Goal: Task Accomplishment & Management: Use online tool/utility

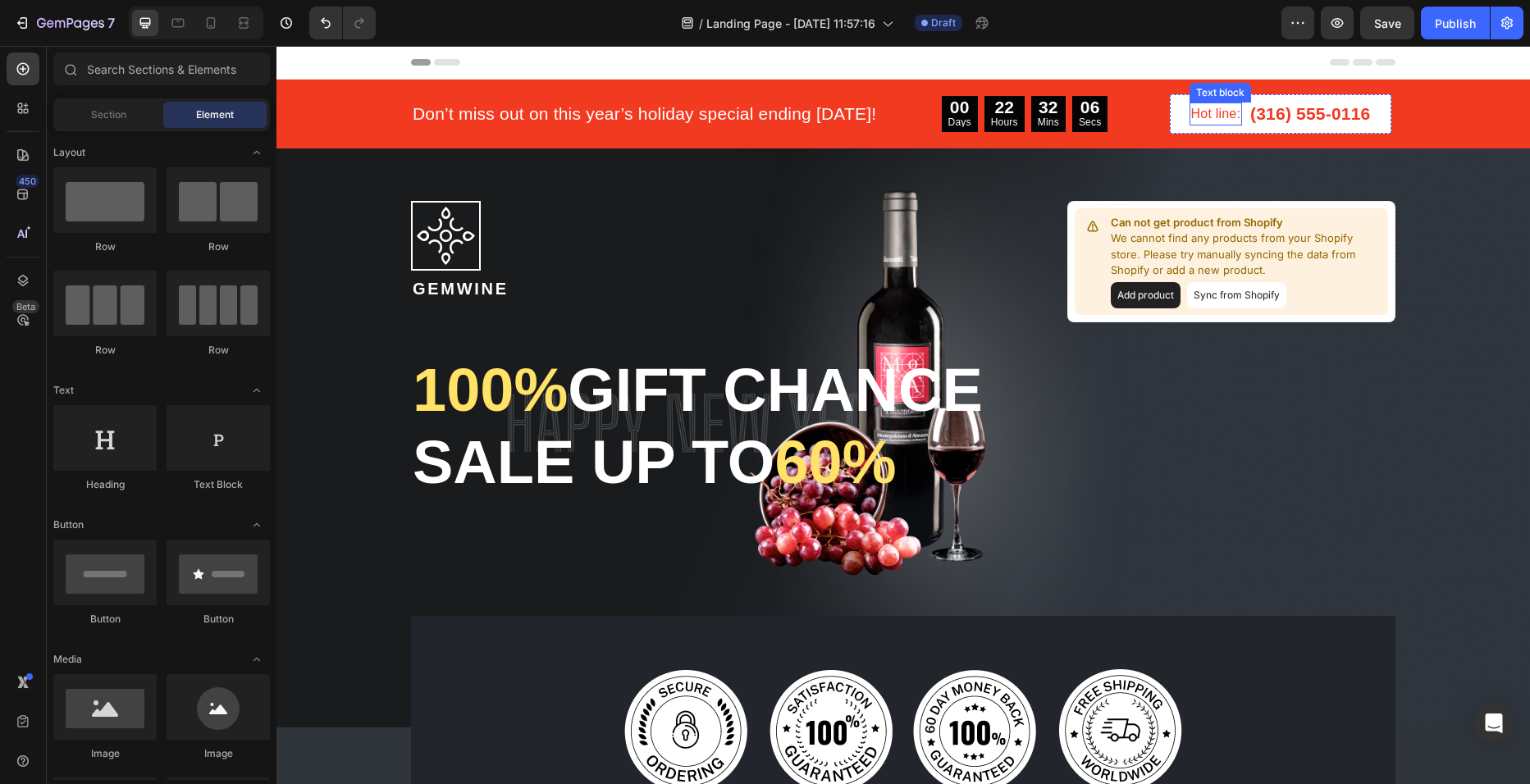
click at [1220, 107] on p "Hot line:" at bounding box center [1216, 113] width 50 height 19
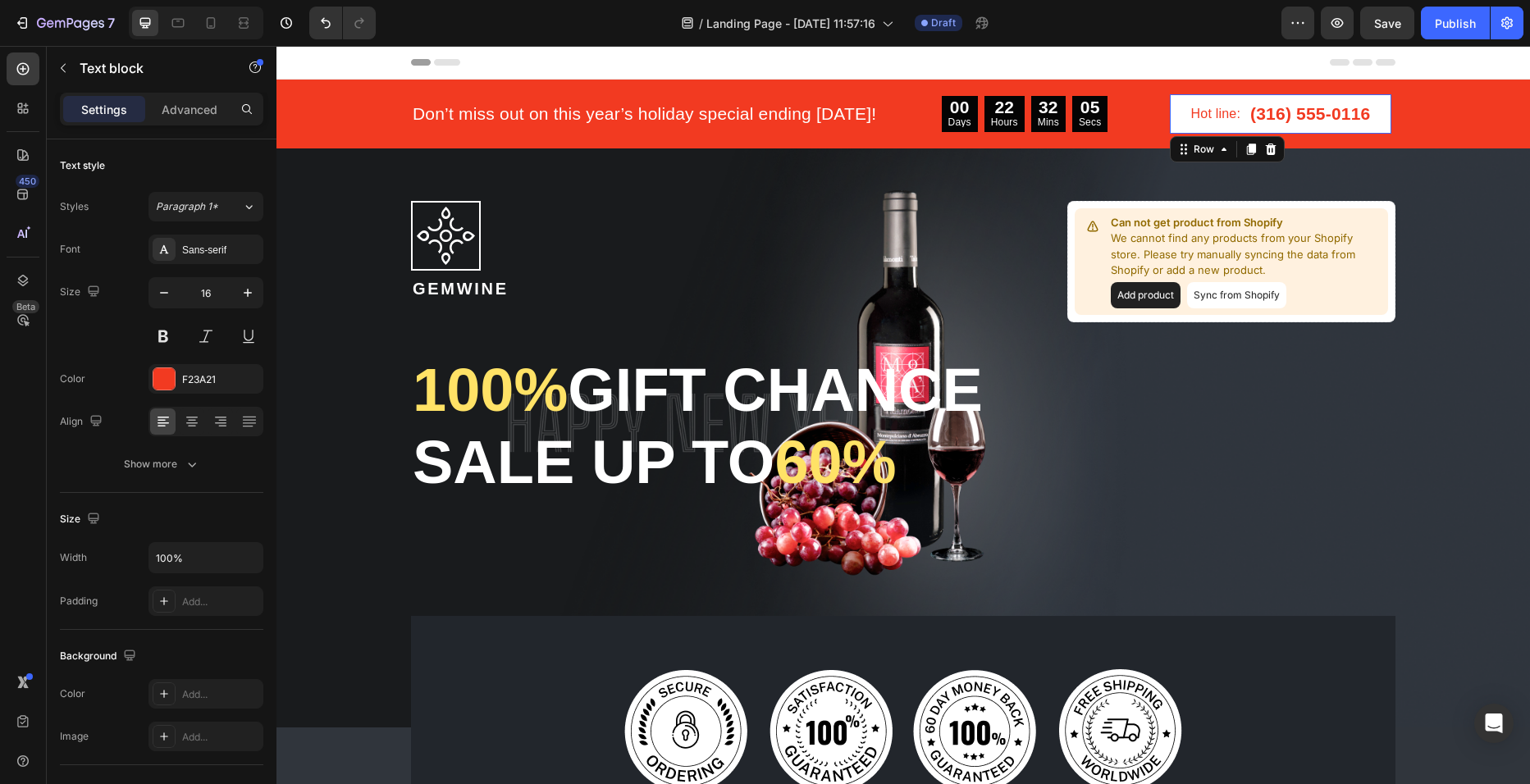
click at [1172, 107] on div "Hot line: Text block (316) 555-0116 Text block Row 0" at bounding box center [1281, 114] width 222 height 39
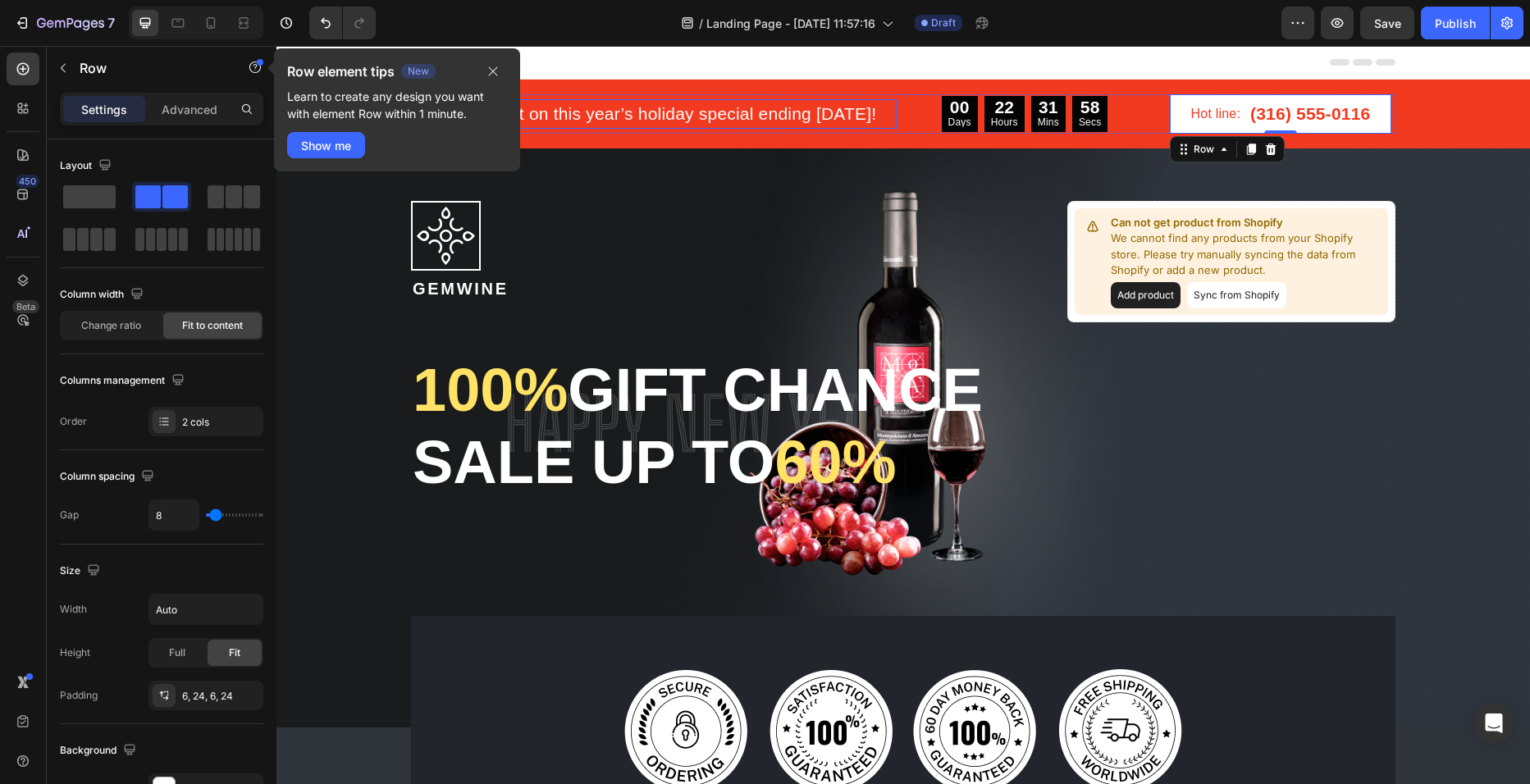
click at [644, 117] on p "Don’t miss out on this year’s holiday special ending Dec 28th!" at bounding box center [653, 114] width 483 height 26
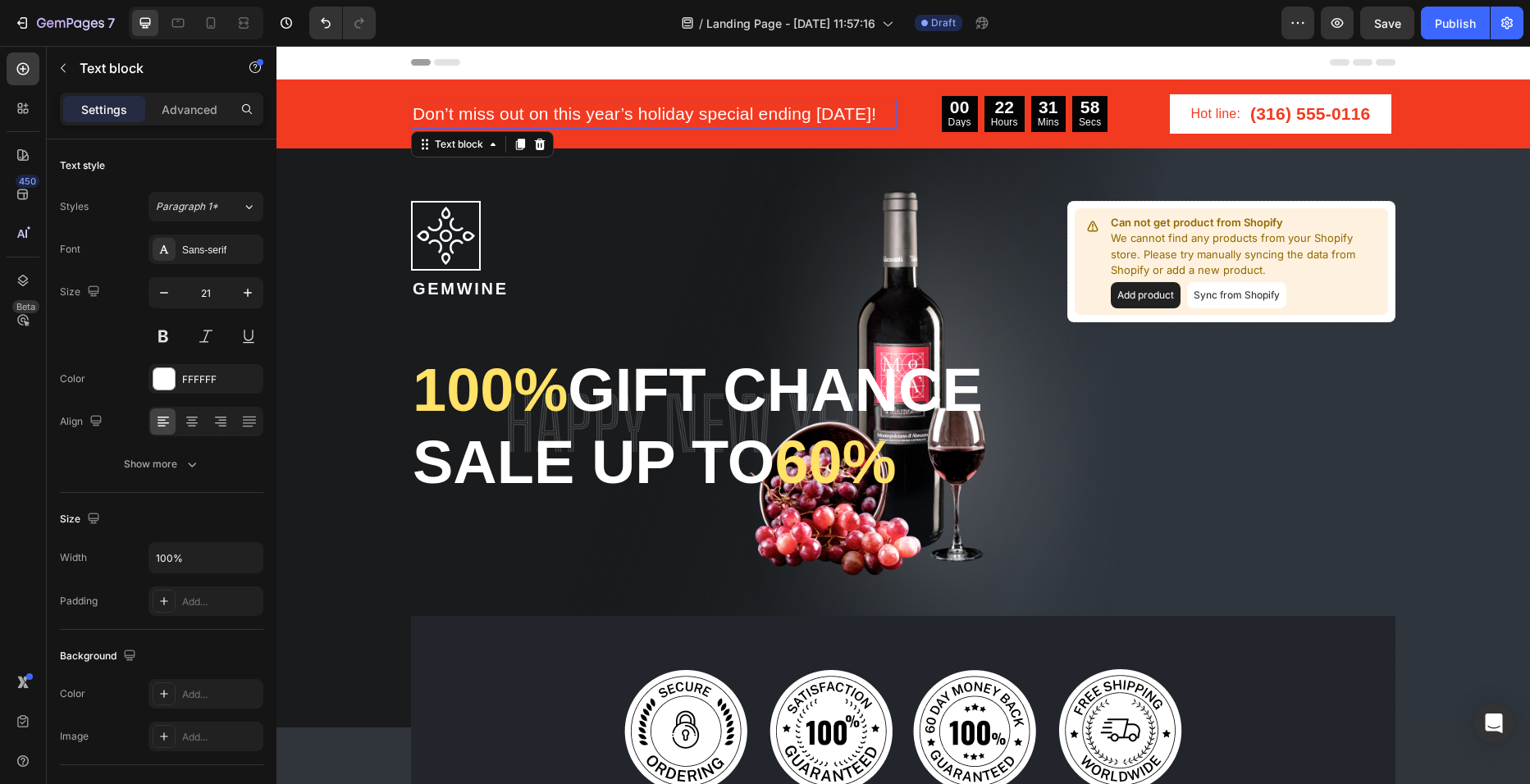
click at [644, 117] on p "Don’t miss out on this year’s holiday special ending Dec 28th!" at bounding box center [653, 114] width 483 height 26
click at [881, 111] on p "Don’t miss out on this year’s holiday special ending Dec 28th!" at bounding box center [653, 114] width 483 height 26
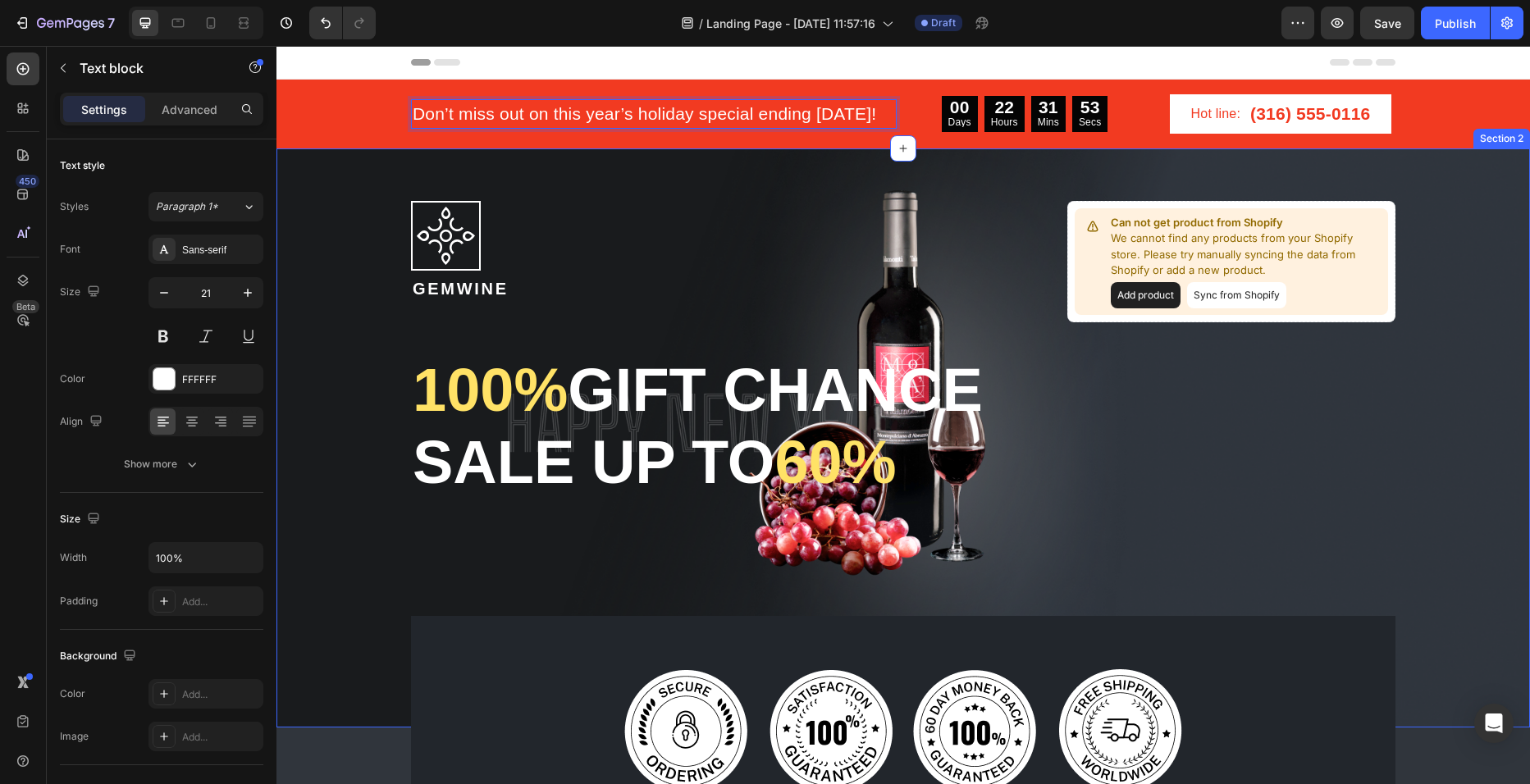
drag, startPoint x: 886, startPoint y: 116, endPoint x: 383, endPoint y: 153, distance: 504.4
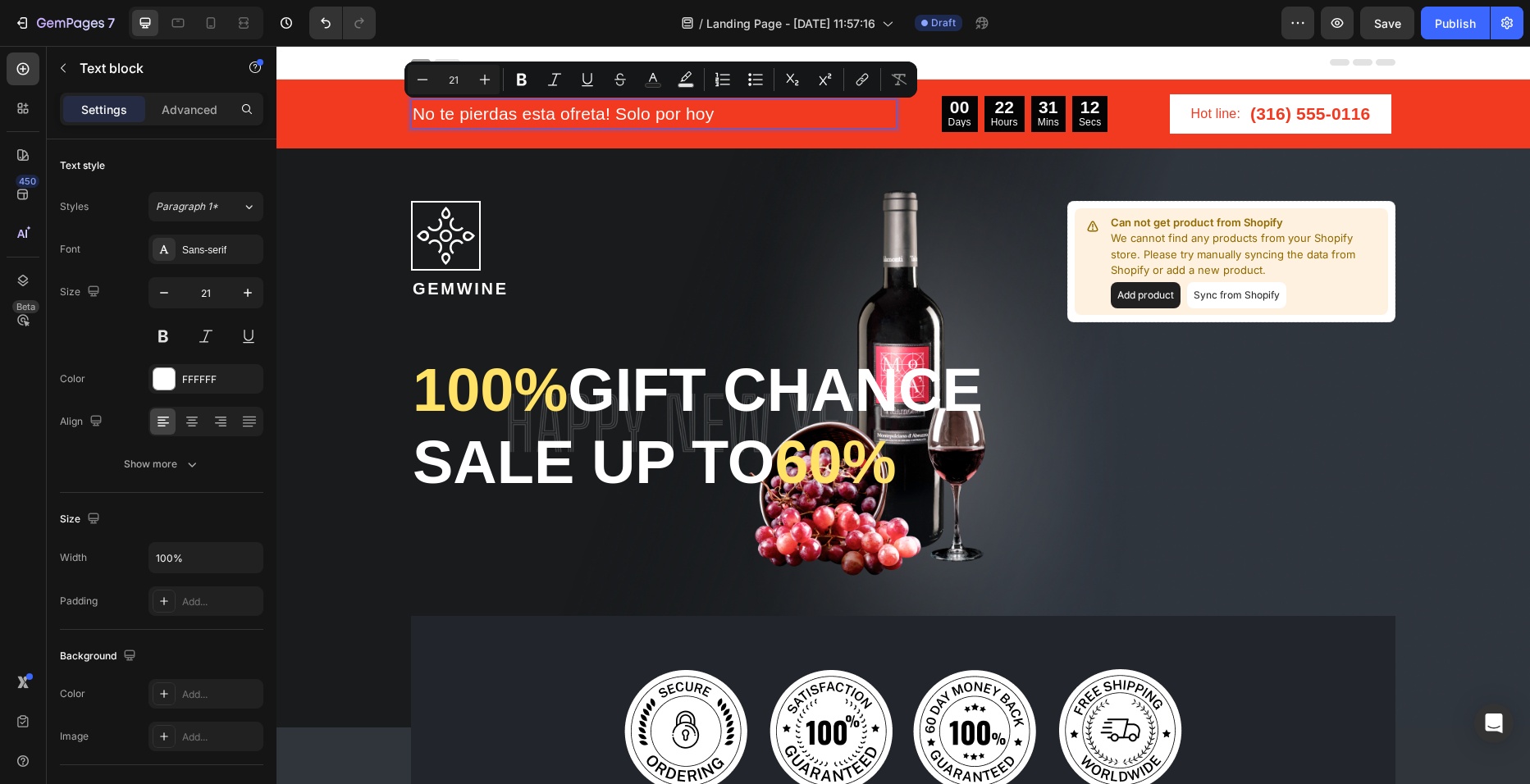
drag, startPoint x: 795, startPoint y: 114, endPoint x: 613, endPoint y: 105, distance: 182.2
click at [613, 105] on p "No te pierdas esta ofreta! Solo por hoy" at bounding box center [653, 114] width 483 height 26
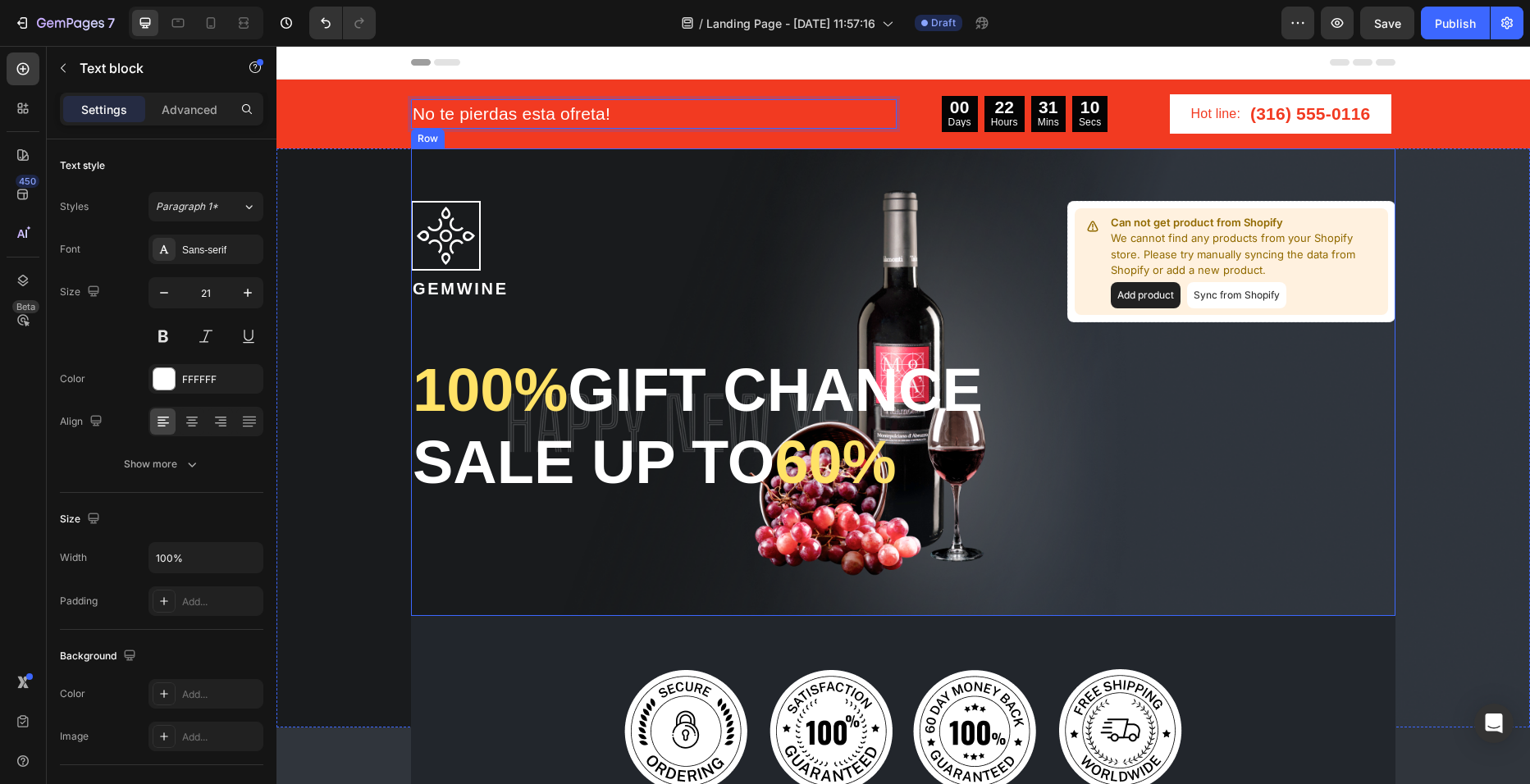
click at [733, 173] on div "Image Gemwine Heading 100% gift chance Sale up to 60% Heading Image Can not get…" at bounding box center [904, 382] width 984 height 468
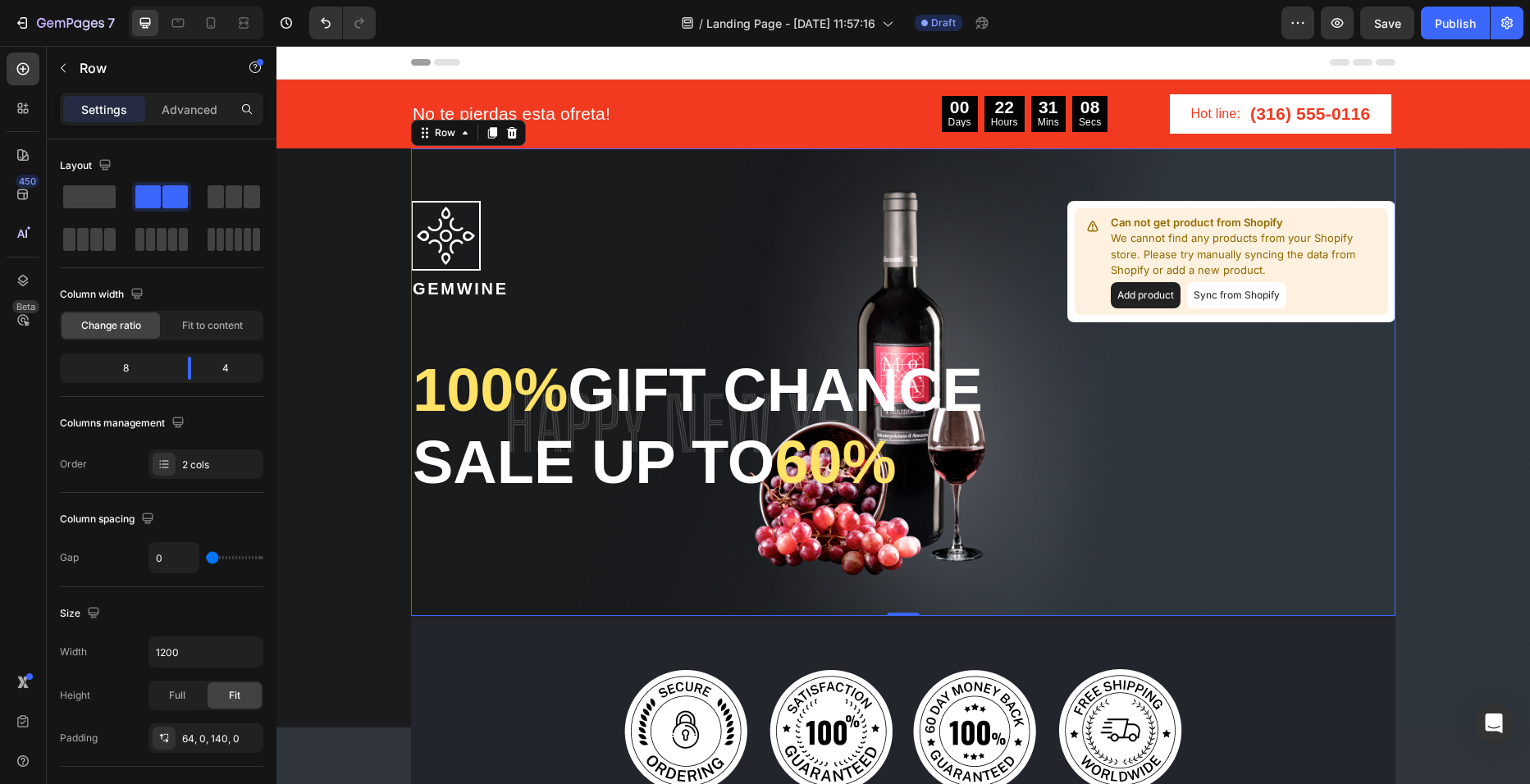
click at [1002, 80] on div "No te pierdas esta ofreta! Text block 00 Days 22 Hours 31 Mins 08 Secs CountDow…" at bounding box center [903, 114] width 1254 height 69
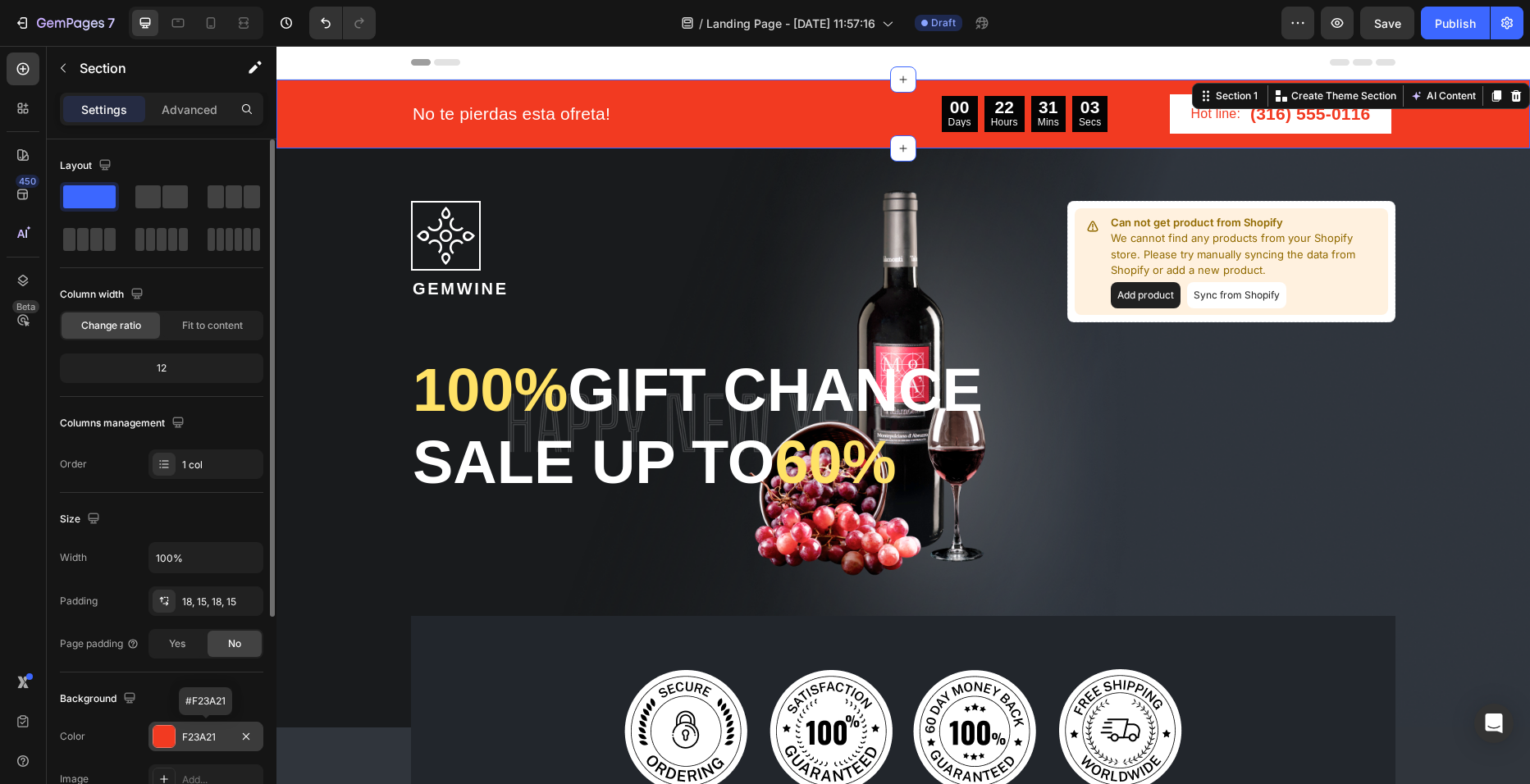
click at [167, 739] on div at bounding box center [164, 736] width 21 height 21
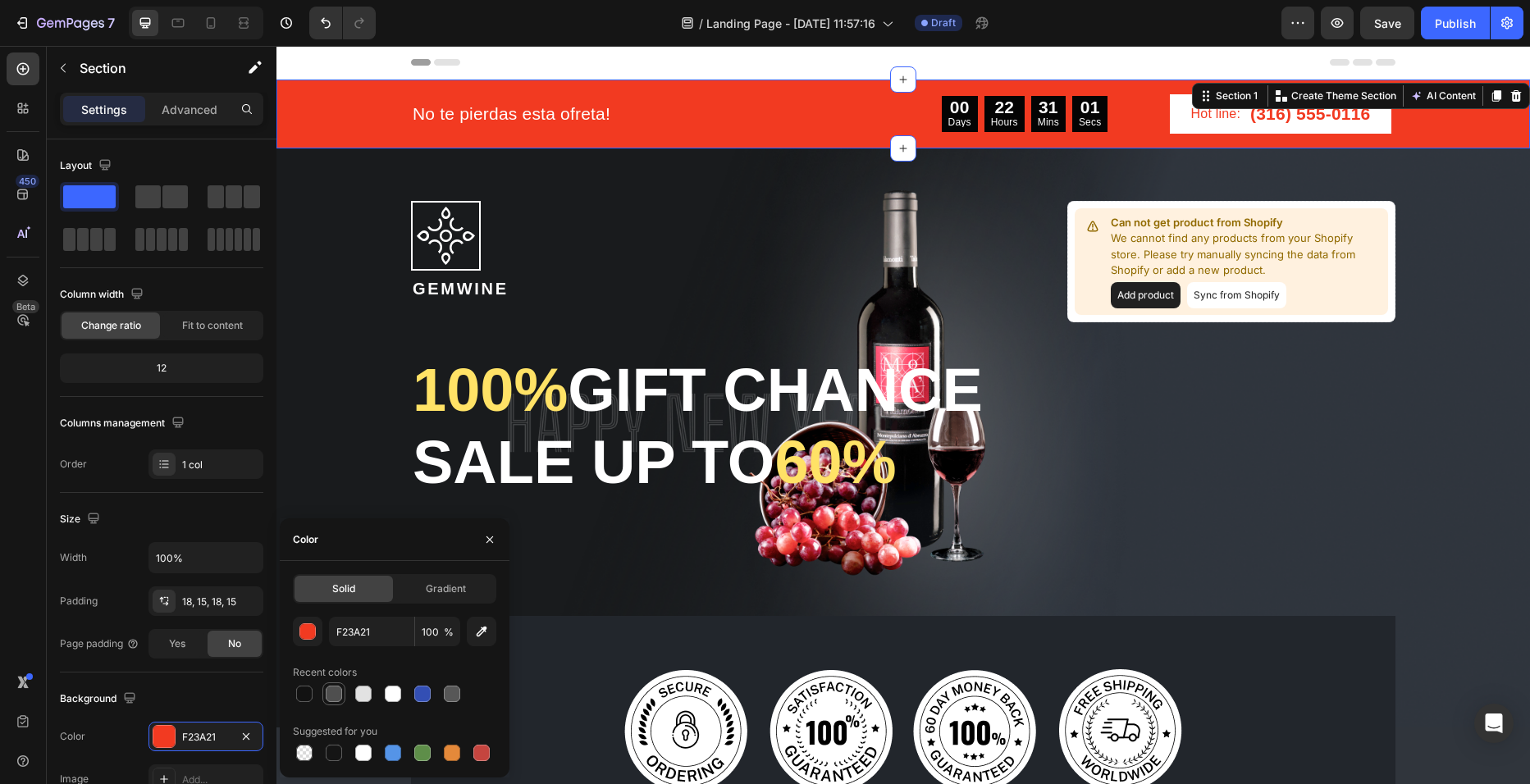
click at [328, 697] on div at bounding box center [334, 694] width 17 height 17
type input "4F4F4F"
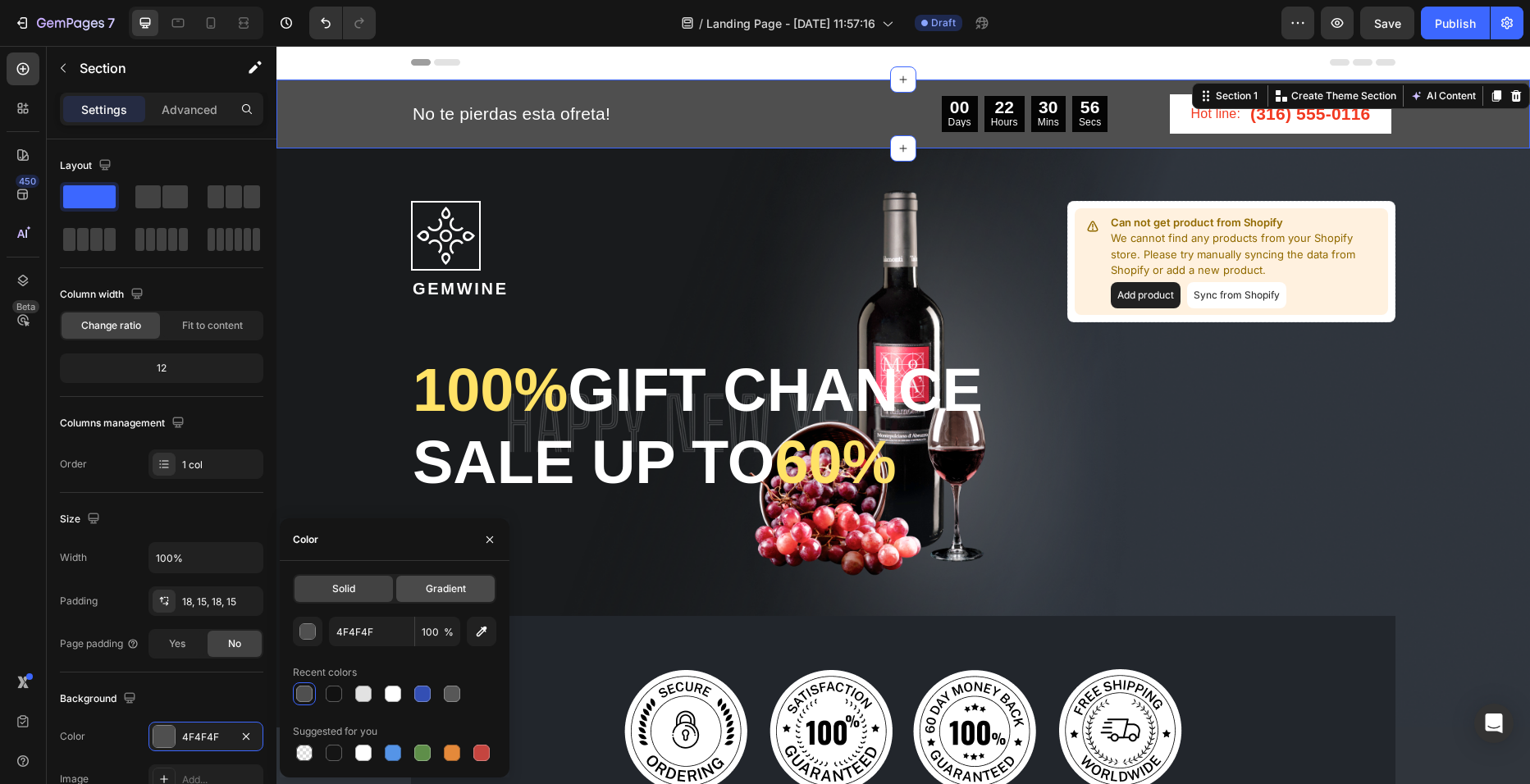
click at [449, 597] on div "Gradient" at bounding box center [446, 588] width 98 height 26
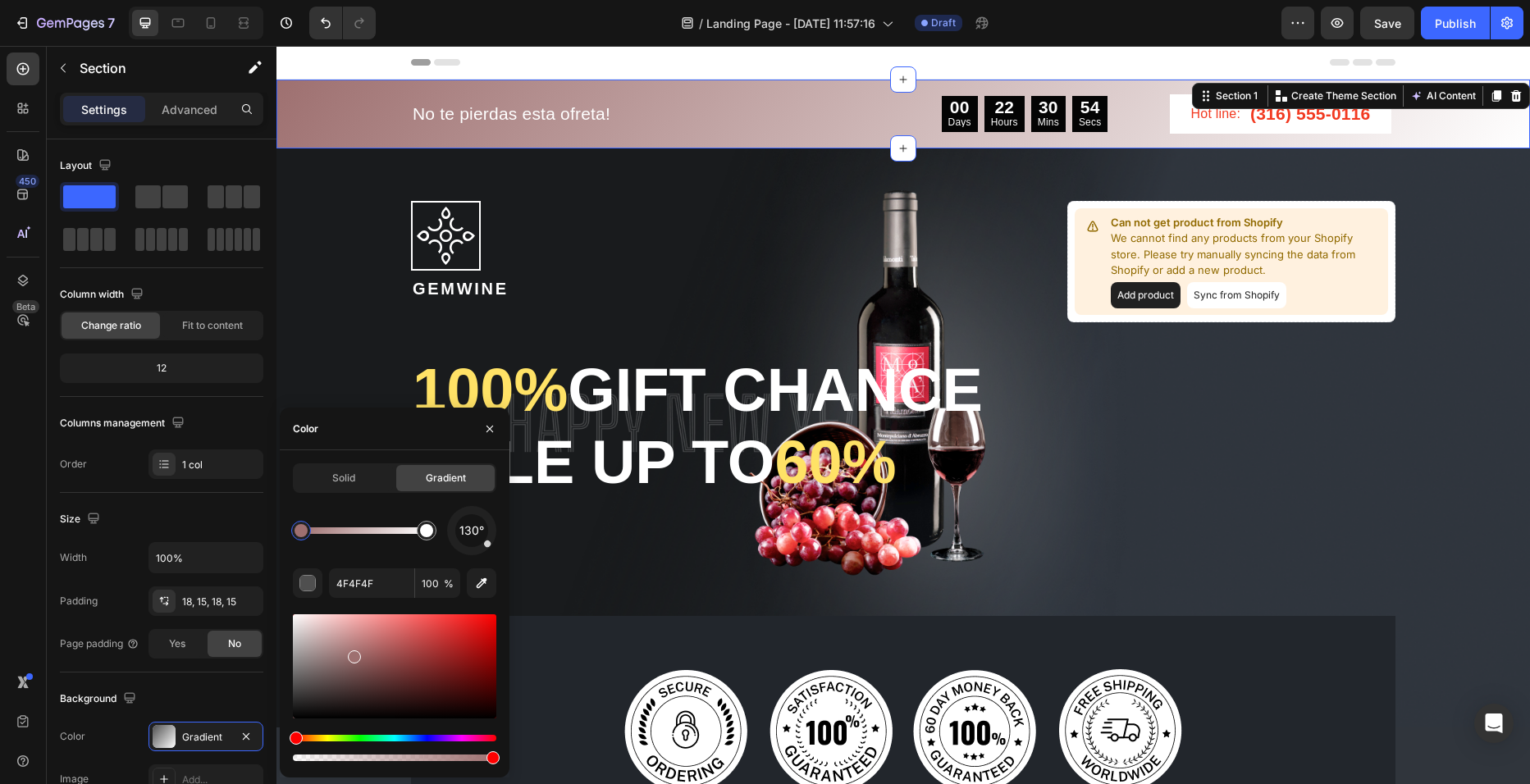
click at [354, 653] on div at bounding box center [395, 666] width 204 height 104
click at [369, 690] on div at bounding box center [395, 666] width 204 height 104
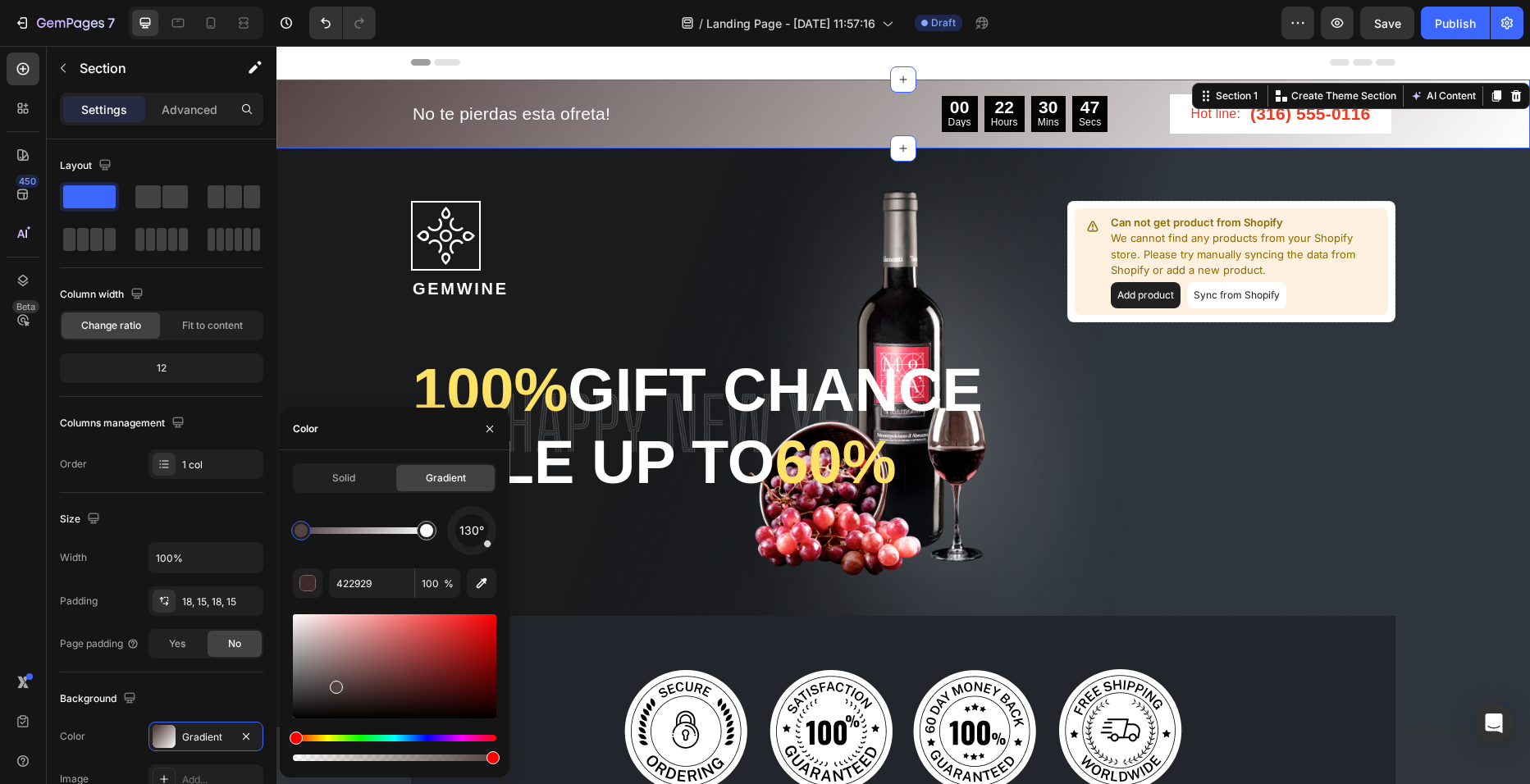
click at [334, 683] on div at bounding box center [395, 666] width 204 height 104
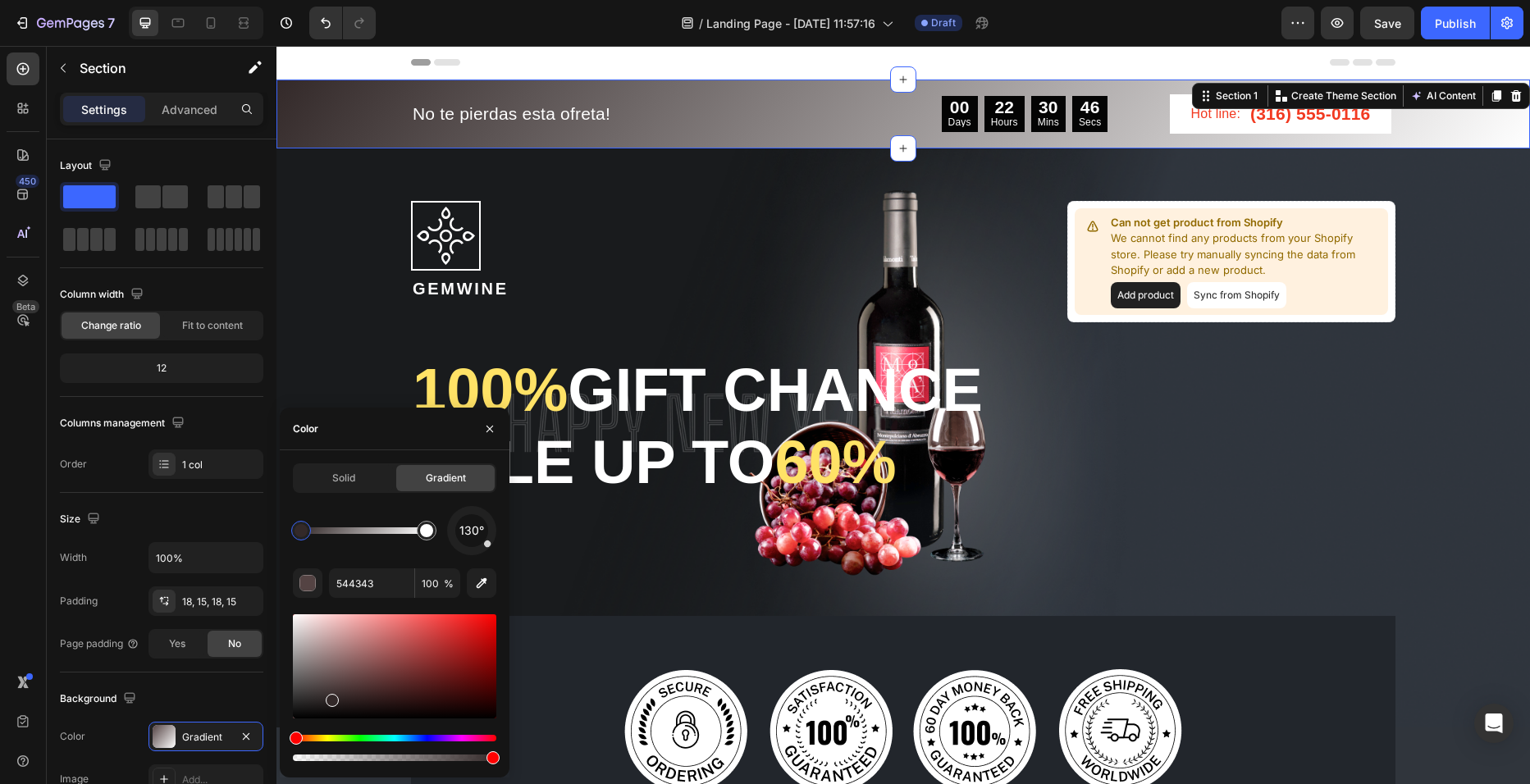
click at [331, 697] on div at bounding box center [395, 666] width 204 height 104
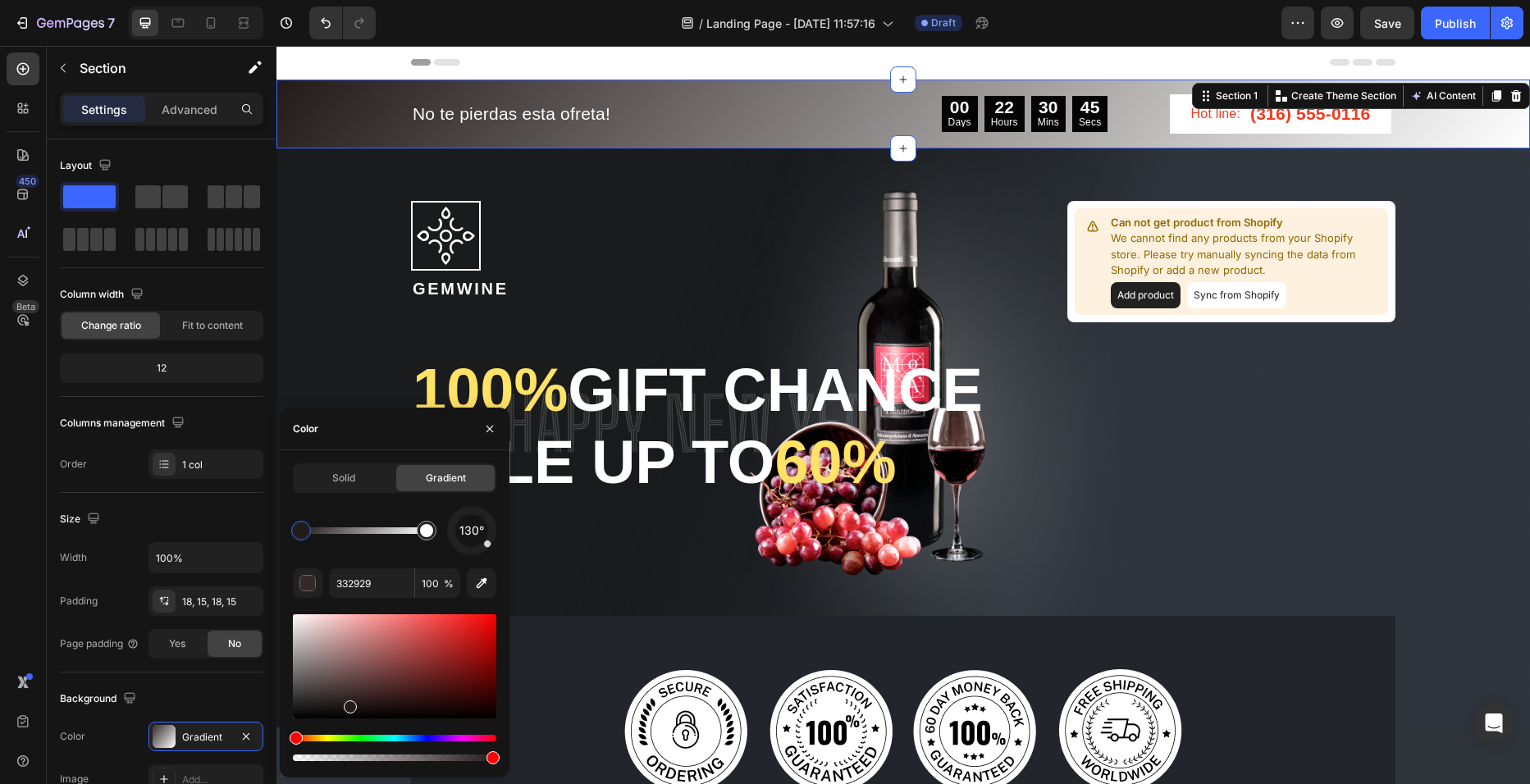
click at [348, 703] on div at bounding box center [395, 666] width 204 height 104
type input "231A1A"
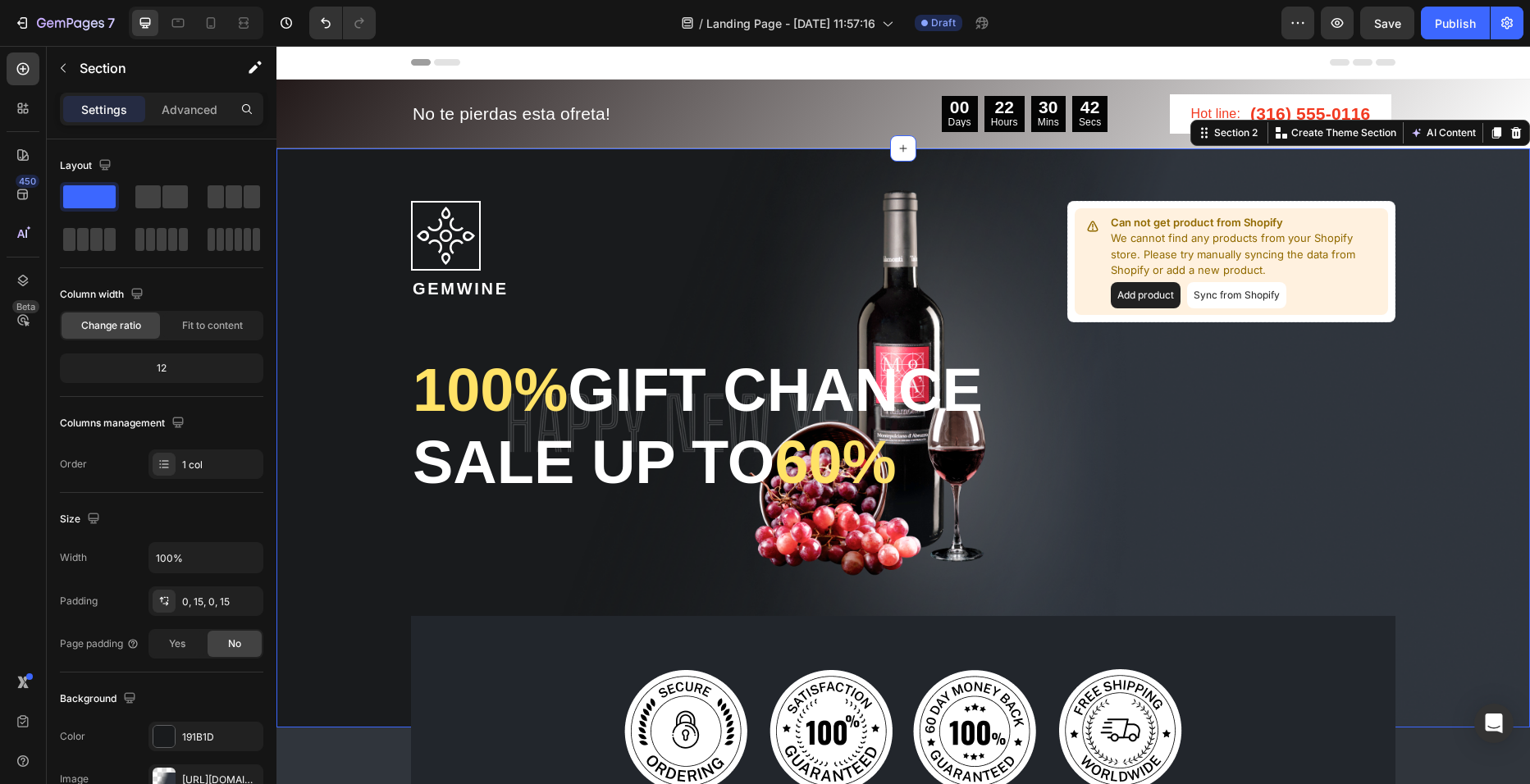
click at [1436, 152] on div "Image Gemwine Heading 100% gift chance Sale up to 60% Heading Image Can not get…" at bounding box center [904, 438] width 1229 height 580
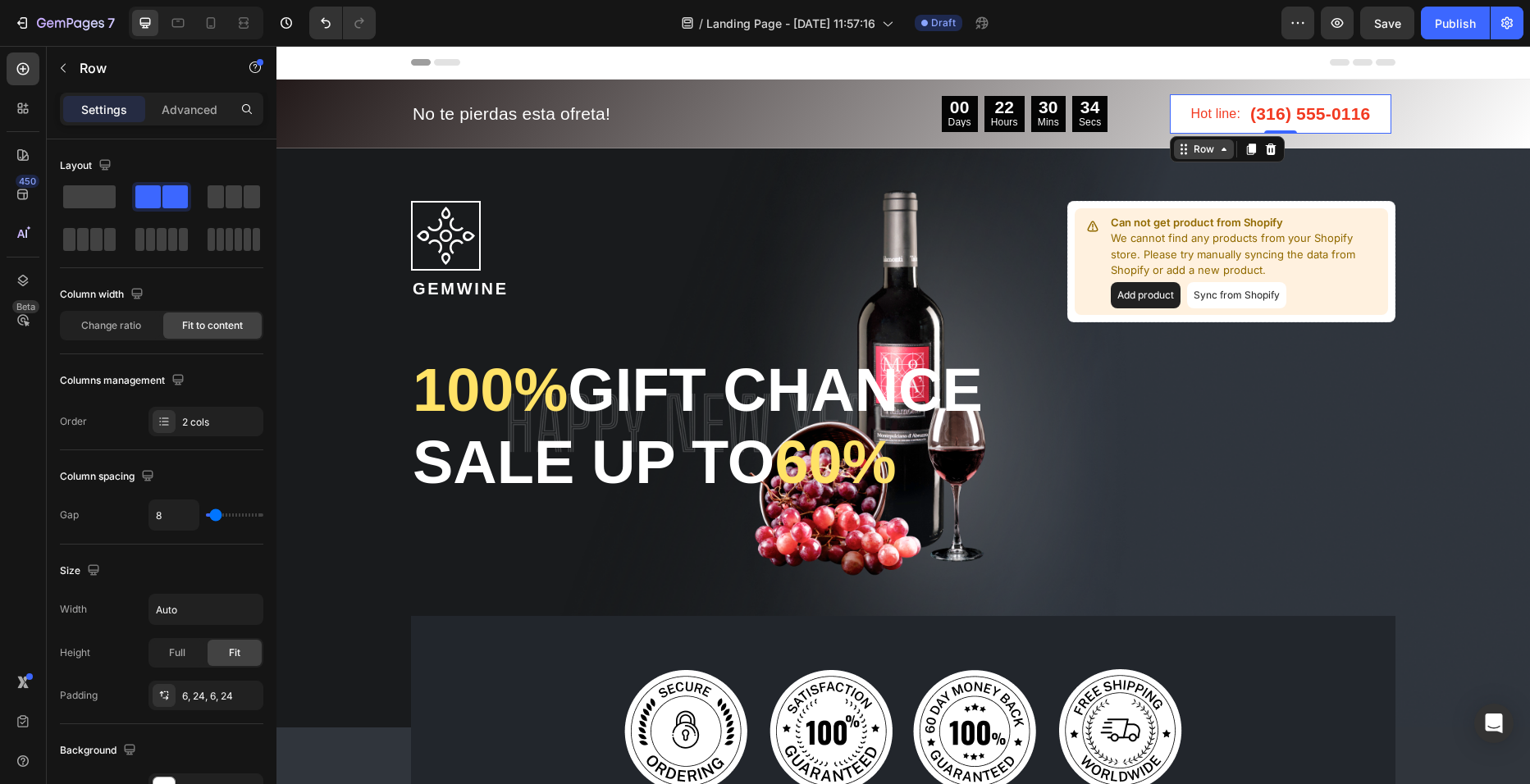
click at [1222, 243] on p "We cannot find any products from your Shopify store. Please try manually syncin…" at bounding box center [1246, 255] width 271 height 48
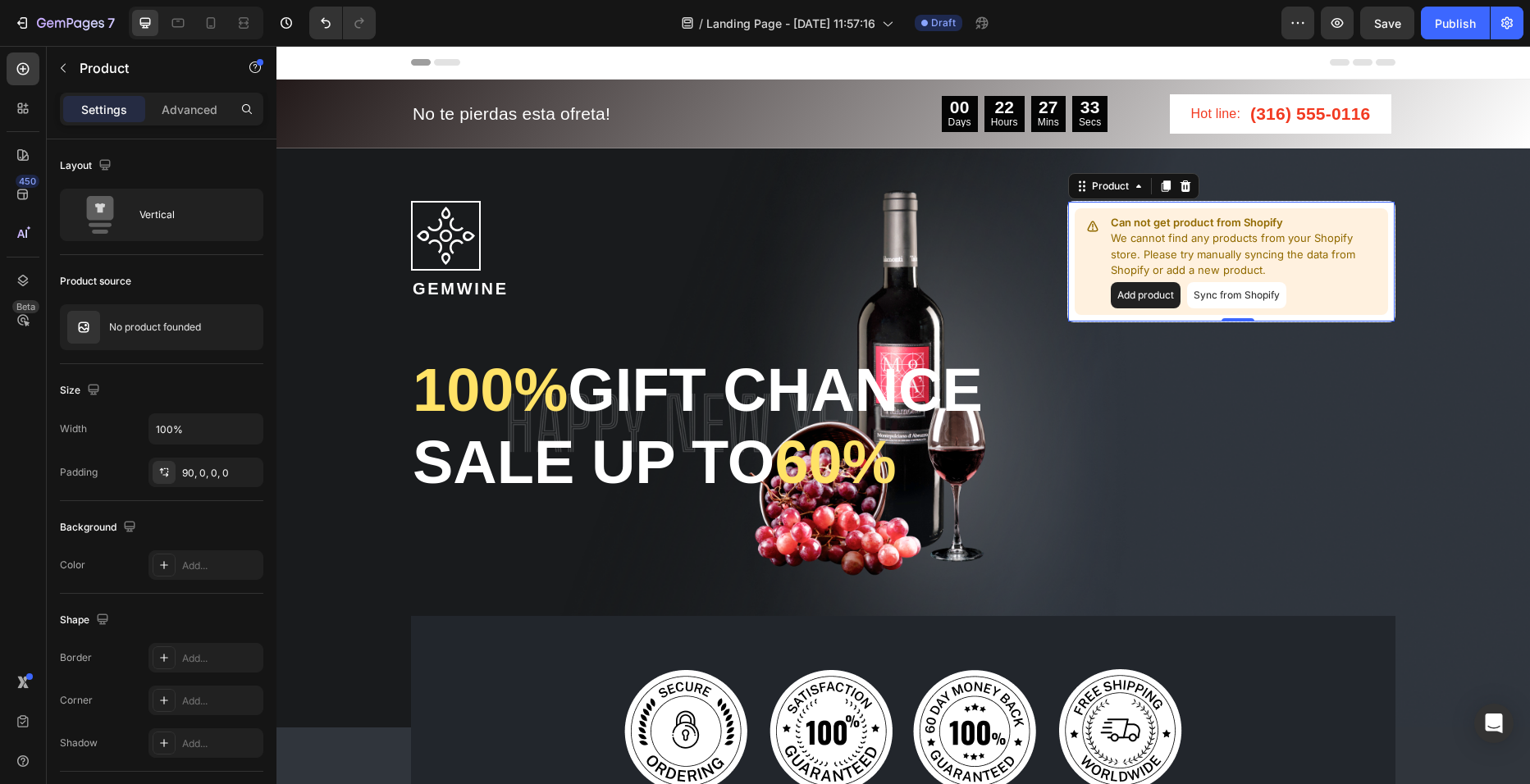
click at [1148, 297] on button "Add product" at bounding box center [1145, 296] width 70 height 26
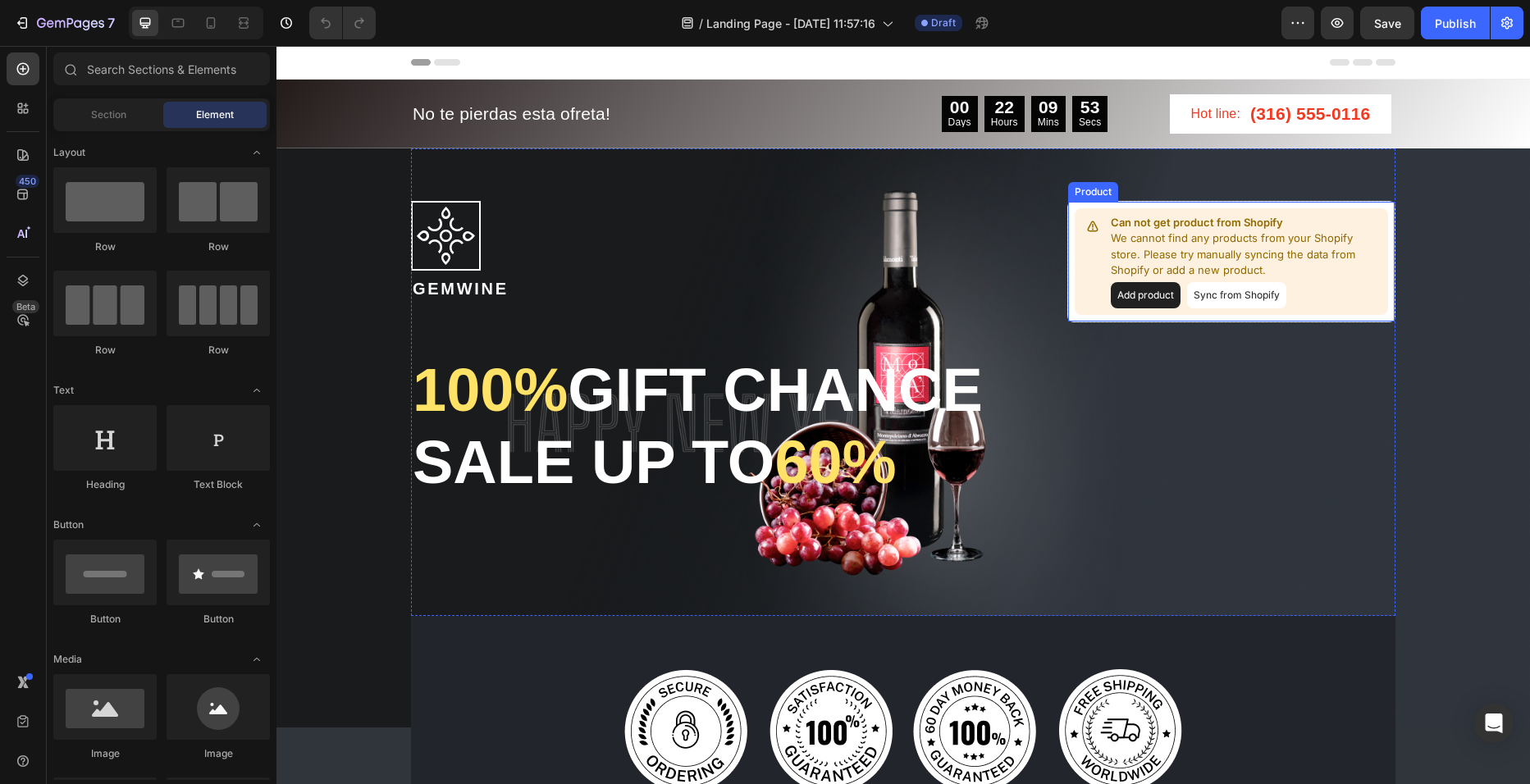
click at [1156, 289] on button "Add product" at bounding box center [1145, 296] width 70 height 26
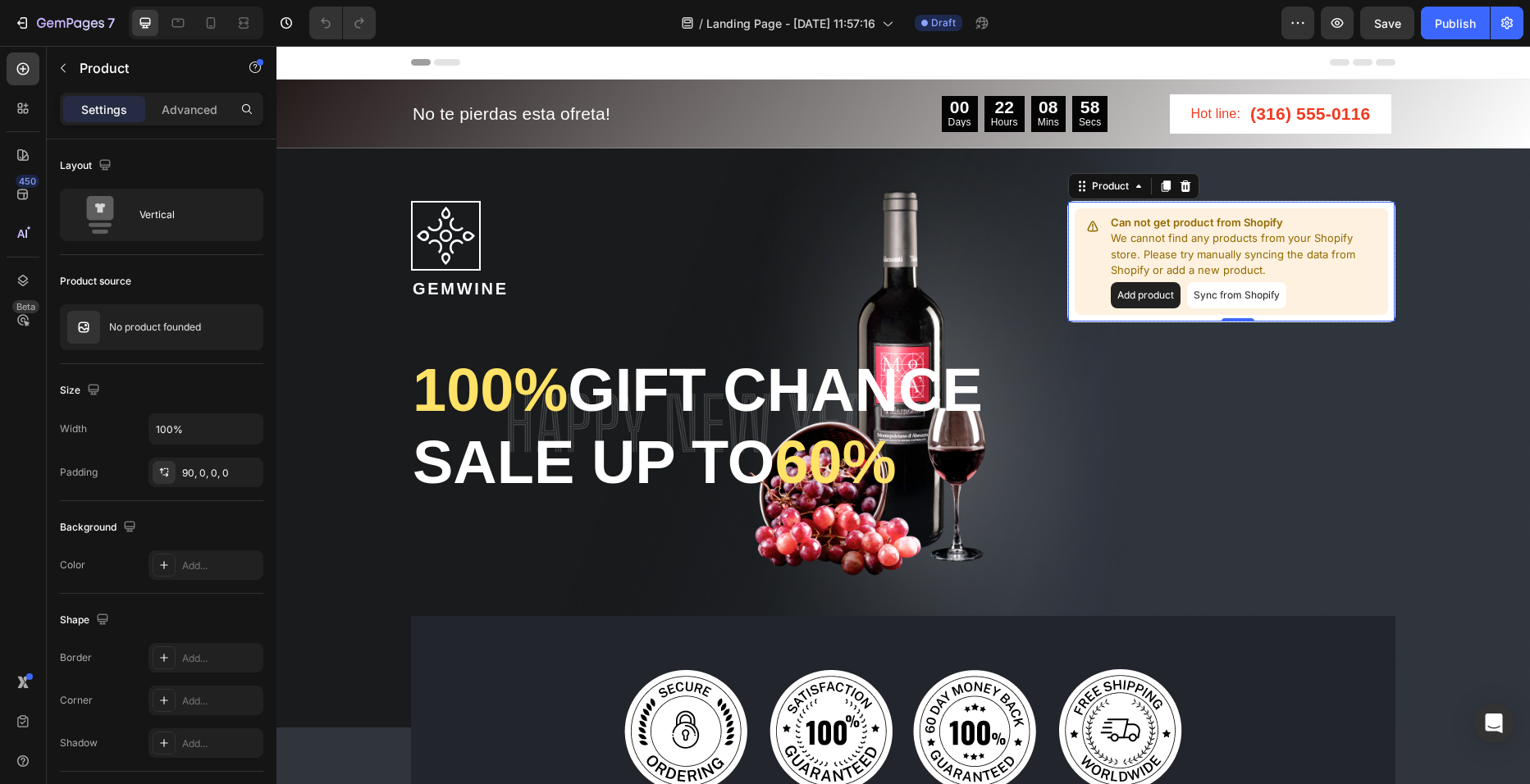
click at [1144, 294] on button "Add product" at bounding box center [1145, 296] width 70 height 26
click at [1245, 300] on button "Sync from Shopify" at bounding box center [1236, 296] width 99 height 26
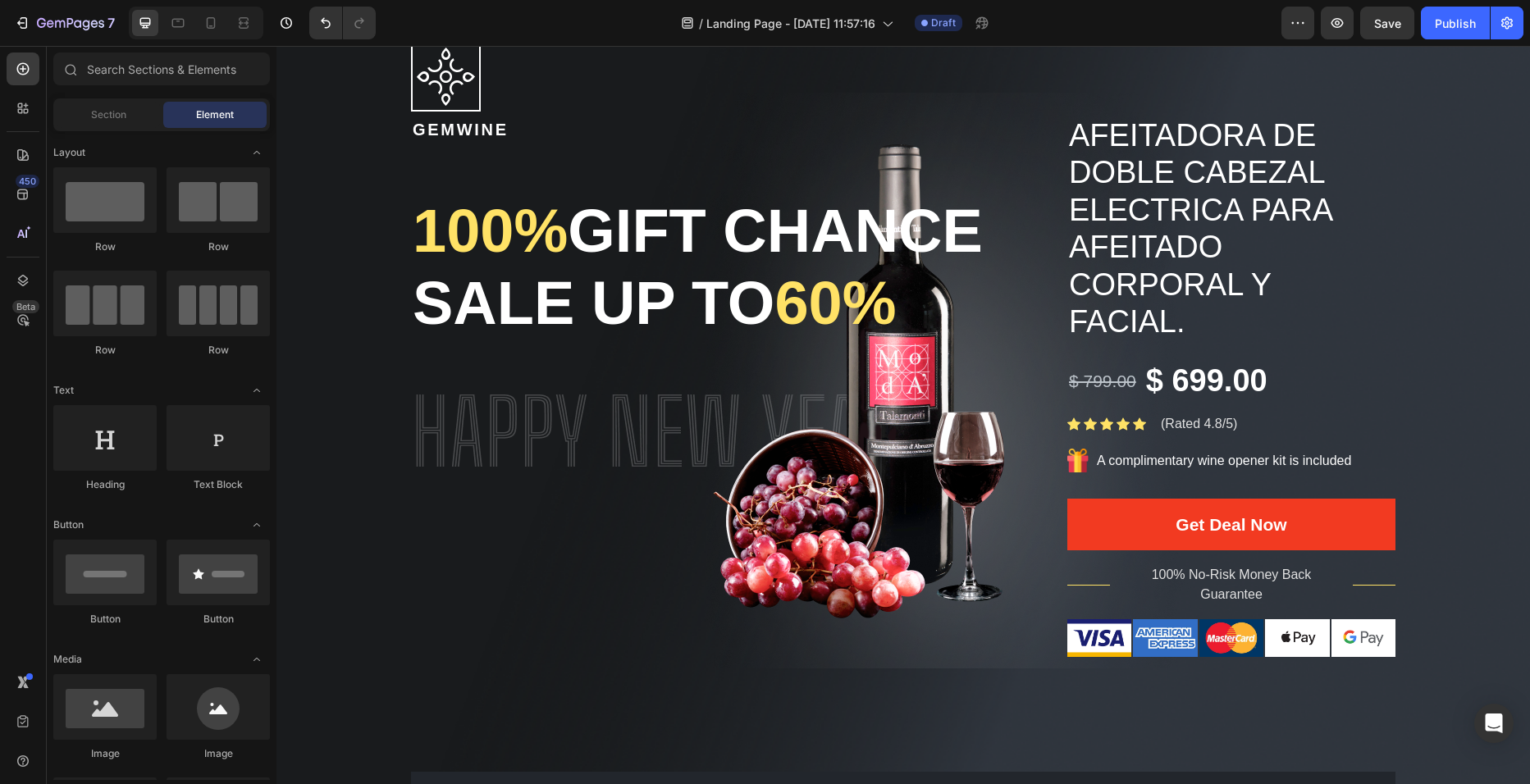
scroll to position [153, 0]
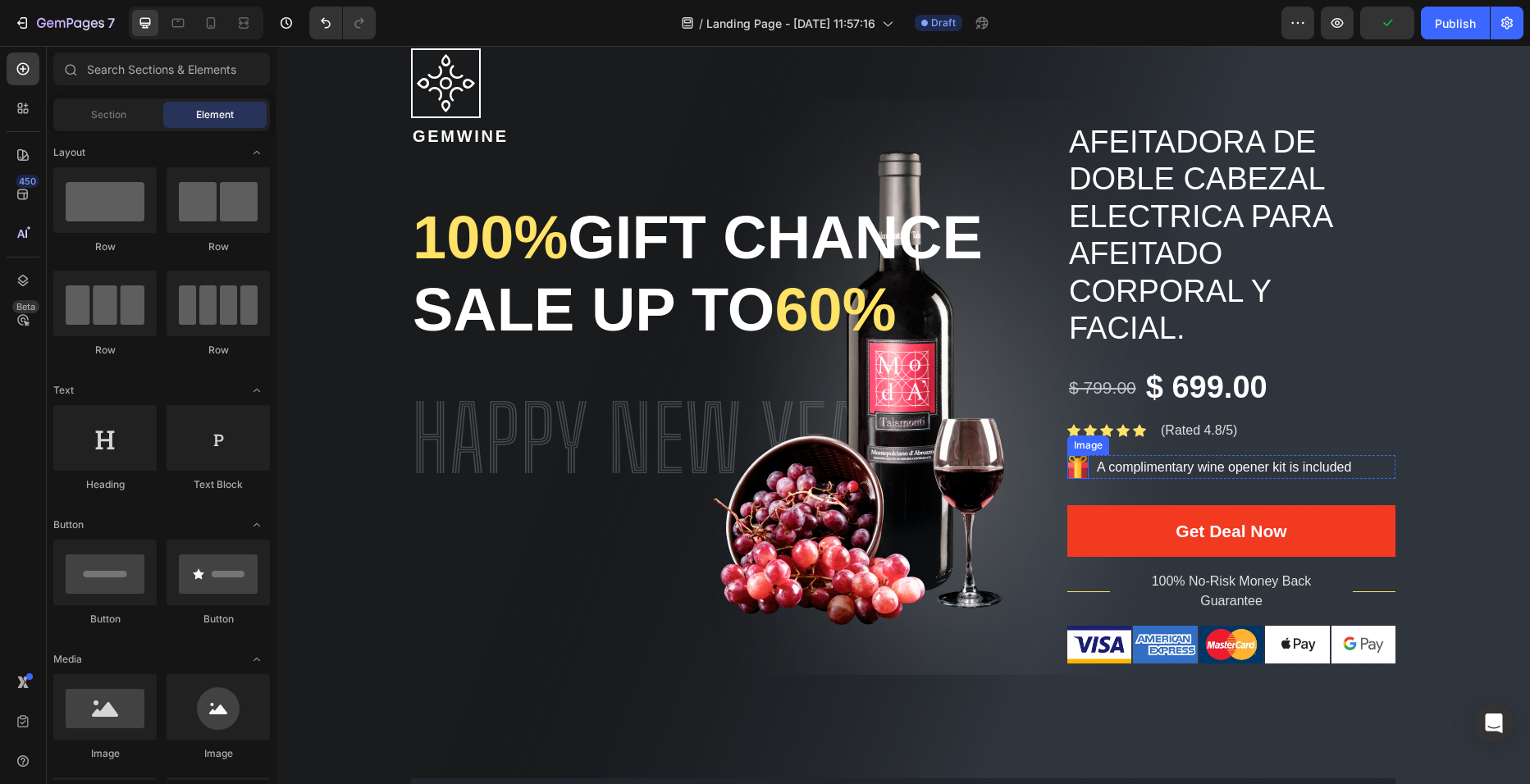
click at [1076, 467] on img at bounding box center [1078, 467] width 21 height 24
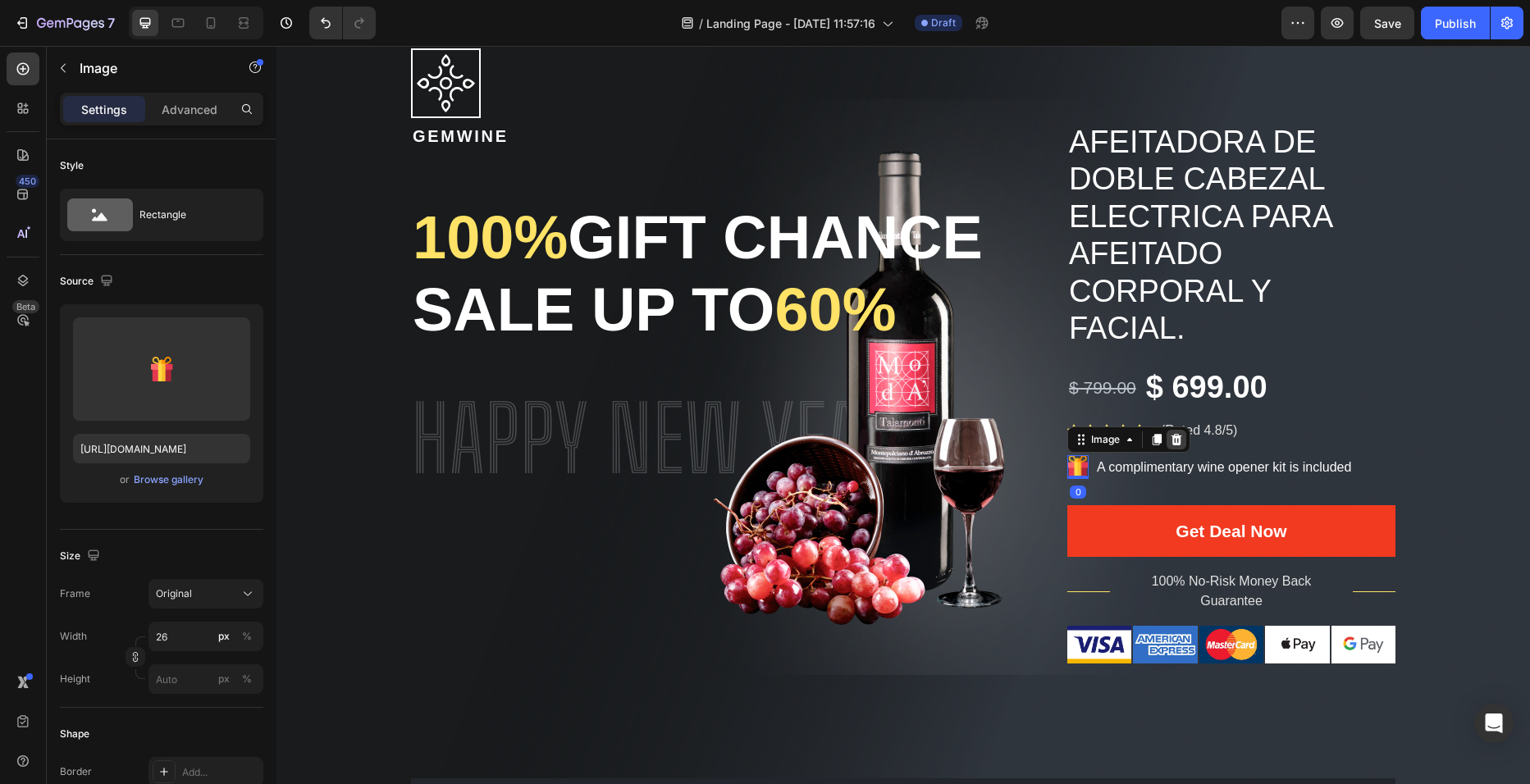
click at [1173, 447] on icon at bounding box center [1176, 439] width 13 height 13
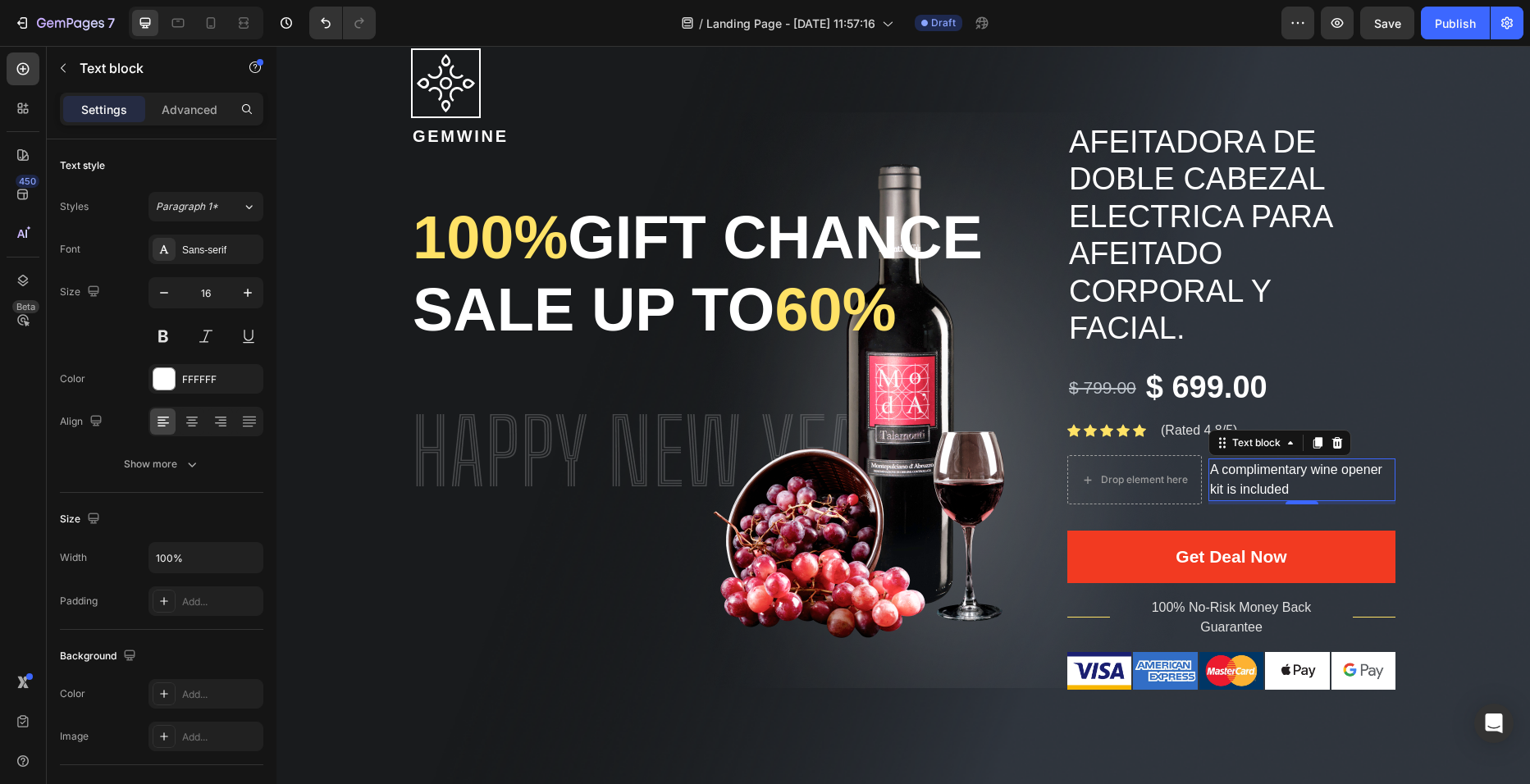
click at [1219, 464] on p "A complimentary wine opener kit is included" at bounding box center [1302, 480] width 183 height 39
click at [1331, 439] on icon at bounding box center [1337, 443] width 13 height 13
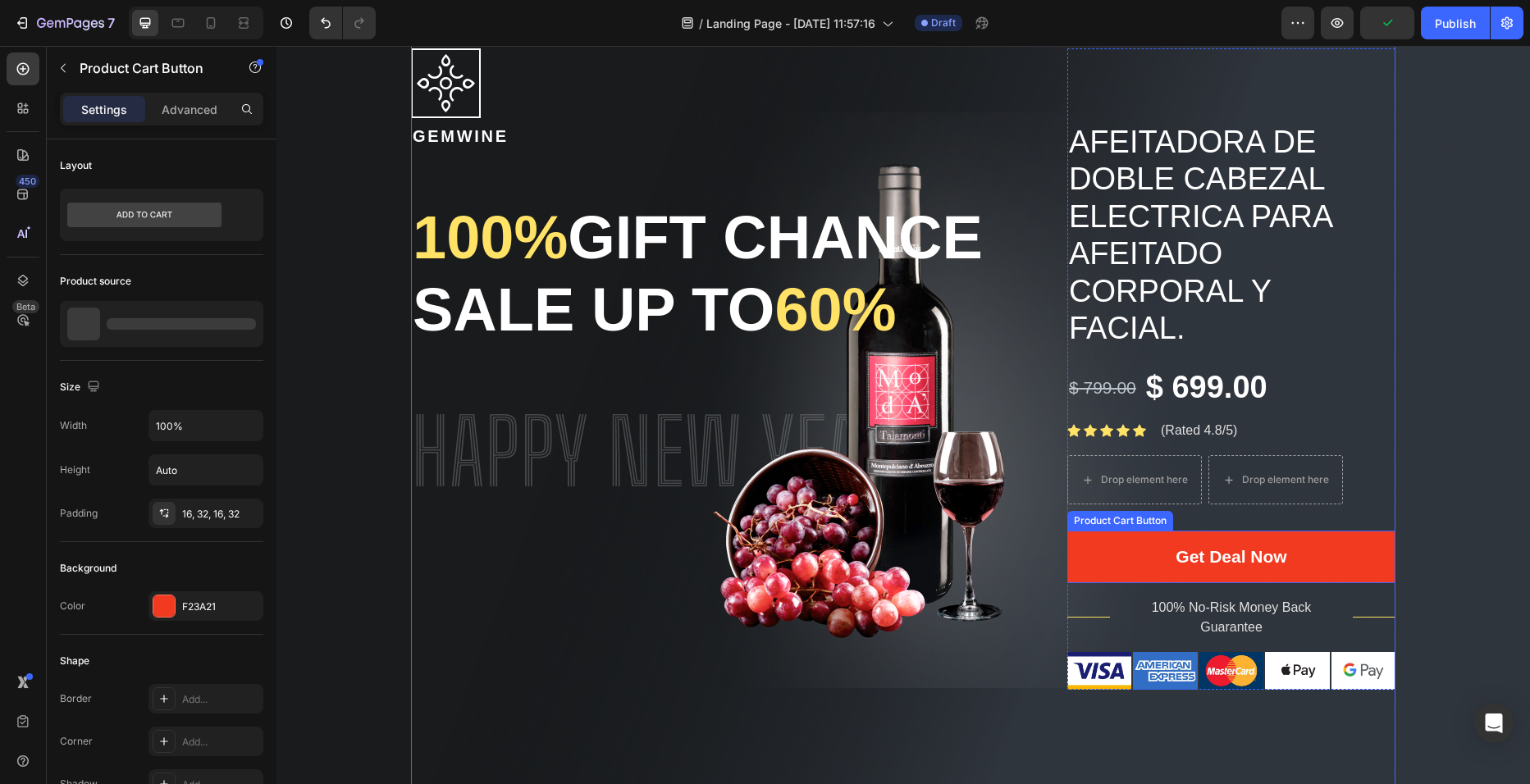
click at [1129, 525] on div "Product Cart Button" at bounding box center [1119, 521] width 99 height 15
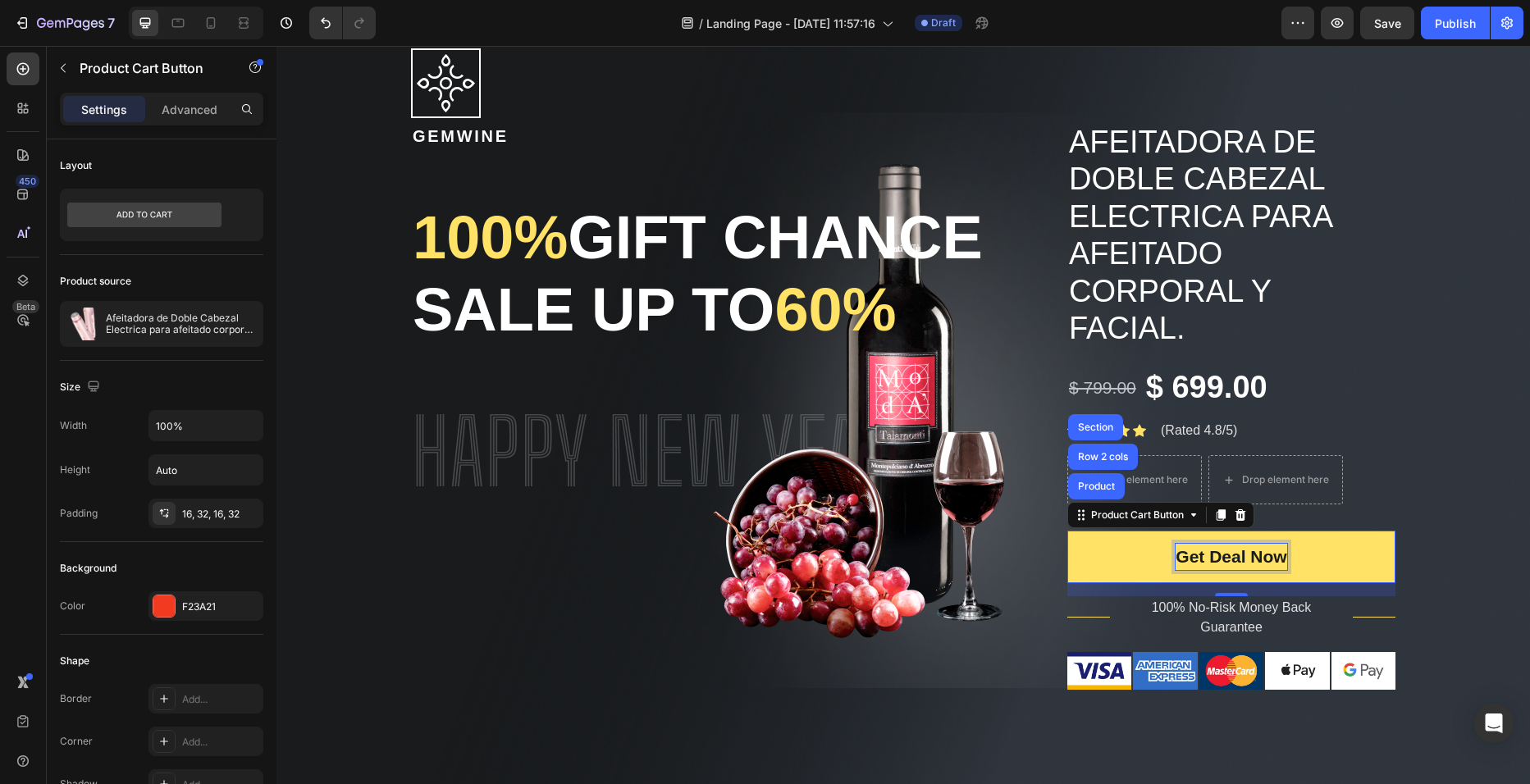
click at [1235, 545] on div "Get Deal Now" at bounding box center [1232, 557] width 111 height 26
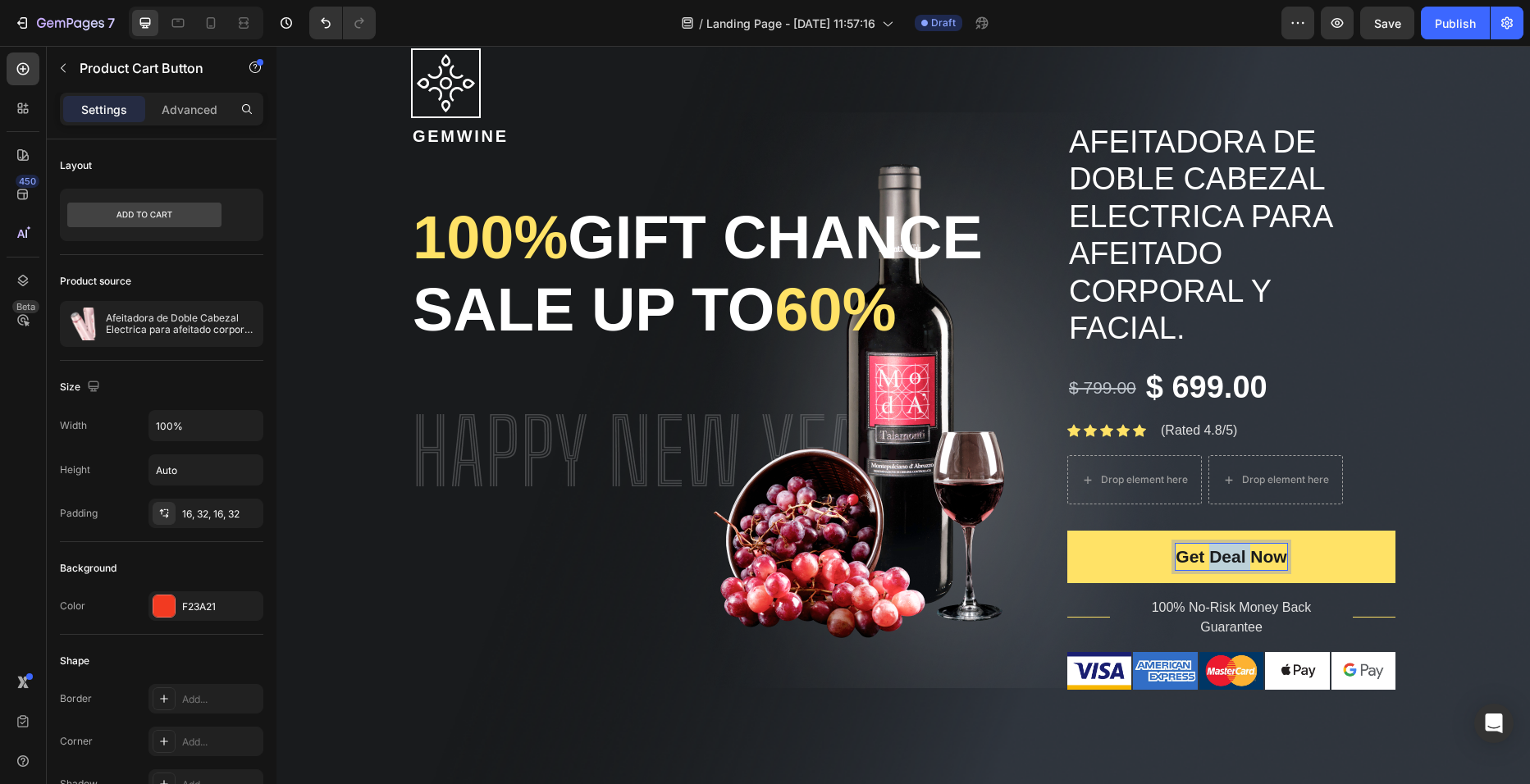
click at [1235, 545] on p "Get Deal Now" at bounding box center [1232, 557] width 111 height 26
click at [1283, 547] on p "Get Deal Now" at bounding box center [1232, 557] width 111 height 26
drag, startPoint x: 1283, startPoint y: 547, endPoint x: 1164, endPoint y: 562, distance: 119.9
click at [1176, 562] on p "Get Deal Now" at bounding box center [1232, 557] width 111 height 26
click at [1233, 550] on button at bounding box center [1232, 557] width 328 height 53
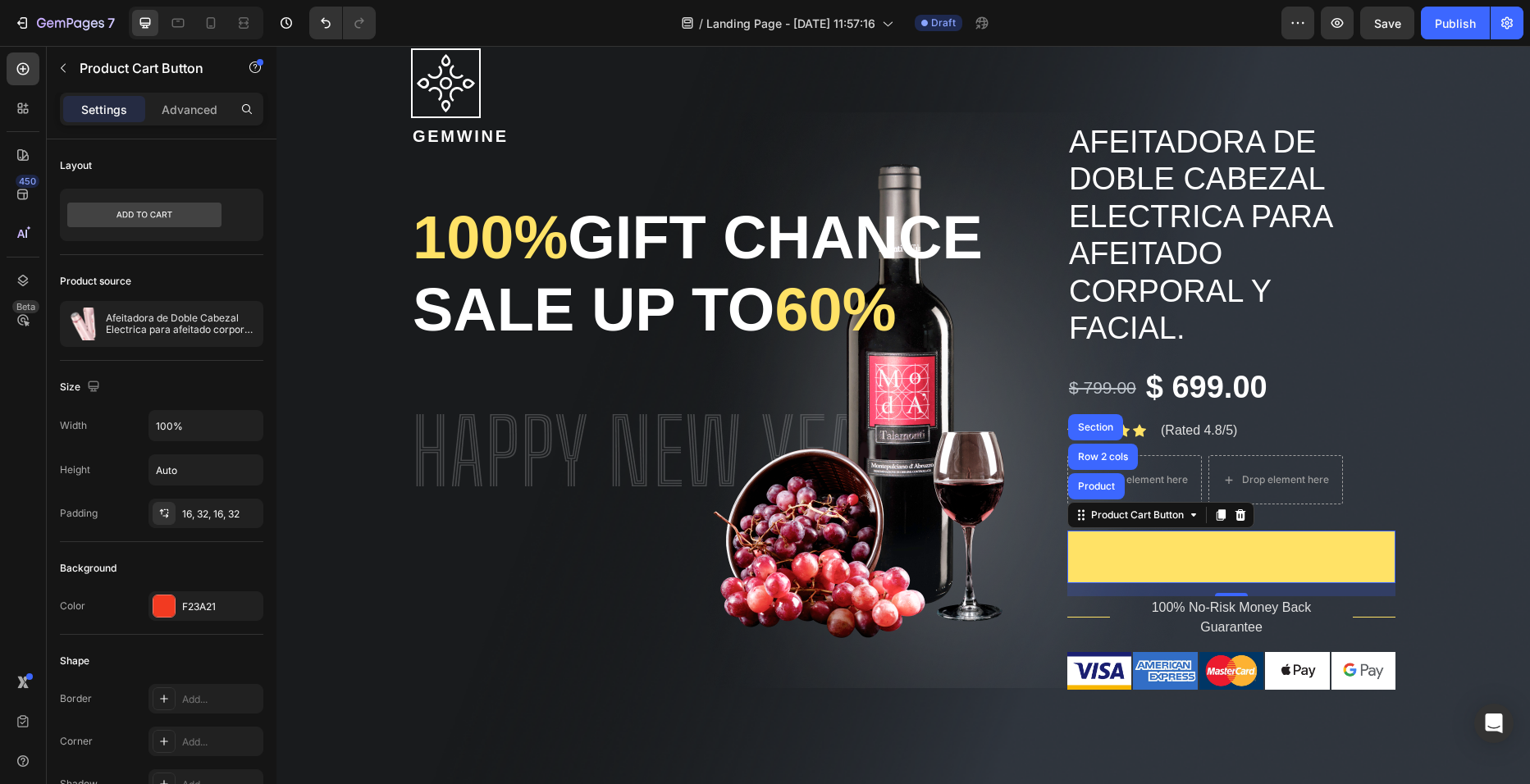
click at [1233, 550] on button at bounding box center [1232, 557] width 328 height 53
click at [1220, 552] on button at bounding box center [1232, 557] width 328 height 53
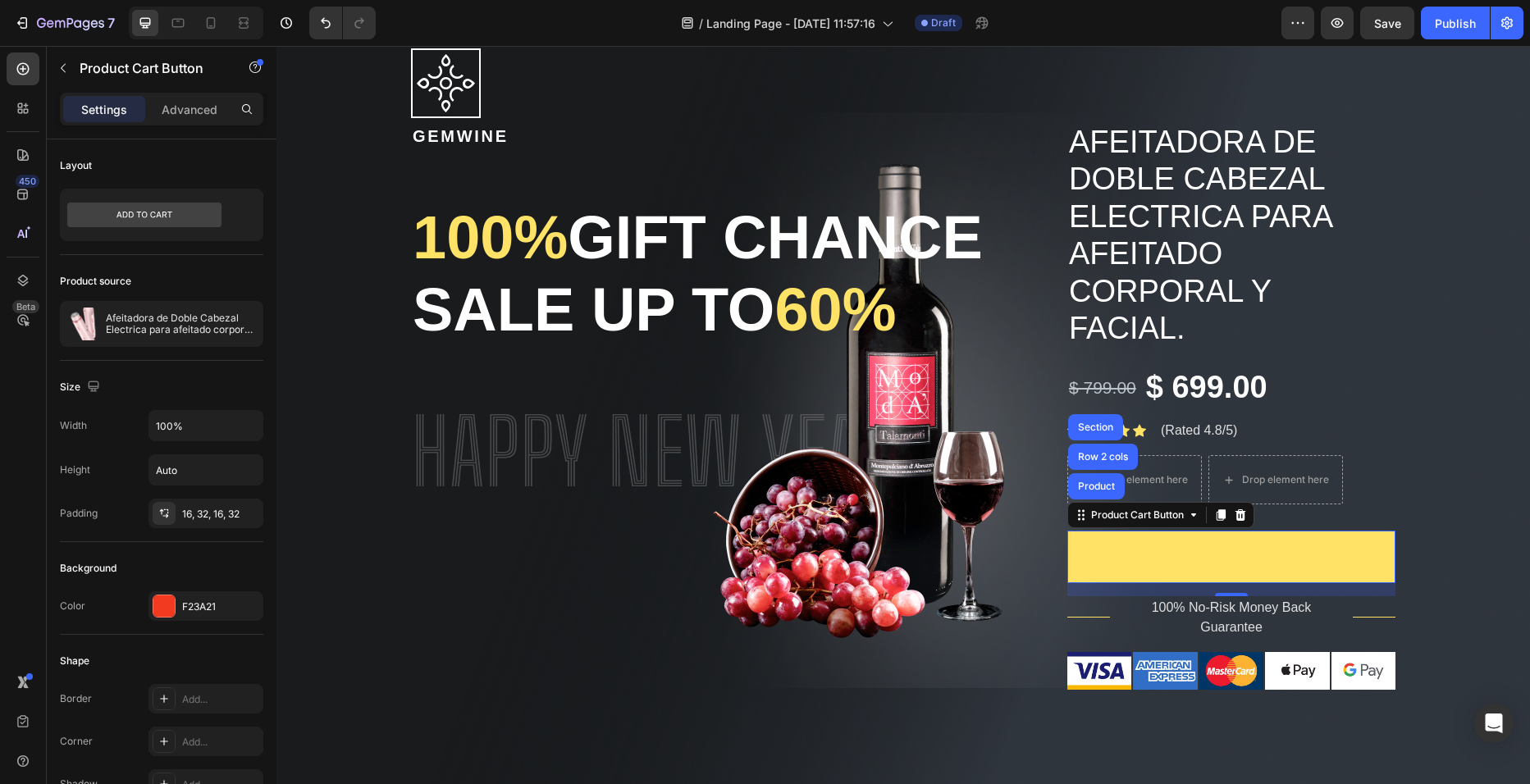
click at [1233, 547] on button at bounding box center [1232, 557] width 328 height 53
click at [1190, 554] on button at bounding box center [1232, 557] width 328 height 53
drag, startPoint x: 1190, startPoint y: 554, endPoint x: 1218, endPoint y: 546, distance: 29.1
click at [1218, 546] on button at bounding box center [1232, 557] width 328 height 53
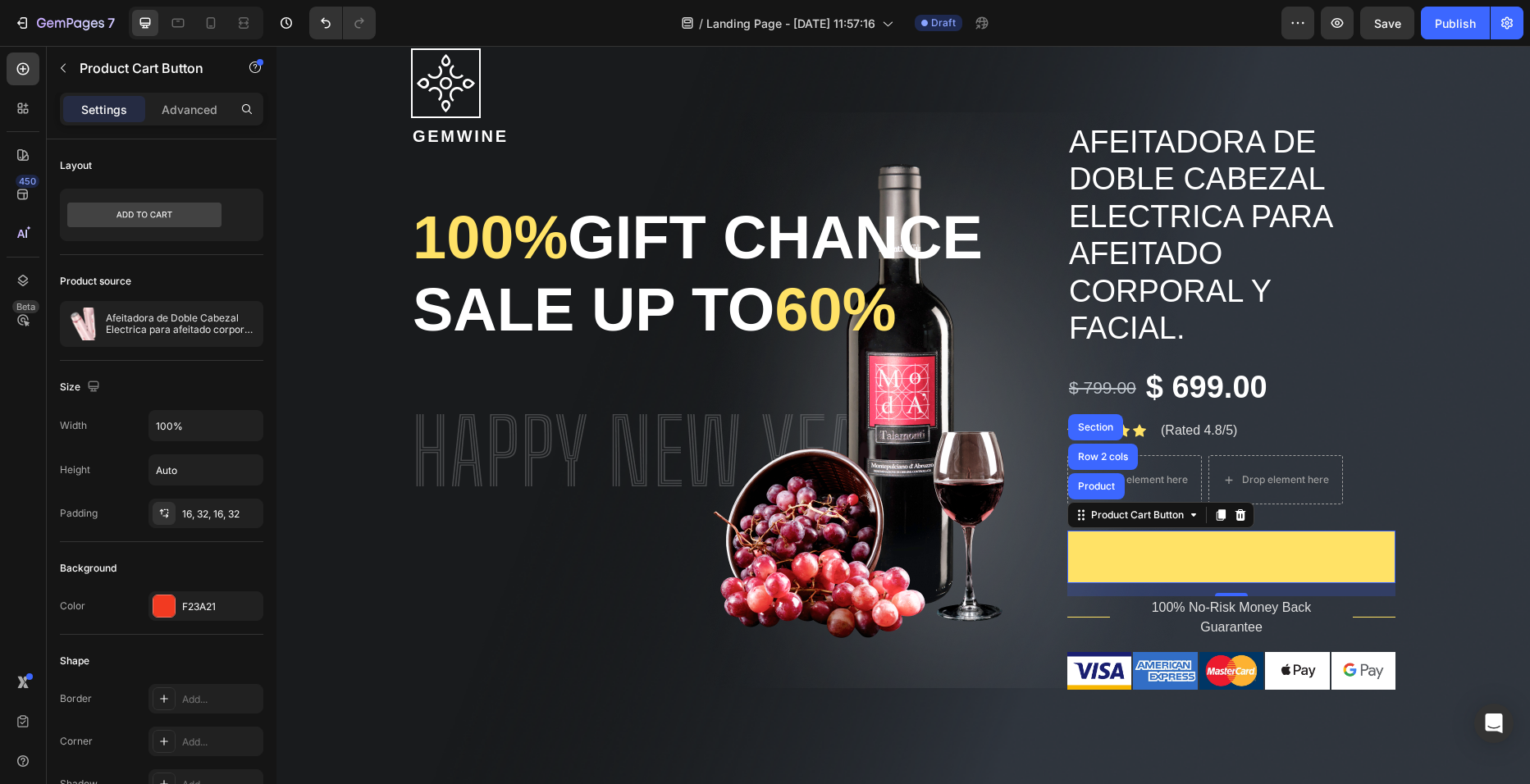
click at [1218, 546] on button at bounding box center [1232, 557] width 328 height 53
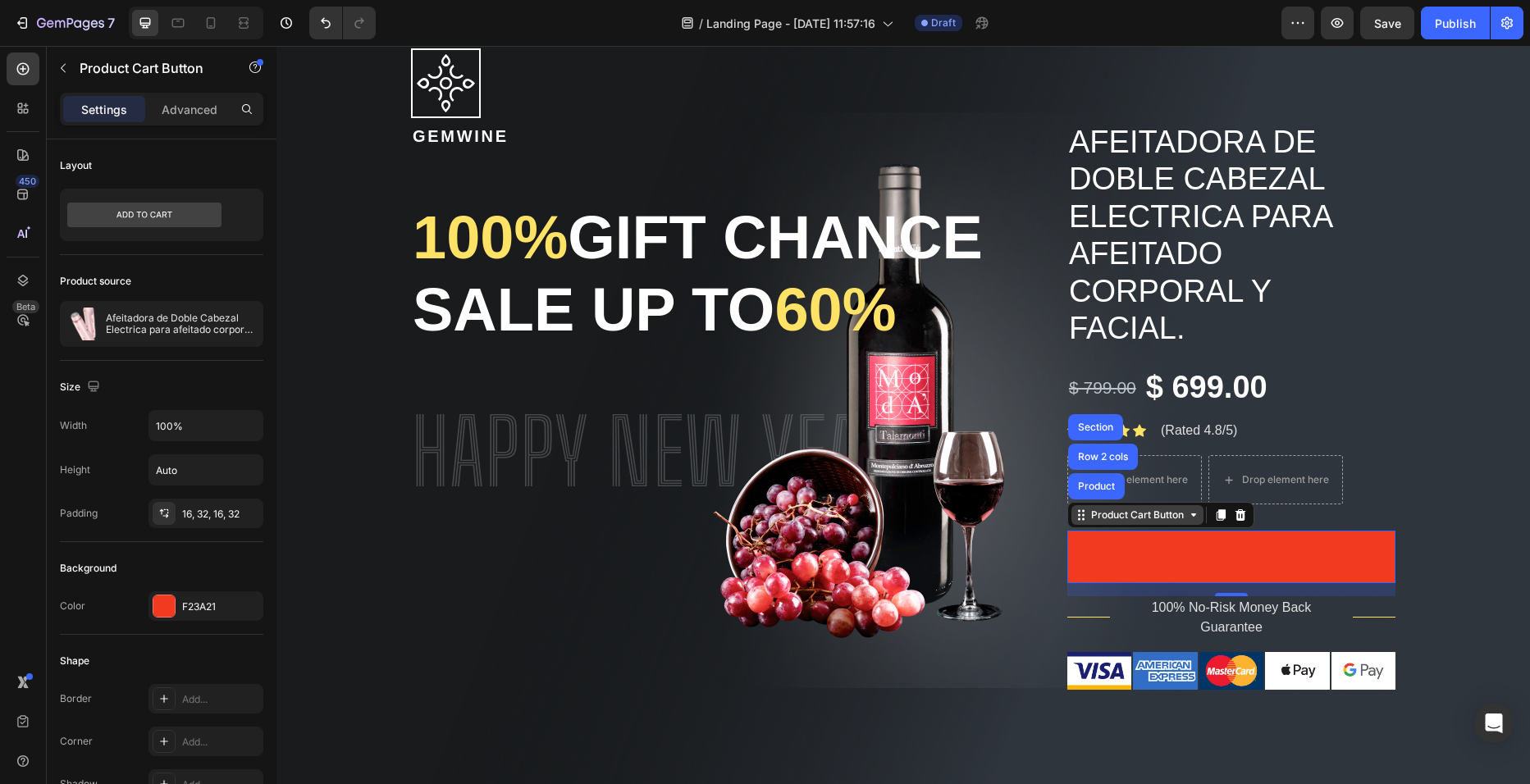
click at [1157, 515] on div "Product Cart Button" at bounding box center [1137, 515] width 99 height 15
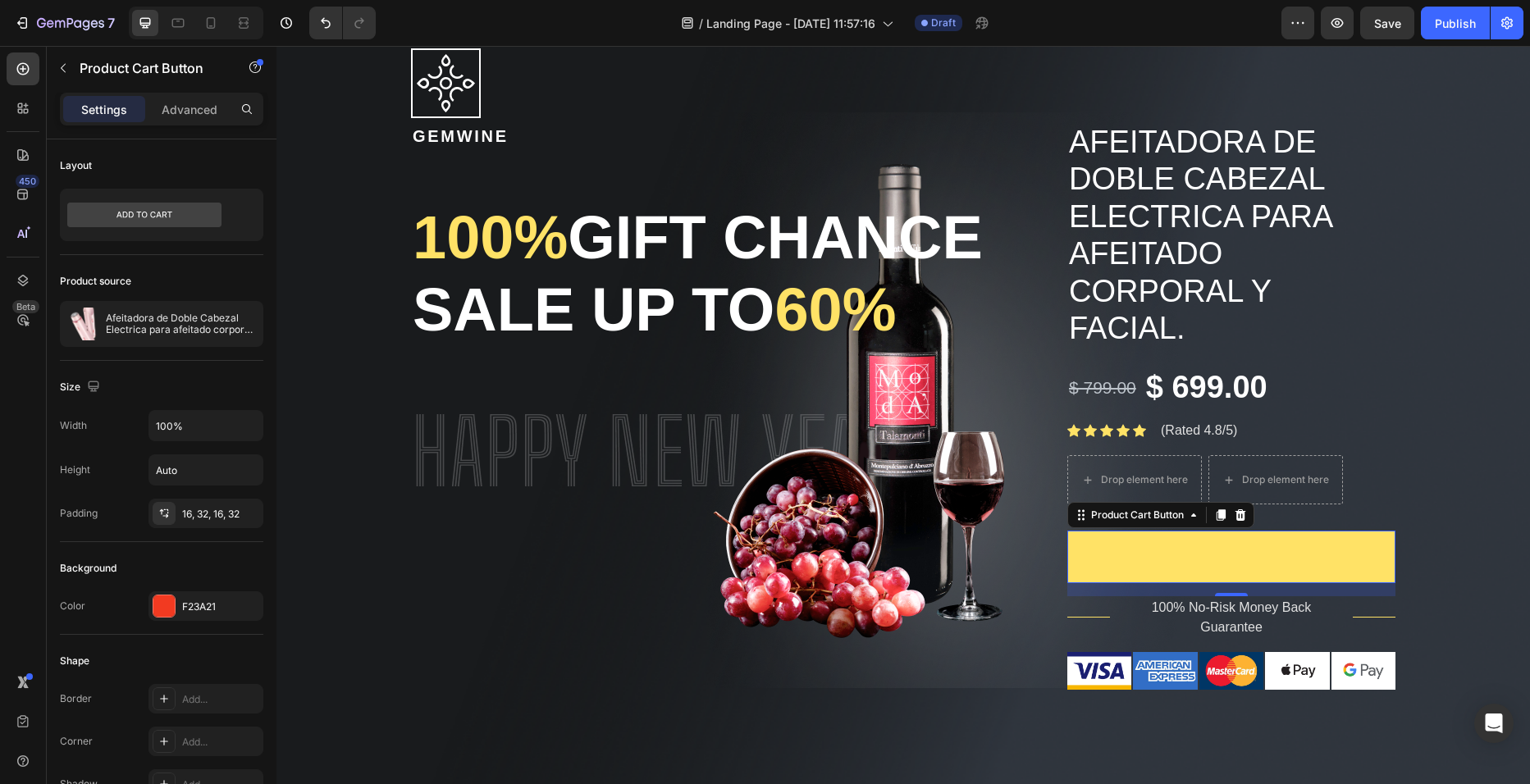
click at [1185, 550] on button at bounding box center [1232, 557] width 328 height 53
click at [1247, 545] on button at bounding box center [1232, 557] width 328 height 53
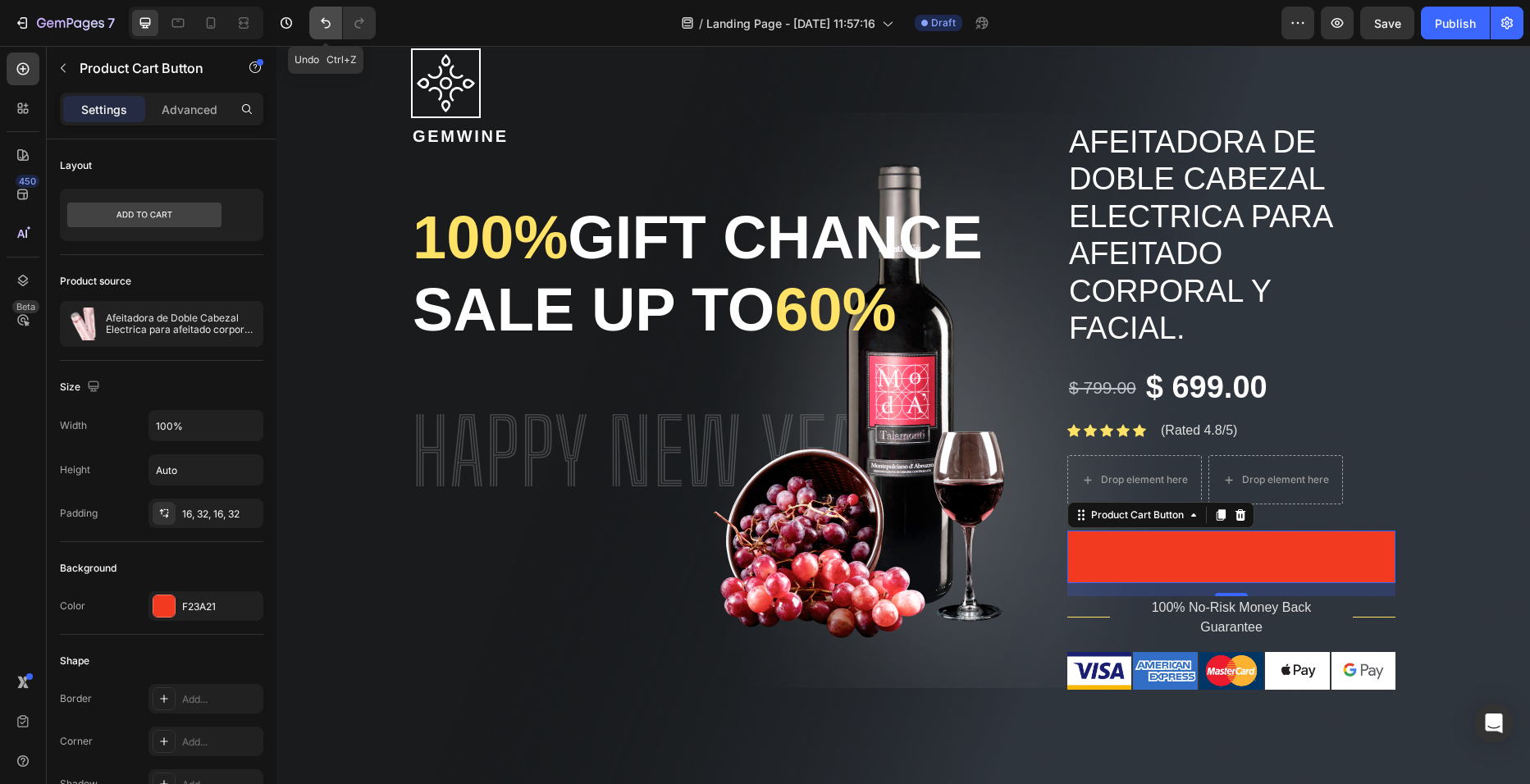
click at [318, 39] on button "Undo/Redo" at bounding box center [325, 22] width 32 height 32
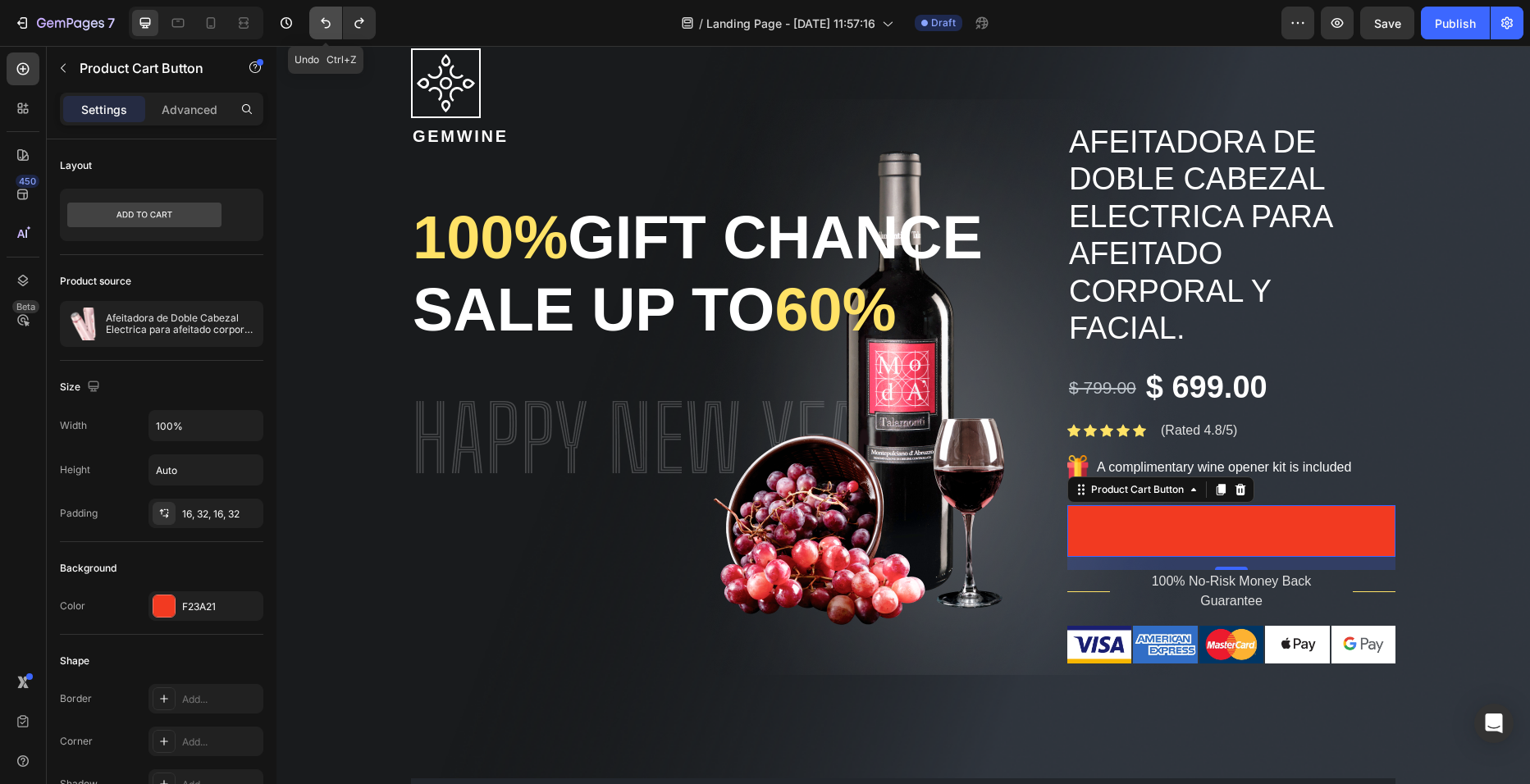
click at [318, 39] on button "Undo/Redo" at bounding box center [325, 22] width 32 height 32
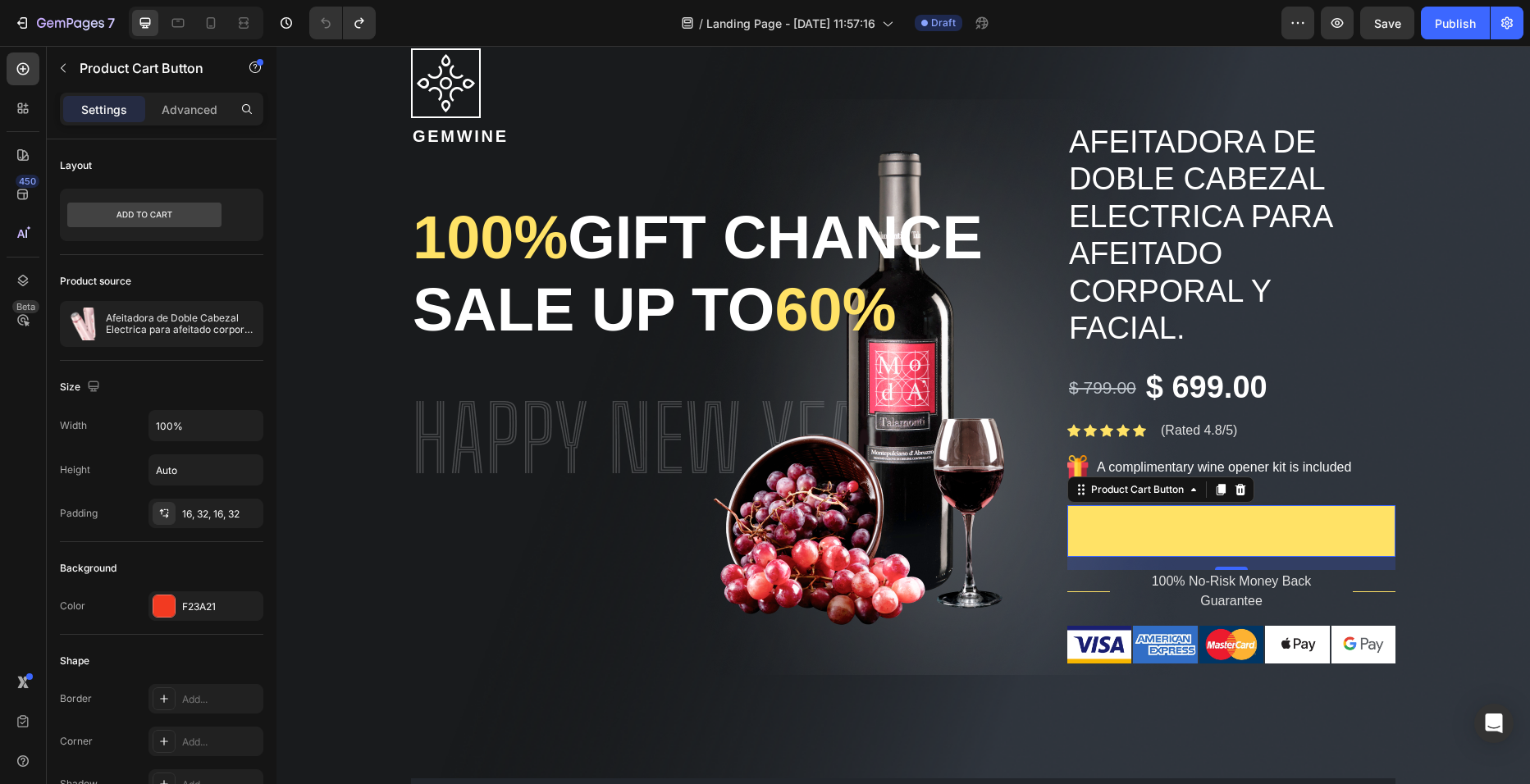
click at [1226, 526] on button "Get Deal Now" at bounding box center [1232, 531] width 328 height 53
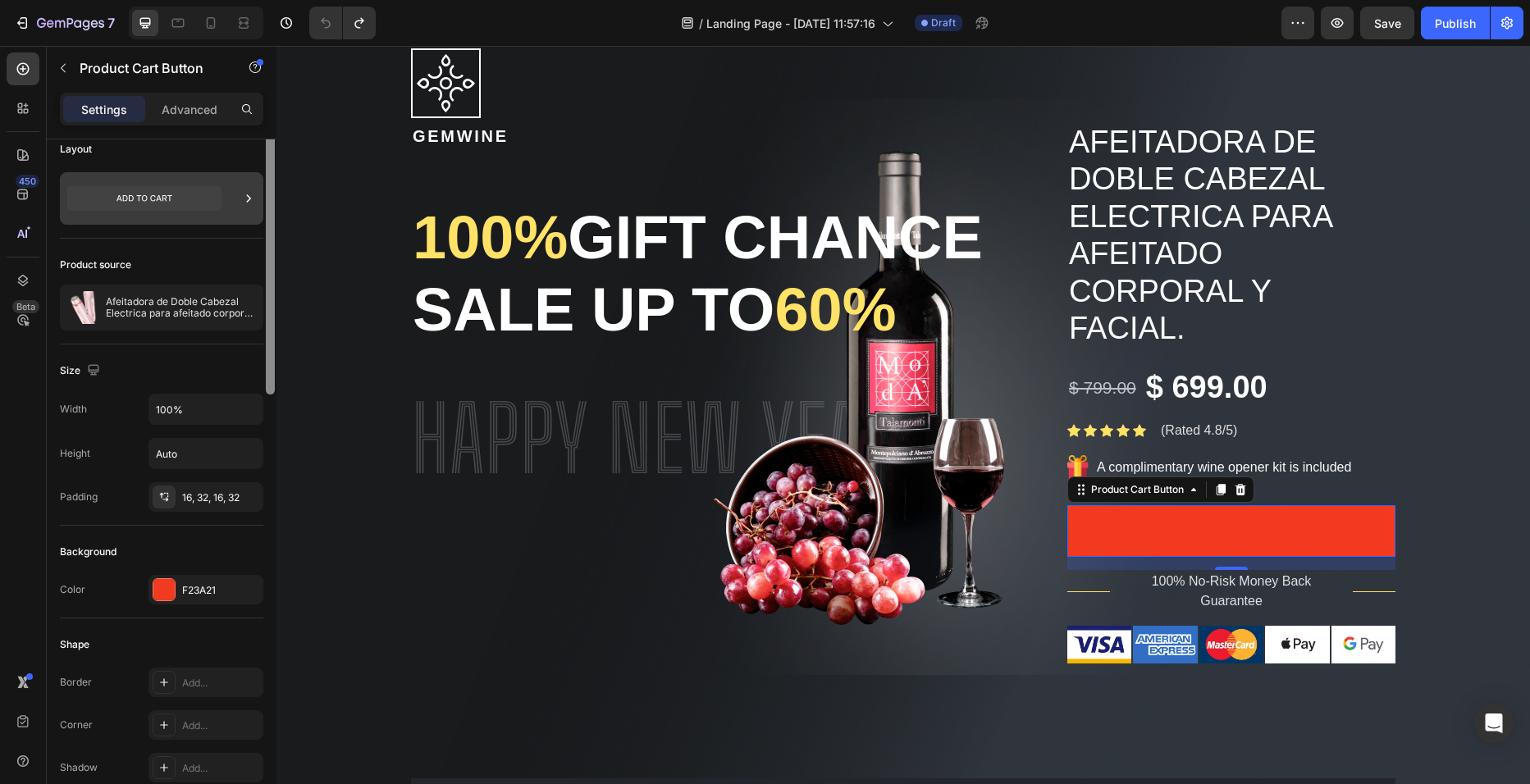
scroll to position [0, 0]
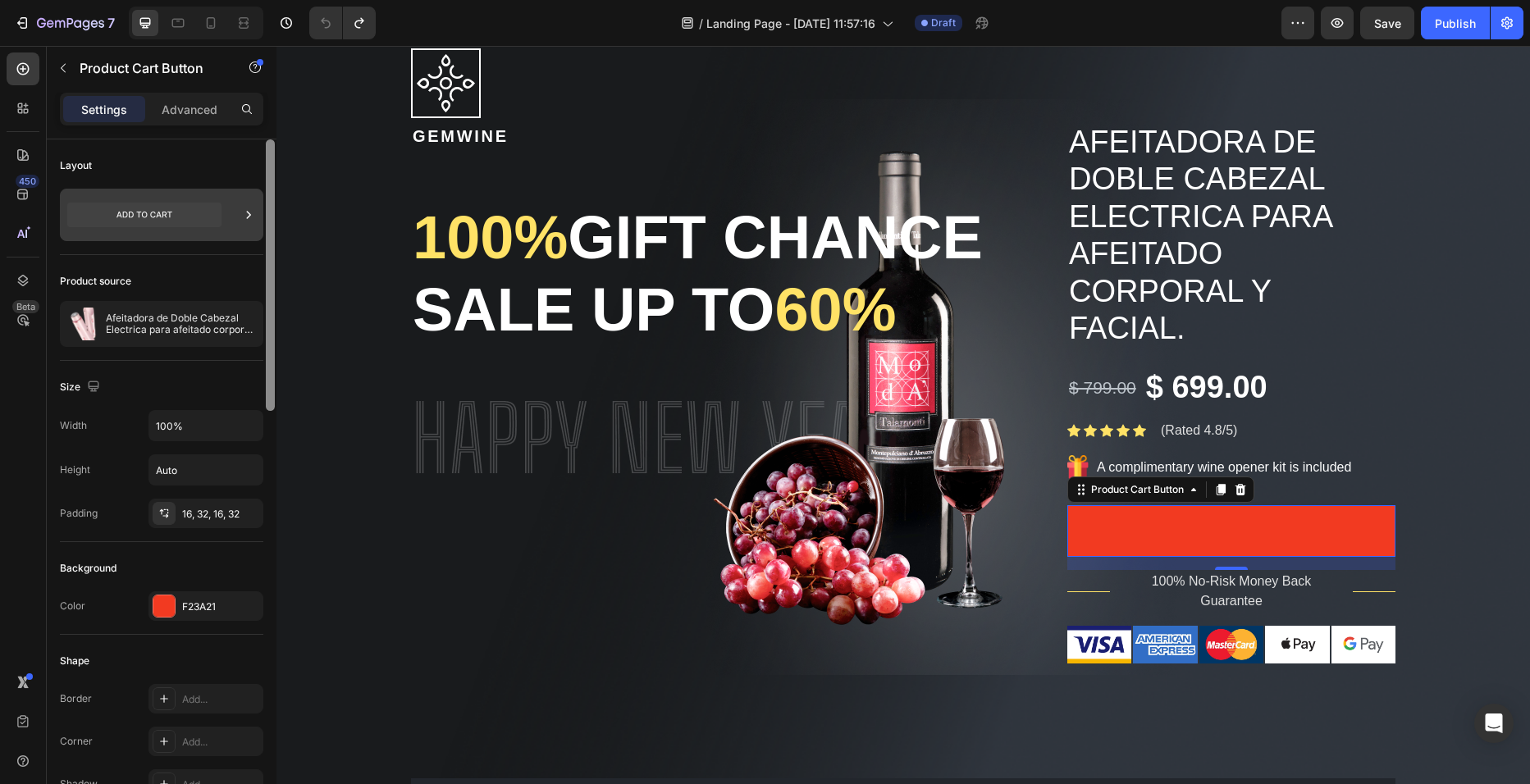
drag, startPoint x: 270, startPoint y: 339, endPoint x: 173, endPoint y: 204, distance: 166.2
click at [173, 204] on div "Layout Product source Afeitadora de Doble Cabezal Electrica para afeitado corpo…" at bounding box center [161, 485] width 230 height 691
click at [173, 204] on icon at bounding box center [145, 215] width 154 height 25
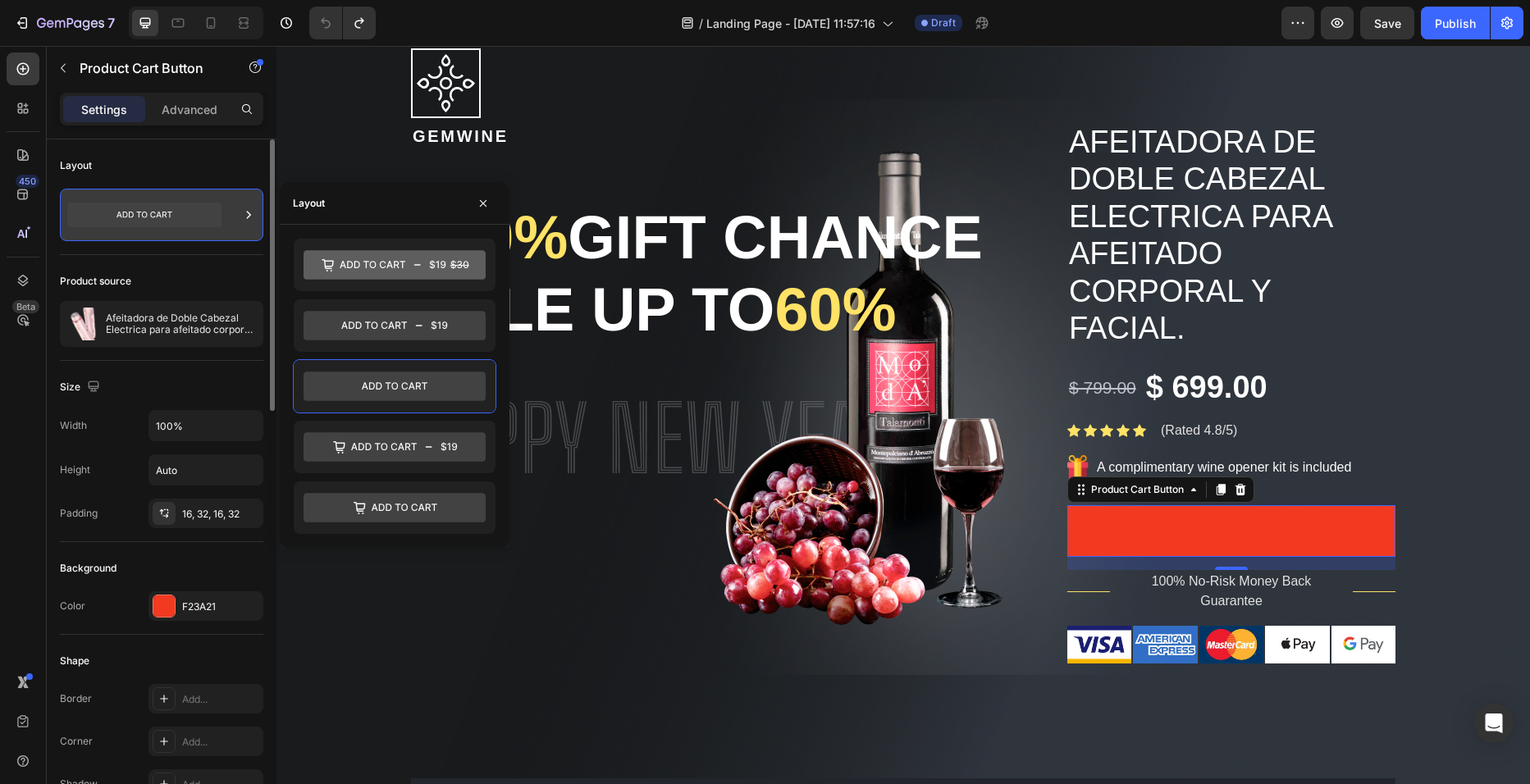
click at [173, 204] on icon at bounding box center [145, 215] width 154 height 25
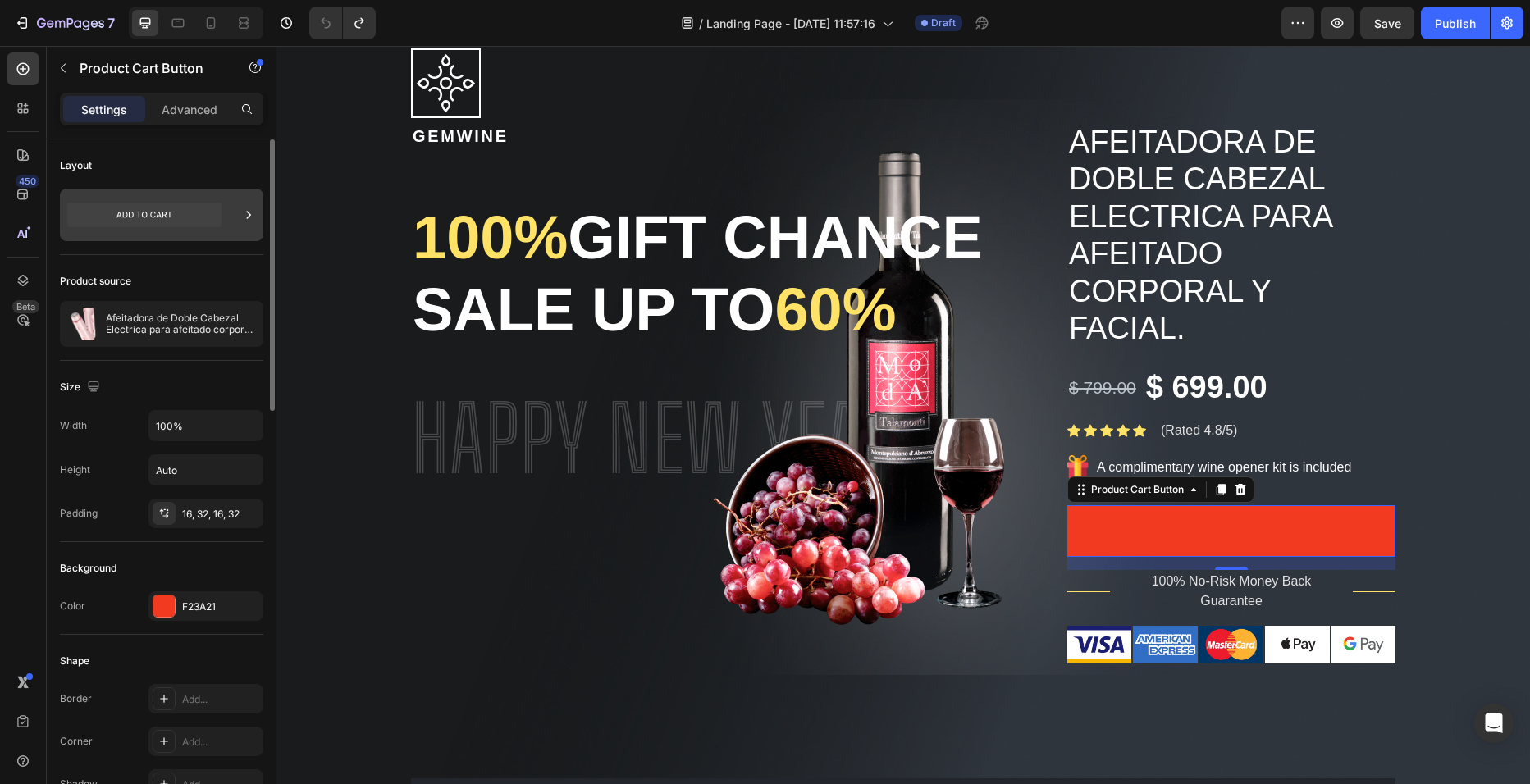
click at [173, 204] on icon at bounding box center [145, 215] width 154 height 25
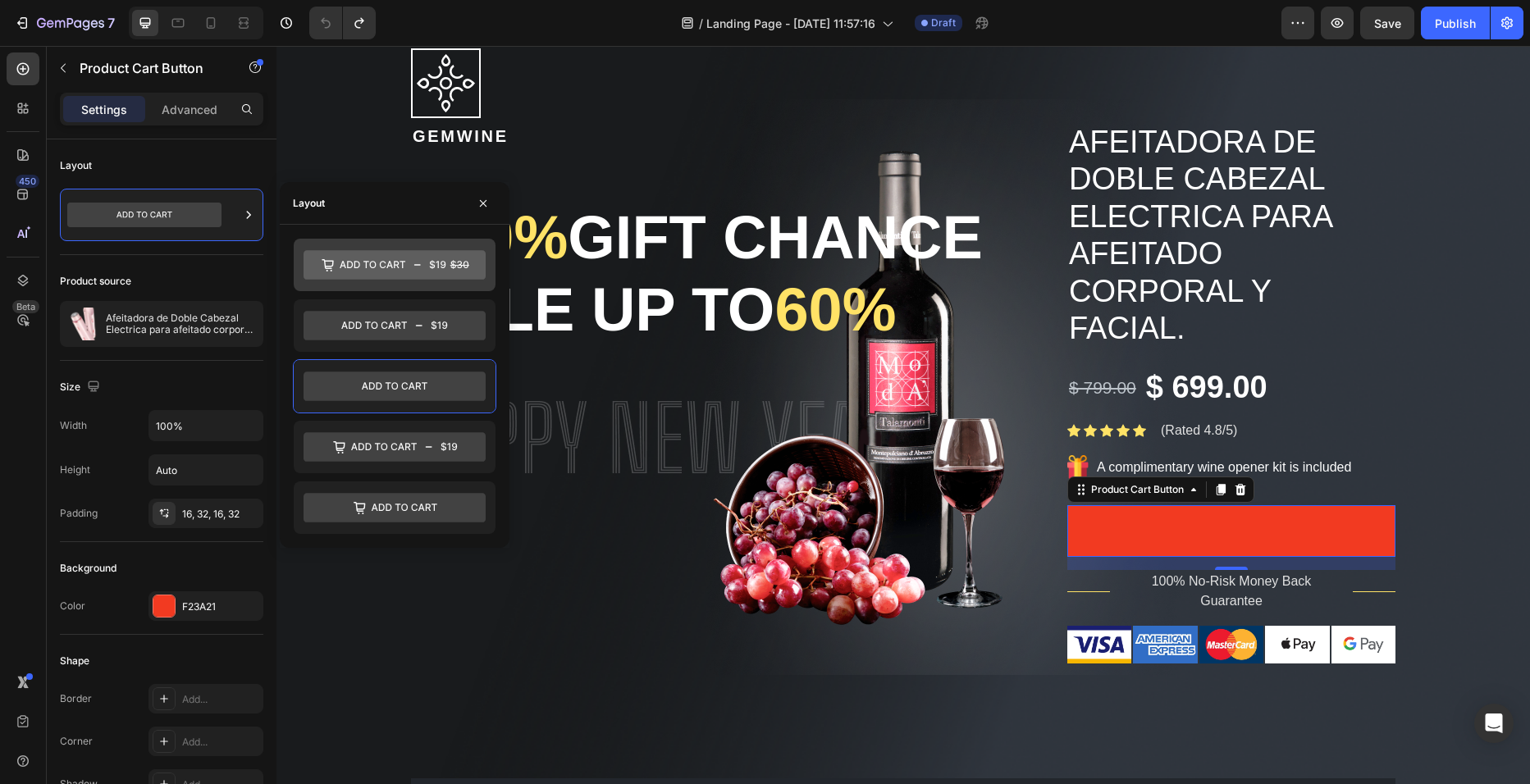
click at [333, 265] on icon at bounding box center [327, 264] width 11 height 10
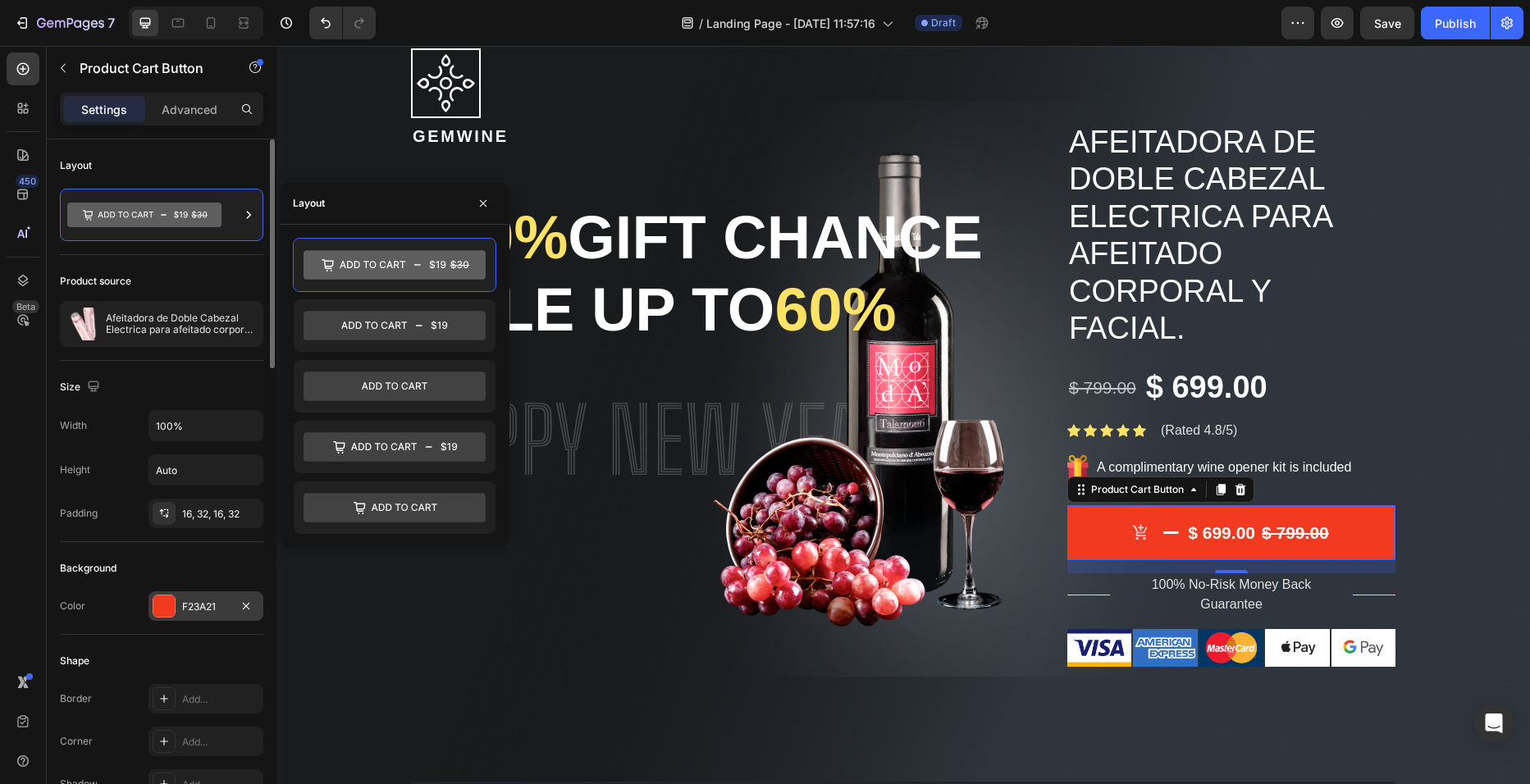
click at [225, 597] on div "F23A21" at bounding box center [206, 606] width 115 height 30
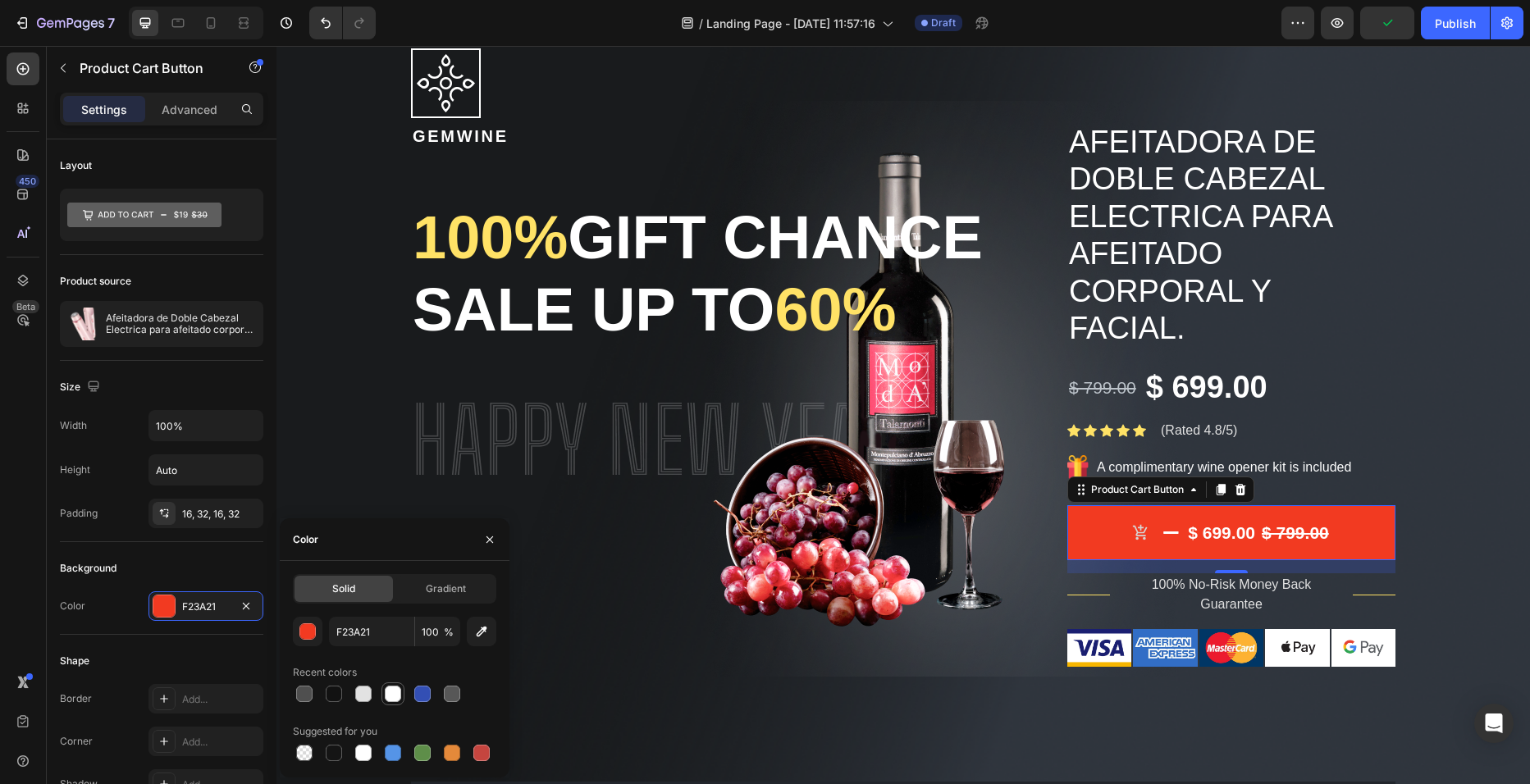
click at [395, 689] on div at bounding box center [393, 694] width 17 height 17
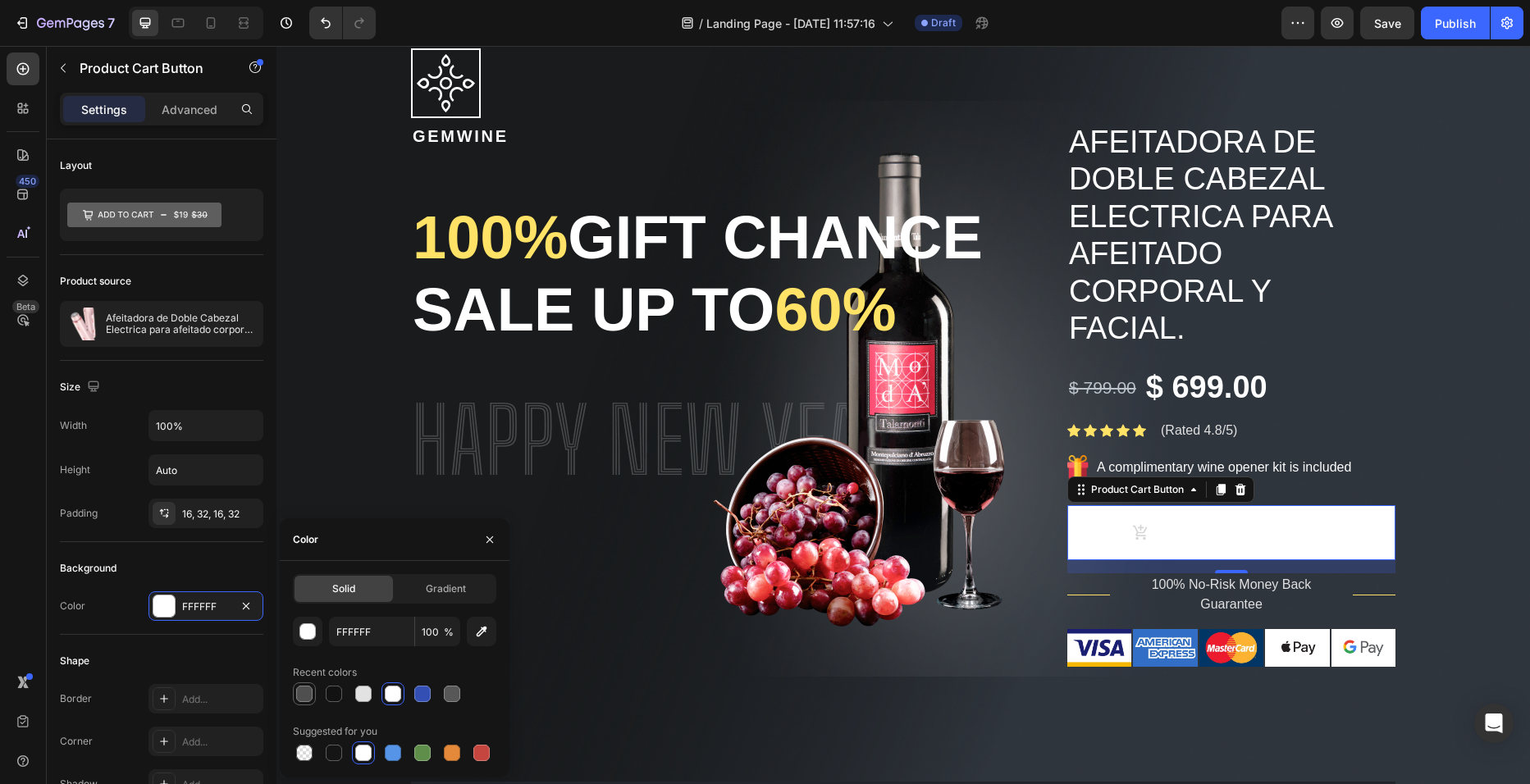
click at [312, 698] on div at bounding box center [304, 693] width 19 height 19
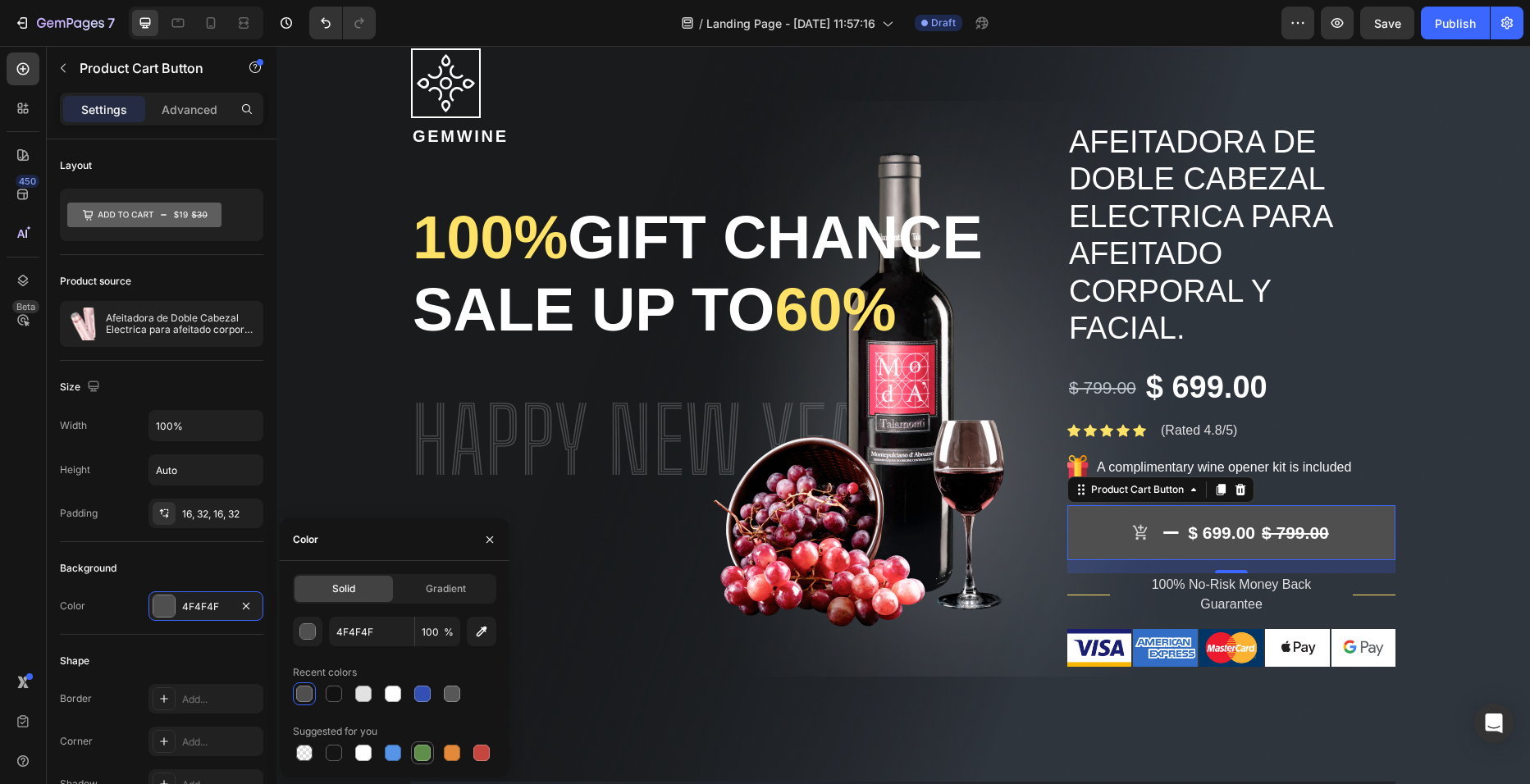
click at [411, 758] on div at bounding box center [423, 752] width 23 height 23
type input "5E8E49"
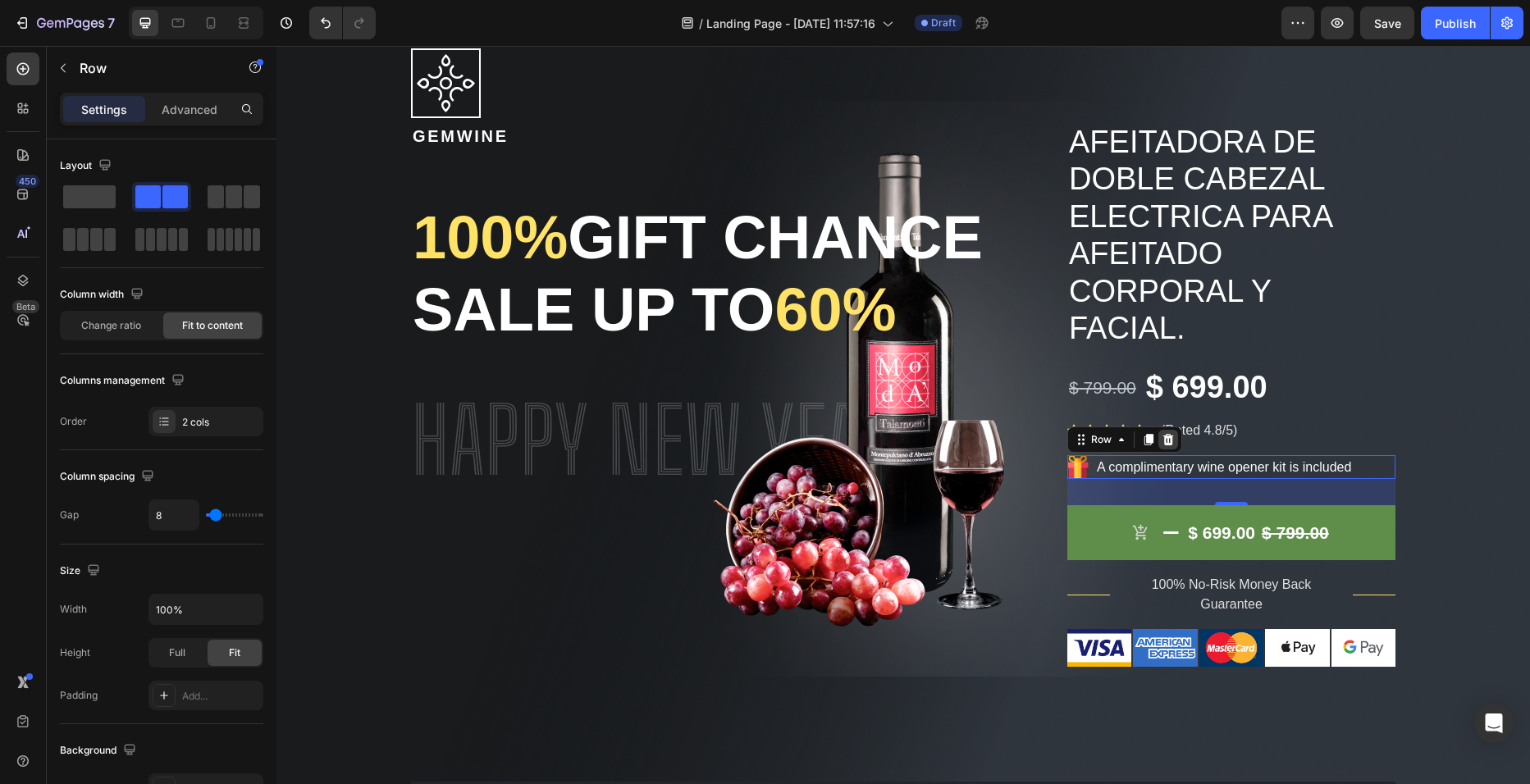
click at [1170, 436] on div at bounding box center [1168, 439] width 19 height 19
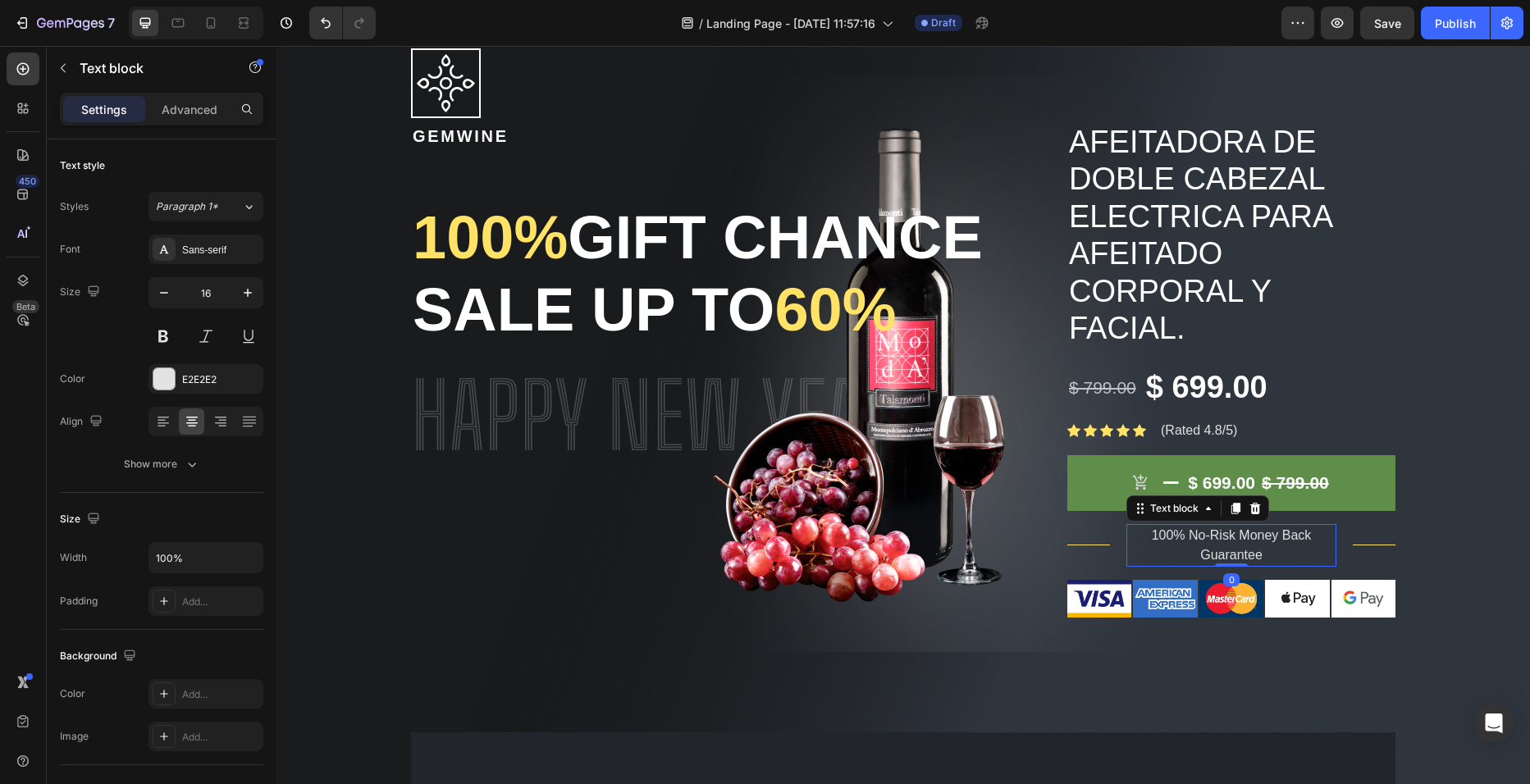
click at [1260, 552] on p "100% No-Risk Money Back Guarantee" at bounding box center [1231, 545] width 207 height 39
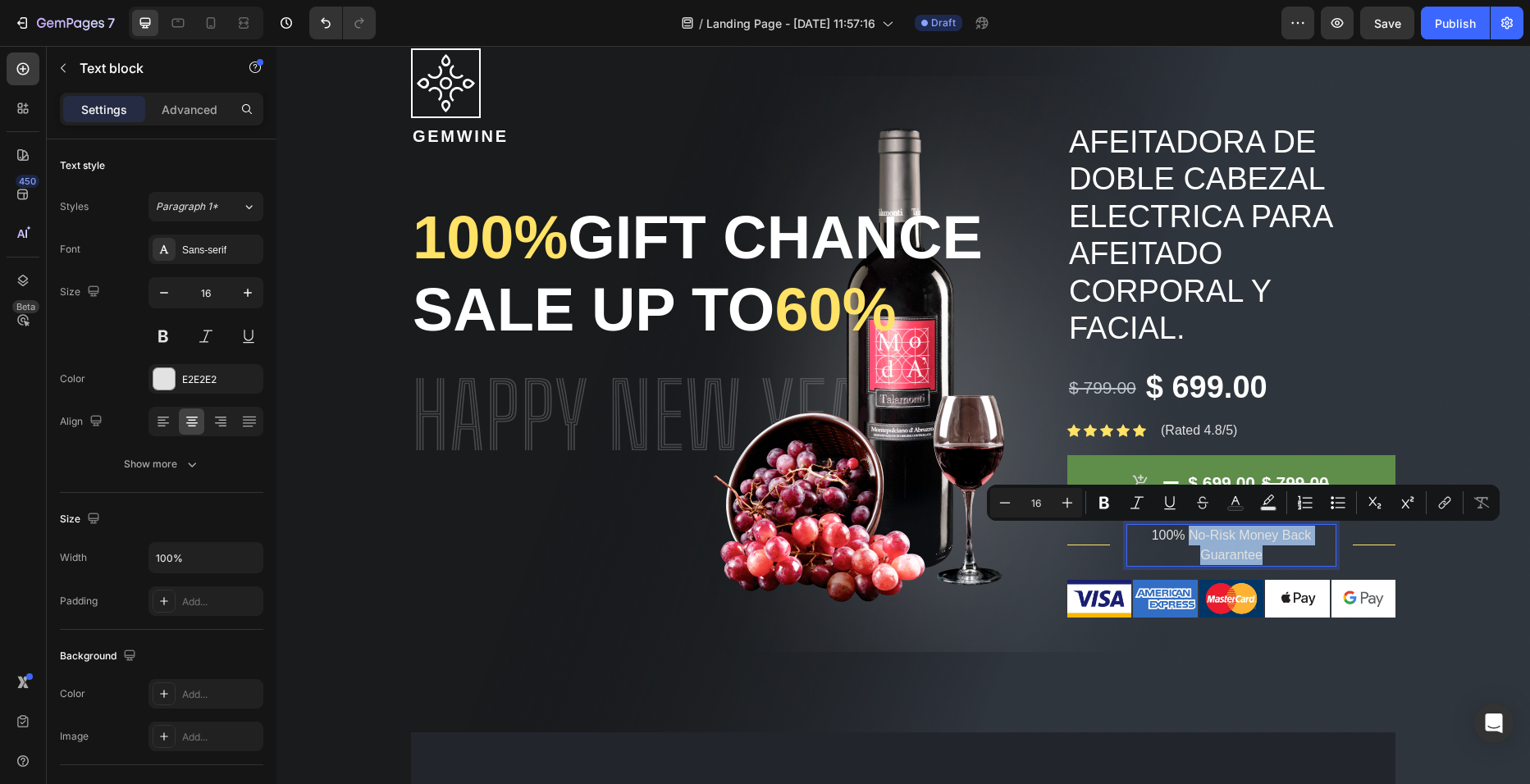
drag, startPoint x: 1260, startPoint y: 552, endPoint x: 1182, endPoint y: 531, distance: 80.8
click at [1182, 531] on p "100% No-Risk Money Back Guarantee" at bounding box center [1231, 545] width 207 height 39
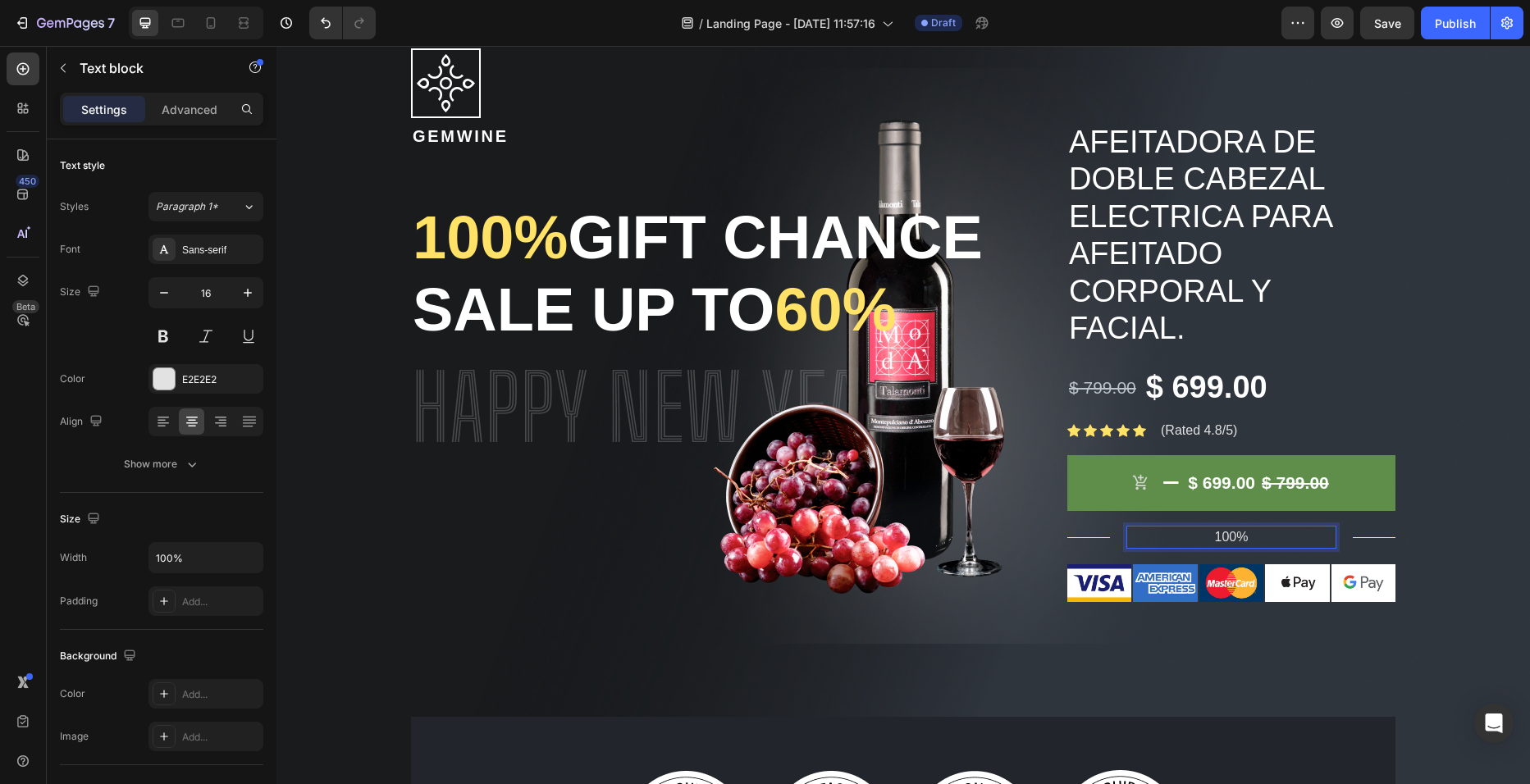
scroll to position [154, 0]
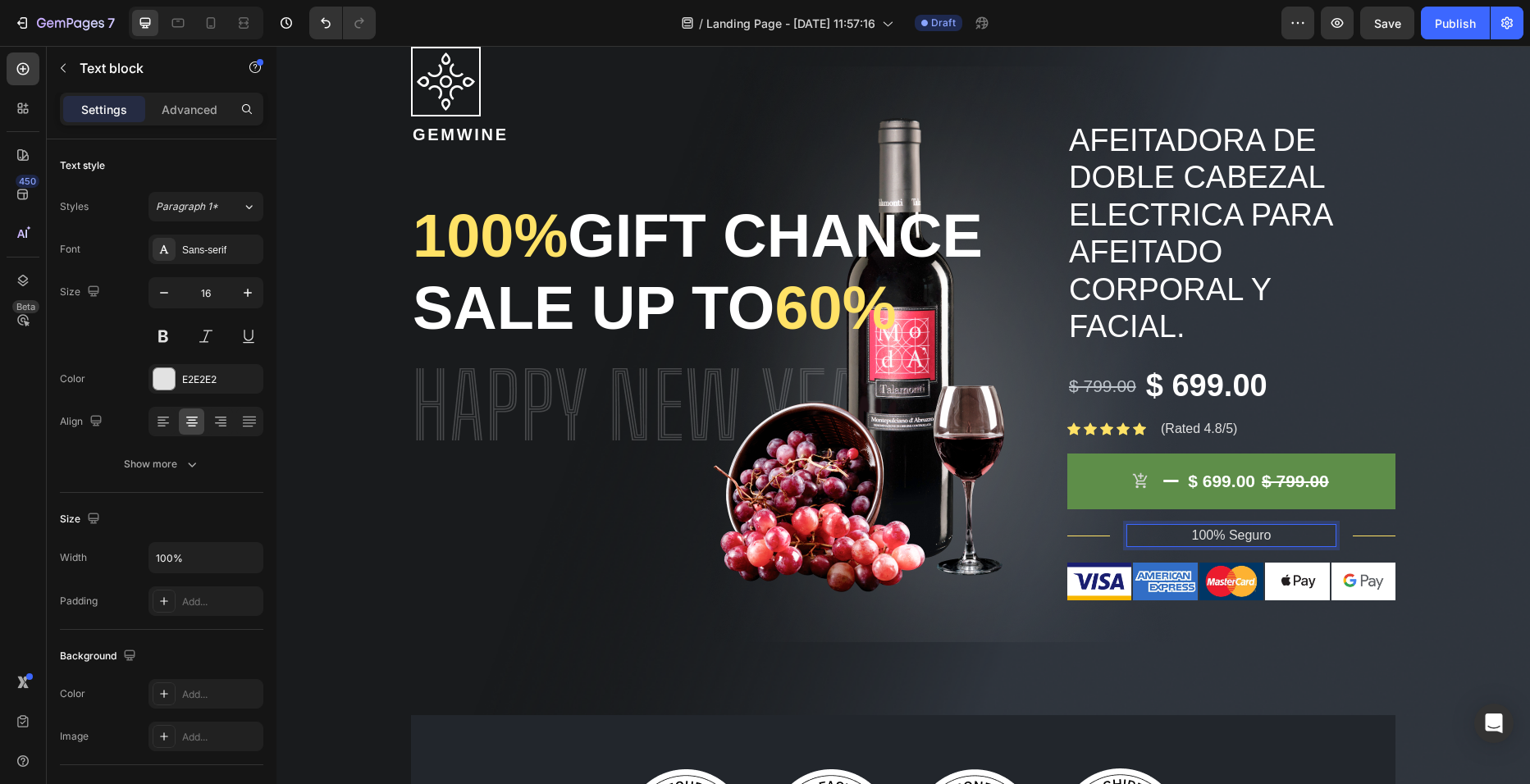
click at [1176, 534] on p "100% Seguro" at bounding box center [1231, 535] width 207 height 19
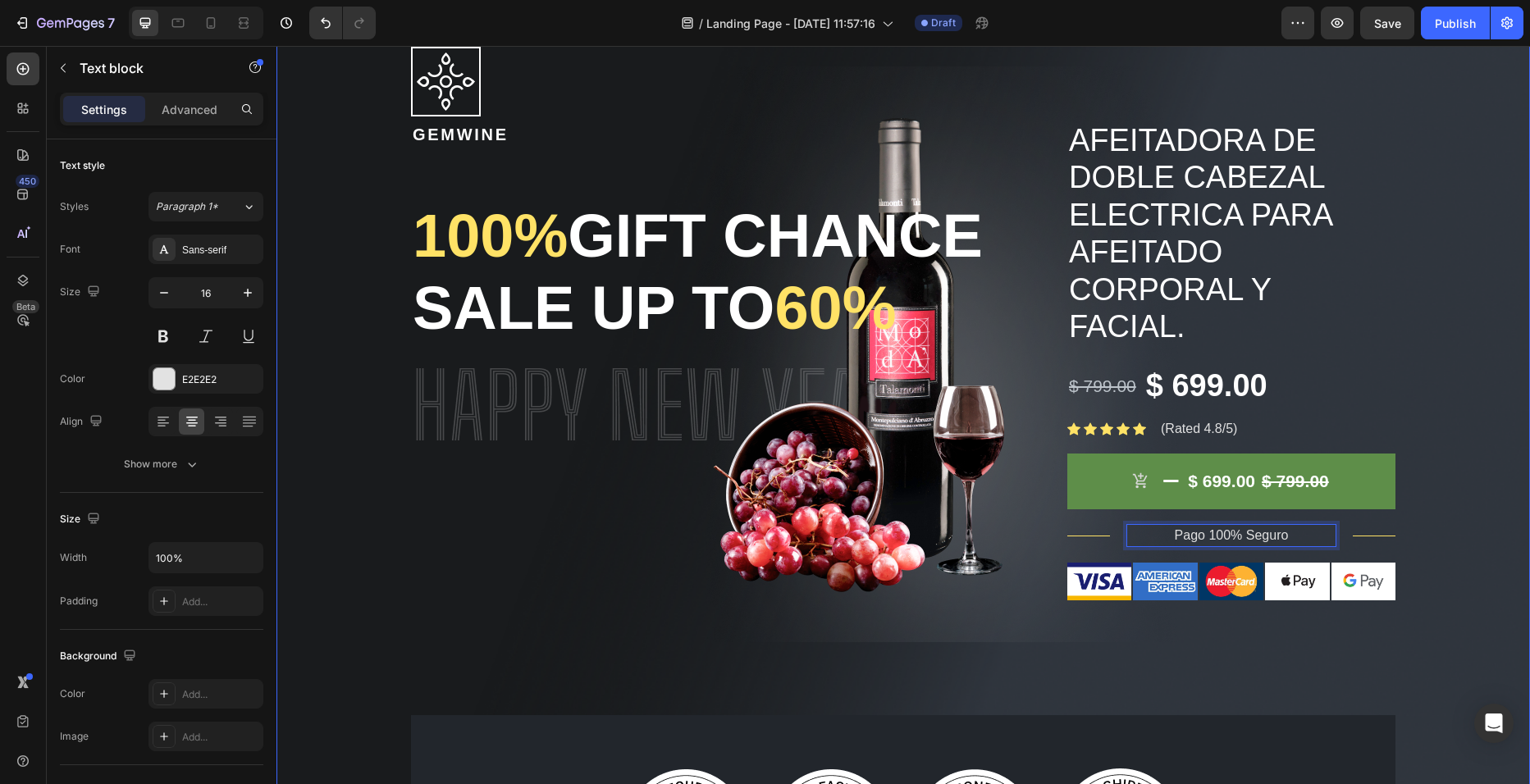
click at [1498, 488] on div "Image Gemwine Heading 100% gift chance Sale up to 60% Heading Image Afeitadora …" at bounding box center [904, 411] width 1229 height 833
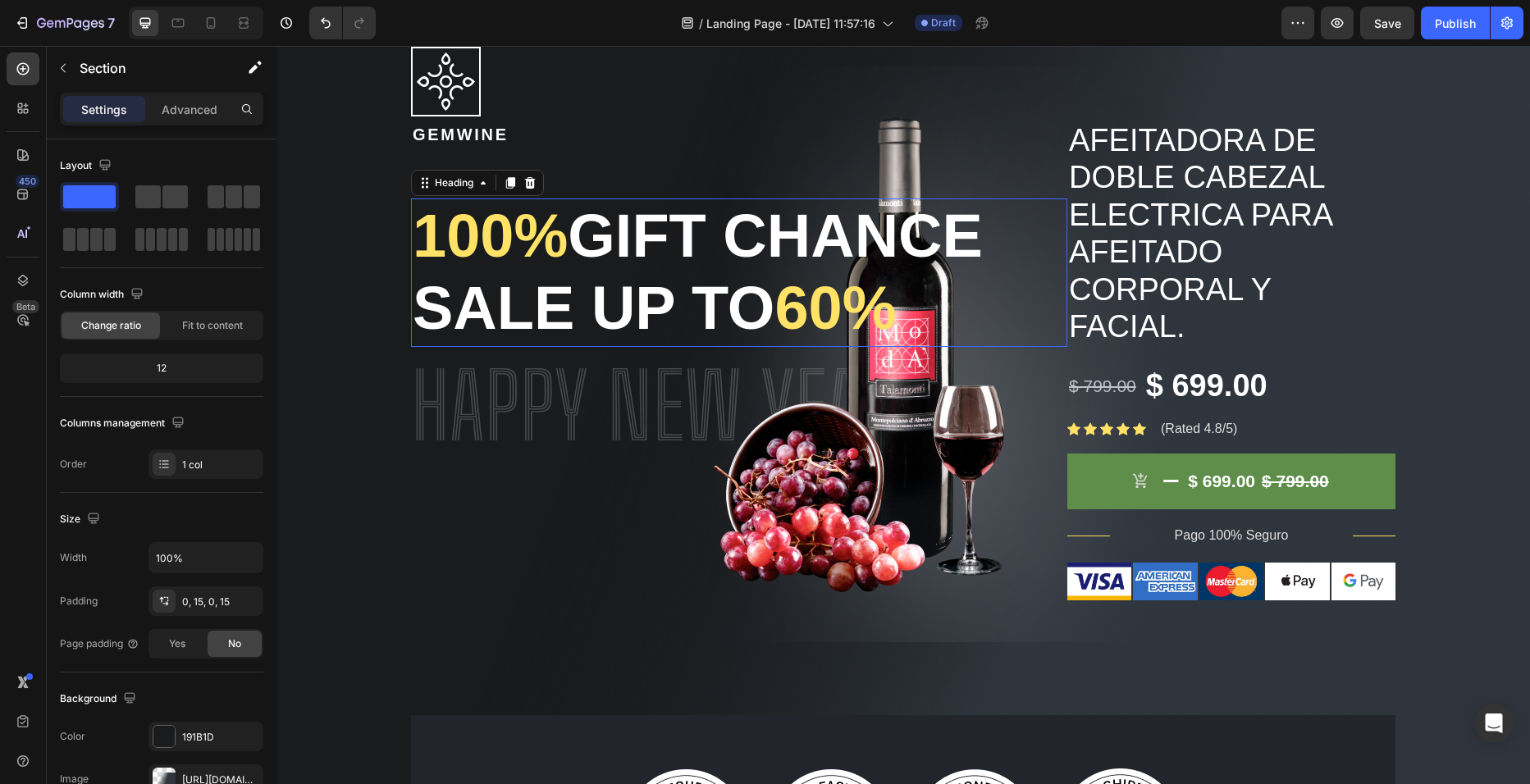
click at [765, 325] on p "100% gift chance Sale up to 60%" at bounding box center [739, 273] width 653 height 146
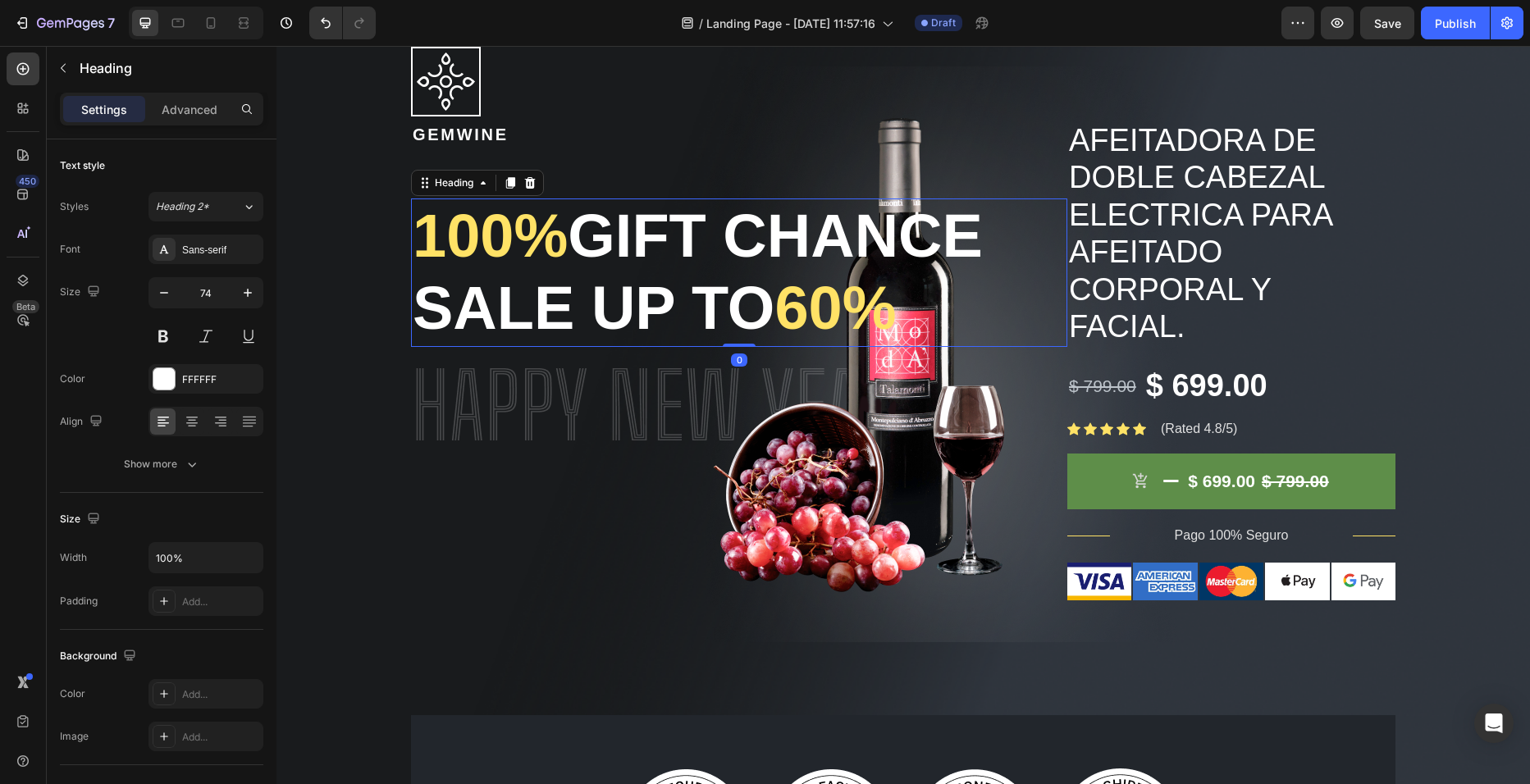
click at [924, 318] on p "100% gift chance Sale up to 60%" at bounding box center [739, 273] width 653 height 146
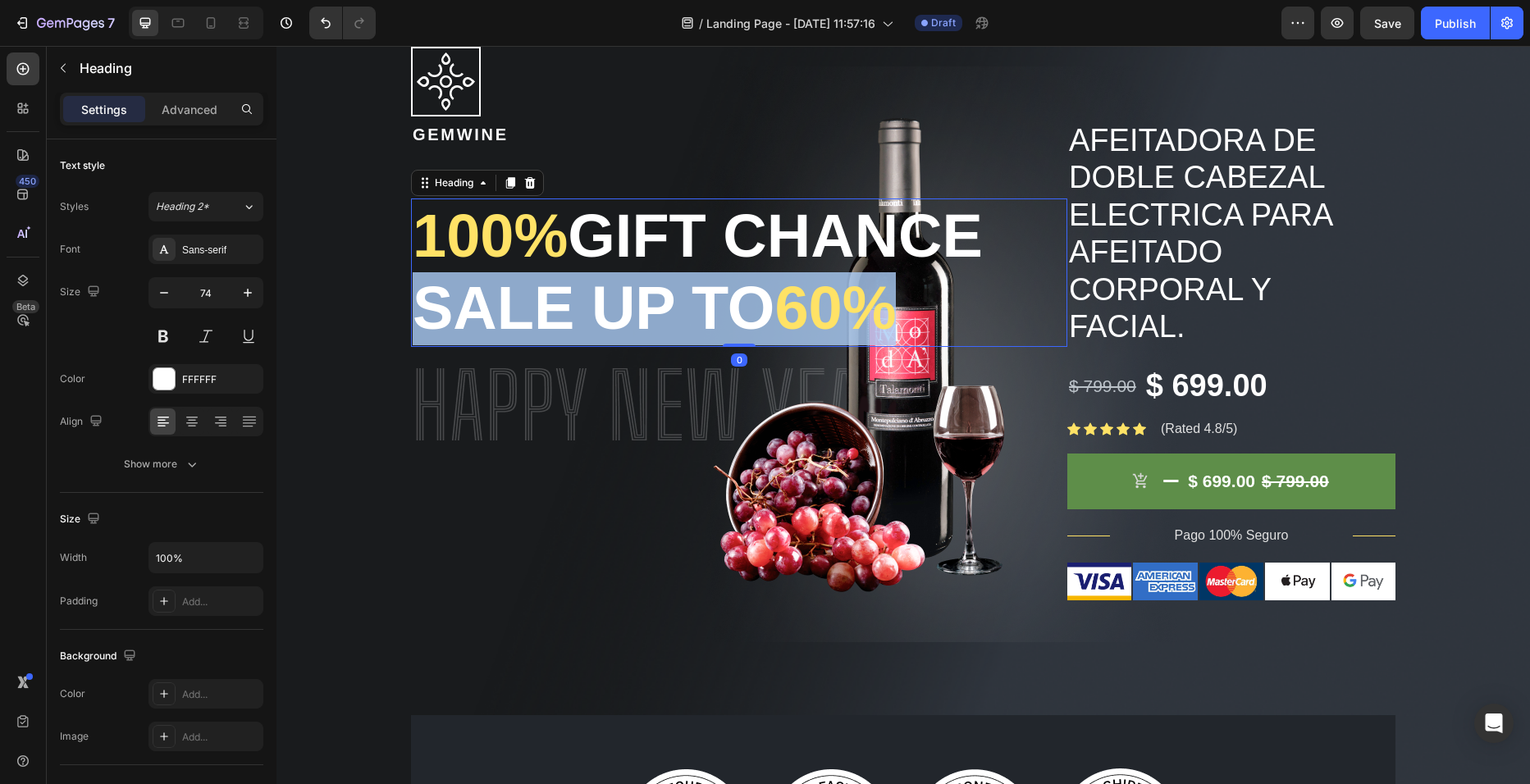
click at [924, 318] on p "100% gift chance Sale up to 60%" at bounding box center [739, 273] width 653 height 146
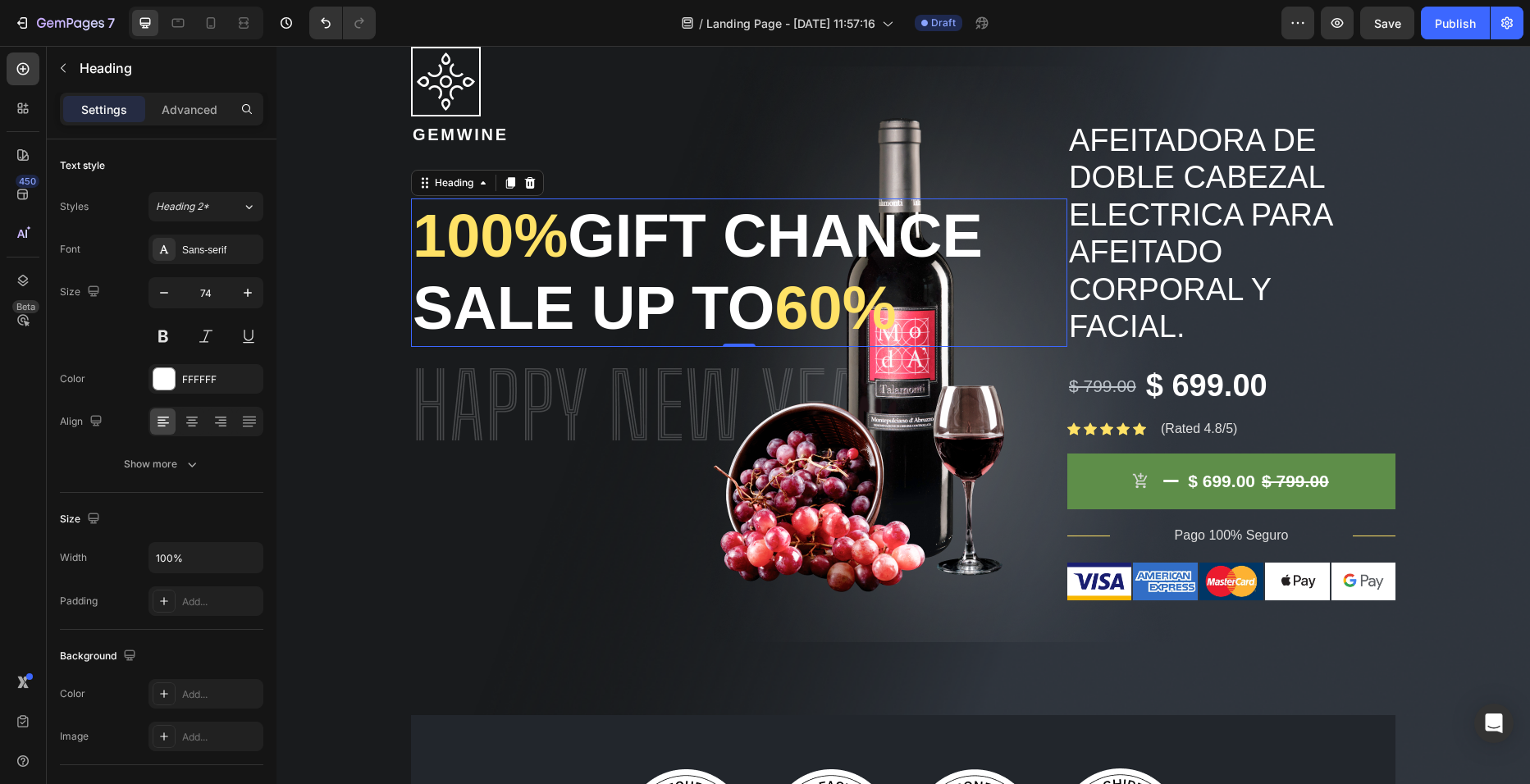
drag, startPoint x: 924, startPoint y: 318, endPoint x: 903, endPoint y: 330, distance: 24.2
click at [903, 330] on p "100% gift chance Sale up to 60%" at bounding box center [739, 273] width 653 height 146
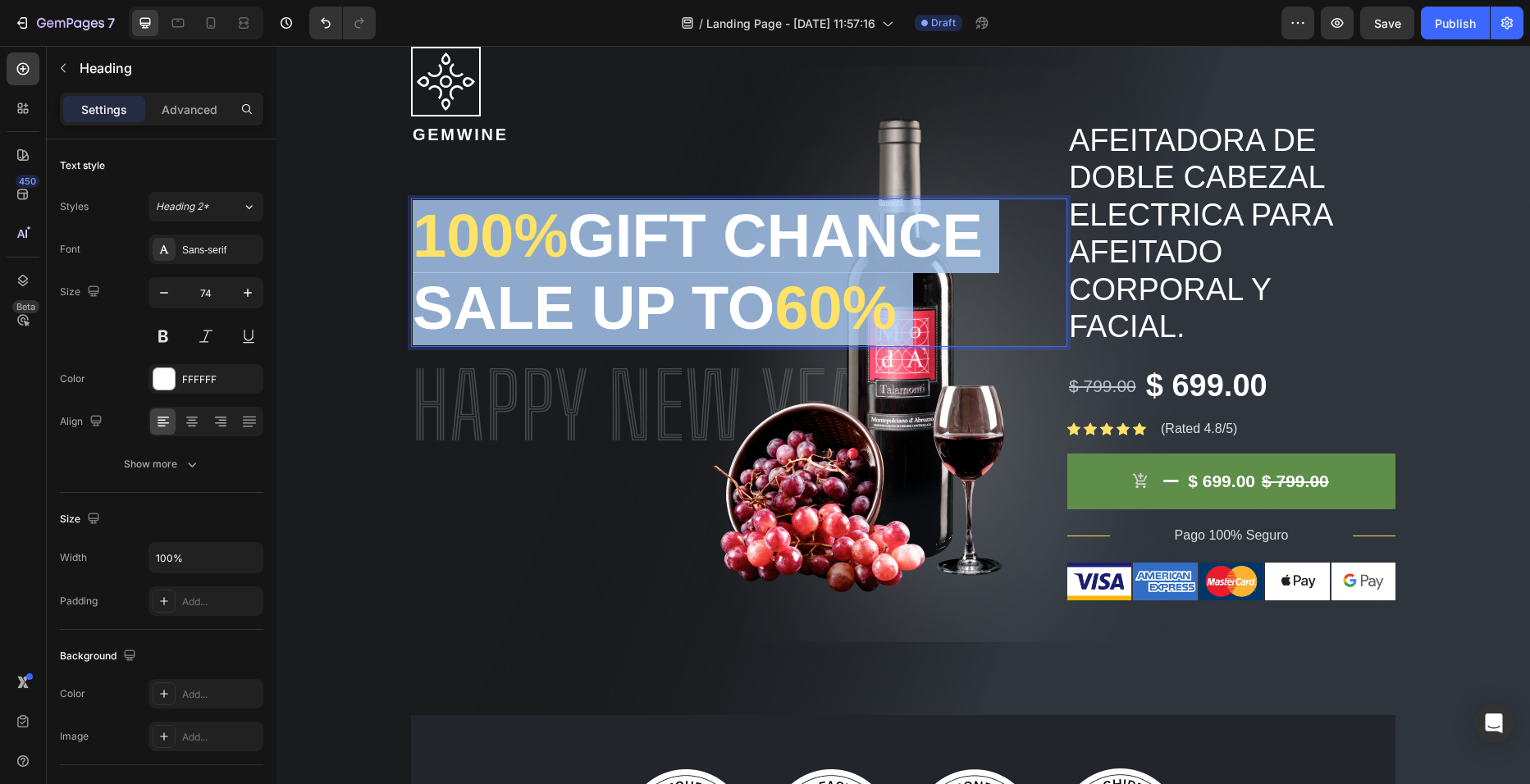
drag, startPoint x: 907, startPoint y: 304, endPoint x: 424, endPoint y: 227, distance: 489.1
click at [424, 227] on p "100% gift chance Sale up to 60%" at bounding box center [739, 273] width 653 height 146
drag, startPoint x: 916, startPoint y: 305, endPoint x: 414, endPoint y: 222, distance: 508.8
click at [414, 222] on p "100% gift chance Sale up to 60%" at bounding box center [739, 273] width 653 height 146
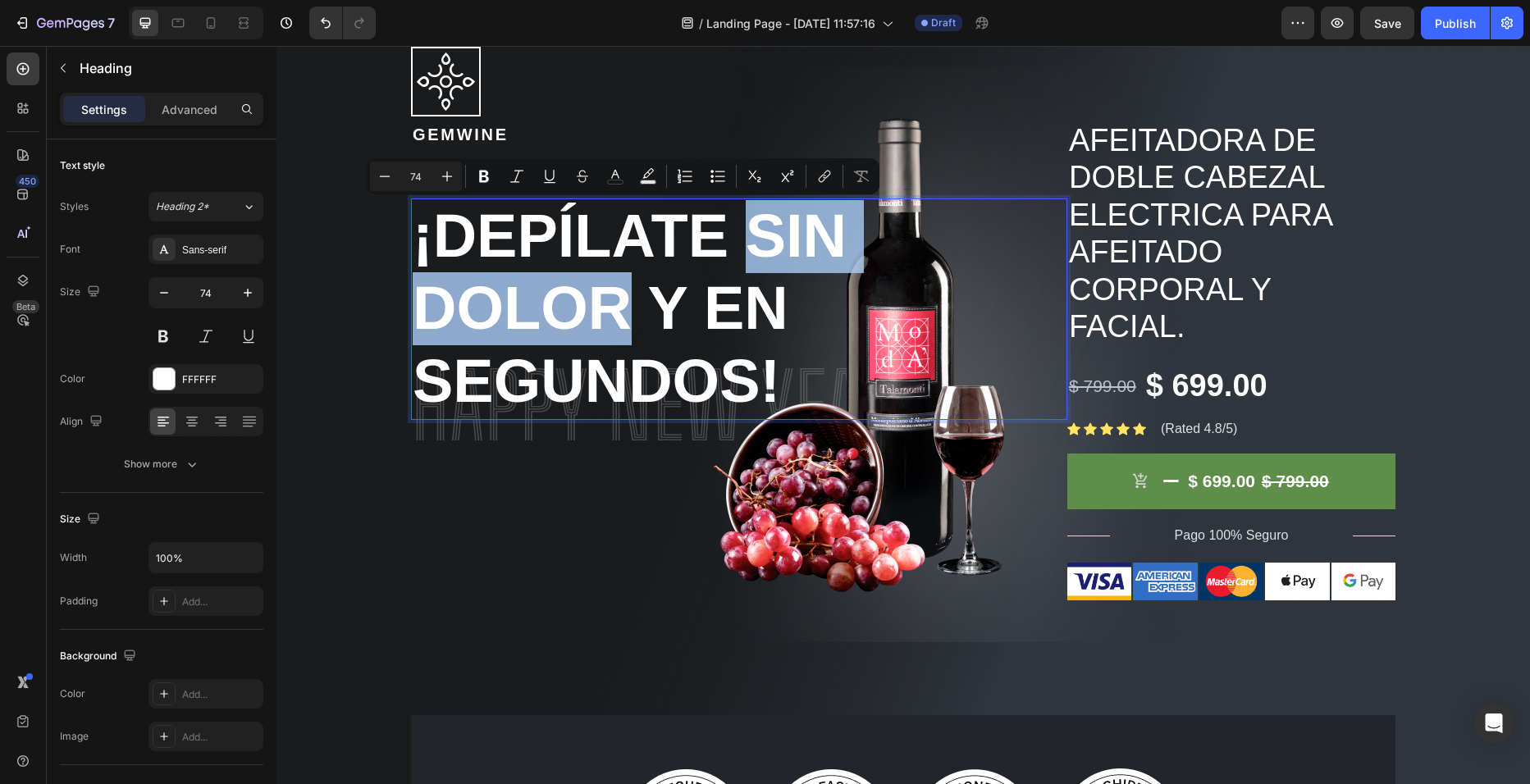
drag, startPoint x: 732, startPoint y: 245, endPoint x: 621, endPoint y: 294, distance: 121.3
click at [621, 294] on p "¡Depílate sin dolor y en segundos!" at bounding box center [739, 309] width 653 height 218
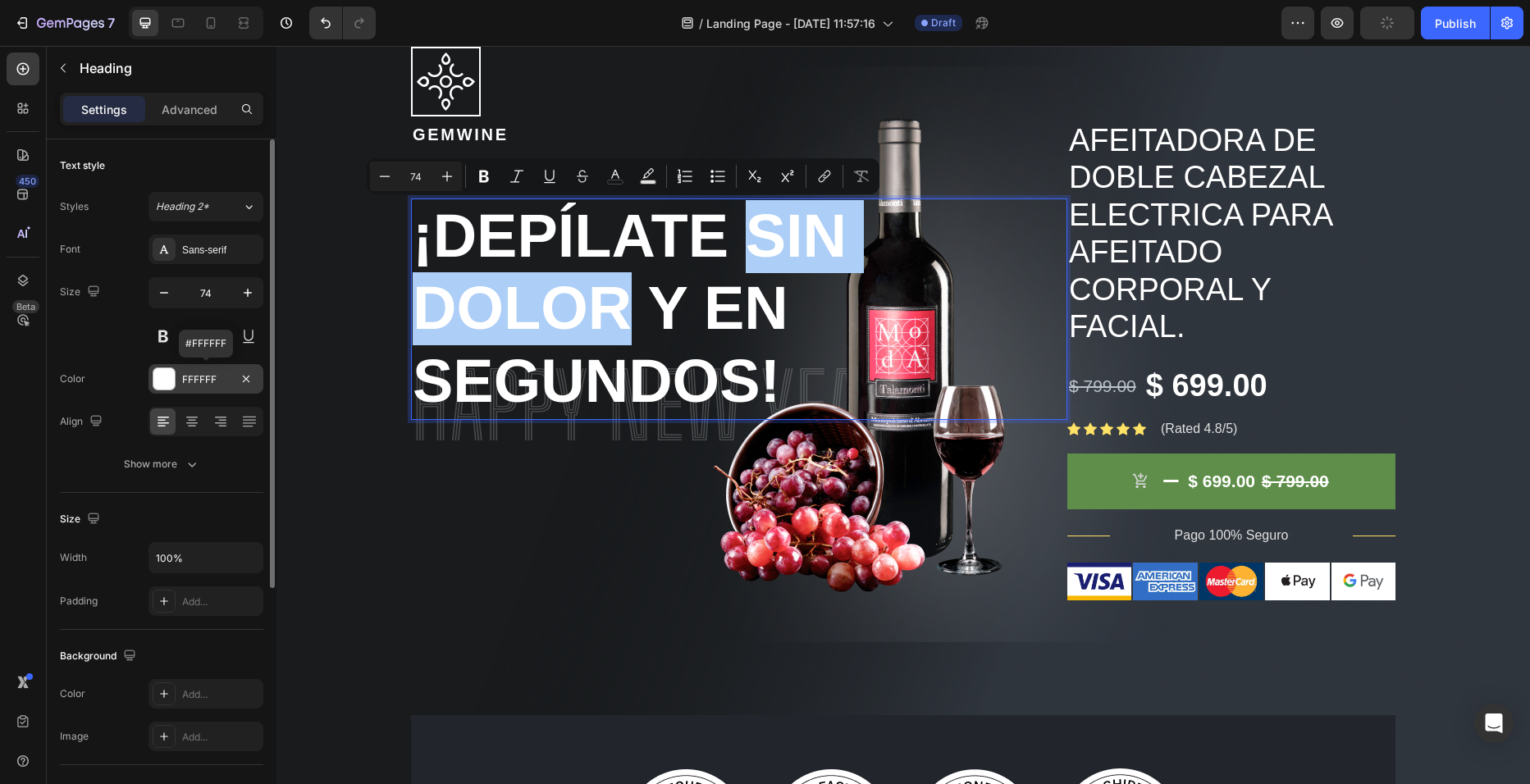
click at [170, 378] on div at bounding box center [164, 378] width 21 height 21
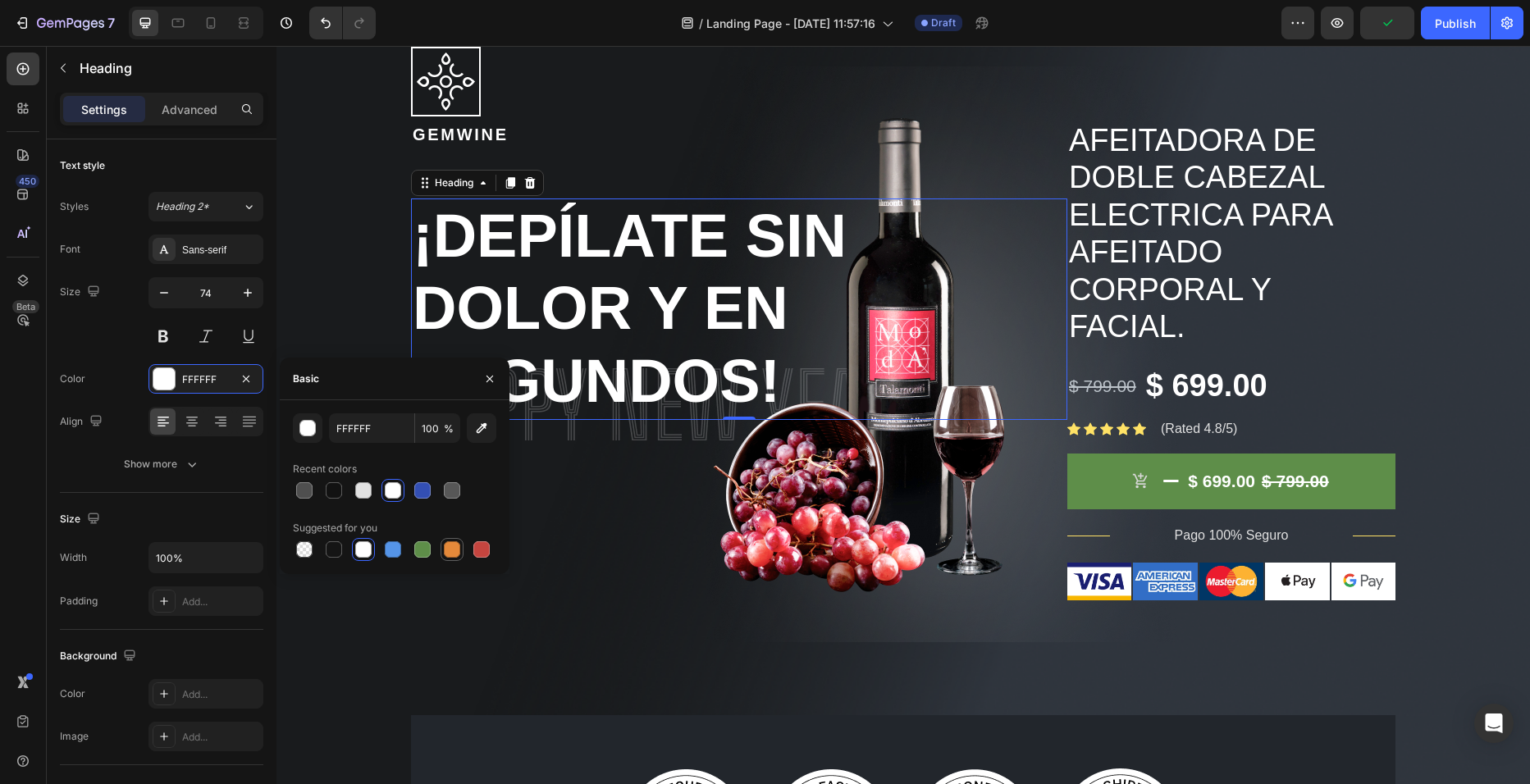
click at [449, 554] on div at bounding box center [452, 550] width 17 height 17
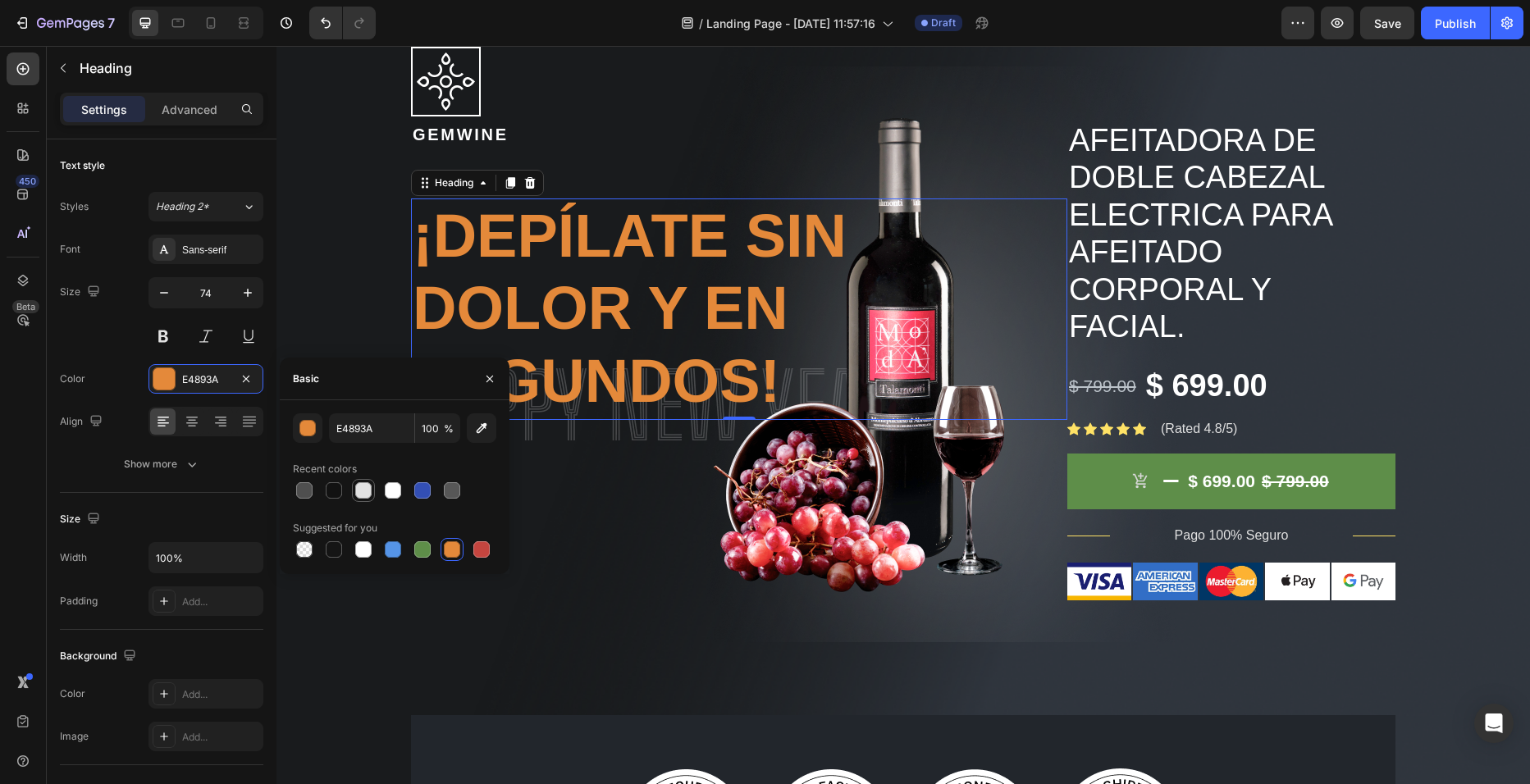
click at [365, 487] on div at bounding box center [363, 491] width 17 height 17
type input "E2E2E2"
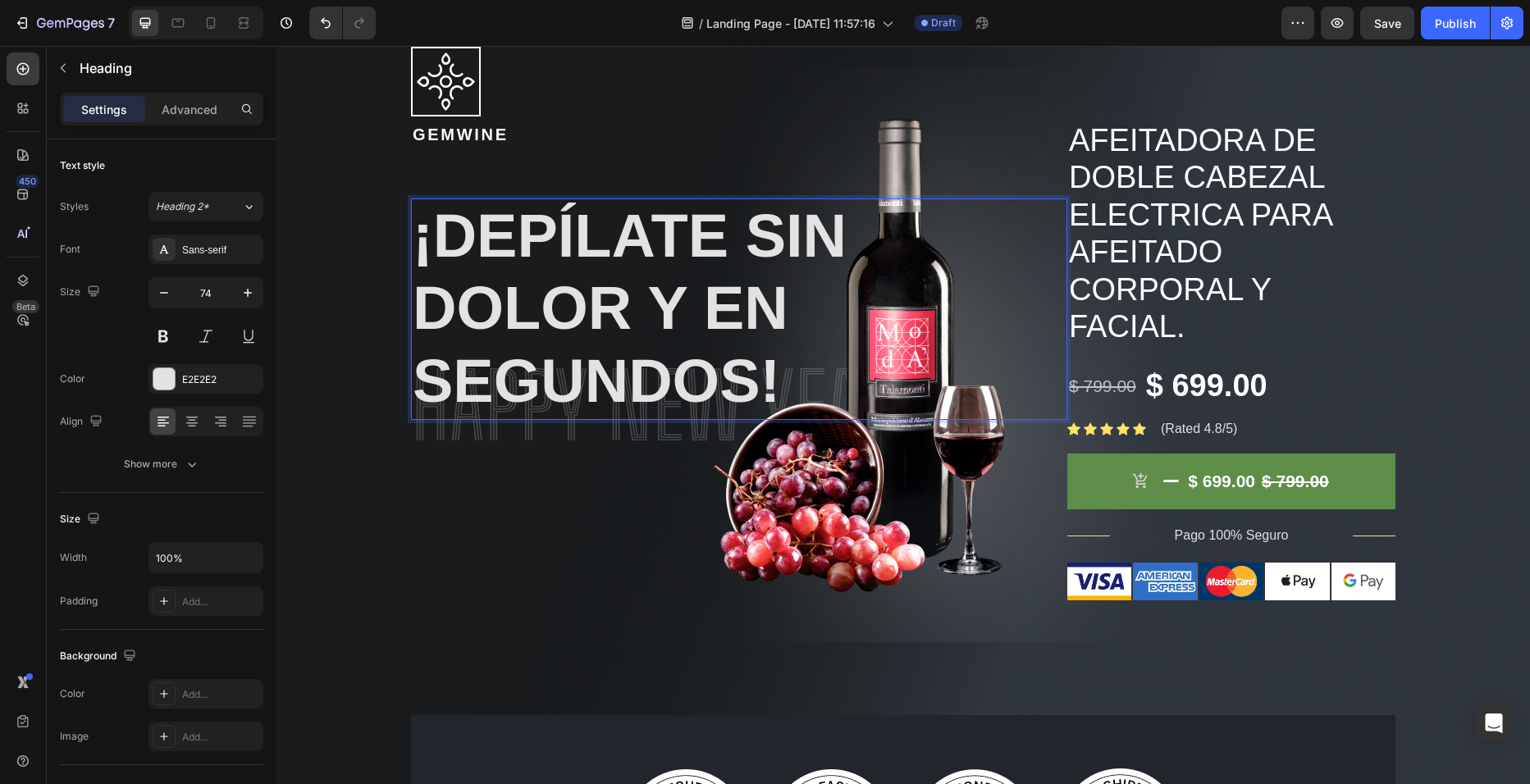
click at [739, 233] on p "¡Depílate sin dolor y en segundos!" at bounding box center [739, 309] width 653 height 218
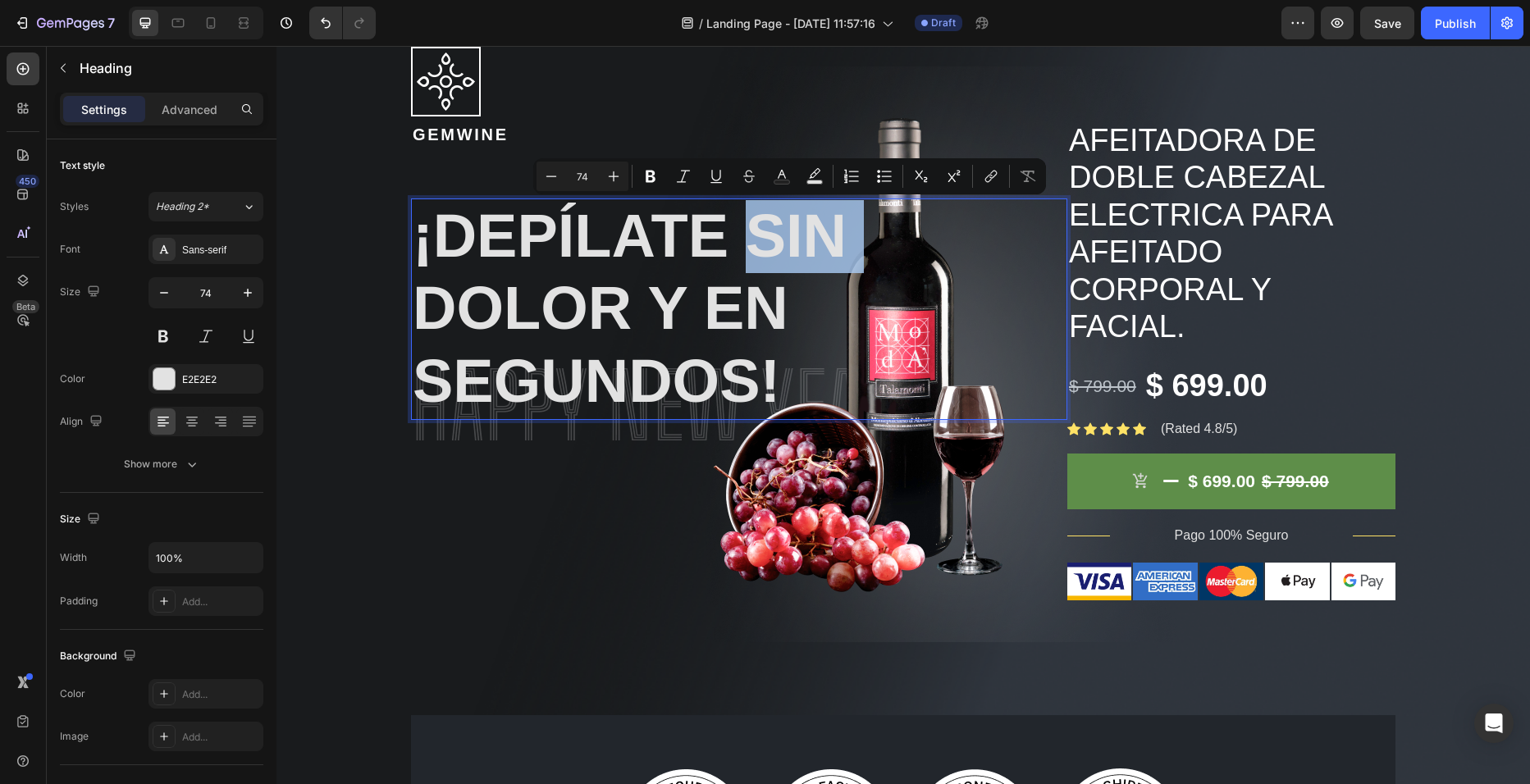
click at [739, 233] on p "¡Depílate sin dolor y en segundos!" at bounding box center [739, 309] width 653 height 218
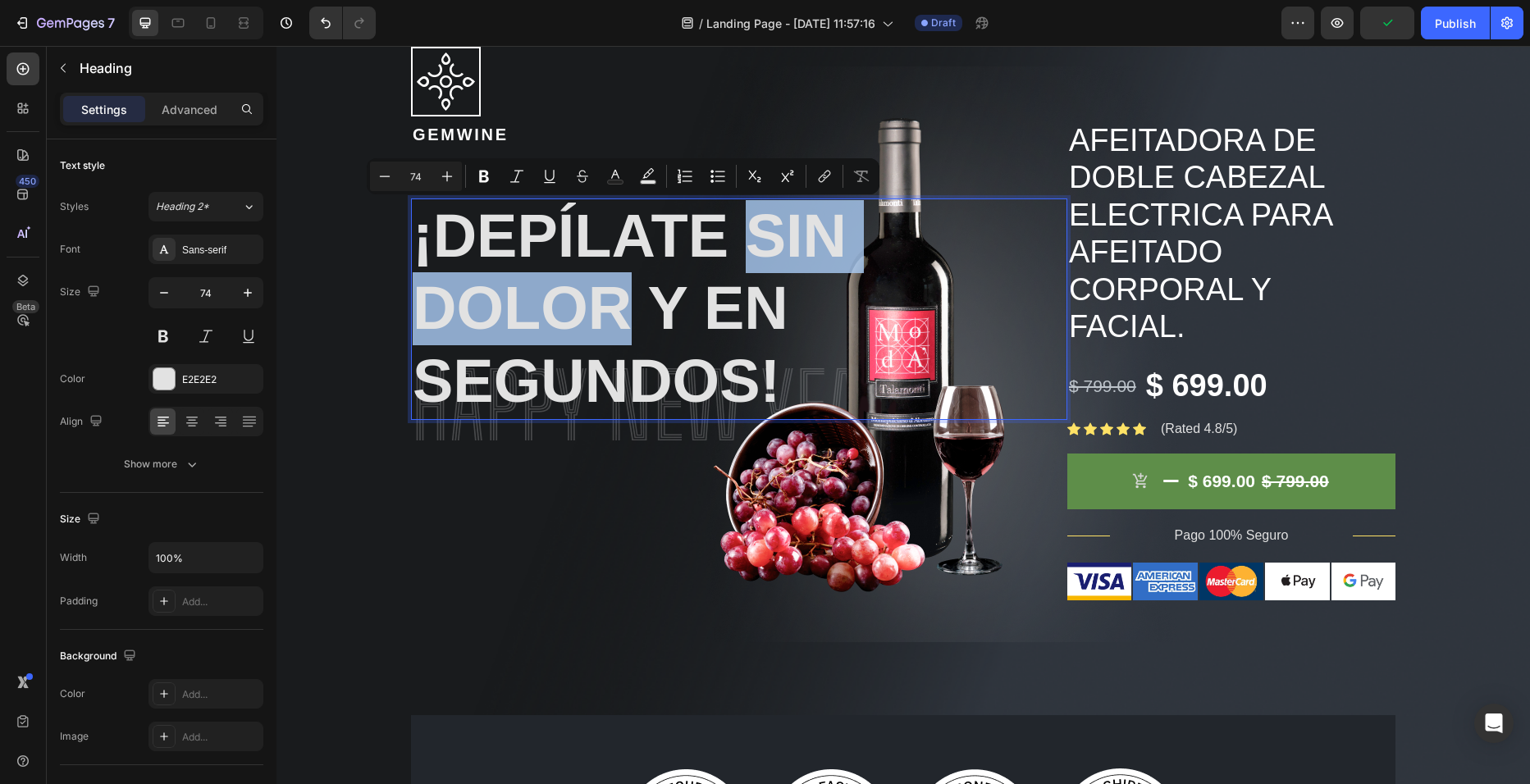
drag, startPoint x: 739, startPoint y: 233, endPoint x: 630, endPoint y: 303, distance: 129.5
click at [630, 303] on p "¡Depílate sin dolor y en segundos!" at bounding box center [739, 309] width 653 height 218
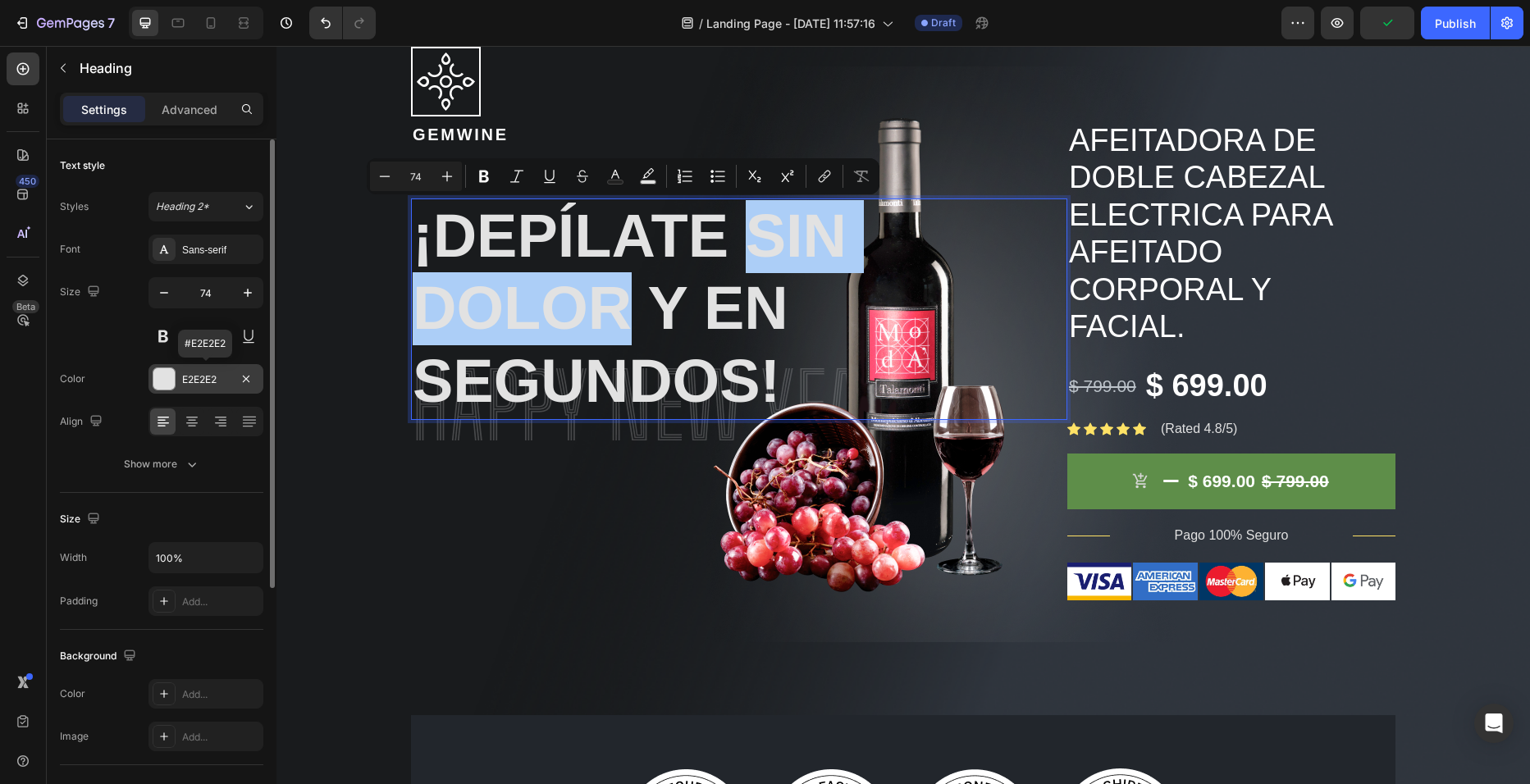
click at [213, 380] on div "E2E2E2" at bounding box center [206, 380] width 47 height 15
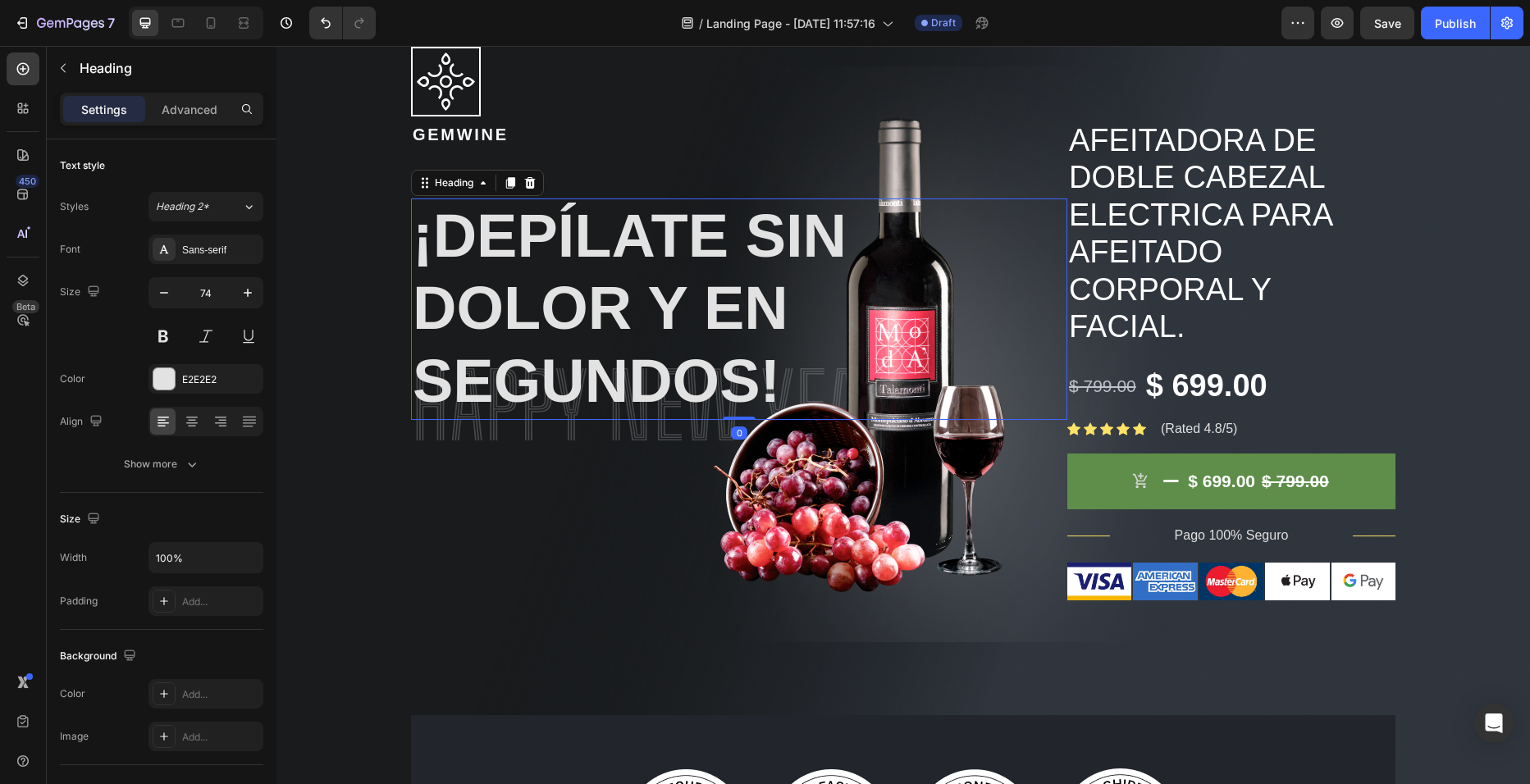
click at [737, 419] on div at bounding box center [739, 419] width 32 height 4
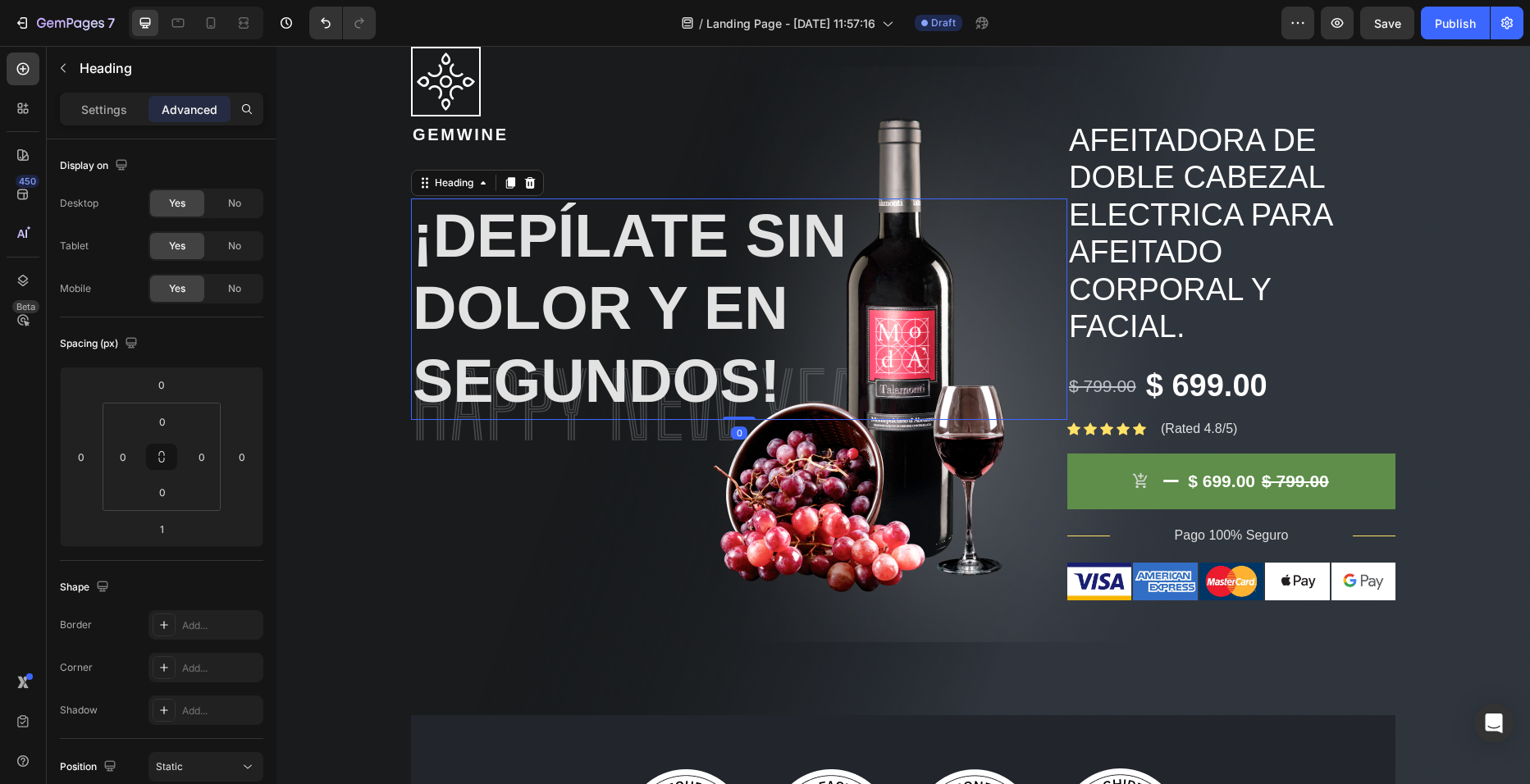
drag, startPoint x: 738, startPoint y: 413, endPoint x: 743, endPoint y: 376, distance: 37.3
click at [743, 376] on div "¡Depílate sin dolor y en segundos! Heading 0" at bounding box center [740, 309] width 656 height 221
type input "0"
drag, startPoint x: 627, startPoint y: 412, endPoint x: 620, endPoint y: 359, distance: 53.5
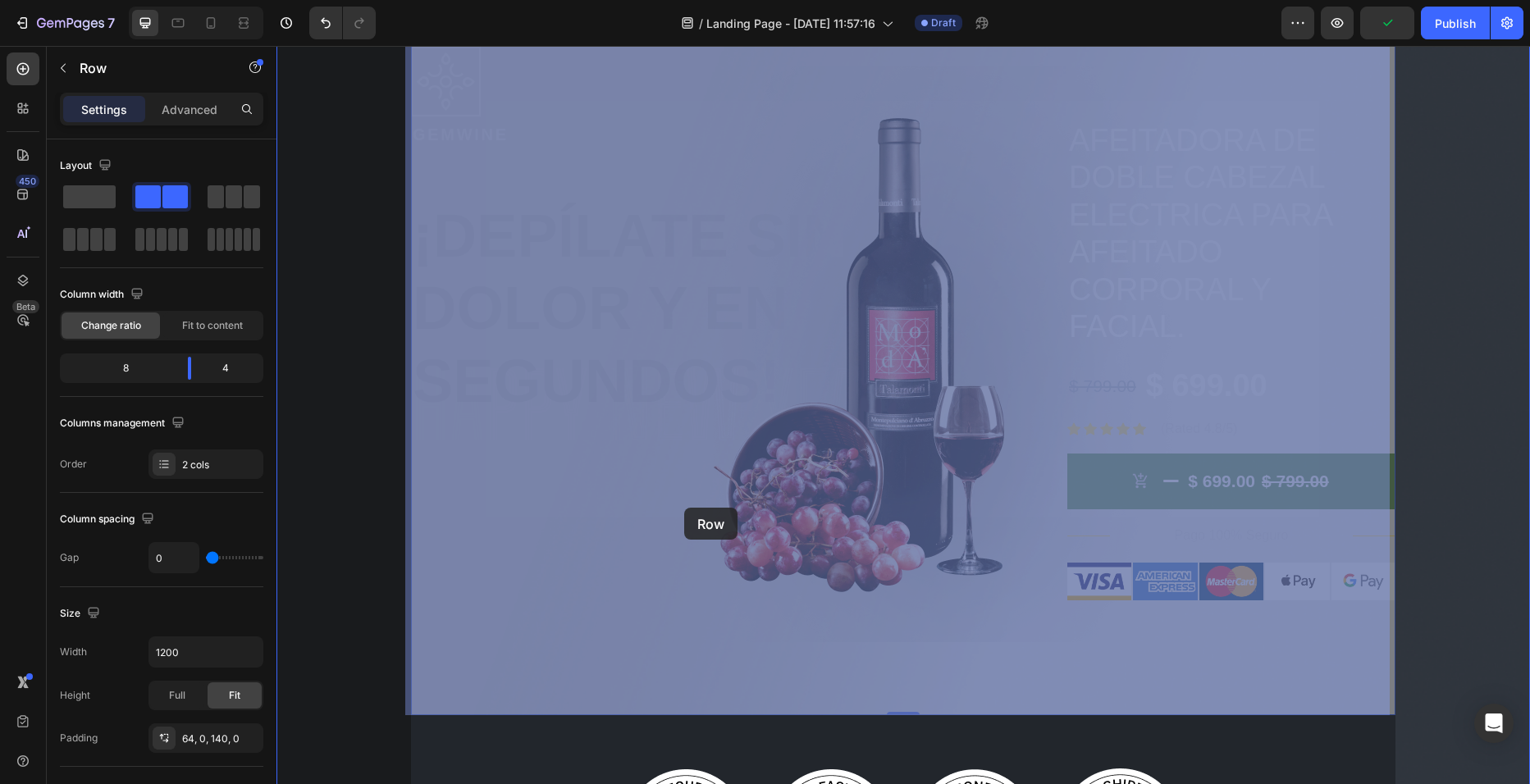
drag, startPoint x: 704, startPoint y: 429, endPoint x: 689, endPoint y: 477, distance: 50.3
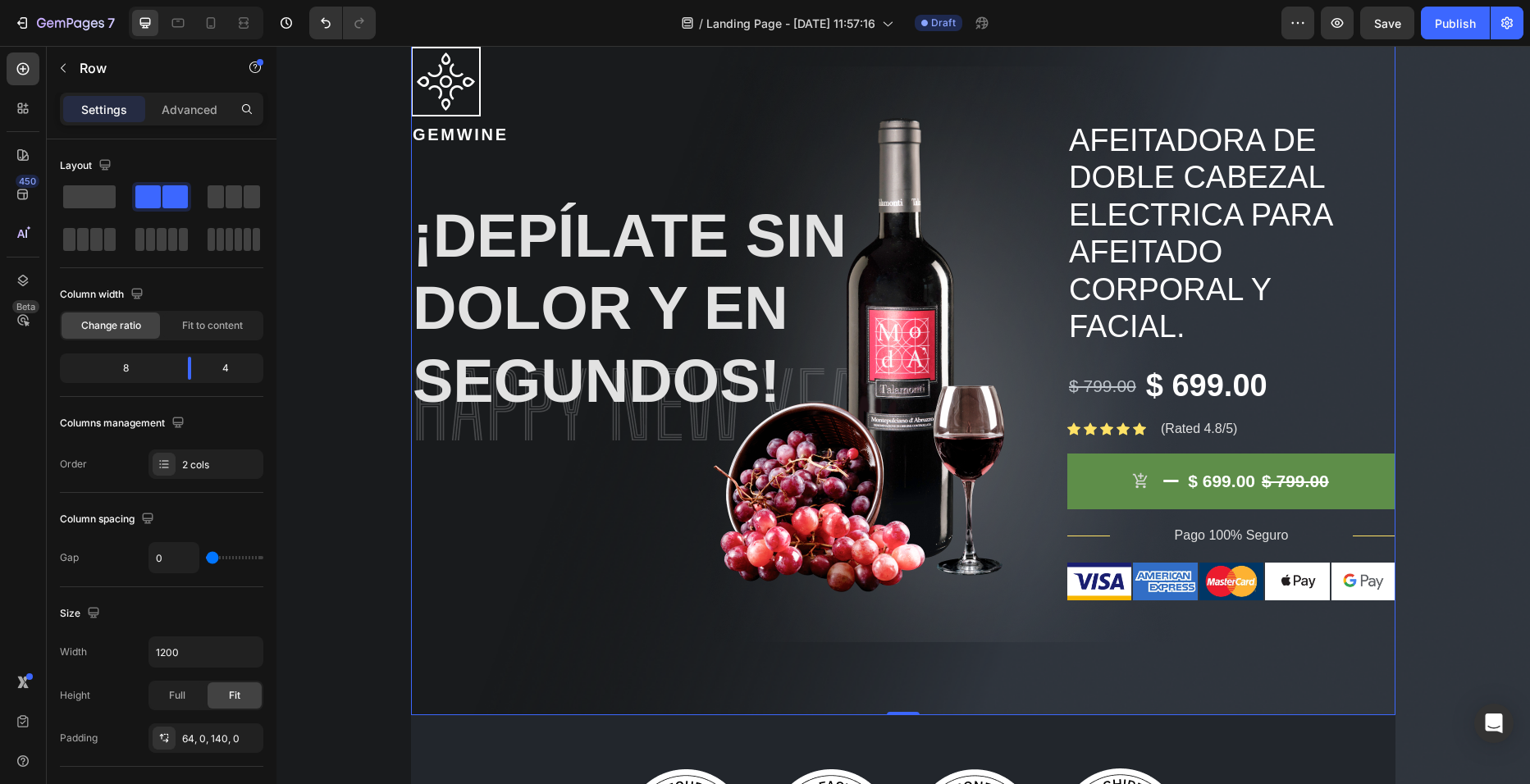
click at [817, 510] on div "Image Gemwine Heading ¡Depílate sin dolor y en segundos! Heading Image" at bounding box center [740, 323] width 656 height 554
click at [883, 463] on div "Image Gemwine Heading ¡Depílate sin dolor y en segundos! Heading Image" at bounding box center [740, 323] width 656 height 554
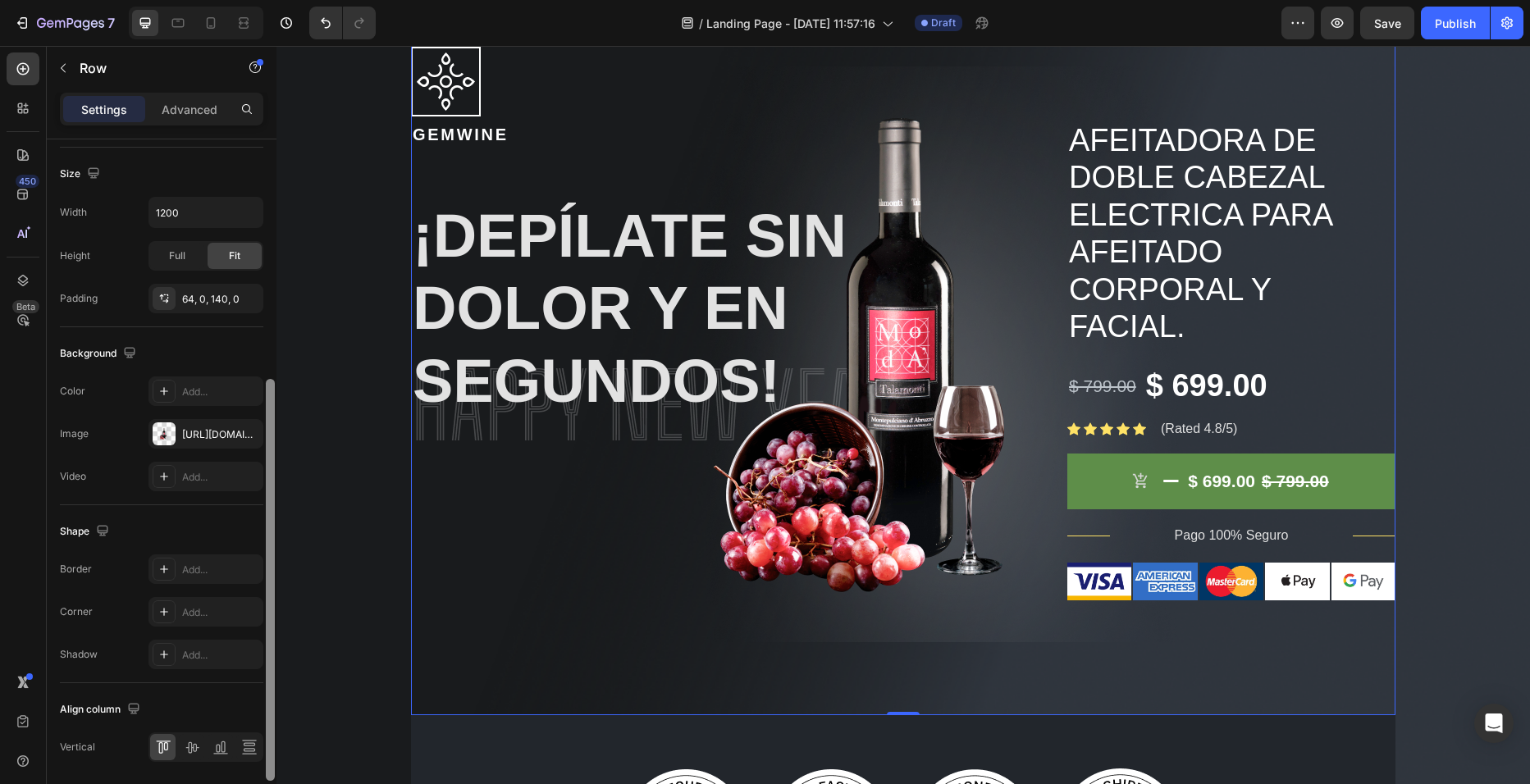
scroll to position [443, 0]
drag, startPoint x: 271, startPoint y: 177, endPoint x: 254, endPoint y: 430, distance: 253.6
click at [254, 430] on div "Layout Column width Change ratio Fit to content 8 4 Columns management Order 2 …" at bounding box center [161, 485] width 230 height 691
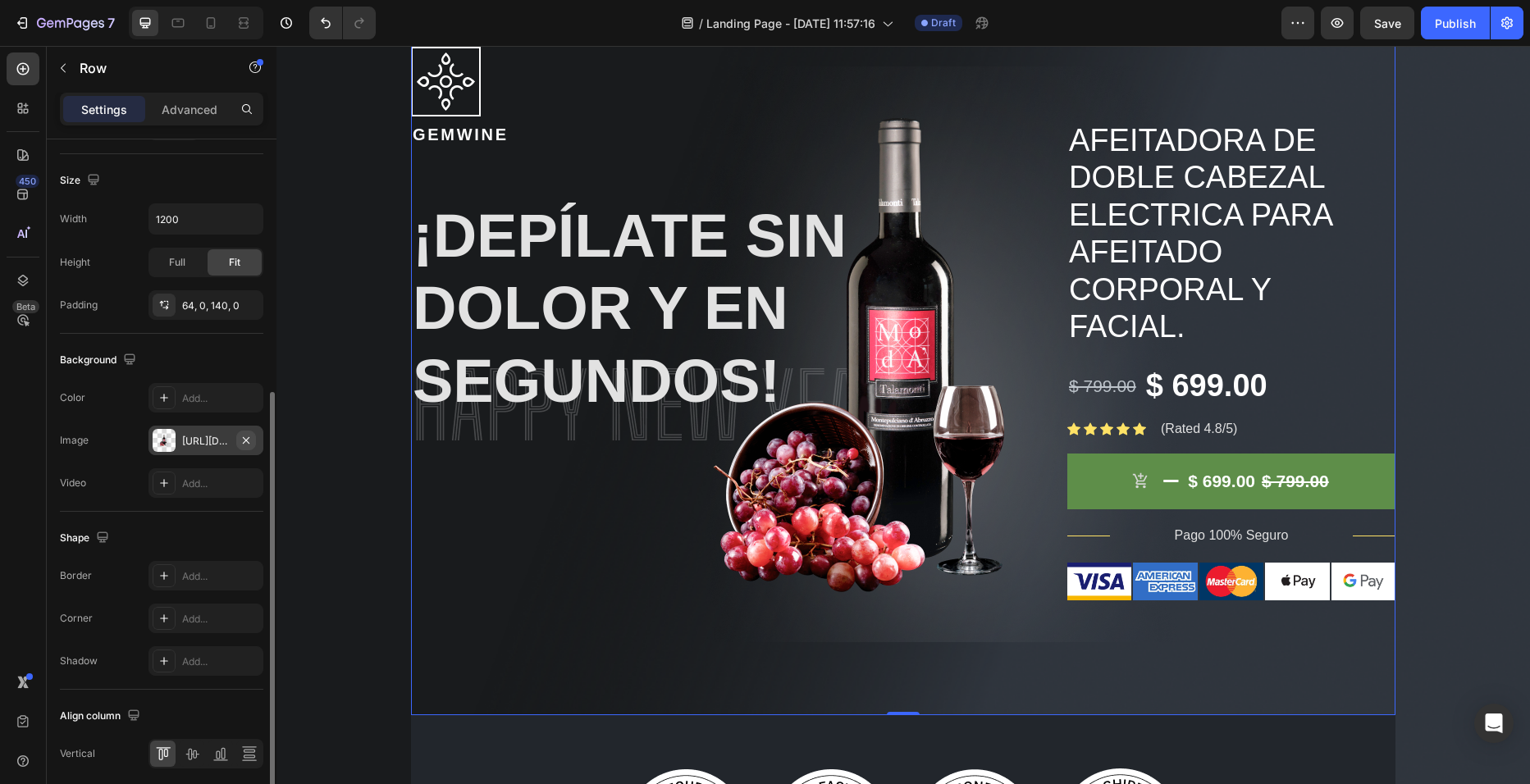
click at [248, 443] on icon "button" at bounding box center [246, 439] width 6 height 6
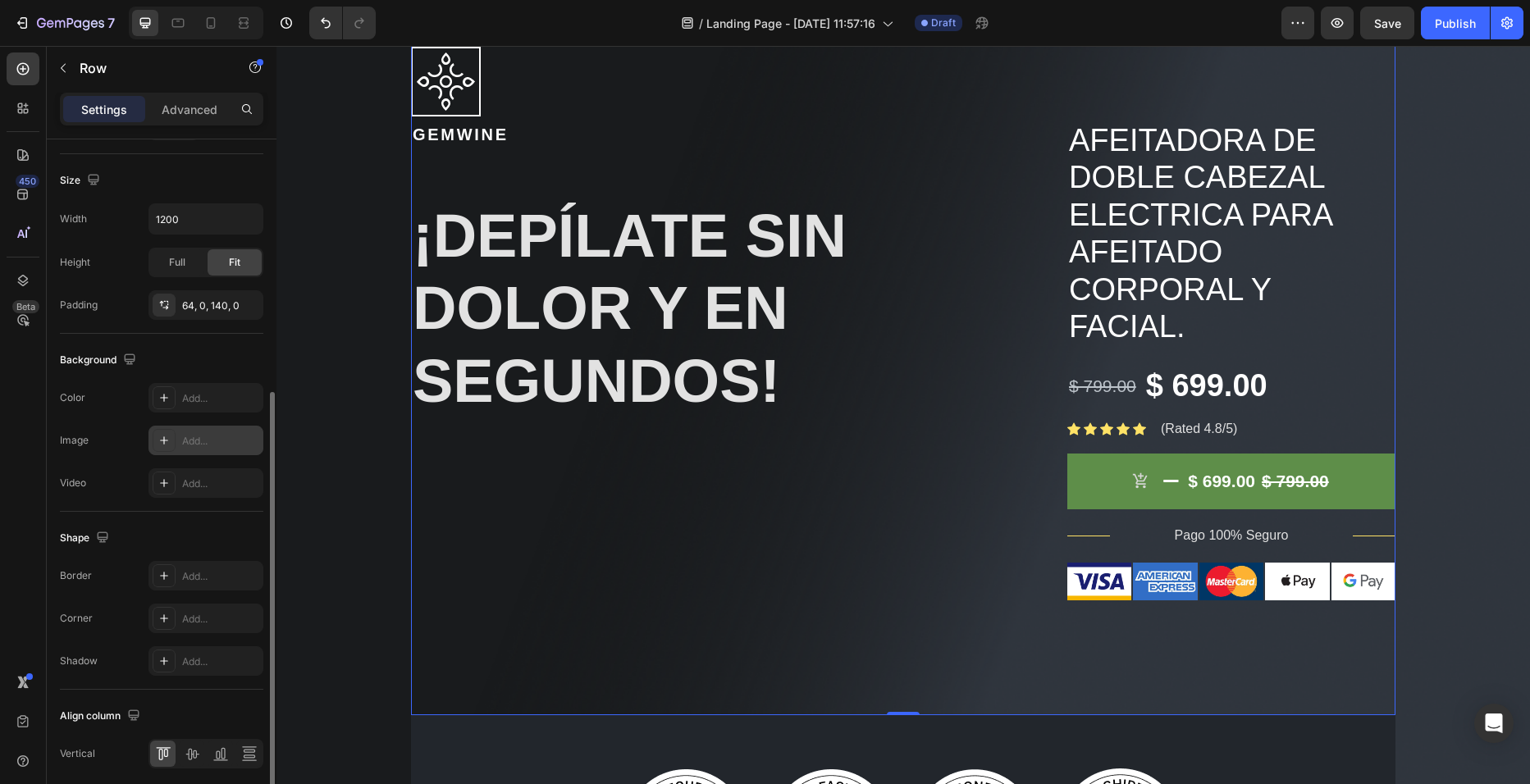
click at [163, 443] on icon at bounding box center [164, 440] width 13 height 13
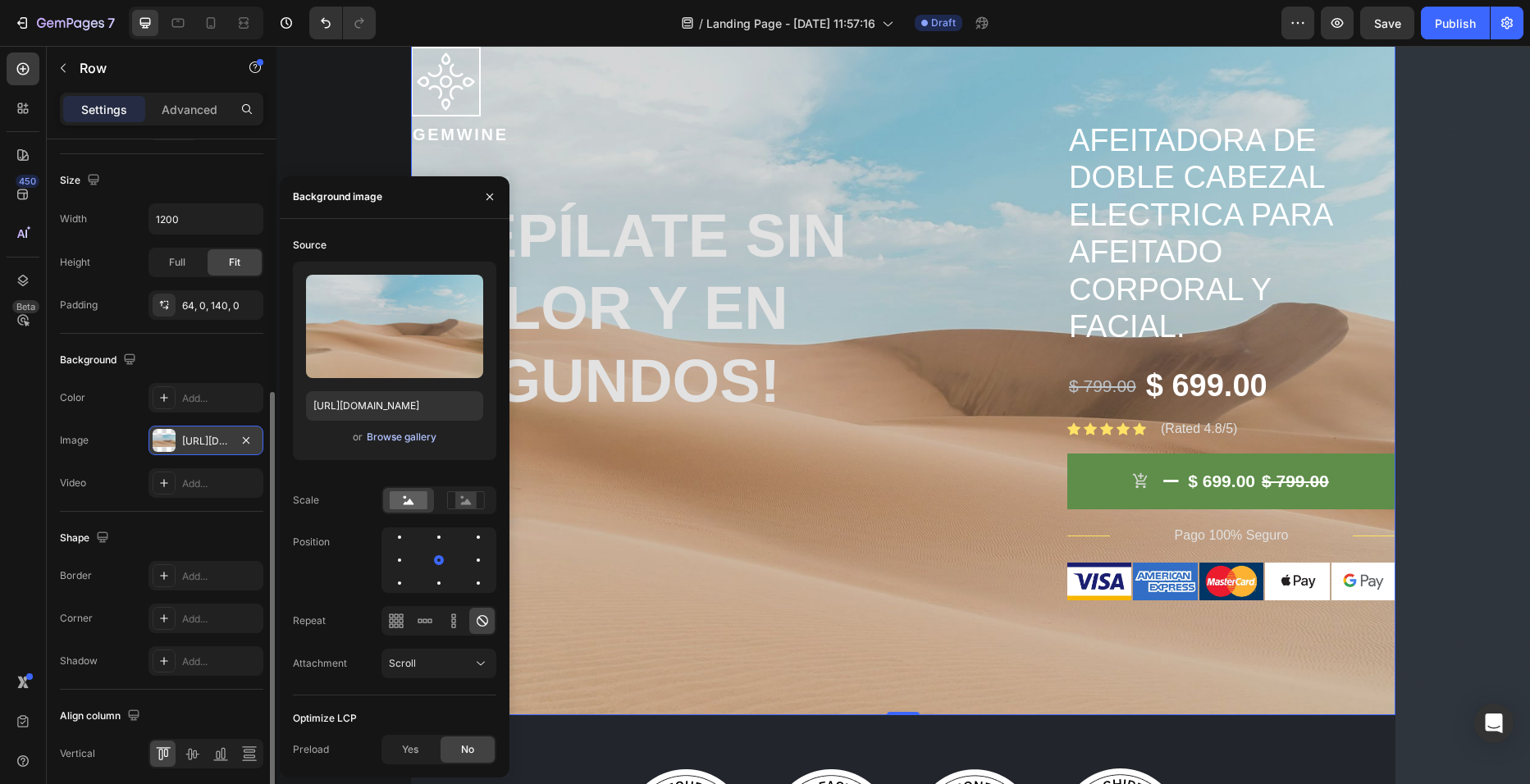
click at [415, 439] on div "Browse gallery" at bounding box center [401, 437] width 70 height 15
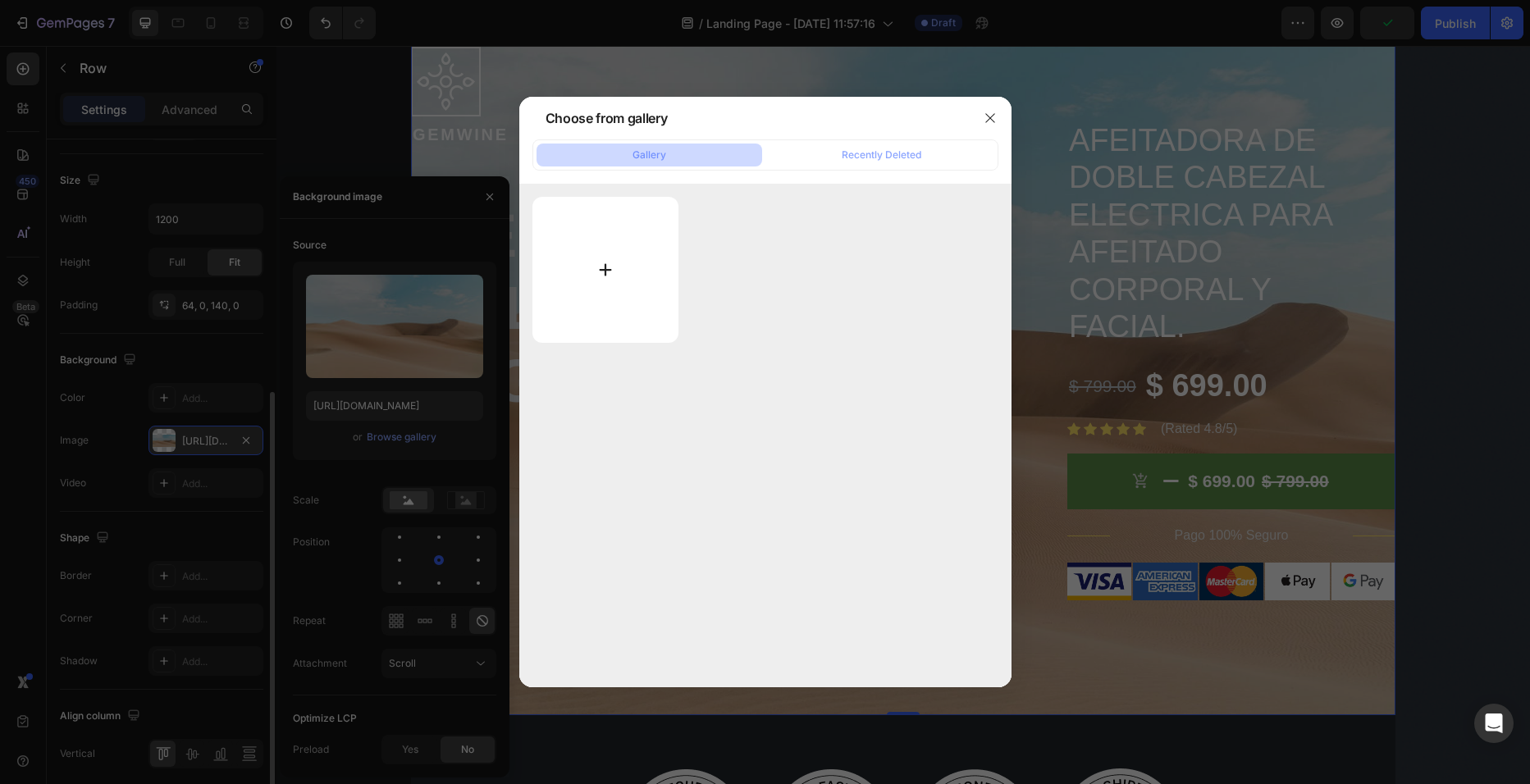
click at [619, 269] on input "file" at bounding box center [606, 270] width 146 height 146
type input "C:\fakepath\Screenshot_27-9-2025_215946_www.amazon.com.mx-removebg-preview (1).…"
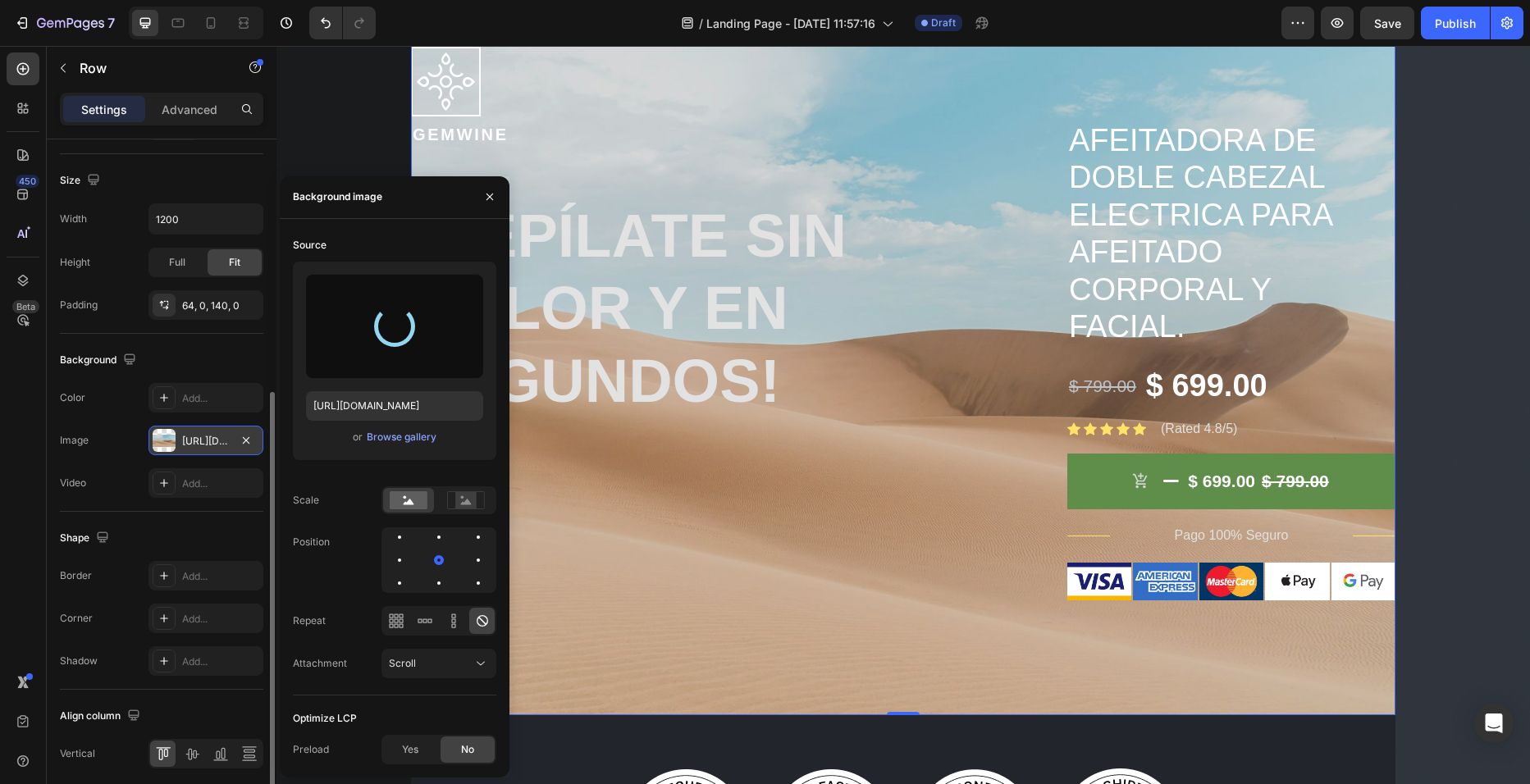
type input "https://cdn.shopify.com/s/files/1/0729/4081/4494/files/gempages_586457974420013…"
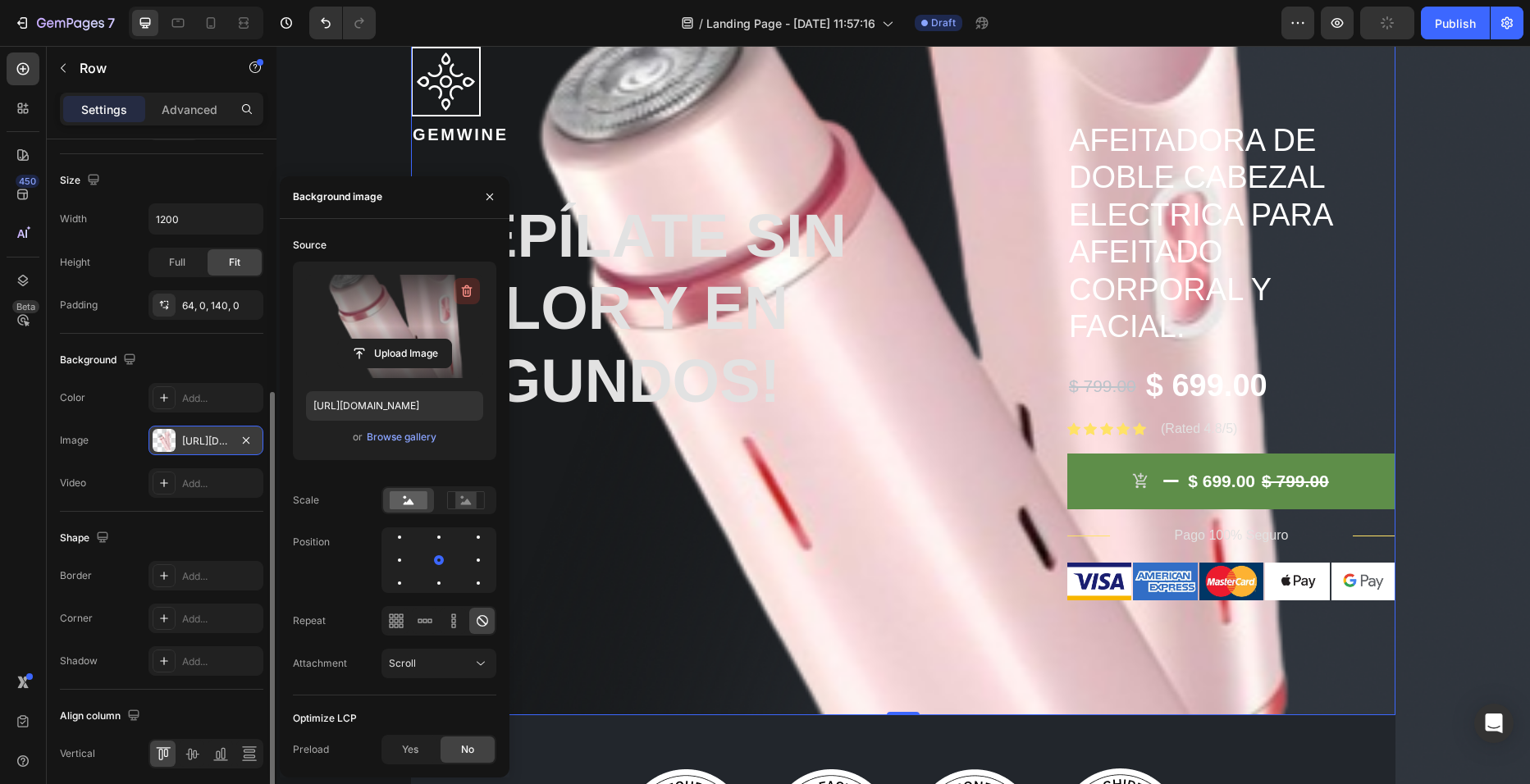
click at [467, 296] on icon "button" at bounding box center [467, 291] width 17 height 17
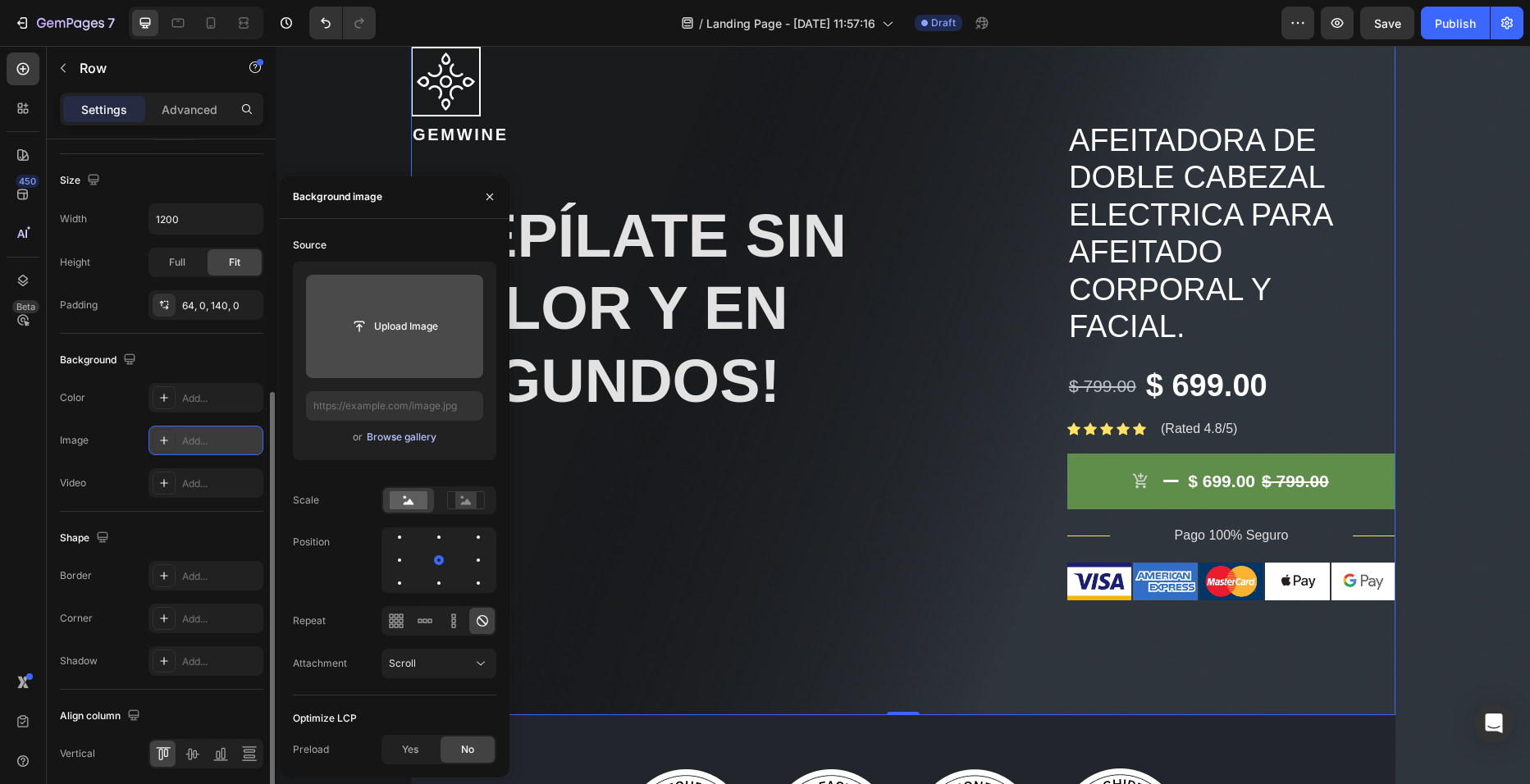
click at [411, 440] on div "Browse gallery" at bounding box center [401, 437] width 70 height 15
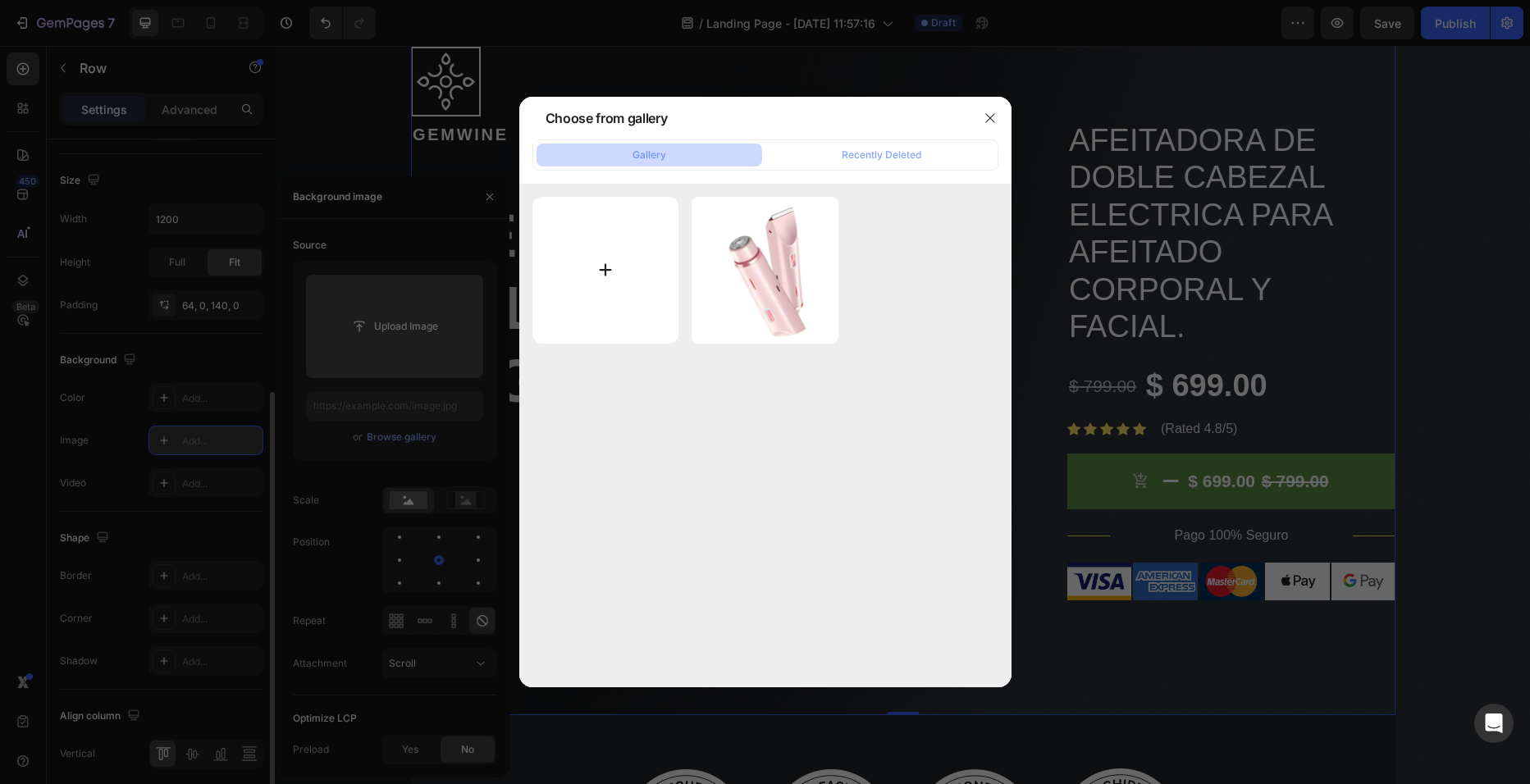
click at [614, 284] on input "file" at bounding box center [606, 270] width 146 height 146
type input "C:\fakepath\Screenshot_27-9-2025_215946_www.amazon.com.mx-removebg-preview.png"
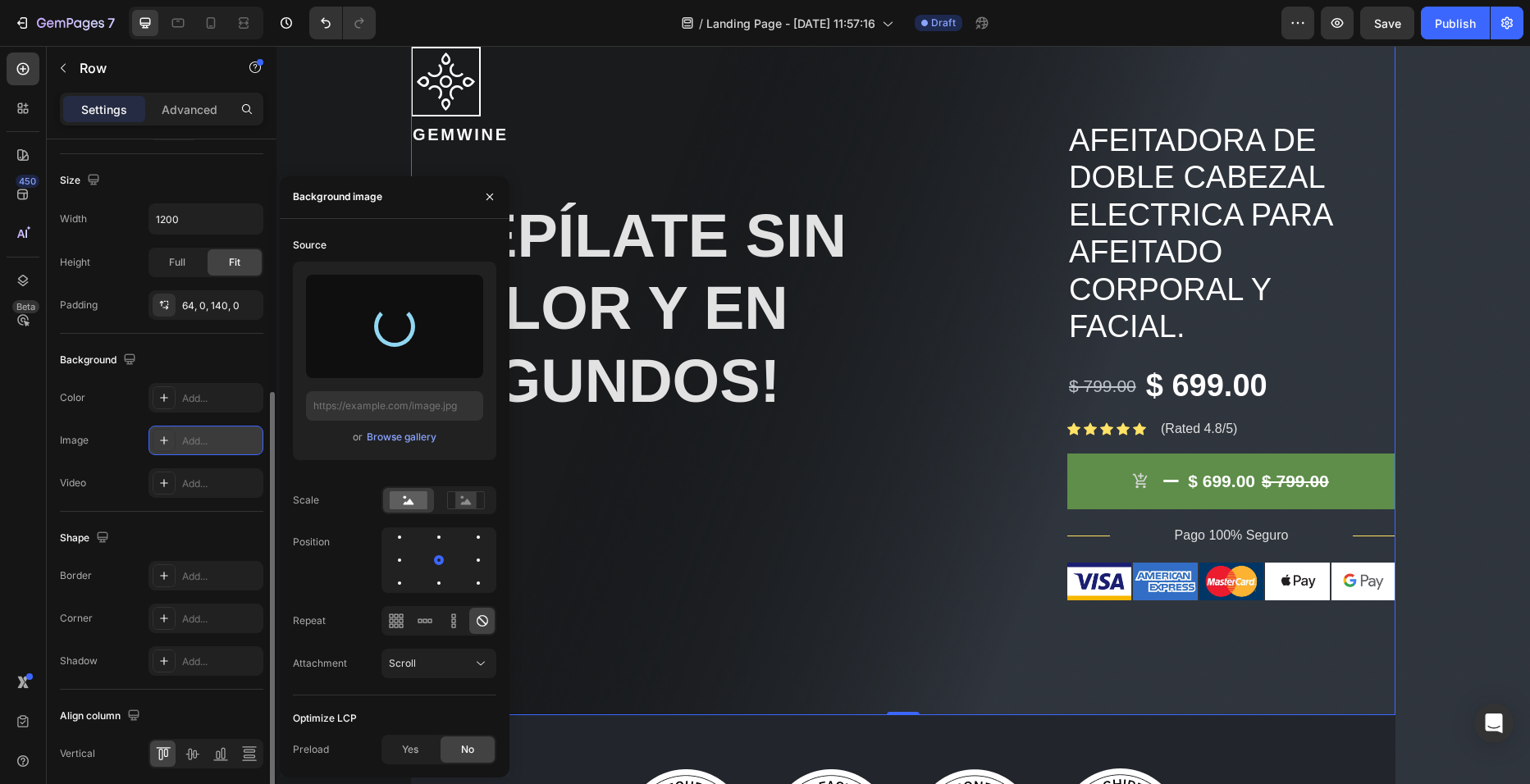
type input "[URL][DOMAIN_NAME]"
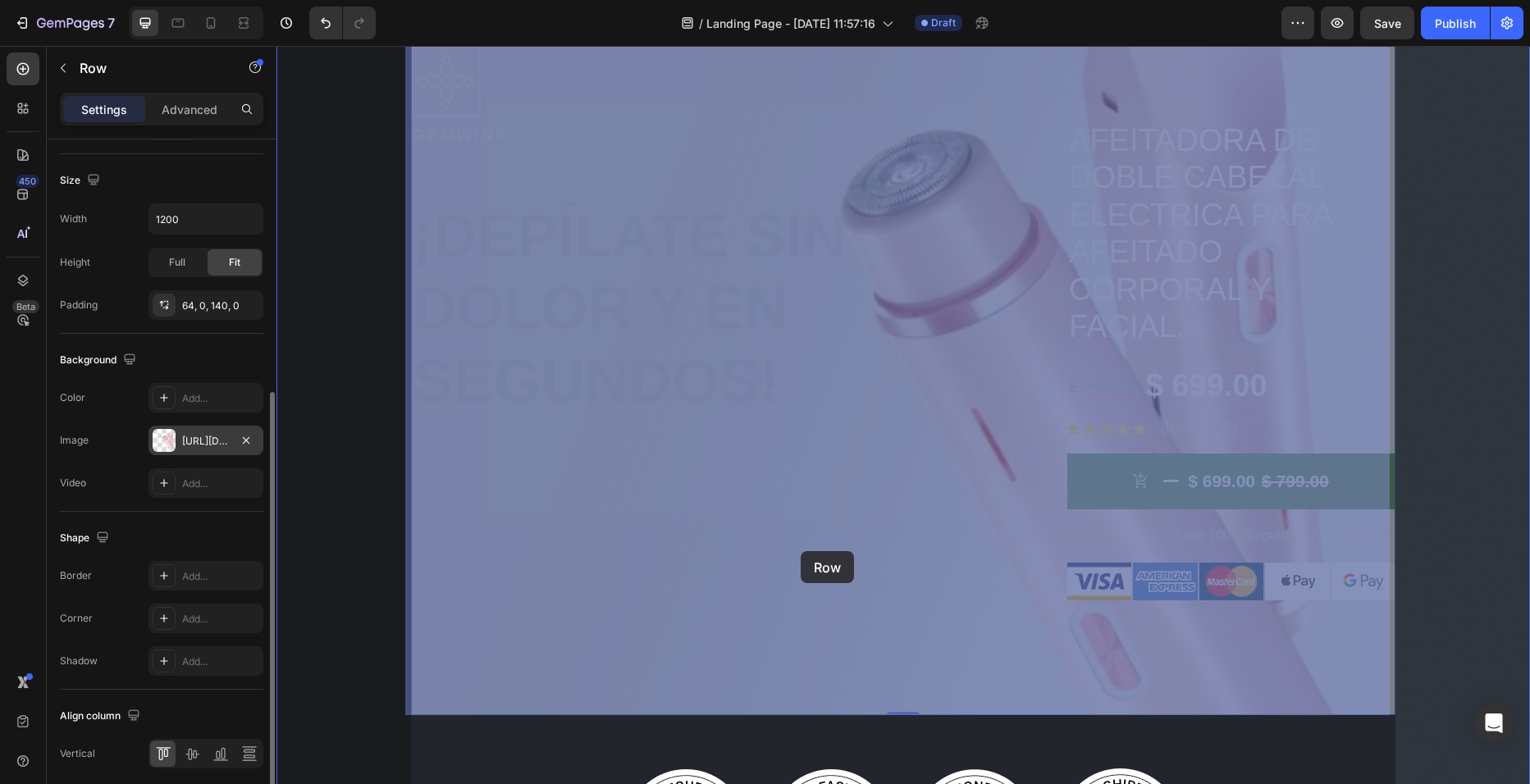
drag, startPoint x: 993, startPoint y: 513, endPoint x: 809, endPoint y: 550, distance: 187.7
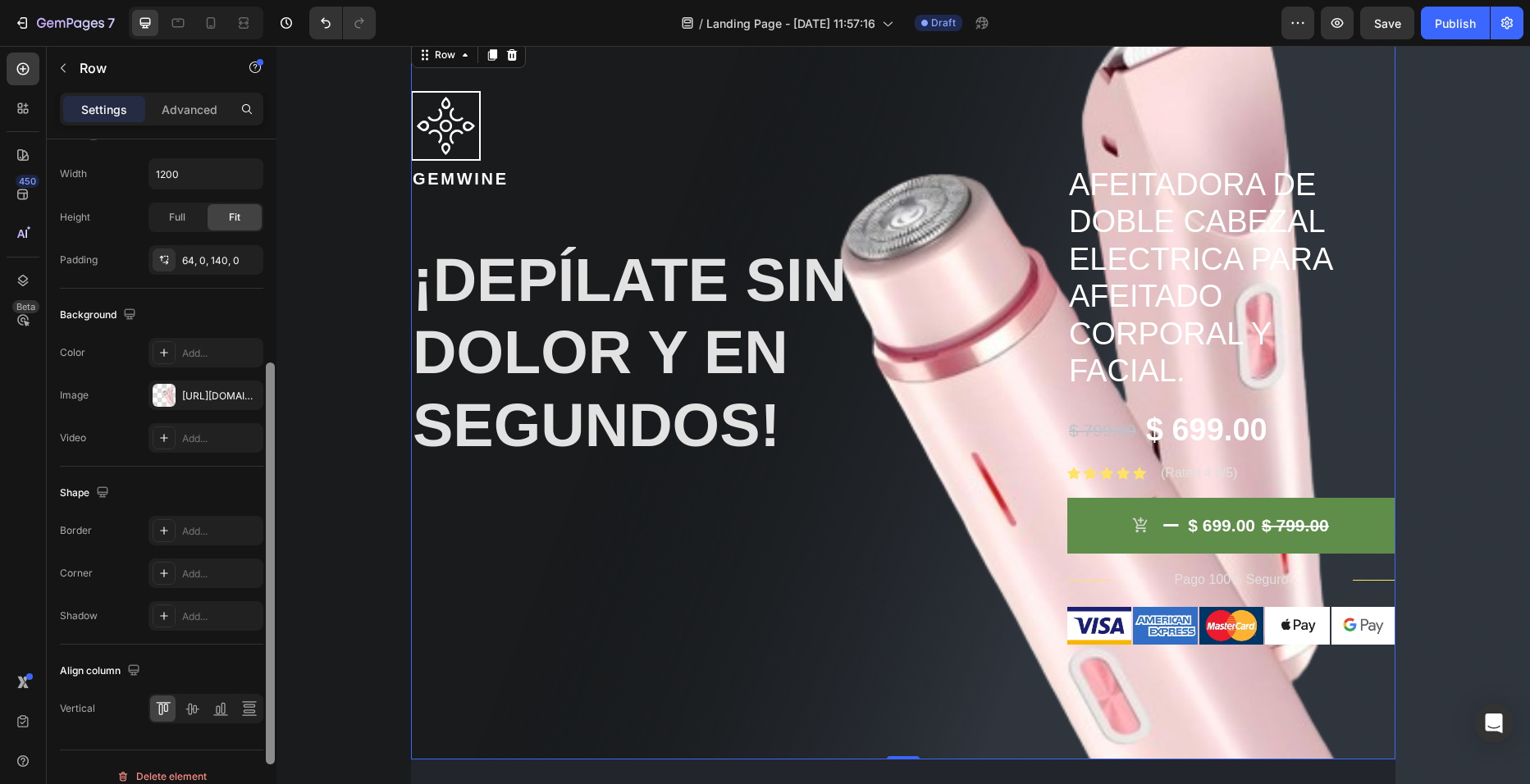
scroll to position [497, 0]
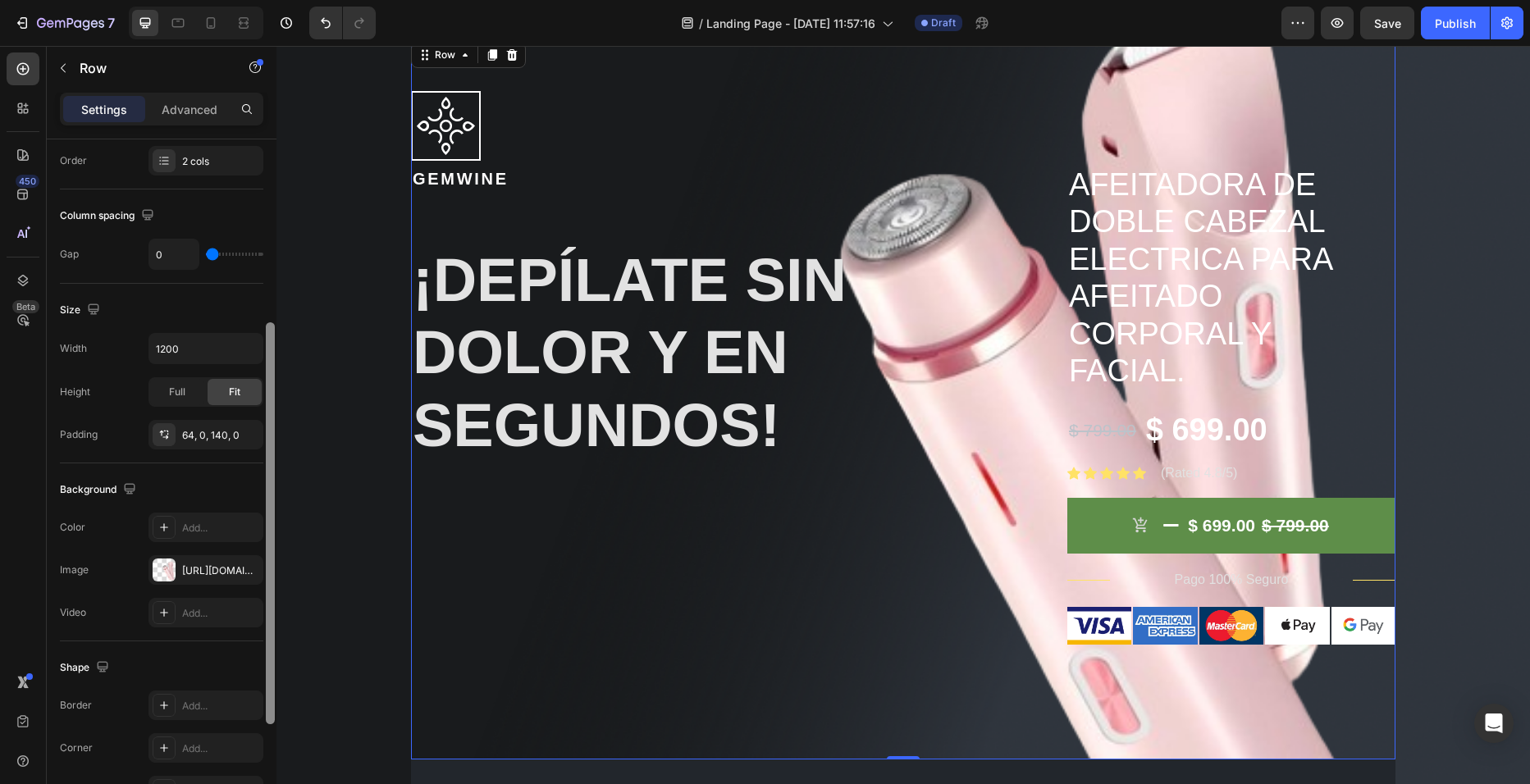
drag, startPoint x: 269, startPoint y: 447, endPoint x: 271, endPoint y: 625, distance: 178.0
click at [271, 625] on div at bounding box center [271, 524] width 9 height 402
click at [244, 567] on icon "button" at bounding box center [246, 568] width 13 height 13
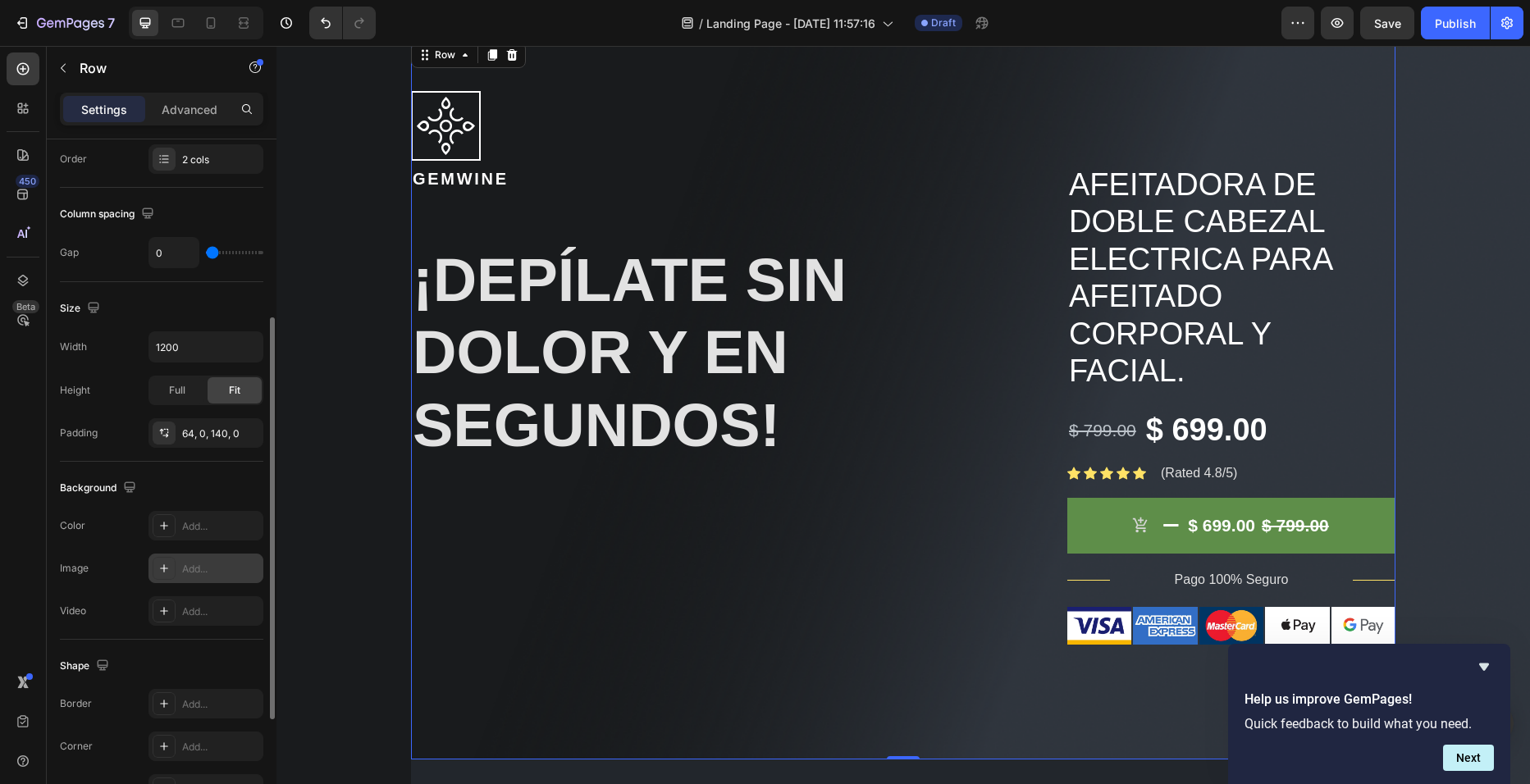
scroll to position [108, 0]
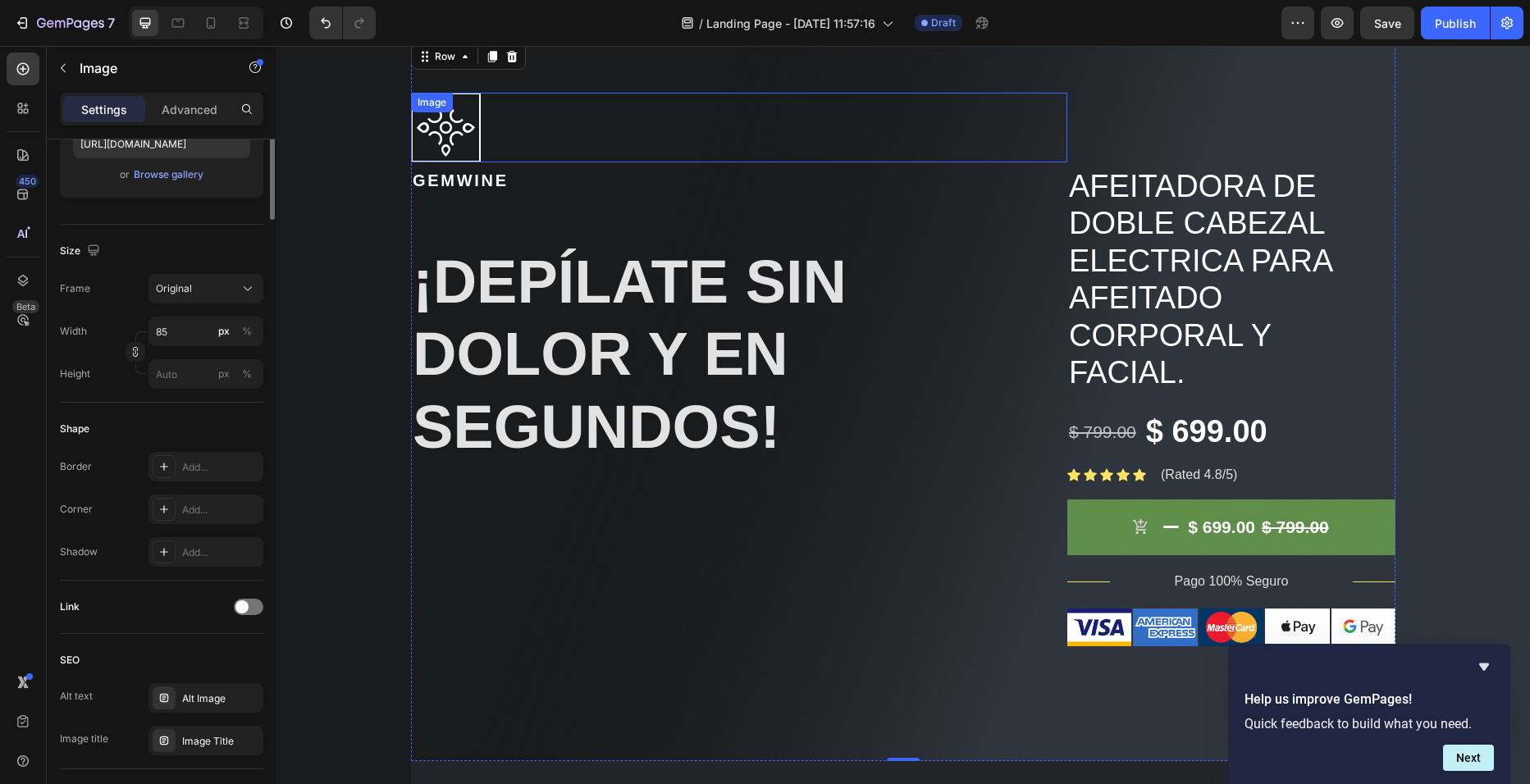
click at [449, 146] on img at bounding box center [446, 127] width 70 height 70
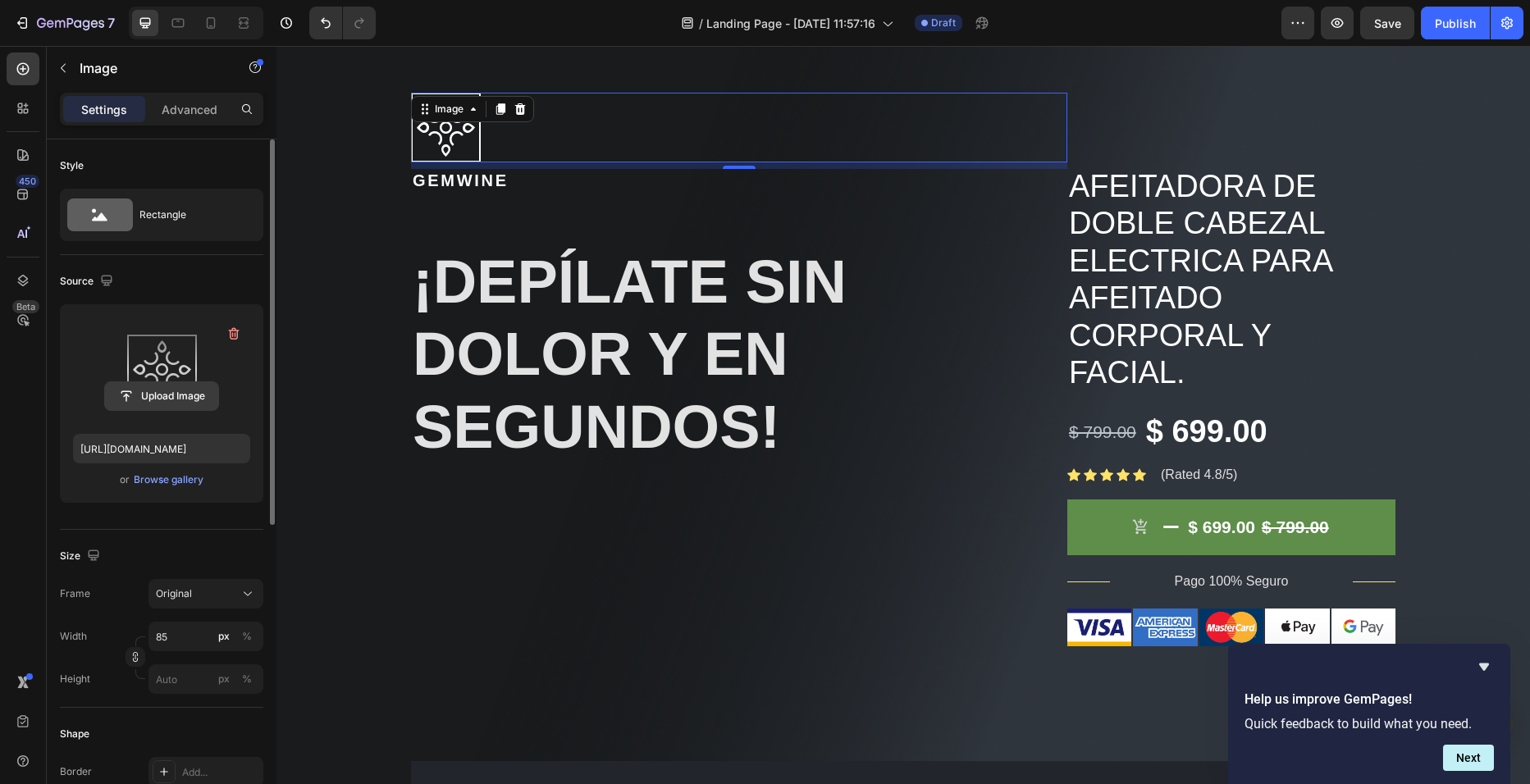
click at [182, 393] on input "file" at bounding box center [161, 397] width 113 height 28
type input "https://cdn.shopify.com/s/files/1/0729/4081/4494/files/gempages_586457974420013…"
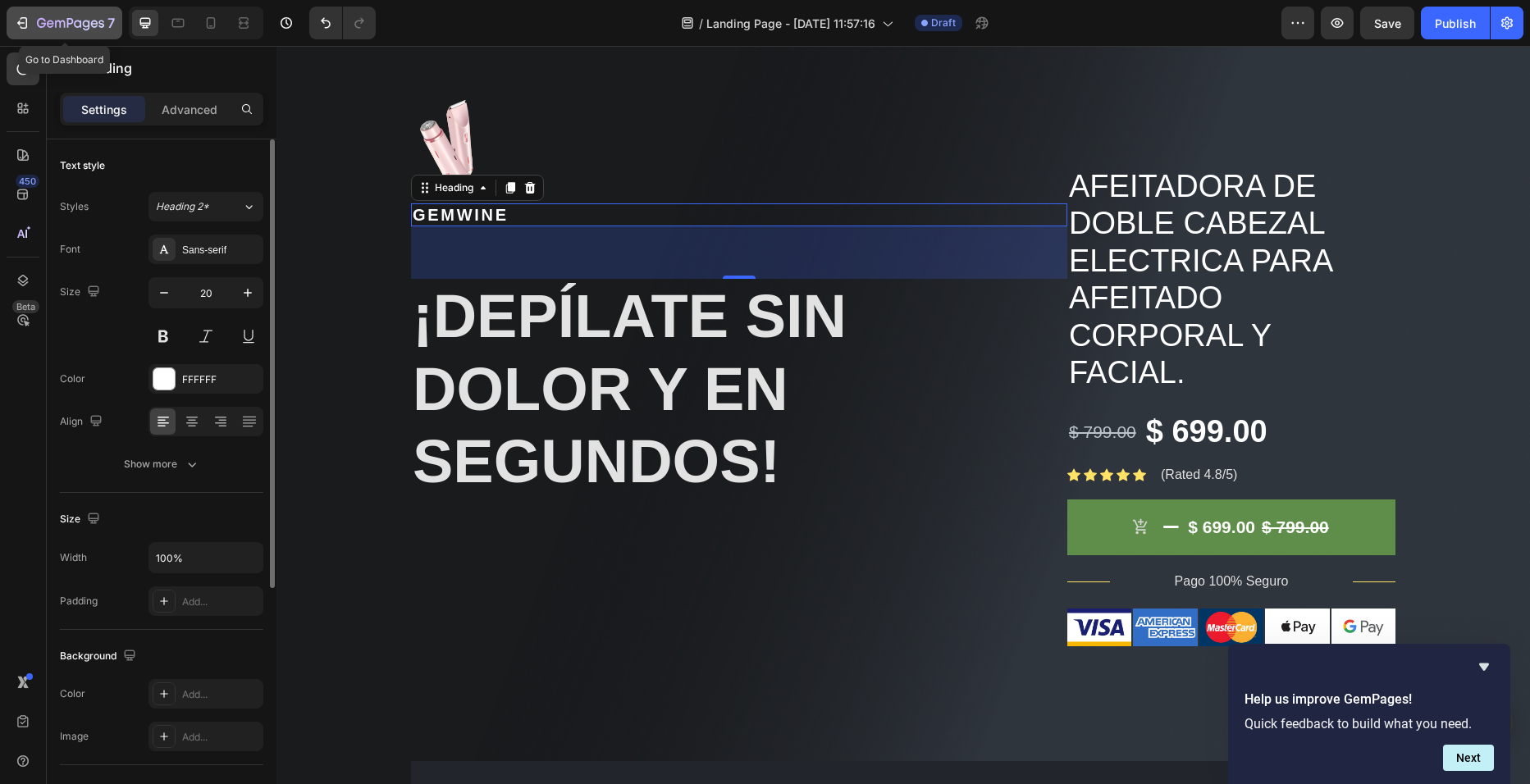
click at [51, 25] on icon "button" at bounding box center [70, 24] width 68 height 14
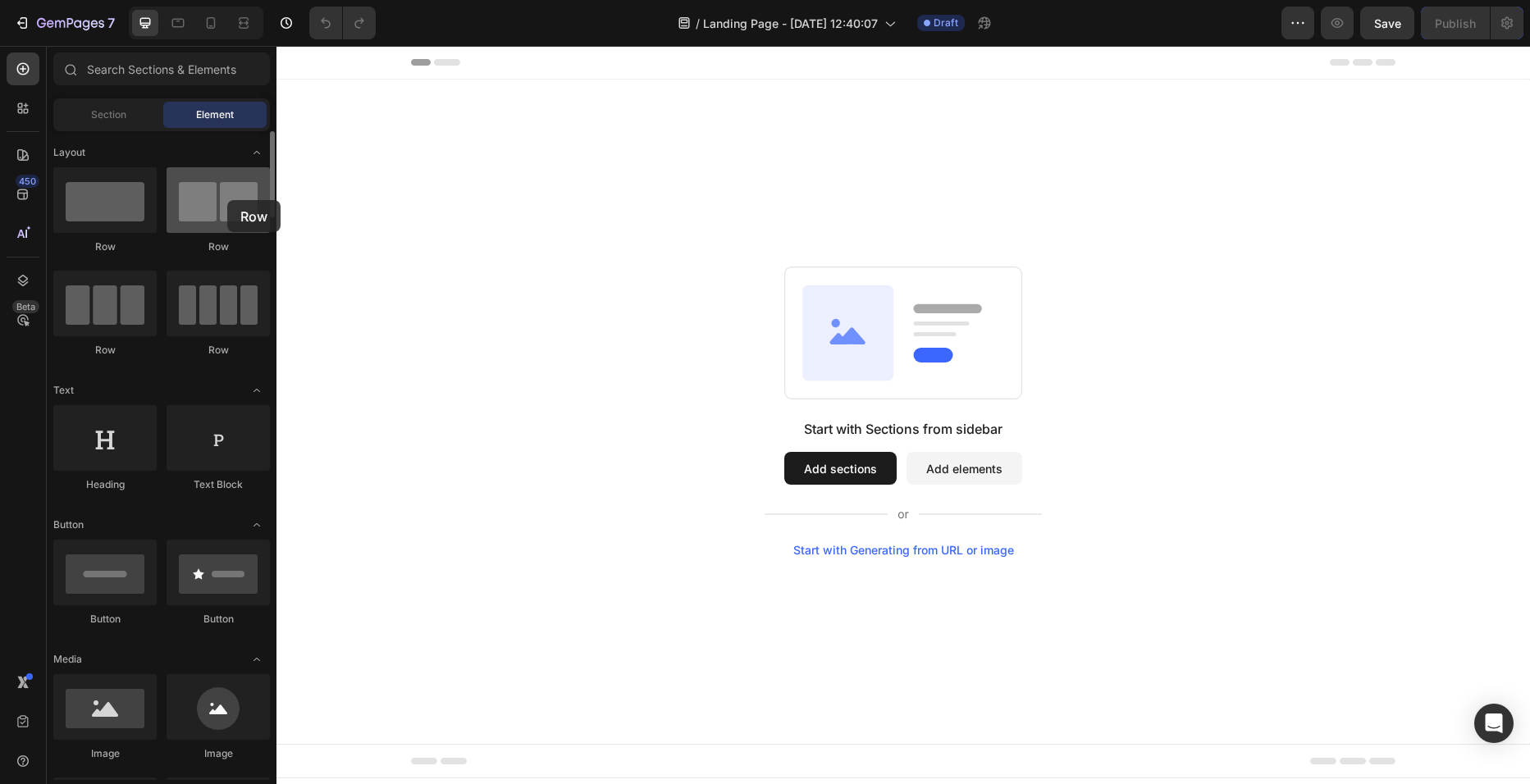
click at [227, 200] on div at bounding box center [219, 200] width 104 height 66
click at [845, 474] on button "Add sections" at bounding box center [840, 468] width 112 height 32
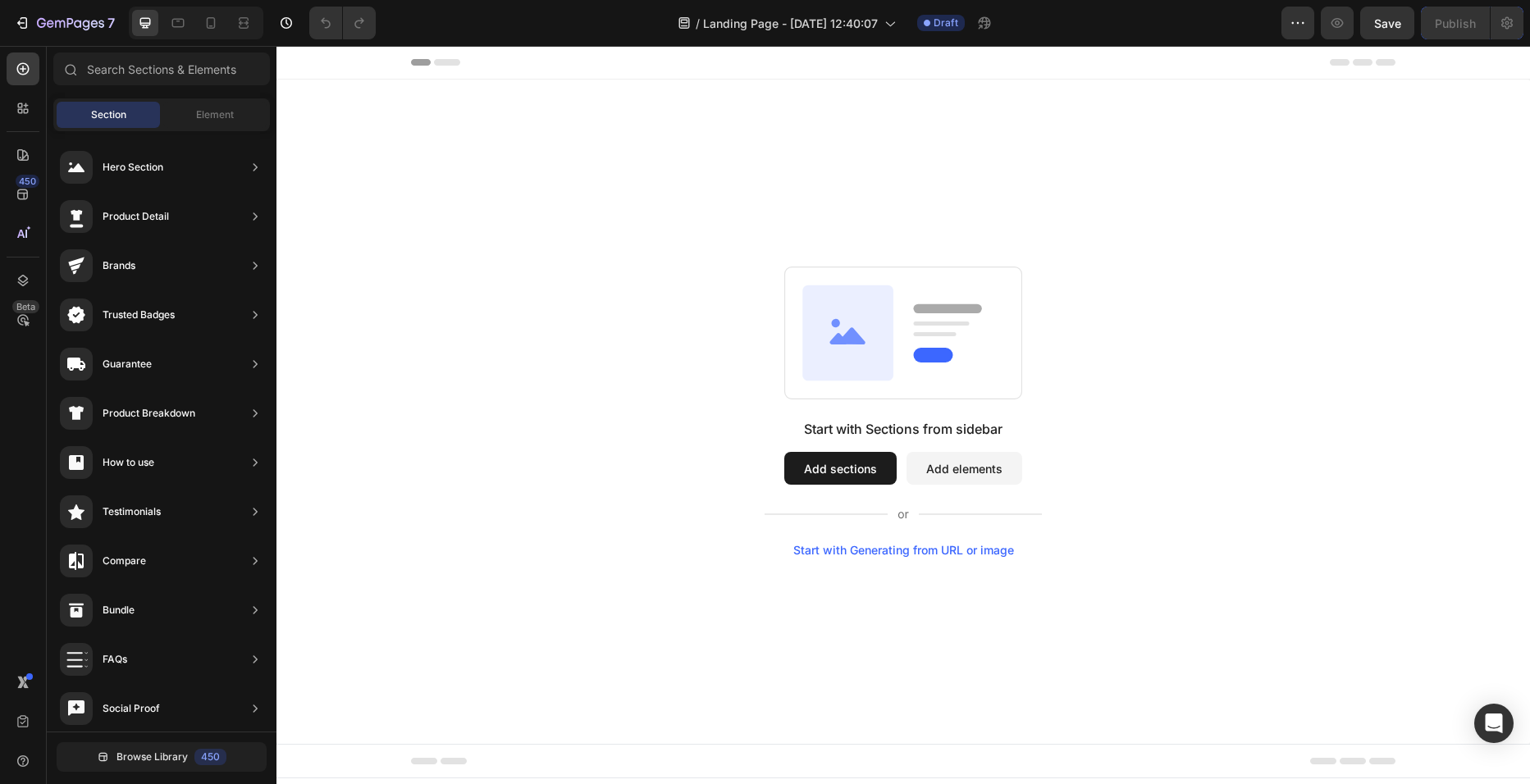
click at [961, 482] on button "Add elements" at bounding box center [964, 468] width 116 height 32
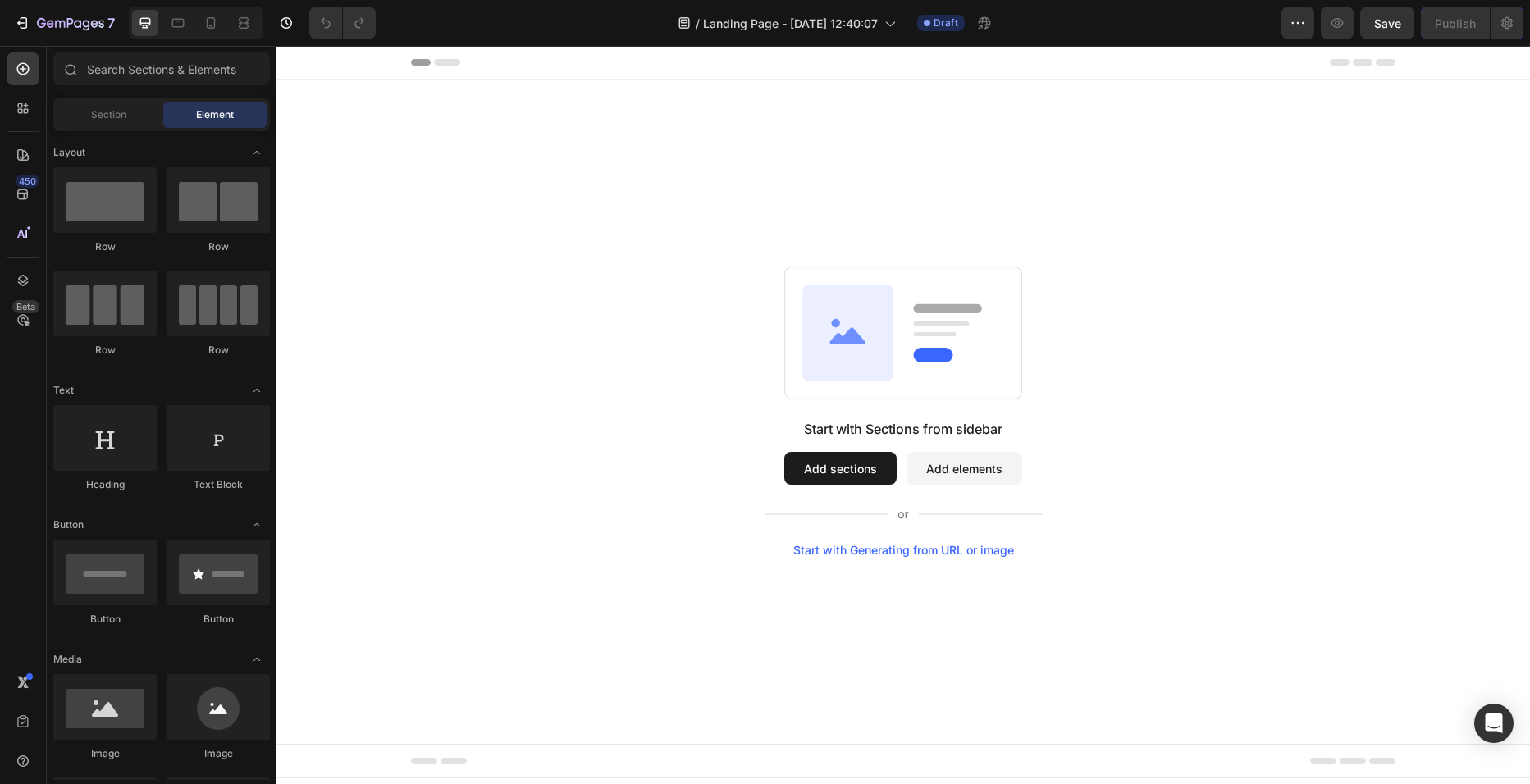
click at [961, 482] on button "Add elements" at bounding box center [964, 468] width 116 height 32
click at [234, 204] on div at bounding box center [219, 200] width 104 height 66
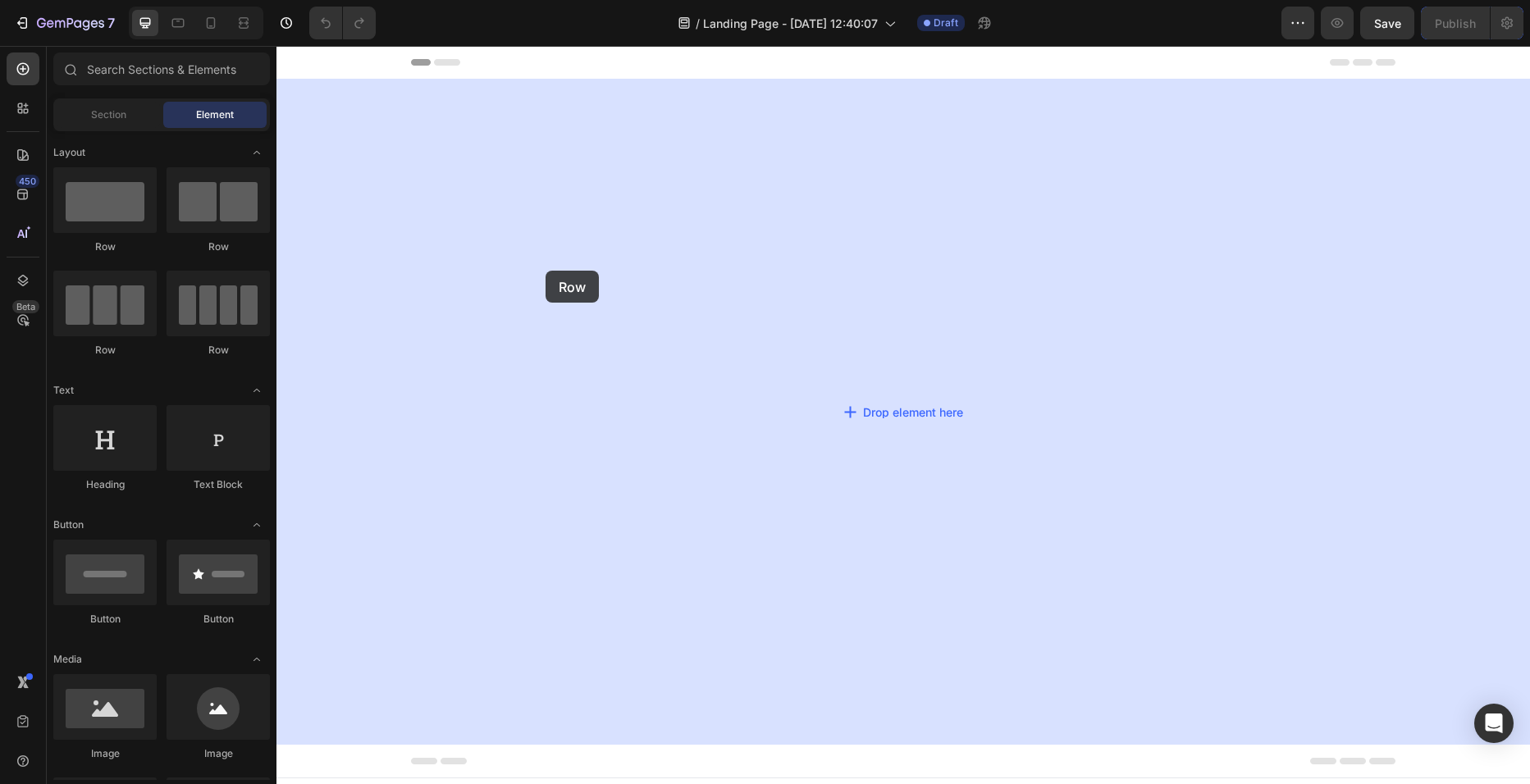
drag, startPoint x: 497, startPoint y: 268, endPoint x: 547, endPoint y: 271, distance: 50.1
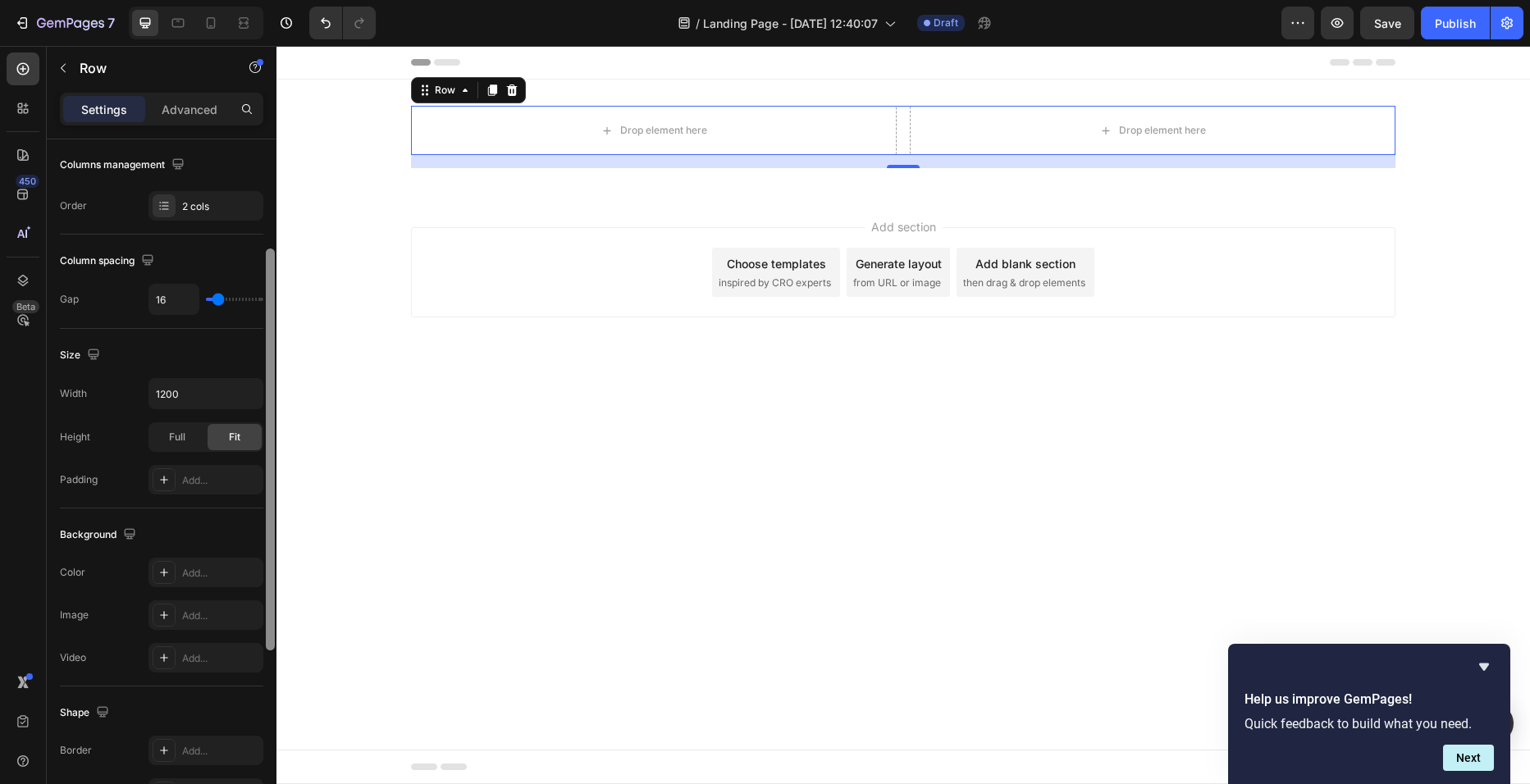
scroll to position [336, 0]
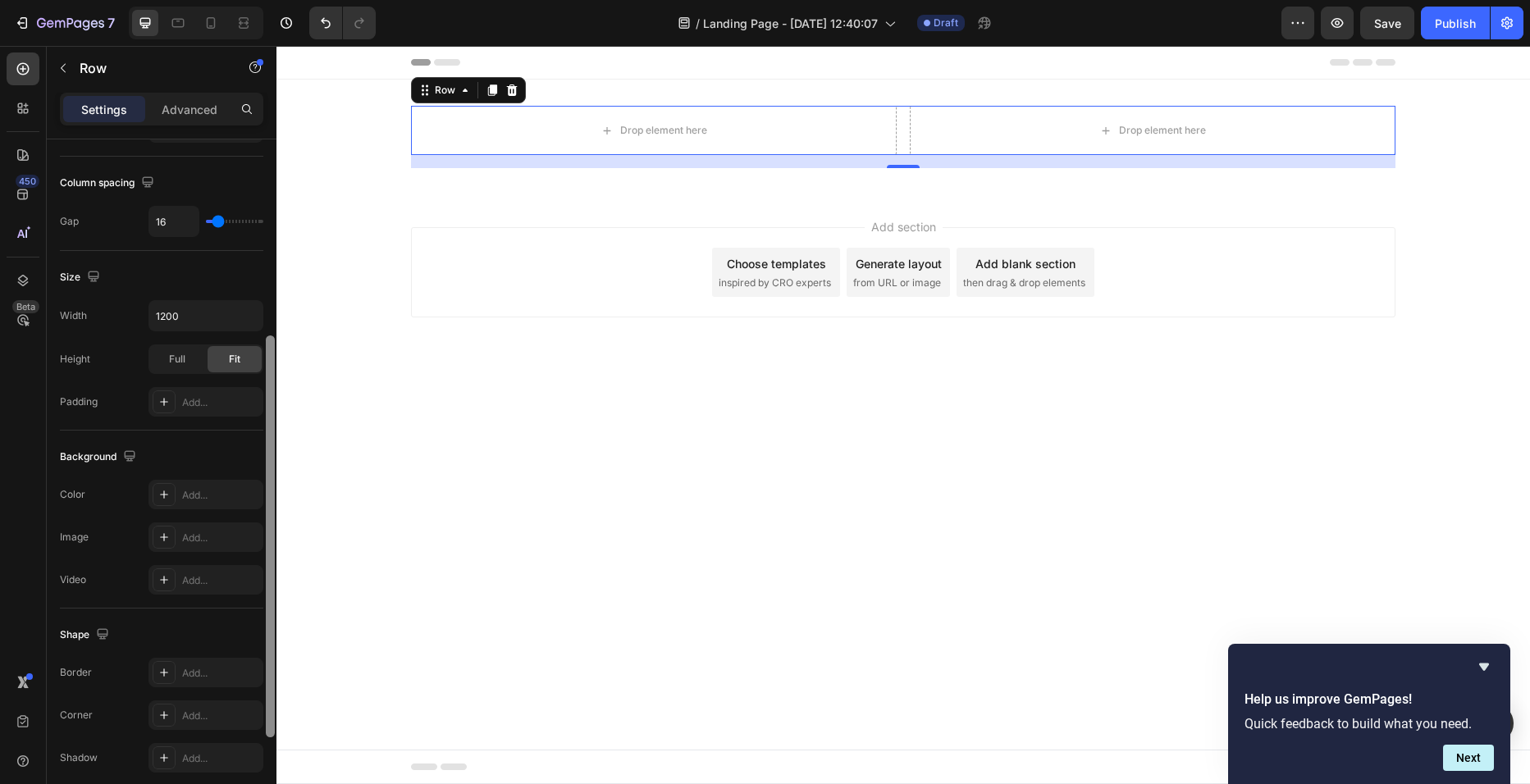
drag, startPoint x: 549, startPoint y: 468, endPoint x: 280, endPoint y: 661, distance: 331.1
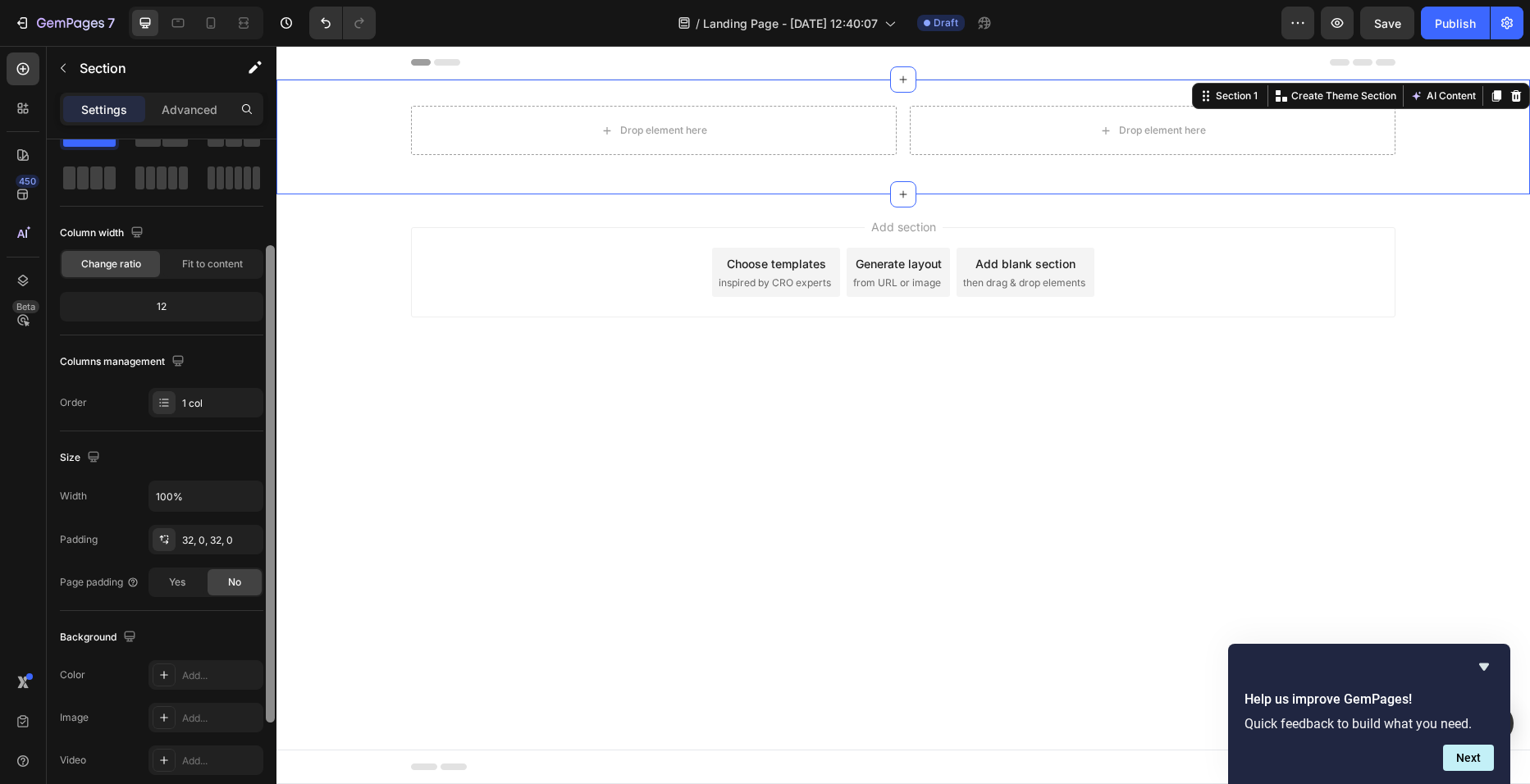
scroll to position [99, 0]
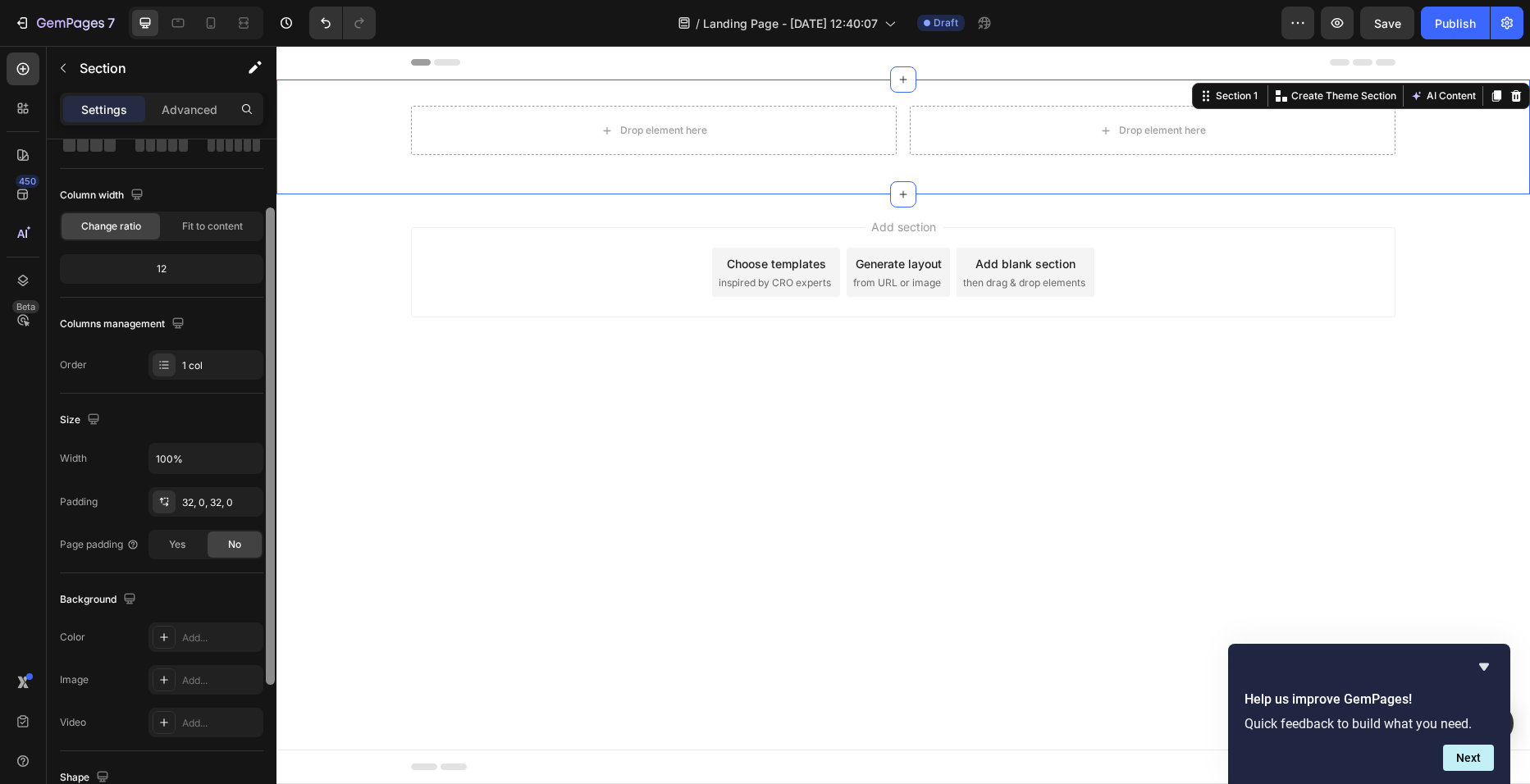
drag, startPoint x: 546, startPoint y: 301, endPoint x: 297, endPoint y: 537, distance: 343.1
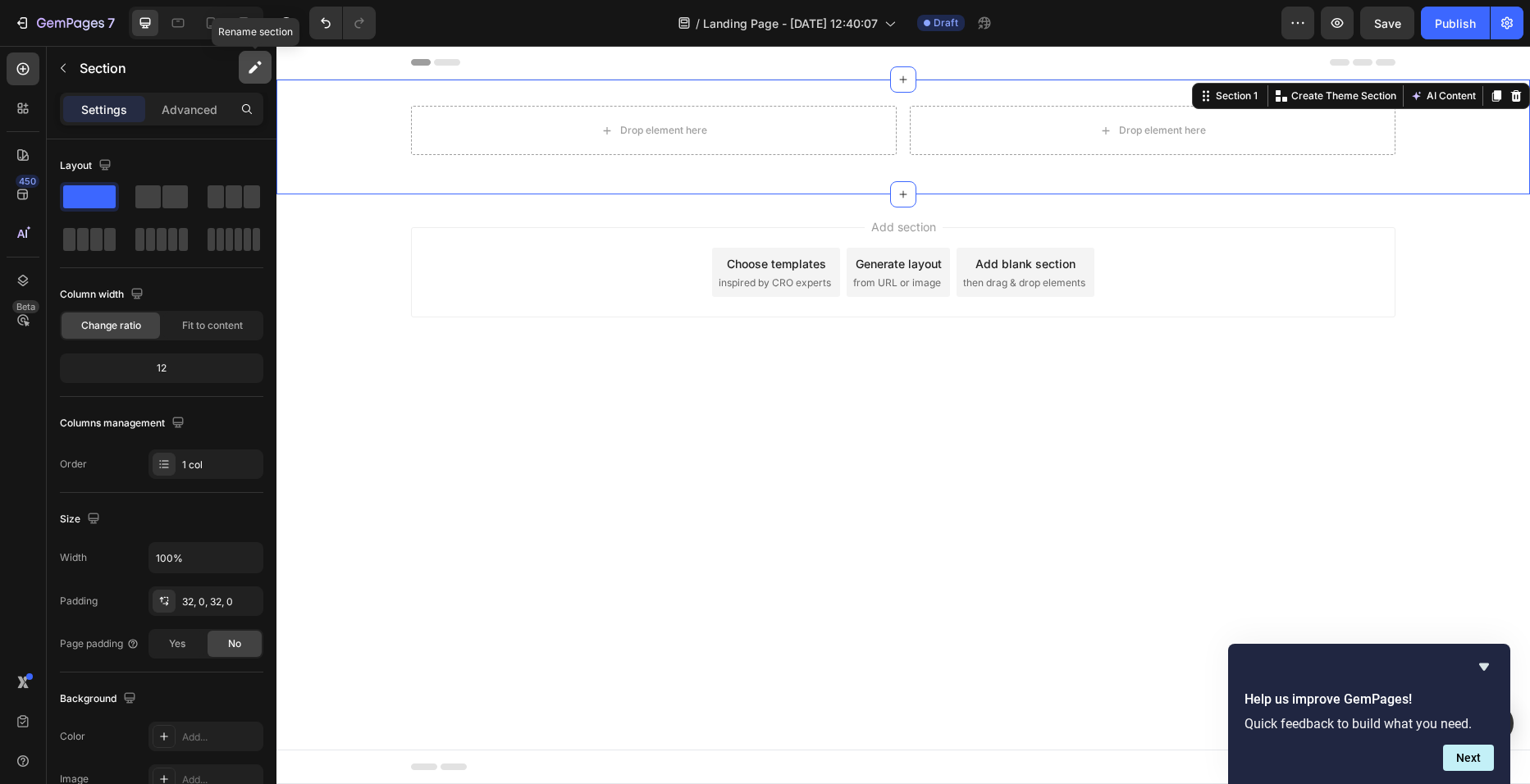
click at [257, 74] on icon "button" at bounding box center [255, 68] width 17 height 17
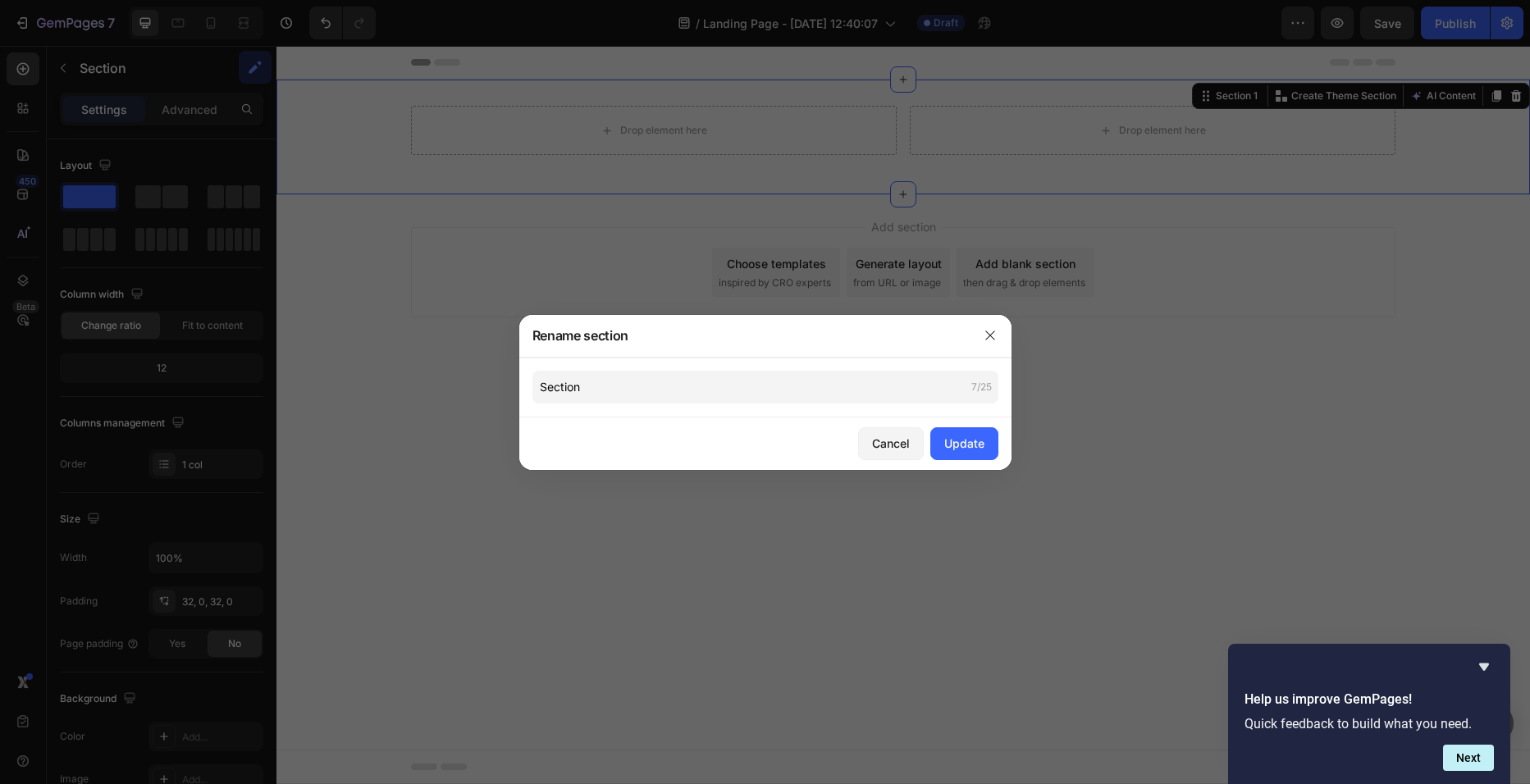
click at [884, 516] on div at bounding box center [765, 392] width 1530 height 784
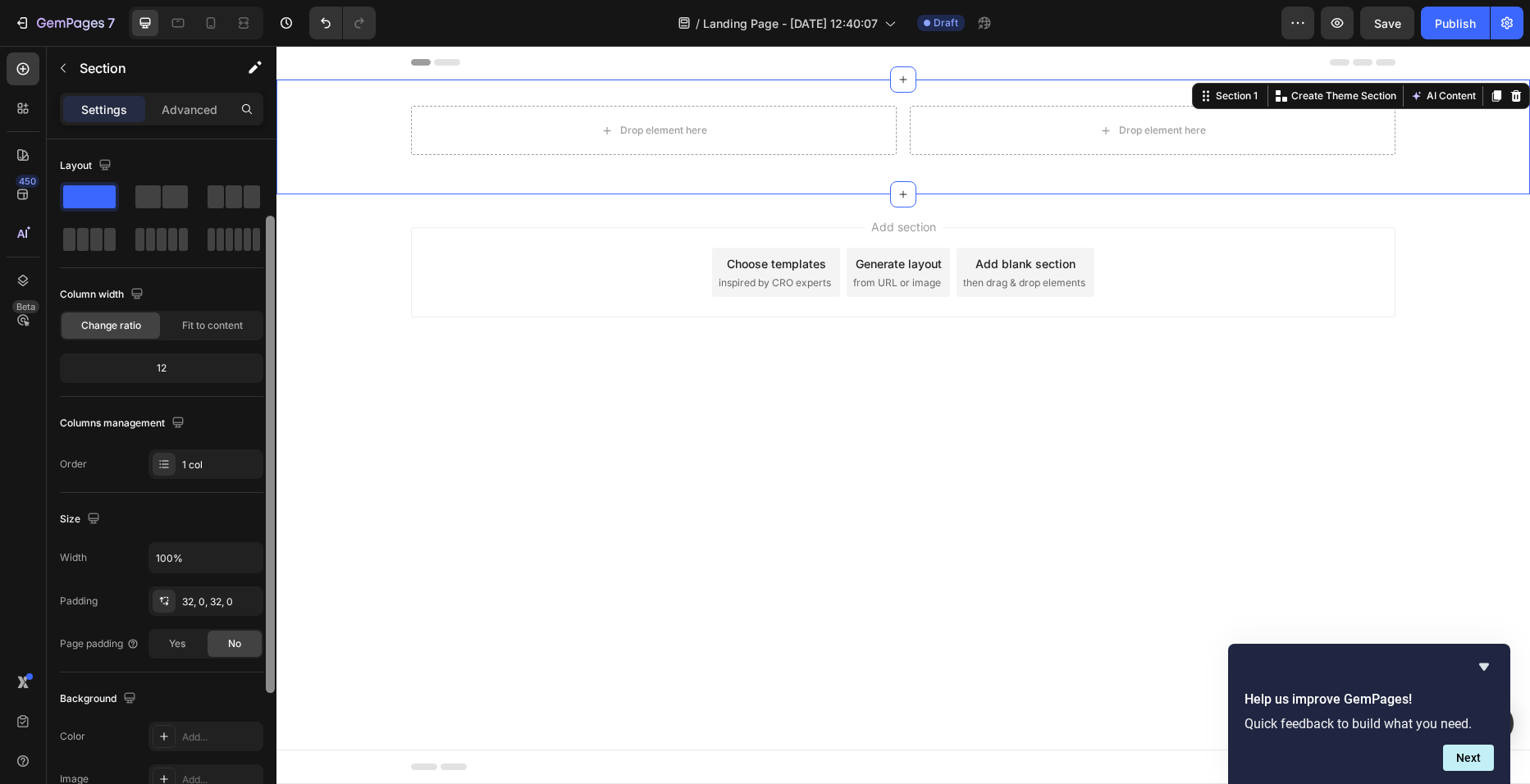
scroll to position [61, 0]
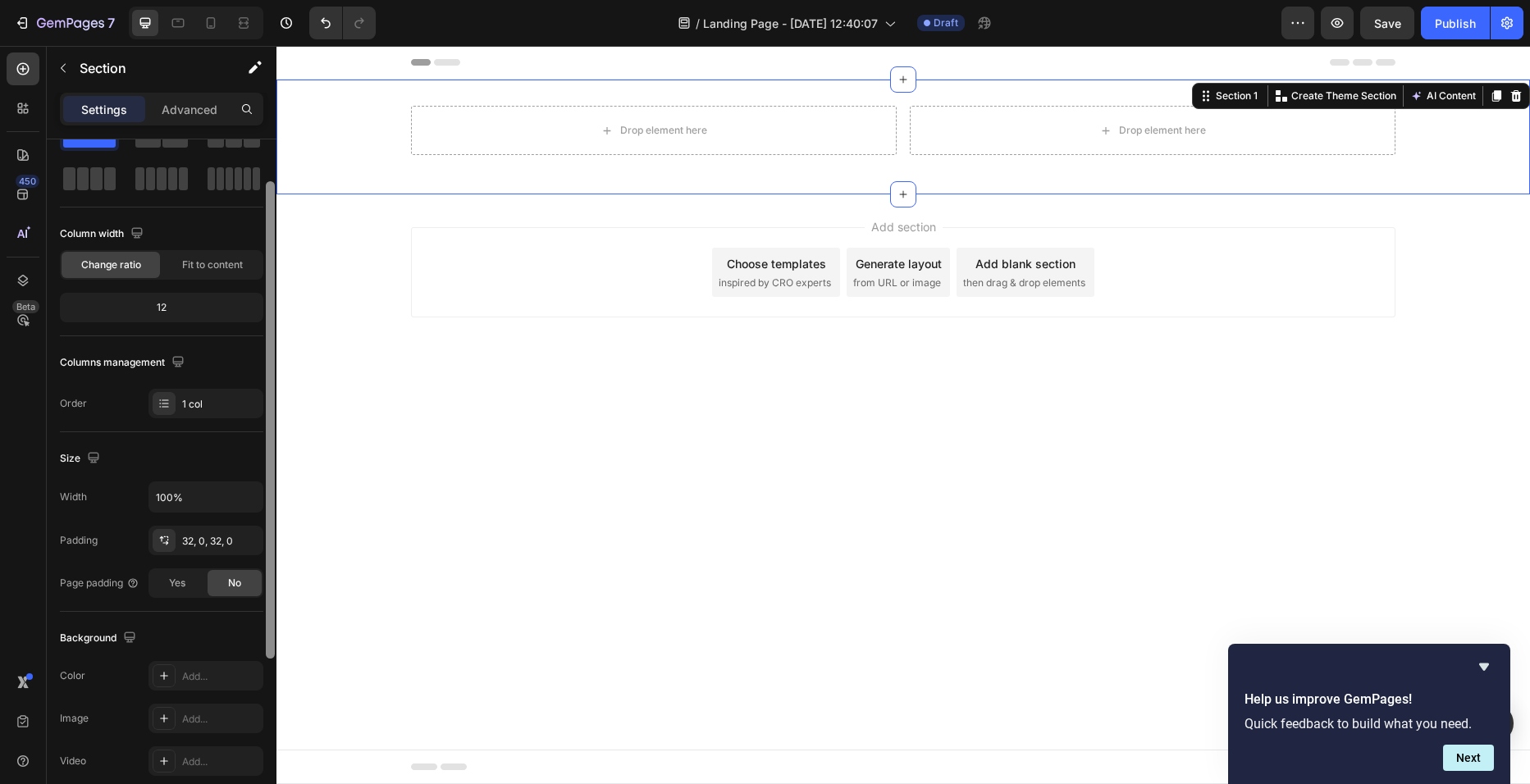
drag, startPoint x: 546, startPoint y: 270, endPoint x: 285, endPoint y: 420, distance: 301.0
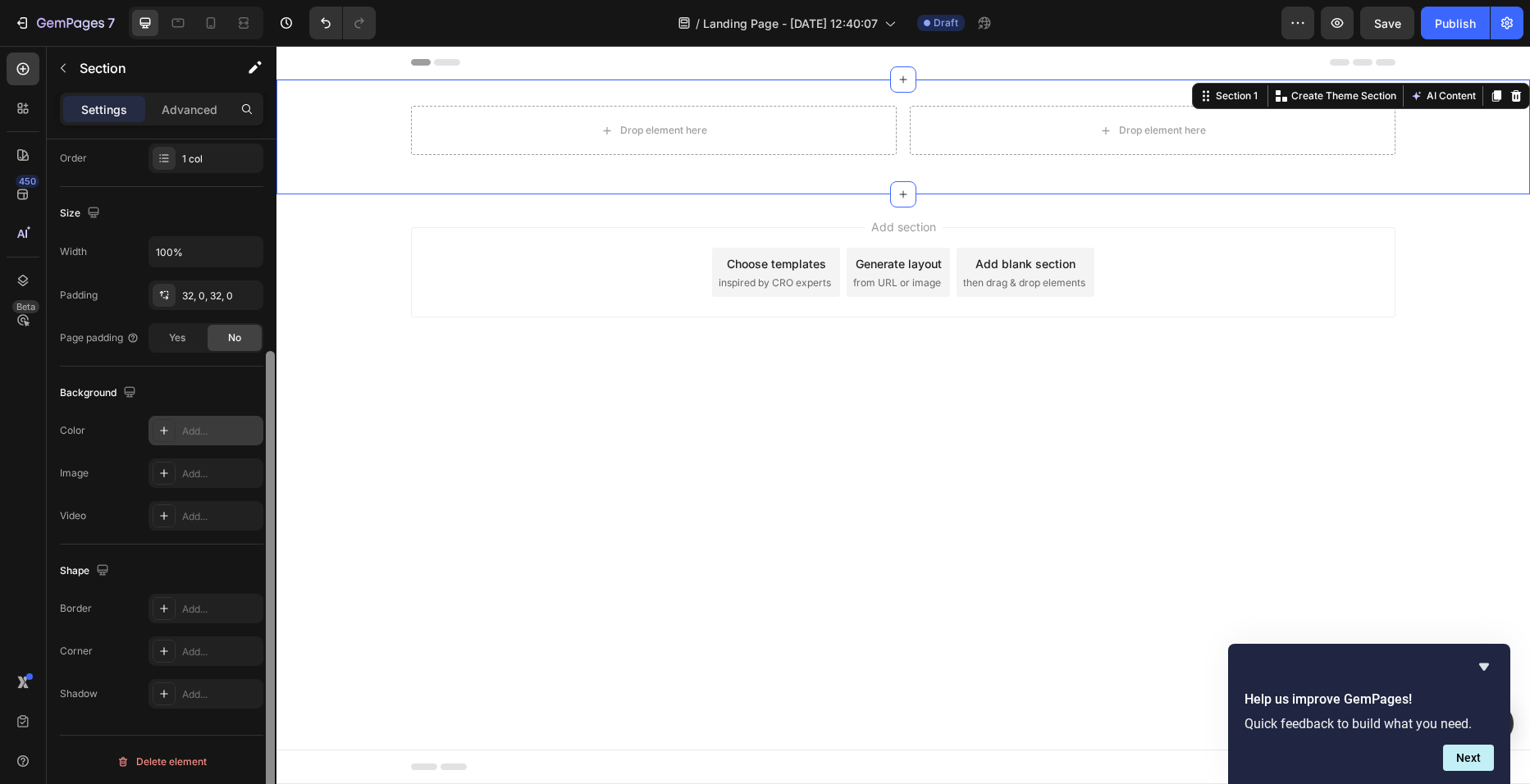
scroll to position [304, 0]
click at [161, 435] on icon at bounding box center [164, 432] width 13 height 13
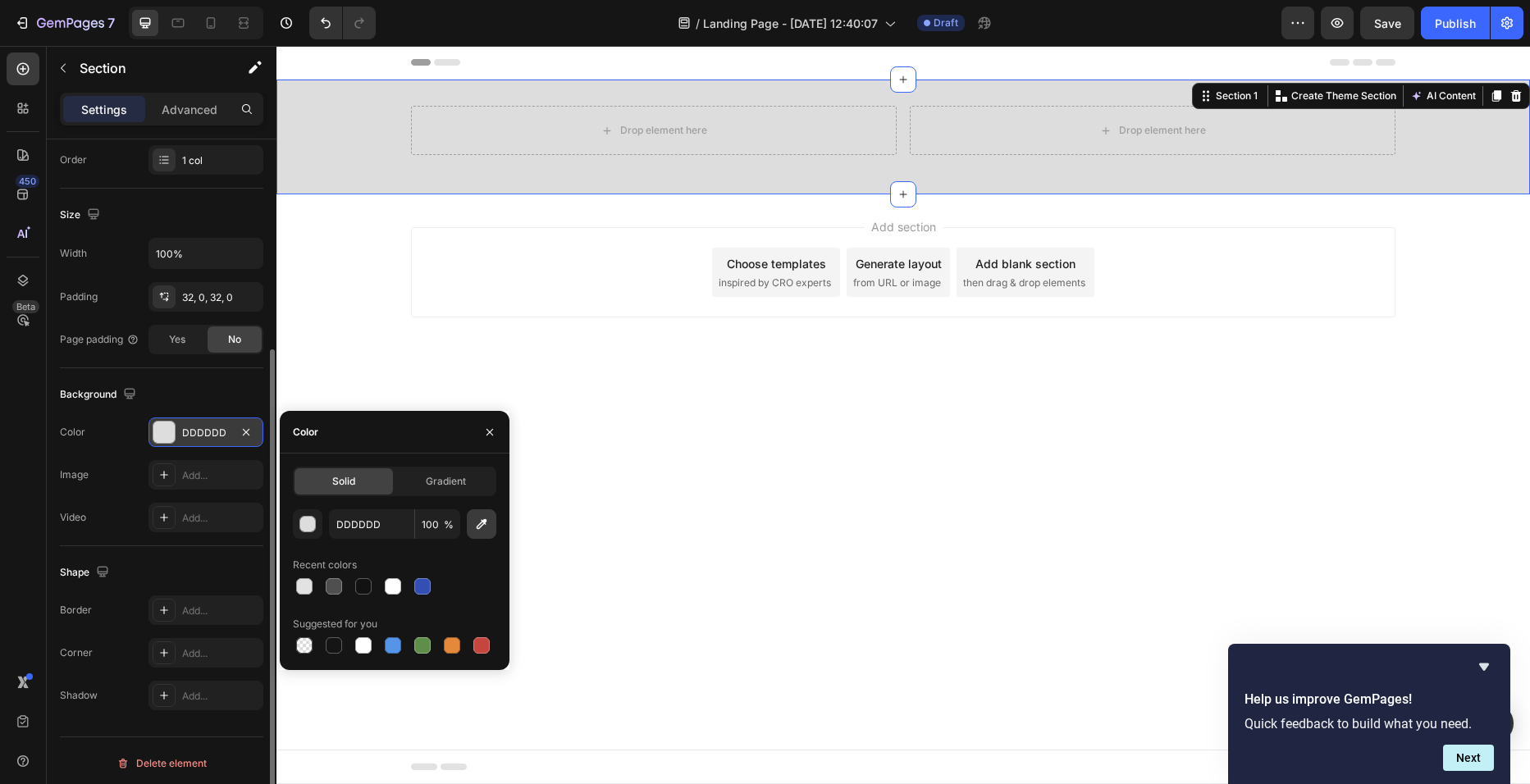
click at [477, 527] on icon "button" at bounding box center [482, 525] width 11 height 11
type input "A8A7AB"
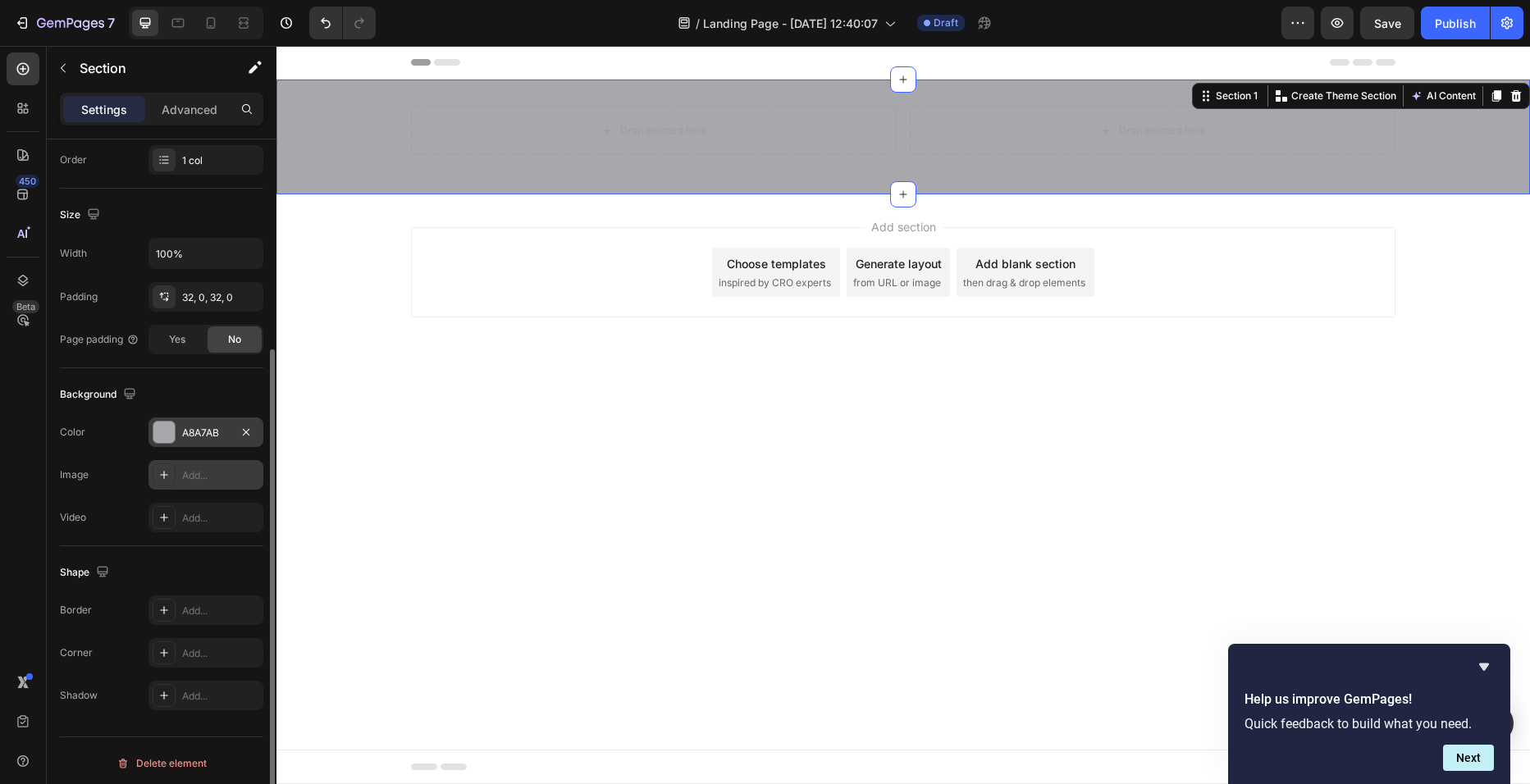
click at [230, 467] on div "Add..." at bounding box center [206, 475] width 115 height 30
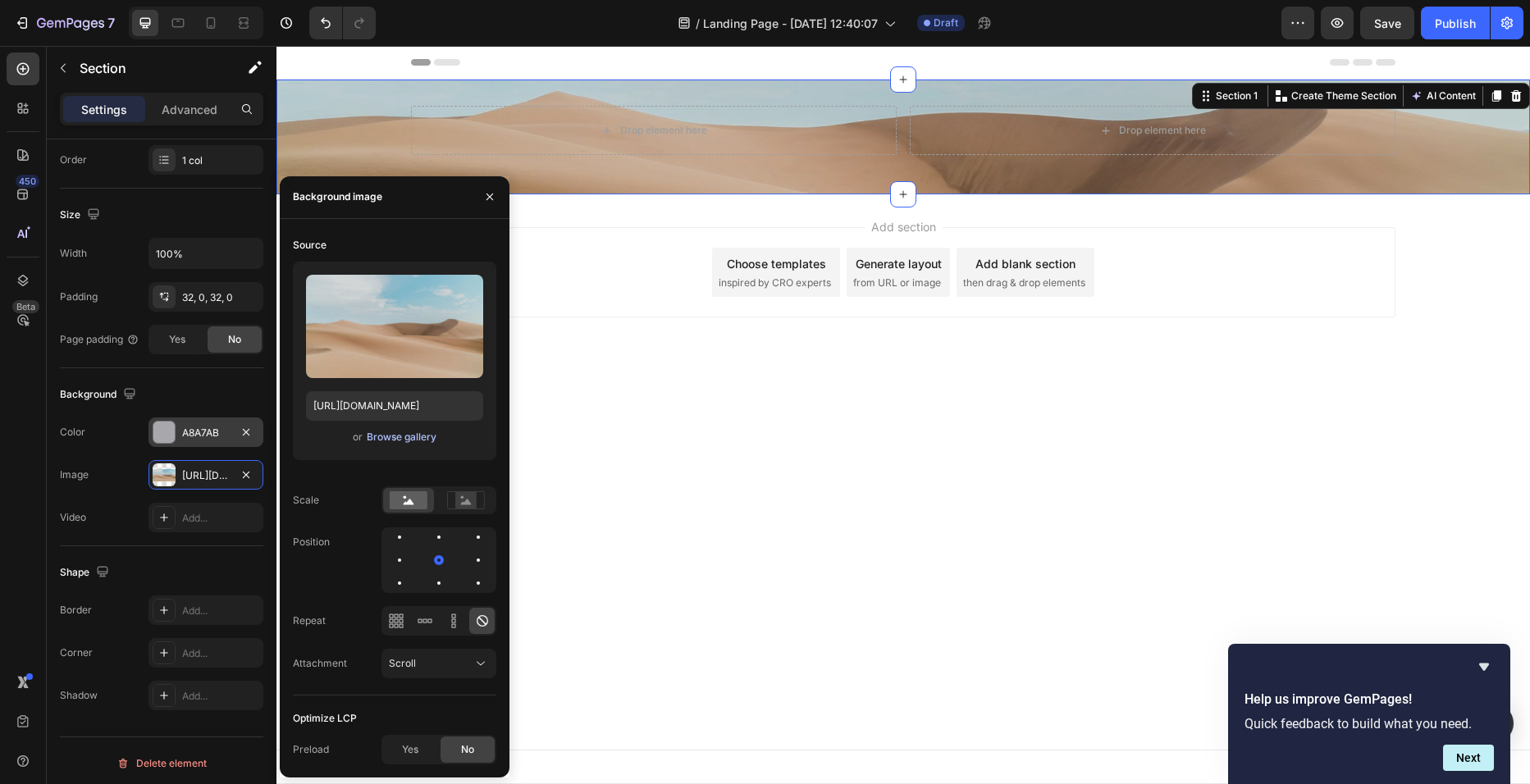
click at [411, 436] on div "Browse gallery" at bounding box center [401, 437] width 70 height 15
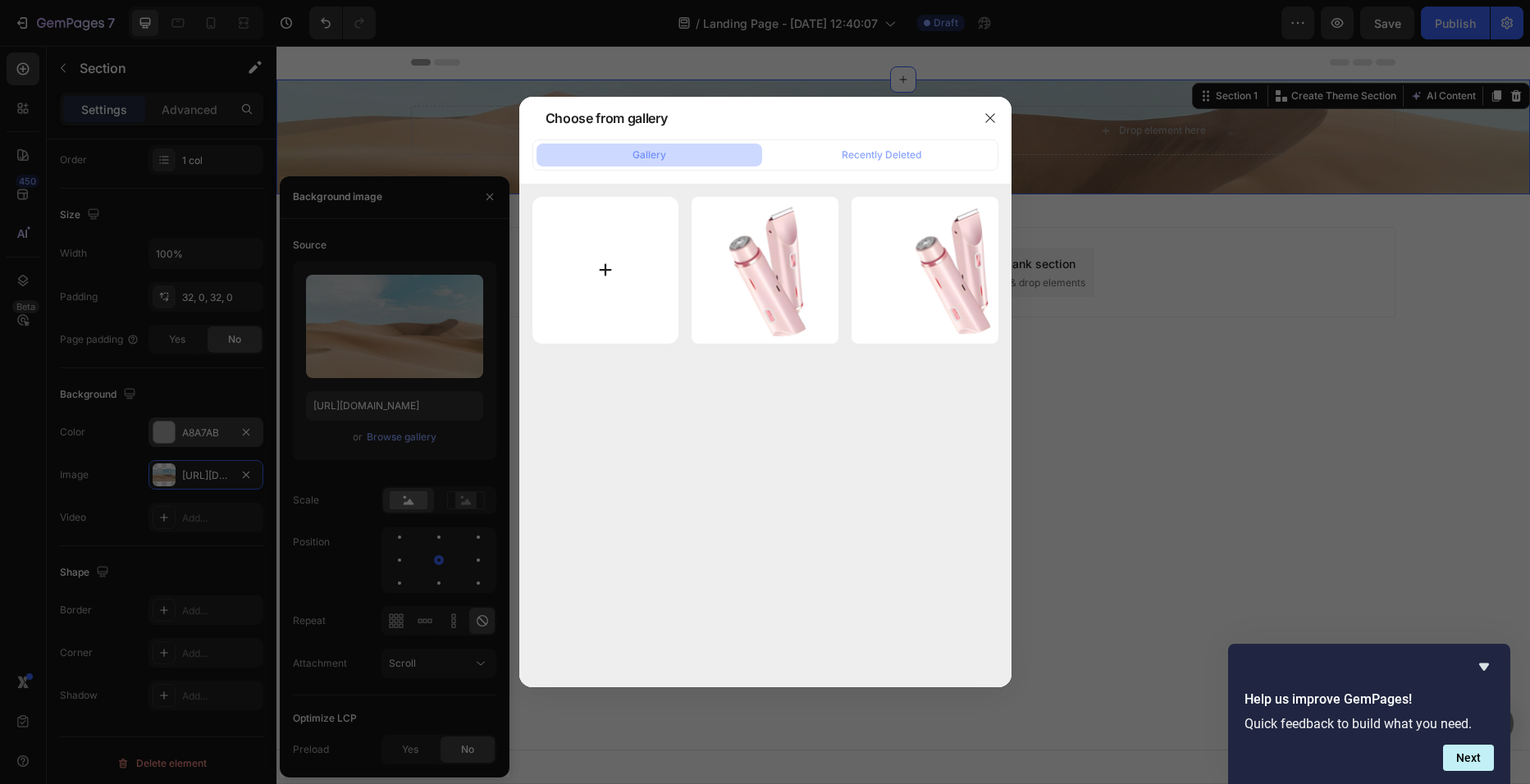
click at [609, 263] on input "file" at bounding box center [606, 270] width 146 height 146
type input "C:\fakepath\Screenshot_27-9-2025_223353_color.adobe.com.jpeg"
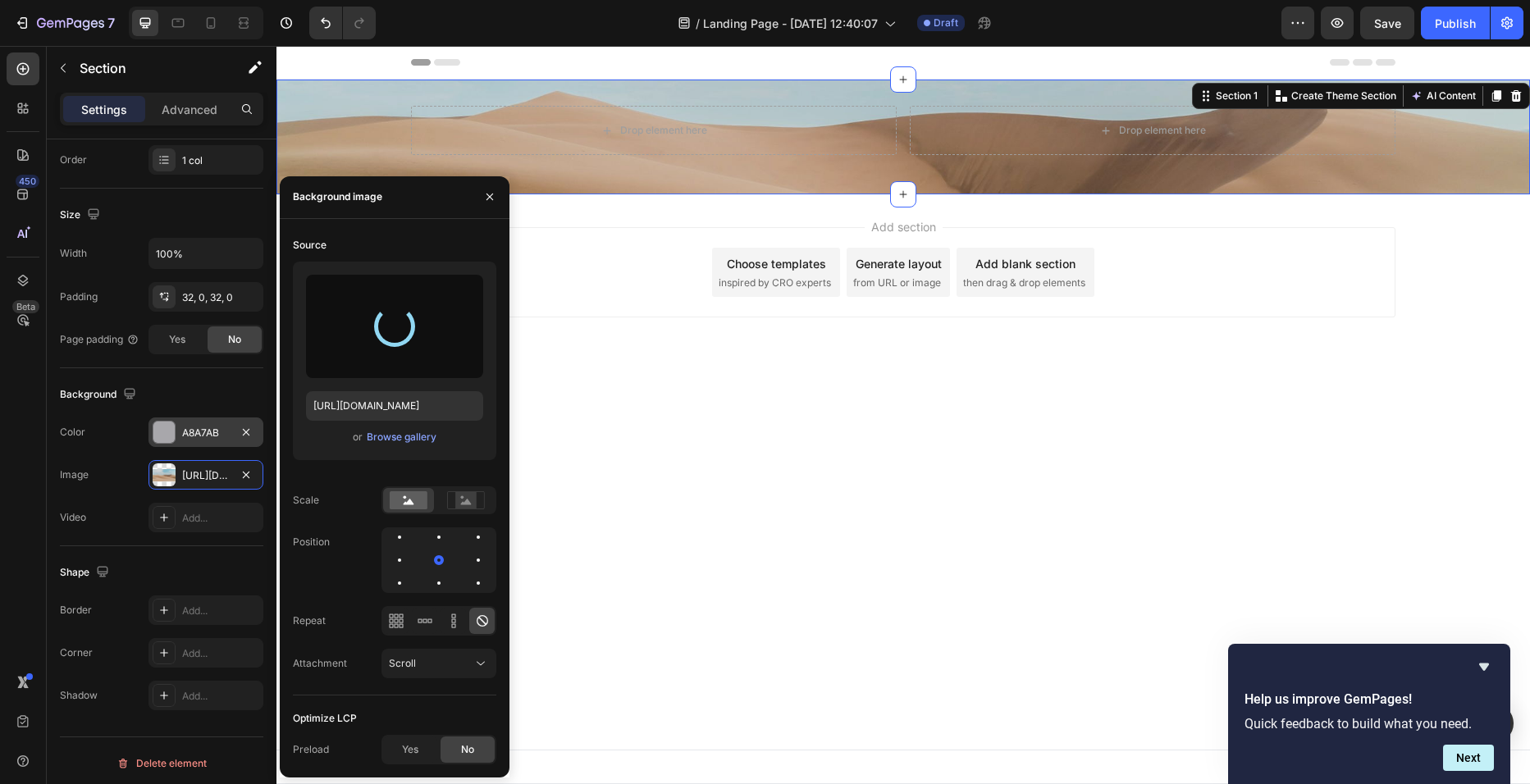
type input "https://cdn.shopify.com/s/files/1/0729/4081/4494/files/gempages_586457974420013…"
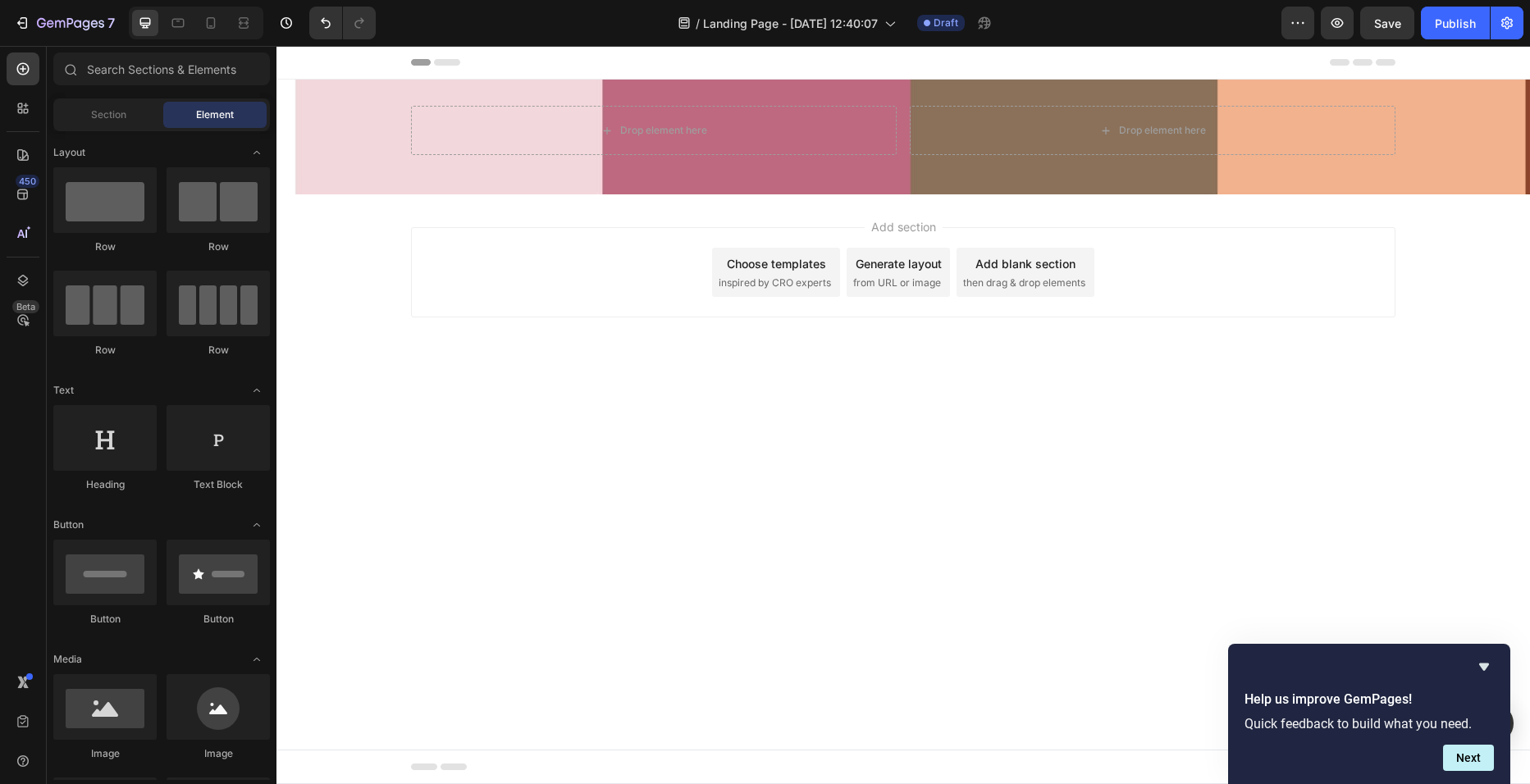
click at [616, 405] on body "Header Drop element here Drop element here Row Section 1 Root Start with Sectio…" at bounding box center [903, 415] width 1254 height 739
click at [339, 218] on div "Add section Choose templates inspired by CRO experts Generate layout from URL o…" at bounding box center [903, 296] width 1254 height 202
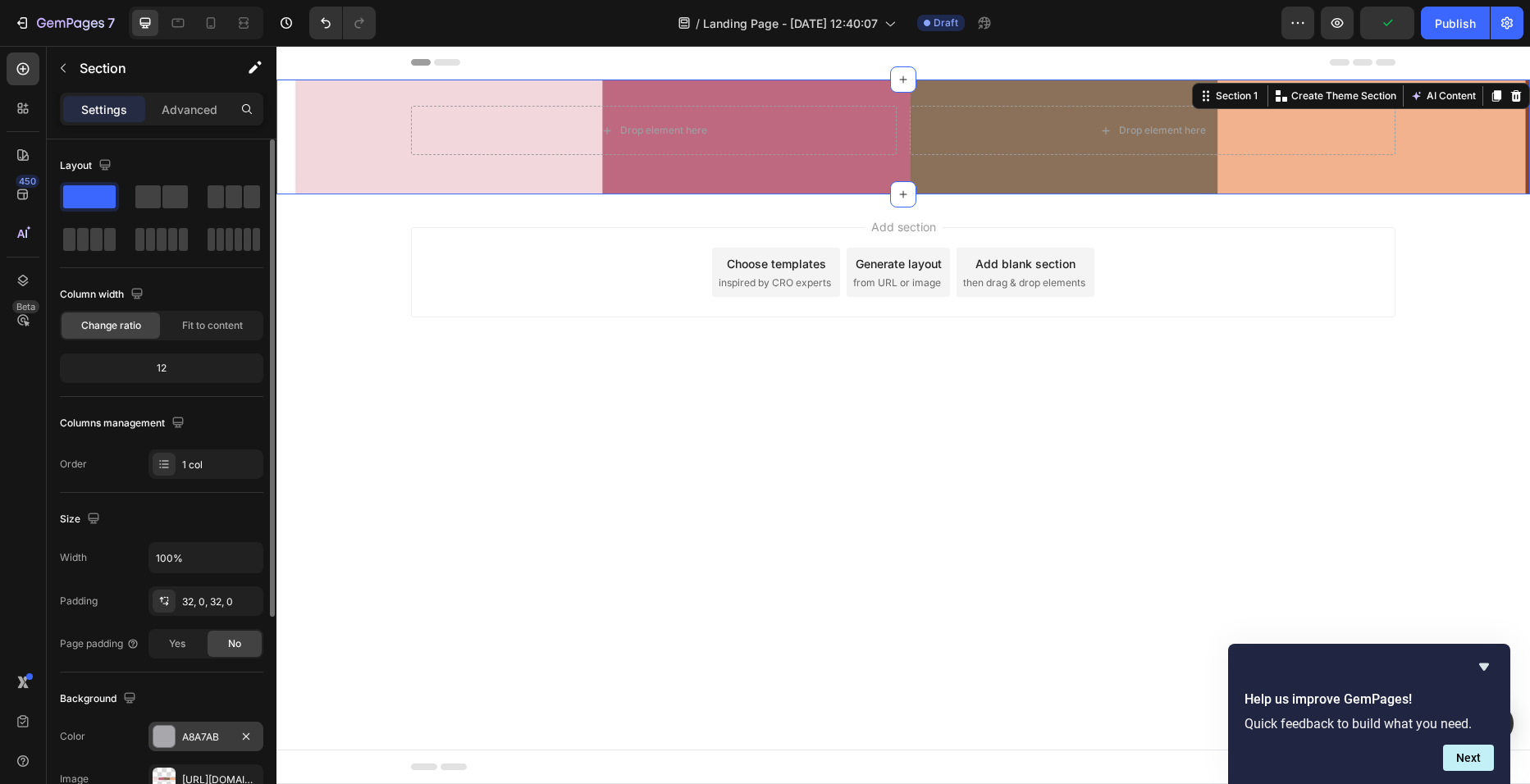
click at [213, 740] on div "A8A7AB" at bounding box center [206, 738] width 47 height 15
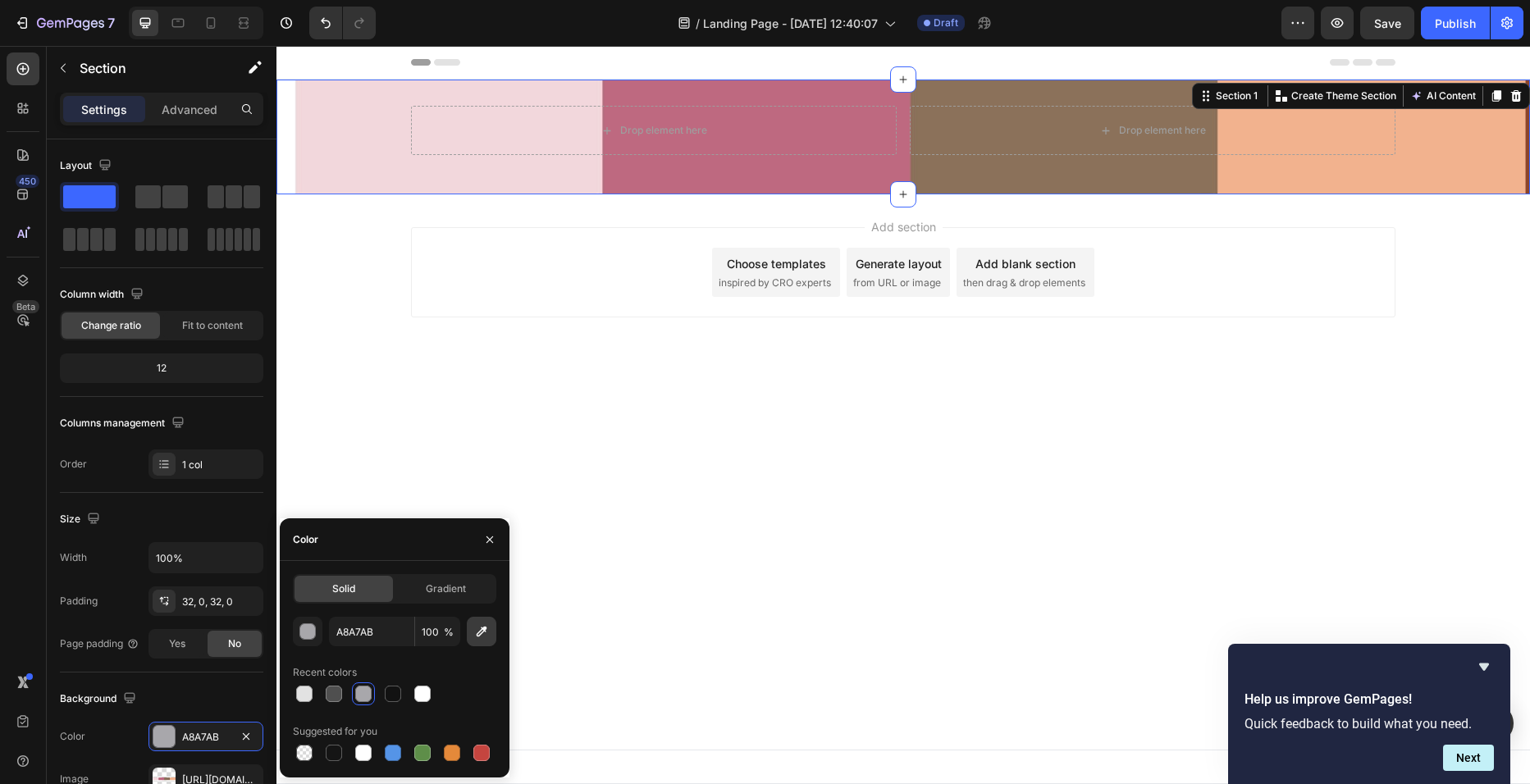
click at [479, 637] on icon "button" at bounding box center [482, 632] width 11 height 11
type input "BE697F"
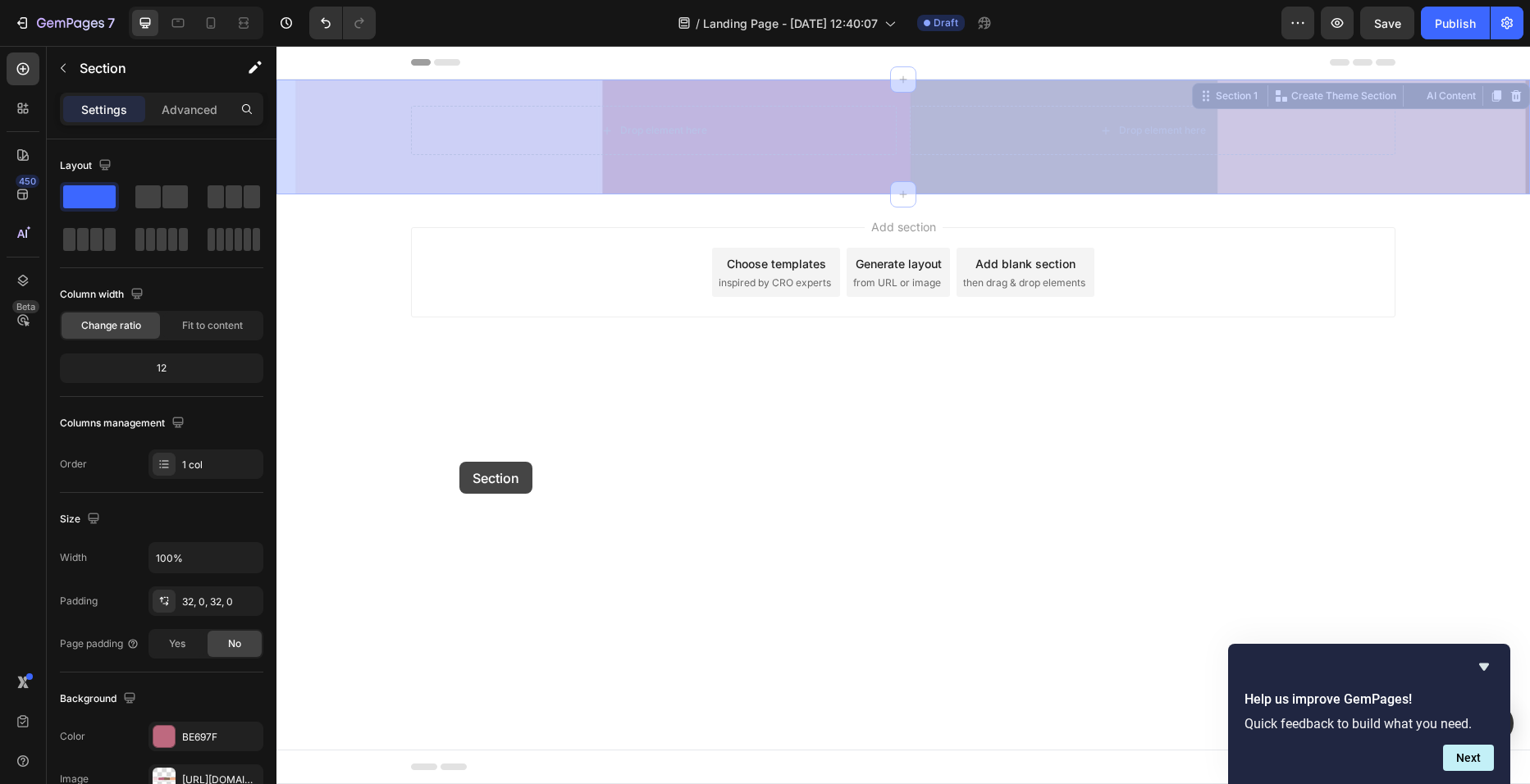
drag, startPoint x: 393, startPoint y: 169, endPoint x: 465, endPoint y: 478, distance: 317.3
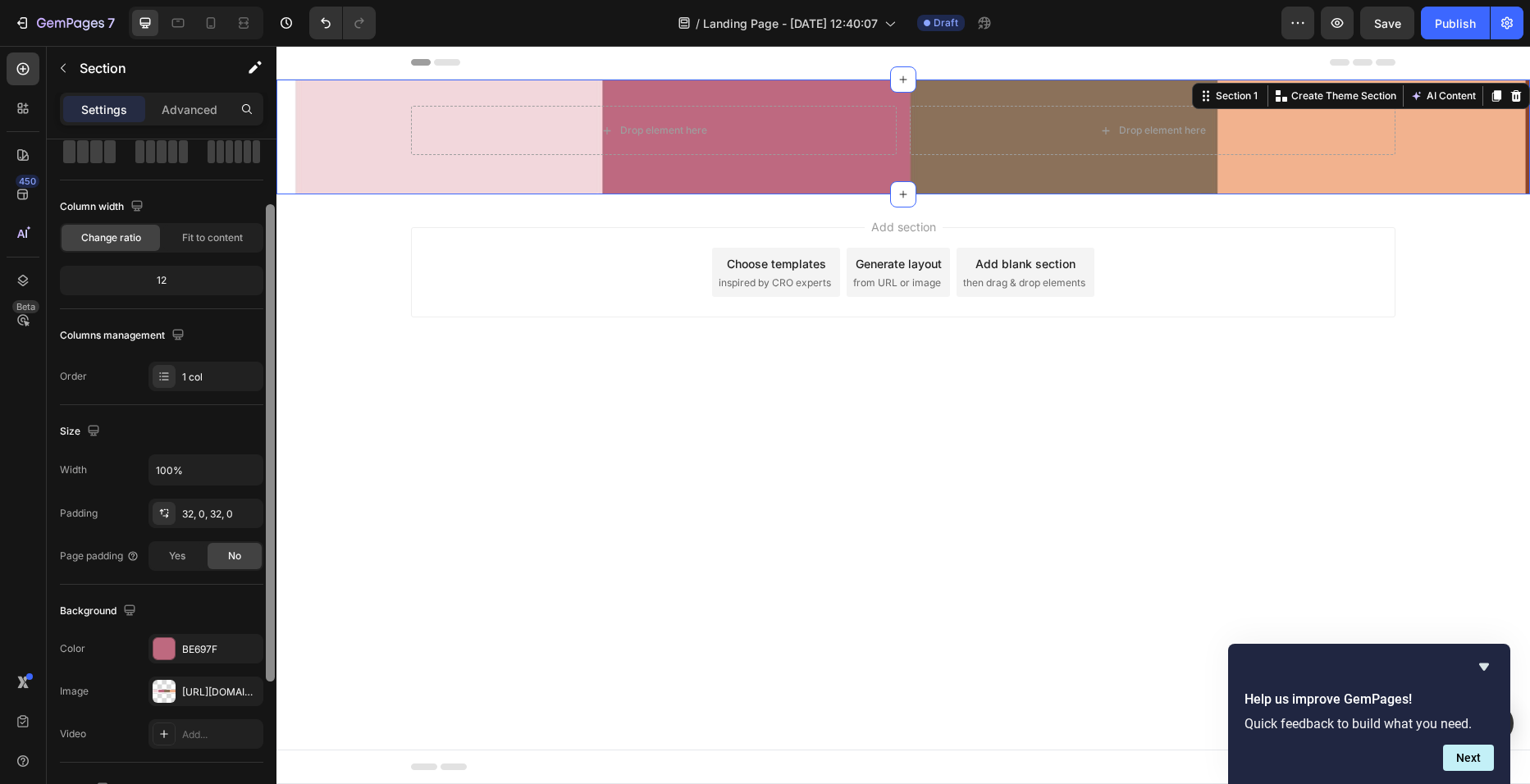
scroll to position [90, 0]
drag, startPoint x: 542, startPoint y: 317, endPoint x: 286, endPoint y: 462, distance: 294.2
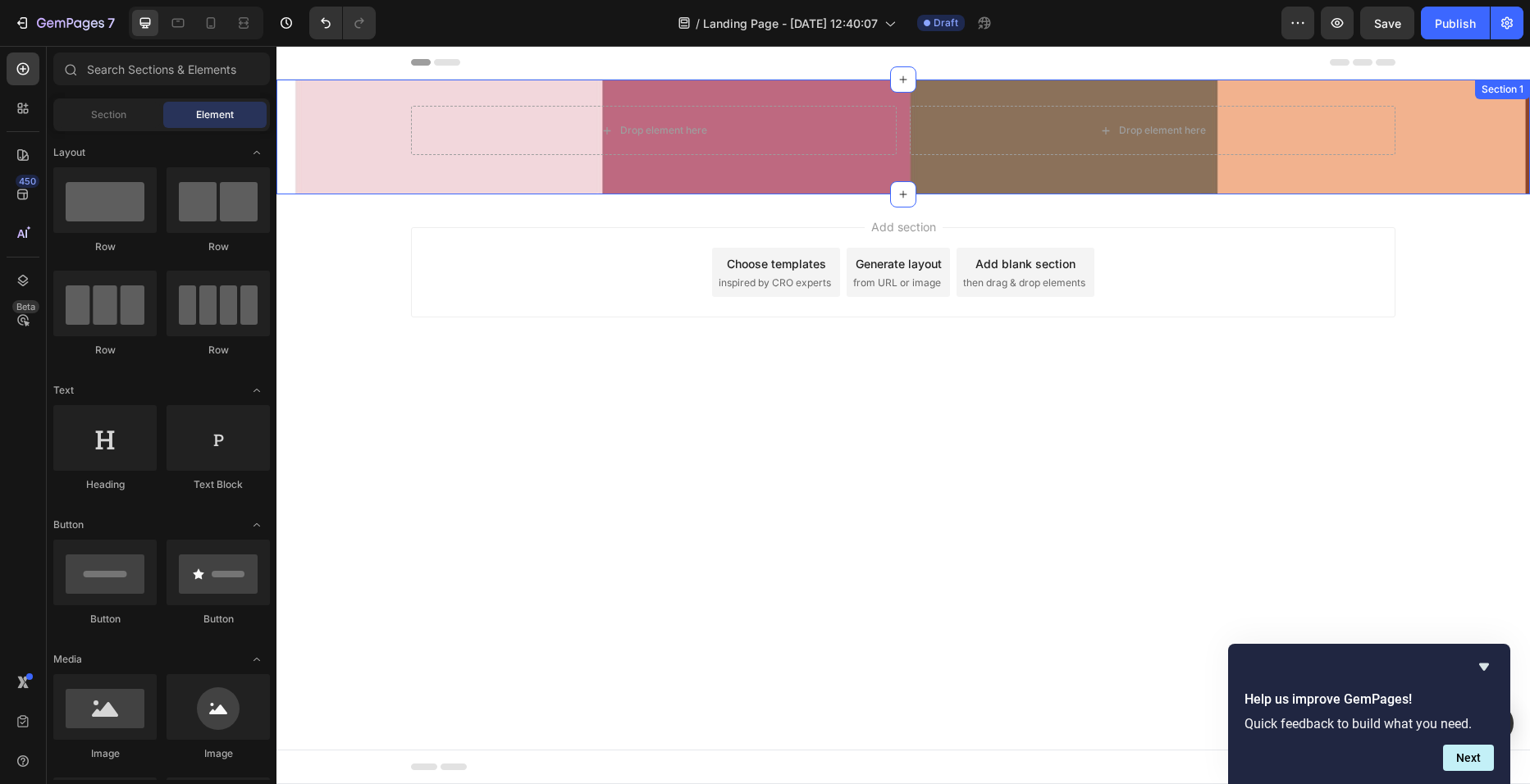
drag, startPoint x: 279, startPoint y: 261, endPoint x: 281, endPoint y: 183, distance: 78.0
click at [281, 183] on div "Header Drop element here Drop element here Row Section 1 Root Start with Sectio…" at bounding box center [903, 221] width 1254 height 350
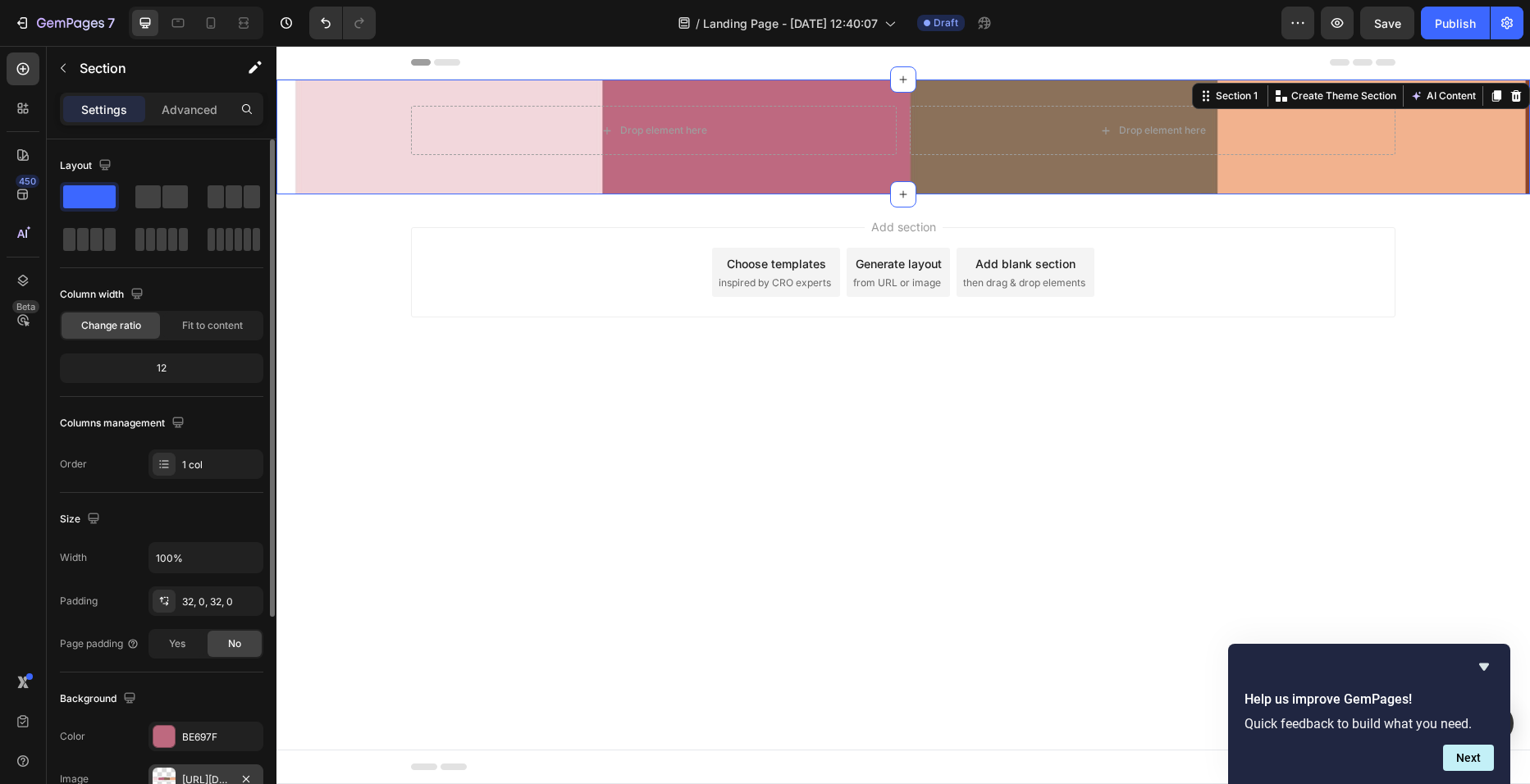
click at [222, 771] on div "https://cdn.shopify.com/s/files/1/0729/4081/4494/files/gempages_586457974420013…" at bounding box center [206, 779] width 115 height 30
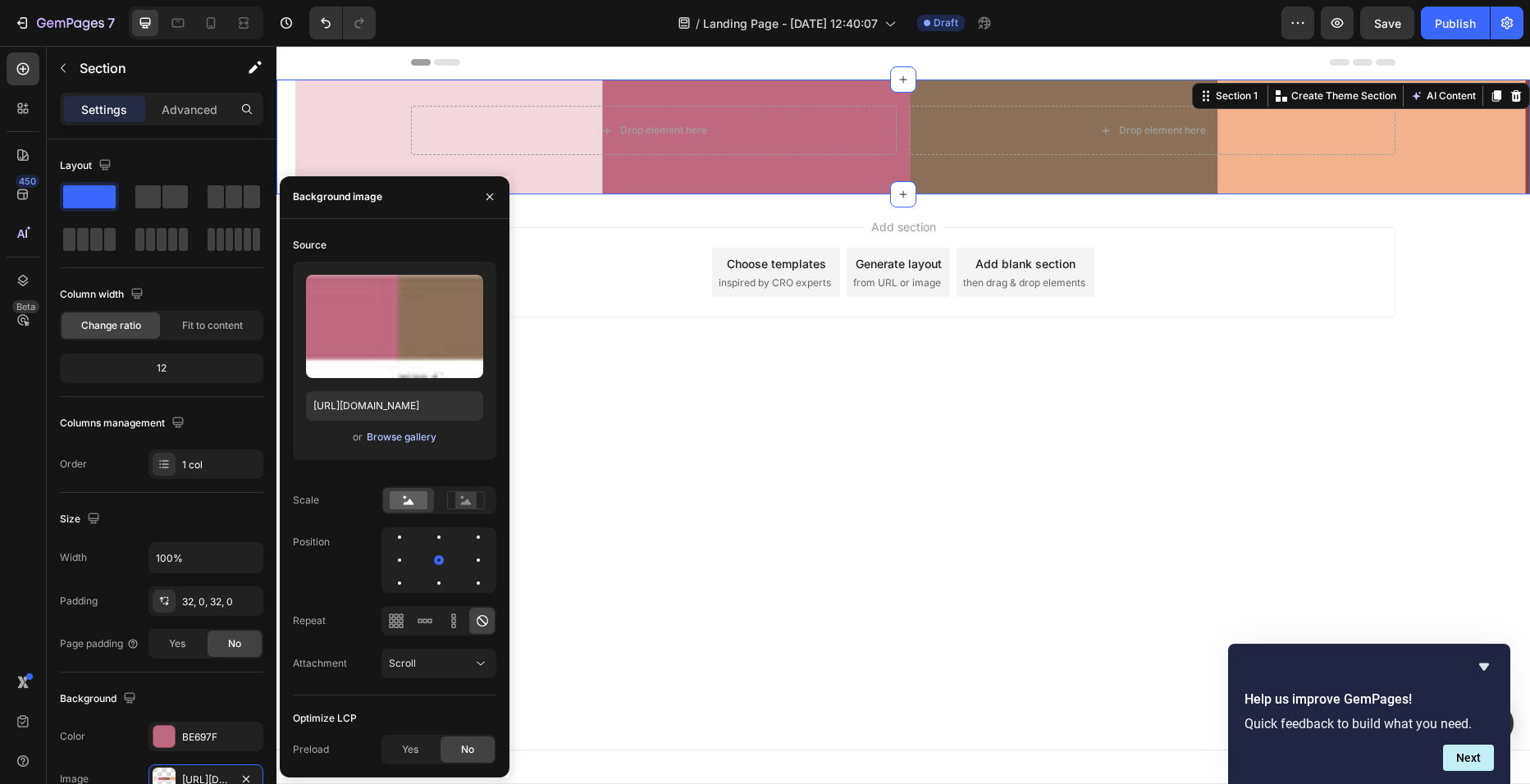
click at [402, 439] on div "Browse gallery" at bounding box center [401, 437] width 70 height 15
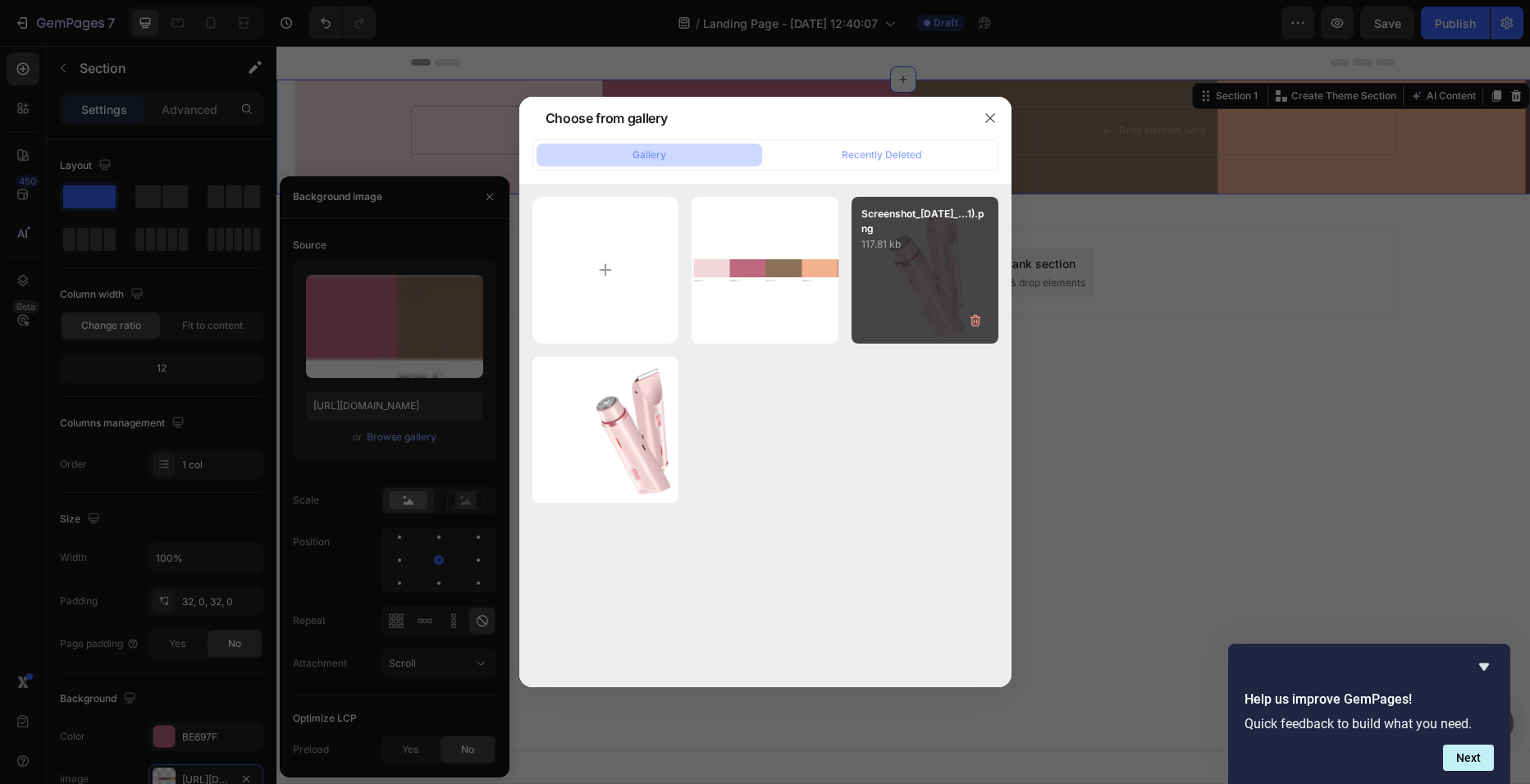
click at [952, 250] on p "117.81 kb" at bounding box center [925, 245] width 127 height 17
type input "https://cdn.shopify.com/s/files/1/0729/4081/4494/files/gempages_586457974420013…"
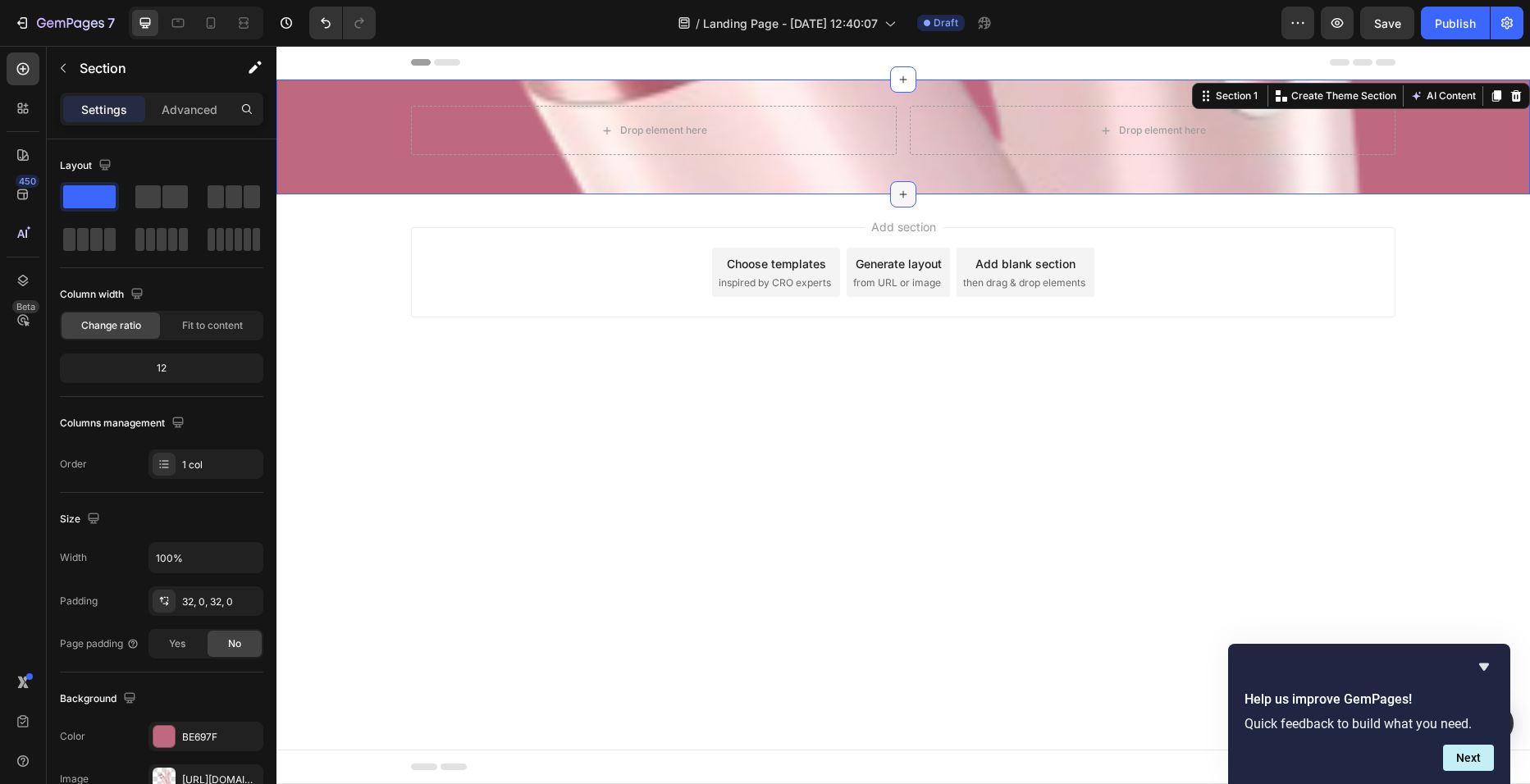
click at [904, 199] on icon at bounding box center [904, 195] width 13 height 13
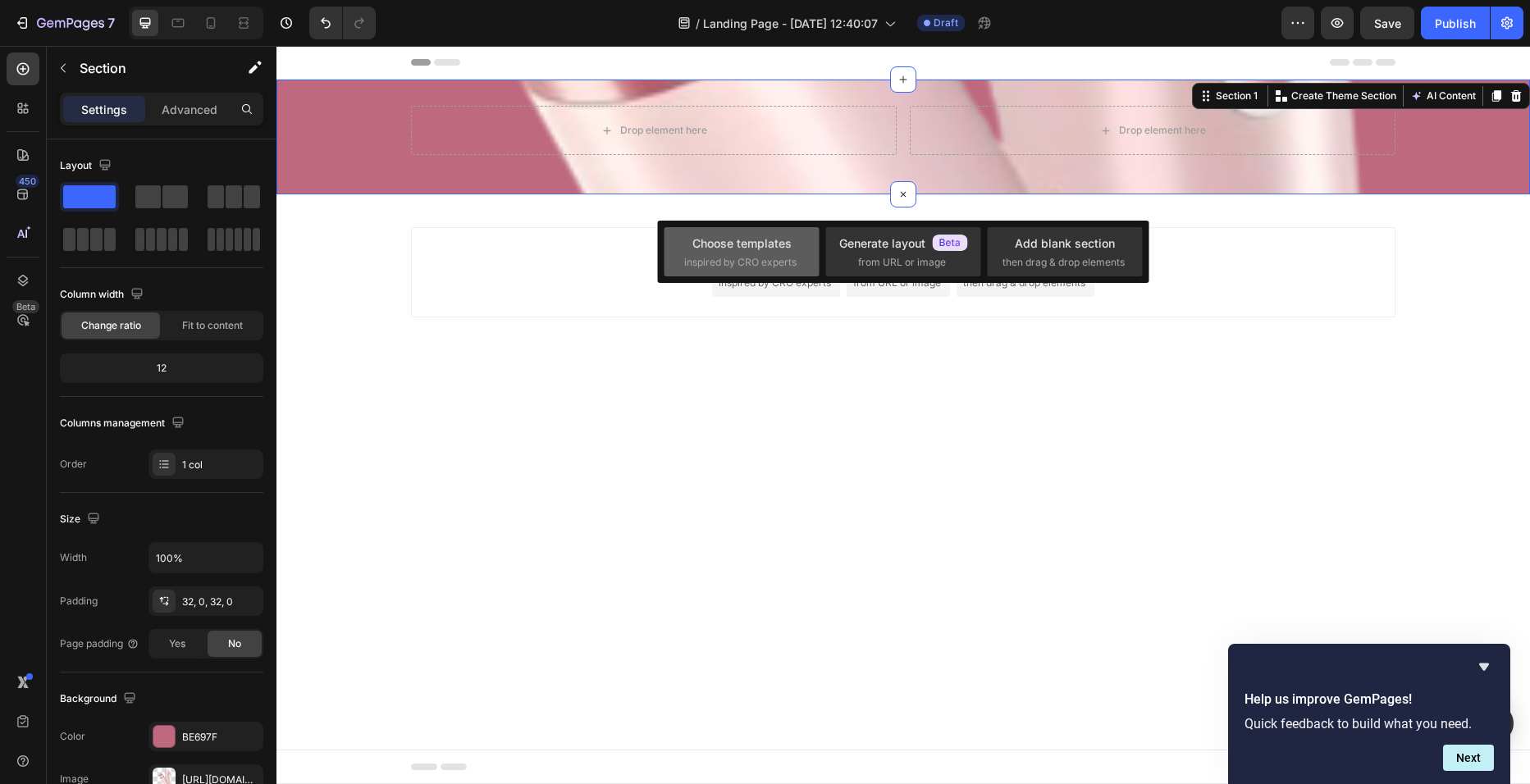
click at [787, 257] on span "inspired by CRO experts" at bounding box center [740, 262] width 112 height 15
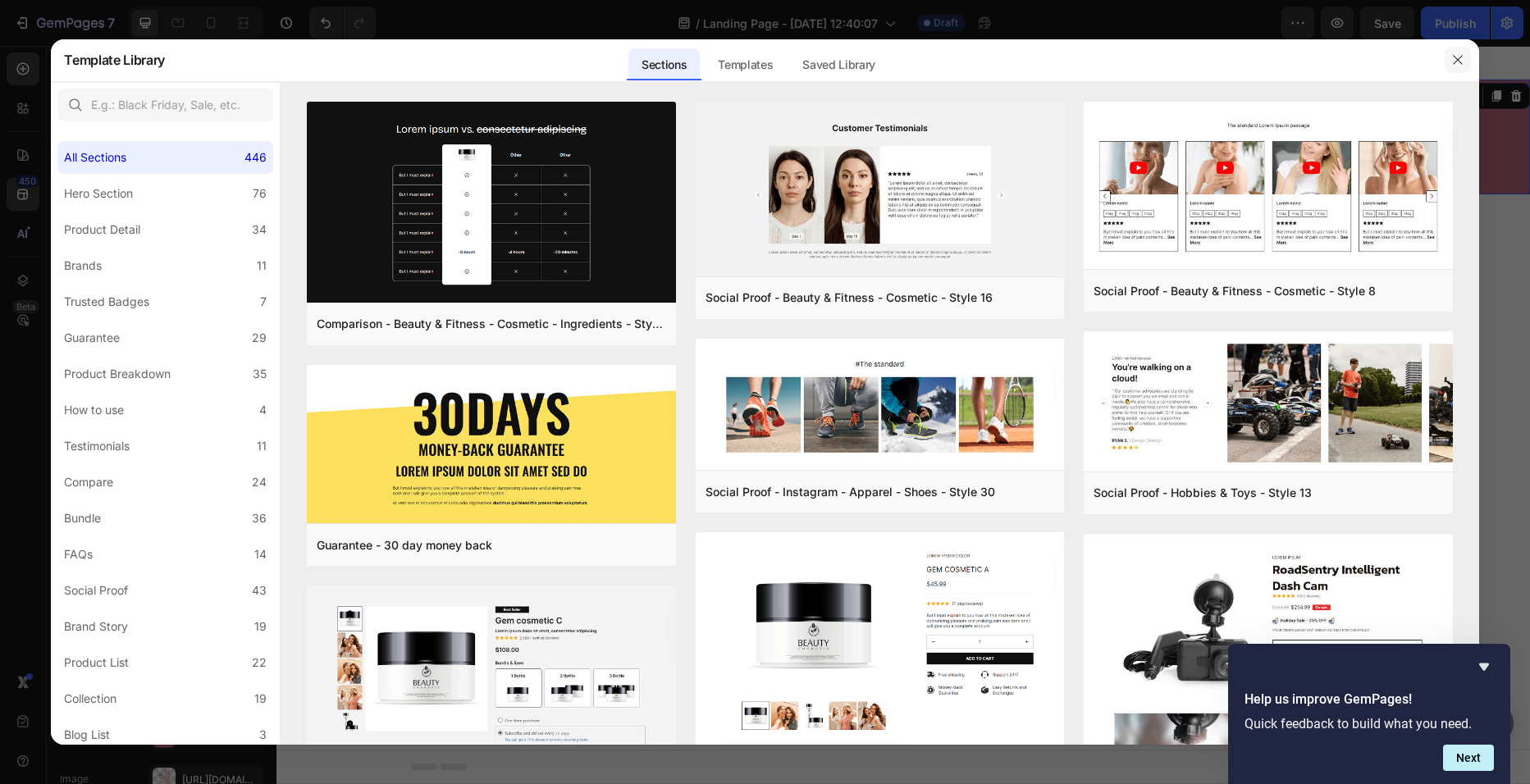
click at [1461, 61] on icon "button" at bounding box center [1458, 60] width 13 height 13
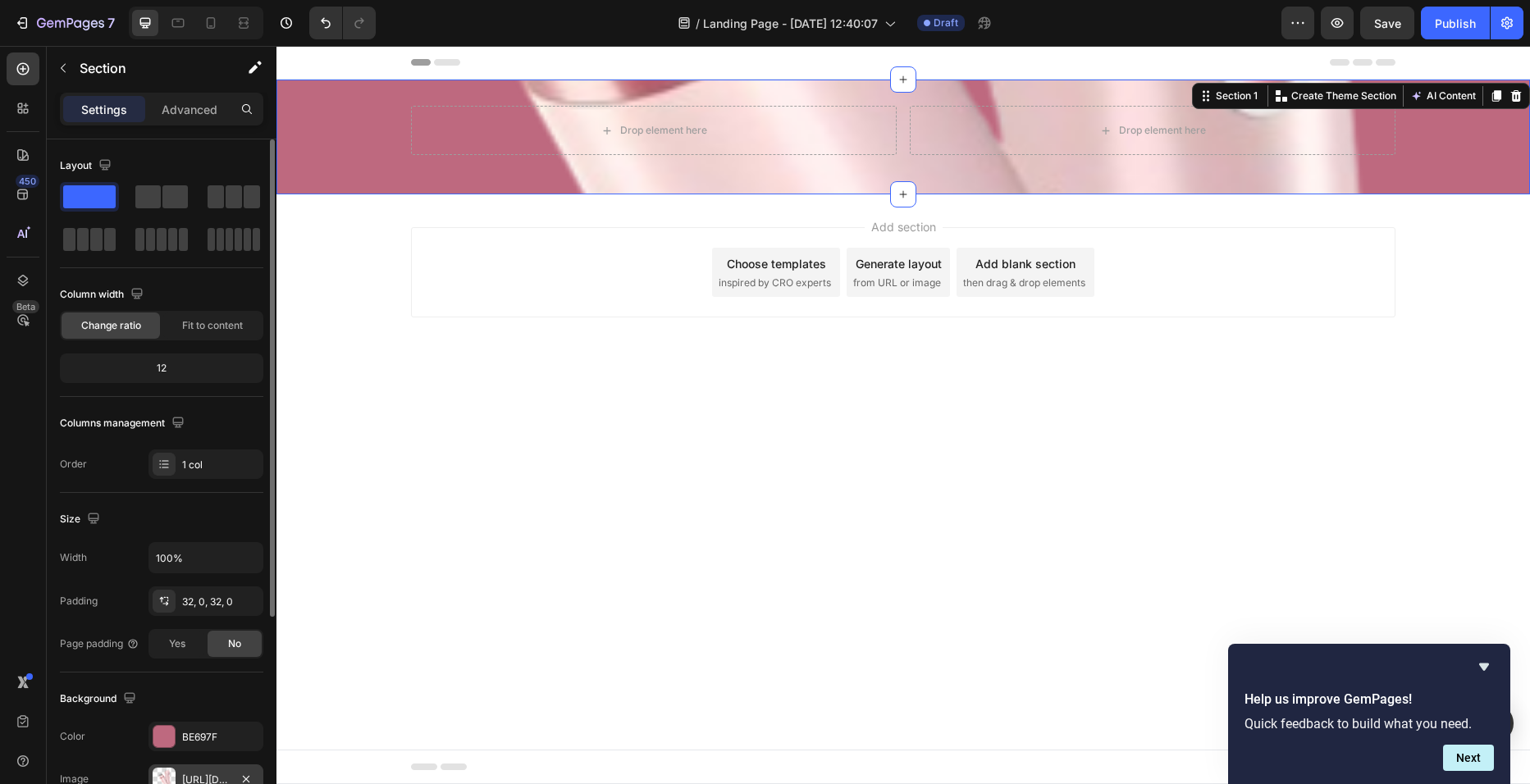
click at [192, 770] on div "https://cdn.shopify.com/s/files/1/0729/4081/4494/files/gempages_586457974420013…" at bounding box center [206, 779] width 115 height 30
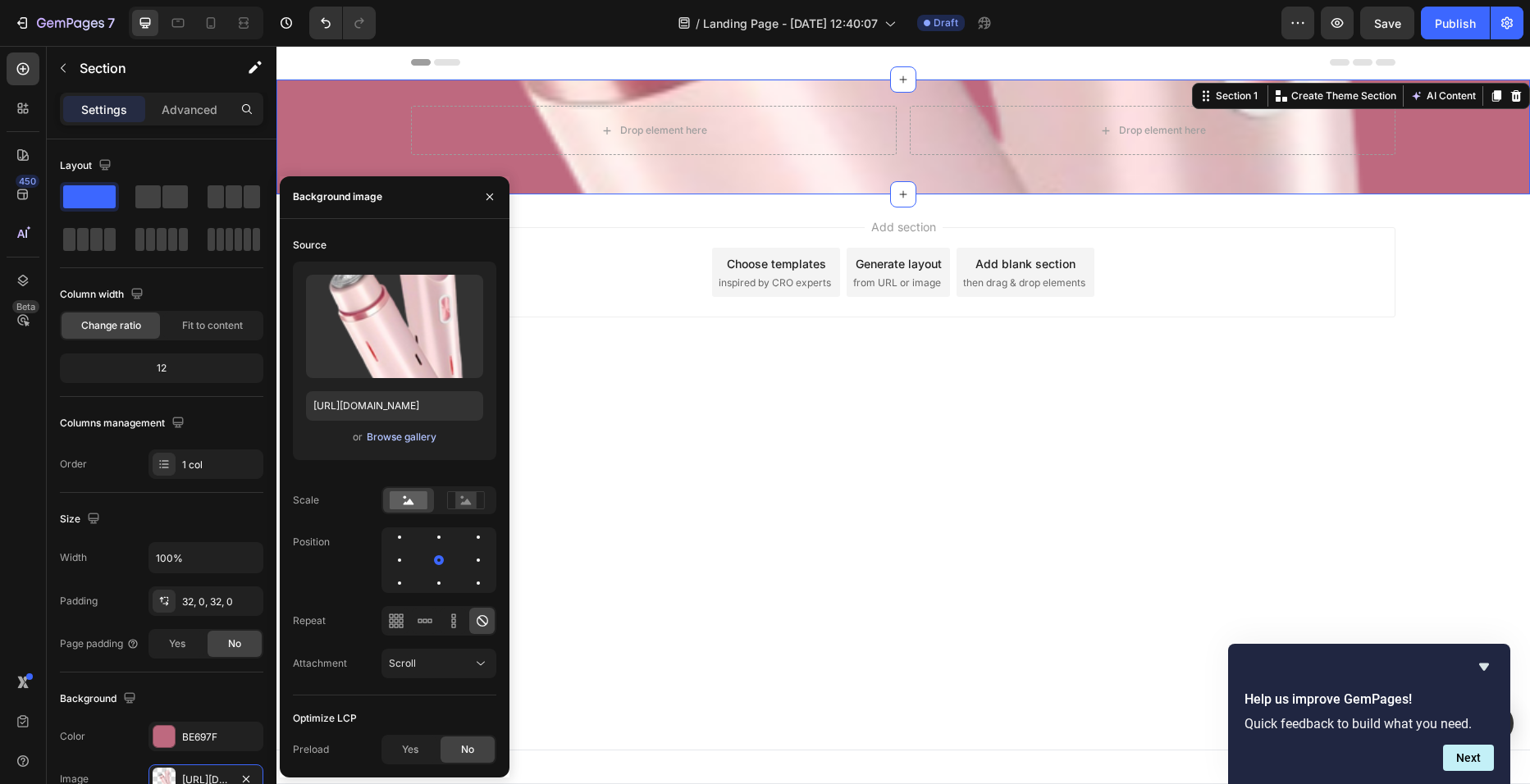
click at [412, 439] on div "Browse gallery" at bounding box center [401, 437] width 70 height 15
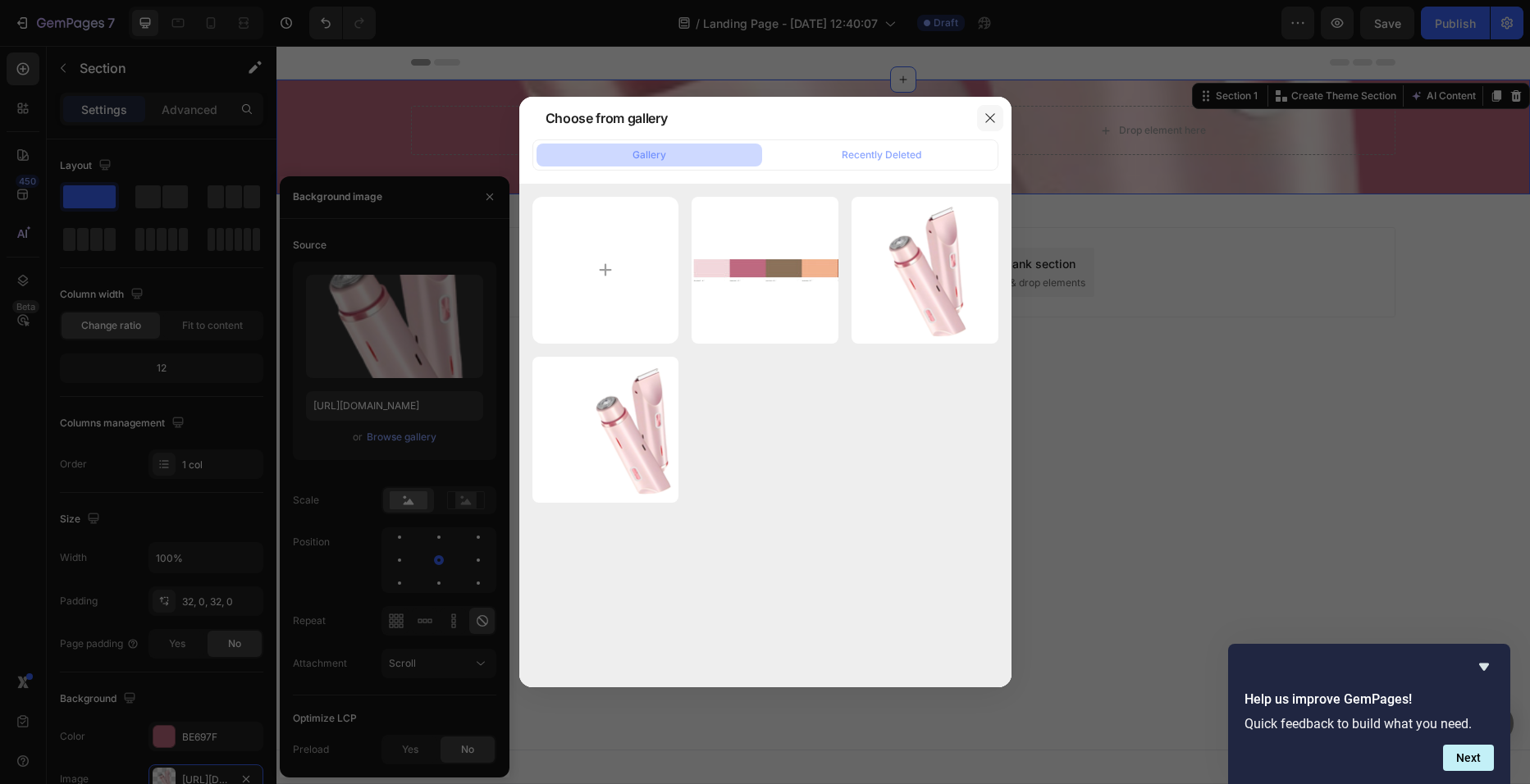
click at [980, 122] on button "button" at bounding box center [990, 118] width 26 height 26
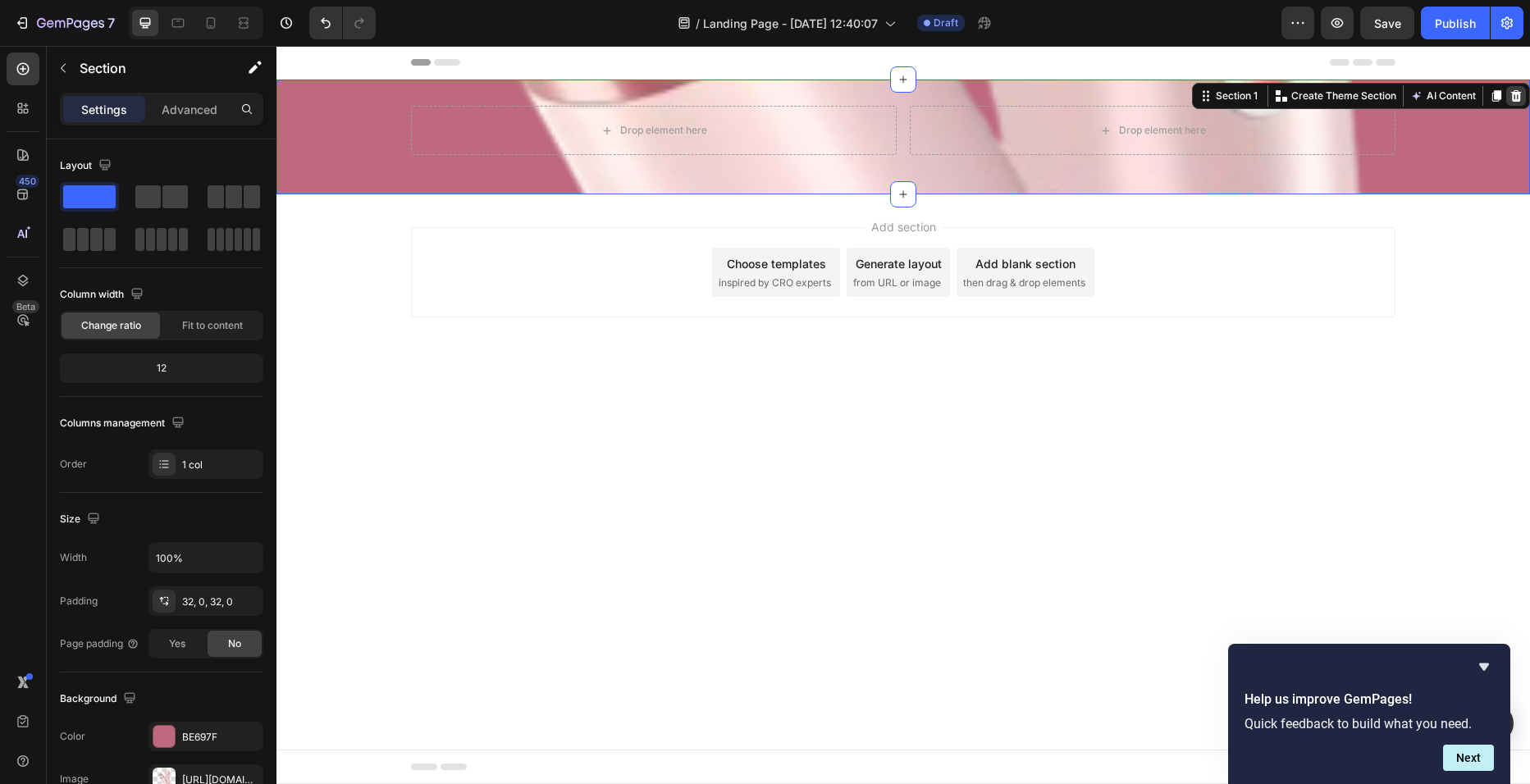
click at [1518, 92] on icon at bounding box center [1517, 95] width 11 height 11
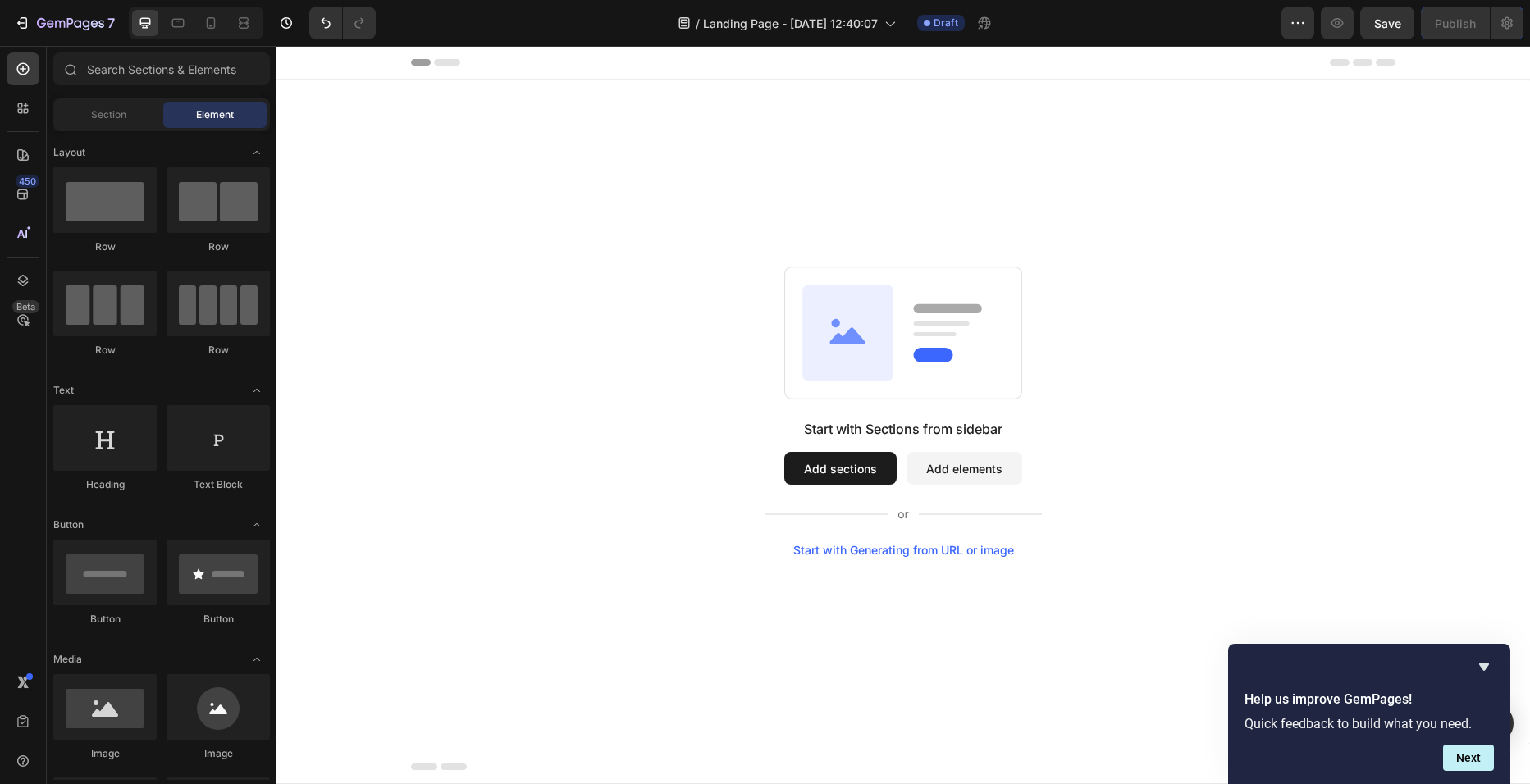
click at [937, 342] on rect at bounding box center [904, 334] width 237 height 133
click at [839, 465] on button "Add sections" at bounding box center [840, 468] width 112 height 32
click at [950, 457] on button "Add elements" at bounding box center [964, 468] width 116 height 32
click at [226, 212] on div at bounding box center [219, 200] width 104 height 66
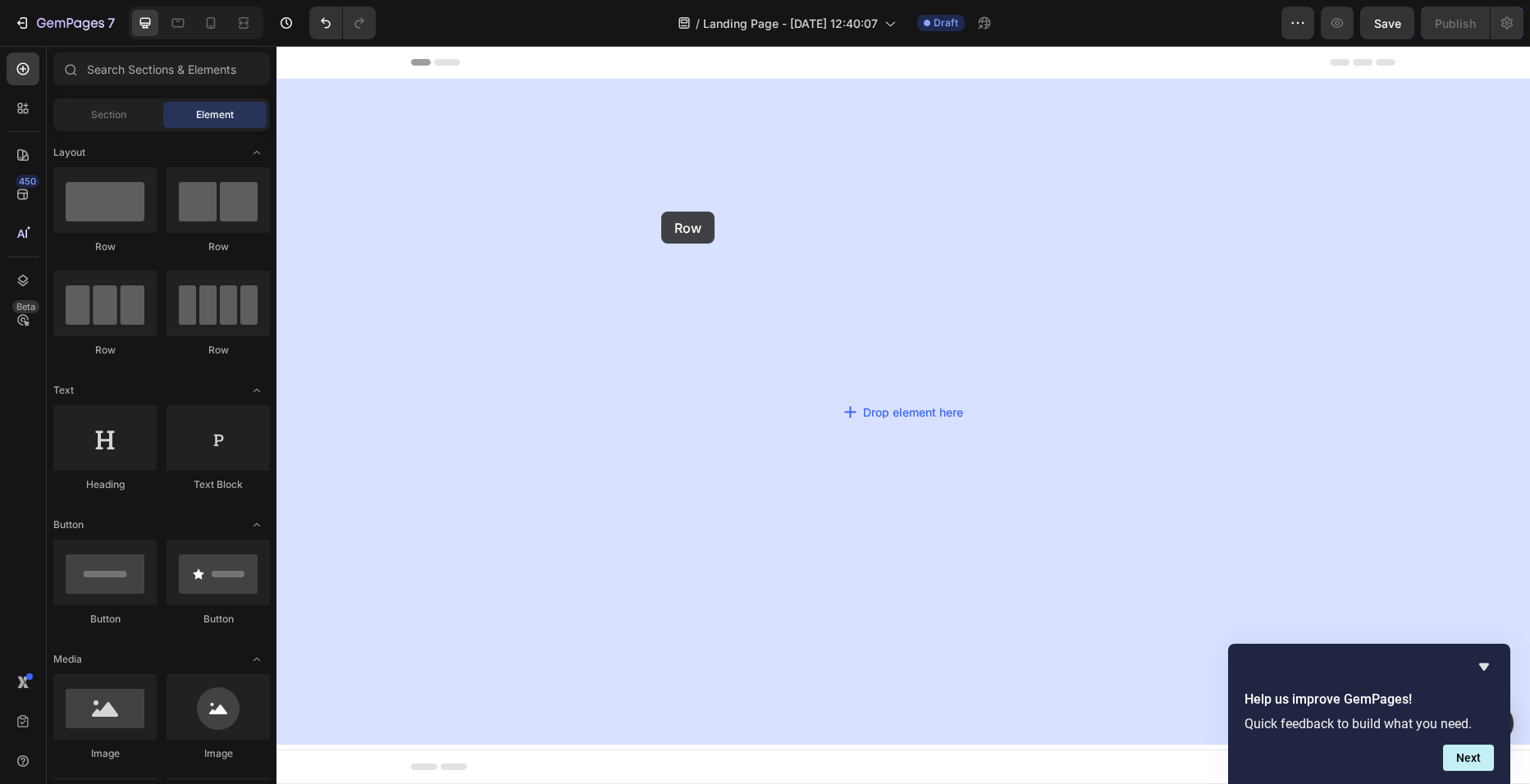
drag, startPoint x: 503, startPoint y: 259, endPoint x: 662, endPoint y: 211, distance: 166.1
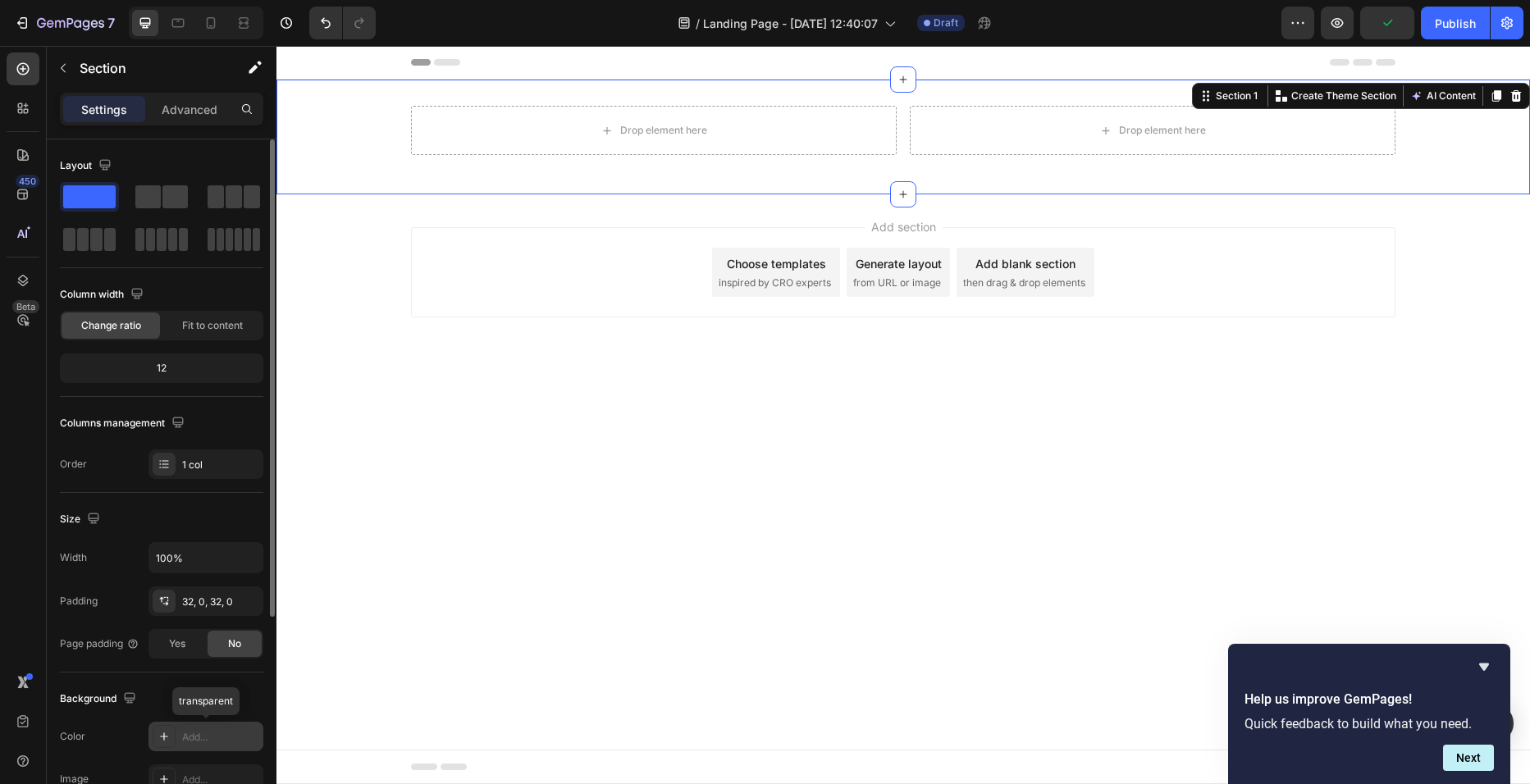
click at [207, 737] on div "Add..." at bounding box center [221, 738] width 77 height 15
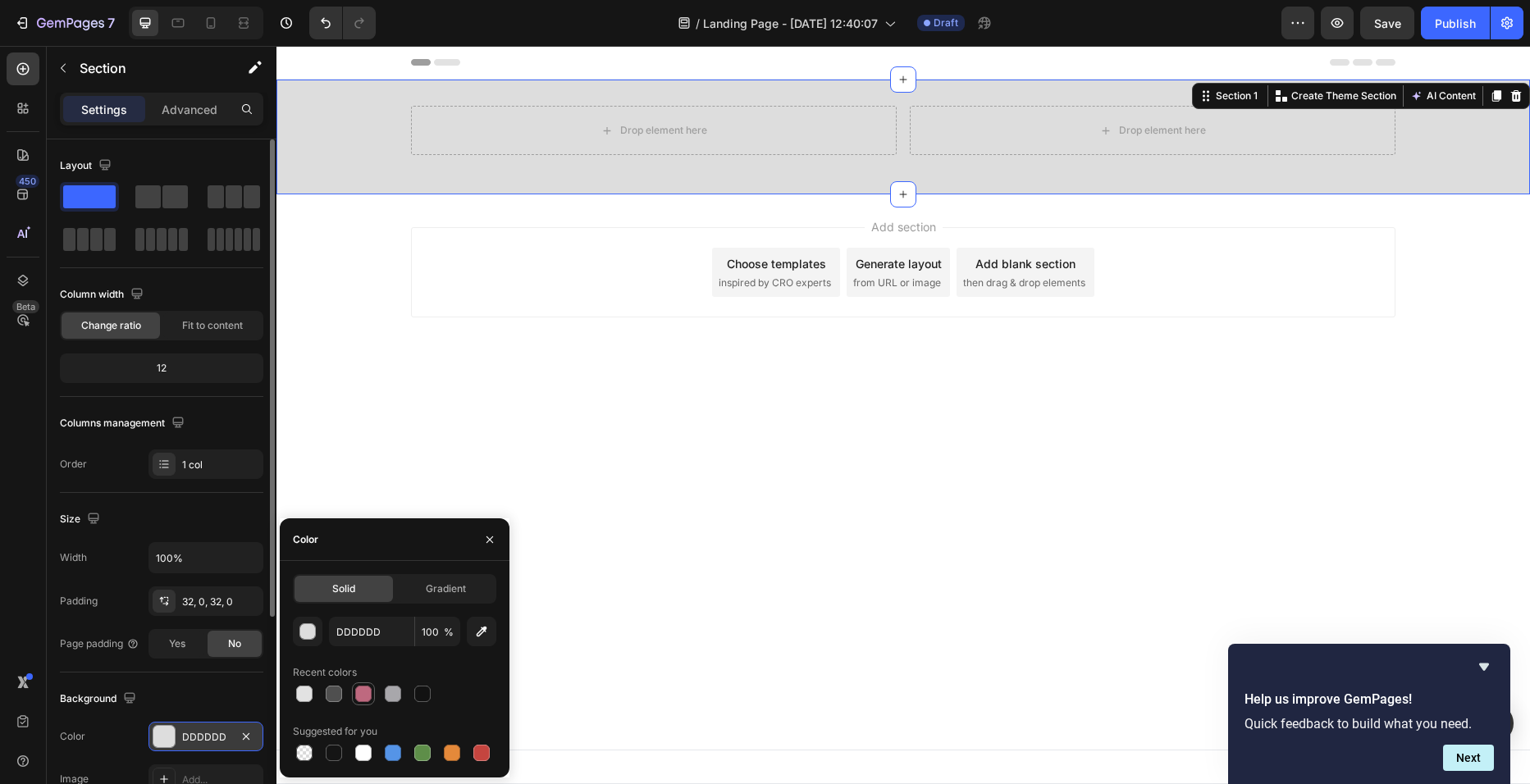
click at [362, 698] on div at bounding box center [363, 694] width 17 height 17
type input "BE697F"
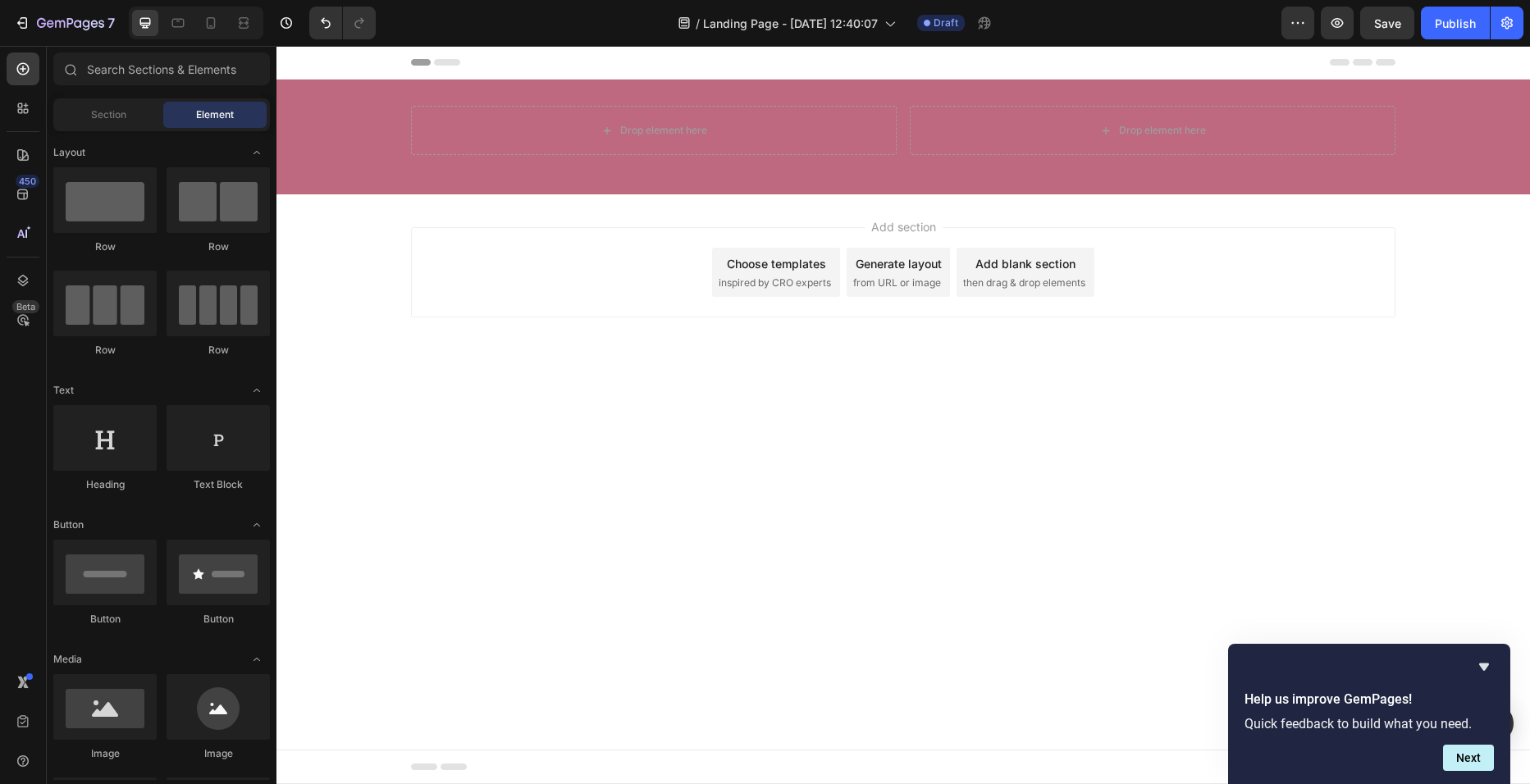
click at [581, 355] on div "Add section Choose templates inspired by CRO experts Generate layout from URL o…" at bounding box center [903, 296] width 1254 height 202
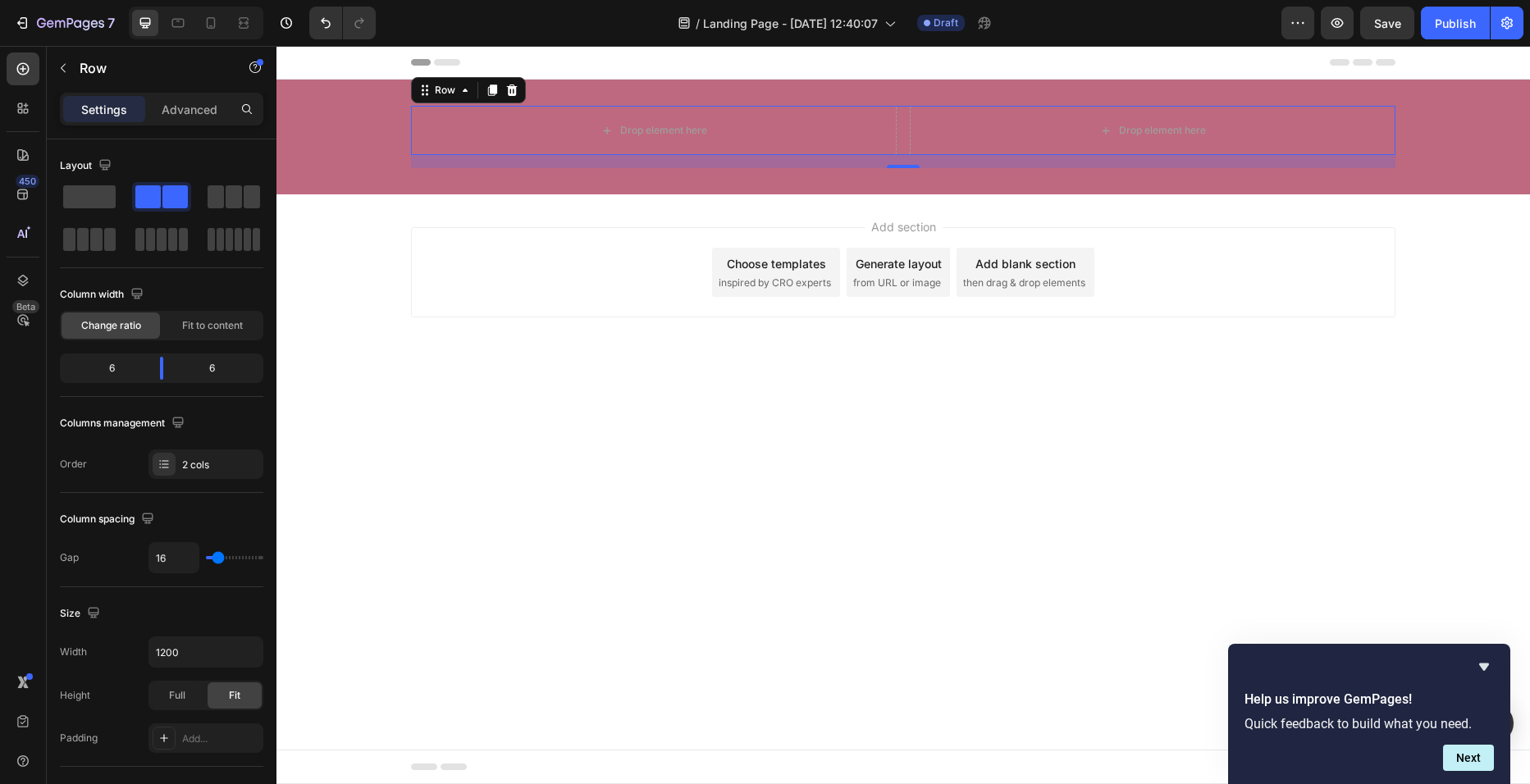
scroll to position [497, 0]
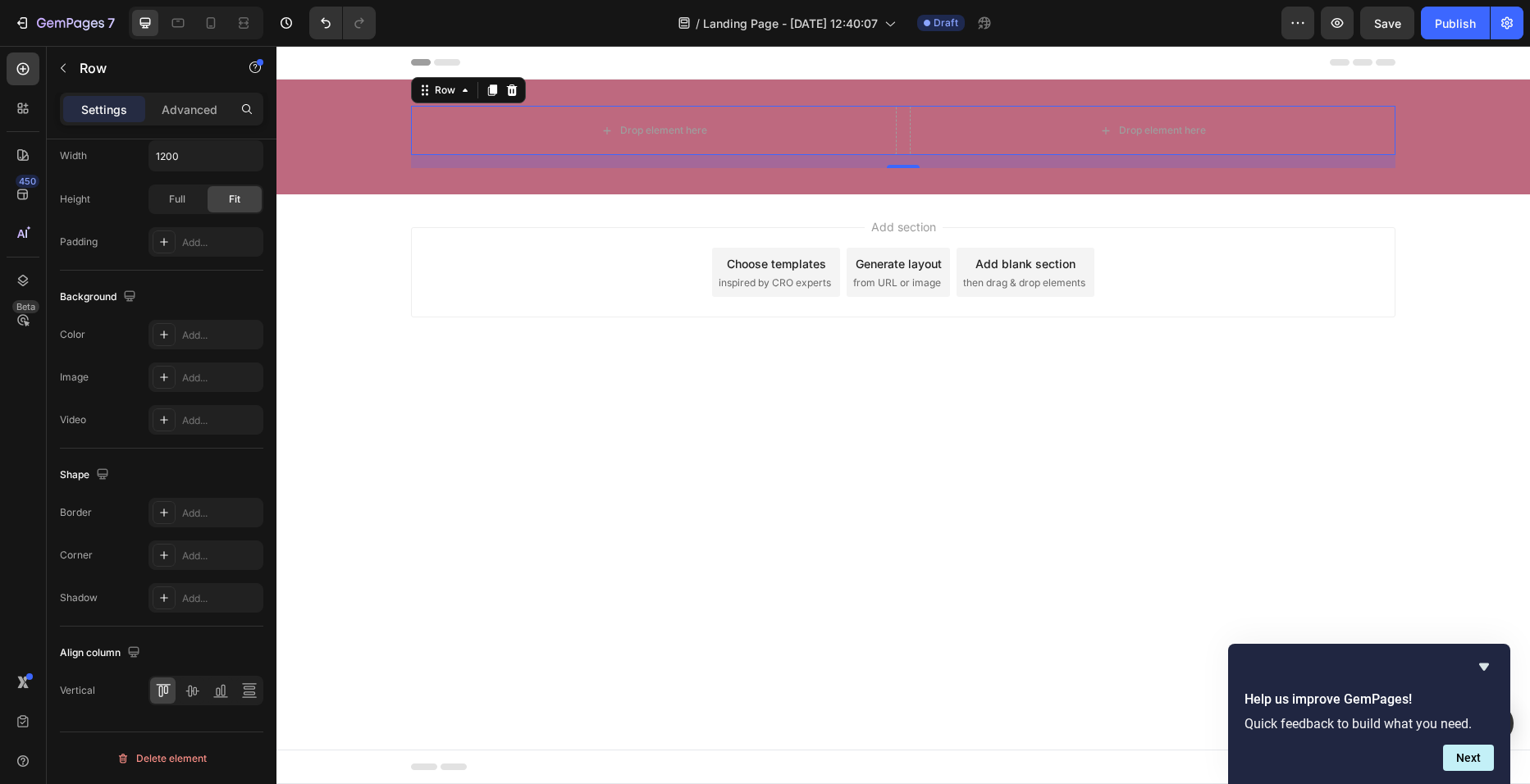
drag, startPoint x: 552, startPoint y: 553, endPoint x: 286, endPoint y: 626, distance: 275.8
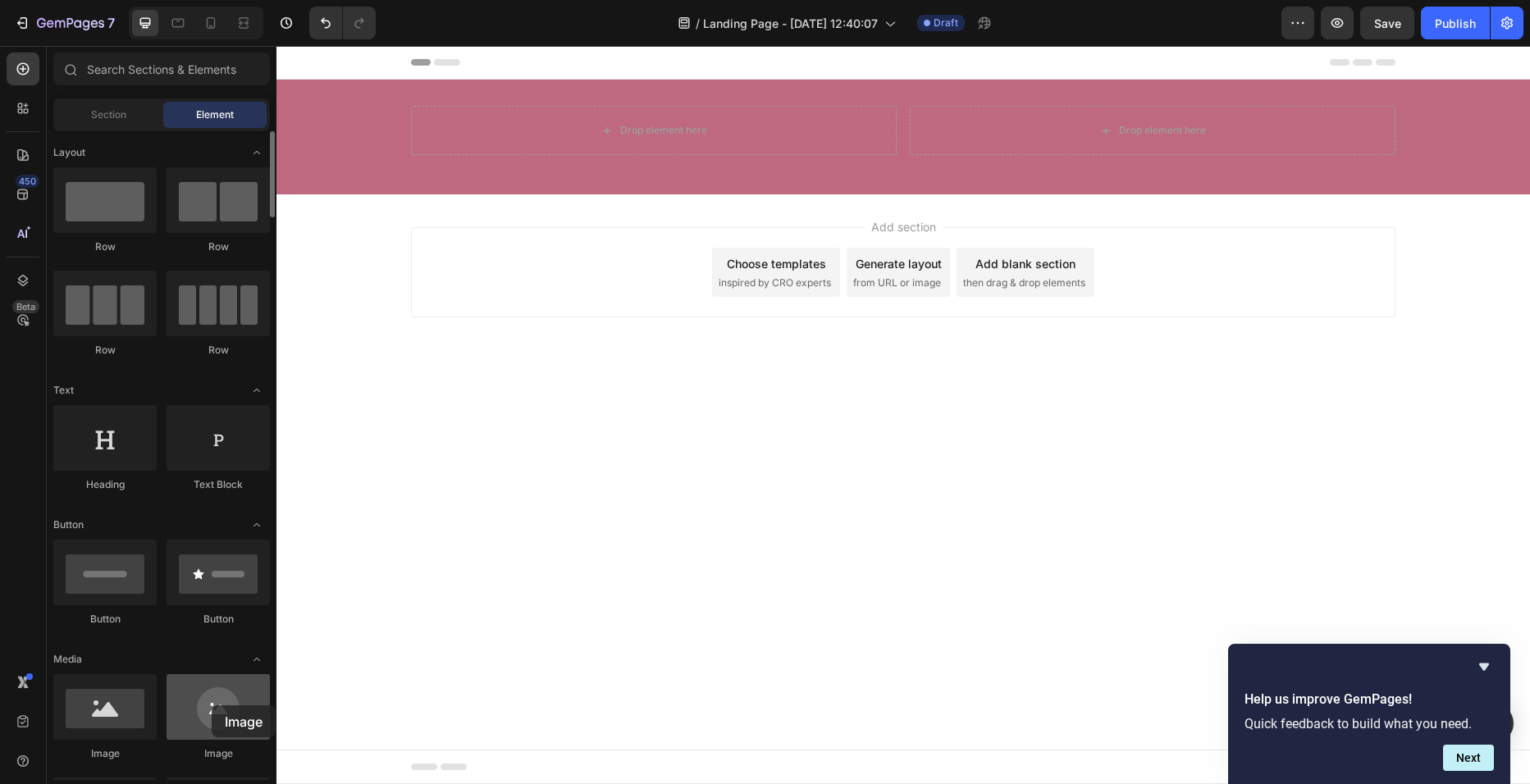
click at [211, 705] on div at bounding box center [219, 707] width 104 height 66
click at [117, 716] on div at bounding box center [106, 707] width 104 height 66
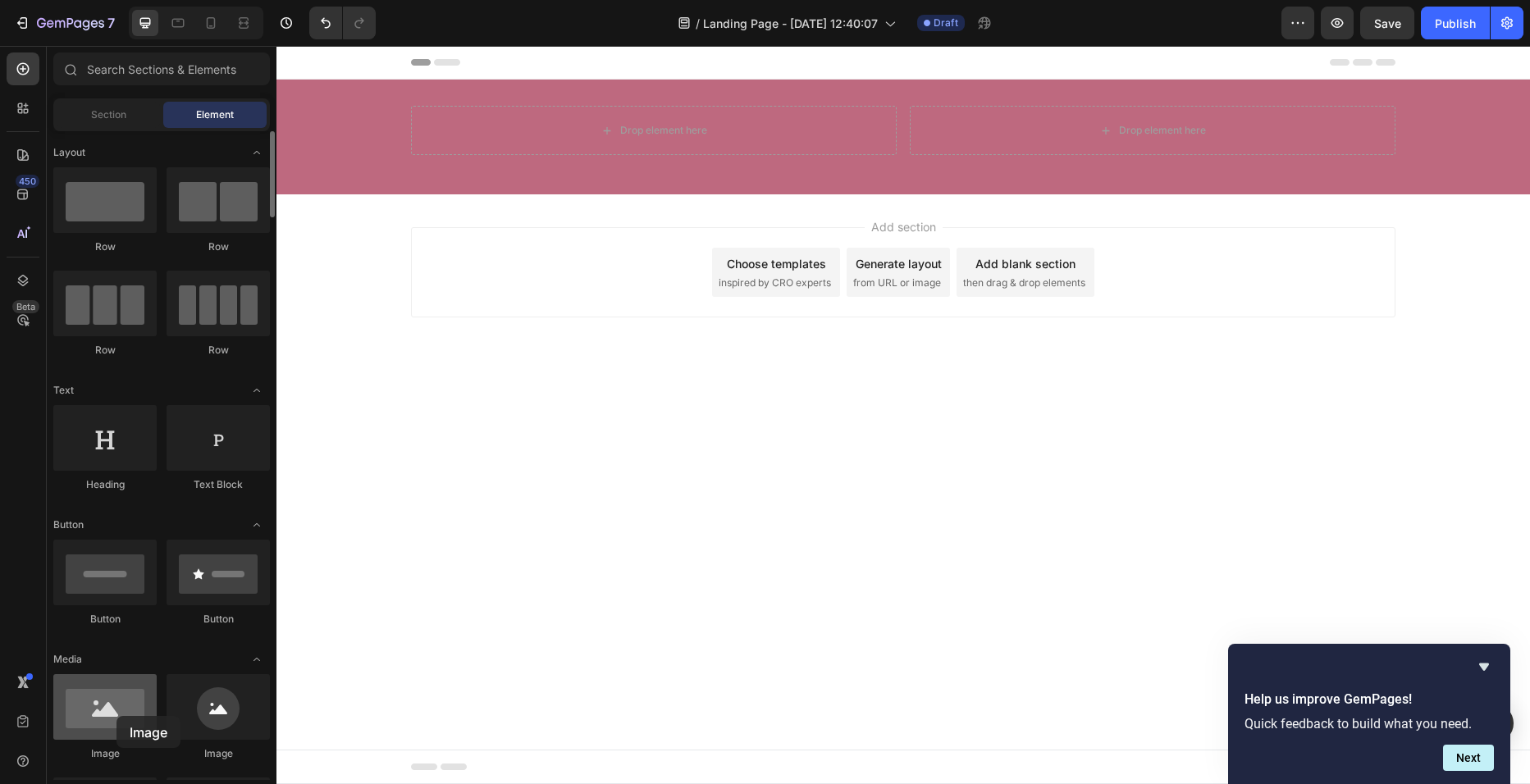
click at [117, 716] on div at bounding box center [106, 707] width 104 height 66
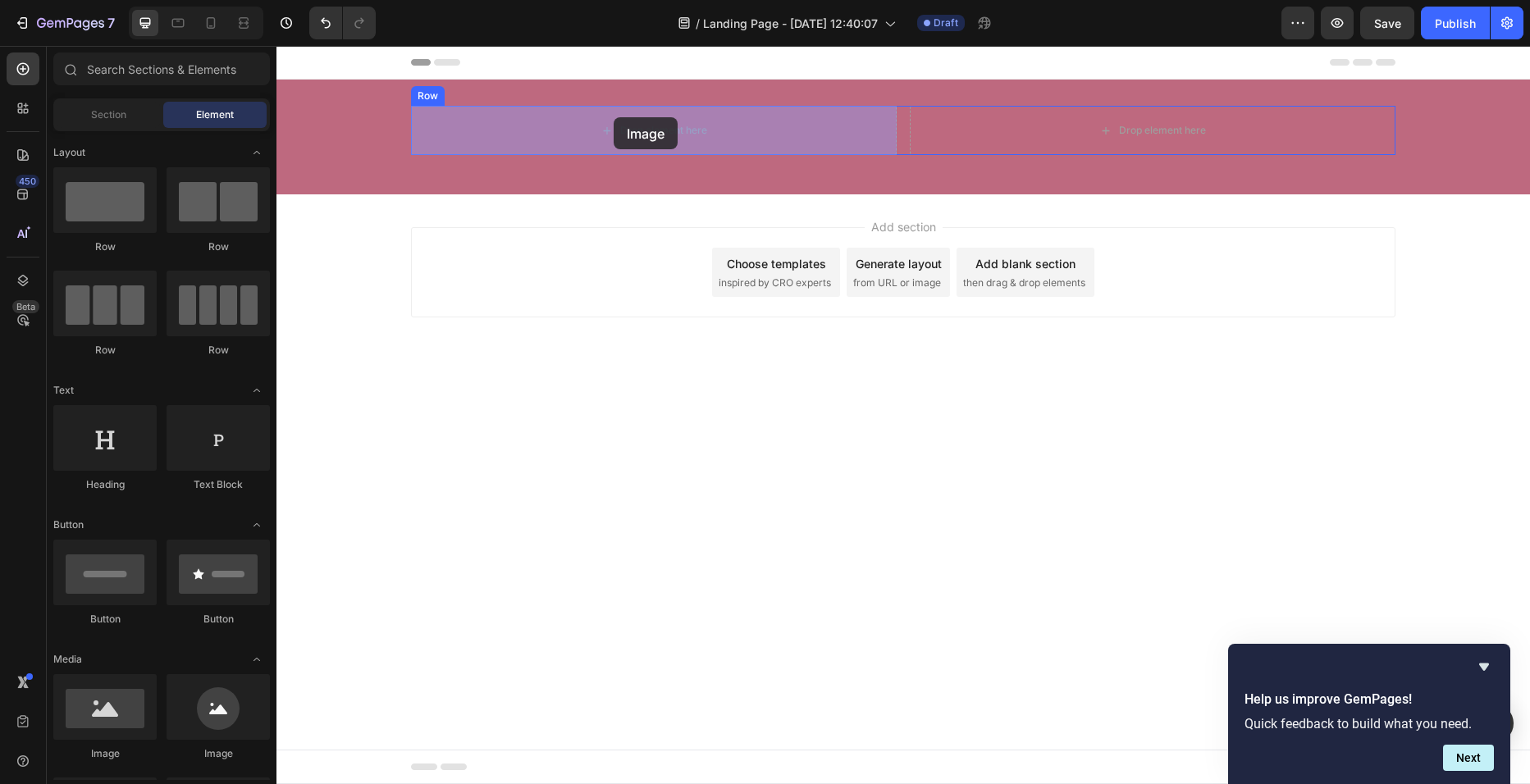
drag, startPoint x: 393, startPoint y: 762, endPoint x: 612, endPoint y: 118, distance: 680.2
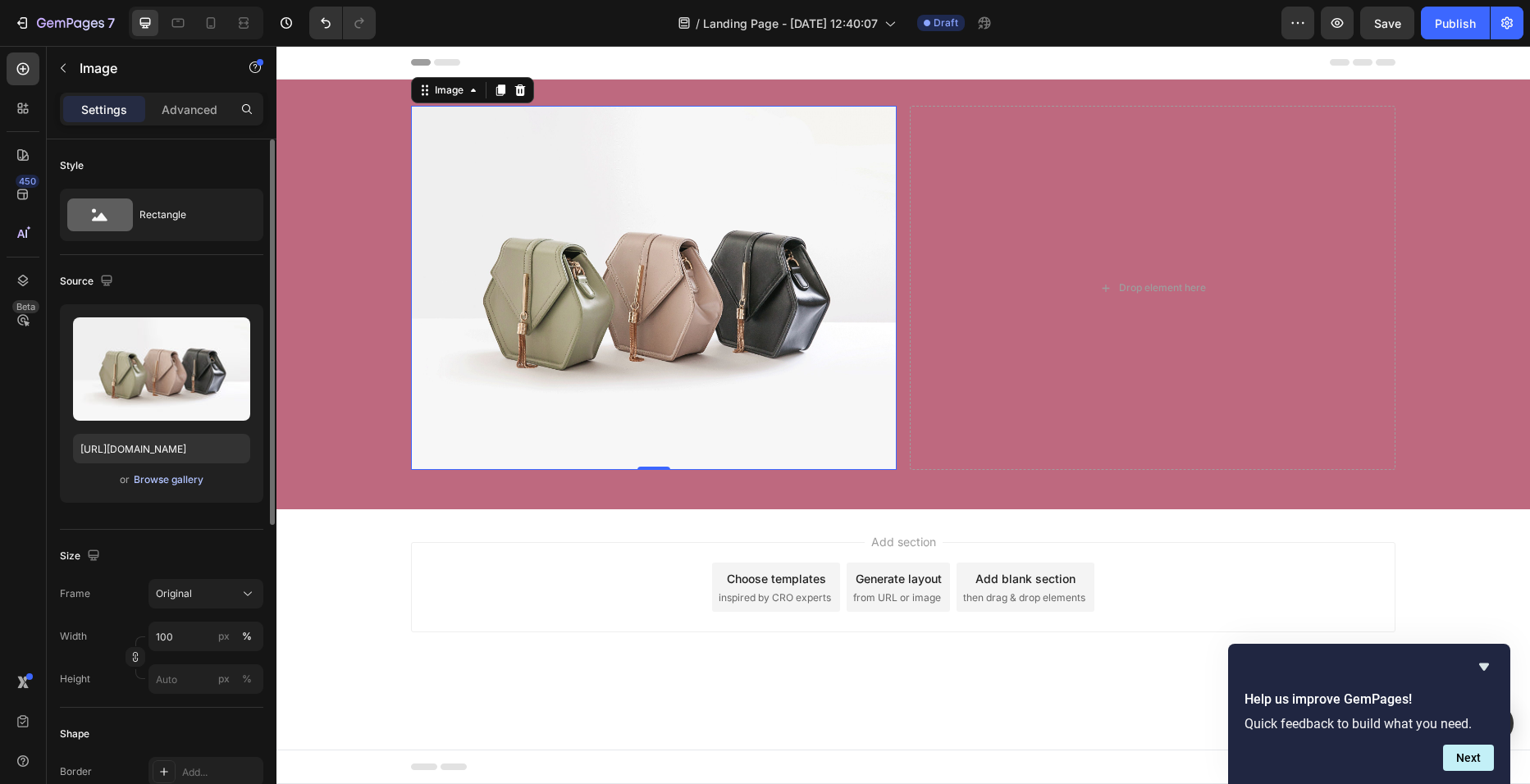
click at [165, 480] on div "Browse gallery" at bounding box center [168, 480] width 70 height 15
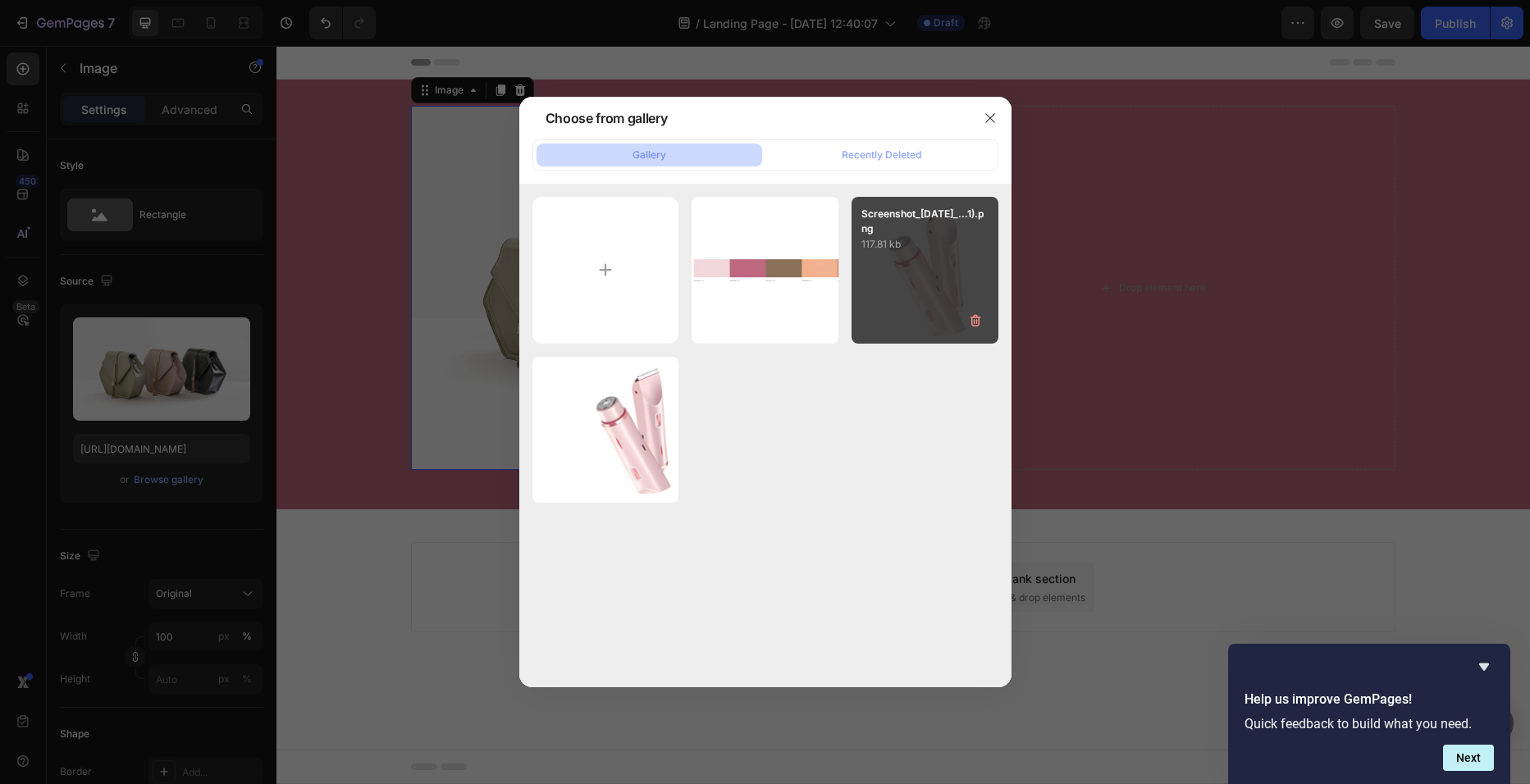
click at [891, 313] on div "Screenshot_27-9-2025_...1).png 117.81 kb" at bounding box center [925, 270] width 146 height 146
type input "https://cdn.shopify.com/s/files/1/0729/4081/4494/files/gempages_586457974420013…"
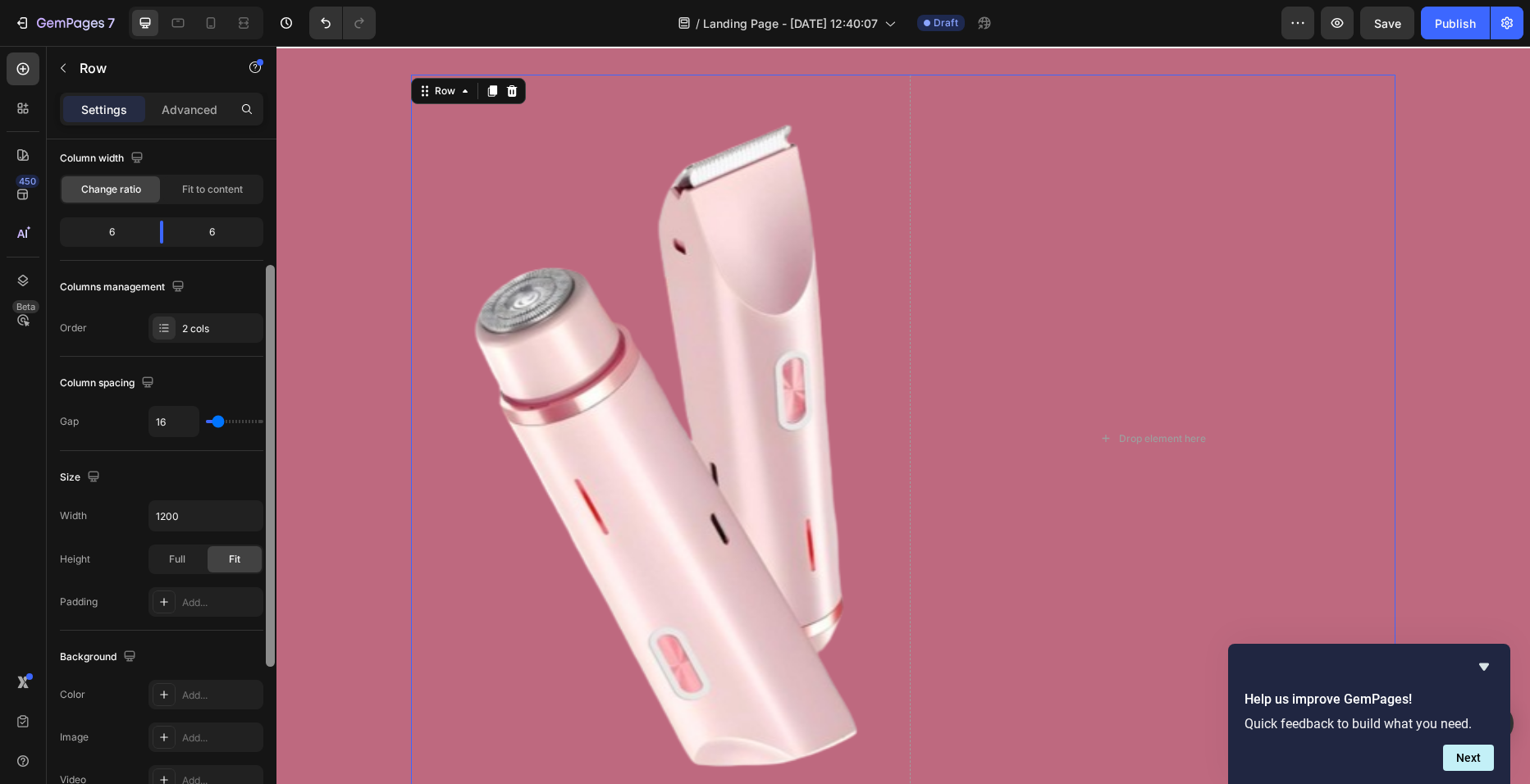
scroll to position [166, 0]
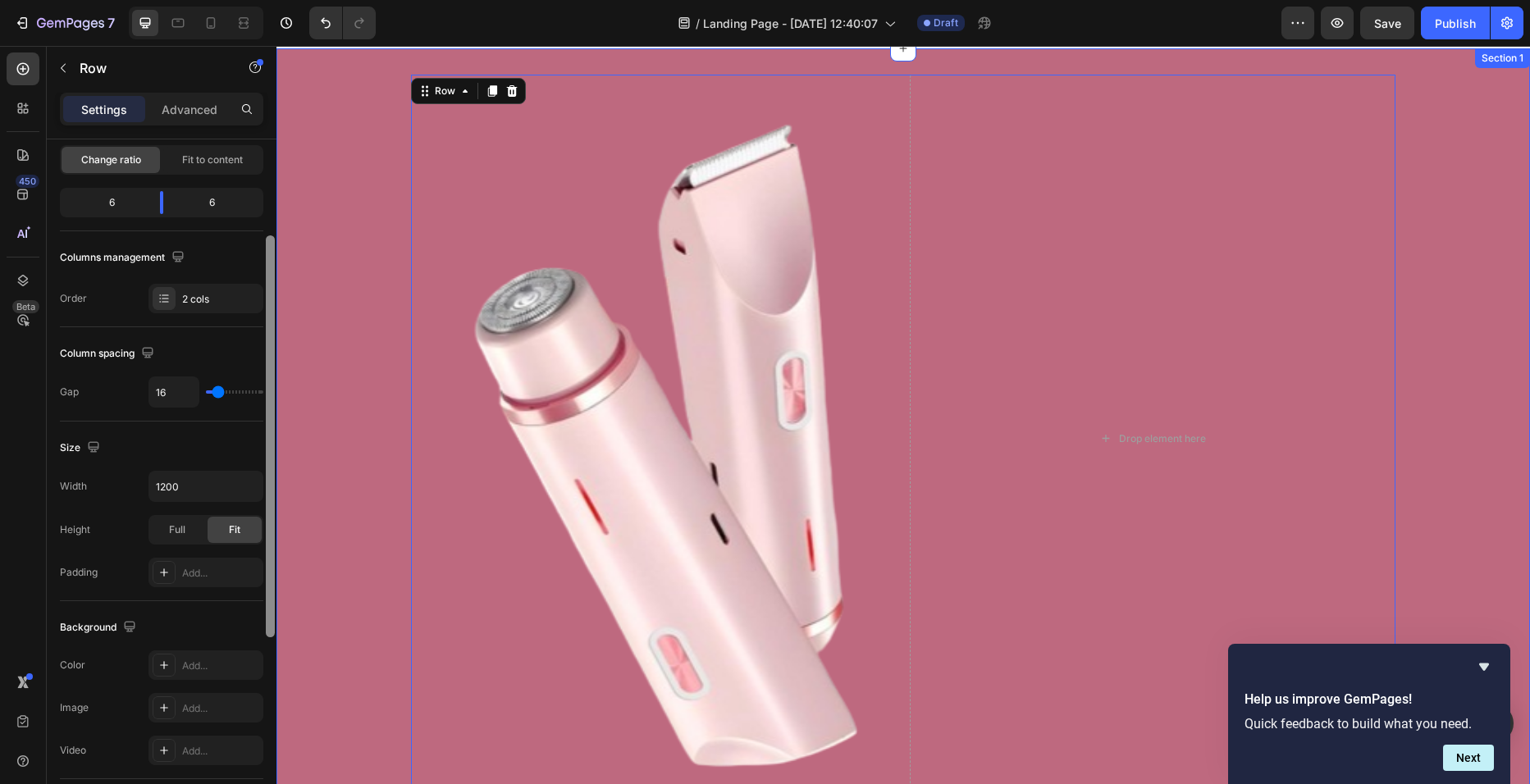
drag, startPoint x: 544, startPoint y: 562, endPoint x: 282, endPoint y: 672, distance: 284.2
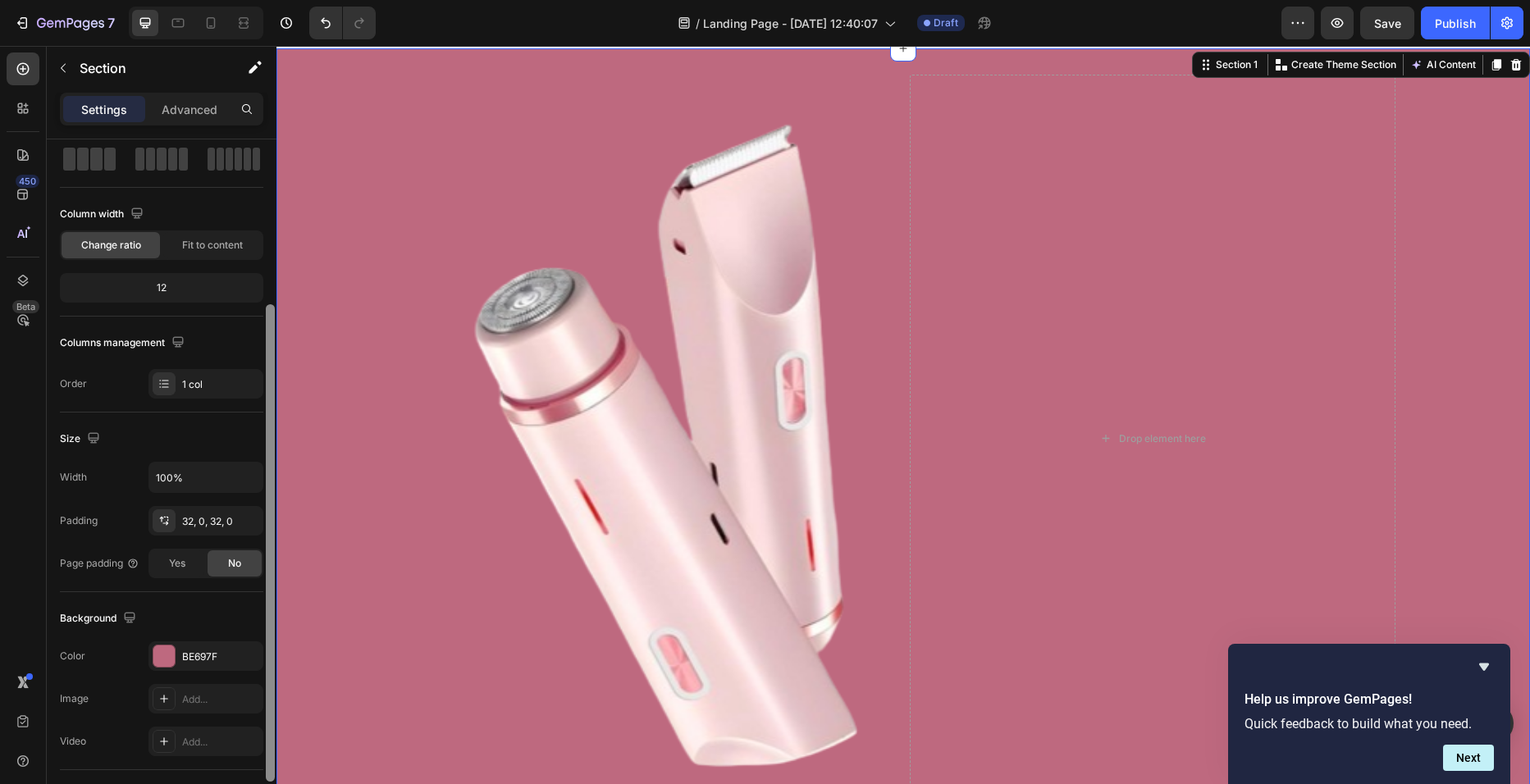
scroll to position [310, 0]
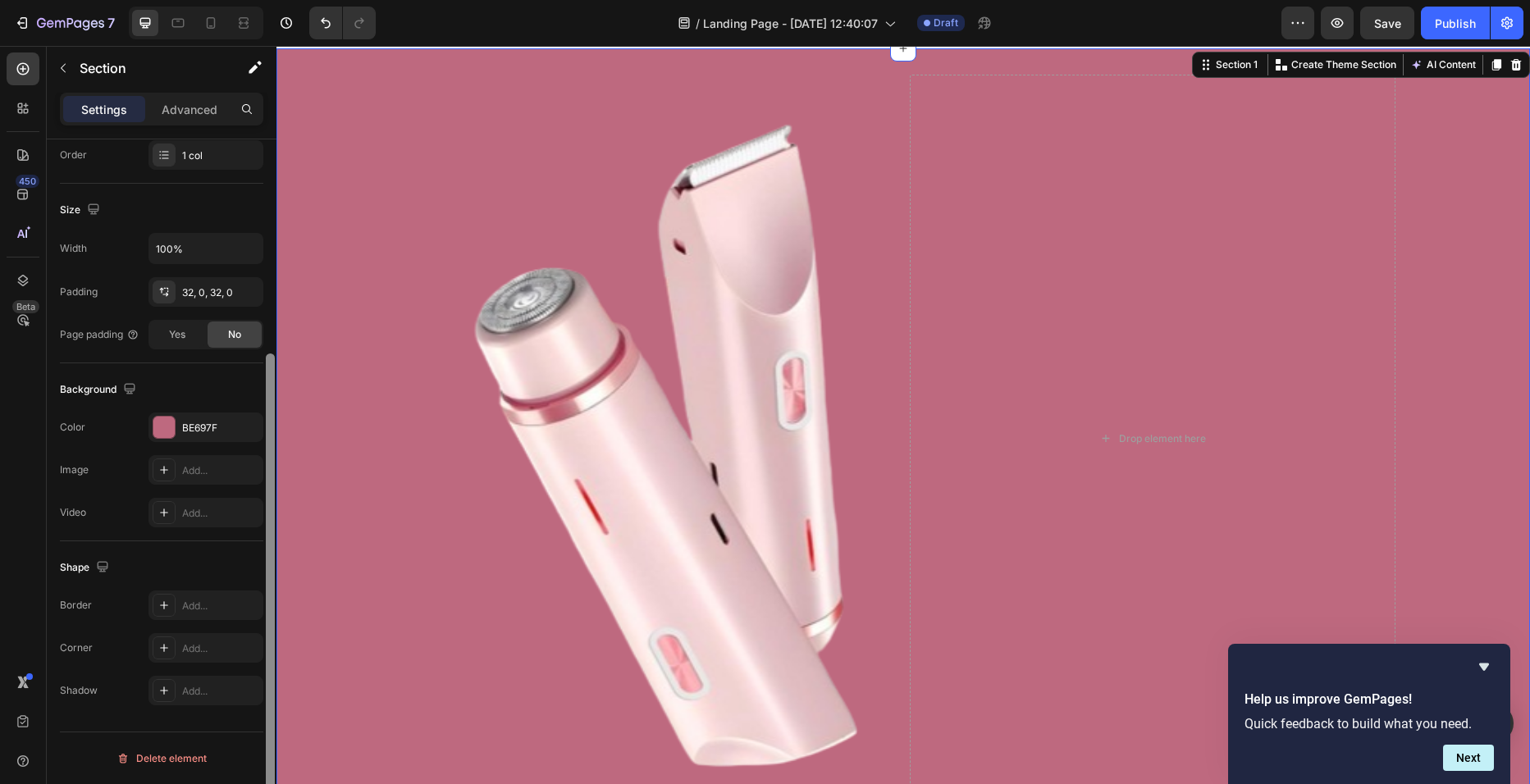
click at [114, 724] on div "Layout Column width Change ratio Fit to content 12 Columns management Order 1 c…" at bounding box center [161, 331] width 230 height 1001
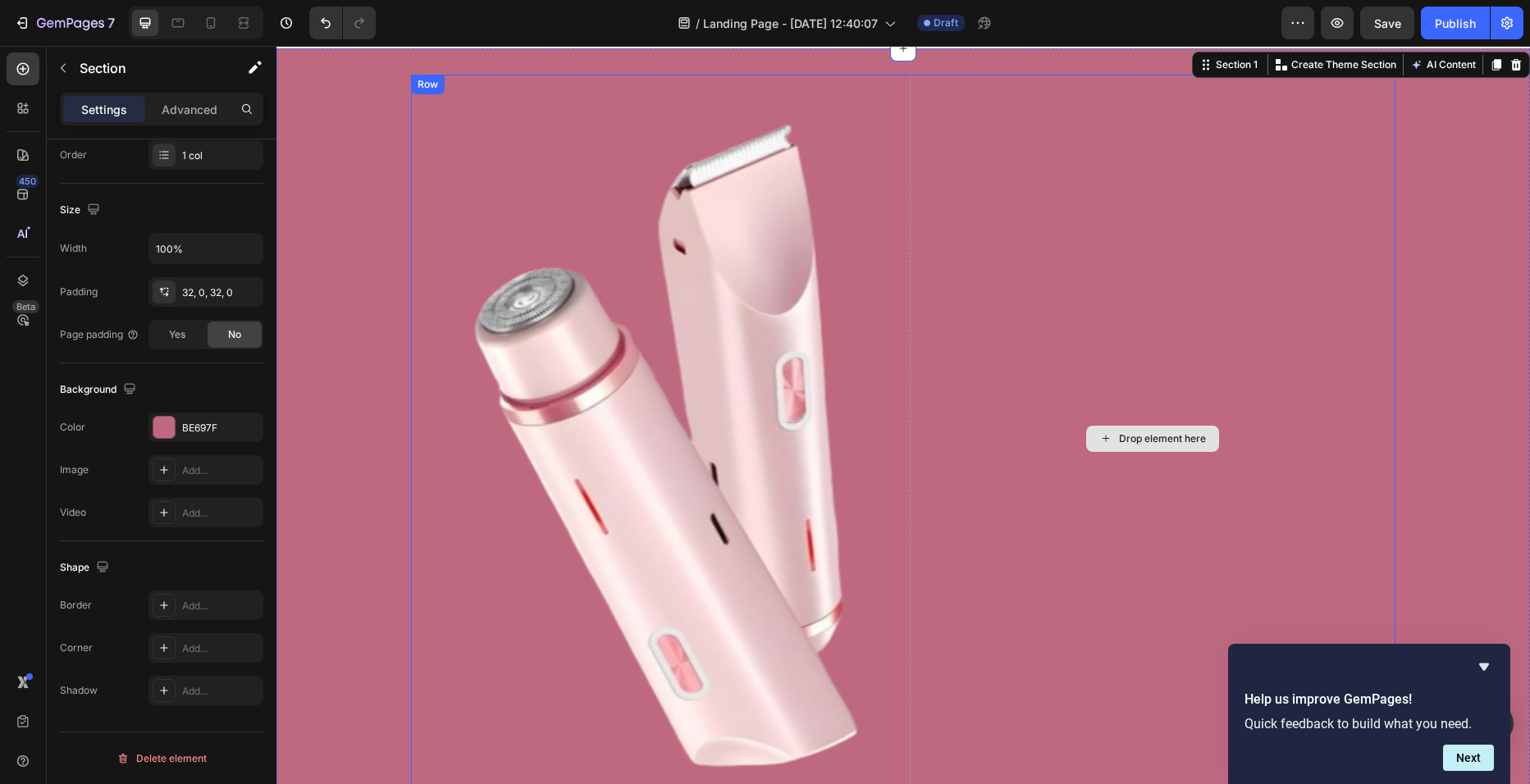
drag, startPoint x: 493, startPoint y: 518, endPoint x: 1160, endPoint y: 347, distance: 688.6
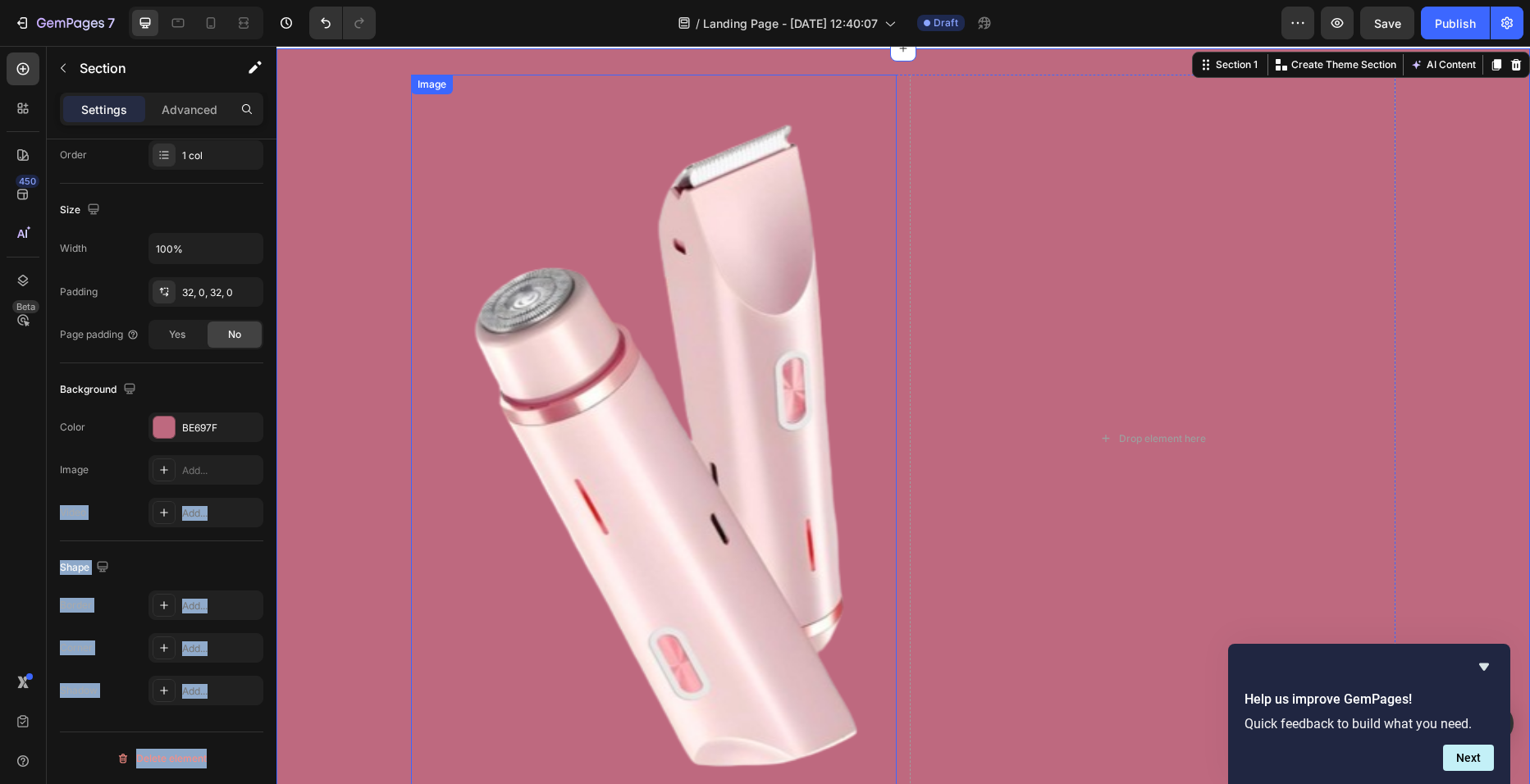
drag, startPoint x: 504, startPoint y: 512, endPoint x: 921, endPoint y: 448, distance: 421.9
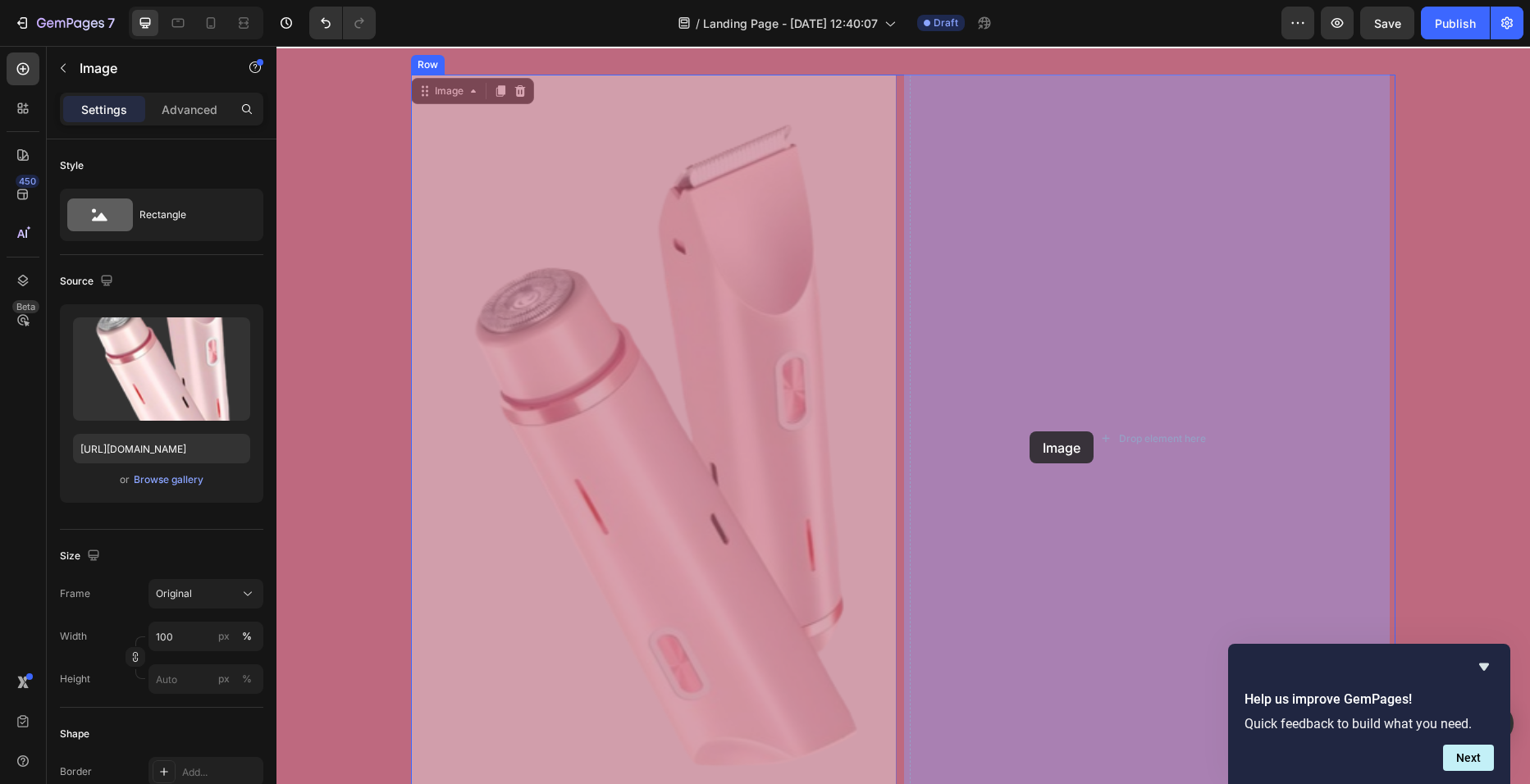
drag, startPoint x: 741, startPoint y: 470, endPoint x: 1192, endPoint y: 437, distance: 452.2
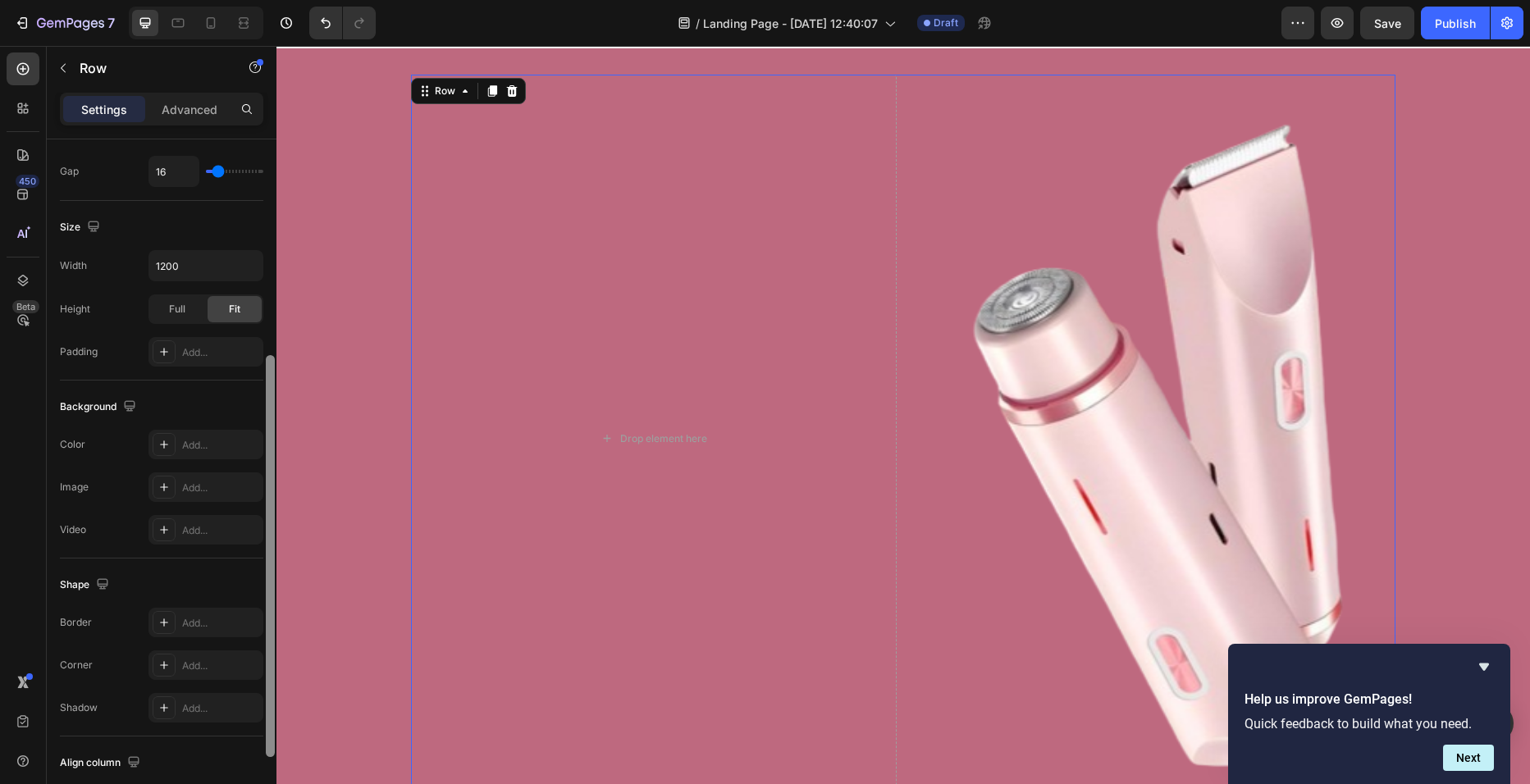
scroll to position [388, 0]
drag, startPoint x: 272, startPoint y: 474, endPoint x: 268, endPoint y: 701, distance: 227.0
click at [268, 701] on div at bounding box center [271, 555] width 9 height 402
click at [184, 487] on div "Add..." at bounding box center [221, 487] width 77 height 15
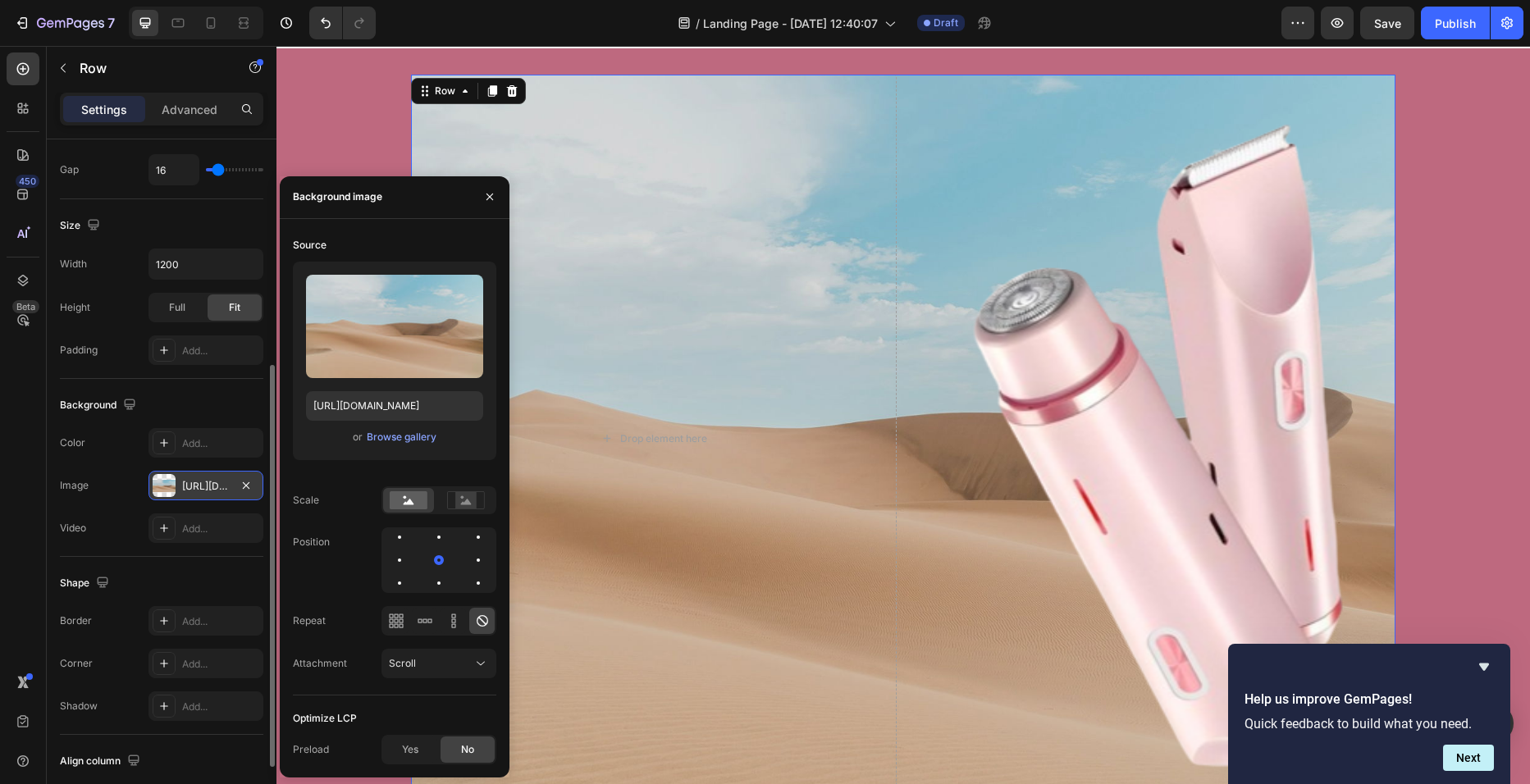
click at [184, 487] on div "[URL][DOMAIN_NAME]" at bounding box center [206, 487] width 47 height 15
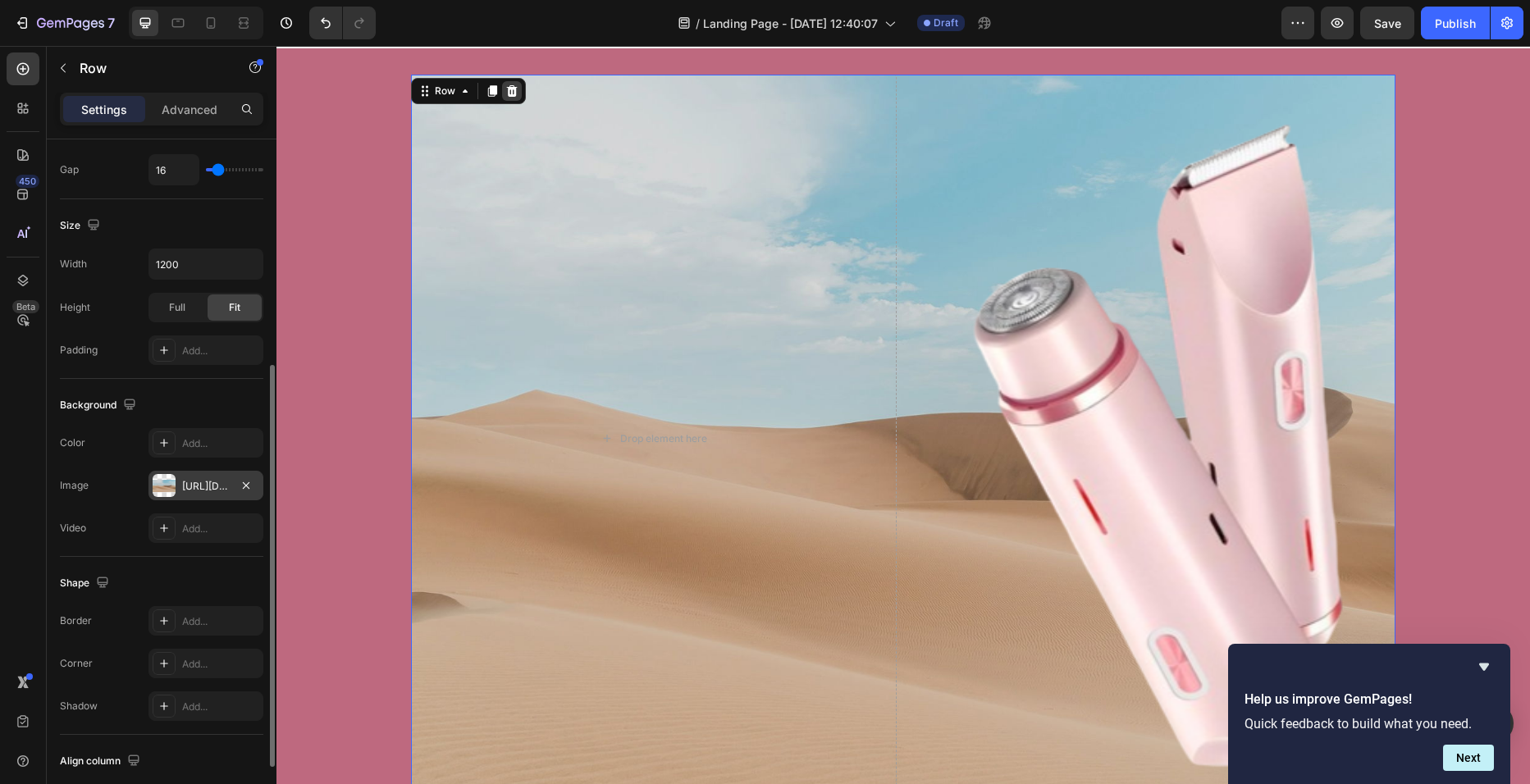
click at [507, 96] on icon at bounding box center [512, 91] width 11 height 11
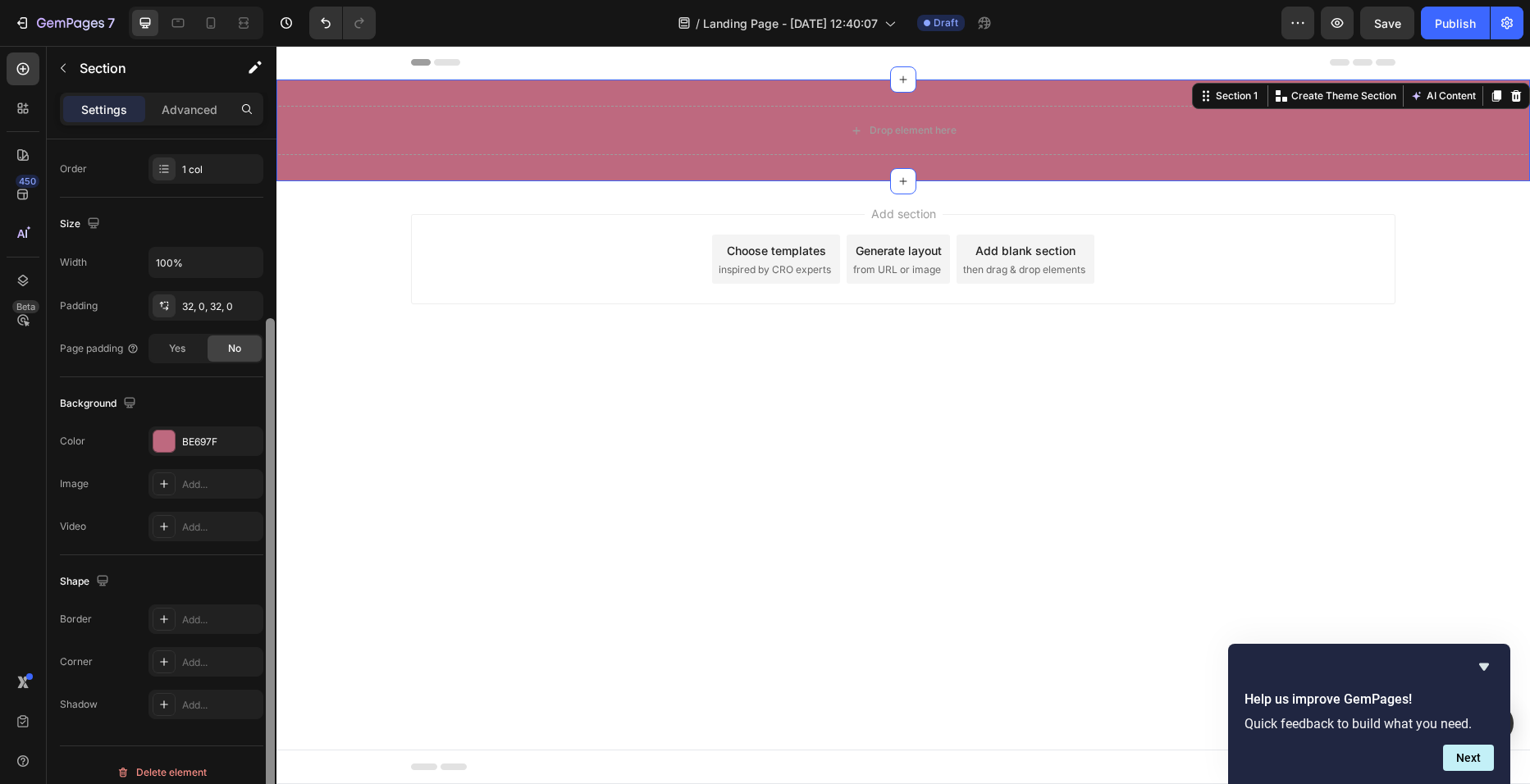
scroll to position [310, 0]
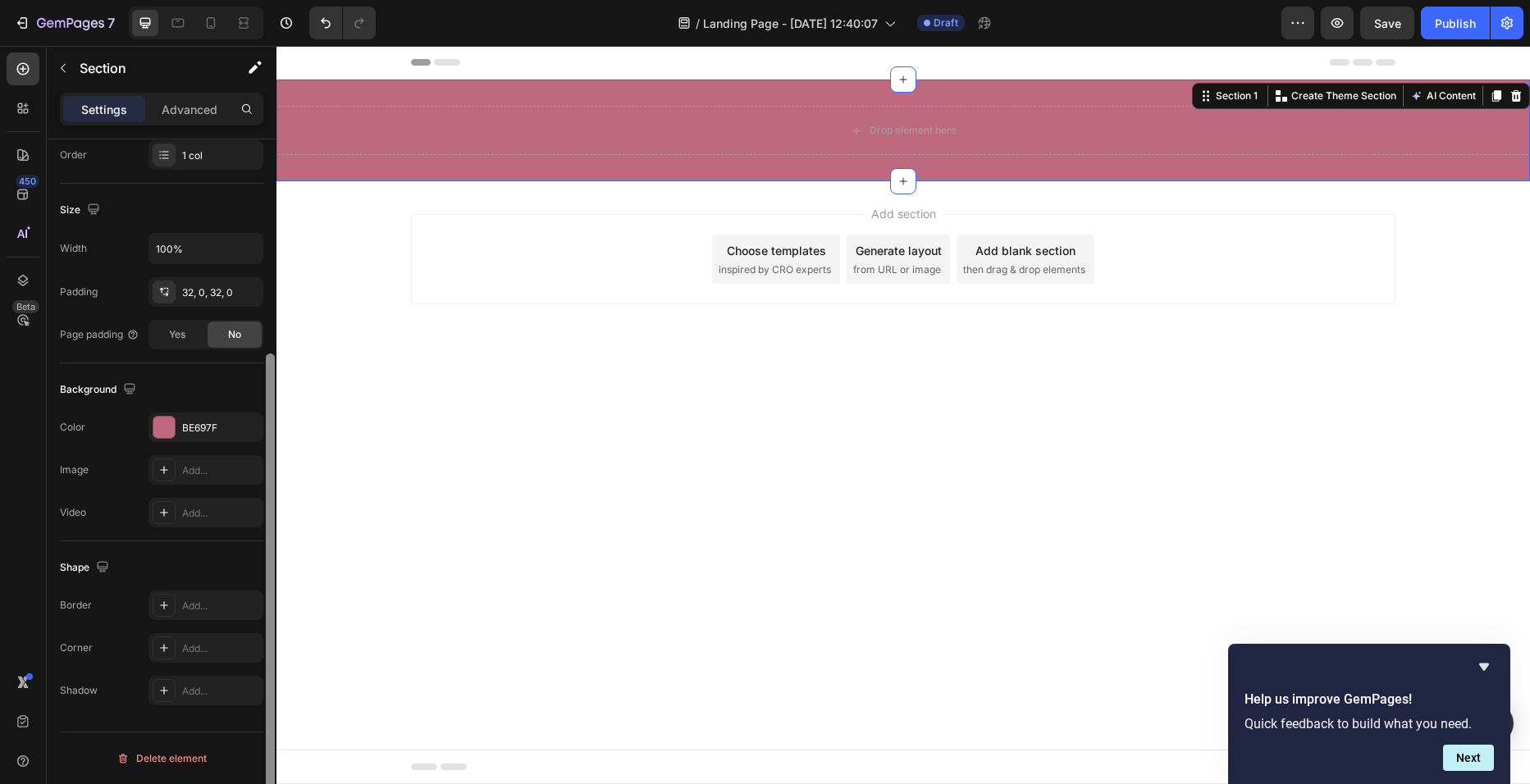
drag, startPoint x: 272, startPoint y: 609, endPoint x: 268, endPoint y: 826, distance: 217.0
click at [268, 0] on html "7 / Landing Page - Sep 28, 12:40:07 Draft Preview Save Publish 450 Beta Section…" at bounding box center [765, 0] width 1530 height 0
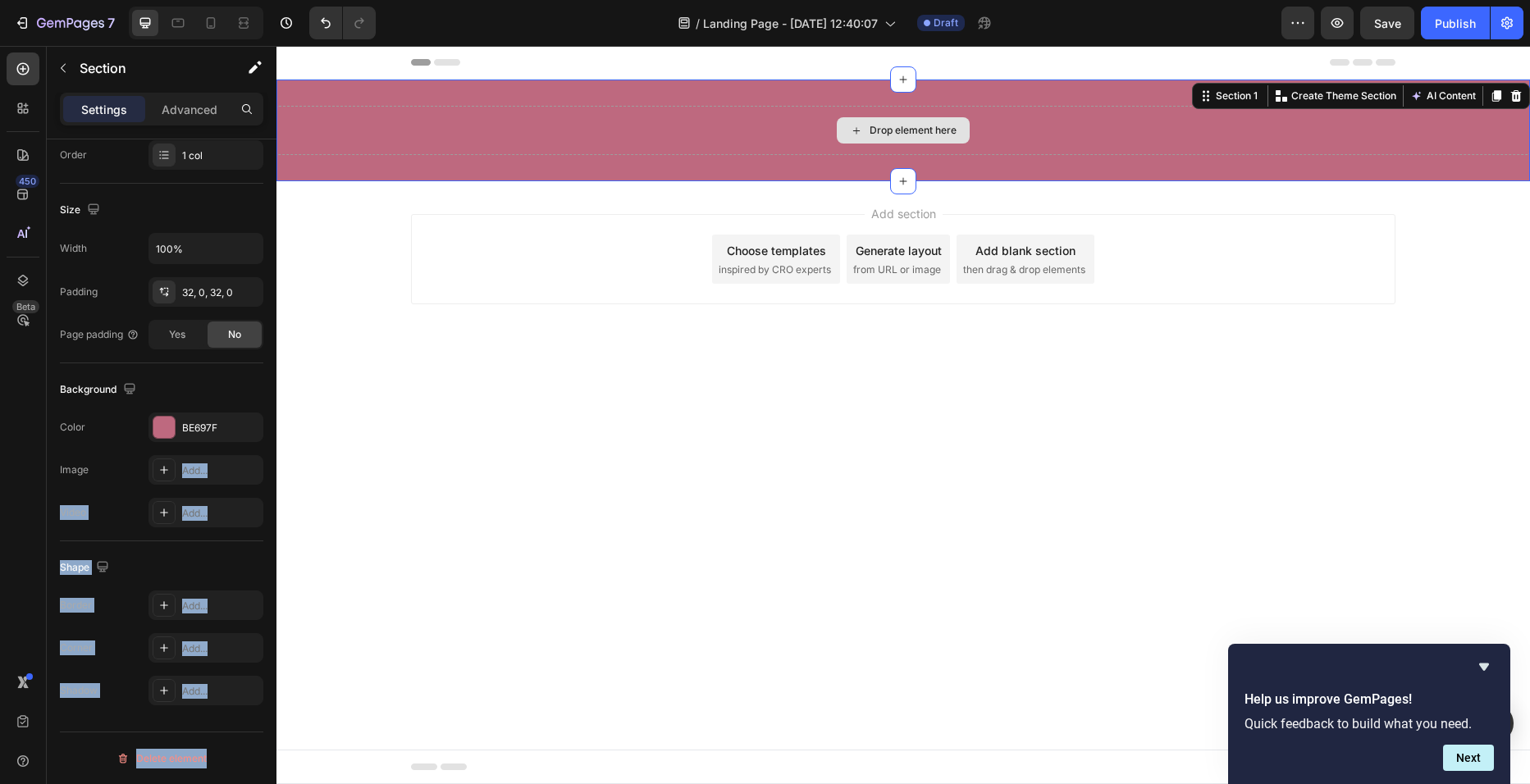
drag, startPoint x: 459, startPoint y: 511, endPoint x: 857, endPoint y: 128, distance: 552.4
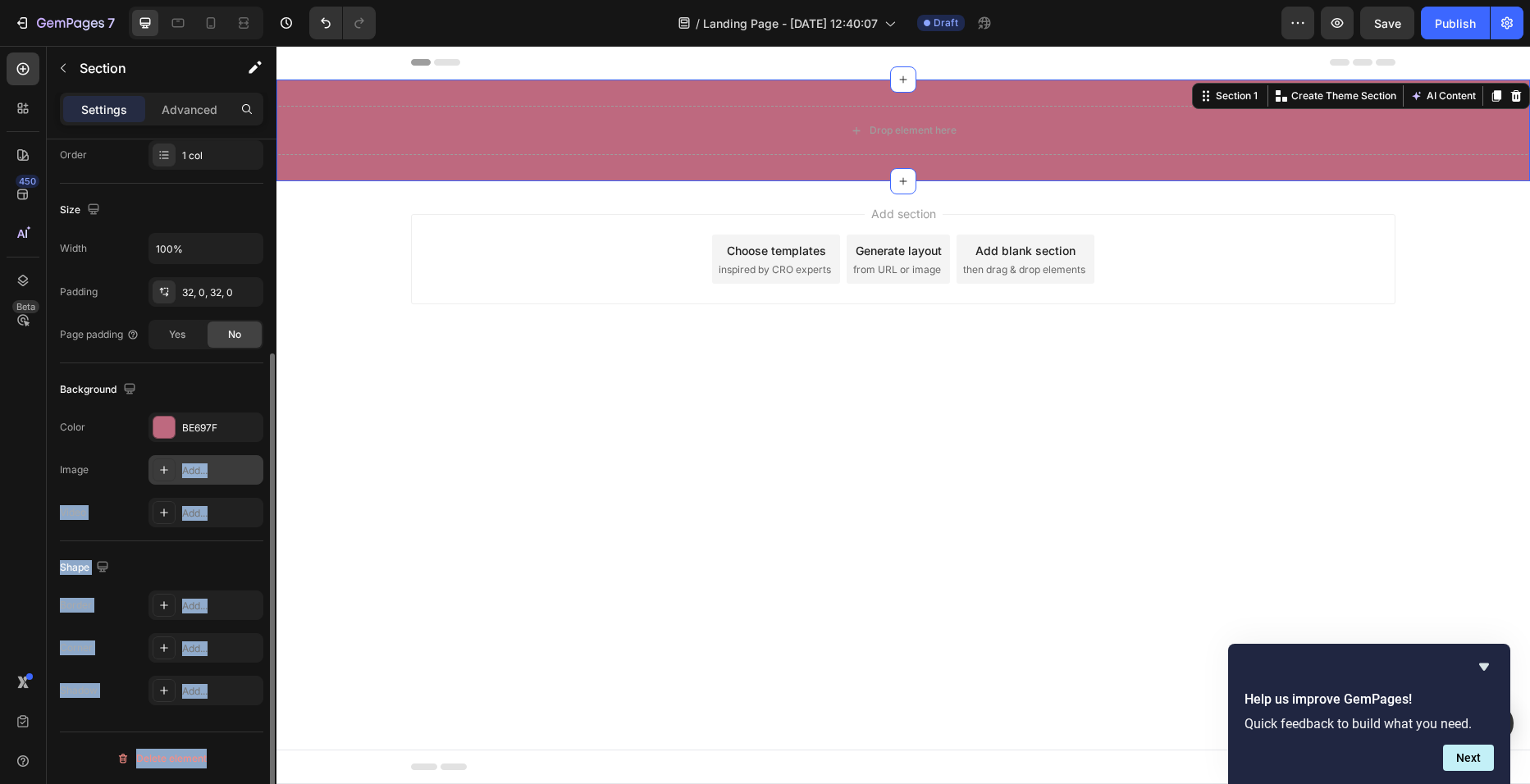
click at [177, 481] on div "Add..." at bounding box center [206, 470] width 115 height 30
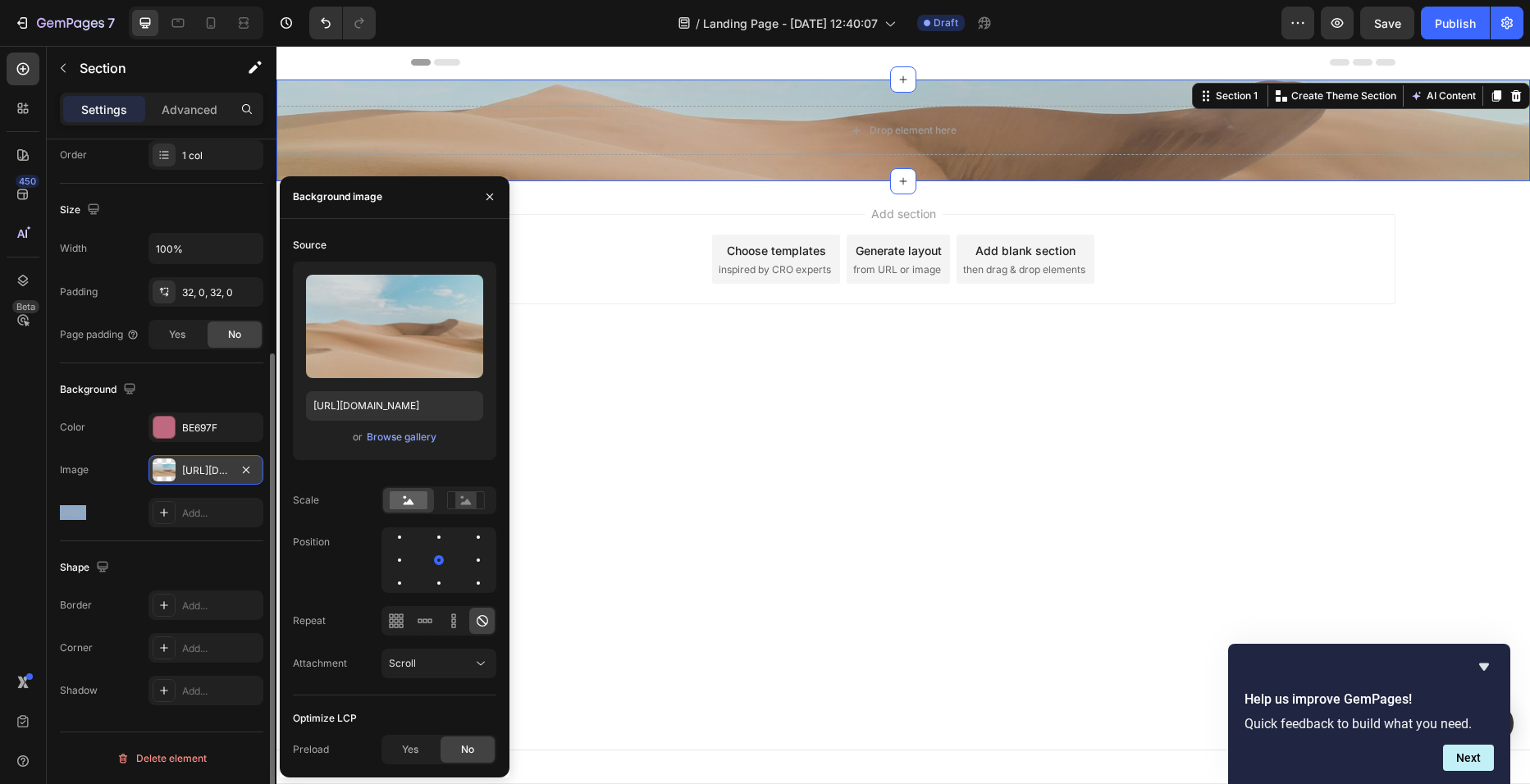
click at [177, 481] on div "[URL][DOMAIN_NAME]" at bounding box center [206, 470] width 115 height 30
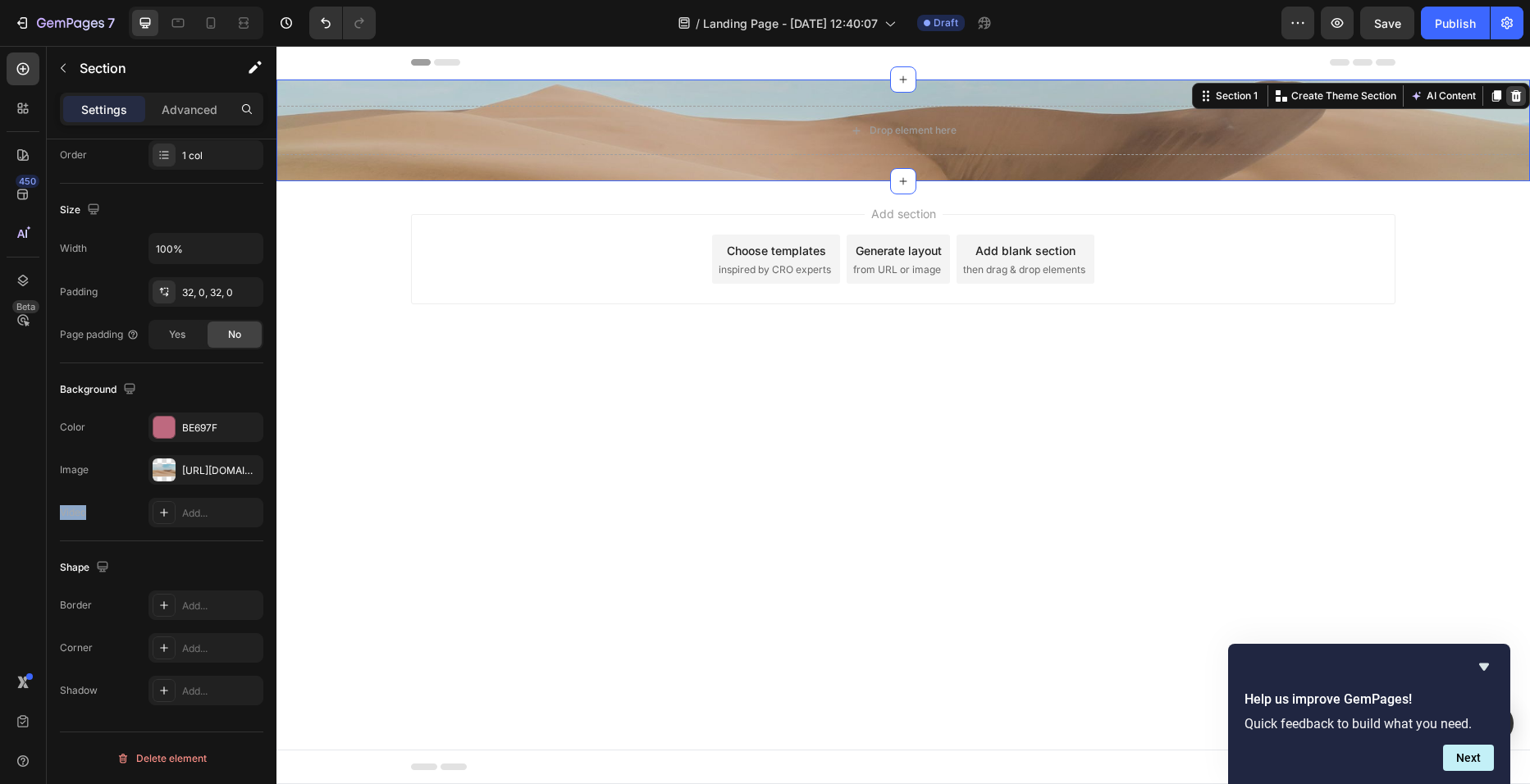
click at [1524, 89] on div at bounding box center [1515, 95] width 19 height 19
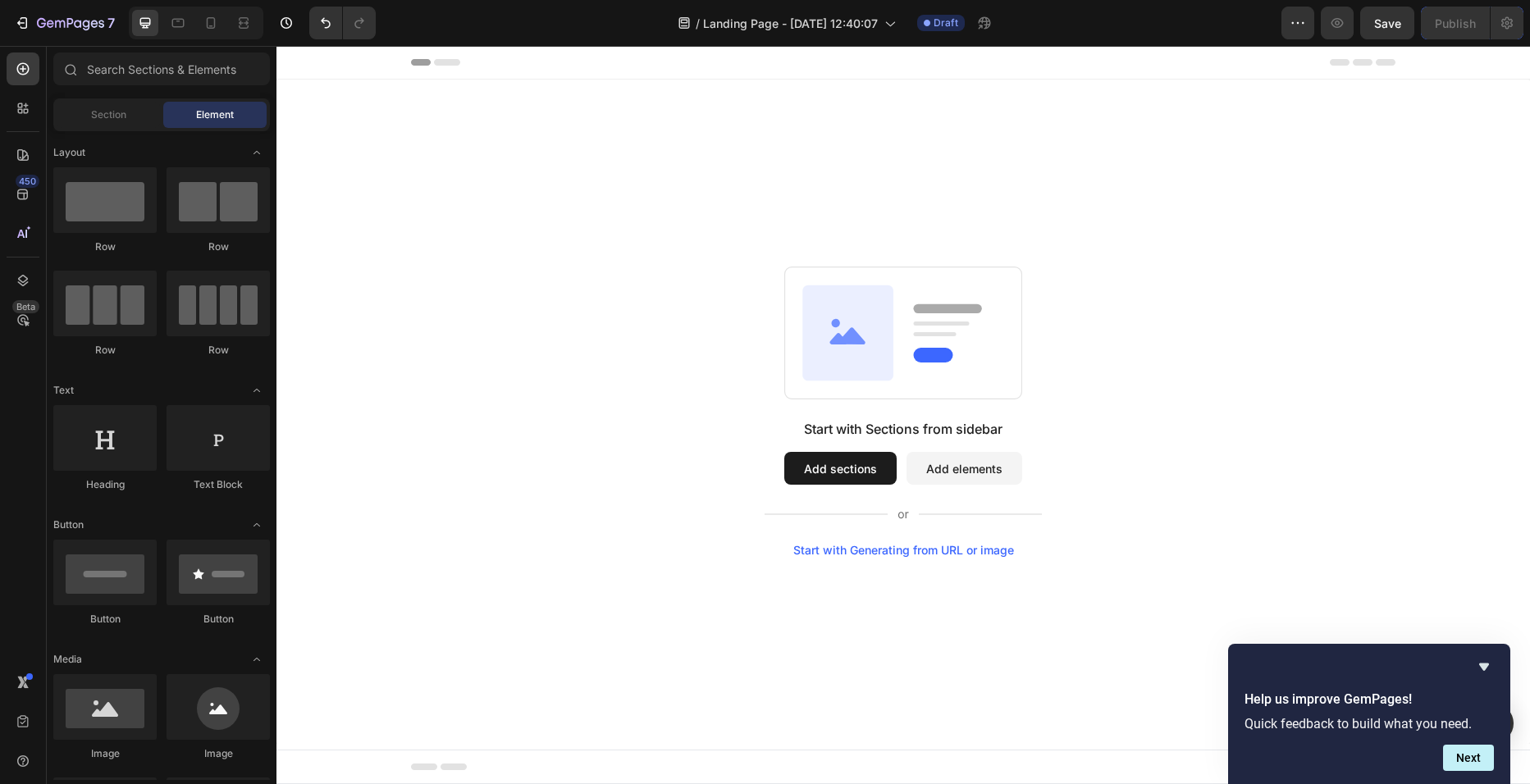
click at [948, 470] on button "Add elements" at bounding box center [964, 468] width 116 height 32
click at [247, 199] on div at bounding box center [219, 200] width 104 height 66
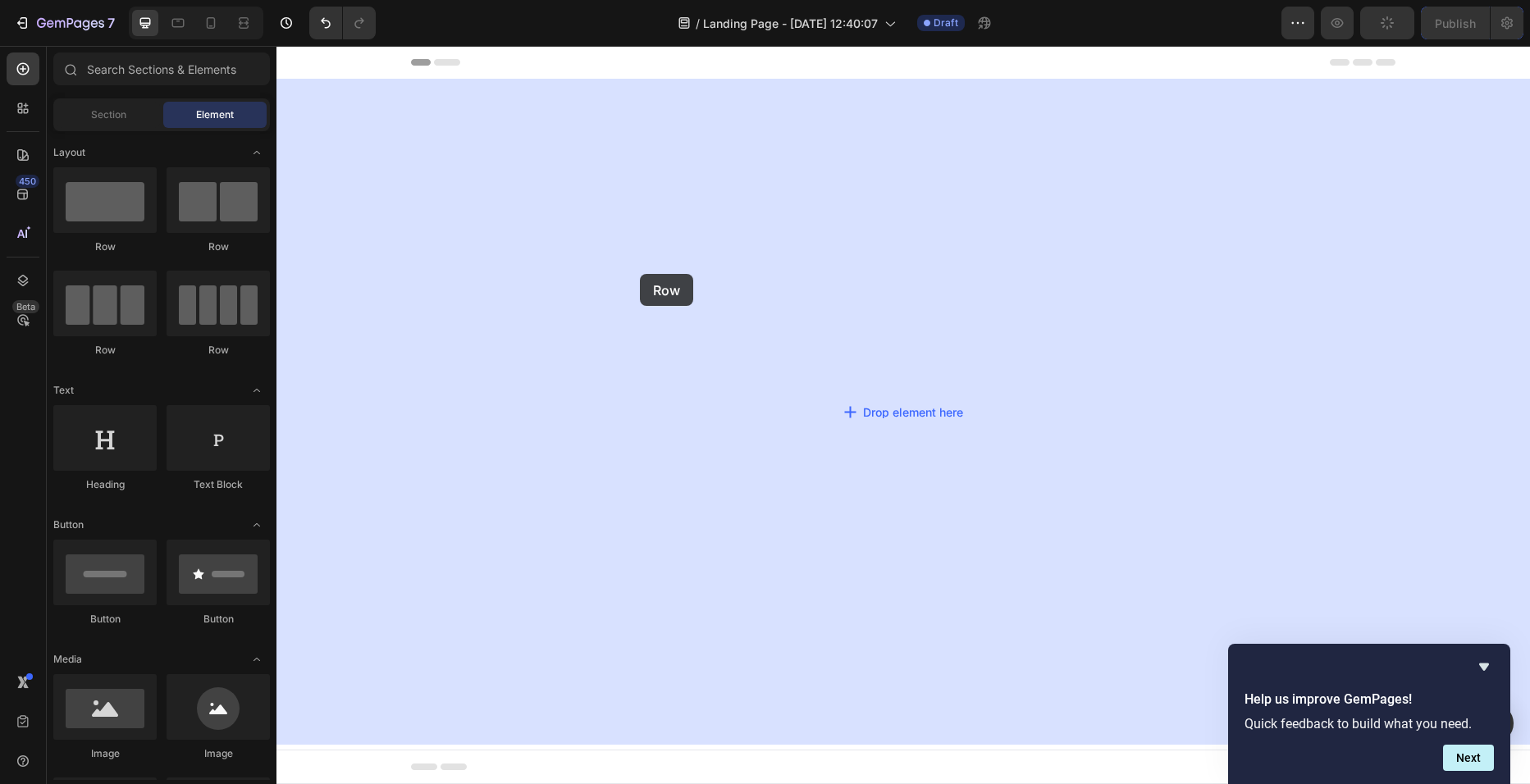
drag, startPoint x: 523, startPoint y: 246, endPoint x: 640, endPoint y: 274, distance: 120.3
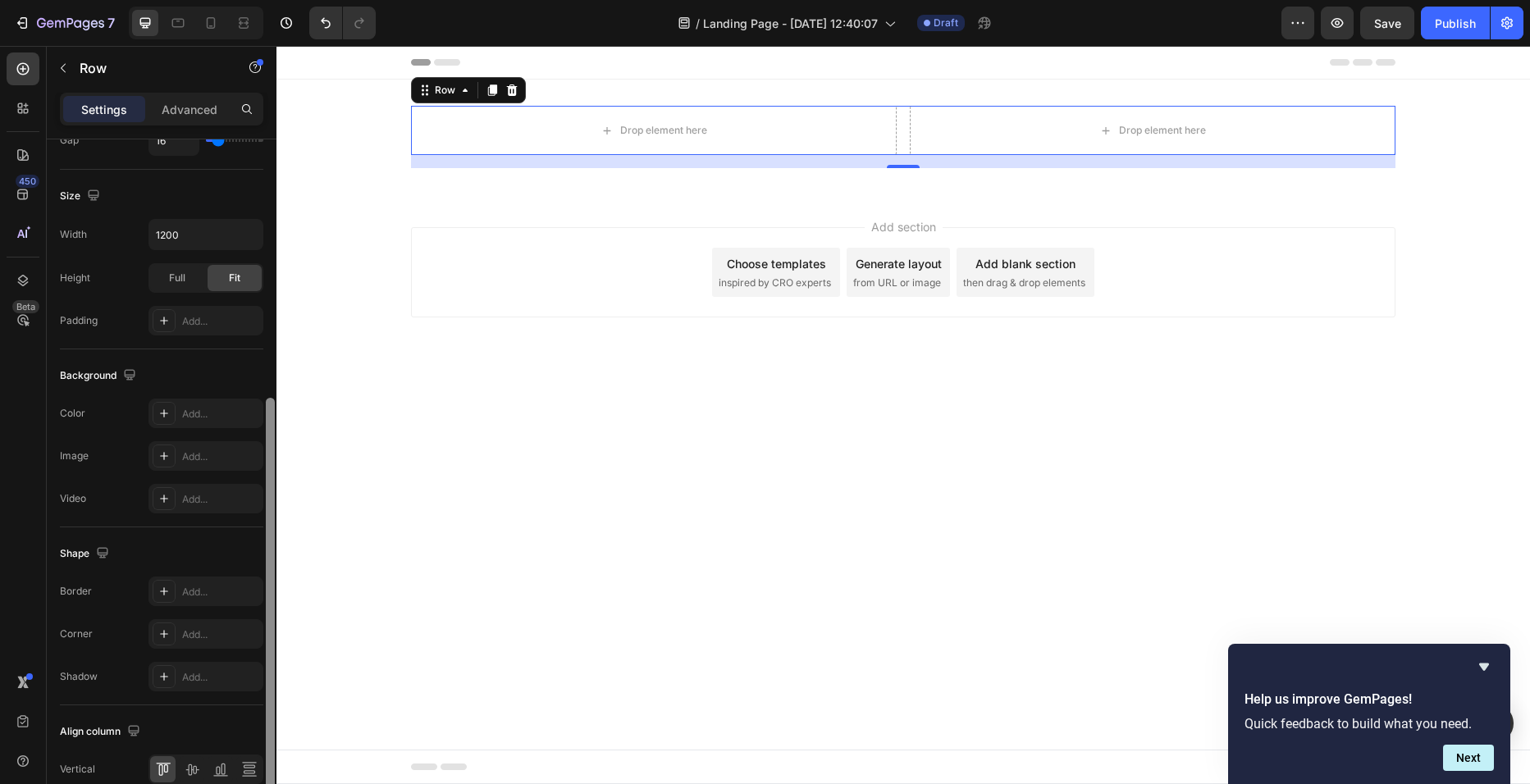
scroll to position [446, 0]
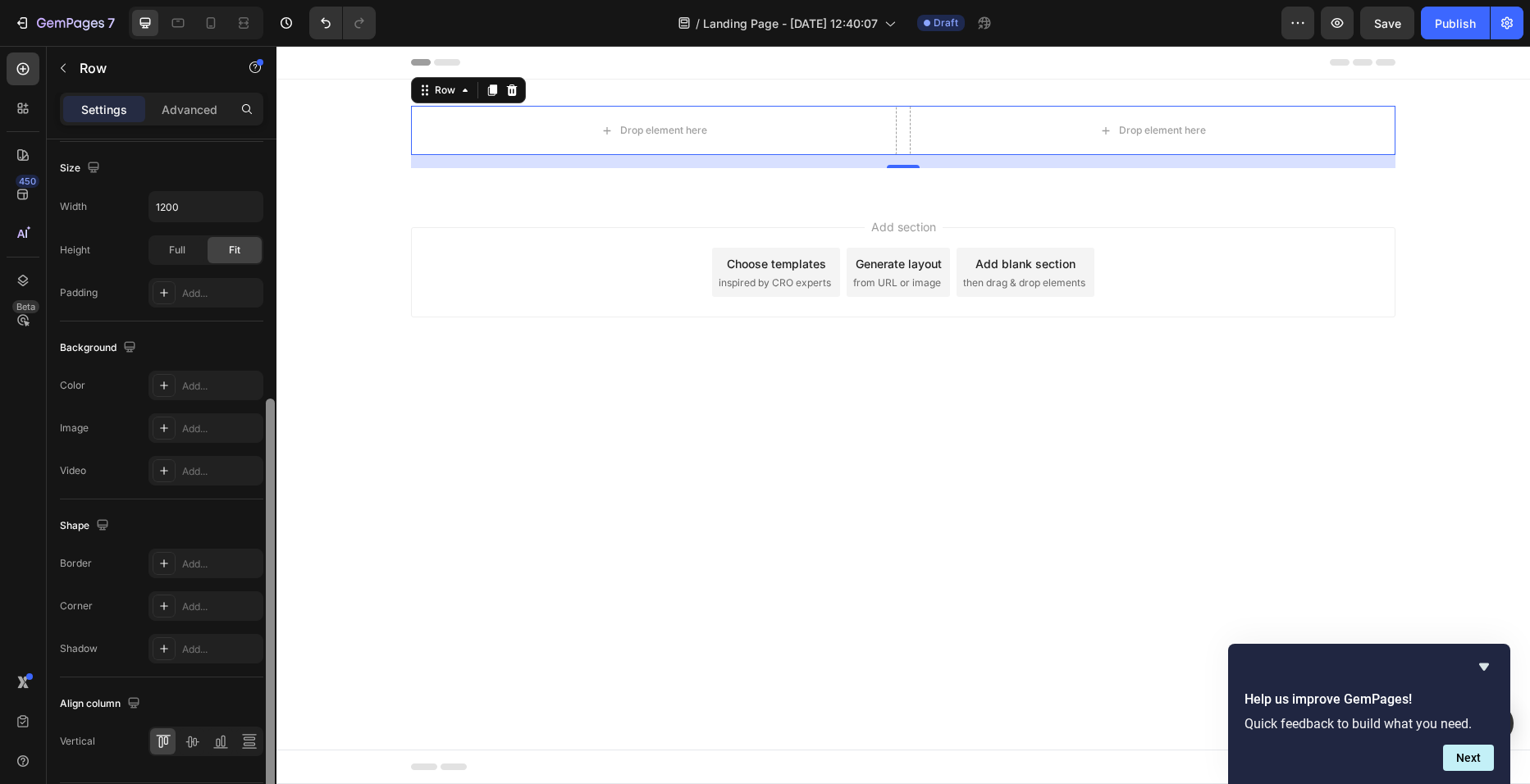
drag, startPoint x: 549, startPoint y: 489, endPoint x: 285, endPoint y: 754, distance: 374.1
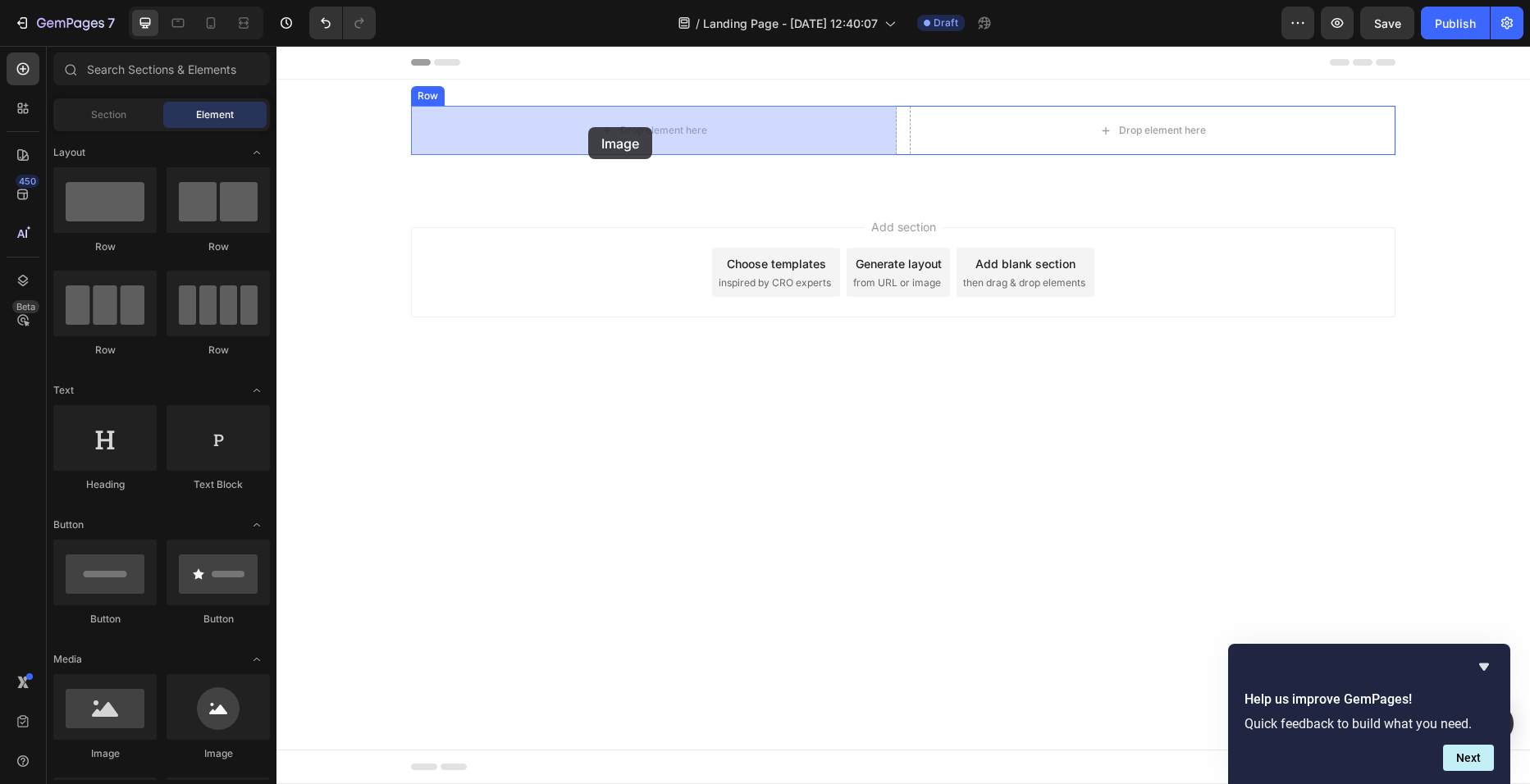
drag, startPoint x: 426, startPoint y: 765, endPoint x: 588, endPoint y: 127, distance: 658.2
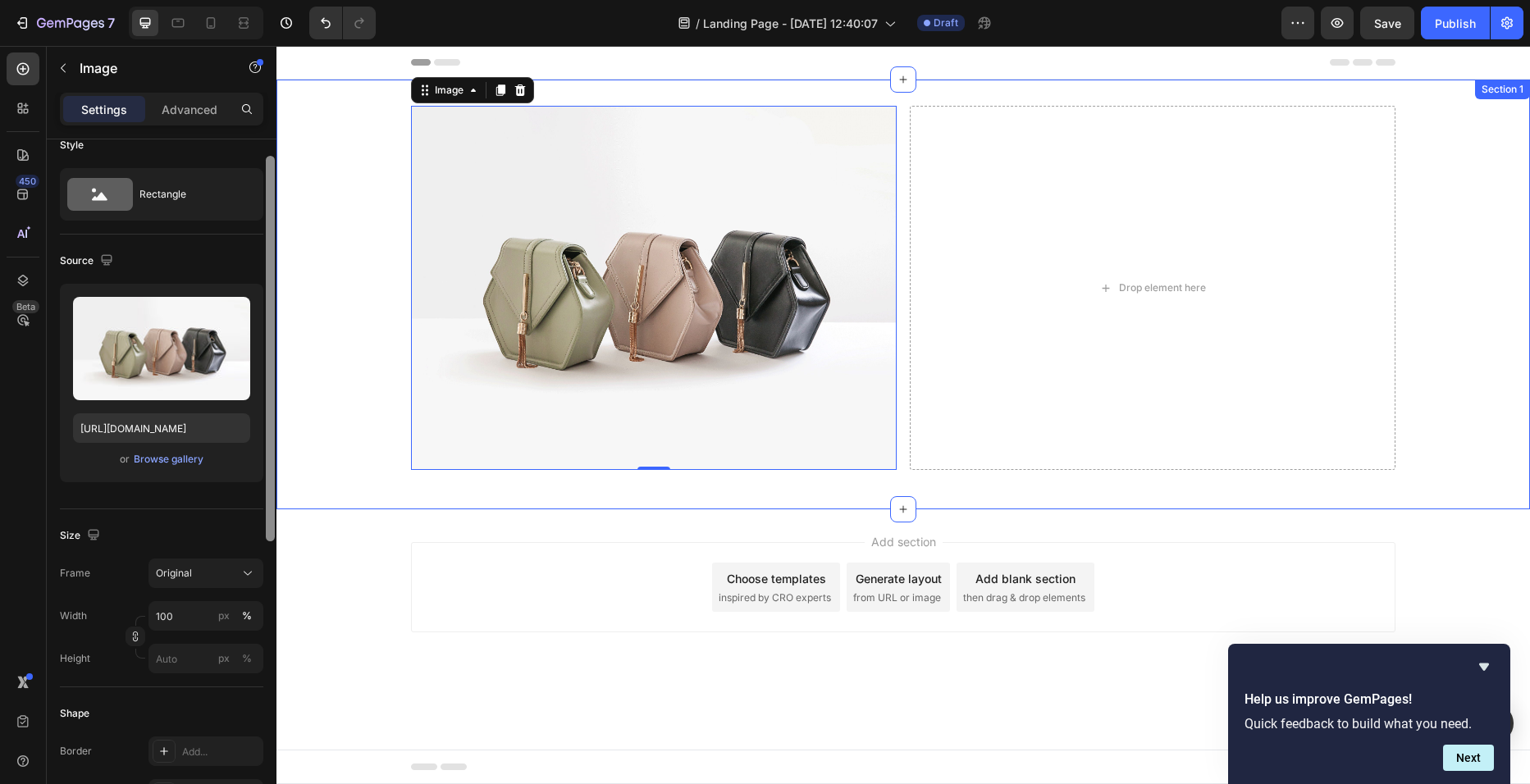
scroll to position [18, 0]
drag, startPoint x: 546, startPoint y: 550, endPoint x: 291, endPoint y: 473, distance: 266.4
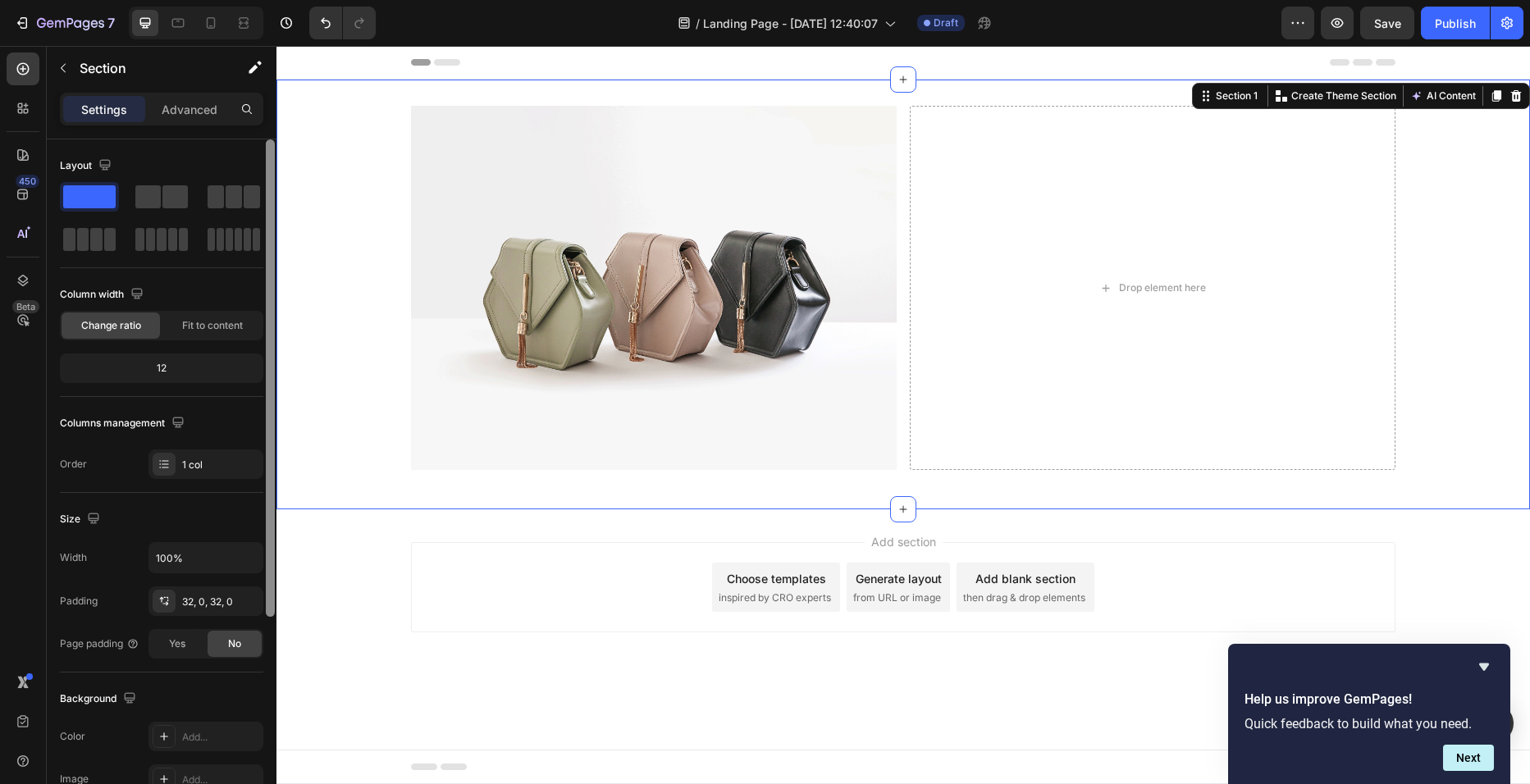
scroll to position [34, 0]
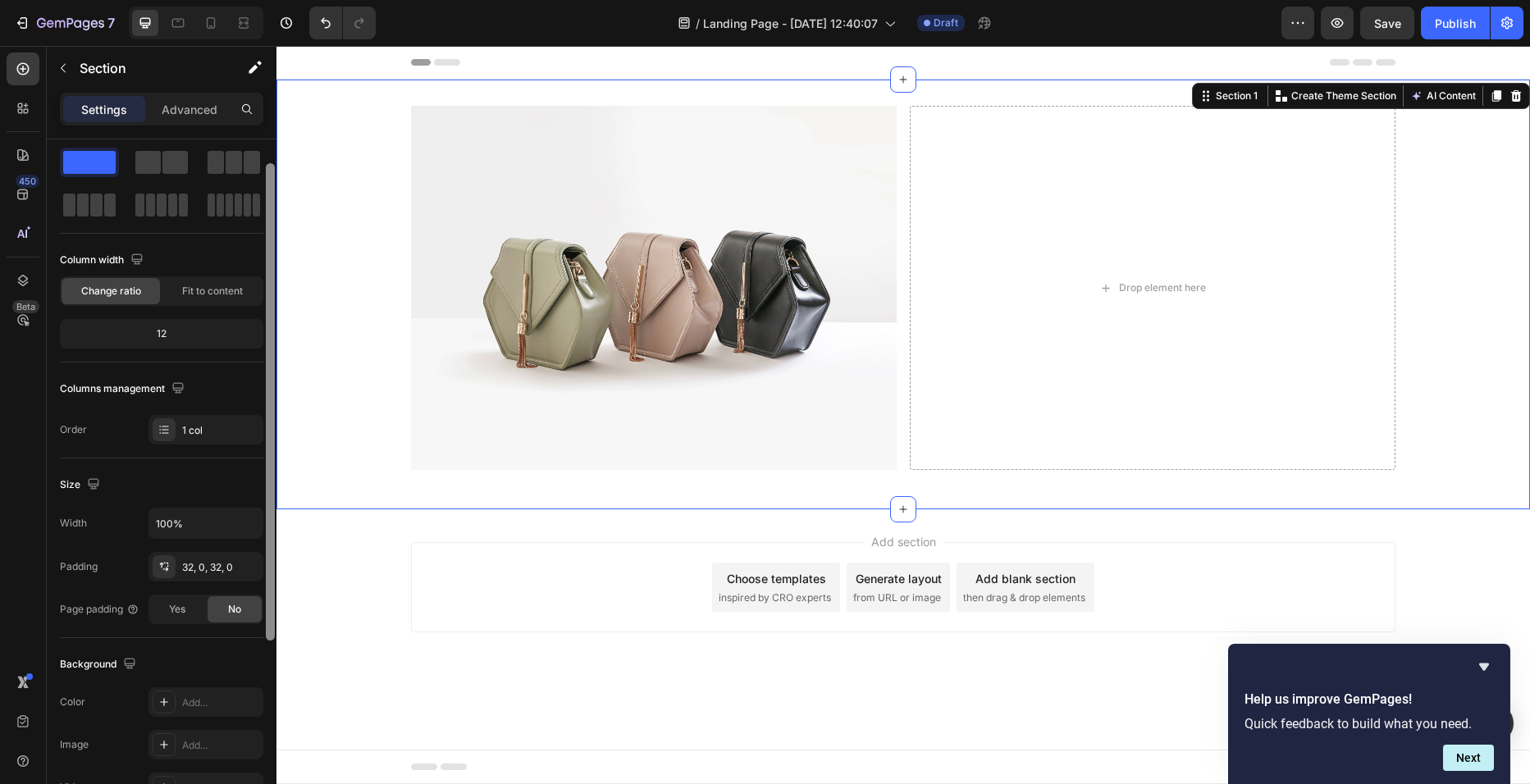
drag, startPoint x: 545, startPoint y: 490, endPoint x: 315, endPoint y: 703, distance: 313.5
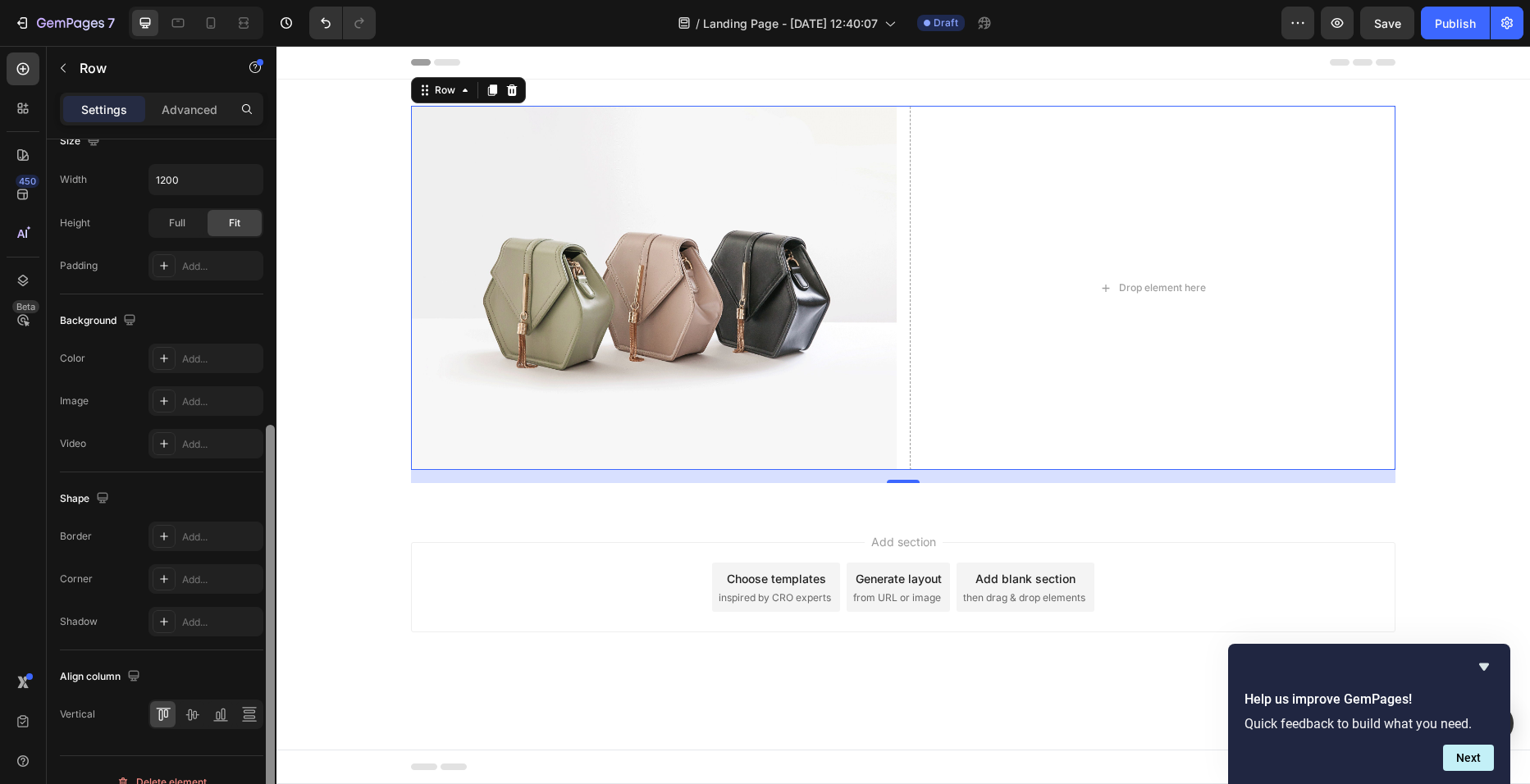
scroll to position [485, 0]
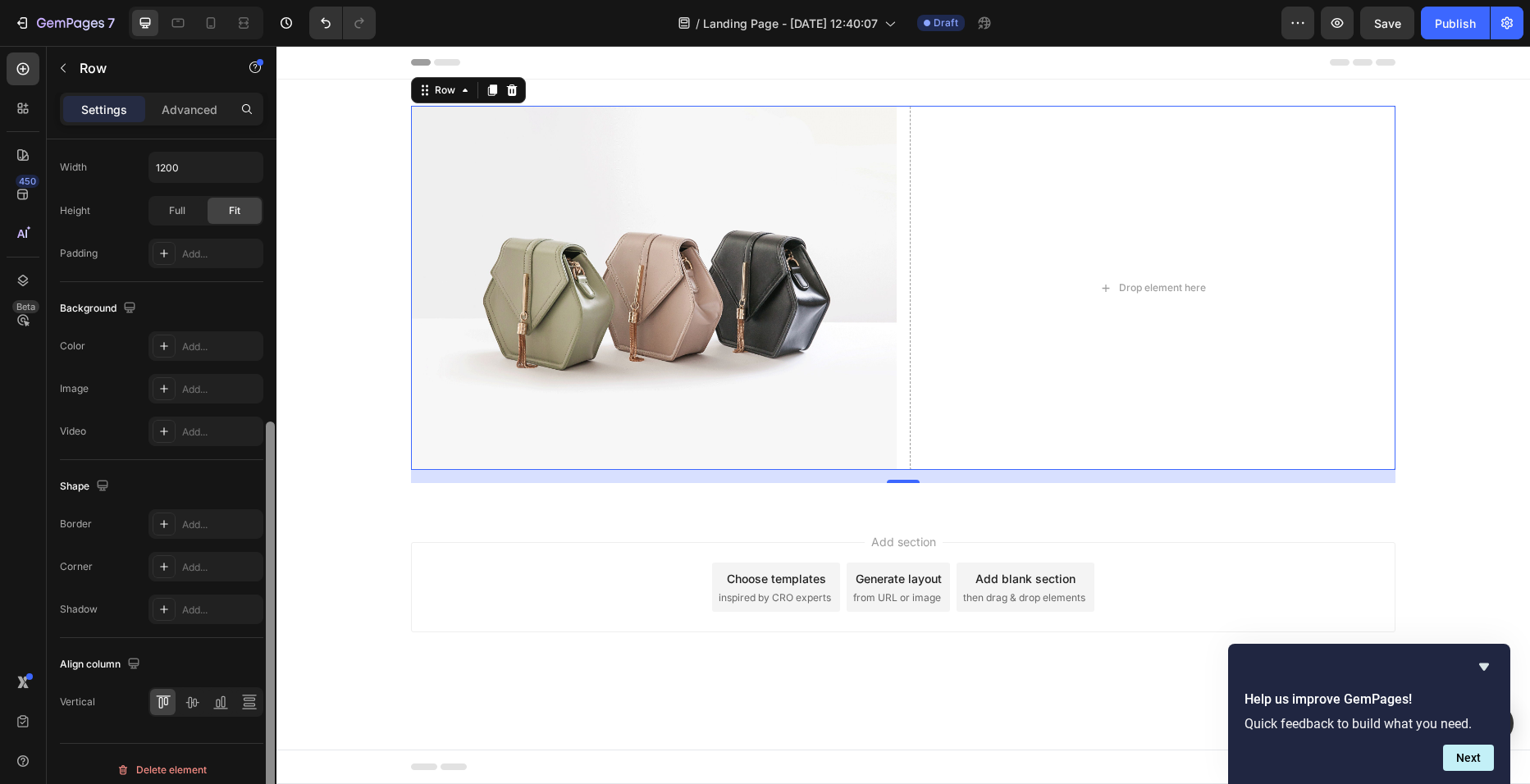
drag, startPoint x: 547, startPoint y: 397, endPoint x: 282, endPoint y: 679, distance: 387.0
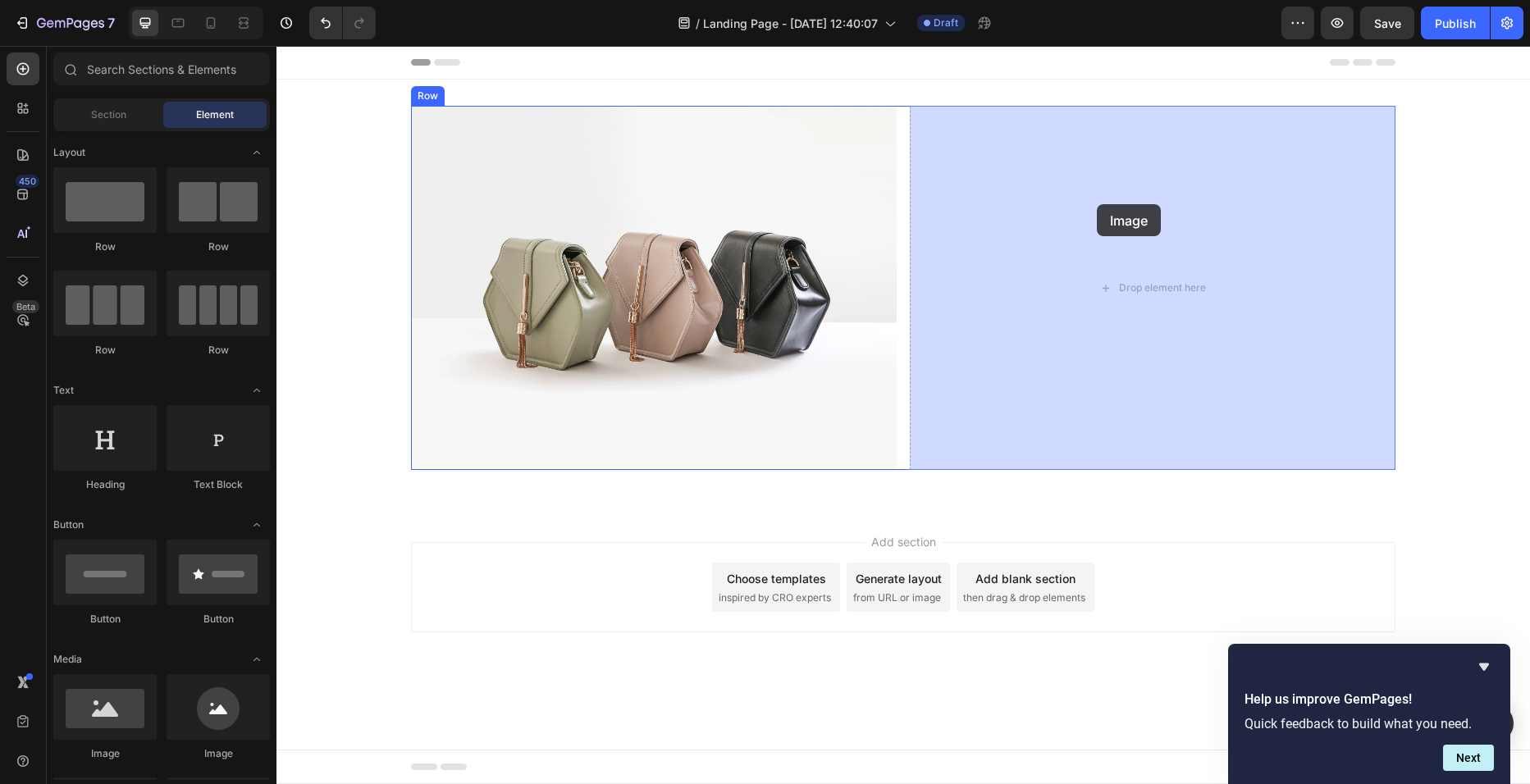
drag, startPoint x: 404, startPoint y: 758, endPoint x: 1097, endPoint y: 204, distance: 887.2
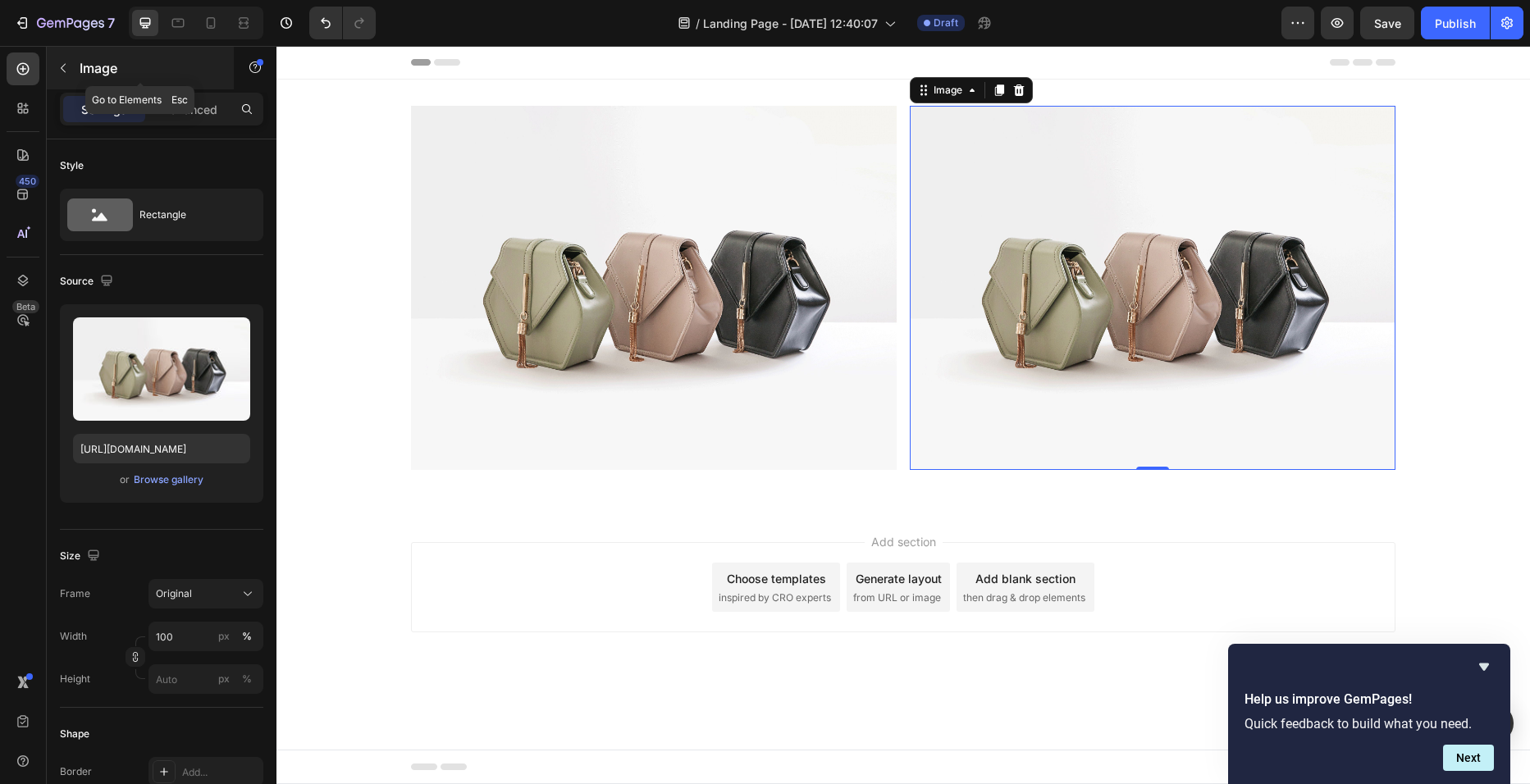
click at [67, 71] on icon "button" at bounding box center [63, 68] width 13 height 13
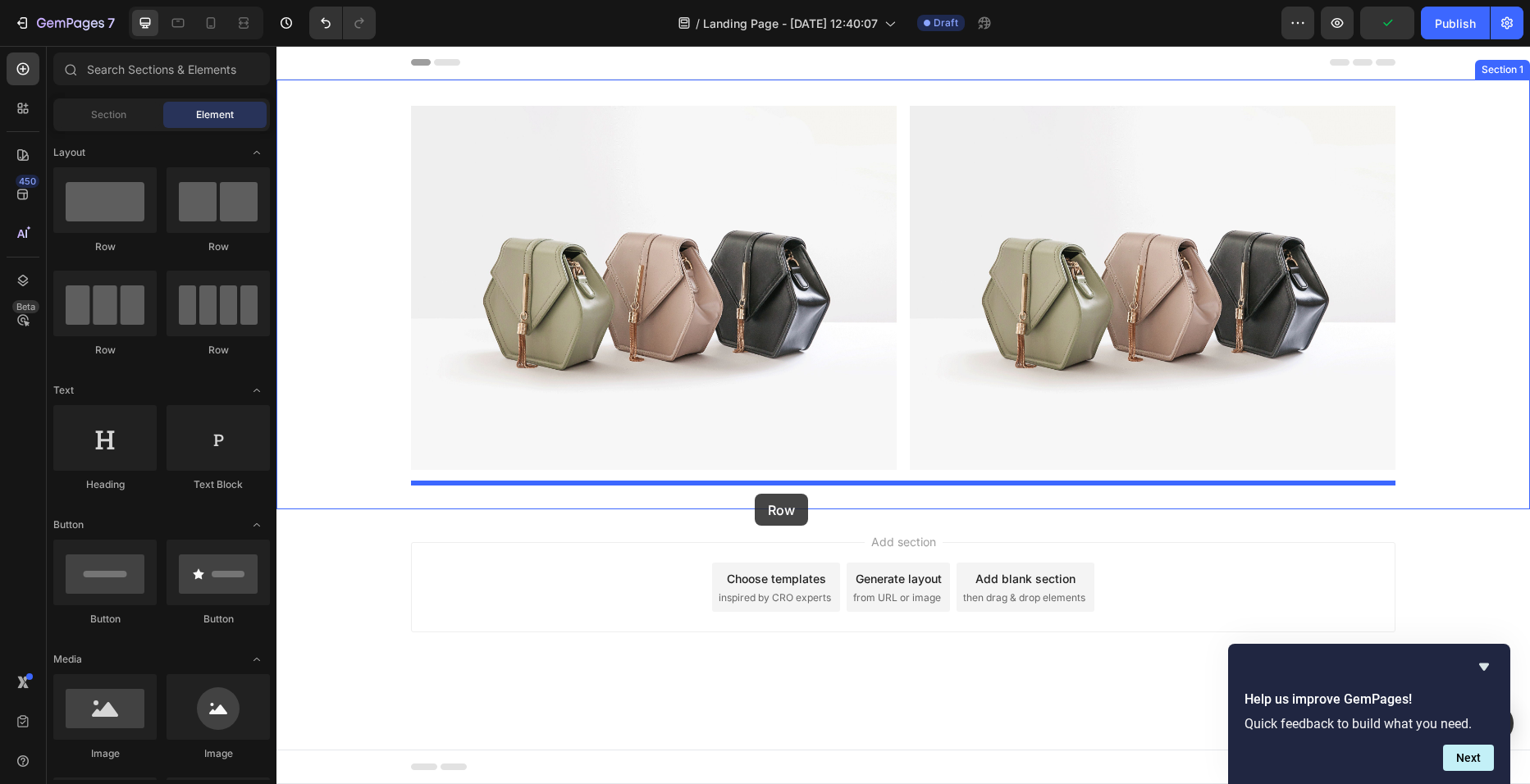
drag, startPoint x: 408, startPoint y: 255, endPoint x: 754, endPoint y: 494, distance: 420.5
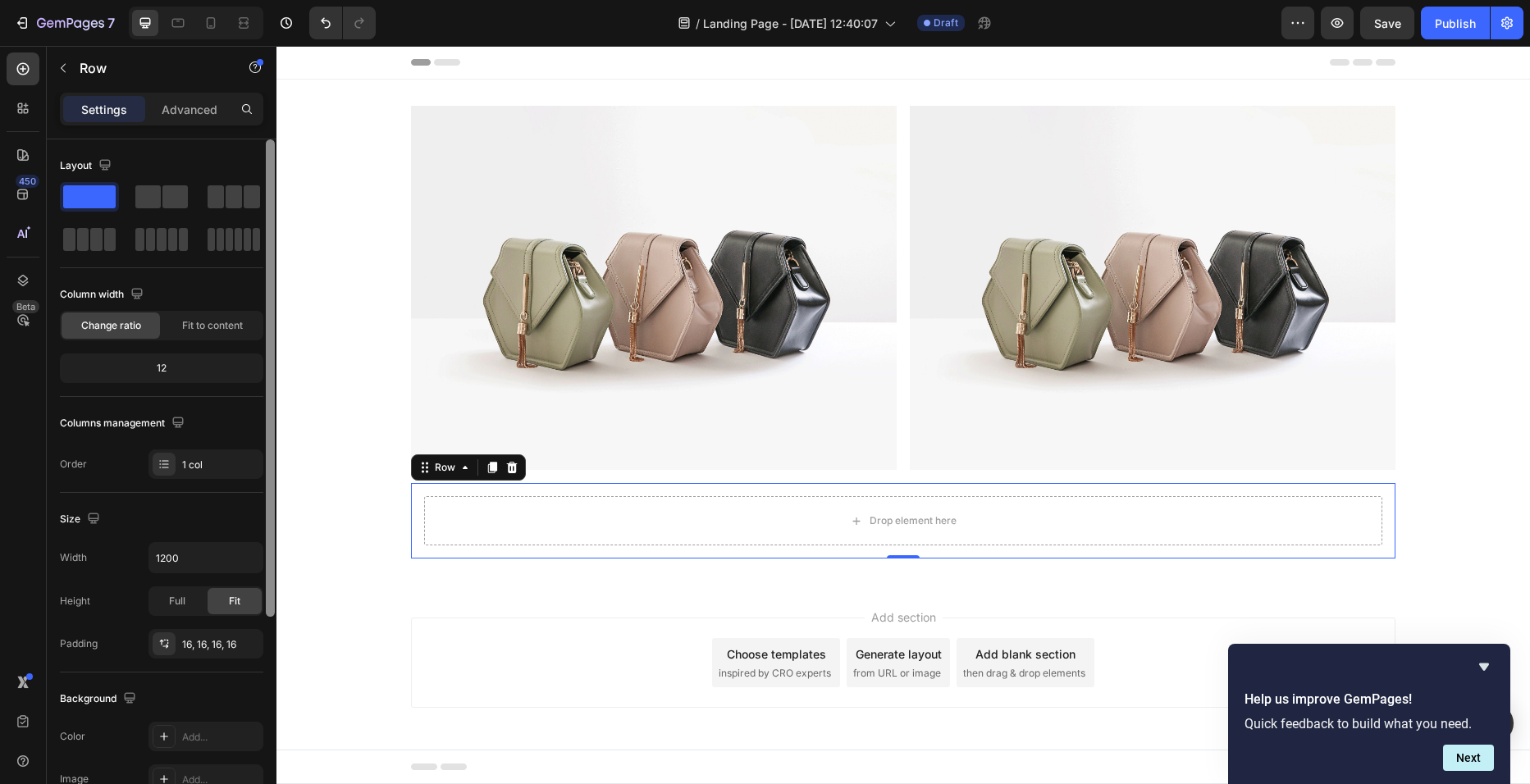
scroll to position [118, 0]
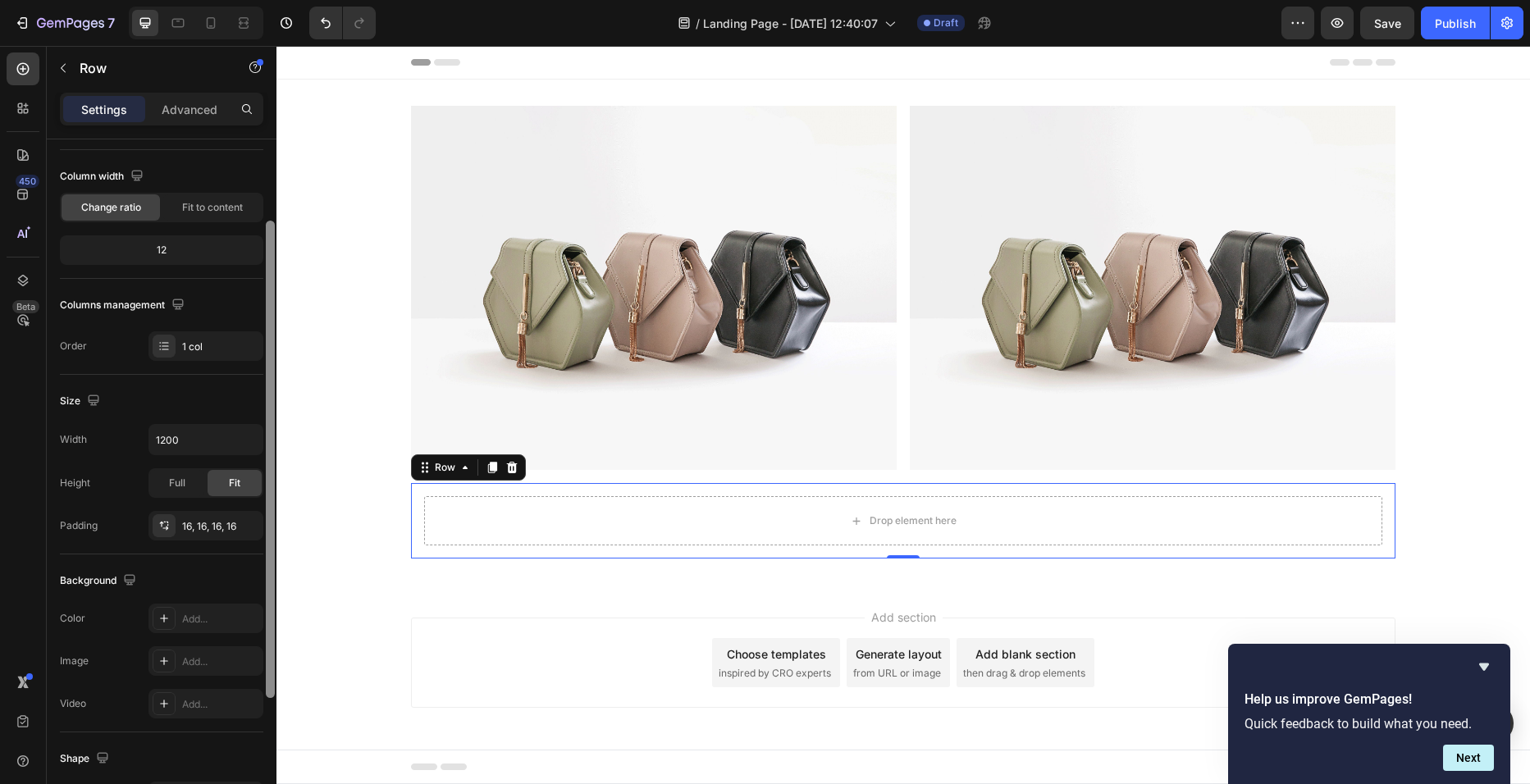
drag, startPoint x: 546, startPoint y: 507, endPoint x: 289, endPoint y: 667, distance: 302.7
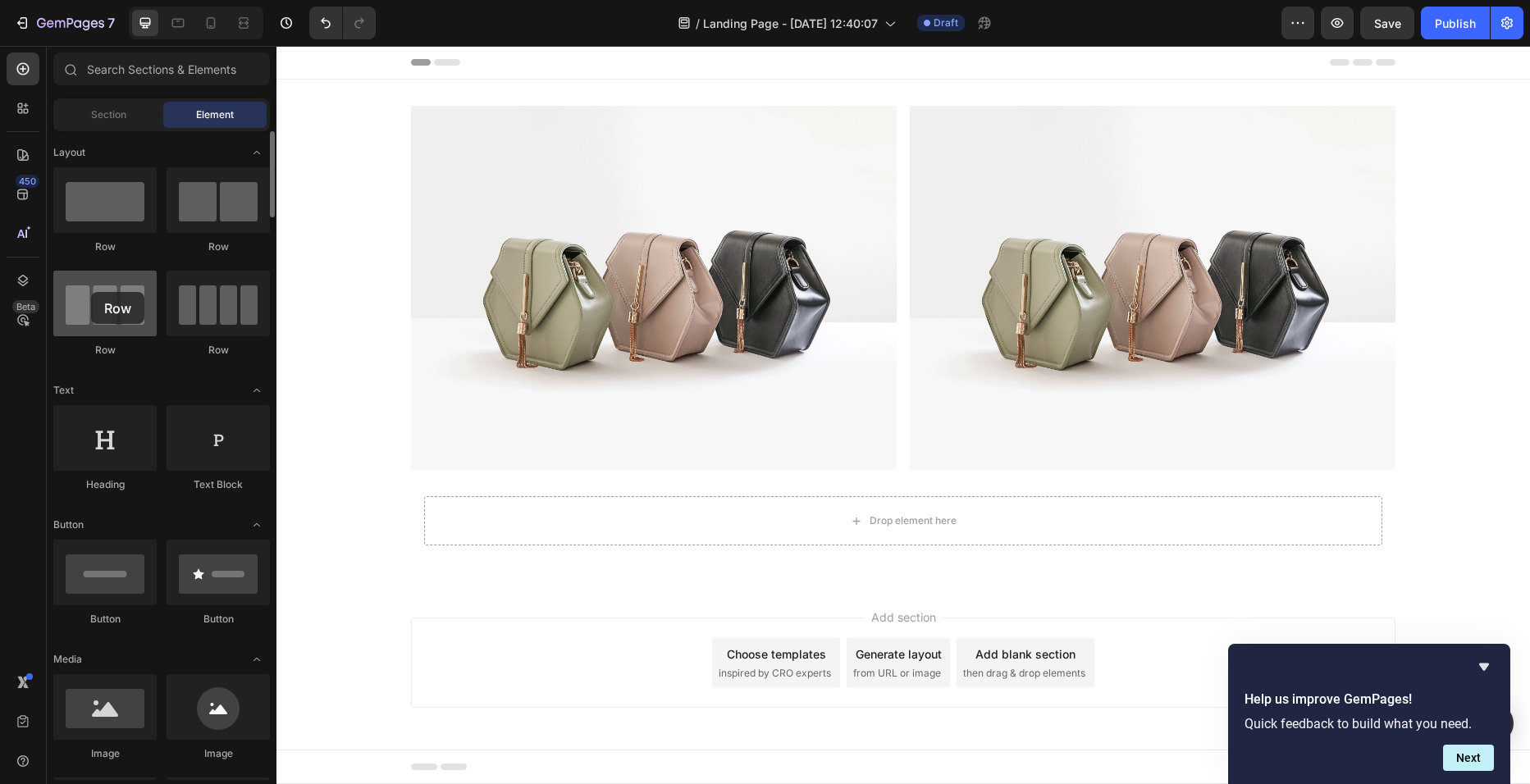
drag, startPoint x: 122, startPoint y: 300, endPoint x: 89, endPoint y: 292, distance: 34.0
click at [89, 292] on div at bounding box center [106, 303] width 104 height 66
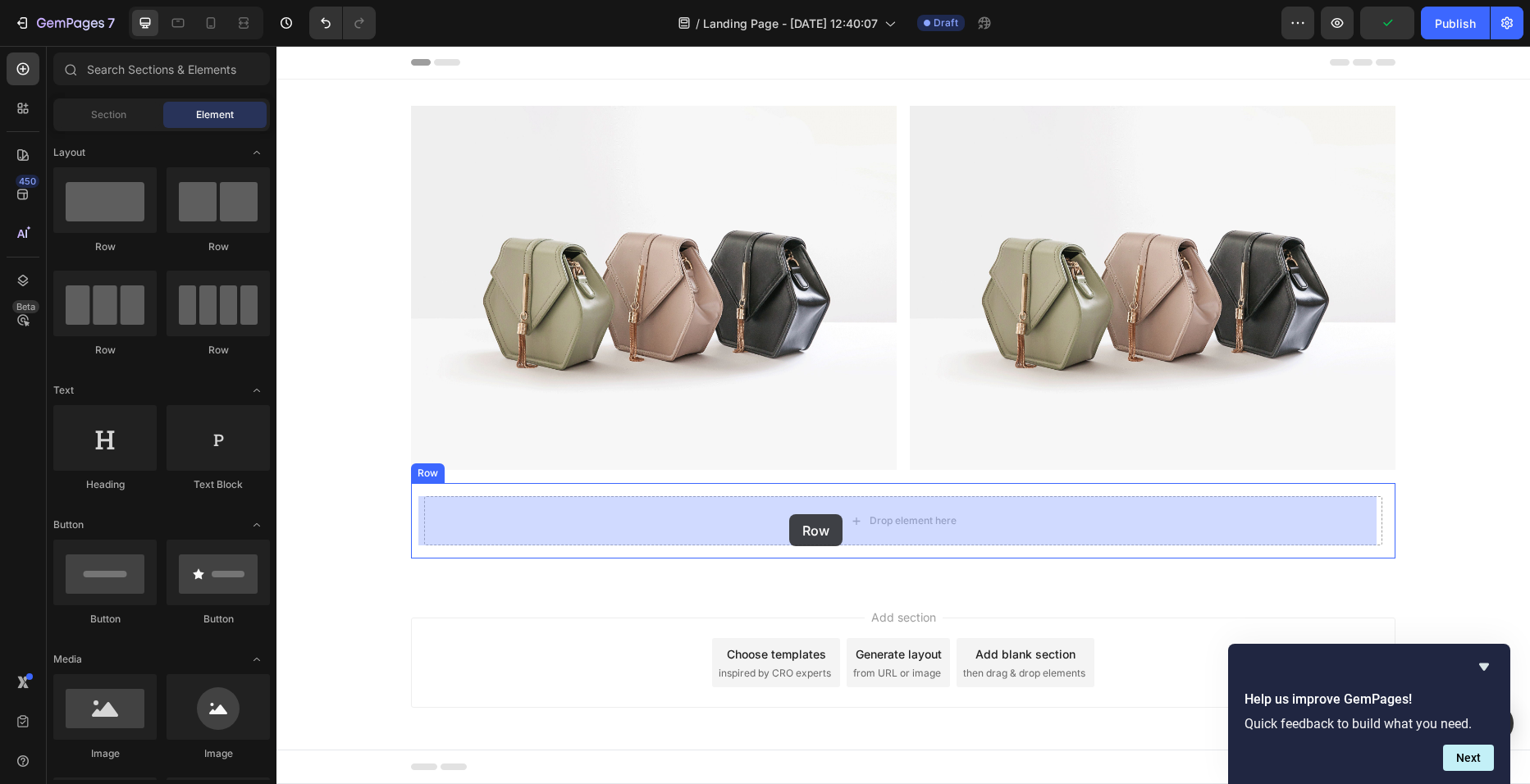
drag, startPoint x: 502, startPoint y: 268, endPoint x: 790, endPoint y: 514, distance: 378.8
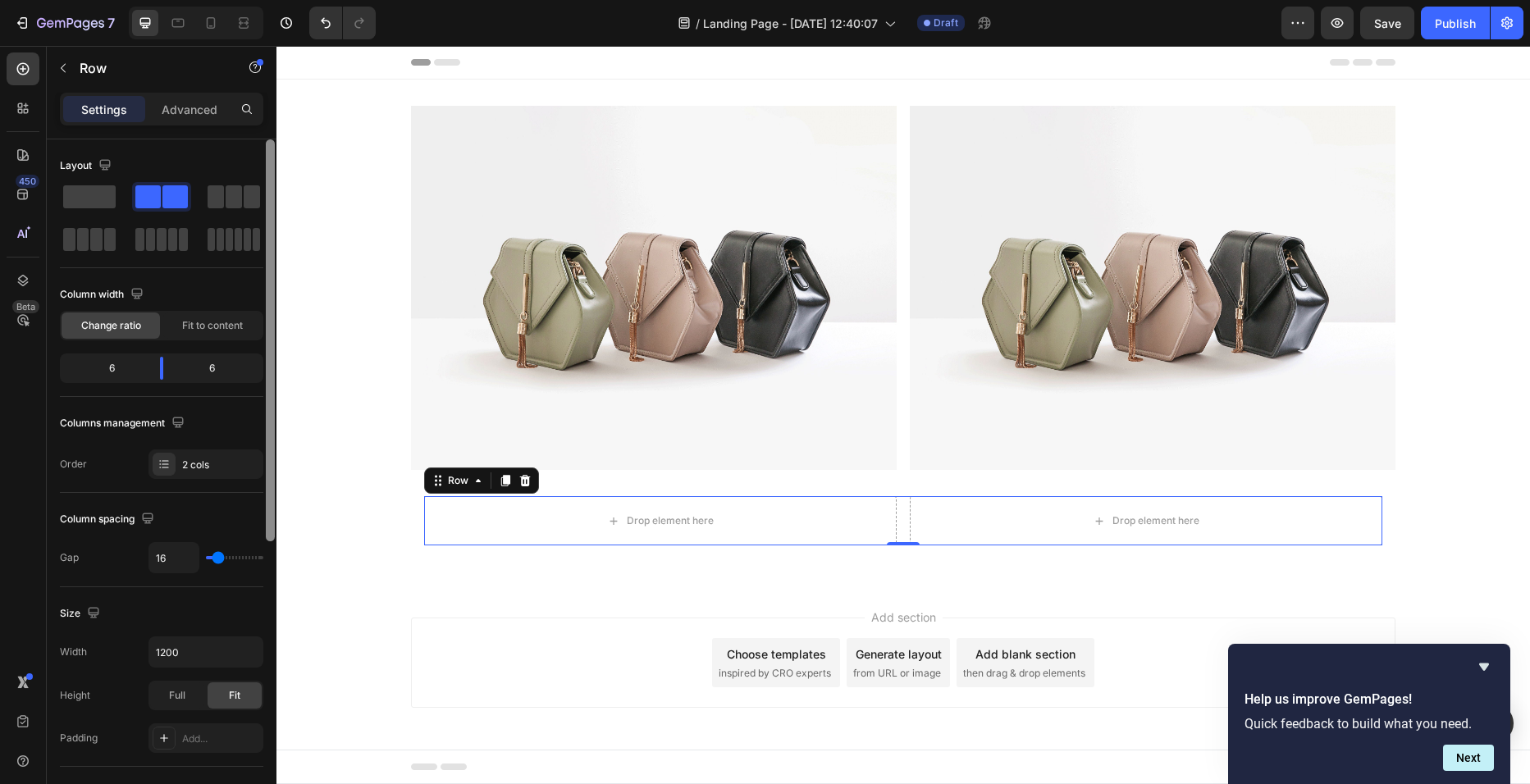
scroll to position [497, 0]
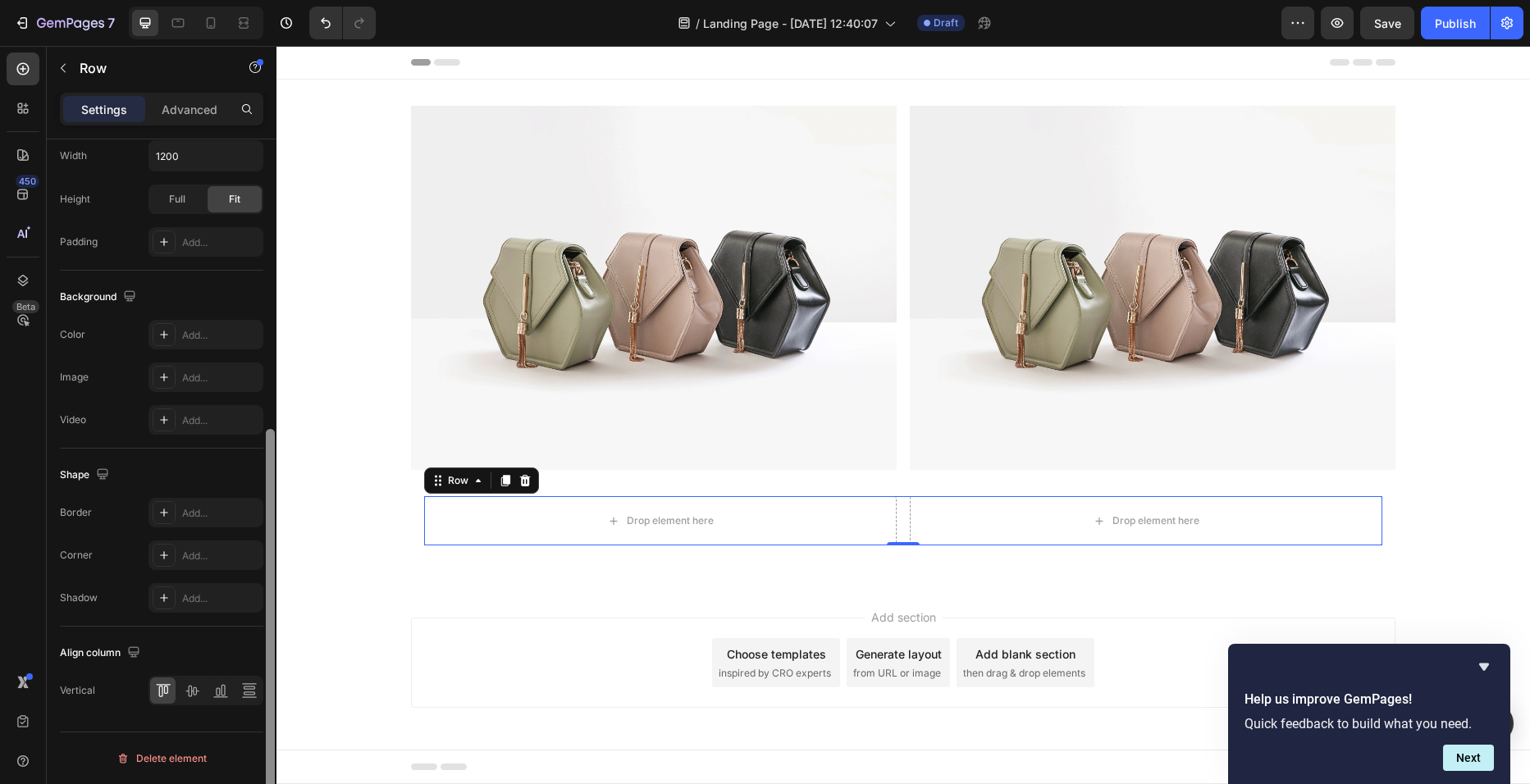
drag, startPoint x: 264, startPoint y: 437, endPoint x: 275, endPoint y: 655, distance: 218.3
click at [275, 655] on div at bounding box center [270, 485] width 12 height 691
click at [17, 110] on icon at bounding box center [23, 108] width 17 height 17
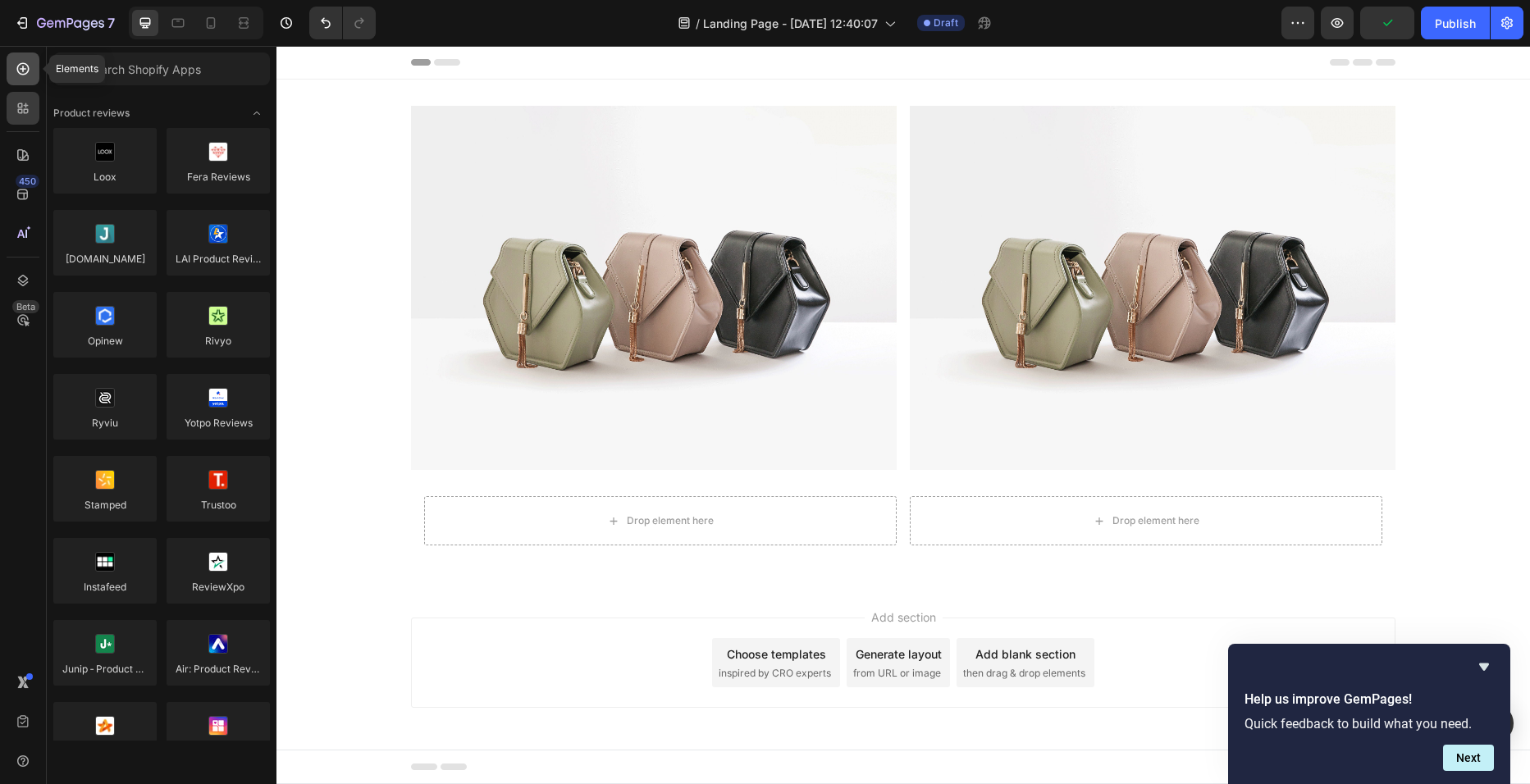
click at [20, 69] on icon at bounding box center [22, 69] width 6 height 6
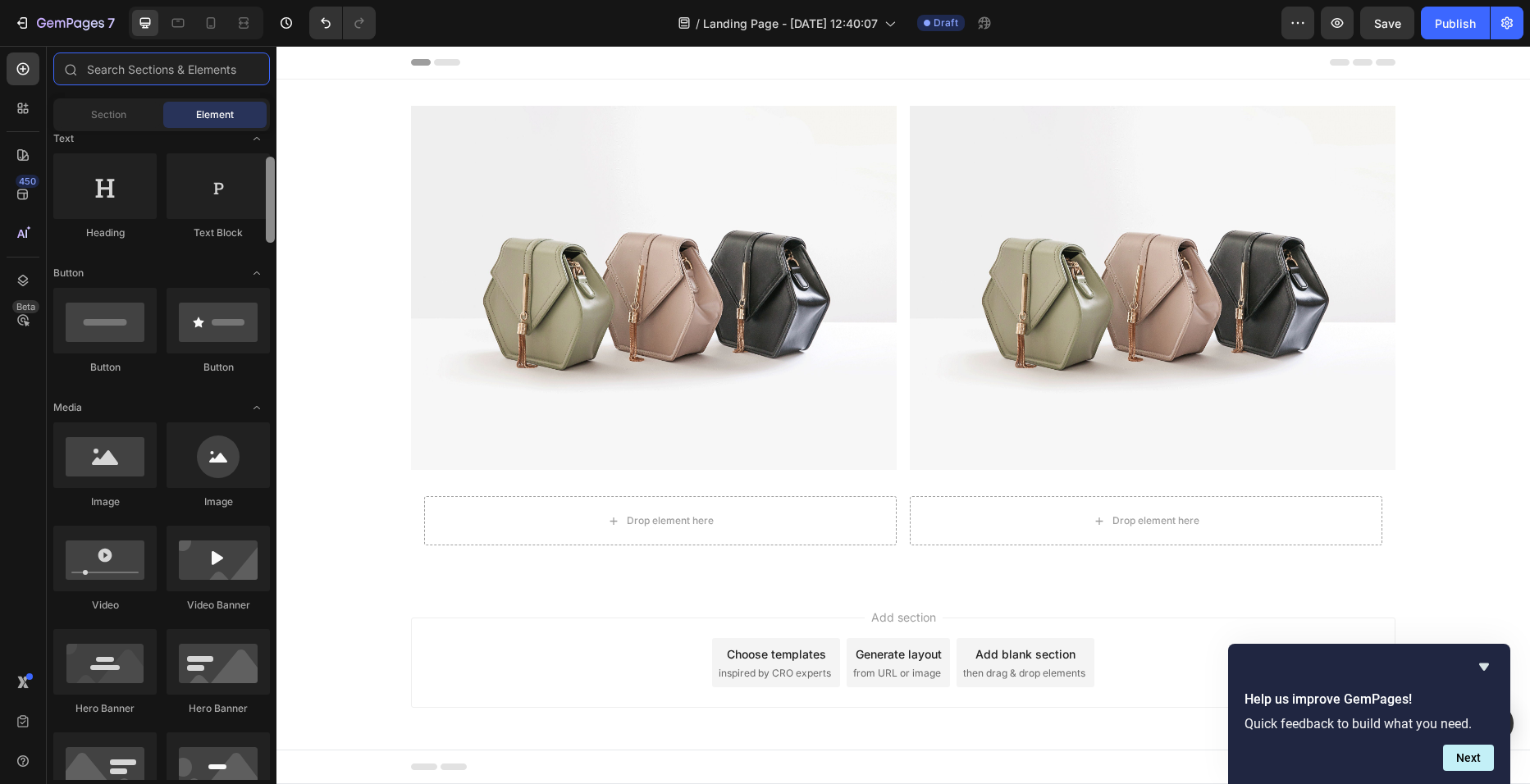
scroll to position [258, 0]
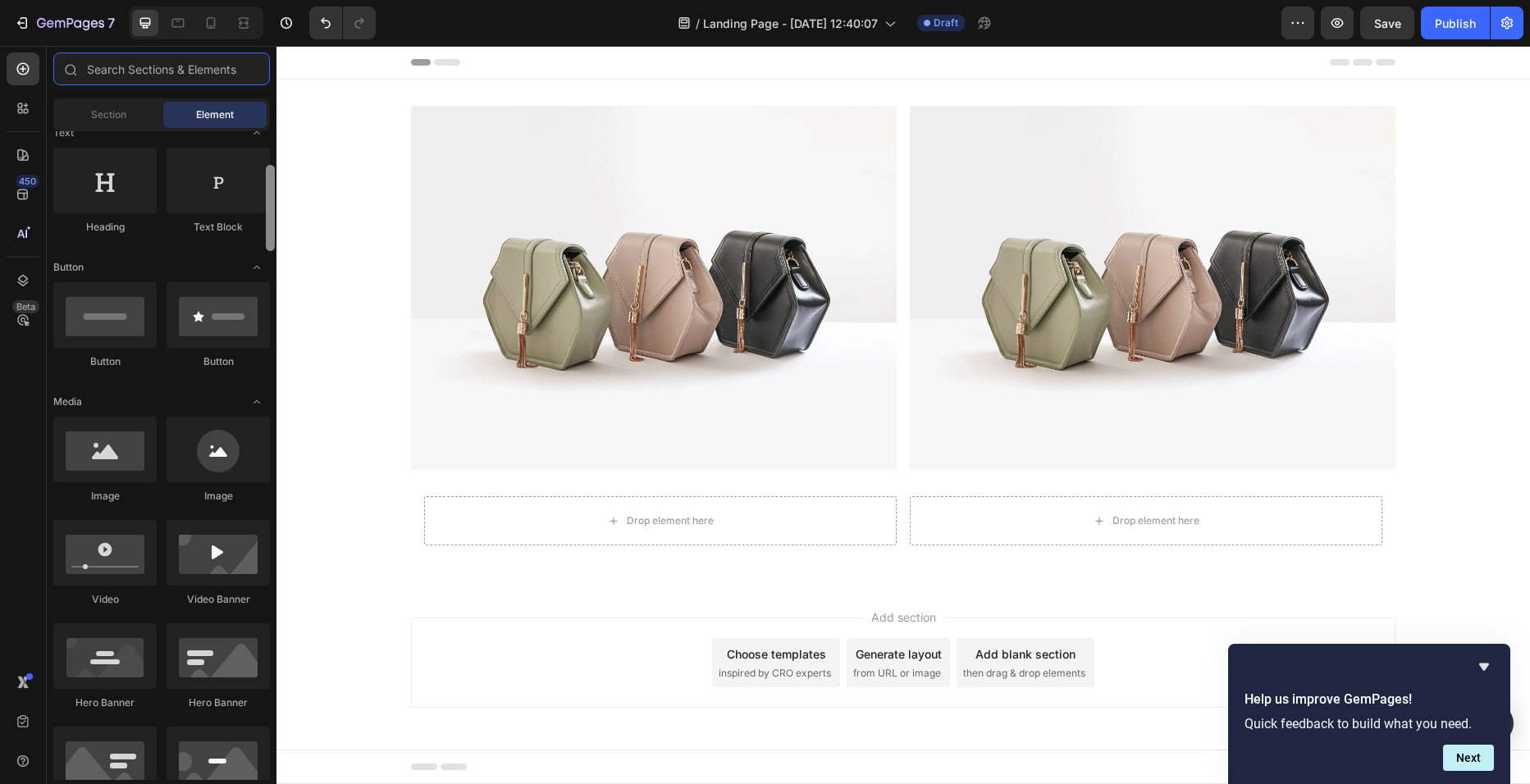
drag, startPoint x: 272, startPoint y: 204, endPoint x: 275, endPoint y: 239, distance: 35.1
click at [275, 239] on div at bounding box center [270, 456] width 12 height 649
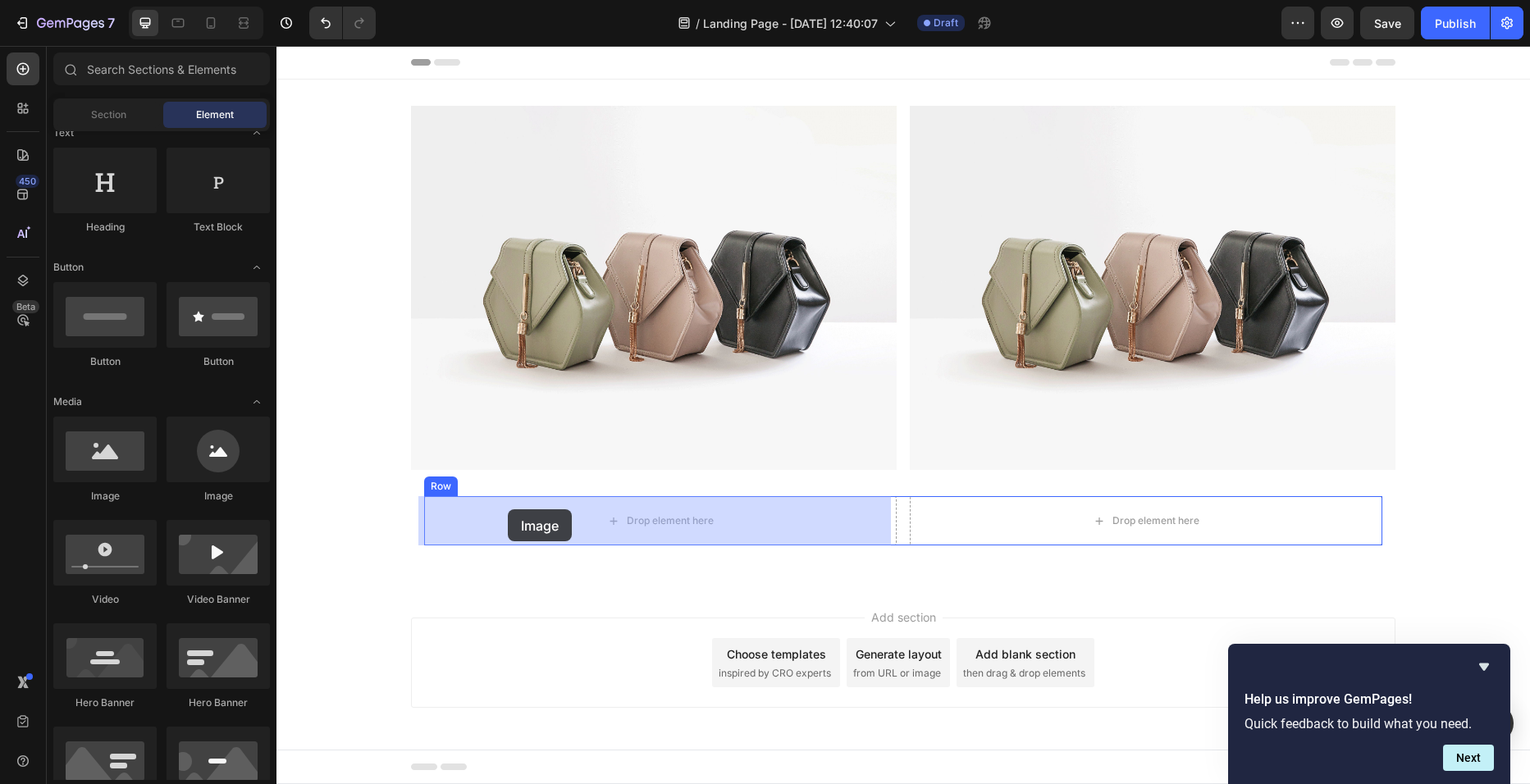
drag, startPoint x: 406, startPoint y: 504, endPoint x: 508, endPoint y: 510, distance: 102.2
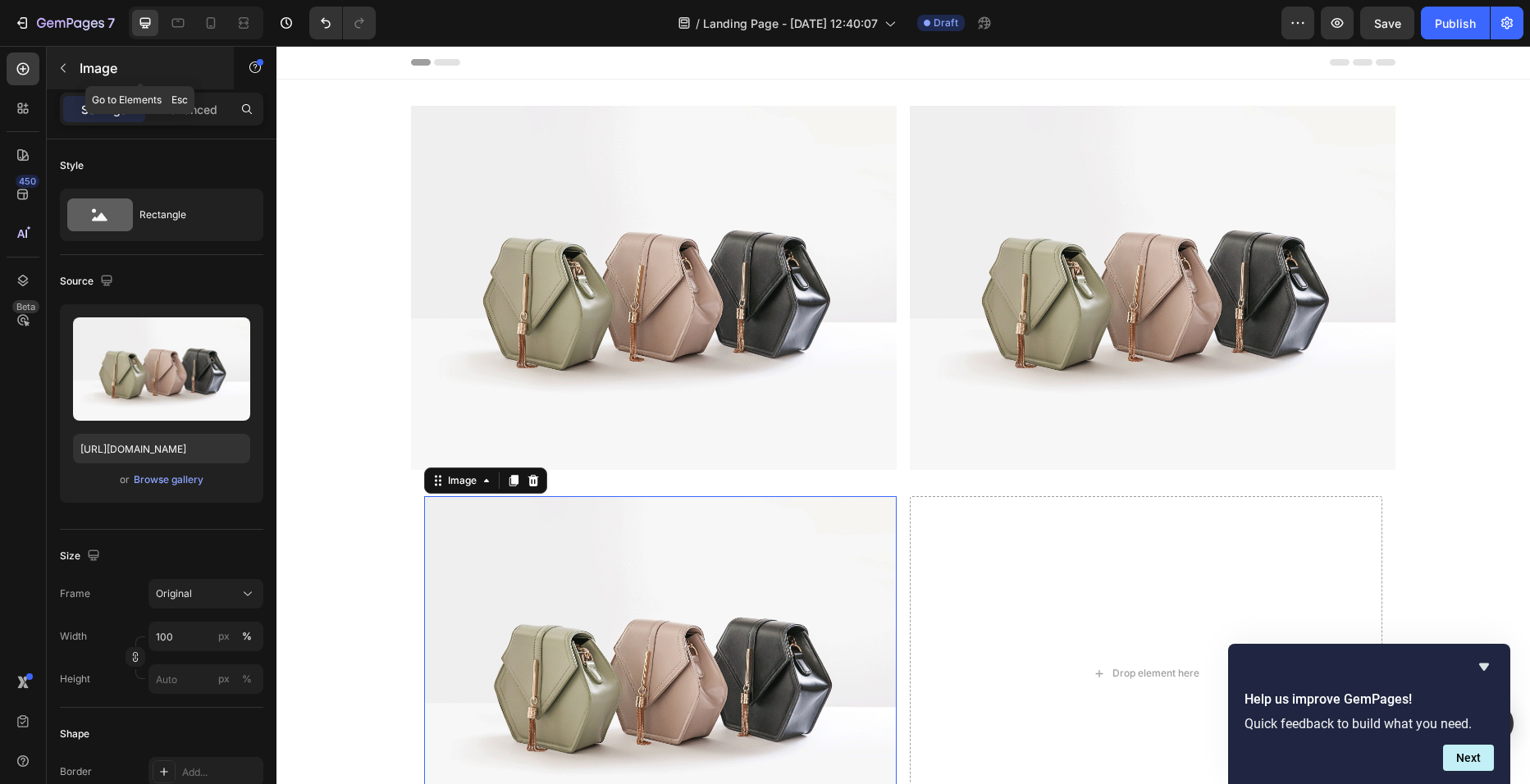
click at [63, 67] on icon "button" at bounding box center [63, 69] width 5 height 9
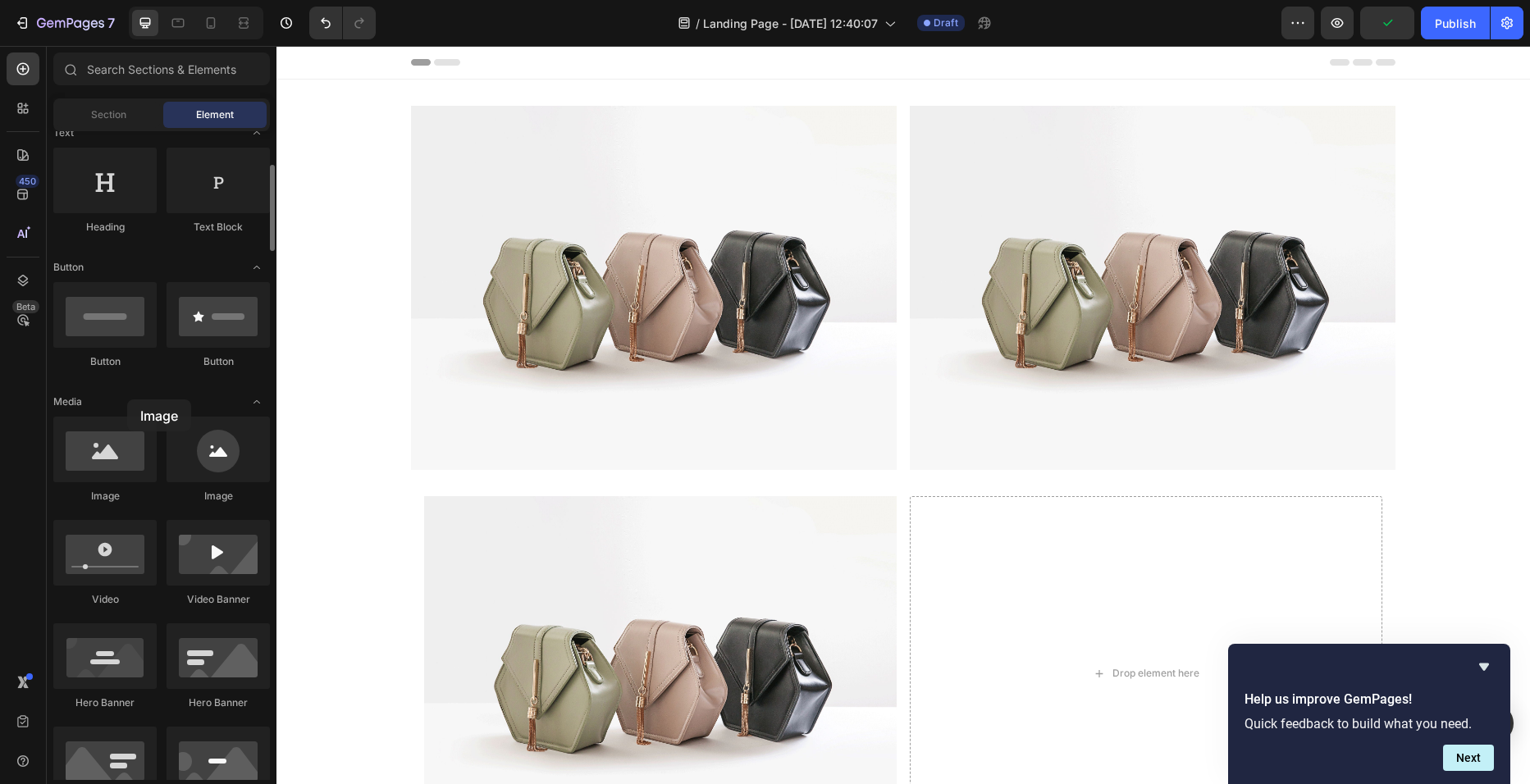
drag, startPoint x: 120, startPoint y: 456, endPoint x: 118, endPoint y: 411, distance: 45.0
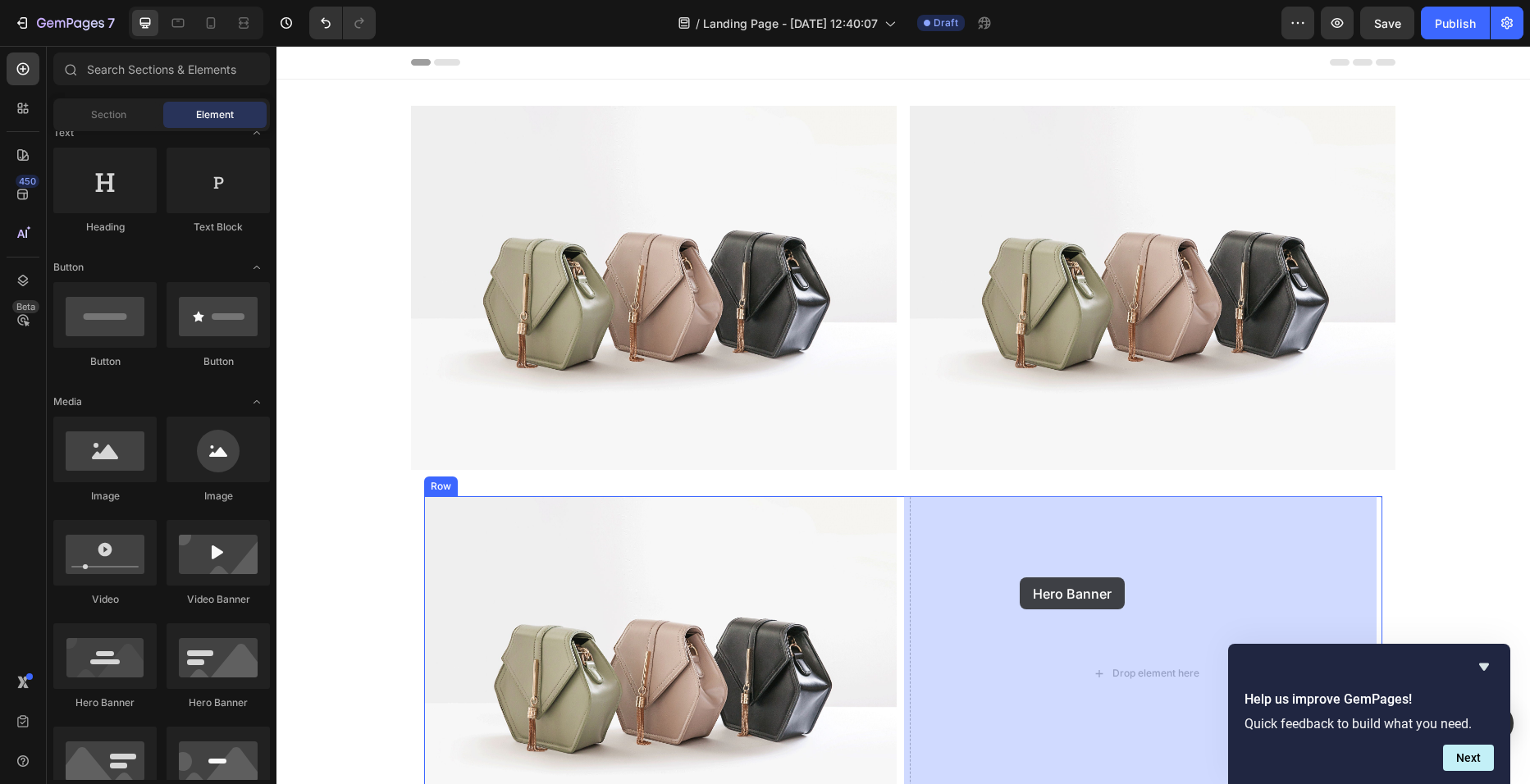
drag, startPoint x: 499, startPoint y: 723, endPoint x: 1019, endPoint y: 577, distance: 540.1
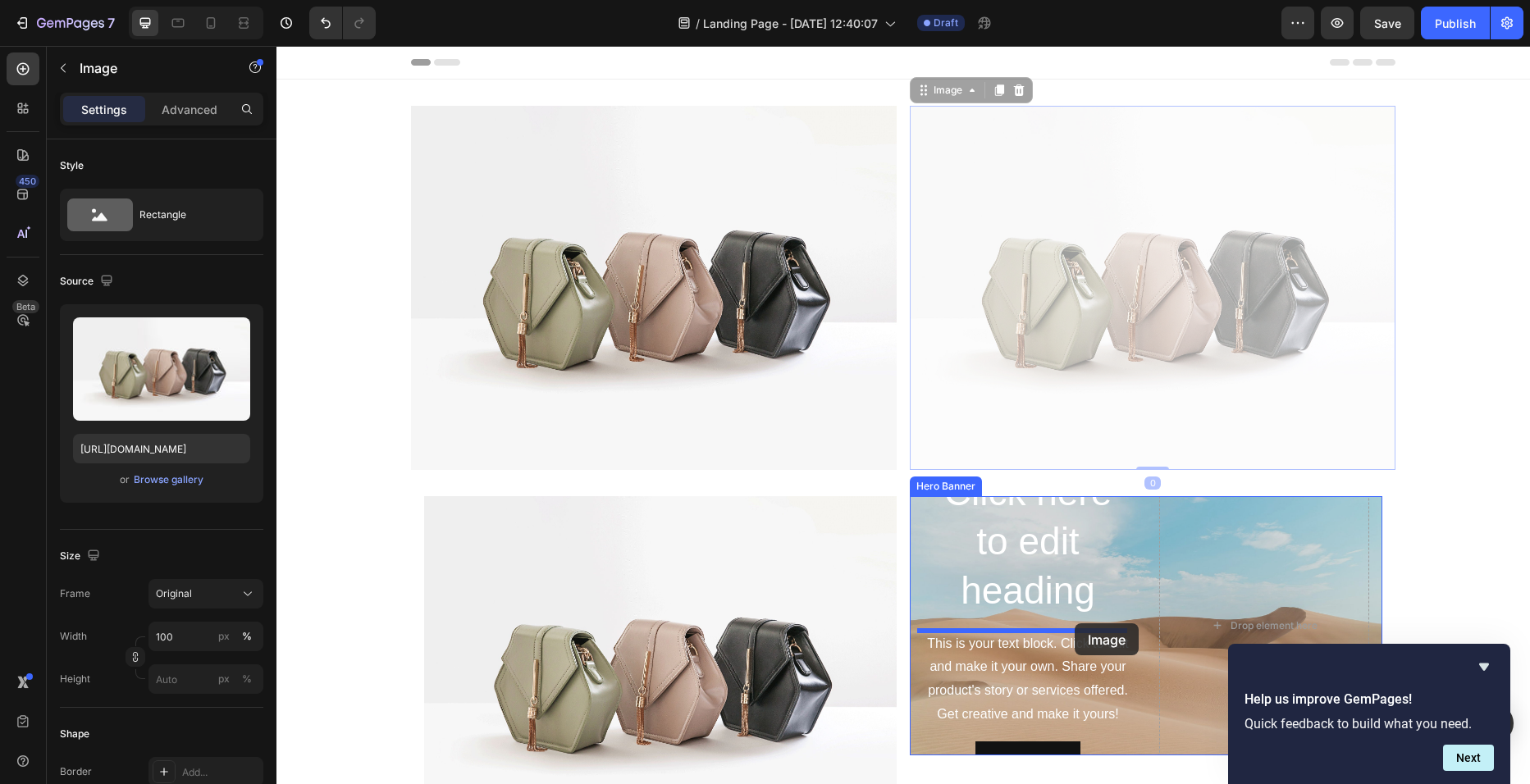
drag, startPoint x: 1045, startPoint y: 375, endPoint x: 1075, endPoint y: 623, distance: 249.8
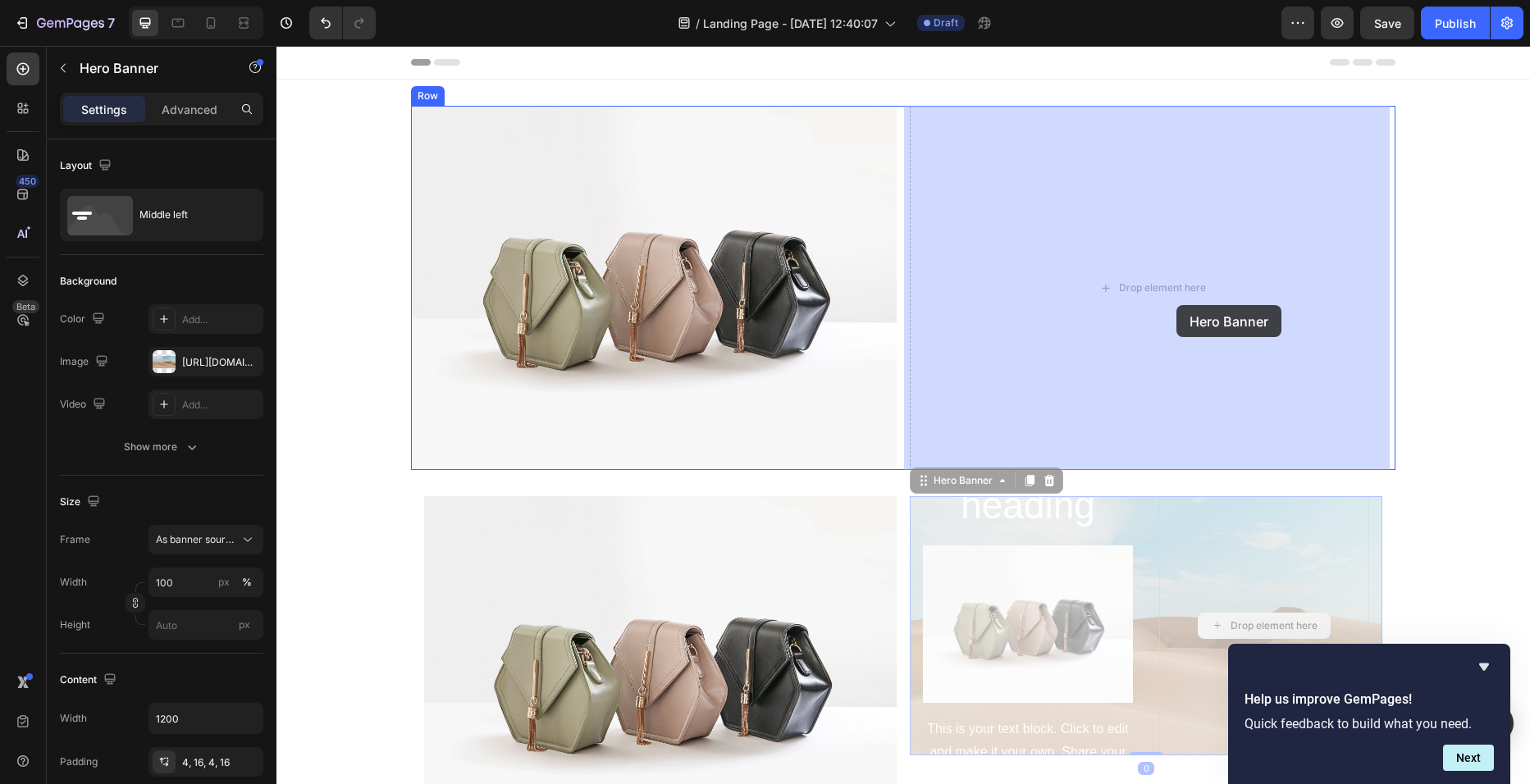
drag, startPoint x: 1235, startPoint y: 556, endPoint x: 1173, endPoint y: 294, distance: 269.2
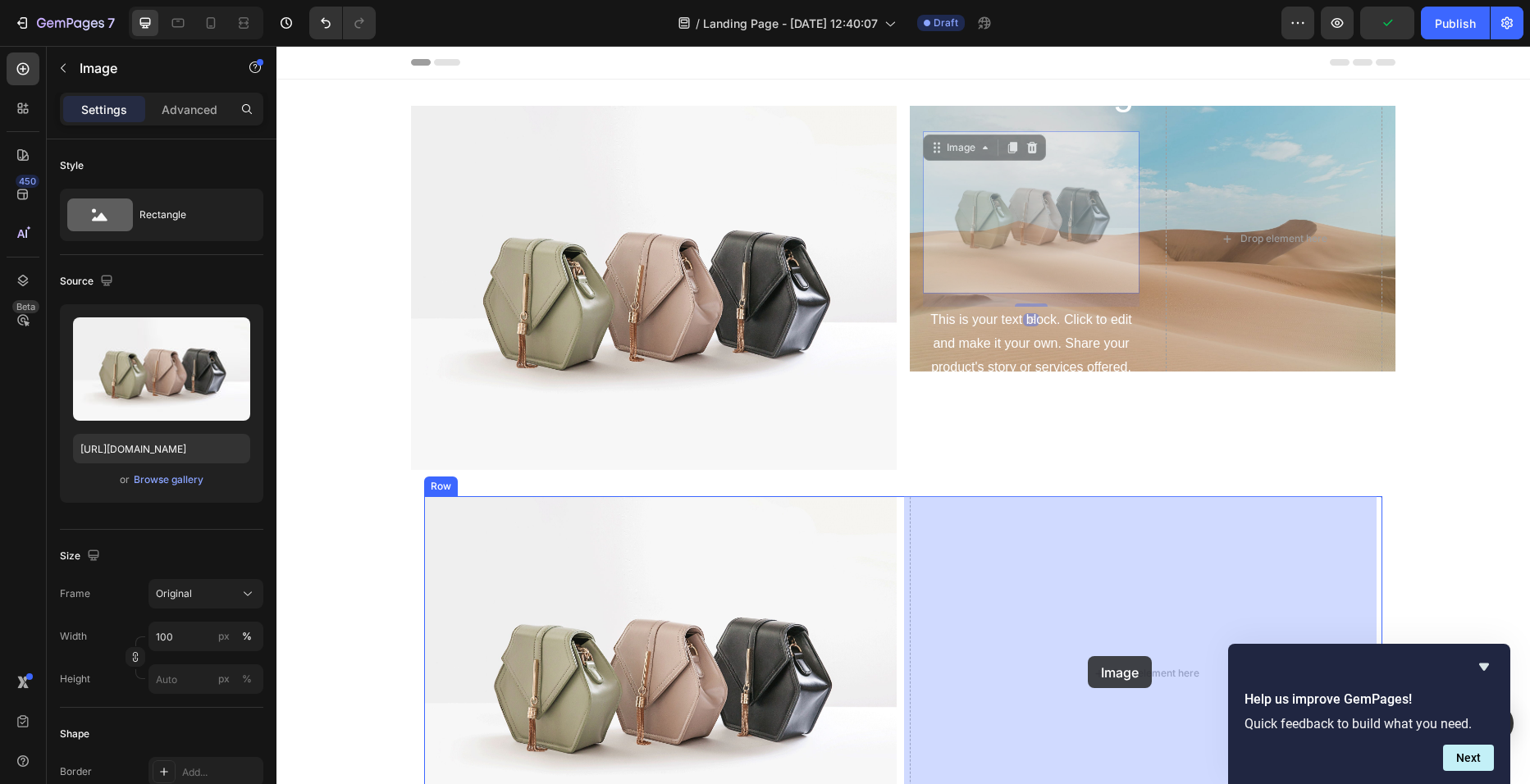
drag, startPoint x: 1048, startPoint y: 260, endPoint x: 1088, endPoint y: 656, distance: 398.0
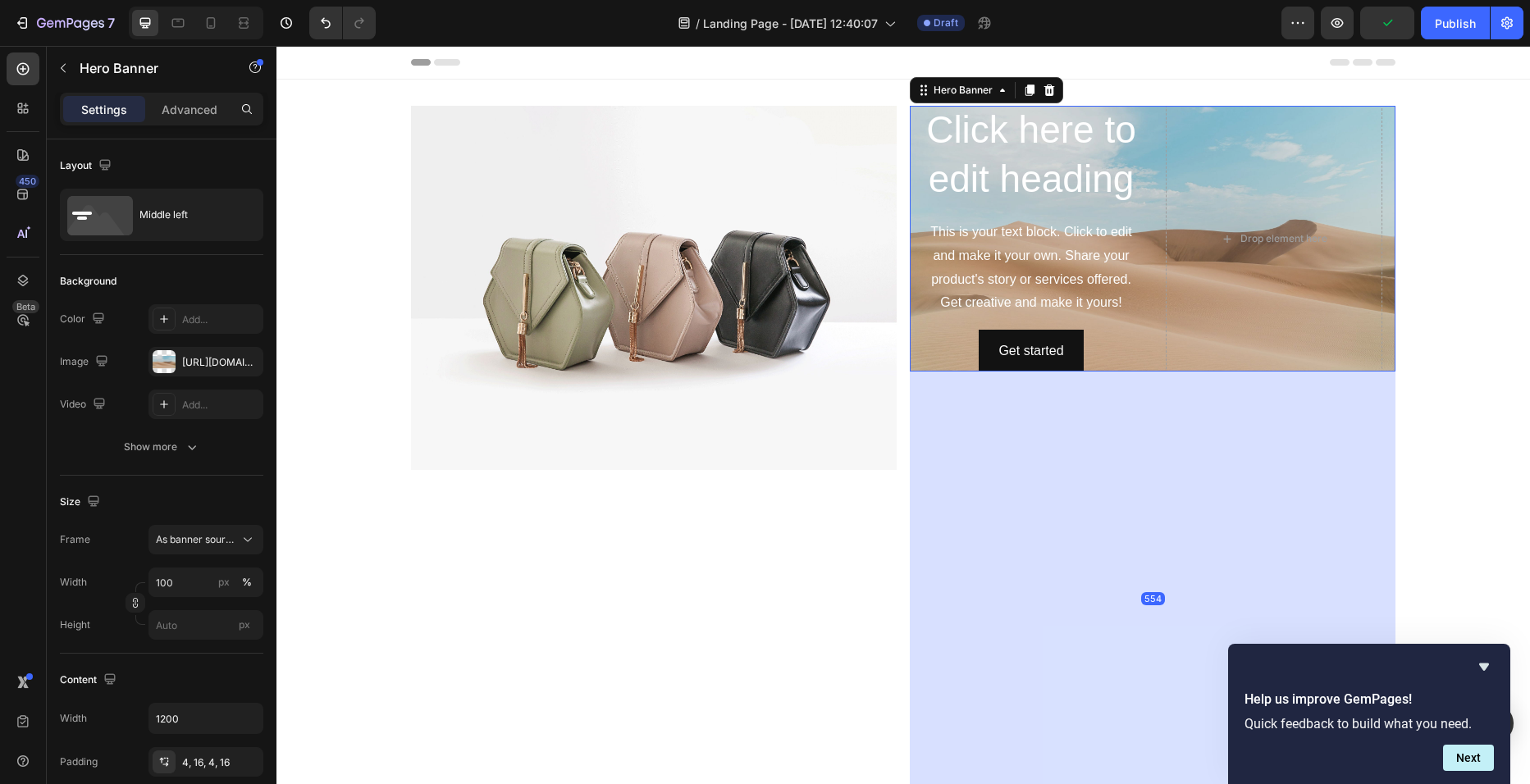
drag, startPoint x: 1153, startPoint y: 372, endPoint x: 1195, endPoint y: 826, distance: 455.9
click at [1195, 783] on html "Header Image Click here to edit heading Heading This is your text block. Click …" at bounding box center [903, 765] width 1254 height 1436
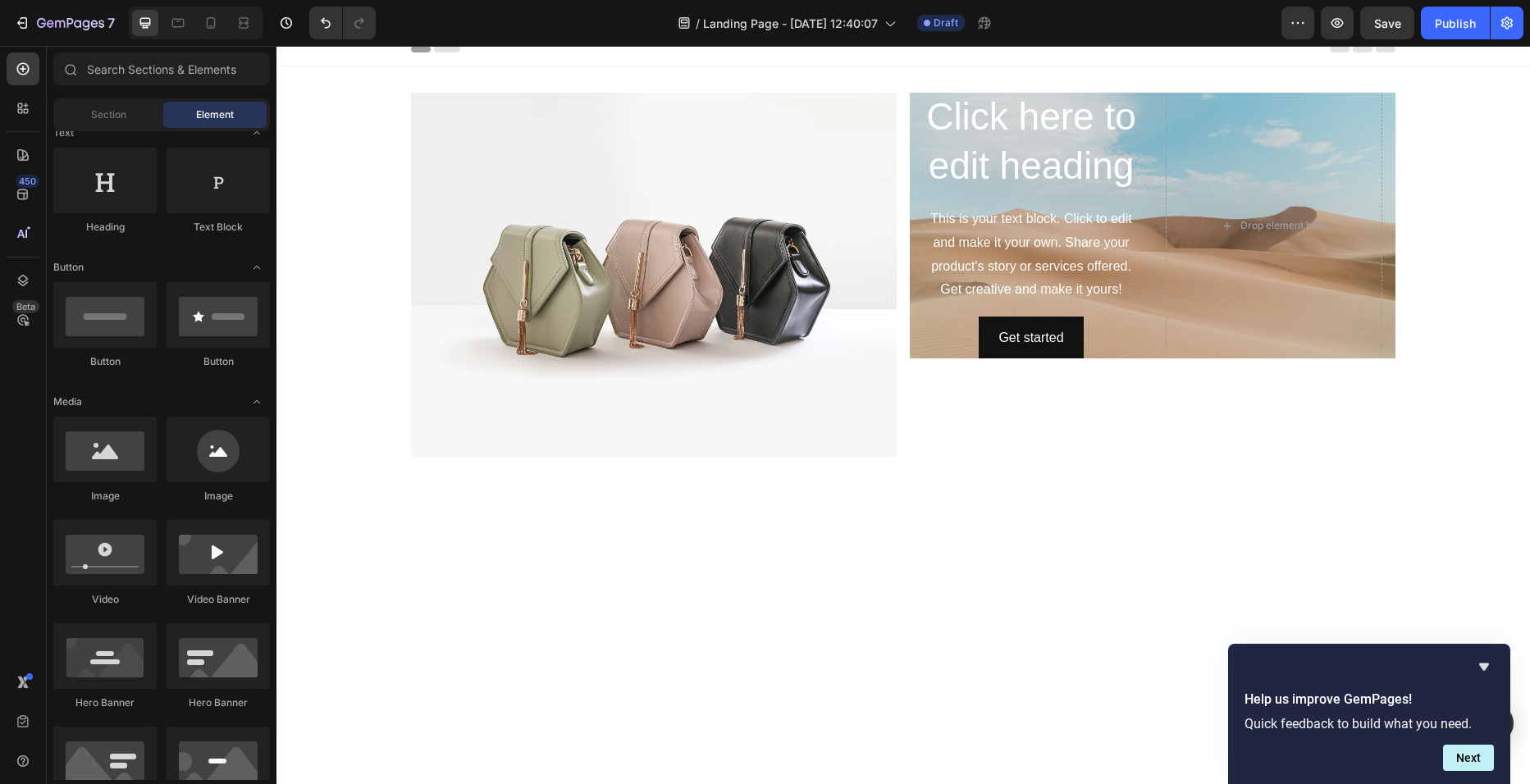
scroll to position [0, 0]
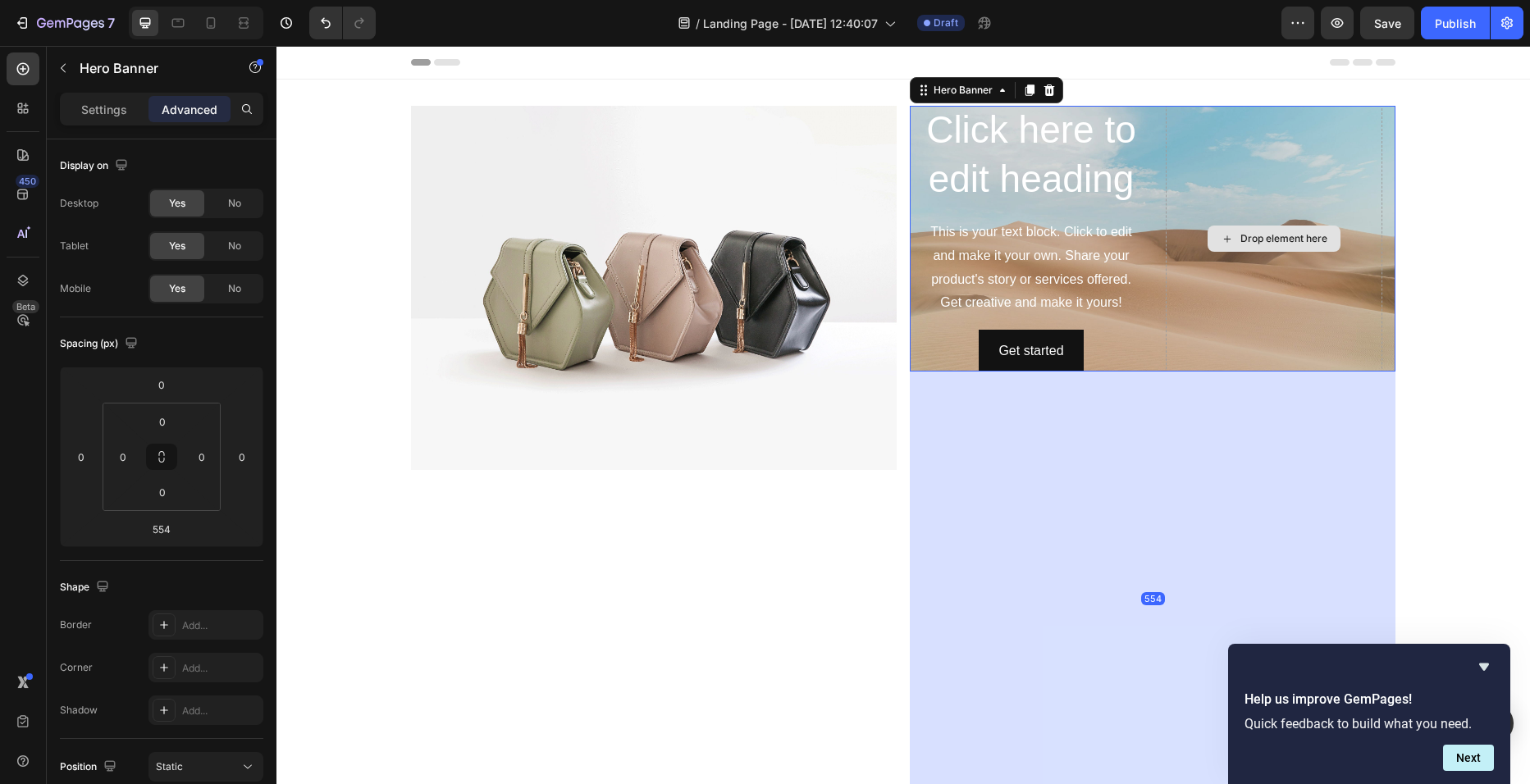
click at [1246, 371] on div "Drop element here" at bounding box center [1274, 238] width 217 height 269
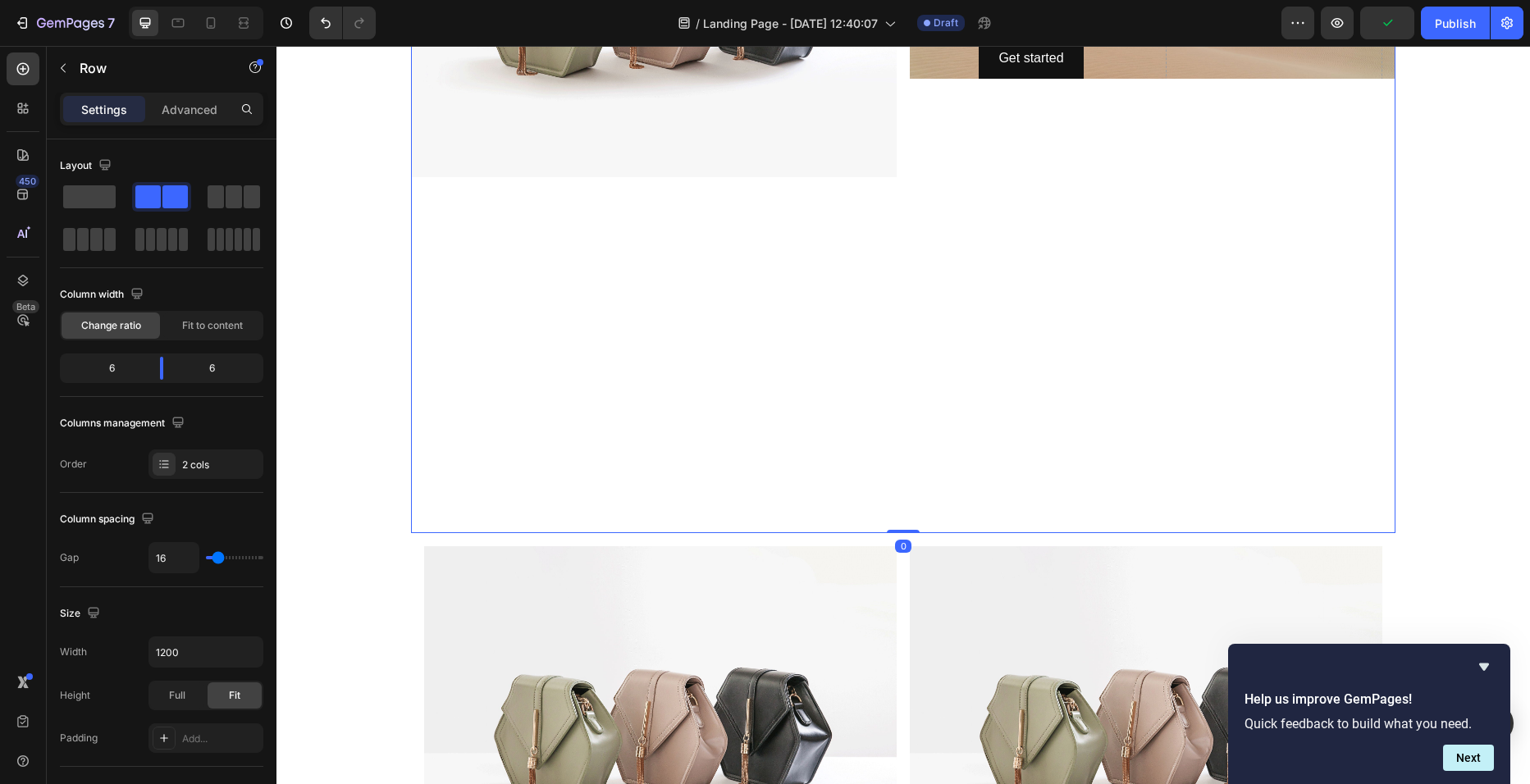
scroll to position [280, 0]
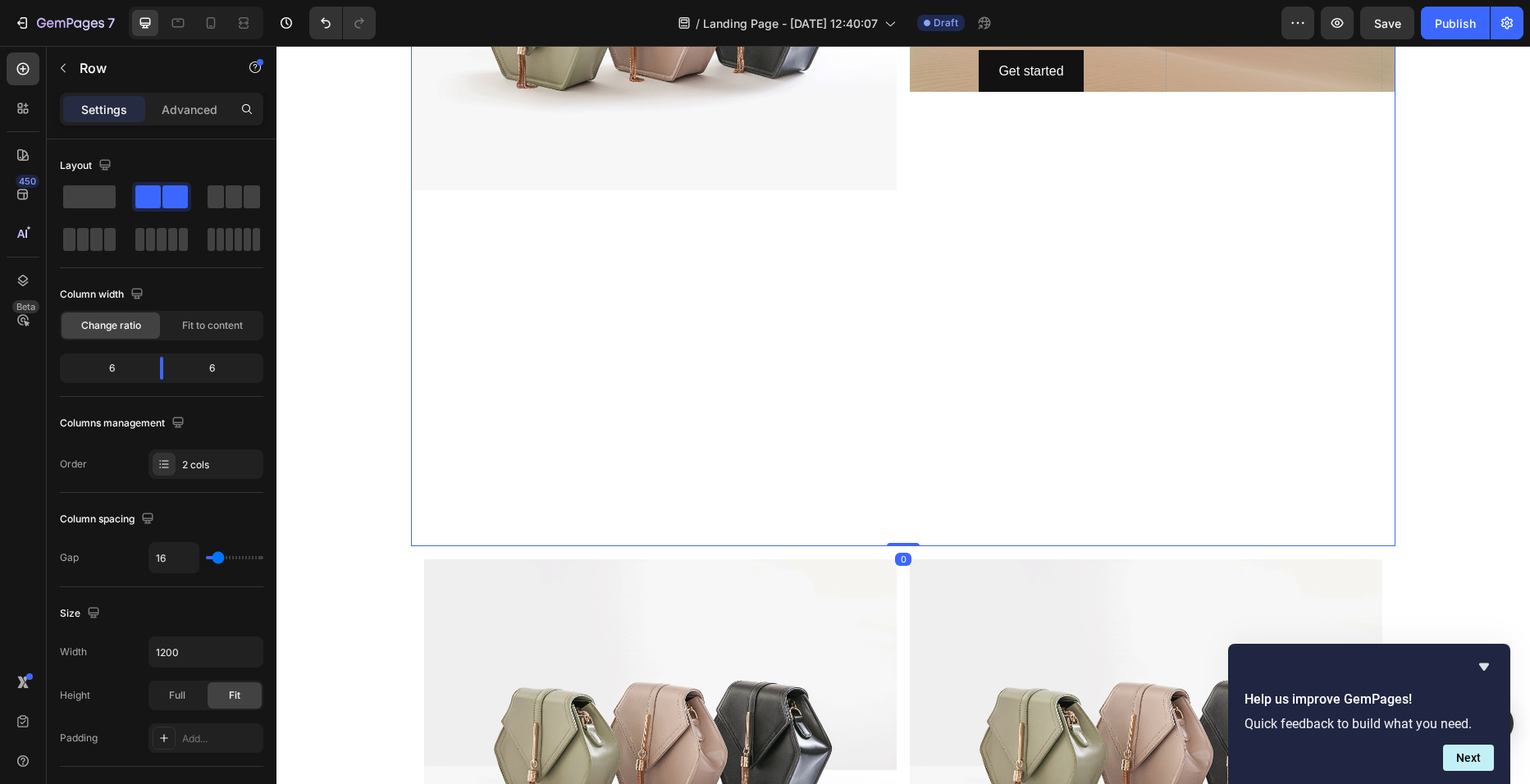
drag, startPoint x: 902, startPoint y: 545, endPoint x: 931, endPoint y: 349, distance: 198.1
click at [931, 349] on div "Image Click here to edit heading Heading This is your text block. Click to edit…" at bounding box center [904, 185] width 984 height 720
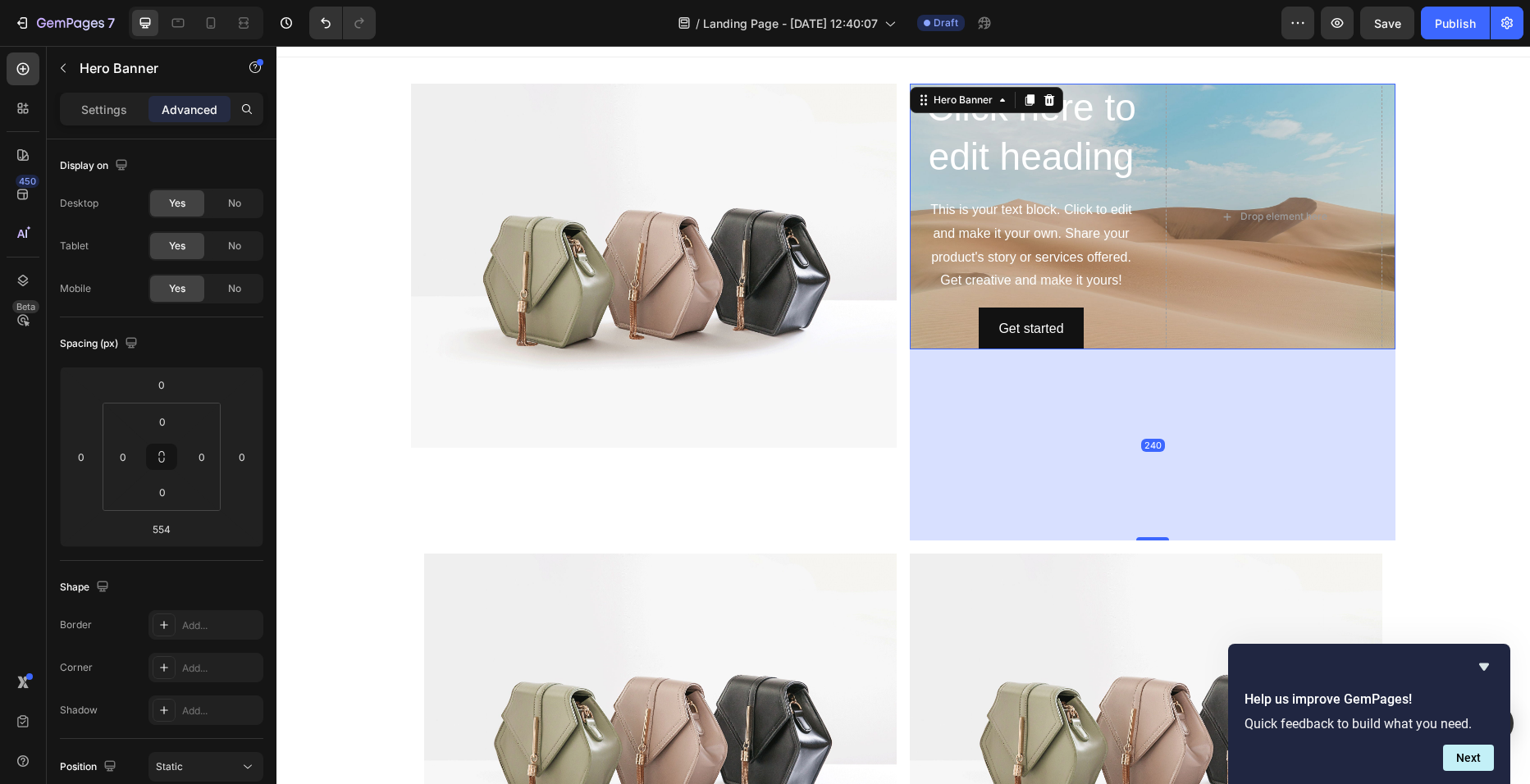
scroll to position [0, 0]
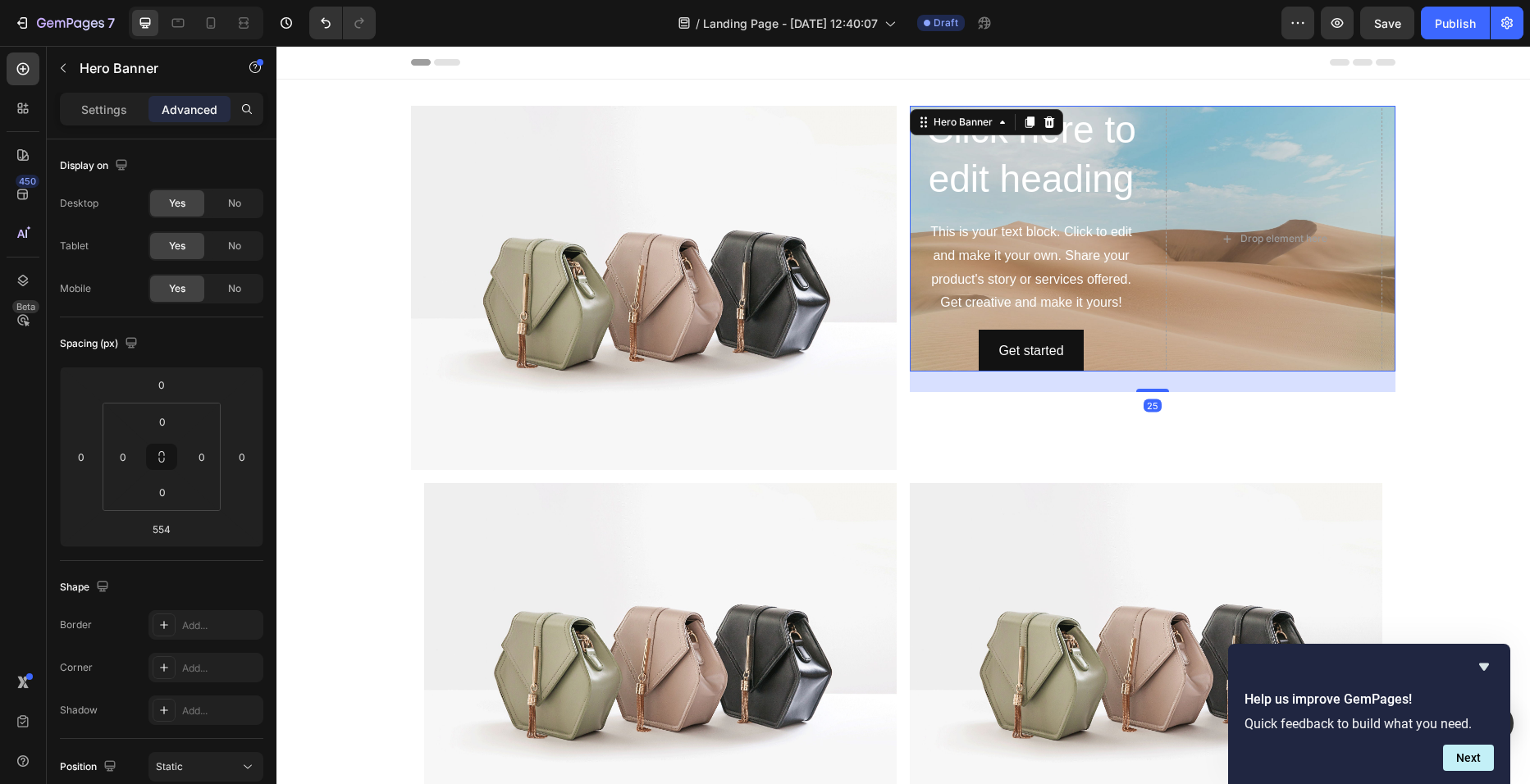
drag, startPoint x: 1147, startPoint y: 547, endPoint x: 1129, endPoint y: 112, distance: 435.4
click at [1129, 112] on div "Click here to edit heading Heading This is your text block. Click to edit and m…" at bounding box center [1153, 238] width 486 height 266
drag, startPoint x: 1144, startPoint y: 389, endPoint x: 1144, endPoint y: 369, distance: 20.0
click at [1144, 369] on div at bounding box center [1152, 369] width 32 height 5
type input "0"
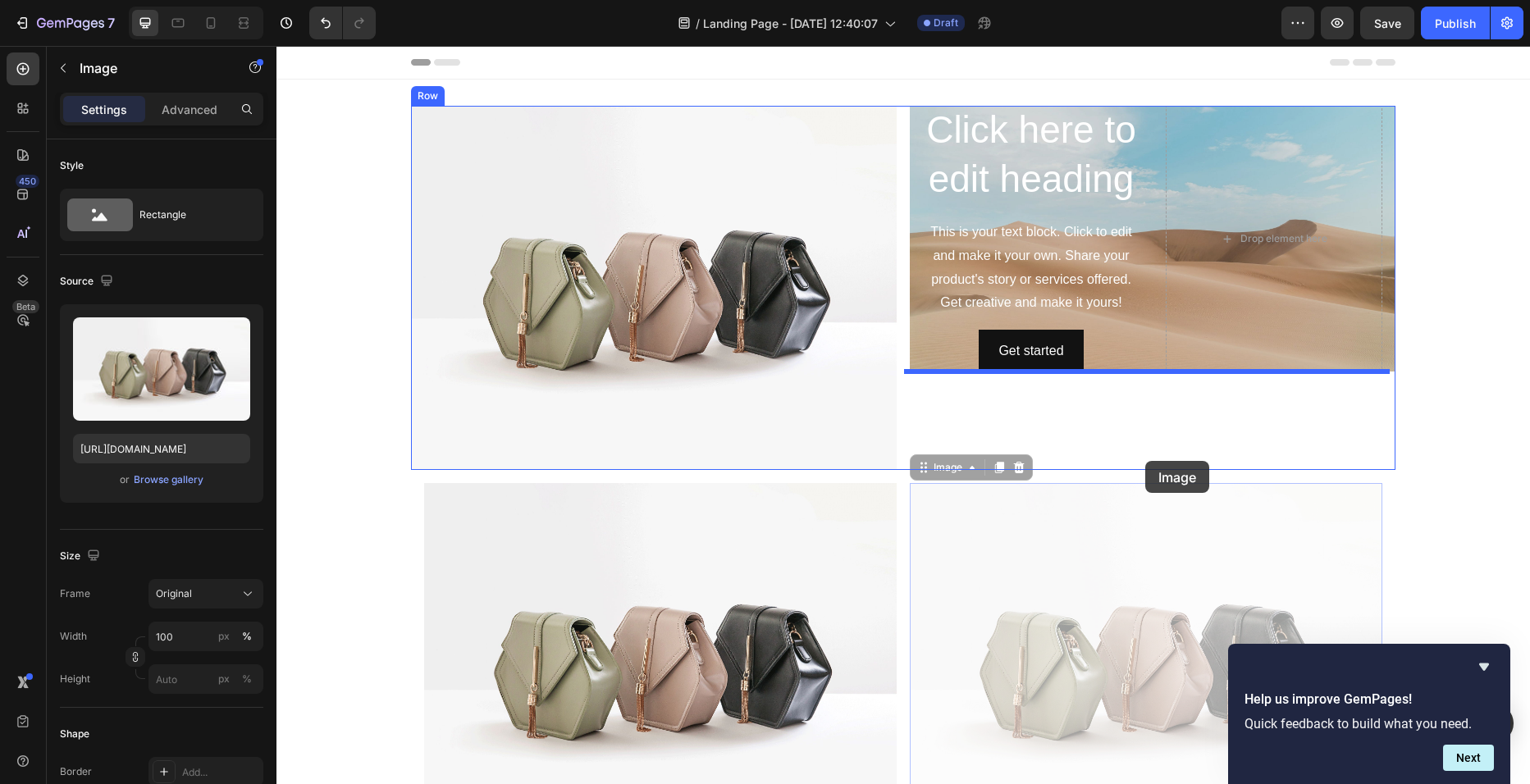
drag, startPoint x: 1142, startPoint y: 538, endPoint x: 1145, endPoint y: 462, distance: 76.1
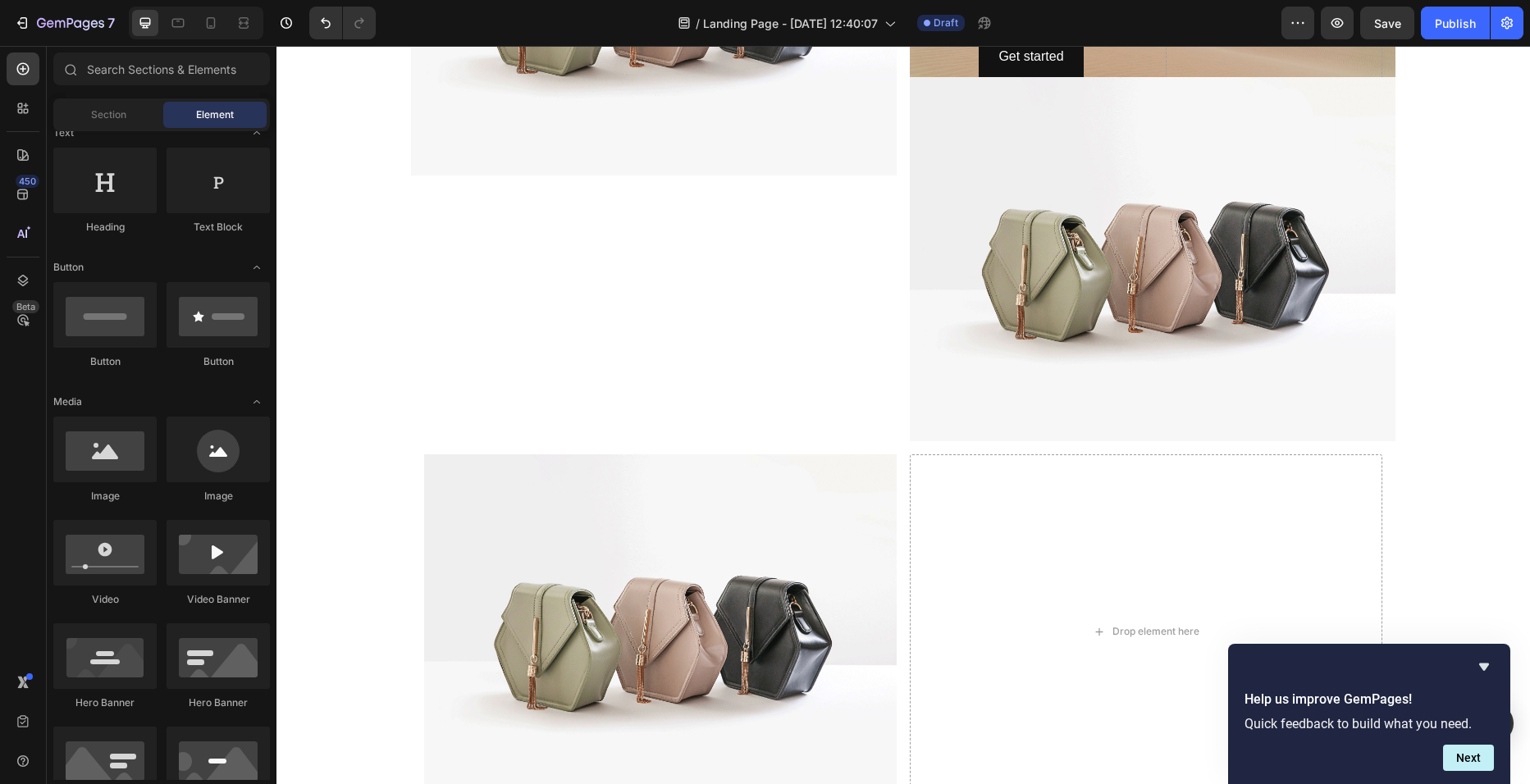
scroll to position [297, 0]
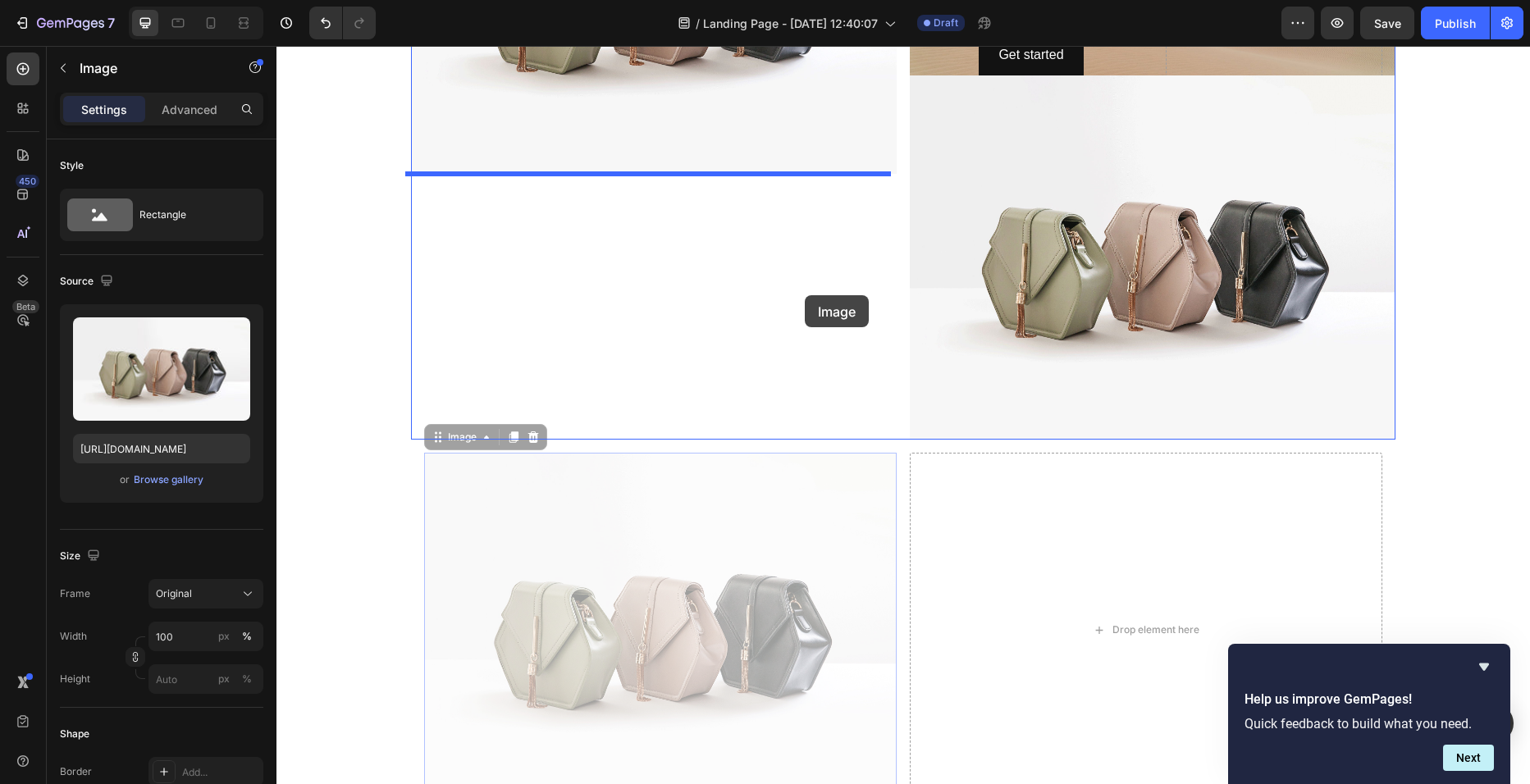
drag, startPoint x: 840, startPoint y: 483, endPoint x: 804, endPoint y: 296, distance: 190.4
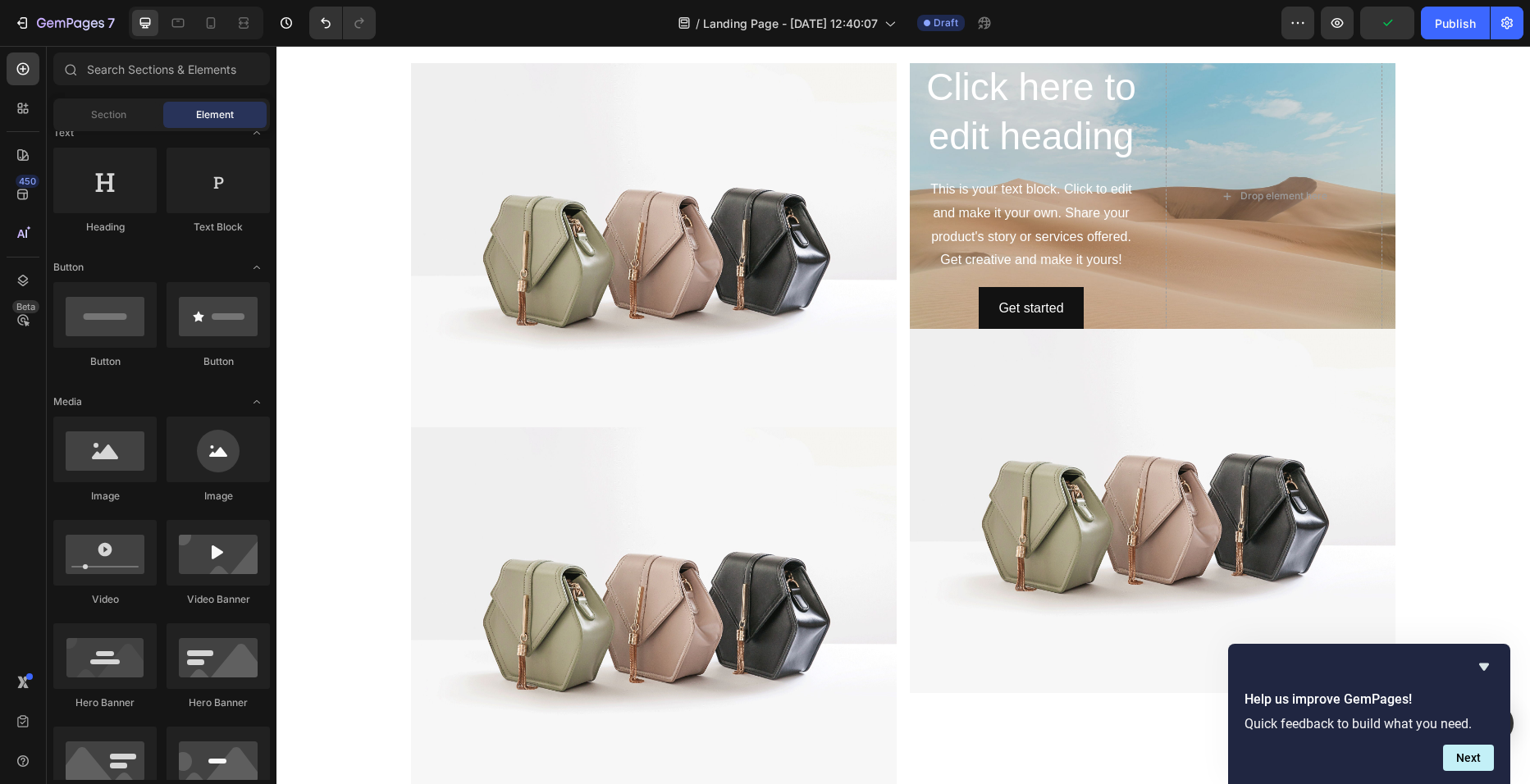
scroll to position [0, 0]
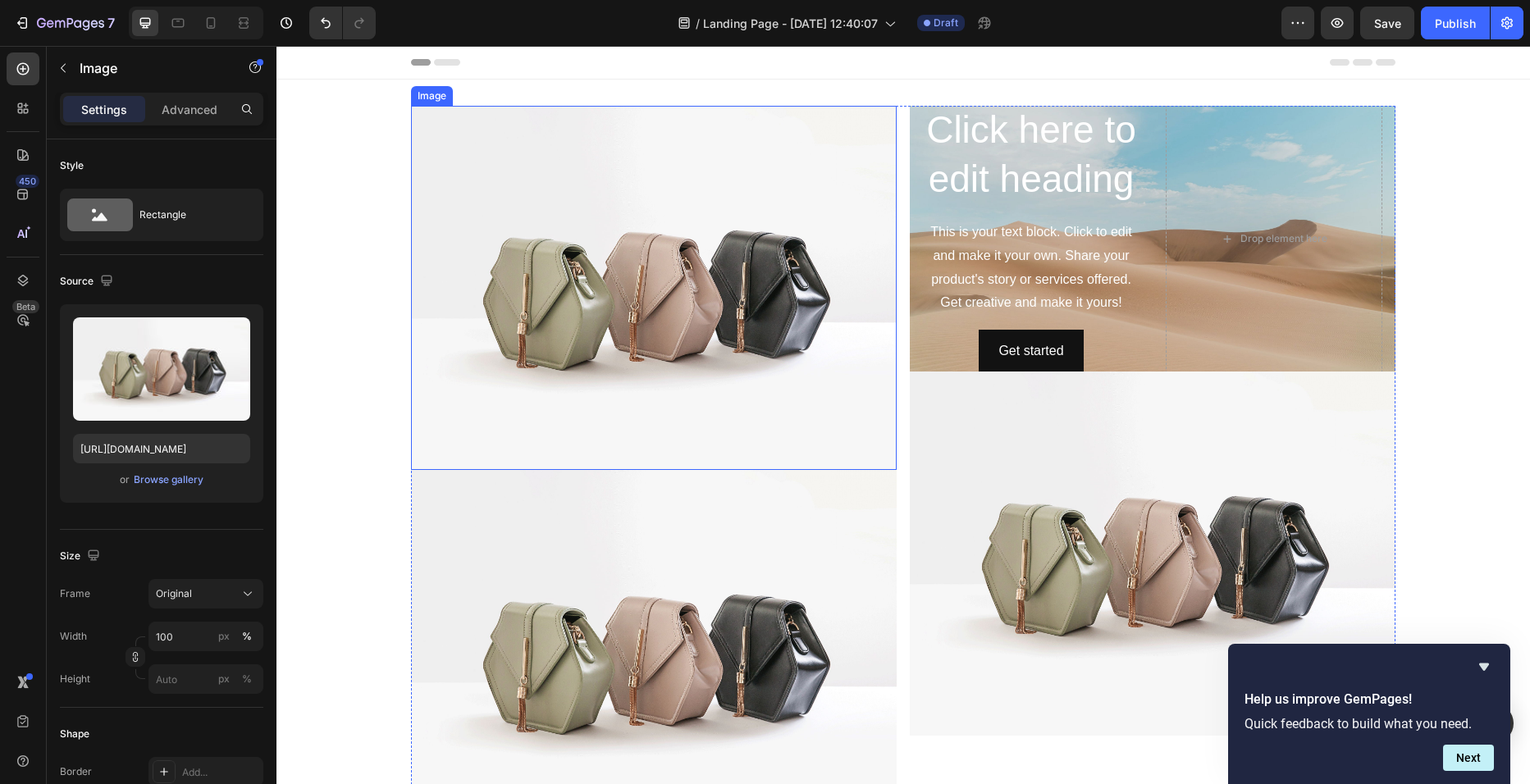
click at [645, 307] on img at bounding box center [654, 287] width 486 height 364
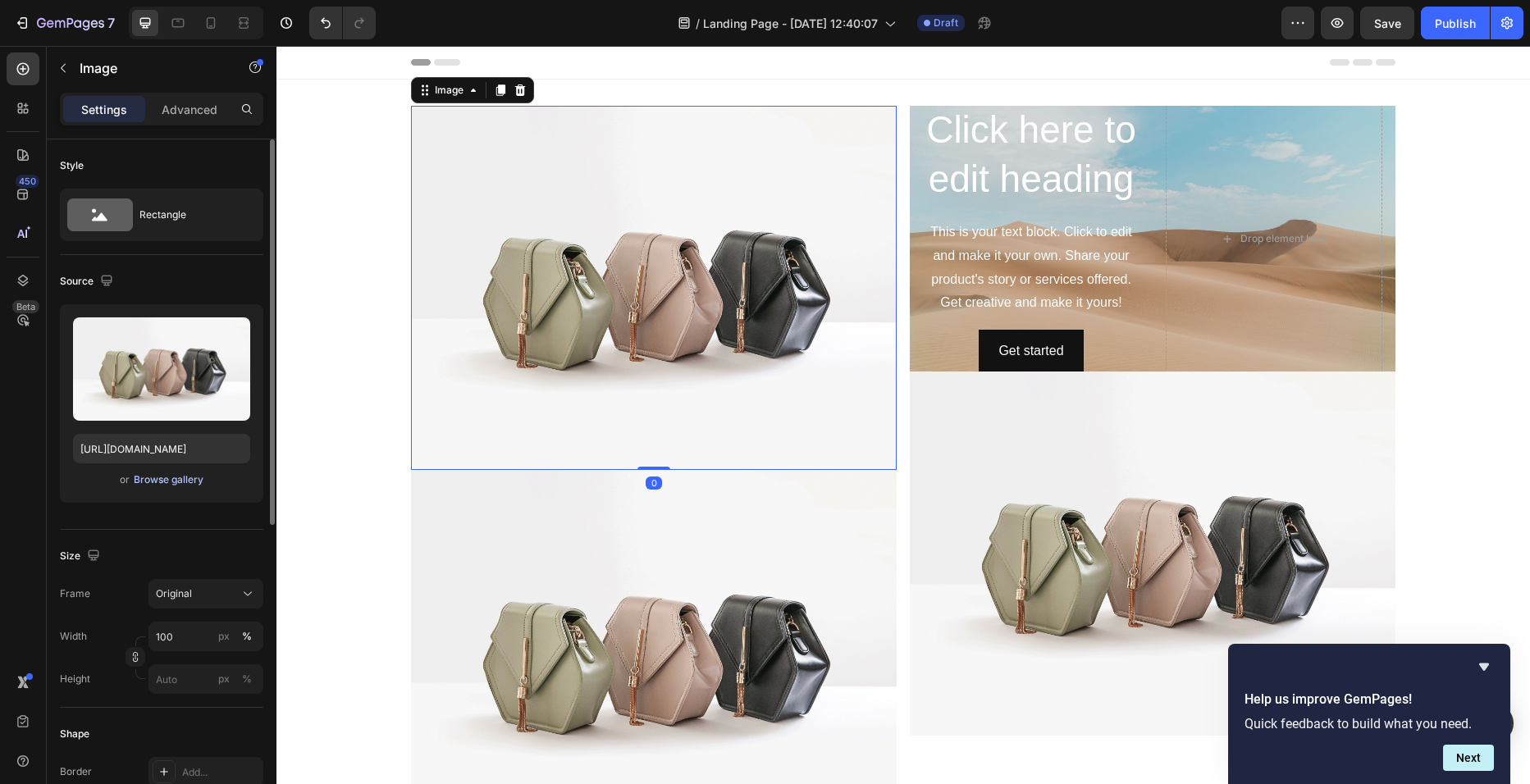
click at [158, 483] on div "Browse gallery" at bounding box center [168, 480] width 70 height 15
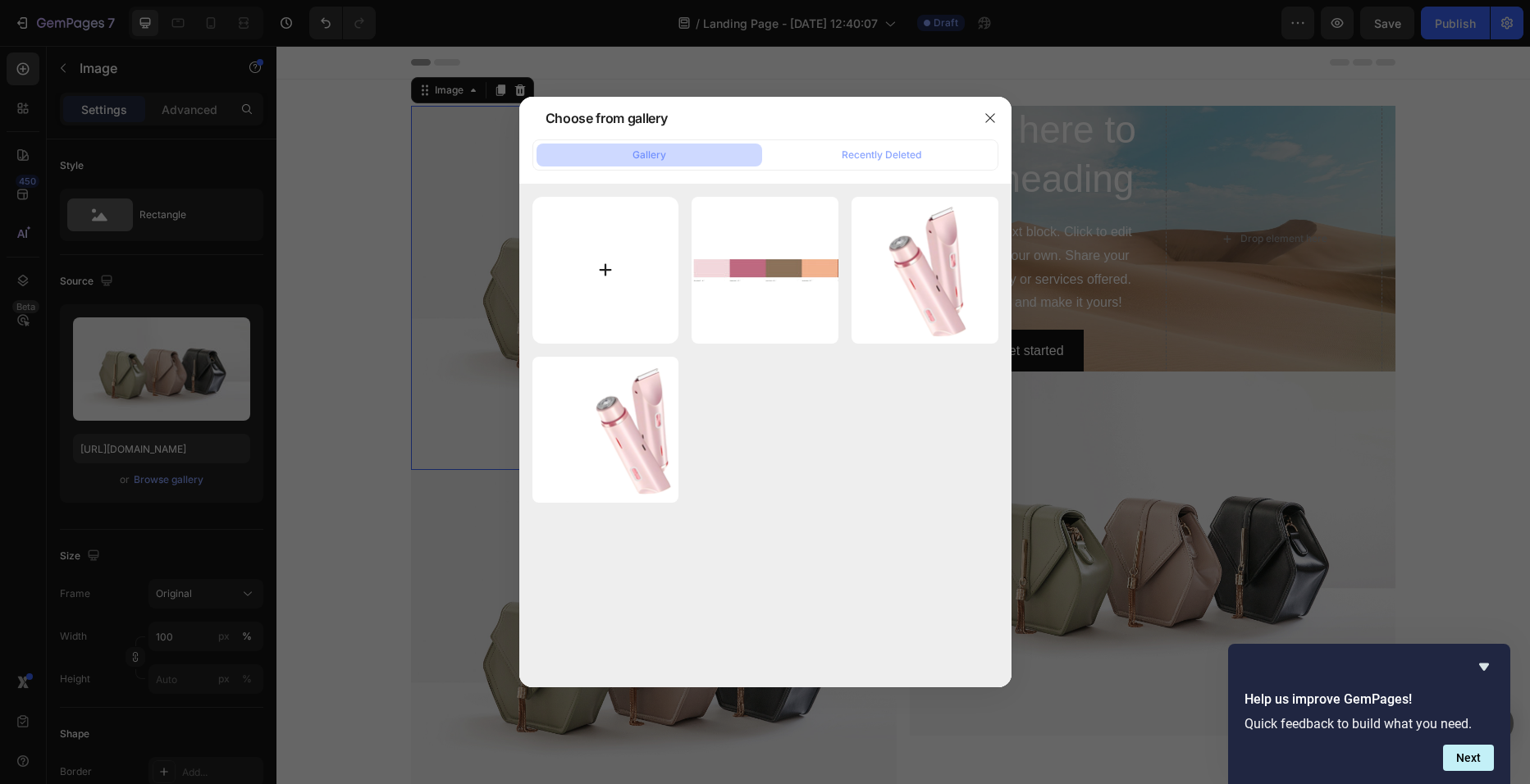
click at [622, 267] on input "file" at bounding box center [606, 270] width 146 height 146
type input "C:\fakepath\Screenshot_27-9-2025_215917_www.amazon.com.mx.jpeg"
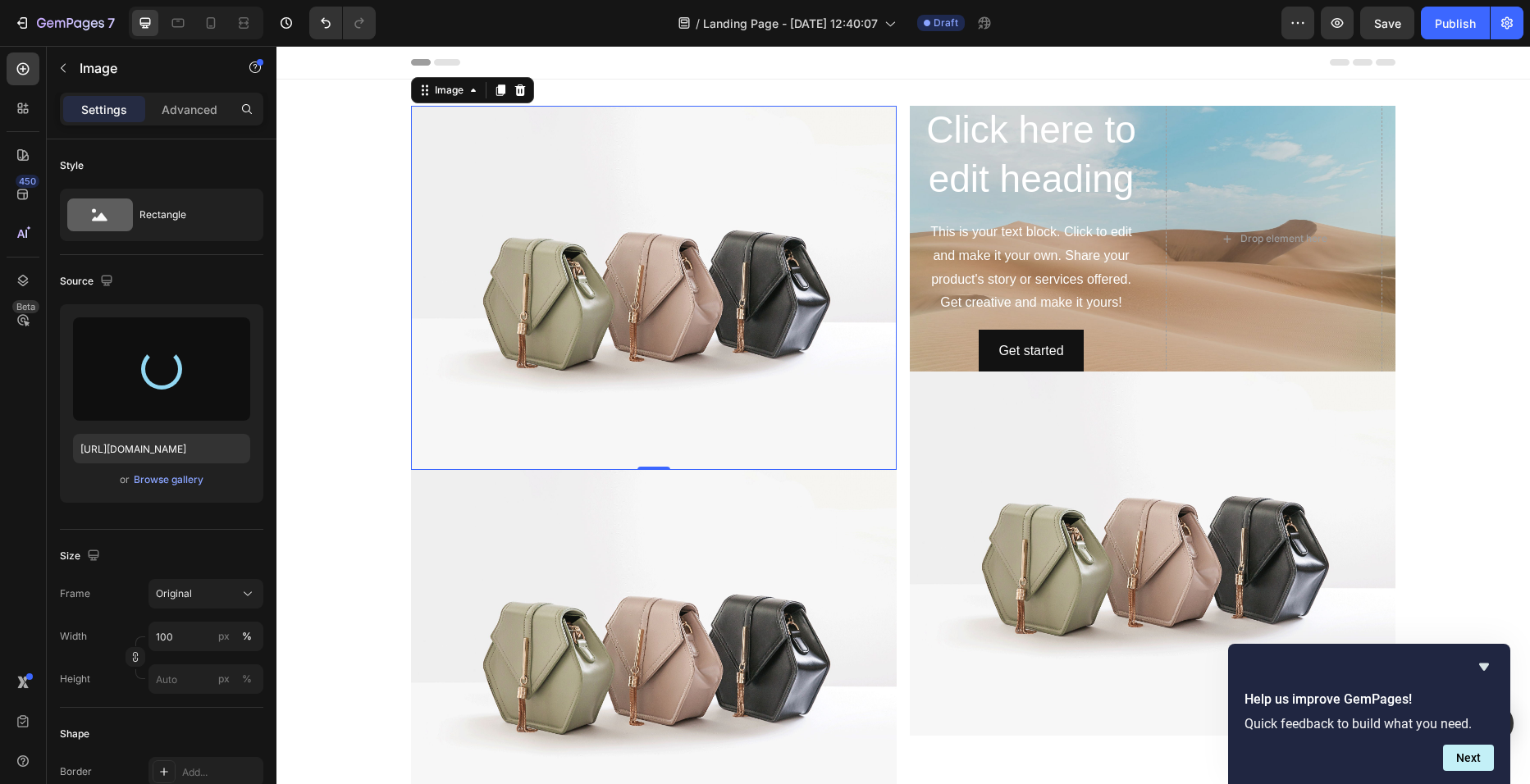
type input "https://cdn.shopify.com/s/files/1/0729/4081/4494/files/gempages_586457974420013…"
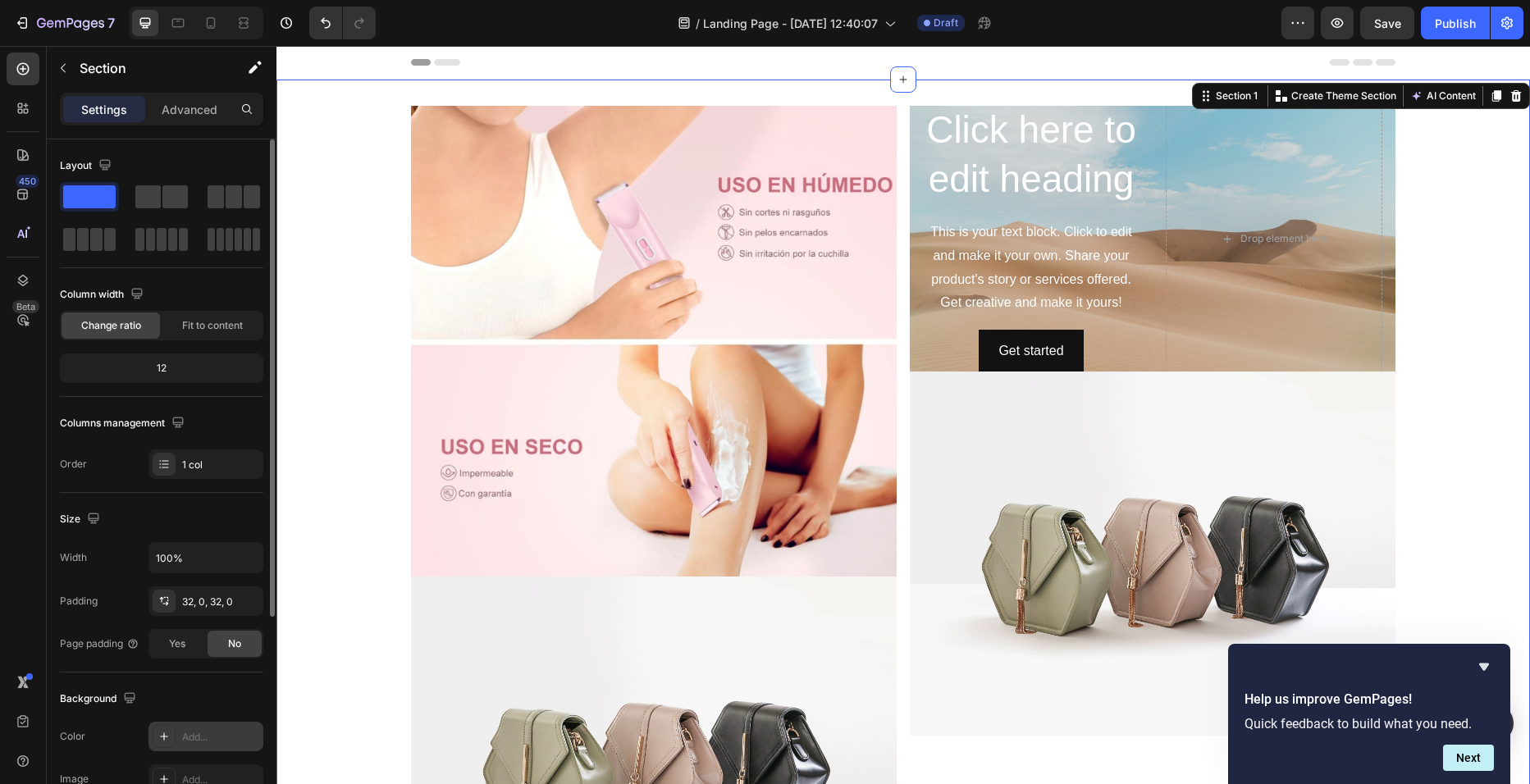
click at [176, 740] on div "Add..." at bounding box center [206, 737] width 115 height 30
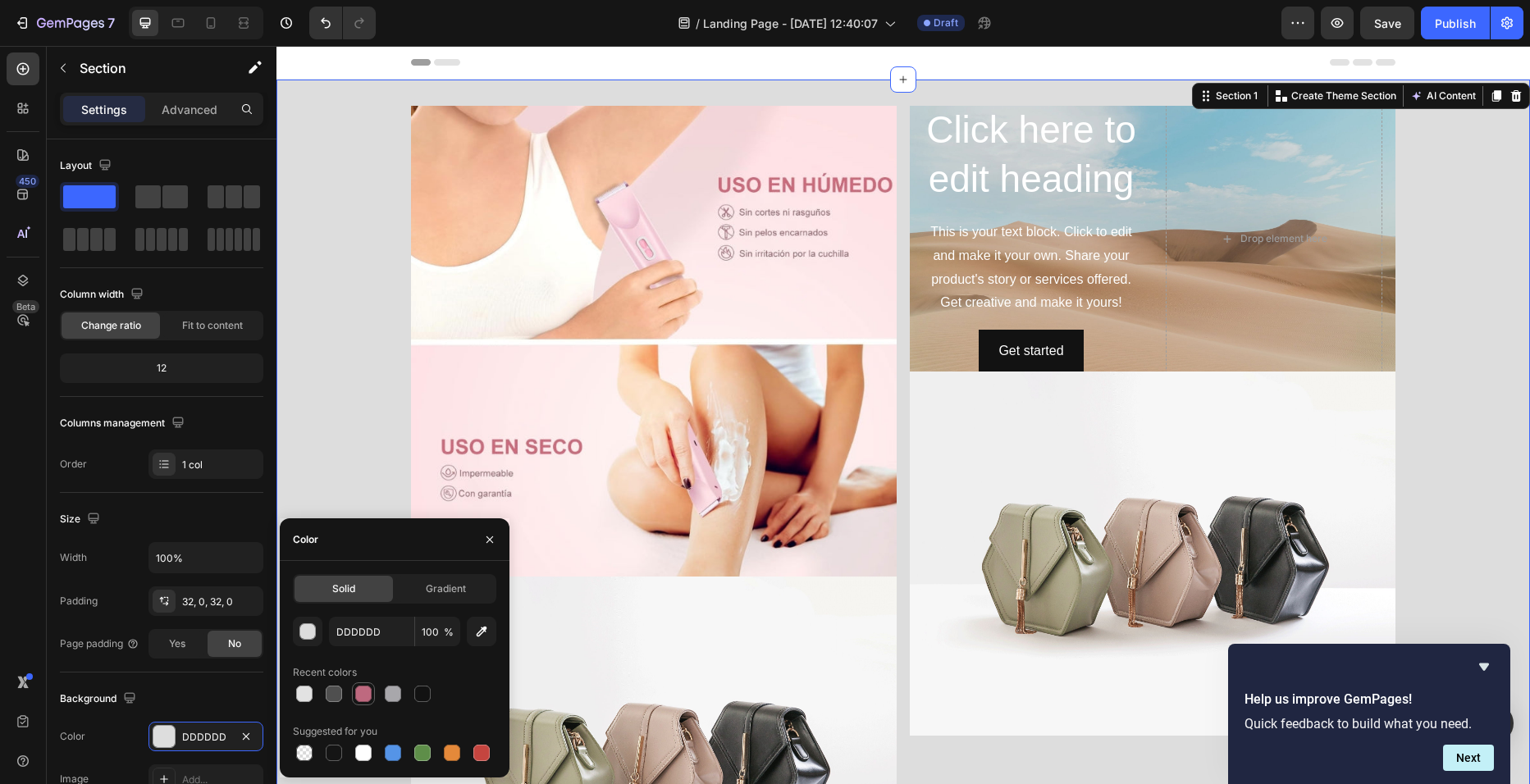
click at [369, 691] on div at bounding box center [363, 694] width 17 height 17
type input "BE697F"
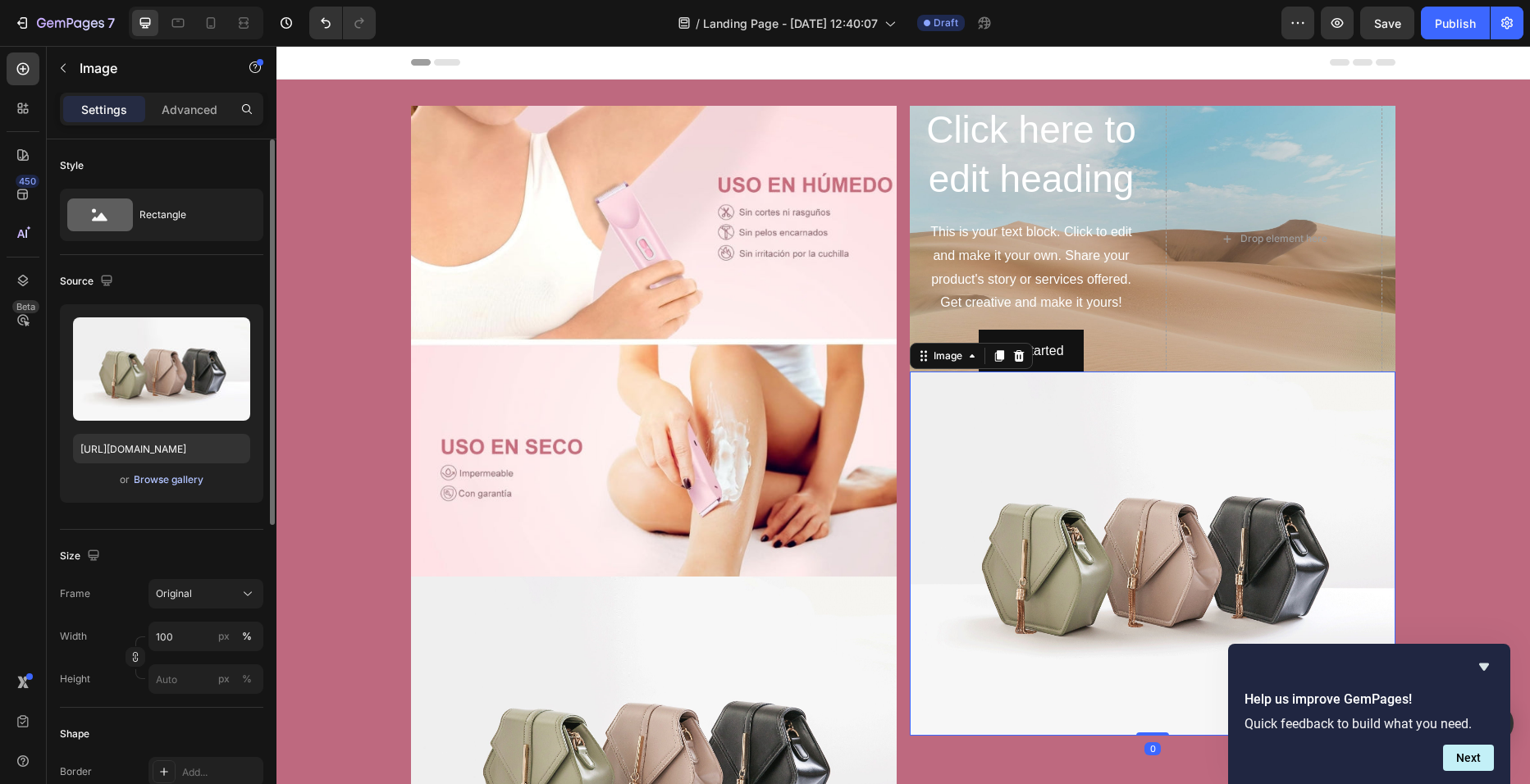
click at [175, 483] on div "Browse gallery" at bounding box center [168, 480] width 70 height 15
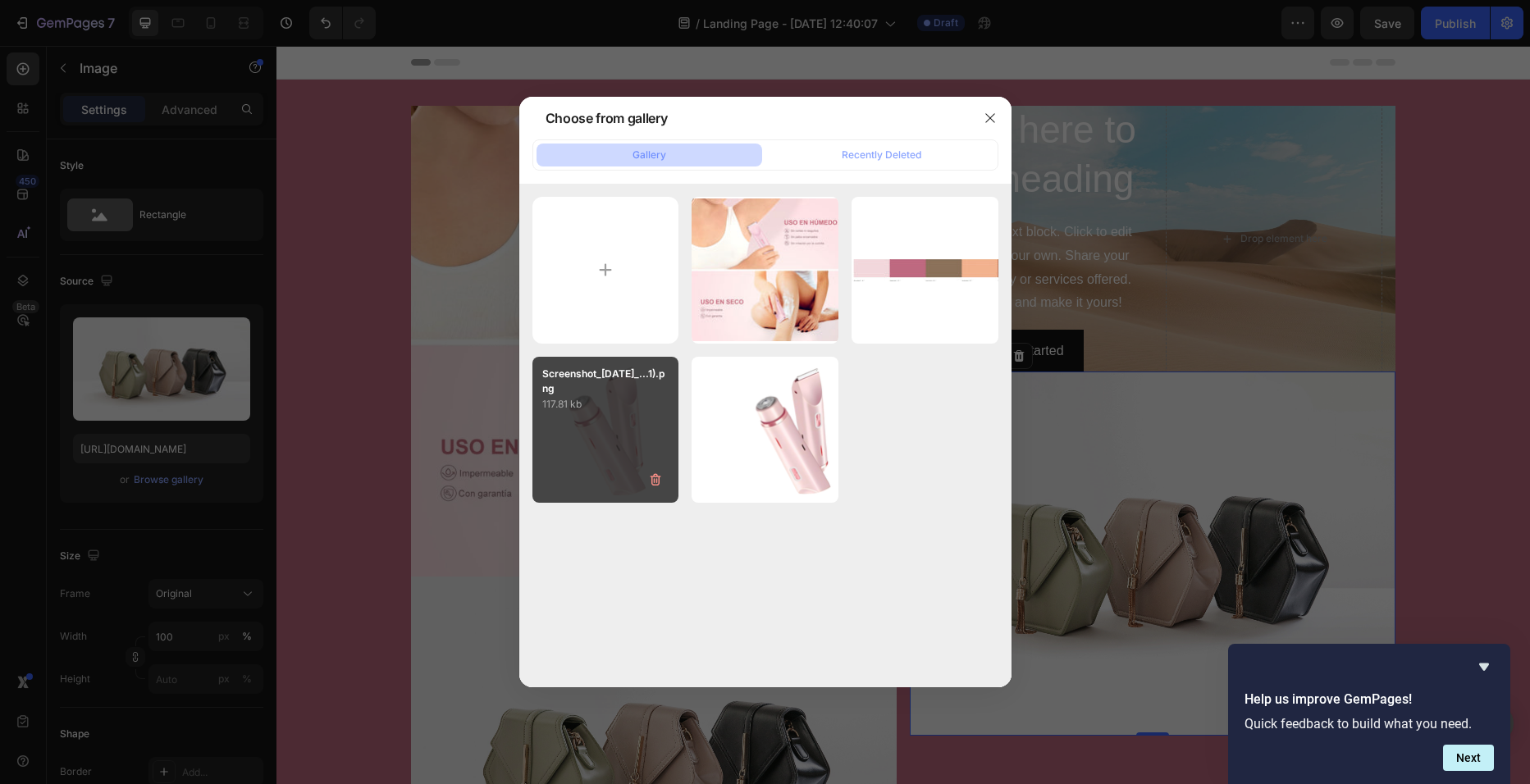
click at [663, 420] on div "Screenshot_27-9-2025_...1).png 117.81 kb" at bounding box center [606, 430] width 146 height 146
type input "https://cdn.shopify.com/s/files/1/0729/4081/4494/files/gempages_586457974420013…"
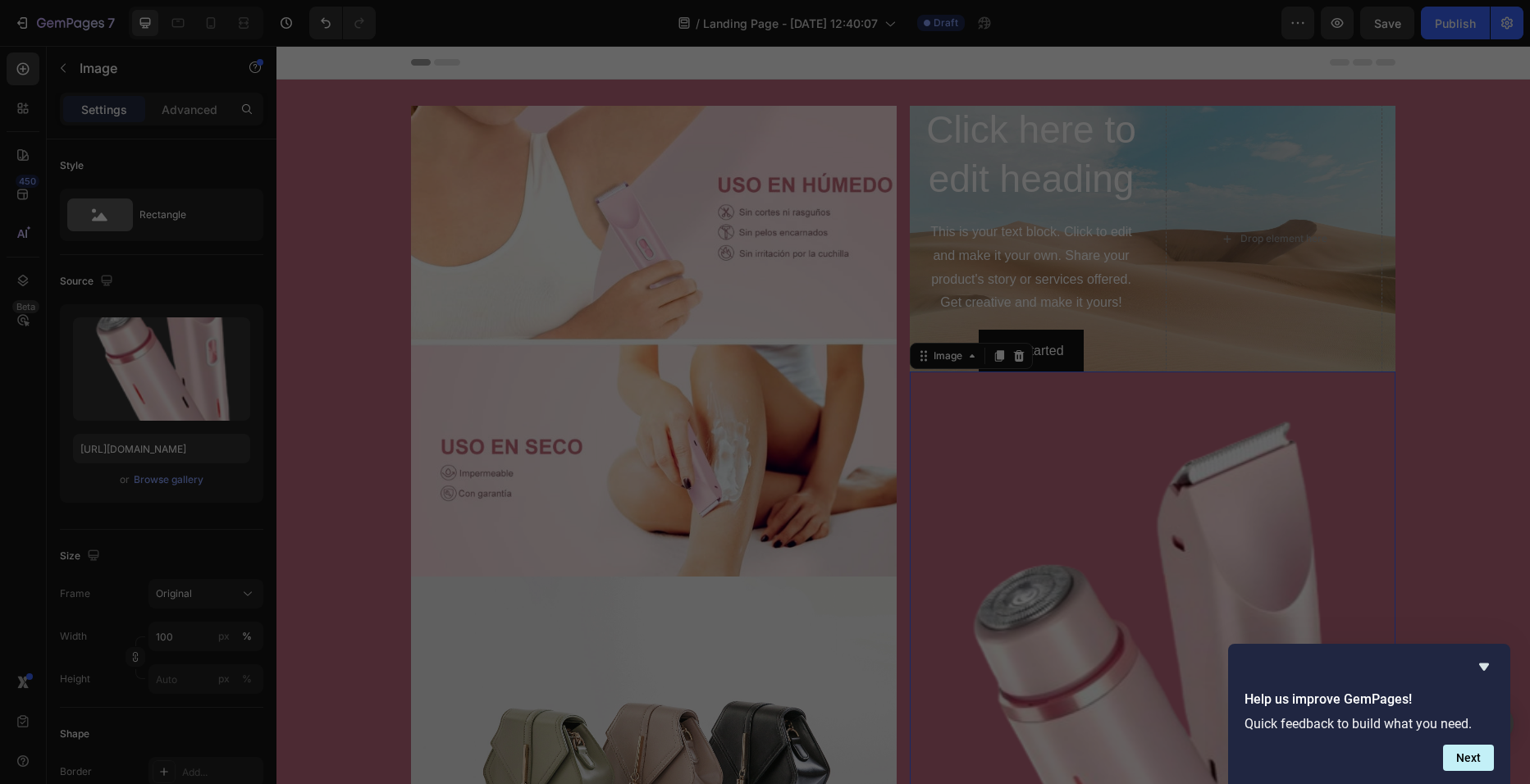
click at [663, 420] on div "Screenshot_27-9-2025_...1).png 117.81 kb" at bounding box center [606, 430] width 146 height 146
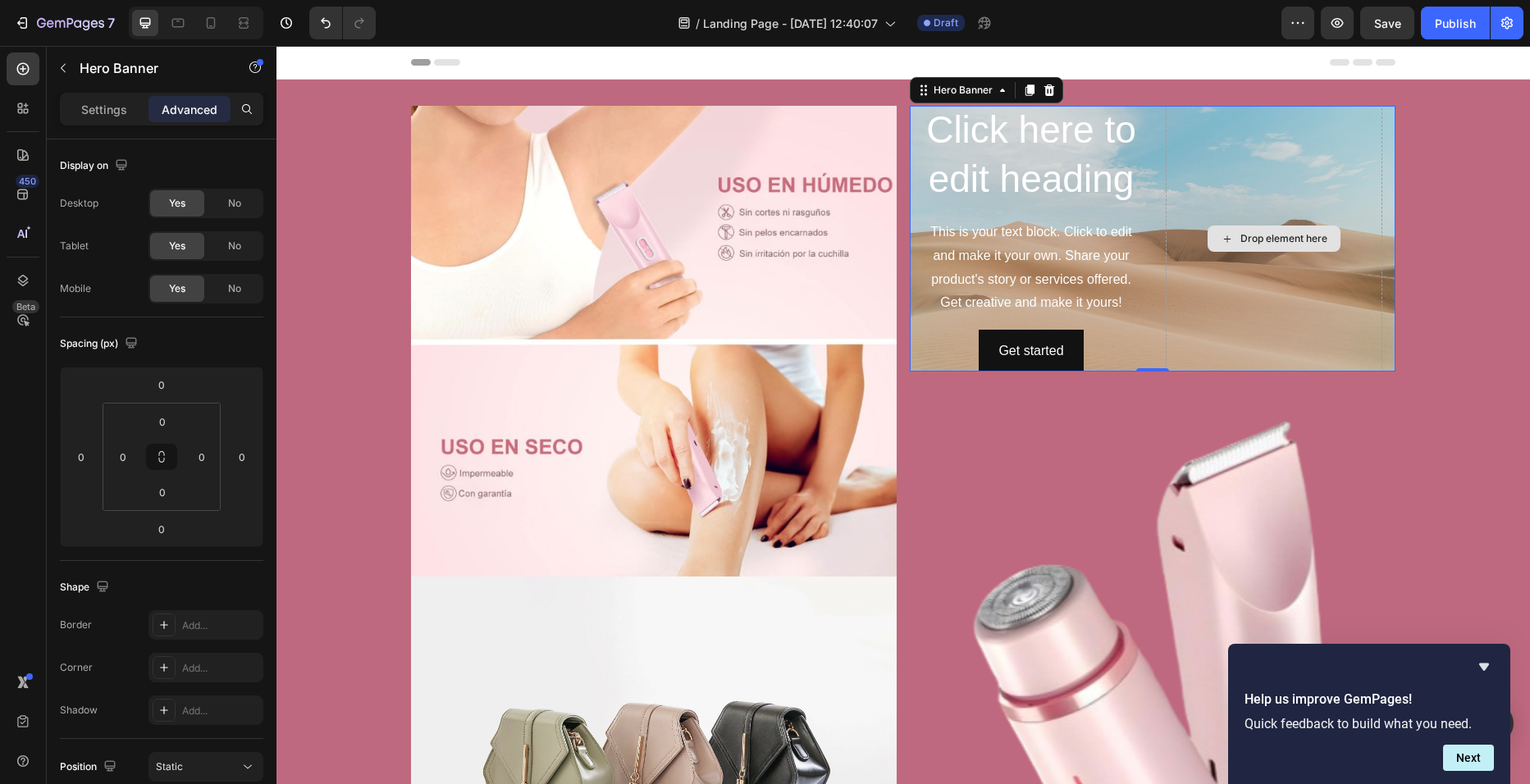
click at [1174, 262] on div "Drop element here" at bounding box center [1274, 238] width 217 height 269
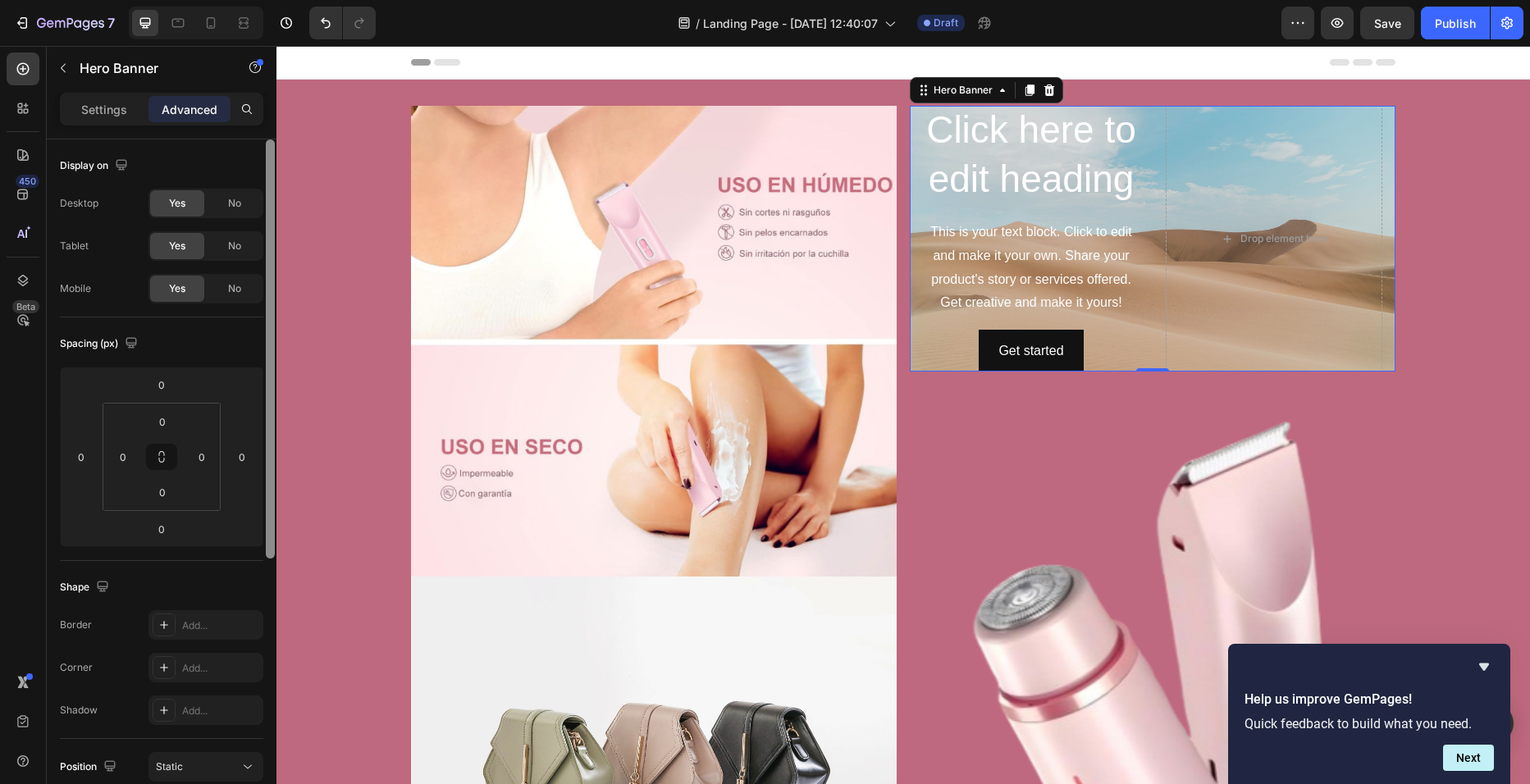
drag, startPoint x: 272, startPoint y: 481, endPoint x: 270, endPoint y: 414, distance: 67.0
click at [270, 414] on div at bounding box center [271, 348] width 9 height 419
click at [165, 462] on icon at bounding box center [161, 457] width 13 height 13
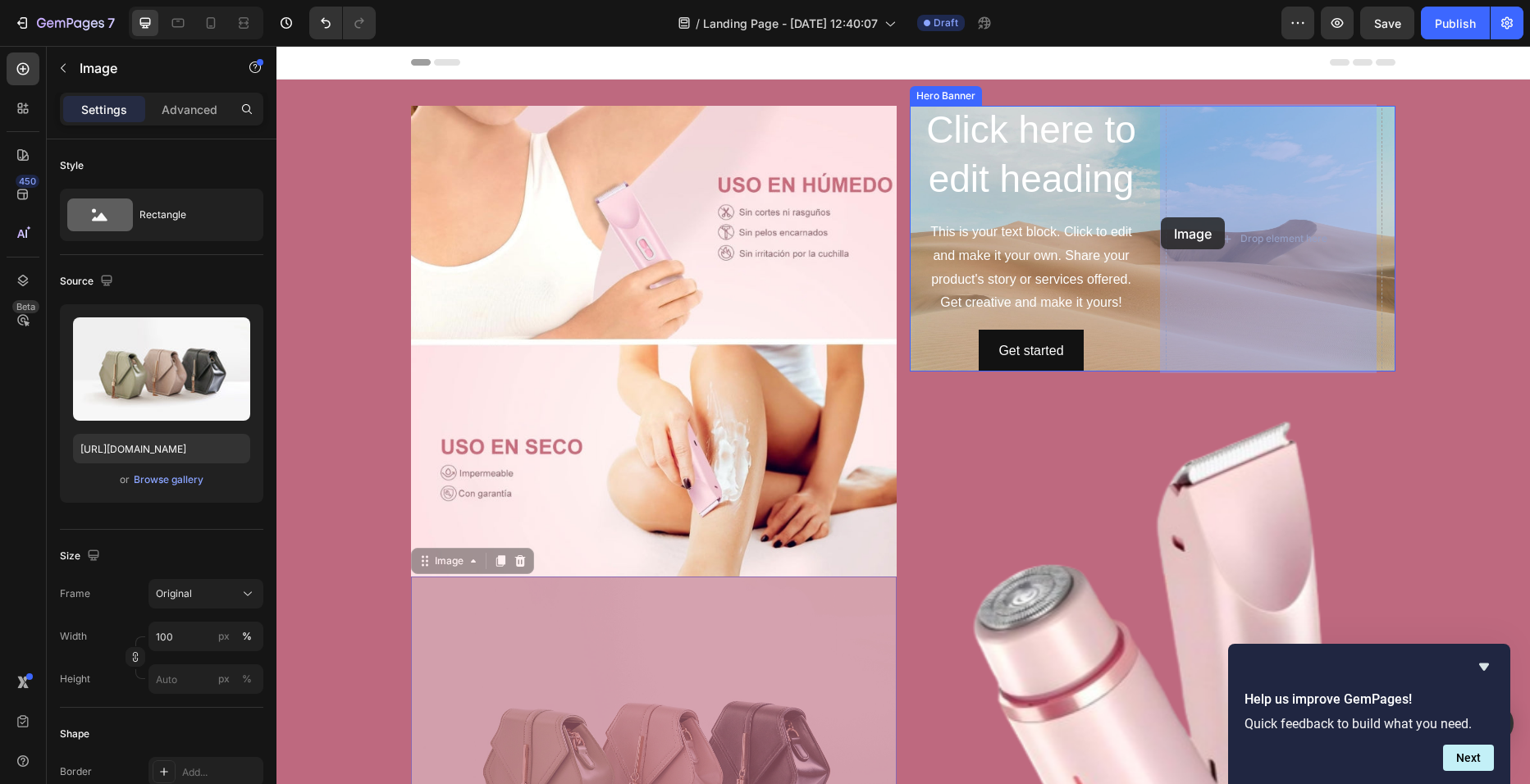
drag, startPoint x: 466, startPoint y: 654, endPoint x: 1169, endPoint y: 219, distance: 826.7
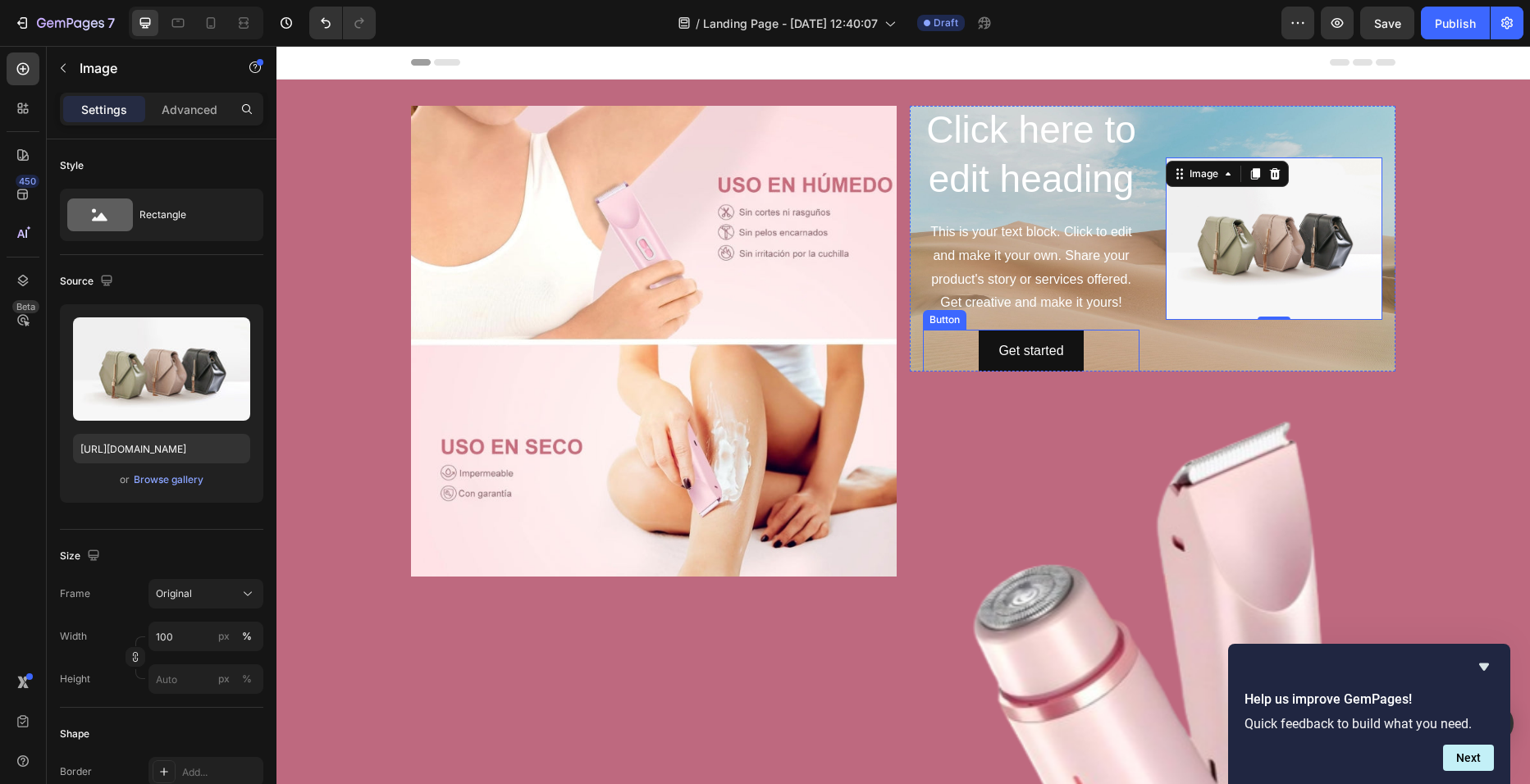
click at [1119, 350] on div "Get started Button" at bounding box center [1031, 351] width 217 height 44
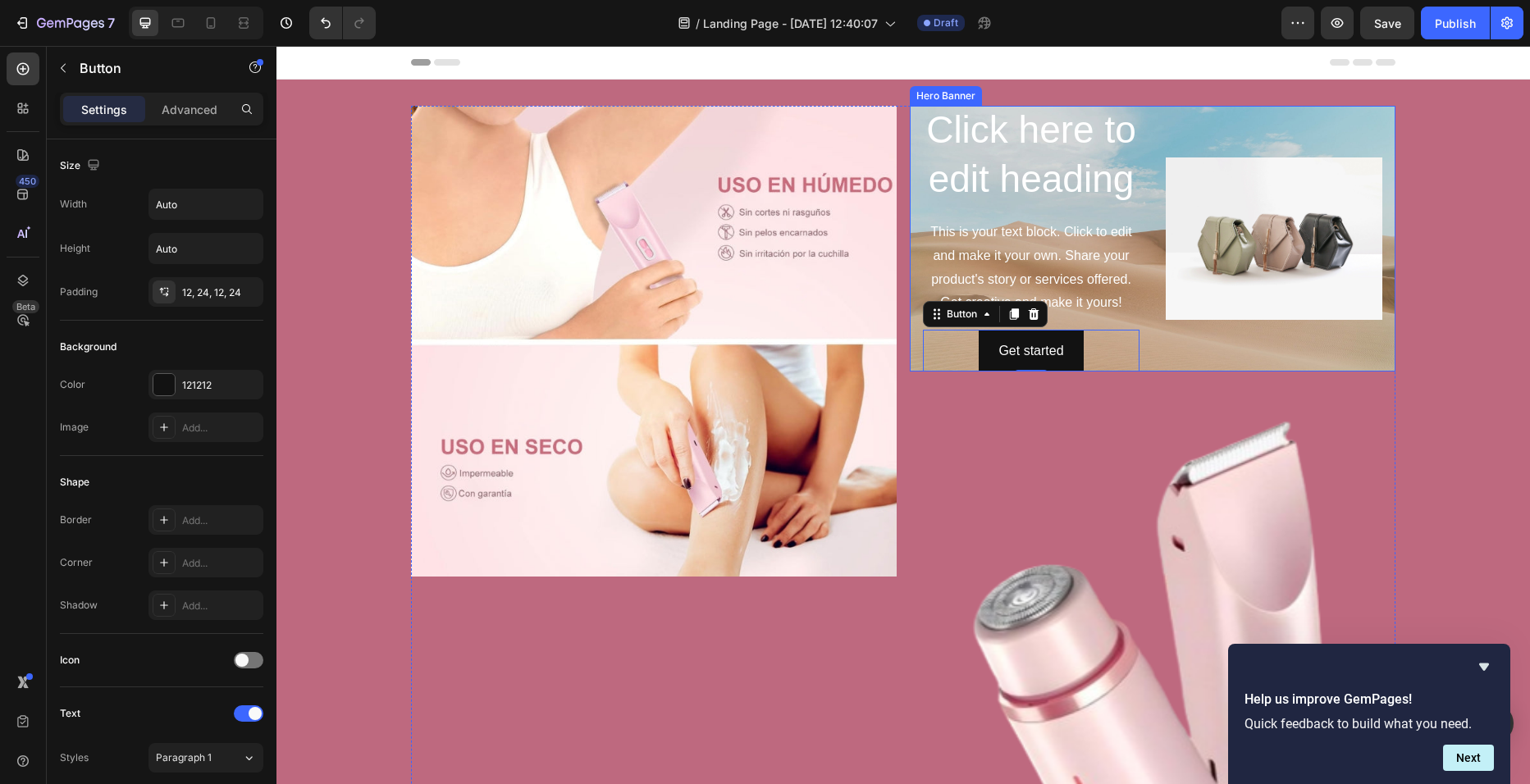
click at [1180, 339] on div "Image" at bounding box center [1274, 238] width 217 height 269
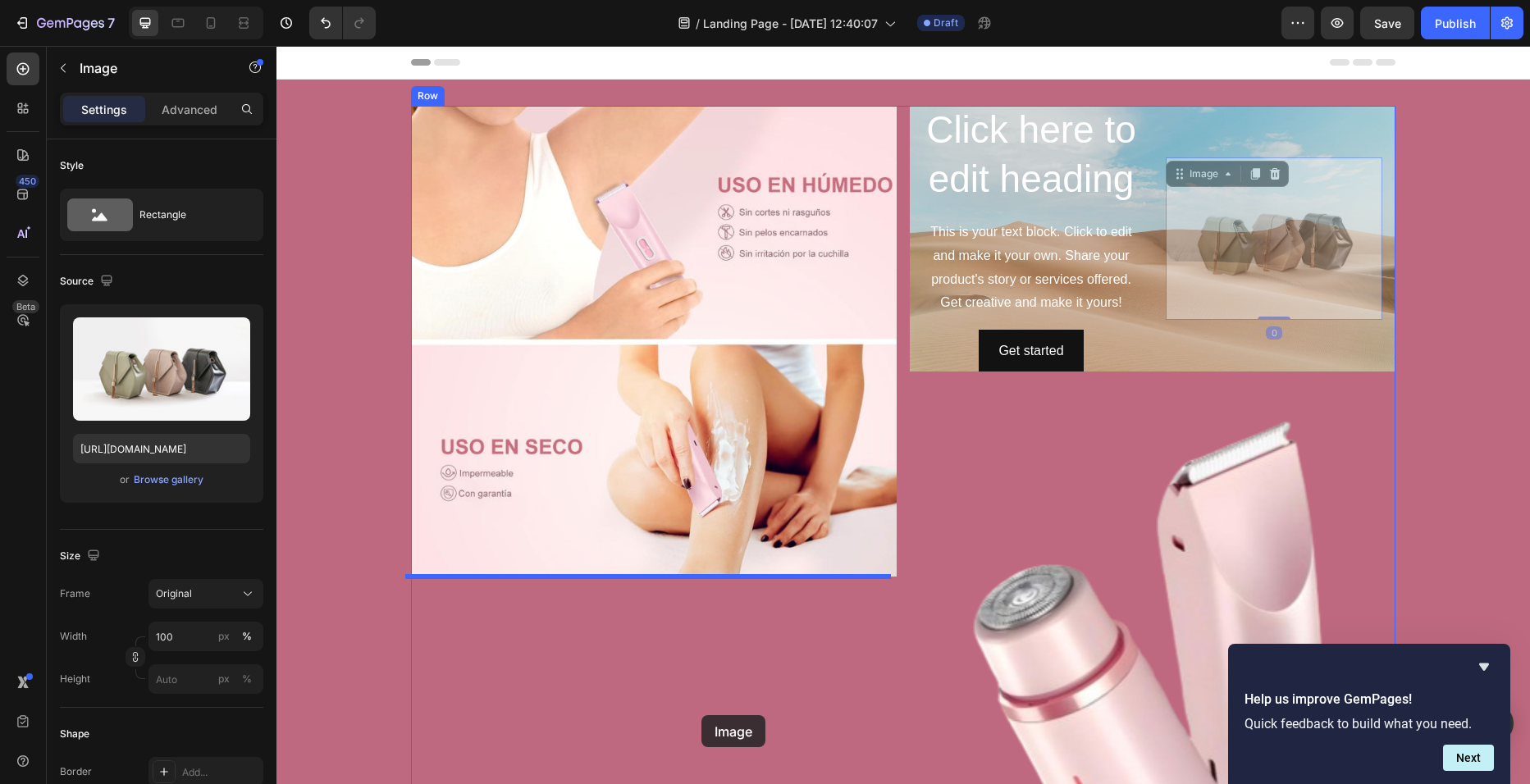
drag, startPoint x: 1228, startPoint y: 259, endPoint x: 695, endPoint y: 711, distance: 698.9
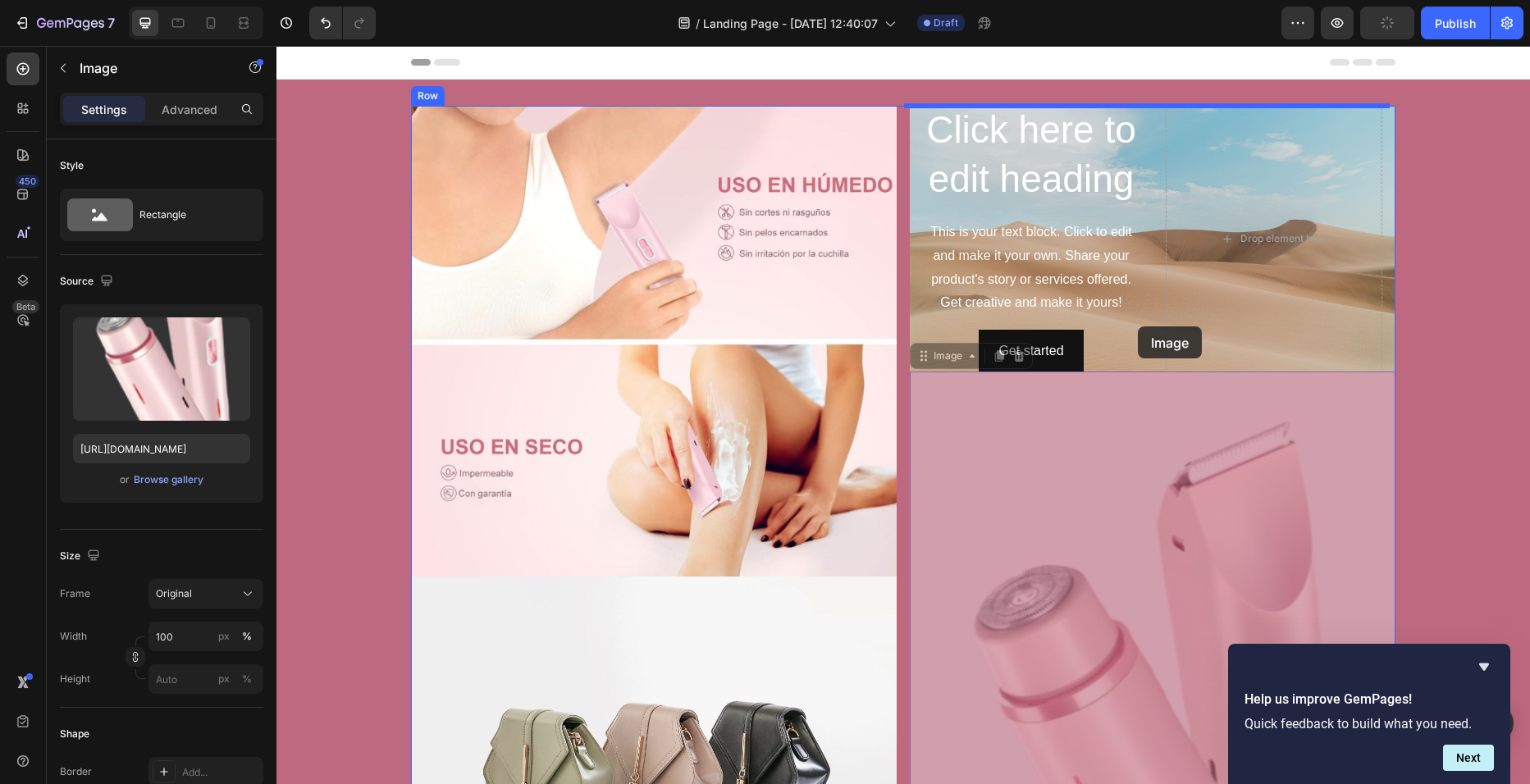
drag, startPoint x: 1082, startPoint y: 601, endPoint x: 1138, endPoint y: 326, distance: 280.6
click at [1138, 326] on div "Header Image Image Click here to edit heading Heading This is your text block. …" at bounding box center [903, 741] width 1254 height 1391
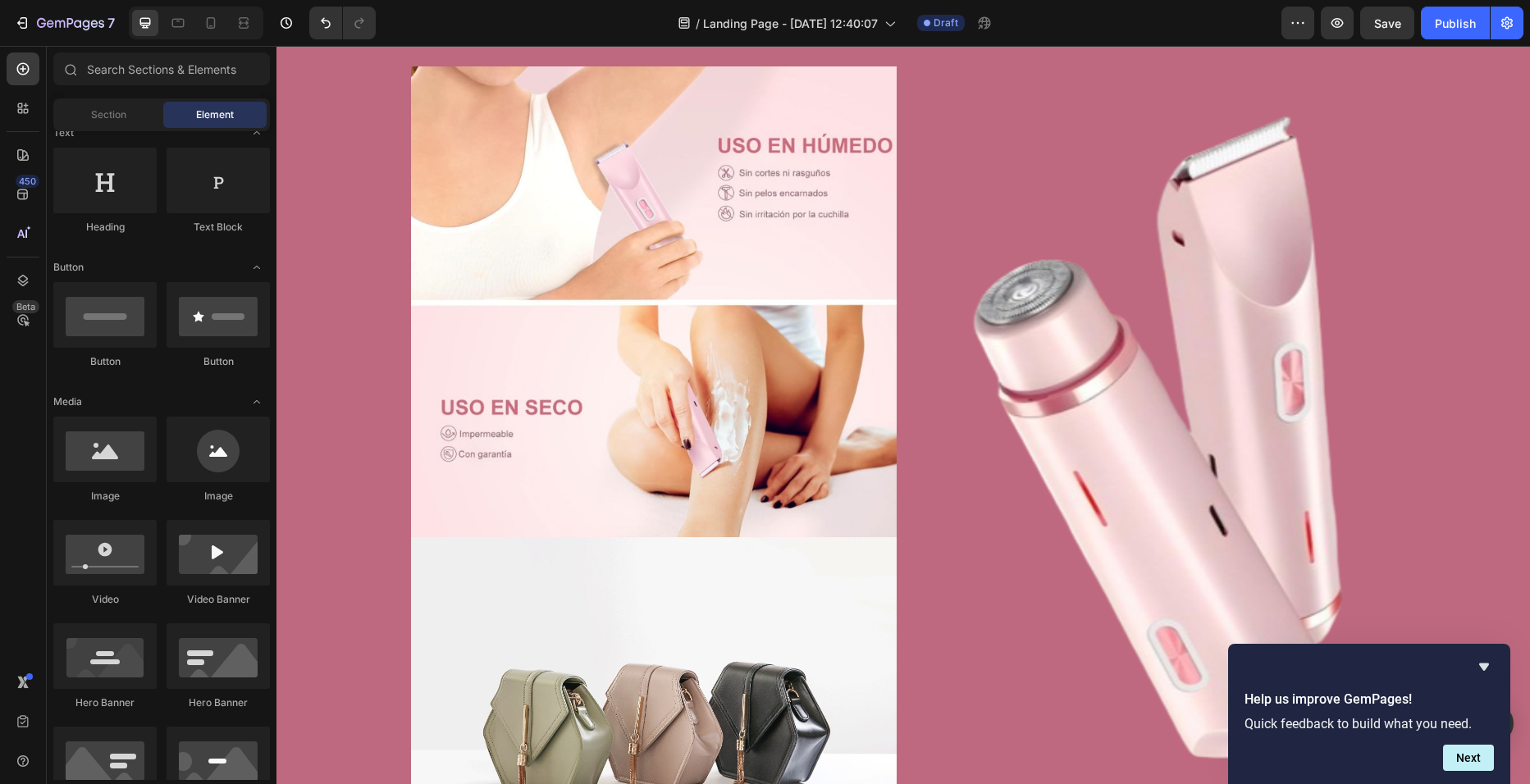
scroll to position [21, 0]
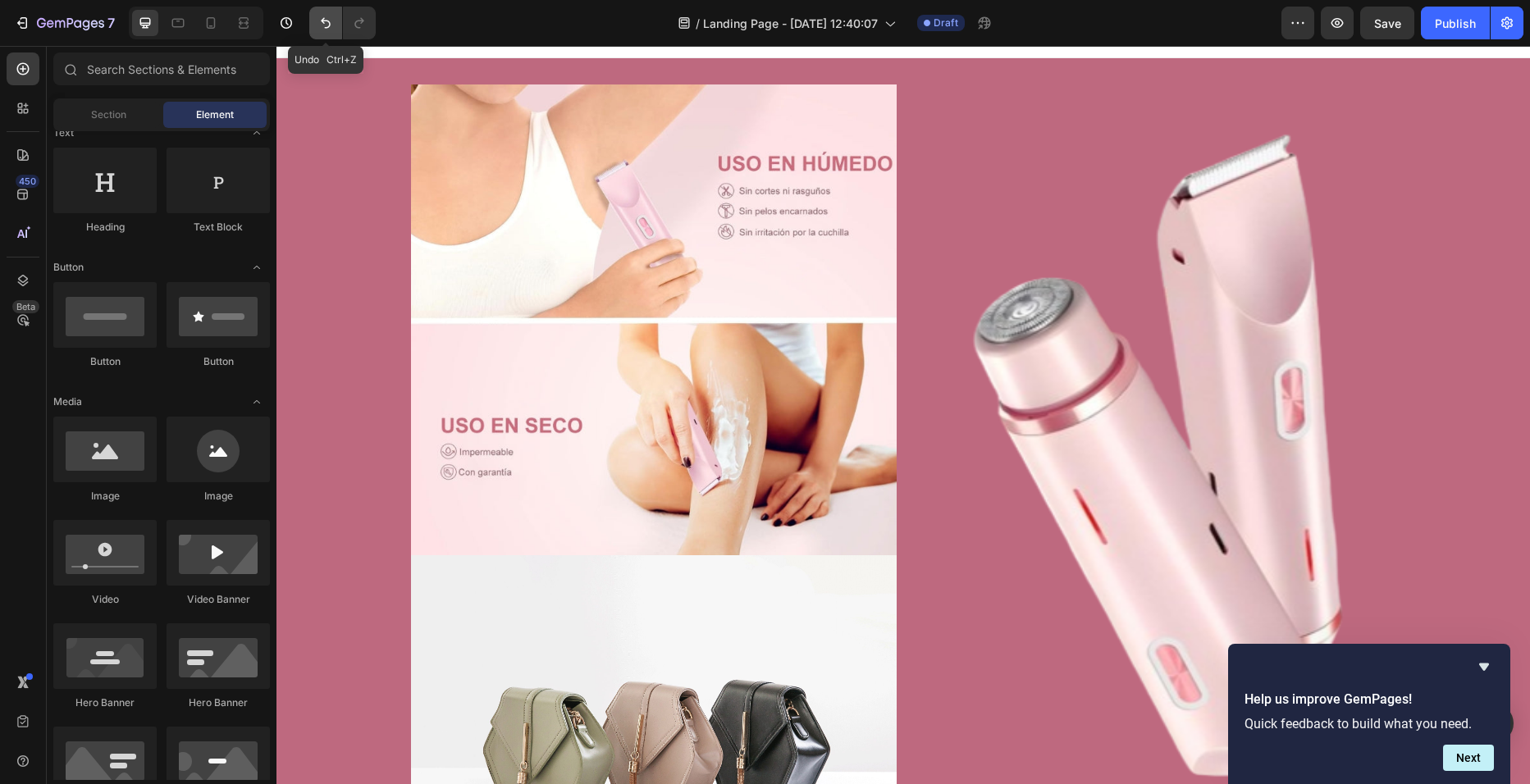
click at [329, 16] on icon "Undo/Redo" at bounding box center [326, 23] width 17 height 17
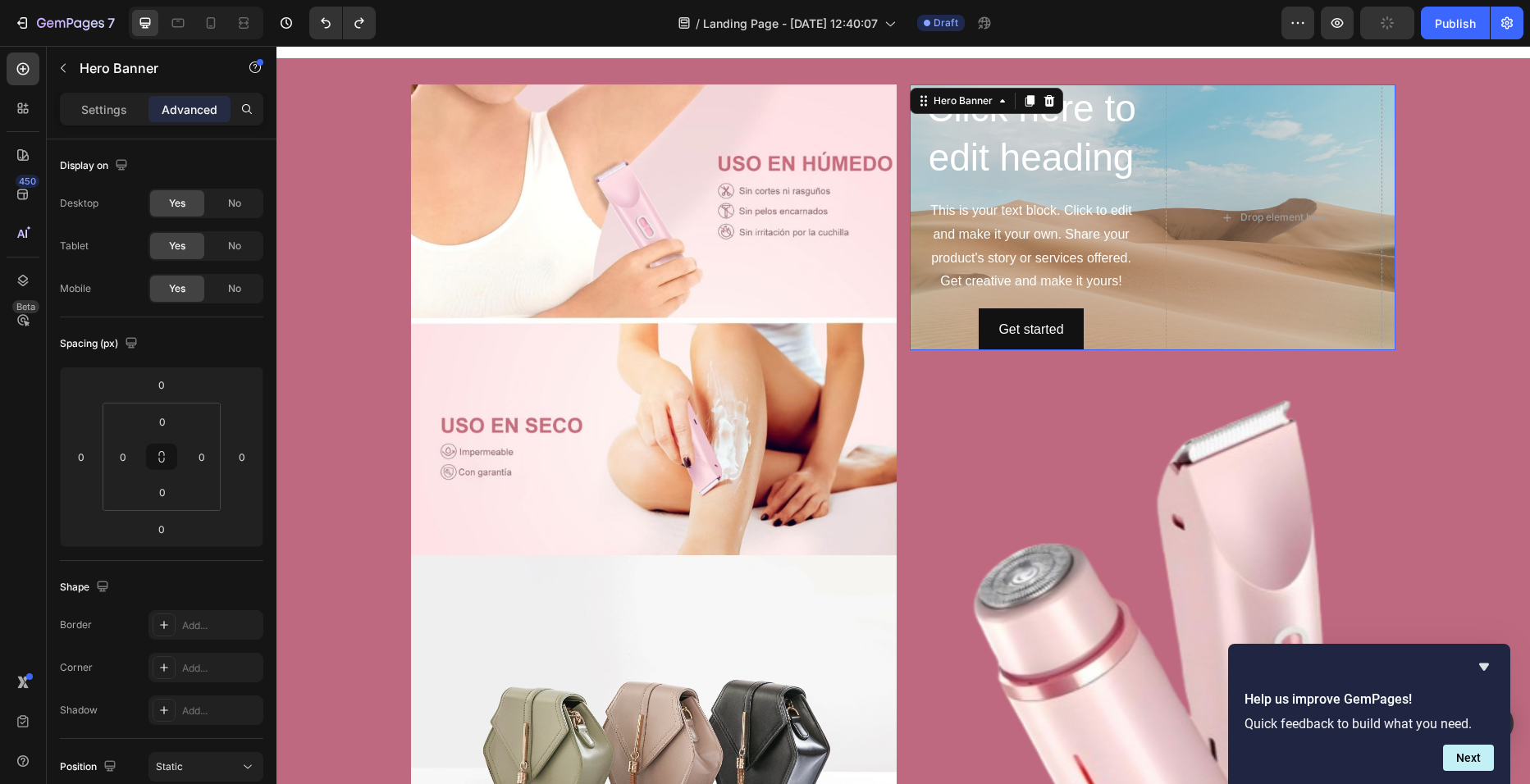
click at [1153, 330] on div "Click here to edit heading Heading This is your text block. Click to edit and m…" at bounding box center [1153, 217] width 486 height 275
drag, startPoint x: 1296, startPoint y: 324, endPoint x: 1301, endPoint y: 208, distance: 116.1
click at [1301, 208] on div "Drop element here" at bounding box center [1273, 217] width 133 height 26
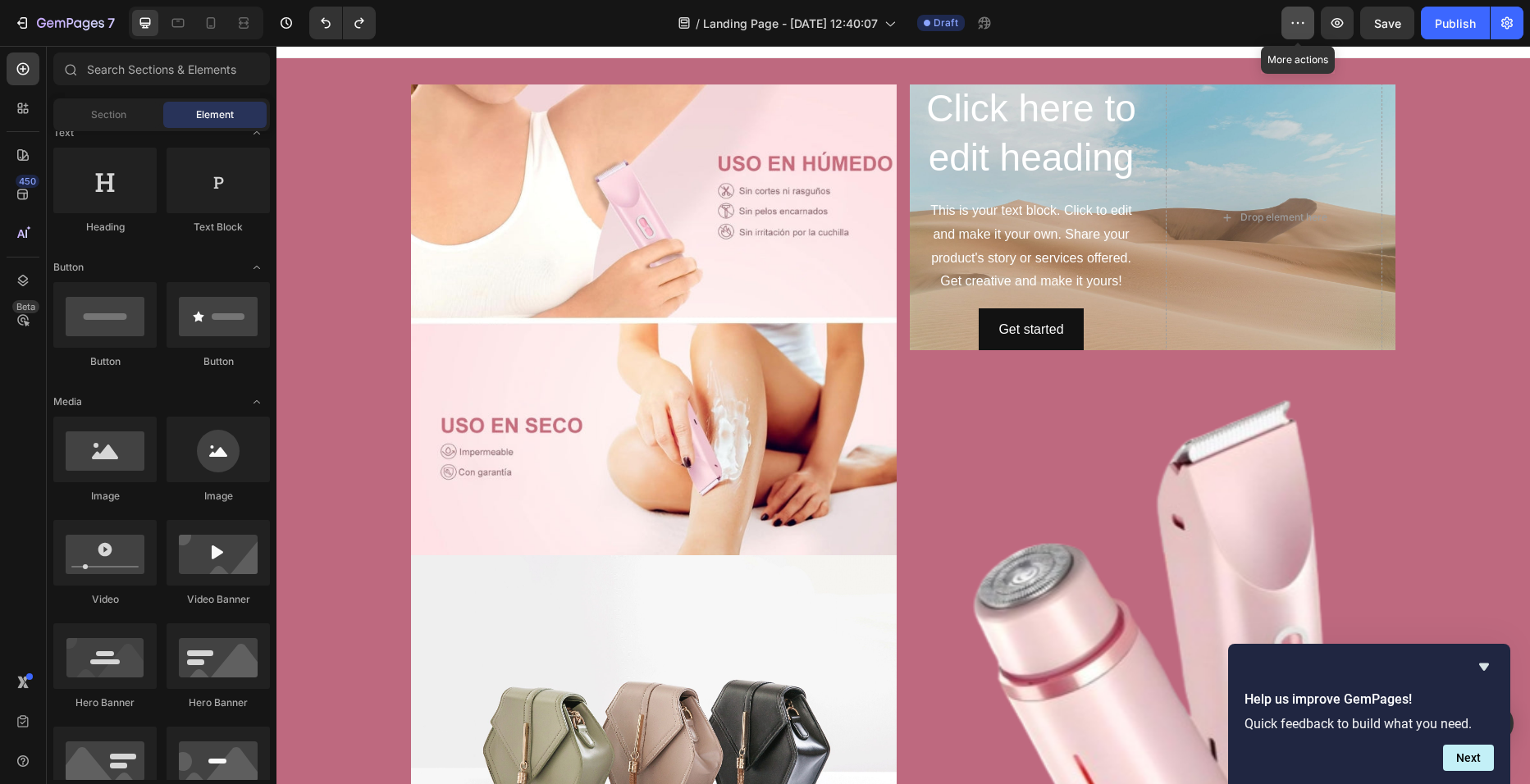
click at [1305, 25] on icon "button" at bounding box center [1298, 23] width 17 height 17
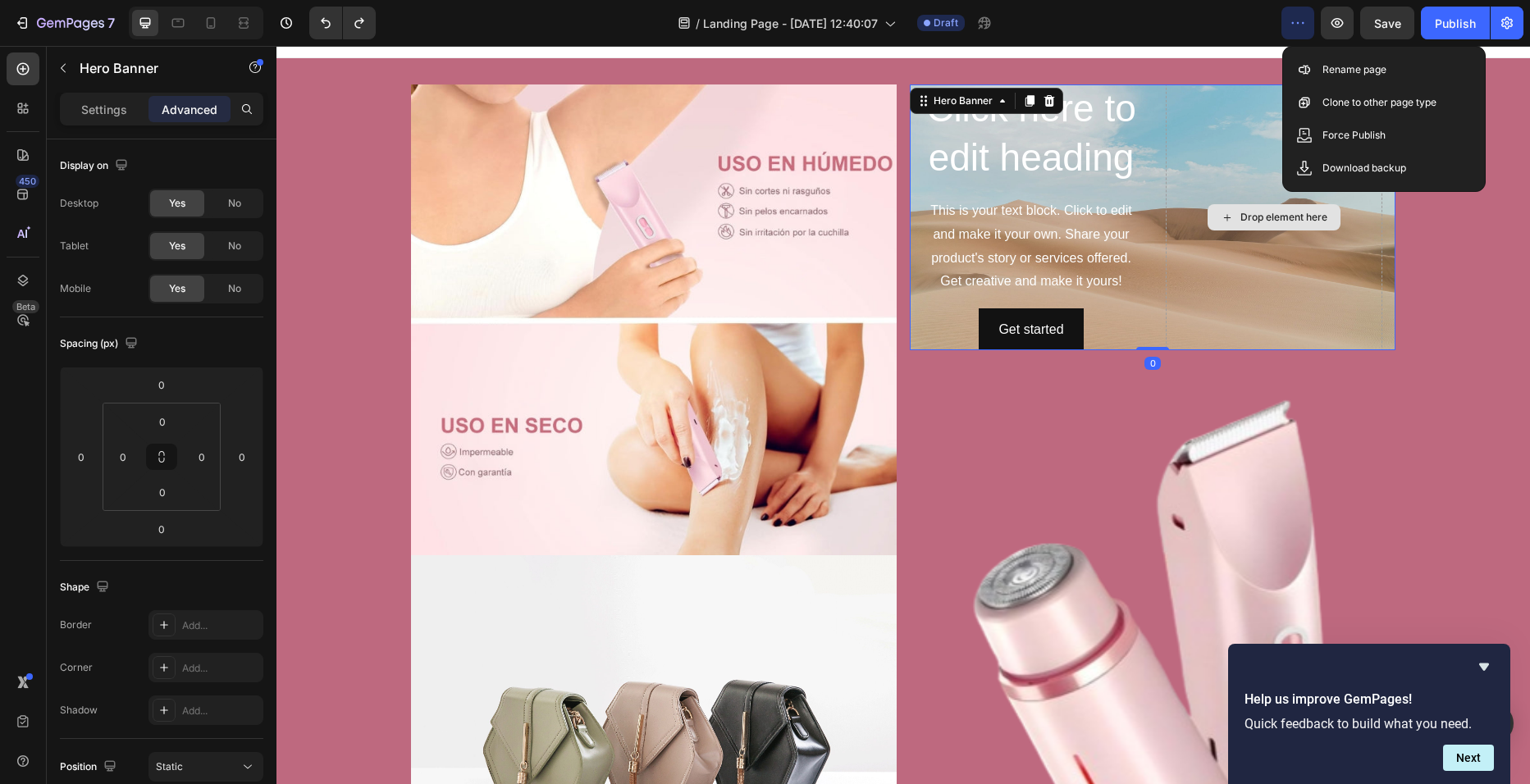
click at [1225, 272] on div "Drop element here" at bounding box center [1274, 217] width 217 height 269
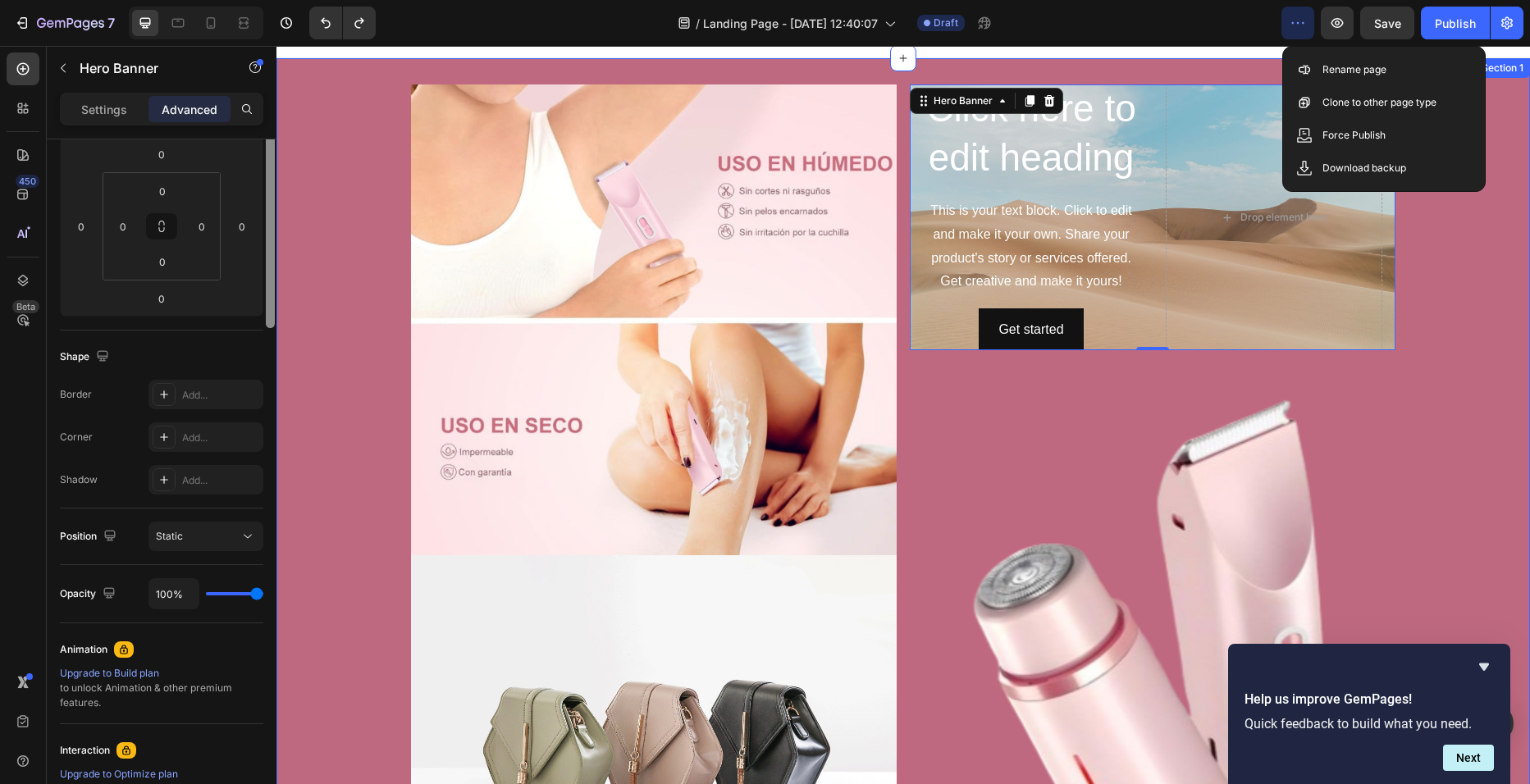
scroll to position [0, 0]
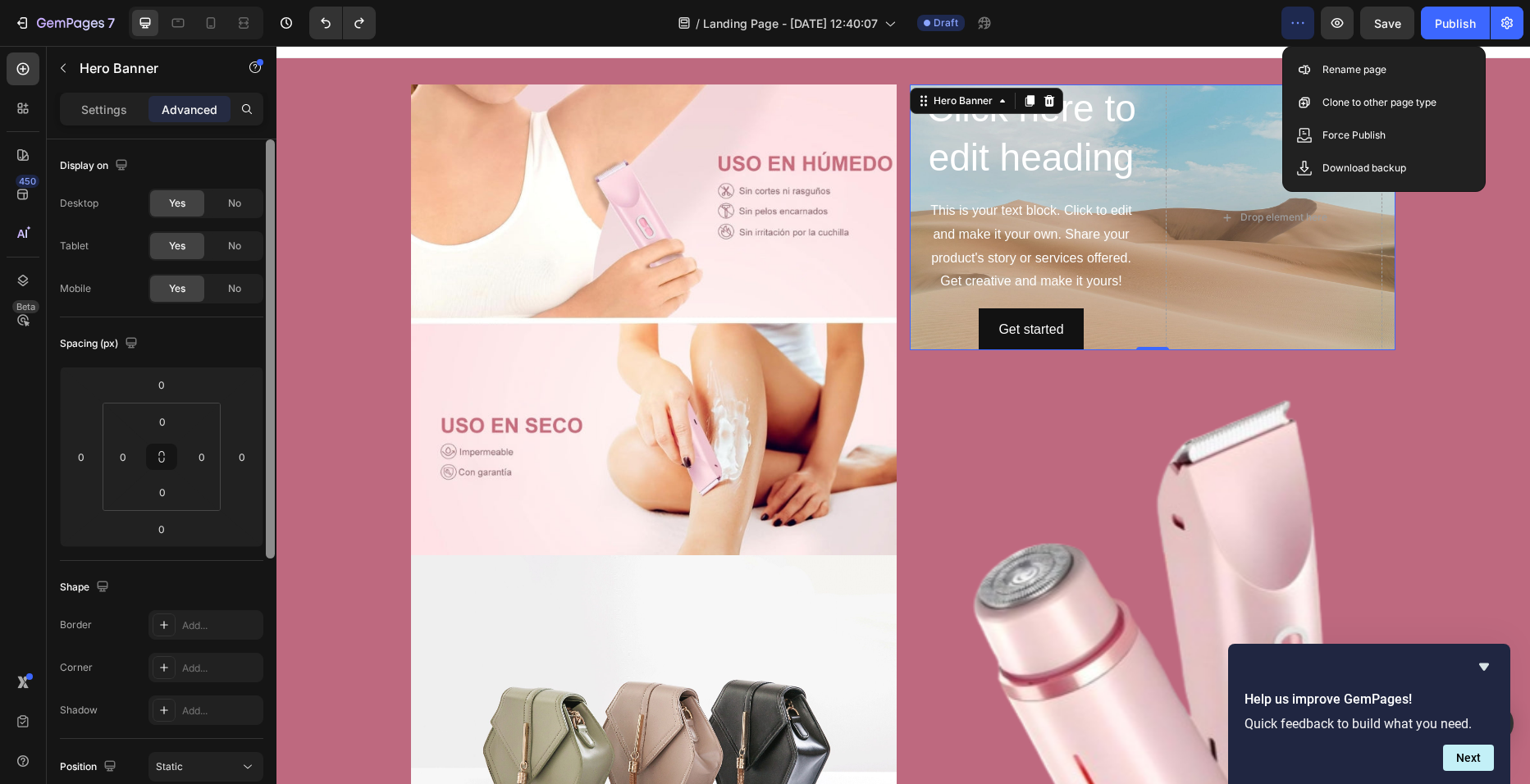
drag, startPoint x: 272, startPoint y: 555, endPoint x: 274, endPoint y: 496, distance: 59.0
click at [274, 496] on div at bounding box center [271, 348] width 9 height 419
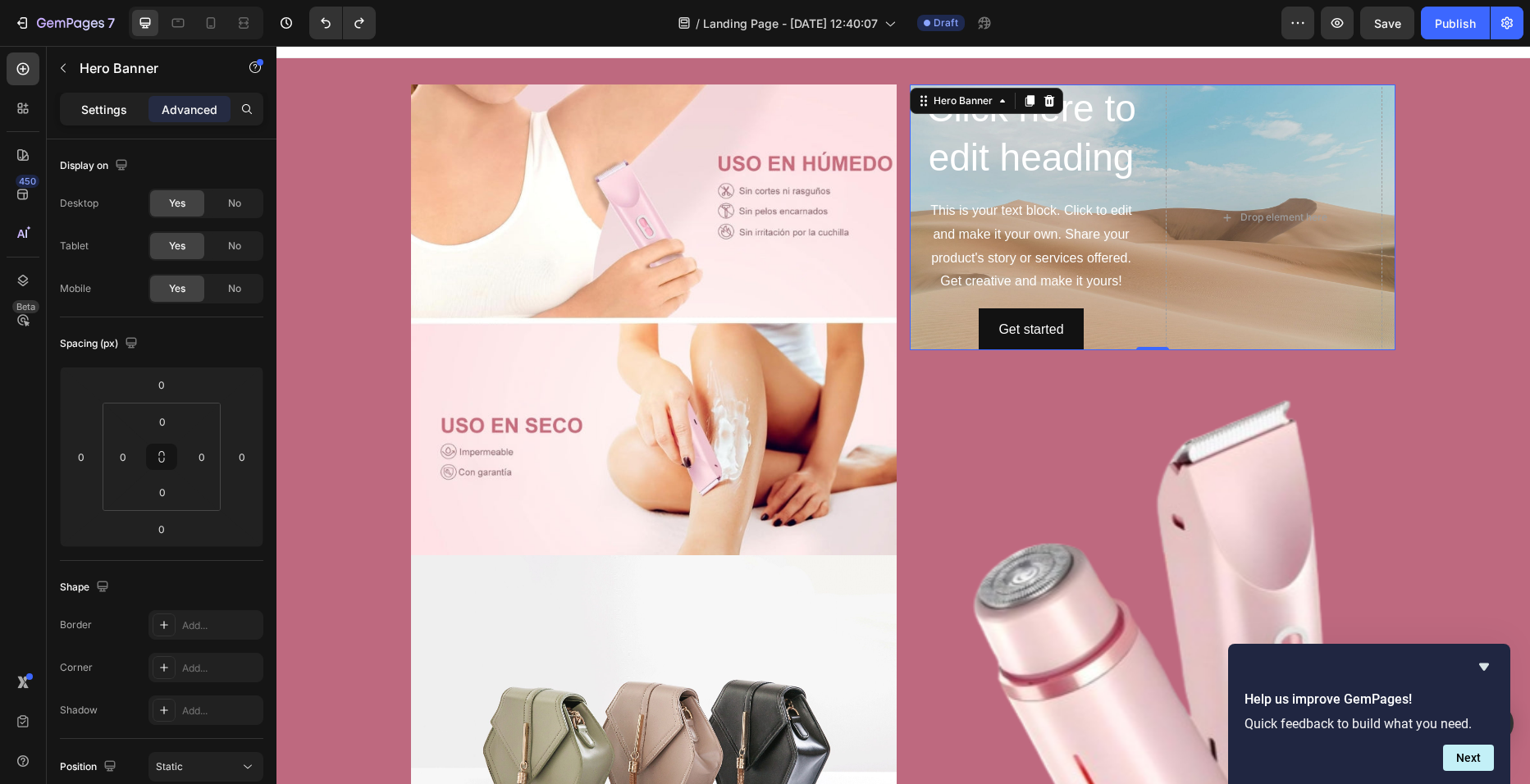
click at [128, 114] on div "Settings" at bounding box center [104, 109] width 82 height 26
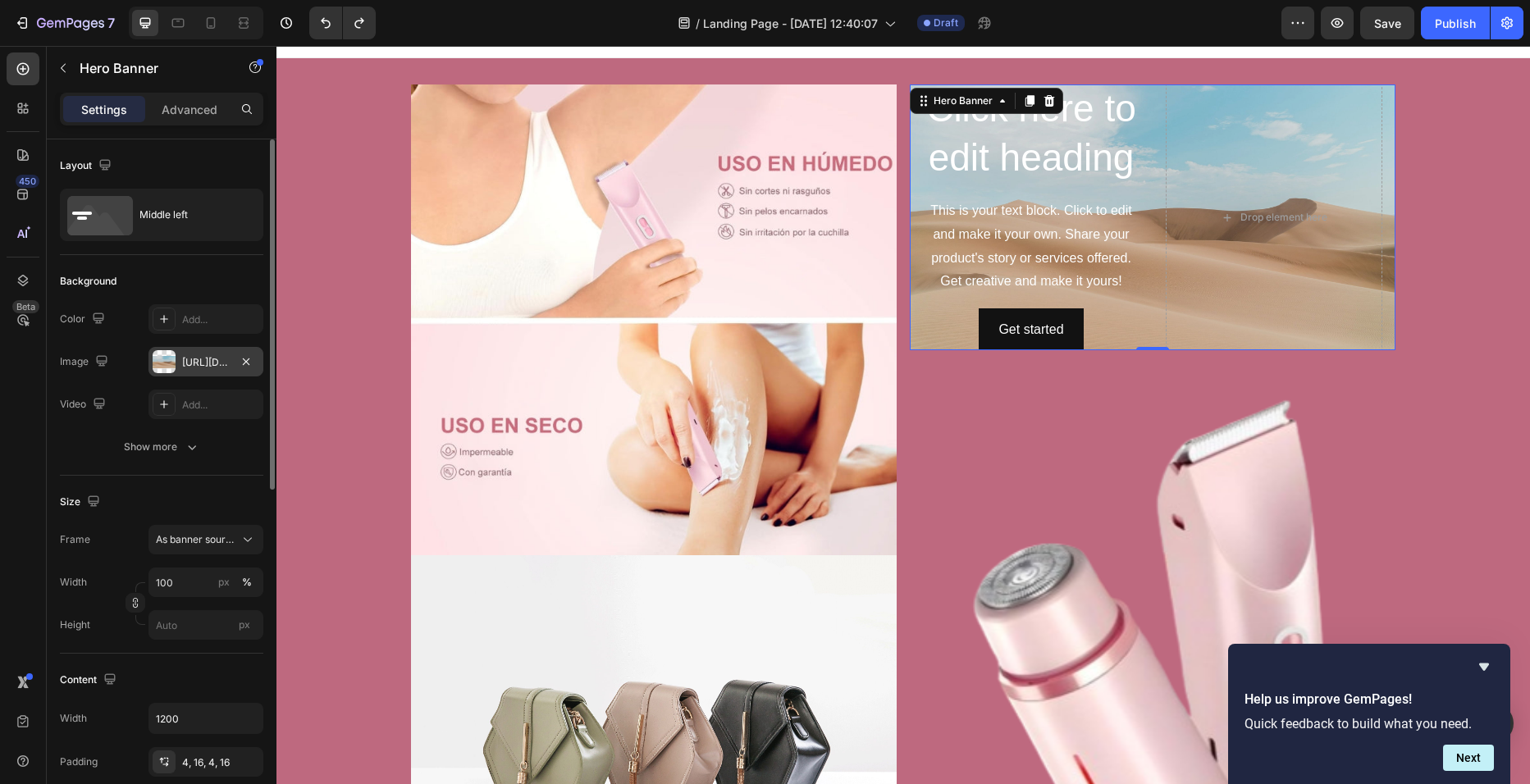
click at [227, 361] on div "https://cdn.shopify.com/s/files/1/2005/9307/files/background_settings.jpg" at bounding box center [206, 362] width 47 height 15
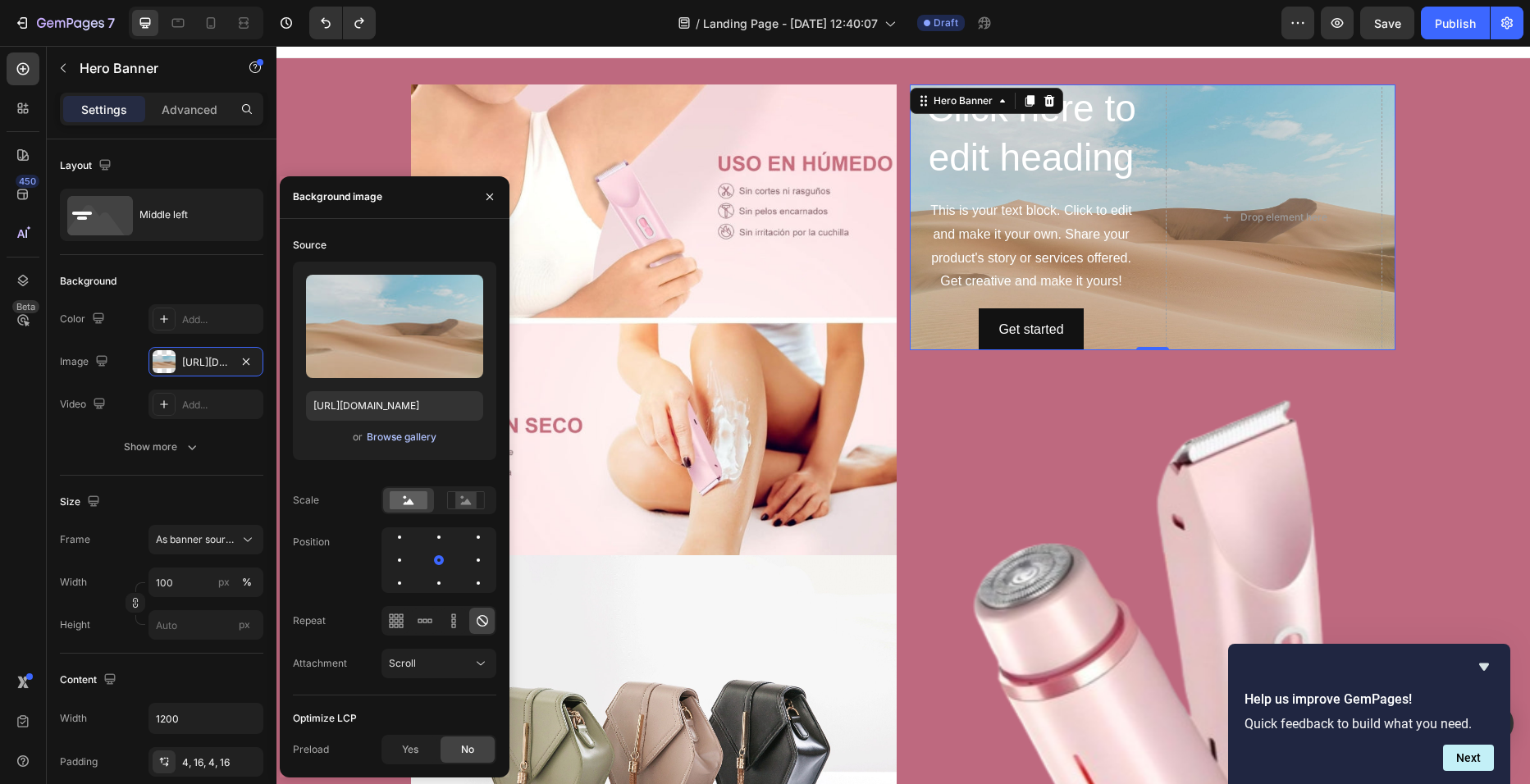
click at [397, 430] on div "Browse gallery" at bounding box center [401, 437] width 70 height 15
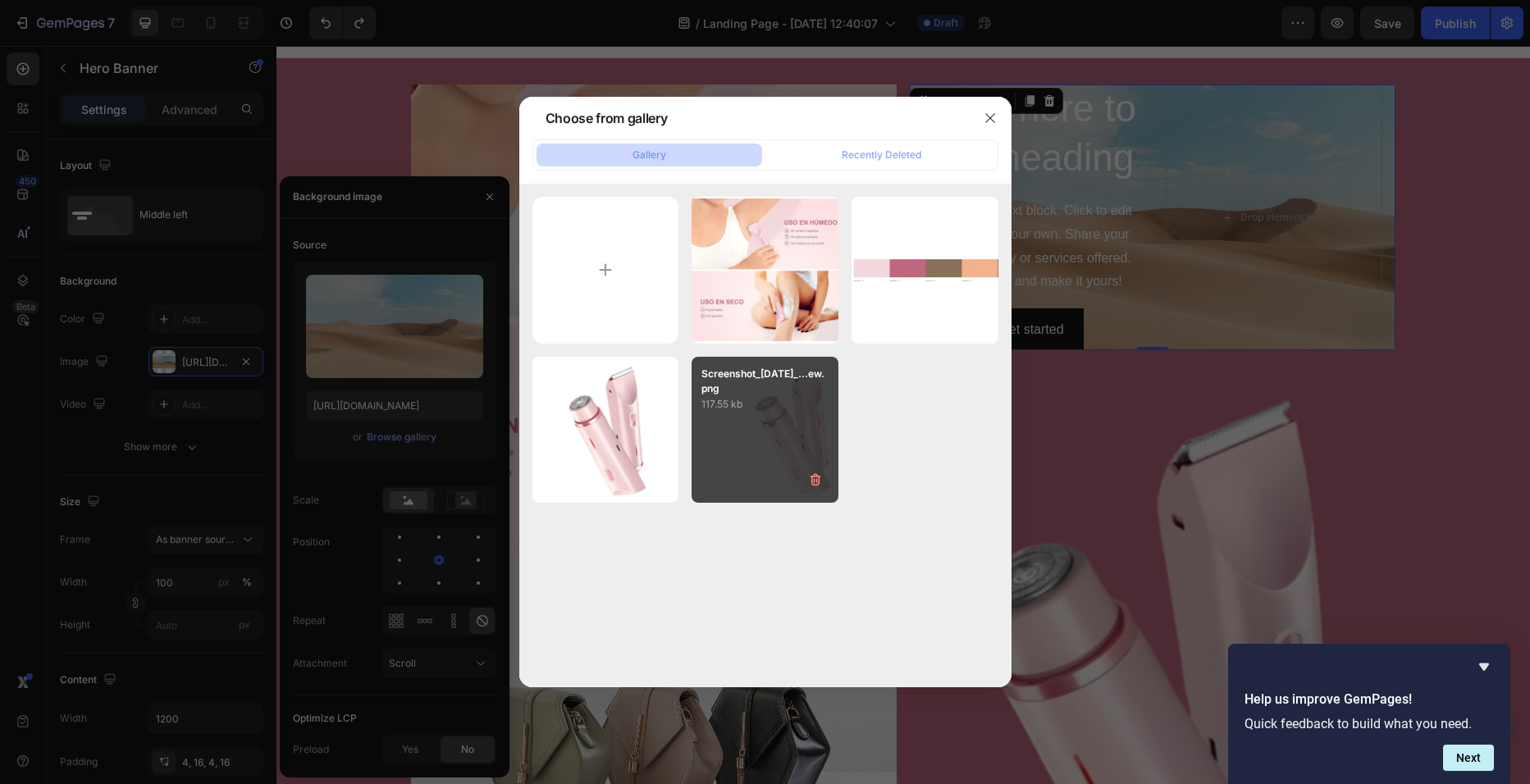
click at [747, 455] on div "Screenshot_27-9-2025_...ew.png 117.55 kb" at bounding box center [765, 430] width 146 height 146
type input "https://cdn.shopify.com/s/files/1/0729/4081/4494/files/gempages_586457974420013…"
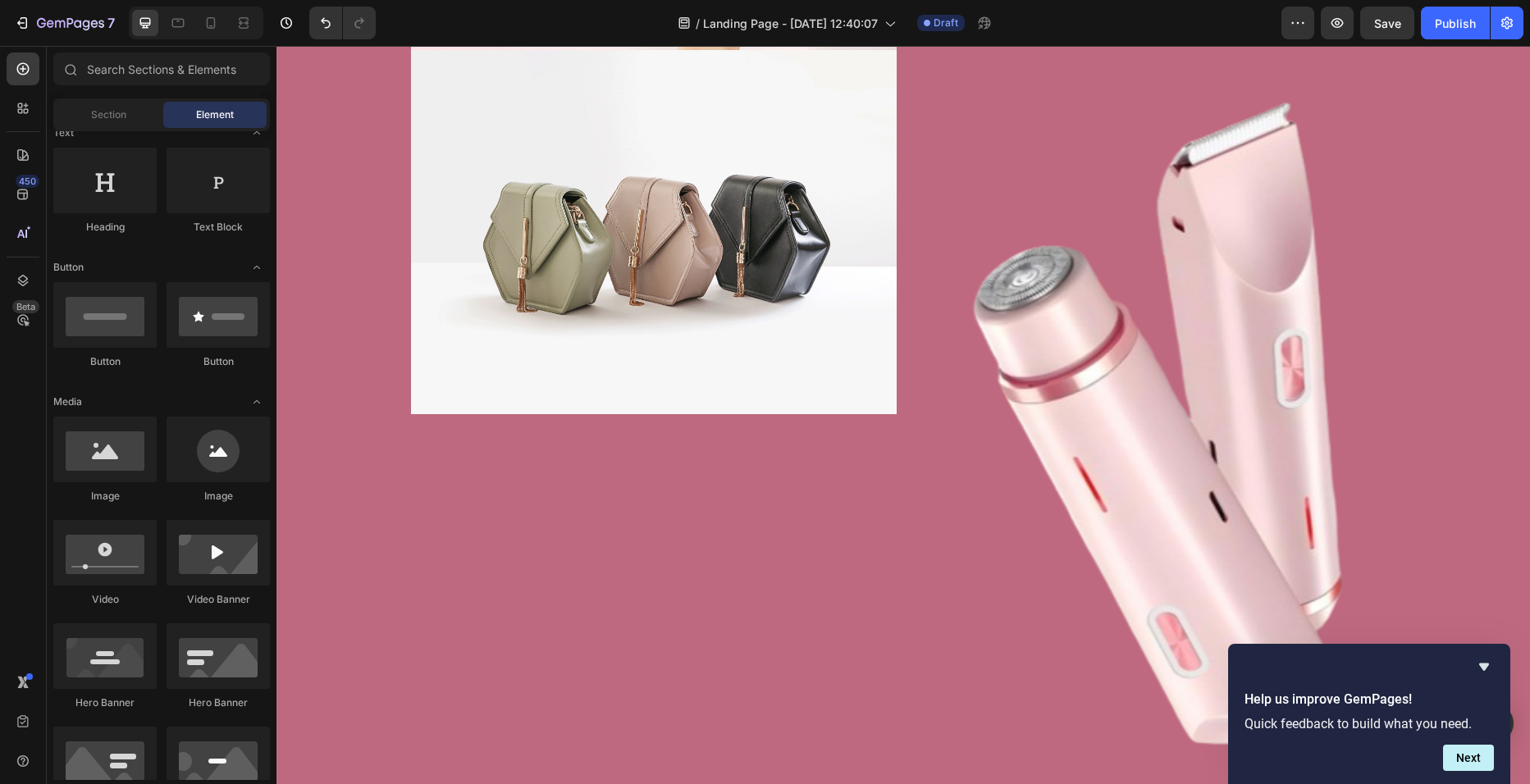
scroll to position [530, 0]
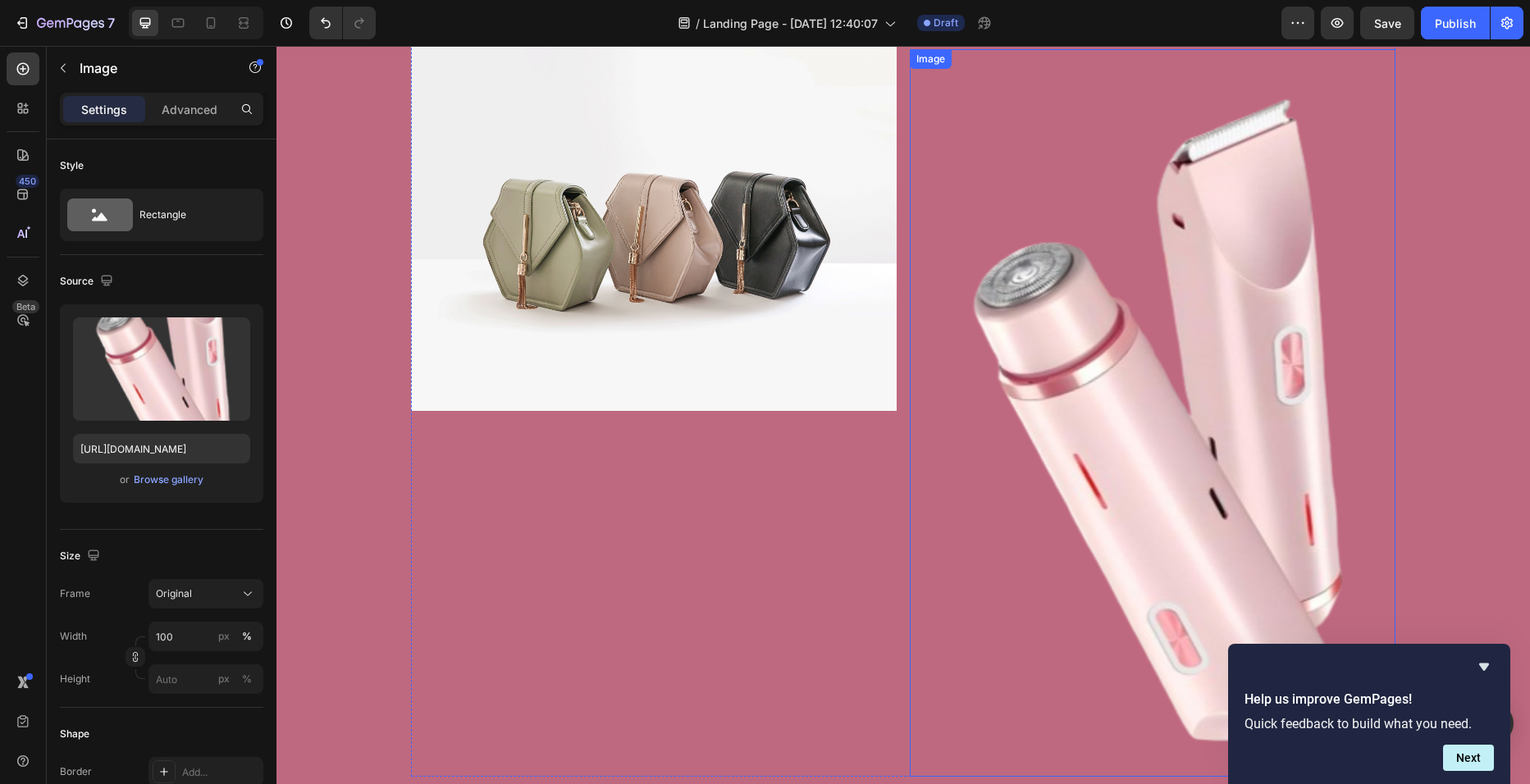
click at [1246, 439] on img at bounding box center [1153, 412] width 486 height 727
click at [1014, 68] on icon at bounding box center [1019, 66] width 11 height 11
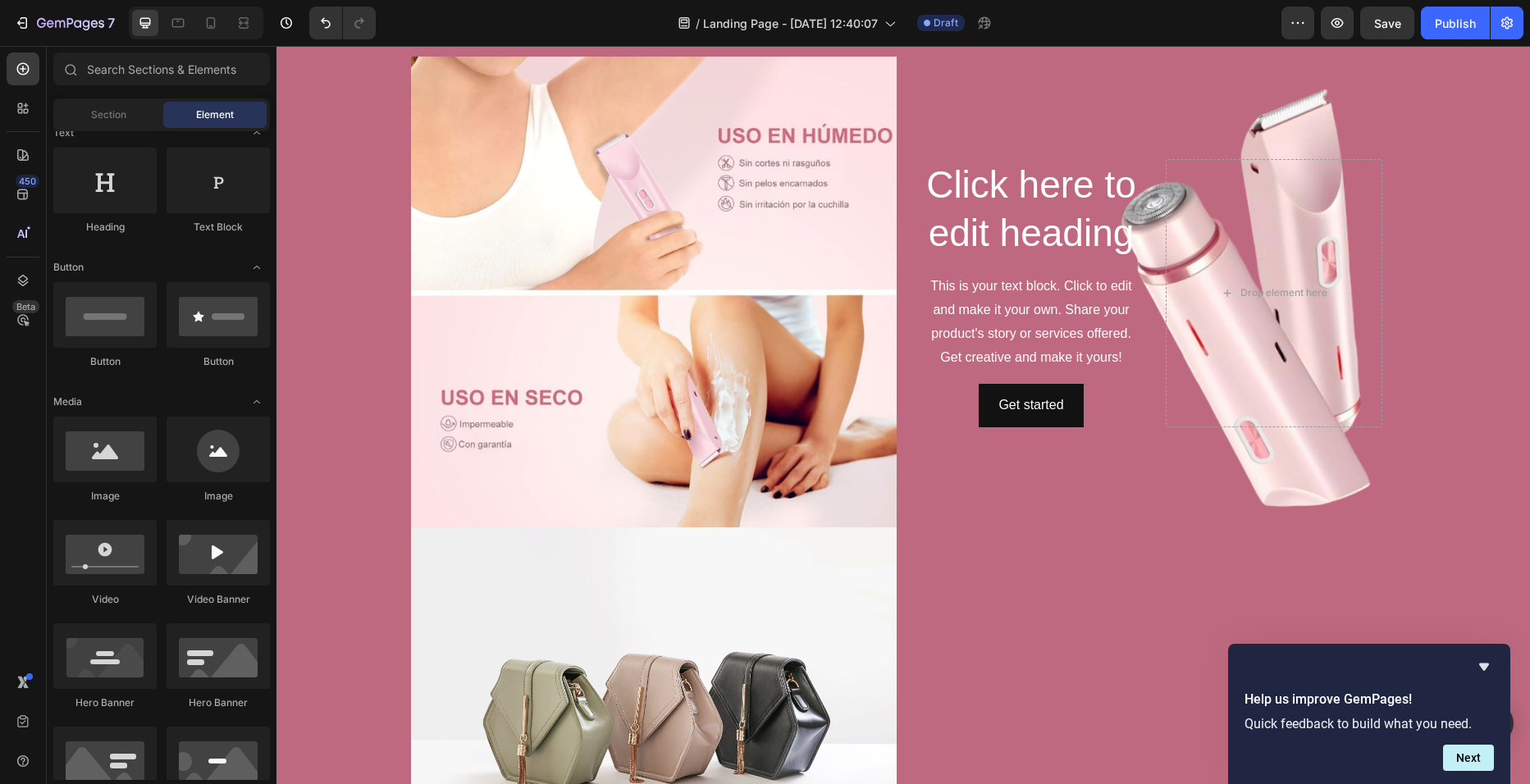
scroll to position [0, 0]
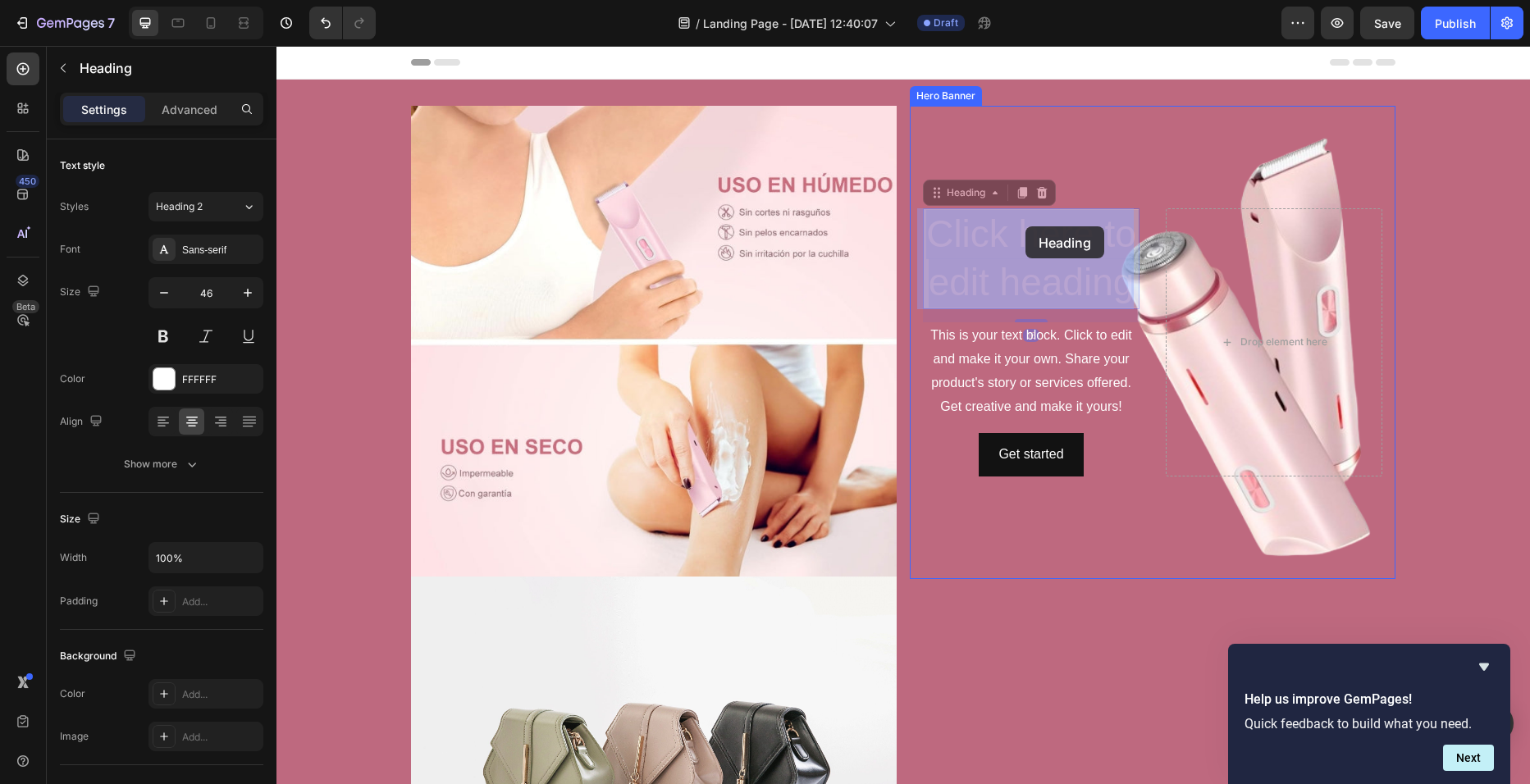
drag, startPoint x: 1047, startPoint y: 270, endPoint x: 1024, endPoint y: 247, distance: 32.5
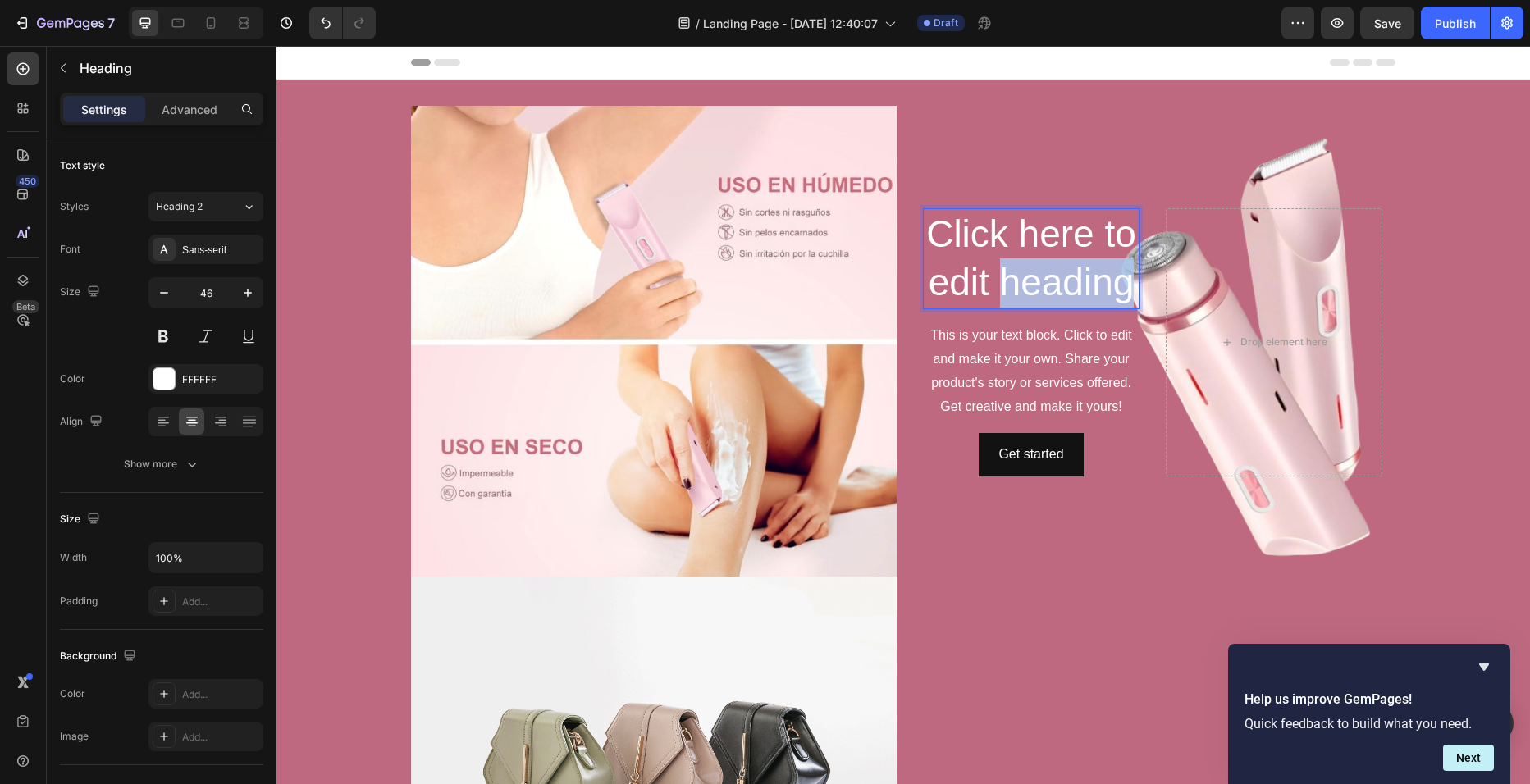
click at [1117, 285] on p "Click here to edit heading" at bounding box center [1031, 259] width 213 height 98
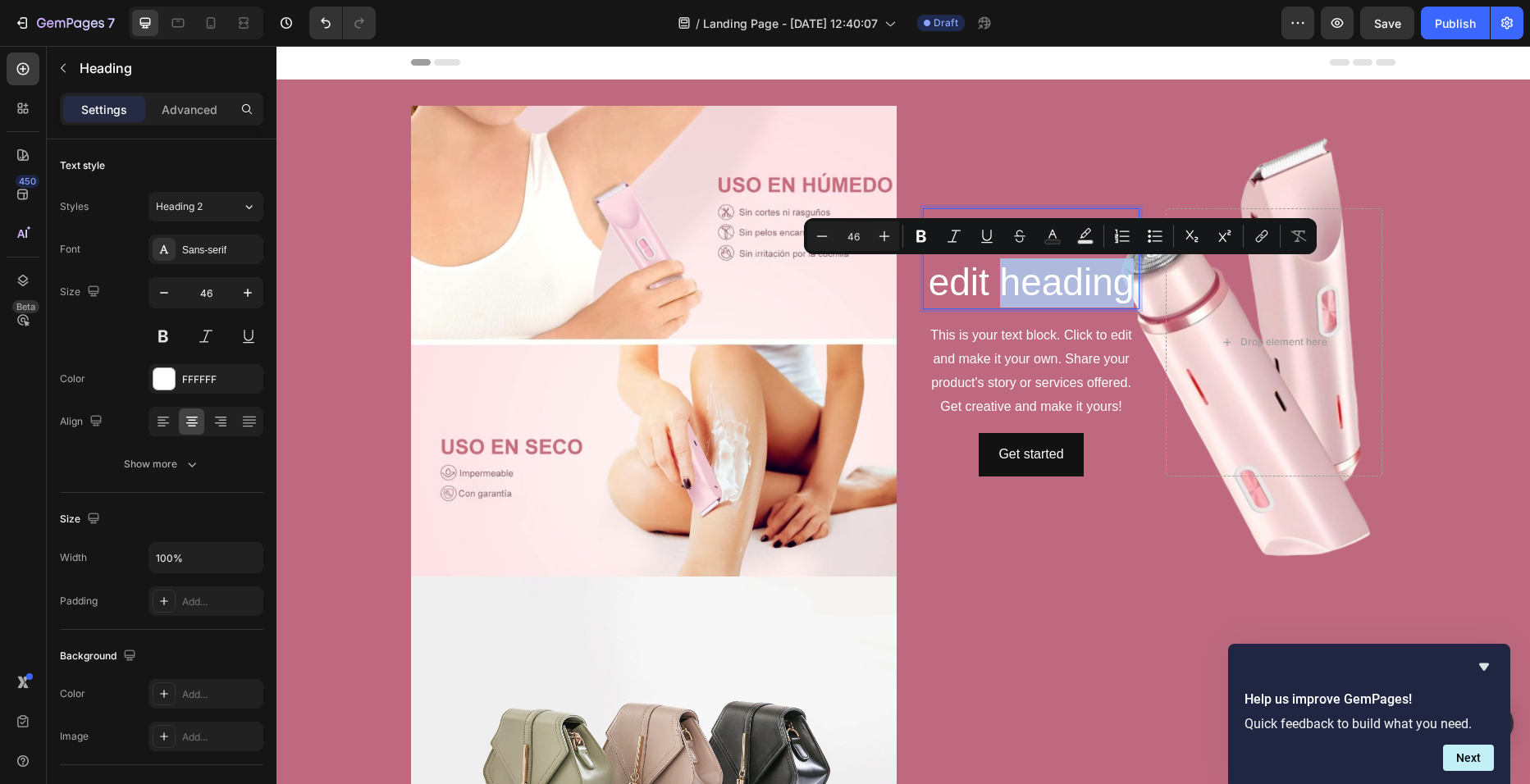
click at [1121, 286] on p "Click here to edit heading" at bounding box center [1031, 259] width 213 height 98
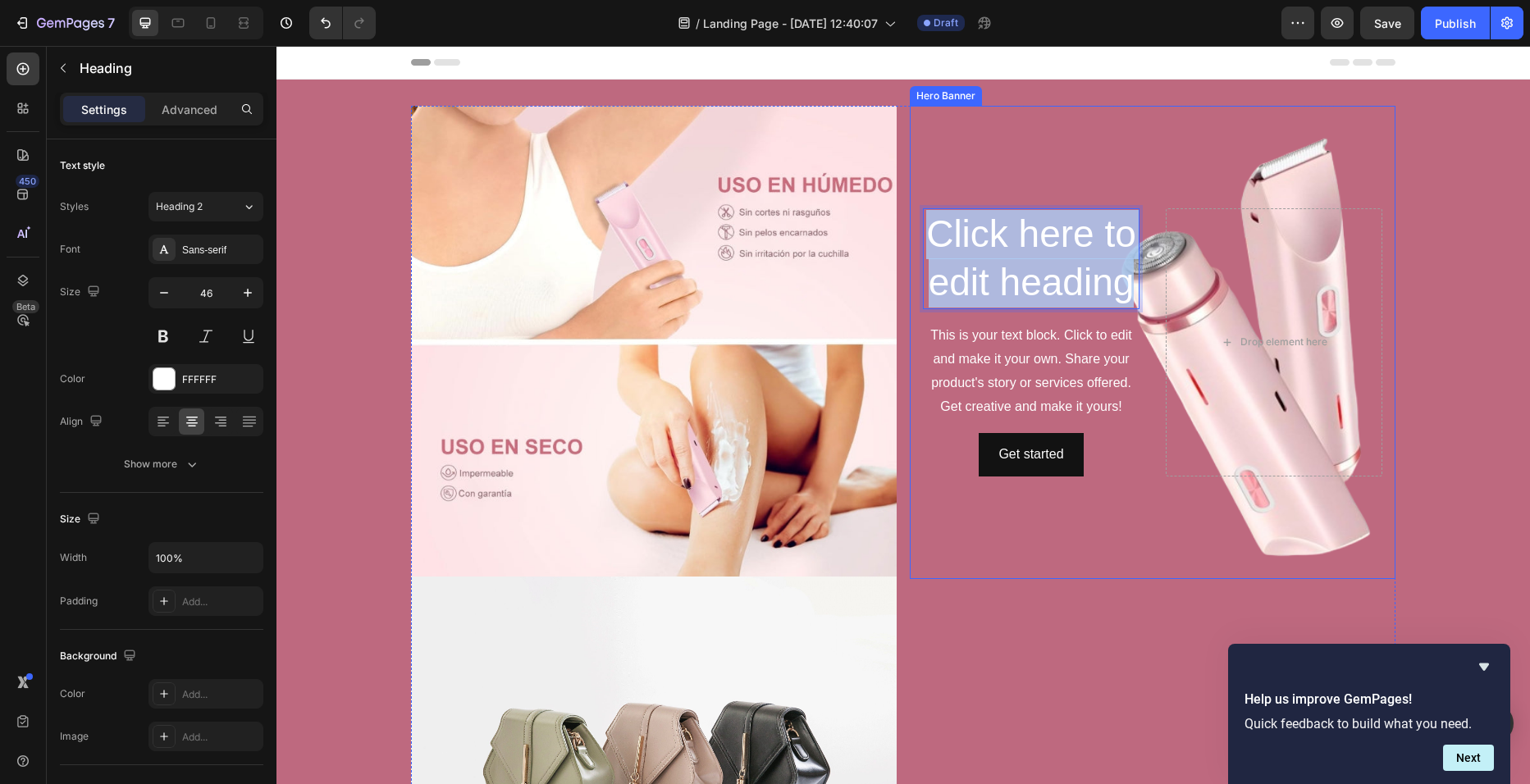
drag, startPoint x: 1121, startPoint y: 286, endPoint x: 915, endPoint y: 233, distance: 212.7
click at [915, 233] on div "Click here to edit heading Heading 16 This is your text block. Click to edit an…" at bounding box center [1153, 342] width 486 height 275
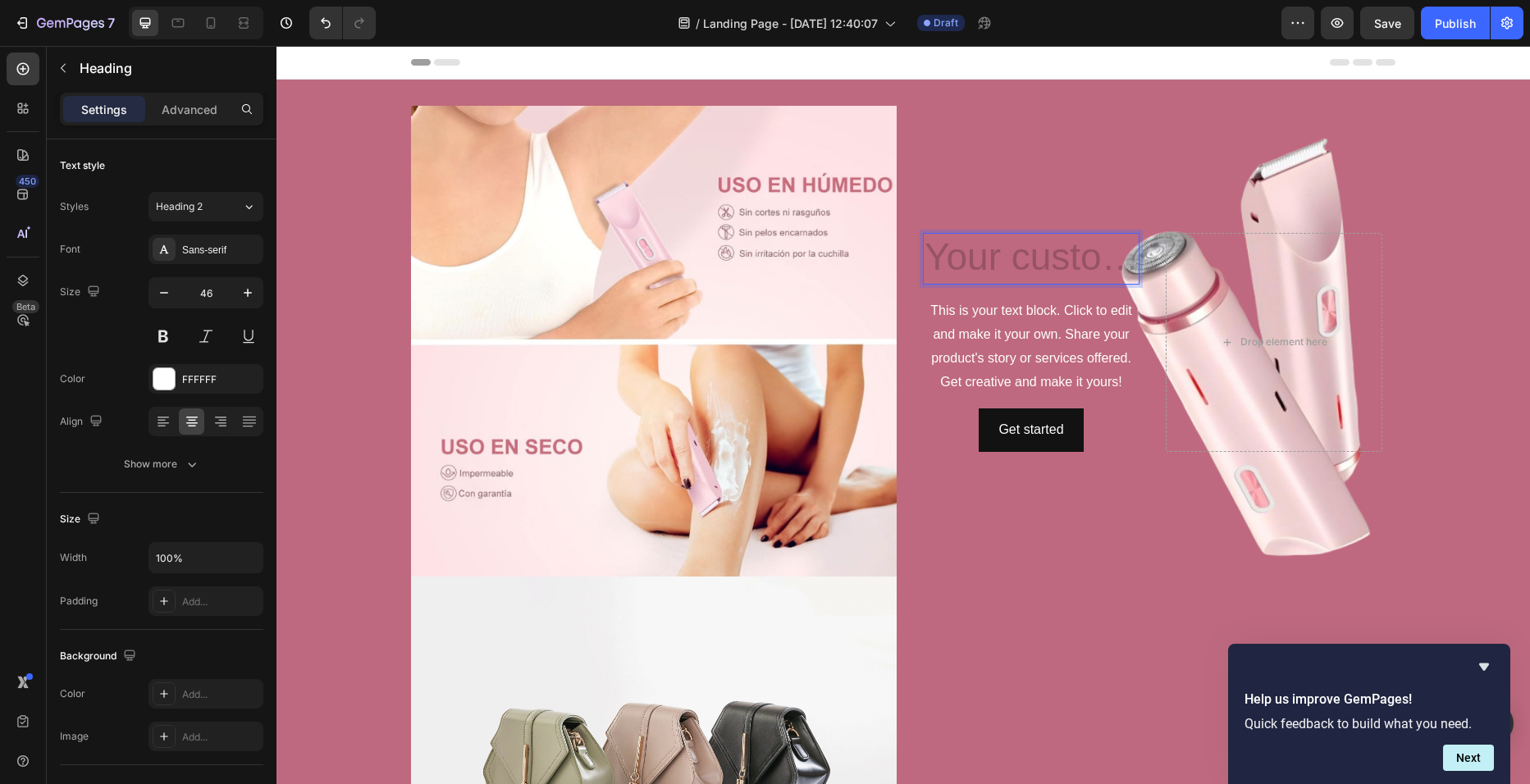
scroll to position [35, 0]
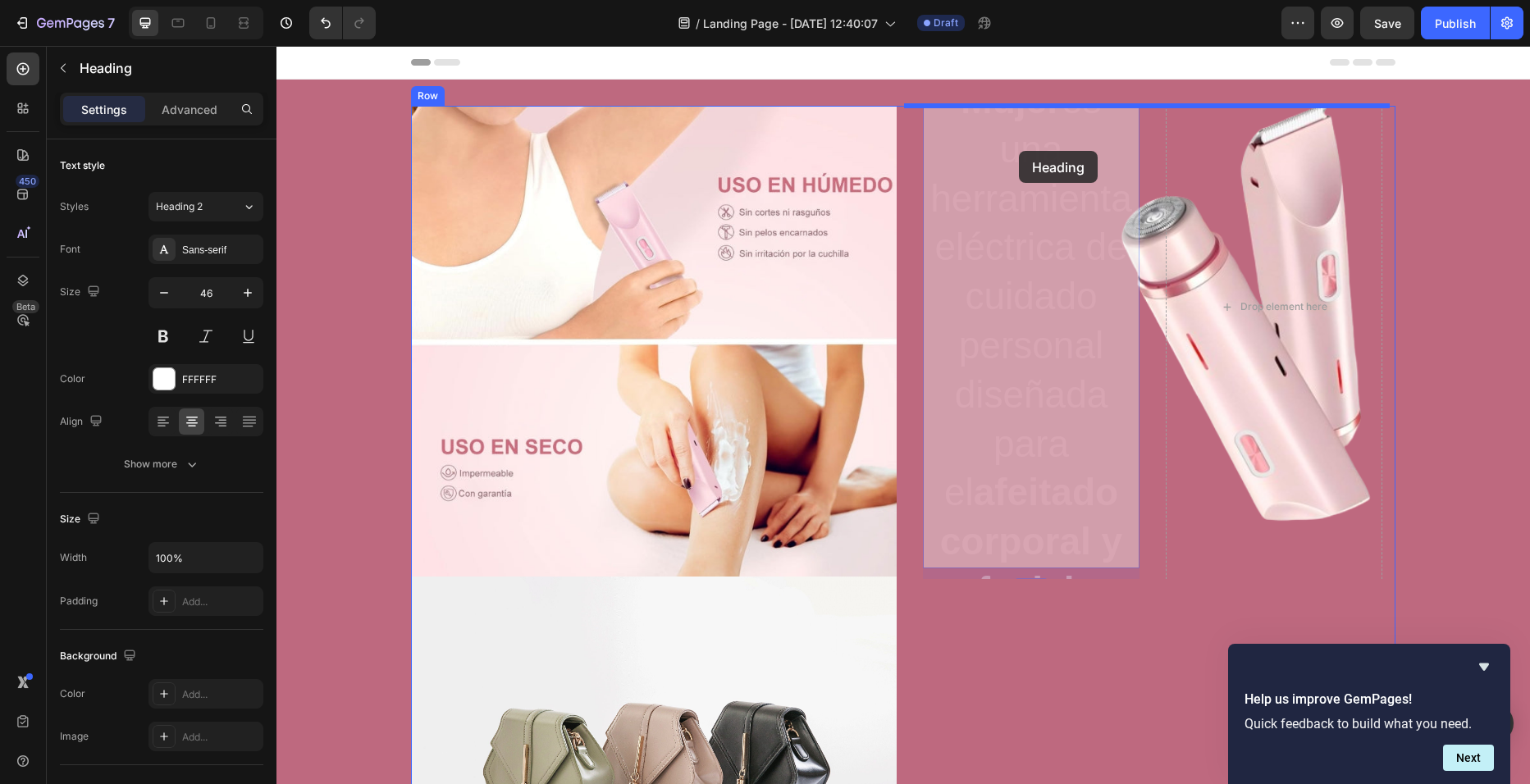
drag, startPoint x: 1106, startPoint y: 166, endPoint x: 1014, endPoint y: 199, distance: 97.7
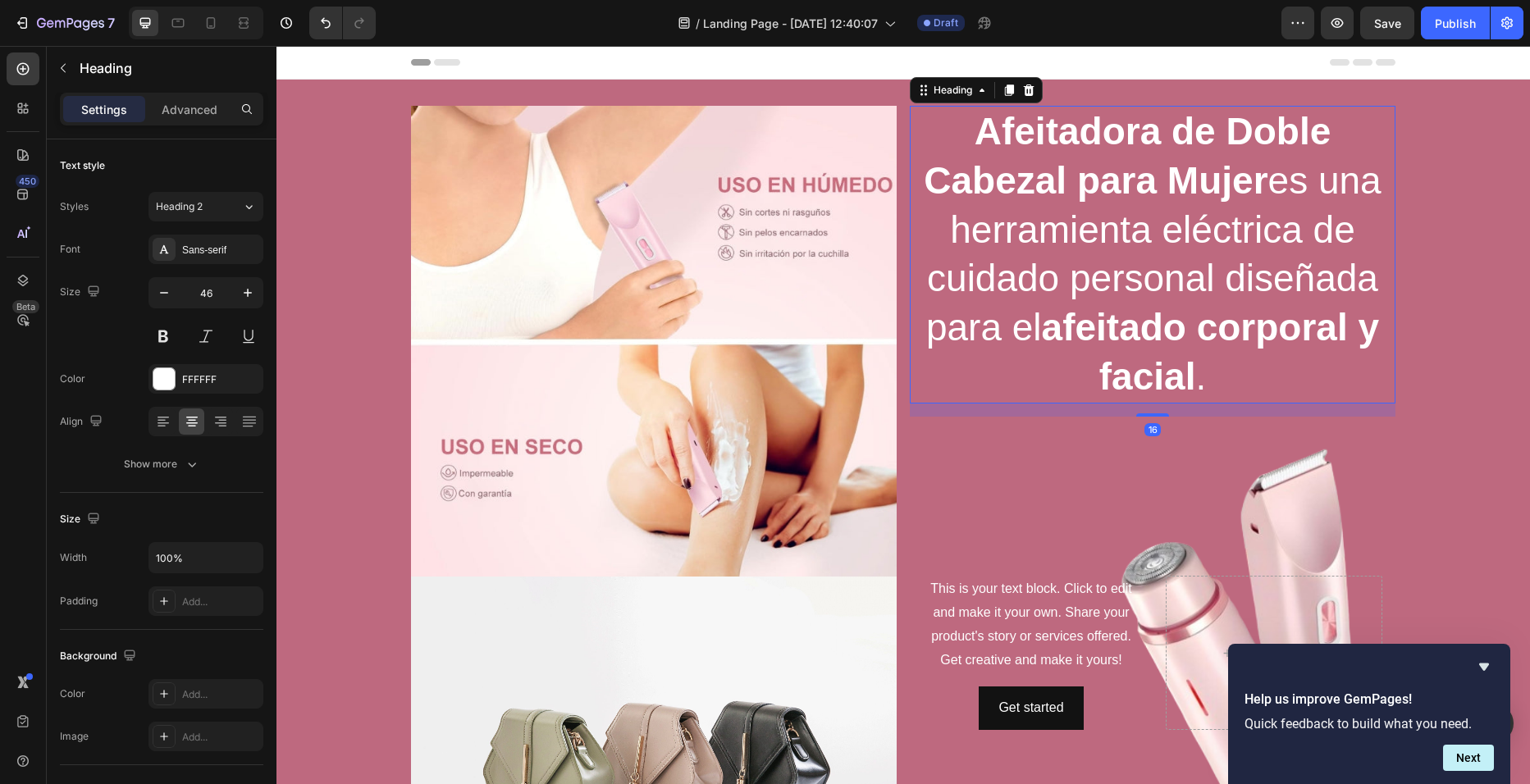
scroll to position [0, 0]
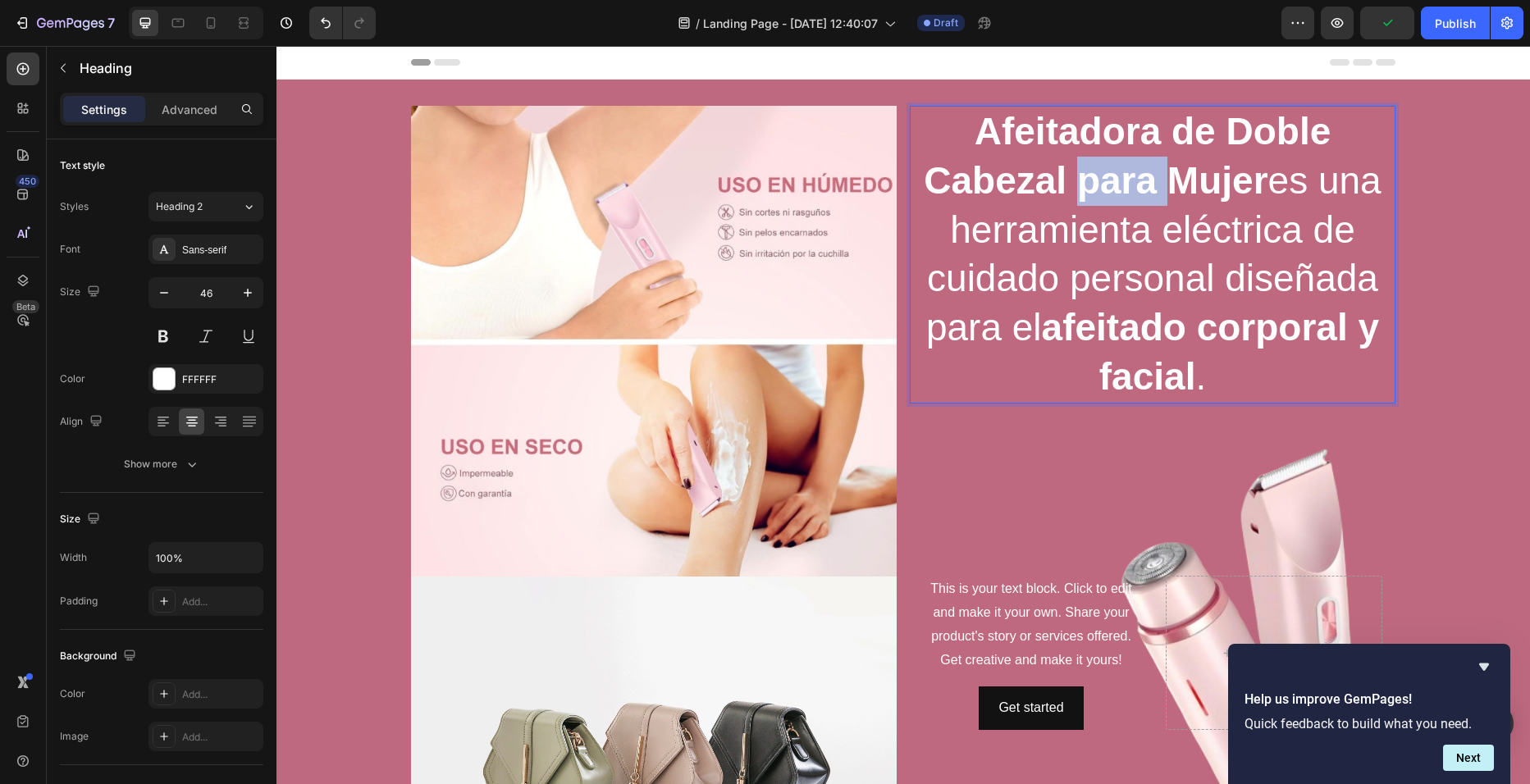
click at [1068, 179] on strong "Afeitadora de Doble Cabezal para Mujer" at bounding box center [1127, 156] width 407 height 92
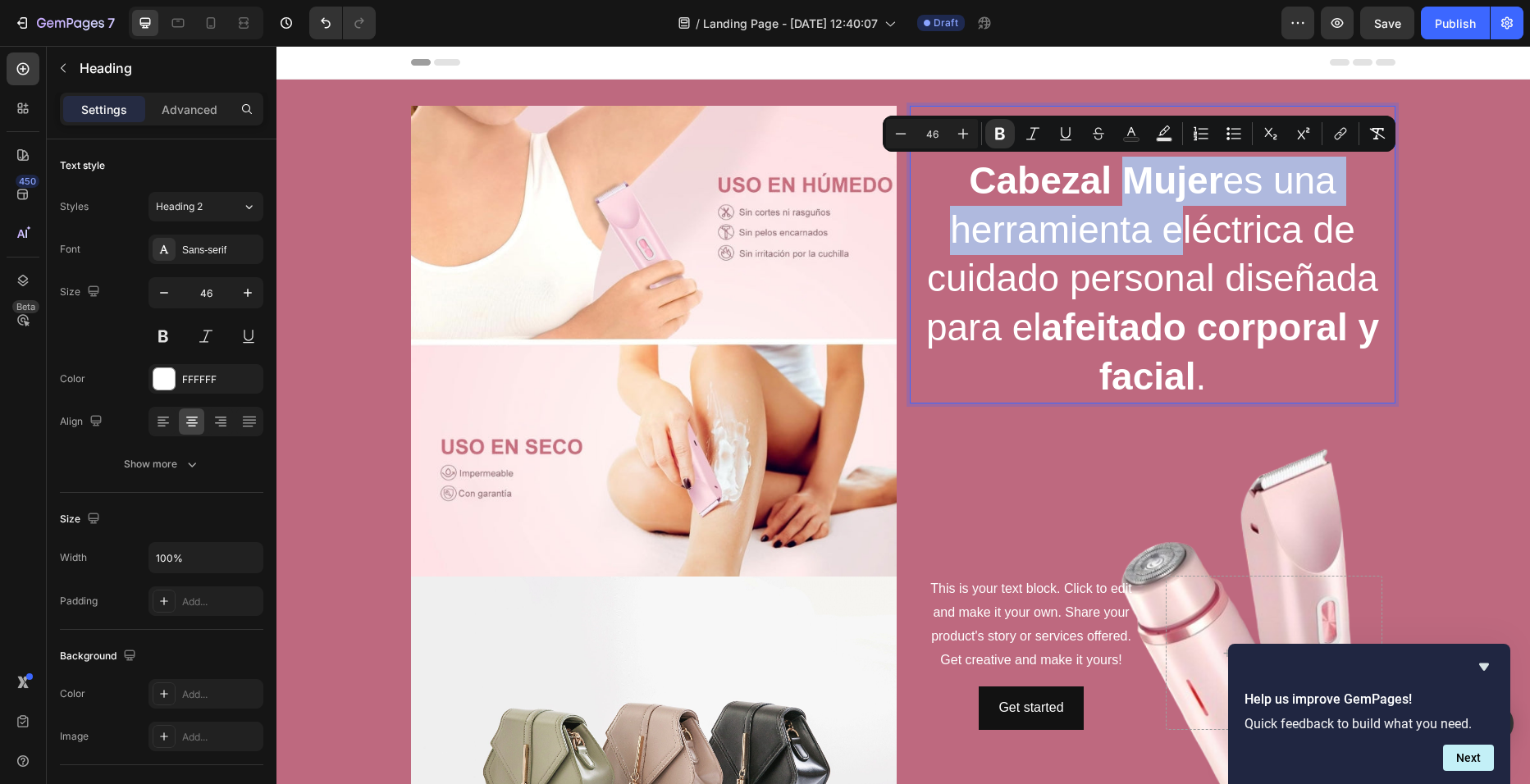
drag, startPoint x: 1109, startPoint y: 174, endPoint x: 1151, endPoint y: 221, distance: 63.0
click at [1151, 221] on p "Afeitadora de Doble Cabezal Mujer es una herramienta eléctrica de cuidado perso…" at bounding box center [1152, 255] width 483 height 295
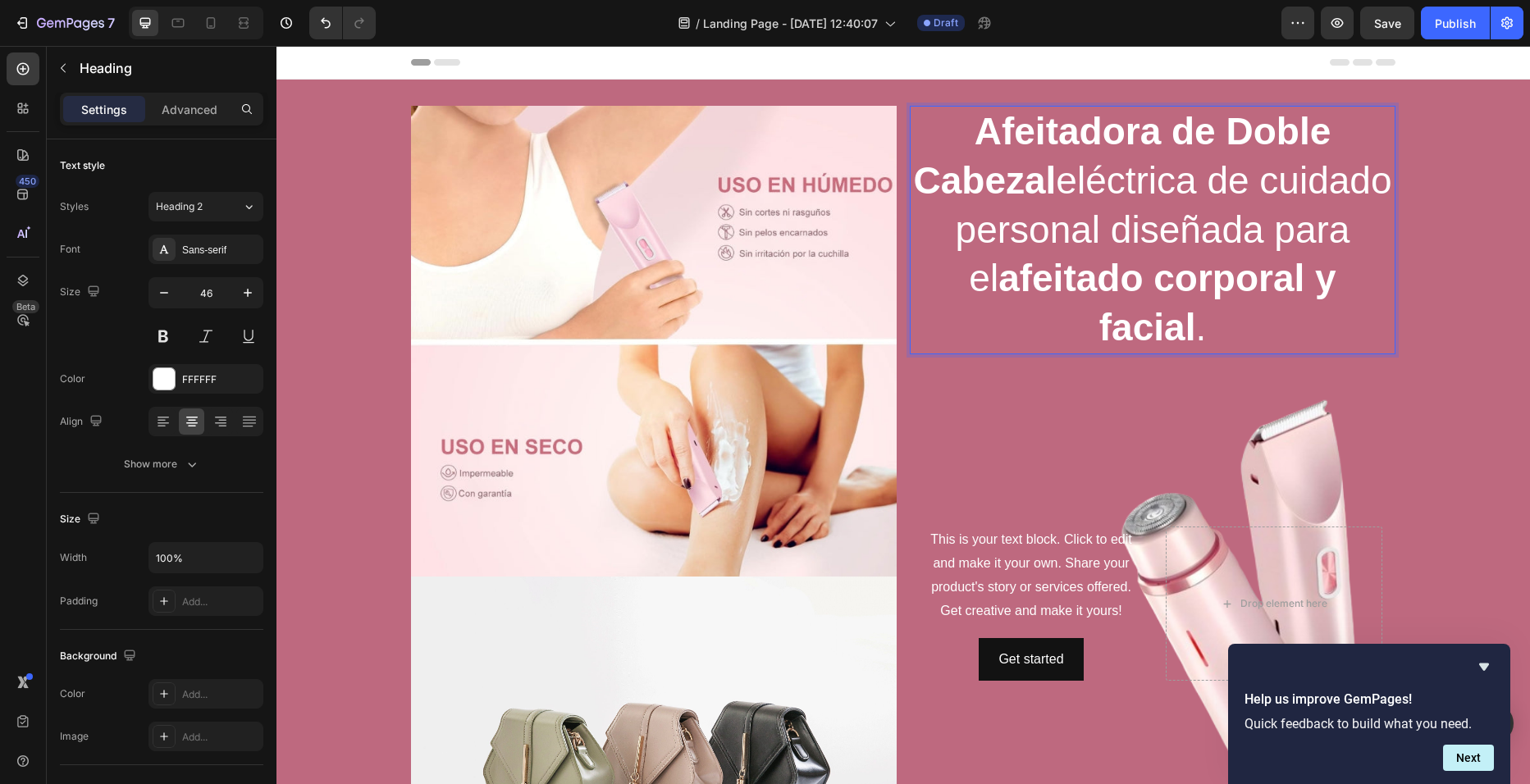
click at [1279, 184] on p "Afeitadora de Doble Cabezal eléctrica de cuidado personal diseñada para el afei…" at bounding box center [1152, 230] width 483 height 246
click at [1223, 230] on p "Afeitadora de Doble Cabezal eléctrica de cuidado personal diseñada para el afei…" at bounding box center [1152, 230] width 483 height 246
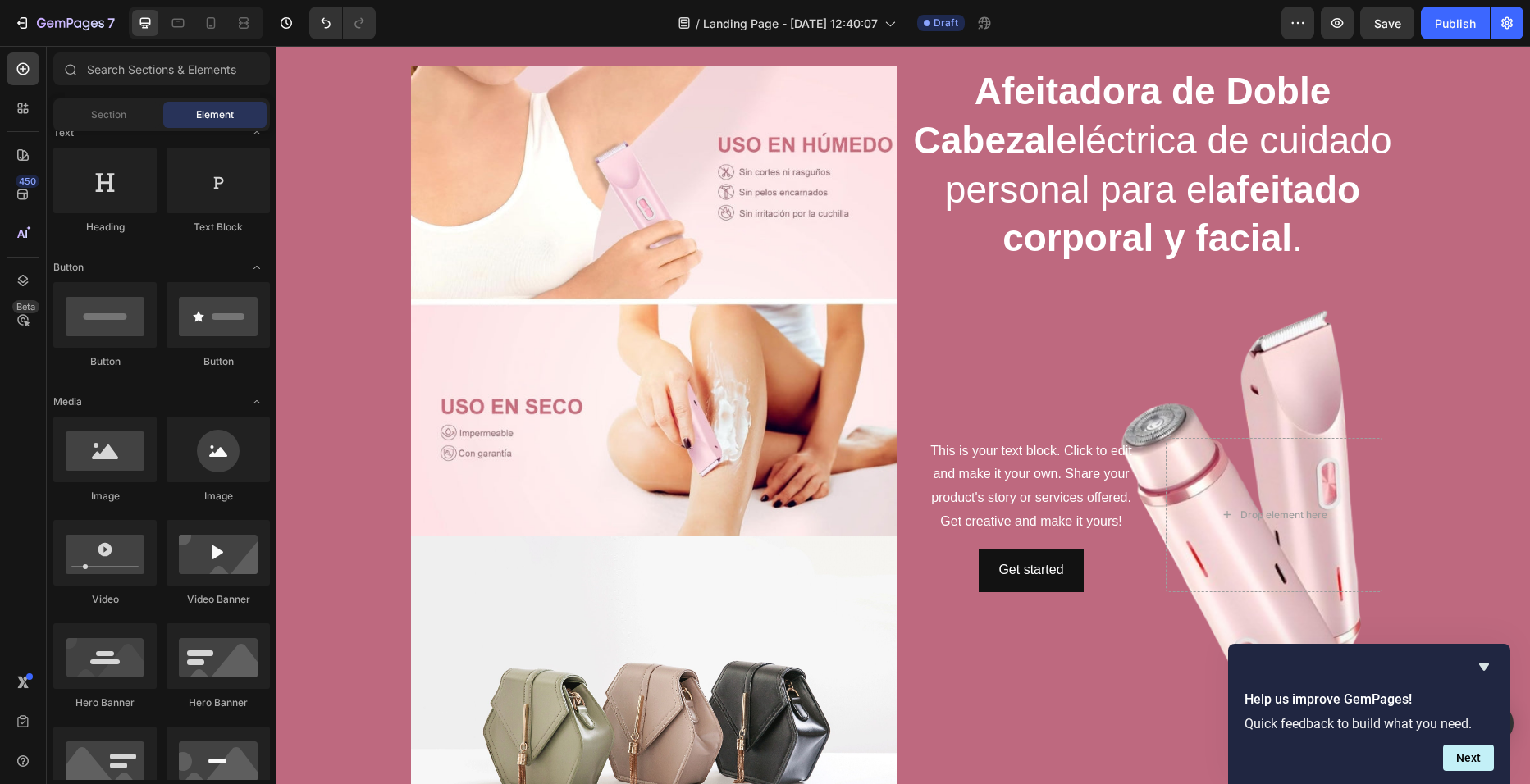
scroll to position [44, 0]
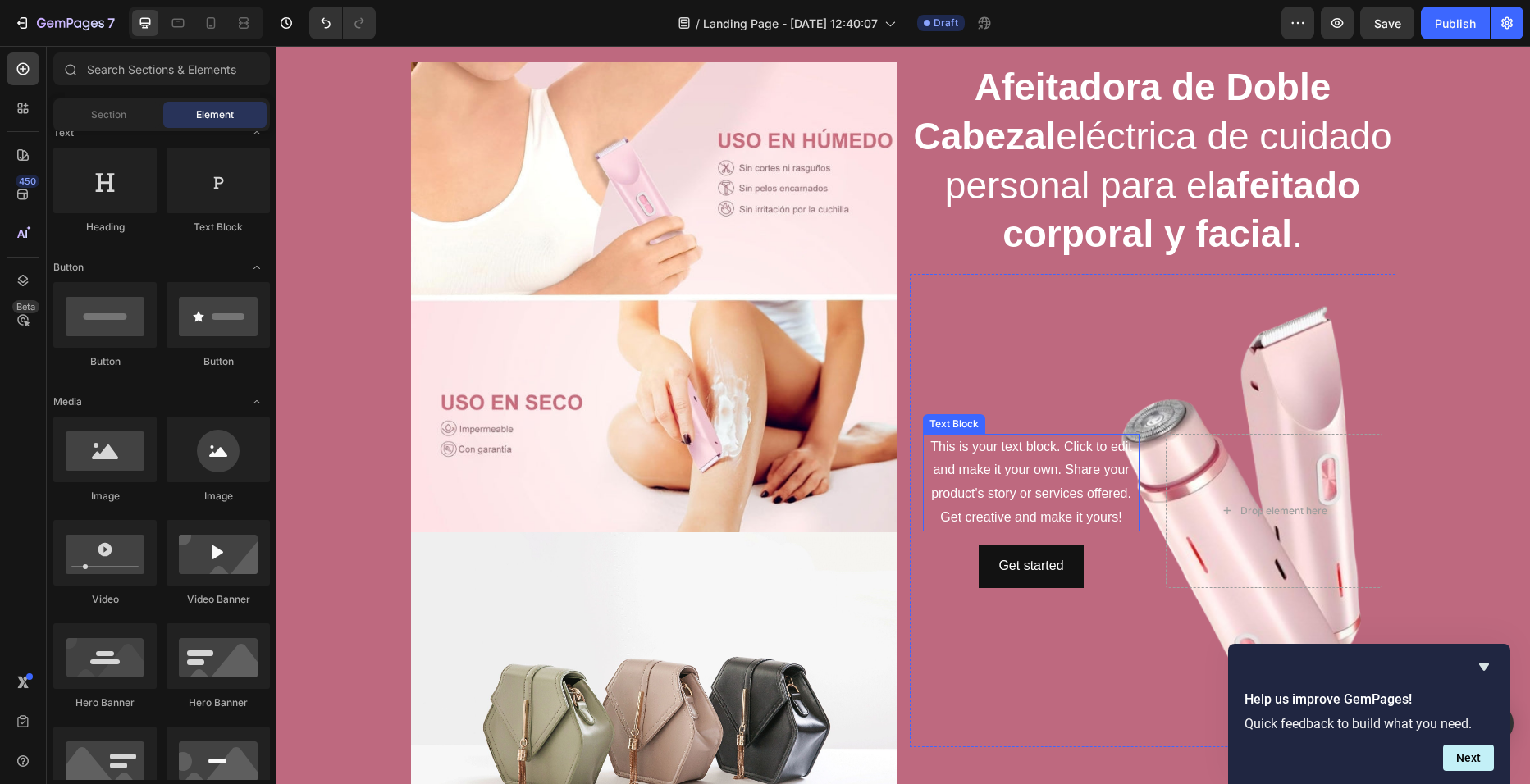
click at [1122, 511] on div "This is your text block. Click to edit and make it your own. Share your product…" at bounding box center [1031, 482] width 217 height 97
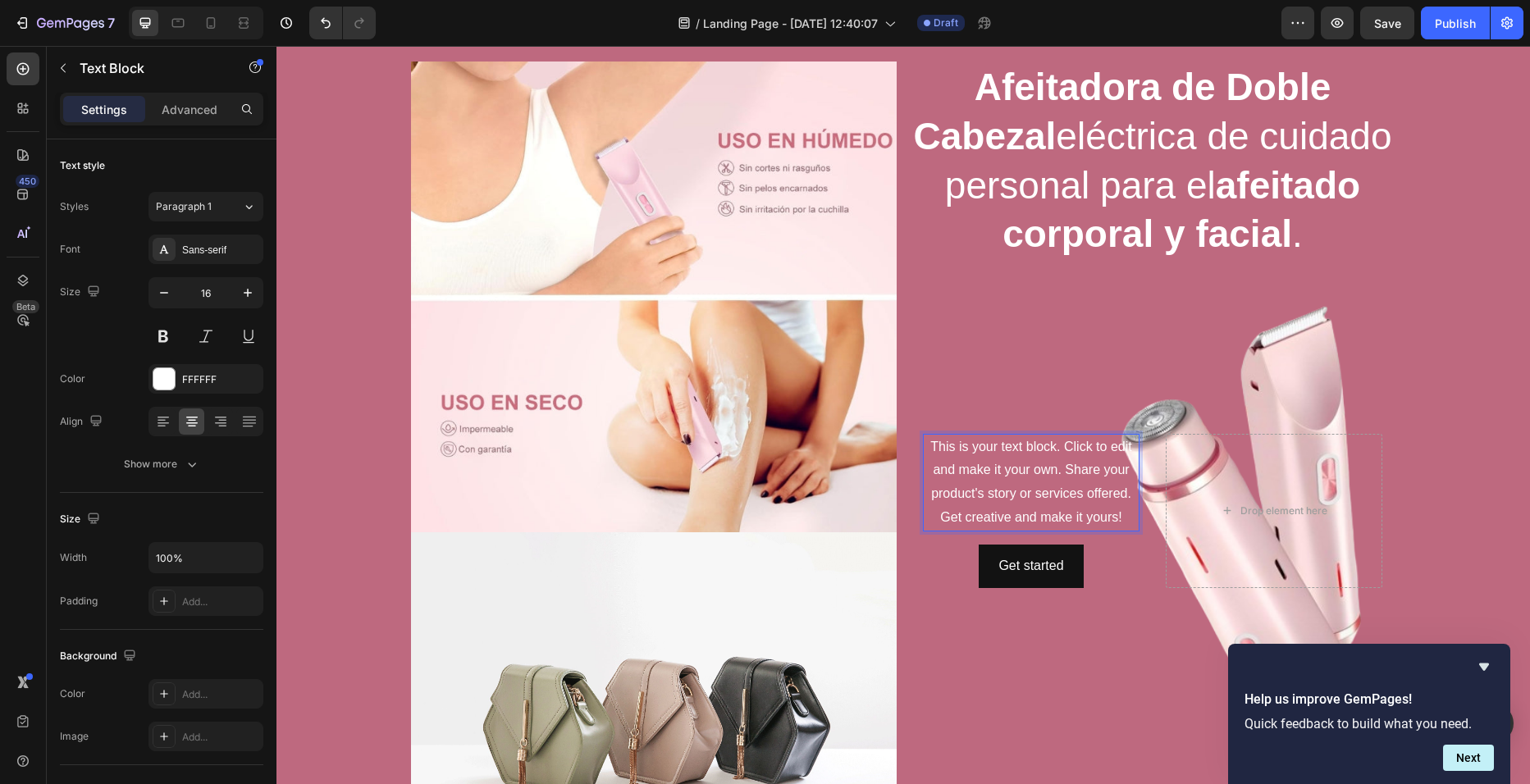
click at [1122, 511] on div "This is your text block. Click to edit and make it your own. Share your product…" at bounding box center [1031, 482] width 217 height 97
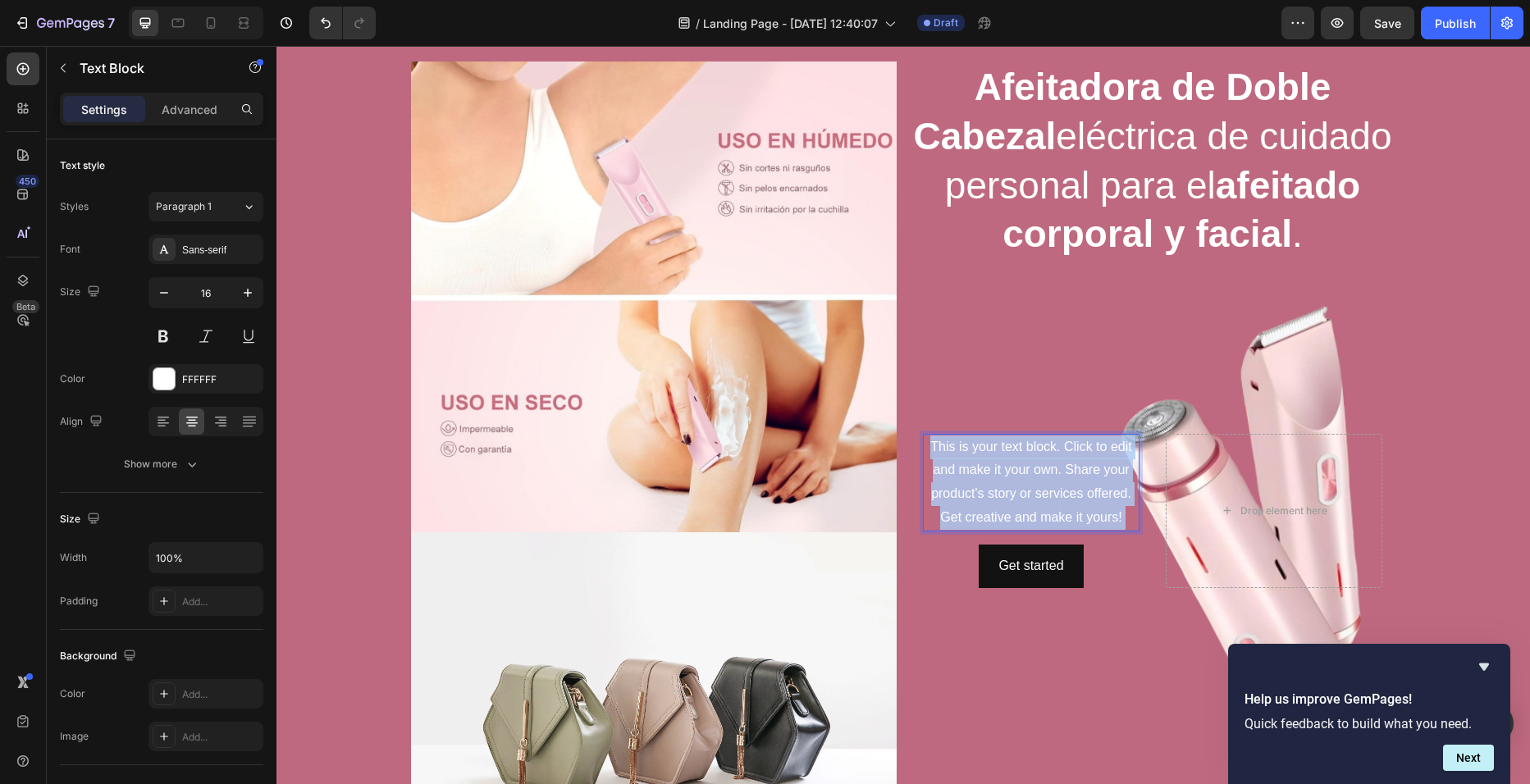
drag, startPoint x: 1120, startPoint y: 514, endPoint x: 924, endPoint y: 439, distance: 209.9
click at [925, 439] on p "This is your text block. Click to edit and make it your own. Share your product…" at bounding box center [1031, 483] width 213 height 95
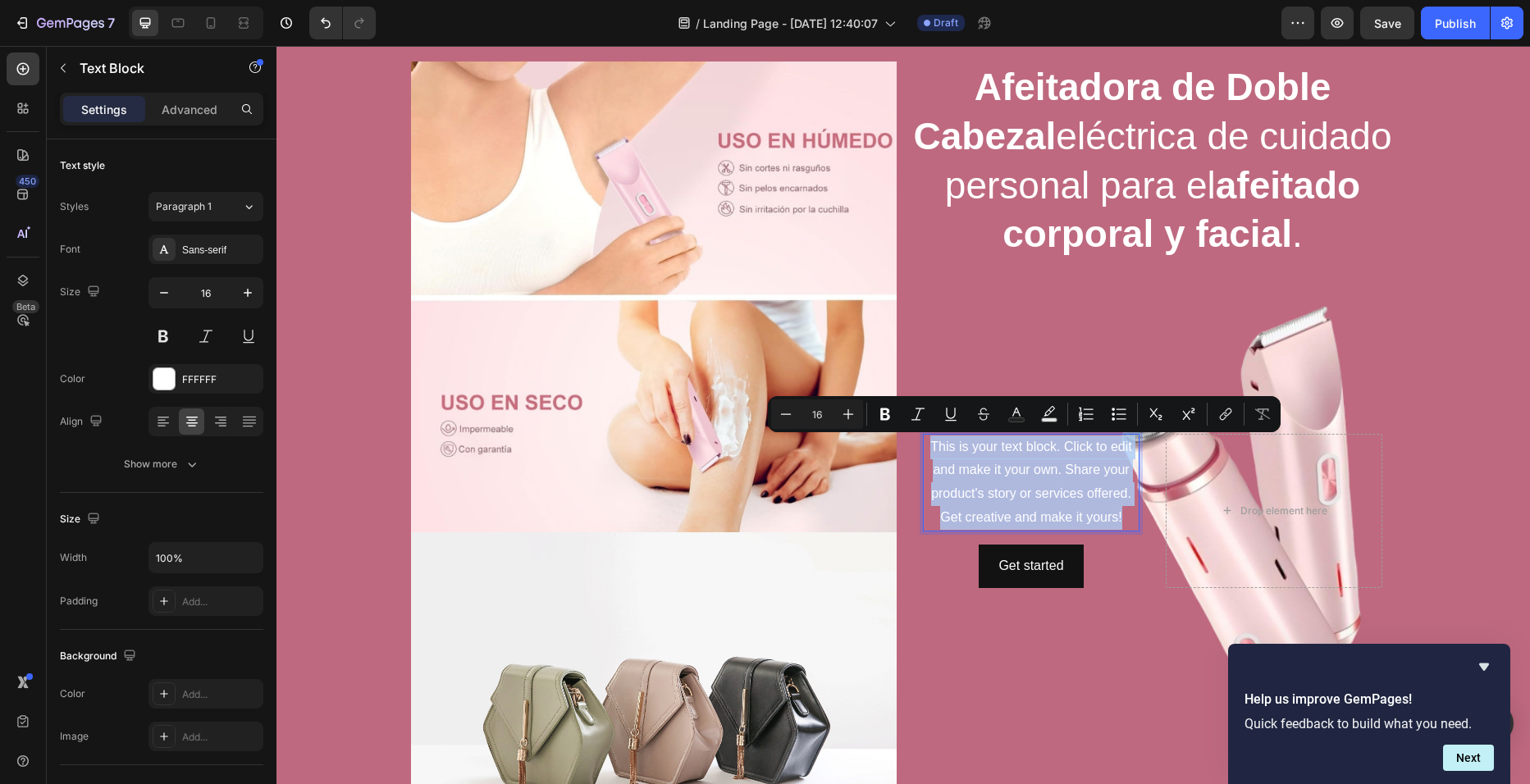
drag, startPoint x: 1119, startPoint y: 514, endPoint x: 926, endPoint y: 450, distance: 203.3
click at [926, 450] on p "This is your text block. Click to edit and make it your own. Share your product…" at bounding box center [1031, 483] width 213 height 95
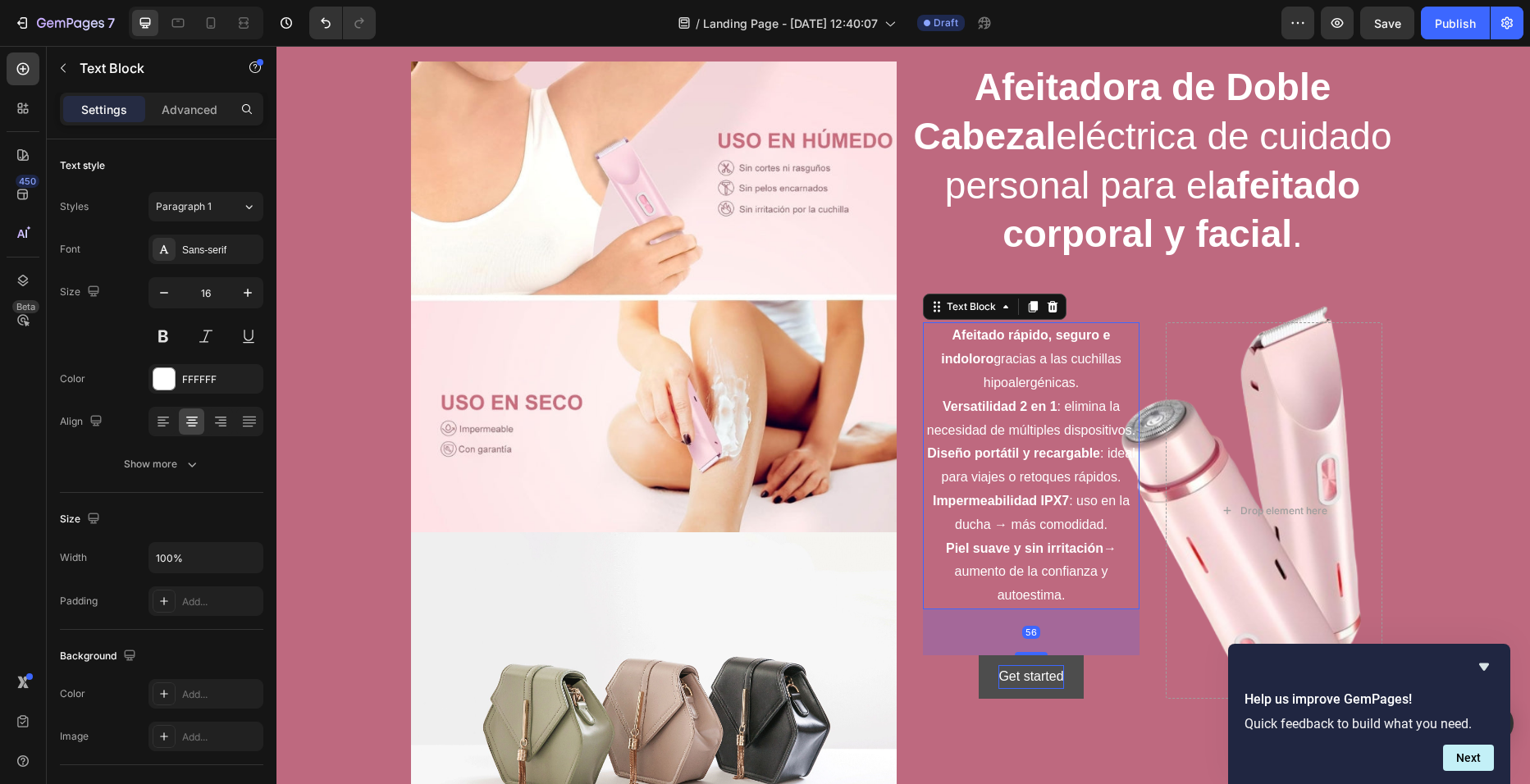
drag, startPoint x: 1033, startPoint y: 637, endPoint x: 1043, endPoint y: 669, distance: 33.5
click at [1043, 669] on div "Afeitado rápido, seguro e indoloro gracias a las cuchillas hipoalergénicas. Ver…" at bounding box center [1031, 510] width 217 height 375
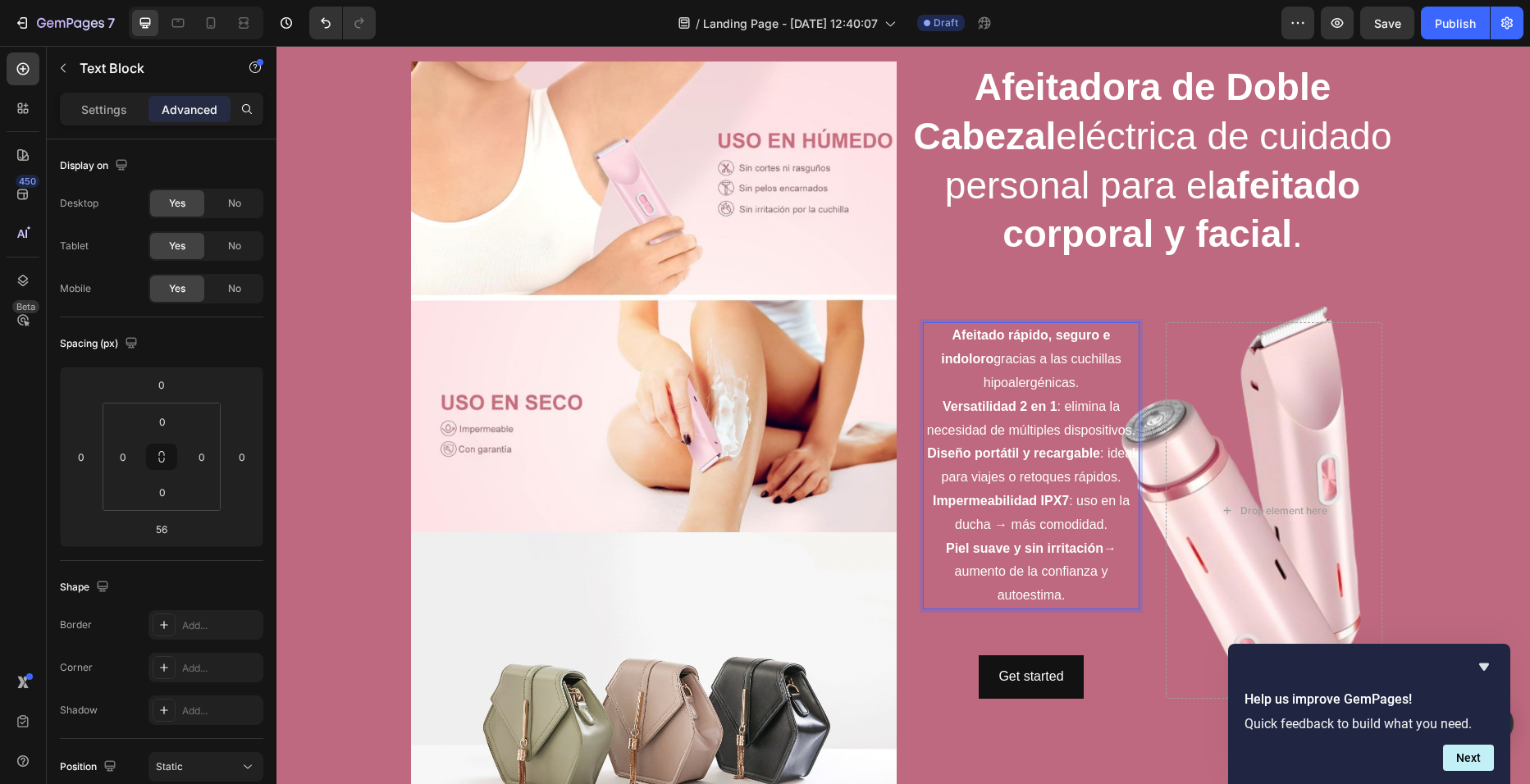
click at [1113, 498] on p "Impermeabilidad IPX7 : uso en la ducha → más comodidad." at bounding box center [1031, 512] width 213 height 47
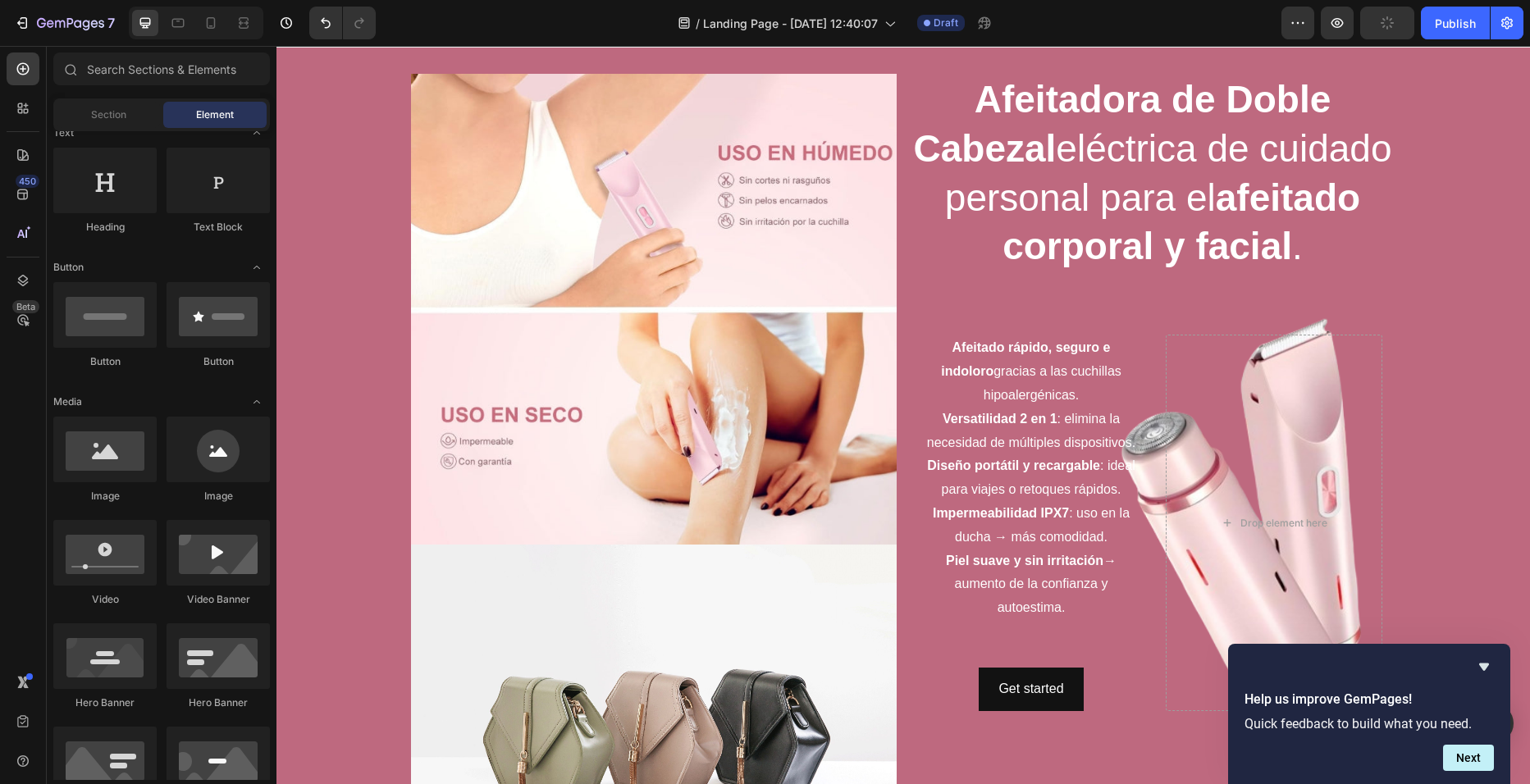
scroll to position [20, 0]
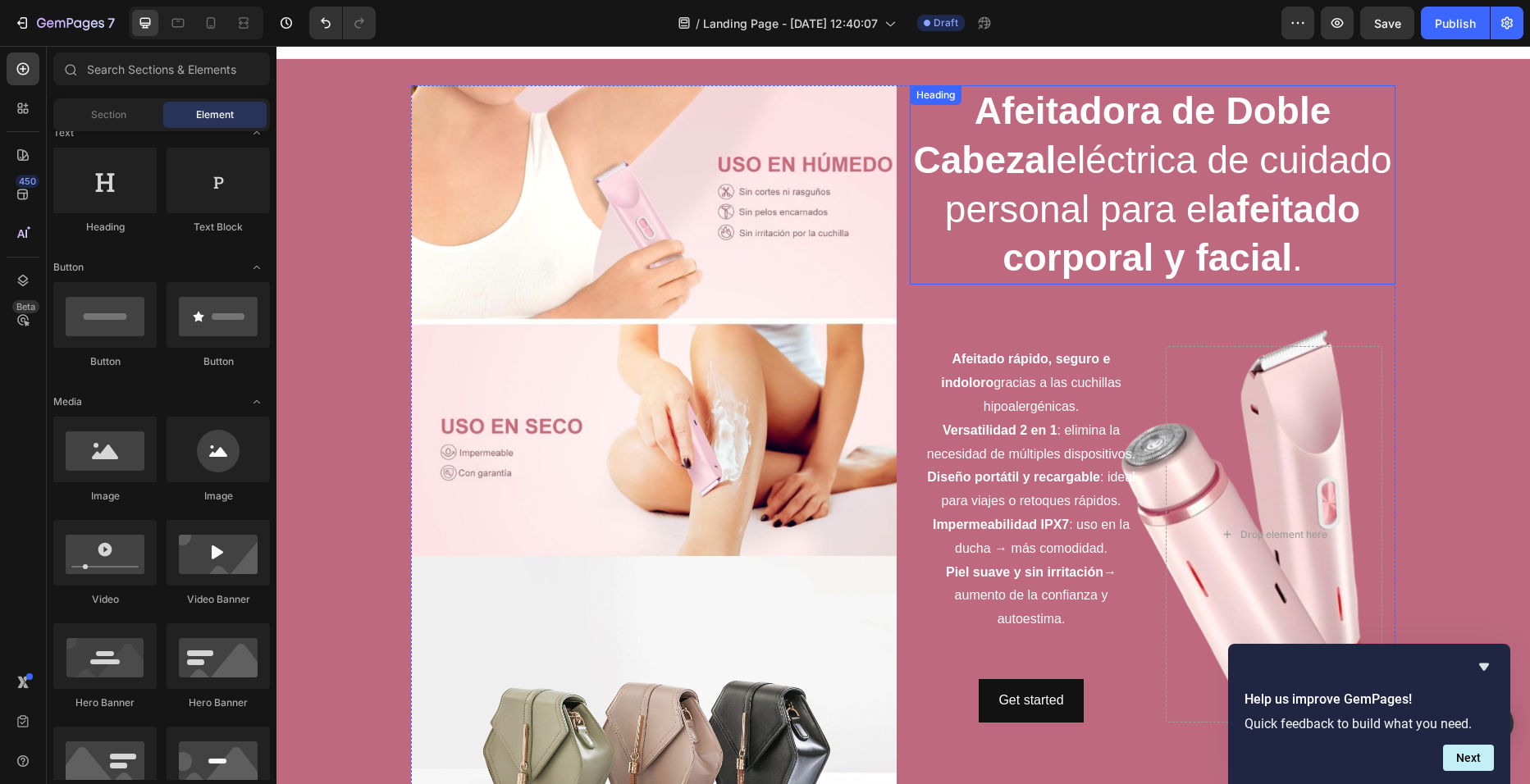
click at [1369, 147] on p "⁠⁠⁠⁠⁠⁠⁠ Afeitadora de Doble Cabezal eléctrica de cuidado personal para el afeit…" at bounding box center [1152, 185] width 483 height 196
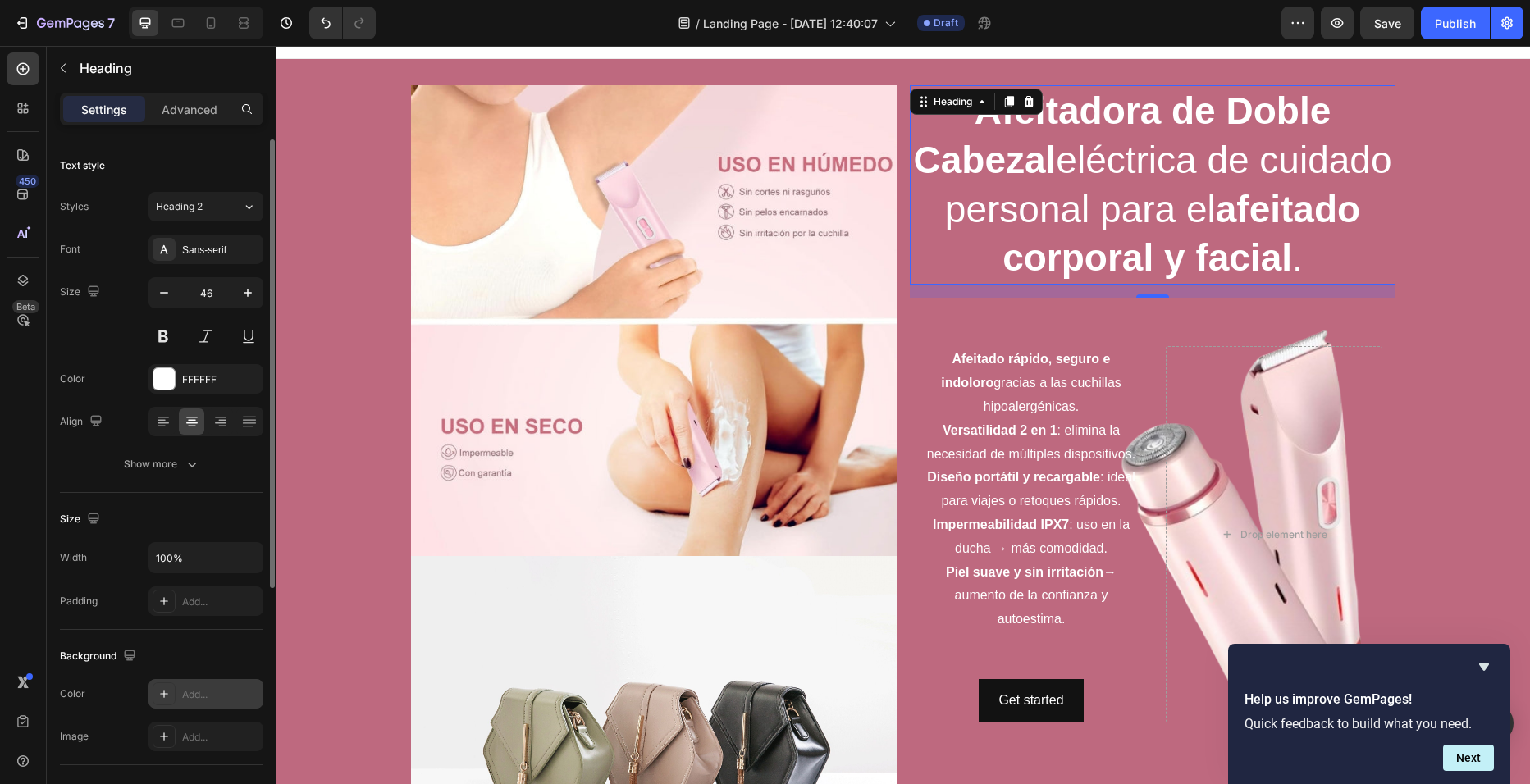
click at [203, 689] on div "Add..." at bounding box center [221, 695] width 77 height 15
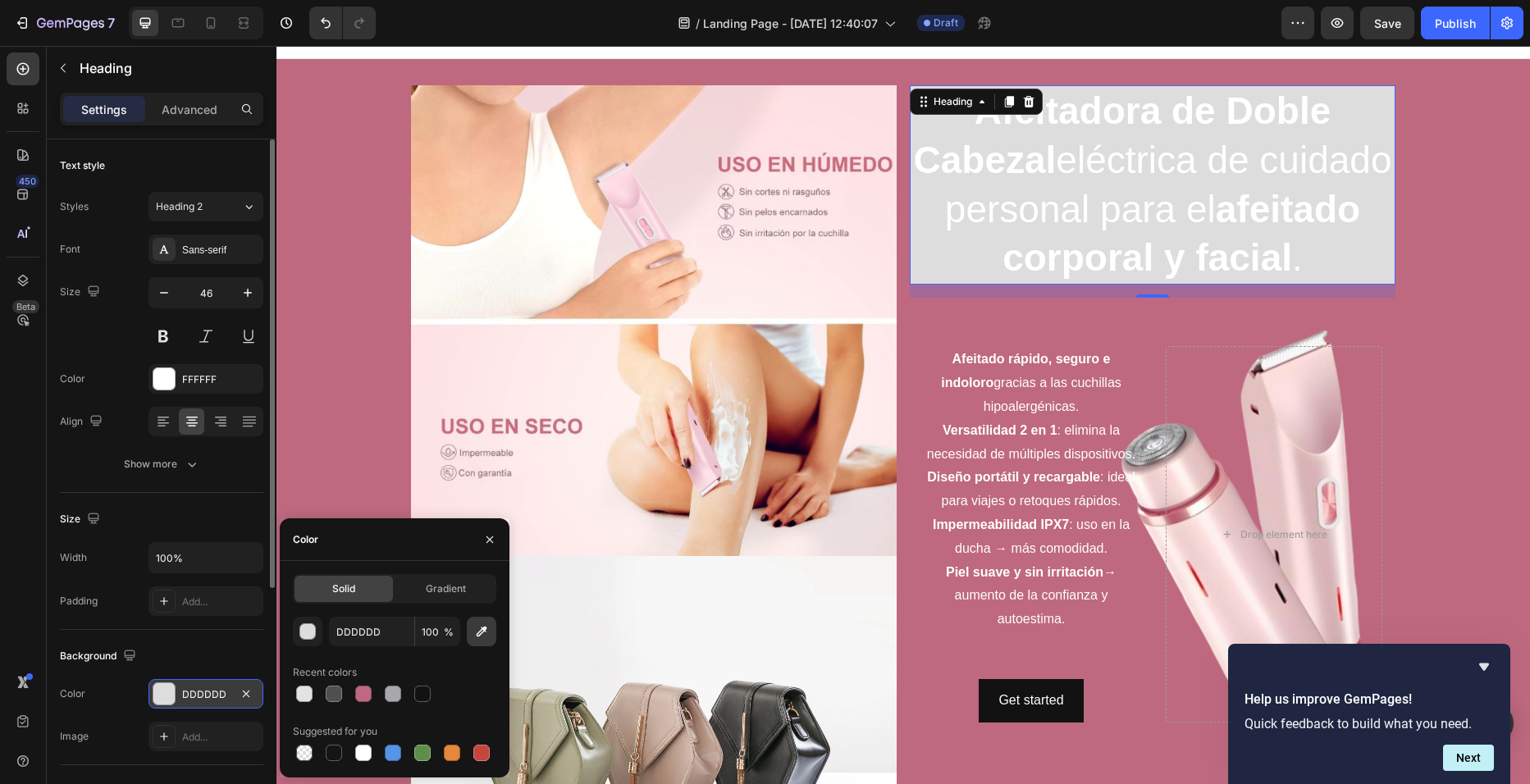
click at [484, 630] on icon "button" at bounding box center [482, 632] width 11 height 11
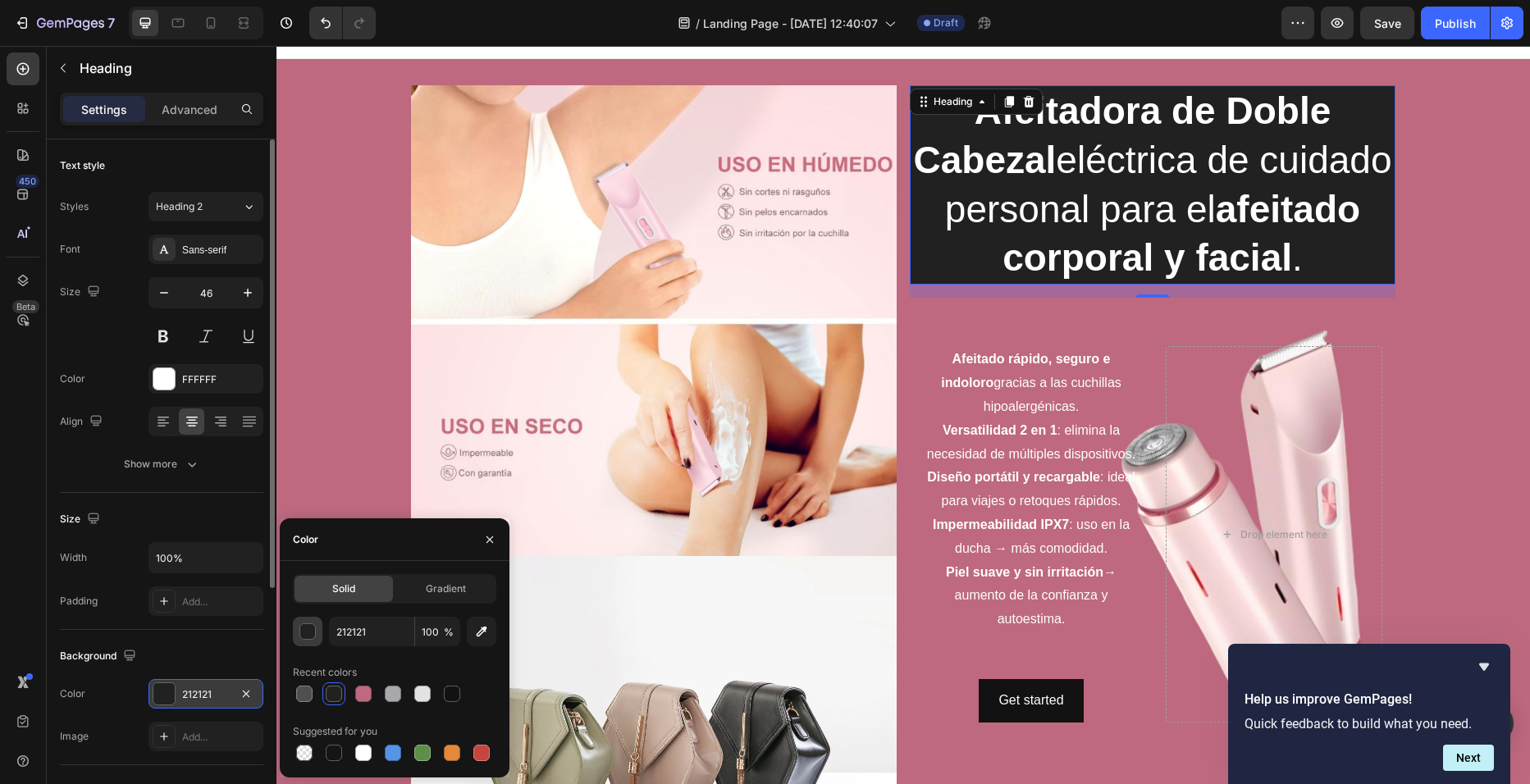
click at [311, 627] on div "button" at bounding box center [309, 633] width 17 height 17
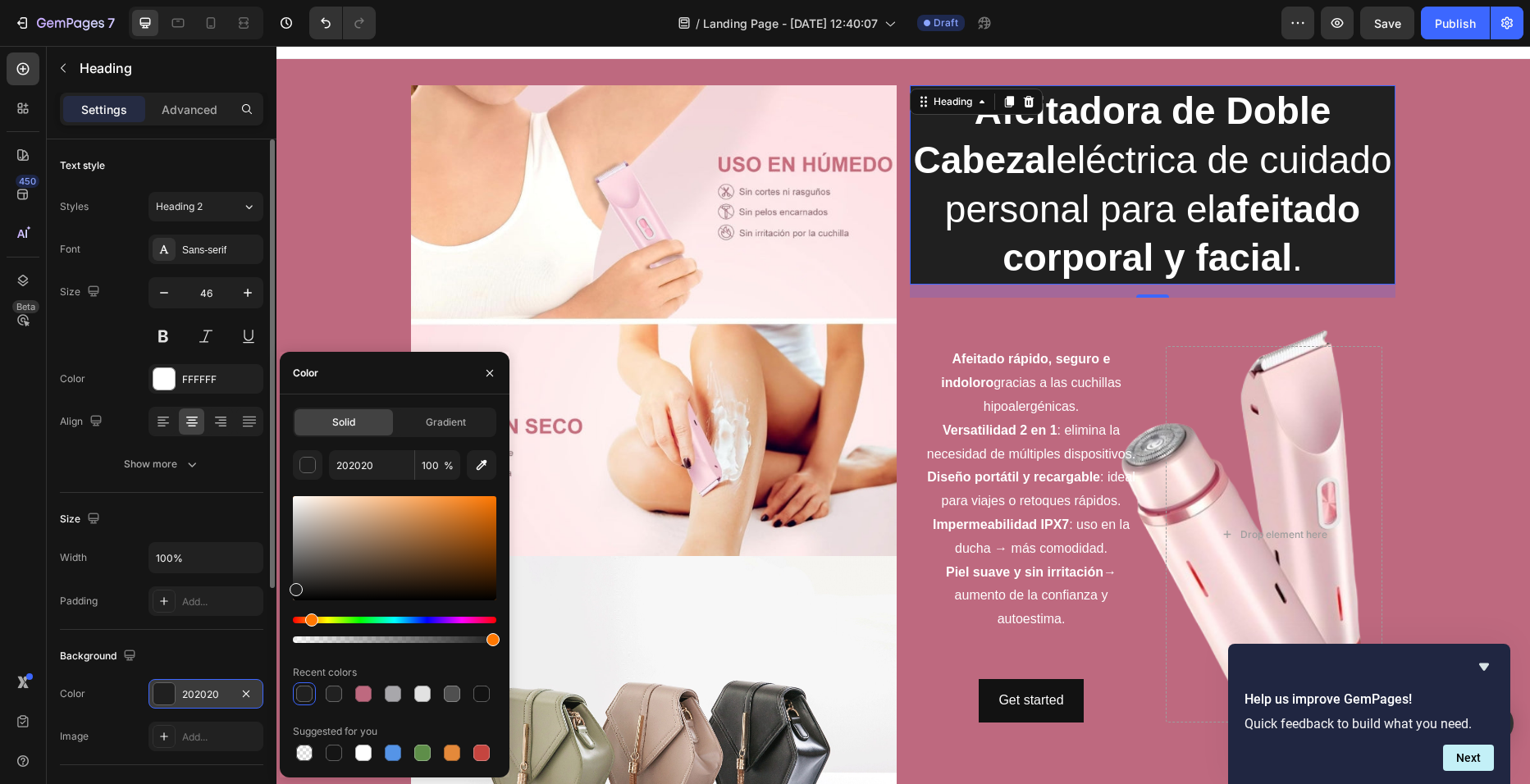
drag, startPoint x: 297, startPoint y: 621, endPoint x: 310, endPoint y: 620, distance: 13.0
click at [310, 620] on div "Hue" at bounding box center [311, 620] width 13 height 13
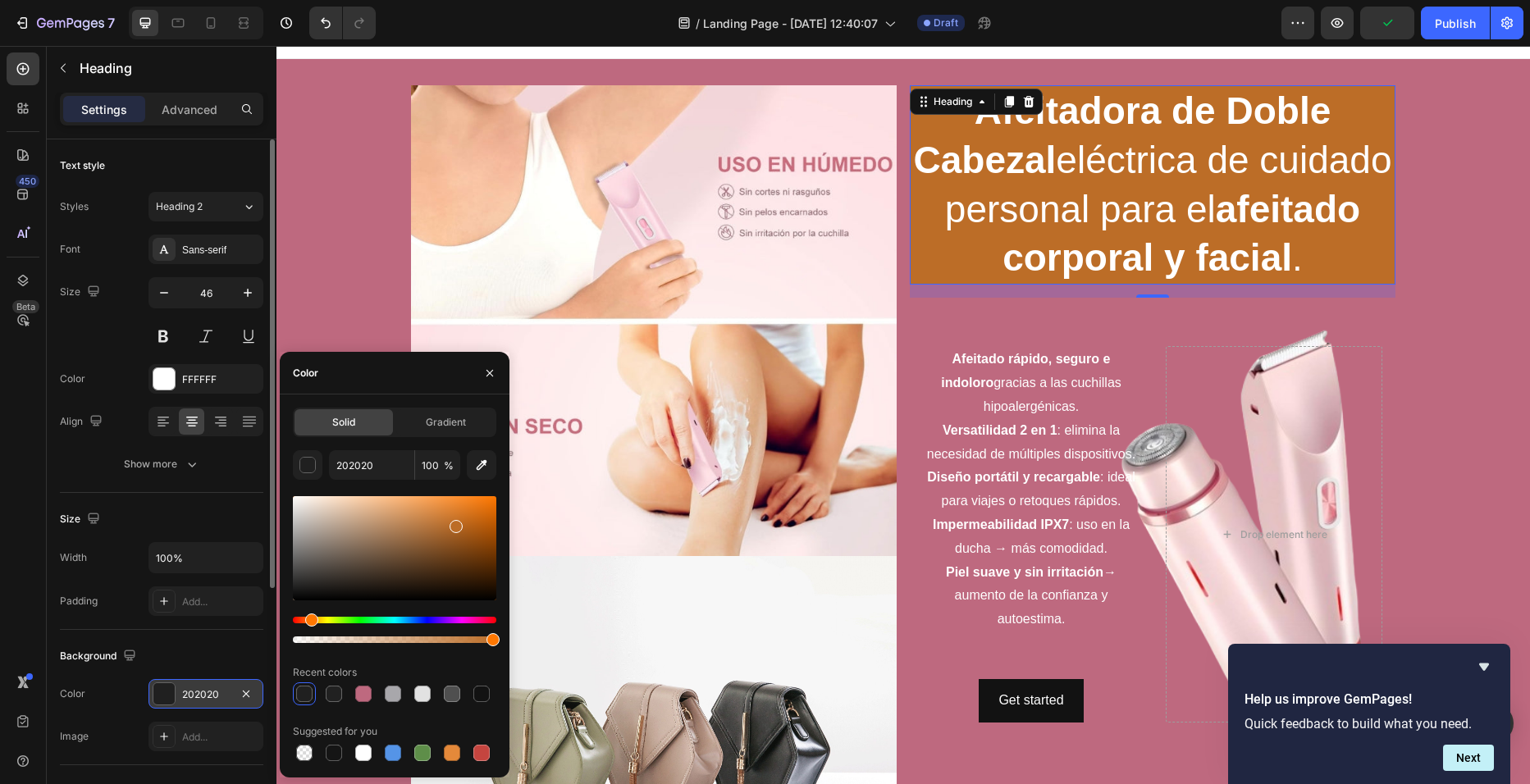
click at [454, 524] on div at bounding box center [395, 549] width 204 height 104
click at [454, 524] on div at bounding box center [456, 526] width 13 height 13
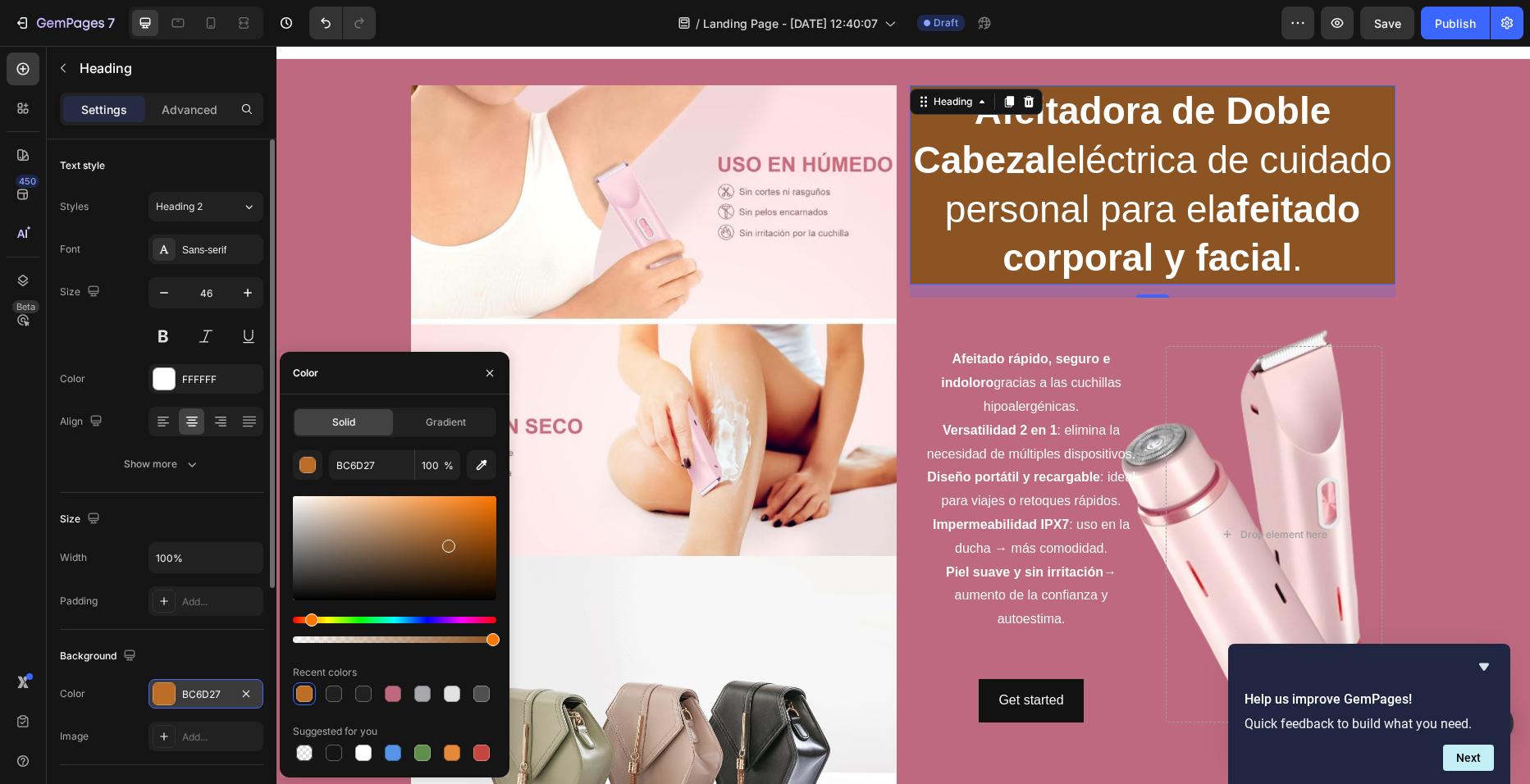
click at [446, 542] on div at bounding box center [395, 549] width 204 height 104
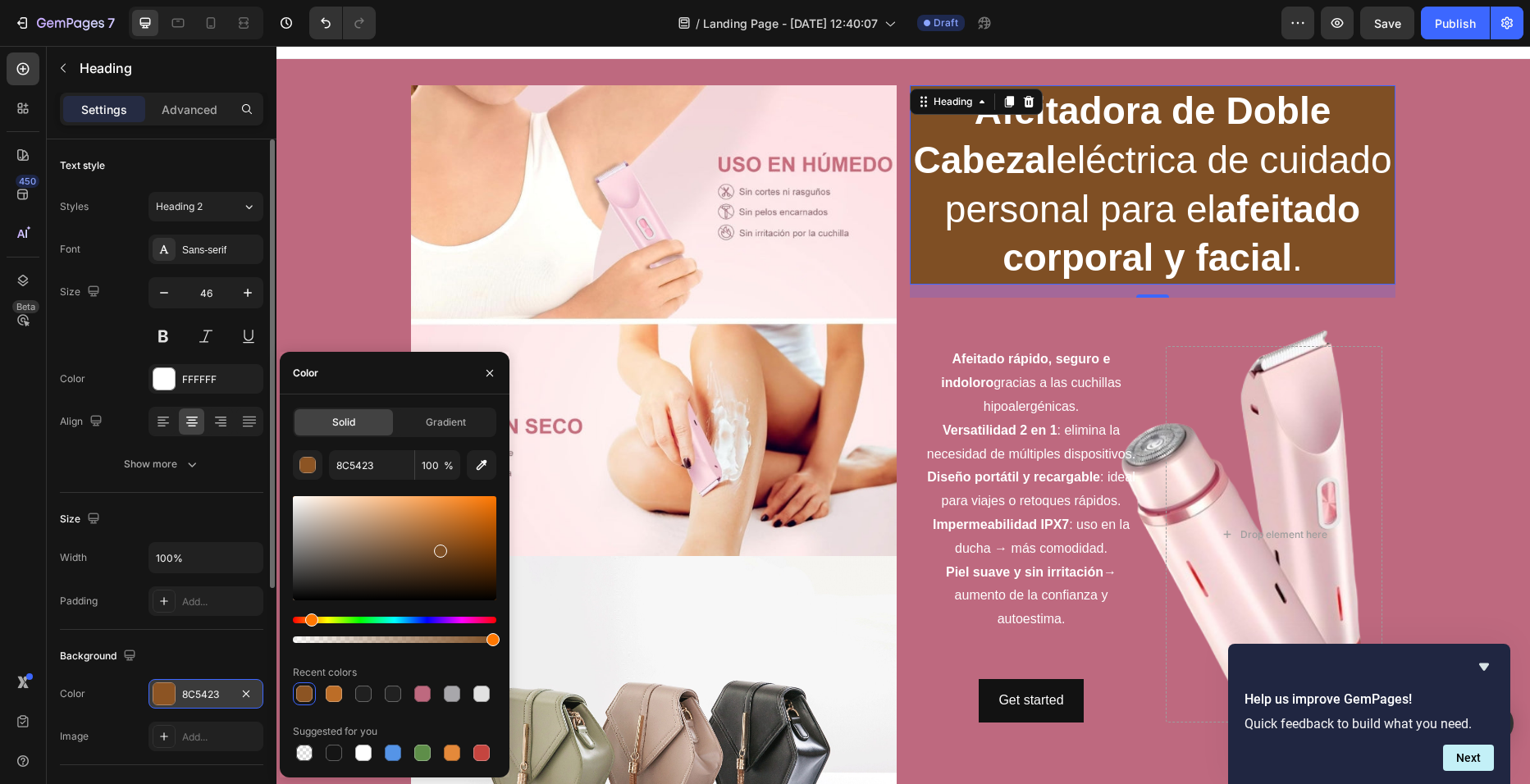
click at [438, 548] on div at bounding box center [395, 549] width 204 height 104
click at [436, 540] on div at bounding box center [395, 549] width 204 height 104
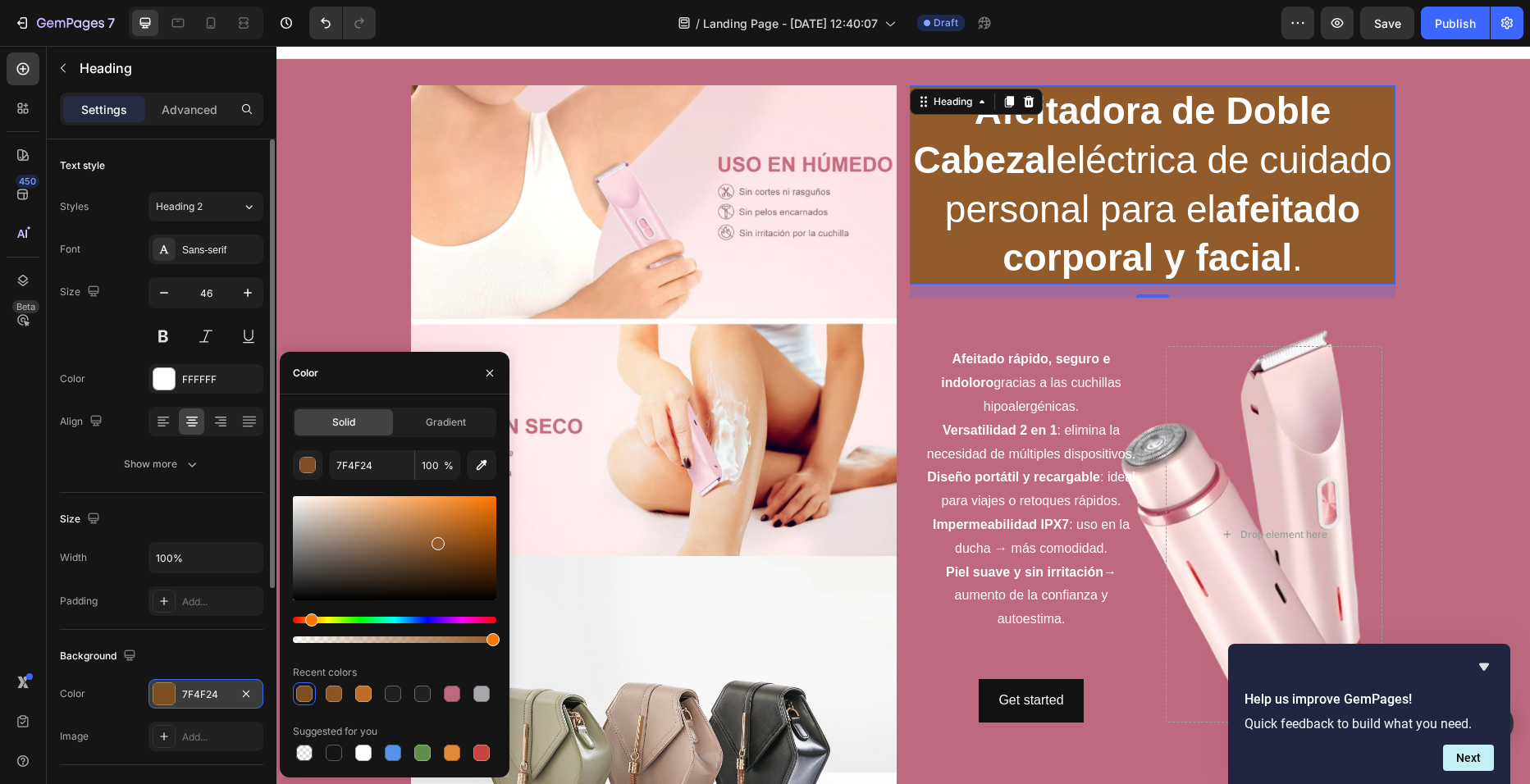
type input "915B2B"
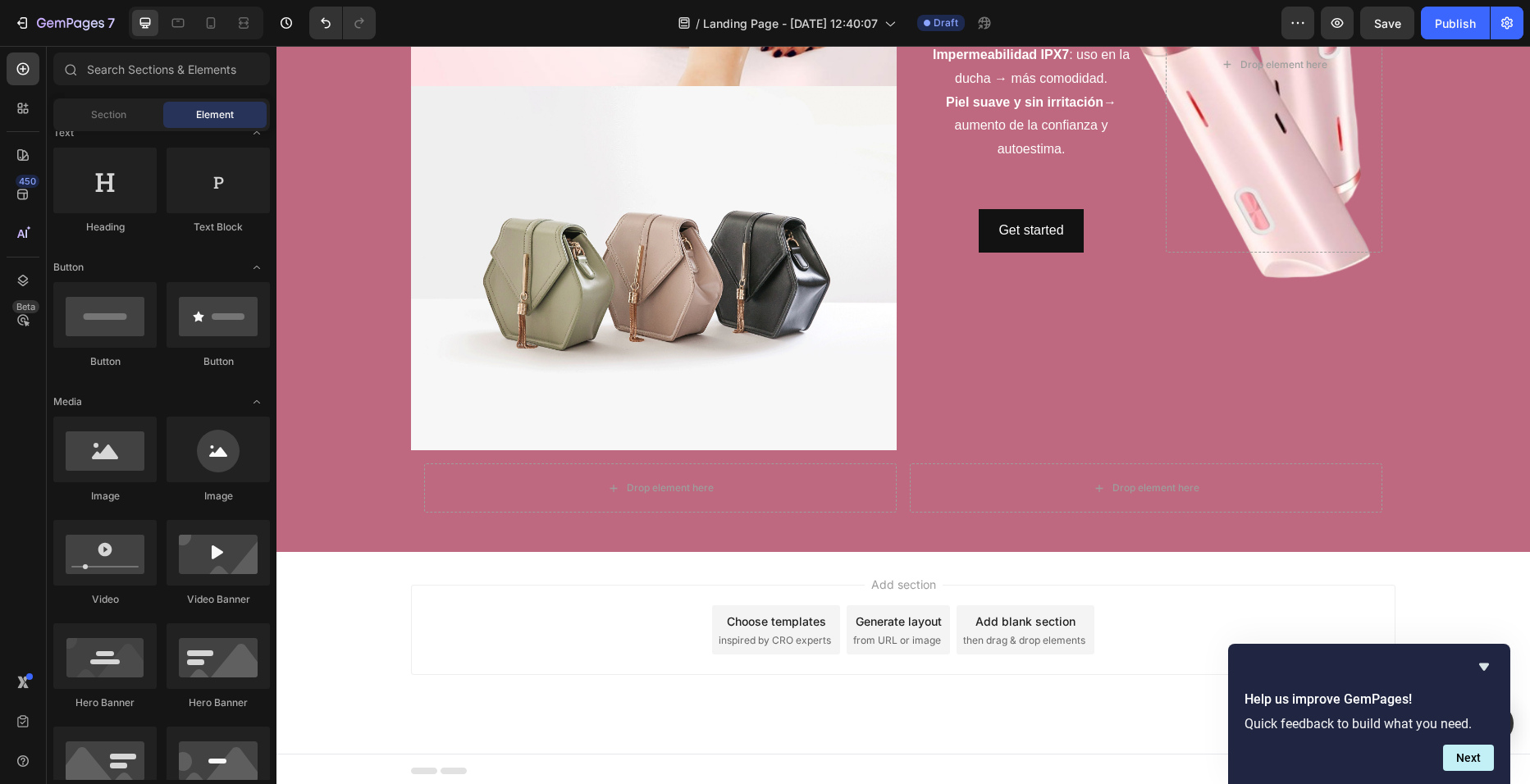
scroll to position [495, 0]
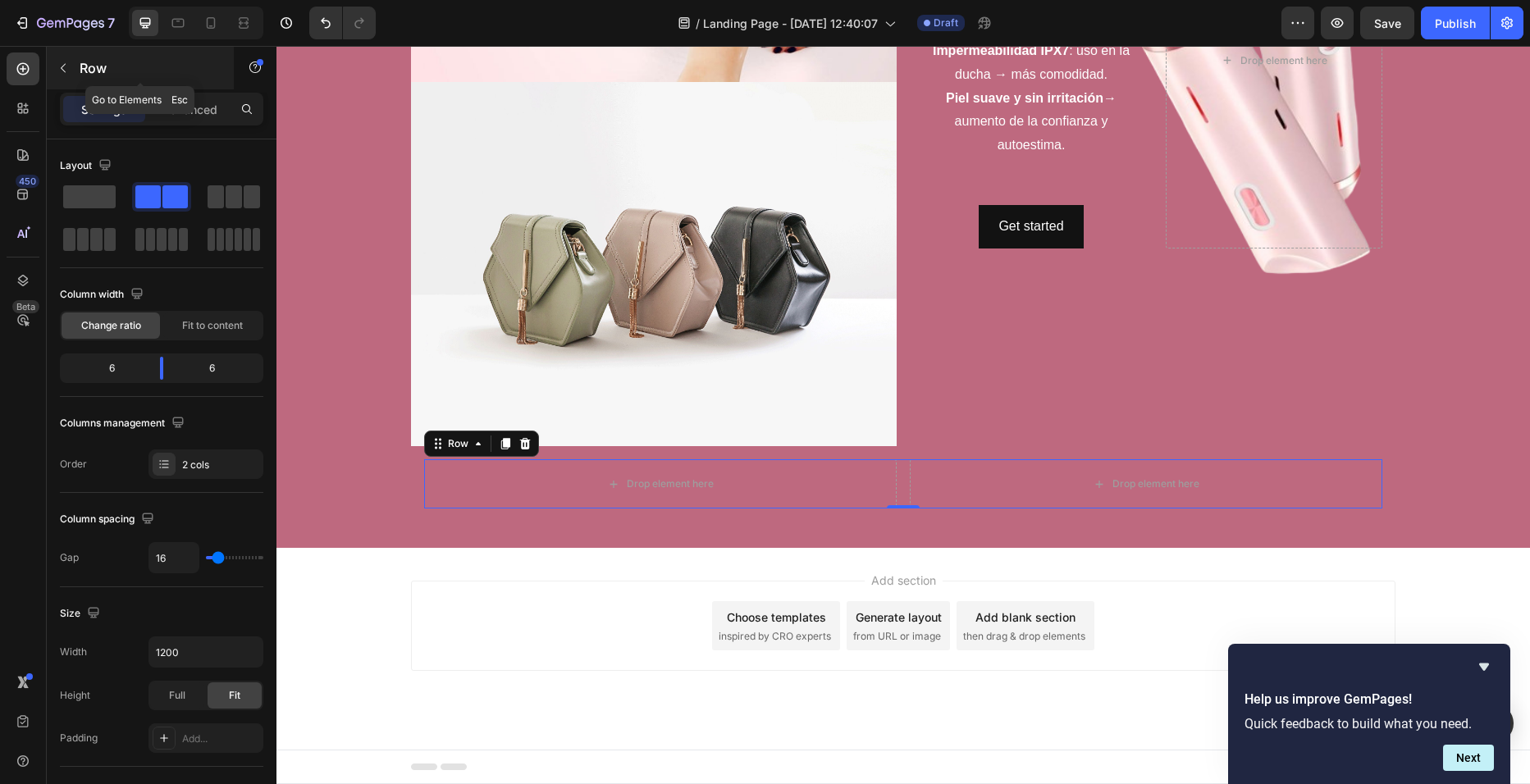
click at [55, 77] on button "button" at bounding box center [63, 68] width 26 height 26
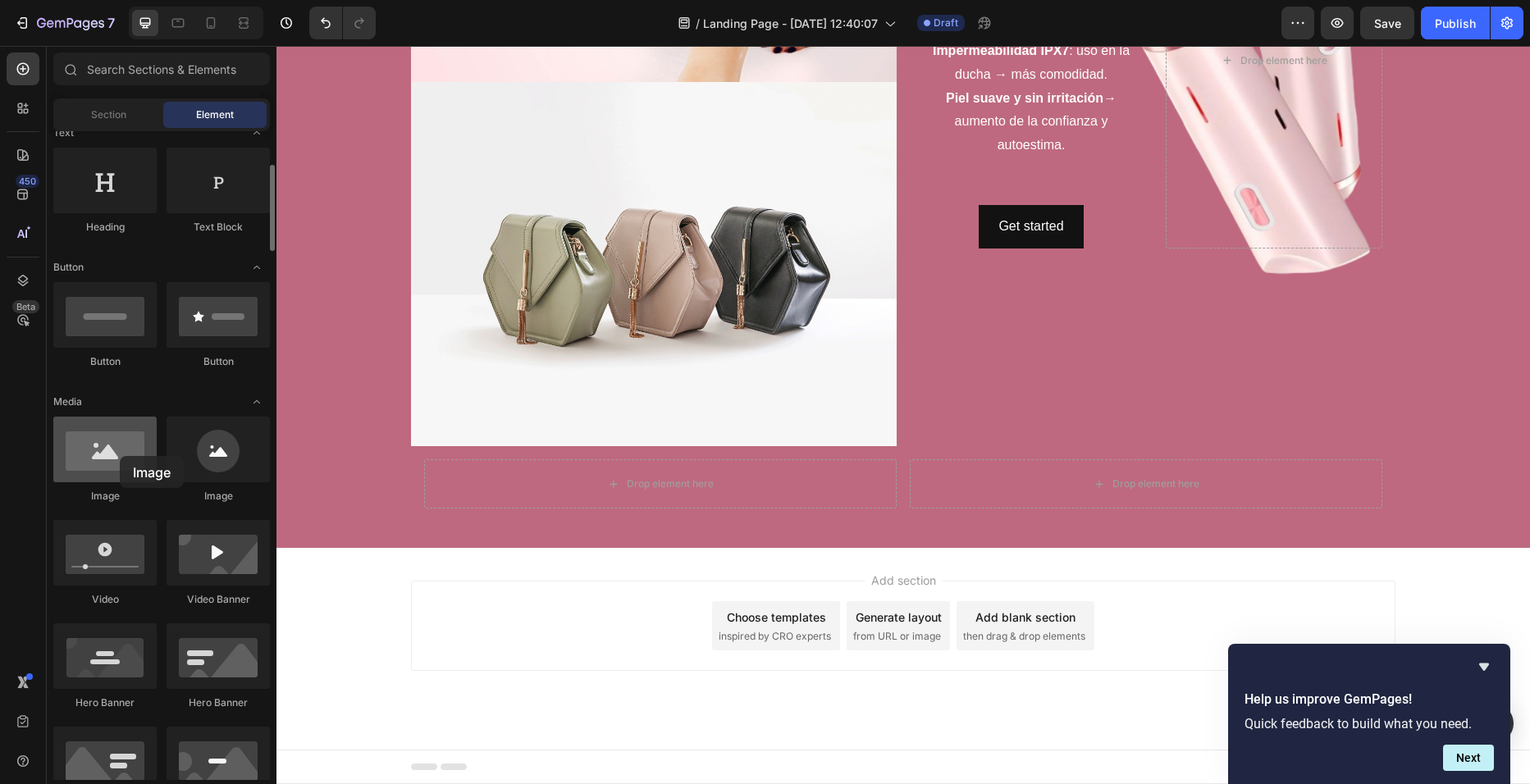
click at [120, 456] on div at bounding box center [106, 449] width 104 height 66
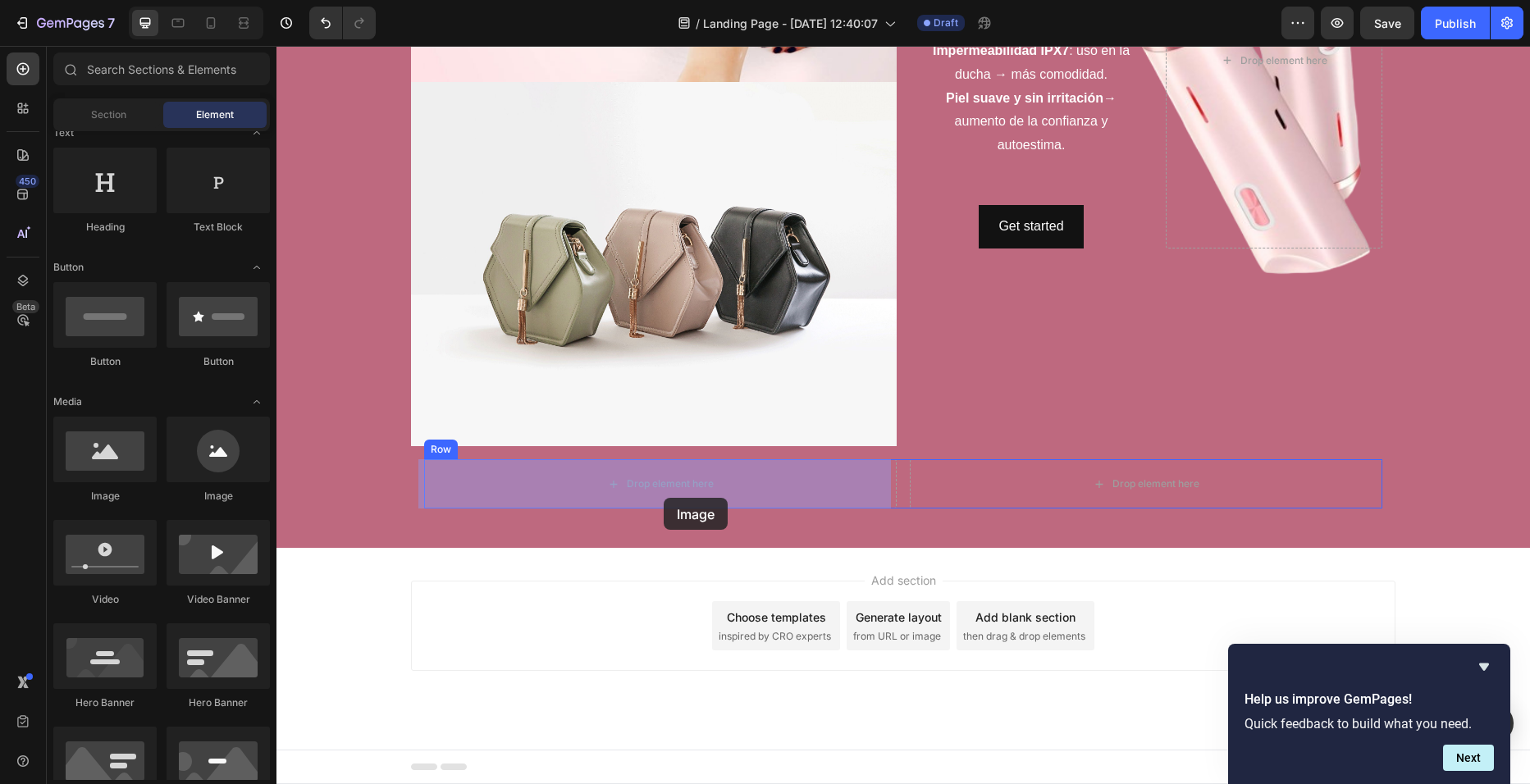
drag, startPoint x: 411, startPoint y: 512, endPoint x: 664, endPoint y: 497, distance: 253.4
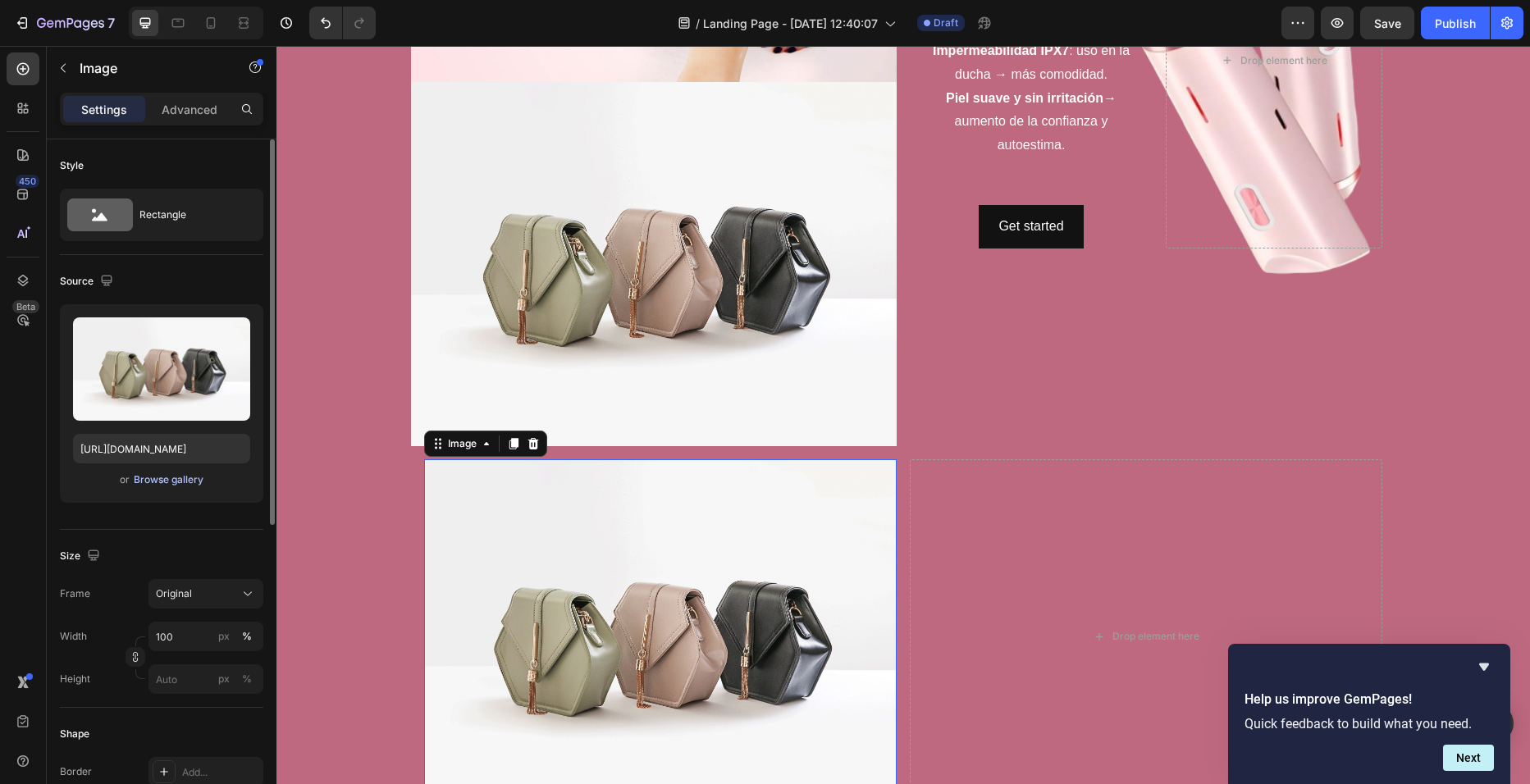
click at [178, 484] on div "Browse gallery" at bounding box center [168, 480] width 70 height 15
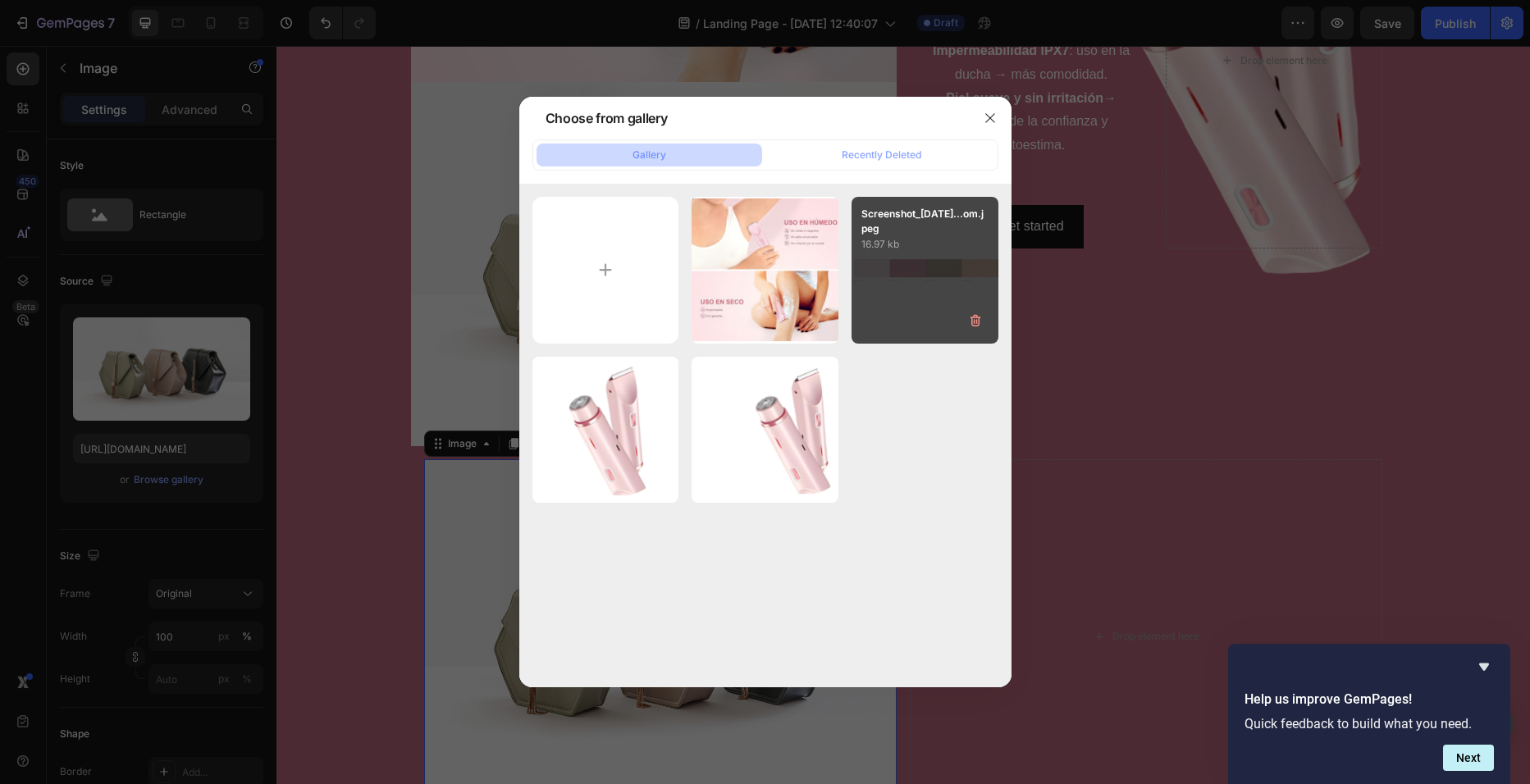
click at [940, 277] on div "Screenshot_27-9-2025...om.jpeg 16.97 kb" at bounding box center [925, 270] width 146 height 146
type input "https://cdn.shopify.com/s/files/1/0729/4081/4494/files/gempages_586457974420013…"
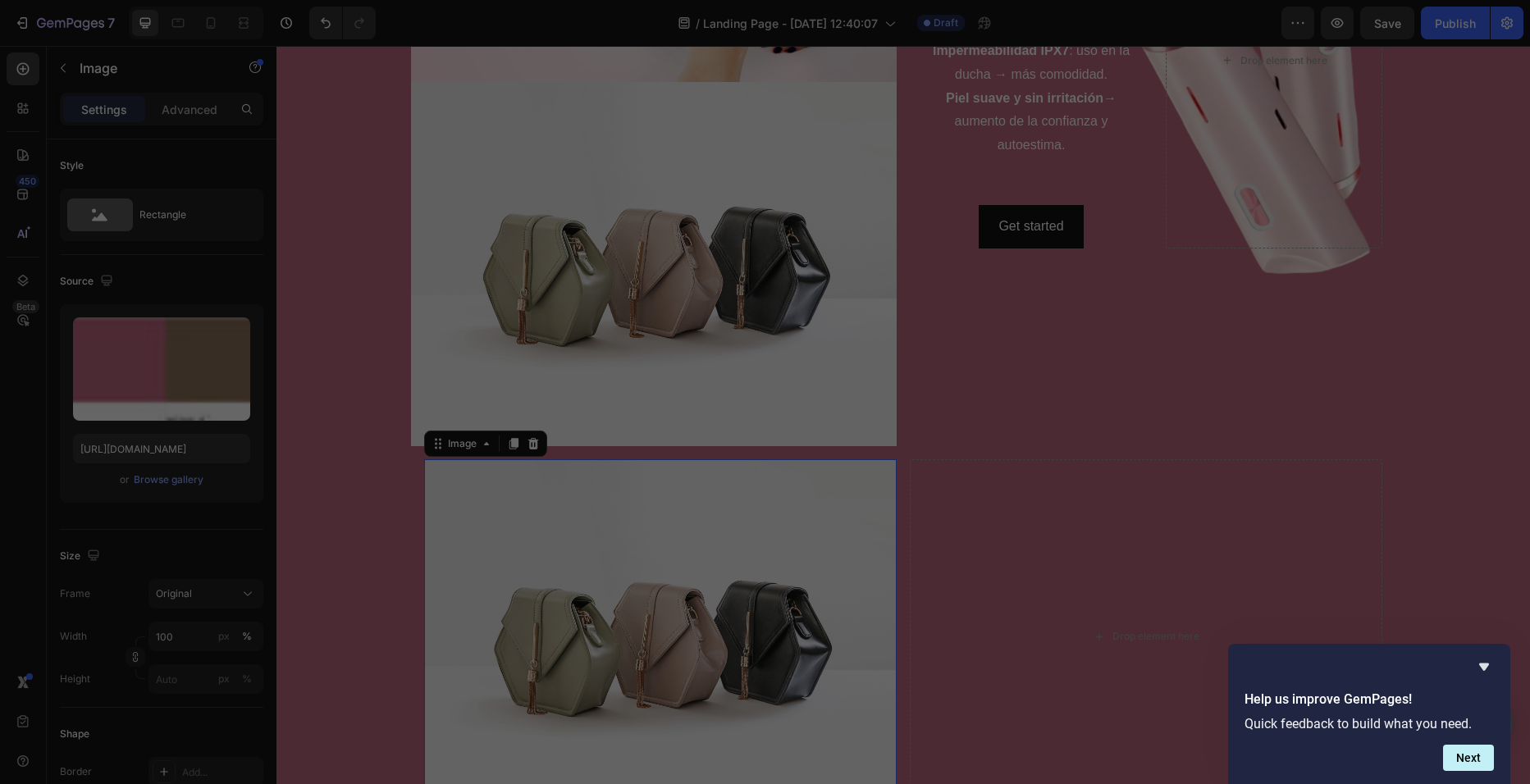
click at [940, 277] on div "Screenshot_27-9-2025...om.jpeg 16.97 kb" at bounding box center [925, 270] width 146 height 146
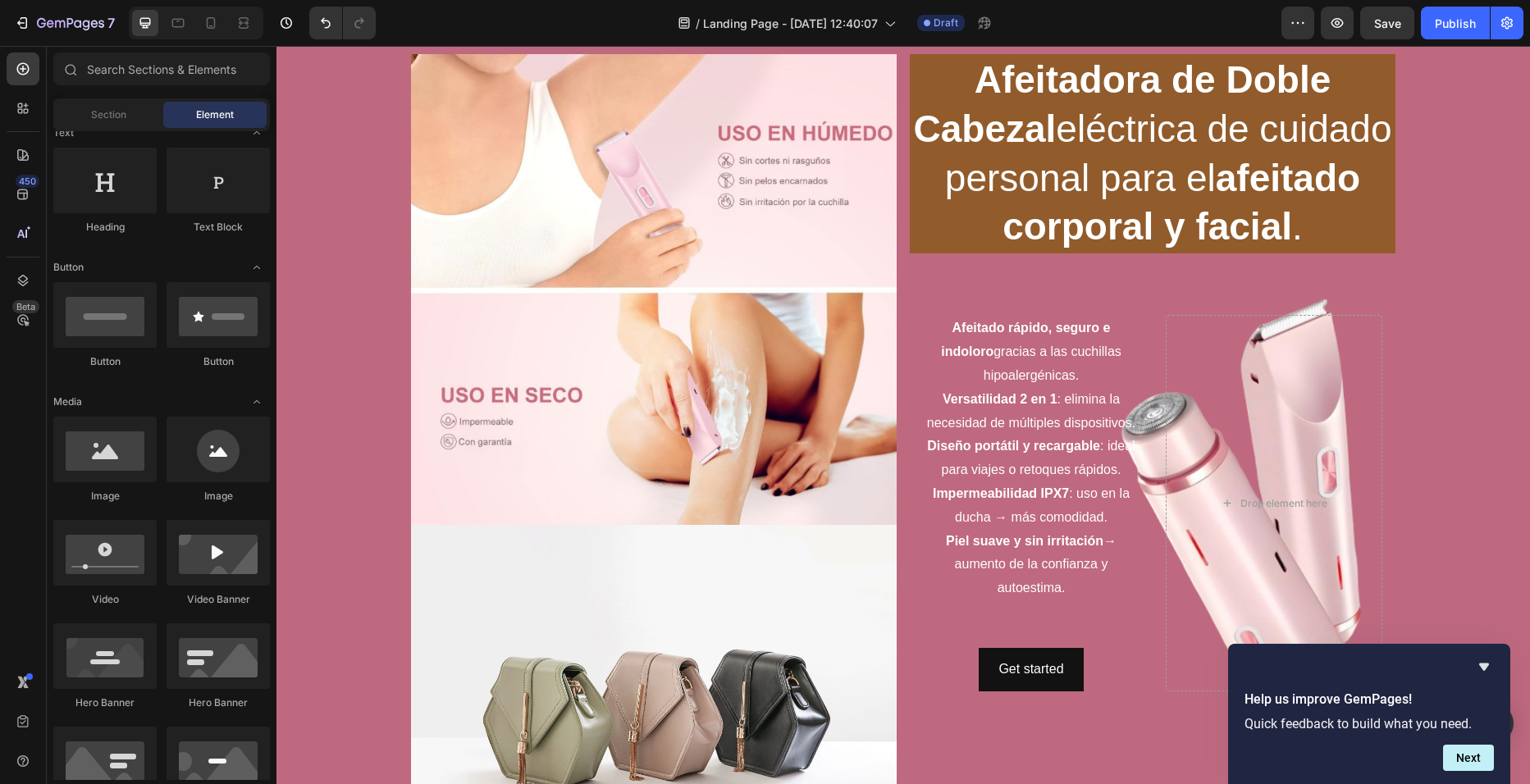
scroll to position [44, 0]
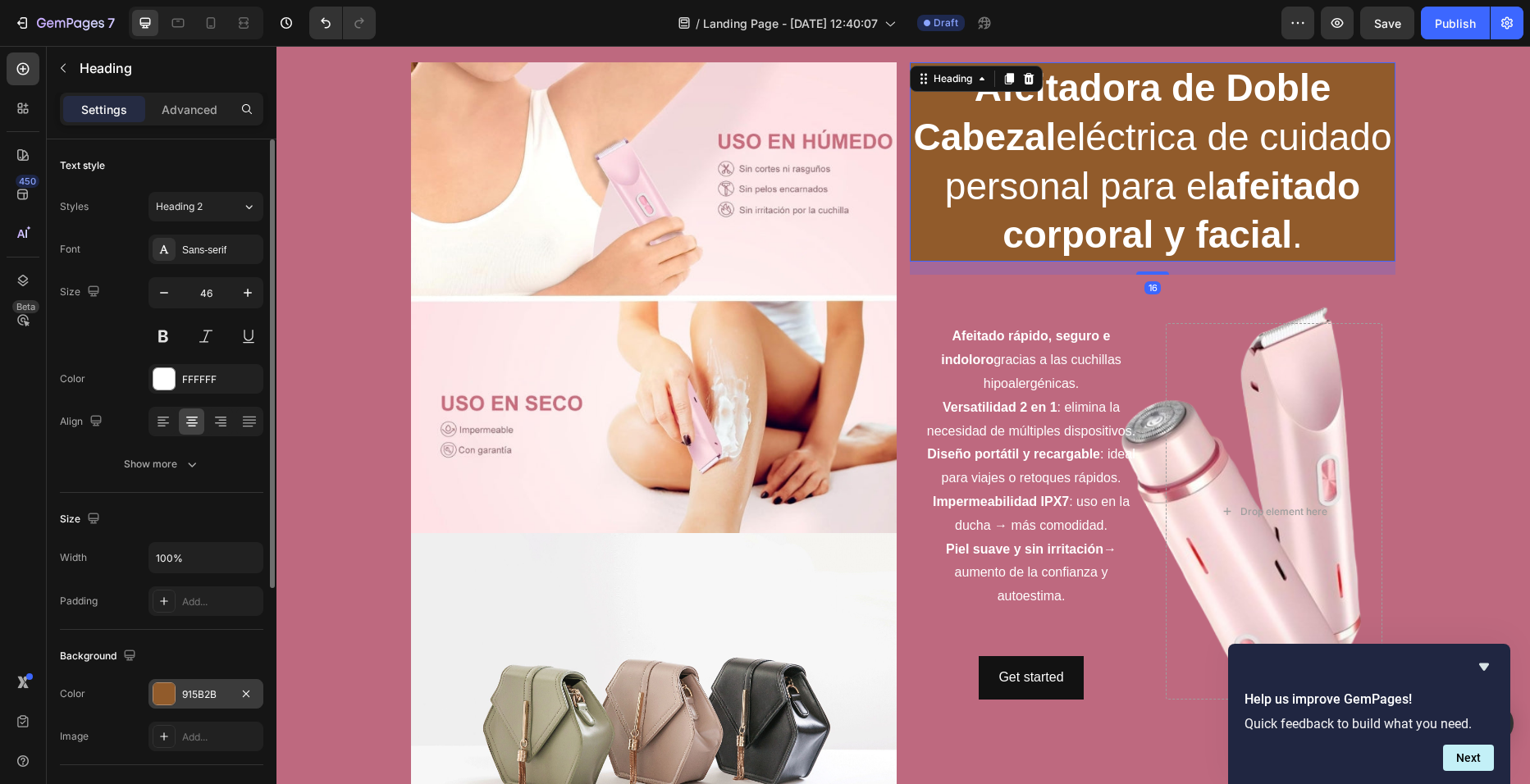
click at [162, 693] on div at bounding box center [164, 693] width 21 height 21
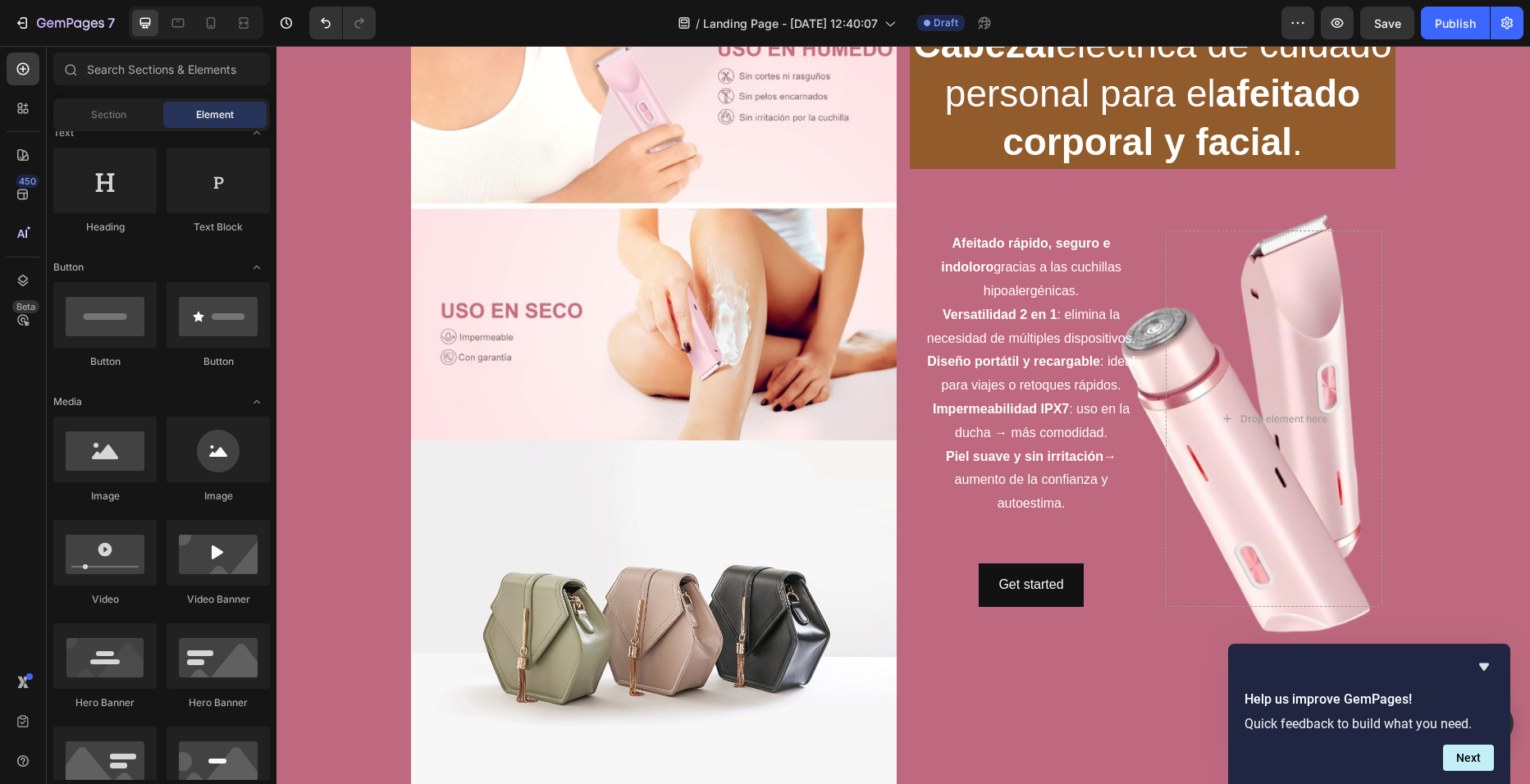
scroll to position [137, 0]
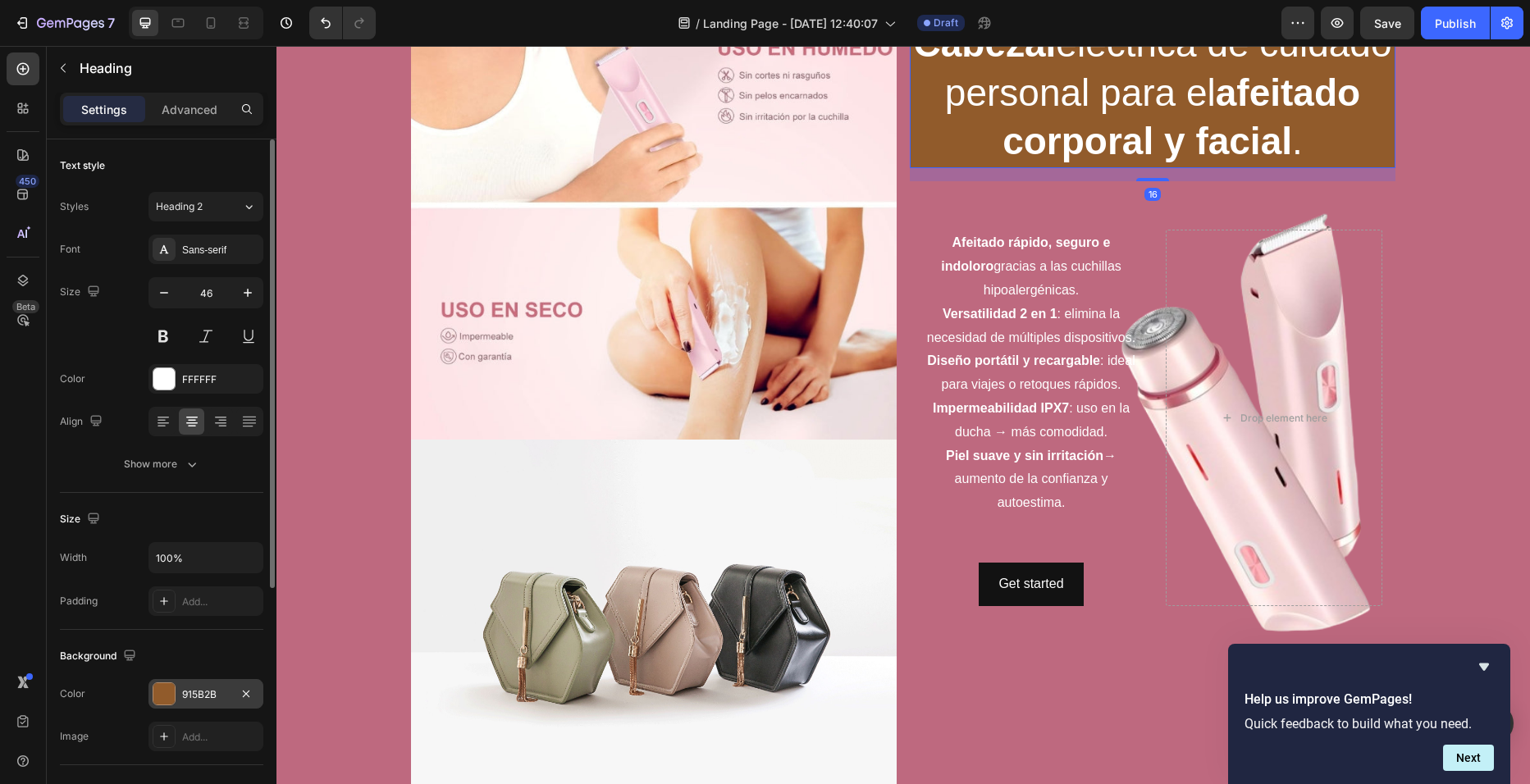
click at [173, 689] on div at bounding box center [164, 693] width 21 height 21
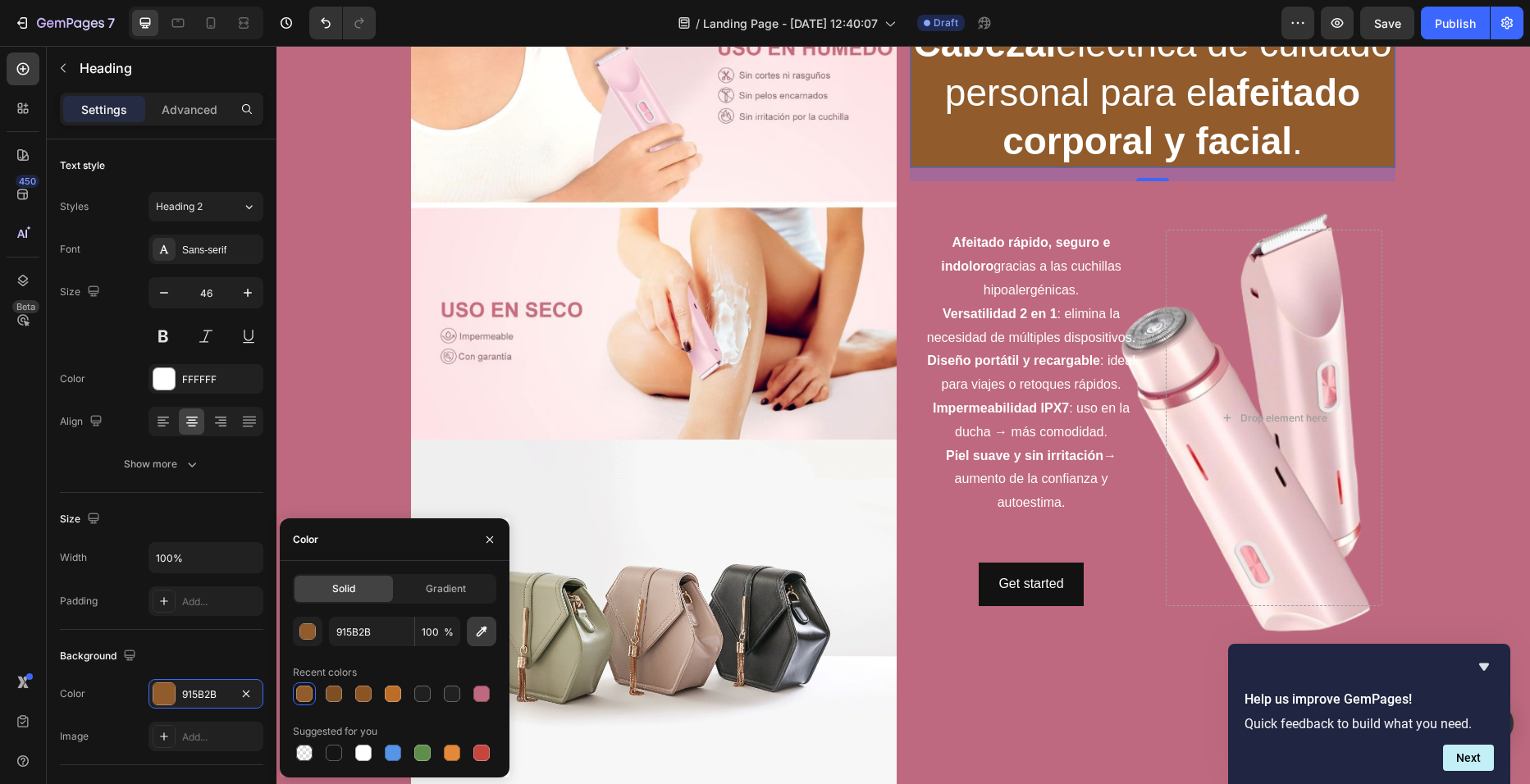
click at [483, 624] on icon "button" at bounding box center [482, 632] width 17 height 17
type input "1C1C1C"
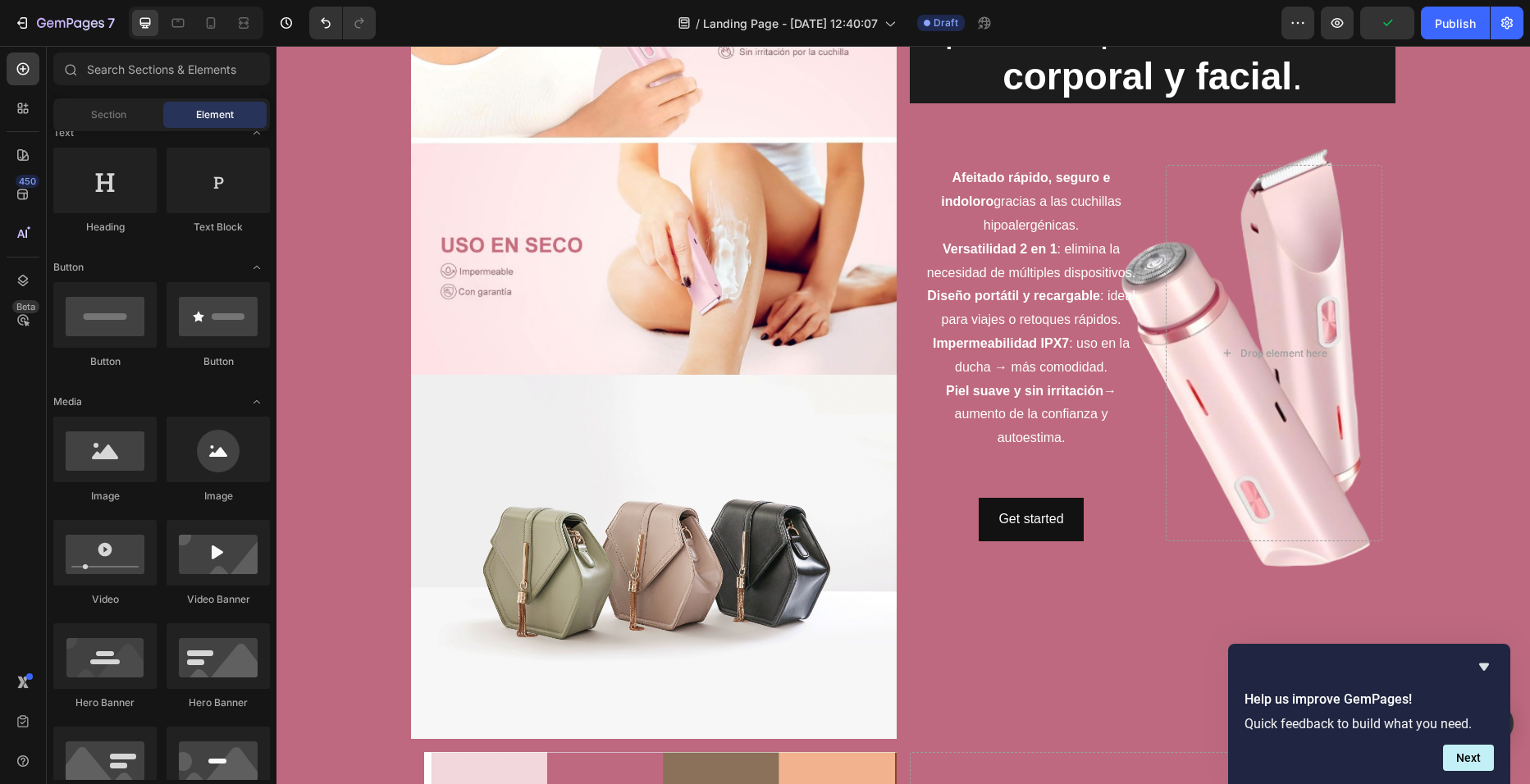
scroll to position [214, 0]
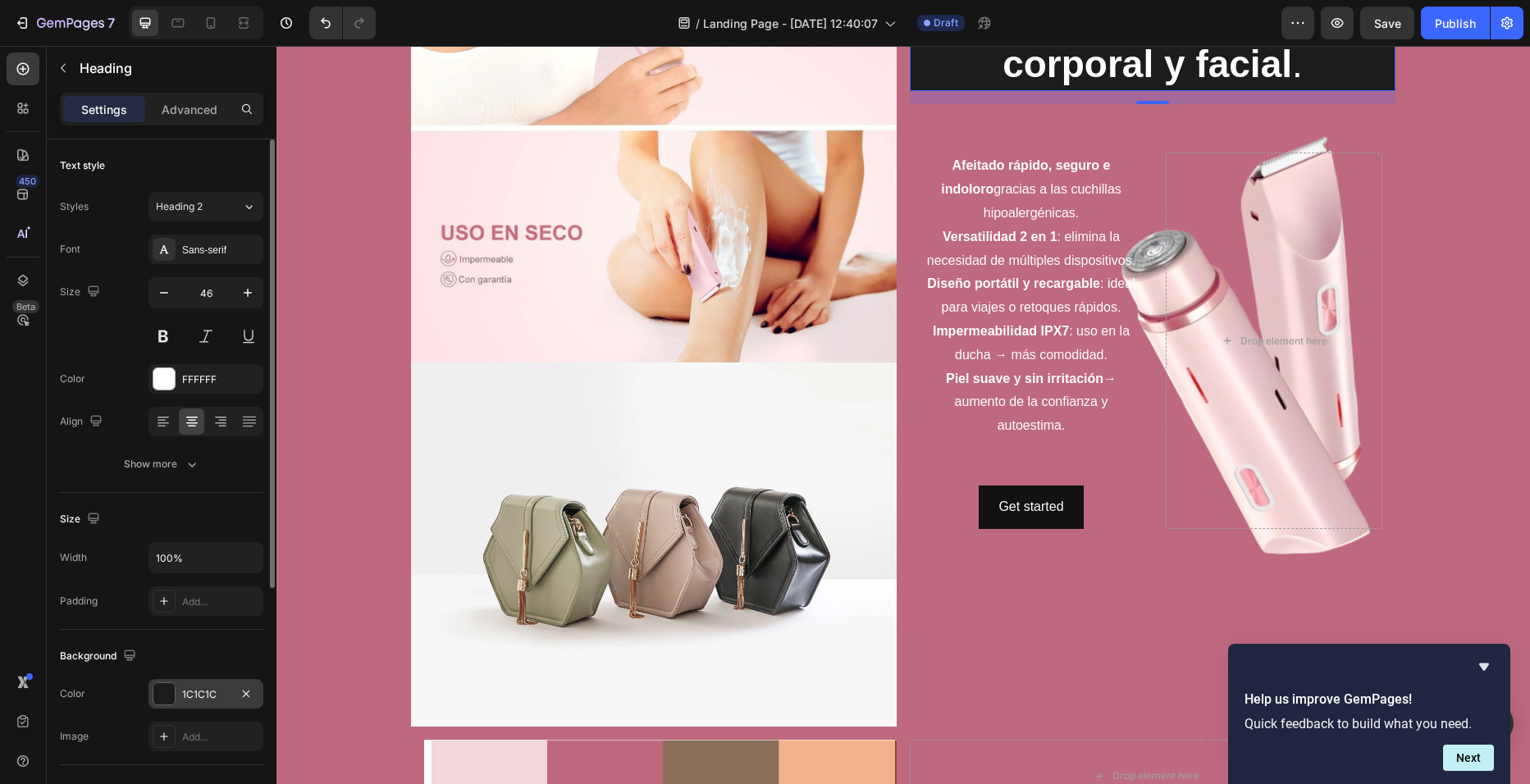
click at [179, 687] on div "1C1C1C" at bounding box center [206, 694] width 115 height 30
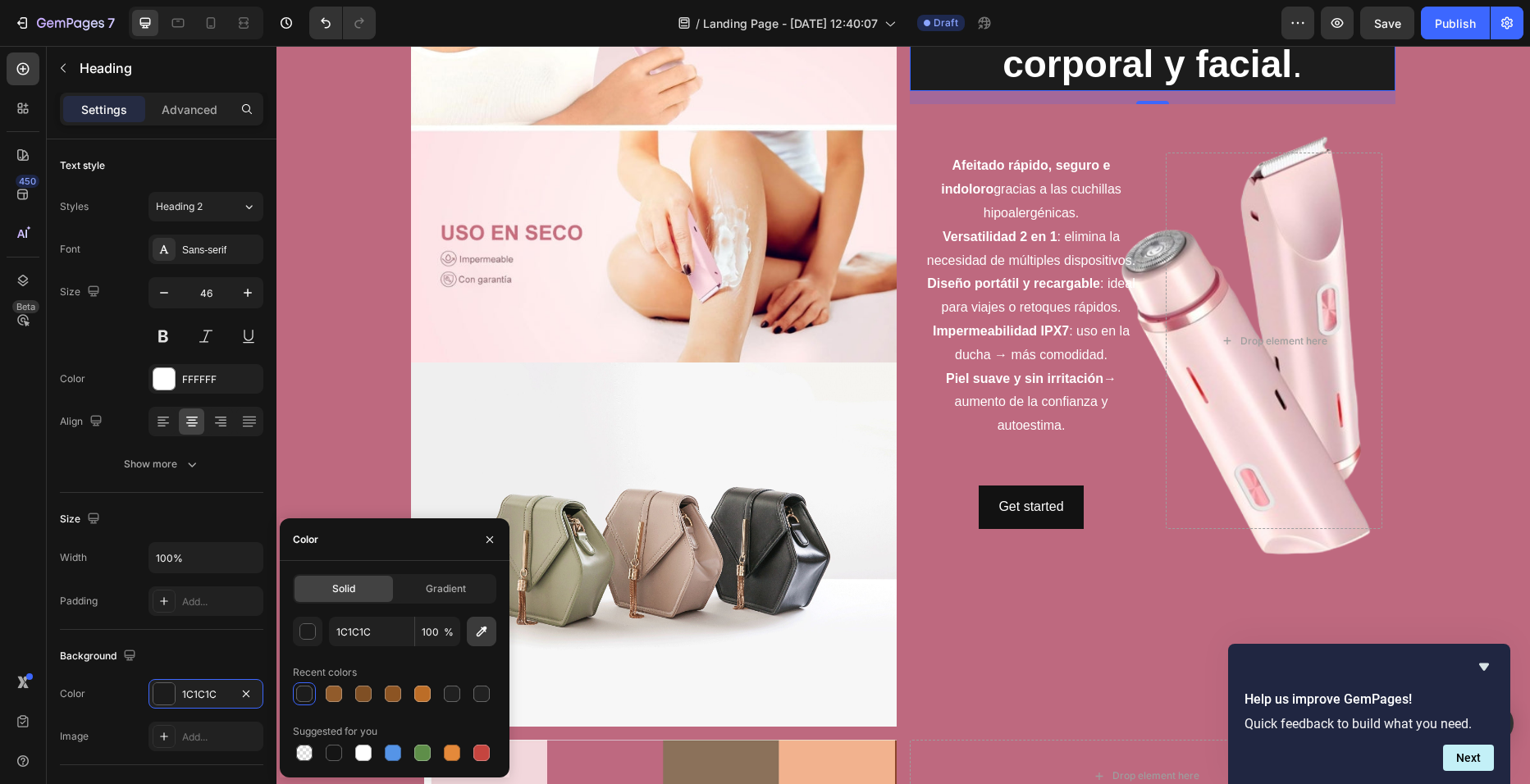
click at [475, 642] on button "button" at bounding box center [482, 632] width 30 height 30
type input "8C725B"
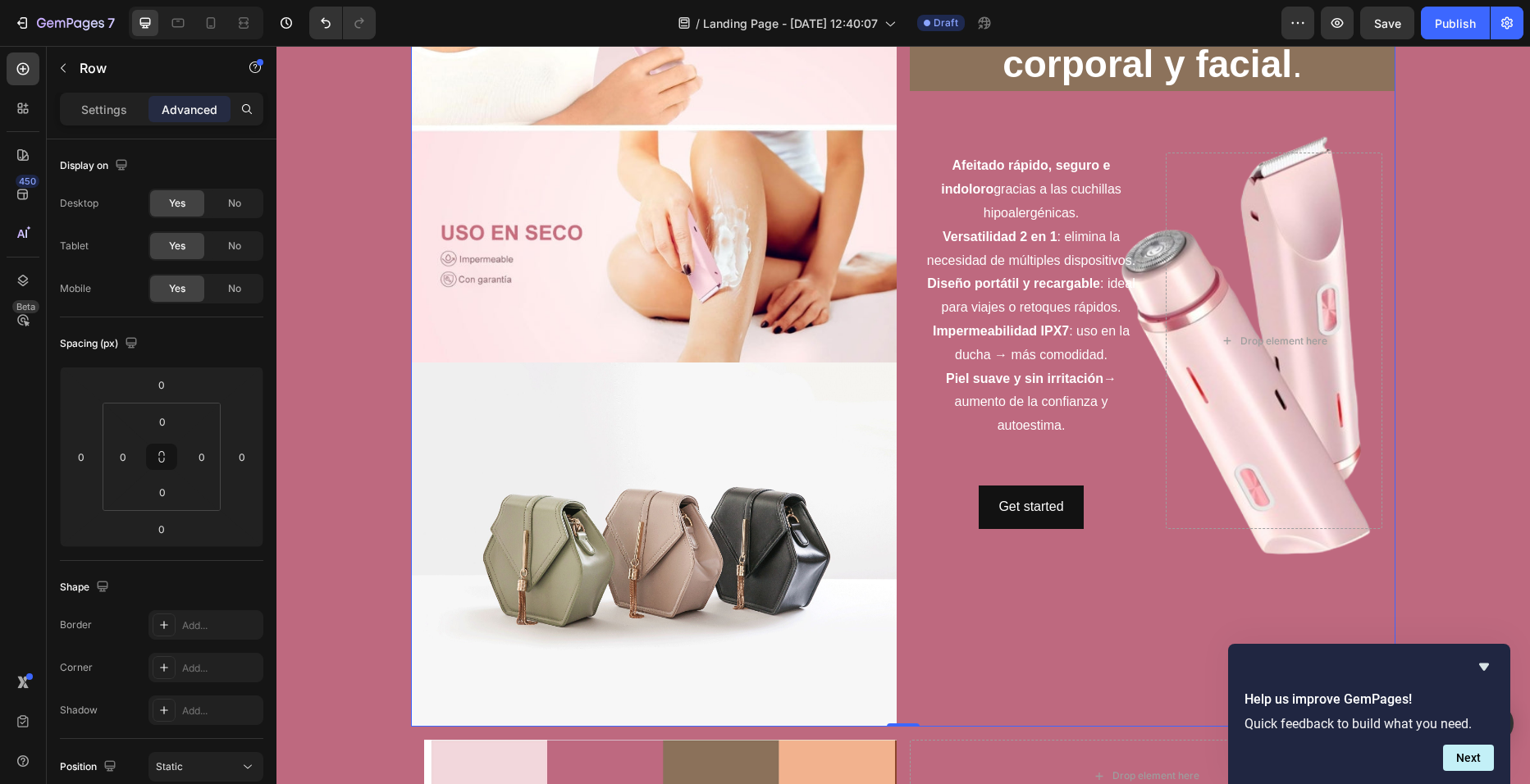
click at [976, 626] on div "⁠⁠⁠⁠⁠⁠⁠ Afeitadora de Doble Cabezal eléctrica de cuidado personal para el afeit…" at bounding box center [1153, 309] width 486 height 835
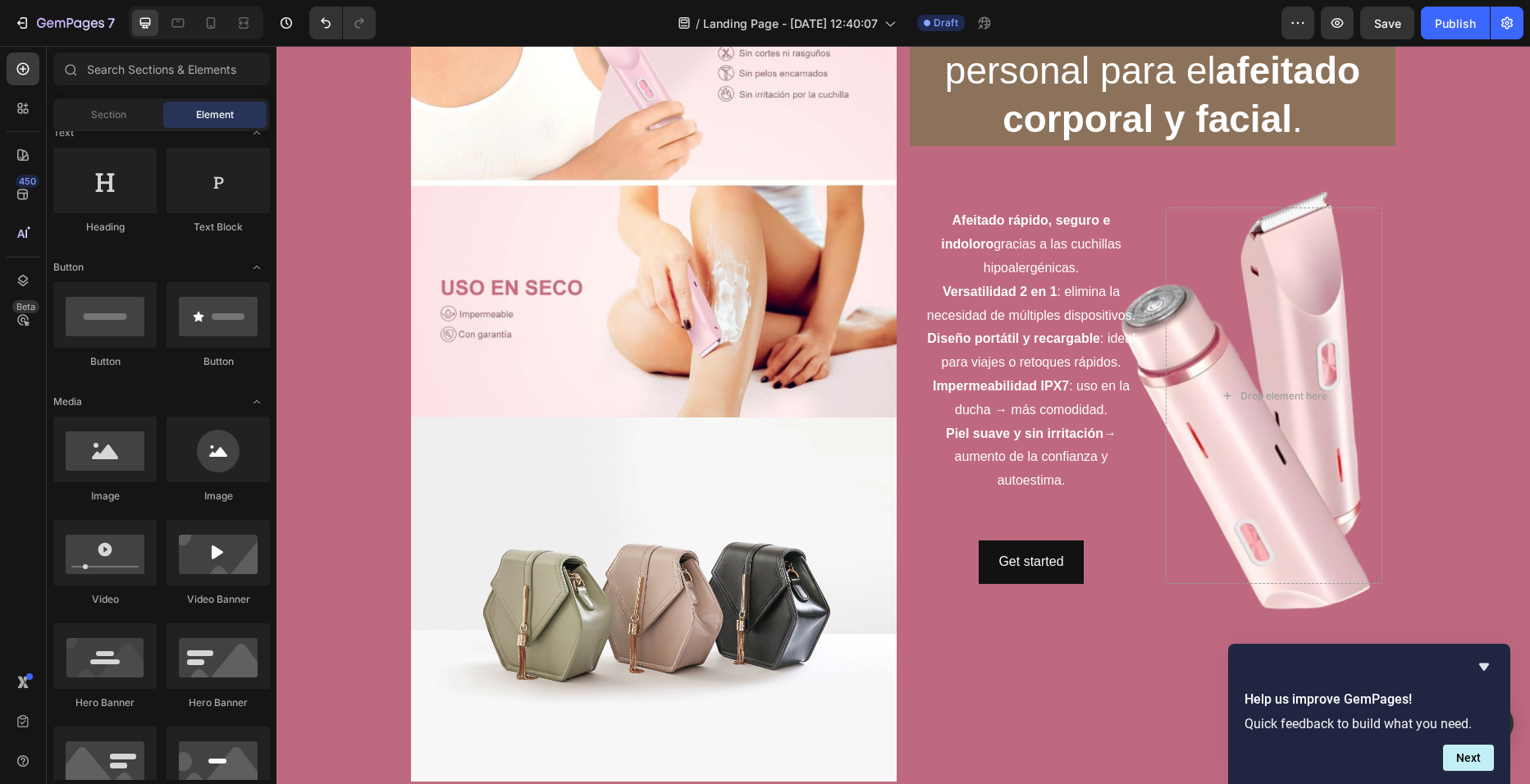
scroll to position [156, 0]
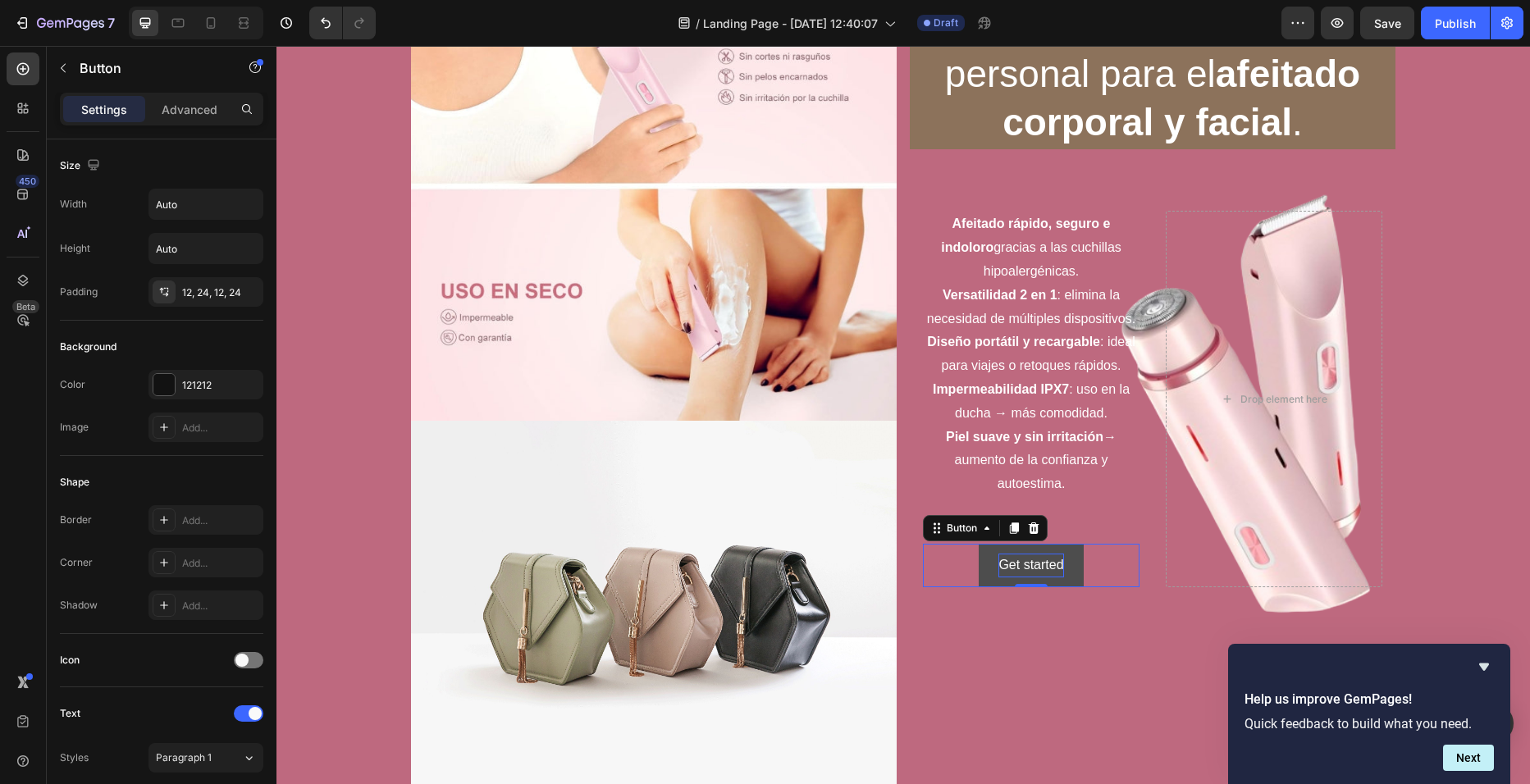
click at [1024, 571] on div "Get started" at bounding box center [1031, 566] width 65 height 24
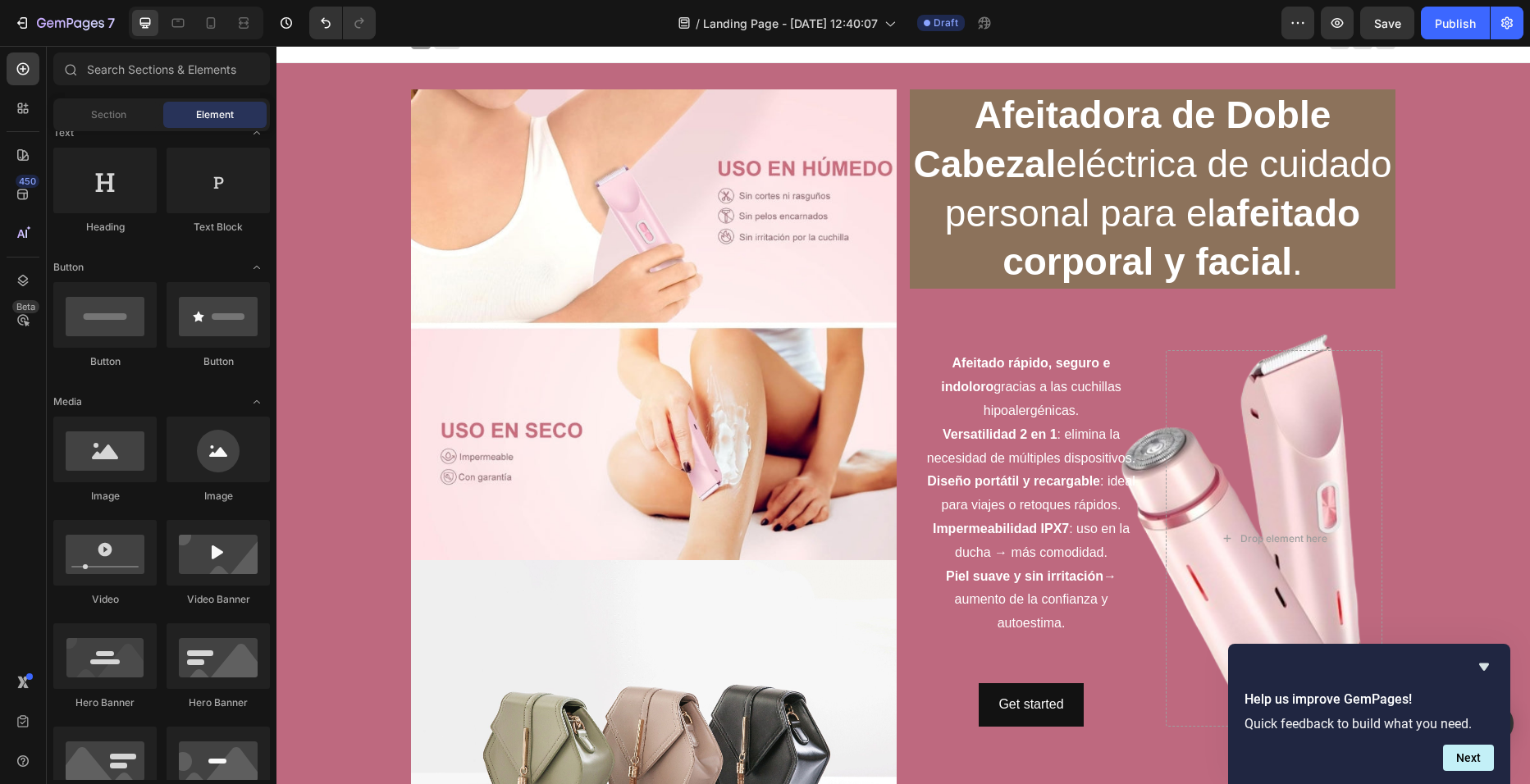
scroll to position [4, 0]
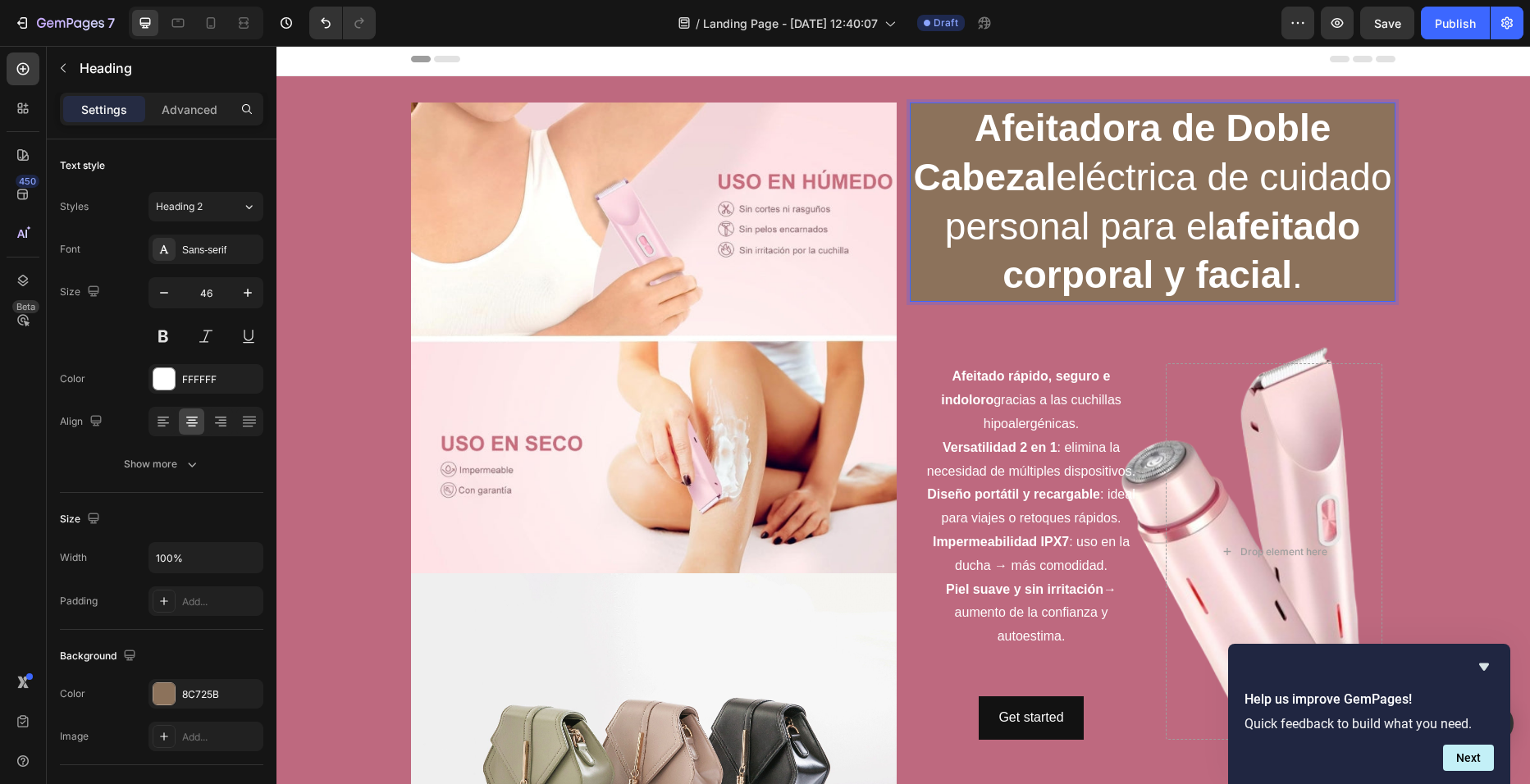
click at [1372, 264] on p "Afeitadora de Doble Cabezal eléctrica de cuidado personal para el afeitado corp…" at bounding box center [1152, 202] width 483 height 196
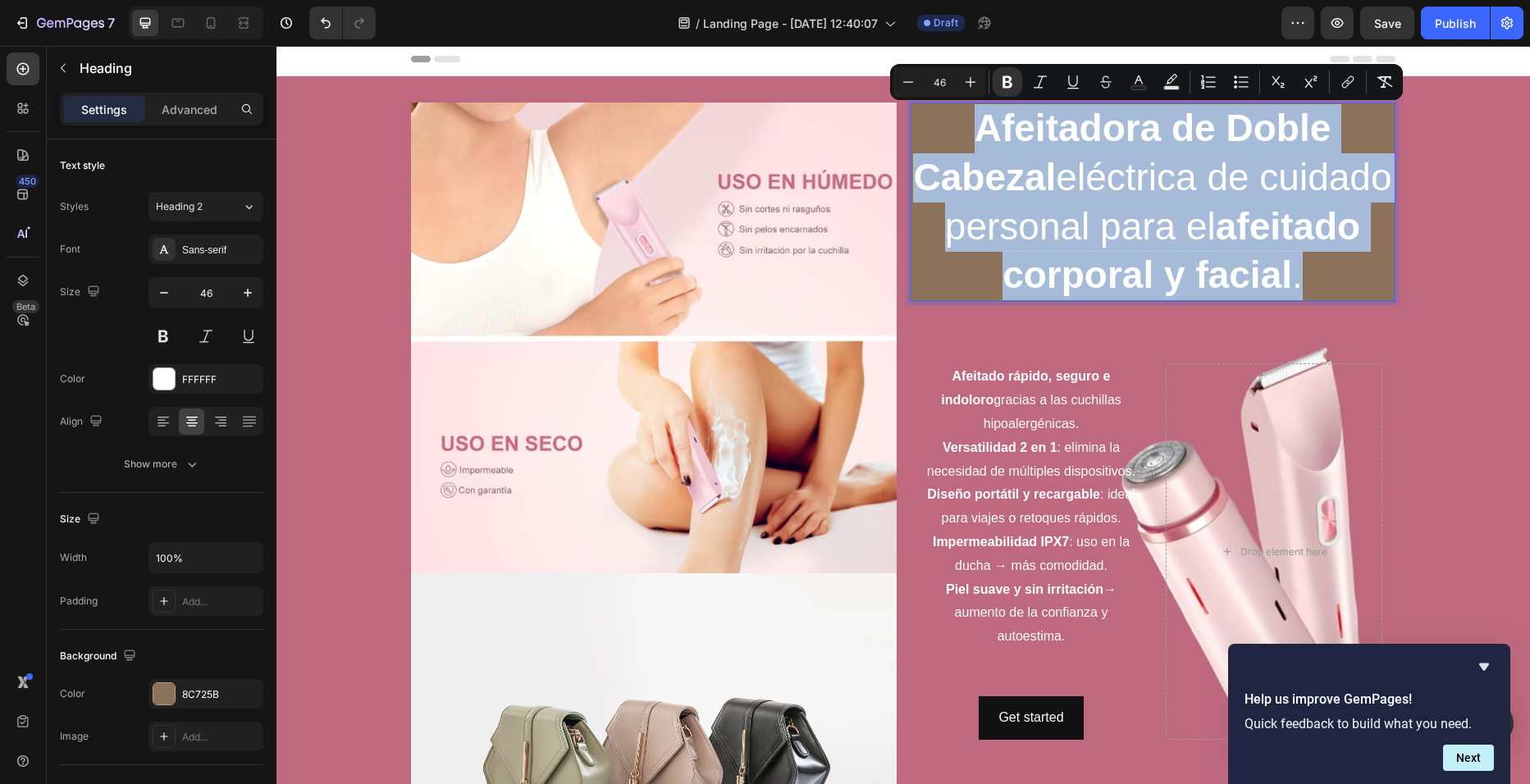
drag, startPoint x: 1372, startPoint y: 264, endPoint x: 990, endPoint y: 188, distance: 389.5
click at [990, 188] on p "Afeitadora de Doble Cabezal eléctrica de cuidado personal para el afeitado corp…" at bounding box center [1152, 202] width 483 height 196
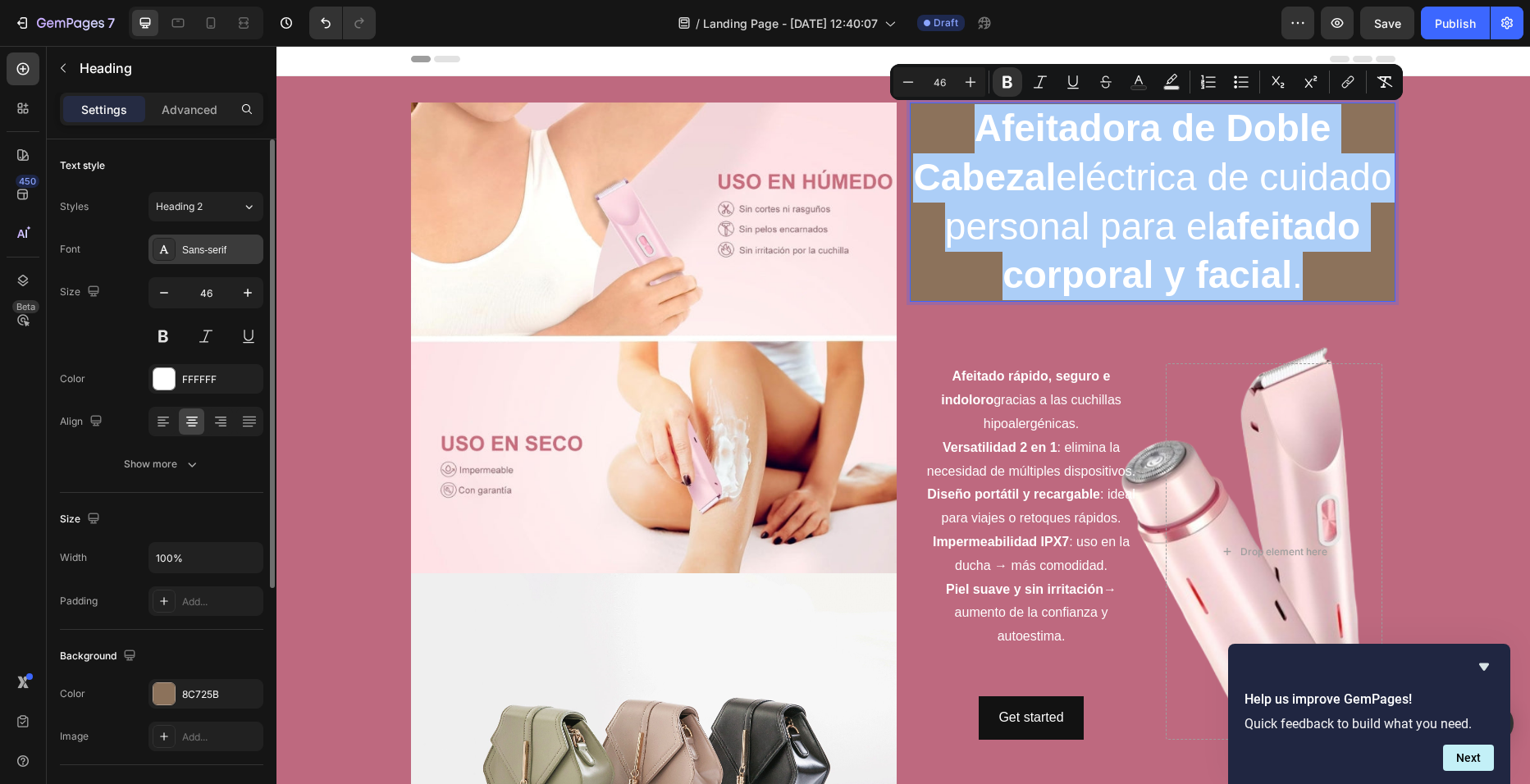
click at [225, 243] on div "Sans-serif" at bounding box center [221, 250] width 77 height 15
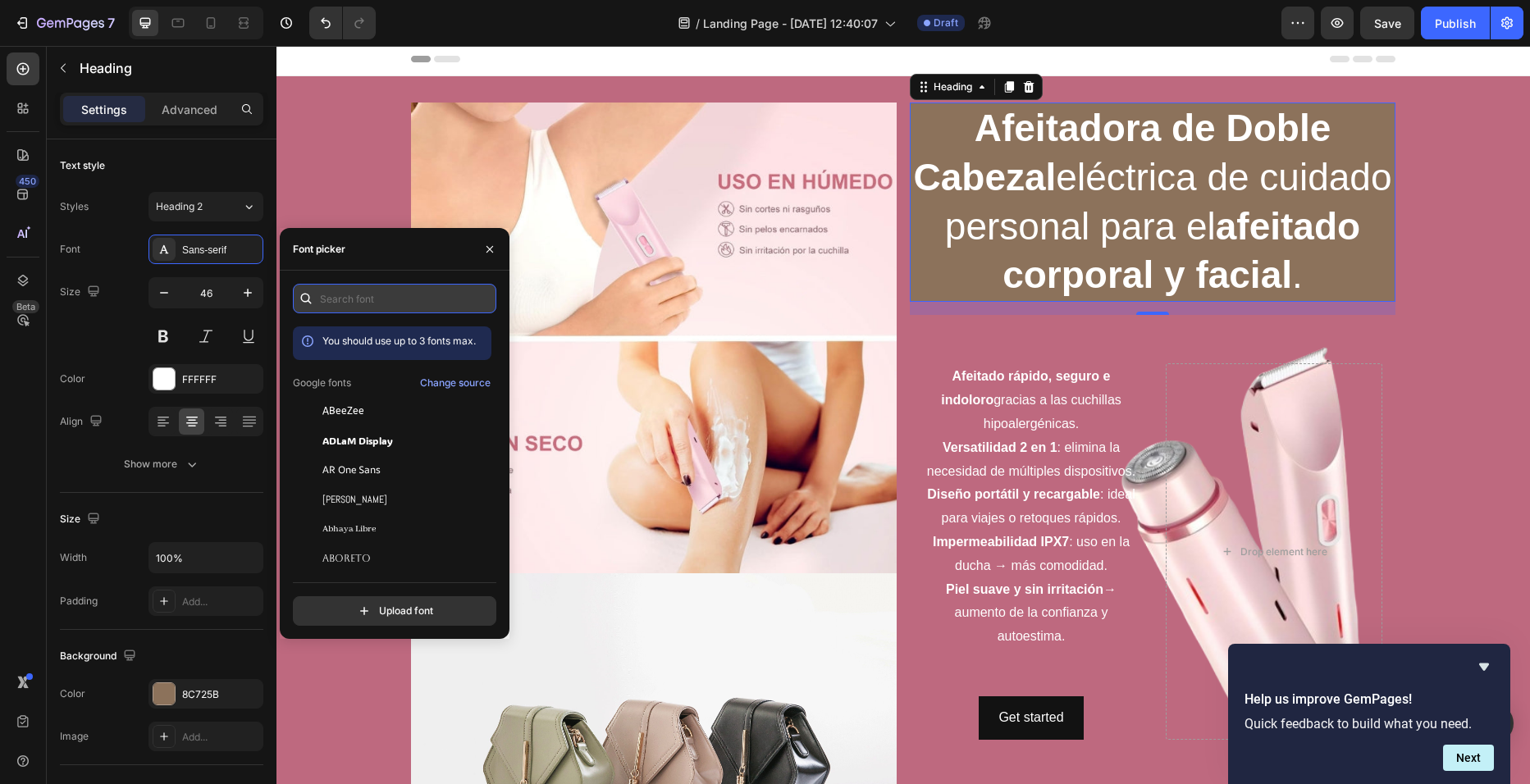
click at [354, 290] on input "text" at bounding box center [395, 298] width 204 height 30
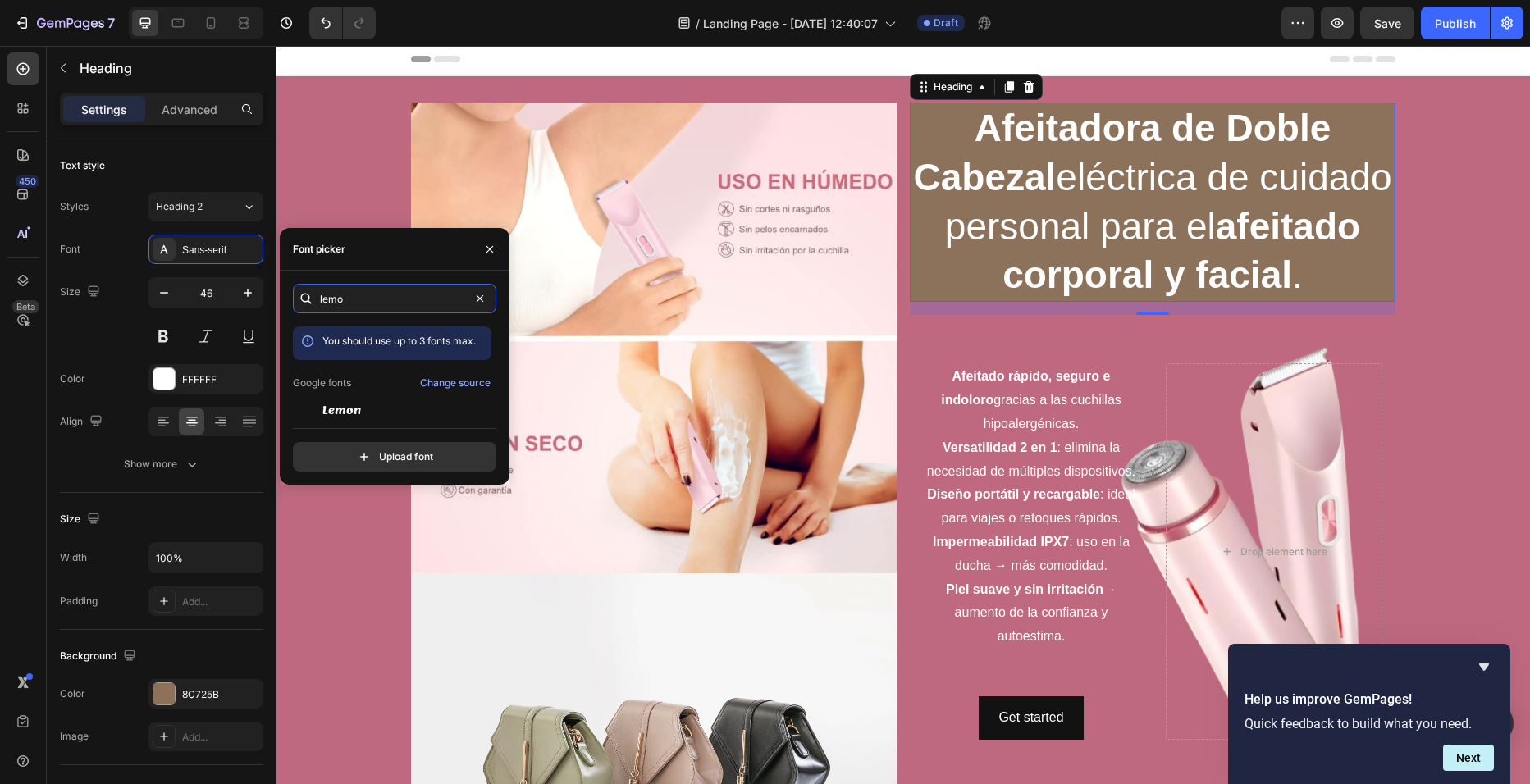
type input "lemo"
click at [393, 418] on div "lemo You should use up to 3 fonts max. Google fonts Change source Lemon Lemonad…" at bounding box center [395, 377] width 204 height 188
click at [368, 299] on input "lemo" at bounding box center [395, 298] width 204 height 30
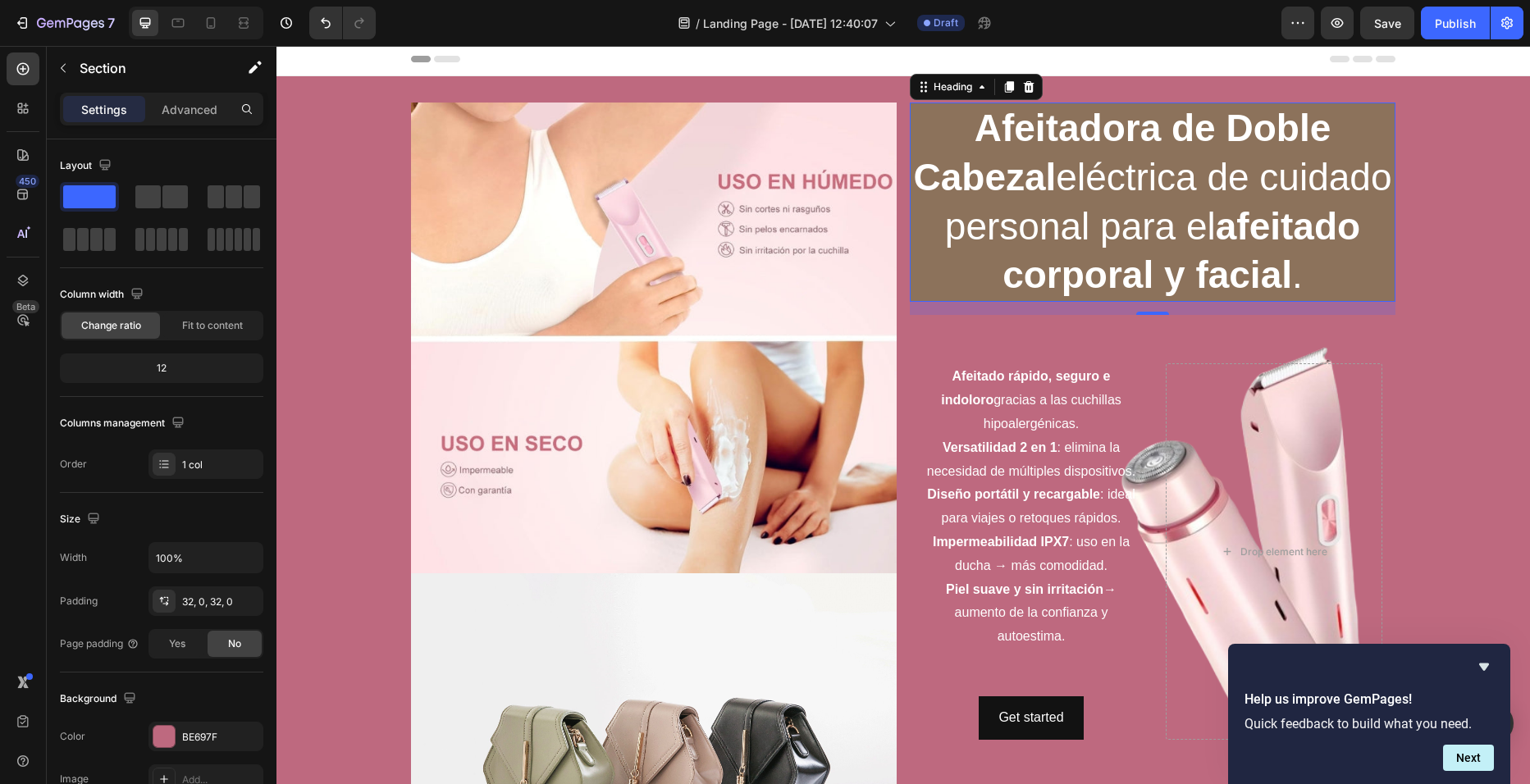
click at [1227, 122] on strong "Afeitadora de Doble Cabezal" at bounding box center [1121, 152] width 418 height 92
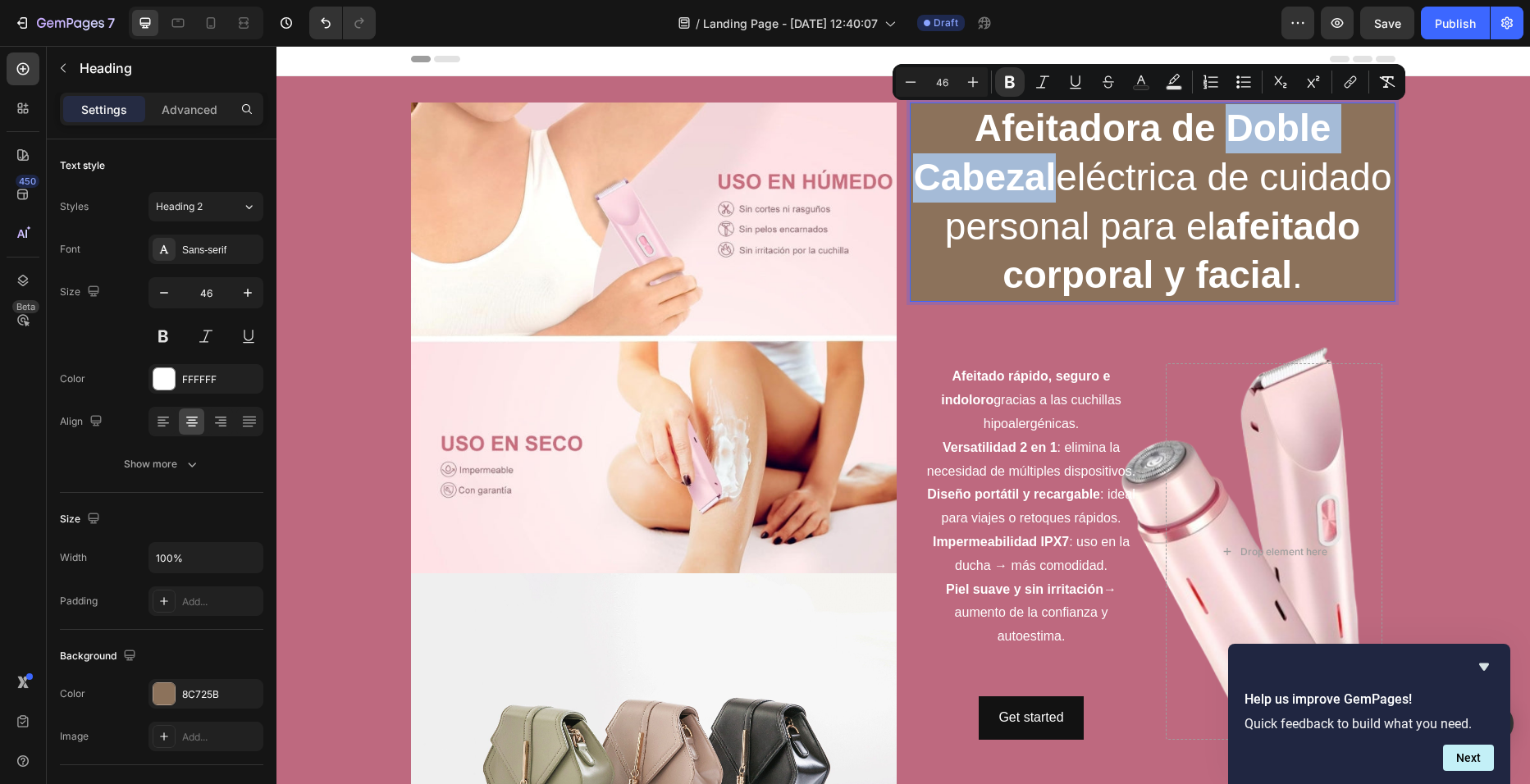
drag, startPoint x: 1219, startPoint y: 121, endPoint x: 1117, endPoint y: 176, distance: 115.9
click at [1117, 176] on strong "Afeitadora de Doble Cabezal" at bounding box center [1121, 152] width 418 height 92
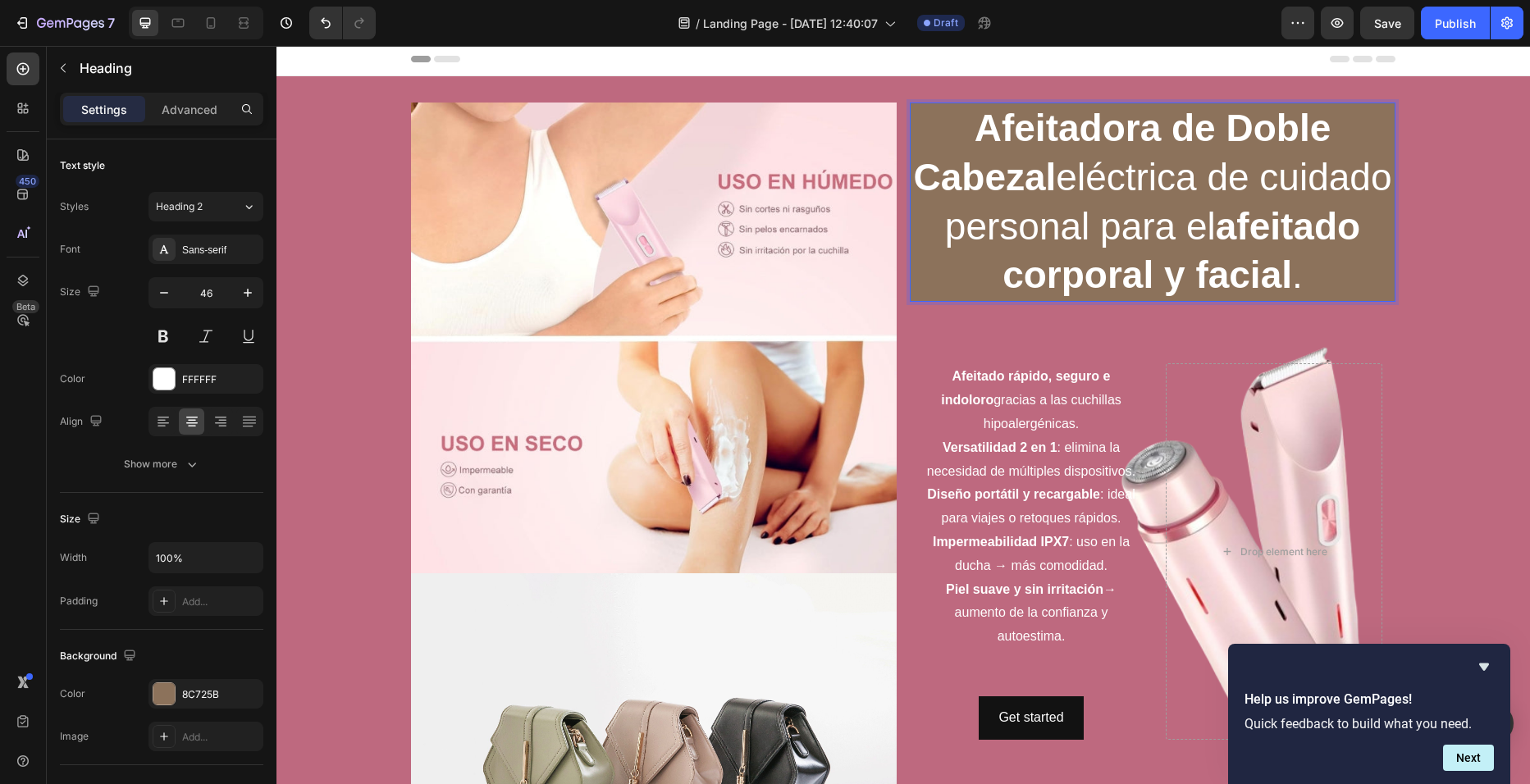
click at [1181, 192] on p "Afeitadora de Doble Cabezal eléctrica de cuidado personal para el afeitado corp…" at bounding box center [1152, 202] width 483 height 196
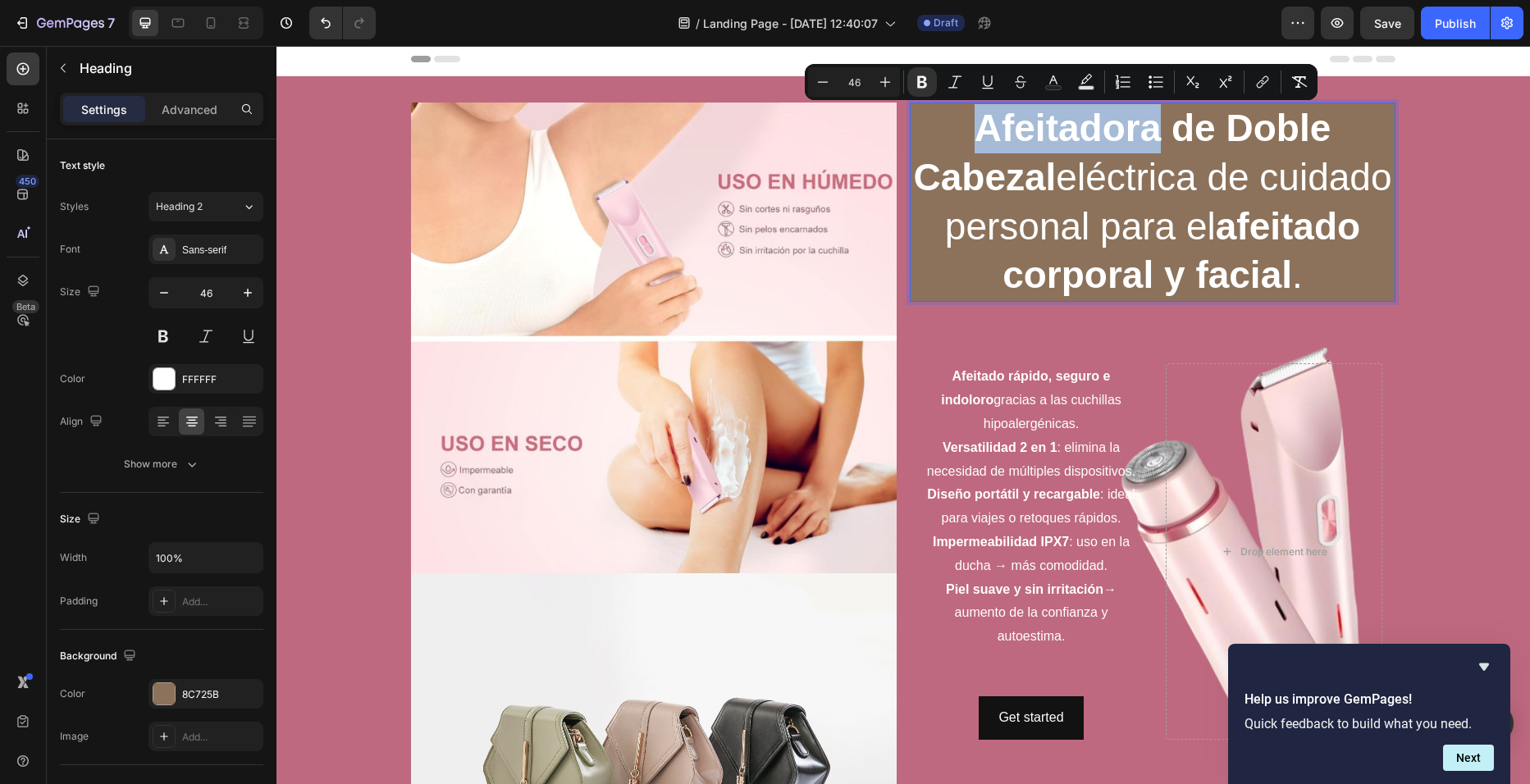
drag, startPoint x: 970, startPoint y: 121, endPoint x: 1153, endPoint y: 139, distance: 183.9
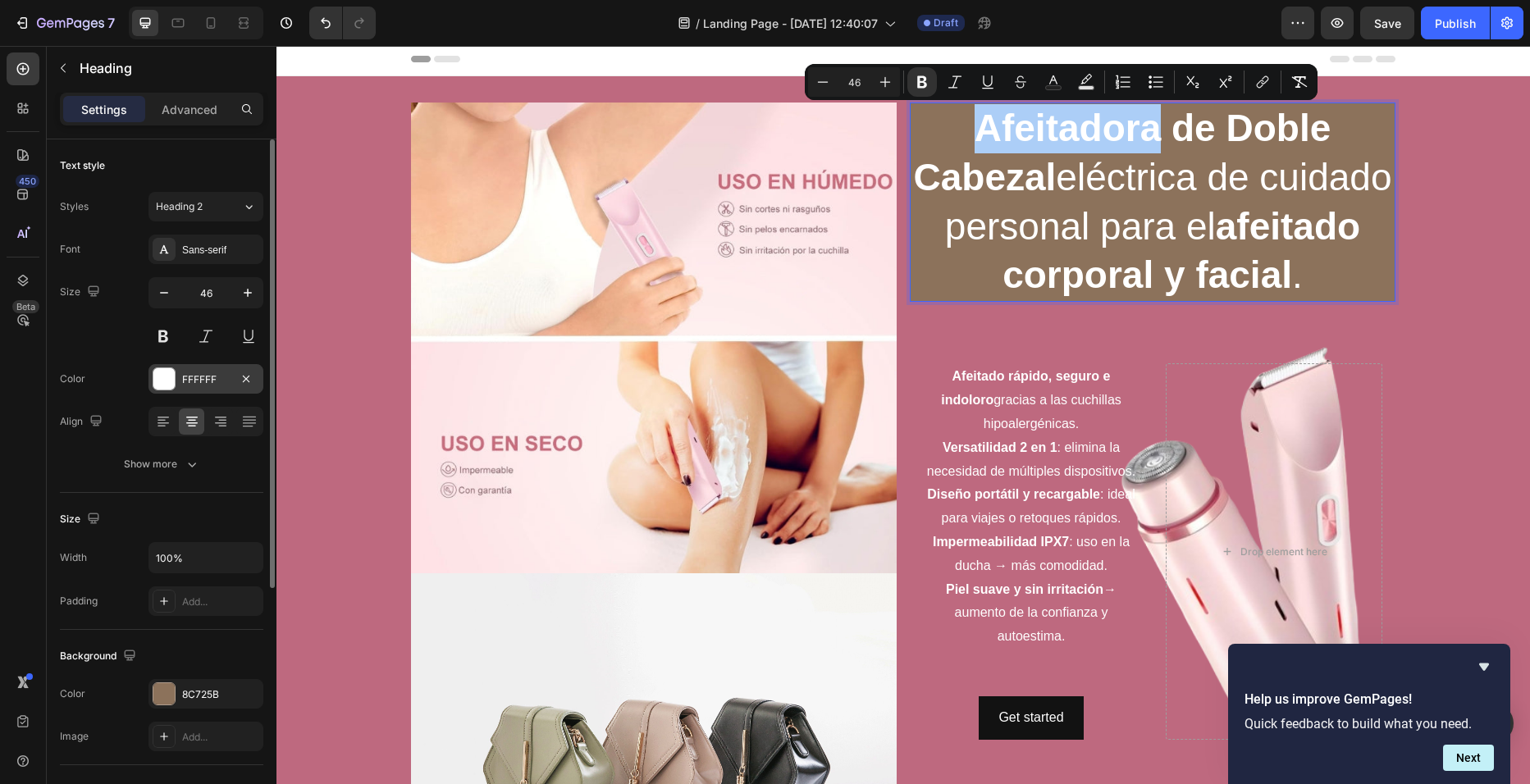
click at [158, 383] on div at bounding box center [164, 378] width 21 height 21
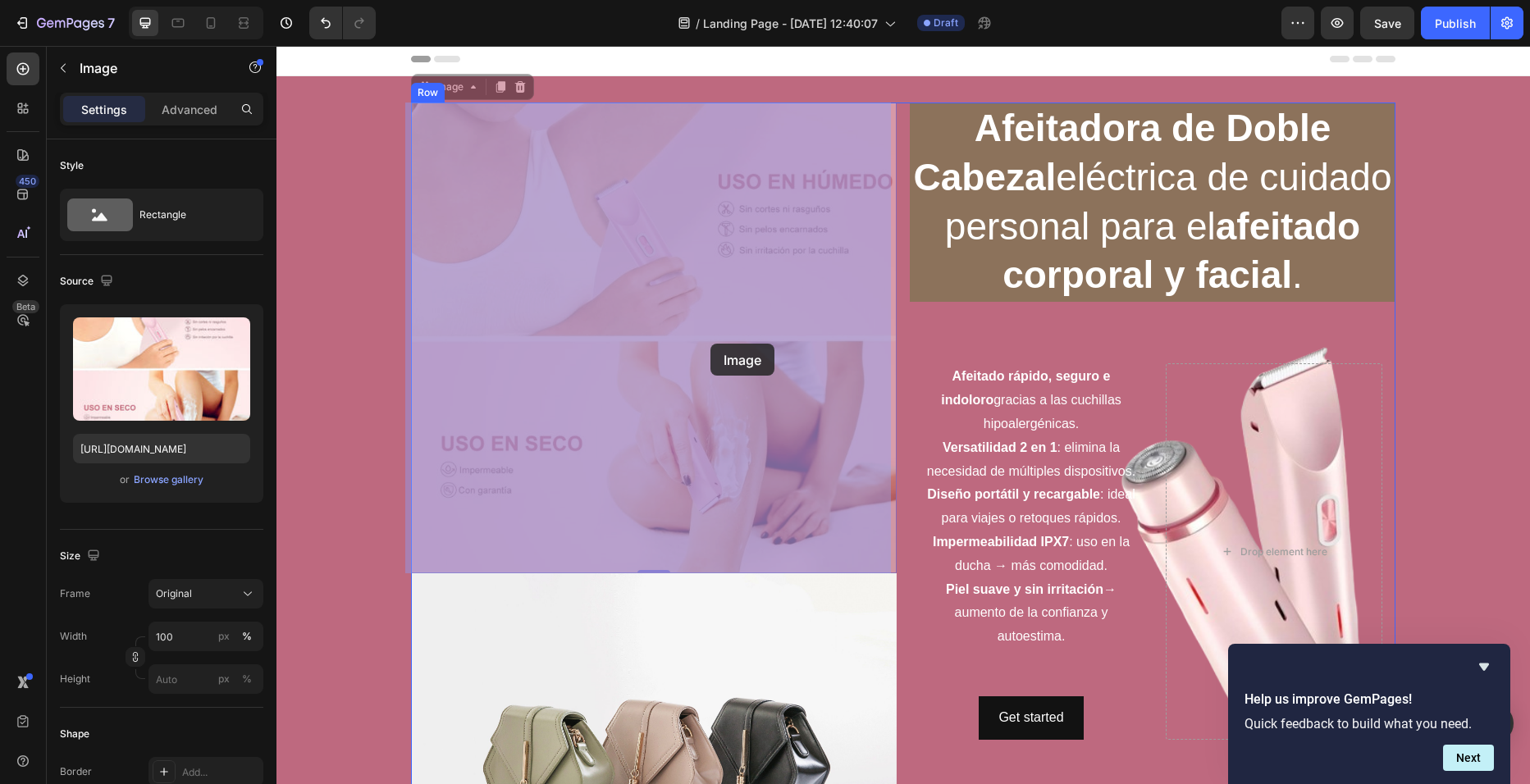
drag, startPoint x: 715, startPoint y: 297, endPoint x: 711, endPoint y: 344, distance: 47.2
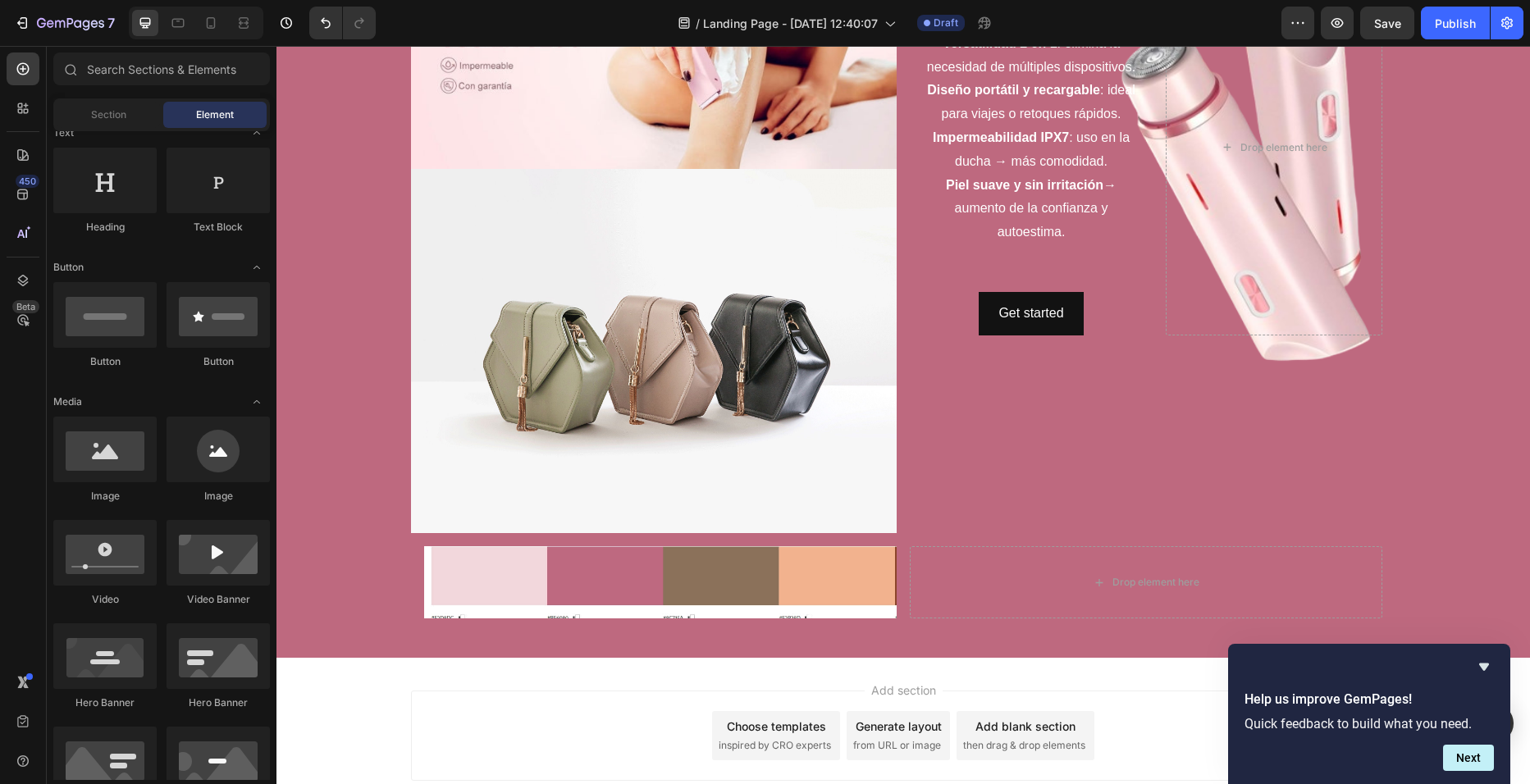
scroll to position [411, 0]
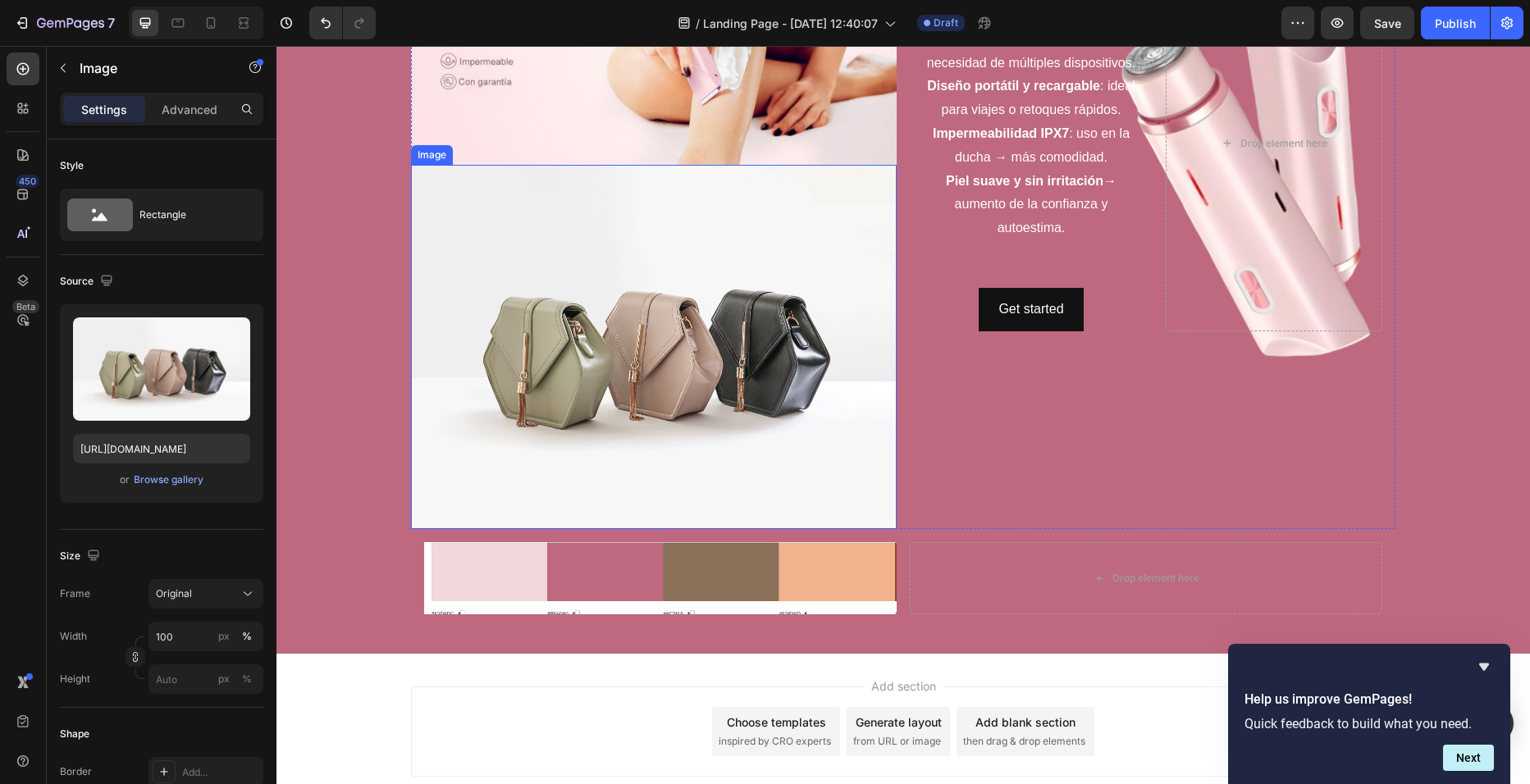
click at [756, 430] on img at bounding box center [654, 347] width 486 height 364
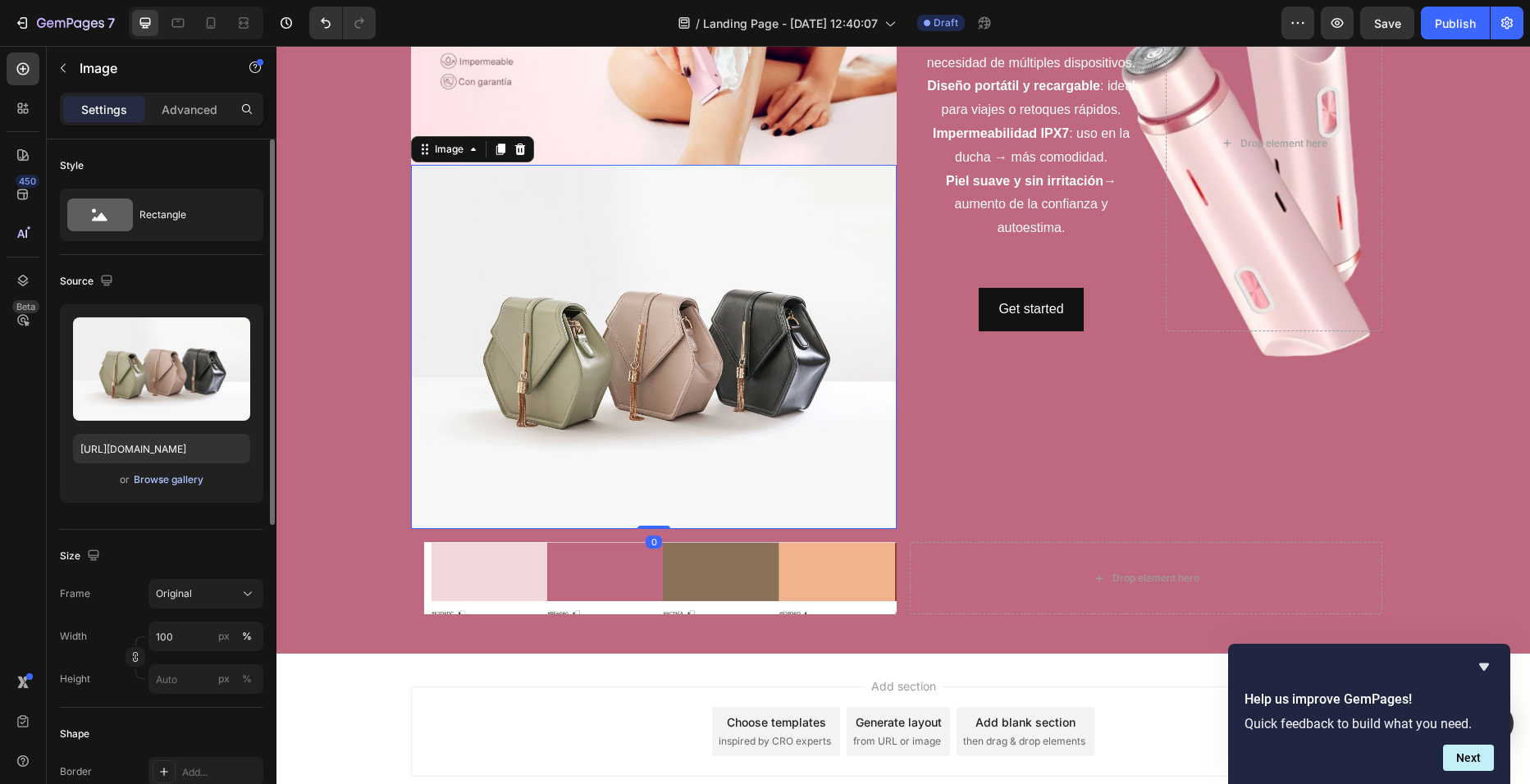
click at [160, 487] on div "Browse gallery" at bounding box center [168, 480] width 70 height 15
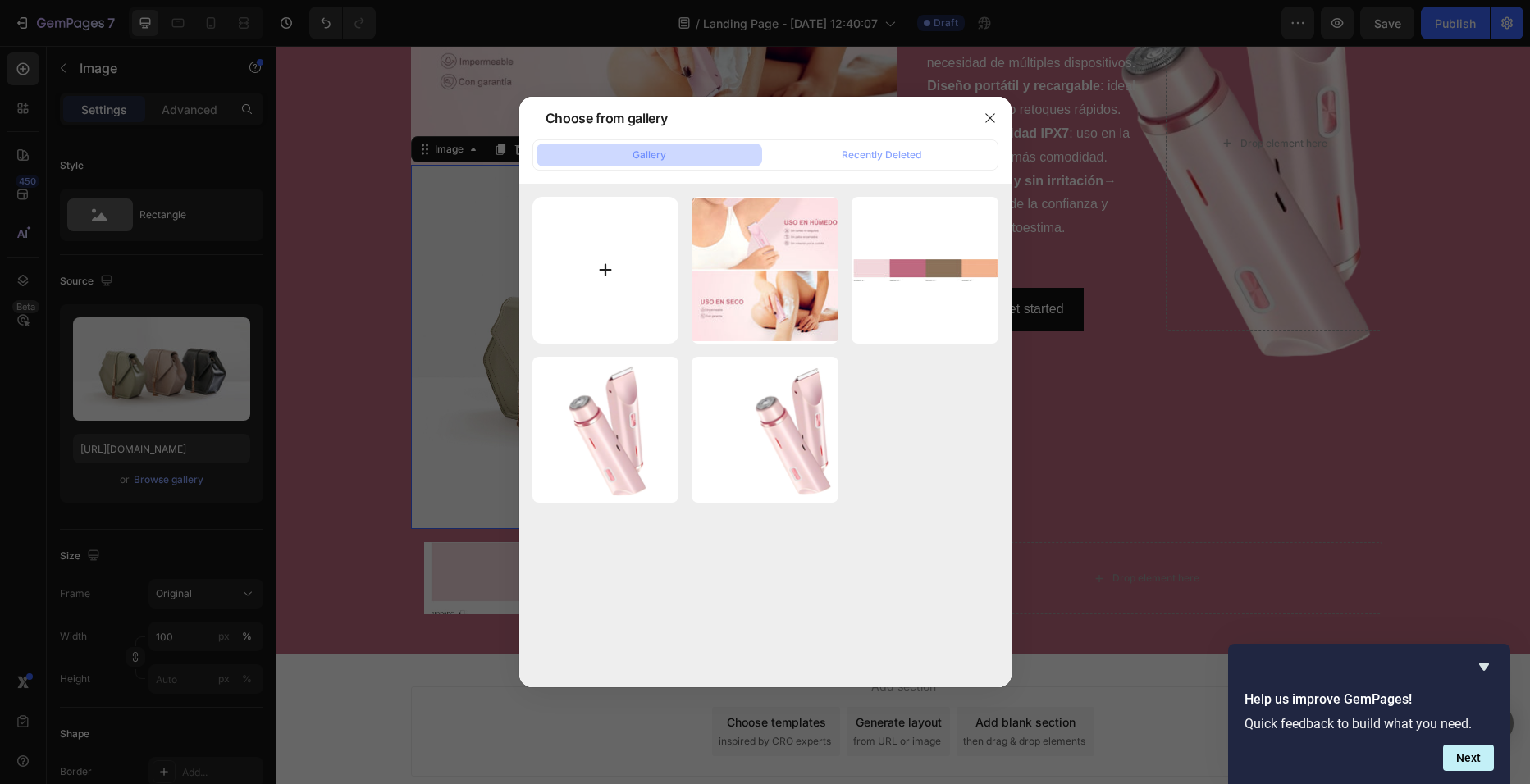
click at [619, 282] on input "file" at bounding box center [606, 270] width 146 height 146
type input "C:\fakepath\Screenshot_27-9-2025_221023_www.amazon.com.jpeg"
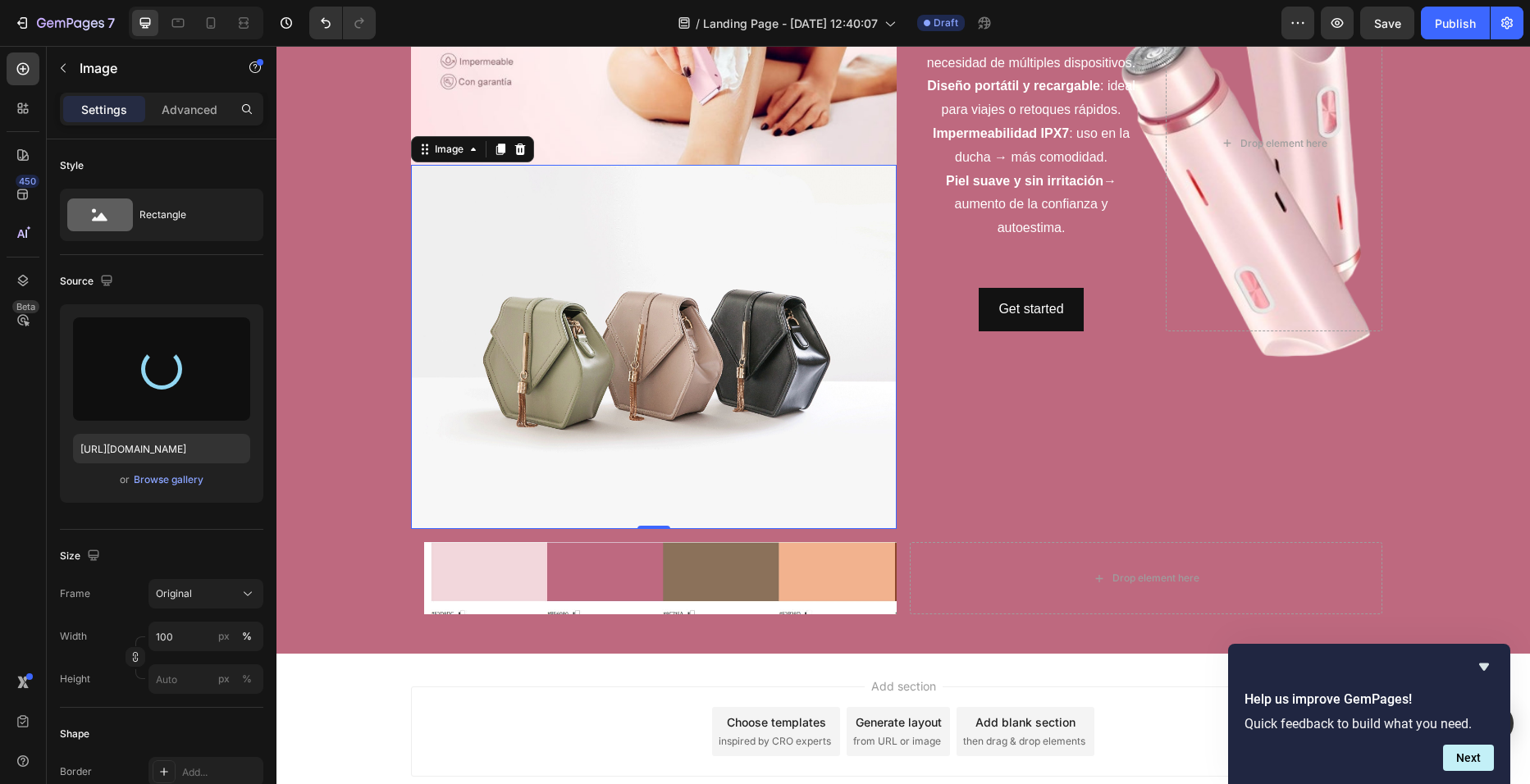
type input "https://cdn.shopify.com/s/files/1/0729/4081/4494/files/gempages_586457974420013…"
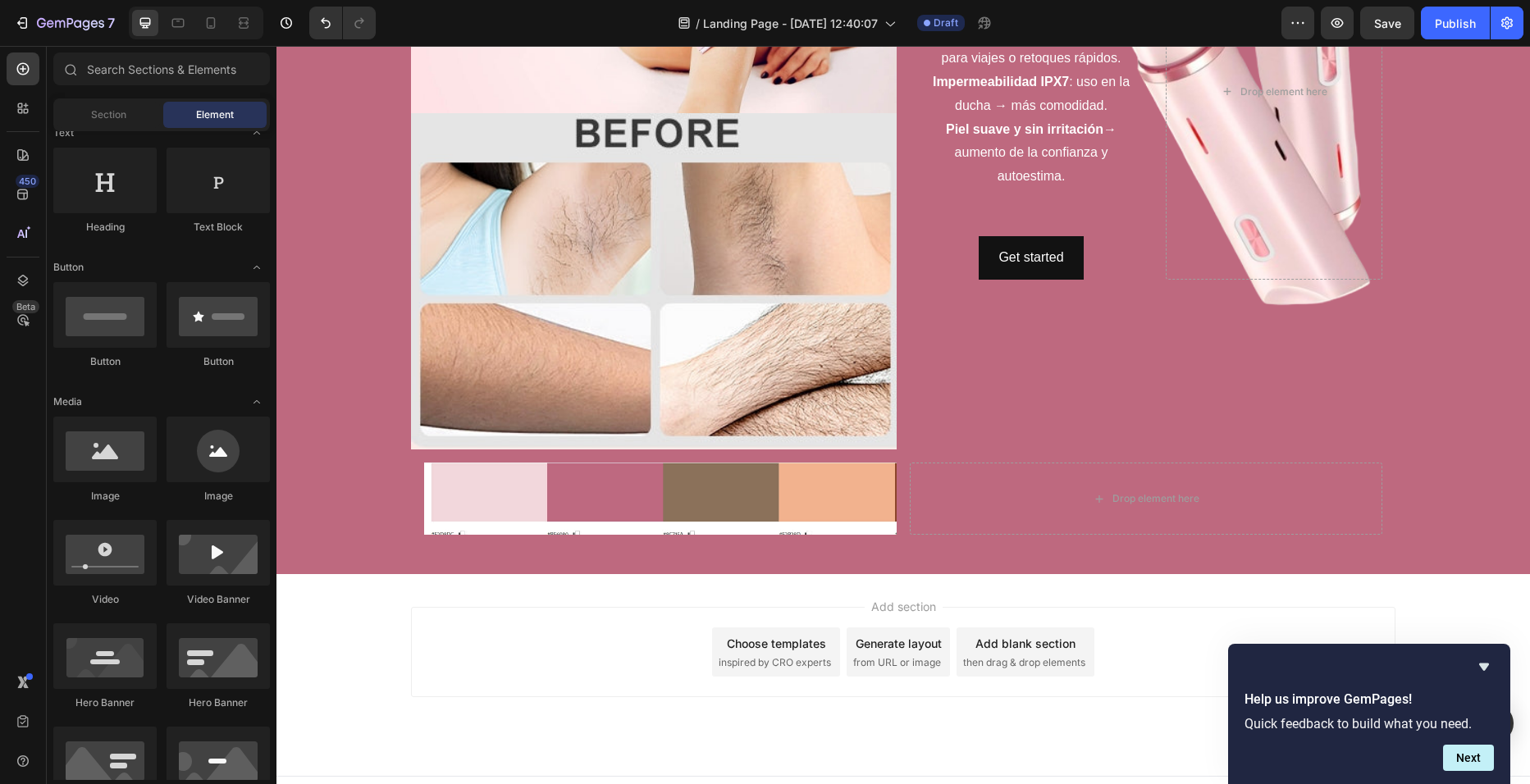
scroll to position [489, 0]
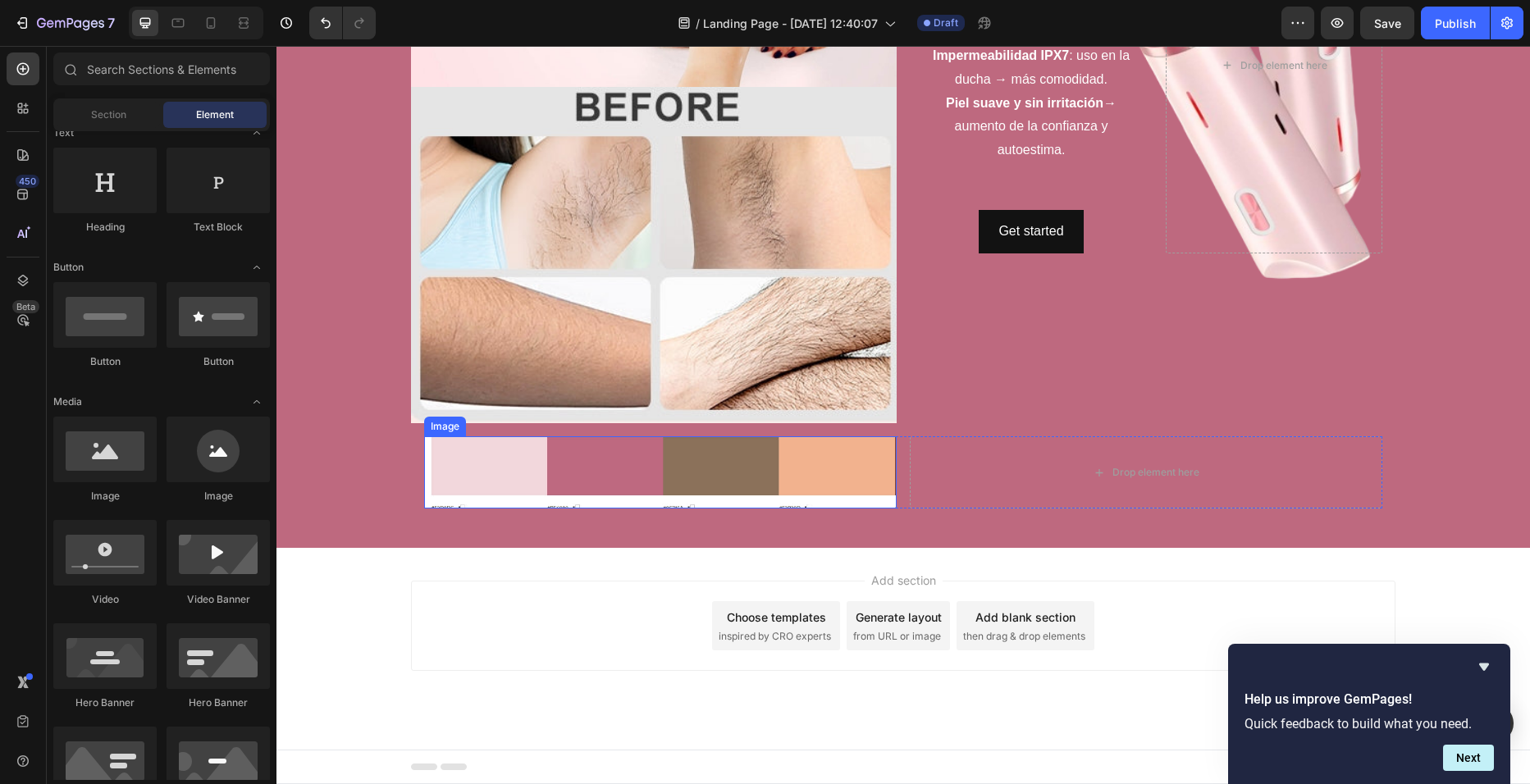
click at [726, 499] on img at bounding box center [661, 473] width 473 height 72
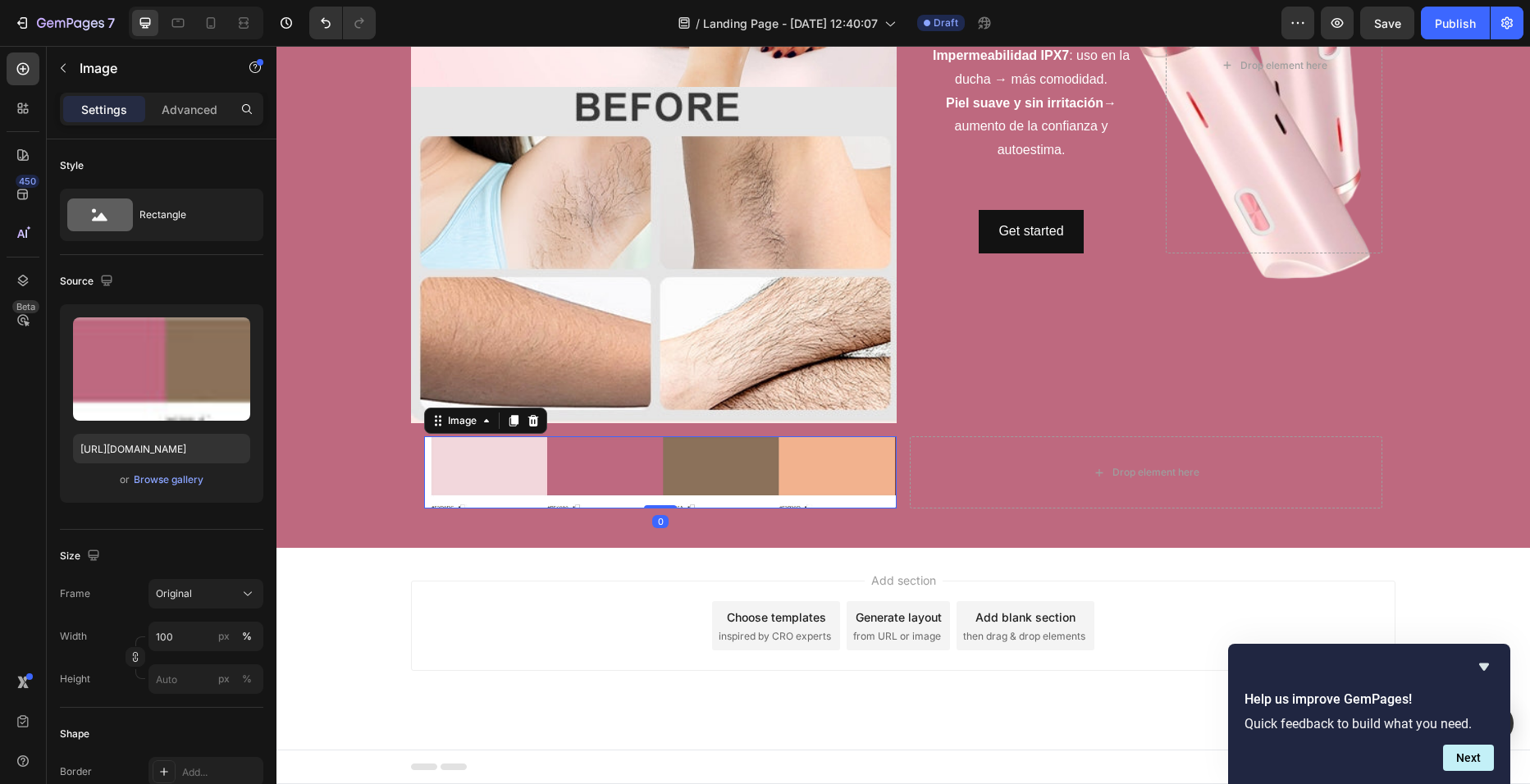
click at [726, 499] on img at bounding box center [661, 473] width 473 height 72
click at [191, 479] on div "Browse gallery" at bounding box center [168, 480] width 70 height 15
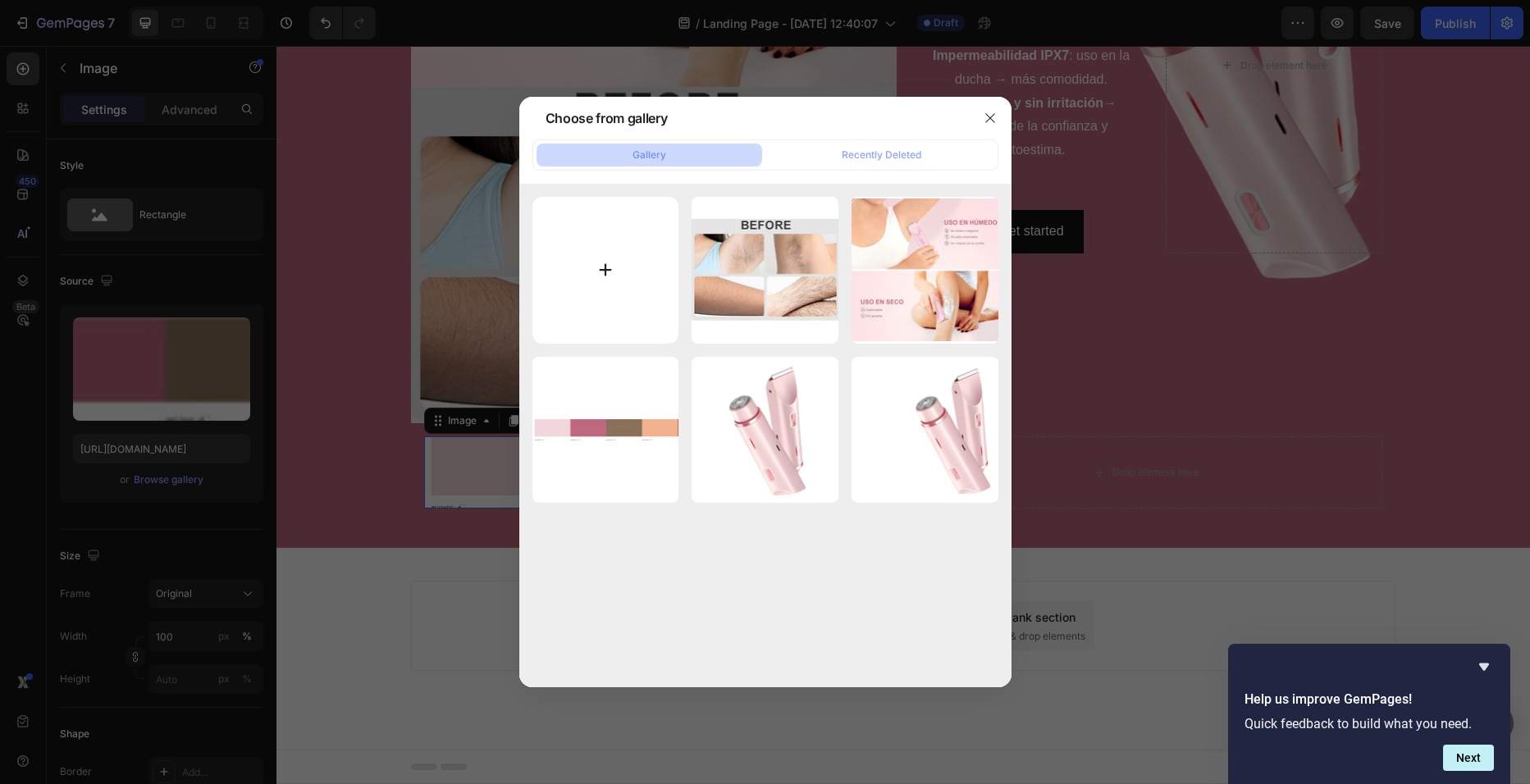
click at [597, 254] on input "file" at bounding box center [606, 270] width 146 height 146
type input "C:\fakepath\Screenshot_27-9-2025_221042_www.amazon.com.jpeg"
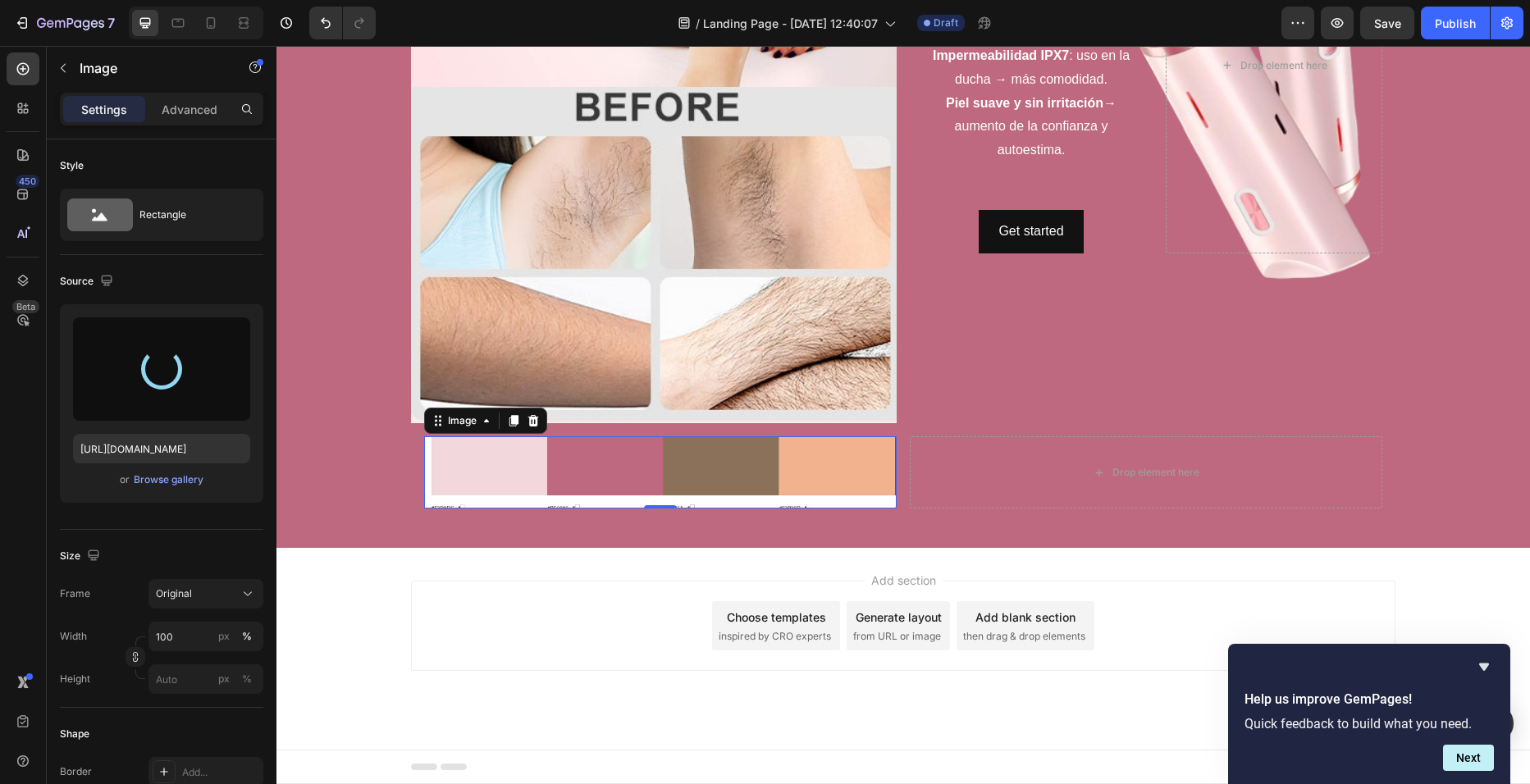
type input "https://cdn.shopify.com/s/files/1/0729/4081/4494/files/gempages_586457974420013…"
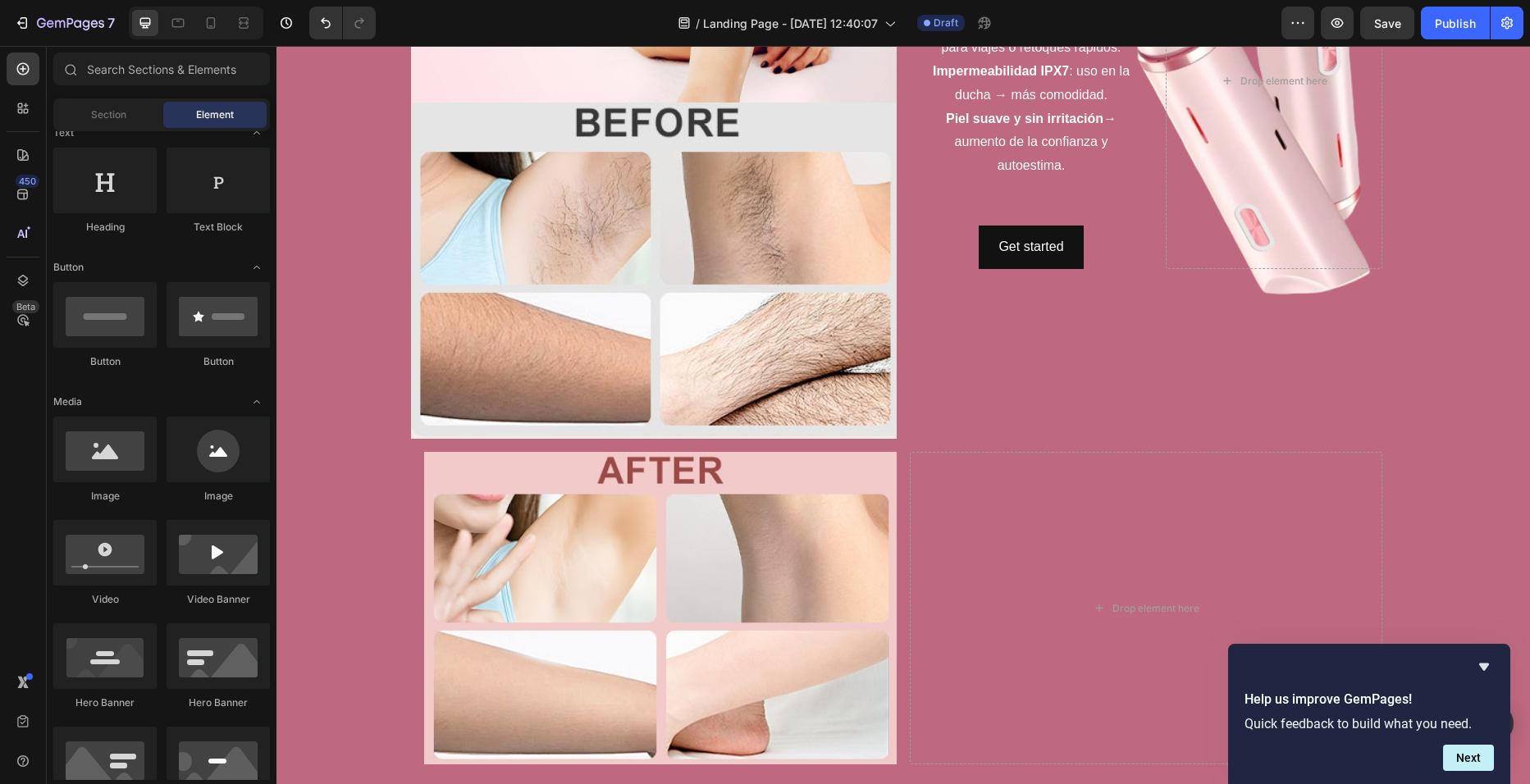
scroll to position [477, 0]
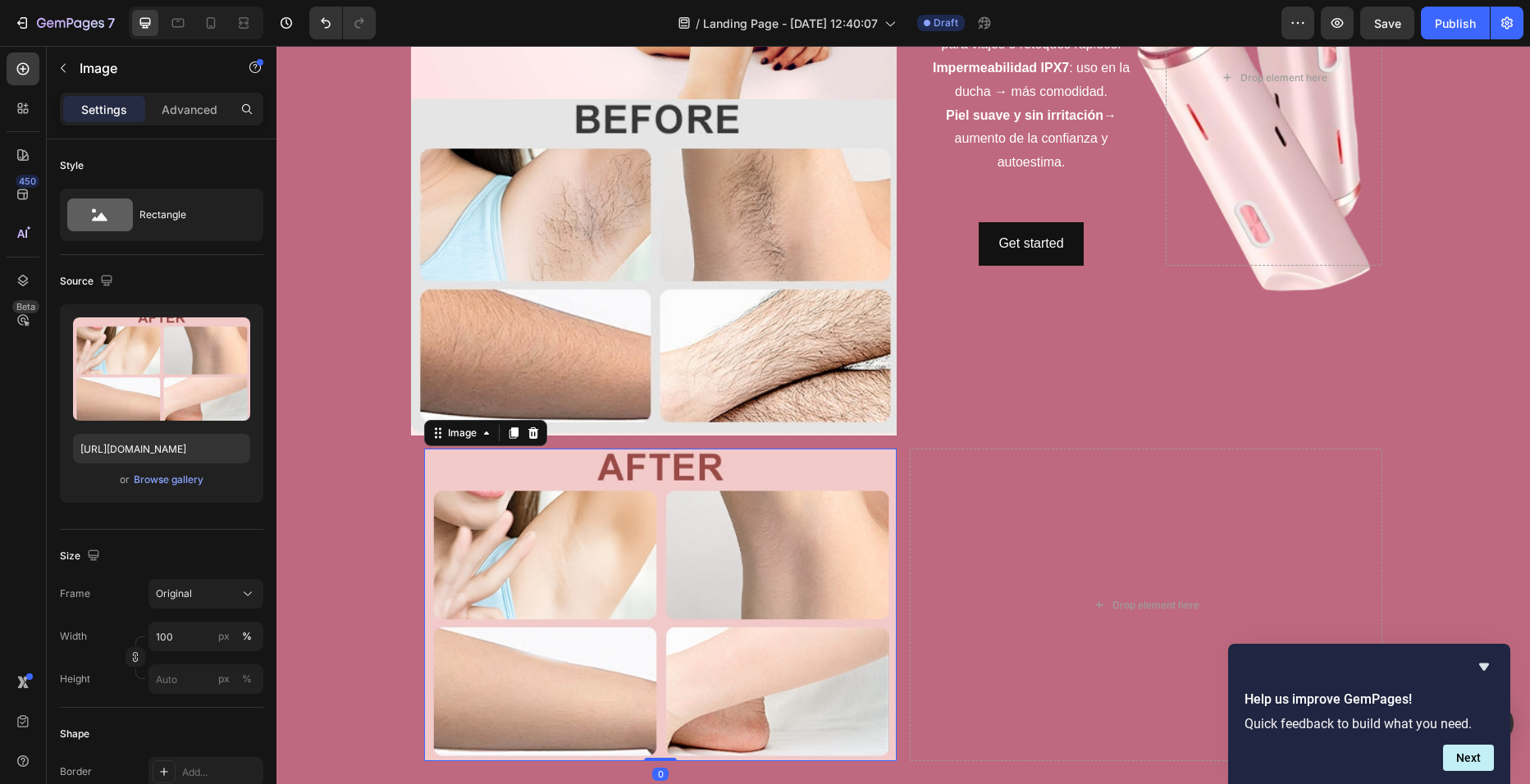
click at [778, 522] on img at bounding box center [661, 604] width 473 height 312
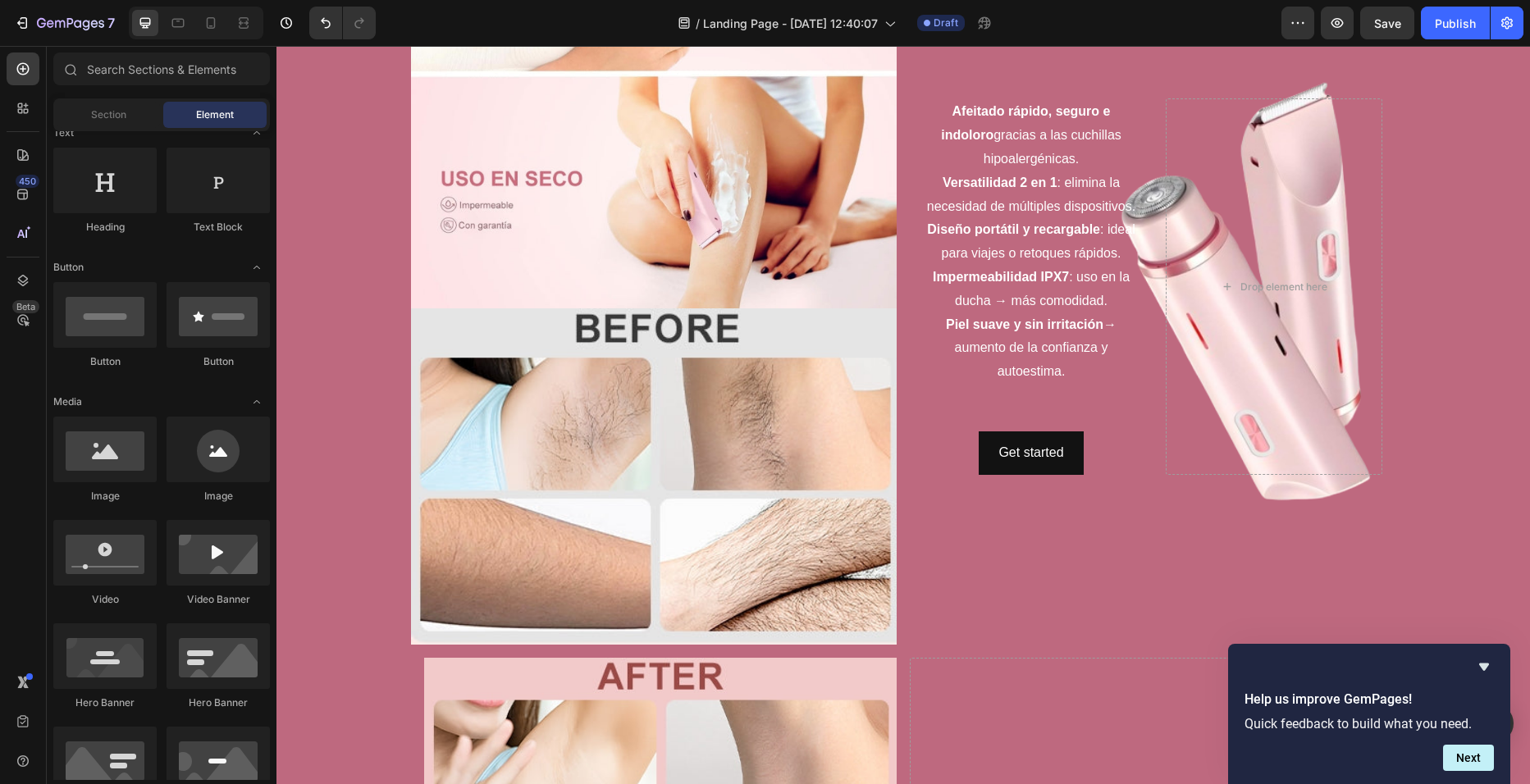
scroll to position [267, 0]
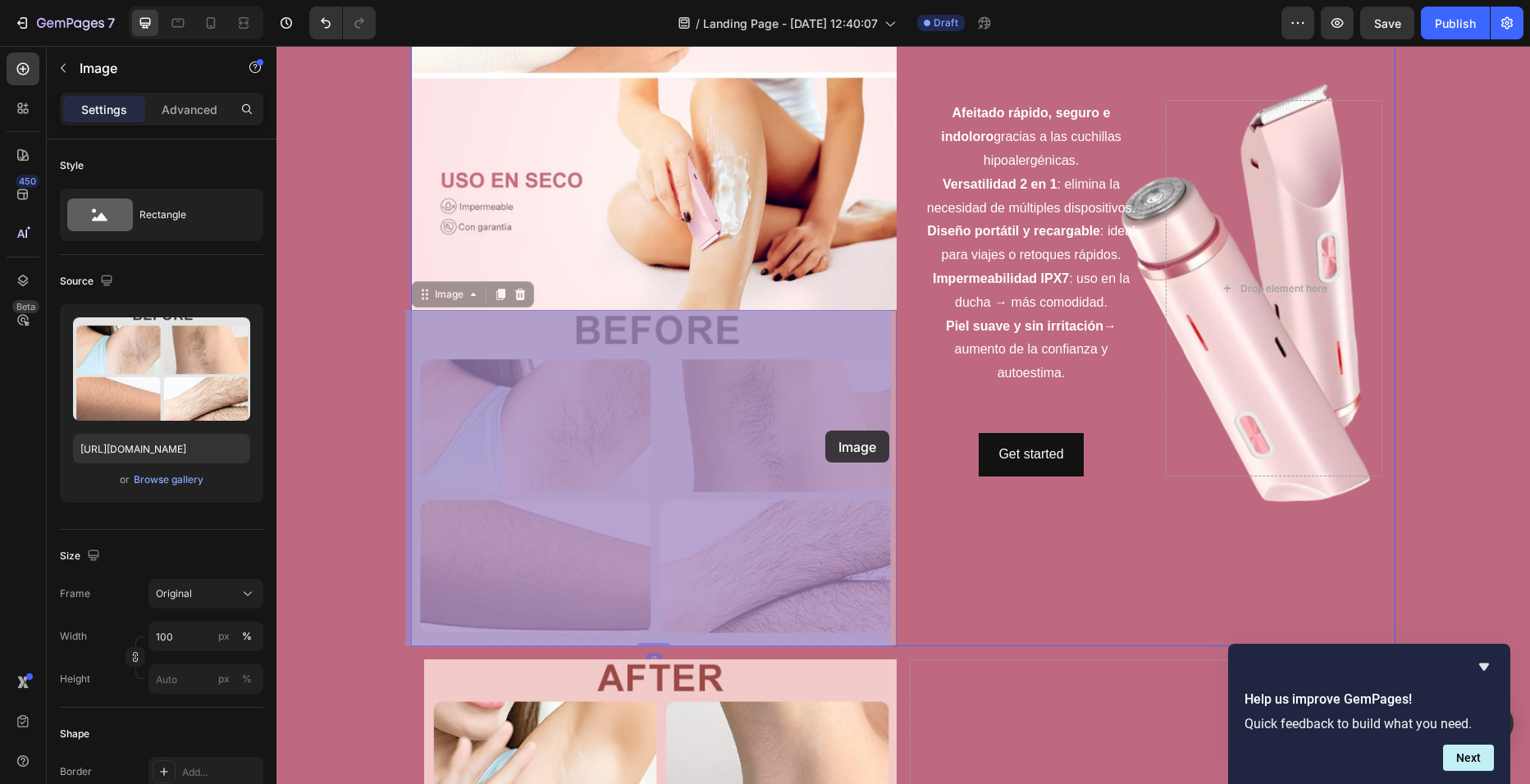
drag, startPoint x: 826, startPoint y: 415, endPoint x: 826, endPoint y: 431, distance: 16.0
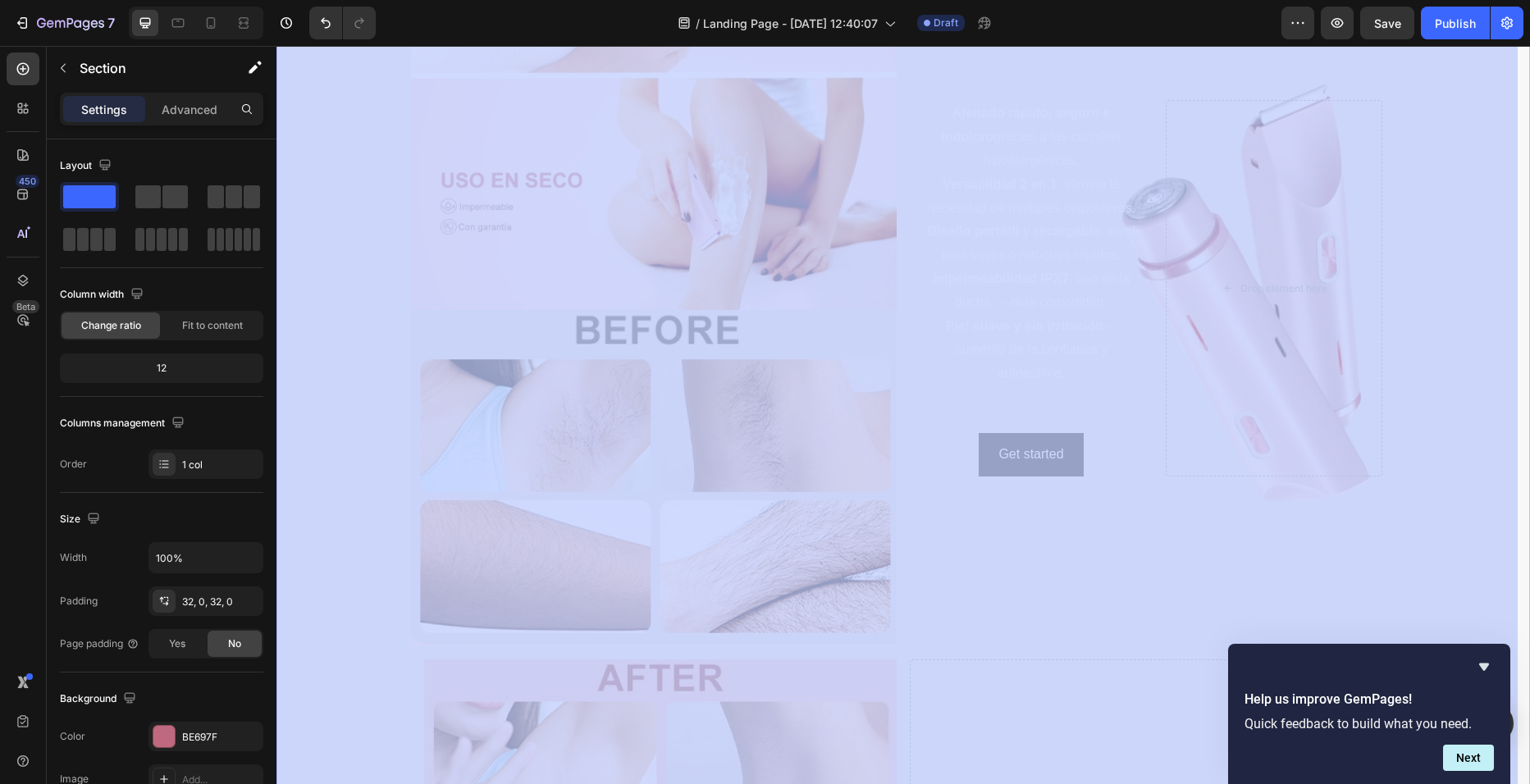
drag, startPoint x: 1513, startPoint y: 297, endPoint x: 1529, endPoint y: 177, distance: 121.1
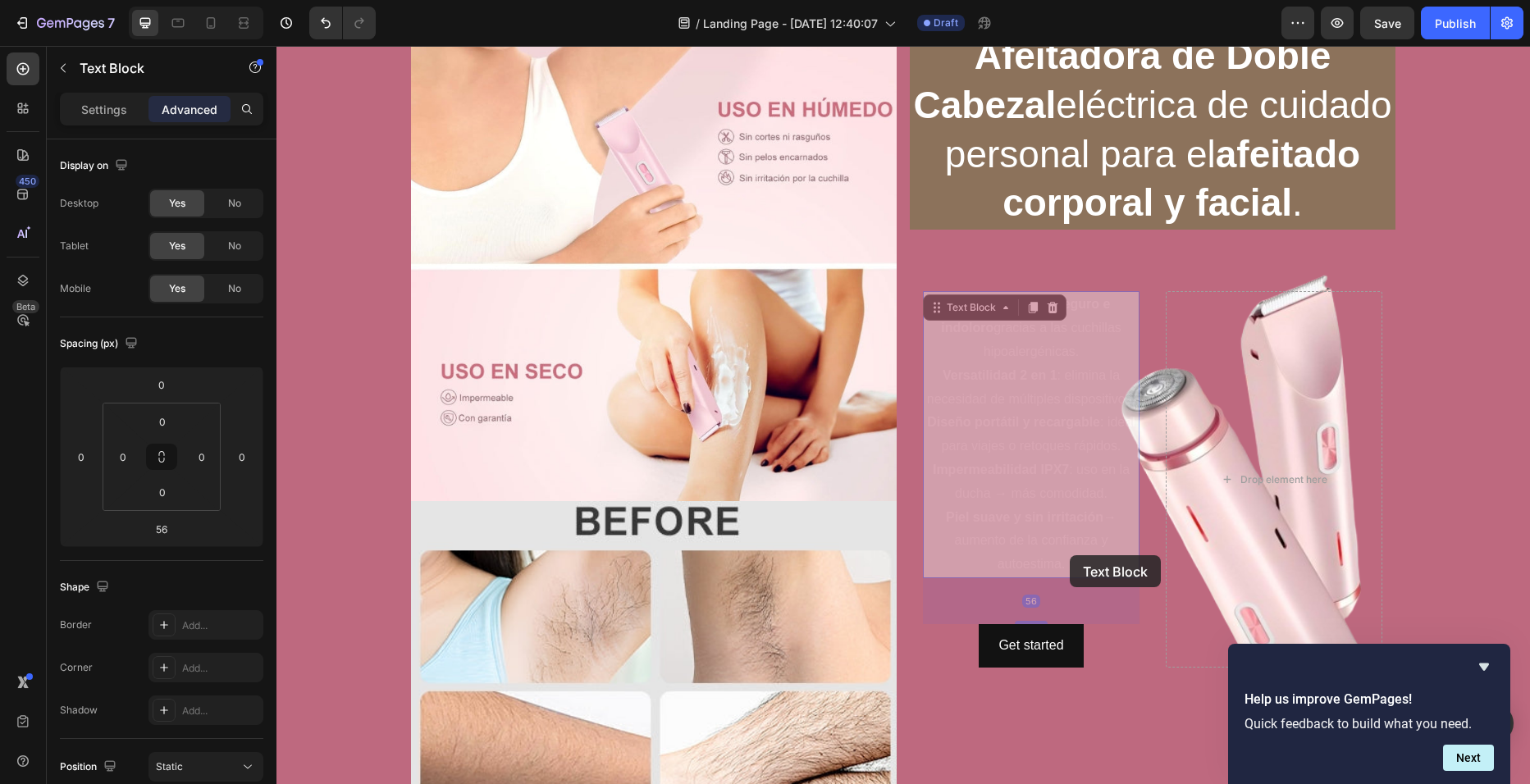
scroll to position [0, 0]
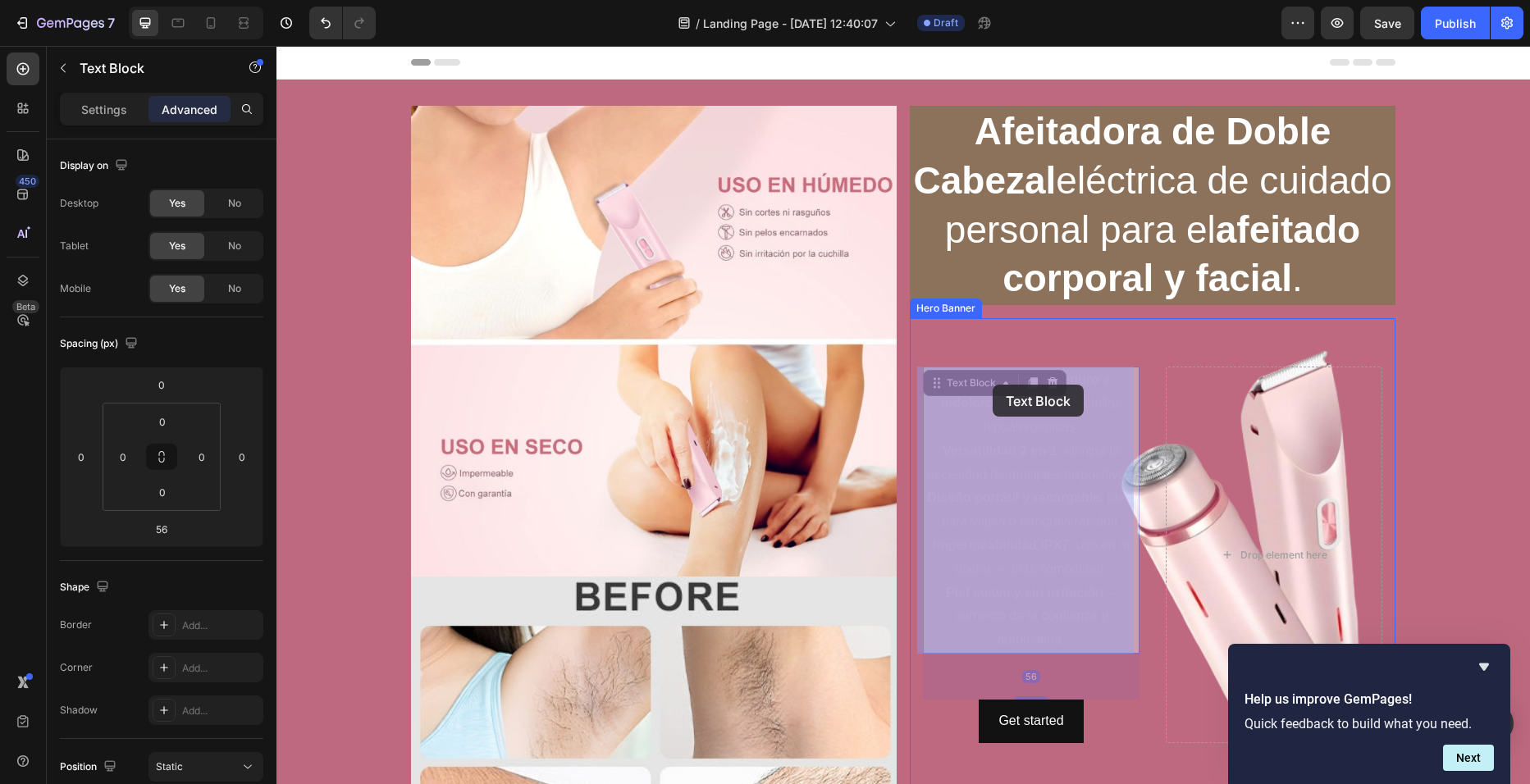
drag, startPoint x: 1069, startPoint y: 555, endPoint x: 1004, endPoint y: 437, distance: 134.7
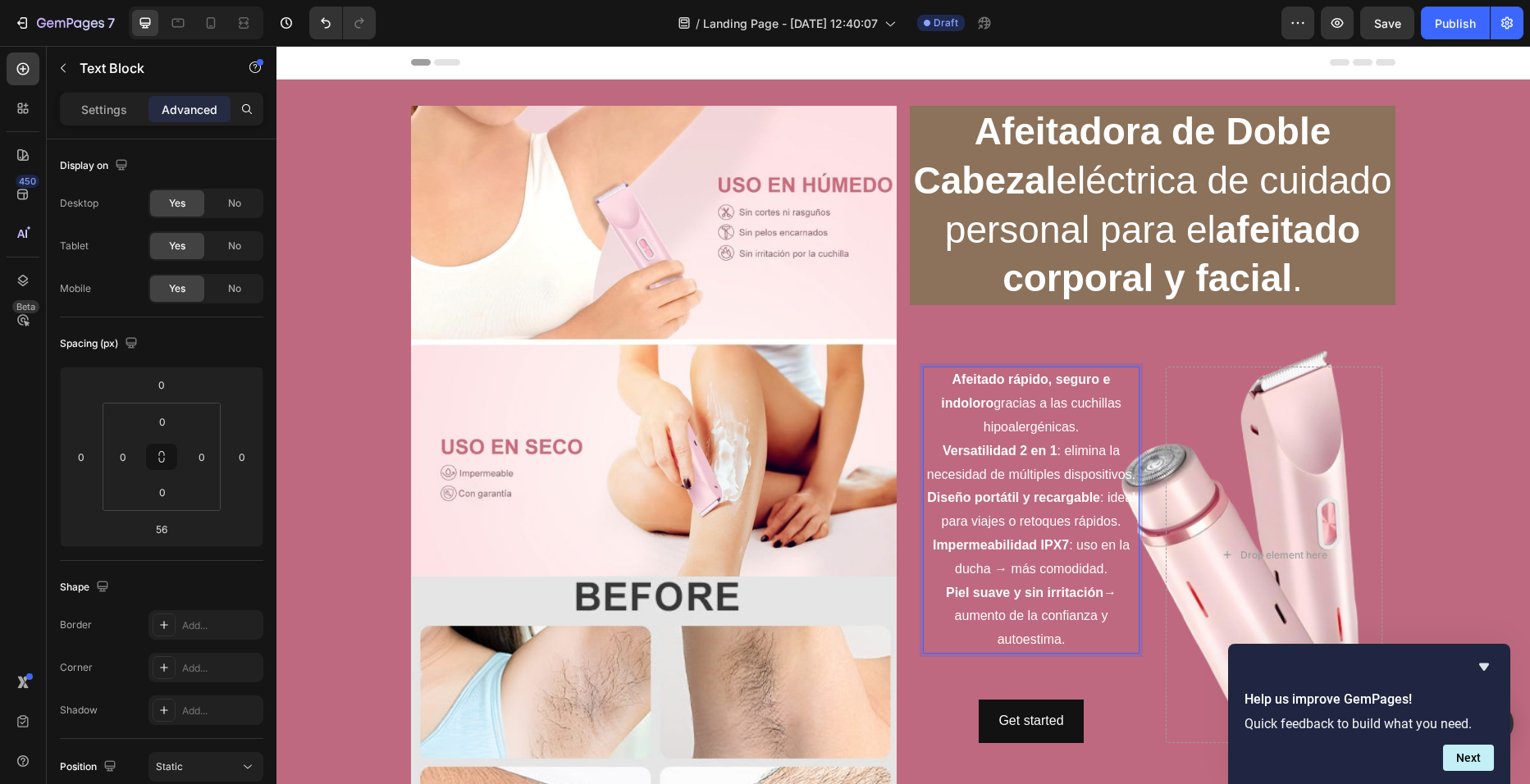
click at [1061, 635] on p "Piel suave y sin irritación → aumento de la confianza y autoestima." at bounding box center [1031, 617] width 213 height 70
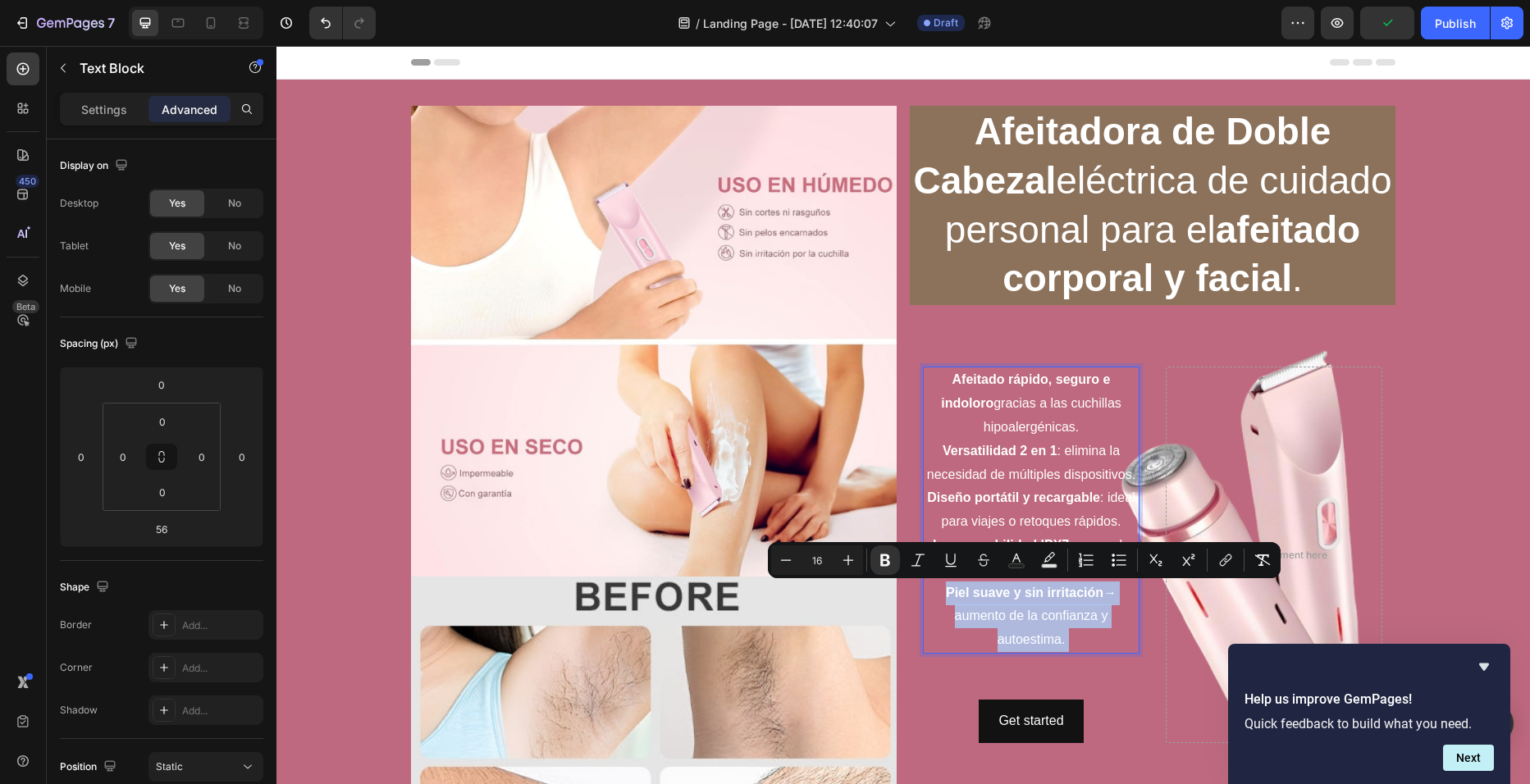
drag, startPoint x: 1061, startPoint y: 635, endPoint x: 952, endPoint y: 382, distance: 275.5
click at [952, 382] on div "Afeitado rápido, seguro e indoloro gracias a las cuchillas hipoalergénicas. Ver…" at bounding box center [1031, 511] width 217 height 287
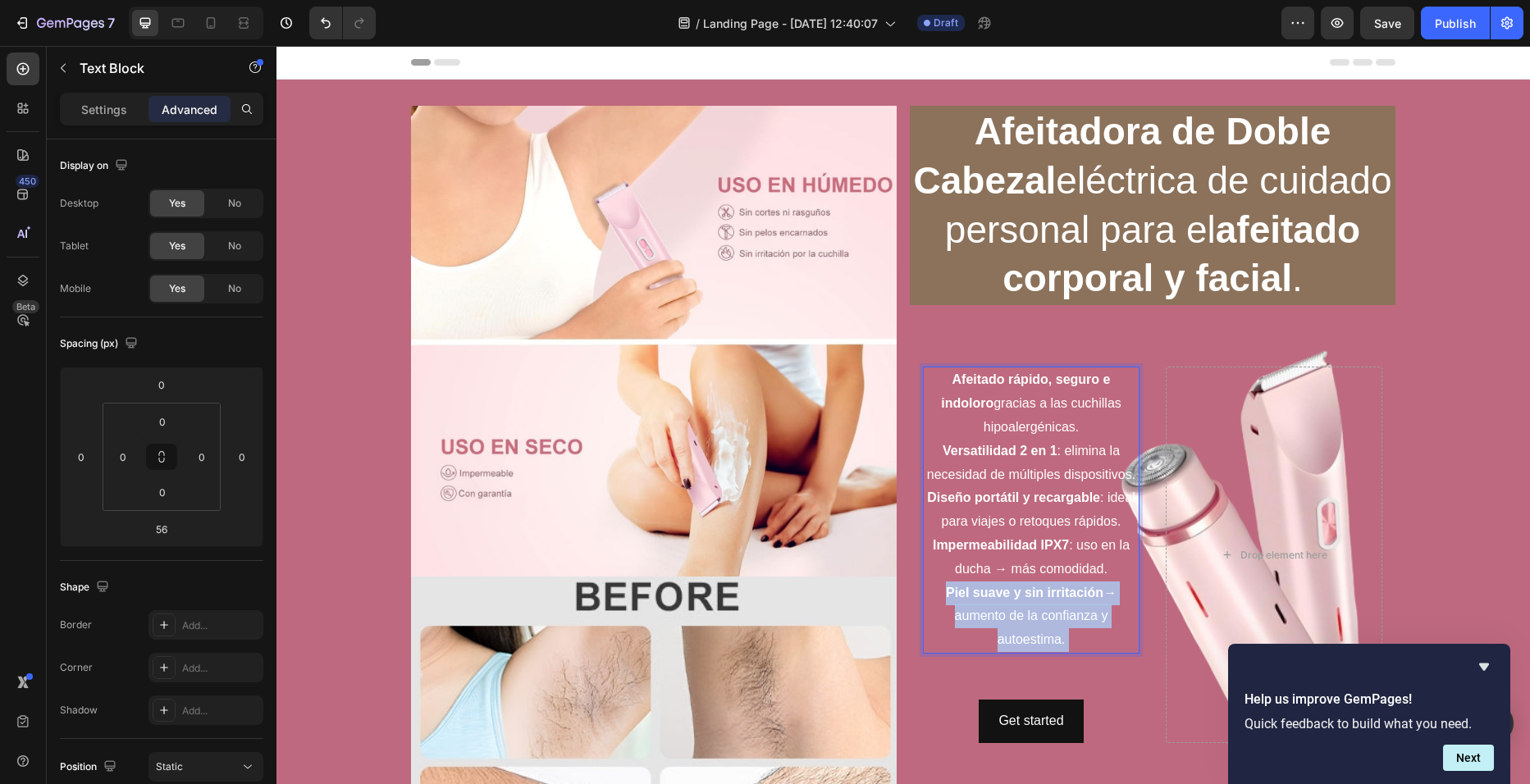
drag, startPoint x: 947, startPoint y: 375, endPoint x: 1074, endPoint y: 644, distance: 297.5
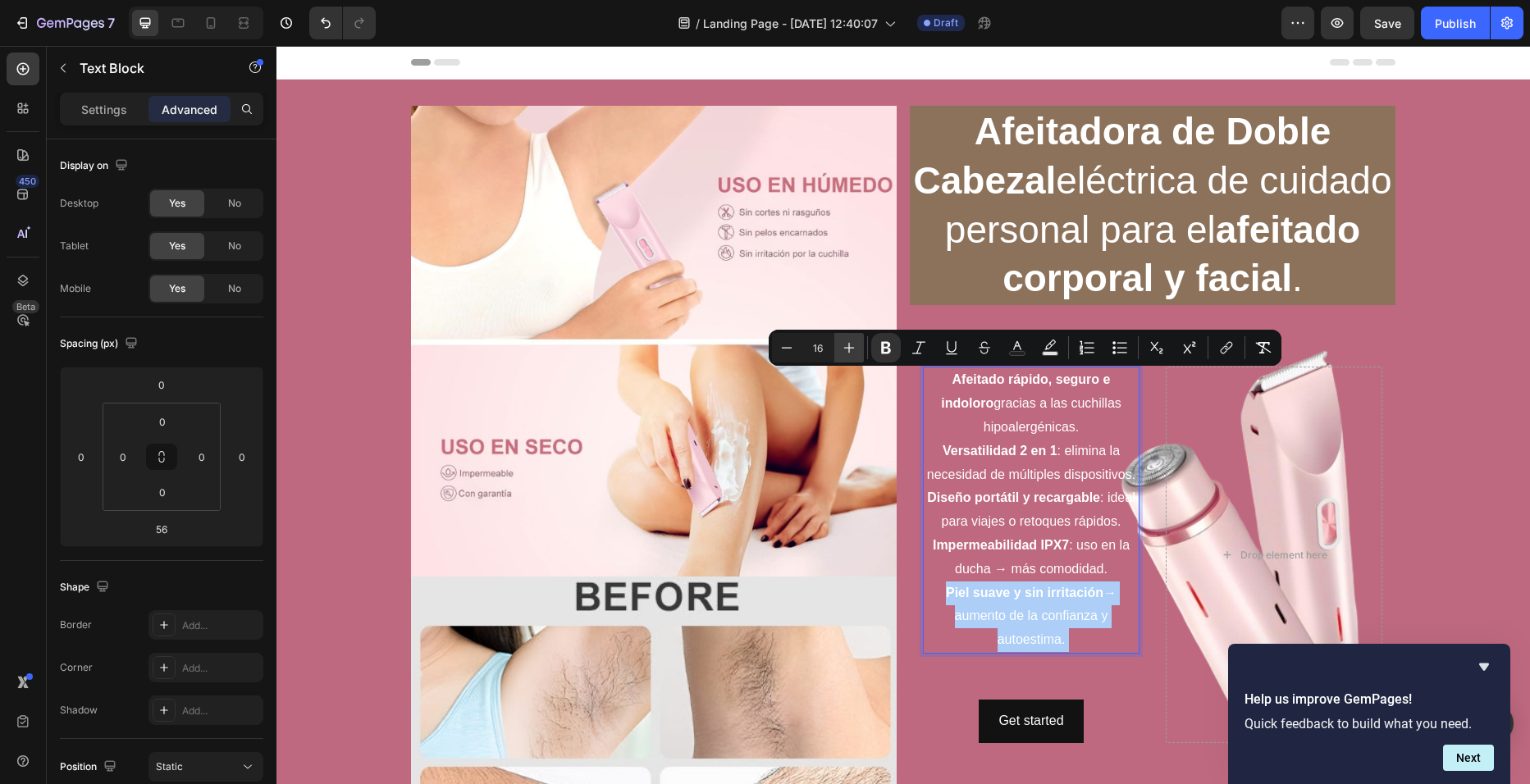
click at [856, 348] on icon "Editor contextual toolbar" at bounding box center [849, 348] width 17 height 17
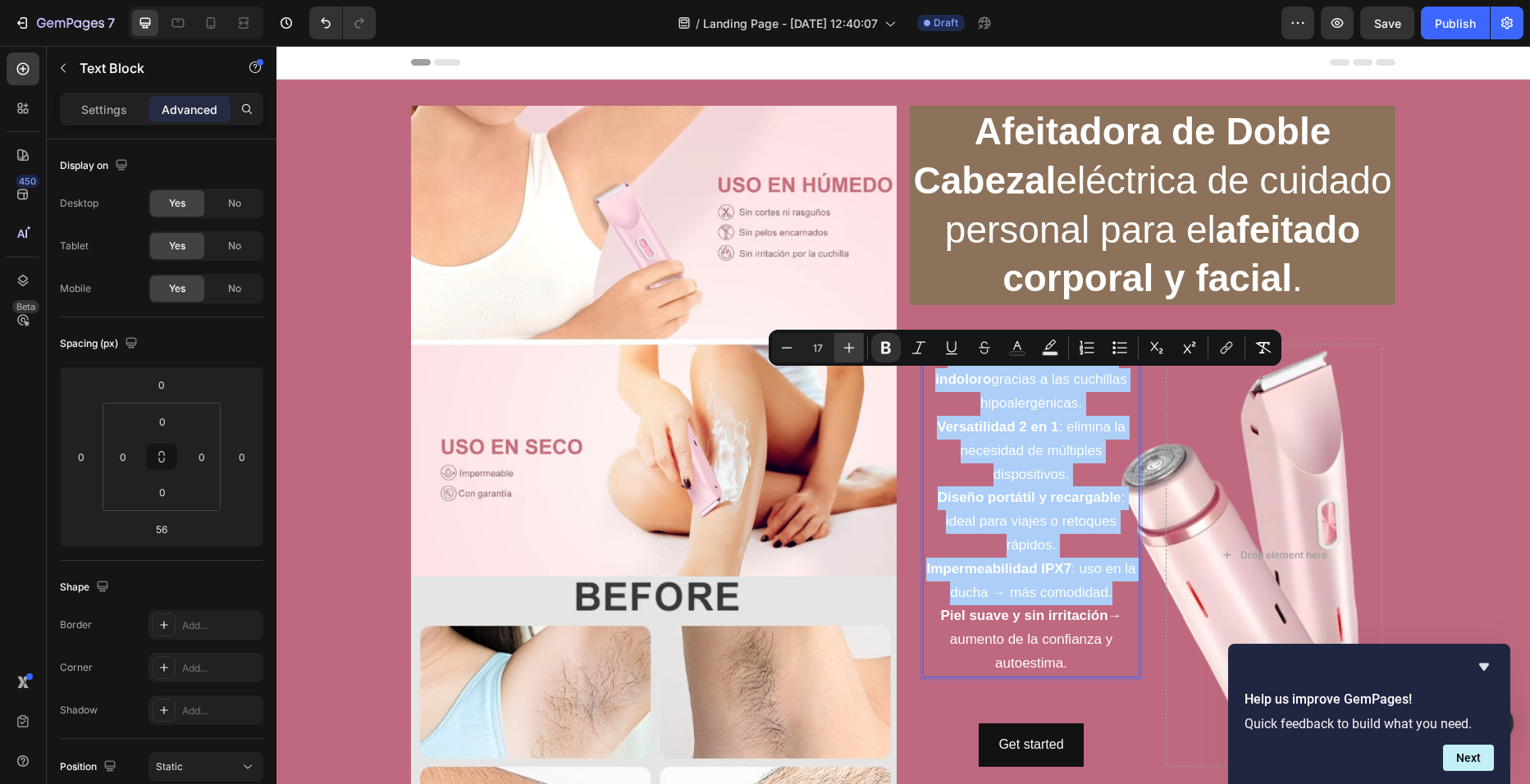
click at [856, 348] on icon "Editor contextual toolbar" at bounding box center [849, 348] width 17 height 17
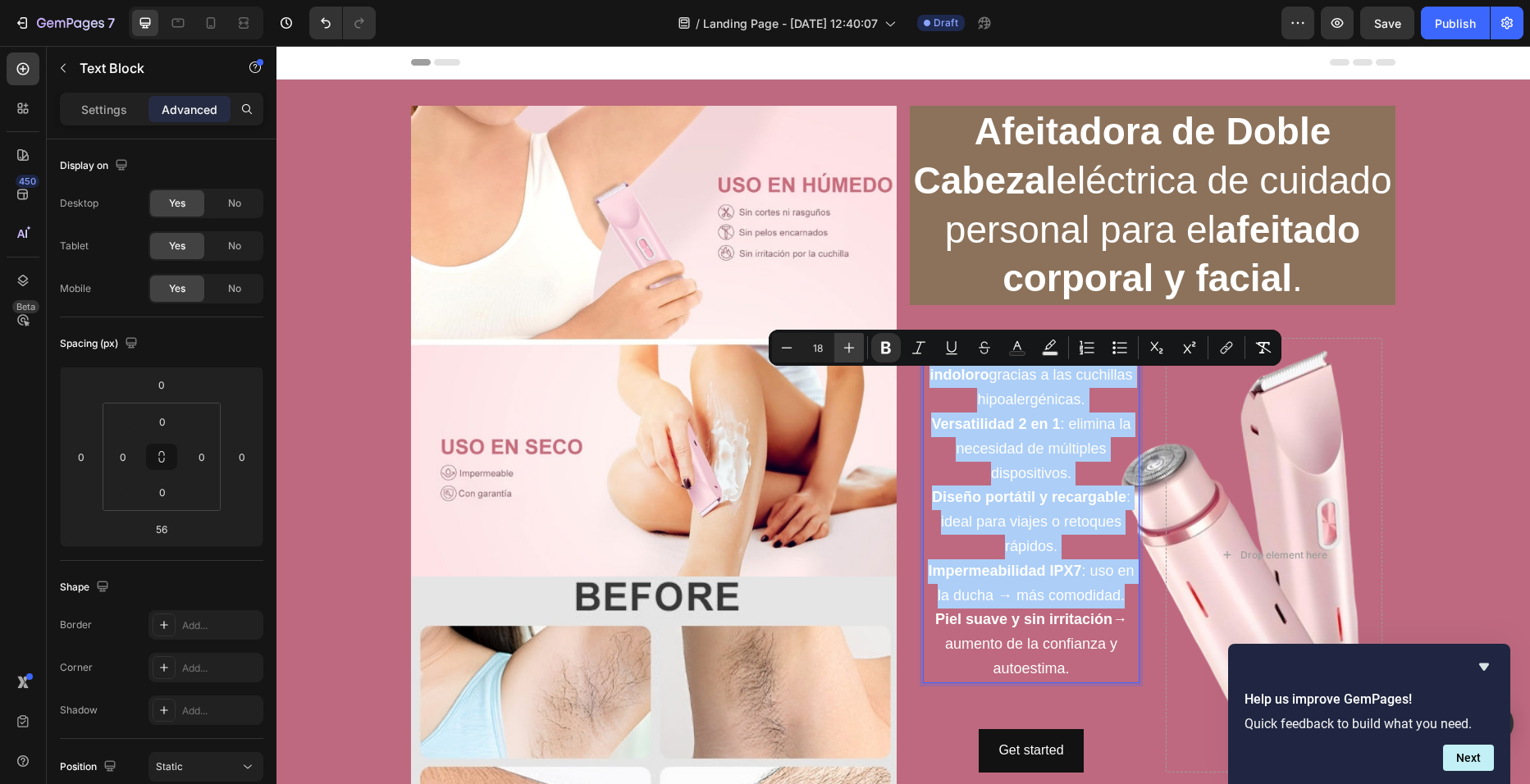
click at [856, 348] on icon "Editor contextual toolbar" at bounding box center [849, 348] width 17 height 17
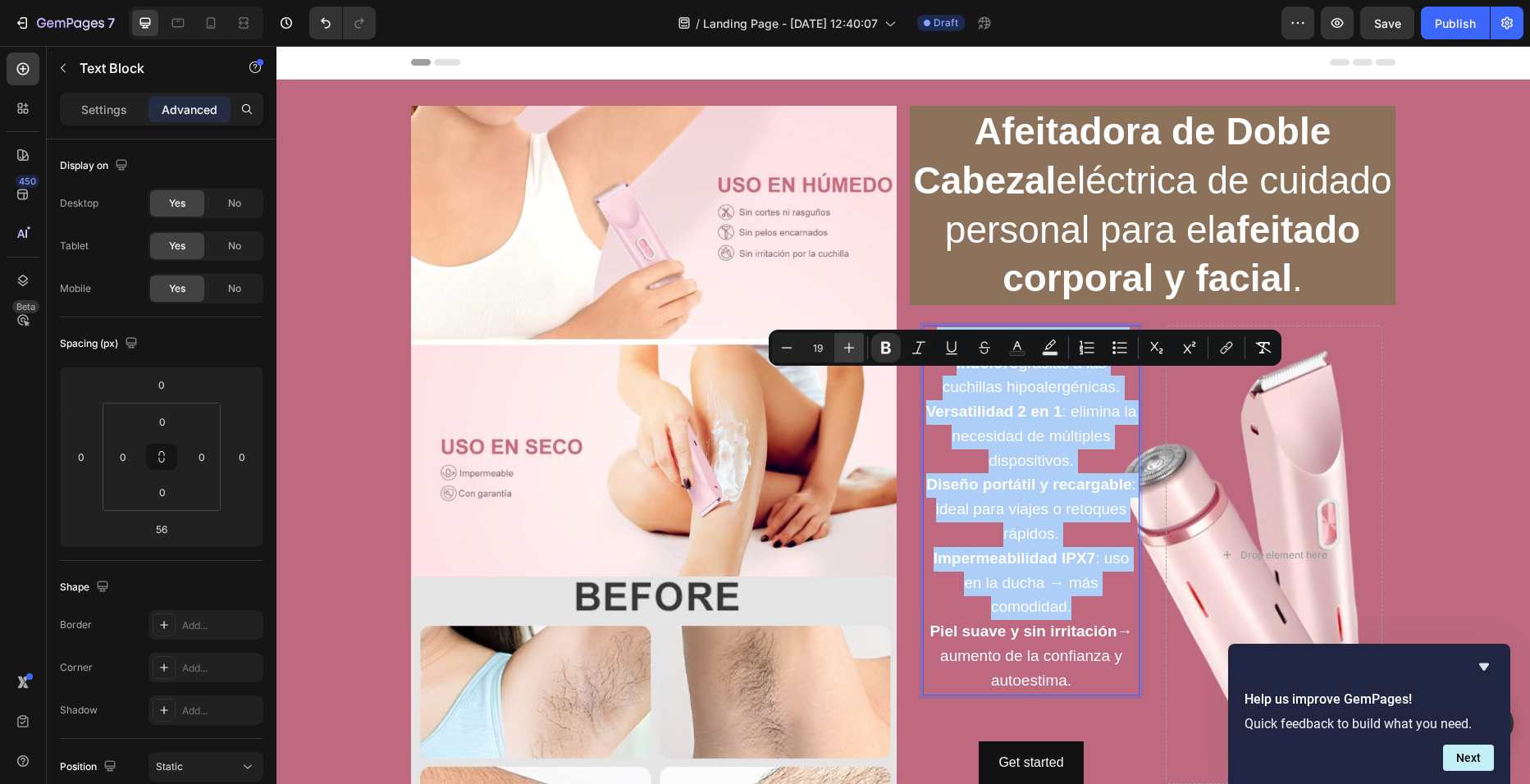
click at [856, 348] on icon "Editor contextual toolbar" at bounding box center [849, 348] width 17 height 17
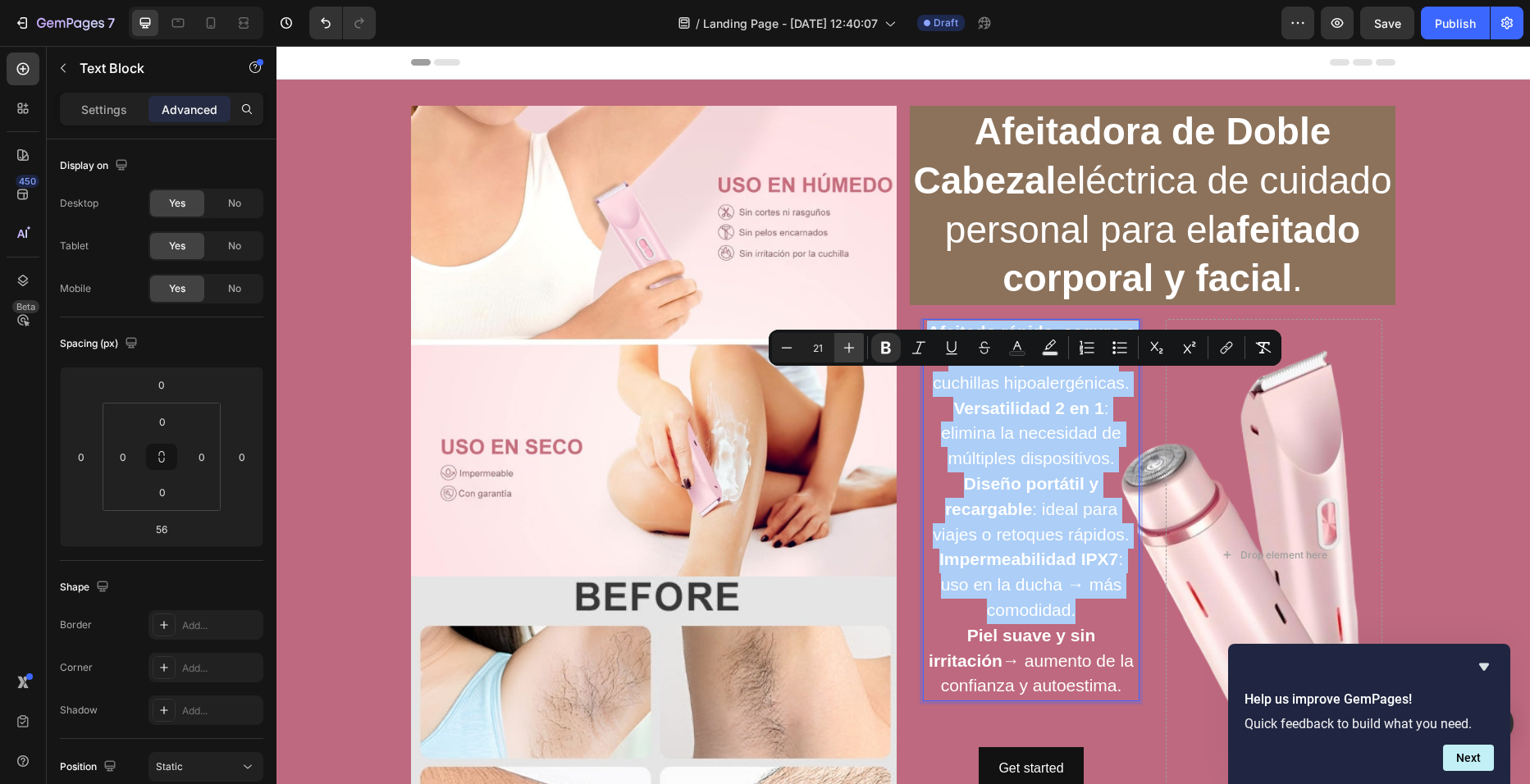
click at [856, 348] on icon "Editor contextual toolbar" at bounding box center [849, 348] width 17 height 17
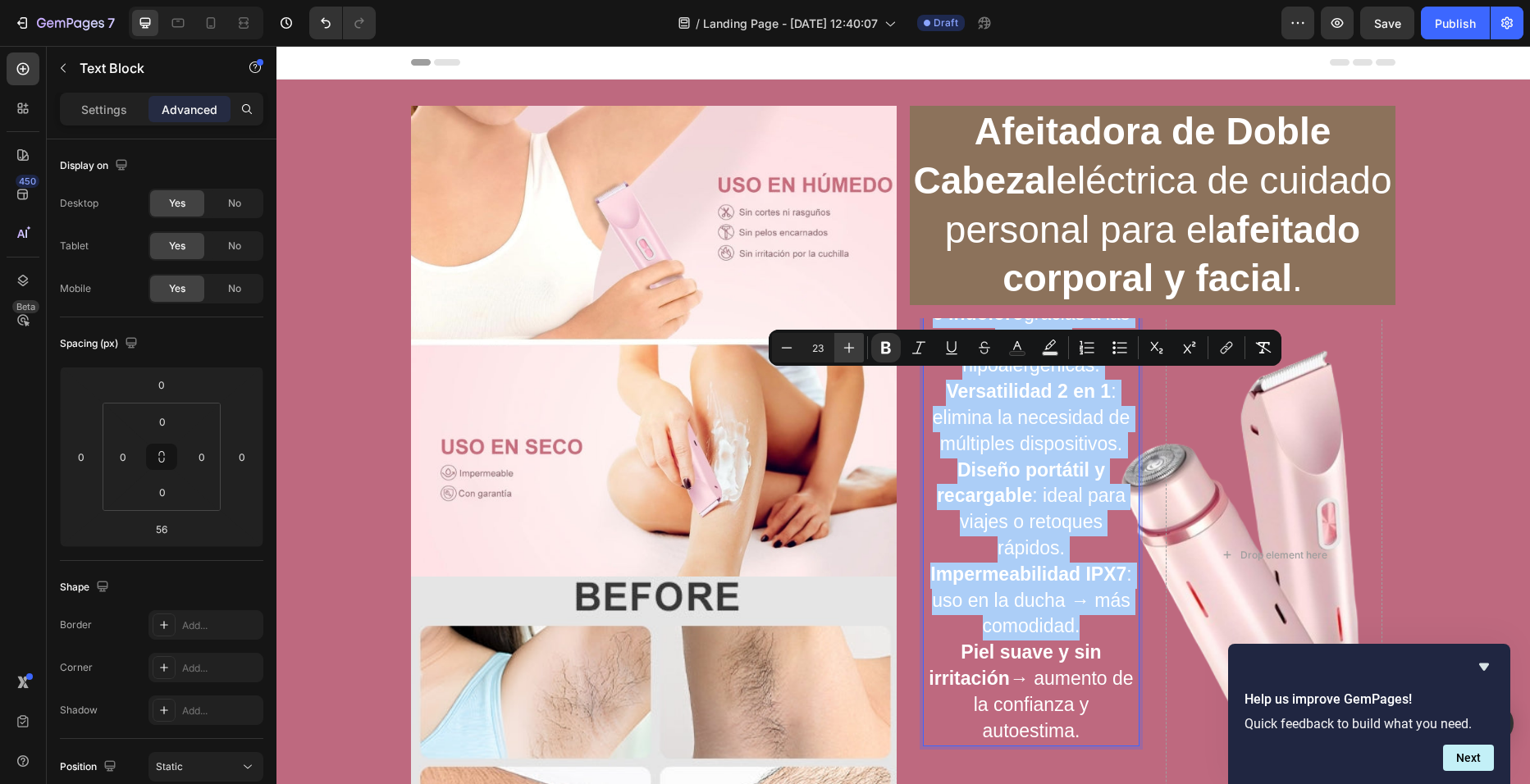
click at [856, 348] on icon "Editor contextual toolbar" at bounding box center [849, 348] width 17 height 17
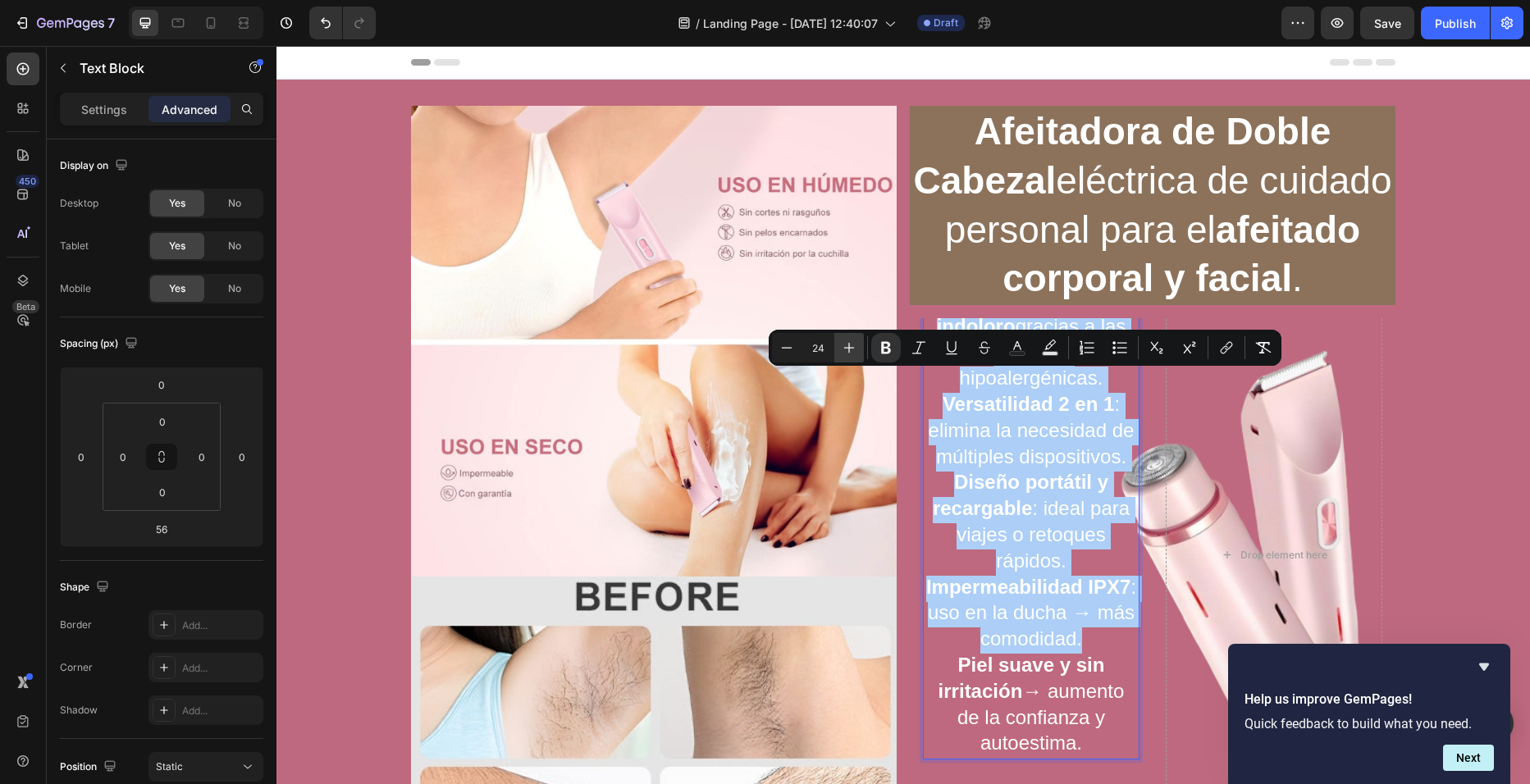
click at [856, 348] on icon "Editor contextual toolbar" at bounding box center [849, 348] width 17 height 17
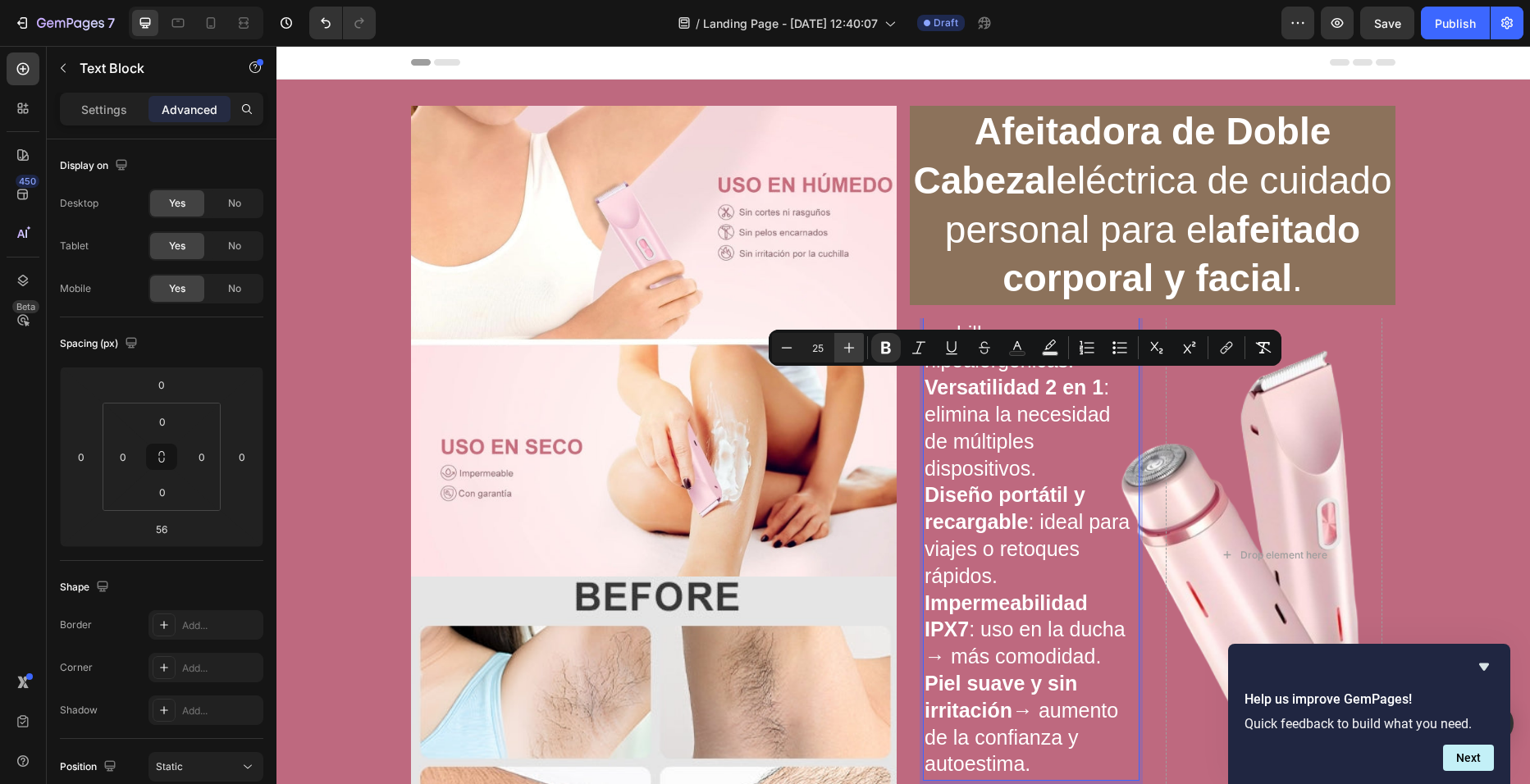
click at [856, 348] on icon "Editor contextual toolbar" at bounding box center [849, 348] width 17 height 17
type input "26"
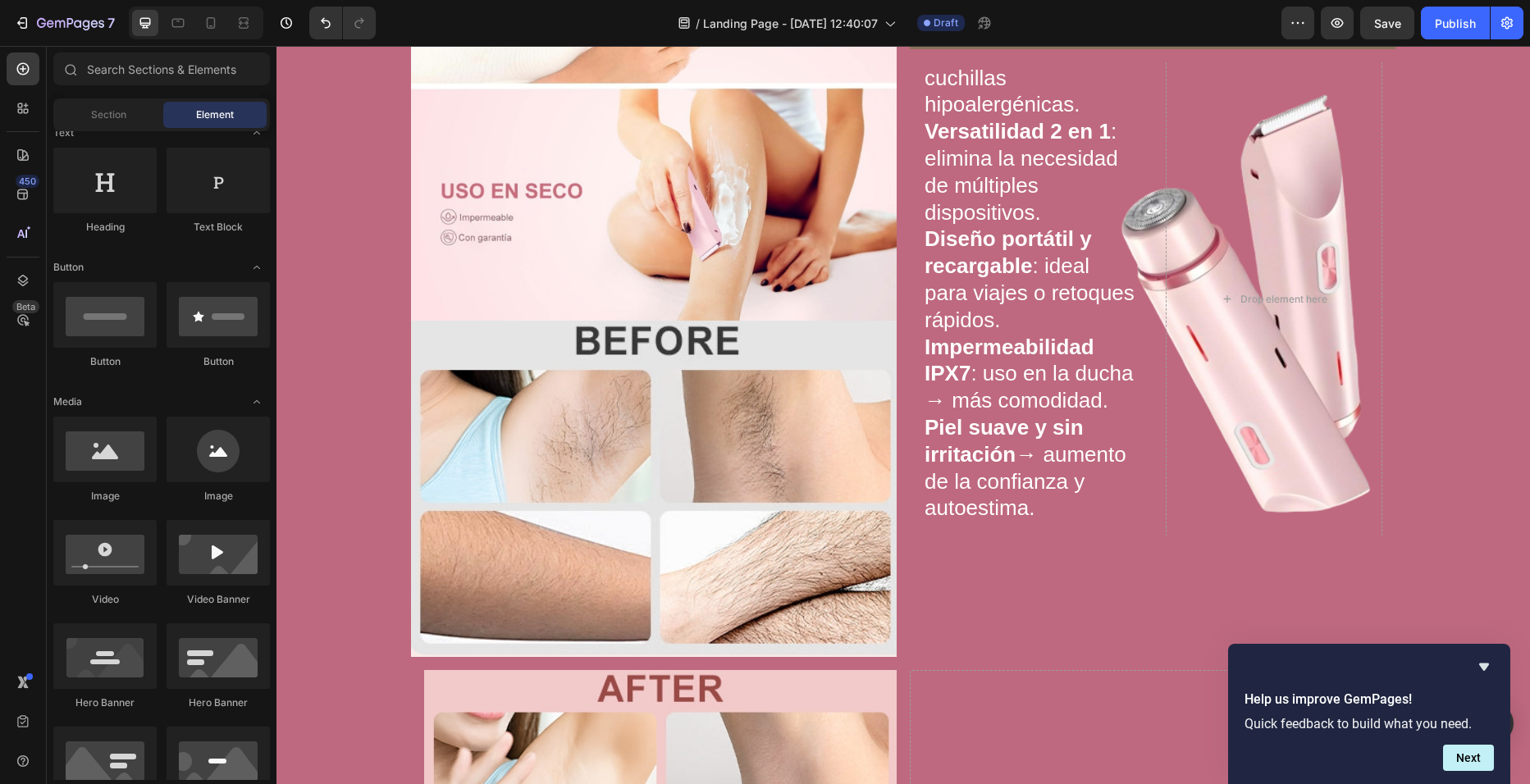
scroll to position [254, 0]
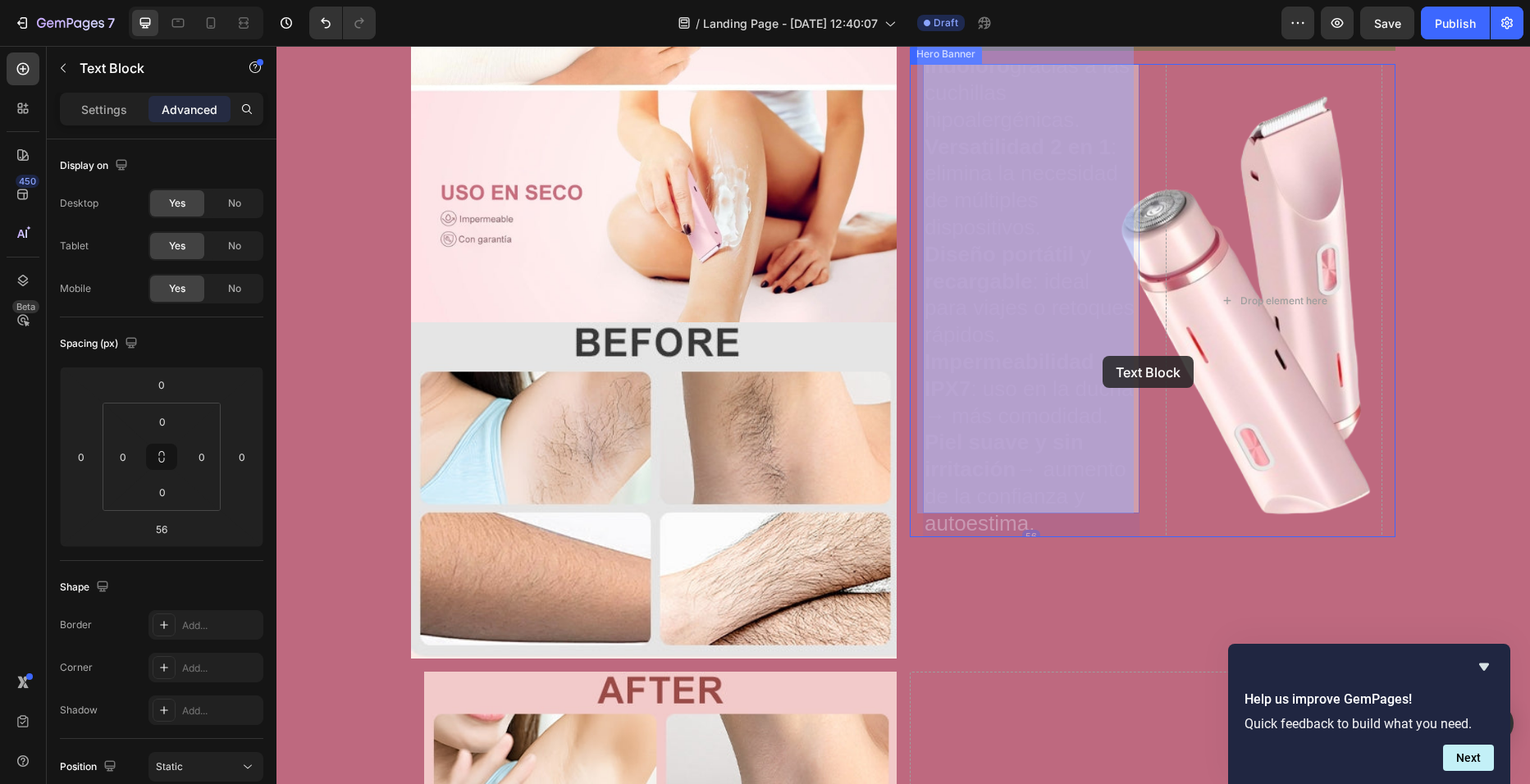
drag, startPoint x: 1104, startPoint y: 295, endPoint x: 1103, endPoint y: 359, distance: 64.0
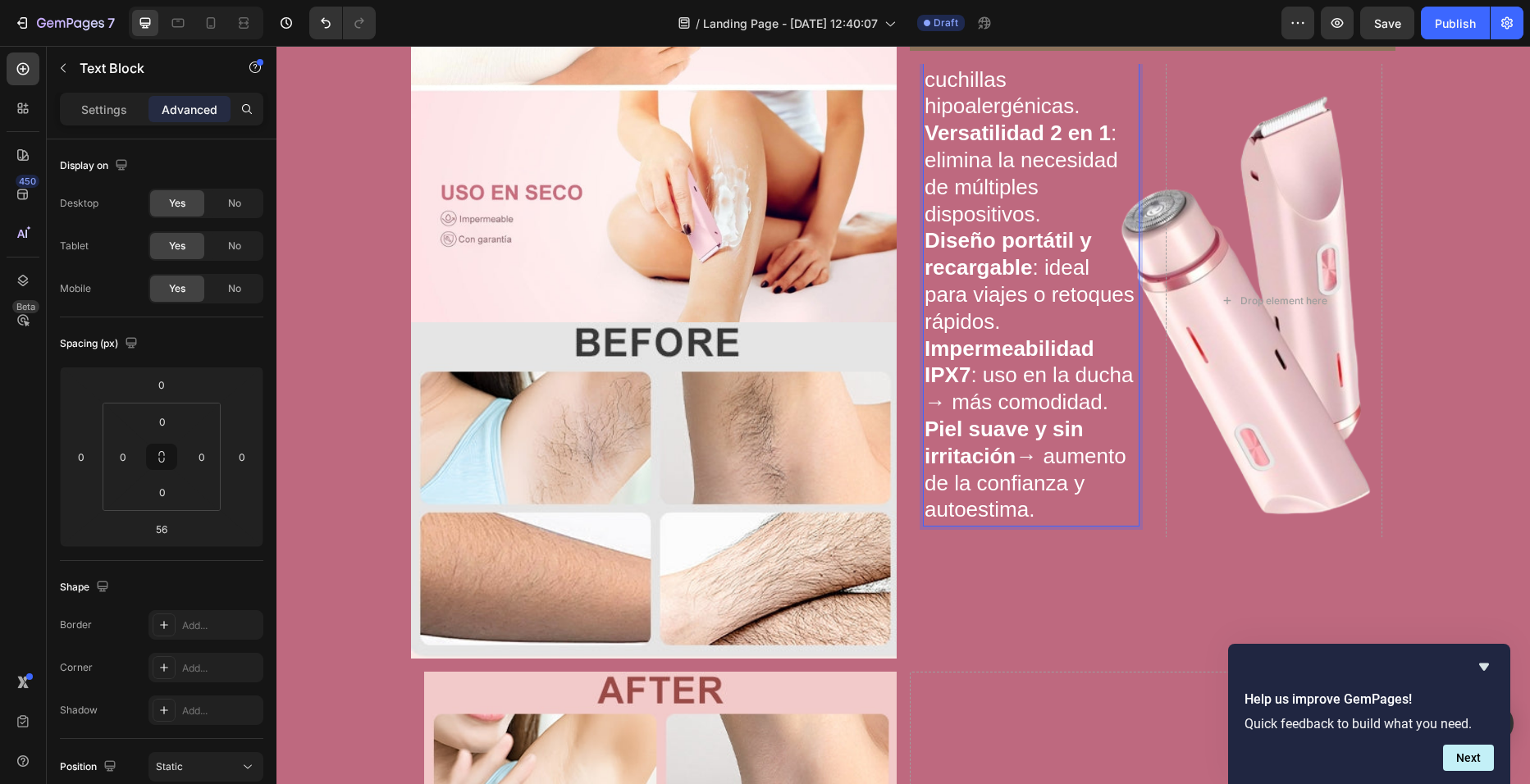
click at [1036, 495] on p "Piel suave y sin irritación → aumento de la confianza y autoestima." at bounding box center [1031, 472] width 213 height 107
click at [1074, 501] on p "Piel suave y sin irritación → aumento de la confianza y autoestima." at bounding box center [1031, 472] width 213 height 107
click at [1034, 512] on div "Afeitado rápido, seguro e indoloro gracias a las cuchillas hipoalergénicas. Ver…" at bounding box center [1031, 256] width 217 height 541
click at [1131, 356] on p "Impermeabilidad IPX7 : uso en la ducha → más comodidad." at bounding box center [1031, 377] width 213 height 81
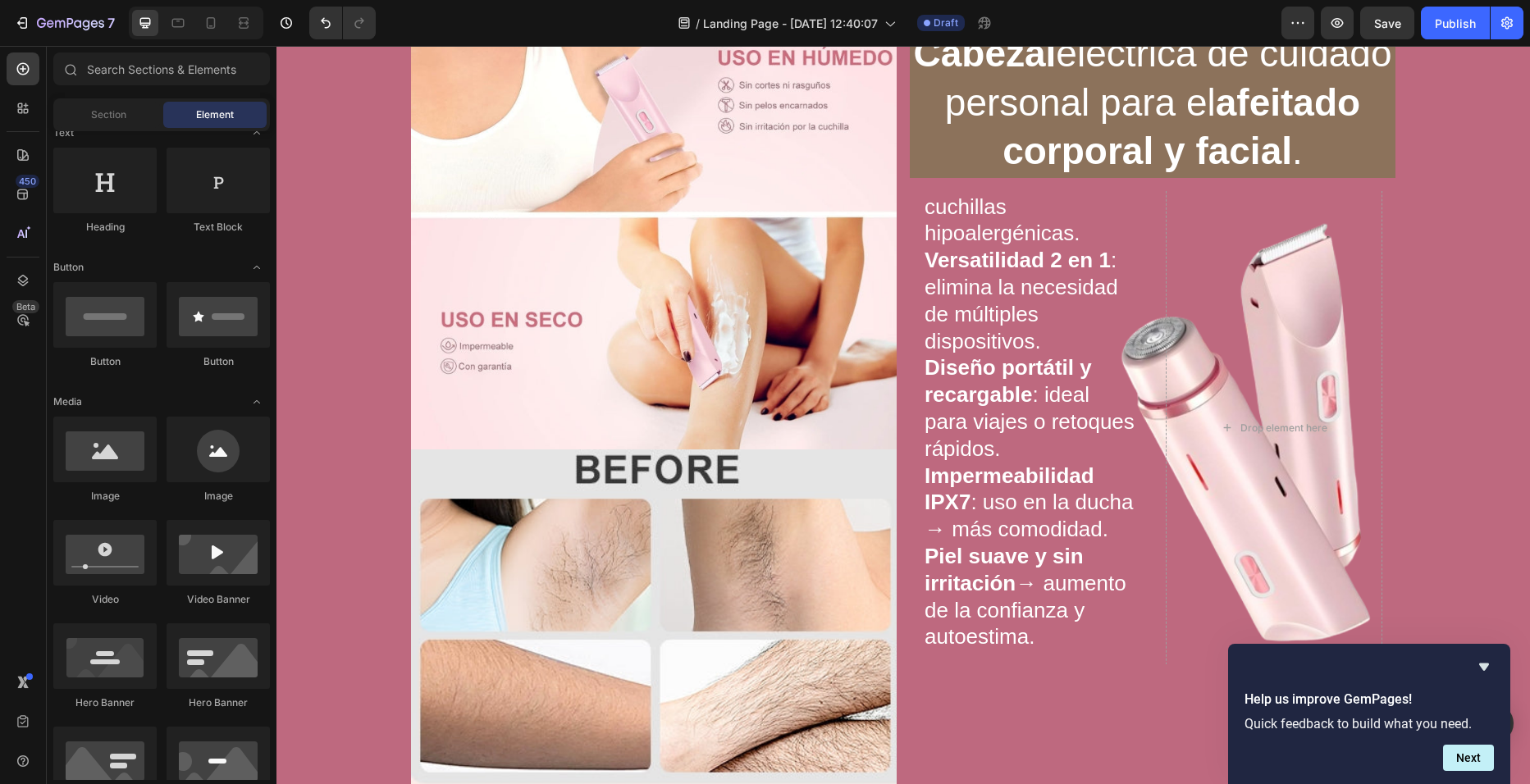
scroll to position [93, 0]
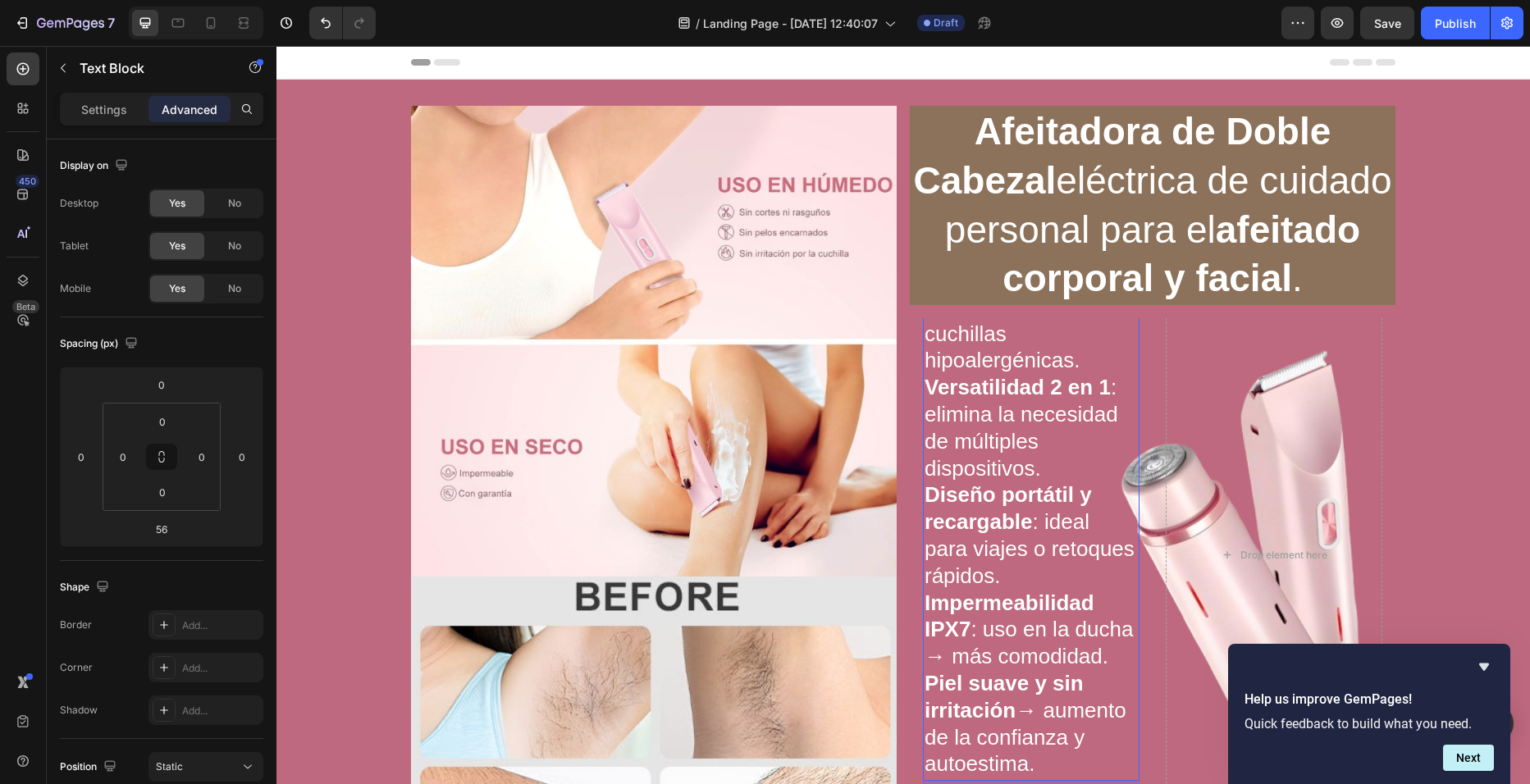
scroll to position [93, 0]
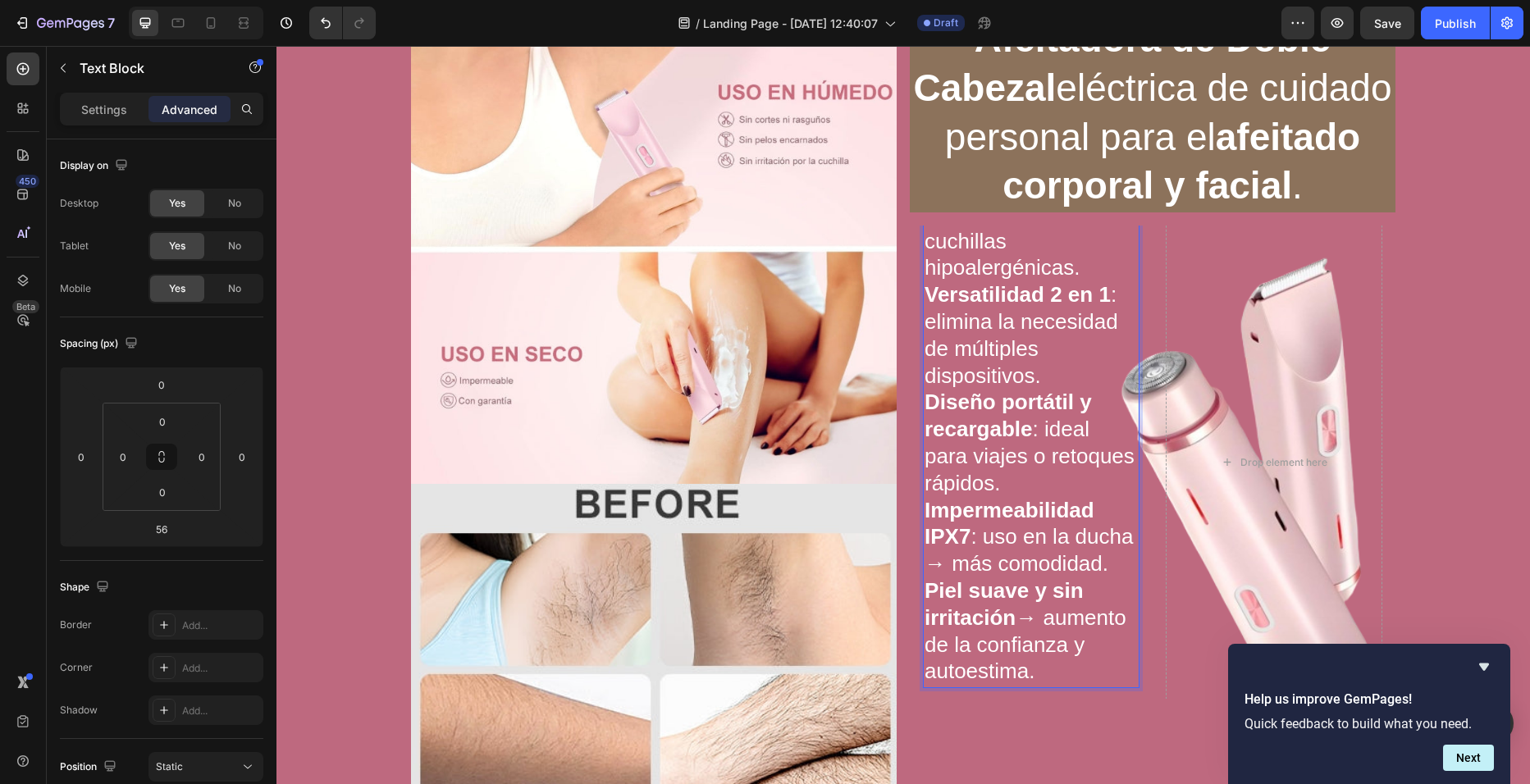
click at [1031, 661] on p "Piel suave y sin irritación → aumento de la confianza y autoestima." at bounding box center [1031, 633] width 213 height 107
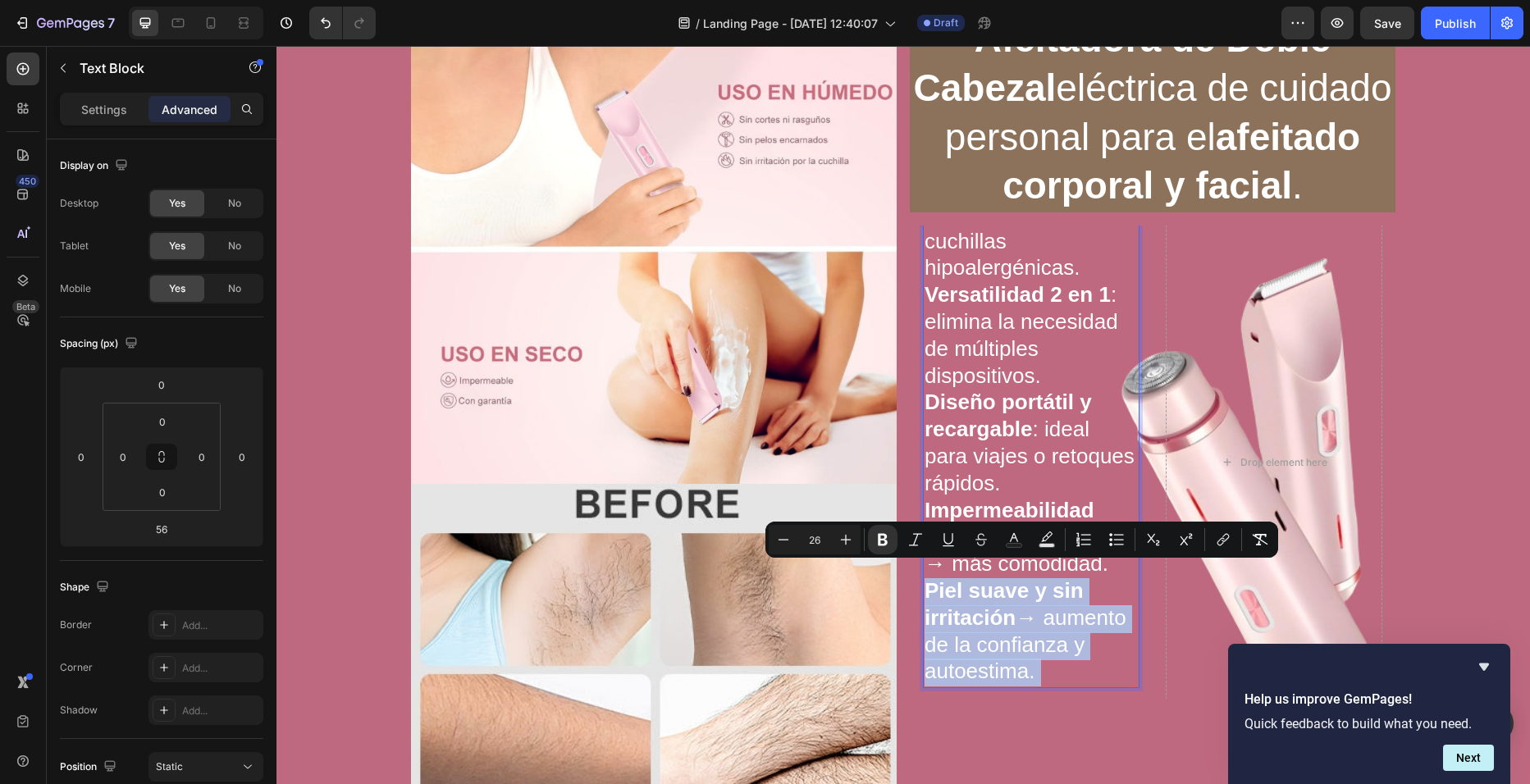
drag, startPoint x: 1031, startPoint y: 661, endPoint x: 943, endPoint y: 425, distance: 251.9
click at [943, 425] on div "Afeitado rápido, seguro e indoloro gracias a las cuchillas hipoalergénicas. Ver…" at bounding box center [1031, 417] width 217 height 541
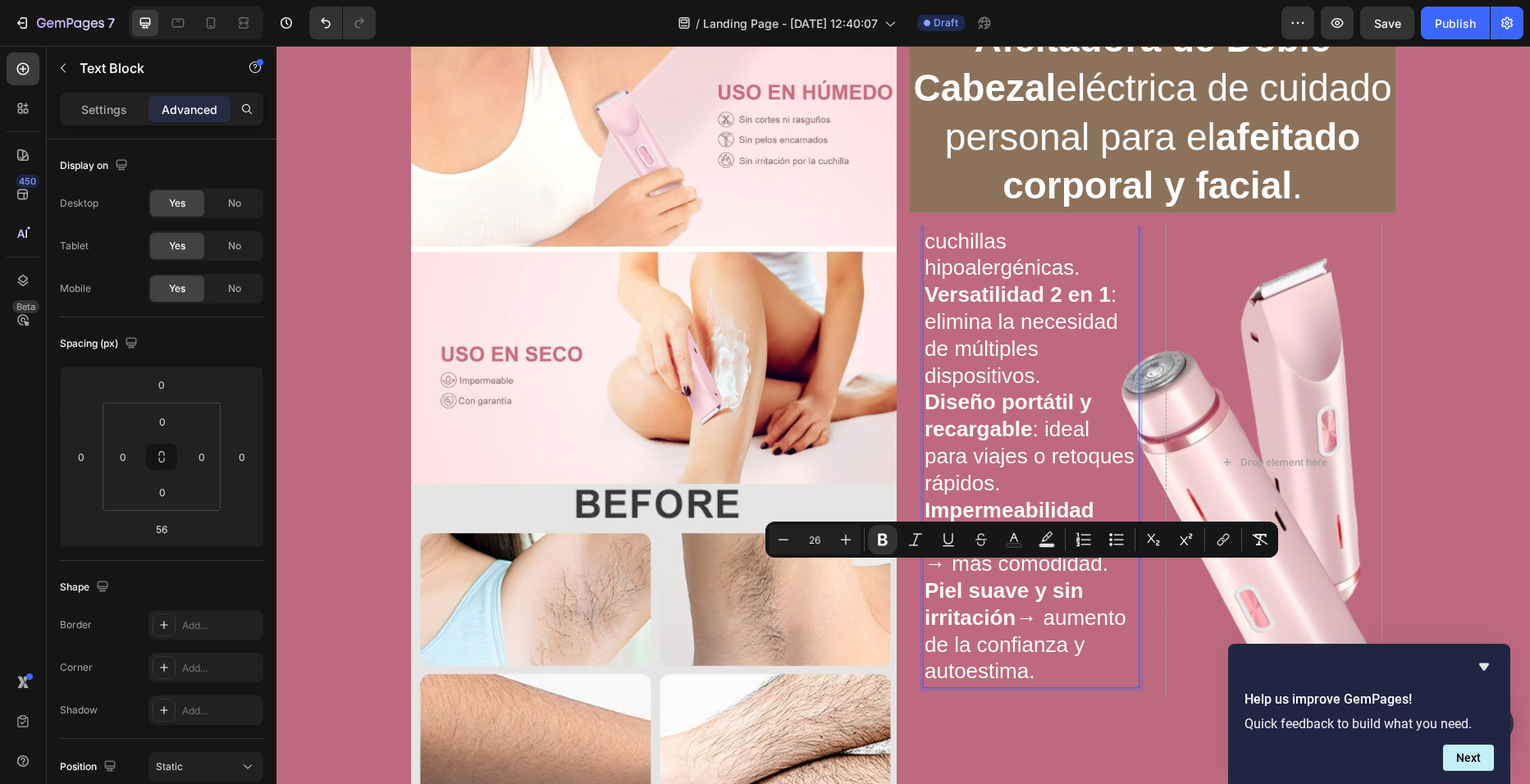
click at [1033, 664] on p "Piel suave y sin irritación → aumento de la confianza y autoestima." at bounding box center [1031, 633] width 213 height 107
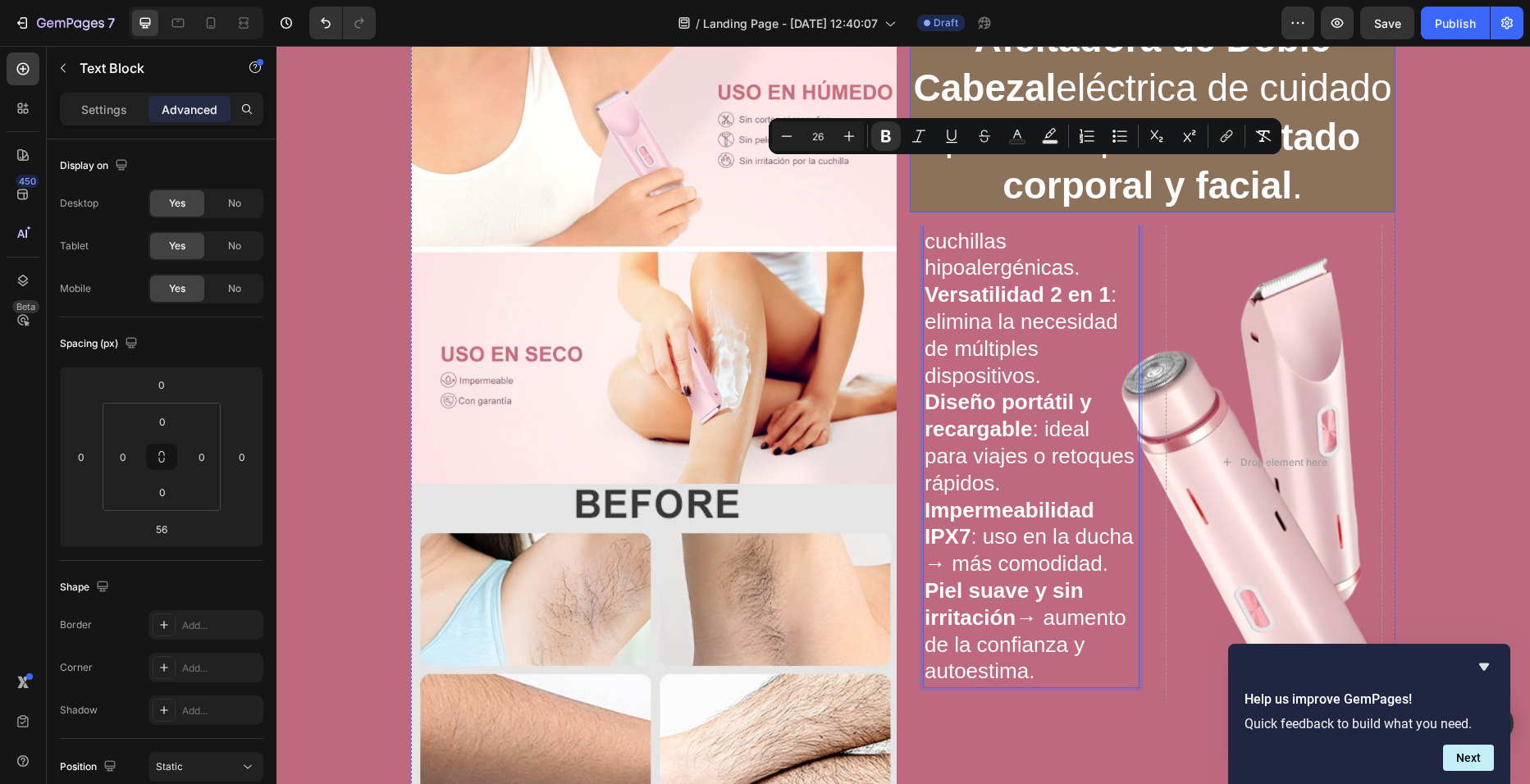
drag, startPoint x: 1033, startPoint y: 664, endPoint x: 911, endPoint y: 161, distance: 517.6
click at [911, 161] on div "Afeitadora [PERSON_NAME] Cabezal eléctrica de cuidado personal para el afeitado…" at bounding box center [1153, 416] width 486 height 807
click at [785, 143] on icon "Editor contextual toolbar" at bounding box center [787, 136] width 17 height 17
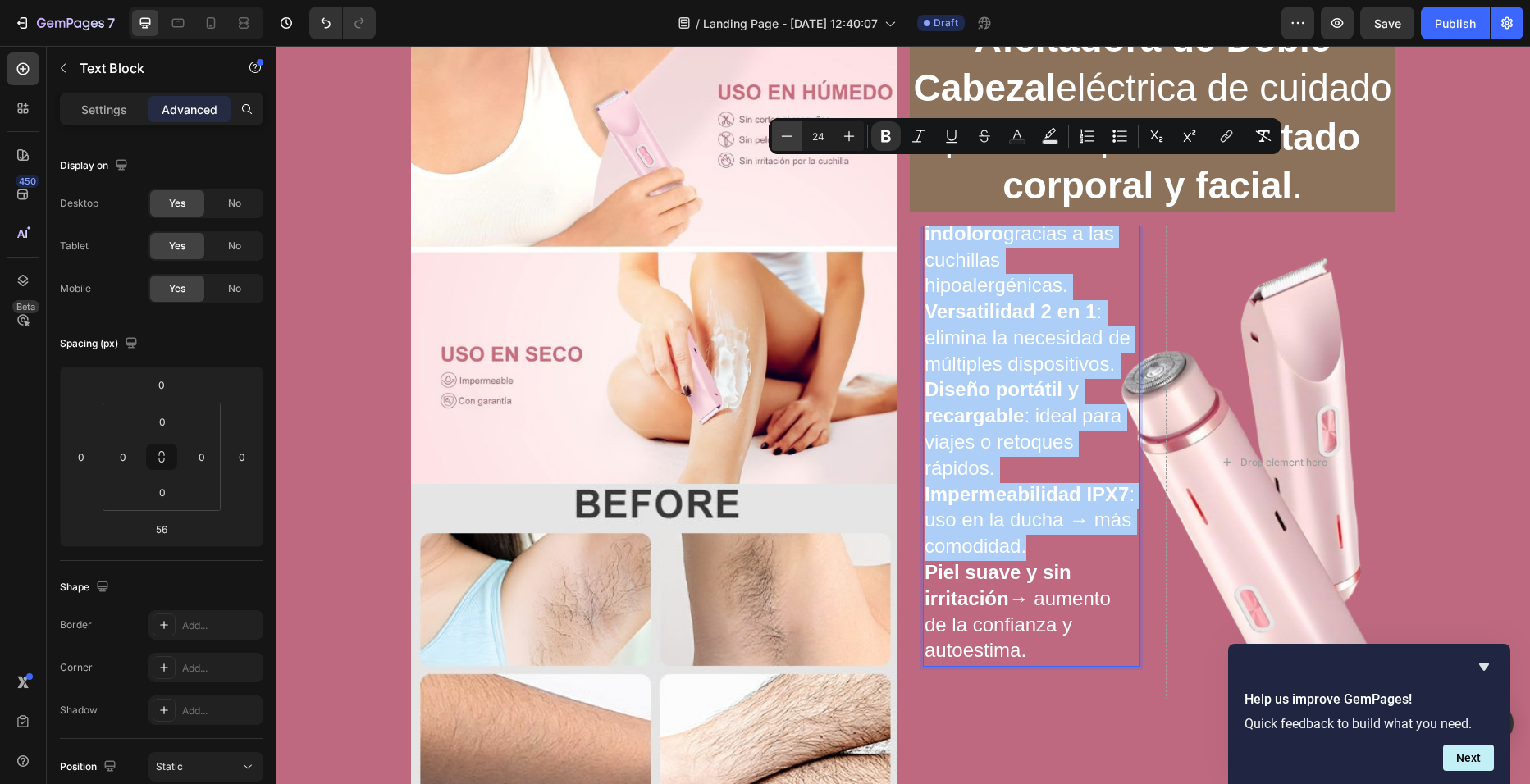
click at [785, 143] on icon "Editor contextual toolbar" at bounding box center [787, 136] width 17 height 17
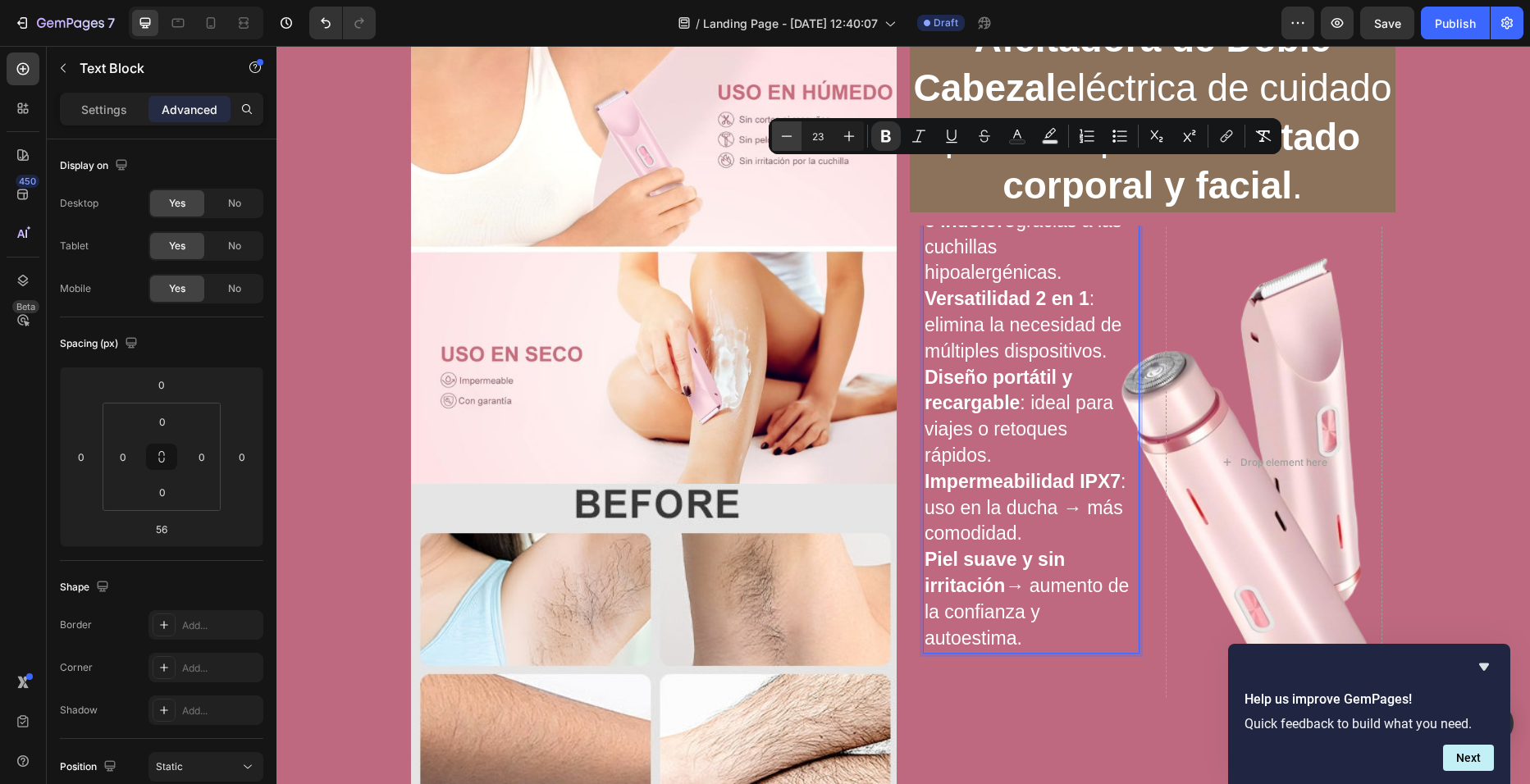
click at [785, 143] on icon "Editor contextual toolbar" at bounding box center [787, 136] width 17 height 17
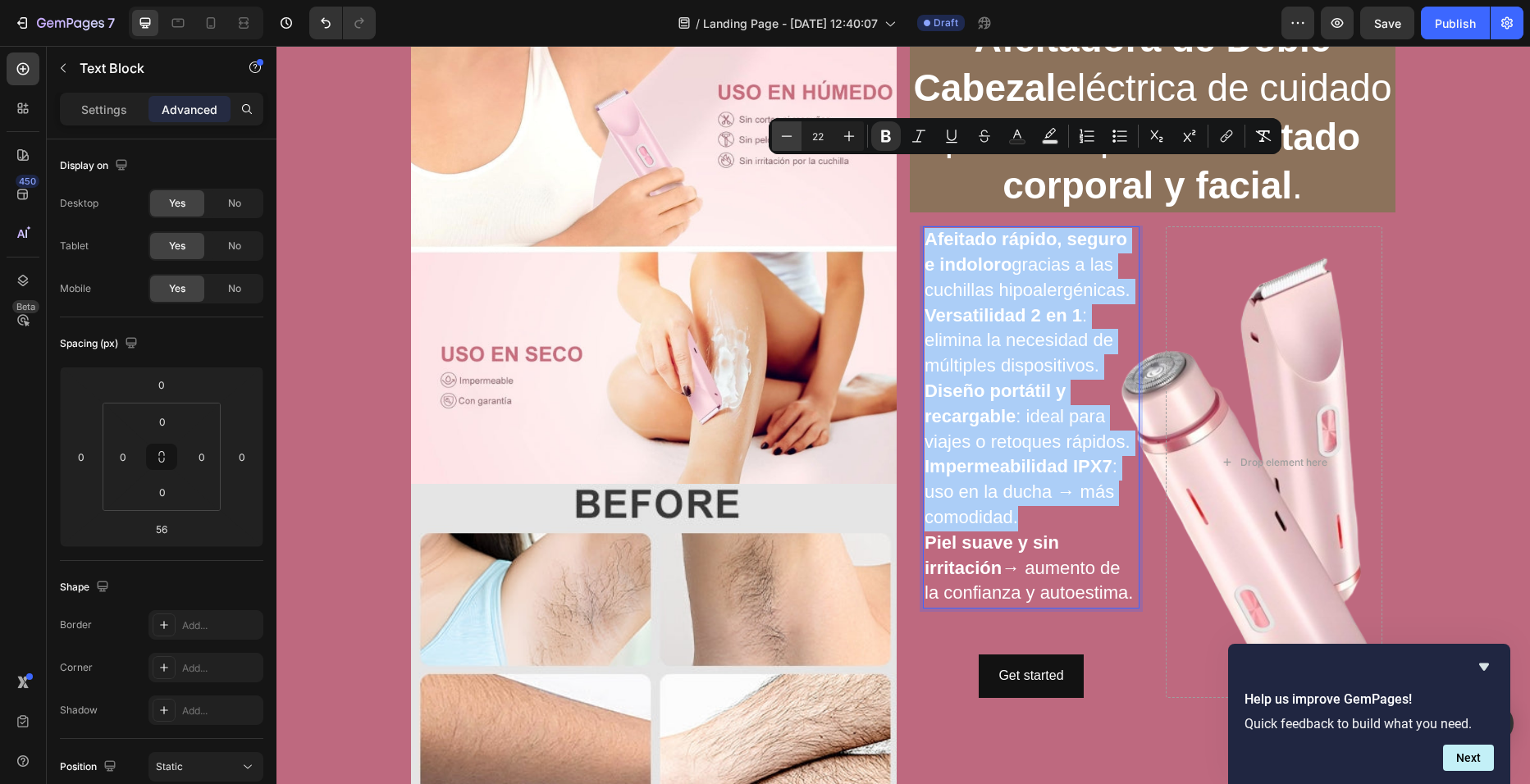
click at [785, 143] on icon "Editor contextual toolbar" at bounding box center [787, 136] width 17 height 17
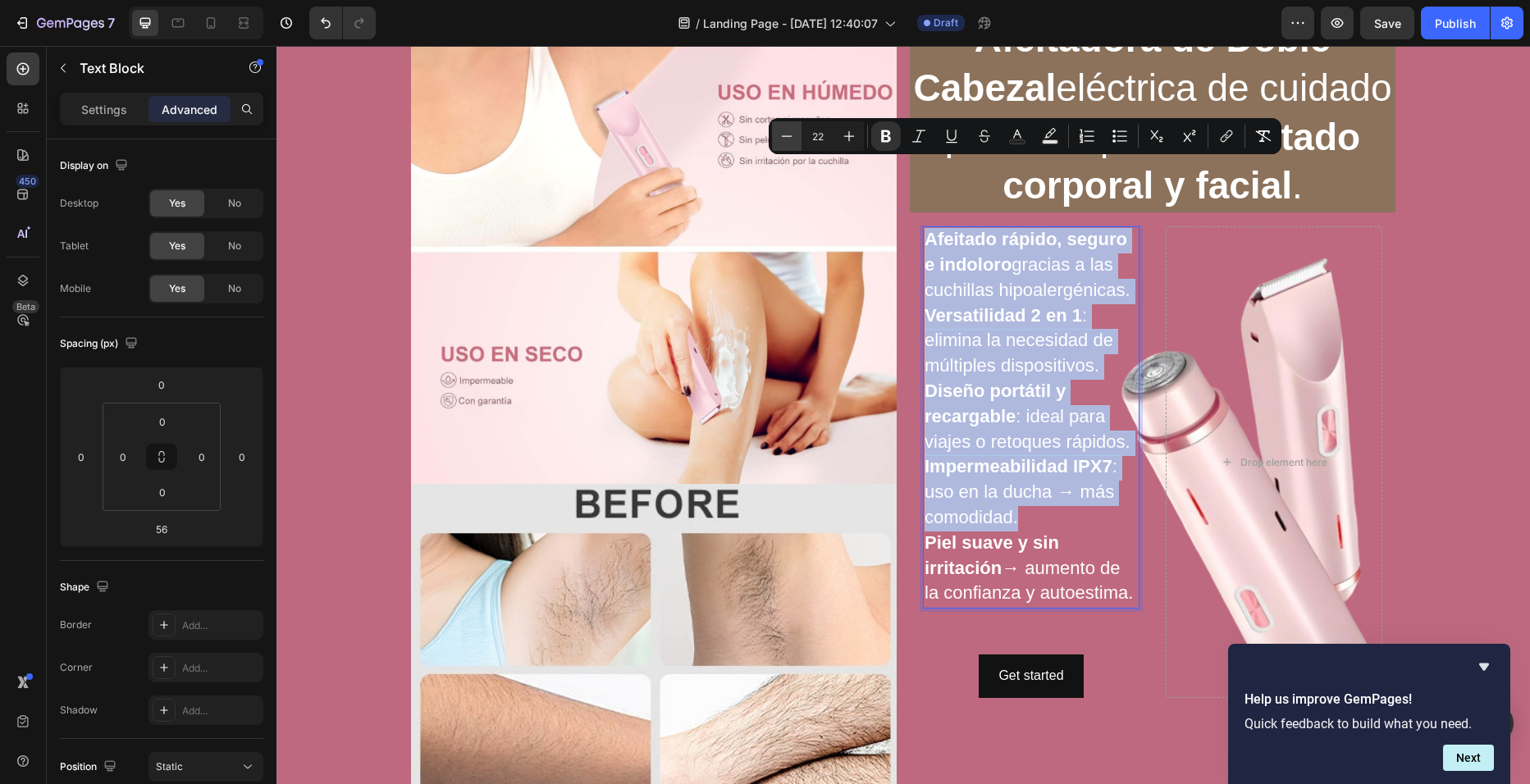
type input "21"
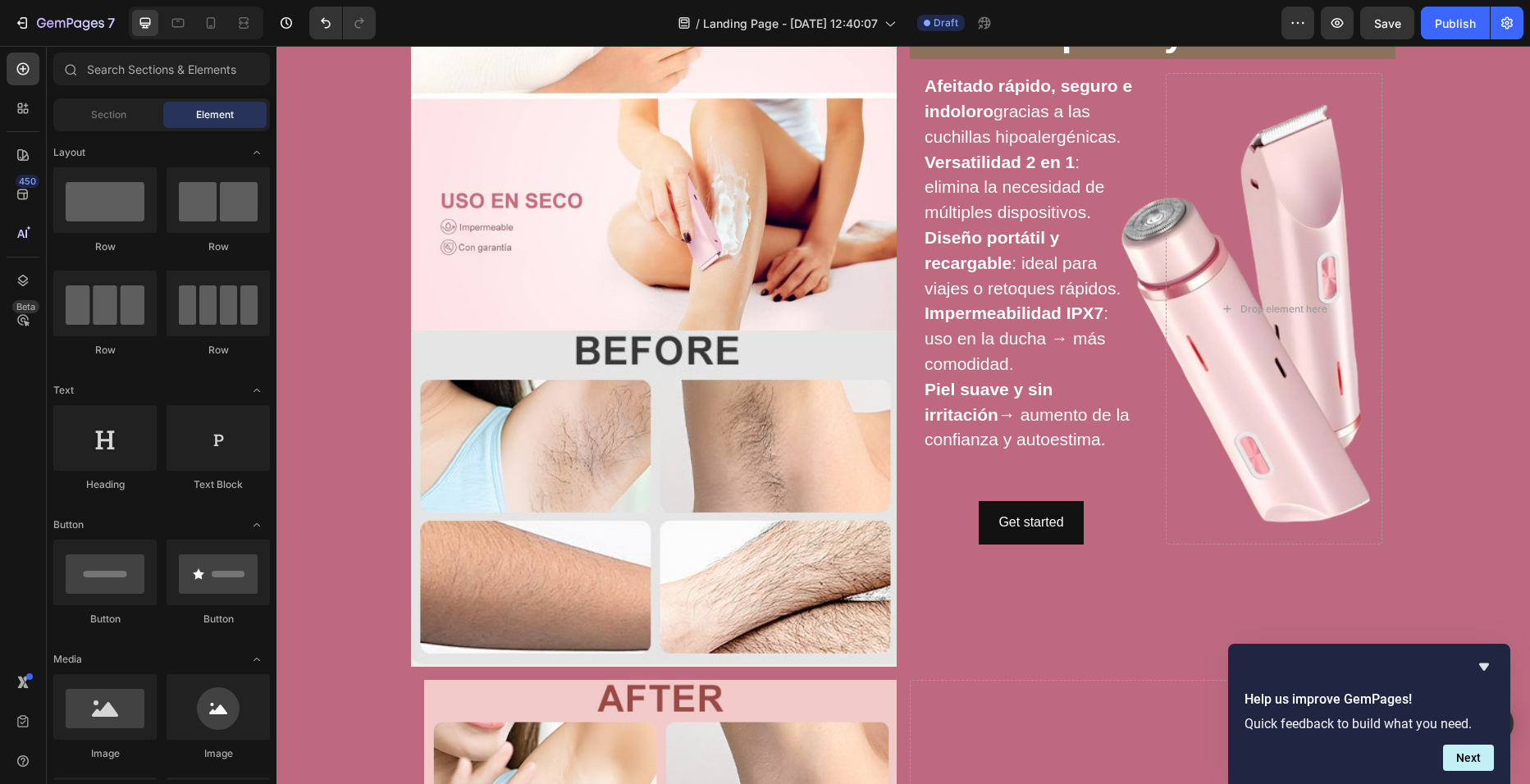
scroll to position [170, 0]
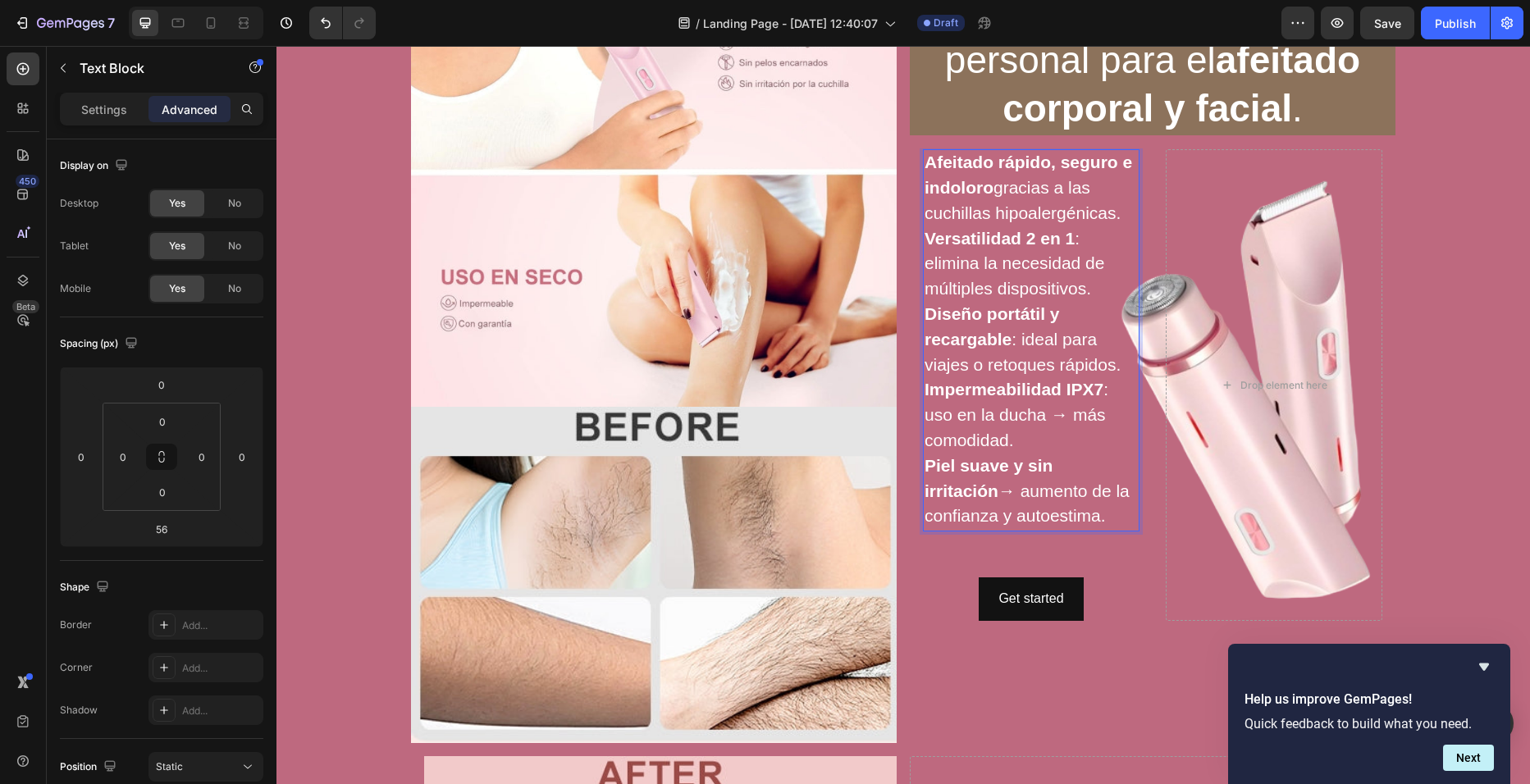
click at [1025, 526] on p "Piel suave y sin irritación → aumento de la confianza y autoestima." at bounding box center [1031, 491] width 213 height 75
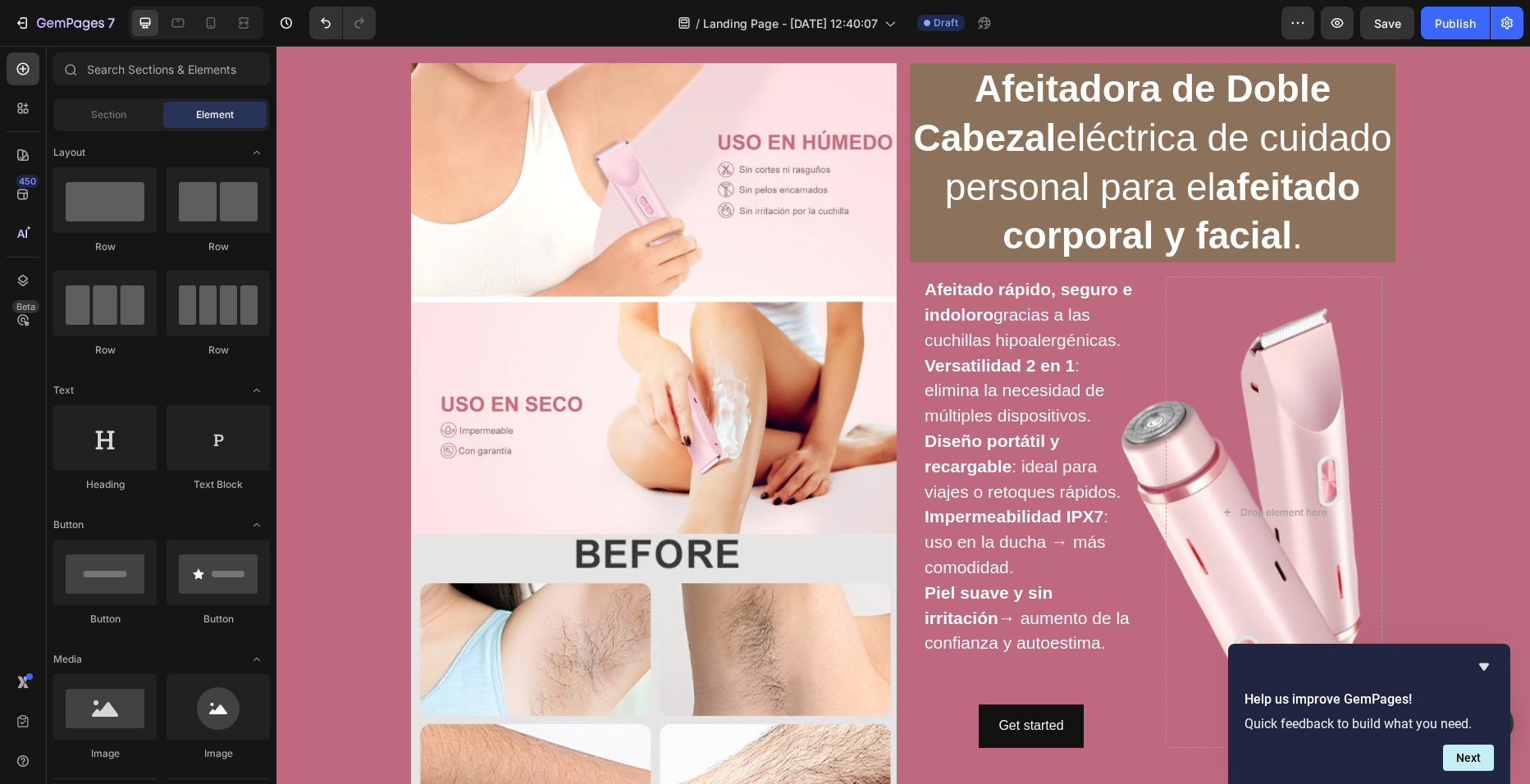
scroll to position [41, 0]
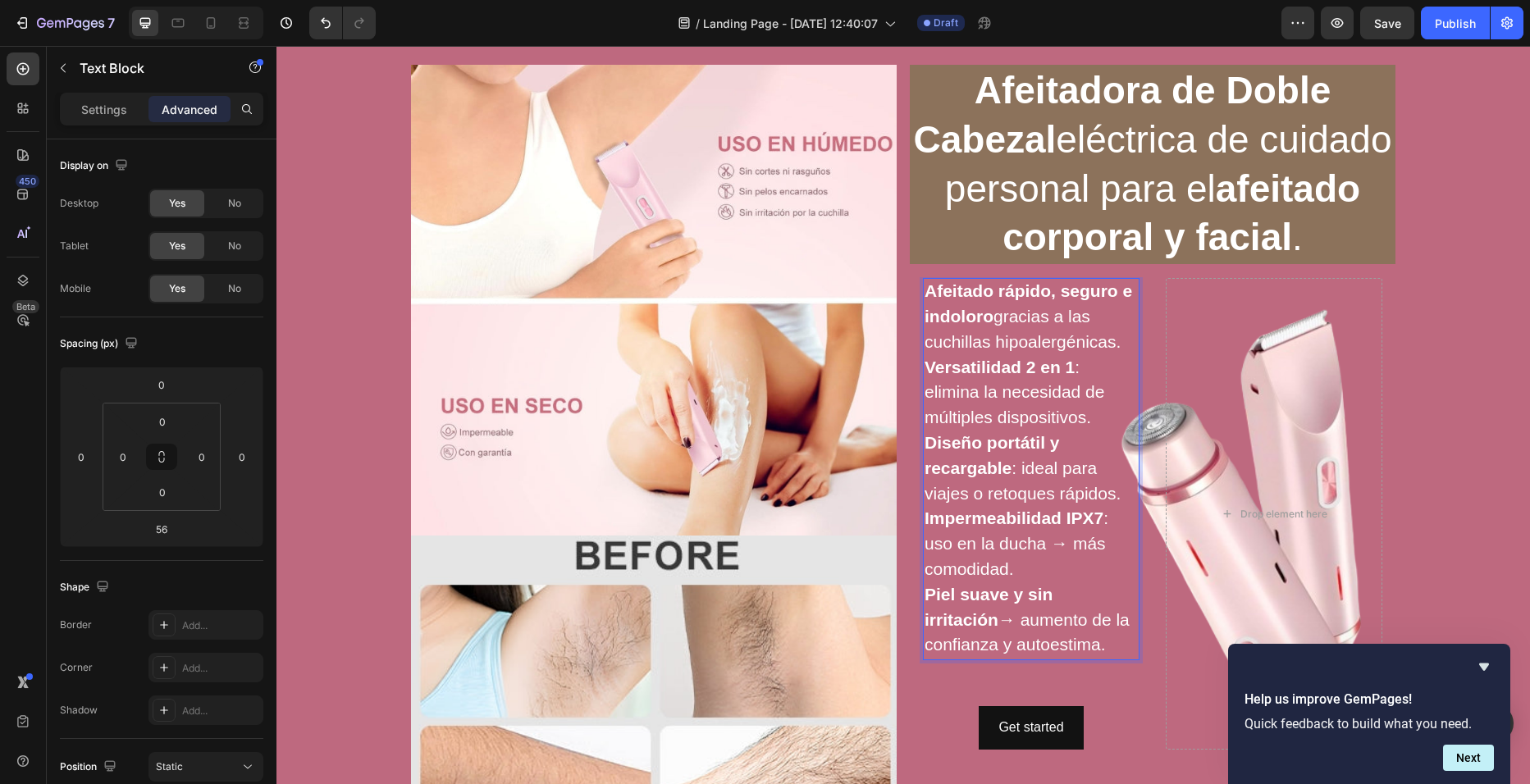
click at [989, 311] on span "Afeitado rápido, seguro e indoloro gracias a las cuchillas hipoalergénicas." at bounding box center [1029, 316] width 208 height 70
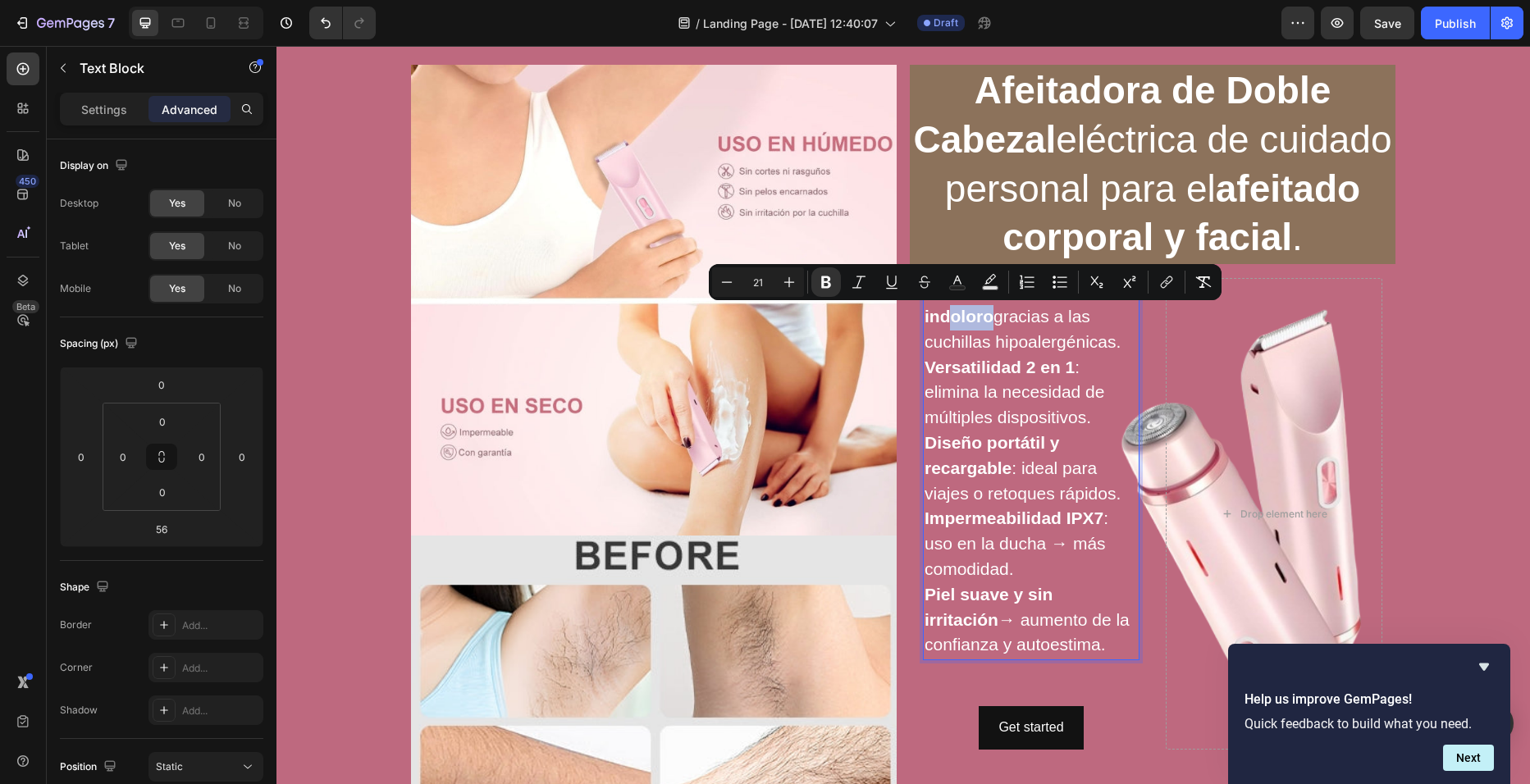
drag, startPoint x: 989, startPoint y: 311, endPoint x: 949, endPoint y: 315, distance: 40.2
click at [949, 315] on span "Afeitado rápido, seguro e indoloro gracias a las cuchillas hipoalergénicas." at bounding box center [1029, 316] width 208 height 70
click at [1276, 145] on h2 "Afeitadora de Doble Cabezal eléctrica de cuidado personal para el afeitado corp…" at bounding box center [1153, 164] width 486 height 199
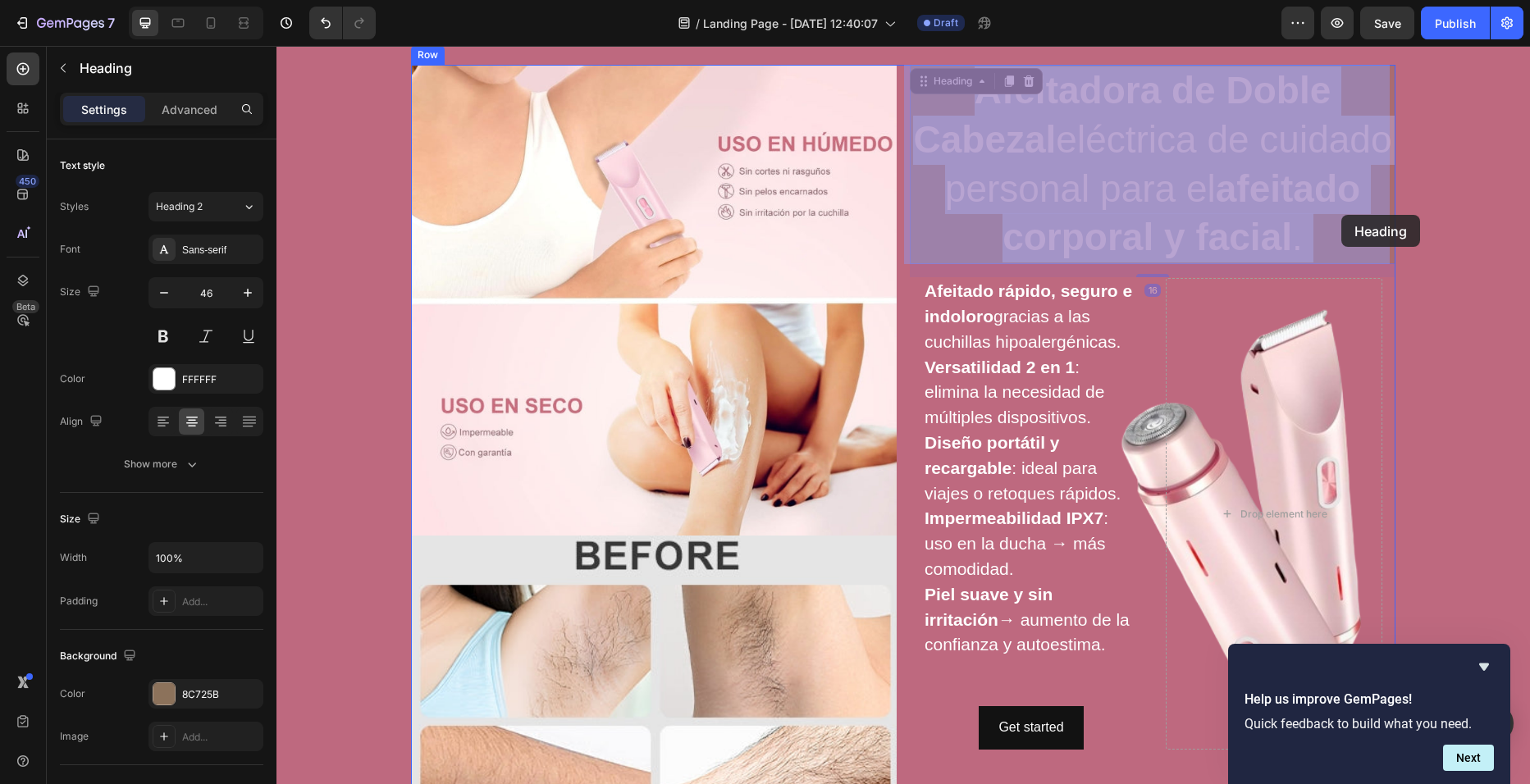
drag, startPoint x: 1276, startPoint y: 145, endPoint x: 1311, endPoint y: 193, distance: 59.4
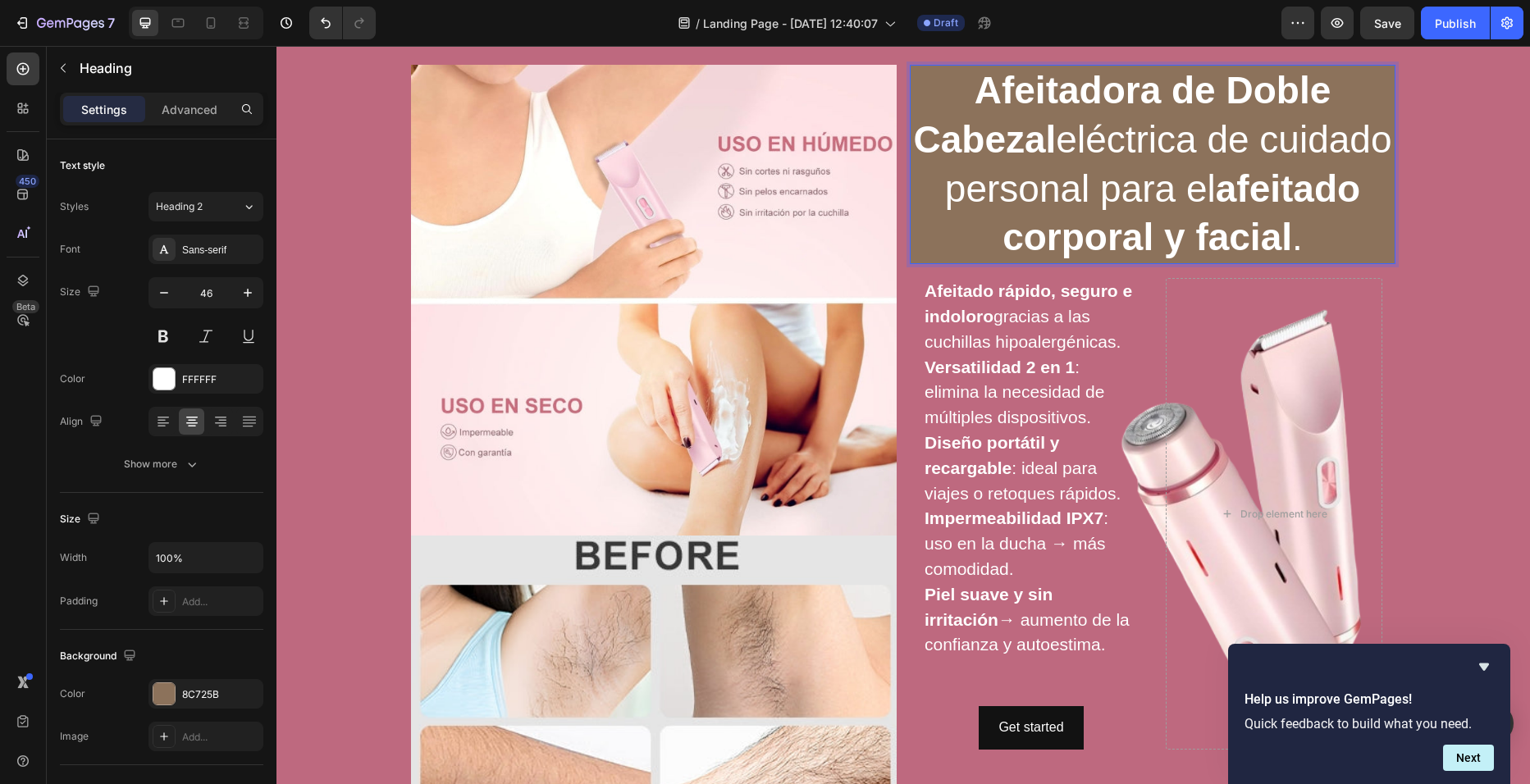
click at [1314, 149] on p "Afeitadora de Doble Cabezal eléctrica de cuidado personal para el afeitado corp…" at bounding box center [1152, 165] width 483 height 196
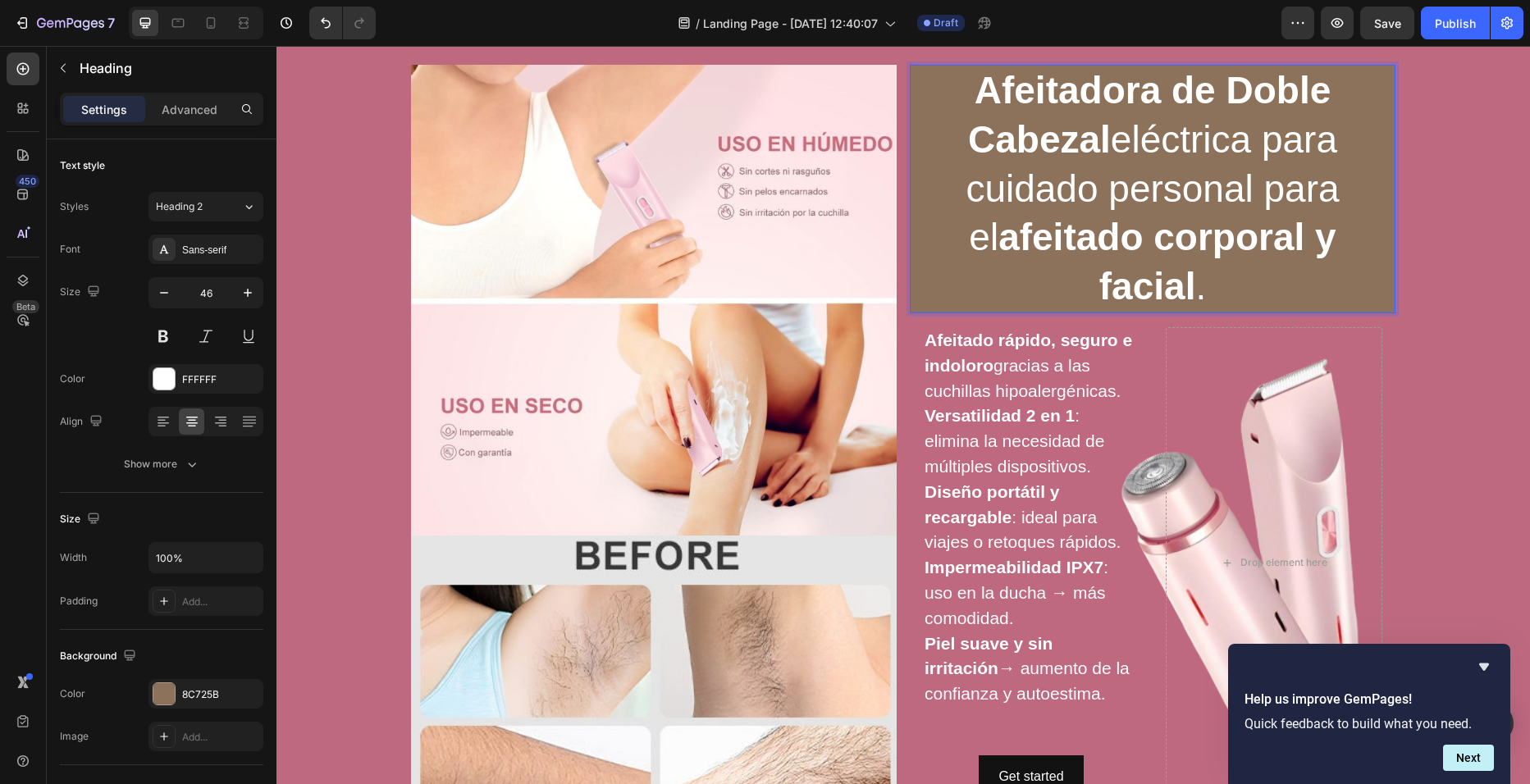
click at [1238, 197] on p "Afeitadora [PERSON_NAME] Cabezal eléctrica para cuidado personal para el afeita…" at bounding box center [1152, 189] width 483 height 246
click at [1369, 245] on p "Afeitadora [PERSON_NAME] Cabezal eléctrica para cuidado personal para el afeita…" at bounding box center [1152, 189] width 483 height 246
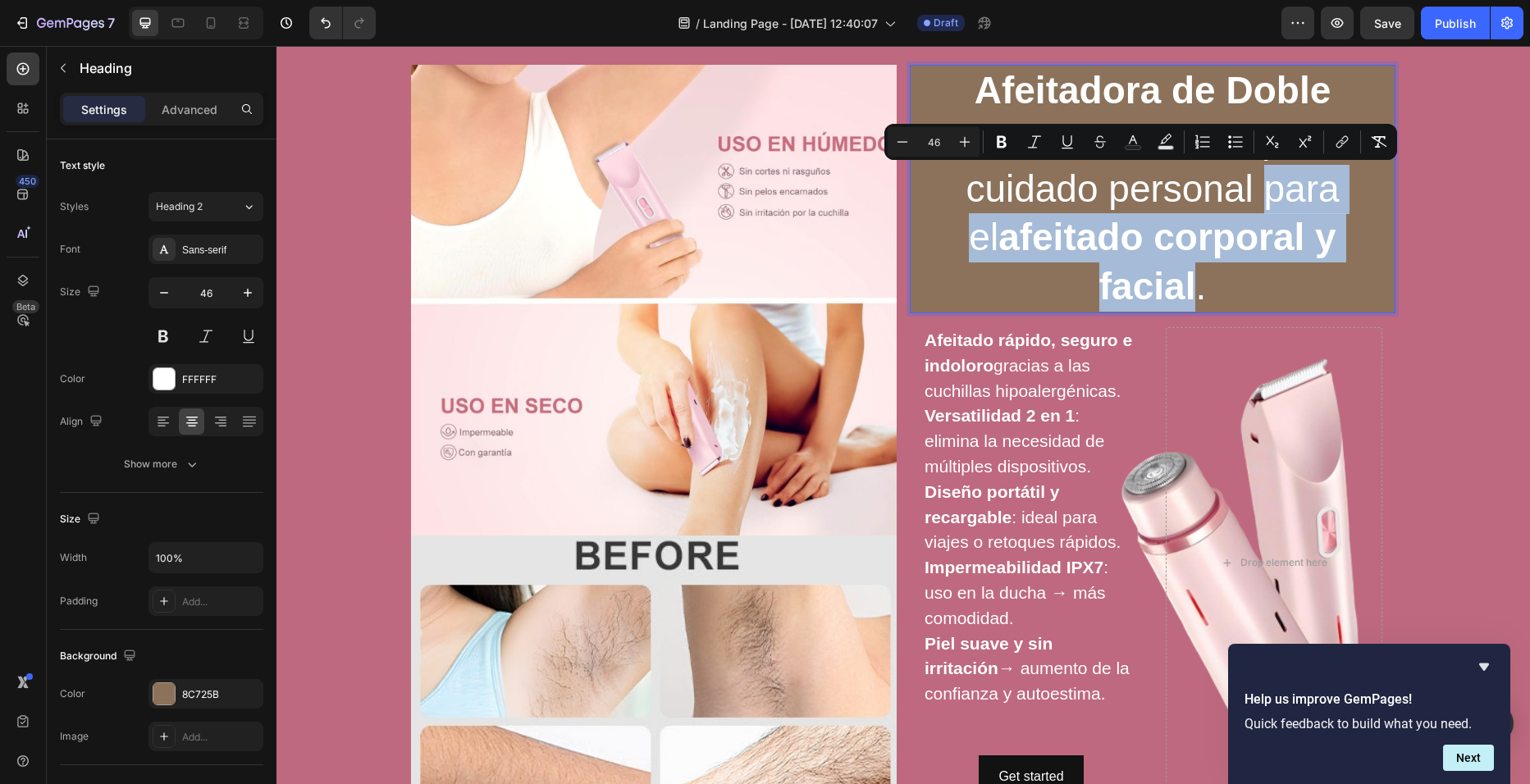
drag, startPoint x: 1369, startPoint y: 245, endPoint x: 1242, endPoint y: 189, distance: 138.8
click at [1242, 189] on p "Afeitadora [PERSON_NAME] Cabezal eléctrica para cuidado personal para el afeita…" at bounding box center [1152, 189] width 483 height 246
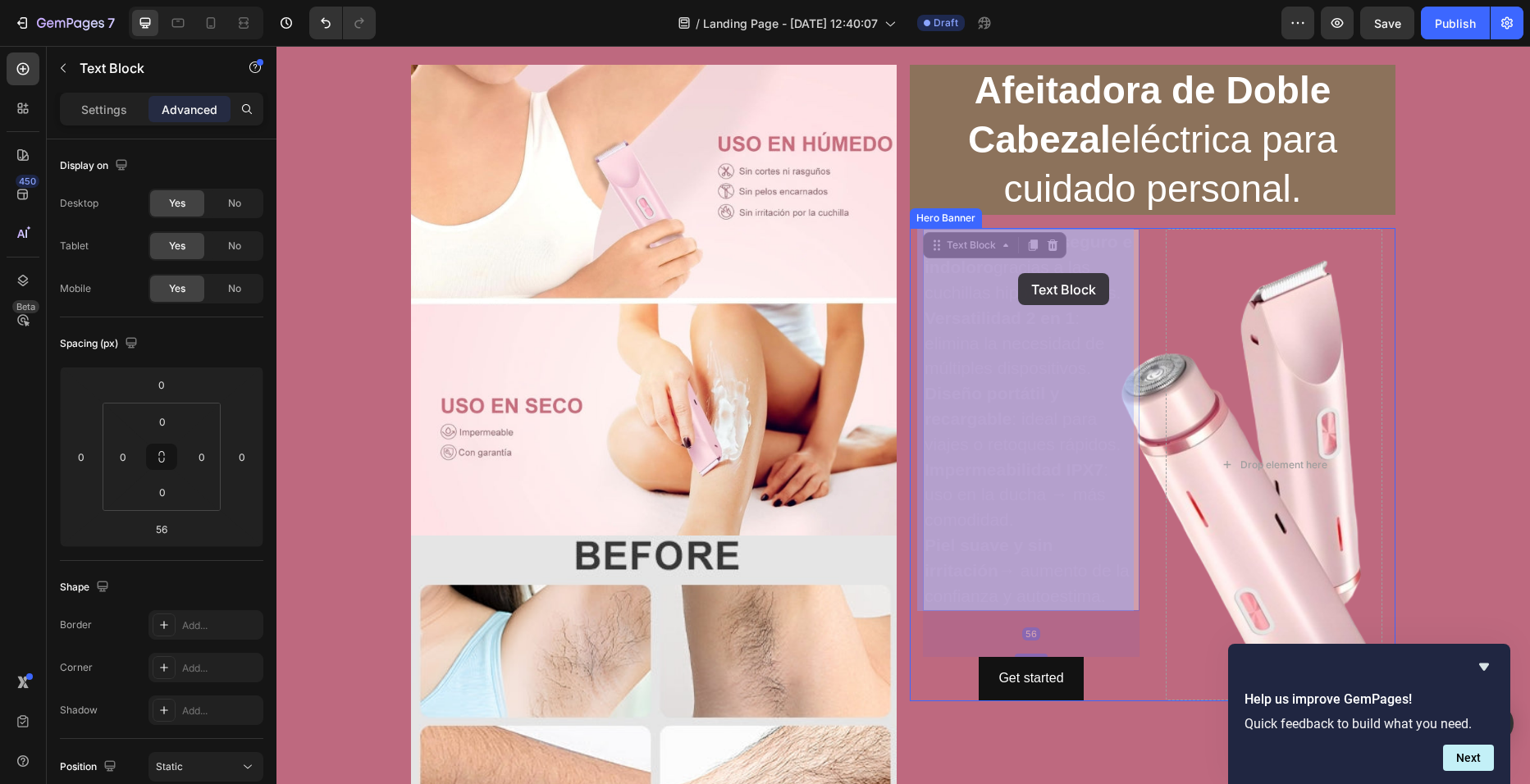
drag, startPoint x: 996, startPoint y: 267, endPoint x: 1020, endPoint y: 275, distance: 25.3
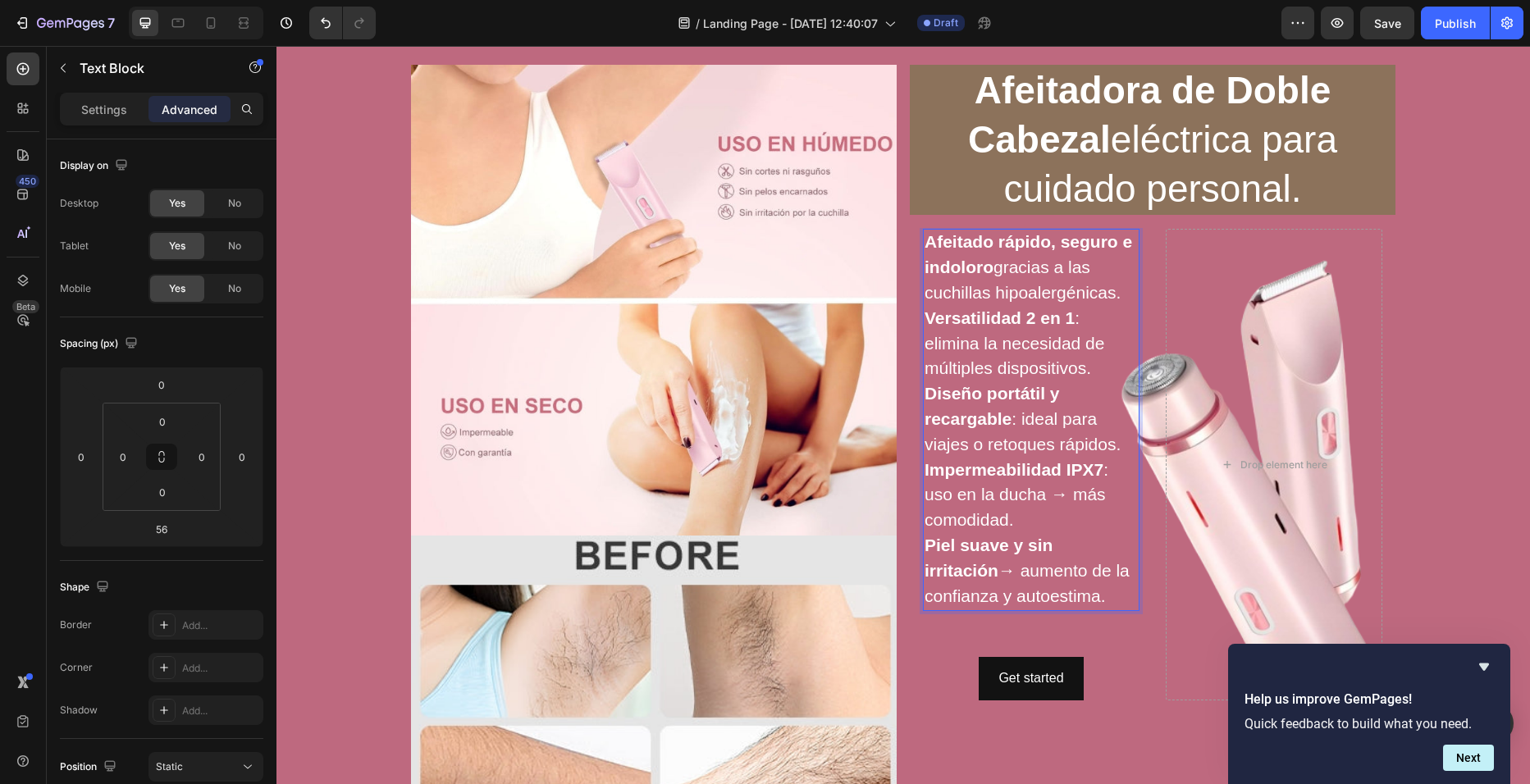
click at [986, 268] on strong "Afeitado rápido, seguro e indoloro" at bounding box center [1029, 255] width 208 height 44
drag, startPoint x: 990, startPoint y: 268, endPoint x: 1104, endPoint y: 302, distance: 119.0
click at [1104, 302] on p "Afeitado rápido, seguro e indoloro gracias a las cuchillas hipoalergénicas." at bounding box center [1031, 268] width 213 height 75
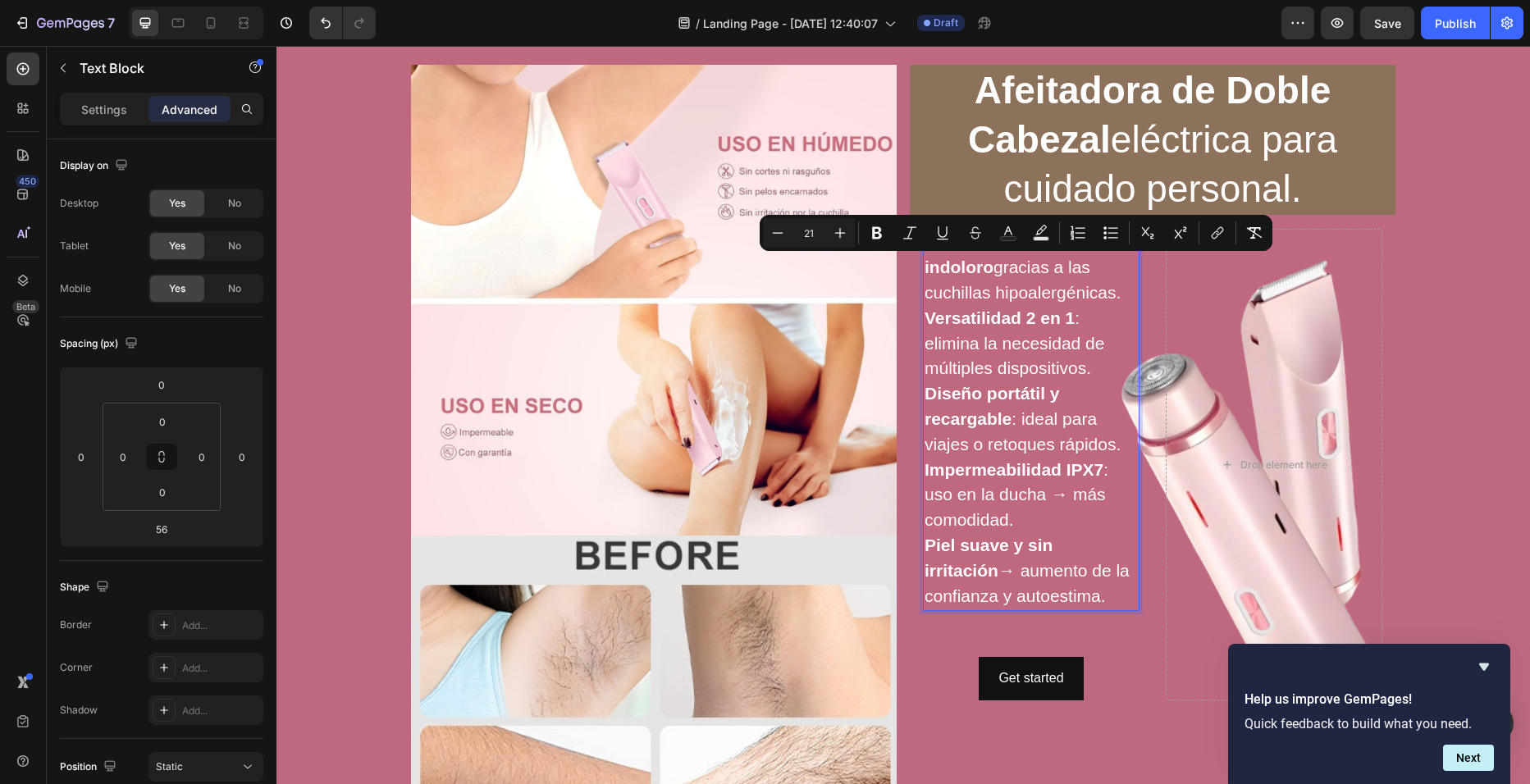
drag, startPoint x: 1116, startPoint y: 290, endPoint x: 990, endPoint y: 266, distance: 128.3
click at [990, 266] on p "Afeitado rápido, seguro e indoloro gracias a las cuchillas hipoalergénicas." at bounding box center [1031, 268] width 213 height 75
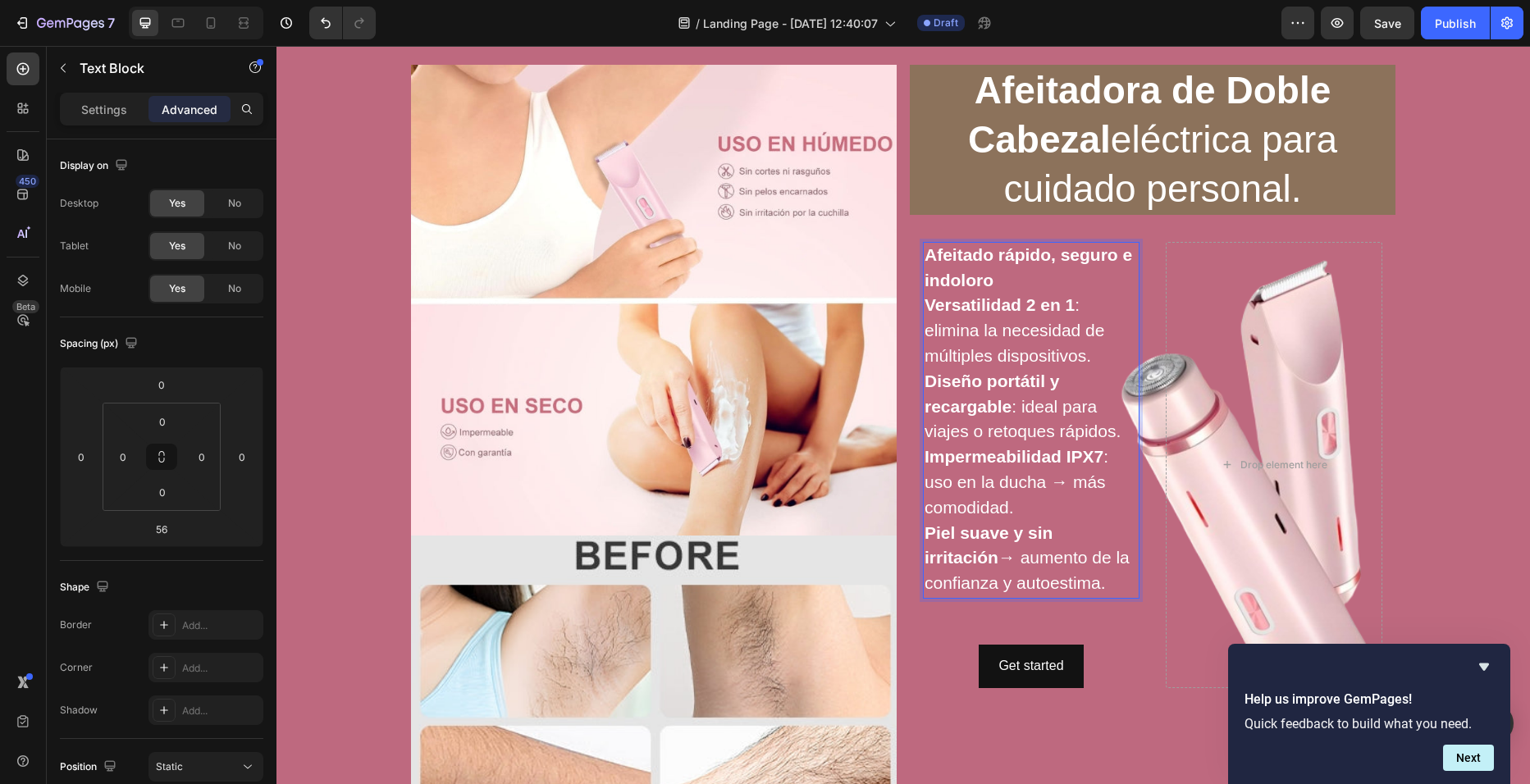
scroll to position [54, 0]
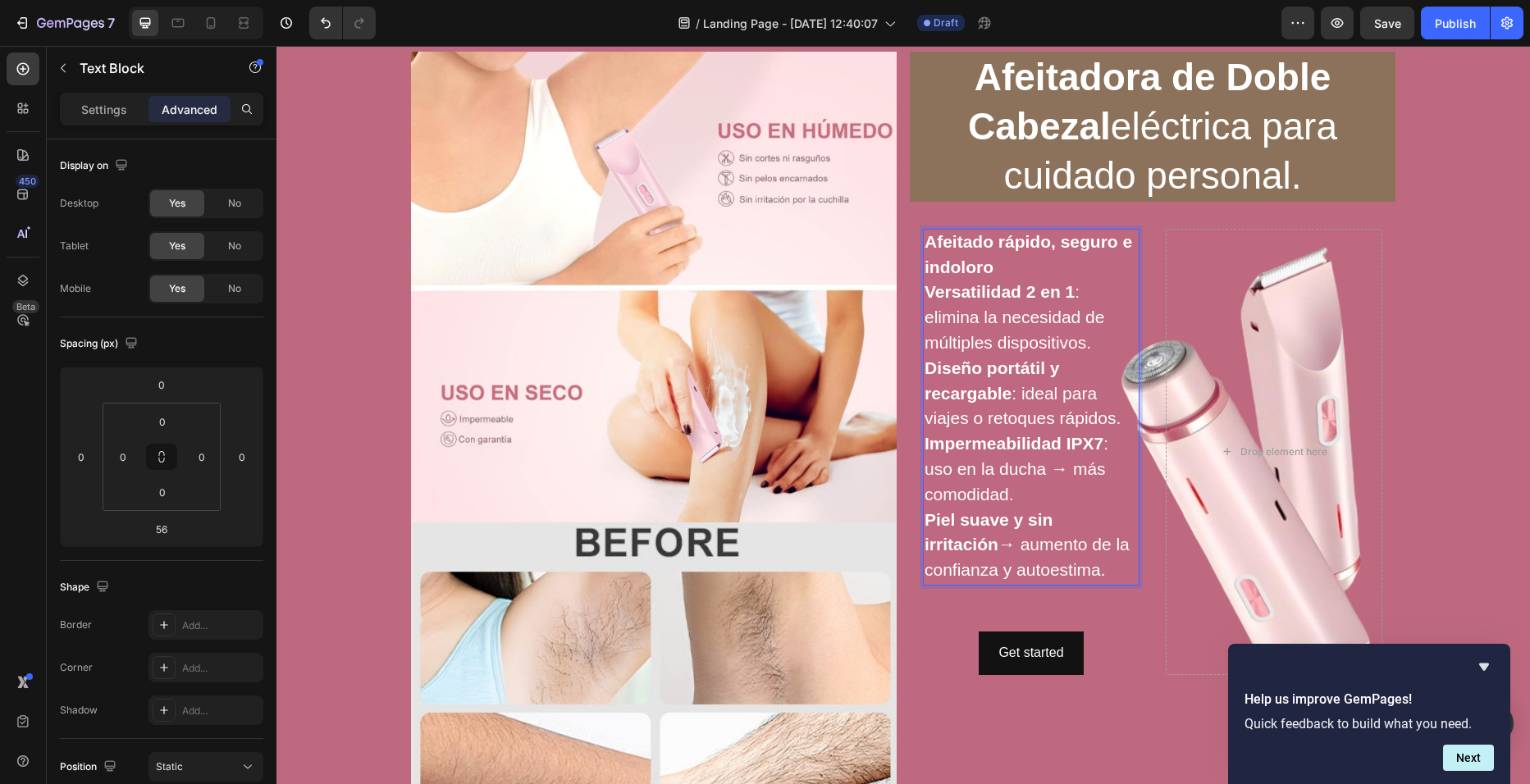
click at [978, 424] on span "Diseño portátil y recargable : ideal para viajes o retoques rápidos." at bounding box center [1023, 393] width 196 height 70
click at [1030, 500] on p "Impermeabilidad IPX7 : uso en la ducha → más comodidad." at bounding box center [1031, 470] width 213 height 75
click at [1036, 569] on p "Piel suave y sin irritación → aumento de la confianza y autoestima." at bounding box center [1031, 546] width 213 height 75
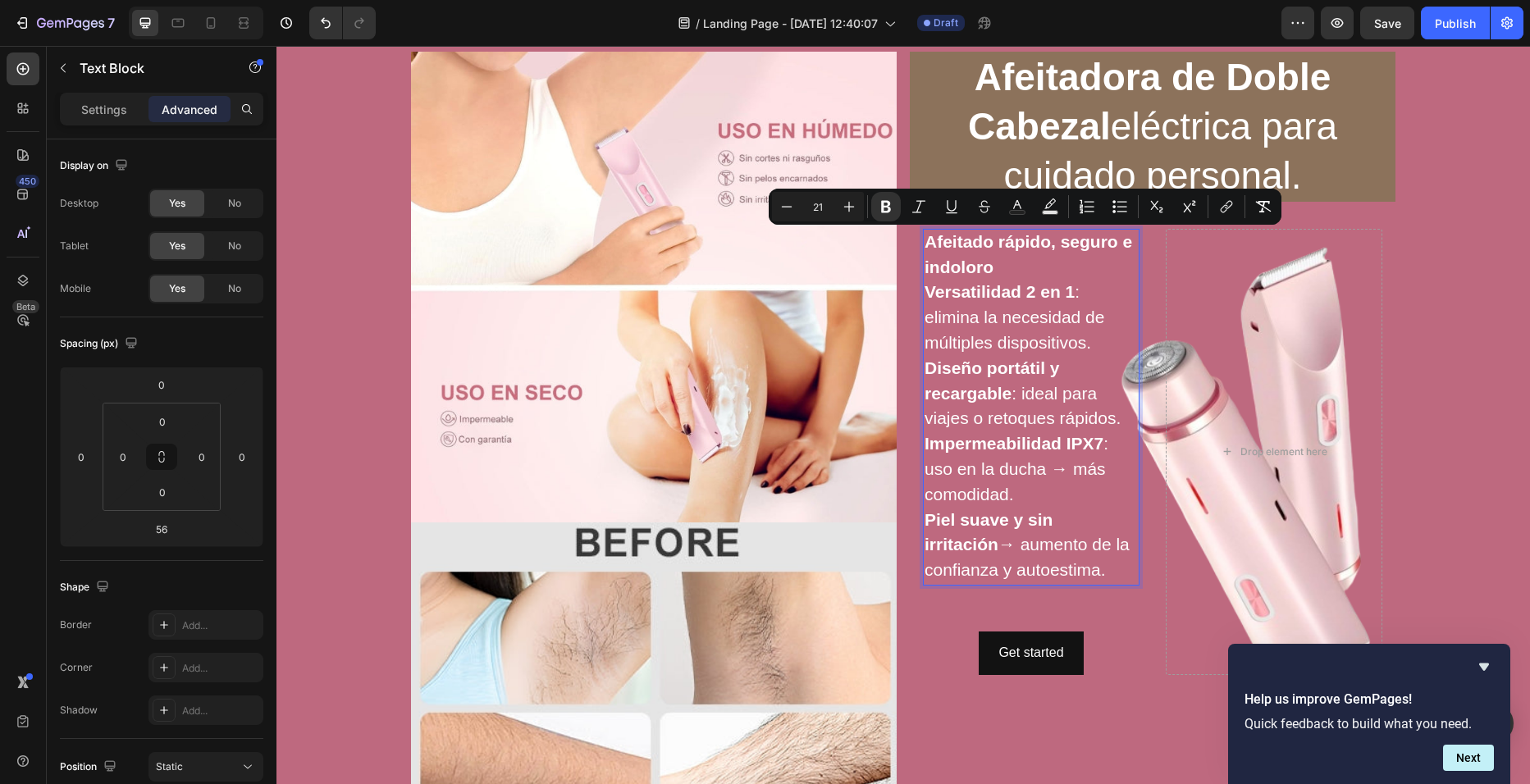
drag, startPoint x: 1034, startPoint y: 571, endPoint x: 918, endPoint y: 240, distance: 350.7
click at [923, 240] on div "Afeitado rápido, seguro e indoloro Versatilidad 2 en 1 : elimina la necesidad d…" at bounding box center [1031, 407] width 217 height 357
click at [841, 204] on icon "Editor contextual toolbar" at bounding box center [849, 207] width 17 height 17
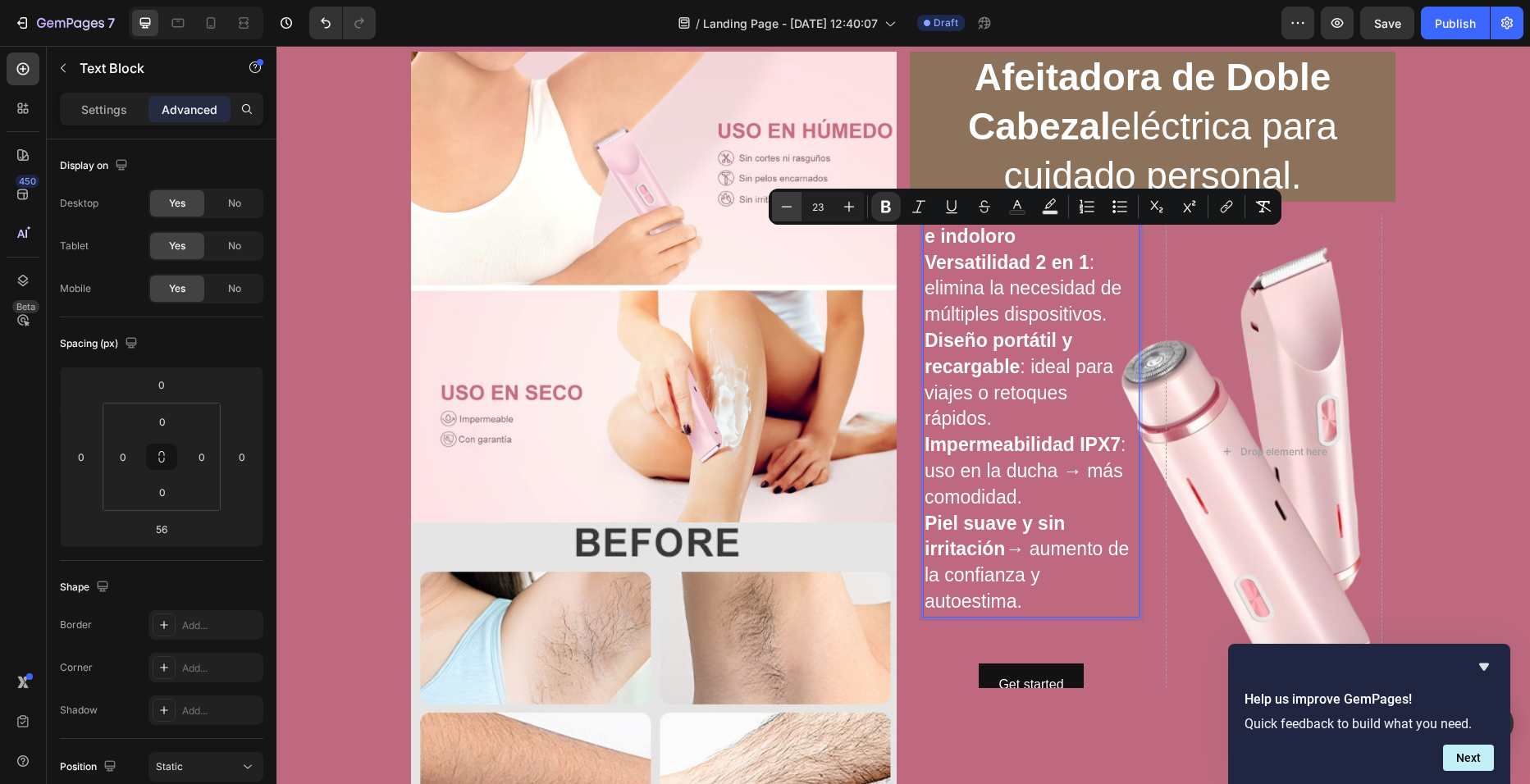
click at [790, 204] on icon "Editor contextual toolbar" at bounding box center [787, 207] width 17 height 17
type input "22"
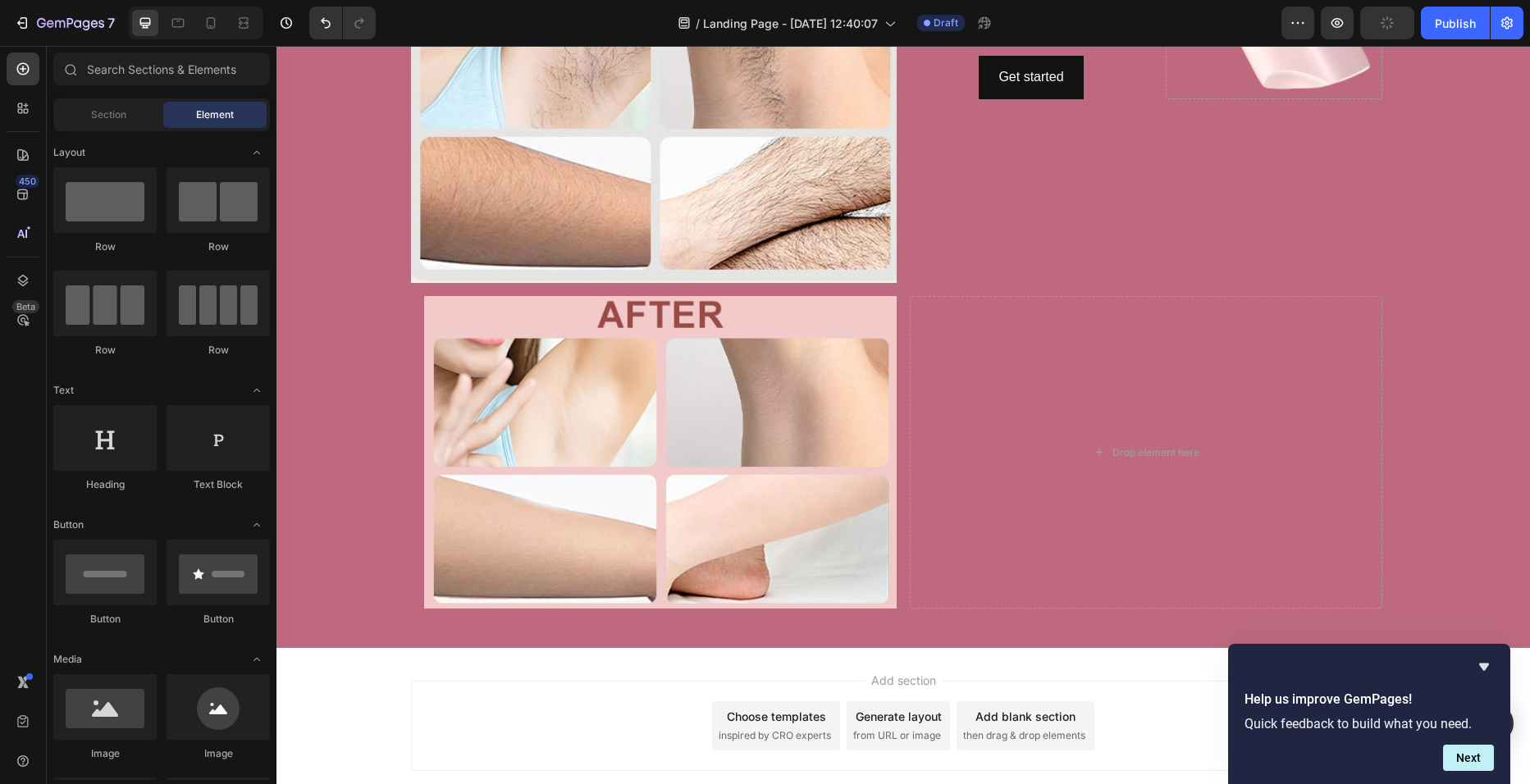
scroll to position [633, 0]
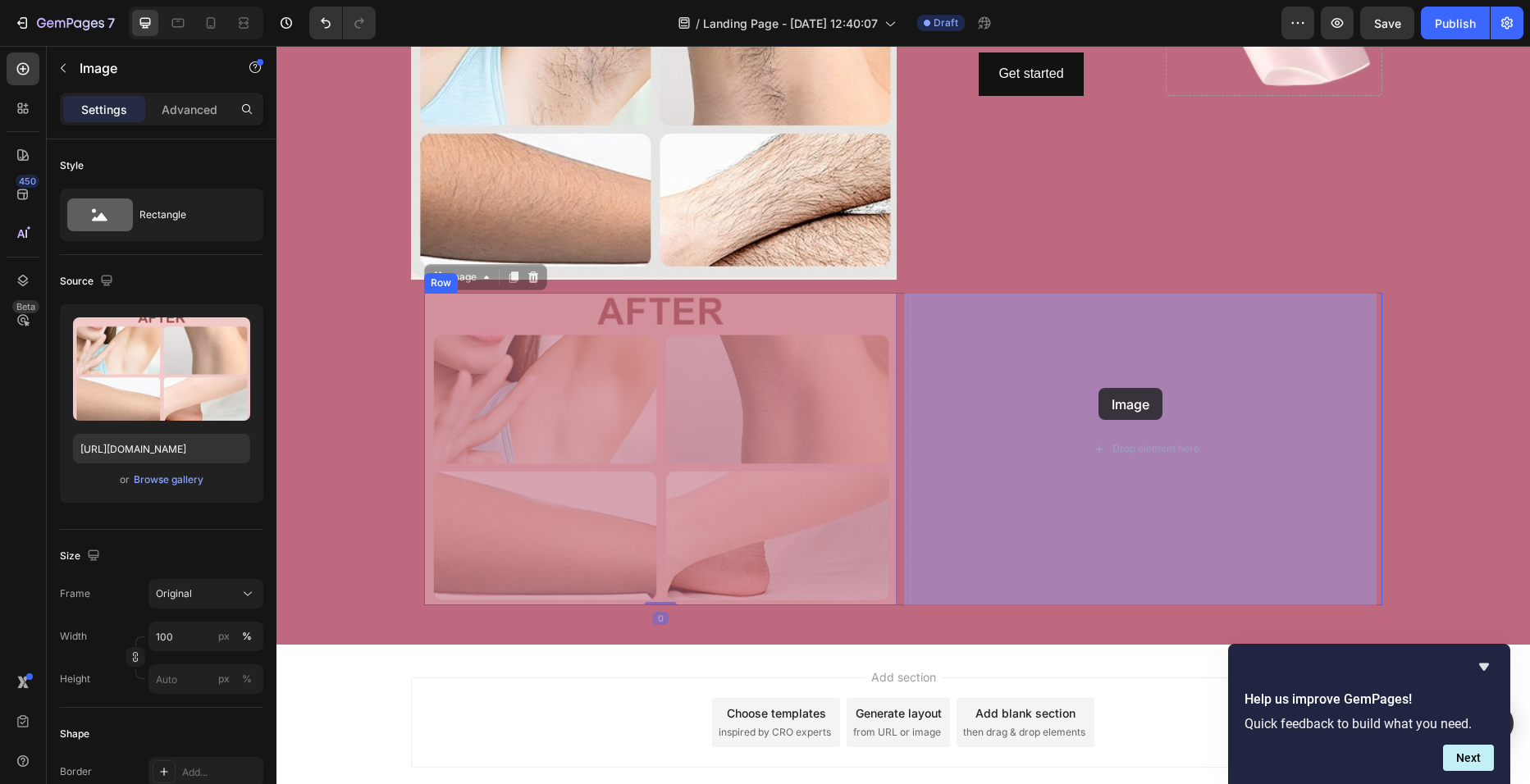
drag, startPoint x: 737, startPoint y: 370, endPoint x: 1104, endPoint y: 388, distance: 367.4
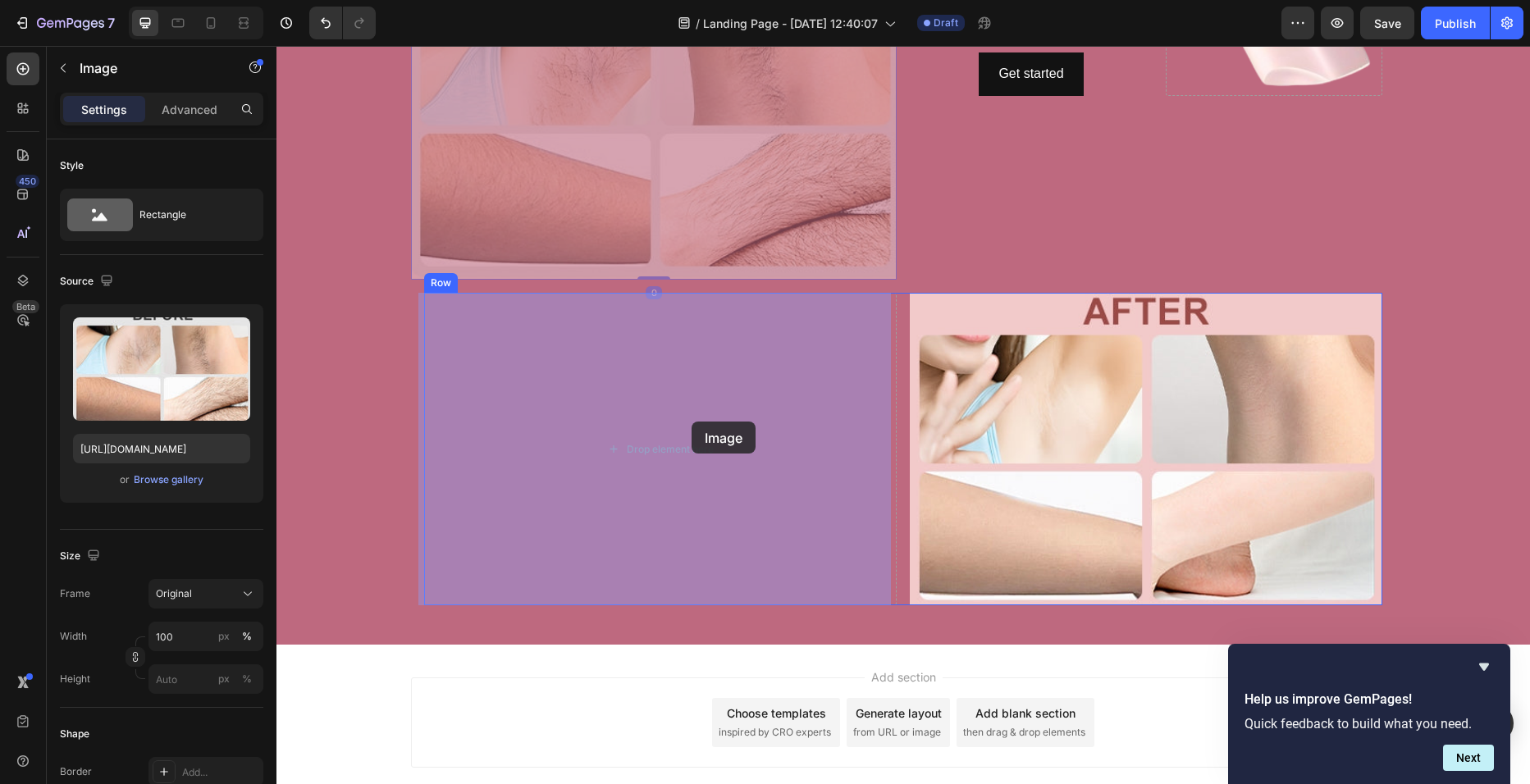
drag, startPoint x: 711, startPoint y: 146, endPoint x: 692, endPoint y: 425, distance: 279.6
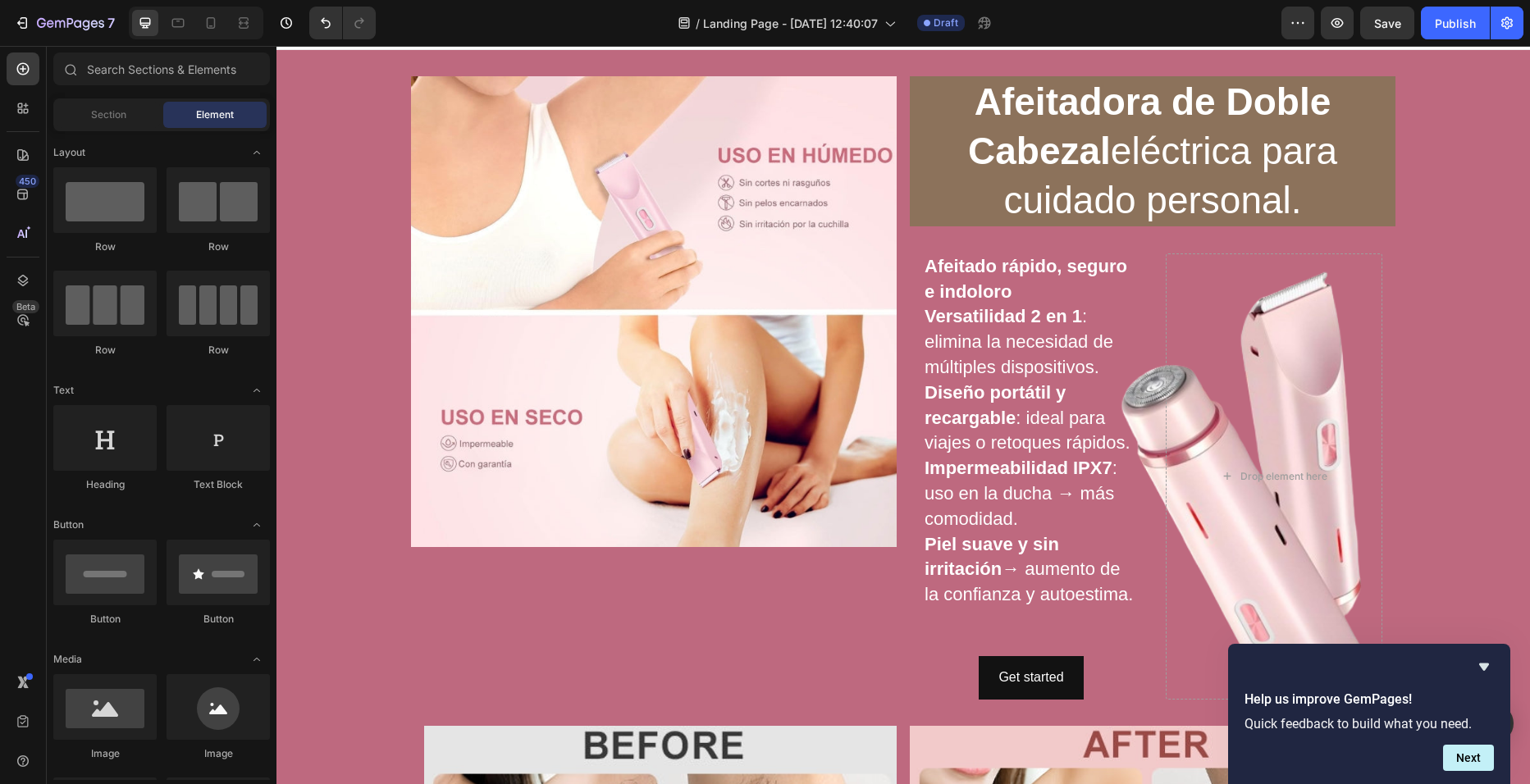
scroll to position [32, 0]
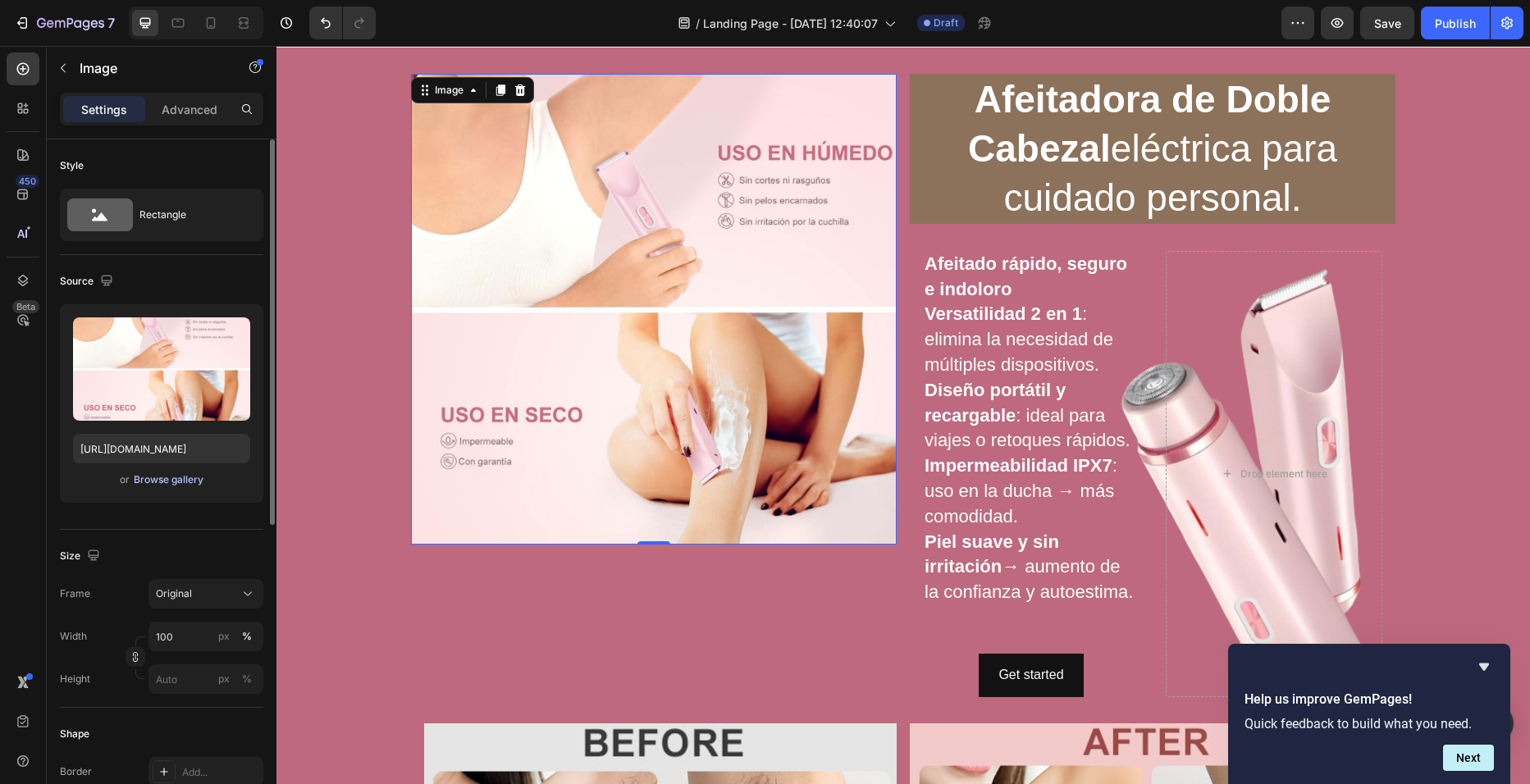
click at [187, 483] on div "Browse gallery" at bounding box center [168, 480] width 70 height 15
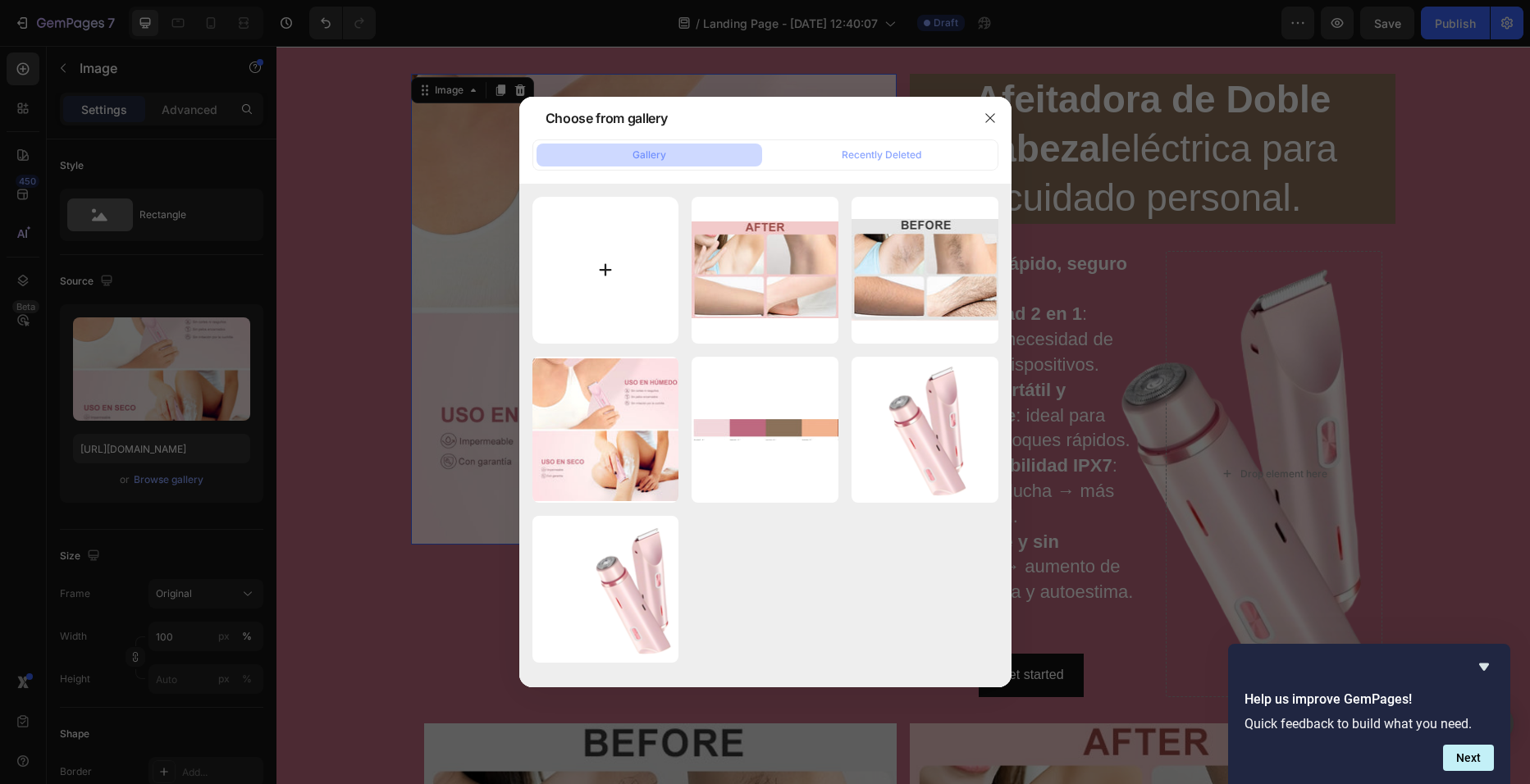
click at [590, 265] on input "file" at bounding box center [606, 270] width 146 height 146
type input "C:\fakepath\Screenshot_27-9-2025_221123_www.amazon.com.jpeg"
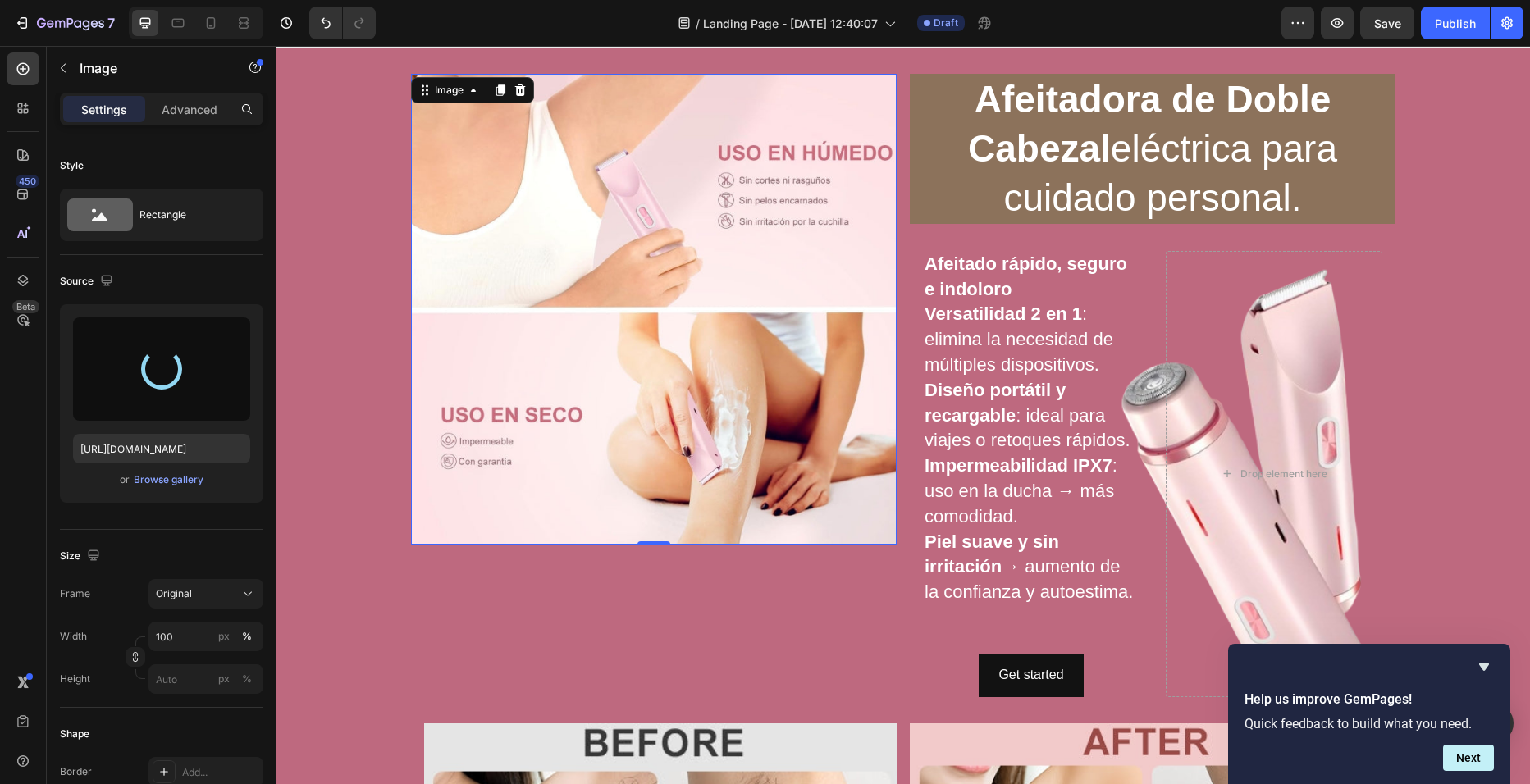
type input "[URL][DOMAIN_NAME]"
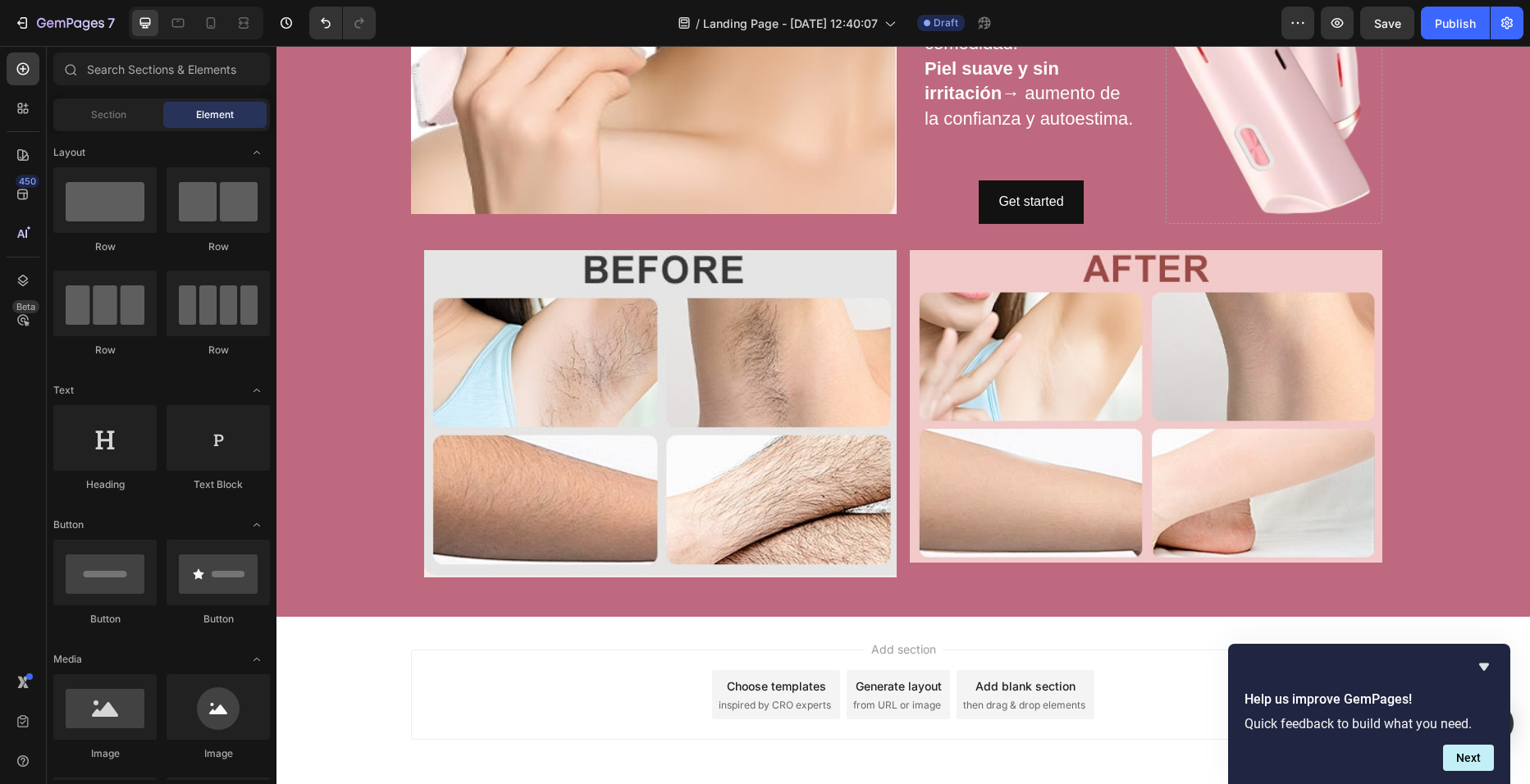
scroll to position [575, 0]
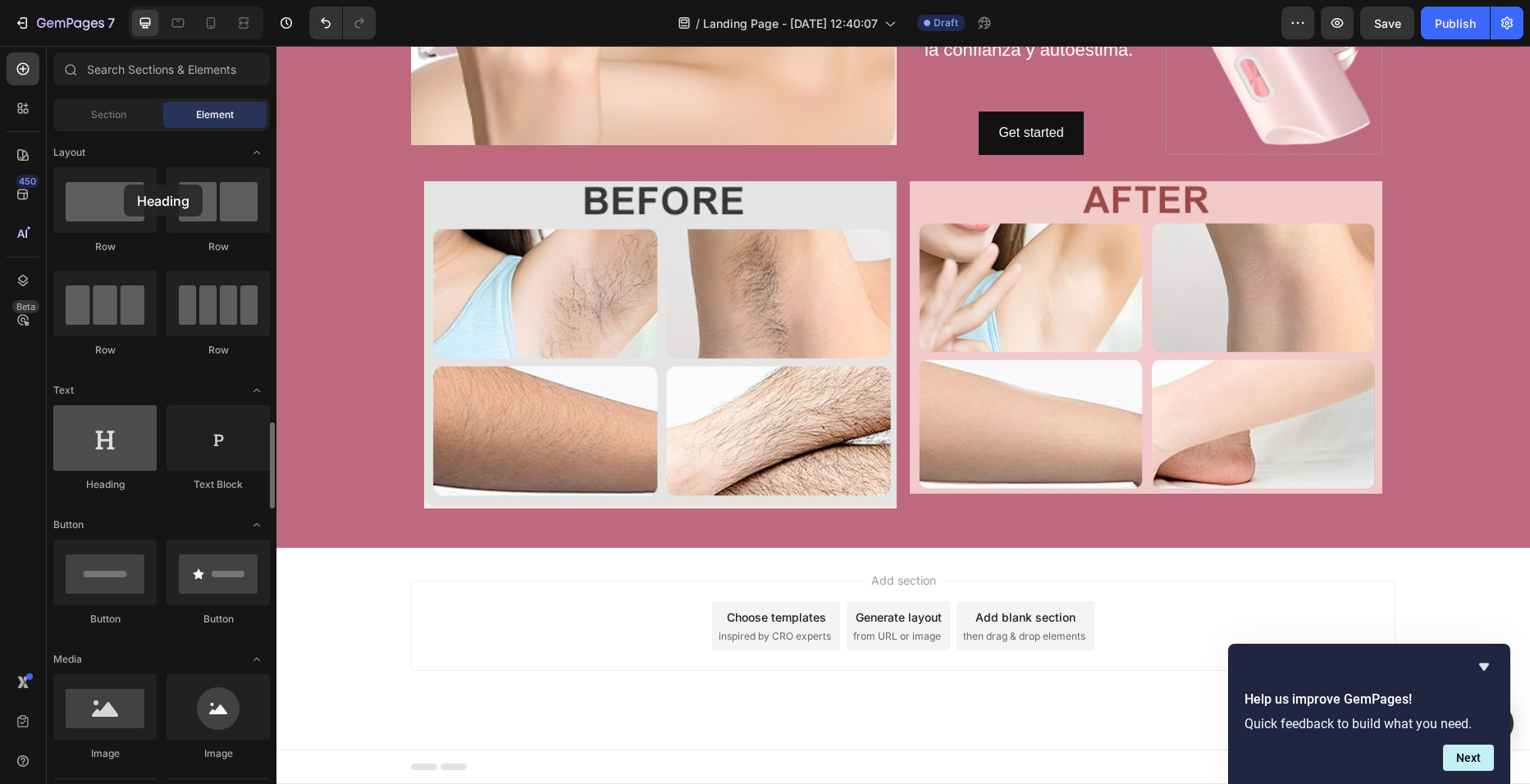
click at [124, 405] on div at bounding box center [106, 437] width 104 height 66
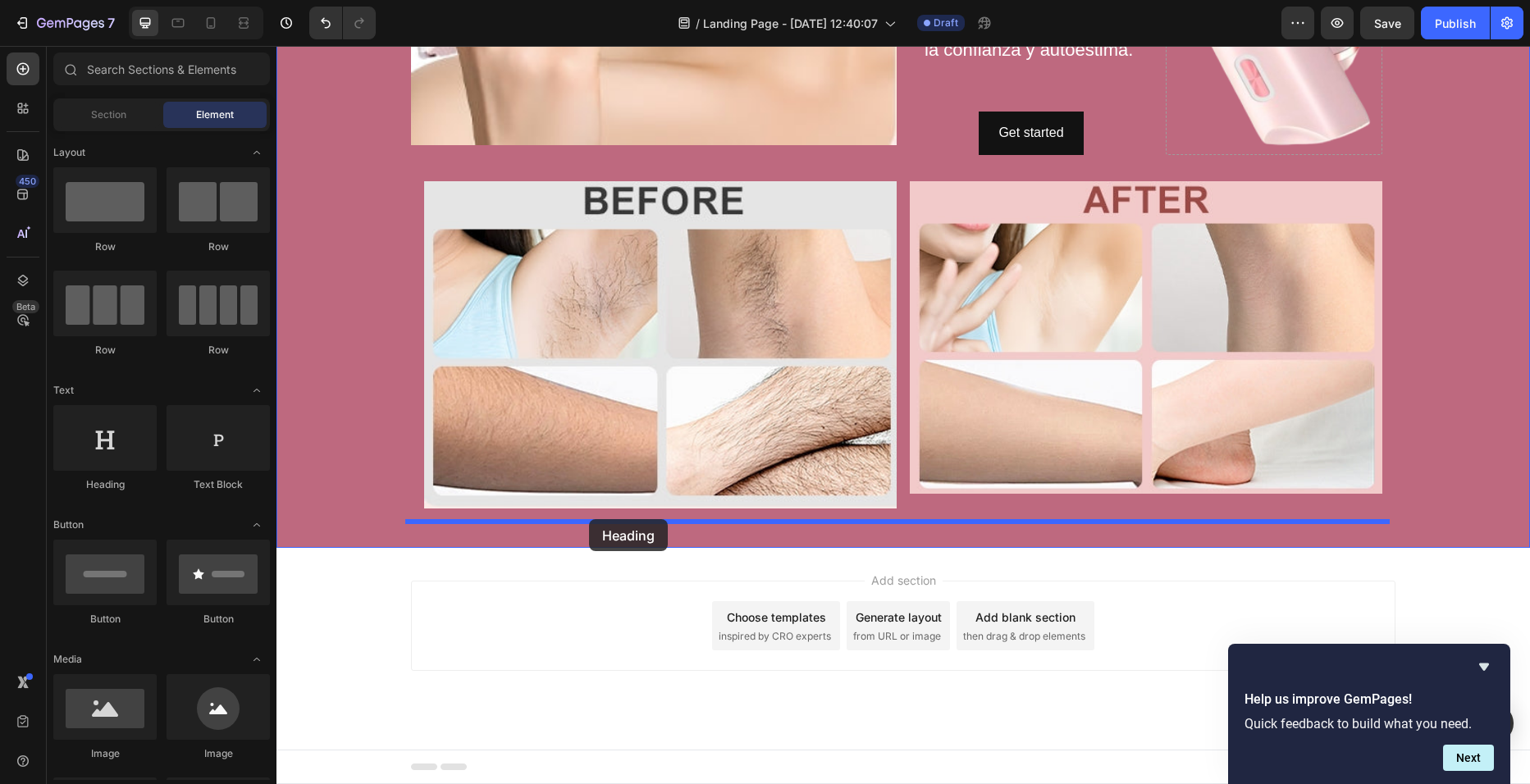
drag, startPoint x: 395, startPoint y: 238, endPoint x: 589, endPoint y: 518, distance: 340.6
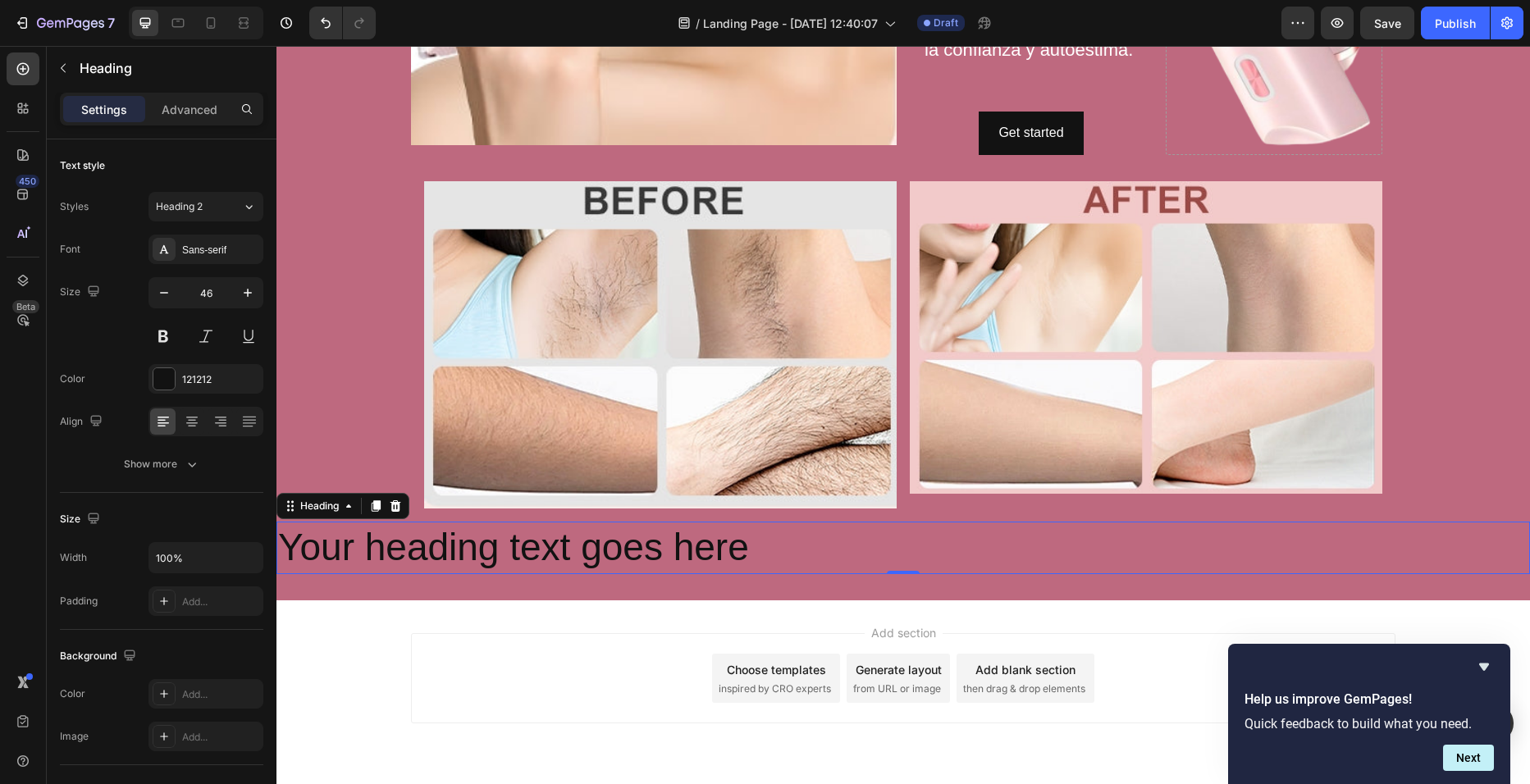
click at [767, 547] on p "Your heading text goes here" at bounding box center [903, 548] width 1250 height 49
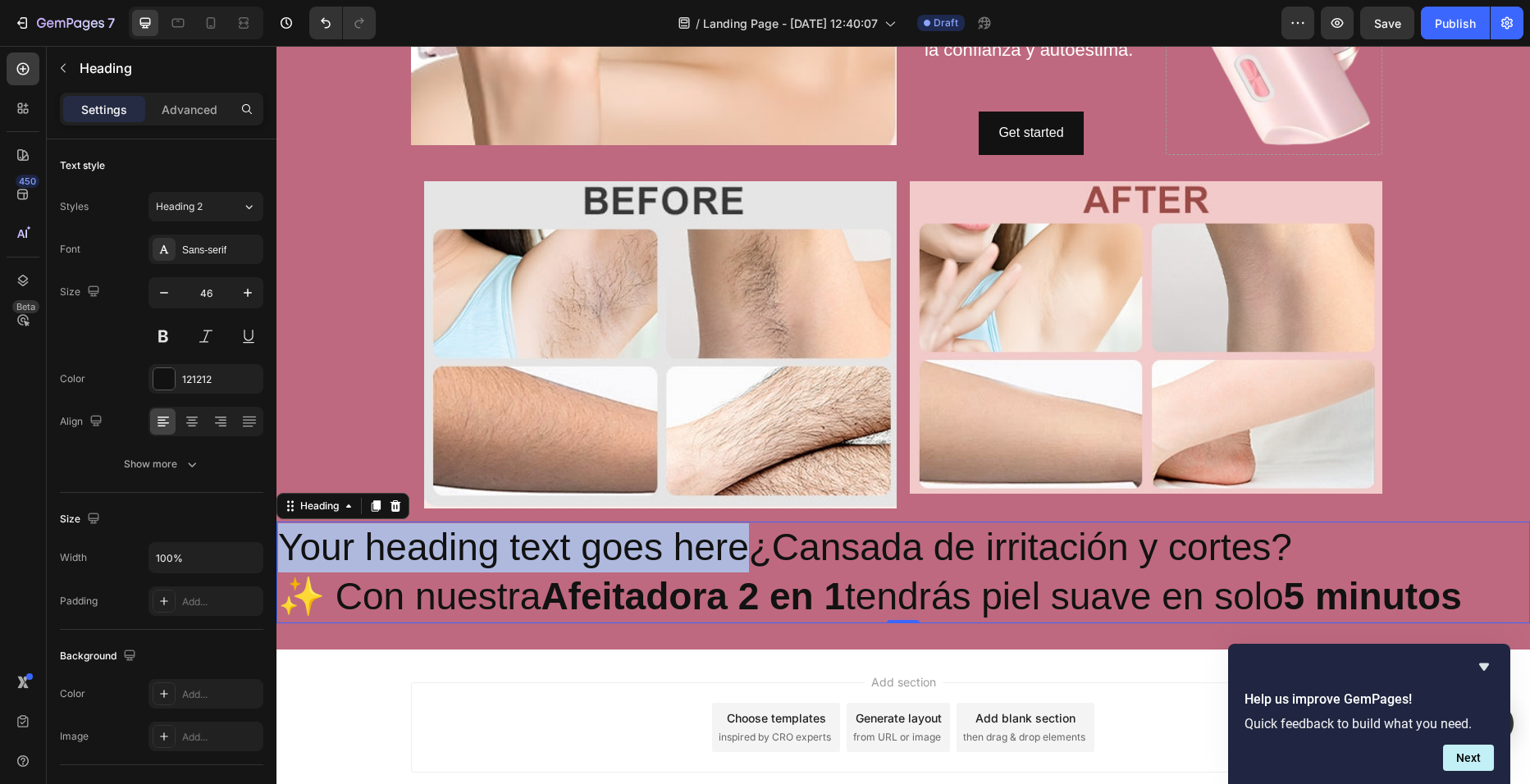
drag, startPoint x: 746, startPoint y: 547, endPoint x: 281, endPoint y: 562, distance: 465.2
click at [281, 562] on p "Your heading text goes here¿Cansada de irritación y cortes? ✨ Con nuestra Afeit…" at bounding box center [903, 573] width 1250 height 98
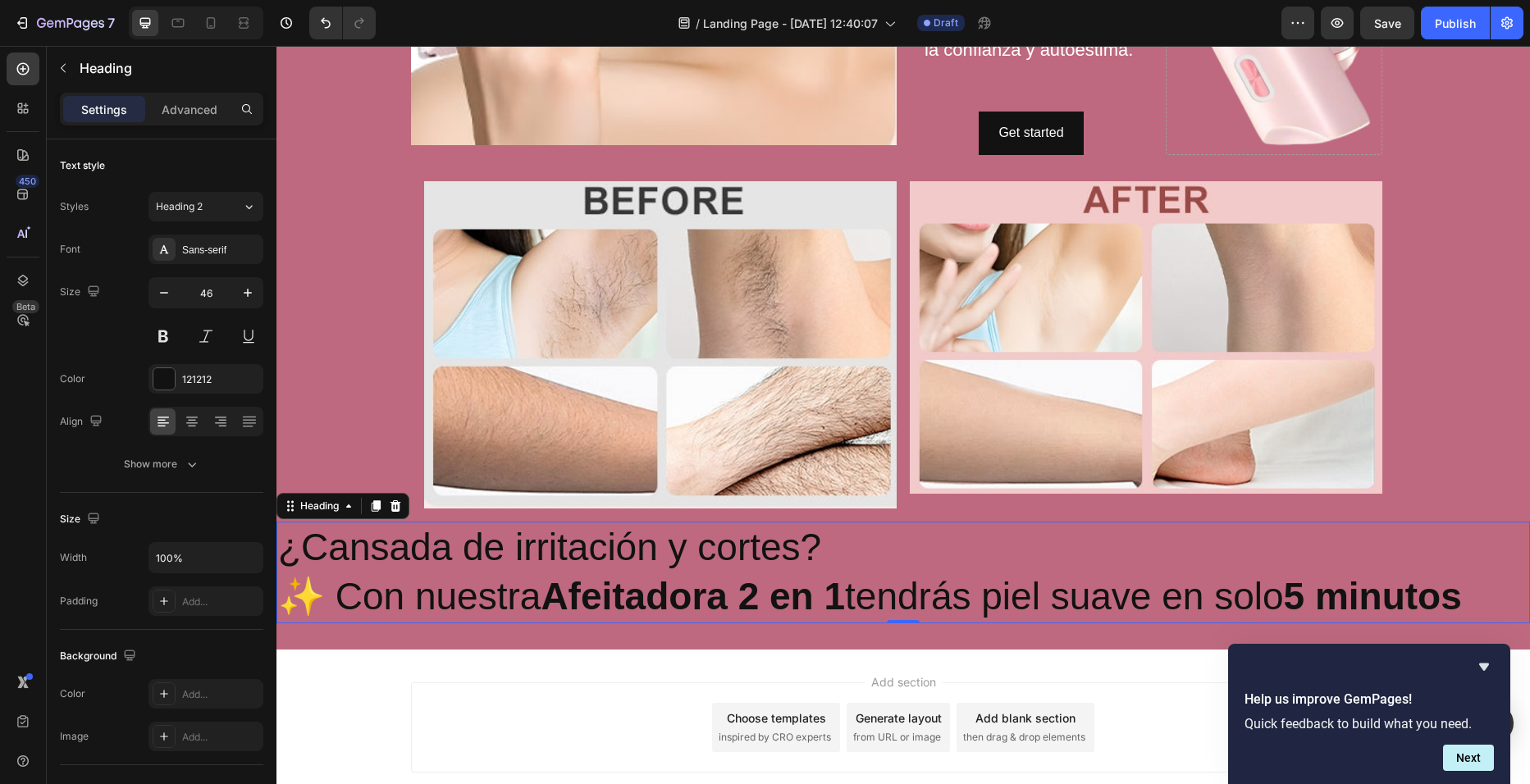
click at [290, 598] on p "¿Cansada de irritación y cortes? ✨ Con nuestra Afeitadora 2 en 1 tendrás piel s…" at bounding box center [903, 573] width 1250 height 98
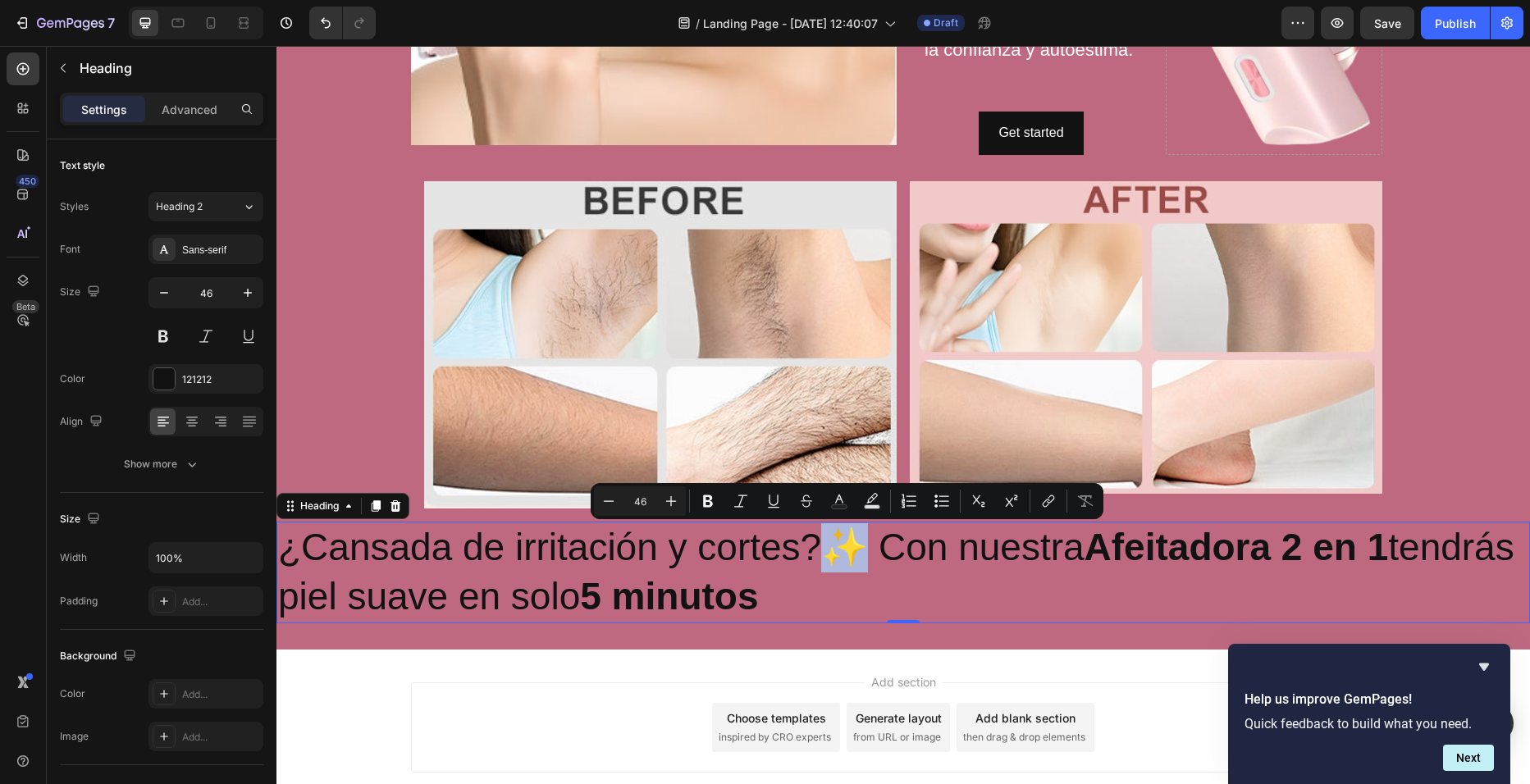
drag, startPoint x: 866, startPoint y: 547, endPoint x: 836, endPoint y: 547, distance: 30.0
click at [836, 547] on p "¿Cansada de irritación y cortes?✨ Con nuestra Afeitadora 2 en 1 tendrás piel su…" at bounding box center [903, 573] width 1250 height 98
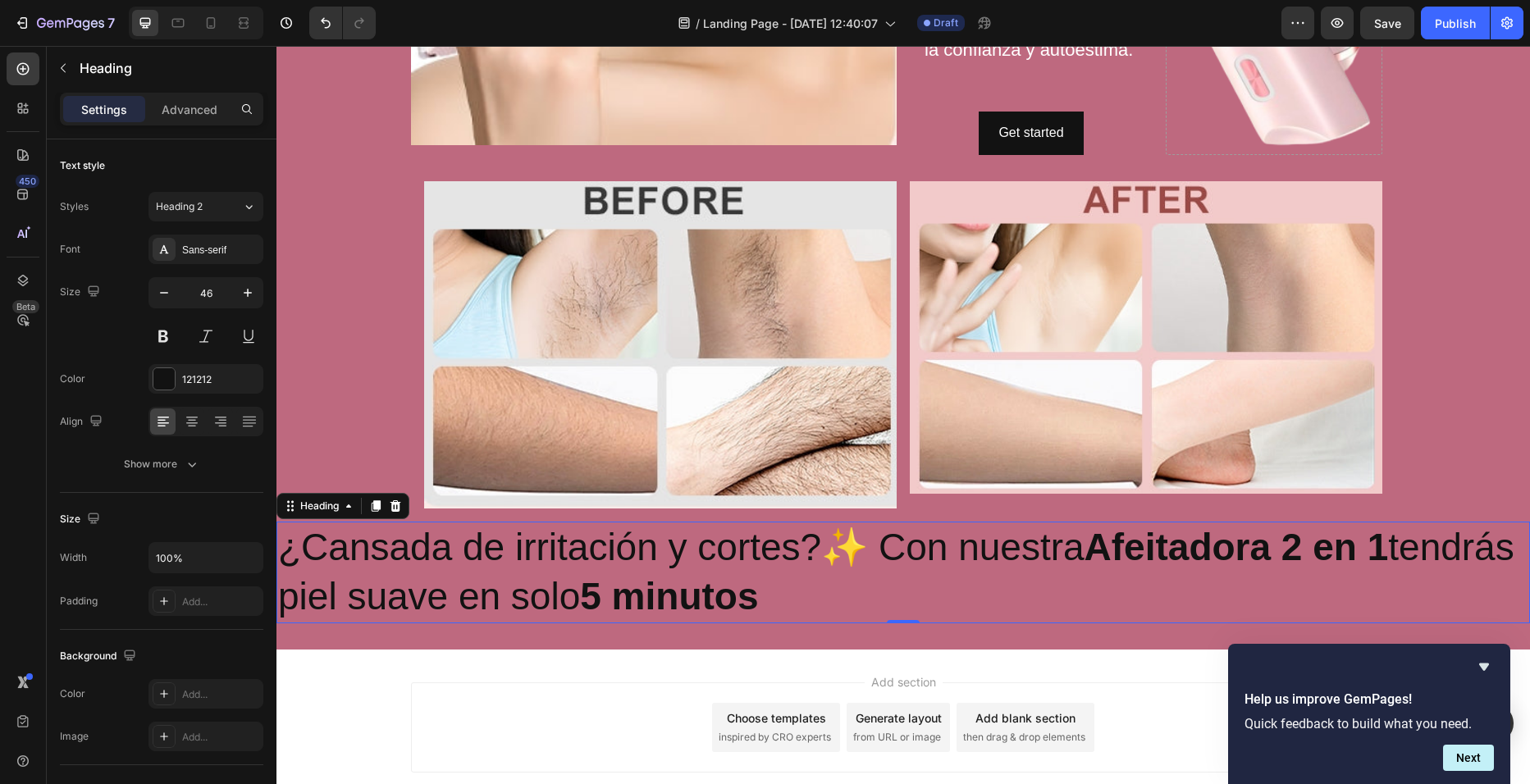
click at [890, 537] on p "¿Cansada de irritación y cortes?✨ Con nuestra Afeitadora 2 en 1 tendrás piel su…" at bounding box center [903, 573] width 1250 height 98
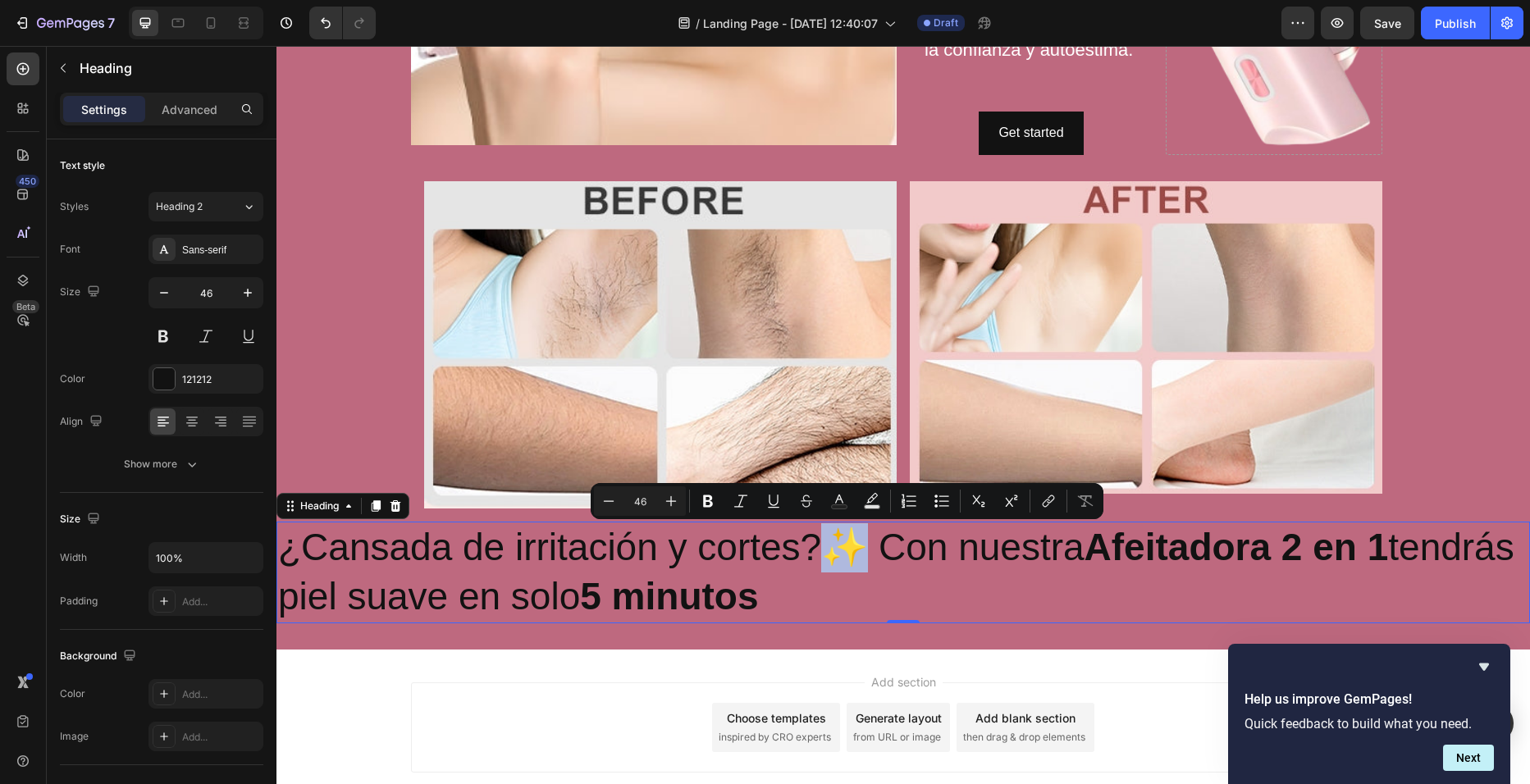
drag, startPoint x: 821, startPoint y: 543, endPoint x: 861, endPoint y: 549, distance: 40.4
click at [861, 549] on p "¿Cansada de irritación y cortes?✨ Con nuestra Afeitadora 2 en 1 tendrás piel su…" at bounding box center [903, 573] width 1250 height 98
drag, startPoint x: 826, startPoint y: 544, endPoint x: 864, endPoint y: 555, distance: 39.6
click at [864, 555] on p "¿Cansada de irritación y cortes?✨ Con nuestra Afeitadora 2 en 1 tendrás piel su…" at bounding box center [903, 573] width 1250 height 98
drag, startPoint x: 864, startPoint y: 557, endPoint x: 828, endPoint y: 551, distance: 36.5
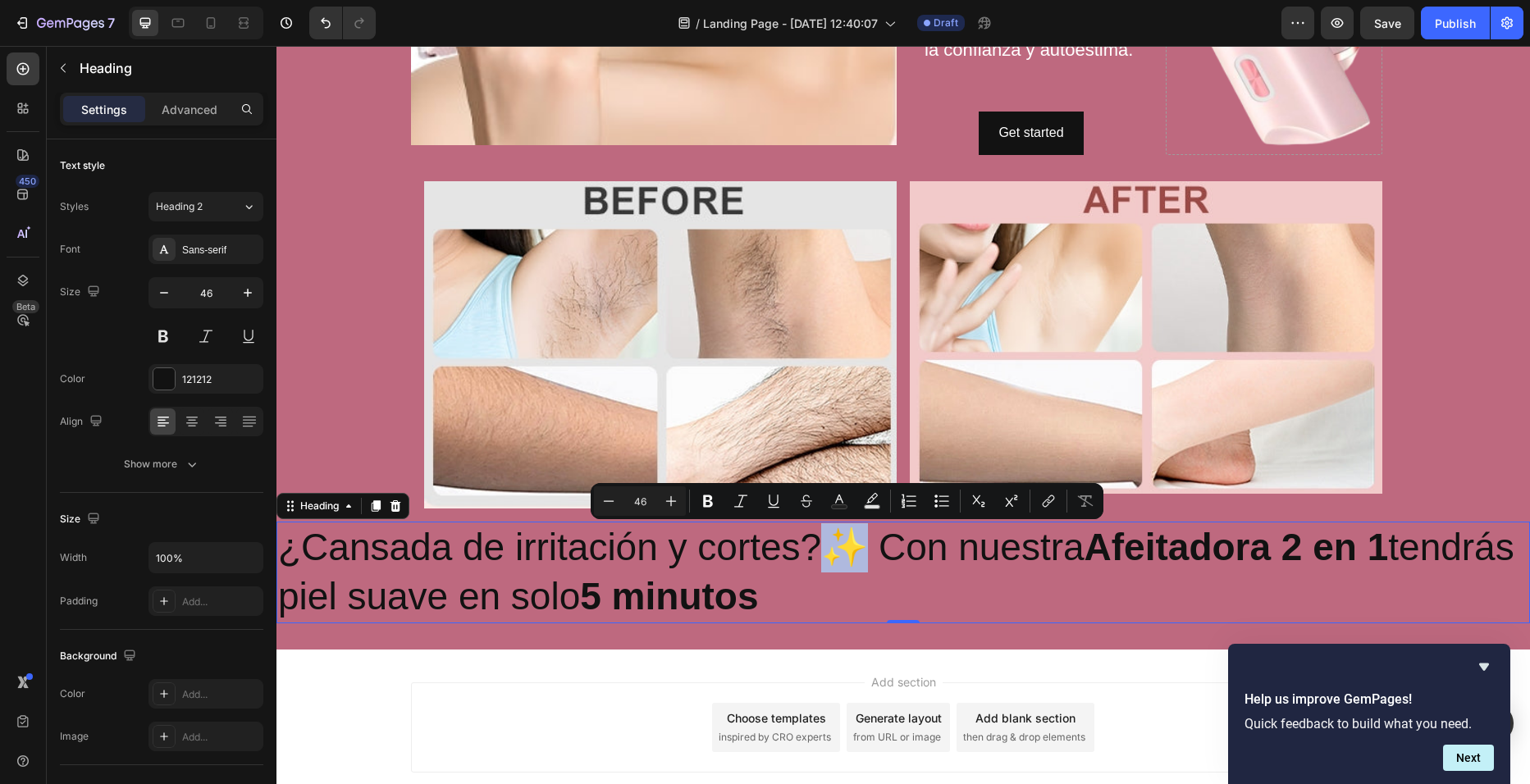
click at [828, 551] on p "¿Cansada de irritación y cortes?✨ Con nuestra Afeitadora 2 en 1 tendrás piel su…" at bounding box center [903, 573] width 1250 height 98
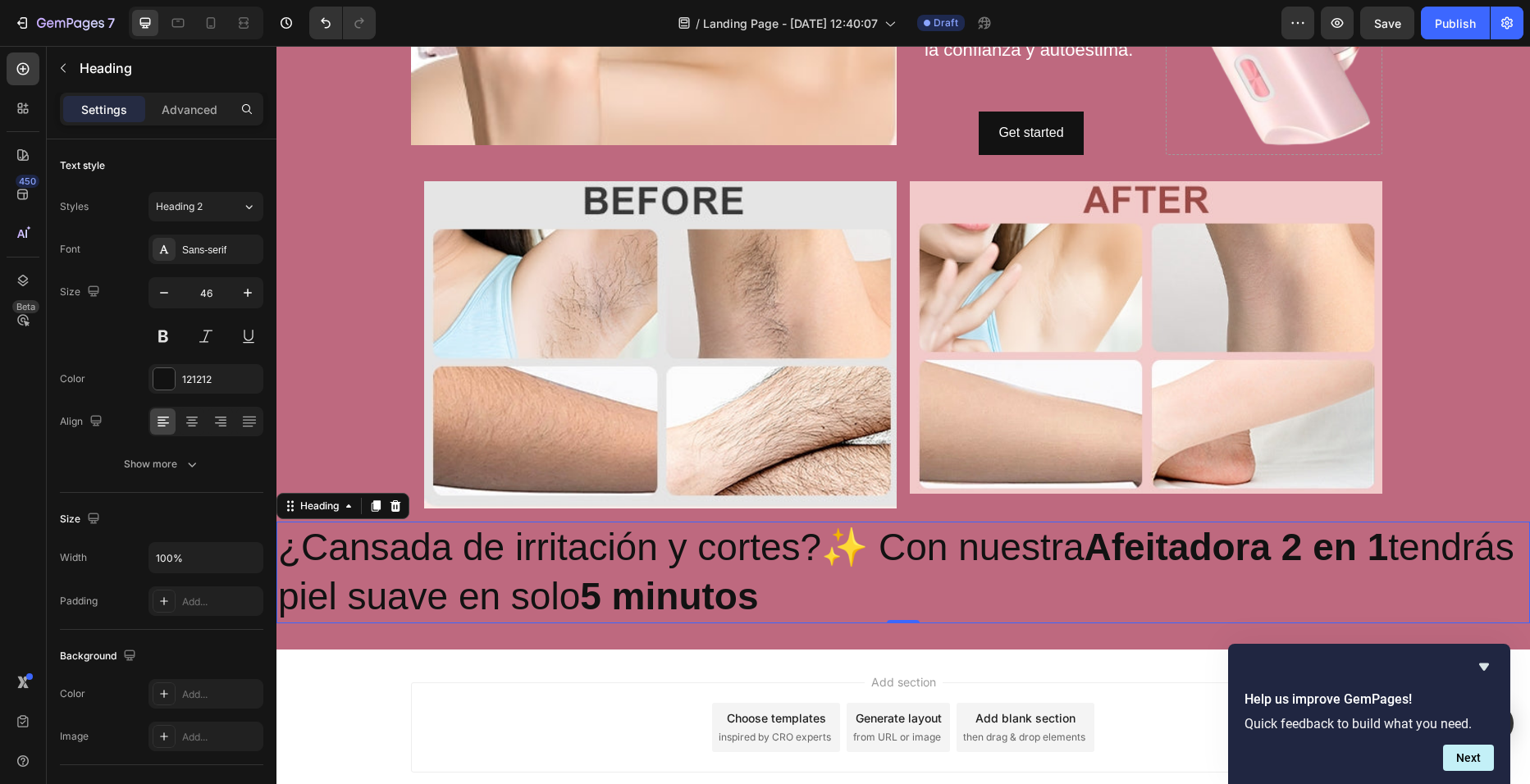
click at [890, 542] on p "¿Cansada de irritación y cortes?✨ Con nuestra Afeitadora 2 en 1 tendrás piel su…" at bounding box center [903, 573] width 1250 height 98
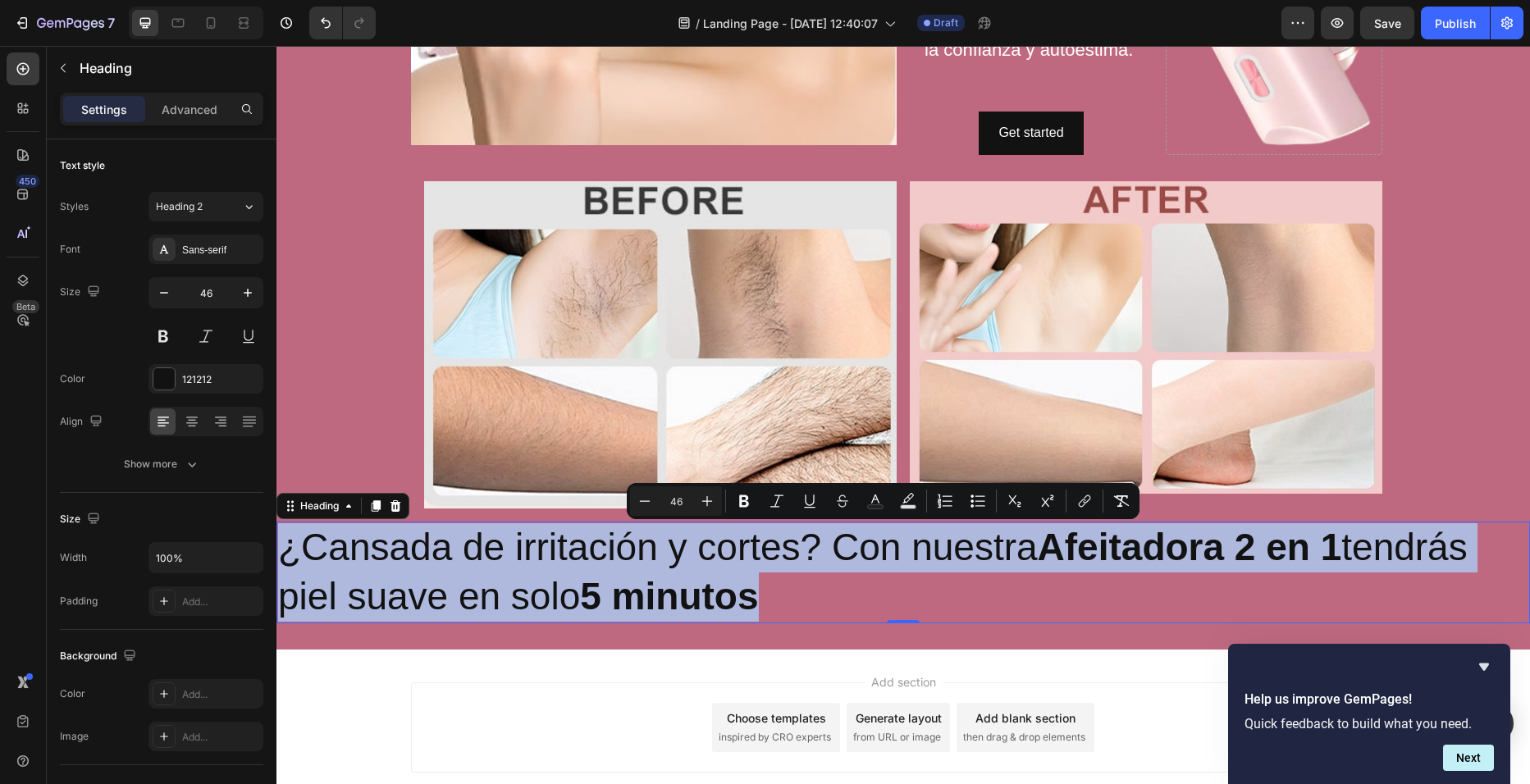
drag, startPoint x: 790, startPoint y: 596, endPoint x: 280, endPoint y: 537, distance: 513.4
click at [280, 537] on p "¿Cansada de irritación y cortes? Con nuestra Afeitadora 2 en 1 tendrás piel sua…" at bounding box center [903, 573] width 1250 height 98
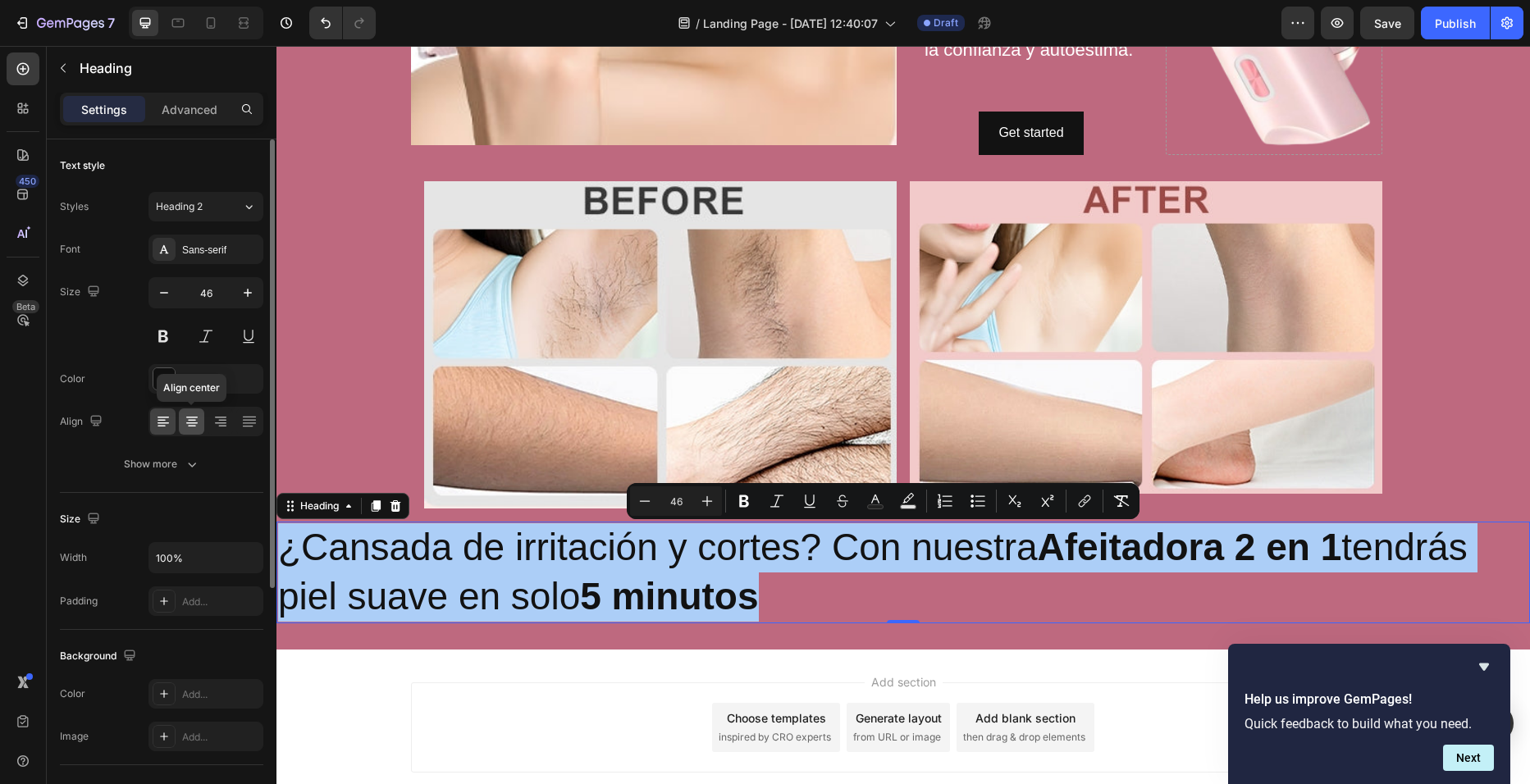
click at [189, 416] on icon at bounding box center [192, 422] width 17 height 17
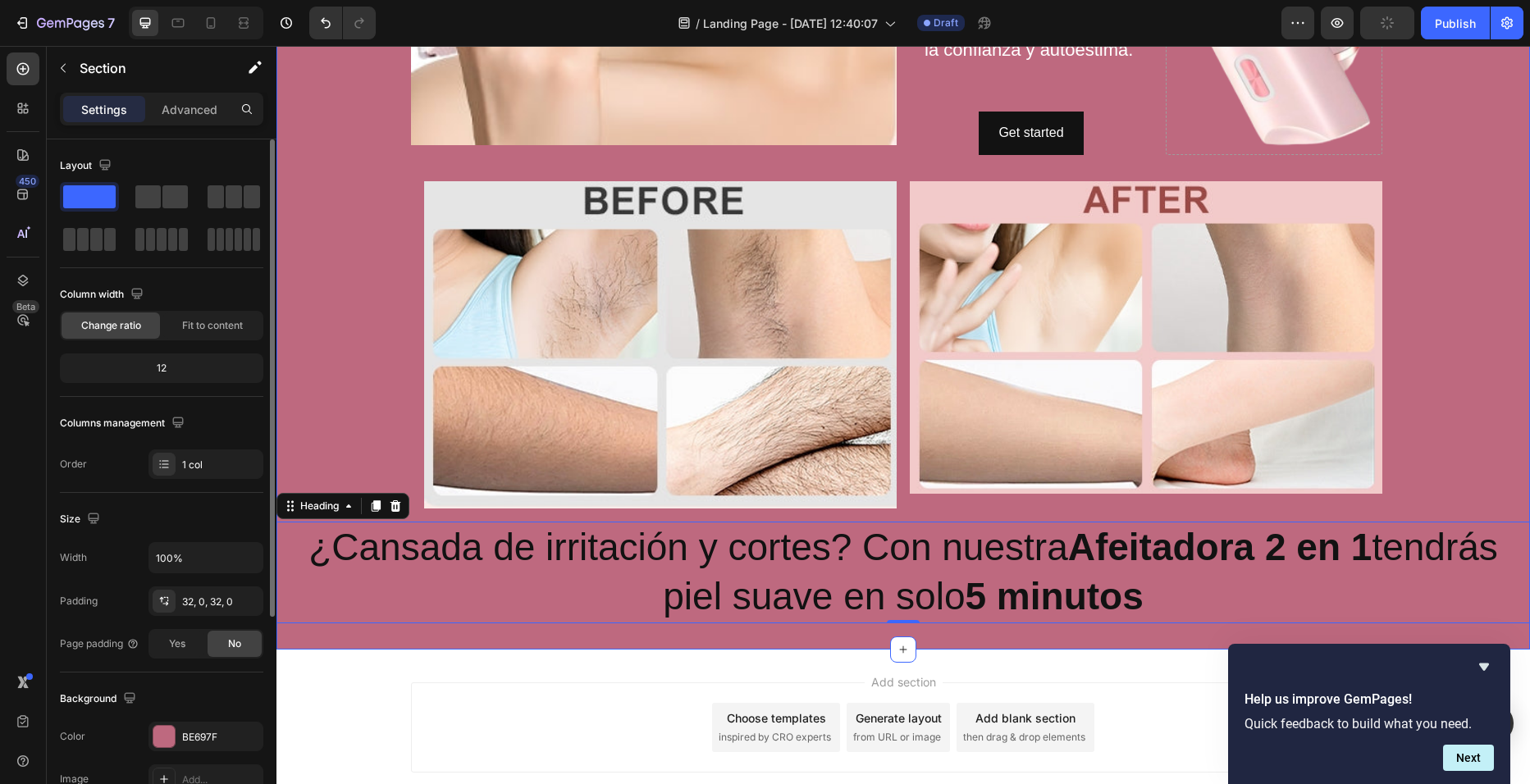
click at [355, 391] on div "Image ⁠⁠⁠⁠⁠⁠⁠ Afeitadora de Doble Cabezal eléctrica para cuidado personal. Head…" at bounding box center [903, 78] width 1254 height 1092
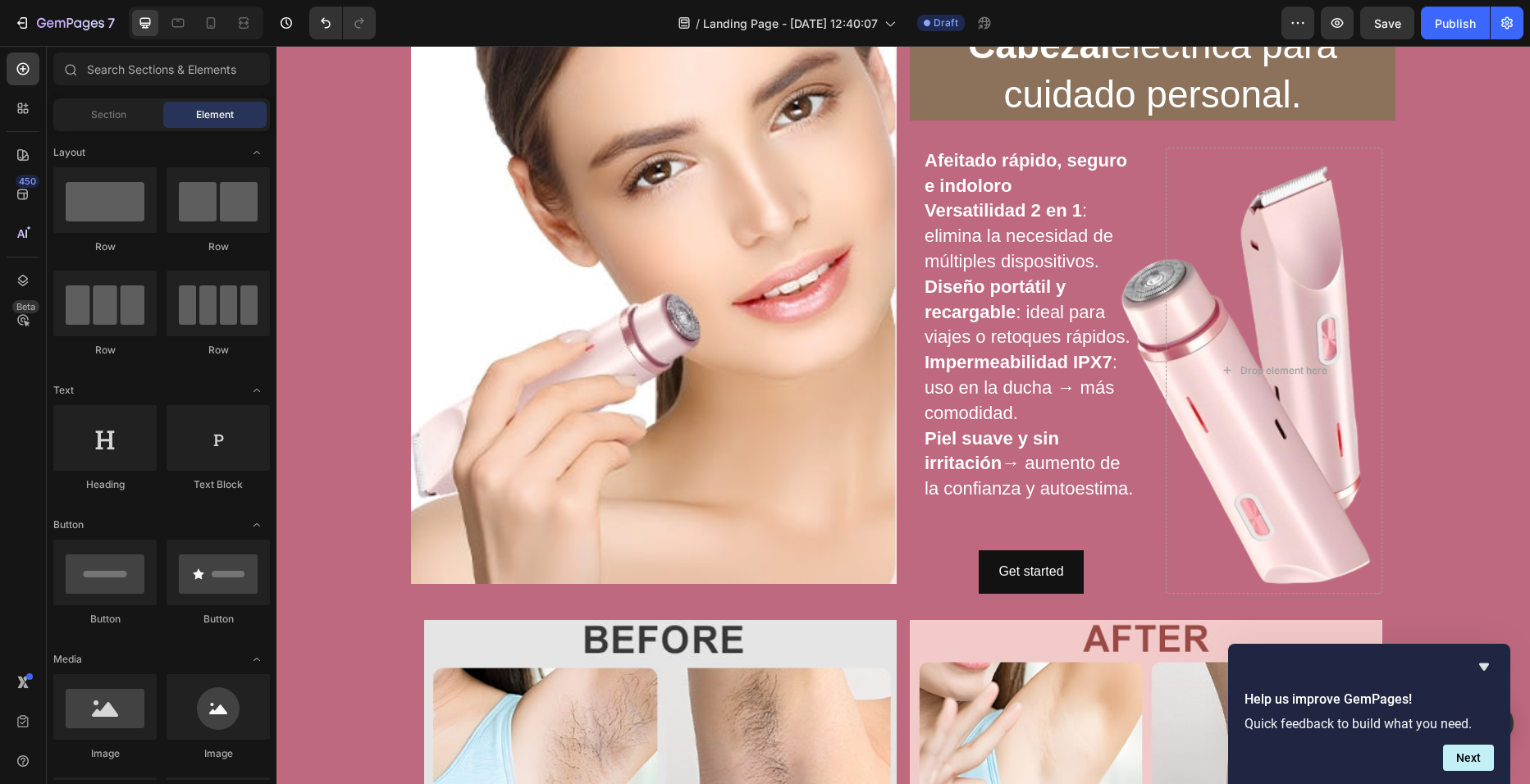
scroll to position [133, 0]
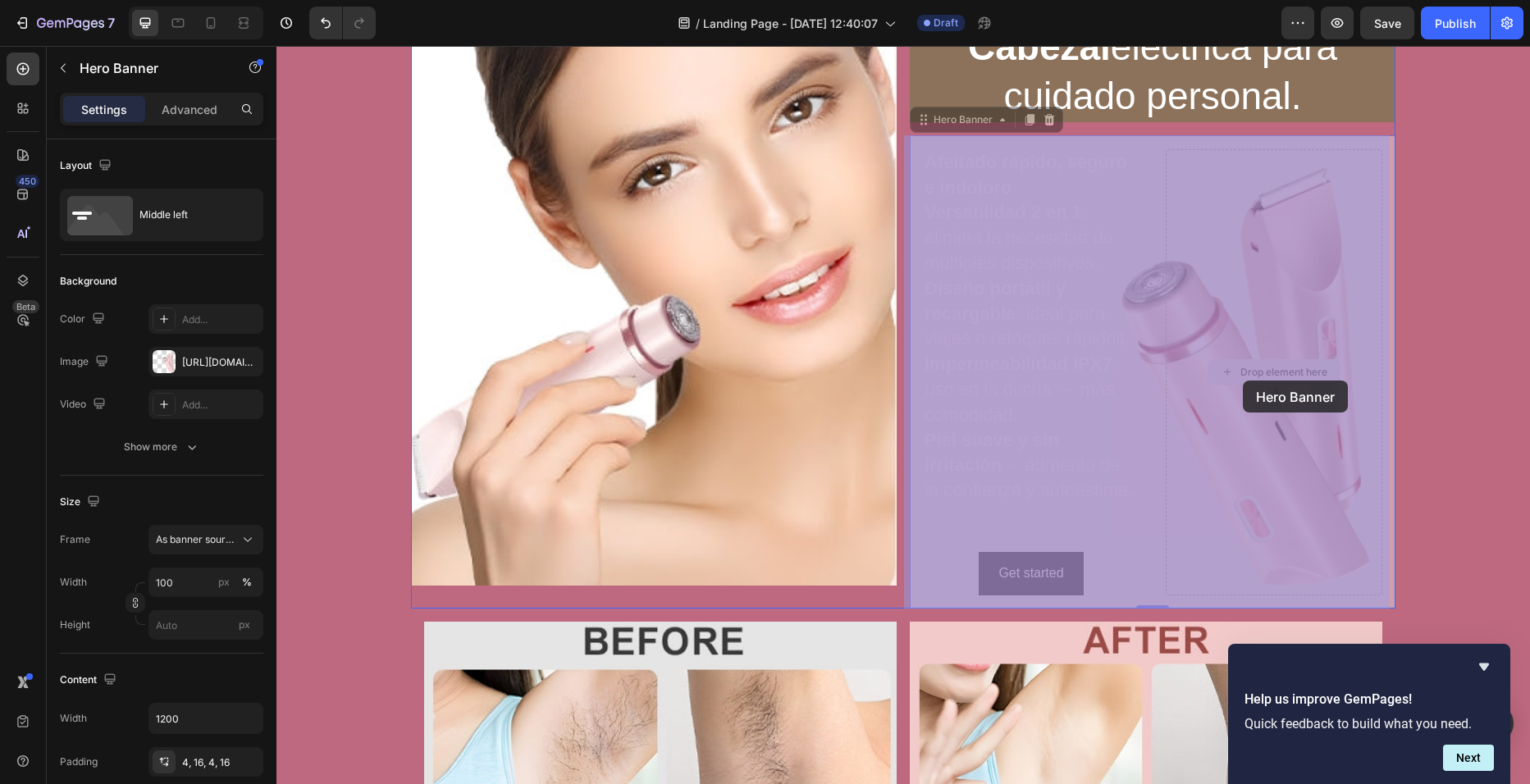
drag, startPoint x: 1248, startPoint y: 201, endPoint x: 1235, endPoint y: 367, distance: 166.5
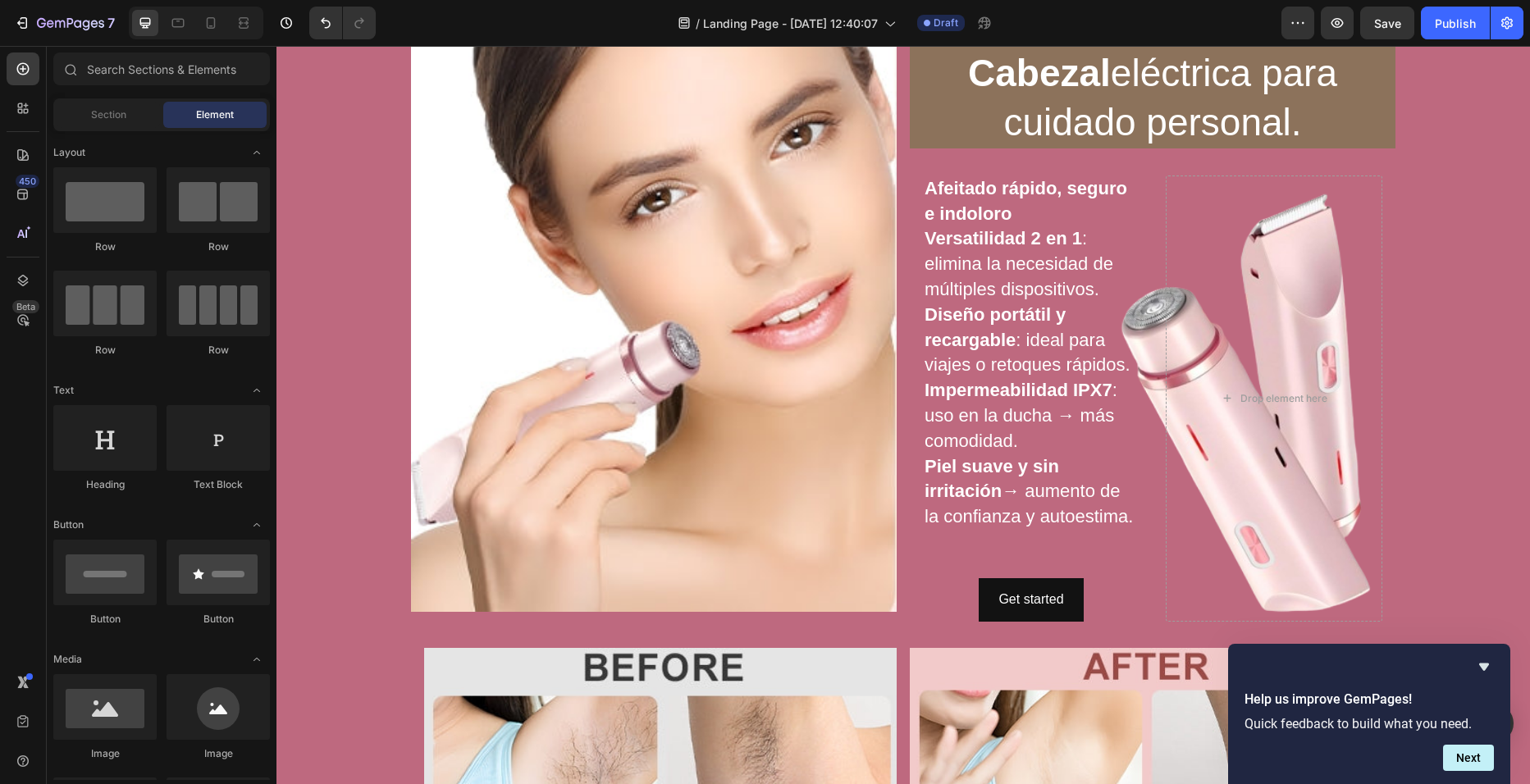
scroll to position [96, 0]
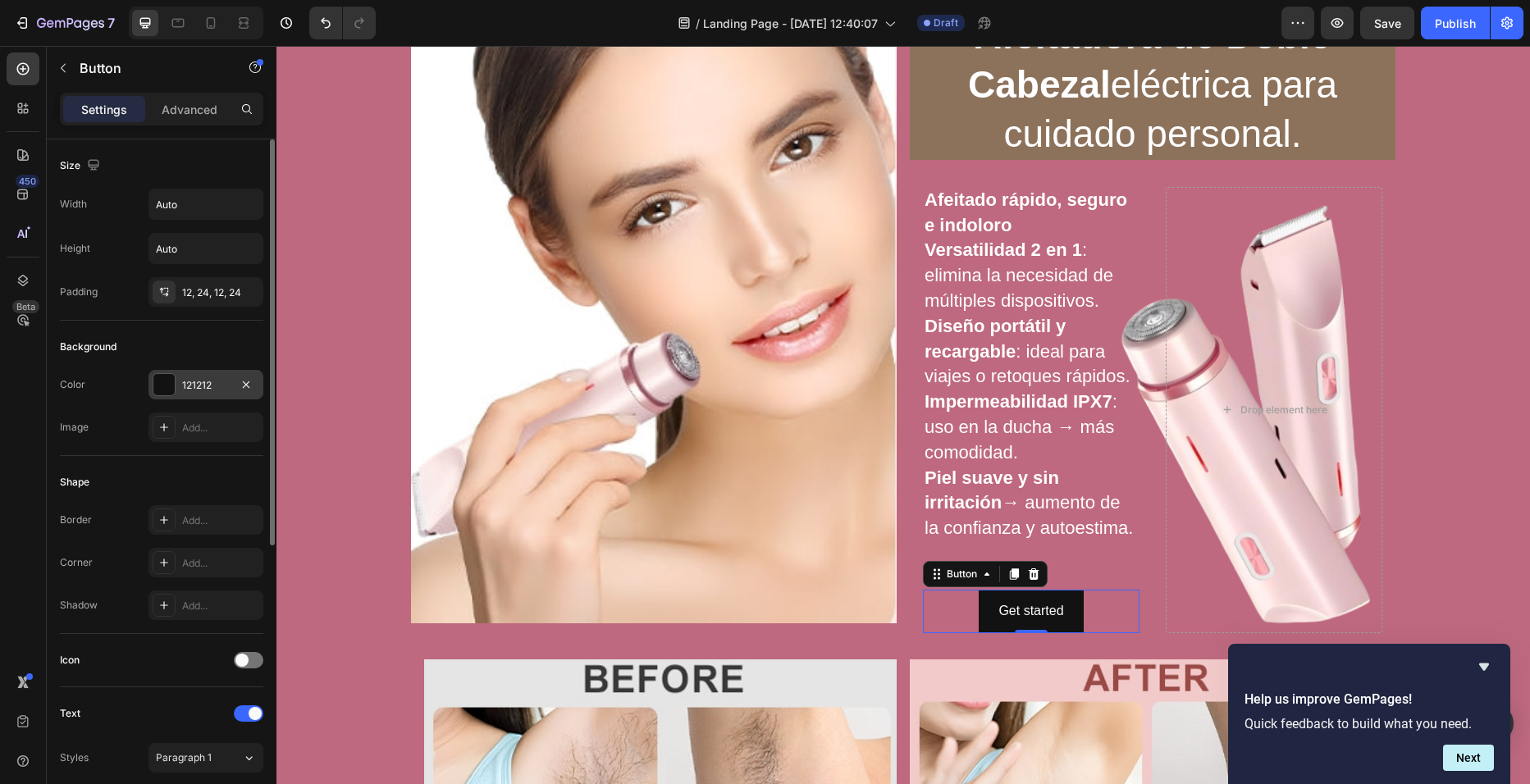
click at [177, 396] on div "121212" at bounding box center [206, 385] width 115 height 30
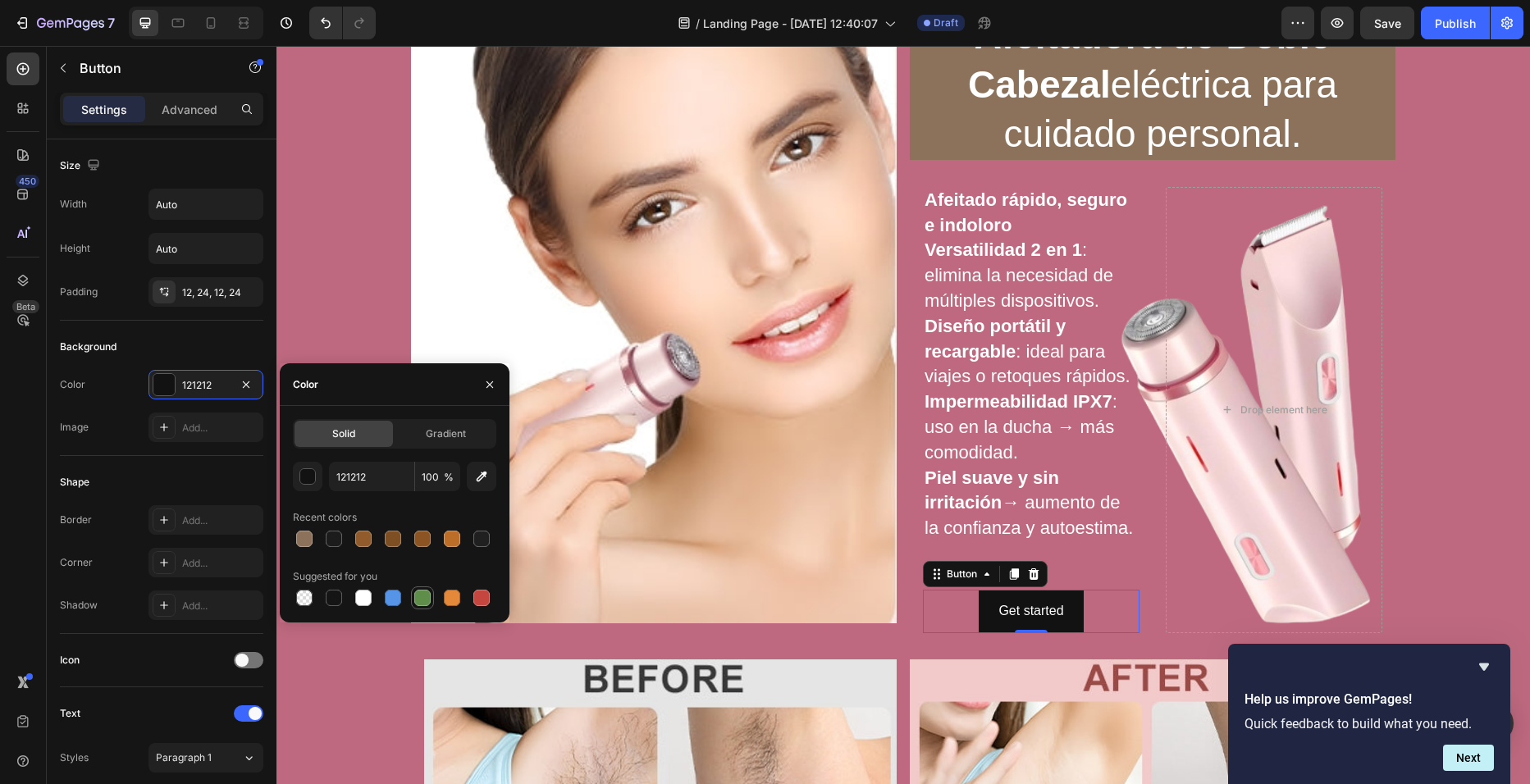
click at [422, 597] on div at bounding box center [423, 598] width 17 height 17
type input "5E8E49"
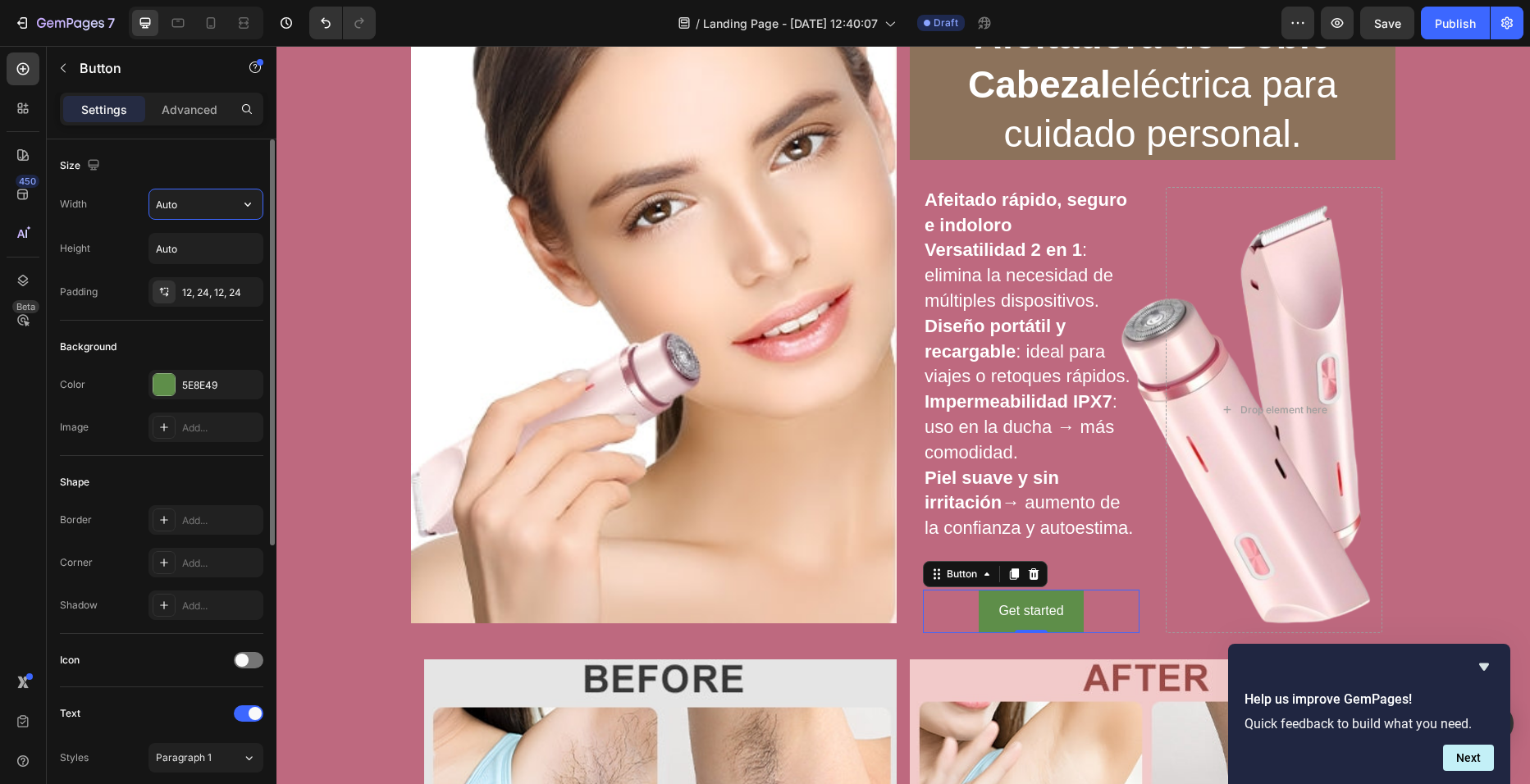
click at [175, 209] on input "Auto" at bounding box center [206, 204] width 113 height 30
click at [227, 204] on input "Auto" at bounding box center [206, 204] width 113 height 30
click at [247, 203] on icon "button" at bounding box center [247, 205] width 17 height 17
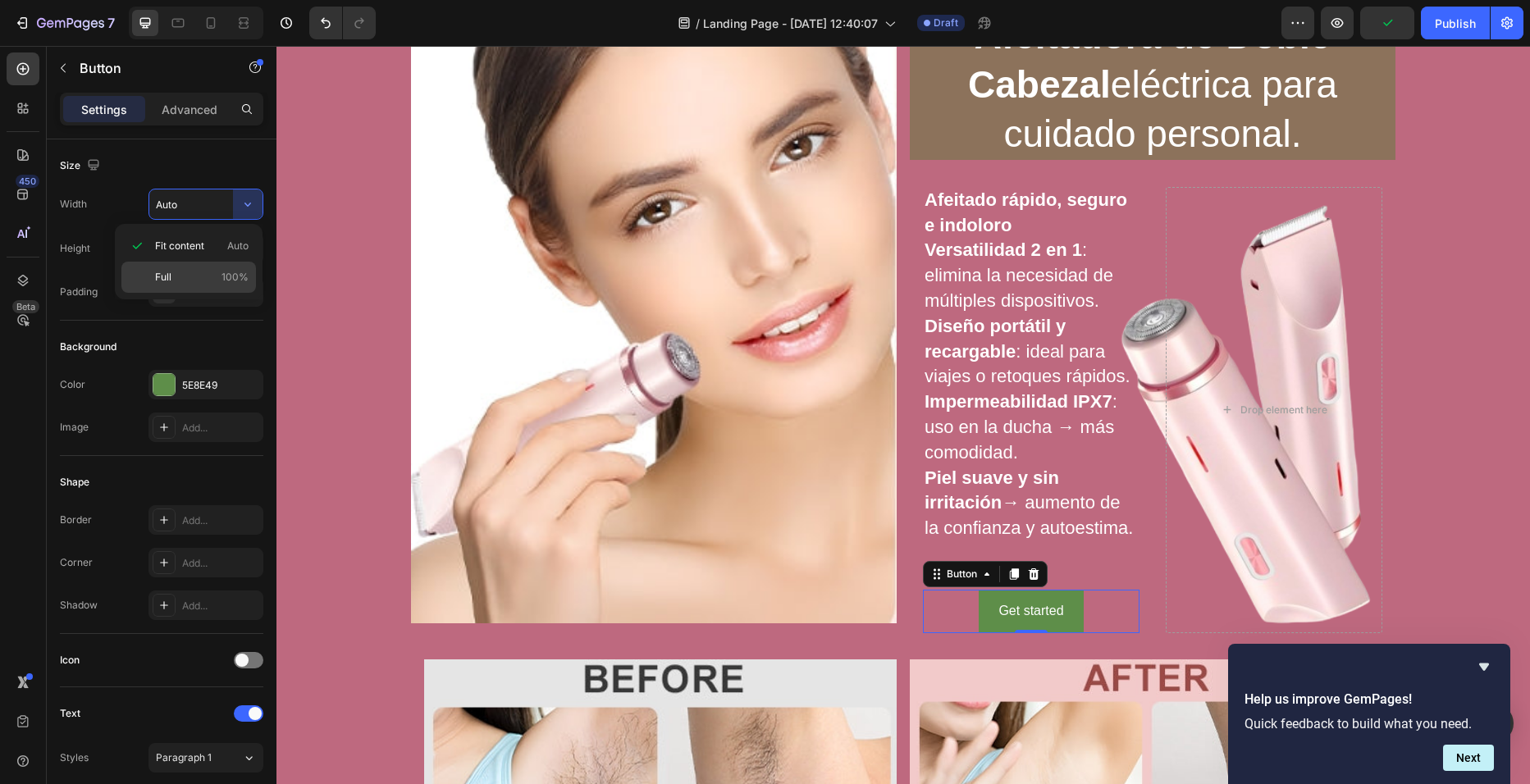
click at [218, 272] on p "Full 100%" at bounding box center [201, 277] width 94 height 15
type input "100%"
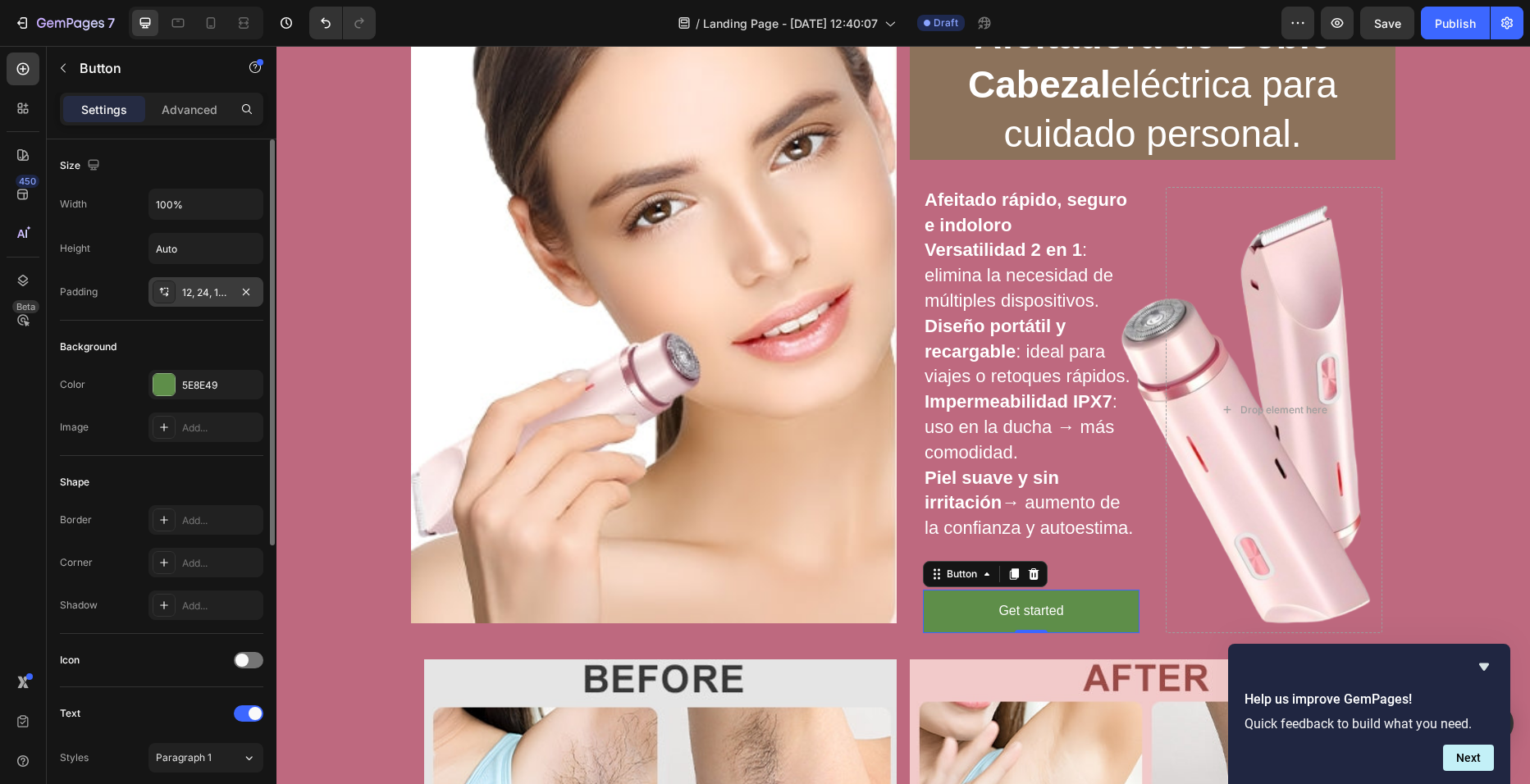
click at [218, 291] on div "12, 24, 12, 24" at bounding box center [206, 293] width 47 height 15
click at [240, 328] on div "Background Color 5E8E49 Image Add..." at bounding box center [162, 388] width 204 height 135
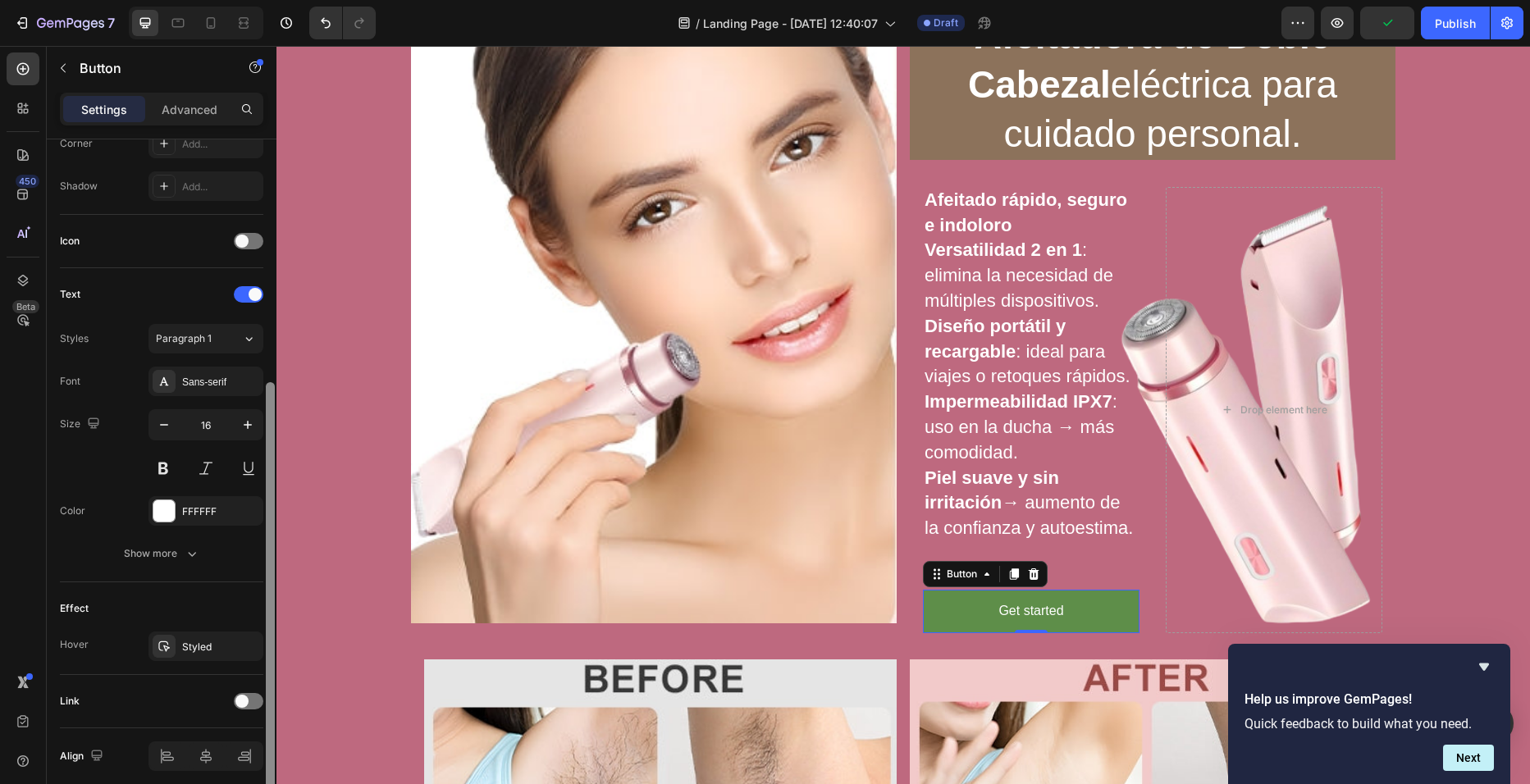
scroll to position [421, 0]
drag, startPoint x: 273, startPoint y: 445, endPoint x: 270, endPoint y: 692, distance: 247.0
click at [270, 692] on div at bounding box center [271, 590] width 9 height 406
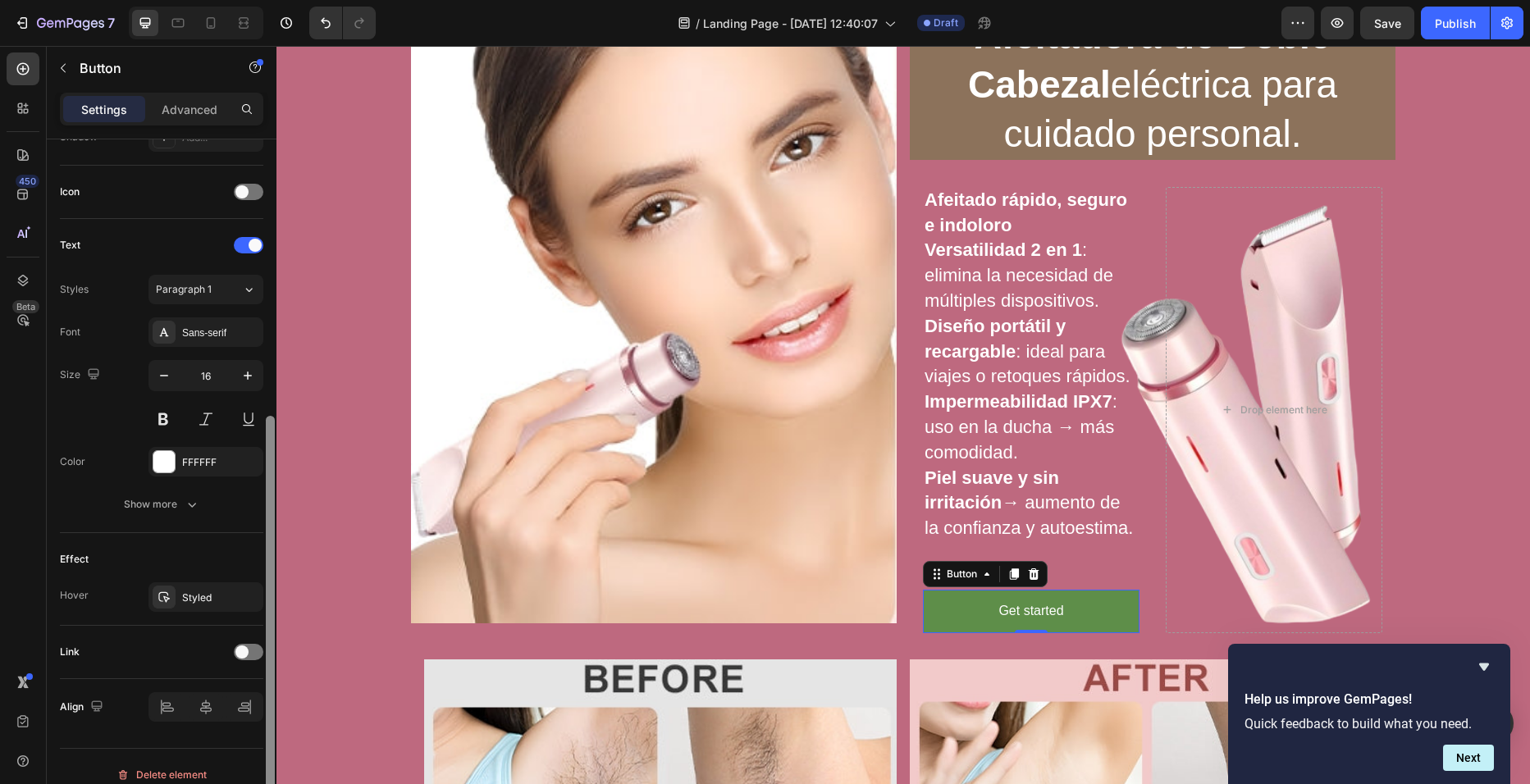
scroll to position [485, 0]
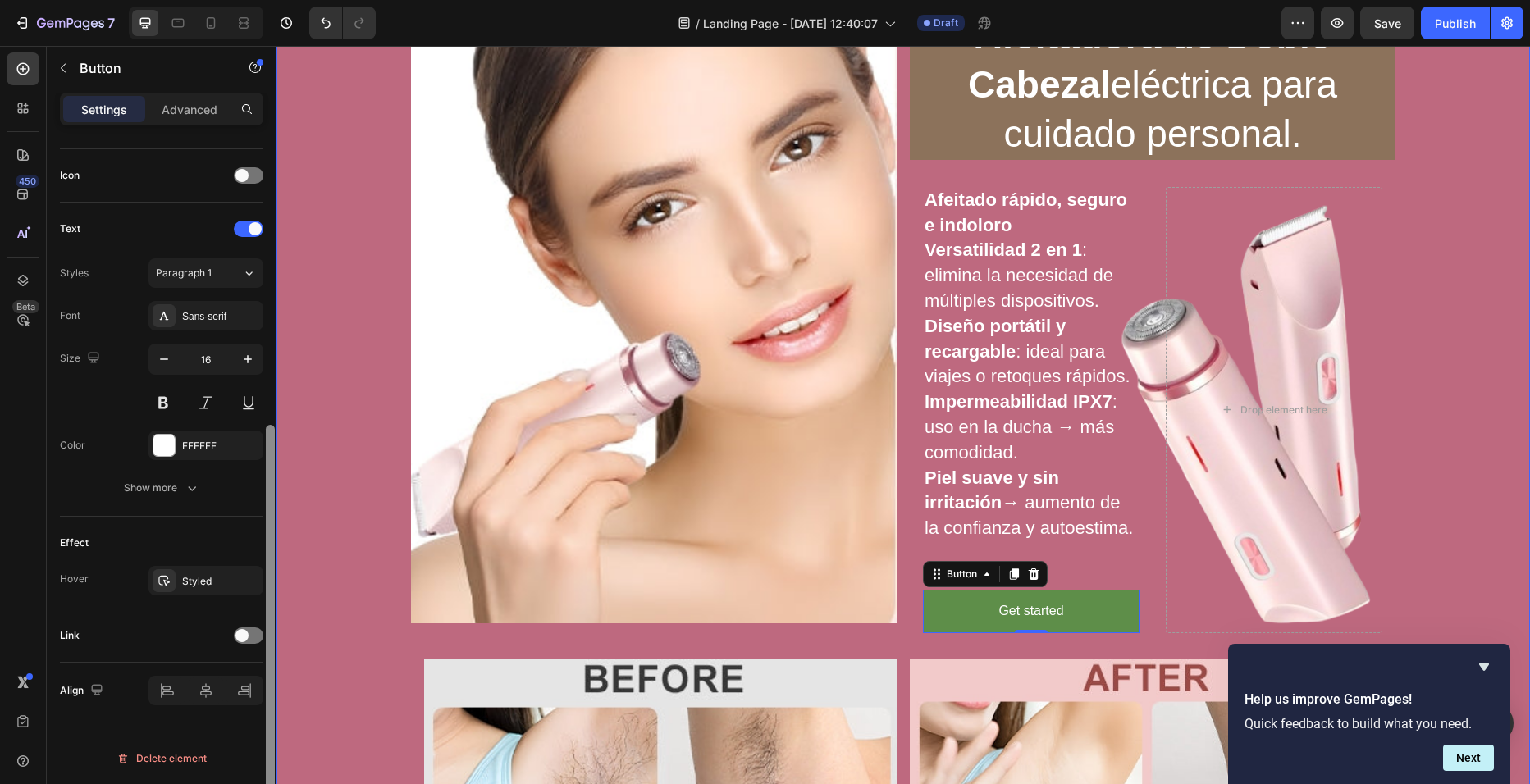
drag, startPoint x: 270, startPoint y: 692, endPoint x: 273, endPoint y: 544, distance: 148.0
click at [273, 544] on div at bounding box center [271, 628] width 9 height 406
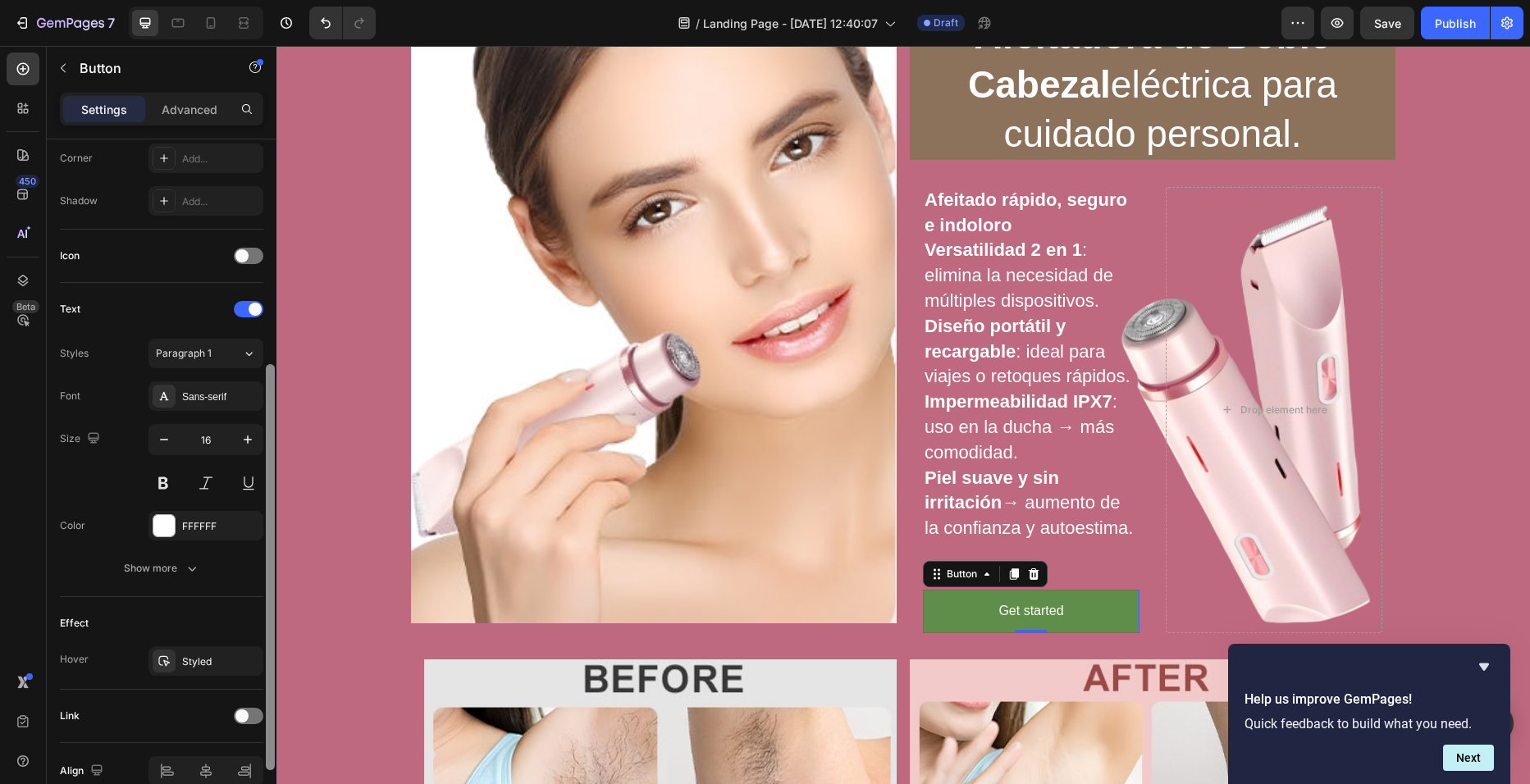
scroll to position [411, 0]
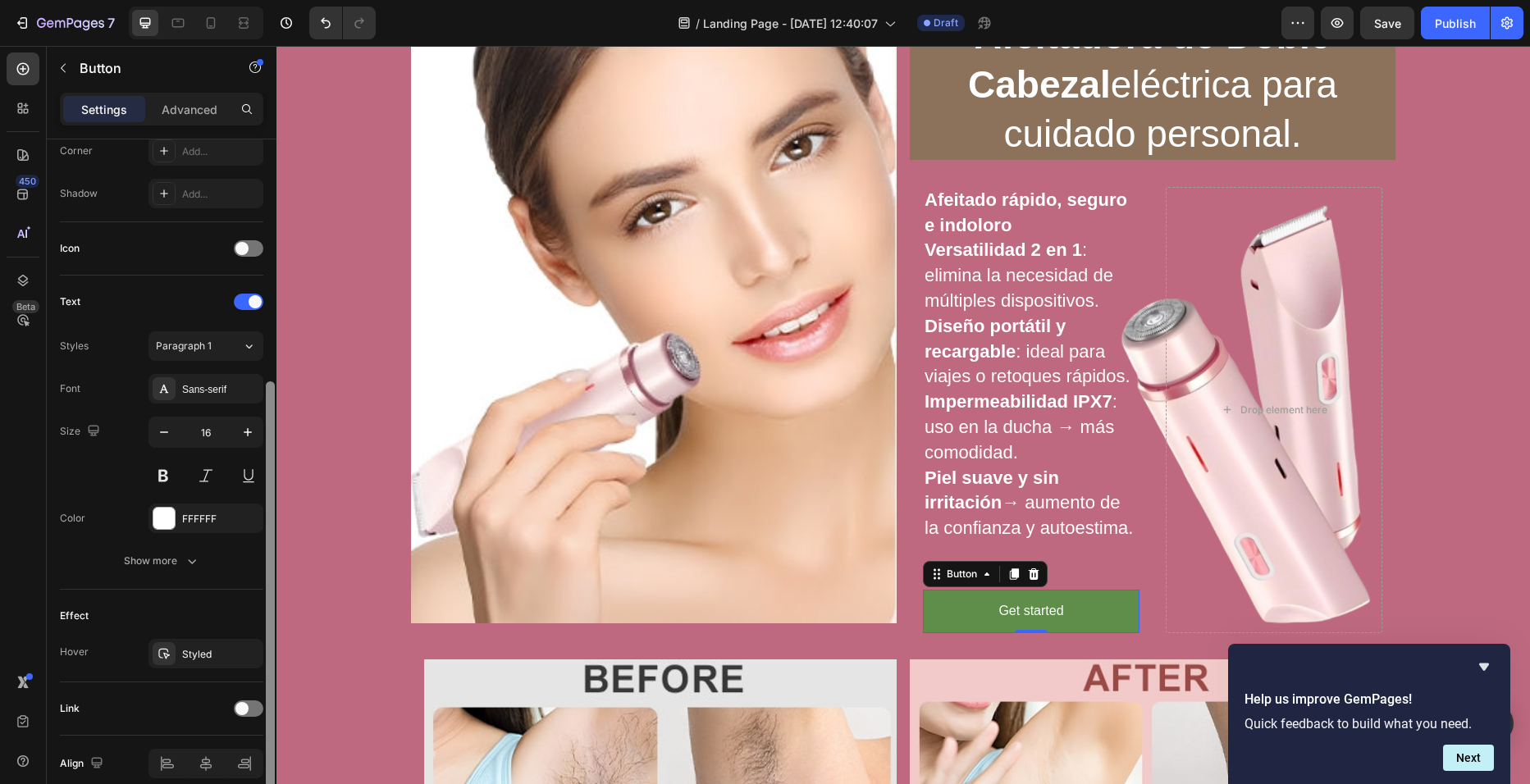
drag, startPoint x: 271, startPoint y: 353, endPoint x: 275, endPoint y: 496, distance: 143.1
click at [275, 496] on div at bounding box center [270, 485] width 12 height 691
click at [252, 245] on div at bounding box center [248, 248] width 30 height 17
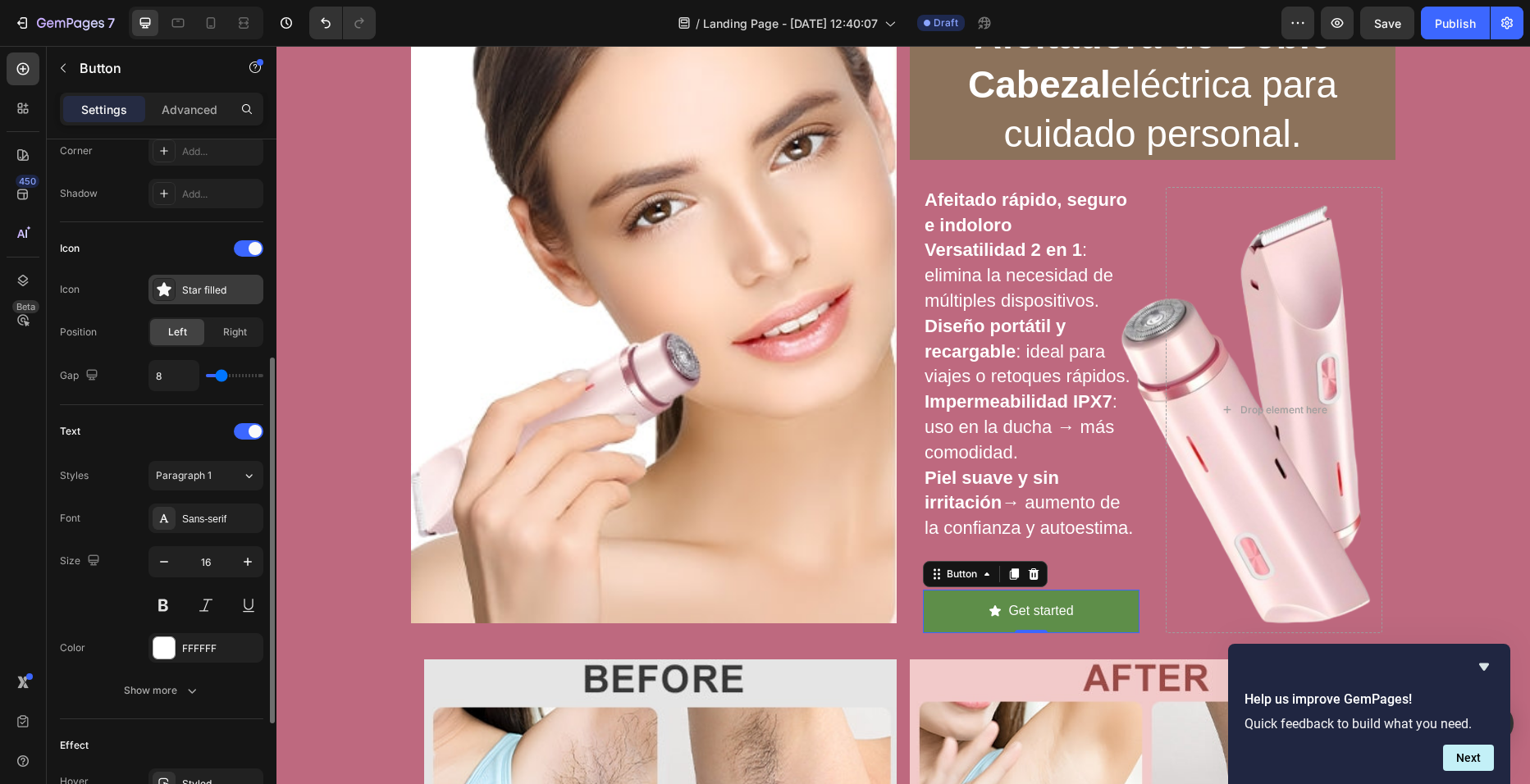
click at [200, 296] on div "Star filled" at bounding box center [221, 290] width 77 height 15
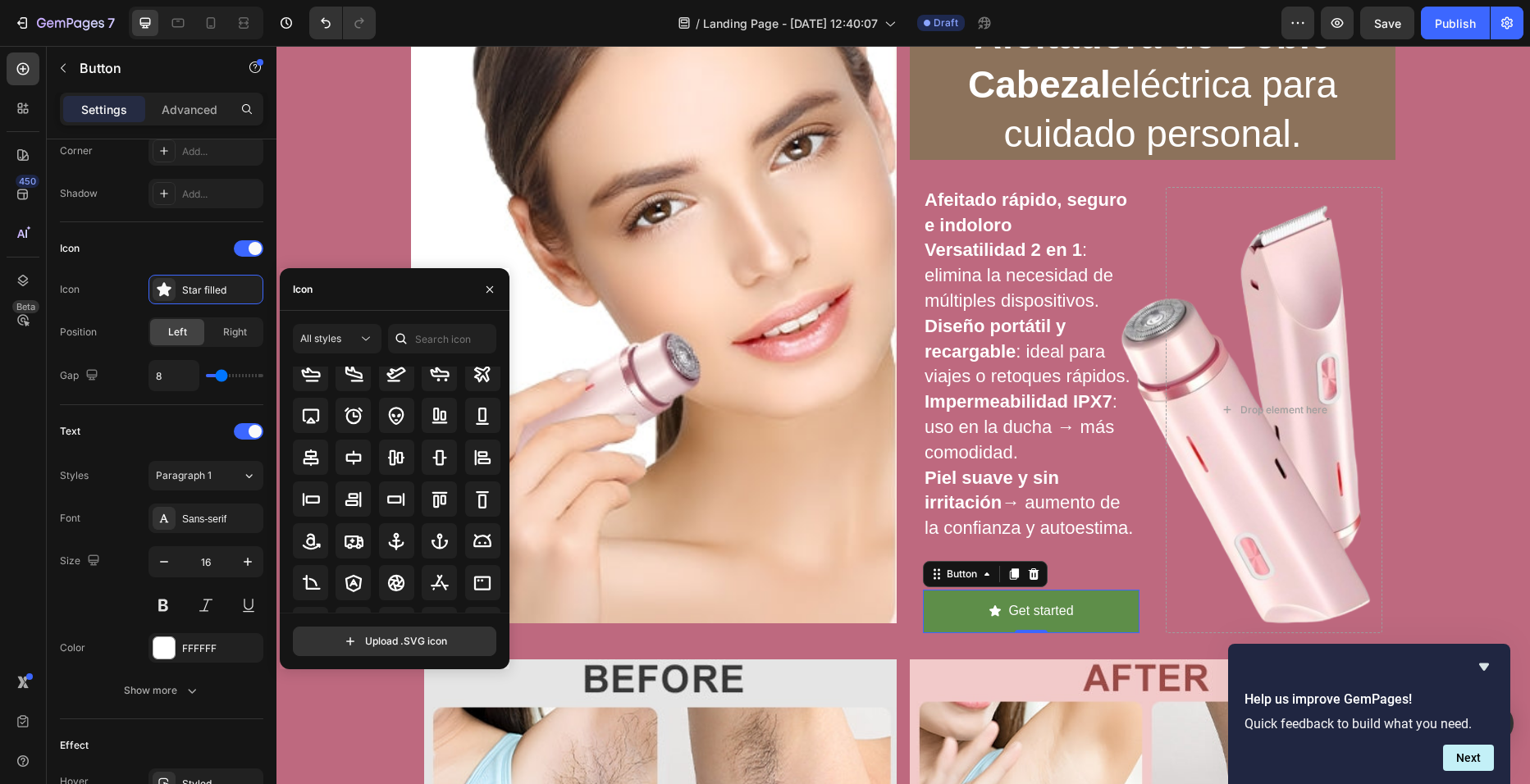
scroll to position [0, 0]
drag, startPoint x: 505, startPoint y: 478, endPoint x: 254, endPoint y: 481, distance: 251.0
click at [441, 340] on input "text" at bounding box center [442, 339] width 108 height 30
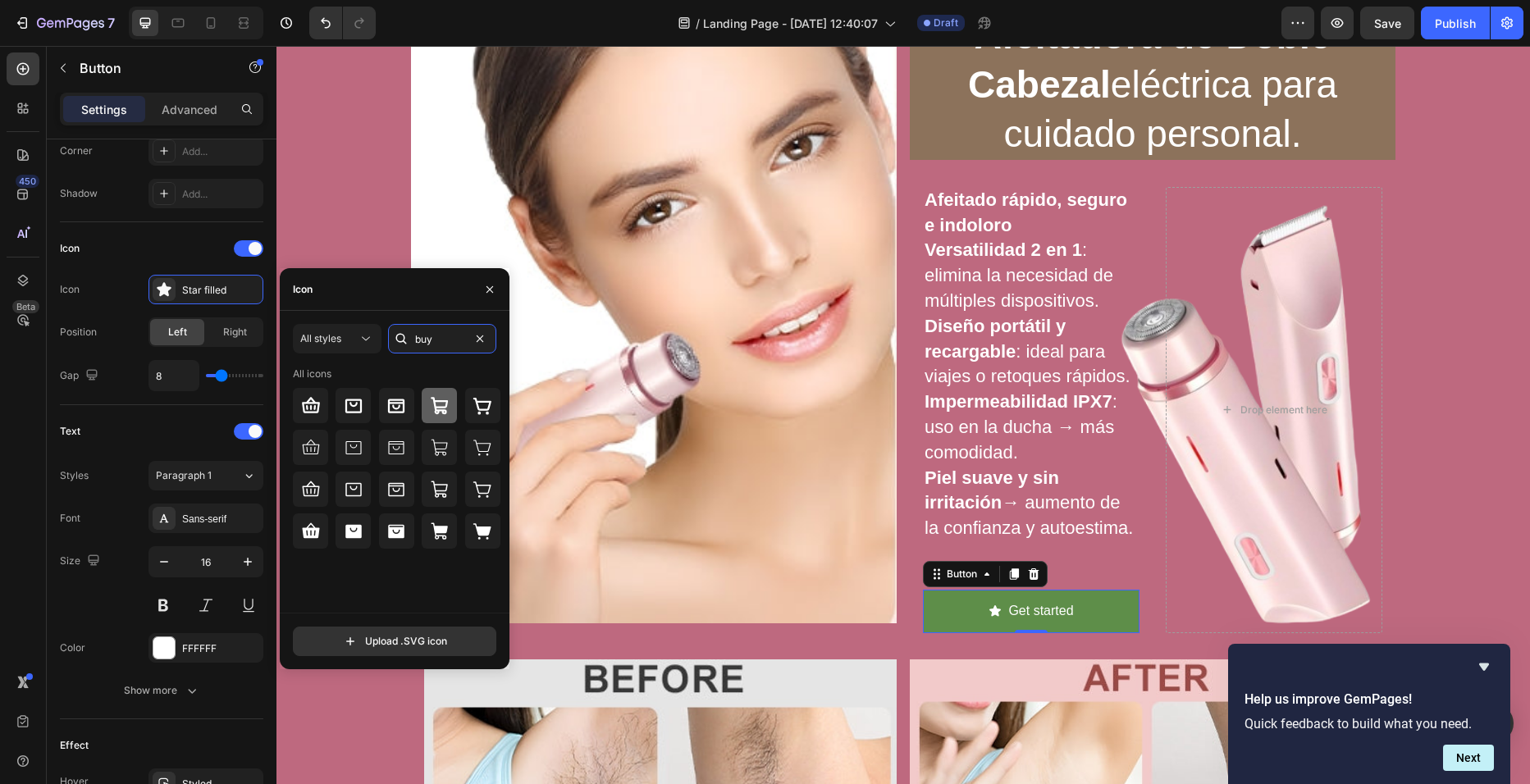
type input "buy"
click at [436, 404] on icon at bounding box center [439, 406] width 19 height 19
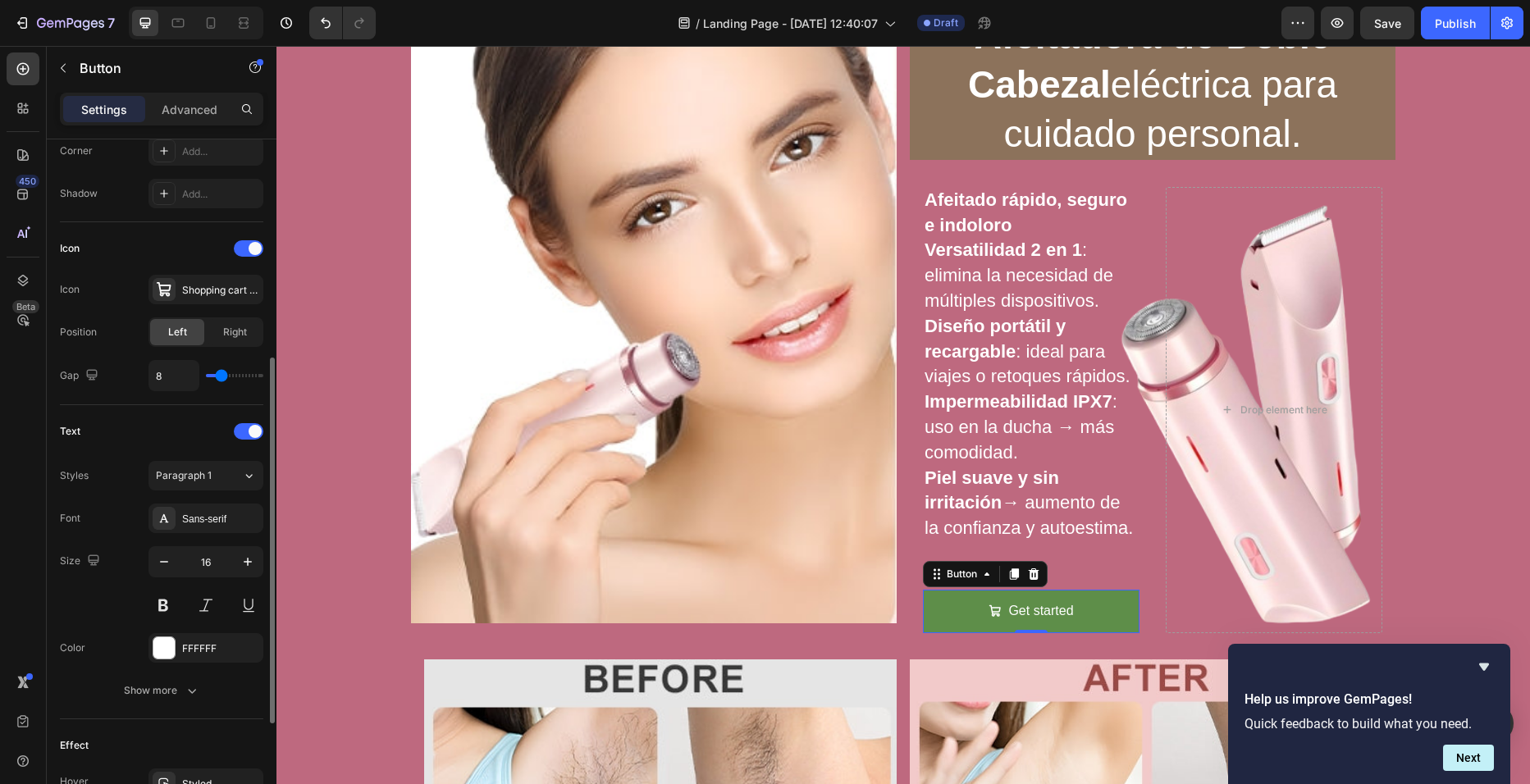
click at [162, 235] on div "Icon" at bounding box center [162, 248] width 204 height 26
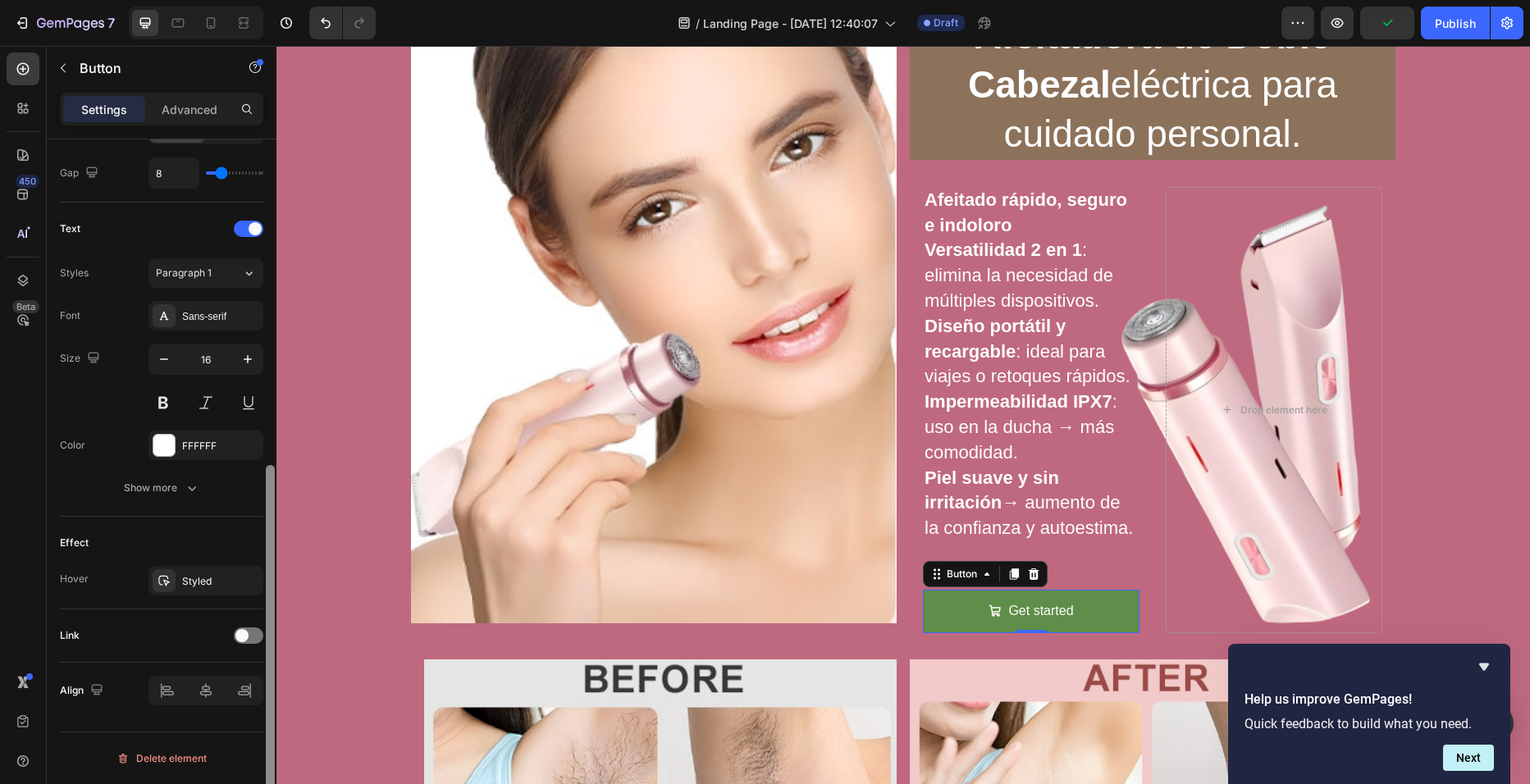
drag, startPoint x: 275, startPoint y: 580, endPoint x: 272, endPoint y: 489, distance: 91.0
click at [272, 489] on div at bounding box center [270, 485] width 12 height 691
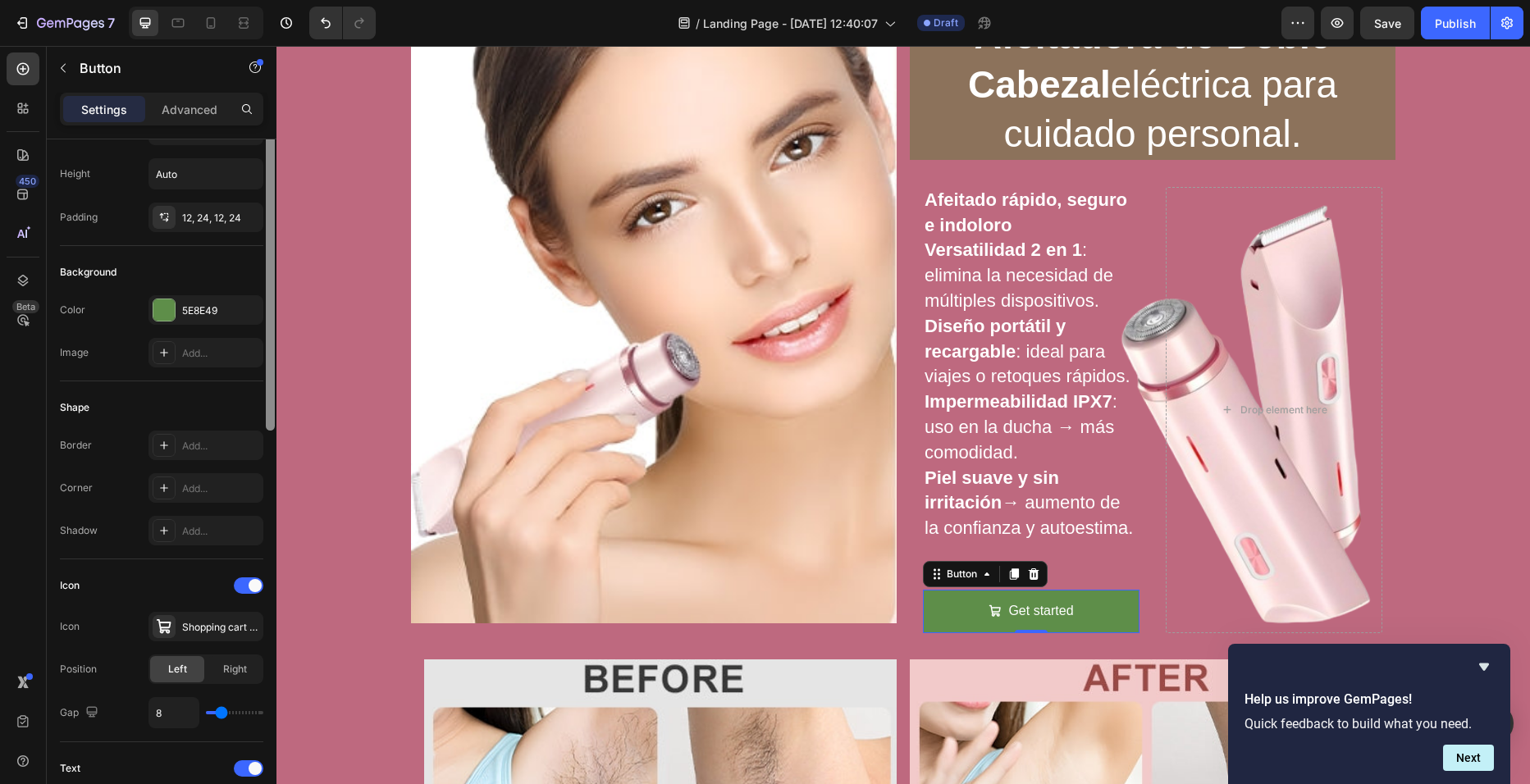
scroll to position [0, 0]
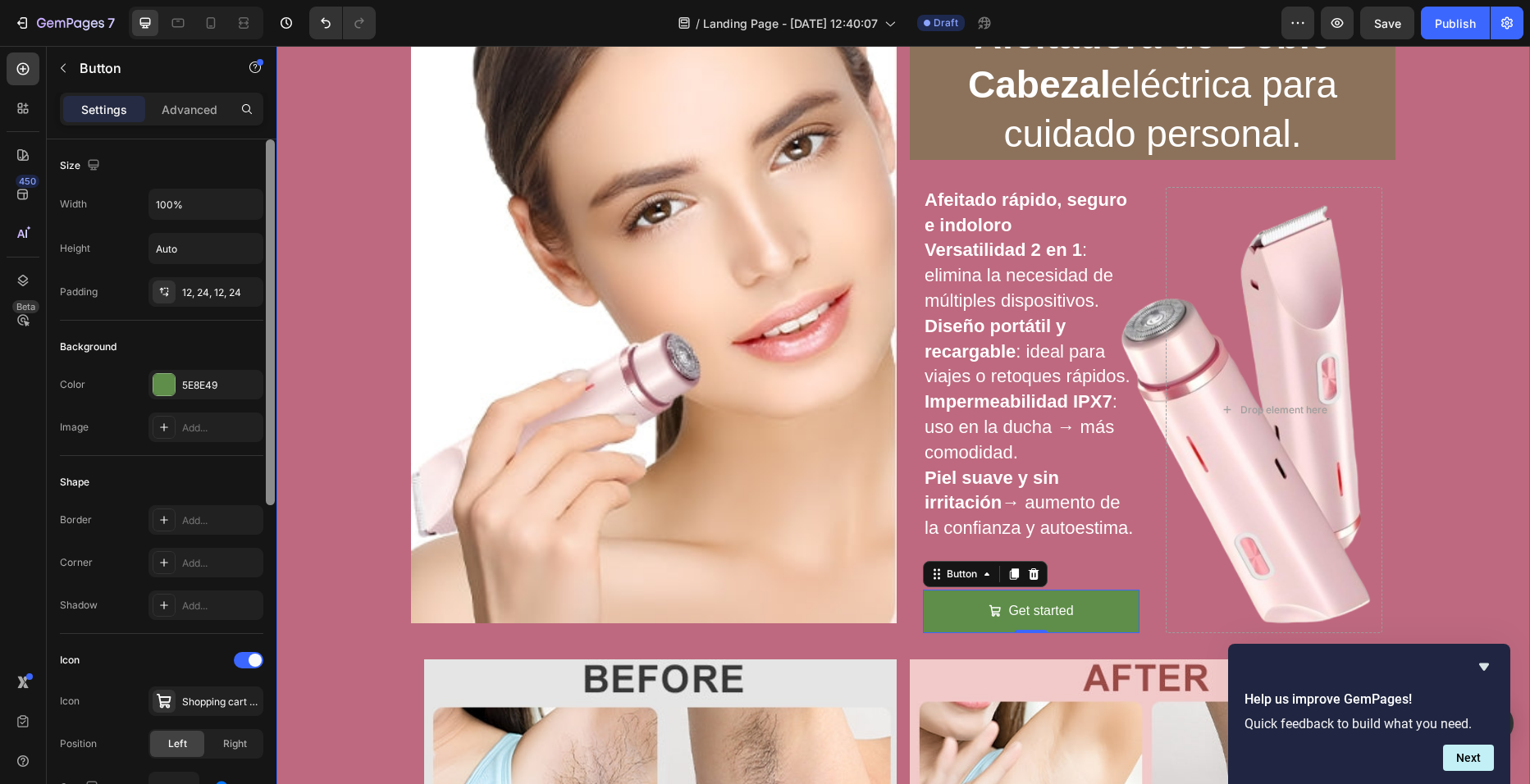
drag, startPoint x: 549, startPoint y: 535, endPoint x: 276, endPoint y: 50, distance: 556.6
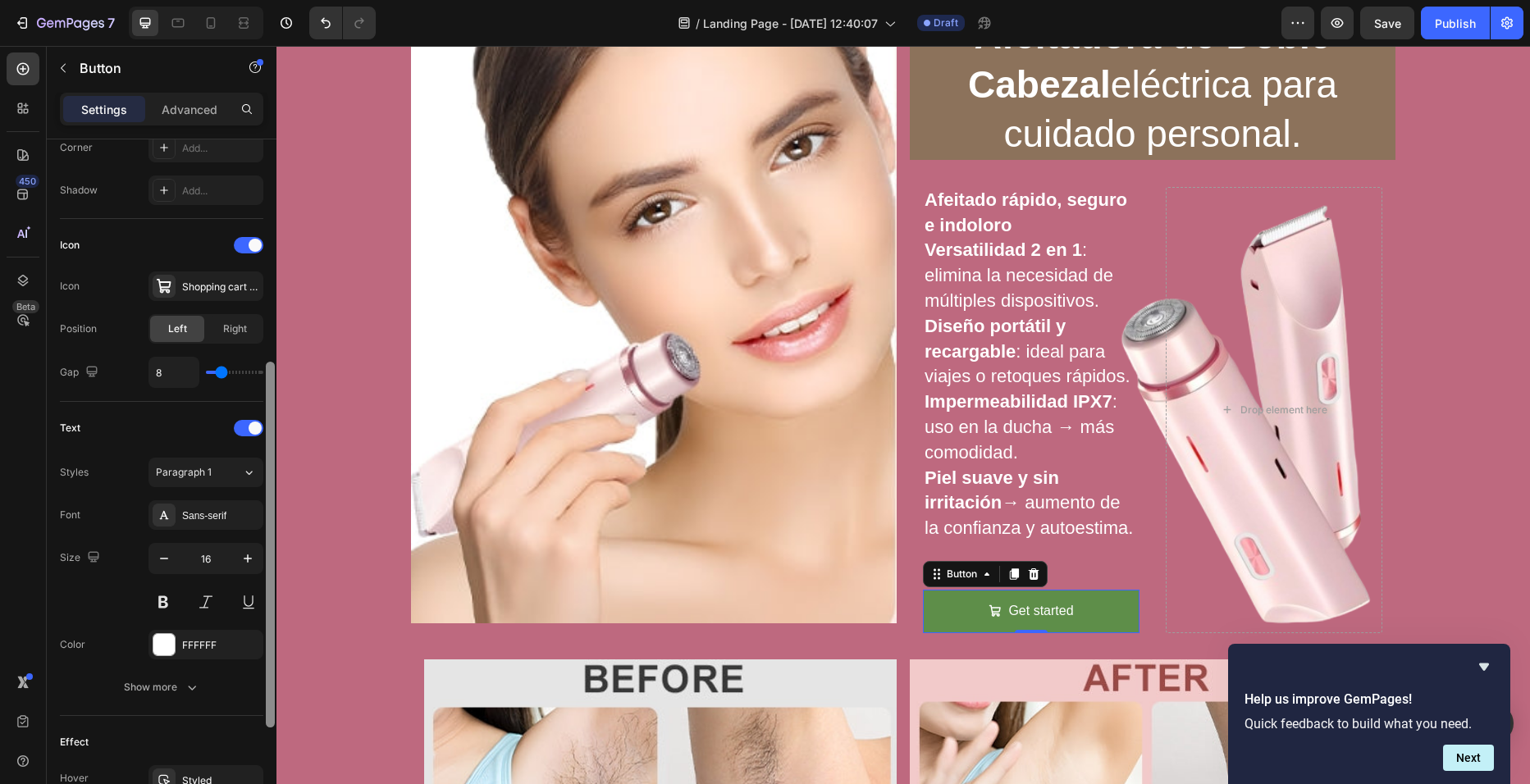
scroll to position [417, 0]
click at [242, 384] on div "8" at bounding box center [206, 371] width 115 height 32
type input "13"
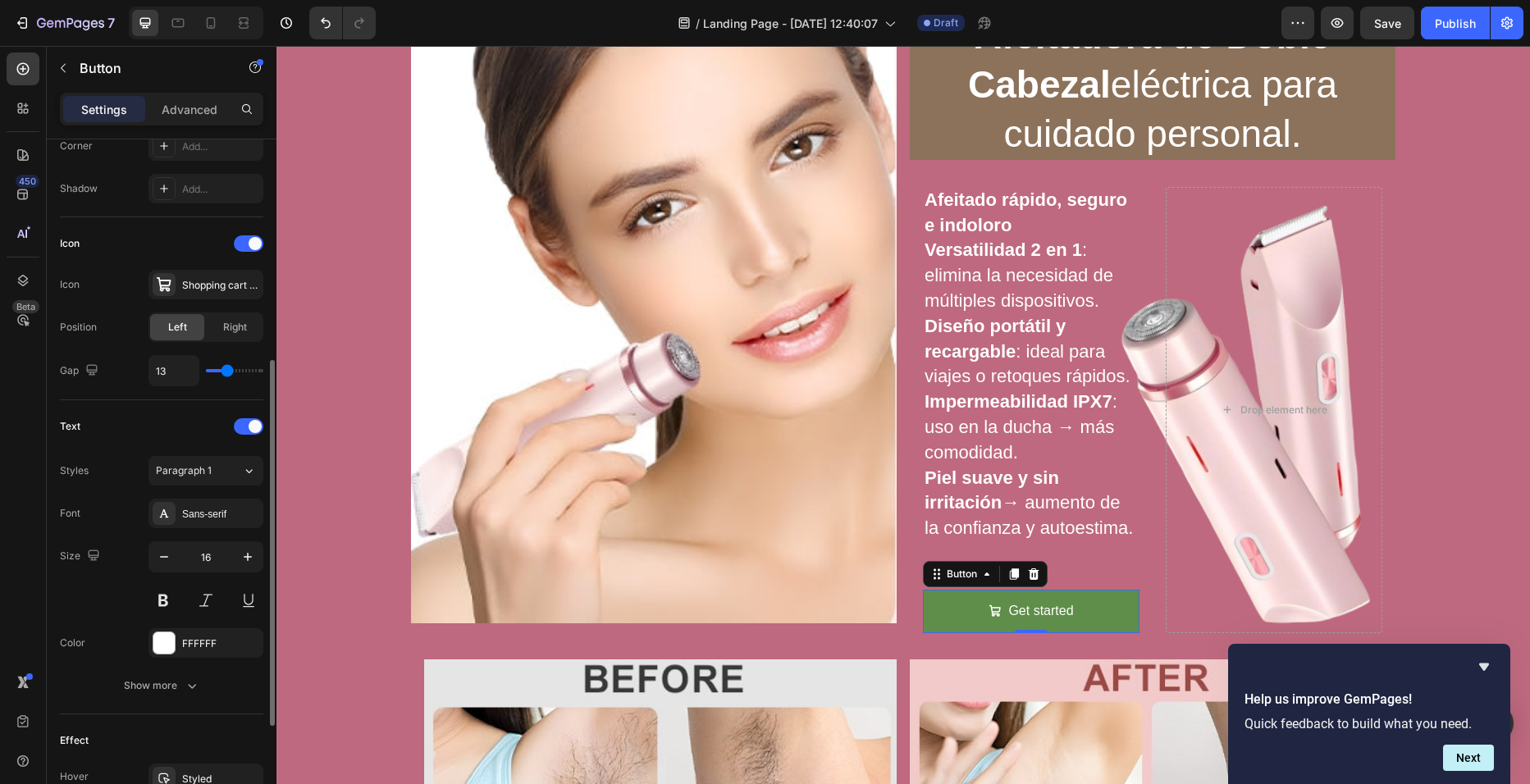
type input "15"
type input "19"
type input "20"
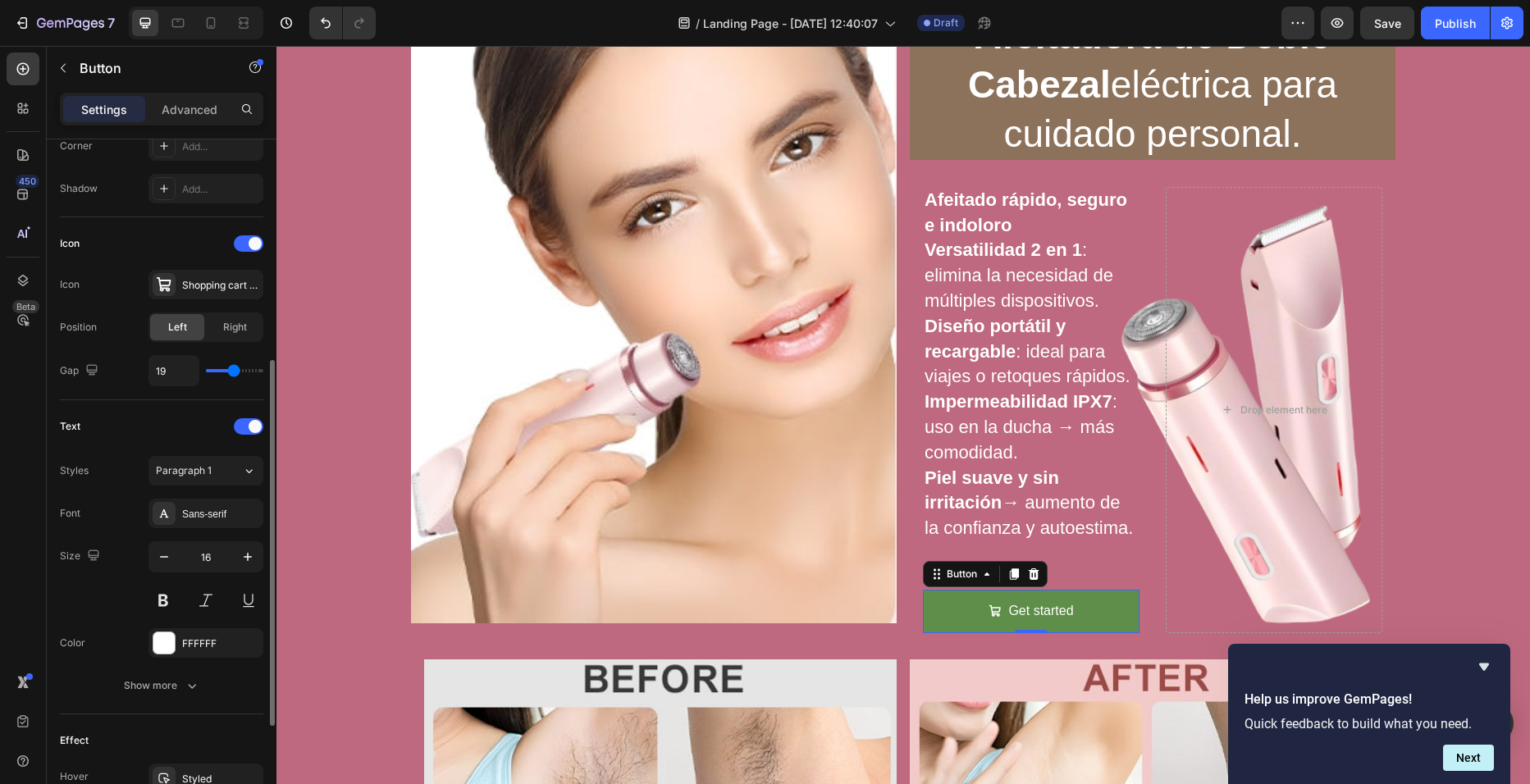
type input "20"
type input "21"
type input "22"
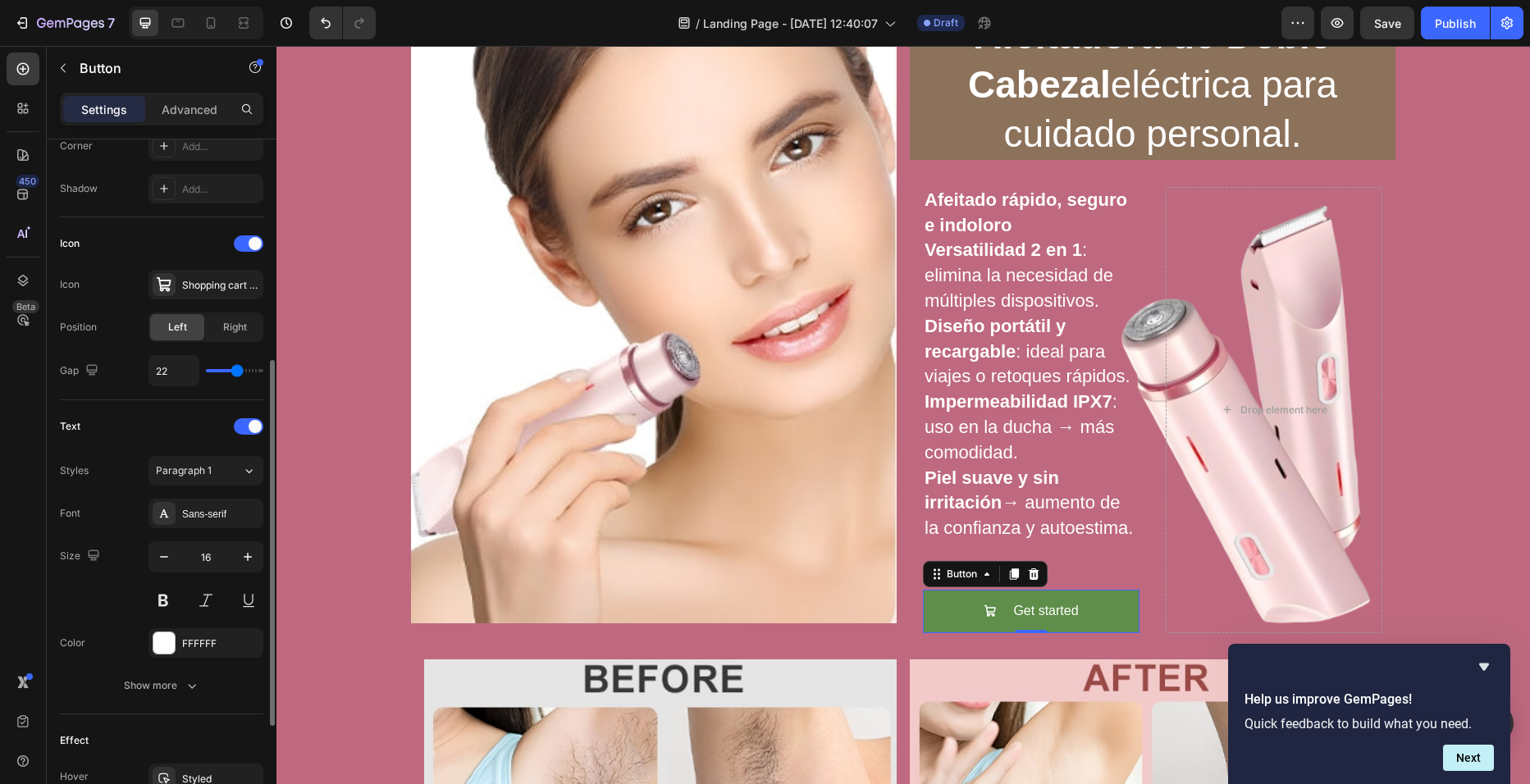
type input "24"
type input "26"
type input "27"
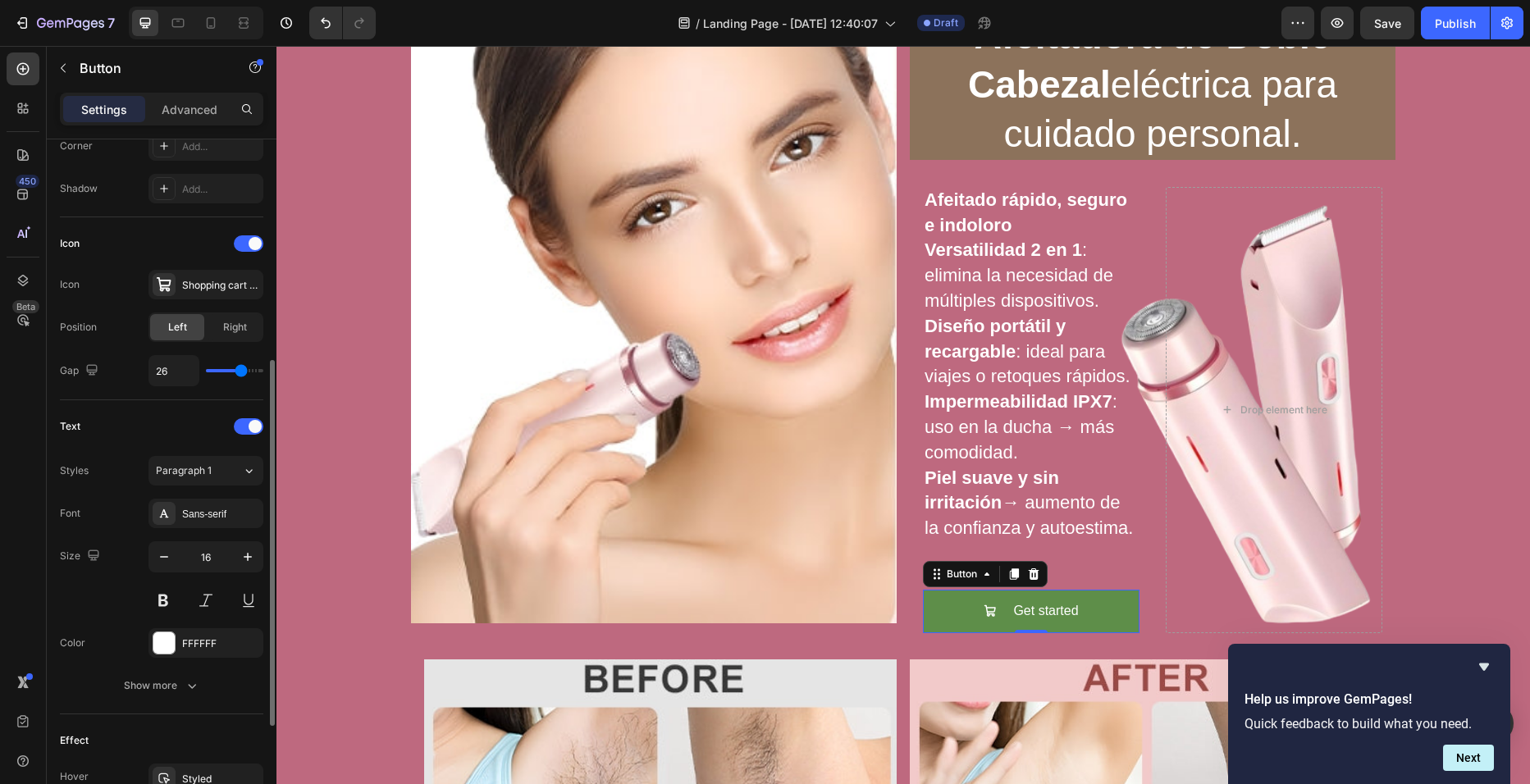
type input "27"
type input "28"
type input "29"
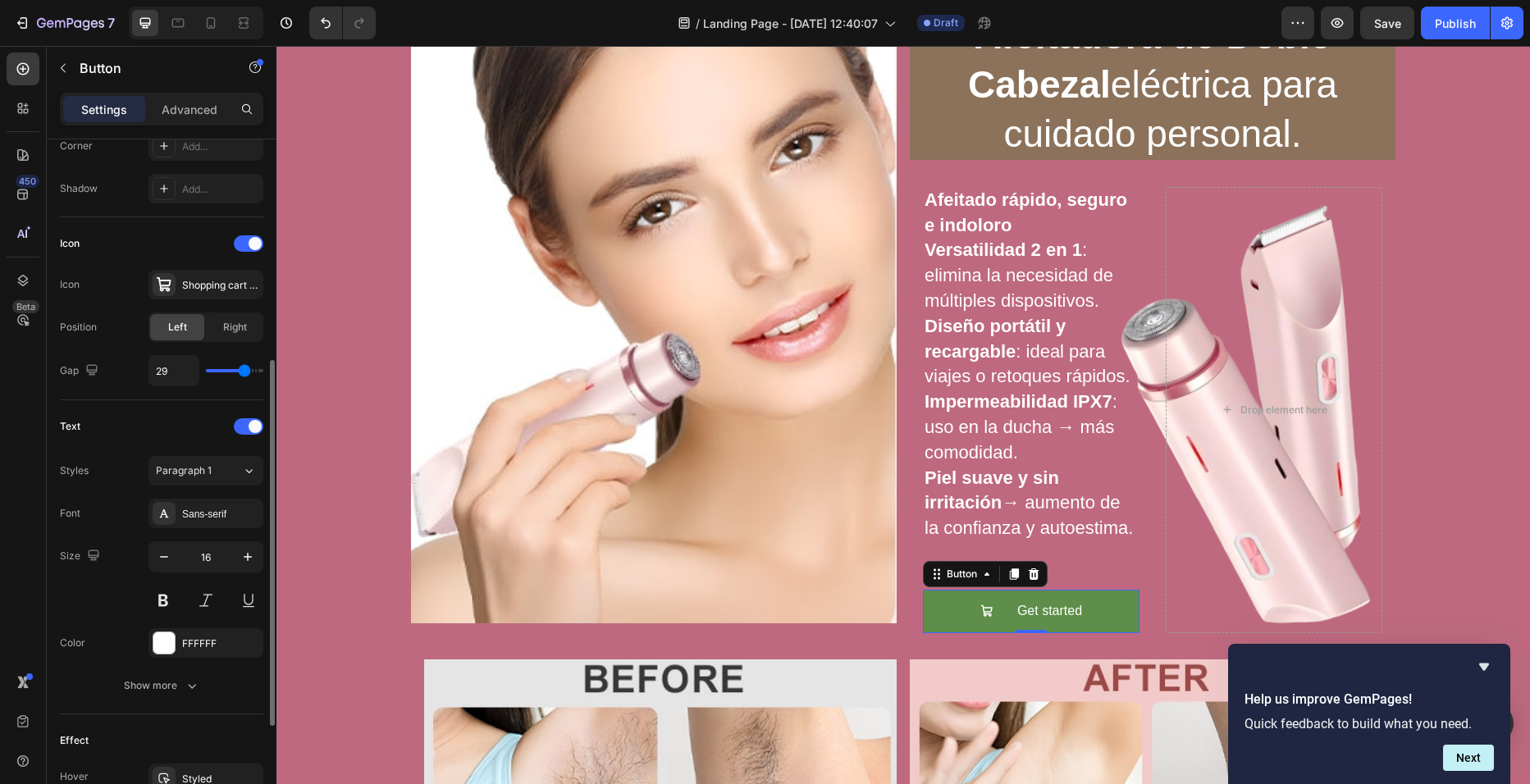
type input "30"
type input "31"
type input "32"
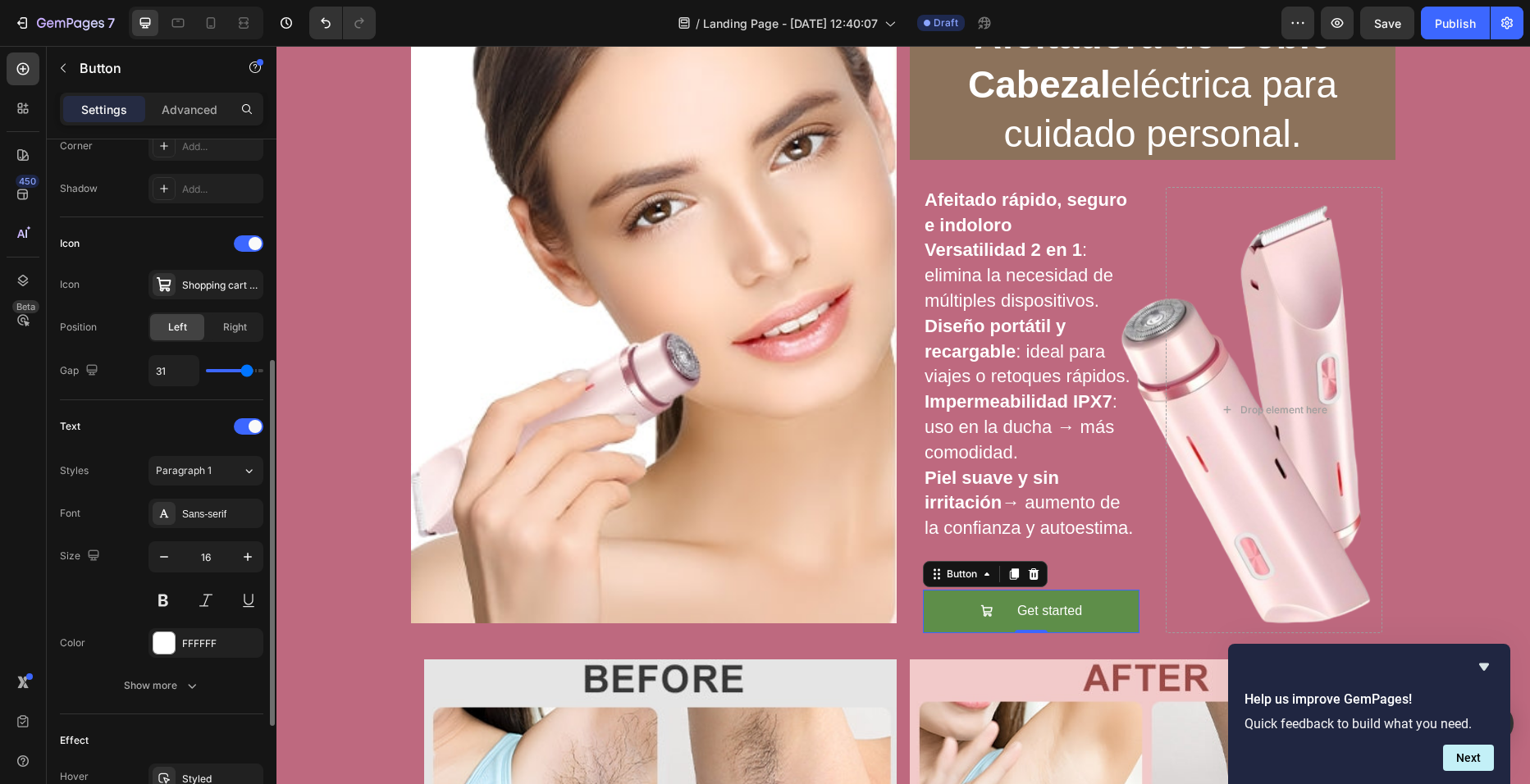
type input "32"
type input "31"
type input "23"
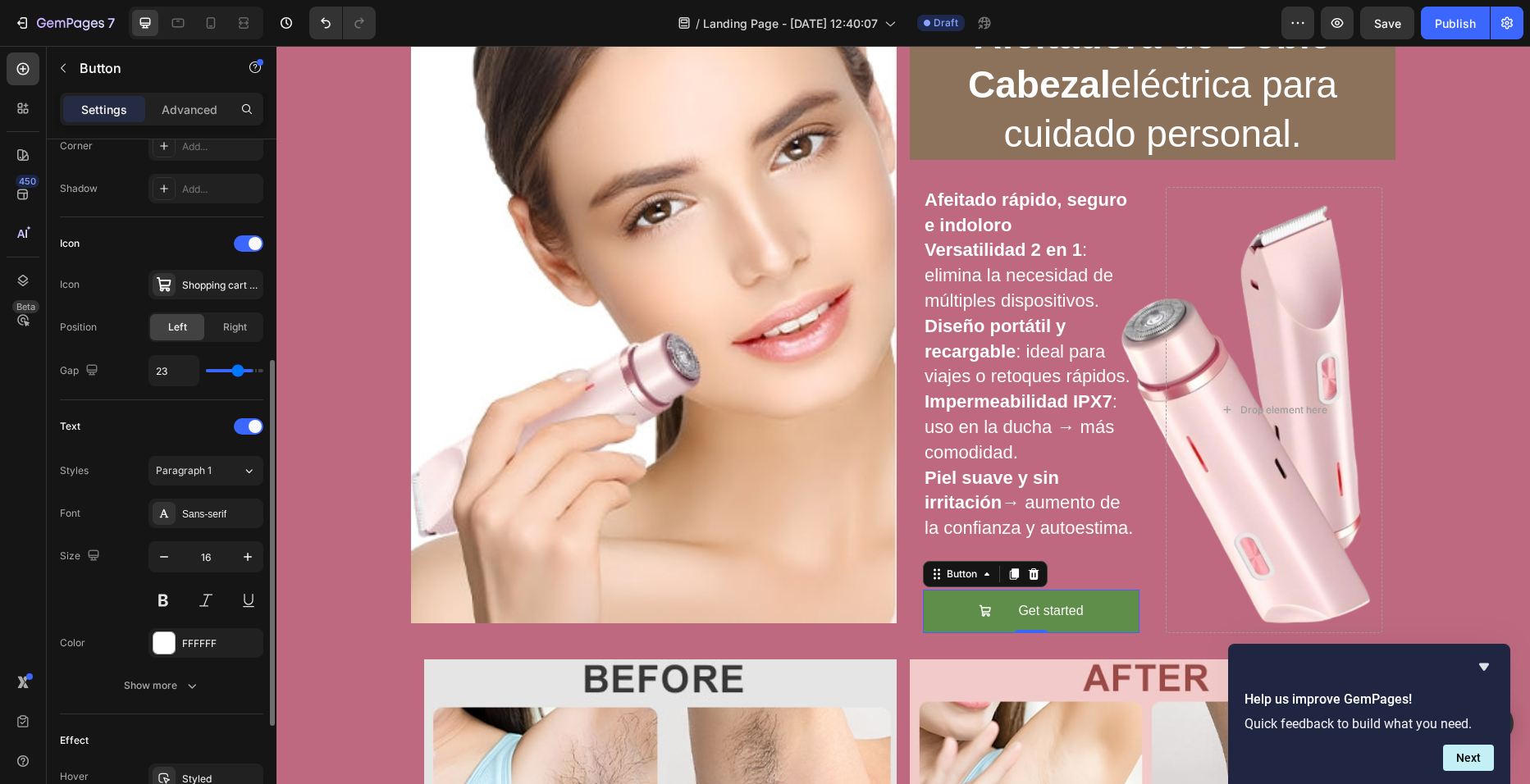
type input "22"
type input "21"
type input "20"
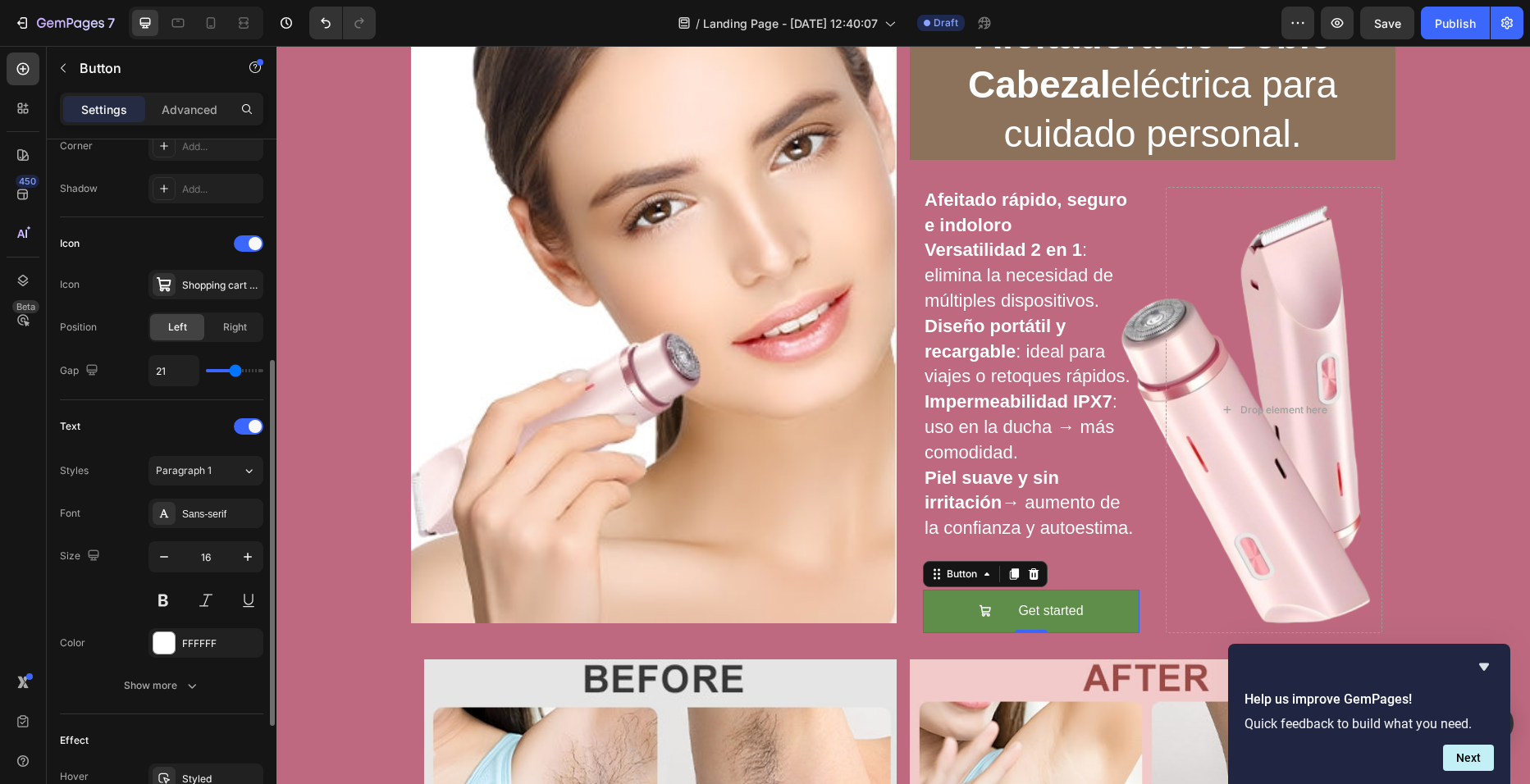
type input "20"
type input "19"
type input "18"
type input "17"
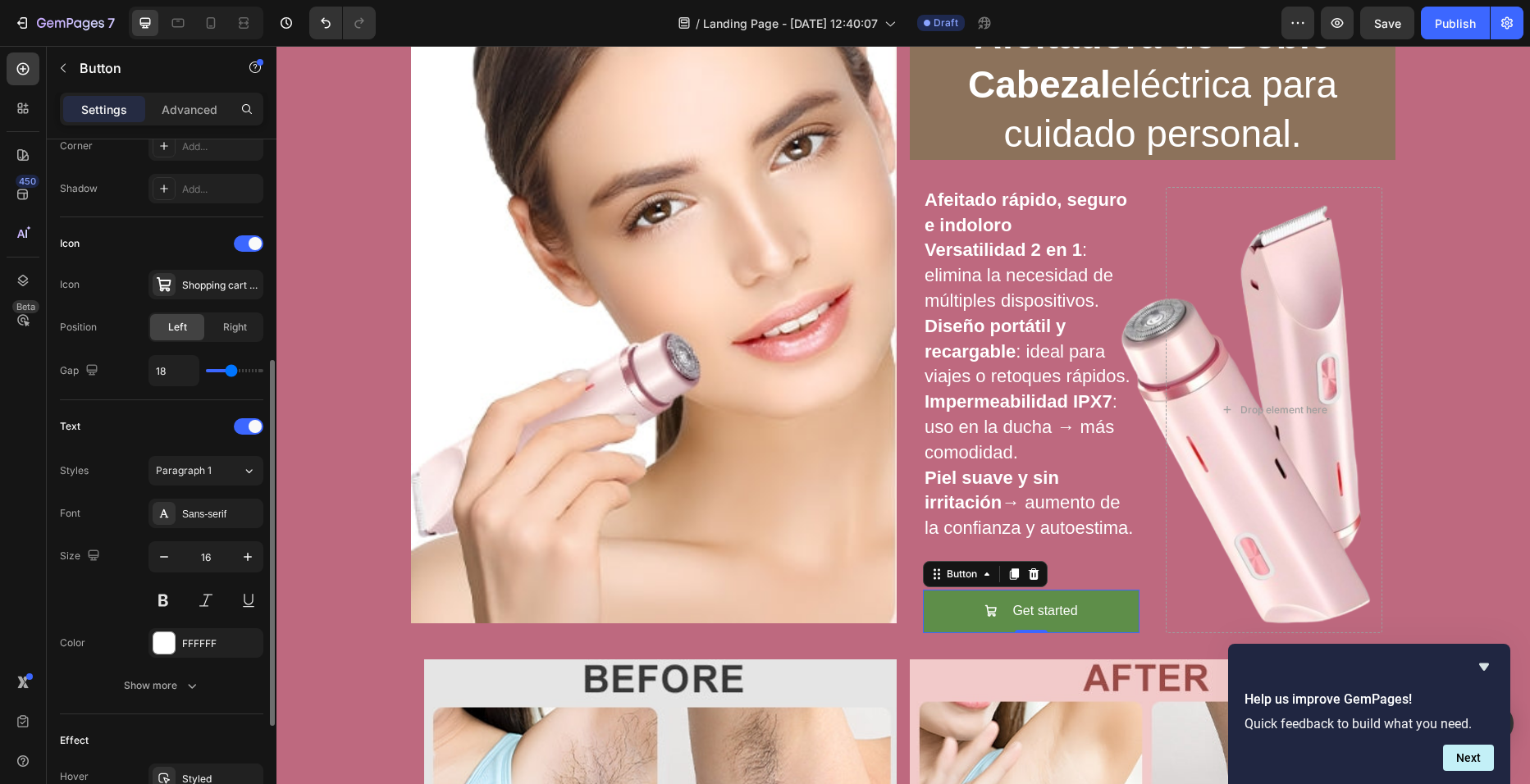
click at [232, 373] on input "range" at bounding box center [234, 371] width 57 height 4
type input "17"
click at [188, 689] on icon "button" at bounding box center [192, 686] width 17 height 17
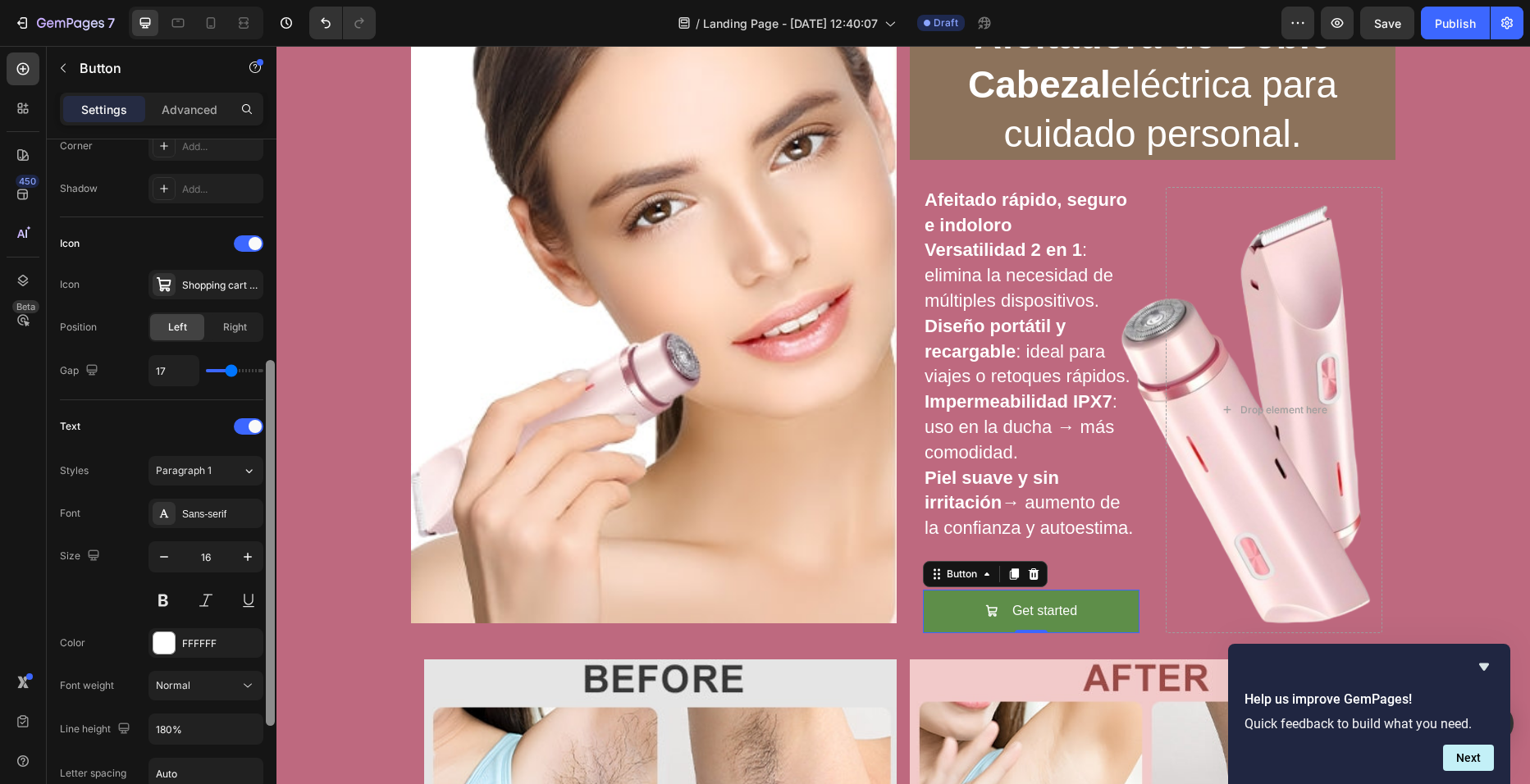
scroll to position [477, 0]
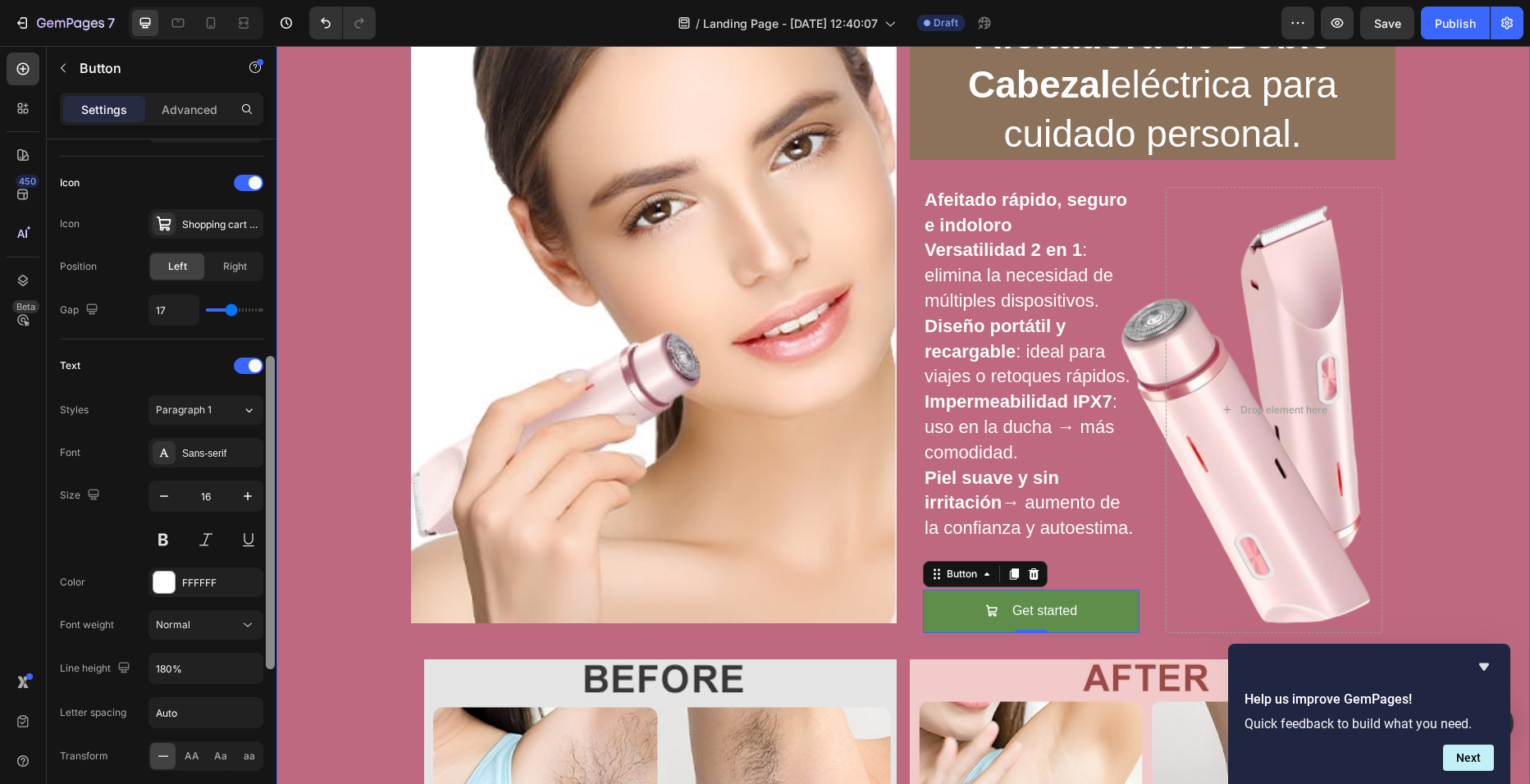
drag, startPoint x: 546, startPoint y: 707, endPoint x: 280, endPoint y: 771, distance: 273.6
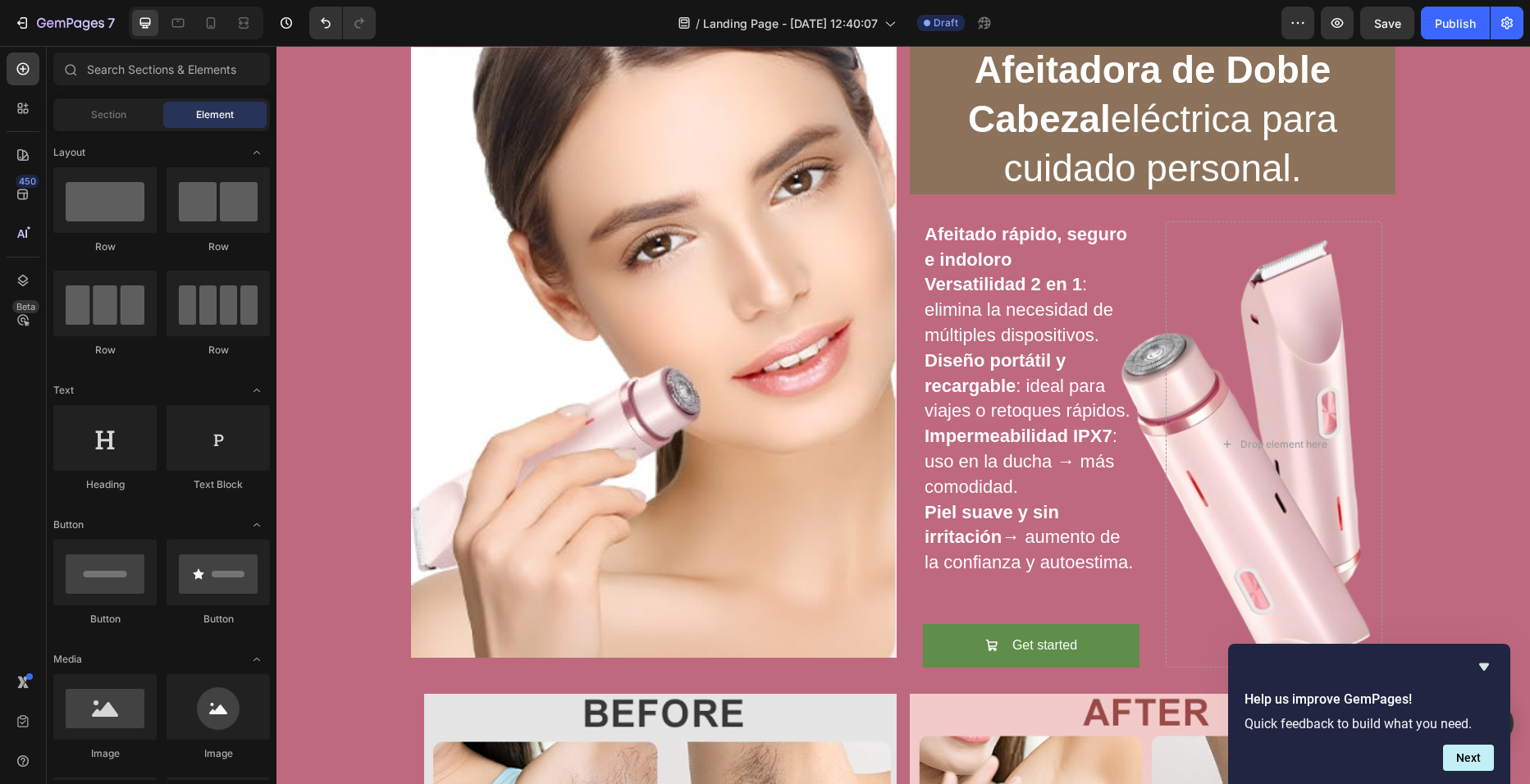
scroll to position [0, 0]
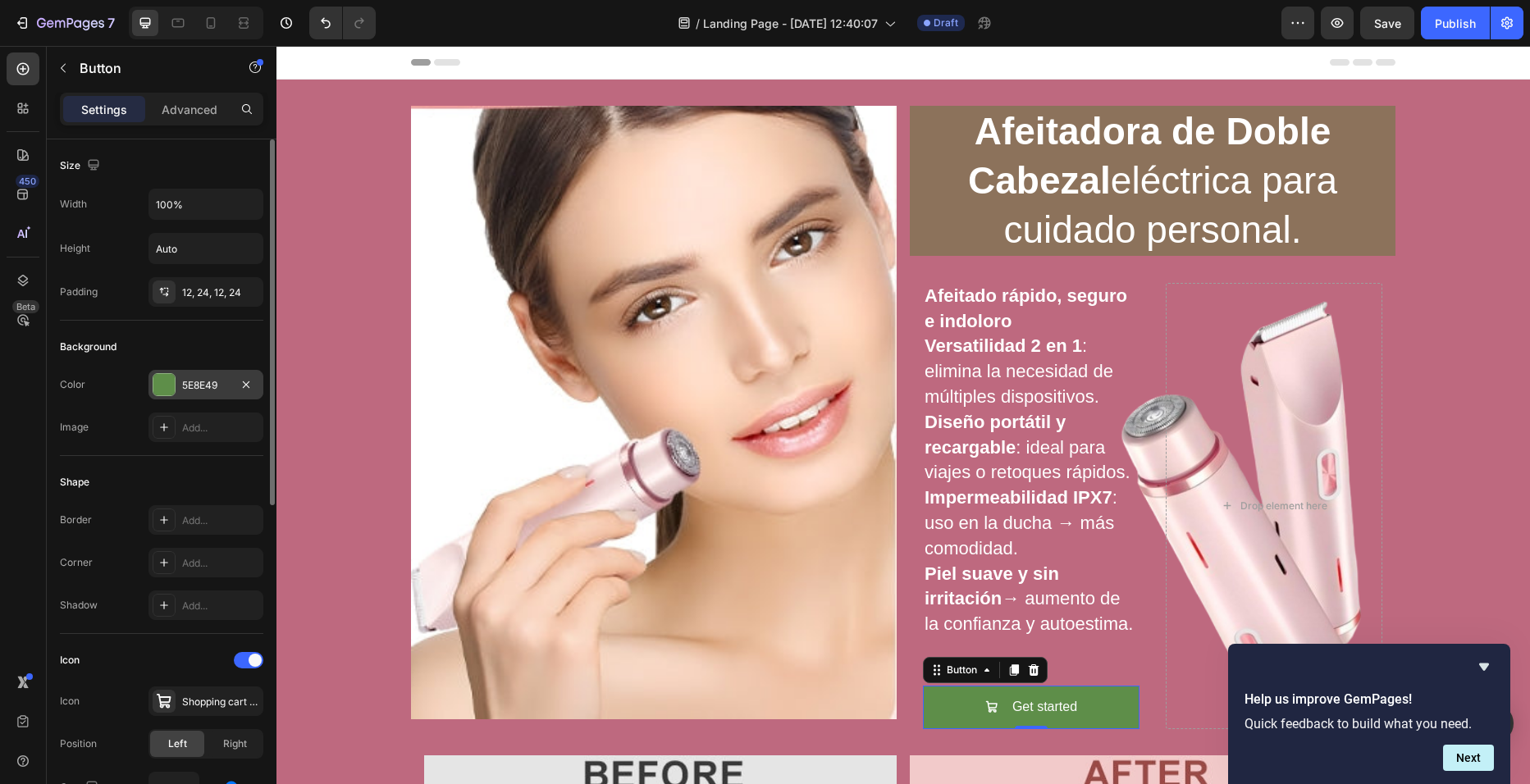
click at [183, 388] on div "5E8E49" at bounding box center [206, 386] width 47 height 15
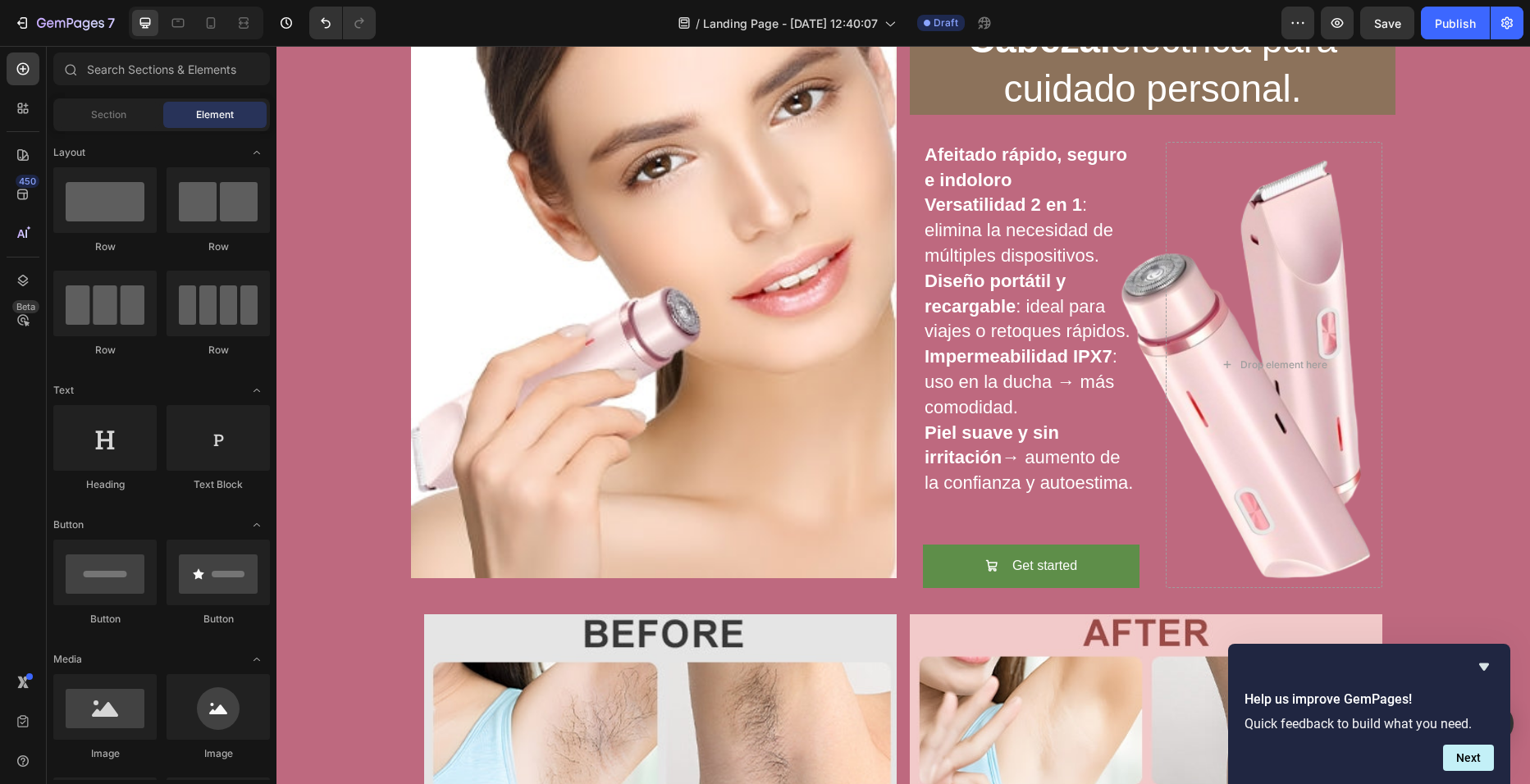
scroll to position [149, 0]
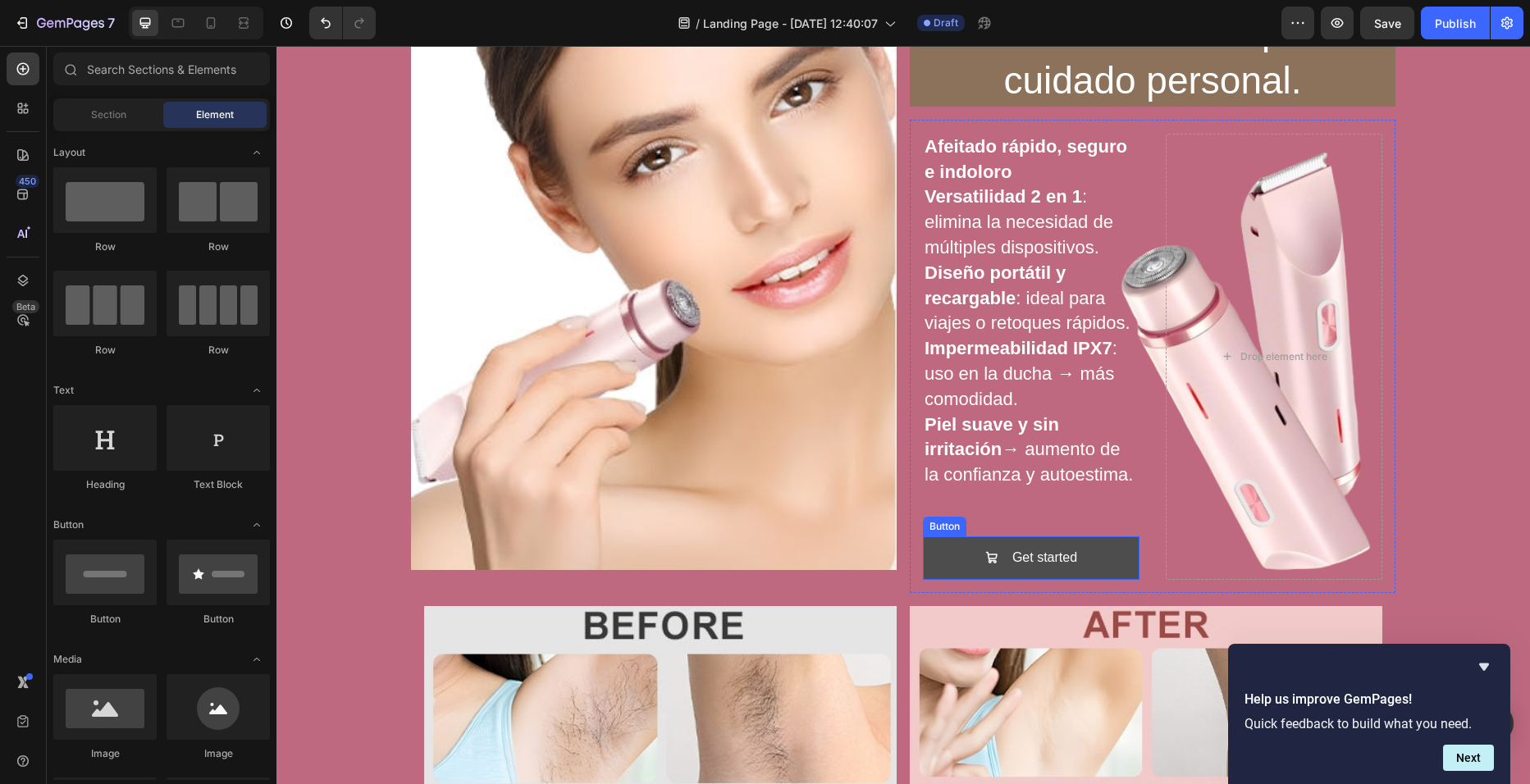
click at [965, 561] on button "Get started" at bounding box center [1031, 558] width 217 height 44
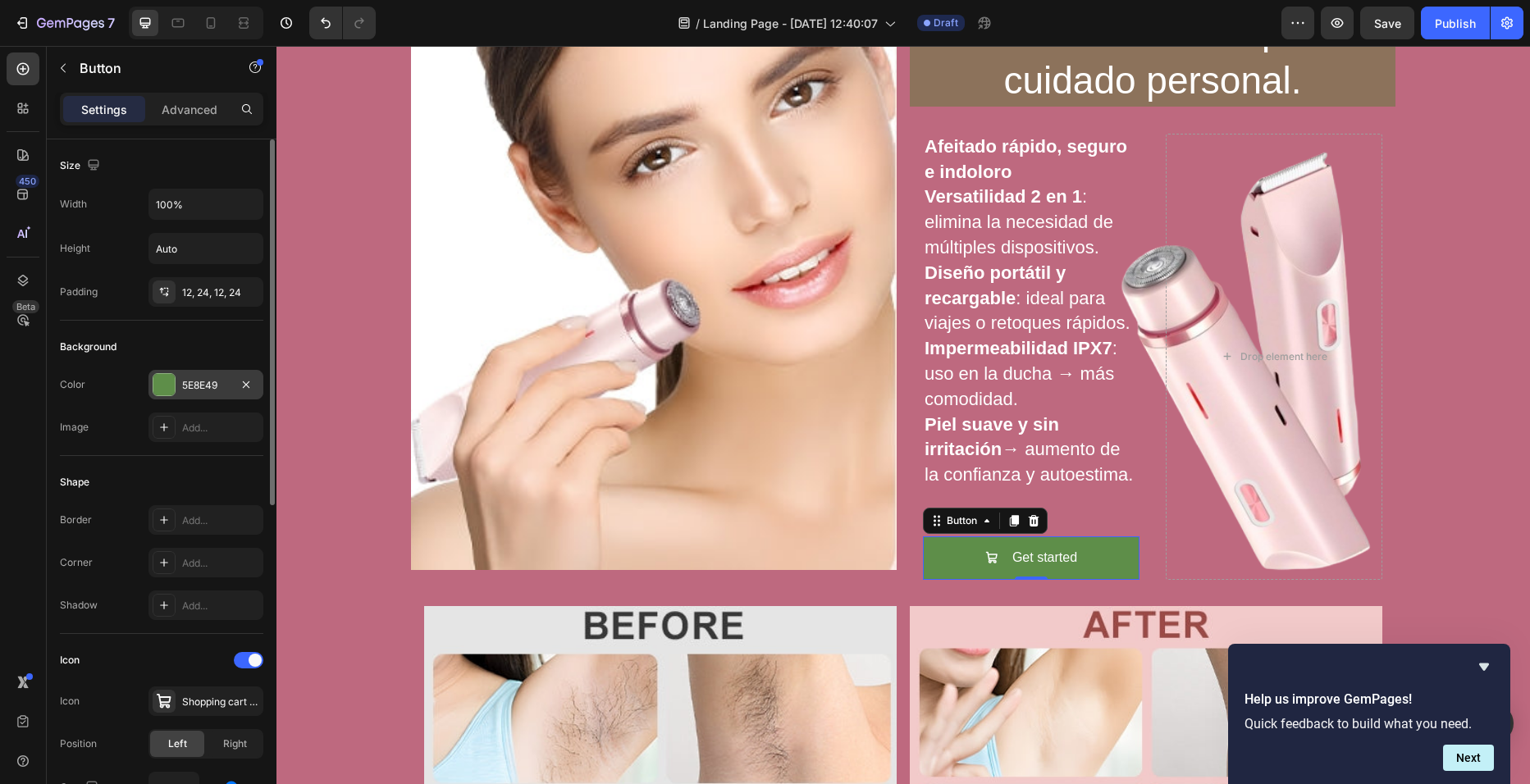
click at [197, 391] on div "5E8E49" at bounding box center [206, 386] width 47 height 15
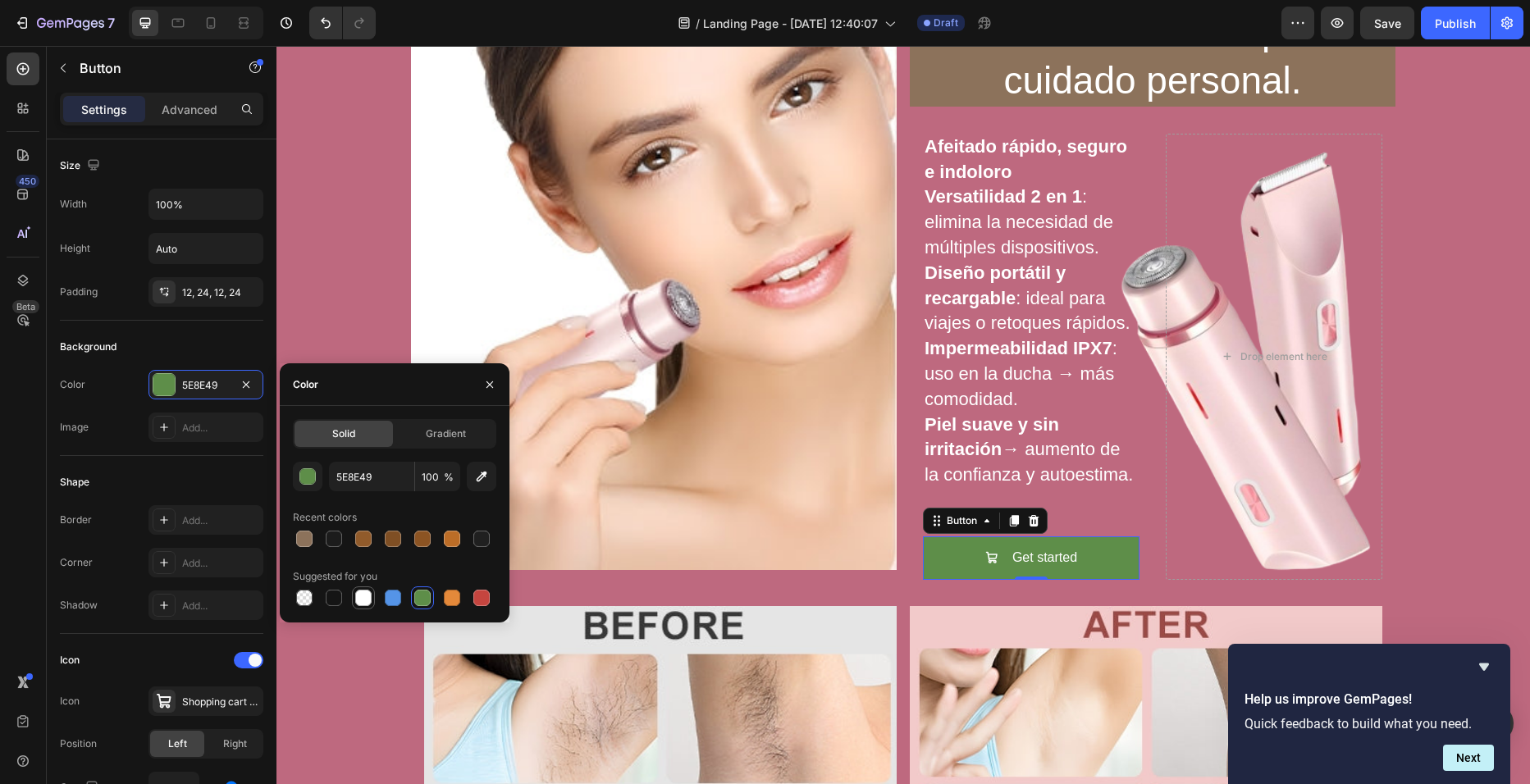
click at [371, 604] on div at bounding box center [363, 598] width 17 height 17
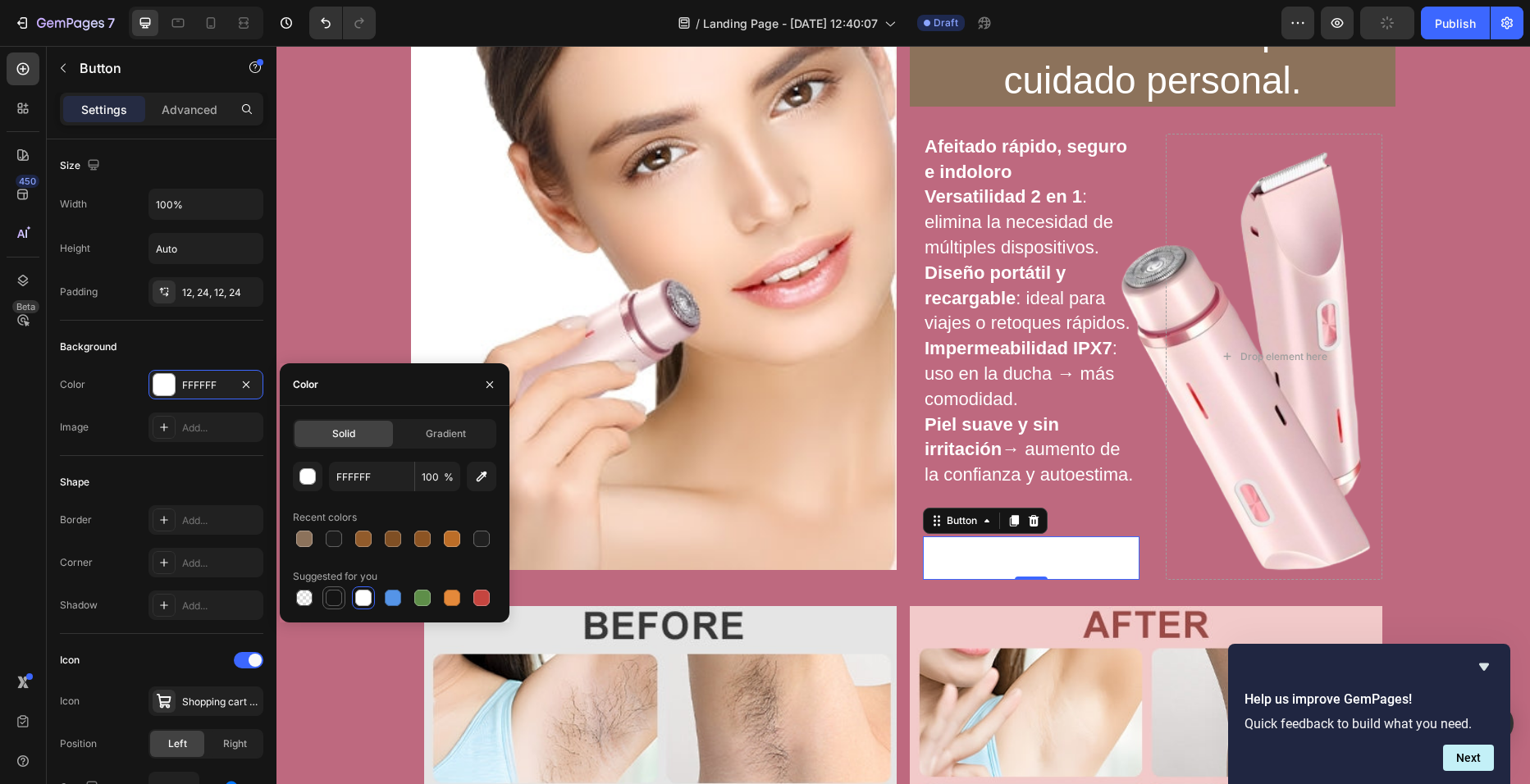
click at [334, 594] on div at bounding box center [334, 598] width 17 height 17
type input "151515"
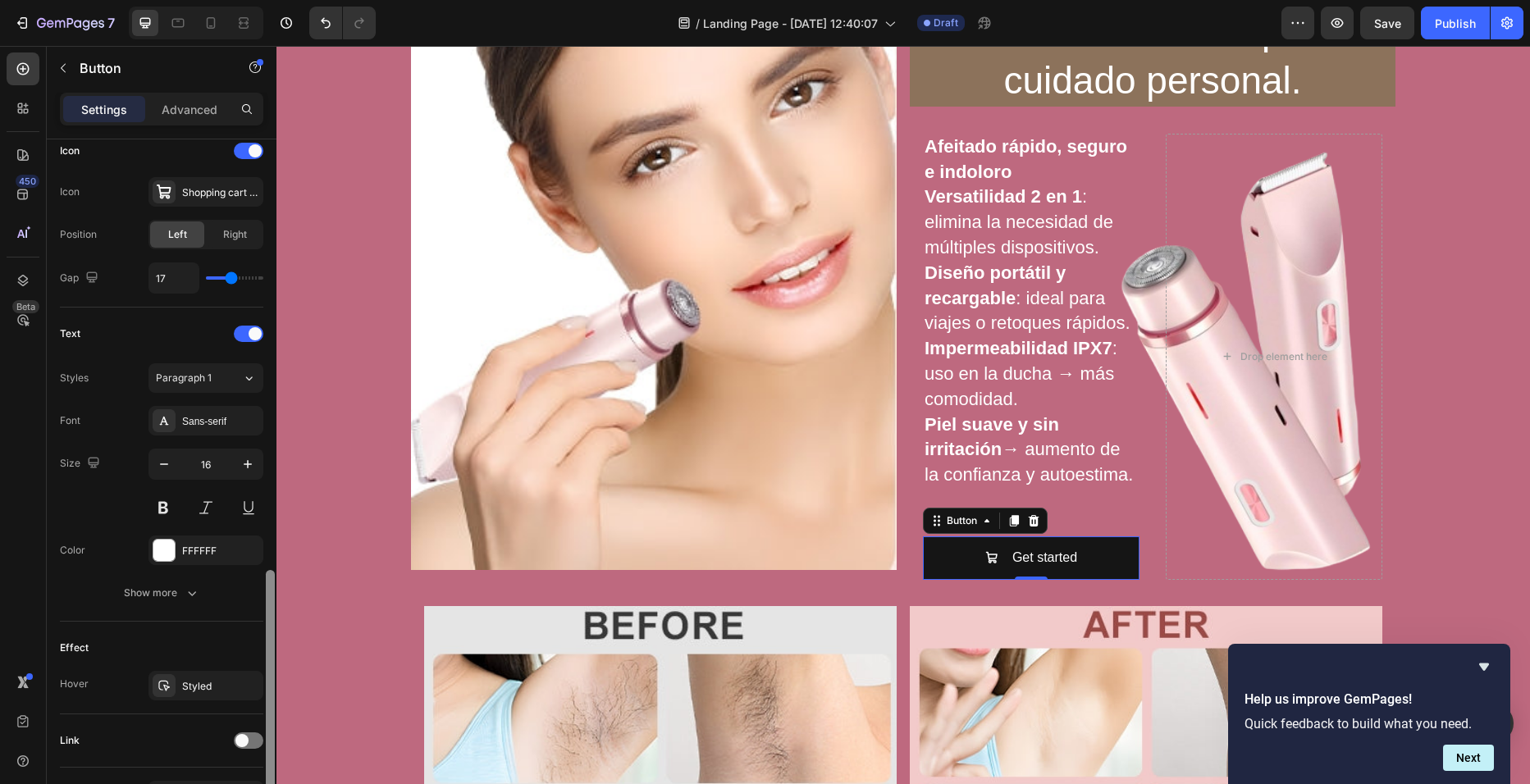
scroll to position [614, 0]
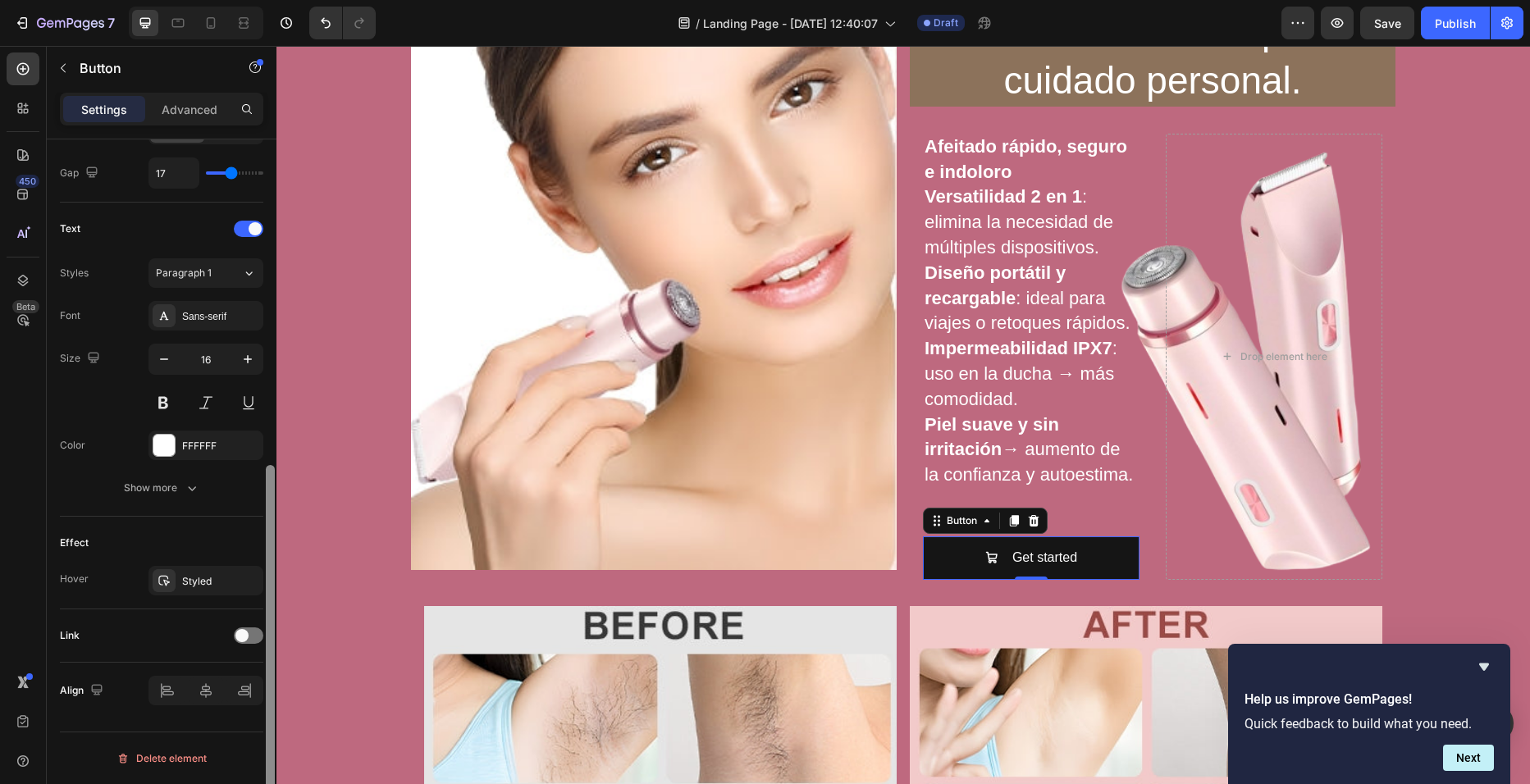
drag, startPoint x: 269, startPoint y: 441, endPoint x: 276, endPoint y: 826, distance: 385.1
click at [276, 0] on html "7 / Landing Page - [DATE] 12:40:07 Draft Preview Save Publish 450 Beta Sections…" at bounding box center [765, 0] width 1530 height 0
click at [180, 444] on div "FFFFFF" at bounding box center [206, 446] width 115 height 30
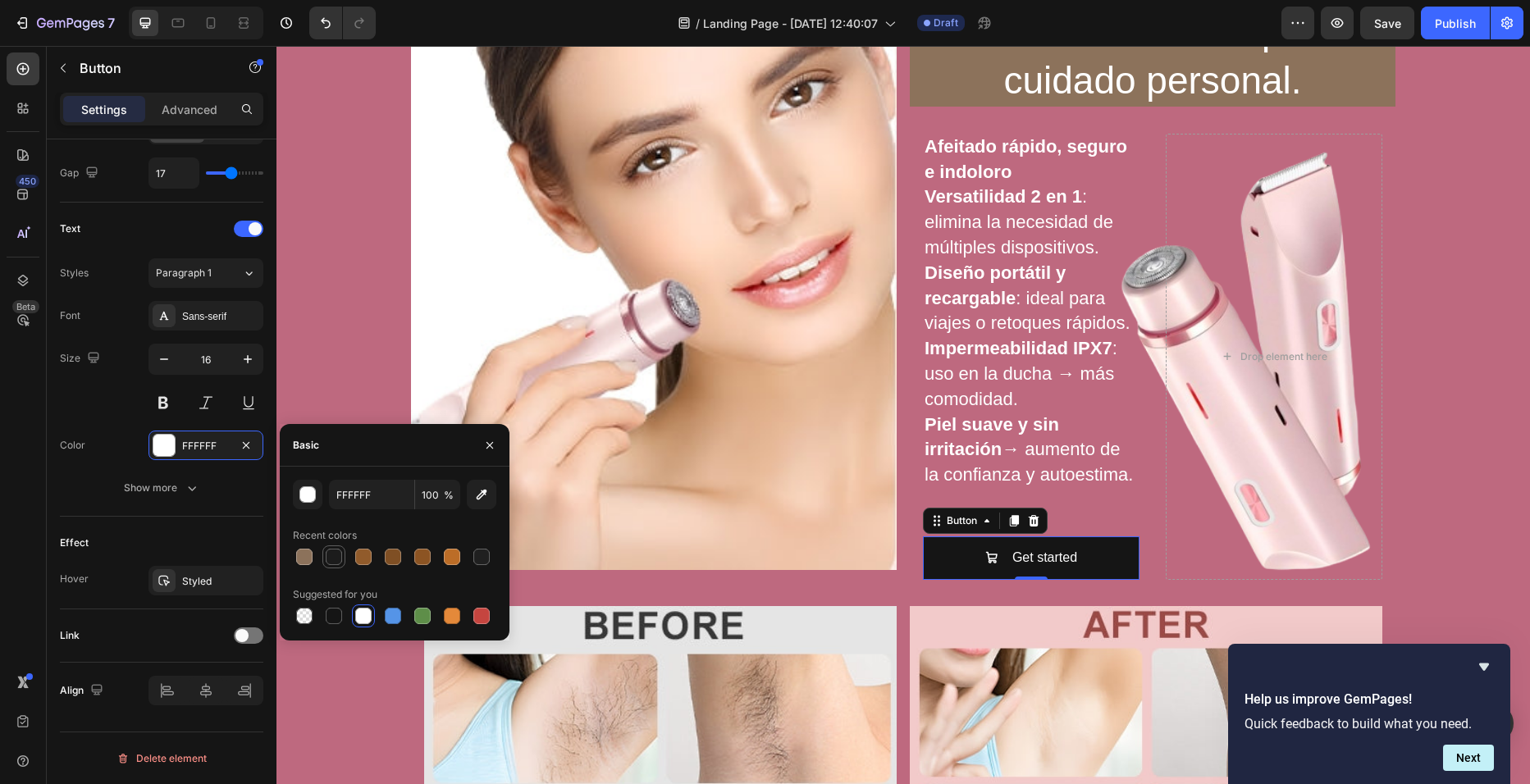
click at [339, 562] on div at bounding box center [334, 557] width 17 height 17
type input "1C1C1C"
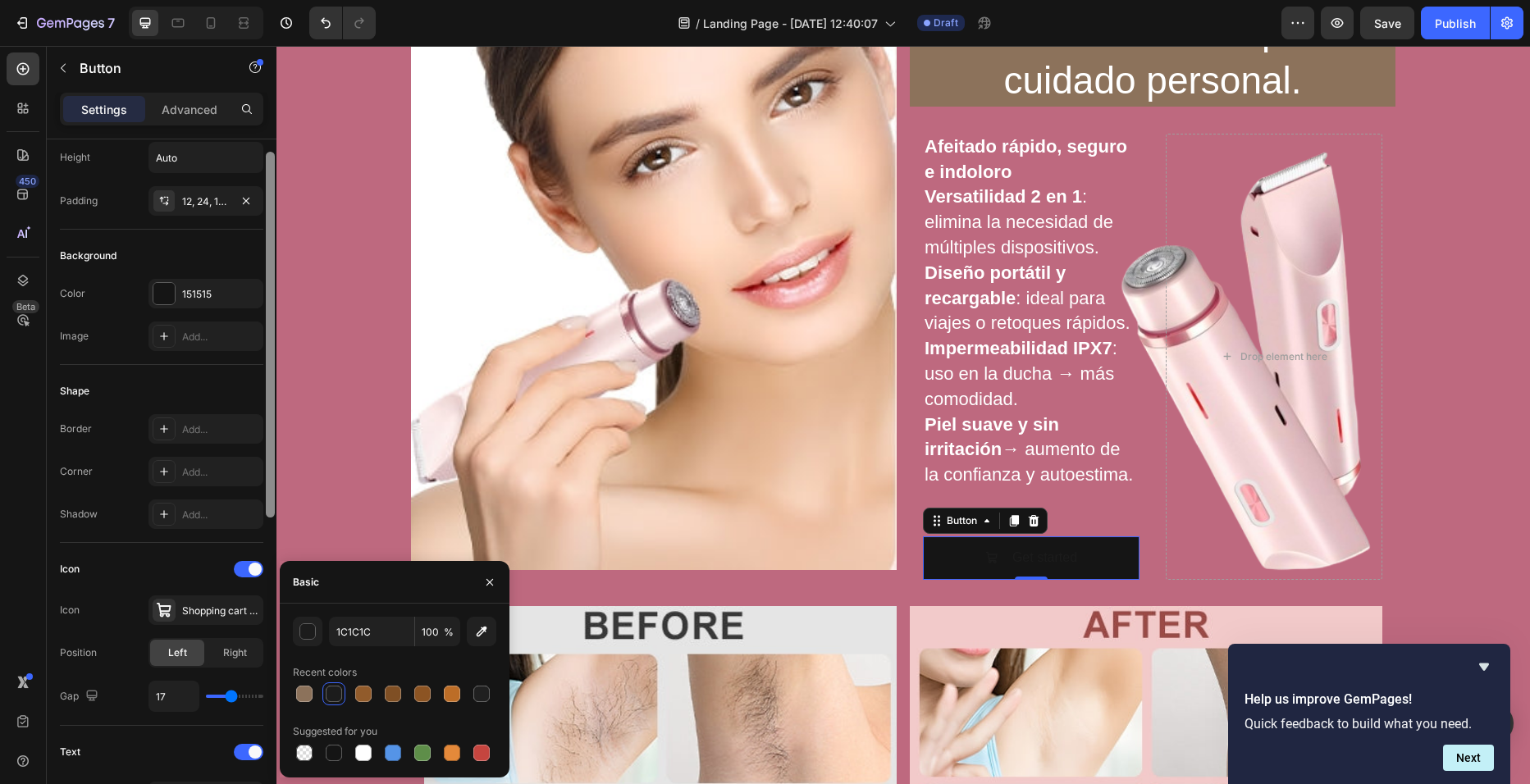
scroll to position [68, 0]
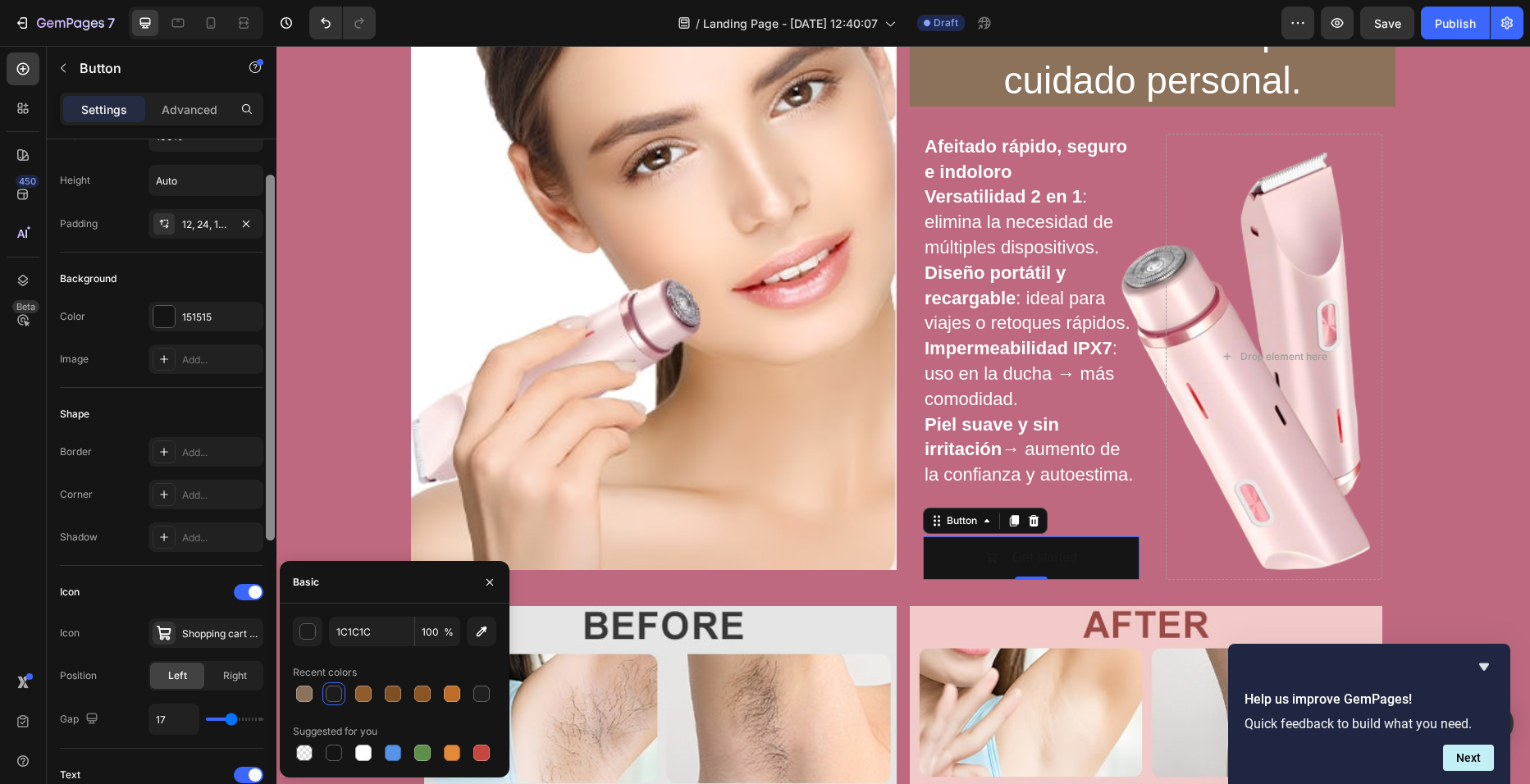
drag, startPoint x: 267, startPoint y: 525, endPoint x: 262, endPoint y: 236, distance: 289.0
click at [262, 236] on div "Size Width 100% Height Auto Padding 12, 24, 12, 24 Background Color 151515 Imag…" at bounding box center [161, 485] width 230 height 691
click at [229, 311] on div "151515" at bounding box center [206, 318] width 47 height 15
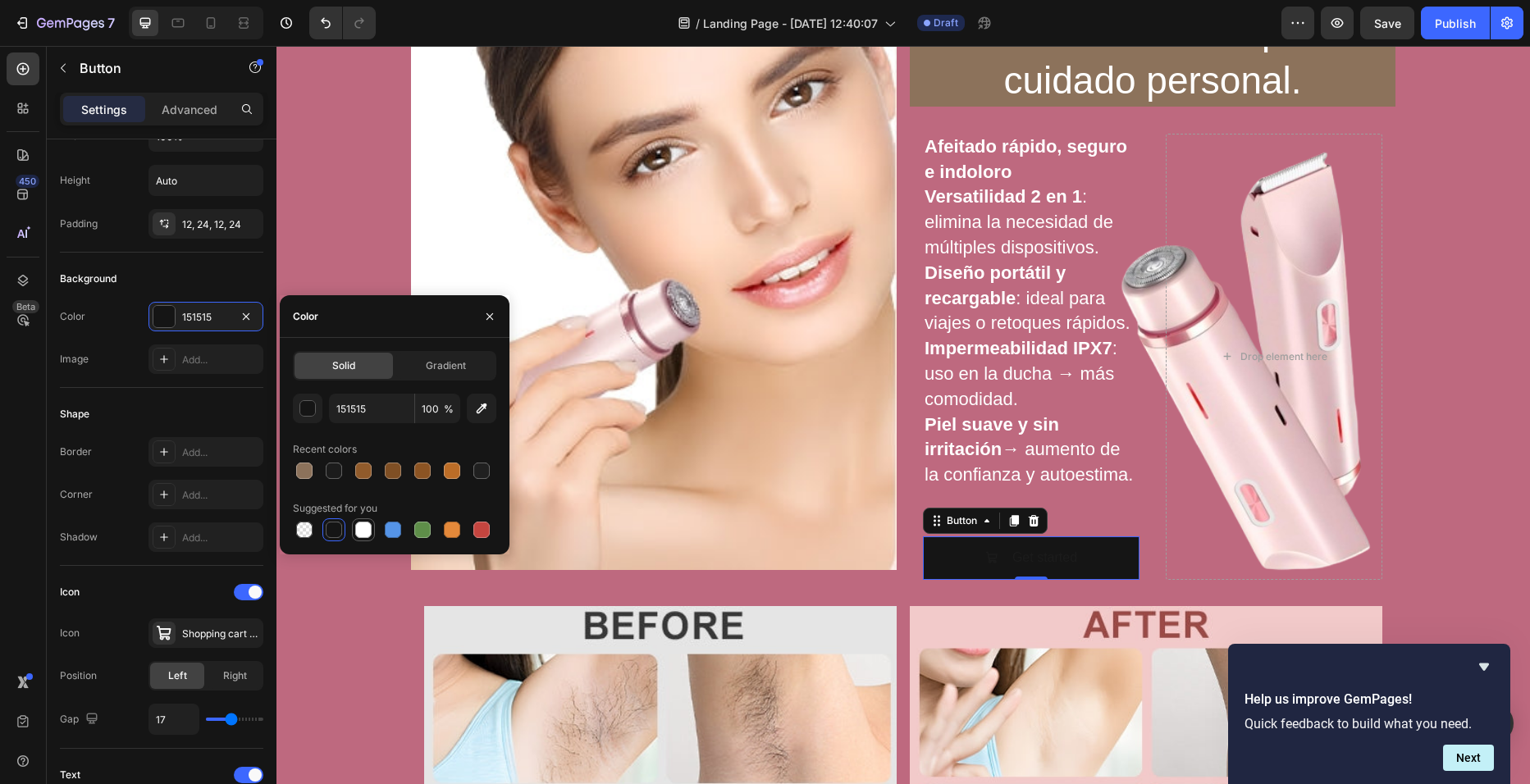
click at [361, 529] on div at bounding box center [363, 530] width 17 height 17
type input "FFFFFF"
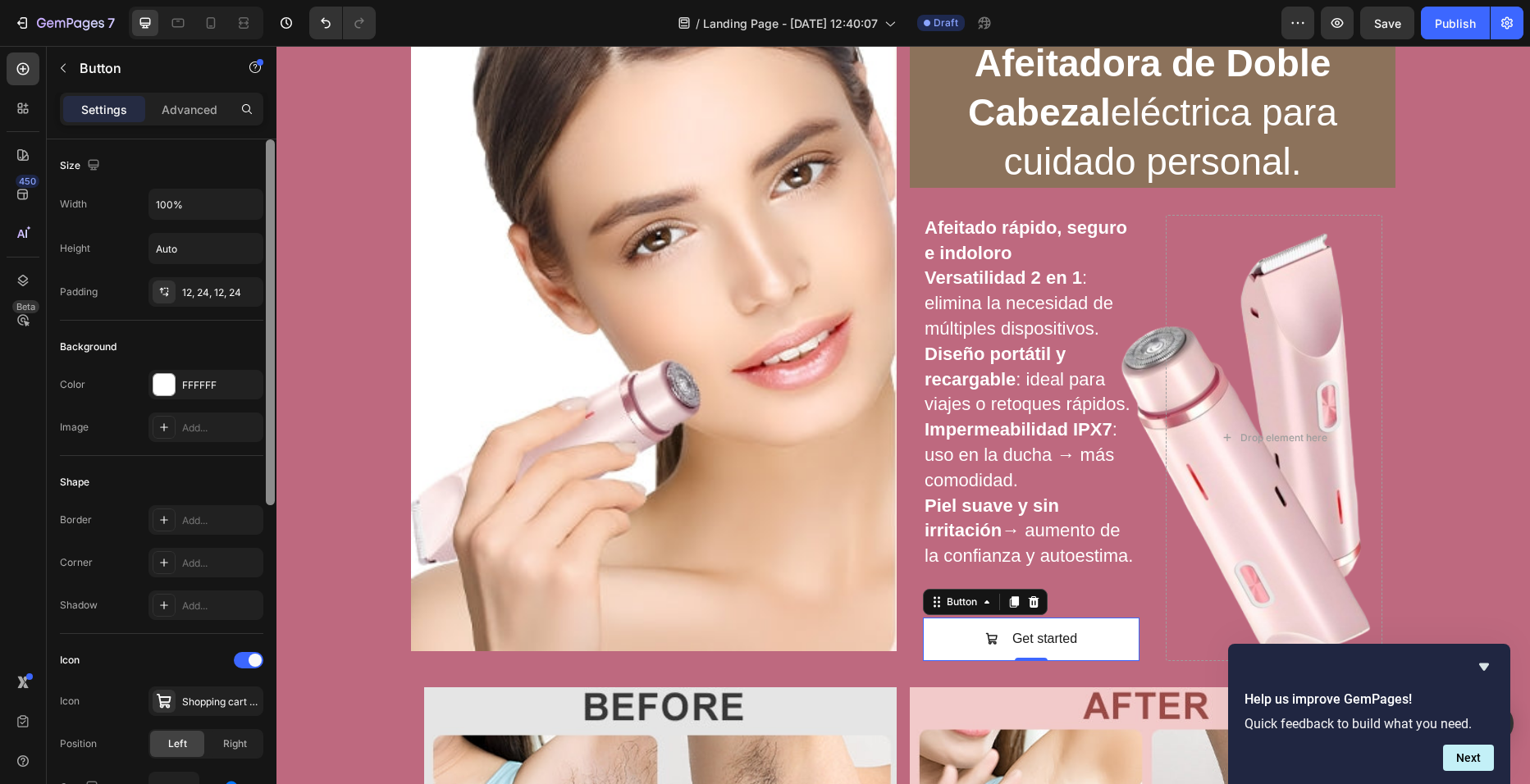
scroll to position [614, 0]
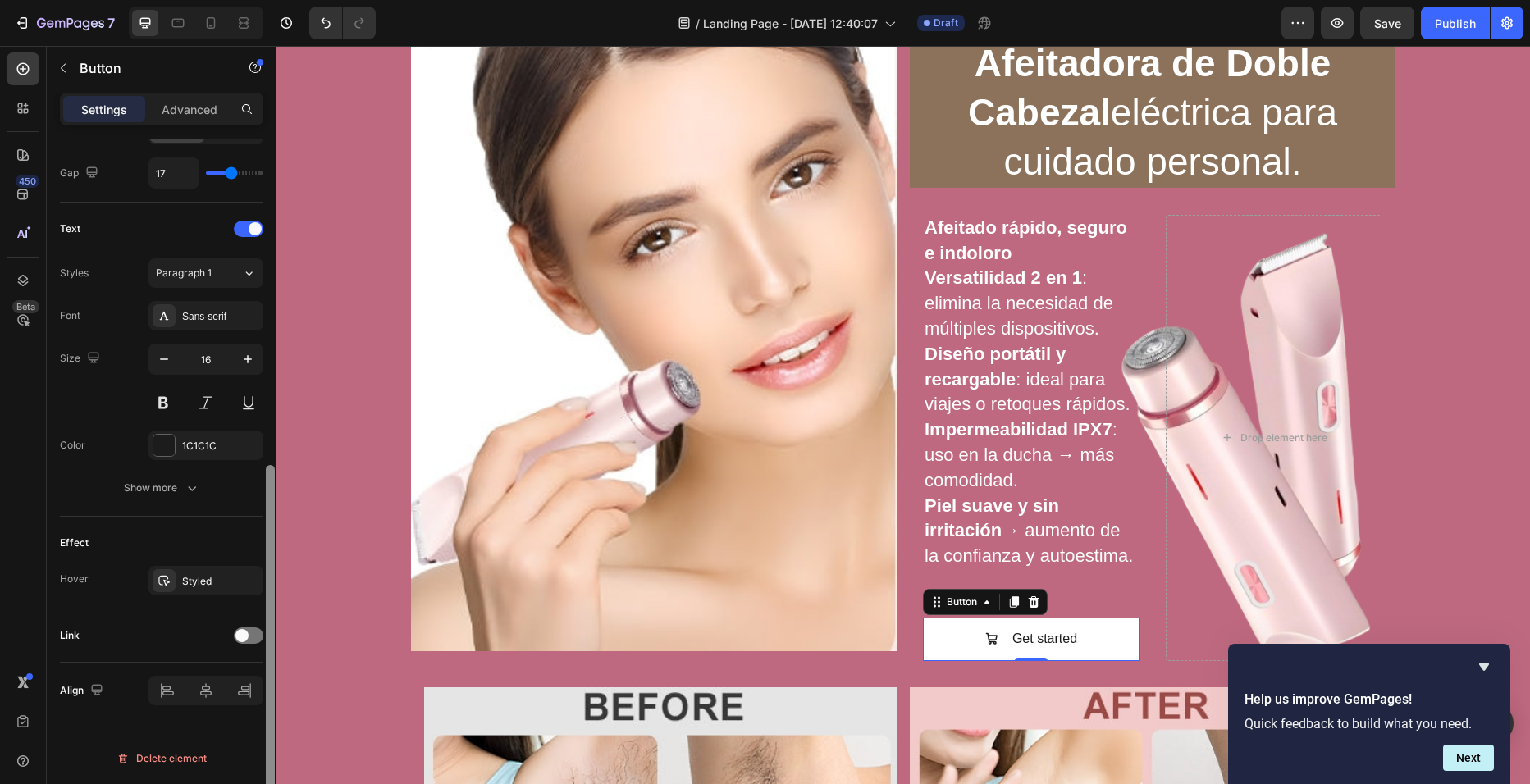
drag, startPoint x: 275, startPoint y: 382, endPoint x: 269, endPoint y: 535, distance: 153.1
click at [269, 535] on div at bounding box center [270, 485] width 12 height 691
drag, startPoint x: 269, startPoint y: 535, endPoint x: 261, endPoint y: 554, distance: 20.6
click at [261, 554] on div "Size Width 100% Height Auto Padding 12, 24, 12, 24 Background Color FFFFFF Imag…" at bounding box center [161, 485] width 230 height 691
click at [257, 635] on div at bounding box center [248, 636] width 30 height 17
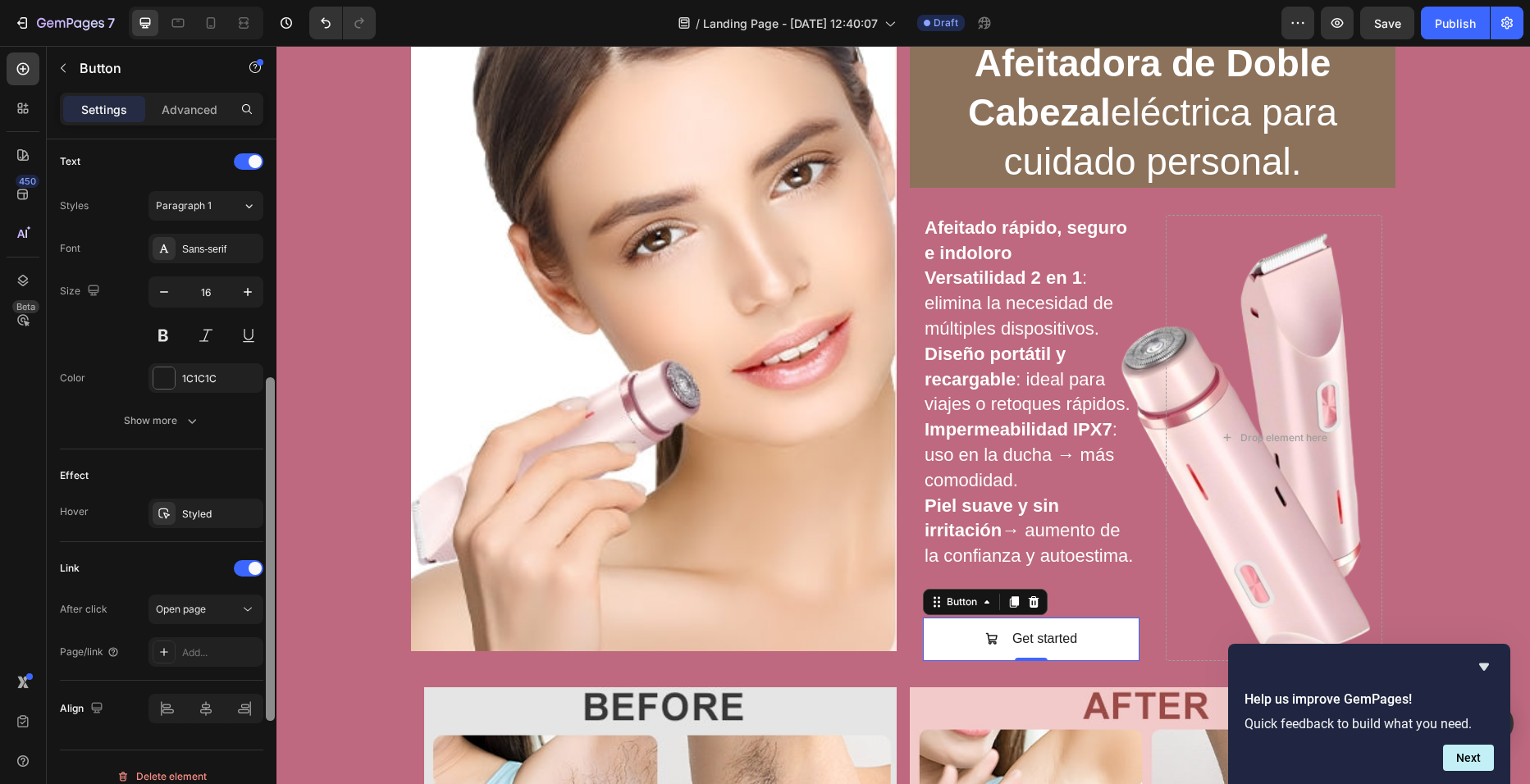
scroll to position [700, 0]
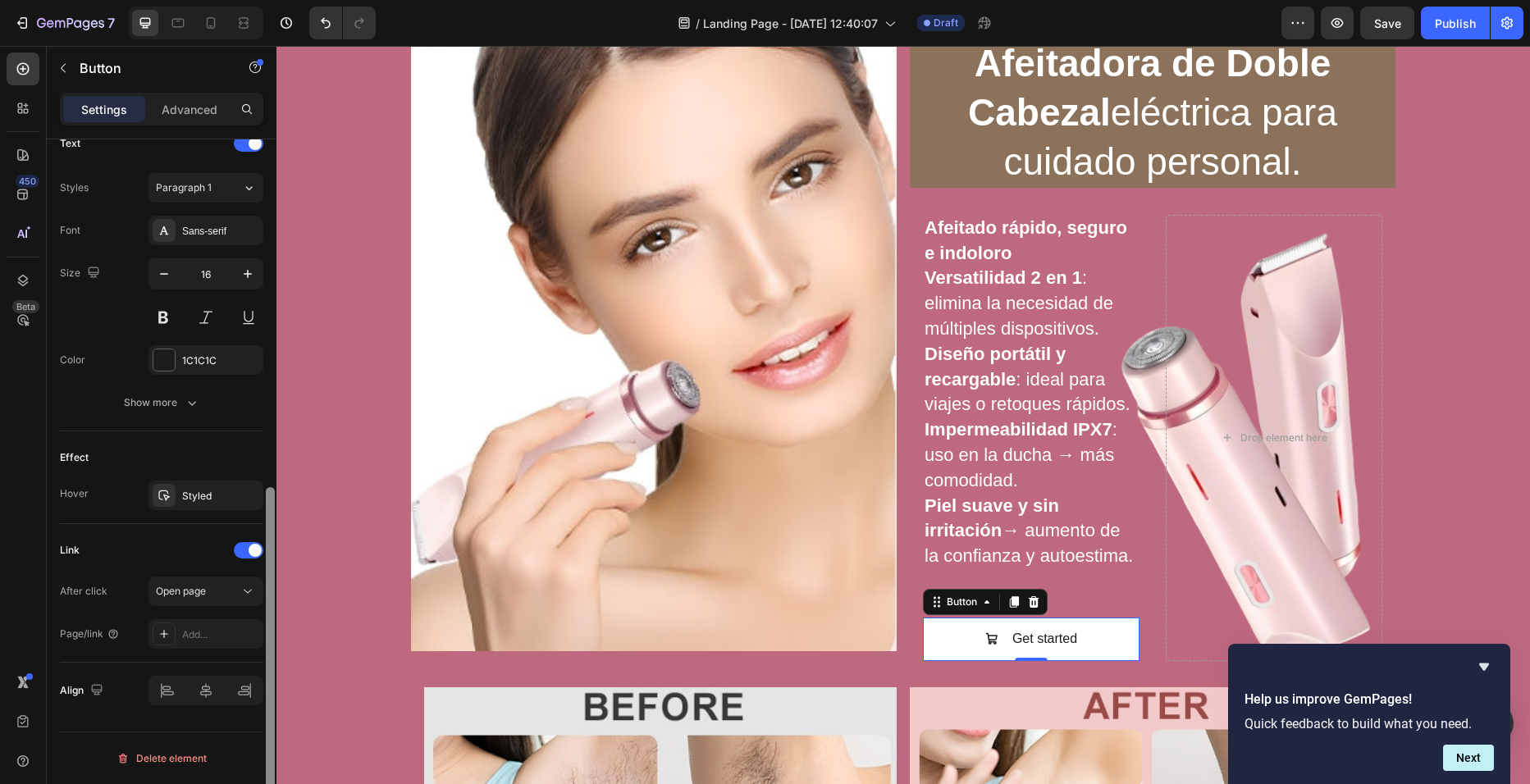
drag, startPoint x: 269, startPoint y: 677, endPoint x: 257, endPoint y: 726, distance: 50.4
click at [257, 726] on div "Size Width 100% Height Auto Padding 12, 24, 12, 24 Background Color FFFFFF Imag…" at bounding box center [161, 485] width 230 height 691
click at [186, 634] on div "Add..." at bounding box center [221, 635] width 77 height 15
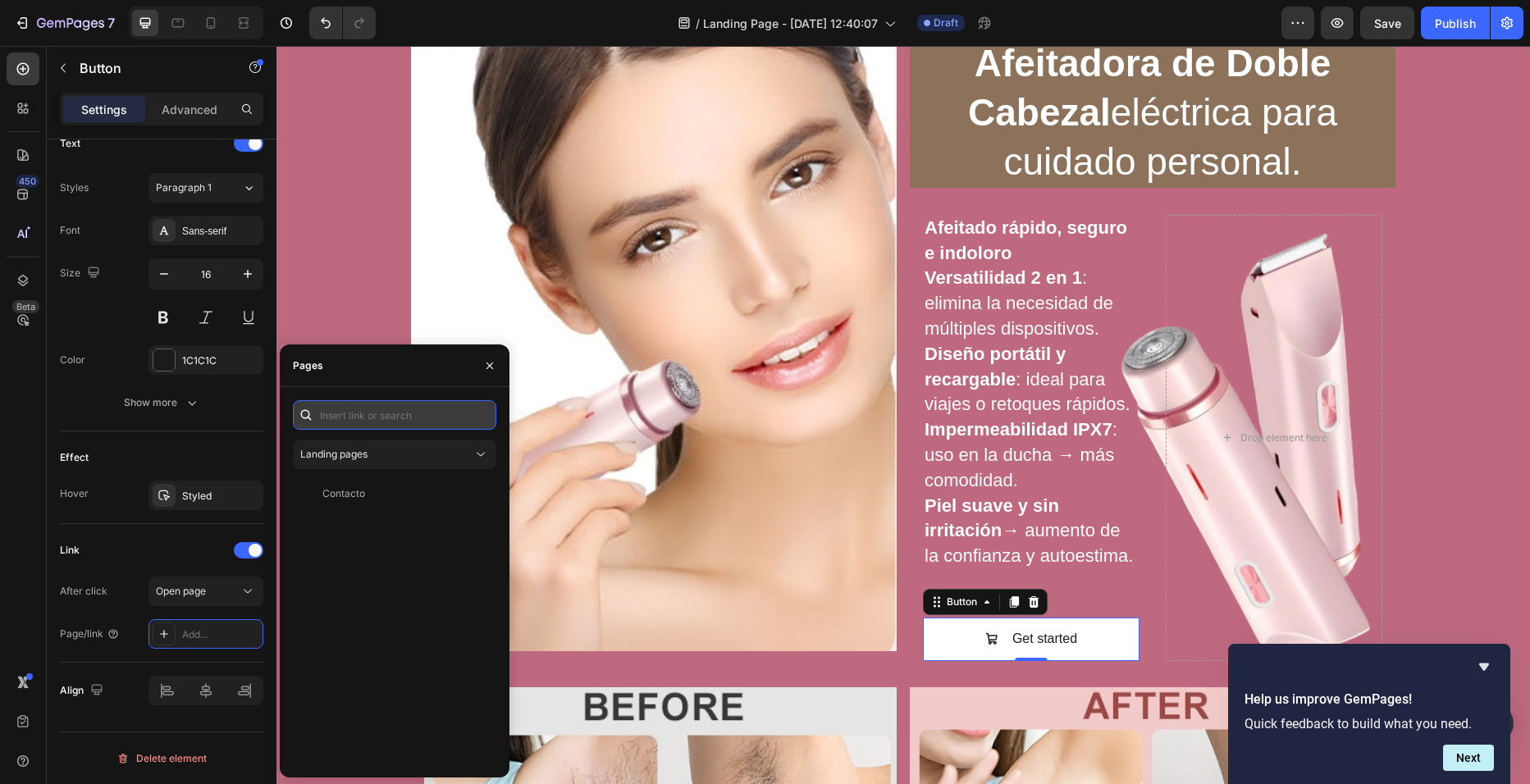
click at [339, 424] on input "text" at bounding box center [395, 415] width 204 height 30
paste input "https://equilibrioparatupiel.com/products/afeitadora-de-doble-cabezal-electrica…"
type input "https://equilibrioparatupiel.com/products/afeitadora-de-doble-cabezal-electrica…"
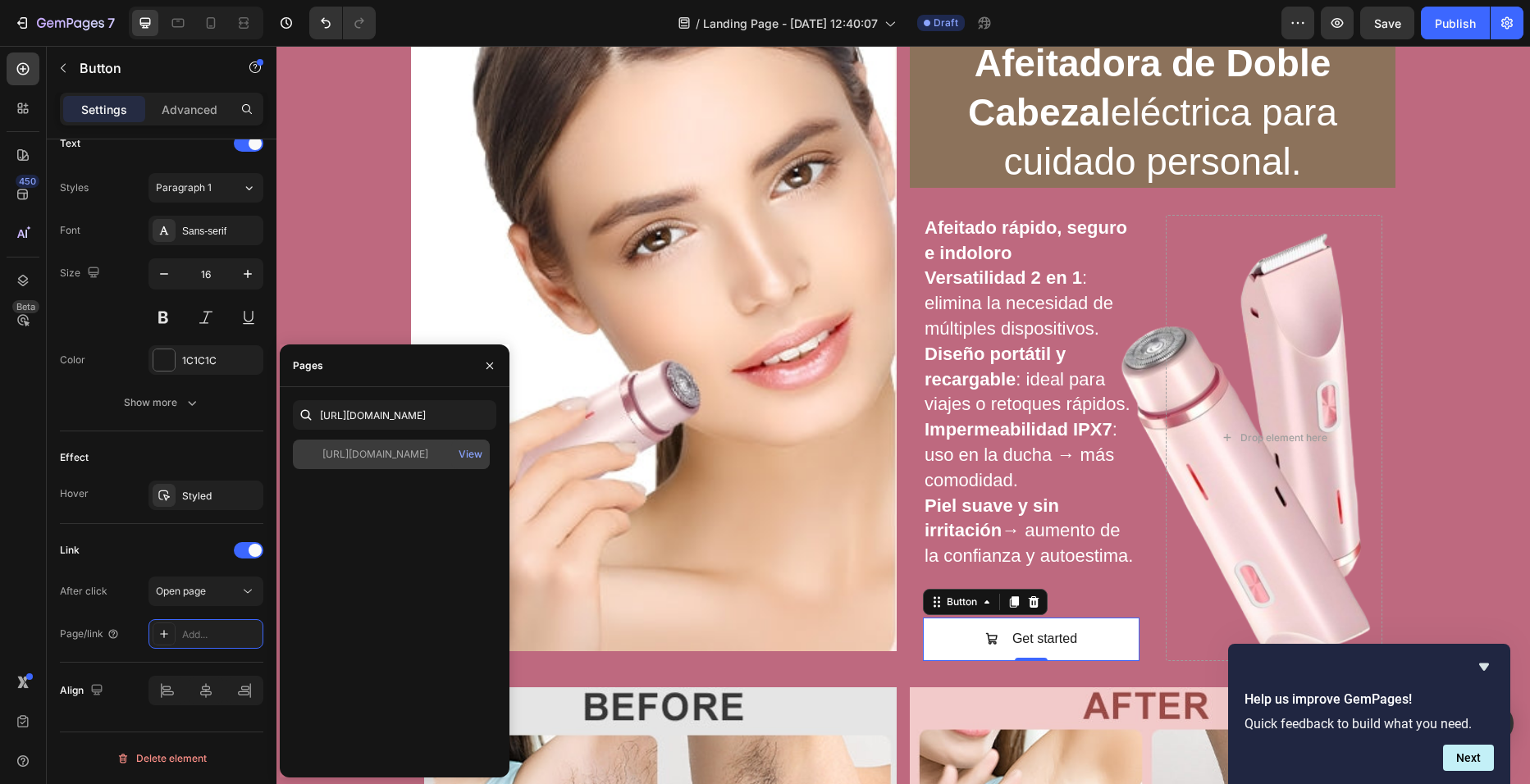
click at [428, 453] on div "https://equilibrioparatupiel.com/products/afeitadora-de-doble-cabezal-electrica…" at bounding box center [375, 454] width 106 height 15
click at [470, 455] on div "View" at bounding box center [471, 454] width 24 height 15
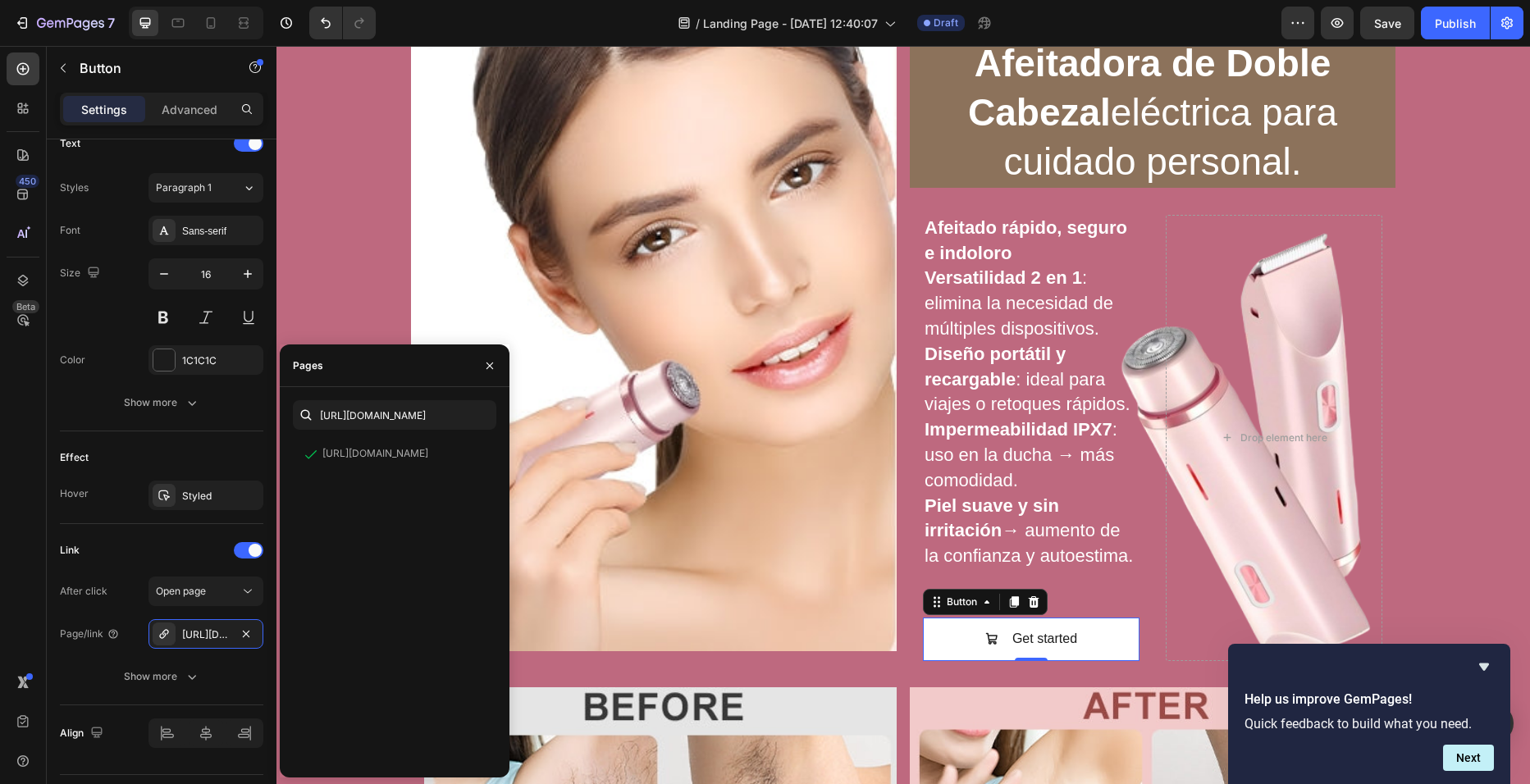
click at [360, 584] on div "https://equilibrioparatupiel.com/products/afeitadora-de-doble-cabezal-electrica…" at bounding box center [395, 601] width 204 height 325
click at [489, 358] on button "button" at bounding box center [489, 366] width 26 height 26
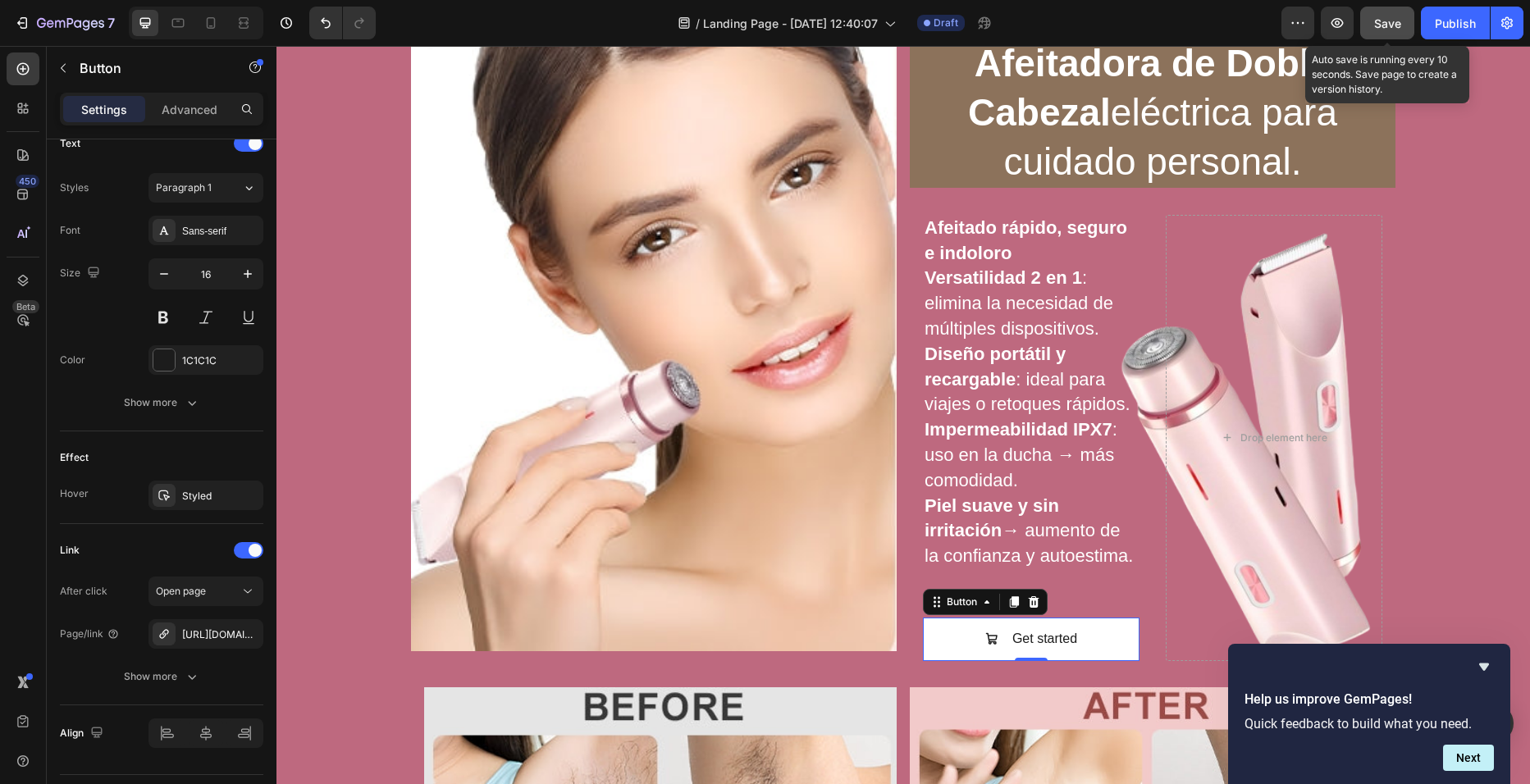
click at [1395, 27] on span "Save" at bounding box center [1387, 23] width 27 height 14
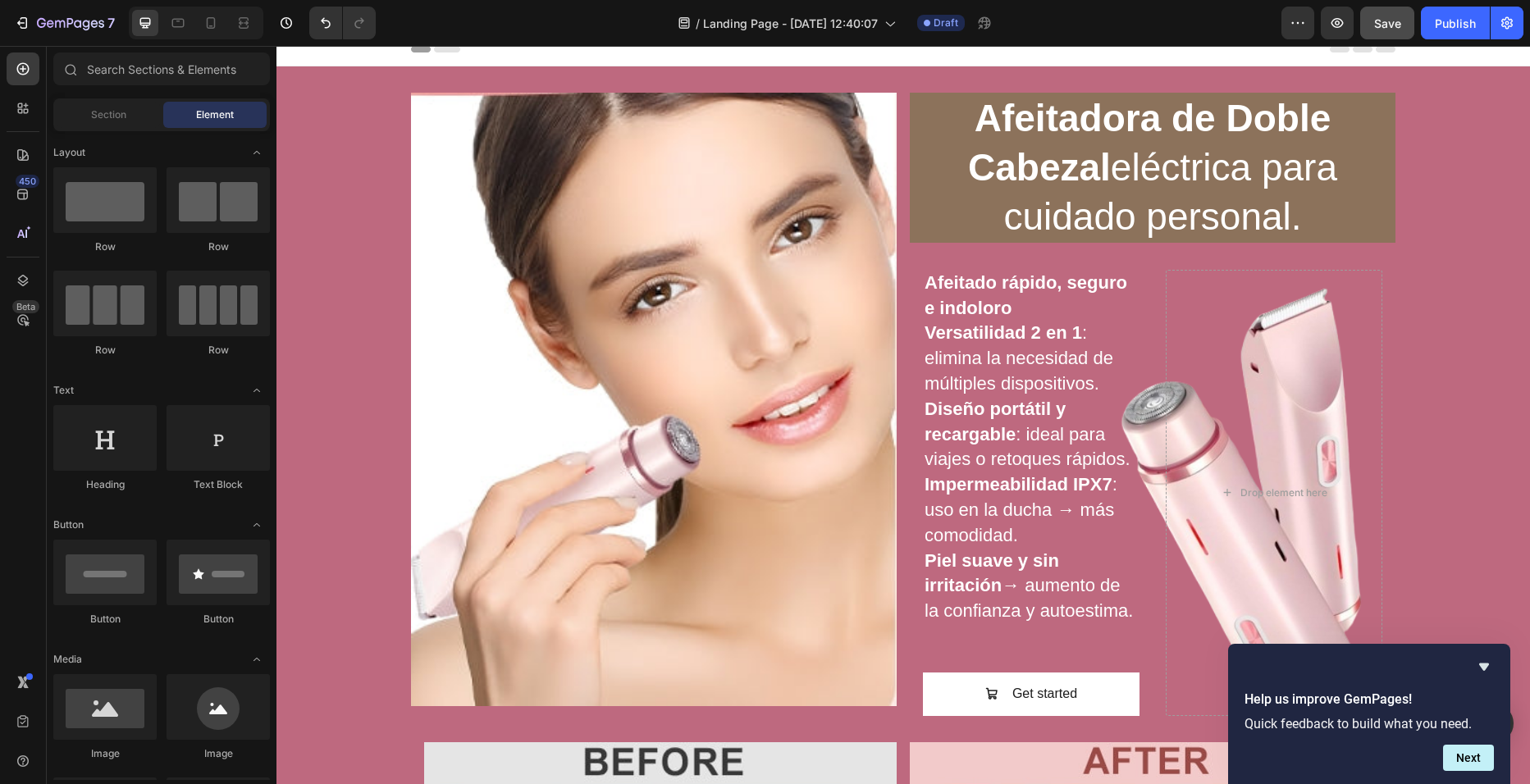
scroll to position [11, 0]
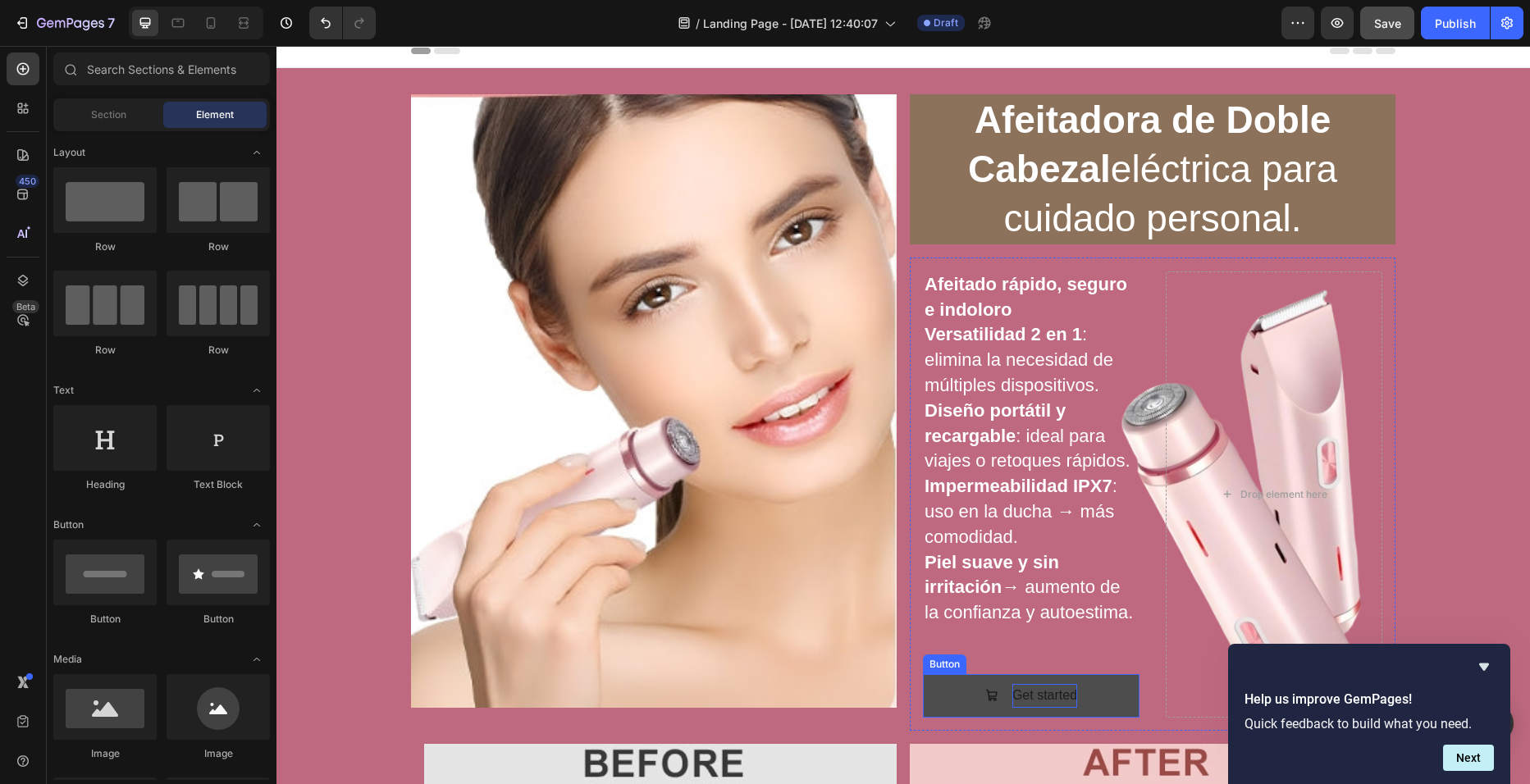
click at [1012, 687] on div "Get started" at bounding box center [1044, 696] width 65 height 24
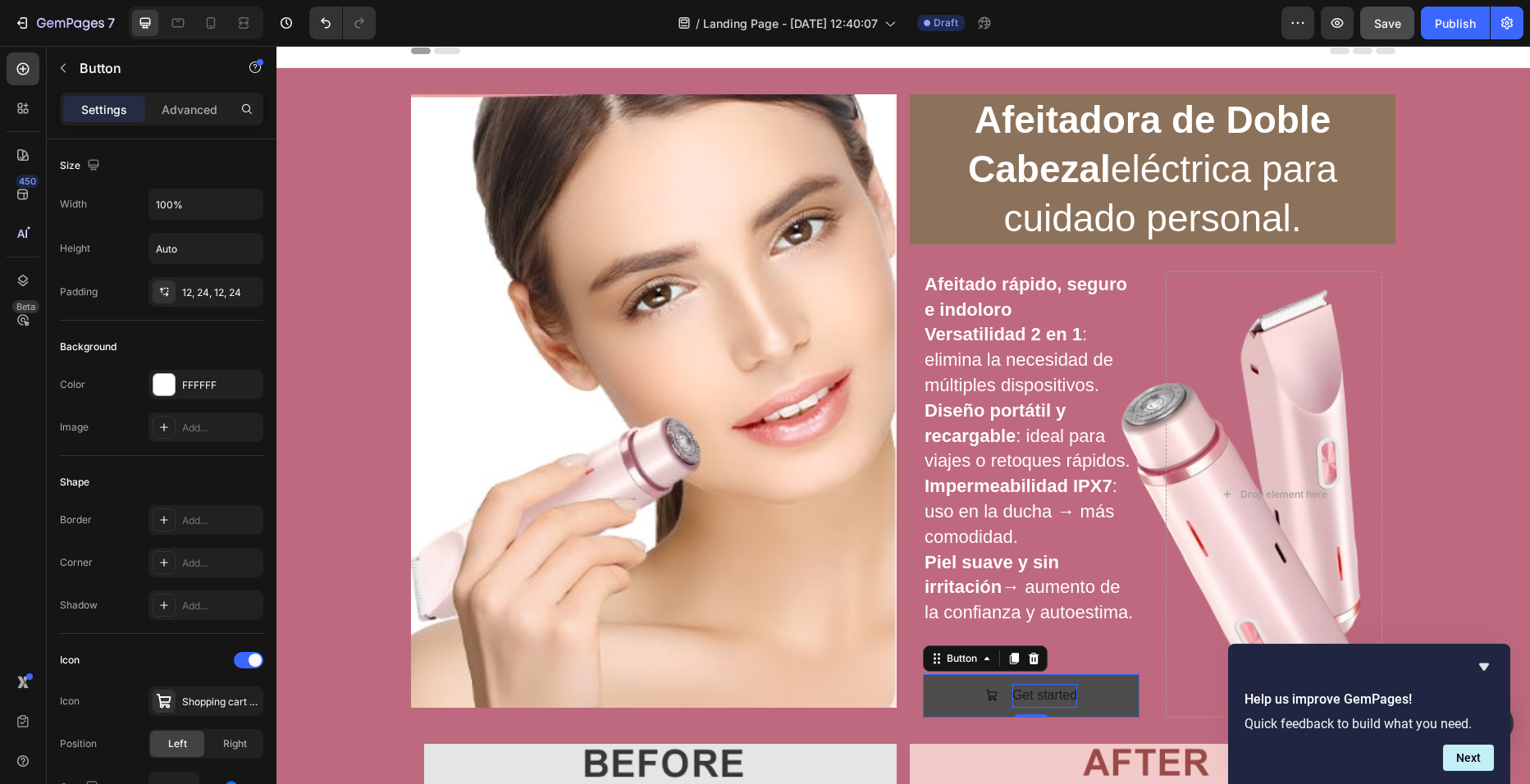
click at [1038, 695] on div "Get started" at bounding box center [1044, 696] width 65 height 24
click at [1038, 695] on p "Get started" at bounding box center [1044, 696] width 65 height 24
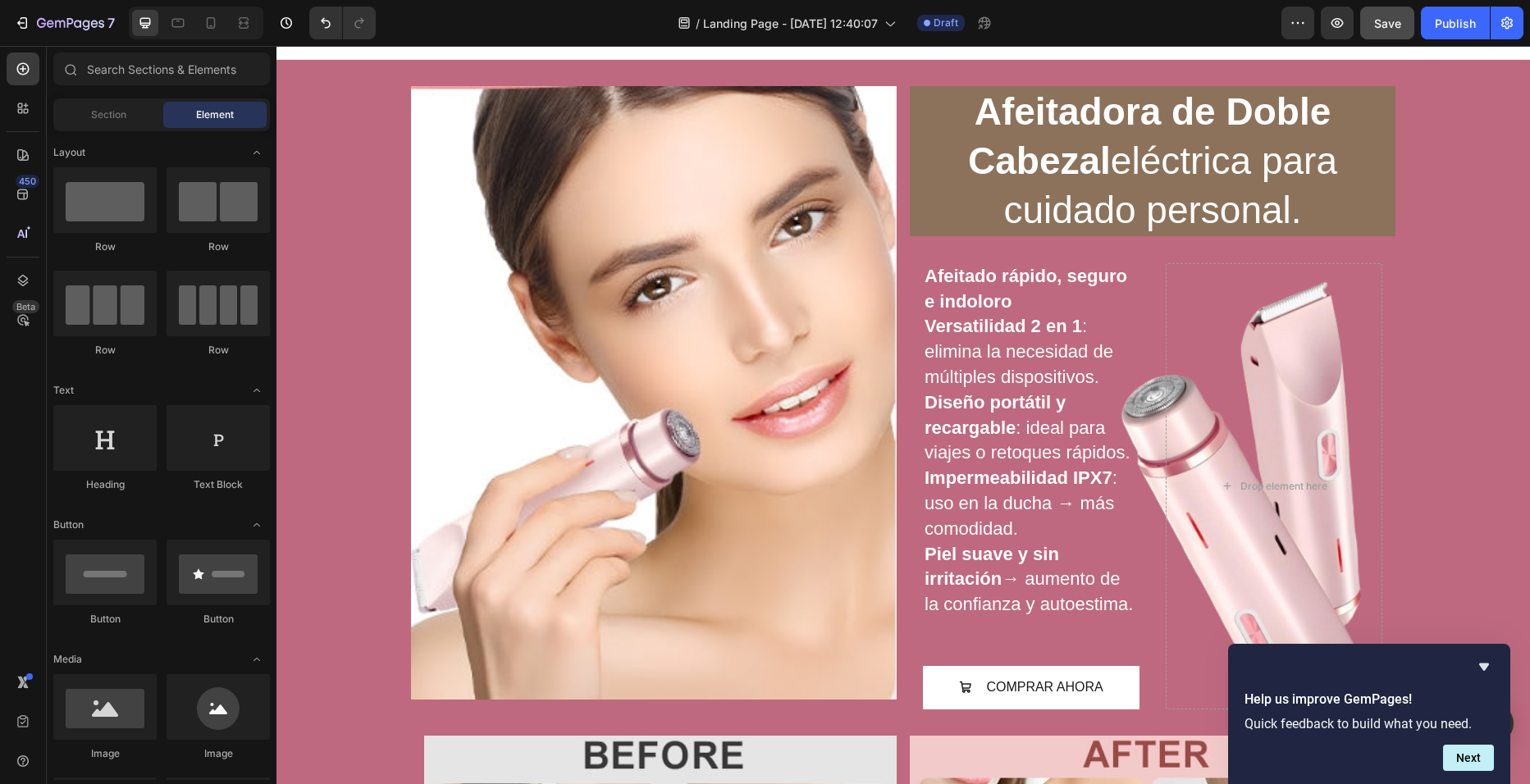
scroll to position [0, 0]
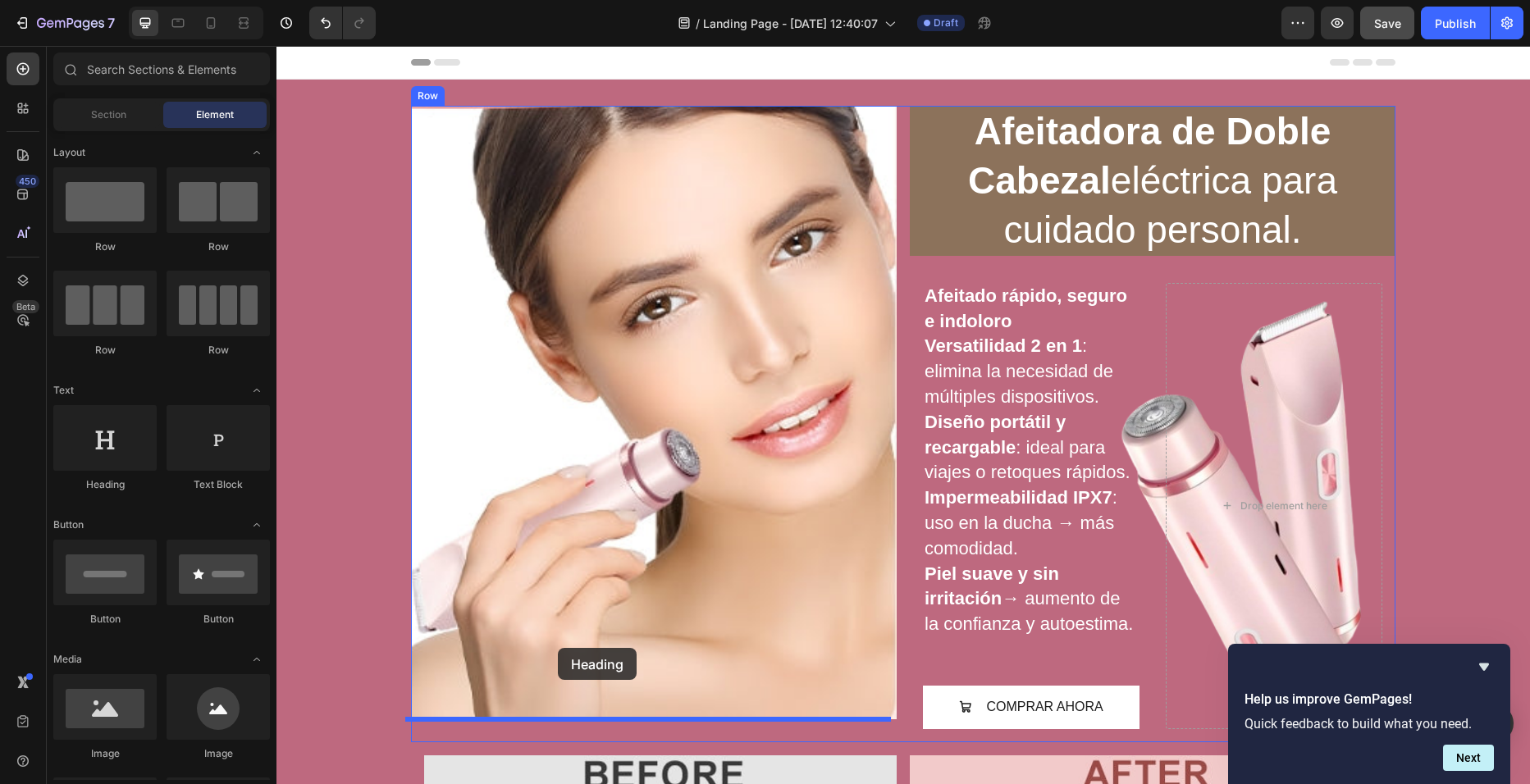
drag, startPoint x: 406, startPoint y: 233, endPoint x: 558, endPoint y: 648, distance: 442.0
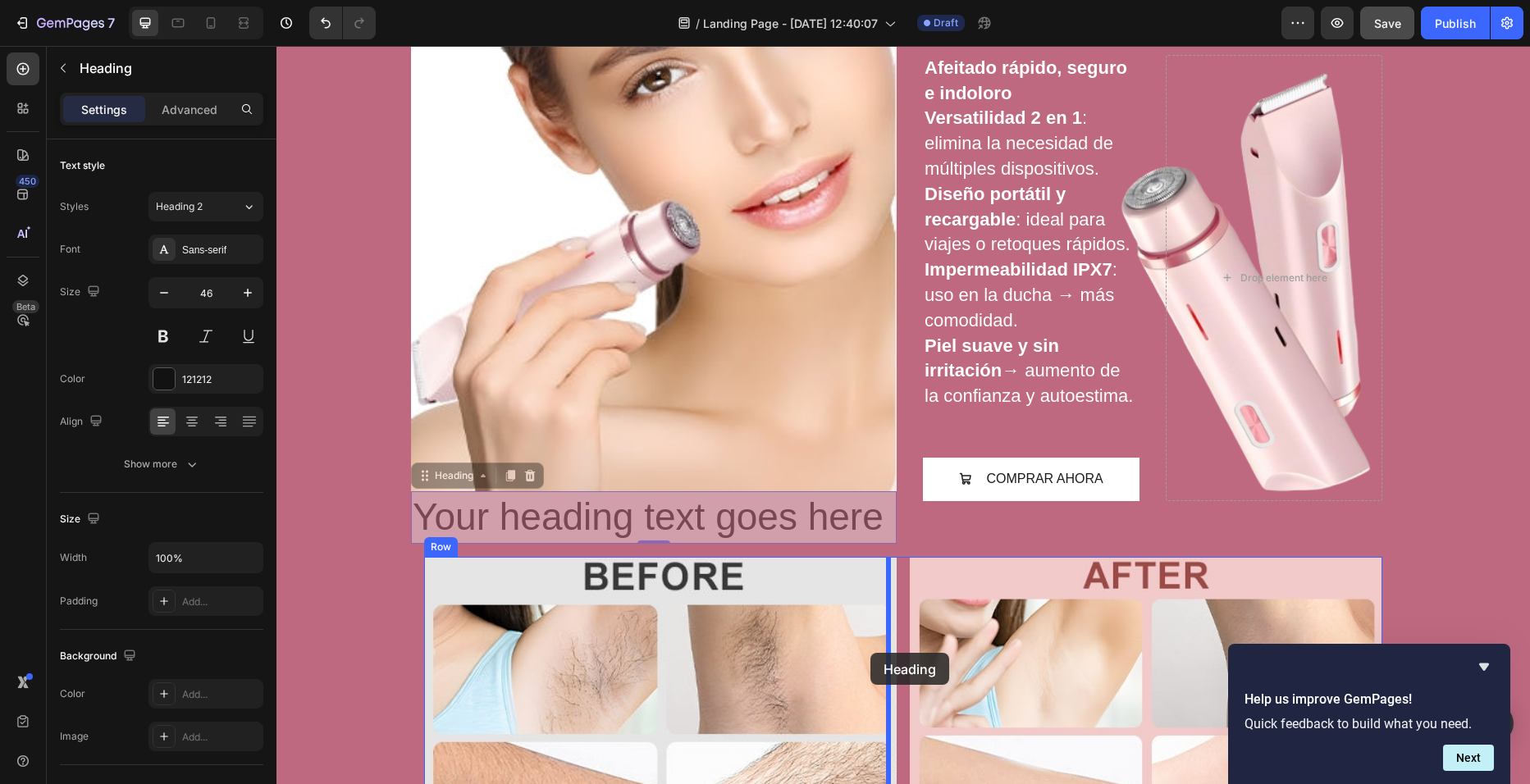
scroll to position [254, 0]
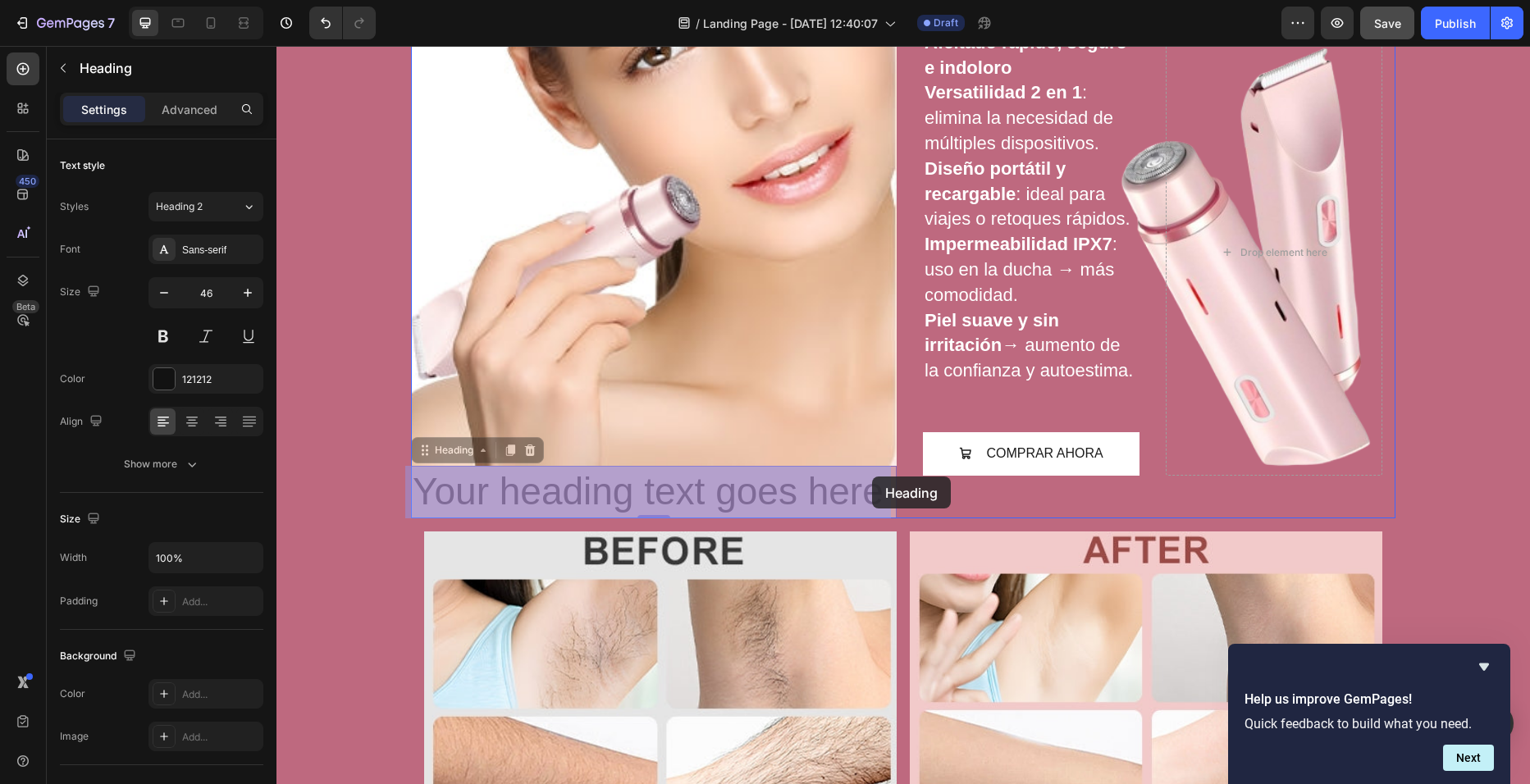
drag, startPoint x: 868, startPoint y: 749, endPoint x: 871, endPoint y: 476, distance: 273.0
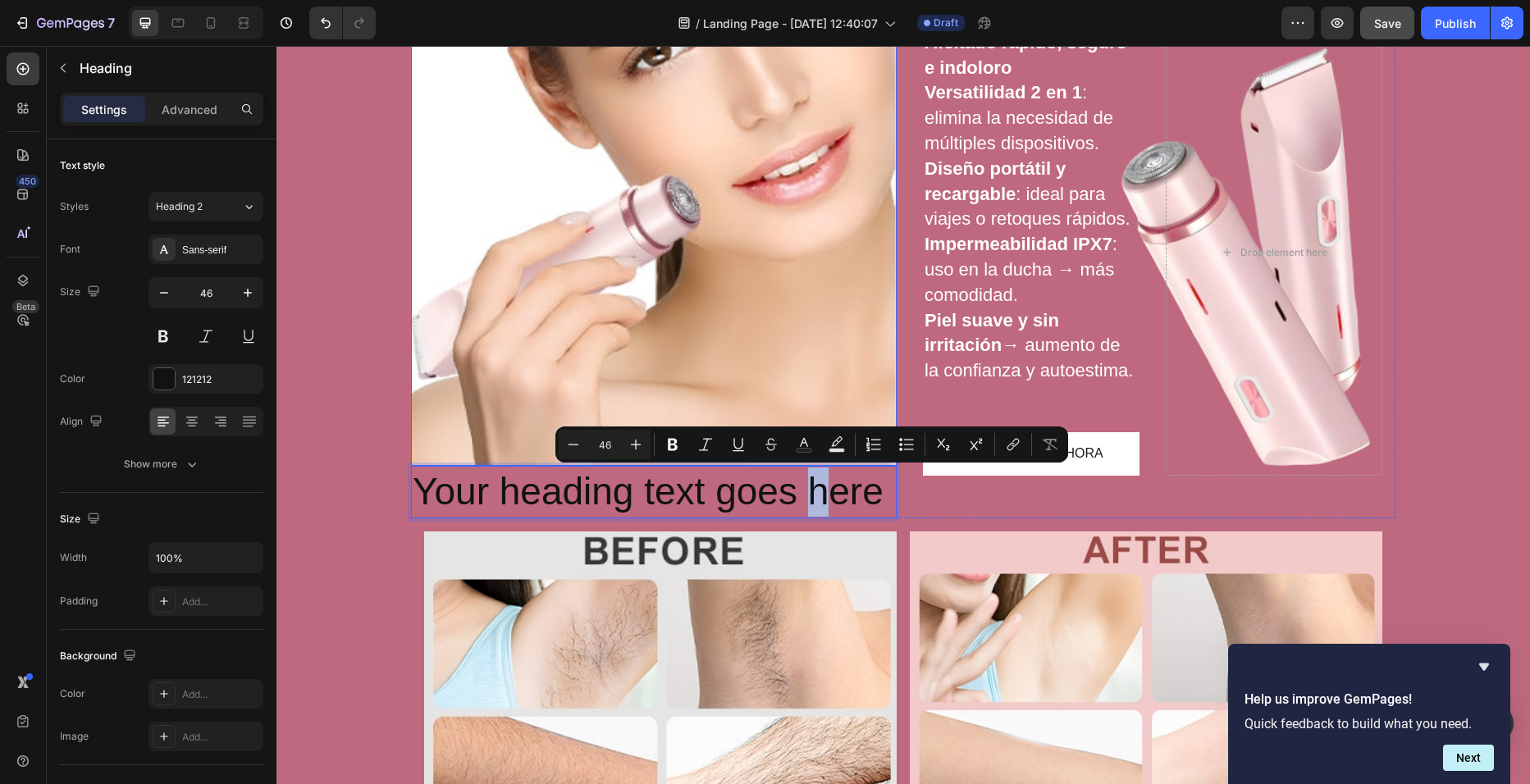
drag, startPoint x: 813, startPoint y: 488, endPoint x: 797, endPoint y: 380, distance: 109.2
click at [823, 487] on p "Your heading text goes here" at bounding box center [653, 492] width 483 height 49
click at [62, 68] on icon "button" at bounding box center [63, 69] width 5 height 9
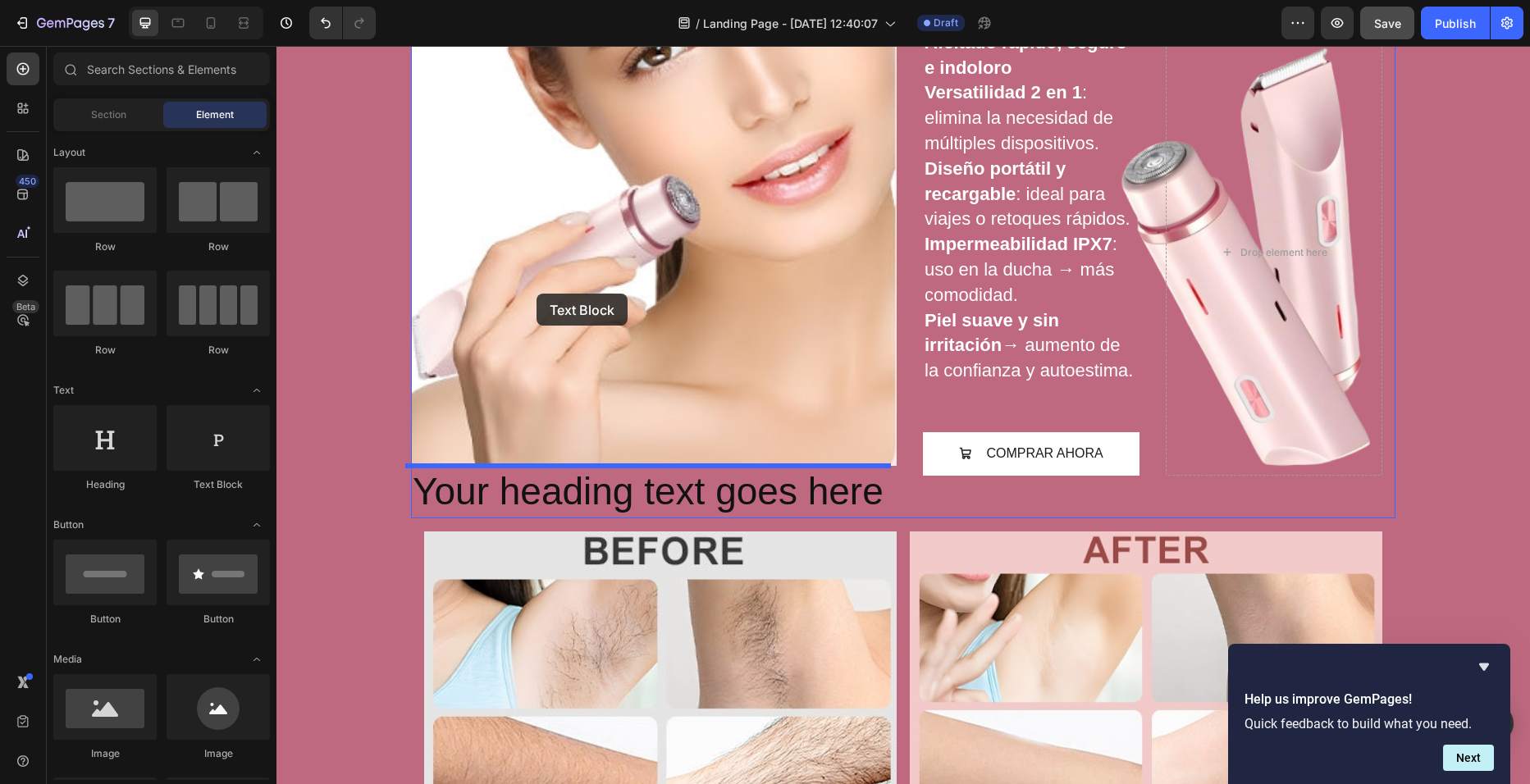
drag, startPoint x: 469, startPoint y: 239, endPoint x: 539, endPoint y: 298, distance: 91.5
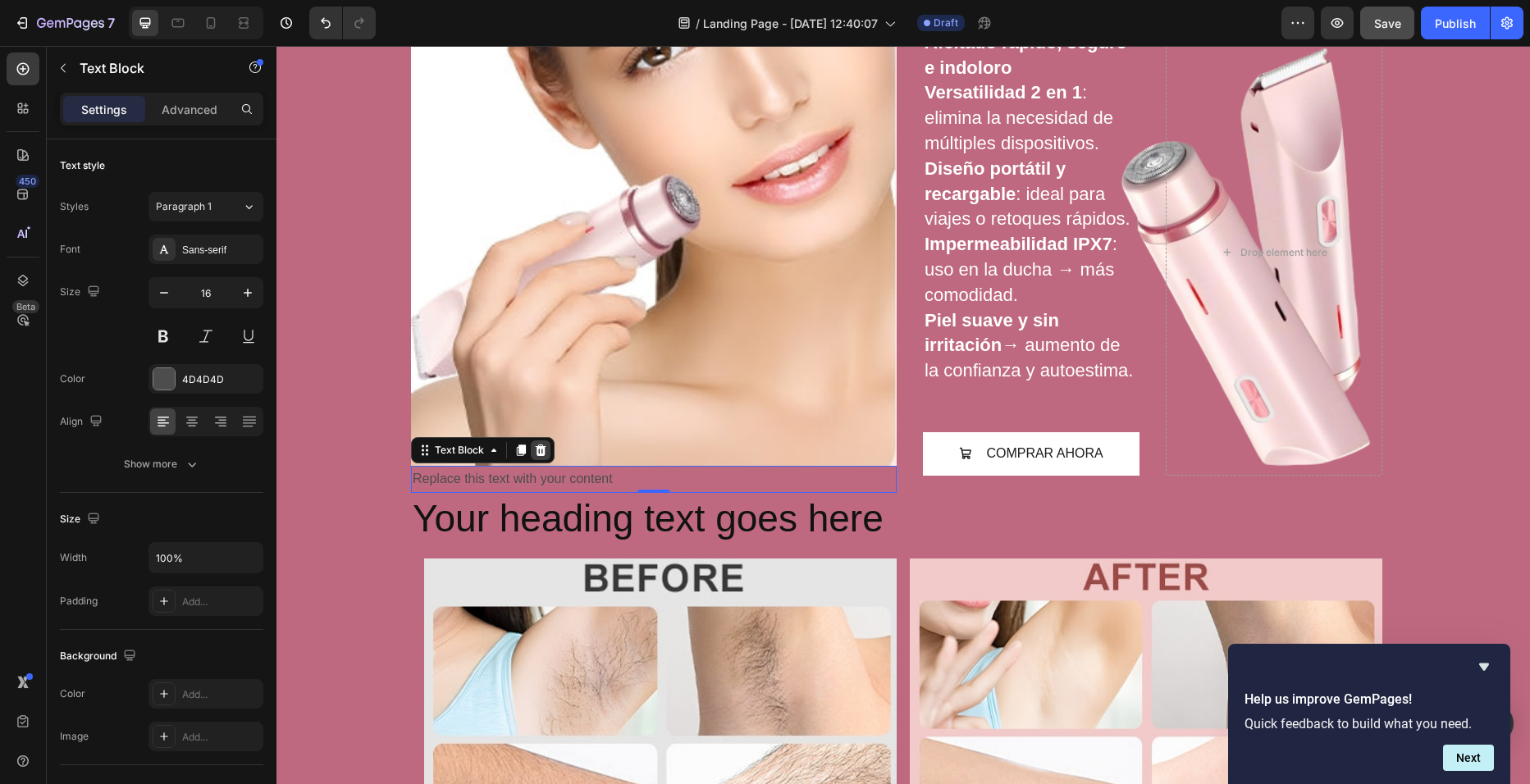
click at [534, 446] on icon at bounding box center [540, 450] width 13 height 13
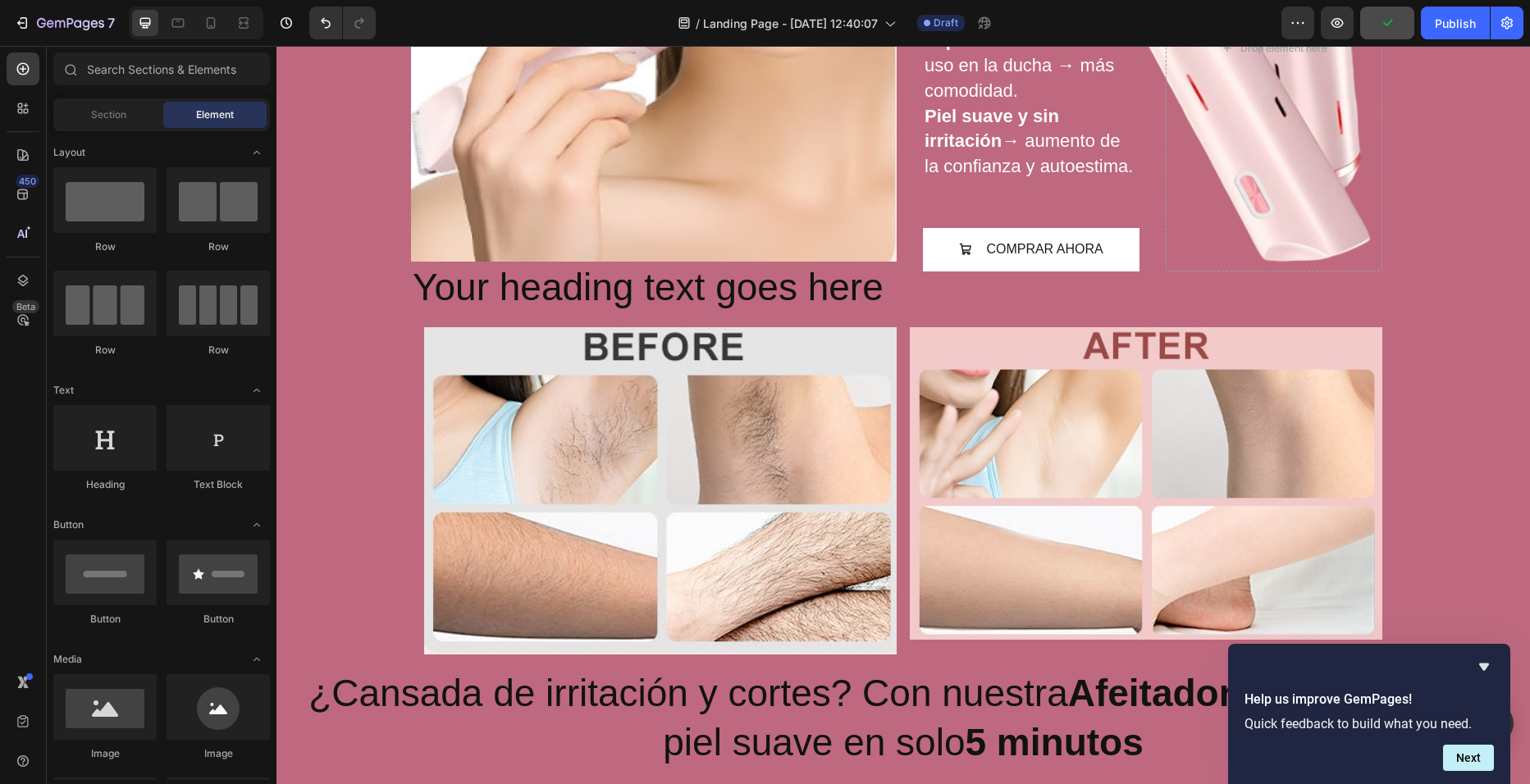
scroll to position [460, 0]
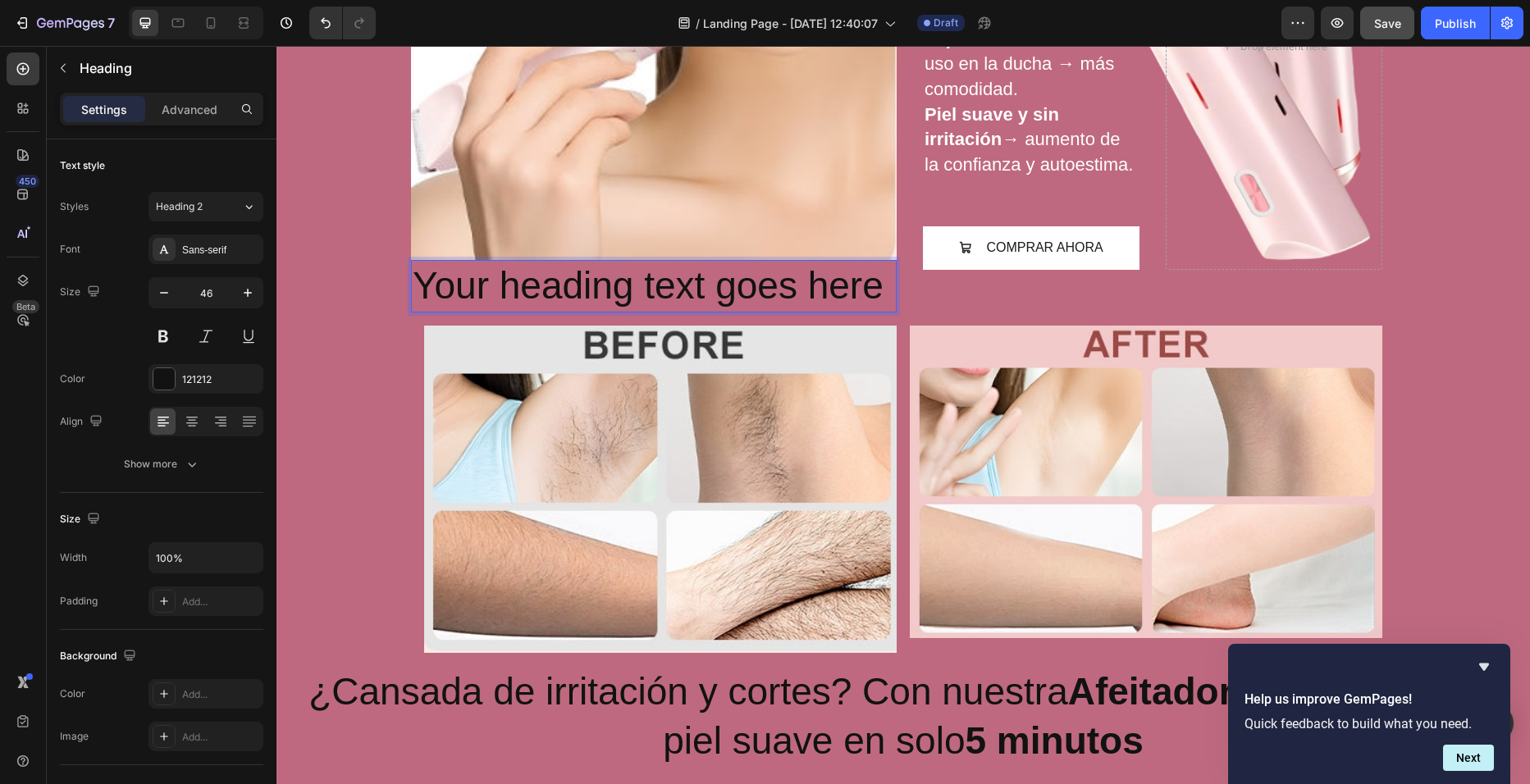
click at [872, 275] on p "Your heading text goes here" at bounding box center [653, 285] width 483 height 49
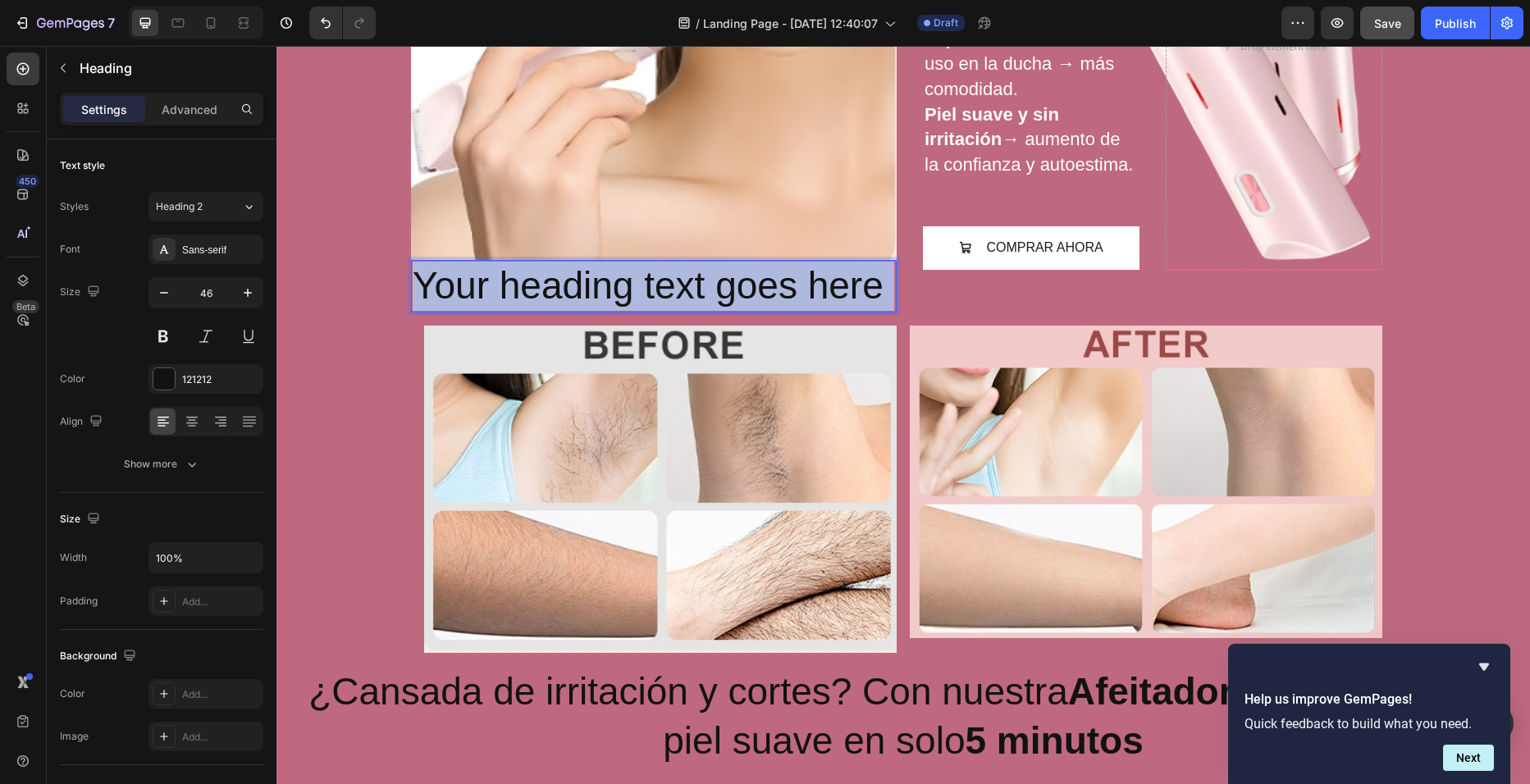
drag, startPoint x: 872, startPoint y: 275, endPoint x: 418, endPoint y: 283, distance: 454.1
click at [418, 283] on p "Your heading text goes here" at bounding box center [653, 285] width 483 height 49
drag, startPoint x: 418, startPoint y: 283, endPoint x: 854, endPoint y: 302, distance: 436.4
click at [854, 302] on p "Your heading text goes here" at bounding box center [653, 285] width 483 height 49
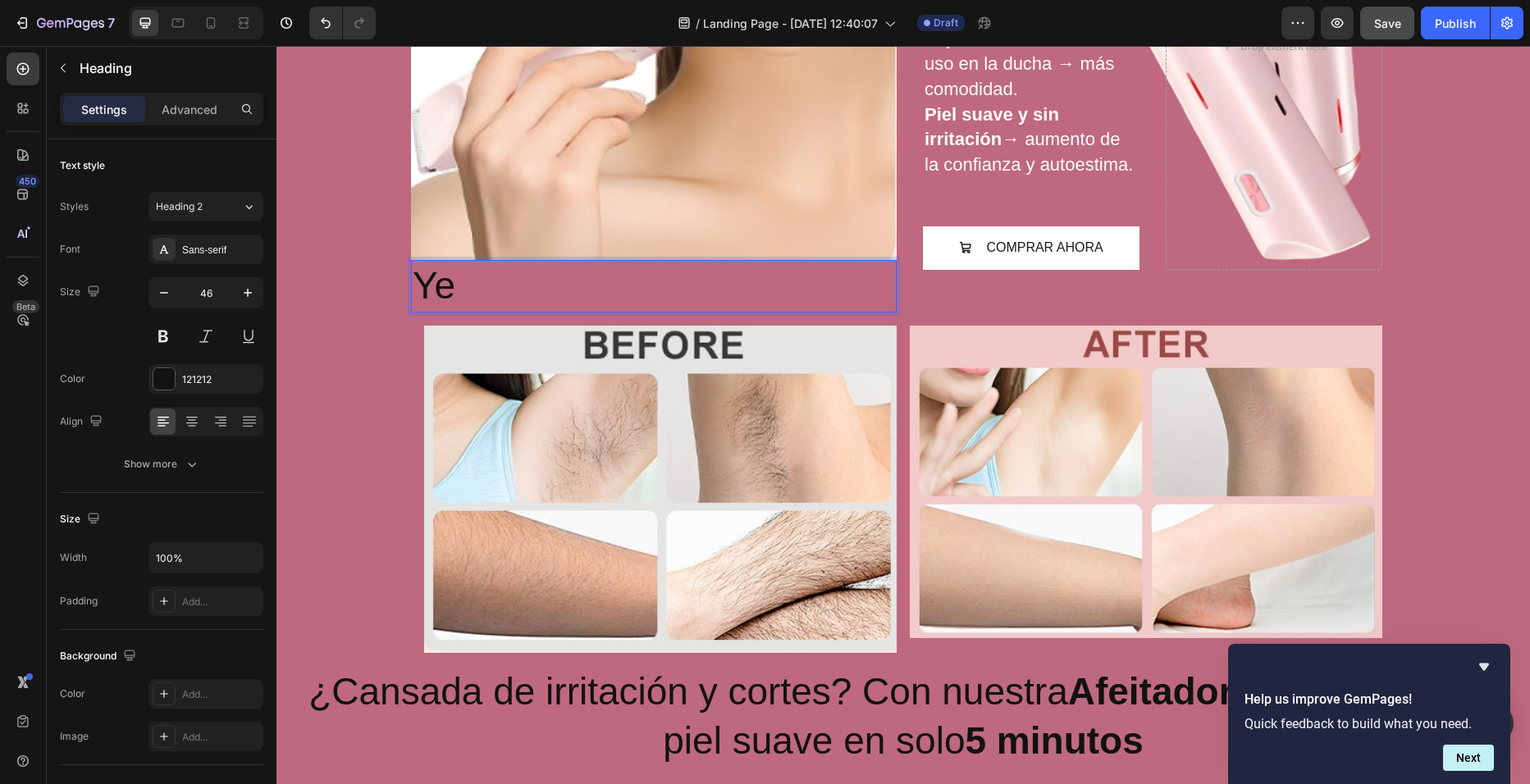
click at [797, 280] on p "Ye" at bounding box center [653, 285] width 483 height 49
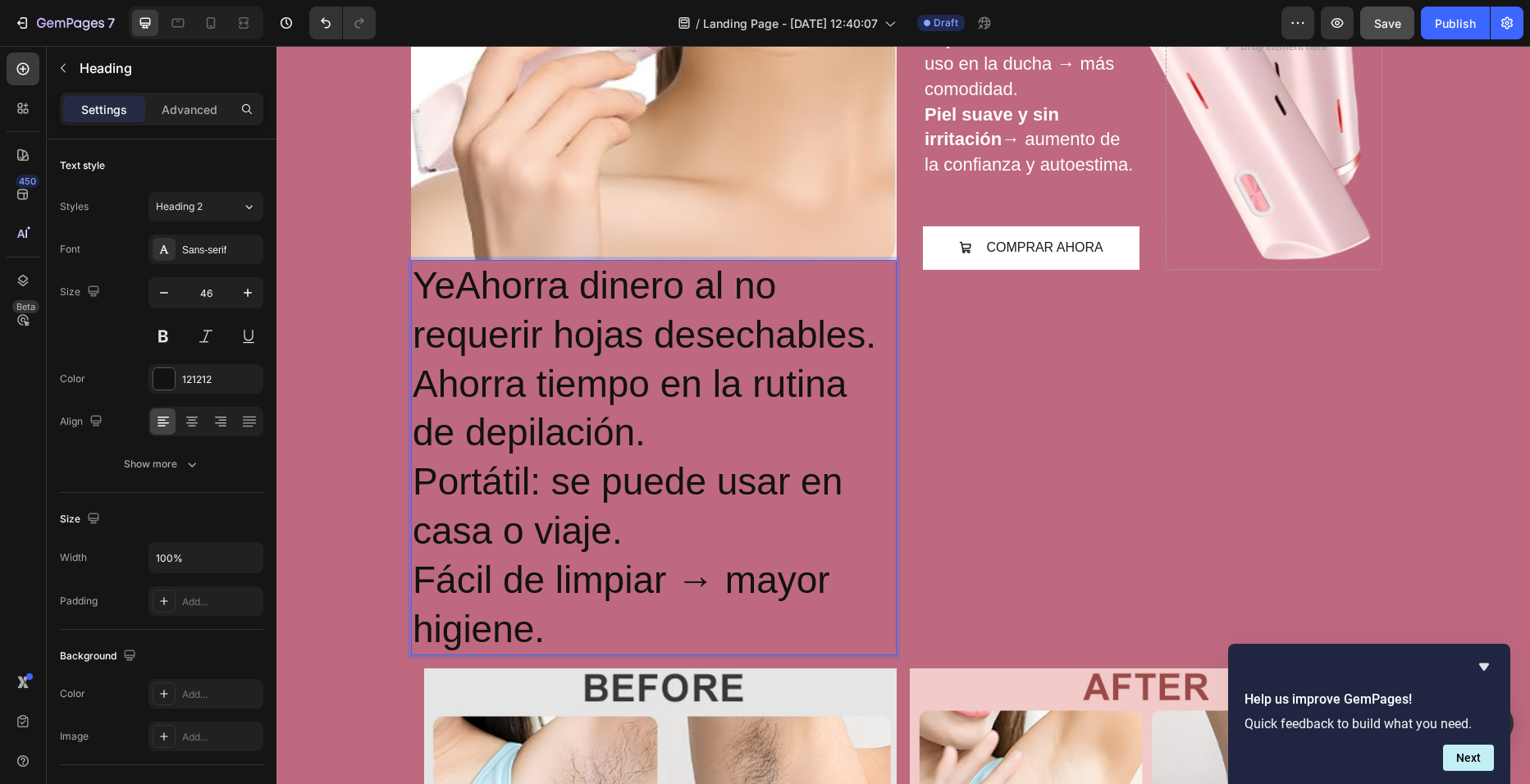
click at [459, 276] on p "YeAhorra dinero al no requerir hojas desechables." at bounding box center [653, 310] width 483 height 98
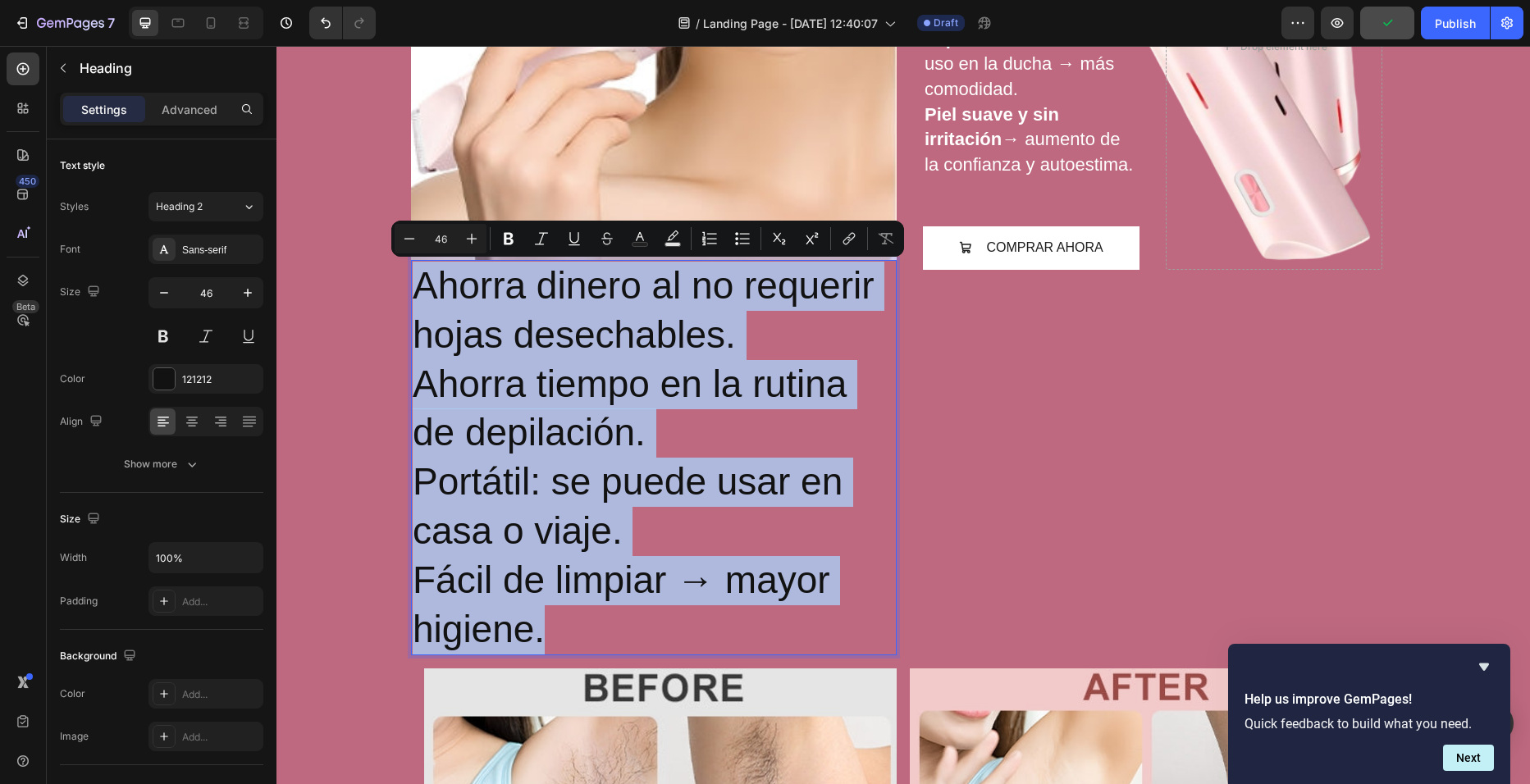
drag, startPoint x: 580, startPoint y: 639, endPoint x: 417, endPoint y: 288, distance: 387.0
click at [417, 288] on h2 "Ahorra dinero al no requerir hojas desechables. Ahorra tiempo en la rutina de d…" at bounding box center [654, 458] width 486 height 396
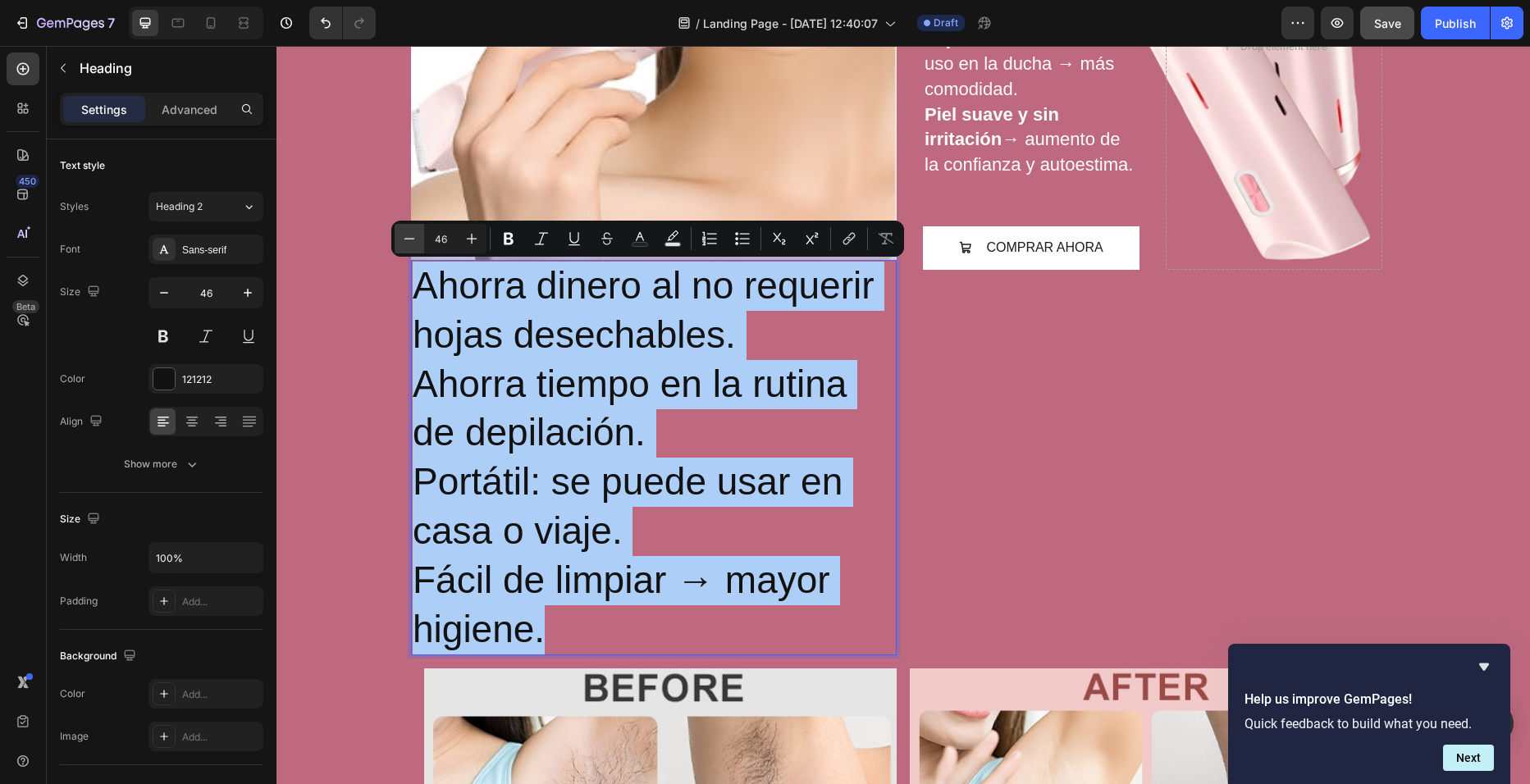
click at [408, 240] on icon "Editor contextual toolbar" at bounding box center [410, 239] width 17 height 17
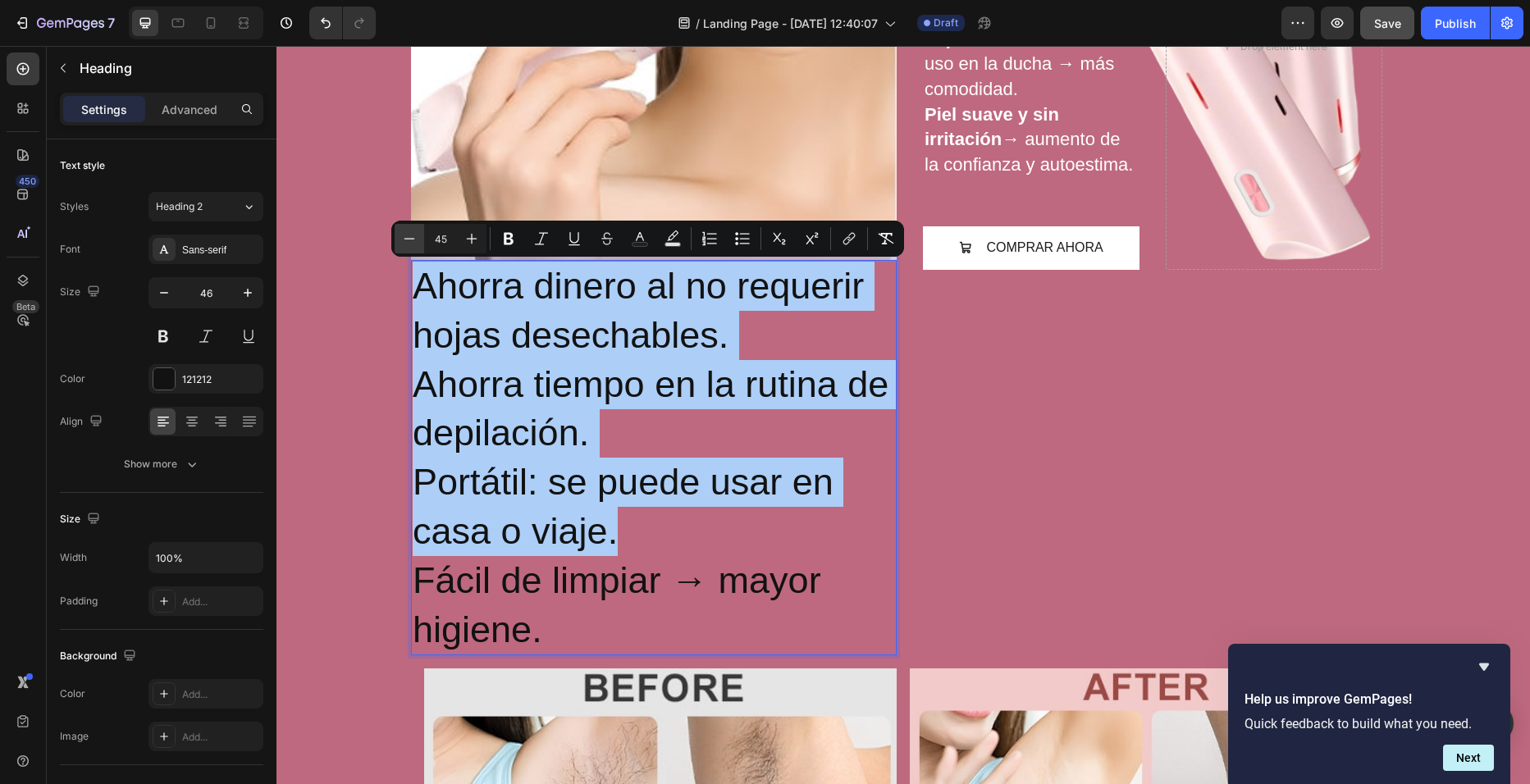
click at [408, 240] on icon "Editor contextual toolbar" at bounding box center [410, 239] width 17 height 17
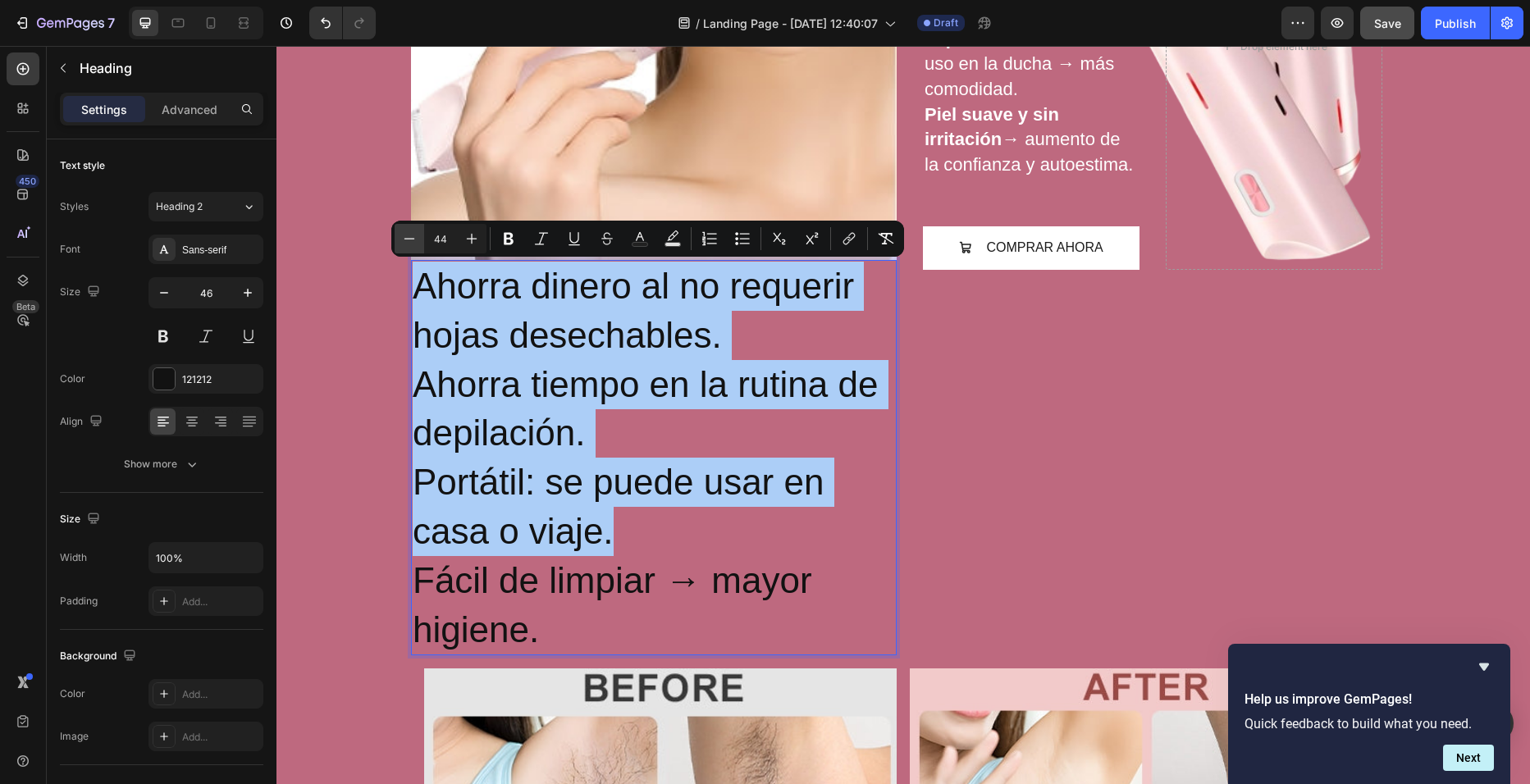
click at [408, 240] on icon "Editor contextual toolbar" at bounding box center [410, 239] width 17 height 17
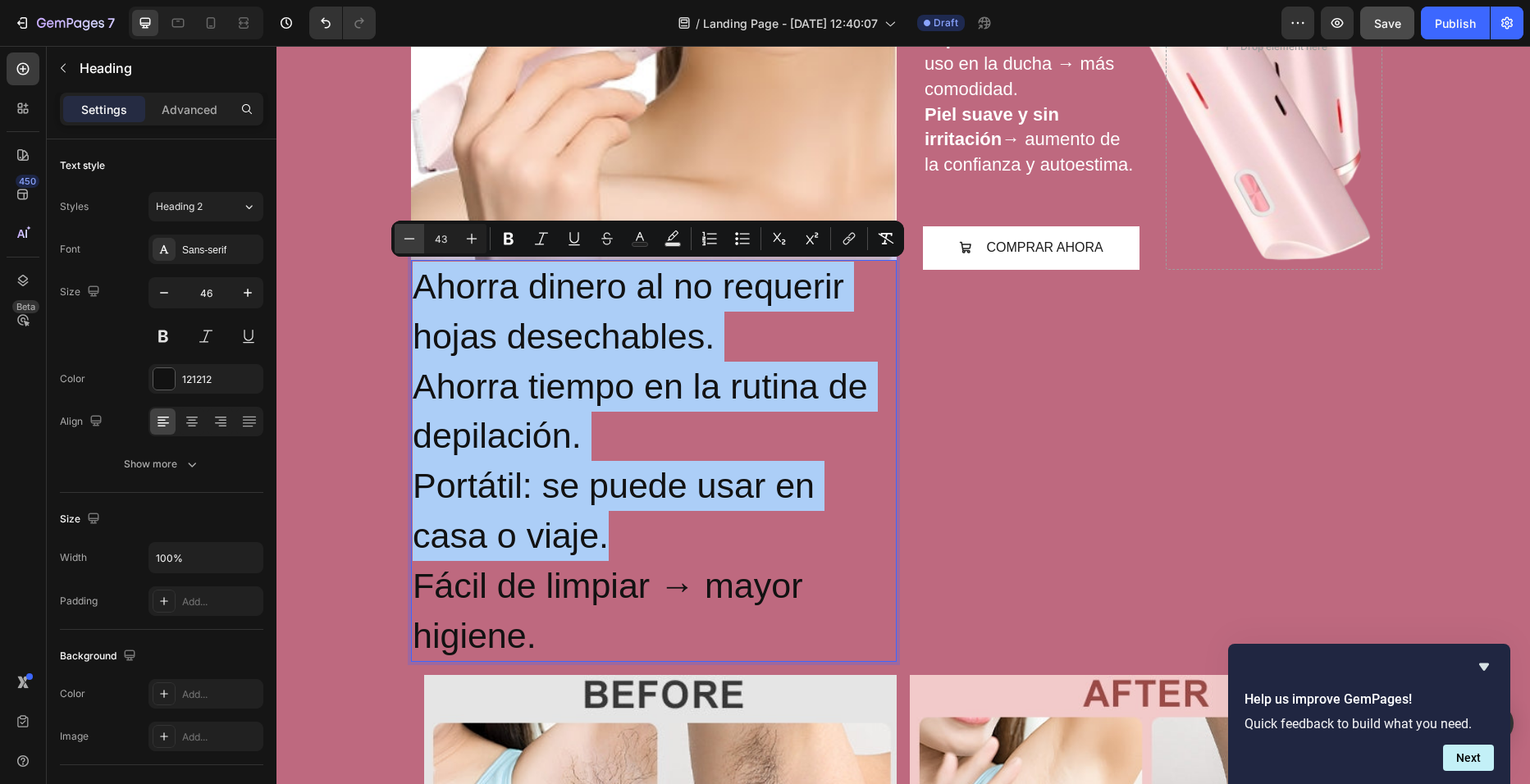
click at [408, 240] on icon "Editor contextual toolbar" at bounding box center [410, 239] width 17 height 17
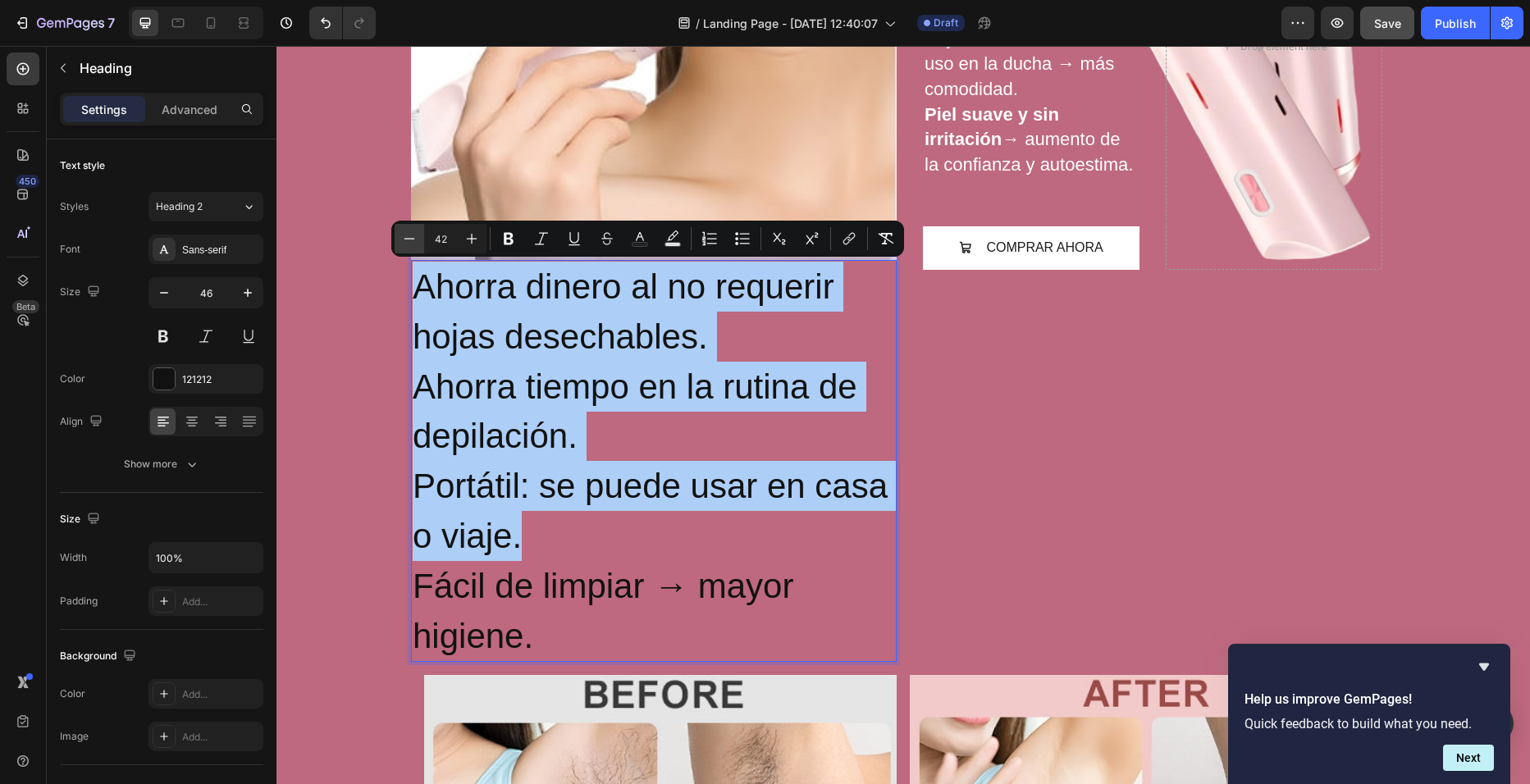
click at [408, 240] on icon "Editor contextual toolbar" at bounding box center [410, 239] width 17 height 17
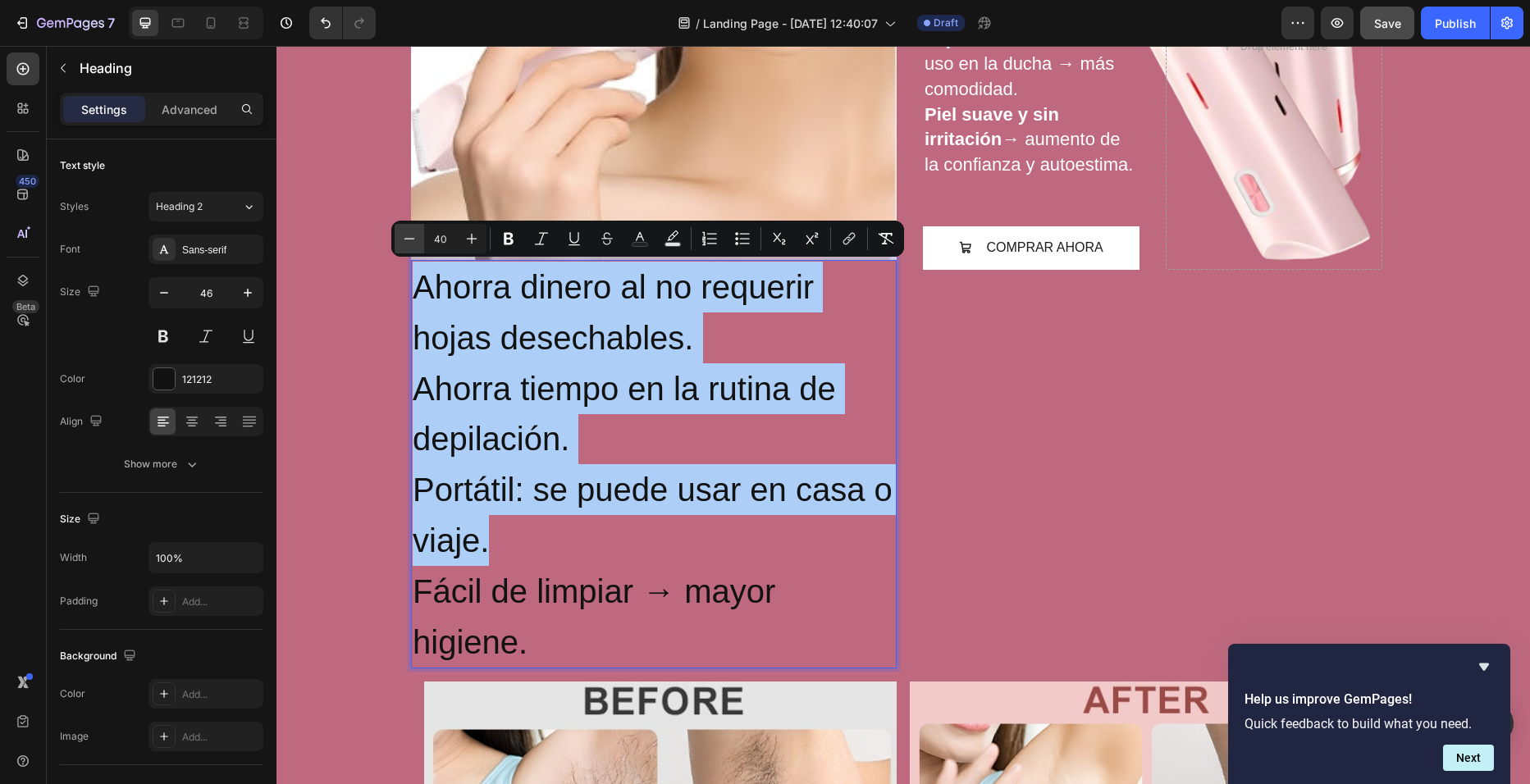
click at [408, 240] on icon "Editor contextual toolbar" at bounding box center [410, 239] width 17 height 17
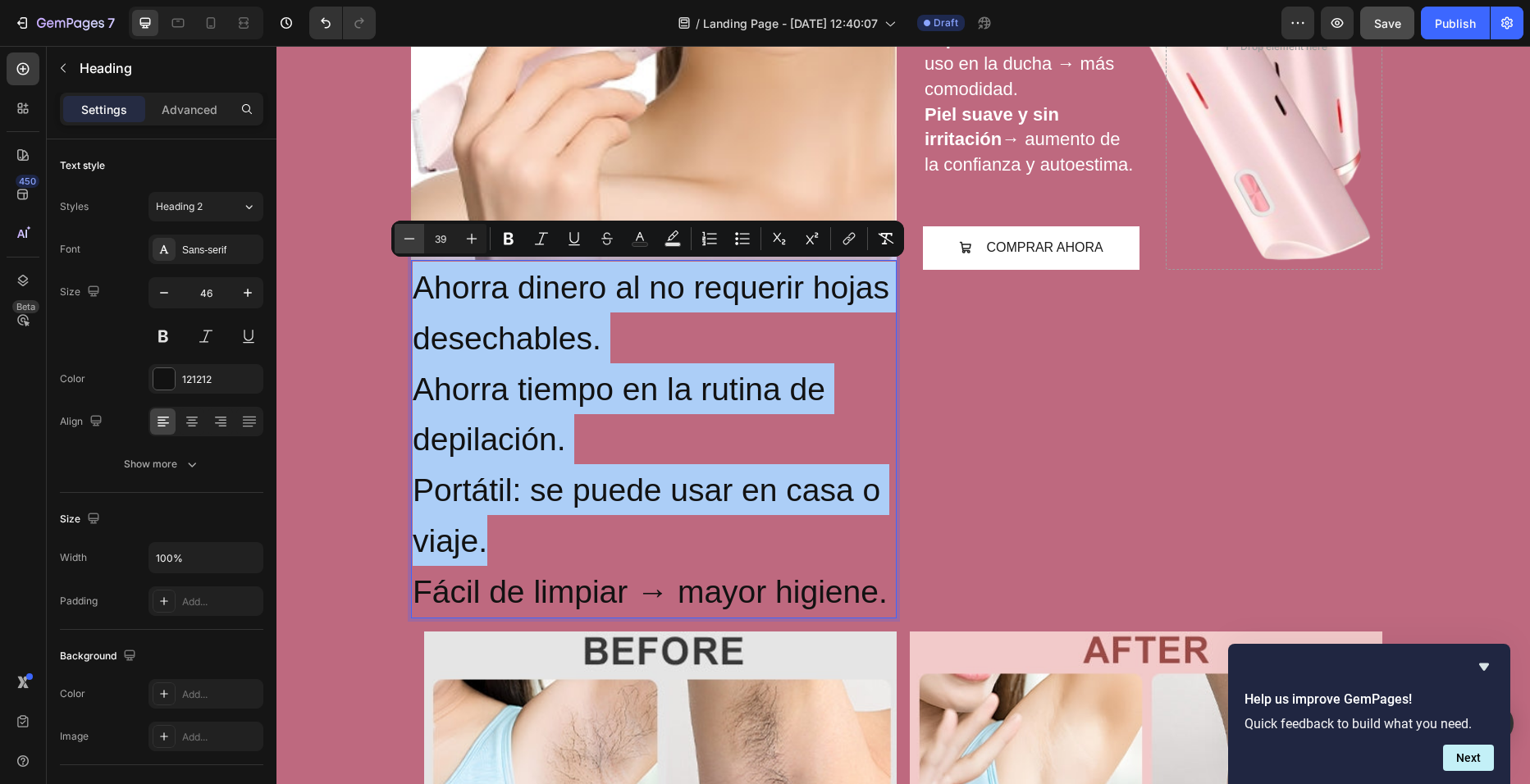
click at [408, 240] on icon "Editor contextual toolbar" at bounding box center [410, 239] width 17 height 17
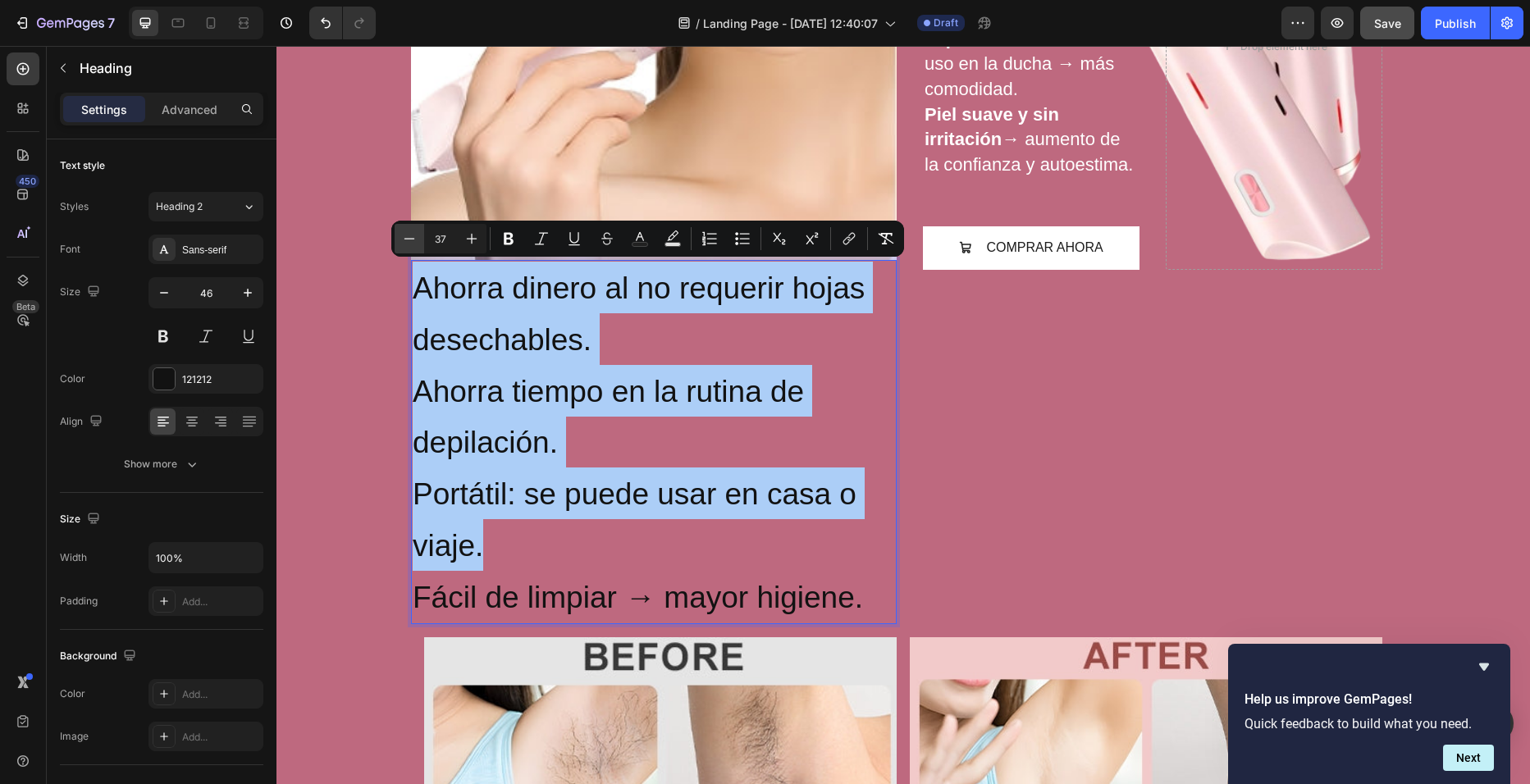
click at [408, 240] on icon "Editor contextual toolbar" at bounding box center [410, 239] width 17 height 17
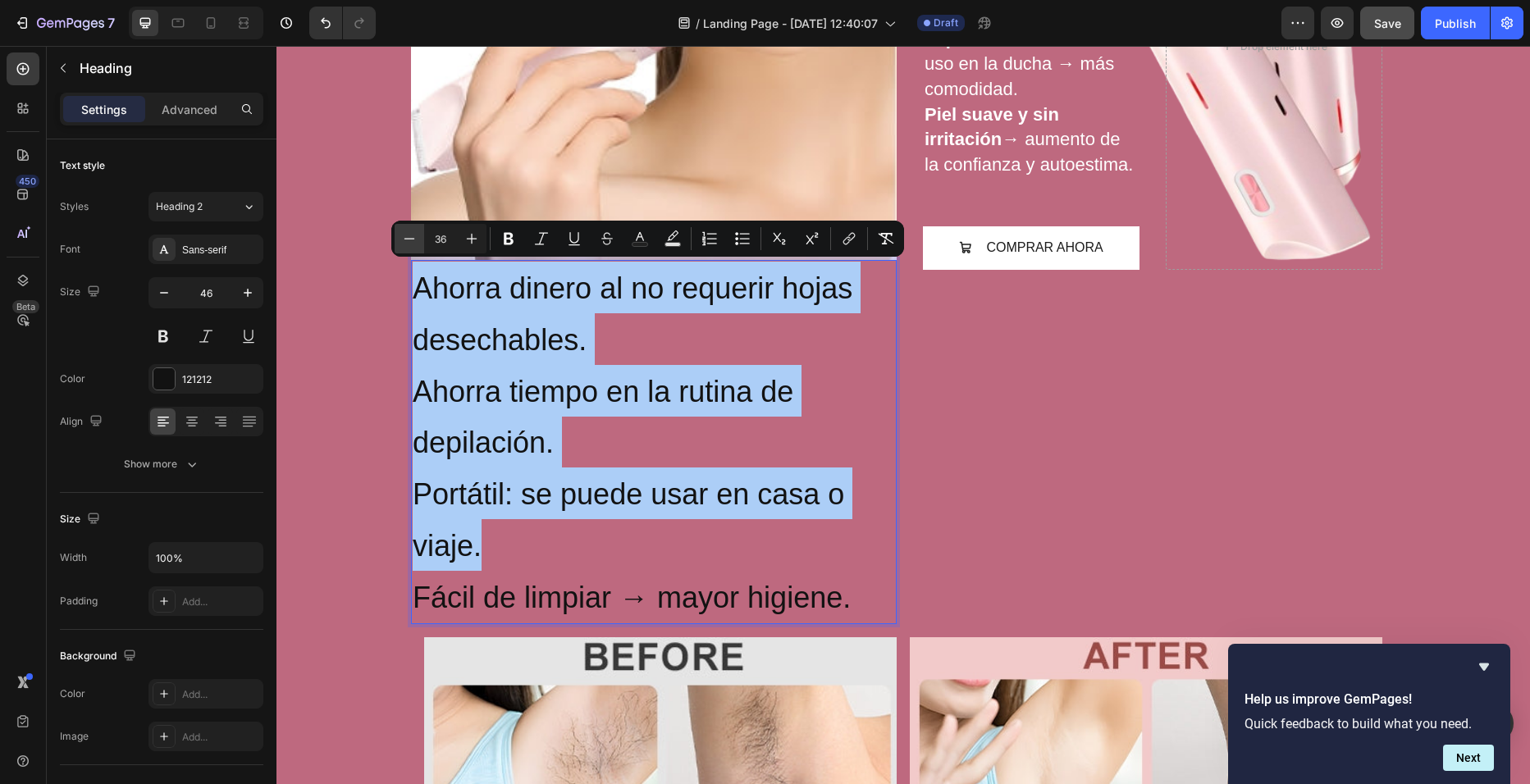
click at [408, 240] on icon "Editor contextual toolbar" at bounding box center [410, 239] width 17 height 17
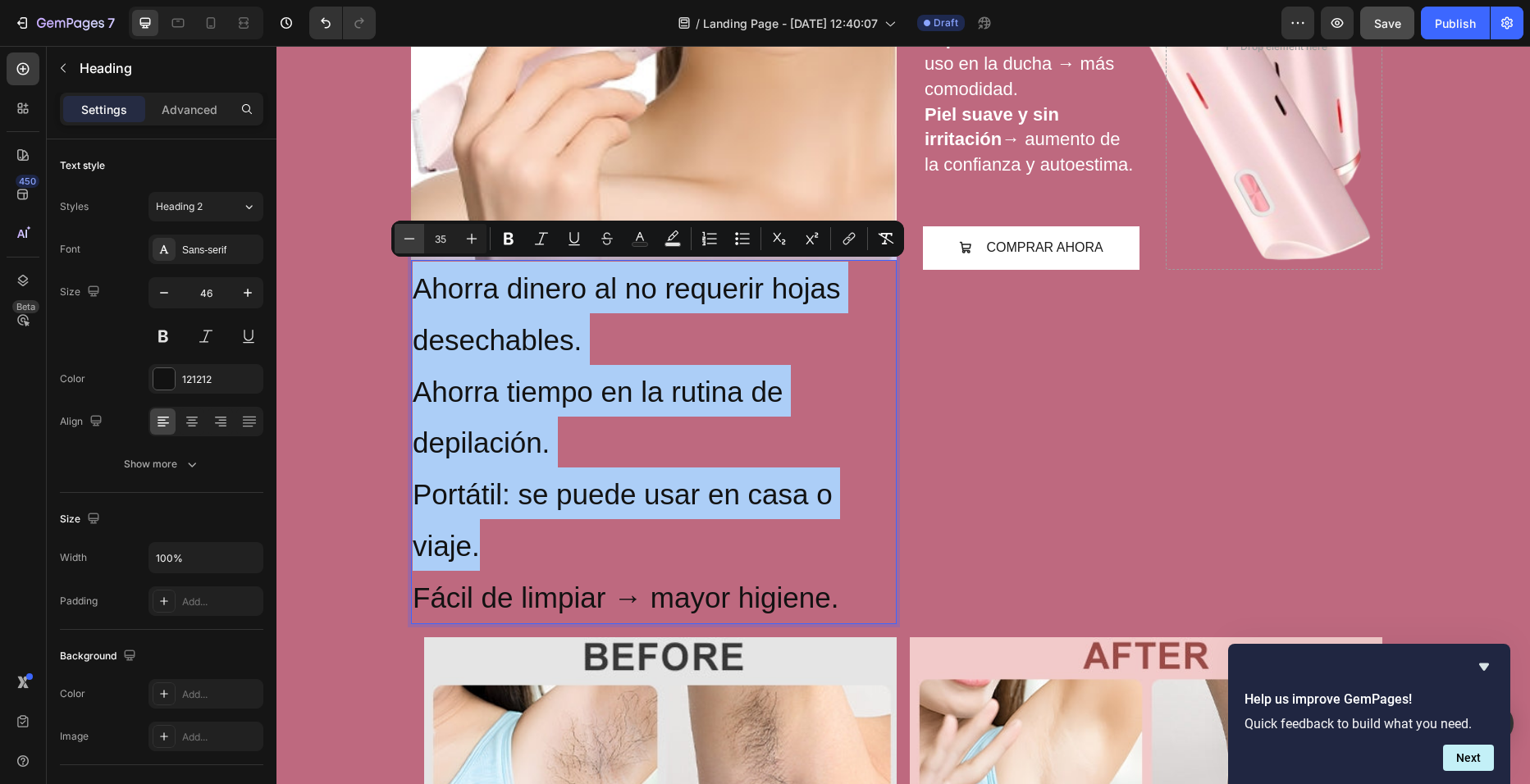
click at [408, 240] on icon "Editor contextual toolbar" at bounding box center [410, 239] width 17 height 17
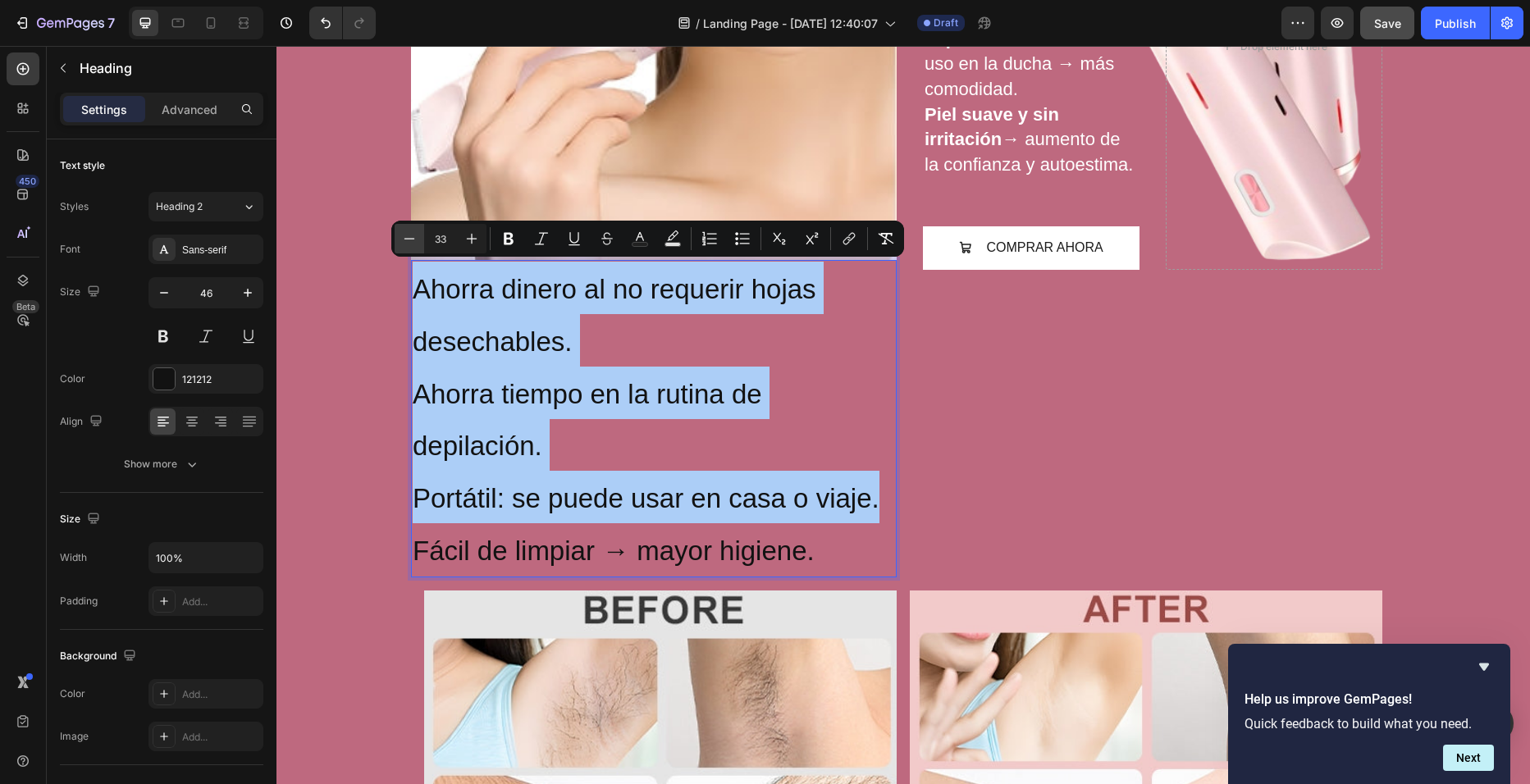
click at [408, 240] on icon "Editor contextual toolbar" at bounding box center [410, 239] width 17 height 17
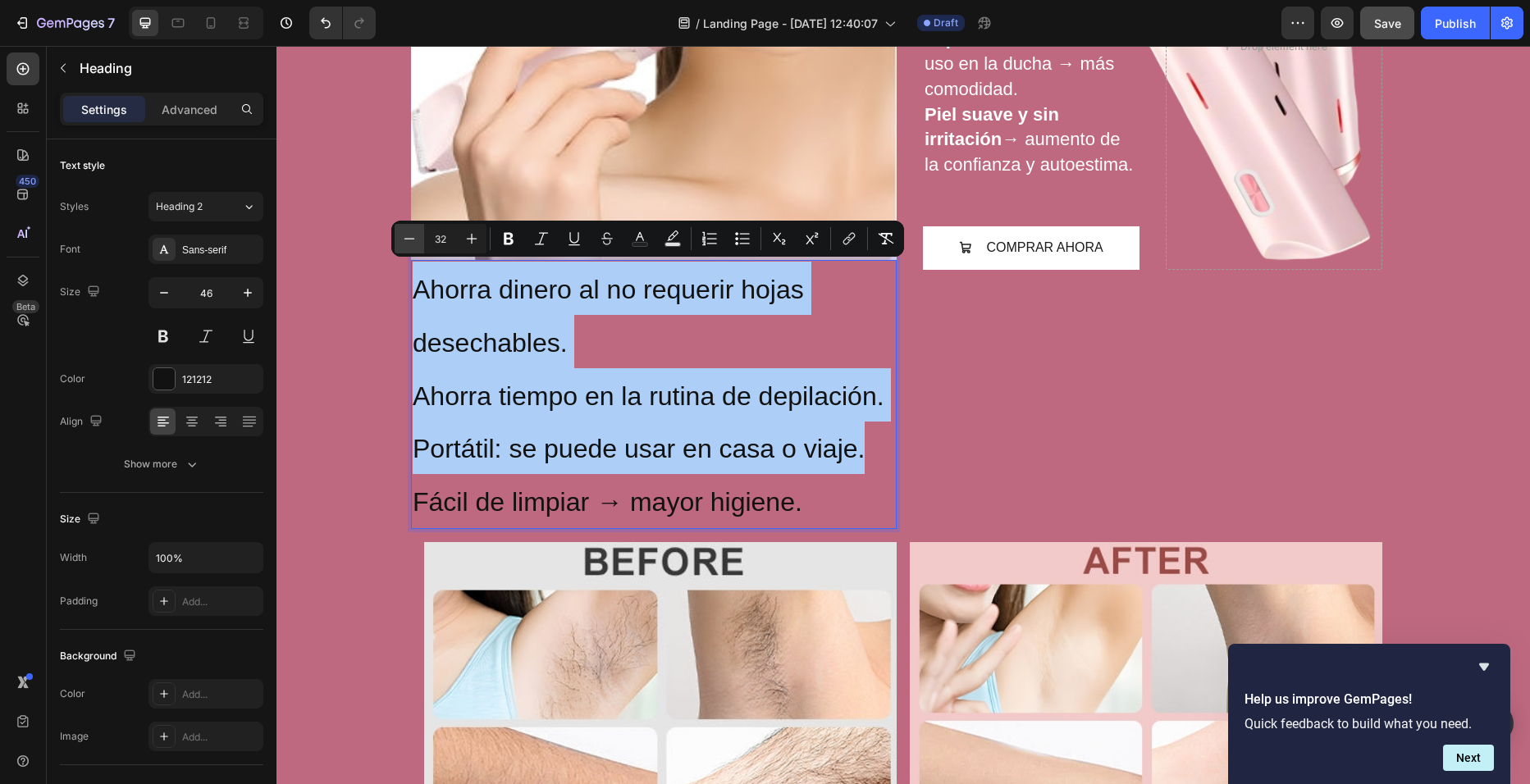
click at [408, 240] on icon "Editor contextual toolbar" at bounding box center [410, 239] width 17 height 17
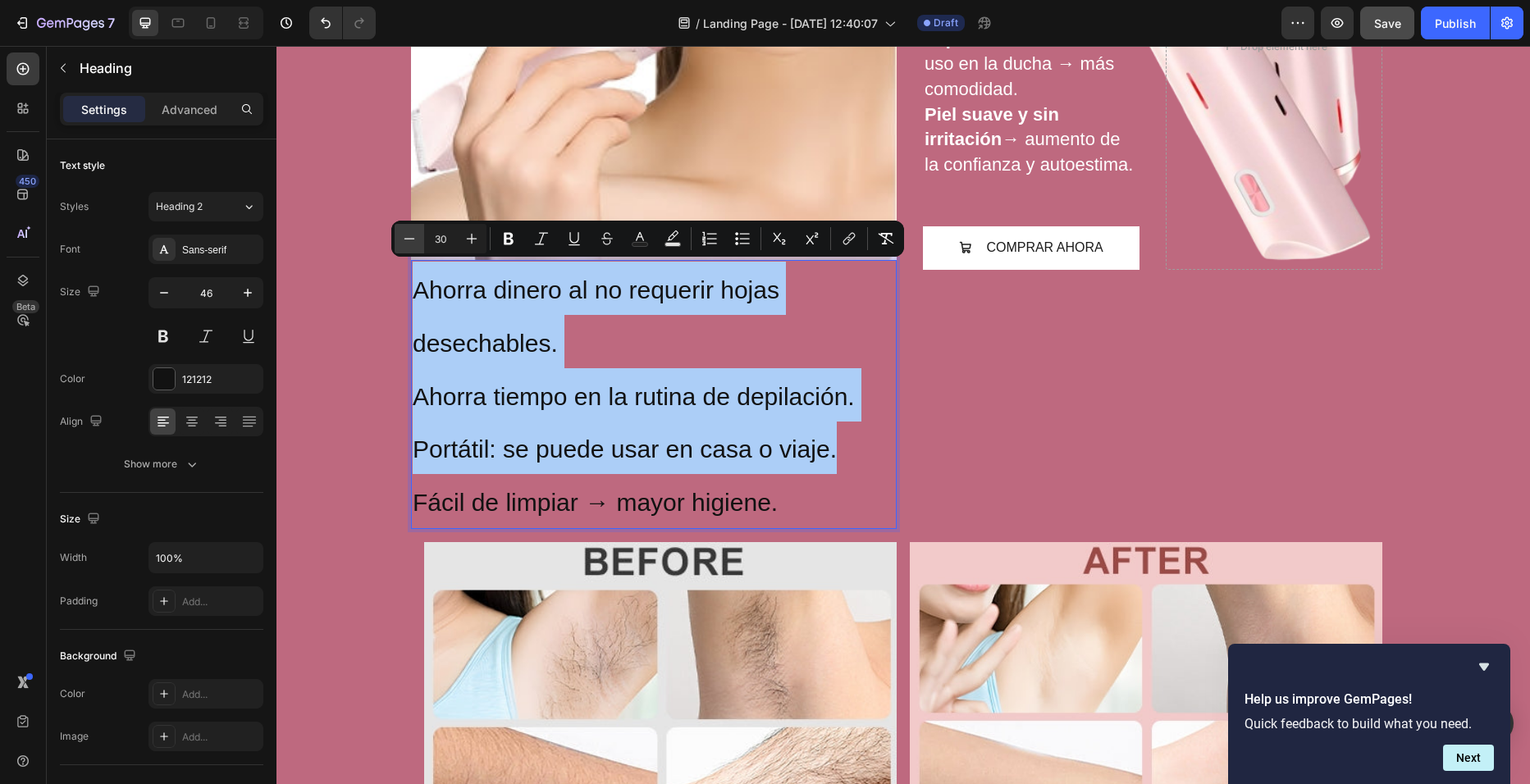
click at [408, 240] on icon "Editor contextual toolbar" at bounding box center [410, 239] width 17 height 17
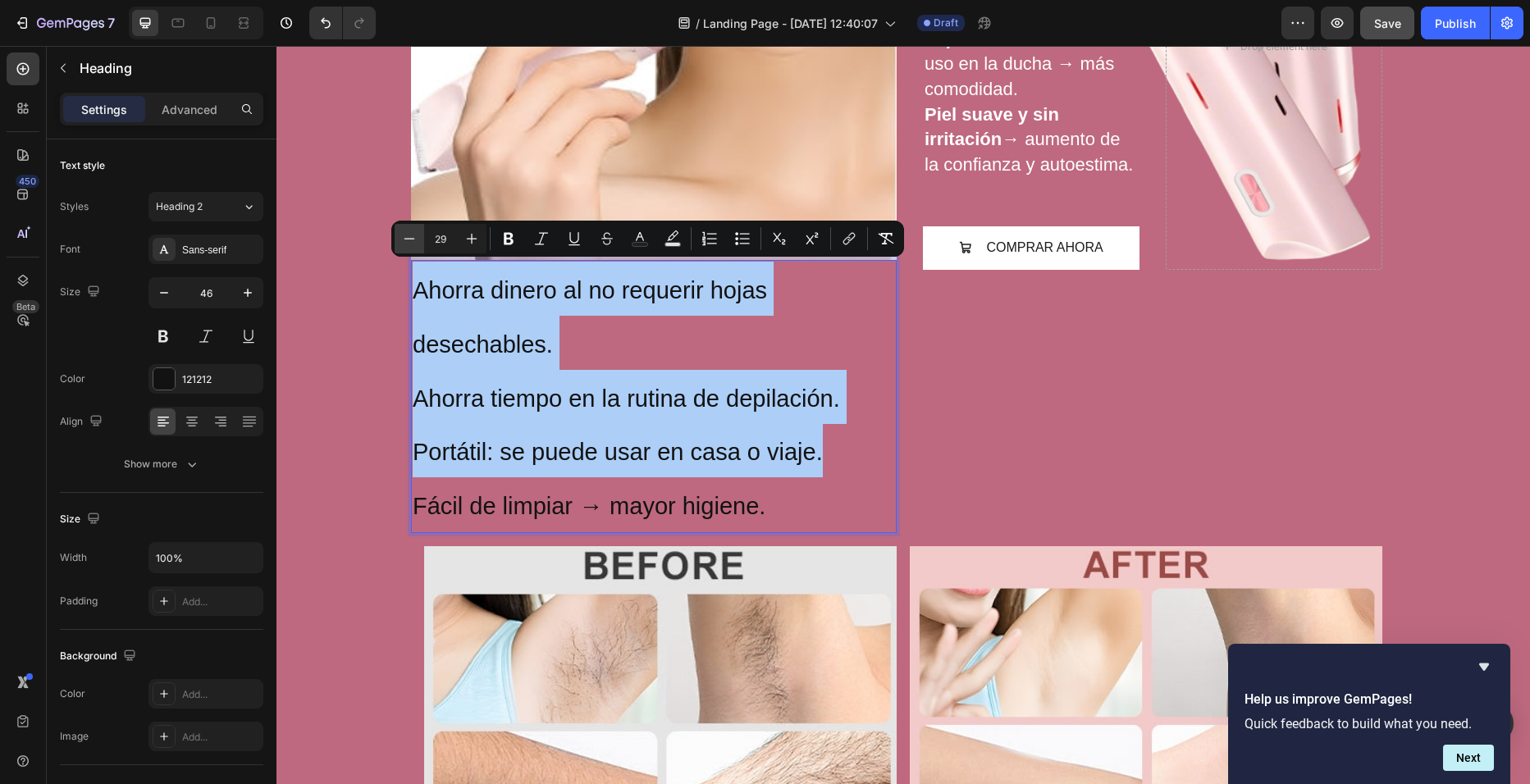
click at [408, 240] on icon "Editor contextual toolbar" at bounding box center [410, 239] width 17 height 17
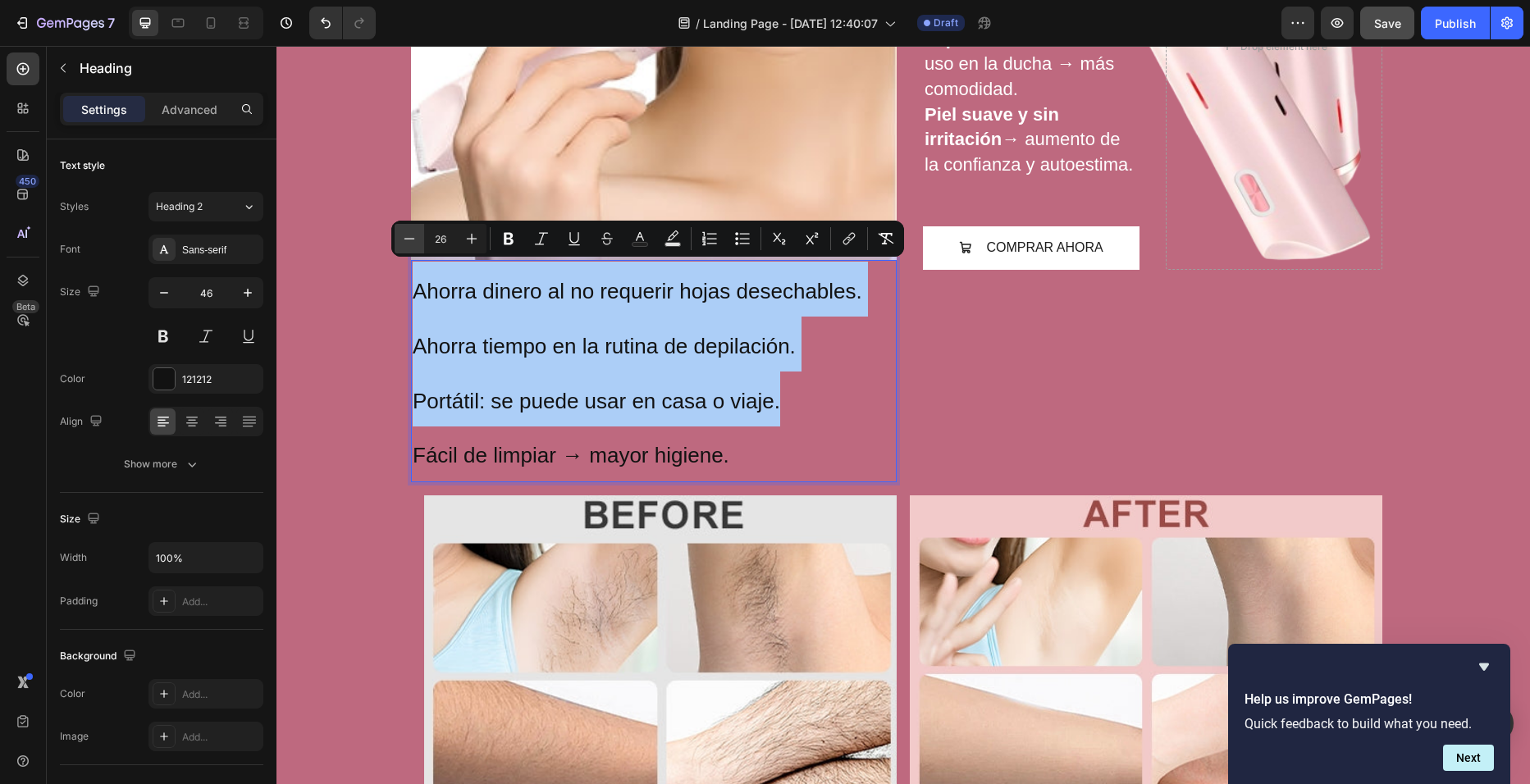
click at [408, 240] on icon "Editor contextual toolbar" at bounding box center [410, 239] width 17 height 17
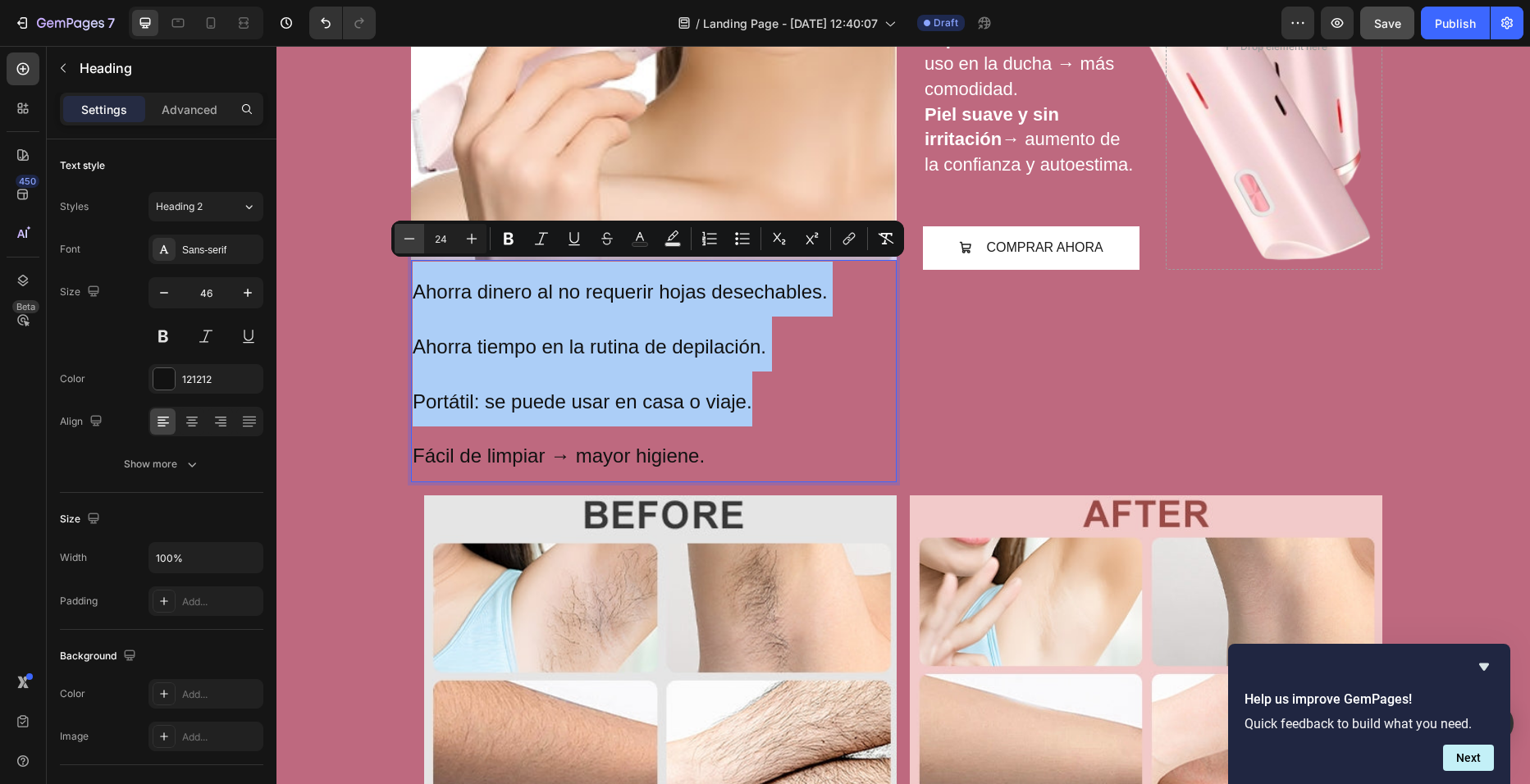
click at [408, 240] on icon "Editor contextual toolbar" at bounding box center [410, 239] width 17 height 17
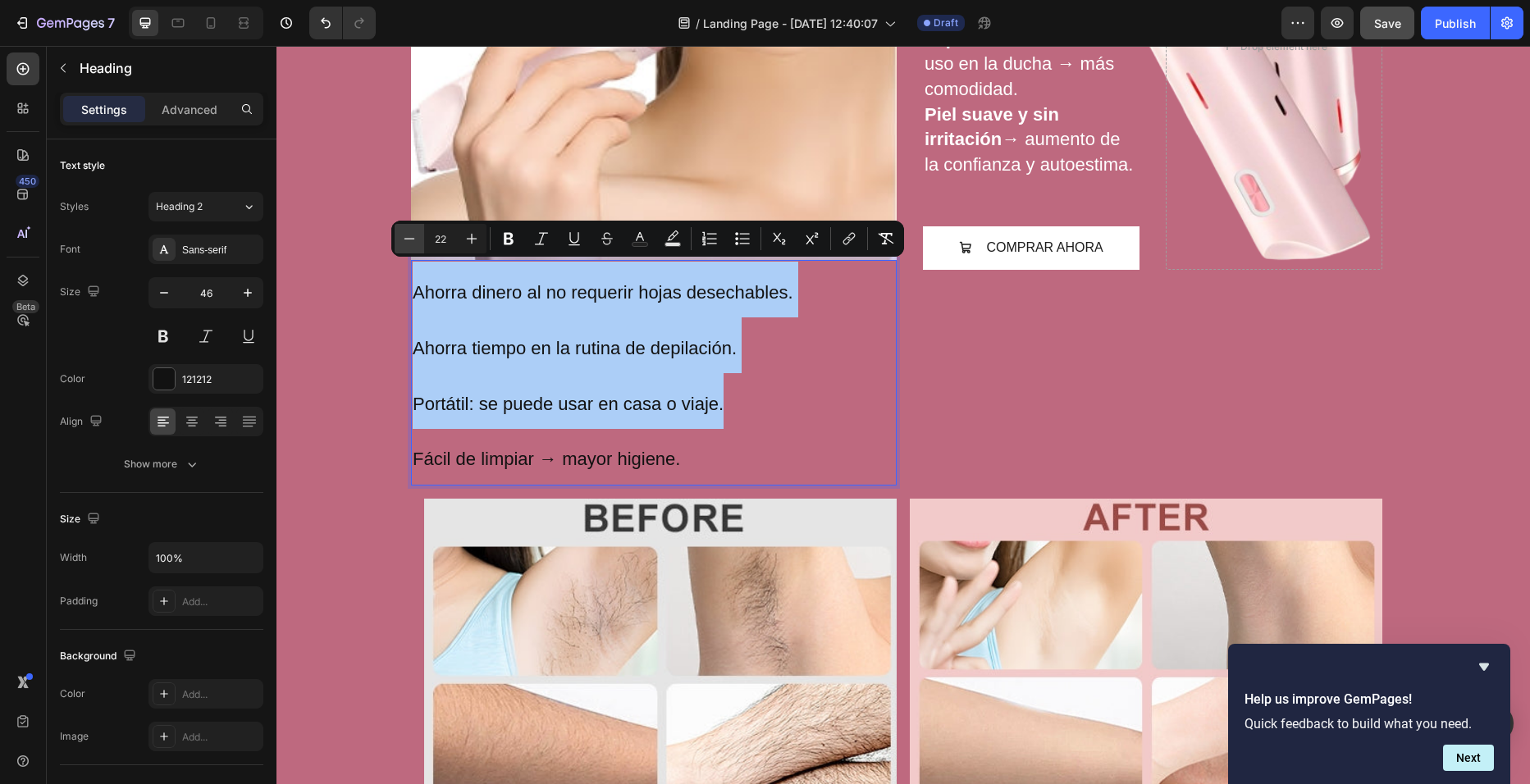
click at [408, 240] on icon "Editor contextual toolbar" at bounding box center [410, 239] width 17 height 17
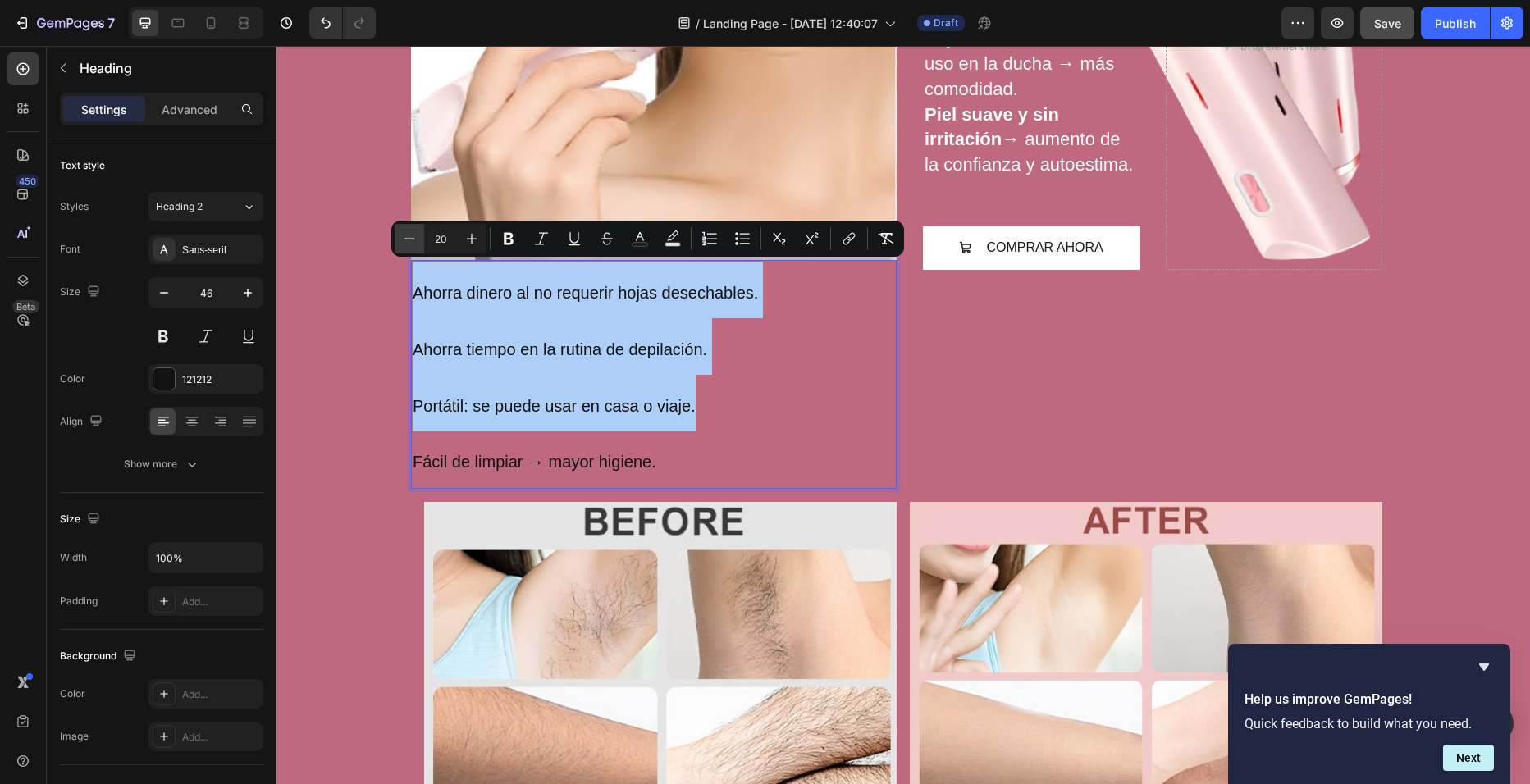
click at [408, 240] on icon "Editor contextual toolbar" at bounding box center [410, 239] width 17 height 17
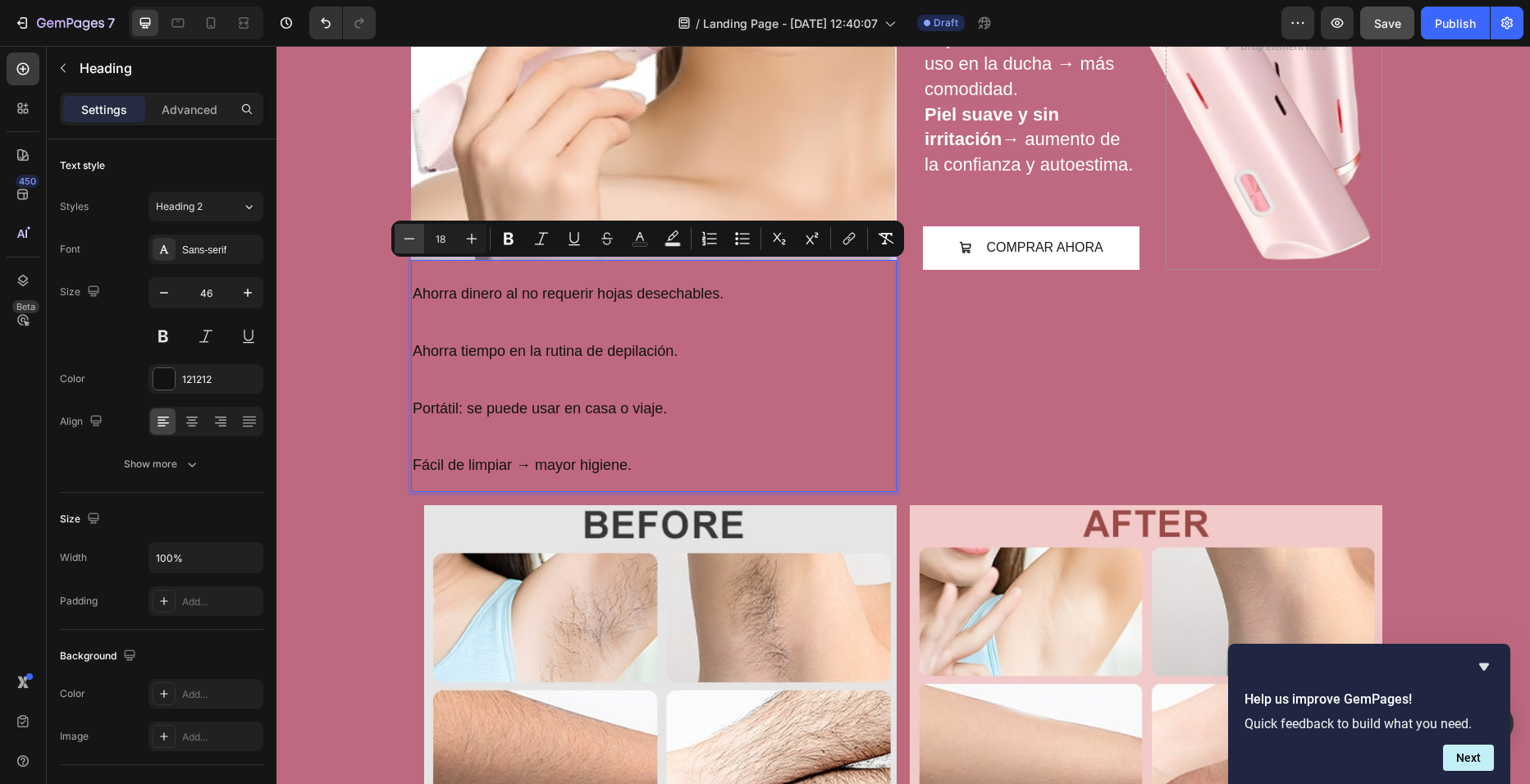
click at [408, 240] on icon "Editor contextual toolbar" at bounding box center [410, 239] width 17 height 17
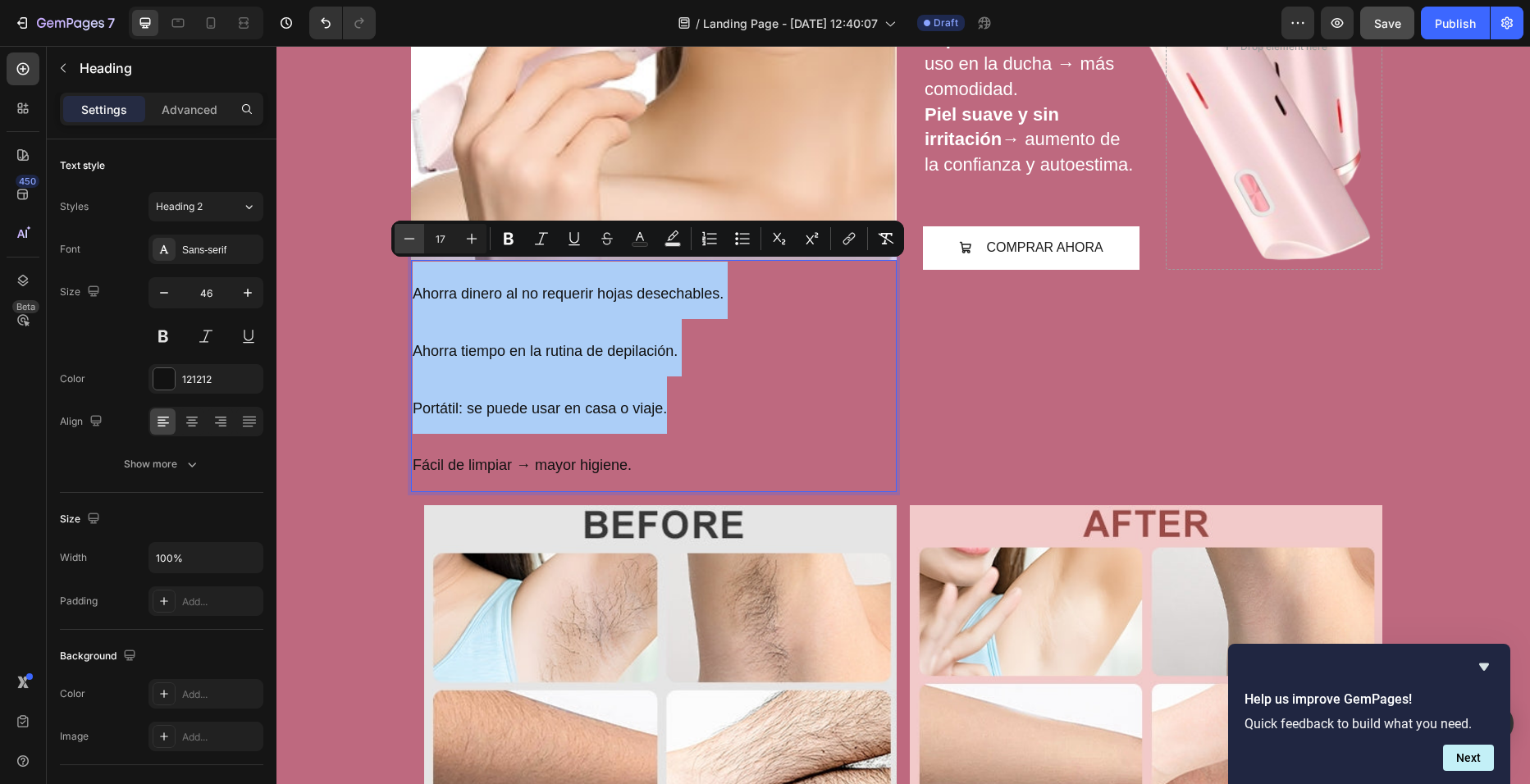
click at [408, 240] on icon "Editor contextual toolbar" at bounding box center [410, 239] width 17 height 17
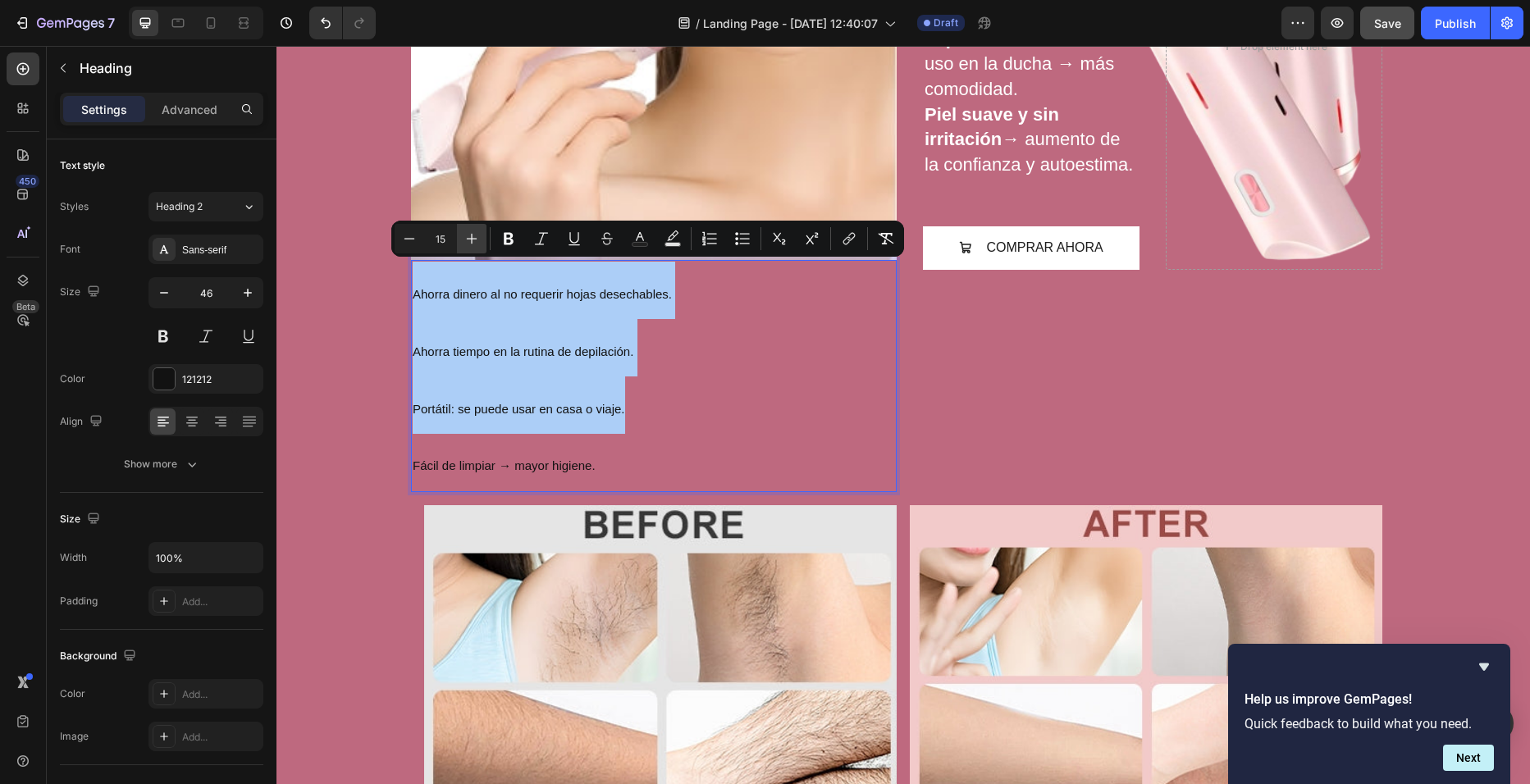
click at [484, 233] on button "Plus" at bounding box center [472, 239] width 30 height 30
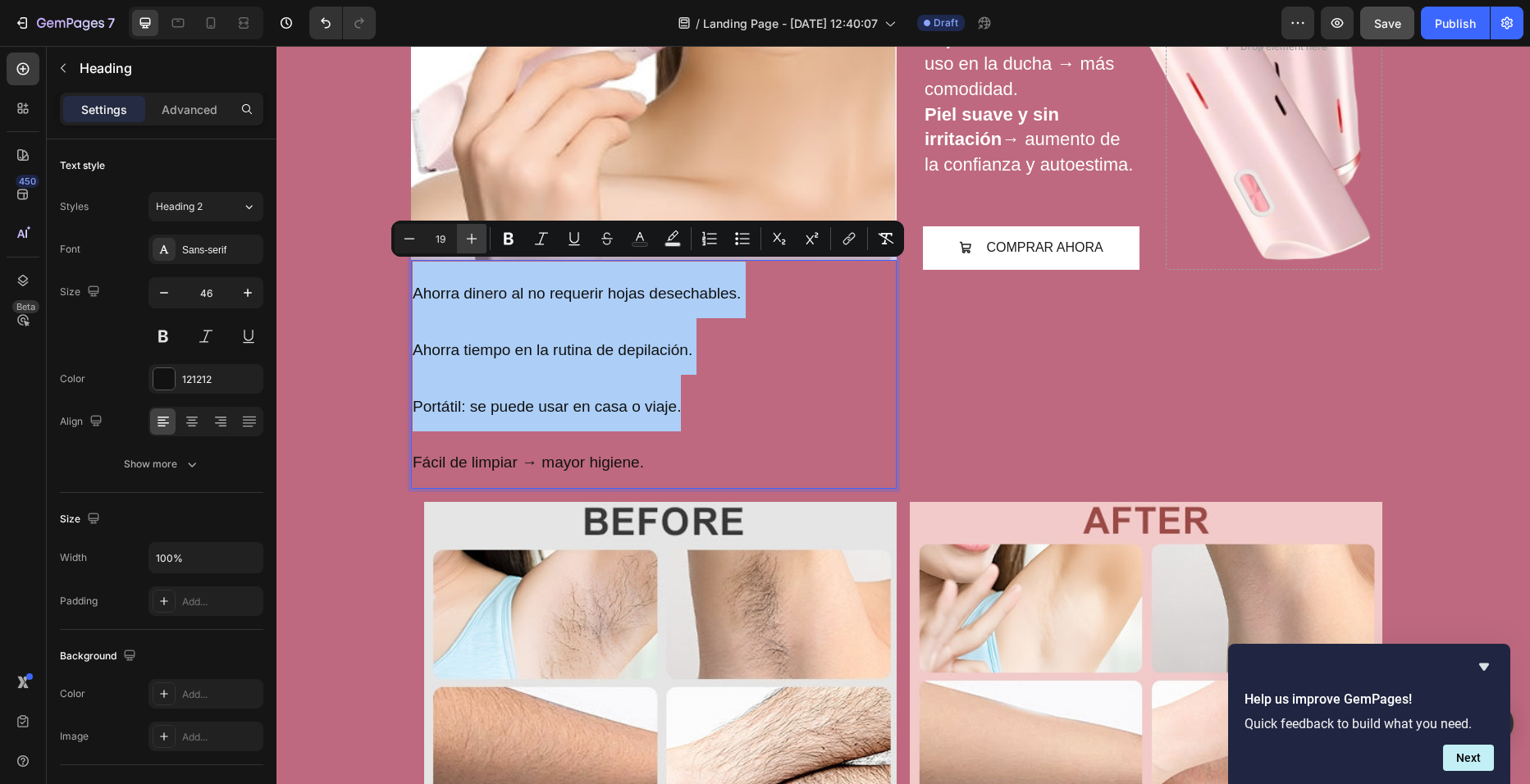
click at [484, 233] on button "Plus" at bounding box center [472, 239] width 30 height 30
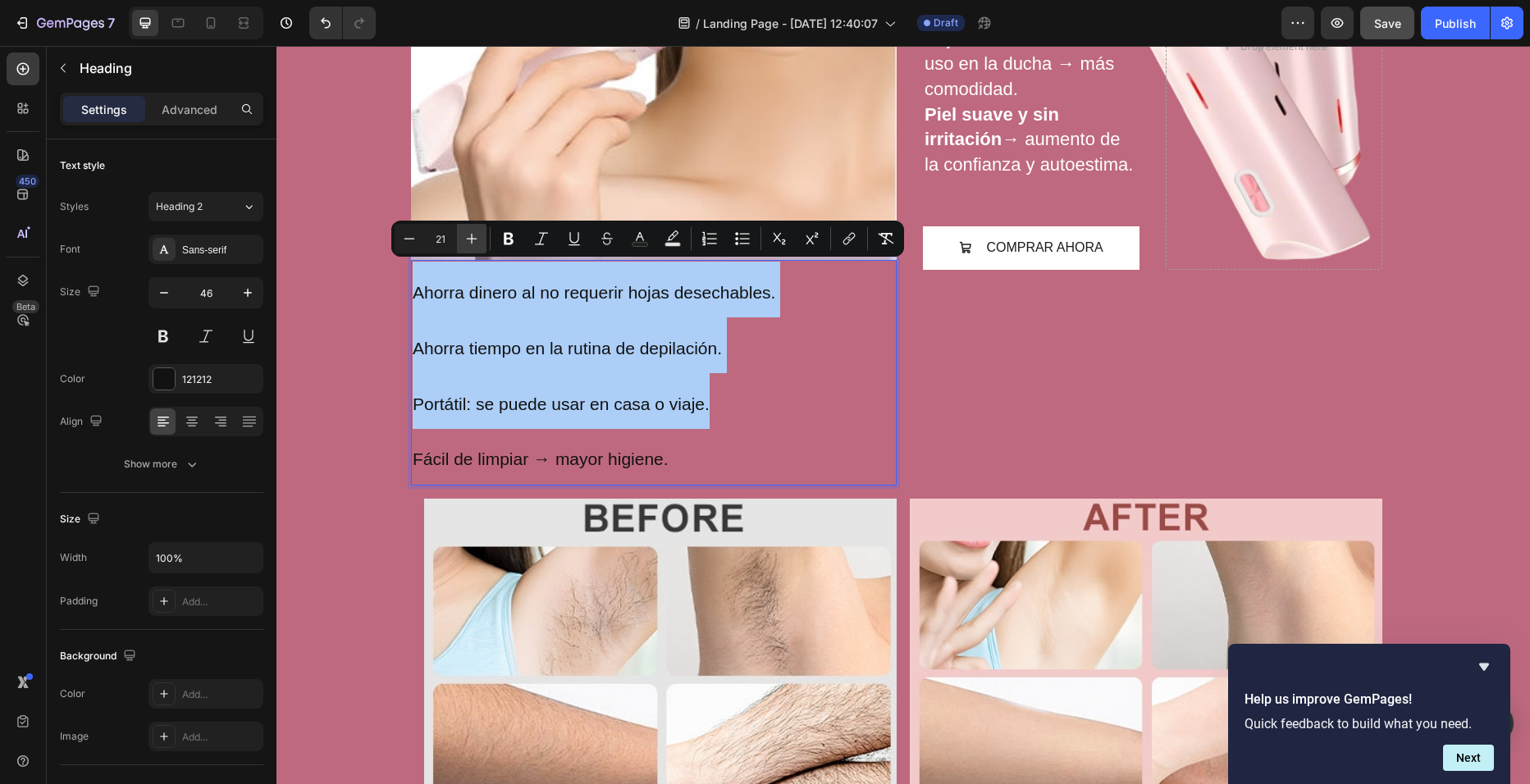
click at [484, 233] on button "Plus" at bounding box center [472, 239] width 30 height 30
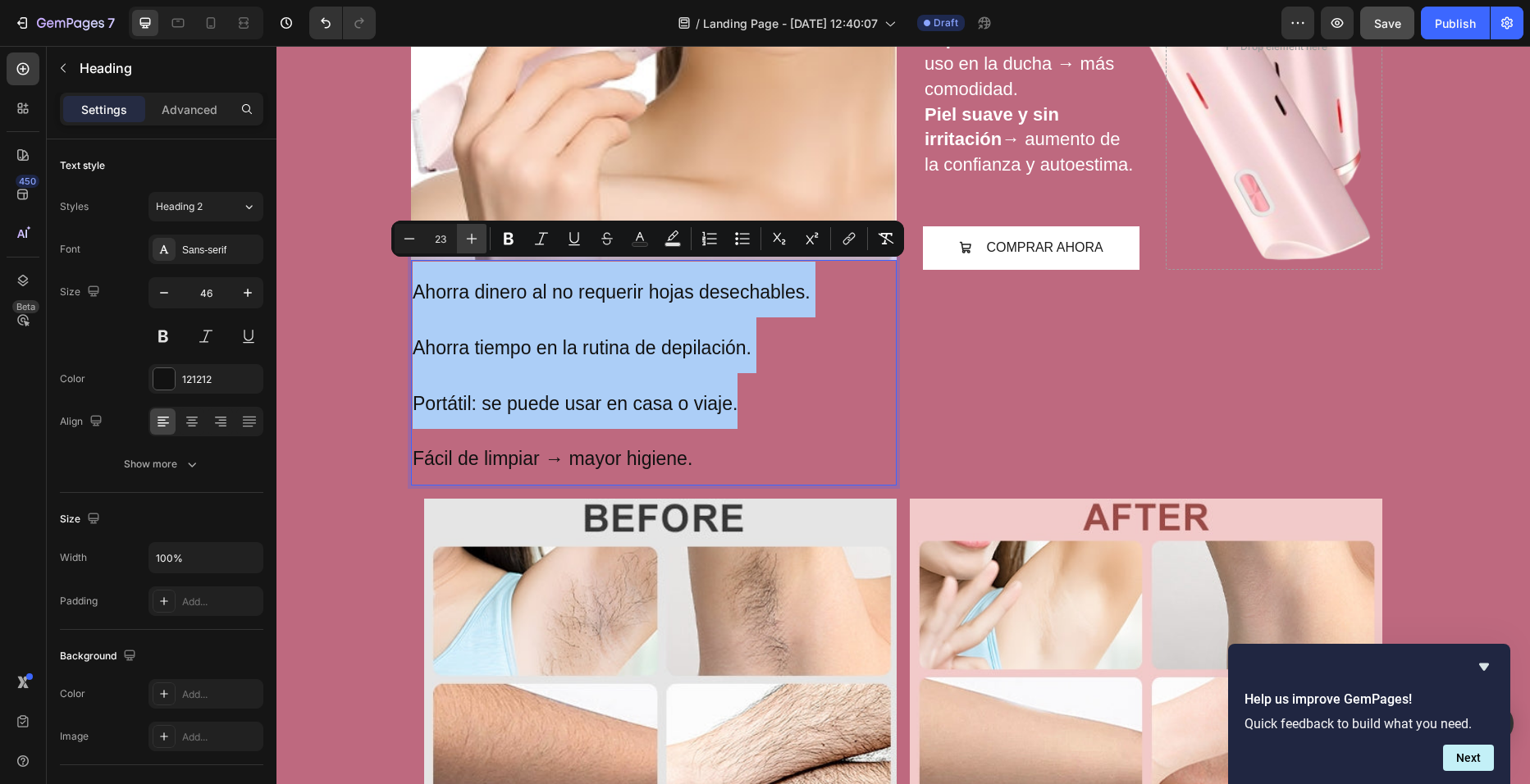
click at [484, 233] on button "Plus" at bounding box center [472, 239] width 30 height 30
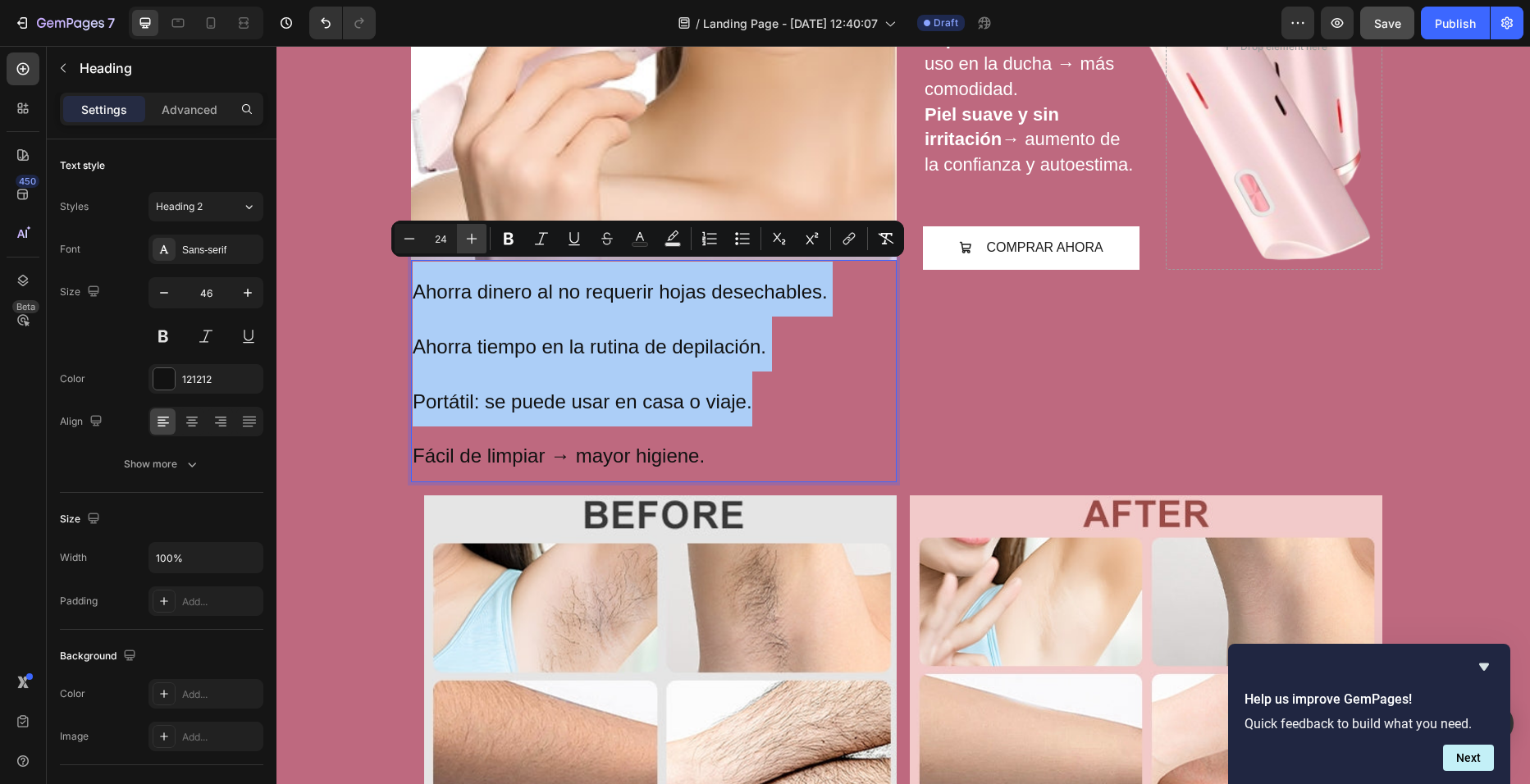
click at [484, 233] on button "Plus" at bounding box center [472, 239] width 30 height 30
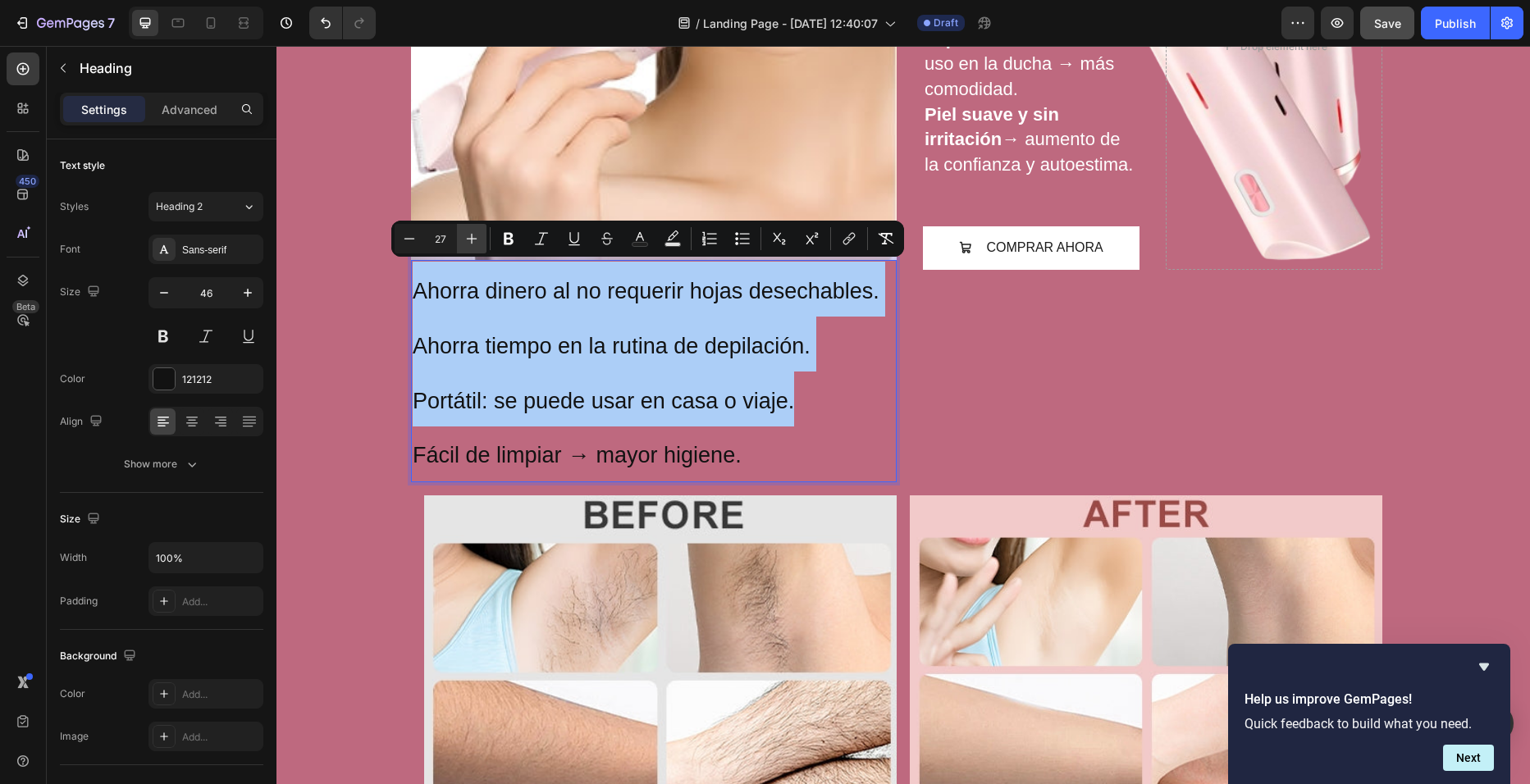
click at [484, 233] on button "Plus" at bounding box center [472, 239] width 30 height 30
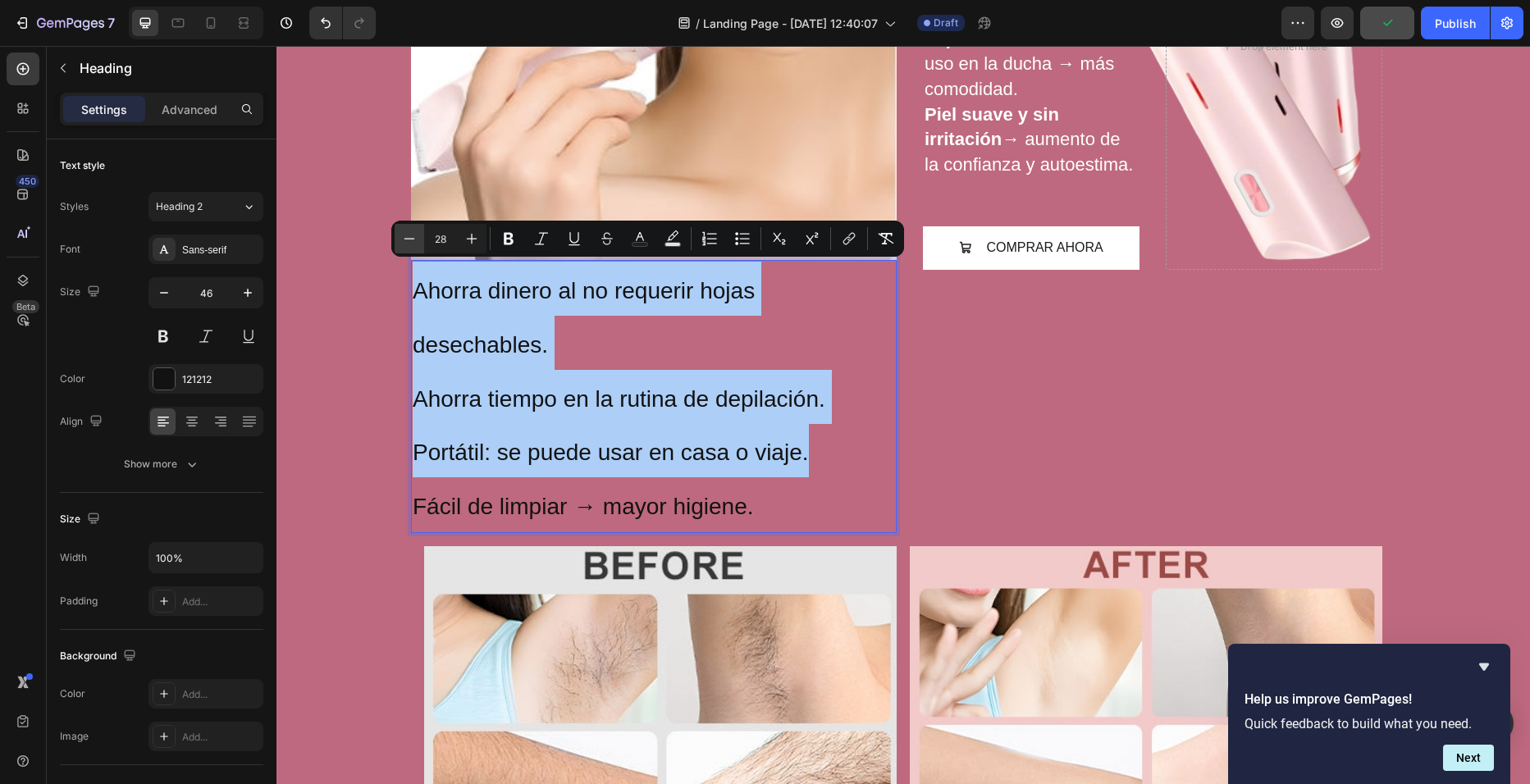
click at [409, 247] on button "Minus" at bounding box center [410, 239] width 30 height 30
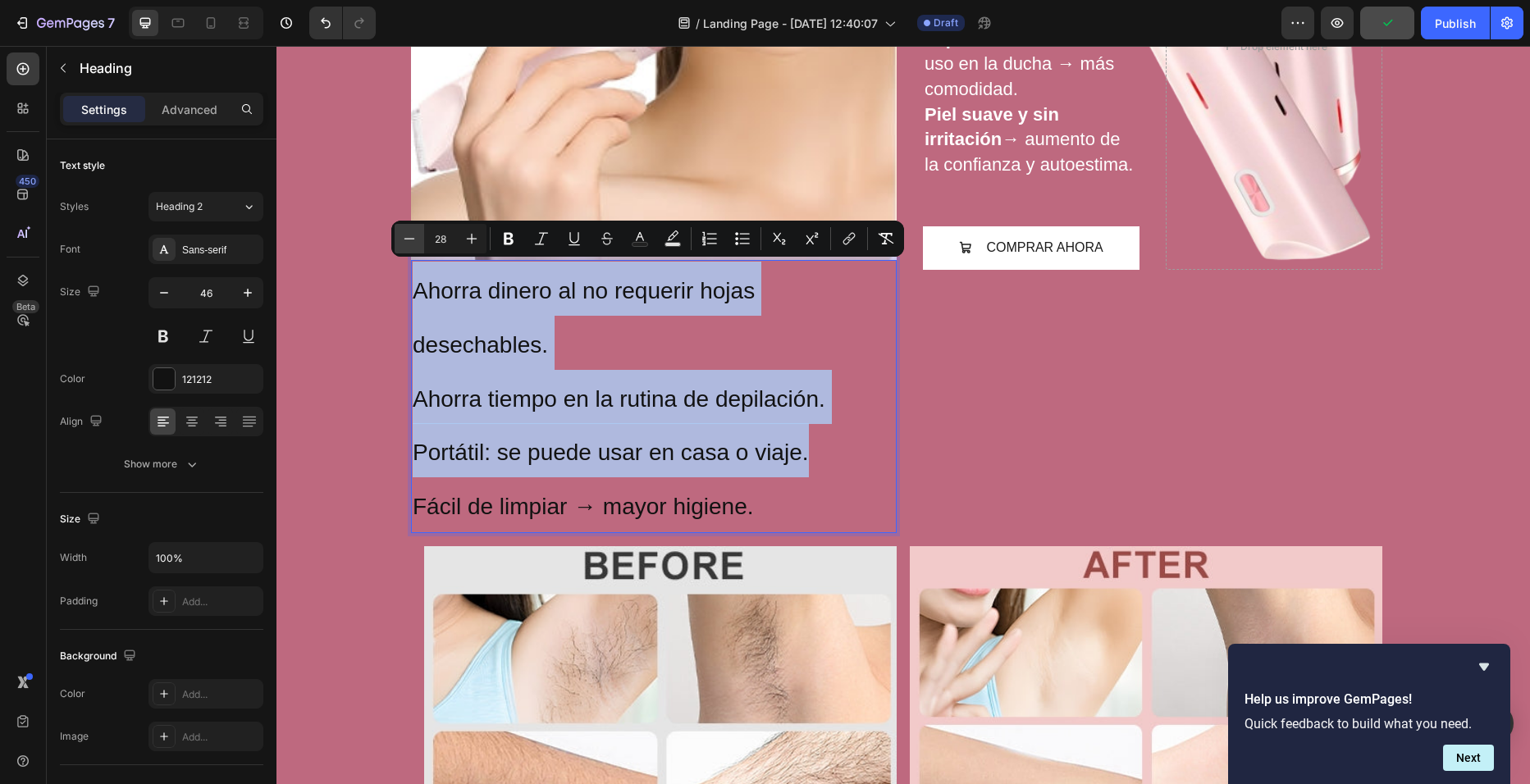
type input "27"
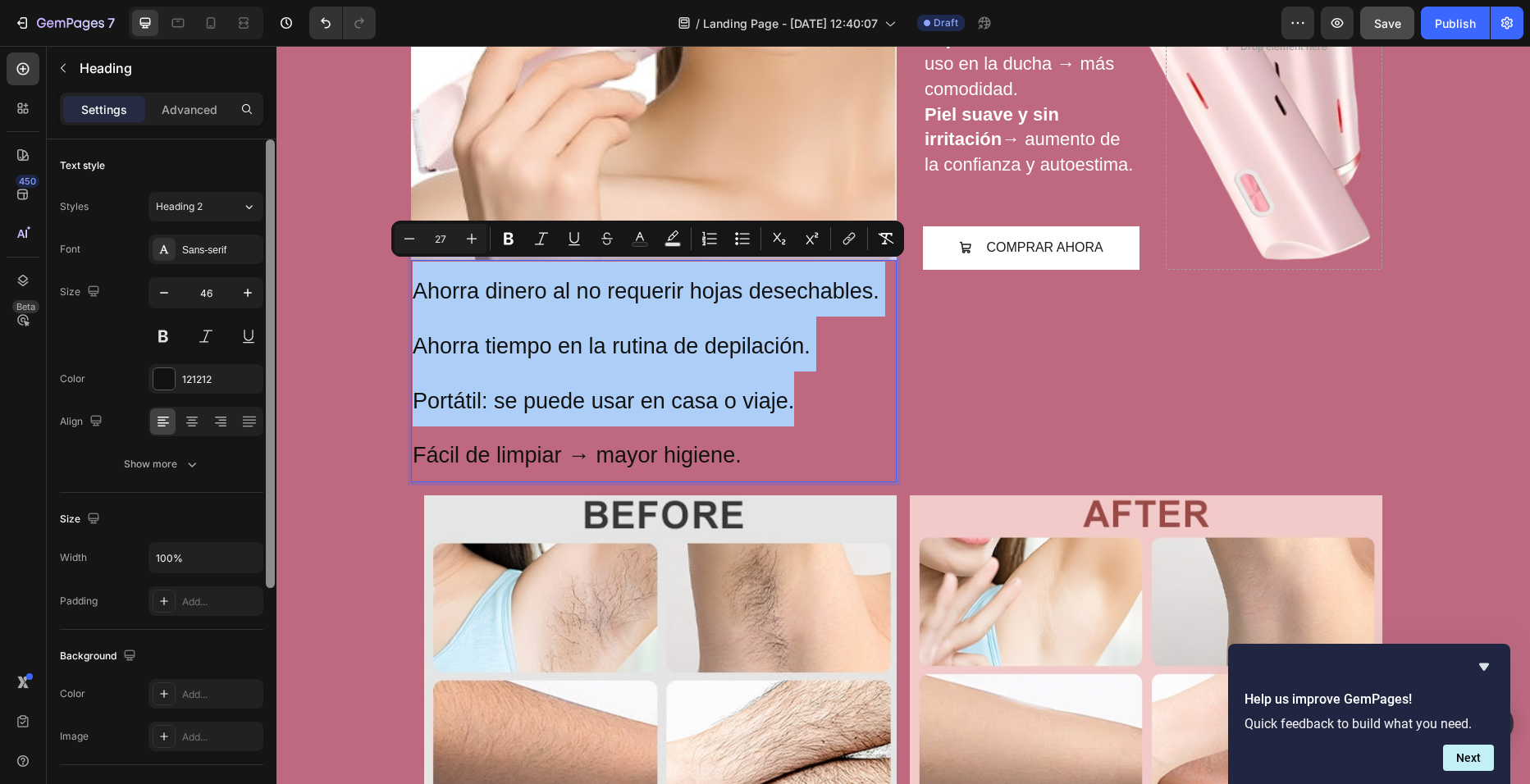
scroll to position [373, 0]
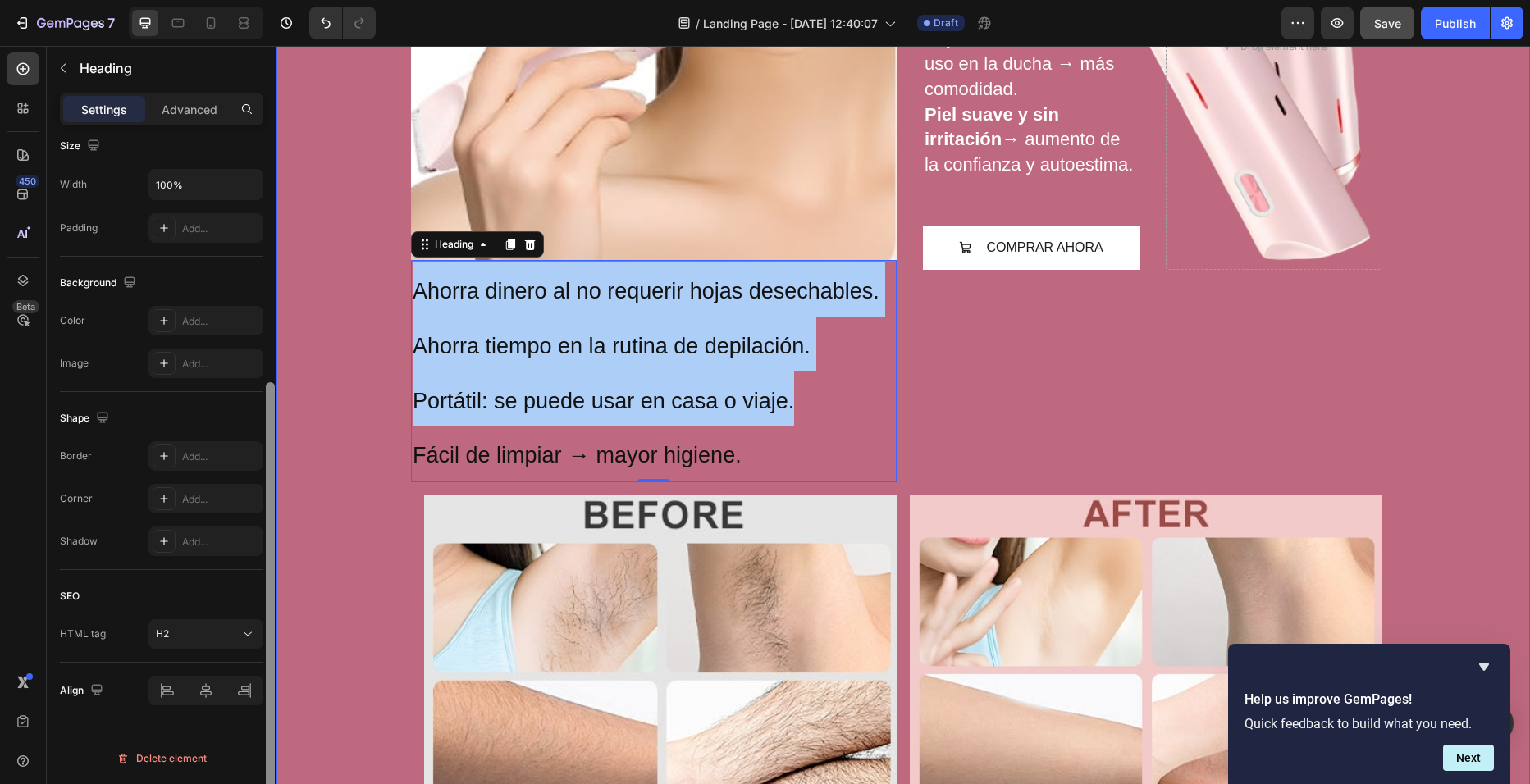
drag, startPoint x: 275, startPoint y: 468, endPoint x: 272, endPoint y: 517, distance: 49.1
click at [272, 517] on div at bounding box center [270, 485] width 12 height 691
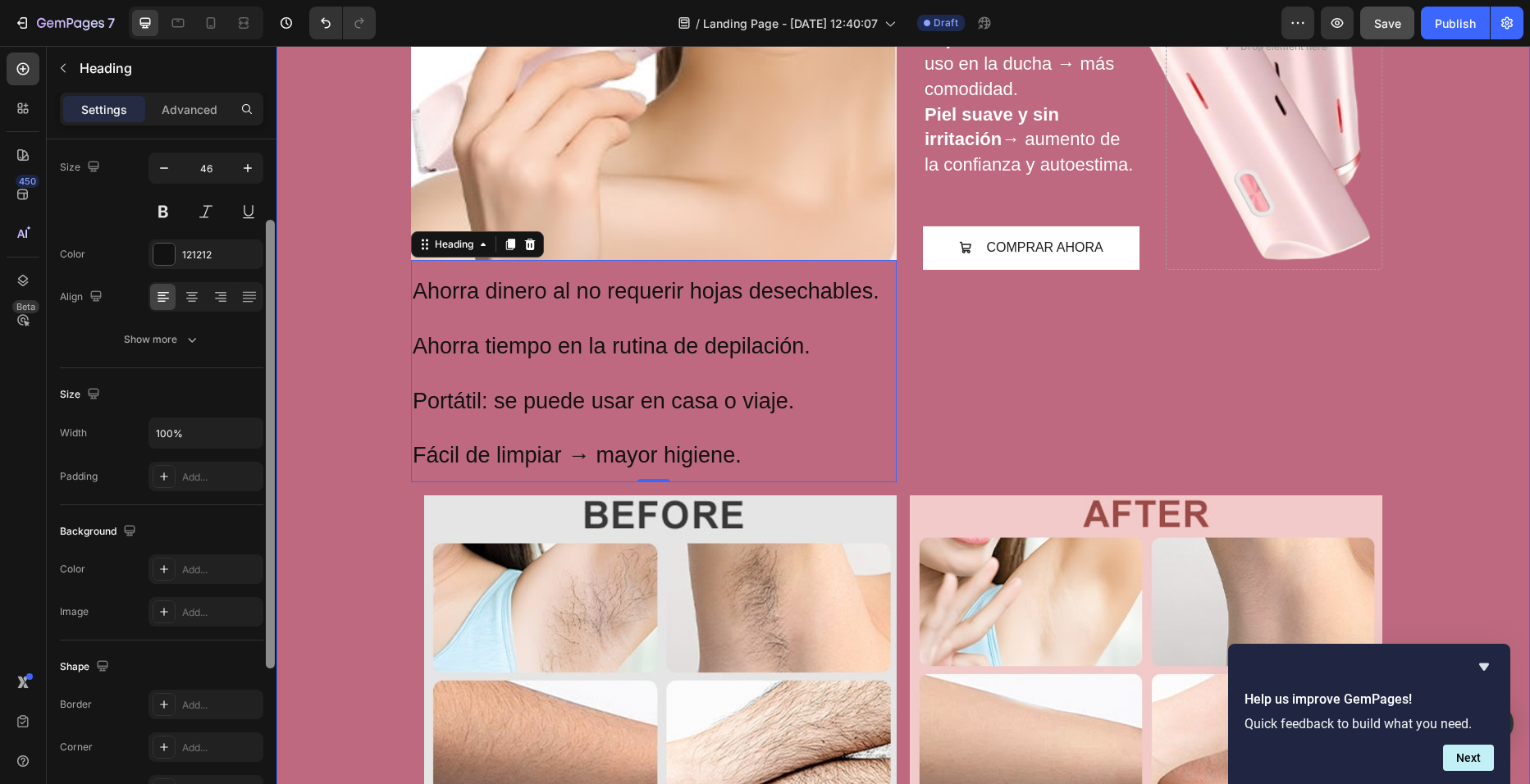
drag, startPoint x: 543, startPoint y: 547, endPoint x: 282, endPoint y: 296, distance: 362.1
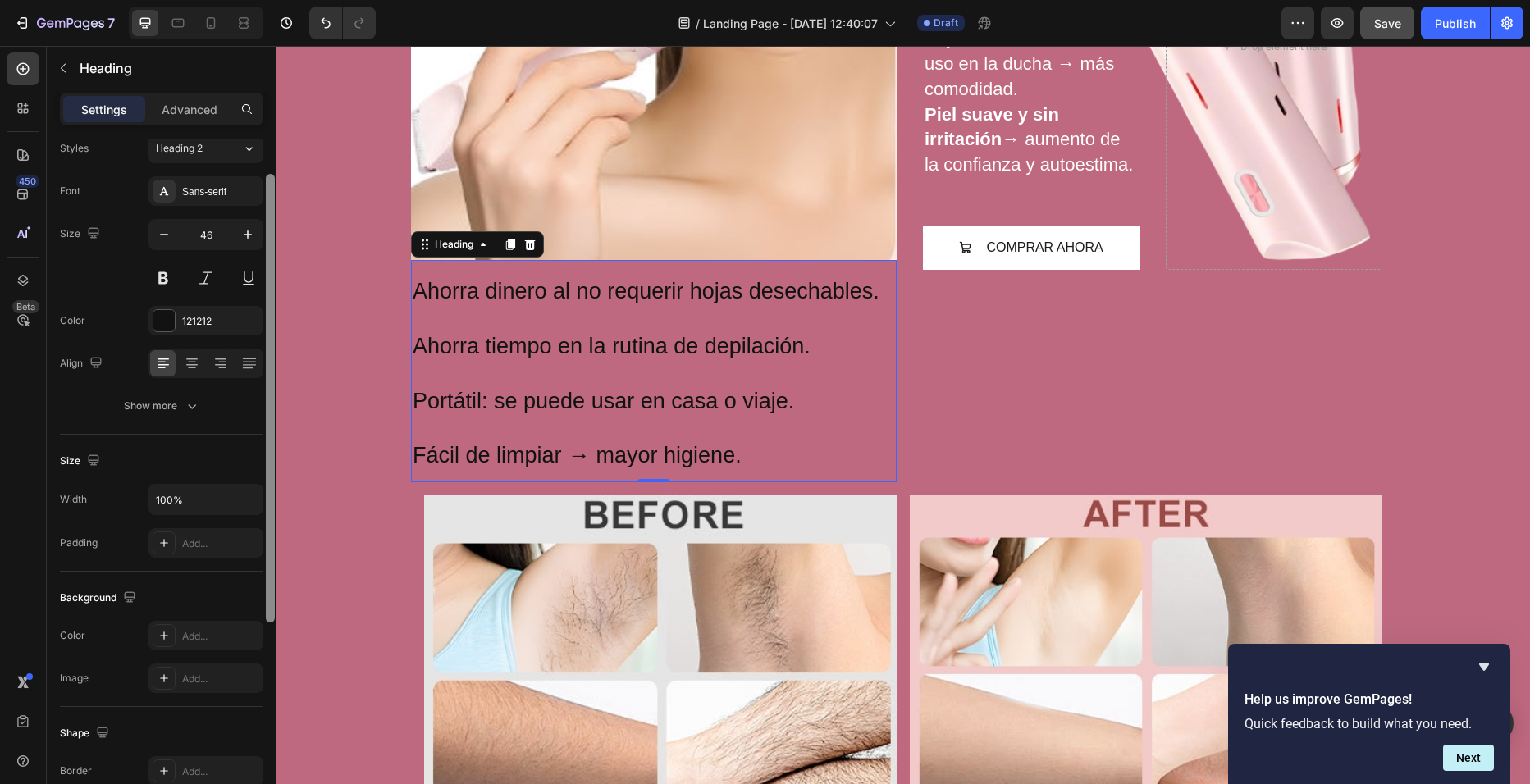
scroll to position [57, 0]
click at [200, 296] on div "Font Sans-serif Size 46 Color 121212 Align Show more" at bounding box center [162, 300] width 204 height 245
click at [171, 326] on div at bounding box center [164, 322] width 21 height 21
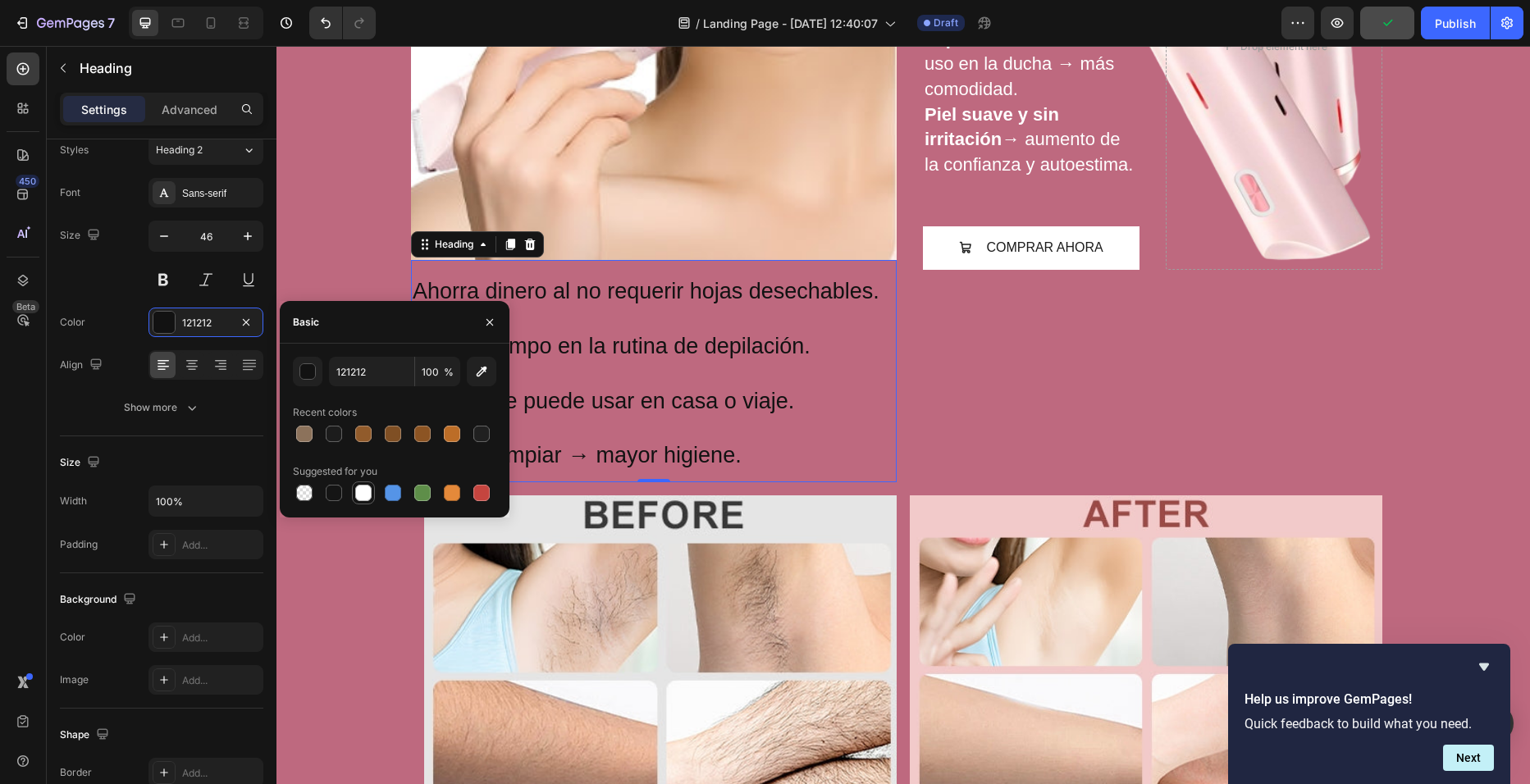
click at [364, 499] on div at bounding box center [363, 493] width 17 height 17
type input "FFFFFF"
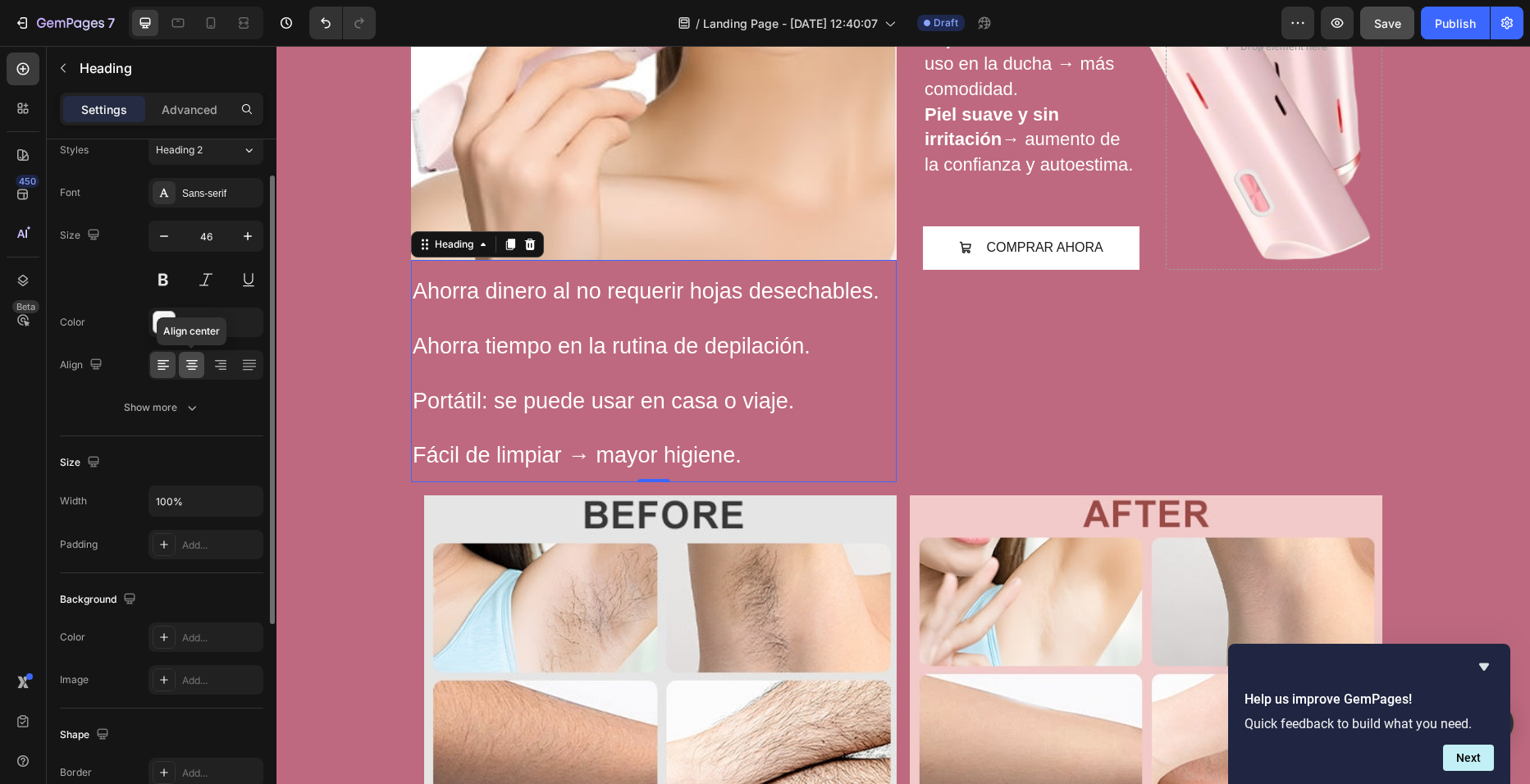
click at [197, 365] on icon at bounding box center [192, 365] width 17 height 17
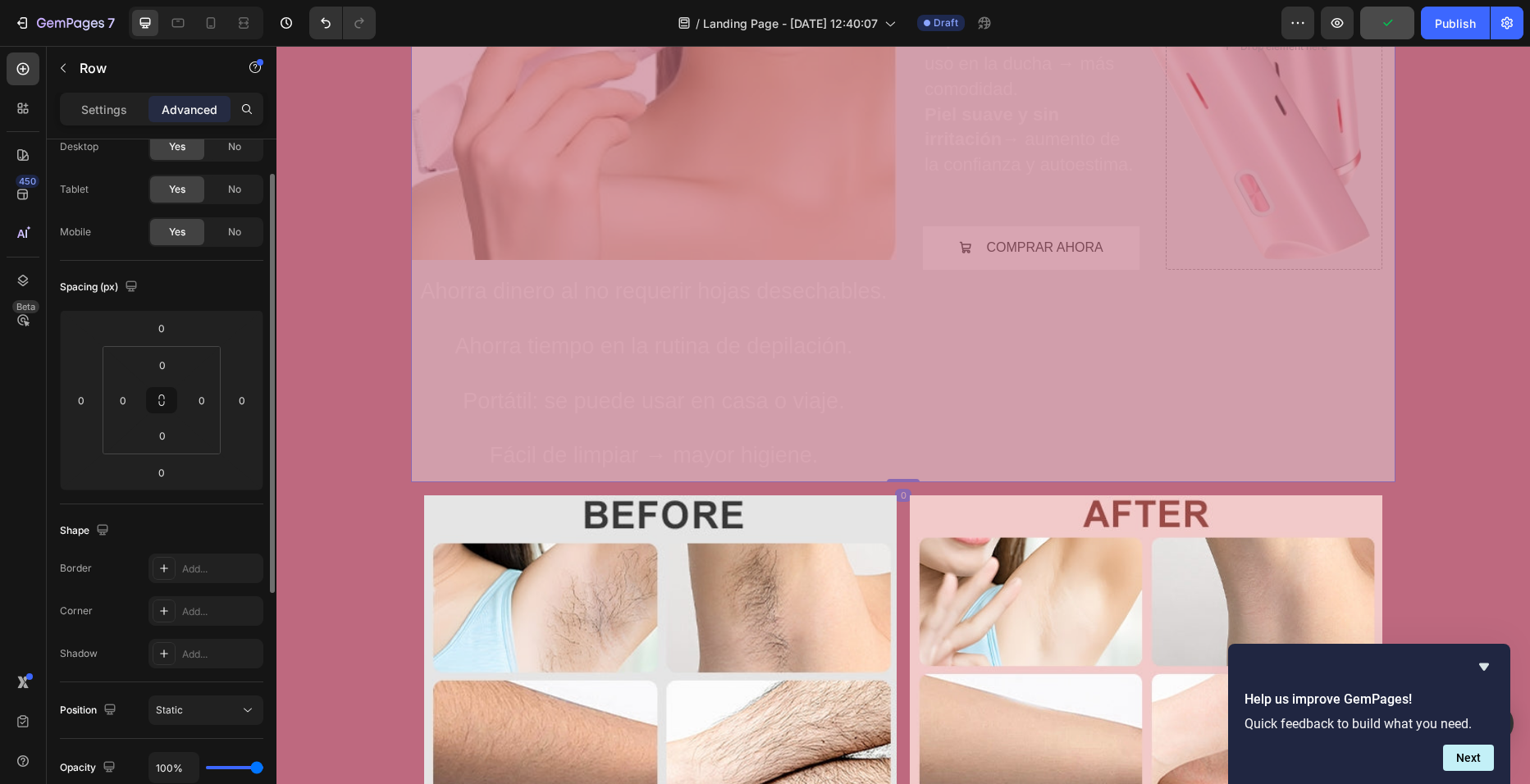
scroll to position [0, 0]
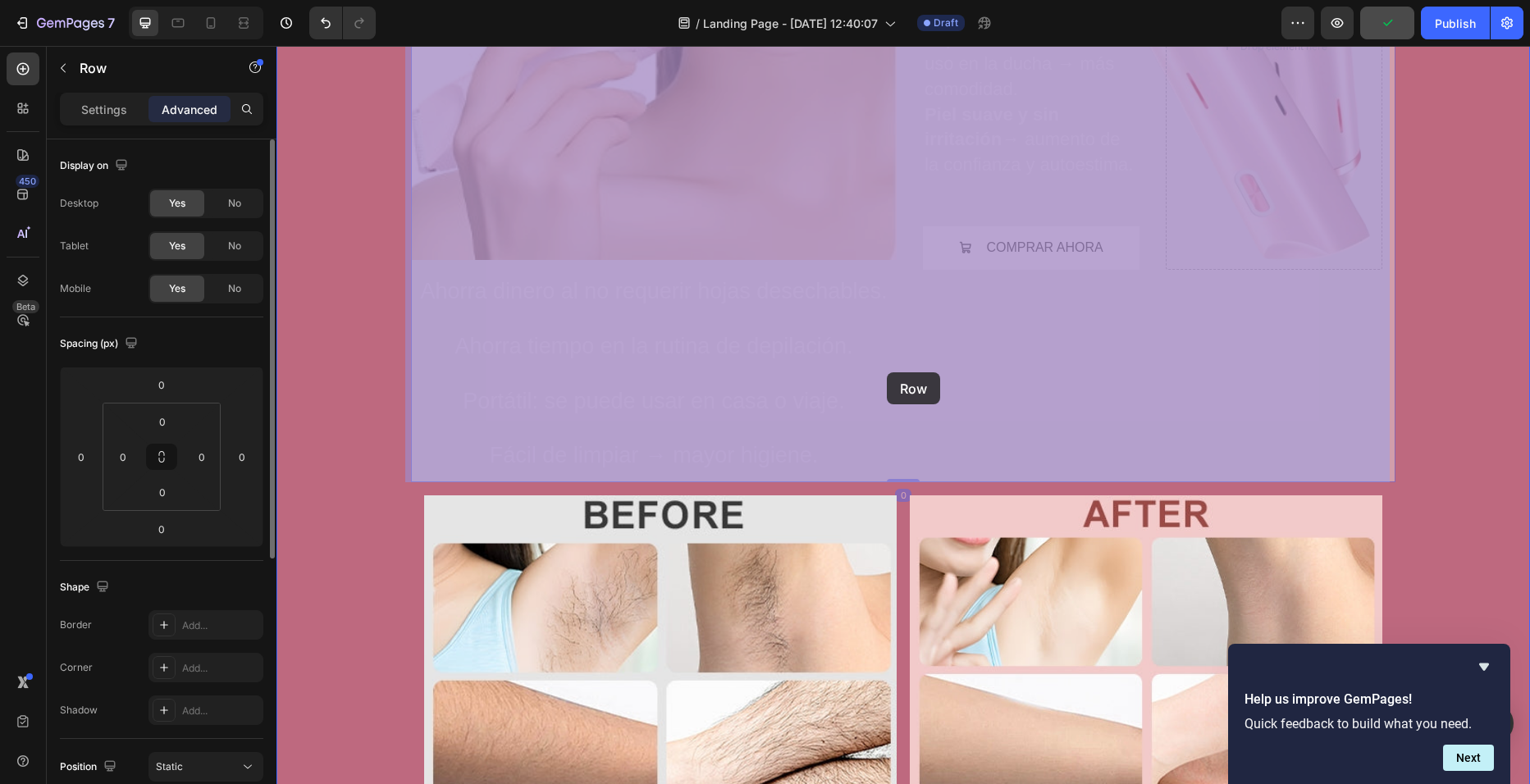
drag, startPoint x: 891, startPoint y: 366, endPoint x: 852, endPoint y: 370, distance: 39.2
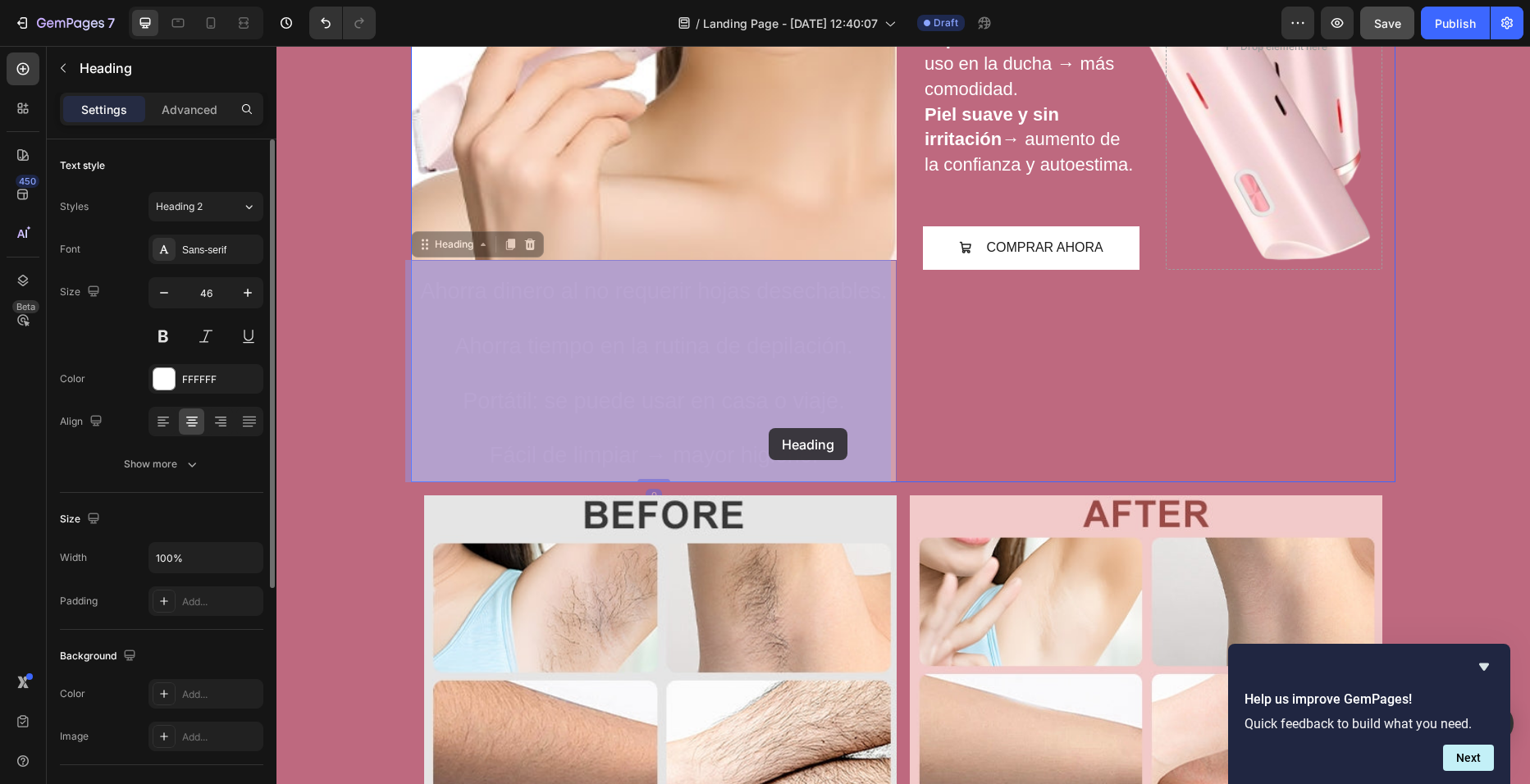
drag, startPoint x: 843, startPoint y: 459, endPoint x: 768, endPoint y: 428, distance: 81.2
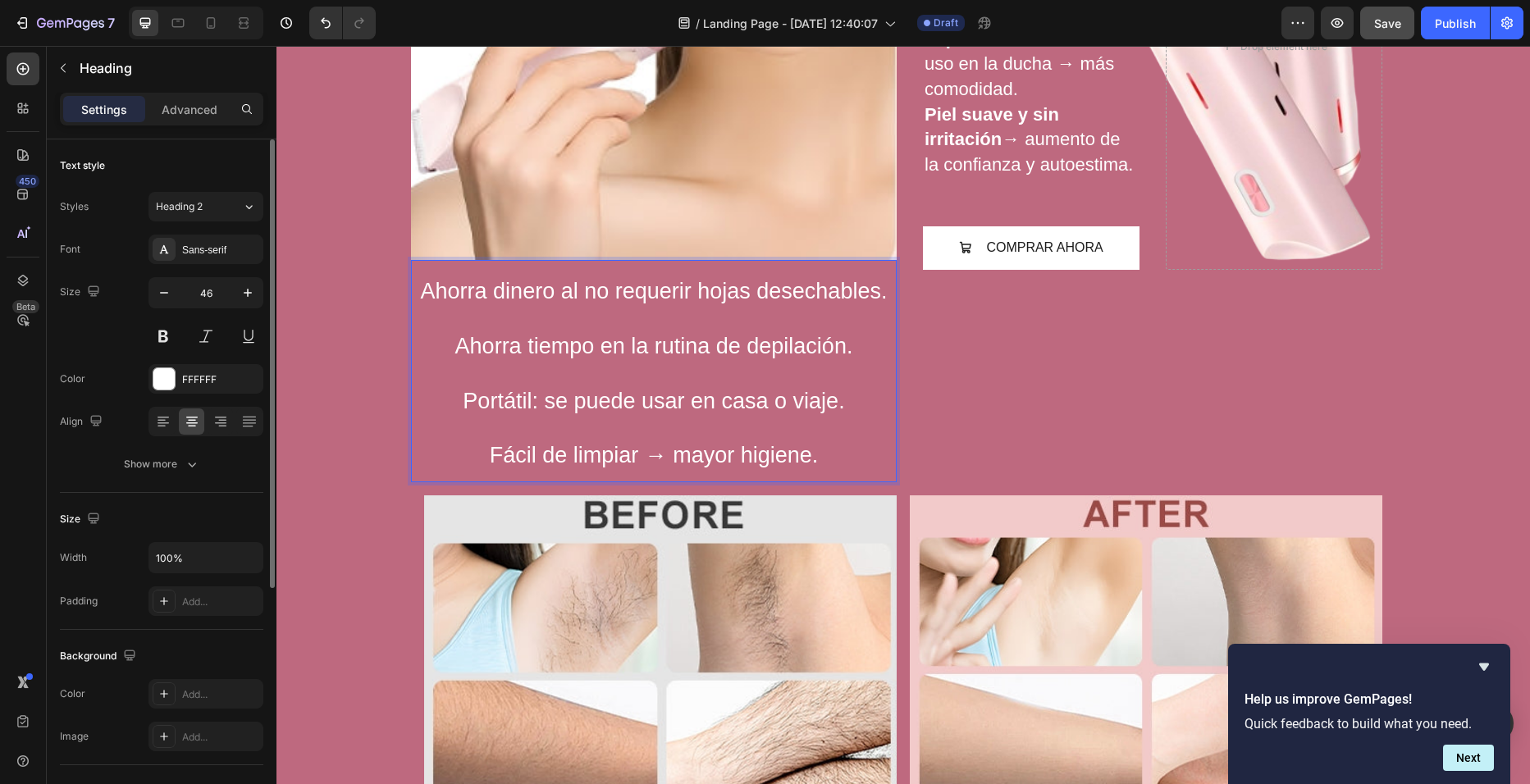
click at [813, 456] on p "Ahorra dinero al no requerir hojas desechables. Ahorra tiempo en la rutina de d…" at bounding box center [653, 371] width 483 height 219
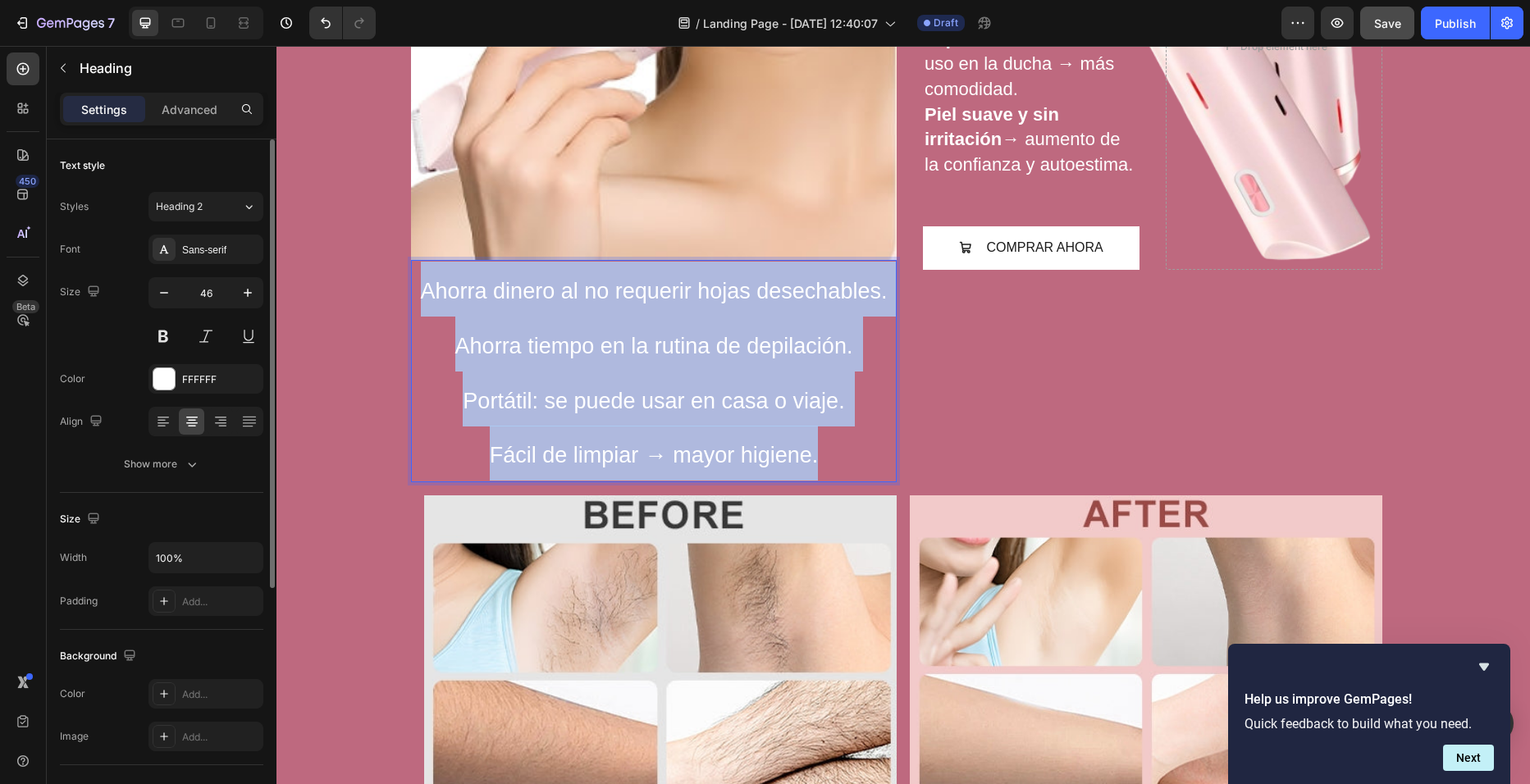
drag, startPoint x: 813, startPoint y: 456, endPoint x: 413, endPoint y: 300, distance: 429.3
click at [413, 300] on p "Ahorra dinero al no requerir hojas desechables. Ahorra tiempo en la rutina de d…" at bounding box center [653, 371] width 483 height 219
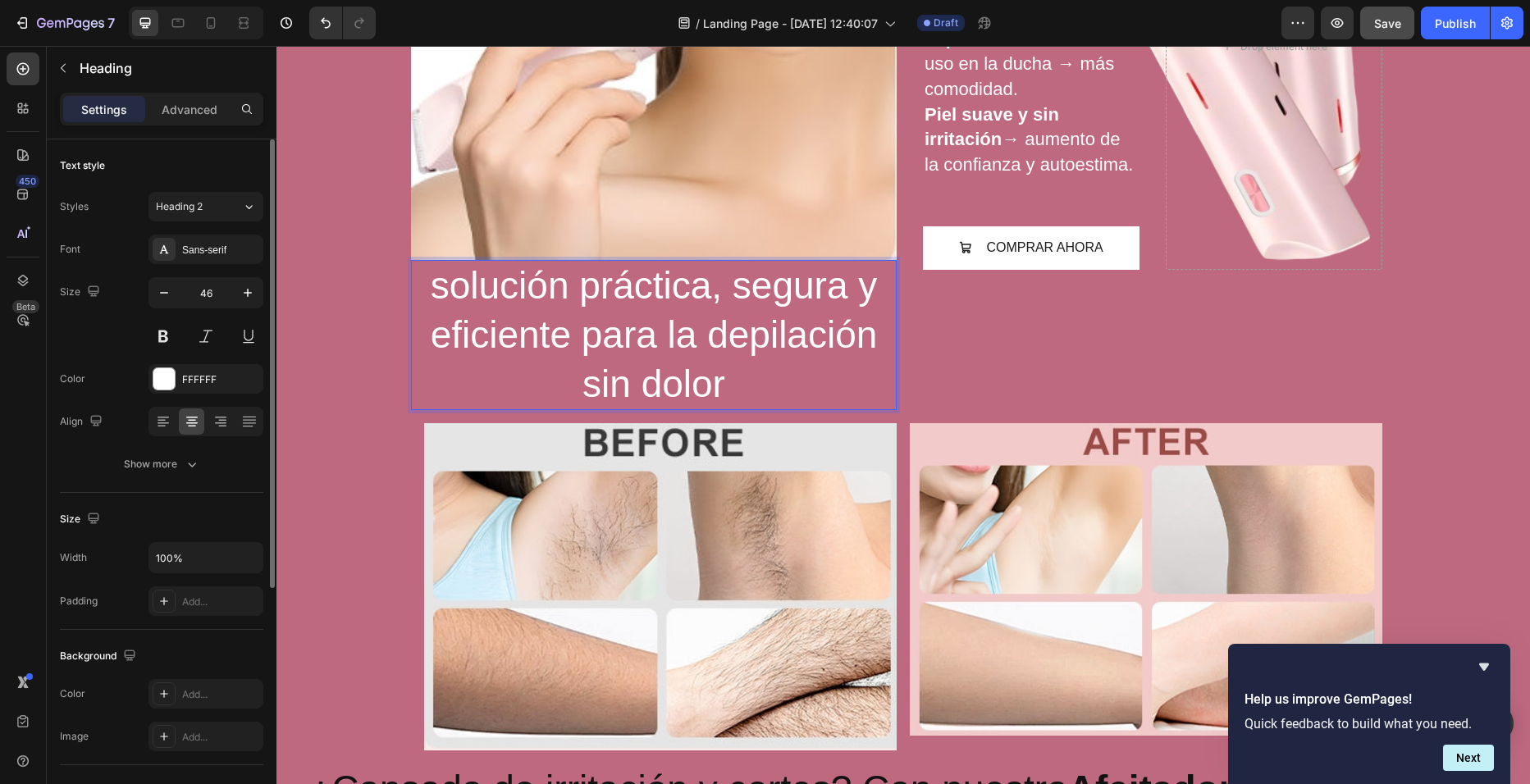
click at [439, 282] on p "solución práctica, segura y eficiente para la depilación sin dolor" at bounding box center [653, 335] width 483 height 146
click at [740, 370] on p "Solución práctica, segura y eficiente para la depilación sin dolor" at bounding box center [653, 335] width 483 height 146
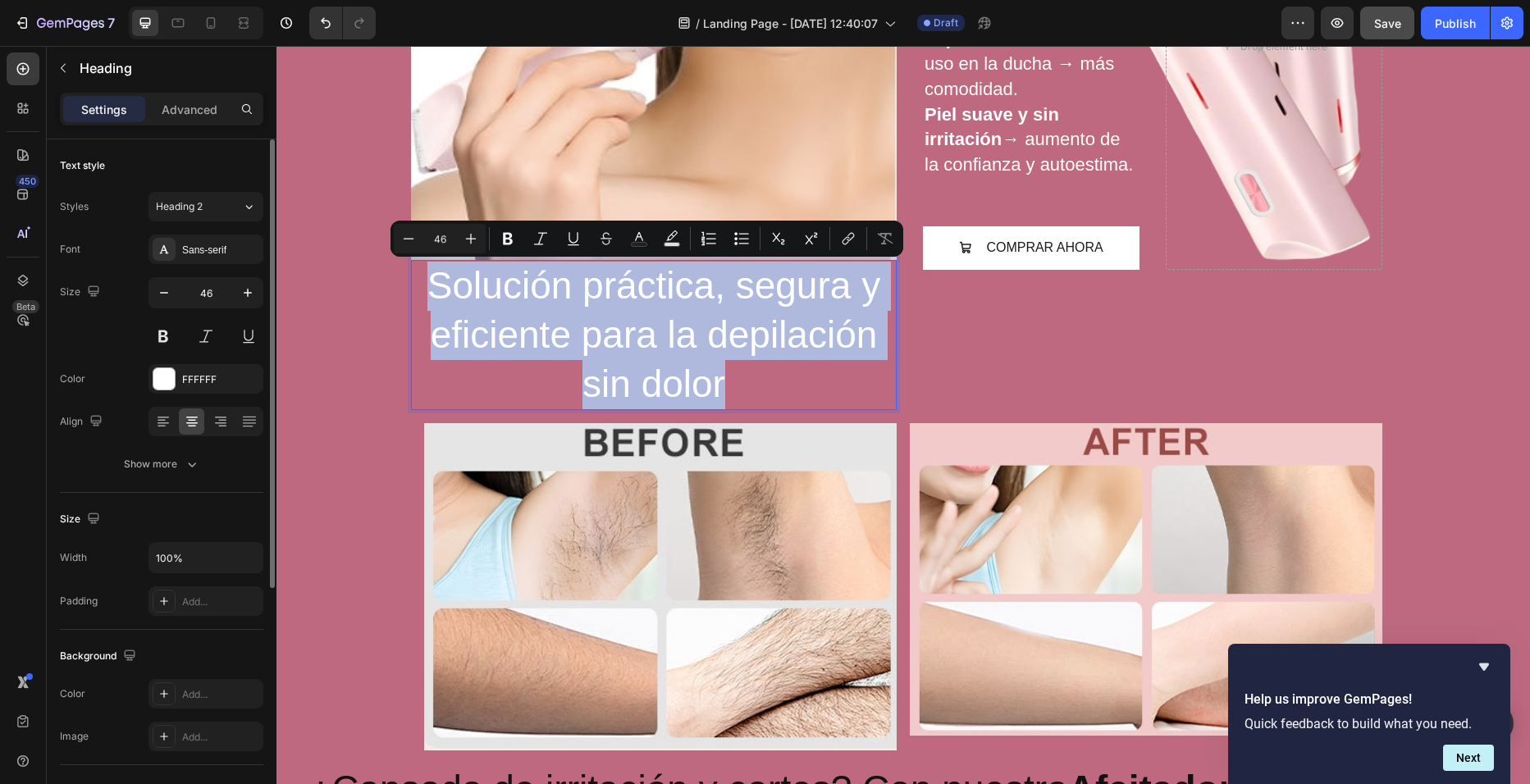
drag, startPoint x: 740, startPoint y: 370, endPoint x: 411, endPoint y: 272, distance: 343.3
click at [412, 272] on p "Solución práctica, segura y eficiente para la depilación sin dolor" at bounding box center [653, 335] width 483 height 146
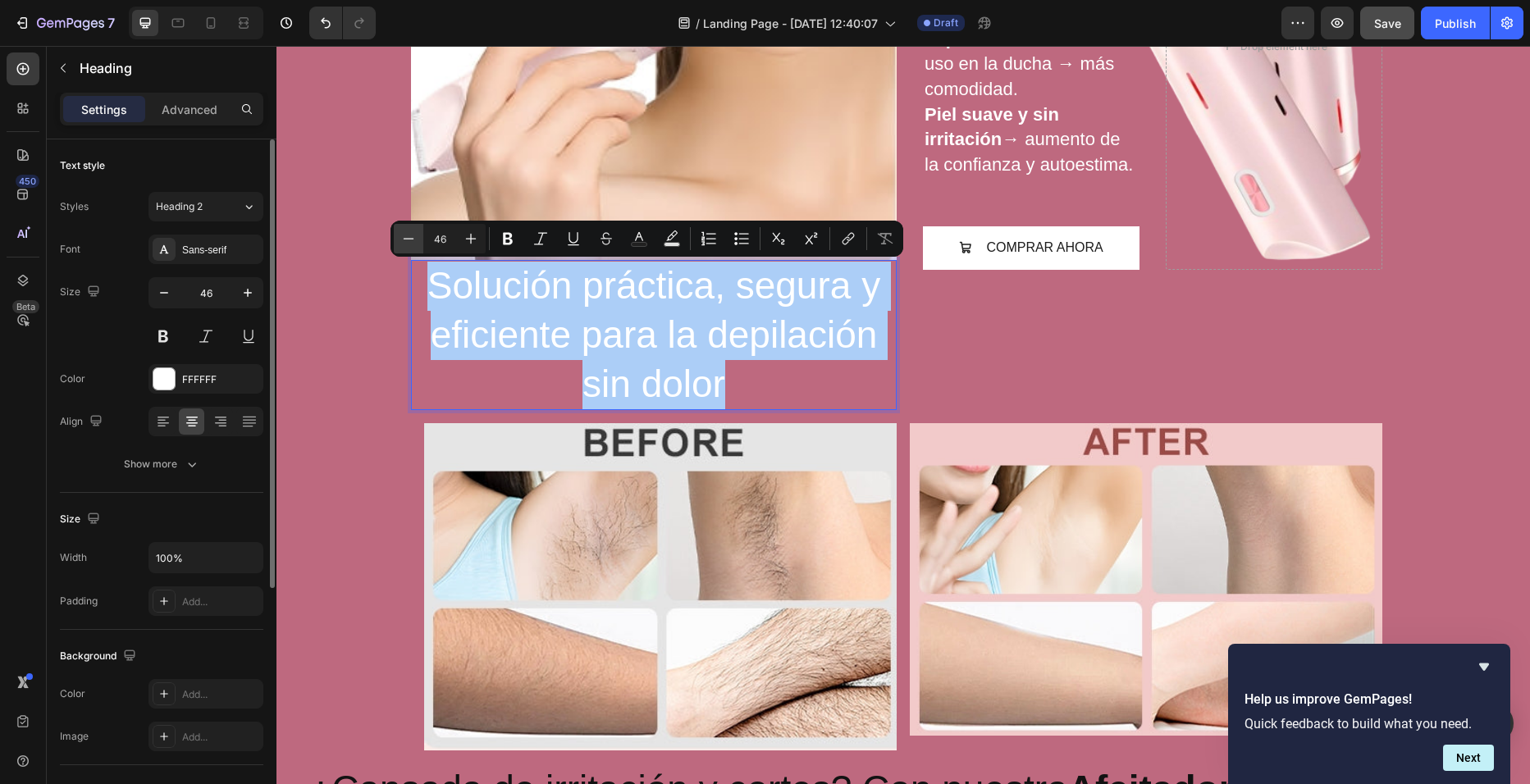
click at [409, 239] on icon "Editor contextual toolbar" at bounding box center [409, 239] width 17 height 17
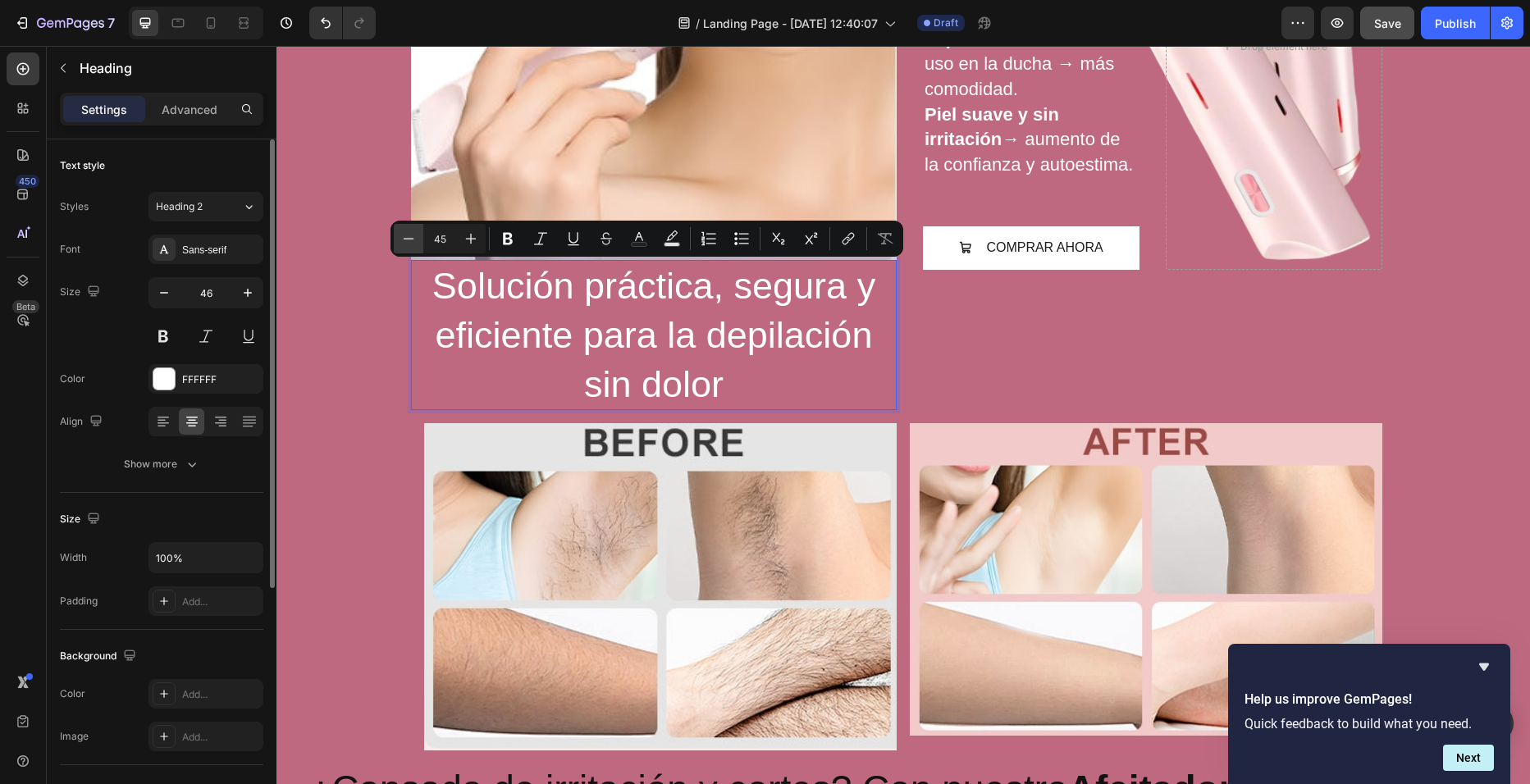
click at [409, 239] on icon "Editor contextual toolbar" at bounding box center [409, 239] width 17 height 17
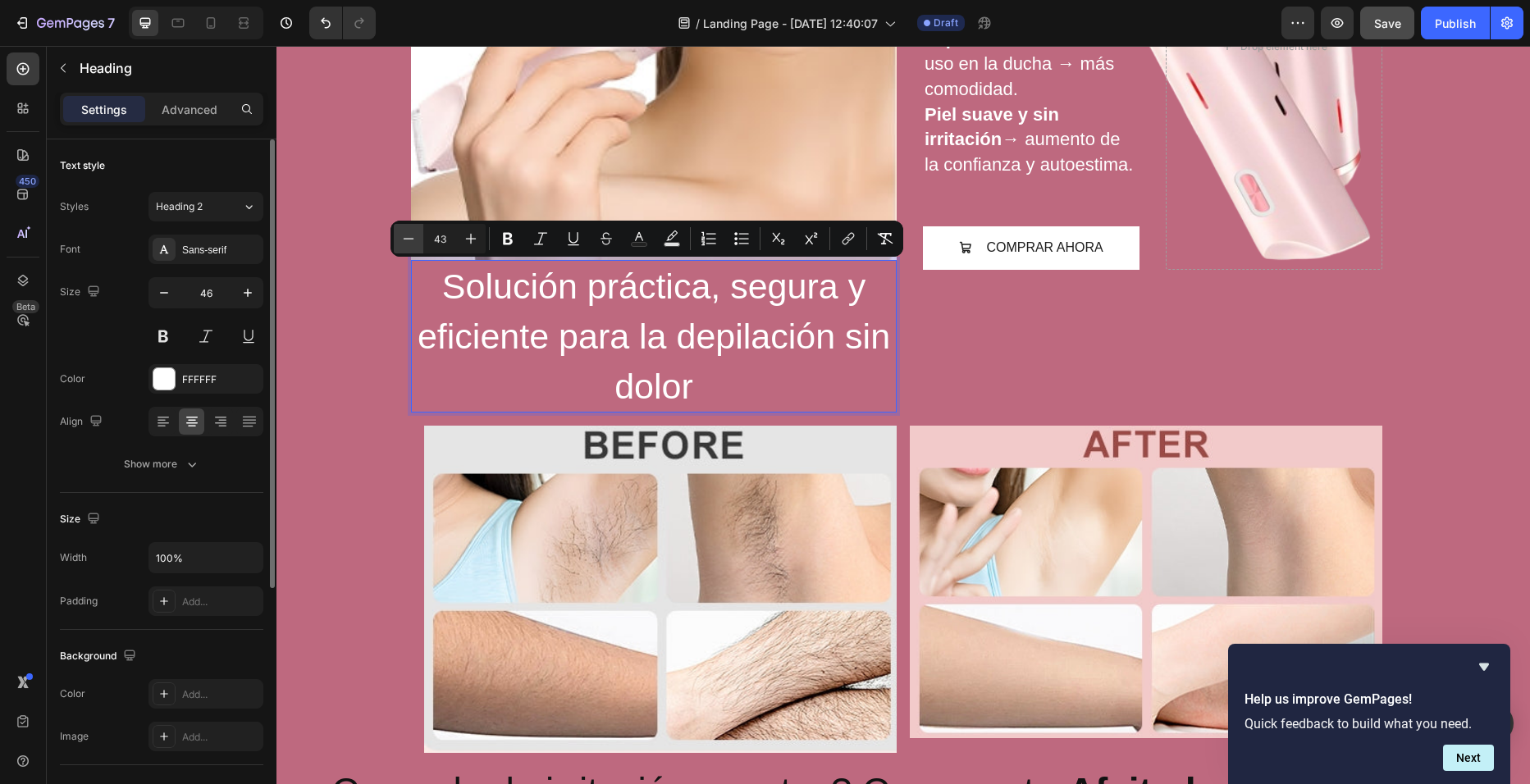
click at [409, 239] on icon "Editor contextual toolbar" at bounding box center [409, 239] width 17 height 17
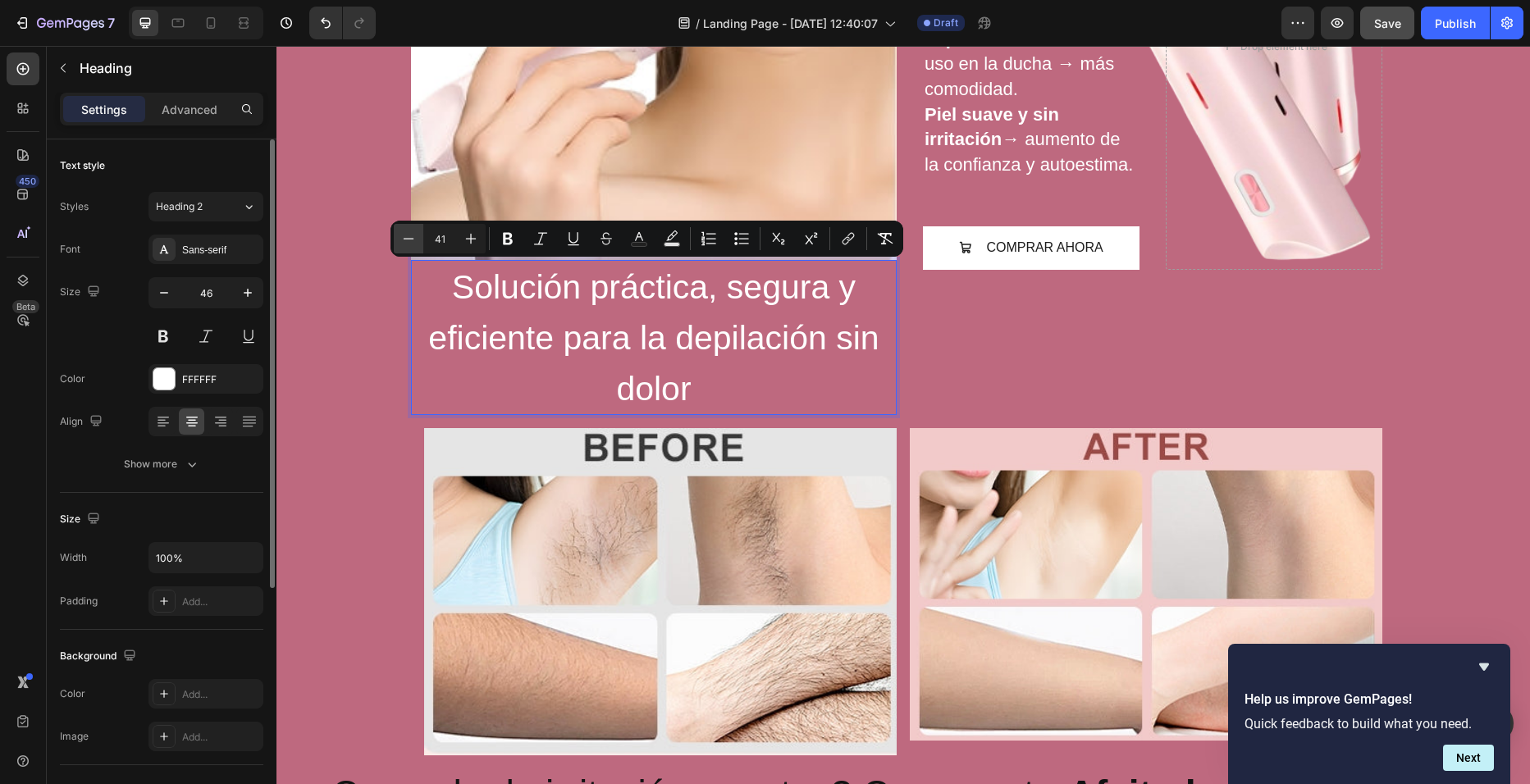
click at [409, 239] on icon "Editor contextual toolbar" at bounding box center [409, 239] width 17 height 17
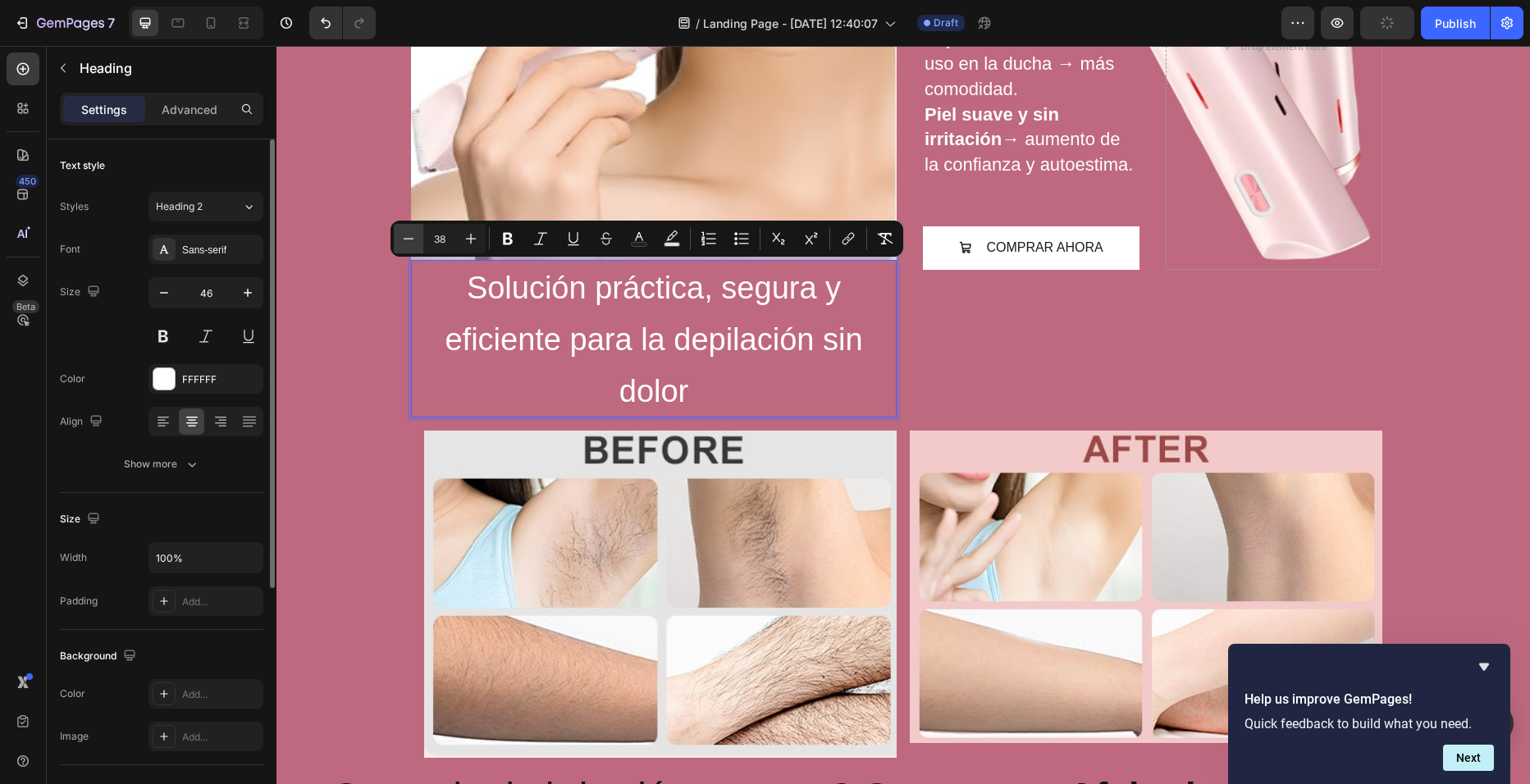
click at [409, 239] on icon "Editor contextual toolbar" at bounding box center [409, 239] width 17 height 17
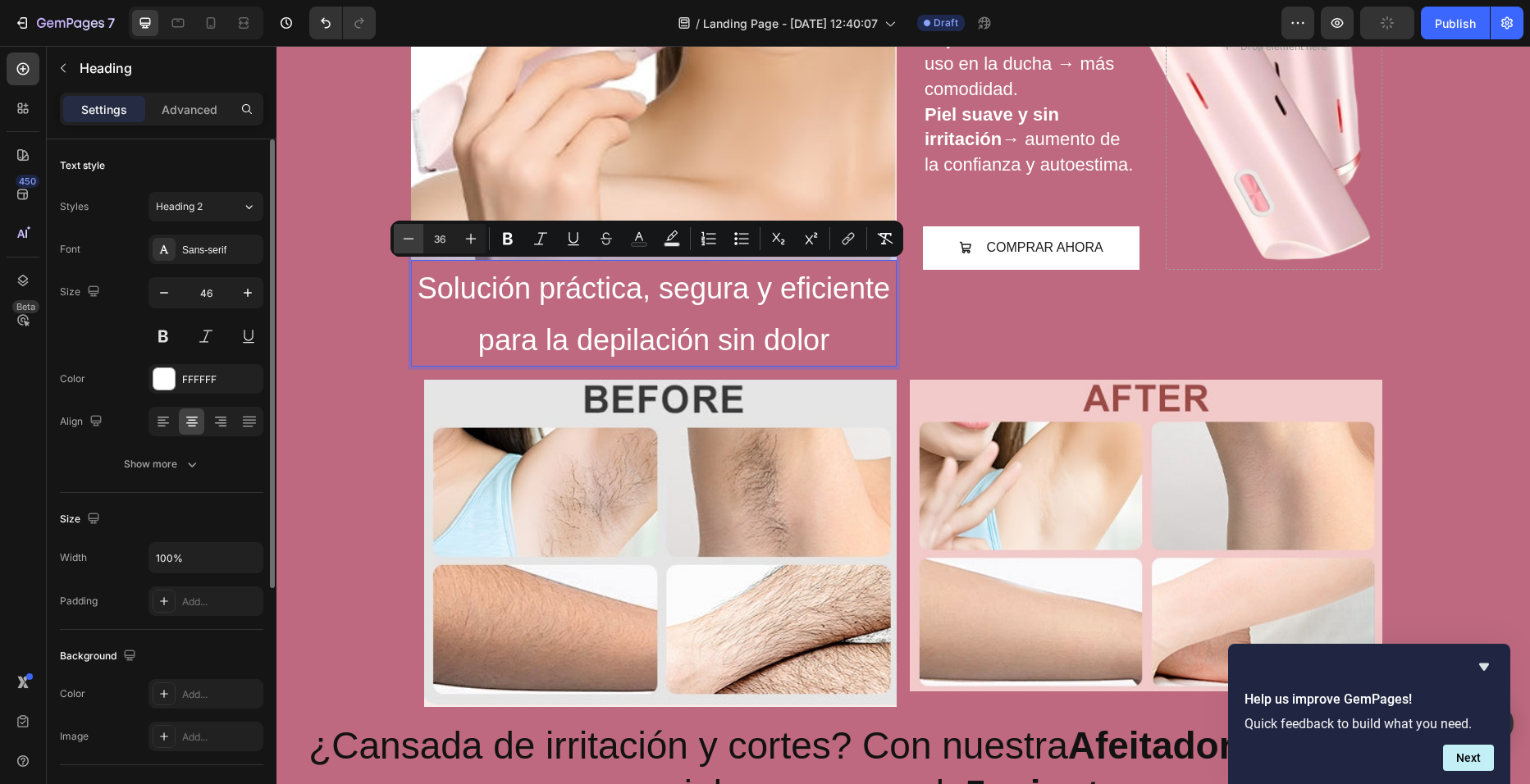
click at [409, 239] on icon "Editor contextual toolbar" at bounding box center [409, 239] width 17 height 17
click at [472, 238] on icon "Editor contextual toolbar" at bounding box center [471, 239] width 17 height 17
type input "36"
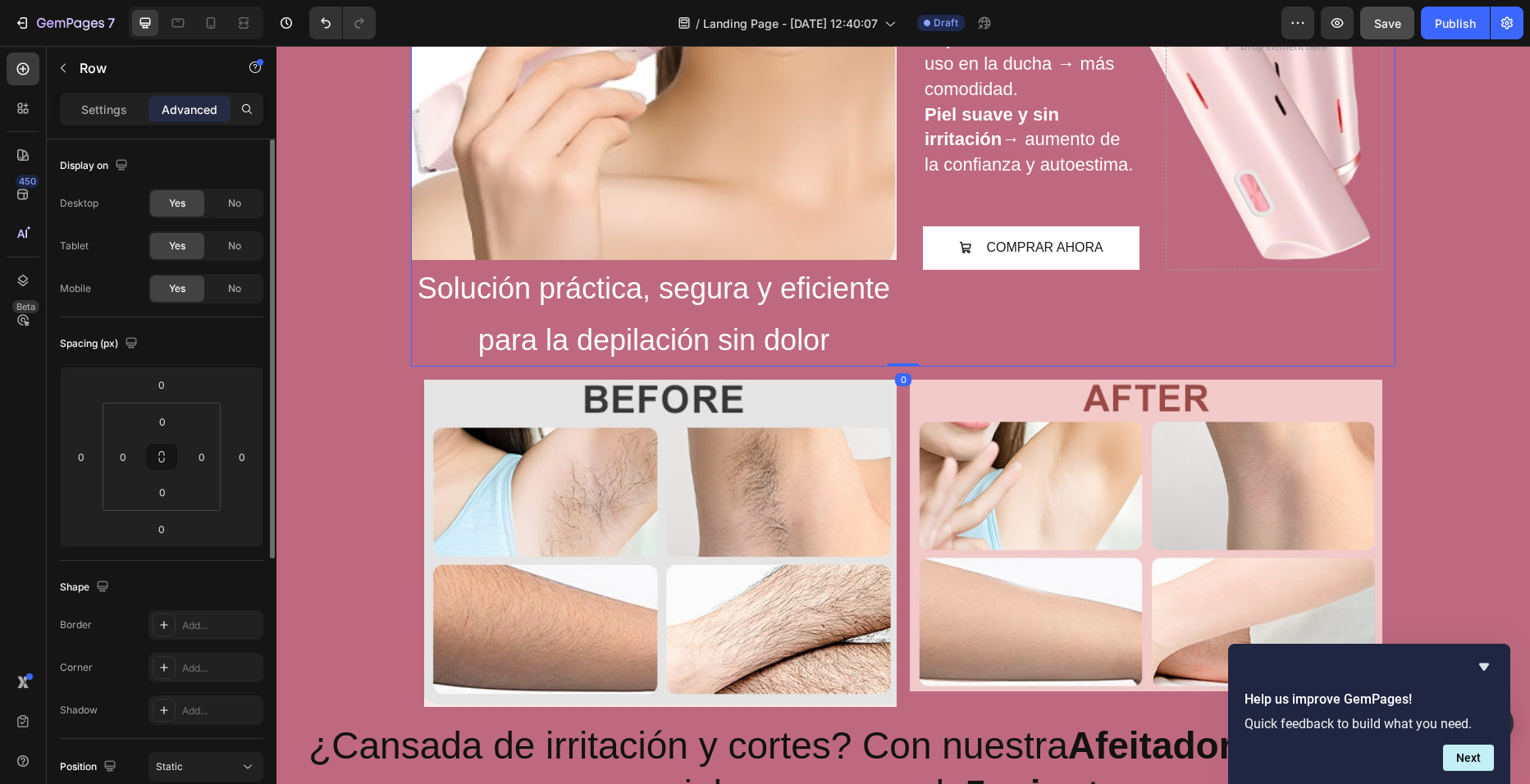
click at [1151, 309] on div "⁠⁠⁠⁠⁠⁠⁠ Afeitadora de Doble Cabezal eléctrica para cuidado personal. Heading Af…" at bounding box center [1153, 6] width 486 height 720
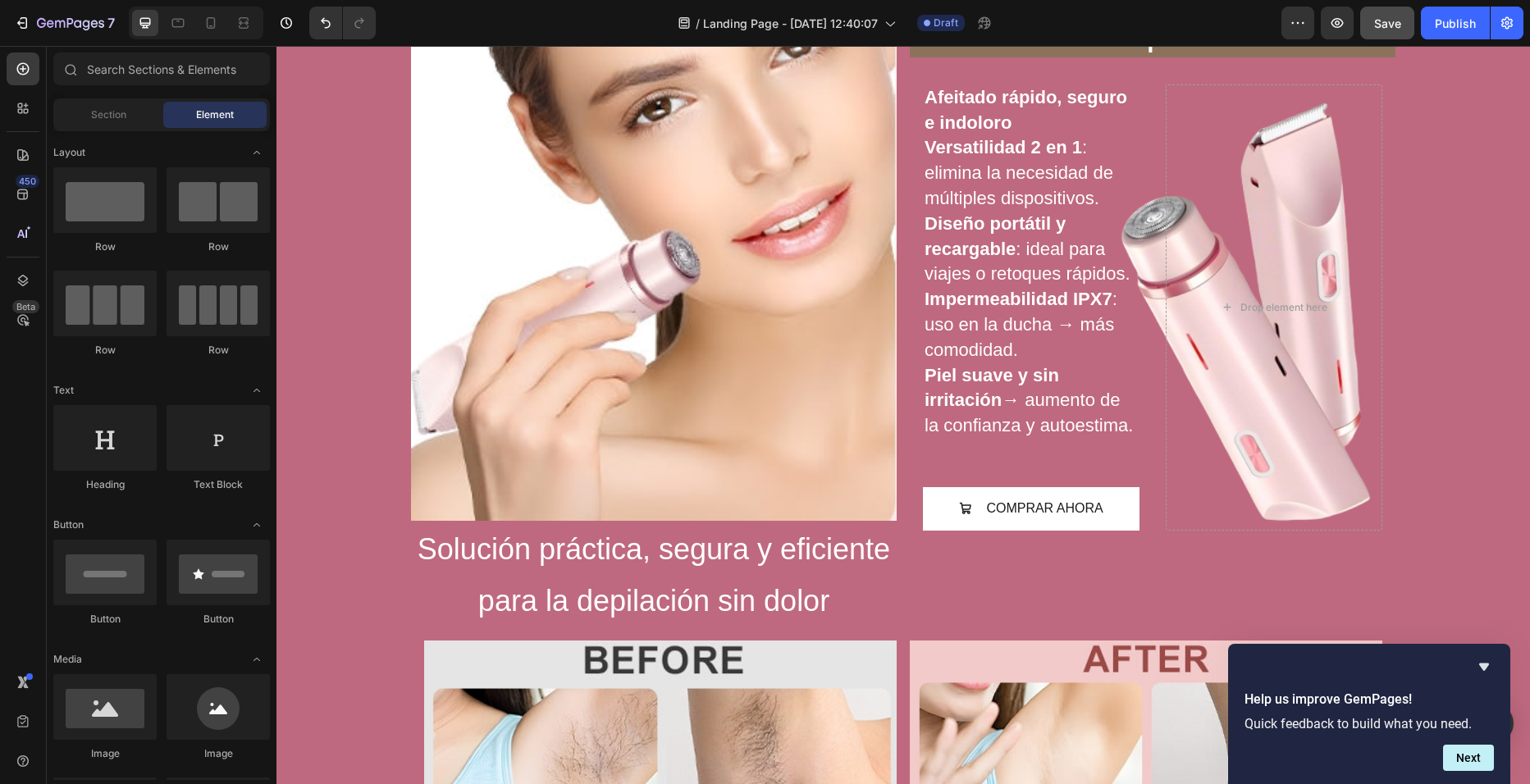
scroll to position [208, 0]
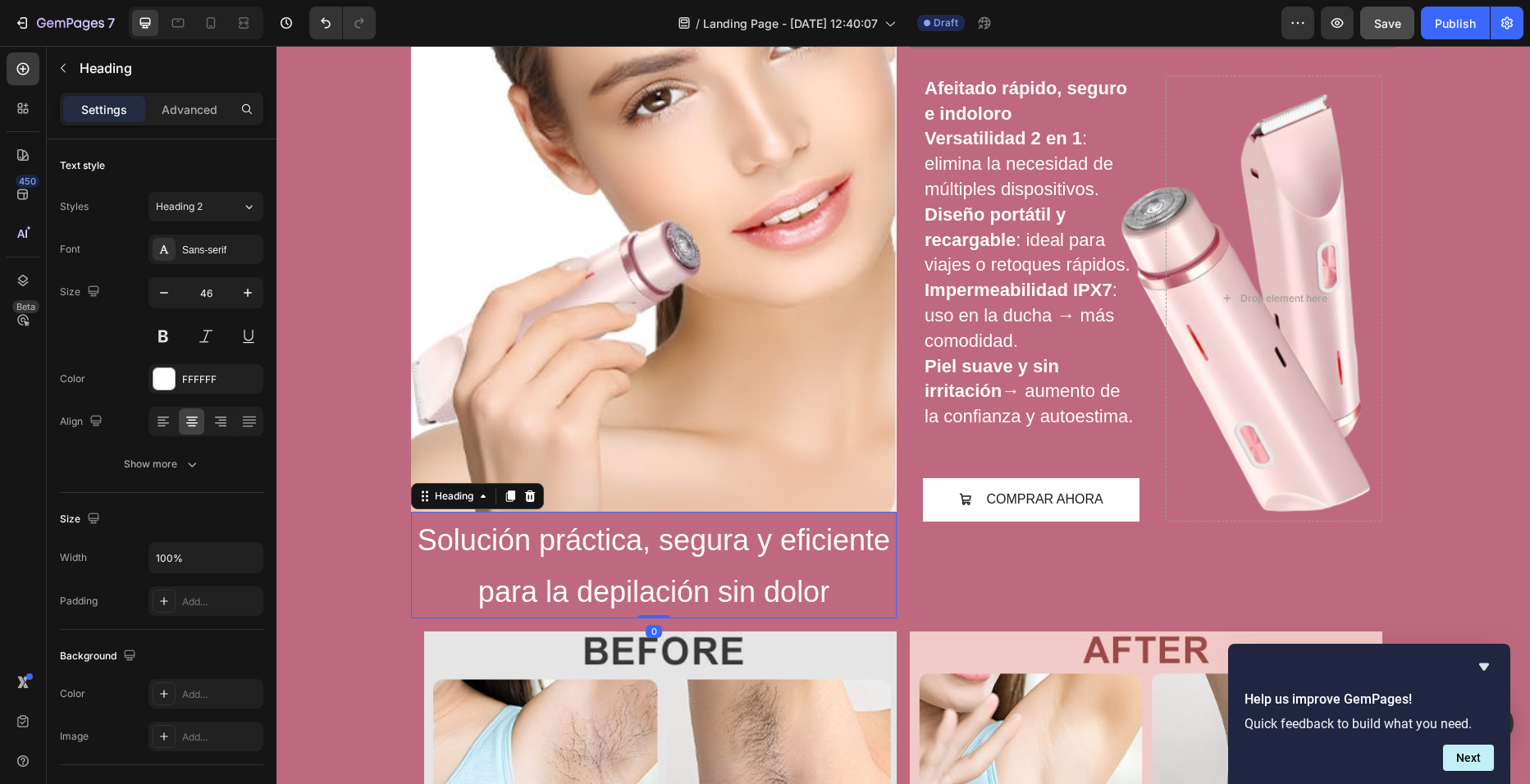
click at [746, 540] on span "Solución práctica, segura y eficiente para la depilación sin dolor" at bounding box center [654, 566] width 473 height 85
click at [189, 689] on div "Add..." at bounding box center [221, 695] width 77 height 15
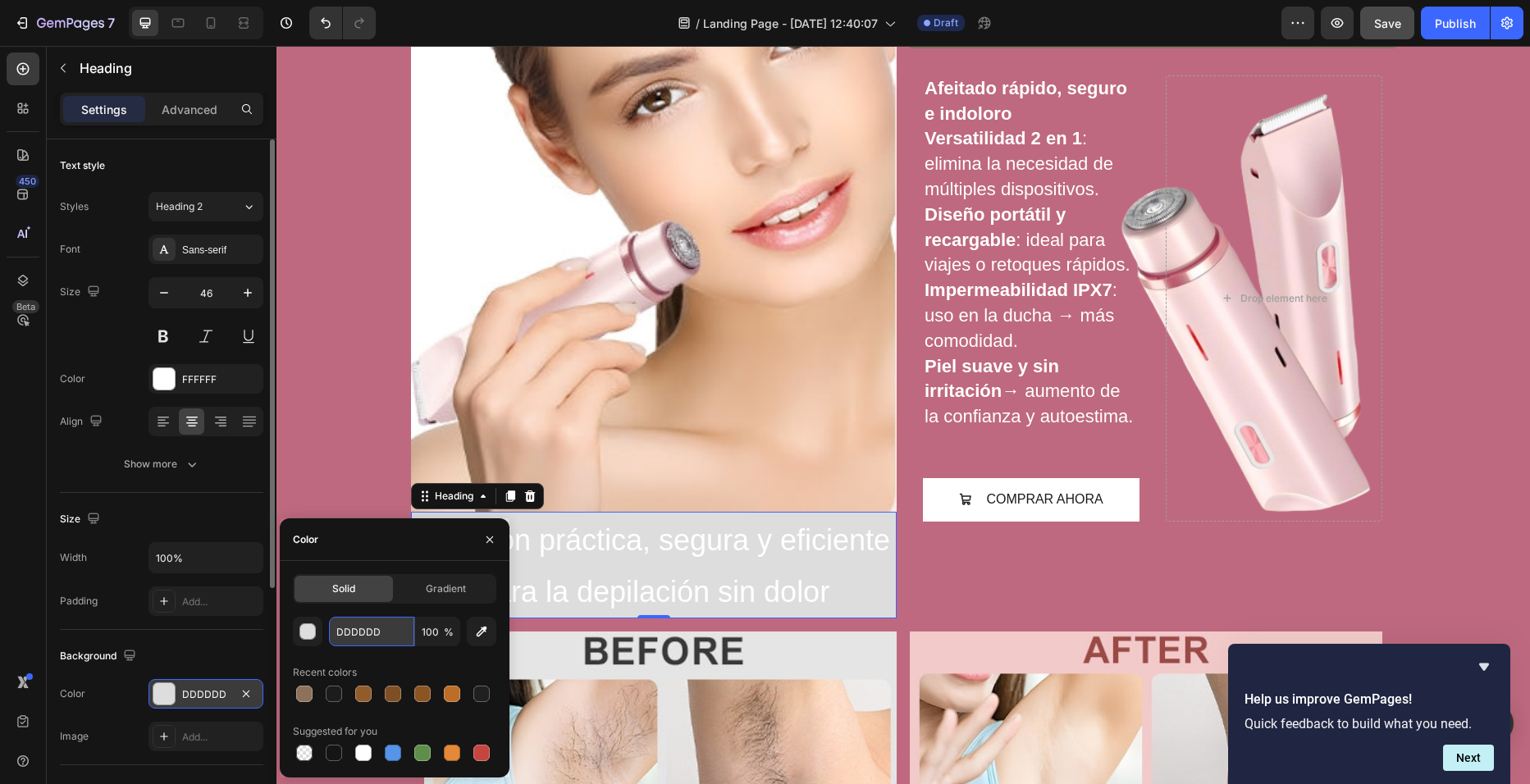
click at [348, 626] on input "DDDDDD" at bounding box center [372, 632] width 85 height 30
click at [314, 633] on div "button" at bounding box center [309, 633] width 17 height 17
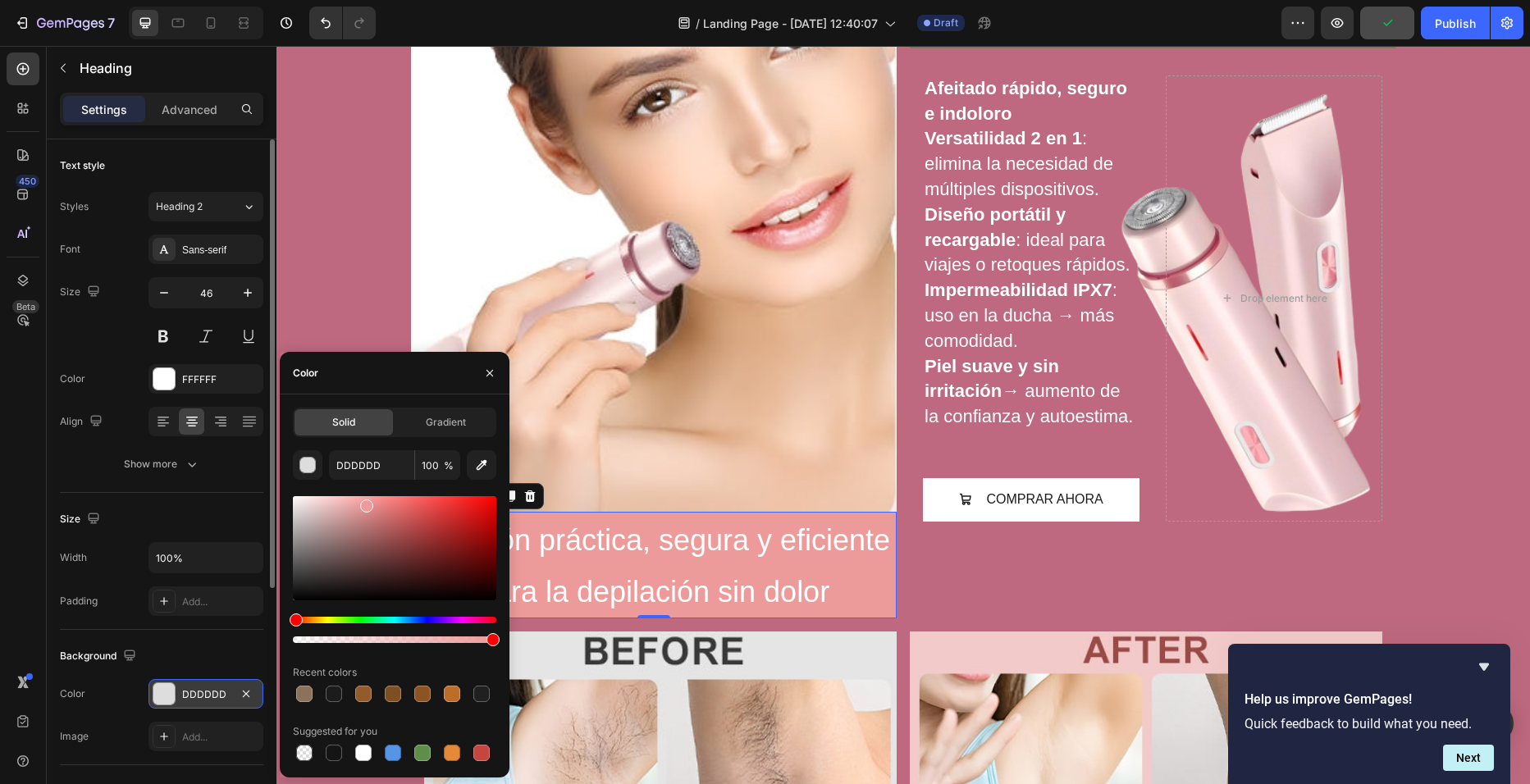
click at [364, 503] on div at bounding box center [395, 549] width 204 height 104
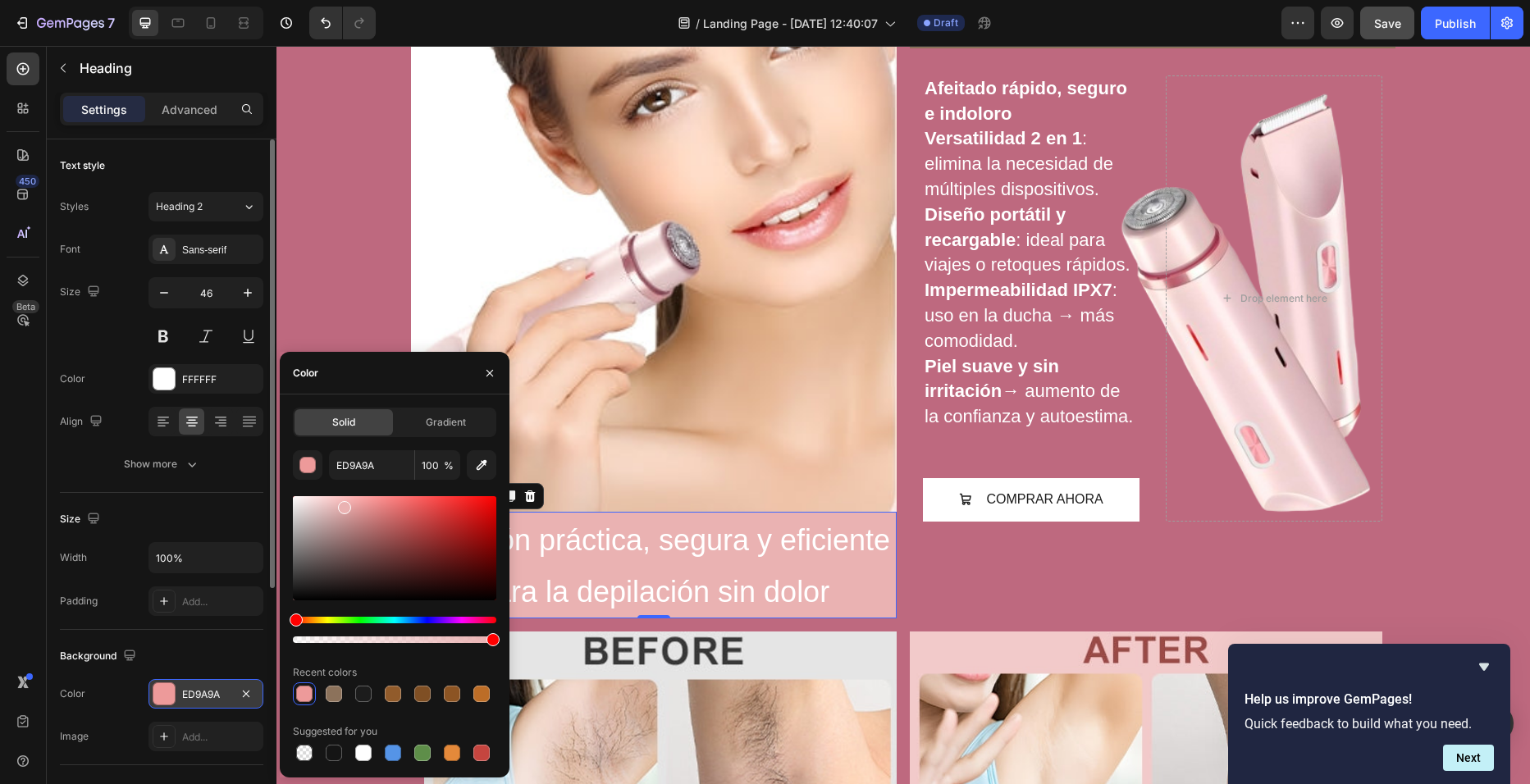
click at [343, 504] on div at bounding box center [395, 549] width 204 height 104
click at [334, 505] on div at bounding box center [395, 549] width 204 height 104
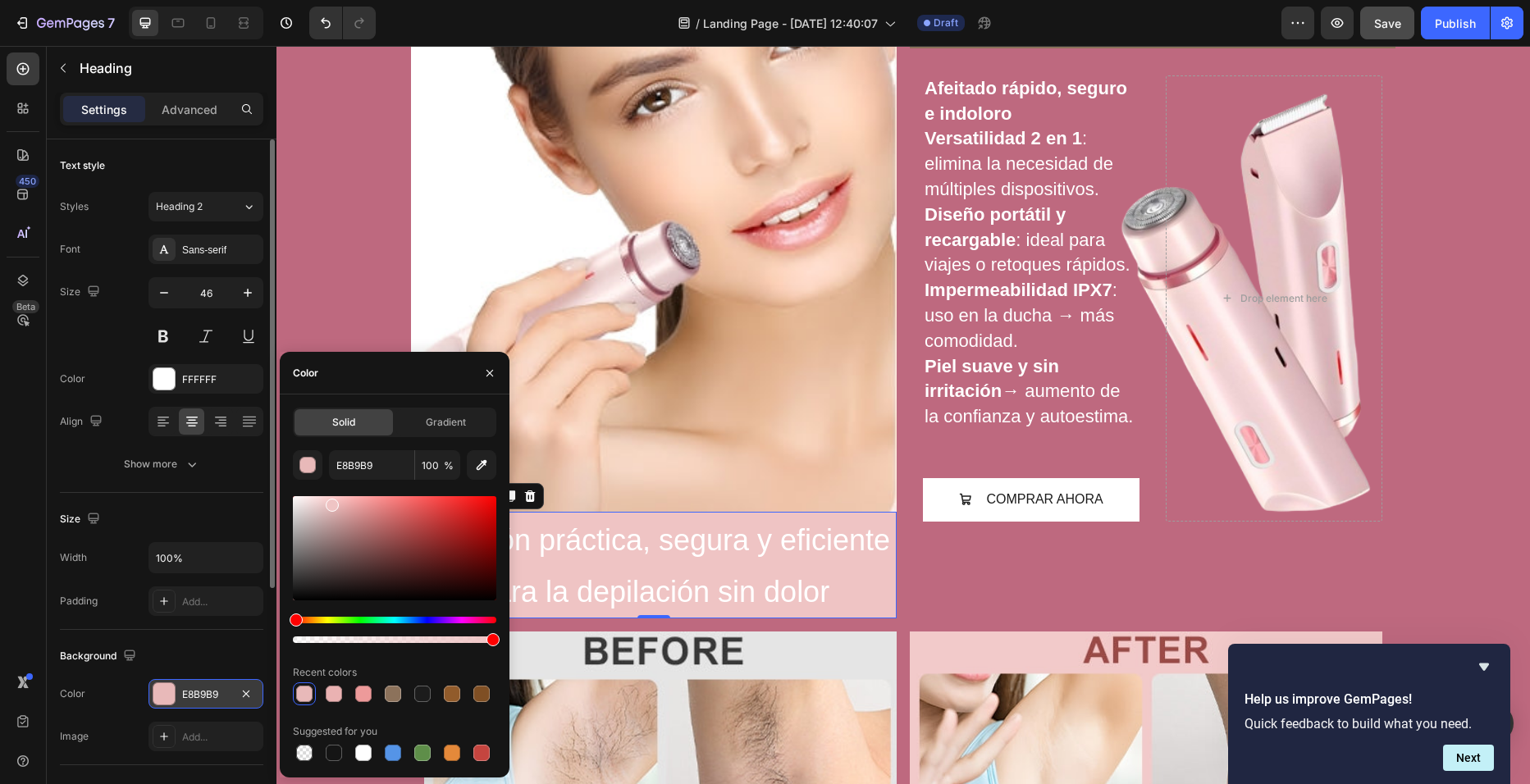
click at [332, 502] on div at bounding box center [395, 549] width 204 height 104
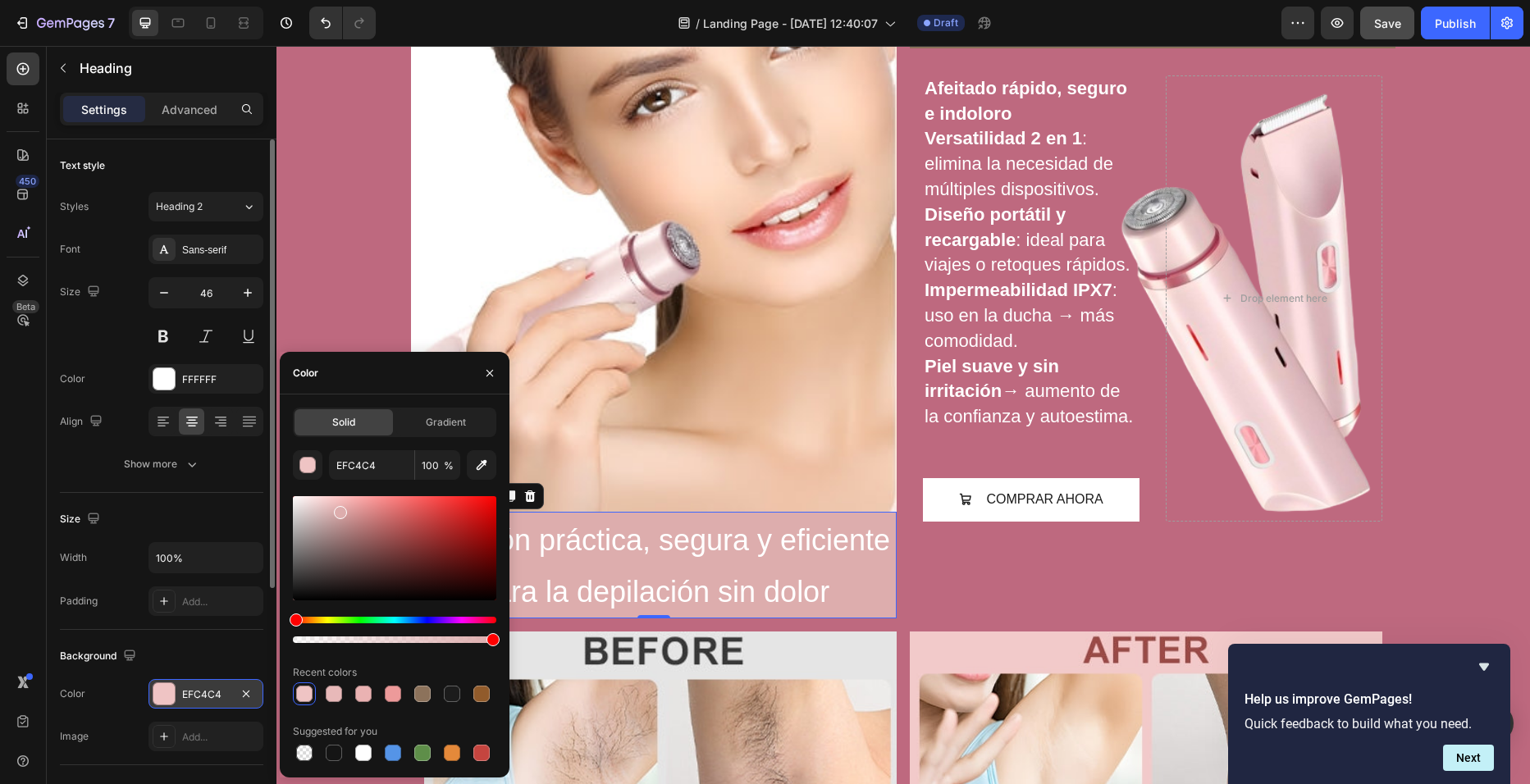
click at [339, 510] on div at bounding box center [395, 549] width 204 height 104
type input "DDADAD"
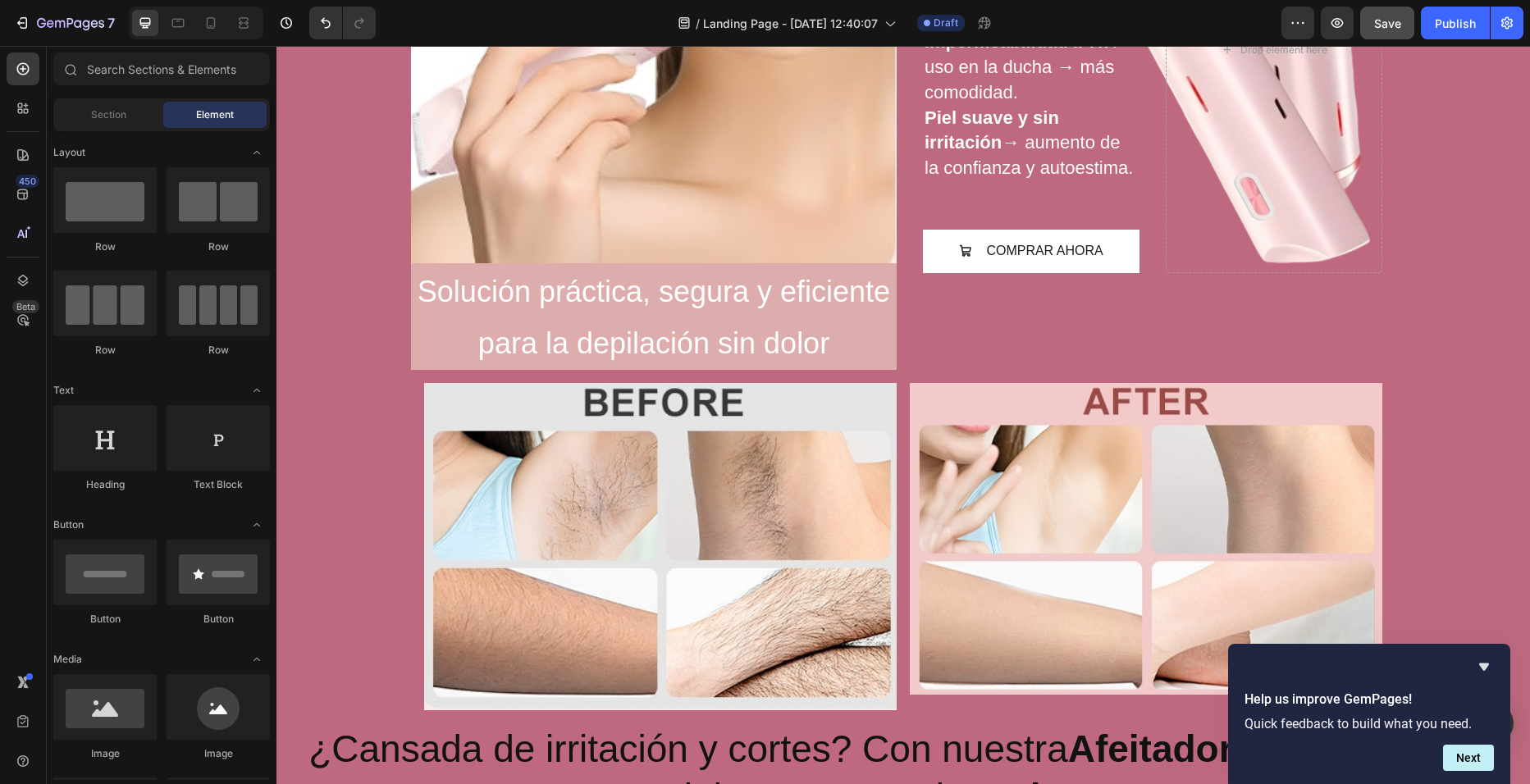
scroll to position [502, 0]
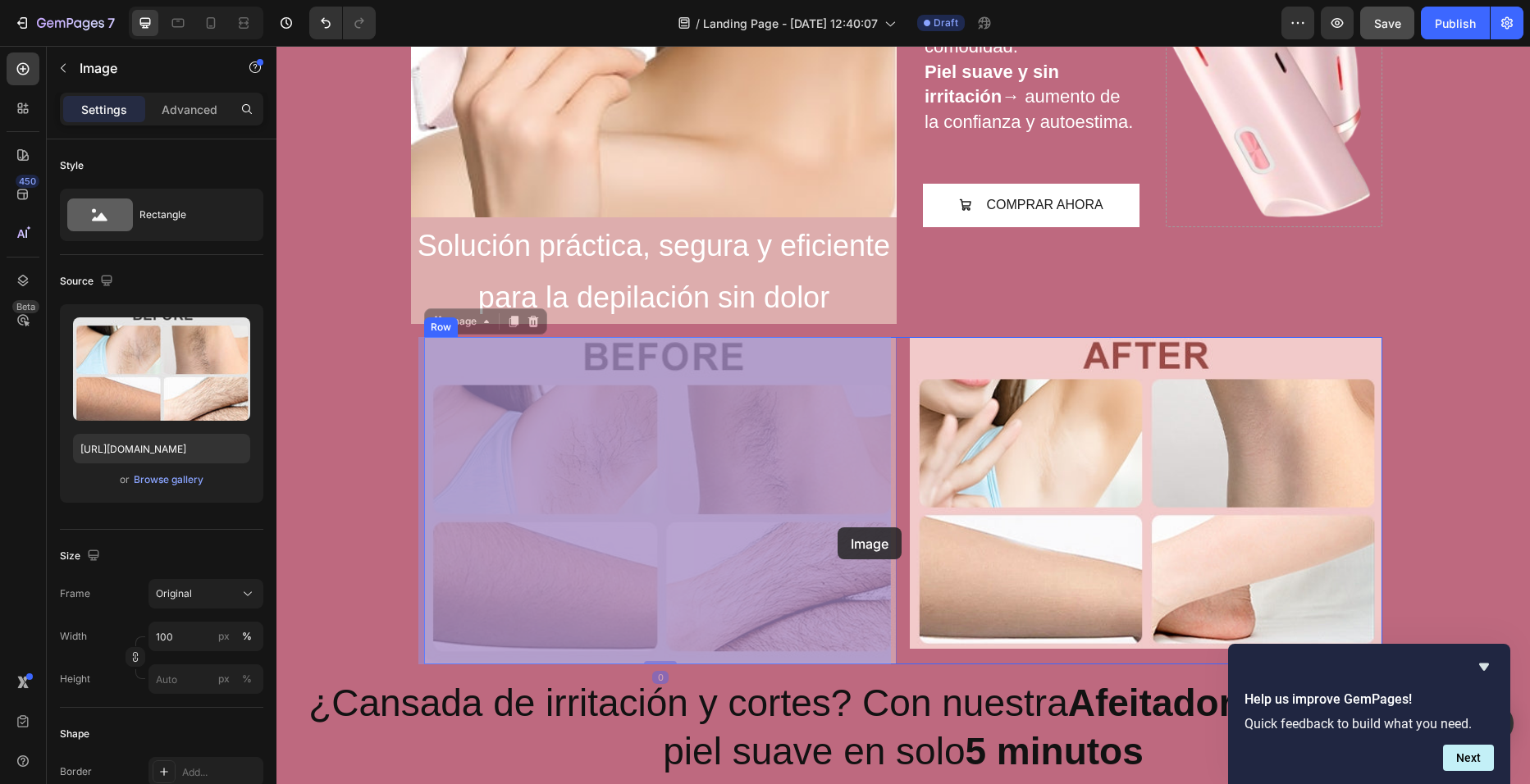
drag, startPoint x: 854, startPoint y: 553, endPoint x: 837, endPoint y: 530, distance: 28.6
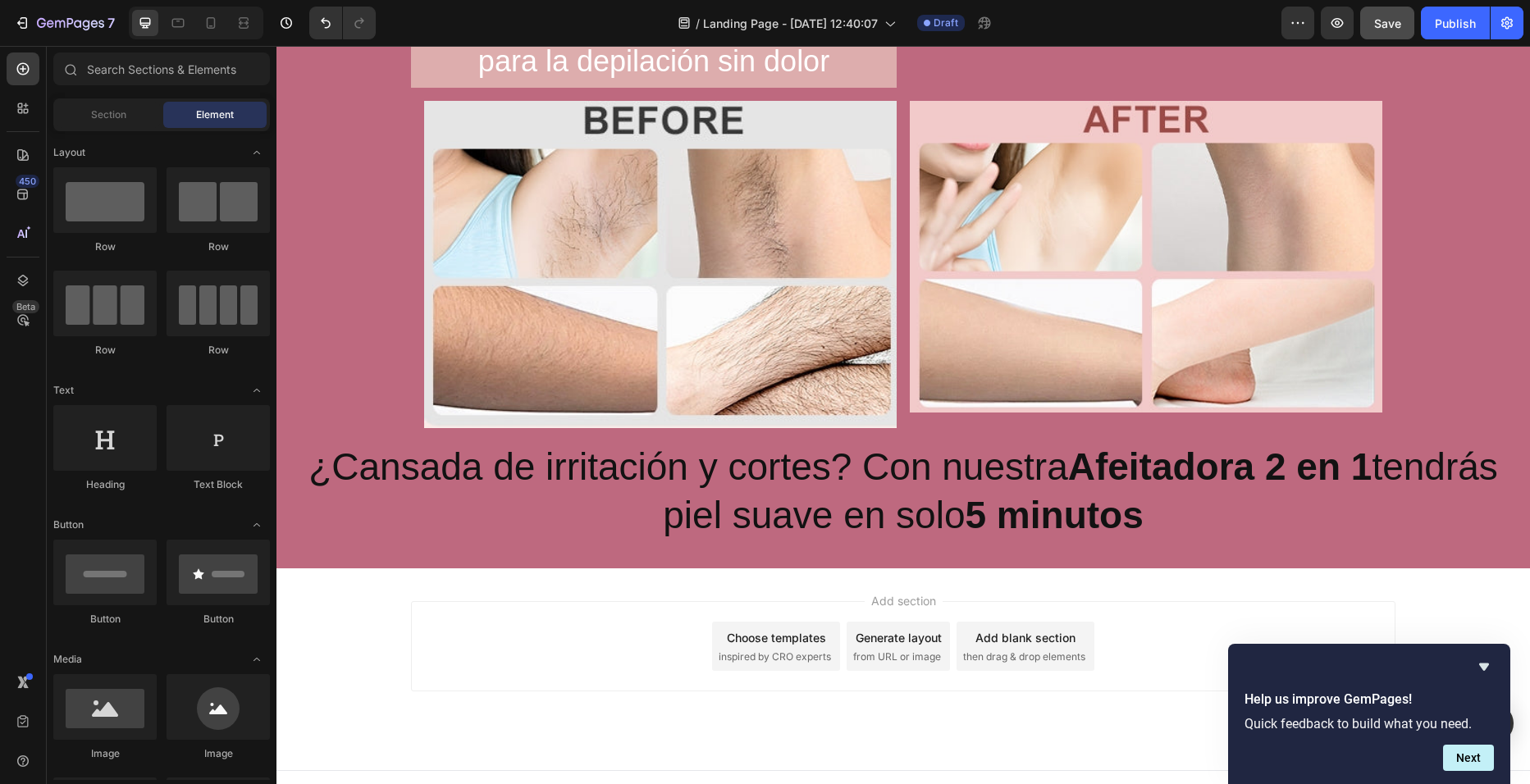
scroll to position [759, 0]
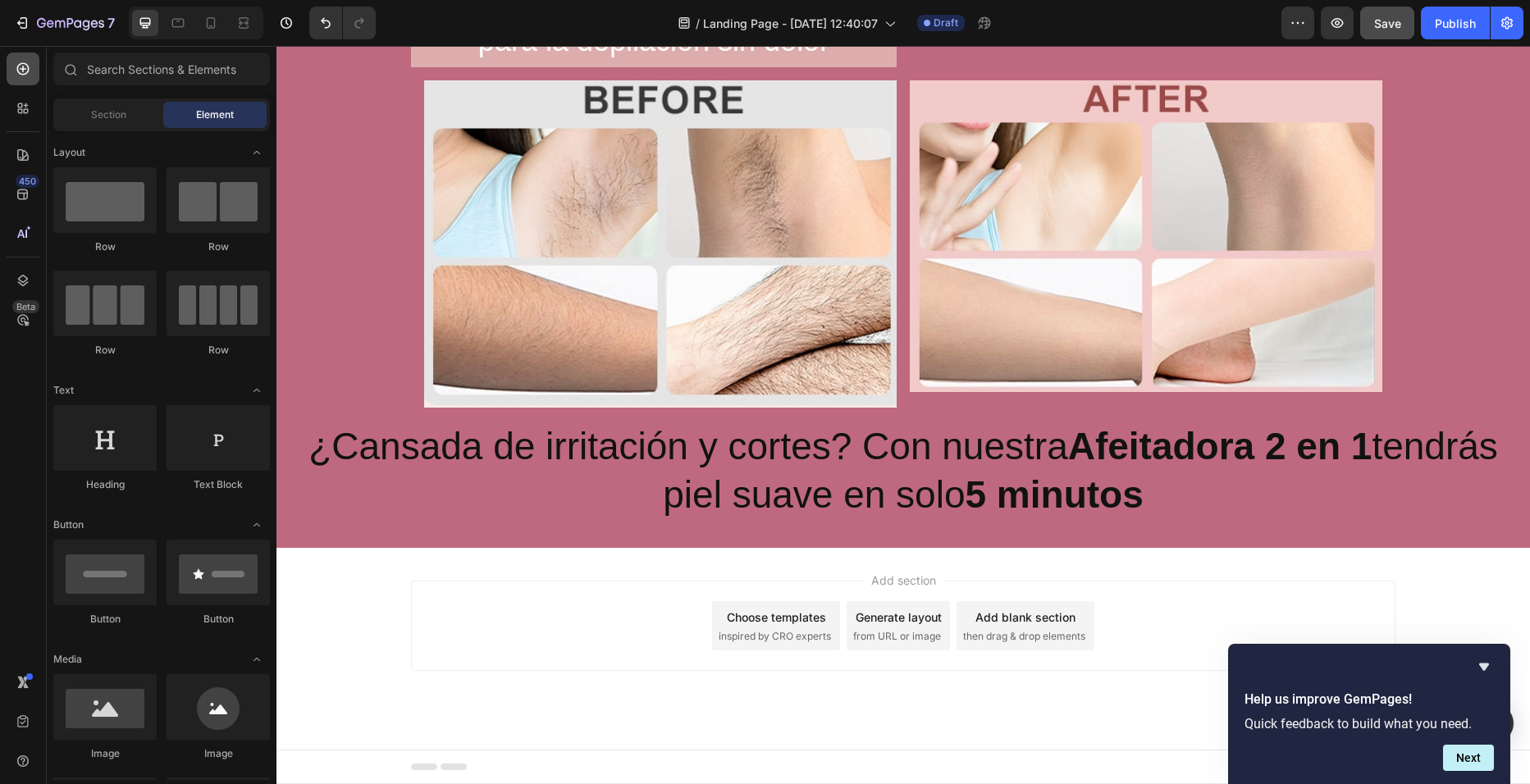
click at [25, 80] on div at bounding box center [22, 69] width 32 height 32
click at [106, 119] on span "Section" at bounding box center [108, 115] width 35 height 15
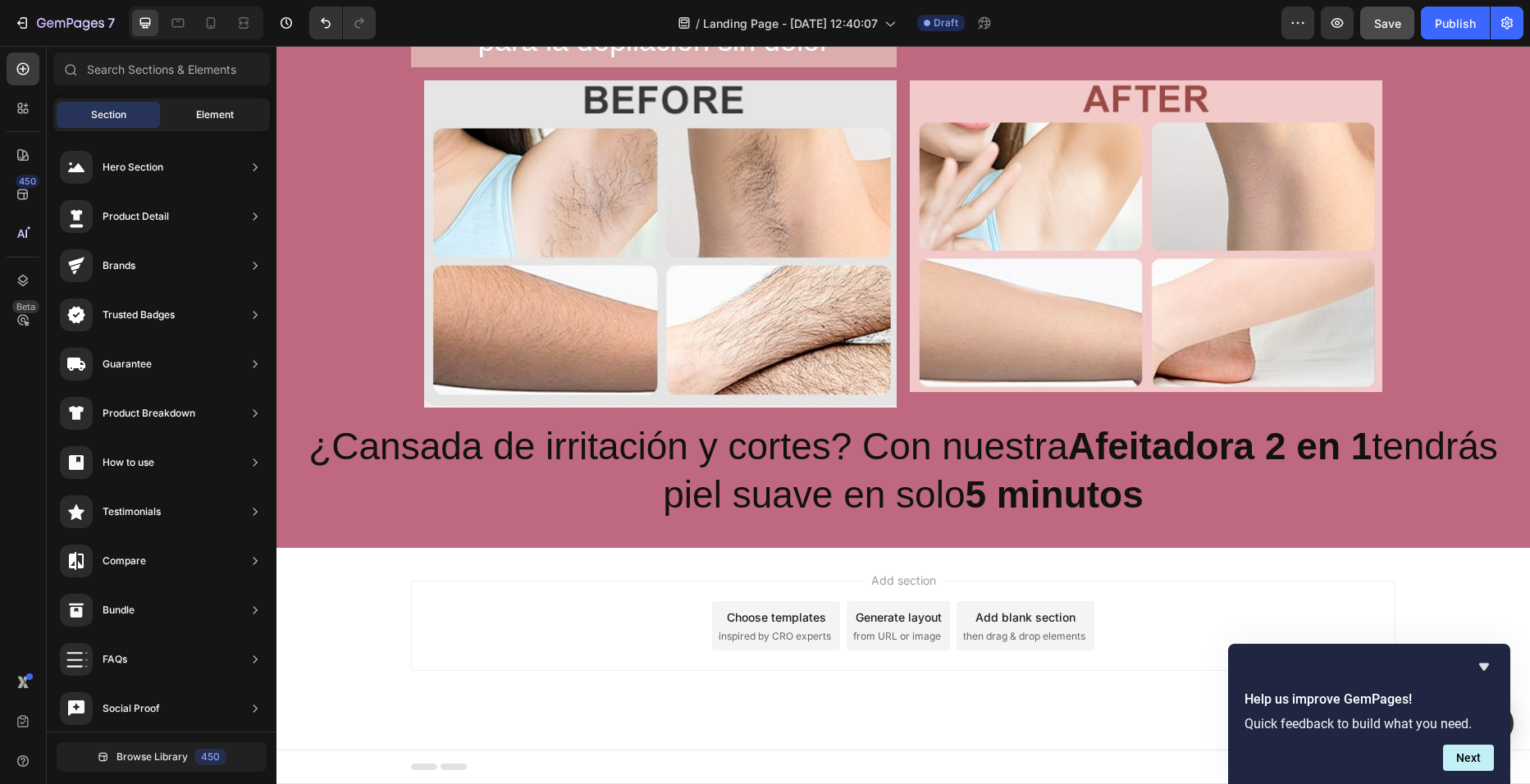
click at [183, 112] on div "Element" at bounding box center [215, 115] width 104 height 26
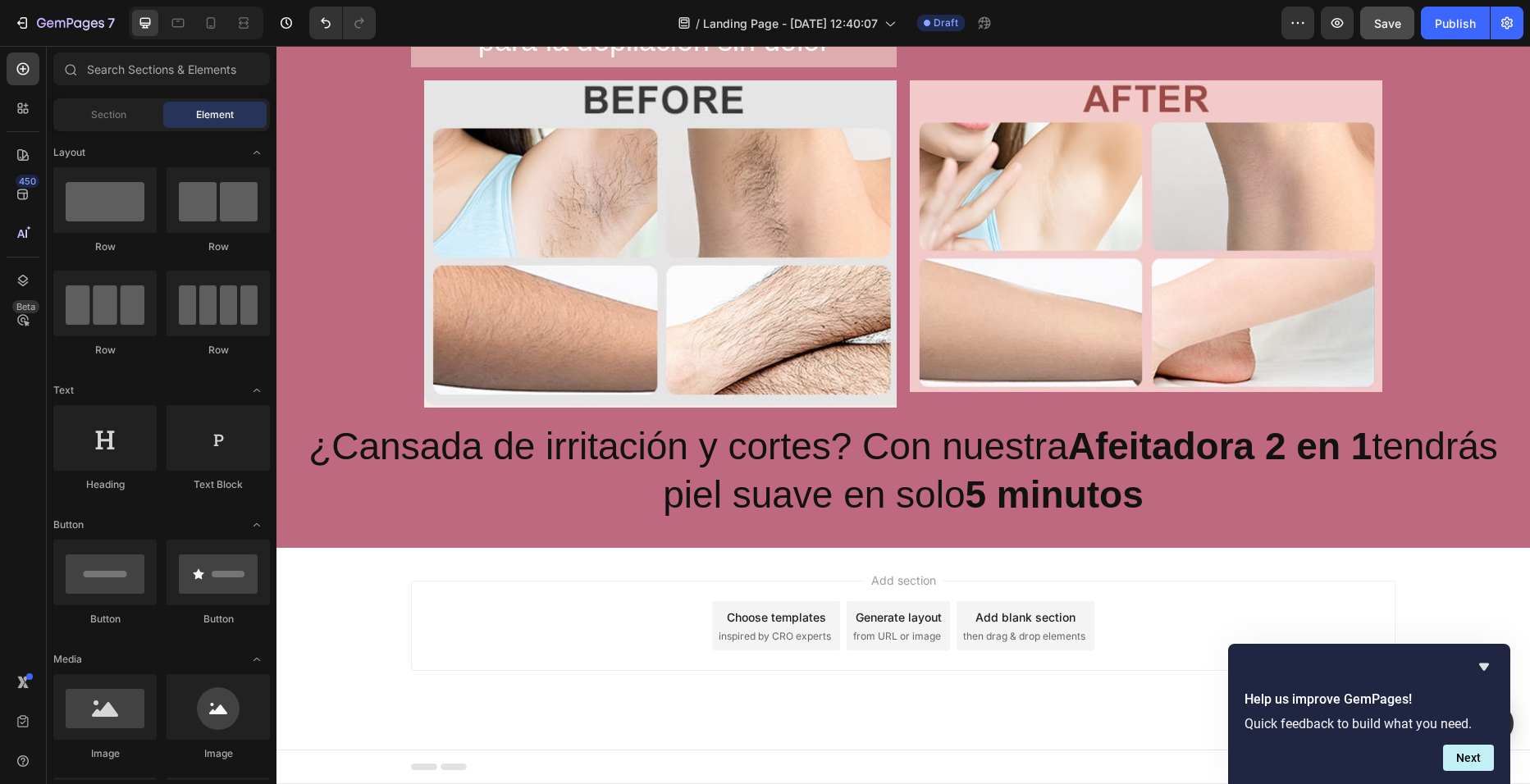
click at [221, 93] on div "Sections(18) Elements(83) Section Element Hero Section Product Detail Brands Tr…" at bounding box center [161, 416] width 230 height 727
click at [222, 113] on span "Element" at bounding box center [215, 115] width 38 height 15
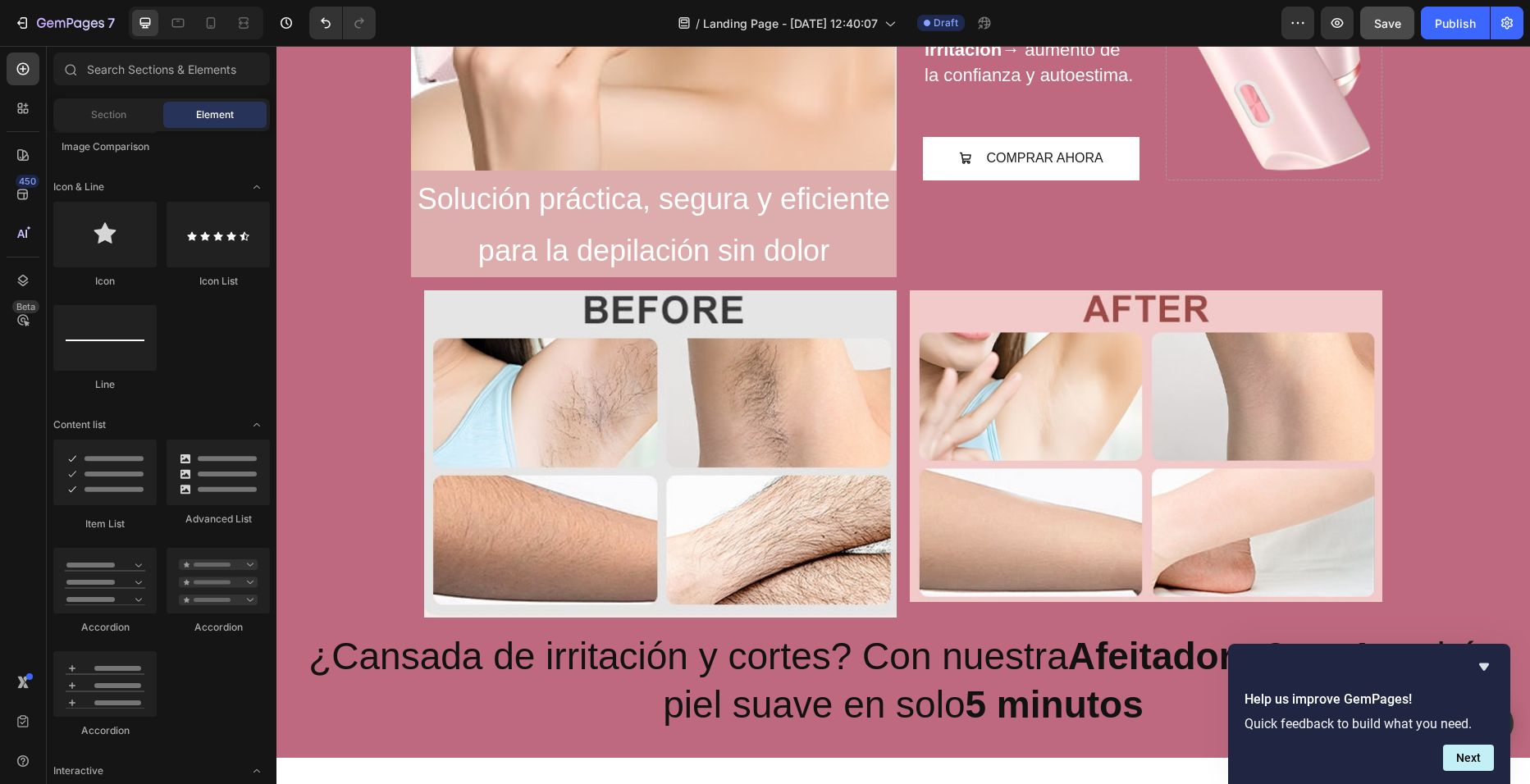
scroll to position [543, 0]
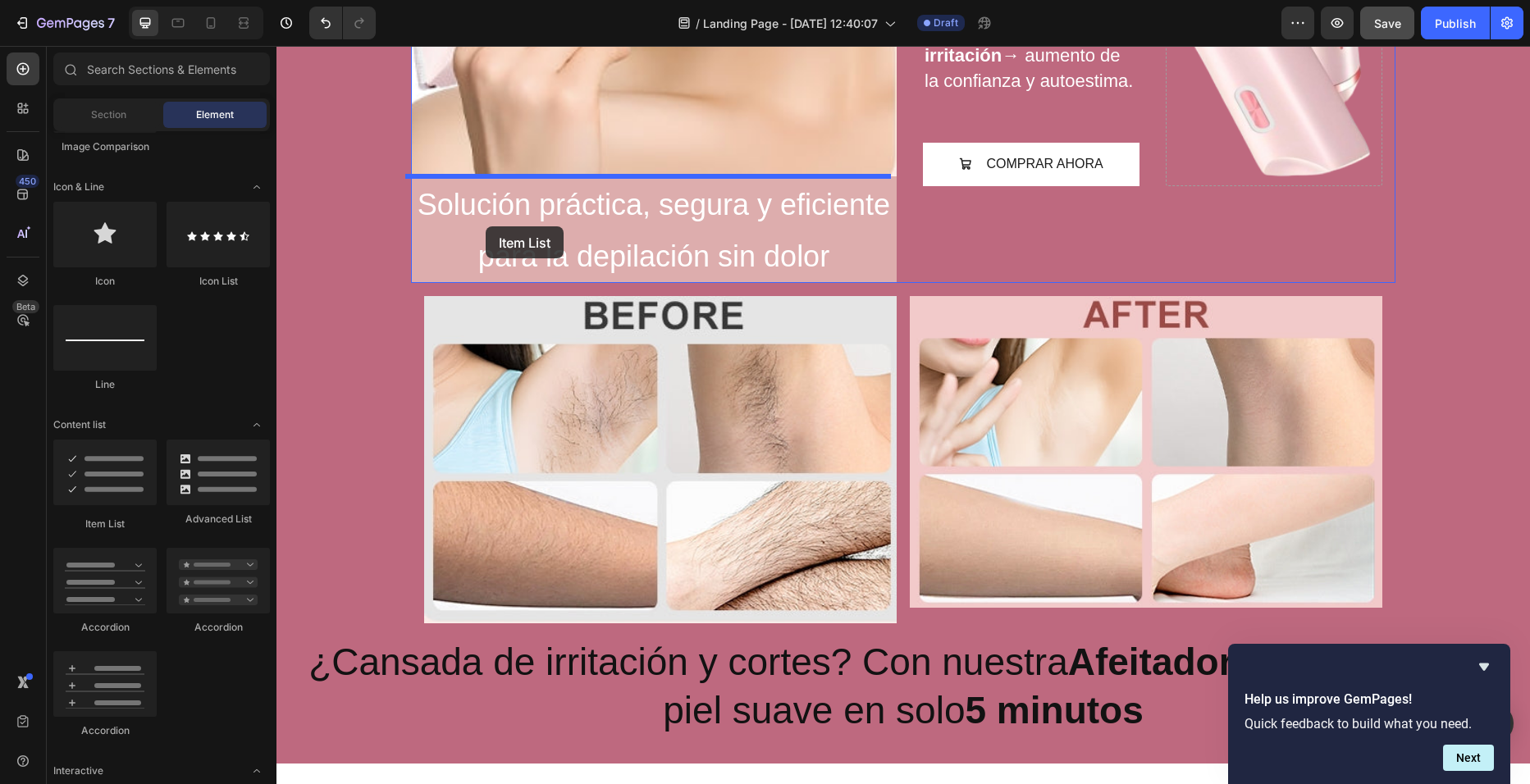
drag, startPoint x: 403, startPoint y: 510, endPoint x: 488, endPoint y: 226, distance: 296.4
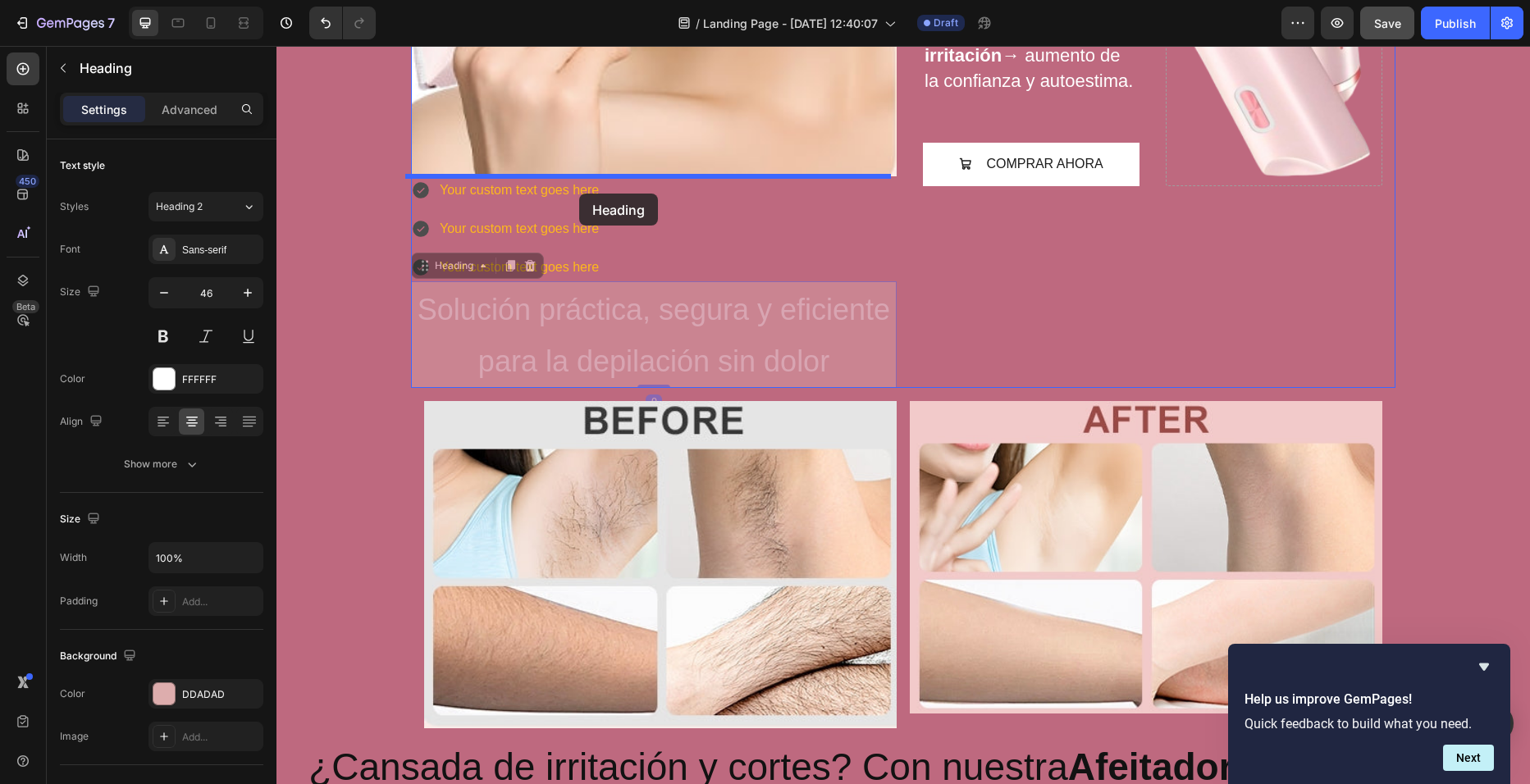
drag, startPoint x: 586, startPoint y: 319, endPoint x: 579, endPoint y: 194, distance: 125.2
click at [579, 194] on div "Header Image Your custom text goes here Your custom text goes here Your custom …" at bounding box center [903, 305] width 1254 height 1603
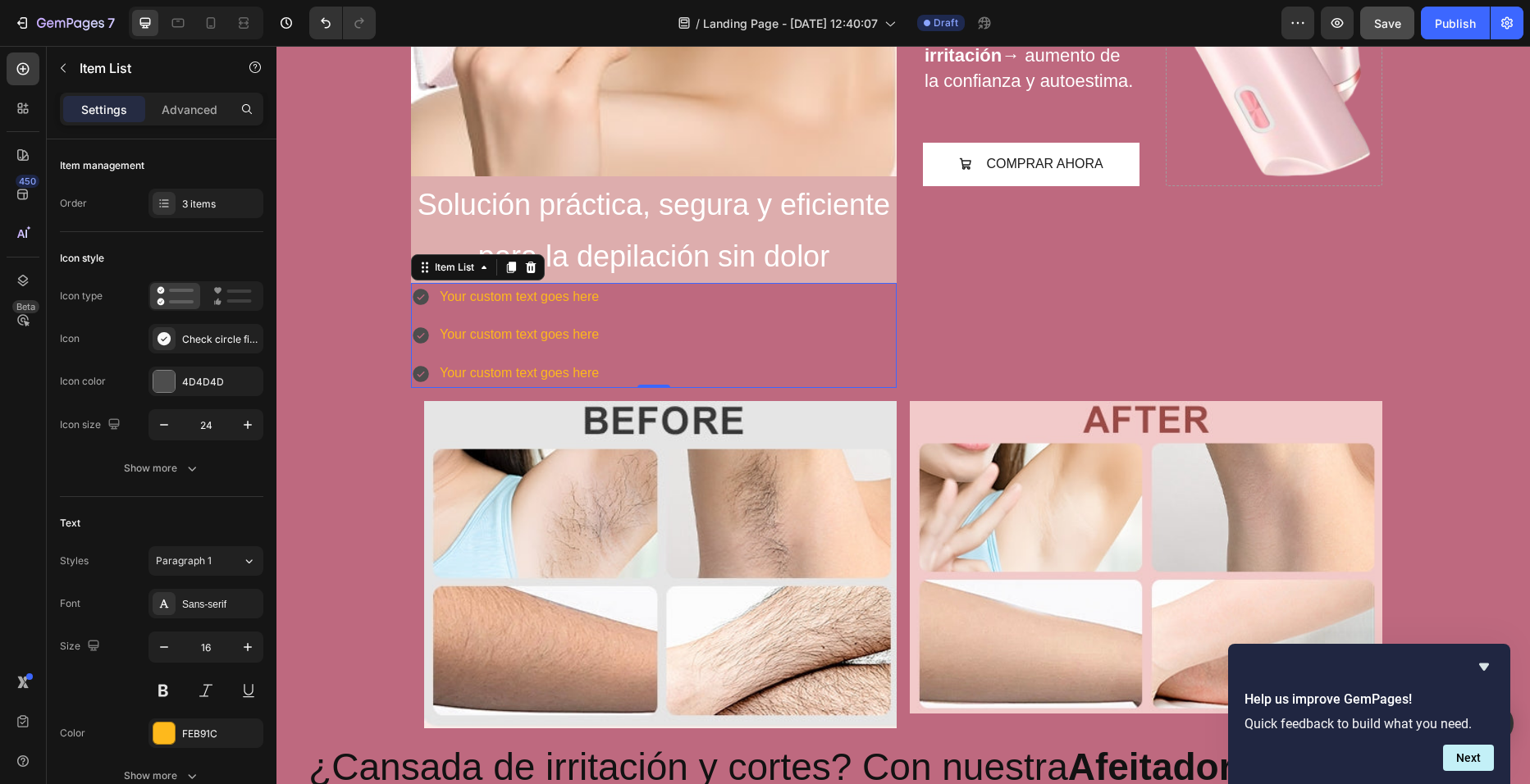
click at [597, 361] on div "Your custom text goes here Your custom text goes here Your custom text goes here" at bounding box center [654, 335] width 486 height 105
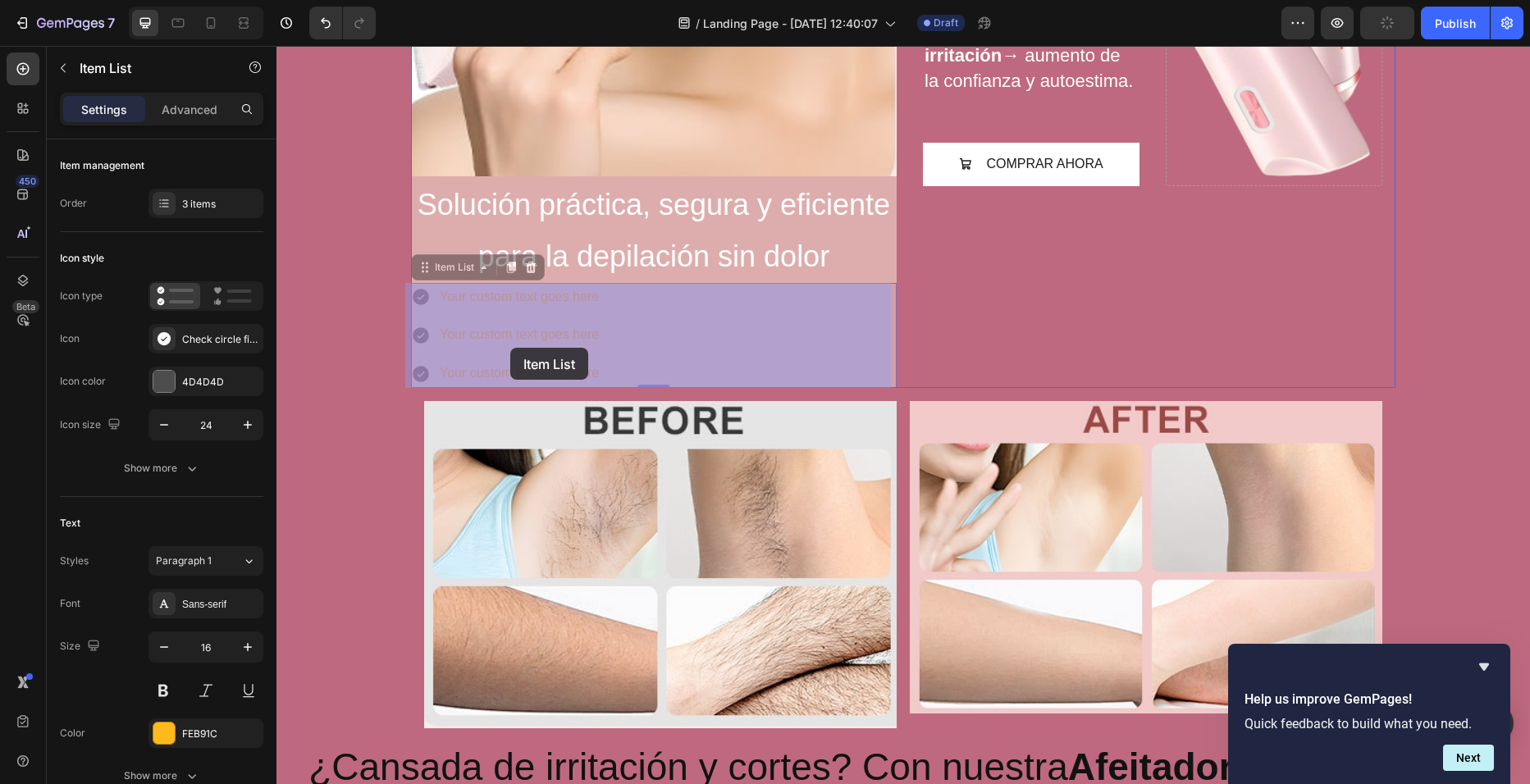
drag, startPoint x: 597, startPoint y: 361, endPoint x: 535, endPoint y: 350, distance: 63.0
drag, startPoint x: 597, startPoint y: 371, endPoint x: 507, endPoint y: 335, distance: 96.9
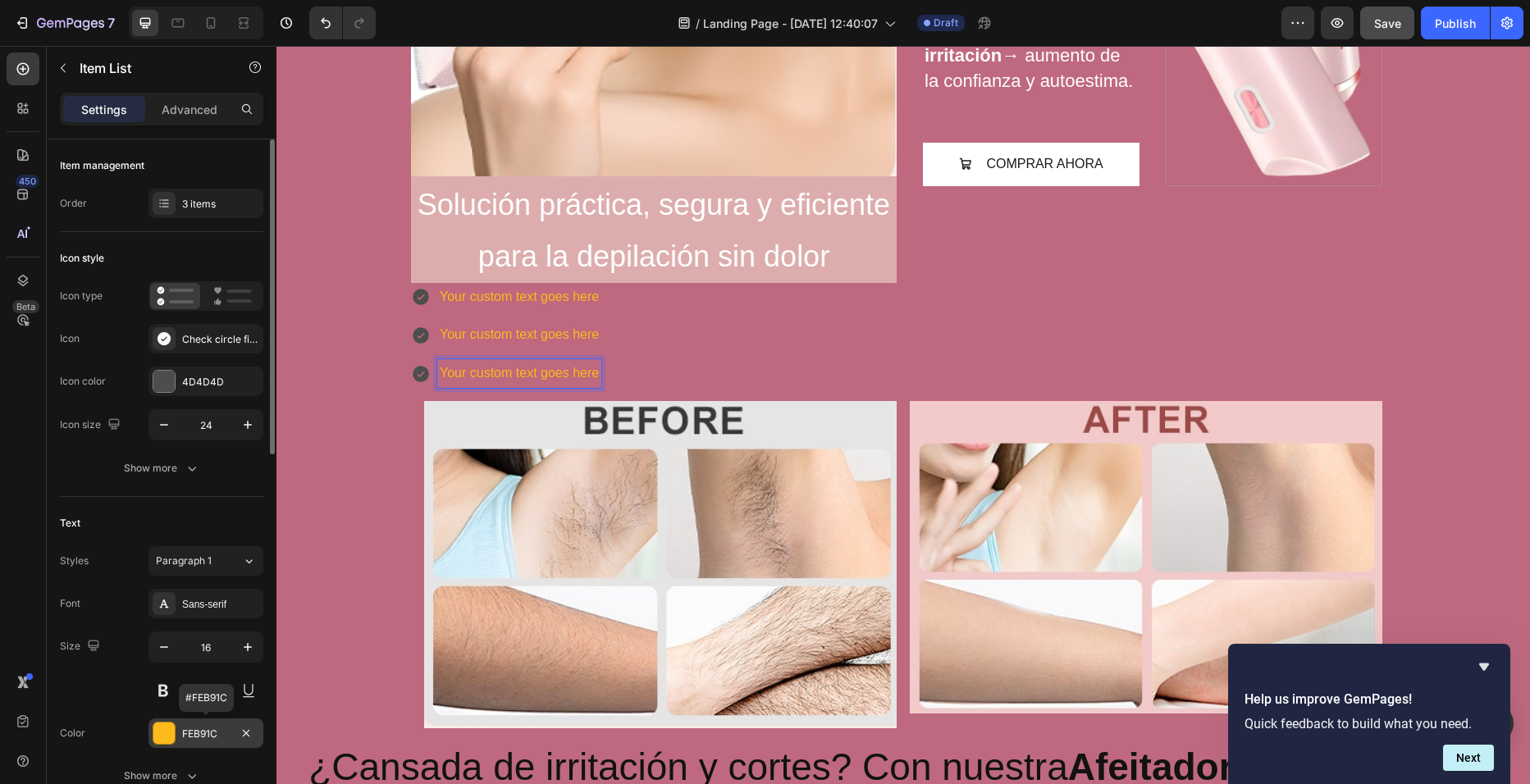
click at [173, 723] on div at bounding box center [164, 733] width 21 height 21
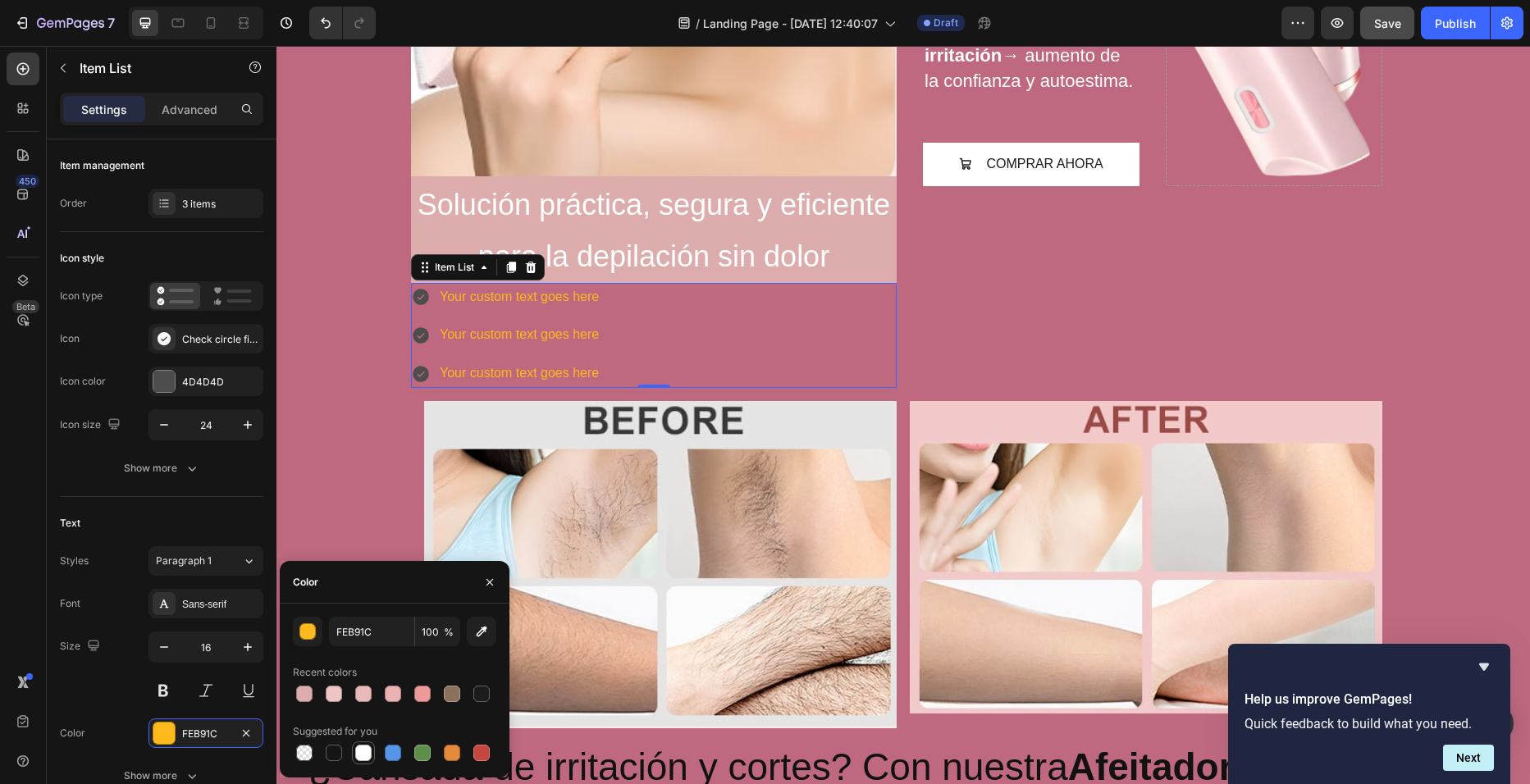
click at [357, 750] on div at bounding box center [363, 753] width 17 height 17
type input "FFFFFF"
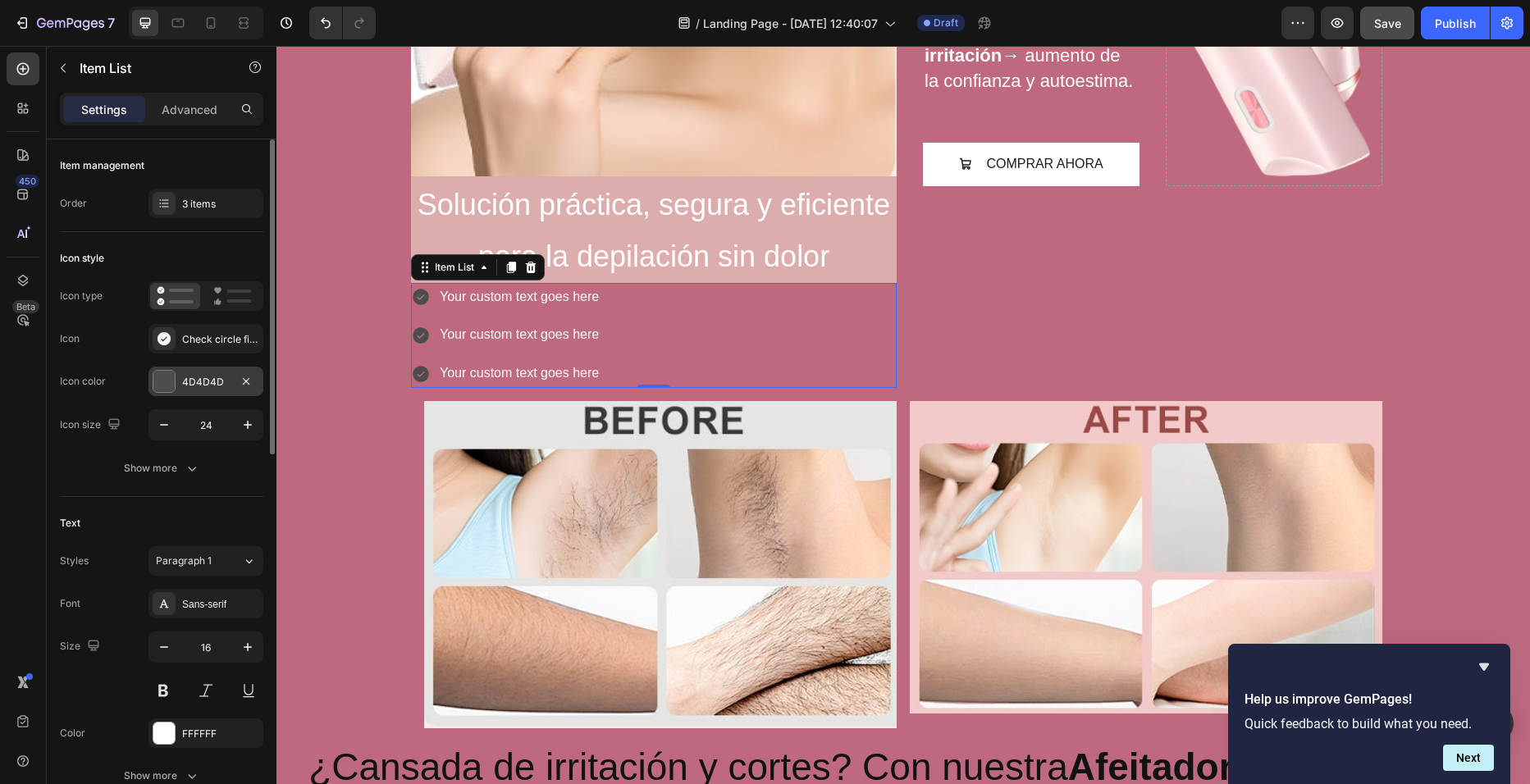
click at [163, 391] on div at bounding box center [164, 381] width 21 height 21
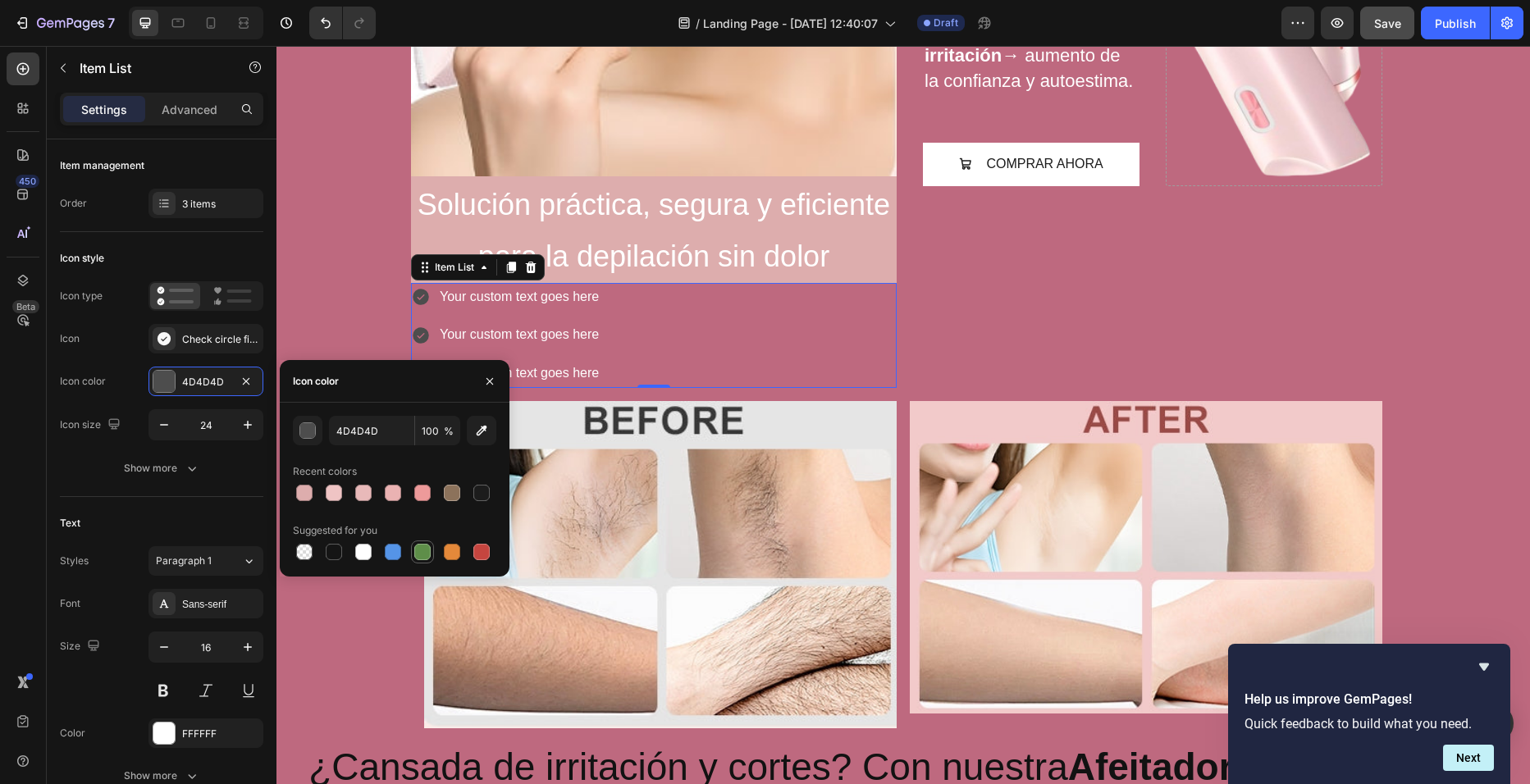
click at [416, 543] on div at bounding box center [422, 551] width 19 height 19
type input "5E8E49"
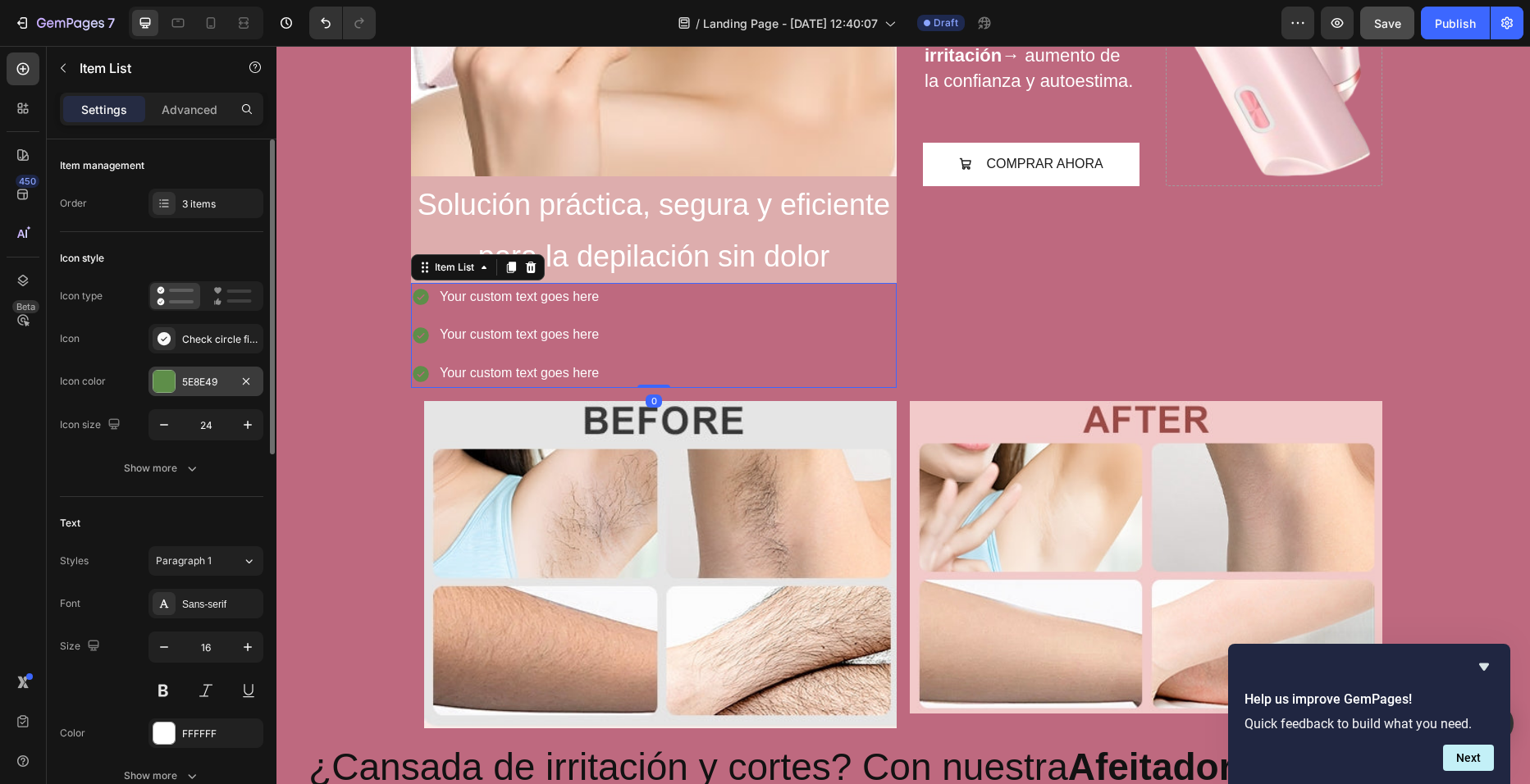
click at [222, 379] on div "5E8E49" at bounding box center [206, 383] width 47 height 15
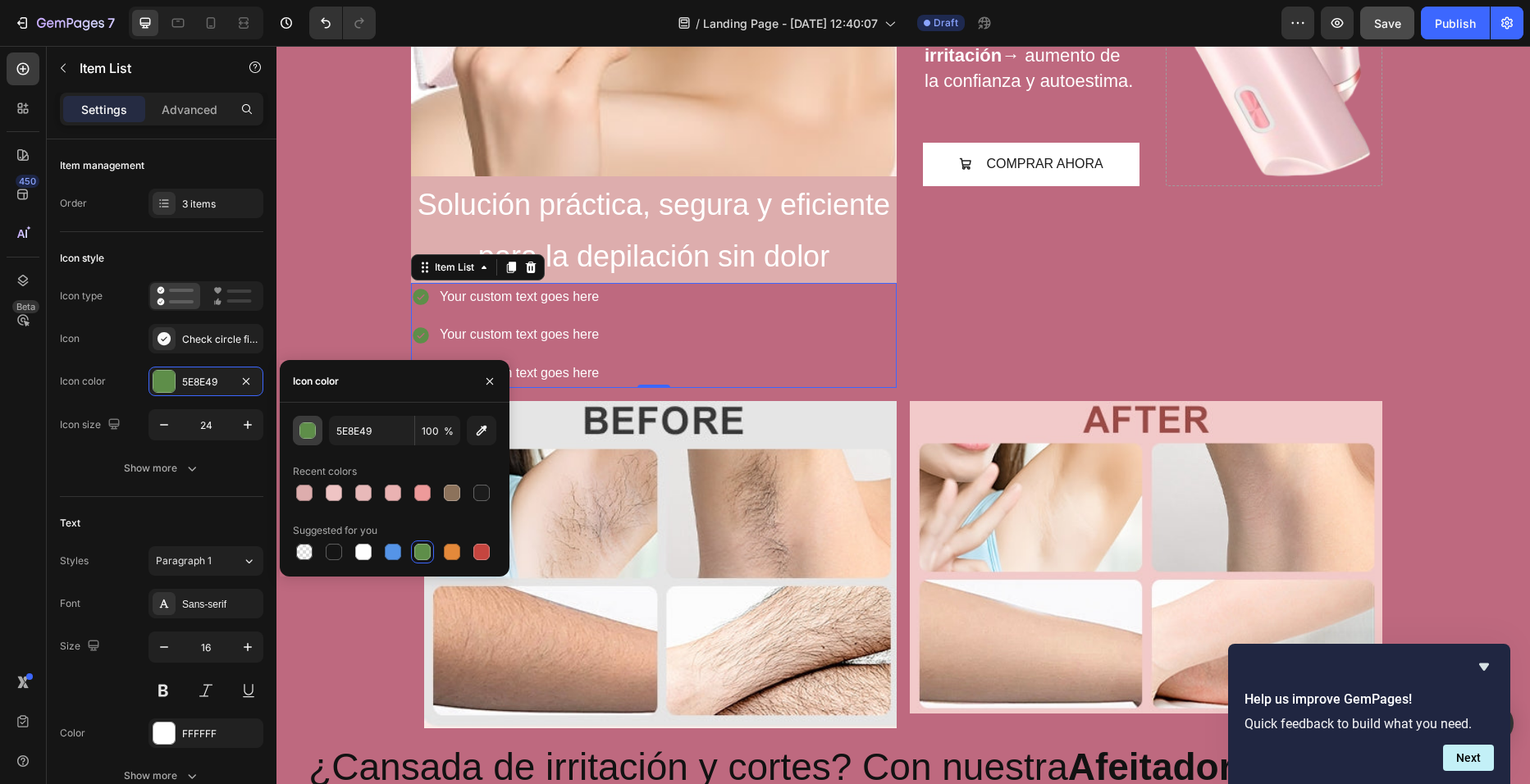
click at [317, 429] on button "button" at bounding box center [308, 431] width 30 height 30
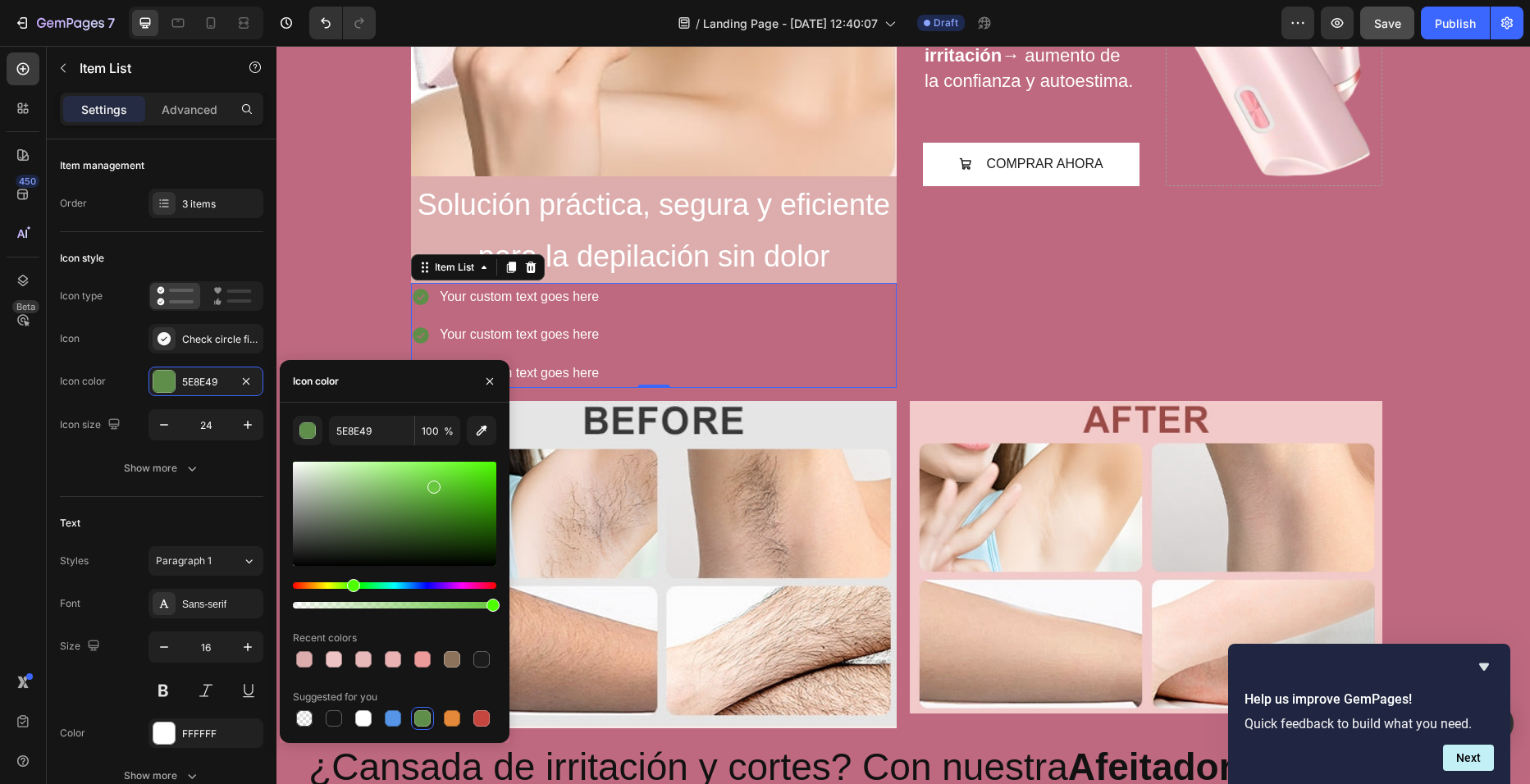
click at [433, 484] on div at bounding box center [395, 513] width 204 height 104
click at [458, 484] on div at bounding box center [395, 513] width 204 height 104
type input "56C625"
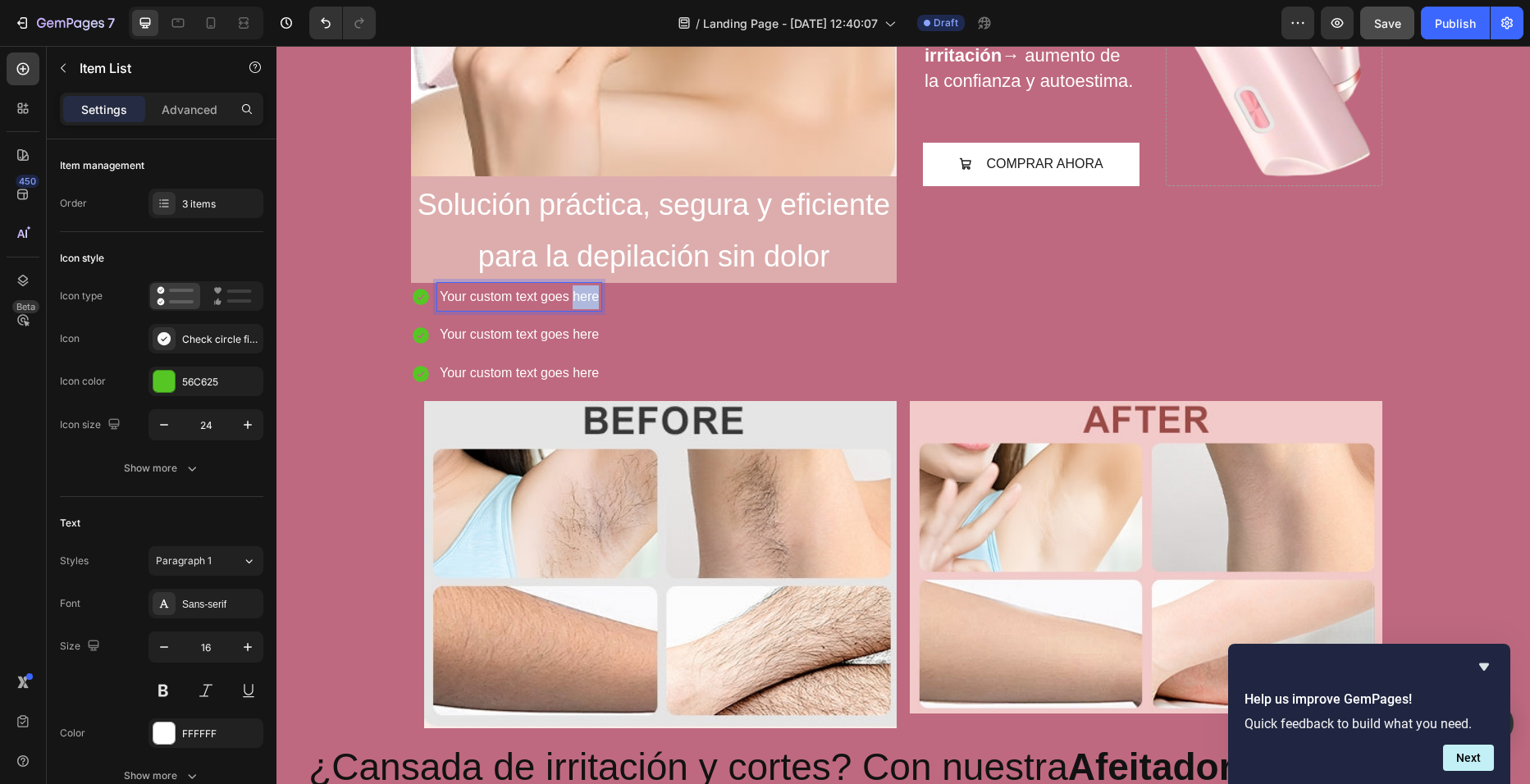
click at [588, 297] on p "Your custom text goes here" at bounding box center [519, 297] width 159 height 24
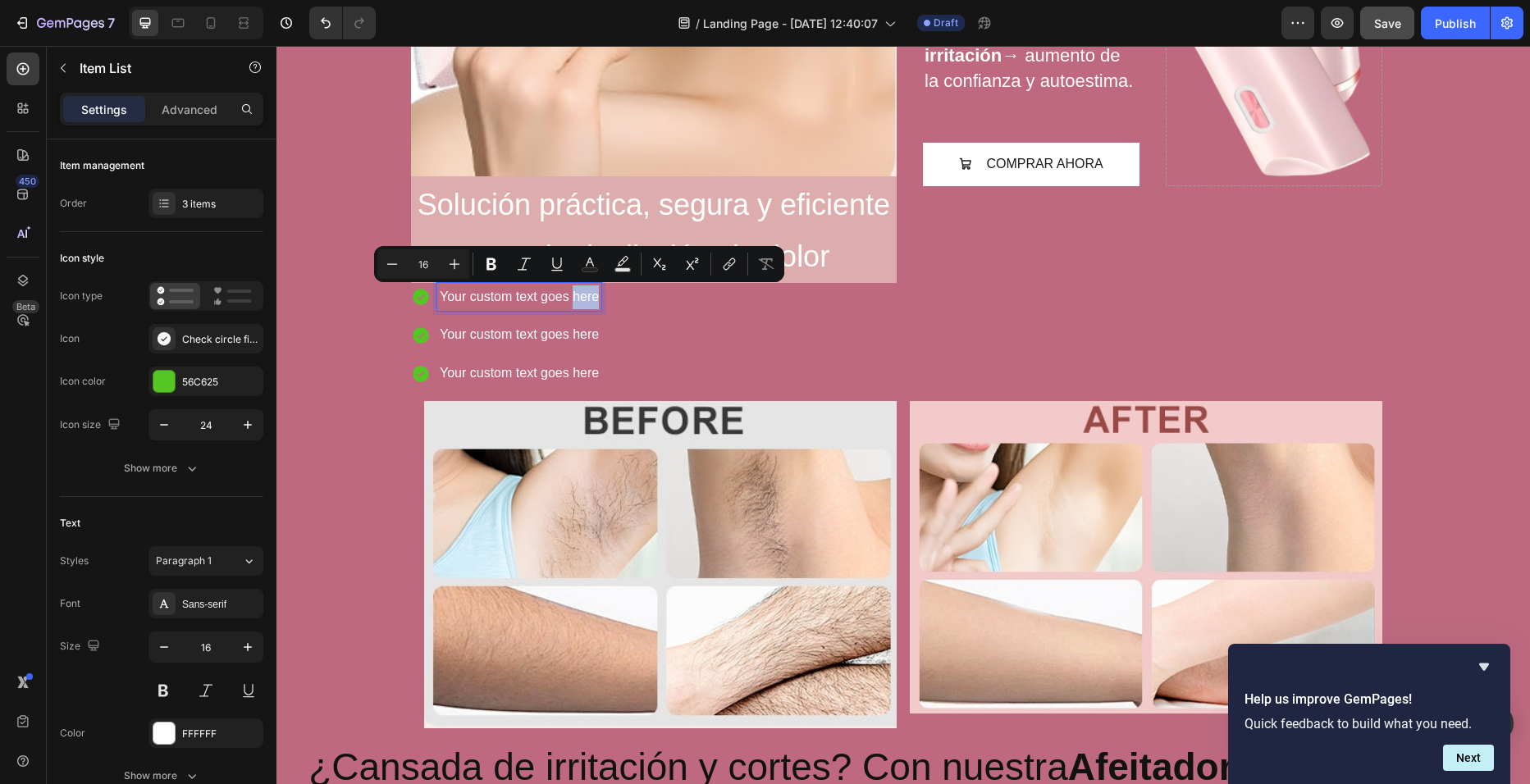
click at [588, 297] on p "Your custom text goes here" at bounding box center [519, 297] width 159 height 24
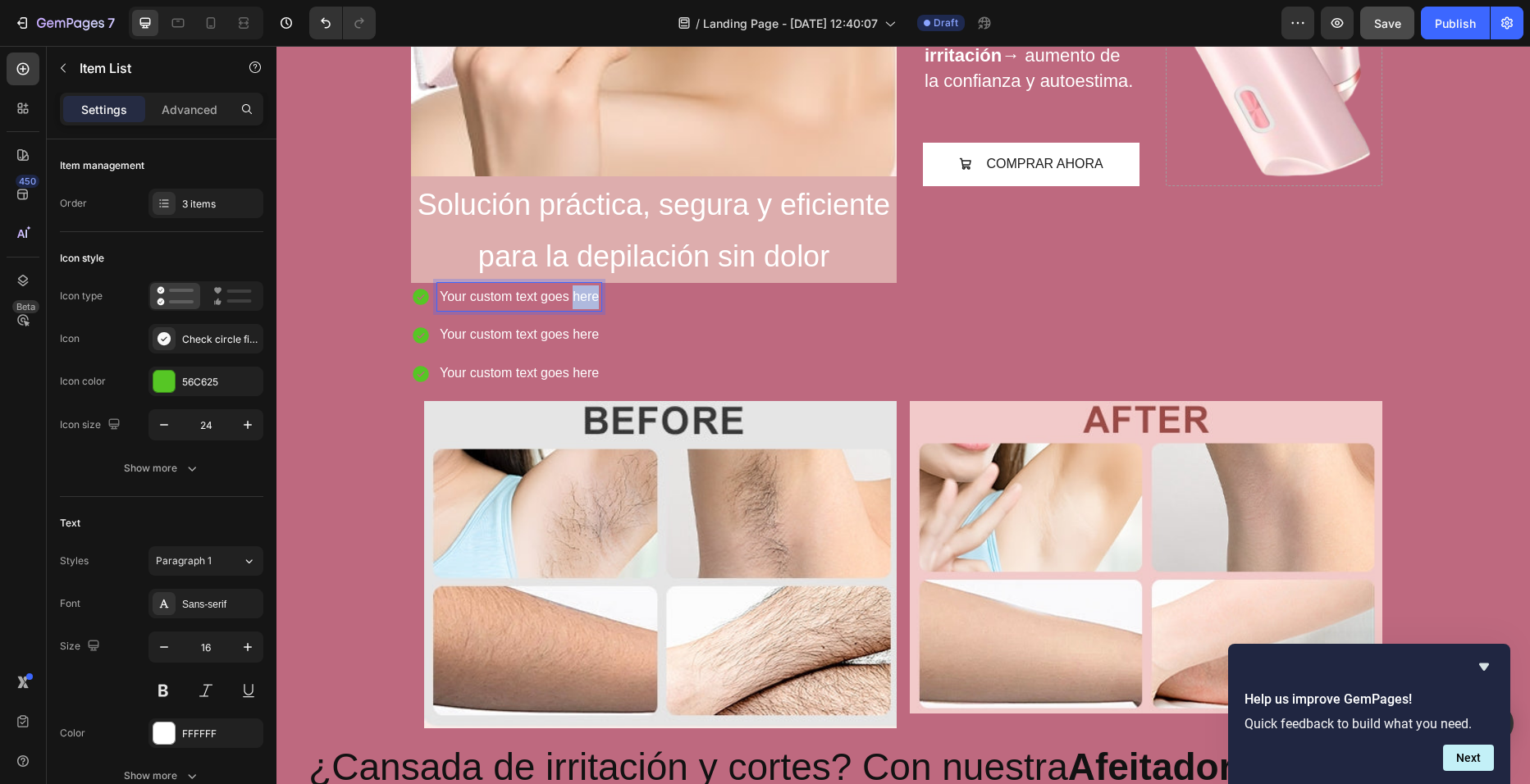
click at [588, 297] on p "Your custom text goes here" at bounding box center [519, 297] width 159 height 24
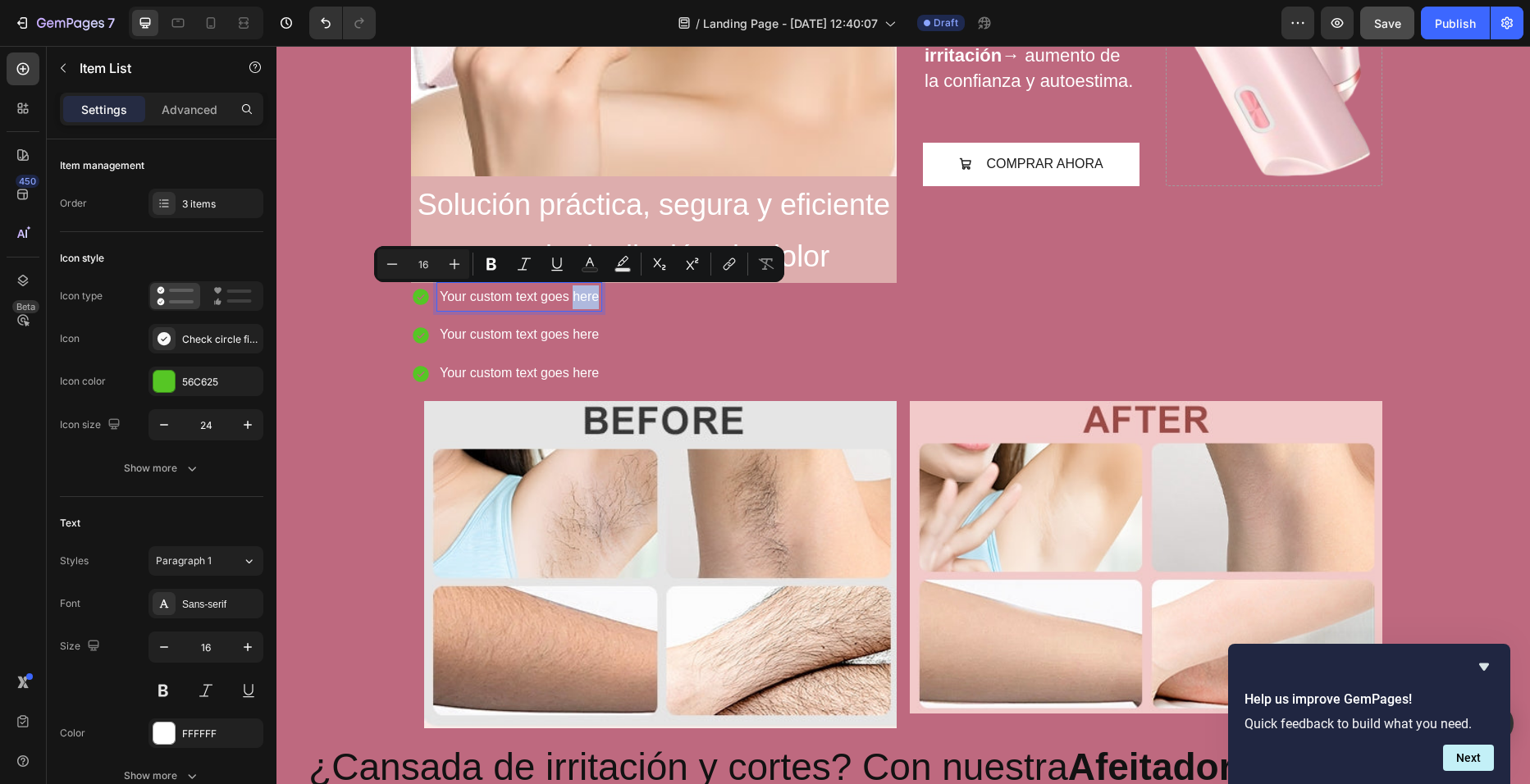
click at [588, 297] on p "Your custom text goes here" at bounding box center [519, 297] width 159 height 24
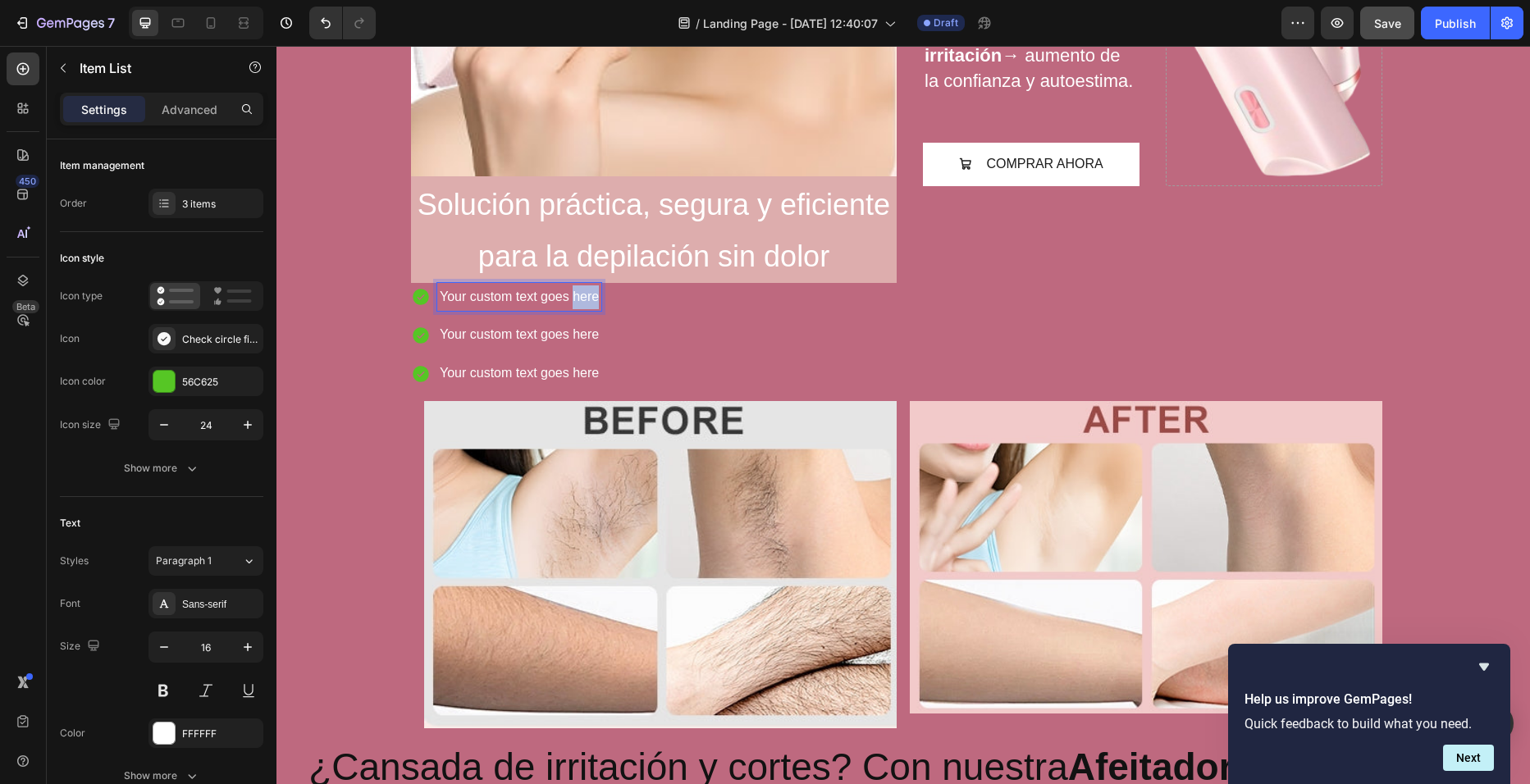
click at [588, 297] on p "Your custom text goes here" at bounding box center [519, 297] width 159 height 24
drag, startPoint x: 588, startPoint y: 297, endPoint x: 449, endPoint y: 305, distance: 139.2
click at [449, 305] on p "Your custom text goes here" at bounding box center [519, 297] width 159 height 24
click at [586, 297] on p "Your custom text goes here" at bounding box center [519, 297] width 159 height 24
click at [592, 301] on p "Your custom text goes here" at bounding box center [519, 297] width 159 height 24
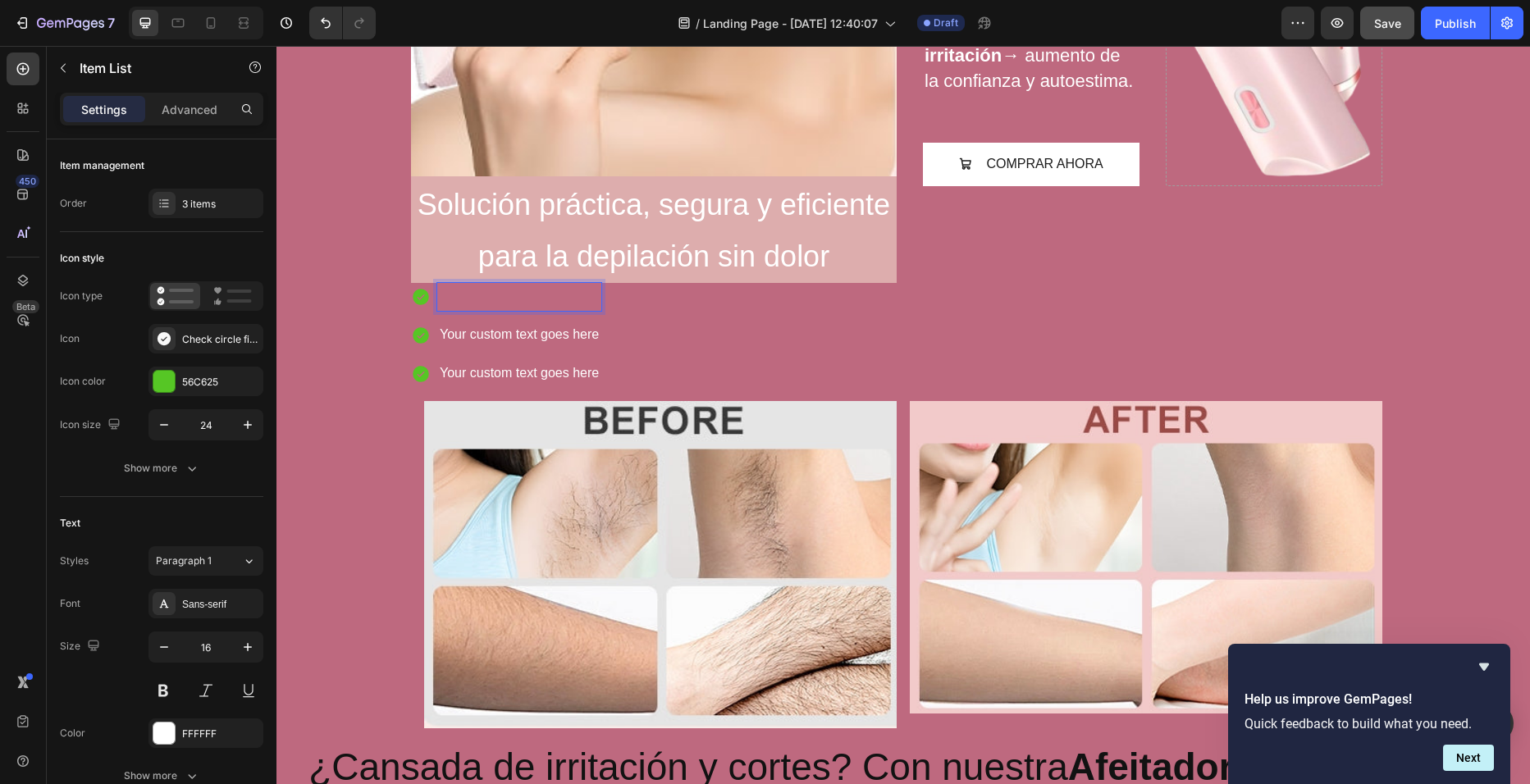
scroll to position [536, 0]
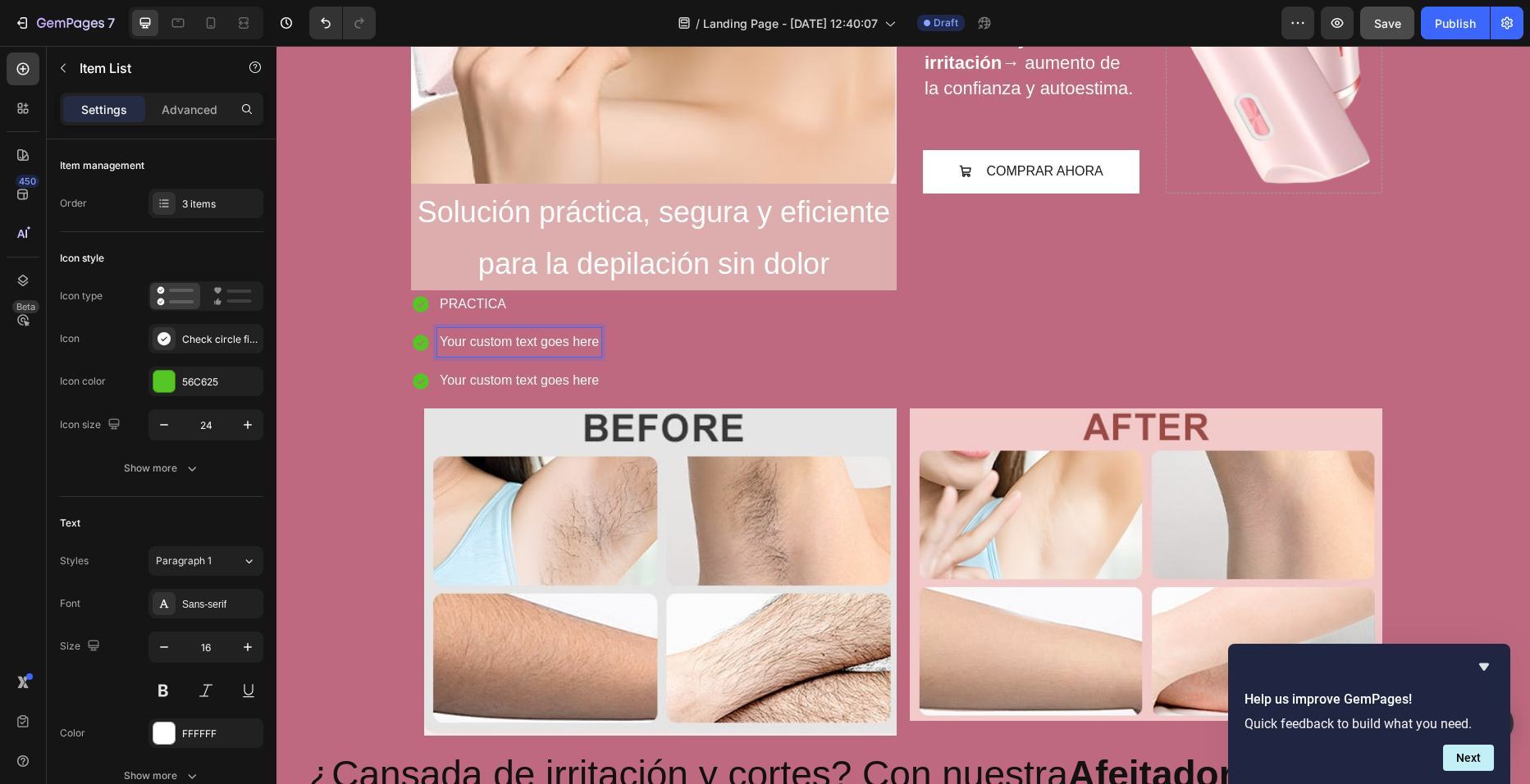
click at [577, 333] on p "Your custom text goes here" at bounding box center [519, 343] width 159 height 24
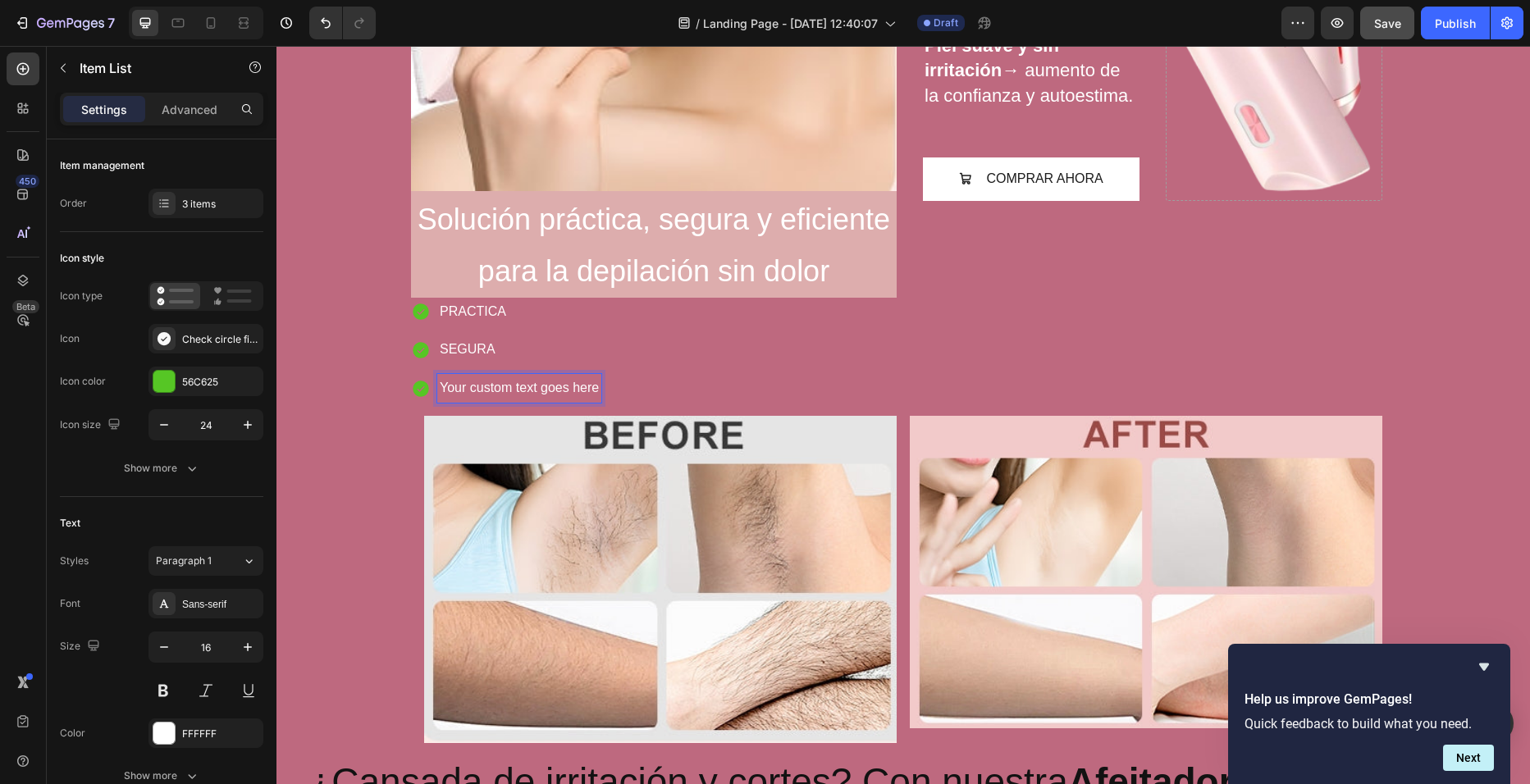
click at [559, 381] on p "Your custom text goes here" at bounding box center [519, 388] width 159 height 24
click at [559, 383] on p "Your custom text here" at bounding box center [502, 388] width 127 height 24
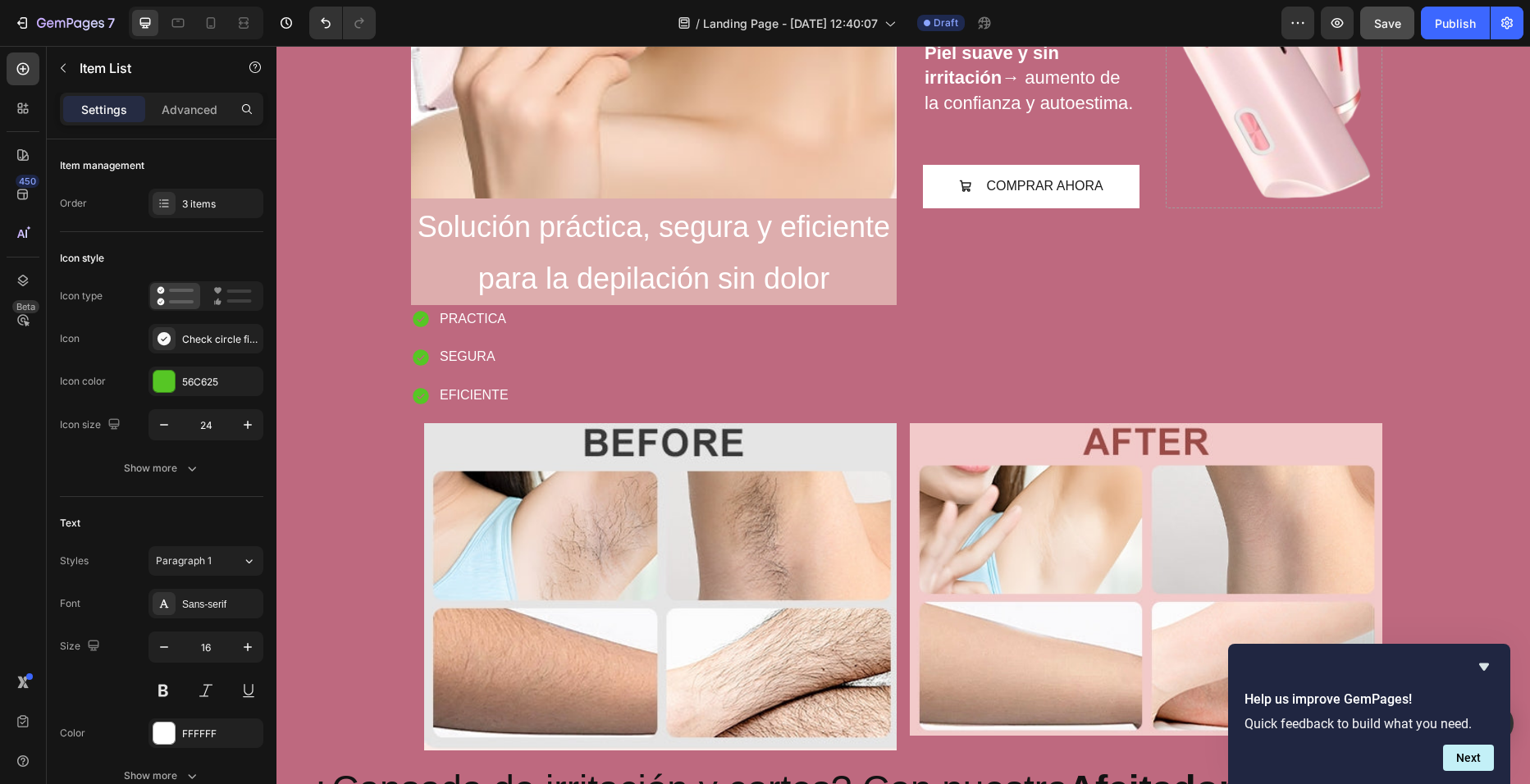
click at [782, 318] on div "PRACTICA SEGURA EFICIENTE" at bounding box center [654, 357] width 486 height 105
click at [519, 380] on div "PRACTICA SEGURA EFICIENTE" at bounding box center [654, 357] width 486 height 105
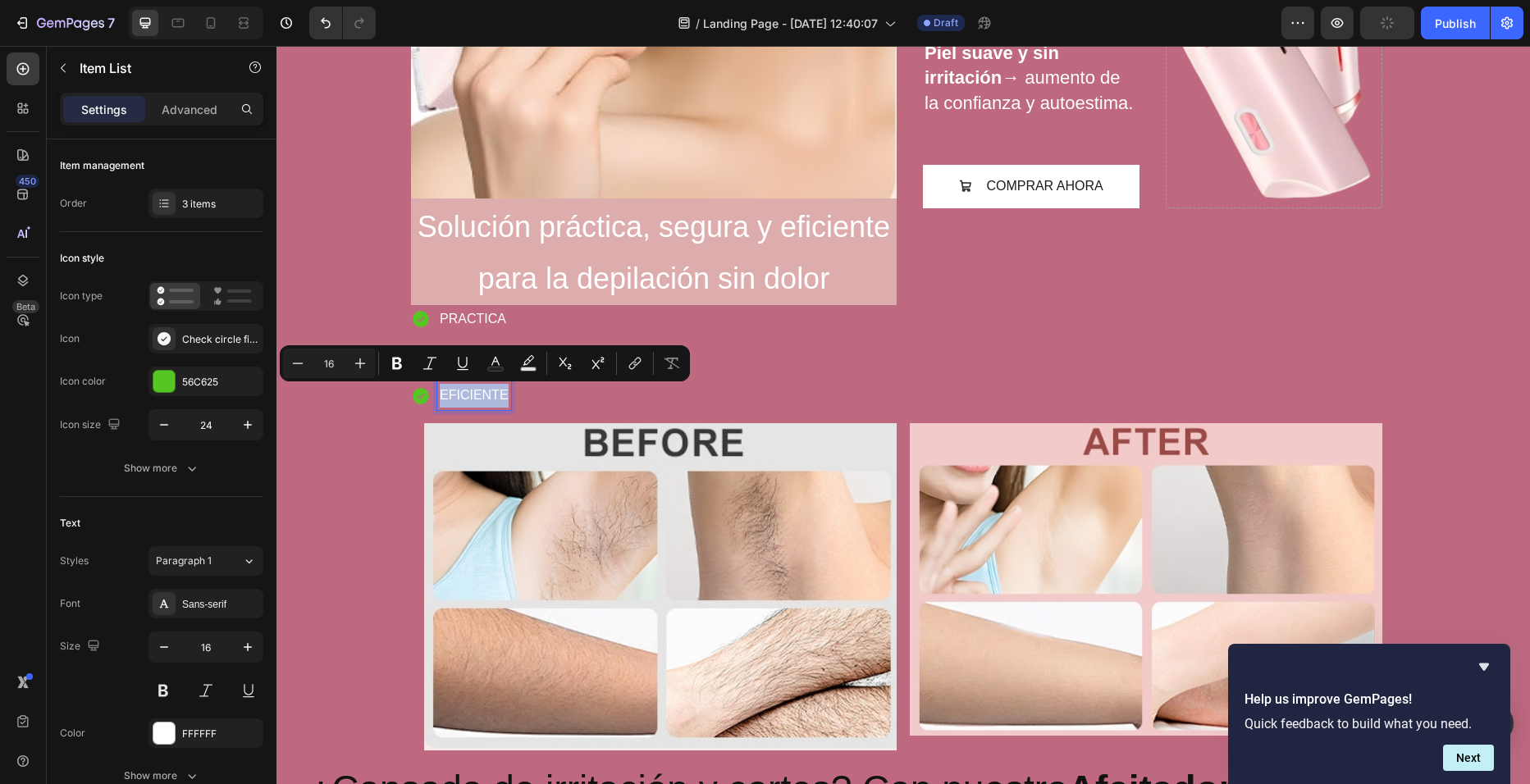
drag, startPoint x: 499, startPoint y: 388, endPoint x: 434, endPoint y: 334, distance: 84.5
click at [434, 334] on div "PRACTICA SEGURA EFICIENTE" at bounding box center [462, 357] width 100 height 105
click at [360, 361] on icon "Editor contextual toolbar" at bounding box center [360, 363] width 17 height 17
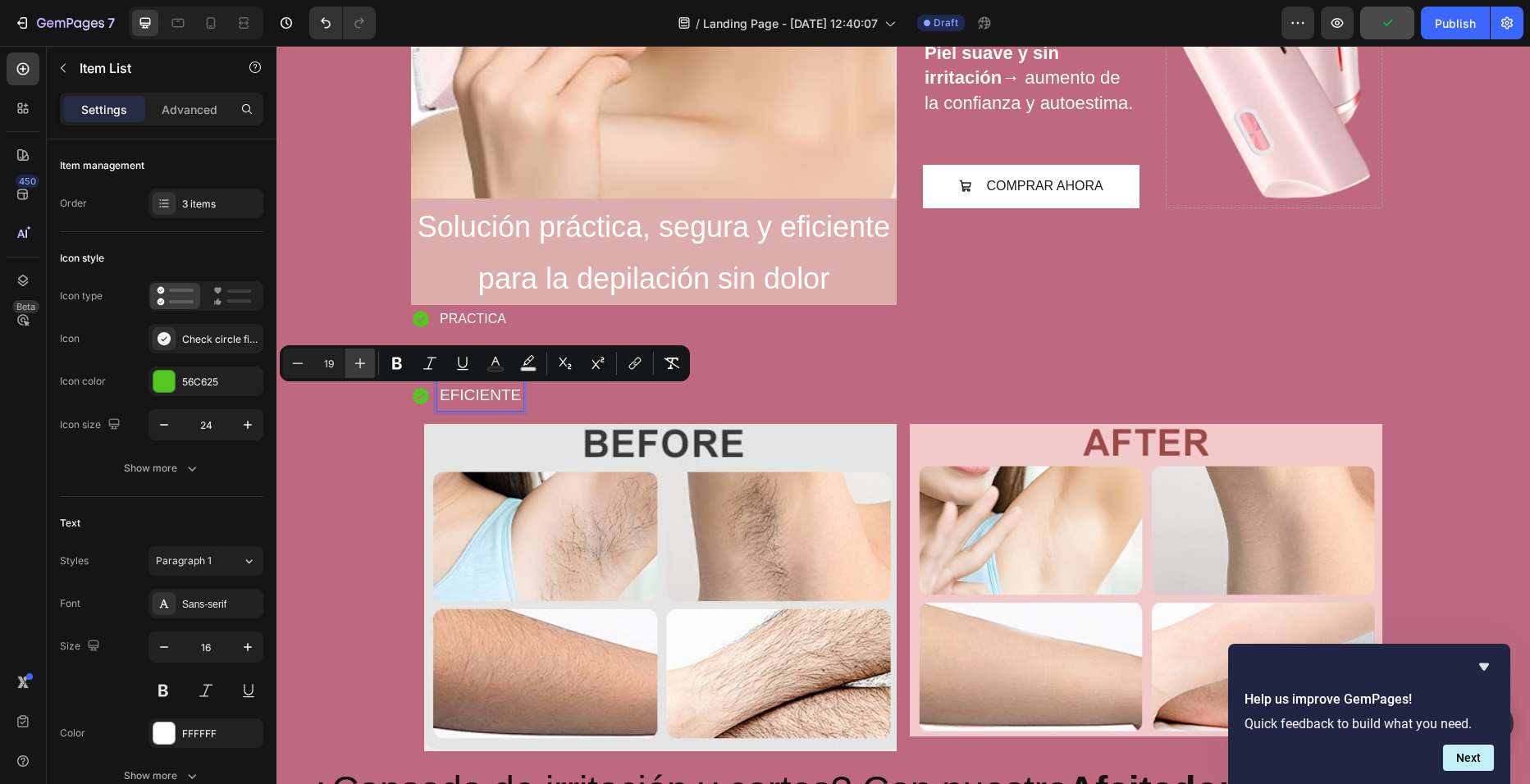
click at [360, 361] on icon "Editor contextual toolbar" at bounding box center [360, 363] width 17 height 17
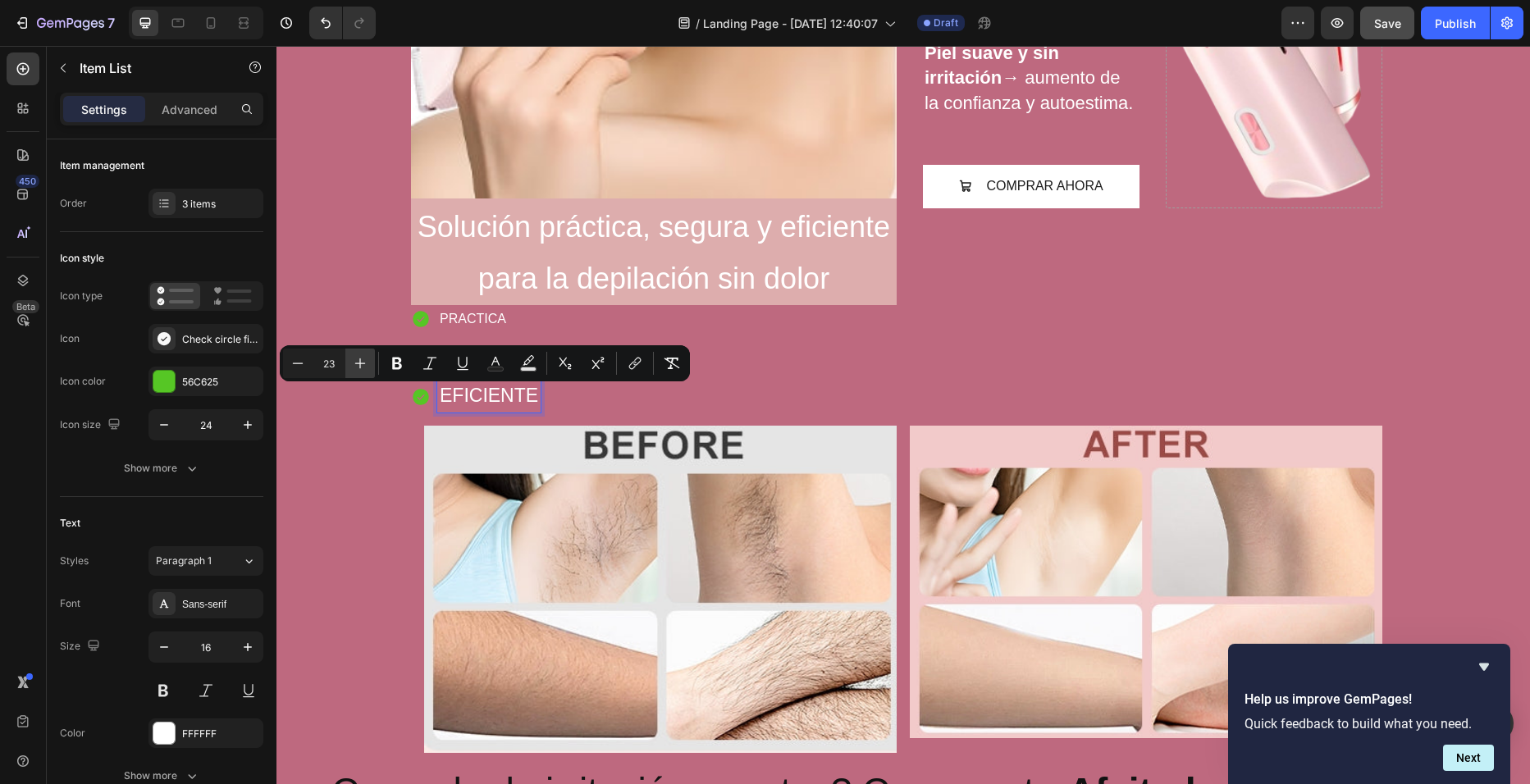
click at [360, 361] on icon "Editor contextual toolbar" at bounding box center [360, 363] width 17 height 17
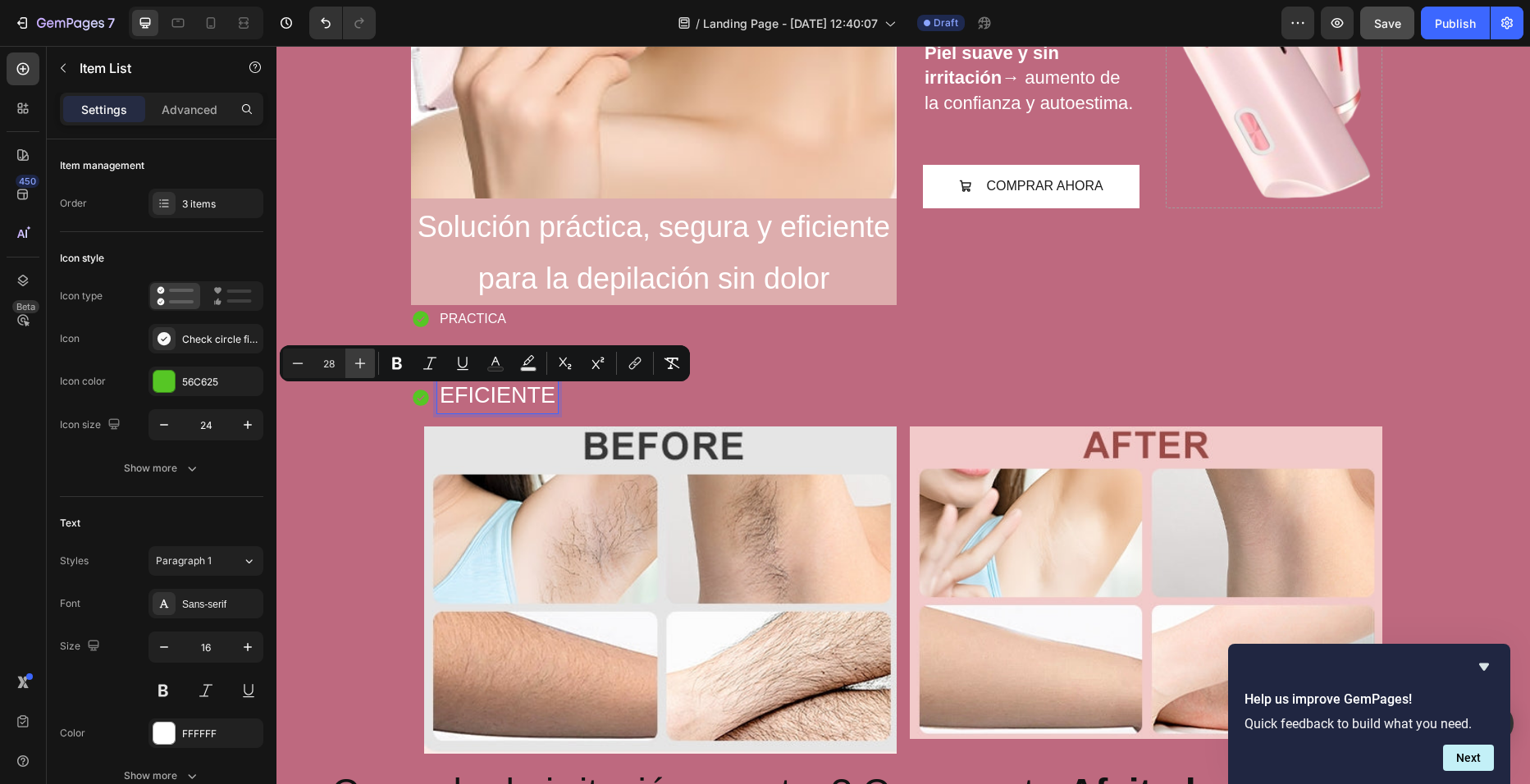
click at [360, 361] on icon "Editor contextual toolbar" at bounding box center [360, 363] width 17 height 17
type input "30"
click at [617, 398] on div "PRACTICA SEGURA EFICIENTE" at bounding box center [654, 360] width 486 height 109
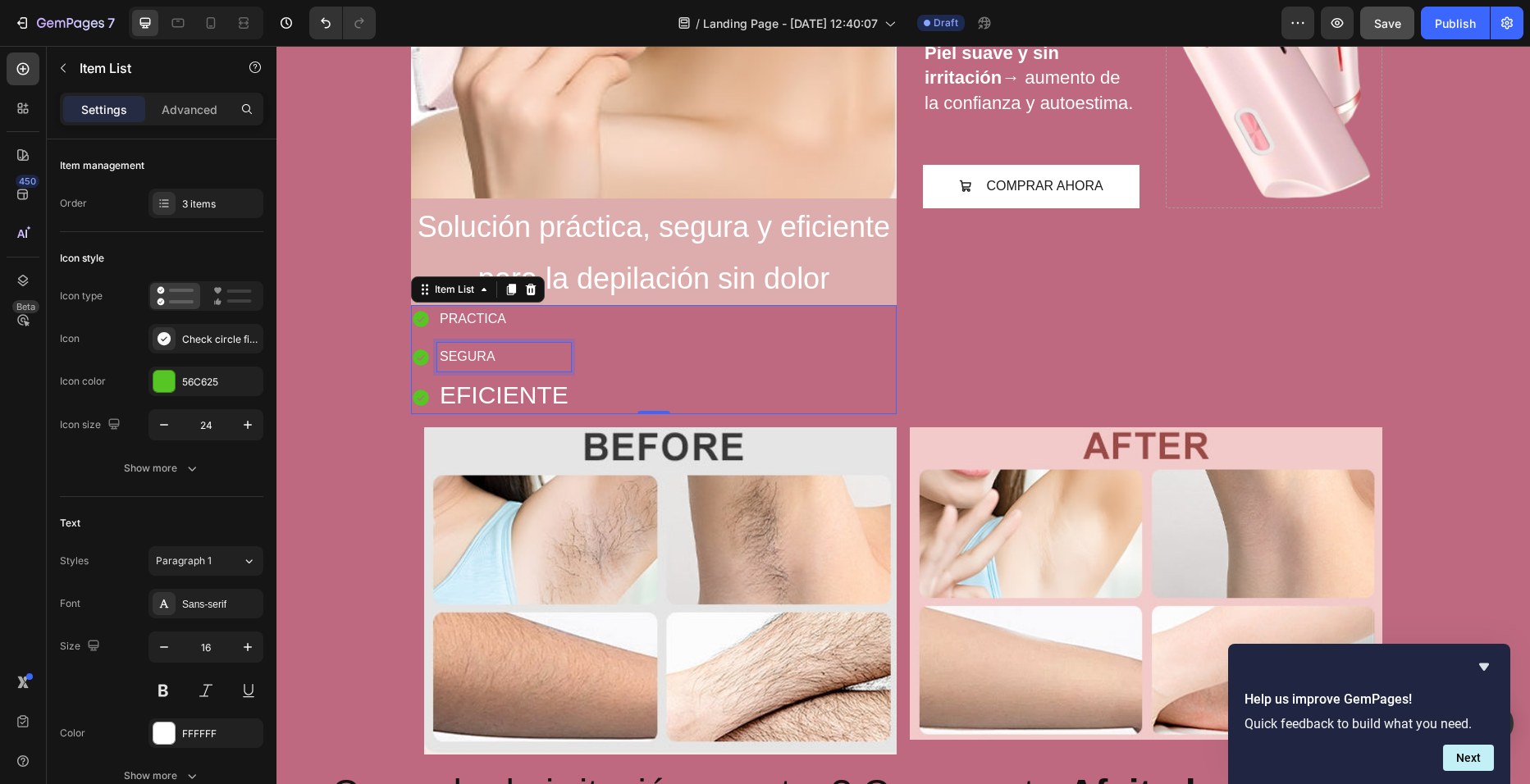
click at [457, 353] on p "SEGURA" at bounding box center [503, 358] width 129 height 24
drag, startPoint x: 504, startPoint y: 358, endPoint x: 429, endPoint y: 364, distance: 75.2
click at [429, 364] on div "SEGURA" at bounding box center [491, 357] width 160 height 29
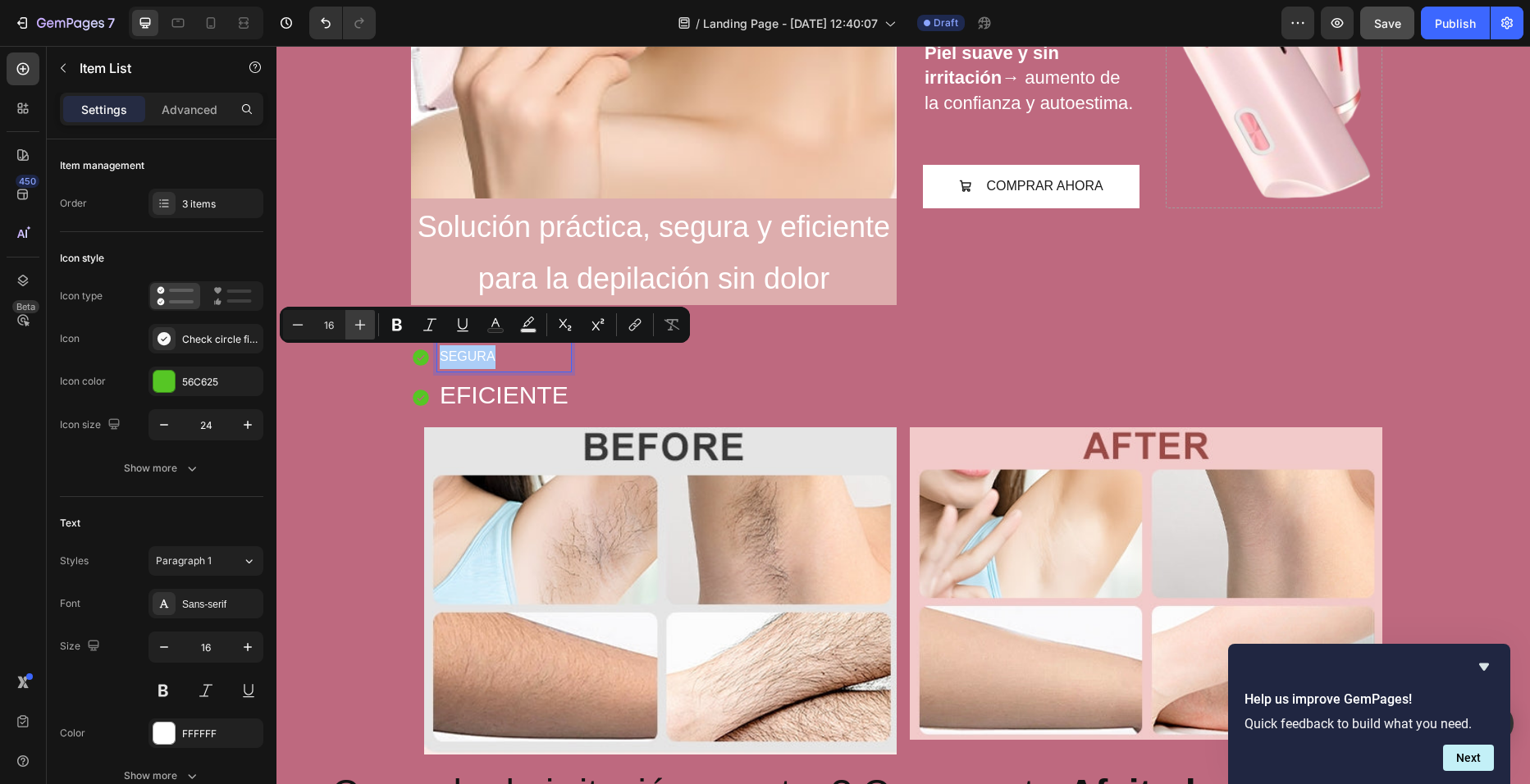
click at [359, 323] on icon "Editor contextual toolbar" at bounding box center [360, 325] width 17 height 17
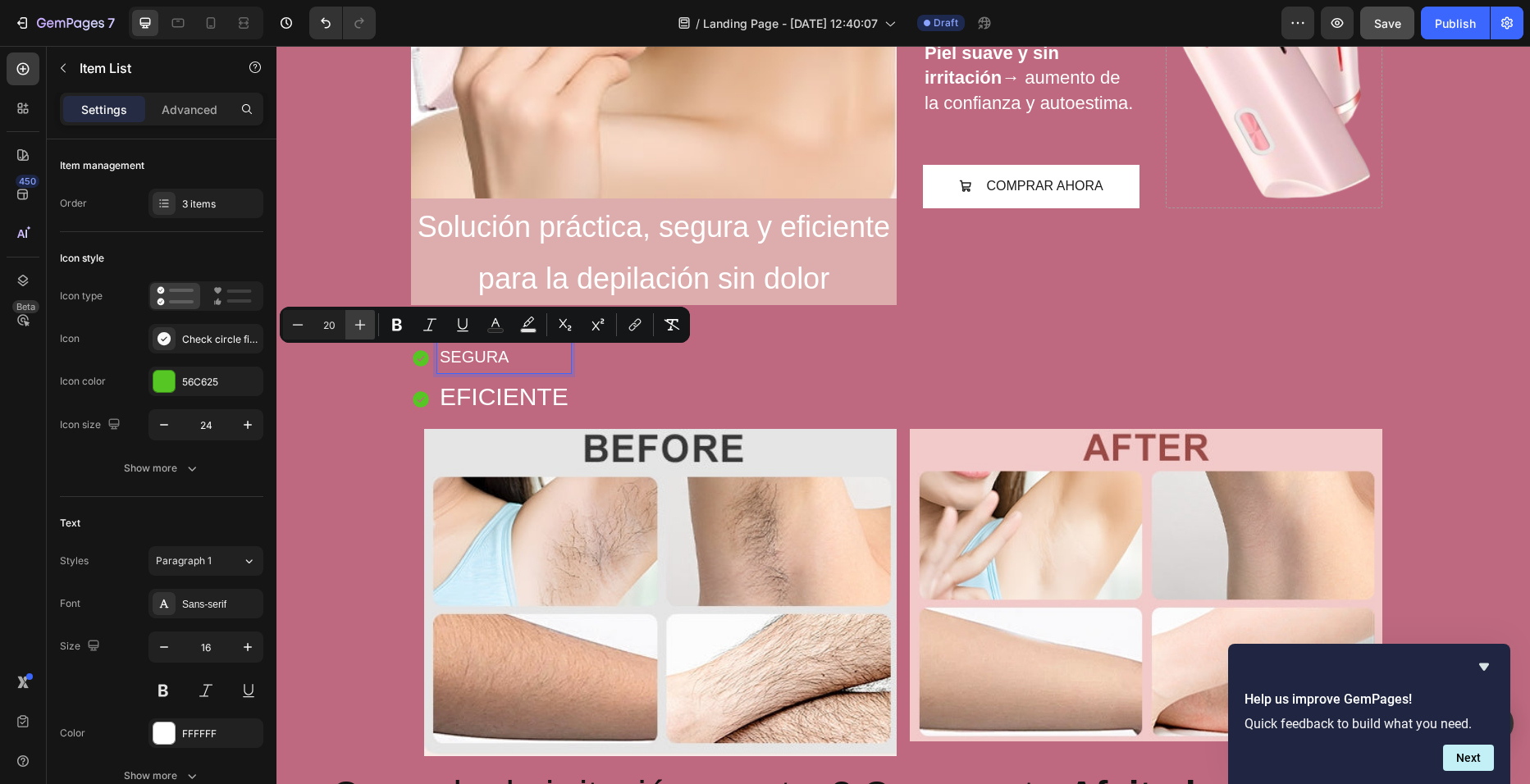
click at [359, 323] on icon "Editor contextual toolbar" at bounding box center [360, 325] width 17 height 17
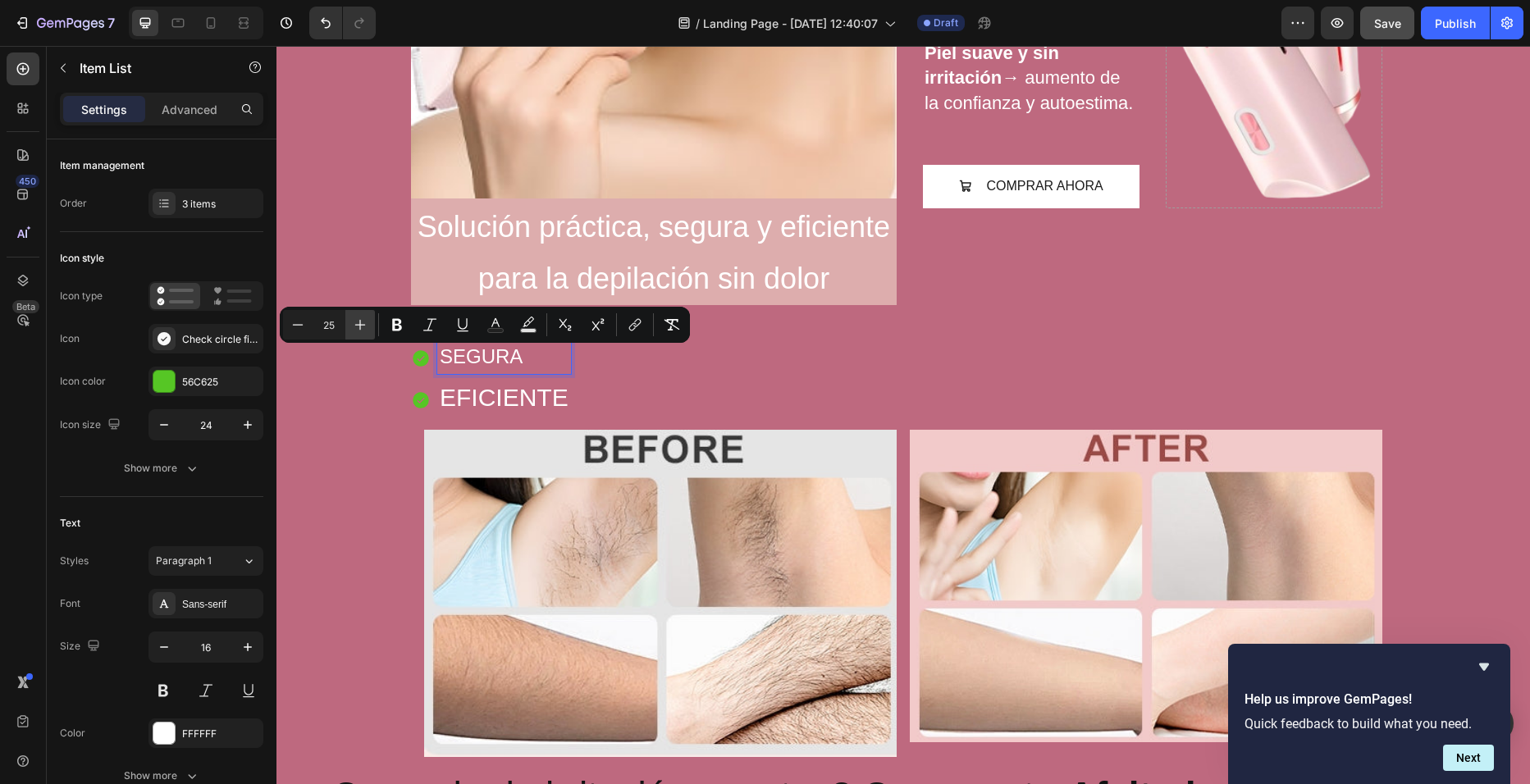
click at [359, 323] on icon "Editor contextual toolbar" at bounding box center [360, 325] width 17 height 17
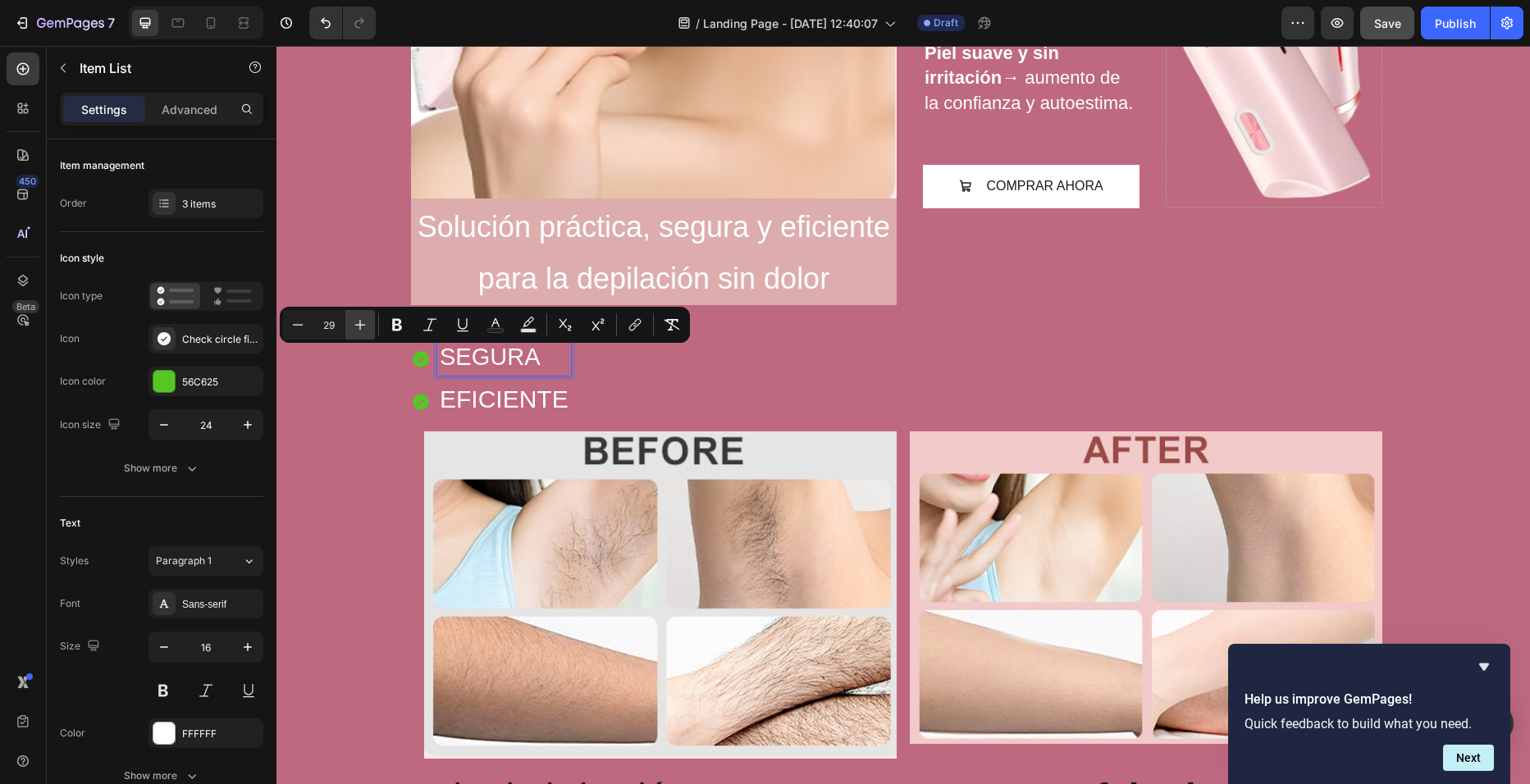
type input "30"
click at [632, 378] on div "PRACTICA SEGURA EFICIENTE" at bounding box center [654, 361] width 486 height 113
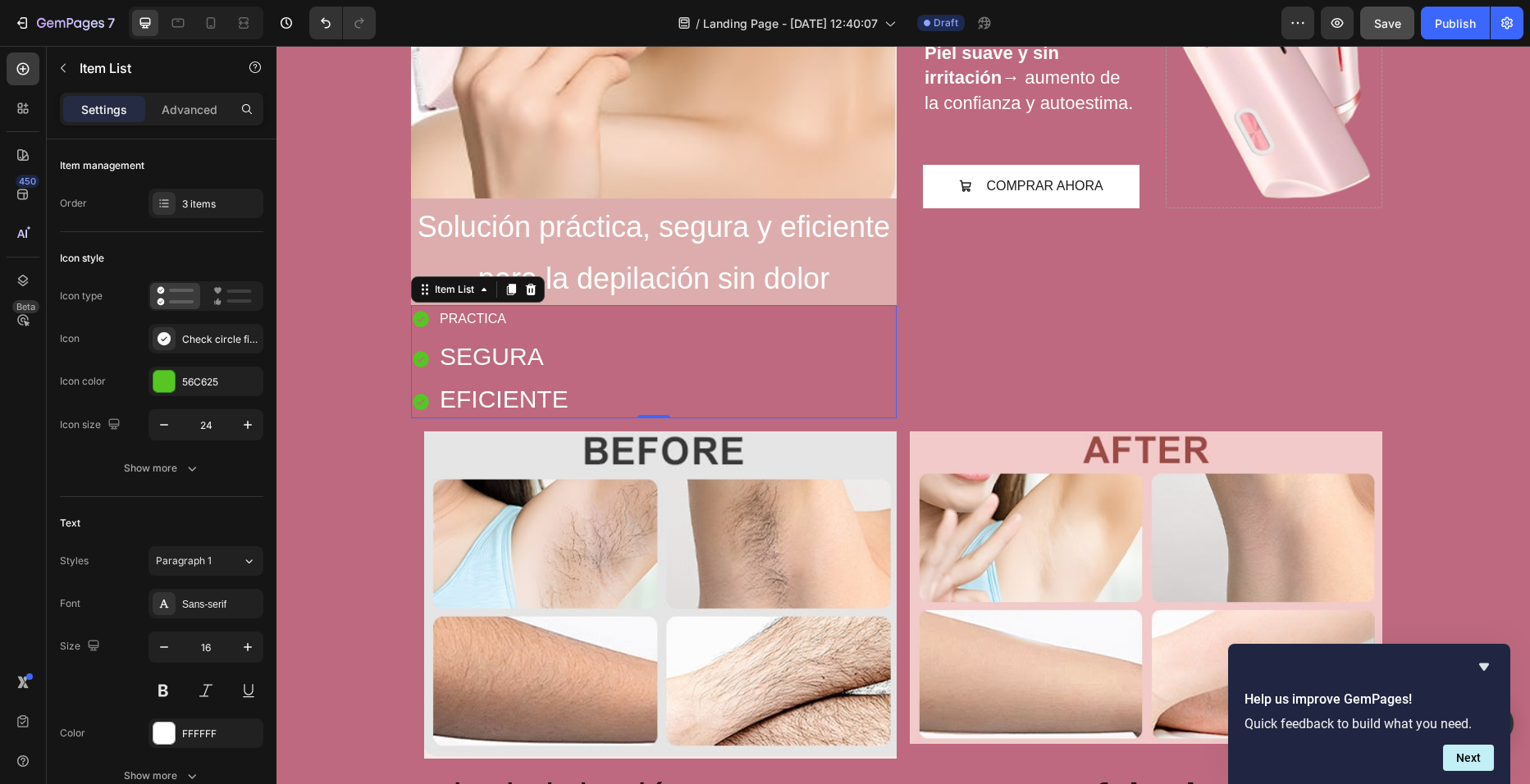
click at [488, 316] on p "PRACTICA" at bounding box center [503, 320] width 129 height 24
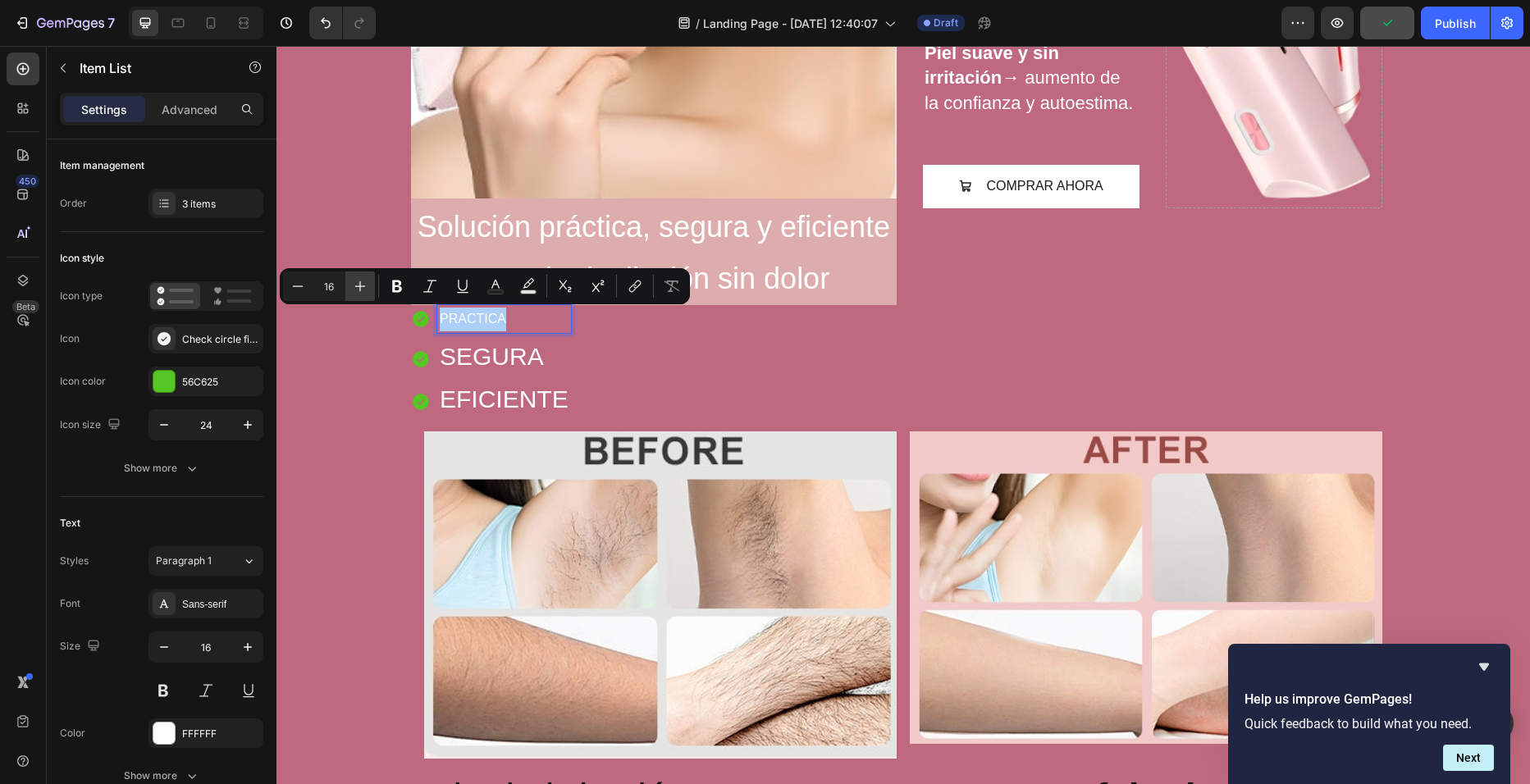
click at [358, 289] on icon "Editor contextual toolbar" at bounding box center [360, 286] width 17 height 17
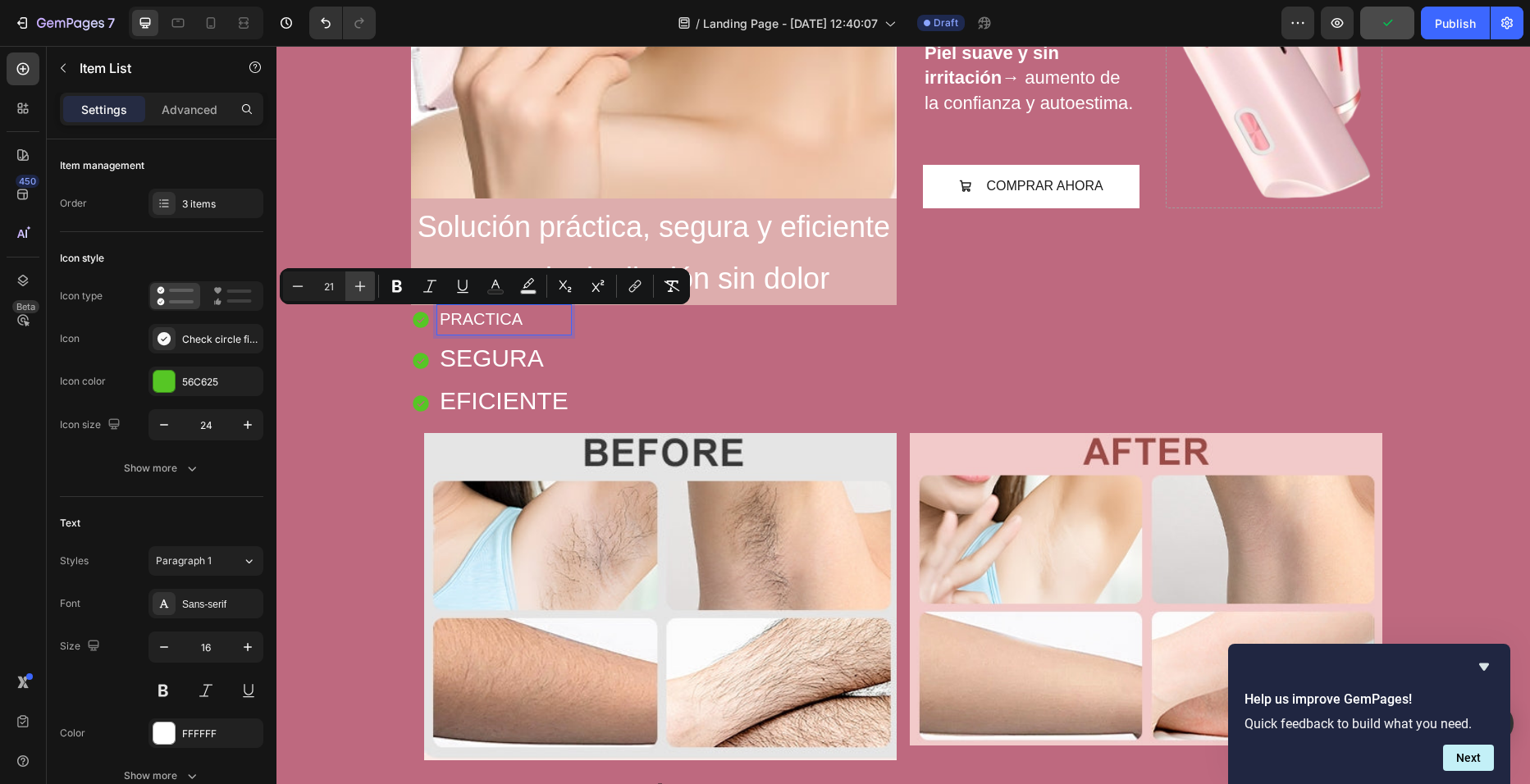
click at [358, 289] on icon "Editor contextual toolbar" at bounding box center [360, 286] width 17 height 17
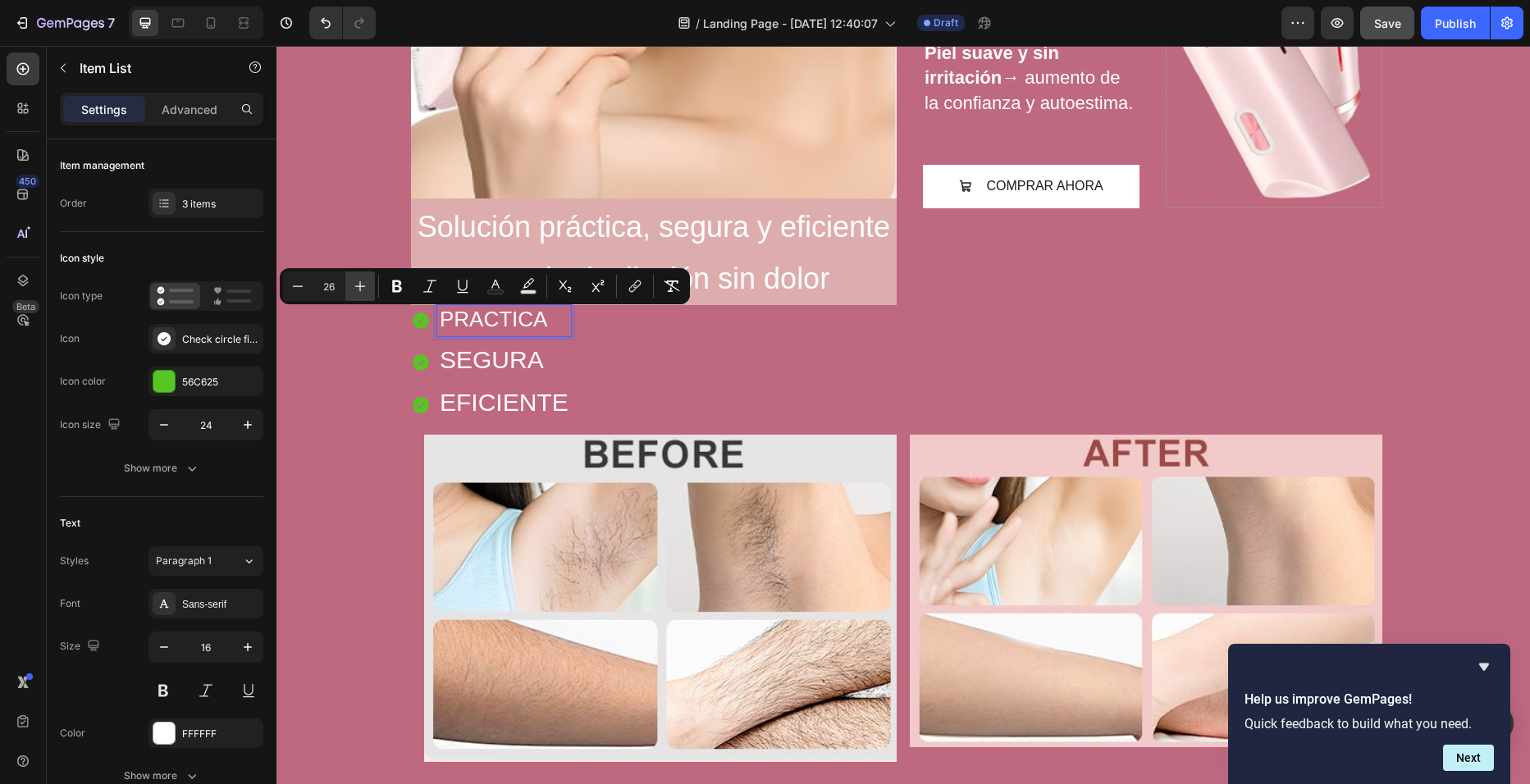
click at [358, 289] on icon "Editor contextual toolbar" at bounding box center [360, 286] width 17 height 17
type input "30"
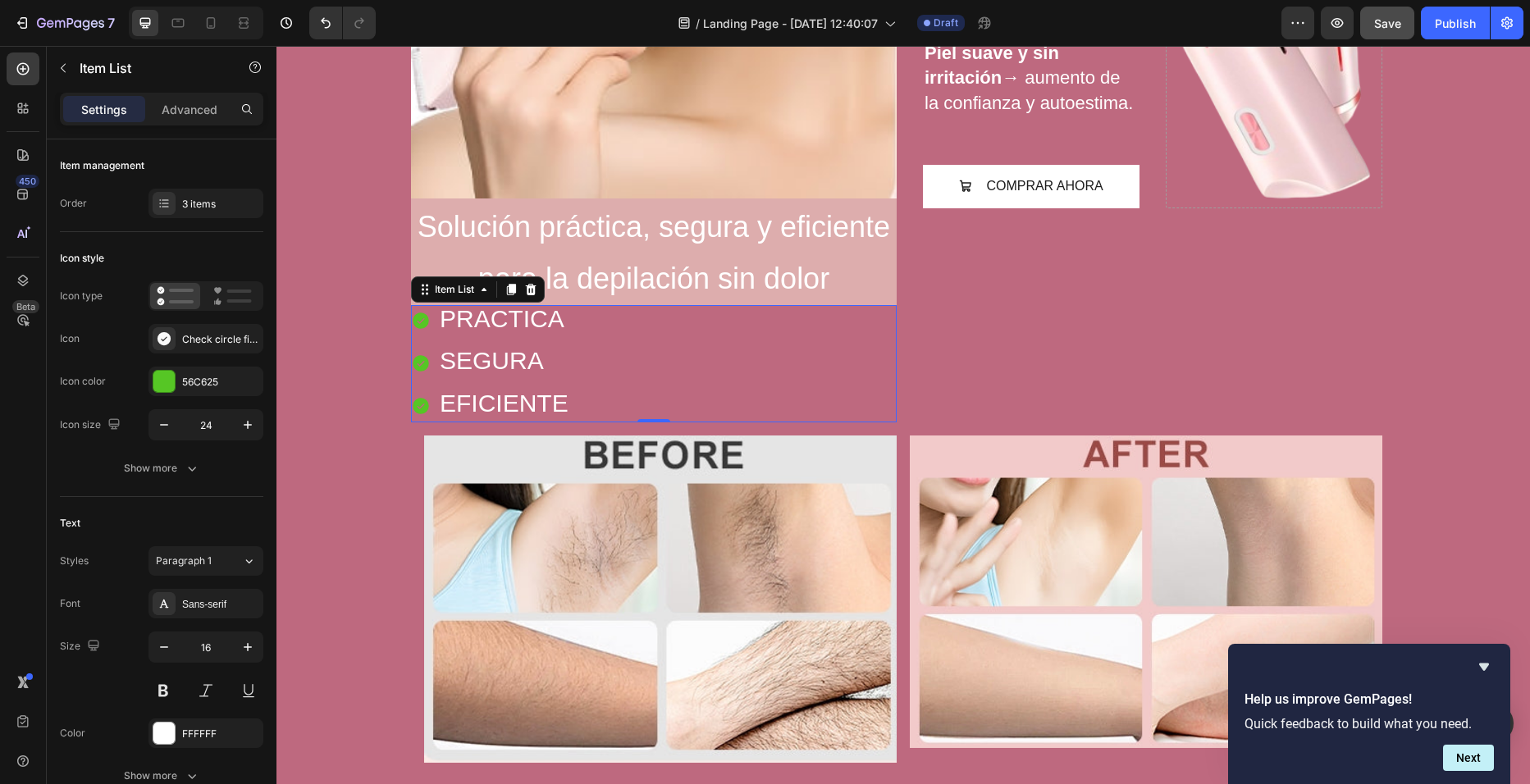
click at [588, 355] on div "PRACTICA SEGURA EFICIENTE" at bounding box center [654, 363] width 486 height 118
click at [172, 211] on div at bounding box center [164, 203] width 23 height 23
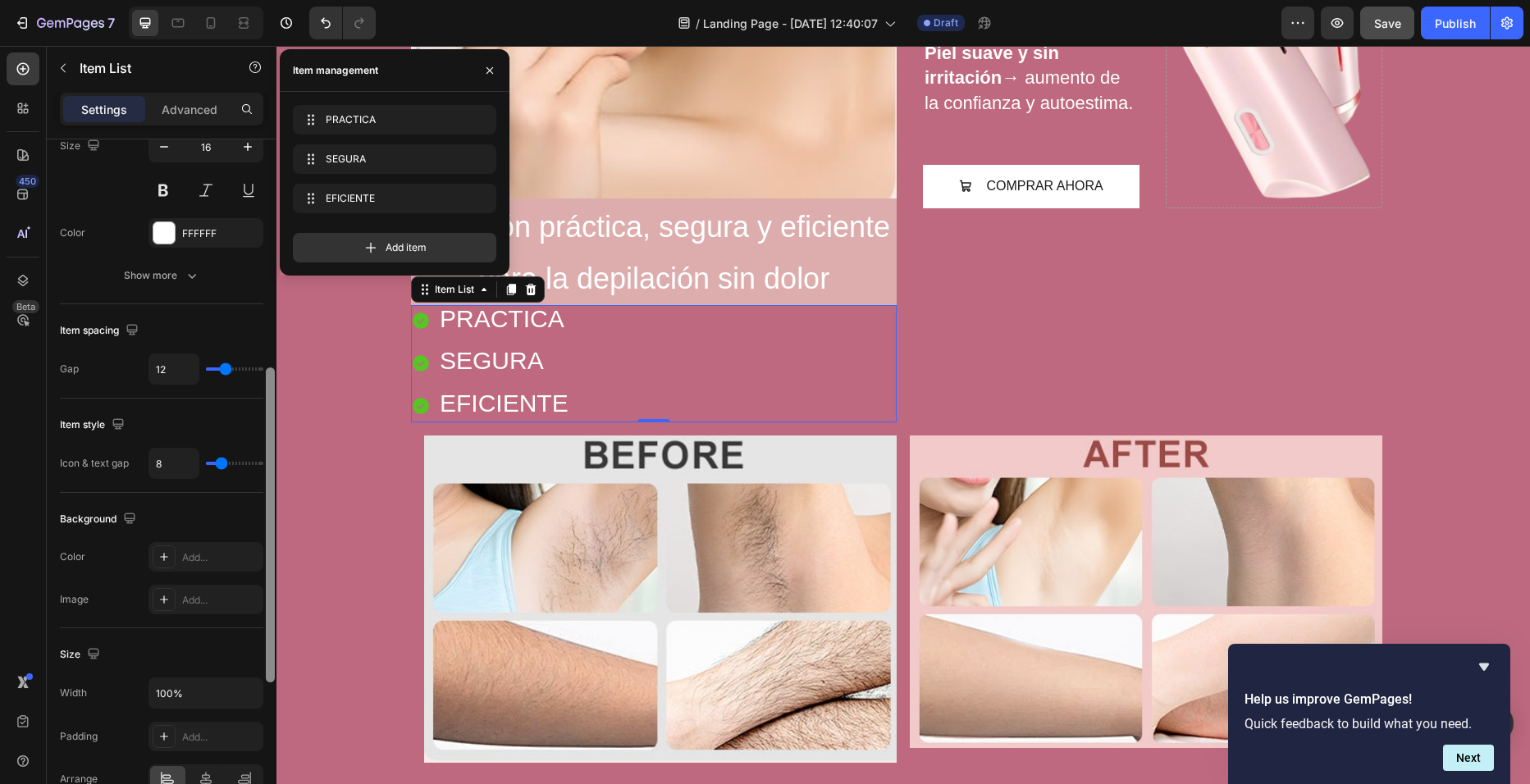
scroll to position [527, 0]
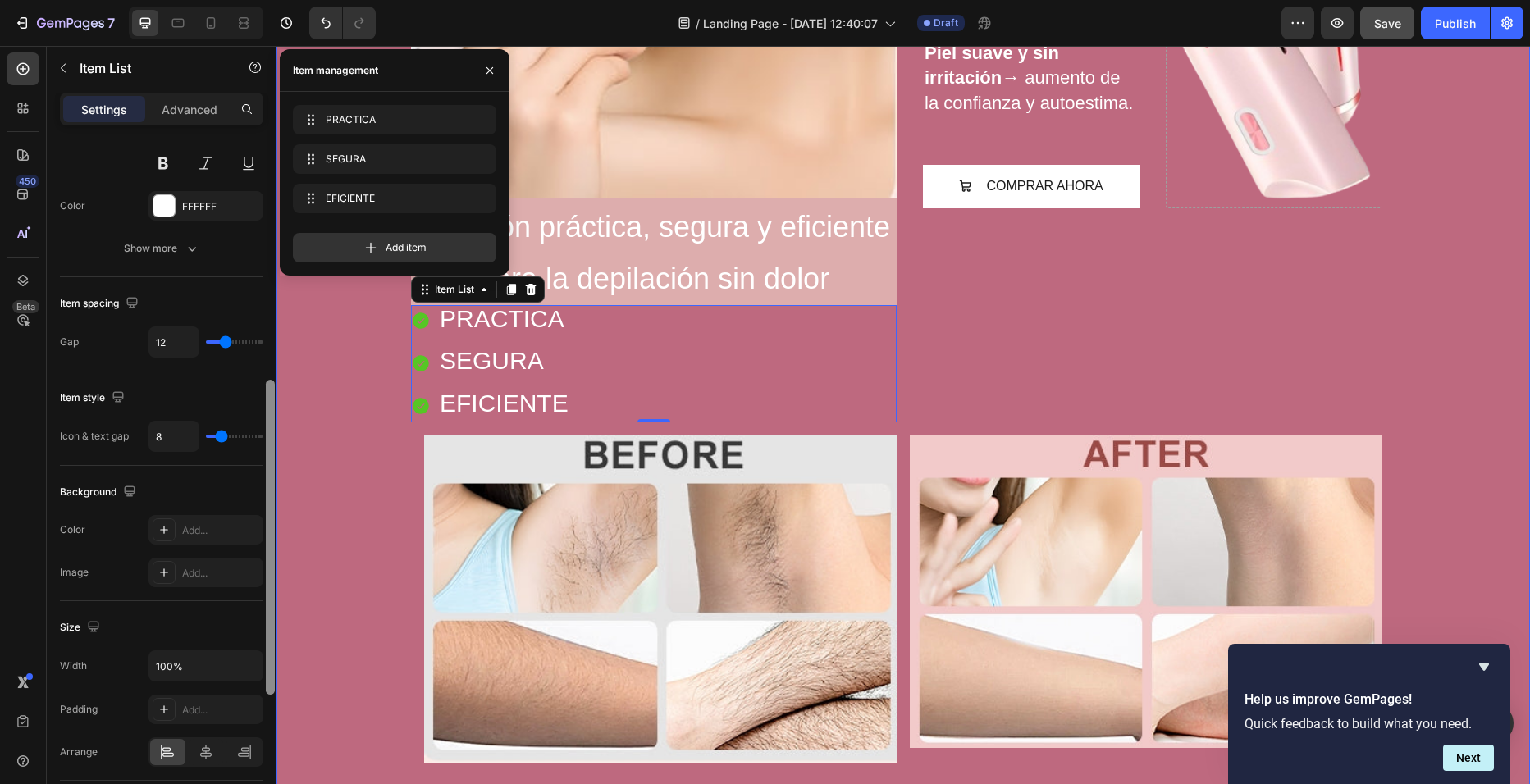
drag, startPoint x: 546, startPoint y: 305, endPoint x: 283, endPoint y: 712, distance: 484.6
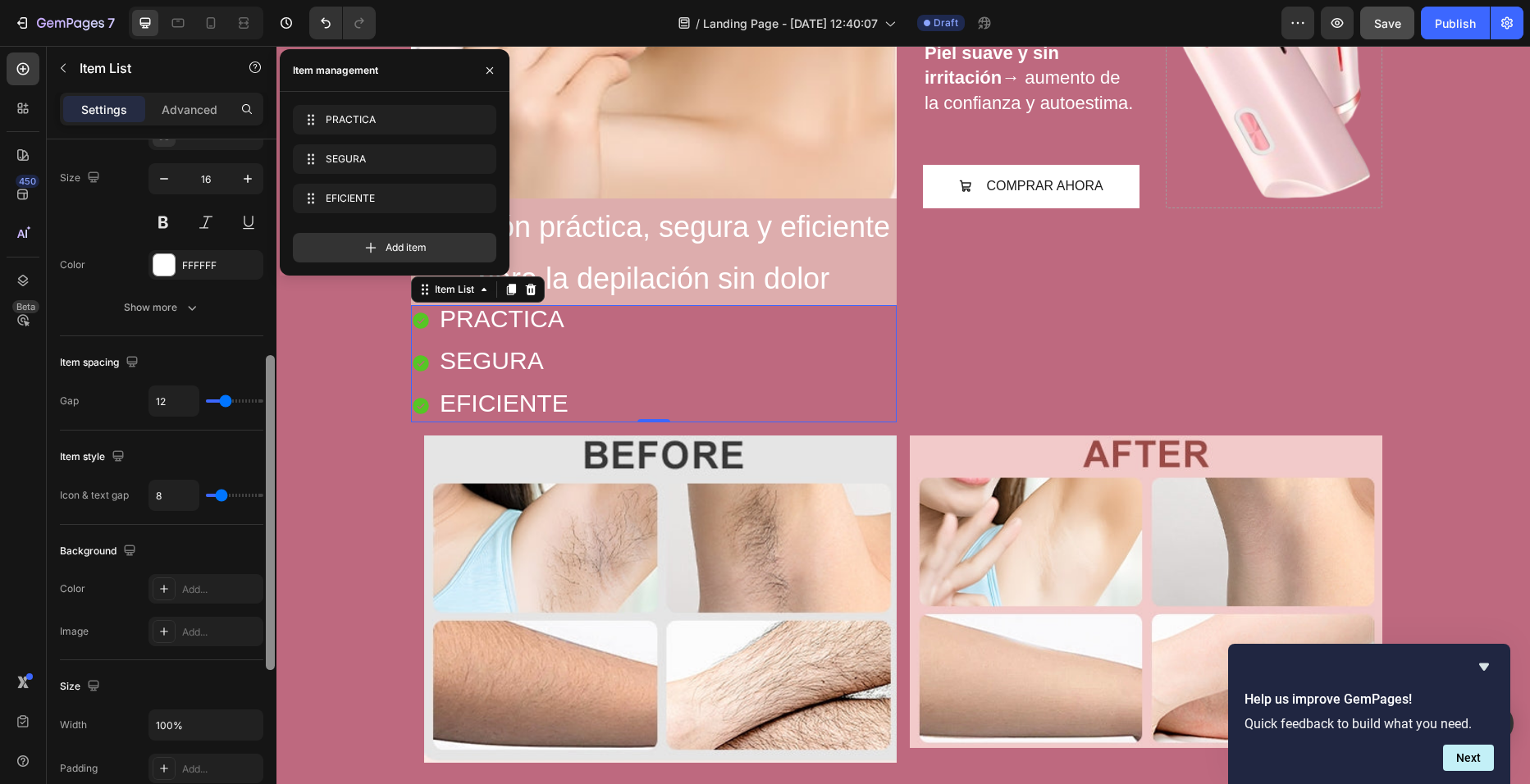
drag, startPoint x: 265, startPoint y: 648, endPoint x: 272, endPoint y: 476, distance: 172.1
click at [272, 476] on div at bounding box center [270, 487] width 12 height 691
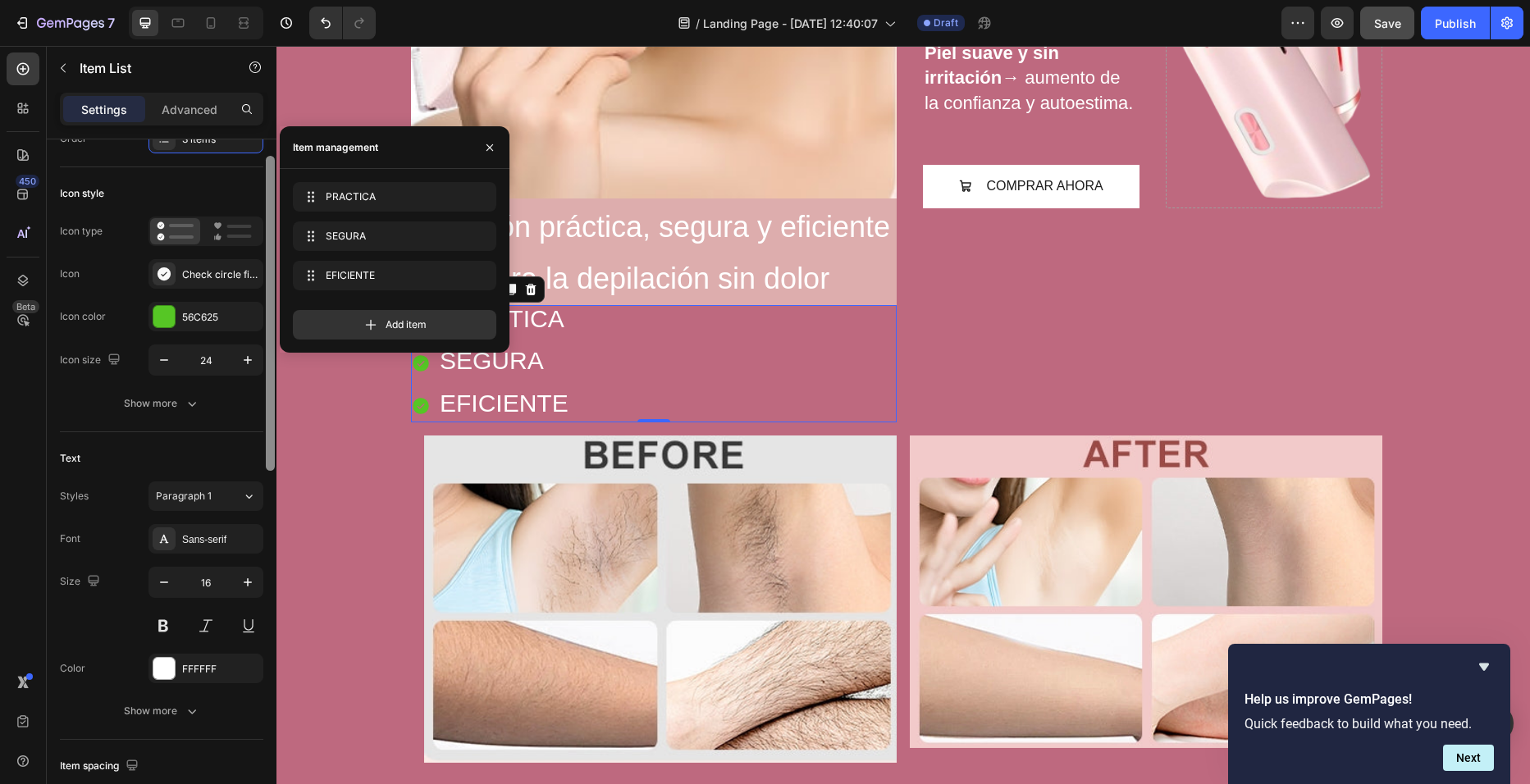
scroll to position [70, 0]
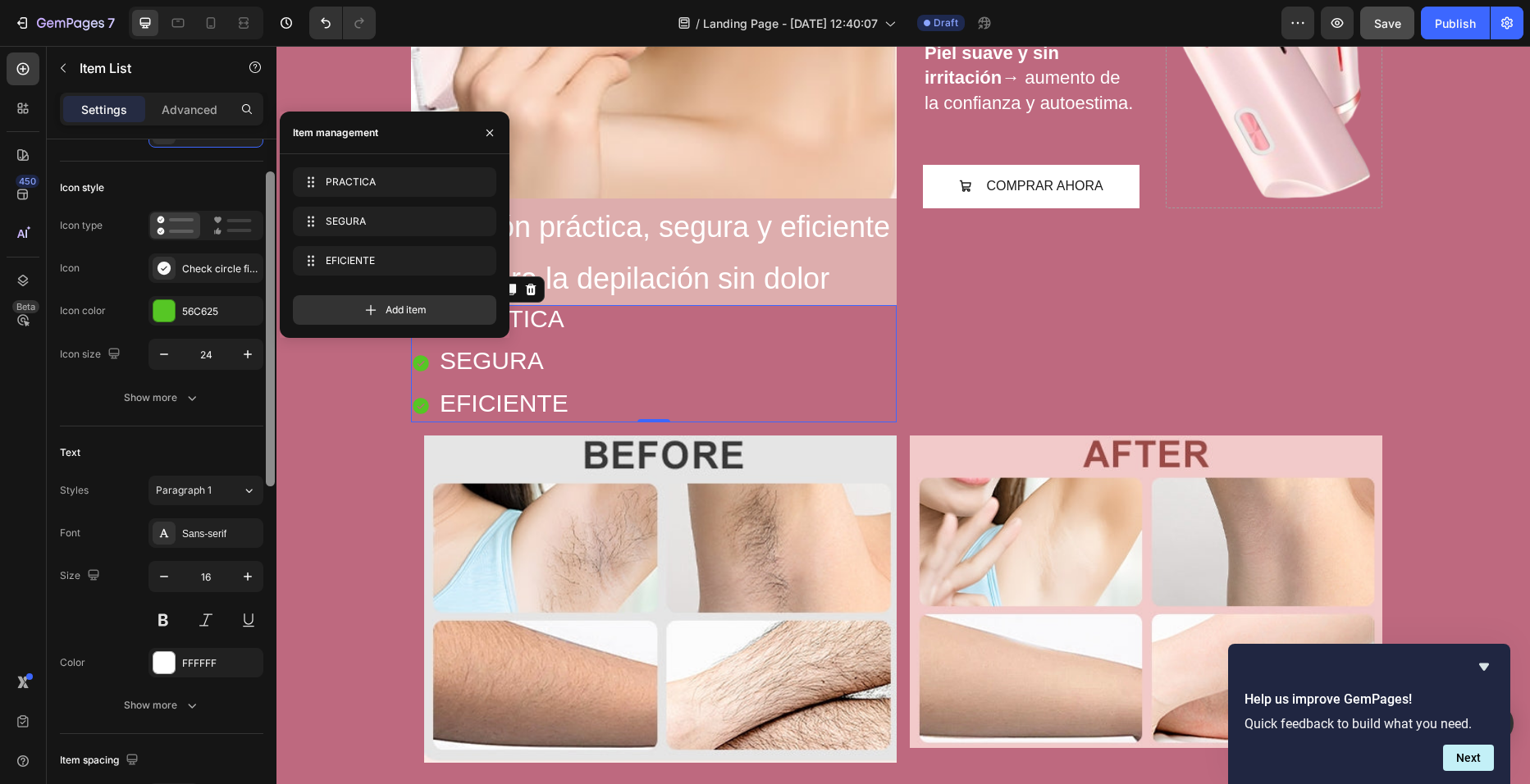
drag, startPoint x: 272, startPoint y: 476, endPoint x: 264, endPoint y: 291, distance: 185.2
click at [264, 291] on div at bounding box center [270, 485] width 12 height 691
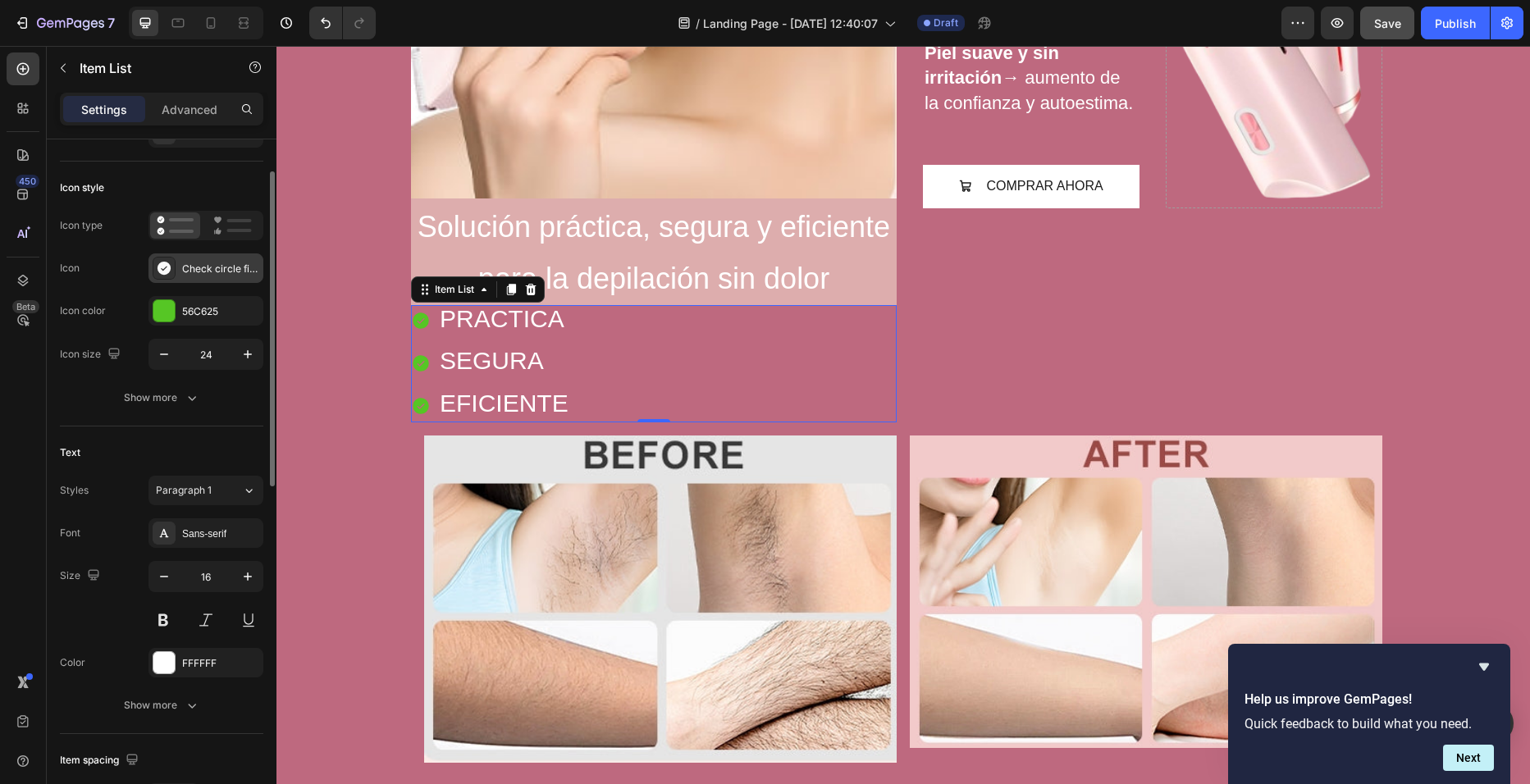
click at [214, 272] on div "Check circle filled" at bounding box center [221, 269] width 77 height 15
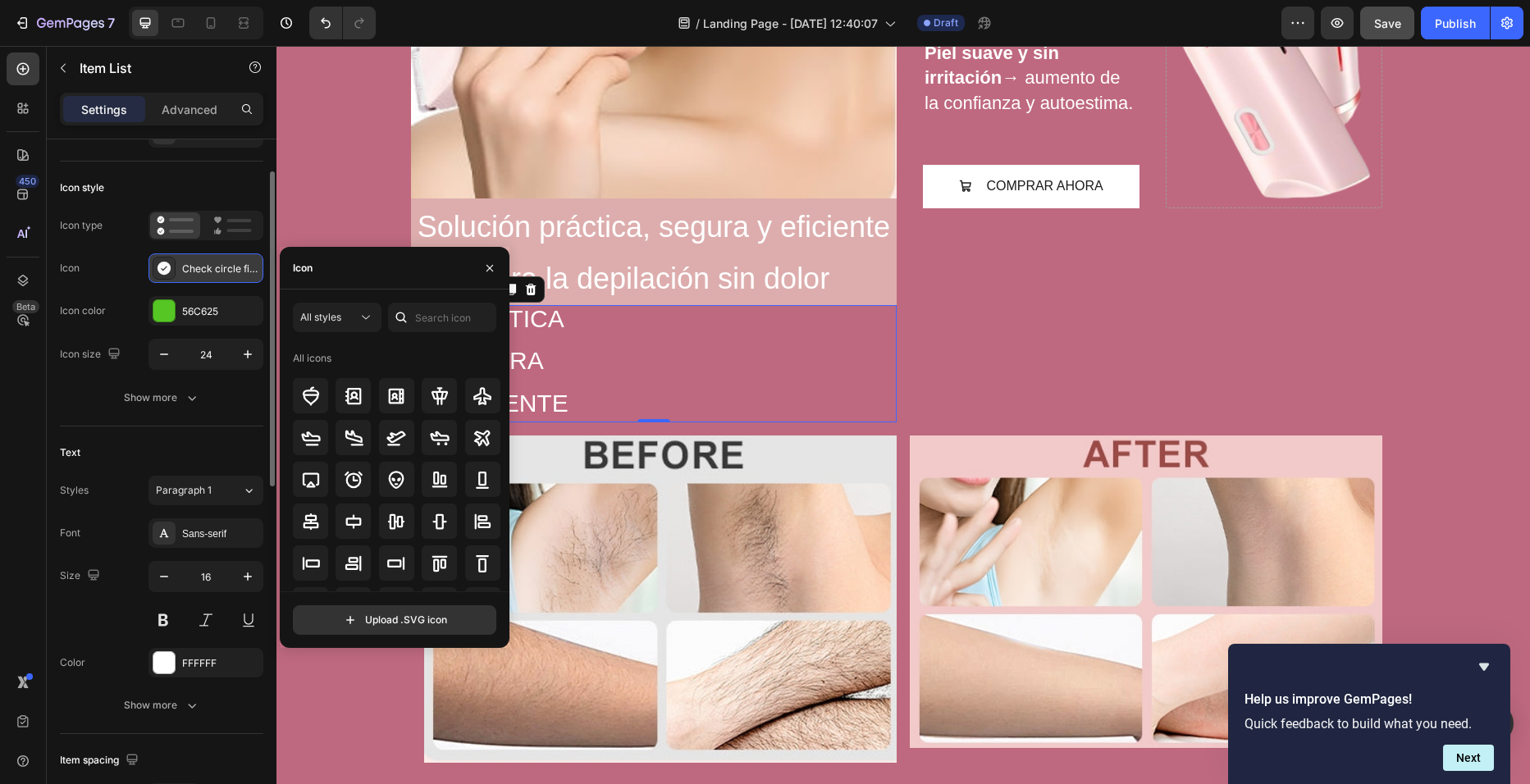
click at [214, 272] on div "Check circle filled" at bounding box center [221, 269] width 77 height 15
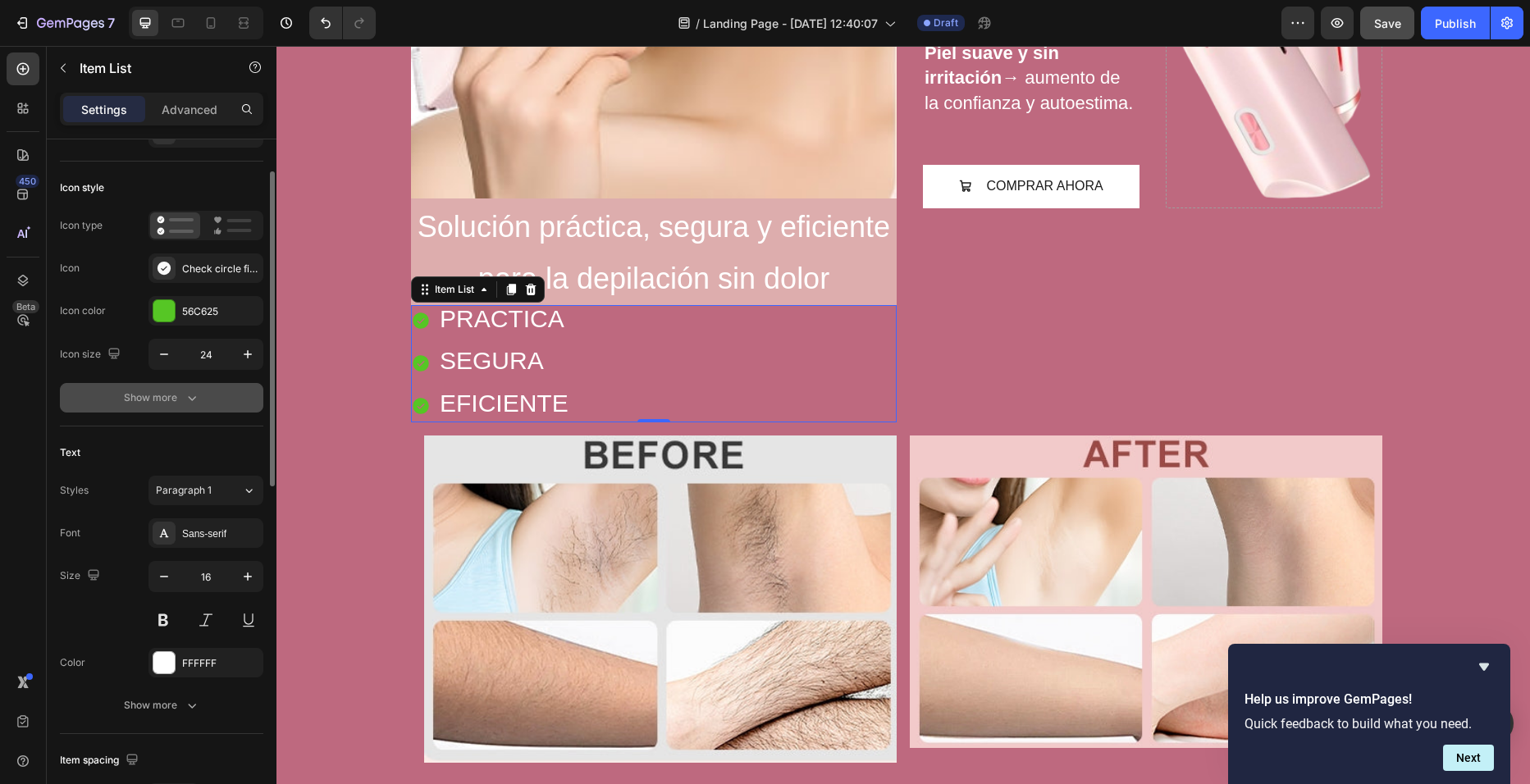
click at [201, 400] on button "Show more" at bounding box center [162, 398] width 204 height 30
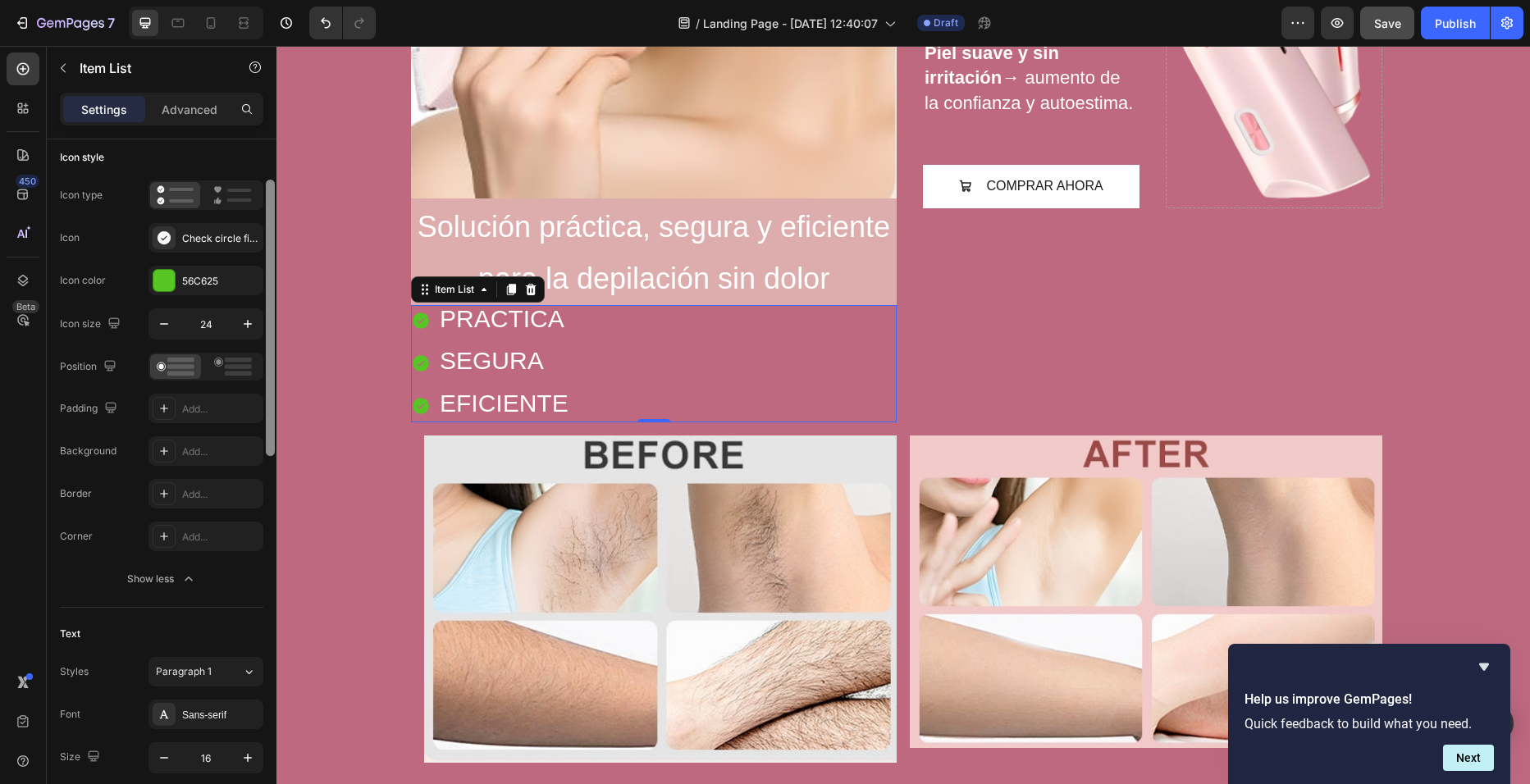
drag, startPoint x: 273, startPoint y: 426, endPoint x: 275, endPoint y: 439, distance: 13.2
click at [275, 439] on div at bounding box center [270, 485] width 12 height 691
click at [244, 367] on rect at bounding box center [238, 368] width 27 height 5
click at [196, 364] on div at bounding box center [175, 368] width 51 height 25
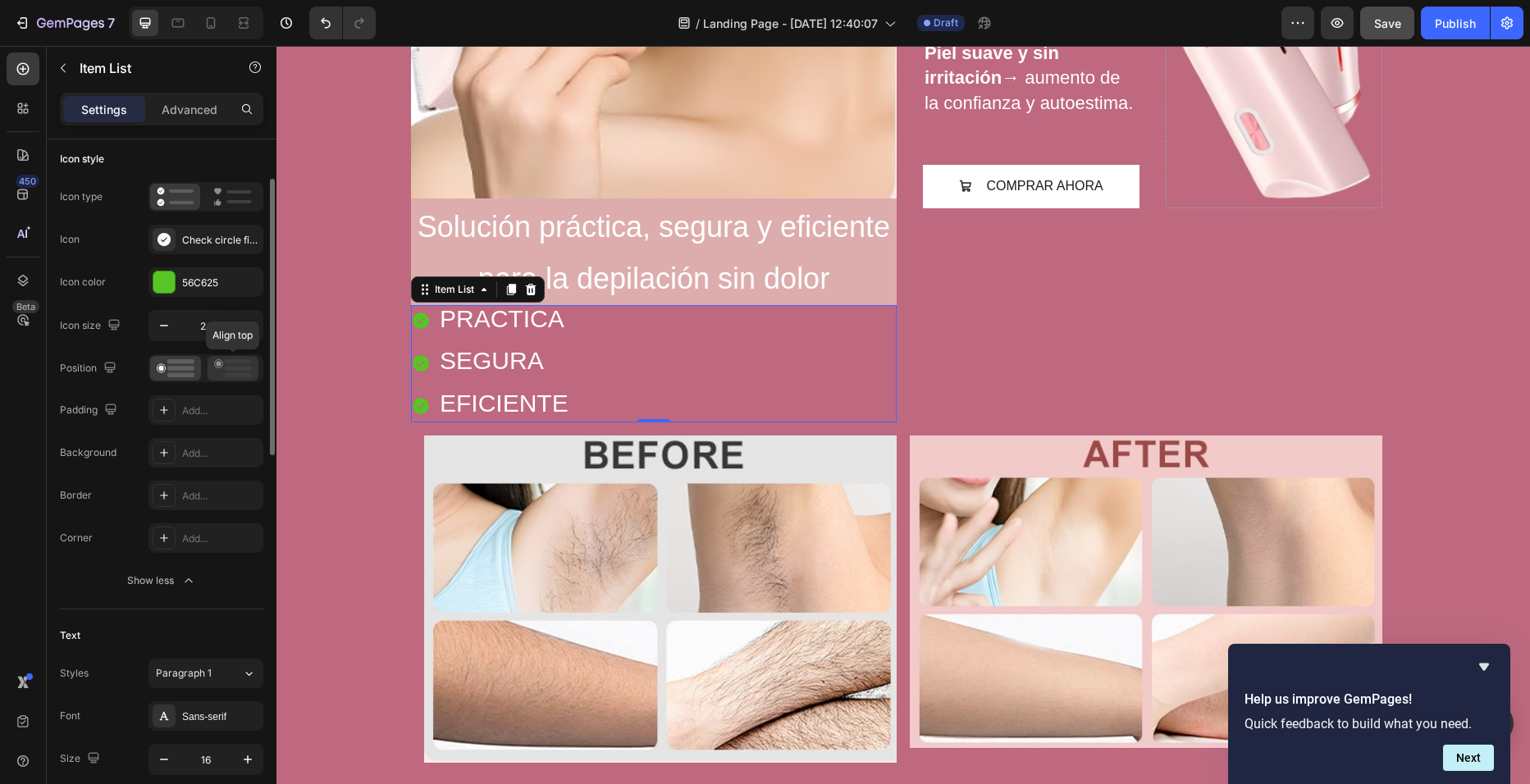
click at [247, 373] on icon at bounding box center [233, 368] width 38 height 18
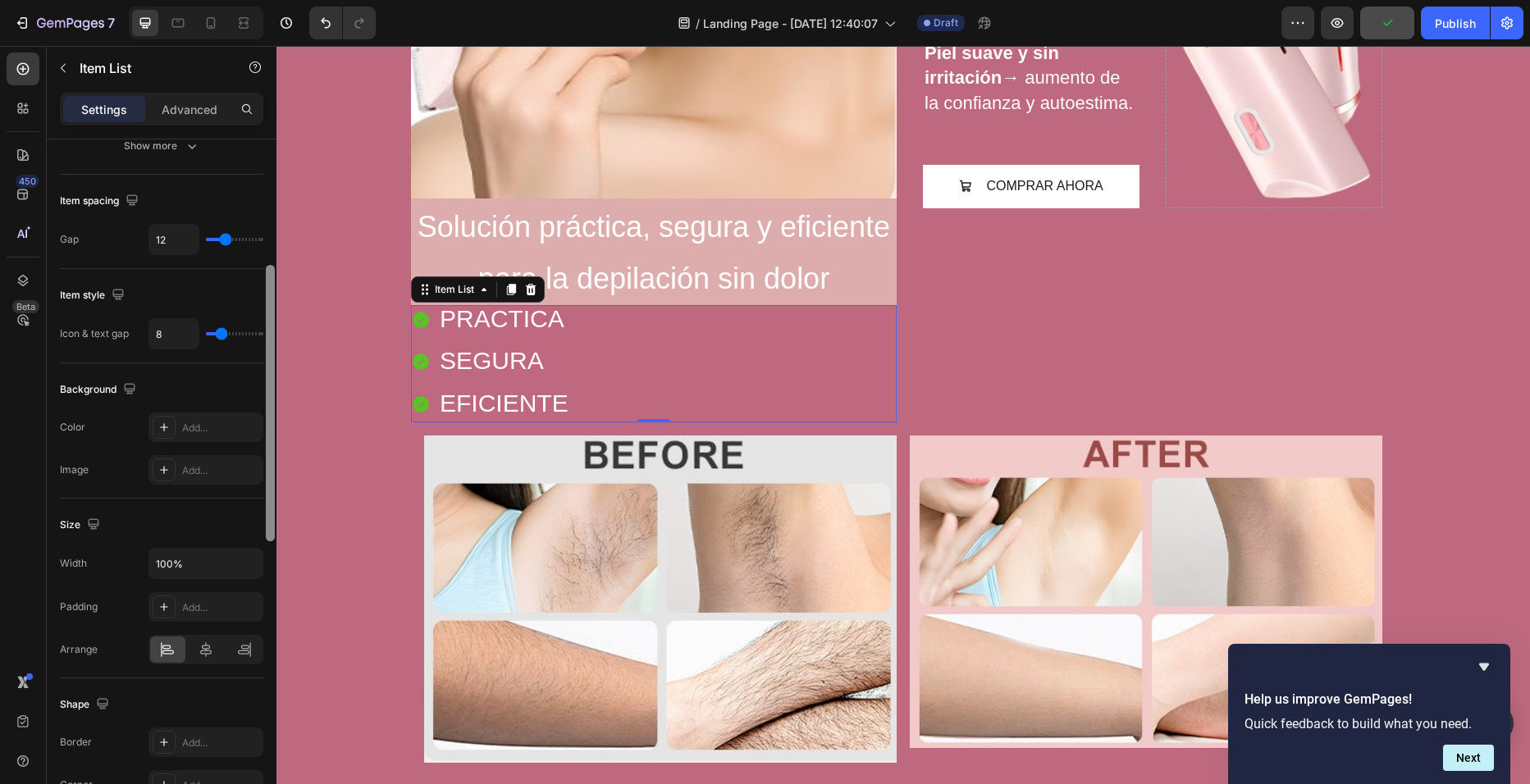
scroll to position [690, 0]
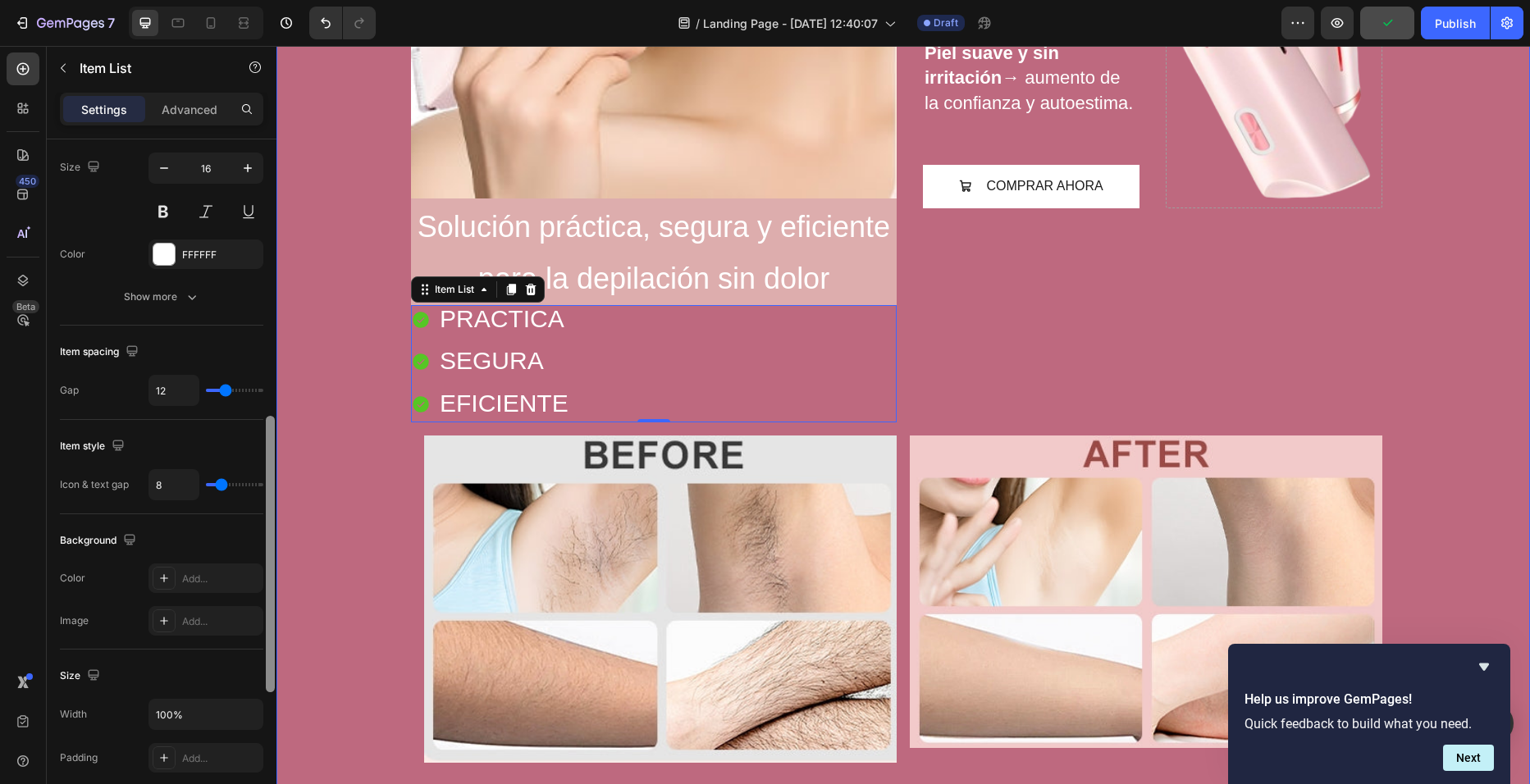
drag, startPoint x: 550, startPoint y: 432, endPoint x: 342, endPoint y: 200, distance: 311.6
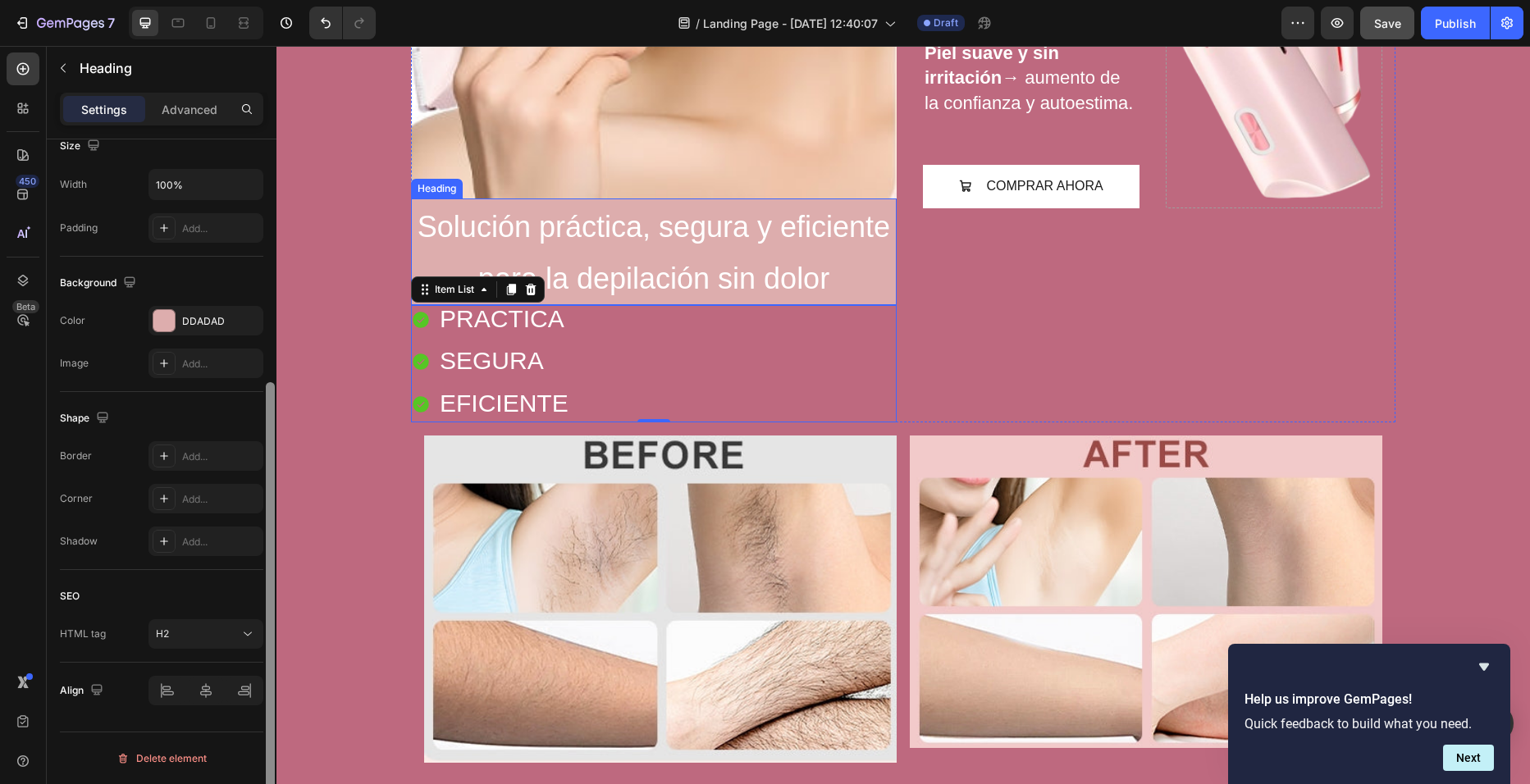
click at [768, 238] on span "Solución práctica, segura y eficiente para la depilación sin dolor" at bounding box center [654, 253] width 473 height 85
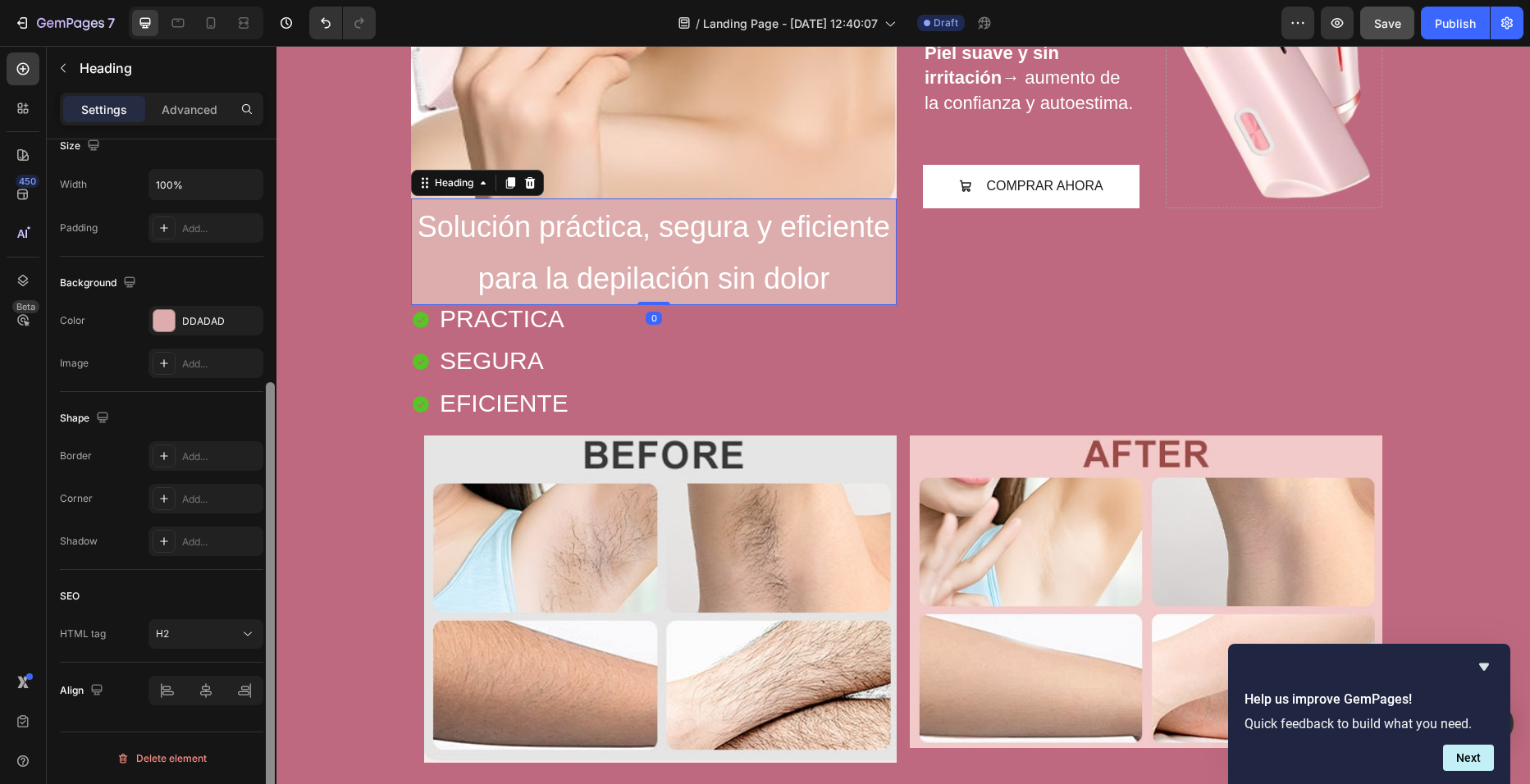
scroll to position [0, 0]
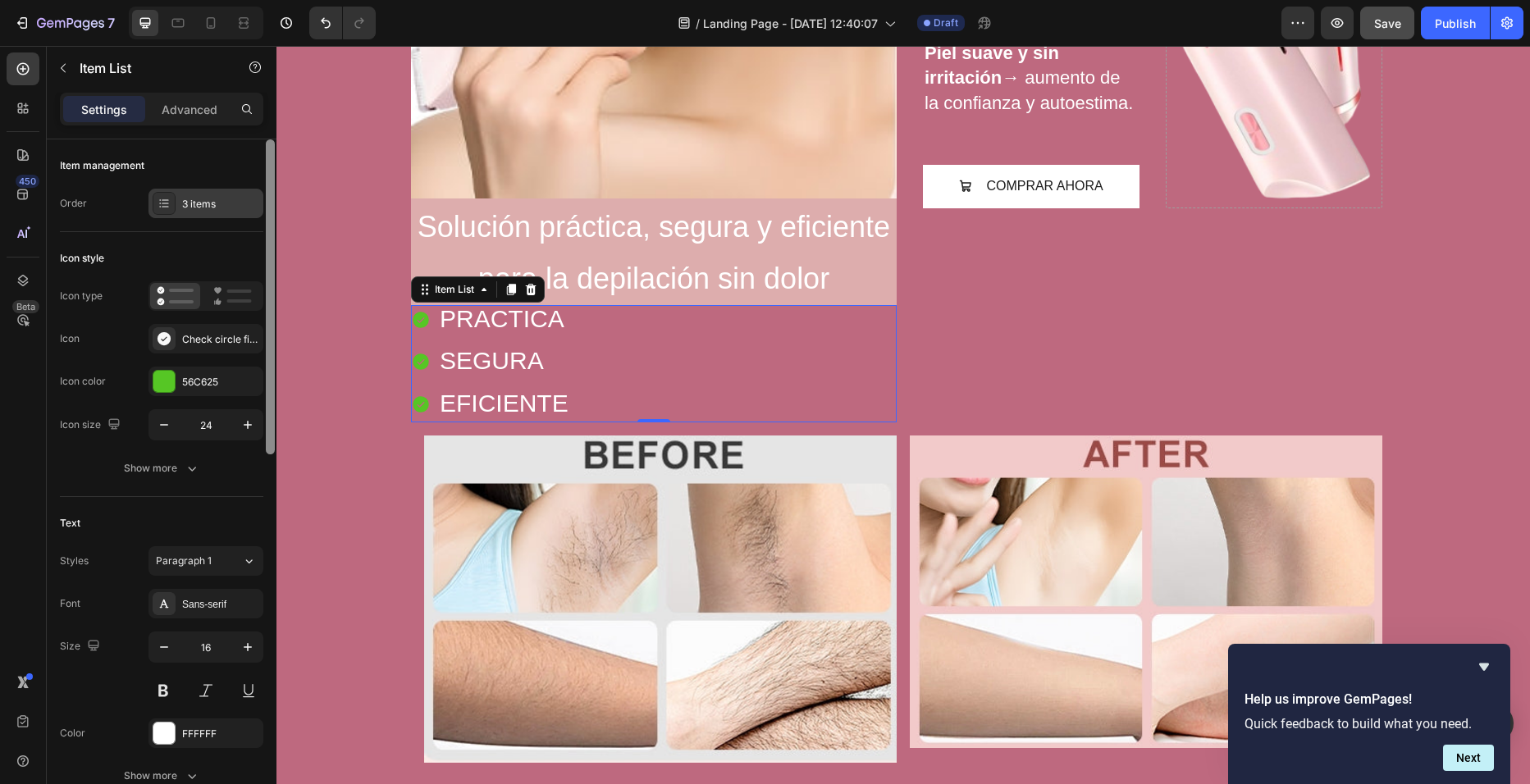
click at [182, 206] on div "3 items" at bounding box center [206, 204] width 115 height 30
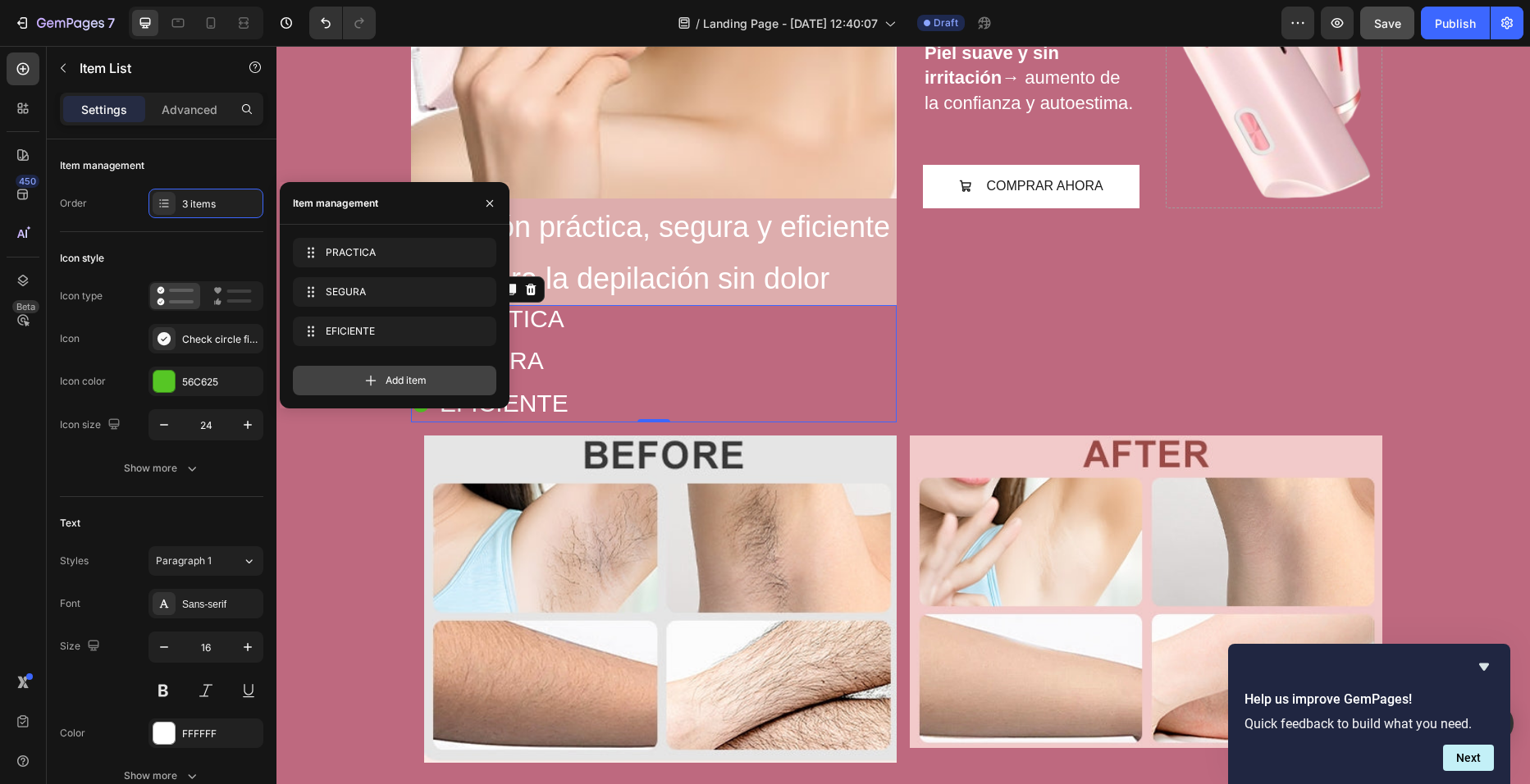
click at [380, 366] on div "Add item" at bounding box center [395, 381] width 204 height 30
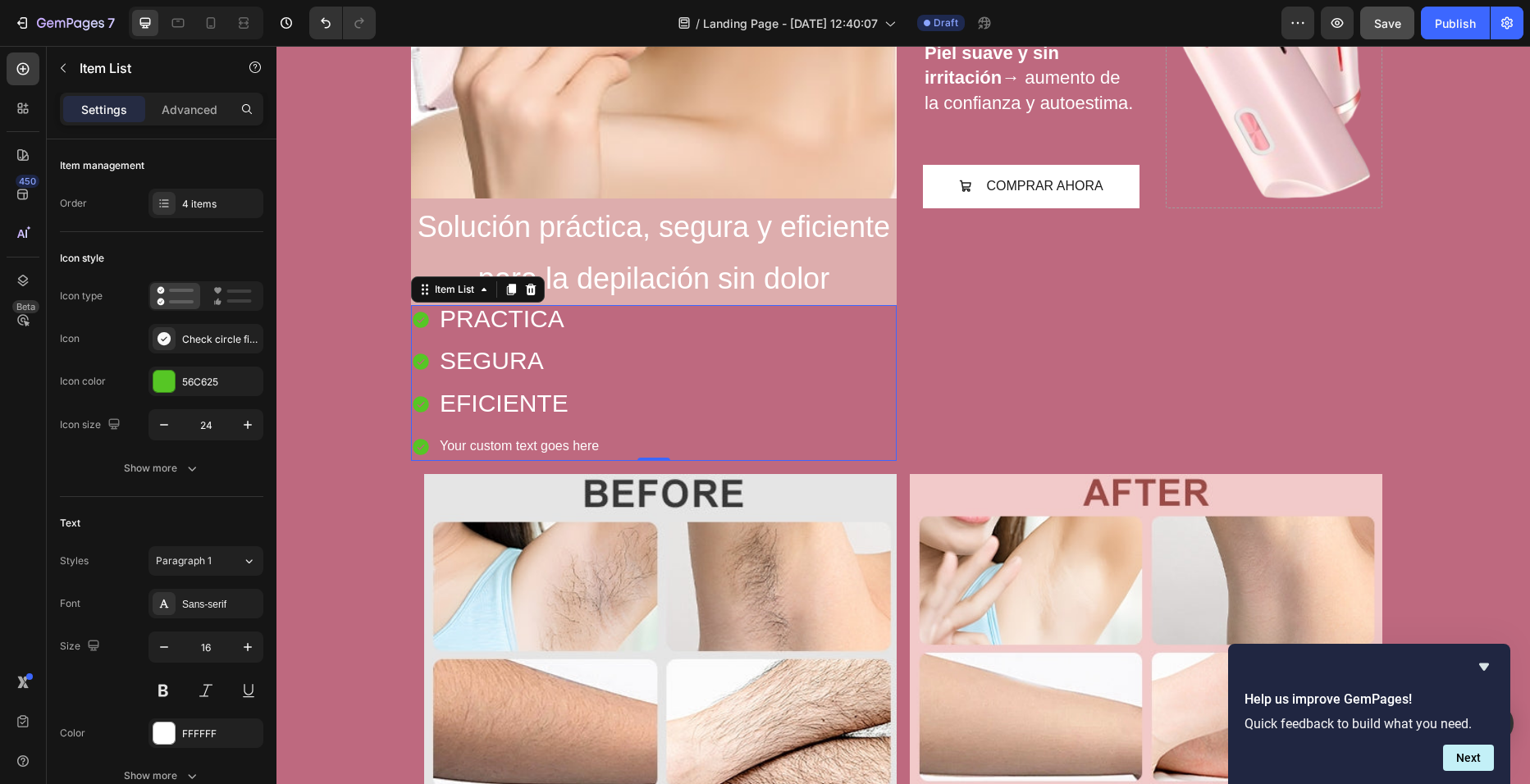
click at [580, 442] on div "Your custom text goes here" at bounding box center [519, 447] width 164 height 29
click at [580, 442] on p "Your custom text goes here" at bounding box center [519, 447] width 159 height 24
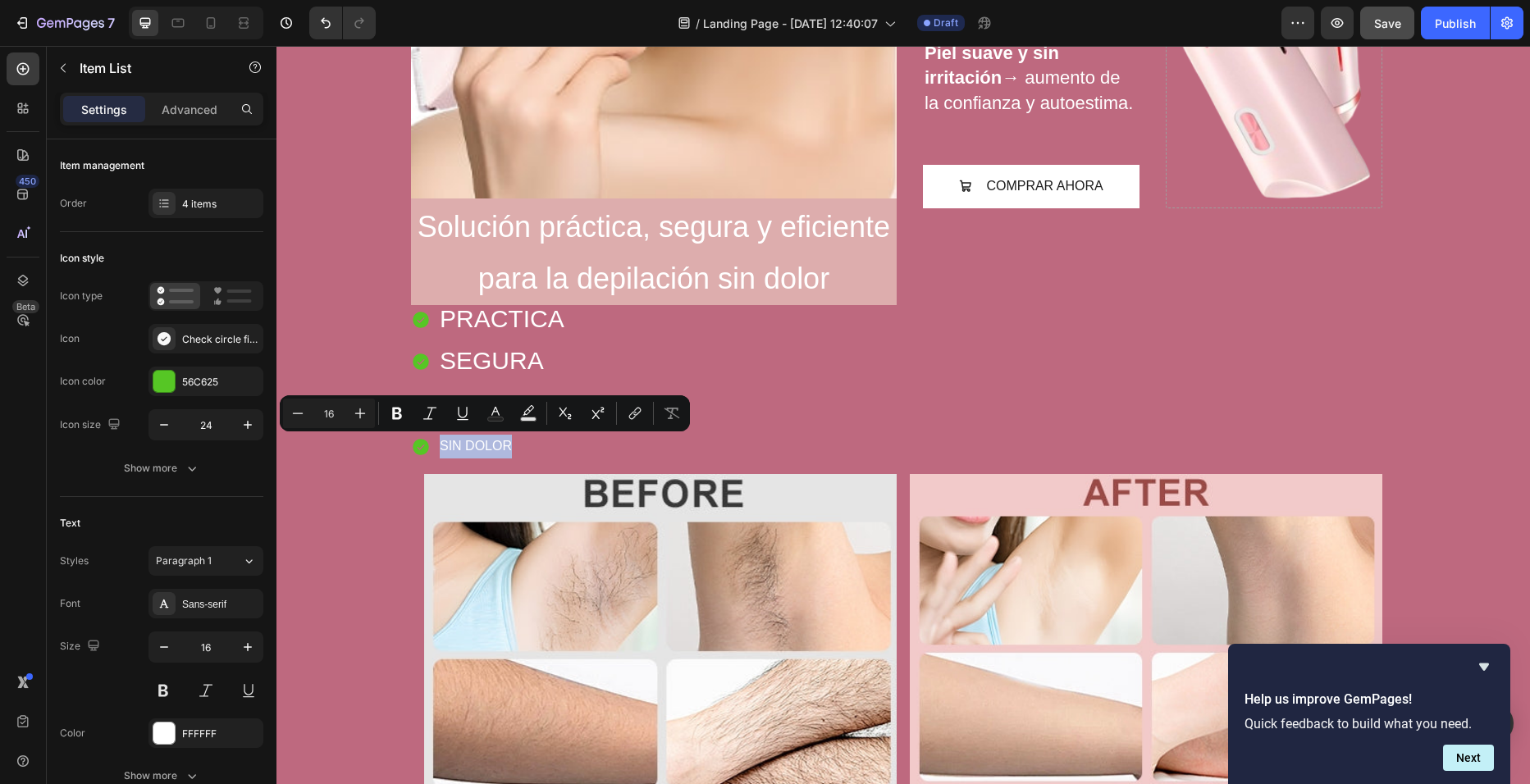
drag, startPoint x: 518, startPoint y: 442, endPoint x: 434, endPoint y: 452, distance: 84.6
click at [439, 452] on p "SIN DOLOR" at bounding box center [503, 447] width 129 height 24
click at [354, 409] on icon "Editor contextual toolbar" at bounding box center [360, 413] width 17 height 17
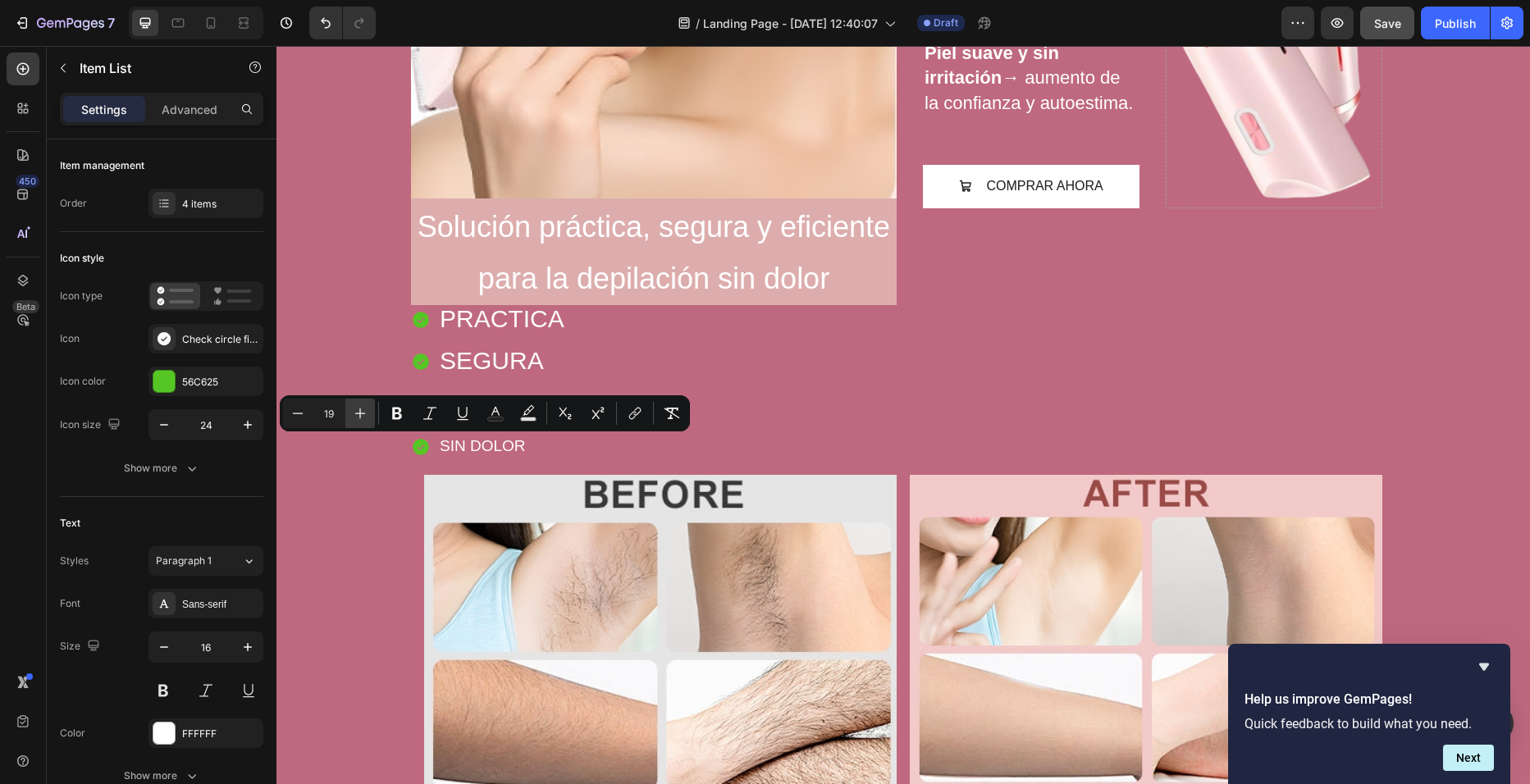
click at [354, 409] on icon "Editor contextual toolbar" at bounding box center [360, 413] width 17 height 17
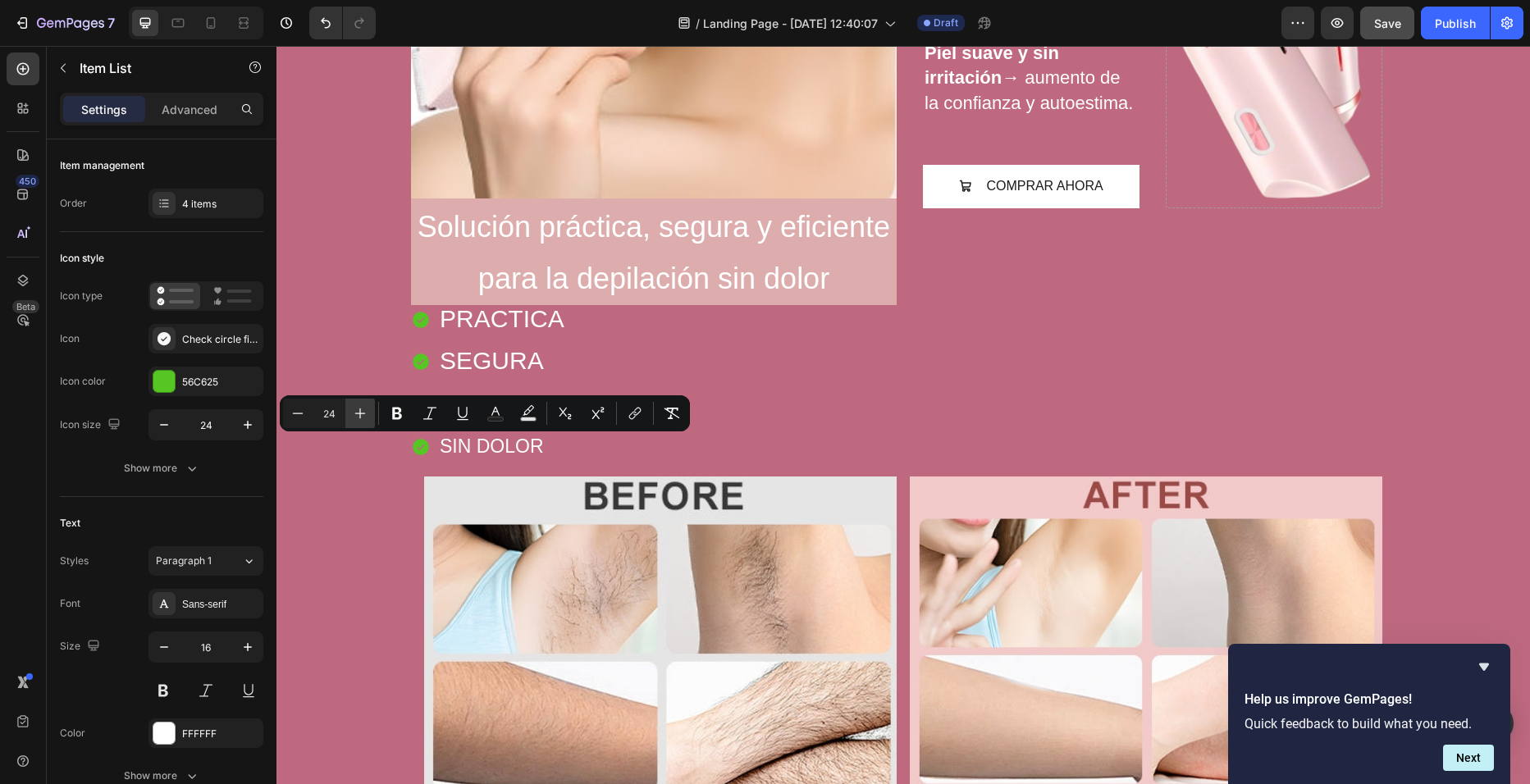
click at [354, 409] on icon "Editor contextual toolbar" at bounding box center [360, 413] width 17 height 17
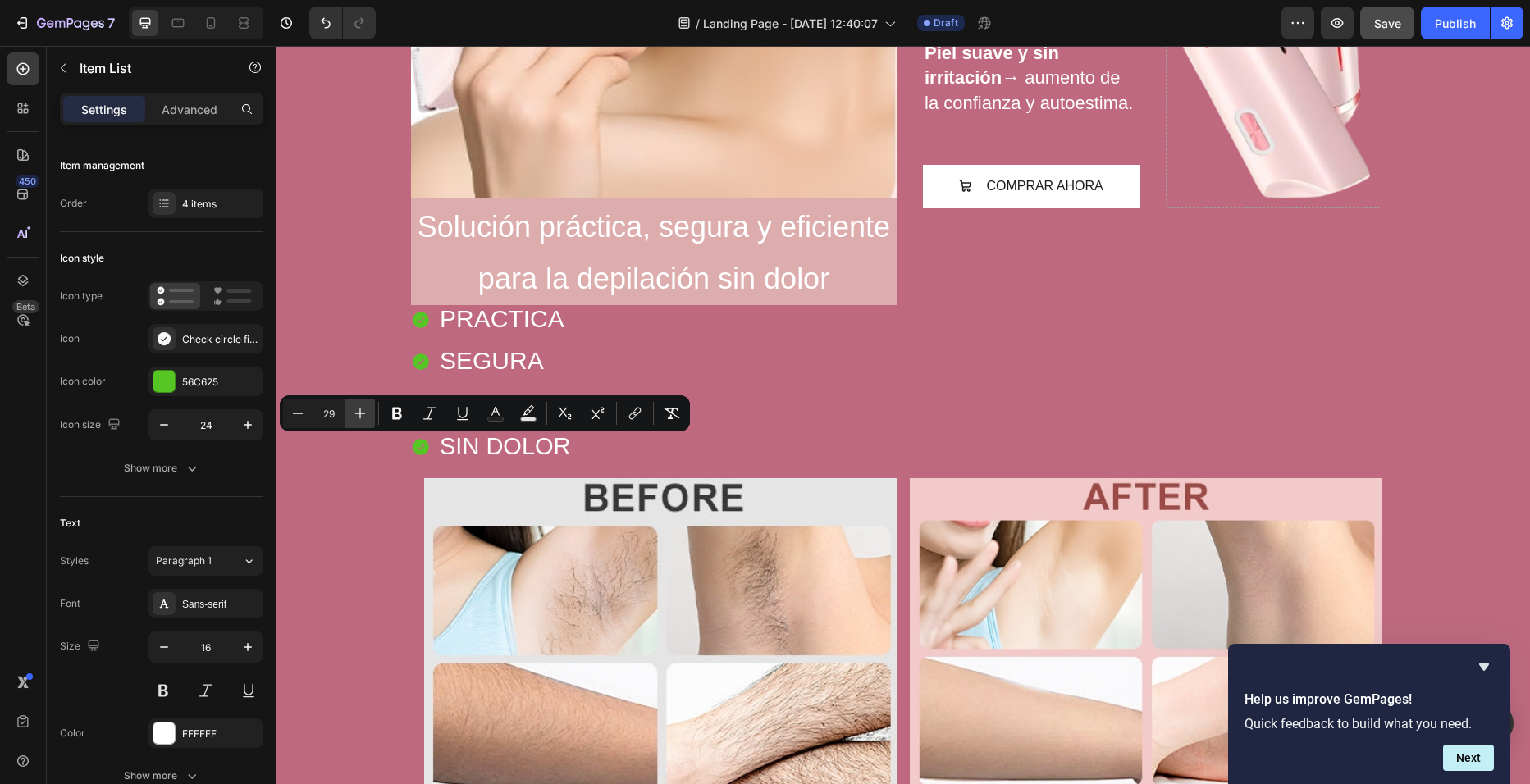
click at [354, 409] on icon "Editor contextual toolbar" at bounding box center [360, 413] width 17 height 17
type input "30"
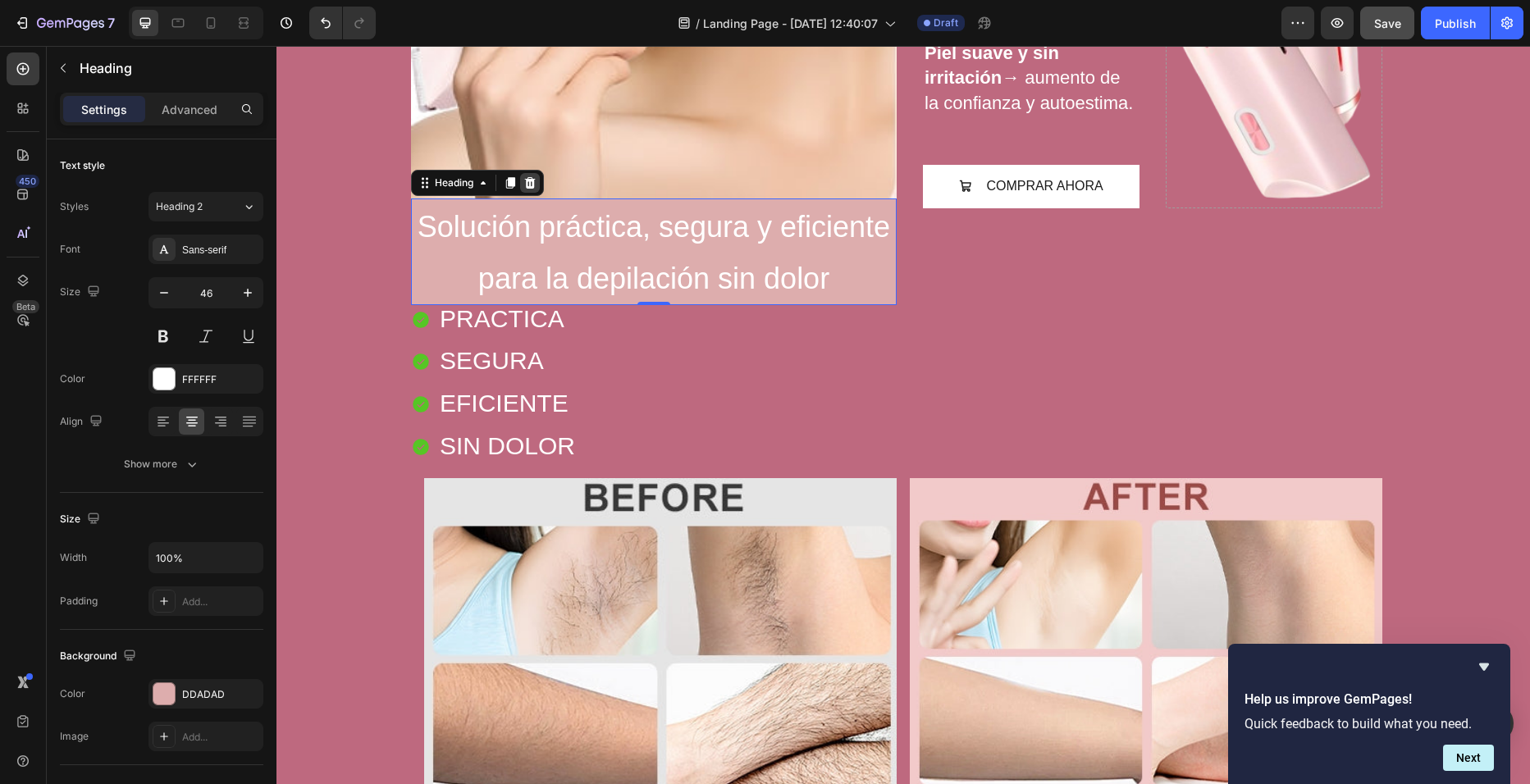
click at [526, 189] on icon at bounding box center [531, 183] width 11 height 11
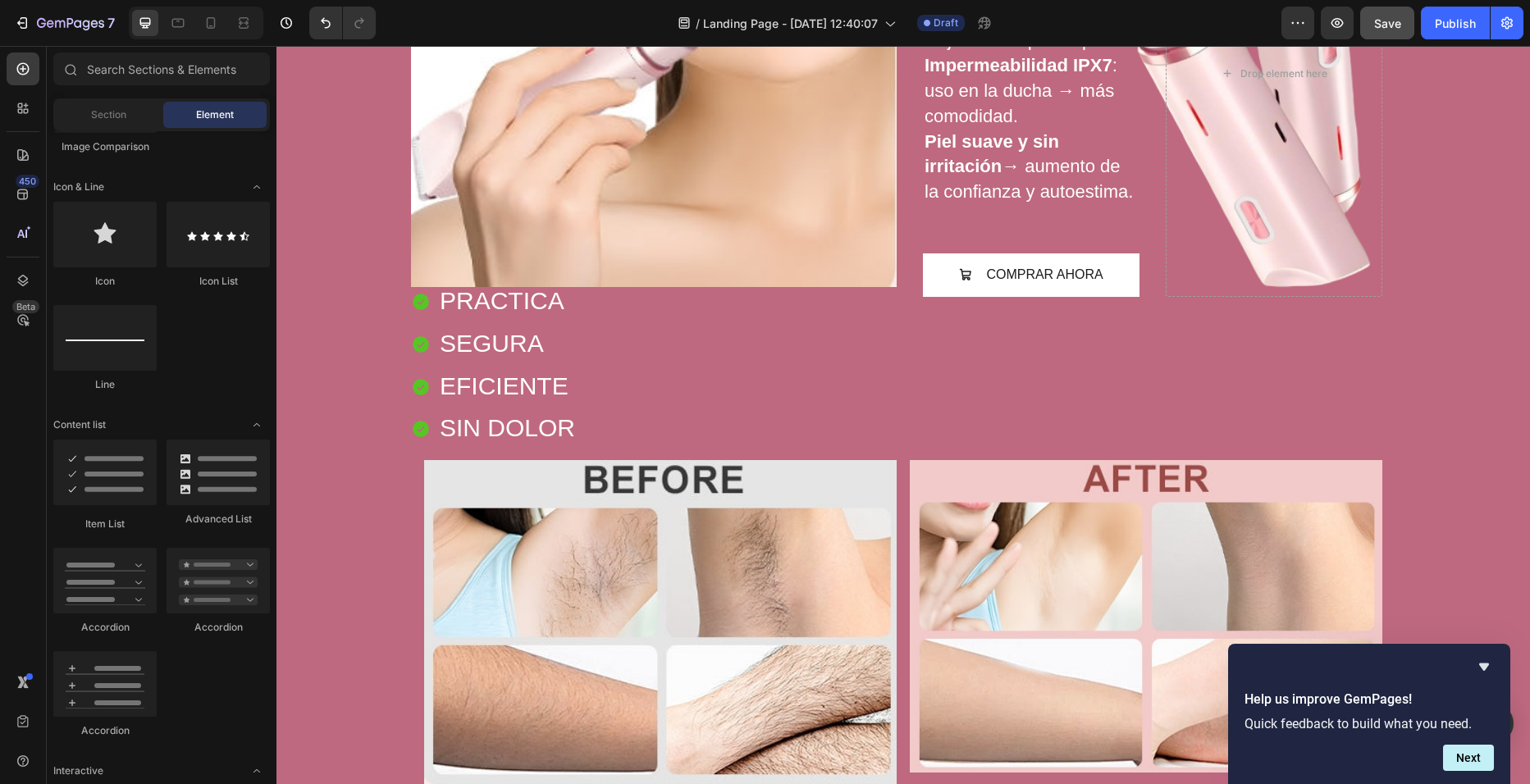
scroll to position [411, 0]
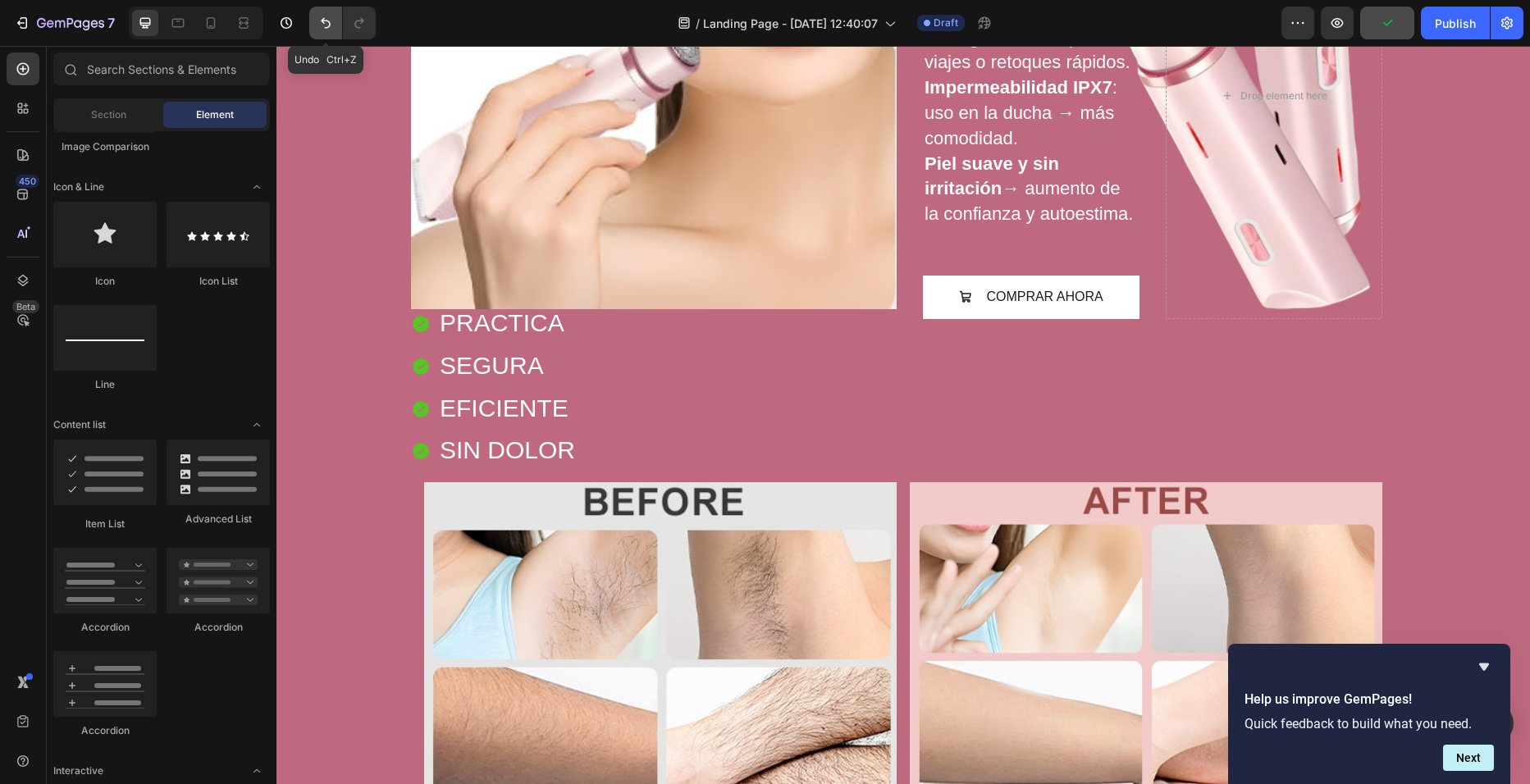
click at [325, 30] on icon "Undo/Redo" at bounding box center [326, 23] width 17 height 17
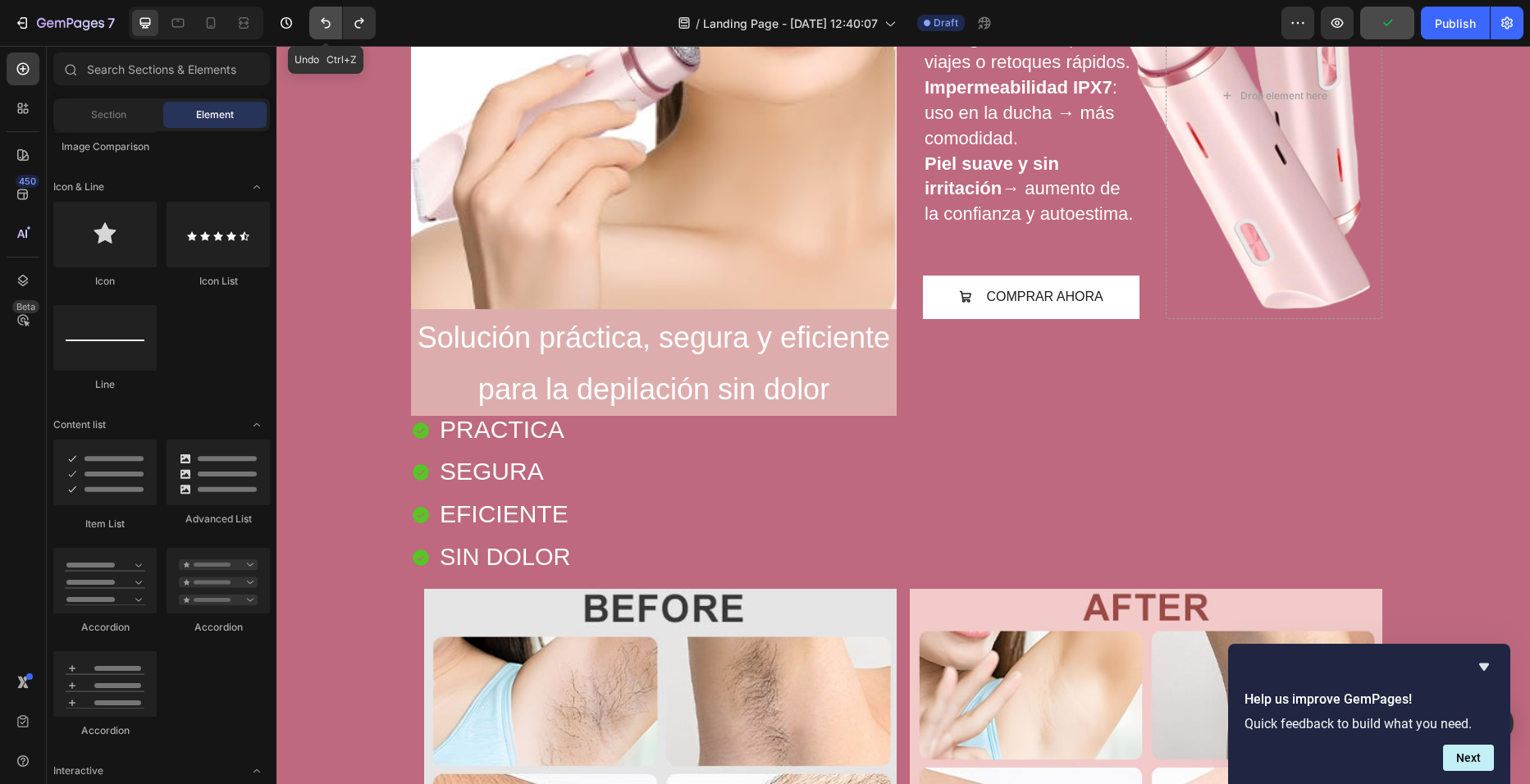
click at [325, 30] on icon "Undo/Redo" at bounding box center [326, 23] width 17 height 17
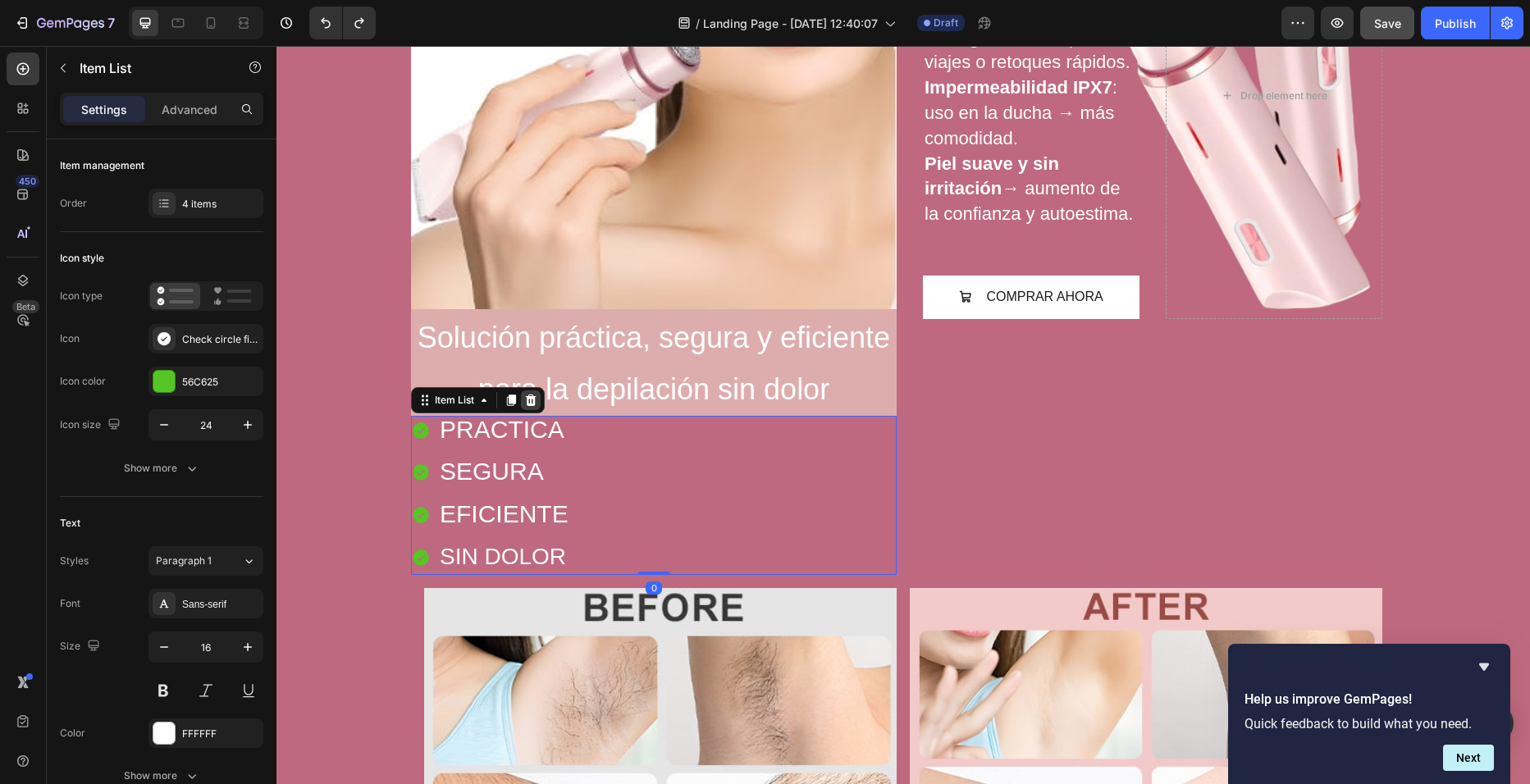
click at [525, 401] on icon at bounding box center [531, 400] width 13 height 13
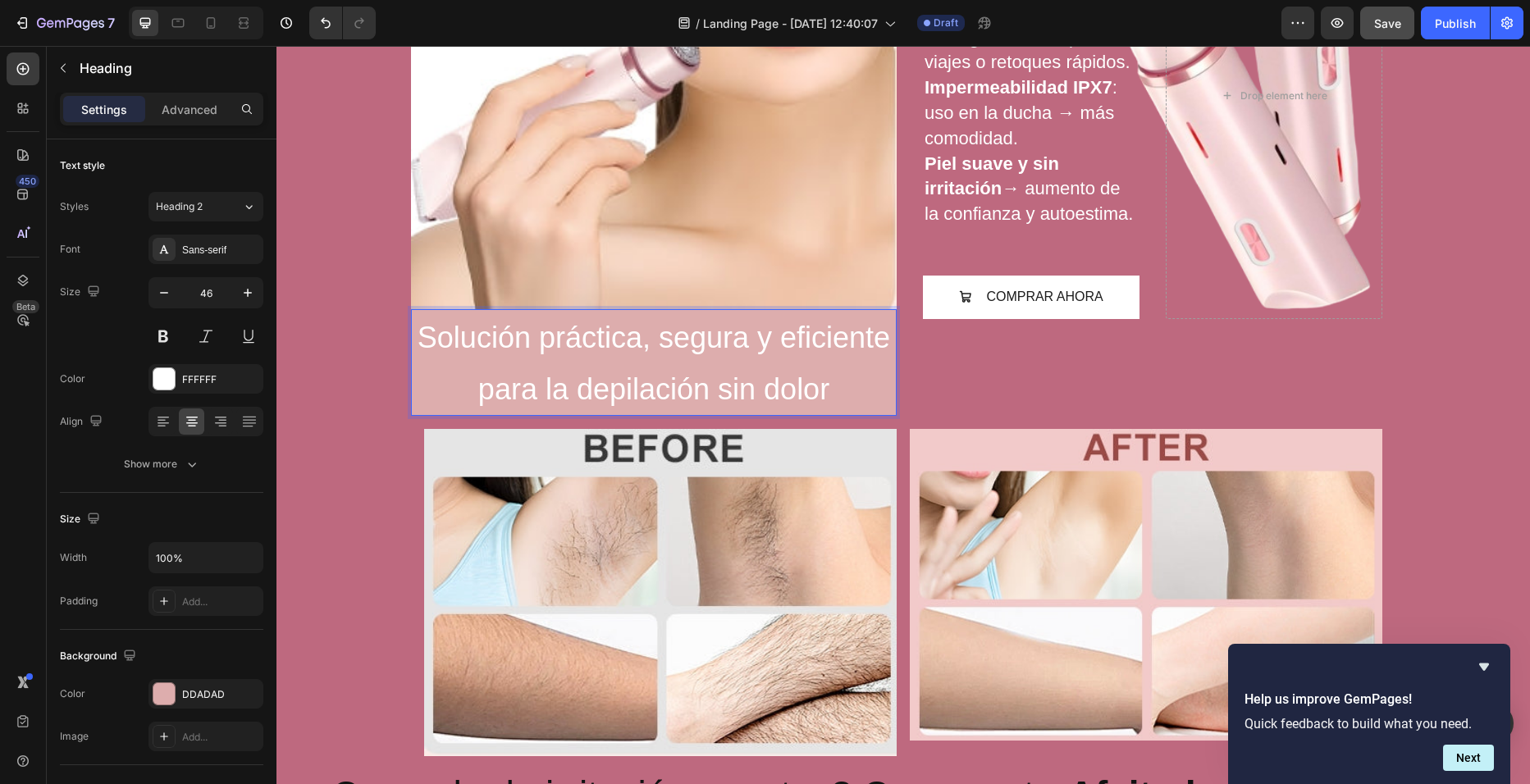
click at [534, 333] on span "Solución práctica, segura y eficiente para la depilación sin dolor" at bounding box center [654, 363] width 473 height 85
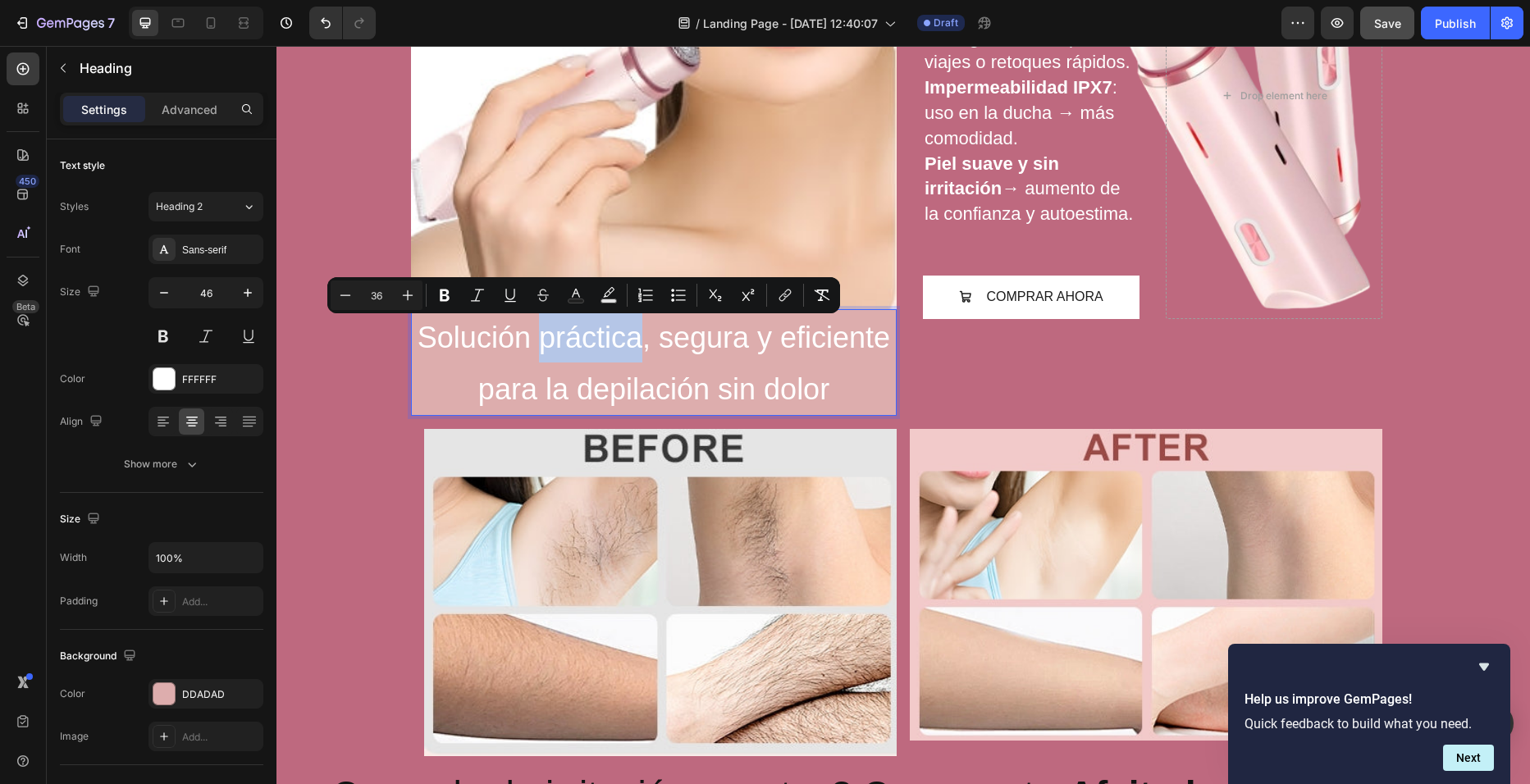
click at [534, 333] on span "Solución práctica, segura y eficiente para la depilación sin dolor" at bounding box center [654, 363] width 473 height 85
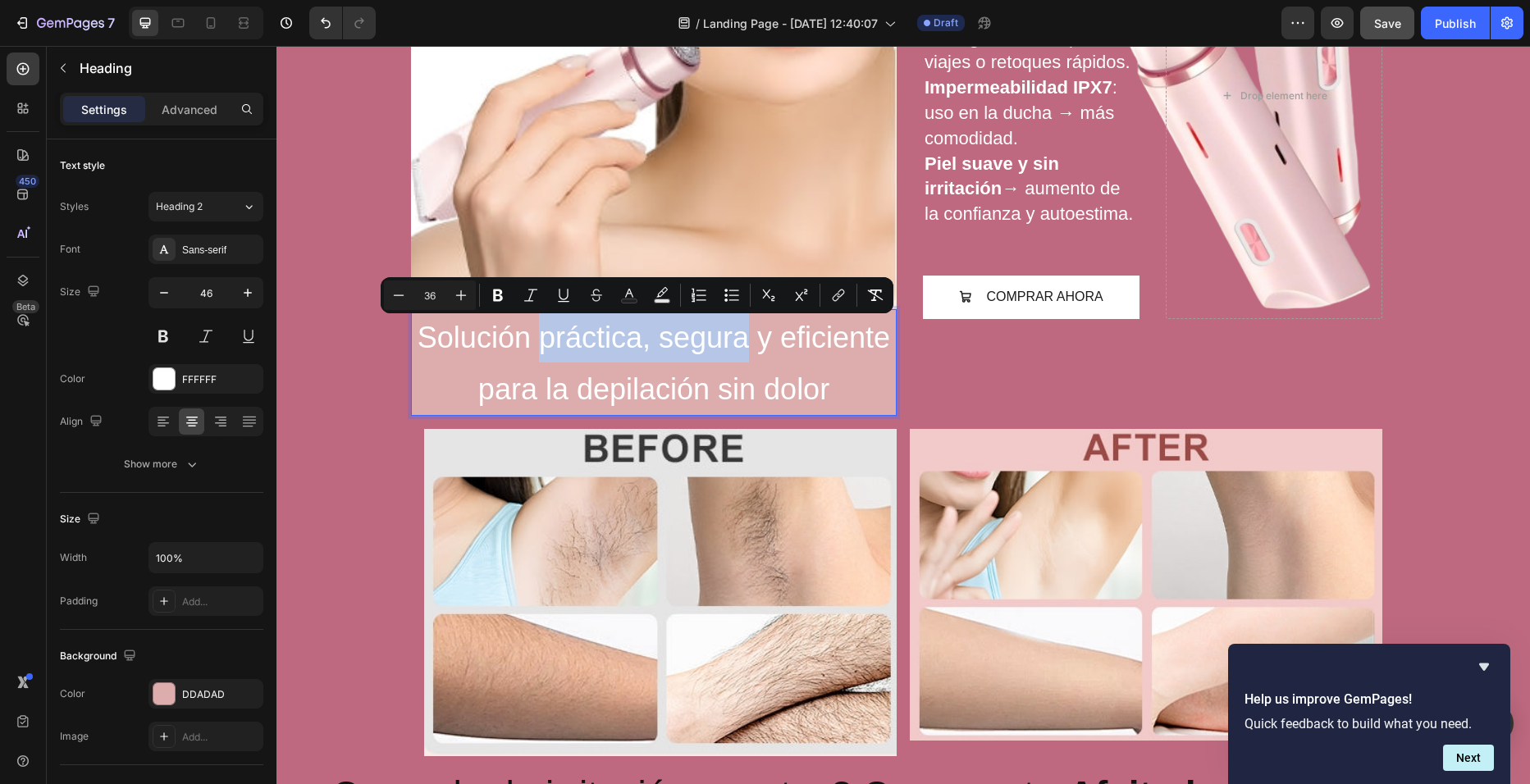
drag, startPoint x: 534, startPoint y: 333, endPoint x: 745, endPoint y: 349, distance: 211.6
click at [745, 349] on span "Solución práctica, segura y eficiente para la depilación sin dolor" at bounding box center [654, 363] width 473 height 85
click at [506, 297] on button "Bold" at bounding box center [498, 296] width 30 height 30
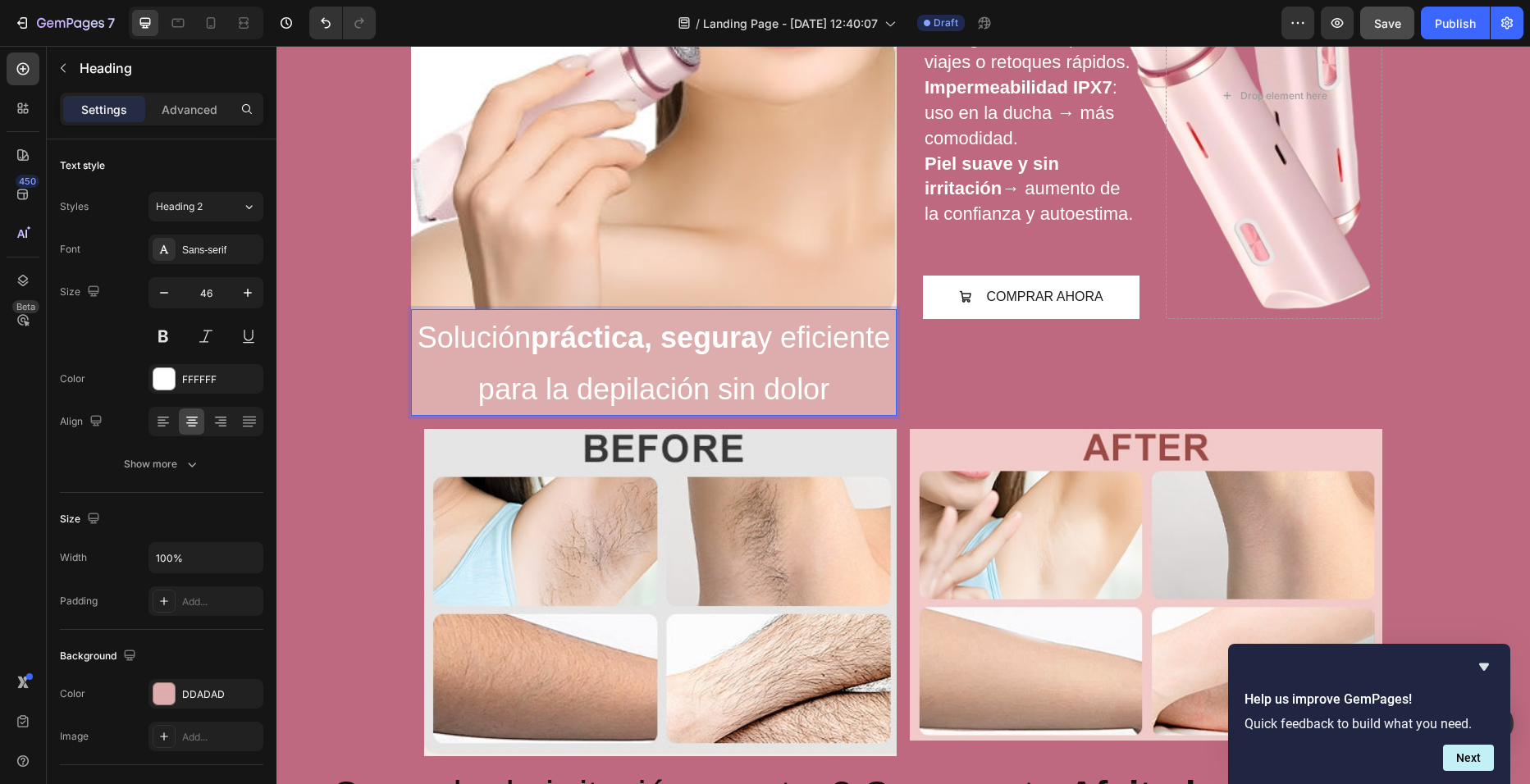
scroll to position [0, 0]
click at [684, 329] on strong "práctica, segura" at bounding box center [644, 337] width 226 height 33
click at [440, 341] on span "PSolución , segura y eficiente para la depilación sin dolor" at bounding box center [653, 363] width 477 height 85
click at [538, 337] on strong ", segura" at bounding box center [595, 337] width 113 height 33
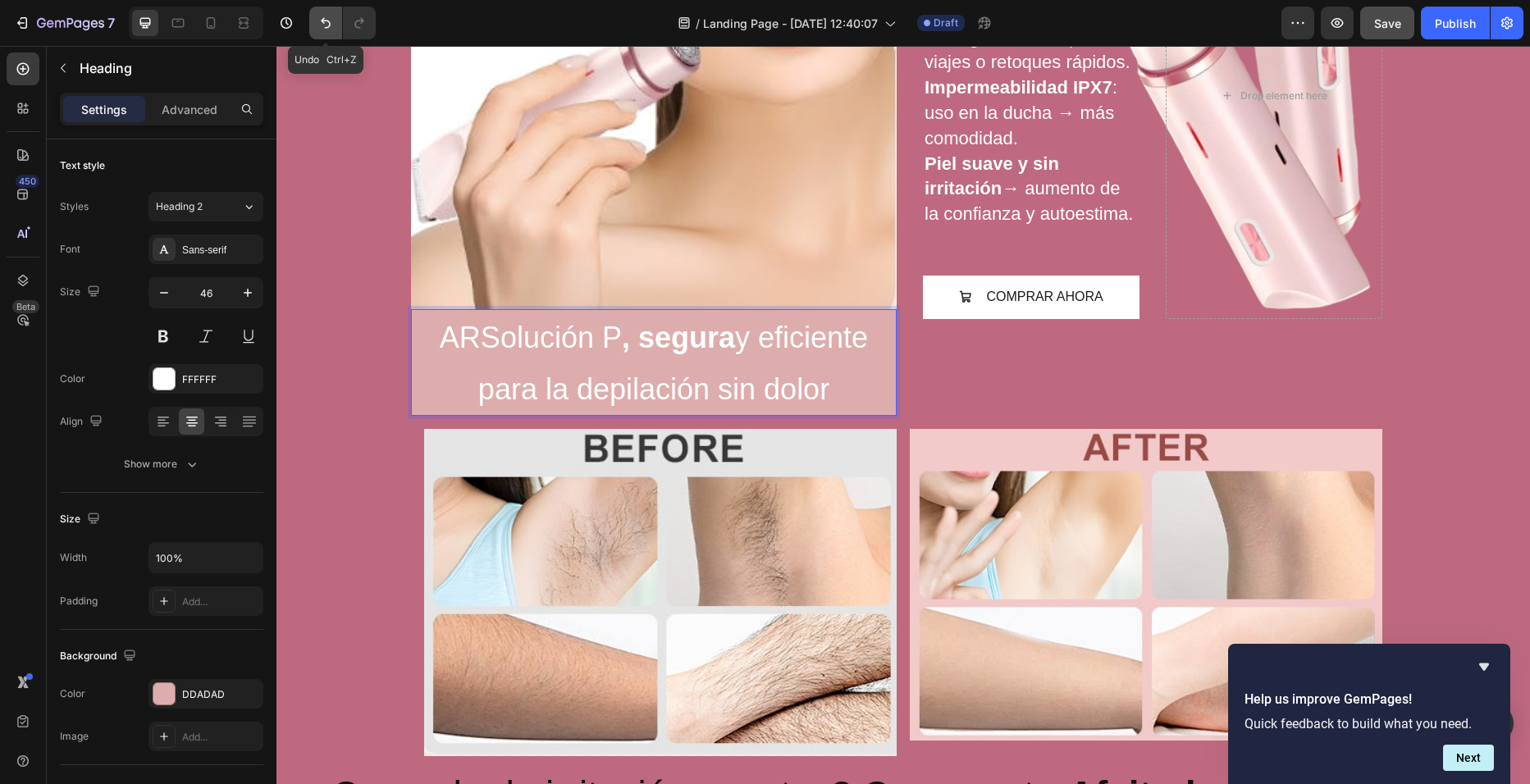
click at [336, 29] on button "Undo/Redo" at bounding box center [325, 22] width 32 height 32
click at [538, 343] on strong ", segura" at bounding box center [595, 337] width 113 height 33
click at [772, 339] on strong ", segura" at bounding box center [782, 337] width 113 height 33
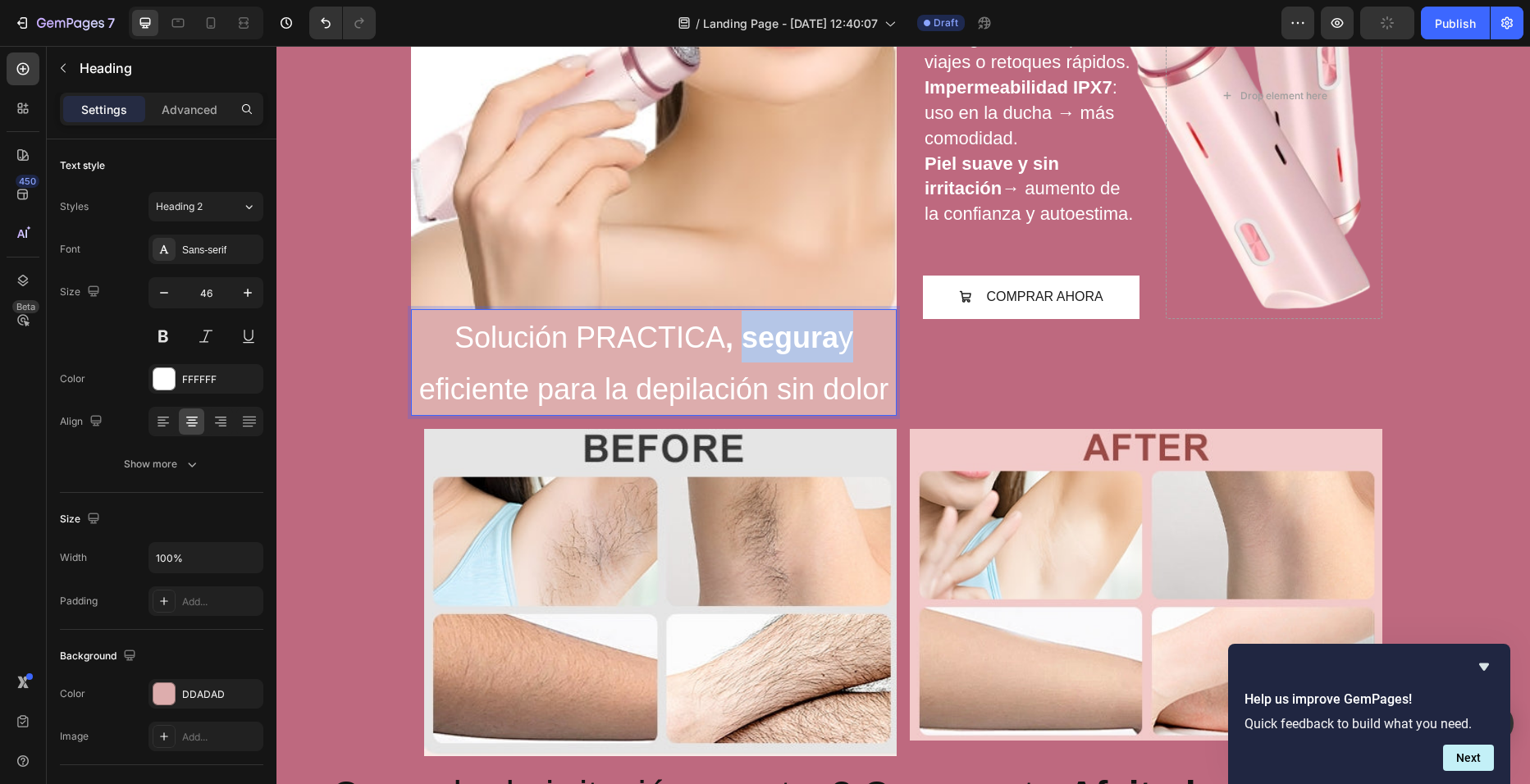
click at [772, 339] on strong ", segura" at bounding box center [782, 337] width 113 height 33
click at [496, 391] on span "Solución PRACTICA , SEGURA y eficiente para la depilación sin dolor" at bounding box center [653, 363] width 469 height 85
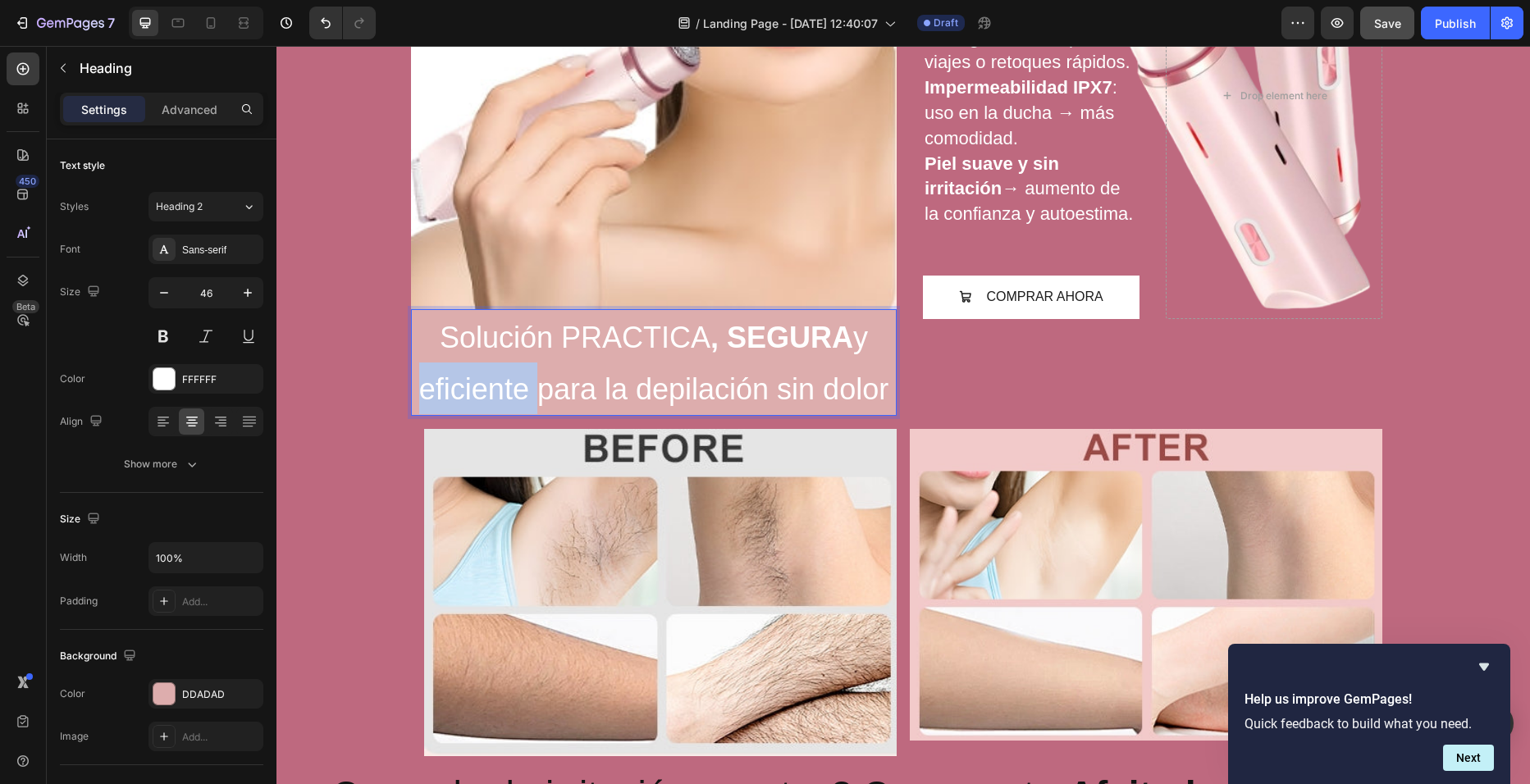
click at [496, 391] on span "Solución PRACTICA , SEGURA y eficiente para la depilación sin dolor" at bounding box center [653, 363] width 469 height 85
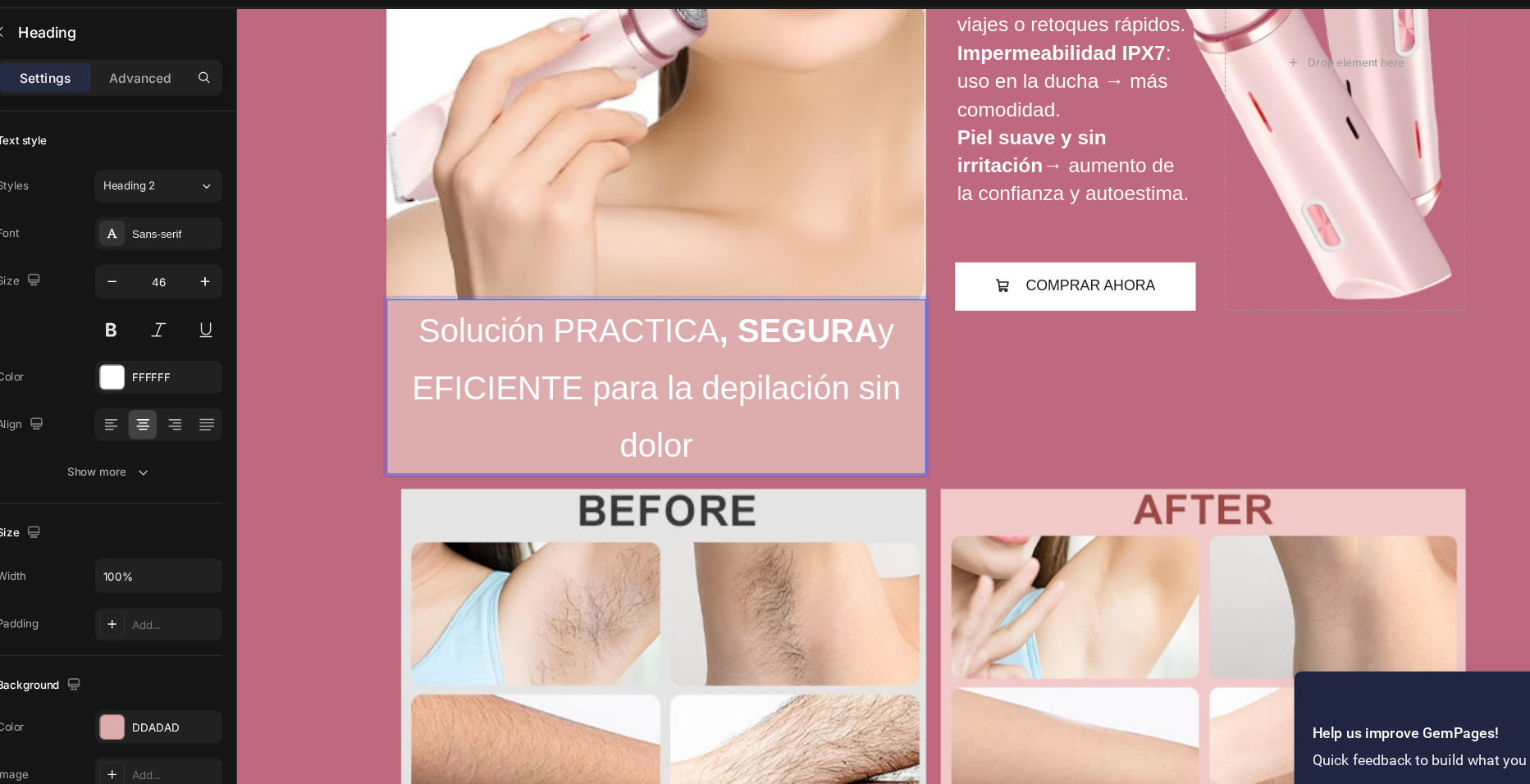
click at [793, 353] on span "Solución PRACTICA , SEGURA y EFICIENTE para la depilación sin dolor" at bounding box center [613, 350] width 439 height 137
drag, startPoint x: 793, startPoint y: 353, endPoint x: 795, endPoint y: 394, distance: 41.0
click at [795, 394] on p "Solución PRACTICA , SEGURA y EFICIENTE para la depilación sin dolor" at bounding box center [613, 348] width 483 height 154
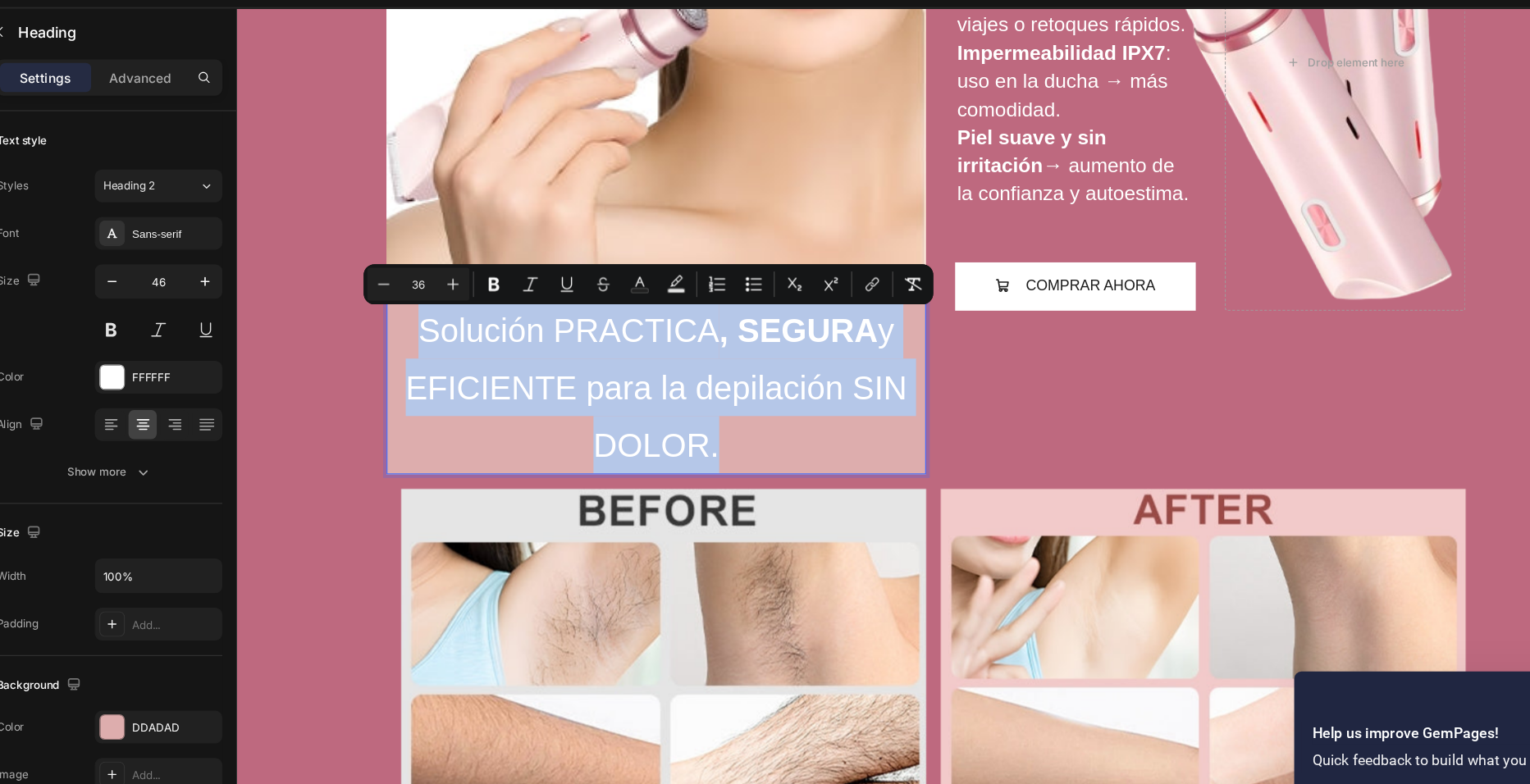
drag, startPoint x: 708, startPoint y: 406, endPoint x: 392, endPoint y: 303, distance: 332.4
click at [392, 303] on p "Solución PRACTICA , SEGURA y EFICIENTE para la depilación SIN DOLOR." at bounding box center [613, 348] width 483 height 154
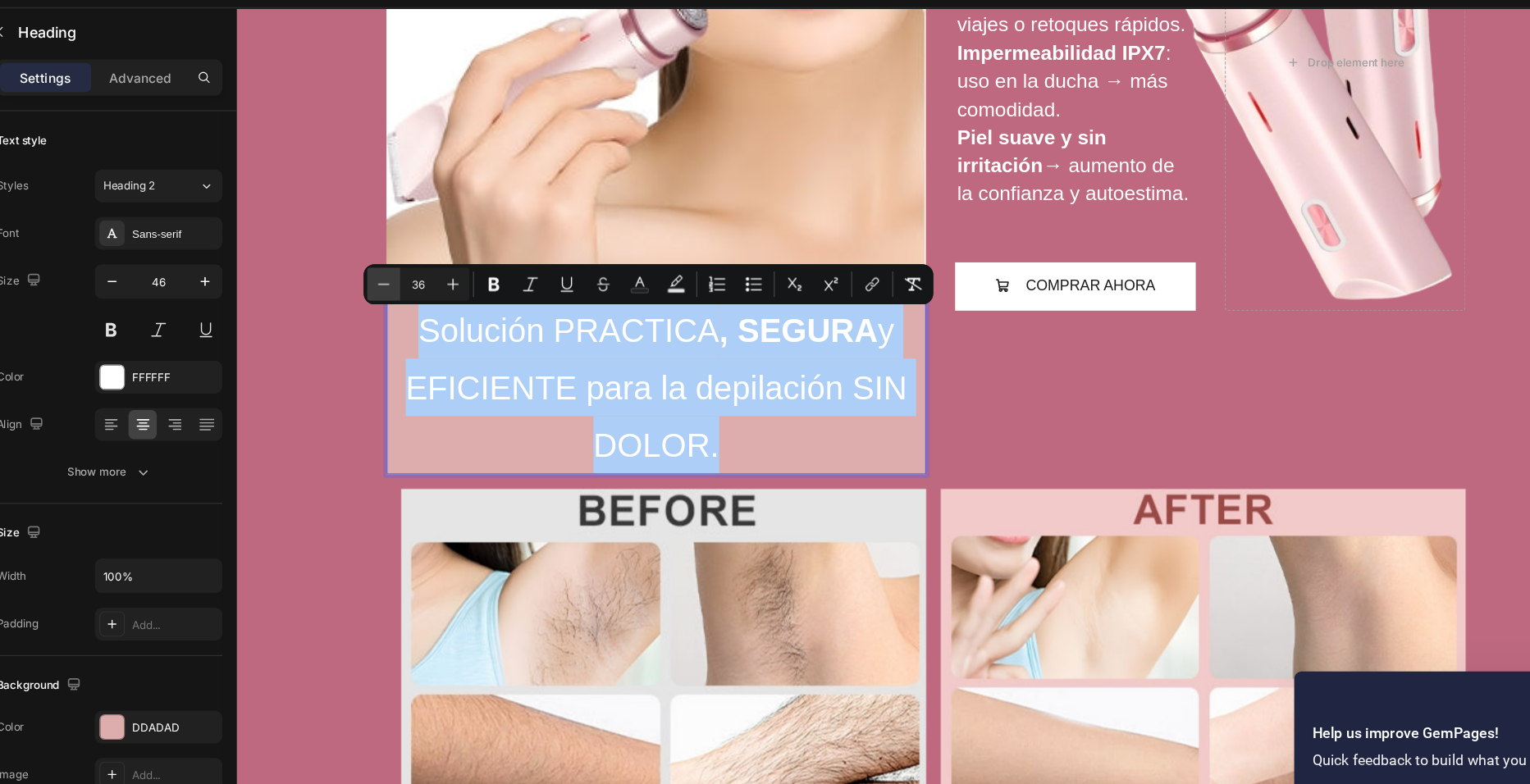
click at [411, 293] on icon "Editor contextual toolbar" at bounding box center [409, 296] width 17 height 17
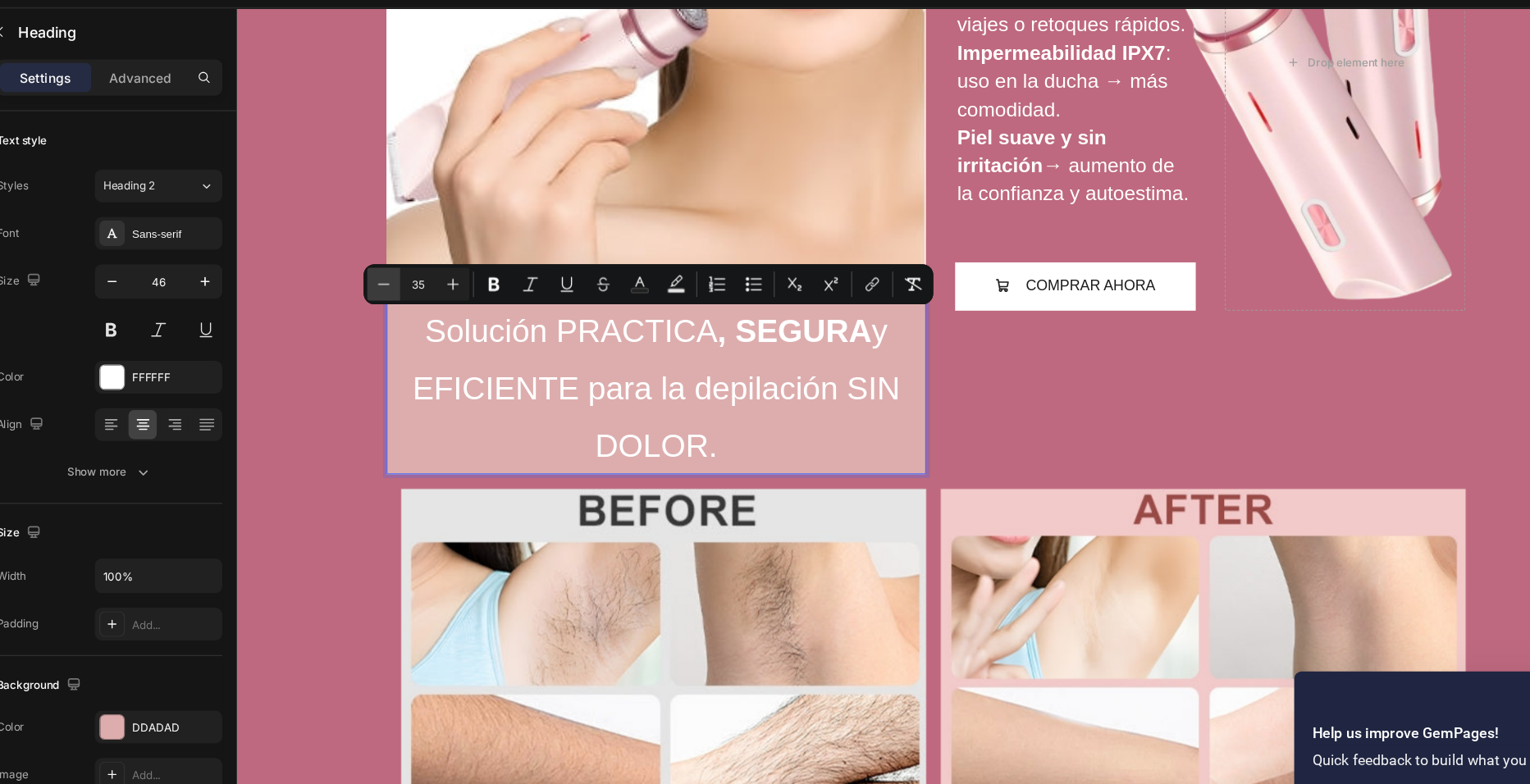
click at [411, 293] on icon "Editor contextual toolbar" at bounding box center [409, 296] width 17 height 17
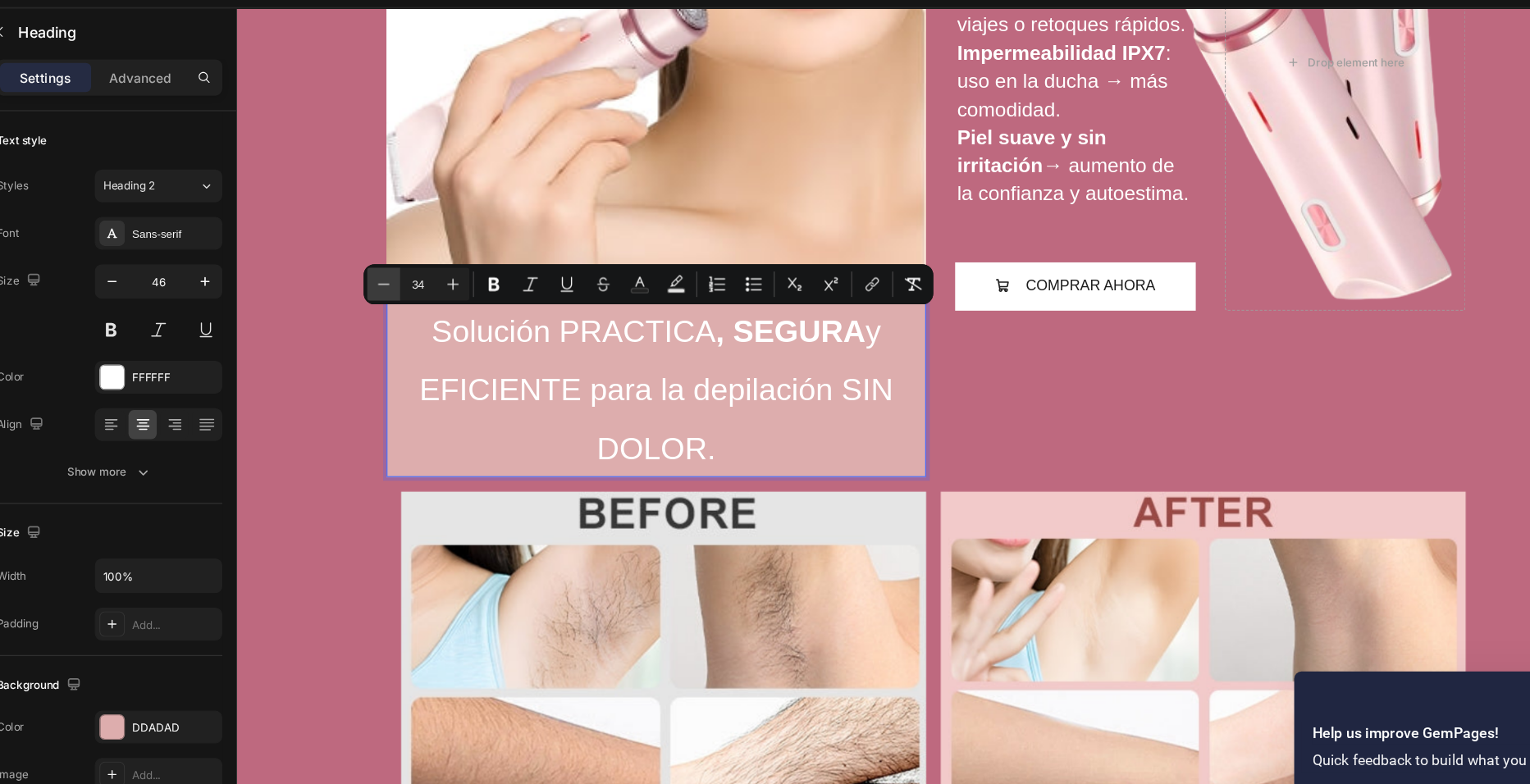
click at [411, 293] on icon "Editor contextual toolbar" at bounding box center [409, 296] width 17 height 17
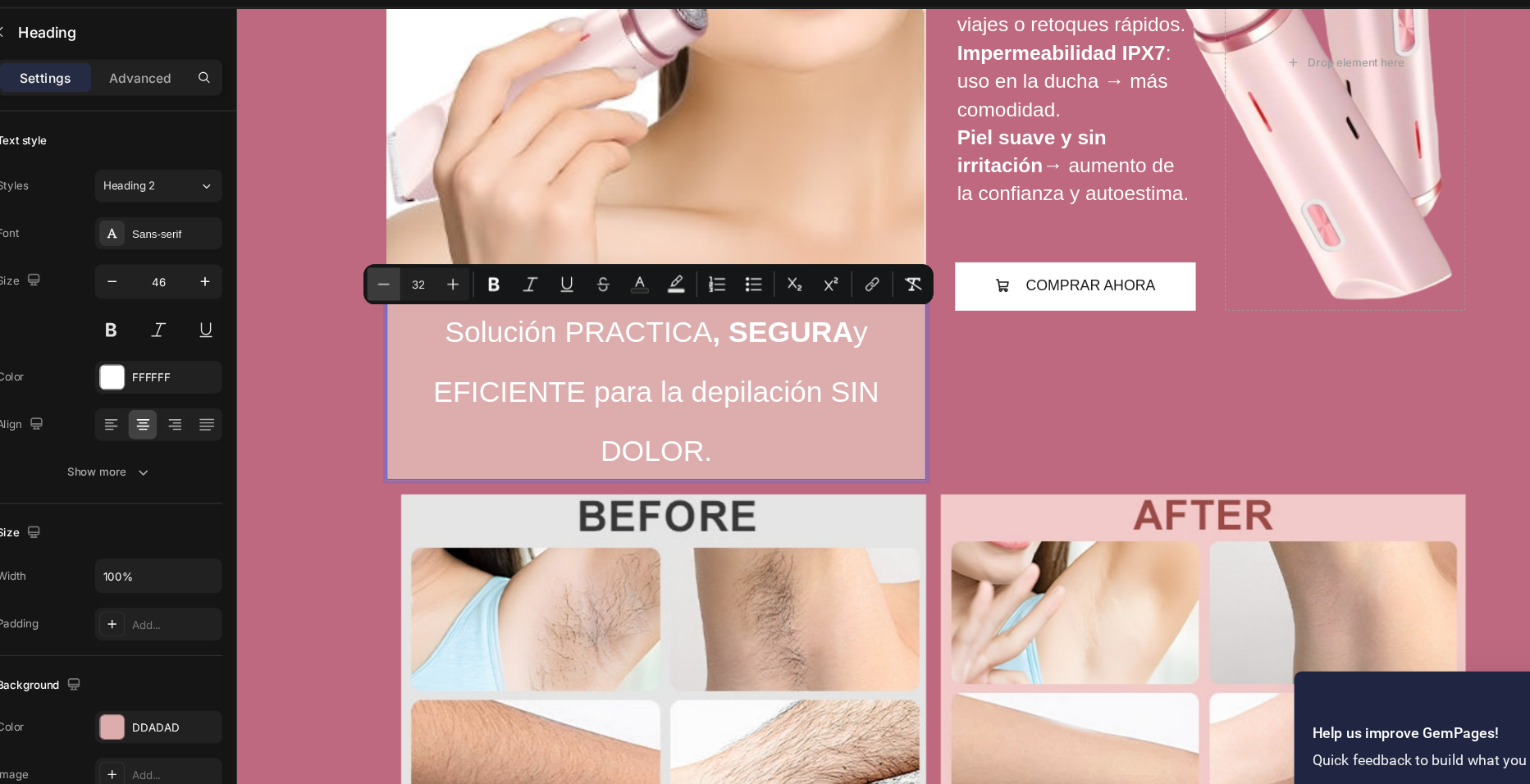
click at [411, 293] on icon "Editor contextual toolbar" at bounding box center [409, 296] width 17 height 17
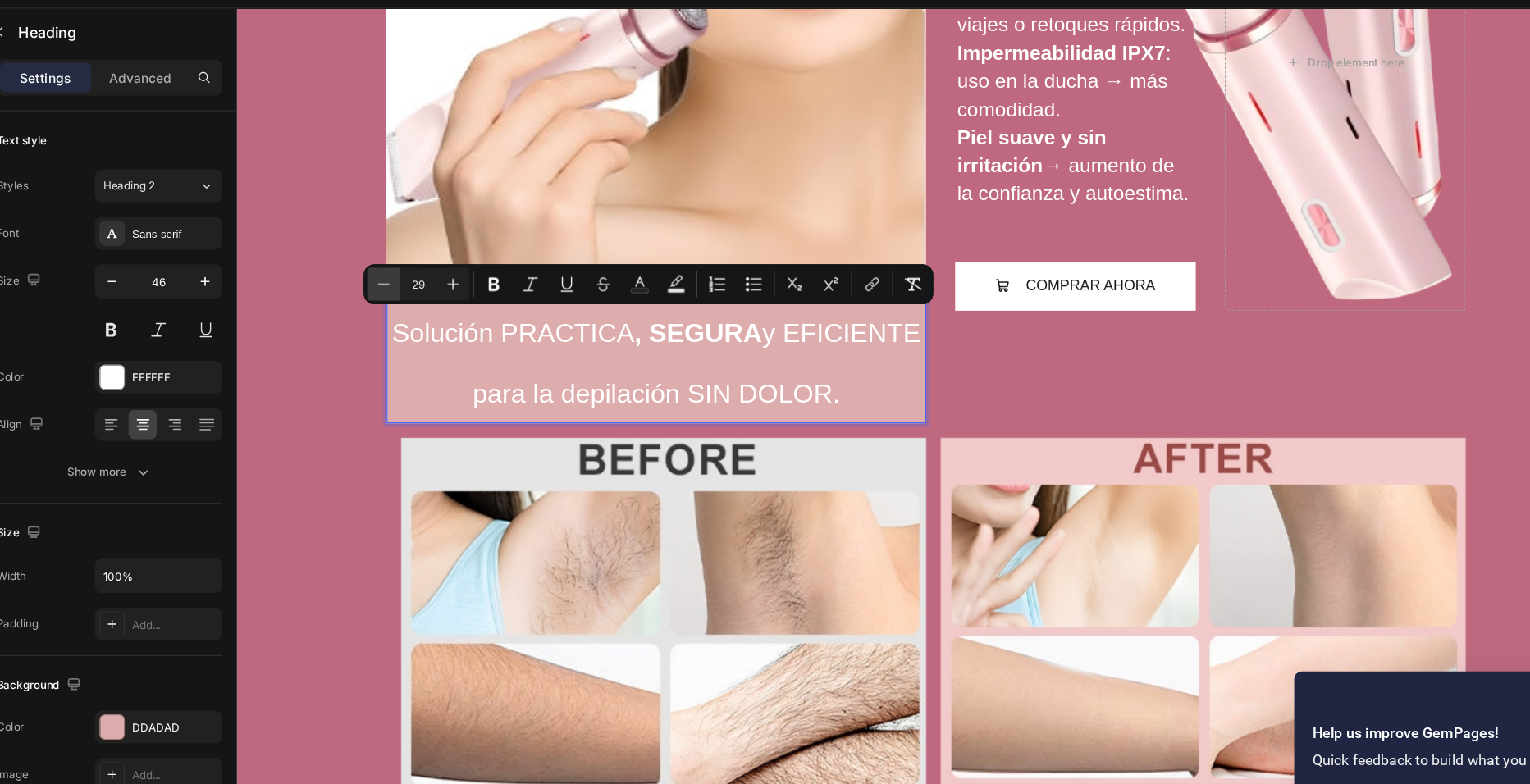
click at [411, 293] on icon "Editor contextual toolbar" at bounding box center [409, 296] width 17 height 17
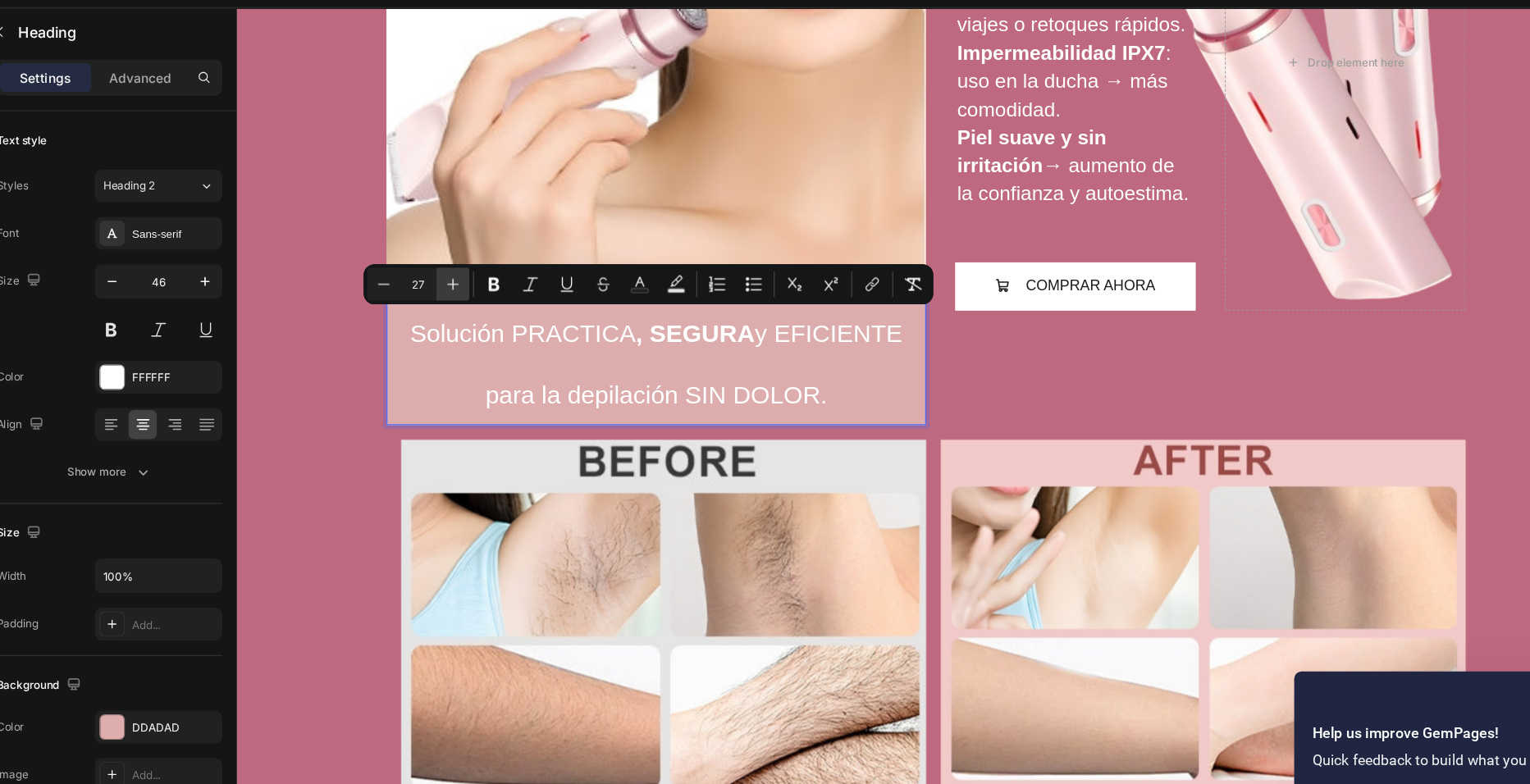
click at [464, 300] on icon "Editor contextual toolbar" at bounding box center [471, 296] width 17 height 17
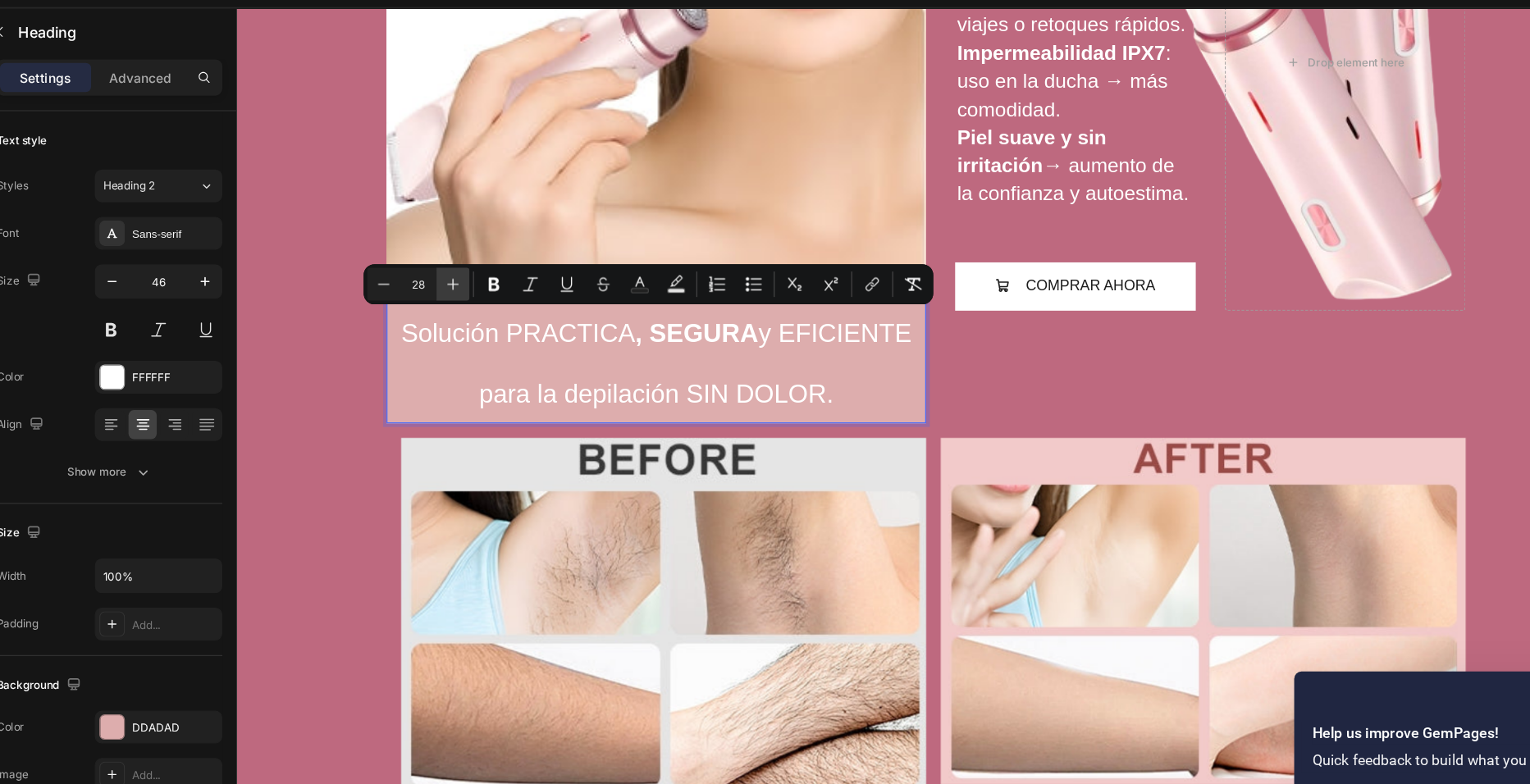
click at [464, 300] on icon "Editor contextual toolbar" at bounding box center [471, 296] width 17 height 17
type input "29"
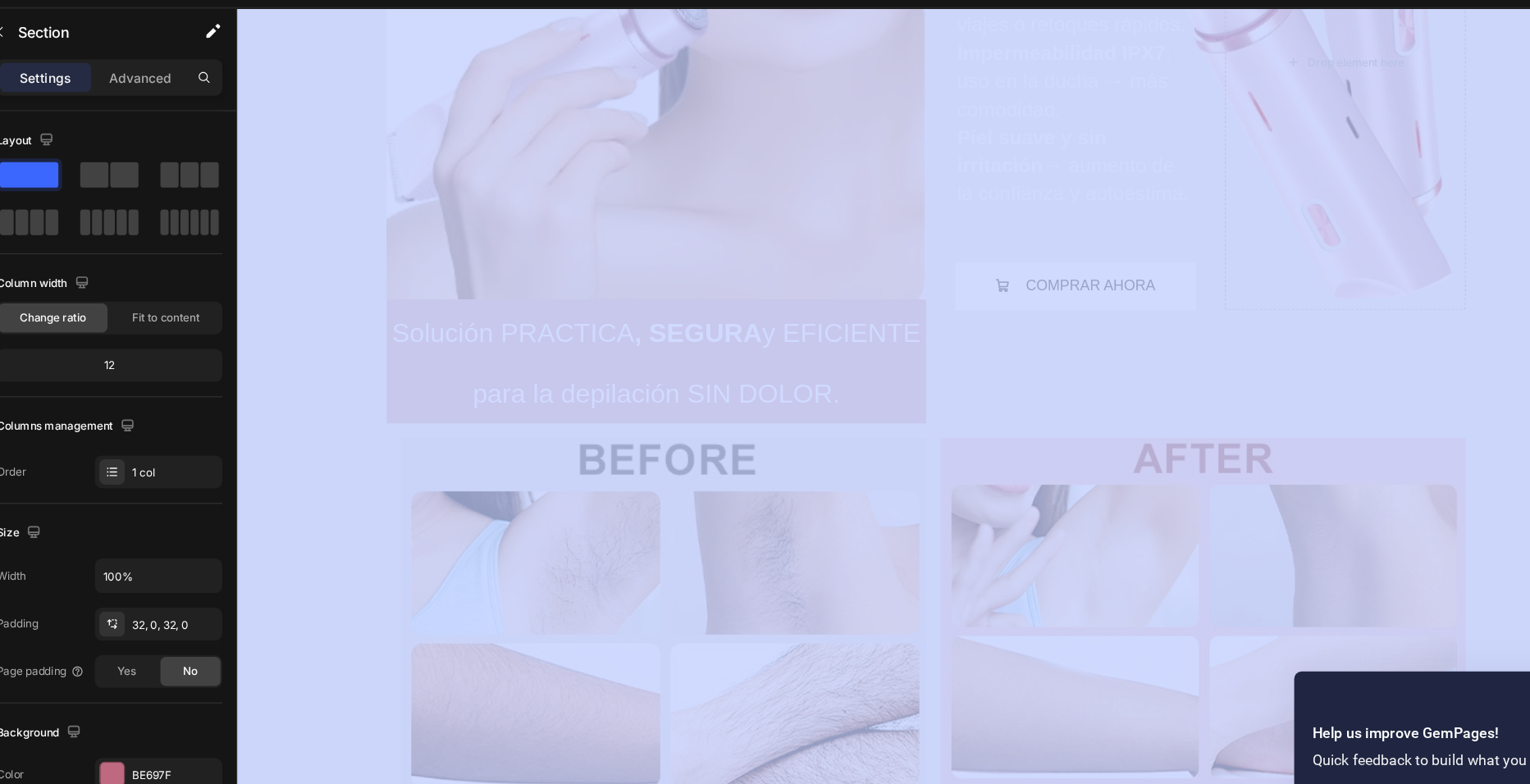
drag, startPoint x: 1398, startPoint y: 355, endPoint x: 1402, endPoint y: 268, distance: 87.1
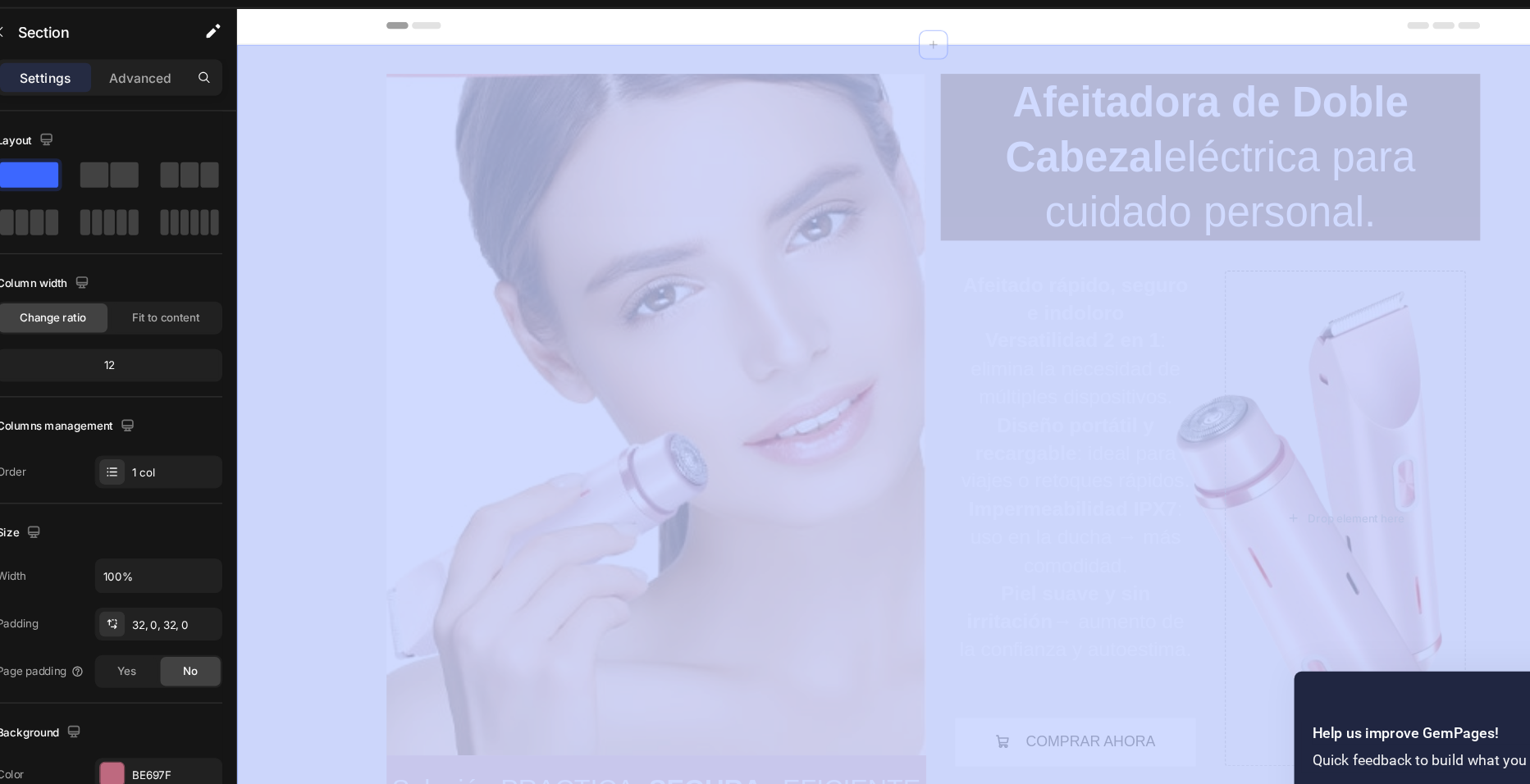
drag, startPoint x: 1398, startPoint y: 75, endPoint x: 1398, endPoint y: 158, distance: 83.0
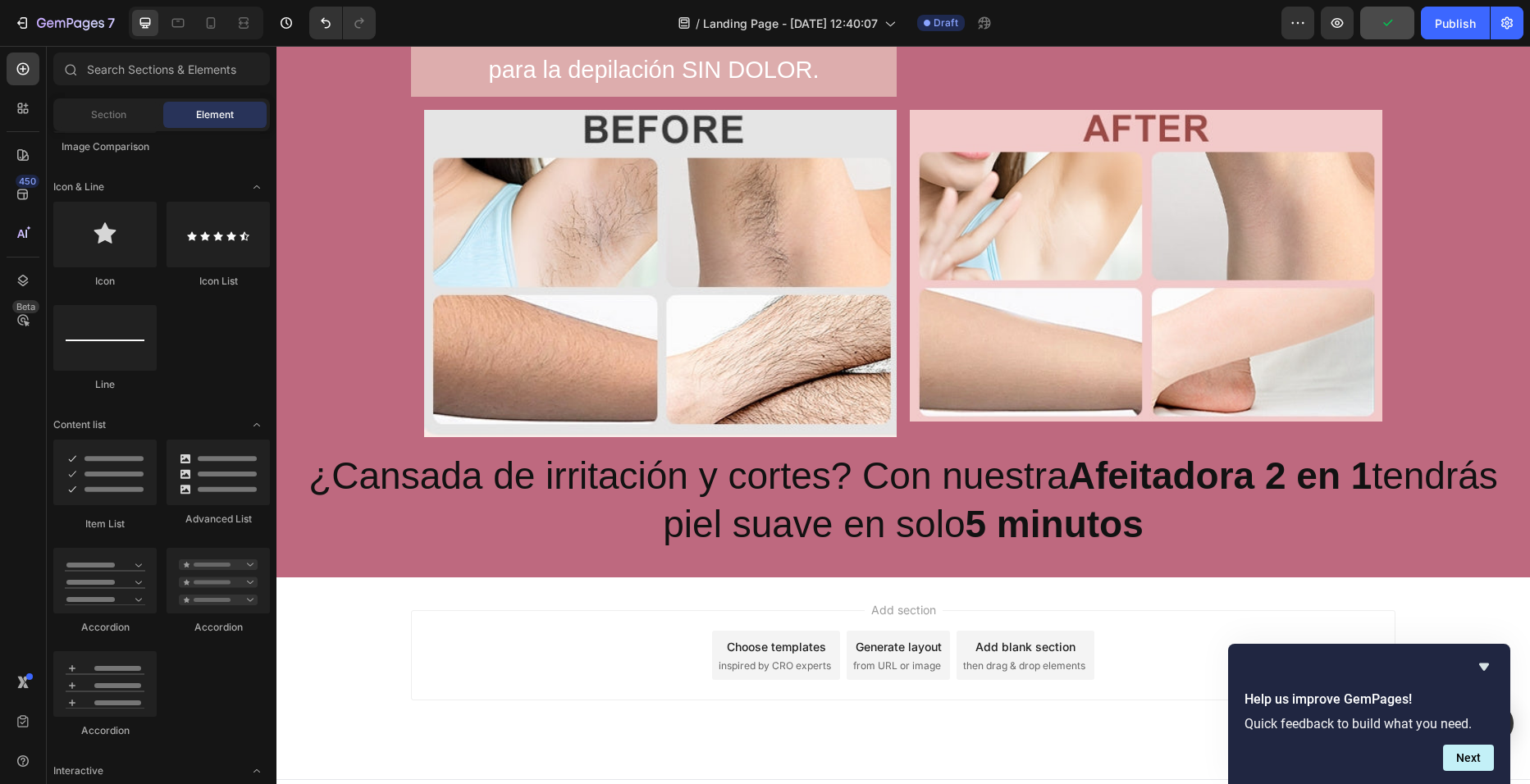
scroll to position [764, 0]
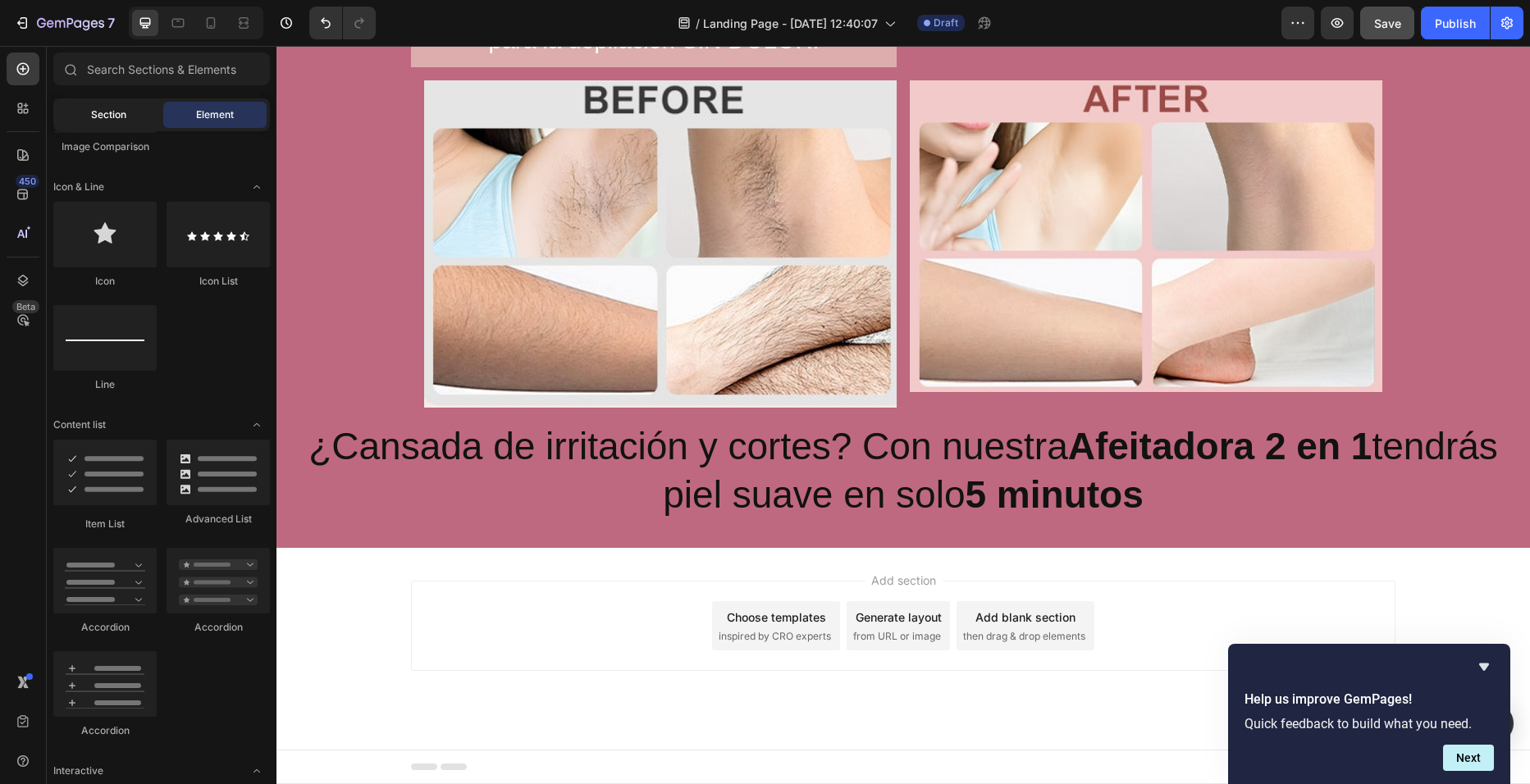
click at [87, 107] on div "Section" at bounding box center [108, 115] width 104 height 26
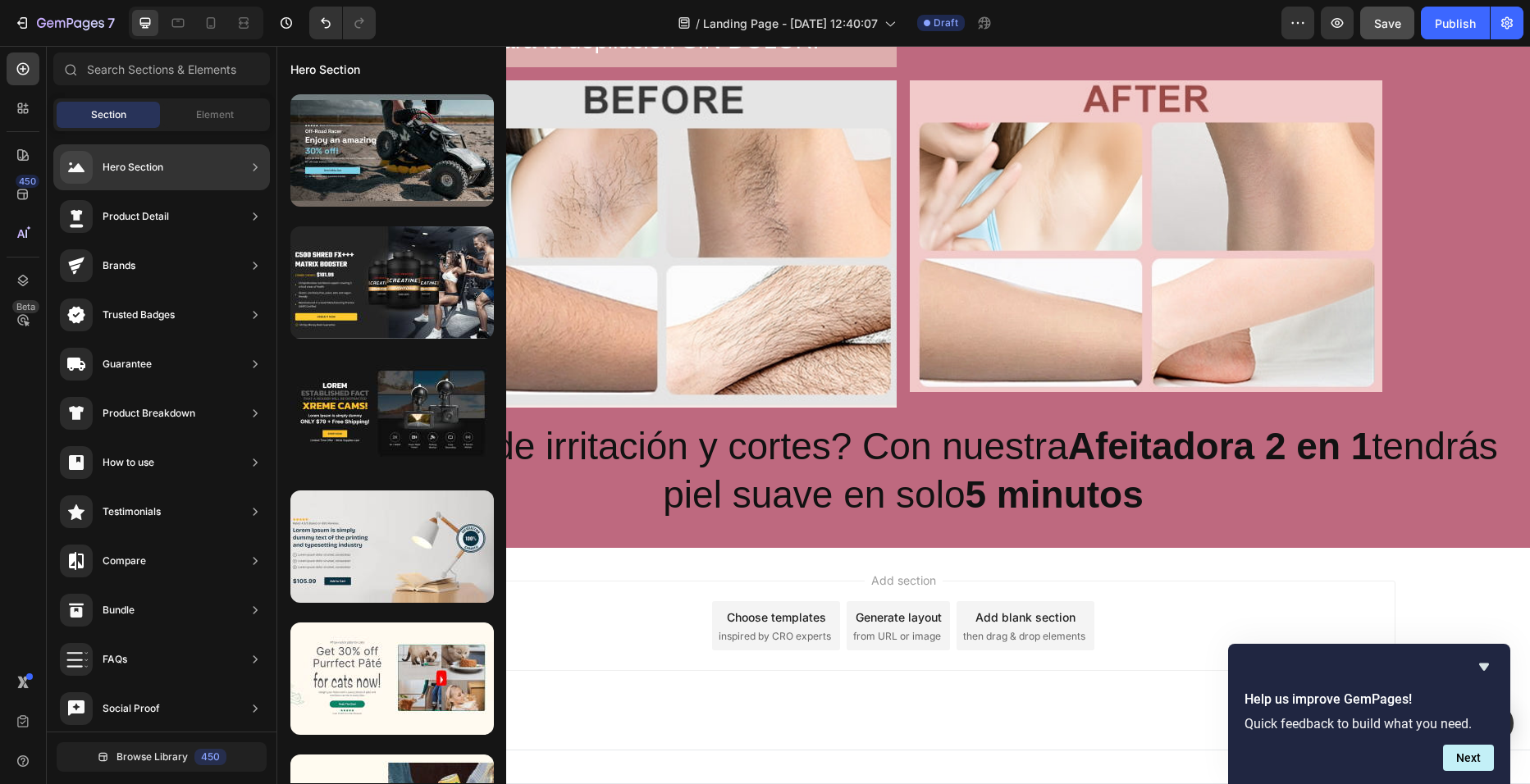
click at [102, 162] on div "Hero Section" at bounding box center [112, 167] width 104 height 32
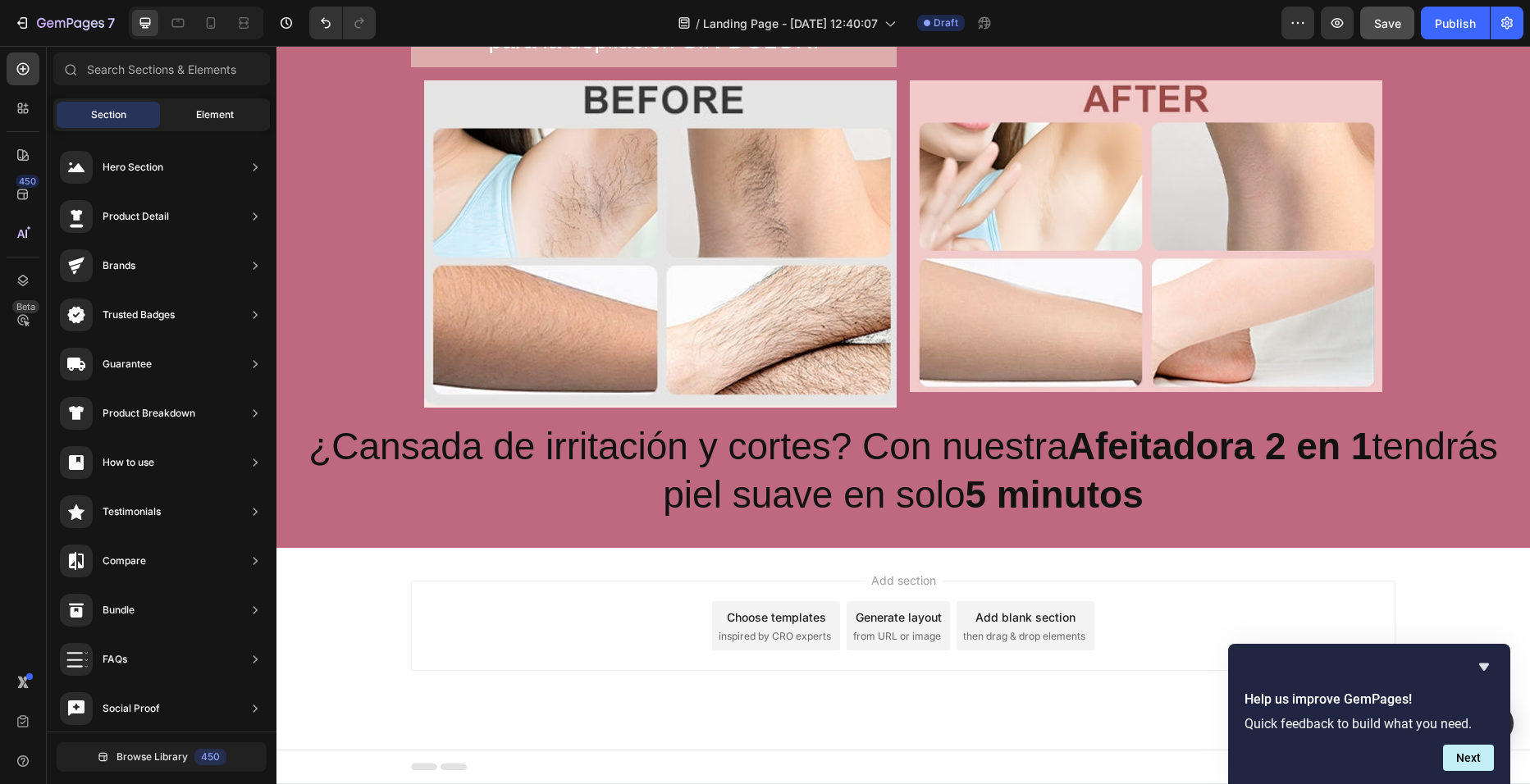
click at [194, 109] on div "Element" at bounding box center [215, 115] width 104 height 26
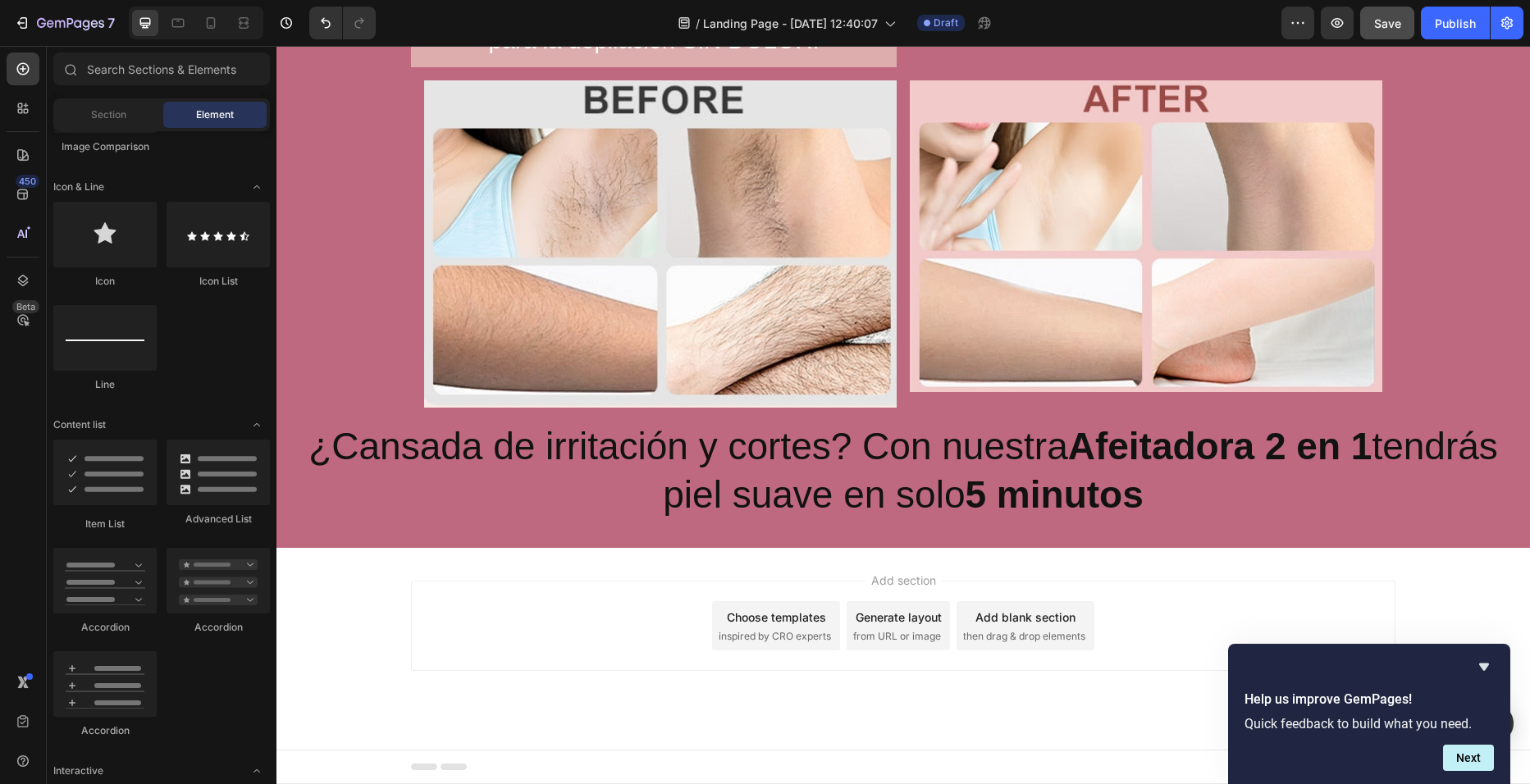
click at [194, 109] on div "Element" at bounding box center [215, 115] width 104 height 26
click at [33, 96] on div at bounding box center [22, 107] width 32 height 32
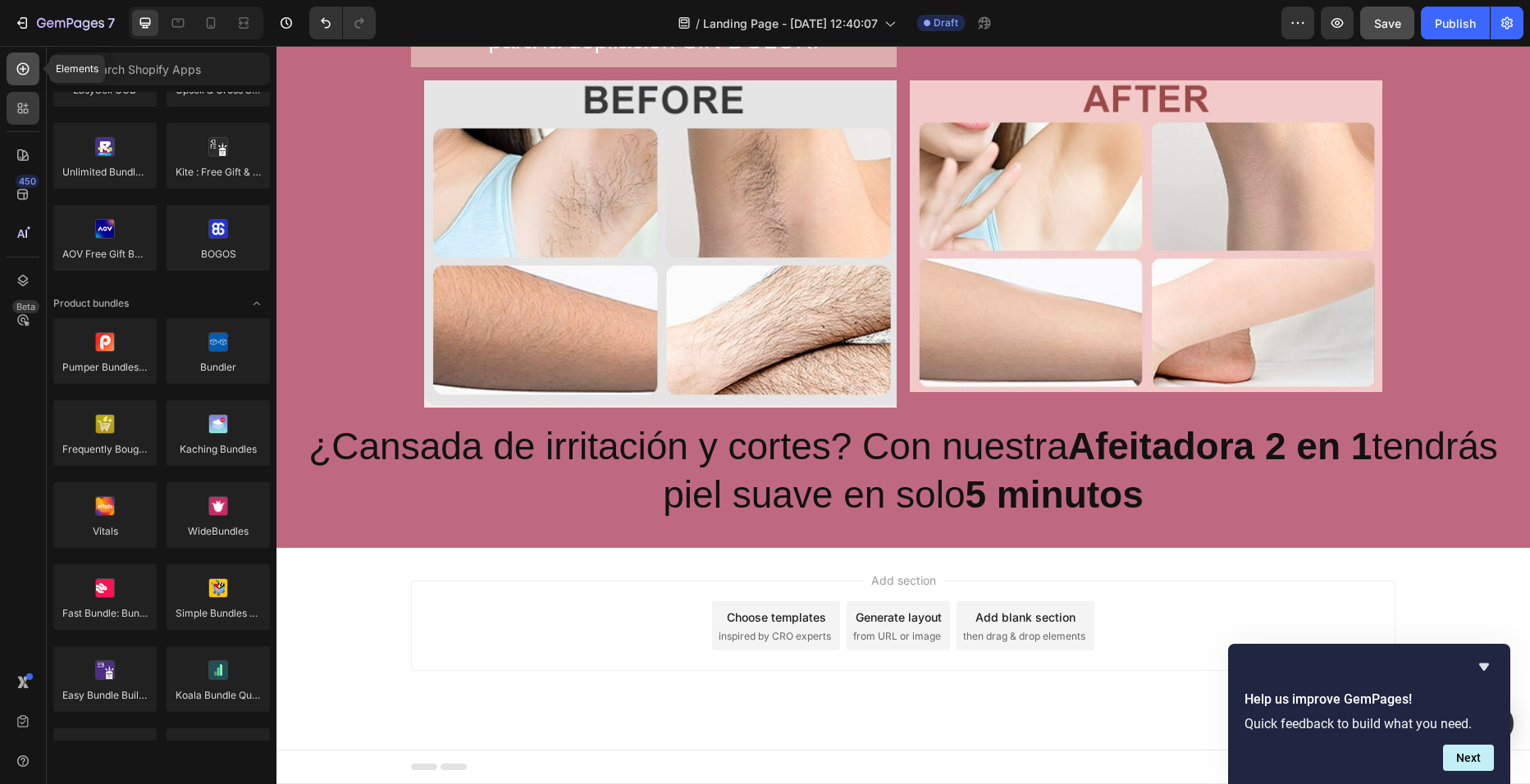
click at [35, 78] on div at bounding box center [22, 69] width 32 height 32
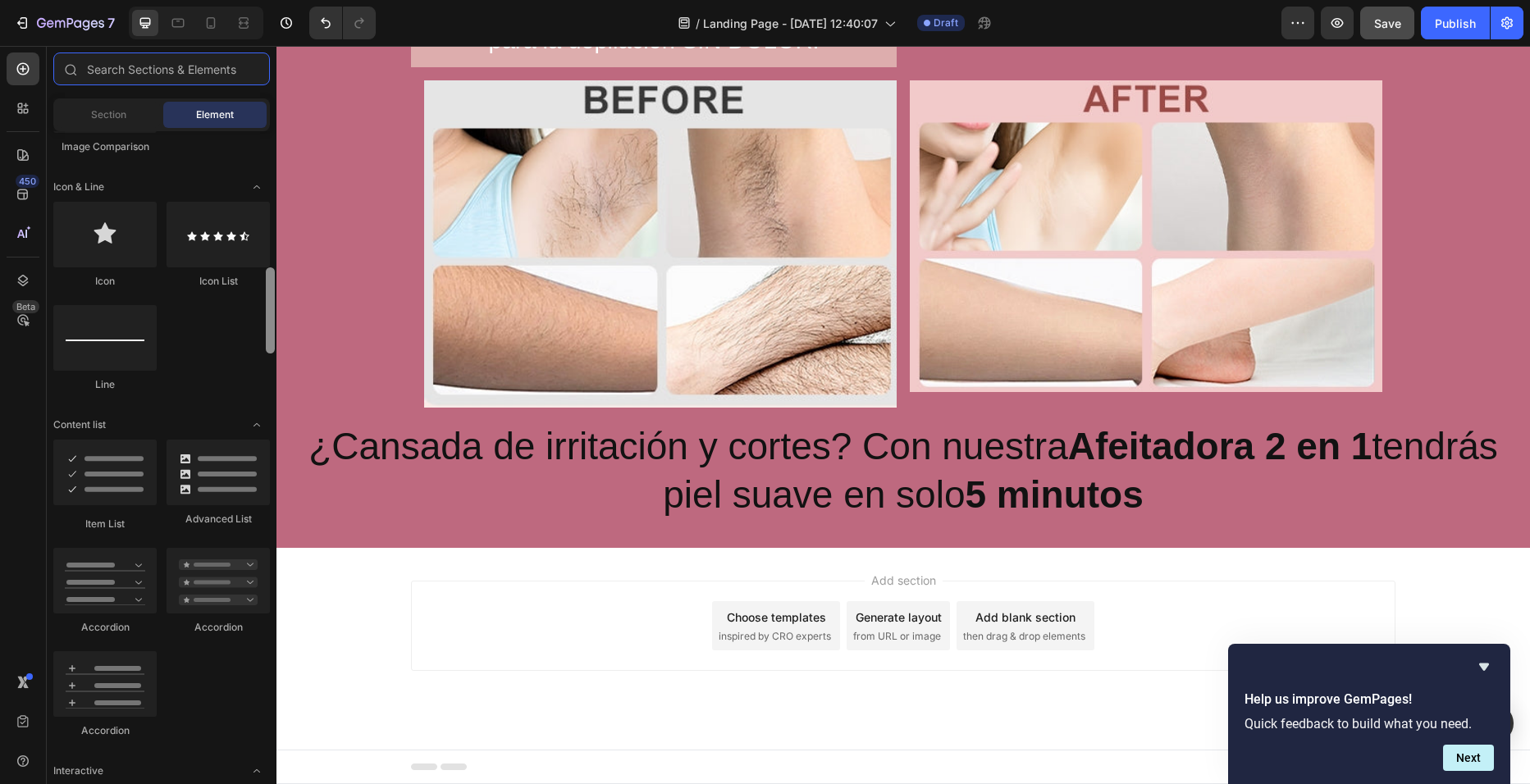
scroll to position [1008, 0]
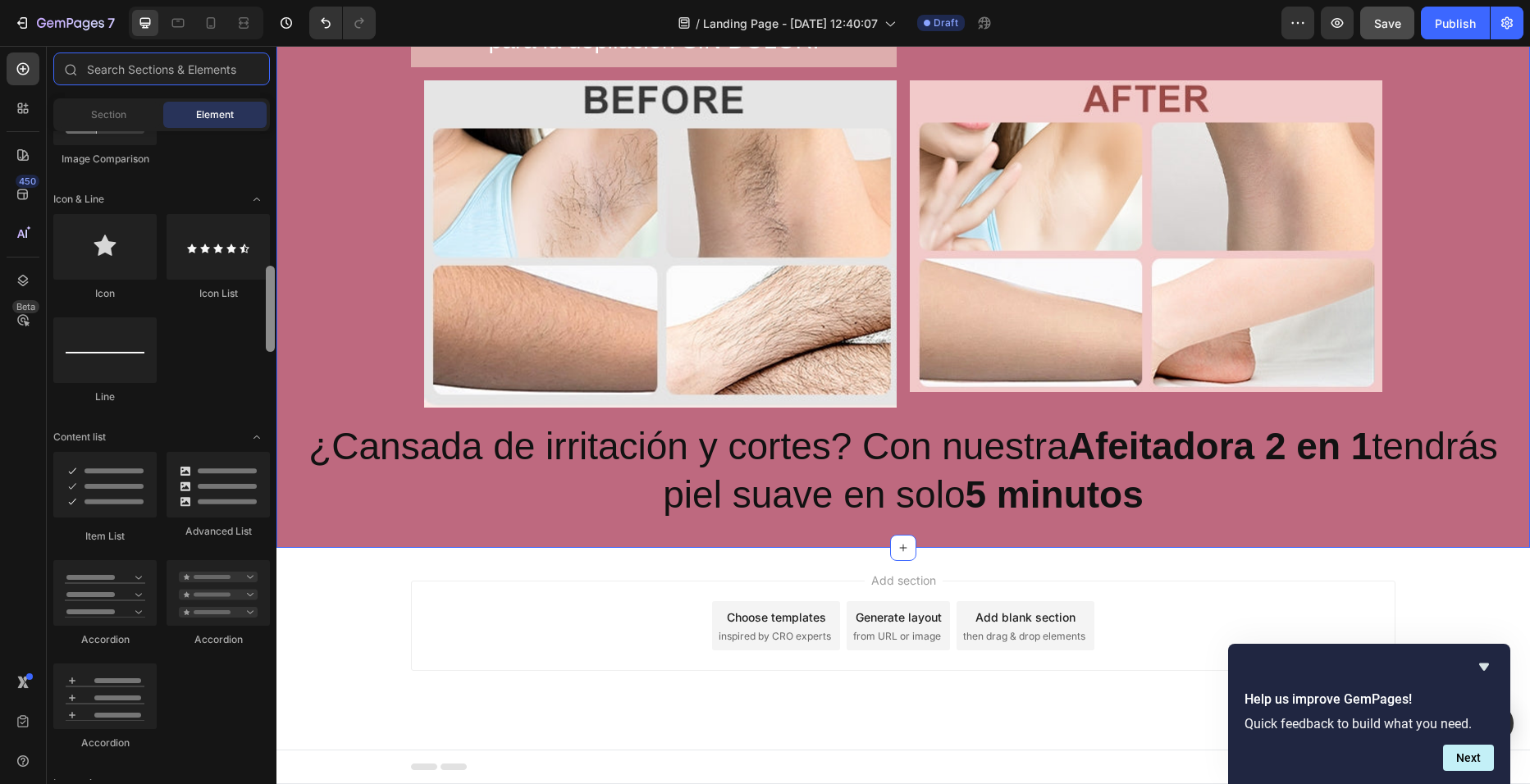
drag, startPoint x: 548, startPoint y: 386, endPoint x: 278, endPoint y: 206, distance: 324.5
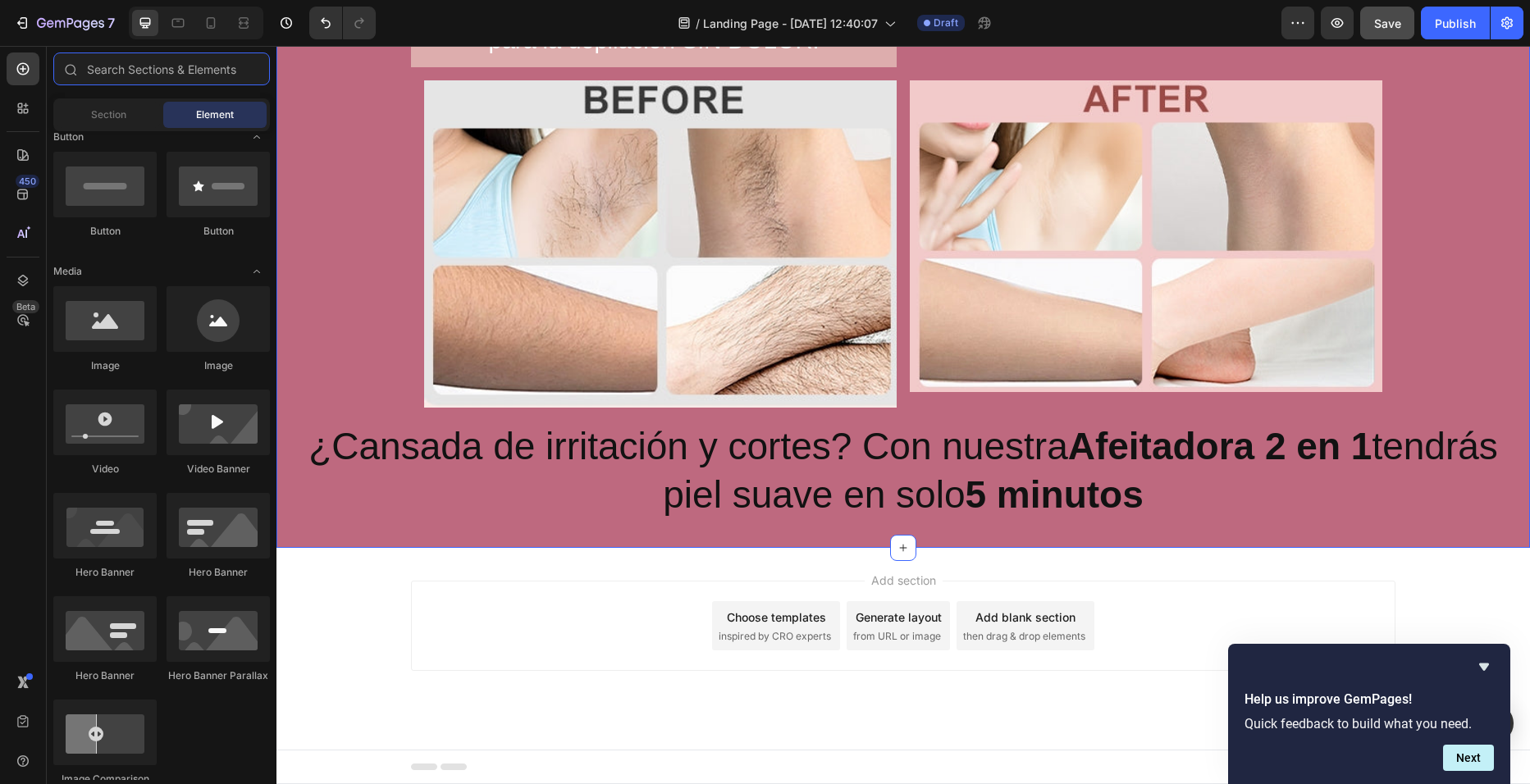
scroll to position [0, 0]
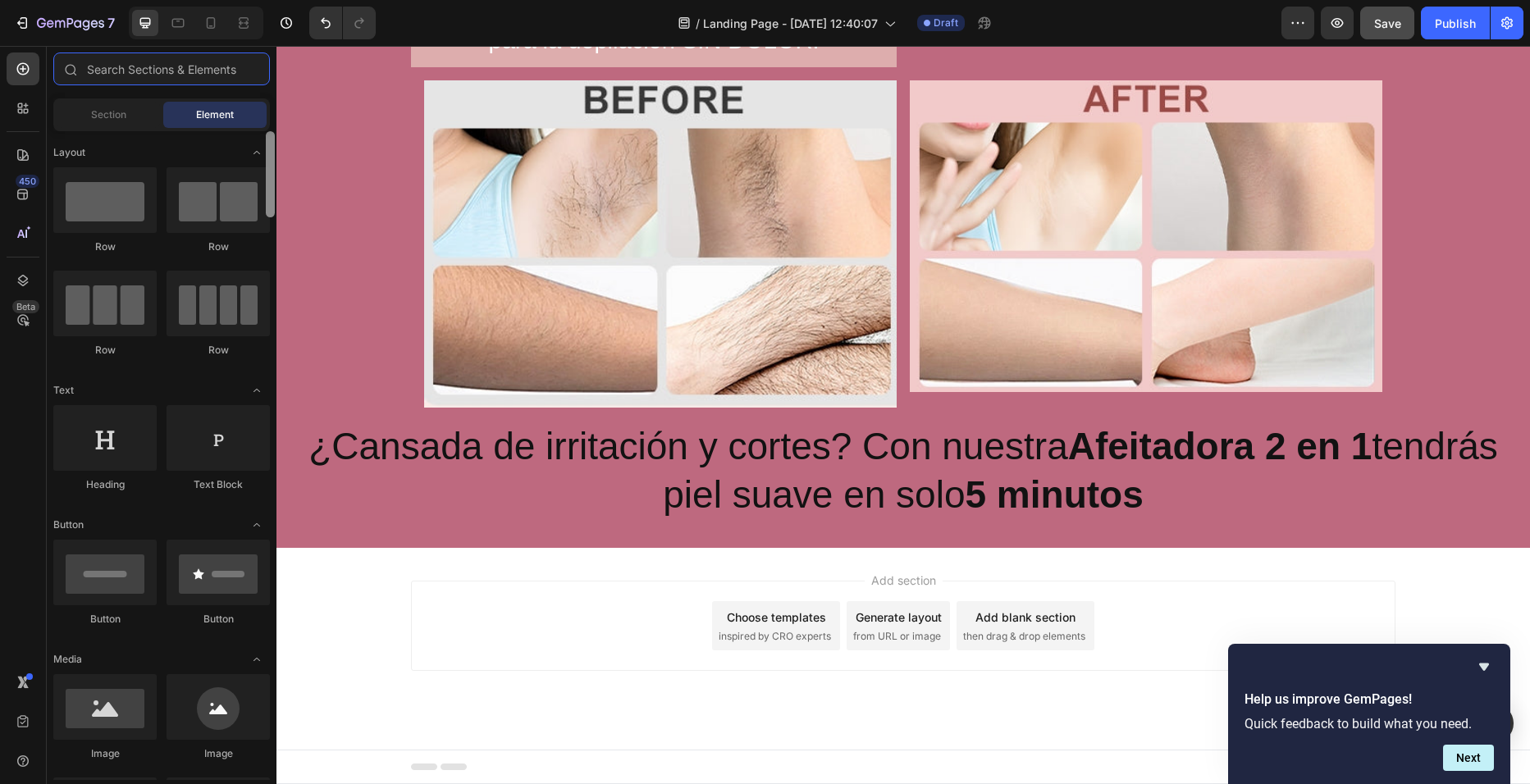
drag, startPoint x: 274, startPoint y: 278, endPoint x: 269, endPoint y: 178, distance: 100.1
click at [269, 178] on div at bounding box center [271, 174] width 9 height 86
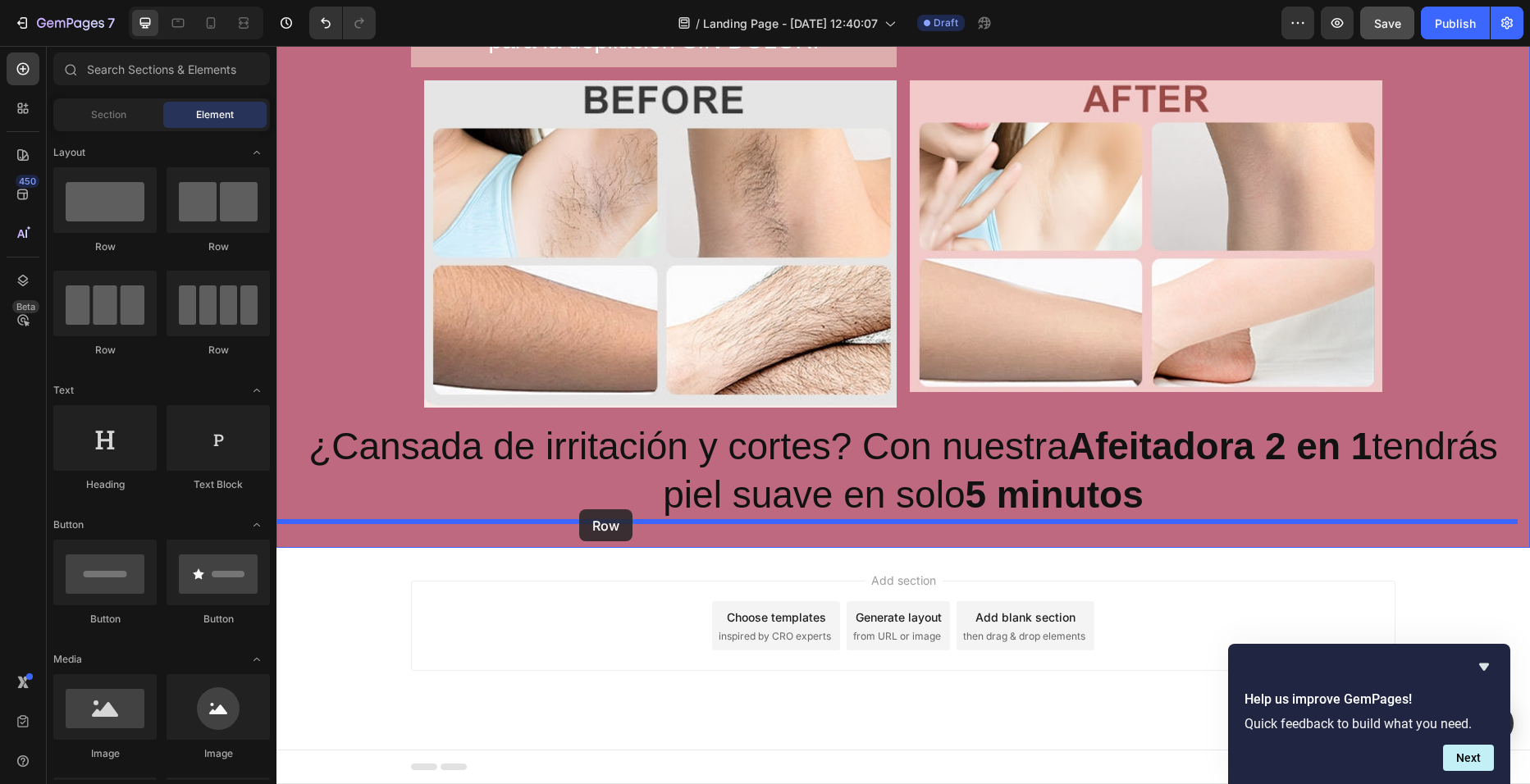
drag, startPoint x: 503, startPoint y: 368, endPoint x: 579, endPoint y: 510, distance: 161.1
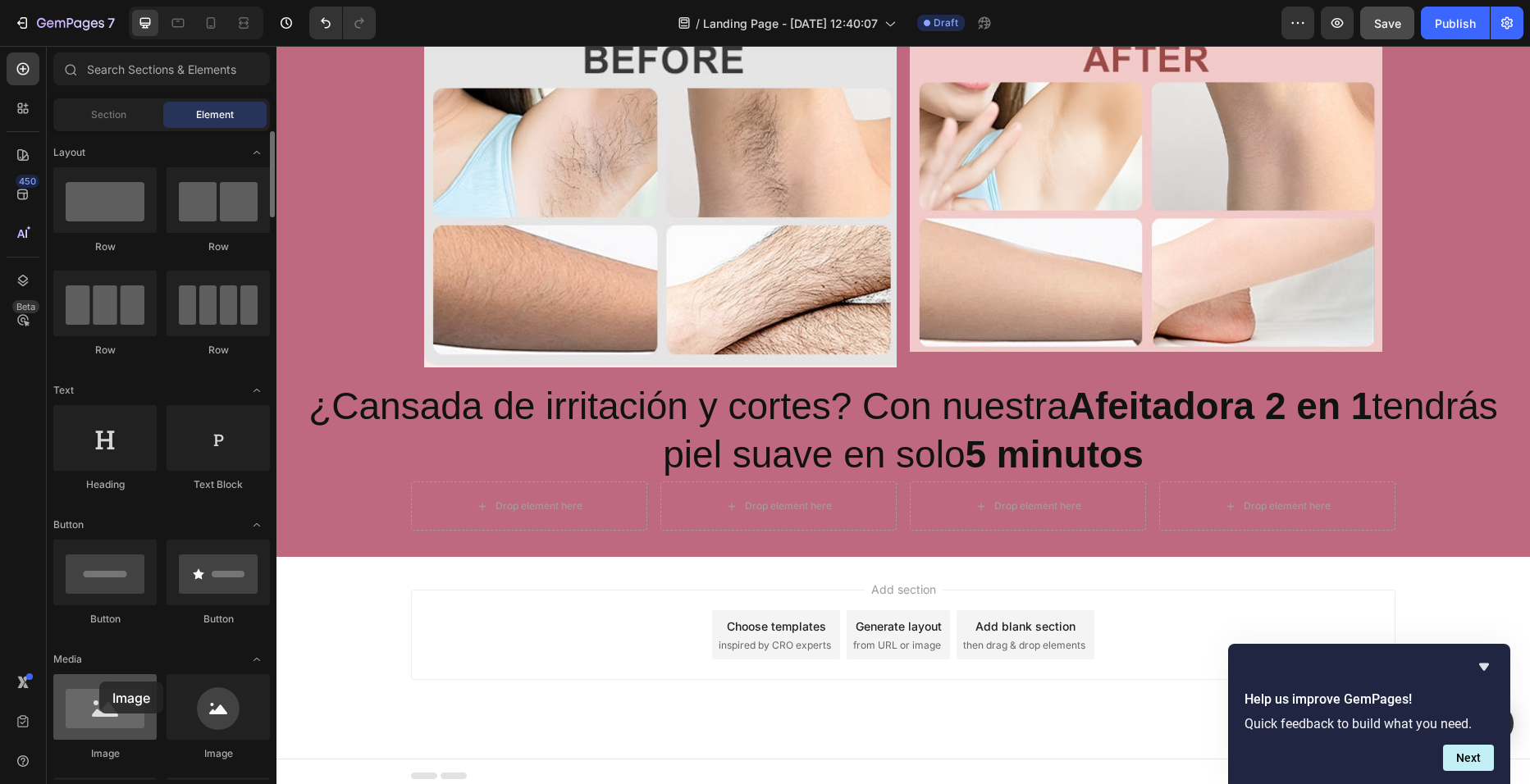
scroll to position [813, 0]
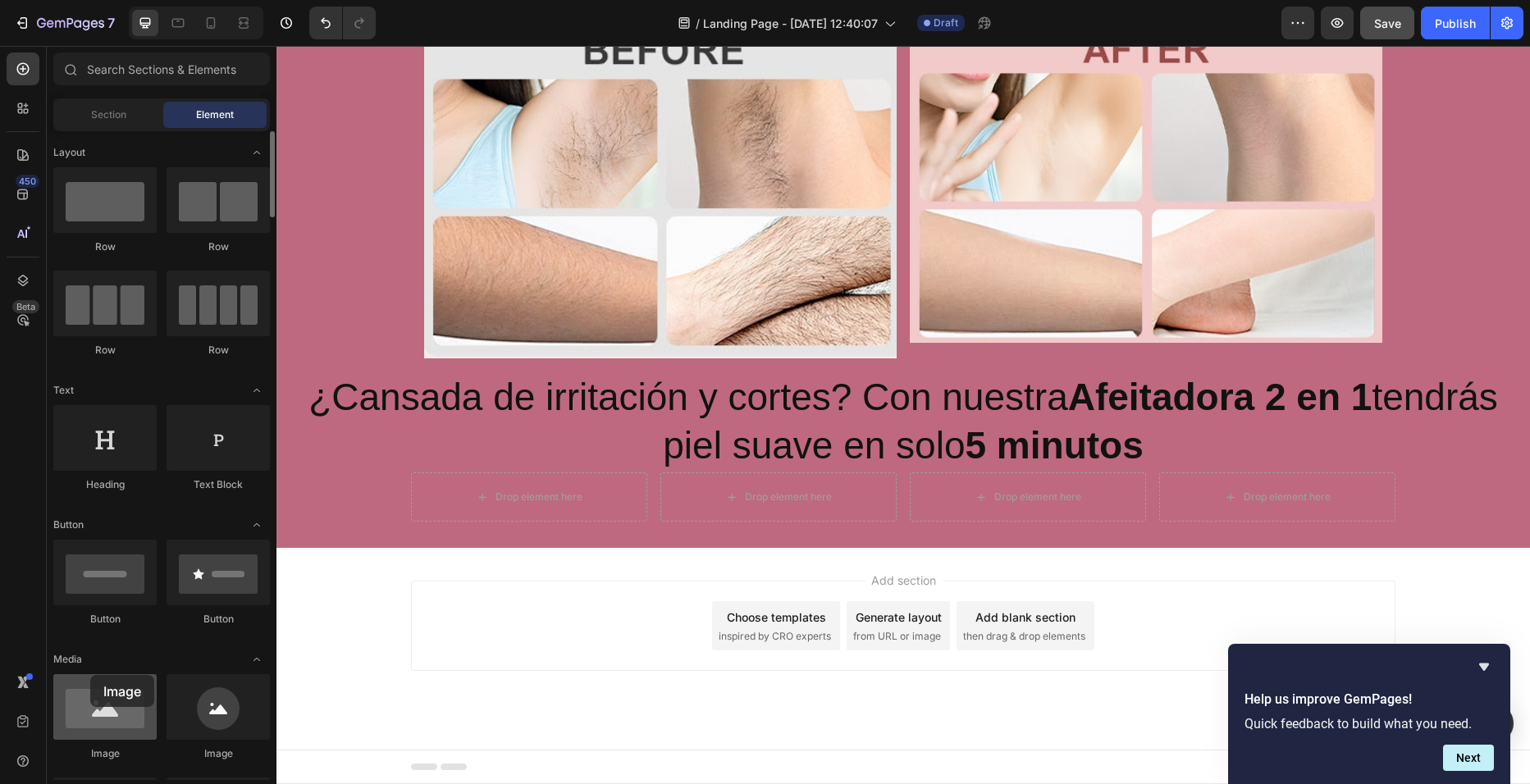
drag, startPoint x: 107, startPoint y: 698, endPoint x: 87, endPoint y: 683, distance: 25.0
click at [87, 683] on div at bounding box center [106, 707] width 104 height 66
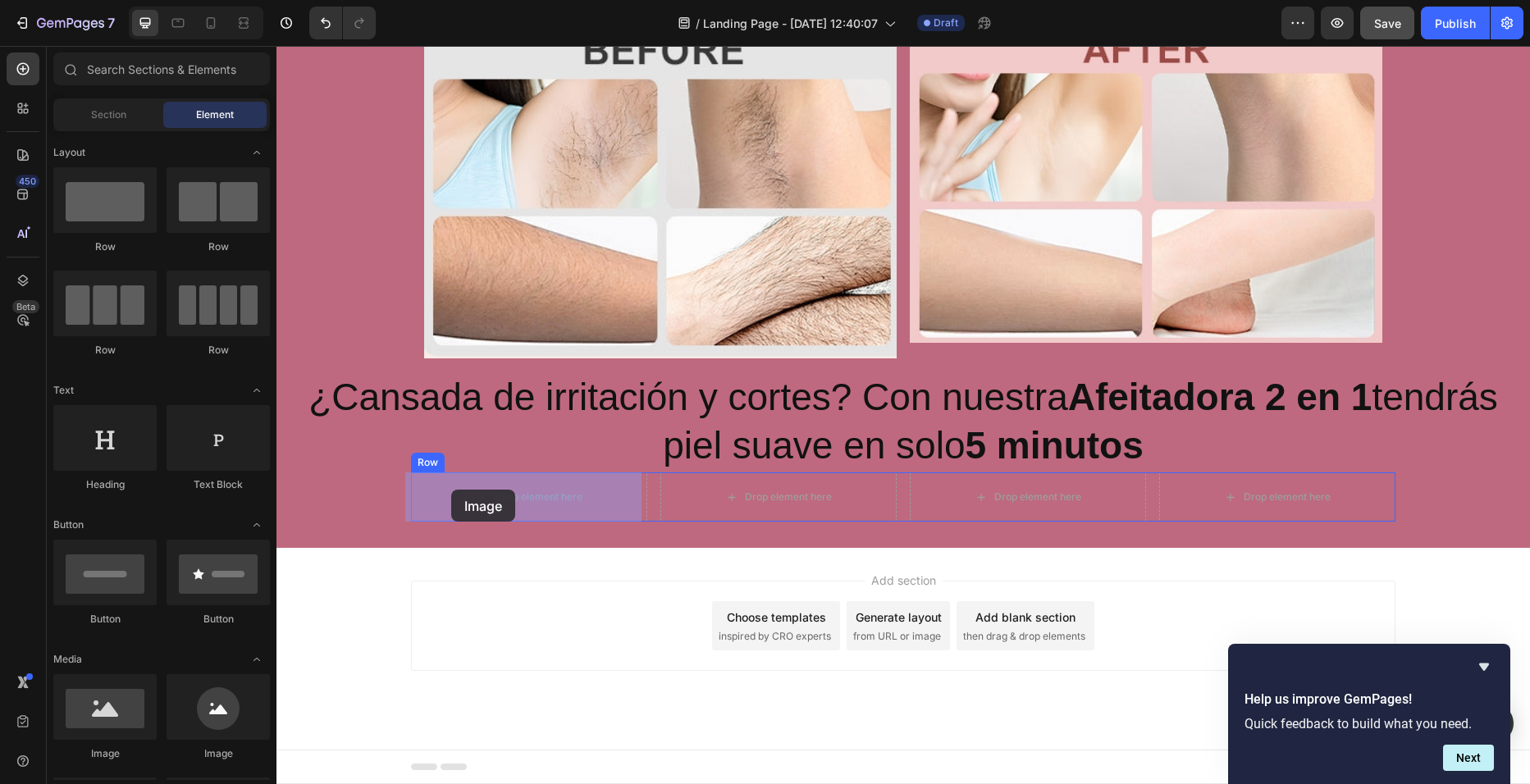
drag, startPoint x: 460, startPoint y: 751, endPoint x: 451, endPoint y: 489, distance: 262.2
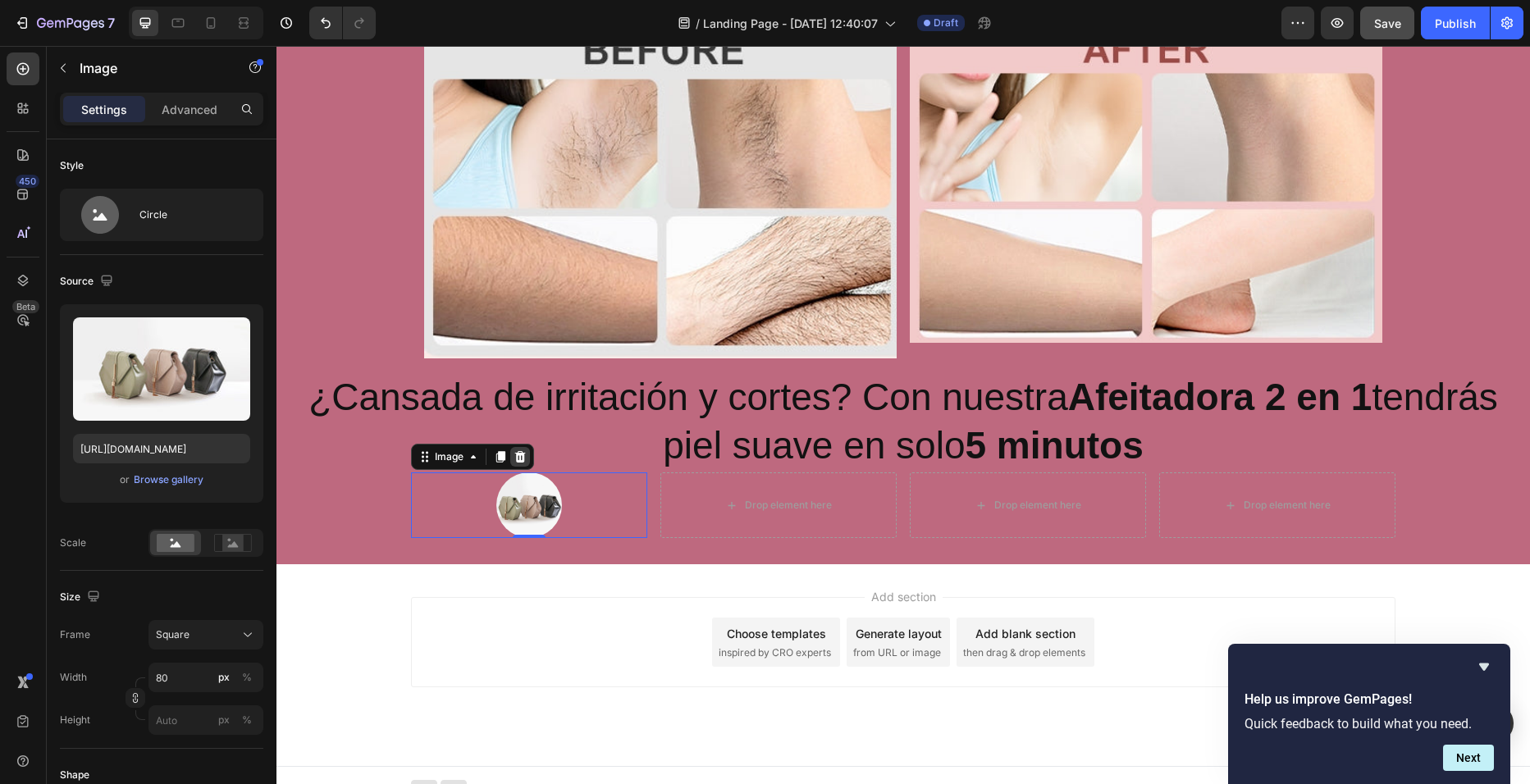
click at [517, 464] on div at bounding box center [520, 456] width 19 height 19
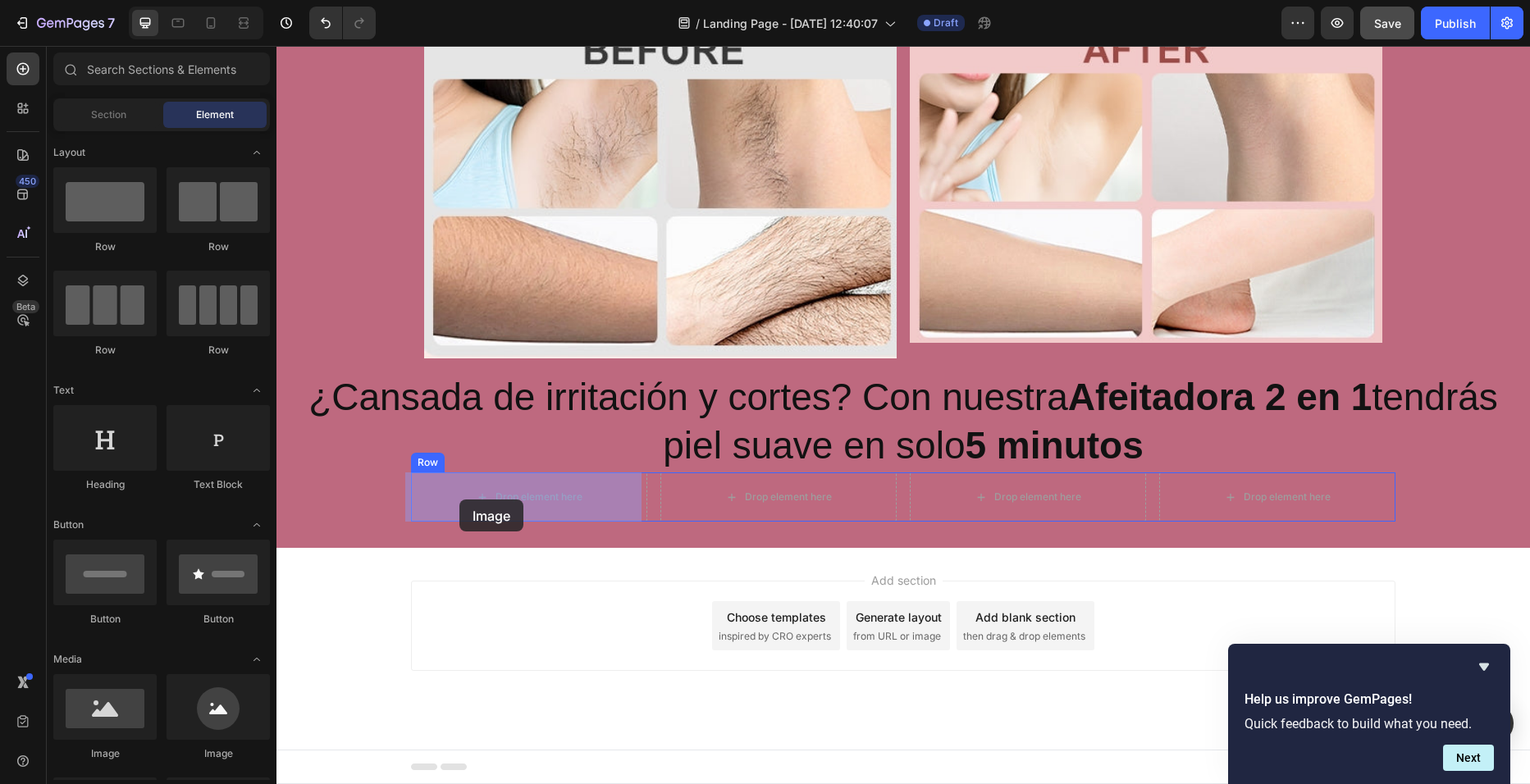
drag, startPoint x: 378, startPoint y: 754, endPoint x: 460, endPoint y: 499, distance: 267.9
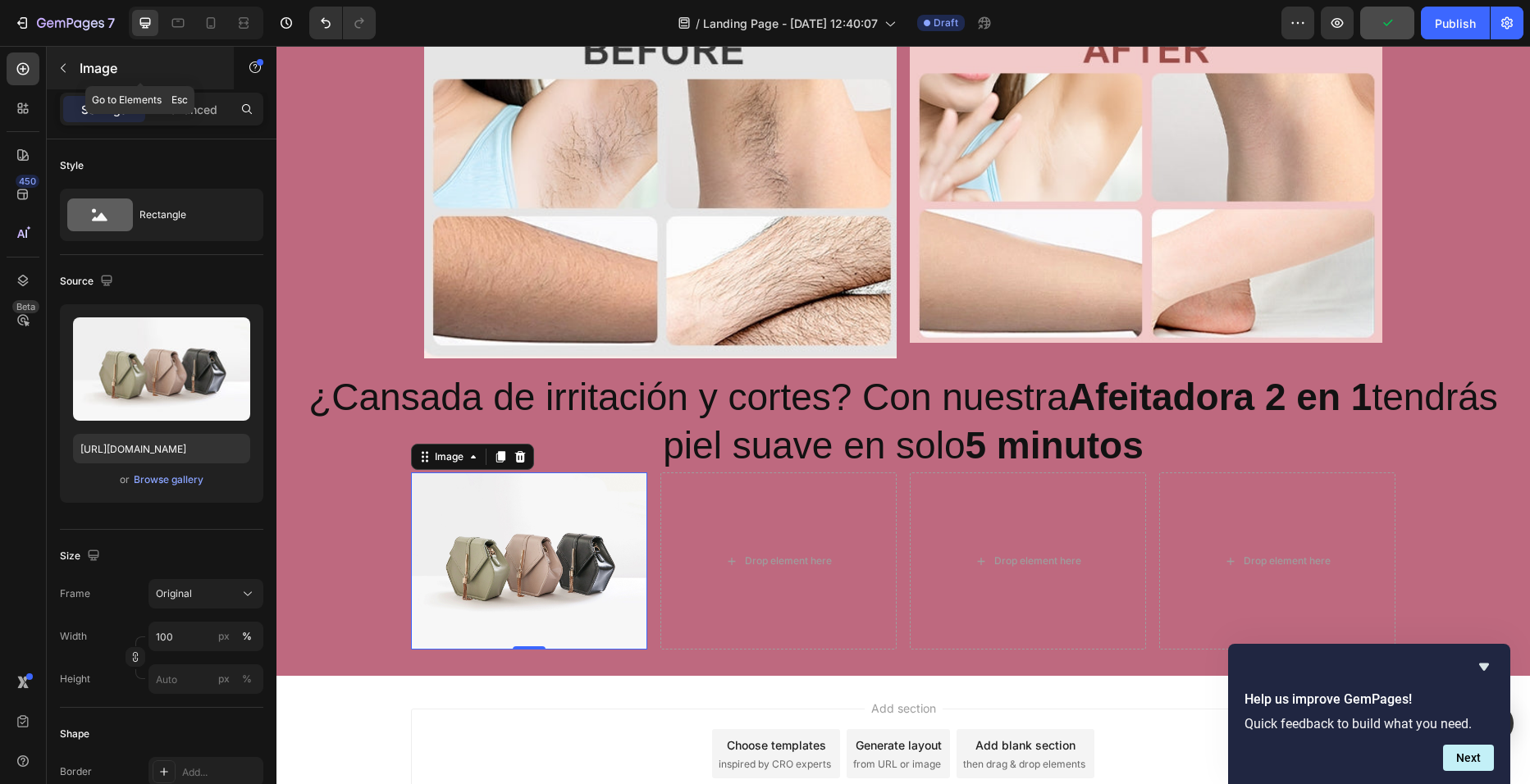
click at [77, 78] on div "Image" at bounding box center [140, 68] width 187 height 43
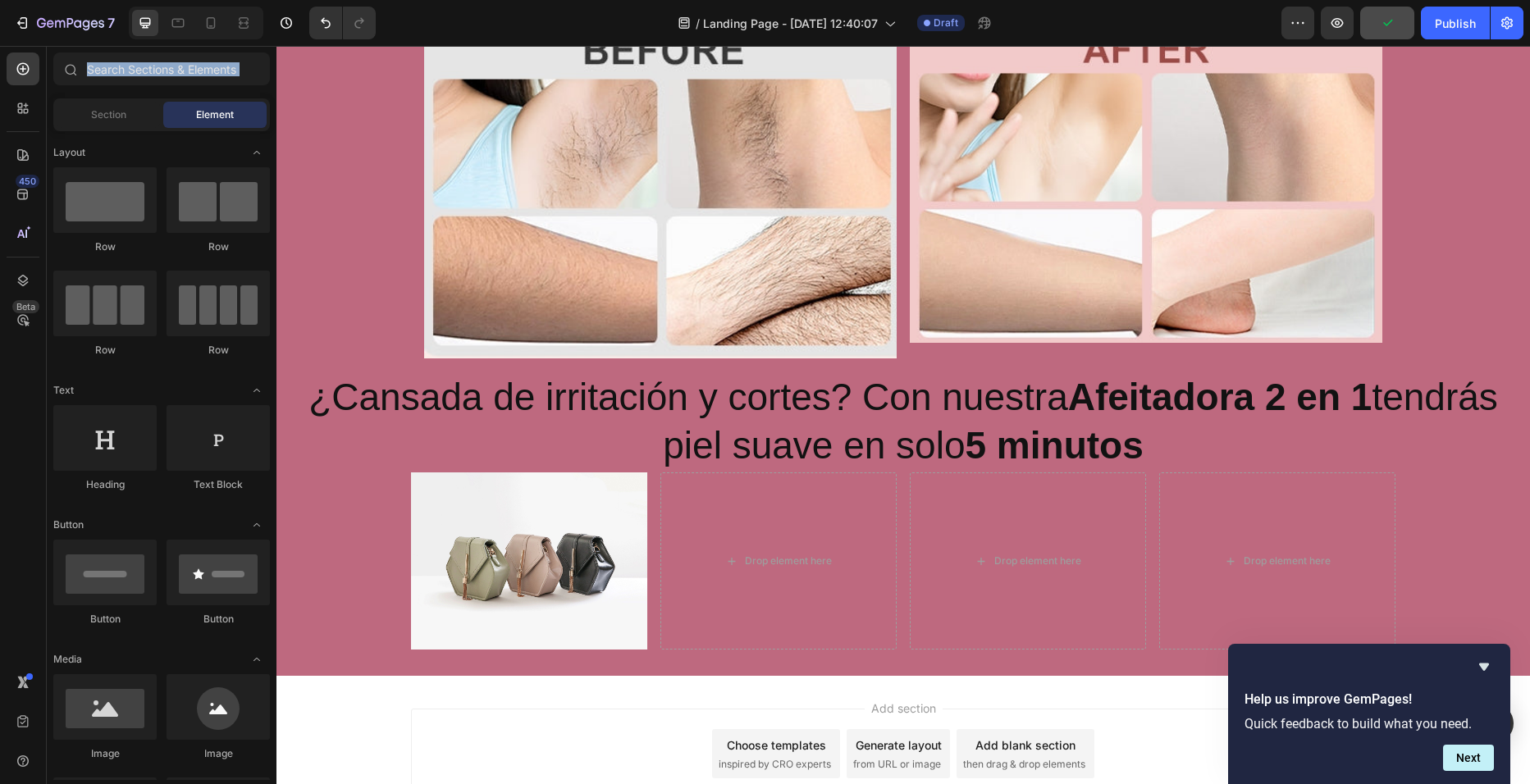
click at [77, 78] on div at bounding box center [70, 69] width 32 height 32
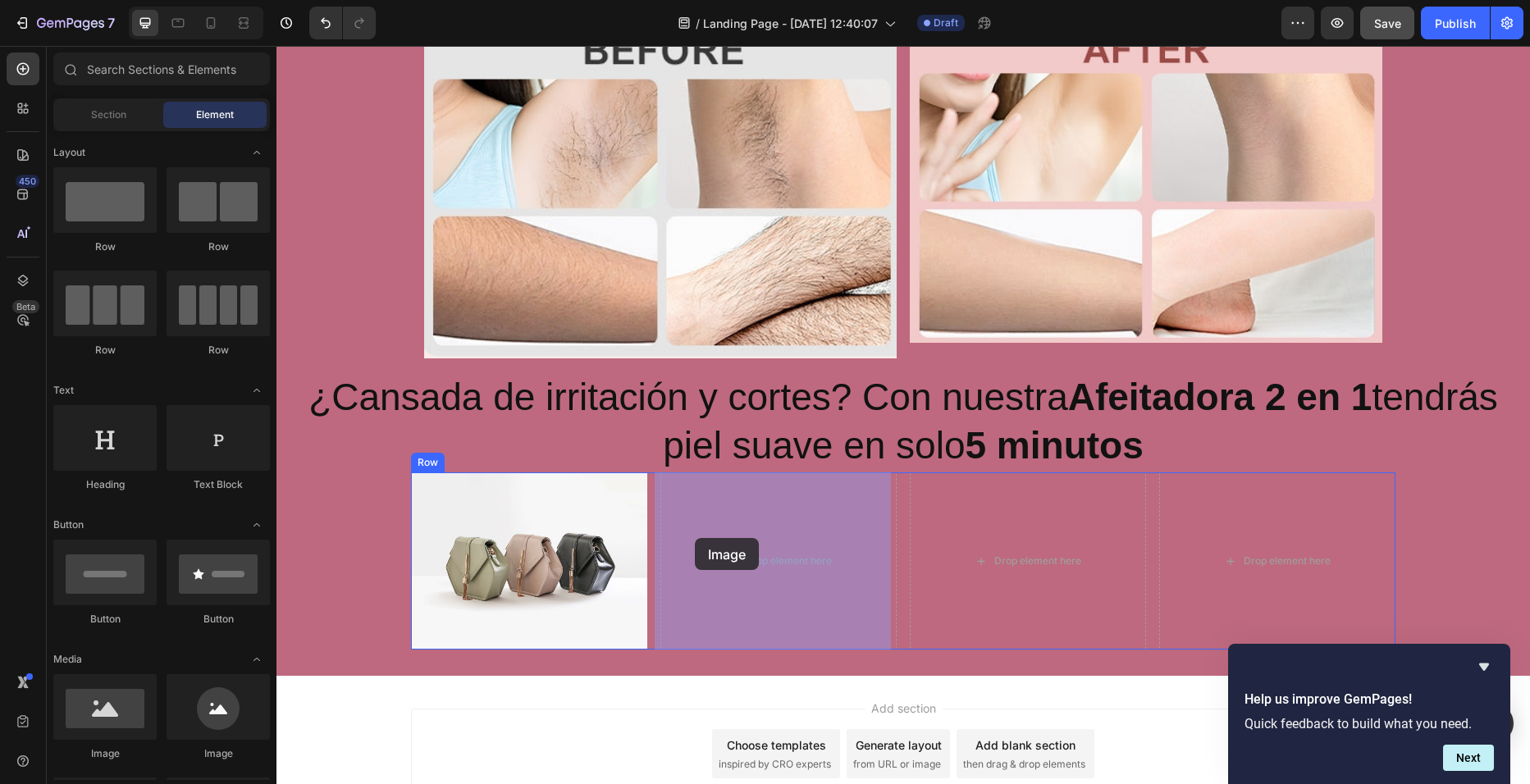
drag, startPoint x: 415, startPoint y: 767, endPoint x: 699, endPoint y: 537, distance: 365.5
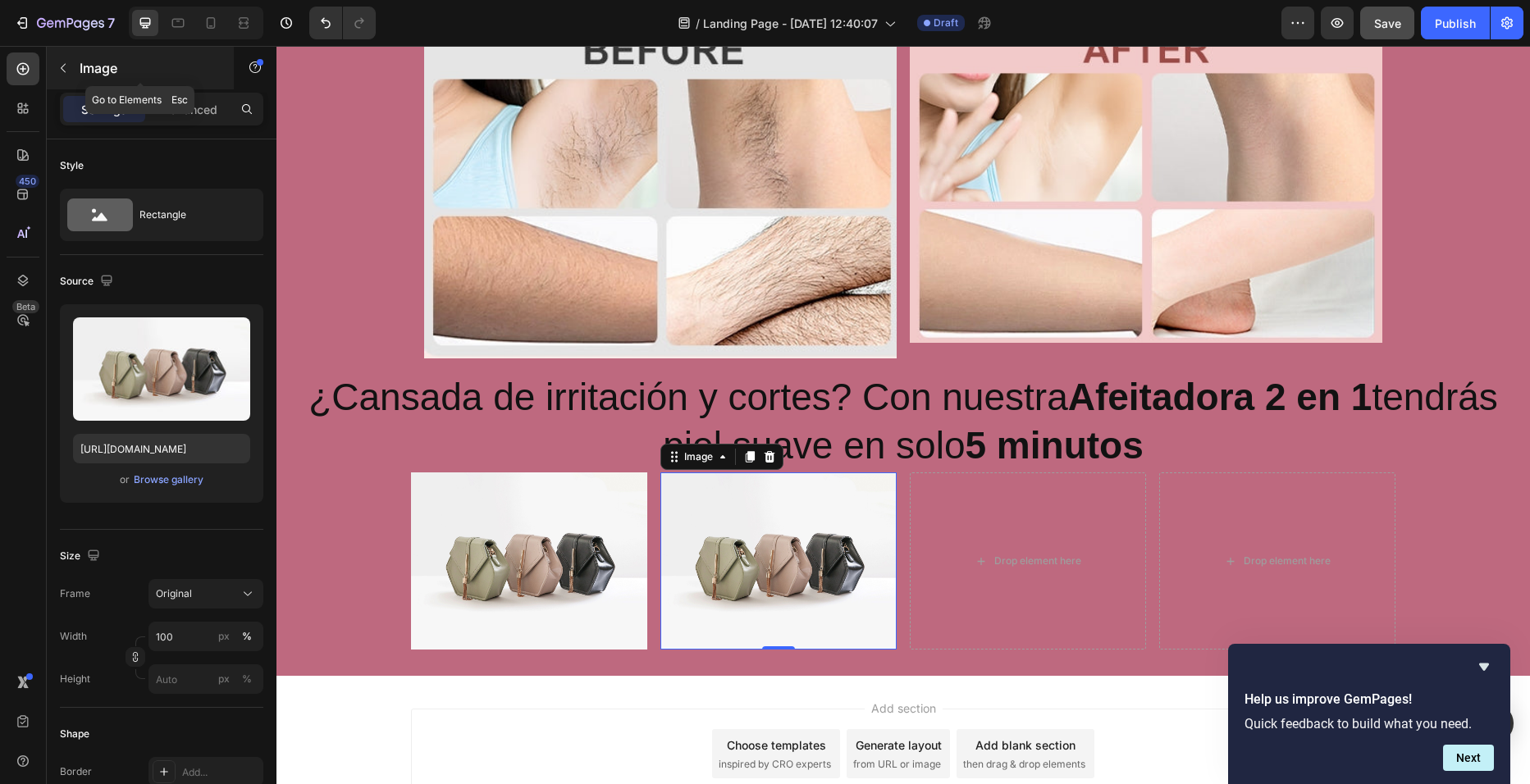
click at [68, 79] on button "button" at bounding box center [63, 68] width 26 height 26
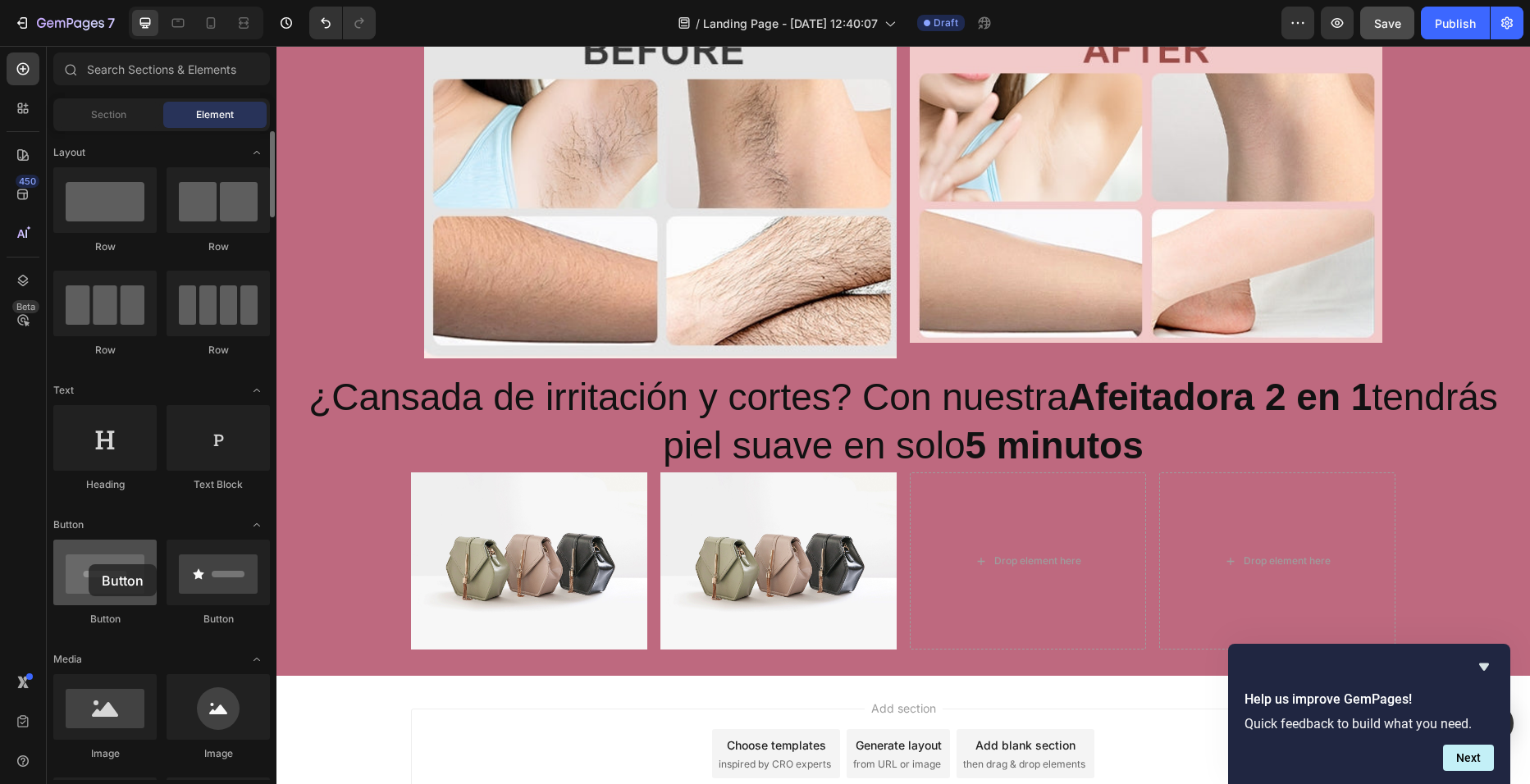
drag, startPoint x: 109, startPoint y: 569, endPoint x: 67, endPoint y: 570, distance: 42.0
click at [67, 570] on div at bounding box center [106, 572] width 104 height 66
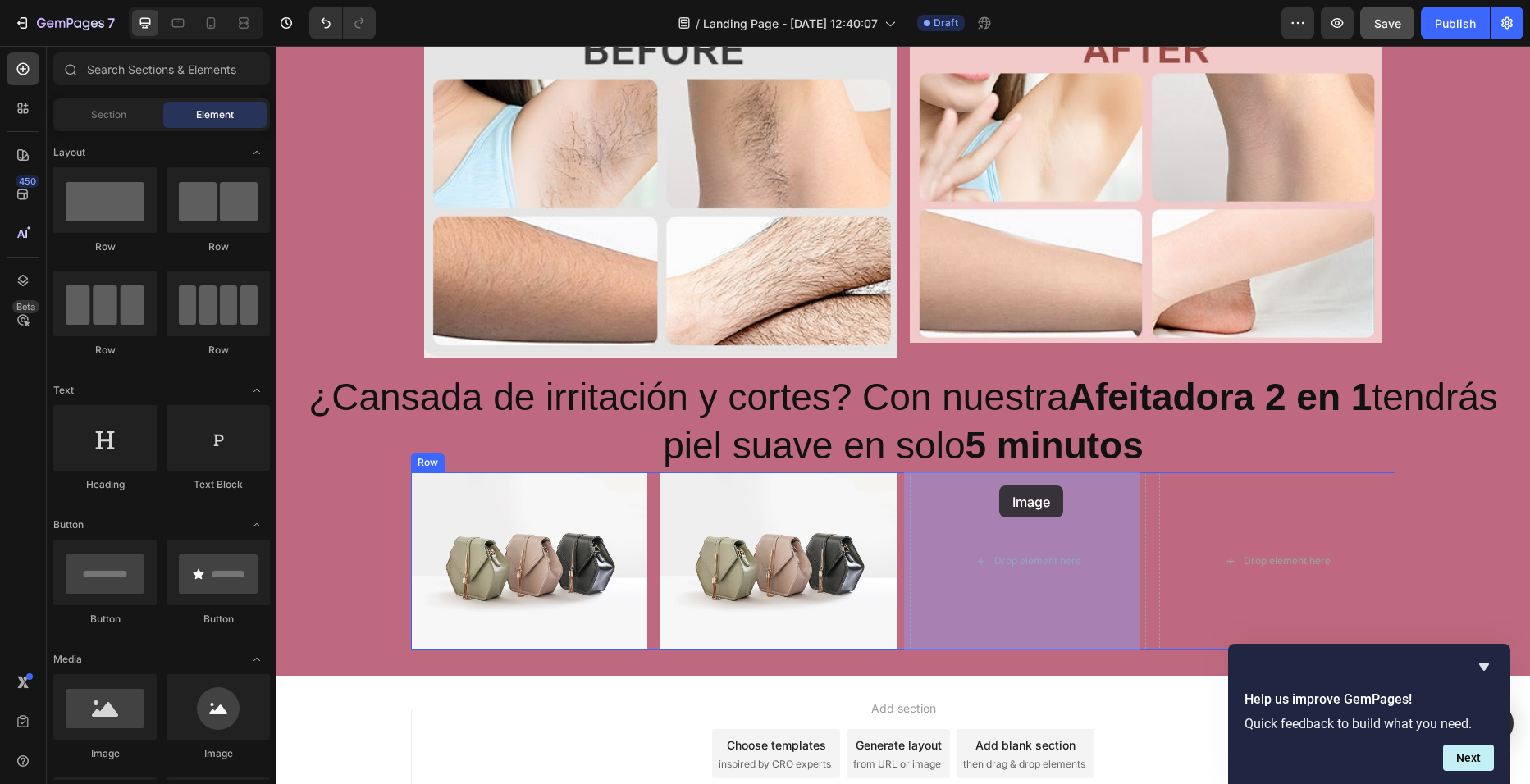
drag, startPoint x: 360, startPoint y: 751, endPoint x: 997, endPoint y: 488, distance: 689.2
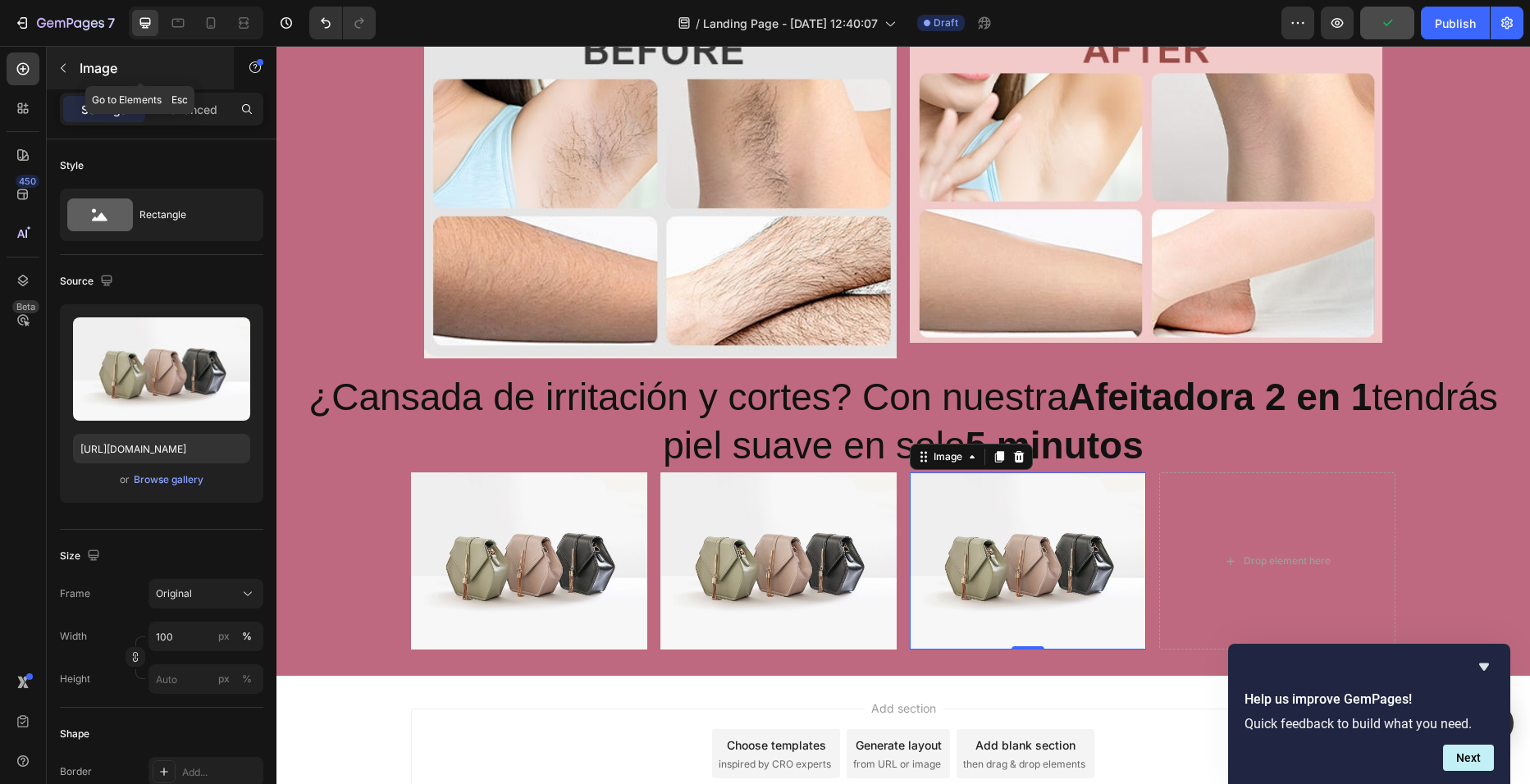
click at [56, 56] on button "button" at bounding box center [63, 68] width 26 height 26
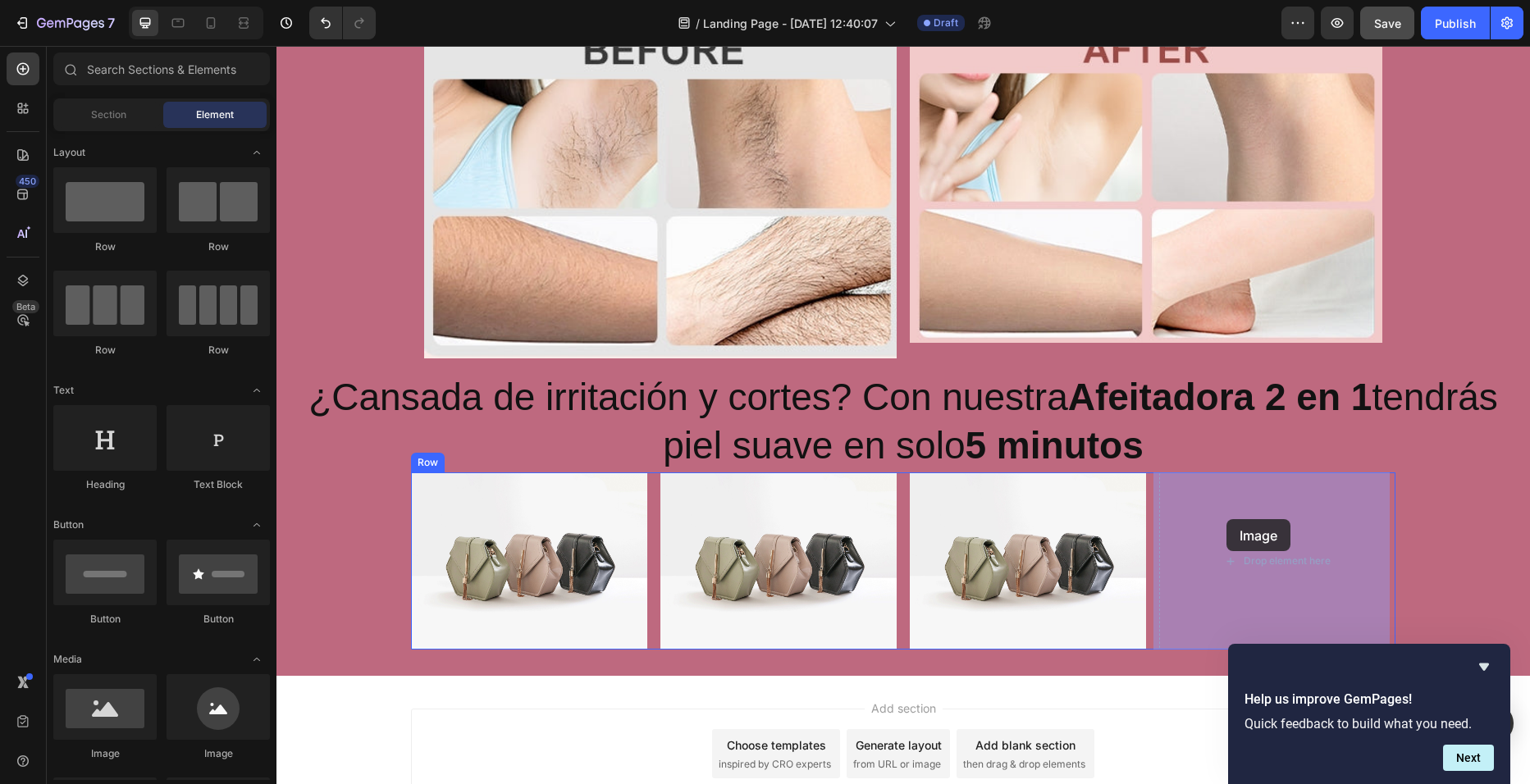
drag, startPoint x: 365, startPoint y: 726, endPoint x: 1226, endPoint y: 520, distance: 885.3
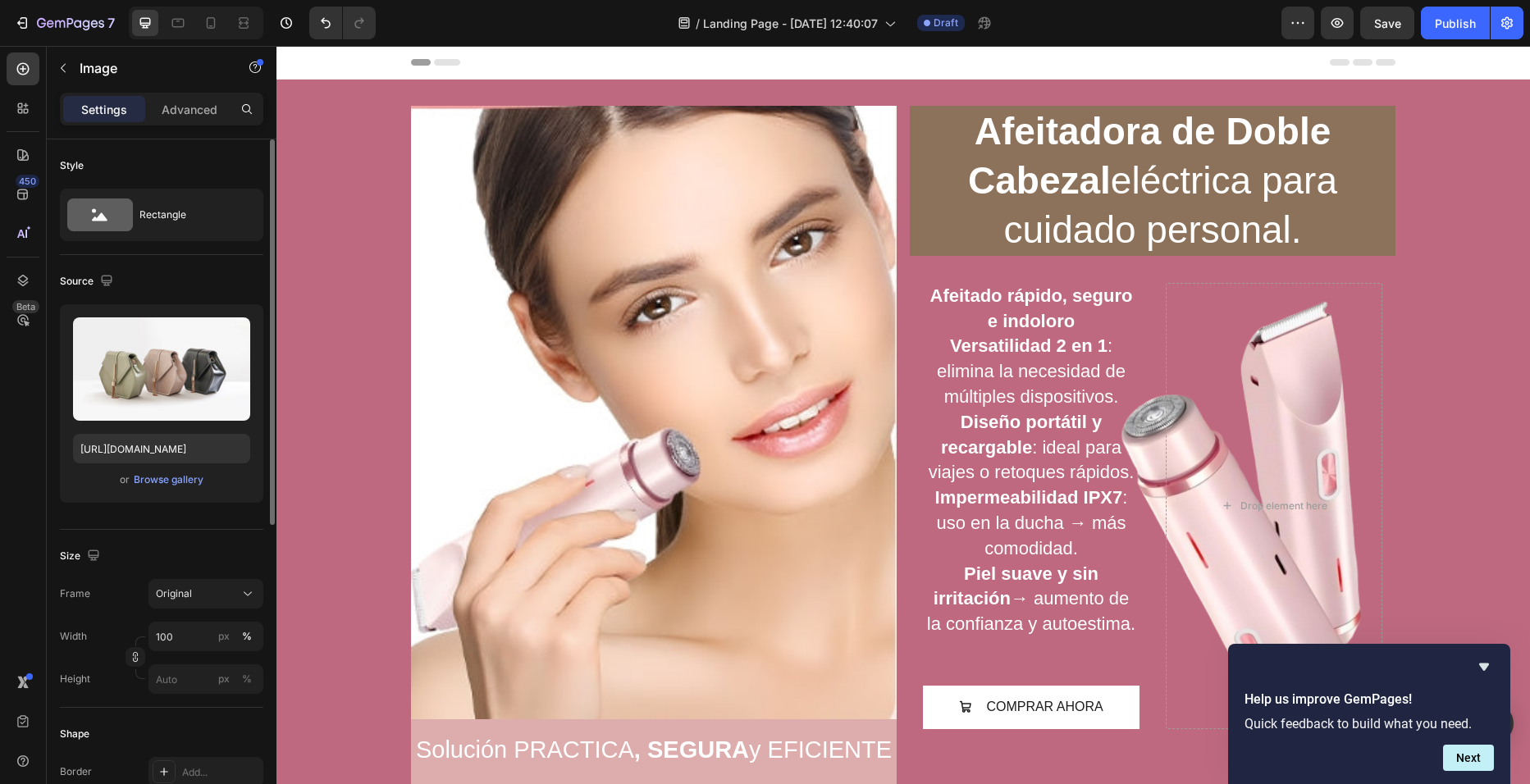
scroll to position [813, 0]
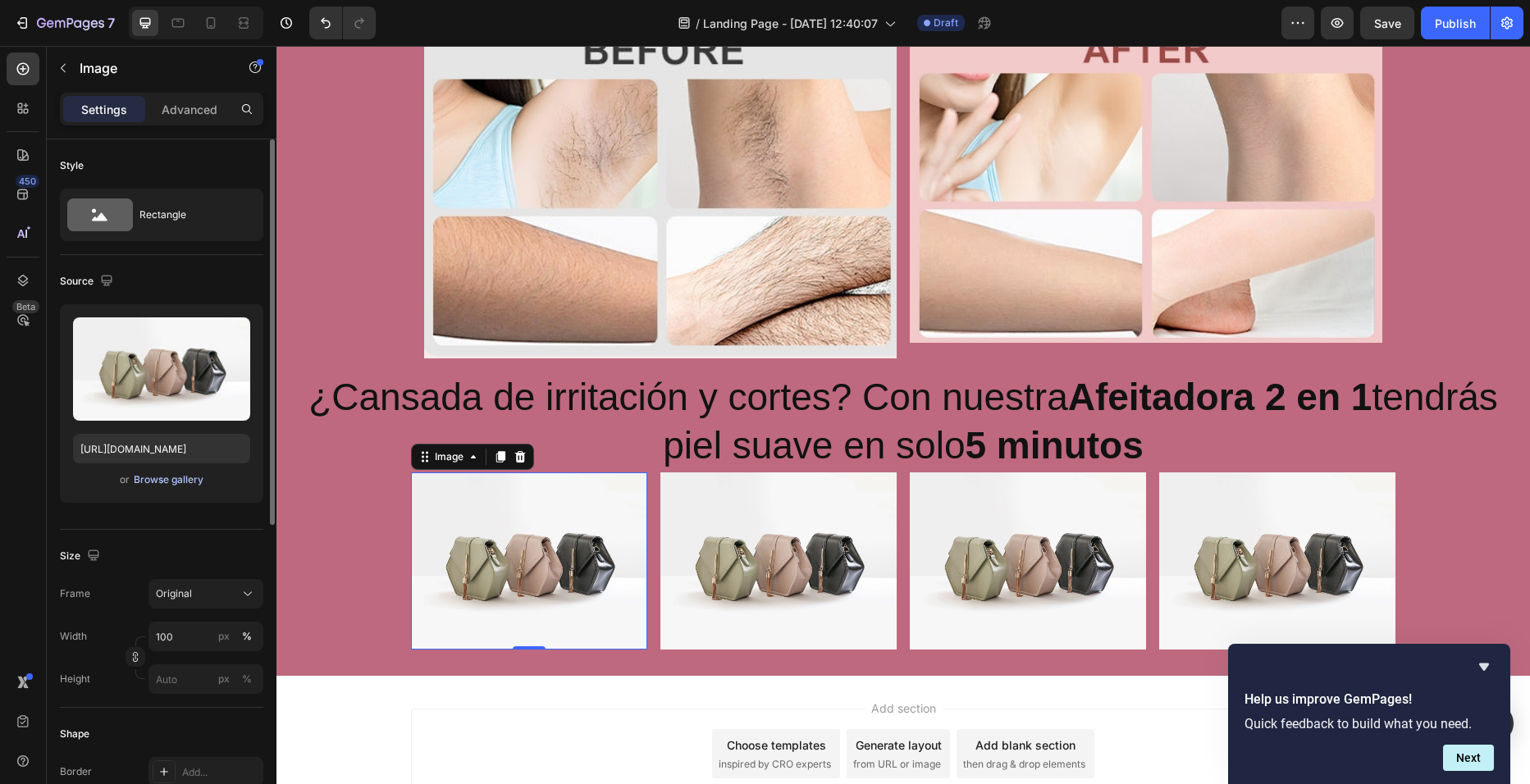
click at [203, 479] on div "Browse gallery" at bounding box center [168, 480] width 70 height 15
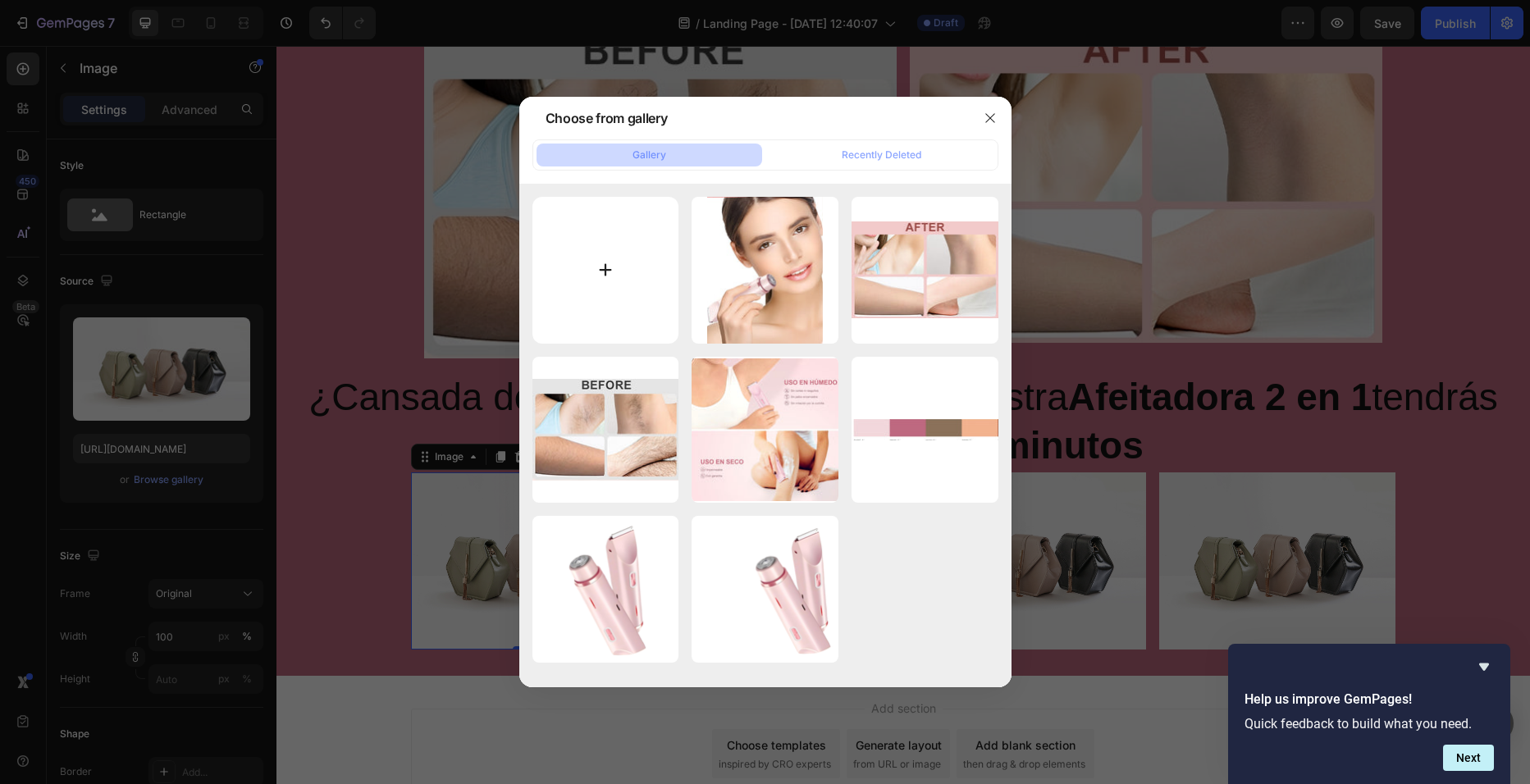
click at [609, 302] on input "file" at bounding box center [606, 270] width 146 height 146
type input "C:\fakepath\Screenshot_27-9-2025_222016_www.amazon.com.jpeg"
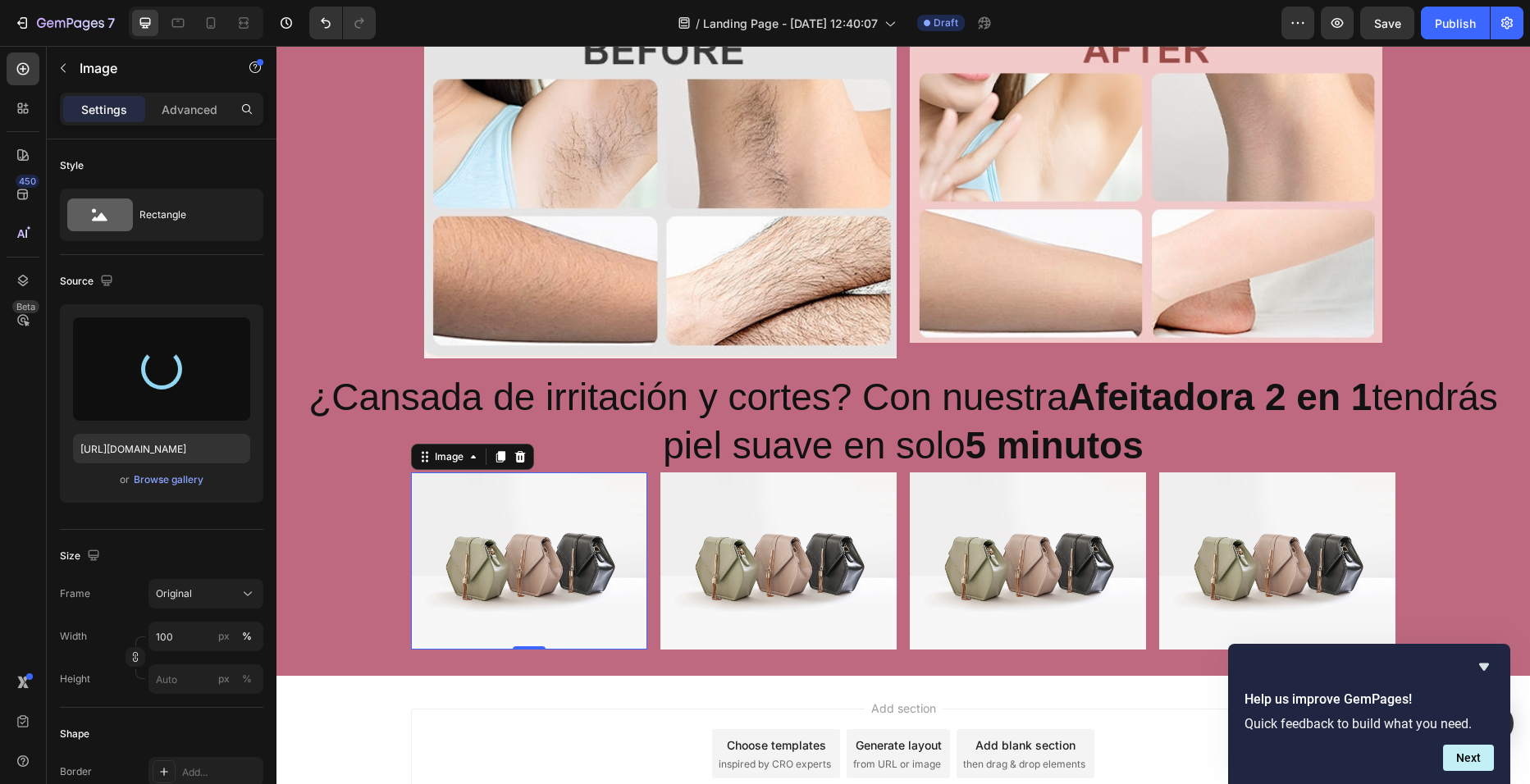
type input "[URL][DOMAIN_NAME]"
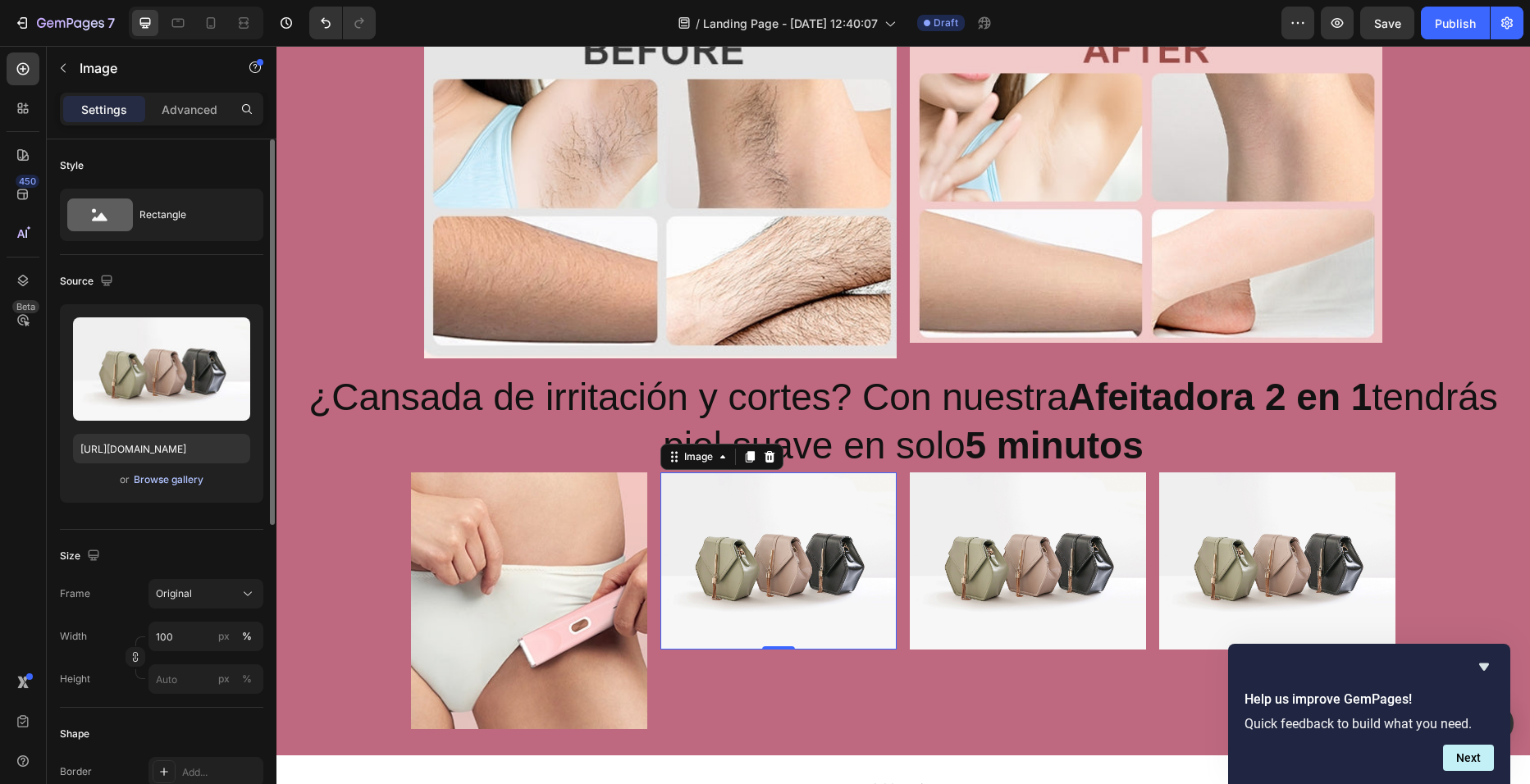
click at [158, 484] on div "Browse gallery" at bounding box center [168, 480] width 70 height 15
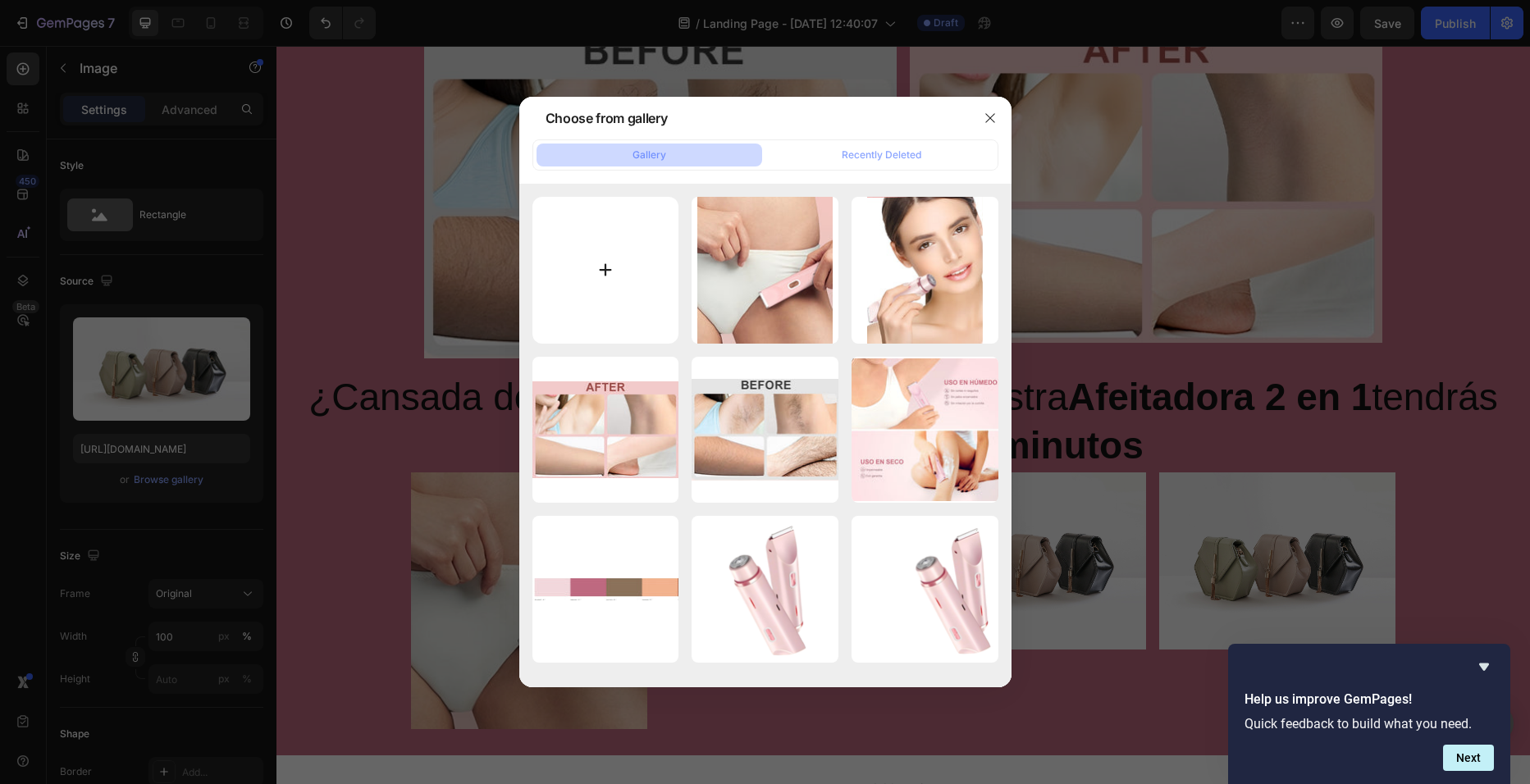
click at [666, 316] on input "file" at bounding box center [606, 270] width 146 height 146
type input "C:\fakepath\Screenshot_27-9-2025_222032_www.amazon.com.jpeg"
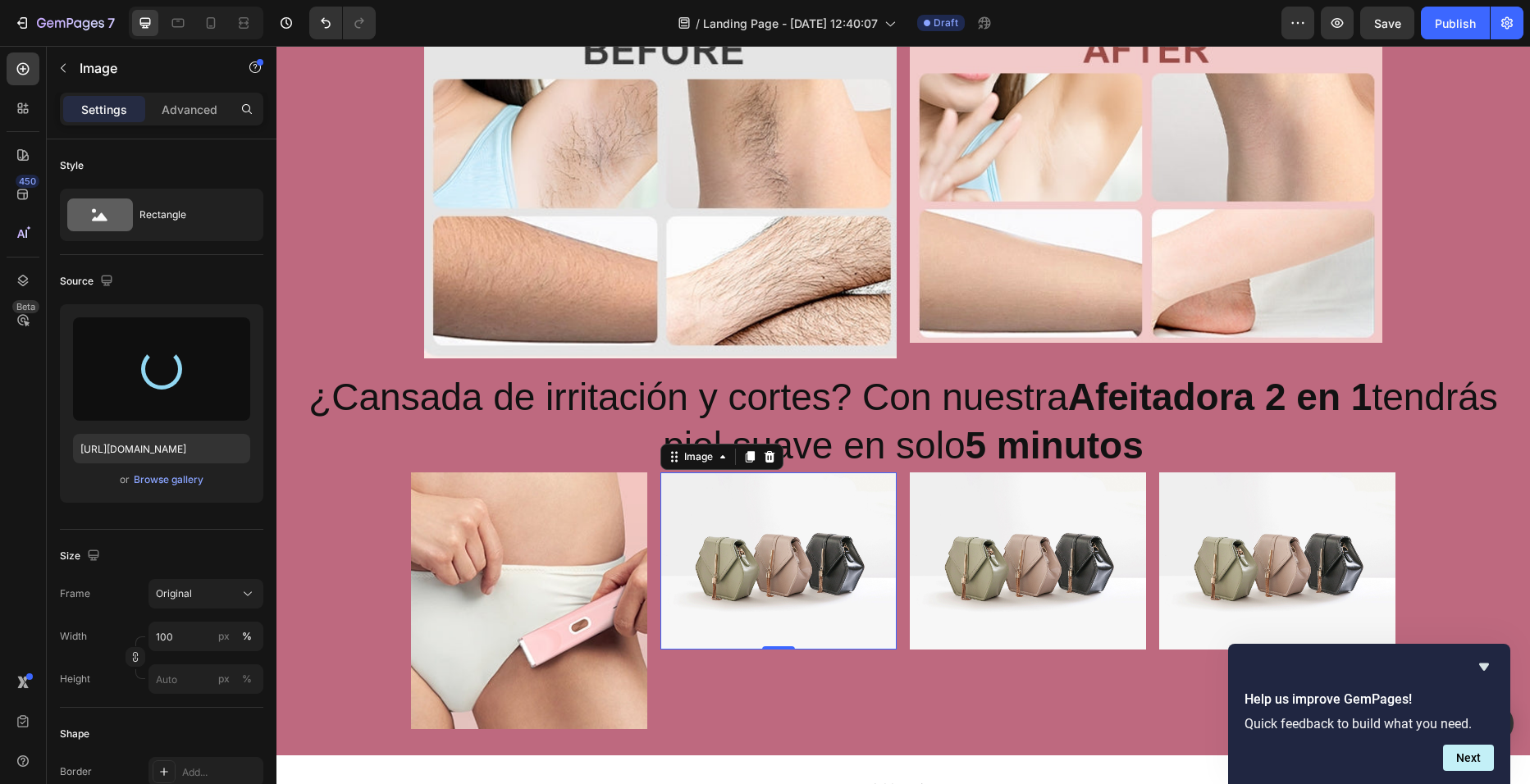
type input "[URL][DOMAIN_NAME]"
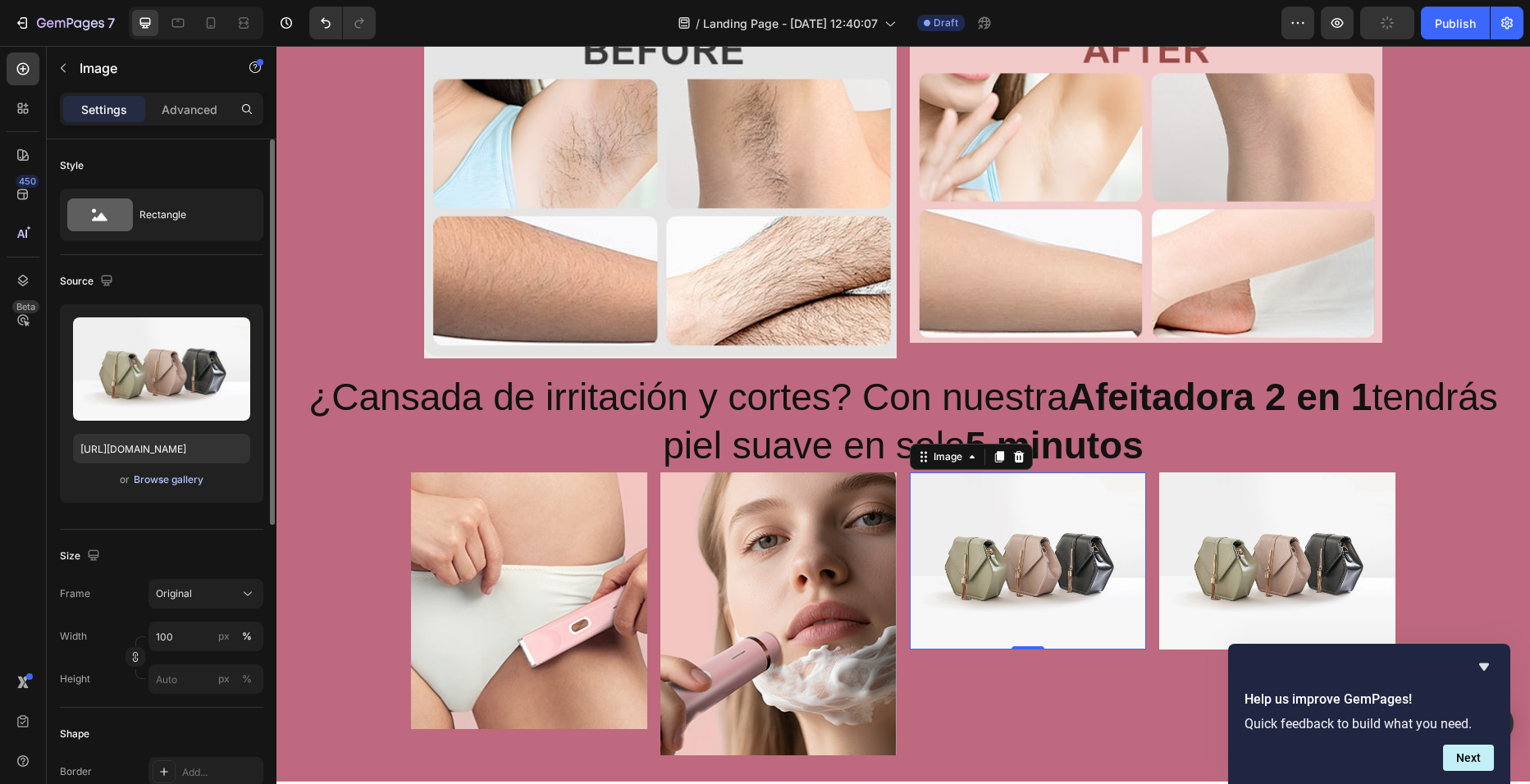
click at [160, 483] on div "Browse gallery" at bounding box center [168, 480] width 70 height 15
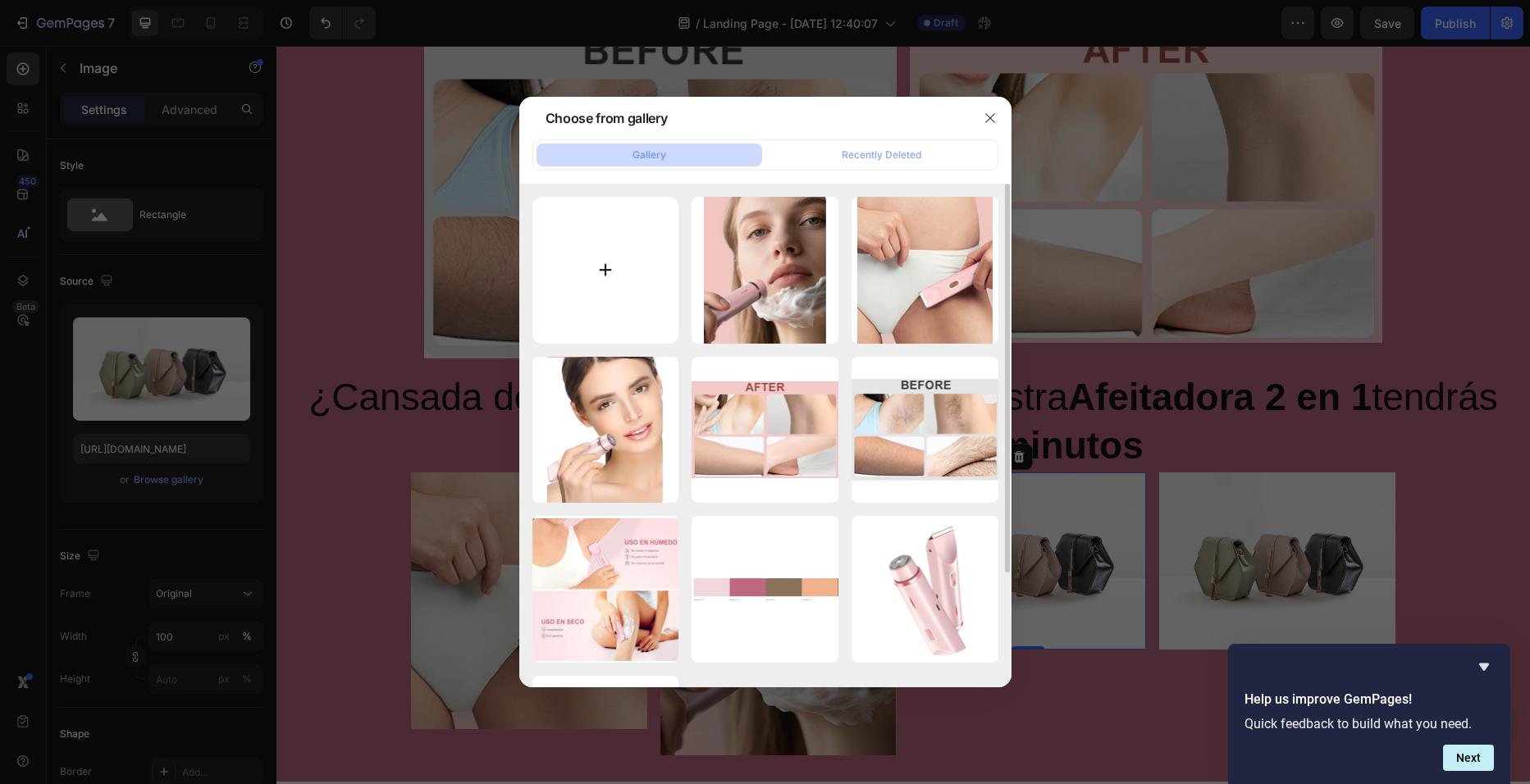
click at [626, 289] on input "file" at bounding box center [606, 270] width 146 height 146
type input "C:\fakepath\Screenshot_27-9-2025_22212_www.amazon.com.jpeg"
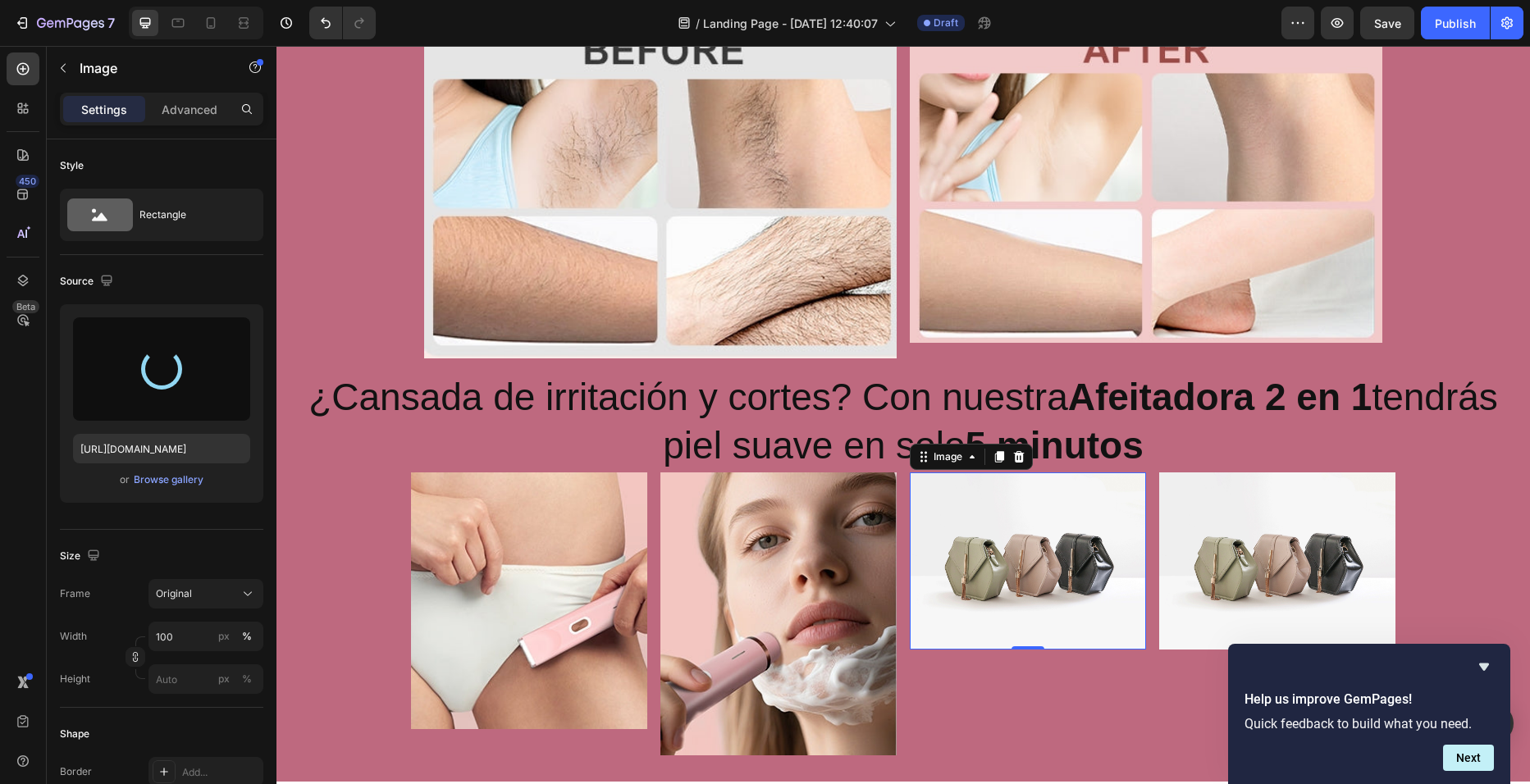
type input "[URL][DOMAIN_NAME]"
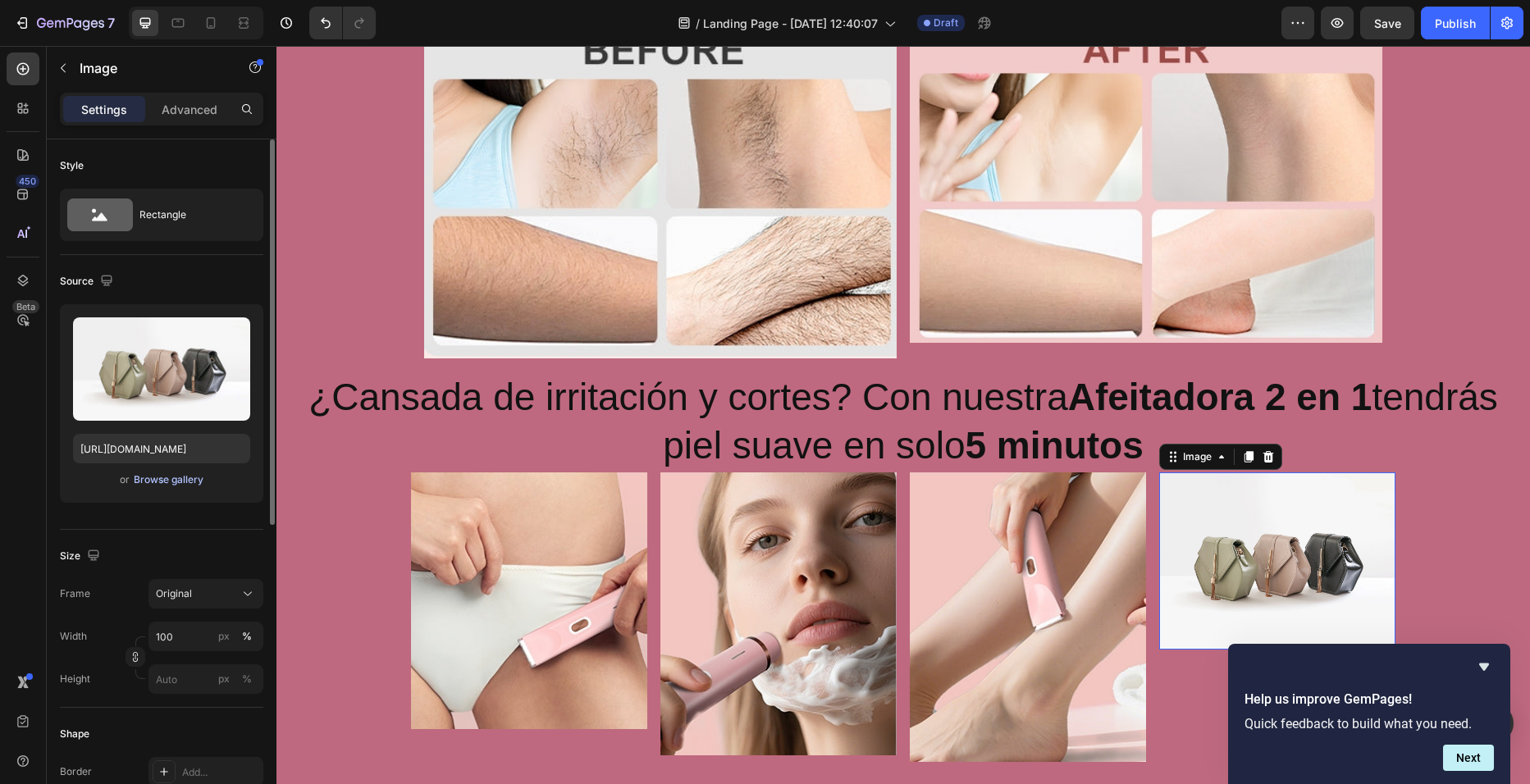
click at [189, 475] on div "Browse gallery" at bounding box center [168, 480] width 70 height 15
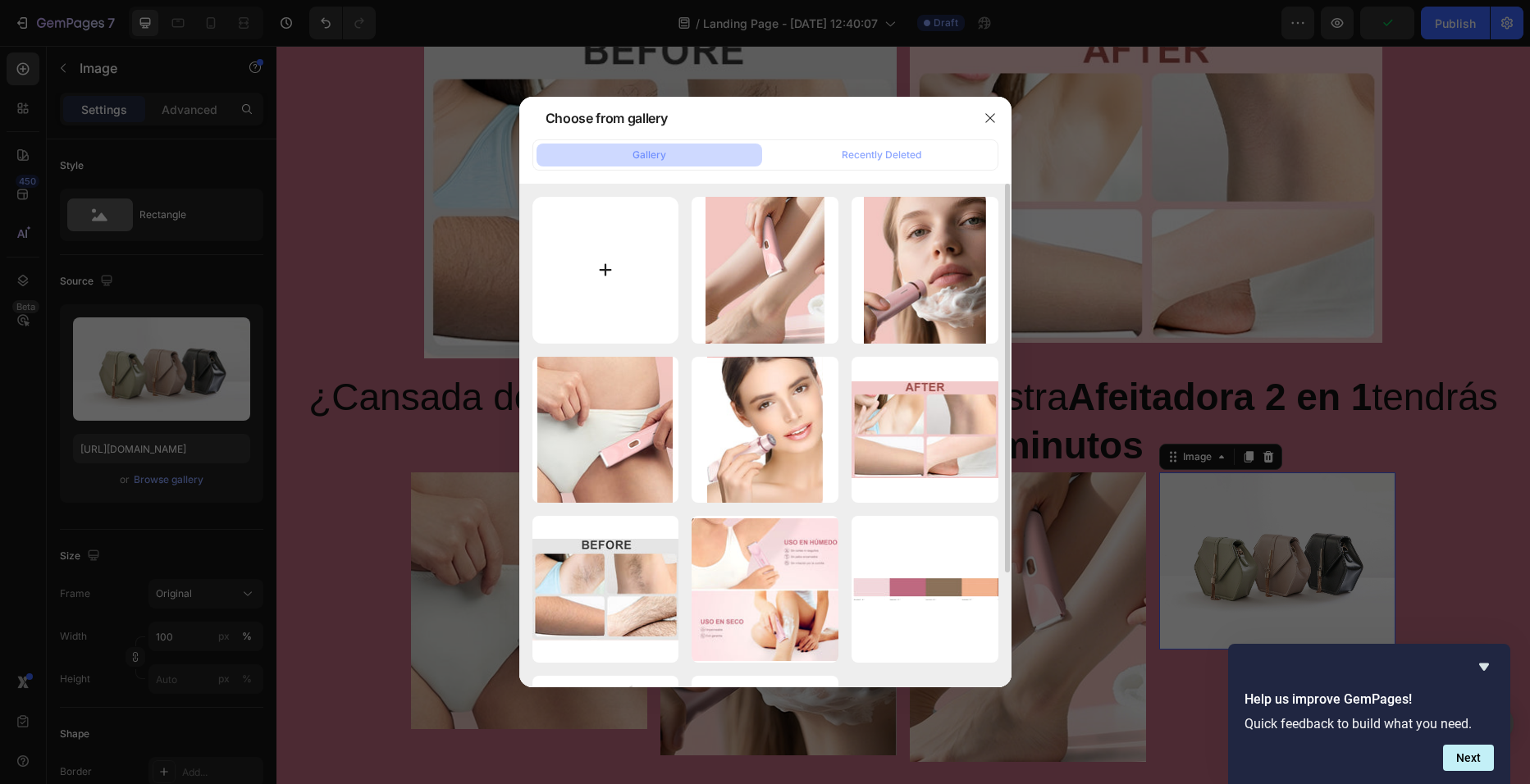
click at [653, 275] on input "file" at bounding box center [606, 270] width 146 height 146
type input "C:\fakepath\Screenshot_27-9-2025_222047_www.amazon.com.jpeg"
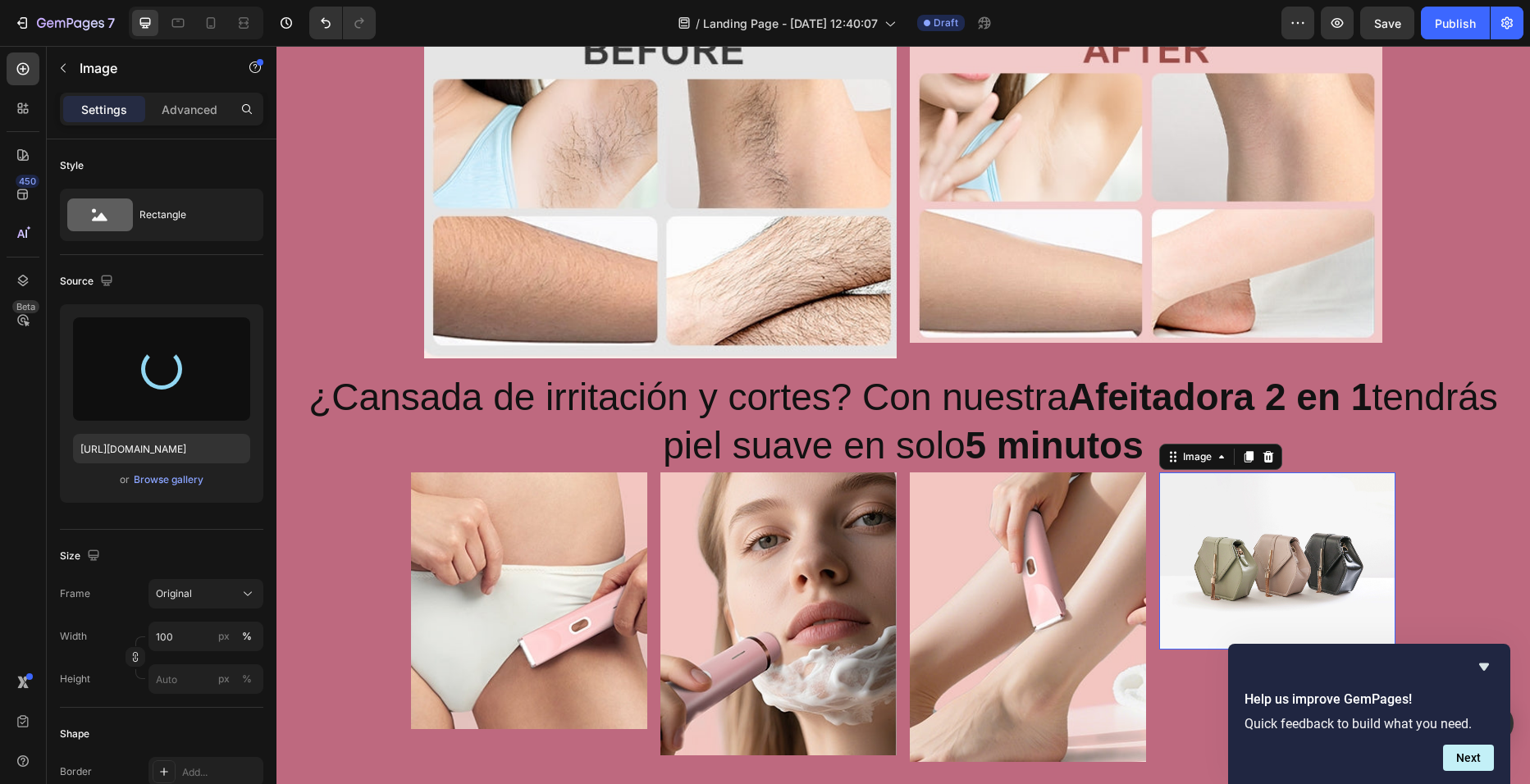
type input "https://cdn.shopify.com/s/files/1/0729/4081/4494/files/gempages_586457974420013…"
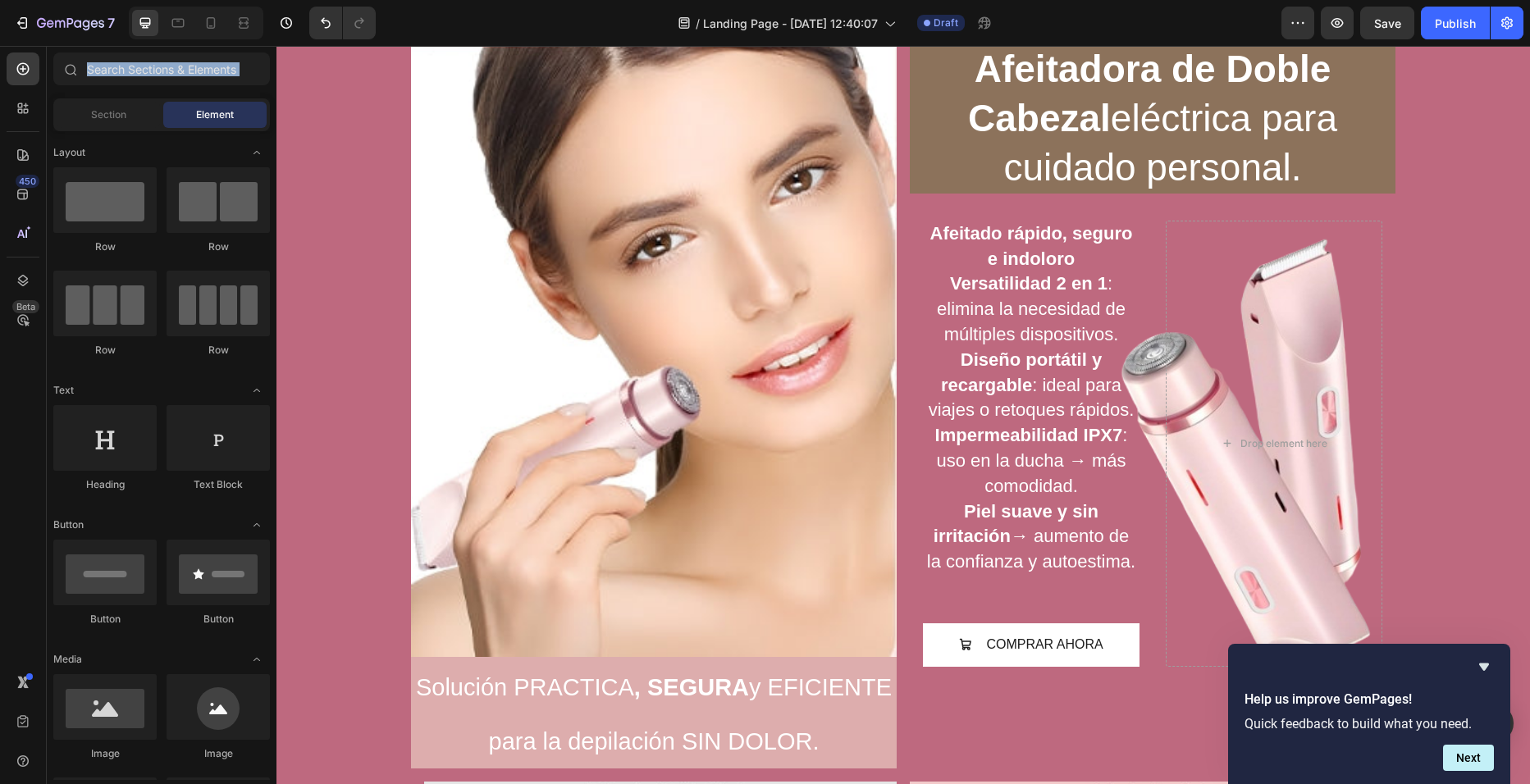
scroll to position [66, 0]
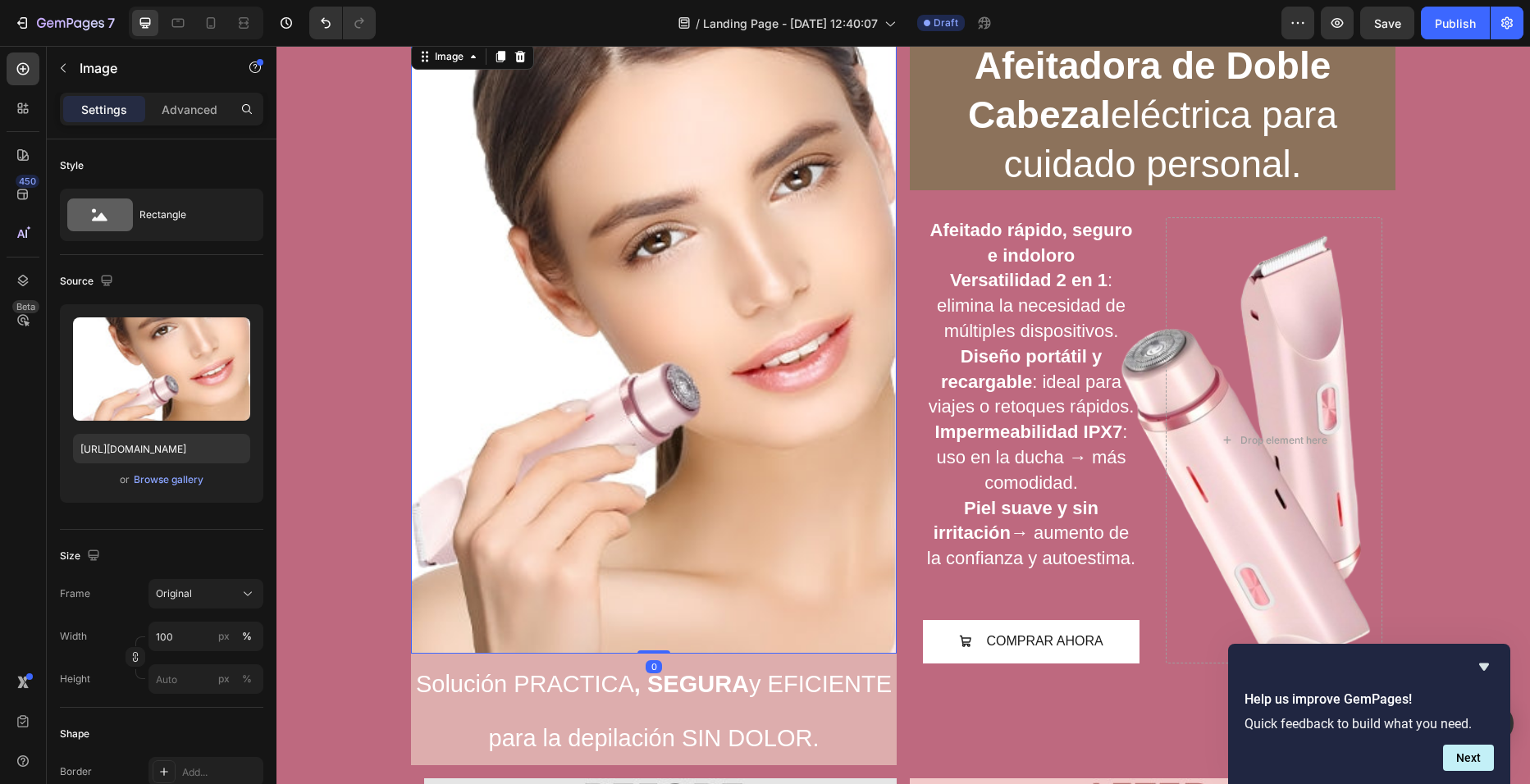
drag, startPoint x: 645, startPoint y: 651, endPoint x: 673, endPoint y: 599, distance: 59.1
click at [673, 599] on div "Image 0" at bounding box center [654, 347] width 486 height 613
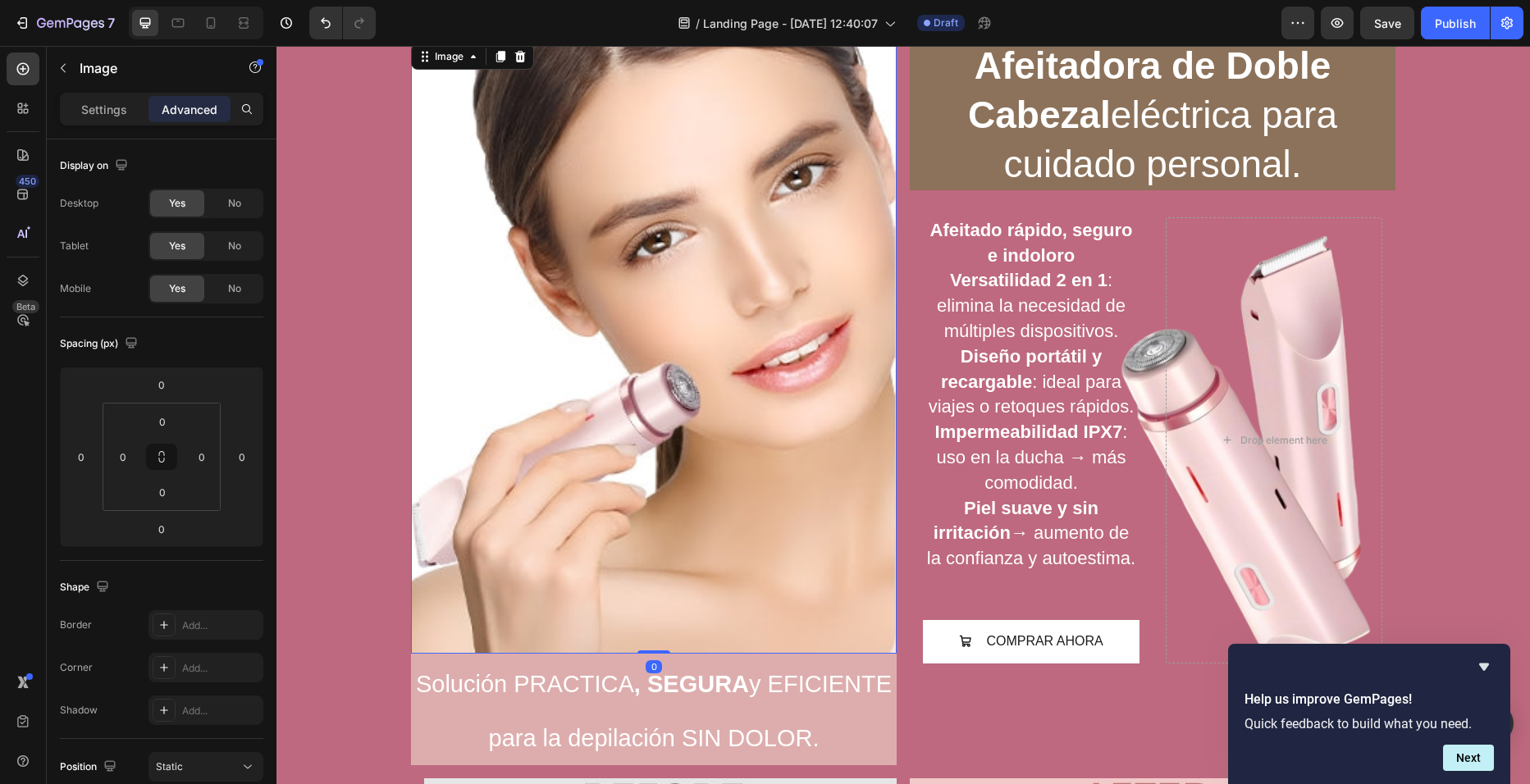
drag, startPoint x: 658, startPoint y: 650, endPoint x: 668, endPoint y: 609, distance: 42.2
click at [668, 609] on div "Image 0" at bounding box center [654, 347] width 486 height 613
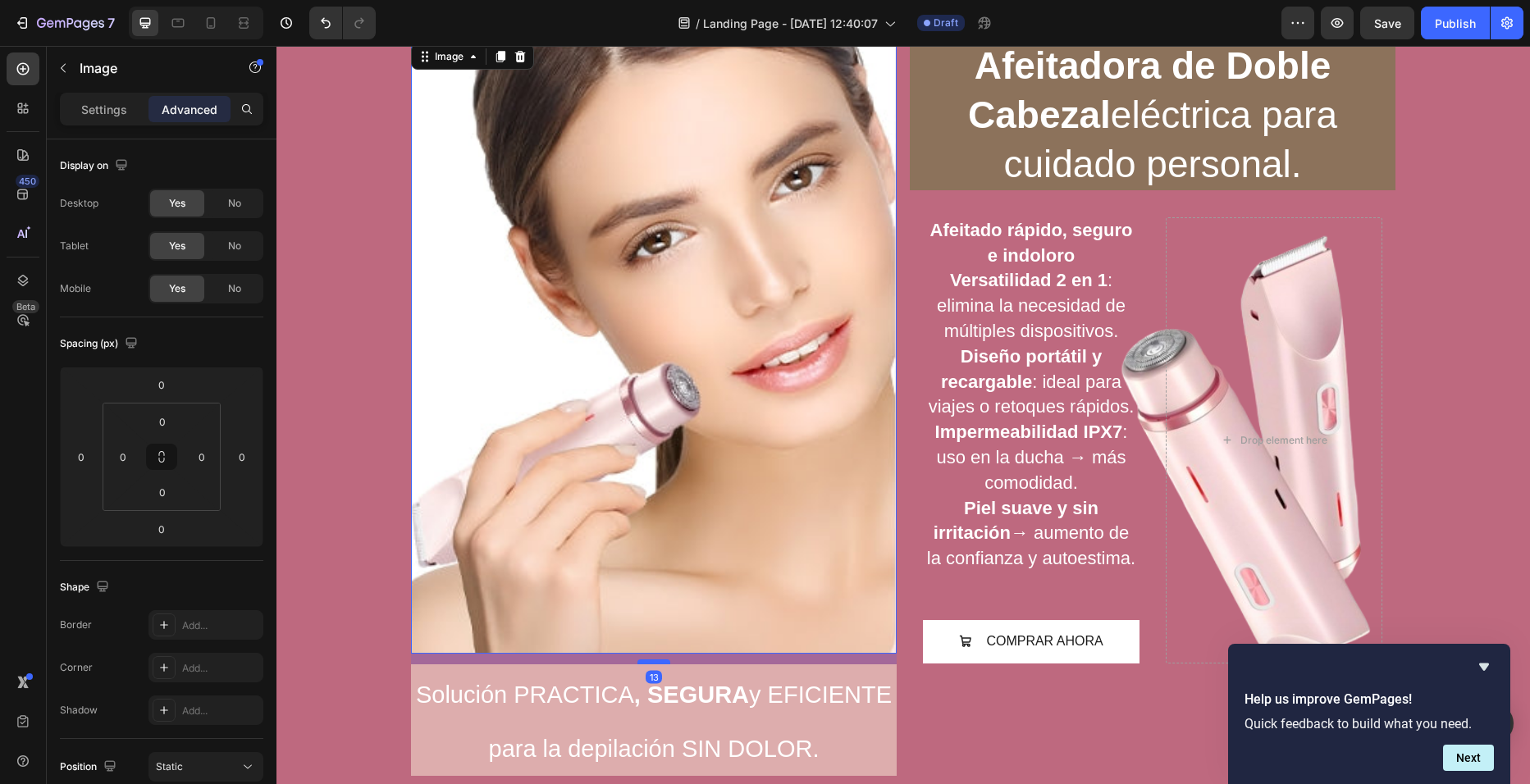
drag, startPoint x: 654, startPoint y: 650, endPoint x: 654, endPoint y: 661, distance: 11.0
click at [654, 661] on div at bounding box center [653, 662] width 32 height 5
type input "13"
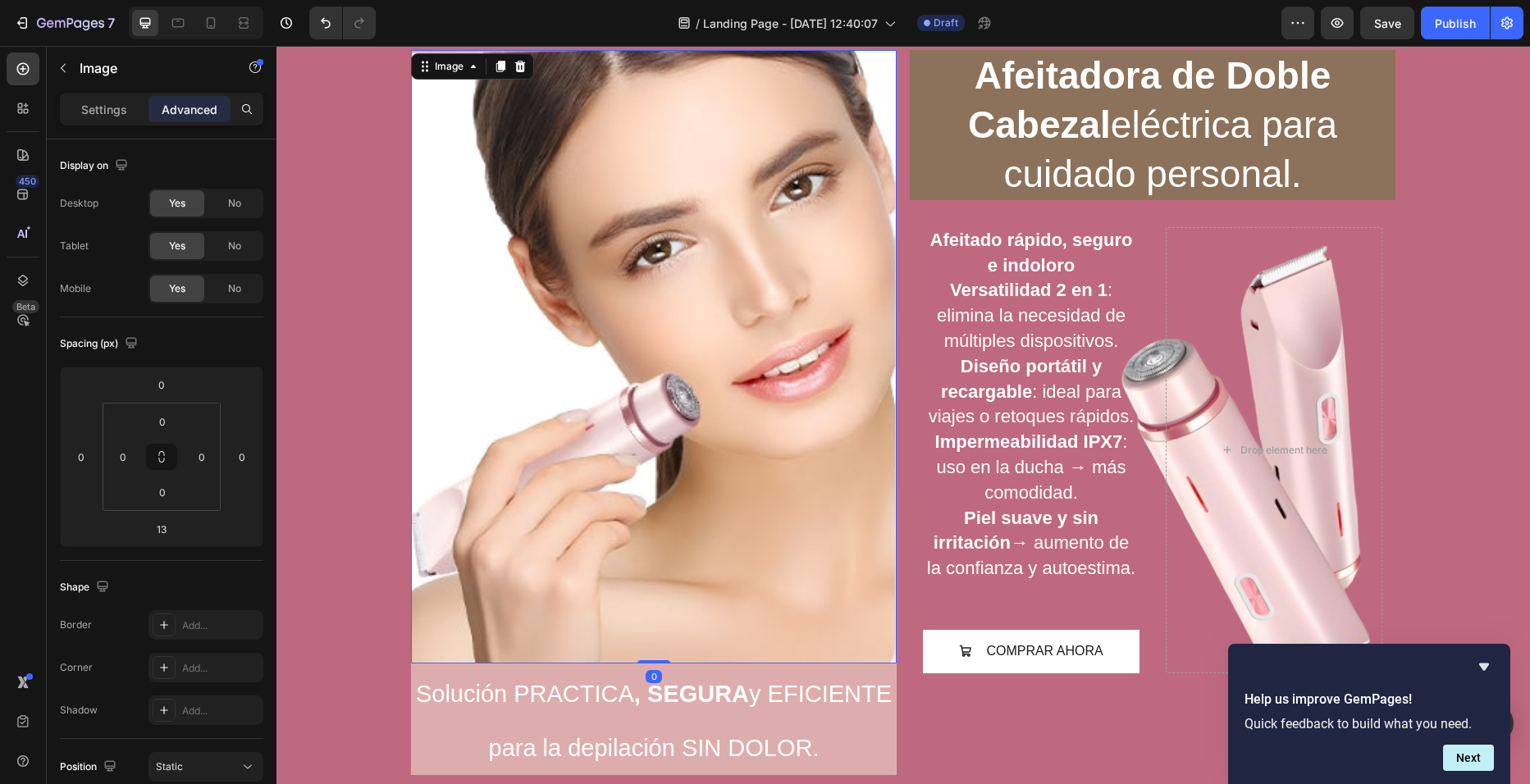
scroll to position [55, 0]
drag, startPoint x: 648, startPoint y: 662, endPoint x: 652, endPoint y: 643, distance: 19.4
click at [652, 643] on div "Image 0" at bounding box center [654, 358] width 486 height 613
type input "0"
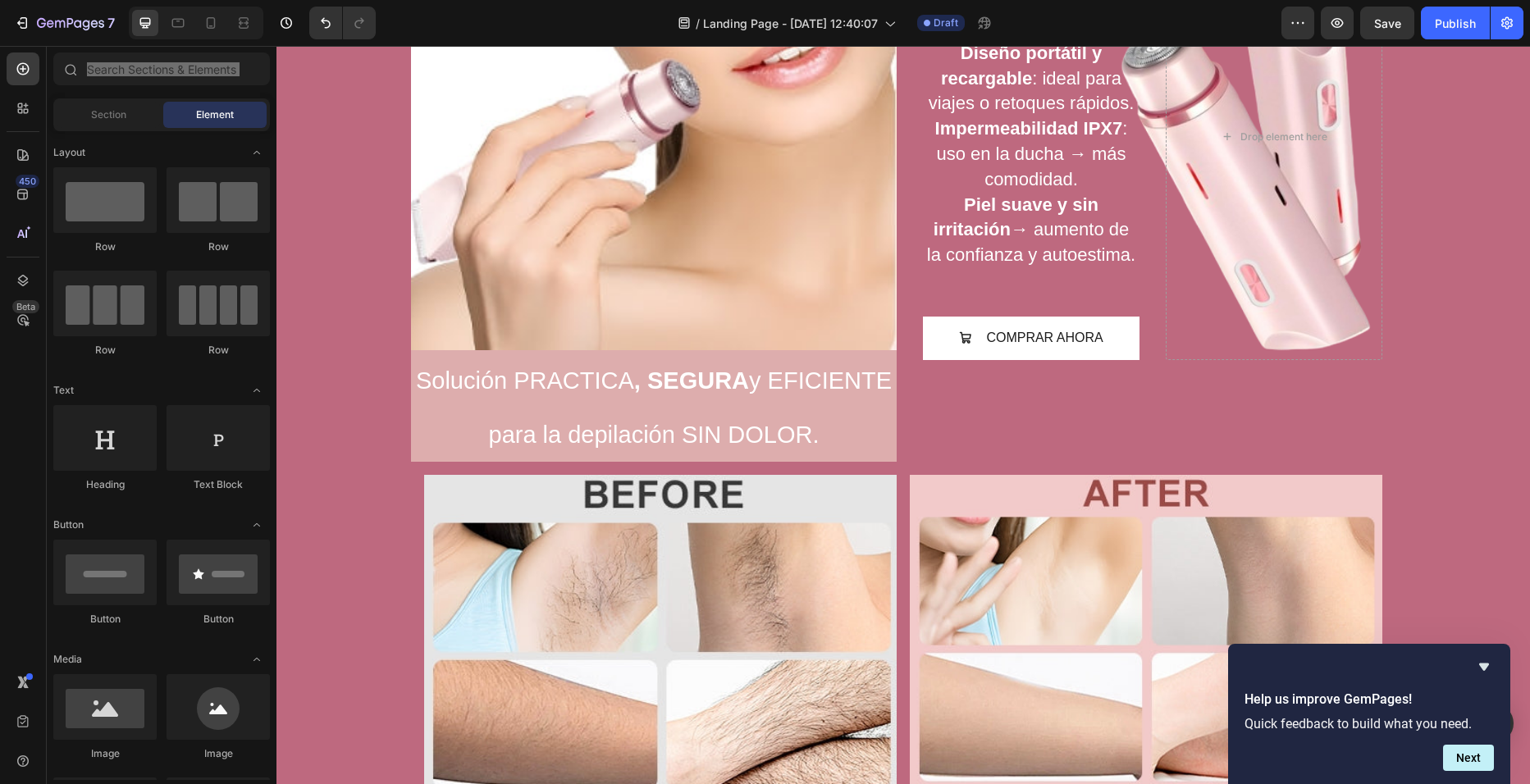
scroll to position [380, 0]
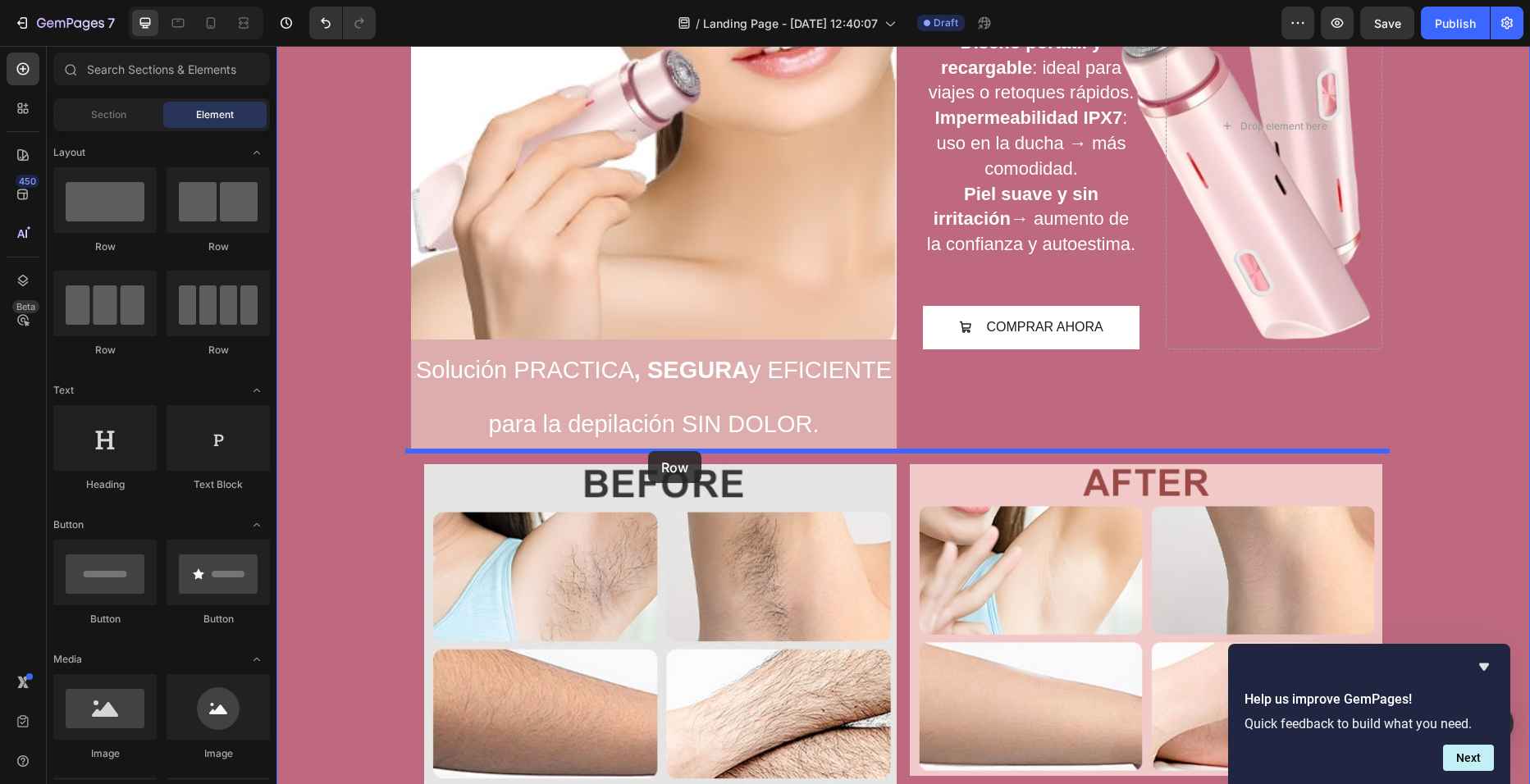
drag, startPoint x: 556, startPoint y: 395, endPoint x: 648, endPoint y: 451, distance: 107.7
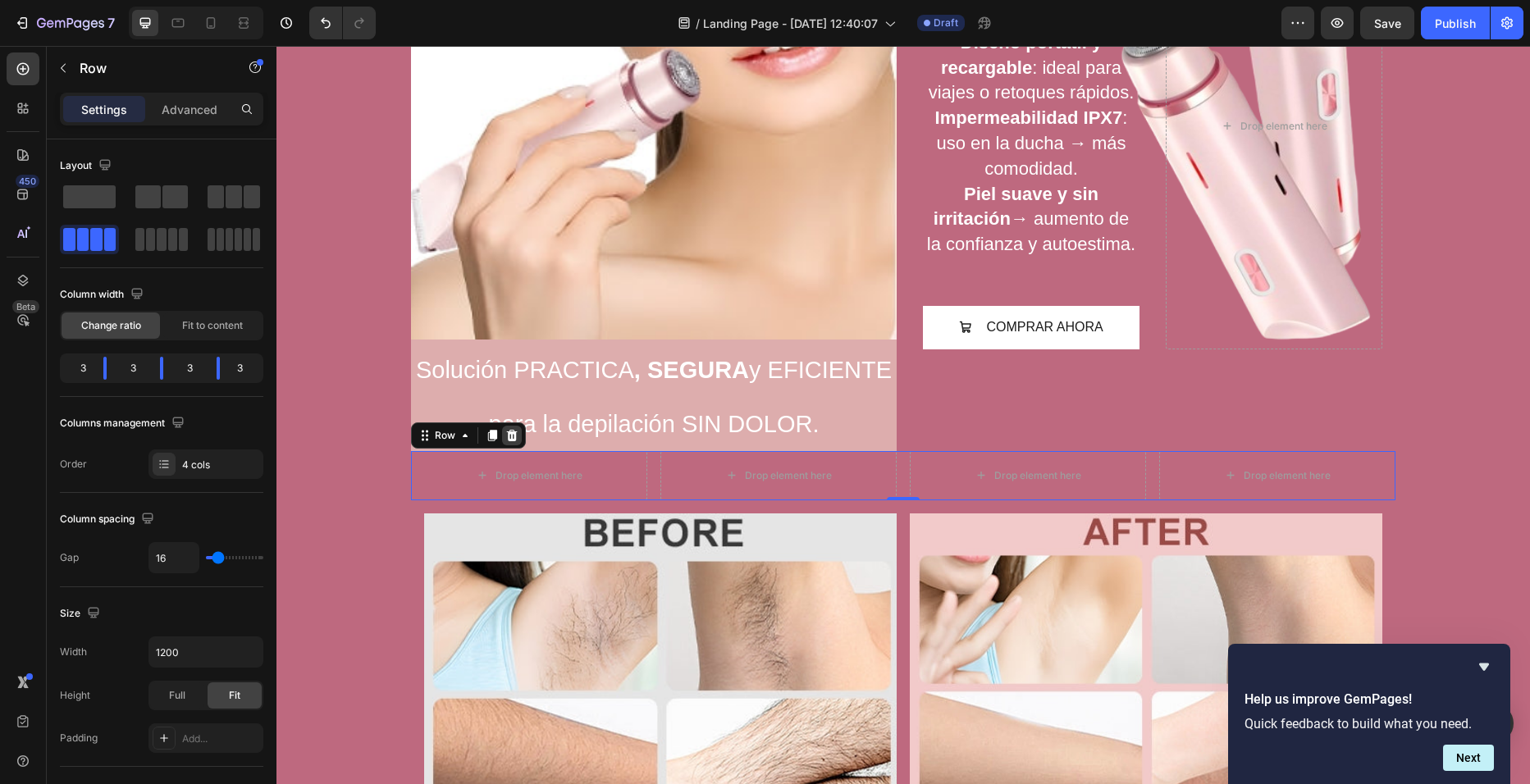
click at [505, 436] on icon at bounding box center [512, 436] width 13 height 13
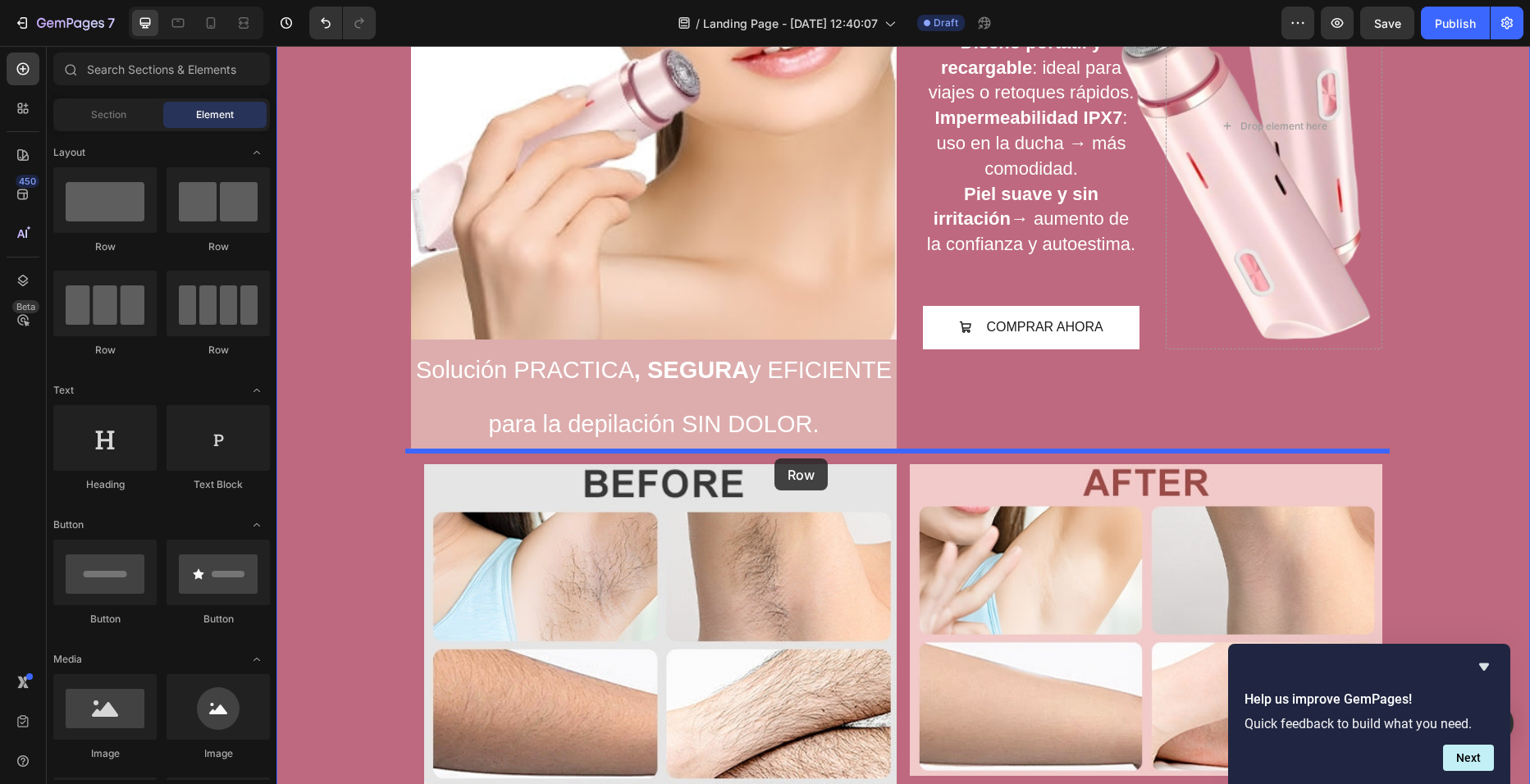
drag, startPoint x: 402, startPoint y: 267, endPoint x: 775, endPoint y: 459, distance: 419.5
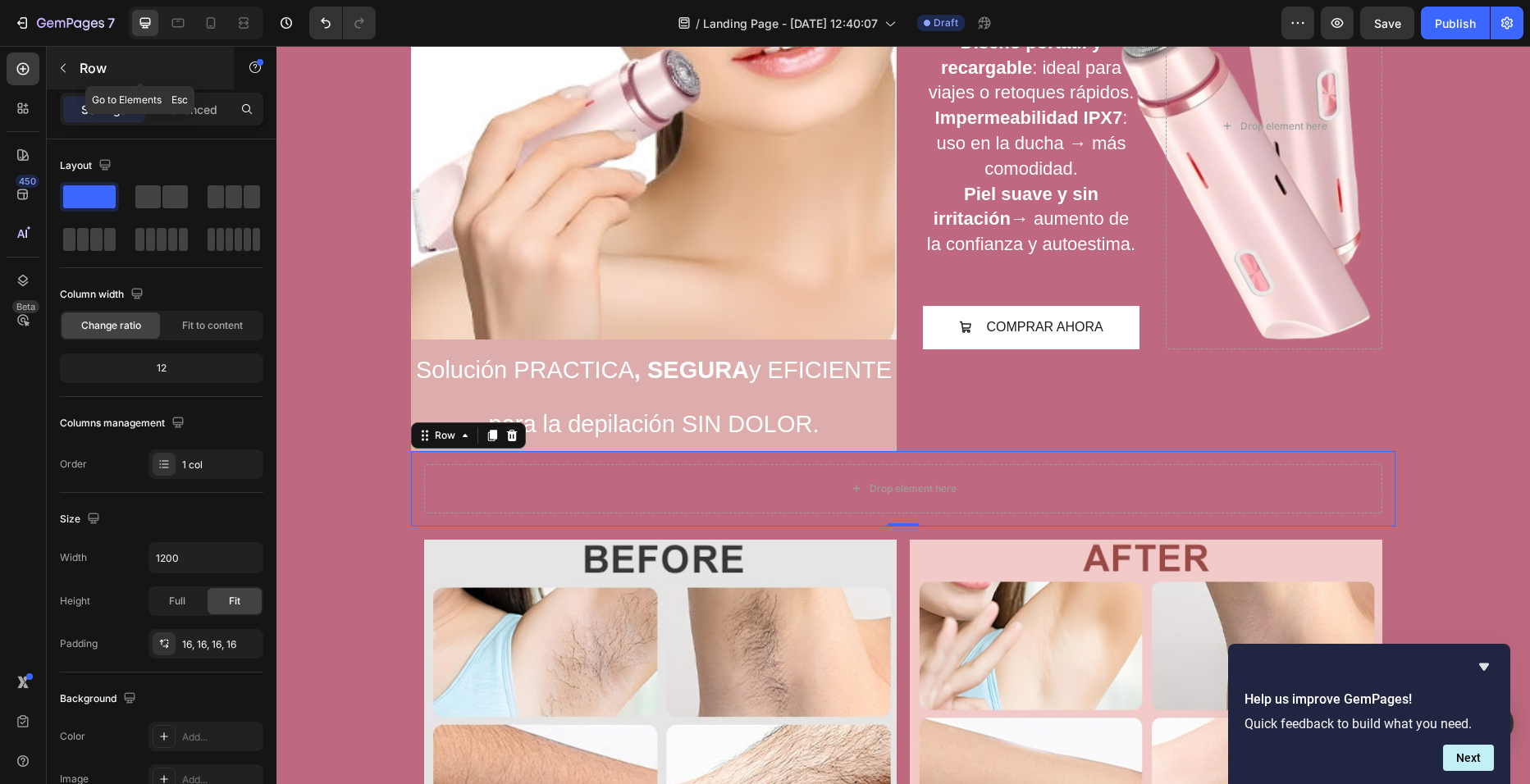
click at [60, 59] on button "button" at bounding box center [63, 68] width 26 height 26
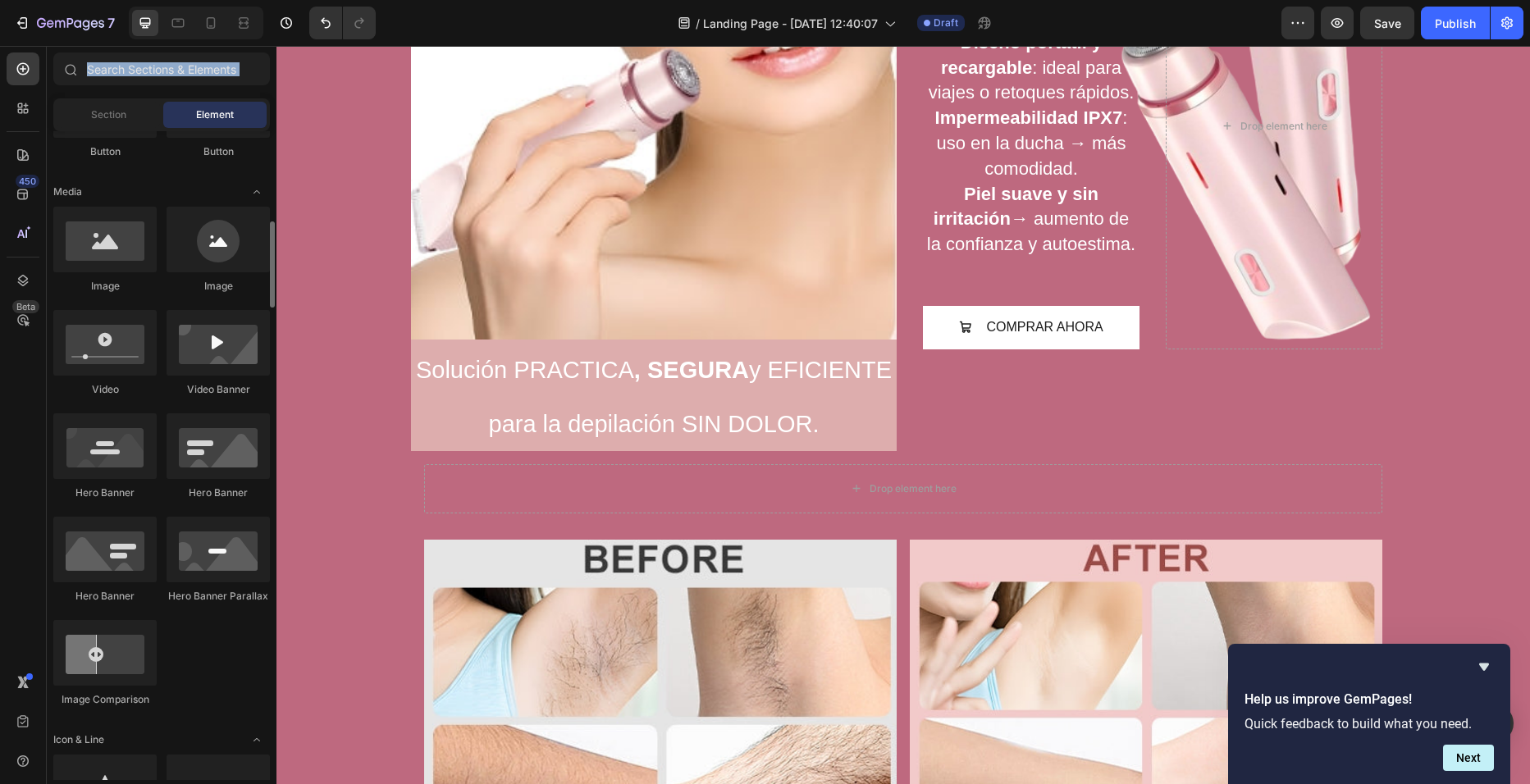
scroll to position [492, 0]
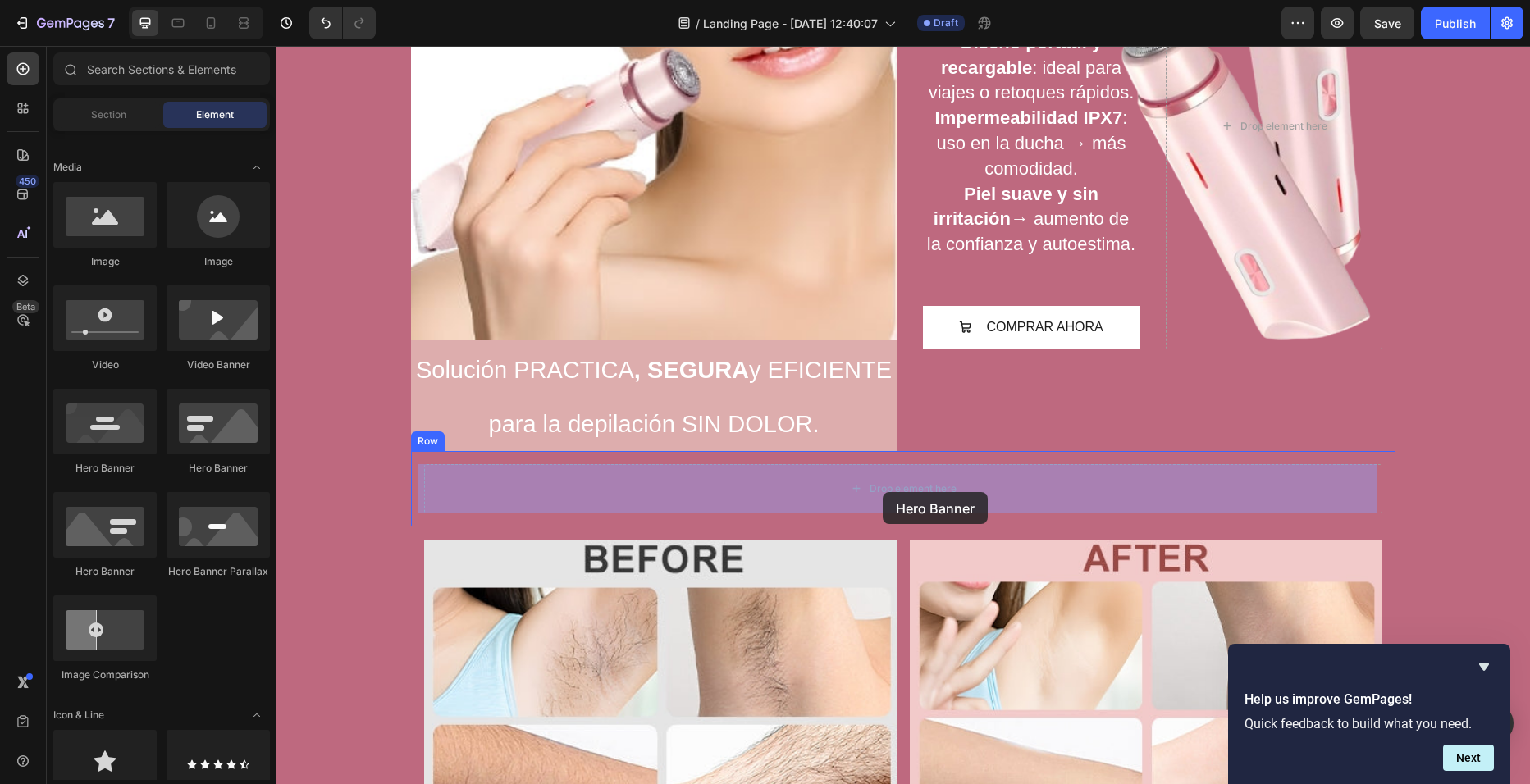
drag, startPoint x: 361, startPoint y: 487, endPoint x: 883, endPoint y: 492, distance: 522.0
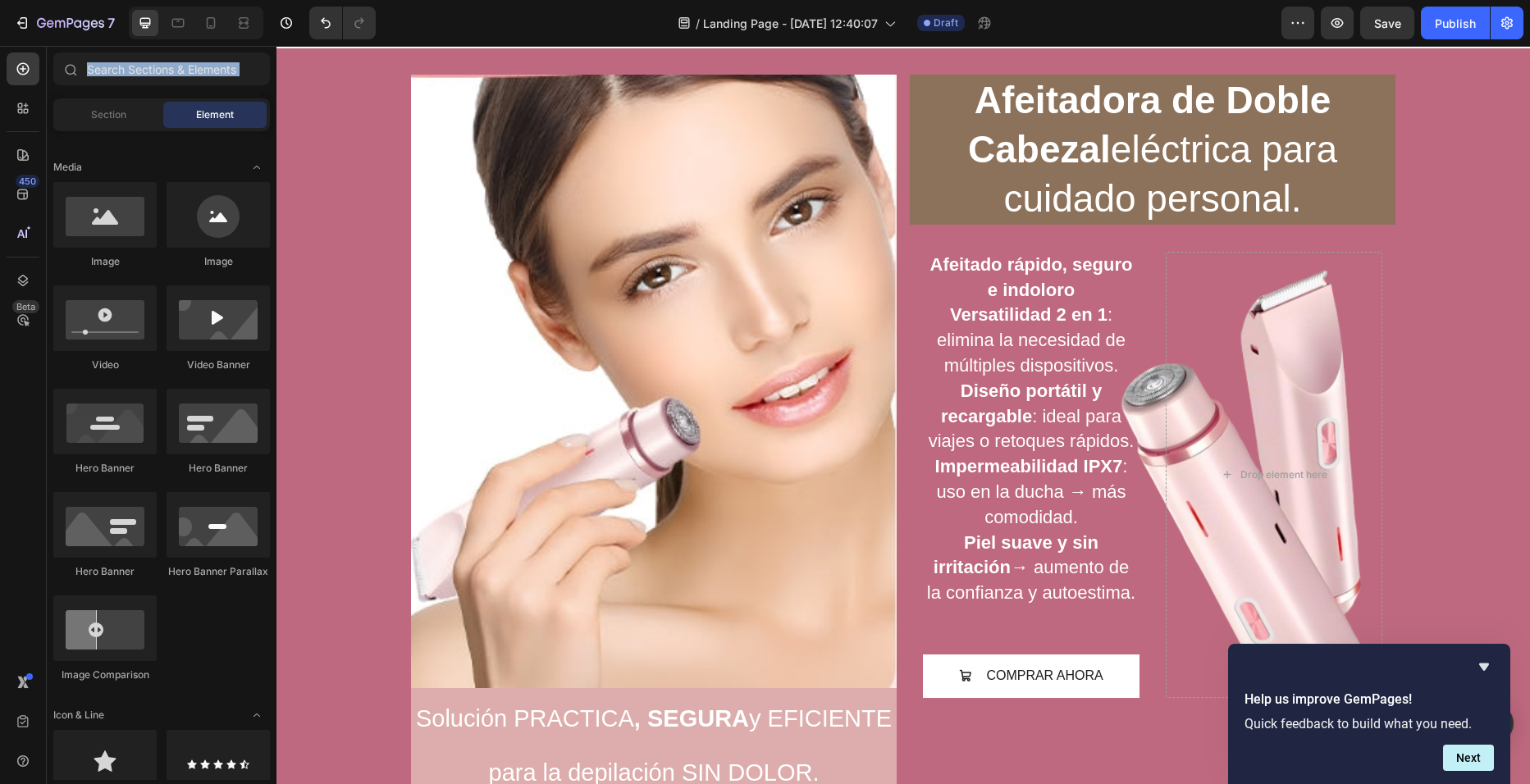
scroll to position [25, 0]
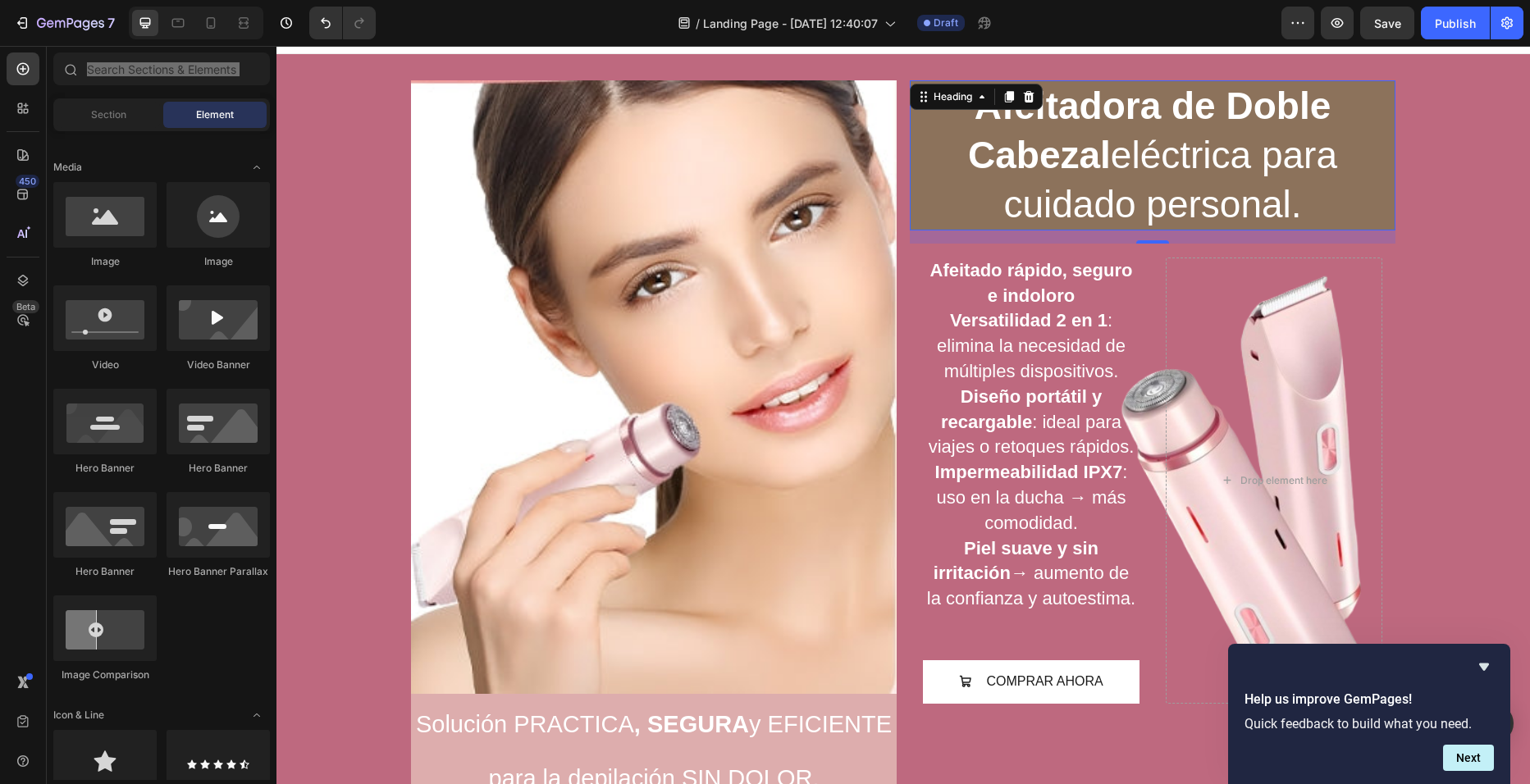
click at [1223, 127] on h2 "Afeitadora de Doble Cabezal eléctrica para cuidado personal." at bounding box center [1153, 156] width 486 height 150
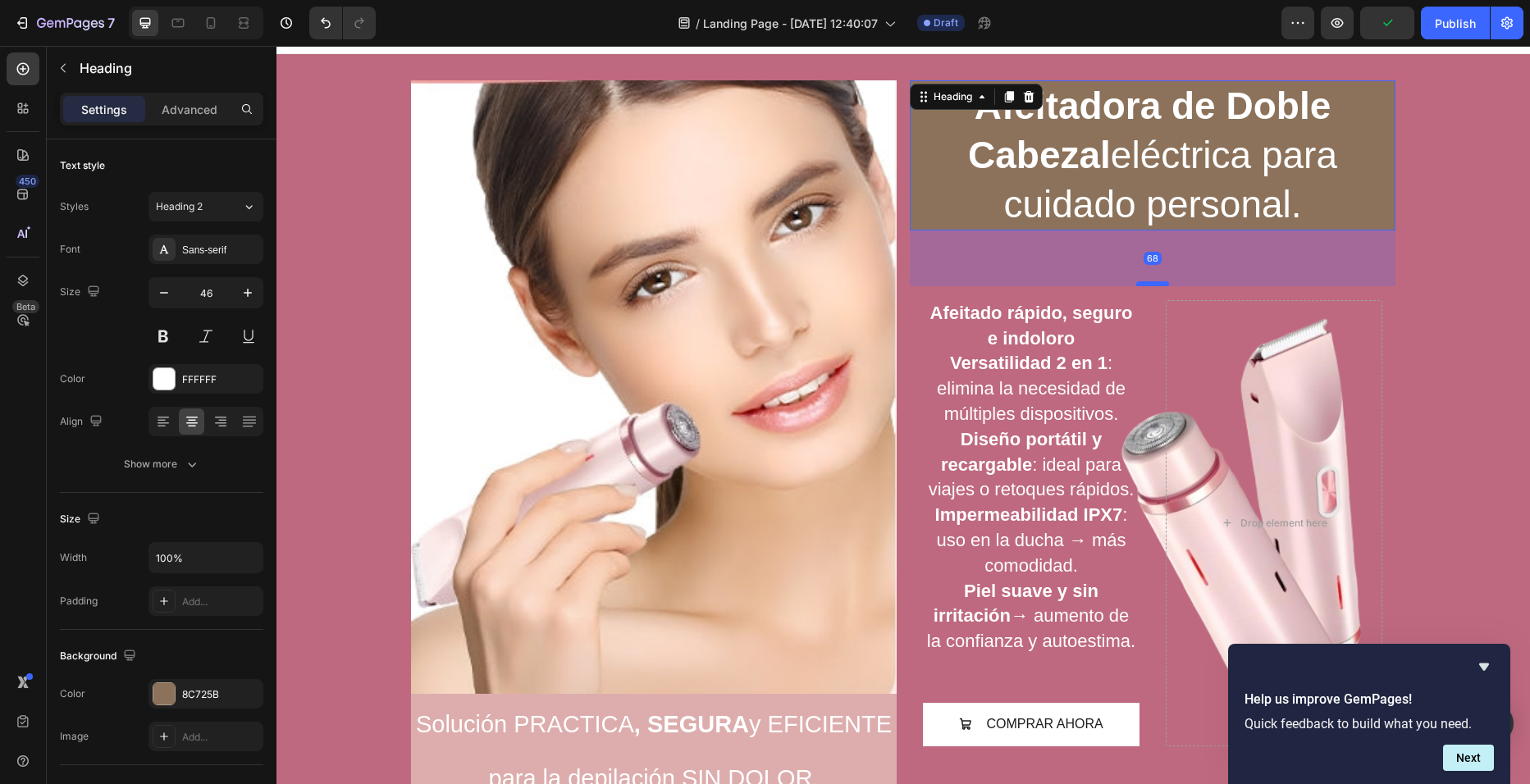
drag, startPoint x: 1149, startPoint y: 241, endPoint x: 1151, endPoint y: 285, distance: 44.0
click at [1151, 285] on div at bounding box center [1152, 284] width 32 height 5
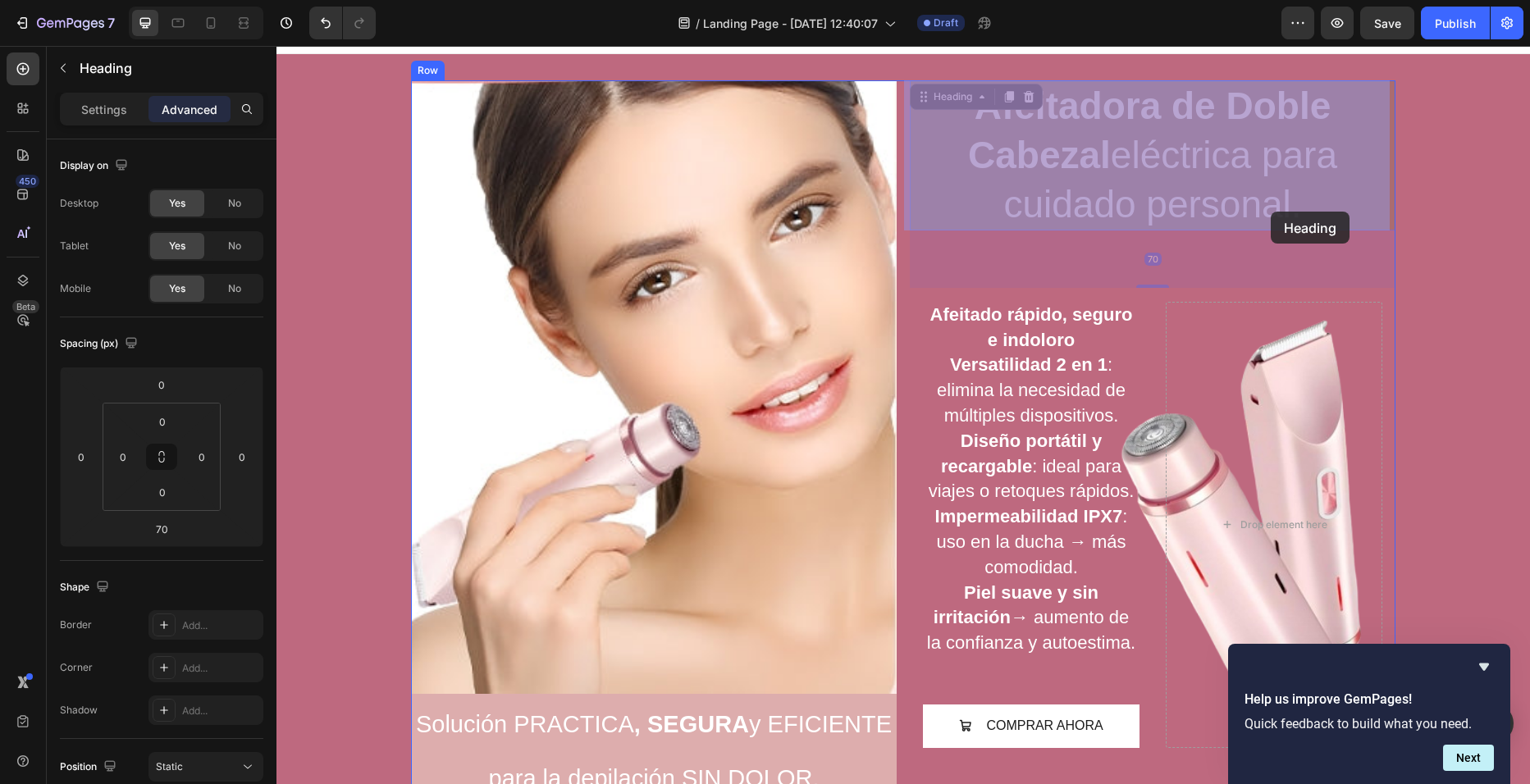
drag, startPoint x: 1273, startPoint y: 189, endPoint x: 1271, endPoint y: 211, distance: 22.1
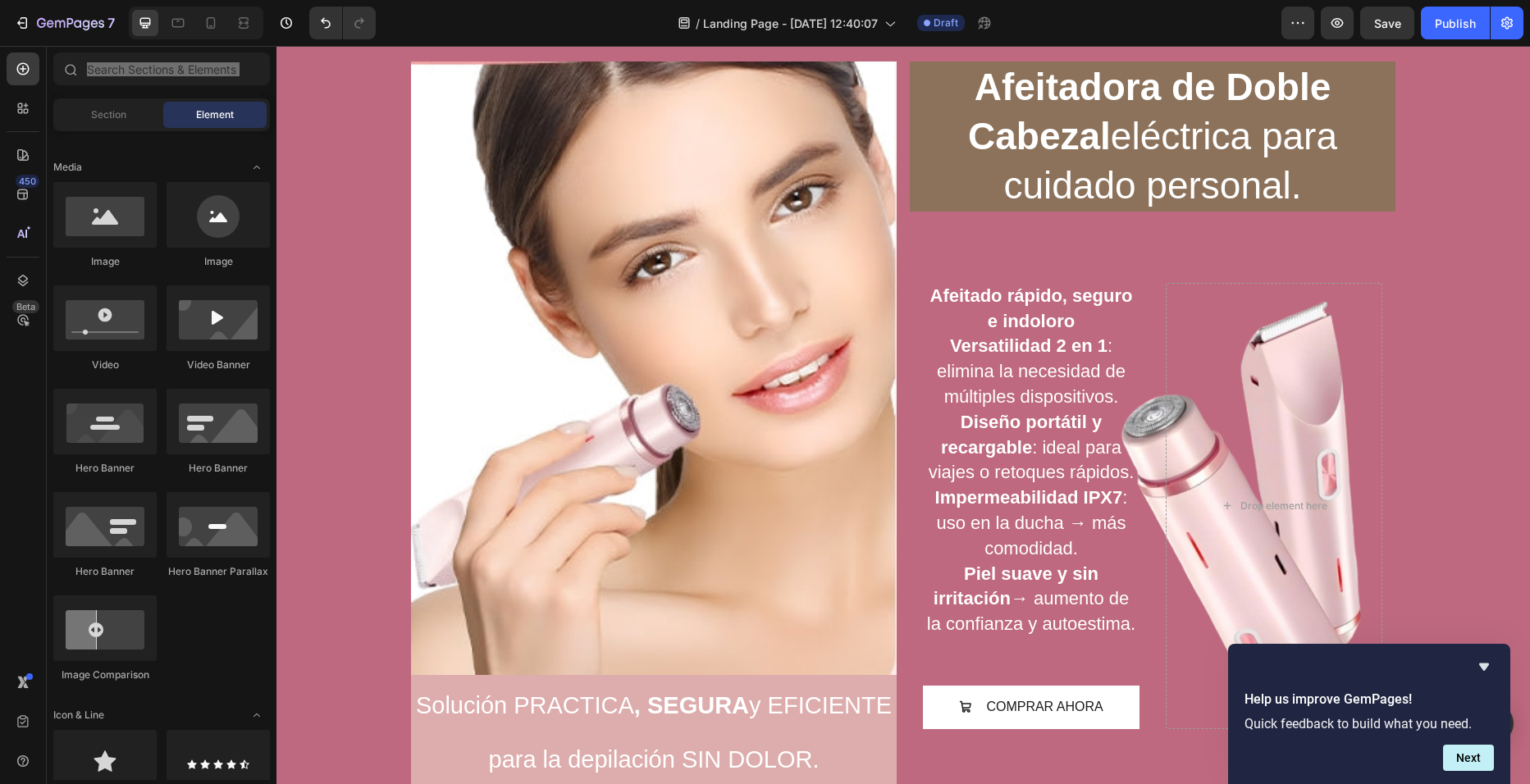
scroll to position [61, 0]
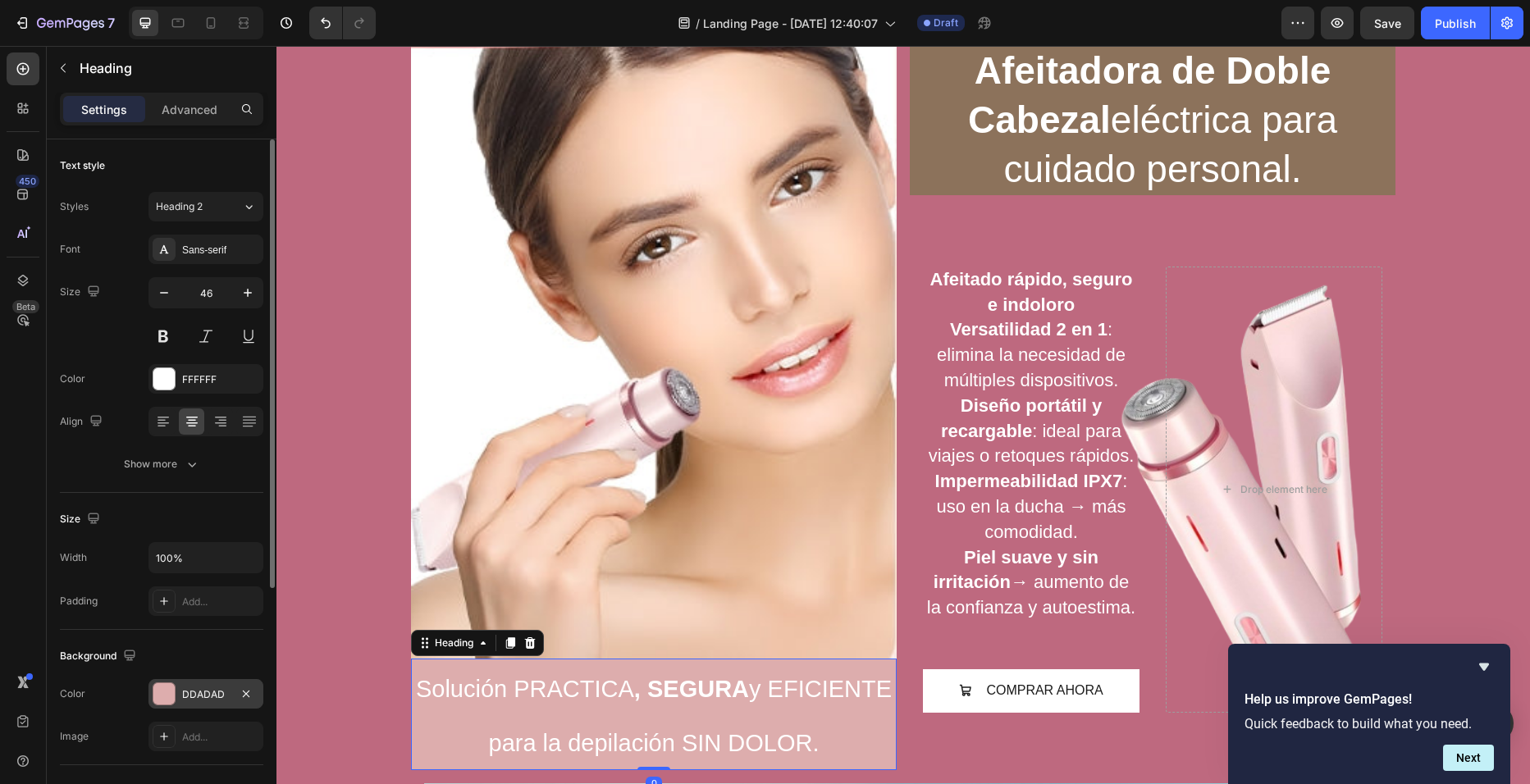
click at [222, 689] on div "DDADAD" at bounding box center [206, 695] width 47 height 15
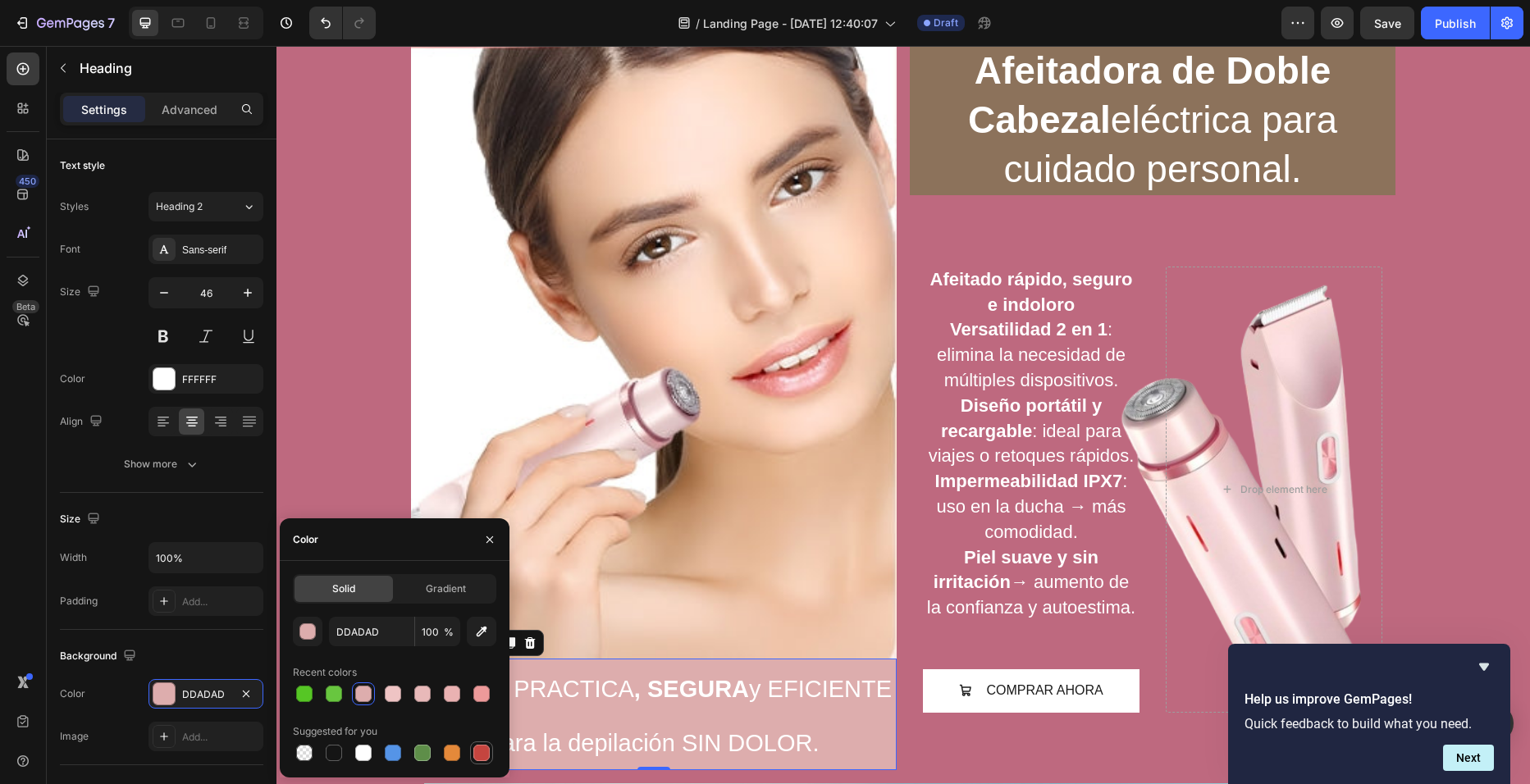
click at [484, 759] on div at bounding box center [482, 753] width 17 height 17
type input "C5453F"
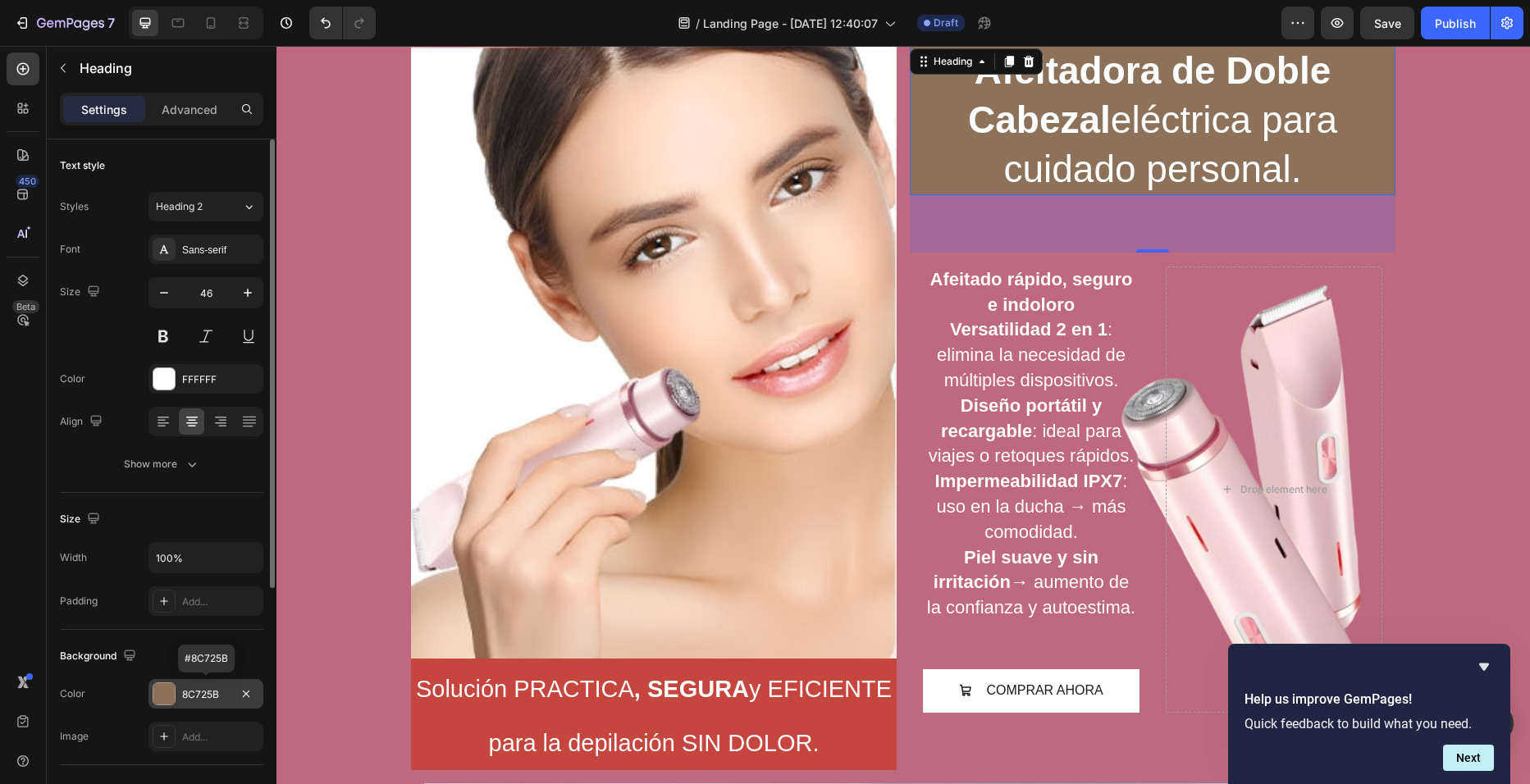
drag, startPoint x: 228, startPoint y: 691, endPoint x: 175, endPoint y: 692, distance: 53.0
click at [175, 692] on div "8C725B" at bounding box center [206, 694] width 115 height 30
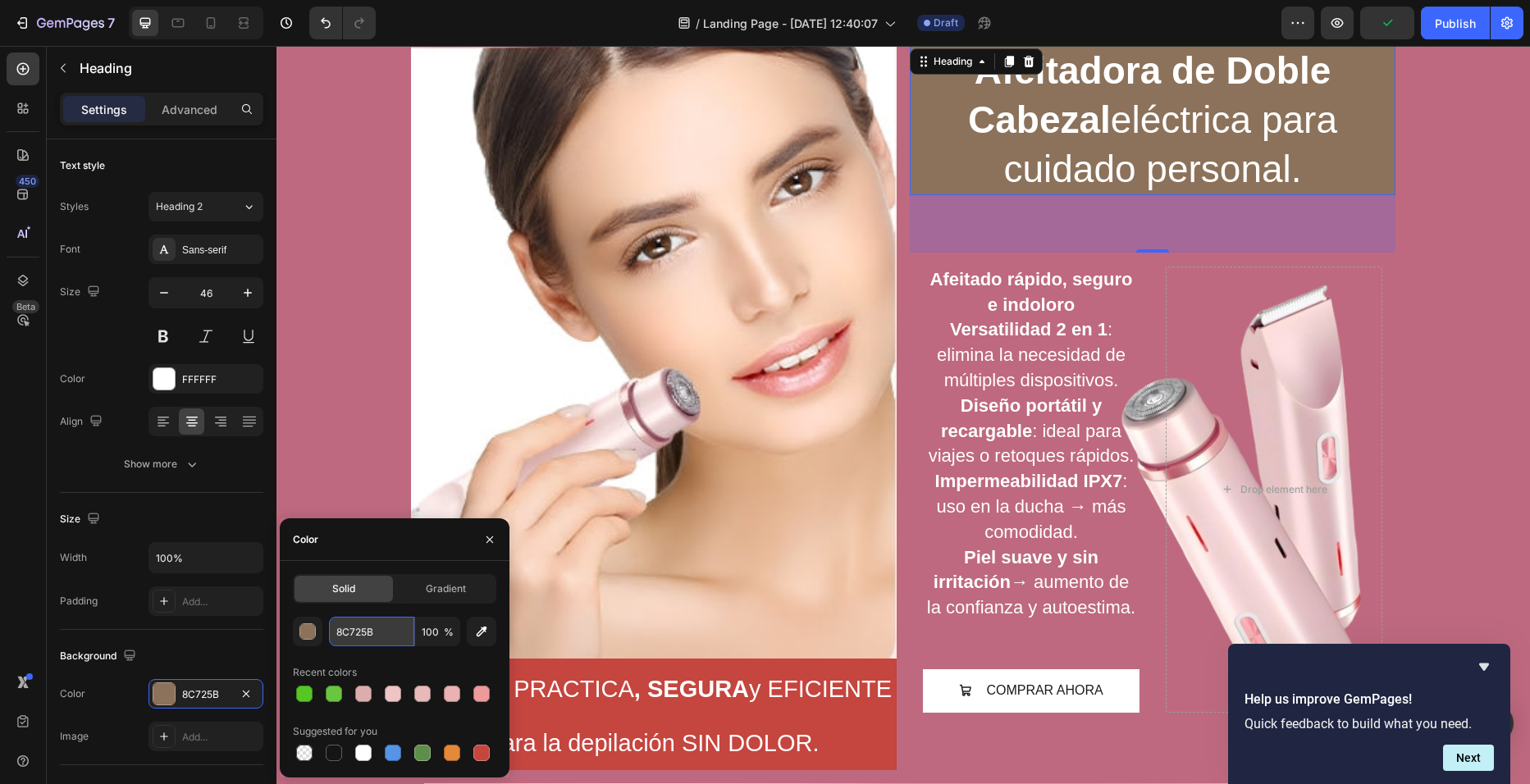
click at [370, 639] on input "8C725B" at bounding box center [372, 632] width 85 height 30
drag, startPoint x: 374, startPoint y: 631, endPoint x: 321, endPoint y: 637, distance: 53.3
click at [321, 637] on div "8C725B 100 %" at bounding box center [395, 632] width 204 height 30
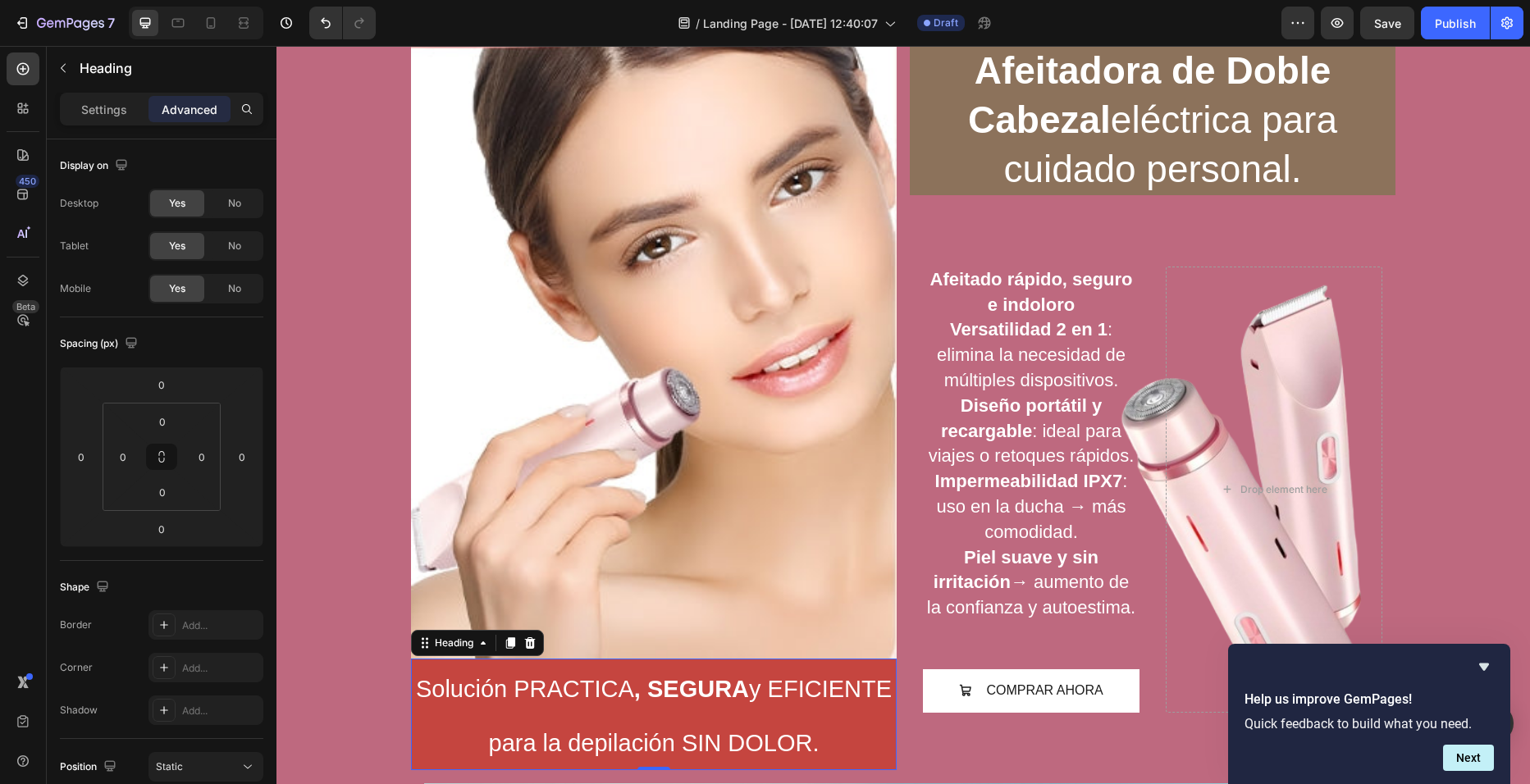
scroll to position [447, 0]
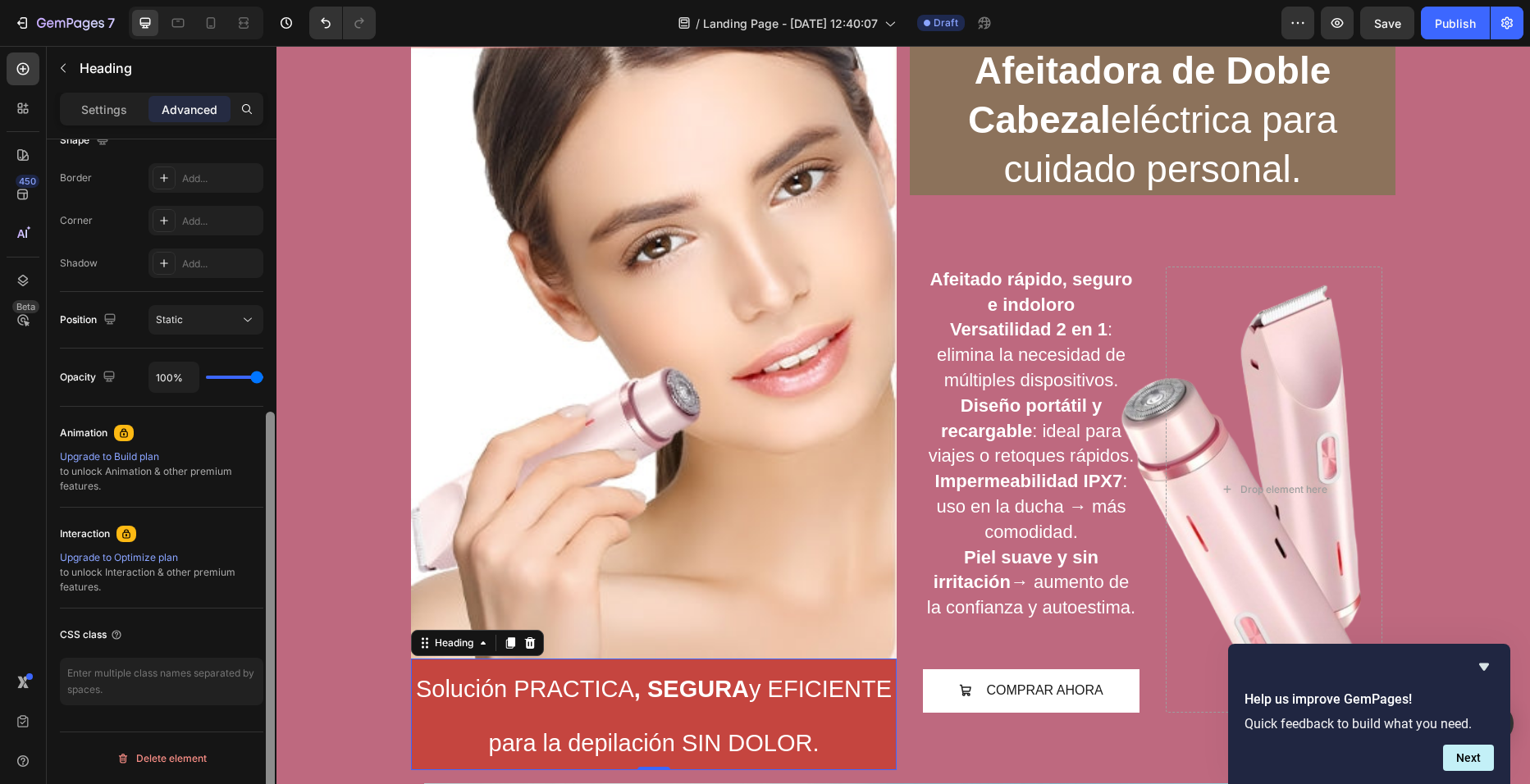
drag, startPoint x: 275, startPoint y: 474, endPoint x: 275, endPoint y: 562, distance: 88.0
click at [275, 562] on div at bounding box center [270, 485] width 12 height 691
click at [483, 678] on span "Solución PRACTICA , SEGURA y EFICIENTE para la depilación SIN DOLOR." at bounding box center [653, 715] width 475 height 81
click at [433, 708] on p "Solución PRACTICA , SEGURA y EFICIENTE para la depilación SIN DOLOR." at bounding box center [653, 714] width 483 height 108
click at [436, 640] on div "Heading" at bounding box center [454, 643] width 45 height 15
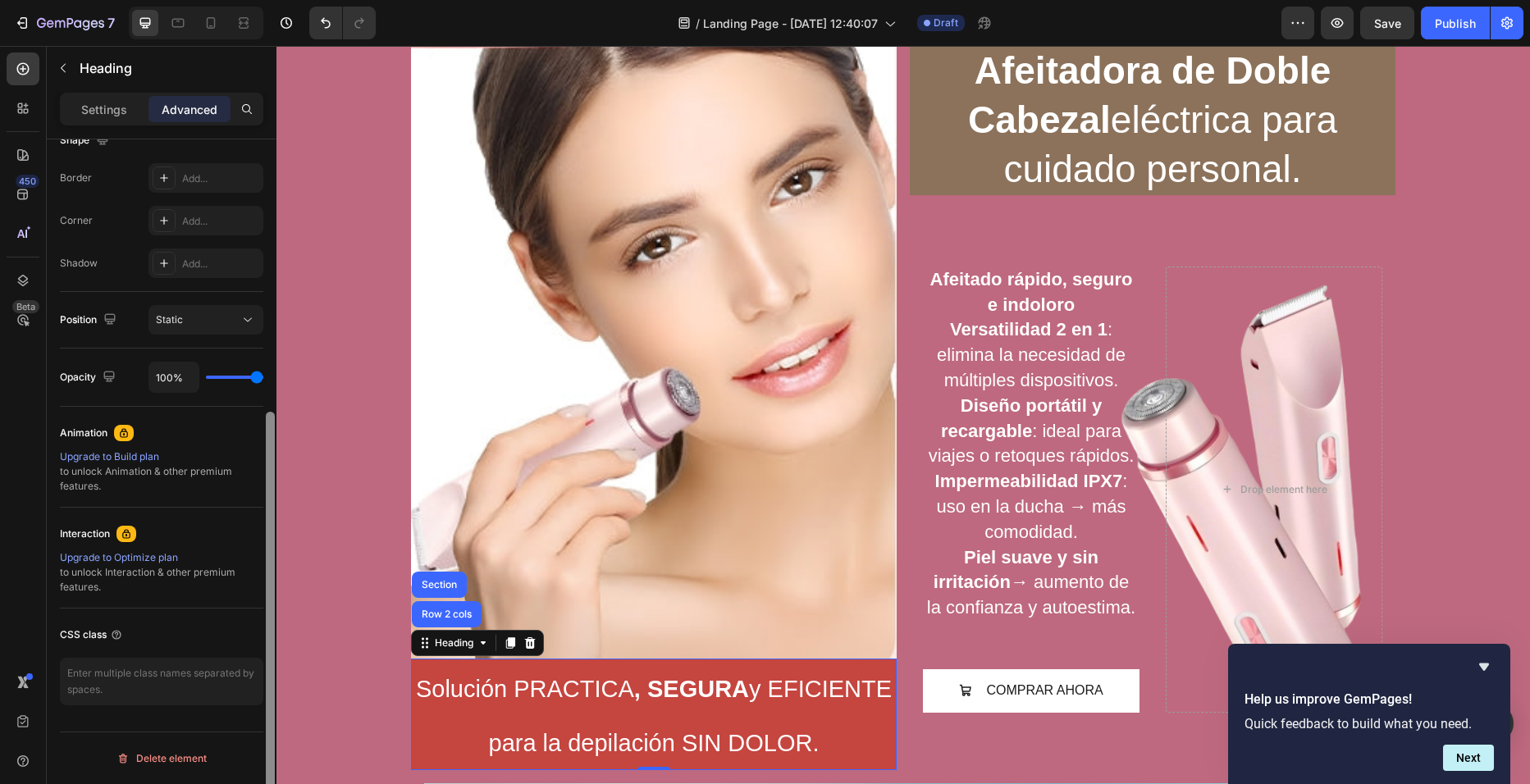
drag, startPoint x: 275, startPoint y: 470, endPoint x: 273, endPoint y: 365, distance: 105.0
click at [273, 365] on div at bounding box center [270, 485] width 12 height 691
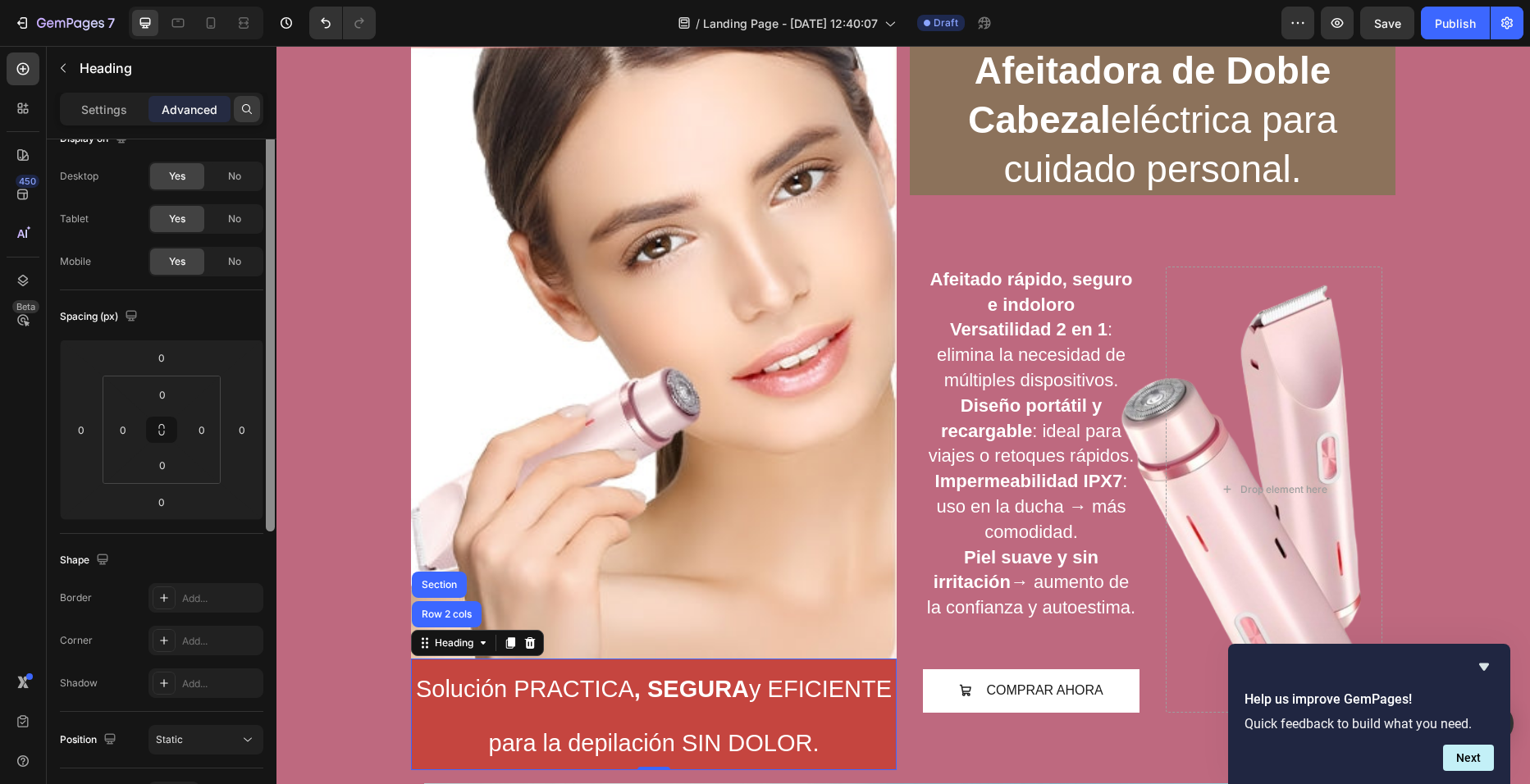
scroll to position [0, 0]
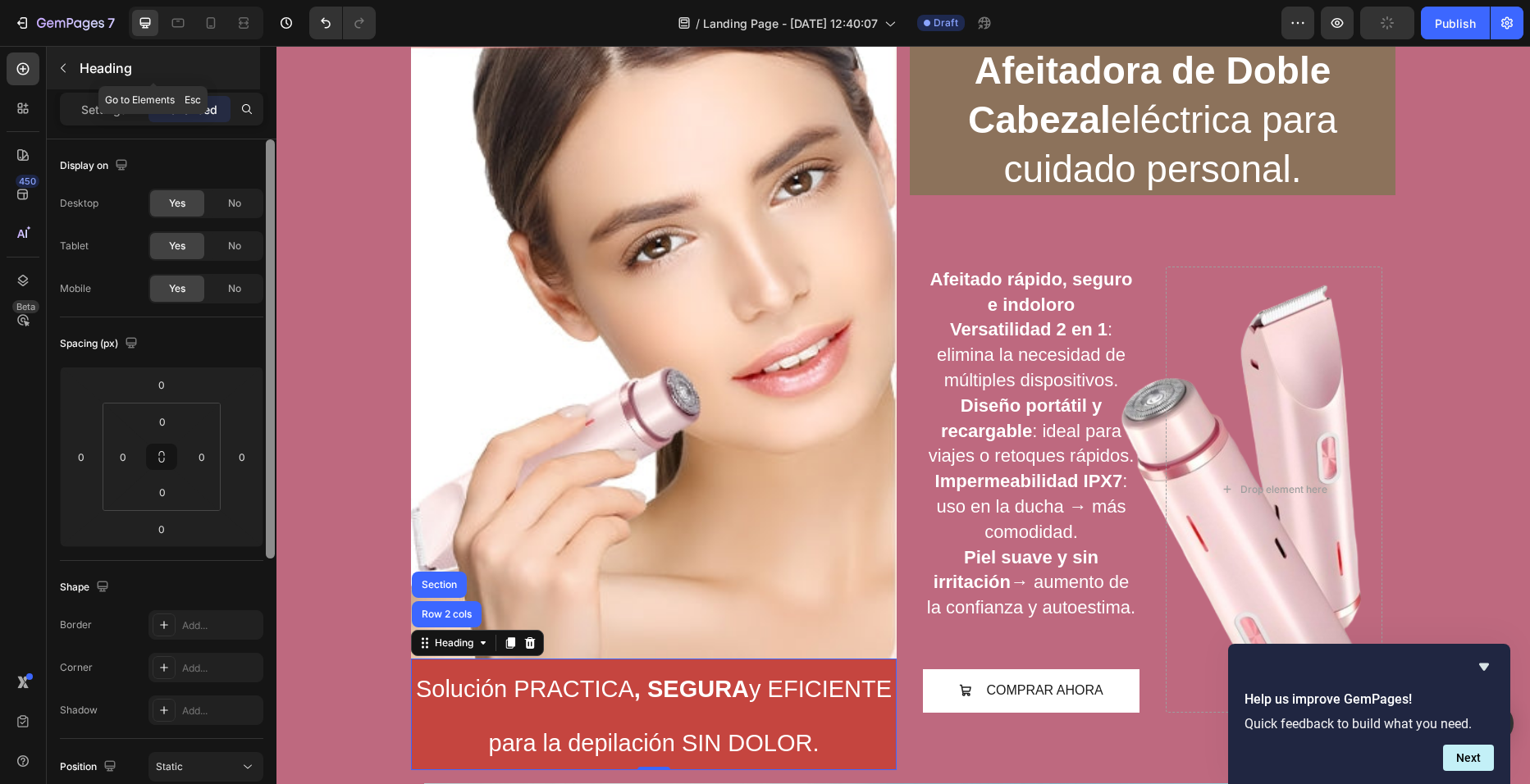
drag, startPoint x: 272, startPoint y: 425, endPoint x: 253, endPoint y: 83, distance: 342.5
click at [253, 83] on div "Sections(18) Elements(83) Section Element Hero Section Product Detail Brands Tr…" at bounding box center [161, 415] width 230 height 739
click at [52, 72] on button "button" at bounding box center [63, 68] width 26 height 26
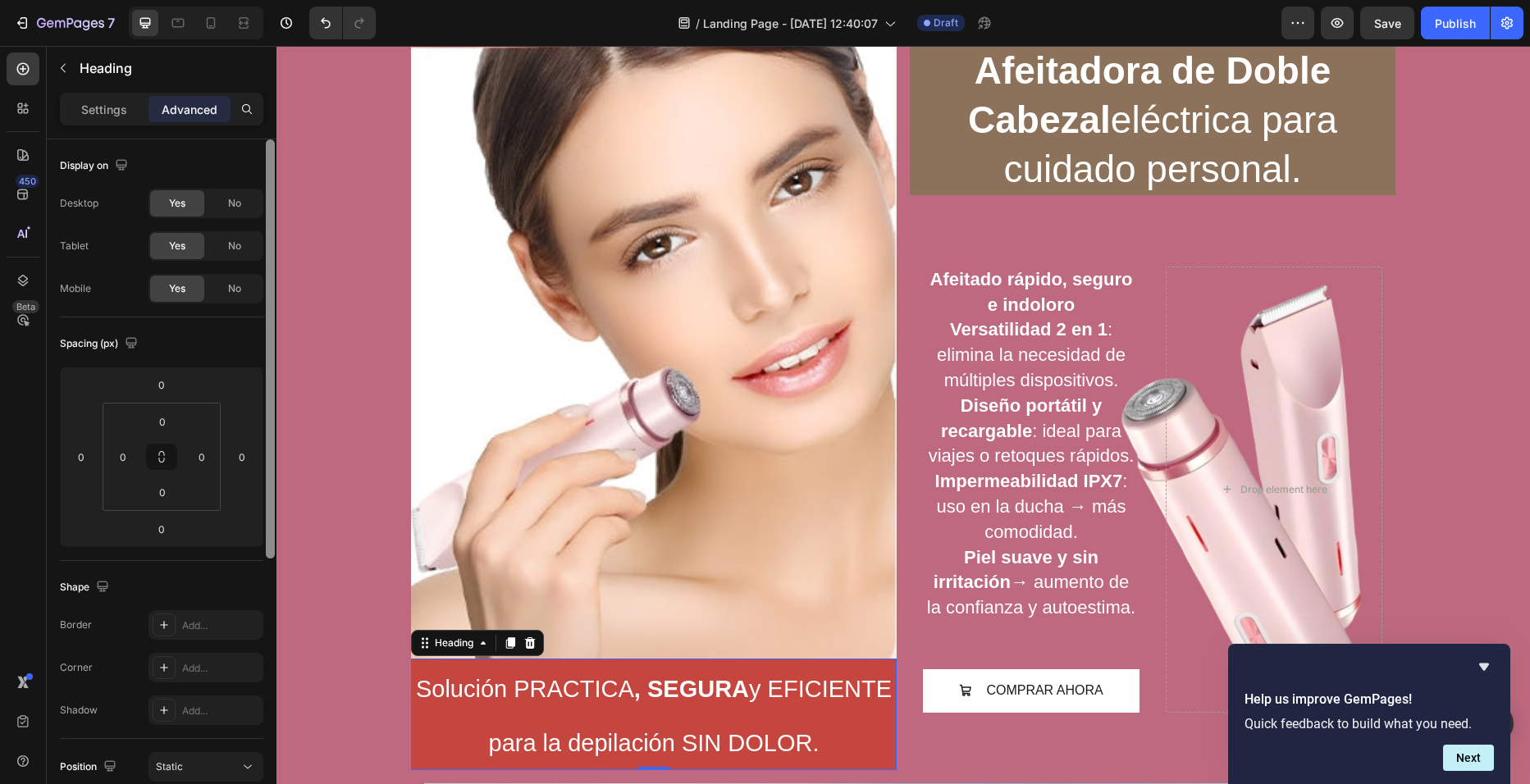
scroll to position [447, 0]
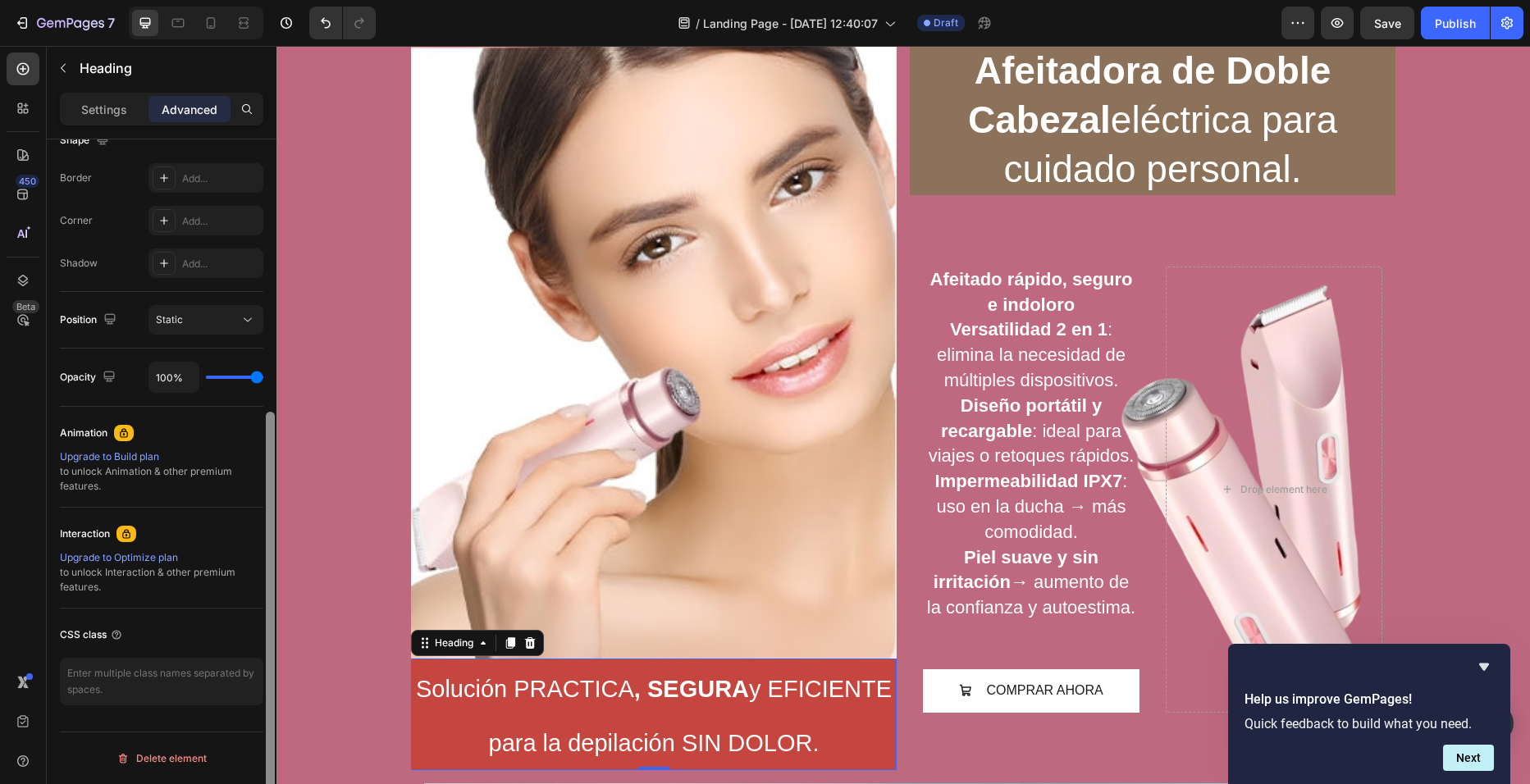
drag, startPoint x: 265, startPoint y: 518, endPoint x: 269, endPoint y: 564, distance: 46.2
click at [269, 564] on div at bounding box center [270, 485] width 12 height 691
click at [107, 113] on p "Settings" at bounding box center [105, 109] width 46 height 18
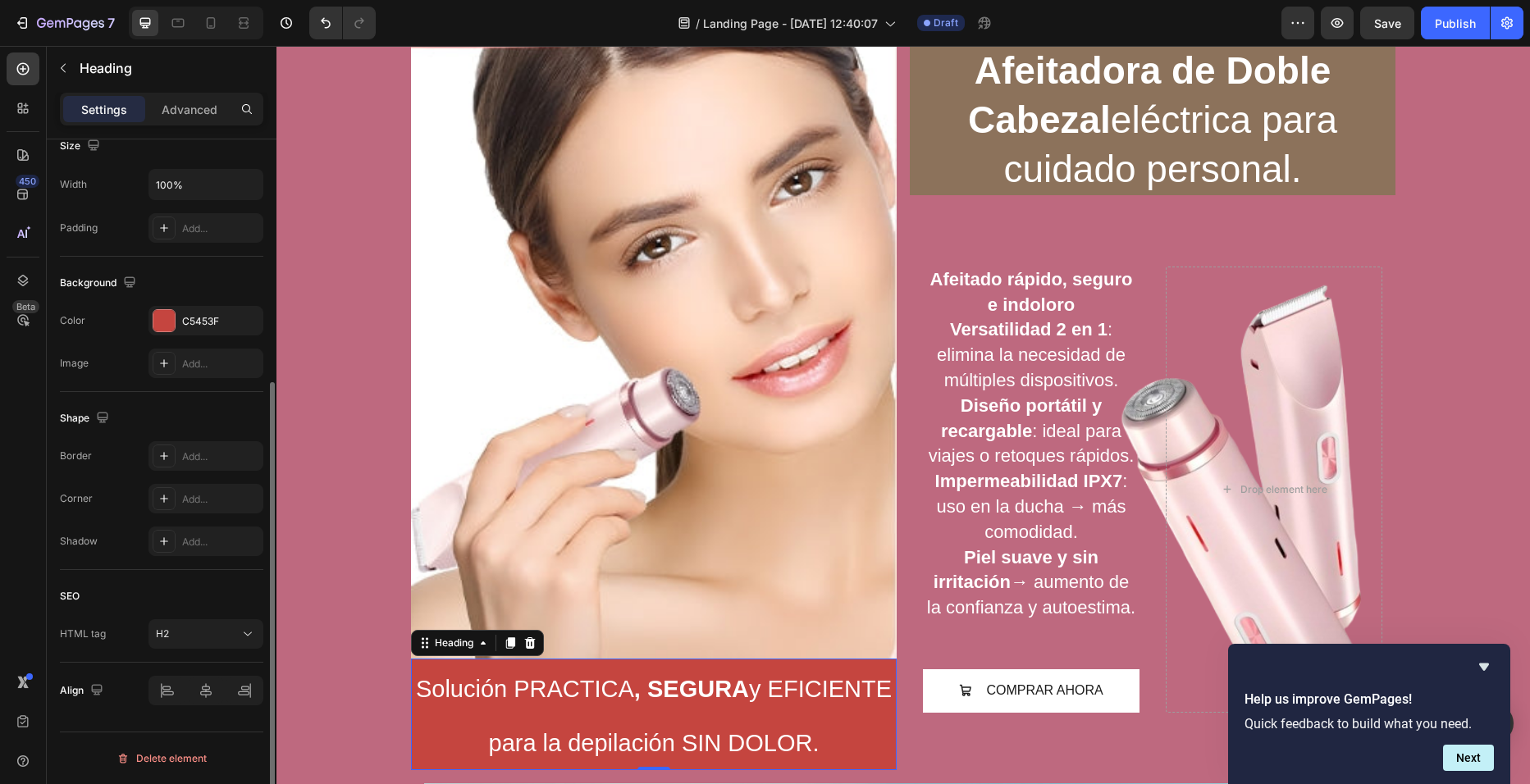
scroll to position [373, 0]
click at [107, 113] on p "Settings" at bounding box center [105, 109] width 46 height 18
click at [172, 318] on div at bounding box center [164, 321] width 21 height 21
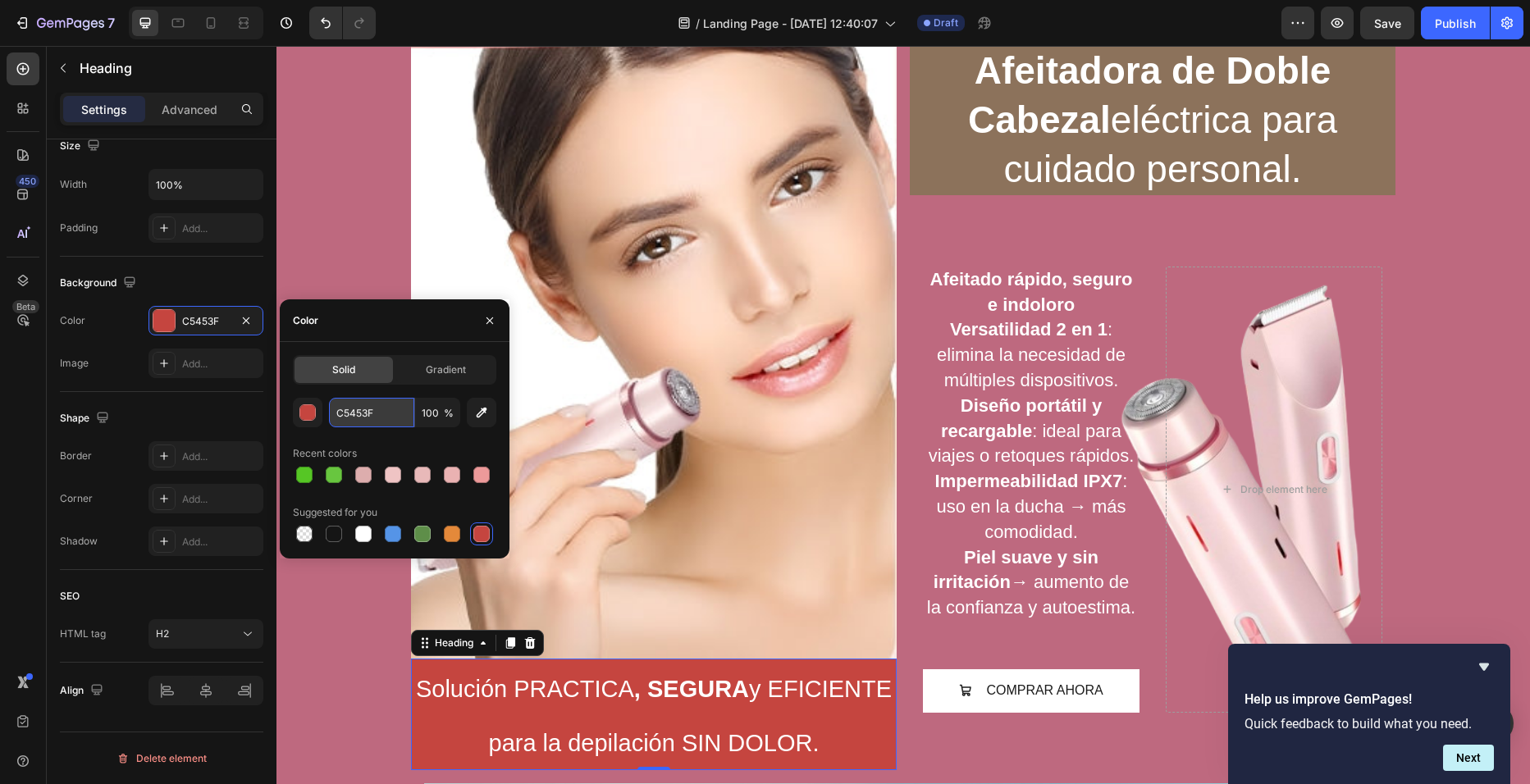
click at [379, 419] on input "C5453F" at bounding box center [372, 412] width 85 height 30
paste input "8C725B"
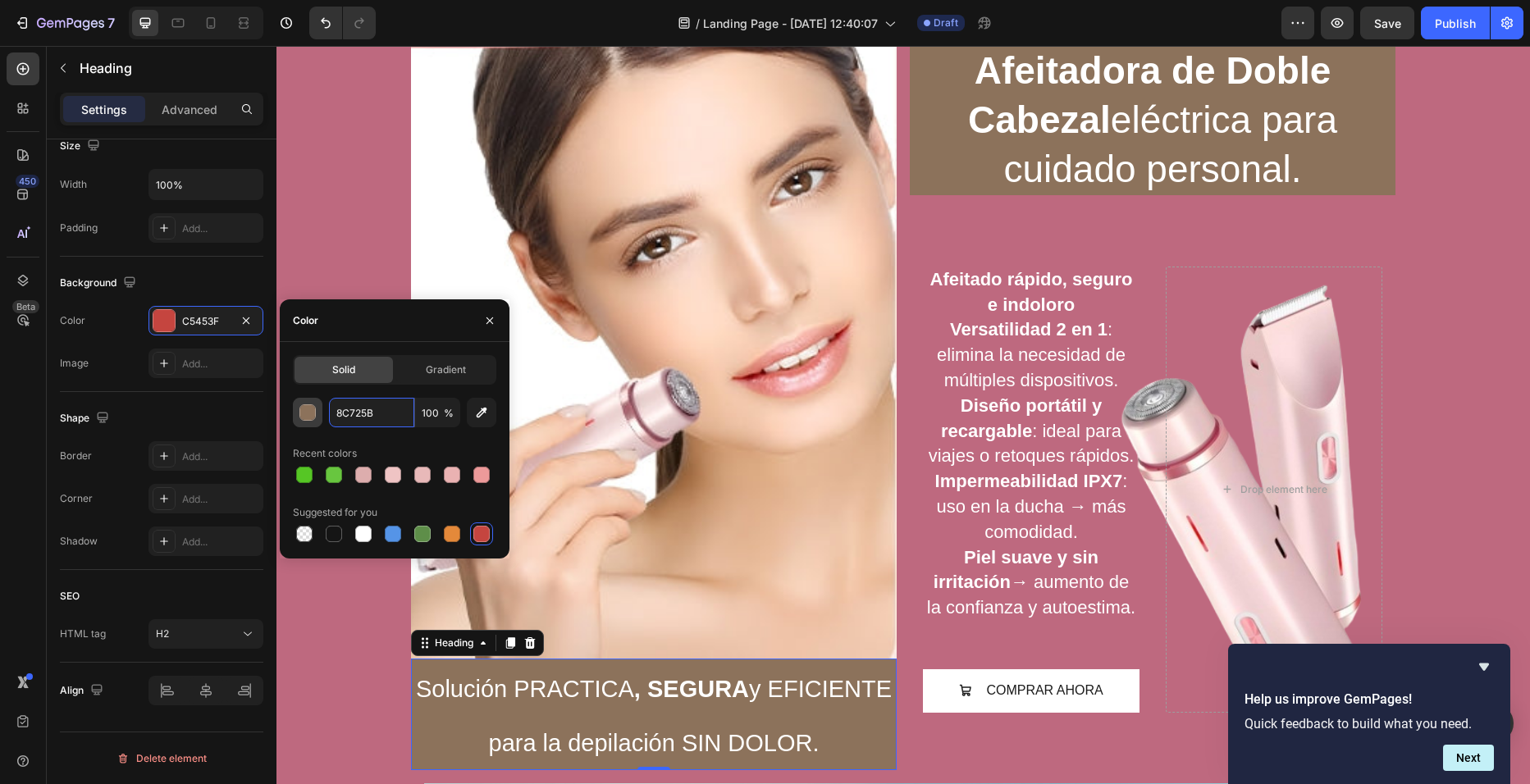
type input "8C725B"
click at [318, 425] on button "button" at bounding box center [308, 412] width 30 height 30
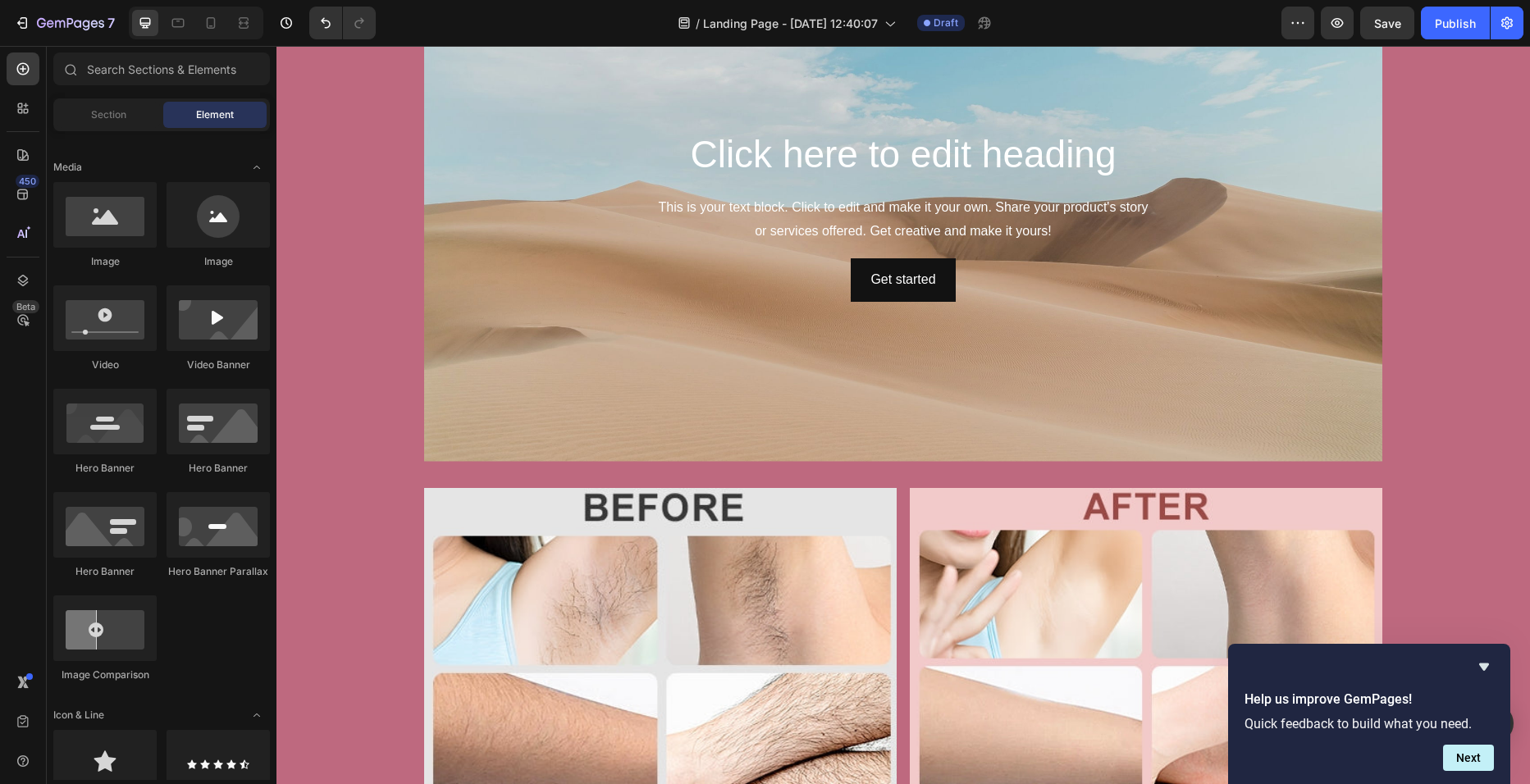
scroll to position [867, 0]
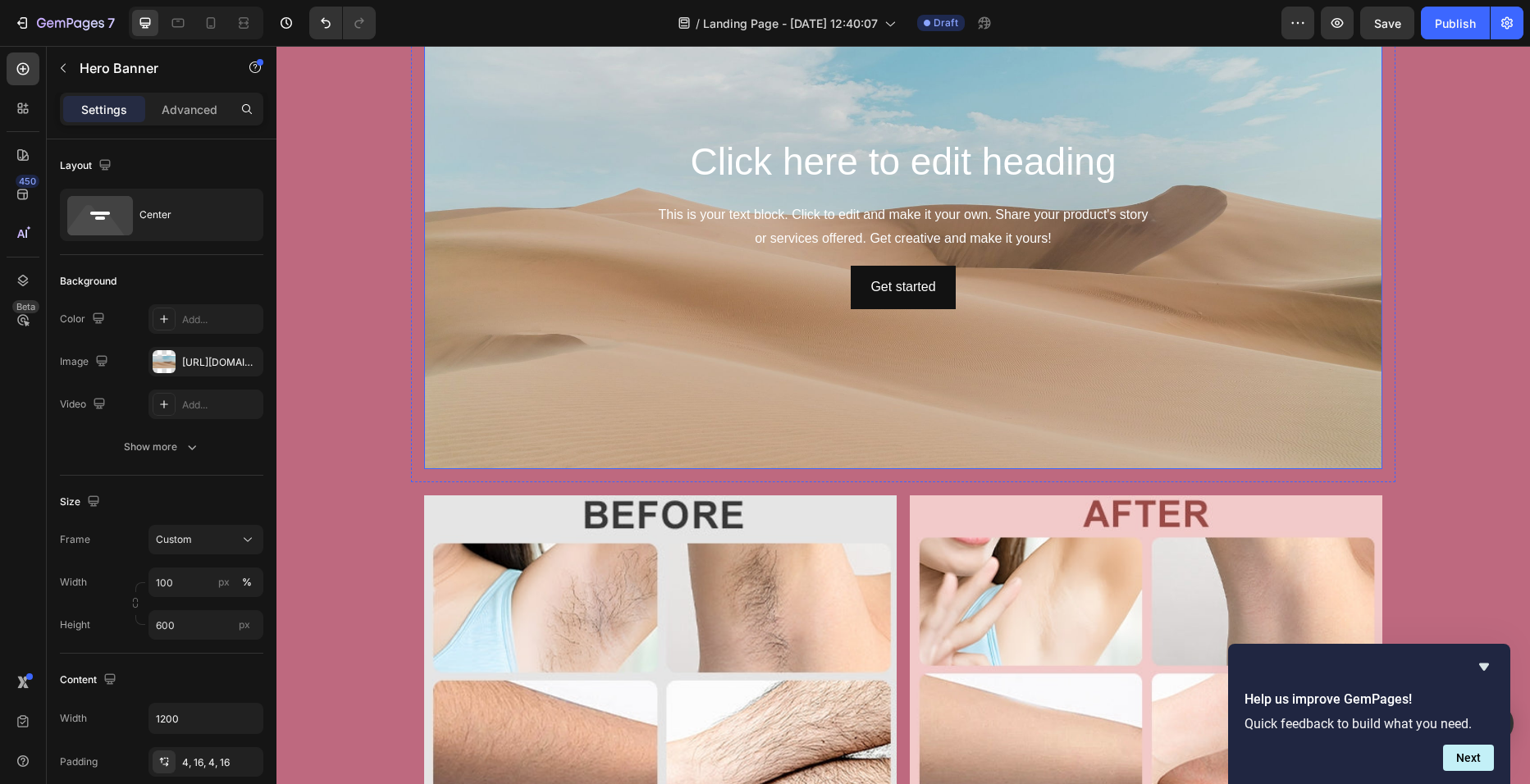
click at [1271, 401] on div "Image ⁠⁠⁠⁠⁠⁠⁠ Solución PRACTICA , SEGURA y EFICIENTE para la depilación SIN DOL…" at bounding box center [903, 232] width 1254 height 1988
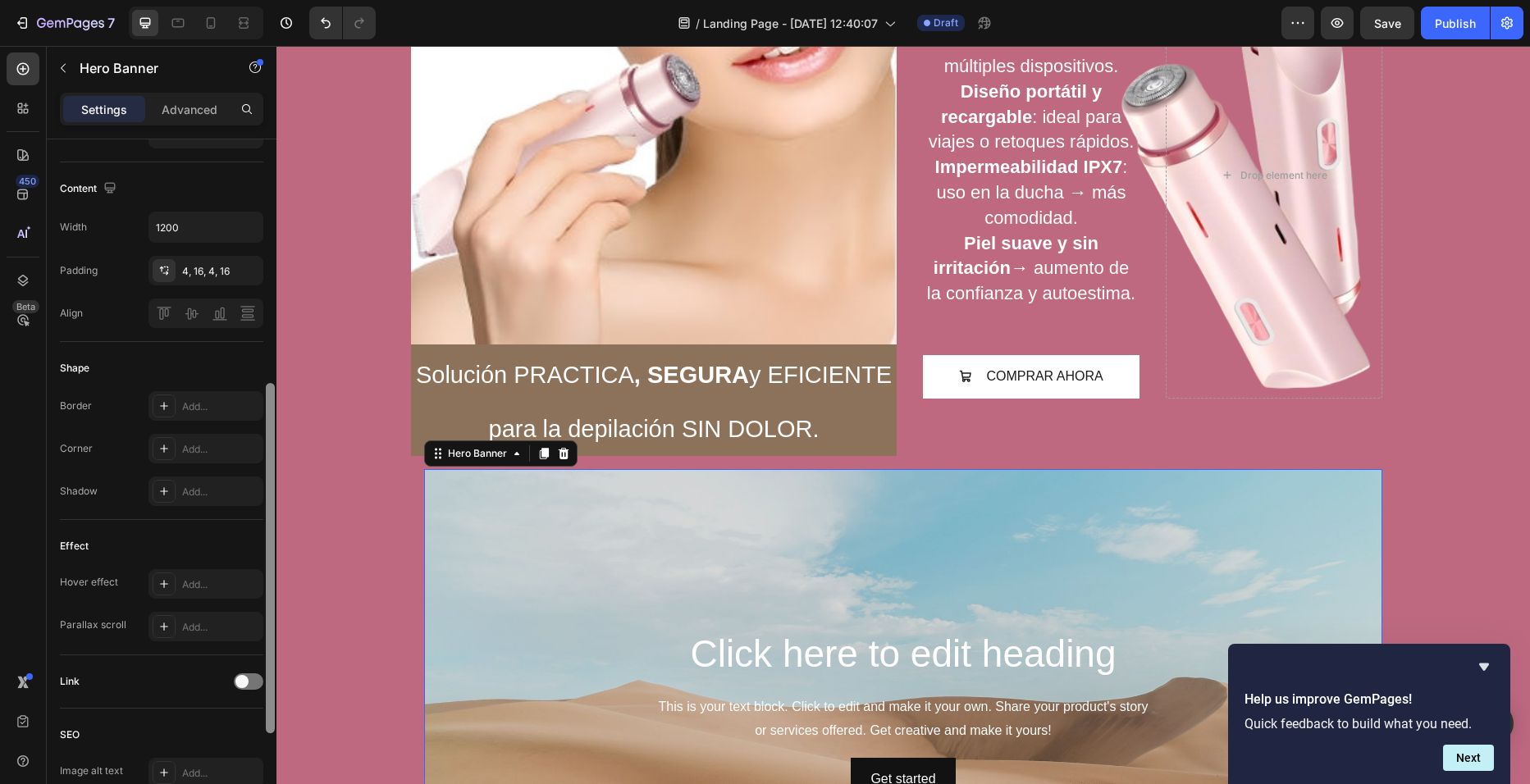
scroll to position [493, 0]
drag, startPoint x: 270, startPoint y: 471, endPoint x: 272, endPoint y: 721, distance: 250.0
click at [272, 721] on div at bounding box center [271, 564] width 9 height 350
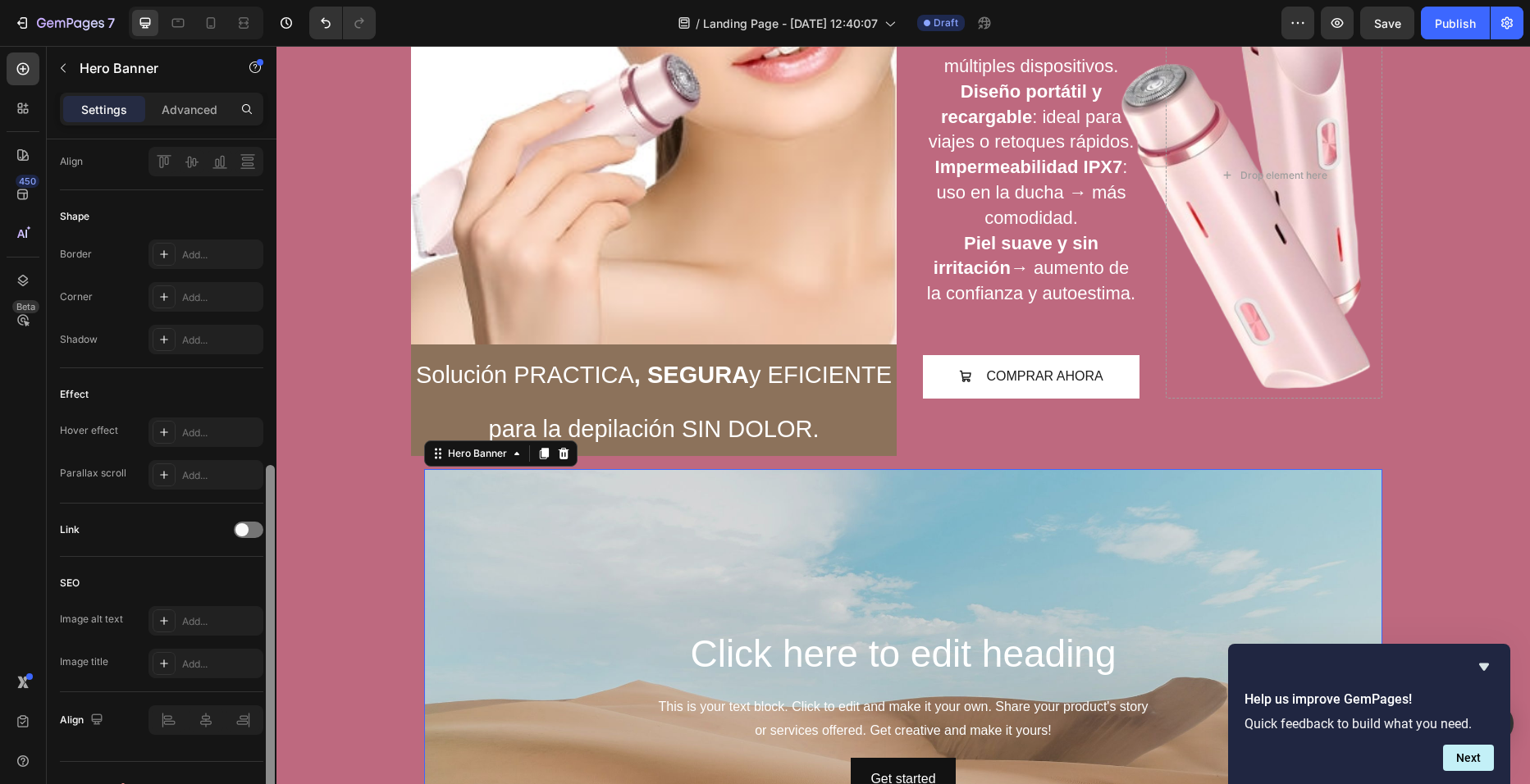
scroll to position [648, 0]
drag, startPoint x: 268, startPoint y: 494, endPoint x: 271, endPoint y: 573, distance: 79.1
click at [271, 573] on div at bounding box center [271, 643] width 9 height 350
click at [181, 433] on div "Add..." at bounding box center [206, 427] width 115 height 30
drag, startPoint x: 262, startPoint y: 575, endPoint x: 273, endPoint y: 583, distance: 13.6
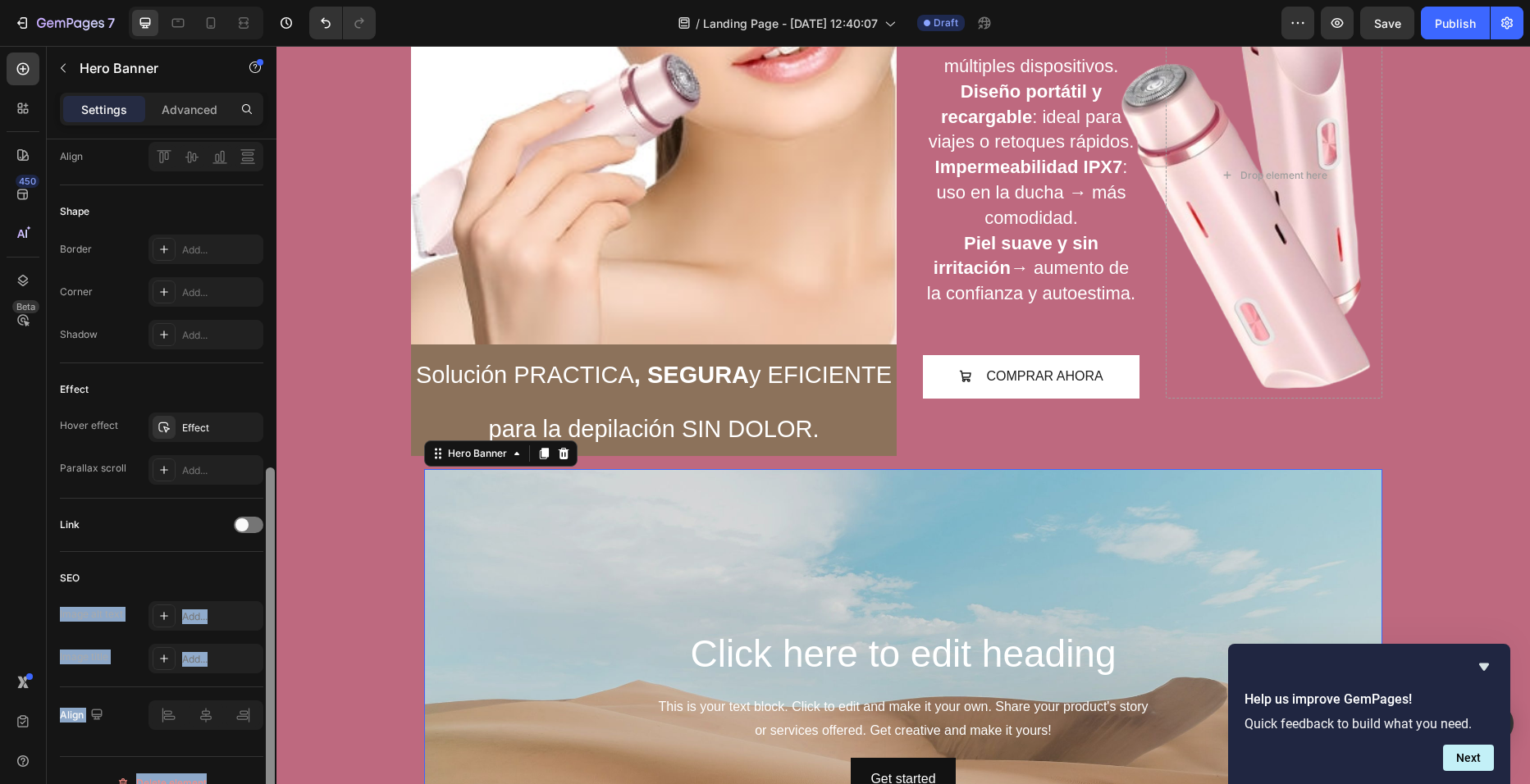
click at [273, 583] on div "Layout Center Background The changes might be hidden by the video. Color Add...…" at bounding box center [161, 485] width 230 height 691
click at [273, 583] on div at bounding box center [271, 643] width 9 height 350
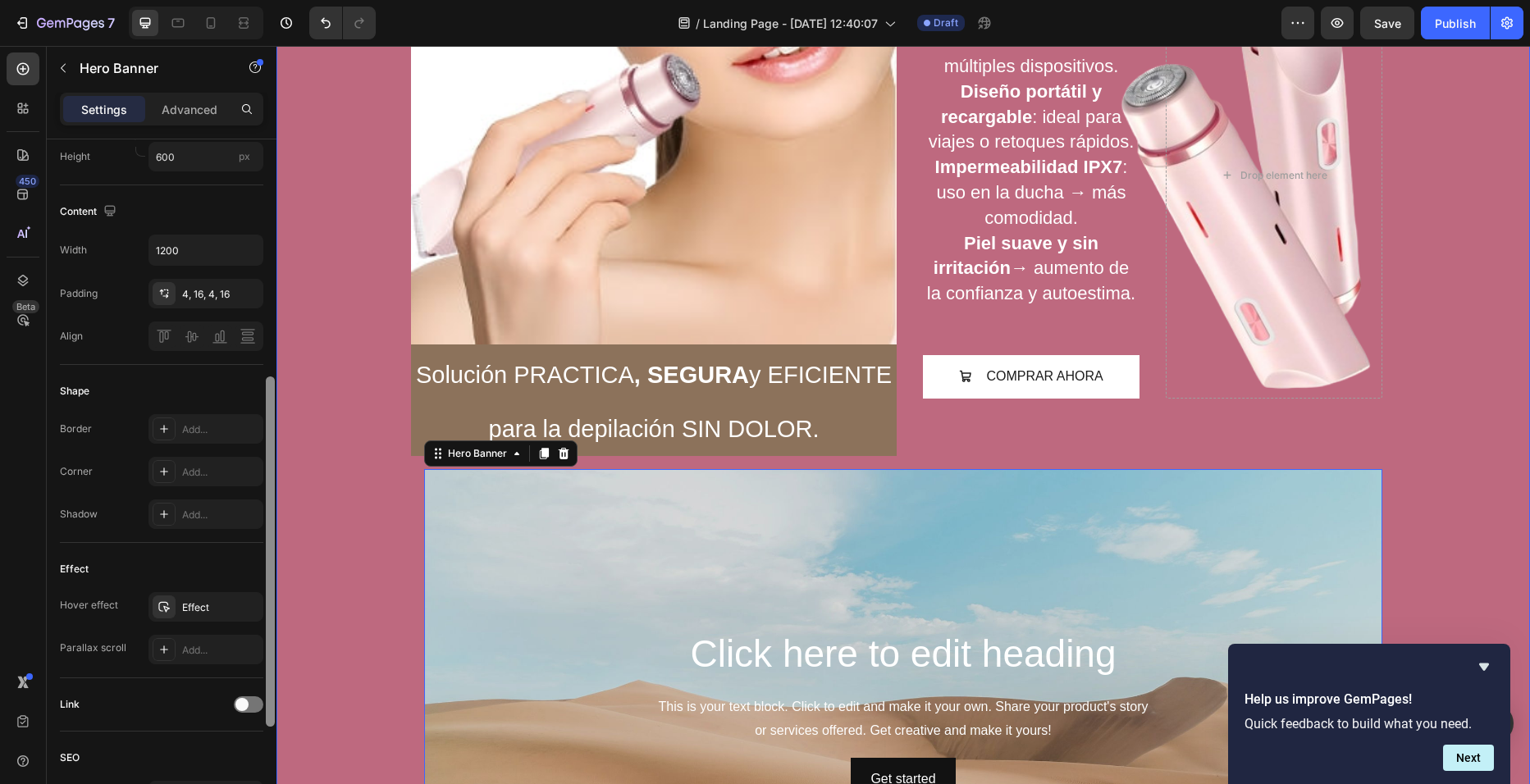
drag, startPoint x: 274, startPoint y: 583, endPoint x: 275, endPoint y: 391, distance: 192.0
click at [275, 391] on div at bounding box center [270, 485] width 12 height 691
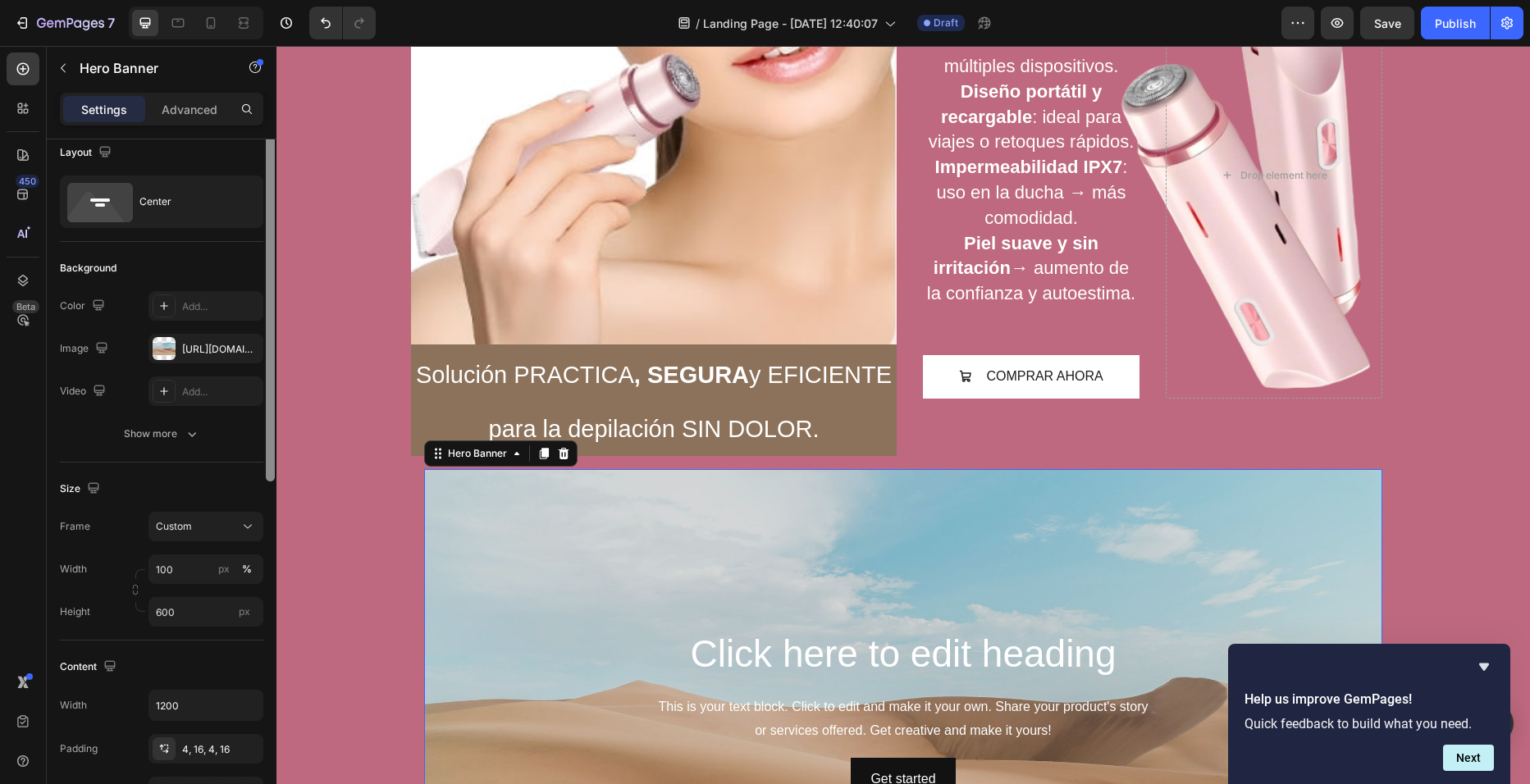
scroll to position [0, 0]
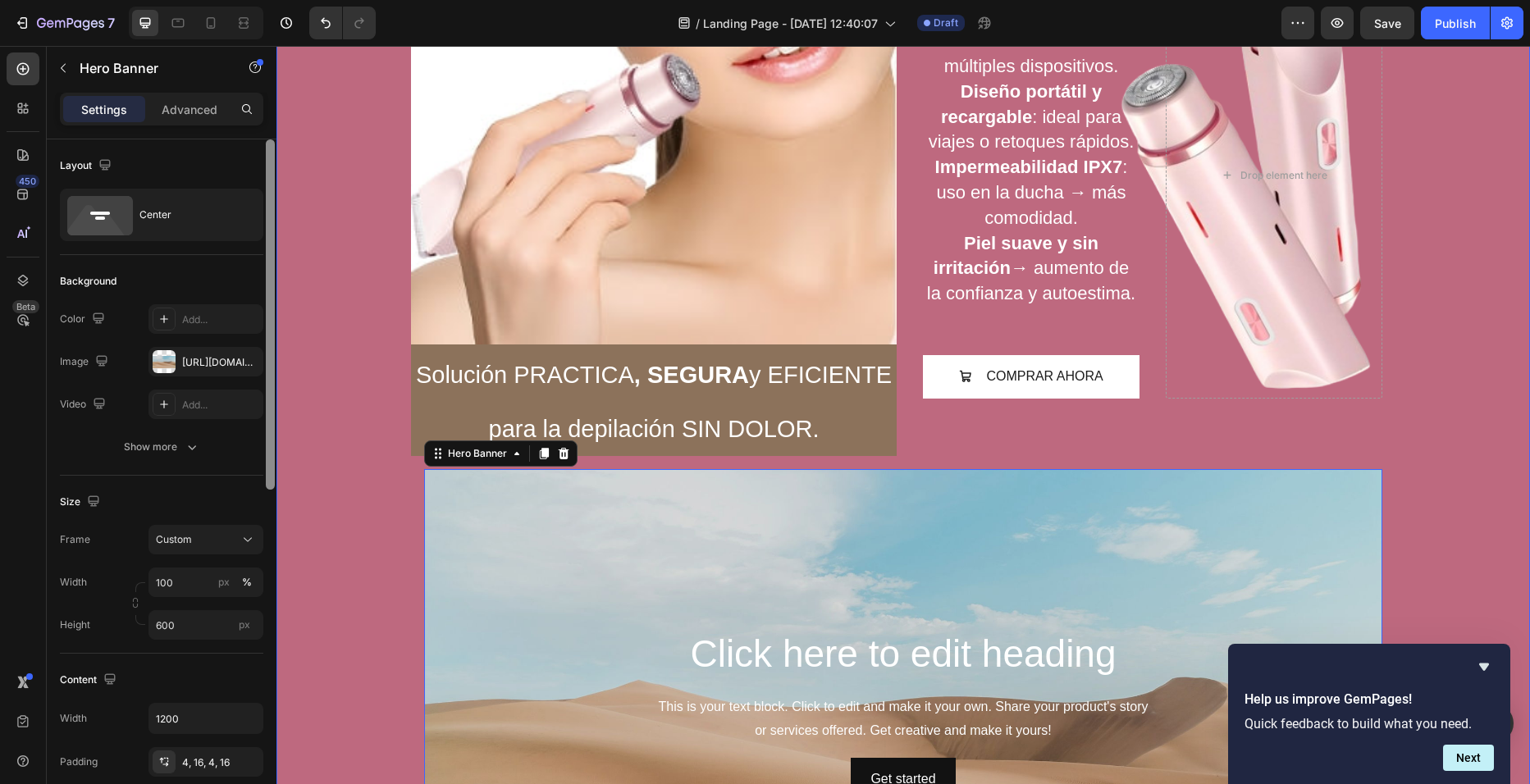
drag, startPoint x: 545, startPoint y: 454, endPoint x: 279, endPoint y: 245, distance: 338.3
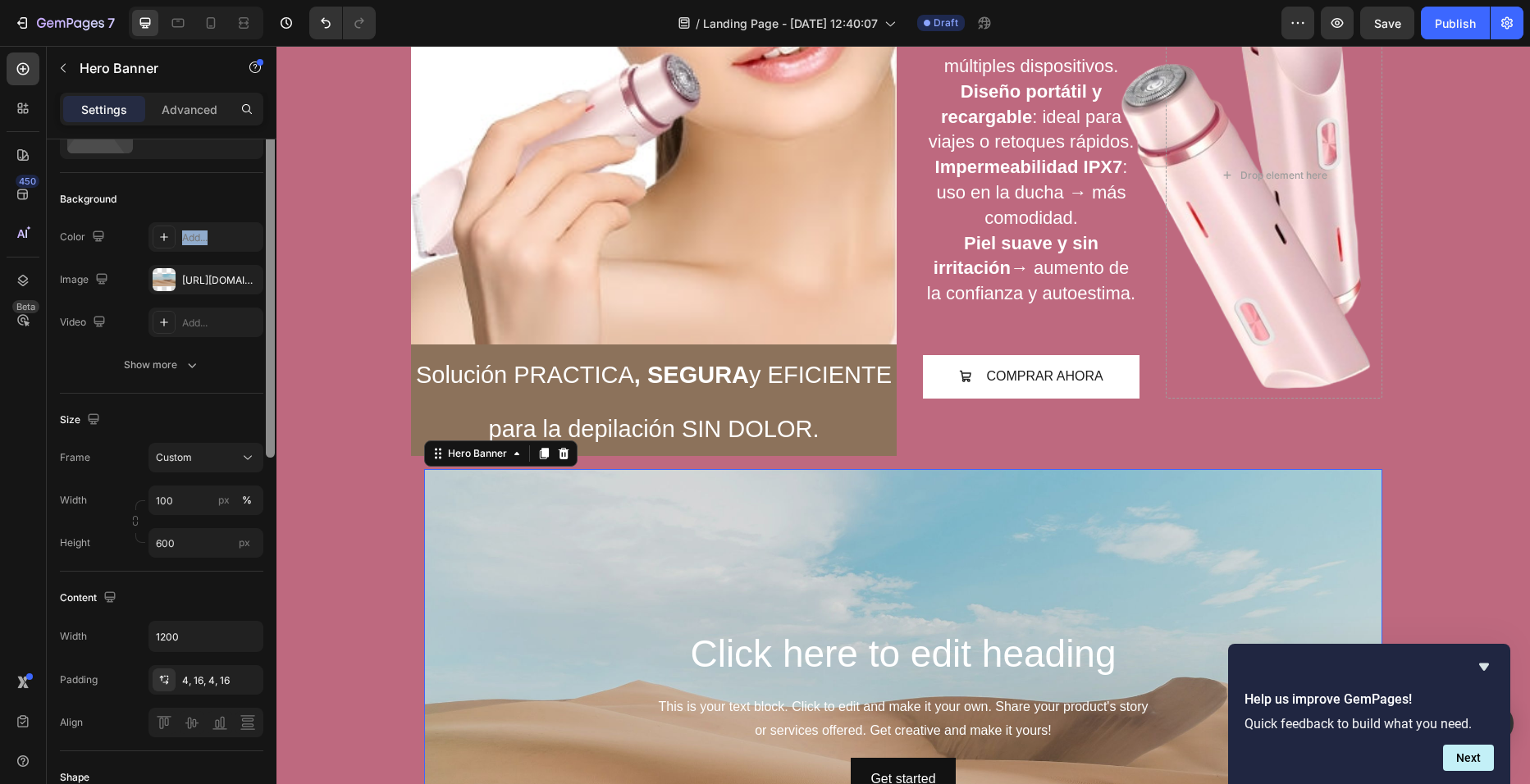
drag, startPoint x: 236, startPoint y: 280, endPoint x: 233, endPoint y: 310, distance: 30.1
click at [233, 310] on div "Background The changes might be hidden by the video. Color Add... Image https:/…" at bounding box center [162, 284] width 204 height 221
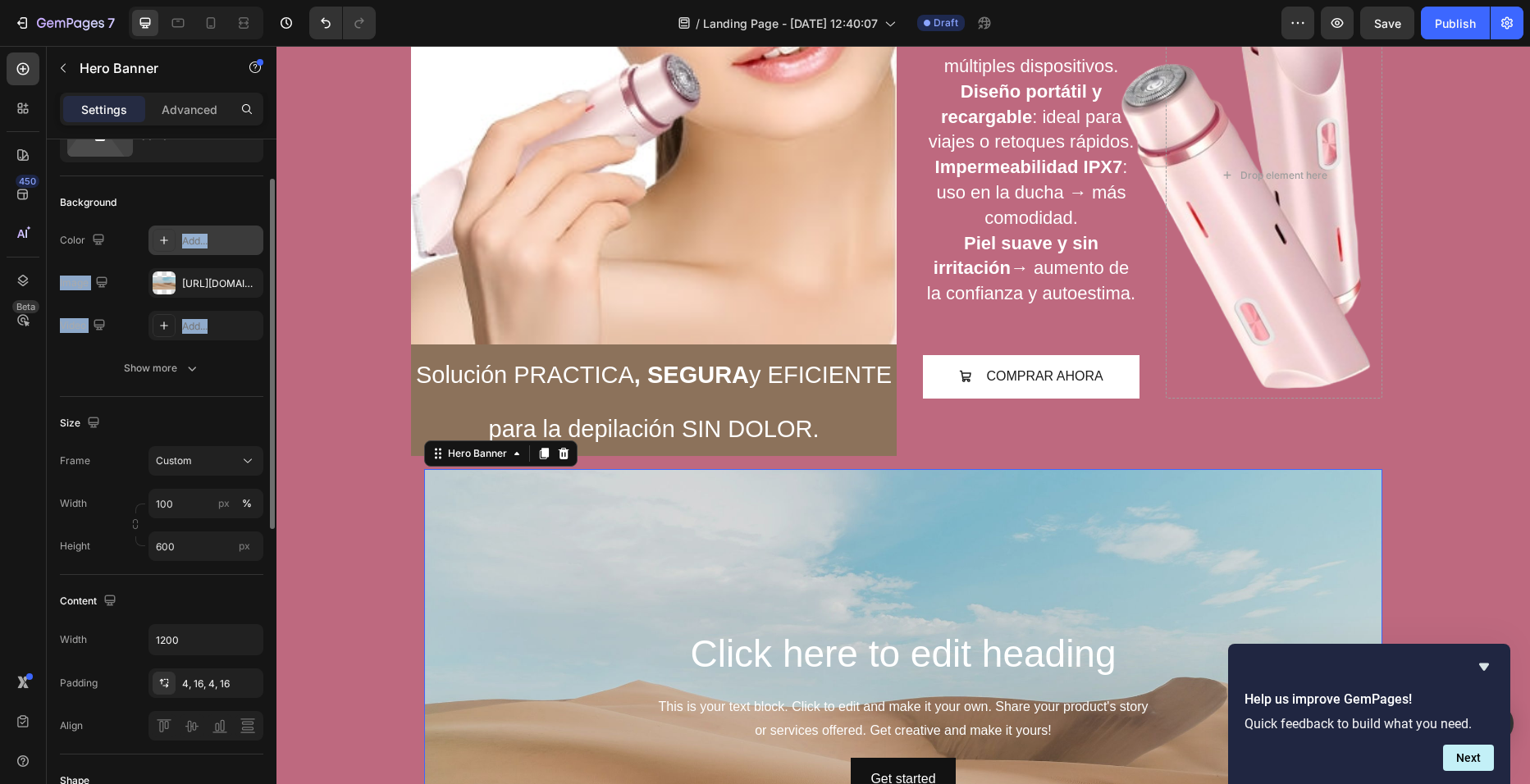
drag, startPoint x: 233, startPoint y: 310, endPoint x: 222, endPoint y: 246, distance: 64.9
click at [222, 246] on div "Add..." at bounding box center [221, 241] width 77 height 15
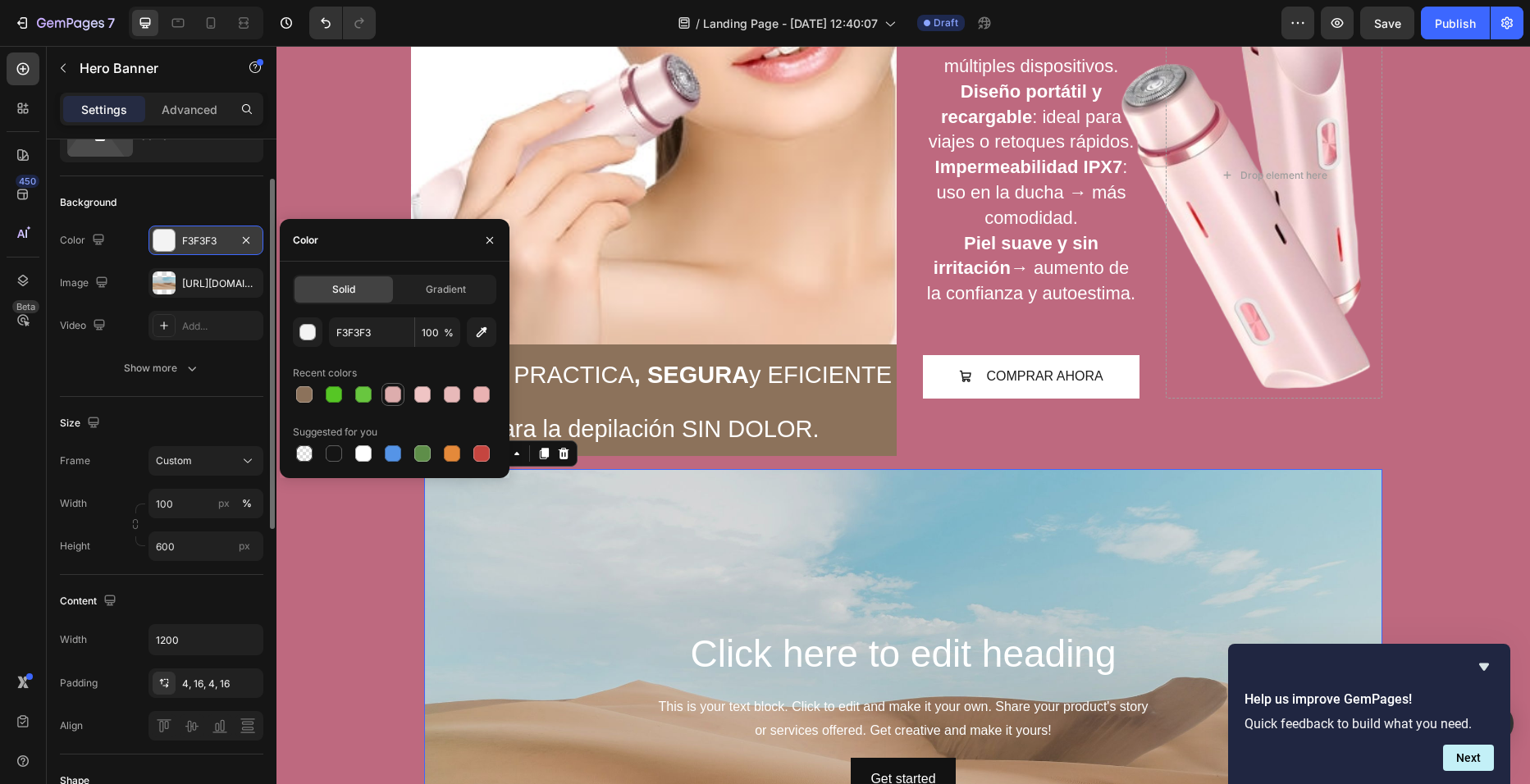
click at [394, 398] on div at bounding box center [393, 395] width 17 height 17
click at [423, 407] on div "DDADAD 100 % Recent colors Suggested for you" at bounding box center [395, 391] width 204 height 147
click at [424, 396] on div at bounding box center [423, 395] width 17 height 17
type input "EFC4C4"
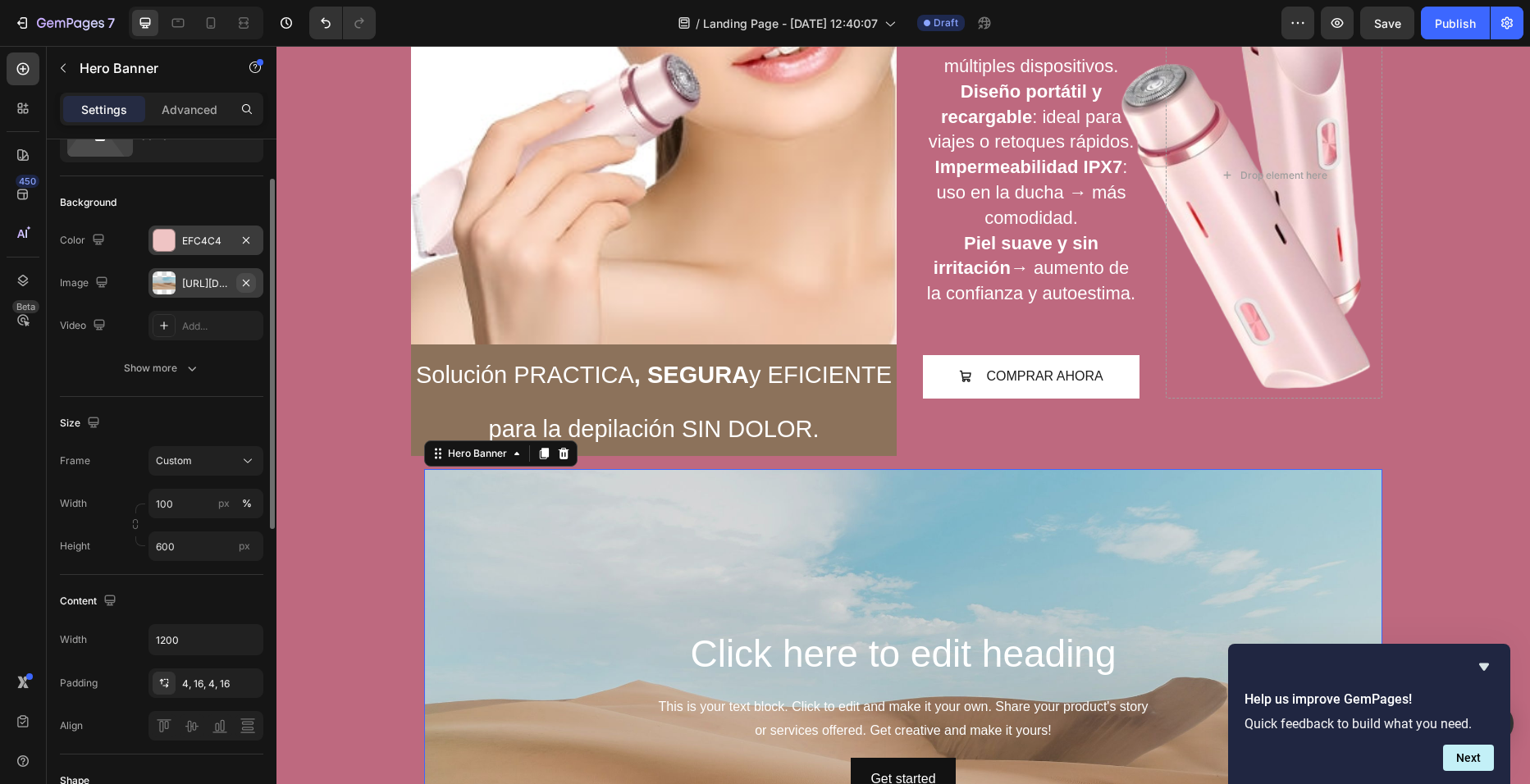
click at [250, 278] on icon "button" at bounding box center [246, 283] width 13 height 13
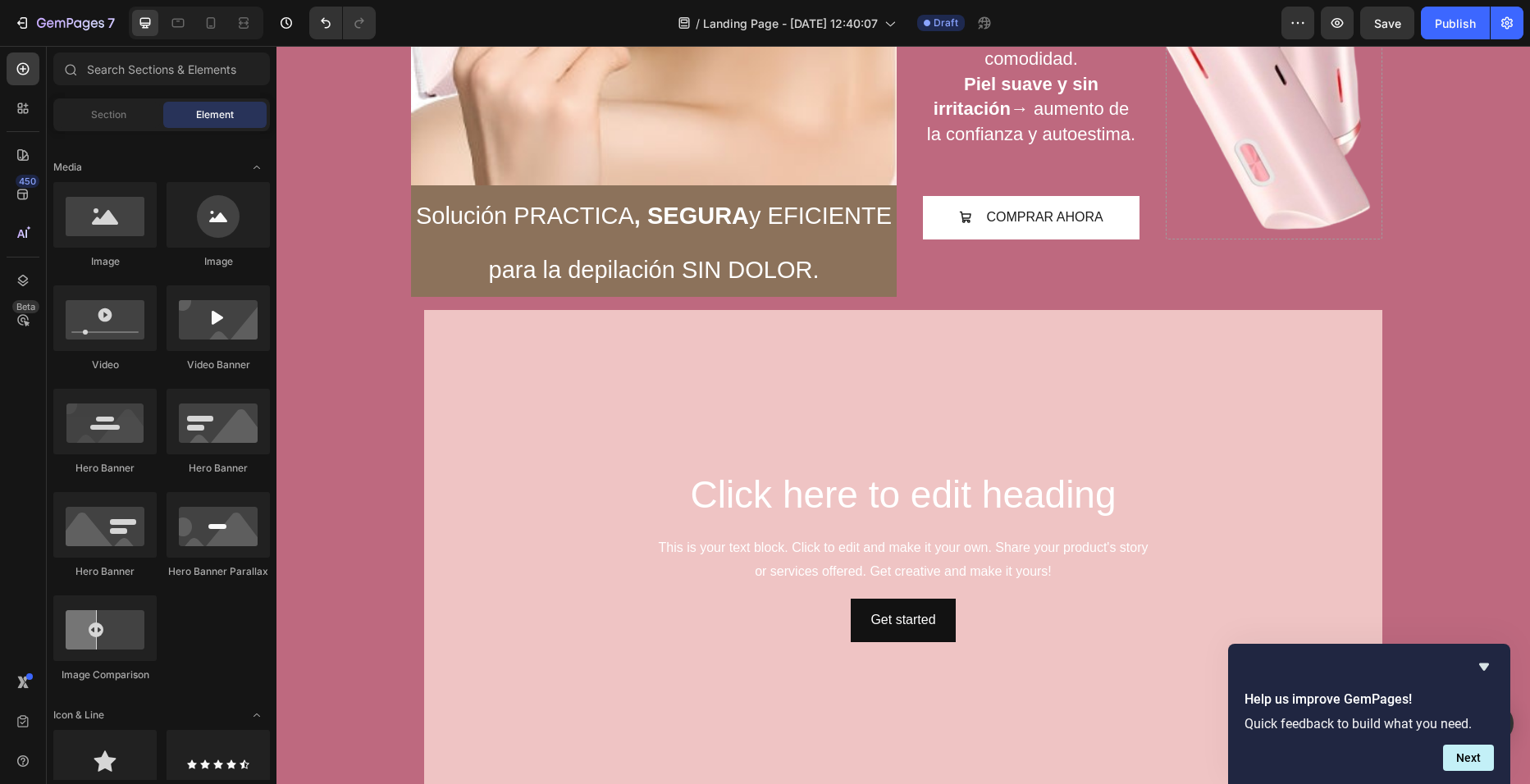
scroll to position [0, 0]
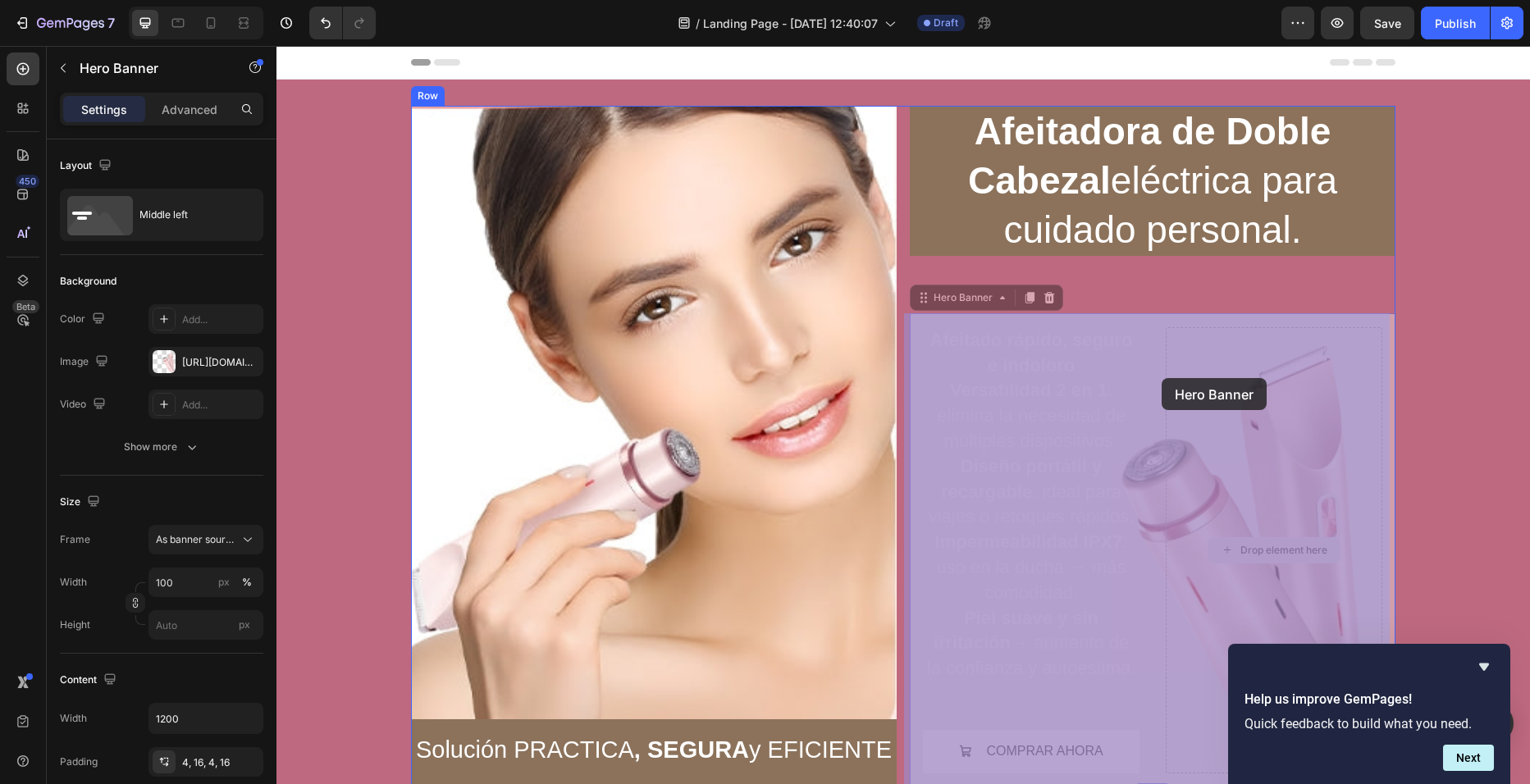
drag, startPoint x: 1188, startPoint y: 381, endPoint x: 1200, endPoint y: 396, distance: 19.2
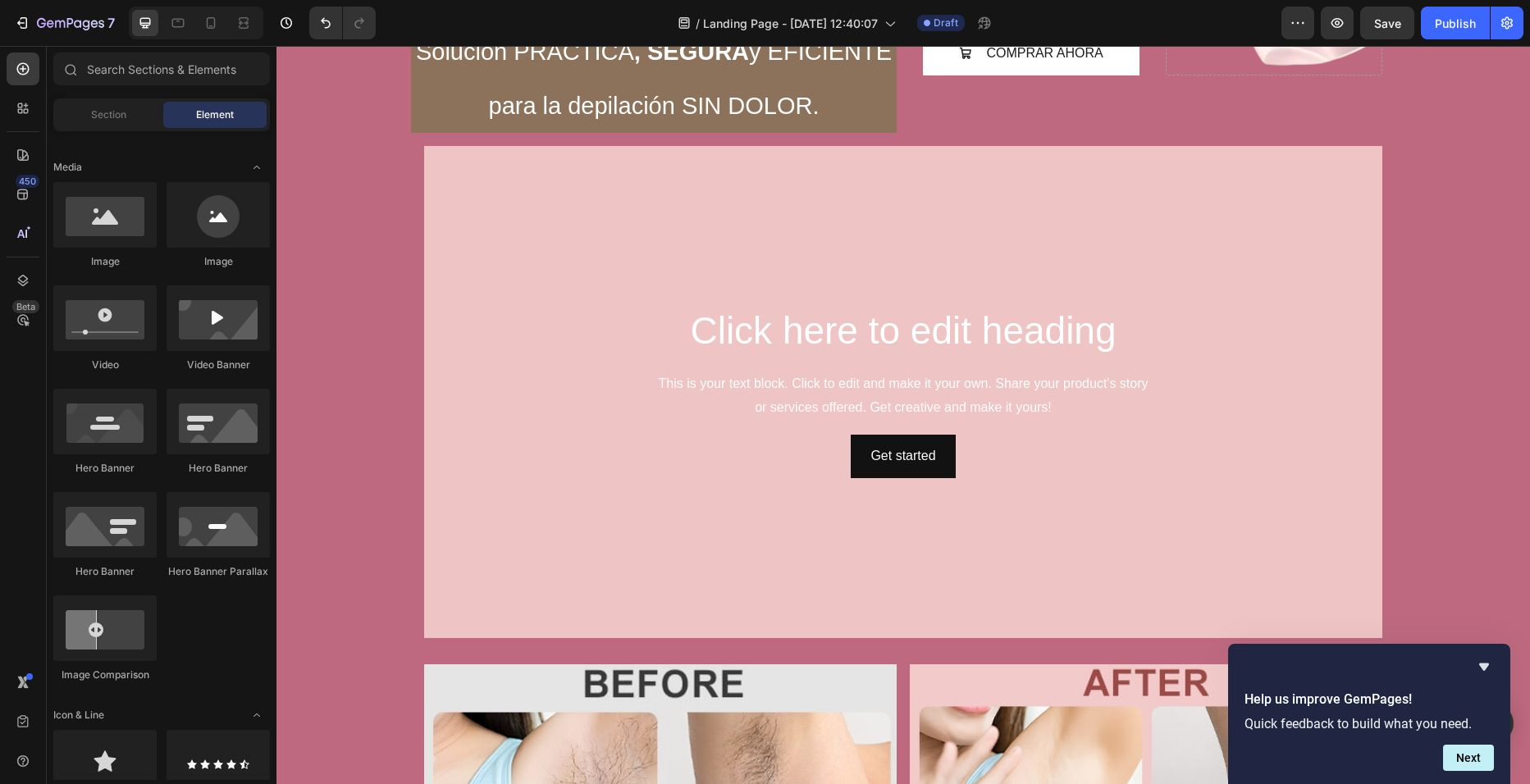
scroll to position [701, 0]
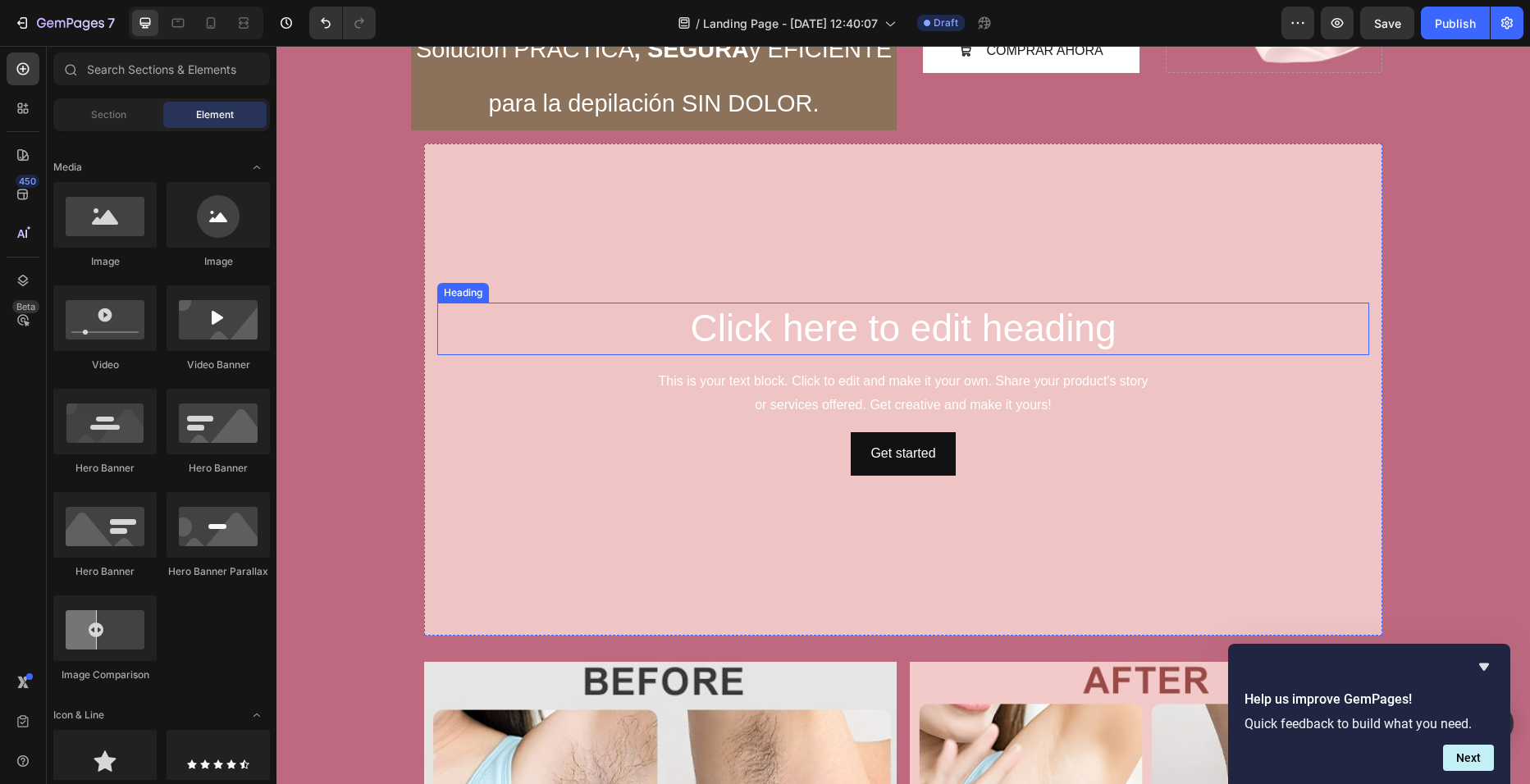
click at [804, 332] on h2 "Click here to edit heading" at bounding box center [904, 329] width 932 height 53
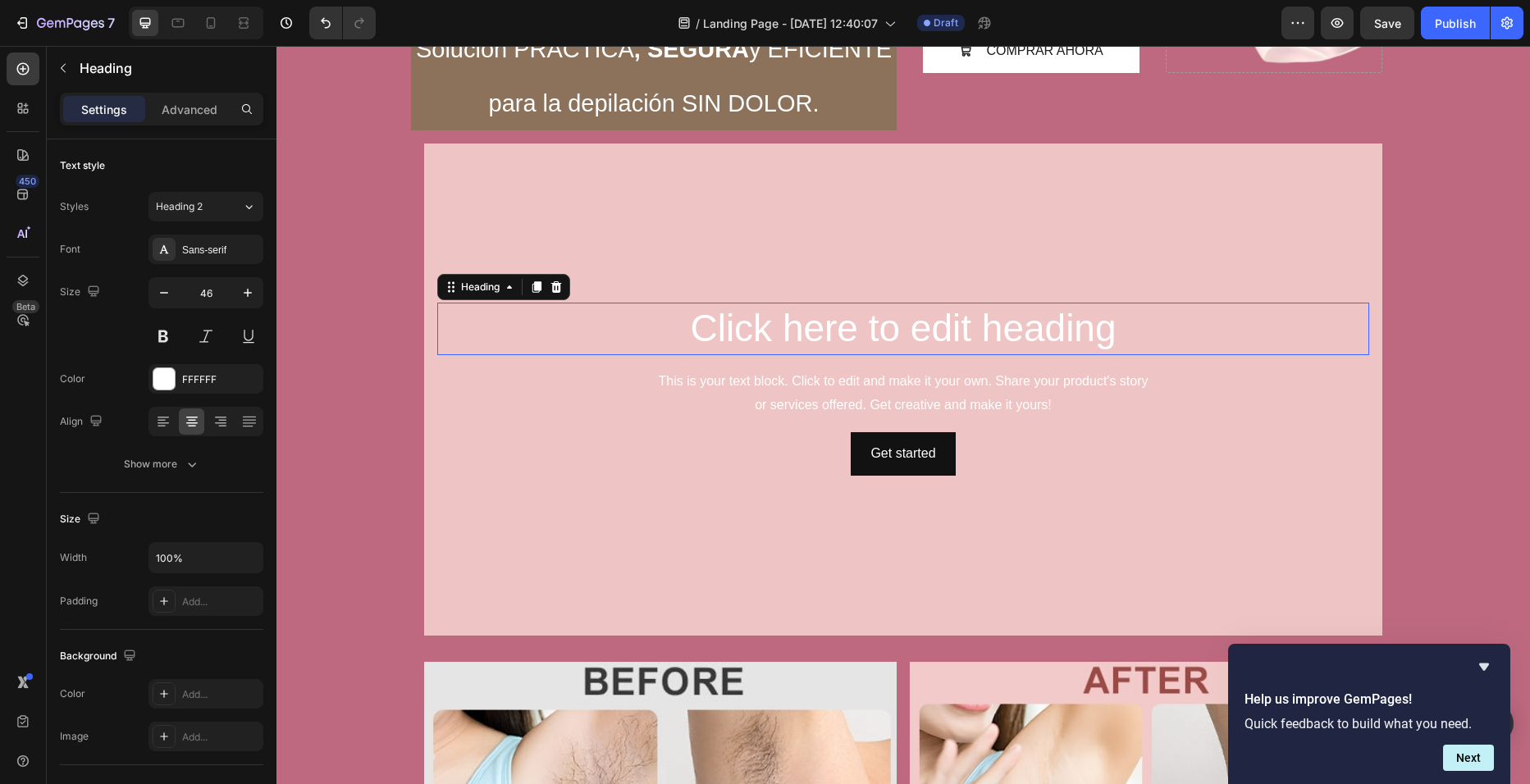
click at [804, 332] on h2 "Click here to edit heading" at bounding box center [904, 329] width 932 height 53
click at [1132, 313] on p "Click here to edit heading" at bounding box center [904, 328] width 929 height 49
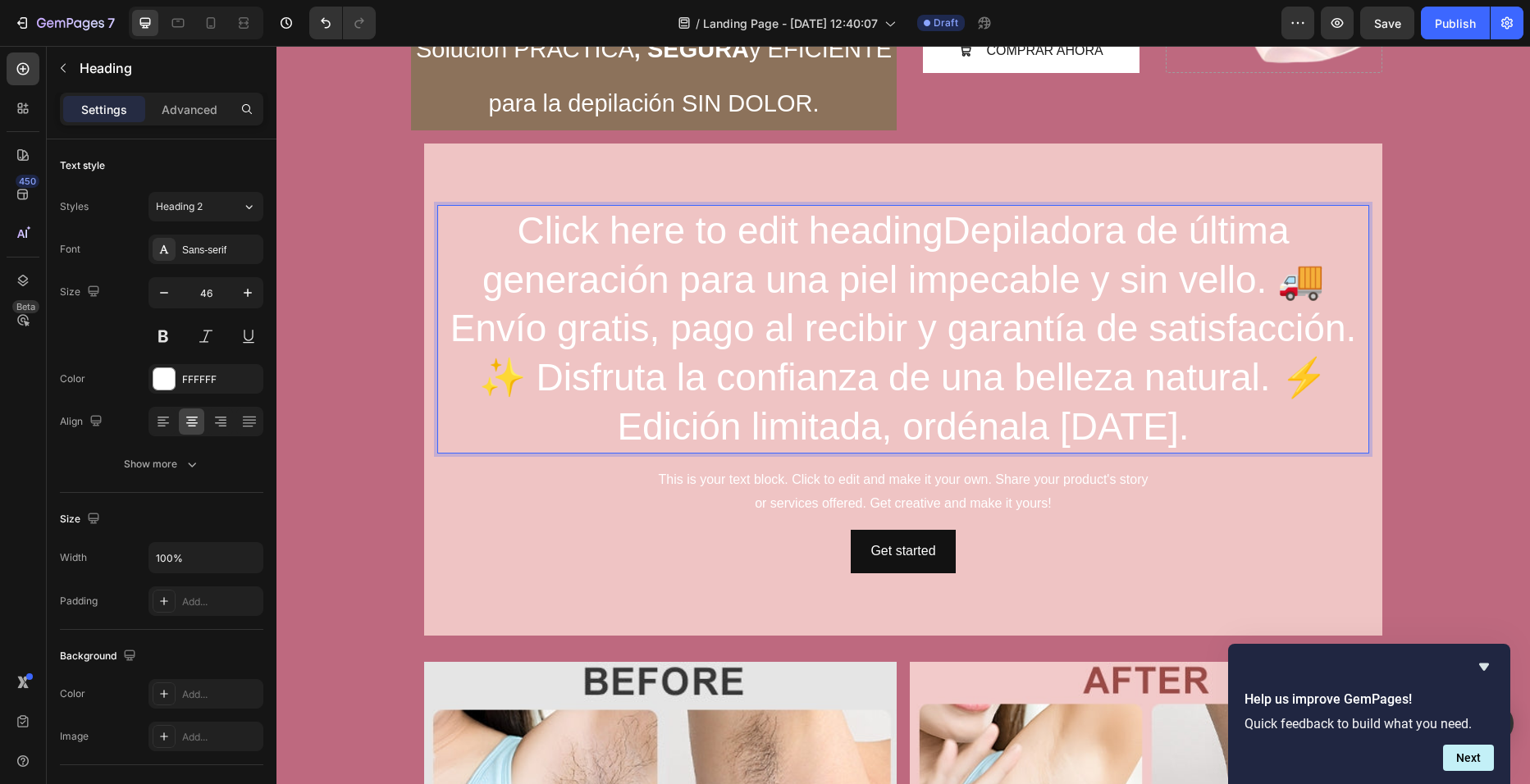
scroll to position [603, 0]
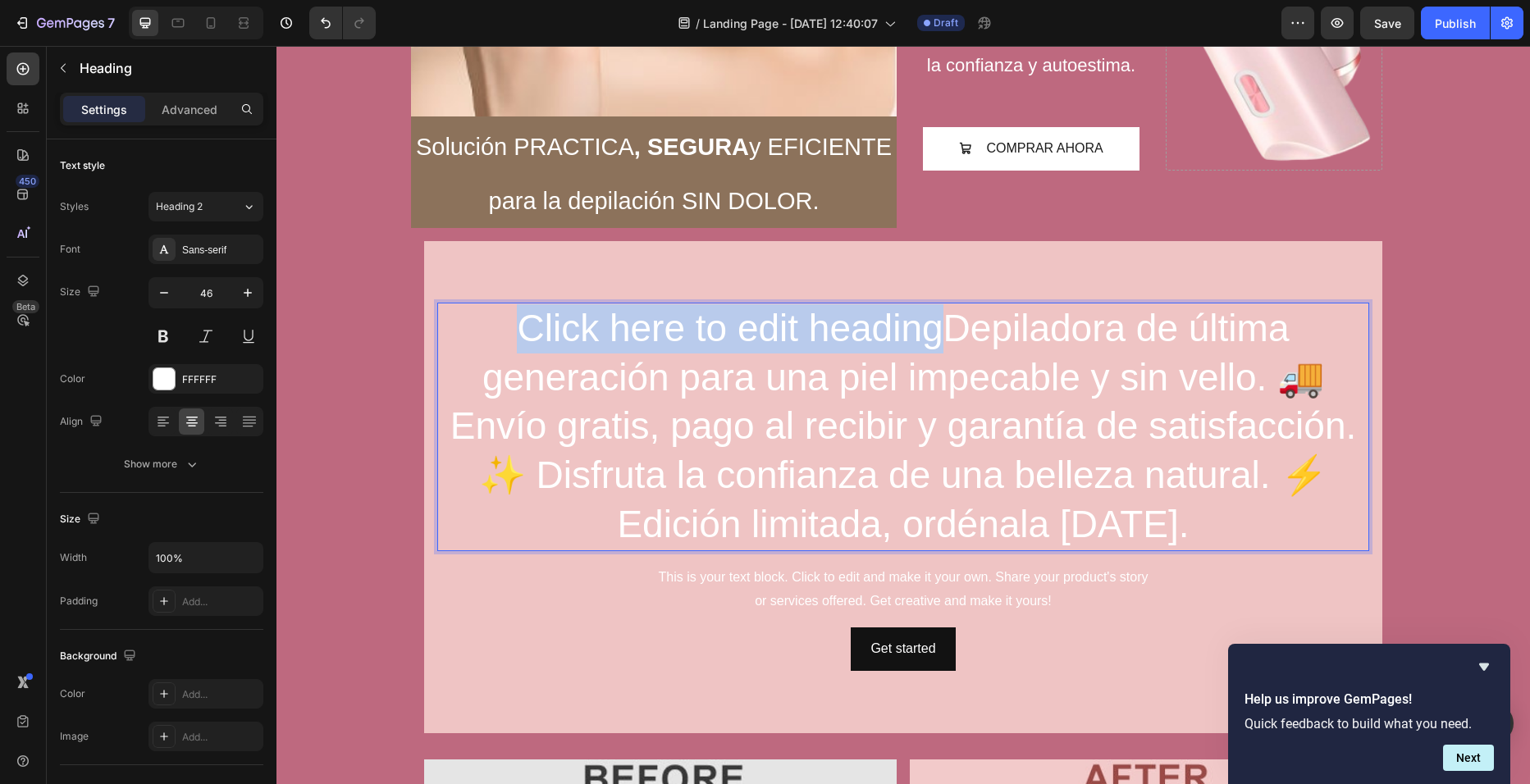
drag, startPoint x: 935, startPoint y: 333, endPoint x: 524, endPoint y: 327, distance: 411.0
click at [524, 327] on p "Click here to edit headingDepiladora de última generación para una piel impecab…" at bounding box center [904, 426] width 929 height 246
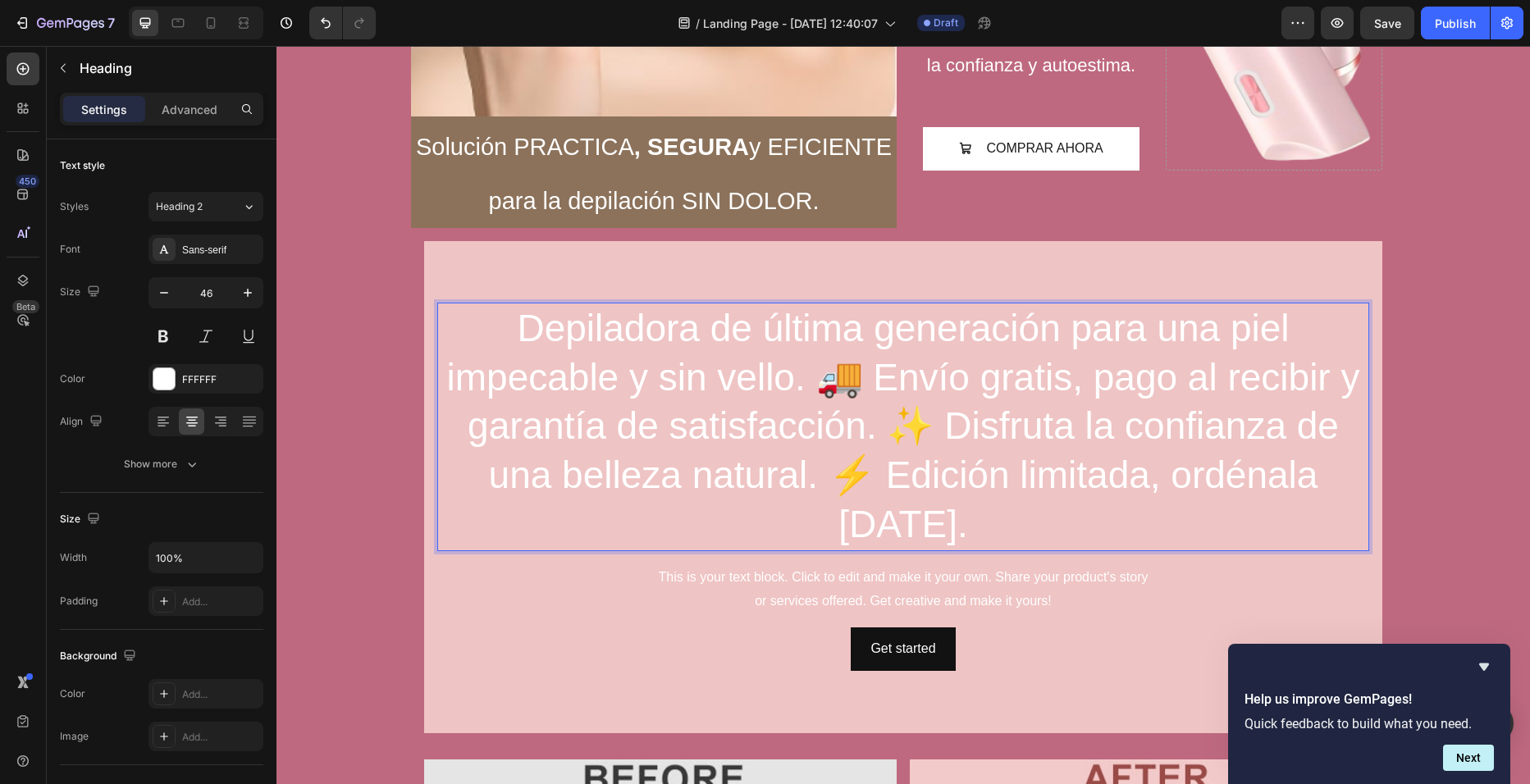
scroll to position [627, 0]
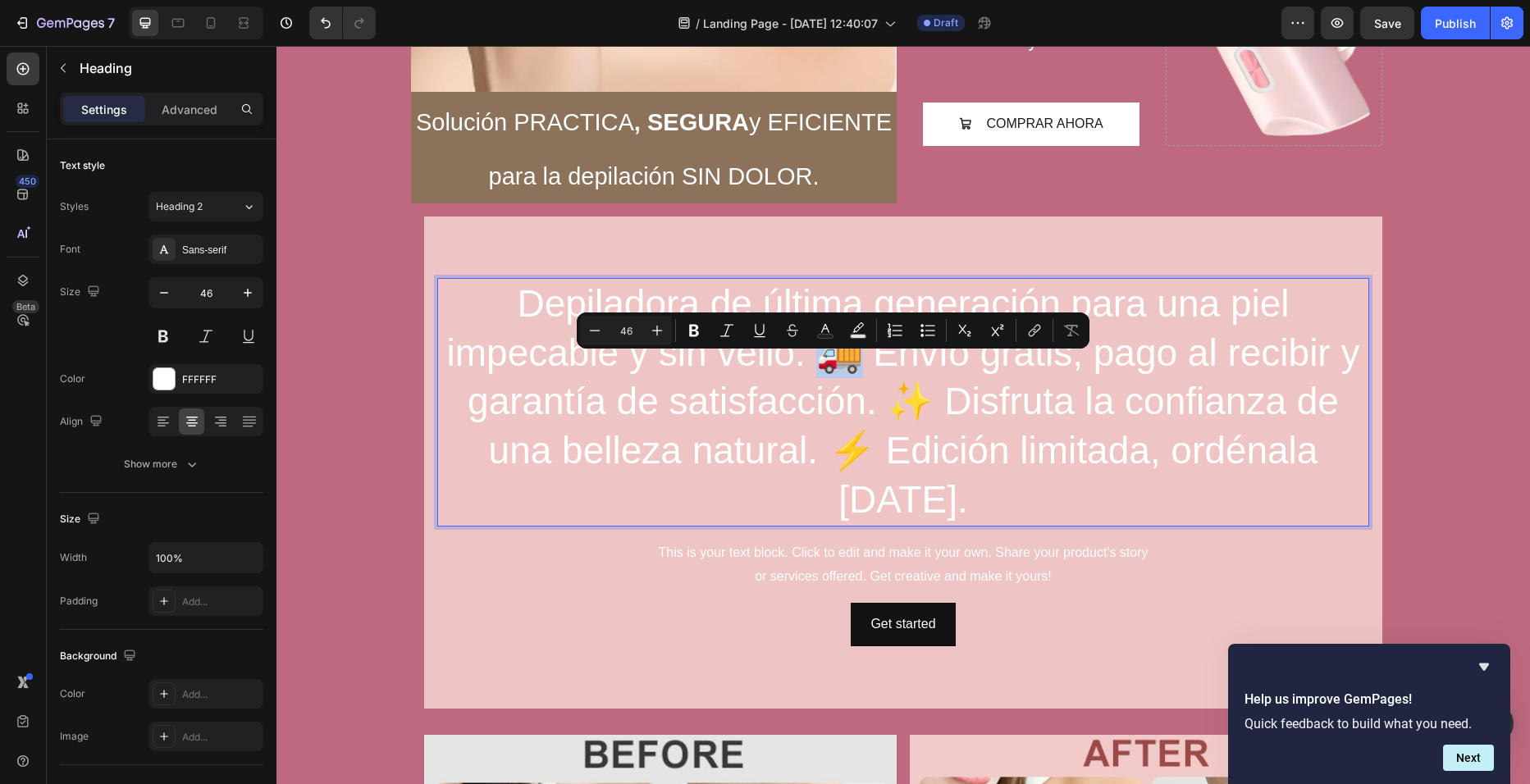
drag, startPoint x: 854, startPoint y: 382, endPoint x: 822, endPoint y: 386, distance: 32.2
click at [822, 386] on p "Depiladora de última generación para una piel impecable y sin vello. 🚚 Envío gr…" at bounding box center [904, 402] width 929 height 246
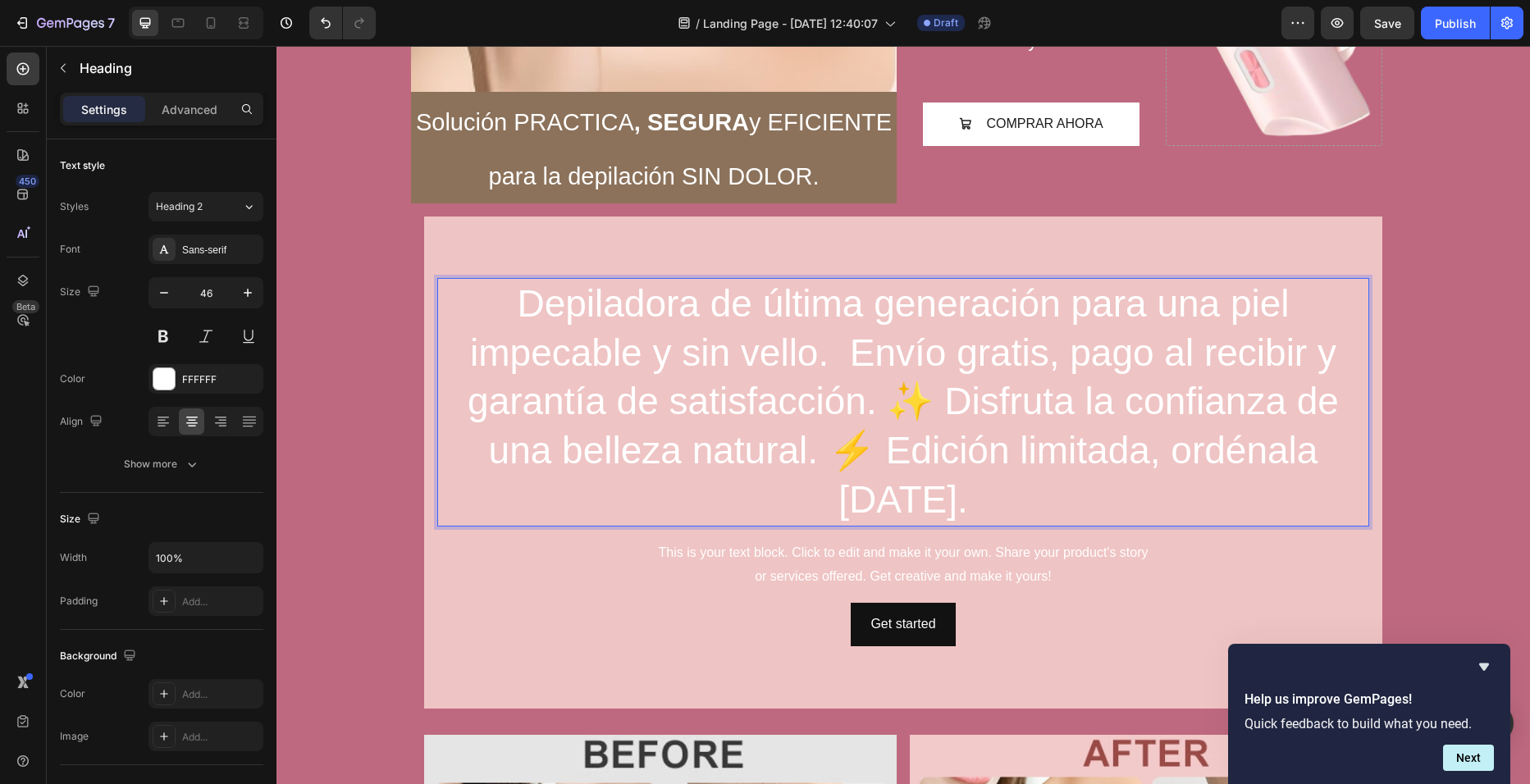
click at [1045, 385] on p "Depiladora de última generación para una piel impecable y sin vello. Envío grat…" at bounding box center [904, 402] width 929 height 246
click at [1080, 385] on p "Depiladora de última generación para una piel impecable y sin vello. Envío grat…" at bounding box center [904, 402] width 929 height 246
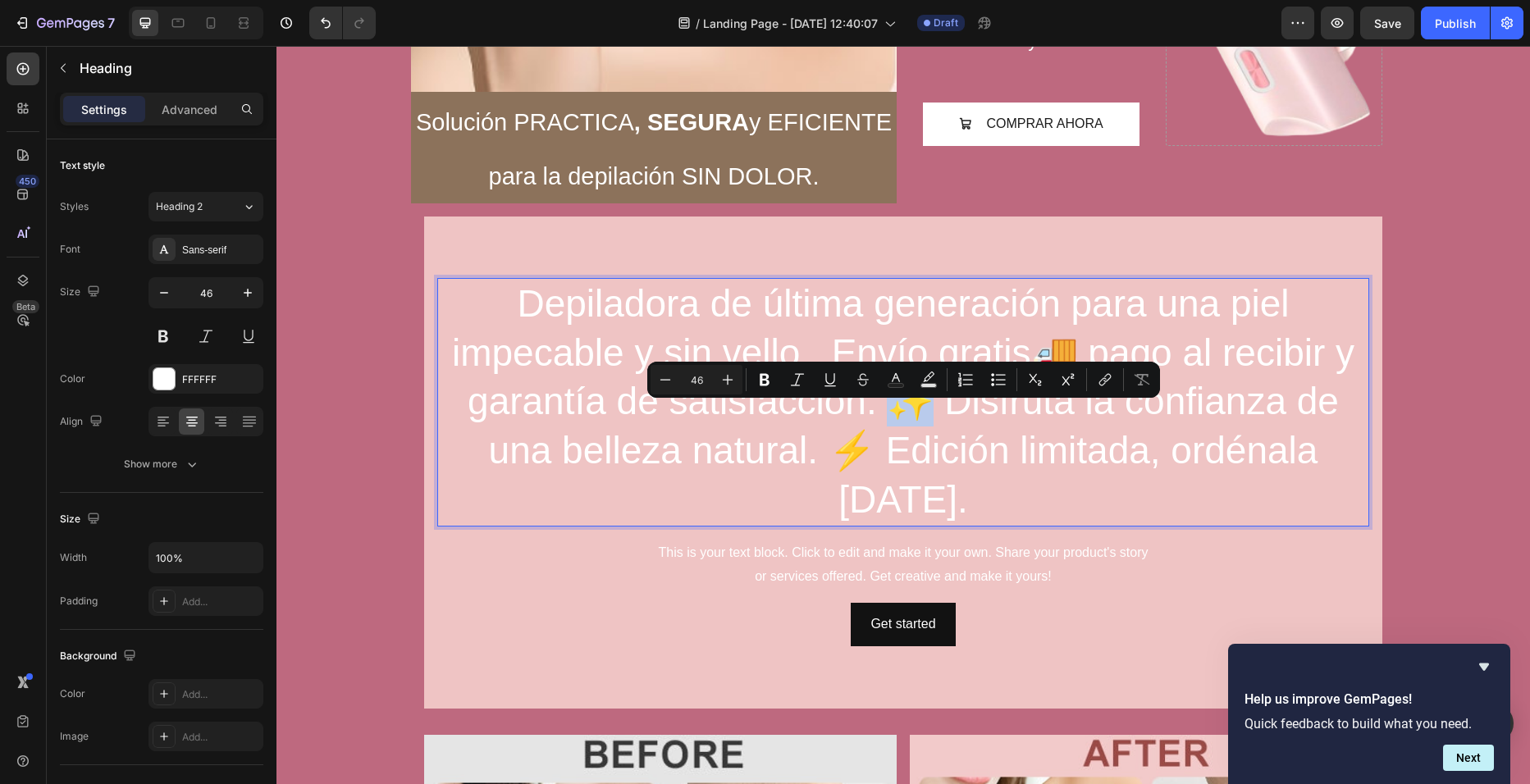
drag, startPoint x: 926, startPoint y: 425, endPoint x: 881, endPoint y: 421, distance: 45.2
click at [881, 421] on p "Depiladora de última generación para una piel impecable y sin vello. Envío grat…" at bounding box center [904, 402] width 929 height 246
copy p "Rich Text Editor. Editing area: main"
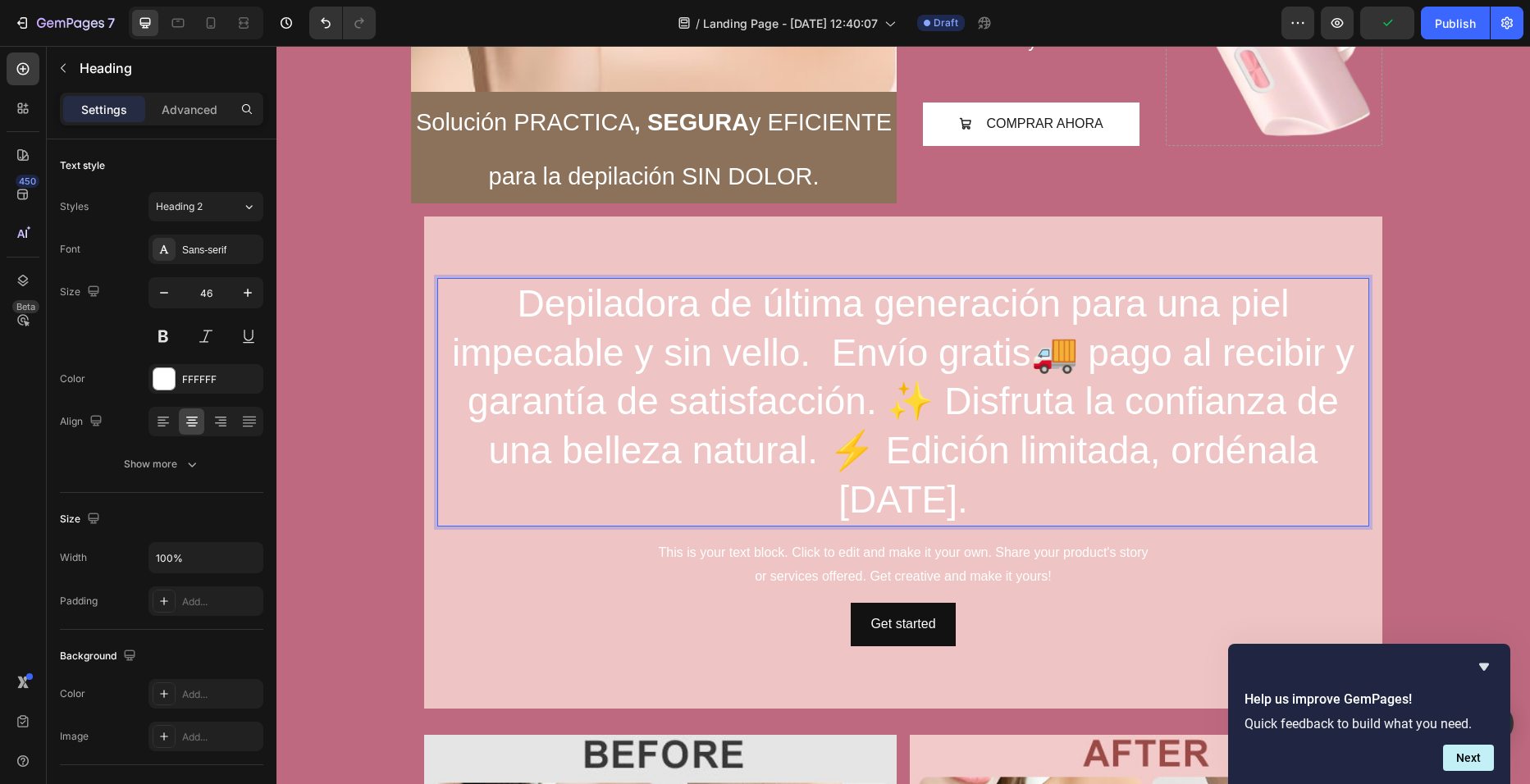
click at [800, 338] on p "Depiladora de última generación para una piel impecable y sin vello. Envío grat…" at bounding box center [904, 402] width 929 height 246
click at [803, 381] on p "Depiladora de última generación para una piel impecable y sin vello. Envío grat…" at bounding box center [904, 402] width 929 height 246
click at [803, 383] on p "Depiladora de última generación para una piel impecable y sin vello Envío grati…" at bounding box center [904, 402] width 929 height 246
click at [801, 375] on p "Depiladora de última generación para una piel impecable y sin vello ✨ Envío gra…" at bounding box center [904, 402] width 929 height 246
click at [1112, 387] on p "Depiladora de última generación para una piel impecable y sin vello✨ Envío grat…" at bounding box center [904, 402] width 929 height 246
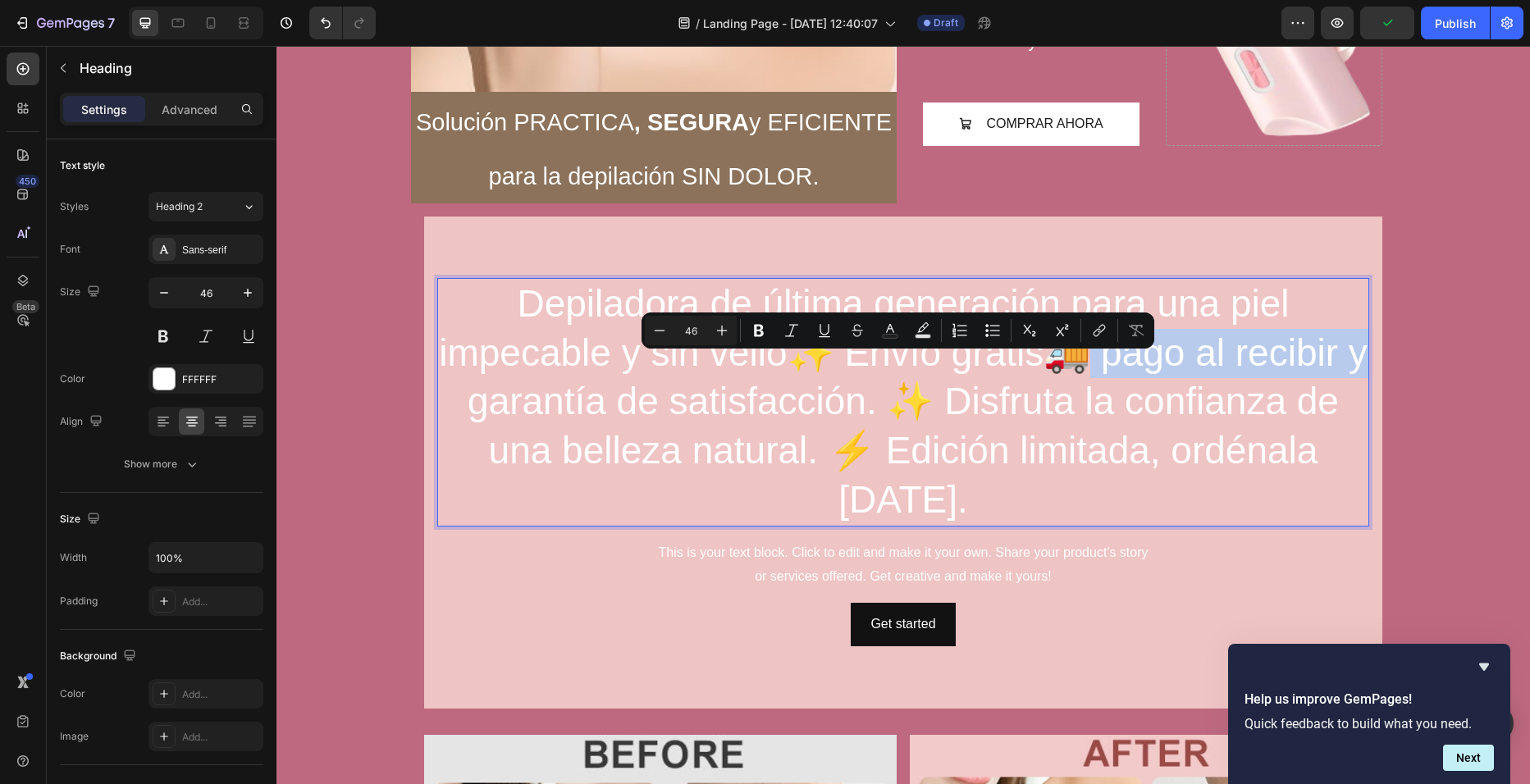
drag, startPoint x: 1108, startPoint y: 389, endPoint x: 477, endPoint y: 440, distance: 633.1
click at [477, 440] on p "Depiladora de última generación para una piel impecable y sin vello✨ Envío grat…" at bounding box center [904, 402] width 929 height 246
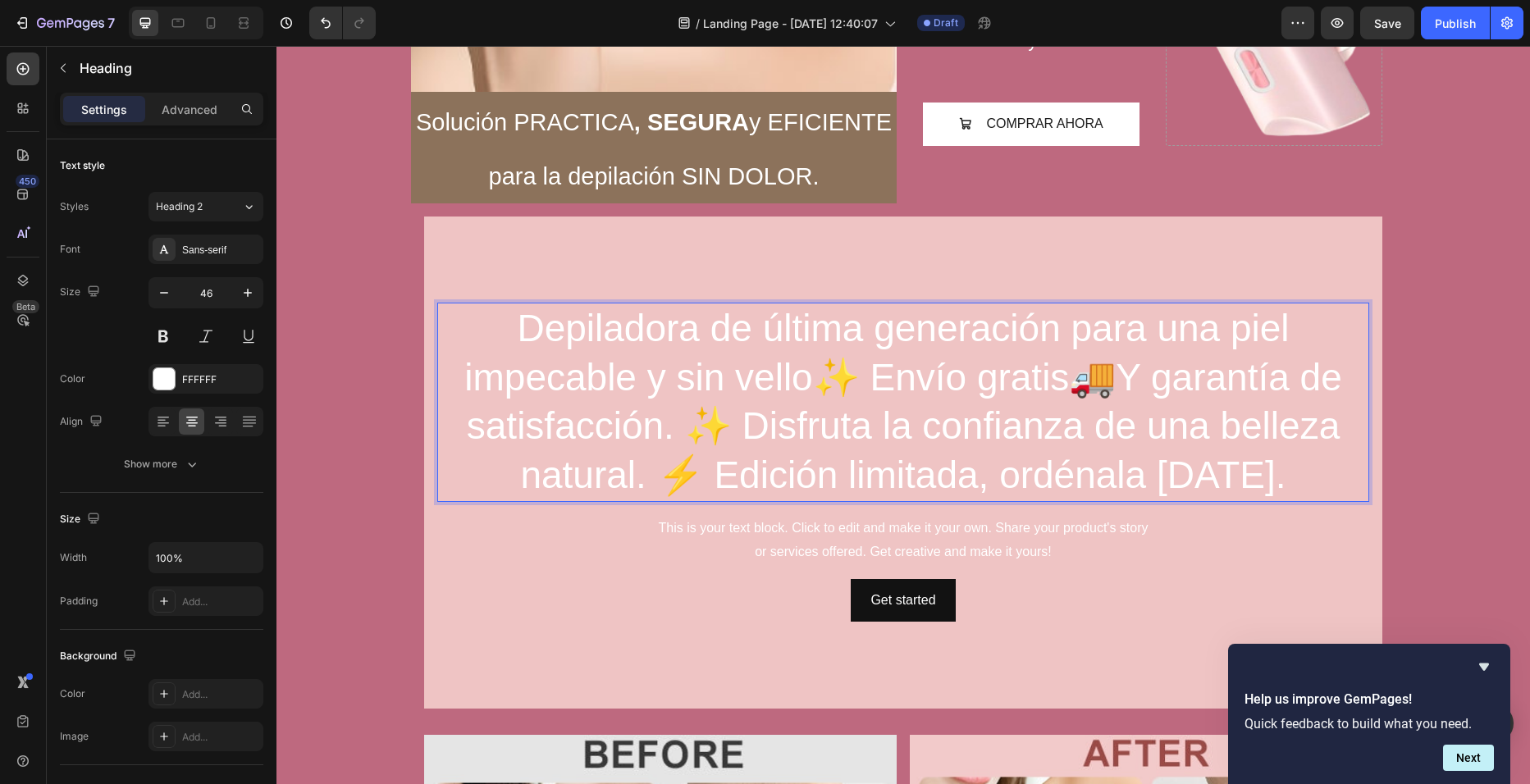
click at [1169, 388] on p "Depiladora de última generación para una piel impecable y sin vello✨ Envío grat…" at bounding box center [904, 402] width 929 height 196
click at [729, 433] on p "Depiladora de última generación para una piel impecable y sin vello✨ Envío grat…" at bounding box center [904, 402] width 929 height 196
click at [740, 478] on p "Depiladora de última generación para una piel impecable y sin vello✨ Envío grat…" at bounding box center [904, 402] width 929 height 196
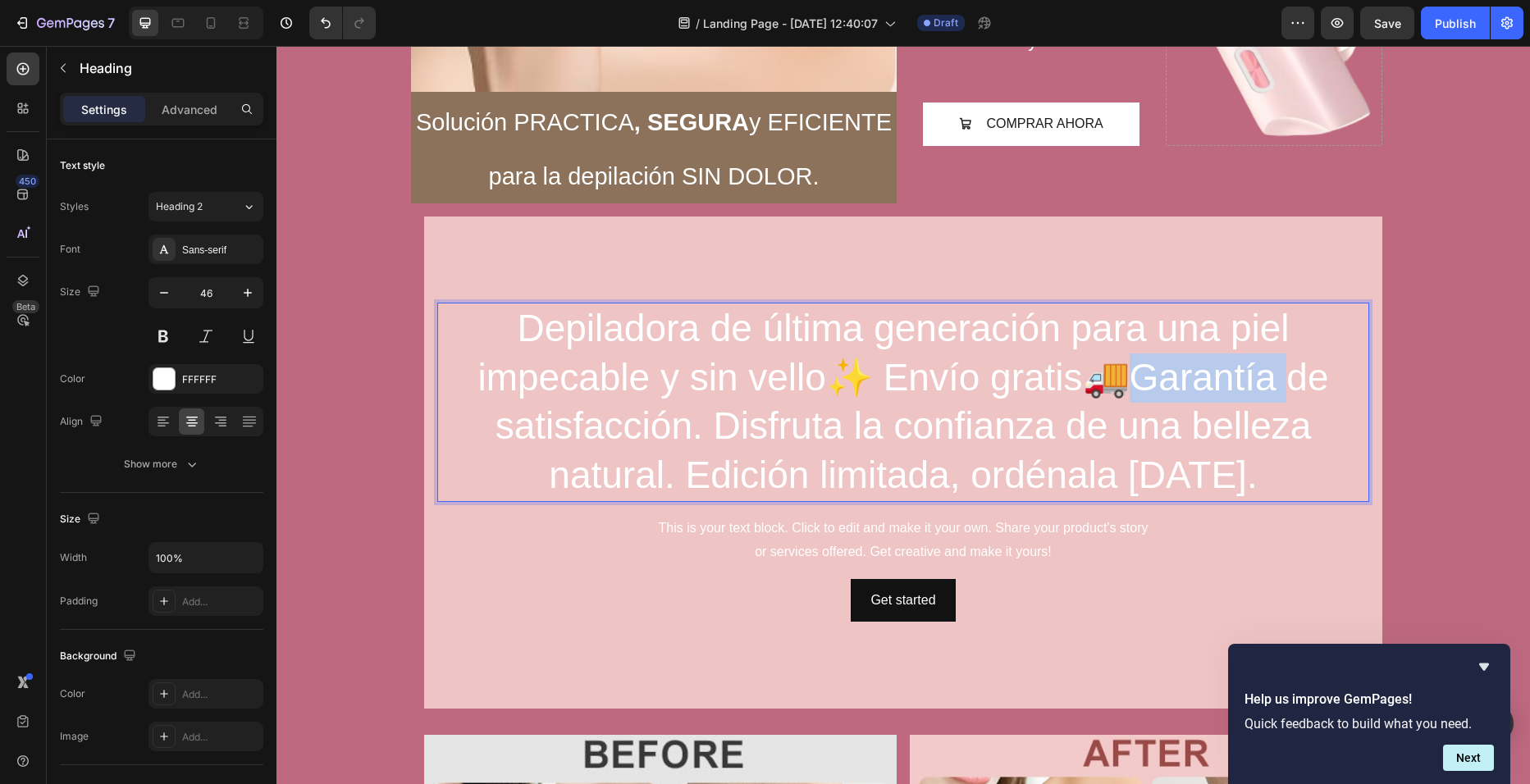
click at [1123, 388] on p "Depiladora de última generación para una piel impecable y sin vello✨ Envío grat…" at bounding box center [904, 402] width 929 height 196
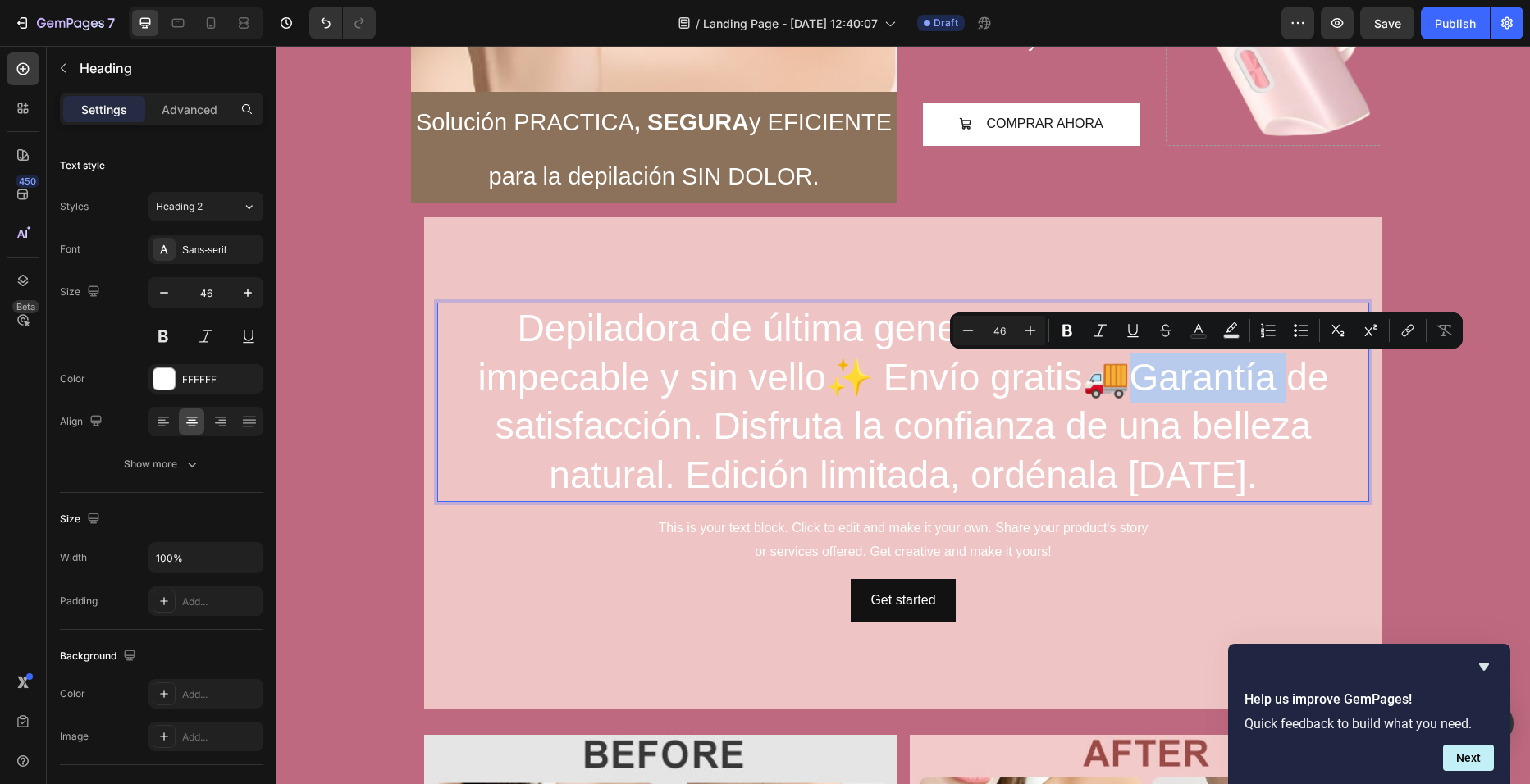
click at [1123, 388] on p "Depiladora de última generación para una piel impecable y sin vello✨ Envío grat…" at bounding box center [904, 402] width 929 height 196
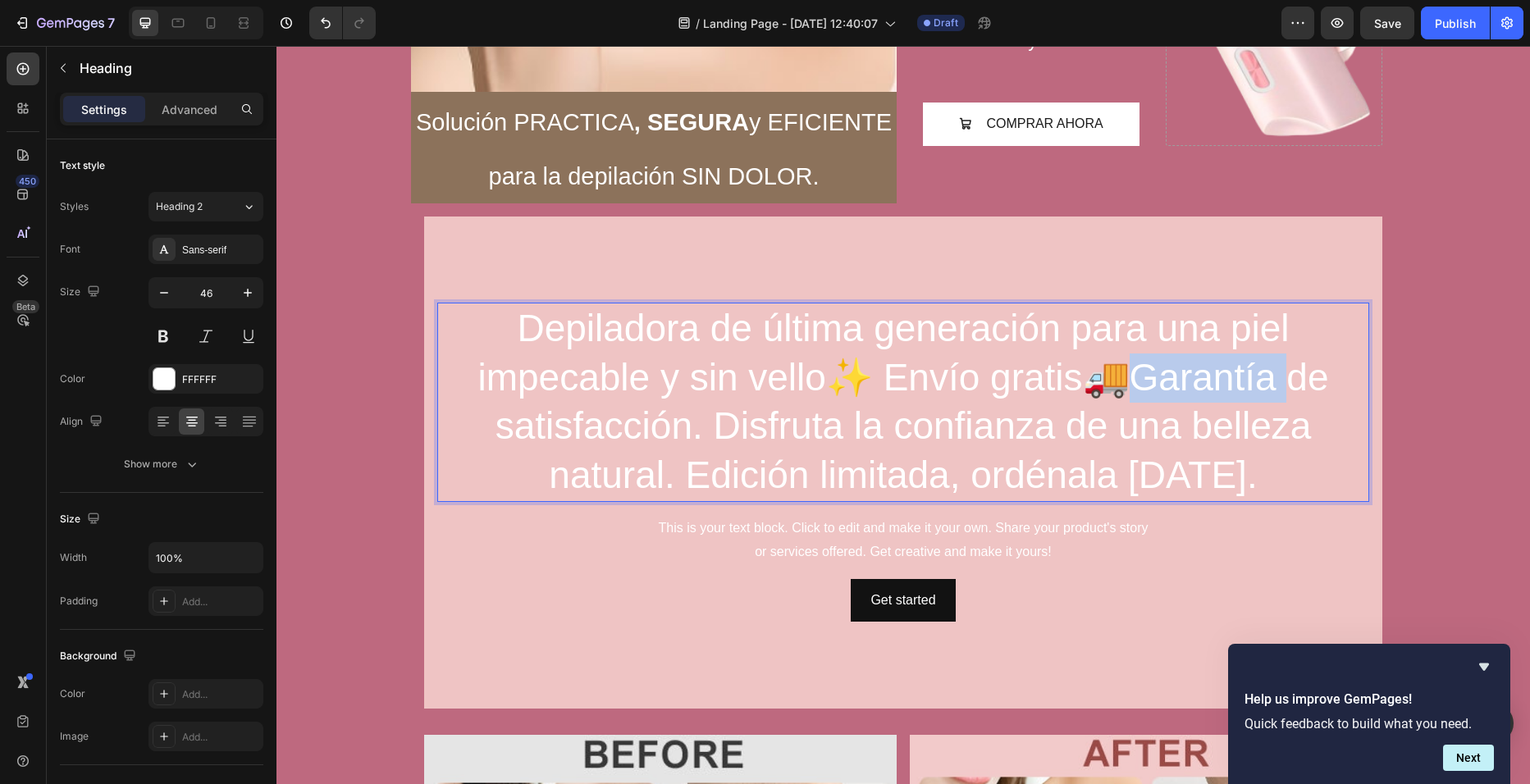
click at [1123, 388] on p "Depiladora de última generación para una piel impecable y sin vello✨ Envío grat…" at bounding box center [904, 402] width 929 height 196
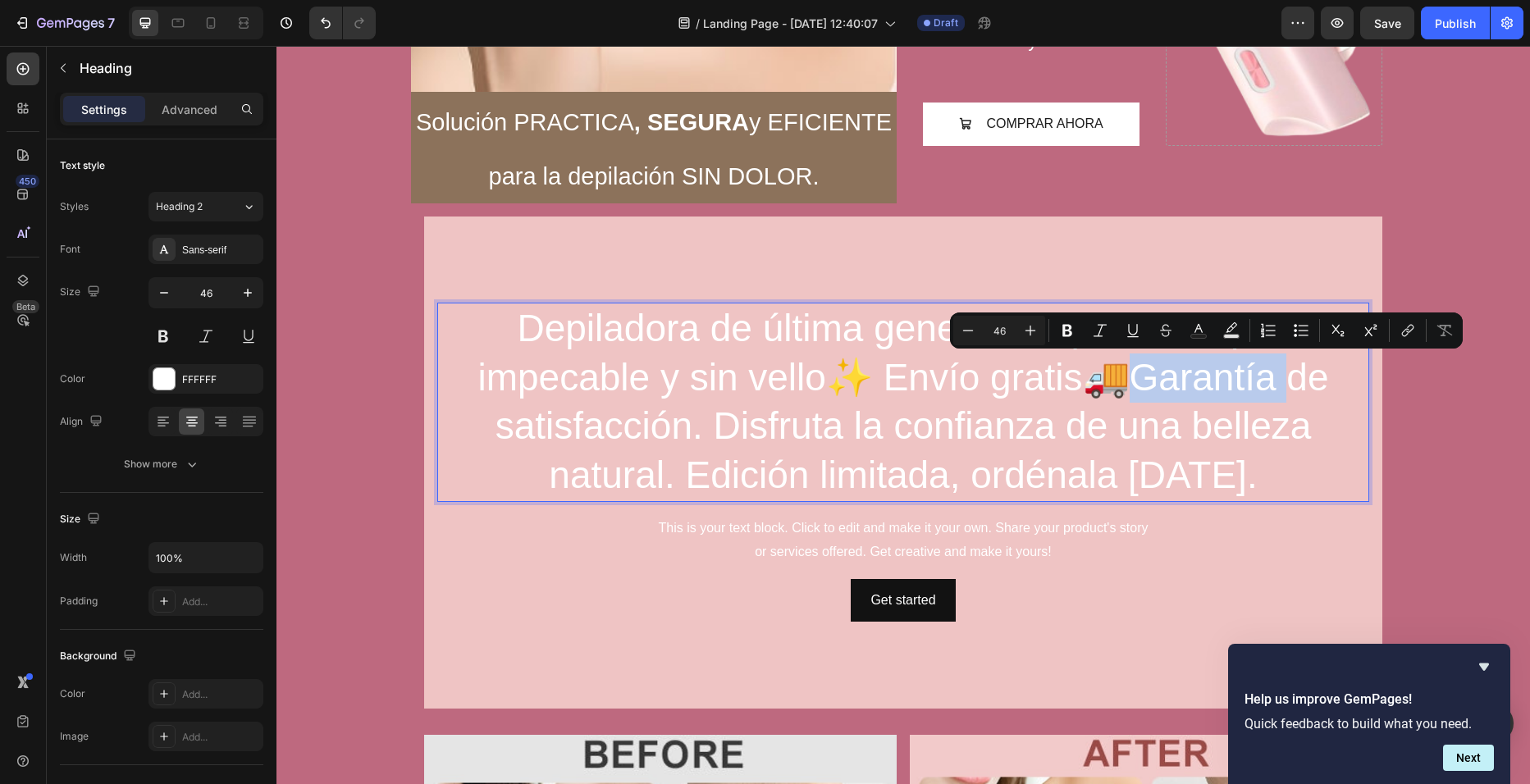
click at [1123, 388] on p "Depiladora de última generación para una piel impecable y sin vello✨ Envío grat…" at bounding box center [904, 402] width 929 height 196
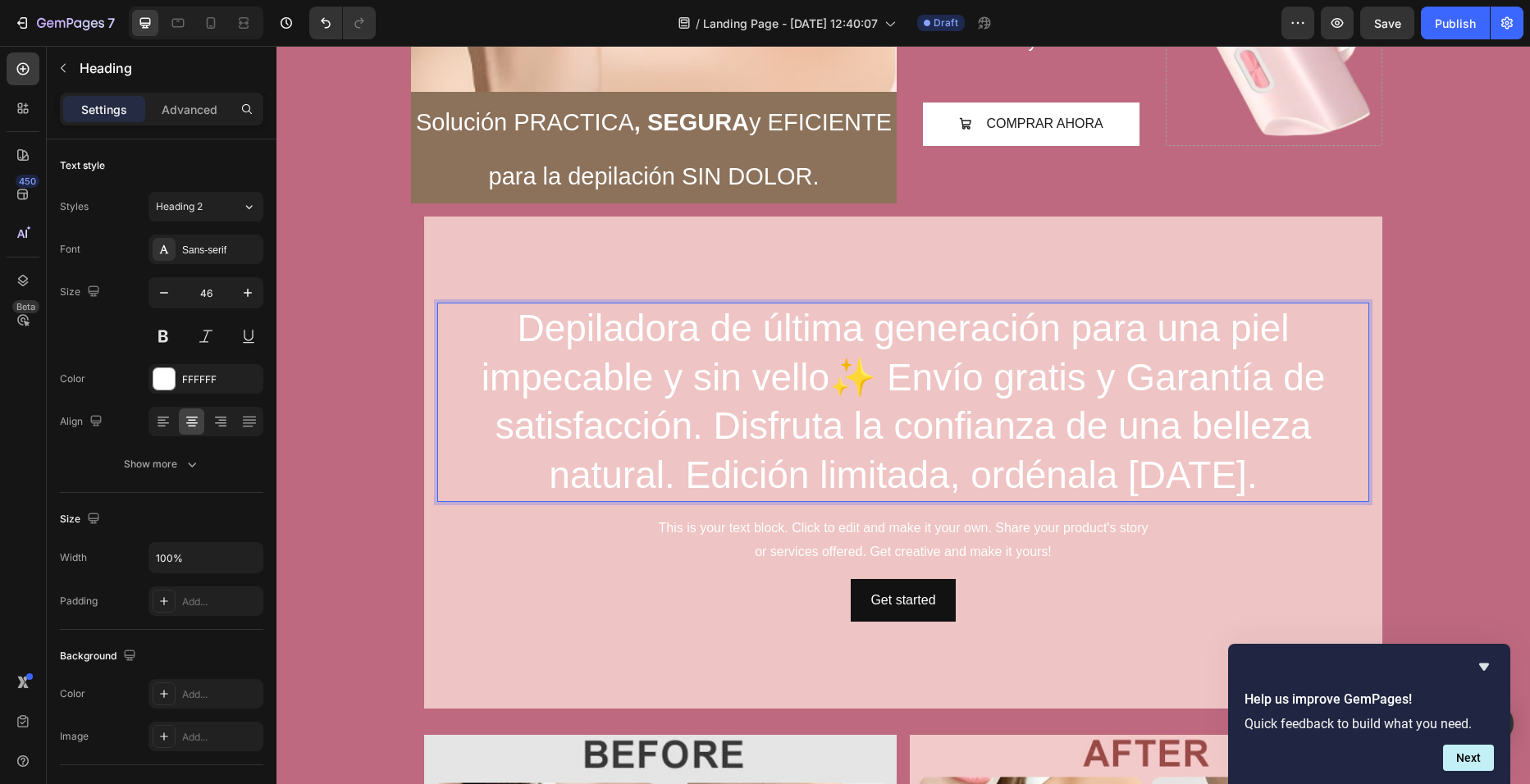
click at [1147, 383] on p "Depiladora de última generación para una piel impecable y sin vello✨ Envío grat…" at bounding box center [904, 402] width 929 height 196
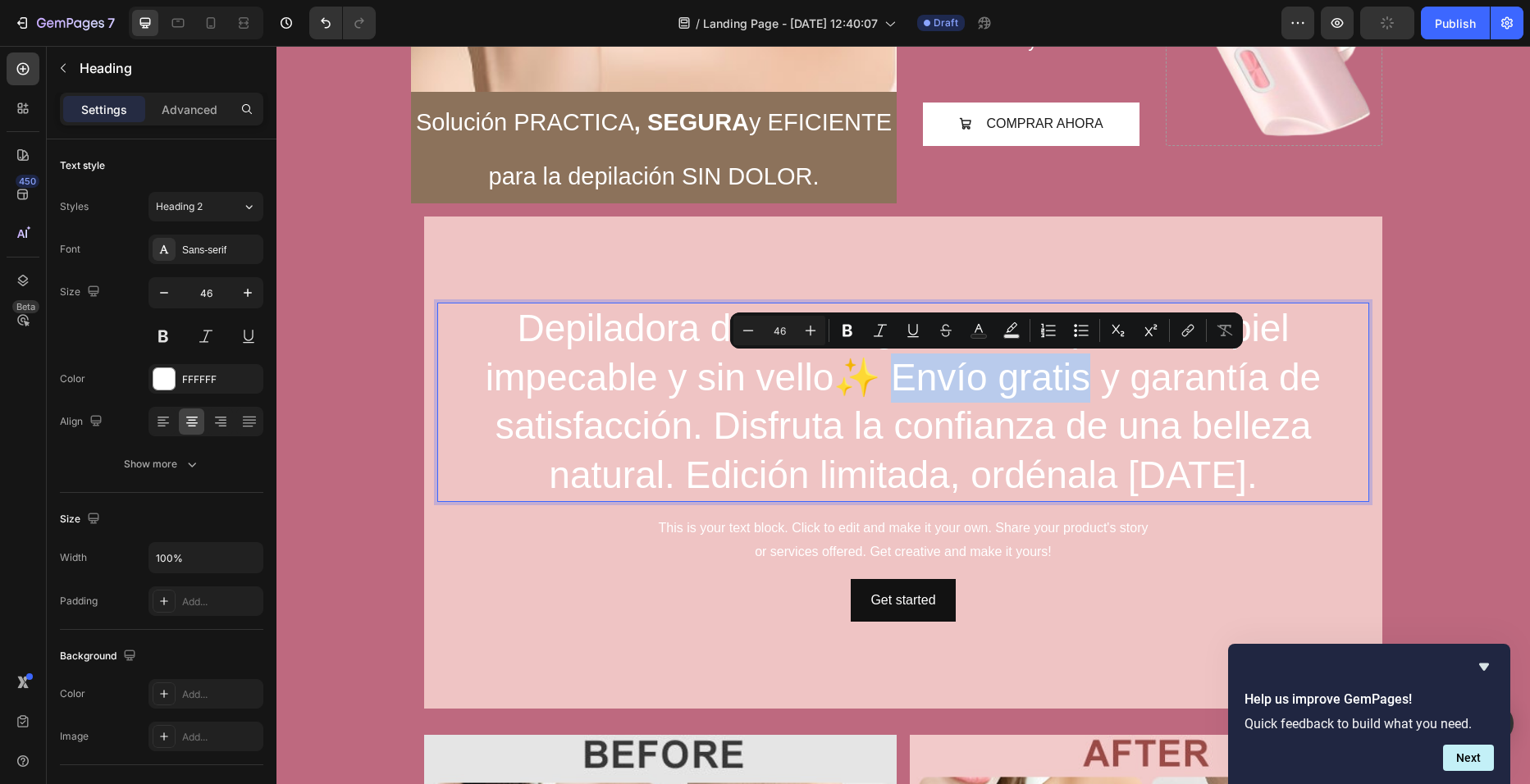
drag, startPoint x: 1090, startPoint y: 379, endPoint x: 892, endPoint y: 373, distance: 198.1
click at [892, 373] on p "Depiladora de última generación para una piel impecable y sin vello✨ Envío grat…" at bounding box center [904, 402] width 929 height 196
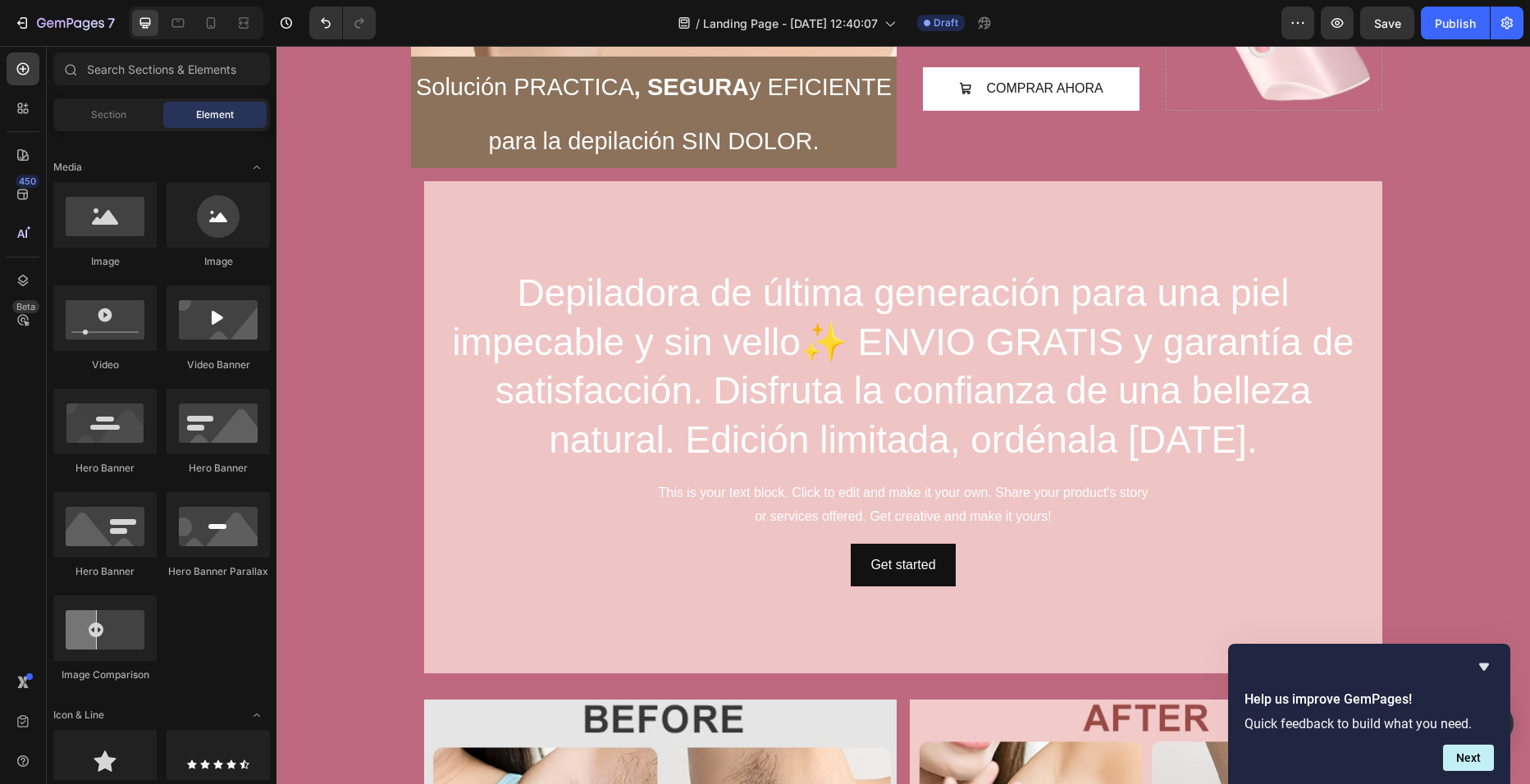
scroll to position [661, 0]
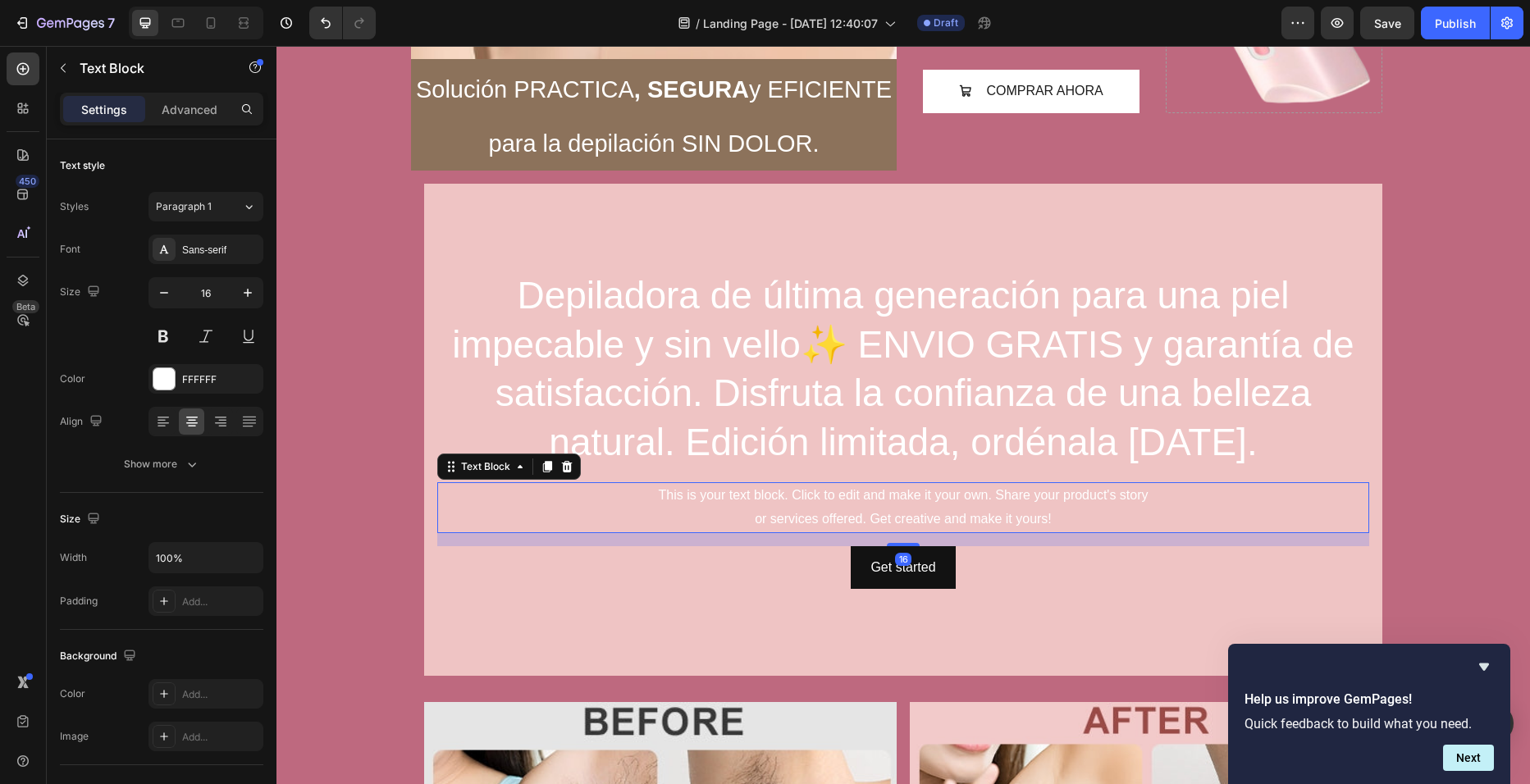
click at [1070, 503] on div "This is your text block. Click to edit and make it your own. Share your product…" at bounding box center [904, 508] width 932 height 51
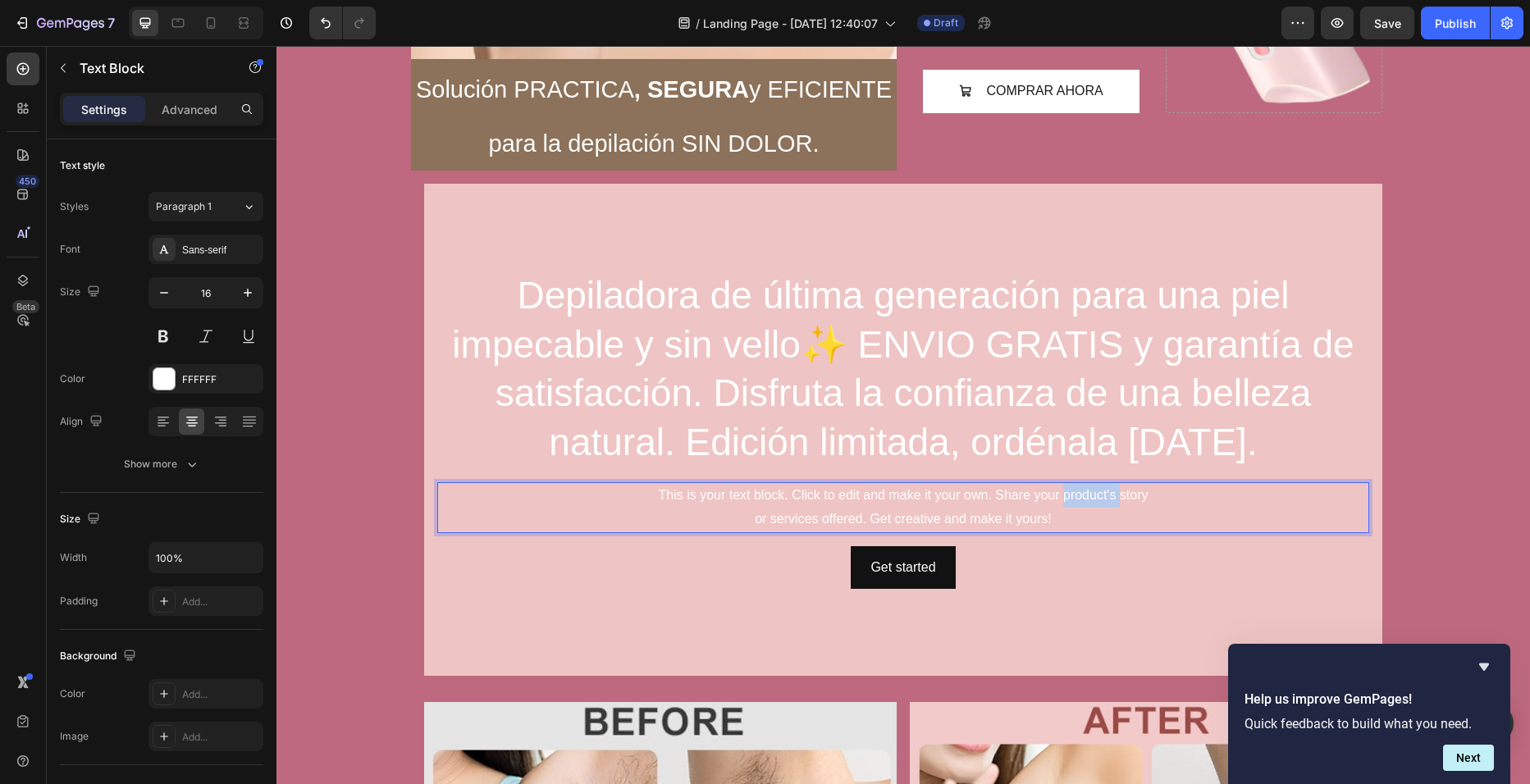
click at [1070, 503] on p "This is your text block. Click to edit and make it your own. Share your product…" at bounding box center [904, 507] width 929 height 47
click at [1060, 512] on p "This is your text block. Click to edit and make it your own. Share your product…" at bounding box center [904, 507] width 929 height 47
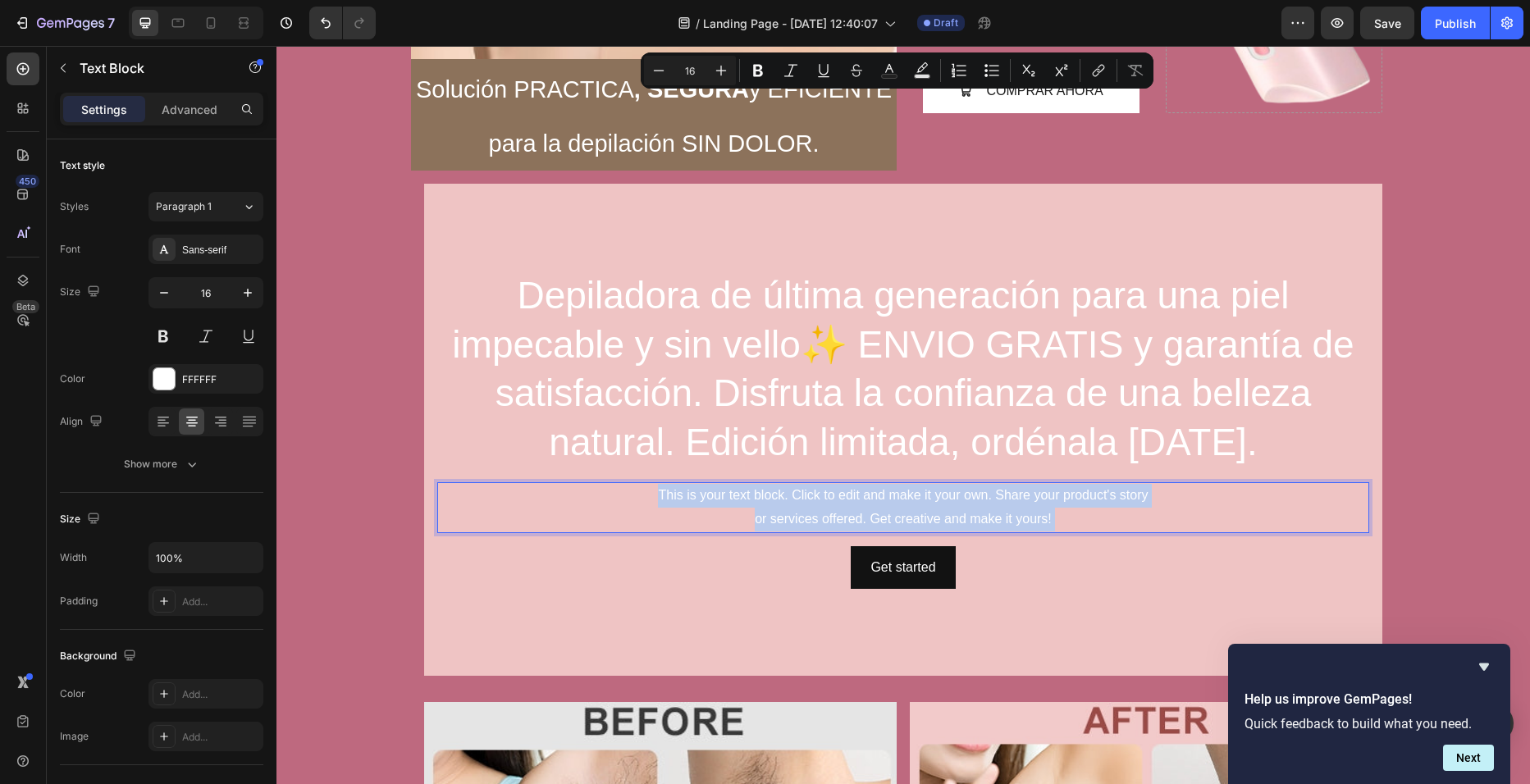
drag, startPoint x: 1060, startPoint y: 512, endPoint x: 660, endPoint y: 489, distance: 400.7
click at [660, 489] on p "This is your text block. Click to edit and make it your own. Share your product…" at bounding box center [904, 507] width 929 height 47
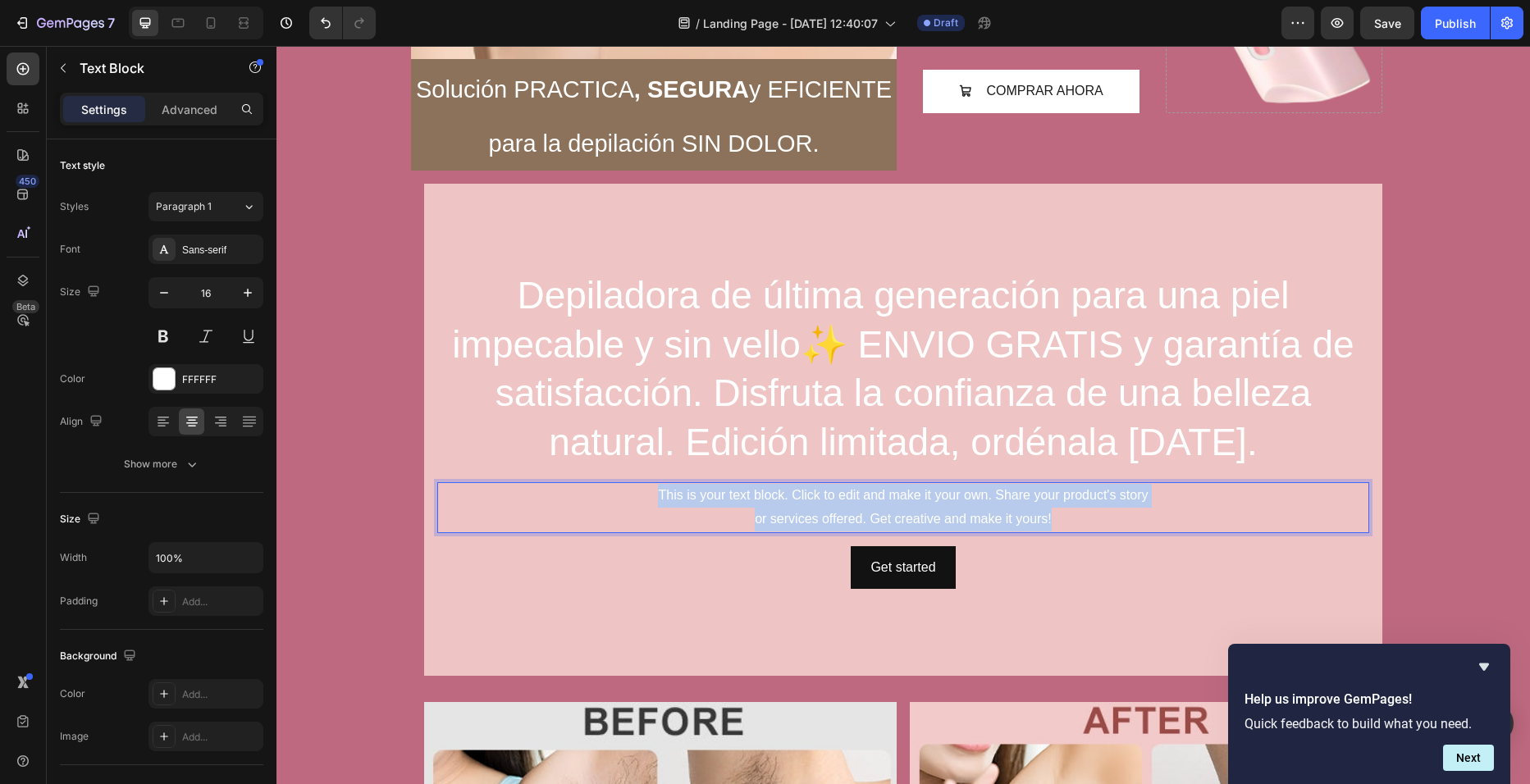
drag, startPoint x: 647, startPoint y: 492, endPoint x: 1055, endPoint y: 520, distance: 409.0
click at [1055, 520] on p "This is your text block. Click to edit and make it your own. Share your product…" at bounding box center [904, 507] width 929 height 47
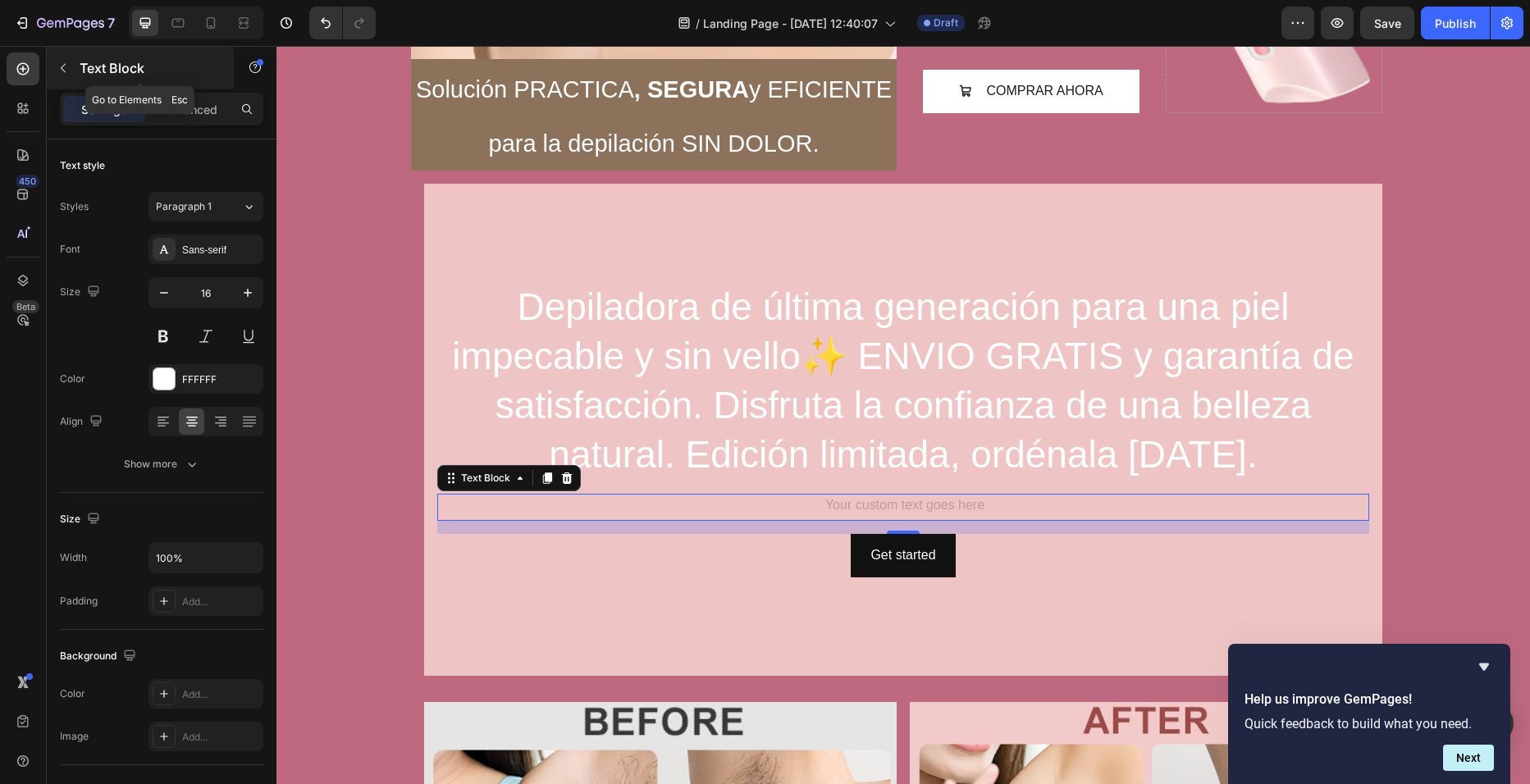
click at [61, 61] on button "button" at bounding box center [63, 68] width 26 height 26
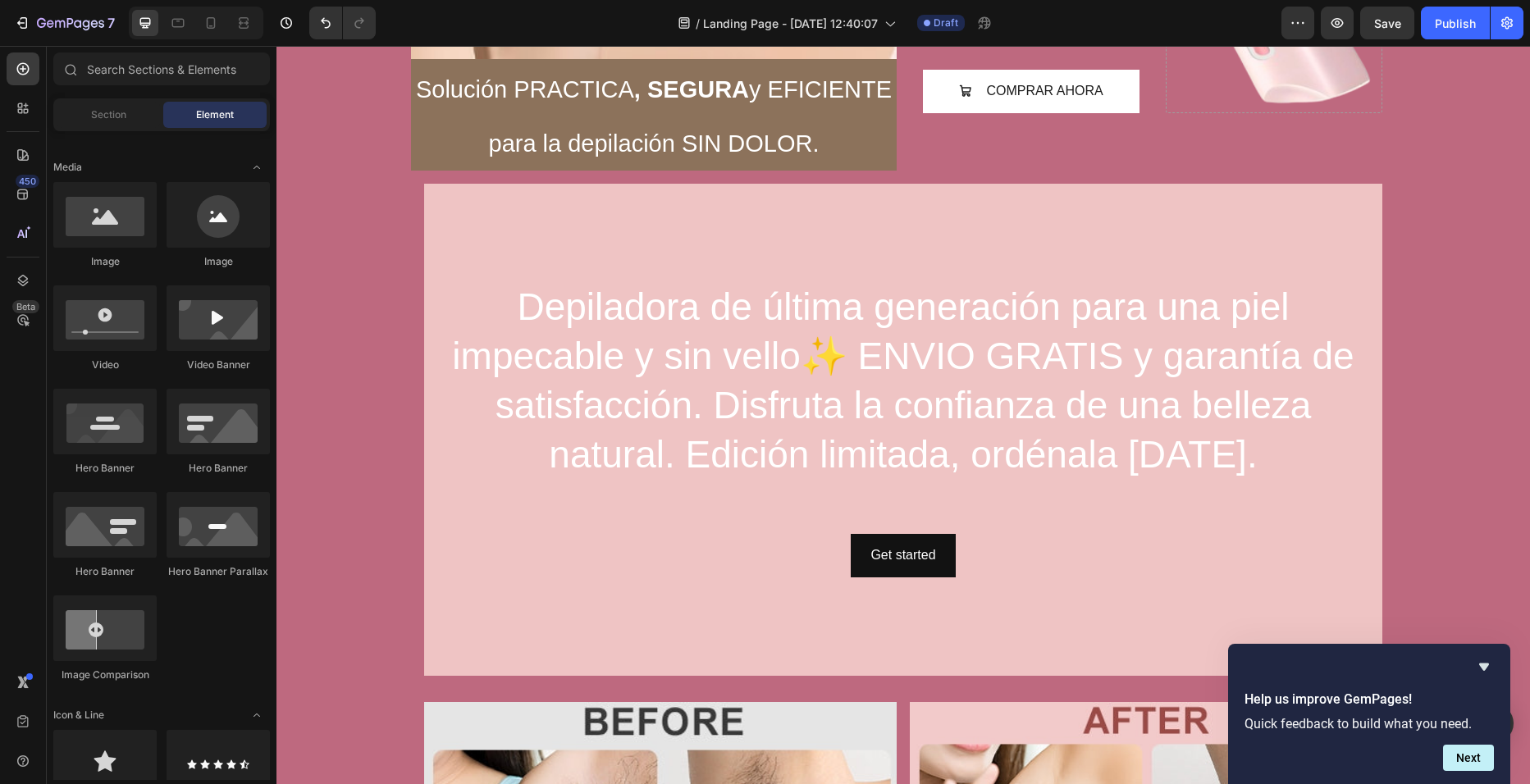
click at [256, 646] on div "Image Image Video Video Banner Hero Banner Hero Banner Hero Banner Hero Banner …" at bounding box center [162, 440] width 217 height 515
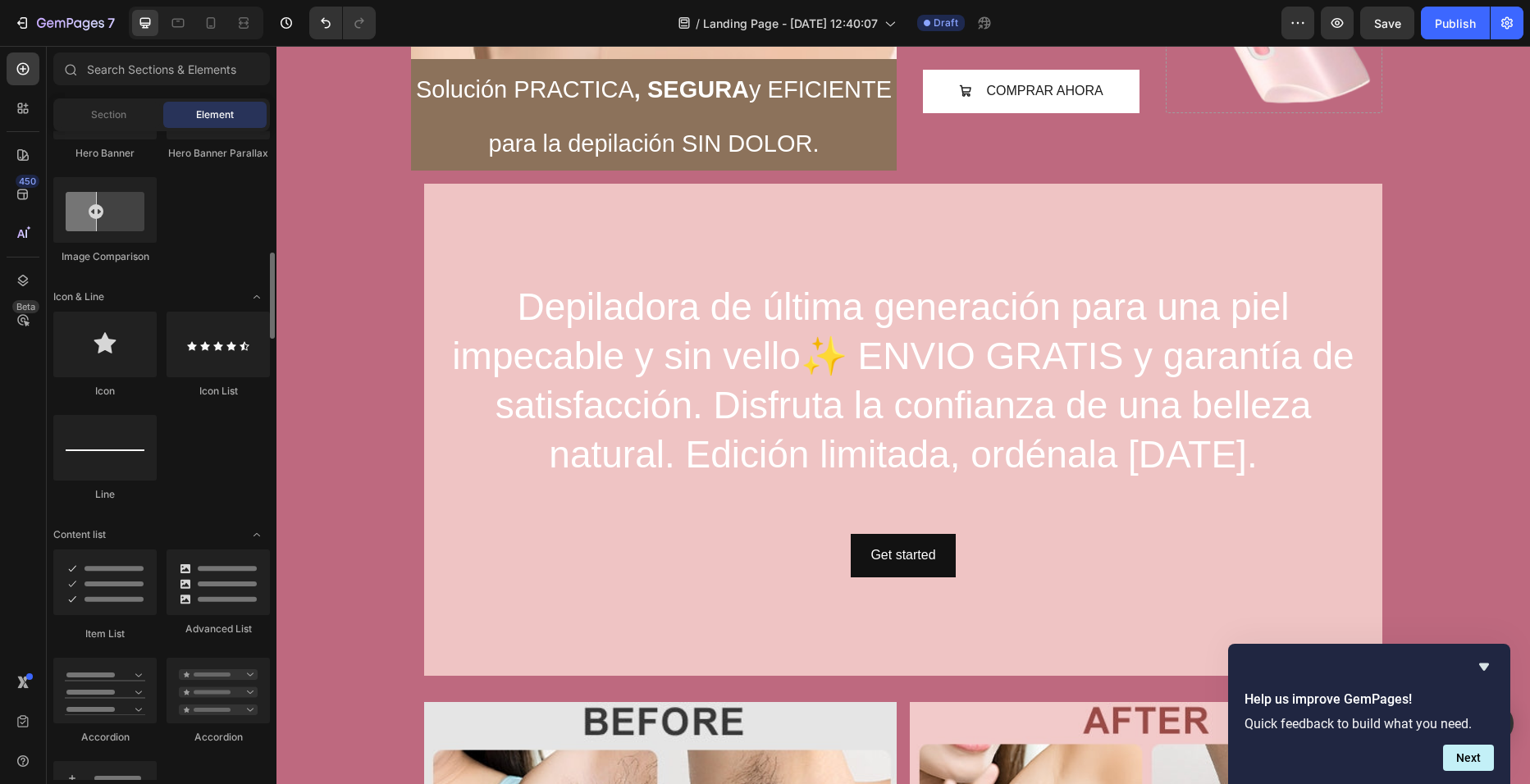
scroll to position [935, 0]
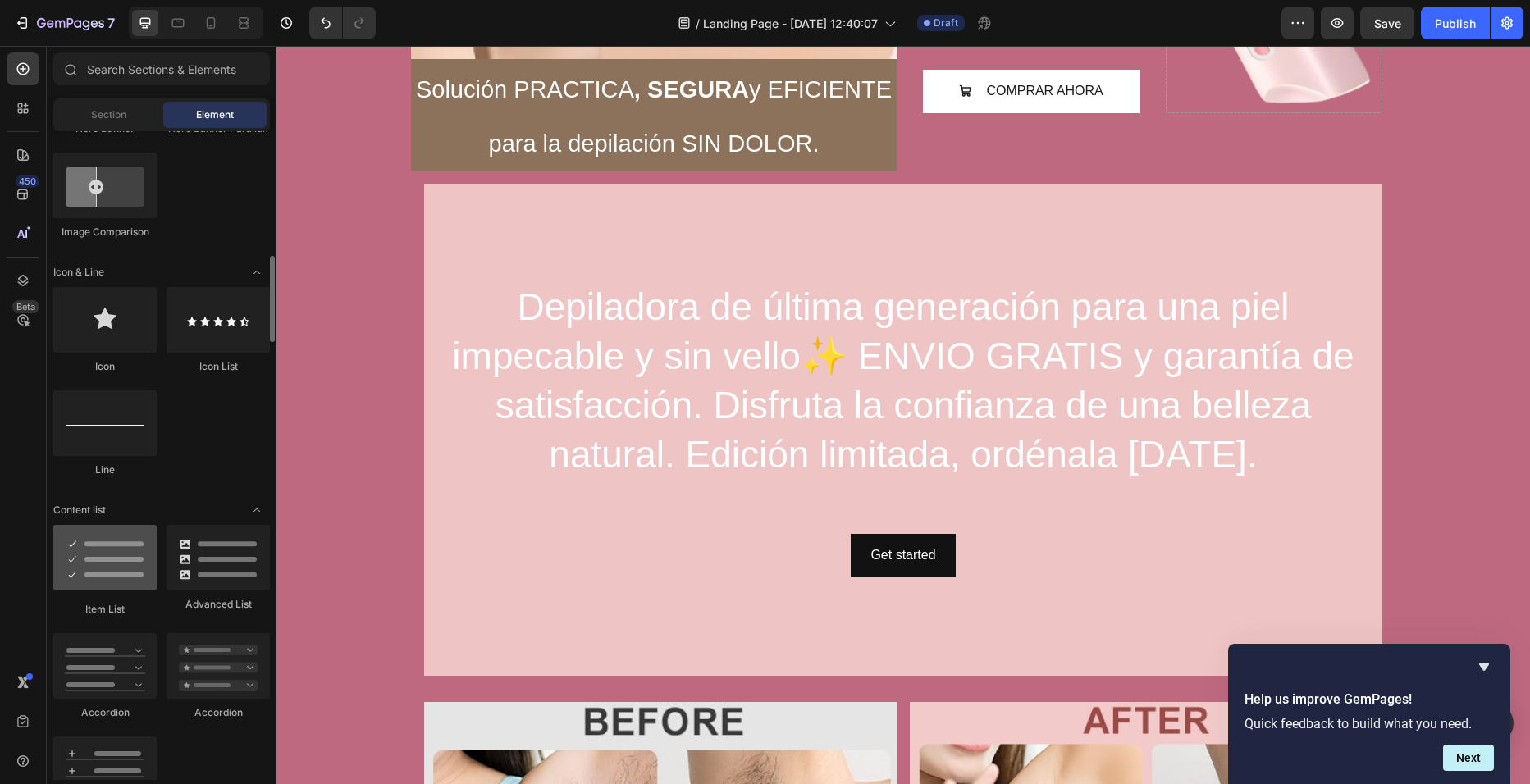
click at [133, 568] on div at bounding box center [106, 558] width 104 height 66
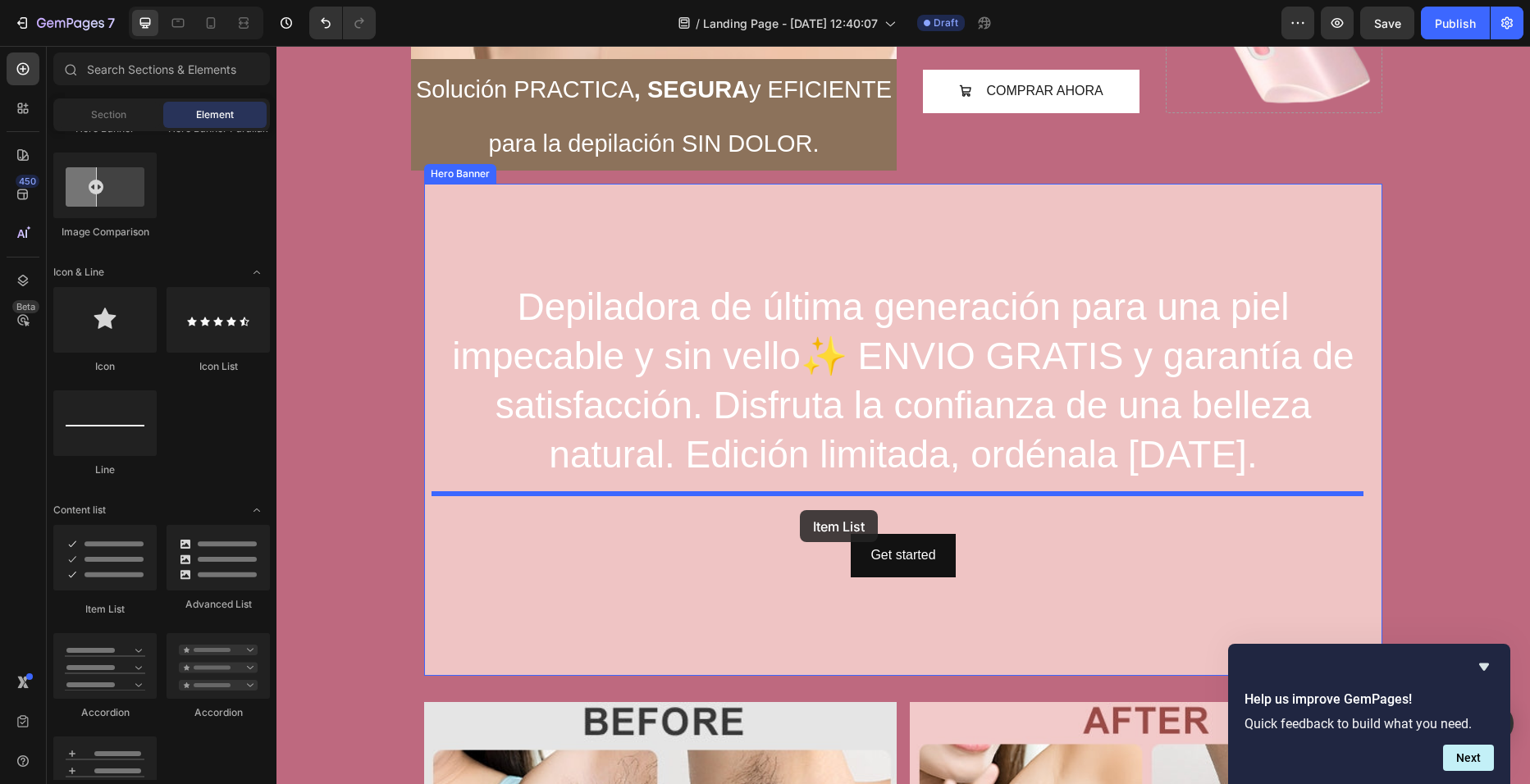
drag, startPoint x: 411, startPoint y: 613, endPoint x: 805, endPoint y: 498, distance: 410.4
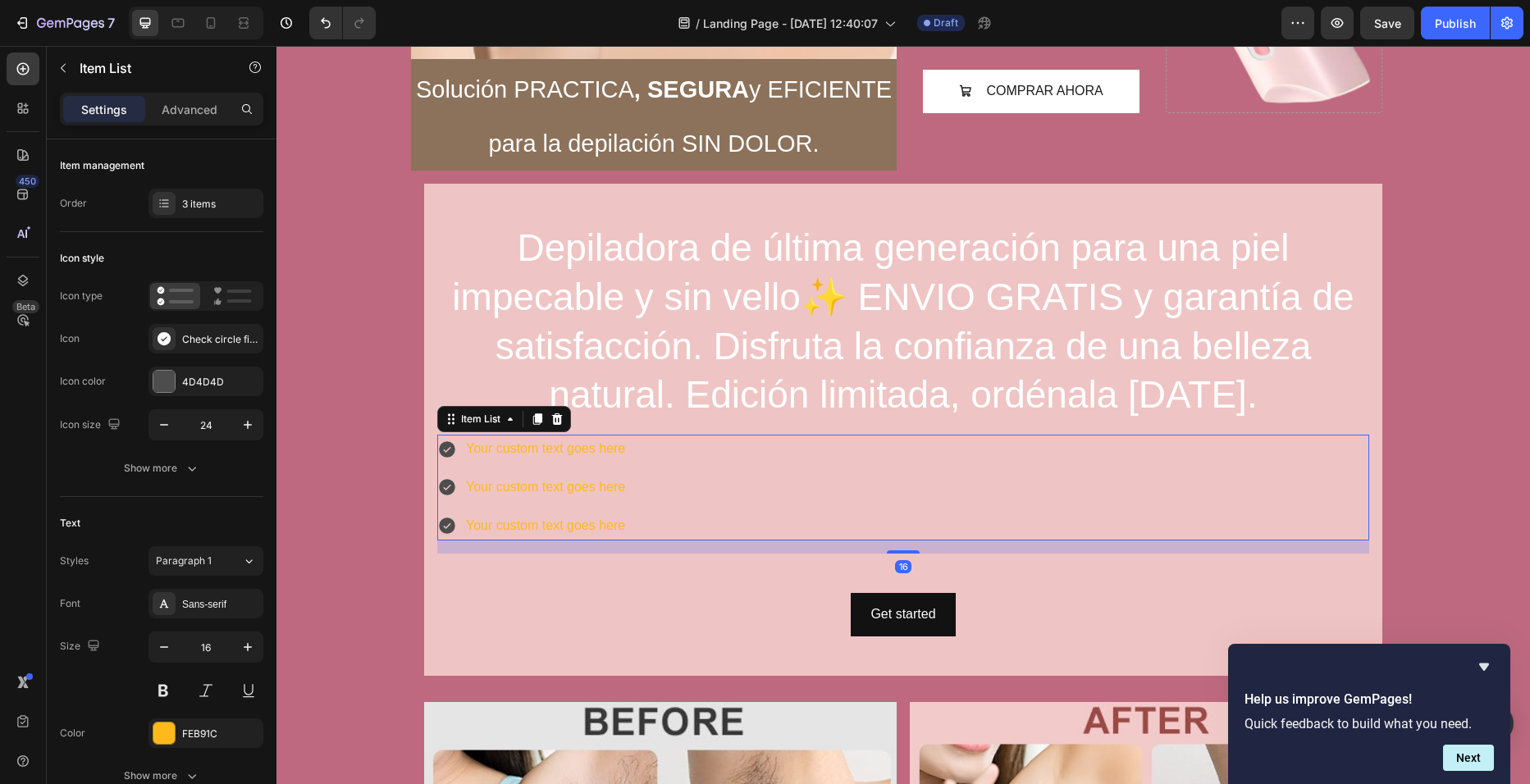
click at [656, 492] on div "Your custom text goes here Your custom text goes here Your custom text goes here" at bounding box center [904, 487] width 932 height 105
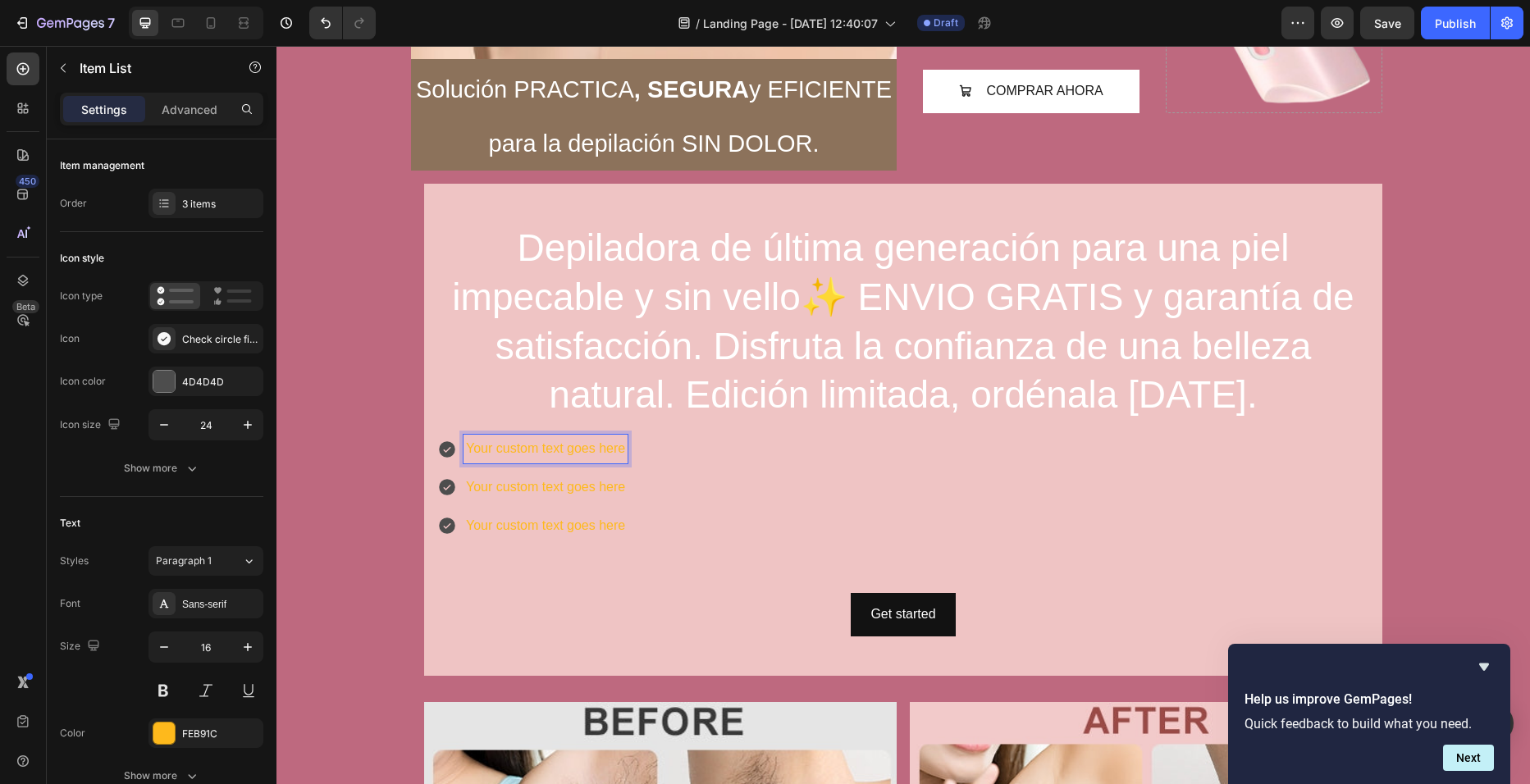
scroll to position [601, 0]
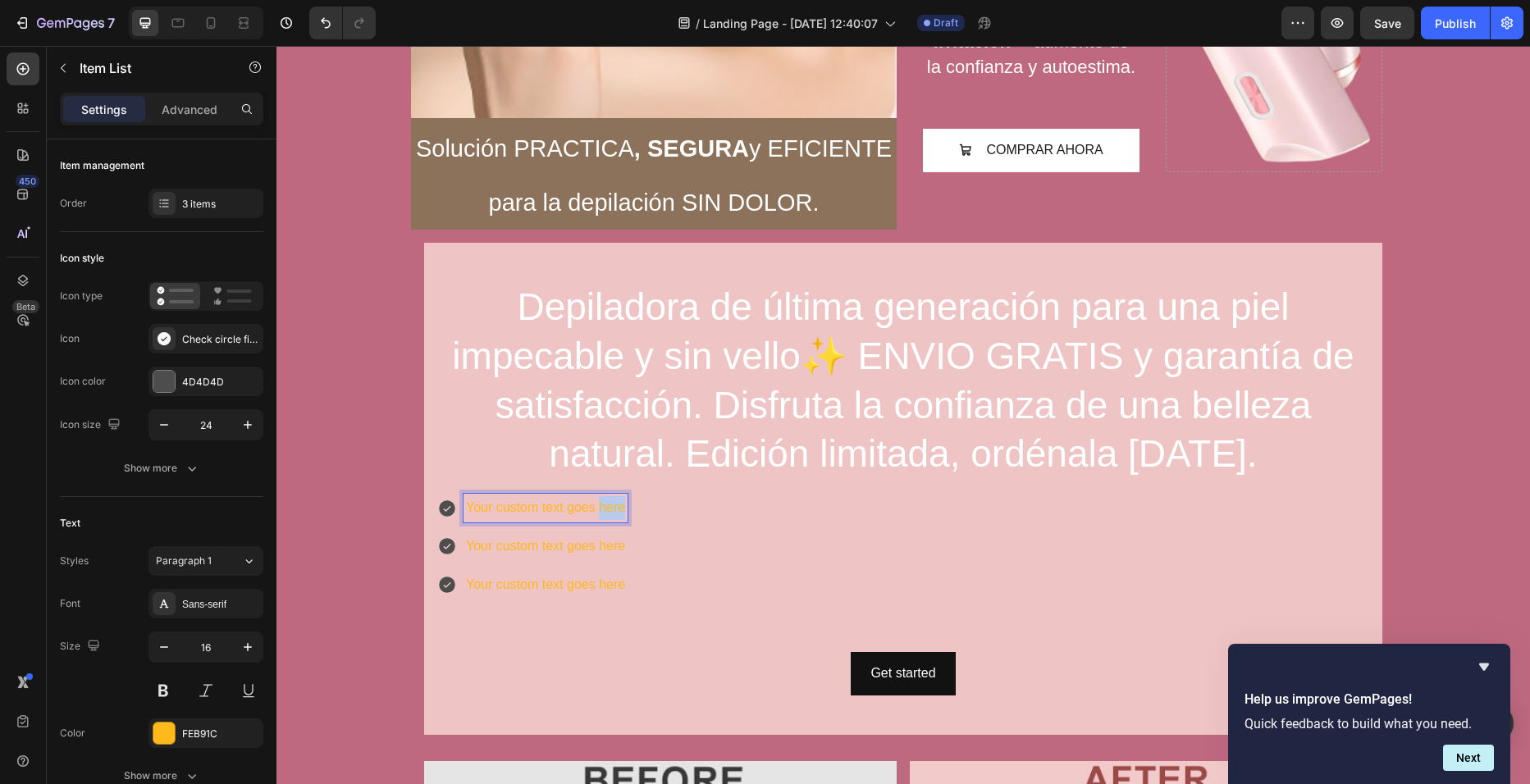
click at [615, 516] on p "Your custom text goes here" at bounding box center [546, 509] width 159 height 24
drag, startPoint x: 616, startPoint y: 512, endPoint x: 467, endPoint y: 525, distance: 149.6
click at [467, 525] on div "Your custom text goes here Your custom text goes here Your custom text goes here" at bounding box center [532, 546] width 190 height 105
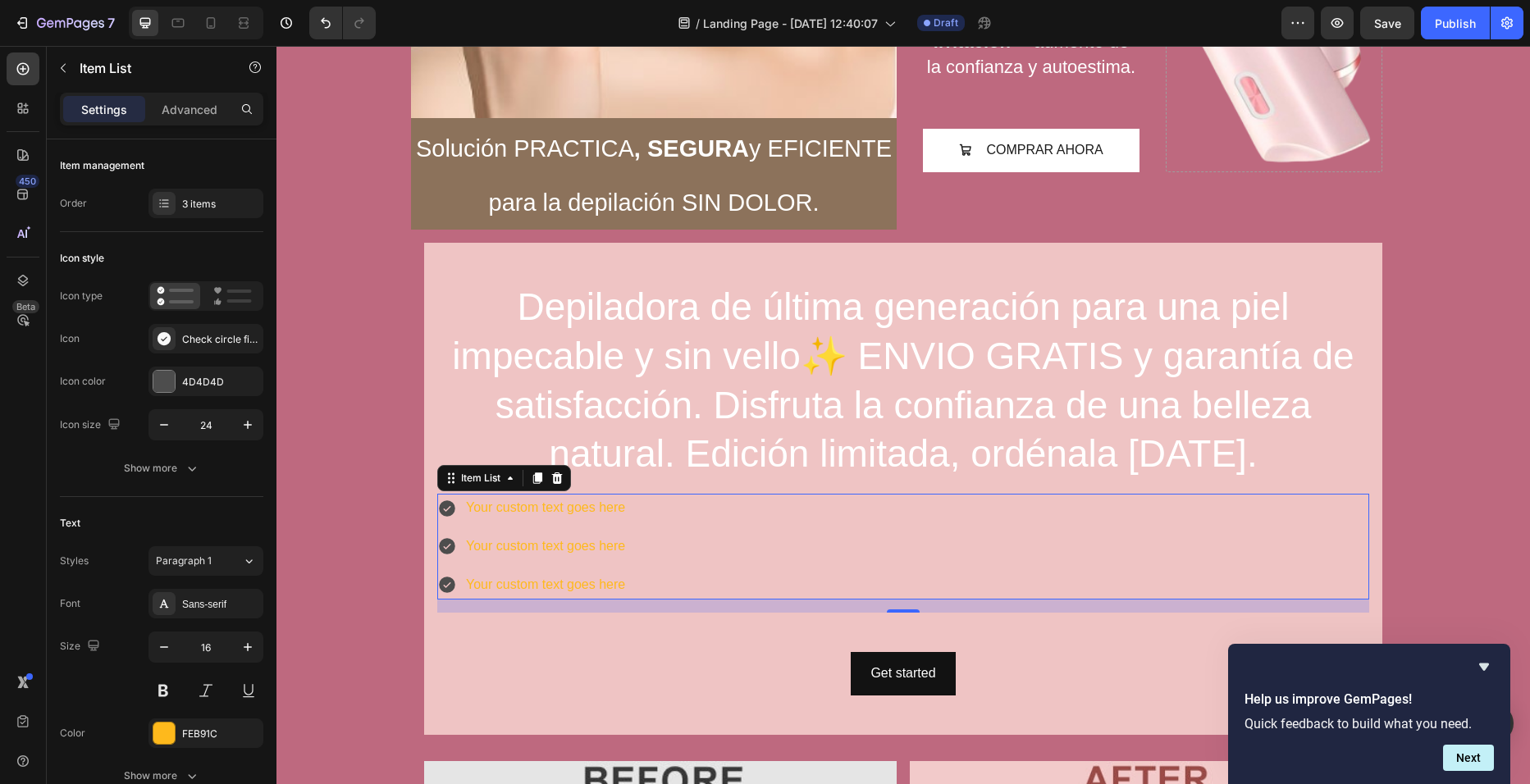
click at [644, 537] on div "Your custom text goes here Your custom text goes here Your custom text goes here" at bounding box center [904, 546] width 932 height 105
click at [559, 484] on div at bounding box center [556, 477] width 19 height 19
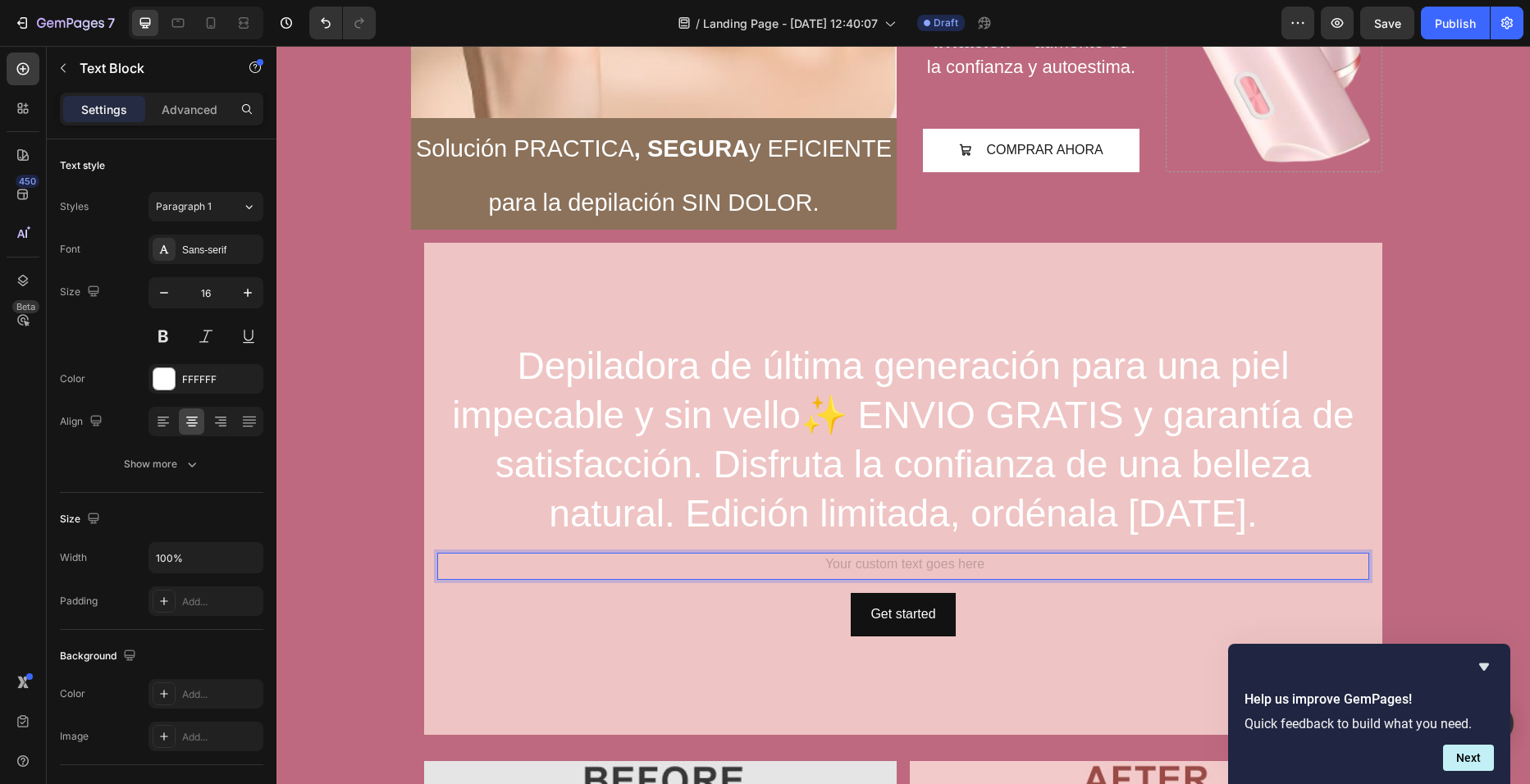
click at [714, 563] on div "Rich Text Editor. Editing area: main" at bounding box center [904, 566] width 932 height 27
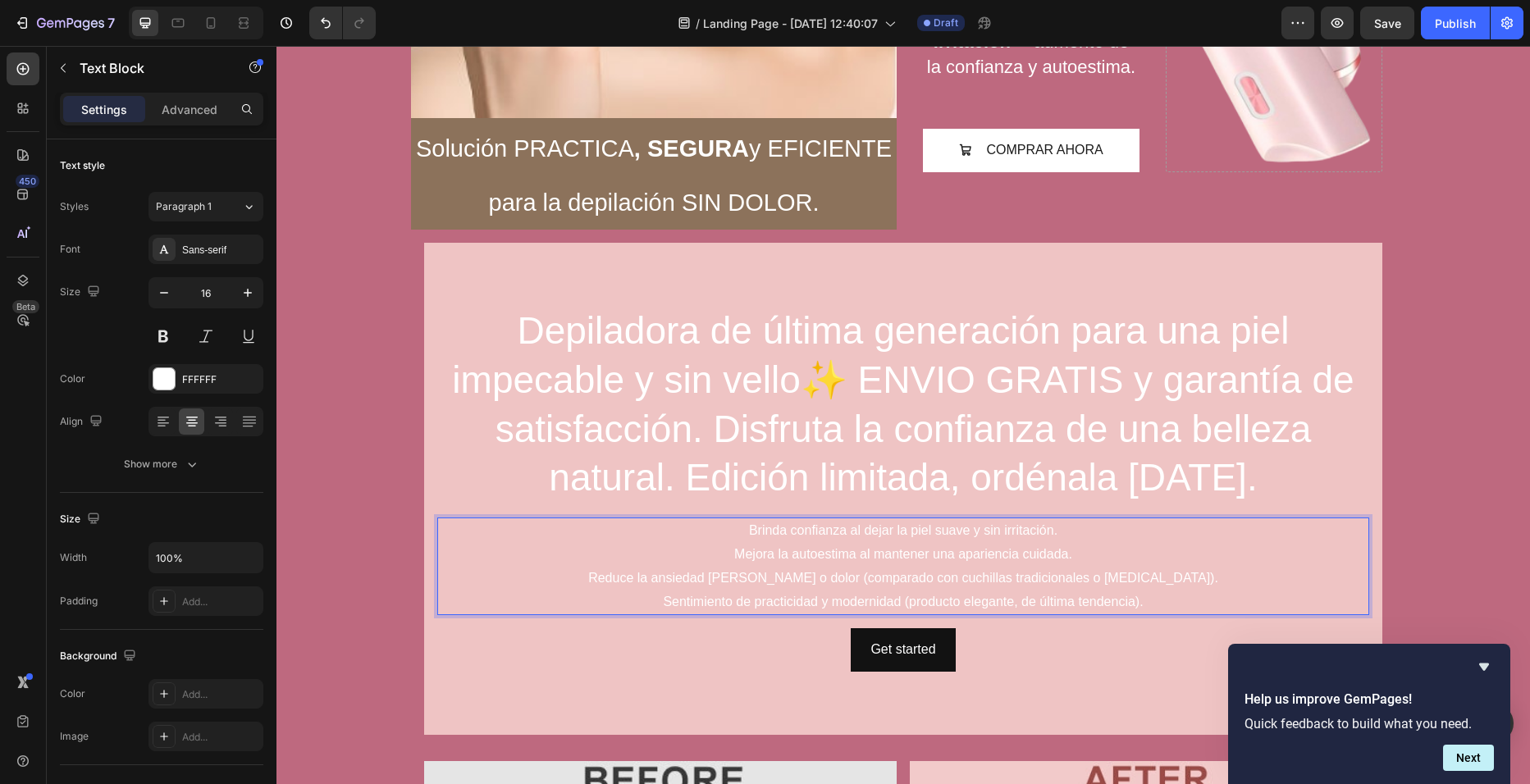
click at [735, 533] on p "Brinda confianza al dejar la piel suave y sin irritación." at bounding box center [904, 531] width 929 height 24
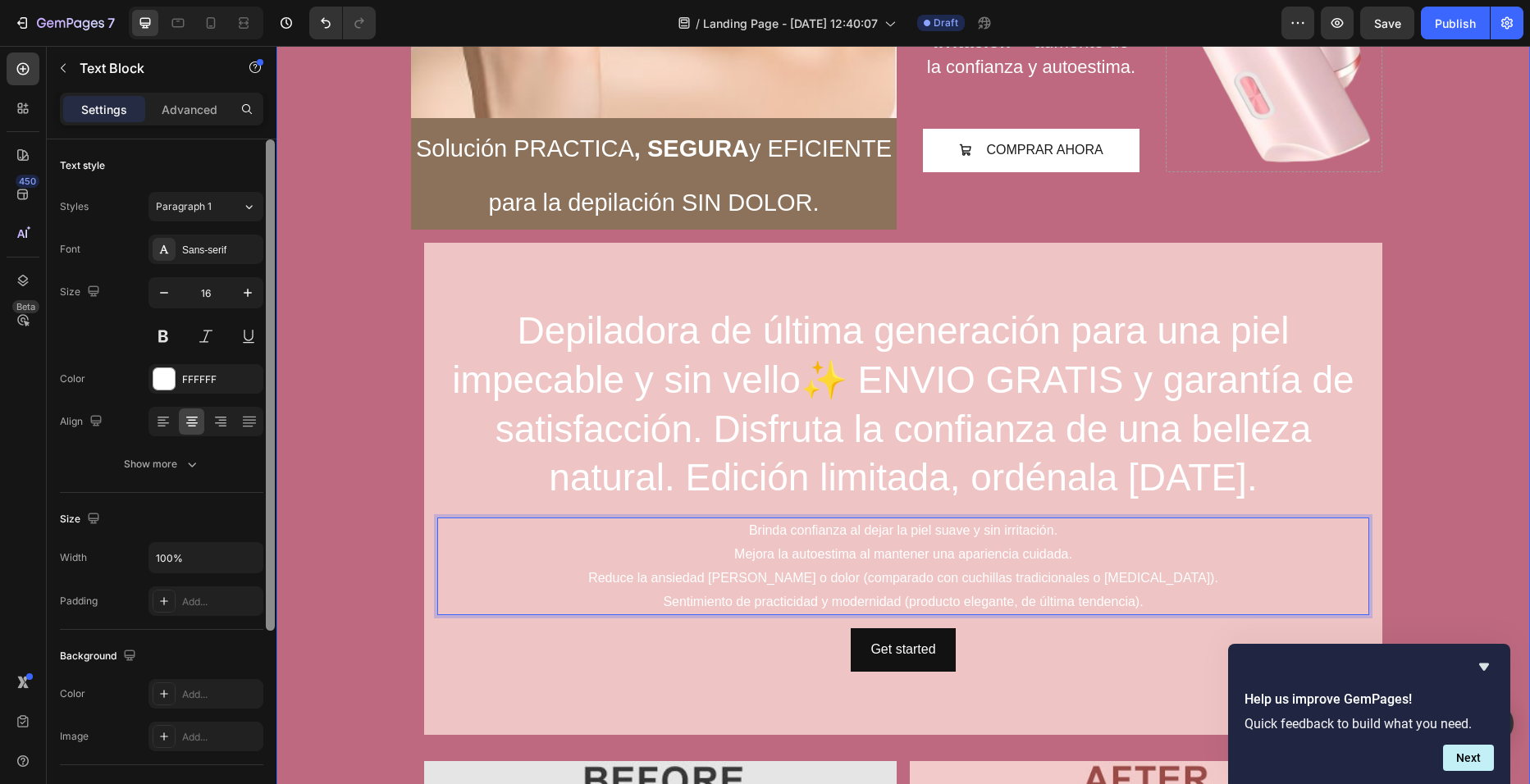
drag, startPoint x: 546, startPoint y: 323, endPoint x: 288, endPoint y: 154, distance: 308.4
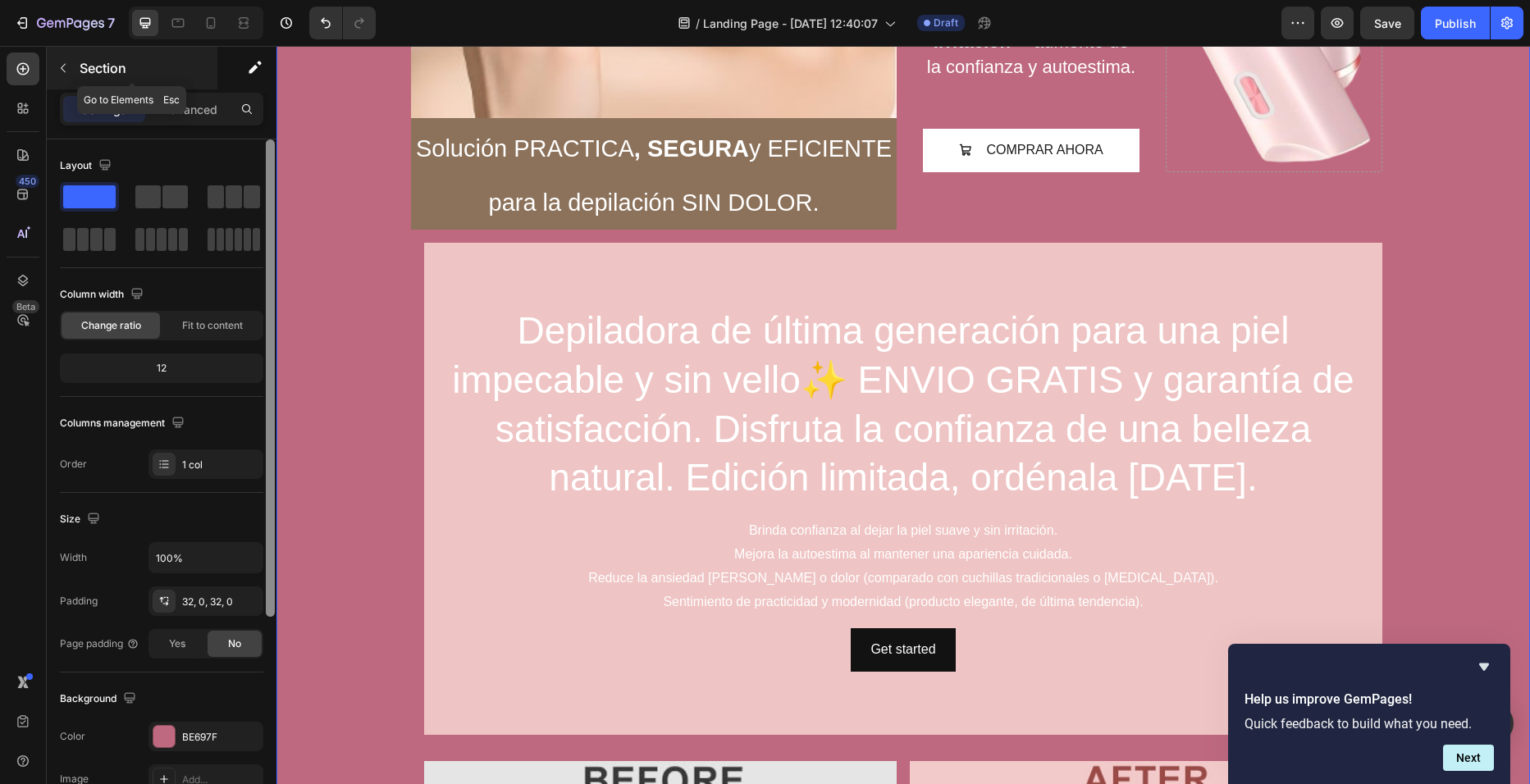
click at [81, 59] on p "Section" at bounding box center [146, 68] width 134 height 19
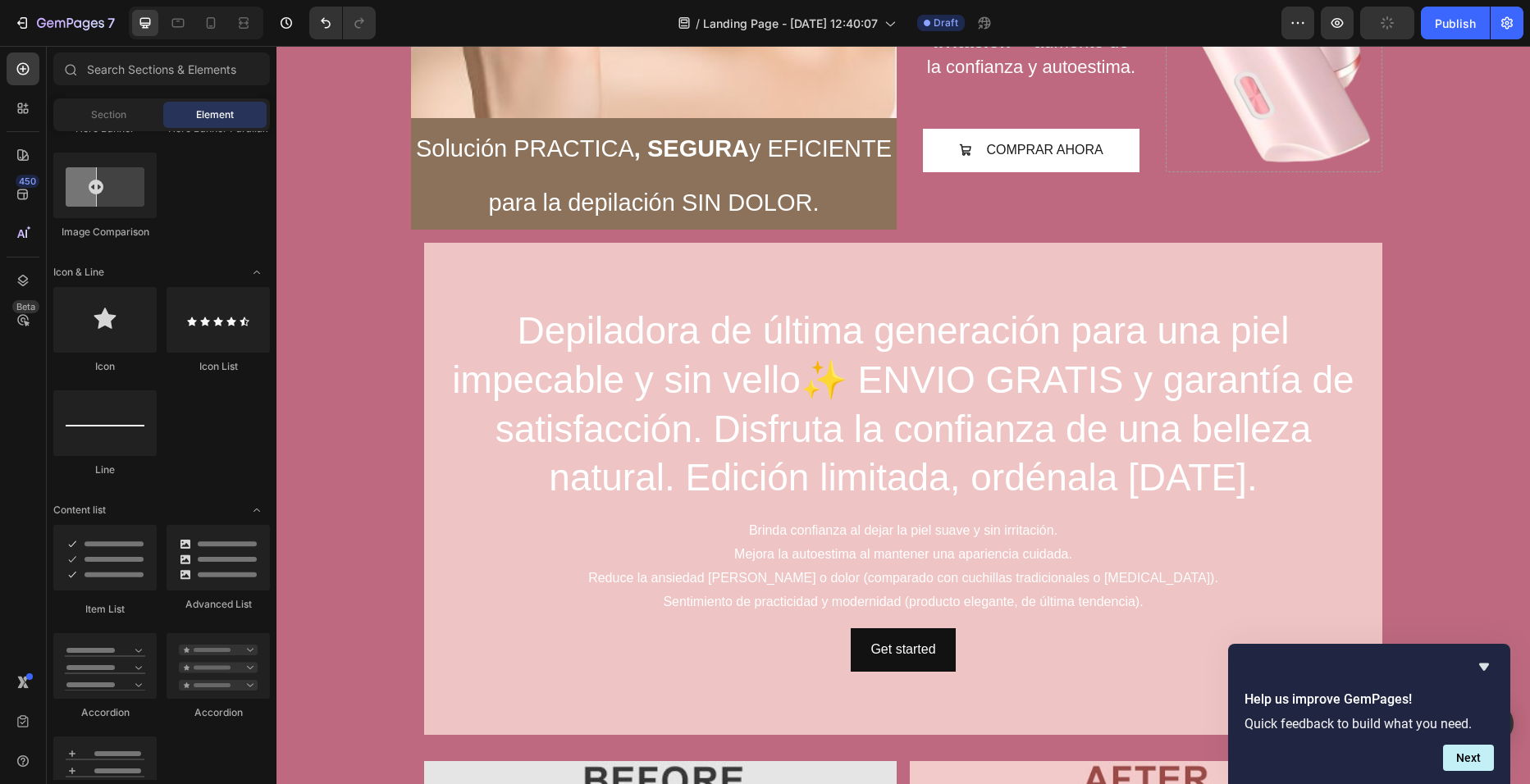
click at [81, 59] on div at bounding box center [70, 69] width 32 height 32
click at [110, 578] on div at bounding box center [106, 558] width 104 height 66
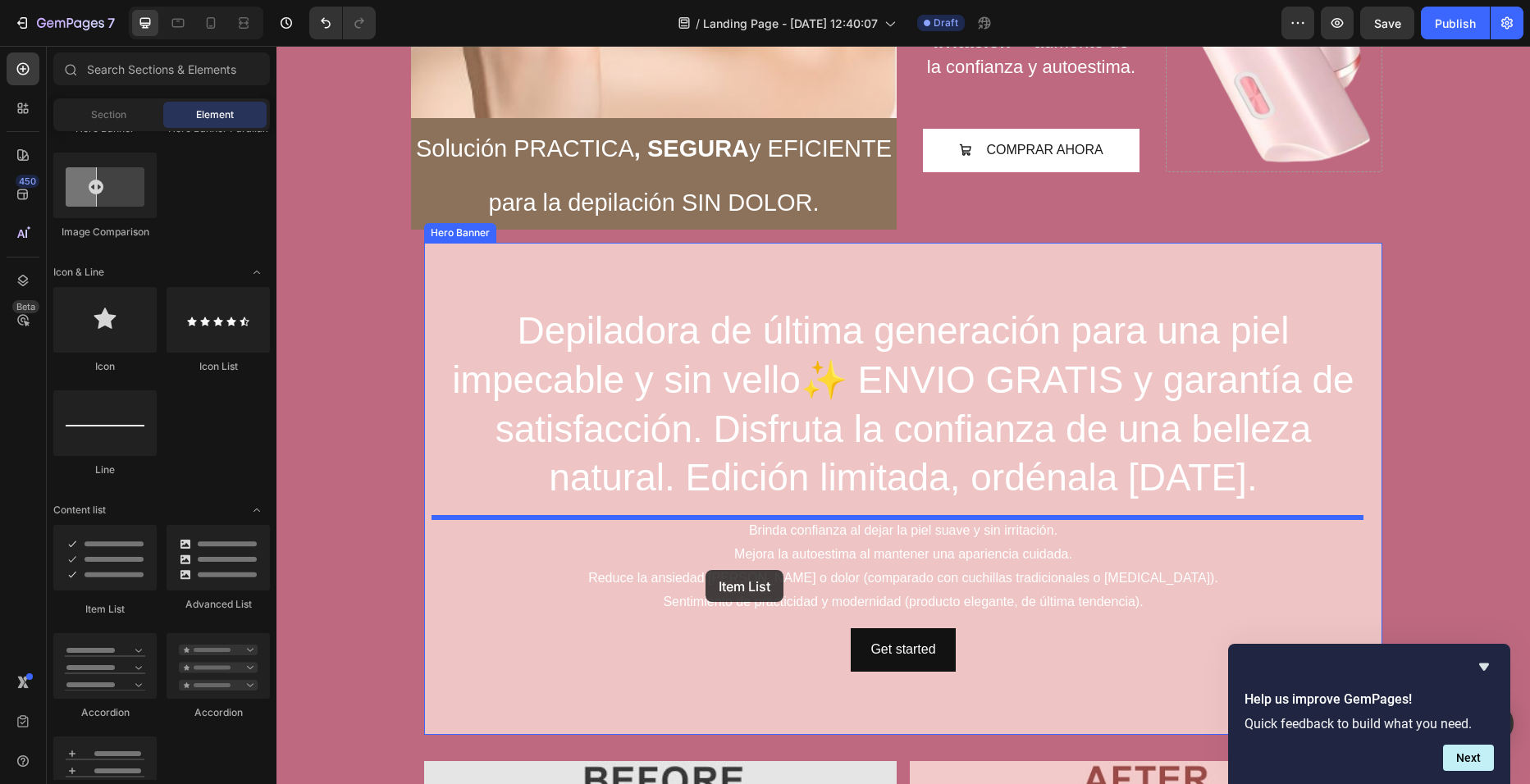
drag, startPoint x: 386, startPoint y: 625, endPoint x: 705, endPoint y: 570, distance: 323.7
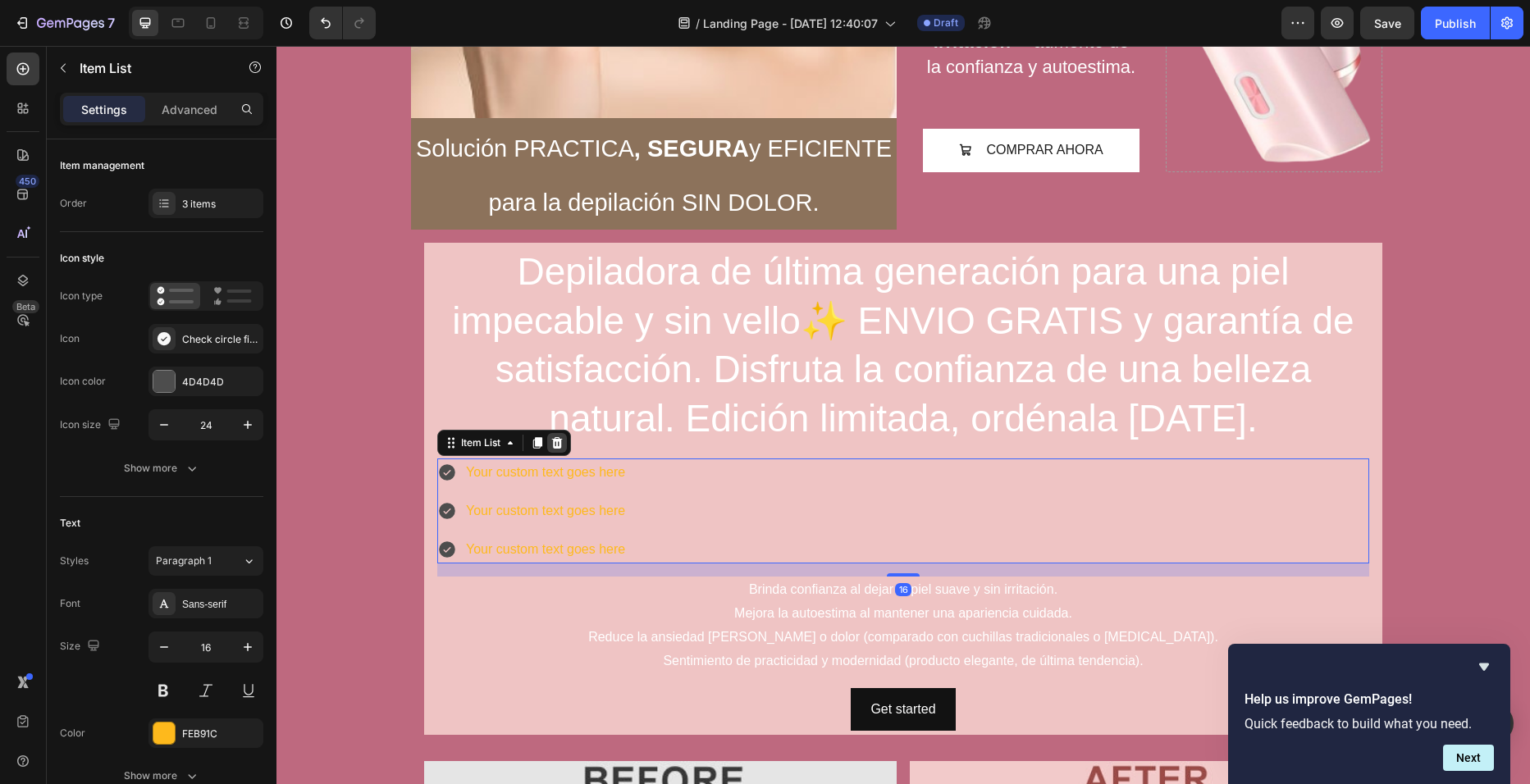
click at [561, 447] on div at bounding box center [556, 442] width 19 height 19
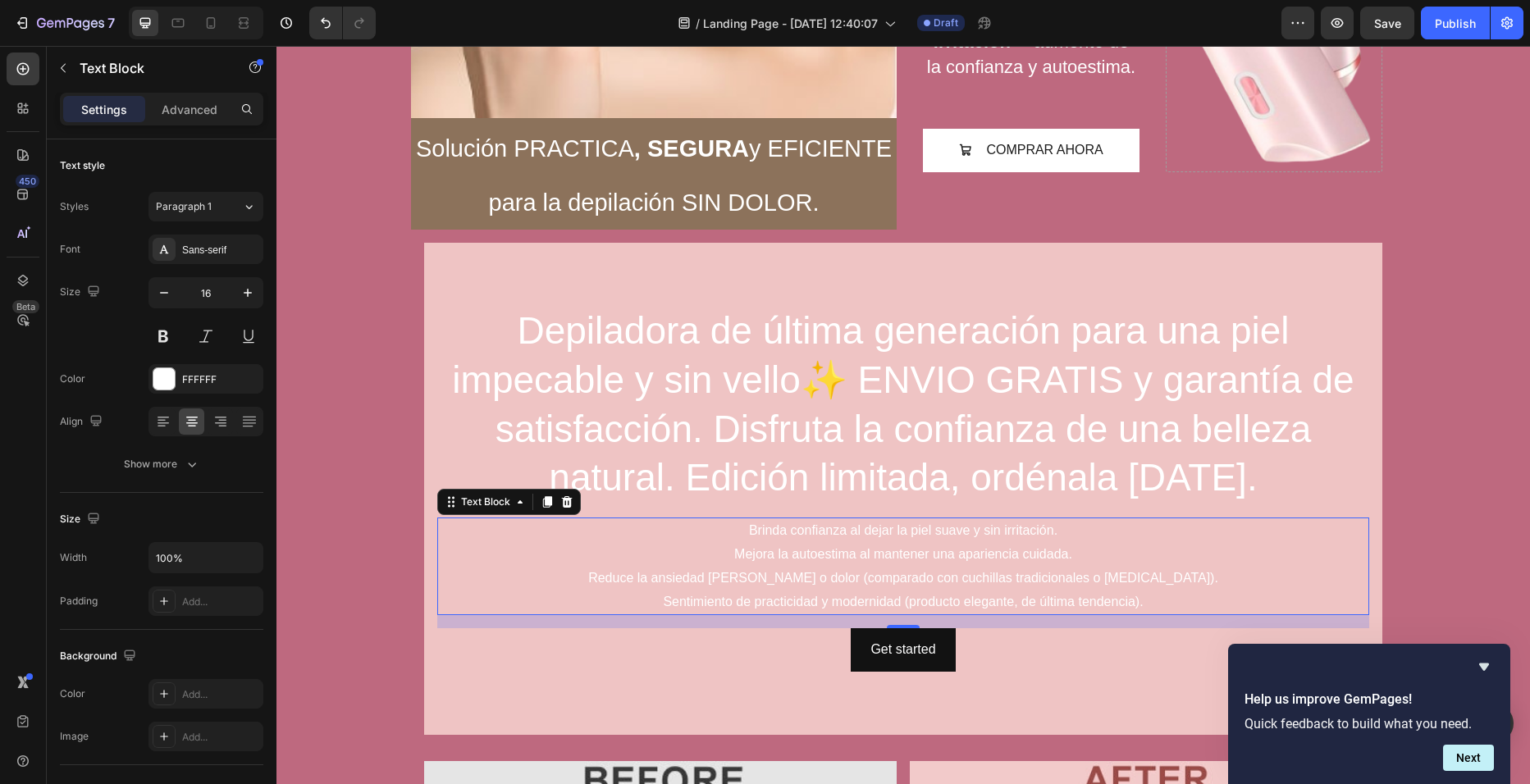
click at [738, 533] on p "Brinda confianza al dejar la piel suave y sin irritación." at bounding box center [904, 531] width 929 height 24
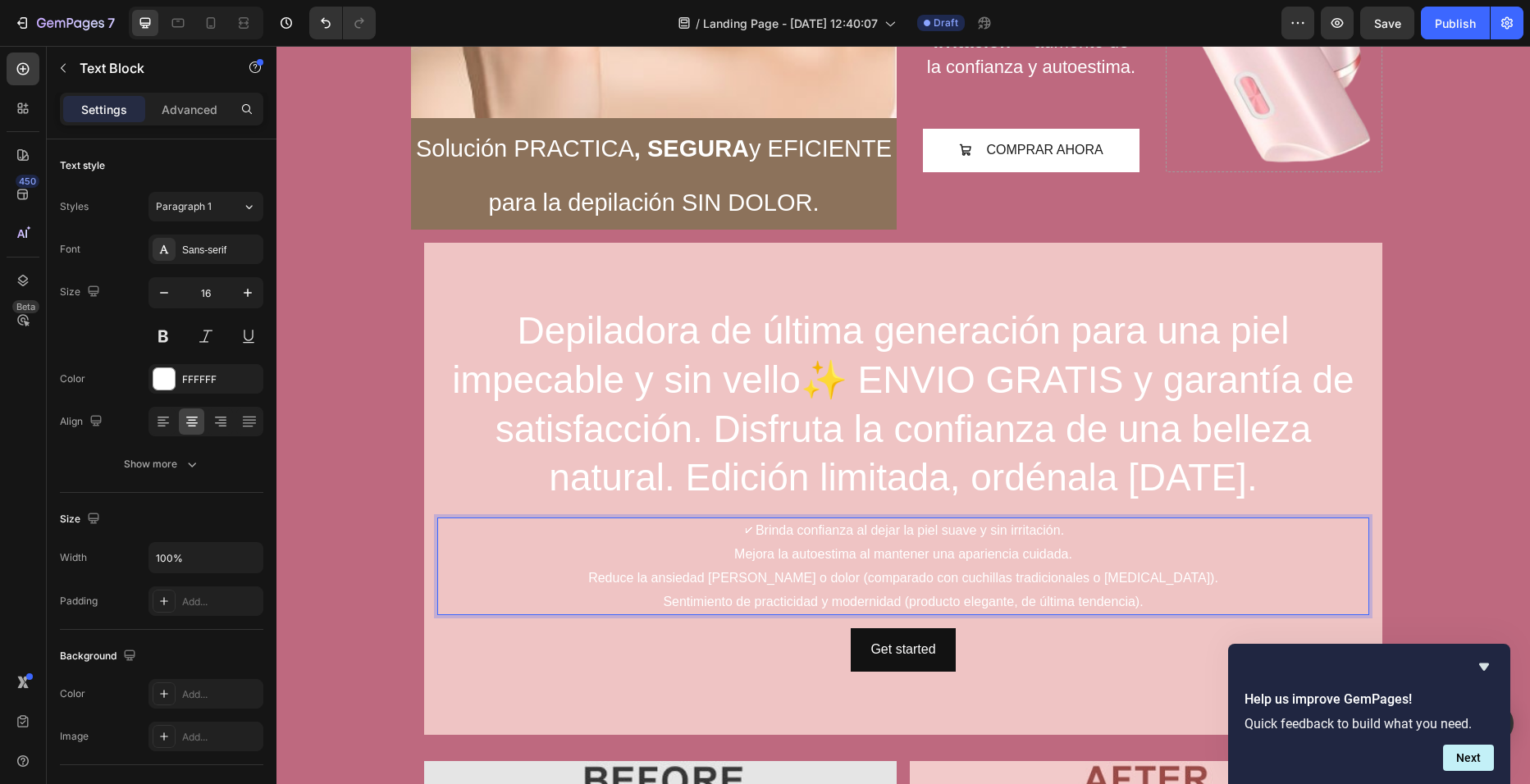
click at [726, 547] on p "Mejora la autoestima al mantener una apariencia cuidada." at bounding box center [904, 555] width 929 height 24
click at [750, 527] on p "🗸Brinda confianza al dejar la piel suave y sin irritación." at bounding box center [904, 531] width 929 height 24
click at [723, 555] on p "Mejora la autoestima al mantener una apariencia cuidada." at bounding box center [904, 555] width 929 height 24
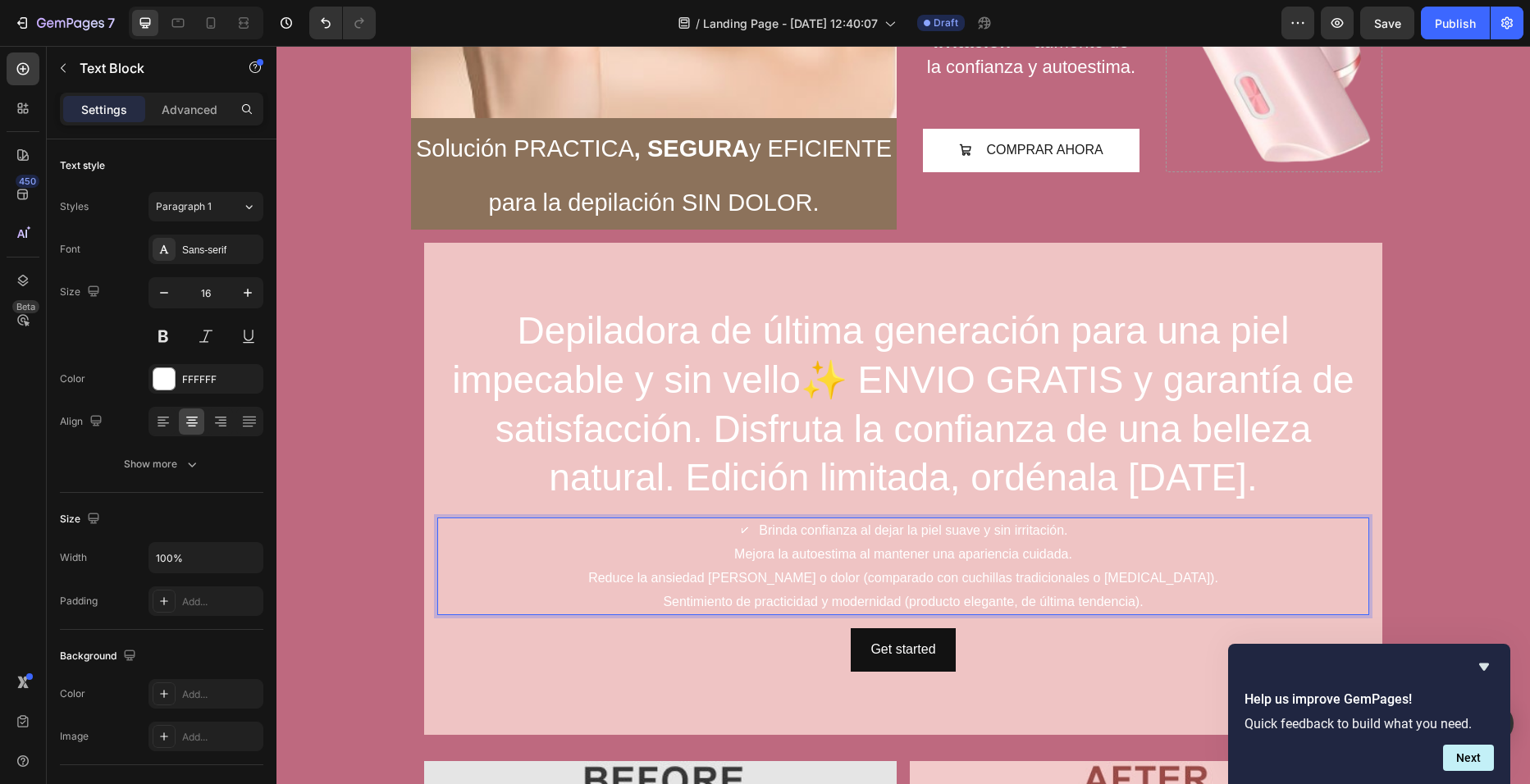
click at [727, 553] on p "Mejora la autoestima al mantener una apariencia cuidada." at bounding box center [904, 555] width 929 height 24
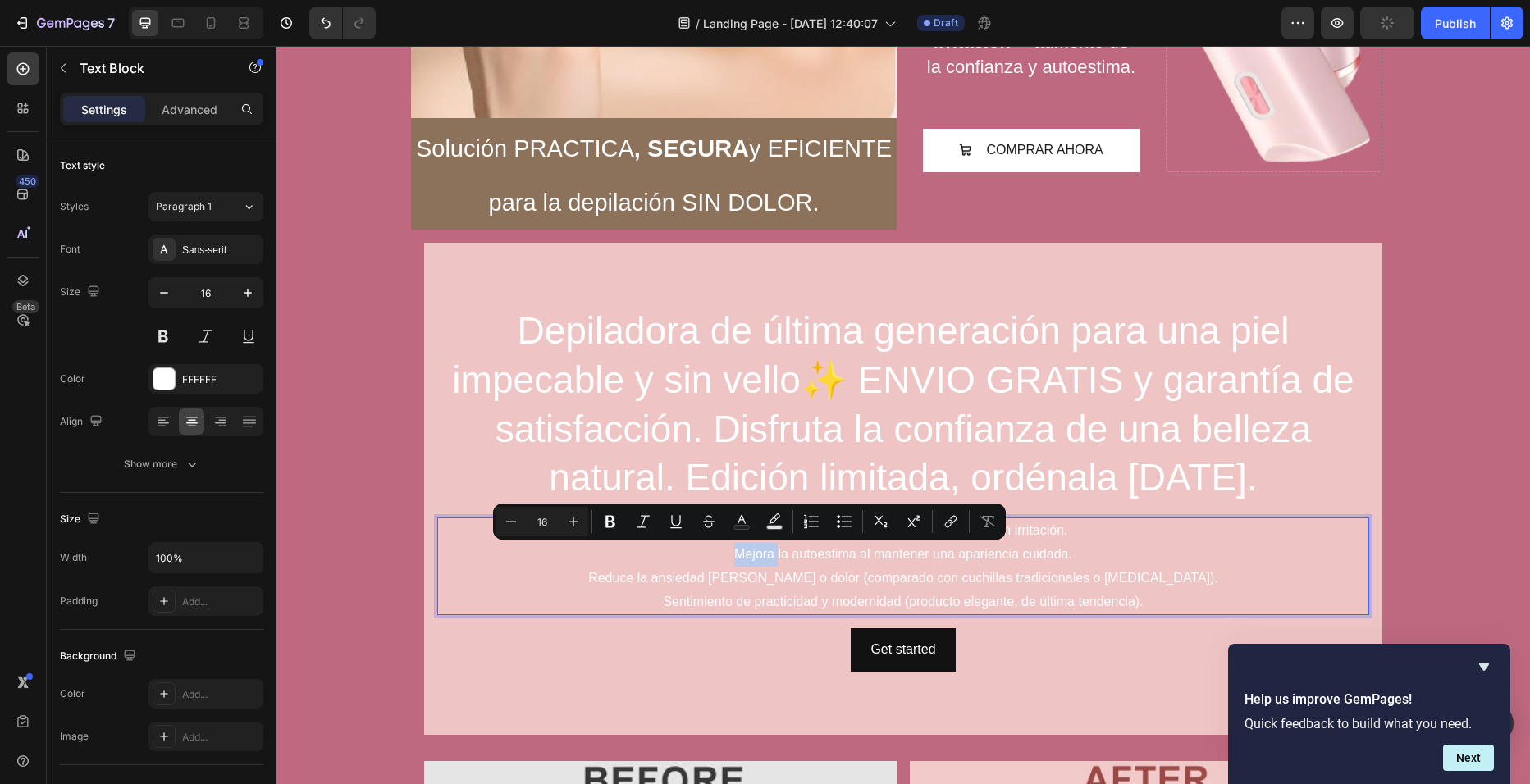
click at [727, 553] on p "Mejora la autoestima al mantener una apariencia cuidada." at bounding box center [904, 555] width 929 height 24
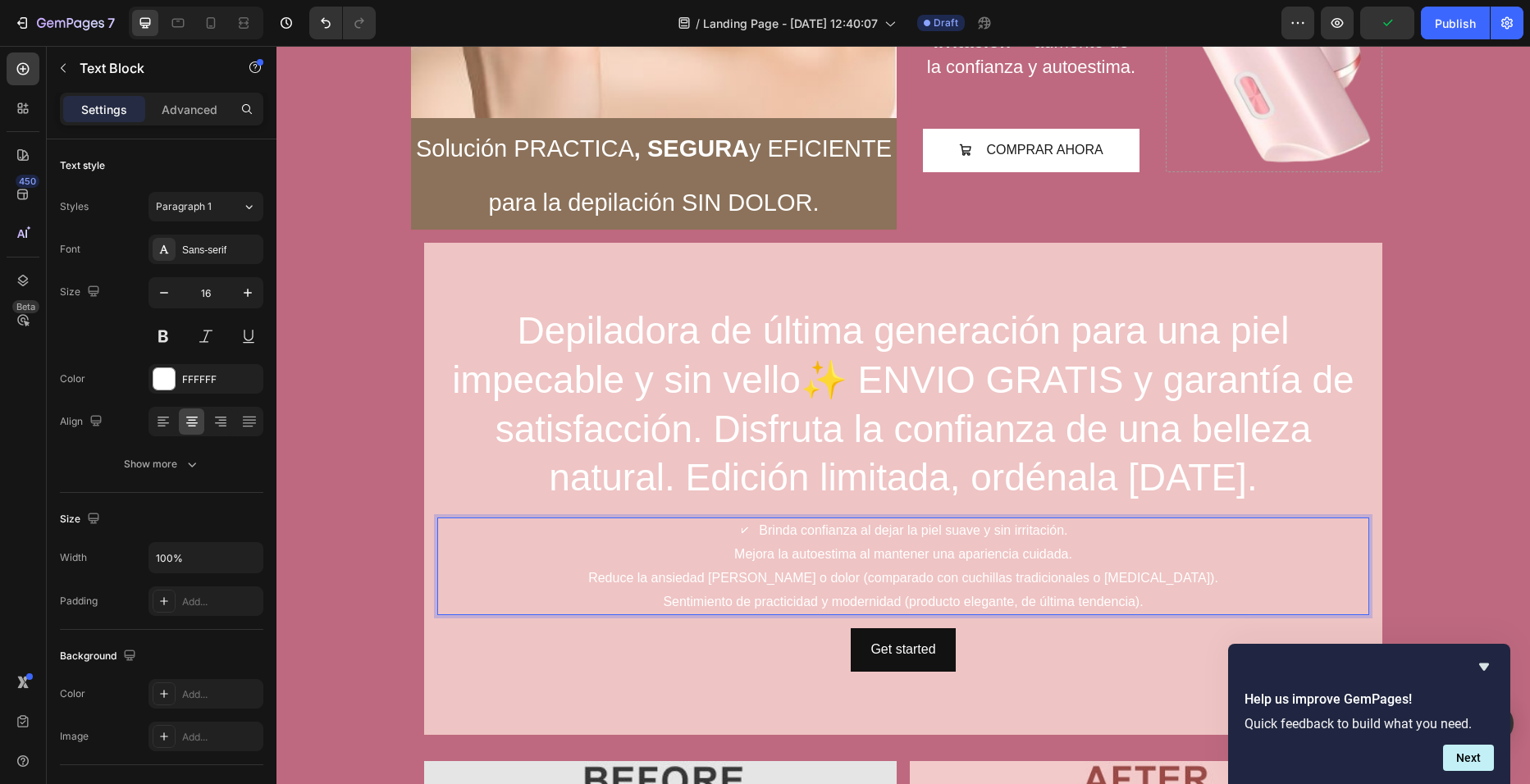
click at [727, 553] on p "Mejora la autoestima al mantener una apariencia cuidada." at bounding box center [904, 555] width 929 height 24
click at [606, 577] on p "Reduce la ansiedad de cortes o dolor (comparado con cuchillas tradicionales o d…" at bounding box center [904, 579] width 929 height 24
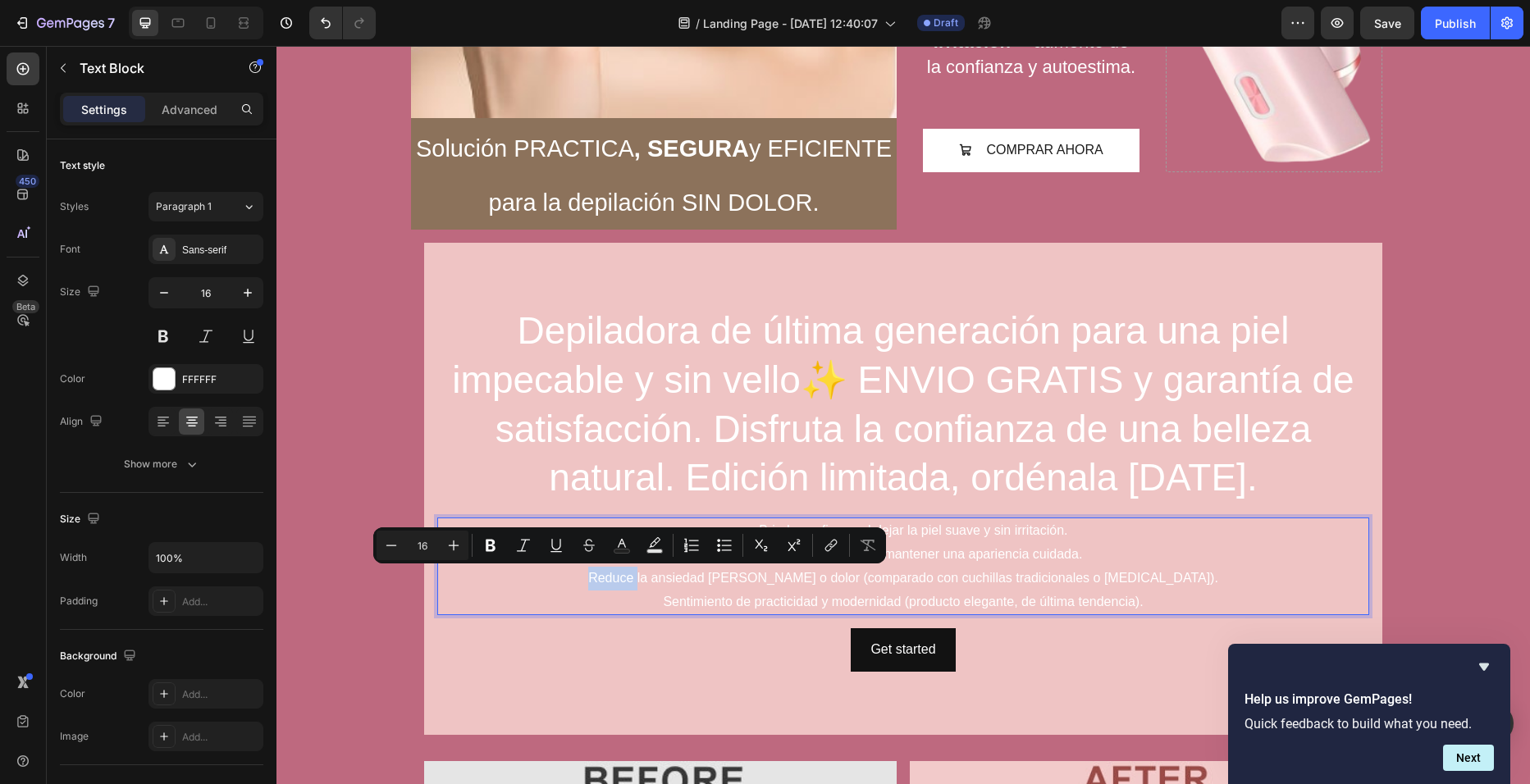
click at [606, 577] on p "Reduce la ansiedad de cortes o dolor (comparado con cuchillas tradicionales o d…" at bounding box center [904, 579] width 929 height 24
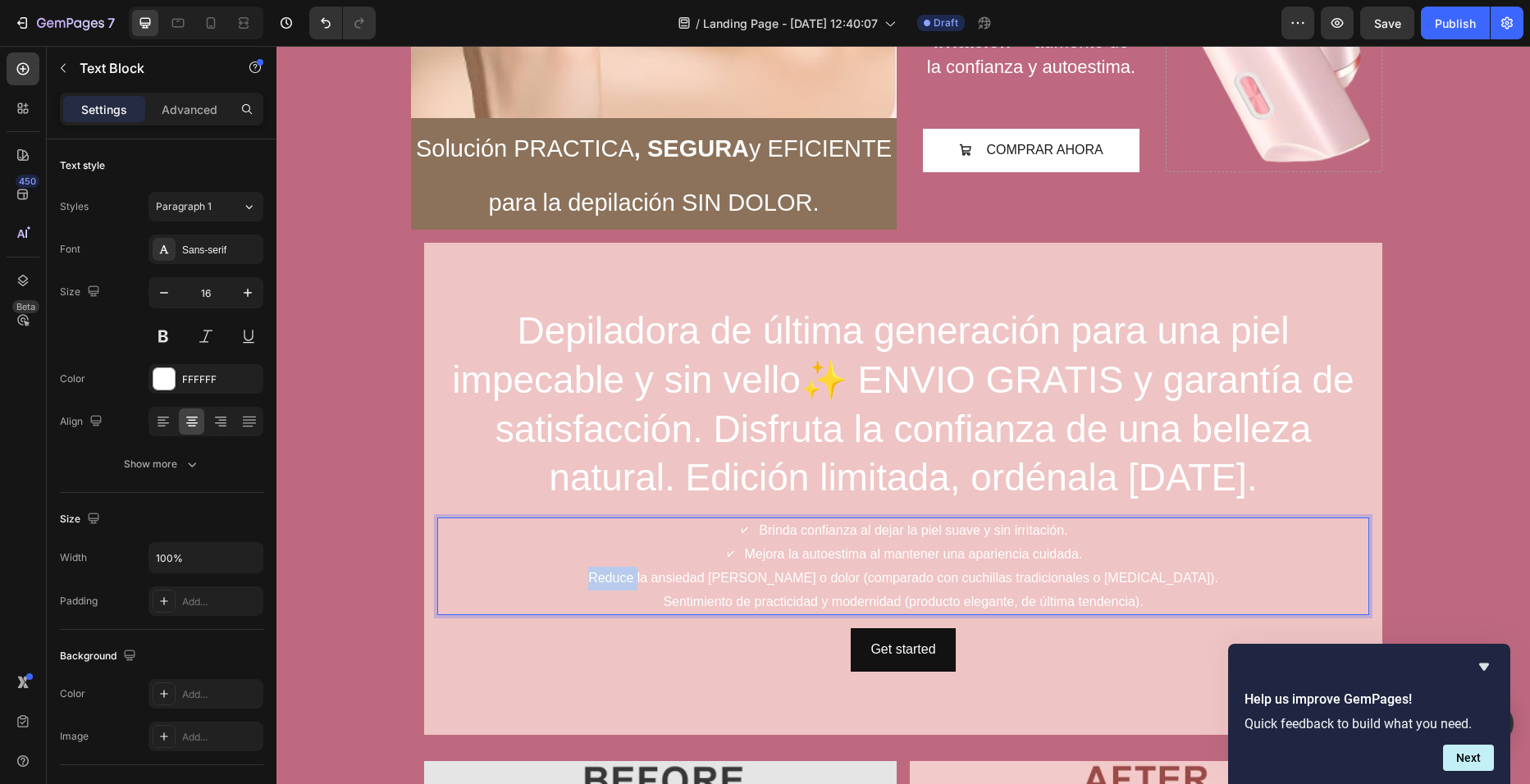
click at [606, 577] on p "Reduce la ansiedad de cortes o dolor (comparado con cuchillas tradicionales o d…" at bounding box center [904, 579] width 929 height 24
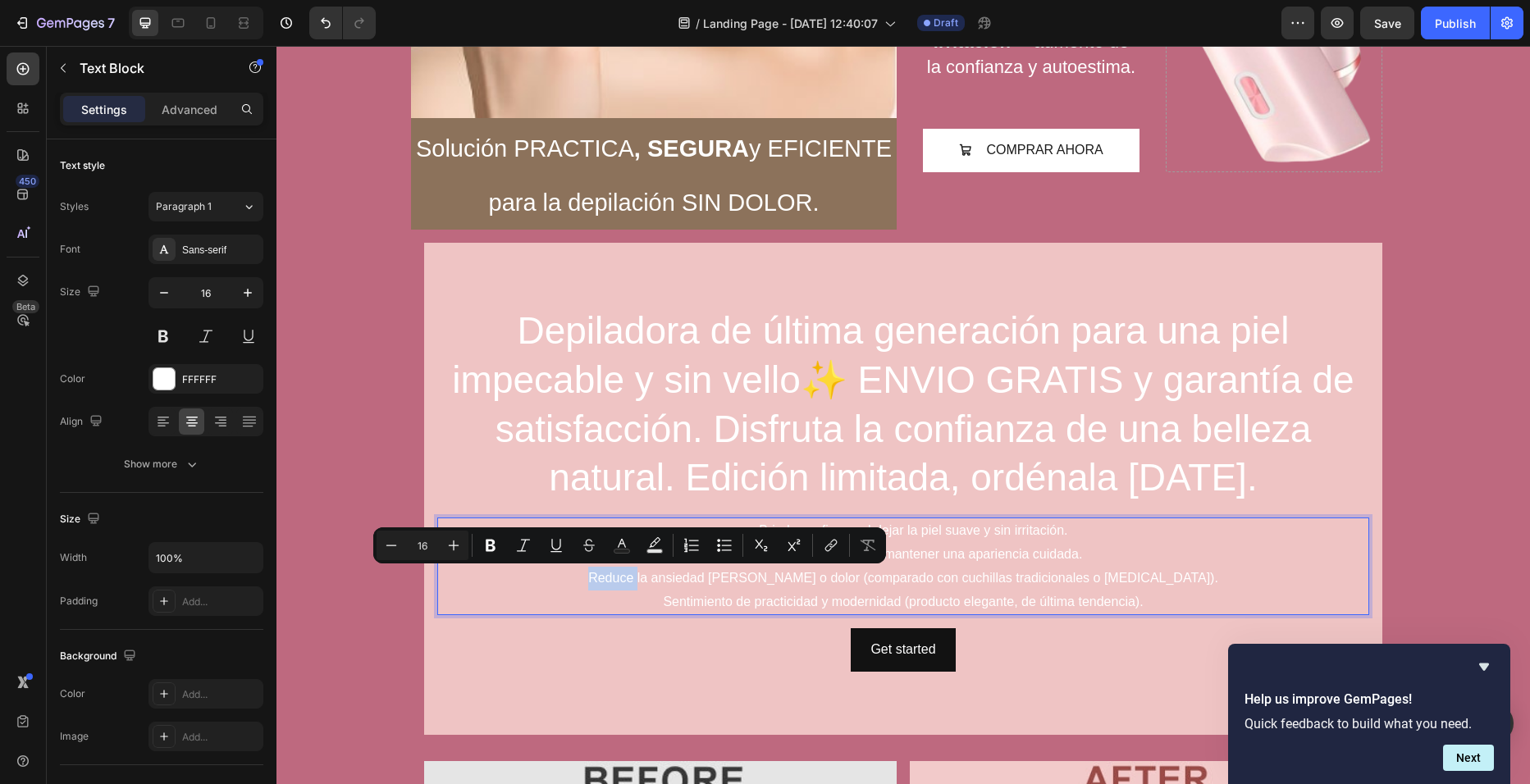
click at [606, 577] on p "Reduce la ansiedad de cortes o dolor (comparado con cuchillas tradicionales o d…" at bounding box center [904, 579] width 929 height 24
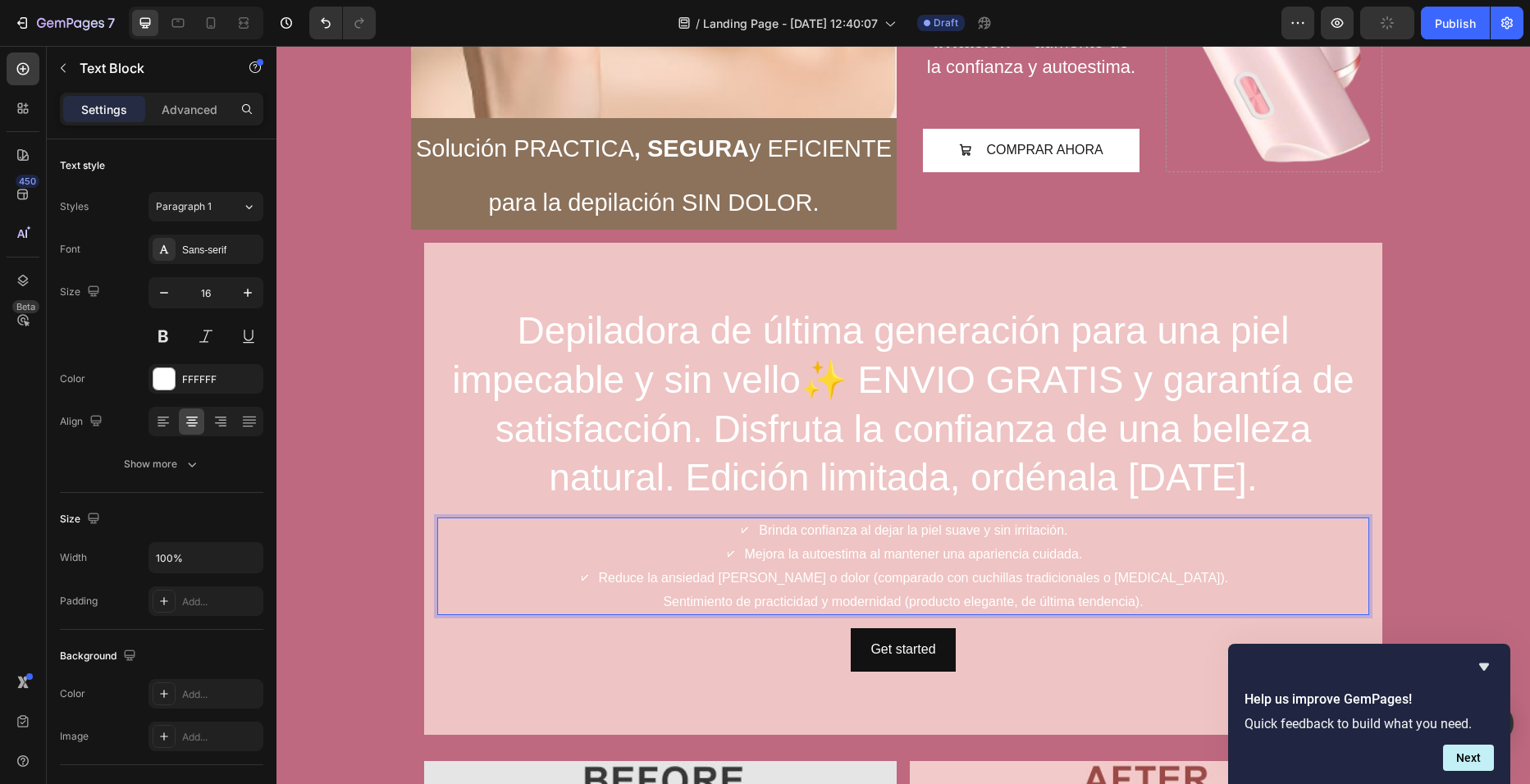
click at [662, 595] on p "Sentimiento de practicidad y modernidad (producto elegante, de última tendencia…" at bounding box center [904, 602] width 929 height 24
click at [659, 601] on p "Sentimiento de practicidad y modernidad (producto elegante, de última tendencia…" at bounding box center [904, 602] width 929 height 24
click at [711, 537] on p "🗸 Brinda confianza al dejar la piel suave y sin irritación." at bounding box center [904, 531] width 929 height 24
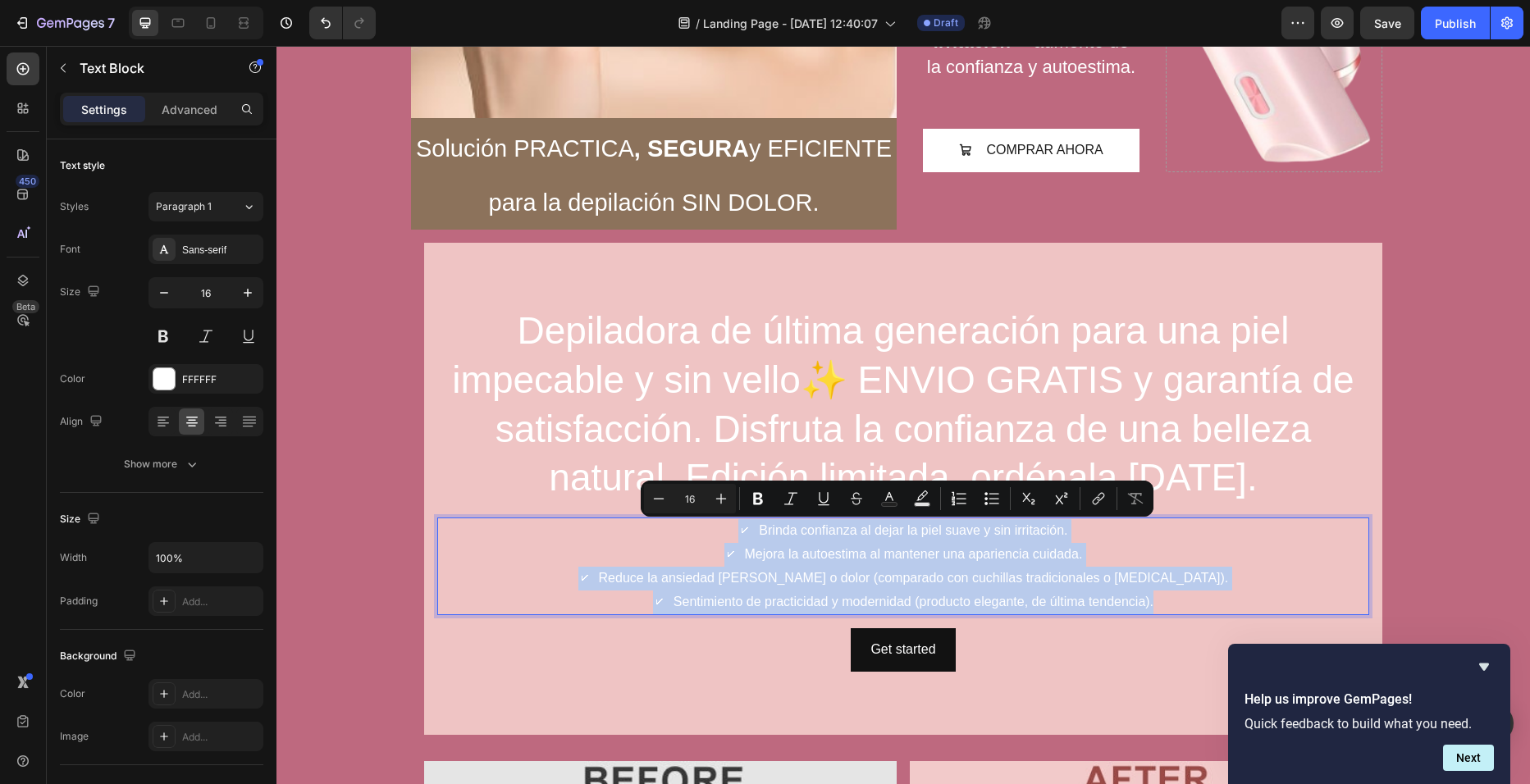
drag, startPoint x: 711, startPoint y: 537, endPoint x: 1148, endPoint y: 597, distance: 441.1
click at [1148, 597] on div "🗸 Brinda confianza al dejar la piel suave y sin irritación. 🗸 Mejora la autoest…" at bounding box center [904, 566] width 932 height 97
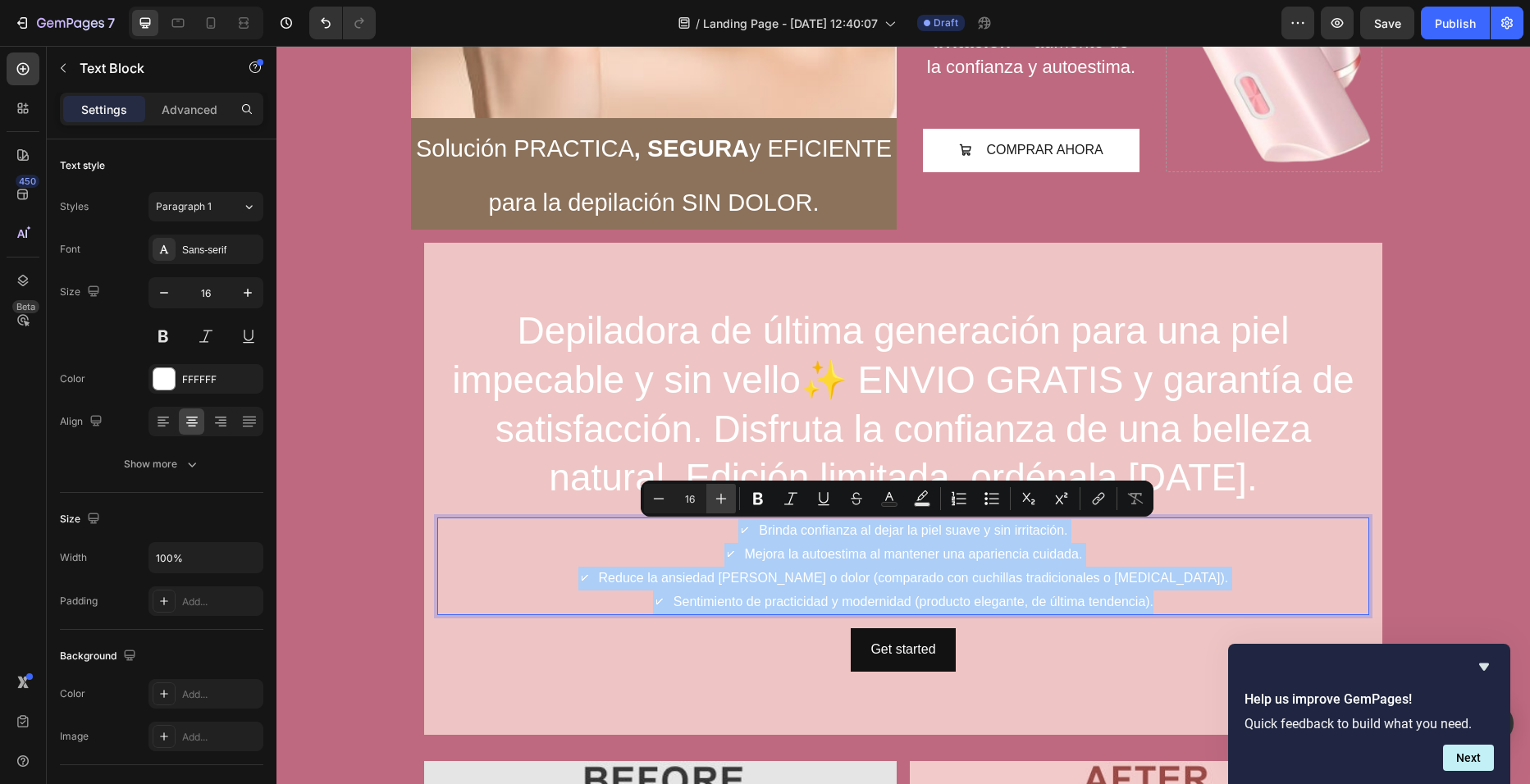
click at [720, 497] on icon "Editor contextual toolbar" at bounding box center [721, 499] width 17 height 17
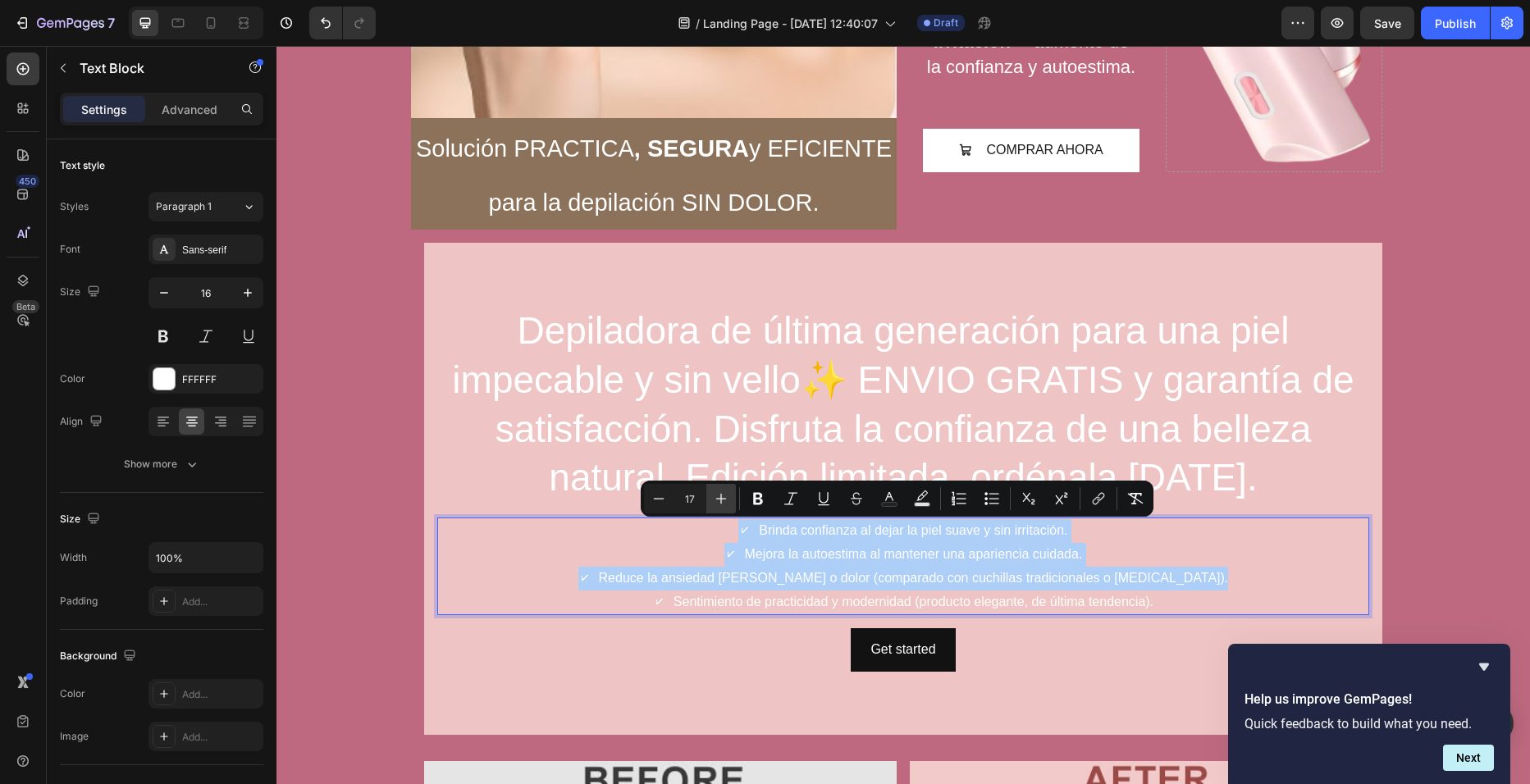
click at [720, 497] on icon "Editor contextual toolbar" at bounding box center [721, 499] width 17 height 17
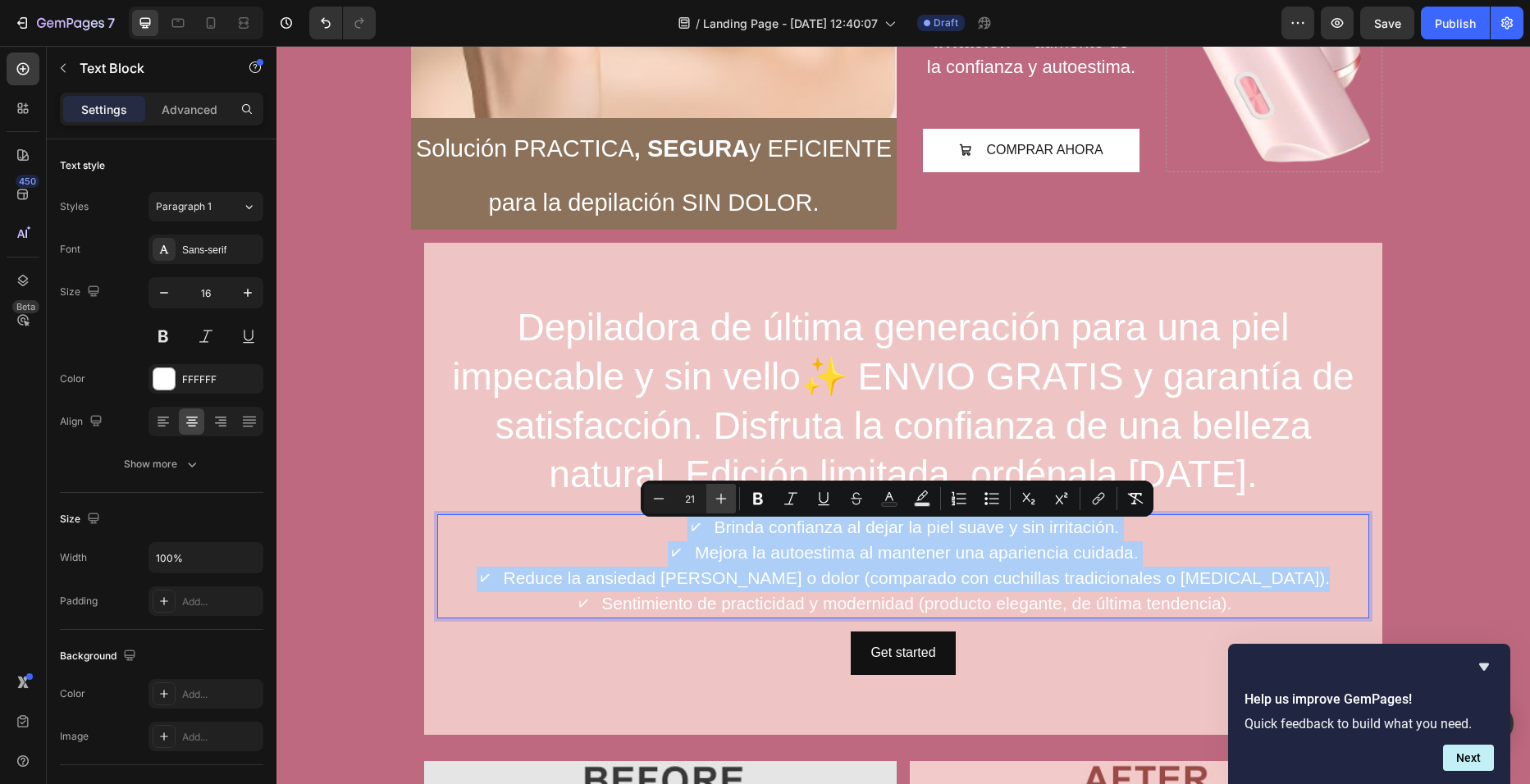
click at [720, 497] on icon "Editor contextual toolbar" at bounding box center [721, 499] width 17 height 17
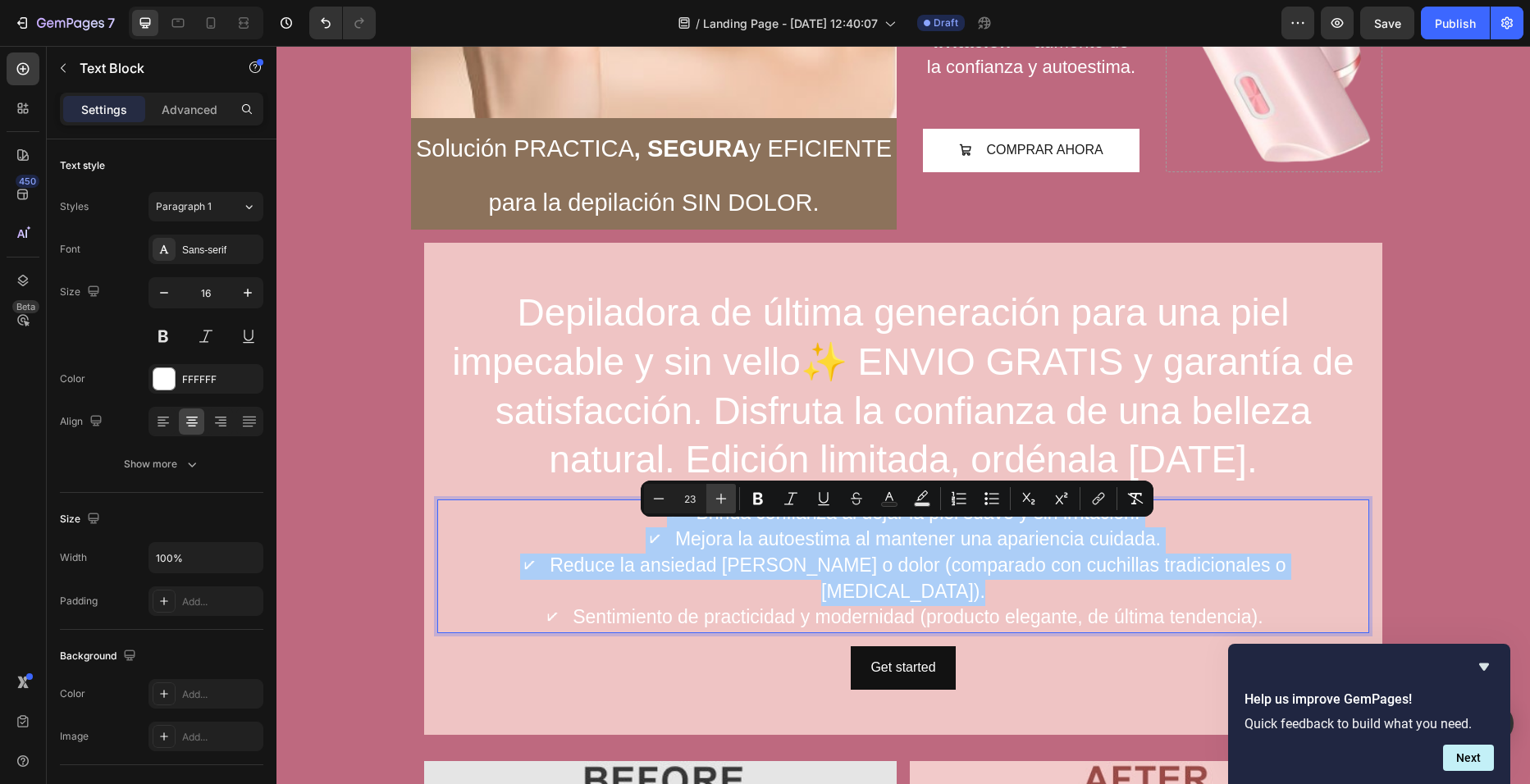
click at [720, 497] on icon "Editor contextual toolbar" at bounding box center [721, 499] width 17 height 17
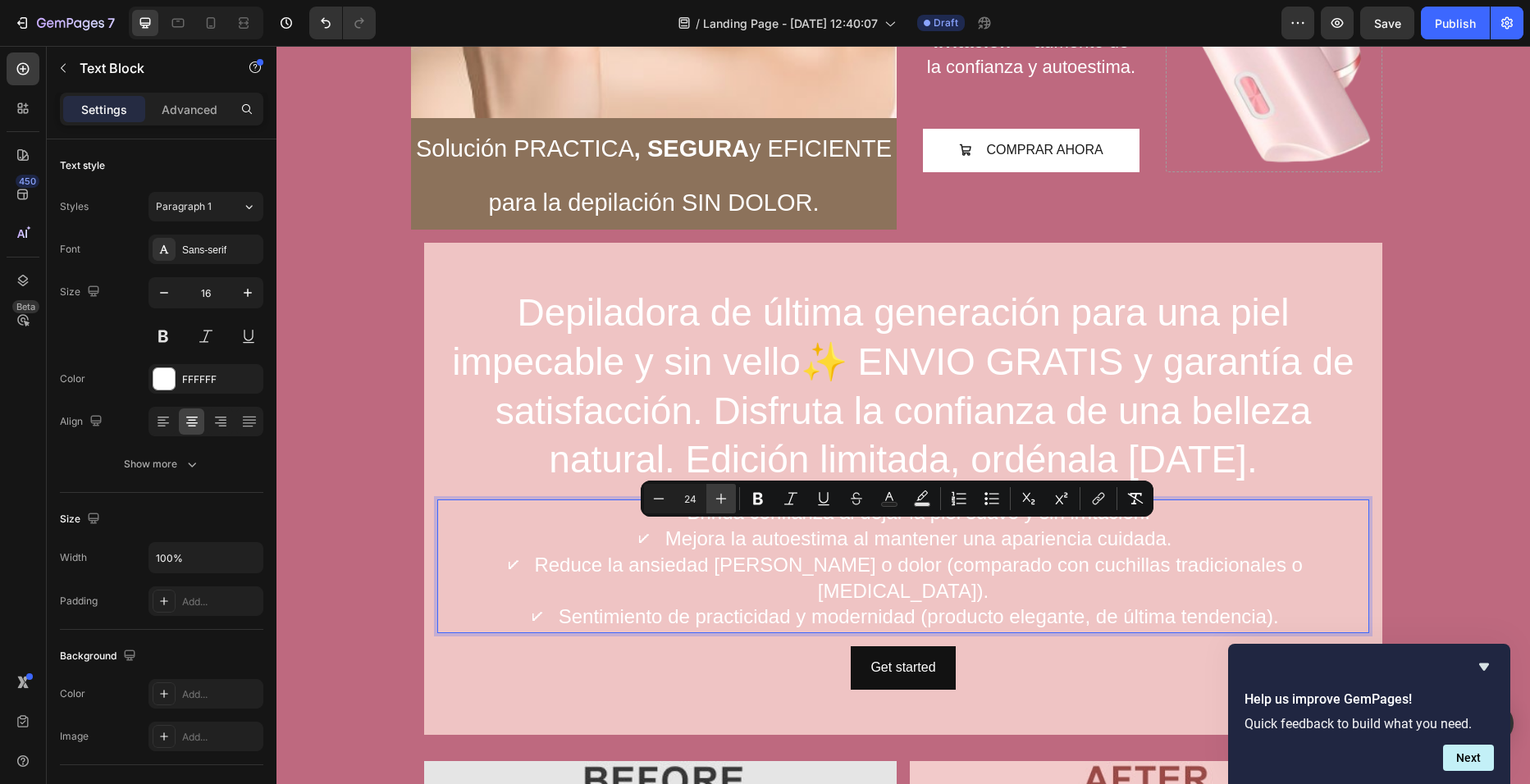
click at [720, 497] on icon "Editor contextual toolbar" at bounding box center [721, 499] width 17 height 17
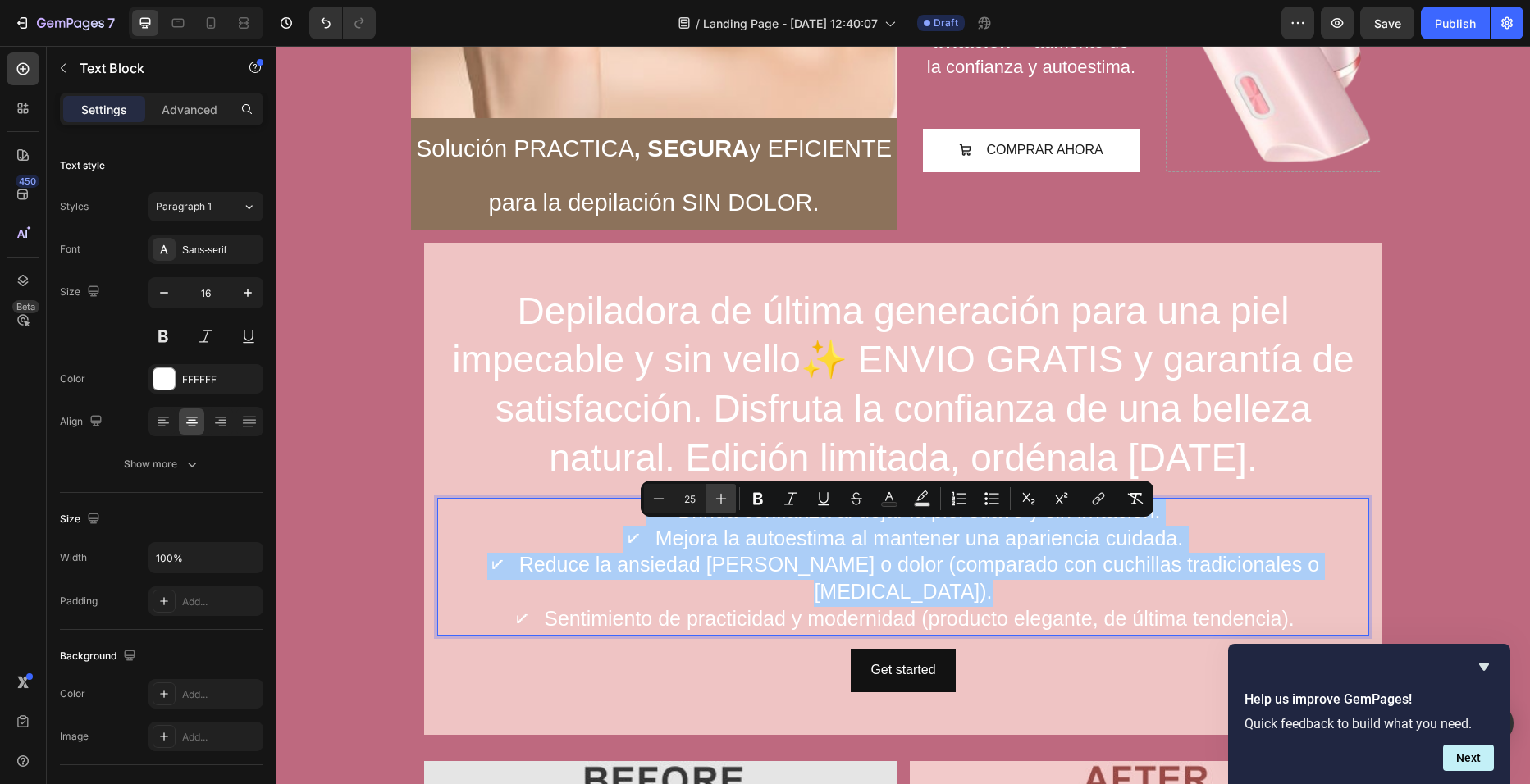
click at [720, 497] on icon "Editor contextual toolbar" at bounding box center [721, 499] width 17 height 17
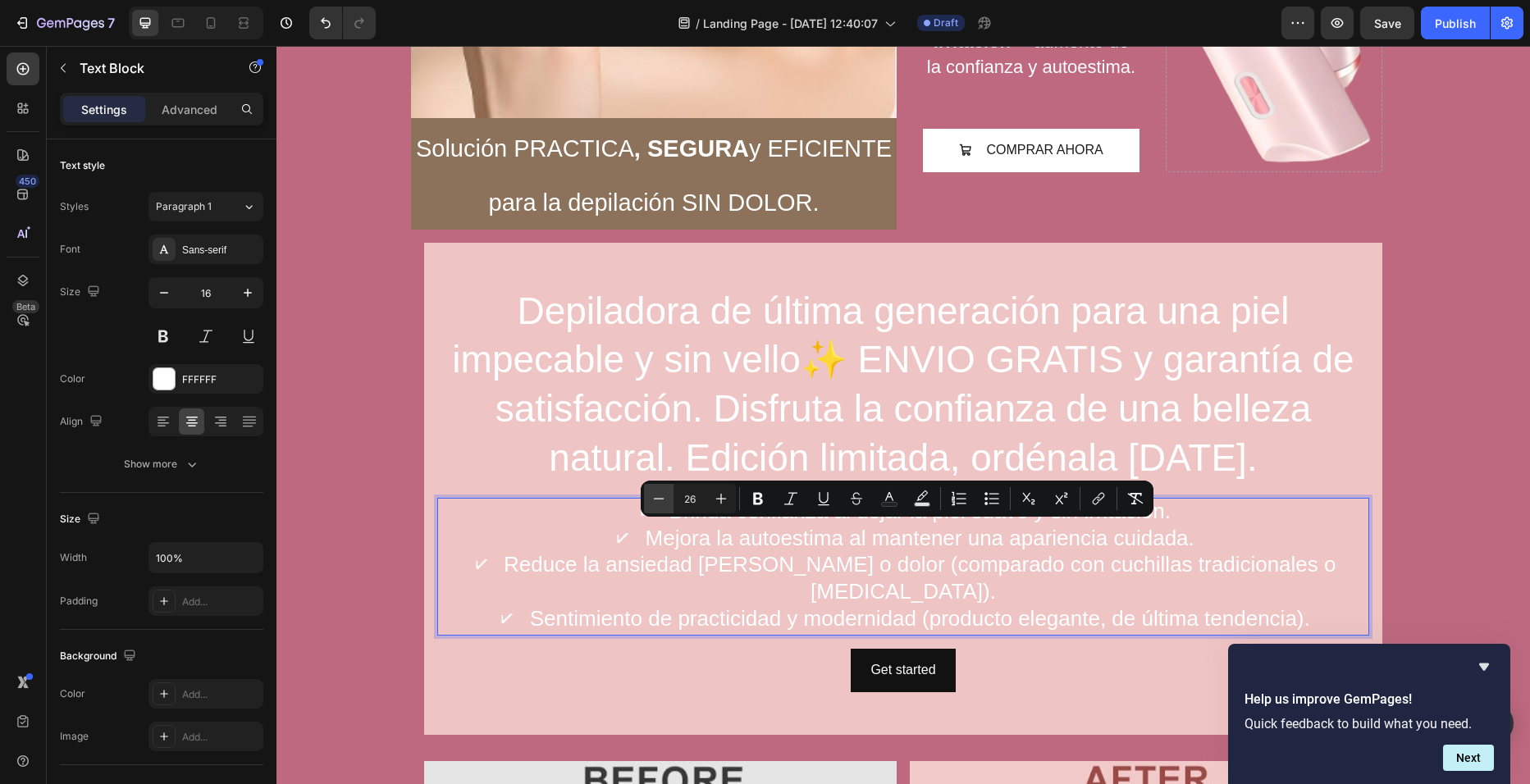
click at [668, 500] on button "Minus" at bounding box center [659, 499] width 30 height 30
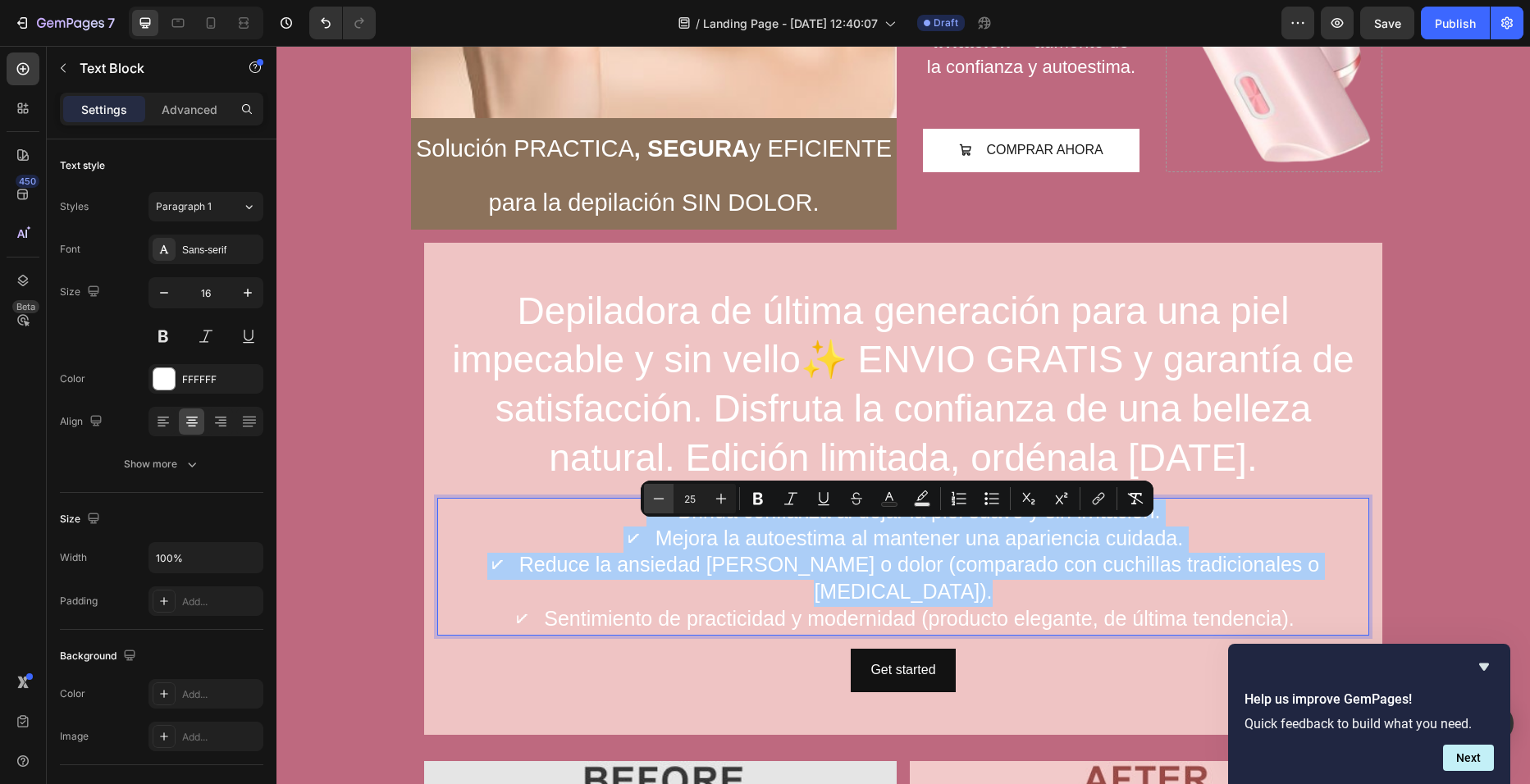
click at [668, 500] on button "Minus" at bounding box center [659, 499] width 30 height 30
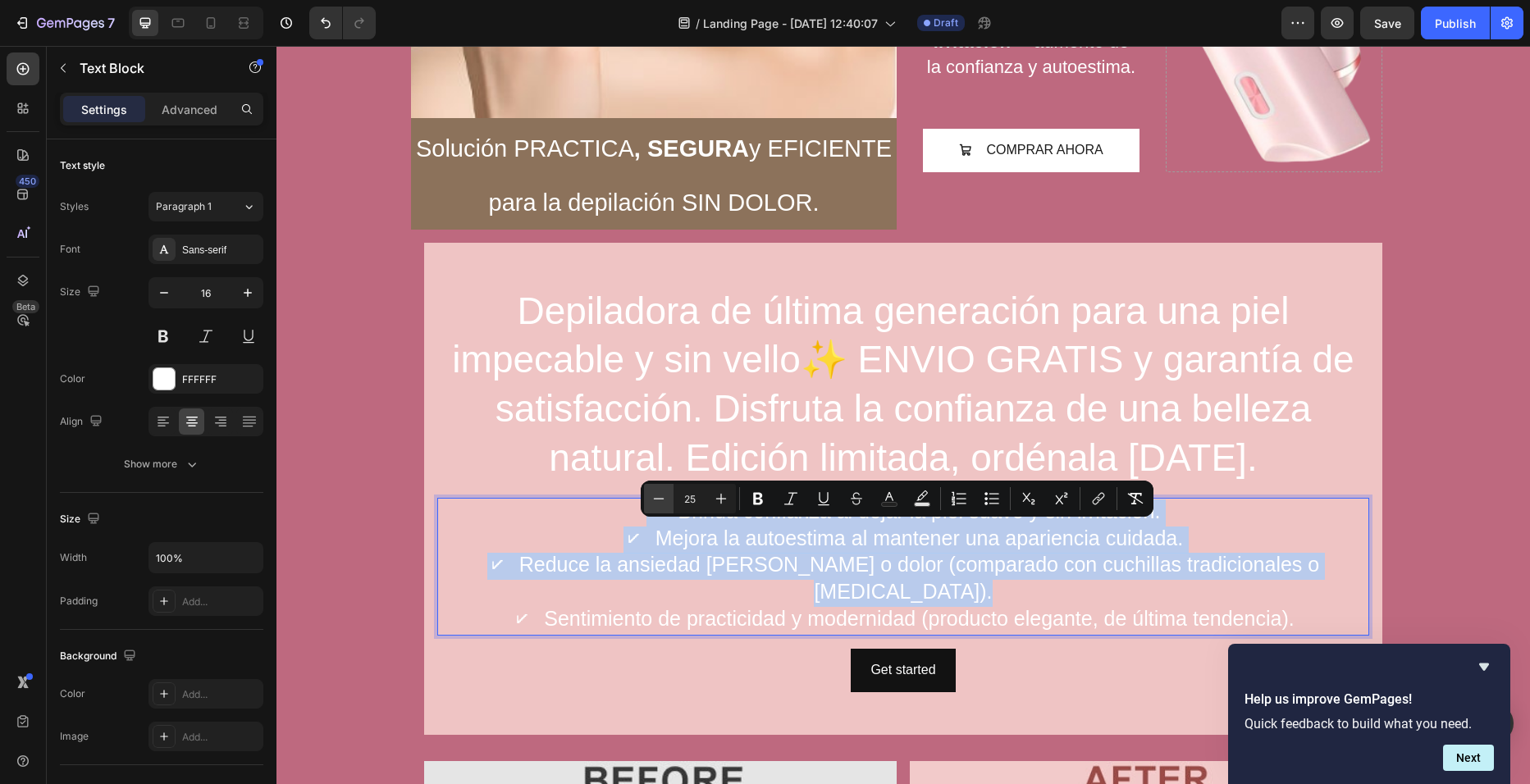
type input "24"
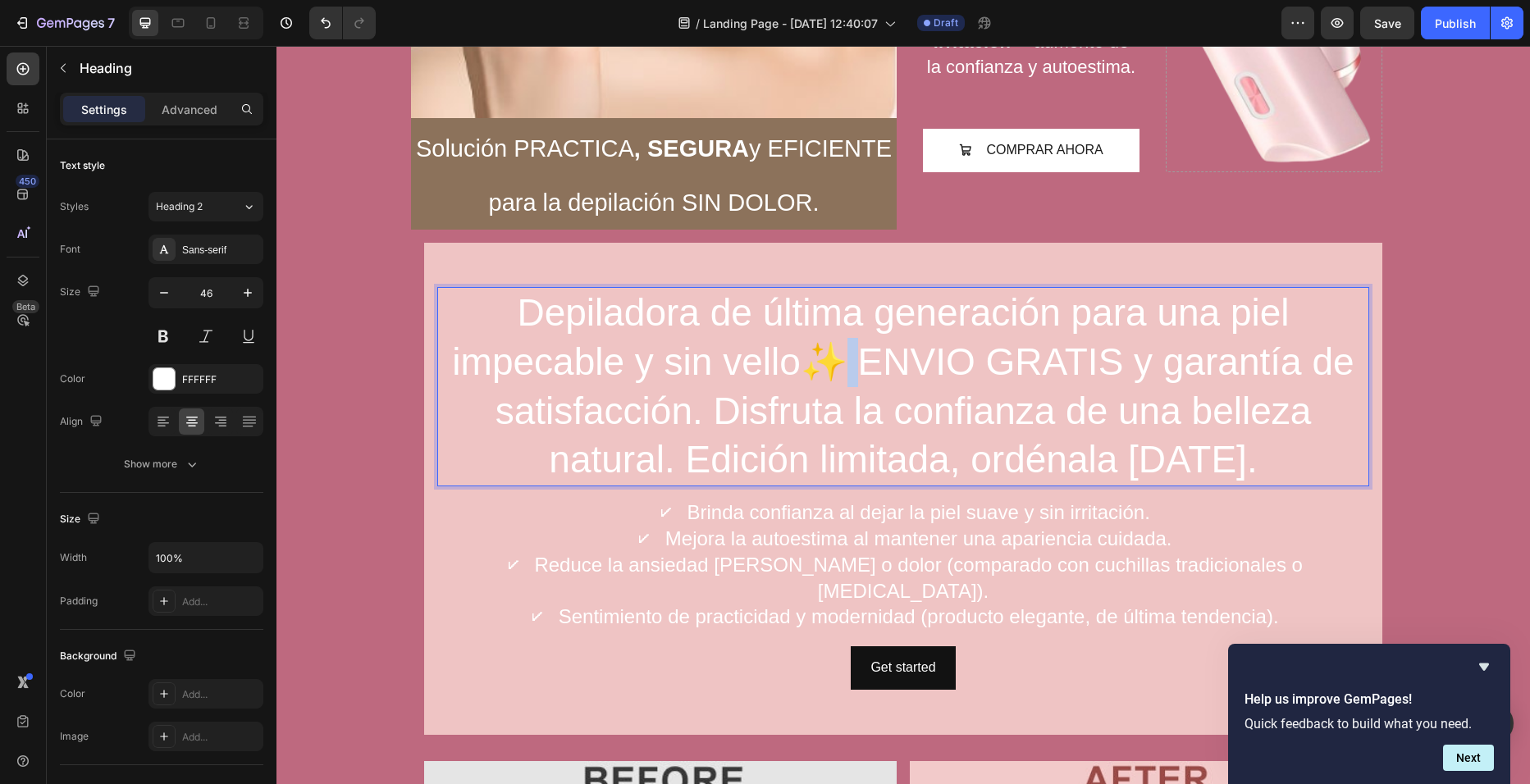
click at [833, 375] on p "Depiladora de última generación para una piel impecable y sin vello✨ ENVIO GRAT…" at bounding box center [904, 387] width 929 height 196
click at [816, 376] on p "Depiladora de última generación para una piel impecable y sin vello ENVIO GRATI…" at bounding box center [904, 387] width 929 height 196
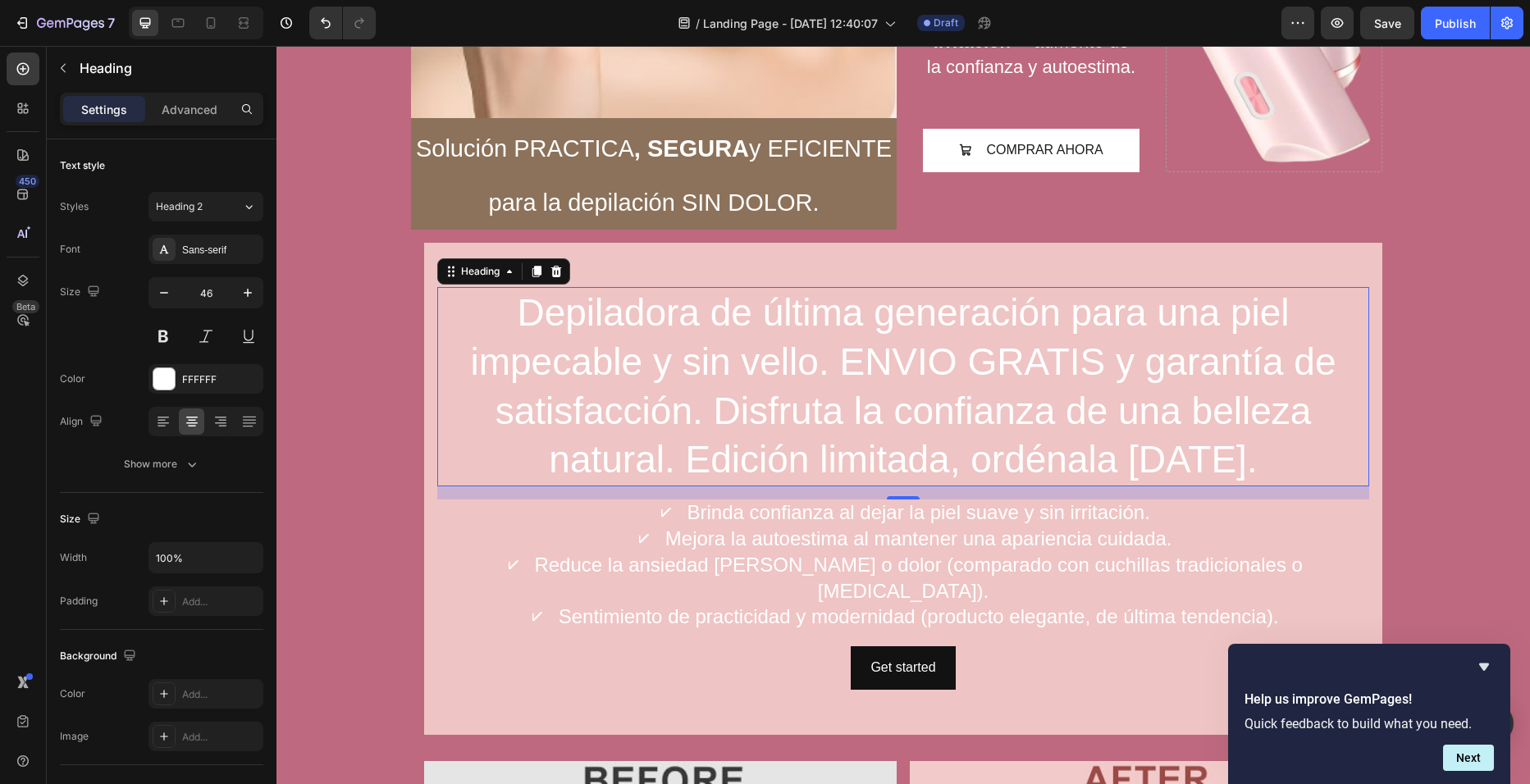
click at [1247, 467] on p "Depiladora de última generación para una piel impecable y sin vello. ENVIO GRAT…" at bounding box center [904, 387] width 929 height 196
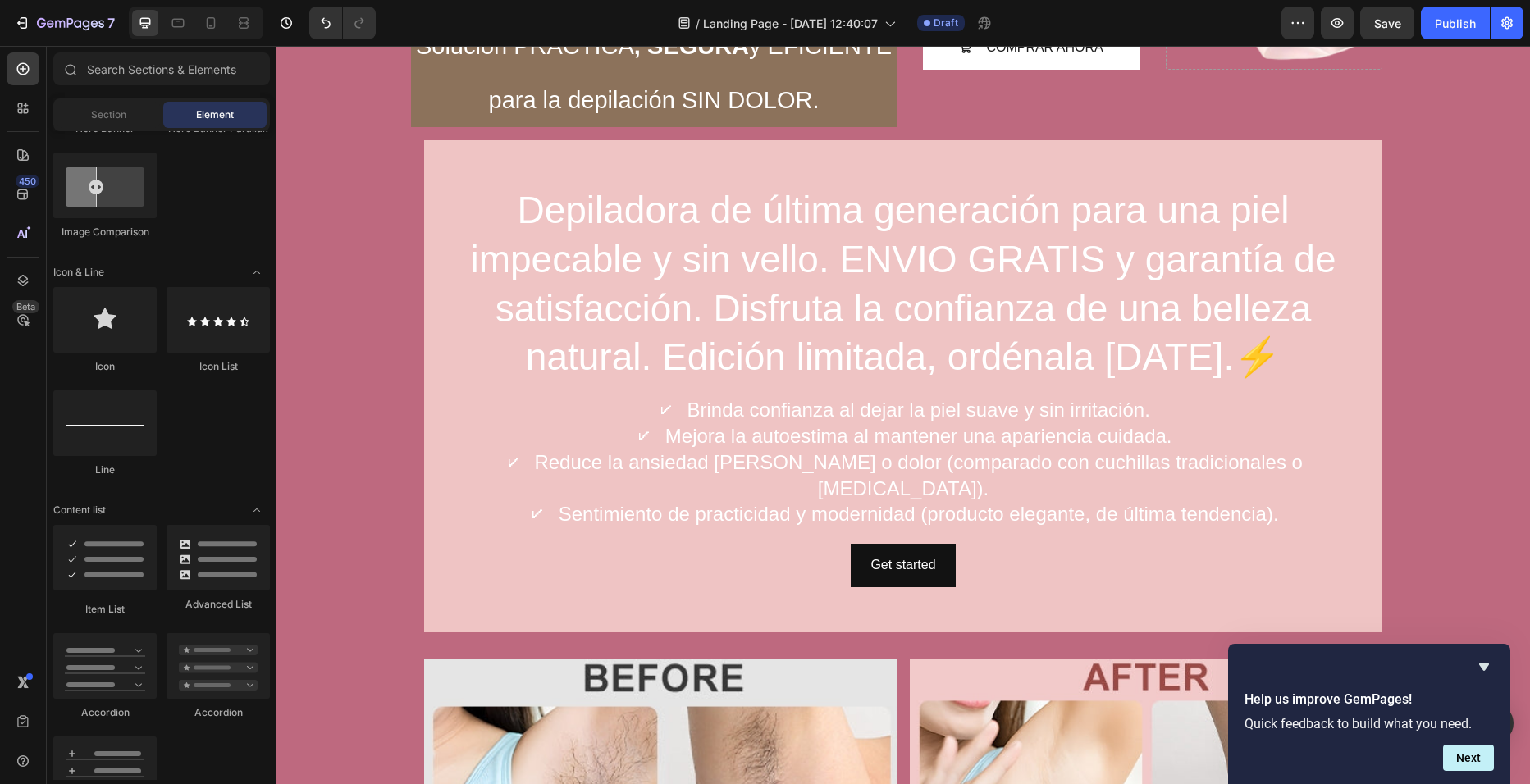
scroll to position [815, 0]
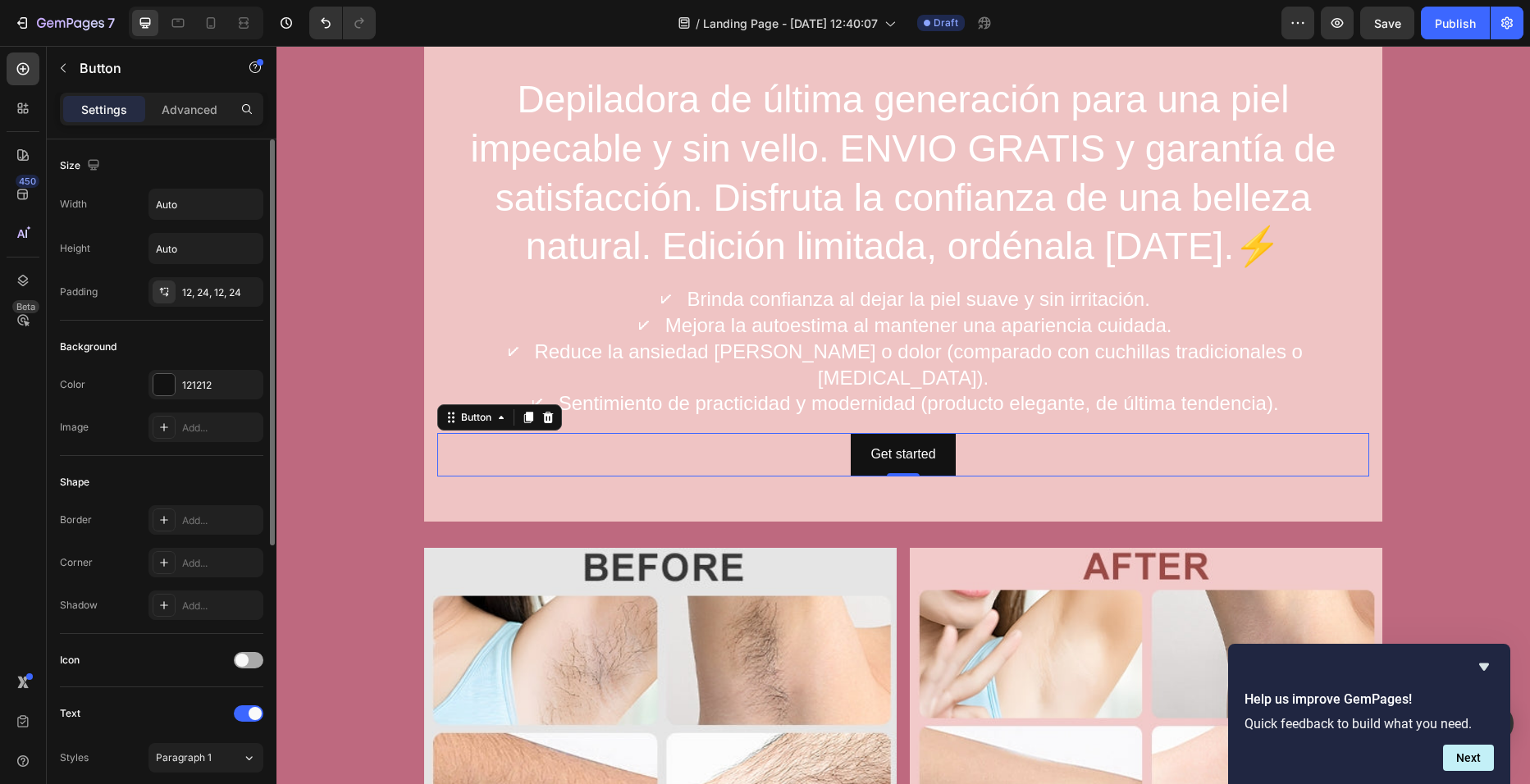
click at [246, 662] on span at bounding box center [242, 661] width 13 height 13
click at [212, 700] on div "Star filled" at bounding box center [221, 702] width 77 height 15
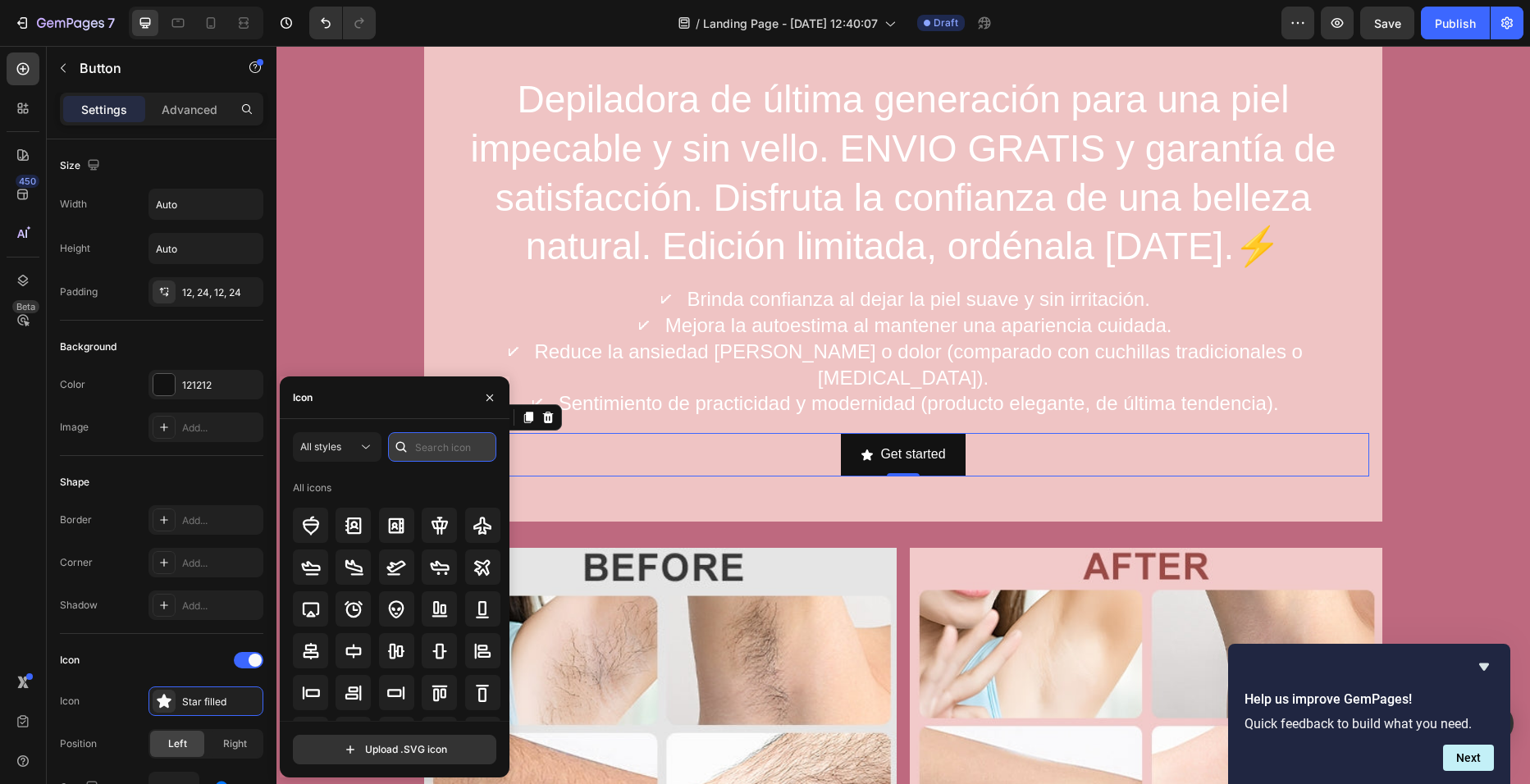
click at [441, 447] on input "text" at bounding box center [442, 448] width 108 height 30
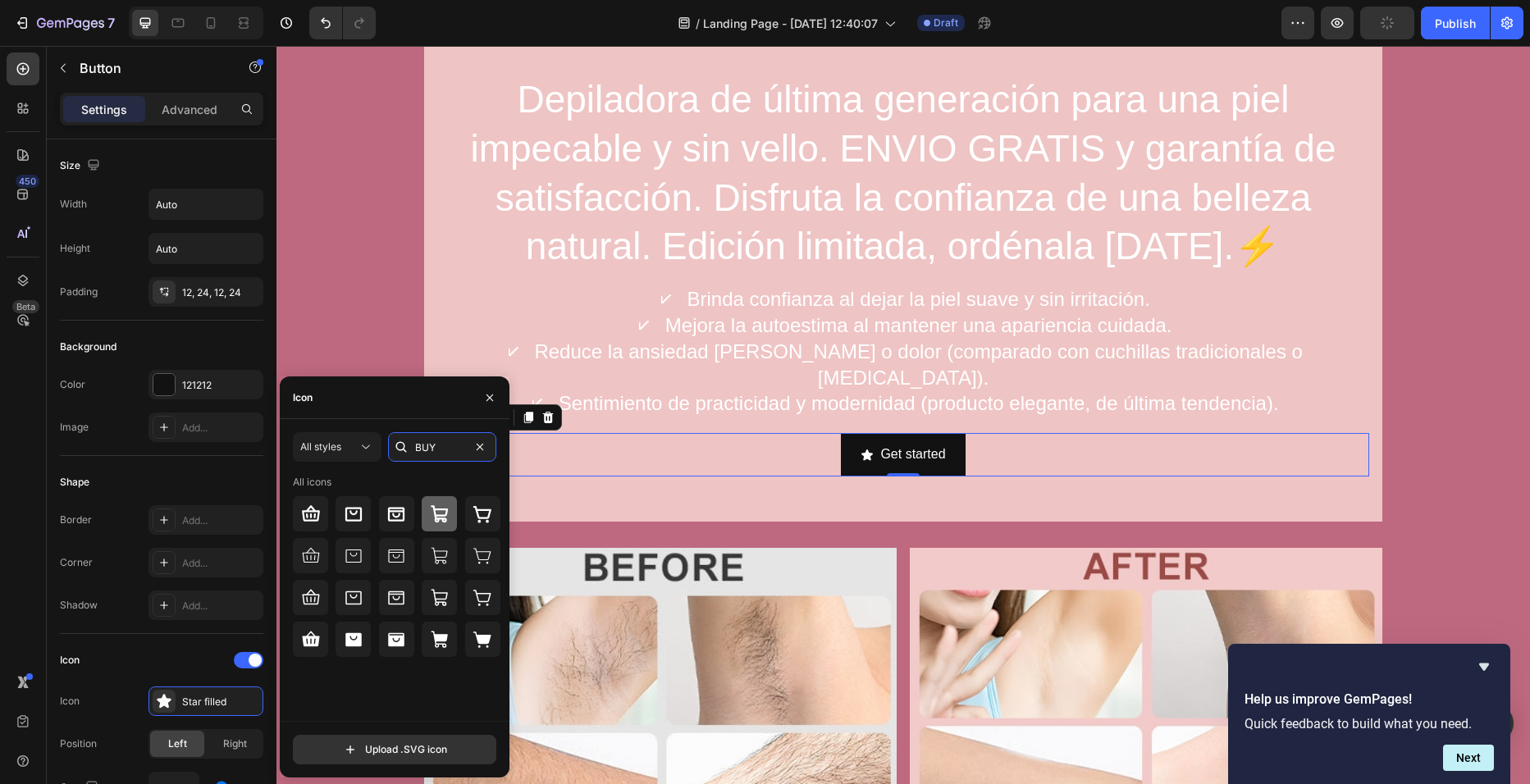
type input "BUY"
click at [431, 516] on icon at bounding box center [439, 513] width 19 height 19
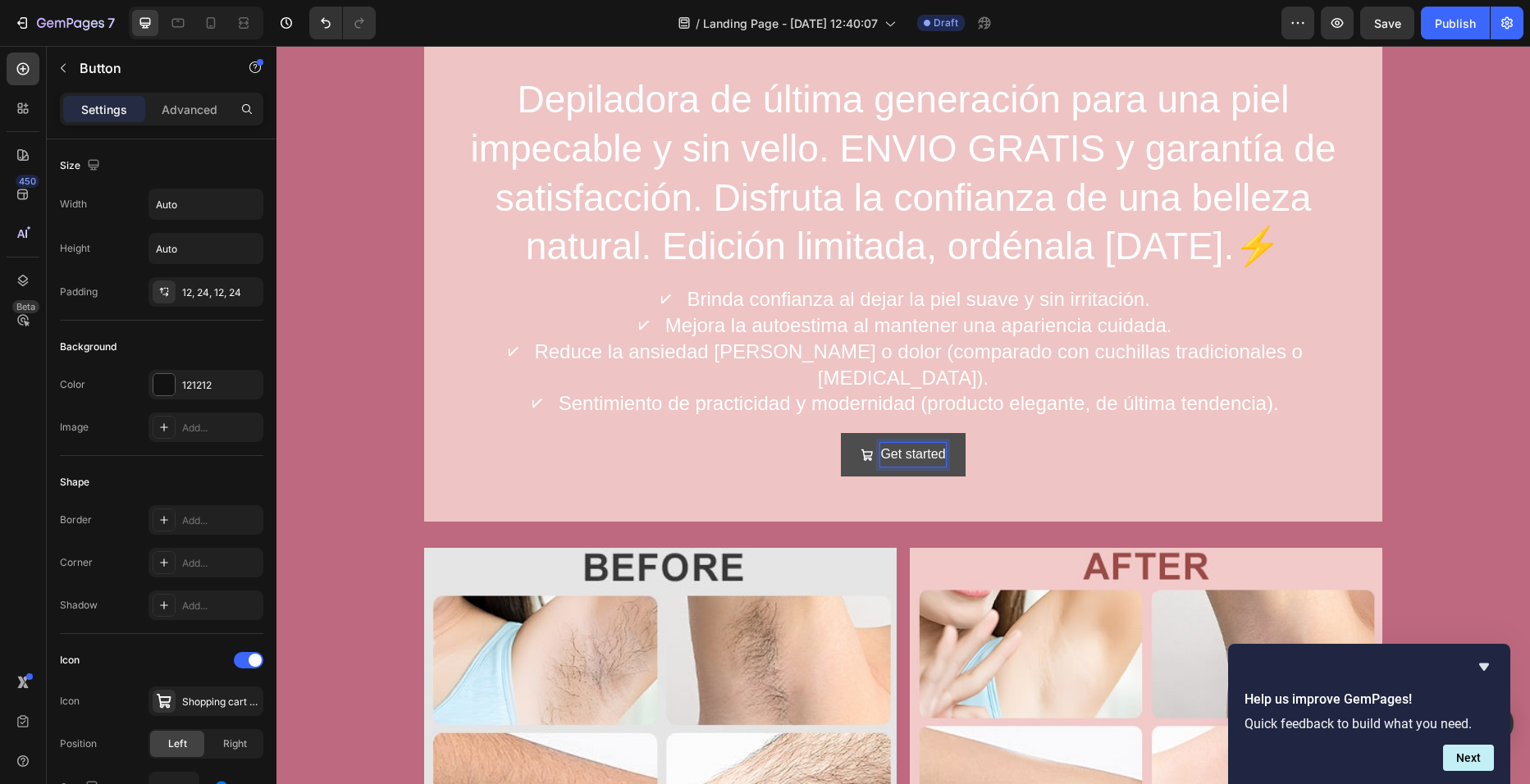
click at [918, 447] on div "Get started" at bounding box center [913, 455] width 65 height 24
click at [918, 447] on p "Get started" at bounding box center [913, 455] width 65 height 24
click at [840, 433] on button "COMPRAR" at bounding box center [903, 454] width 126 height 44
click at [1055, 443] on div "COMPRAR AHORA Button 0" at bounding box center [904, 454] width 932 height 44
click at [967, 451] on button "COMPRAR AHORA" at bounding box center [903, 454] width 175 height 44
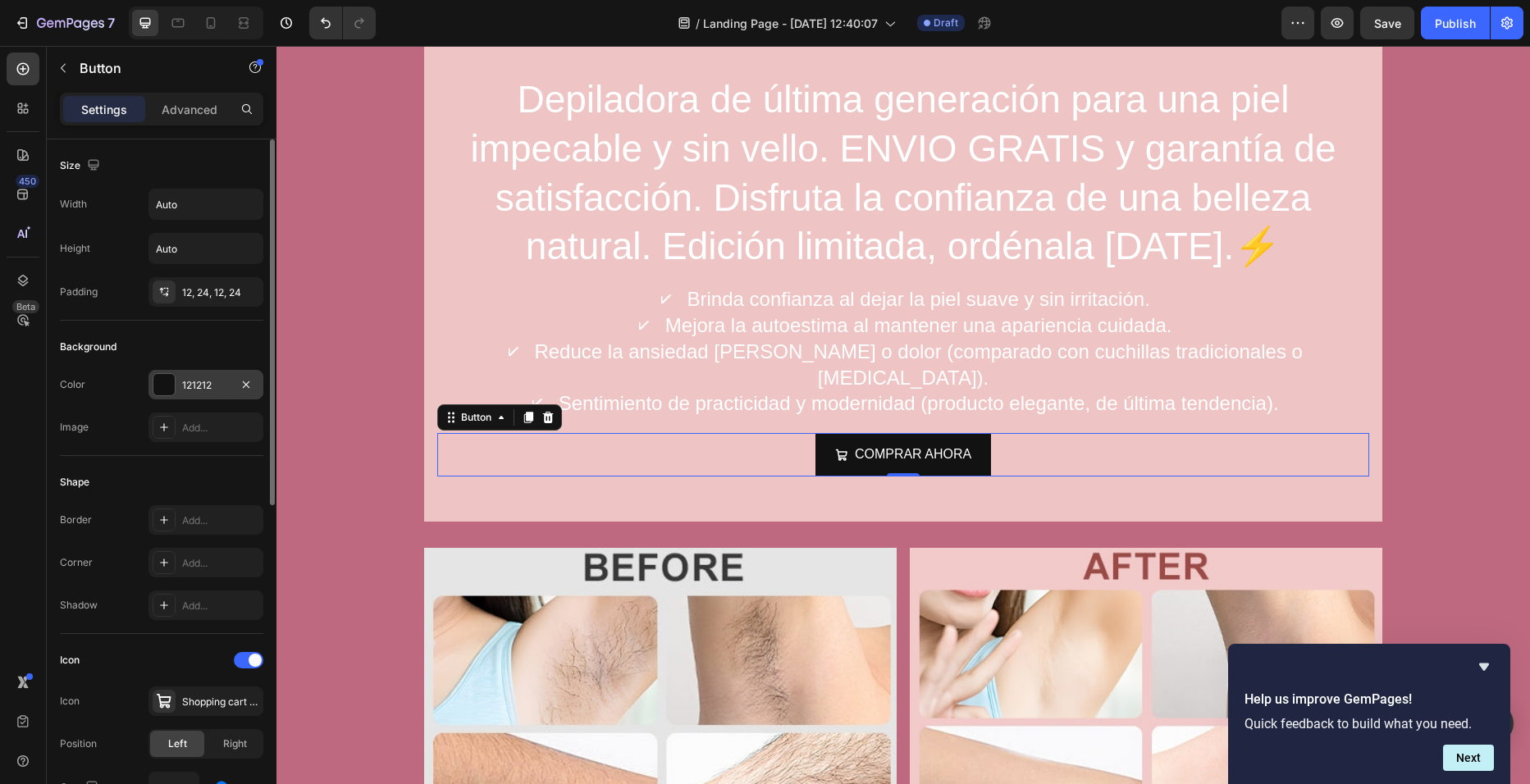
click at [233, 383] on div "121212" at bounding box center [206, 385] width 115 height 30
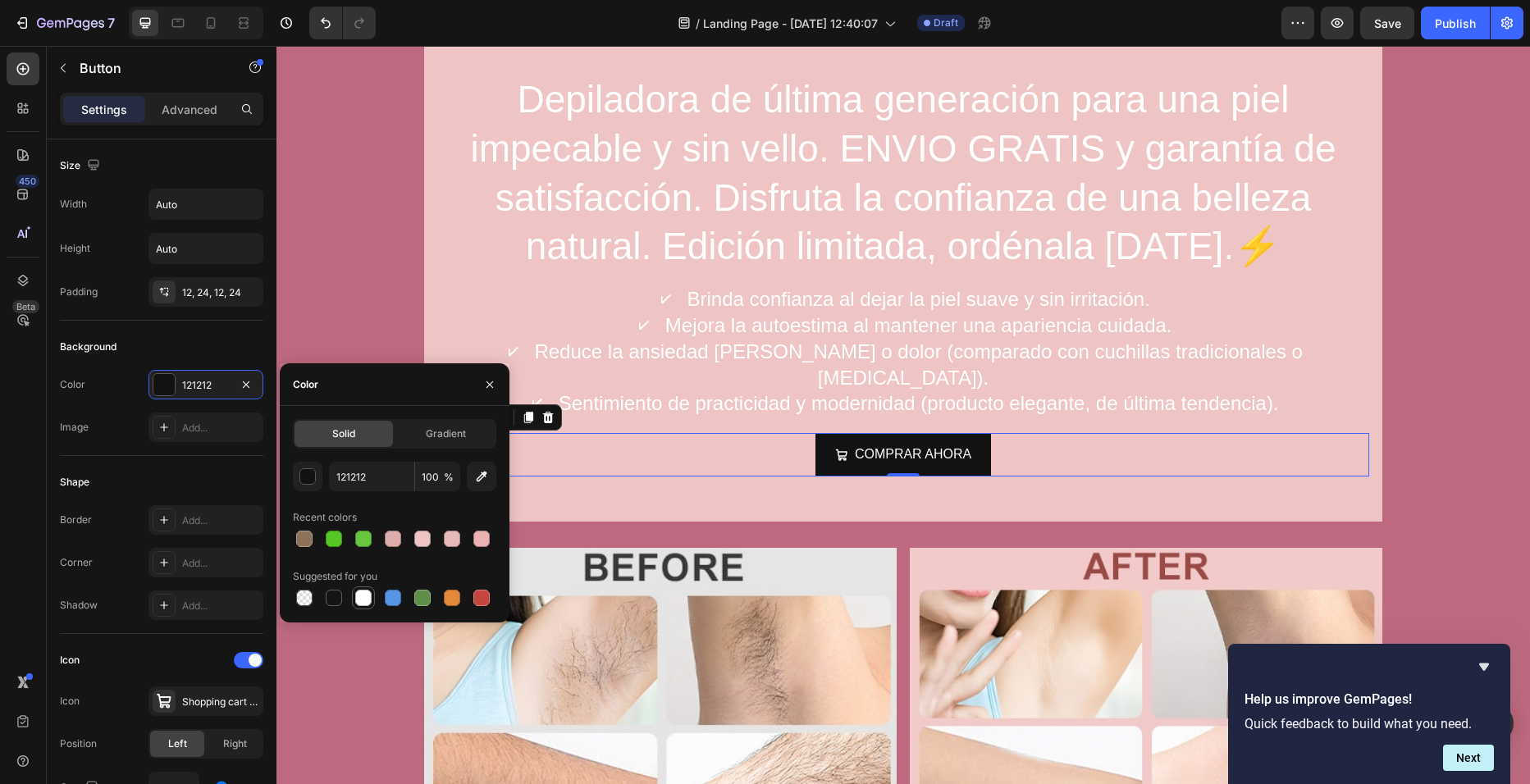
click at [361, 601] on div at bounding box center [363, 598] width 17 height 17
type input "FFFFFF"
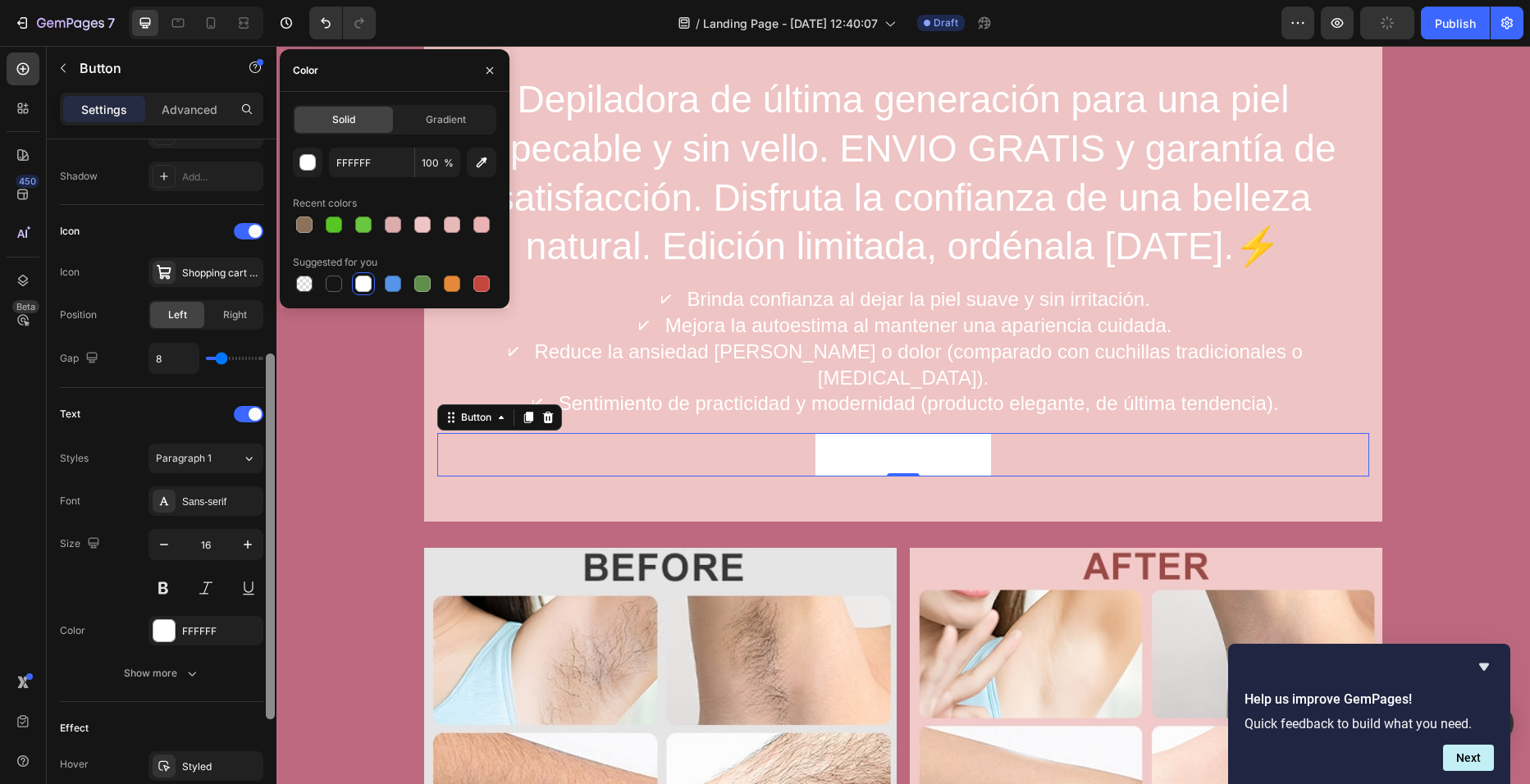
scroll to position [446, 0]
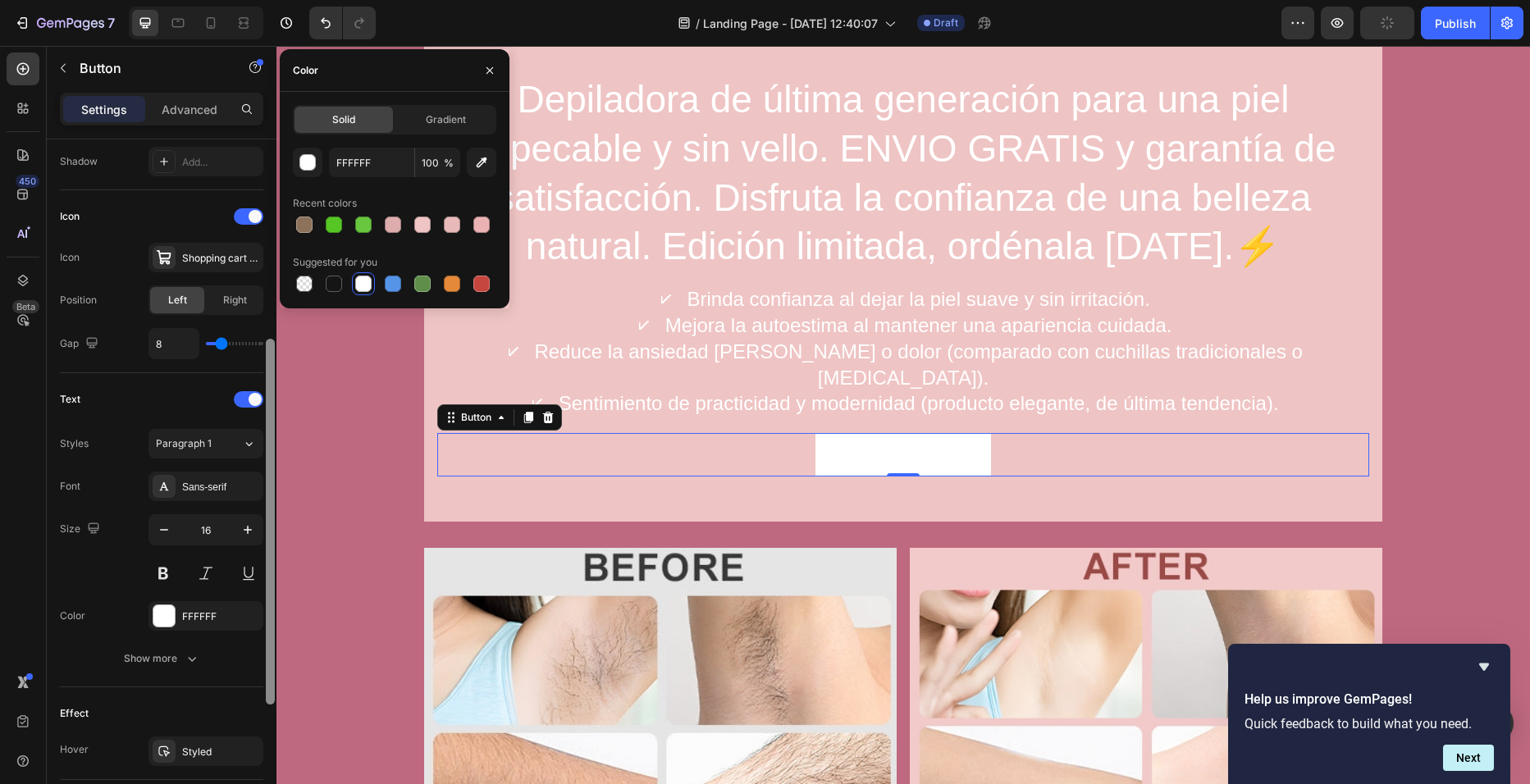
drag, startPoint x: 272, startPoint y: 500, endPoint x: 272, endPoint y: 737, distance: 237.0
click at [272, 704] on div at bounding box center [271, 522] width 9 height 366
click at [185, 615] on div "FFFFFF" at bounding box center [206, 615] width 47 height 15
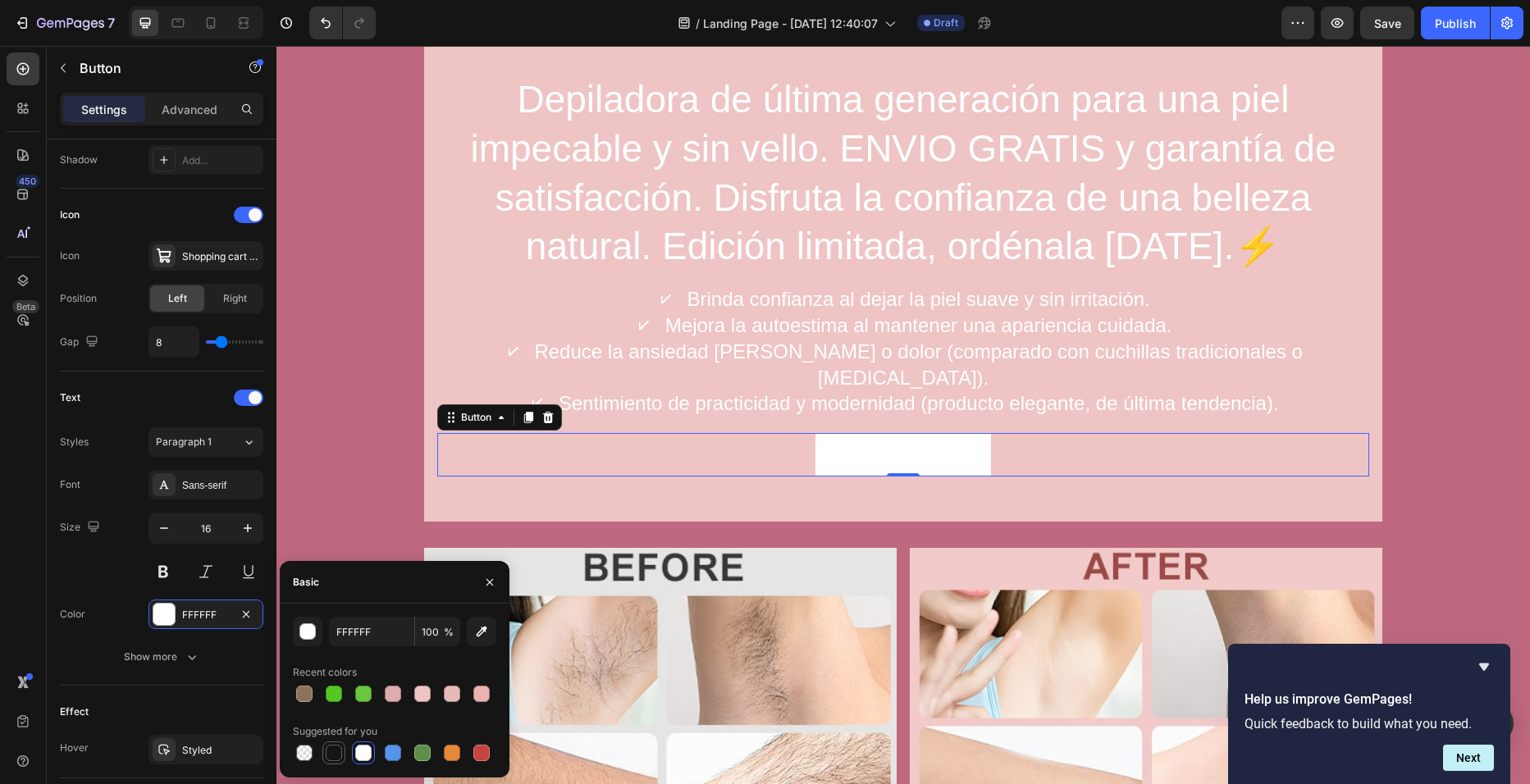
click at [337, 751] on div at bounding box center [334, 753] width 17 height 17
type input "151515"
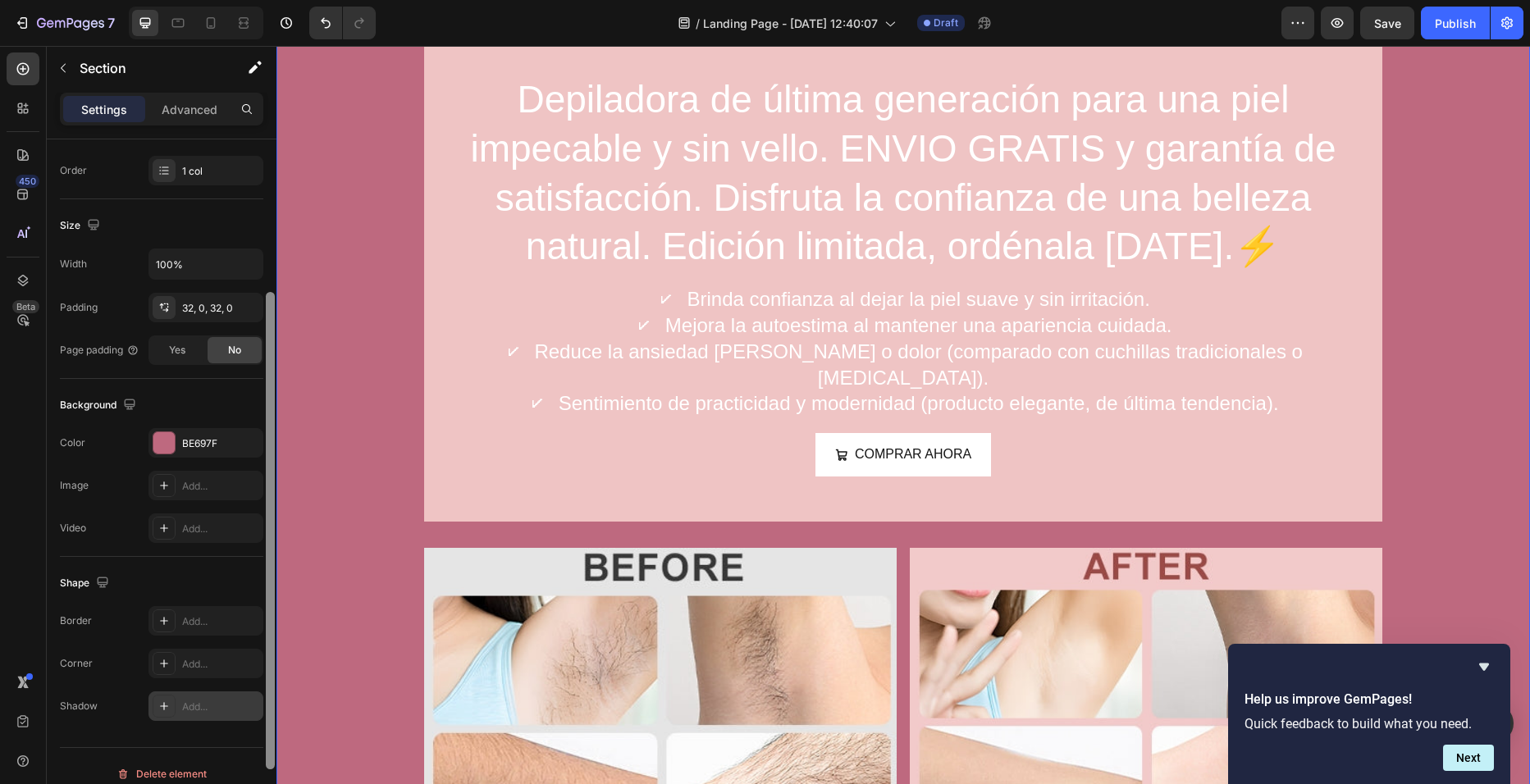
scroll to position [310, 0]
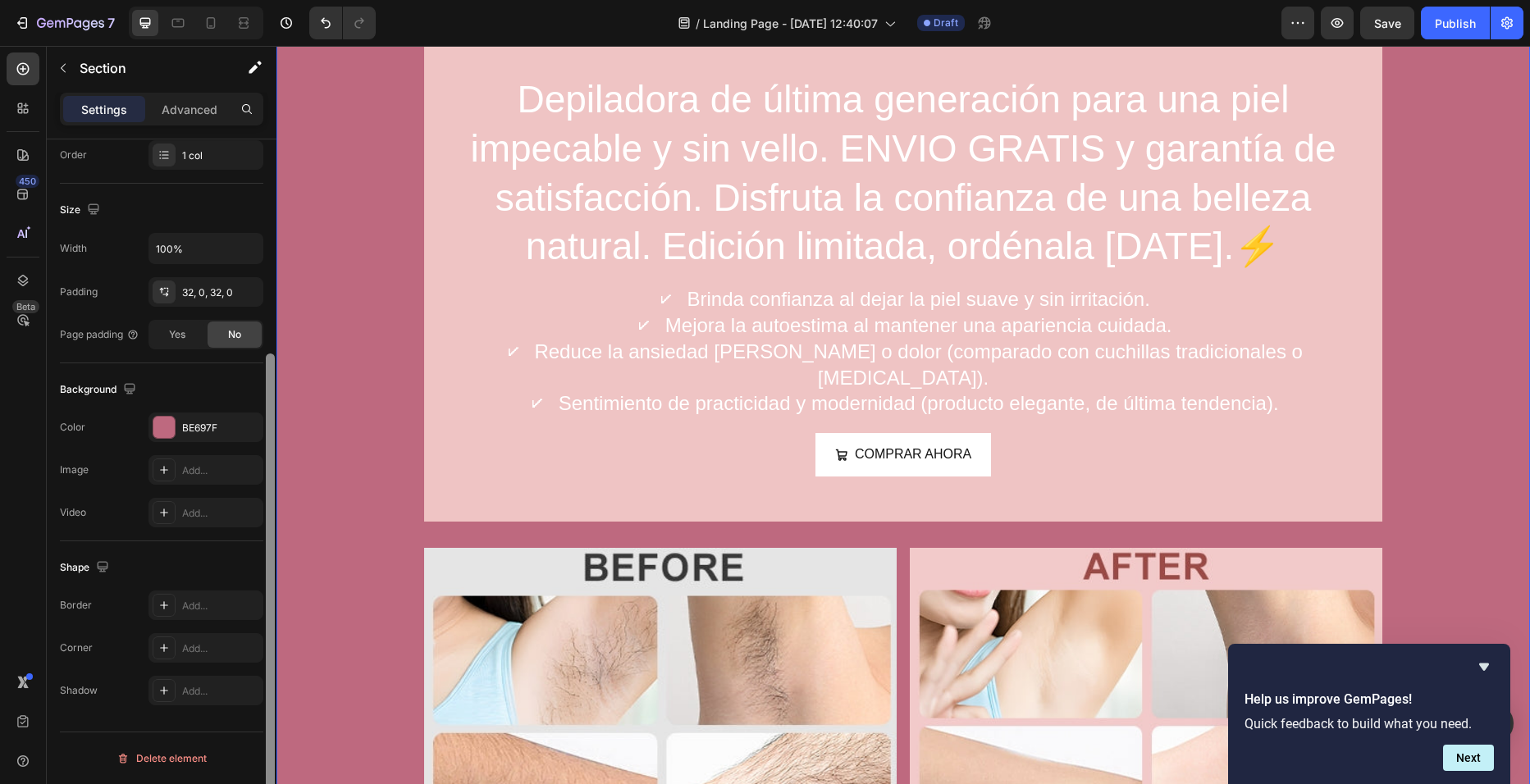
drag, startPoint x: 274, startPoint y: 468, endPoint x: 247, endPoint y: 716, distance: 249.5
click at [247, 716] on div "Layout Column width Change ratio Fit to content 12 Columns management Order 1 c…" at bounding box center [161, 485] width 230 height 691
drag, startPoint x: 265, startPoint y: 506, endPoint x: 270, endPoint y: 431, distance: 75.2
click at [270, 431] on div at bounding box center [270, 485] width 12 height 691
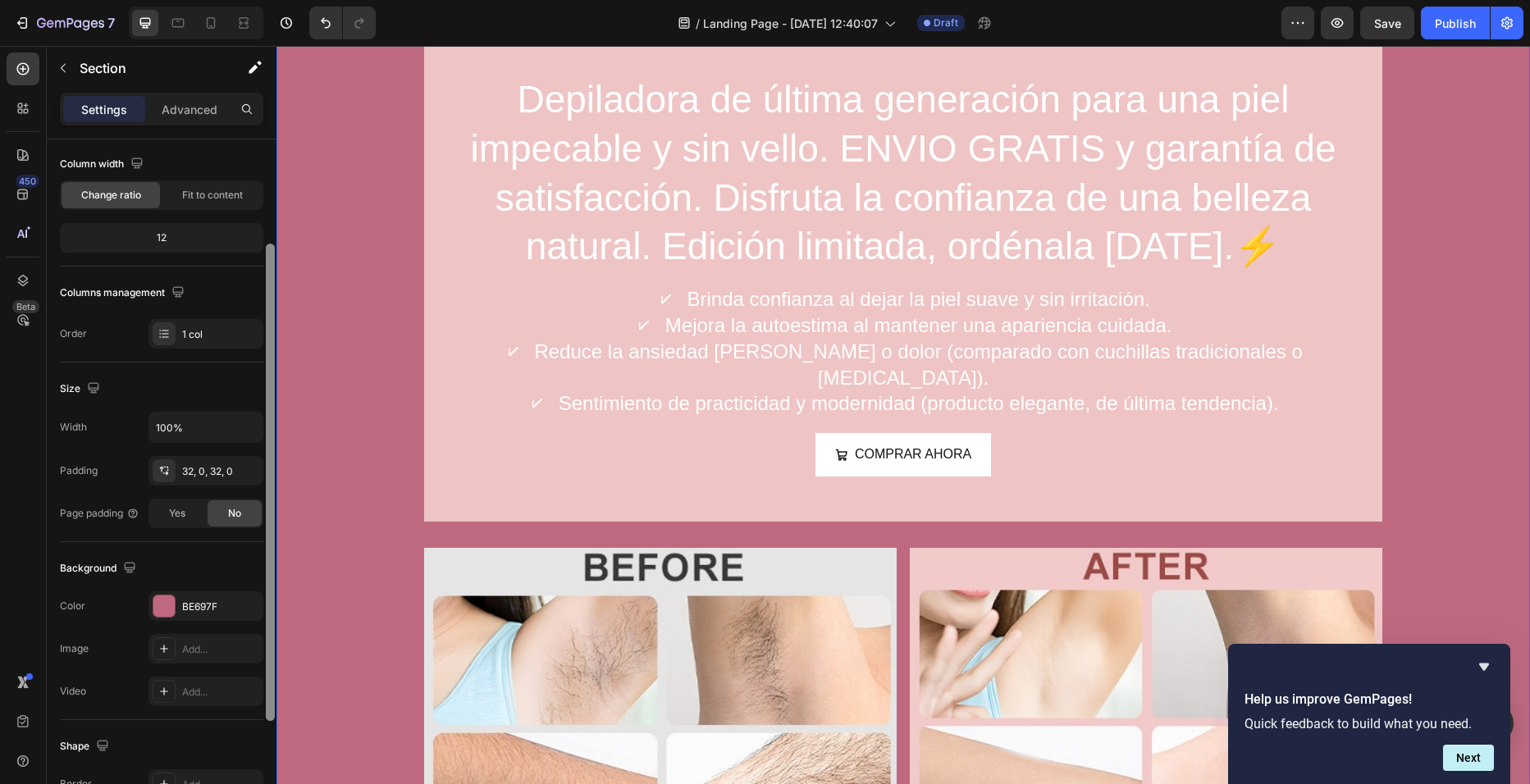
scroll to position [144, 0]
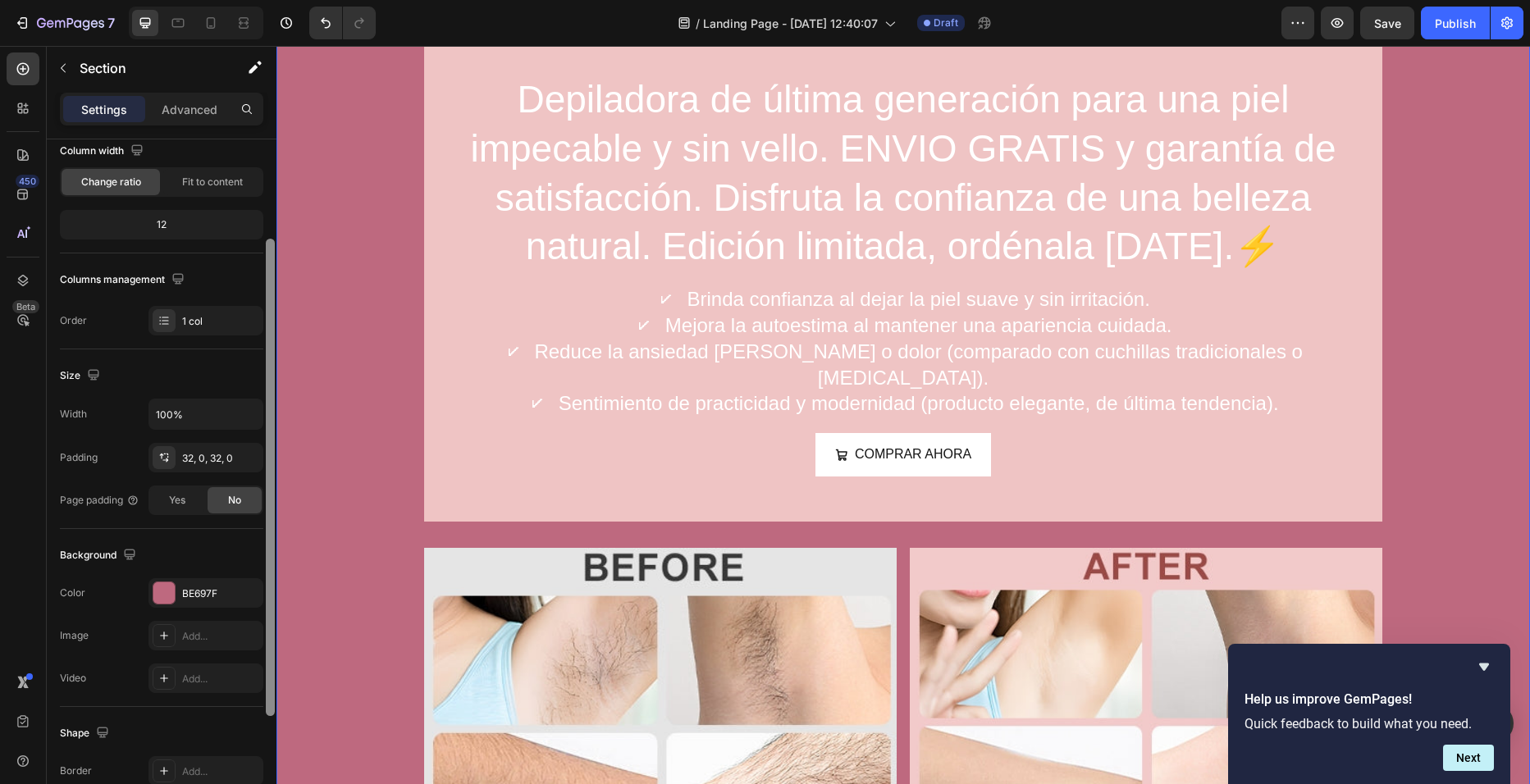
drag, startPoint x: 546, startPoint y: 476, endPoint x: 276, endPoint y: 427, distance: 274.4
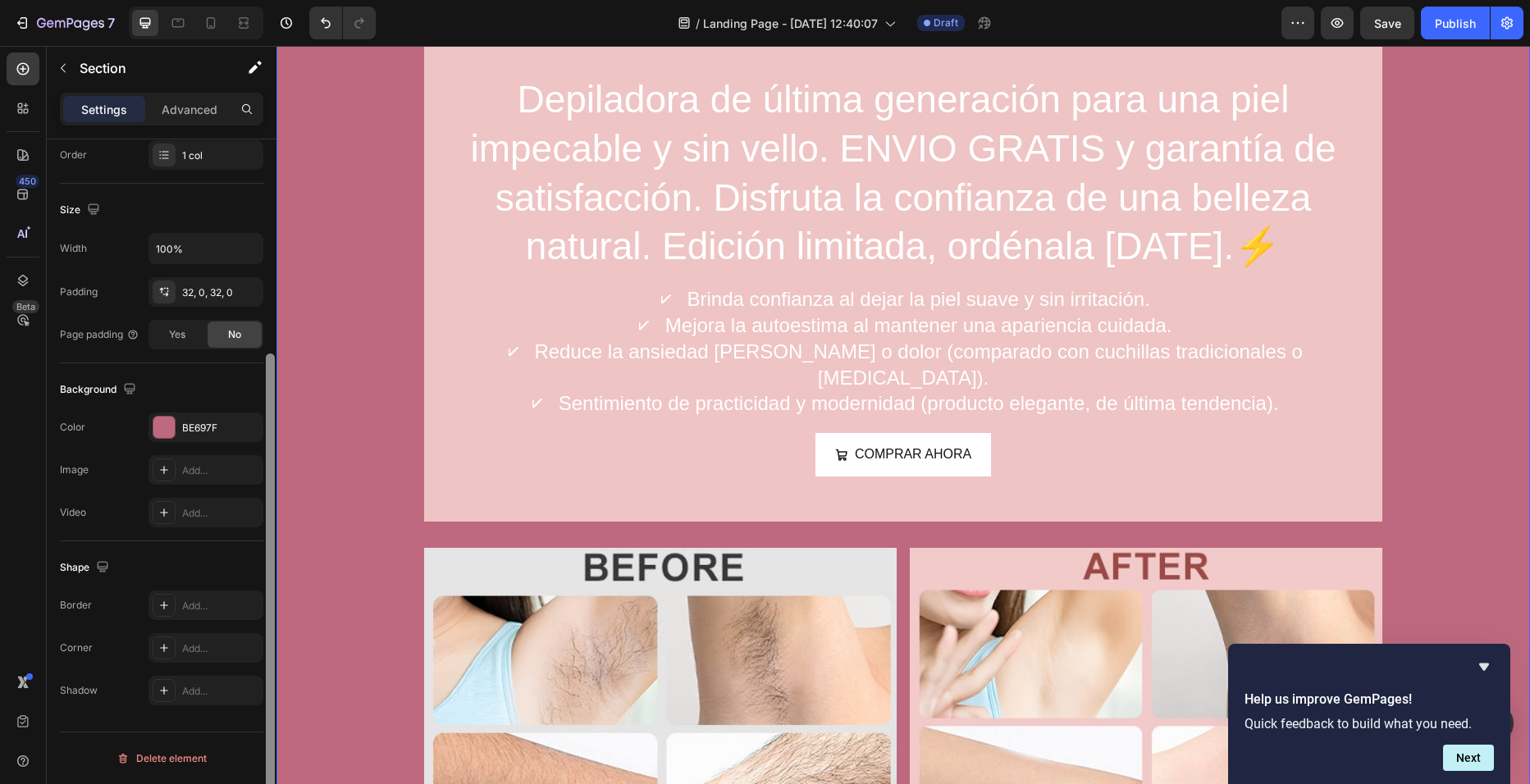
drag, startPoint x: 274, startPoint y: 464, endPoint x: 273, endPoint y: 556, distance: 92.0
click at [273, 556] on div at bounding box center [271, 592] width 9 height 477
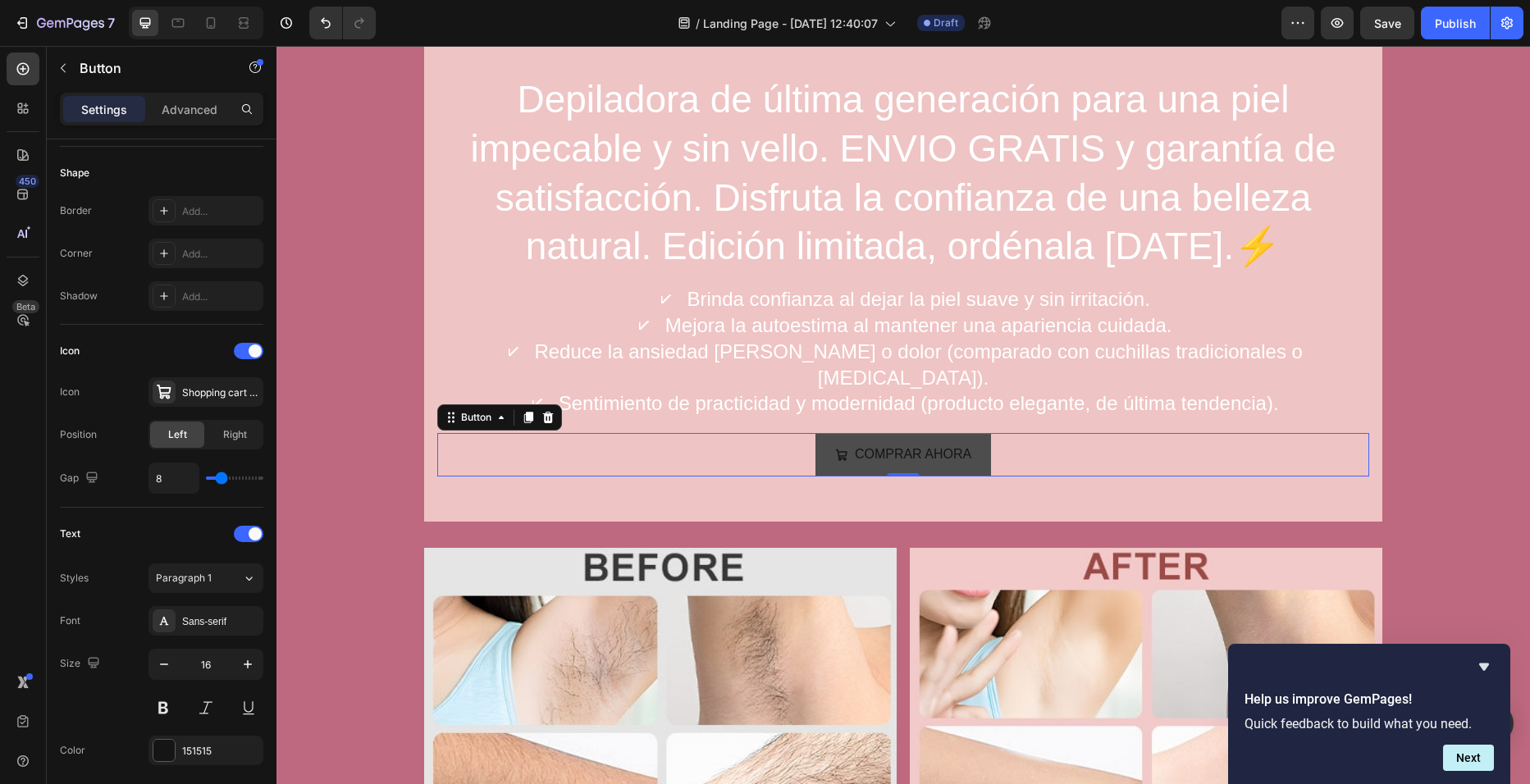
click at [845, 447] on div "COMPRAR AHORA" at bounding box center [903, 455] width 136 height 24
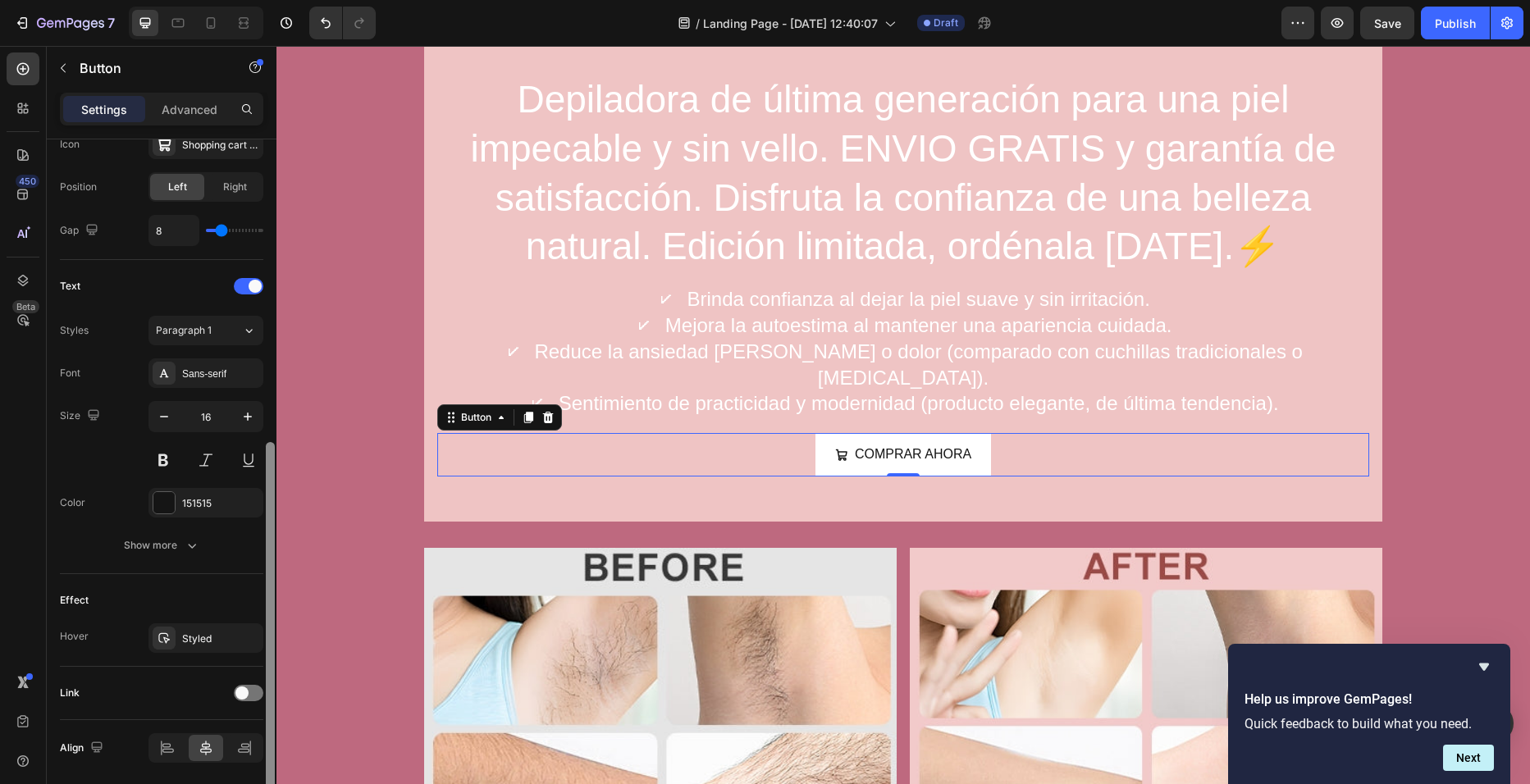
scroll to position [568, 0]
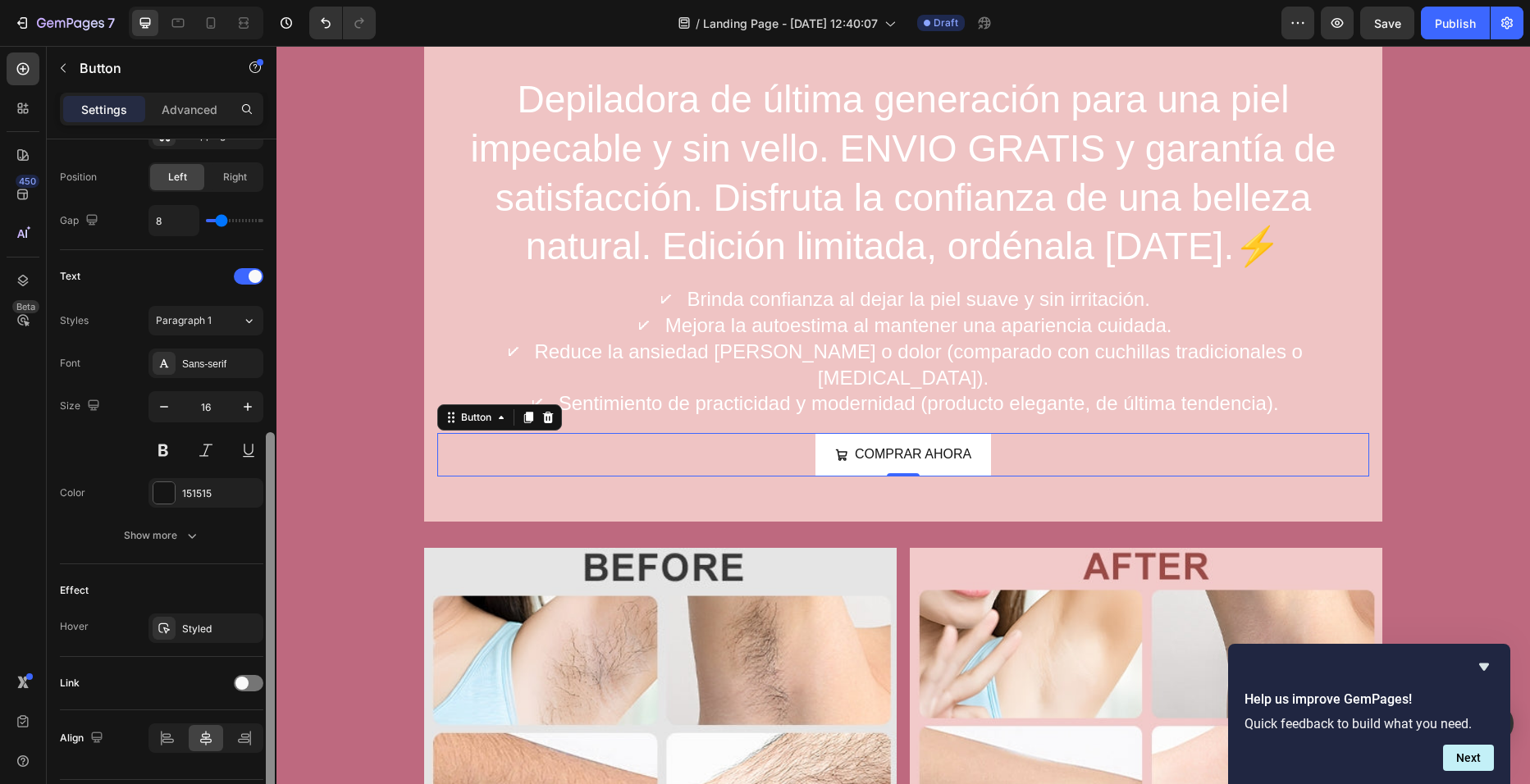
drag, startPoint x: 273, startPoint y: 458, endPoint x: 268, endPoint y: 759, distance: 301.0
click at [268, 759] on div at bounding box center [271, 615] width 9 height 366
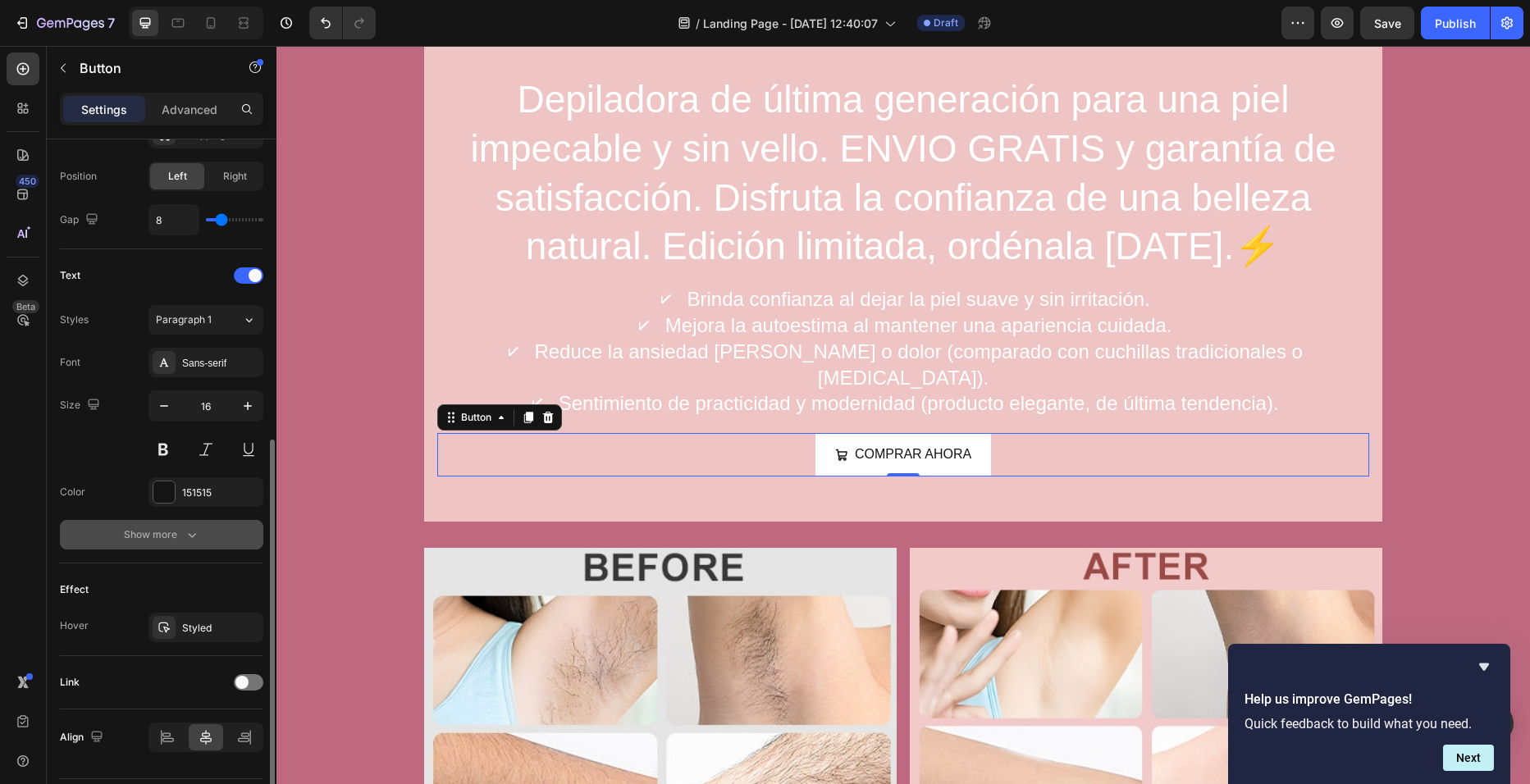
click at [191, 544] on button "Show more" at bounding box center [162, 535] width 204 height 30
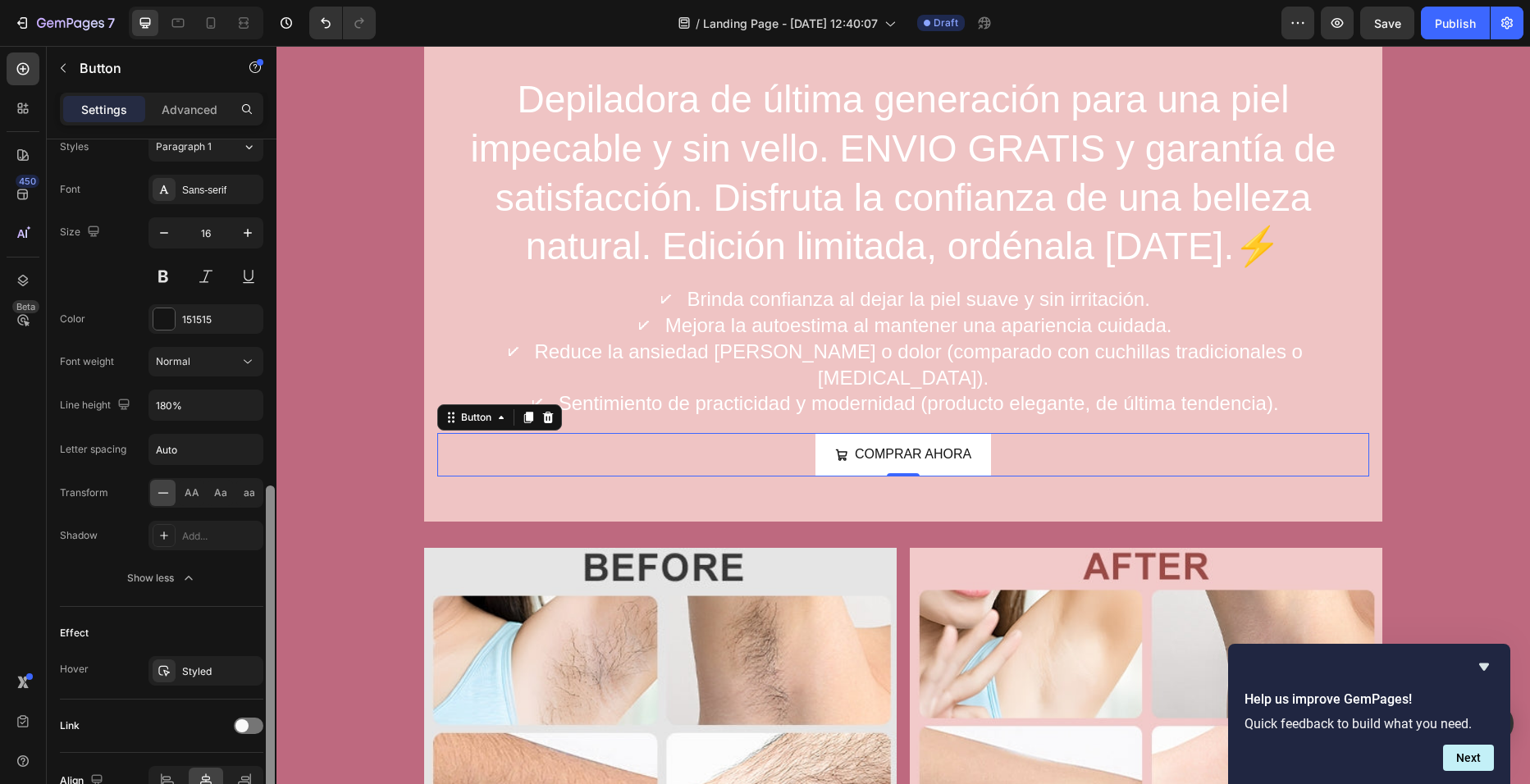
scroll to position [753, 0]
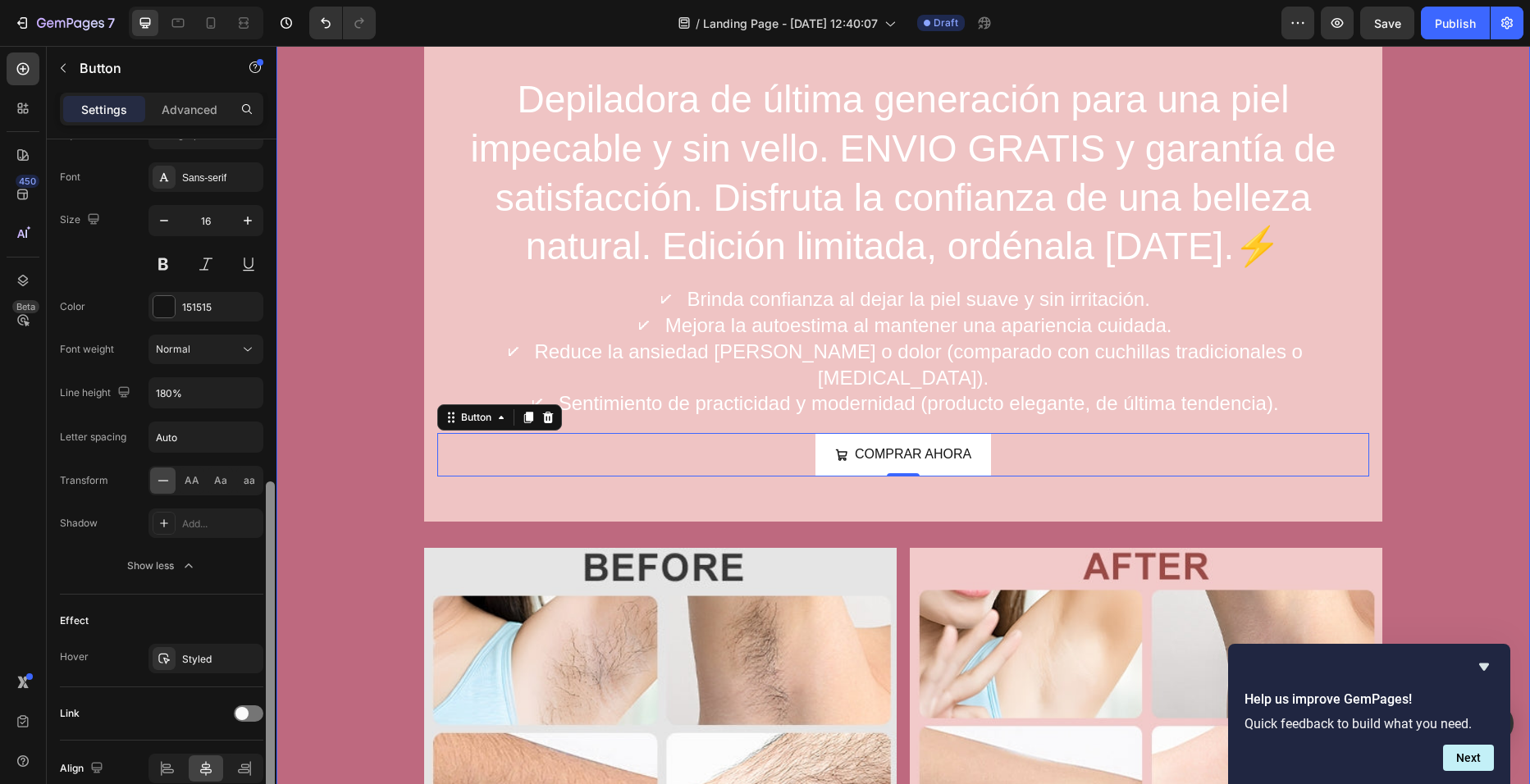
drag, startPoint x: 547, startPoint y: 622, endPoint x: 280, endPoint y: 717, distance: 283.4
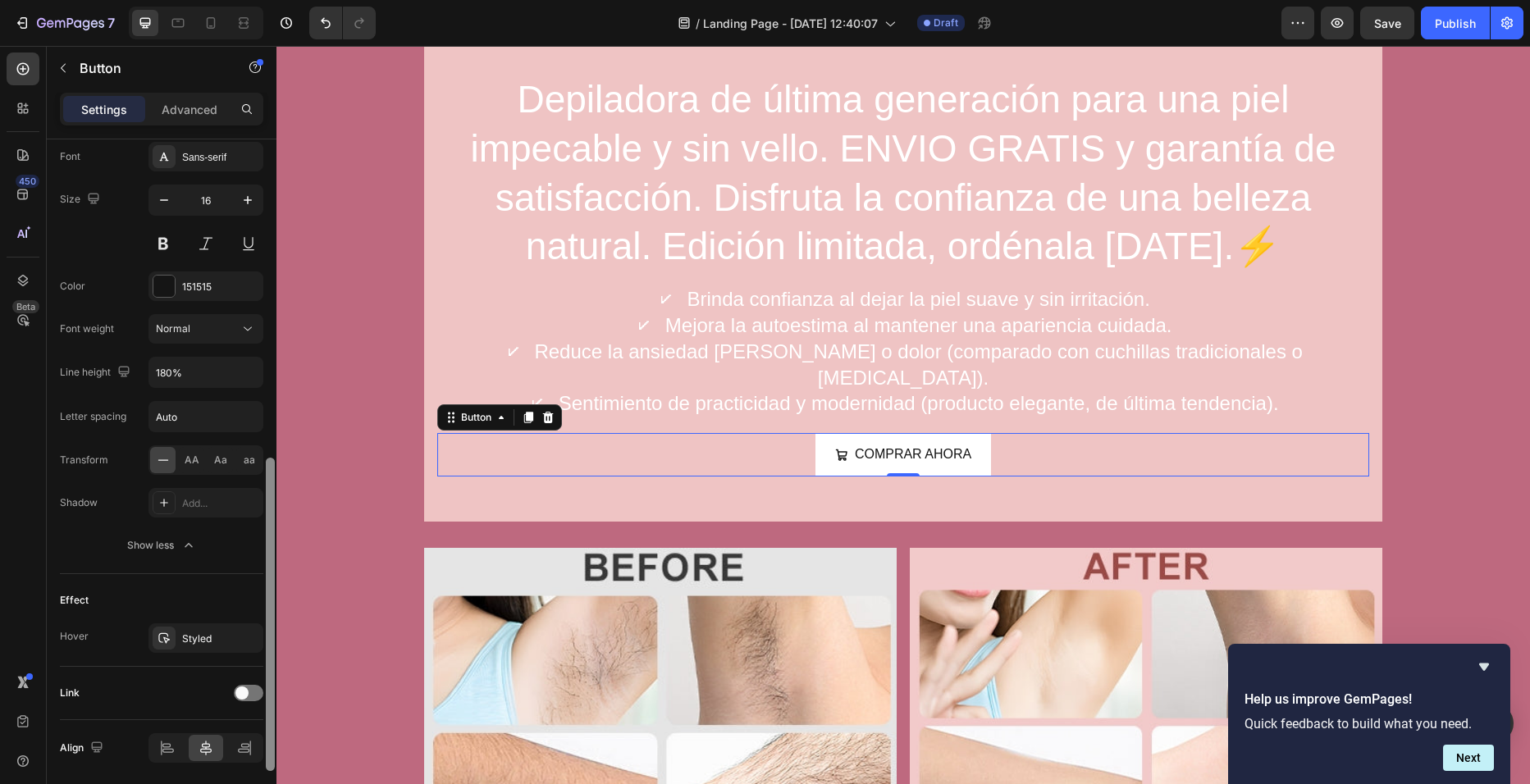
scroll to position [831, 0]
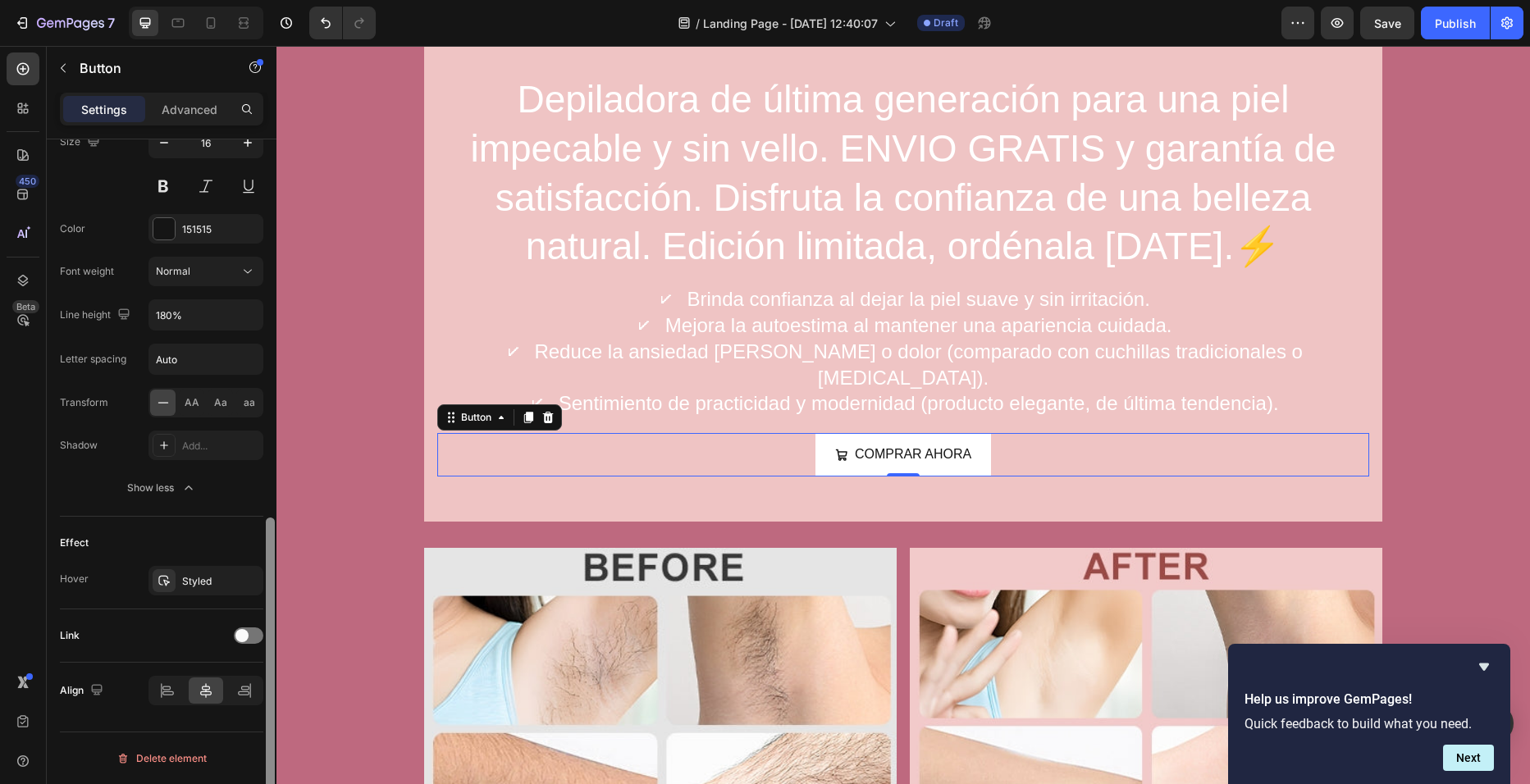
click at [257, 735] on div "Delete element" at bounding box center [162, 759] width 204 height 54
drag, startPoint x: 257, startPoint y: 735, endPoint x: 256, endPoint y: 639, distance: 96.0
click at [256, 639] on div at bounding box center [248, 636] width 30 height 17
drag, startPoint x: 263, startPoint y: 689, endPoint x: 266, endPoint y: 726, distance: 37.1
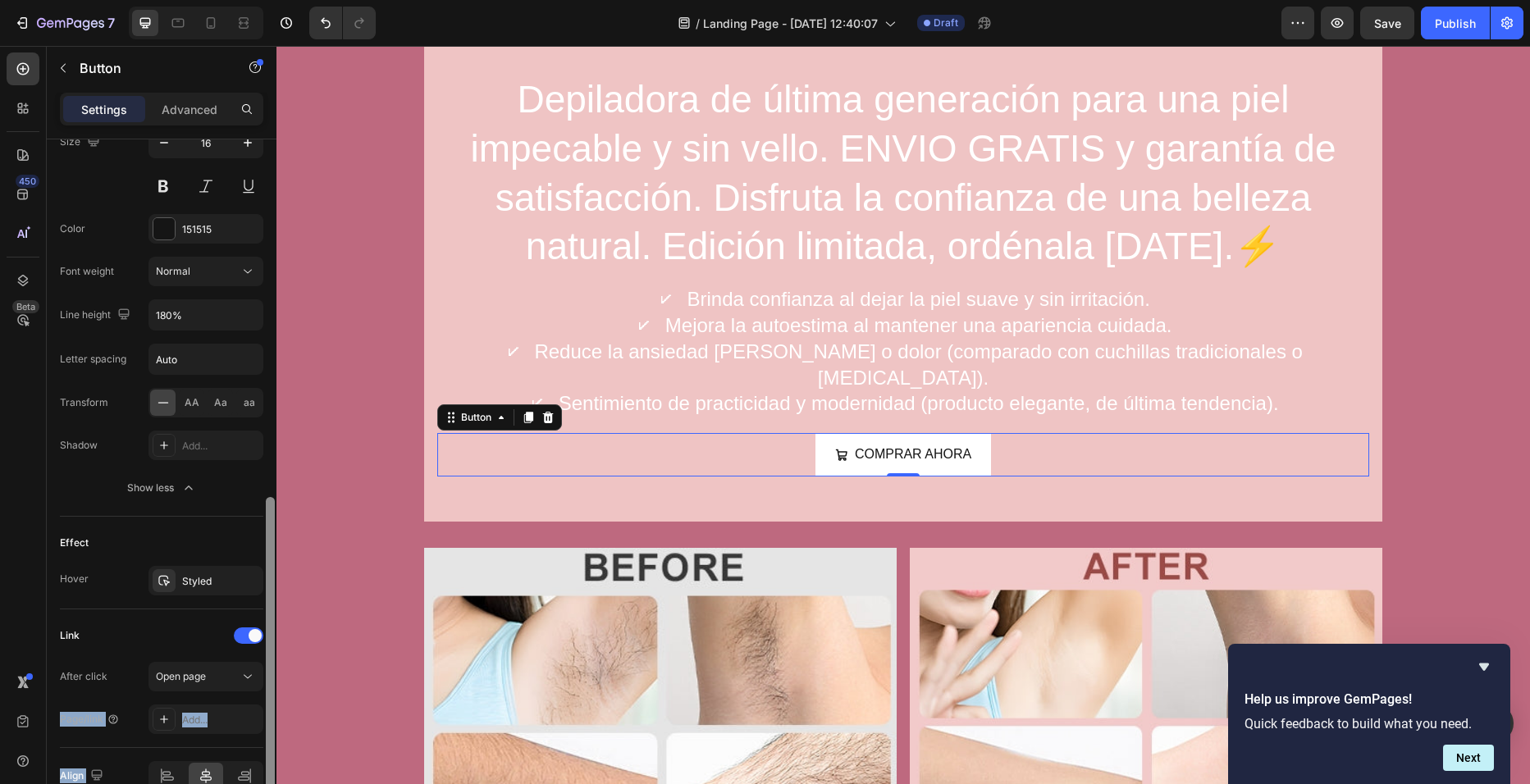
click at [266, 726] on div "Size Width Auto Height Auto Padding 12, 24, 12, 24 Background Color FFFFFF Imag…" at bounding box center [161, 485] width 230 height 691
drag, startPoint x: 266, startPoint y: 726, endPoint x: 168, endPoint y: 726, distance: 98.0
click at [168, 726] on icon at bounding box center [164, 719] width 13 height 13
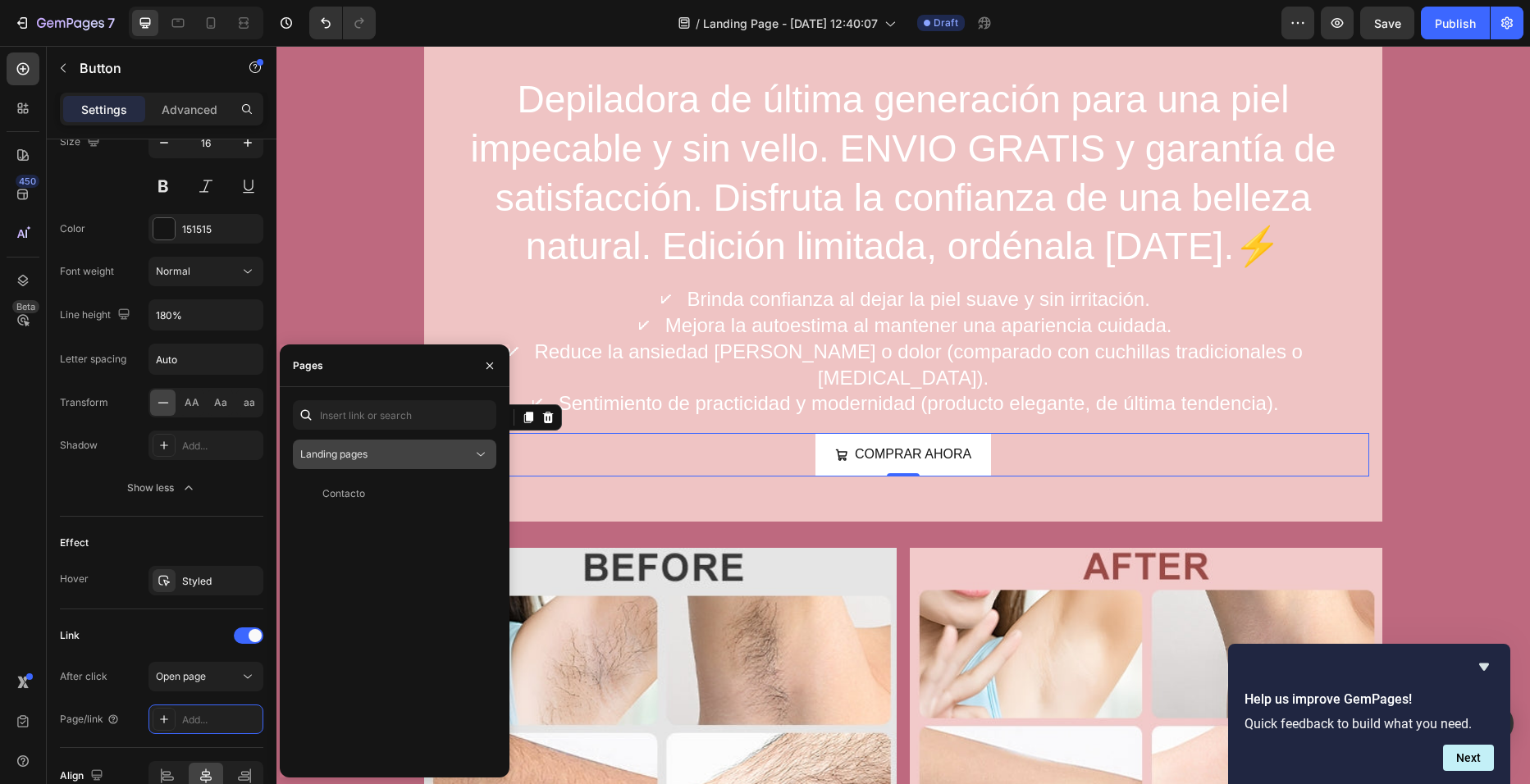
click at [383, 453] on div "Landing pages" at bounding box center [386, 454] width 172 height 15
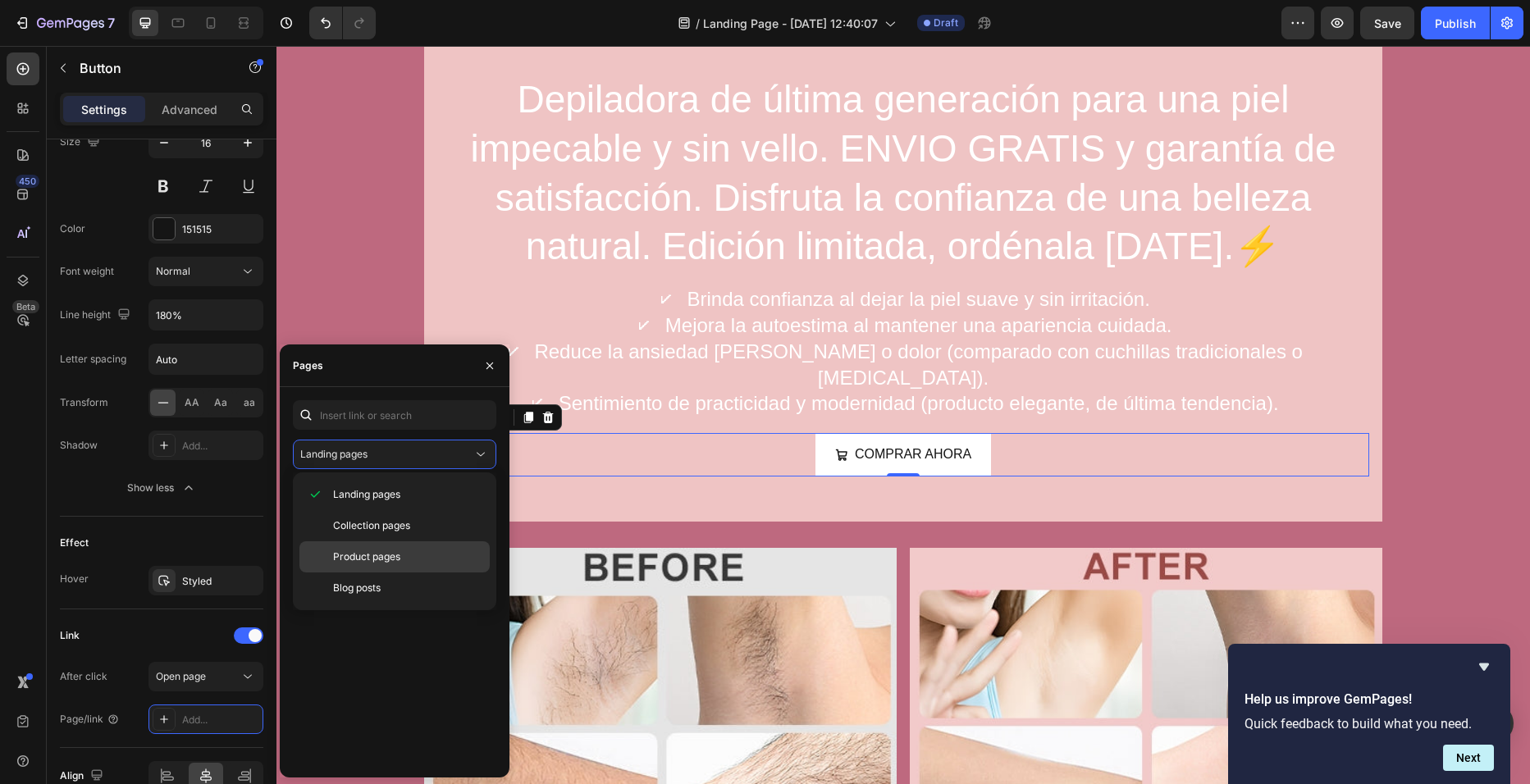
click at [375, 557] on span "Product pages" at bounding box center [366, 557] width 68 height 15
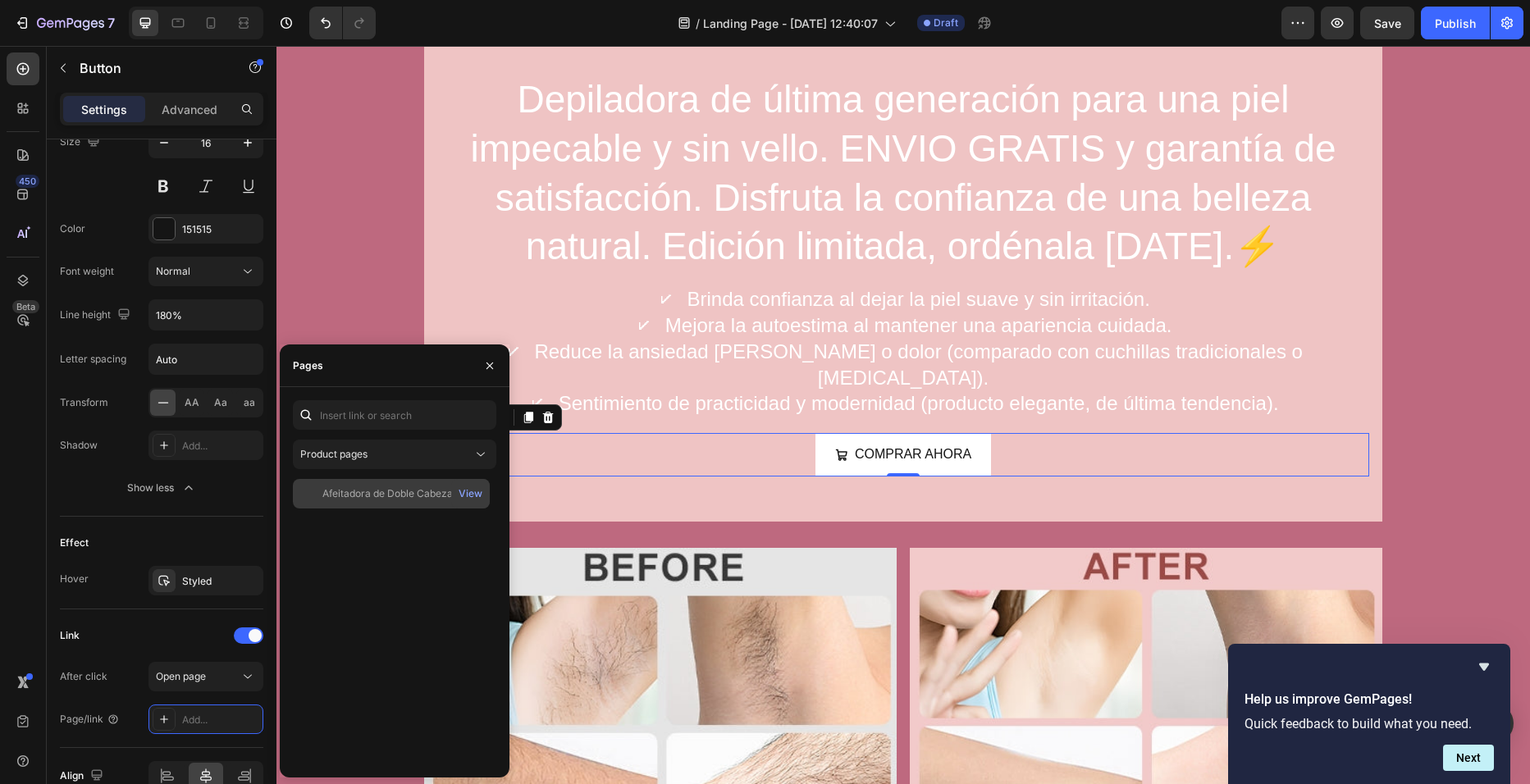
click at [406, 483] on div "Afeitadora de Doble Cabezal Electrica para afeitado corporal y facial. View" at bounding box center [391, 494] width 196 height 30
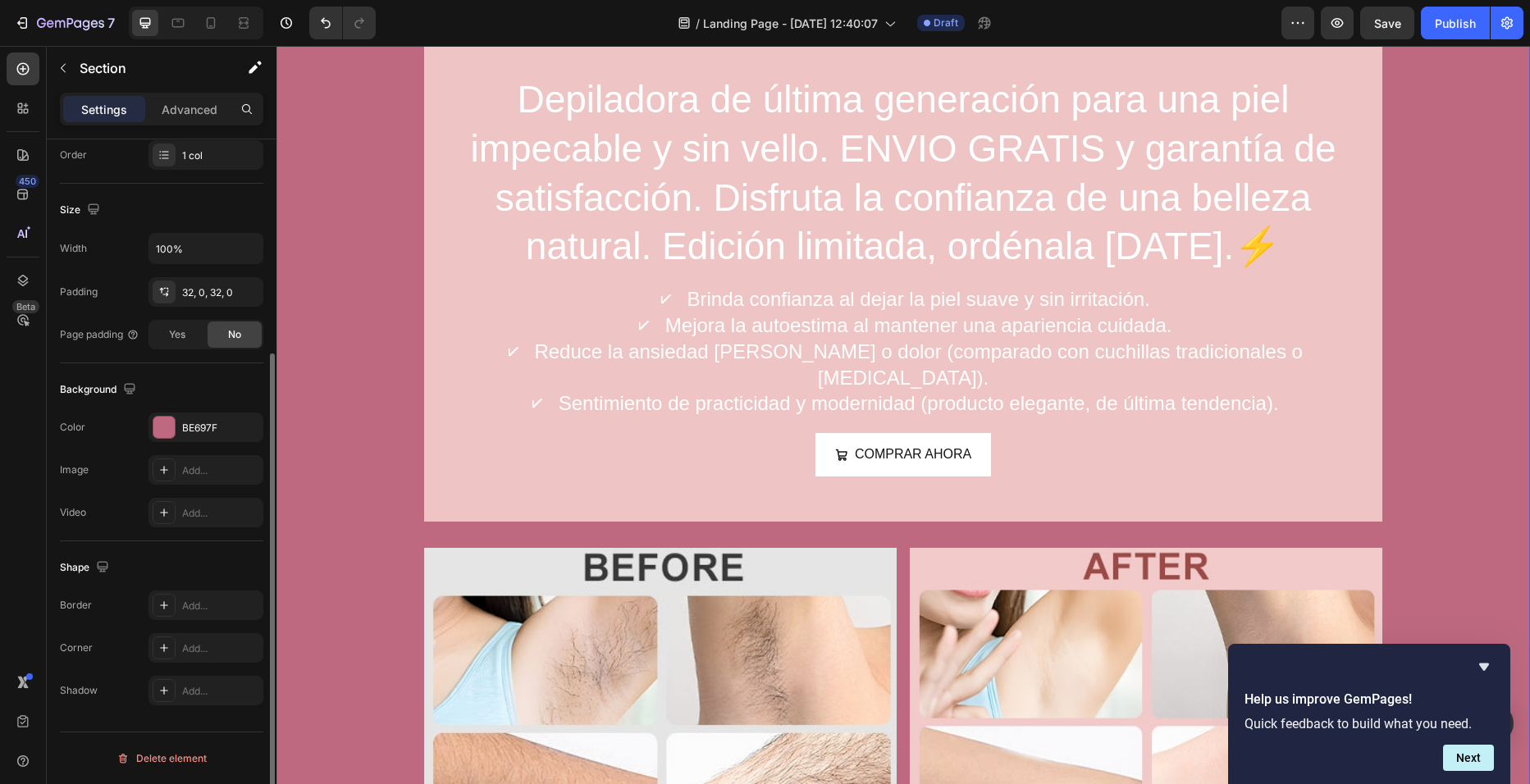
scroll to position [0, 0]
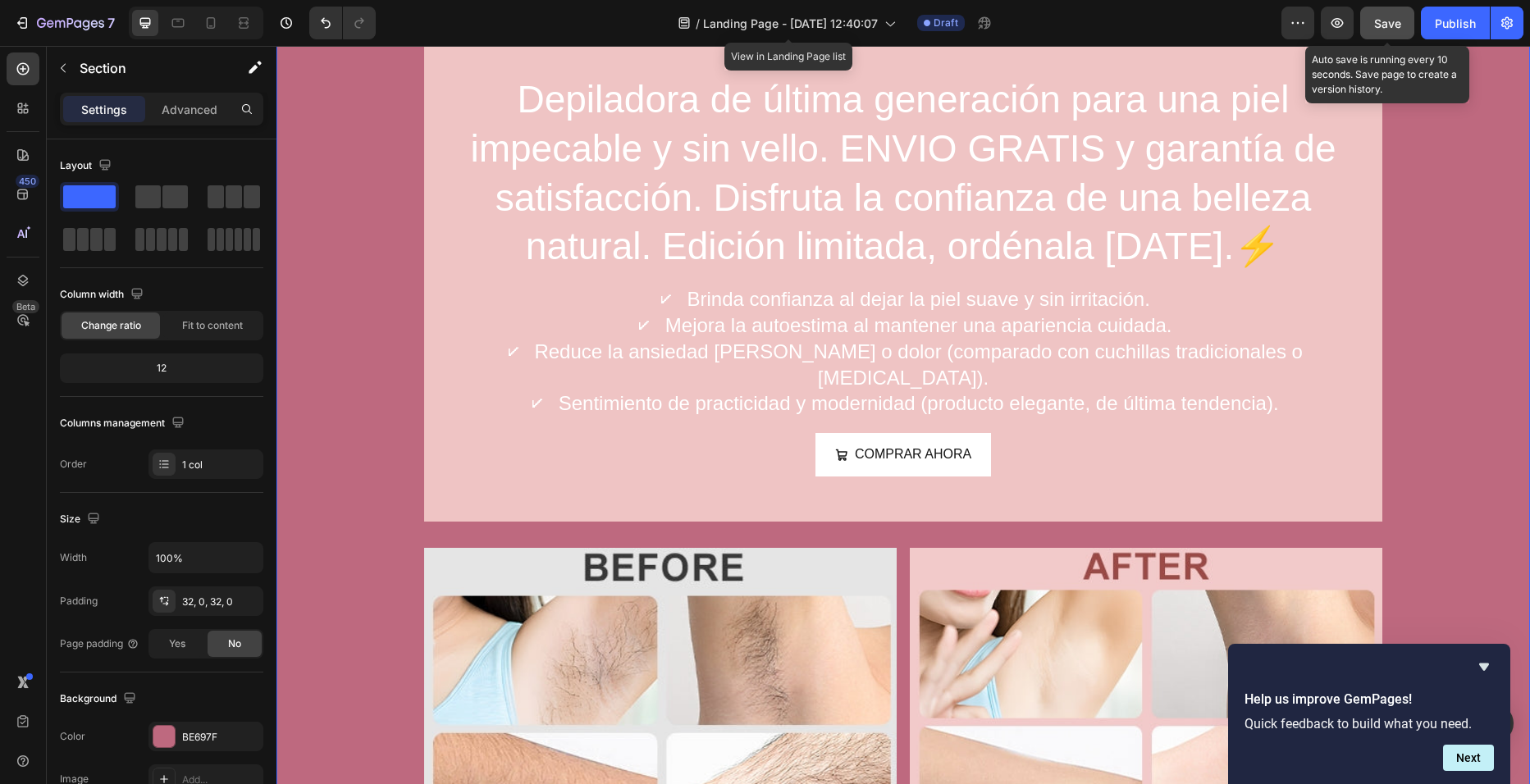
click at [1395, 25] on span "Save" at bounding box center [1387, 23] width 27 height 14
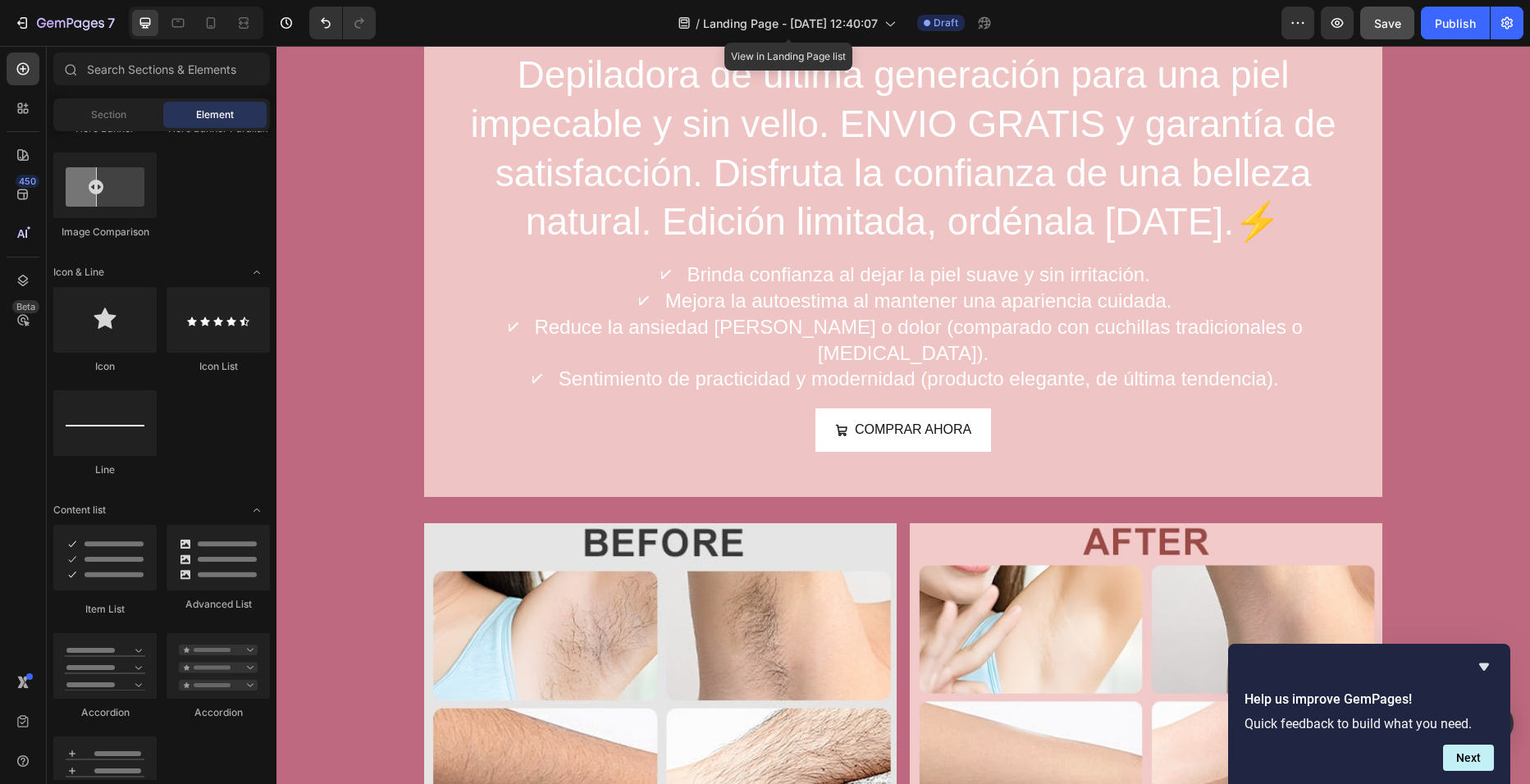
scroll to position [841, 0]
click at [237, 124] on div "Element" at bounding box center [215, 115] width 104 height 26
click at [220, 444] on div "Icon Icon List Line" at bounding box center [162, 389] width 217 height 205
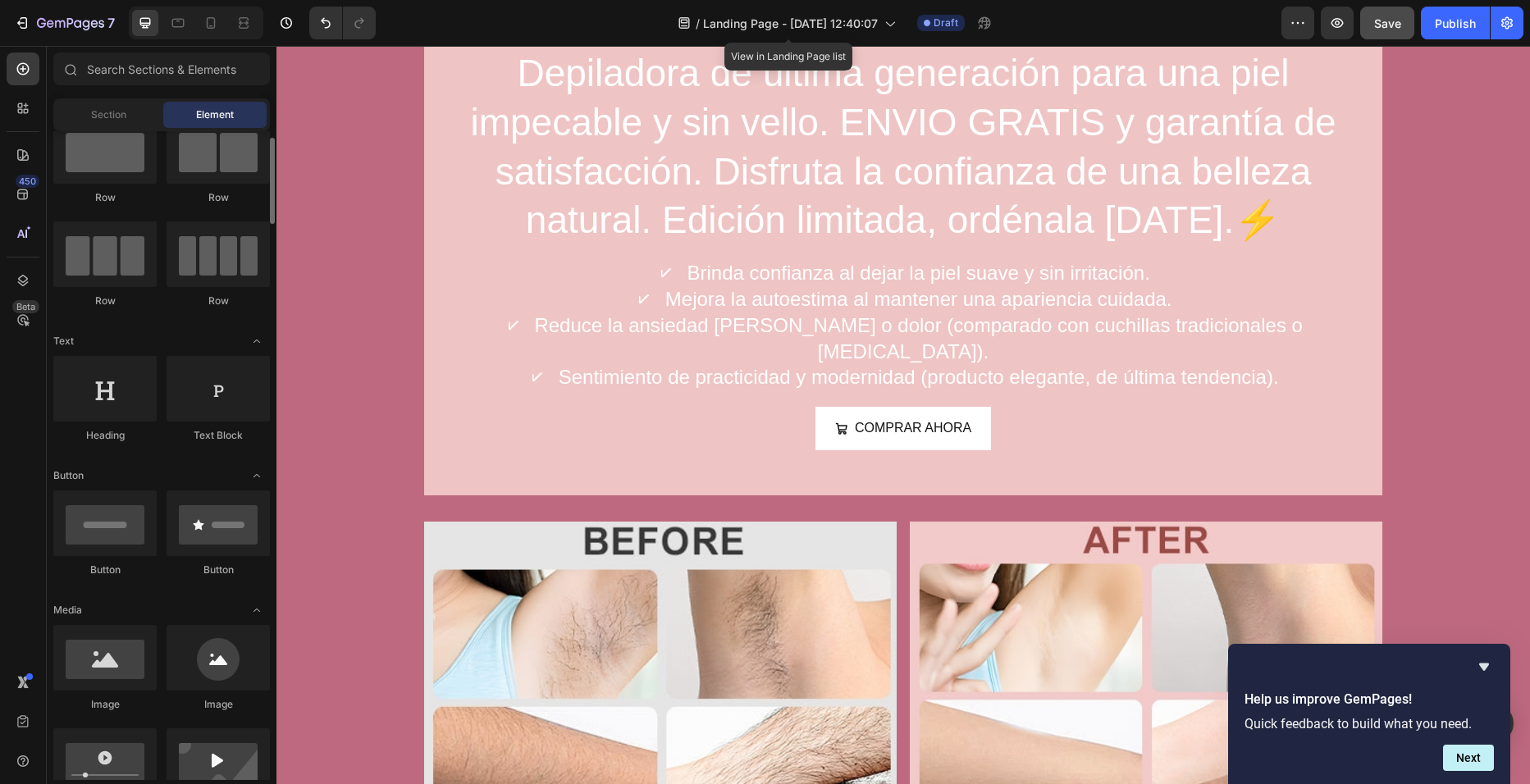
scroll to position [25, 0]
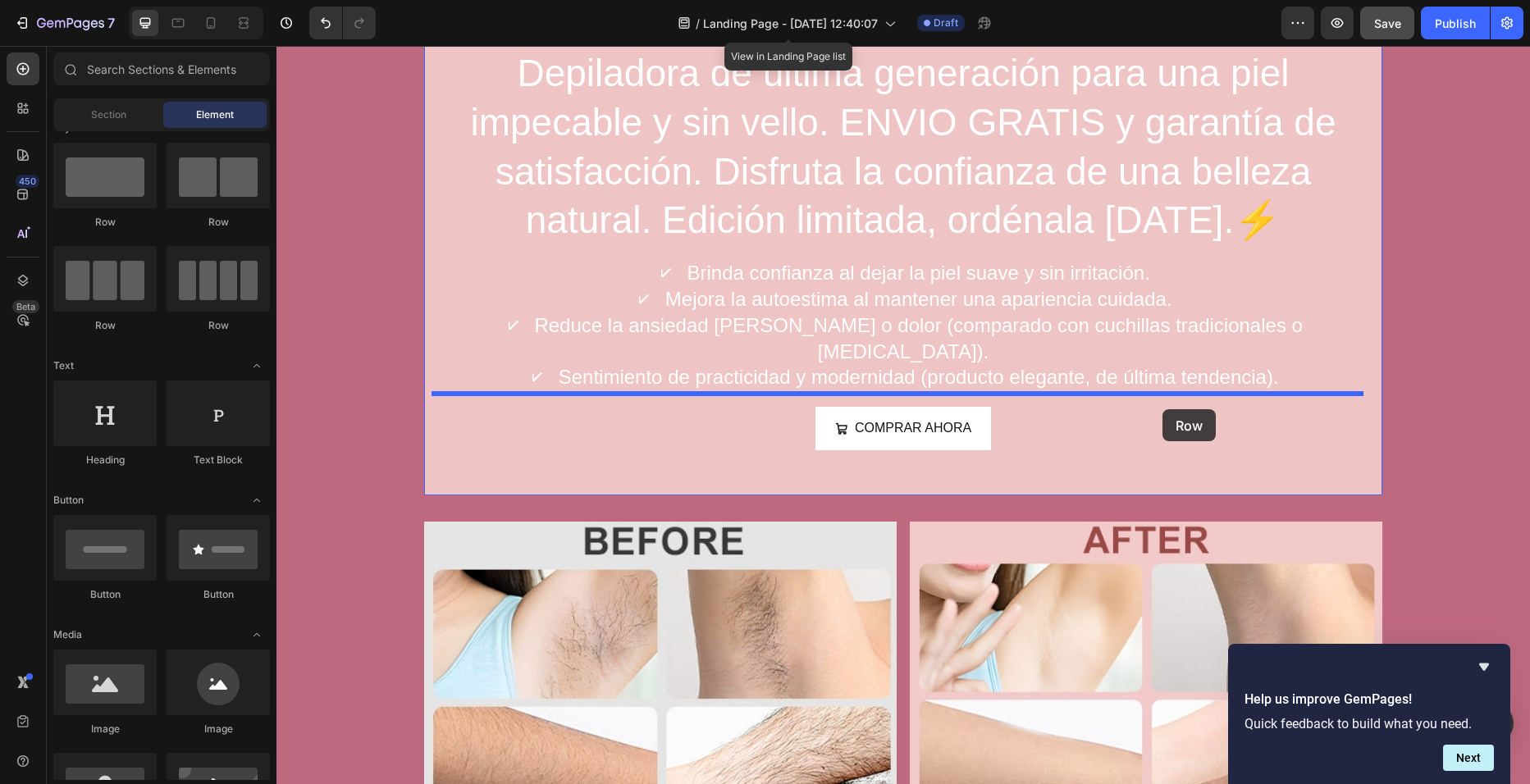
drag, startPoint x: 410, startPoint y: 245, endPoint x: 1162, endPoint y: 410, distance: 769.9
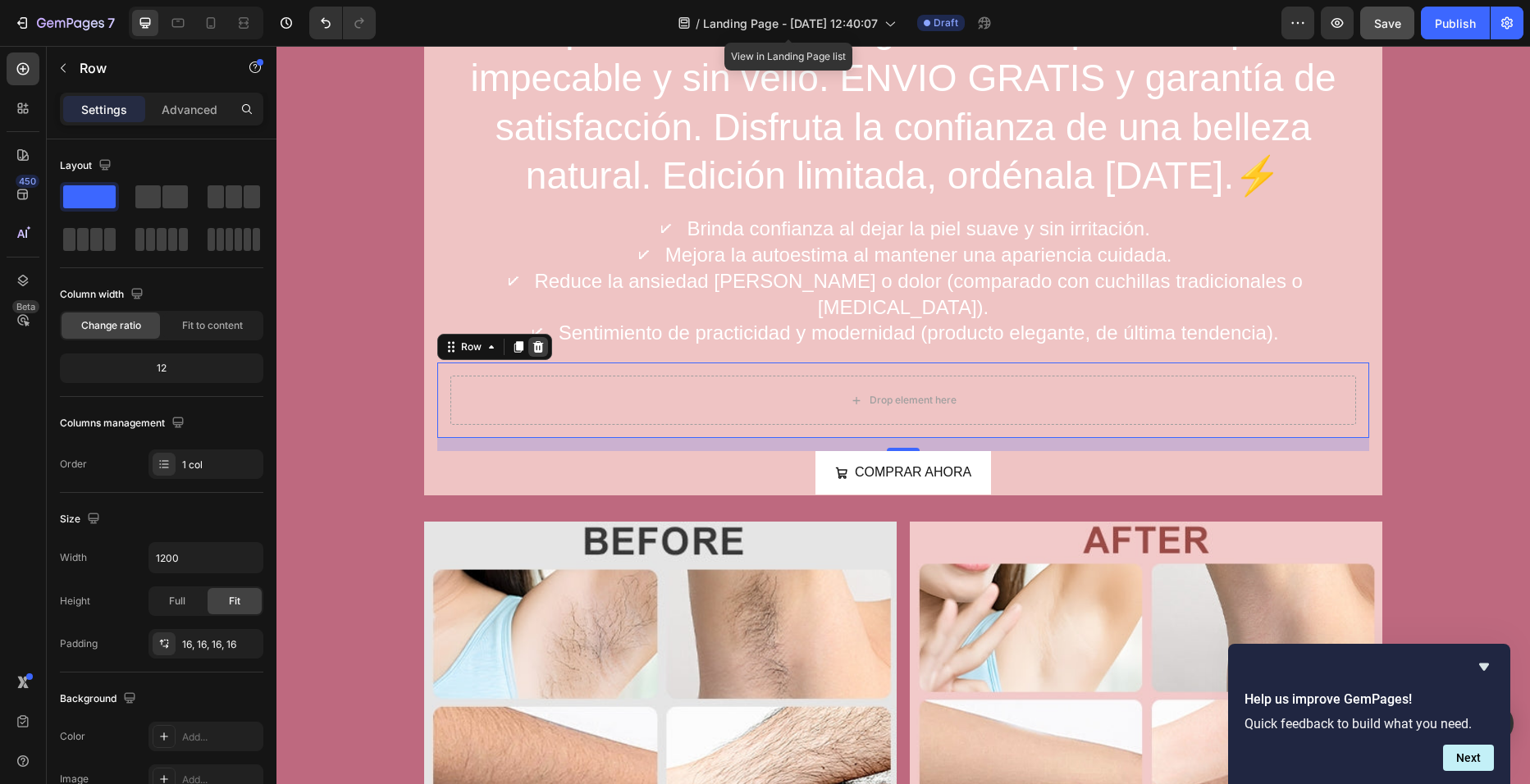
click at [532, 340] on icon at bounding box center [538, 347] width 13 height 13
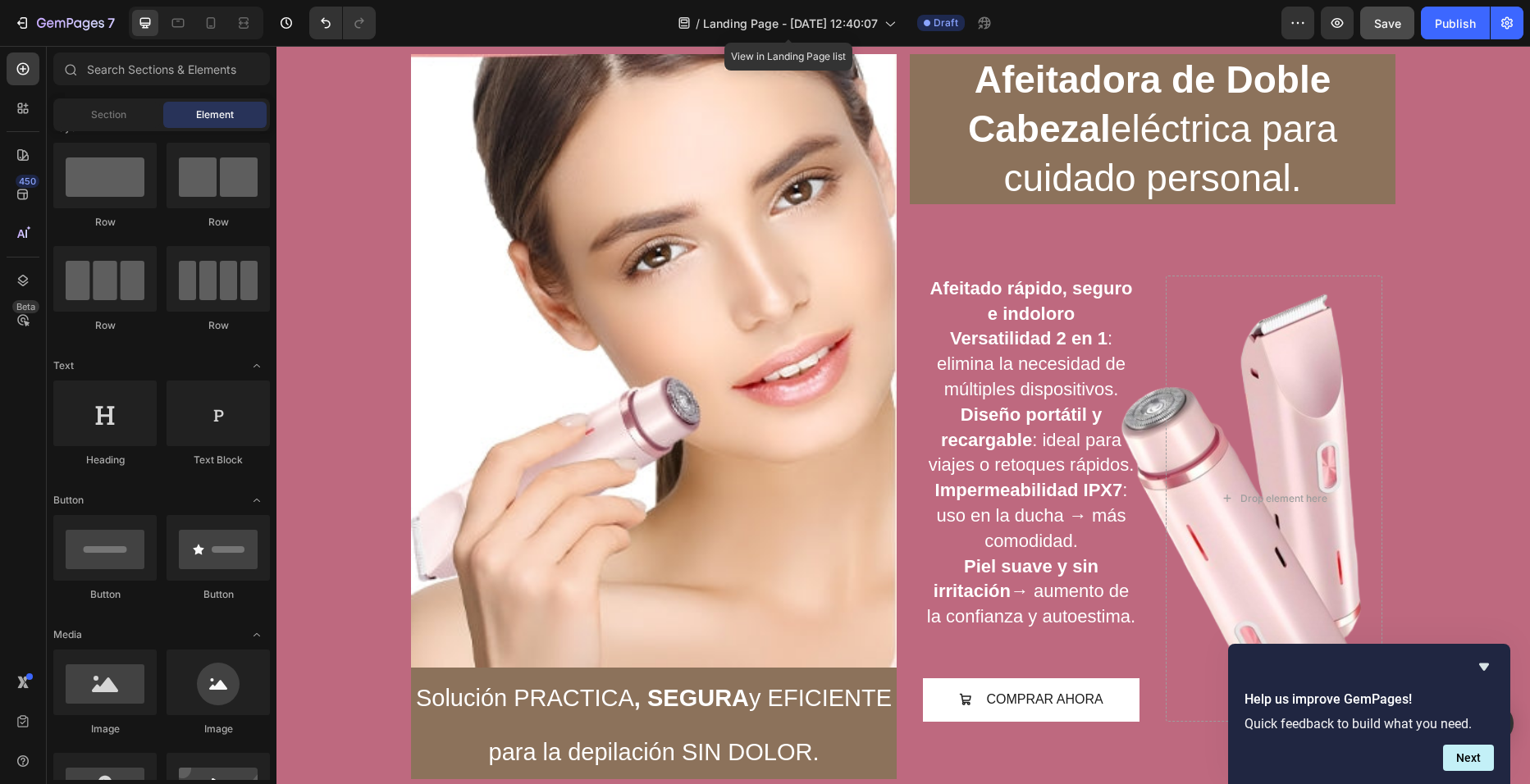
scroll to position [60, 0]
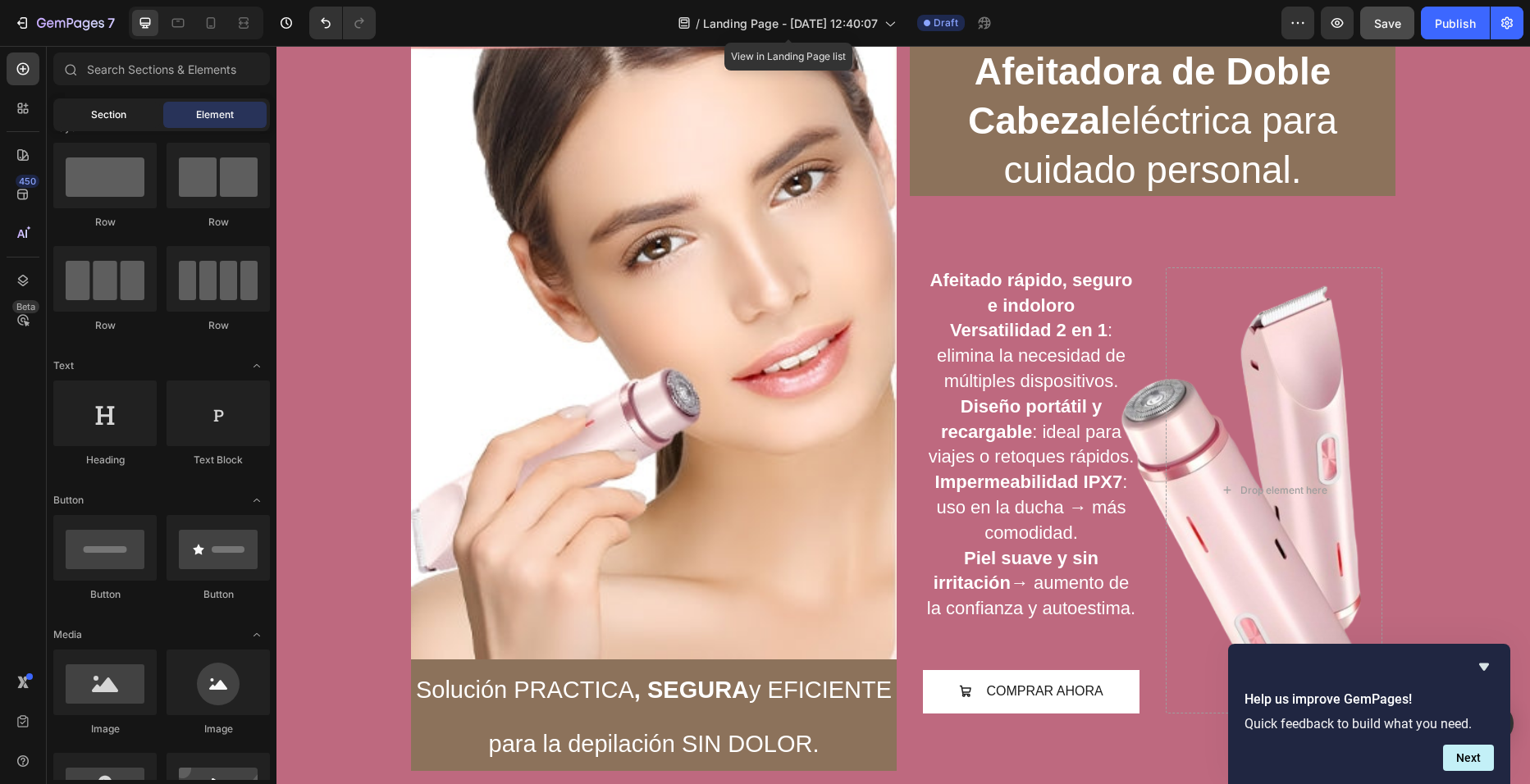
click at [145, 114] on div "Section" at bounding box center [108, 115] width 104 height 26
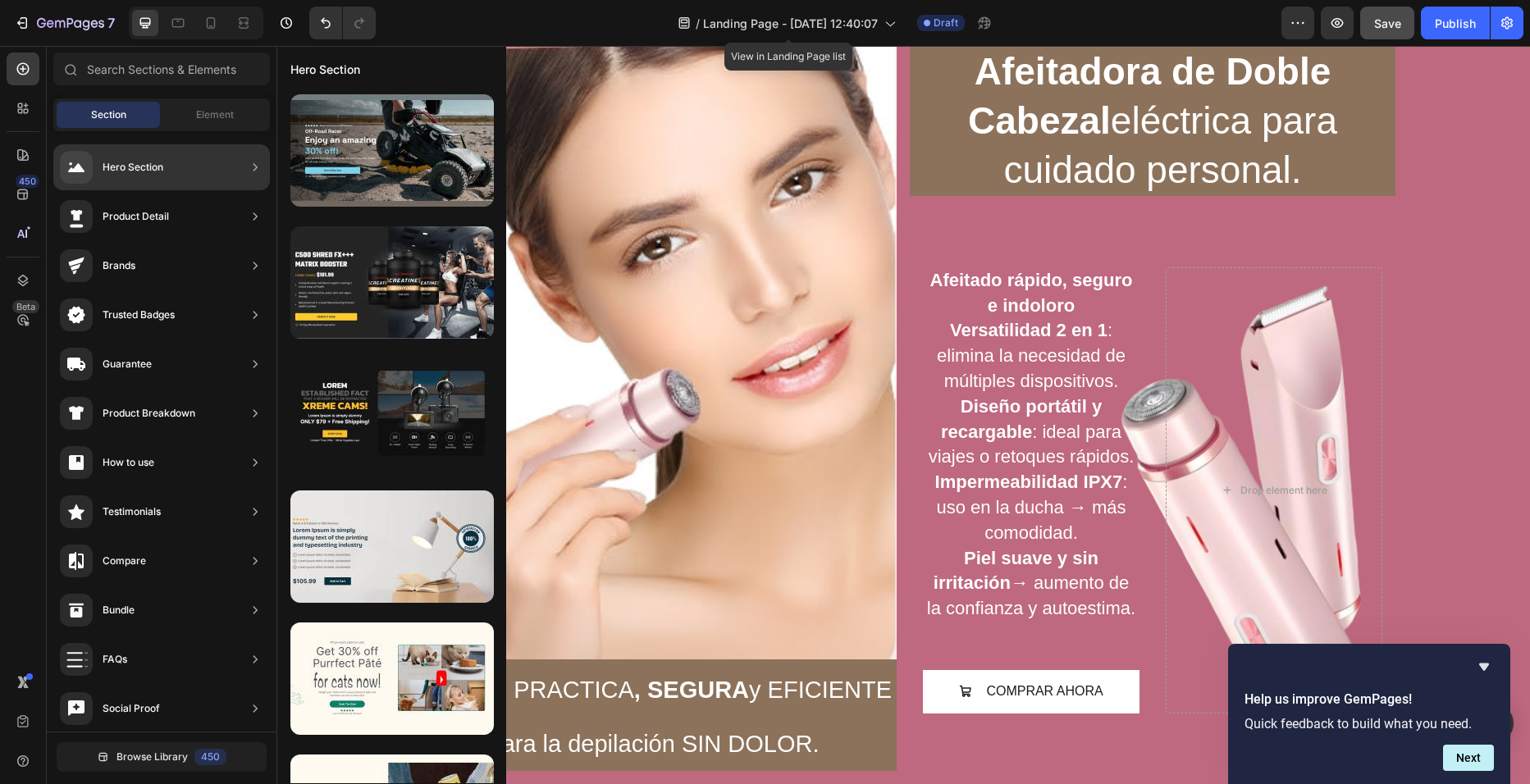
click at [239, 216] on div "Product Detail" at bounding box center [162, 217] width 217 height 46
click at [240, 212] on div "Product Detail" at bounding box center [162, 217] width 217 height 46
click at [233, 163] on div "Hero Section" at bounding box center [162, 168] width 217 height 46
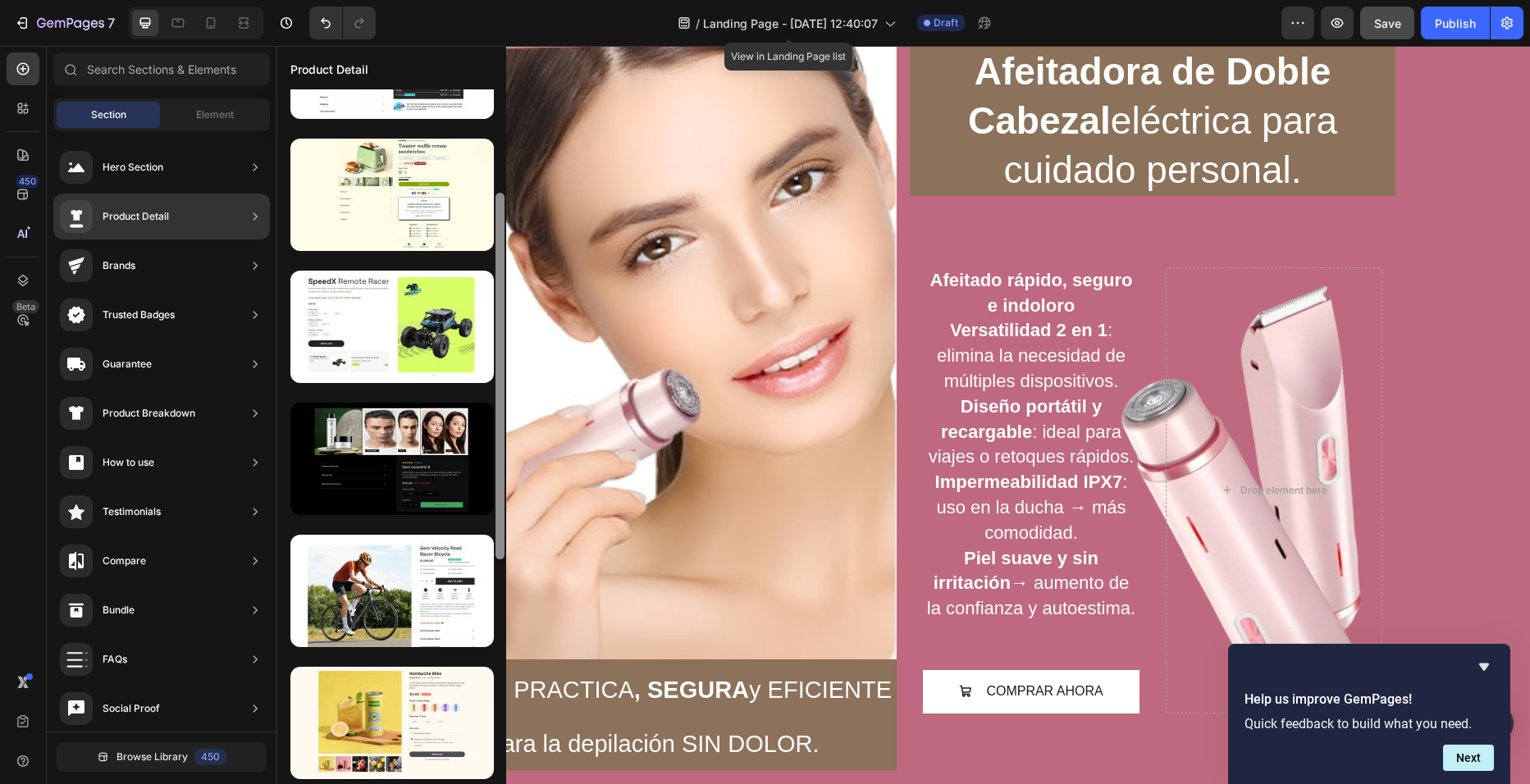
scroll to position [0, 0]
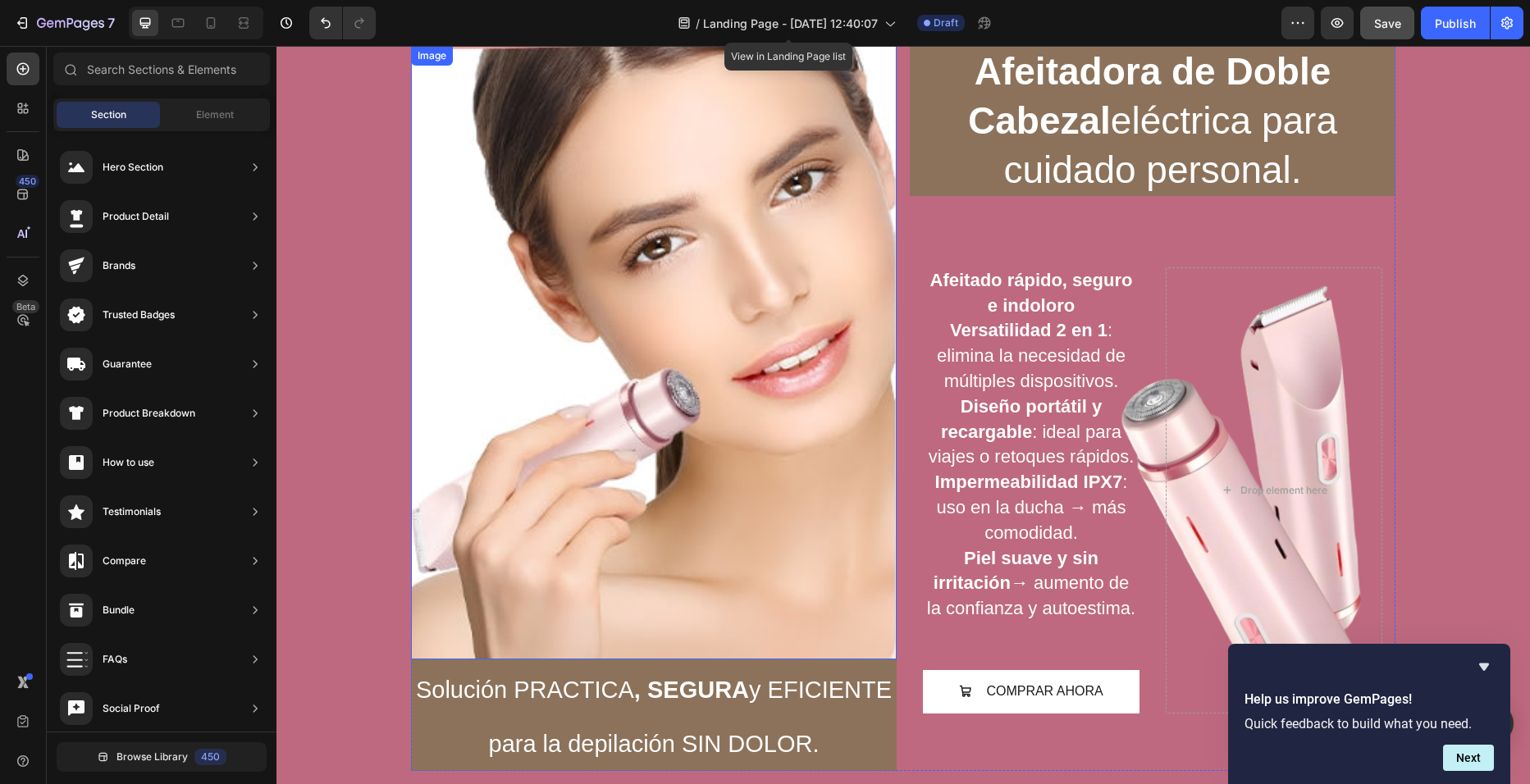
drag, startPoint x: 777, startPoint y: 249, endPoint x: 419, endPoint y: 356, distance: 373.6
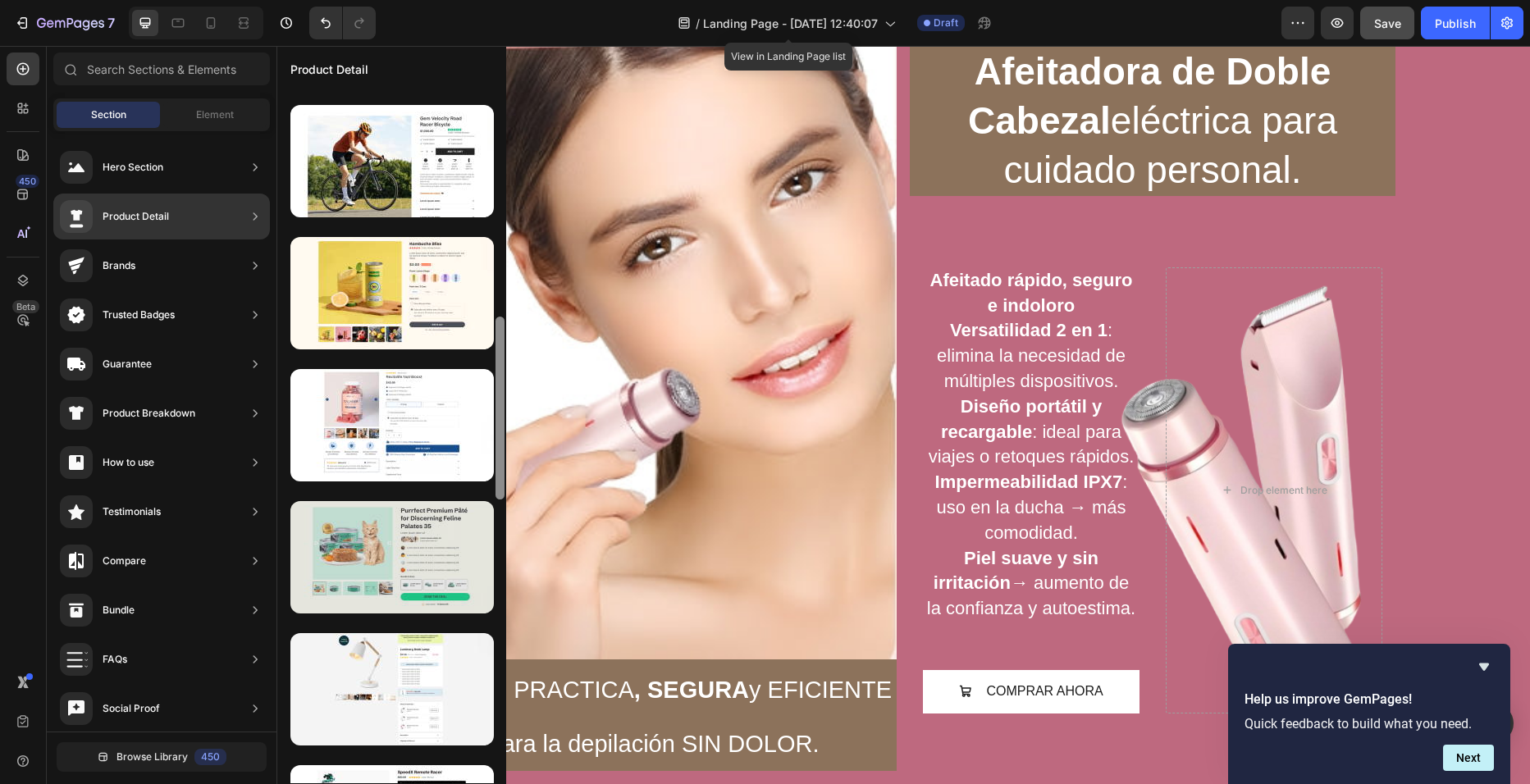
scroll to position [643, 0]
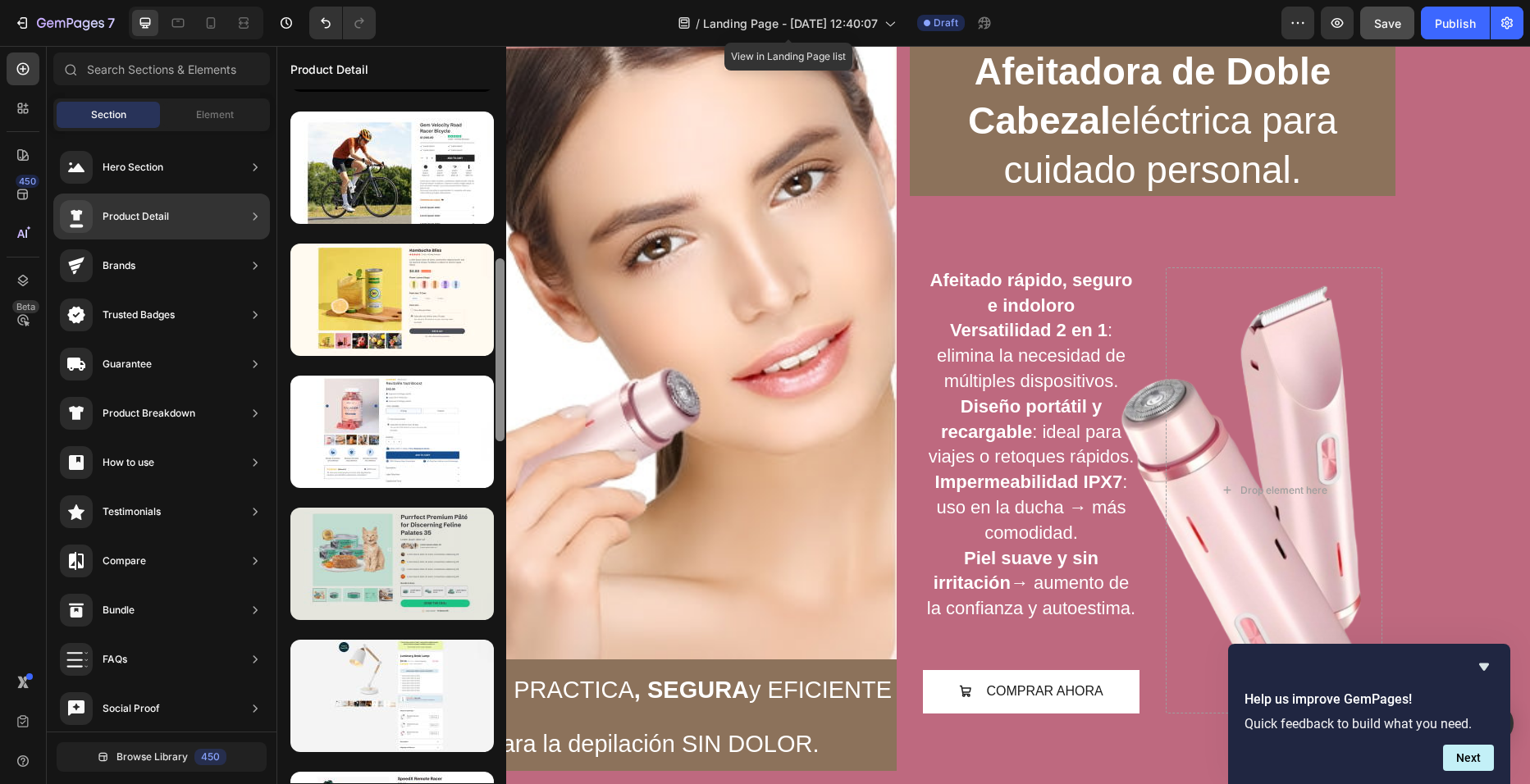
click at [430, 545] on div at bounding box center [392, 563] width 204 height 112
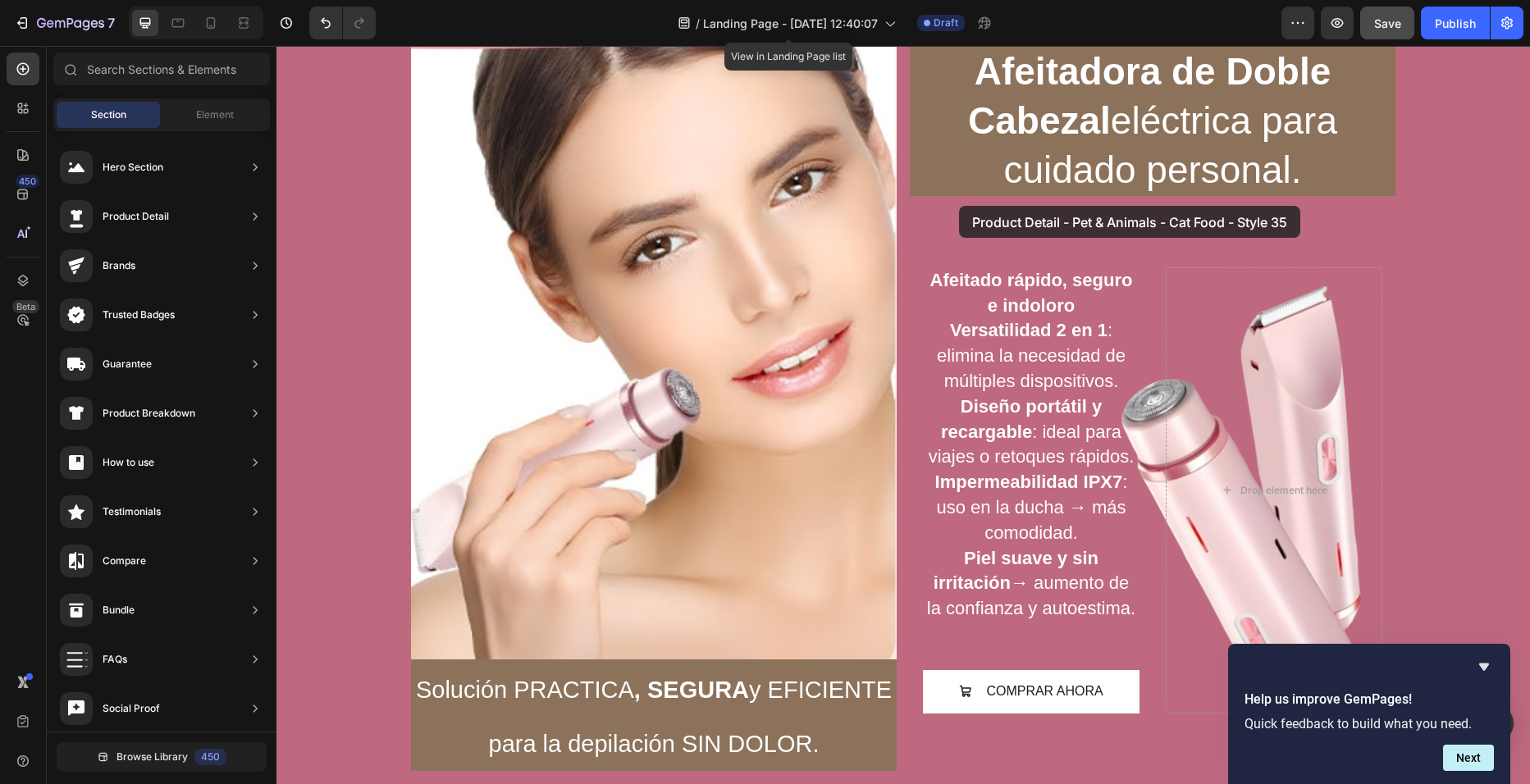
drag, startPoint x: 706, startPoint y: 590, endPoint x: 959, endPoint y: 206, distance: 459.9
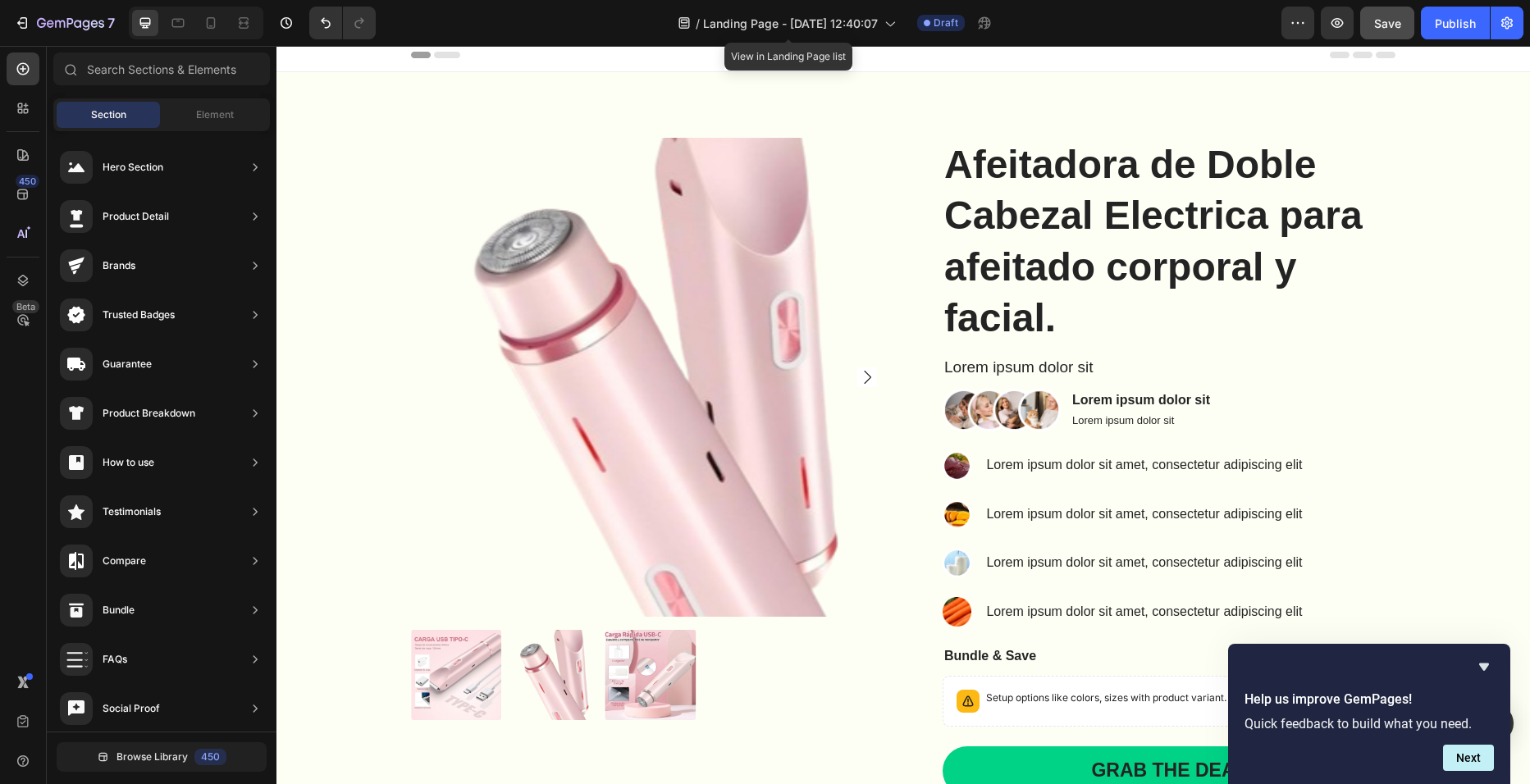
scroll to position [0, 0]
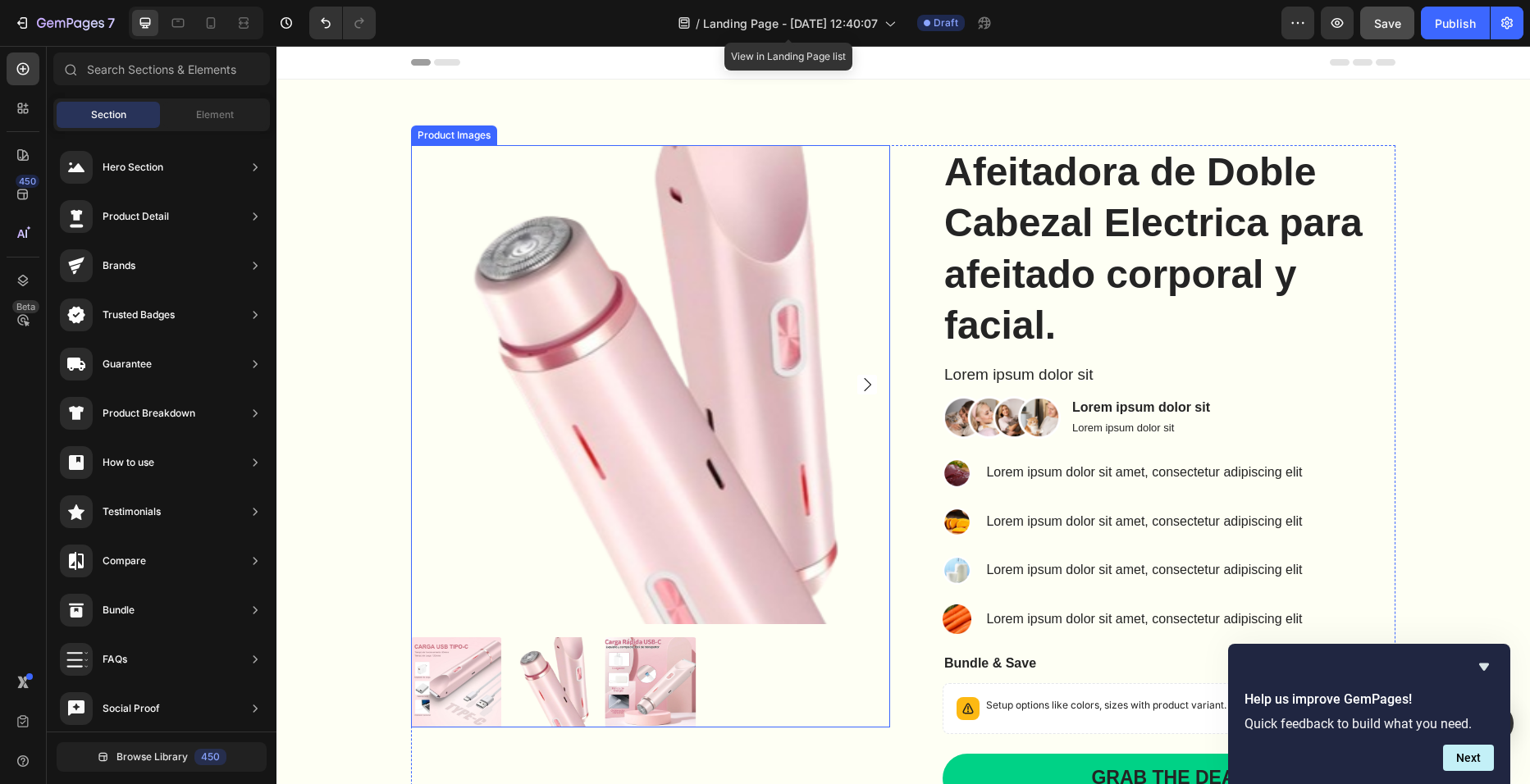
click at [791, 466] on img at bounding box center [651, 385] width 479 height 479
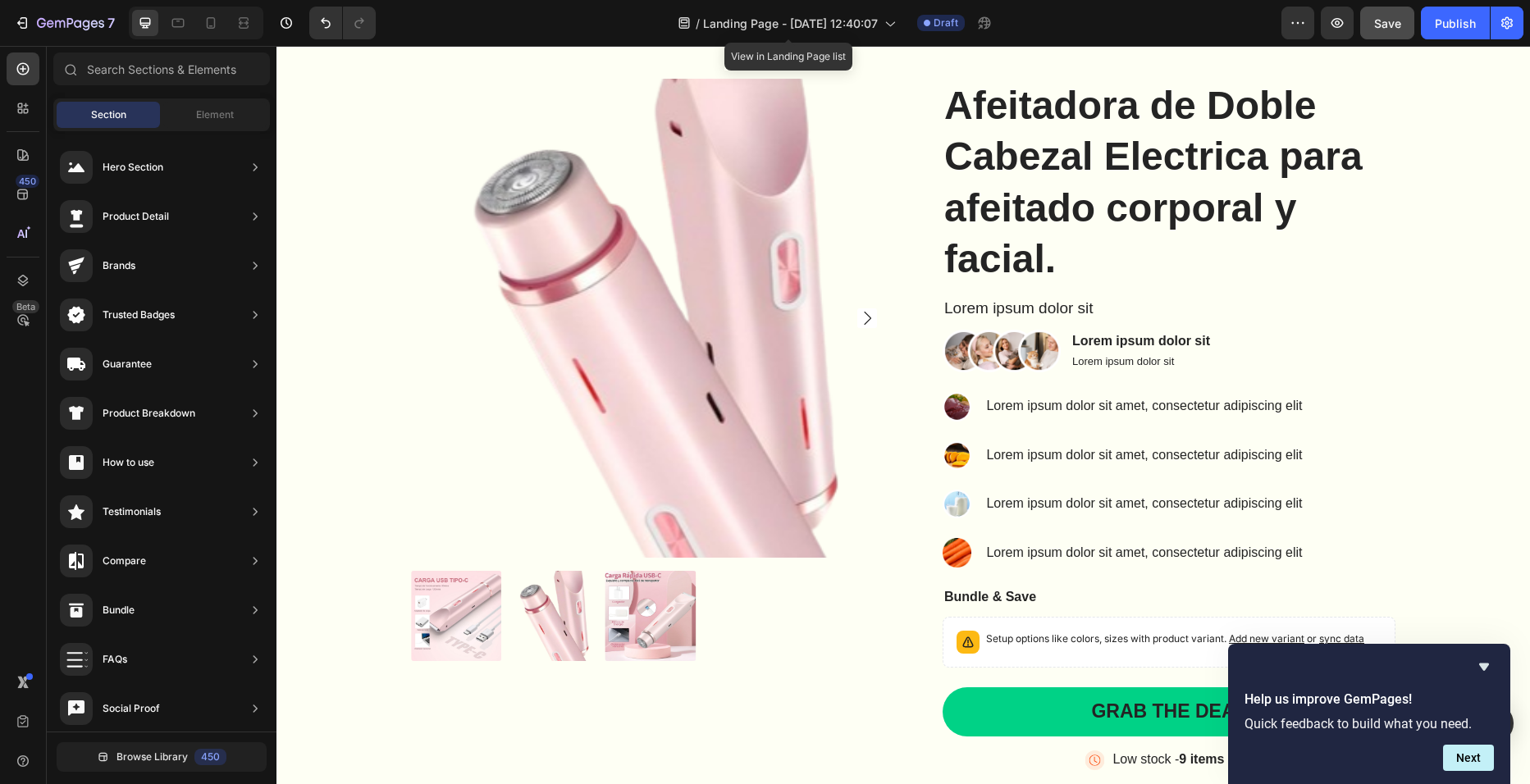
scroll to position [62, 0]
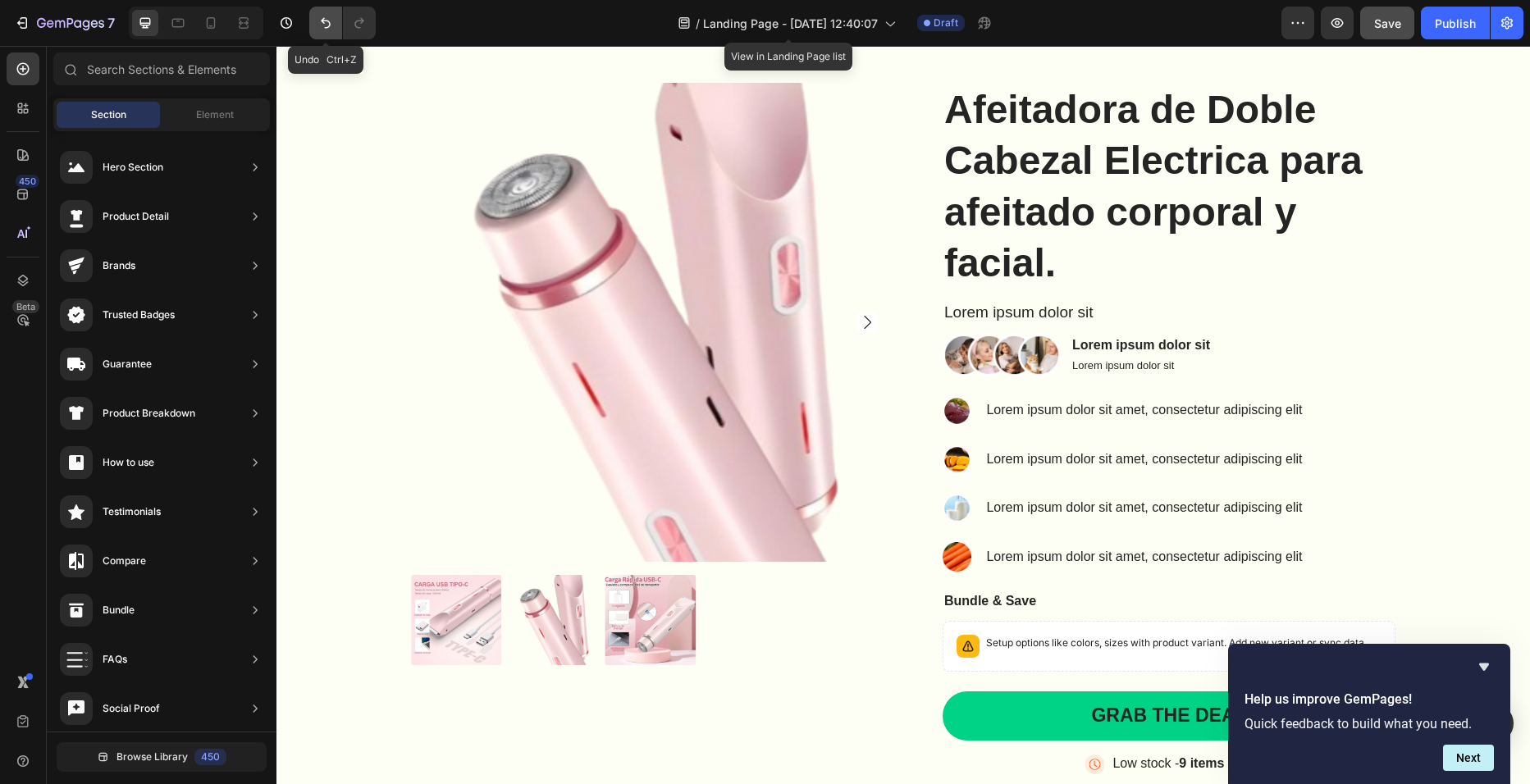
click at [329, 24] on icon "Undo/Redo" at bounding box center [326, 23] width 17 height 17
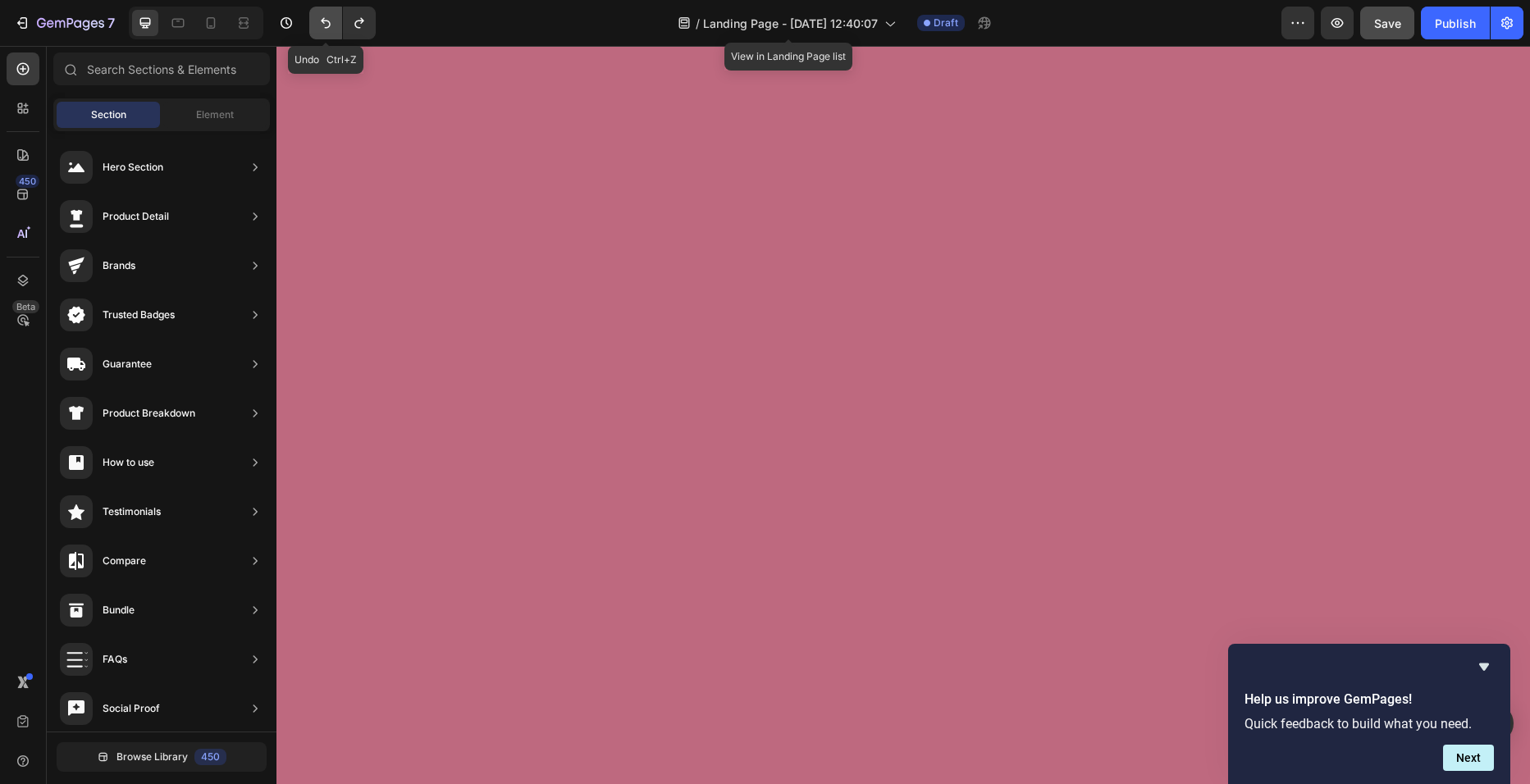
click at [329, 24] on icon "Undo/Redo" at bounding box center [326, 23] width 17 height 17
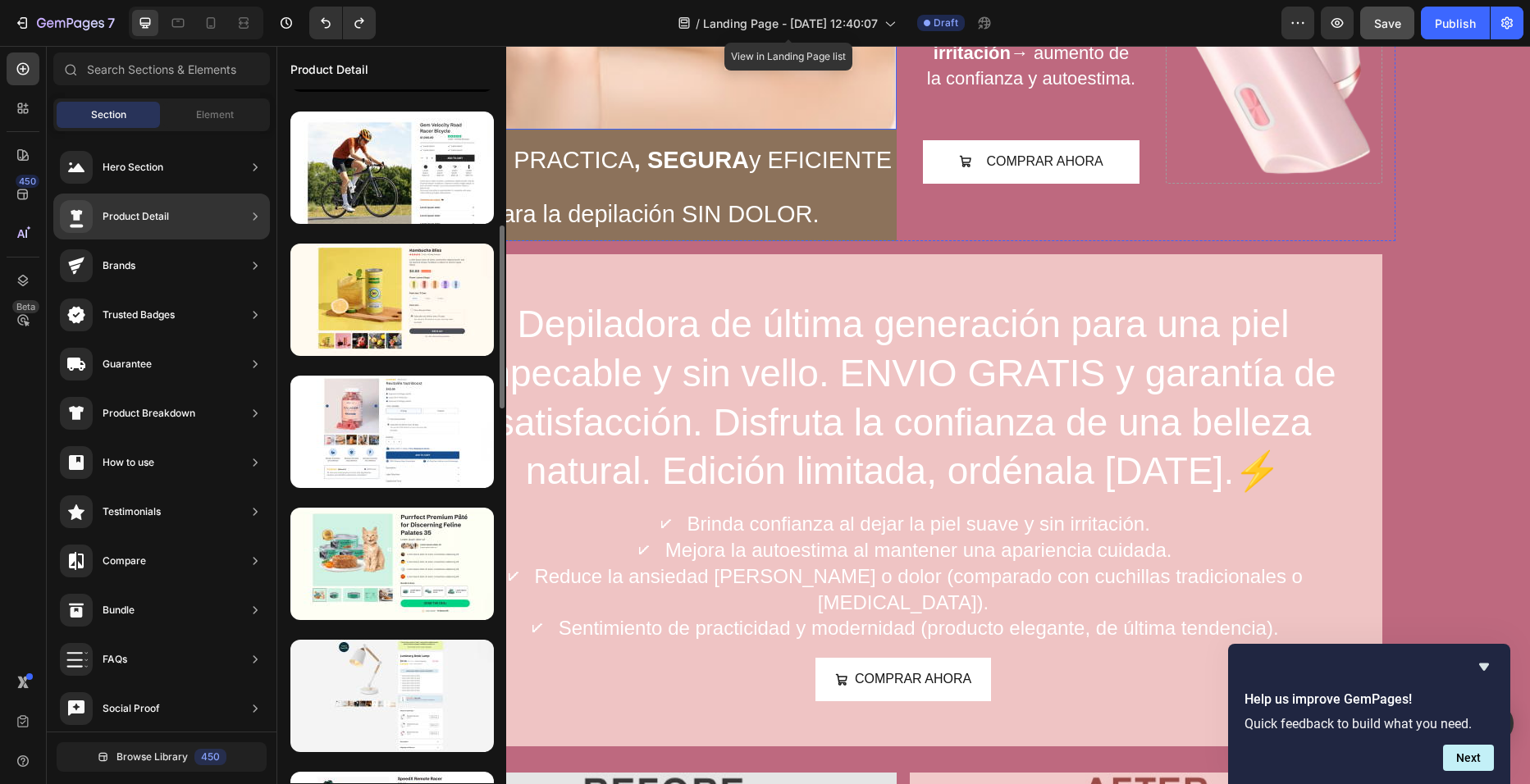
scroll to position [617, 0]
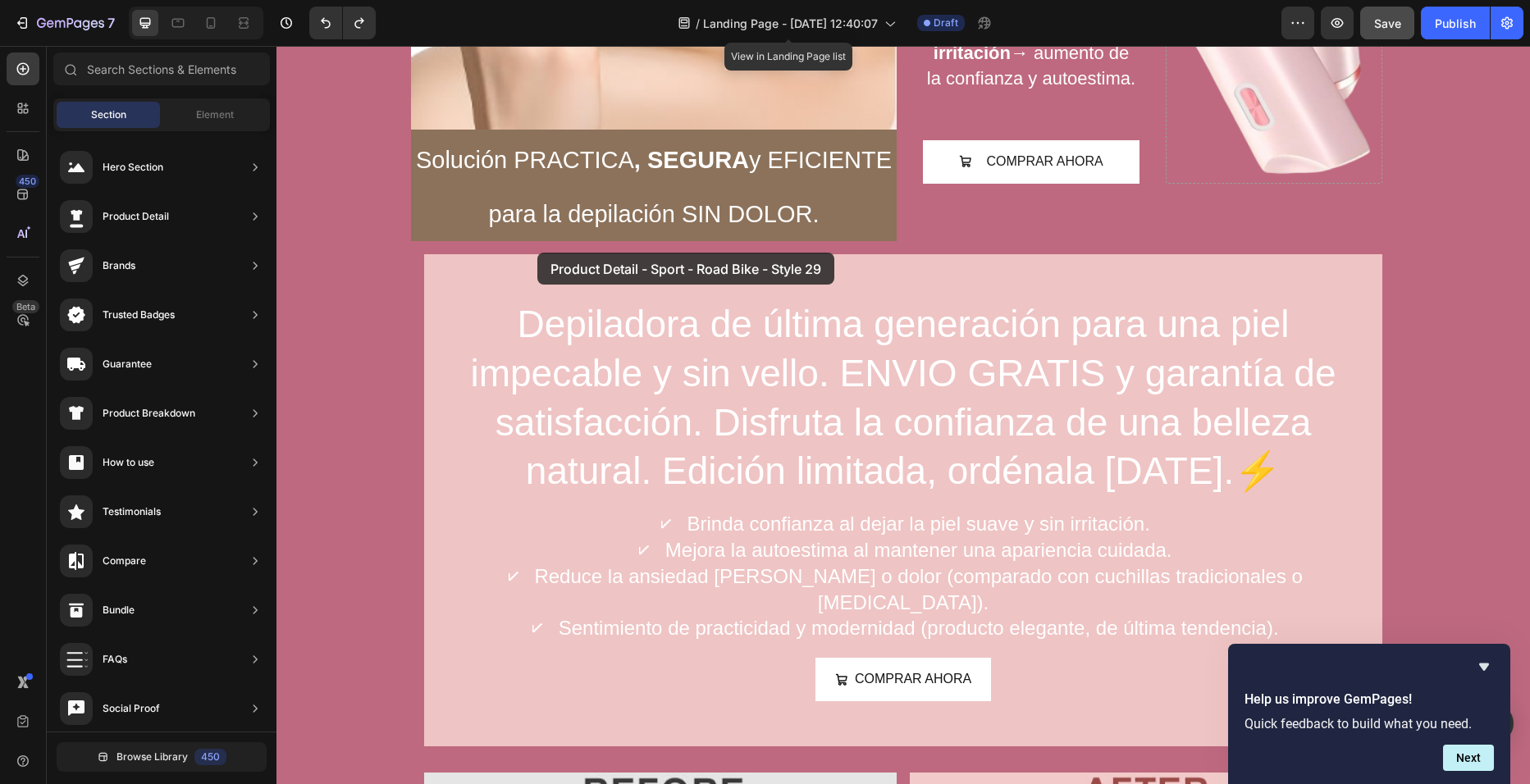
drag, startPoint x: 610, startPoint y: 245, endPoint x: 537, endPoint y: 253, distance: 73.4
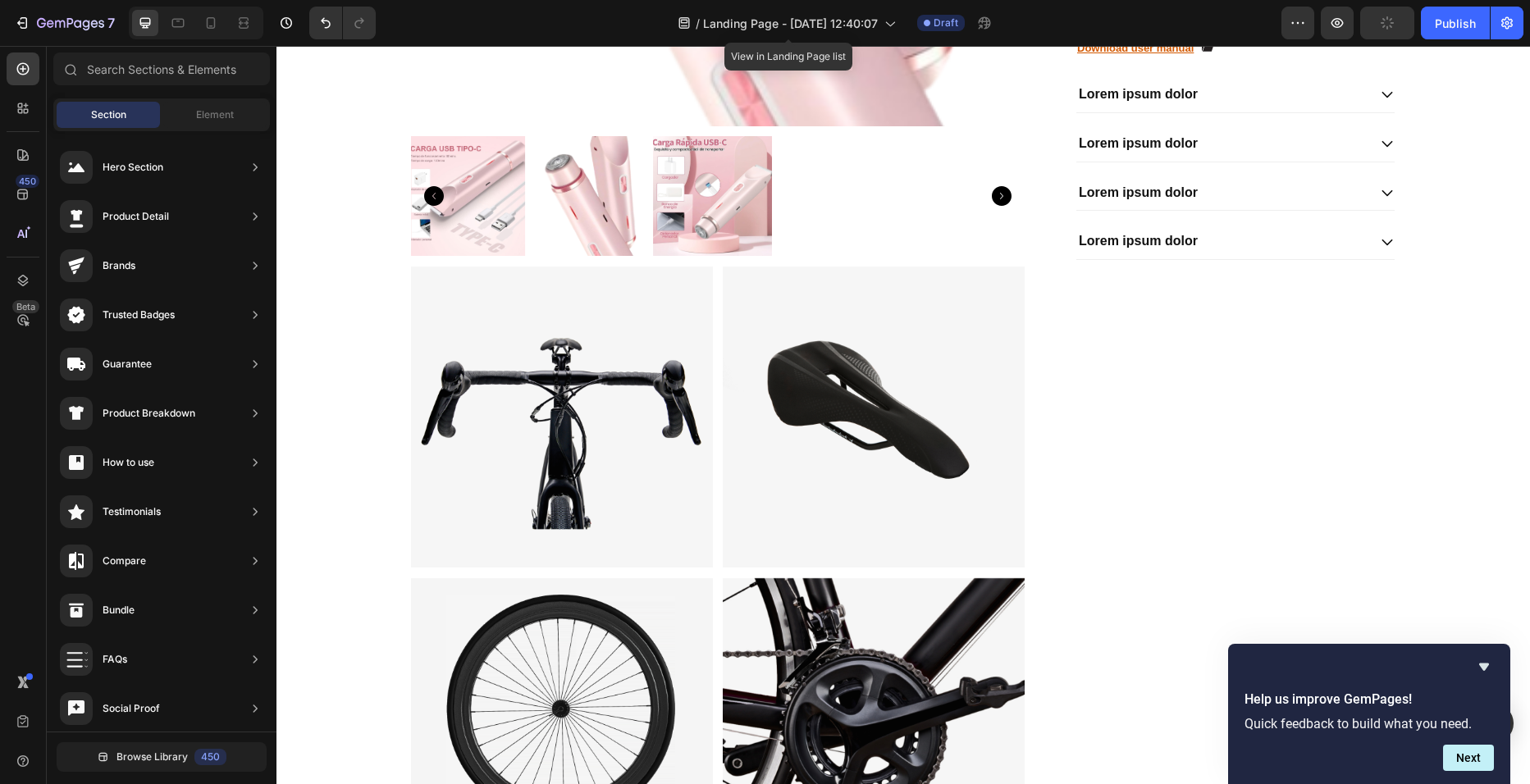
scroll to position [0, 0]
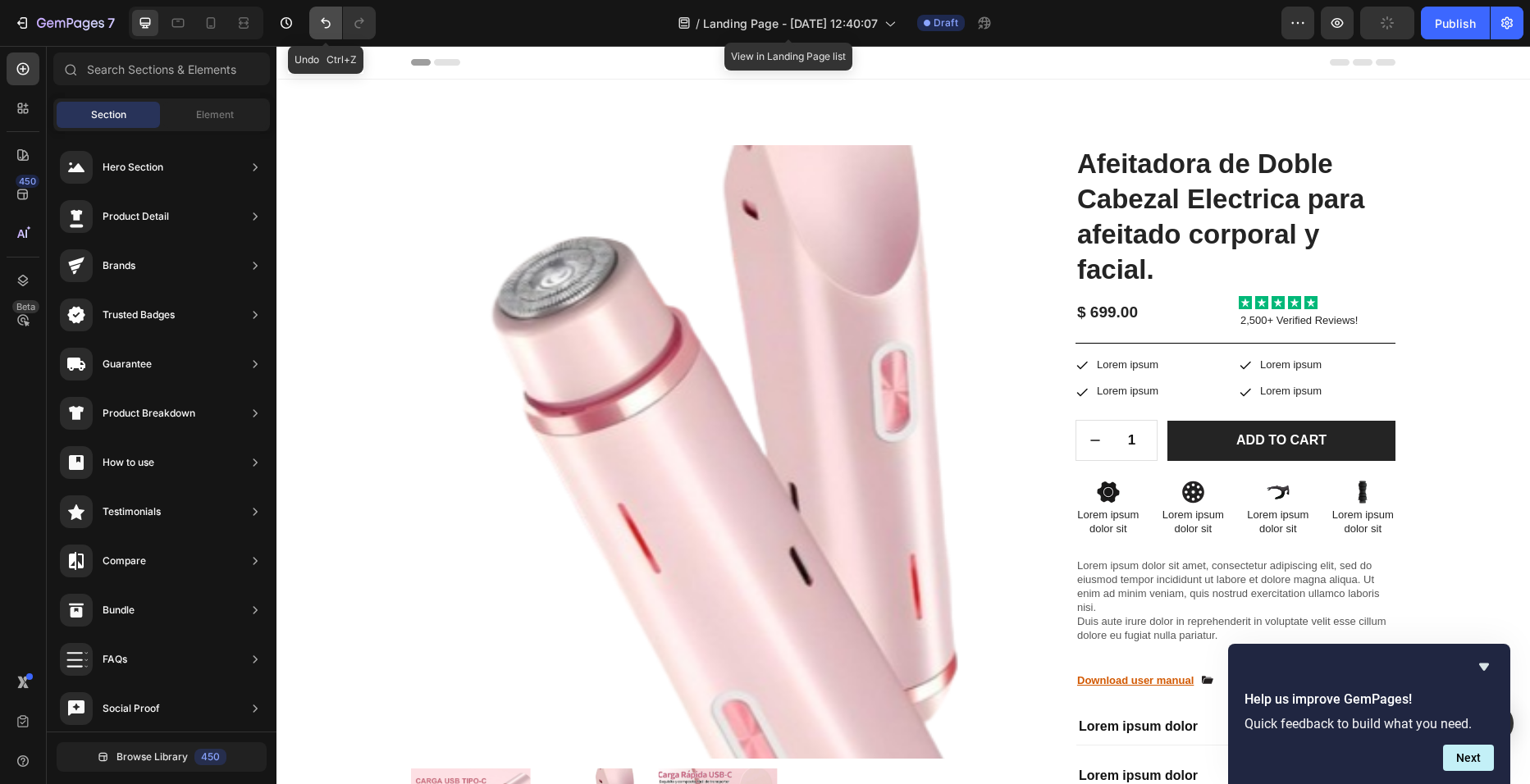
click at [323, 23] on icon "Undo/Redo" at bounding box center [325, 23] width 10 height 11
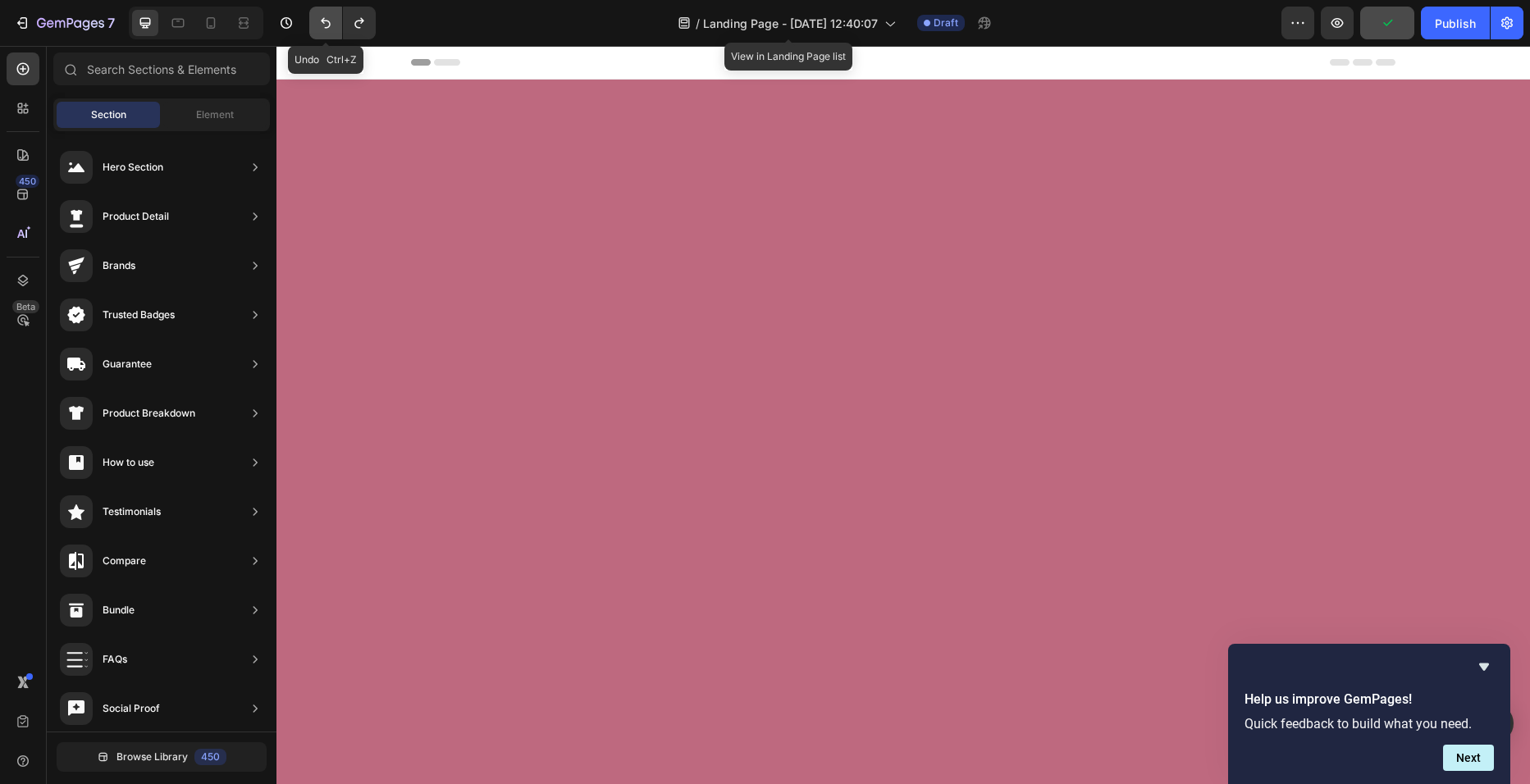
click at [323, 23] on icon "Undo/Redo" at bounding box center [325, 23] width 10 height 11
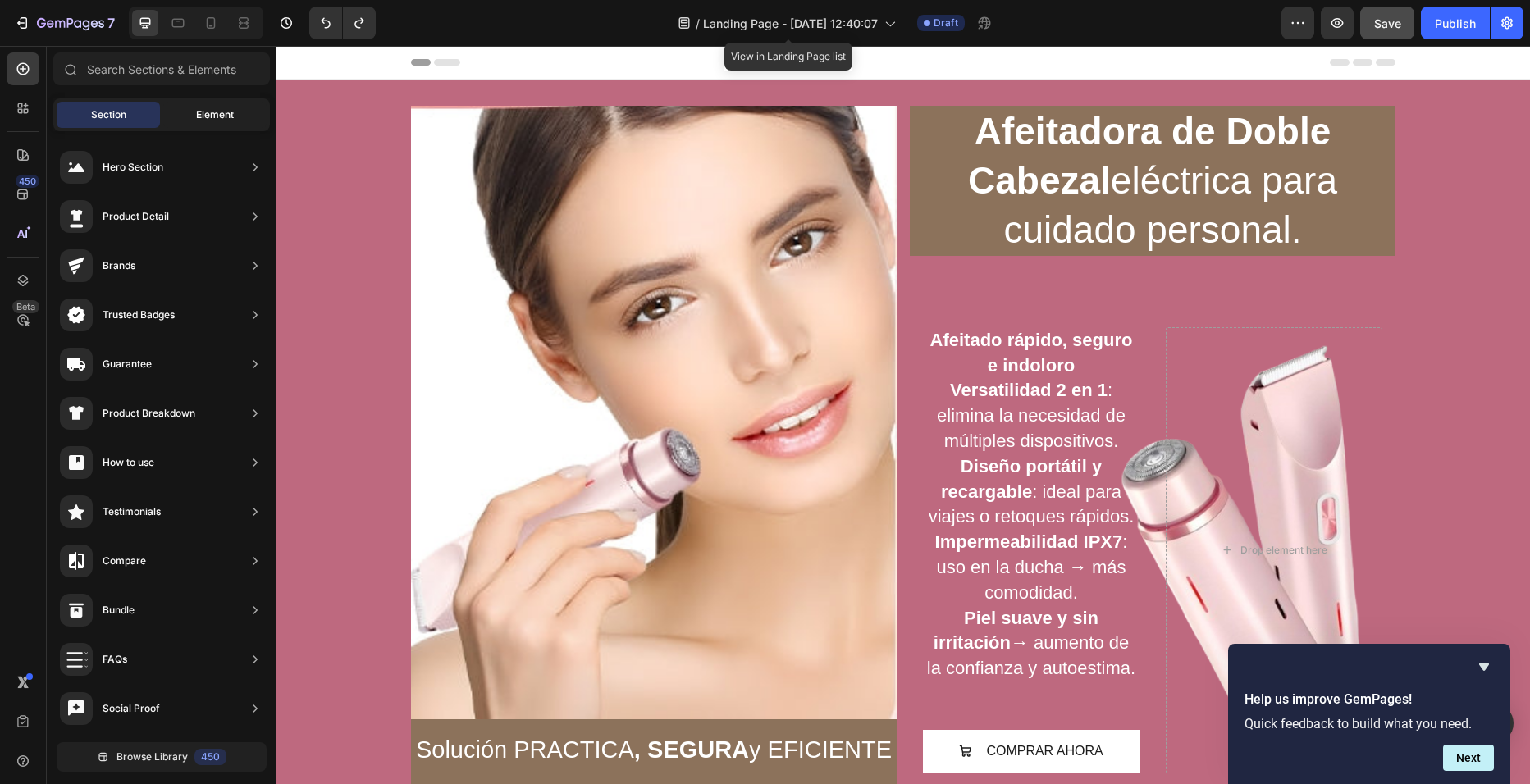
click at [193, 108] on div "Element" at bounding box center [215, 115] width 104 height 26
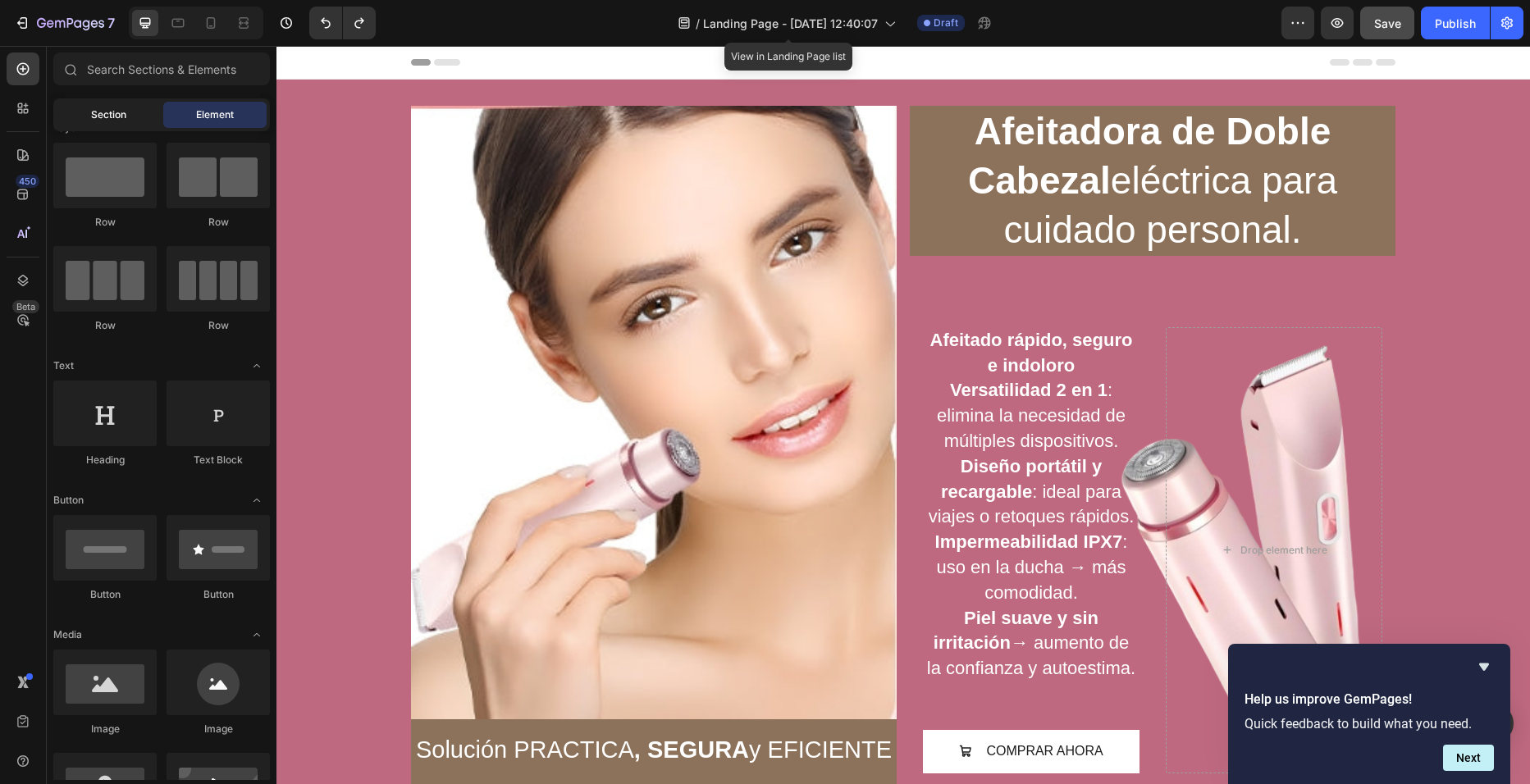
click at [131, 115] on div "Section" at bounding box center [108, 115] width 104 height 26
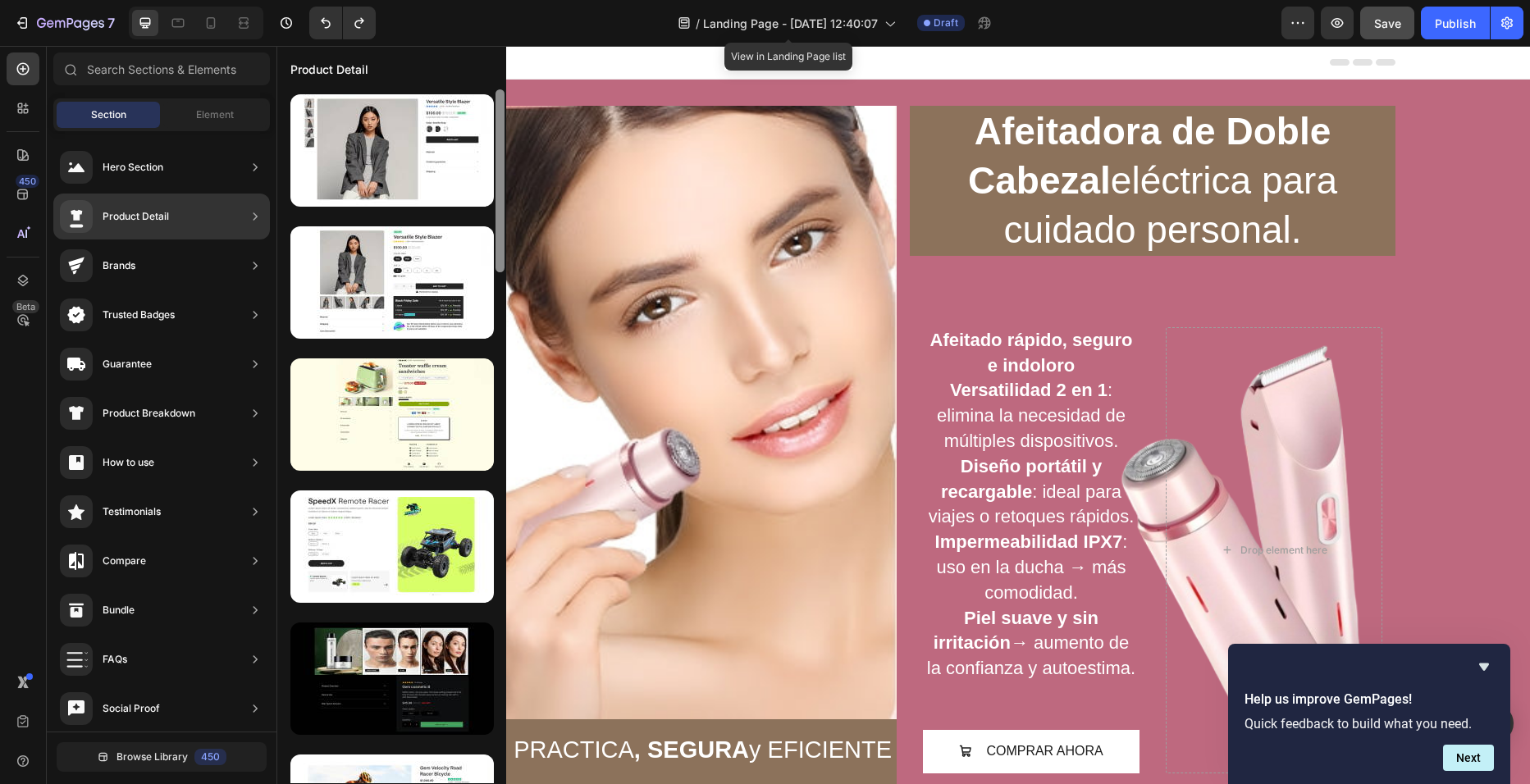
scroll to position [694, 0]
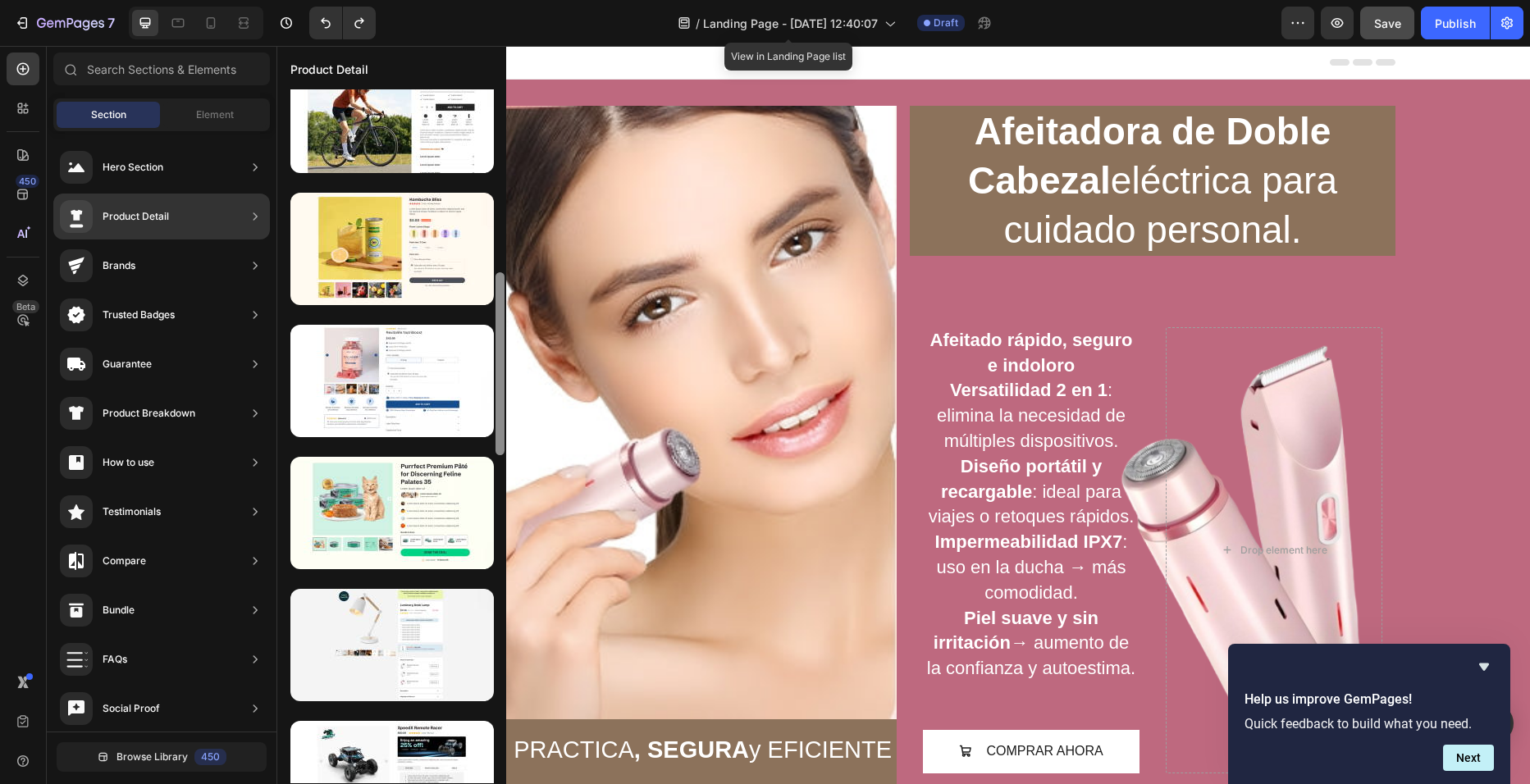
click at [505, 281] on div at bounding box center [499, 436] width 12 height 694
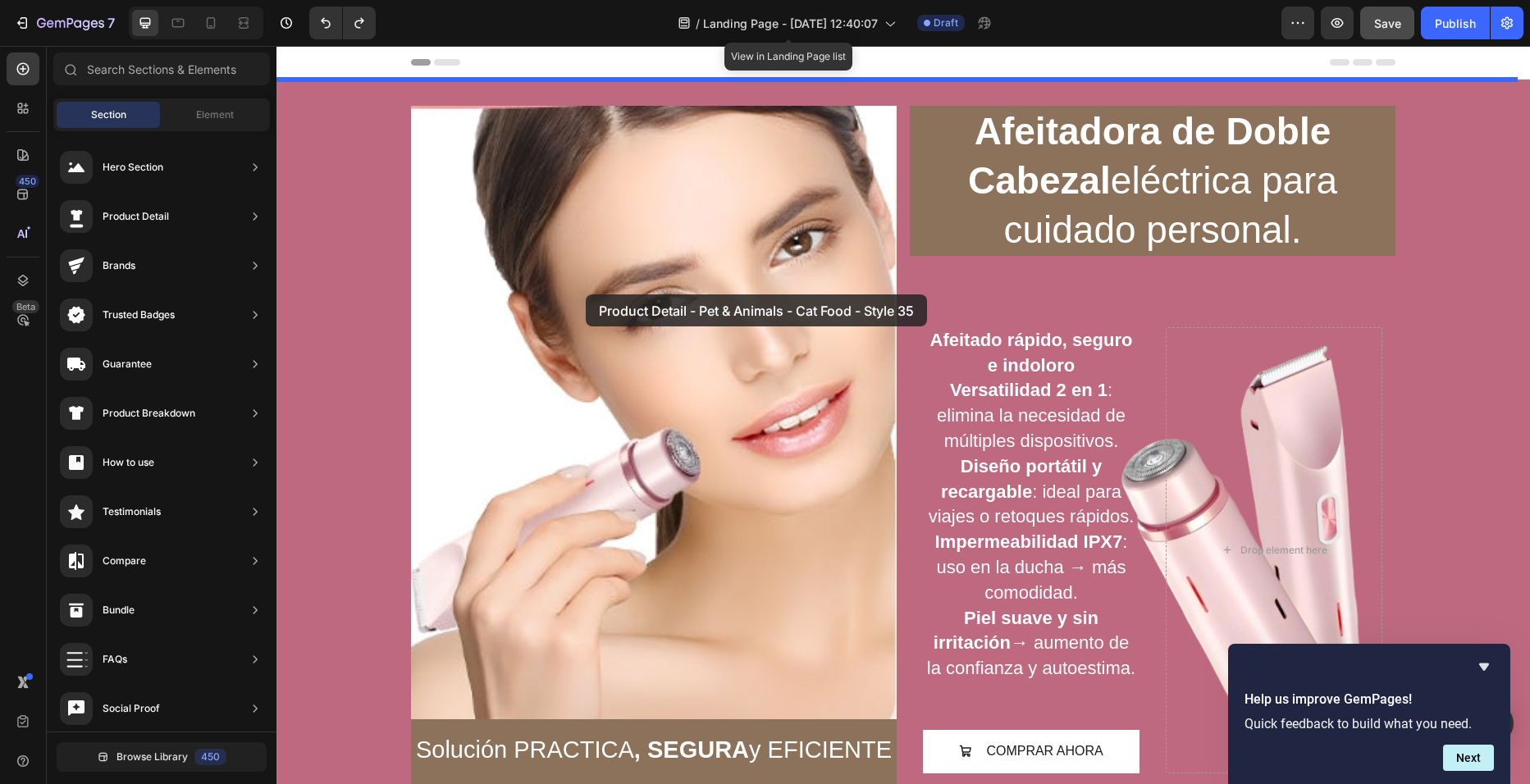
drag, startPoint x: 610, startPoint y: 569, endPoint x: 586, endPoint y: 295, distance: 275.0
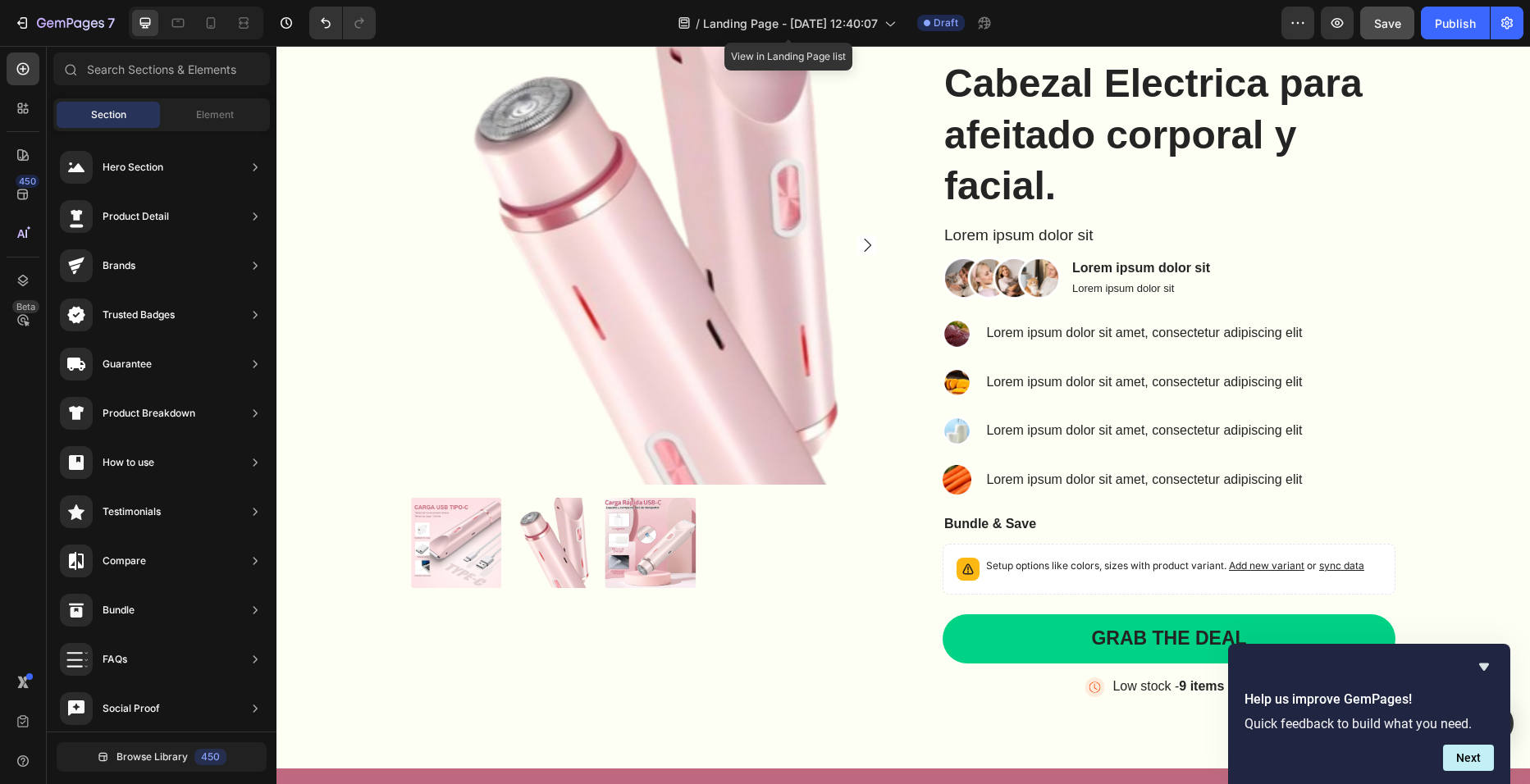
scroll to position [129, 0]
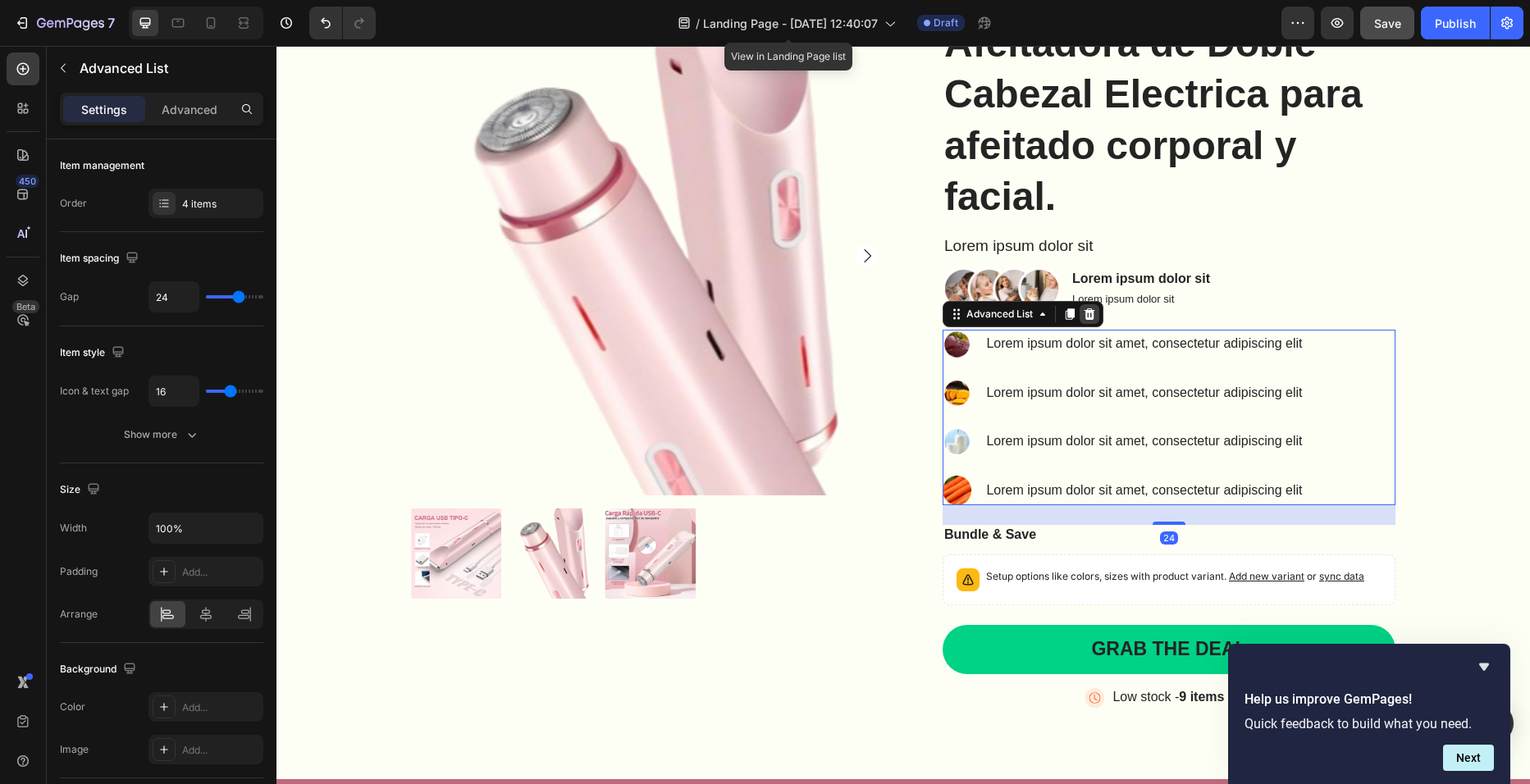
click at [1084, 311] on icon at bounding box center [1090, 314] width 11 height 11
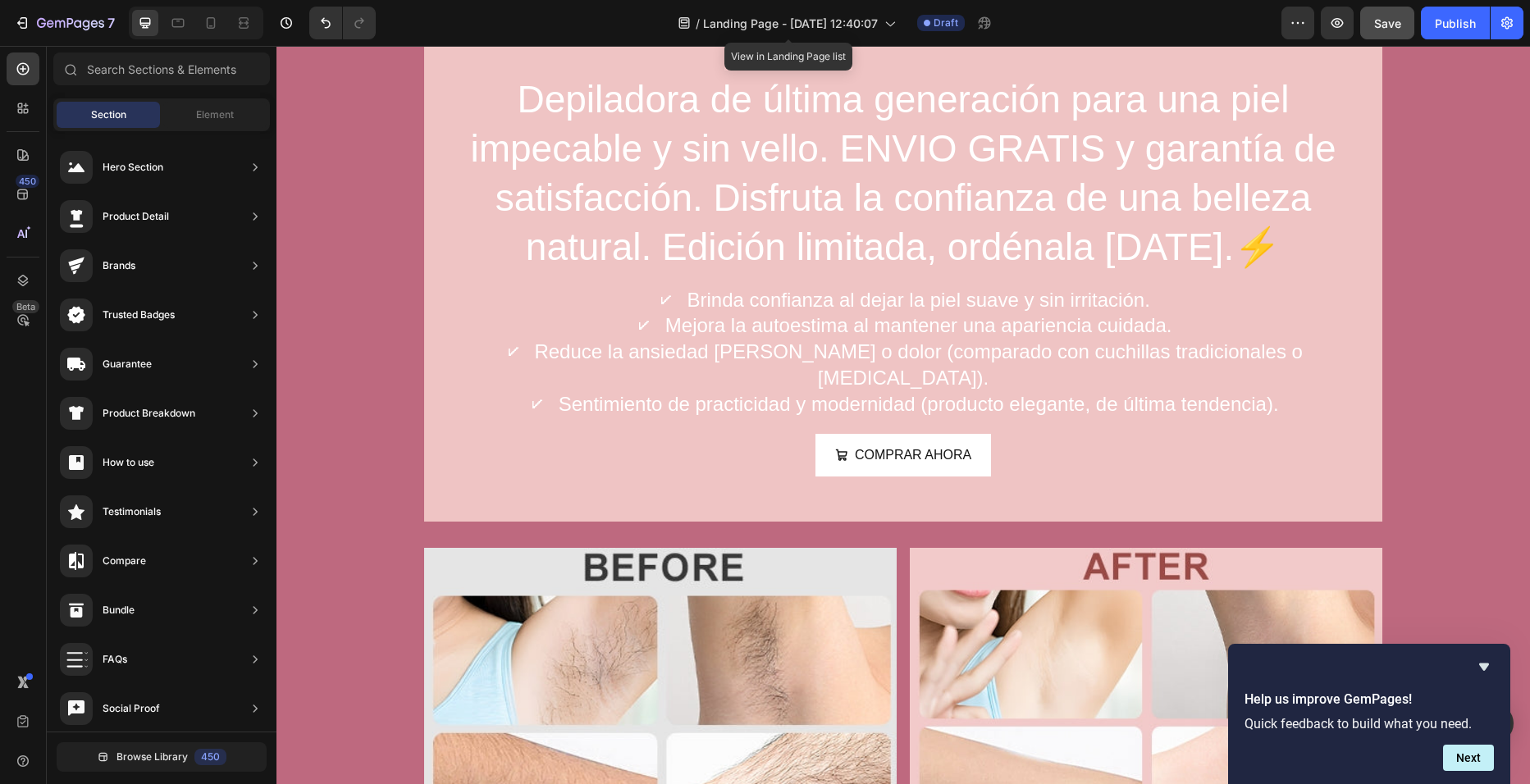
scroll to position [1521, 0]
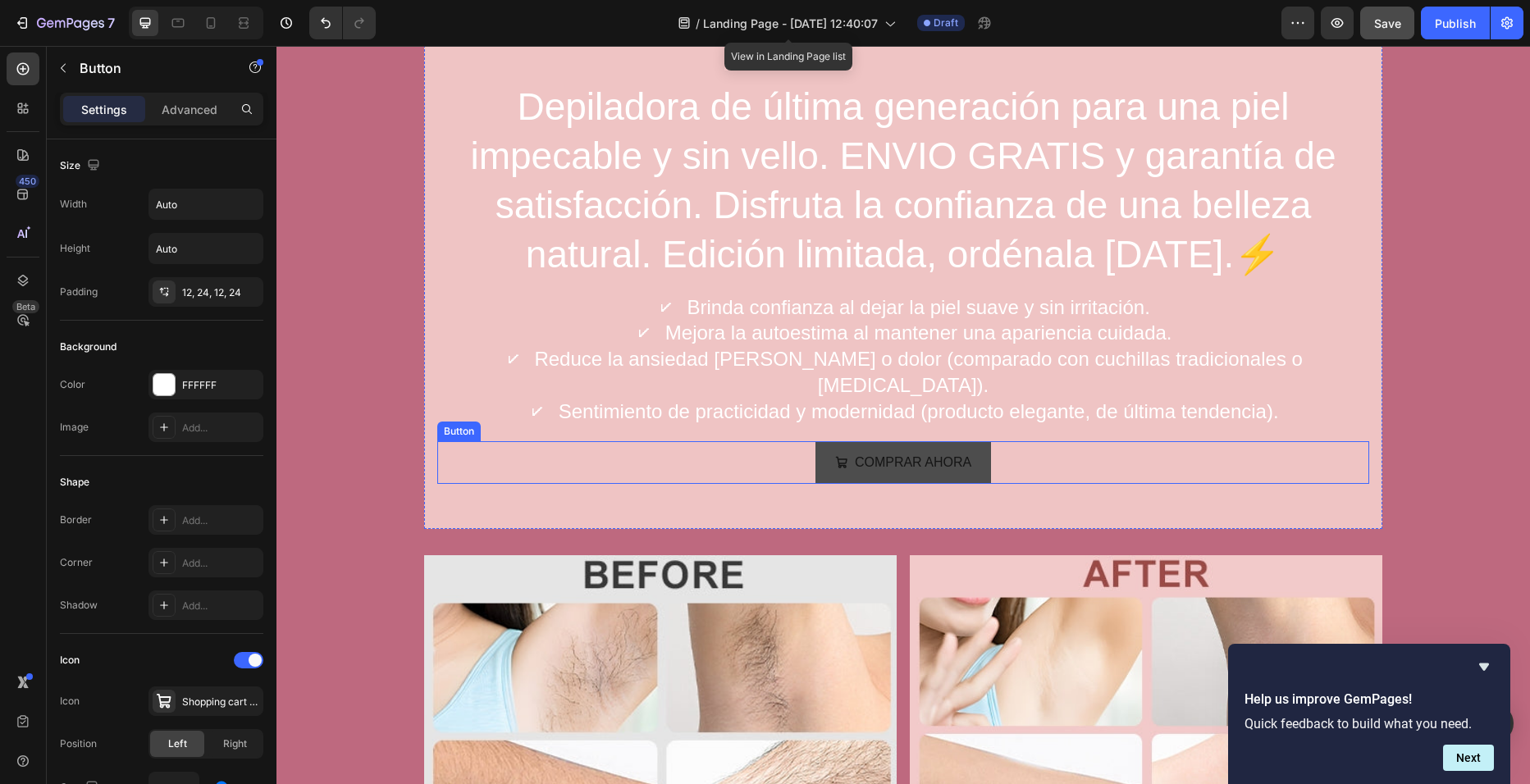
click at [983, 441] on button "COMPRAR AHORA" at bounding box center [903, 462] width 175 height 44
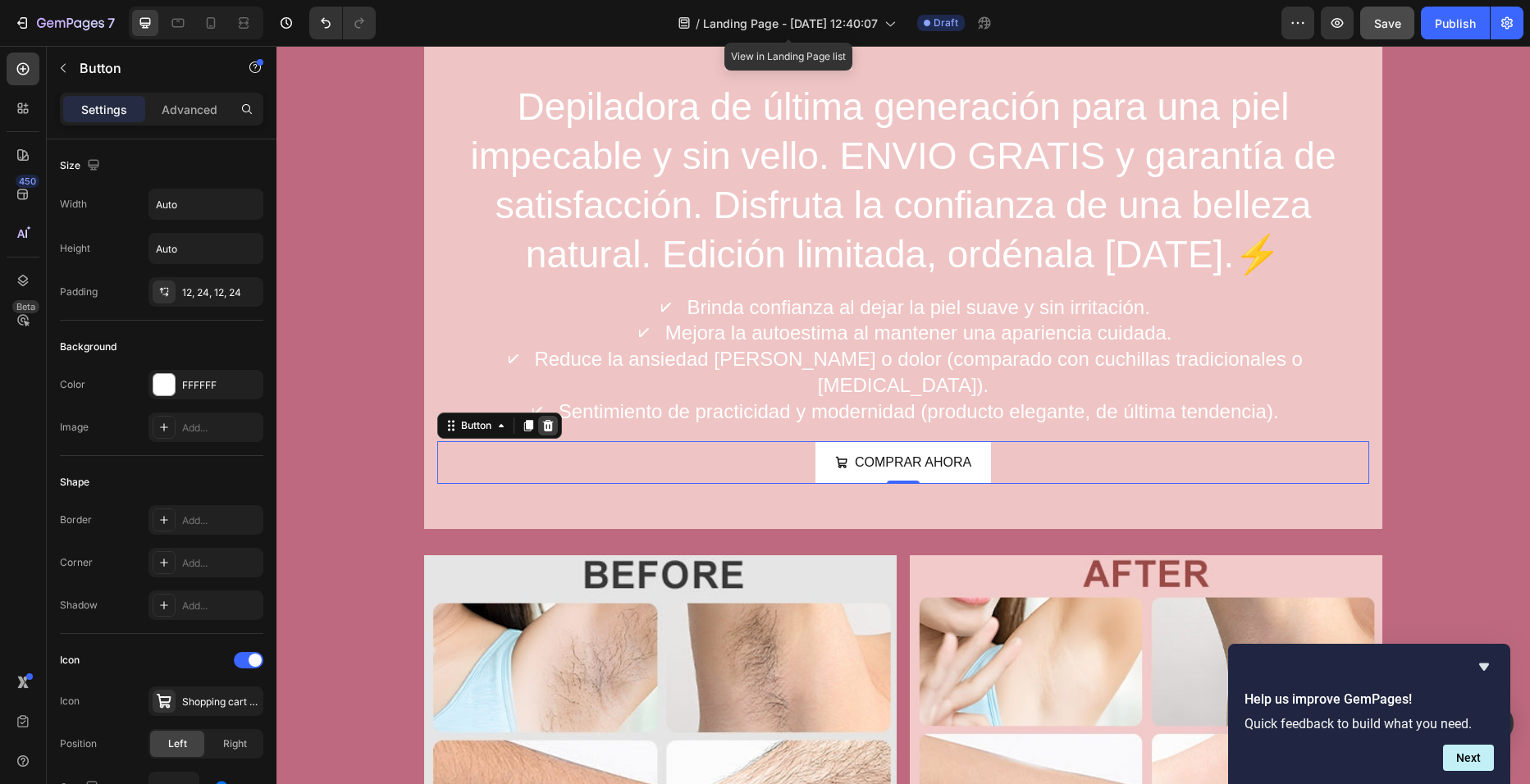
click at [543, 420] on icon at bounding box center [549, 425] width 11 height 11
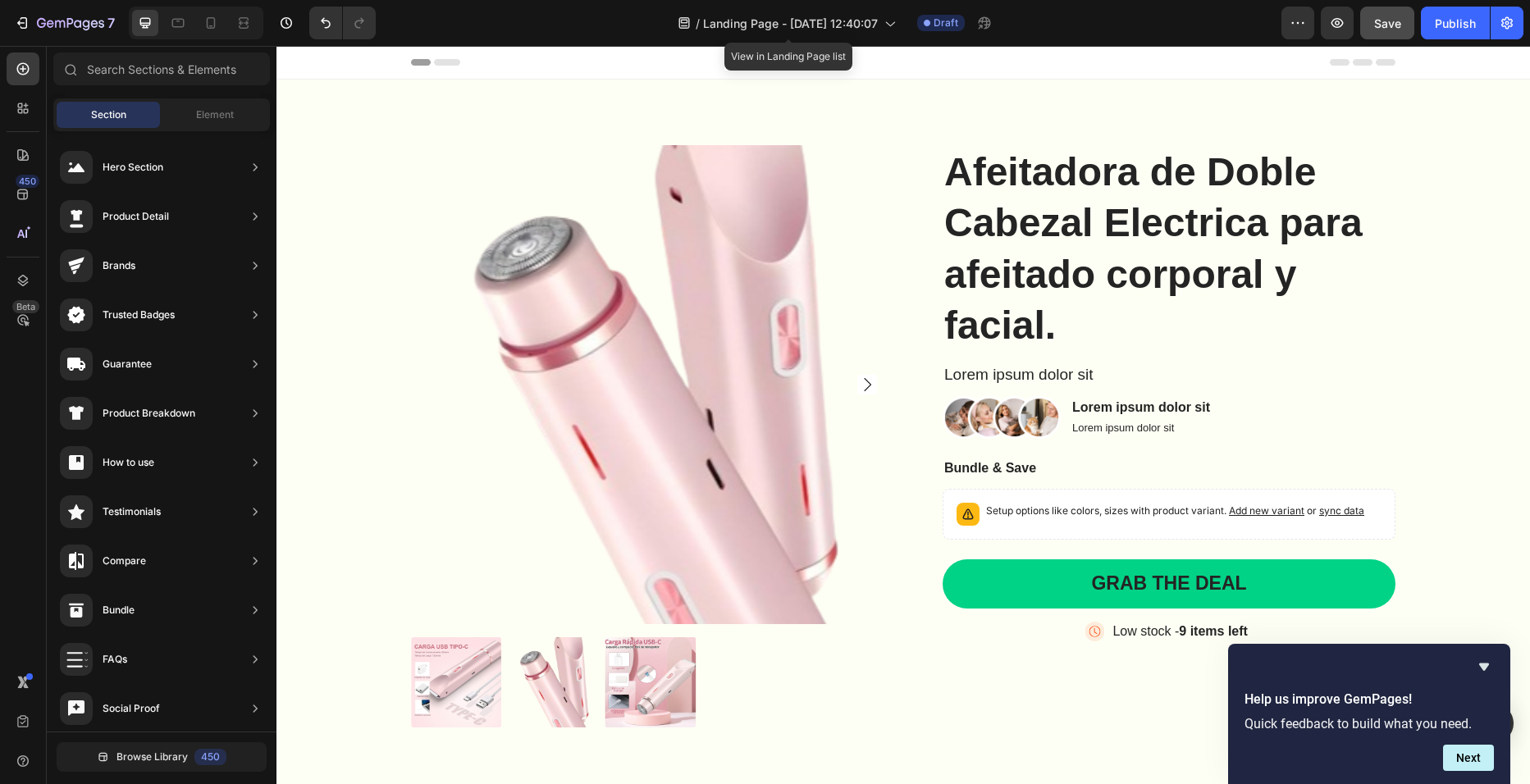
scroll to position [8, 0]
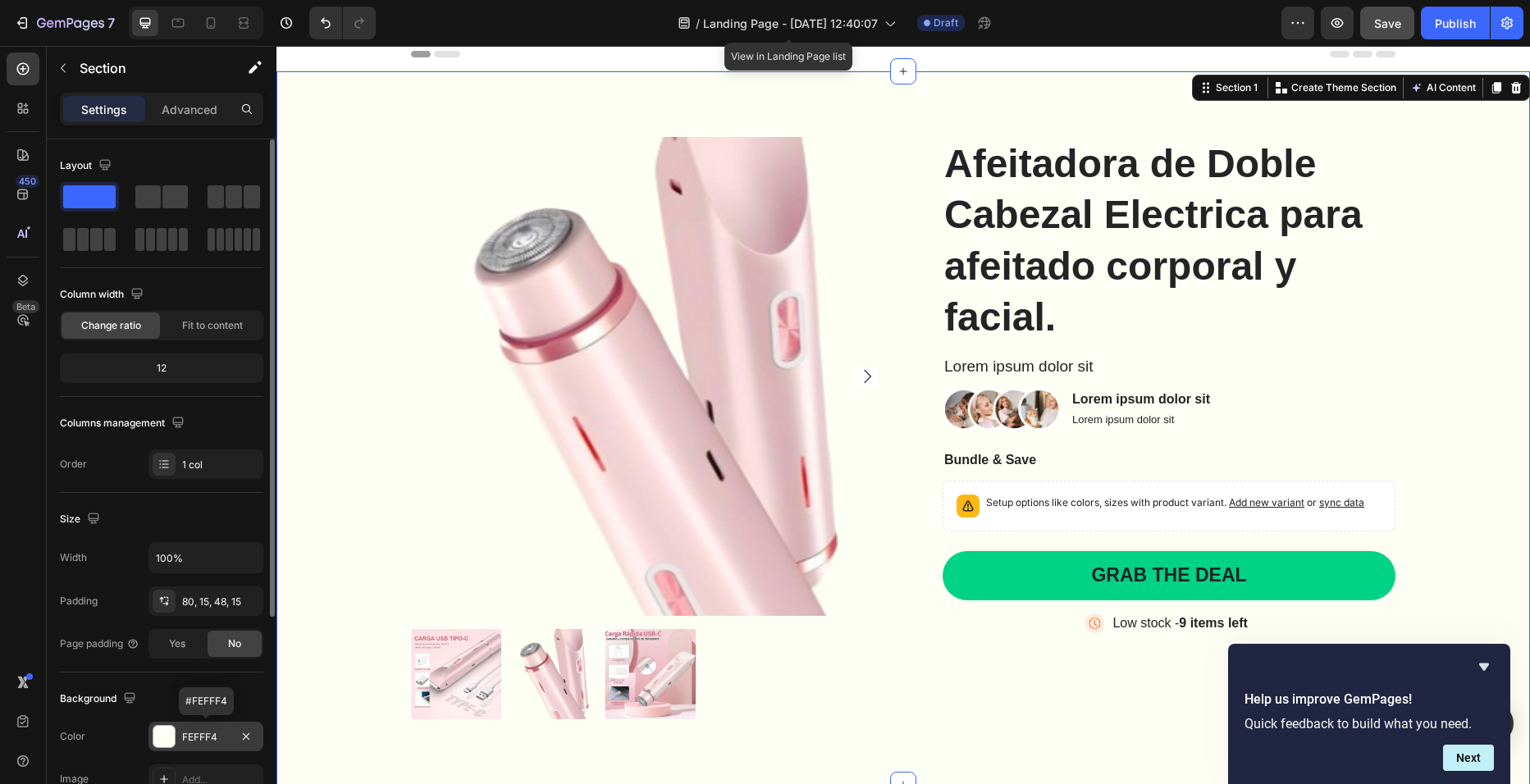
click at [174, 733] on div at bounding box center [164, 736] width 21 height 21
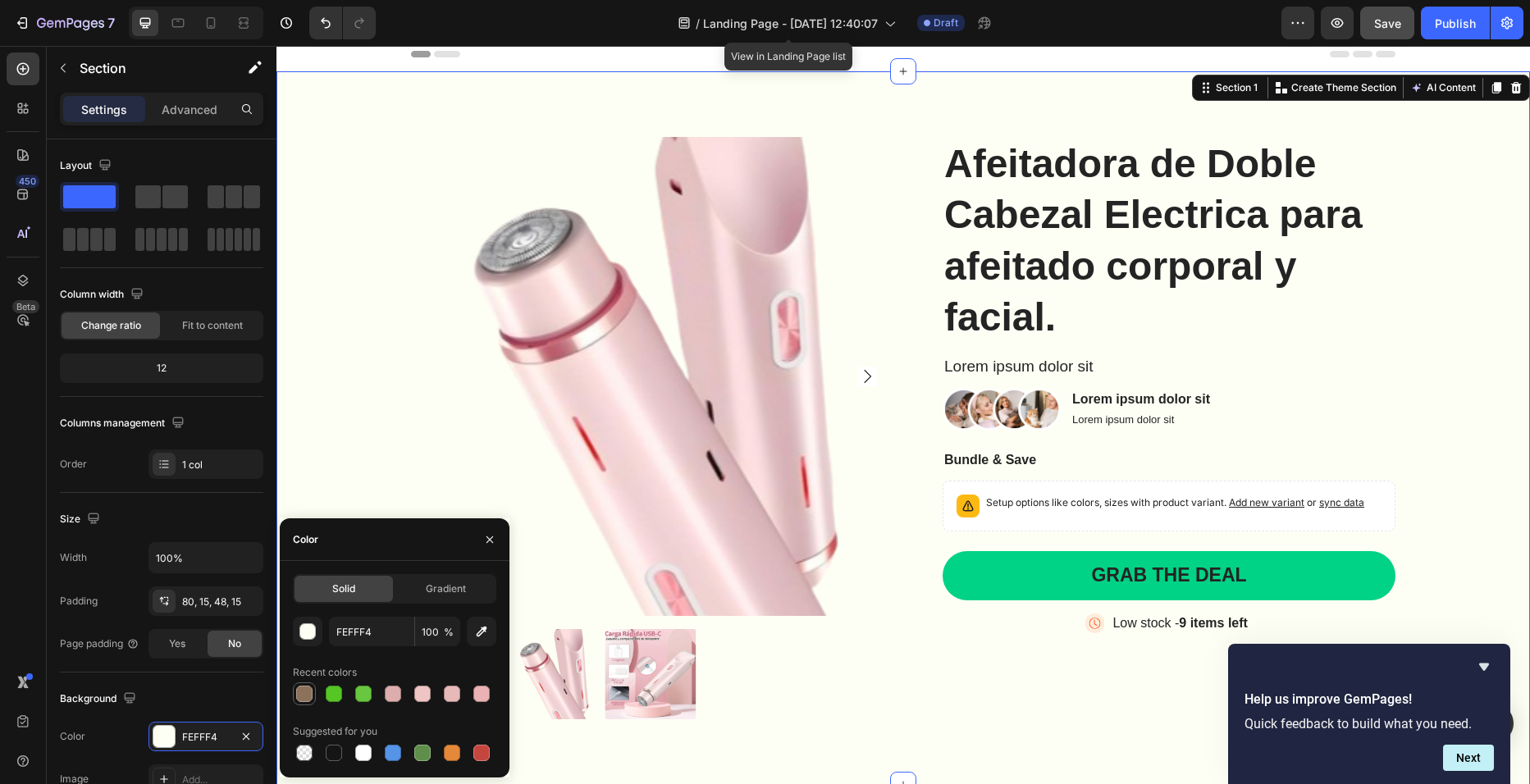
click at [295, 696] on div at bounding box center [304, 693] width 19 height 19
type input "8C725B"
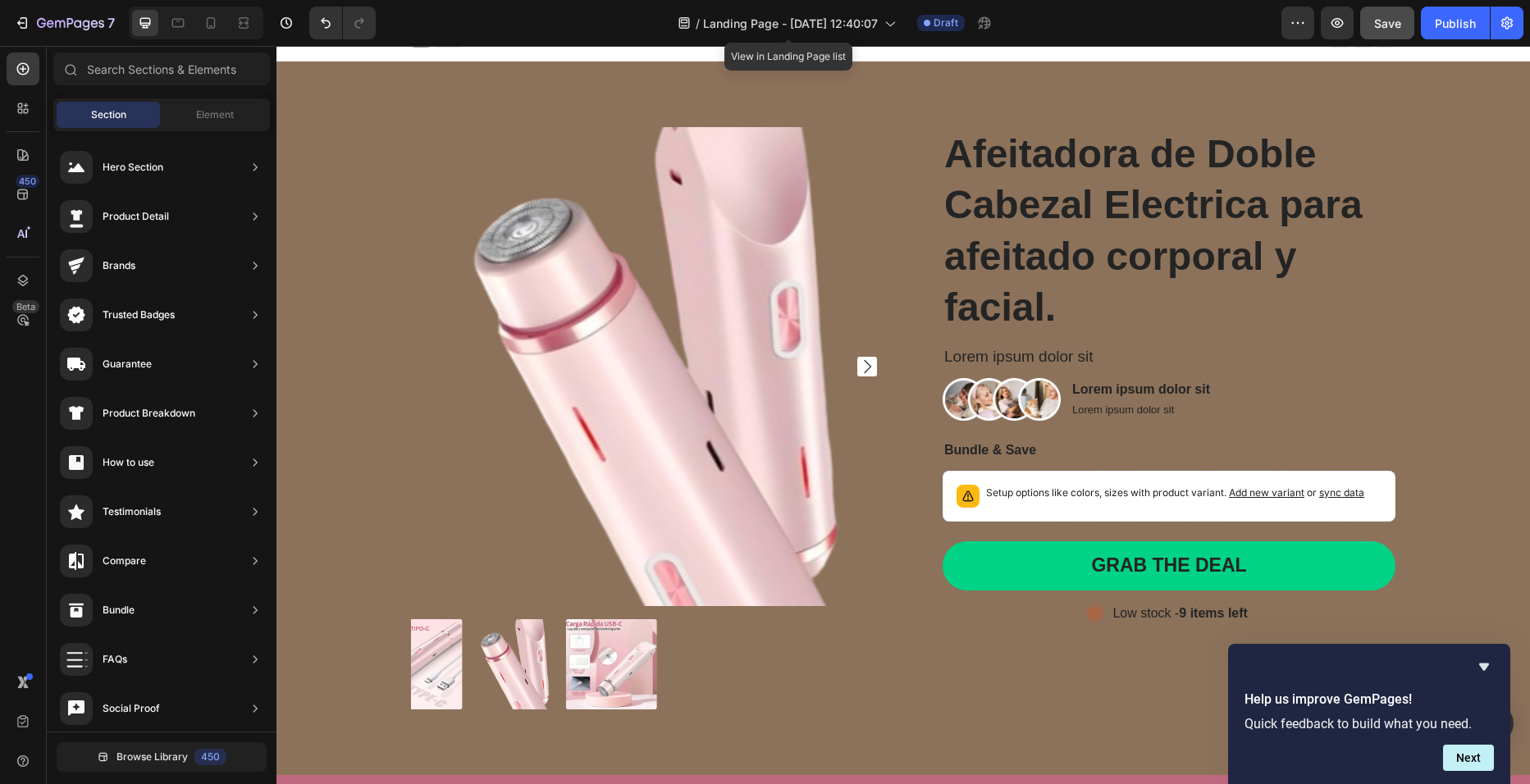
scroll to position [0, 0]
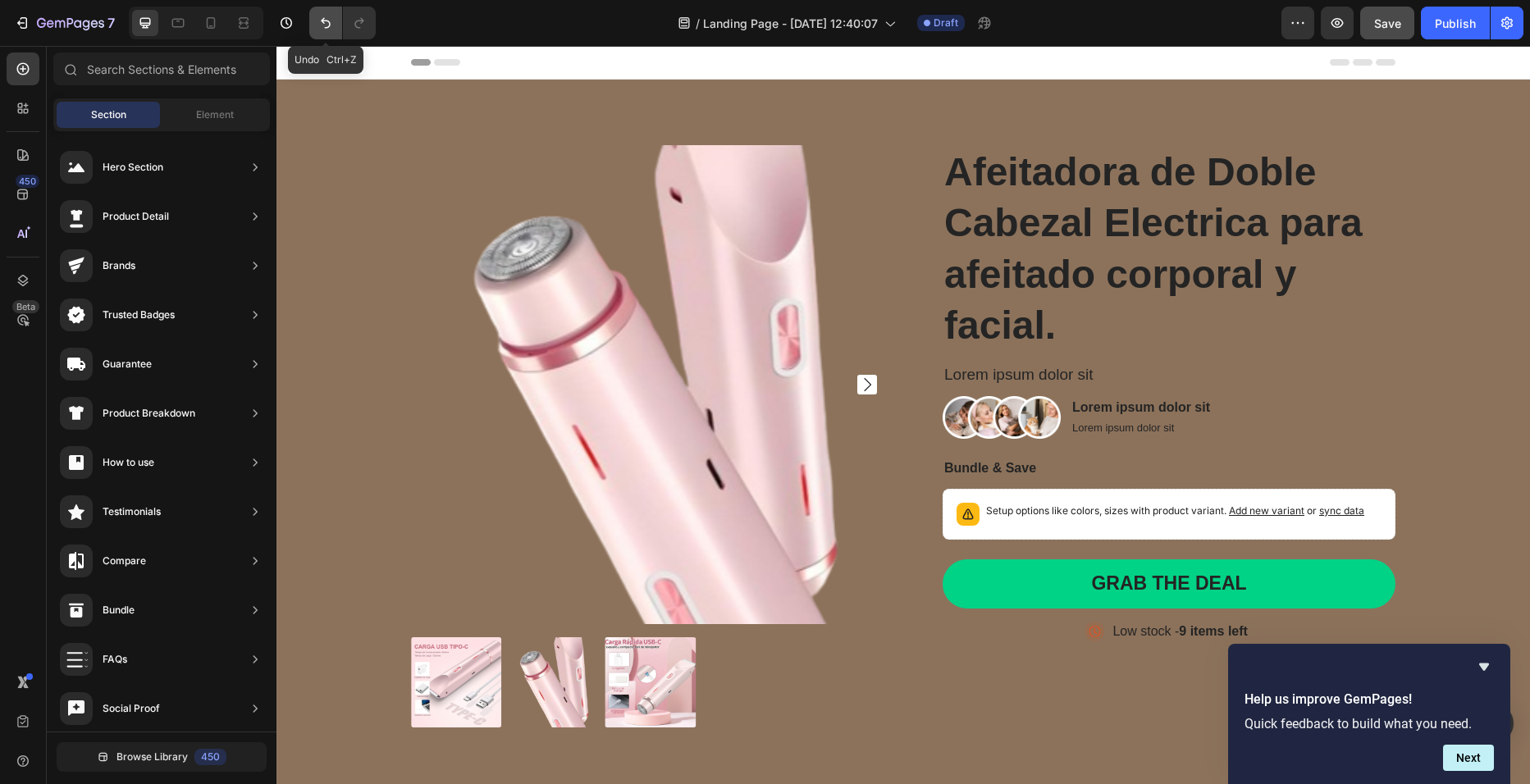
click at [316, 23] on button "Undo/Redo" at bounding box center [325, 22] width 32 height 32
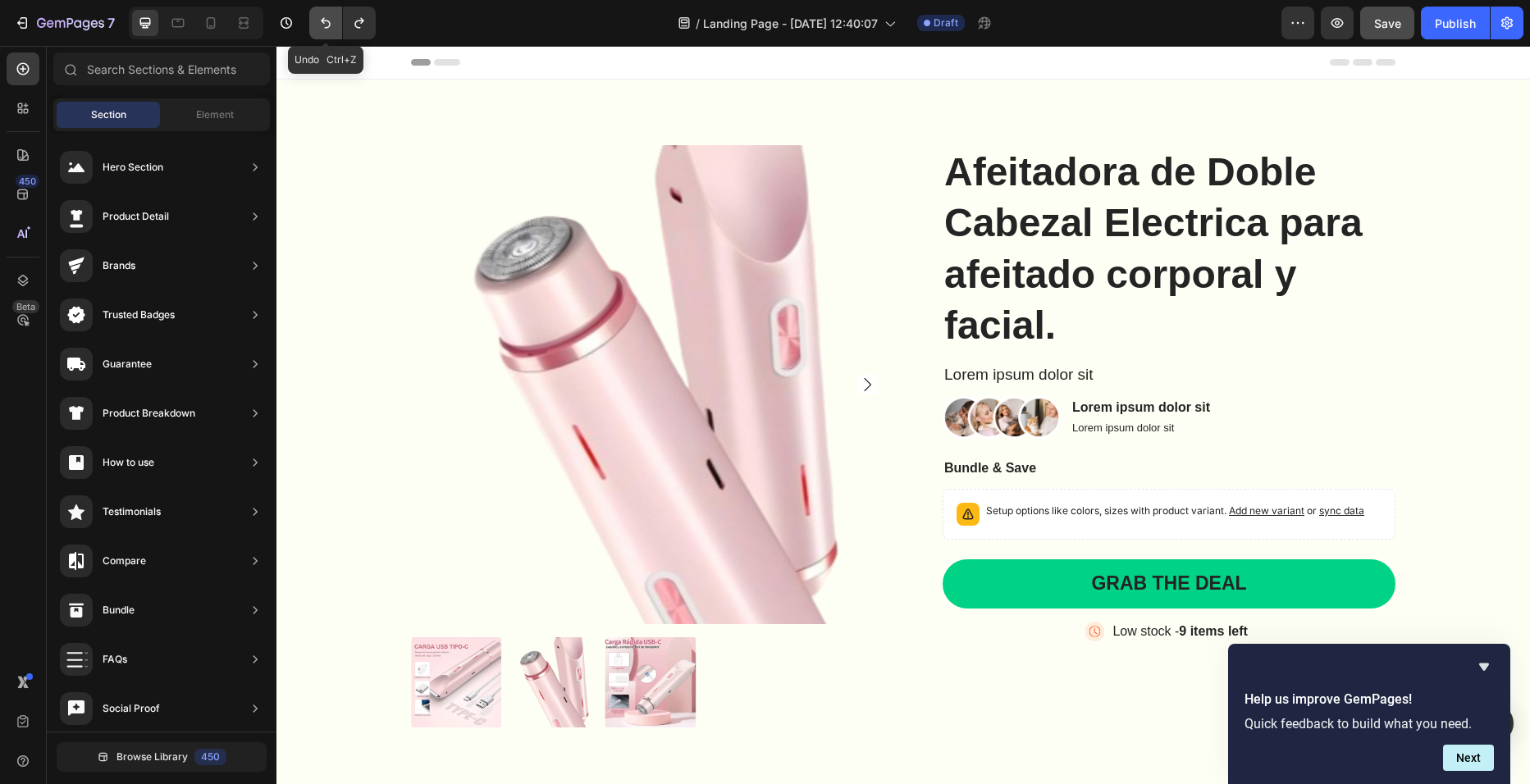
click at [316, 23] on button "Undo/Redo" at bounding box center [325, 22] width 32 height 32
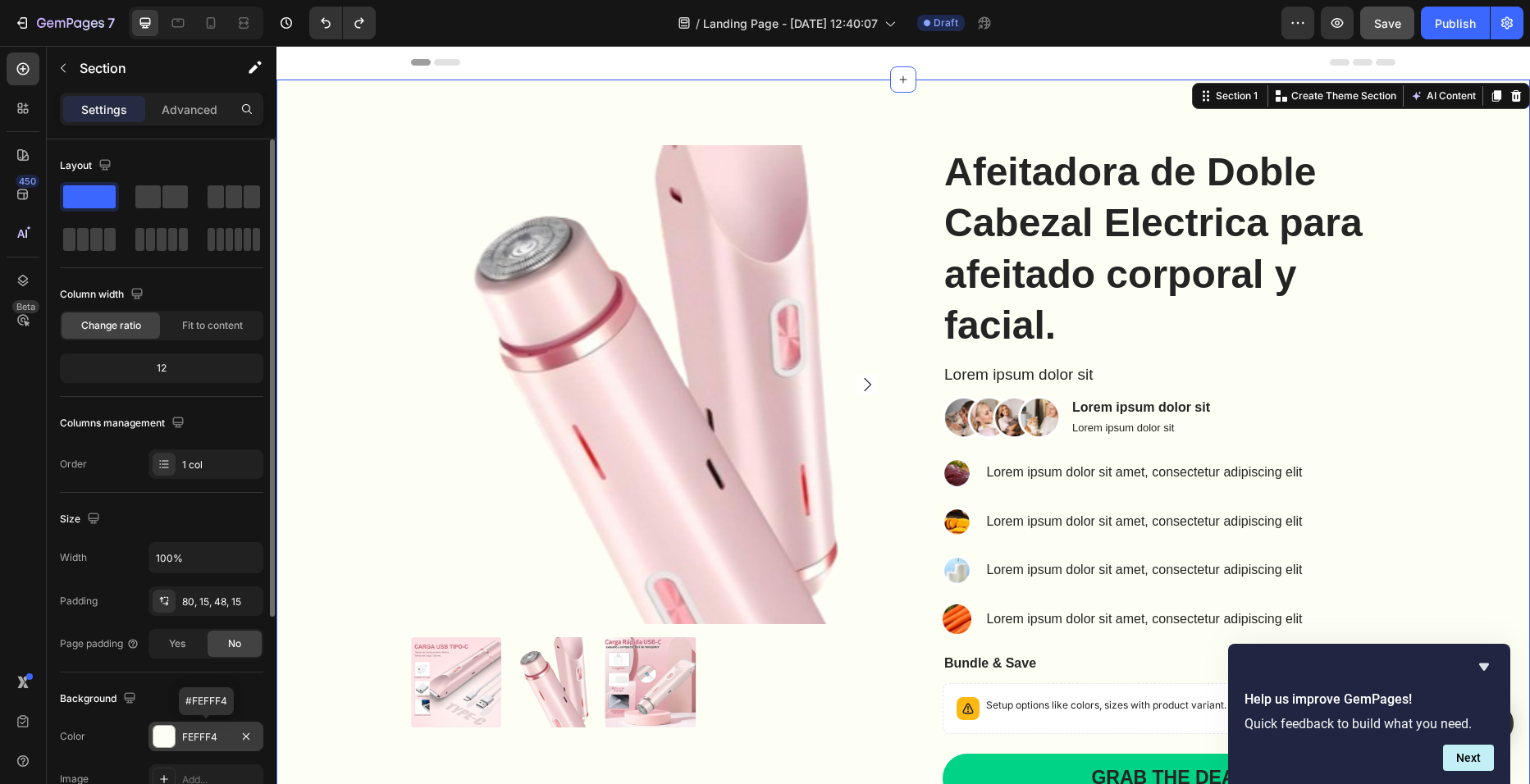
click at [186, 726] on div "FEFFF4" at bounding box center [206, 737] width 115 height 30
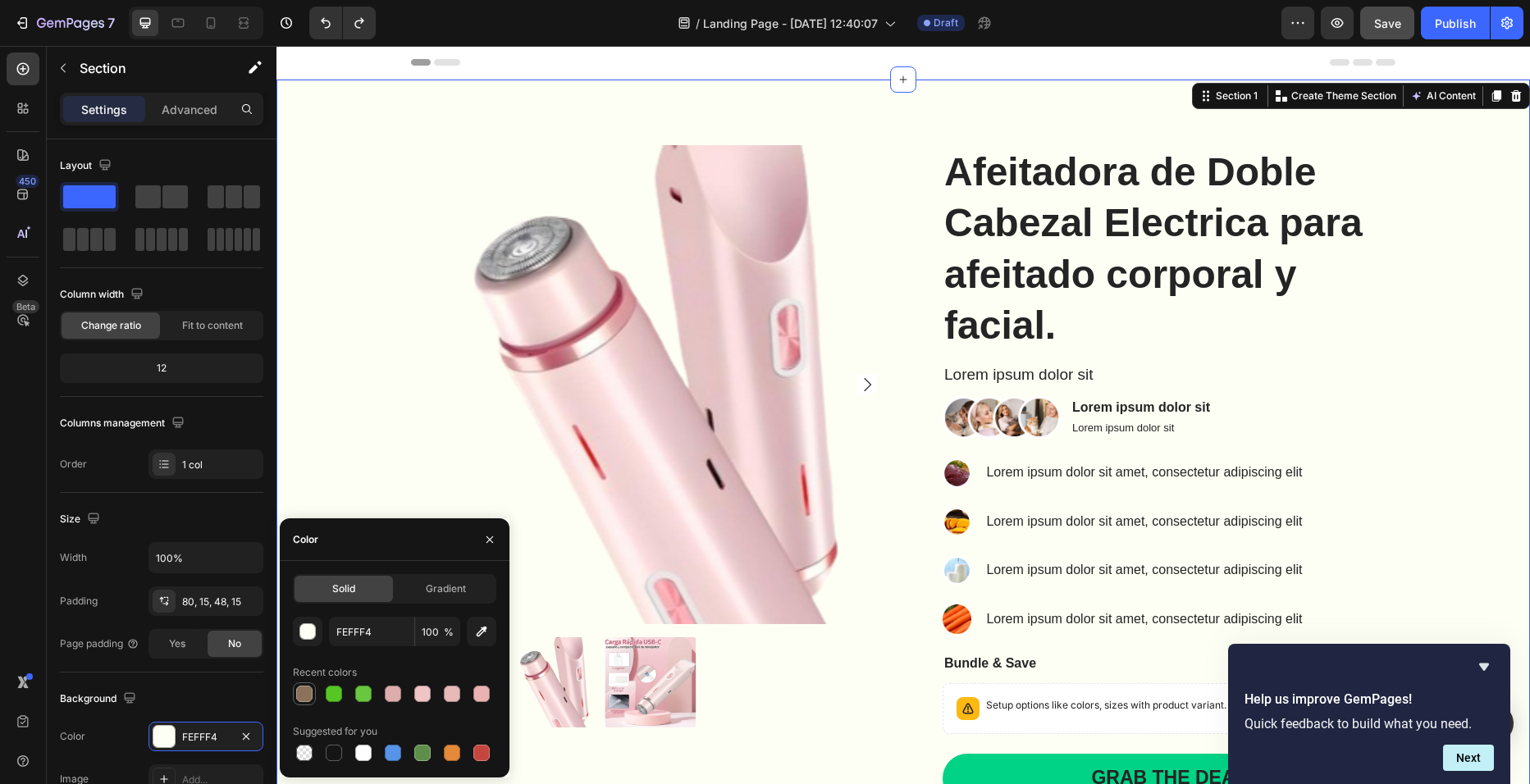
click at [299, 700] on div at bounding box center [305, 694] width 17 height 17
type input "8C725B"
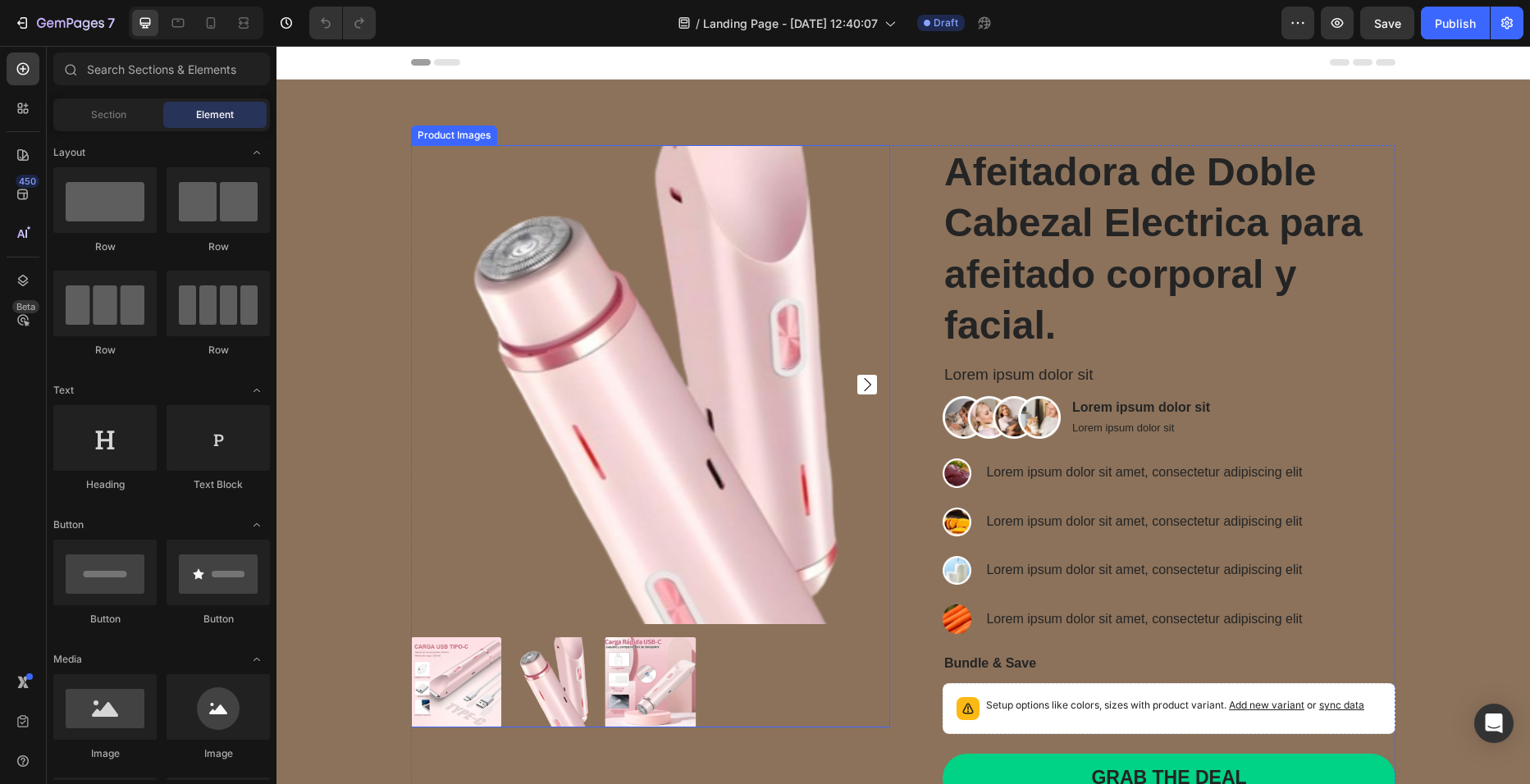
click at [559, 658] on img at bounding box center [552, 682] width 90 height 90
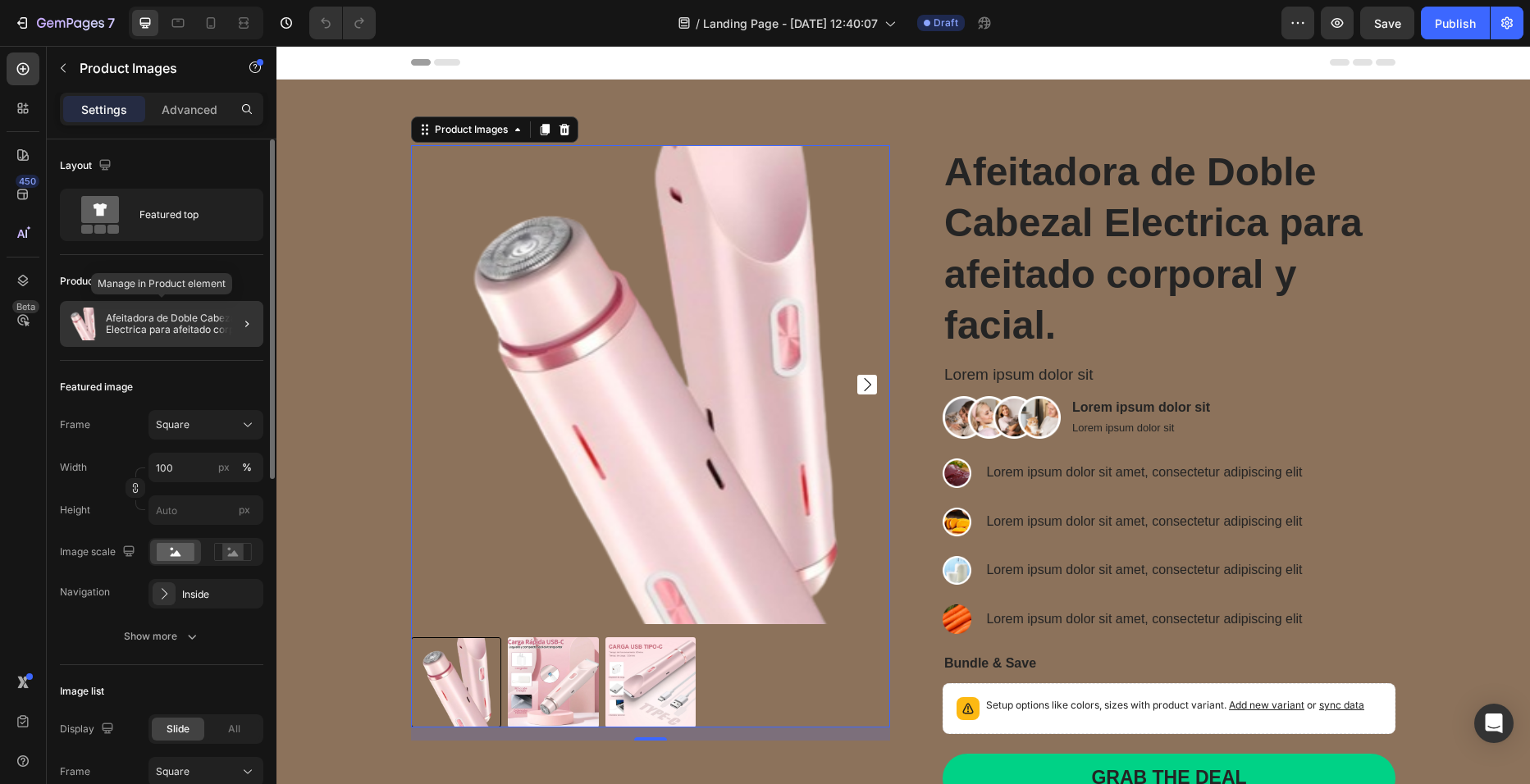
click at [206, 326] on p "Afeitadora de Doble Cabezal Electrica para afeitado corporal y facial." at bounding box center [181, 323] width 151 height 23
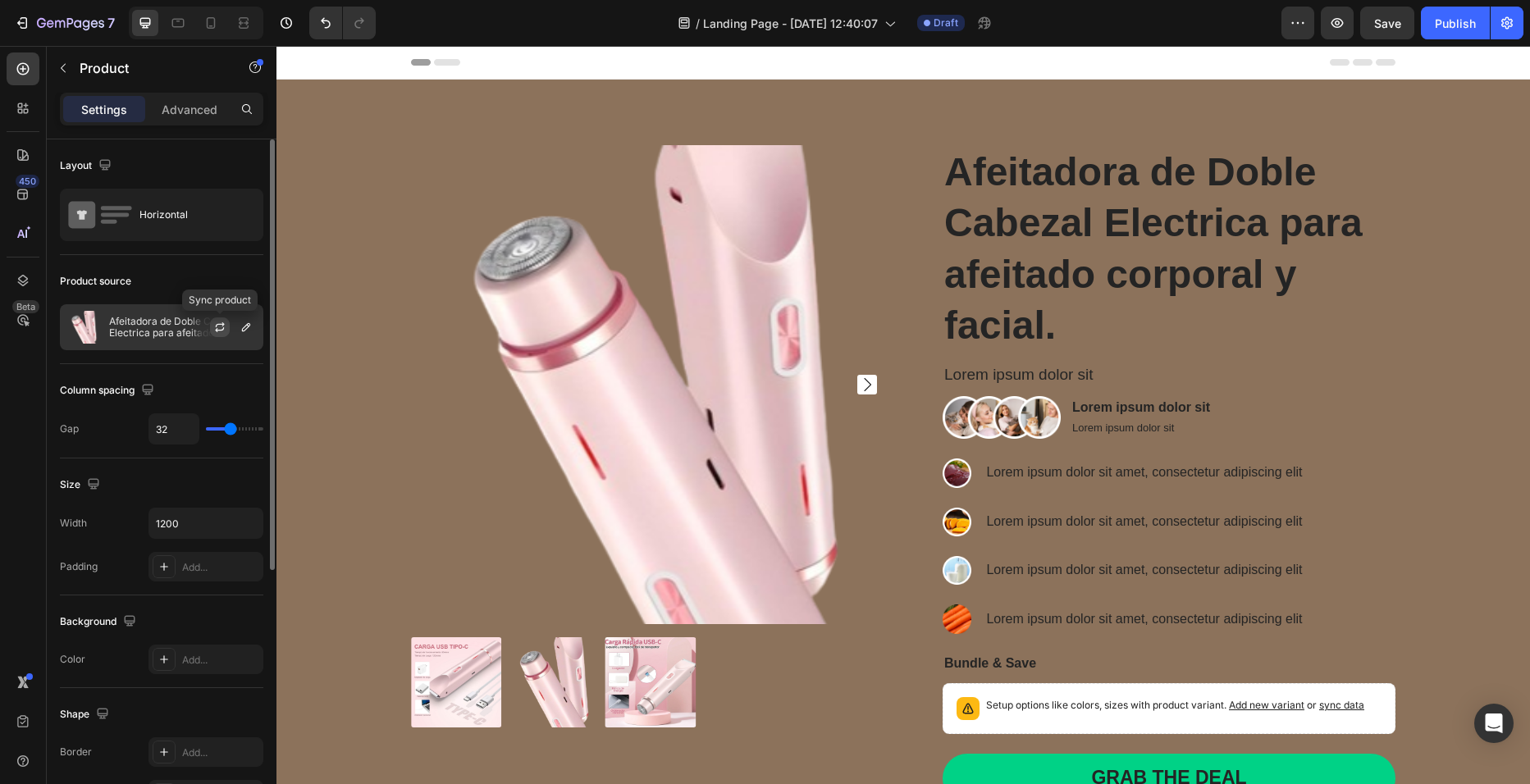
click at [223, 322] on icon "button" at bounding box center [220, 327] width 13 height 13
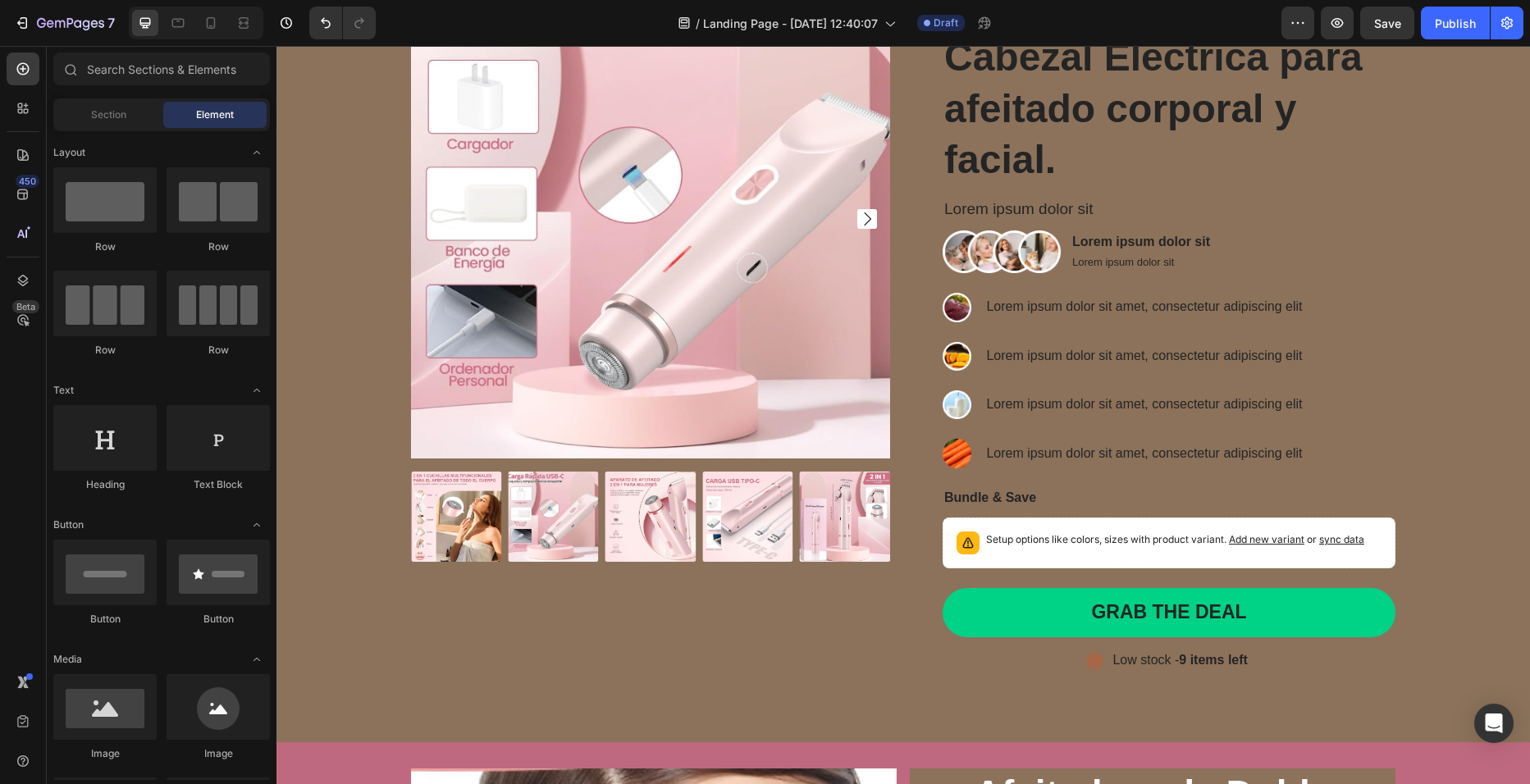
scroll to position [136, 0]
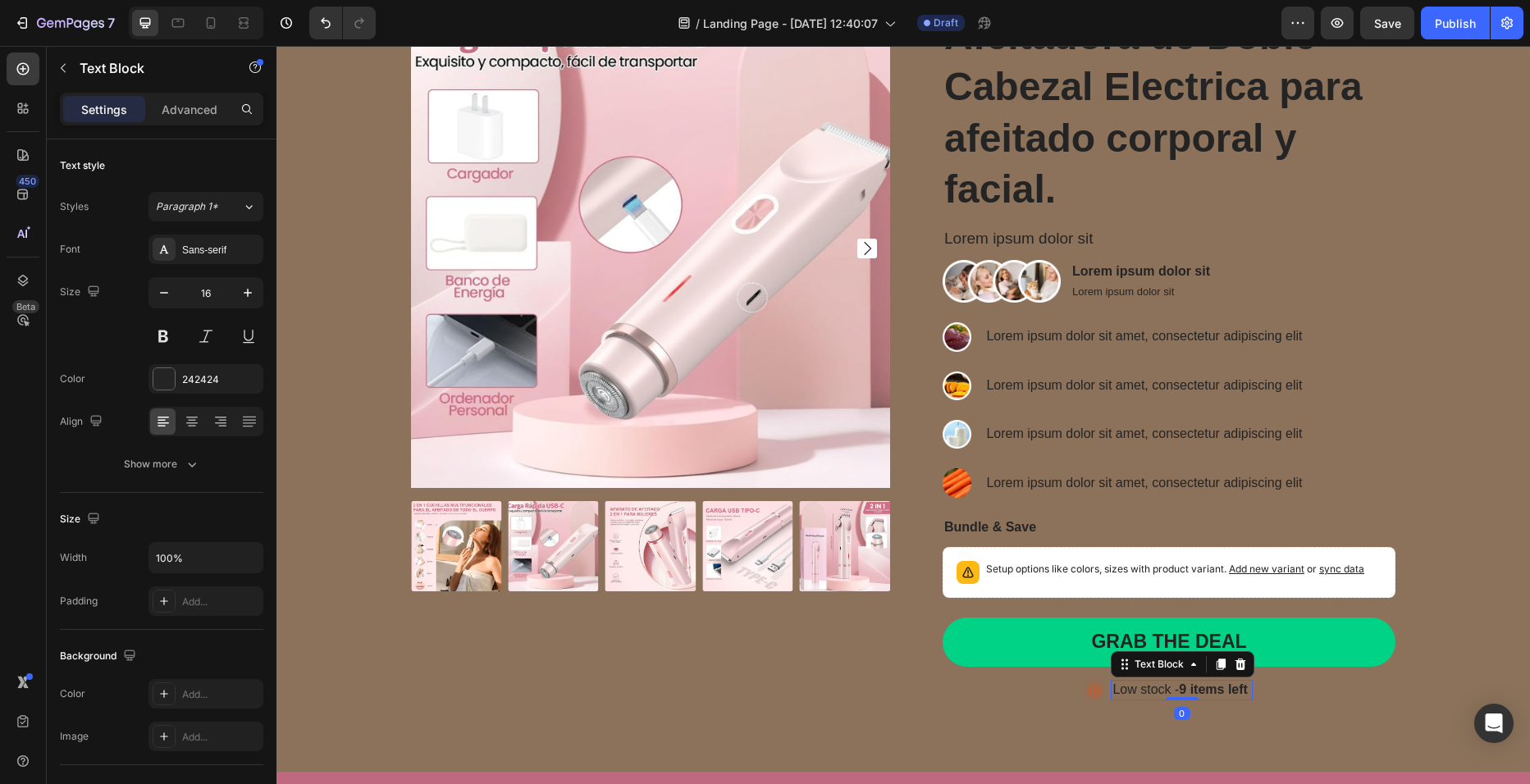
click at [1211, 698] on p "Low stock - 9 items left" at bounding box center [1182, 690] width 139 height 18
click at [1241, 690] on strong "9 items left" at bounding box center [1213, 689] width 69 height 14
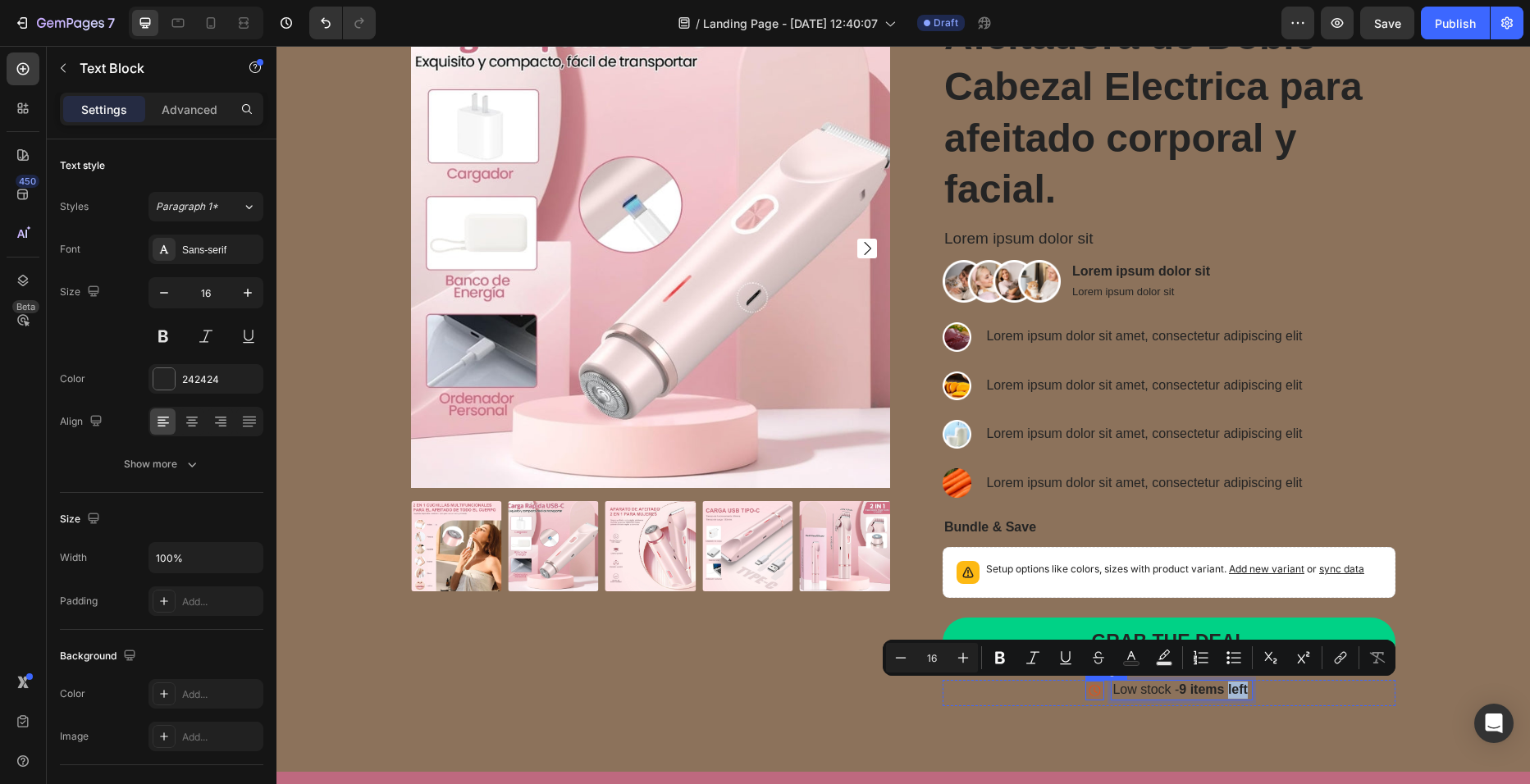
drag, startPoint x: 1176, startPoint y: 693, endPoint x: 1082, endPoint y: 689, distance: 94.1
click at [1085, 689] on li "Image Low stock - 9 items left Text Block 0" at bounding box center [1169, 690] width 168 height 20
click at [1085, 689] on img at bounding box center [1094, 690] width 19 height 19
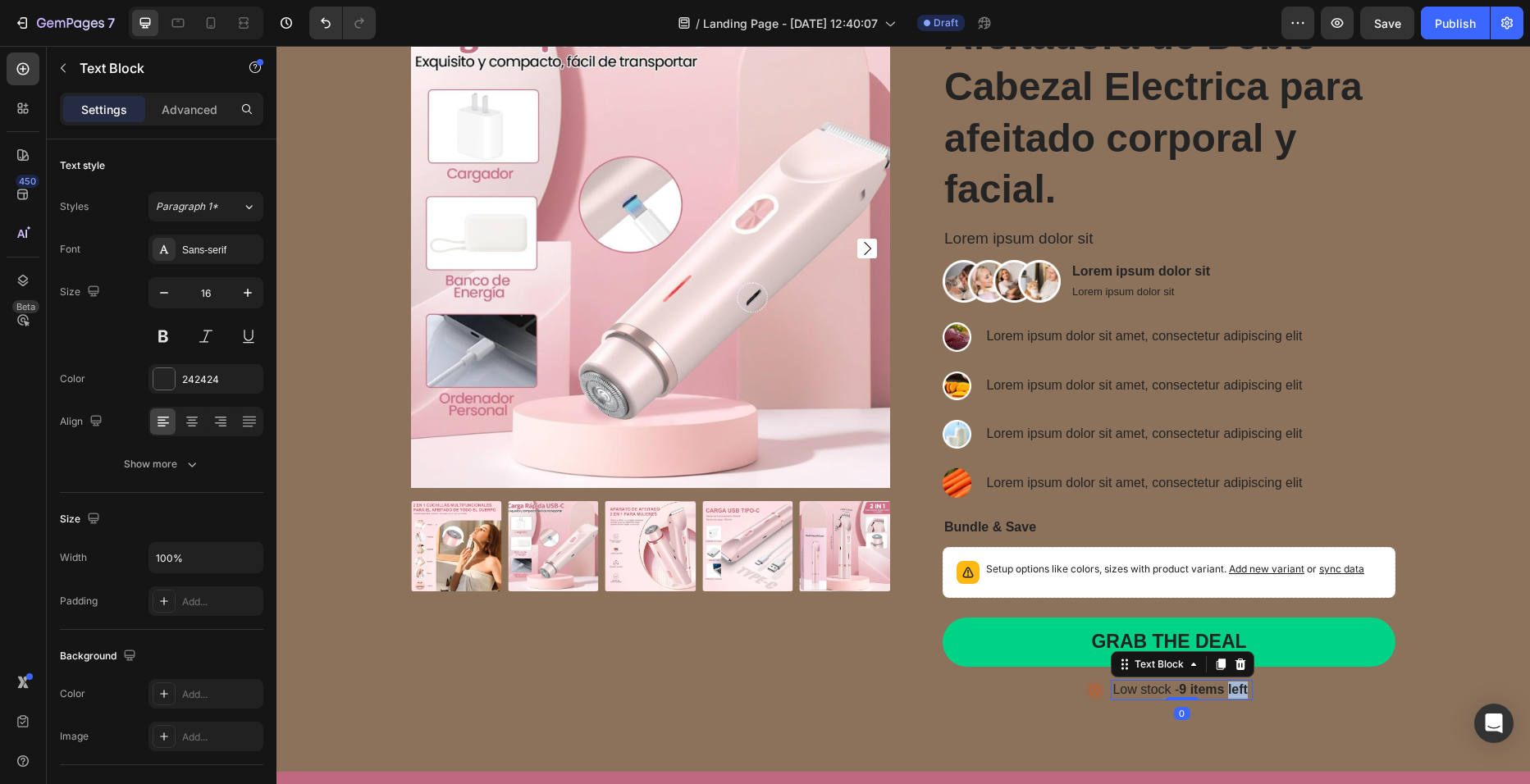
click at [1236, 690] on strong "9 items left" at bounding box center [1213, 689] width 69 height 14
drag, startPoint x: 1236, startPoint y: 690, endPoint x: 868, endPoint y: 564, distance: 389.0
click at [868, 564] on div "Product Images Afeitadora de Doble Cabezal Electrica para afeitado corporal y f…" at bounding box center [904, 364] width 984 height 711
click at [1214, 688] on strong "9 items left" at bounding box center [1213, 689] width 69 height 14
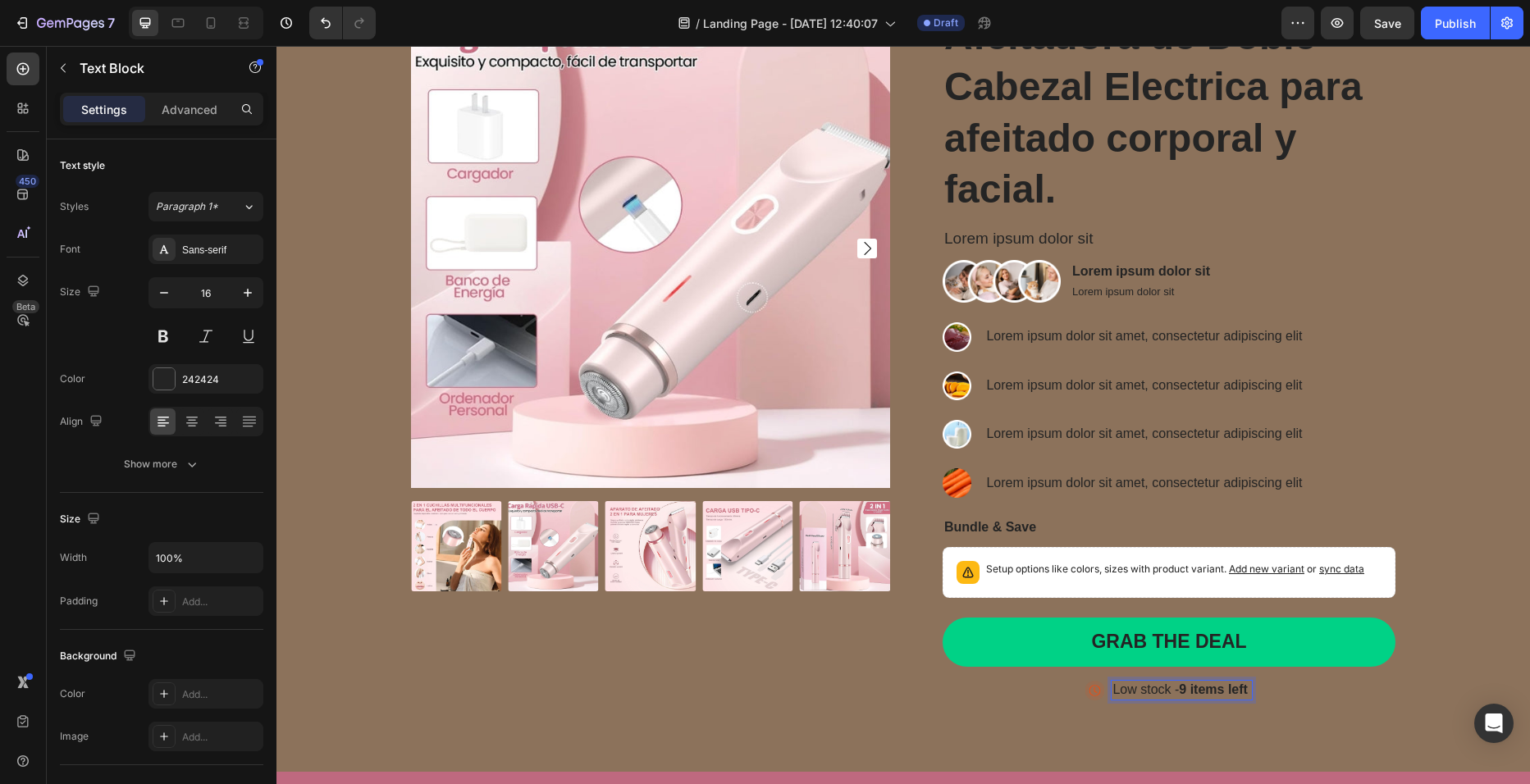
click at [1244, 689] on p "Low stock - 9 items left" at bounding box center [1182, 690] width 139 height 18
click at [1294, 713] on div "Afeitadora de Doble Cabezal Electrica para afeitado corporal y facial. Product …" at bounding box center [1156, 364] width 479 height 711
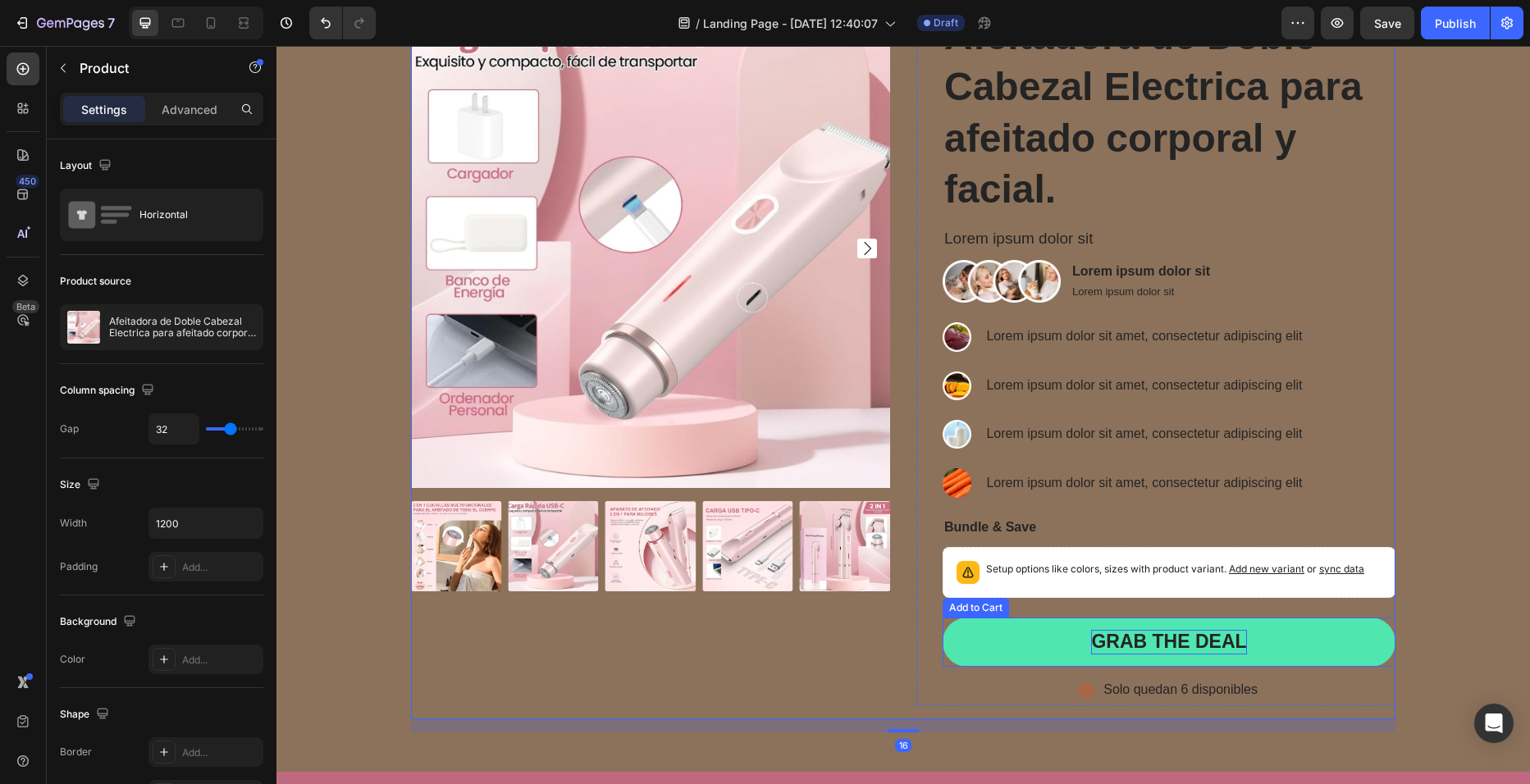
click at [1224, 635] on div "Grab the deal" at bounding box center [1168, 642] width 155 height 25
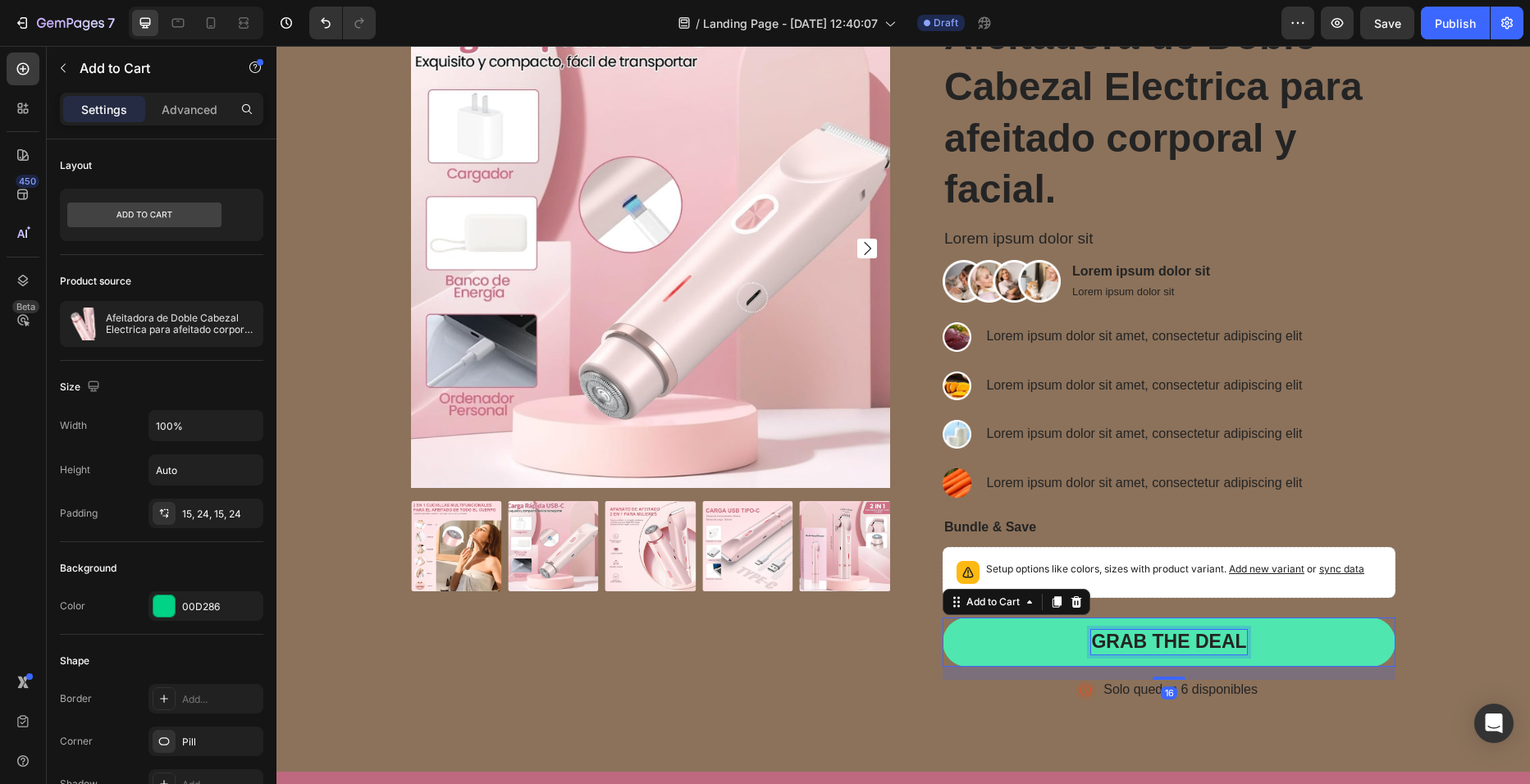
click at [1224, 635] on div "Grab the deal" at bounding box center [1168, 642] width 155 height 25
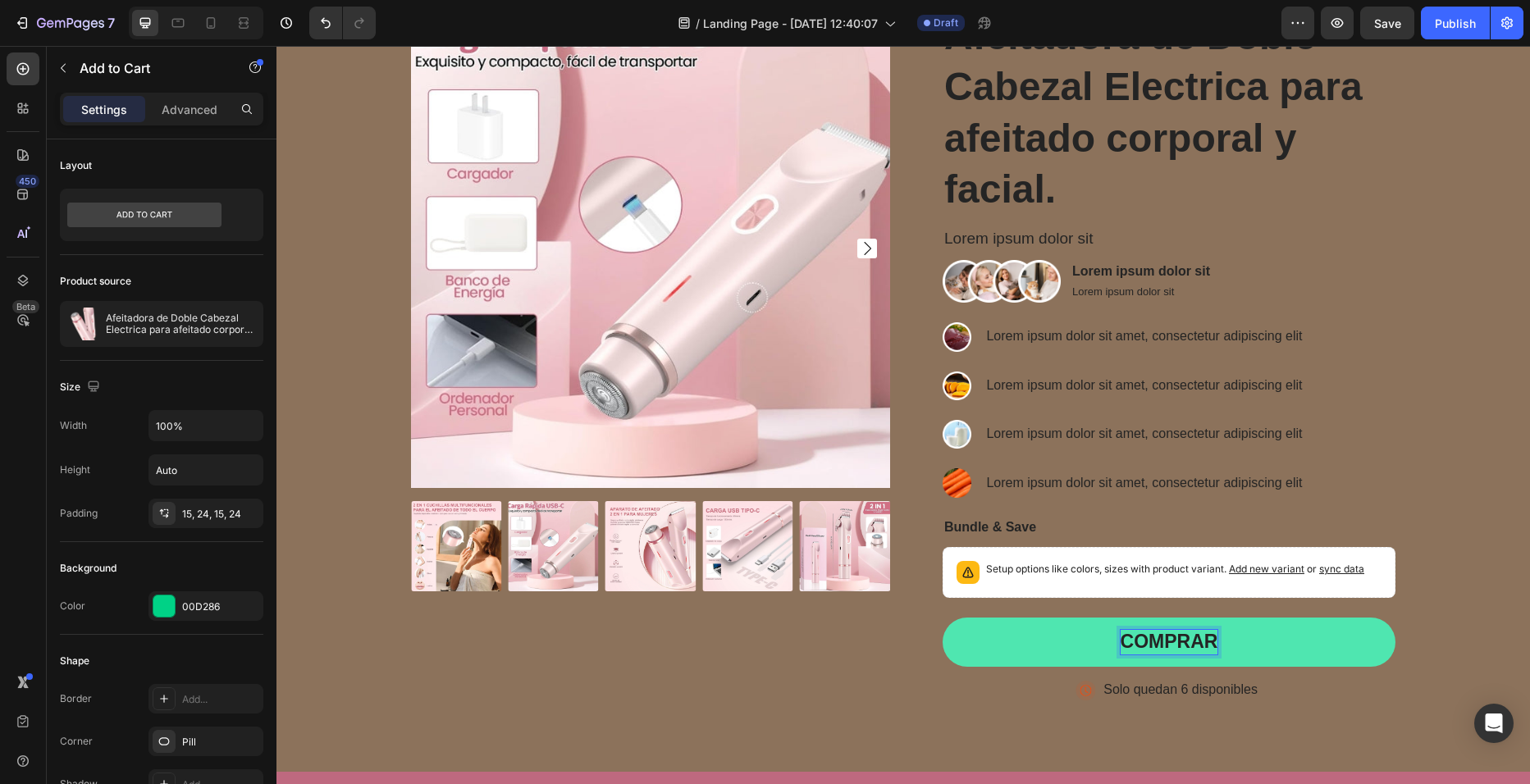
click at [942, 618] on button "COMPRAR" at bounding box center [1169, 642] width 453 height 49
click at [998, 649] on button "COMPRAR AHORA" at bounding box center [1169, 642] width 453 height 49
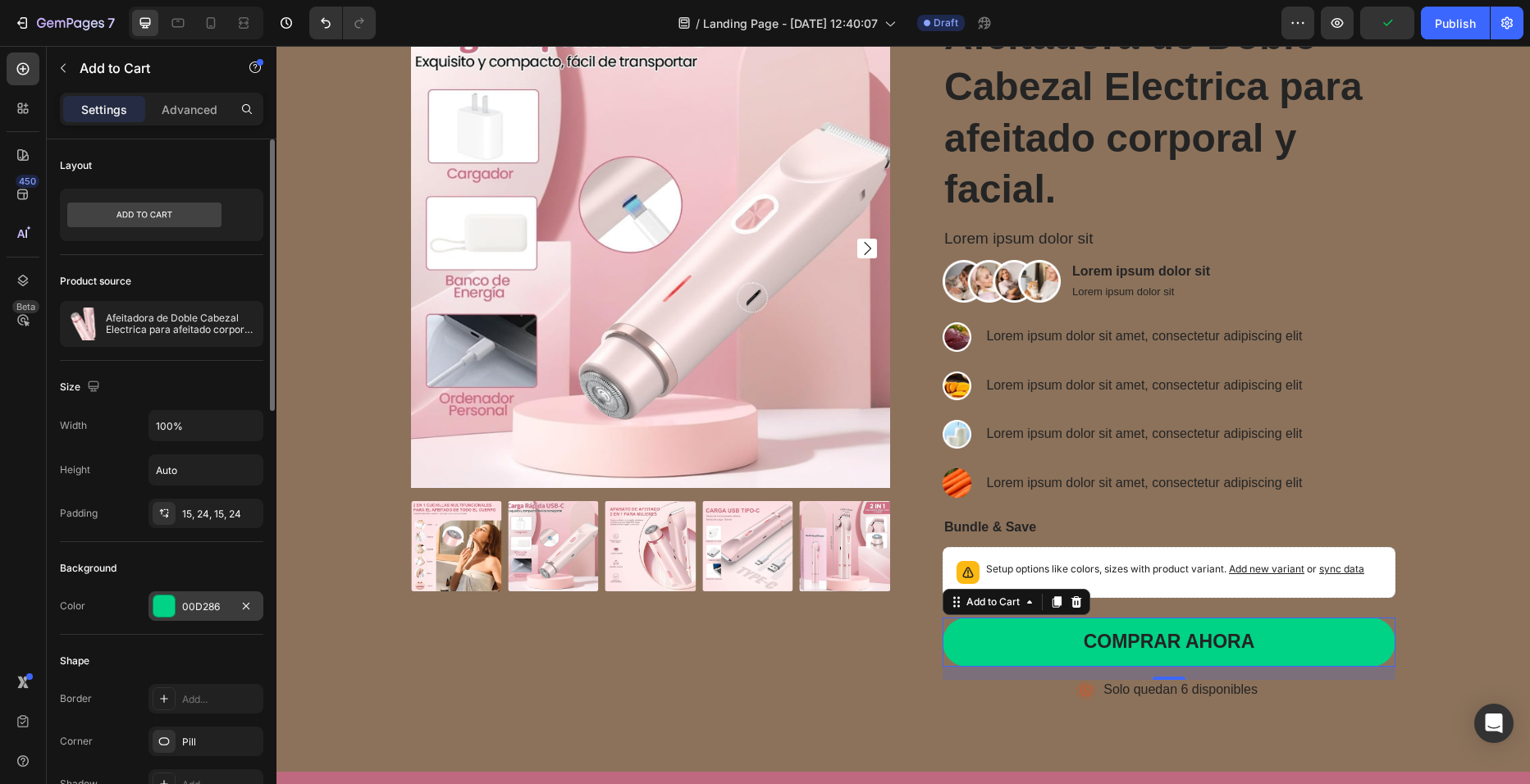
click at [169, 613] on div at bounding box center [164, 606] width 21 height 21
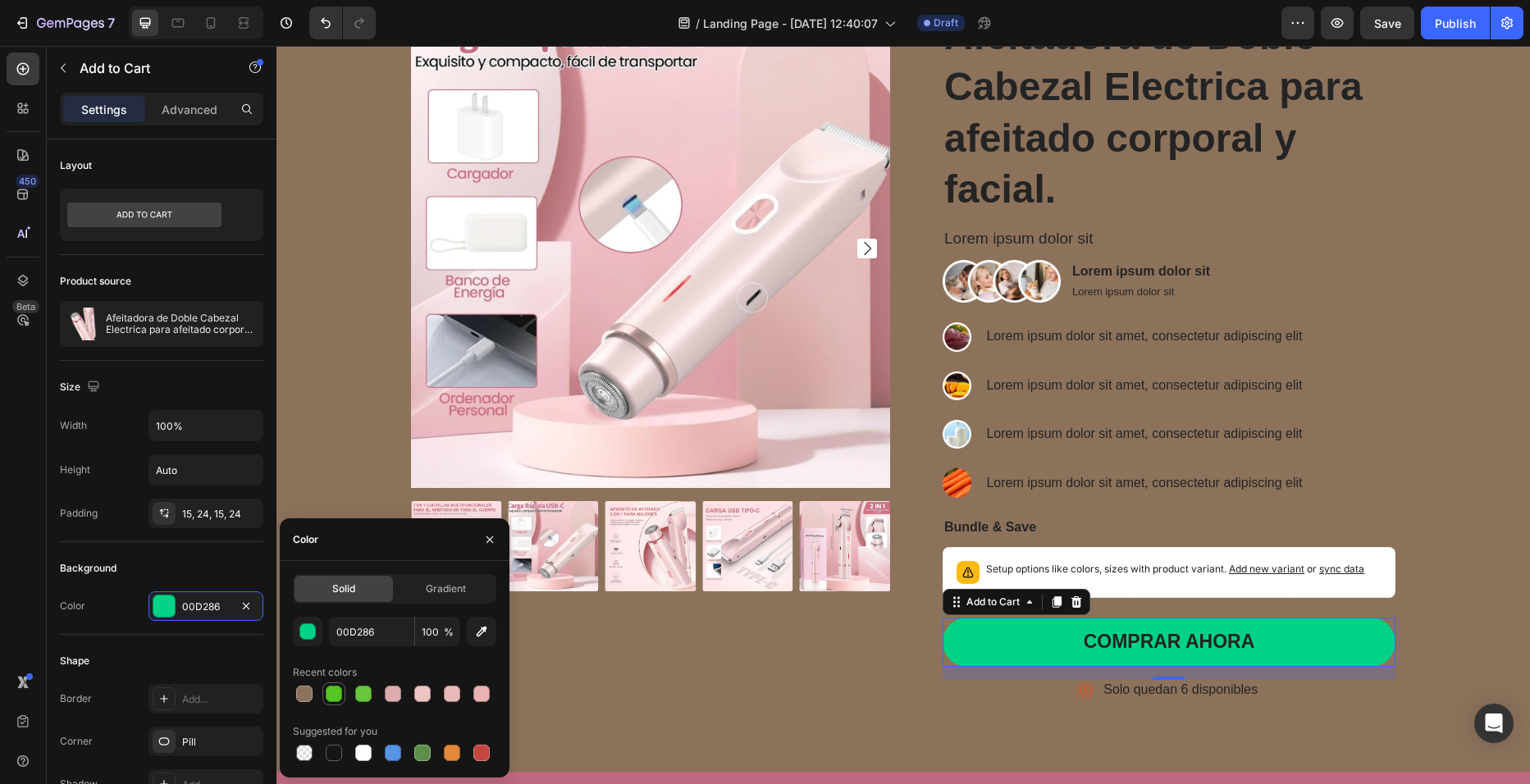
click at [336, 698] on div at bounding box center [334, 694] width 17 height 17
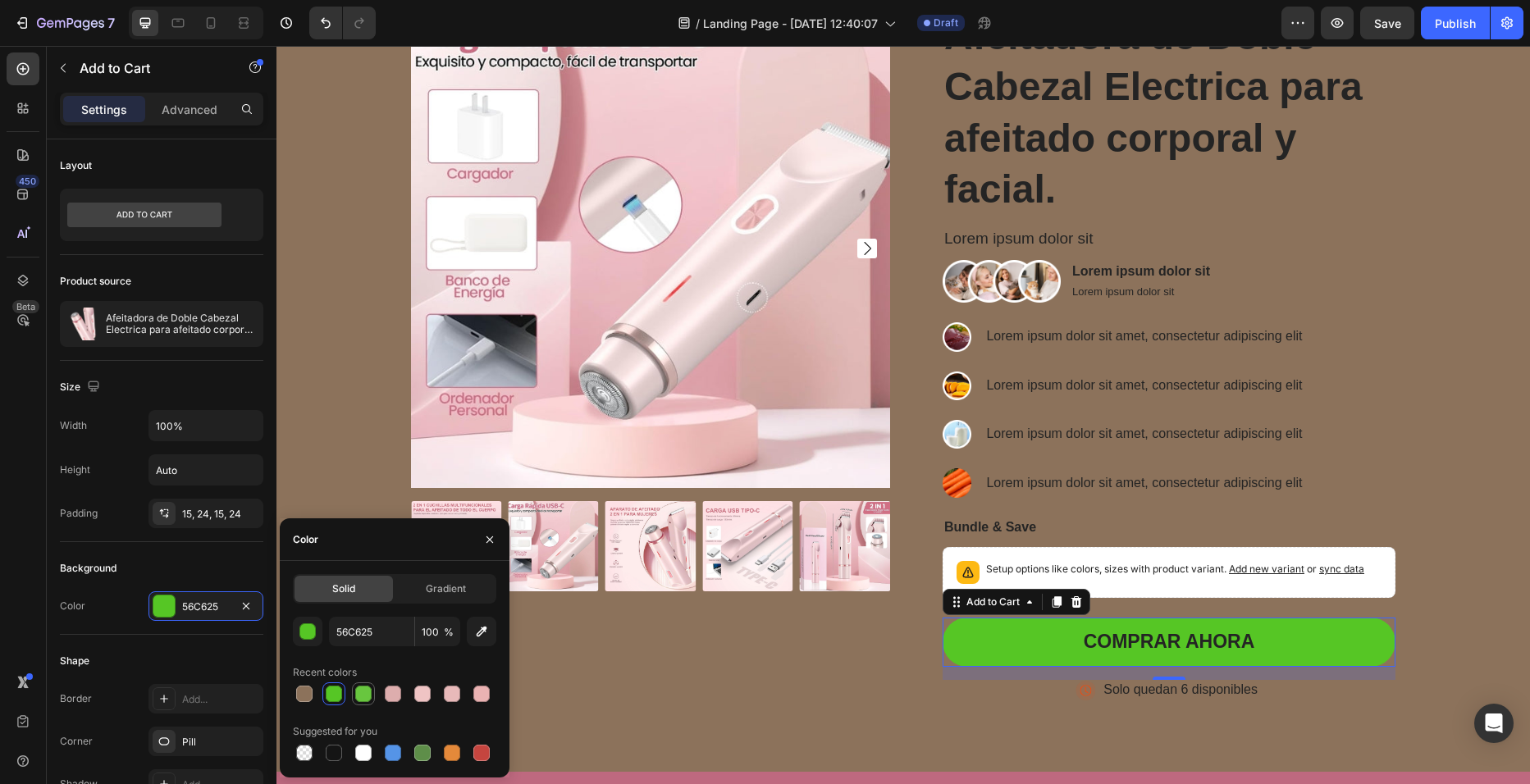
click at [358, 696] on div at bounding box center [363, 694] width 17 height 17
type input "68C63F"
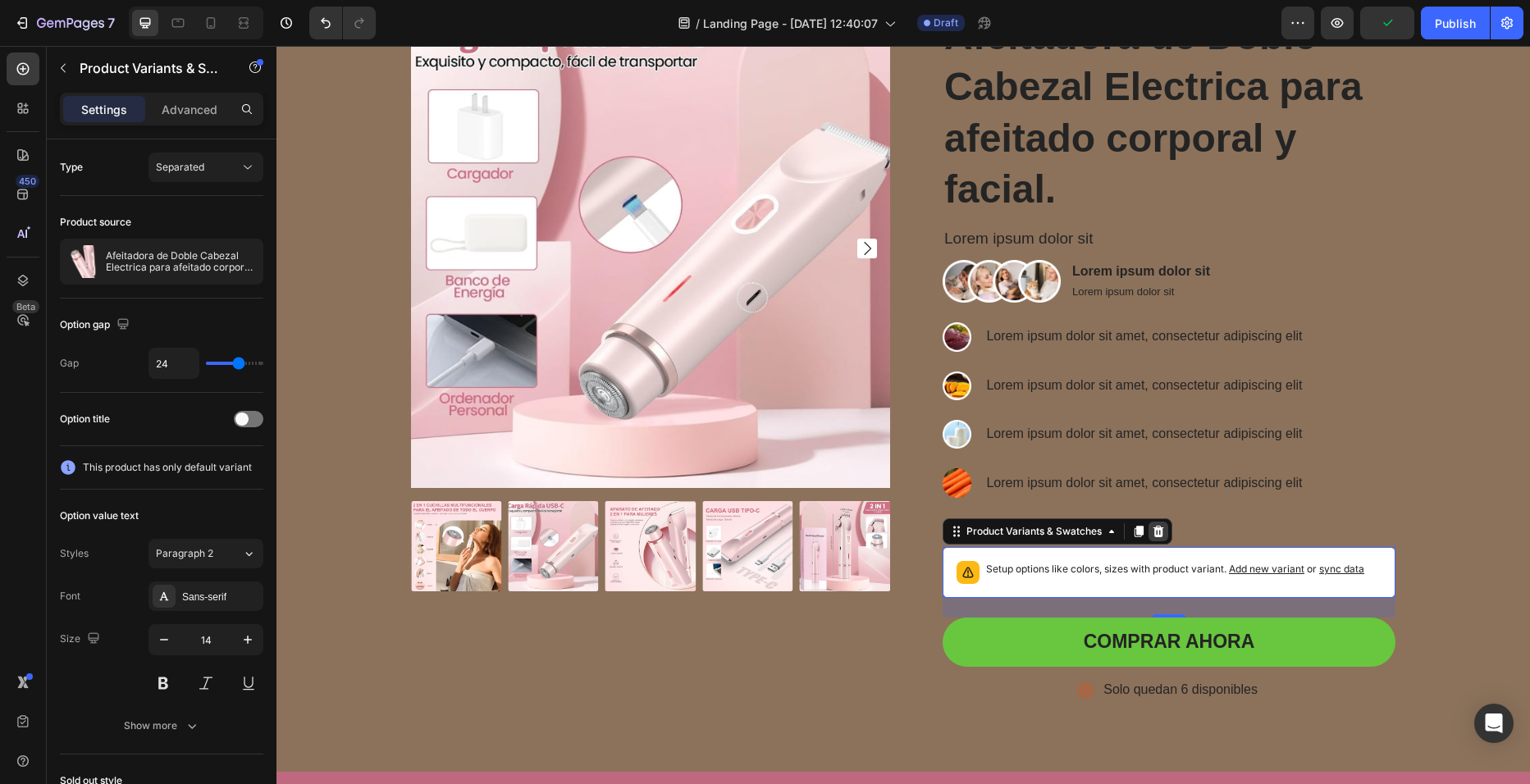
click at [1154, 530] on icon at bounding box center [1159, 531] width 11 height 11
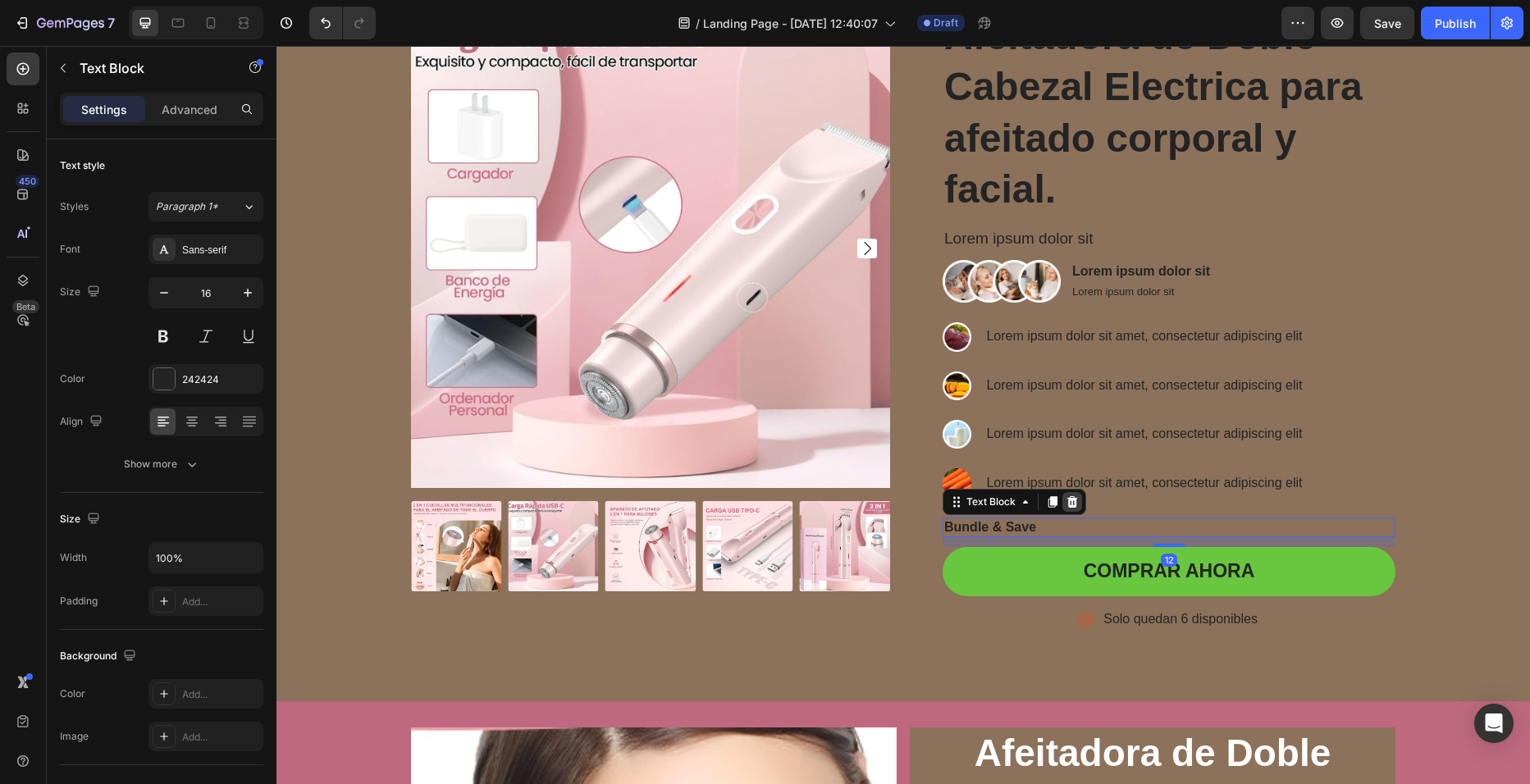
click at [1068, 499] on icon at bounding box center [1073, 502] width 11 height 11
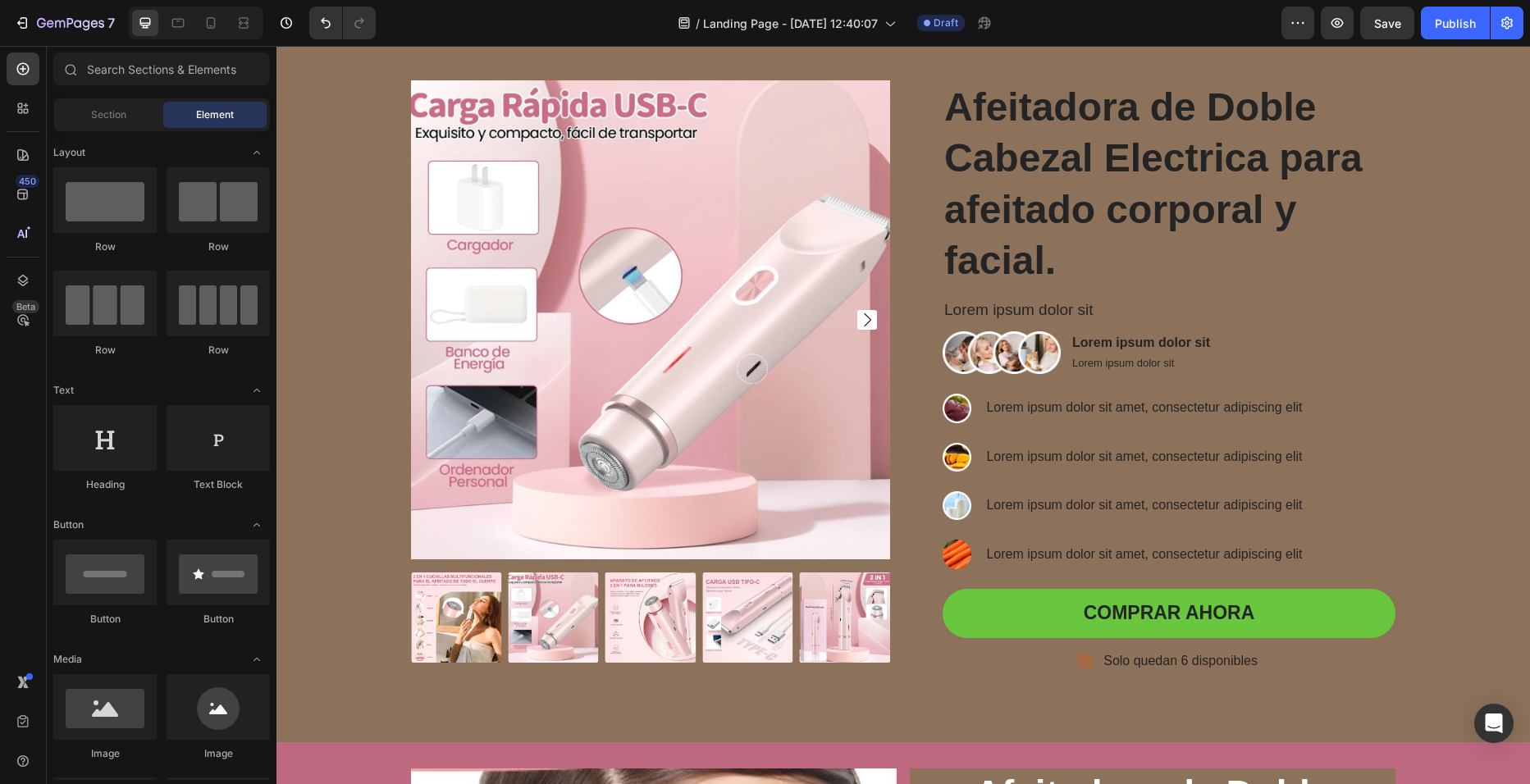
scroll to position [61, 0]
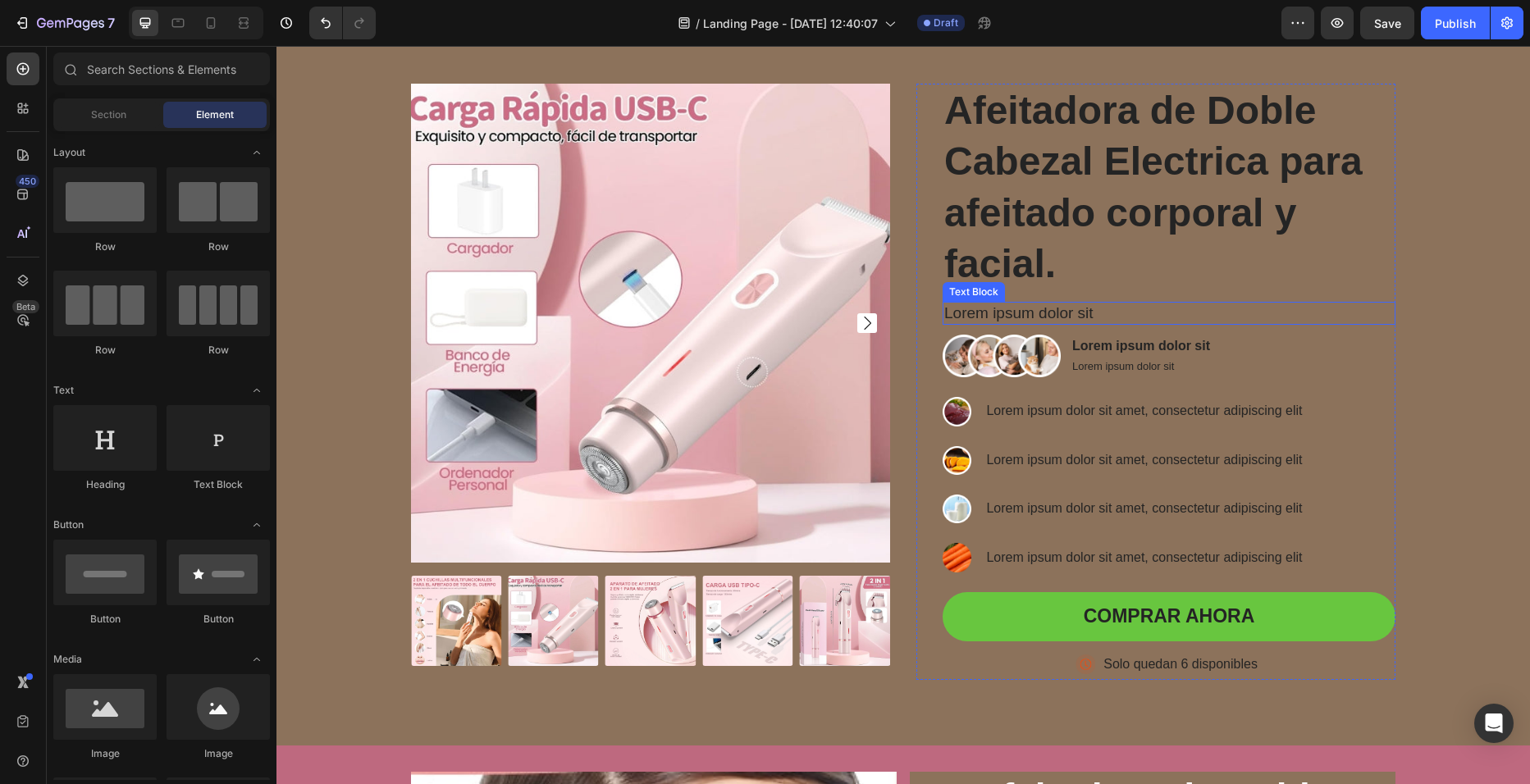
click at [1089, 315] on p "Lorem ipsum dolor sit" at bounding box center [1169, 314] width 449 height 20
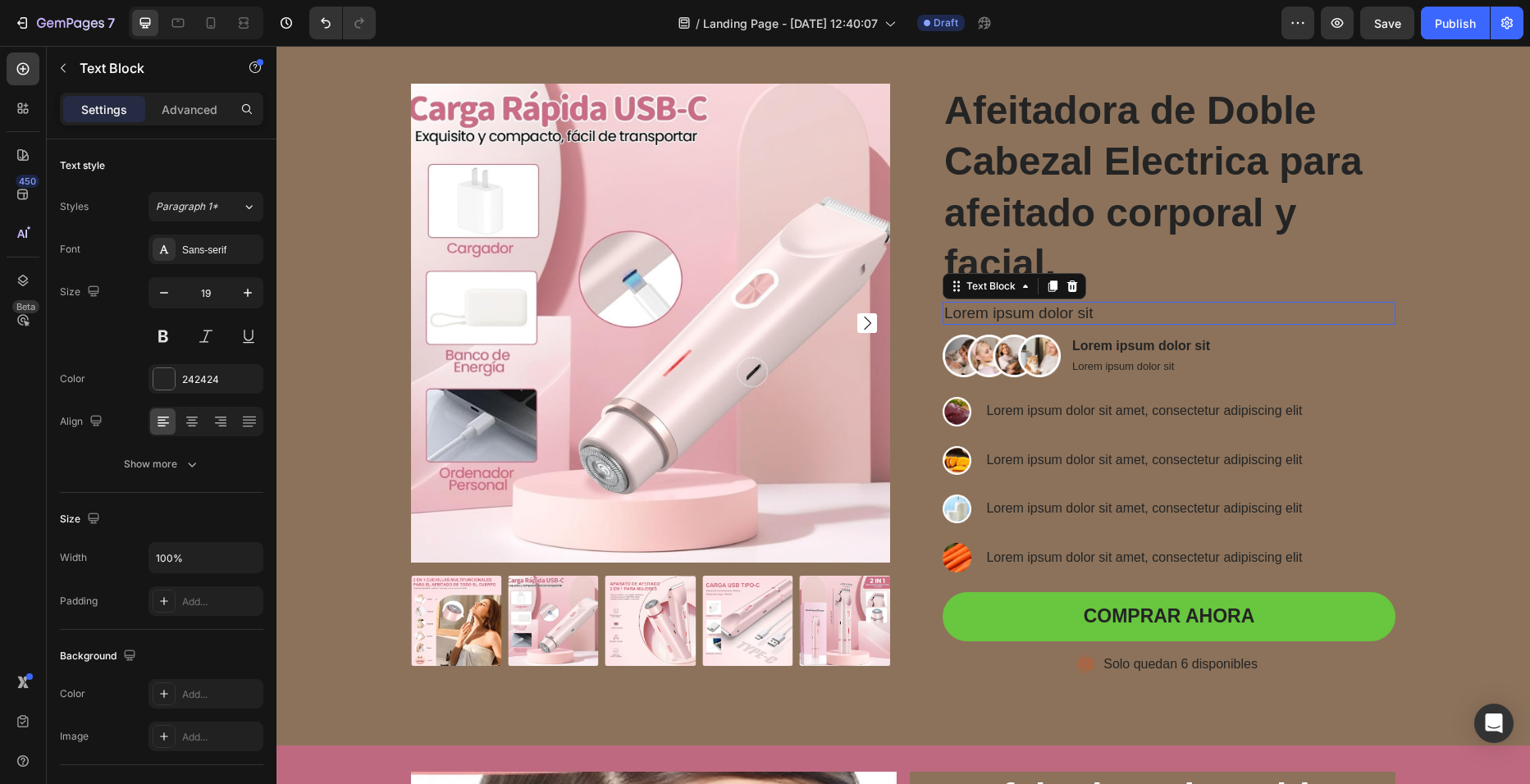
click at [1089, 315] on p "Lorem ipsum dolor sit" at bounding box center [1169, 314] width 449 height 20
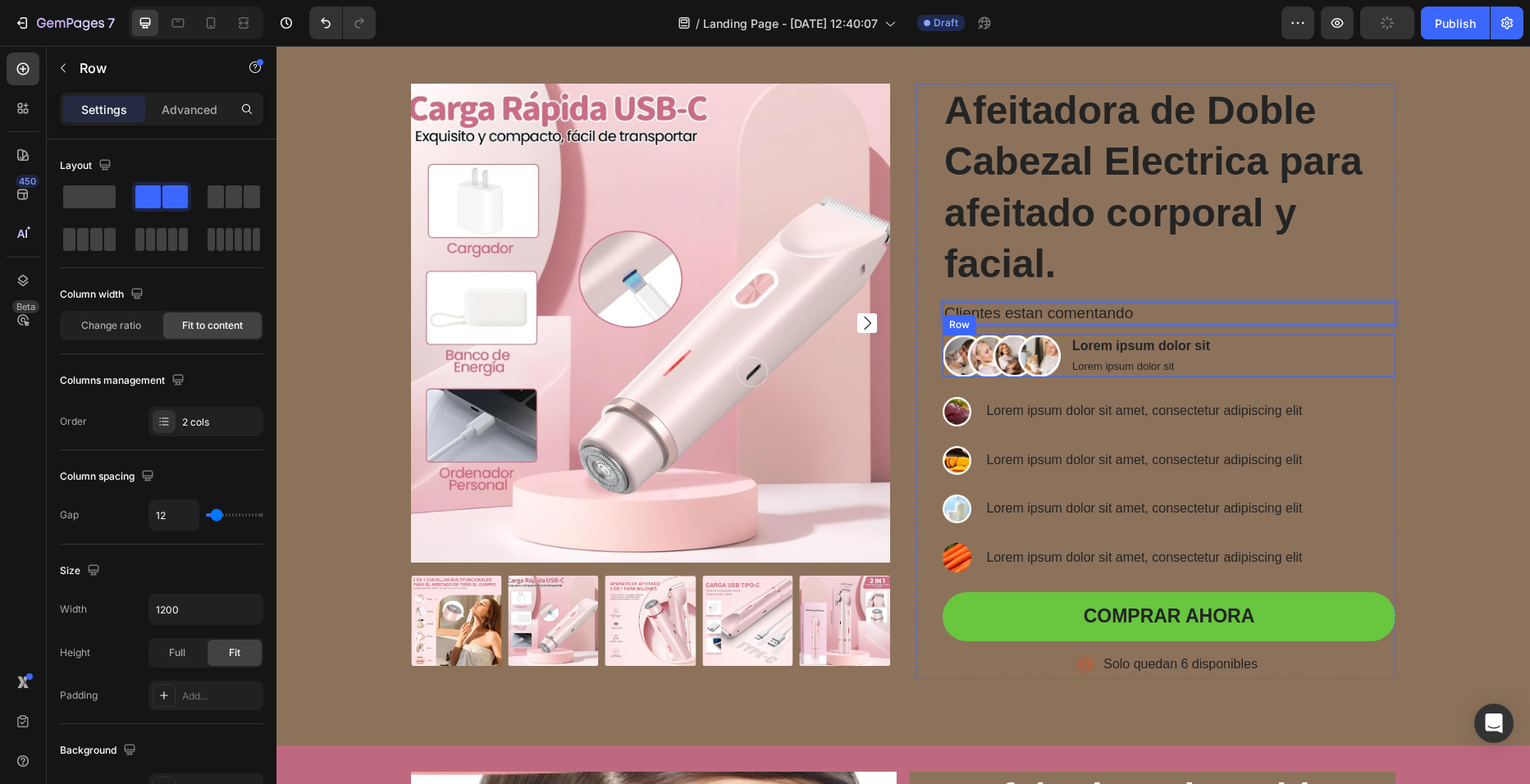
click at [1231, 353] on div "Image Lorem ipsum dolor sit Text Block Lorem ipsum dolor sit Text Block Row" at bounding box center [1169, 356] width 453 height 43
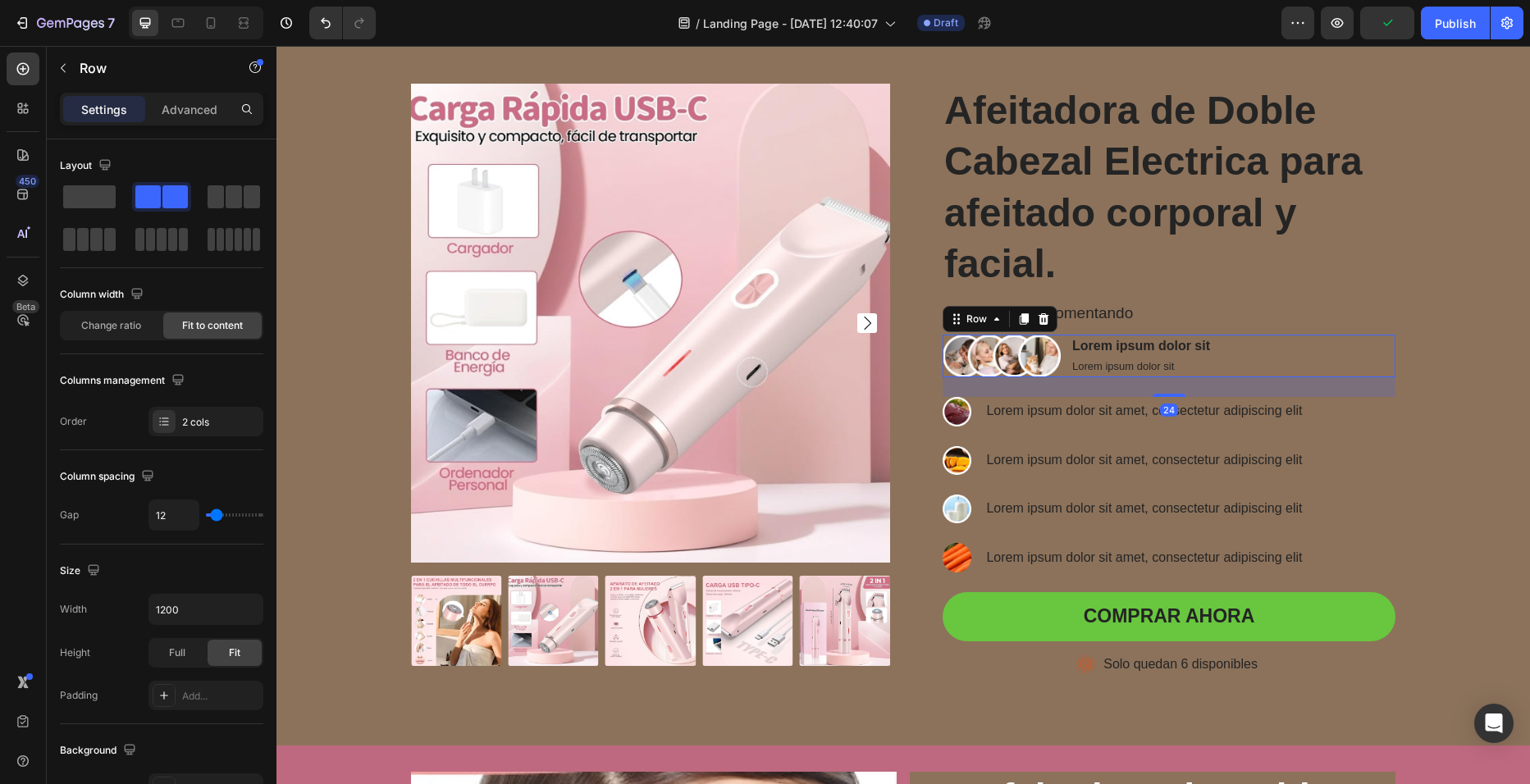
click at [1231, 353] on div "Image Lorem ipsum dolor sit Text Block Lorem ipsum dolor sit Text Block Row 24" at bounding box center [1169, 356] width 453 height 43
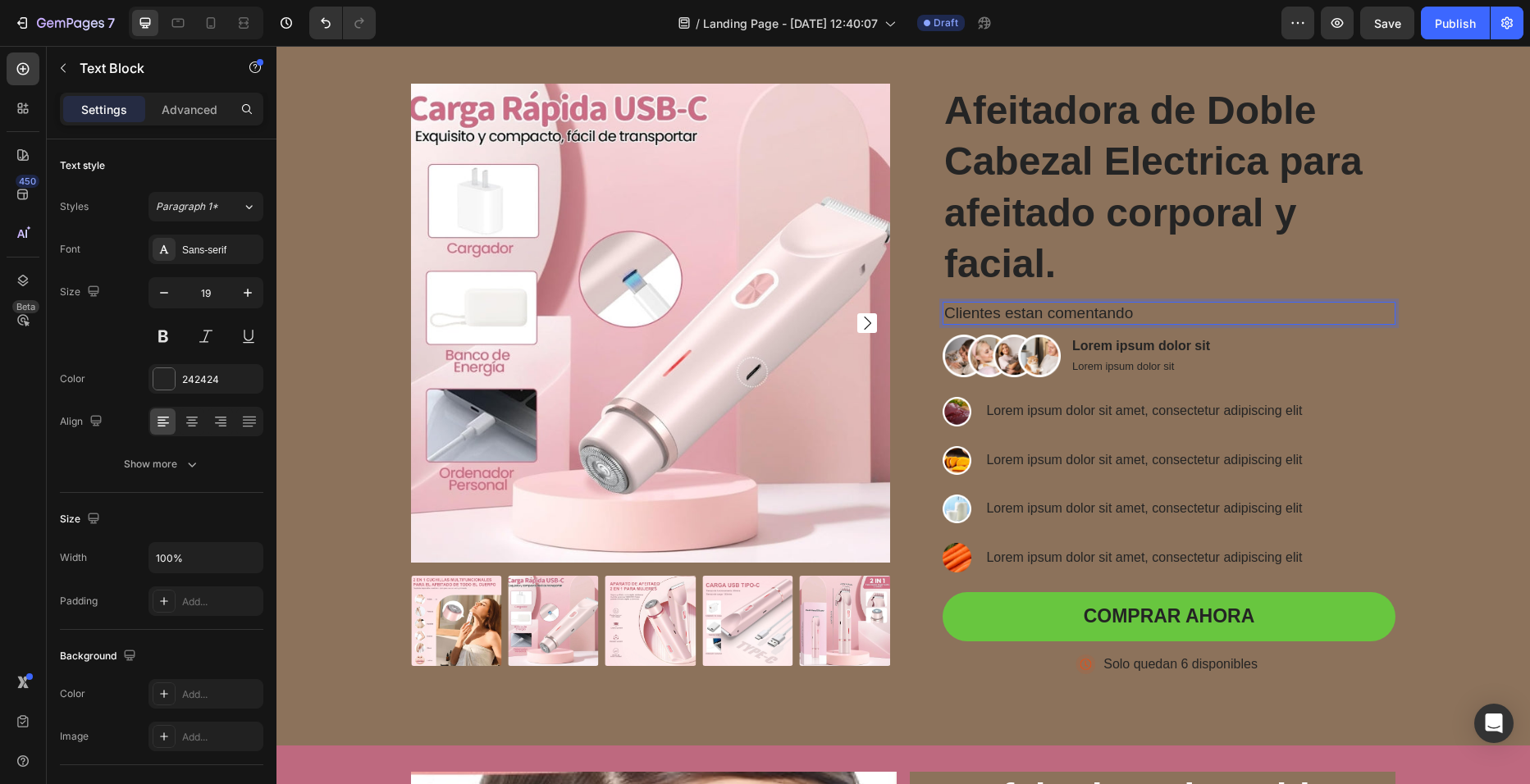
click at [1187, 315] on p "Clientes estan comentando" at bounding box center [1169, 314] width 449 height 20
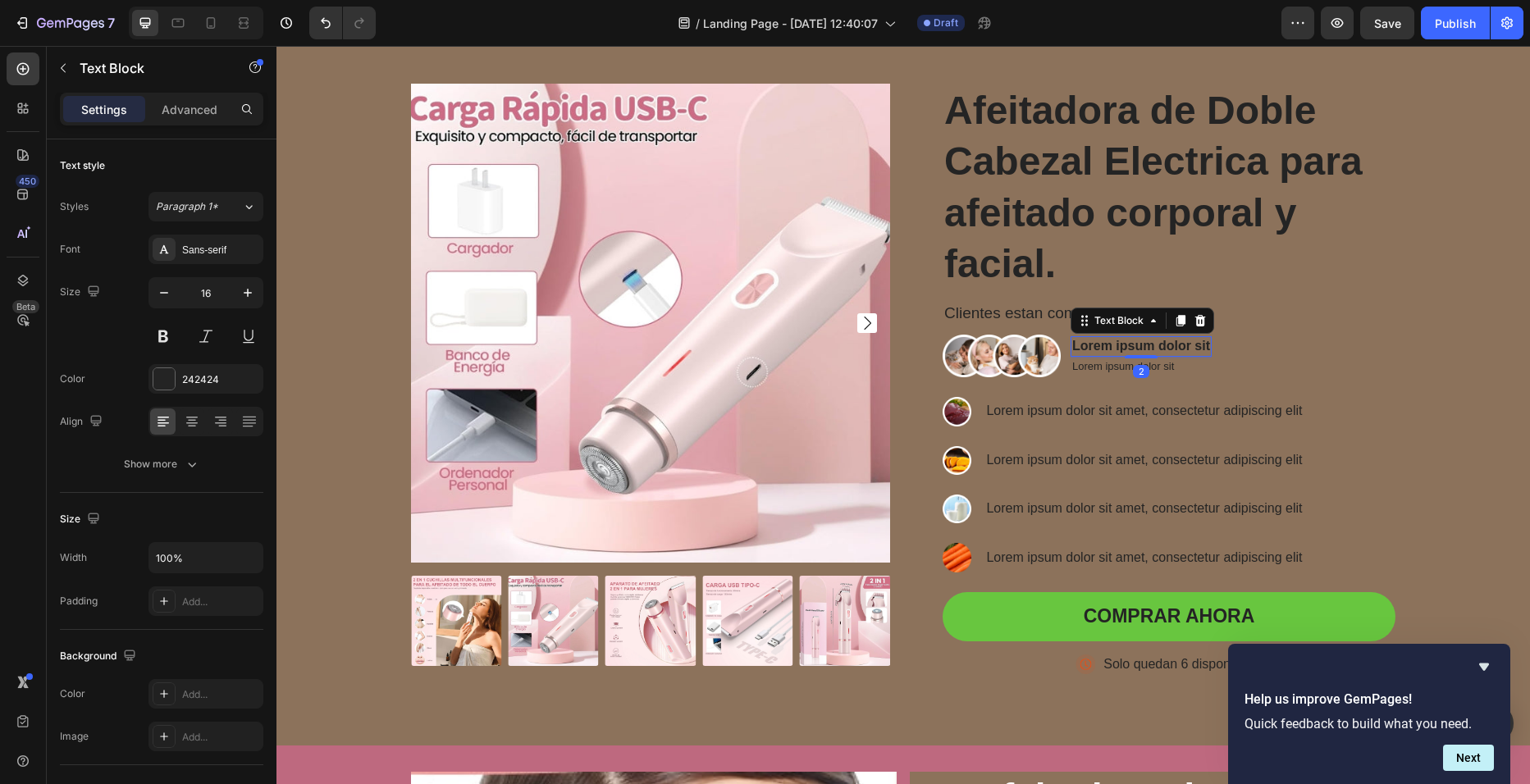
click at [1201, 343] on p "Lorem ipsum dolor sit" at bounding box center [1141, 347] width 138 height 18
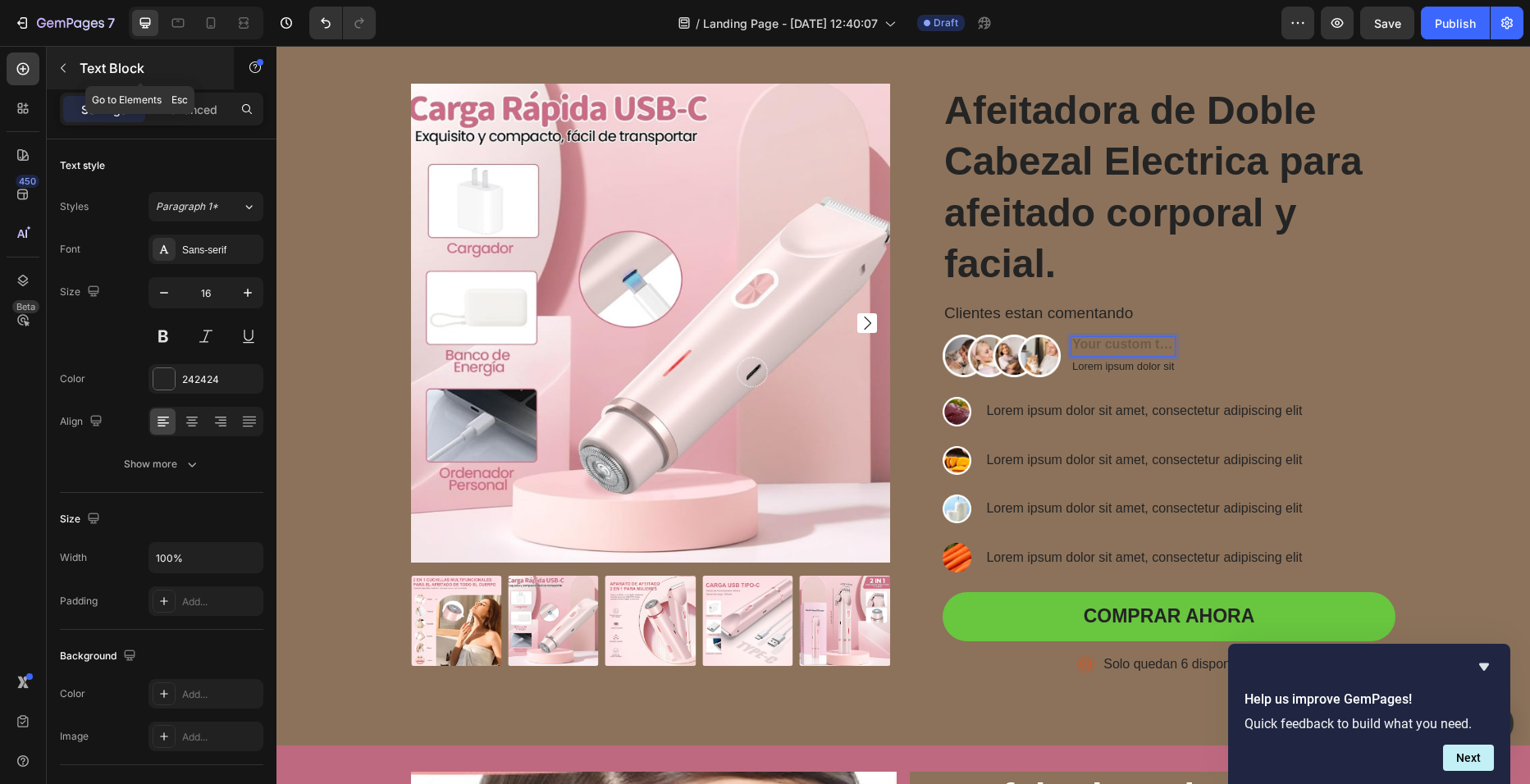
click at [55, 74] on button "button" at bounding box center [63, 68] width 26 height 26
click at [1133, 347] on p "Rich Text Editor. Editing area: main" at bounding box center [1123, 347] width 102 height 18
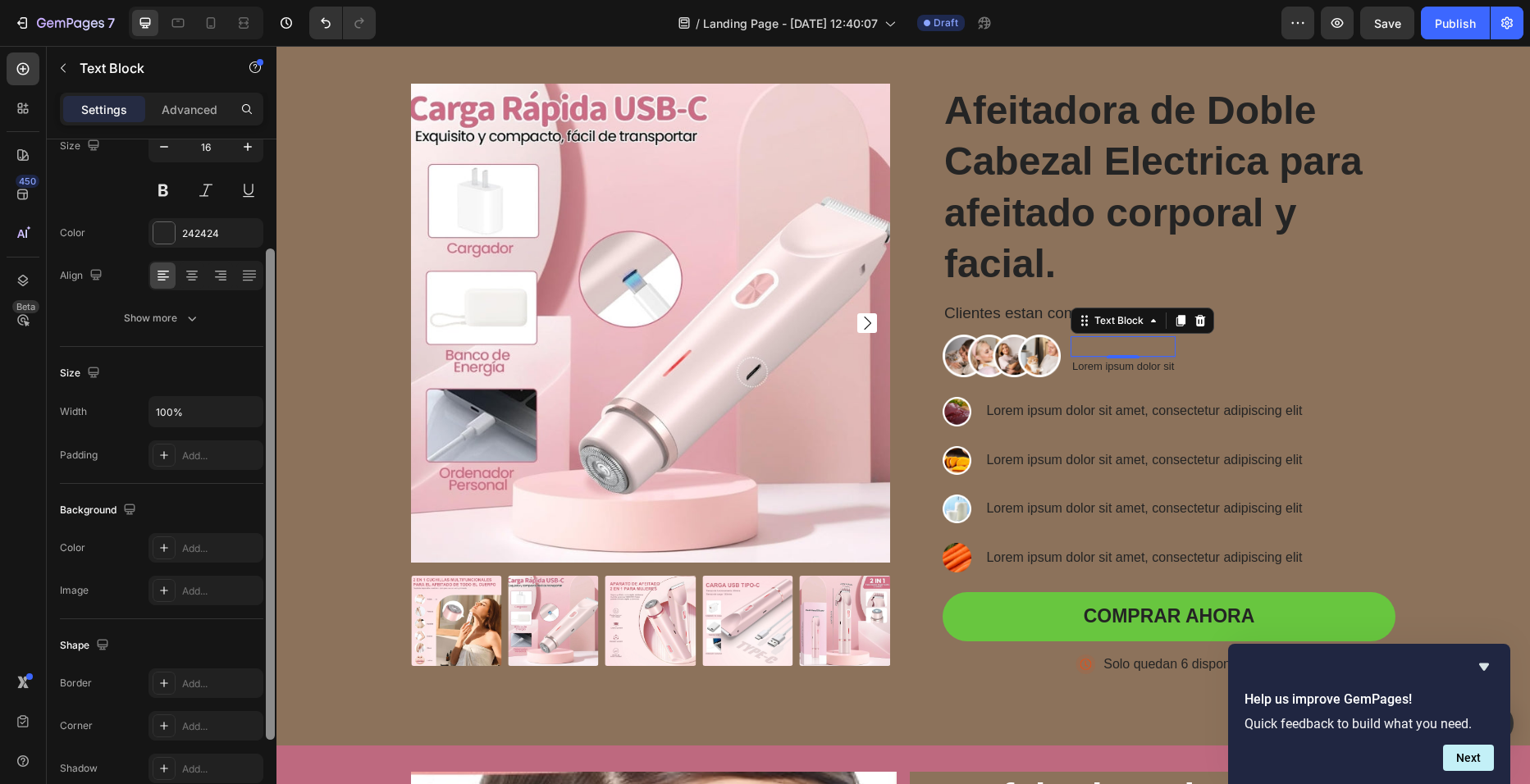
scroll to position [145, 0]
drag, startPoint x: 269, startPoint y: 269, endPoint x: 261, endPoint y: 373, distance: 104.3
click at [261, 373] on div "Text style Styles Paragraph 1* Font Sans-serif Size 16 Color 242424 Align Show …" at bounding box center [161, 485] width 230 height 691
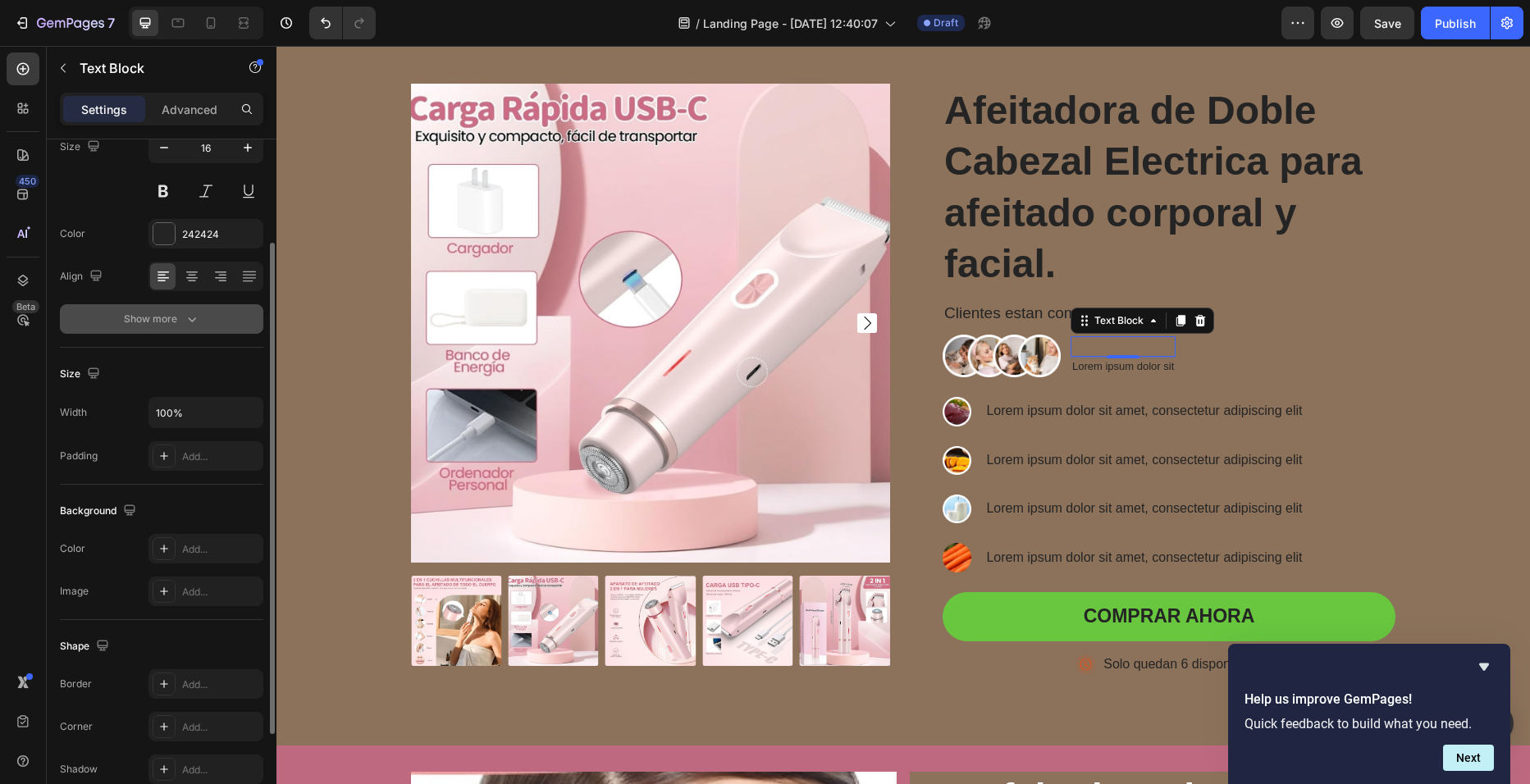
click at [165, 317] on div "Show more" at bounding box center [162, 320] width 76 height 17
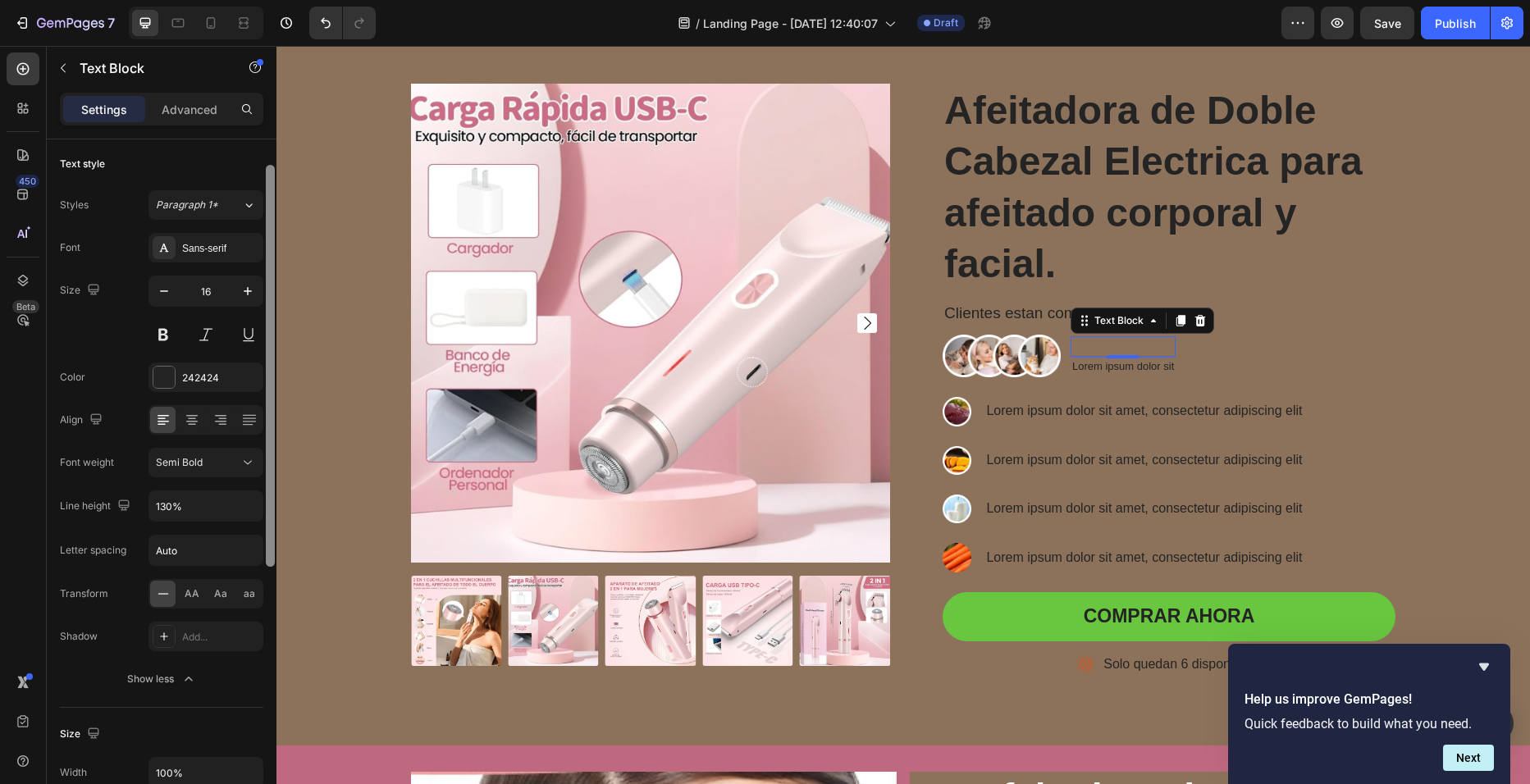
scroll to position [0, 0]
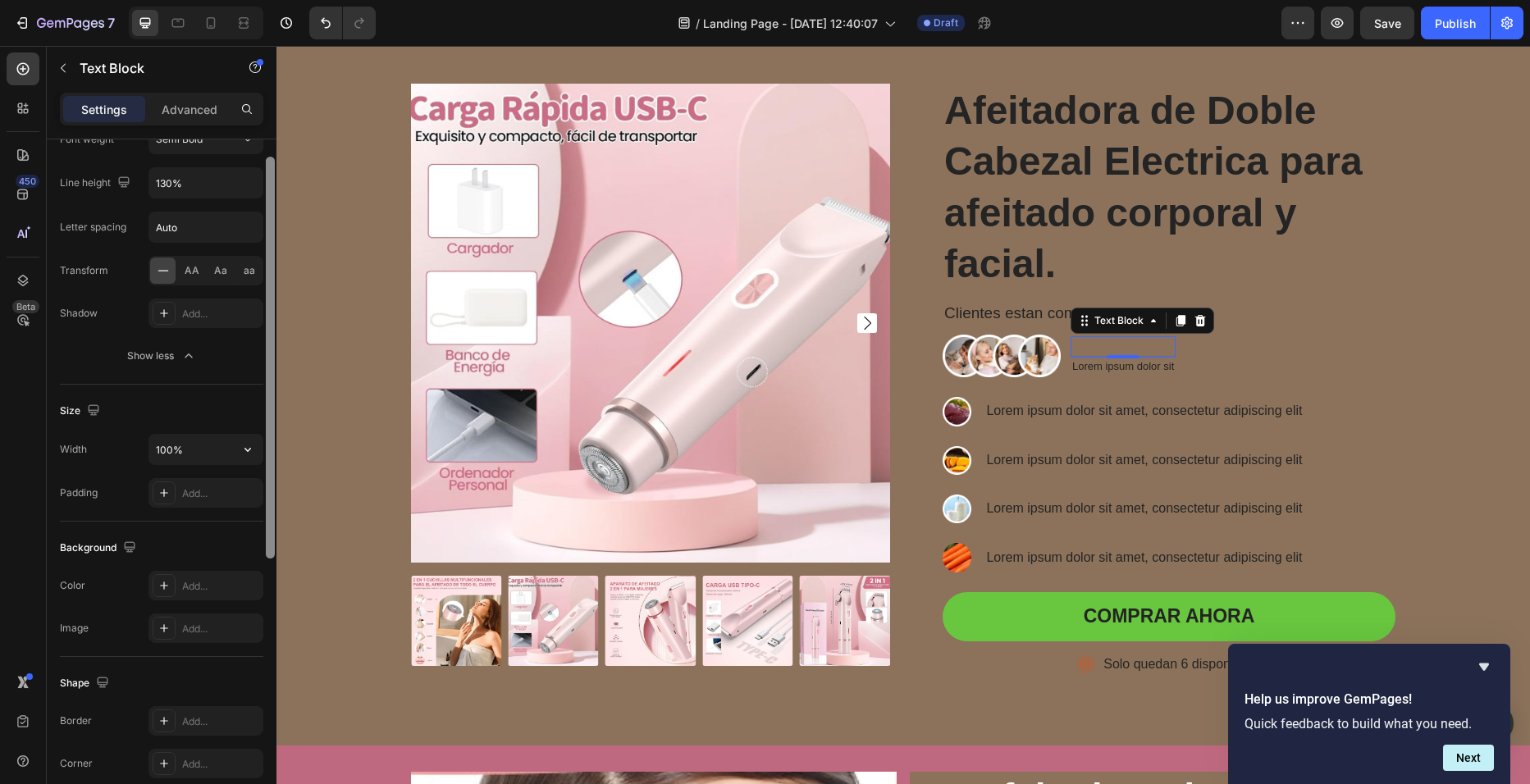
drag, startPoint x: 270, startPoint y: 512, endPoint x: 253, endPoint y: 647, distance: 136.1
click at [253, 647] on div "Text style Styles Paragraph 1* Font Sans-serif Size 16 Color 242424 Align Font …" at bounding box center [161, 485] width 230 height 691
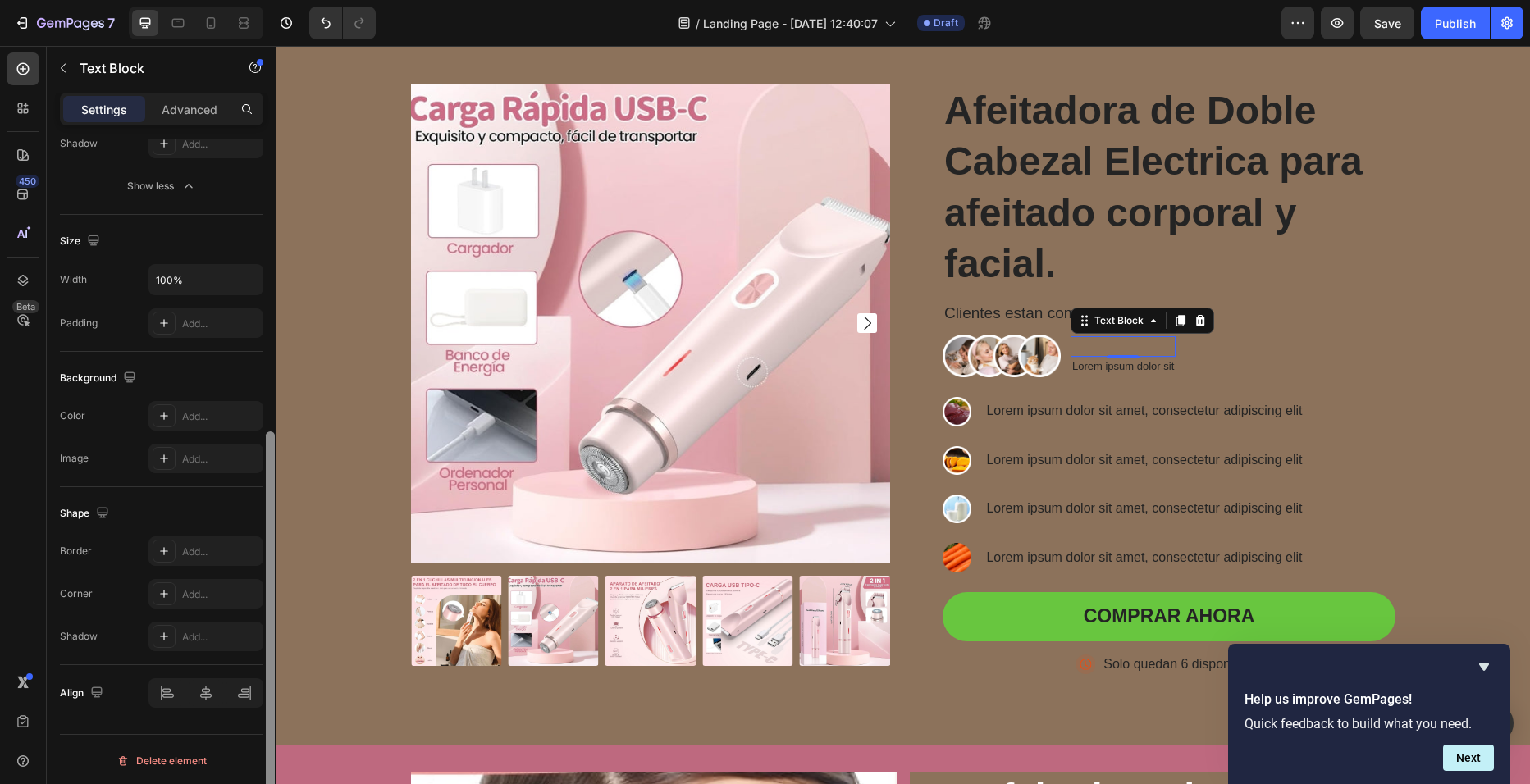
scroll to position [497, 0]
drag, startPoint x: 268, startPoint y: 666, endPoint x: 268, endPoint y: 816, distance: 150.0
click at [268, 0] on html "7 / Landing Page - [DATE] 12:40:07 Draft Preview Save Publish 450 Beta Sections…" at bounding box center [765, 0] width 1530 height 0
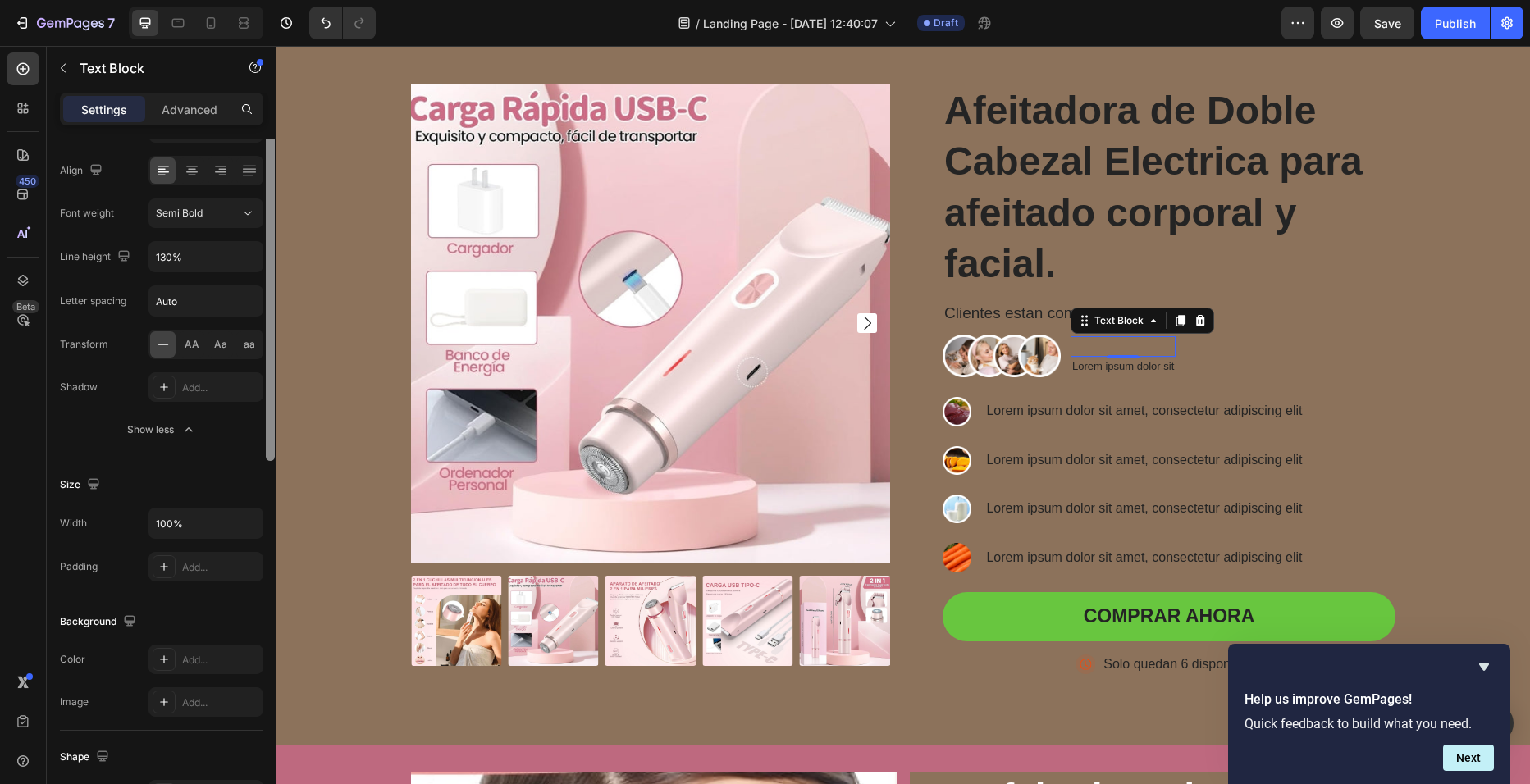
scroll to position [46, 0]
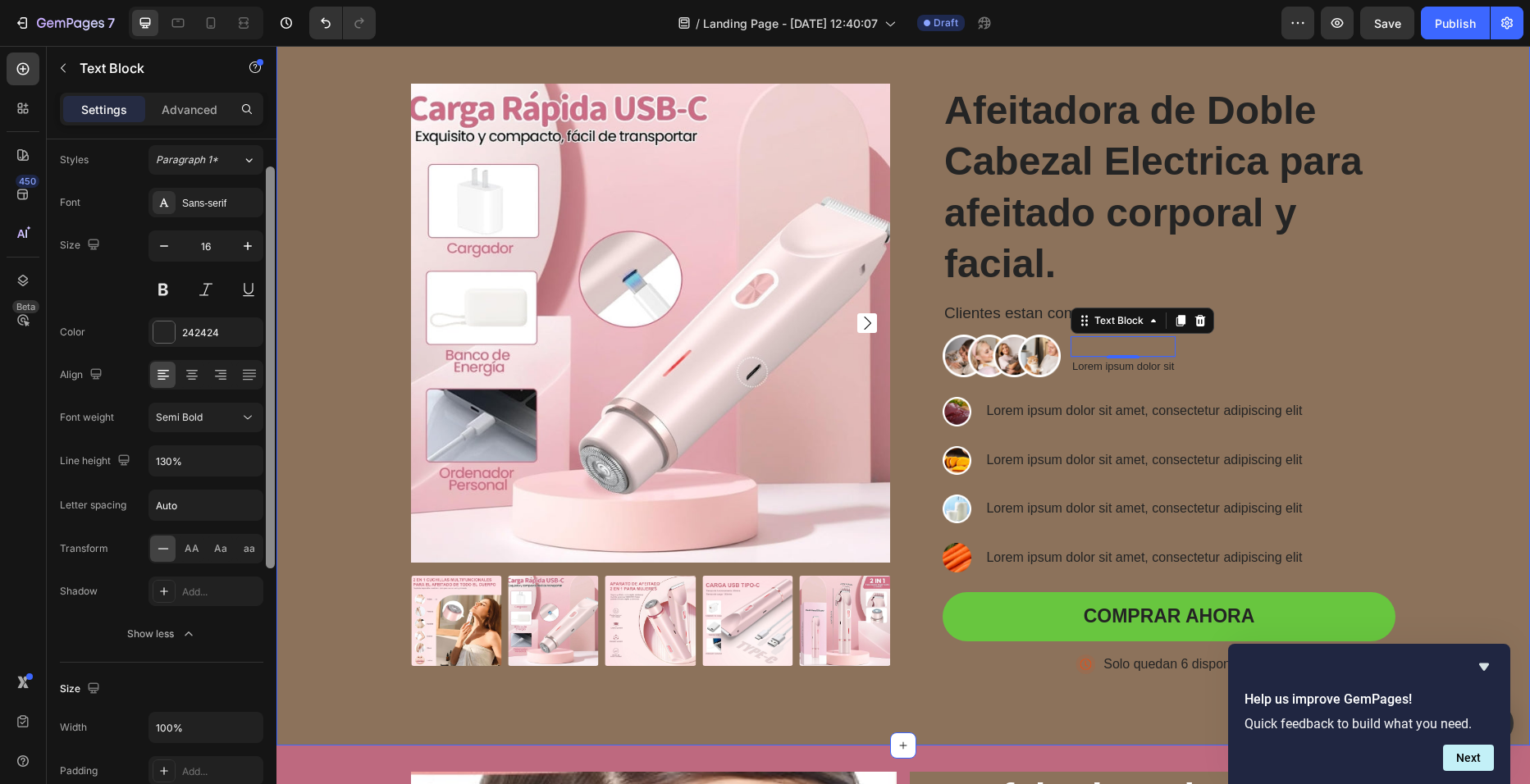
drag, startPoint x: 547, startPoint y: 781, endPoint x: 296, endPoint y: 365, distance: 485.9
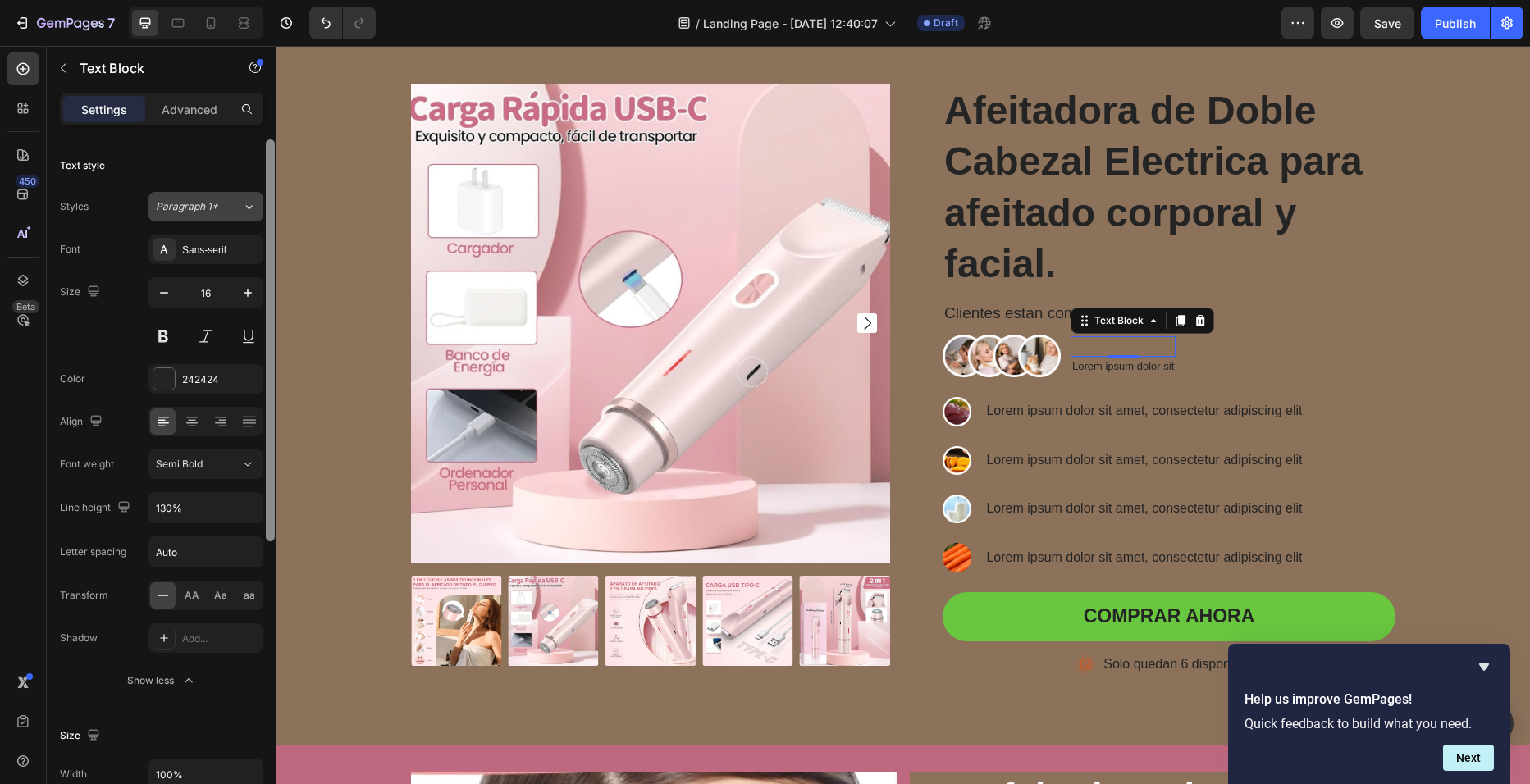
click at [203, 221] on button "Paragraph 1*" at bounding box center [206, 207] width 115 height 30
click at [169, 155] on div "Text style" at bounding box center [162, 166] width 204 height 26
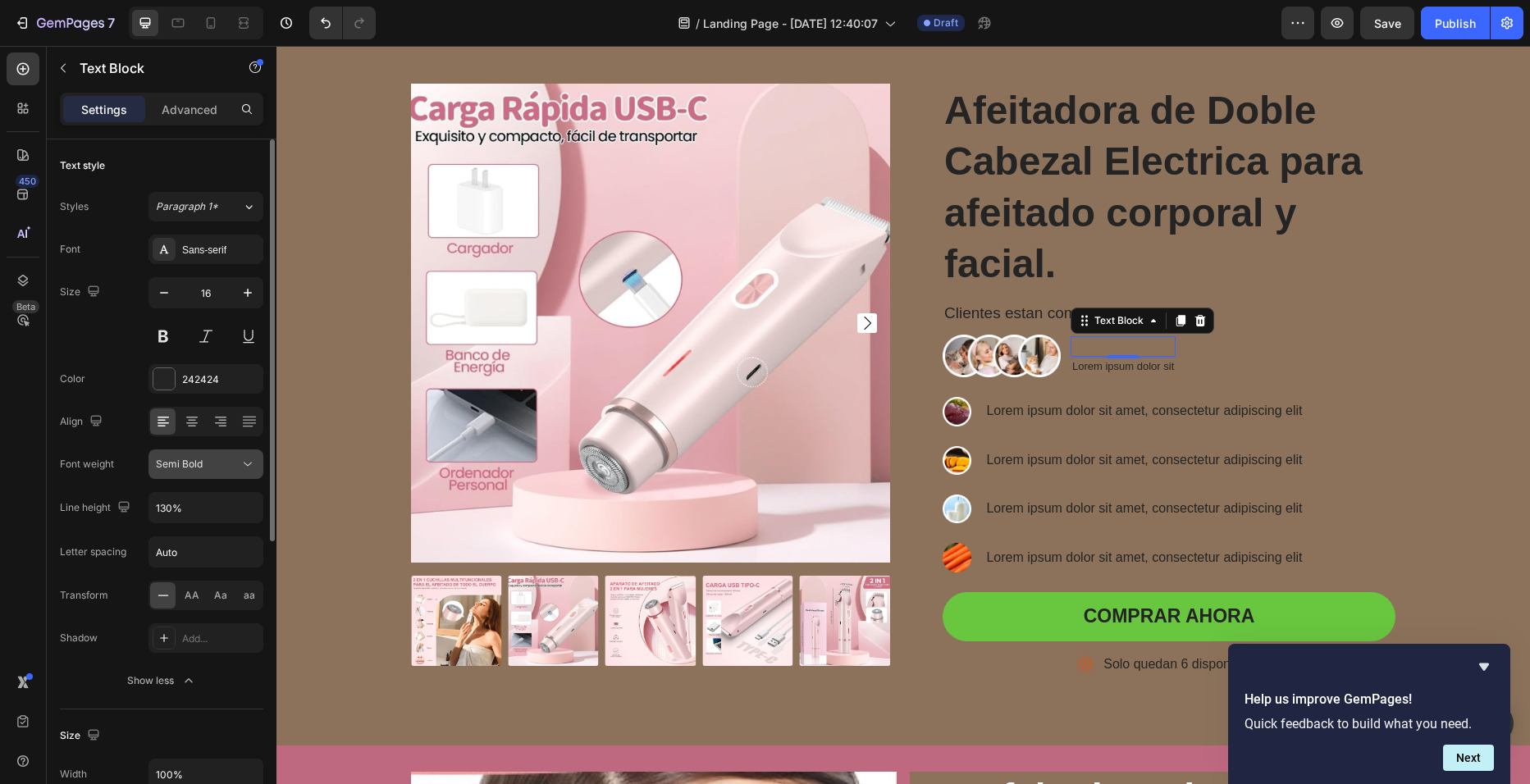
click at [220, 463] on div "Semi Bold" at bounding box center [197, 464] width 83 height 15
click at [143, 428] on div "Align" at bounding box center [162, 422] width 204 height 30
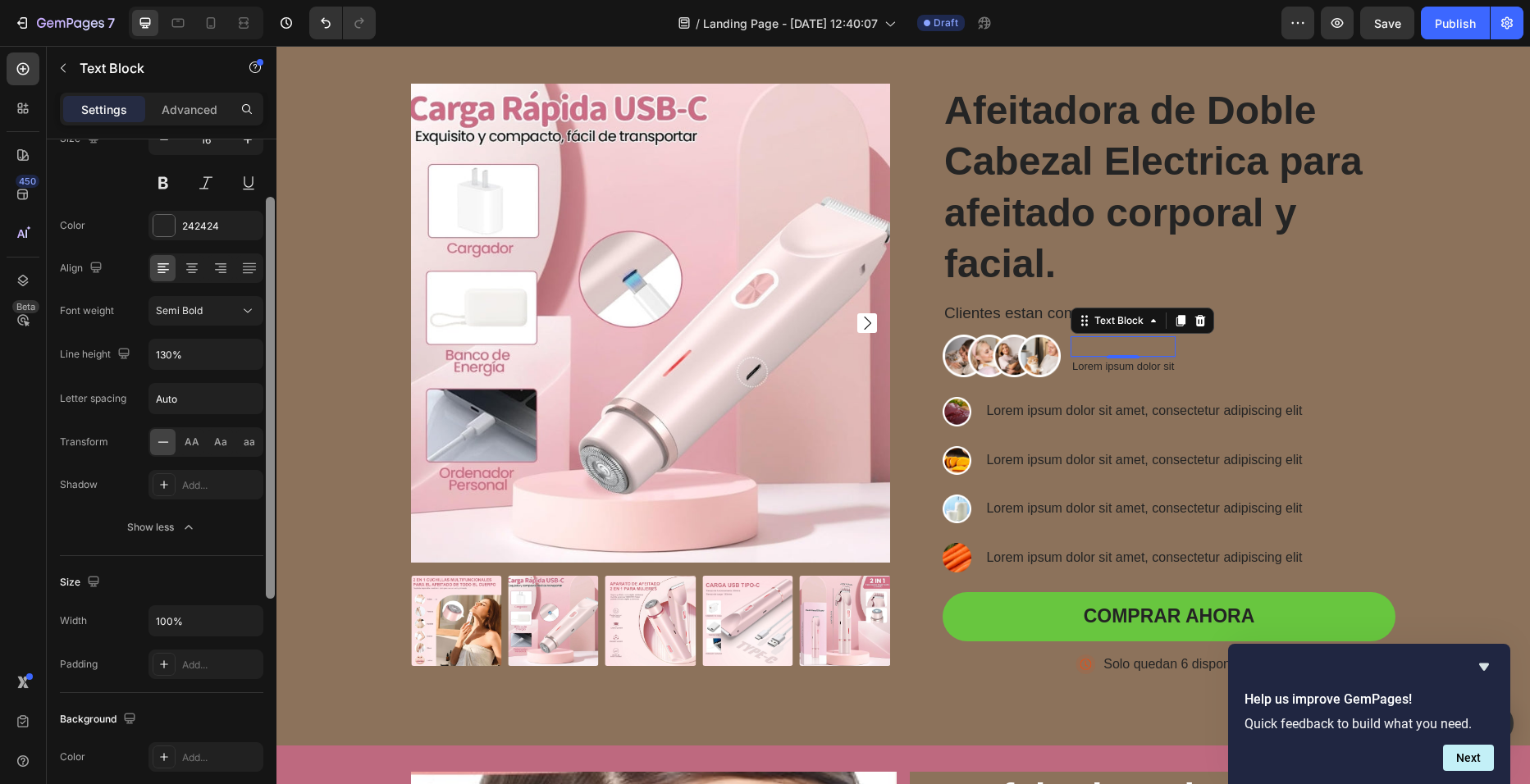
scroll to position [169, 0]
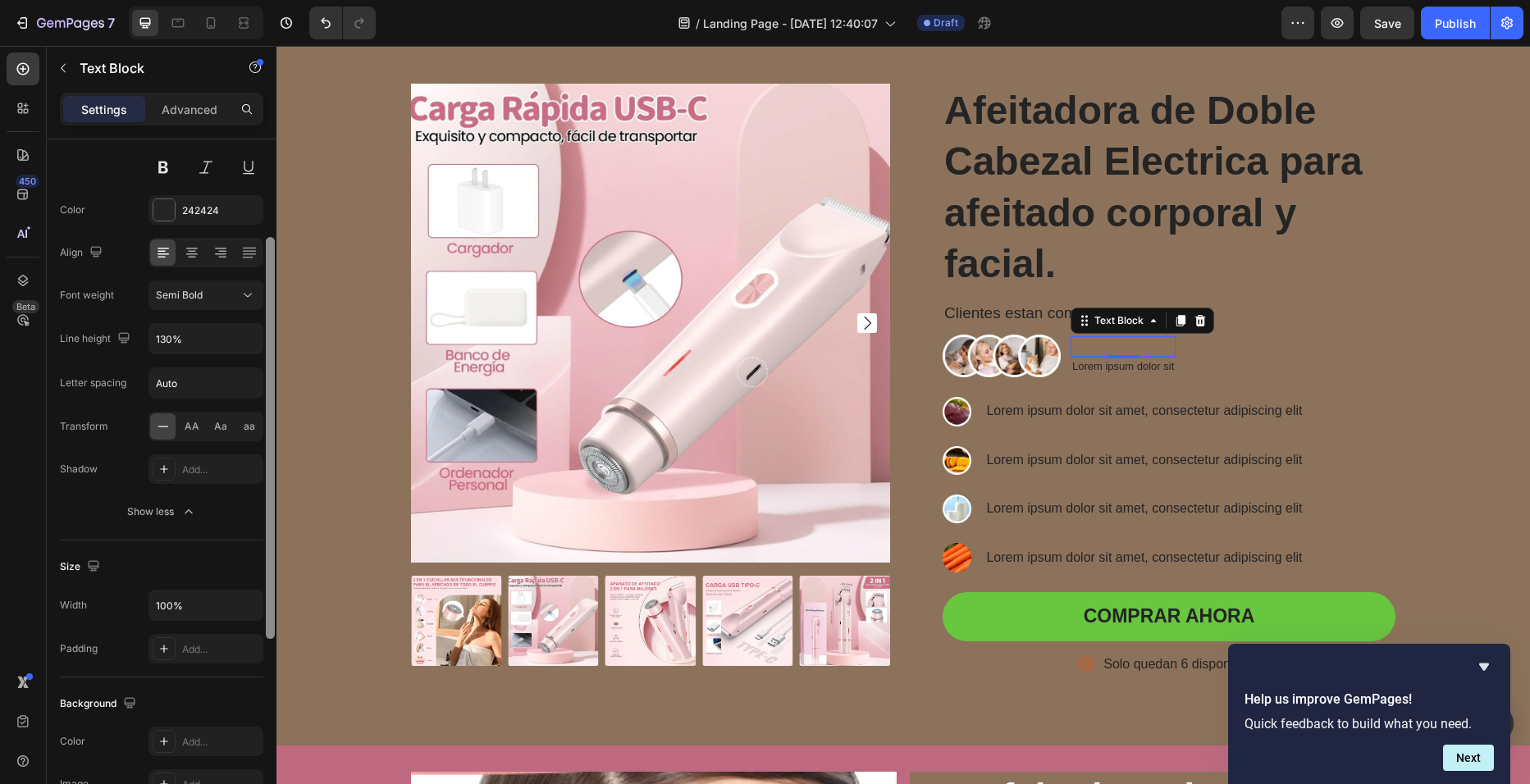
drag, startPoint x: 272, startPoint y: 505, endPoint x: 269, endPoint y: 604, distance: 99.0
click at [269, 604] on div at bounding box center [271, 438] width 9 height 402
click at [176, 466] on div "Add..." at bounding box center [206, 469] width 115 height 30
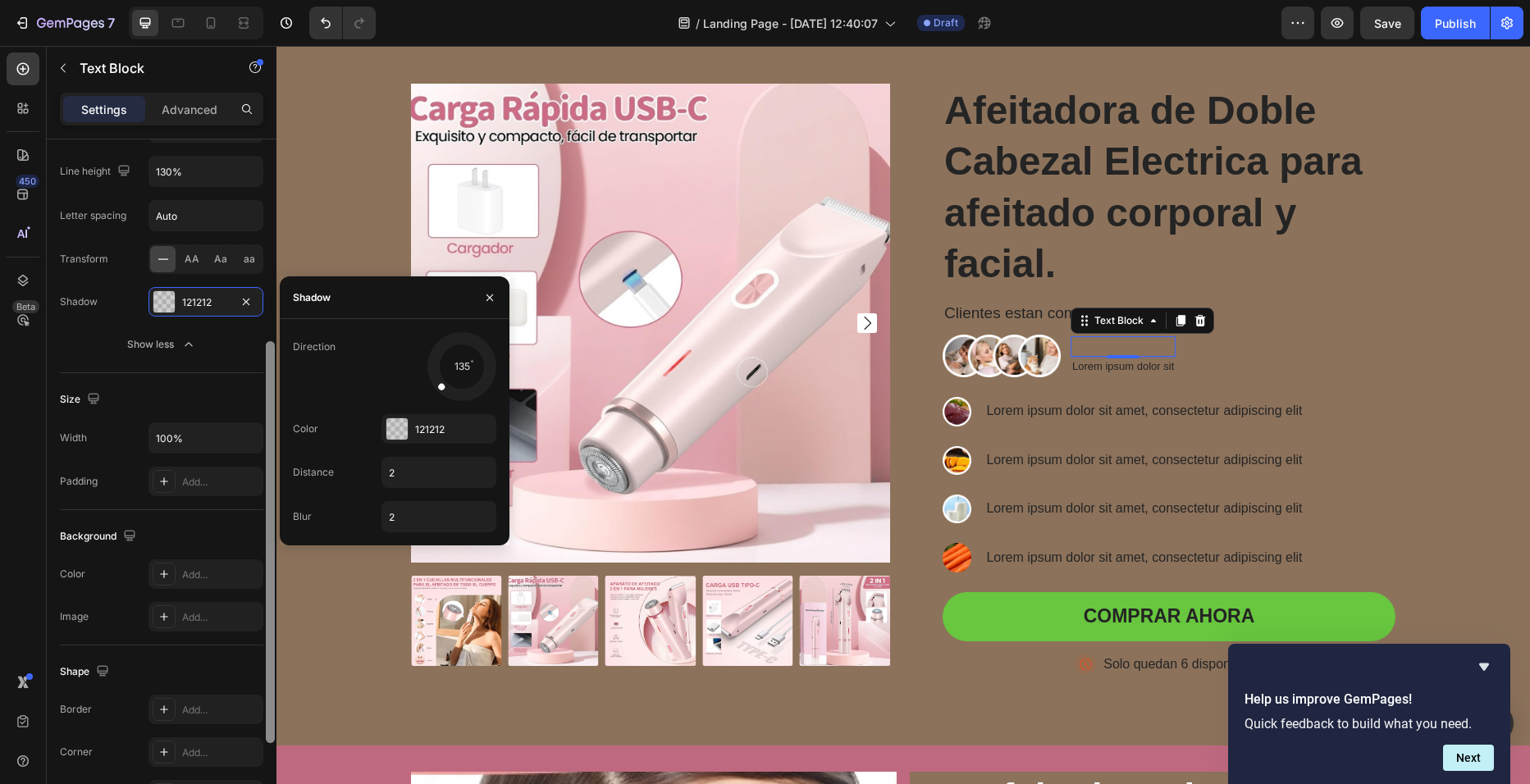
scroll to position [342, 0]
drag, startPoint x: 268, startPoint y: 533, endPoint x: 270, endPoint y: 634, distance: 101.0
click at [270, 634] on div at bounding box center [271, 537] width 9 height 402
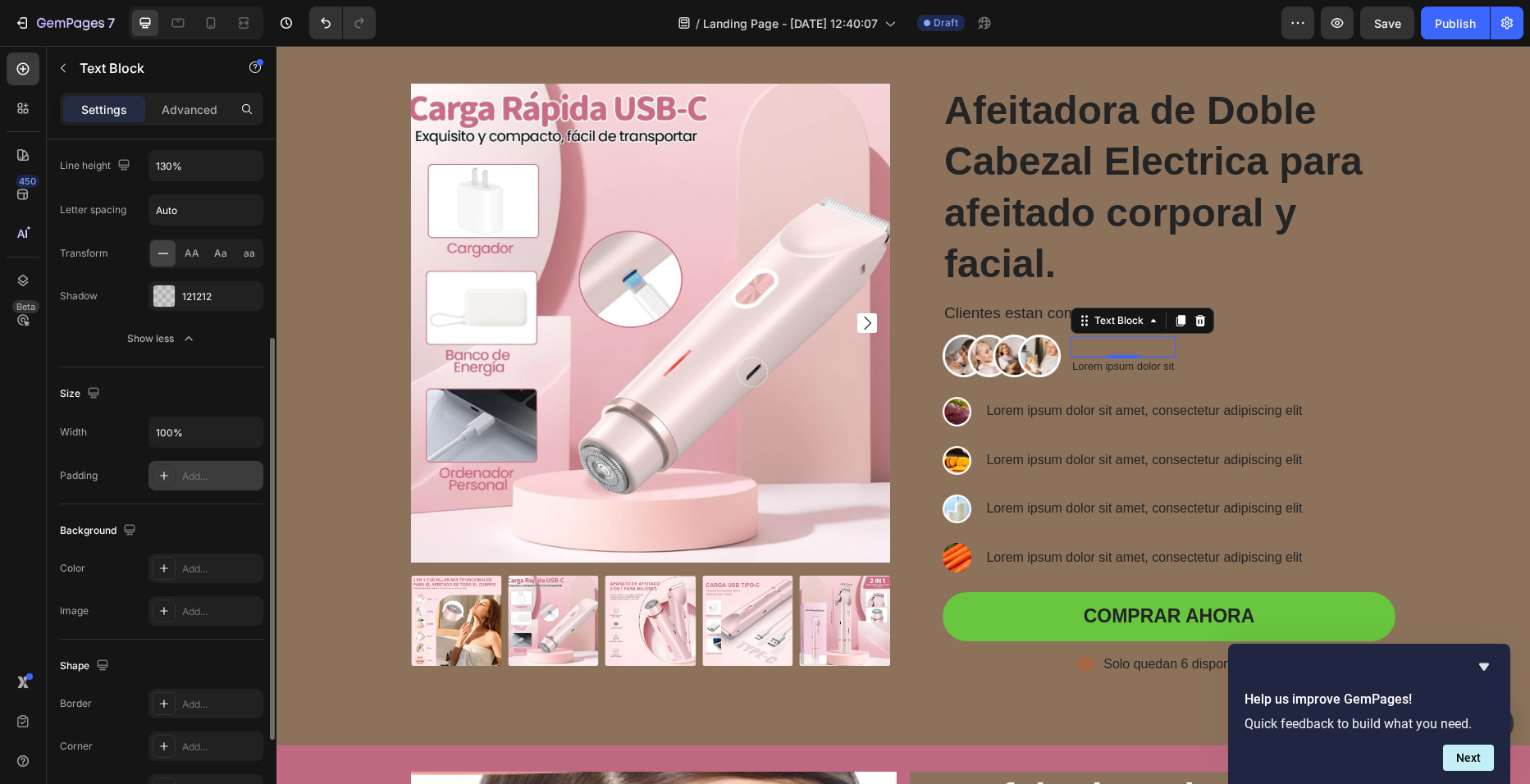
click at [170, 470] on icon at bounding box center [164, 475] width 13 height 13
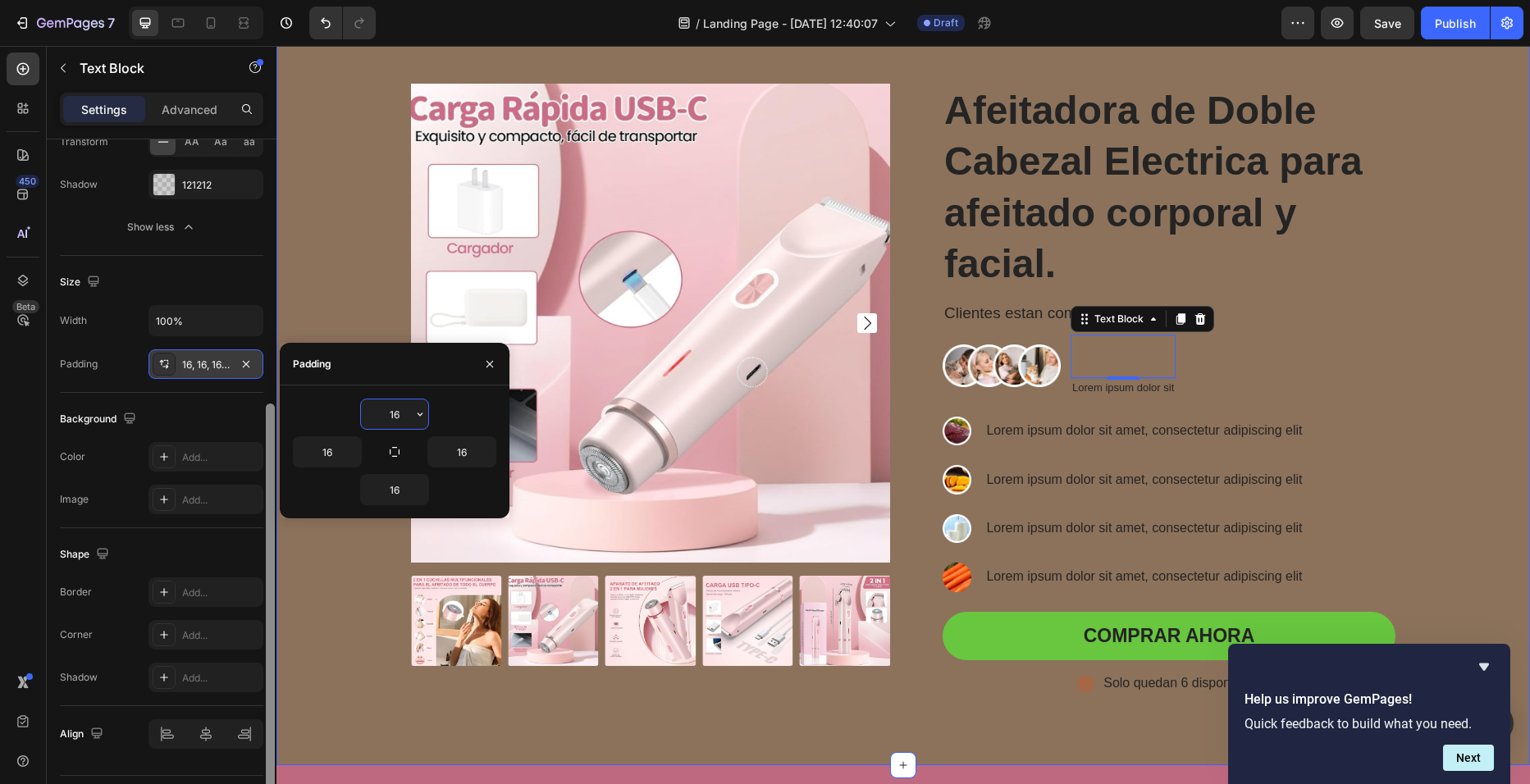
drag, startPoint x: 547, startPoint y: 563, endPoint x: 278, endPoint y: 592, distance: 270.6
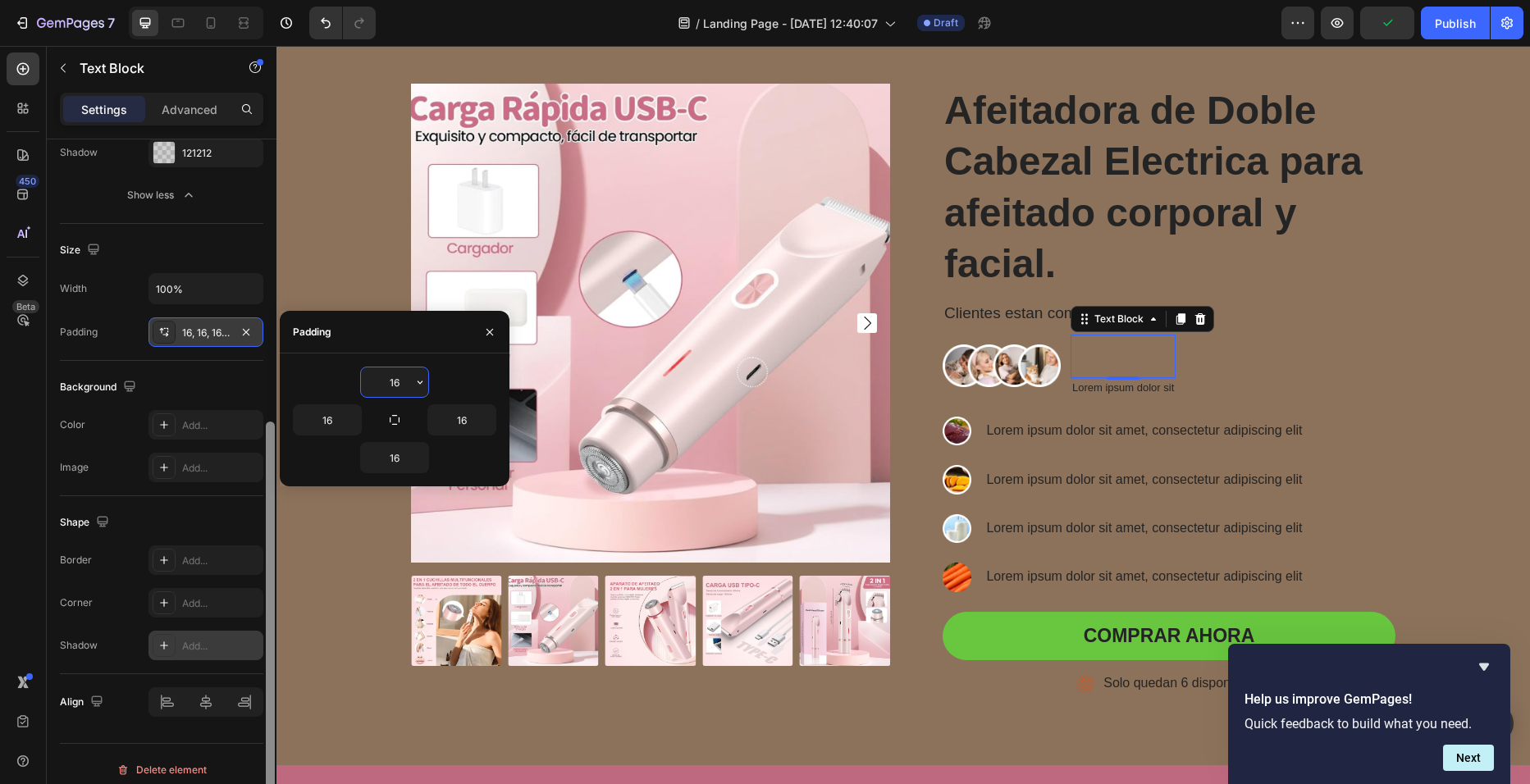
scroll to position [497, 0]
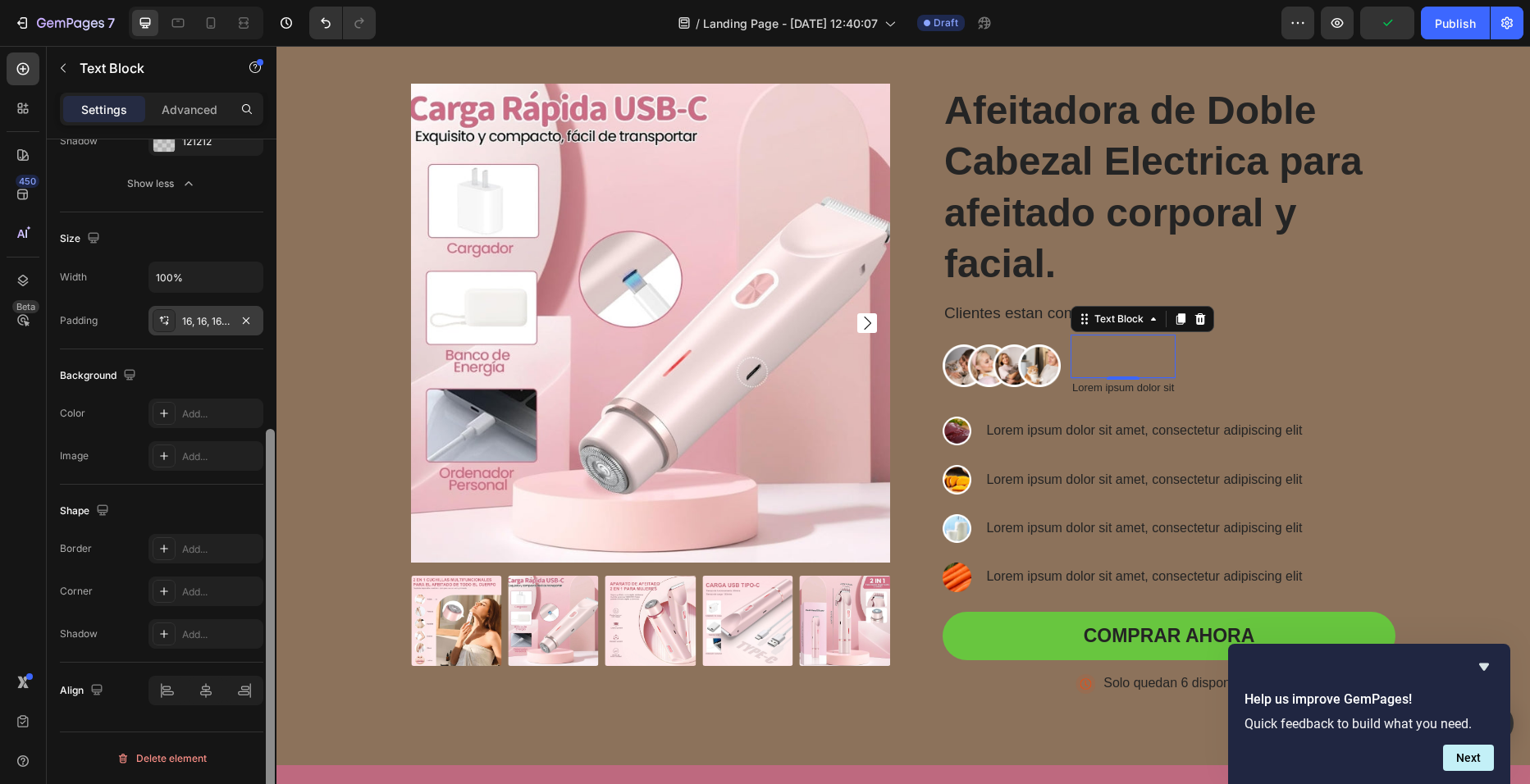
click at [220, 718] on div "Align" at bounding box center [162, 690] width 204 height 56
click at [186, 101] on p "Advanced" at bounding box center [189, 109] width 56 height 18
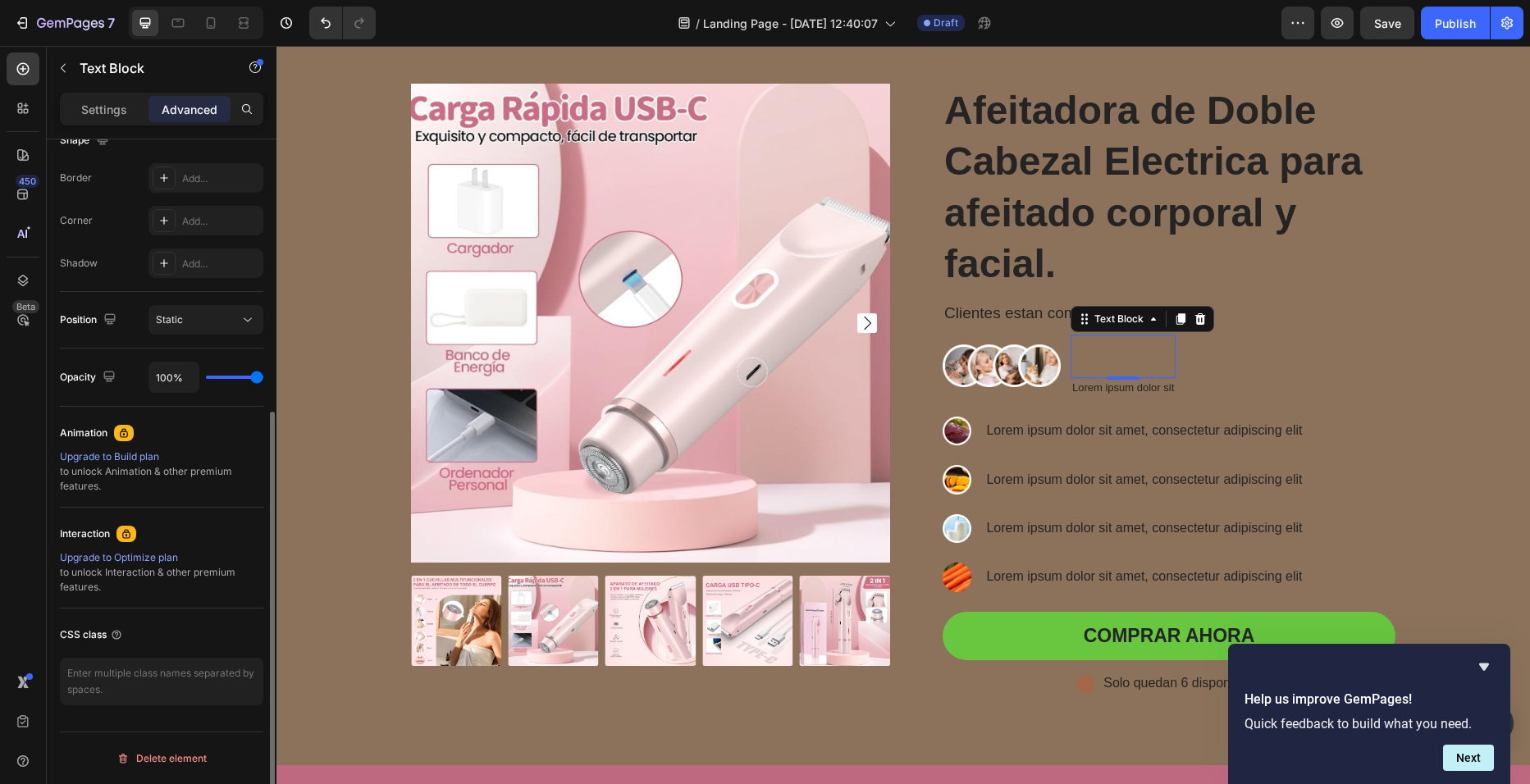
scroll to position [447, 0]
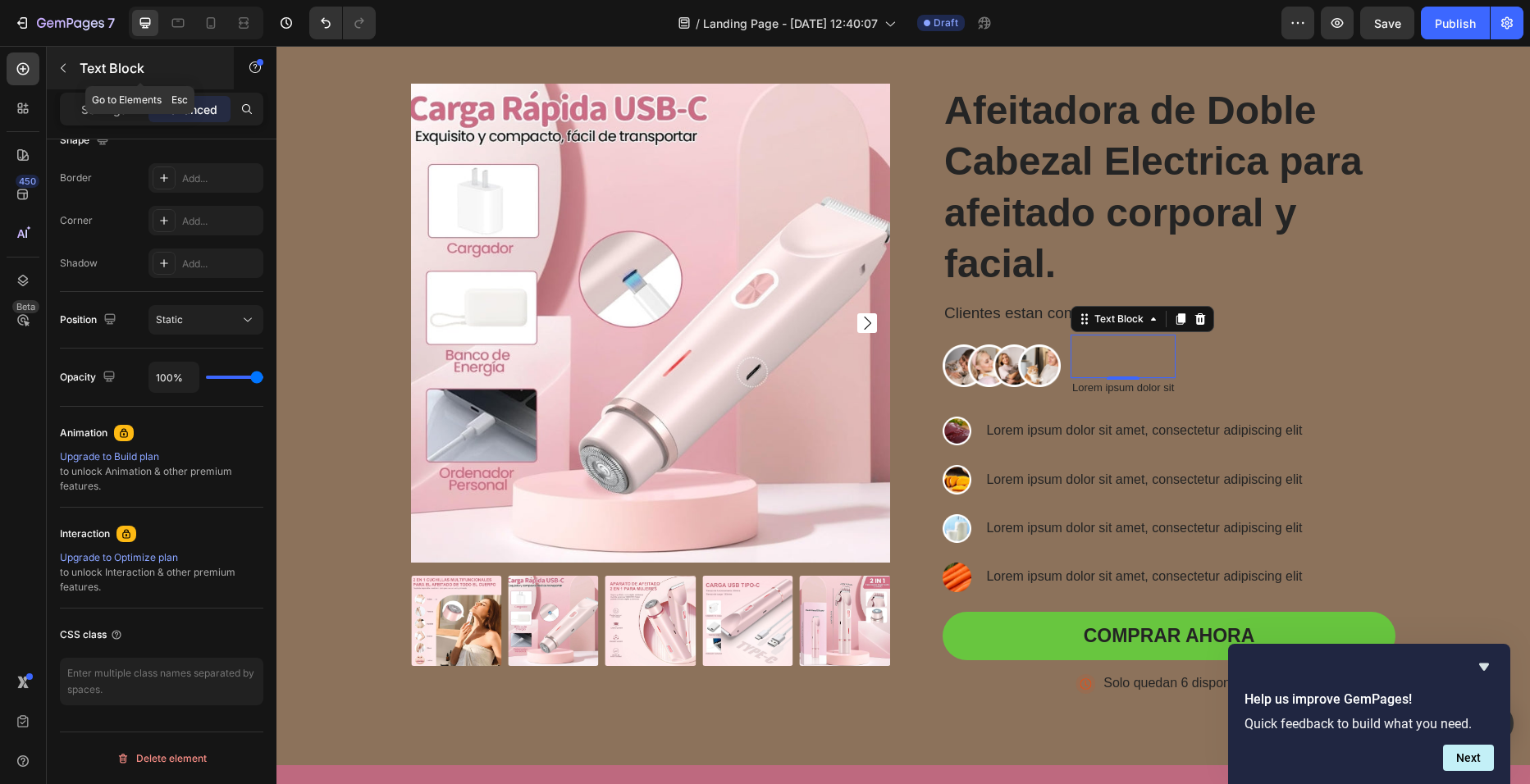
click at [68, 69] on icon "button" at bounding box center [63, 68] width 13 height 13
drag, startPoint x: 1126, startPoint y: 378, endPoint x: 1131, endPoint y: 352, distance: 26.5
click at [1131, 352] on div "⭐⭐⭐⭐⭐ Text Block 0" at bounding box center [1124, 356] width 108 height 44
type input "0"
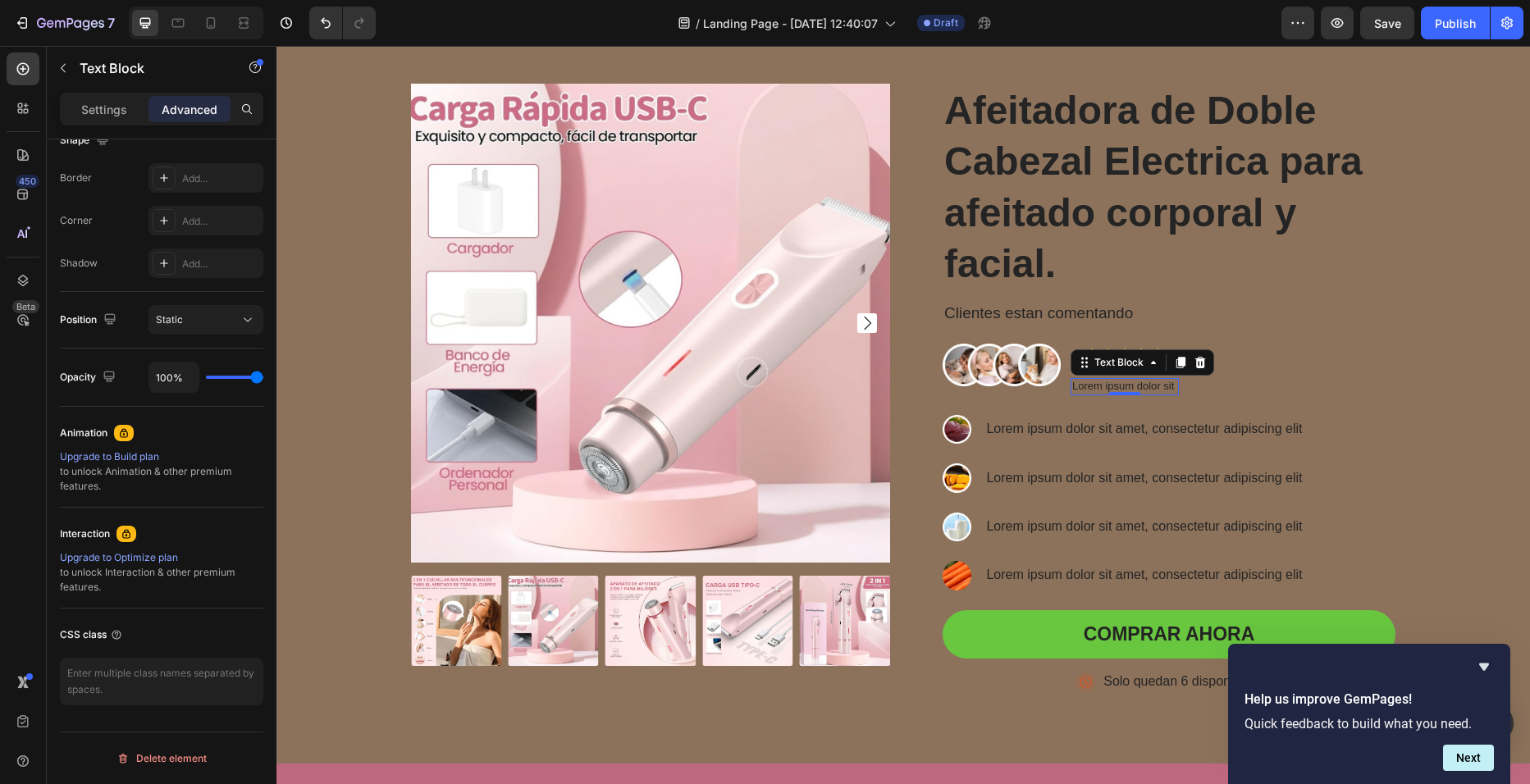
click at [1093, 384] on p "Lorem ipsum dolor sit" at bounding box center [1124, 386] width 105 height 14
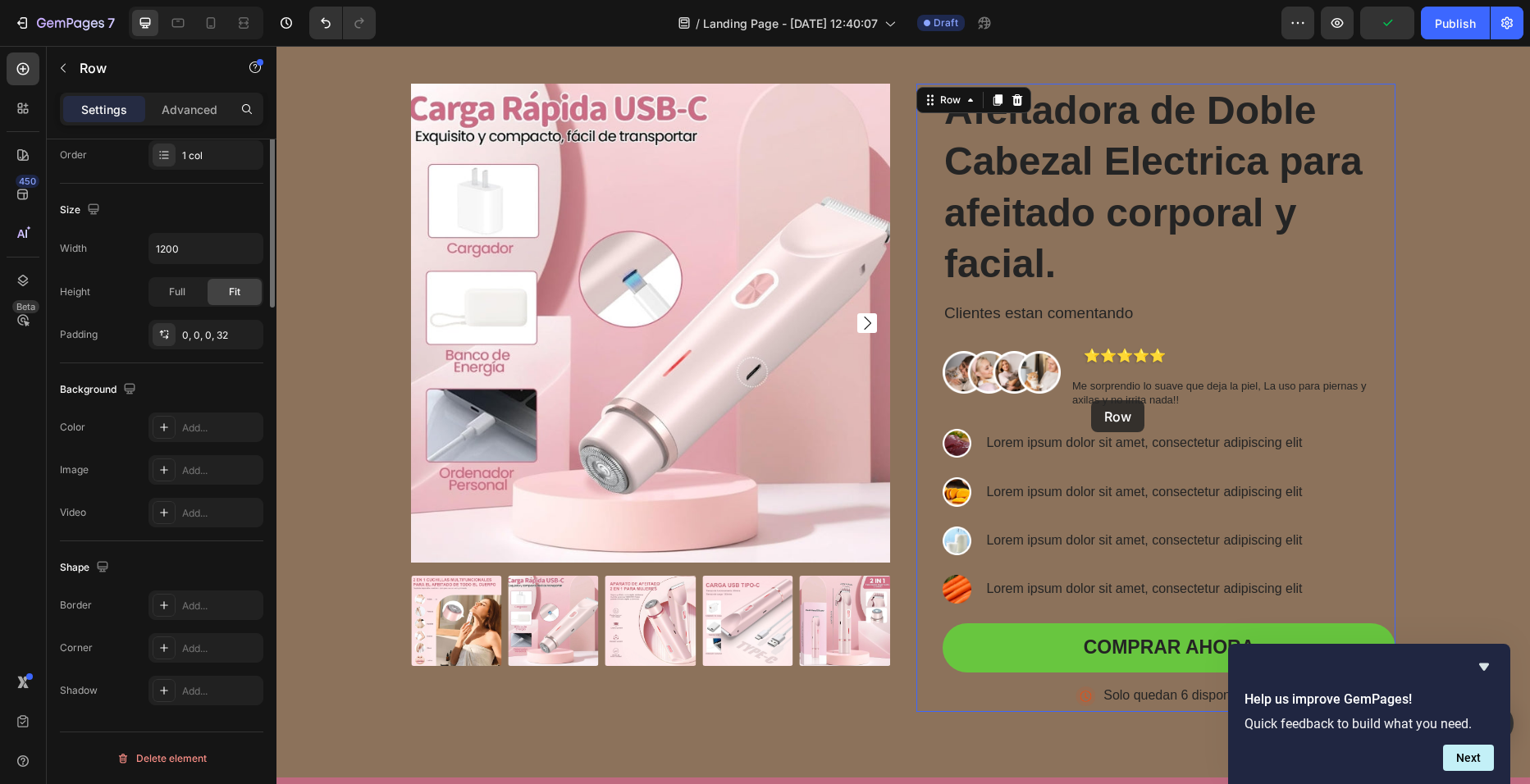
scroll to position [0, 0]
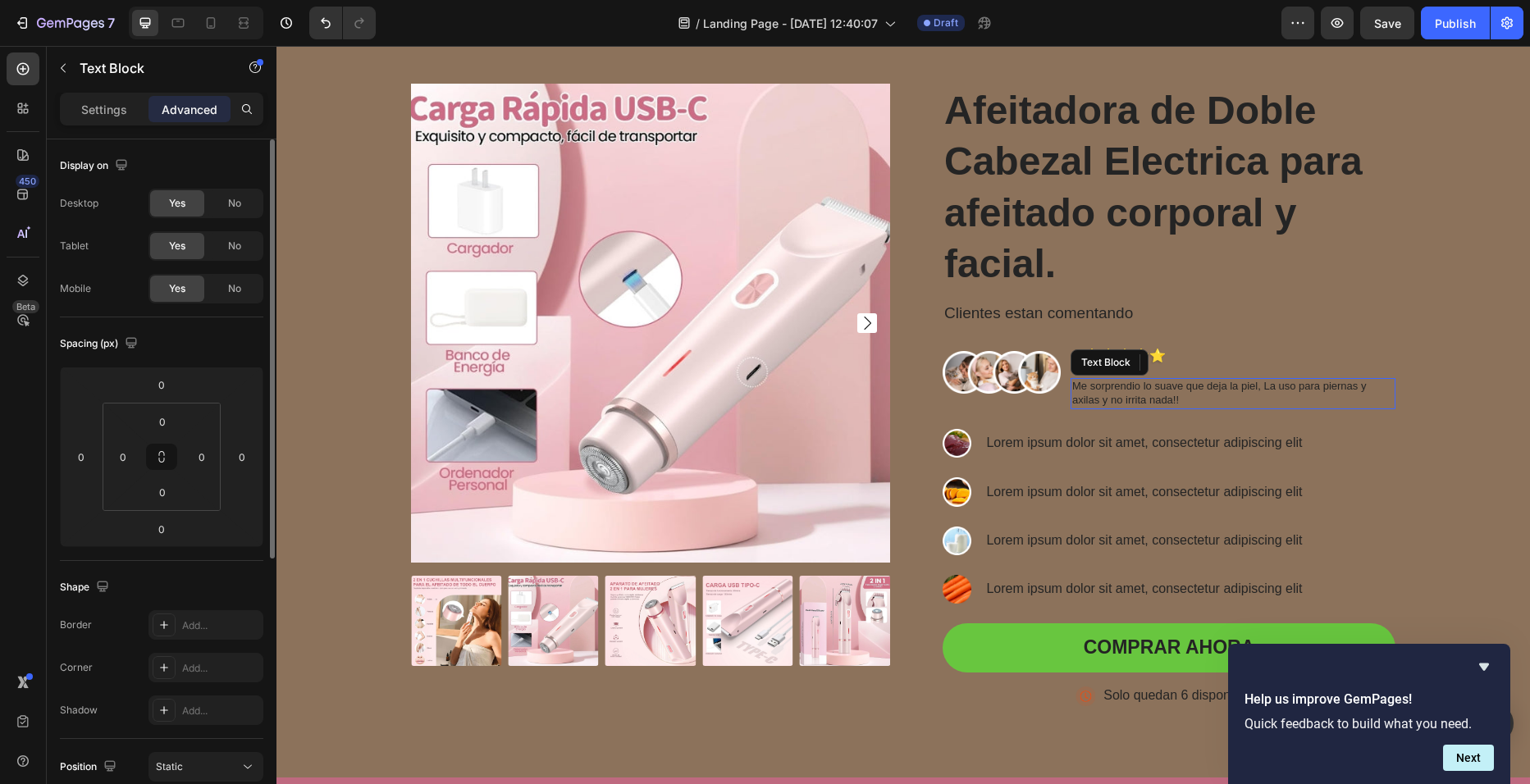
click at [1096, 399] on p "Me sorprendio lo suave que deja la piel, La uso para piernas y axilas y no irri…" at bounding box center [1233, 394] width 322 height 28
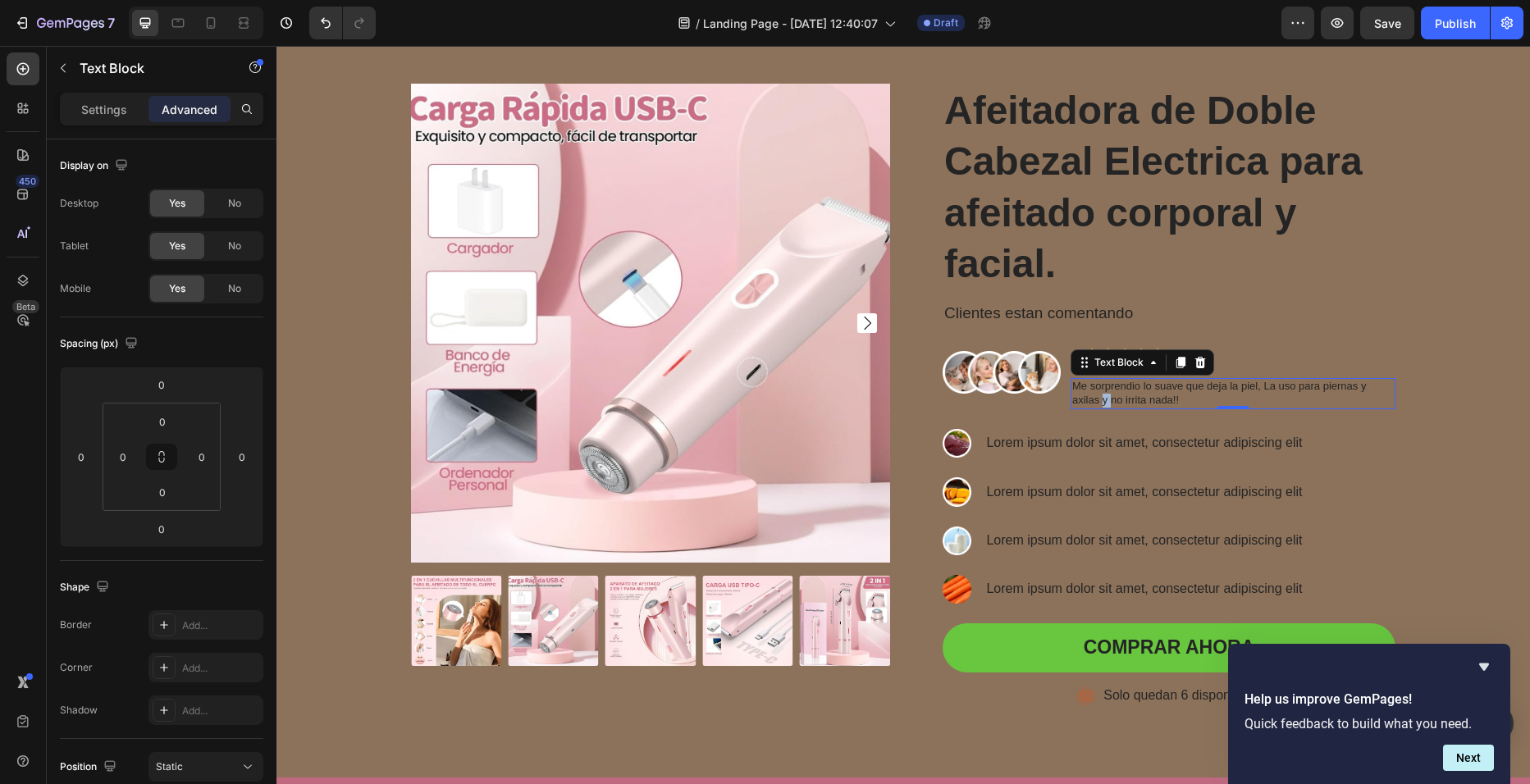
click at [1096, 399] on p "Me sorprendio lo suave que deja la piel, La uso para piernas y axilas y no irri…" at bounding box center [1233, 394] width 322 height 28
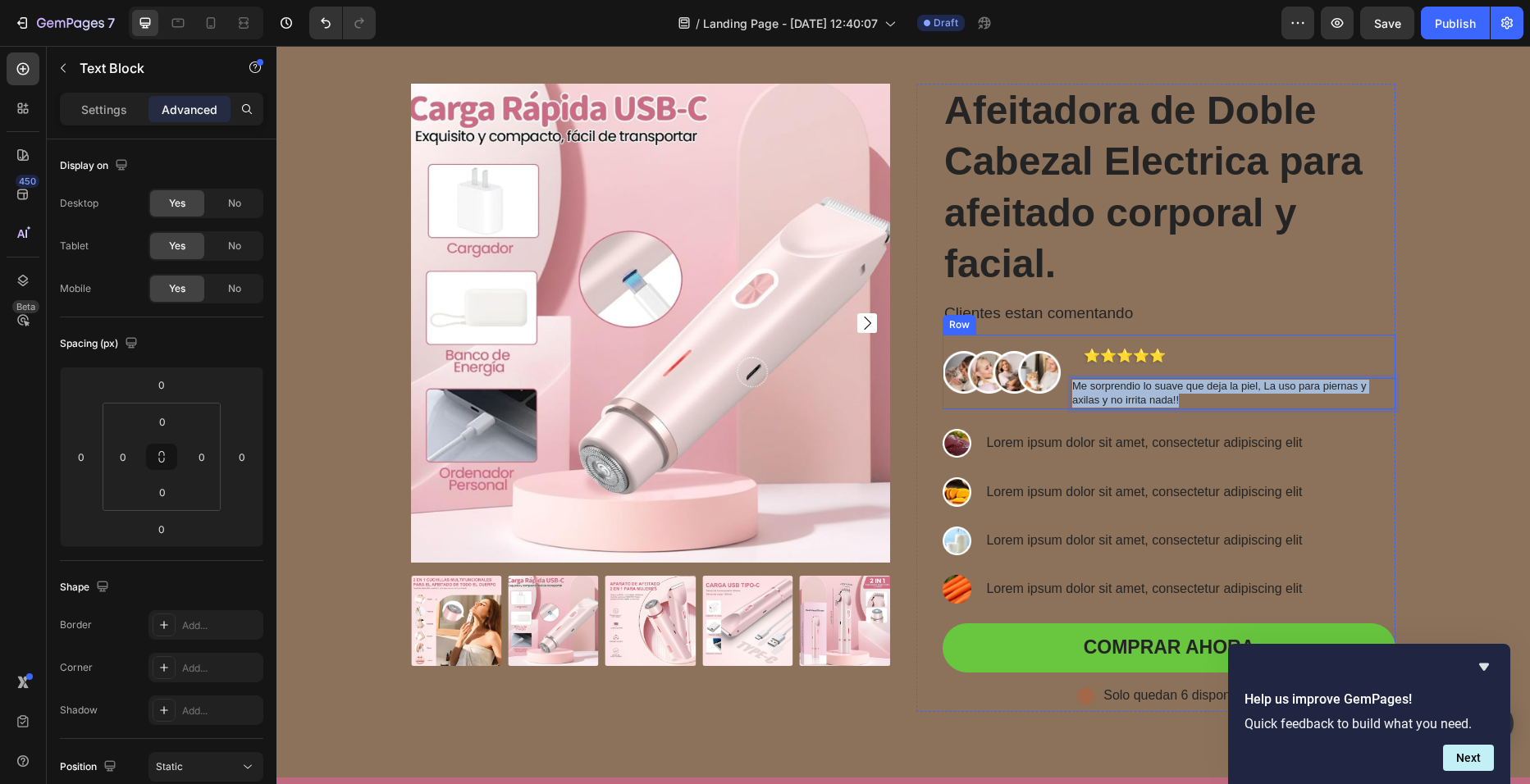
drag, startPoint x: 1176, startPoint y: 400, endPoint x: 1061, endPoint y: 388, distance: 115.6
click at [1061, 388] on div "Image ⭐⭐⭐⭐⭐ Text Block Me sorprendio lo suave que deja la piel, La uso para pie…" at bounding box center [1169, 372] width 453 height 75
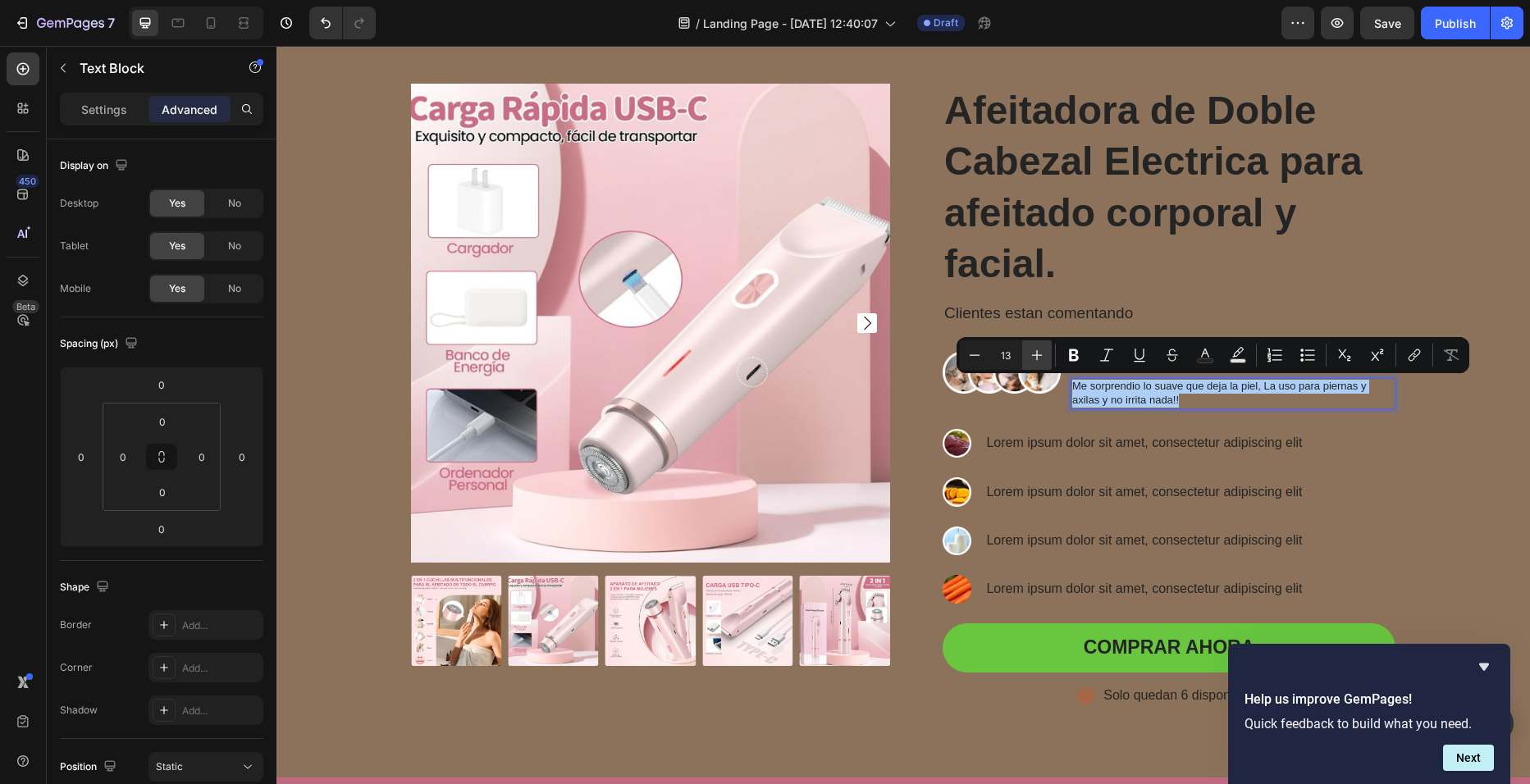
click at [1034, 354] on icon "Editor contextual toolbar" at bounding box center [1037, 355] width 17 height 17
type input "17"
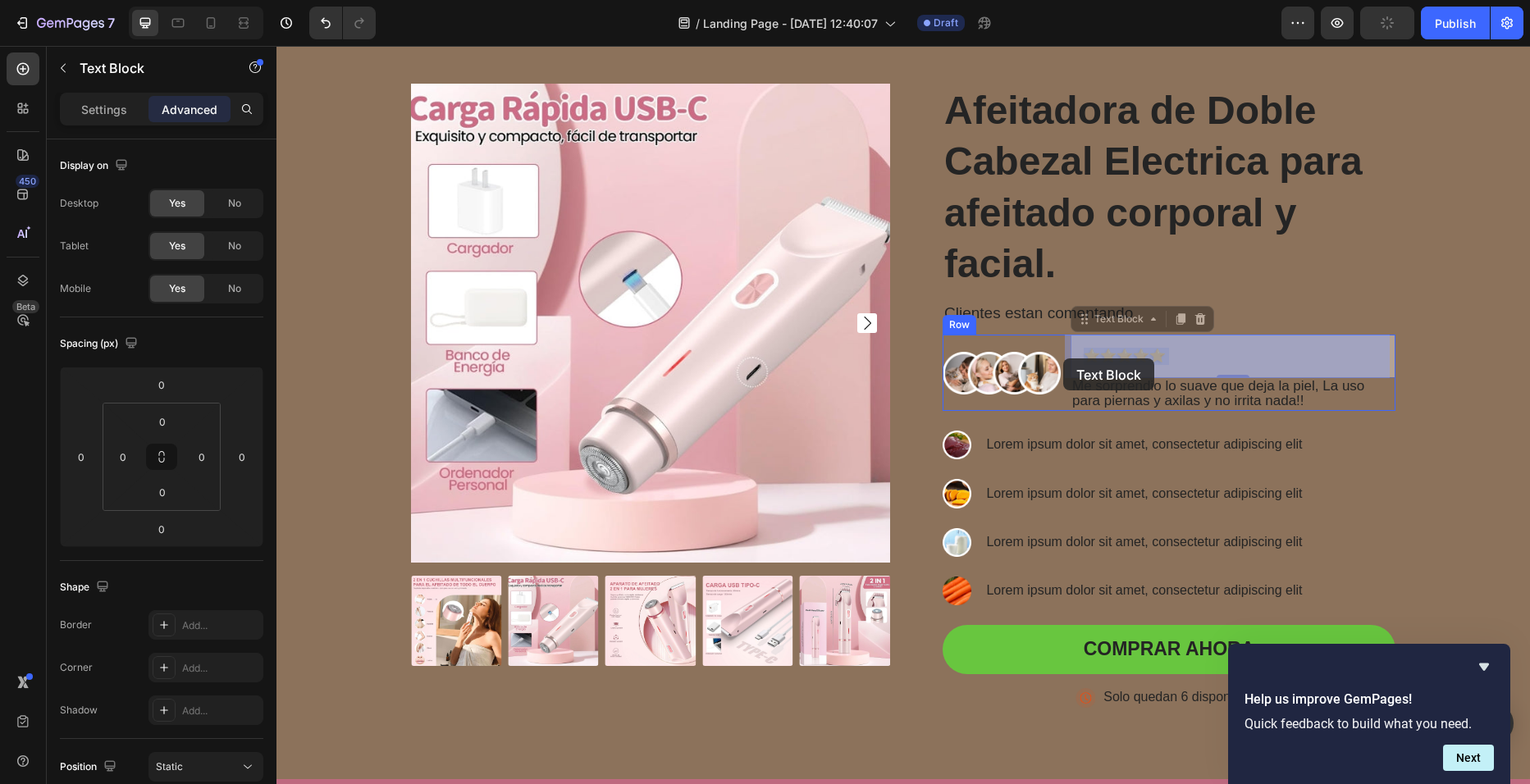
drag, startPoint x: 1190, startPoint y: 346, endPoint x: 1063, endPoint y: 359, distance: 127.7
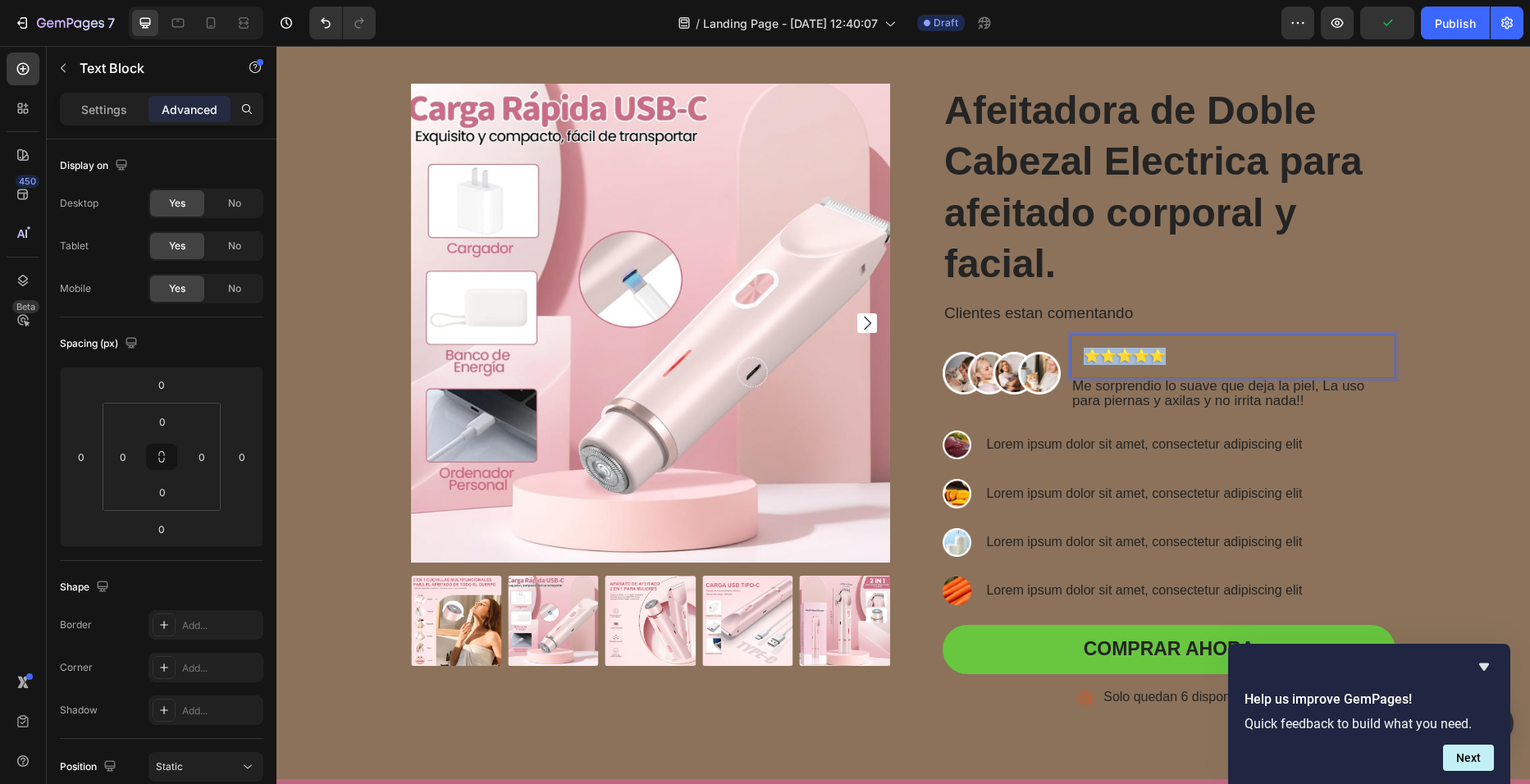
drag, startPoint x: 1167, startPoint y: 352, endPoint x: 1073, endPoint y: 349, distance: 94.0
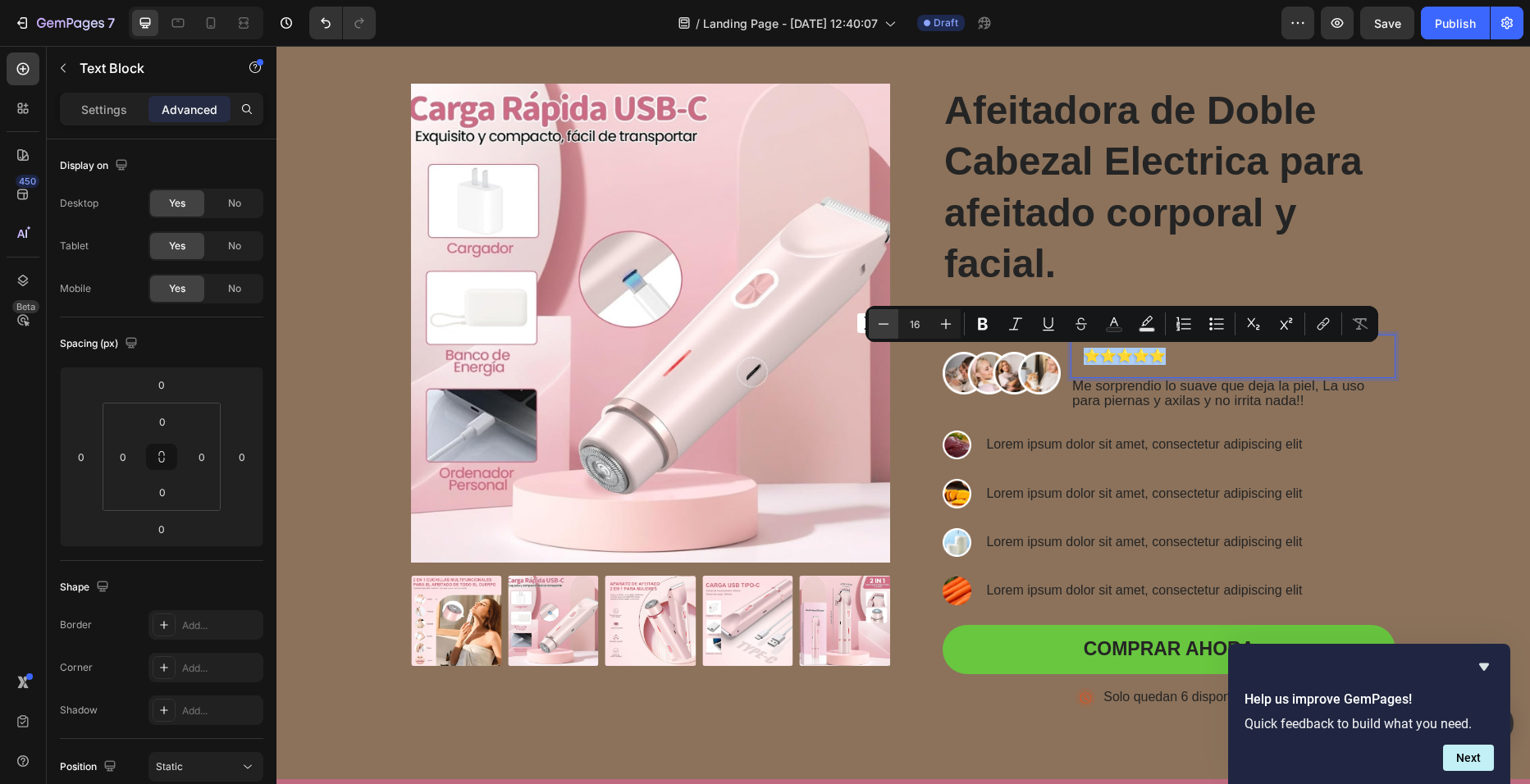
click at [883, 333] on button "Minus" at bounding box center [883, 324] width 30 height 30
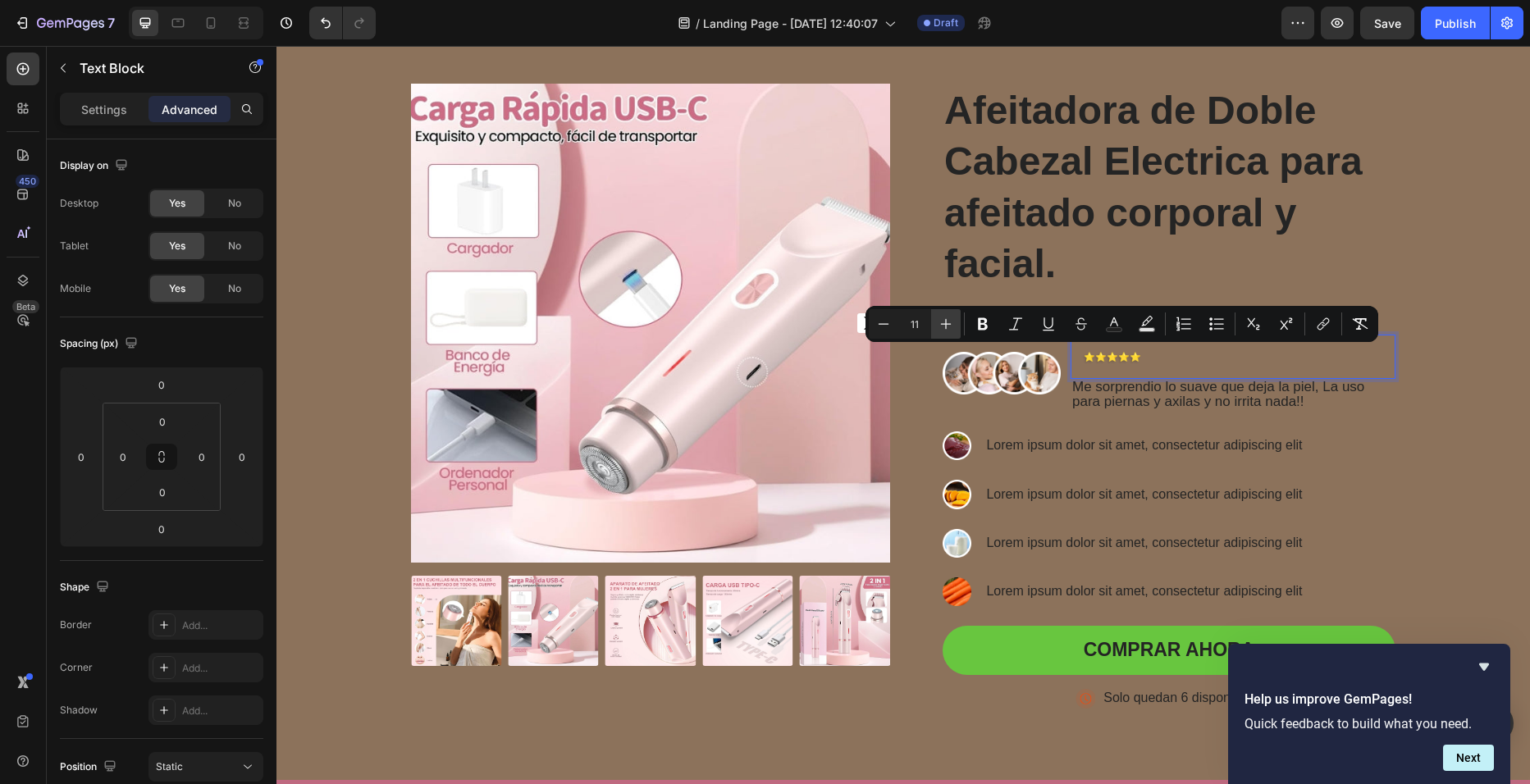
click at [942, 323] on icon "Editor contextual toolbar" at bounding box center [946, 324] width 17 height 17
click at [892, 332] on button "Minus" at bounding box center [883, 324] width 30 height 30
type input "13"
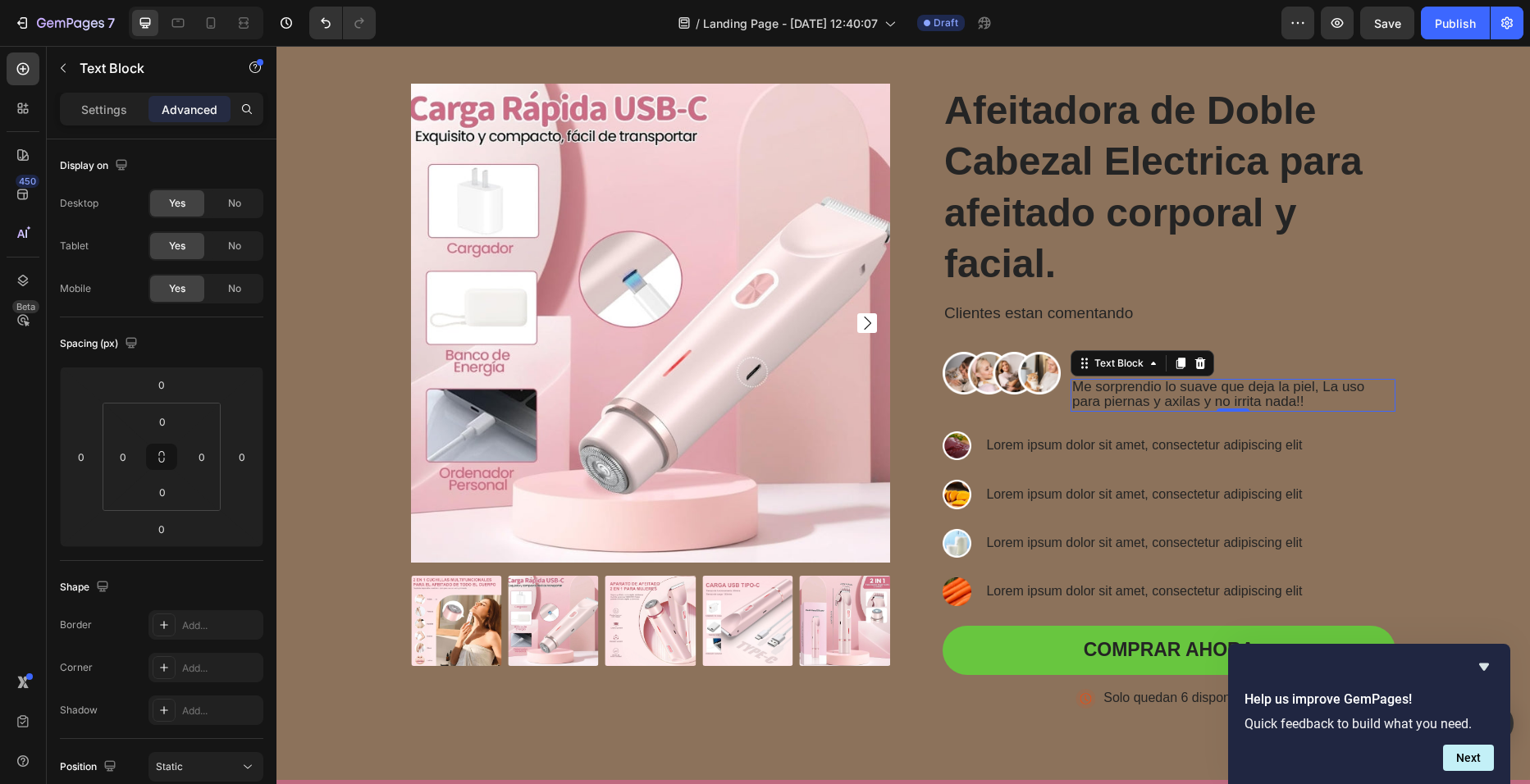
click at [1233, 389] on span "Me sorprendio lo suave que deja la piel, La uso para piernas y axilas y no irri…" at bounding box center [1218, 394] width 292 height 31
click at [1303, 397] on p "Me sorprendio lo suave que deja la piel, La uso para piernas y axilas y no irri…" at bounding box center [1233, 396] width 322 height 30
click at [1330, 399] on p "”Me sorprendio lo suave que deja la piel, La uso para piernas y axilas y no irr…" at bounding box center [1233, 396] width 322 height 30
click at [1195, 355] on p "⭐⭐⭐⭐⭐" at bounding box center [1233, 356] width 298 height 18
click at [1196, 312] on icon at bounding box center [1200, 319] width 13 height 13
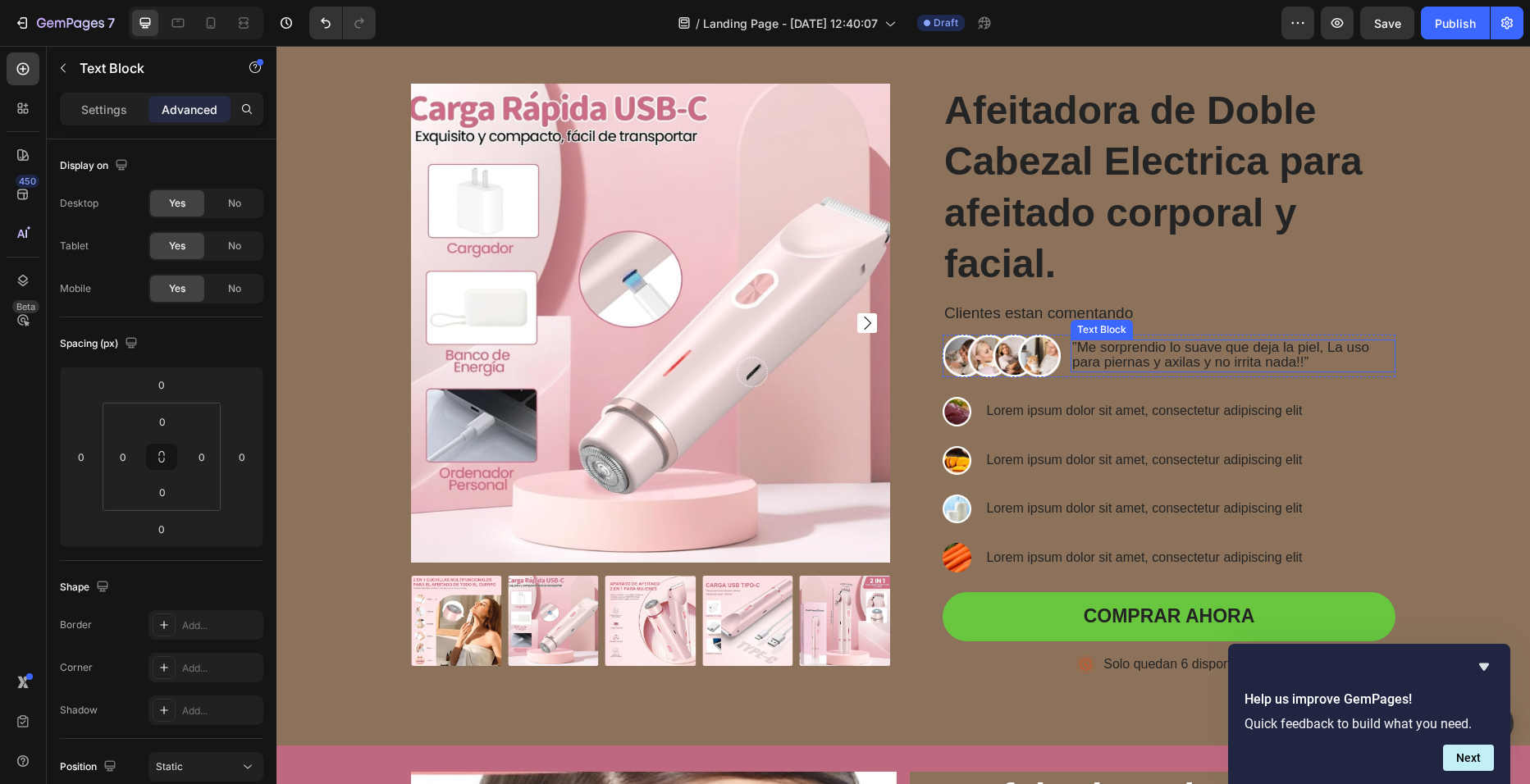
click at [1165, 347] on span "”Me sorprendio lo suave que deja la piel, La uso para piernas y axilas y no irr…" at bounding box center [1220, 354] width 297 height 31
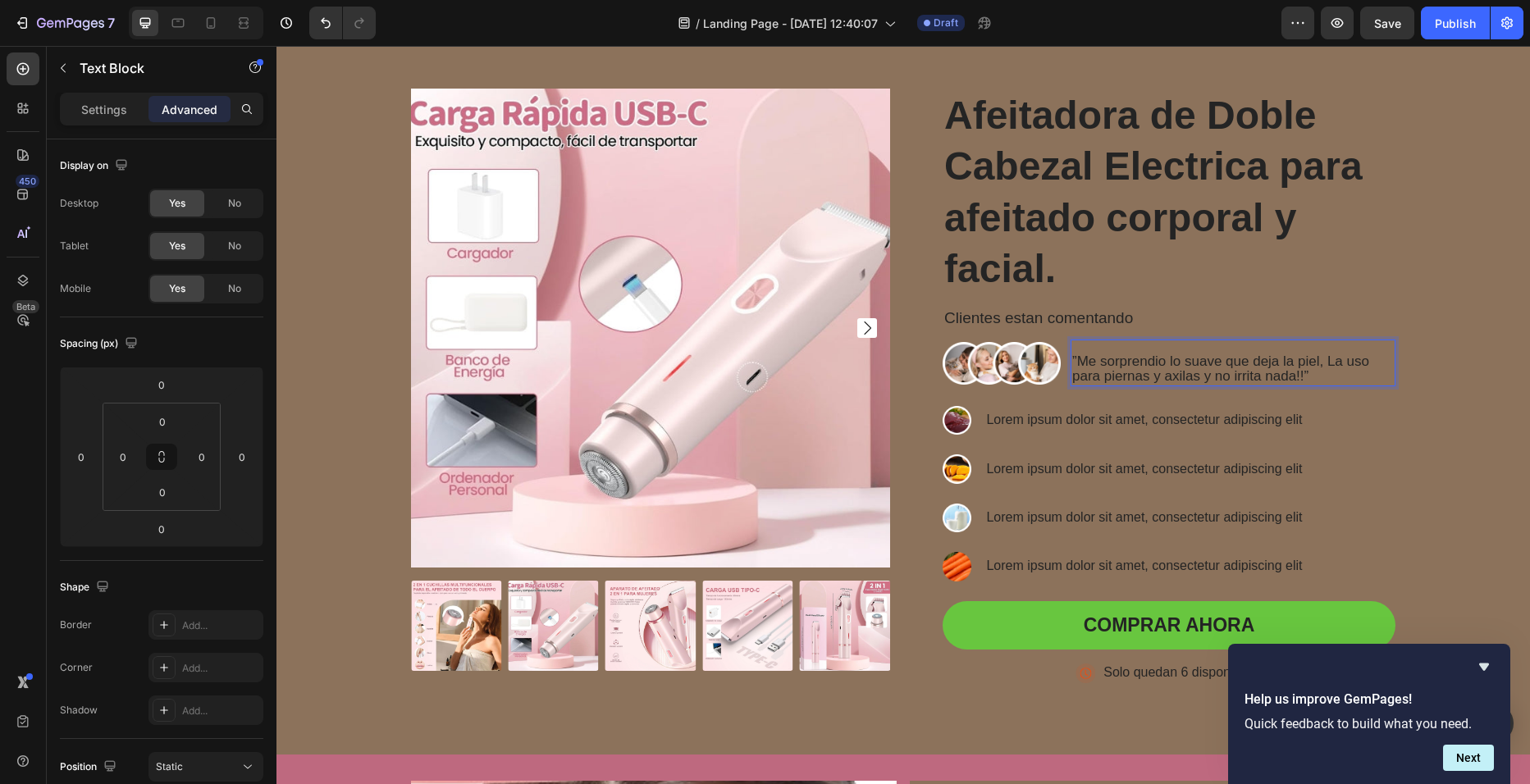
click at [1085, 347] on p "Rich Text Editor. Editing area: main" at bounding box center [1233, 348] width 322 height 14
click at [1343, 375] on p "”Me sorprendio lo suave que deja la piel, La uso para piernas y axilas y no irr…" at bounding box center [1233, 370] width 322 height 30
click at [1323, 373] on p "”Me sorprendio lo suave que deja la piel, La uso para piernas y axilas y no irr…" at bounding box center [1233, 370] width 322 height 30
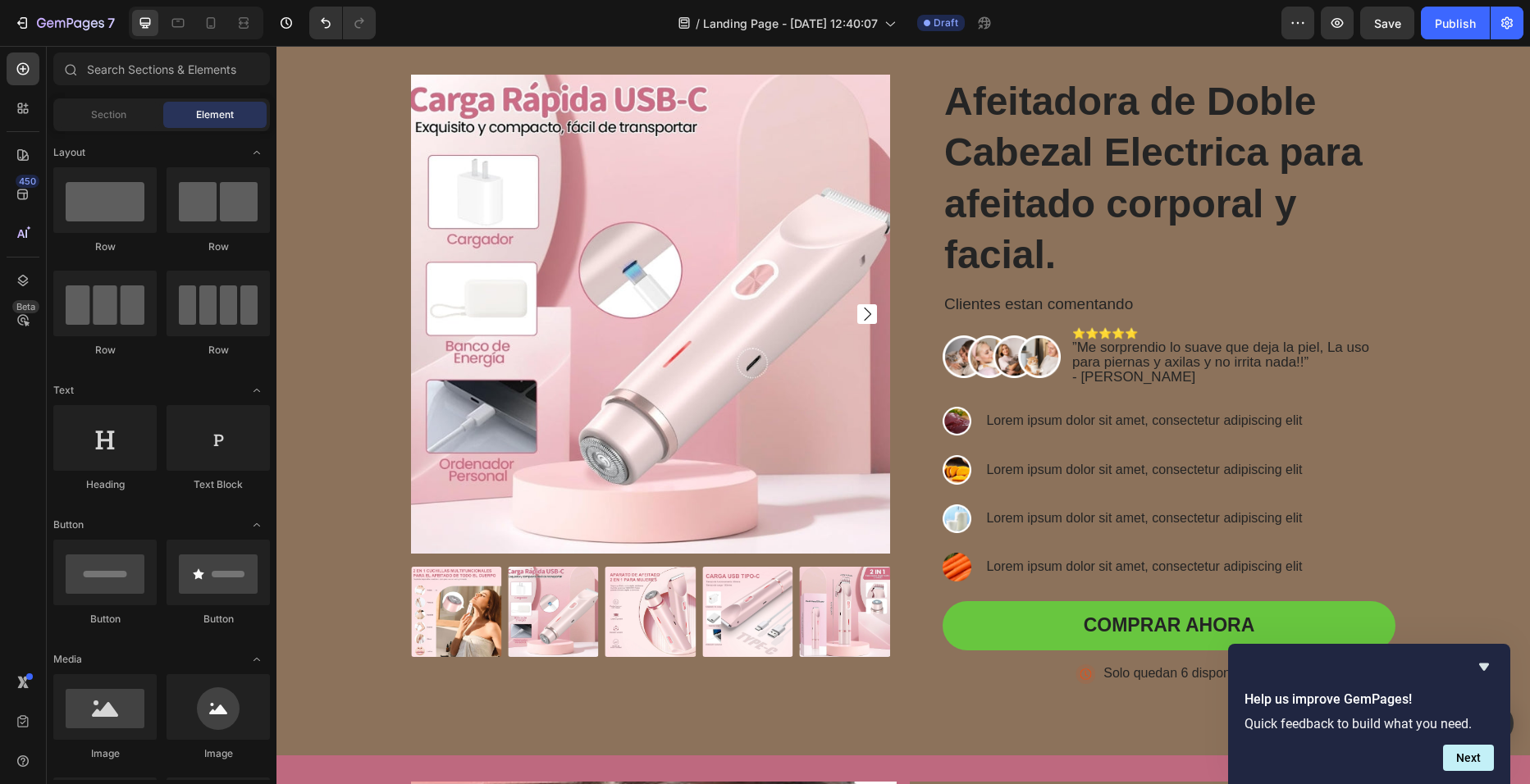
scroll to position [74, 0]
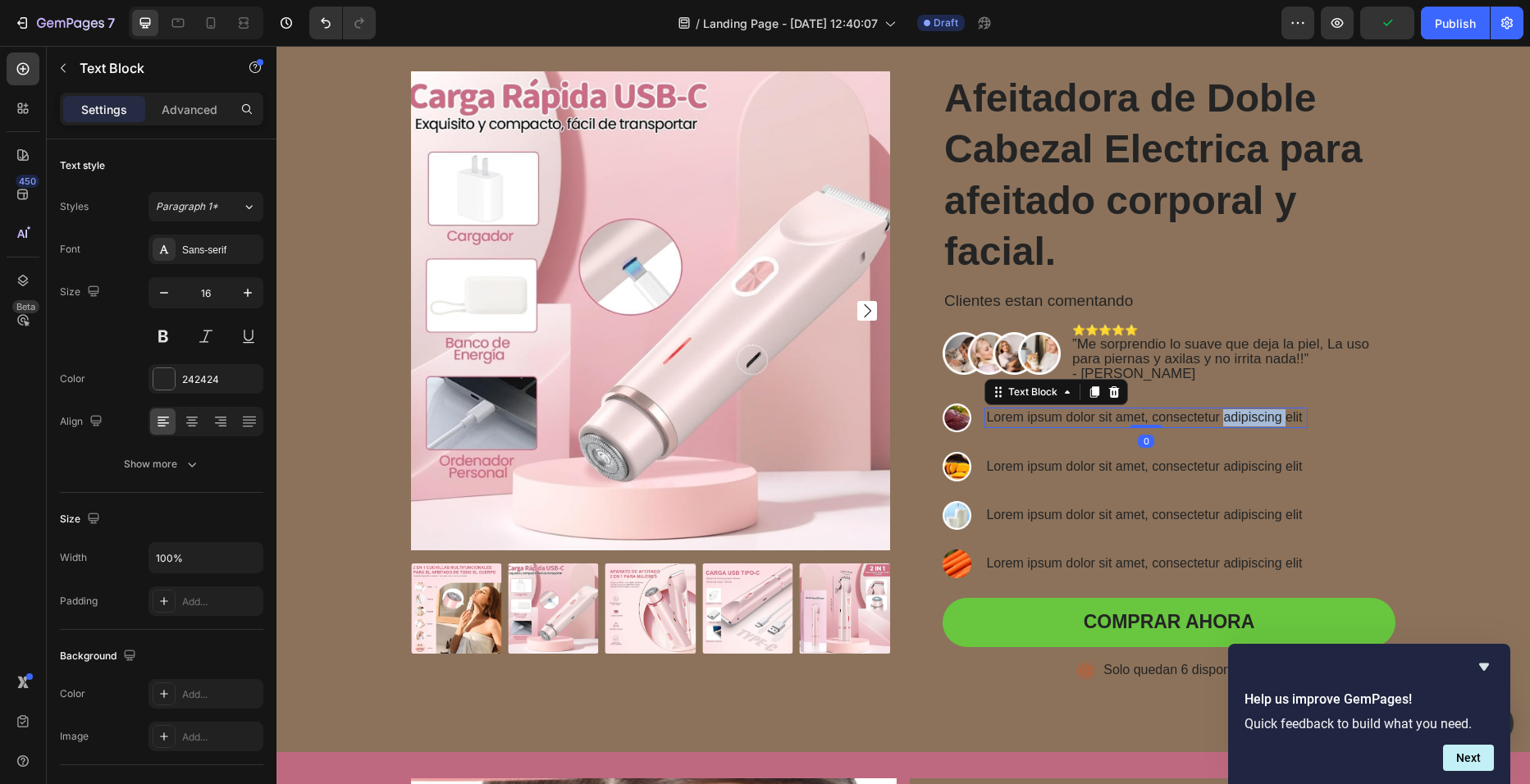
click at [1237, 420] on p "Lorem ipsum dolor sit amet, consectetur adipiscing elit" at bounding box center [1145, 418] width 320 height 18
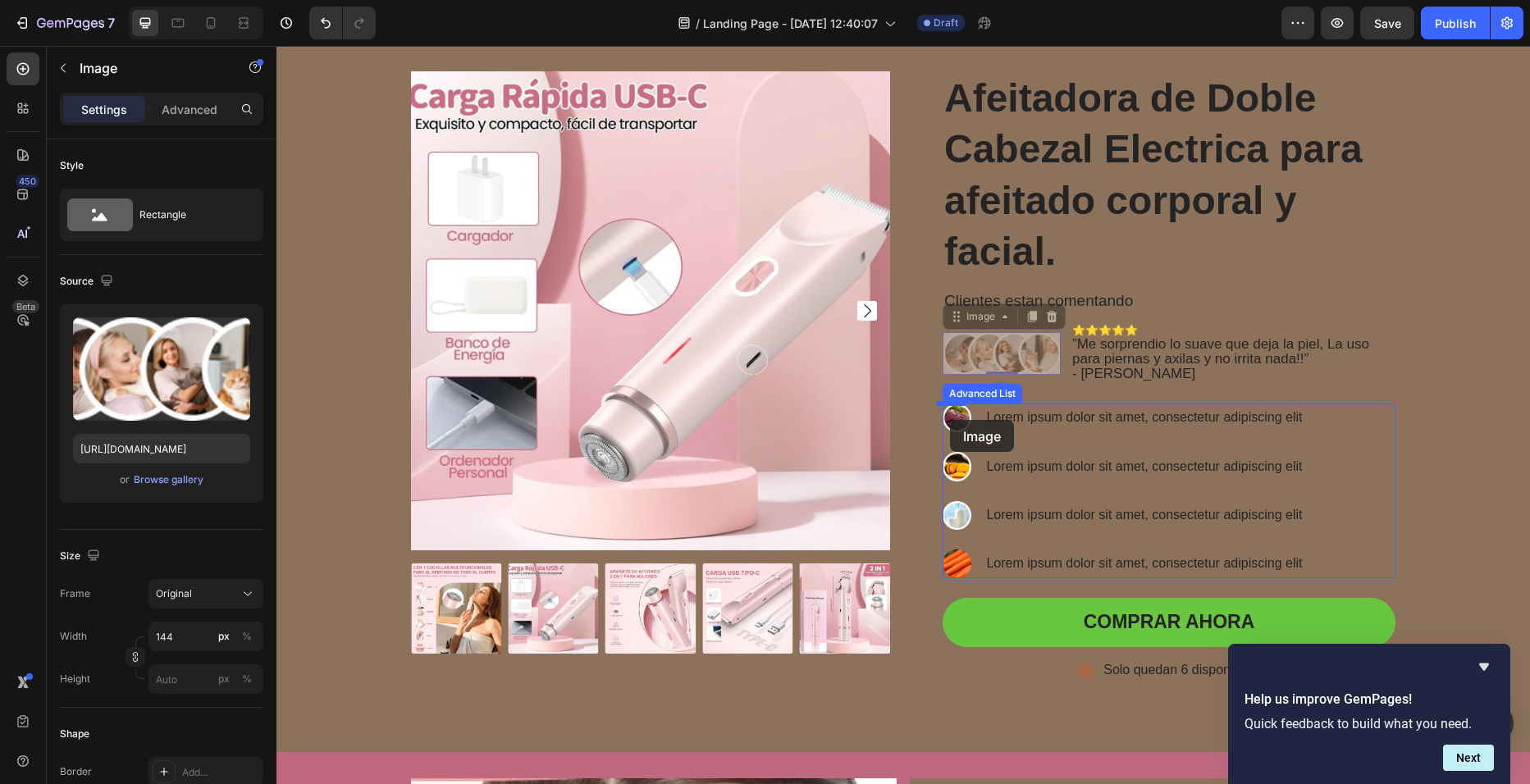
drag, startPoint x: 1026, startPoint y: 349, endPoint x: 950, endPoint y: 420, distance: 104.0
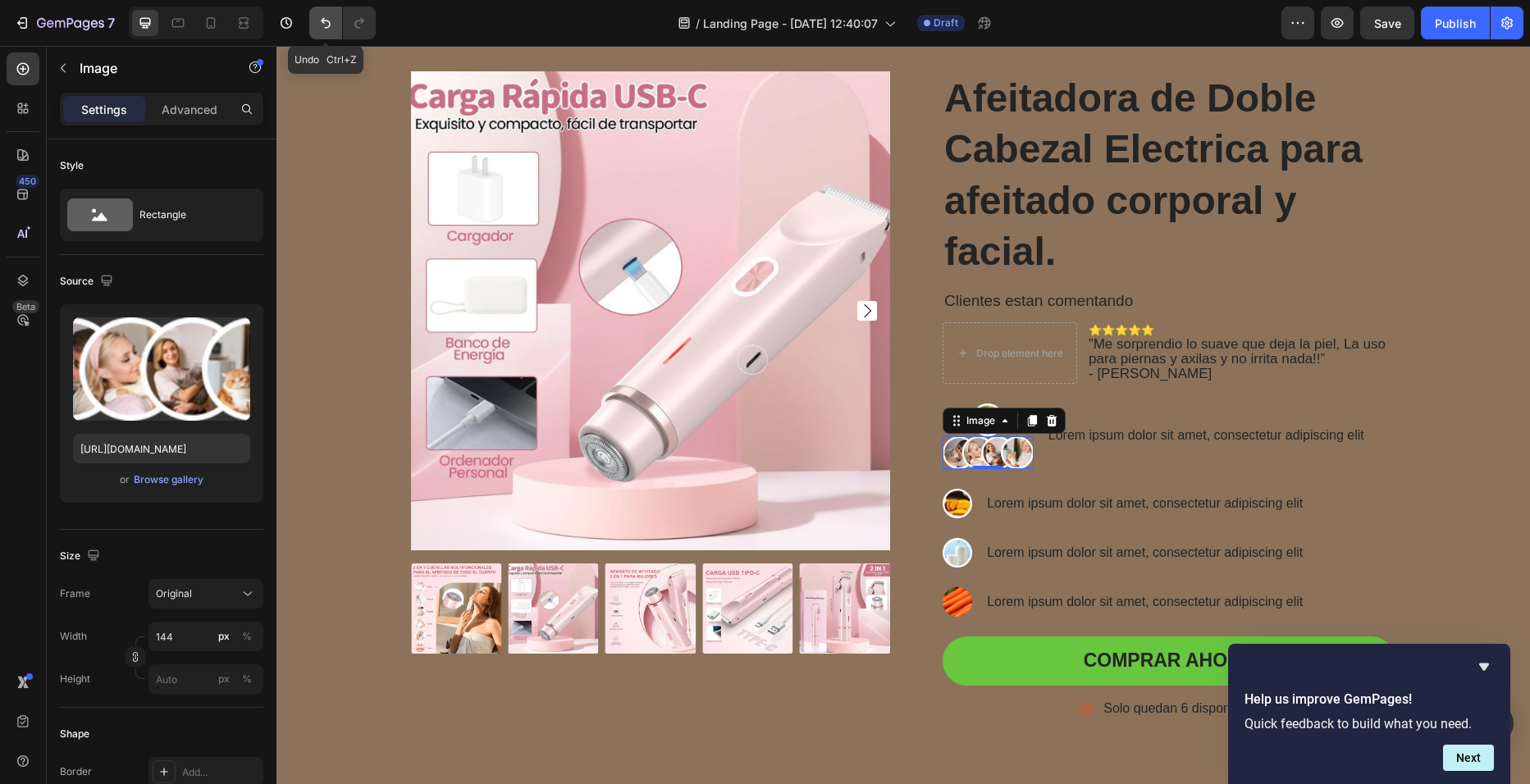
click at [332, 23] on icon "Undo/Redo" at bounding box center [326, 23] width 17 height 17
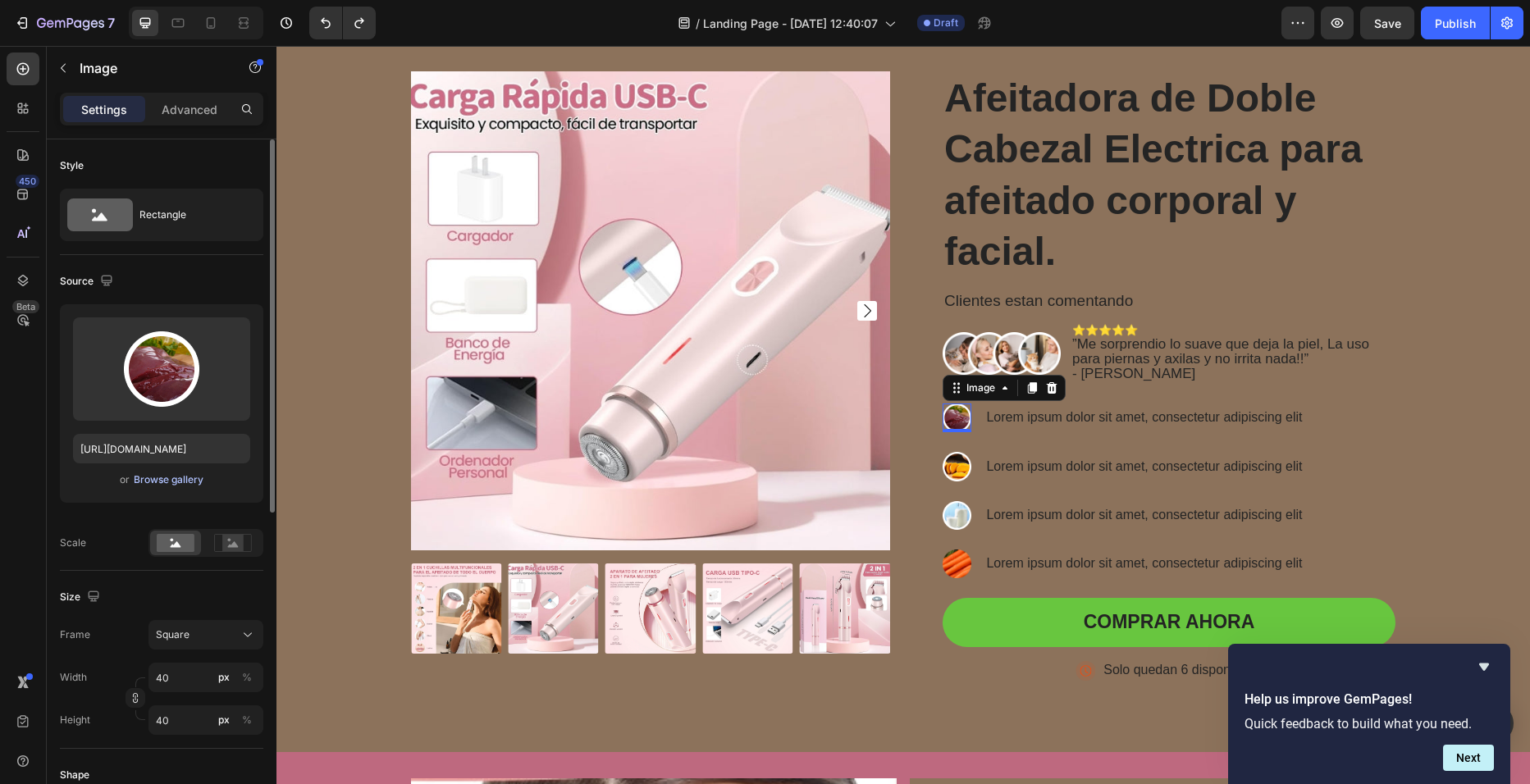
click at [181, 481] on div "Browse gallery" at bounding box center [168, 480] width 70 height 15
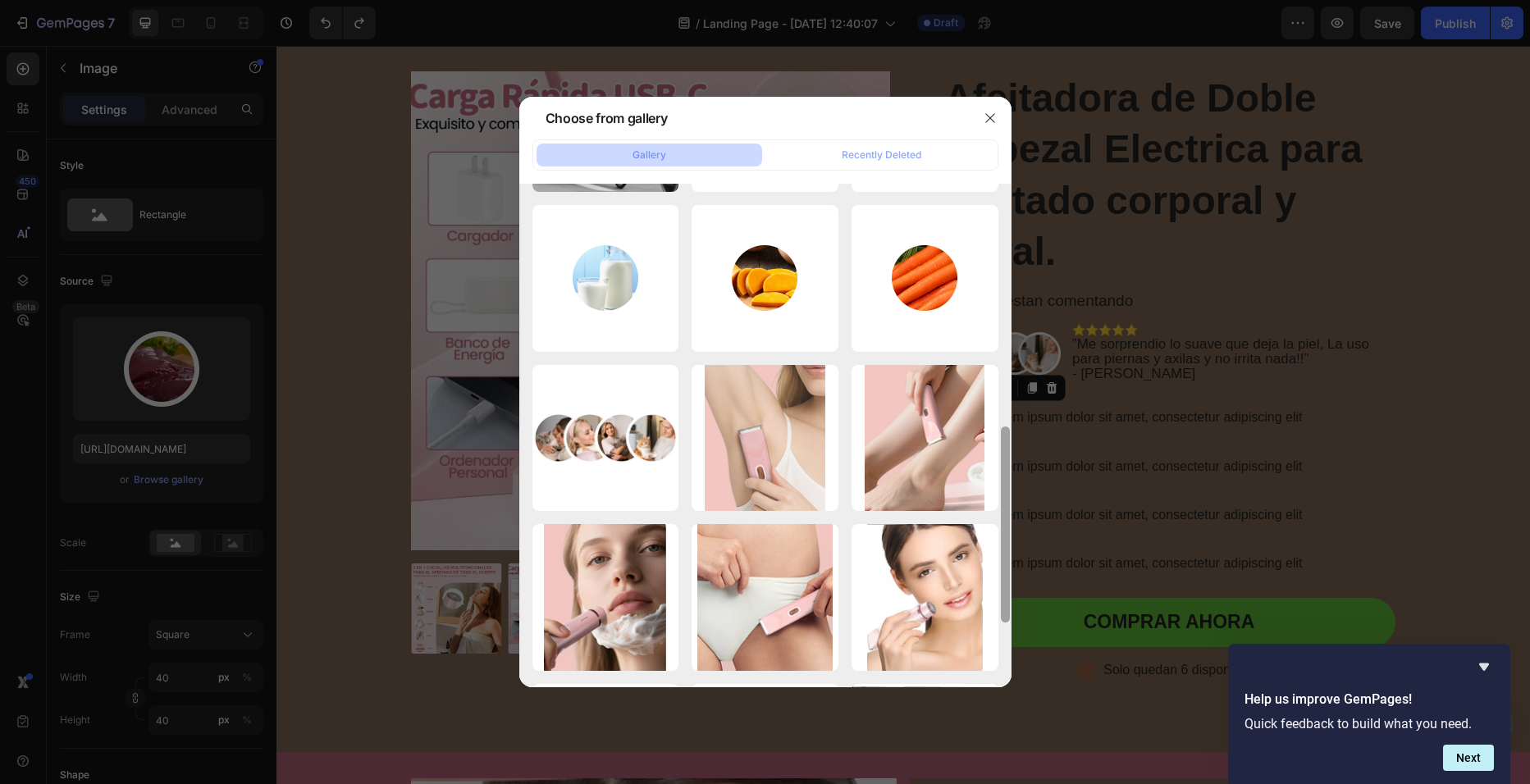
scroll to position [469, 0]
drag, startPoint x: 1004, startPoint y: 253, endPoint x: 1025, endPoint y: 497, distance: 244.9
click at [1025, 497] on div "Choose from gallery Gallery Recently Deleted Group 1171276827.png 97.14 kb Grou…" at bounding box center [765, 392] width 1530 height 784
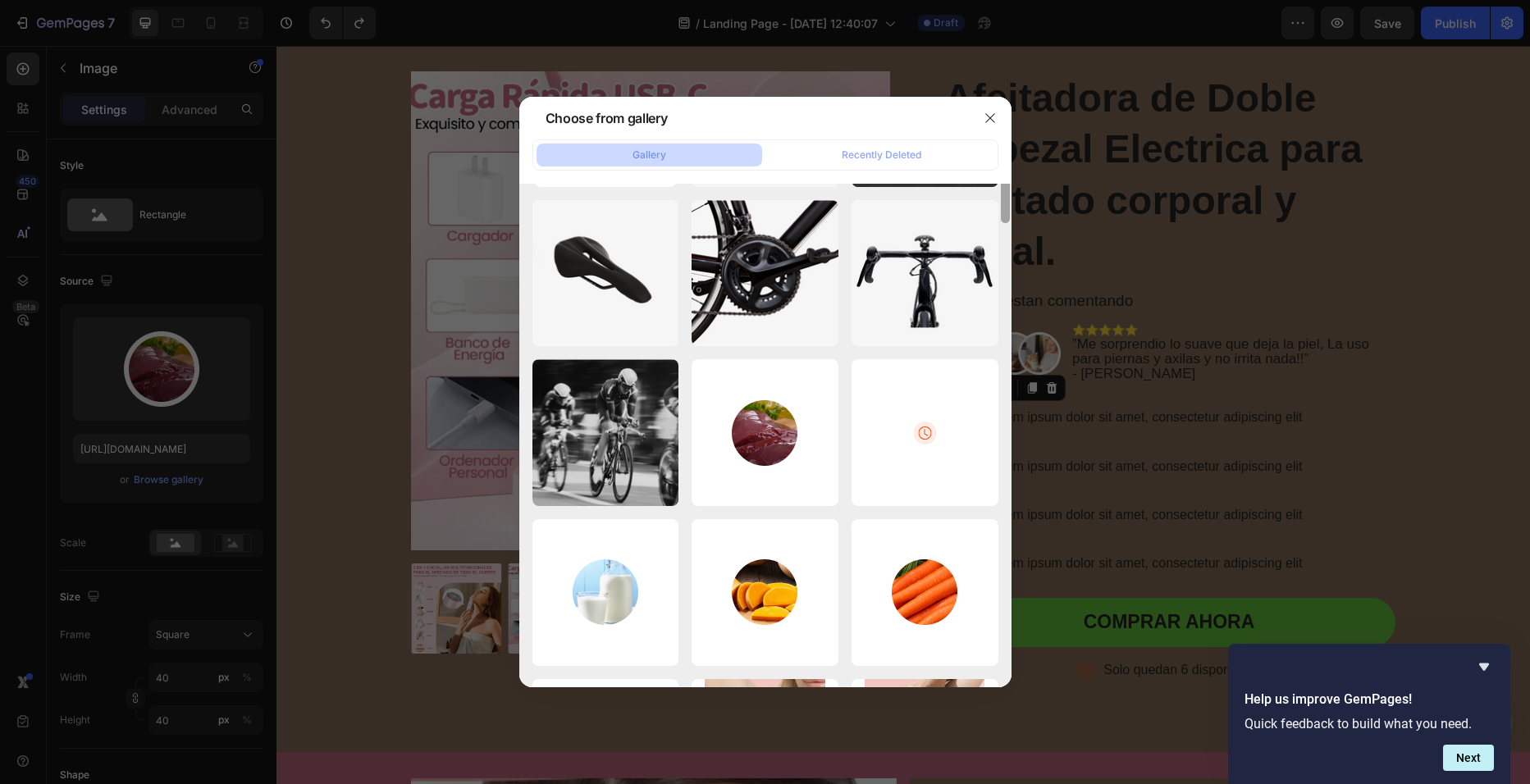
scroll to position [0, 0]
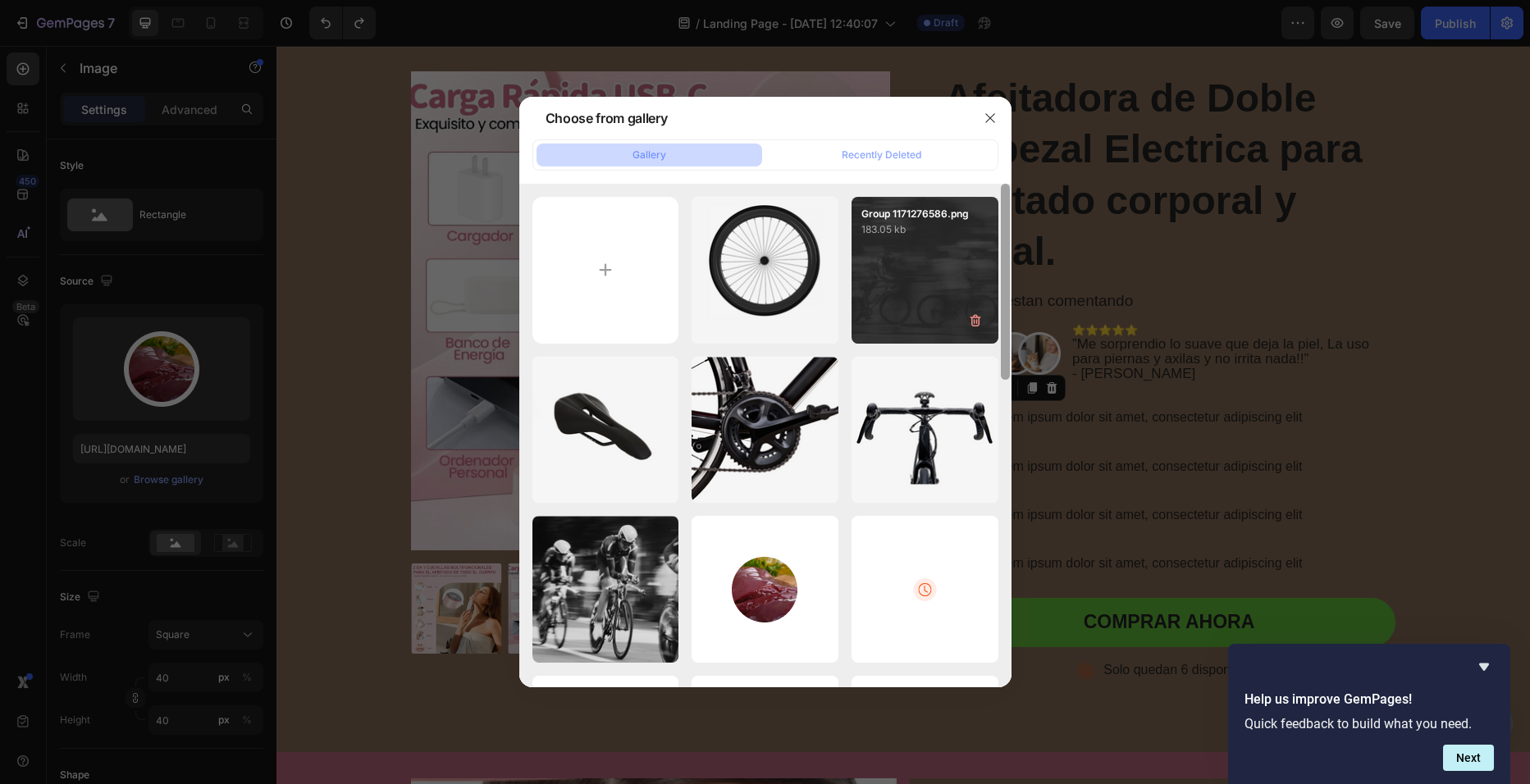
drag, startPoint x: 1006, startPoint y: 465, endPoint x: 981, endPoint y: 229, distance: 237.3
click at [981, 229] on div "Group 1171276827.png 97.14 kb Group 1171276586.png 183.05 kb Group 1171276580.p…" at bounding box center [765, 436] width 492 height 504
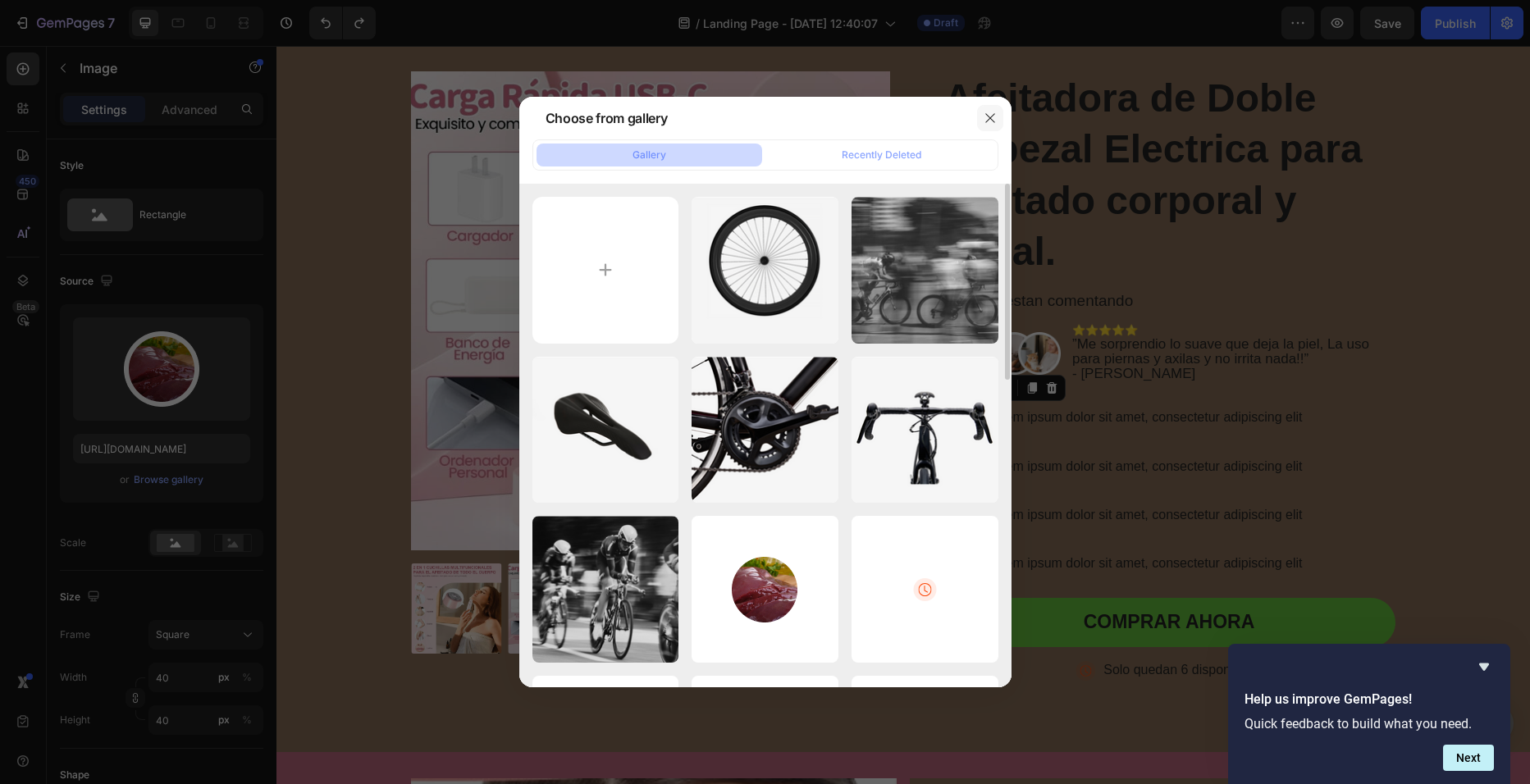
click at [977, 117] on button "button" at bounding box center [990, 118] width 26 height 26
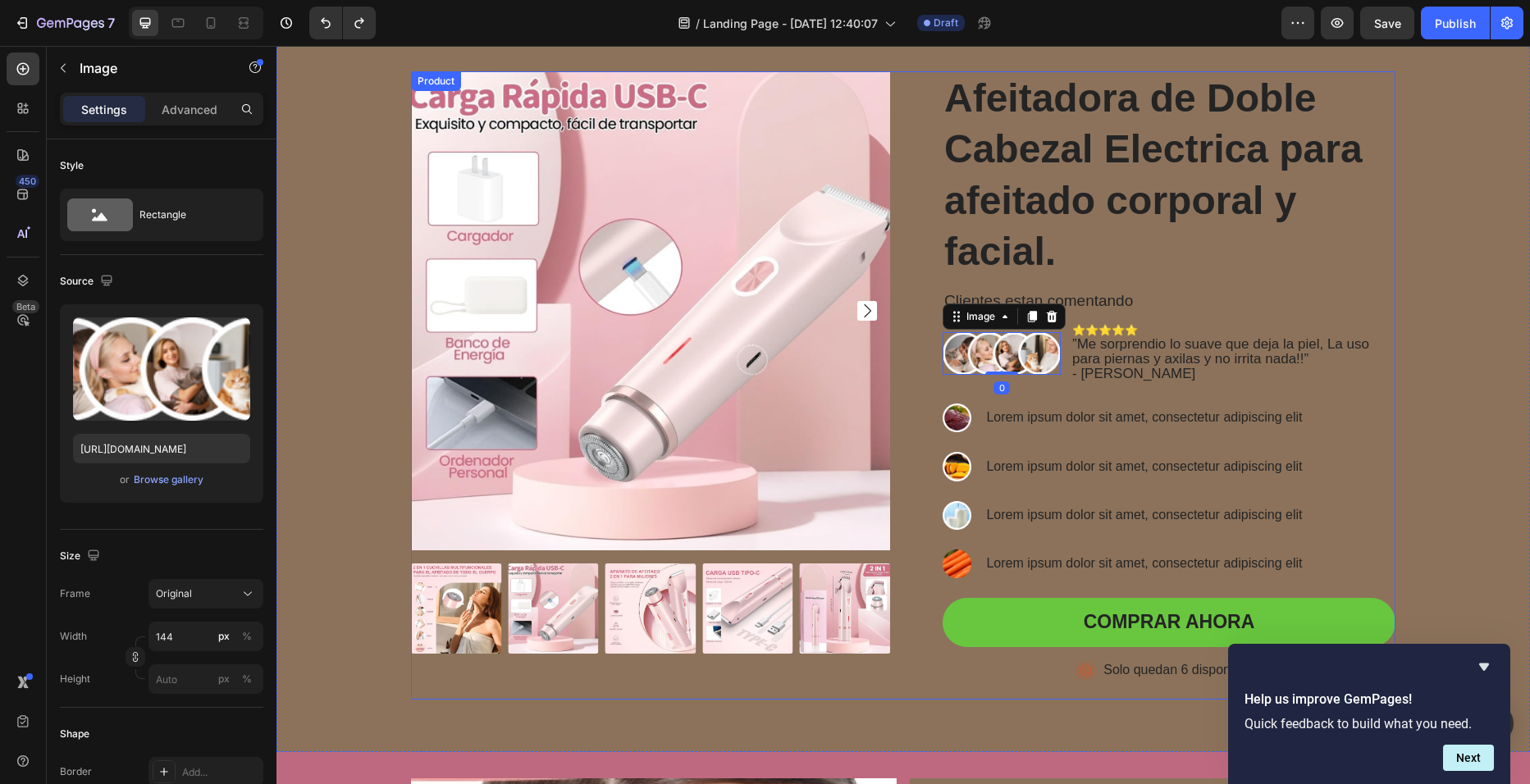
click at [901, 404] on div "Product Images Afeitadora de Doble Cabezal Electrica para afeitado corporal y f…" at bounding box center [904, 386] width 984 height 628
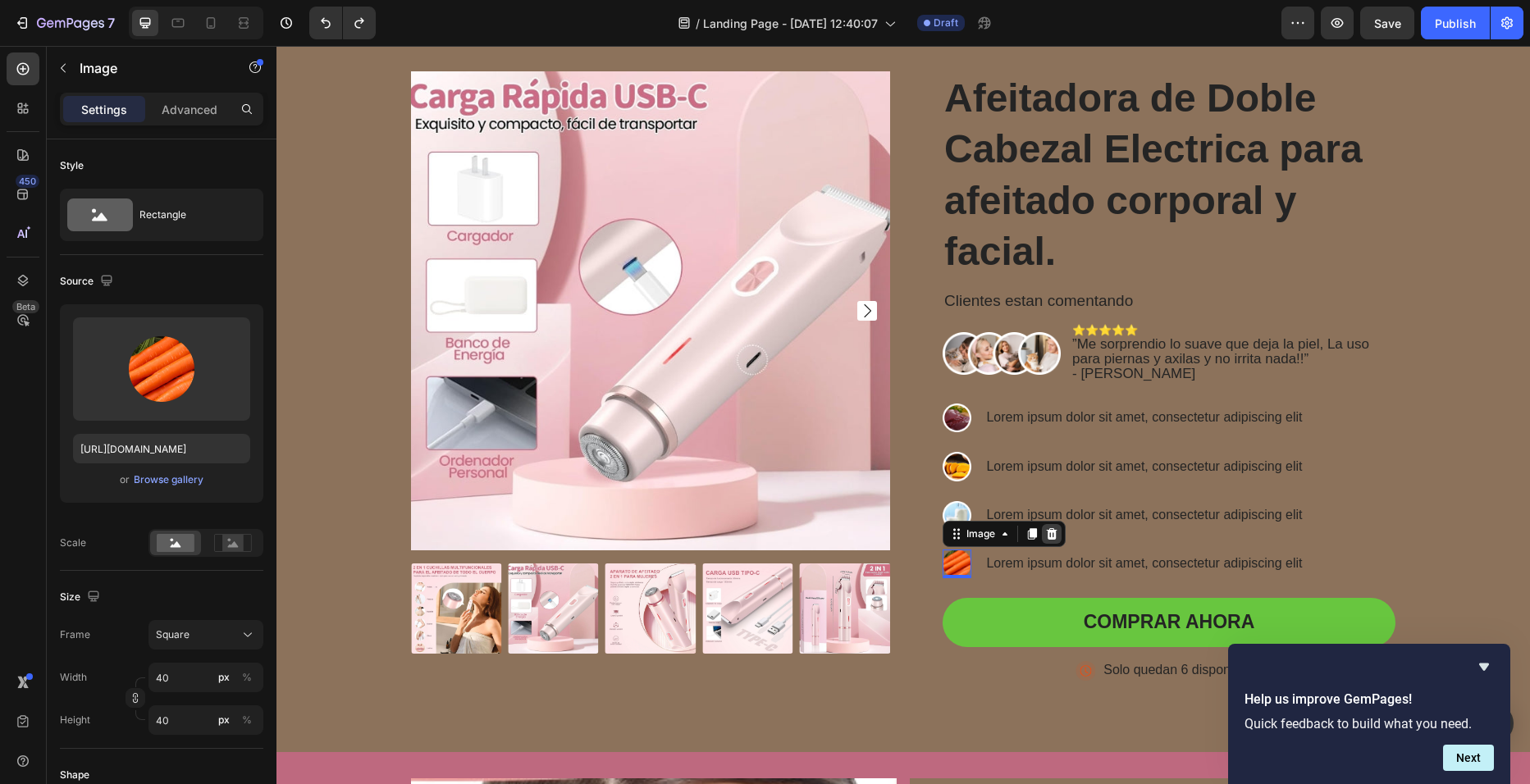
click at [1047, 529] on icon at bounding box center [1052, 534] width 13 height 13
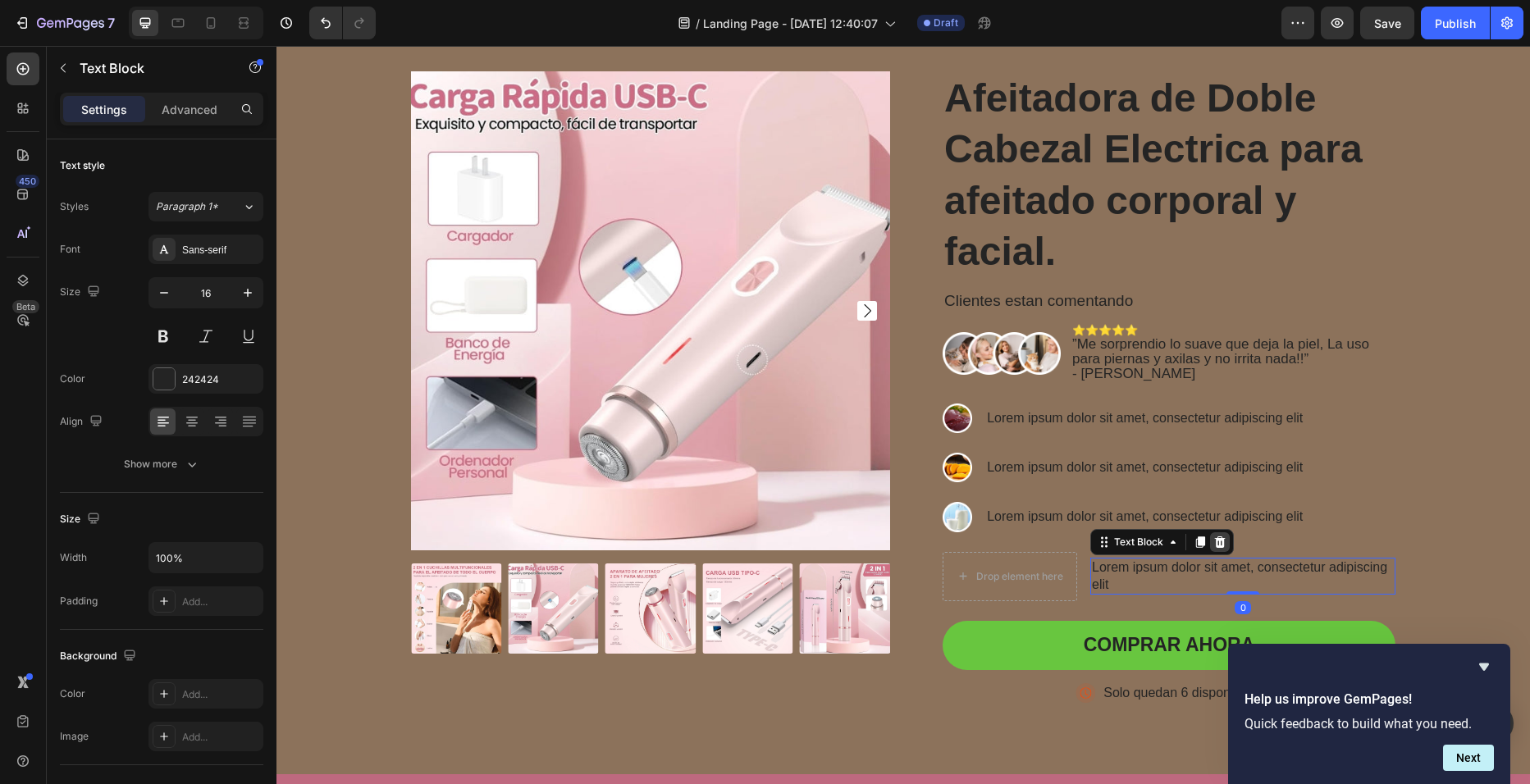
click at [1215, 543] on icon at bounding box center [1220, 542] width 11 height 11
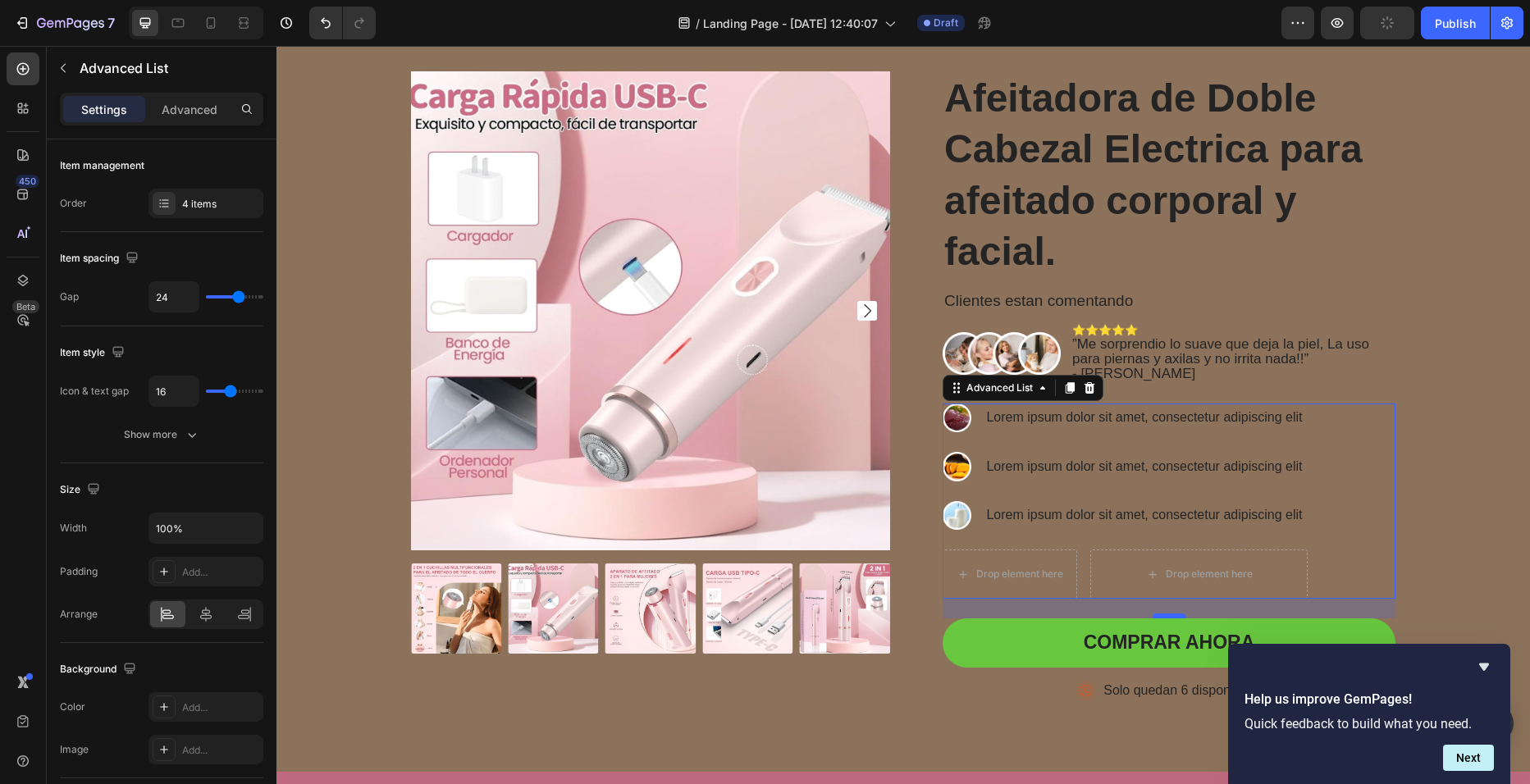
drag, startPoint x: 1168, startPoint y: 609, endPoint x: 1161, endPoint y: 615, distance: 9.2
click at [1161, 599] on div "24" at bounding box center [1169, 599] width 453 height 0
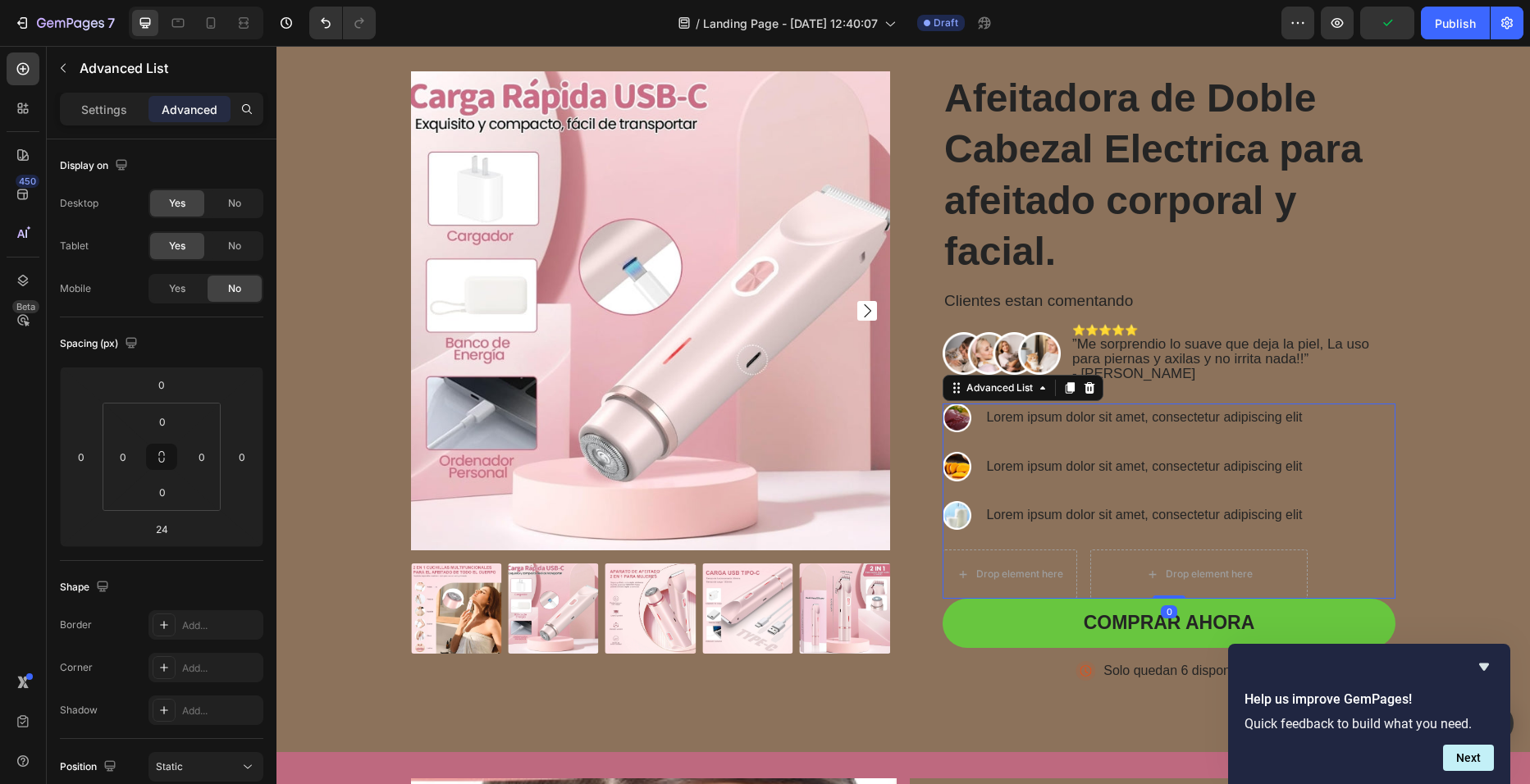
drag, startPoint x: 1161, startPoint y: 615, endPoint x: 1163, endPoint y: 548, distance: 67.0
click at [1163, 548] on div "Image Lorem ipsum dolor sit amet, consectetur adipiscing elit Text Block Image …" at bounding box center [1169, 501] width 453 height 196
type input "0"
click at [1026, 557] on div "Drop element here" at bounding box center [1009, 574] width 134 height 49
click at [1025, 558] on div "Drop element here" at bounding box center [1009, 574] width 134 height 49
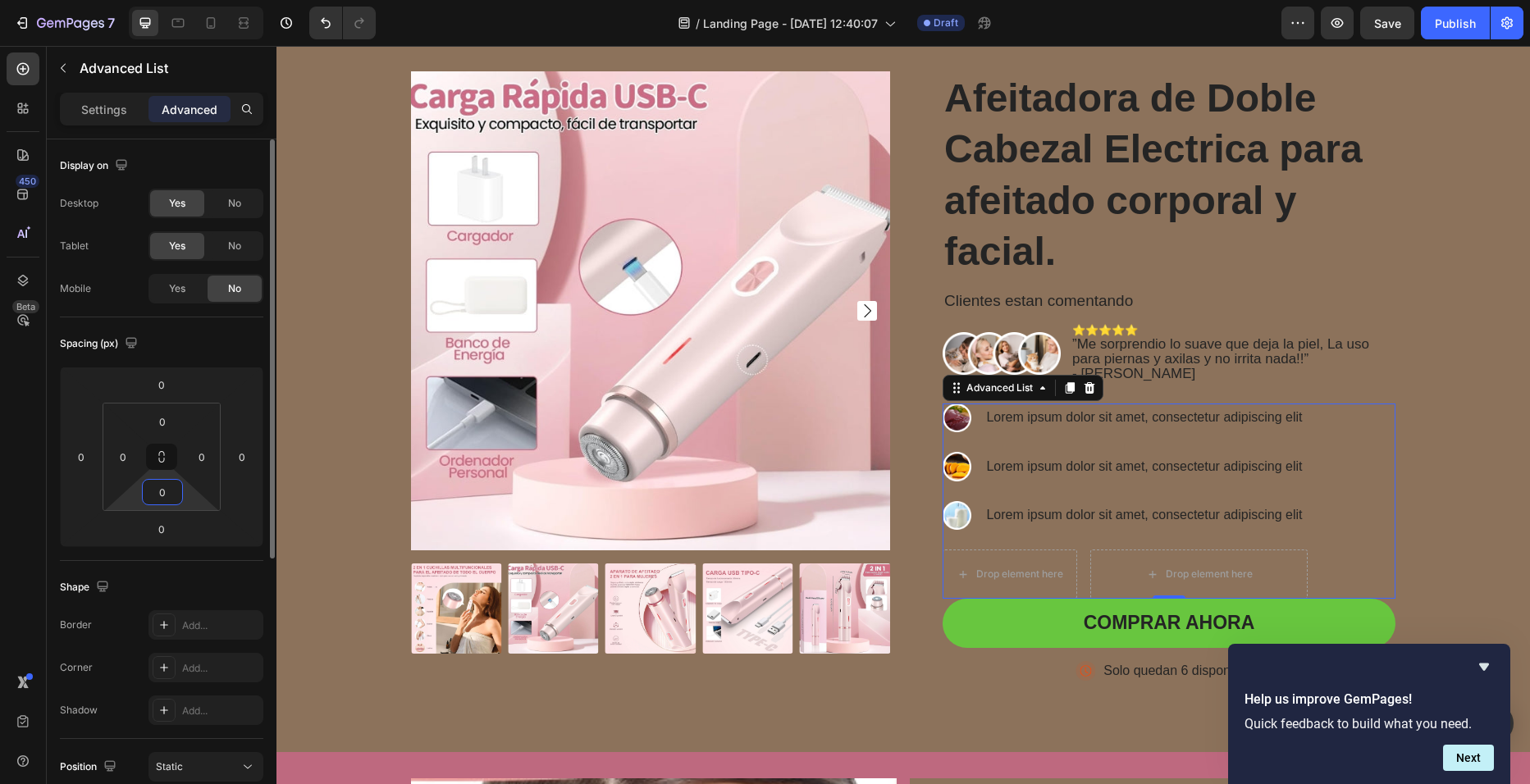
click at [190, 0] on html "7 / Landing Page - [DATE] 12:40:07 Draft Preview Save Publish 450 Beta Sections…" at bounding box center [765, 0] width 1530 height 0
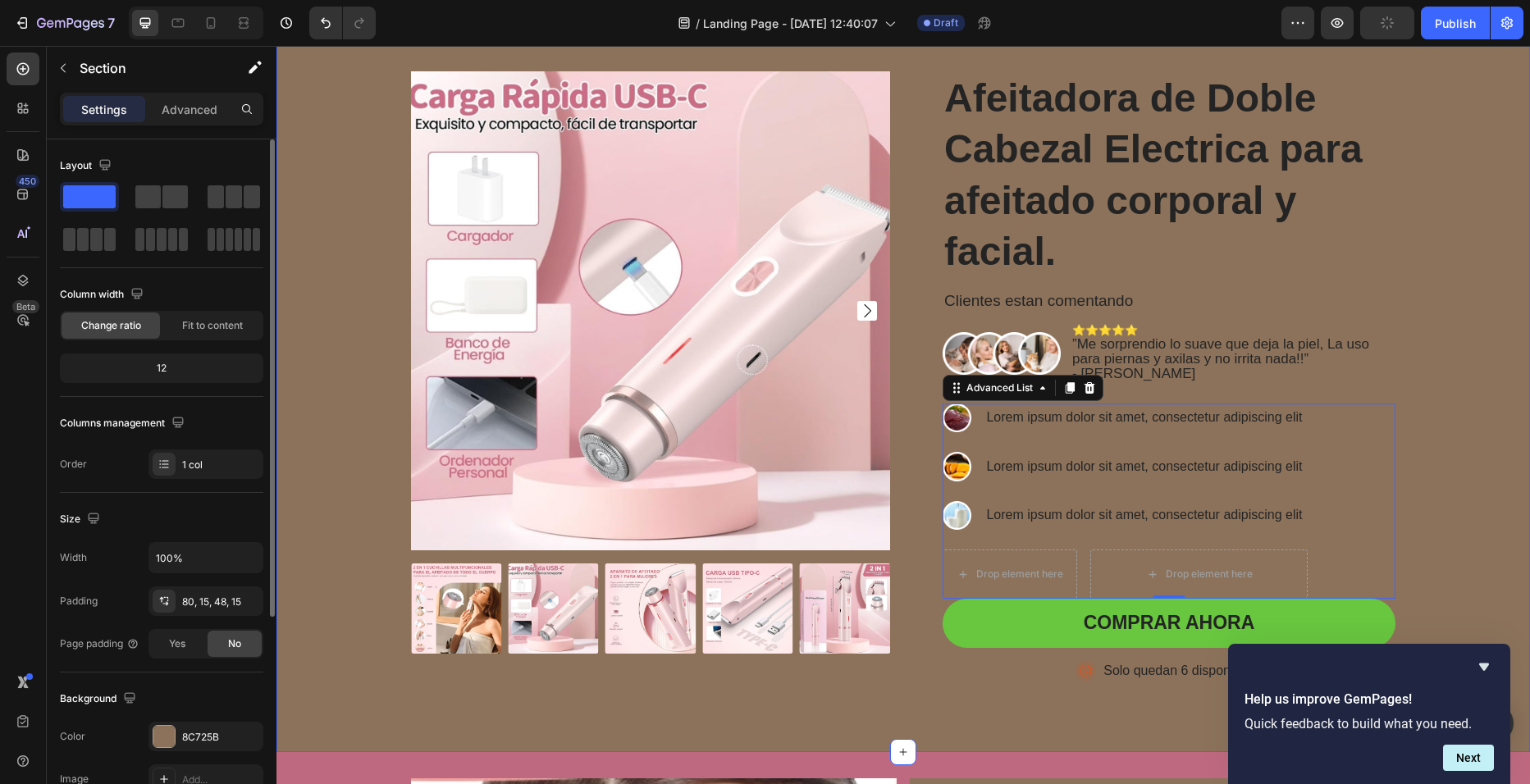
click at [373, 637] on div "Product Images Afeitadora de Doble Cabezal Electrica para afeitado corporal y f…" at bounding box center [904, 392] width 1229 height 641
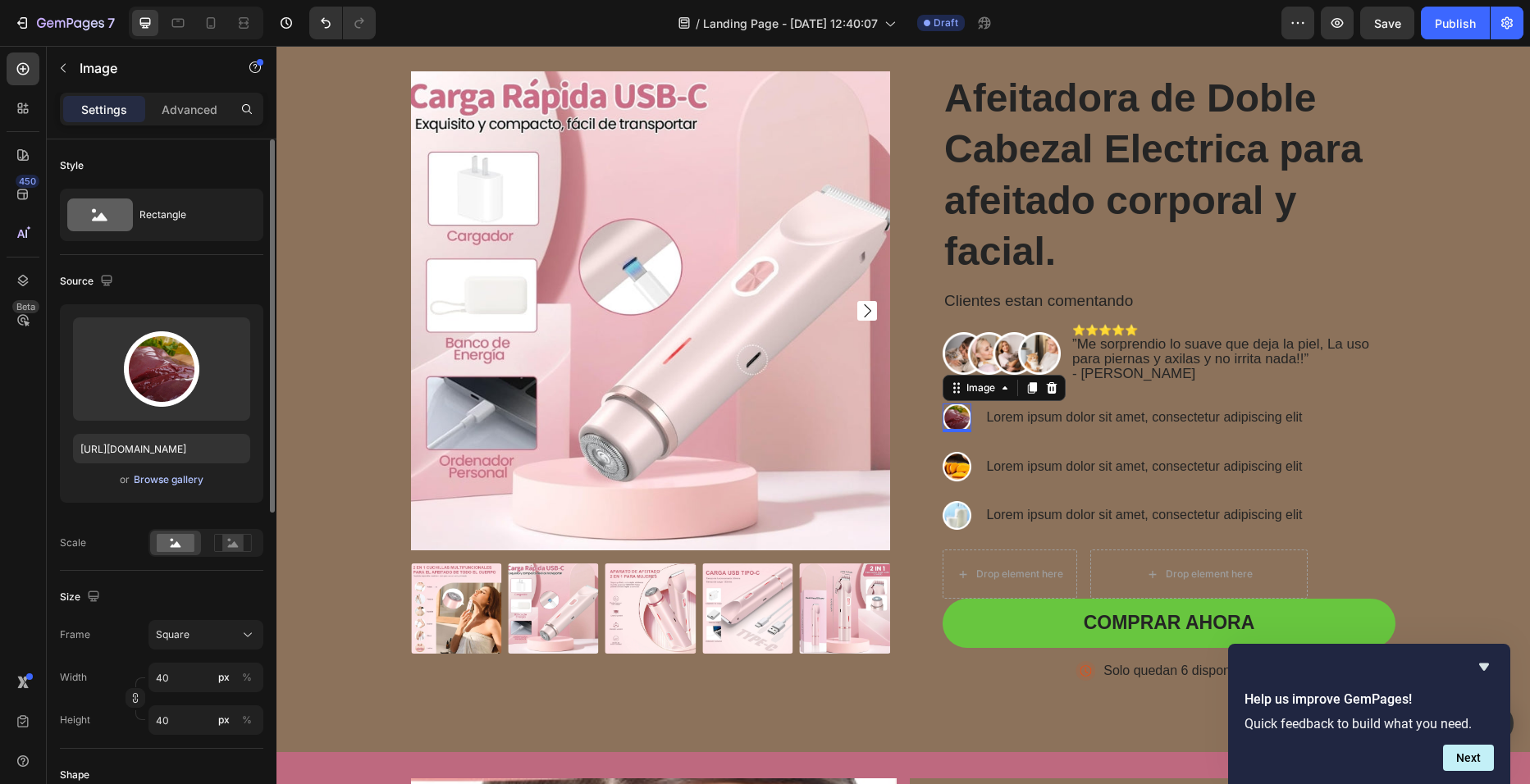
click at [175, 482] on div "Browse gallery" at bounding box center [168, 480] width 70 height 15
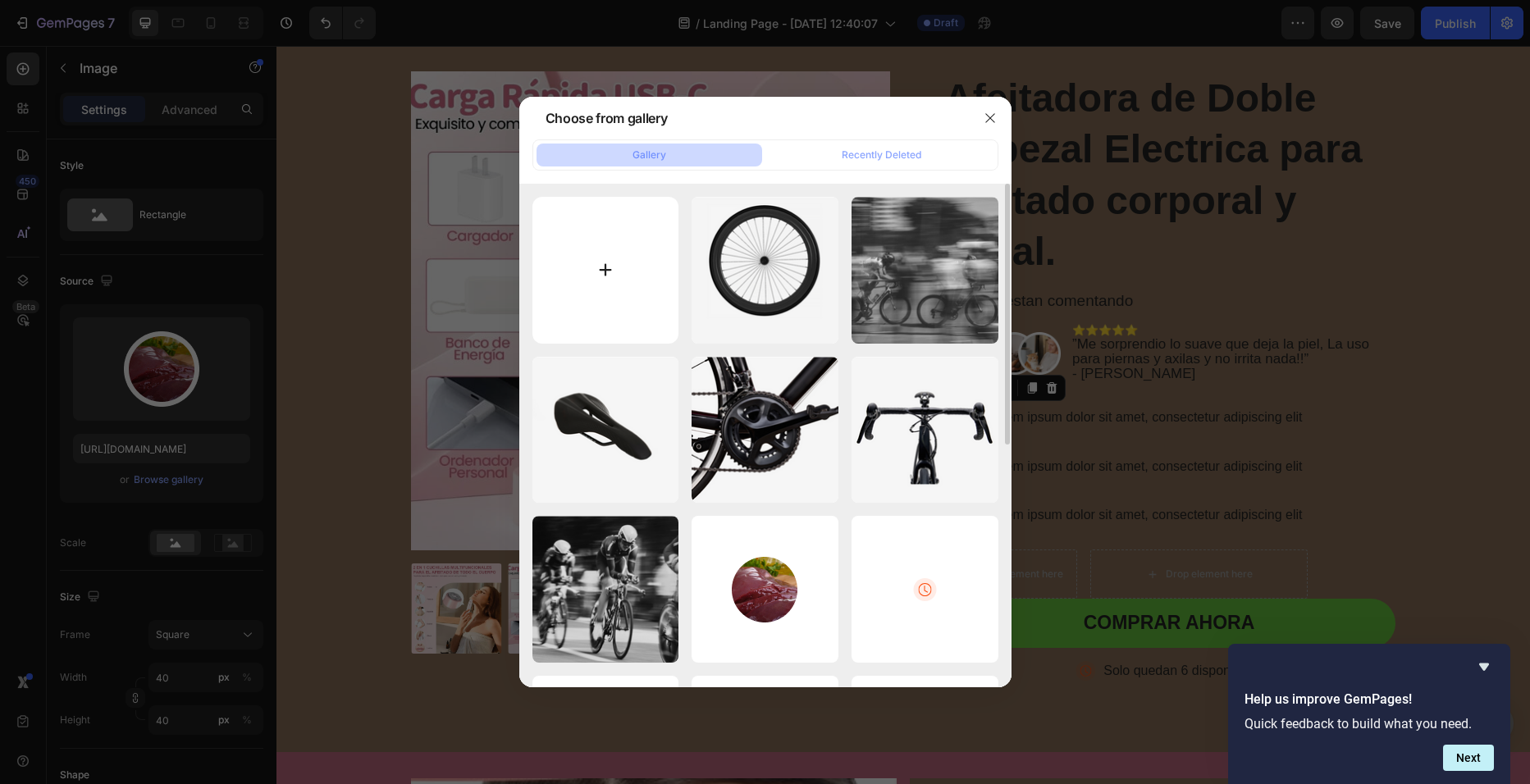
click at [633, 238] on input "file" at bounding box center [606, 270] width 146 height 146
type input "C:\fakepath\d117fec5-a9fc-4b08-91d4-52e2e71f9973.jpg"
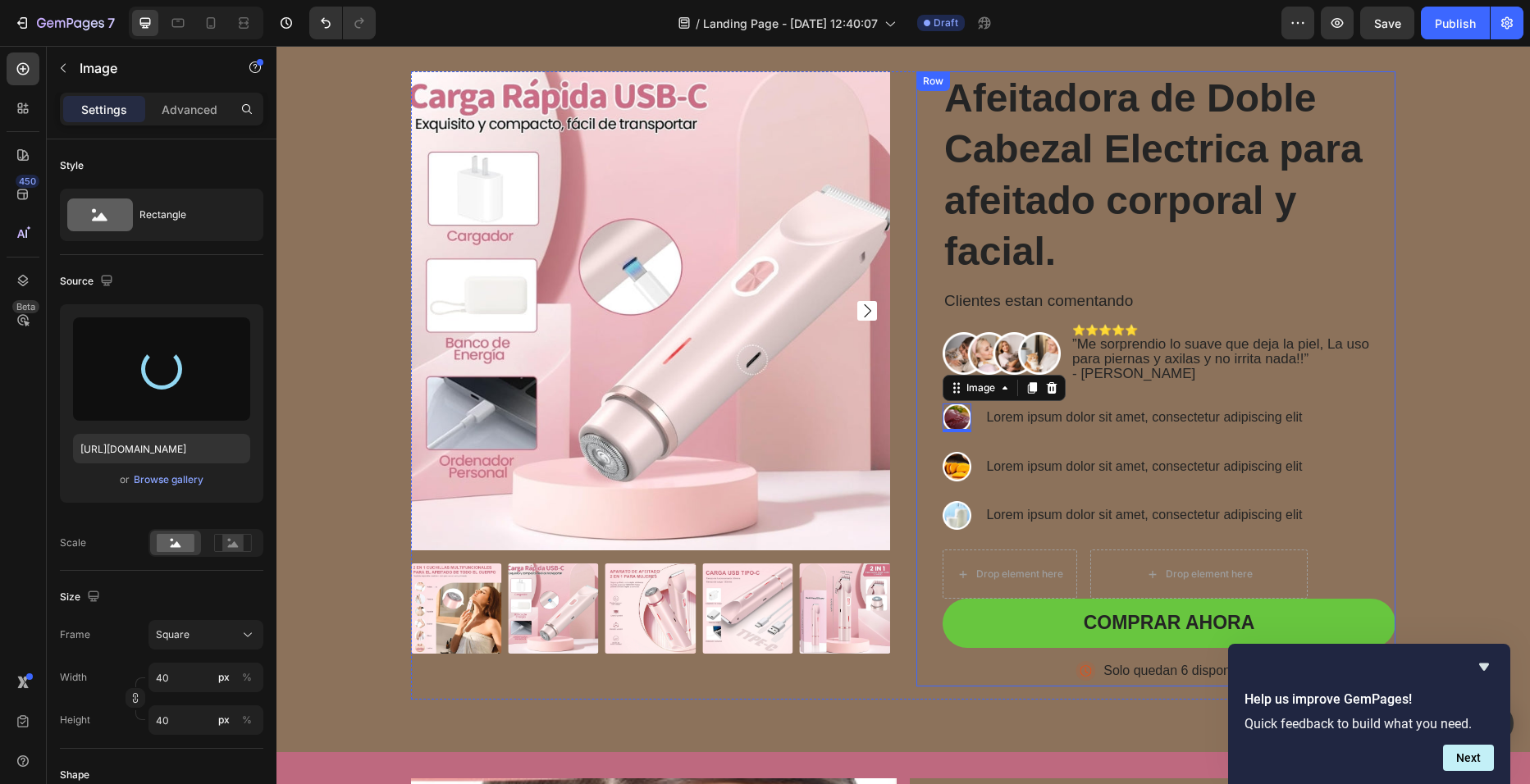
type input "[URL][DOMAIN_NAME]"
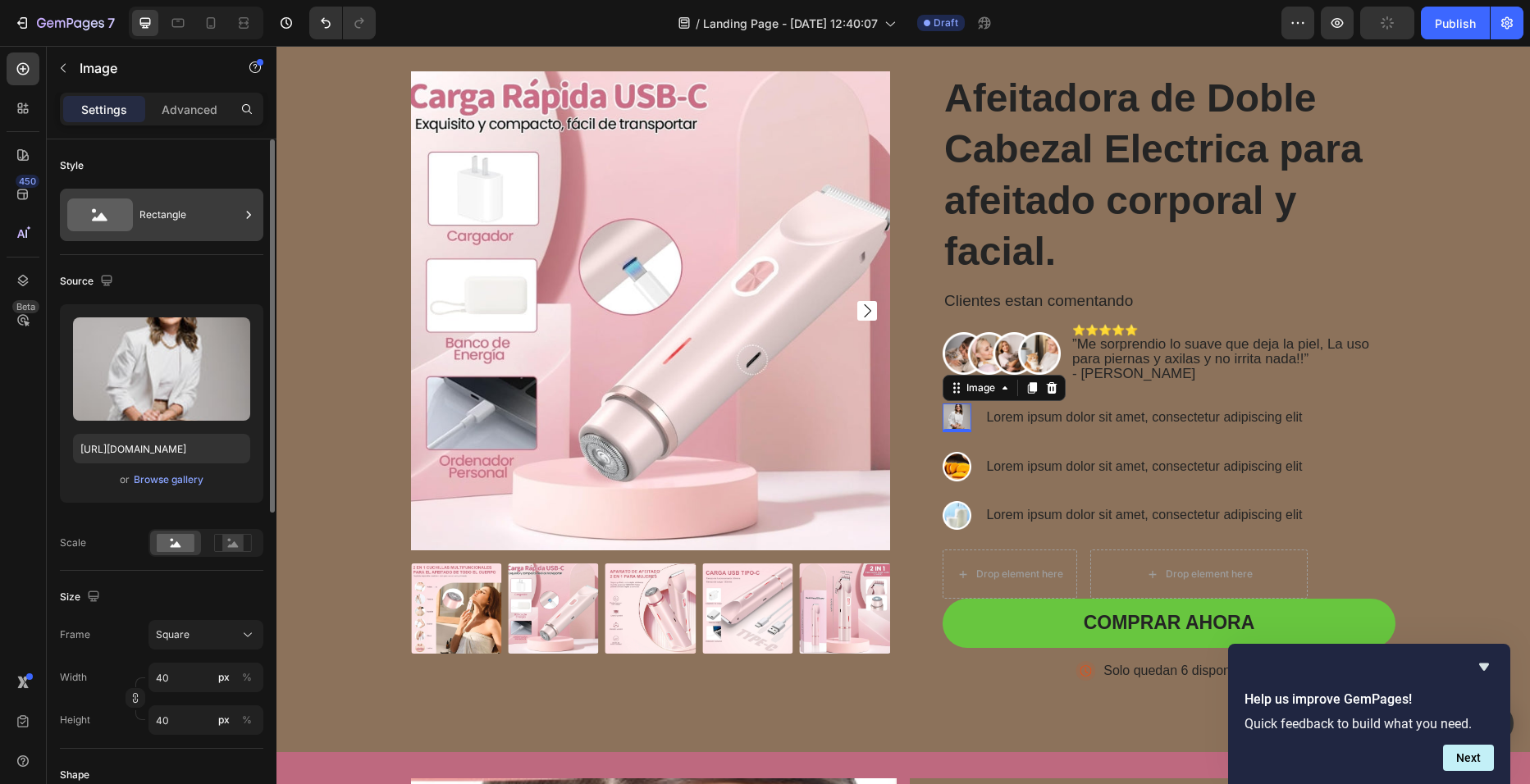
click at [218, 214] on div "Rectangle" at bounding box center [189, 215] width 100 height 38
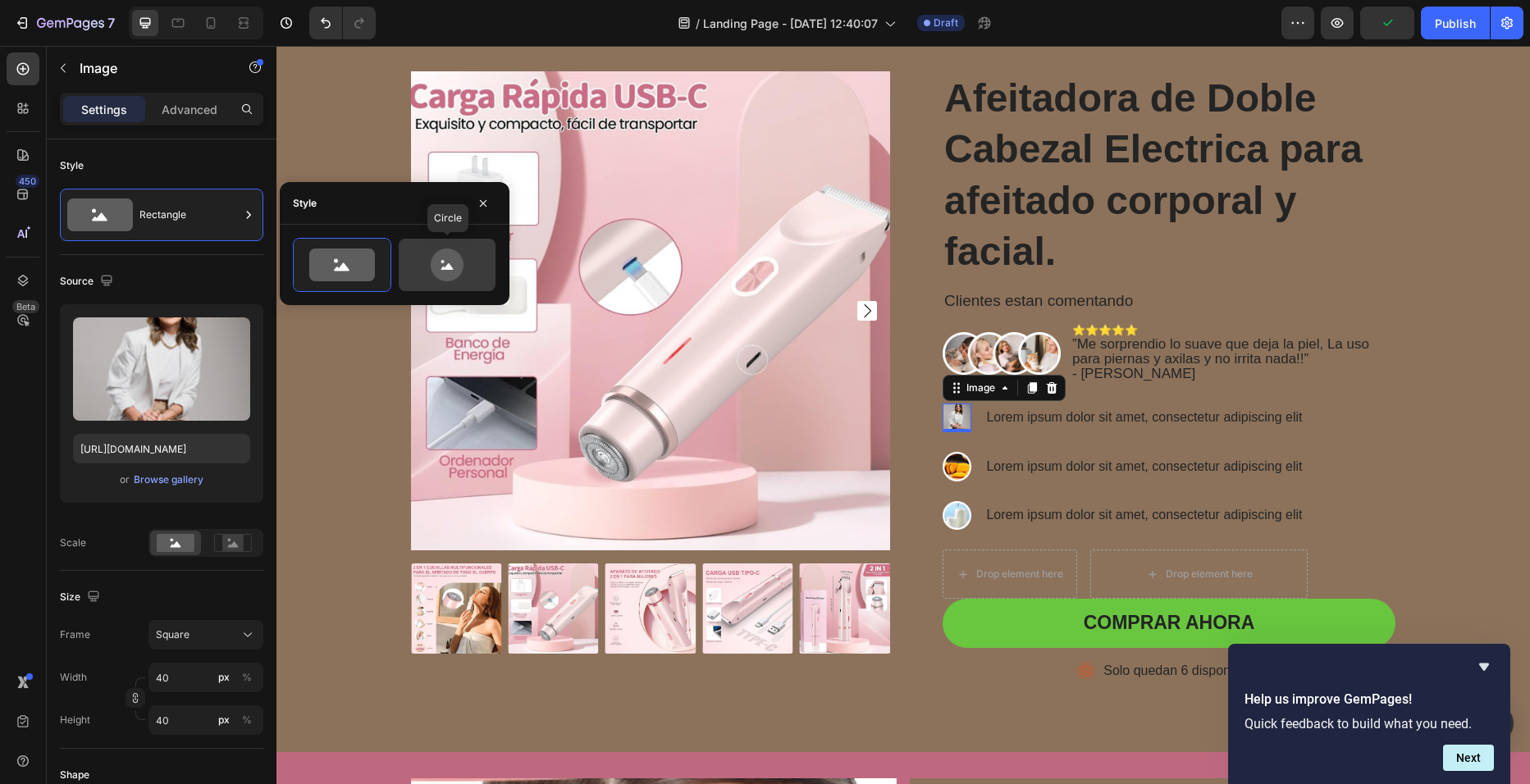
click at [439, 270] on icon at bounding box center [447, 264] width 32 height 32
type input "80"
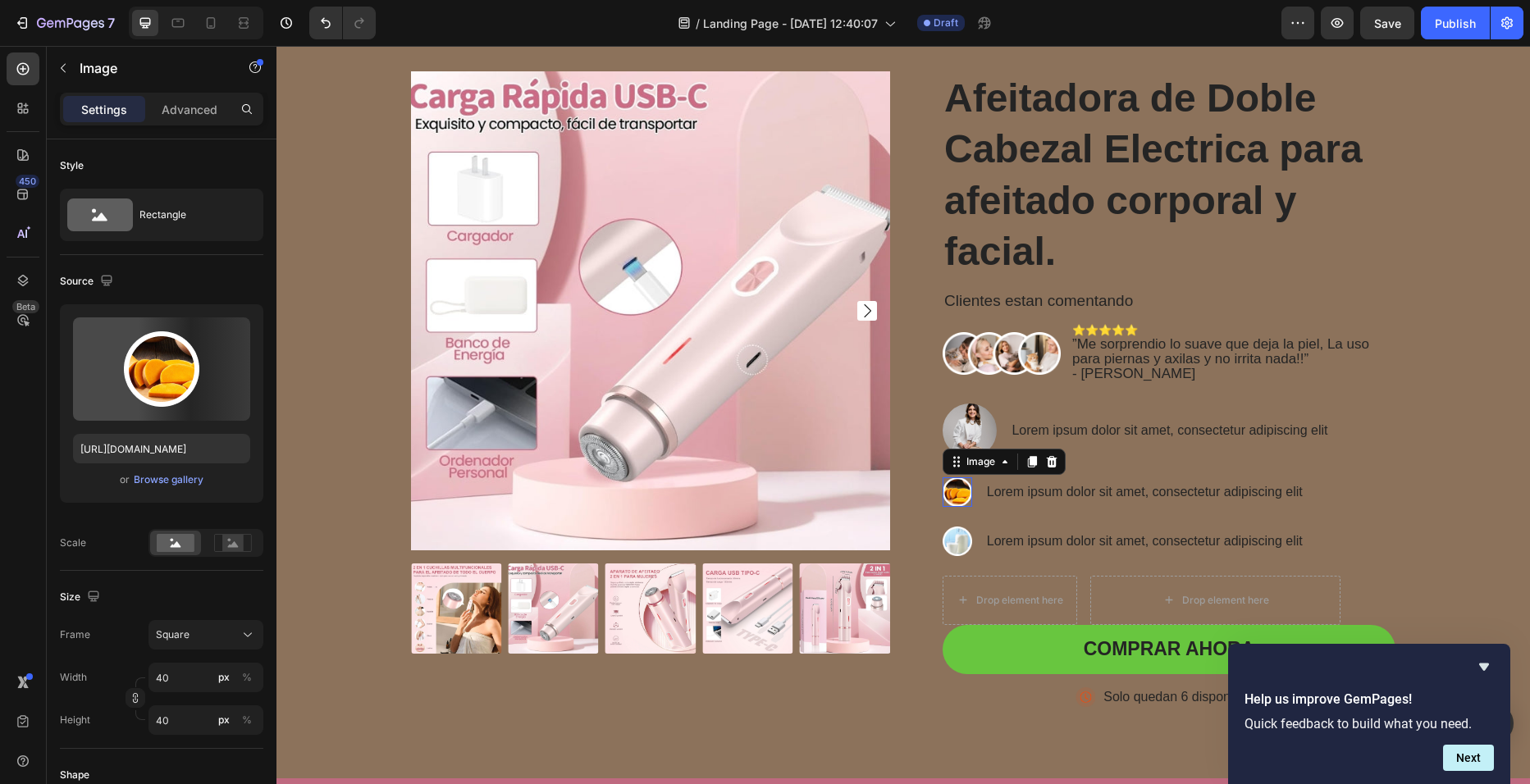
click at [956, 498] on img at bounding box center [957, 492] width 30 height 30
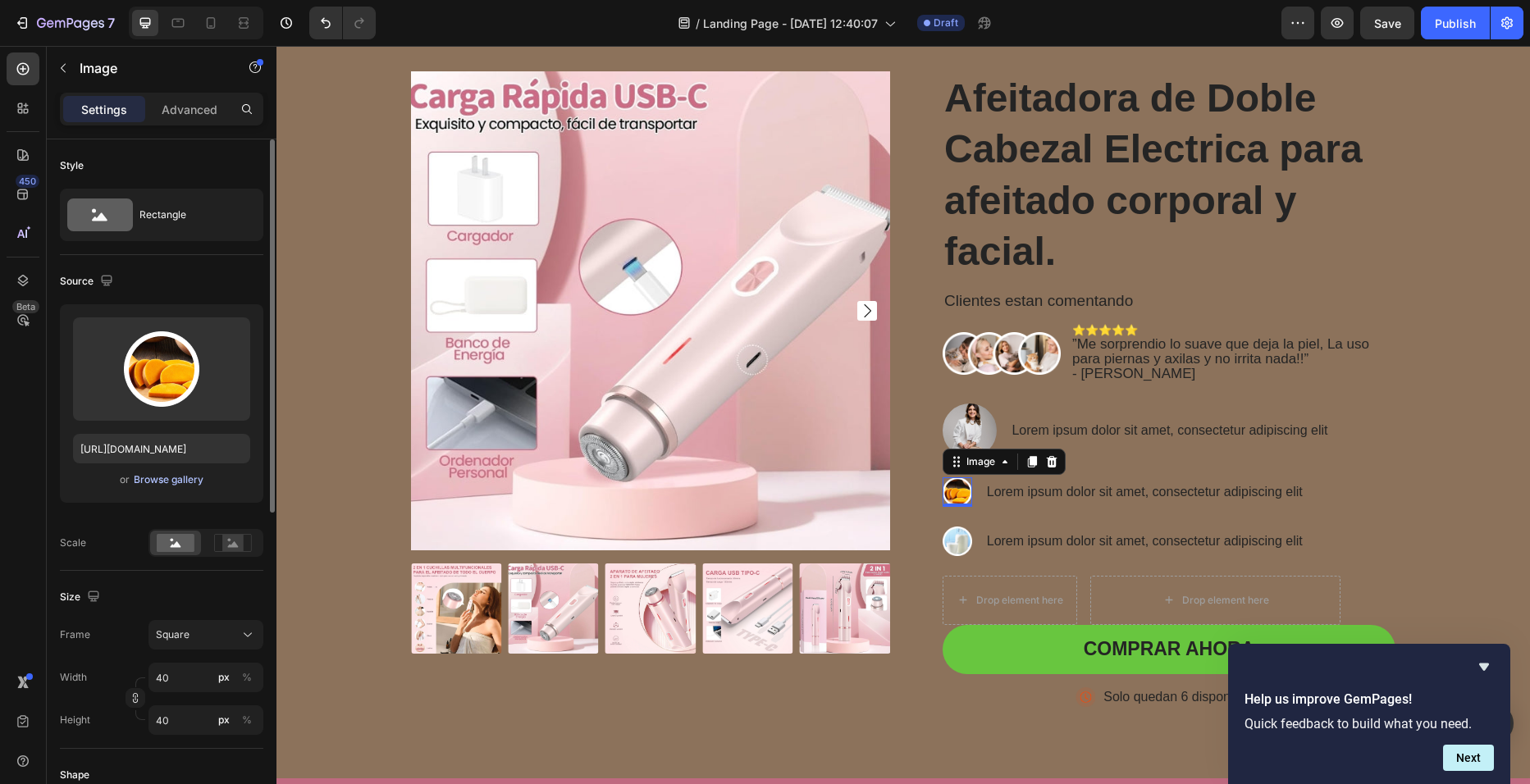
click at [183, 473] on div "Browse gallery" at bounding box center [168, 480] width 70 height 15
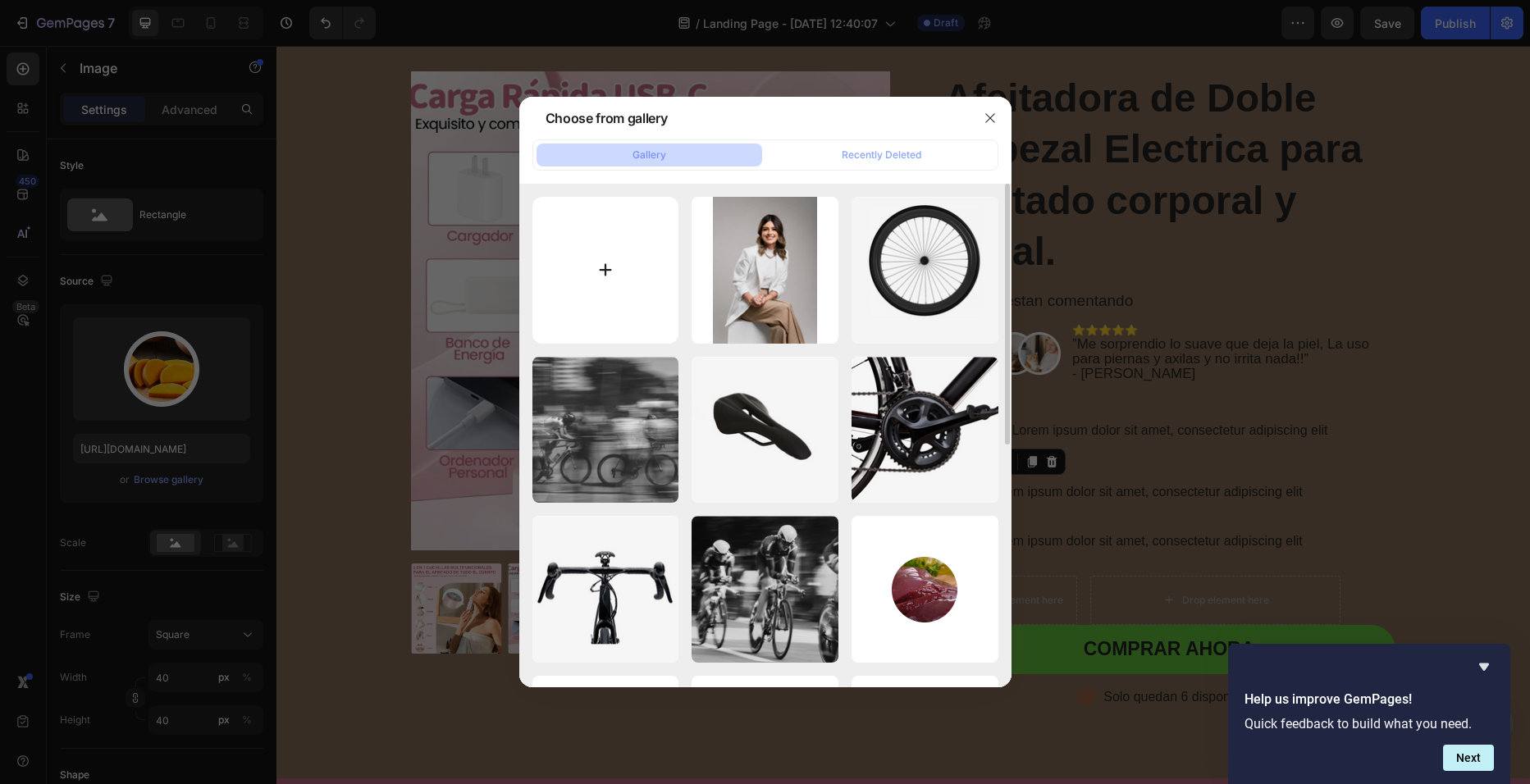
click at [610, 274] on input "file" at bounding box center [606, 270] width 146 height 146
type input "C:\fakepath\650ddfab-879a-48a8-8806-30a6b1a2ee57.jpg"
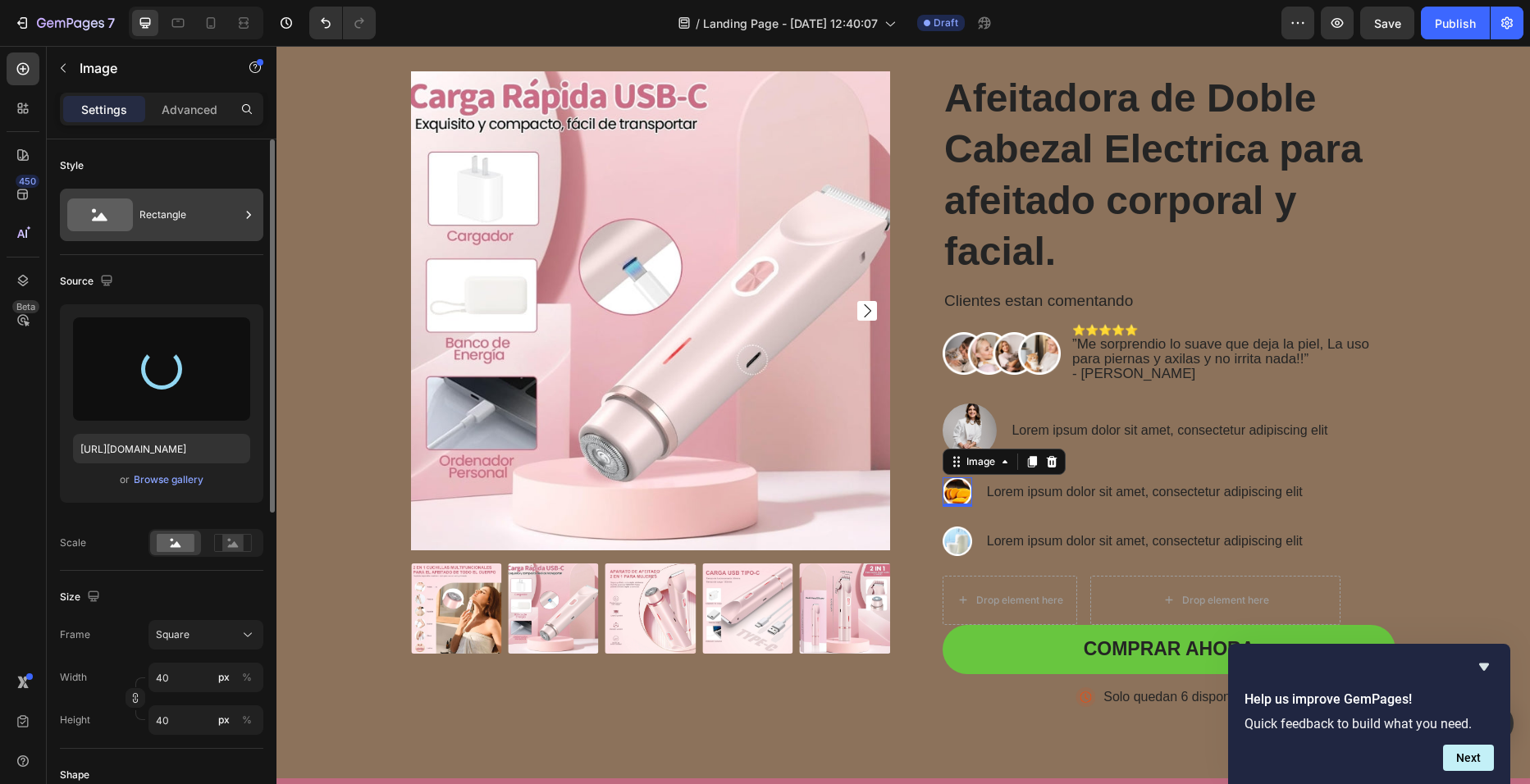
type input "[URL][DOMAIN_NAME]"
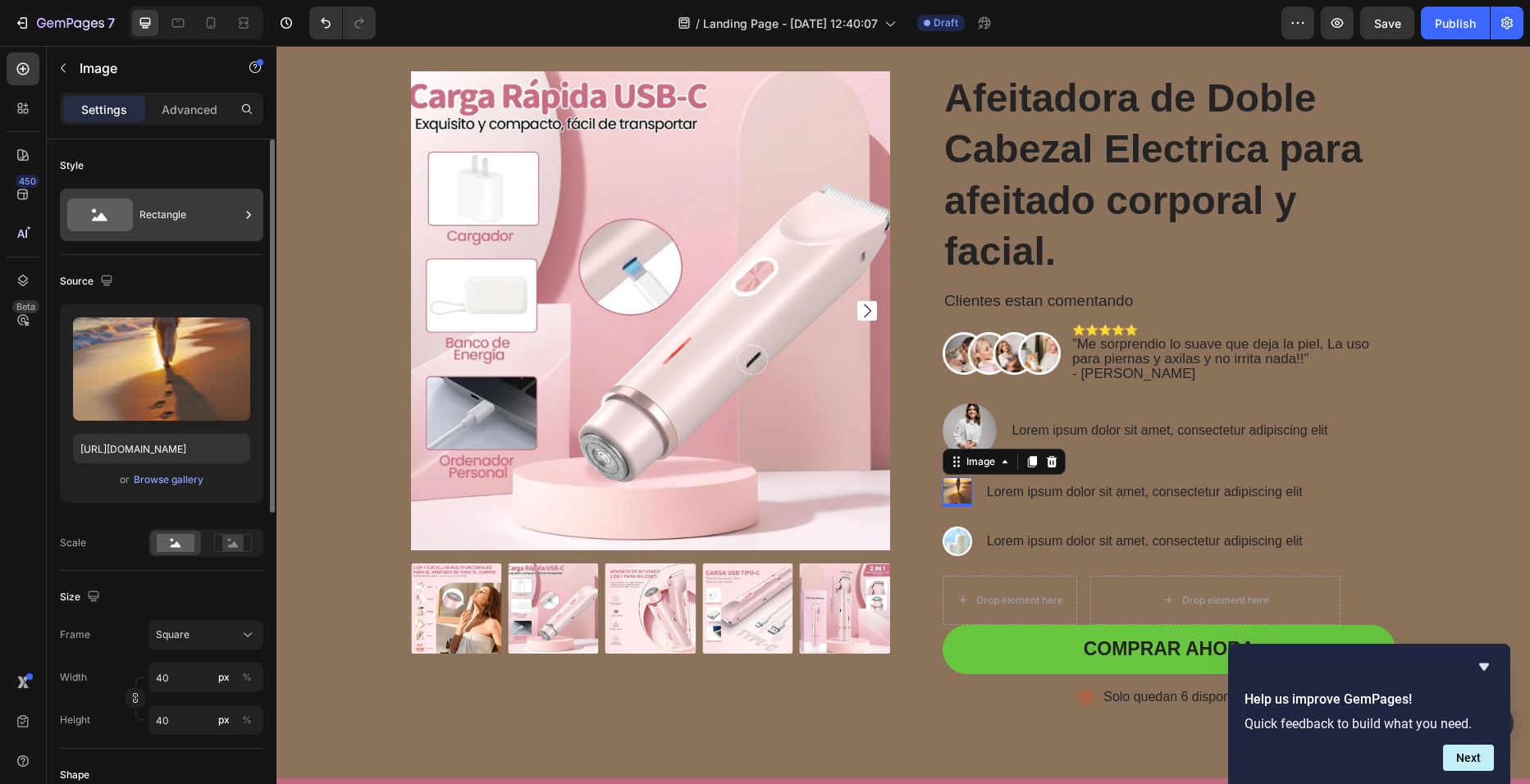
click at [221, 211] on div "Rectangle" at bounding box center [189, 215] width 100 height 38
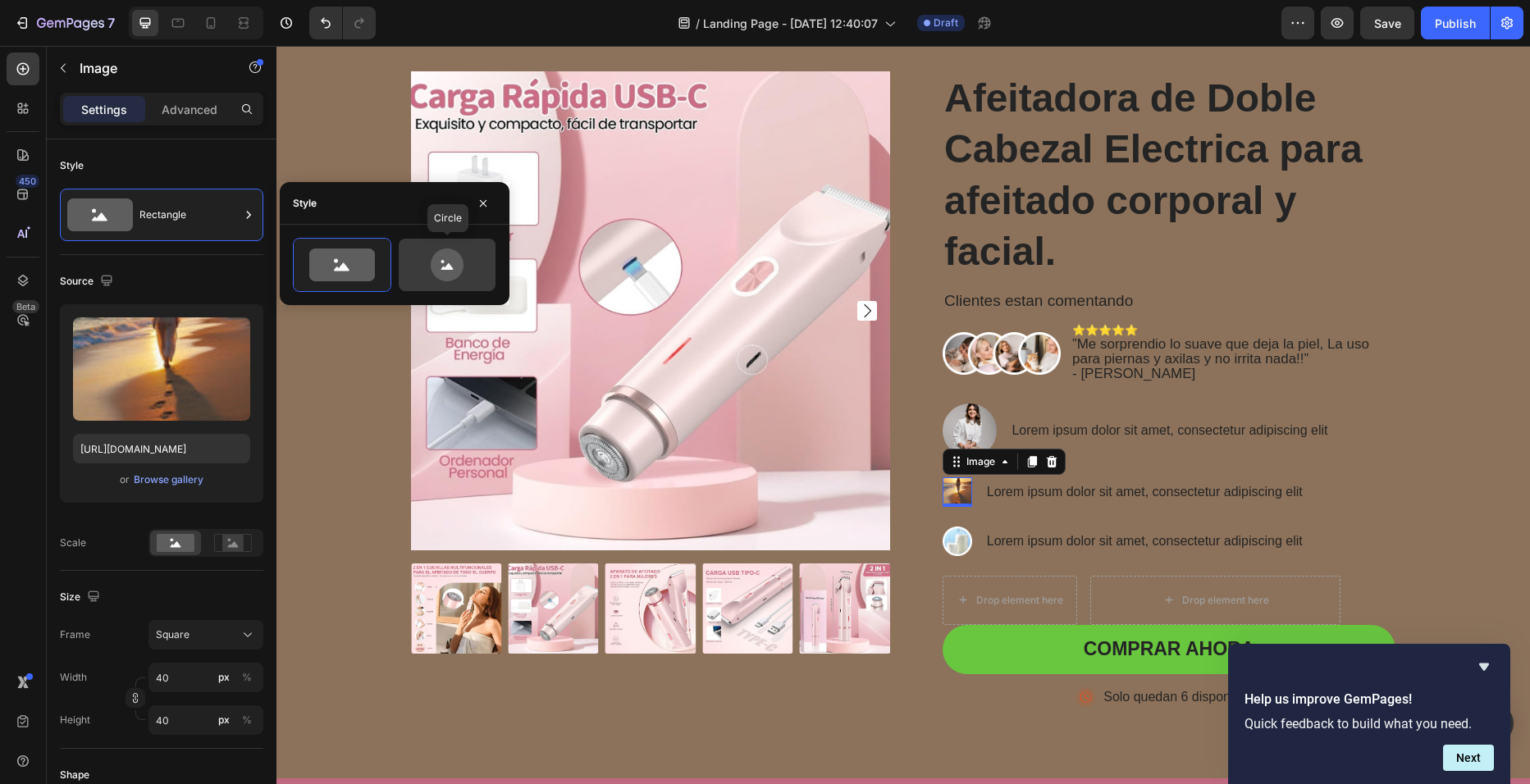
click at [439, 257] on icon at bounding box center [447, 264] width 32 height 32
type input "80"
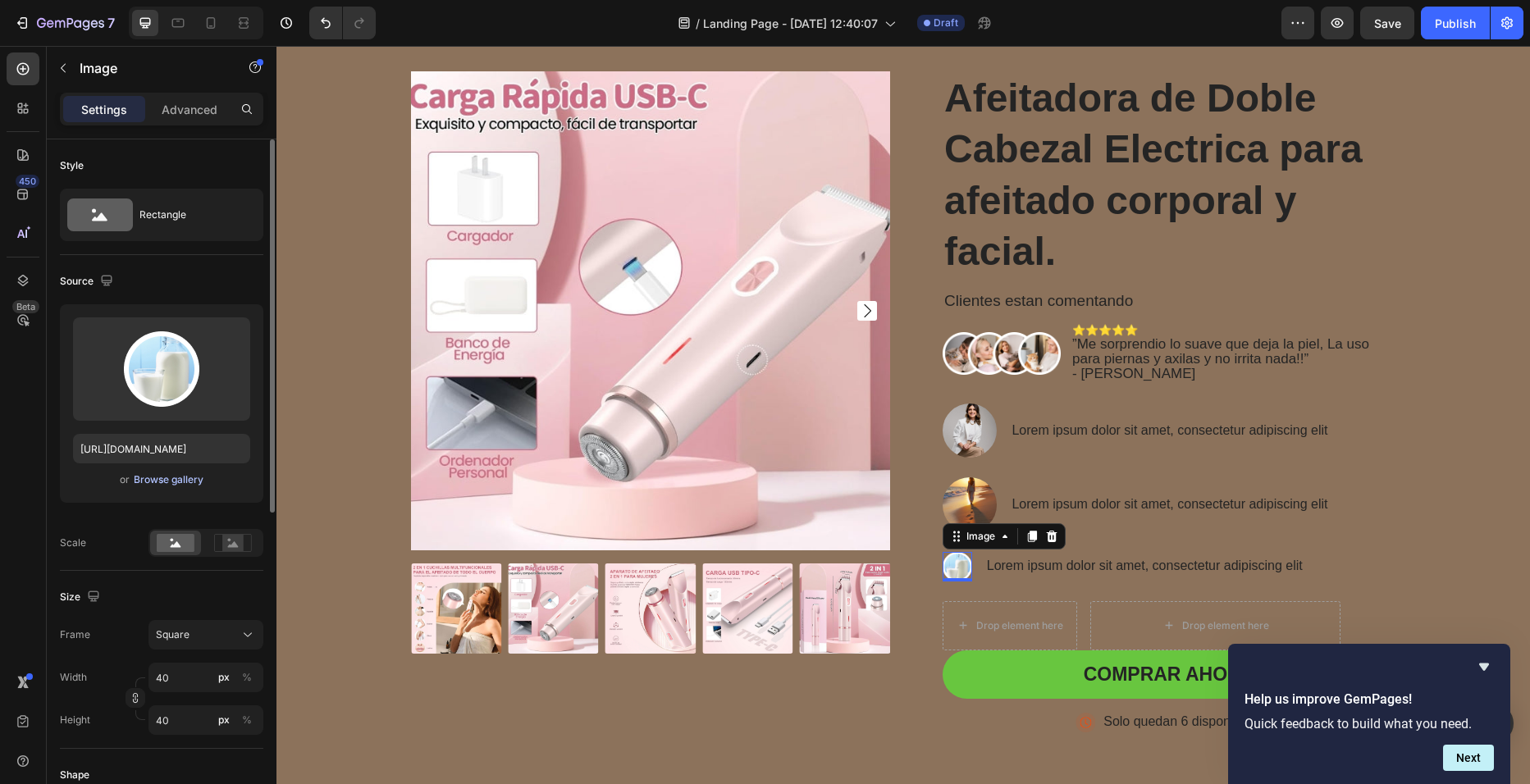
click at [161, 485] on div "Browse gallery" at bounding box center [168, 480] width 70 height 15
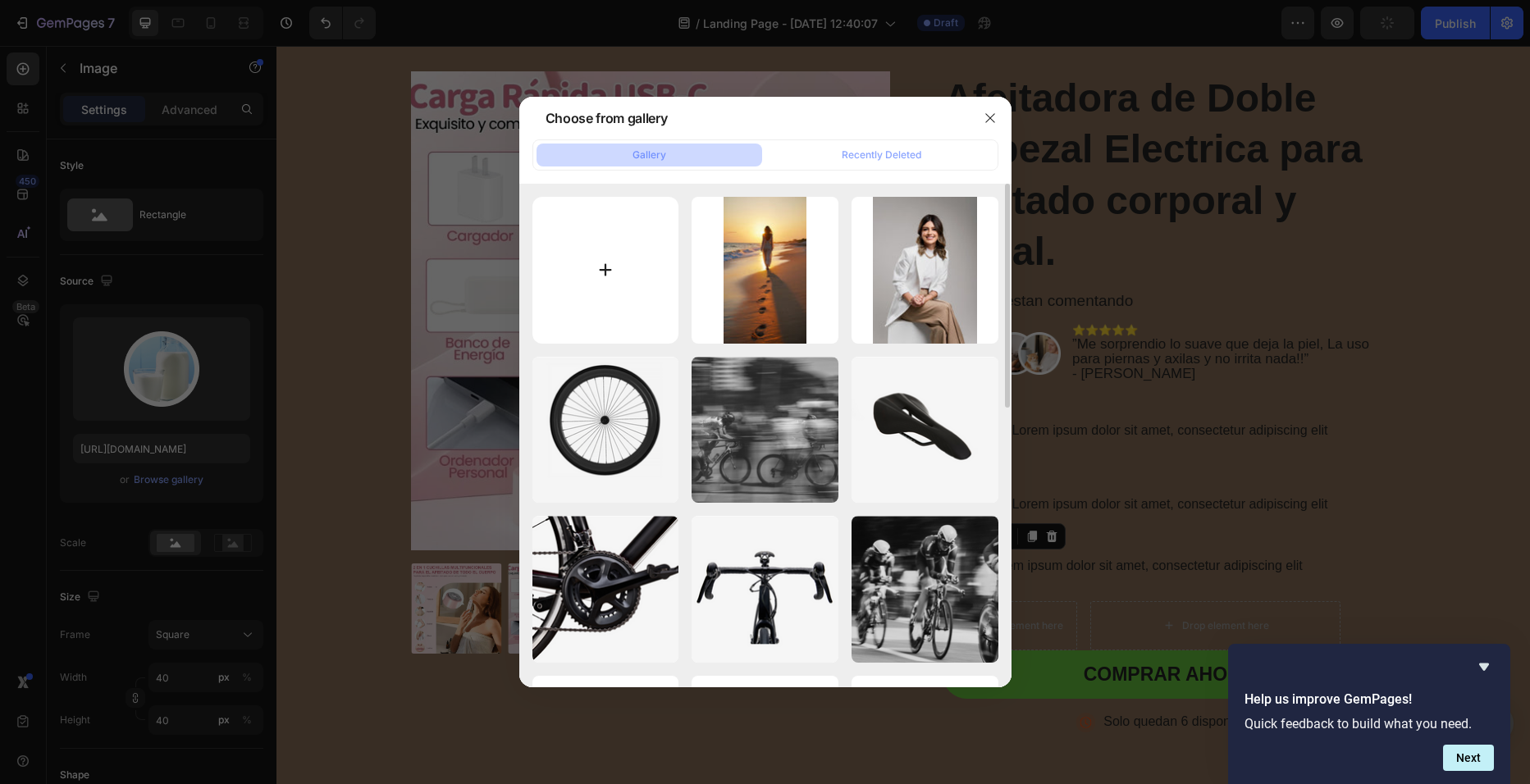
click at [634, 268] on input "file" at bounding box center [606, 270] width 146 height 146
type input "C:\fakepath\Tiro médio da mulher do smiley que levanta _ Foto….jpg"
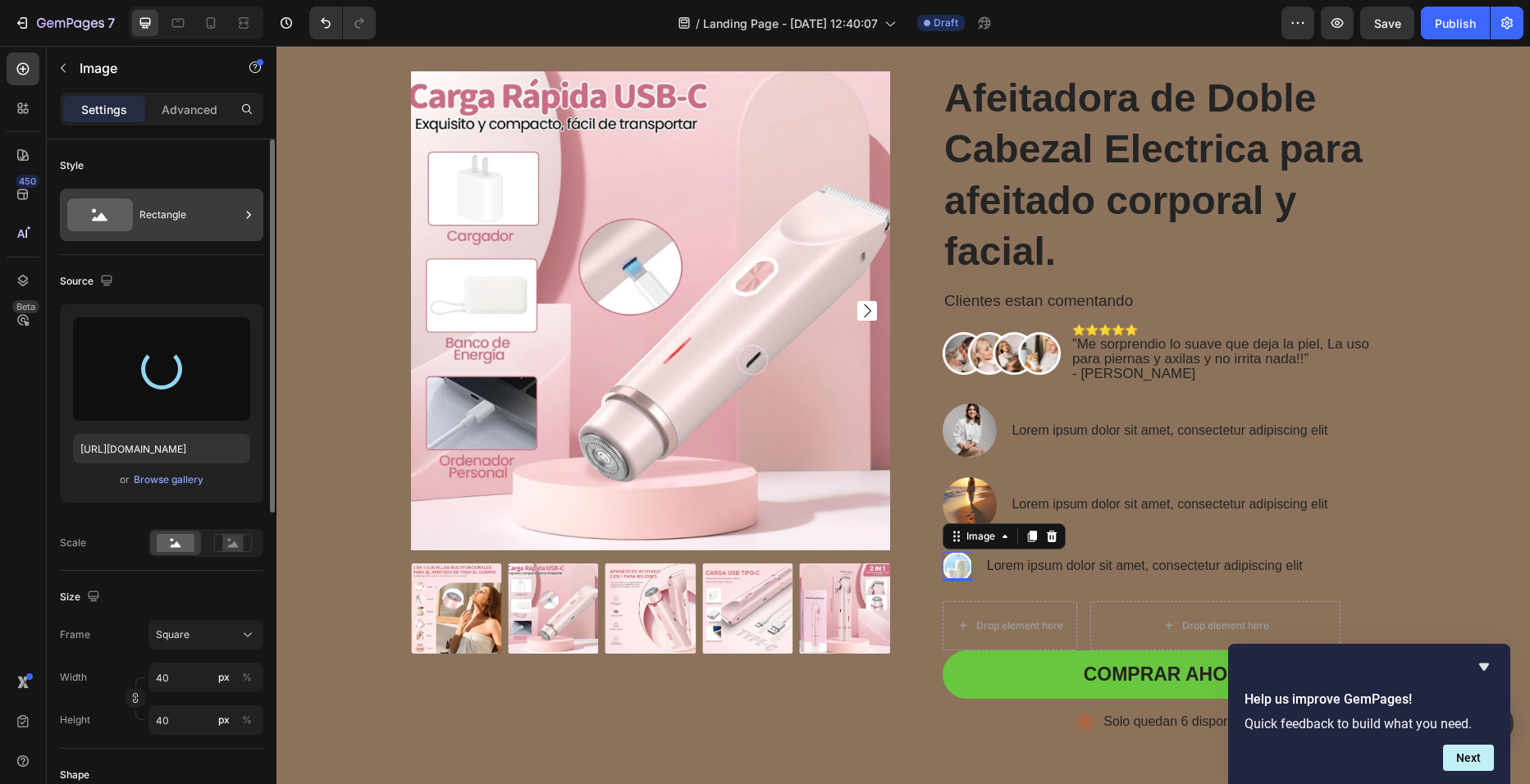
type input "[URL][DOMAIN_NAME]"
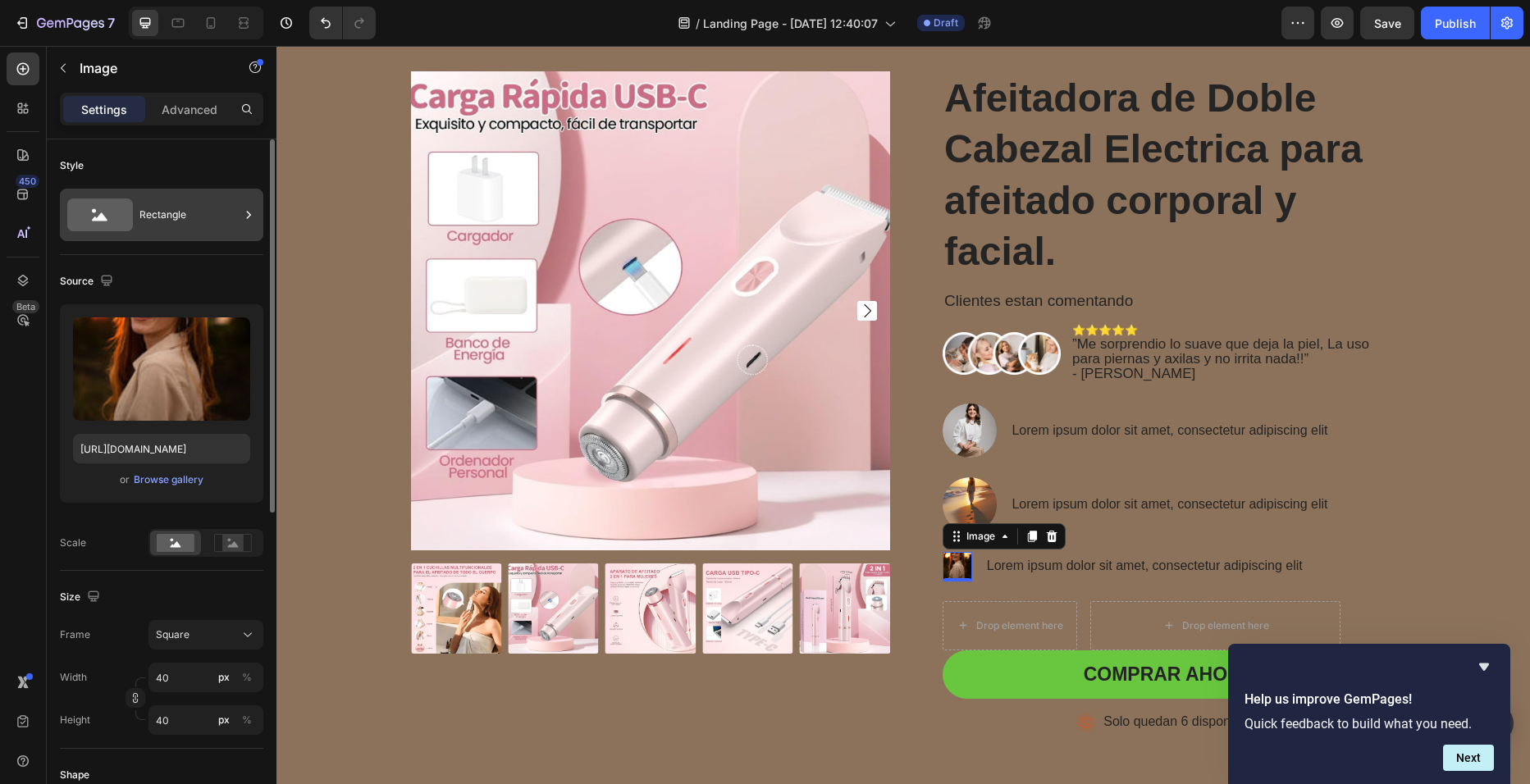
click at [208, 211] on div "Rectangle" at bounding box center [189, 215] width 100 height 38
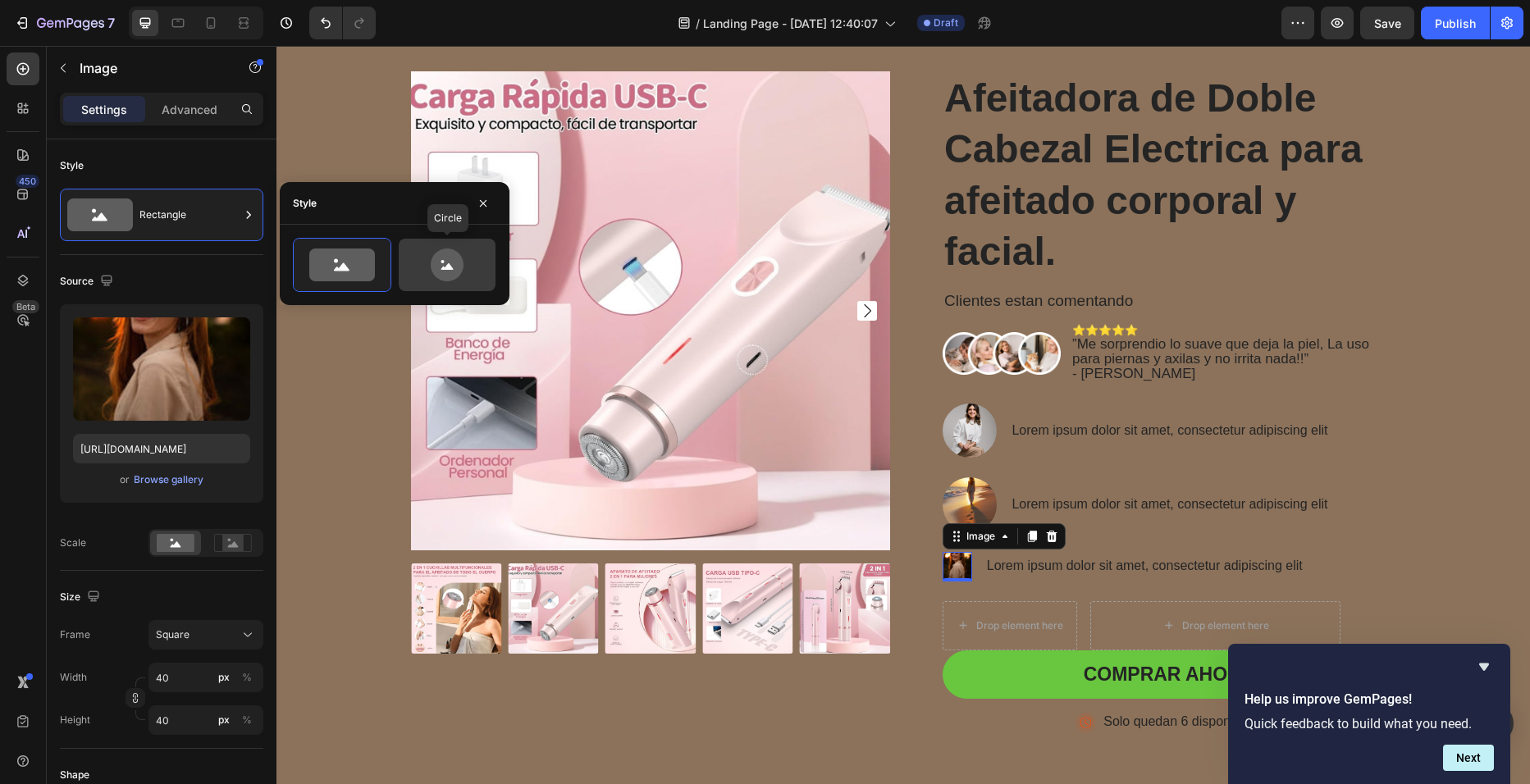
click at [437, 259] on icon at bounding box center [447, 264] width 32 height 32
type input "80"
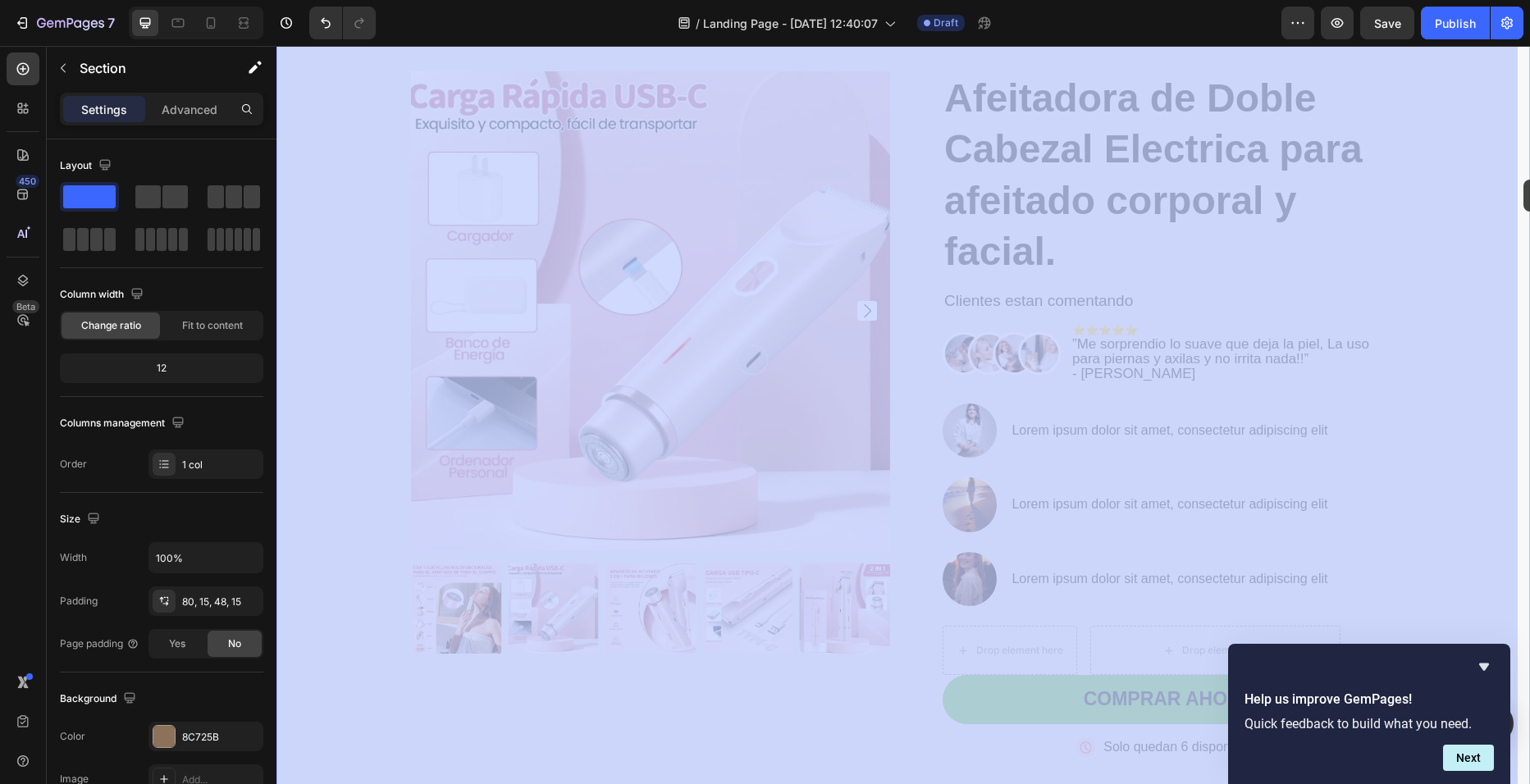
drag, startPoint x: 1513, startPoint y: 193, endPoint x: 1524, endPoint y: 177, distance: 19.4
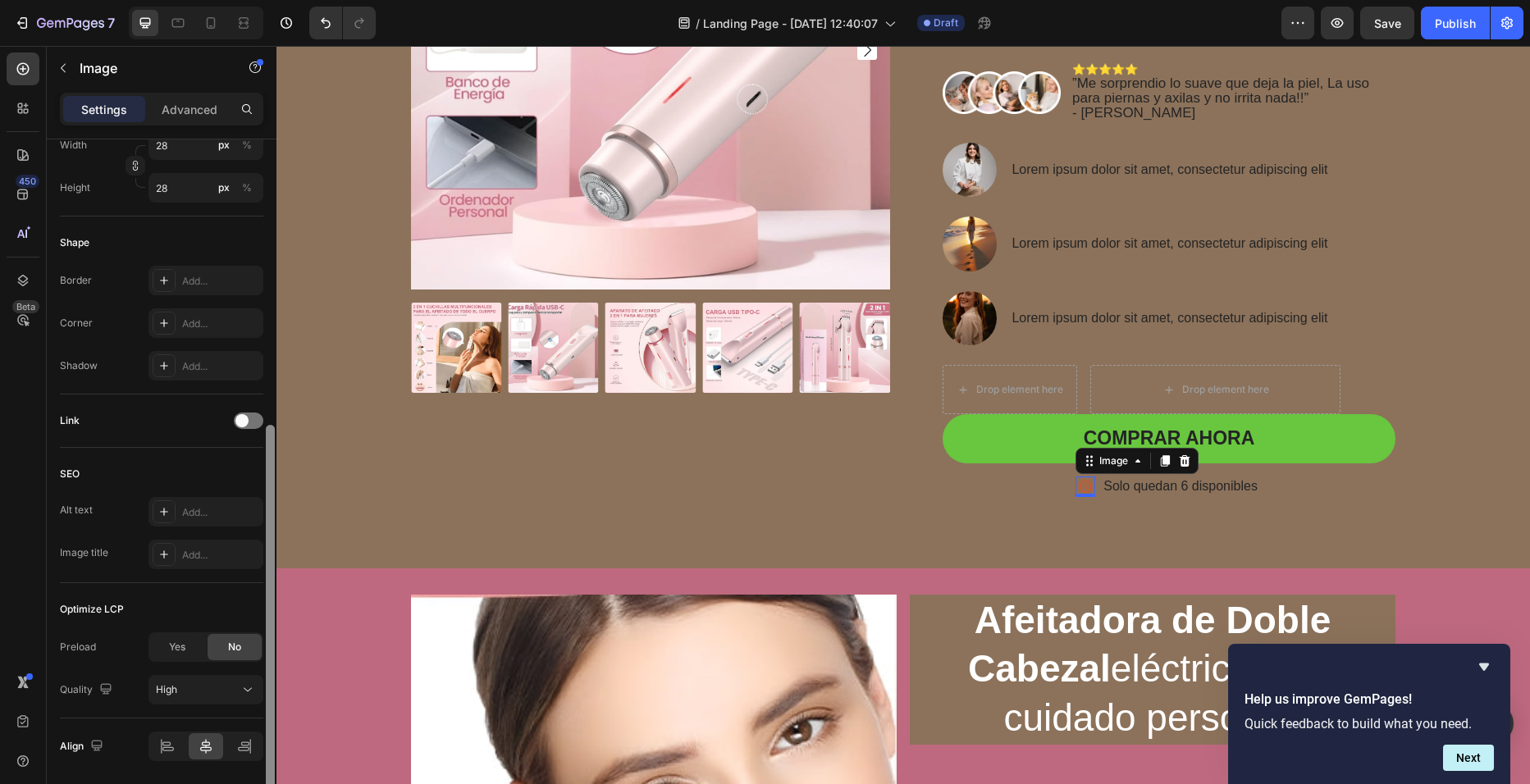
scroll to position [531, 0]
drag, startPoint x: 271, startPoint y: 489, endPoint x: 274, endPoint y: 777, distance: 288.0
click at [274, 777] on div at bounding box center [271, 613] width 9 height 373
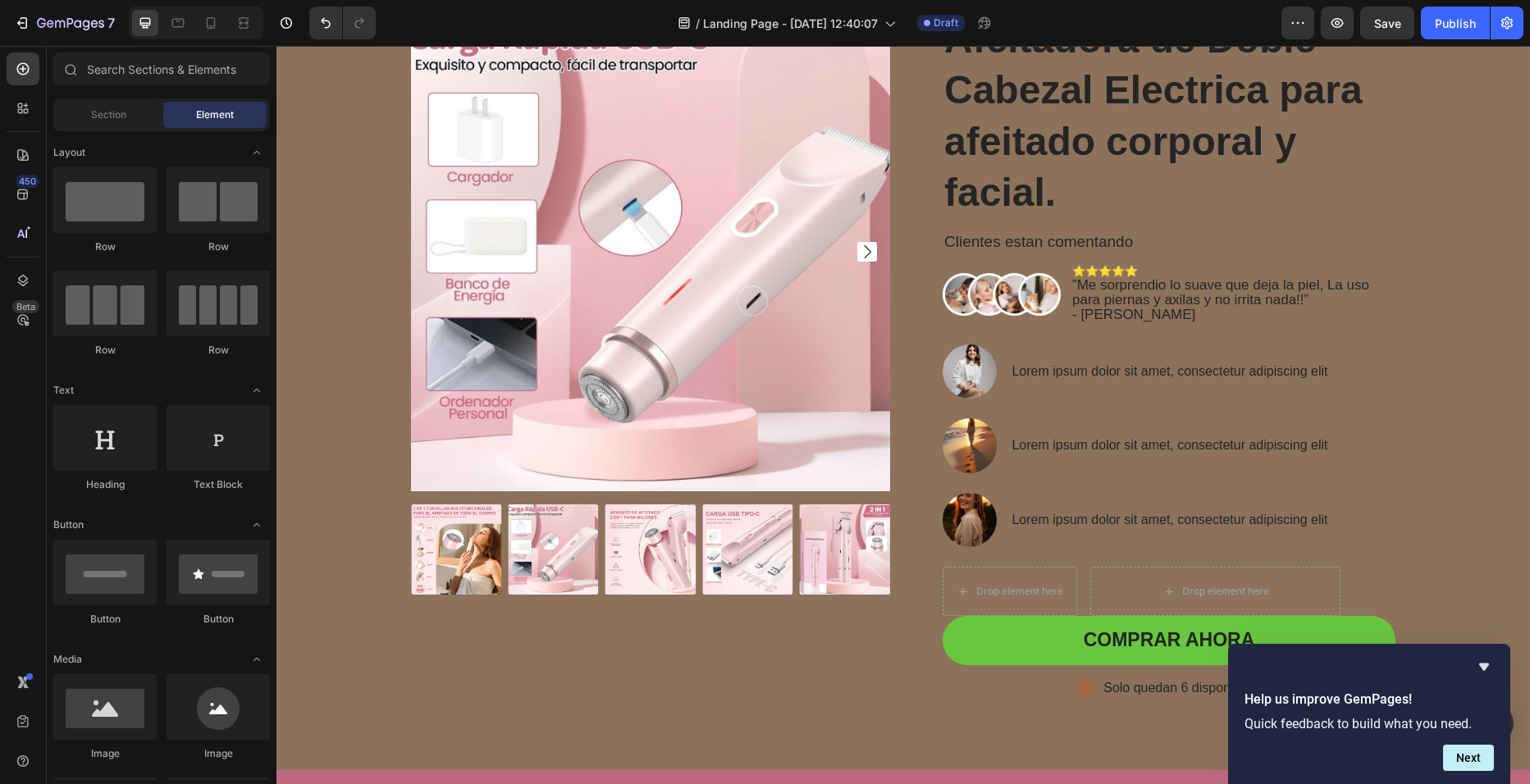
scroll to position [125, 0]
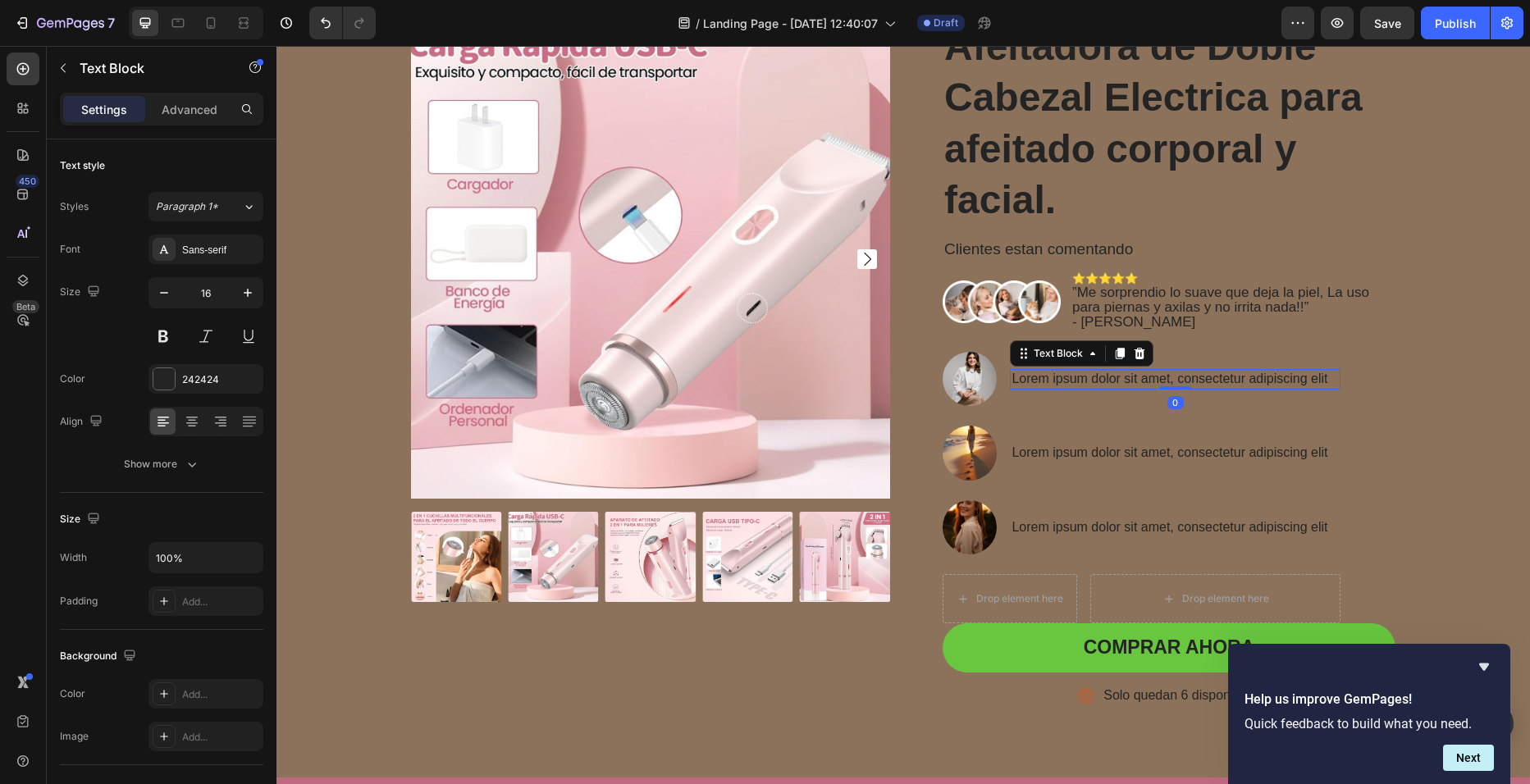
click at [1142, 376] on p "Lorem ipsum dolor sit amet, consectetur adipiscing elit" at bounding box center [1174, 379] width 327 height 18
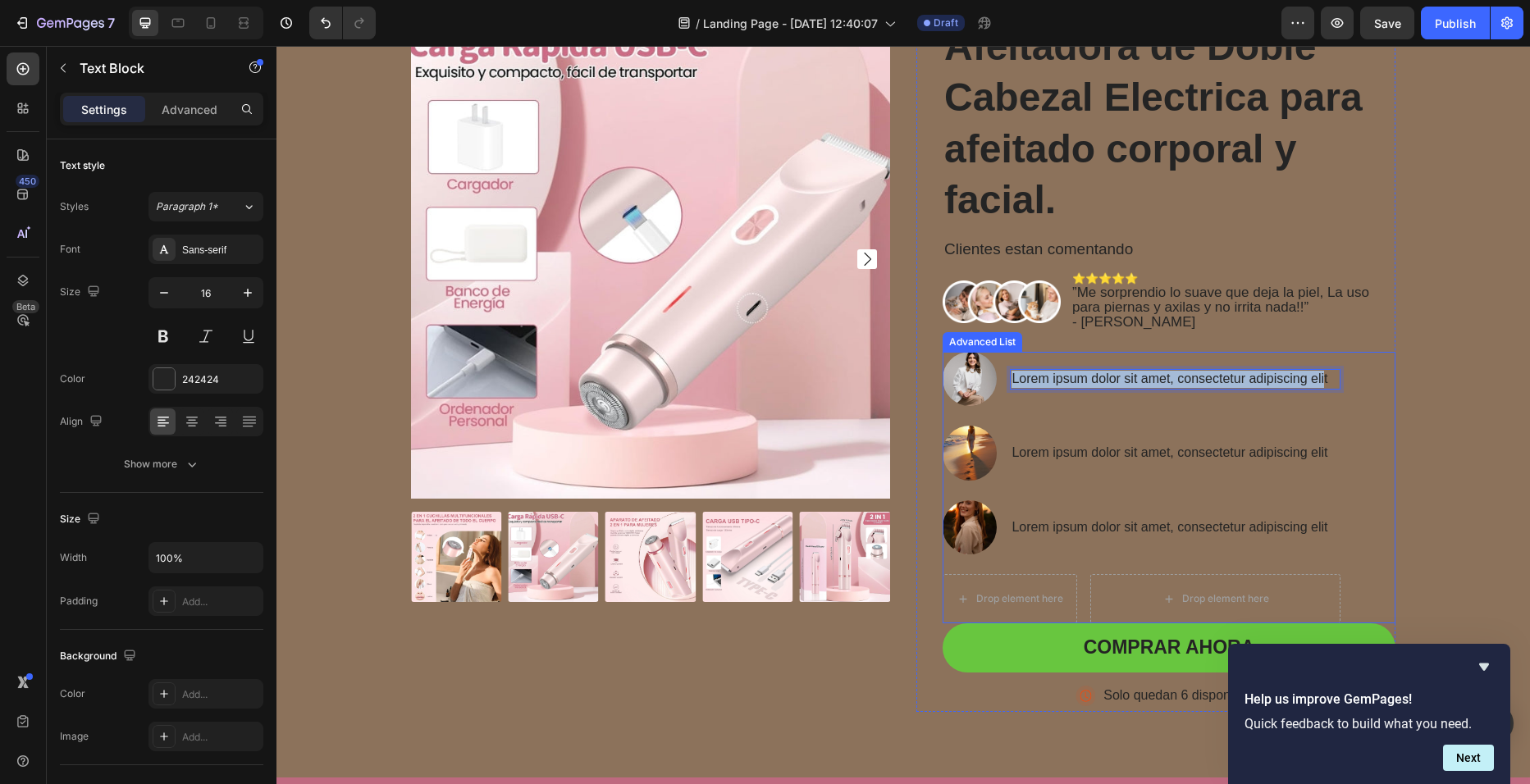
drag, startPoint x: 1319, startPoint y: 380, endPoint x: 990, endPoint y: 380, distance: 329.0
click at [990, 380] on li "Image Lorem ipsum dolor sit amet, consectetur adipiscing elit Text Block 0" at bounding box center [1141, 379] width 398 height 54
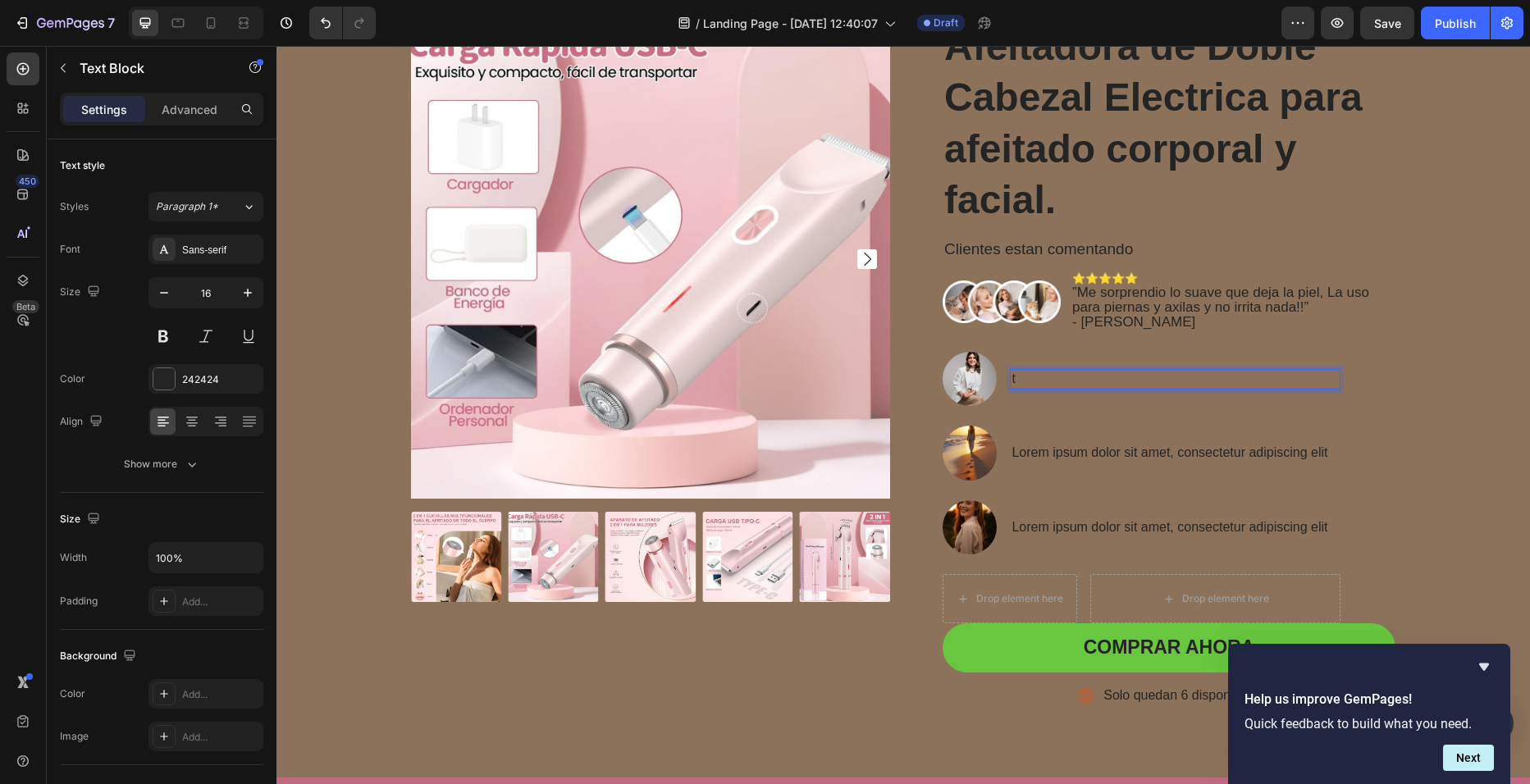
click at [1040, 380] on p "t" at bounding box center [1174, 379] width 327 height 18
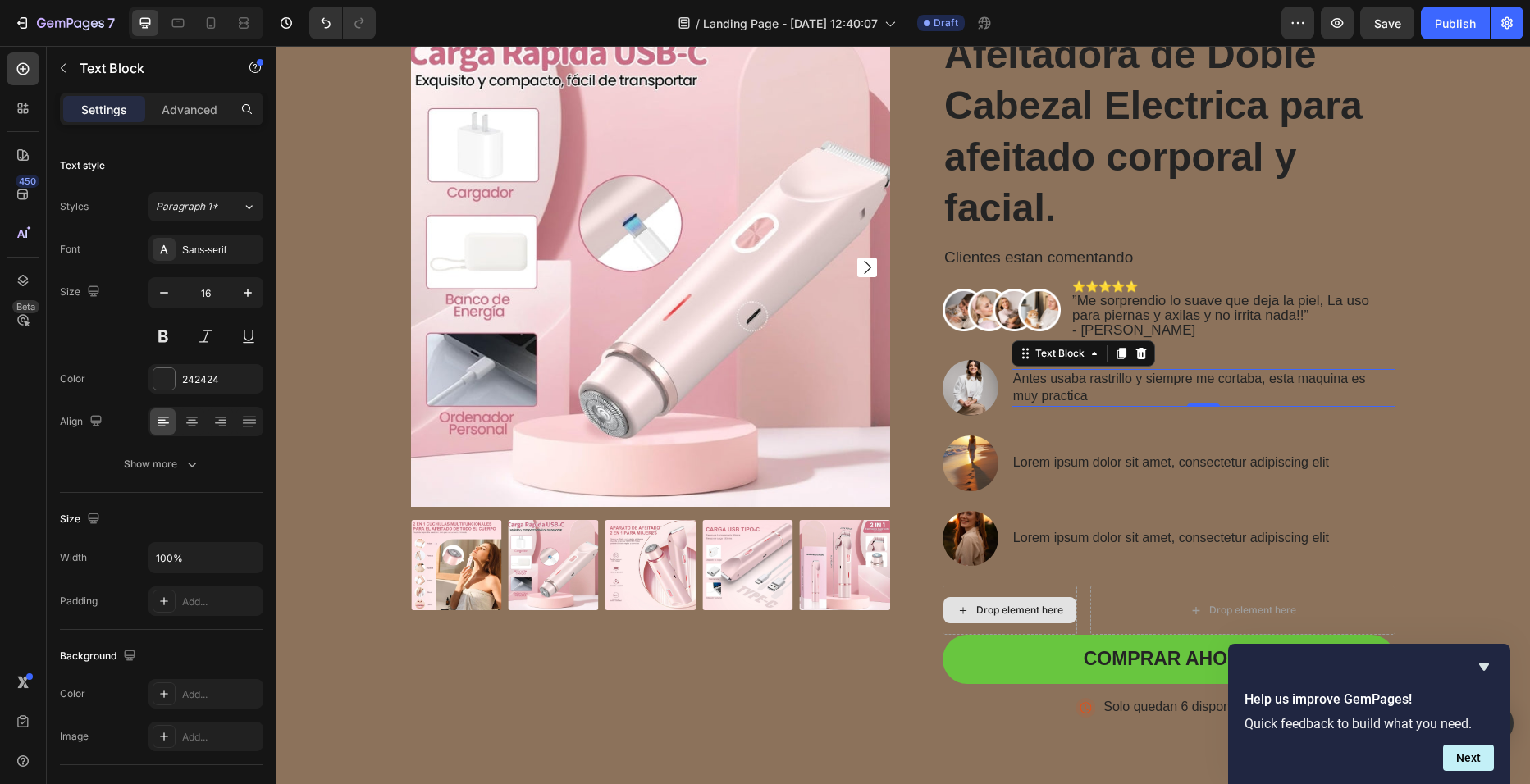
click at [1260, 376] on p "Antes usaba rastrillo y siempre me cortaba, esta maquina es muy practica" at bounding box center [1203, 387] width 381 height 34
click at [1258, 376] on p "Antes usaba rastrillo y siempre me cortaba esta maquina es muy practica" at bounding box center [1203, 387] width 381 height 34
click at [1261, 371] on p "Antes usaba rastrillo y siempre me cortaba 🙄esta maquina es muy practica" at bounding box center [1203, 387] width 381 height 34
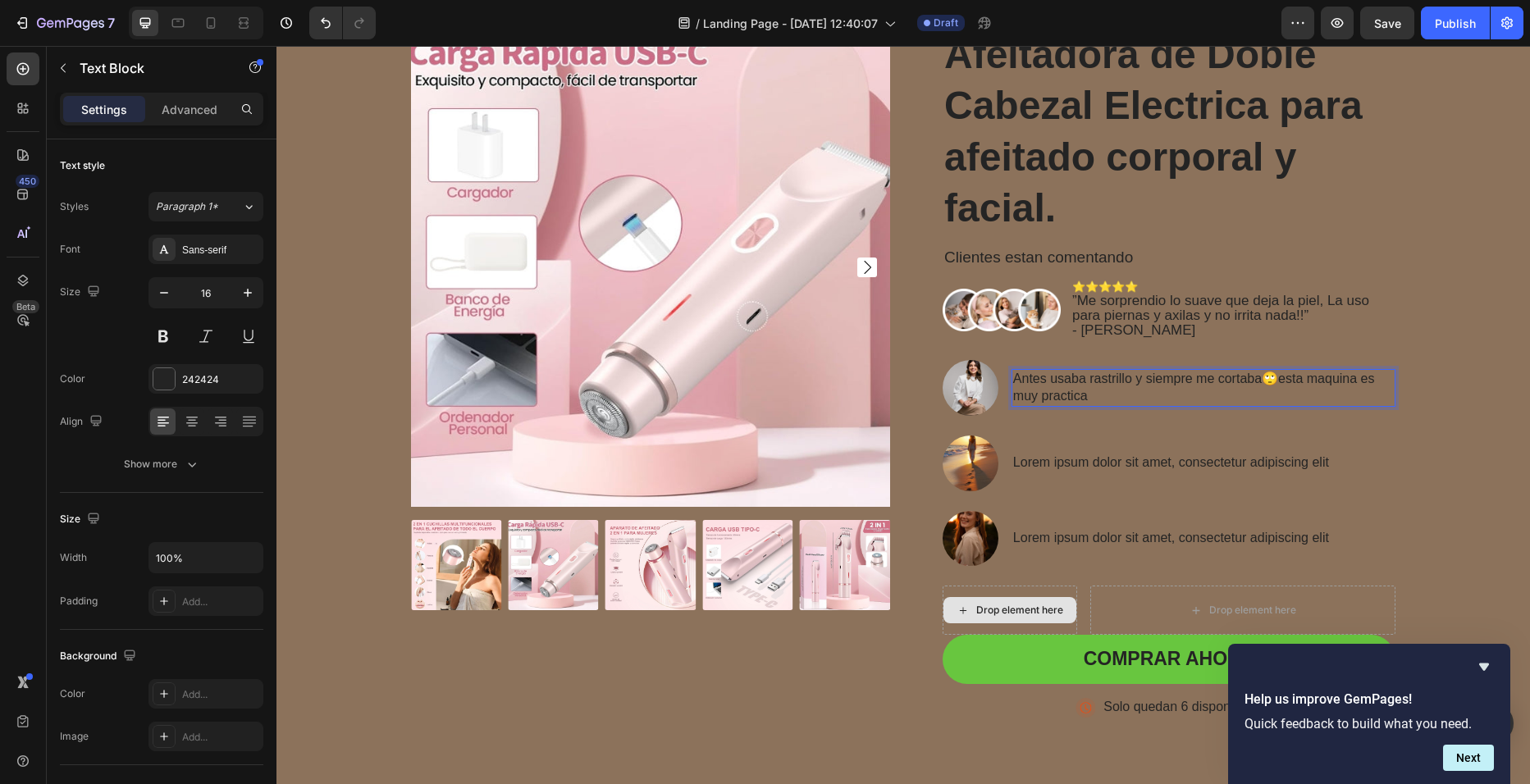
click at [1232, 397] on p "Antes usaba rastrillo y siempre me cortaba🙄esta maquina es muy practica" at bounding box center [1203, 387] width 381 height 34
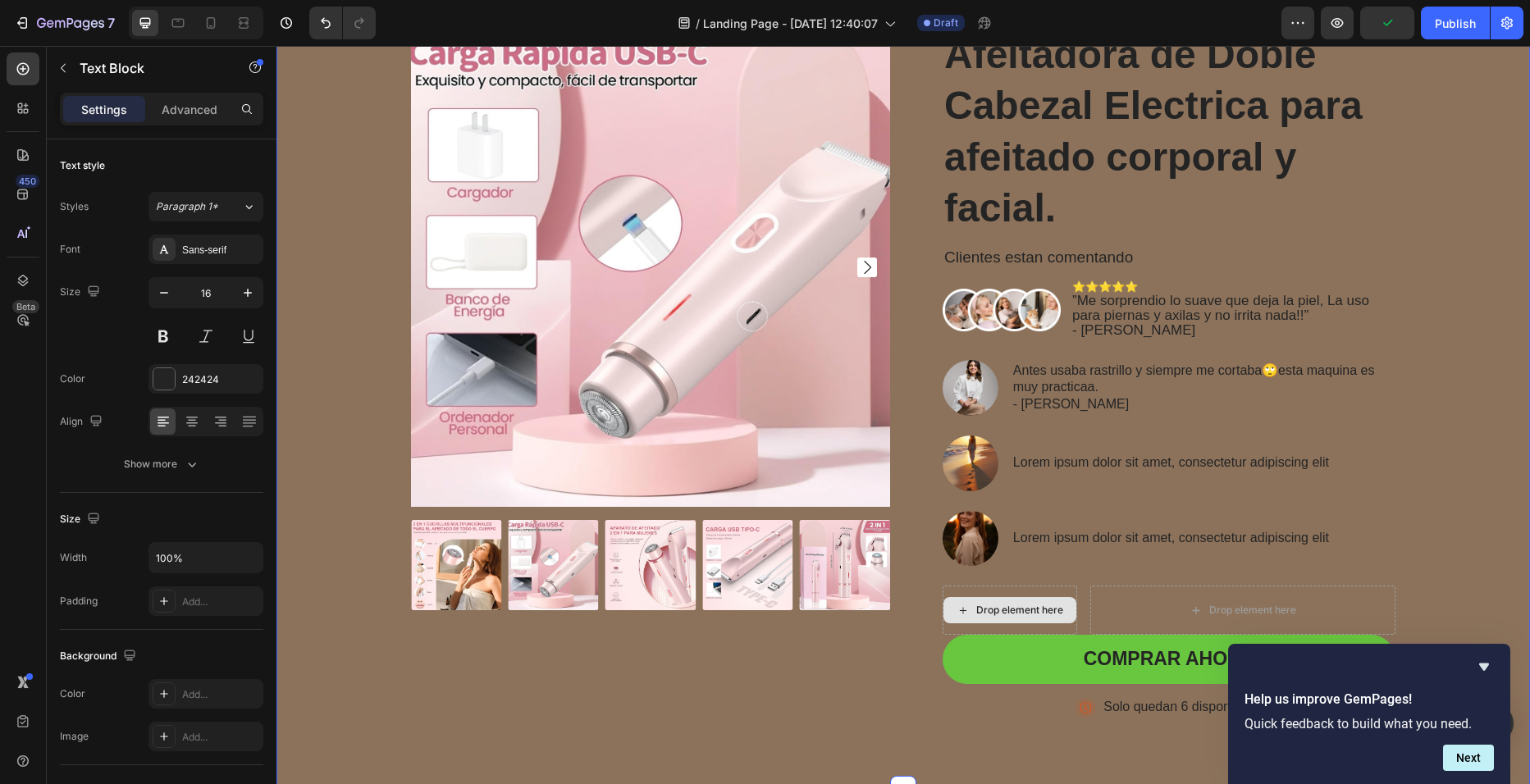
click at [1425, 397] on div "Product Images Afeitadora de Doble Cabezal Electrica para afeitado corporal y f…" at bounding box center [904, 388] width 1229 height 722
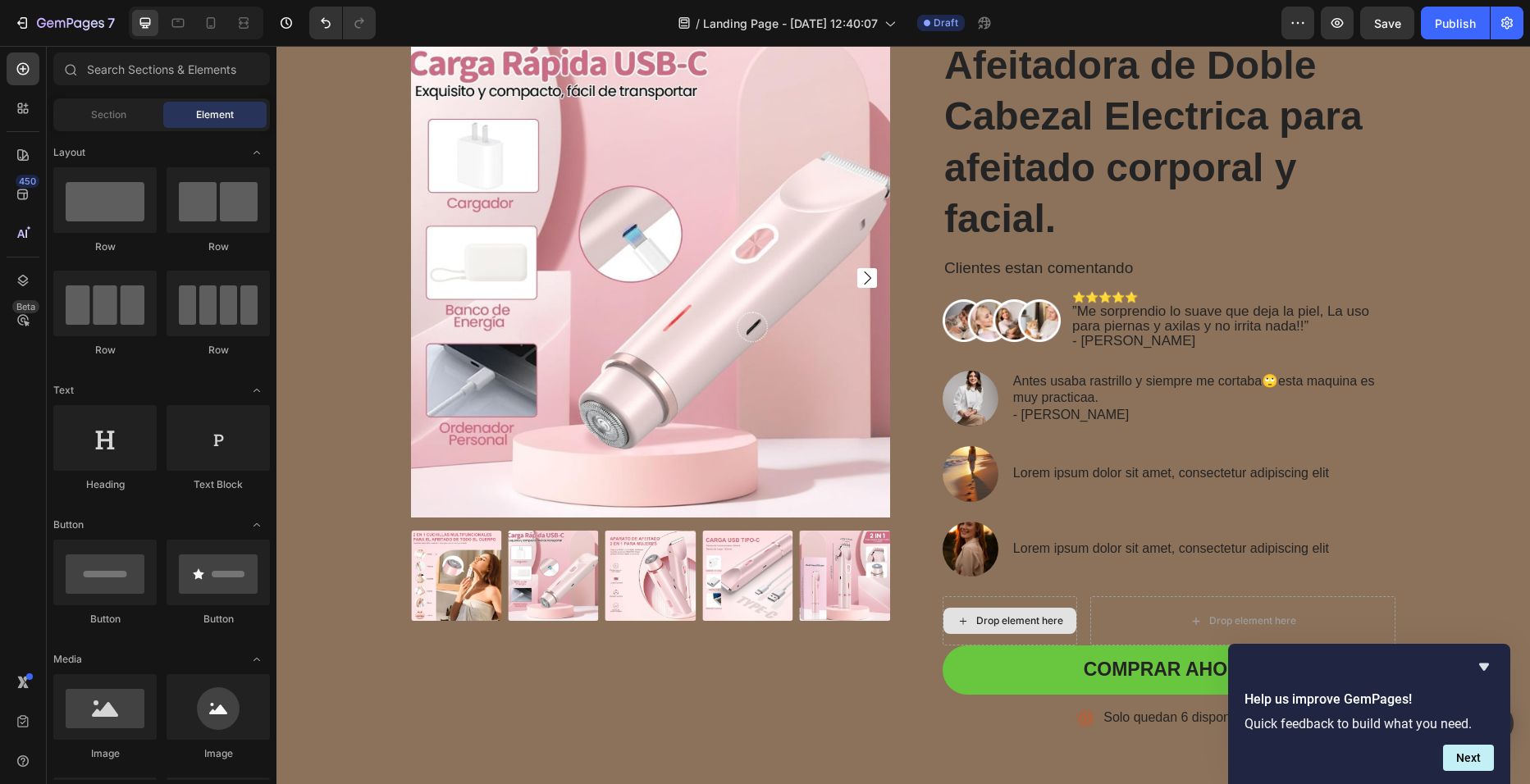
scroll to position [103, 0]
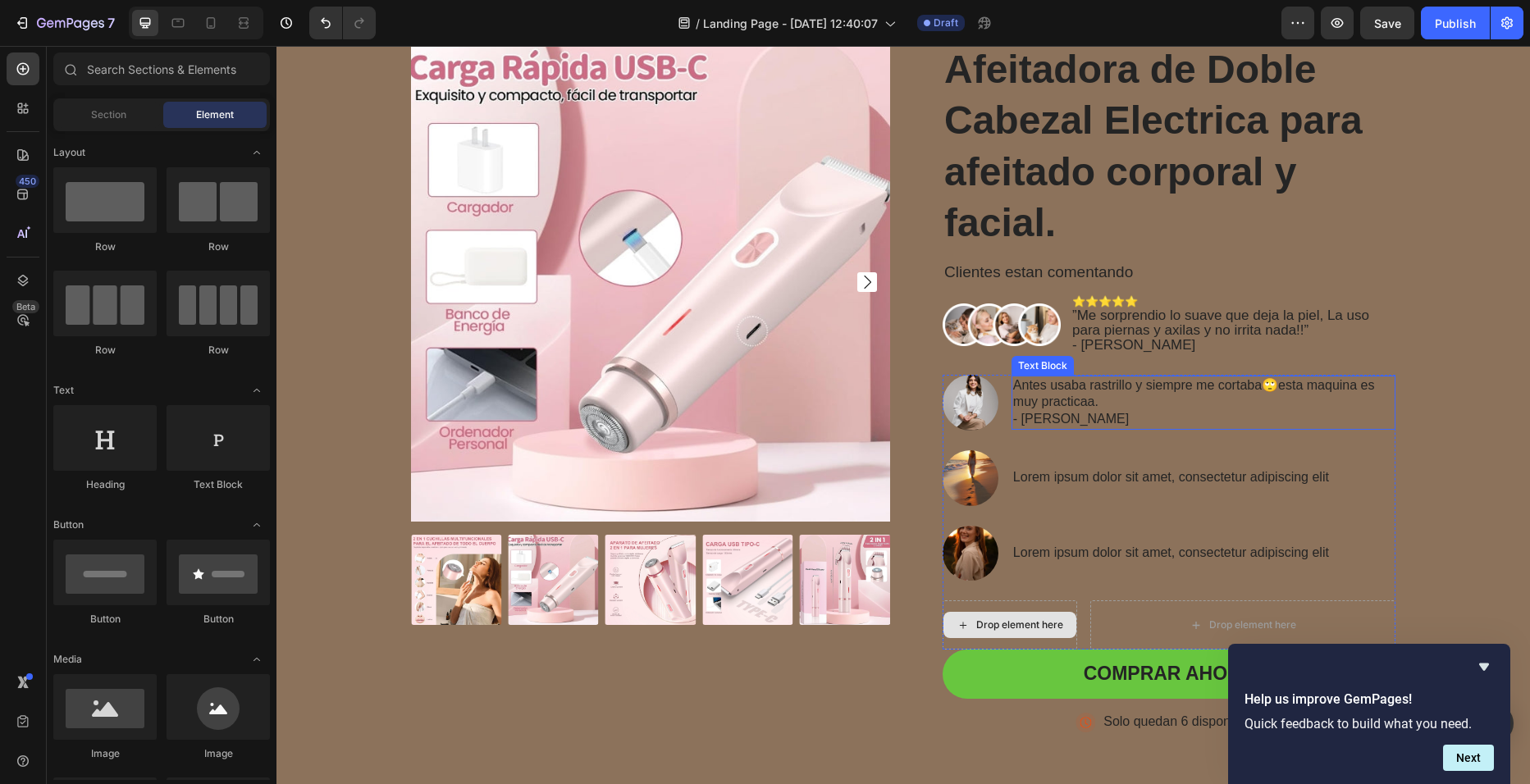
click at [1269, 383] on p "Antes usaba rastrillo y siempre me cortaba🙄esta maquina es muy practicaa." at bounding box center [1203, 394] width 381 height 34
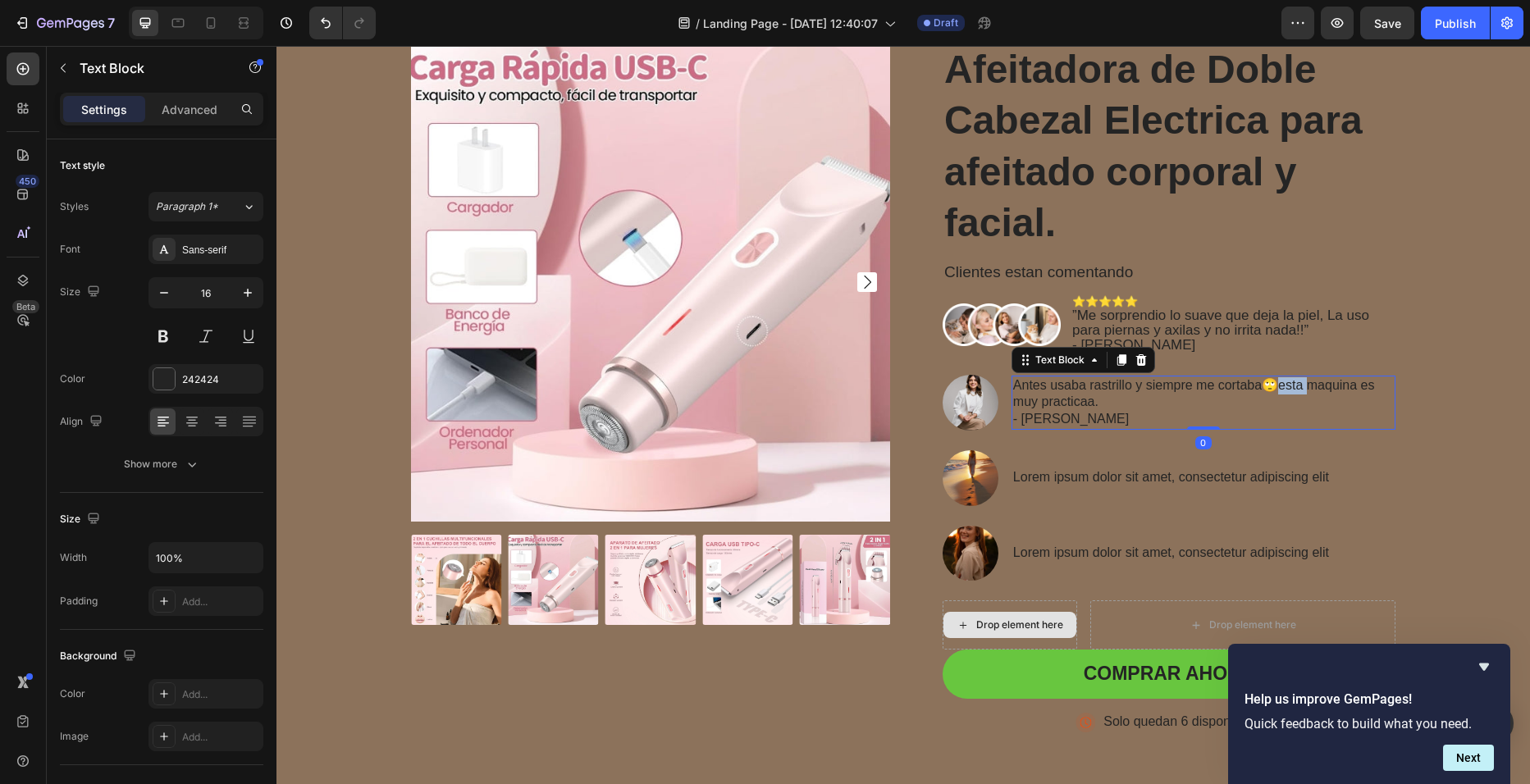
click at [1271, 383] on p "Antes usaba rastrillo y siempre me cortaba🙄esta maquina es muy practicaa." at bounding box center [1203, 394] width 381 height 34
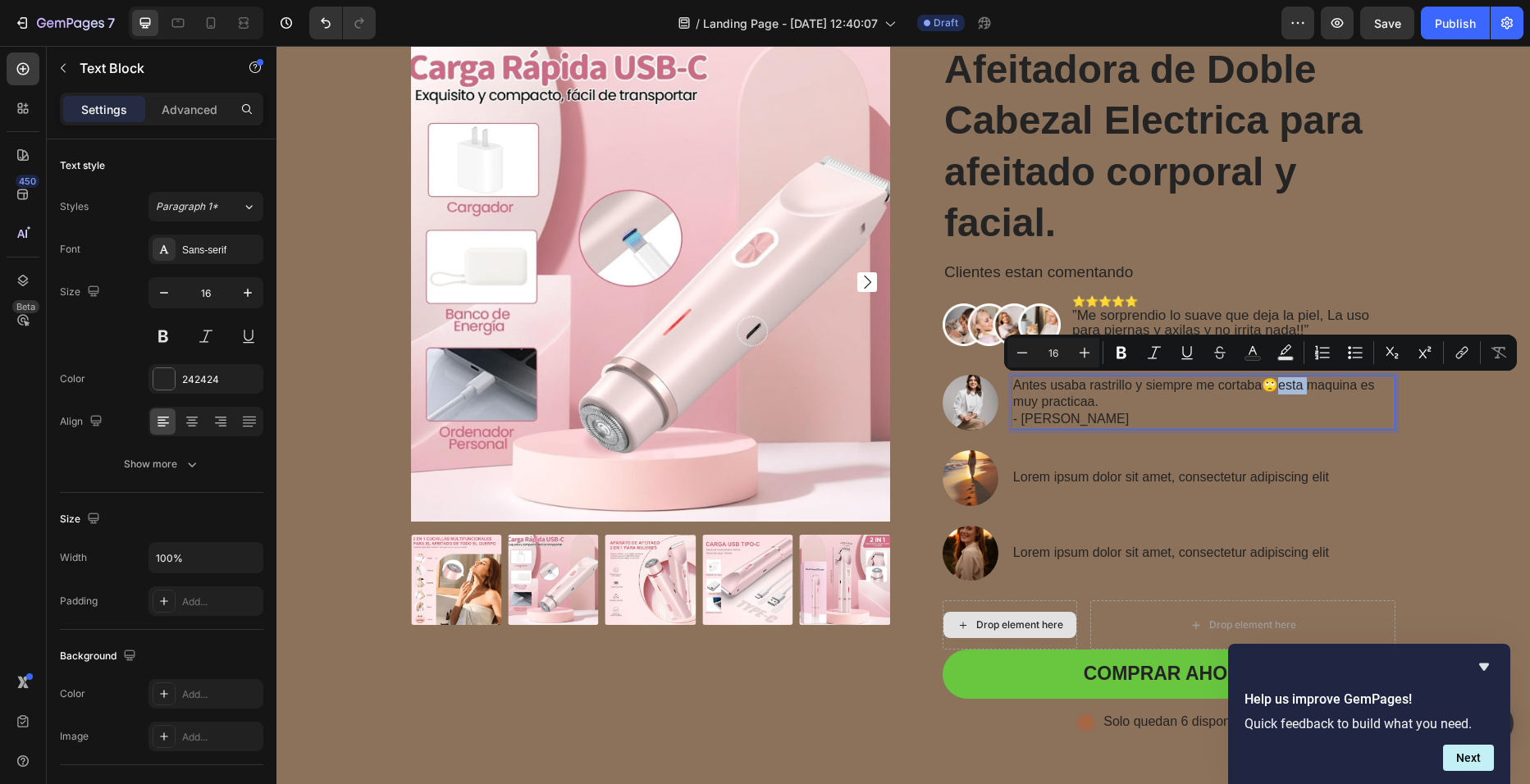
click at [1271, 383] on p "Antes usaba rastrillo y siempre me cortaba🙄esta maquina es muy practicaa." at bounding box center [1203, 394] width 381 height 34
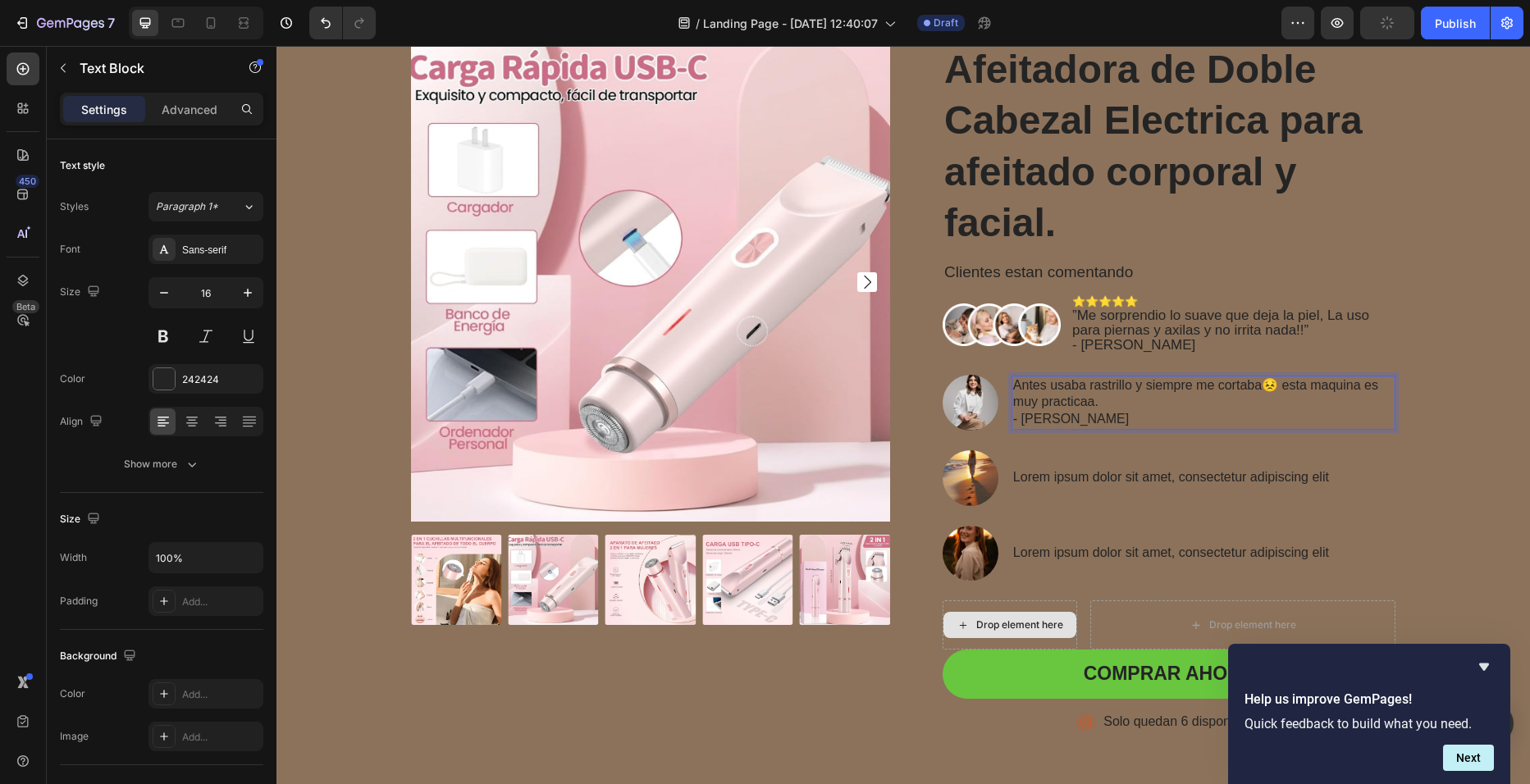
click at [1309, 408] on p "Antes usaba rastrillo y siempre me cortaba😣 esta maquina es muy practicaa." at bounding box center [1203, 394] width 381 height 34
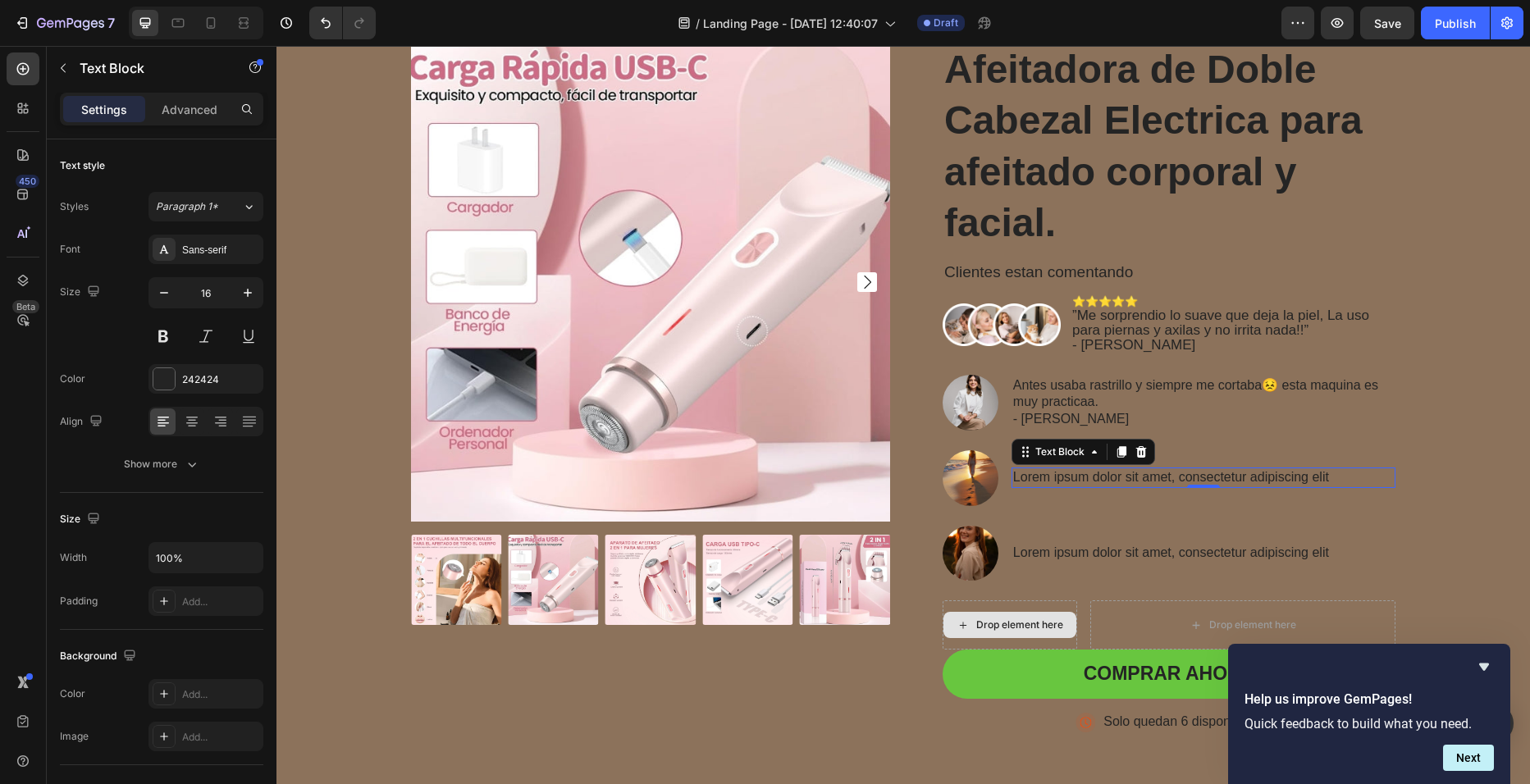
scroll to position [93, 0]
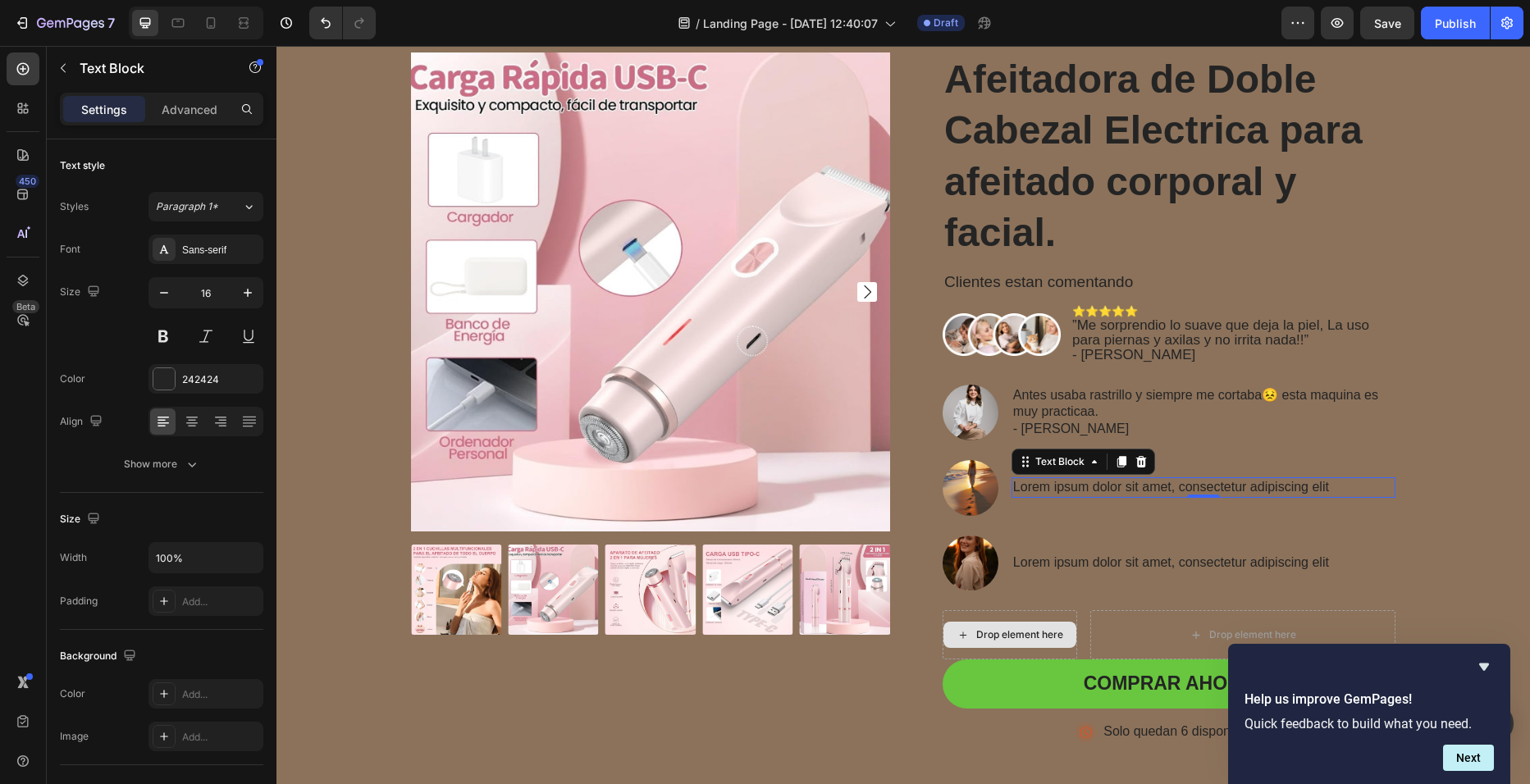
click at [1350, 479] on p "Lorem ipsum dolor sit amet, consectetur adipiscing elit" at bounding box center [1203, 487] width 381 height 18
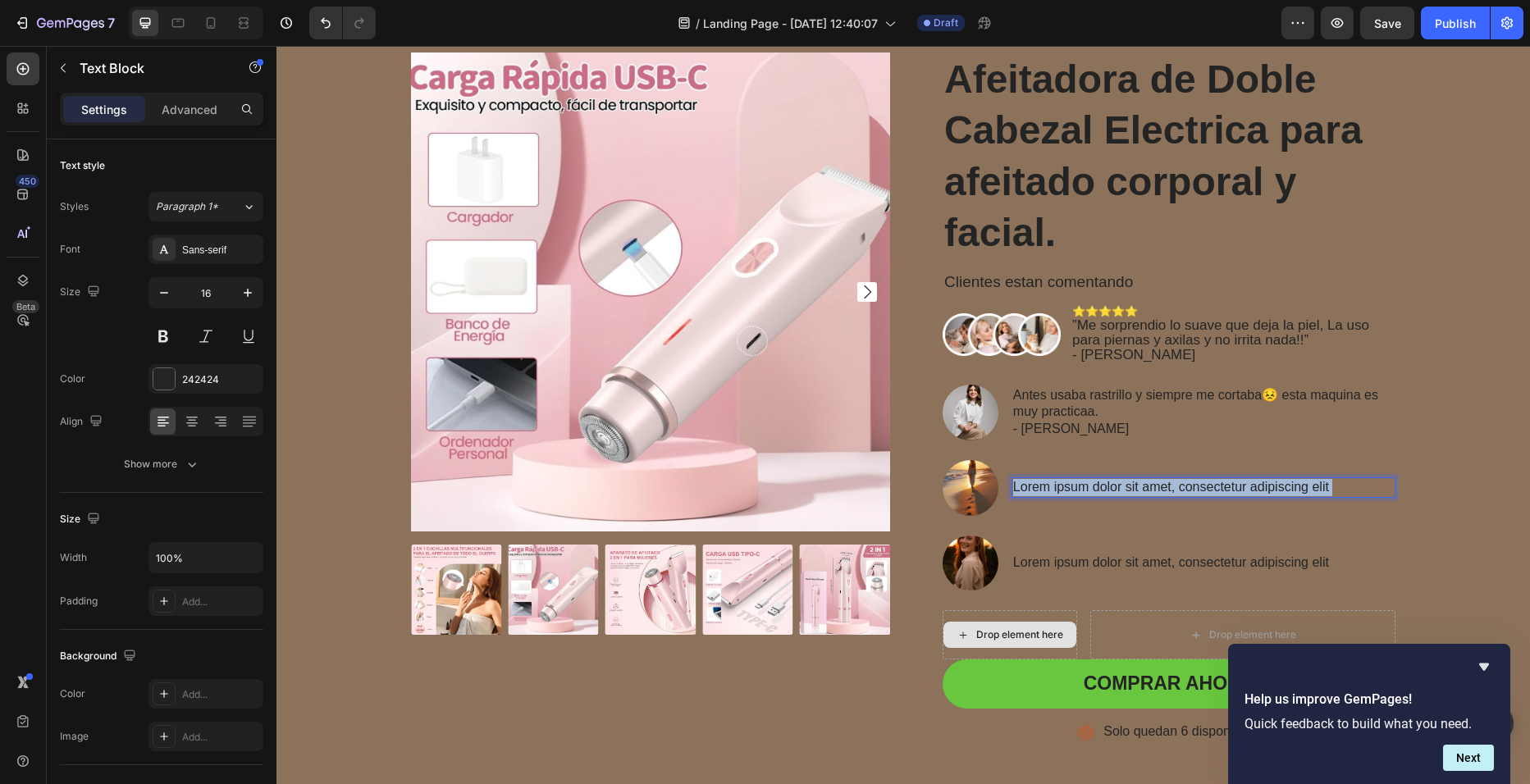
click at [1327, 483] on p "Lorem ipsum dolor sit amet, consectetur adipiscing elit" at bounding box center [1203, 487] width 381 height 18
drag, startPoint x: 1327, startPoint y: 483, endPoint x: 1003, endPoint y: 484, distance: 324.0
click at [1003, 484] on li "Image Lorem ipsum dolor sit amet, consectetur adipiscing elit Text Block 0" at bounding box center [1169, 488] width 453 height 56
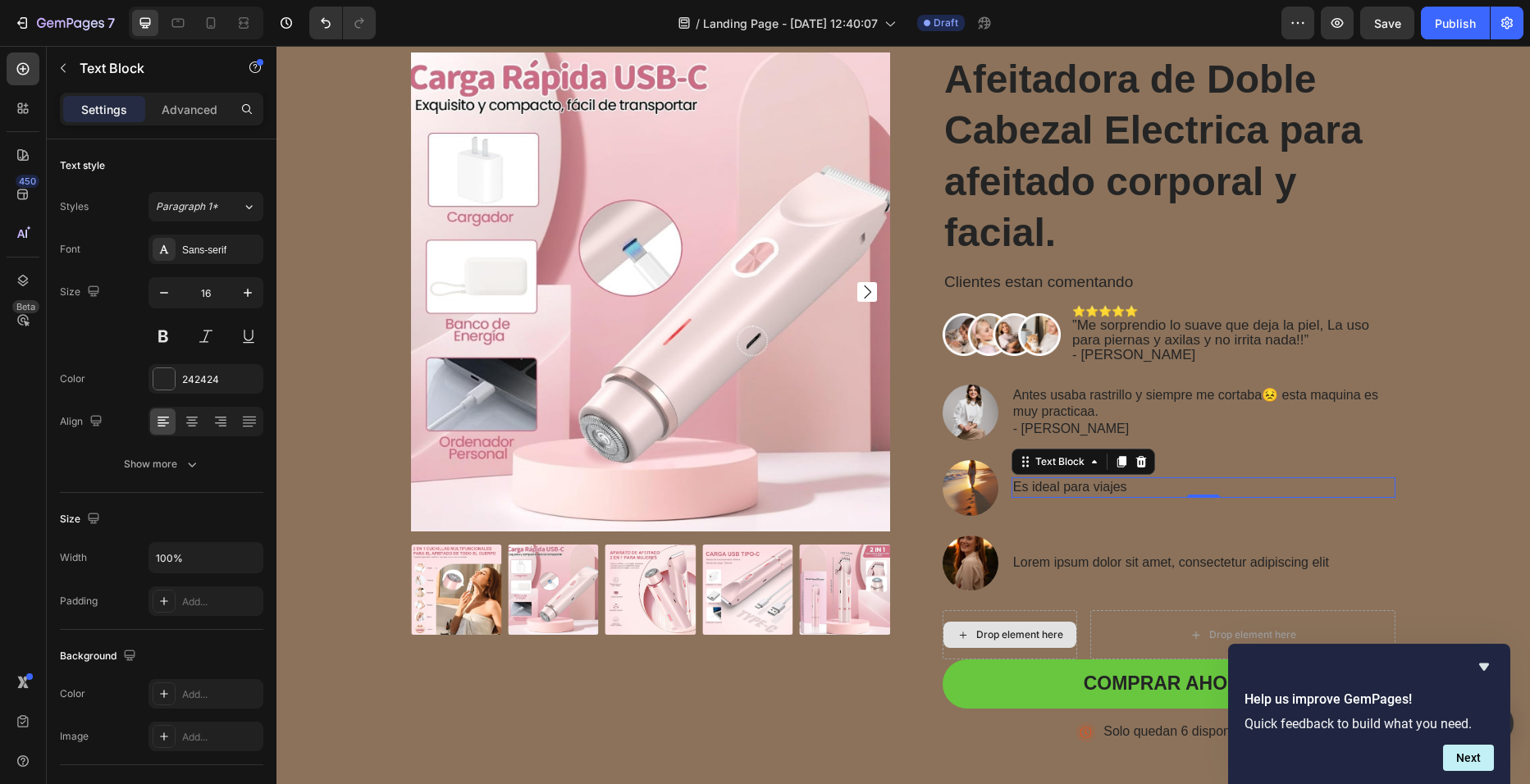
click at [1134, 483] on p "Es ideal para viajes" at bounding box center [1203, 487] width 381 height 18
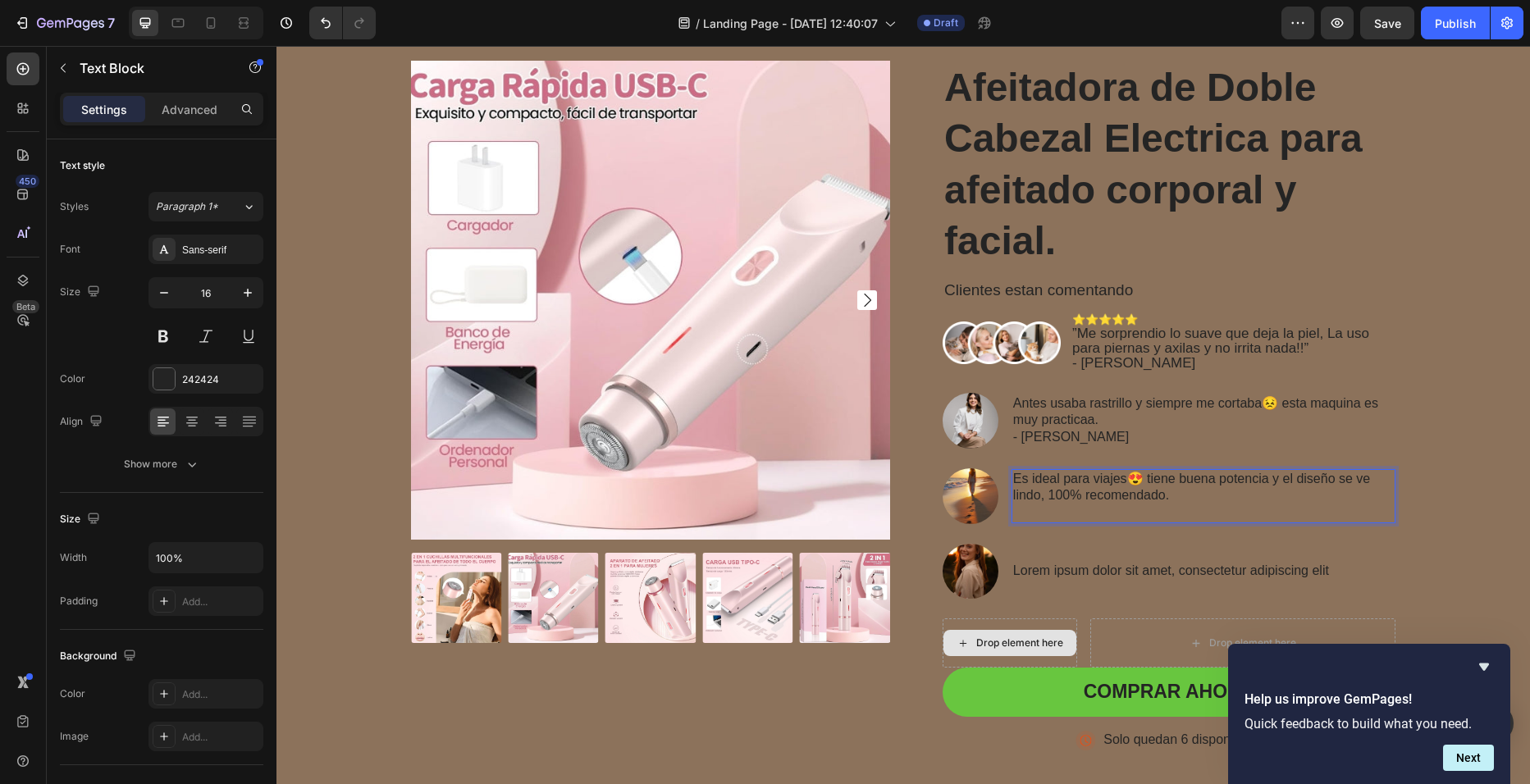
scroll to position [76, 0]
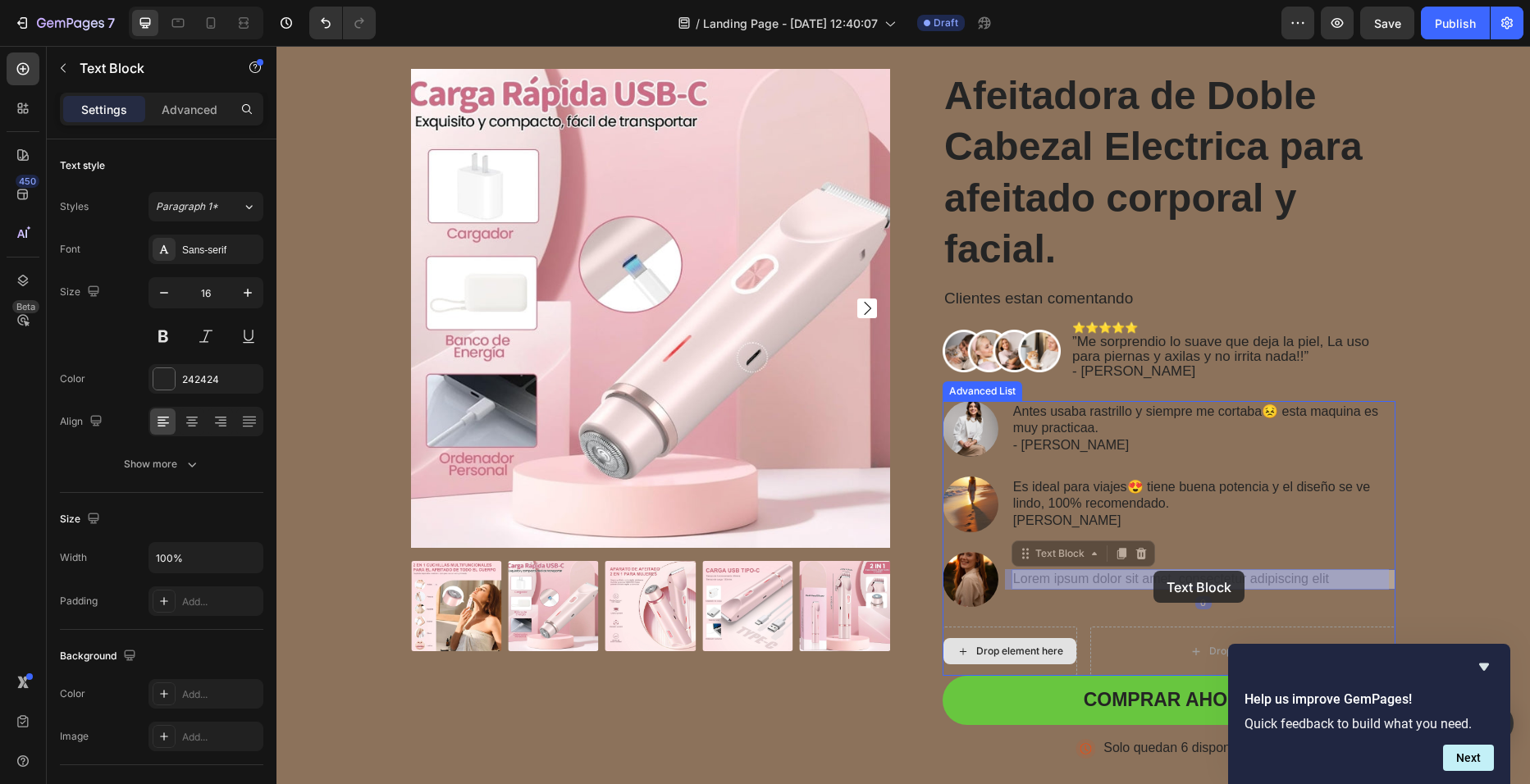
drag, startPoint x: 1321, startPoint y: 582, endPoint x: 1241, endPoint y: 568, distance: 81.2
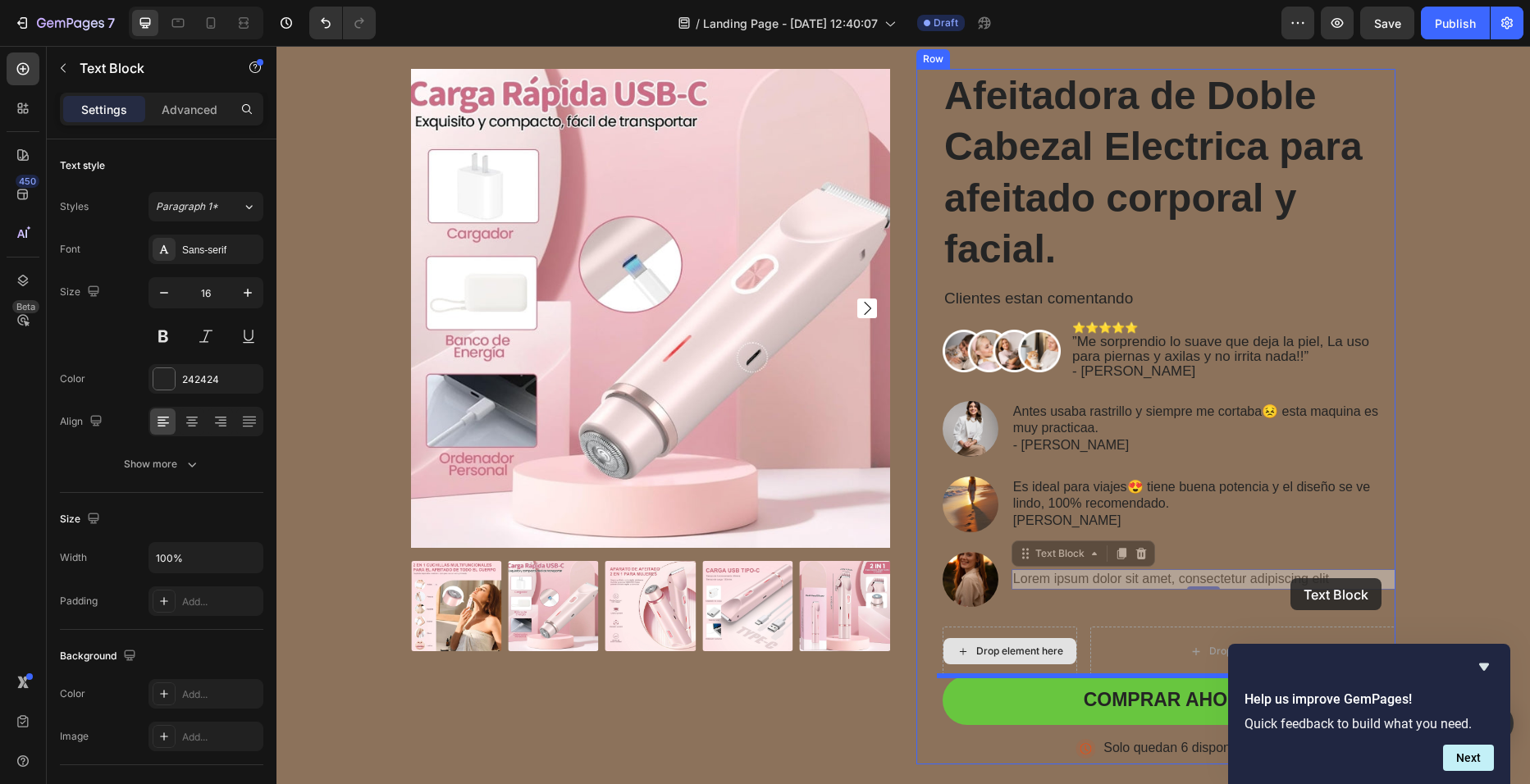
scroll to position [67, 0]
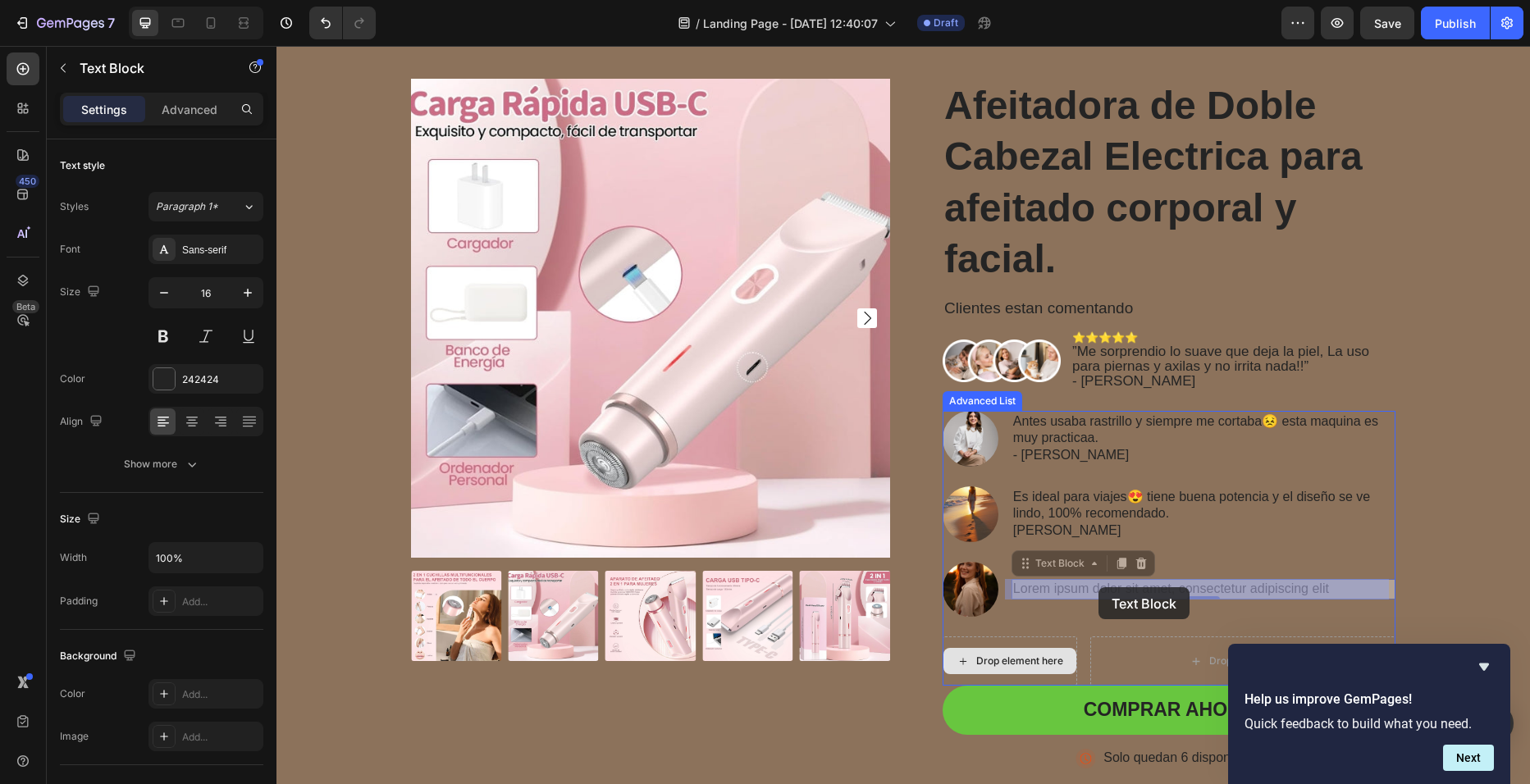
drag, startPoint x: 1321, startPoint y: 575, endPoint x: 1115, endPoint y: 592, distance: 206.7
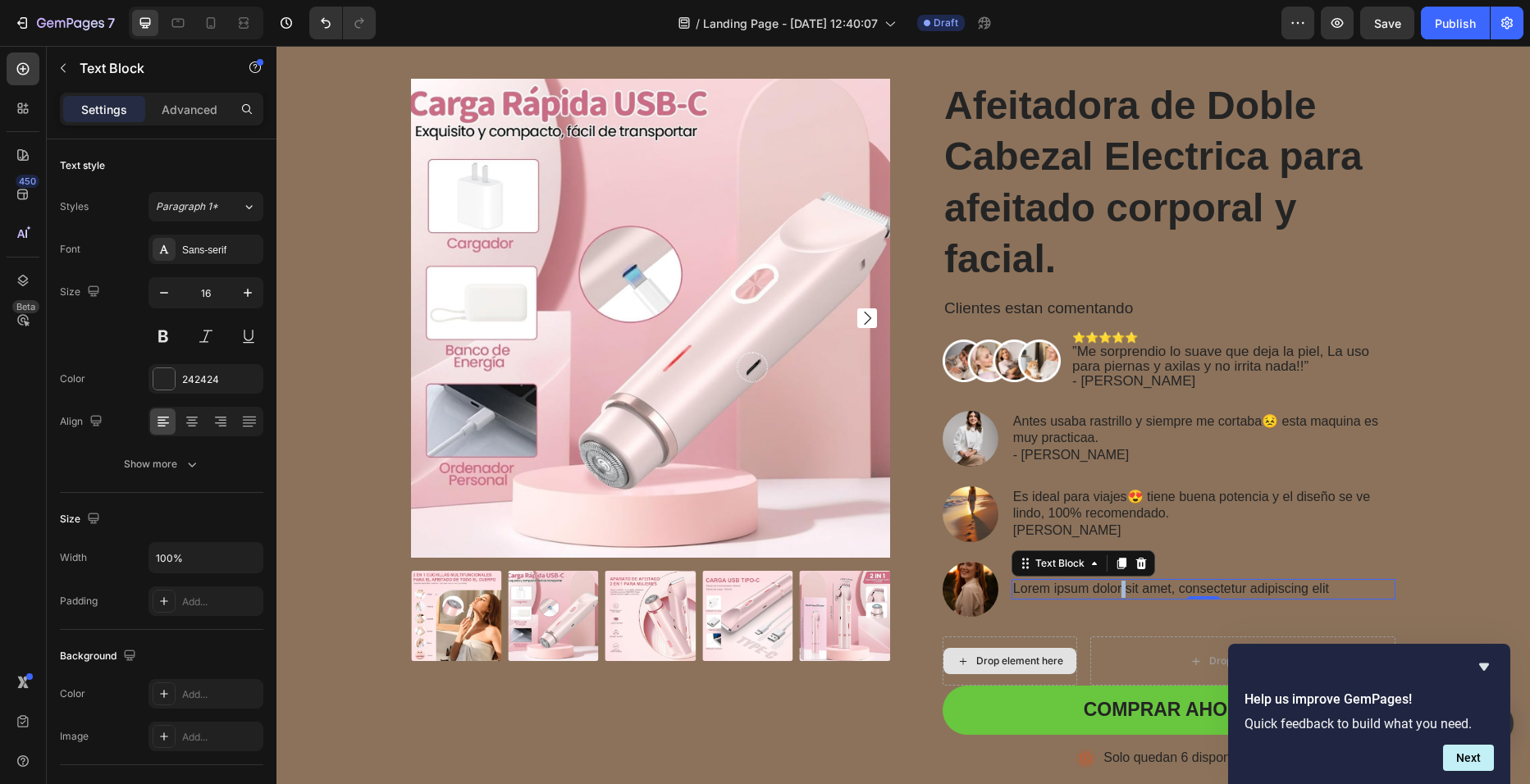
click at [1115, 592] on p "Lorem ipsum dolor sit amet, consectetur adipiscing elit" at bounding box center [1203, 589] width 381 height 18
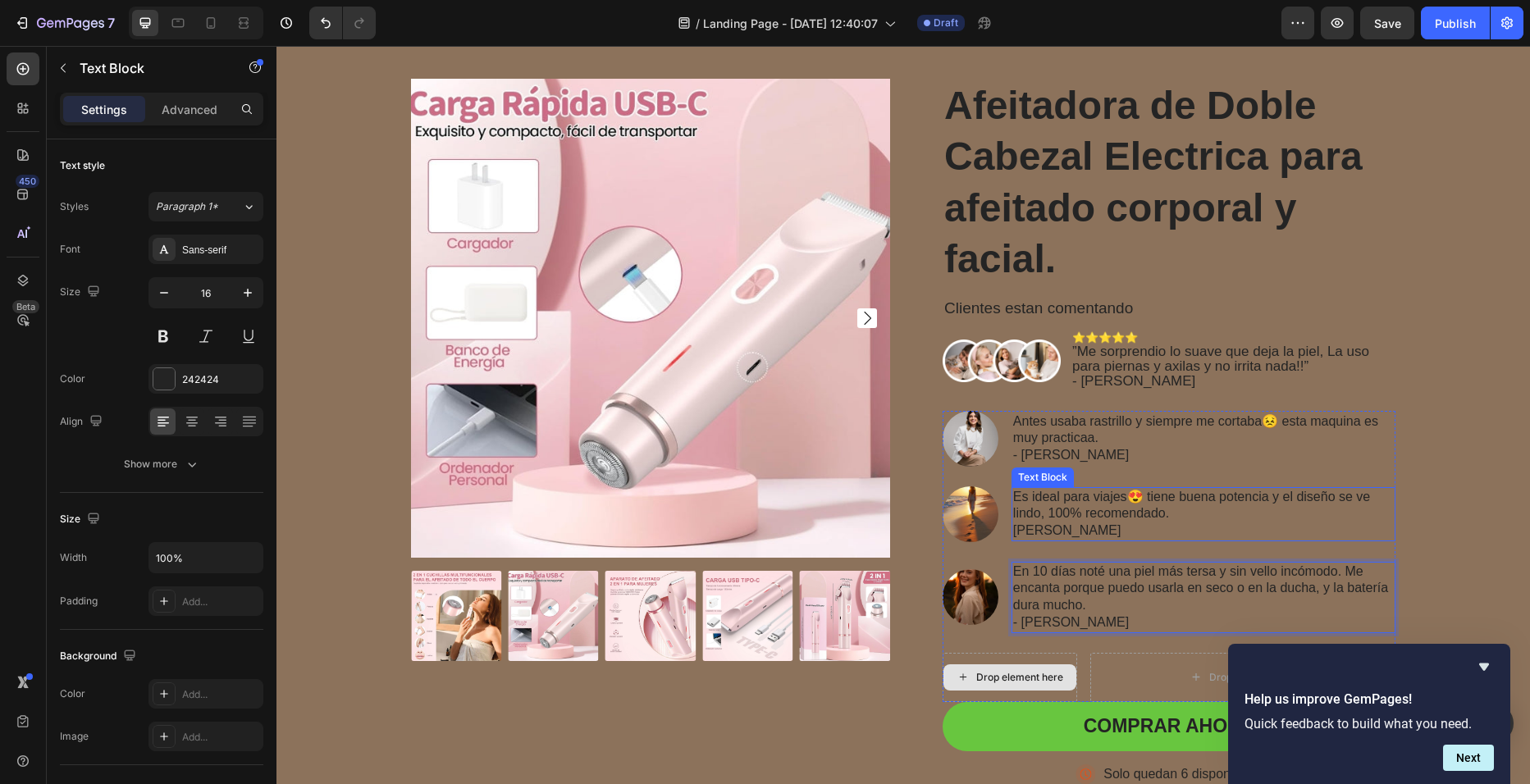
click at [1014, 526] on p "Ana M." at bounding box center [1203, 531] width 381 height 18
click at [1013, 533] on p "Ana M." at bounding box center [1203, 531] width 381 height 18
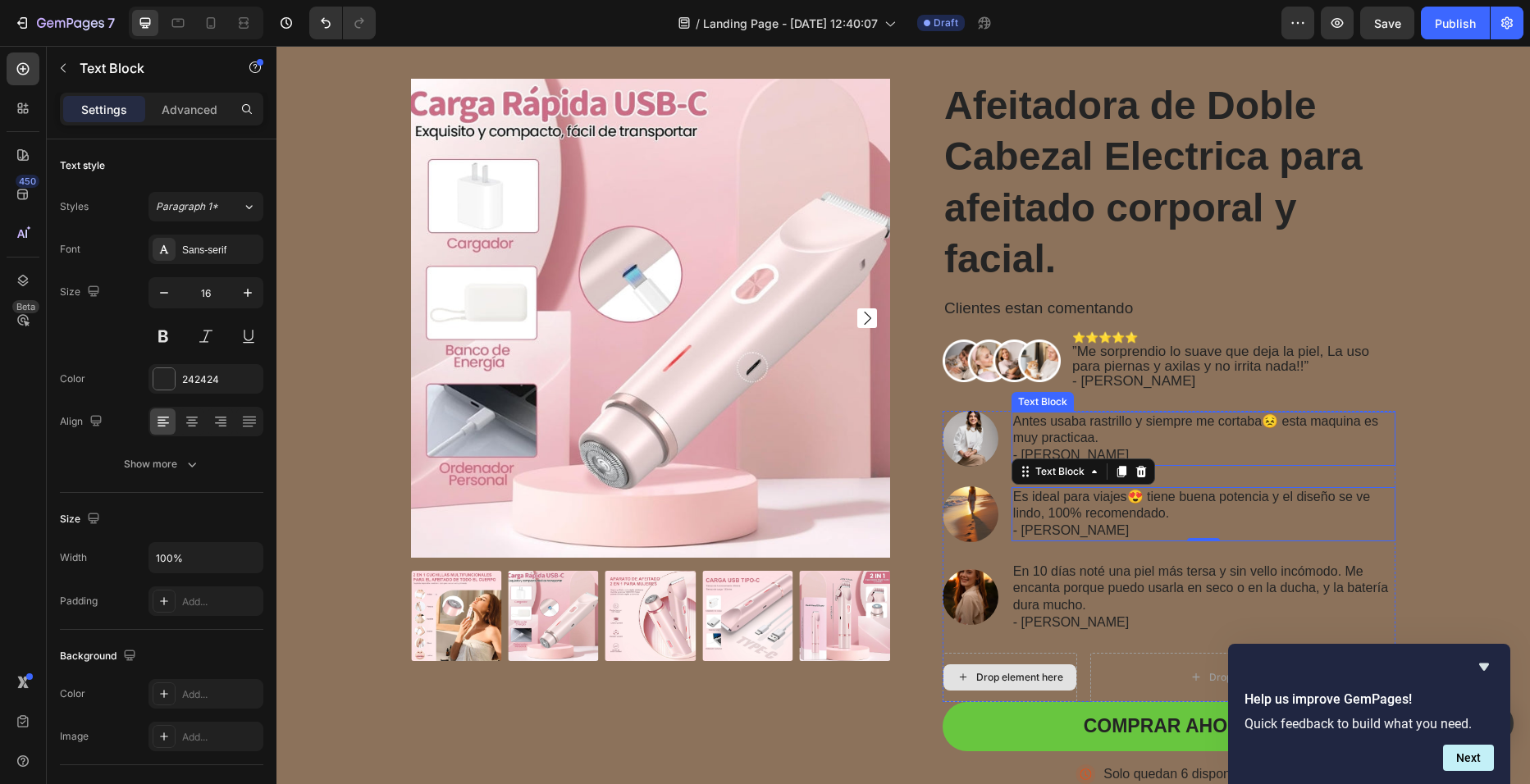
click at [1013, 418] on p "Antes usaba rastrillo y siempre me cortaba😣 esta maquina es muy practicaa." at bounding box center [1203, 430] width 381 height 34
click at [1112, 433] on p "”Antes usaba rastrillo y siempre me cortaba😣 esta maquina es muy practicaa." at bounding box center [1203, 430] width 381 height 34
click at [1169, 512] on p "”Es ideal para viajes😍 tiene buena potencia y el diseño se ve lindo, 100% recom…" at bounding box center [1203, 506] width 381 height 34
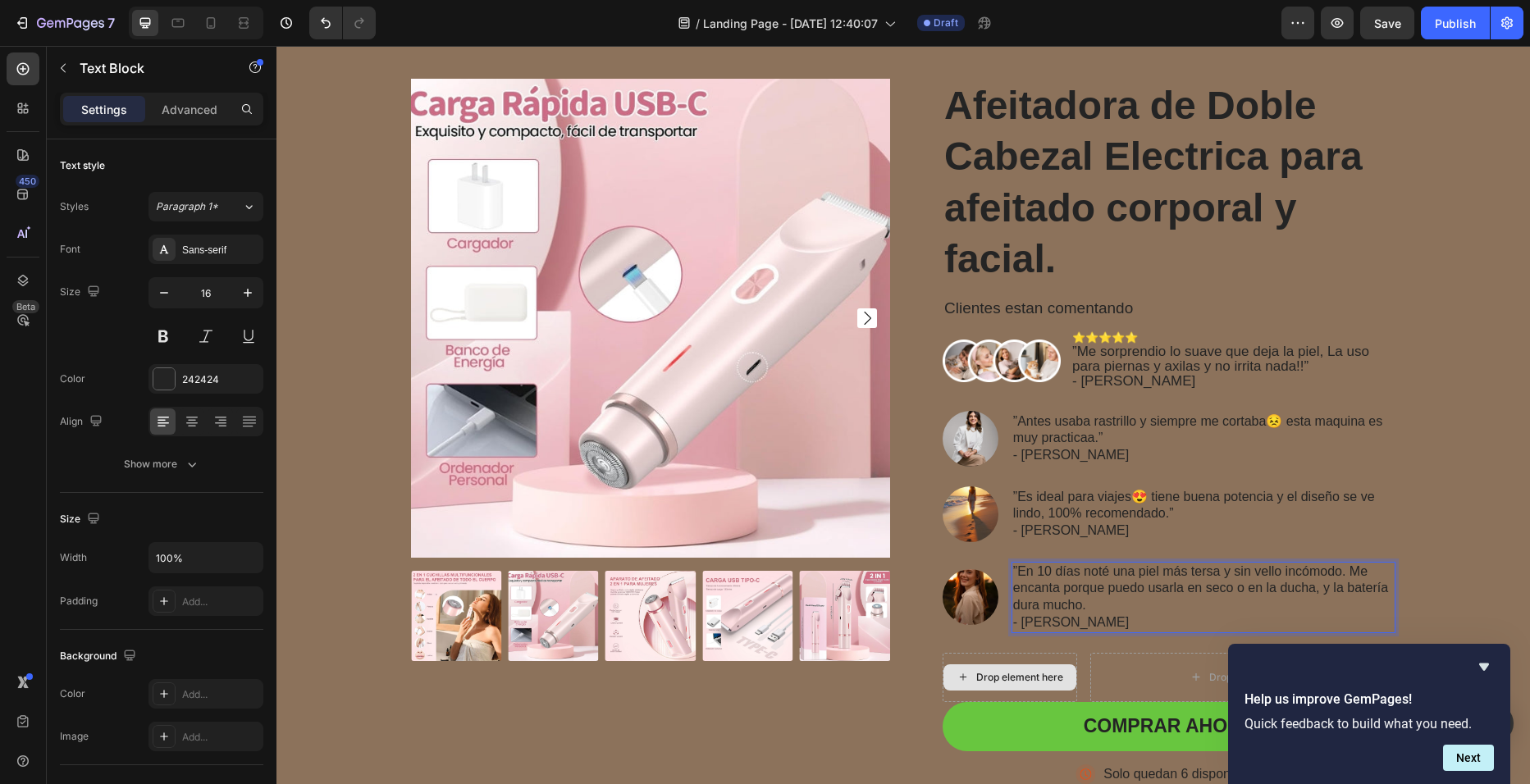
click at [1091, 598] on p "”En 10 días noté una piel más tersa y sin vello incómodo. Me encanta porque pue…" at bounding box center [1203, 588] width 381 height 51
click at [1473, 752] on button "Next" at bounding box center [1468, 758] width 51 height 26
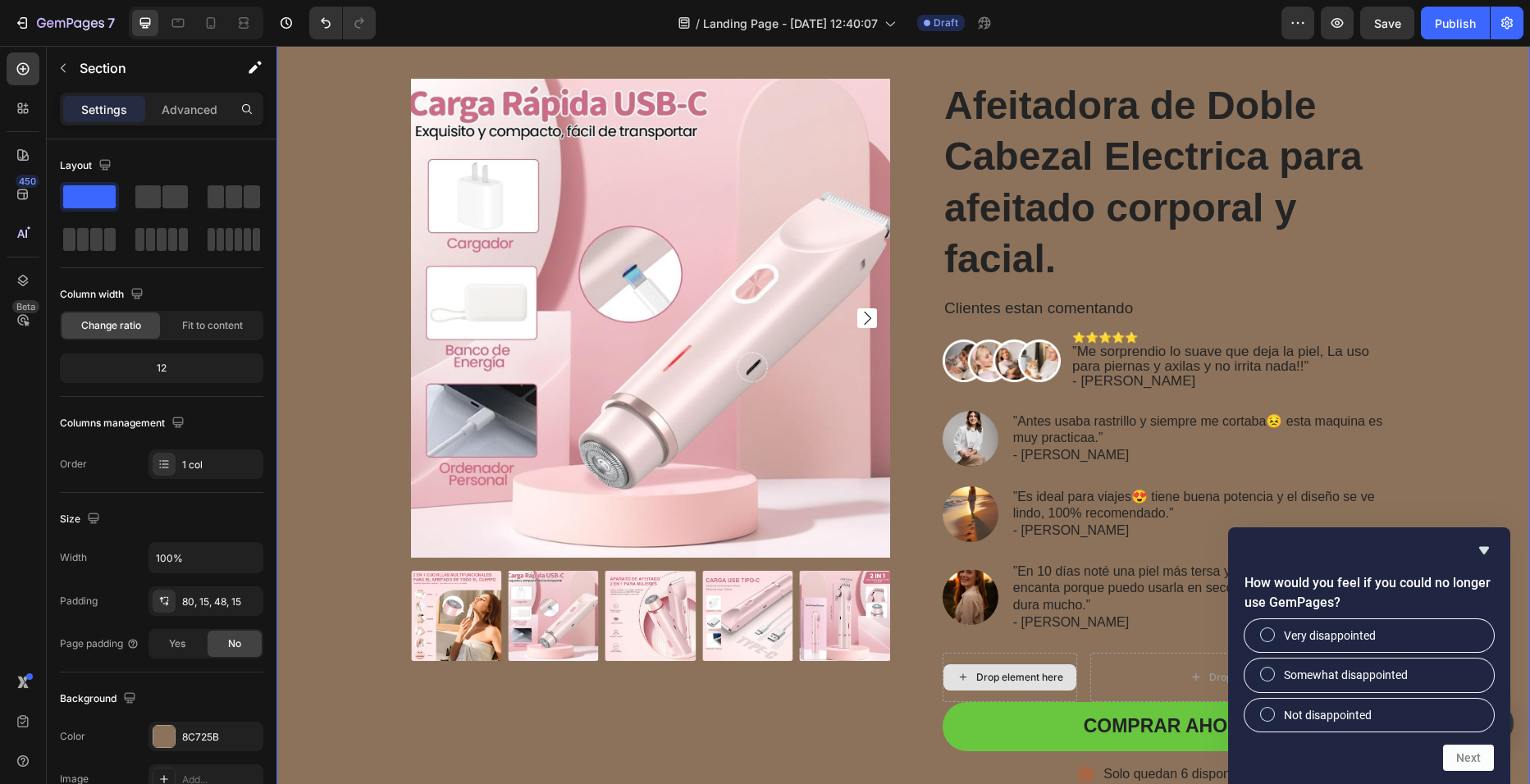
drag, startPoint x: 1387, startPoint y: 546, endPoint x: 1399, endPoint y: 790, distance: 244.3
click at [1399, 0] on html "7 / Landing Page - Sep 28, 12:40:07 Draft Preview Save Publish 450 Beta Section…" at bounding box center [765, 0] width 1530 height 0
click at [1477, 546] on icon "Hide survey" at bounding box center [1484, 550] width 19 height 19
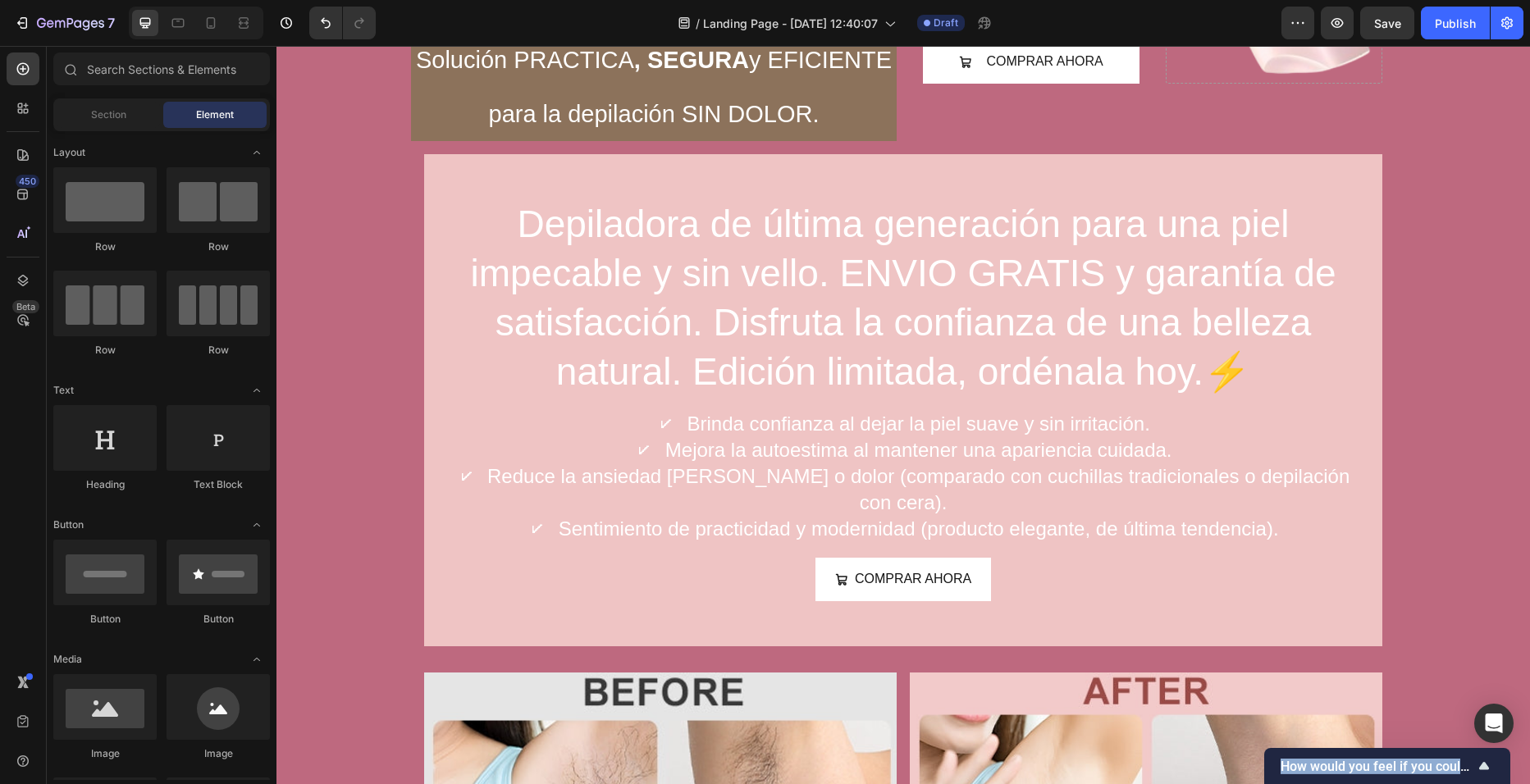
scroll to position [1565, 0]
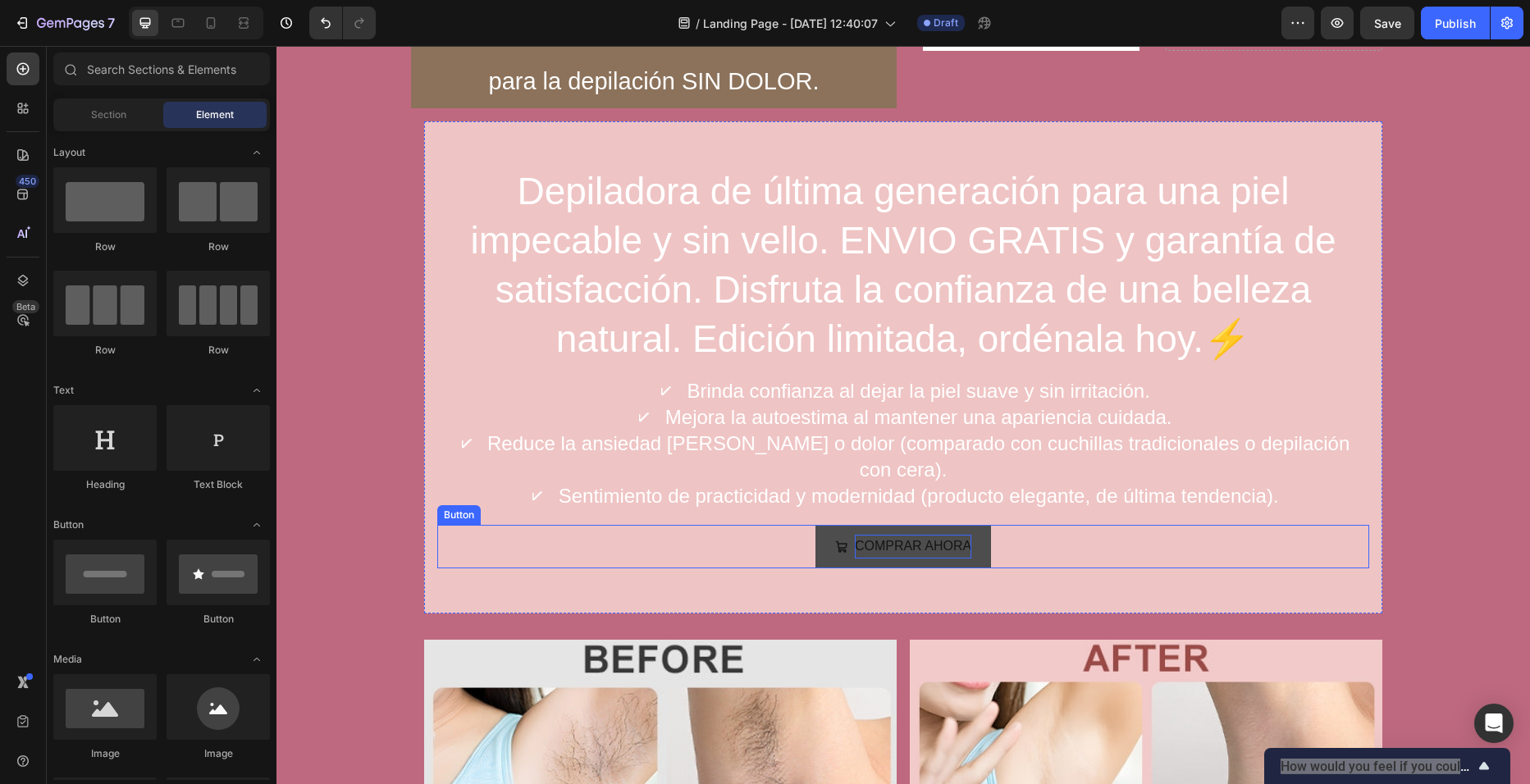
click at [961, 535] on p "COMPRAR AHORA" at bounding box center [913, 547] width 117 height 24
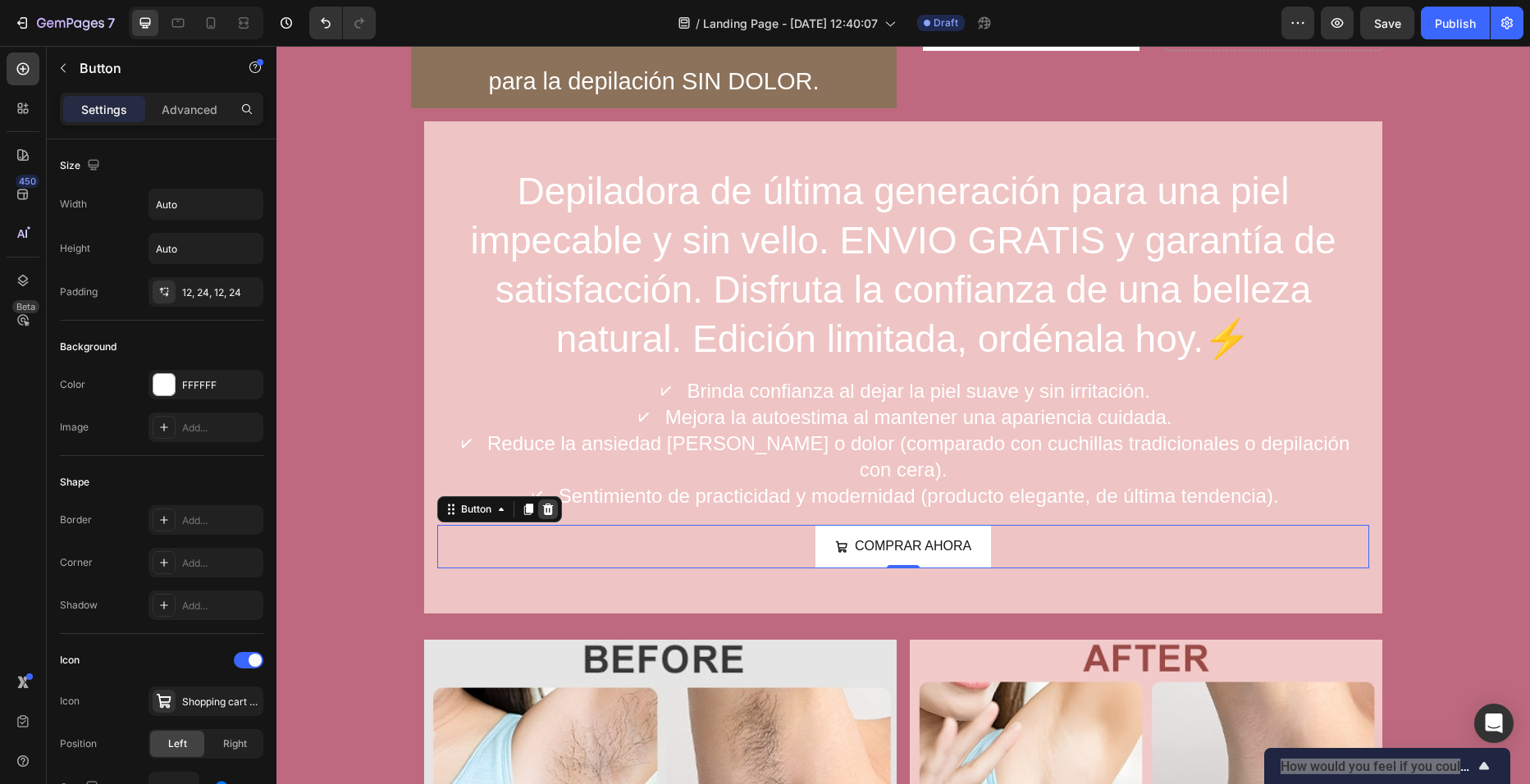
click at [545, 504] on icon at bounding box center [549, 510] width 11 height 11
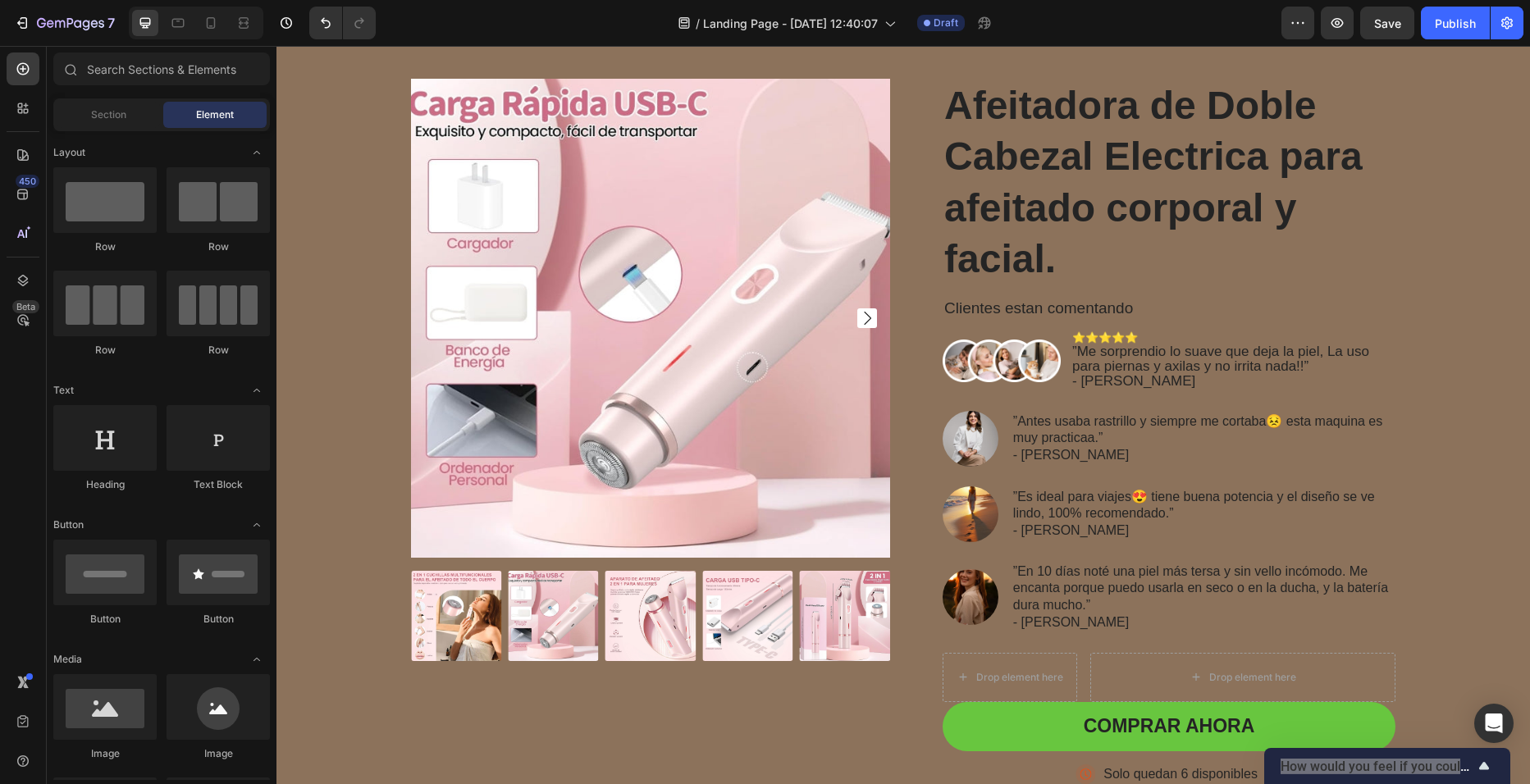
scroll to position [155, 0]
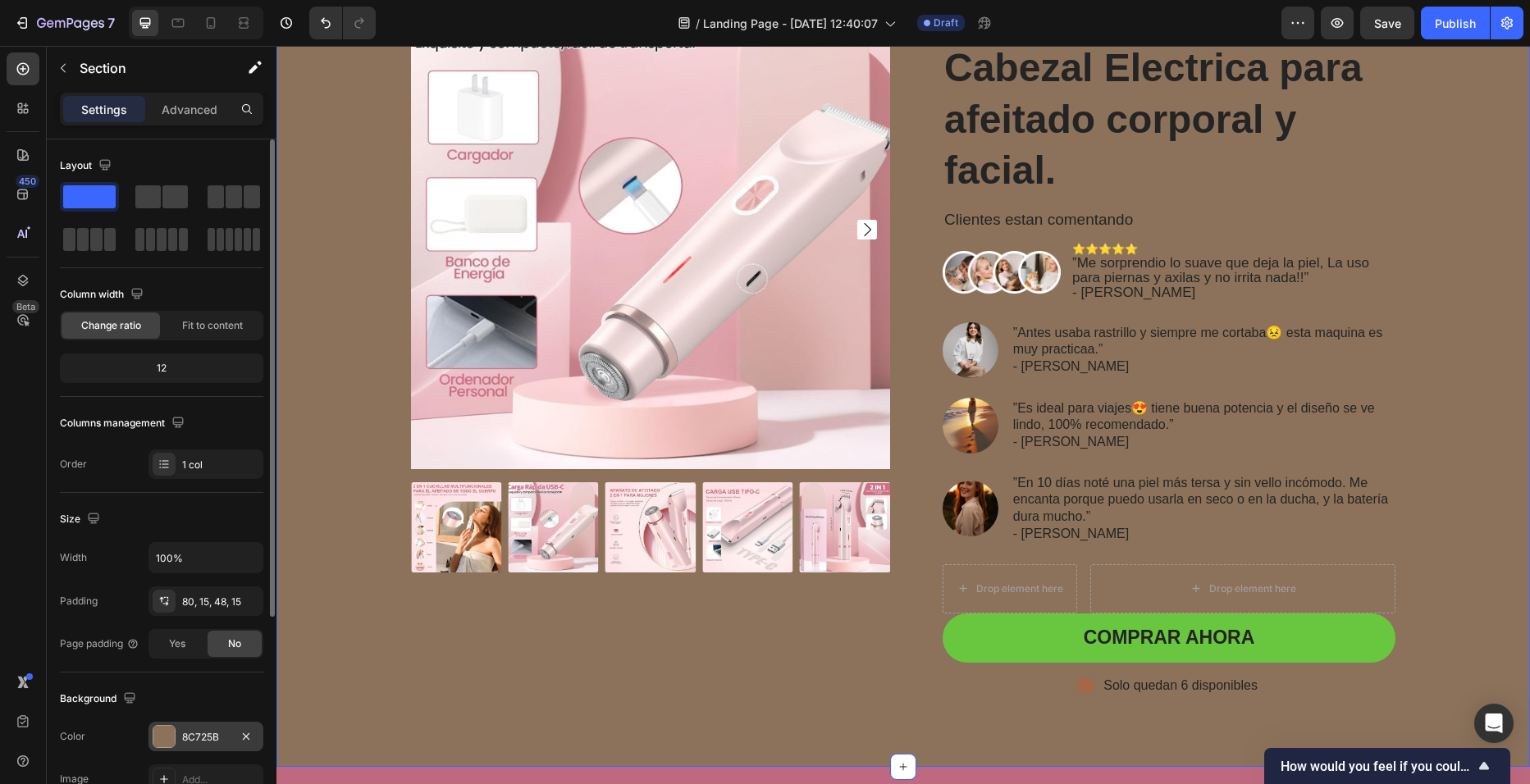
click at [174, 740] on div at bounding box center [164, 736] width 21 height 21
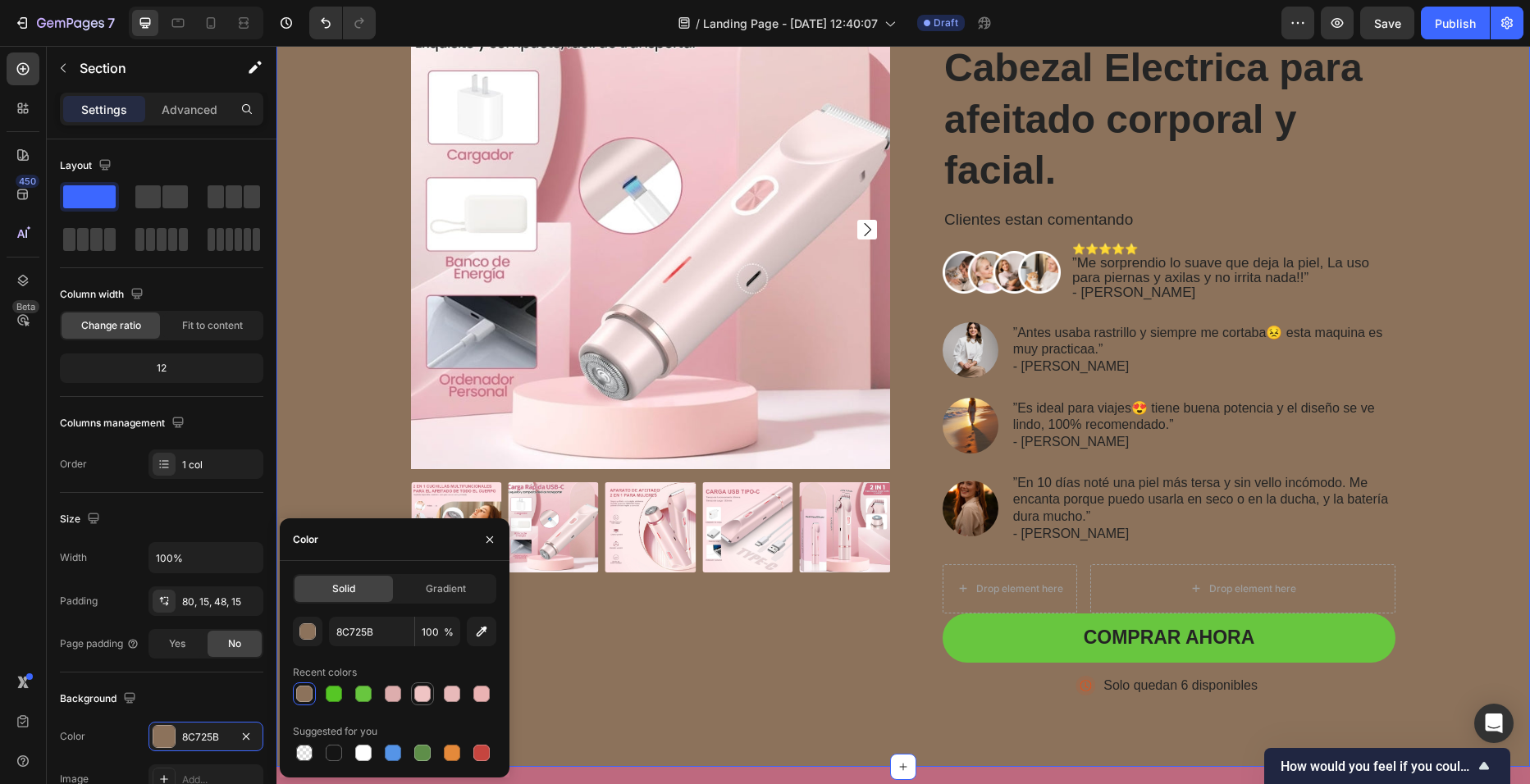
click at [418, 694] on div at bounding box center [423, 694] width 17 height 17
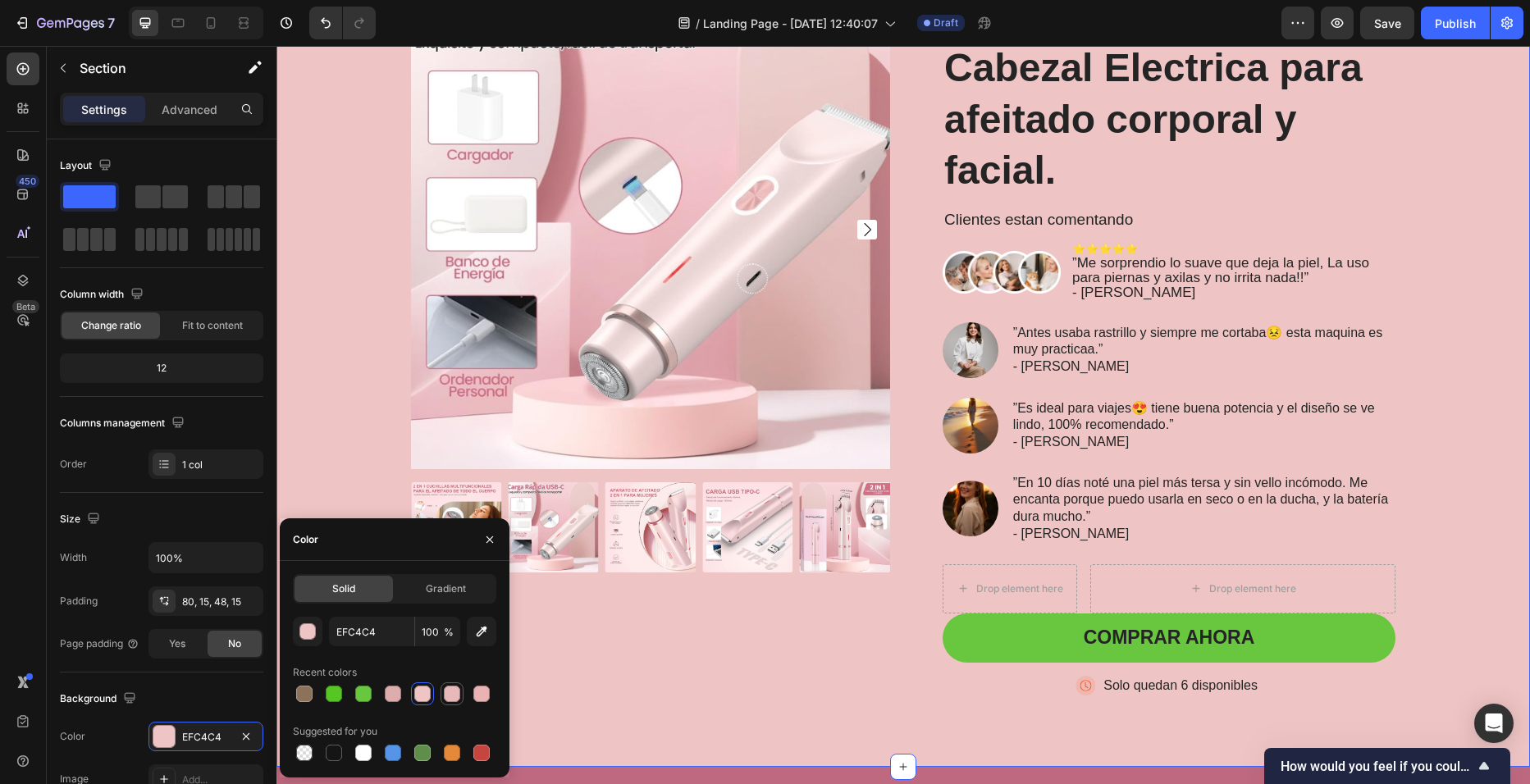
click at [444, 696] on div at bounding box center [452, 694] width 17 height 17
type input "E8B9B9"
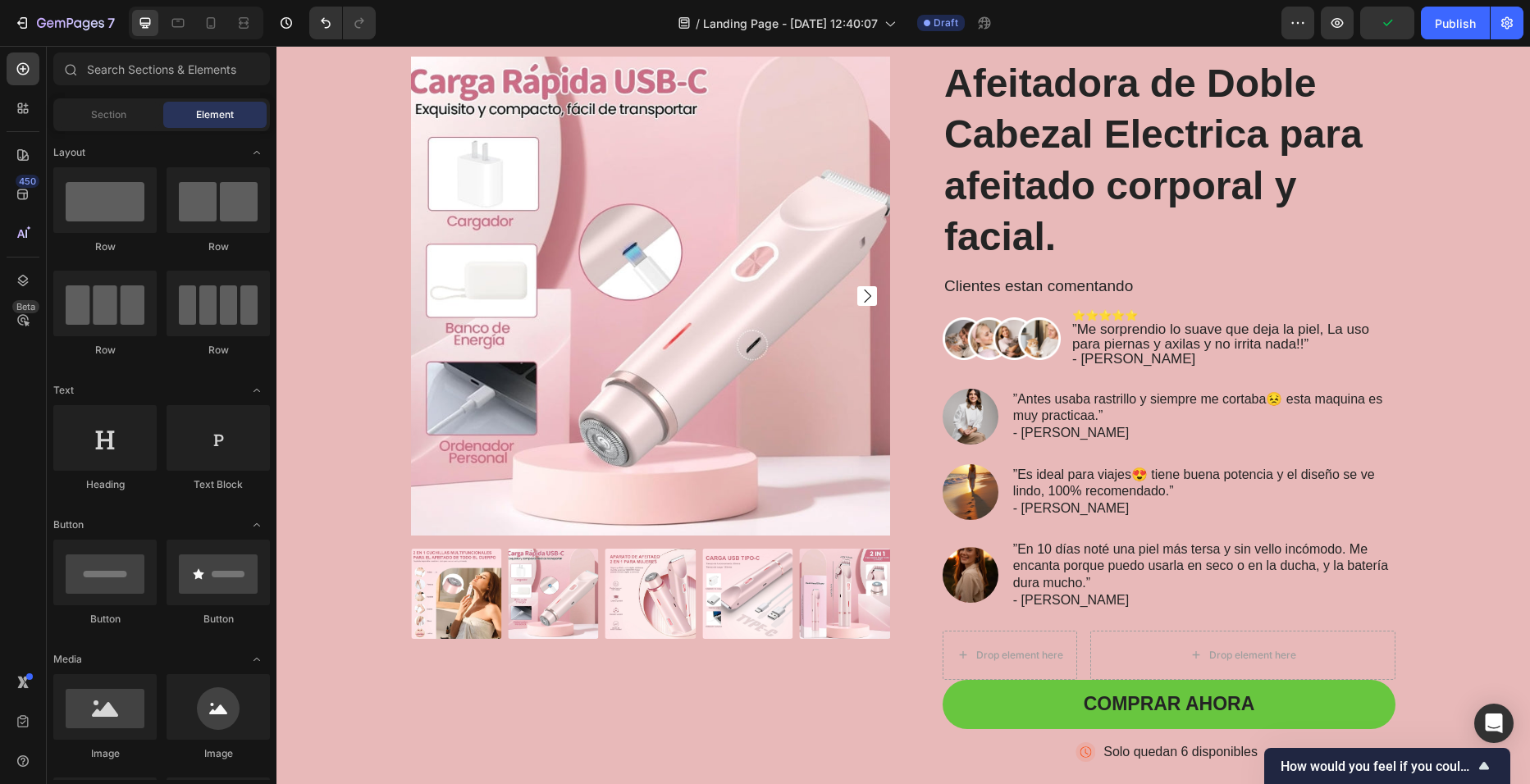
scroll to position [85, 0]
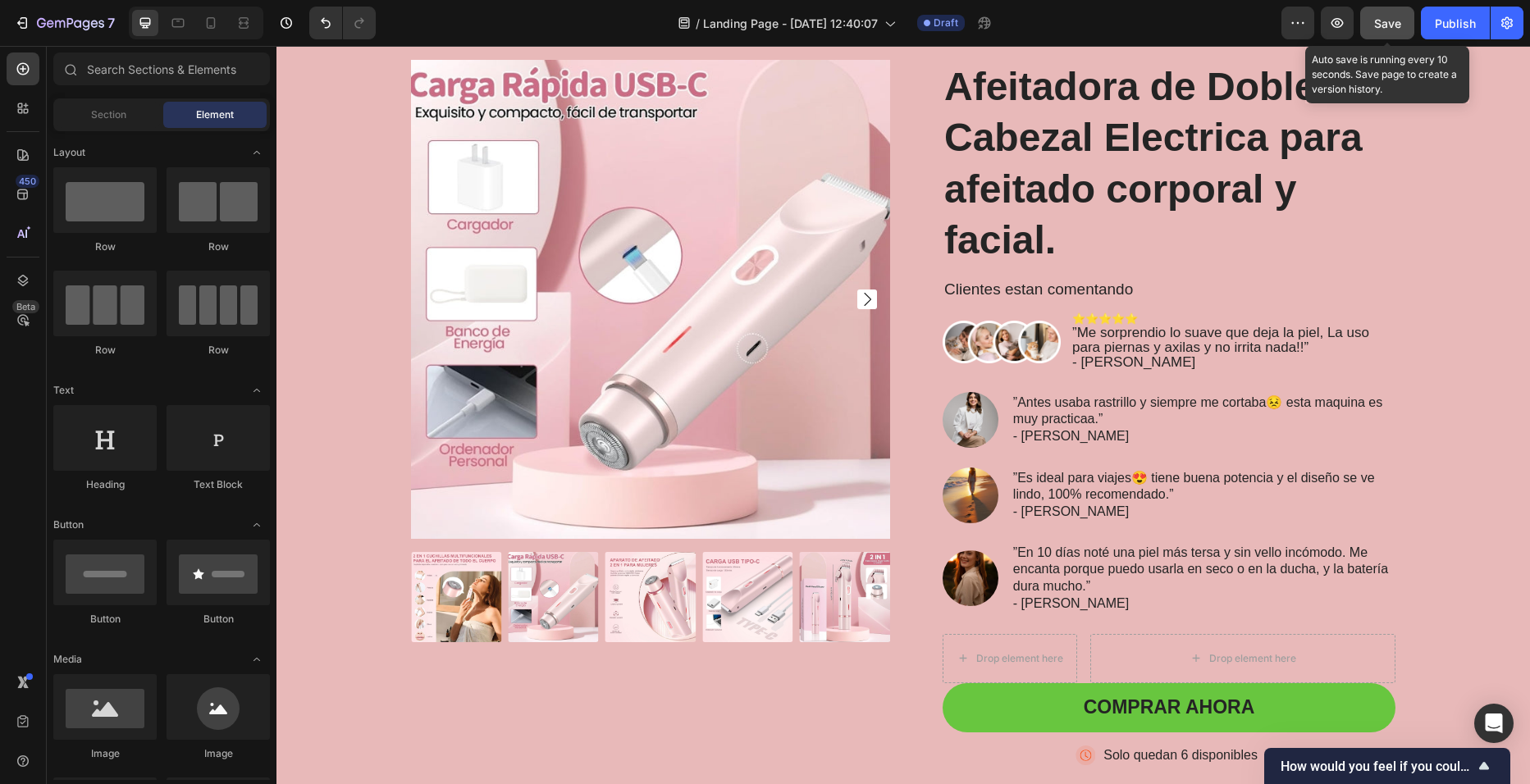
click at [1389, 25] on span "Save" at bounding box center [1387, 23] width 27 height 14
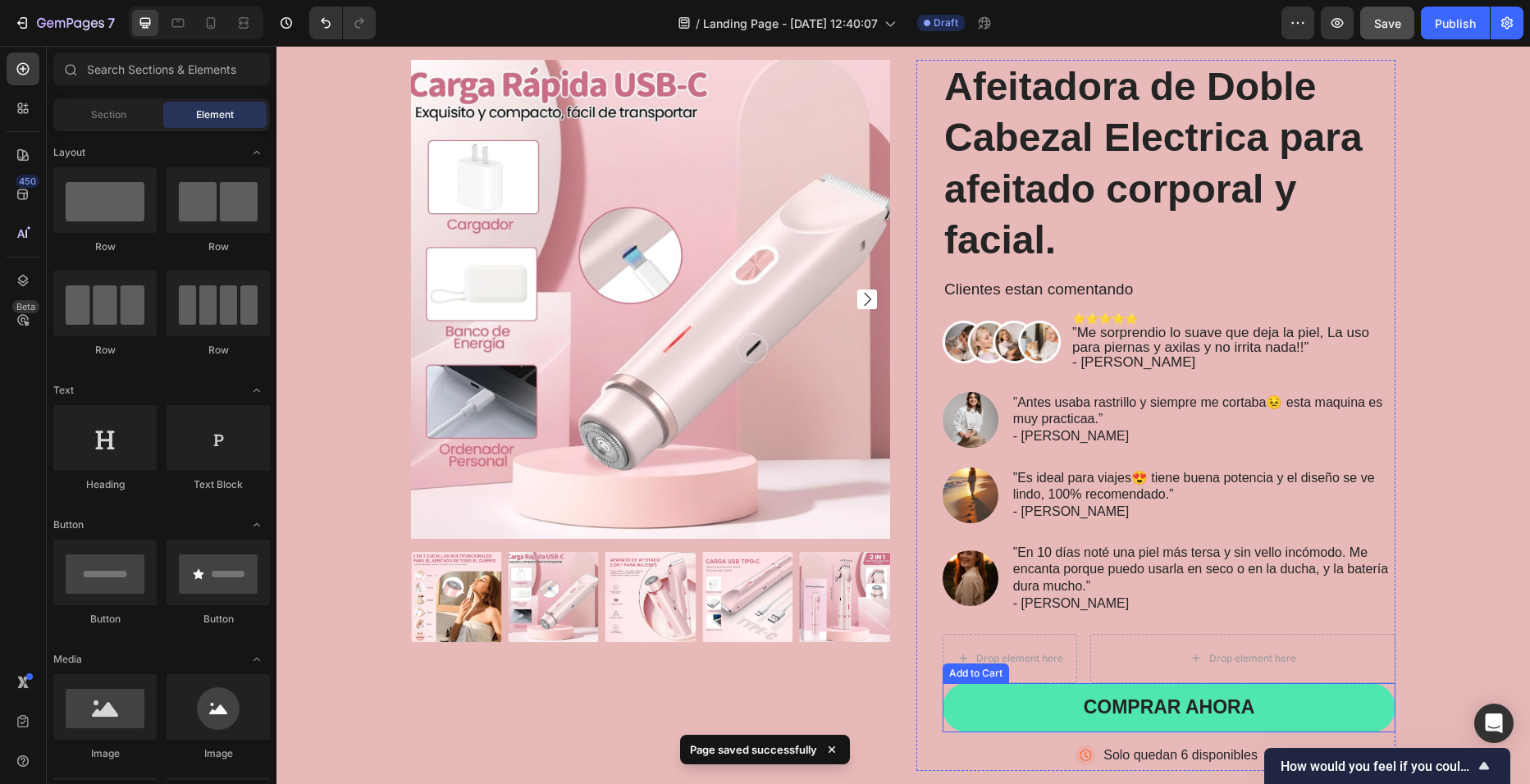
click at [1026, 708] on button "COMPRAR AHORA" at bounding box center [1169, 707] width 453 height 49
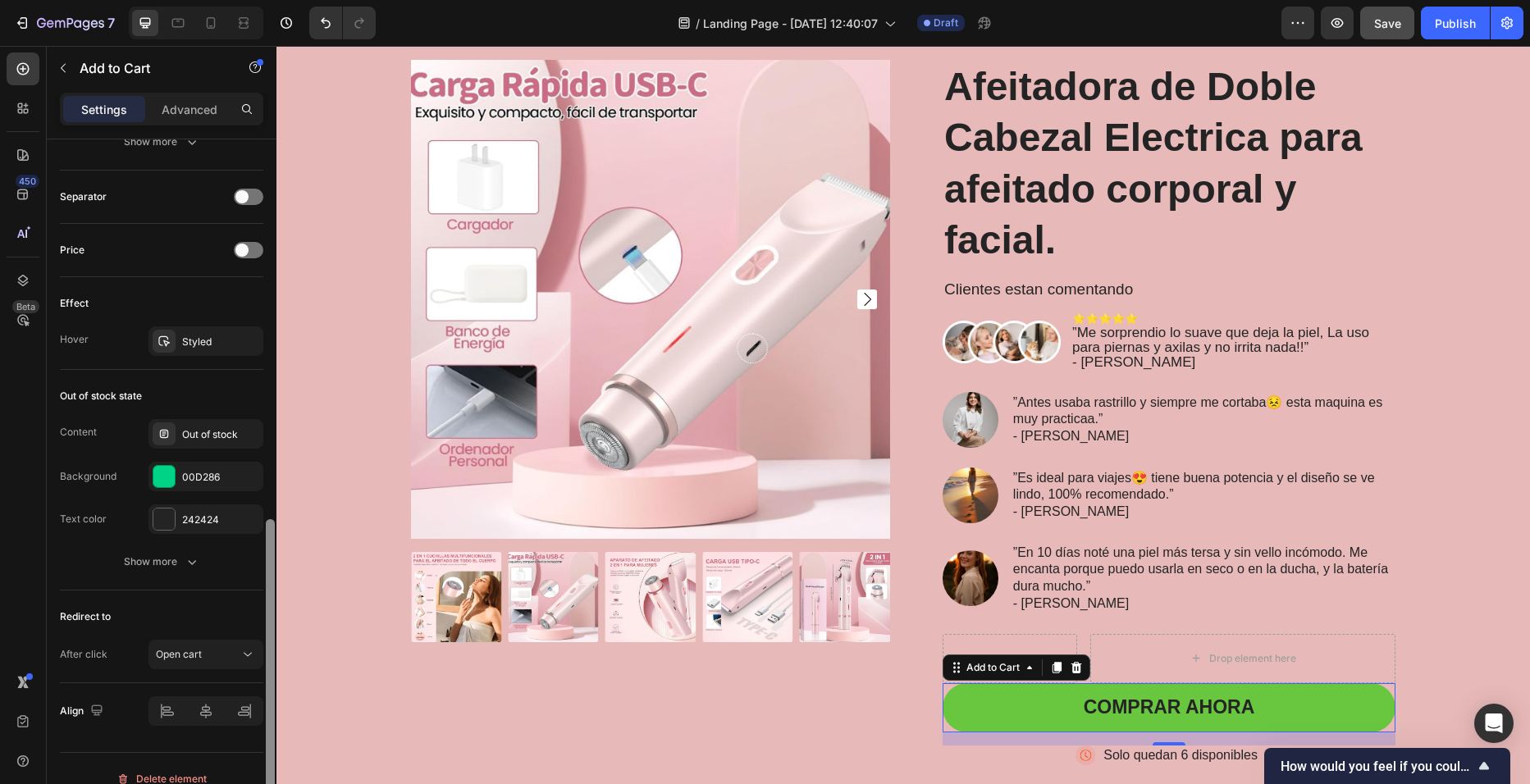
scroll to position [1067, 0]
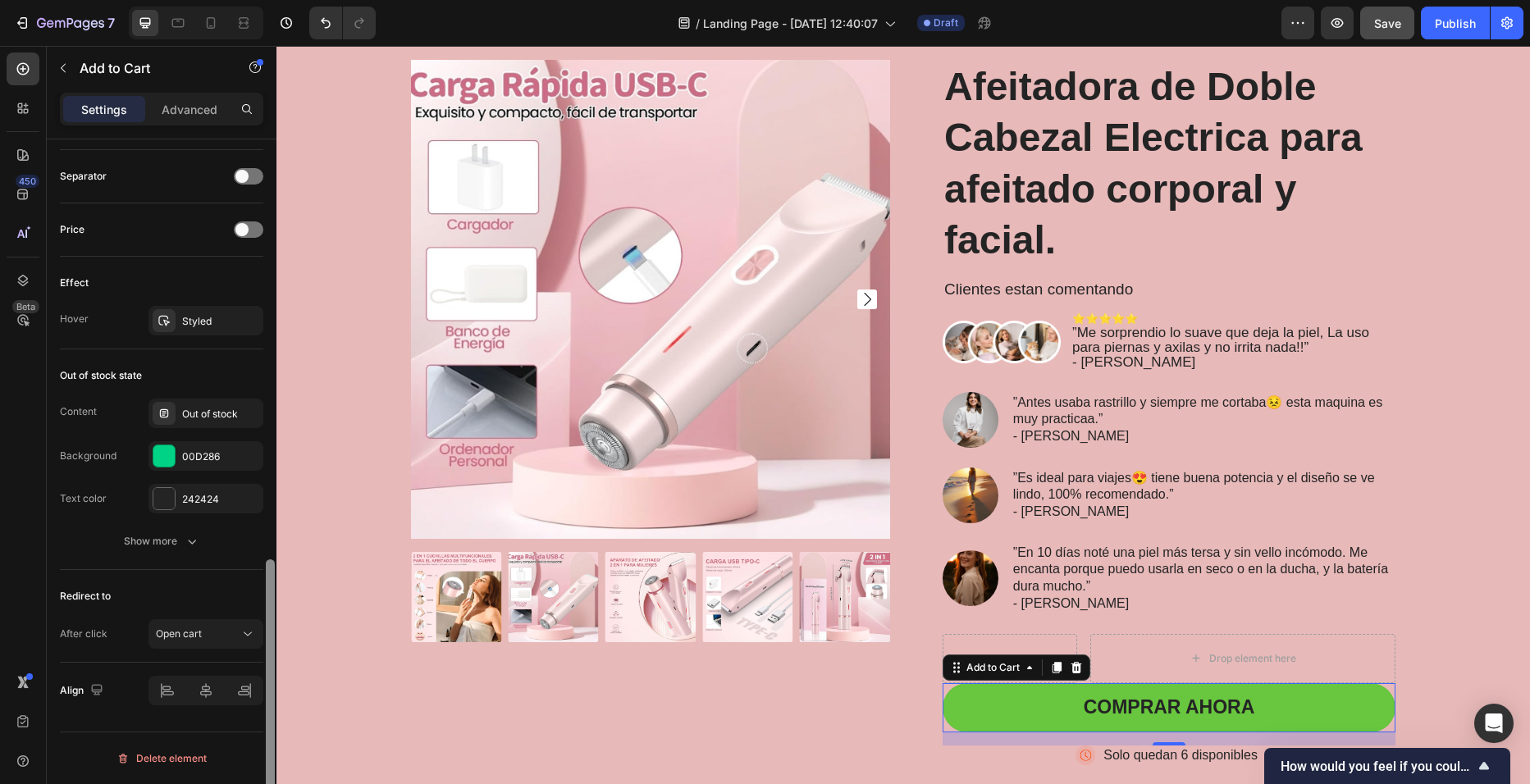
drag, startPoint x: 272, startPoint y: 377, endPoint x: 262, endPoint y: 826, distance: 449.1
click at [262, 0] on html "7 / Landing Page - Sep 28, 12:40:07 Draft Preview Save Publish 450 Beta Section…" at bounding box center [765, 0] width 1530 height 0
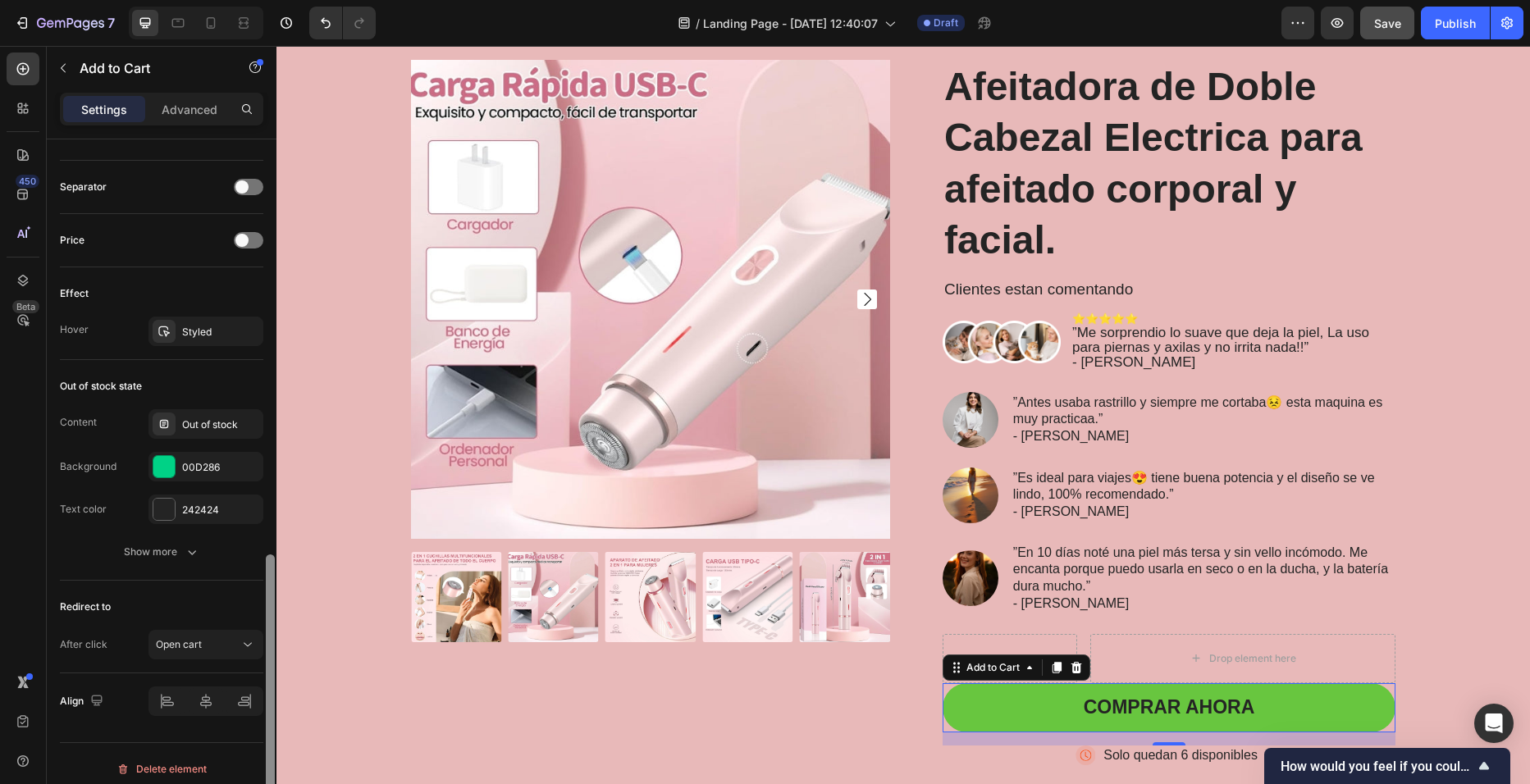
click at [274, 702] on div at bounding box center [271, 689] width 9 height 272
click at [232, 649] on div "Open cart" at bounding box center [197, 645] width 83 height 15
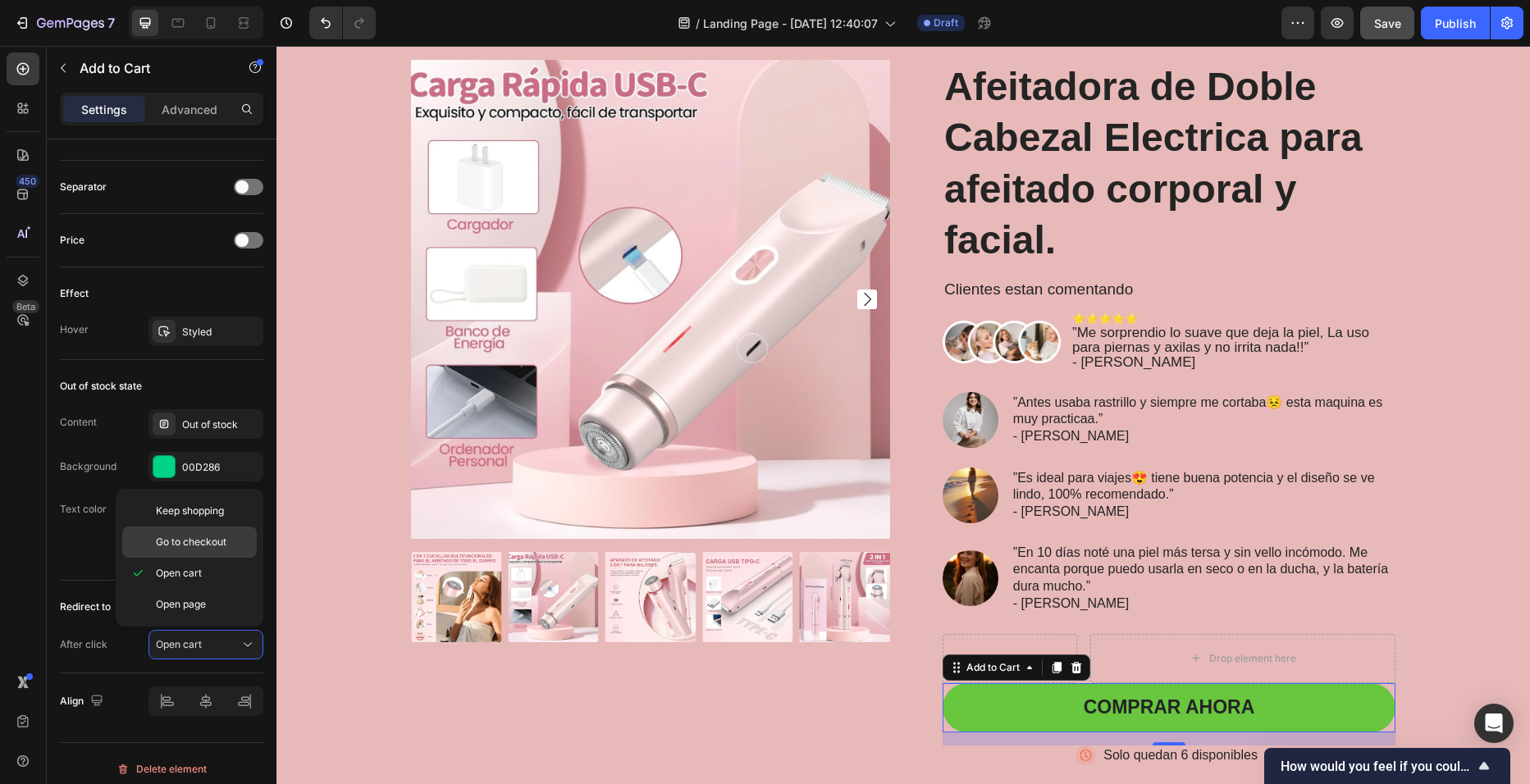
click at [237, 547] on p "Go to checkout" at bounding box center [202, 542] width 94 height 15
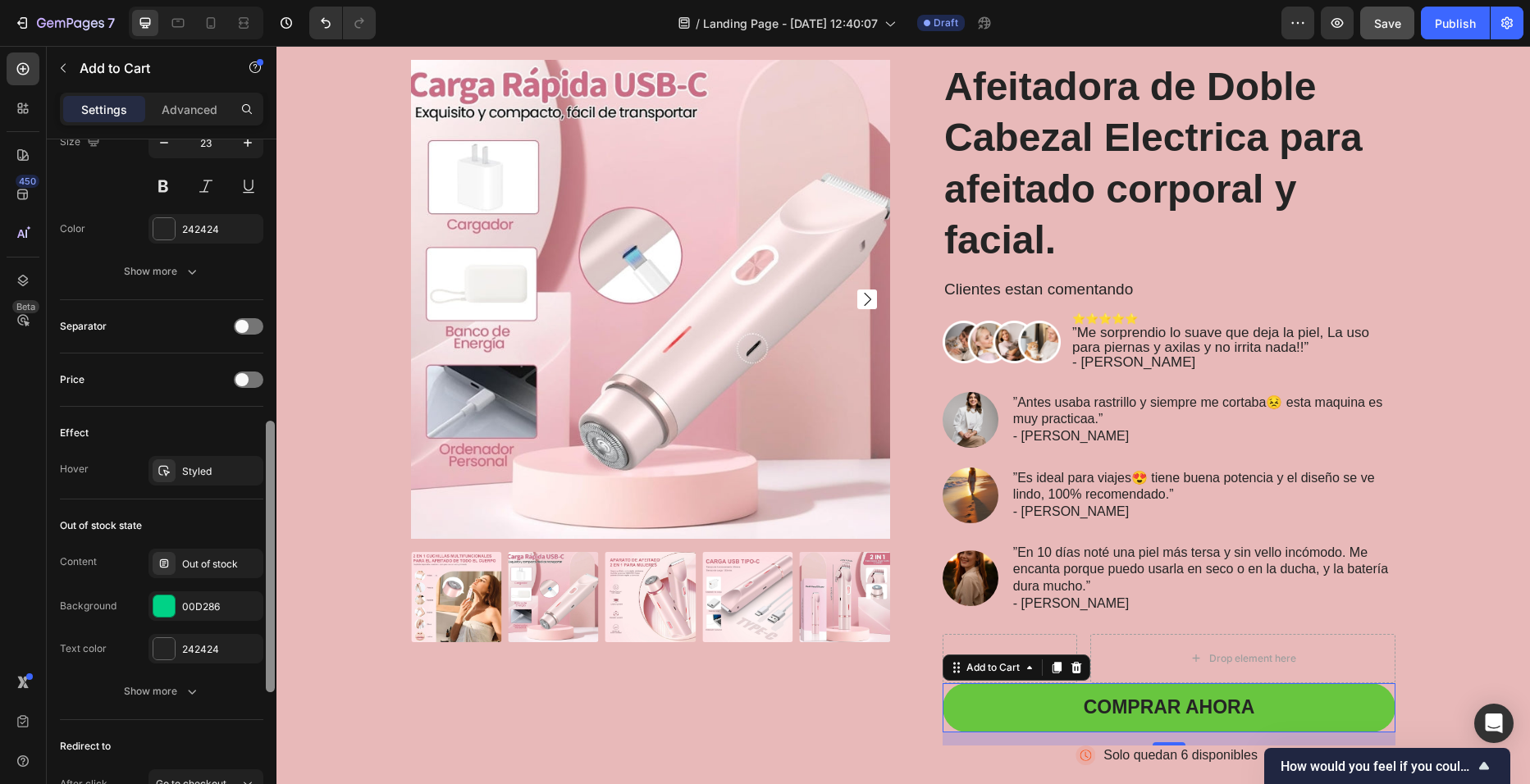
scroll to position [827, 0]
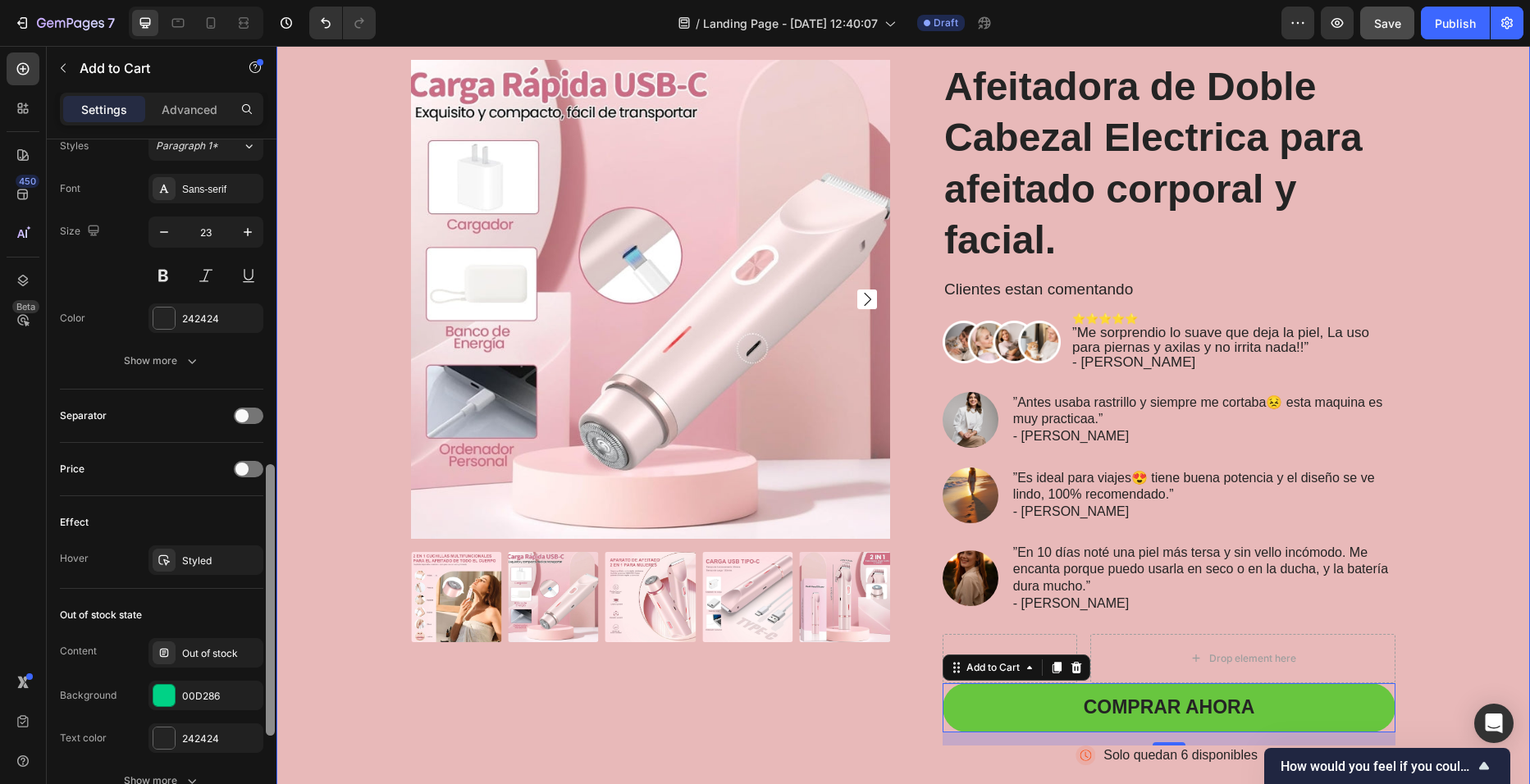
drag, startPoint x: 550, startPoint y: 668, endPoint x: 347, endPoint y: 280, distance: 437.9
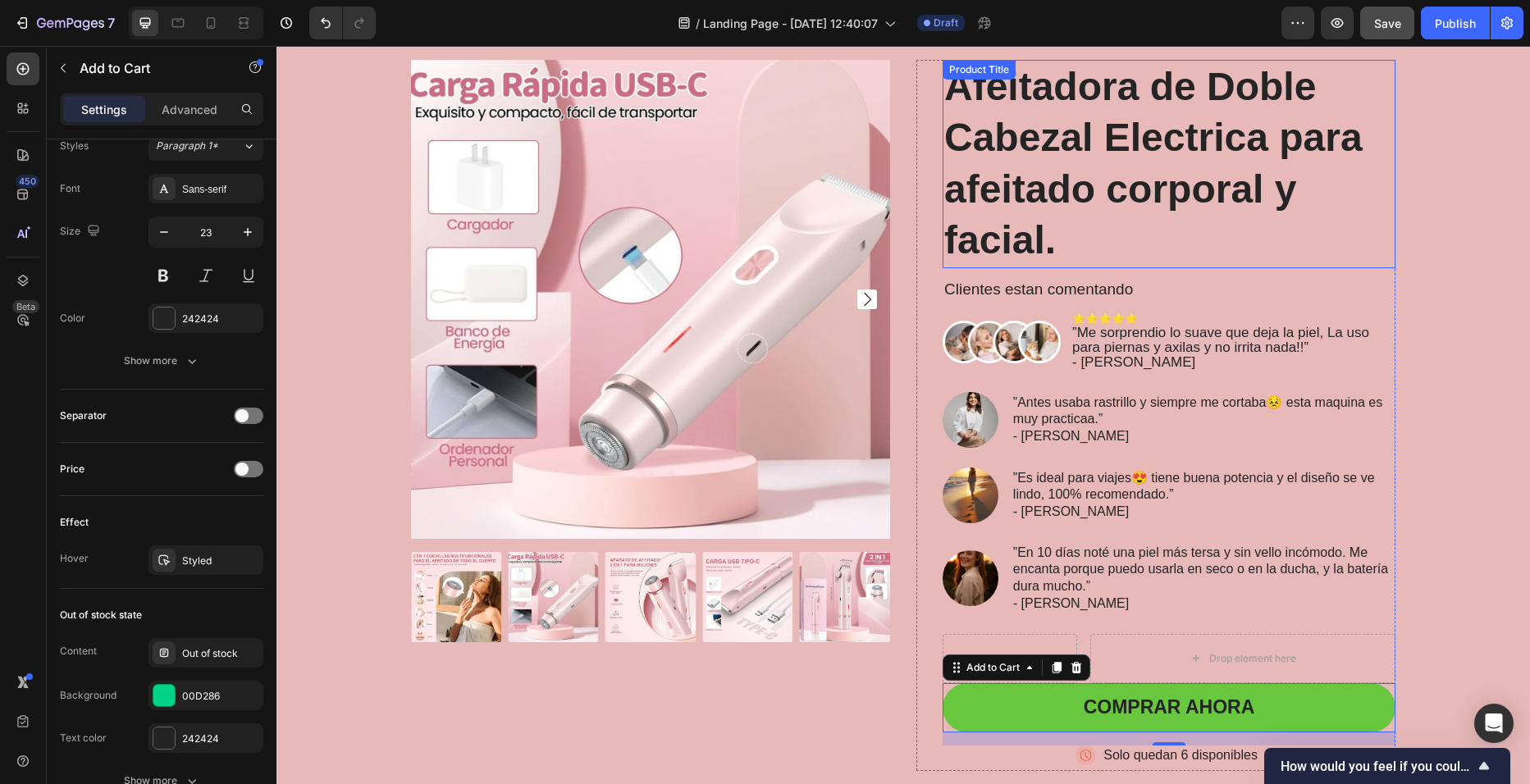
scroll to position [0, 0]
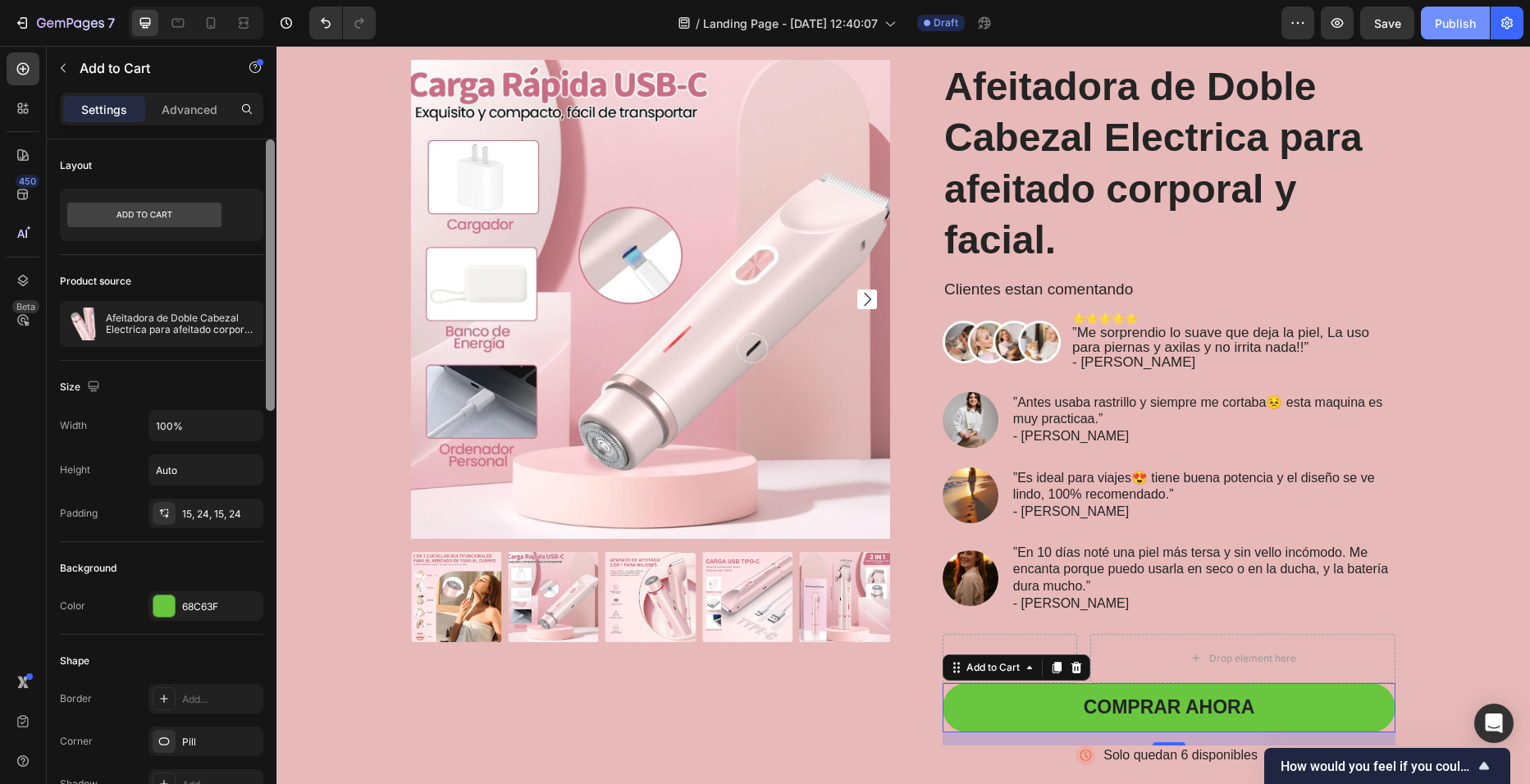
click at [1456, 18] on div "Publish" at bounding box center [1455, 23] width 41 height 18
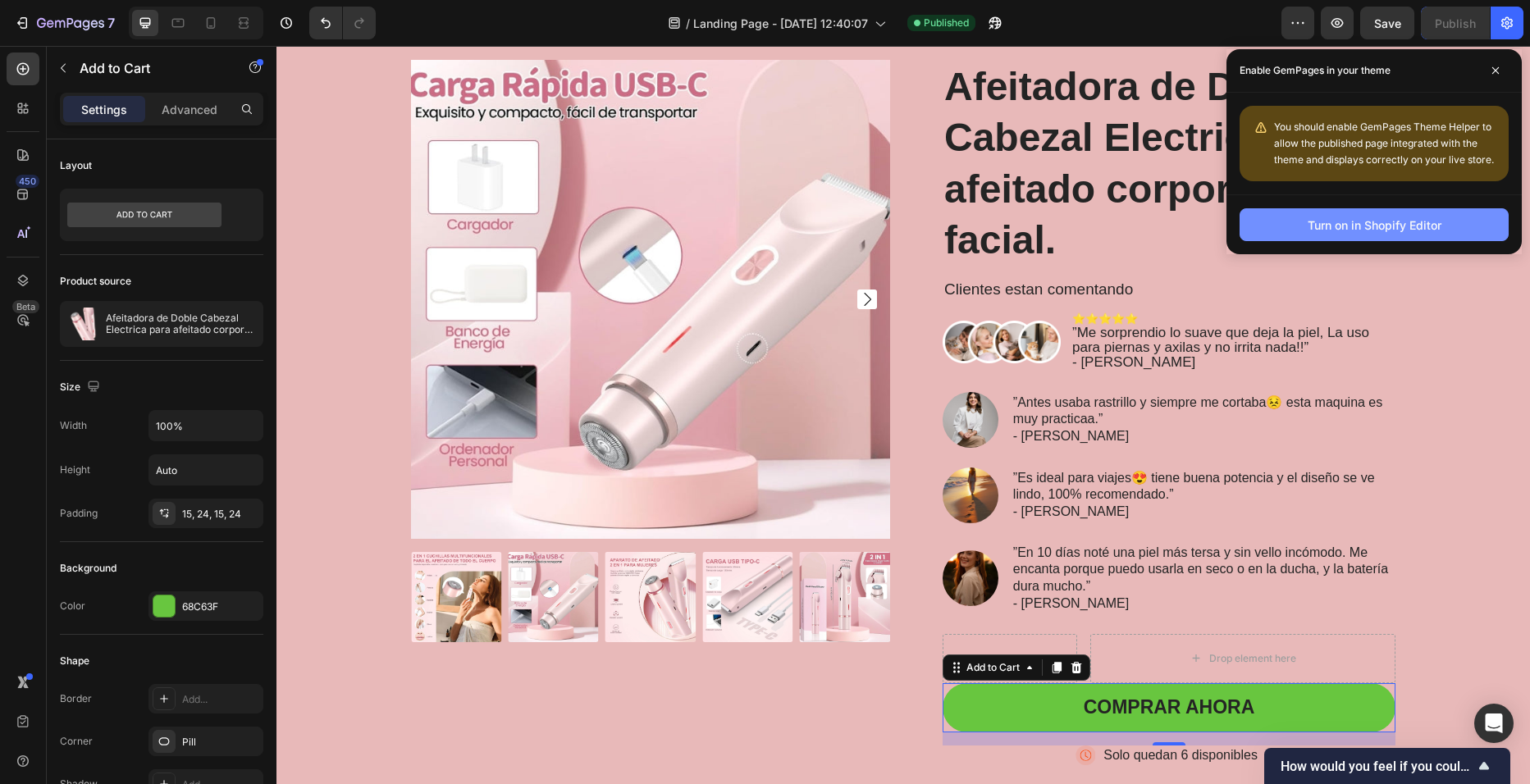
click at [1414, 225] on div "Turn on in Shopify Editor" at bounding box center [1374, 225] width 133 height 18
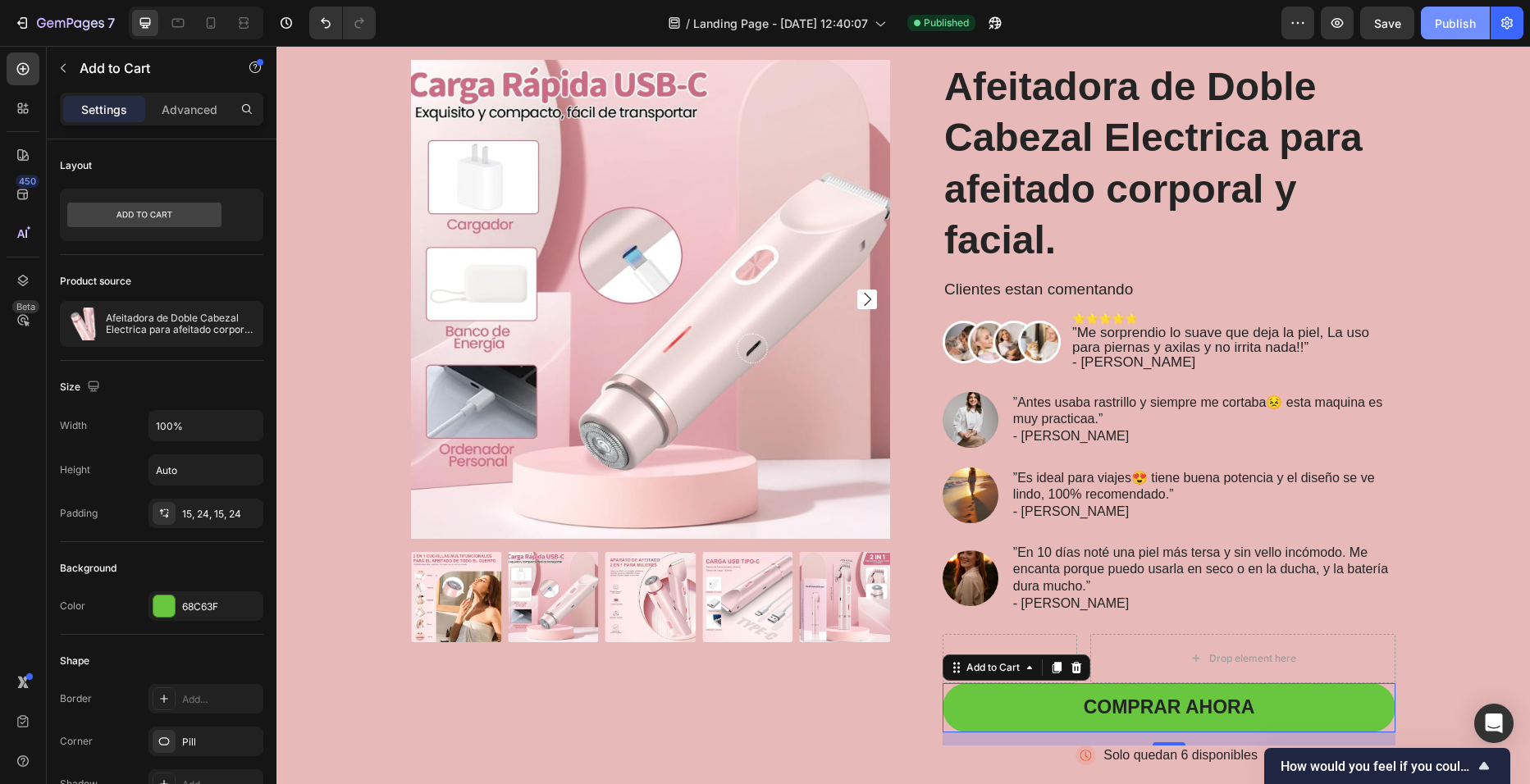
click at [1455, 30] on div "Publish" at bounding box center [1455, 23] width 41 height 18
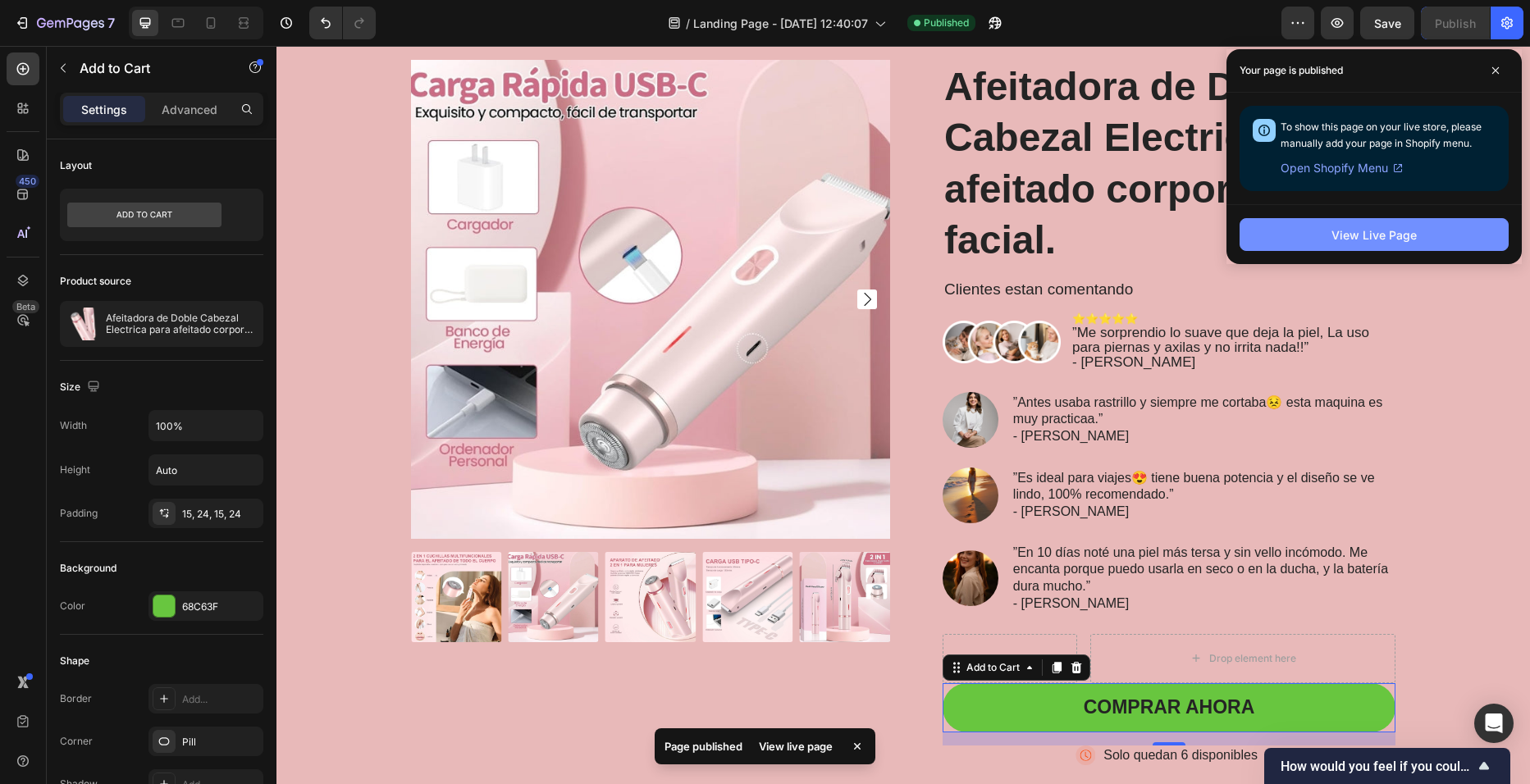
click at [1435, 221] on button "View Live Page" at bounding box center [1374, 234] width 269 height 32
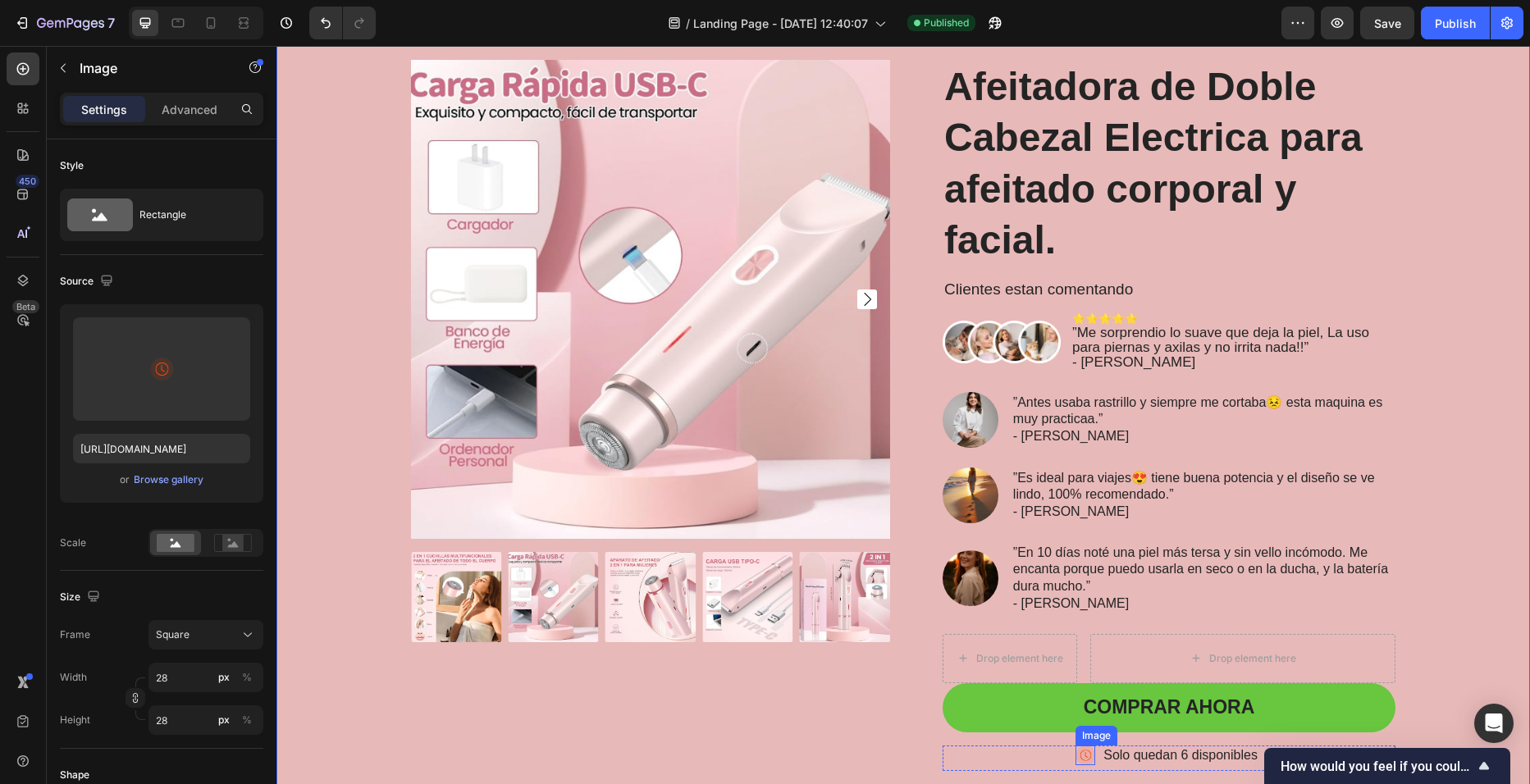
click at [1084, 754] on img at bounding box center [1085, 755] width 19 height 19
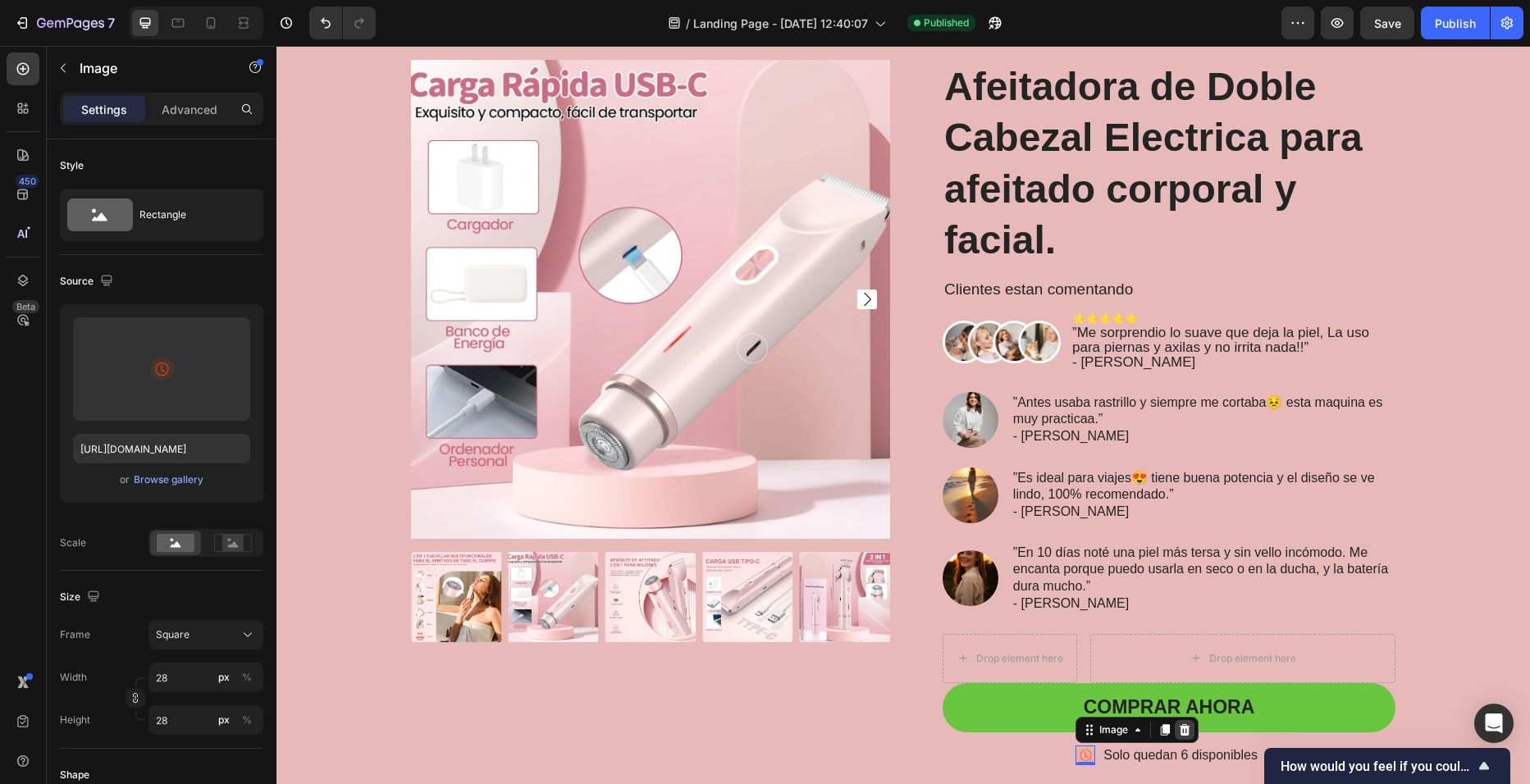
click at [1180, 733] on icon at bounding box center [1185, 730] width 11 height 11
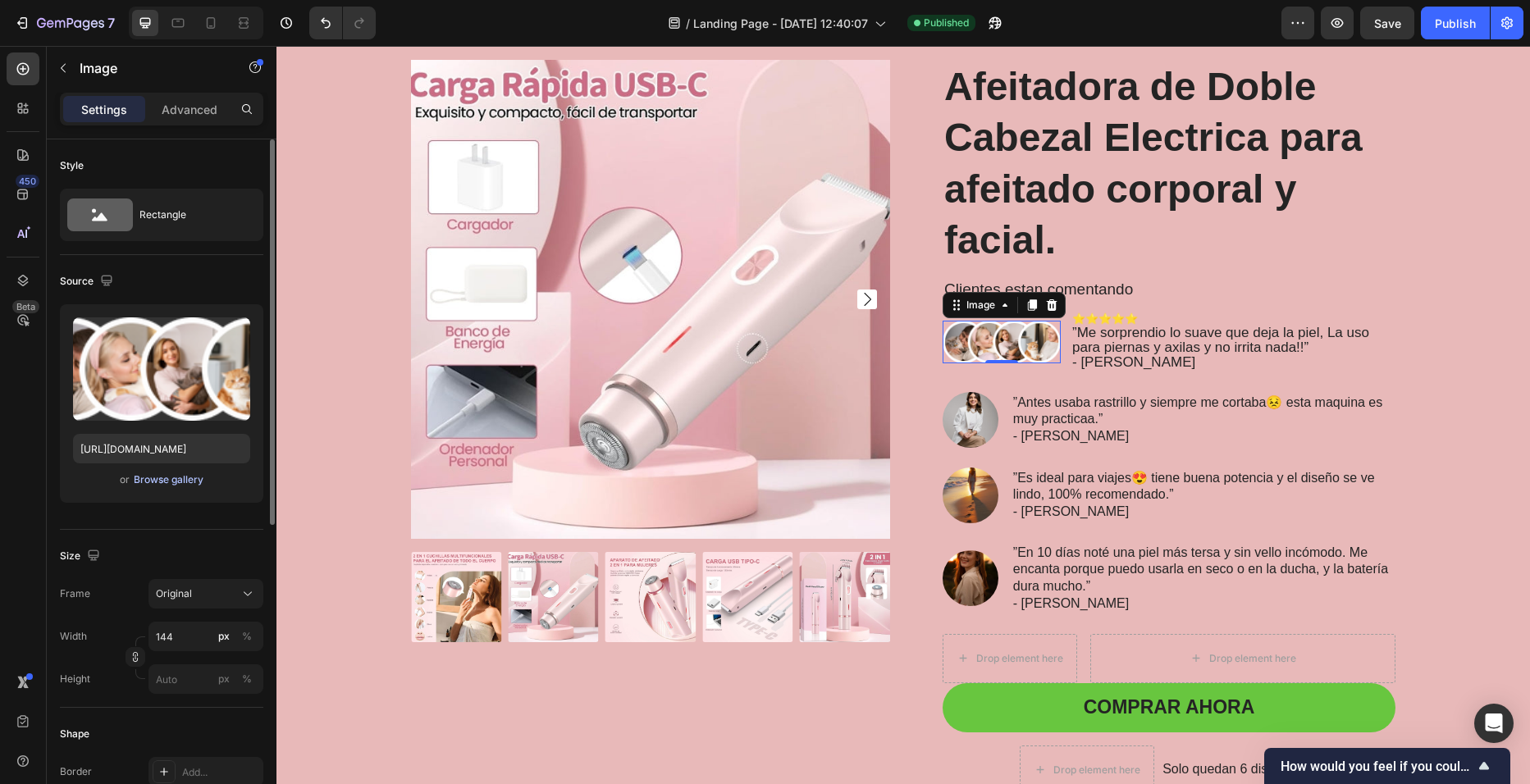
click at [198, 475] on div "Browse gallery" at bounding box center [168, 480] width 70 height 15
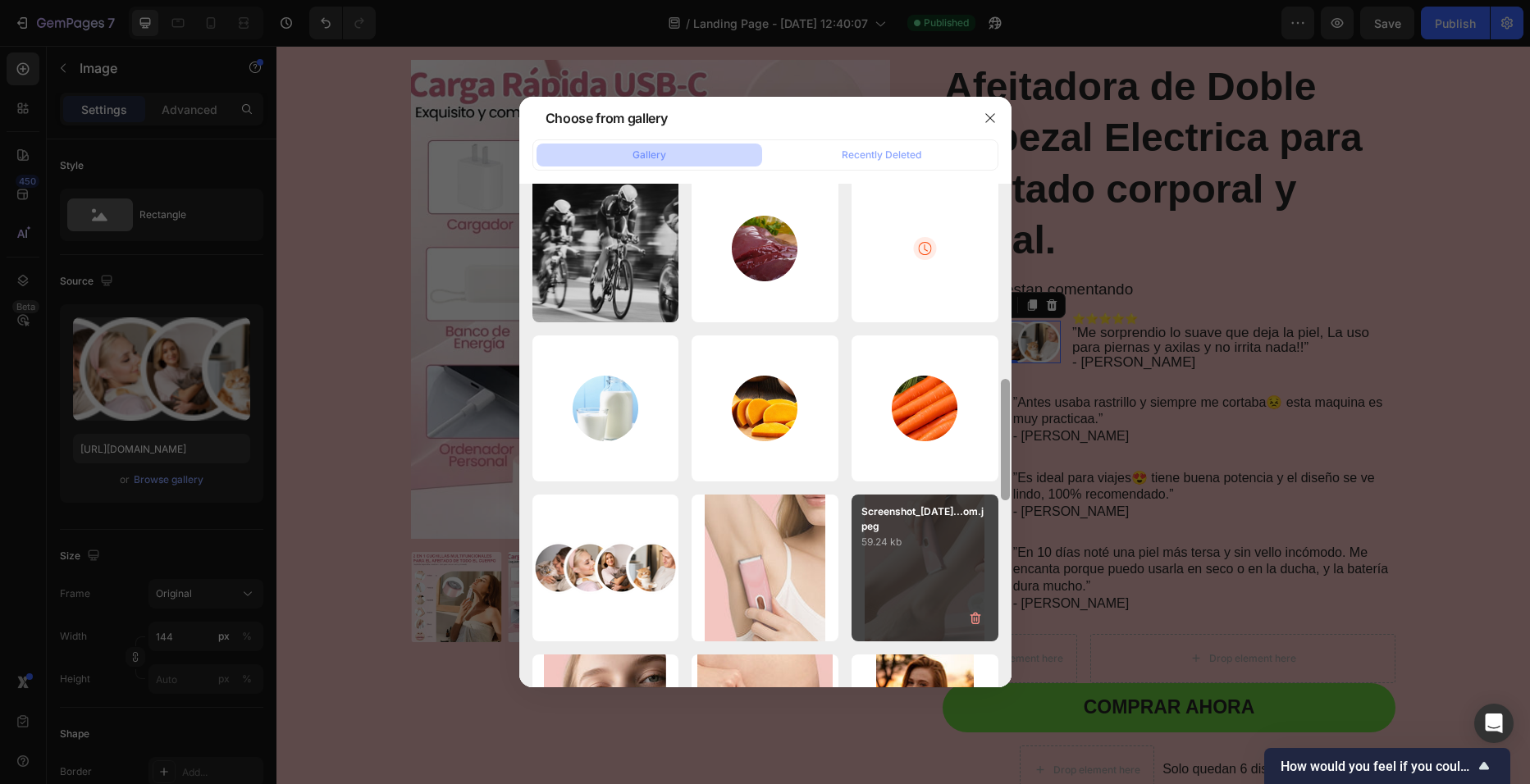
scroll to position [562, 0]
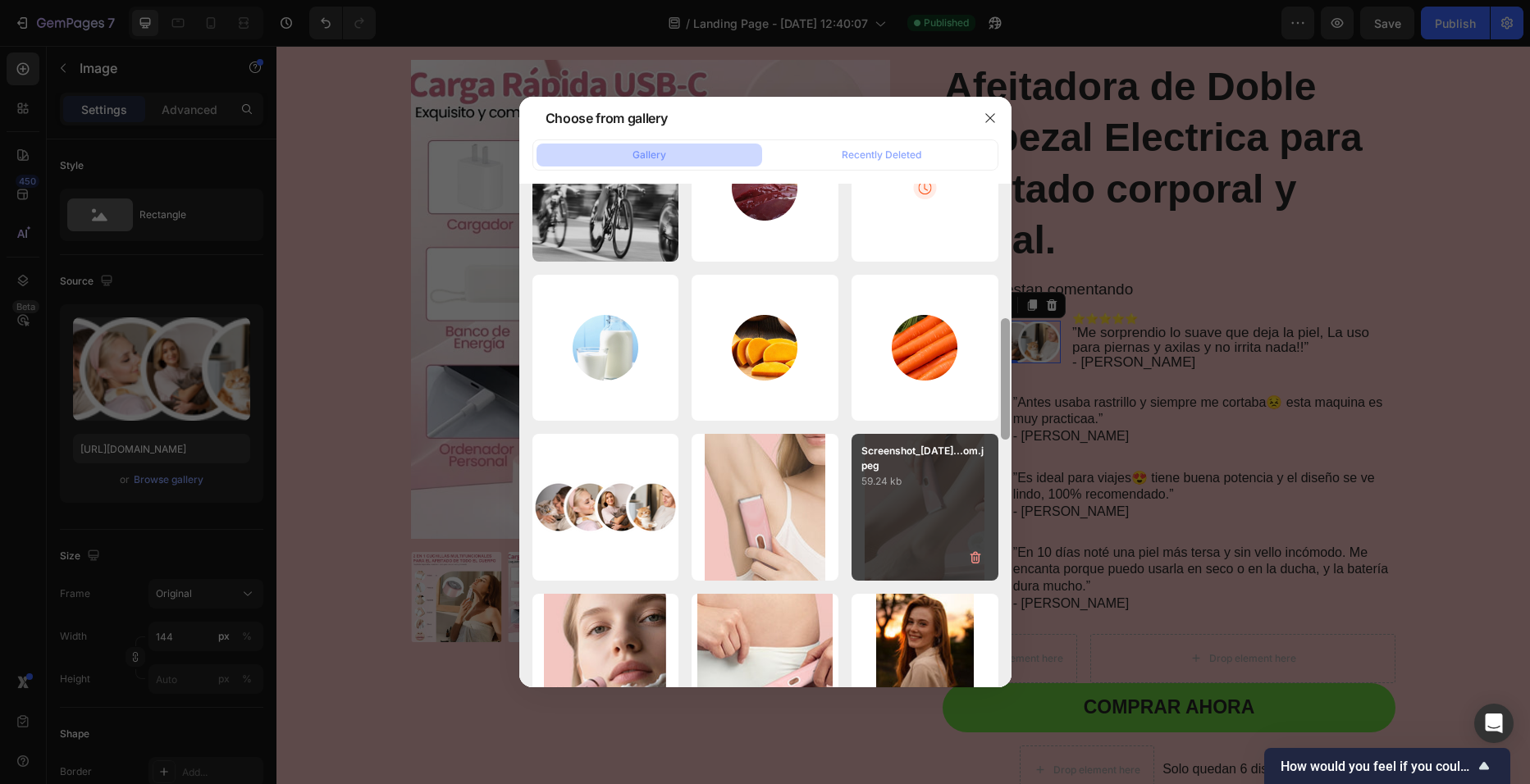
drag, startPoint x: 1007, startPoint y: 246, endPoint x: 997, endPoint y: 496, distance: 250.2
click at [997, 496] on div "Tiro médio da mulher ...o….jpg 76.28 kb 650ddfab-879a-48a8-88...57.jpg 79.70 kb…" at bounding box center [765, 436] width 492 height 504
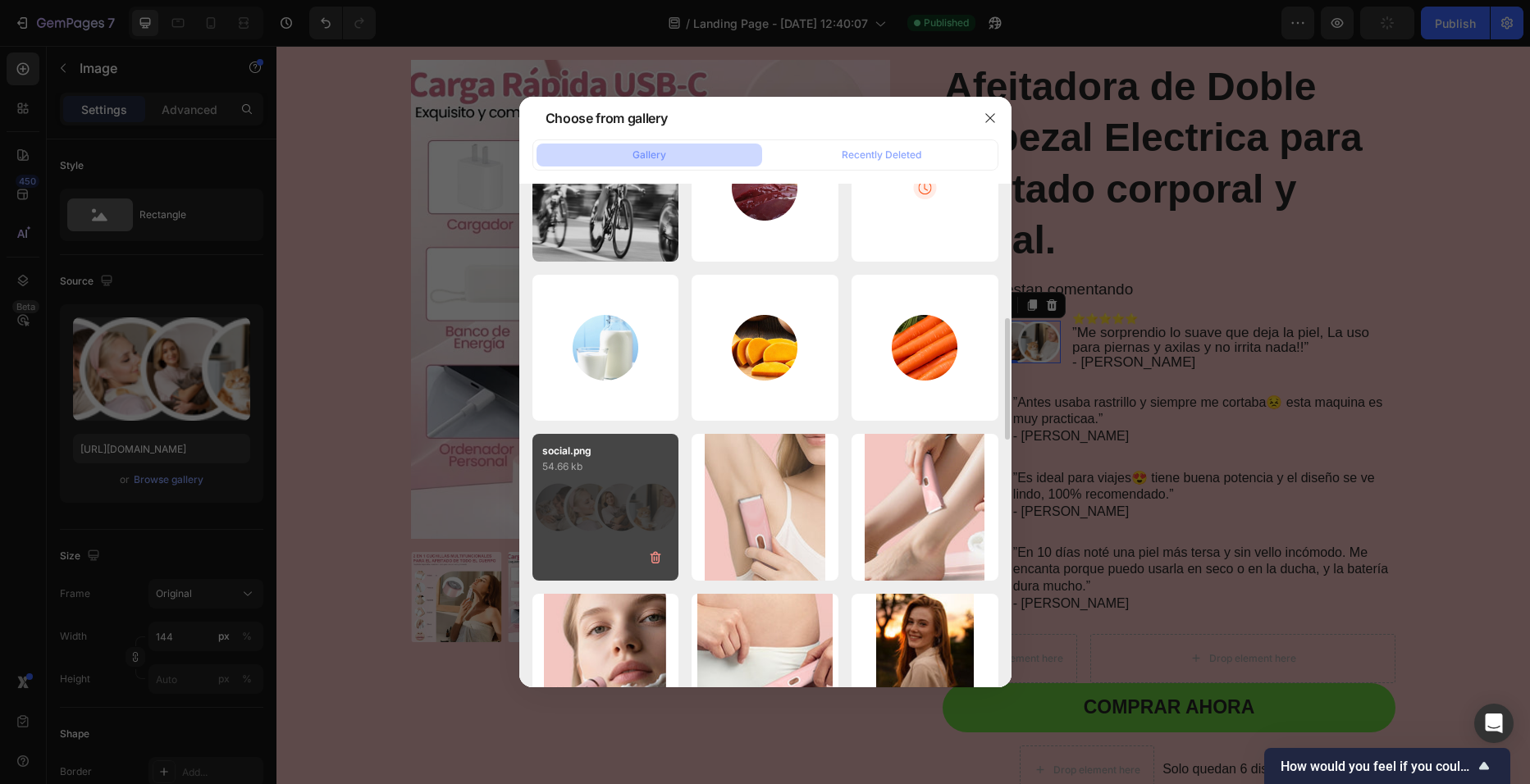
click at [606, 462] on p "54.66 kb" at bounding box center [605, 467] width 127 height 17
type input "https://cdn.shopify.com/s/files/1/0729/4081/4494/files/gempages_586457974420013…"
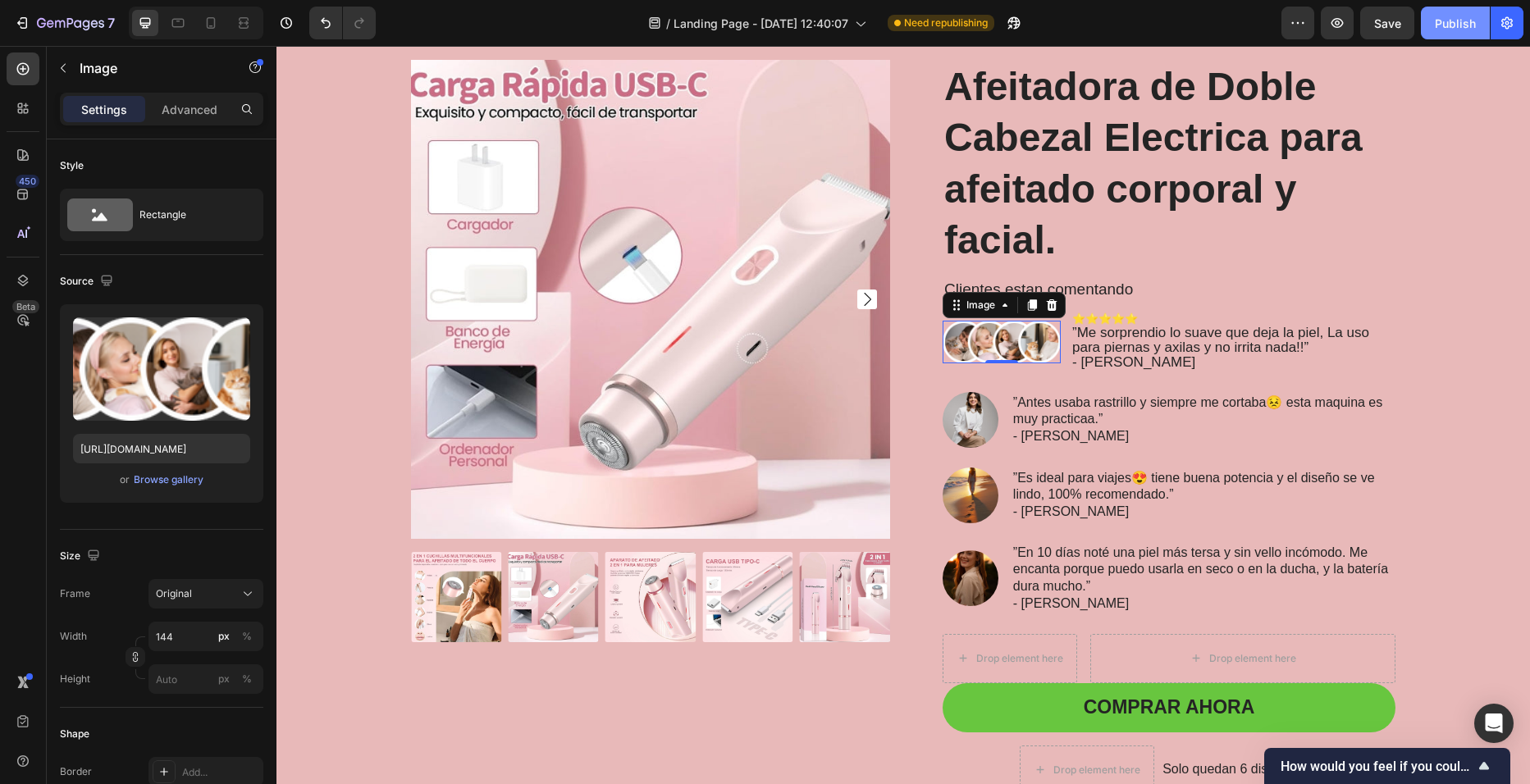
click at [1455, 28] on div "Publish" at bounding box center [1455, 23] width 41 height 18
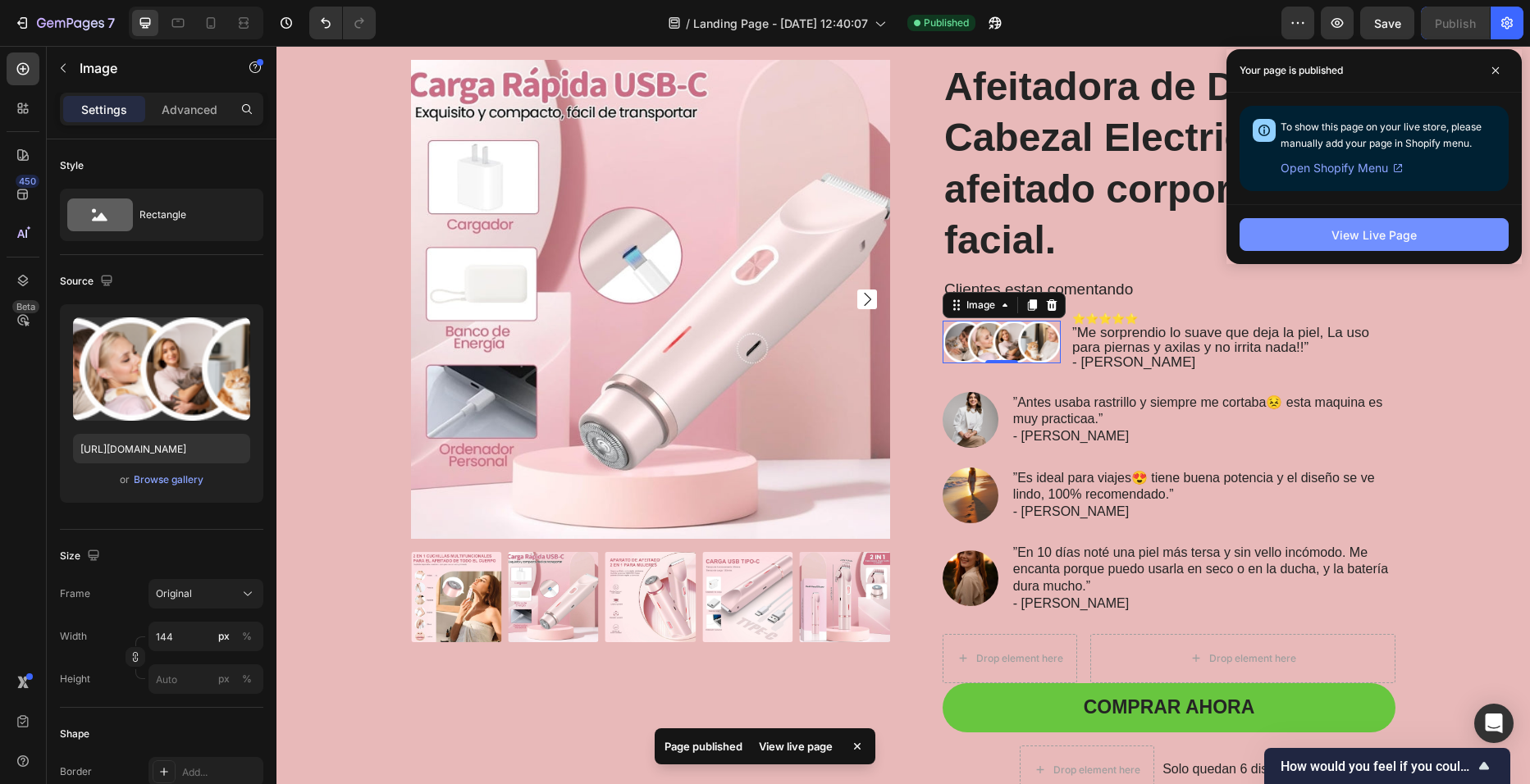
click at [1389, 225] on button "View Live Page" at bounding box center [1374, 234] width 269 height 32
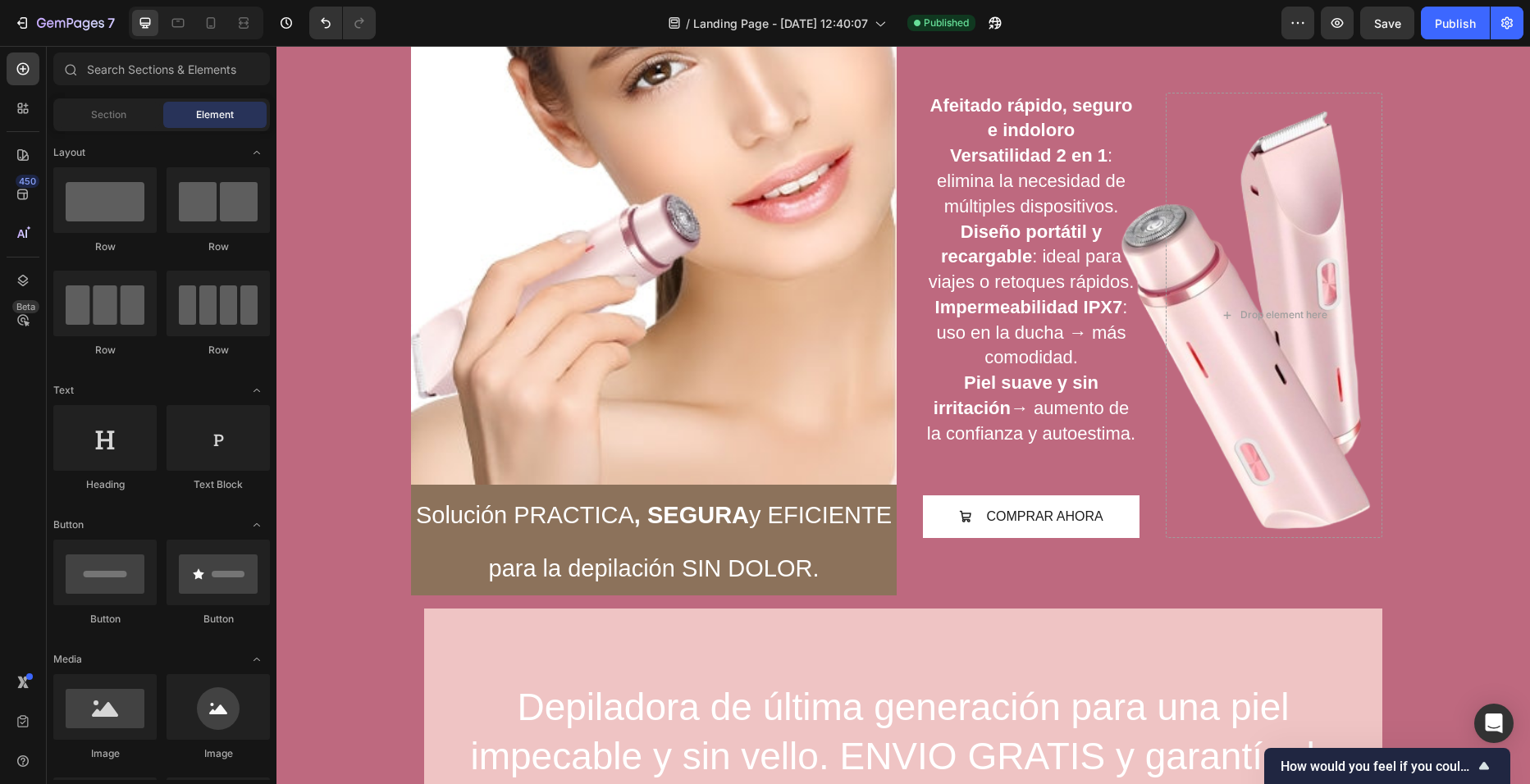
scroll to position [1127, 0]
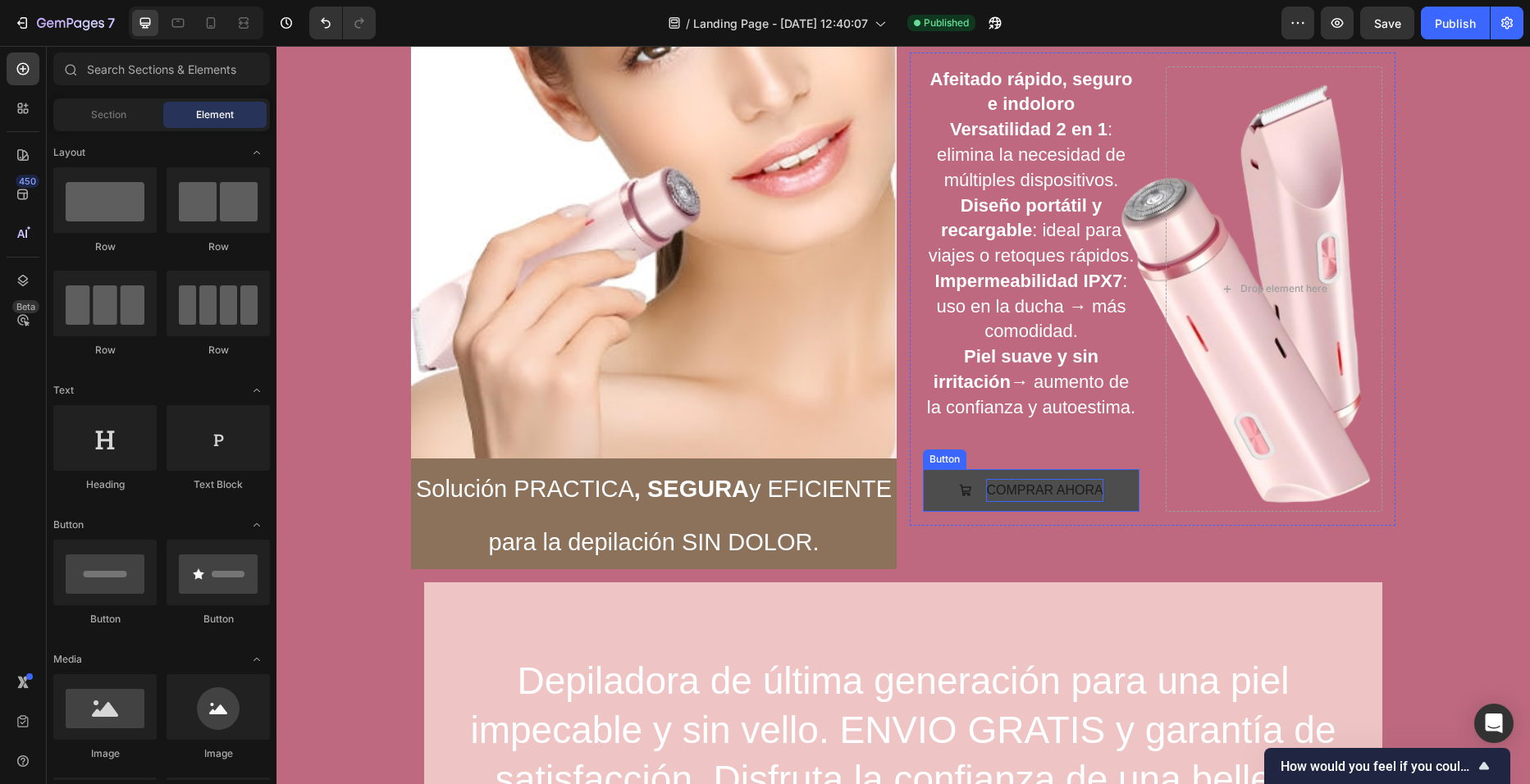
click at [1094, 485] on p "COMPRAR AHORA" at bounding box center [1044, 491] width 117 height 24
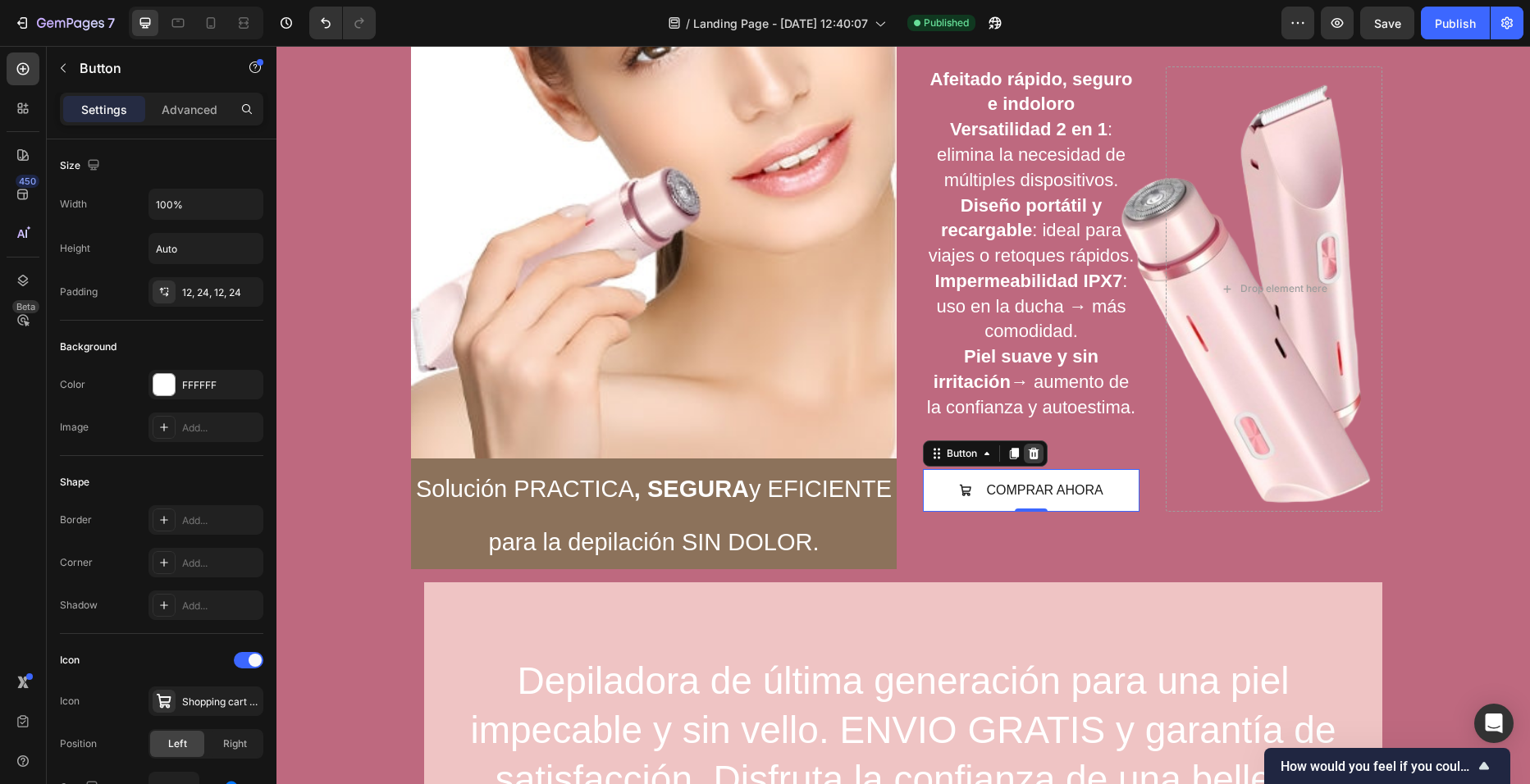
click at [1029, 450] on icon at bounding box center [1034, 453] width 11 height 11
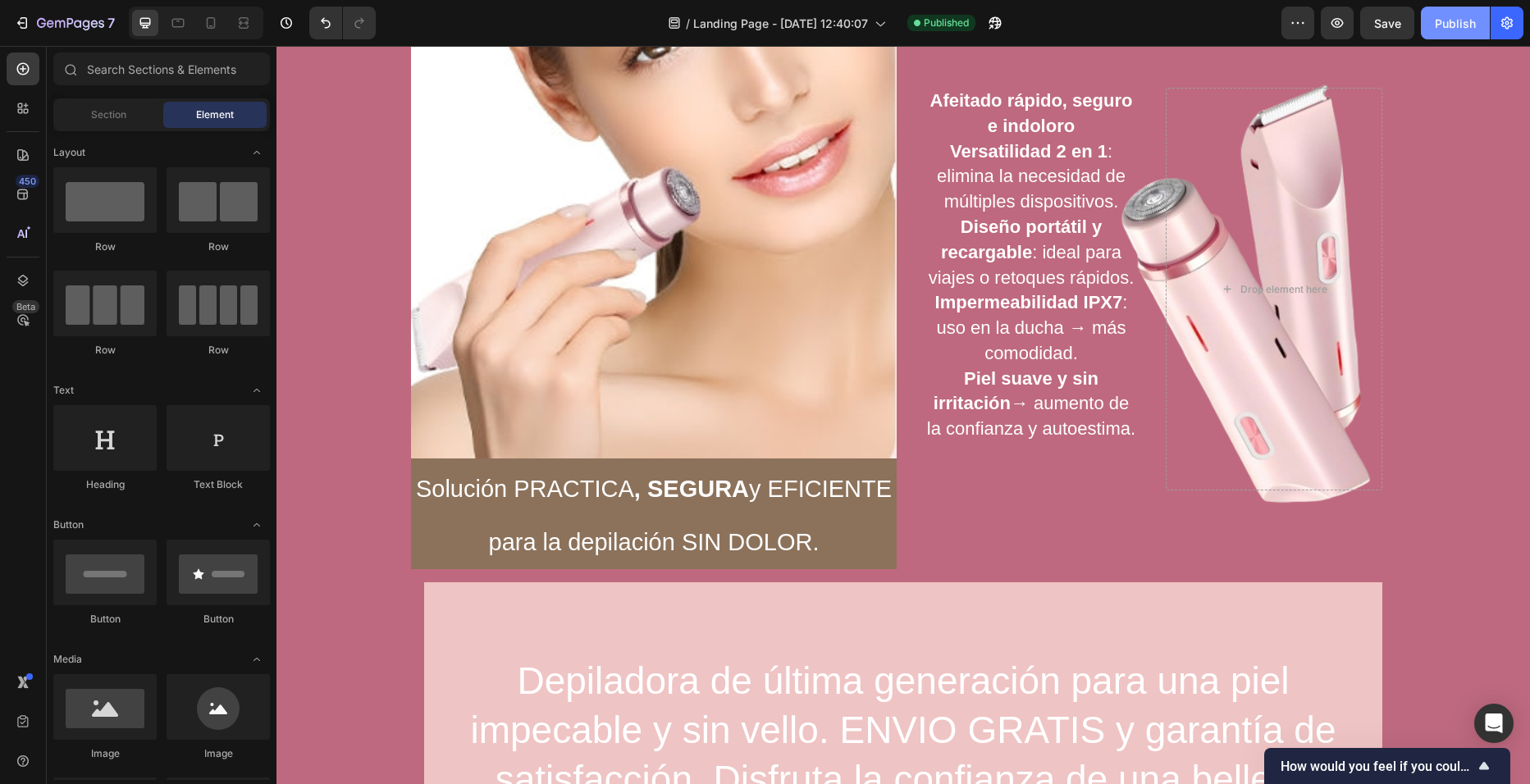
click at [1468, 18] on div "Publish" at bounding box center [1455, 23] width 41 height 18
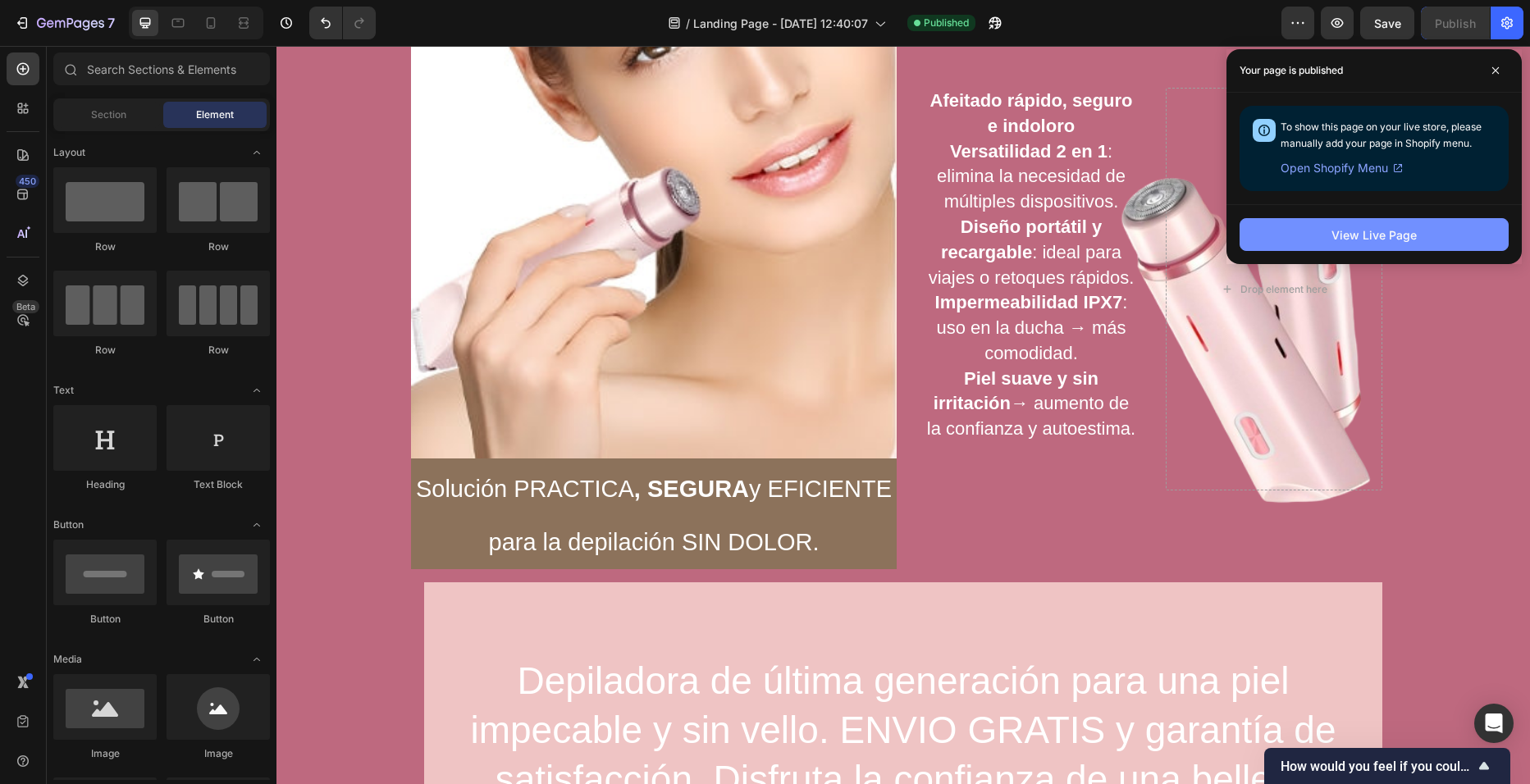
click at [1385, 240] on div "View Live Page" at bounding box center [1374, 234] width 85 height 18
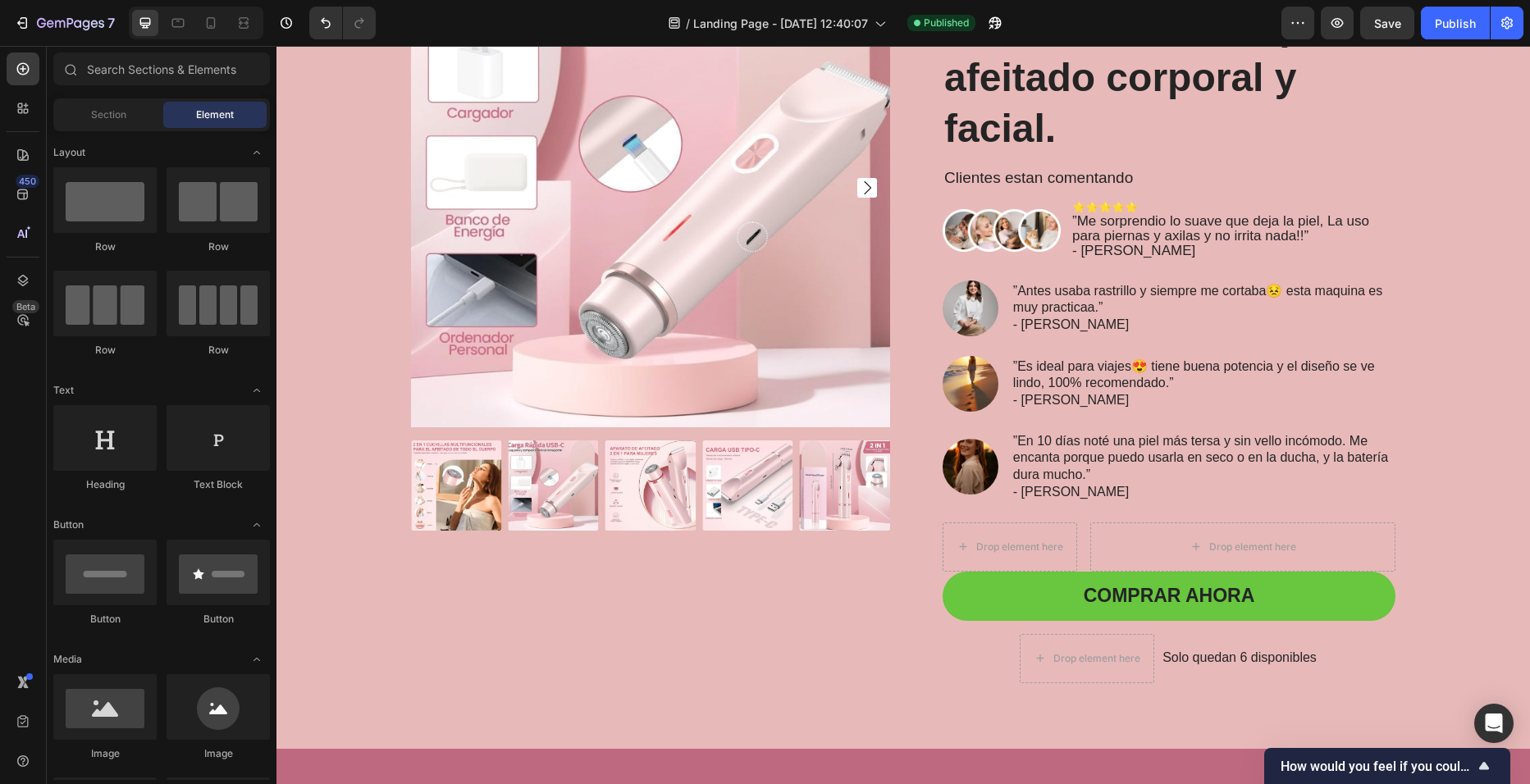
scroll to position [130, 0]
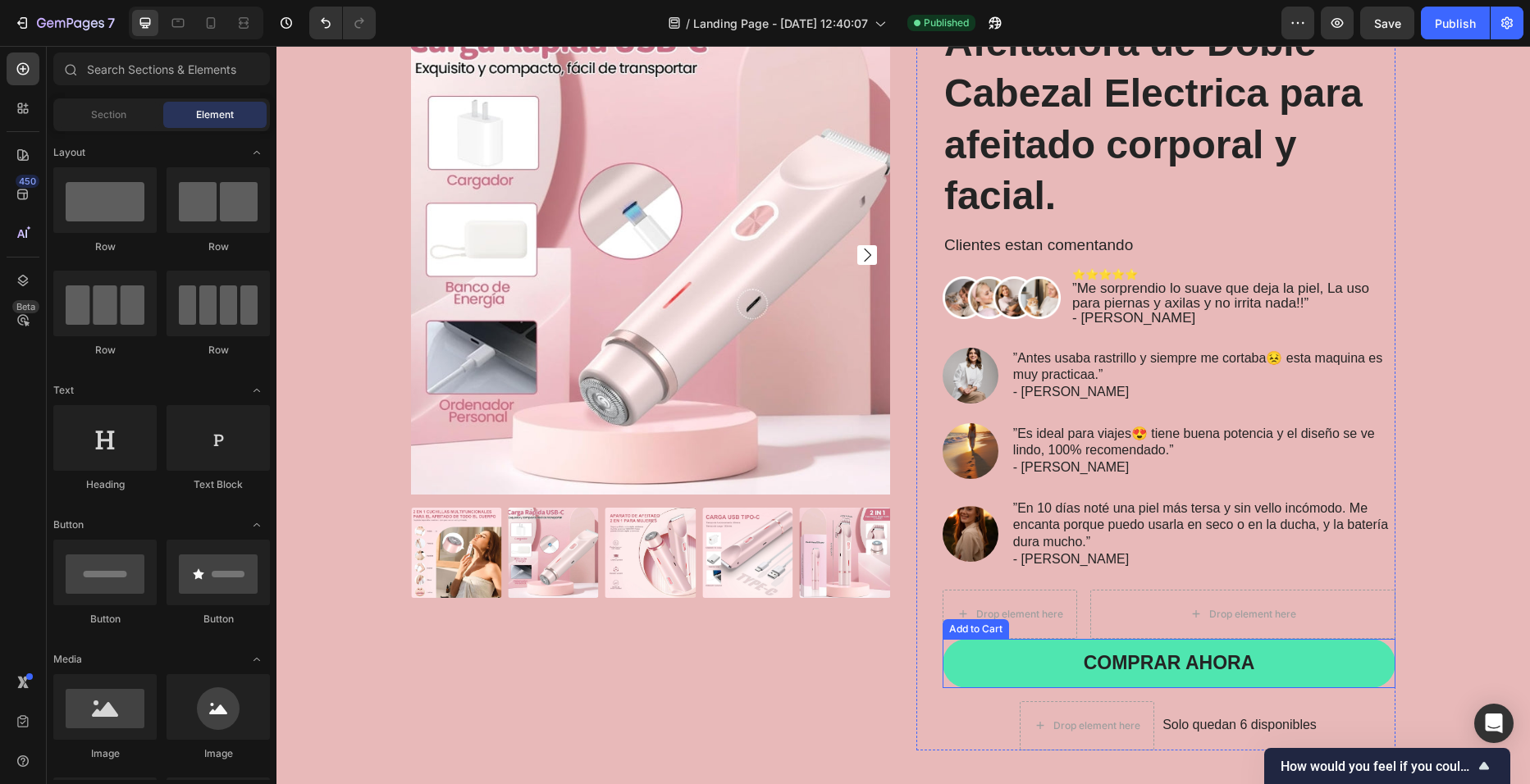
click at [998, 673] on button "COMPRAR AHORA" at bounding box center [1169, 664] width 453 height 49
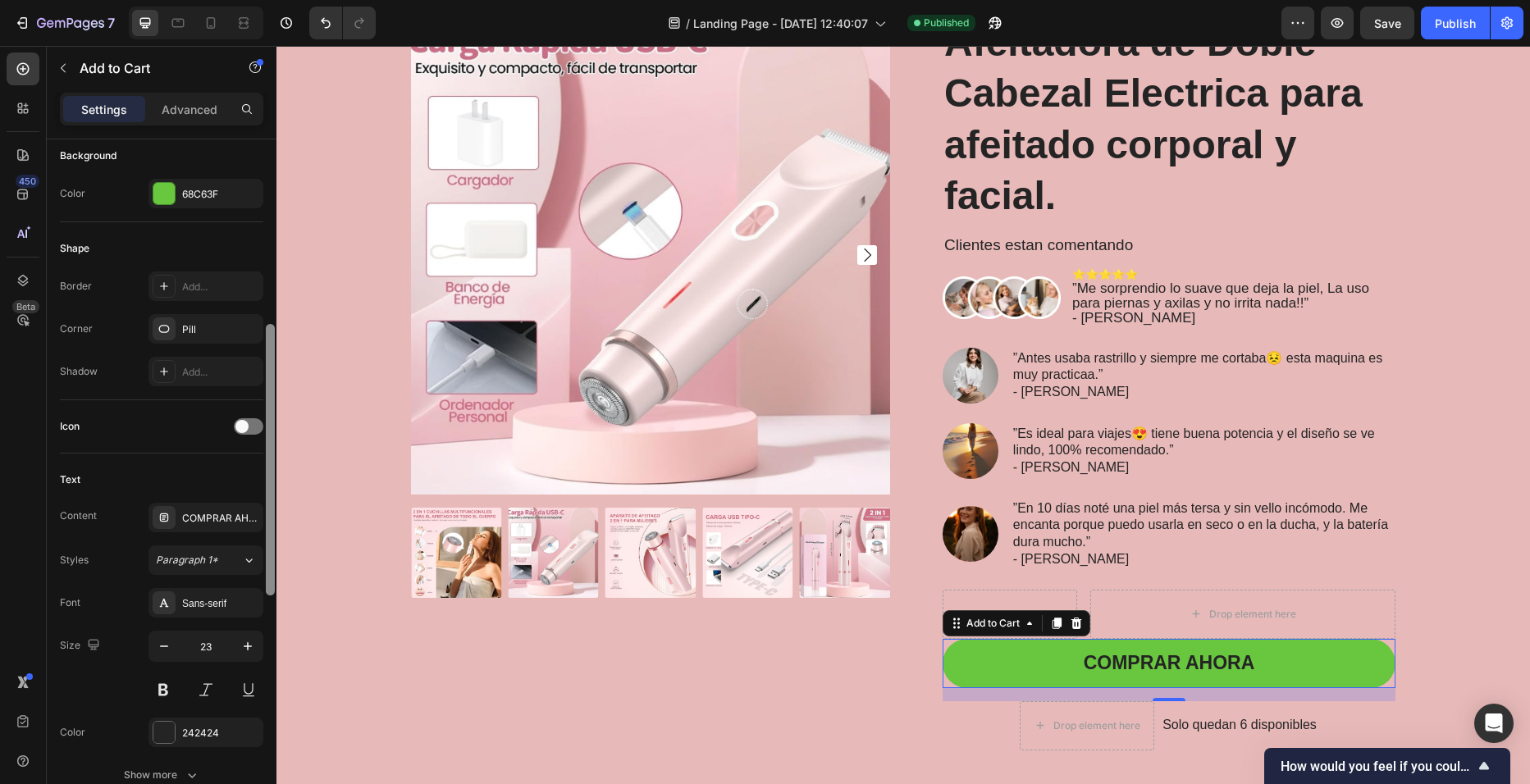
scroll to position [429, 0]
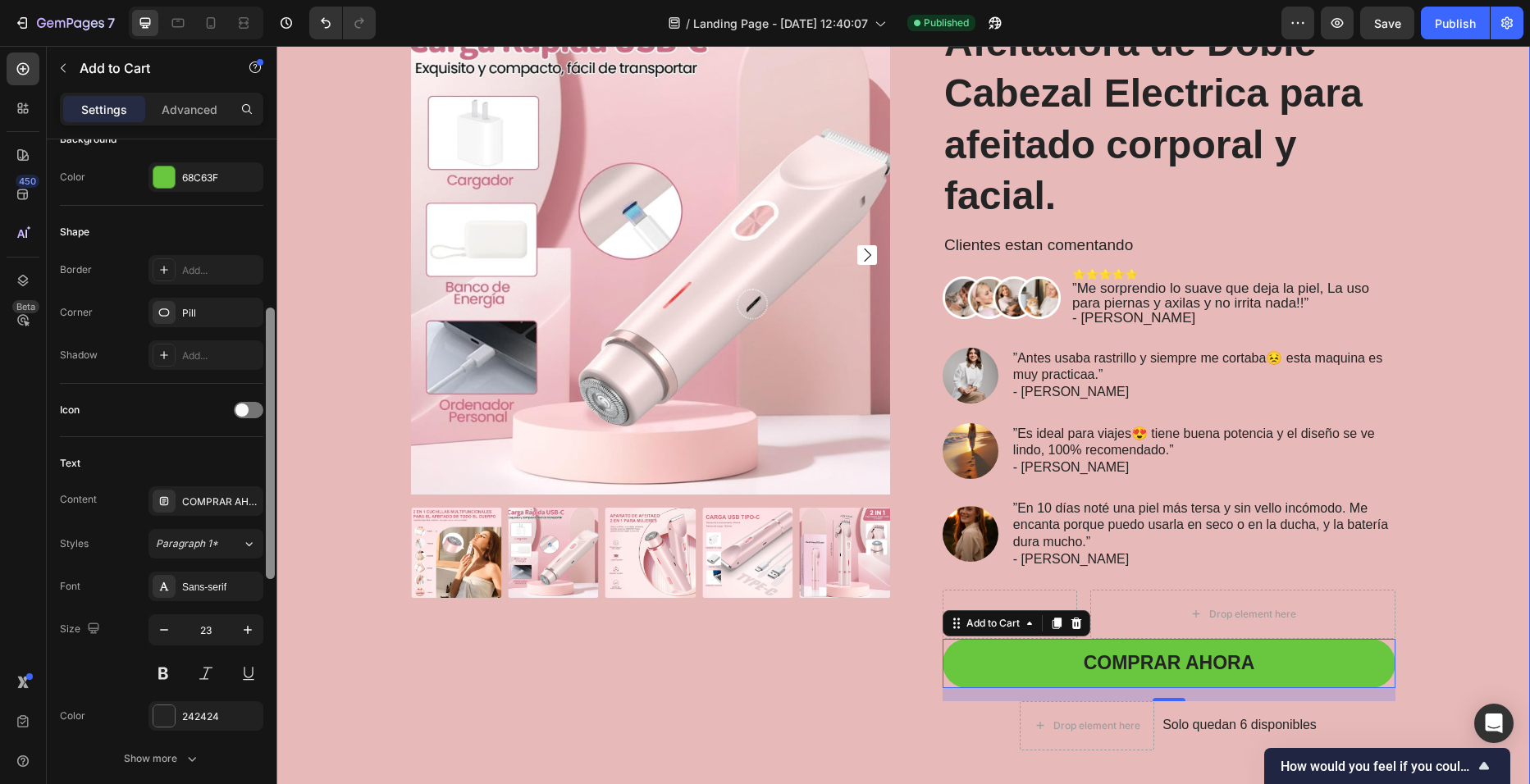
drag, startPoint x: 548, startPoint y: 428, endPoint x: 278, endPoint y: 595, distance: 317.5
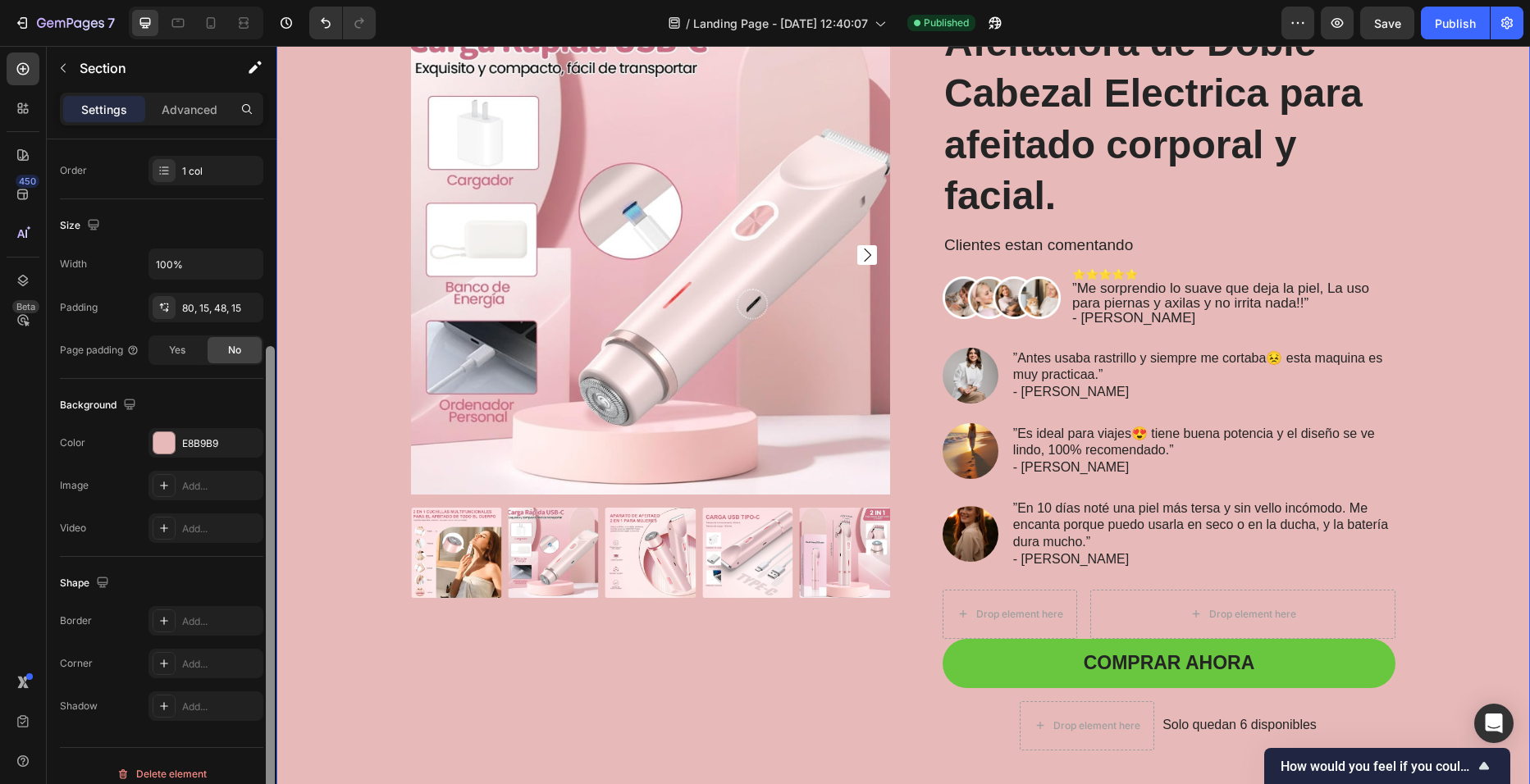
scroll to position [291, 0]
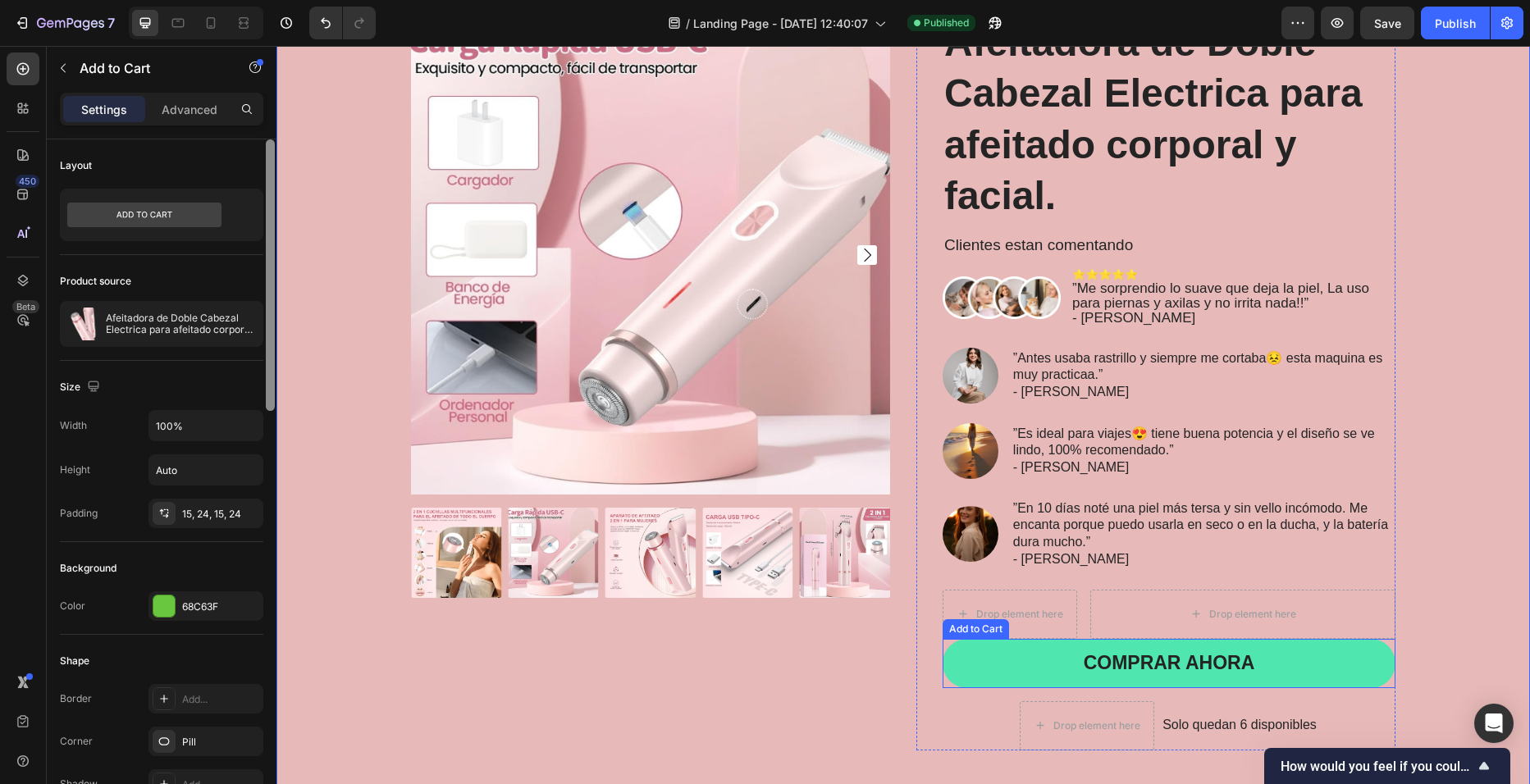
click at [1066, 650] on button "COMPRAR AHORA" at bounding box center [1169, 664] width 453 height 49
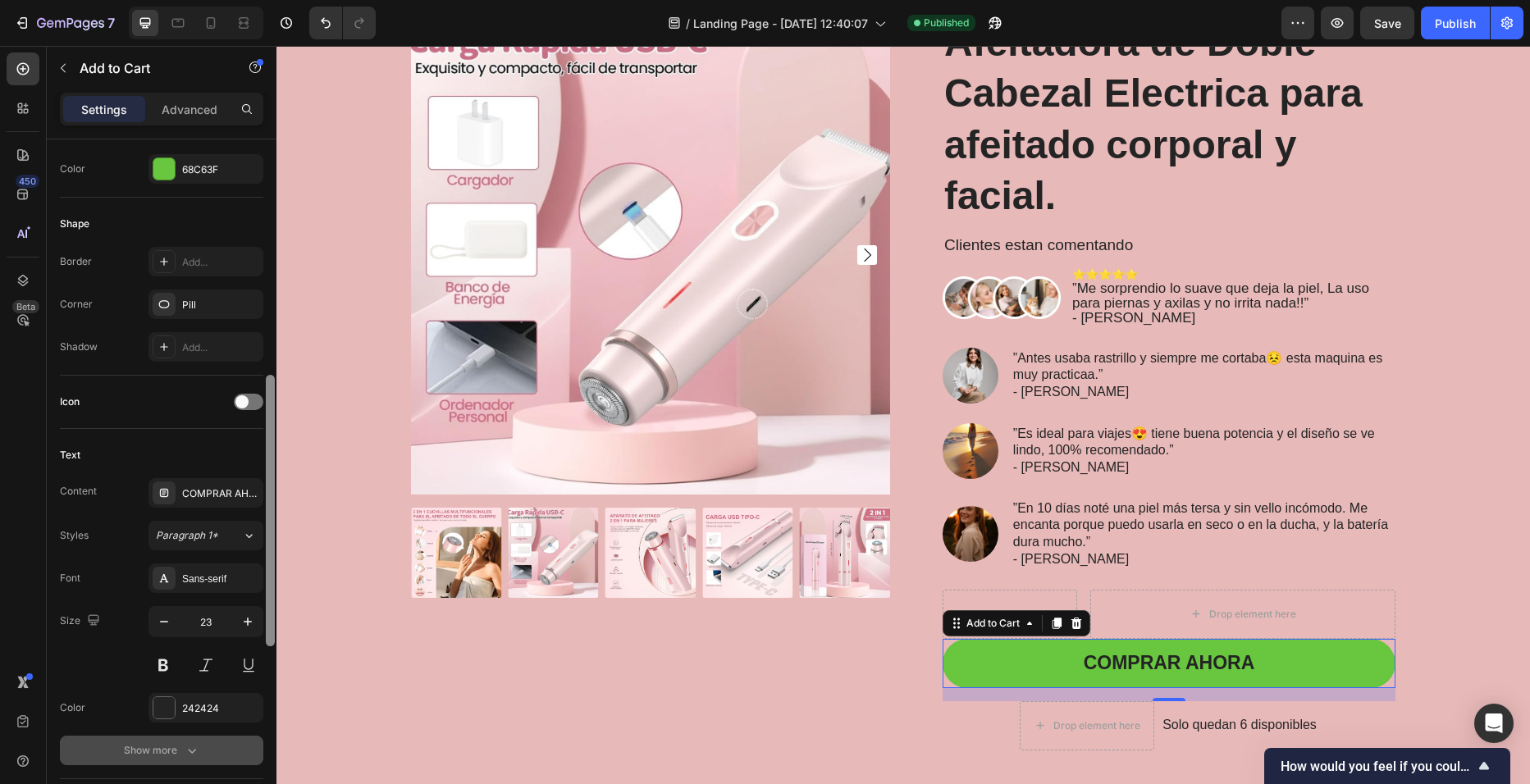
scroll to position [483, 0]
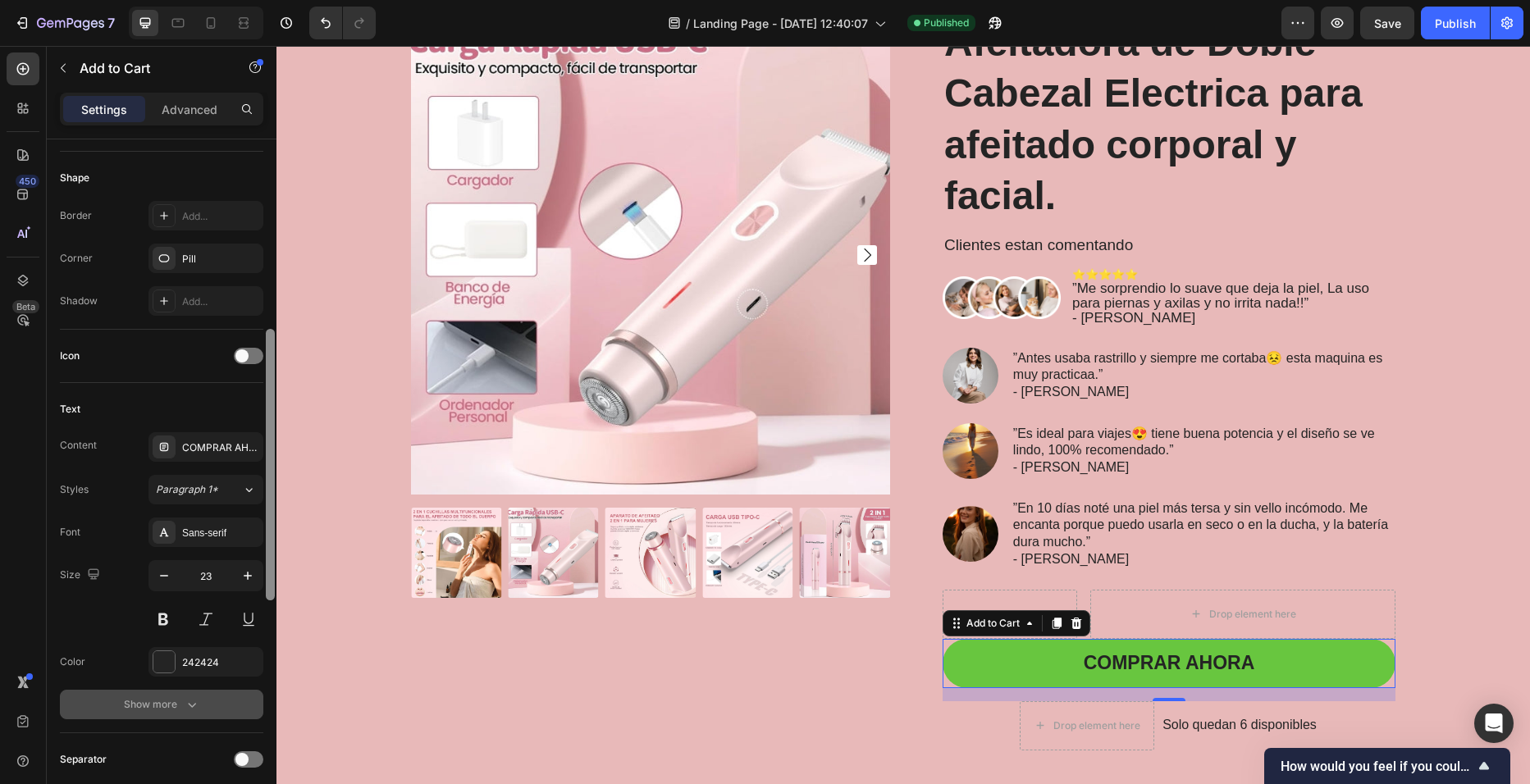
click at [244, 702] on button "Show more" at bounding box center [162, 704] width 204 height 30
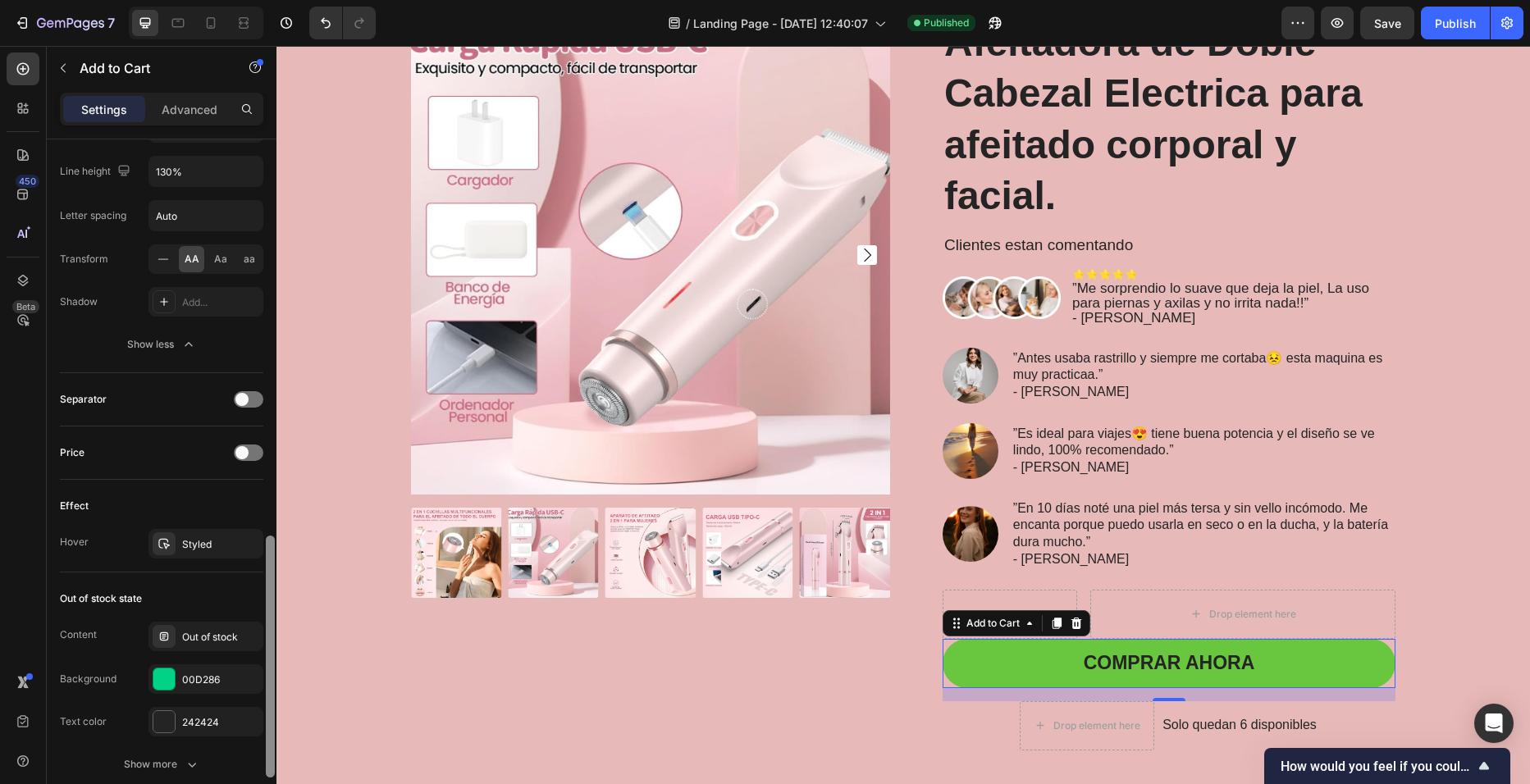
scroll to position [1079, 0]
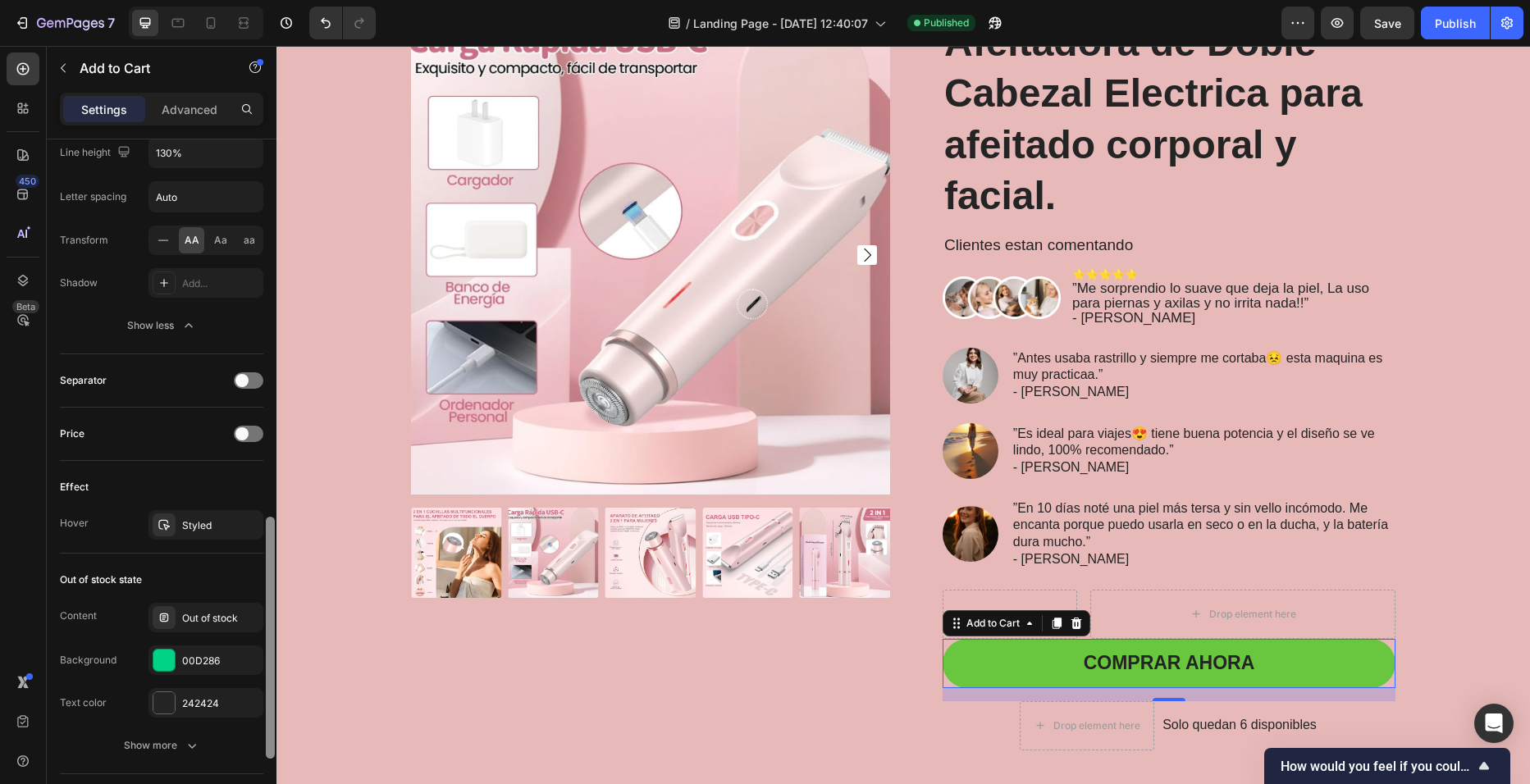
drag, startPoint x: 272, startPoint y: 591, endPoint x: 268, endPoint y: 826, distance: 235.0
click at [268, 0] on html "7 / Landing Page - [DATE] 12:40:07 Published Preview Save Publish 450 Beta Sect…" at bounding box center [765, 0] width 1530 height 0
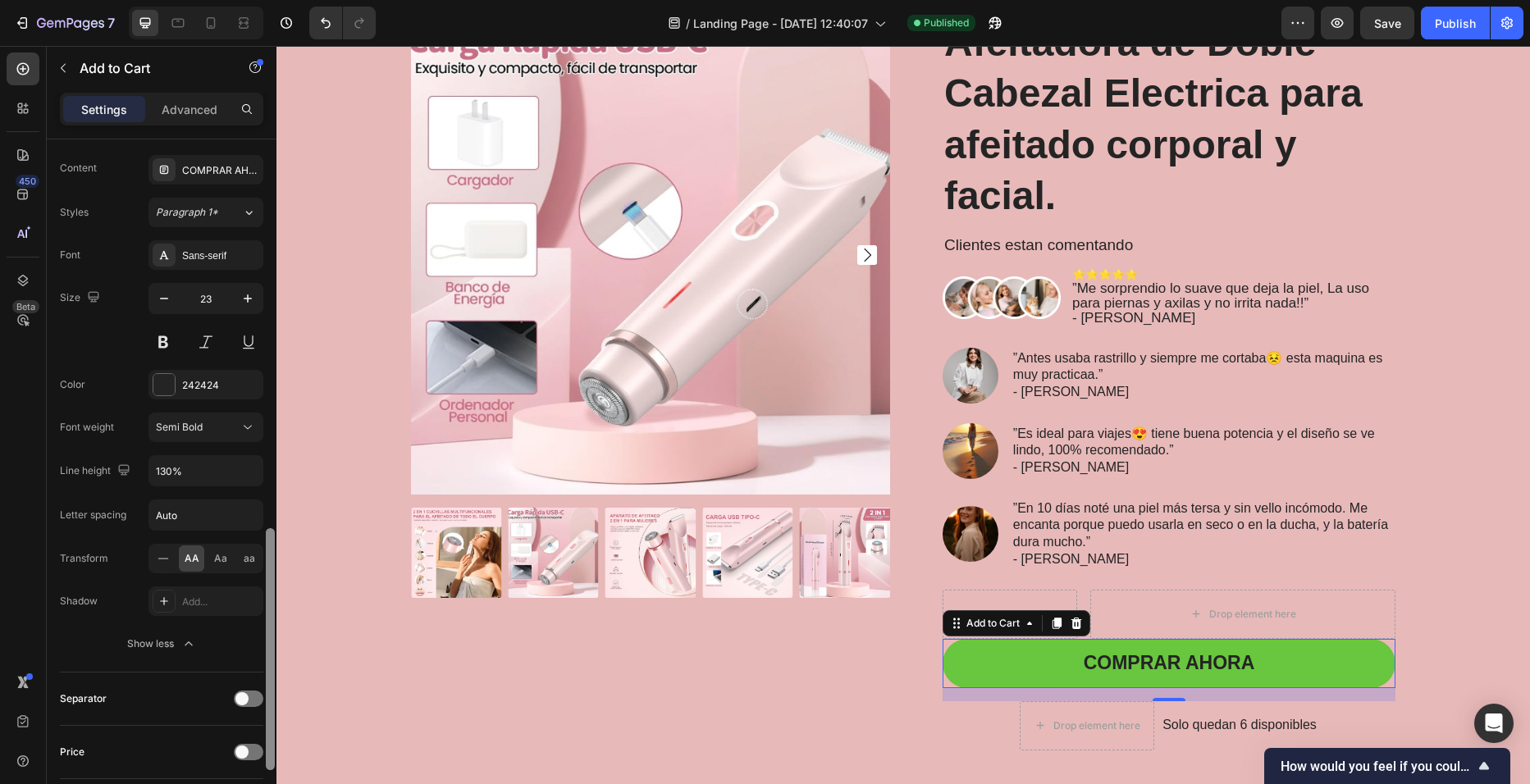
scroll to position [740, 0]
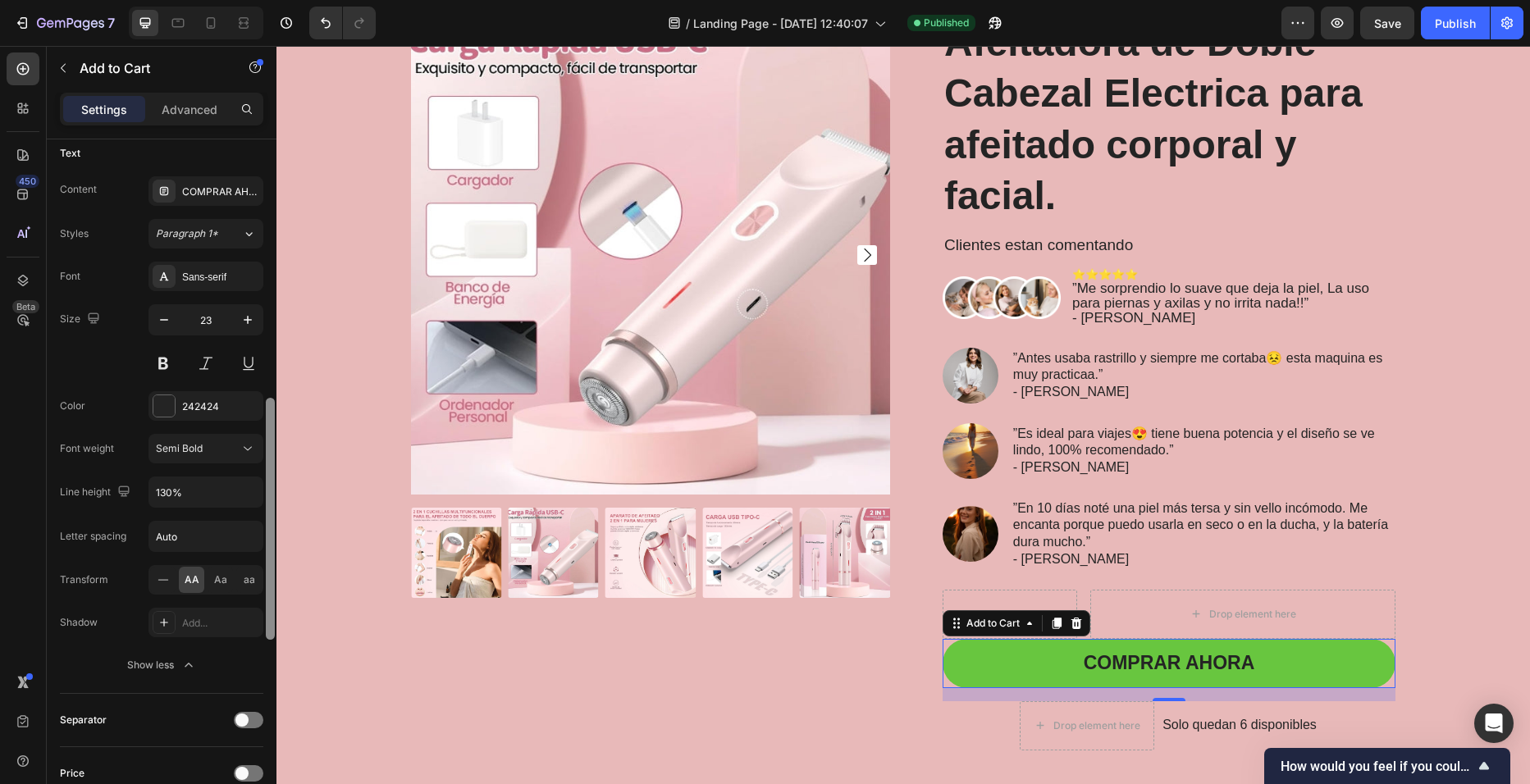
drag, startPoint x: 268, startPoint y: 672, endPoint x: 243, endPoint y: 553, distance: 121.6
click at [243, 553] on div "Layout Product source Afeitadora de Doble Cabezal Electrica para afeitado corpo…" at bounding box center [161, 485] width 230 height 691
click at [158, 620] on icon at bounding box center [164, 623] width 13 height 13
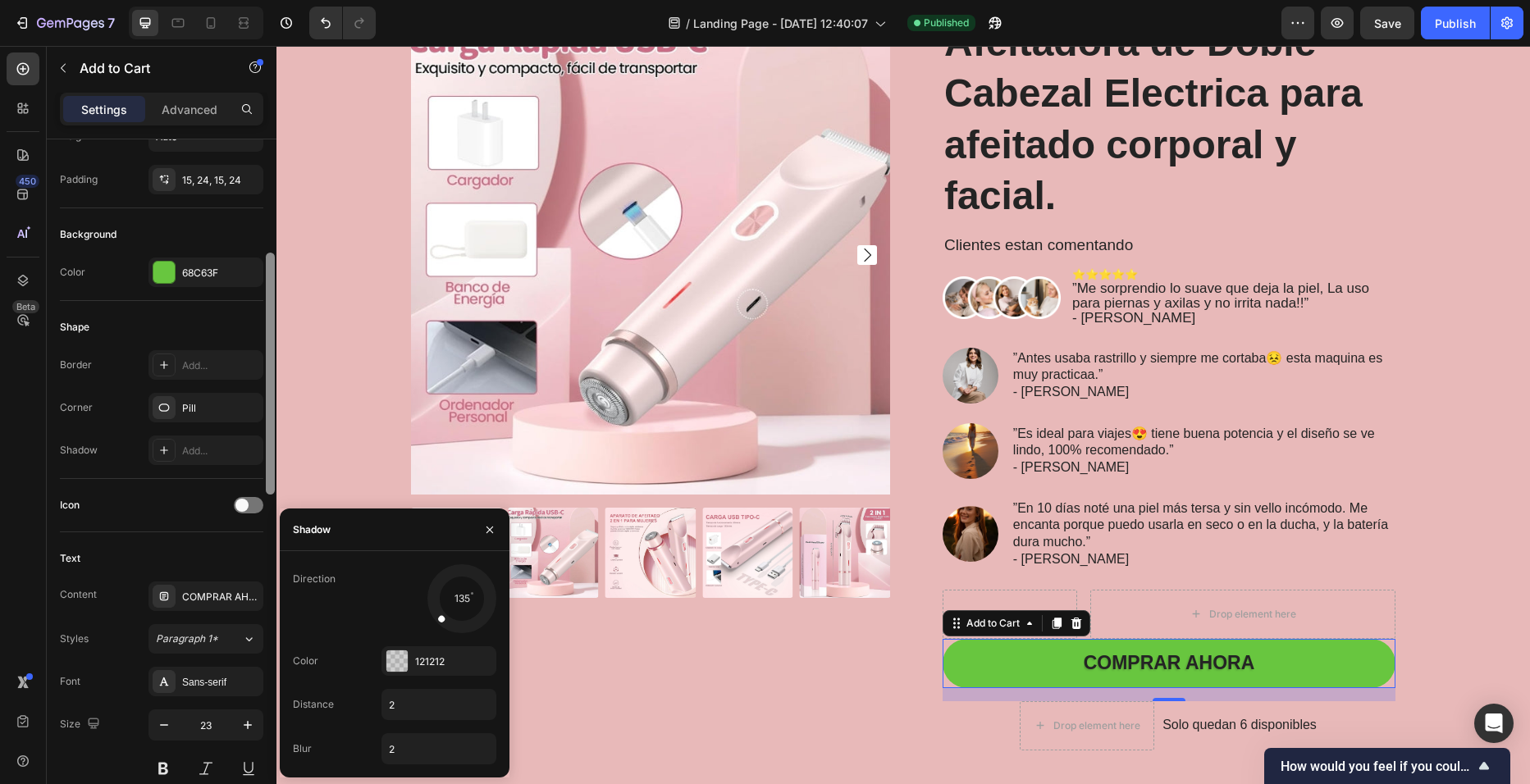
scroll to position [332, 0]
drag, startPoint x: 273, startPoint y: 594, endPoint x: 264, endPoint y: 451, distance: 143.3
click at [264, 451] on div at bounding box center [270, 485] width 12 height 691
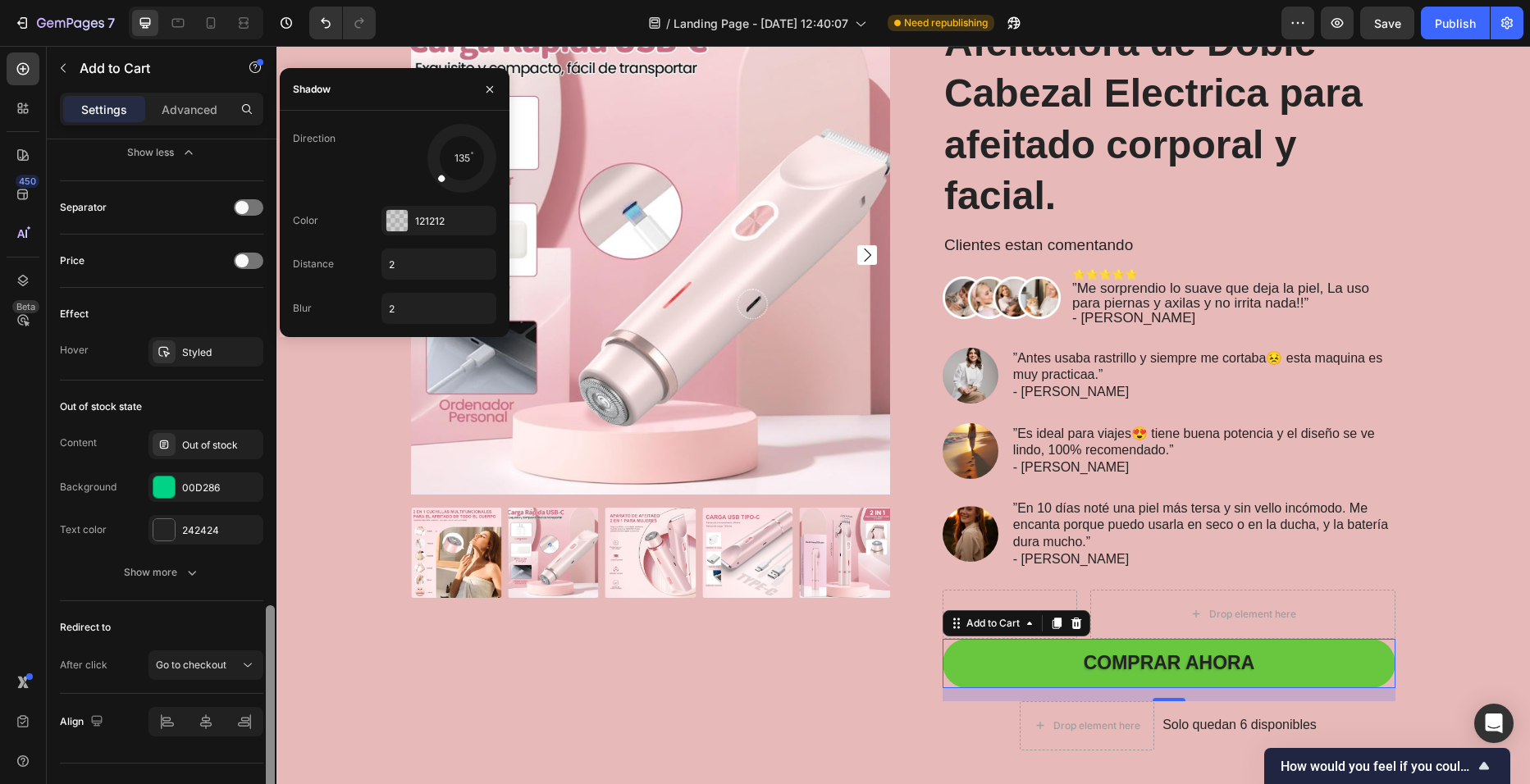
scroll to position [1283, 0]
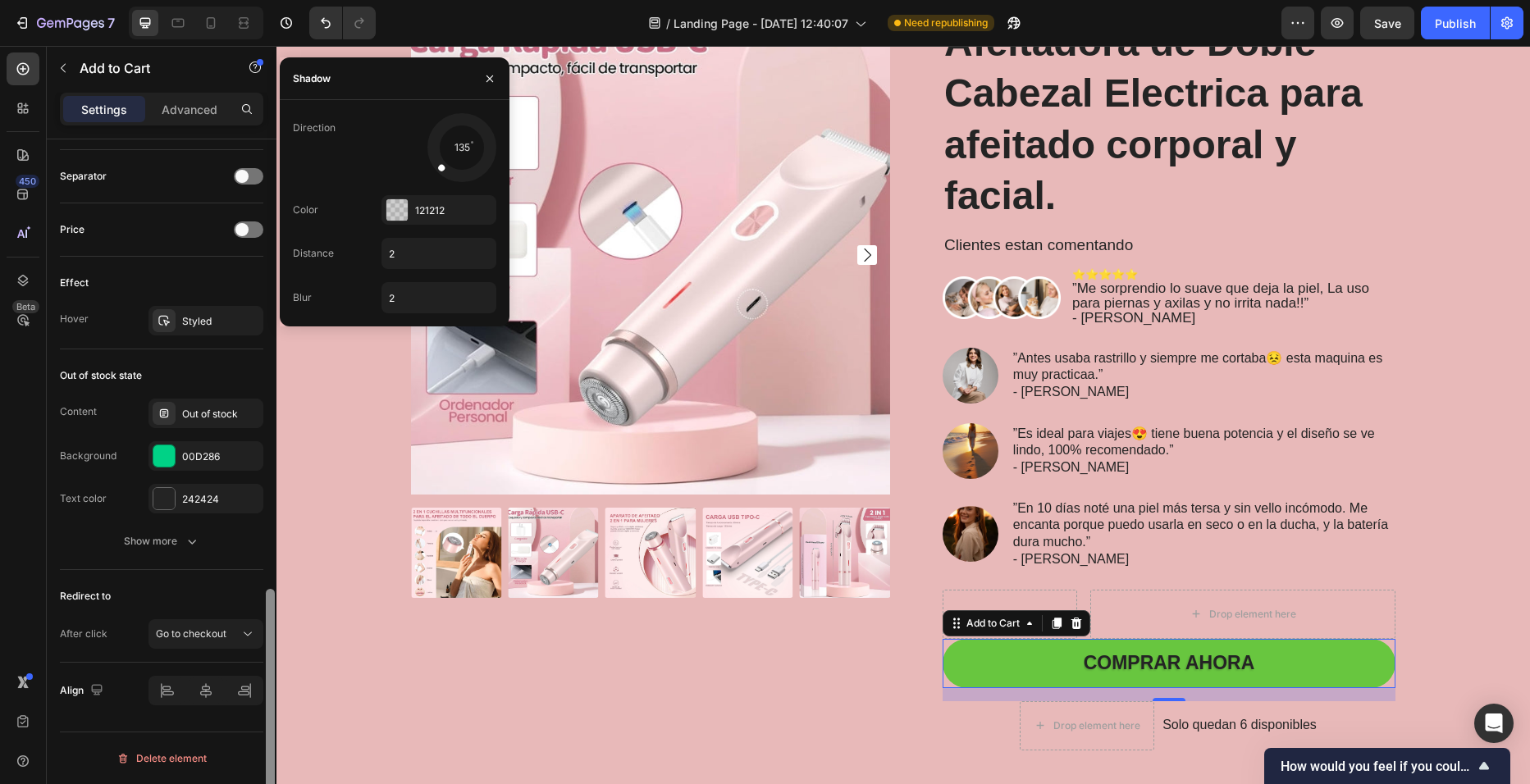
drag, startPoint x: 268, startPoint y: 449, endPoint x: 205, endPoint y: 826, distance: 382.2
click at [205, 0] on html "7 / Landing Page - [DATE] 12:40:07 Need republishing Preview Save Publish 450 B…" at bounding box center [765, 0] width 1530 height 0
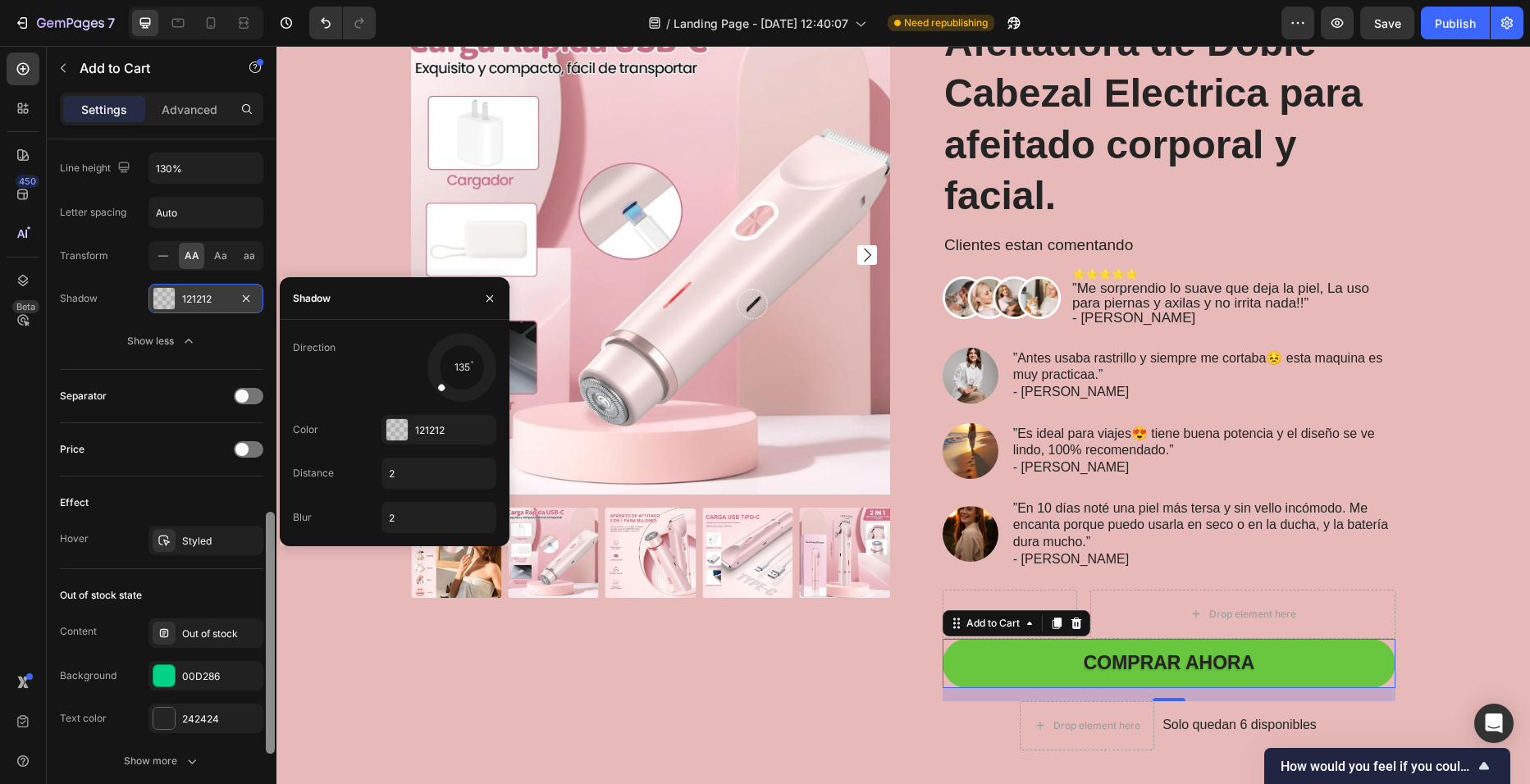
scroll to position [927, 0]
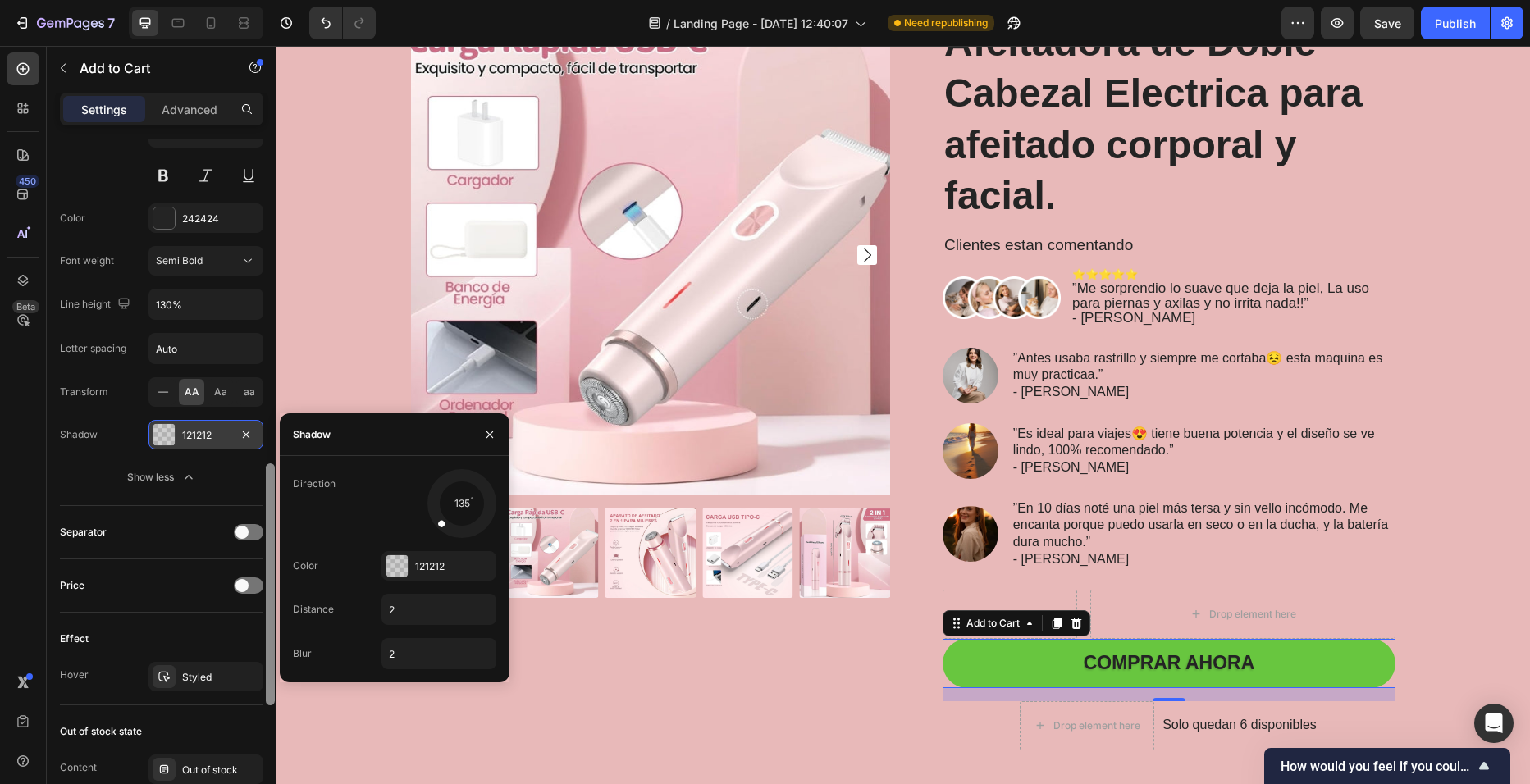
drag, startPoint x: 267, startPoint y: 676, endPoint x: 268, endPoint y: 550, distance: 126.0
click at [268, 550] on div at bounding box center [271, 584] width 9 height 242
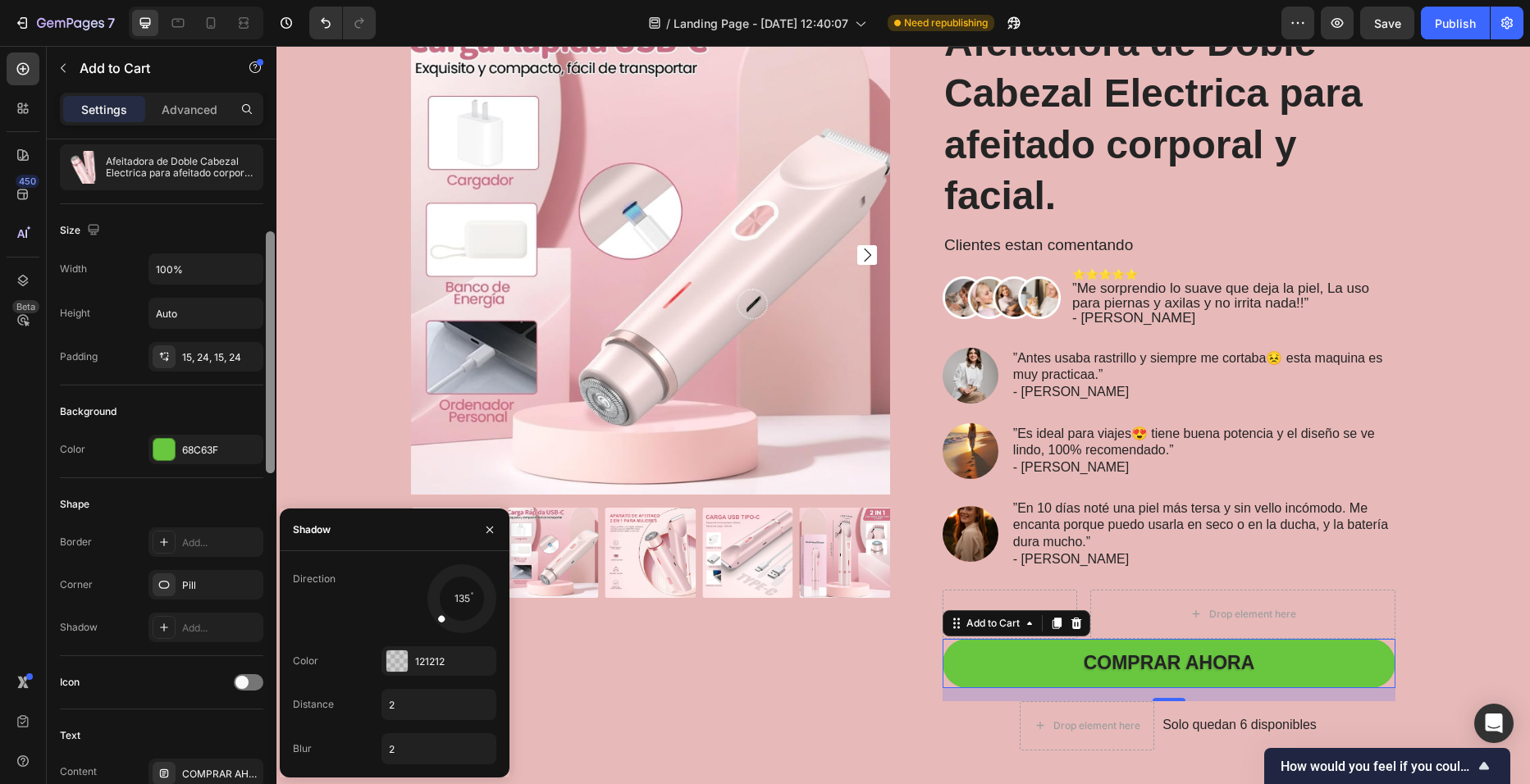
scroll to position [149, 0]
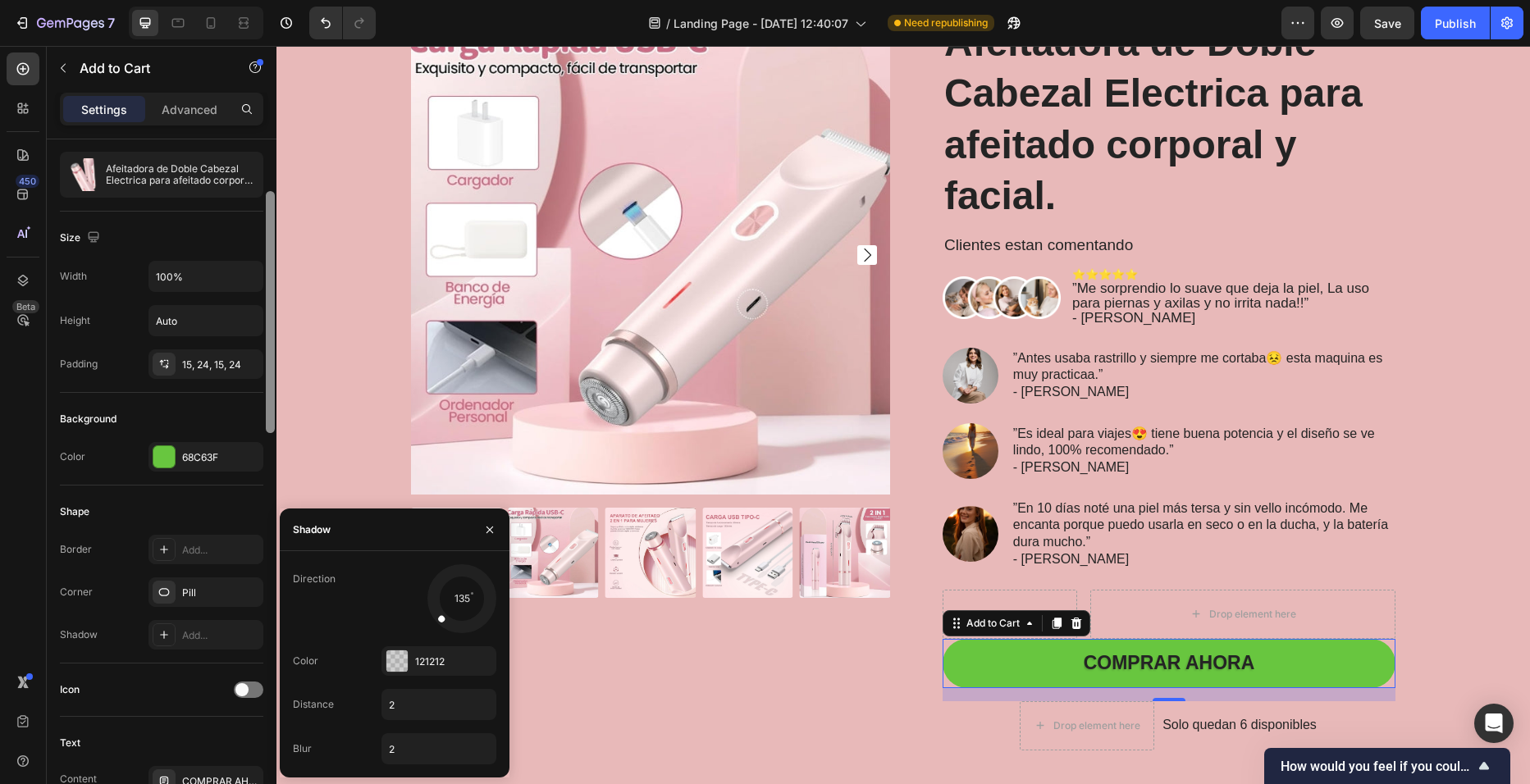
drag, startPoint x: 268, startPoint y: 550, endPoint x: 275, endPoint y: 278, distance: 272.1
click at [275, 278] on div at bounding box center [270, 485] width 12 height 691
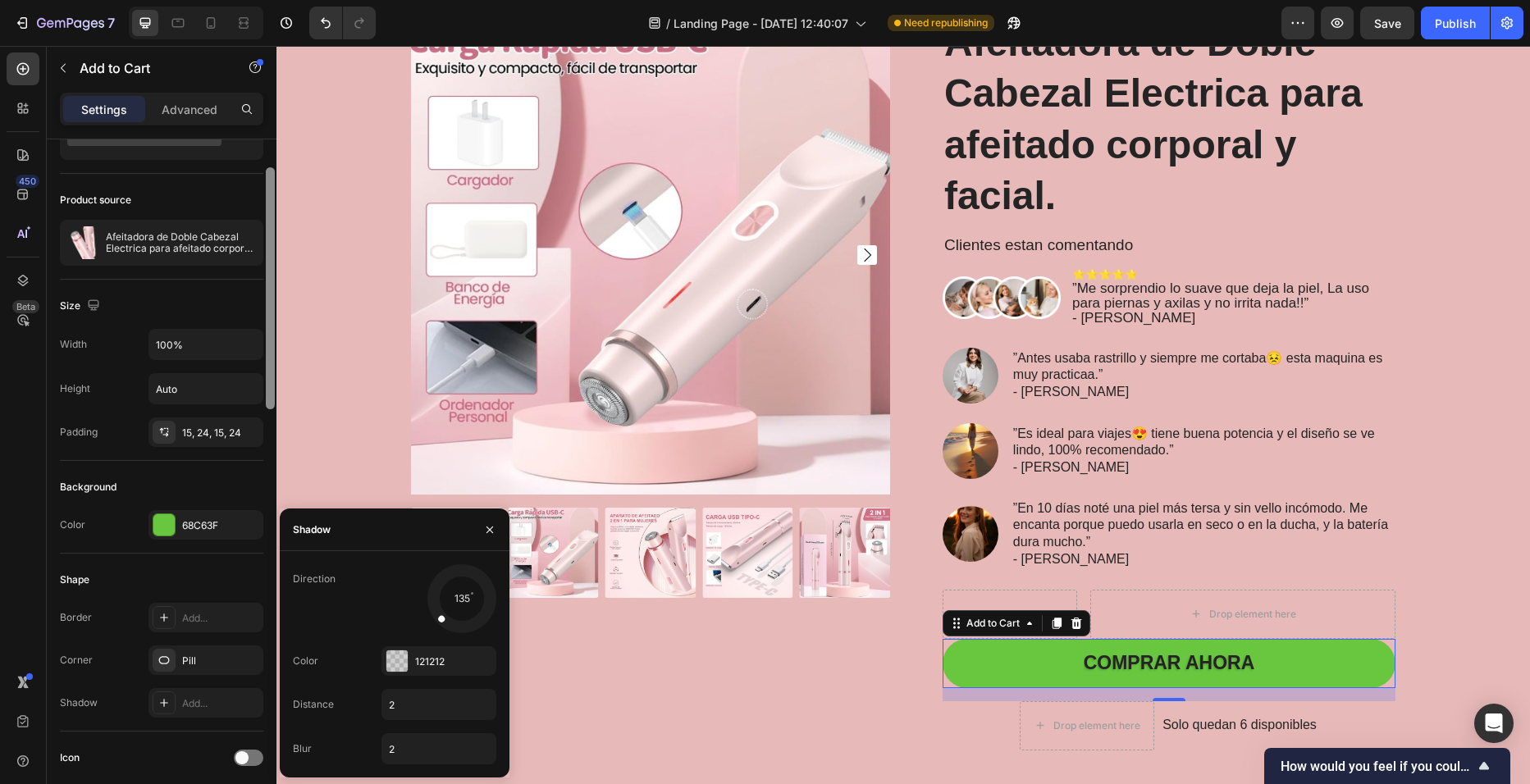
scroll to position [97, 0]
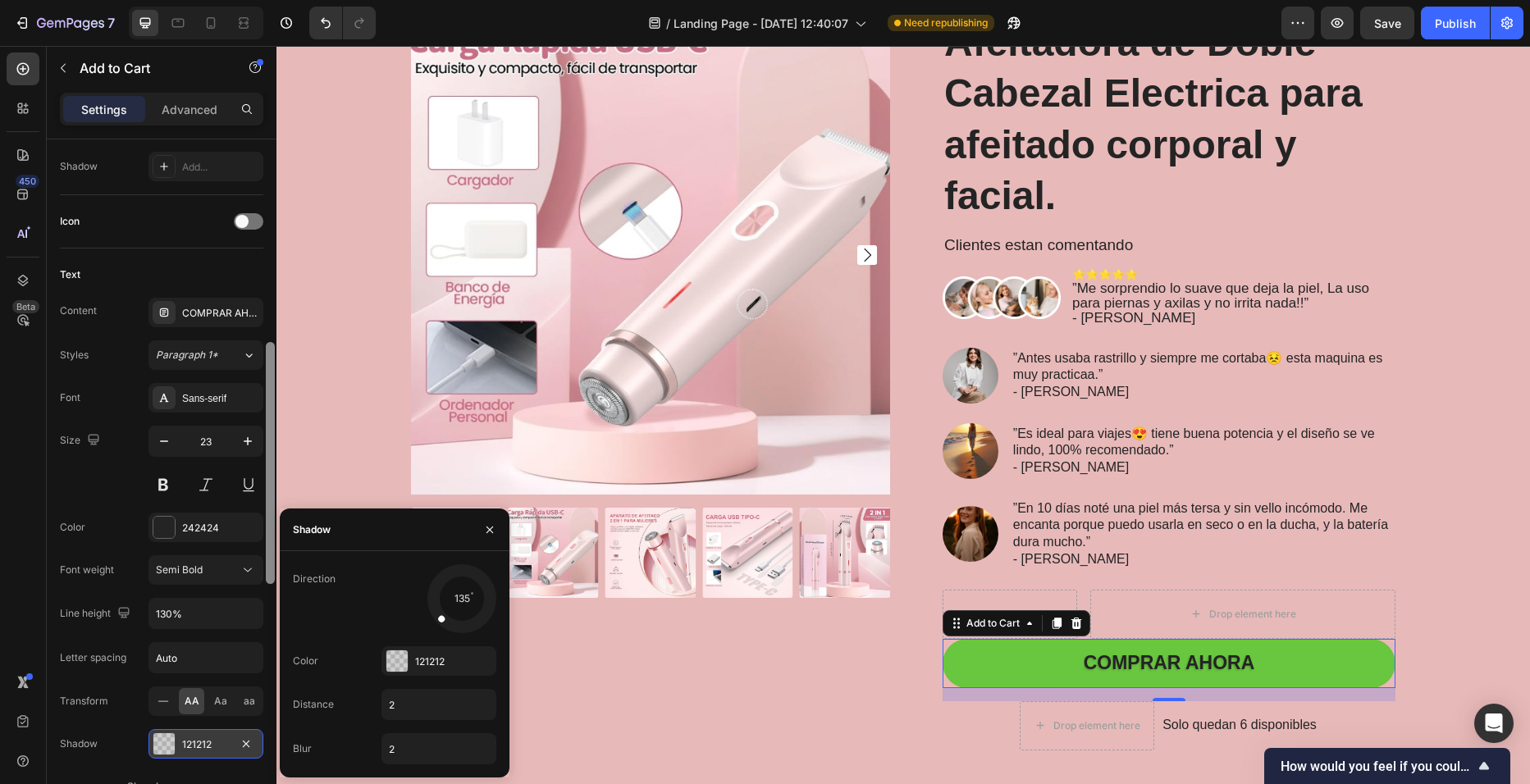
drag, startPoint x: 269, startPoint y: 395, endPoint x: 268, endPoint y: 568, distance: 173.0
click at [268, 568] on div at bounding box center [271, 462] width 9 height 242
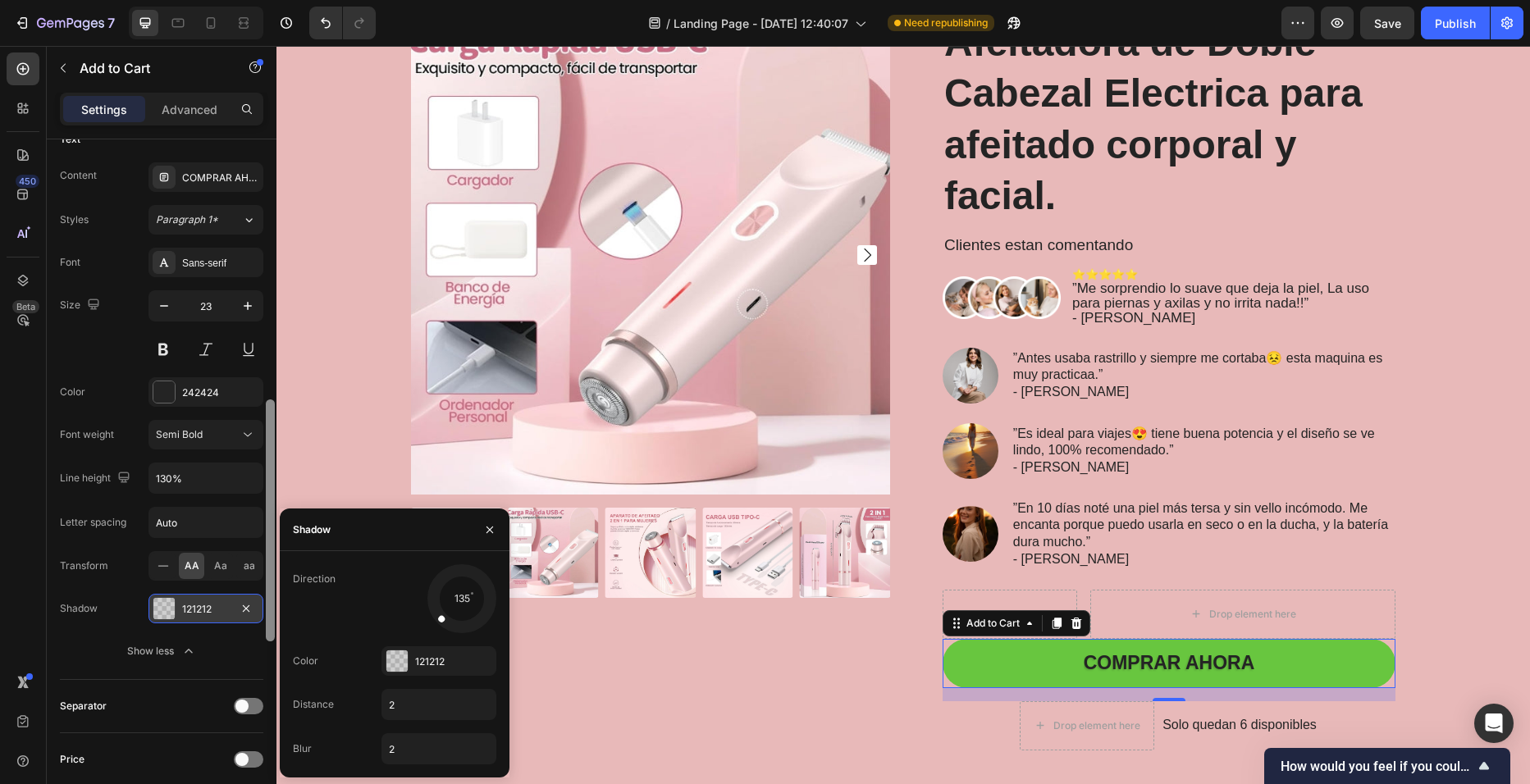
scroll to position [755, 0]
drag, startPoint x: 268, startPoint y: 534, endPoint x: 271, endPoint y: 574, distance: 40.1
click at [271, 574] on div at bounding box center [271, 525] width 9 height 242
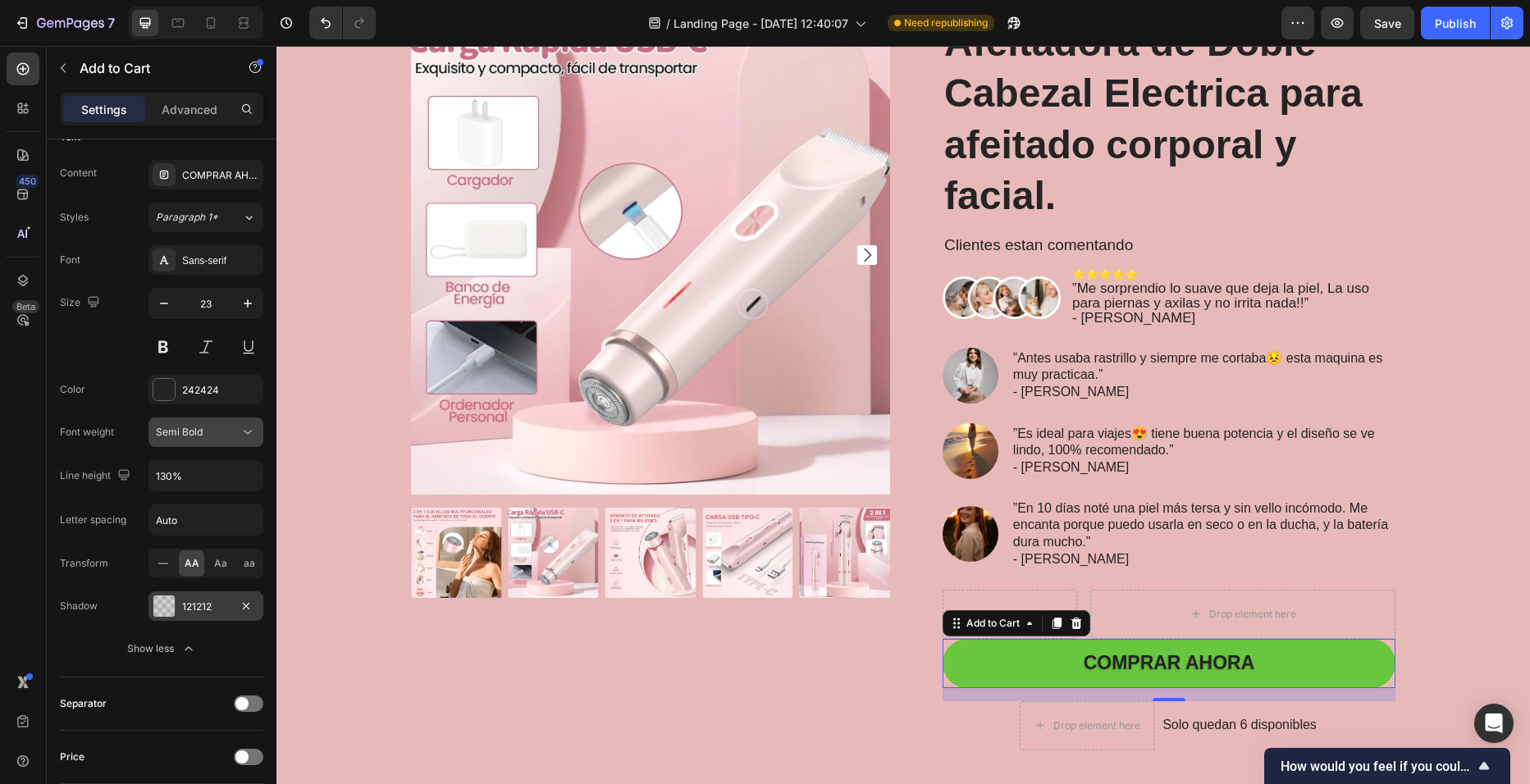
click at [233, 435] on div "Semi Bold" at bounding box center [197, 433] width 83 height 15
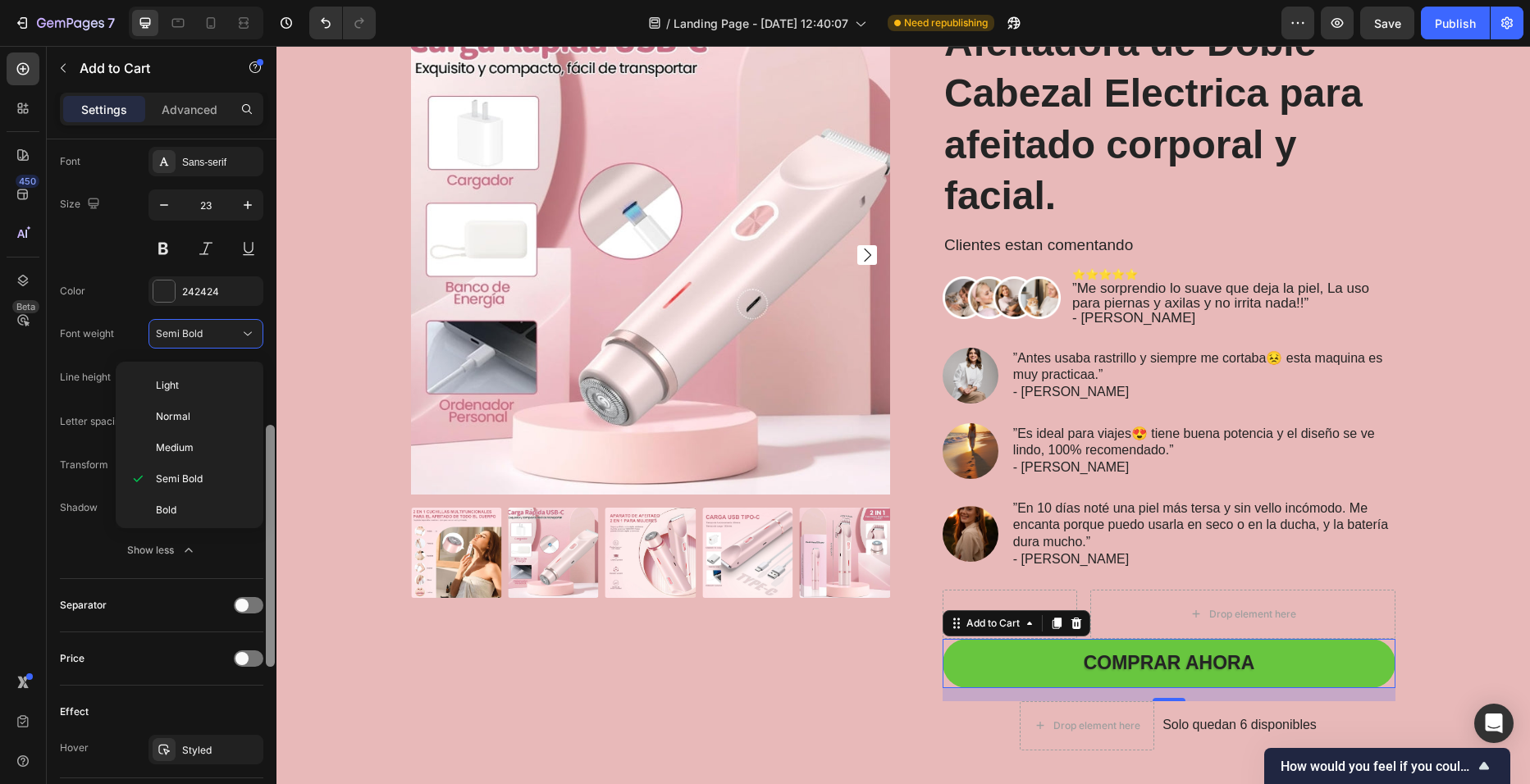
scroll to position [917, 0]
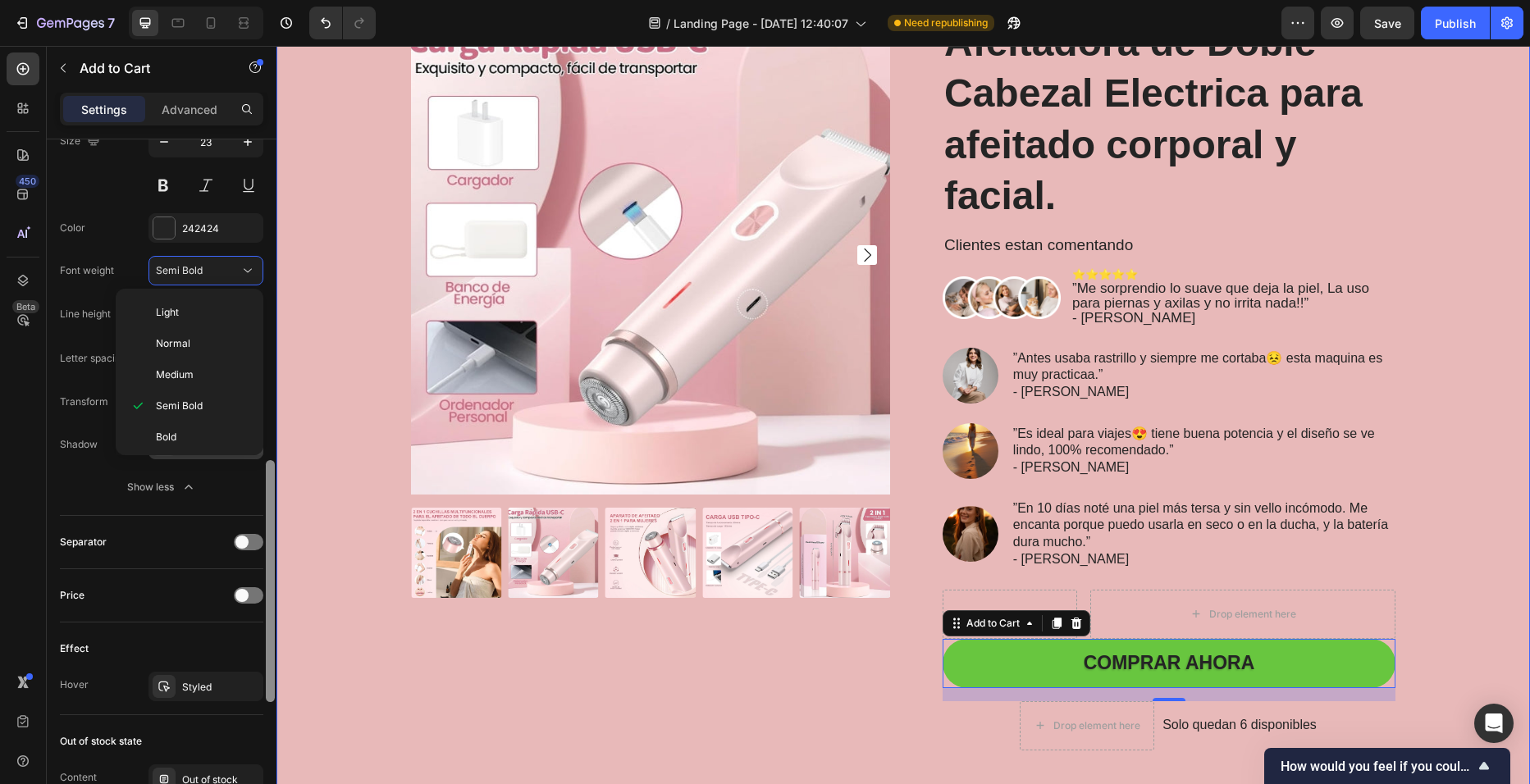
drag, startPoint x: 544, startPoint y: 533, endPoint x: 282, endPoint y: 668, distance: 294.7
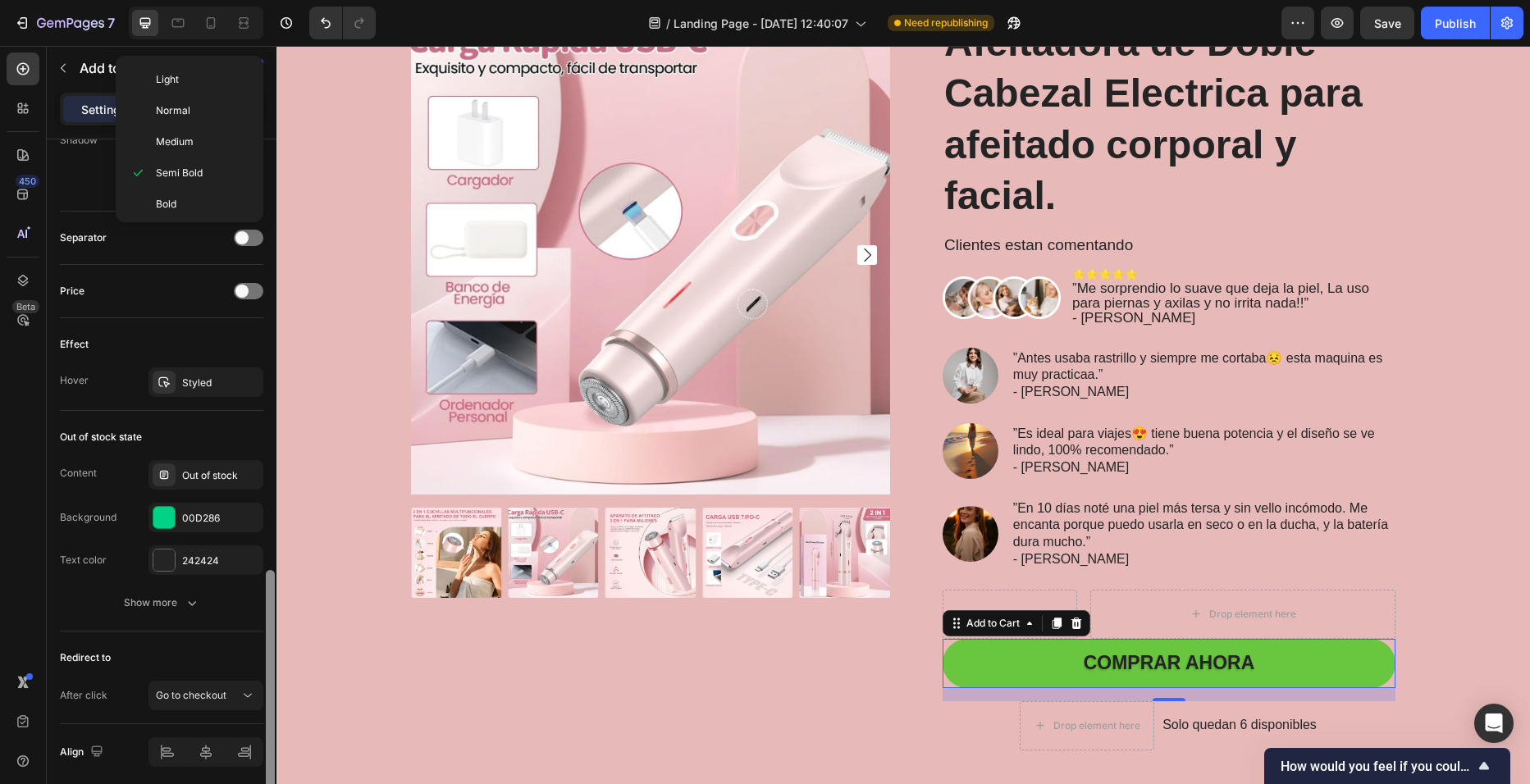
scroll to position [1214, 0]
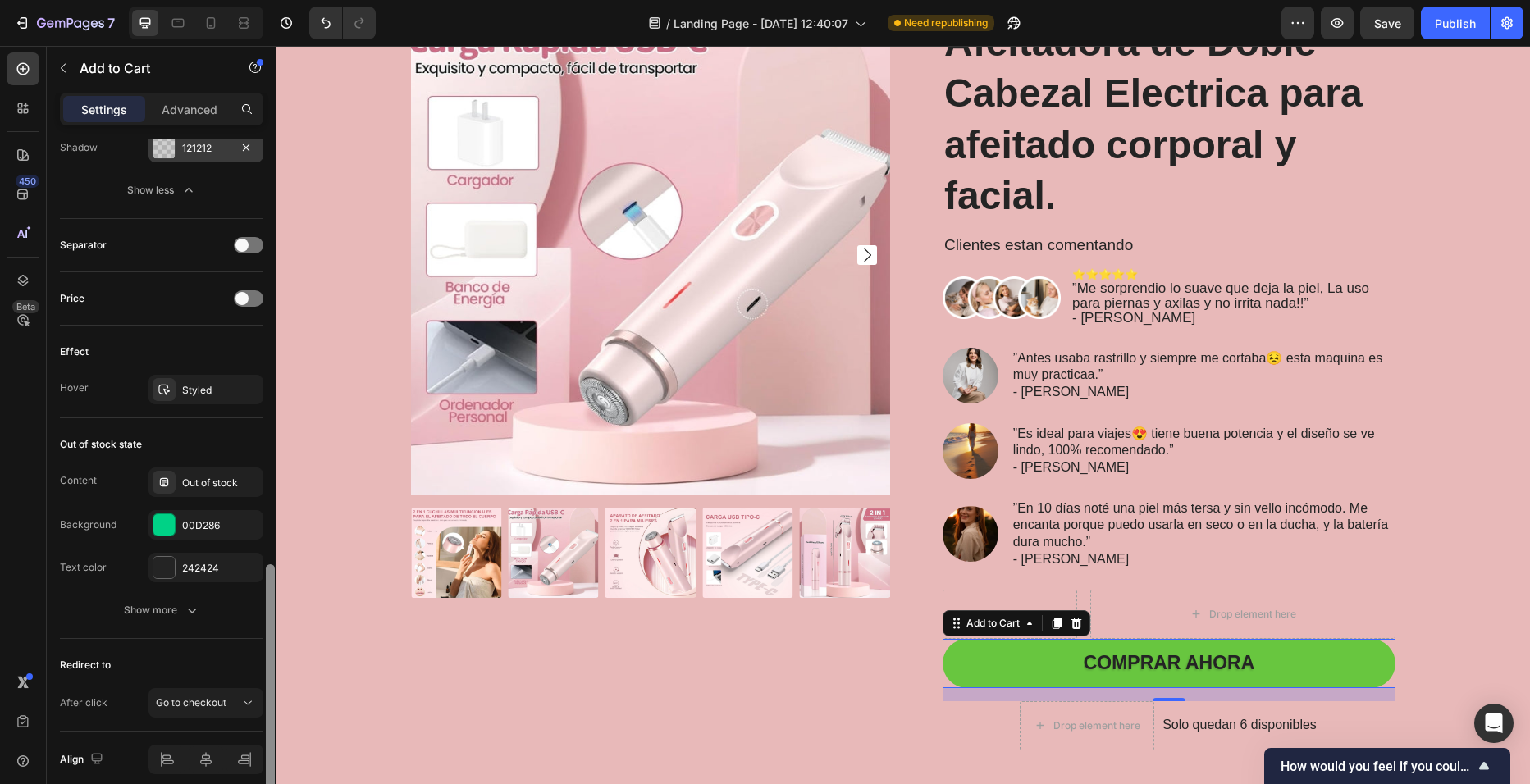
click at [133, 648] on div "Redirect to After click Go to checkout" at bounding box center [162, 686] width 204 height 93
click at [252, 299] on div at bounding box center [248, 298] width 30 height 17
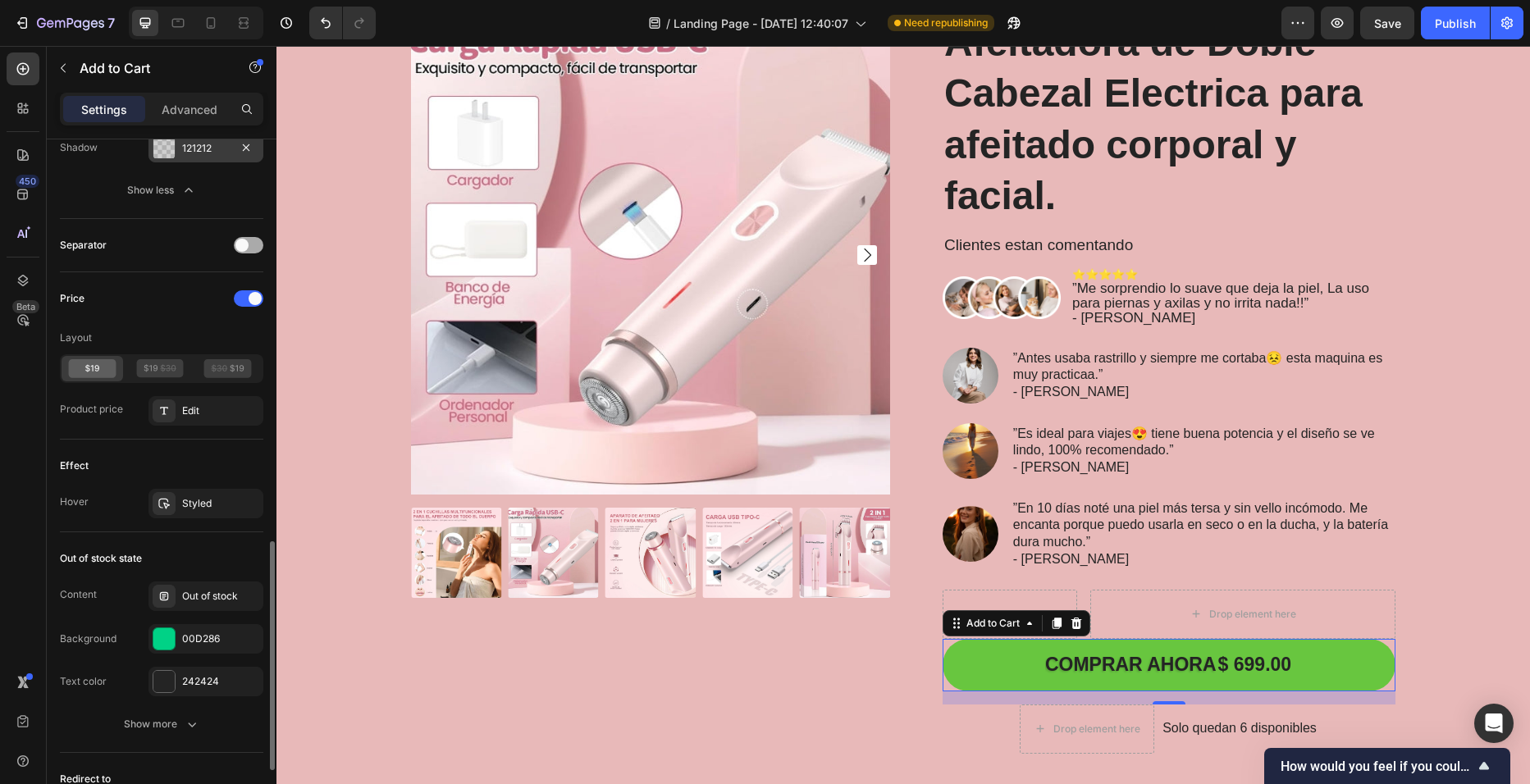
click at [249, 247] on div at bounding box center [248, 246] width 30 height 17
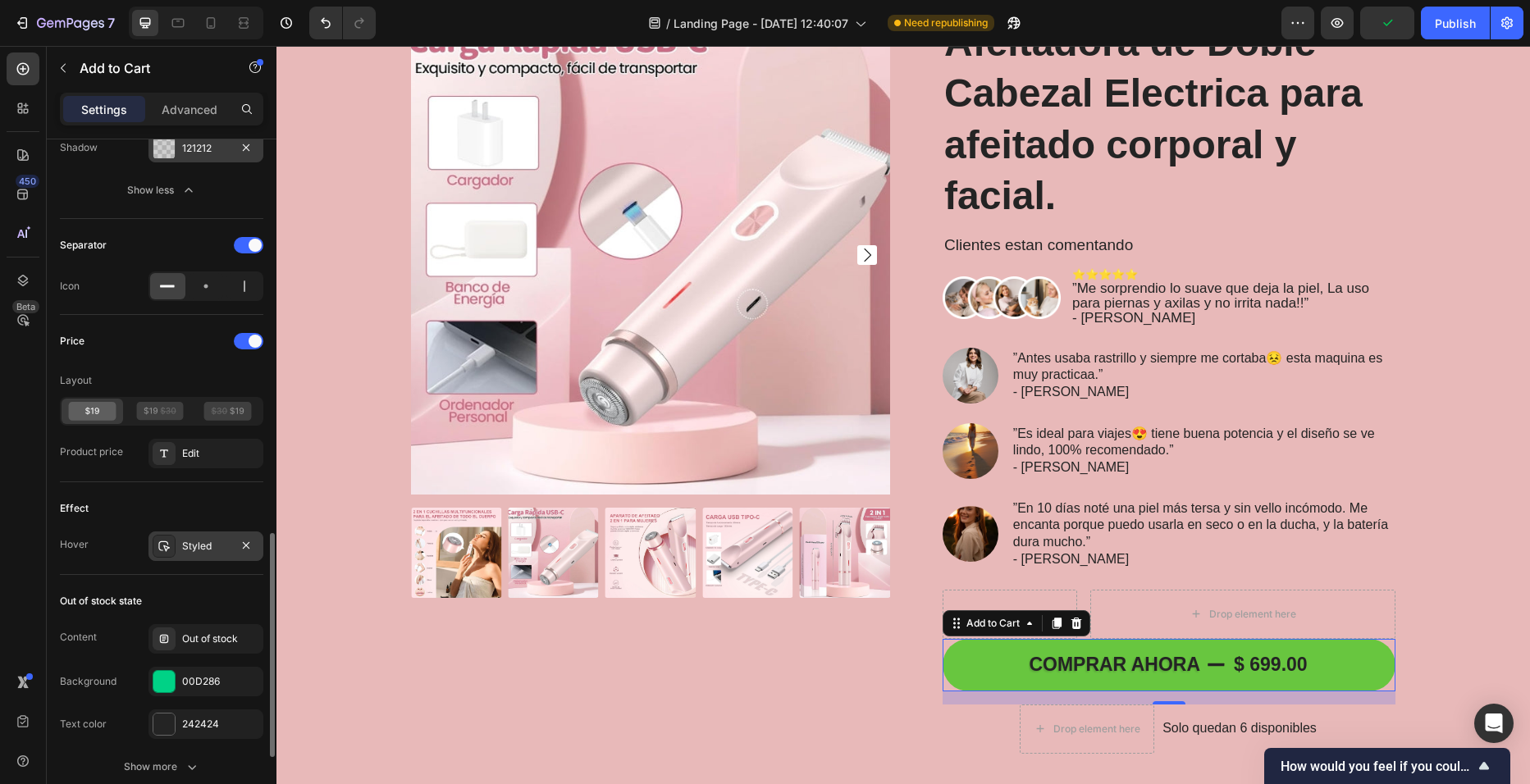
click at [235, 559] on div "Styled" at bounding box center [206, 547] width 115 height 30
click at [245, 497] on div "Effect" at bounding box center [162, 509] width 204 height 26
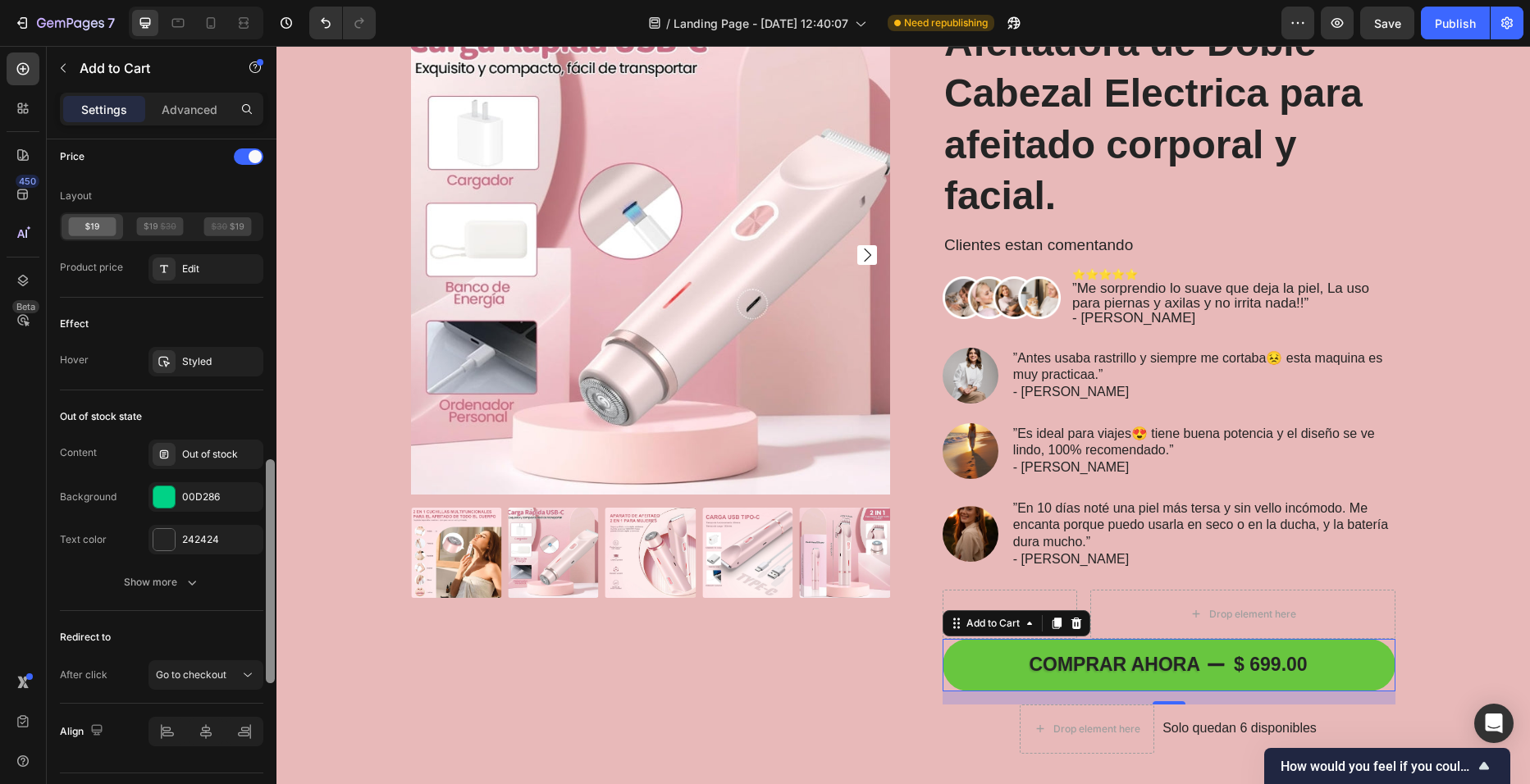
drag, startPoint x: 269, startPoint y: 612, endPoint x: 271, endPoint y: 689, distance: 77.0
click at [271, 683] on div at bounding box center [271, 572] width 9 height 224
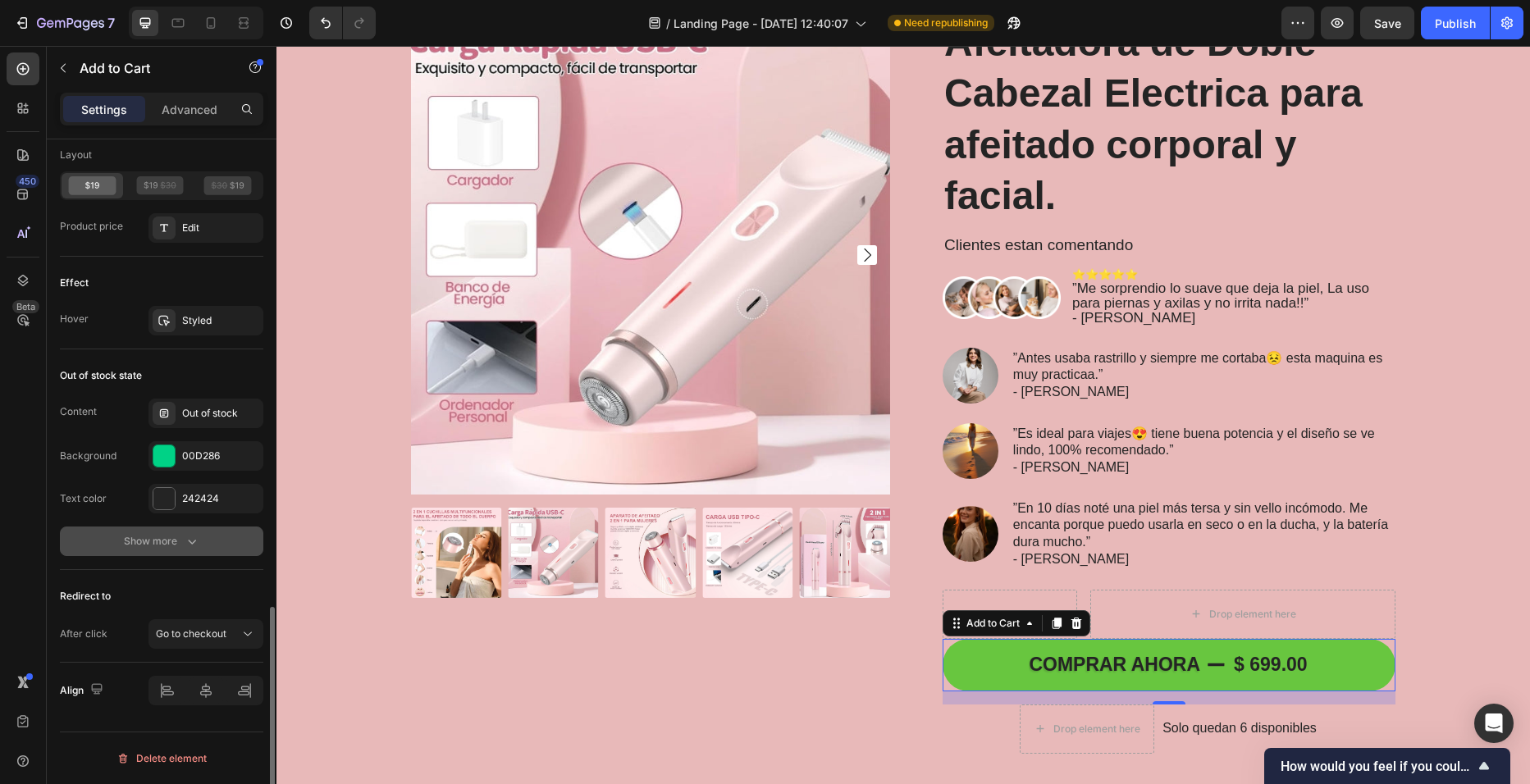
click at [216, 550] on button "Show more" at bounding box center [162, 541] width 204 height 30
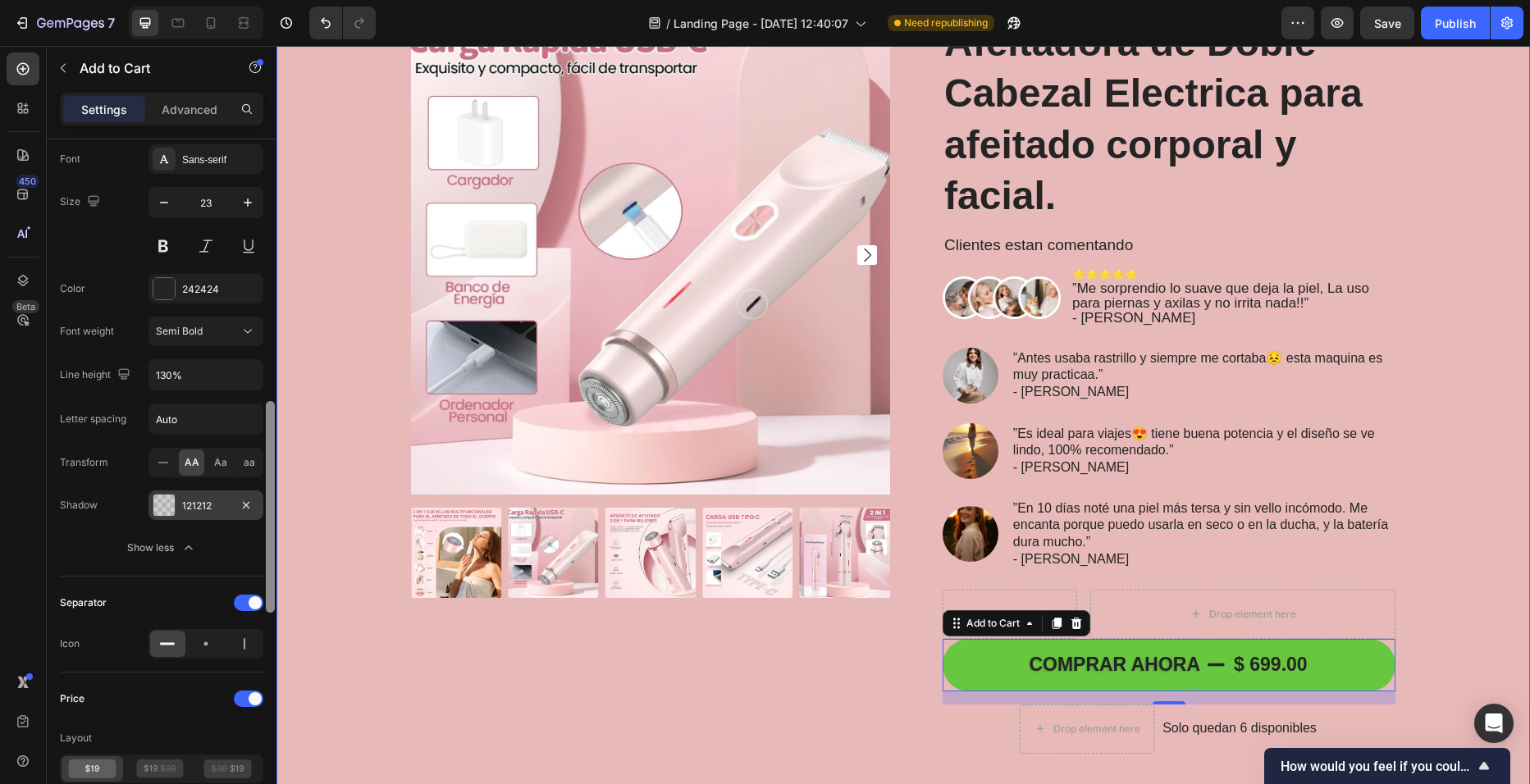
drag, startPoint x: 547, startPoint y: 662, endPoint x: 276, endPoint y: 425, distance: 360.0
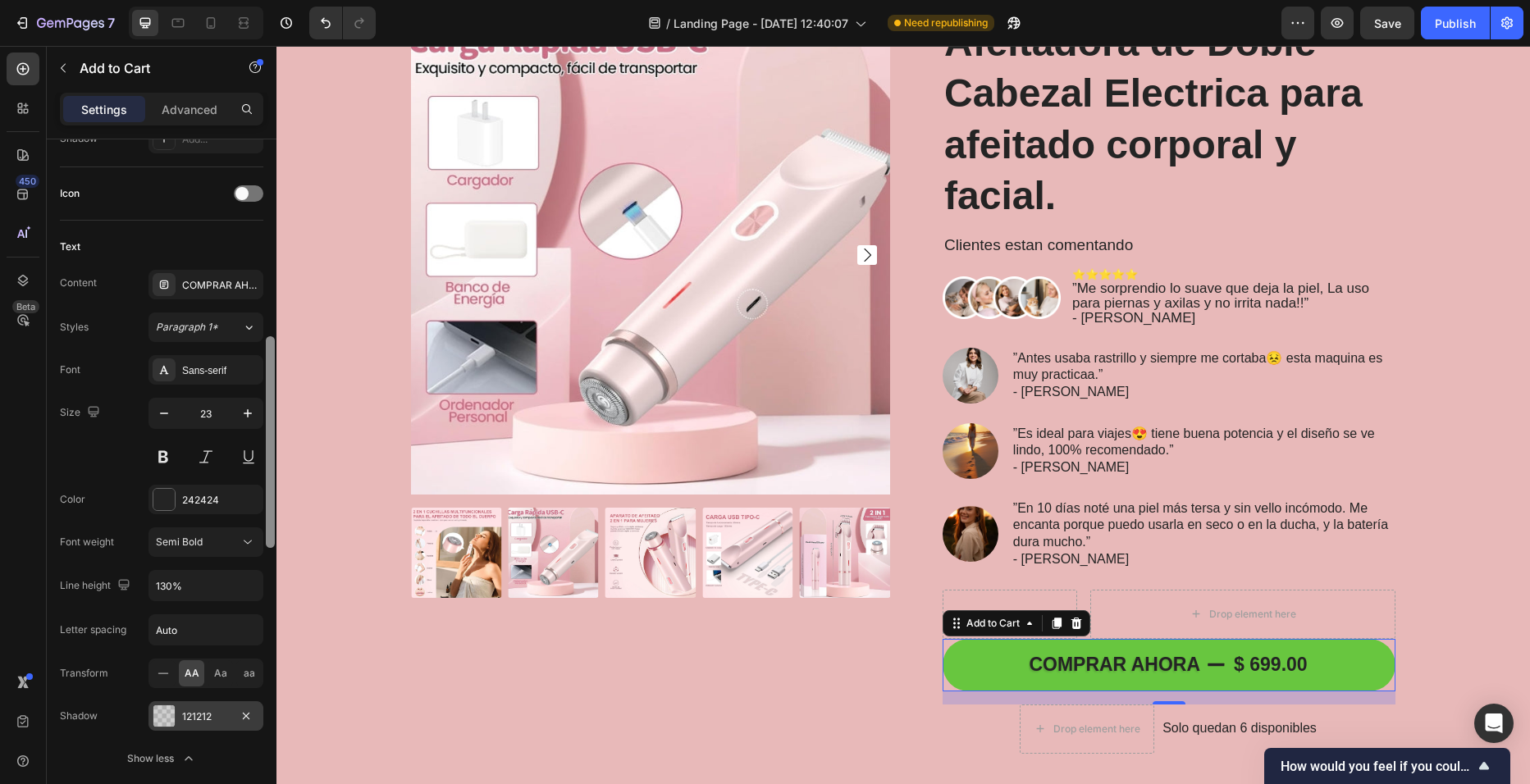
scroll to position [601, 0]
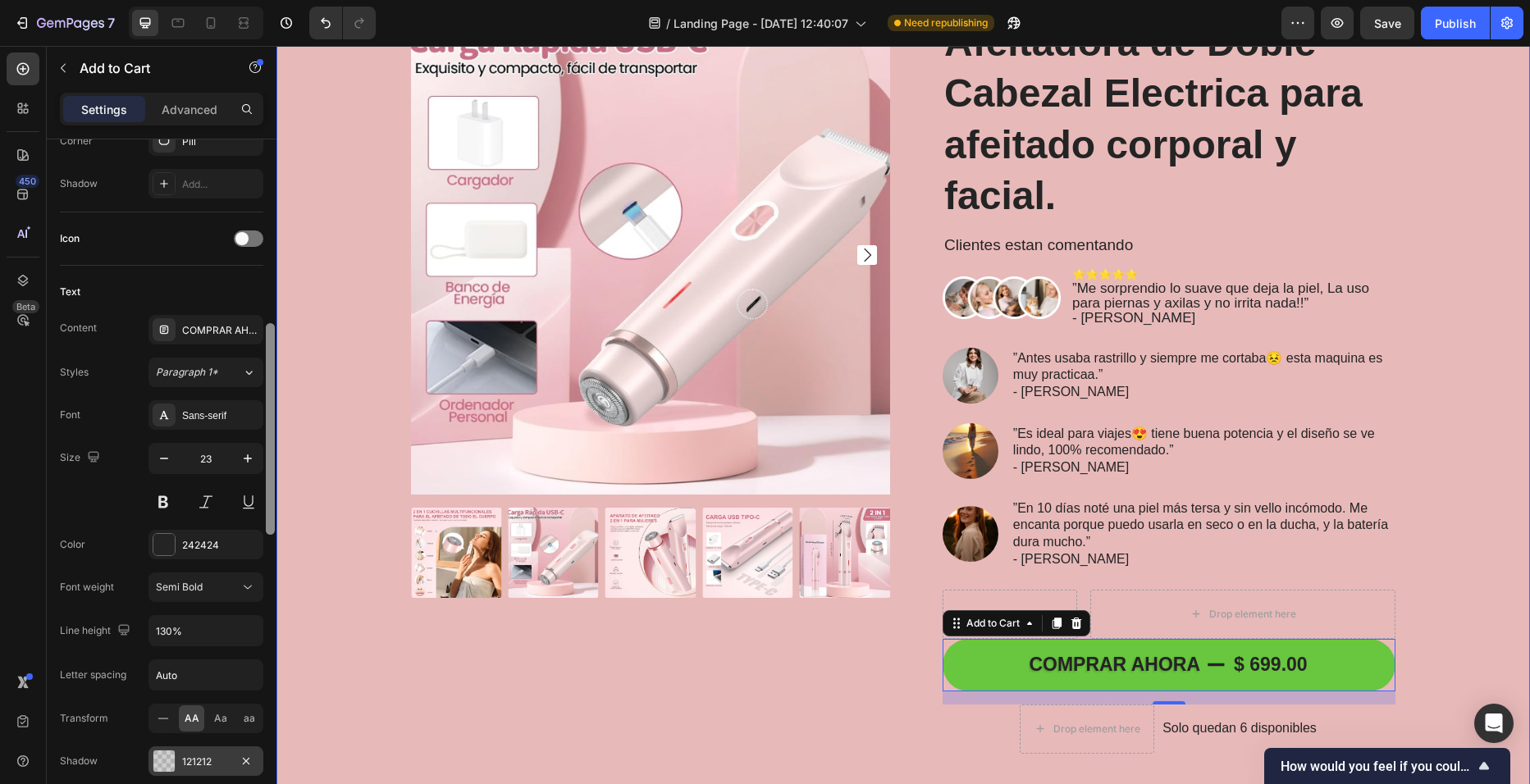
drag, startPoint x: 545, startPoint y: 482, endPoint x: 276, endPoint y: 301, distance: 324.2
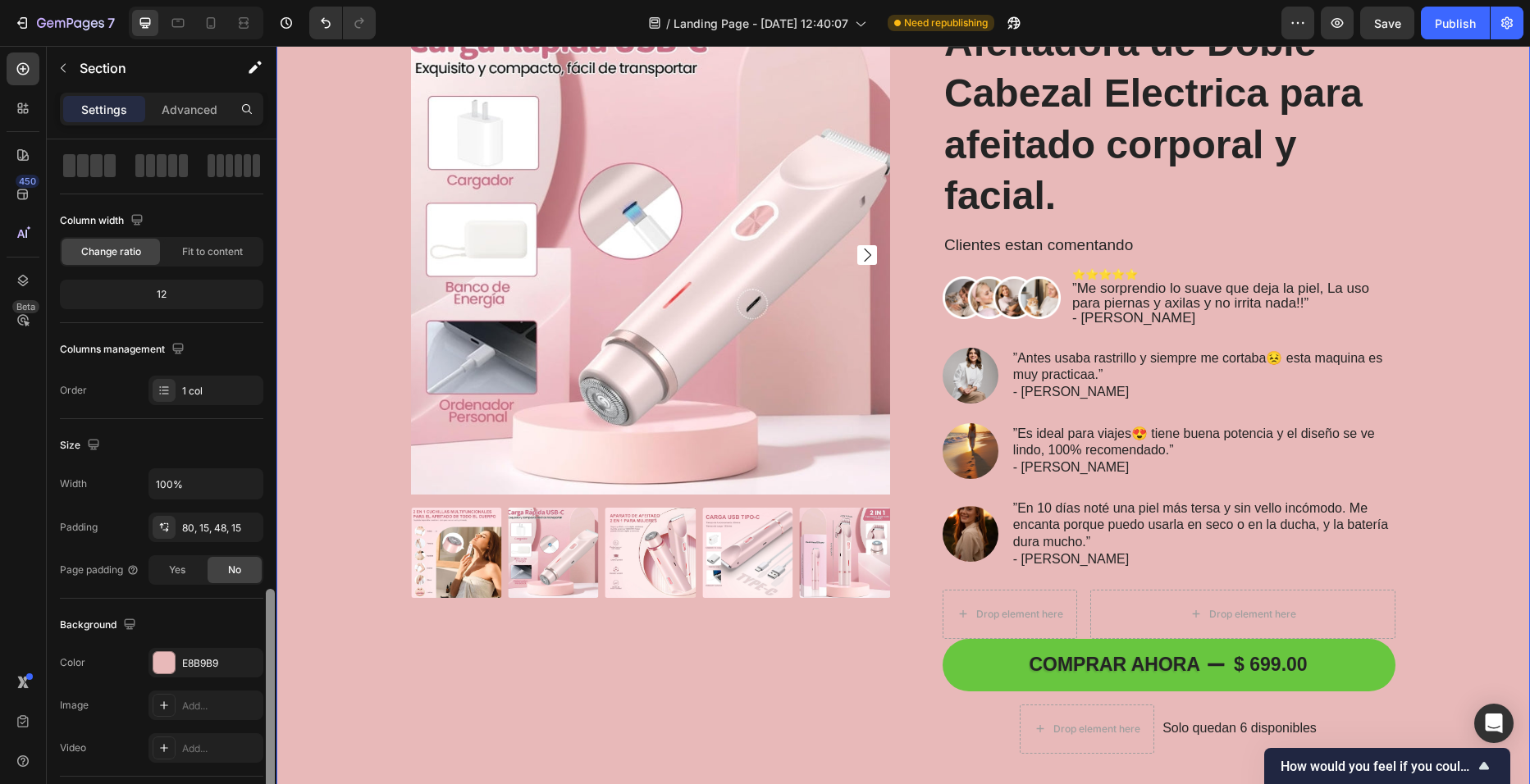
scroll to position [310, 0]
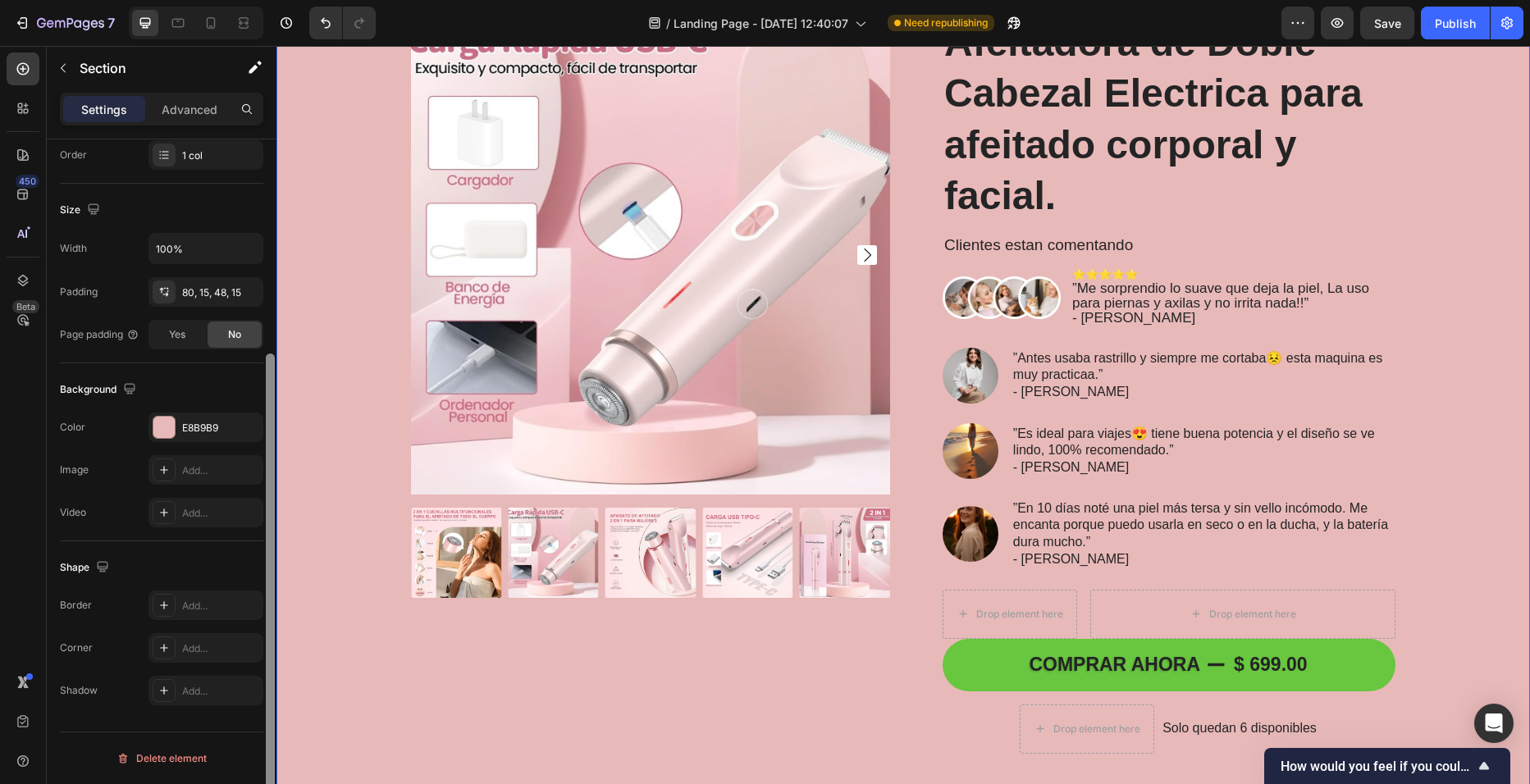
drag, startPoint x: 266, startPoint y: 375, endPoint x: 269, endPoint y: 545, distance: 170.0
click at [269, 545] on div at bounding box center [271, 592] width 9 height 477
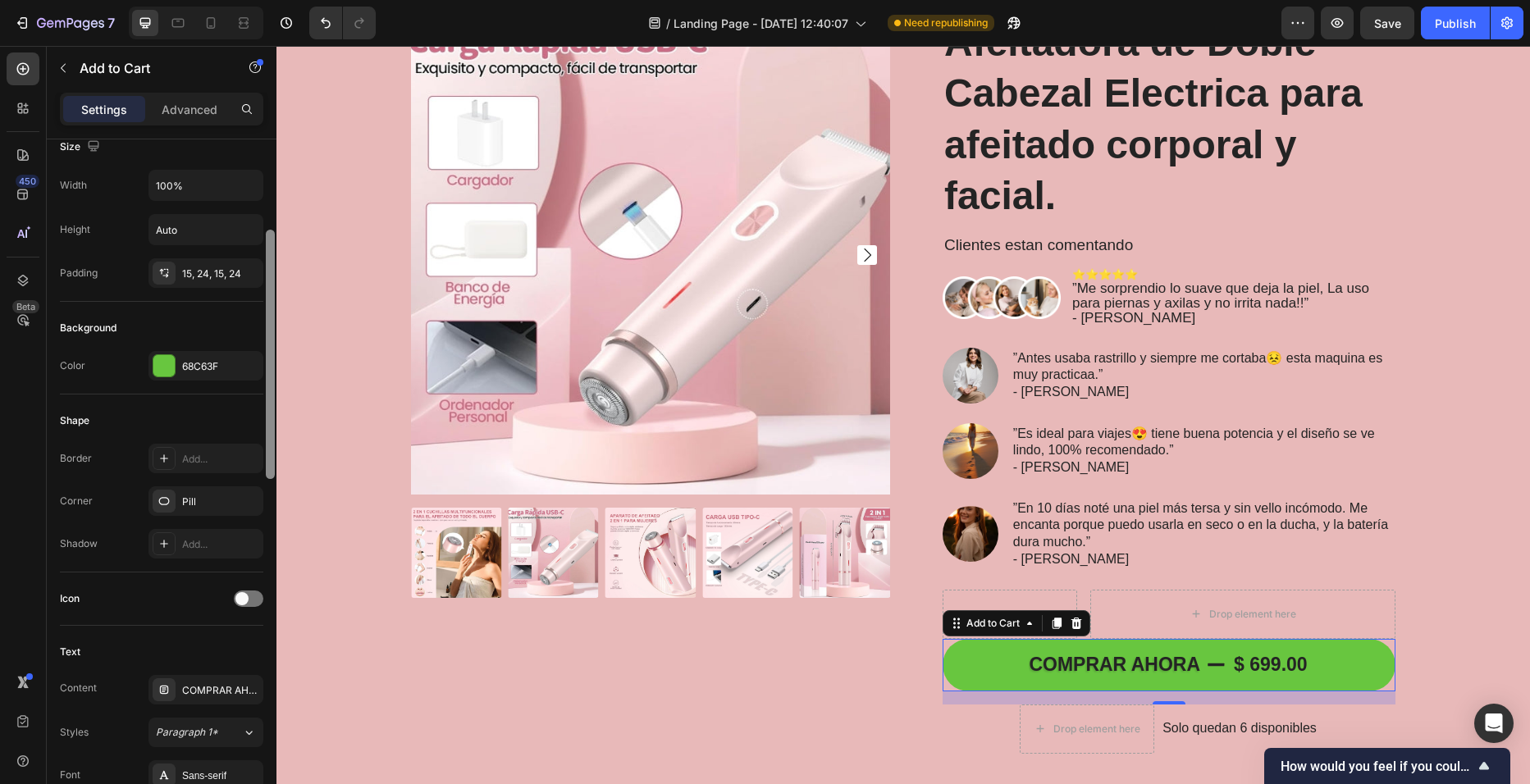
scroll to position [243, 0]
drag, startPoint x: 547, startPoint y: 393, endPoint x: 289, endPoint y: 575, distance: 315.7
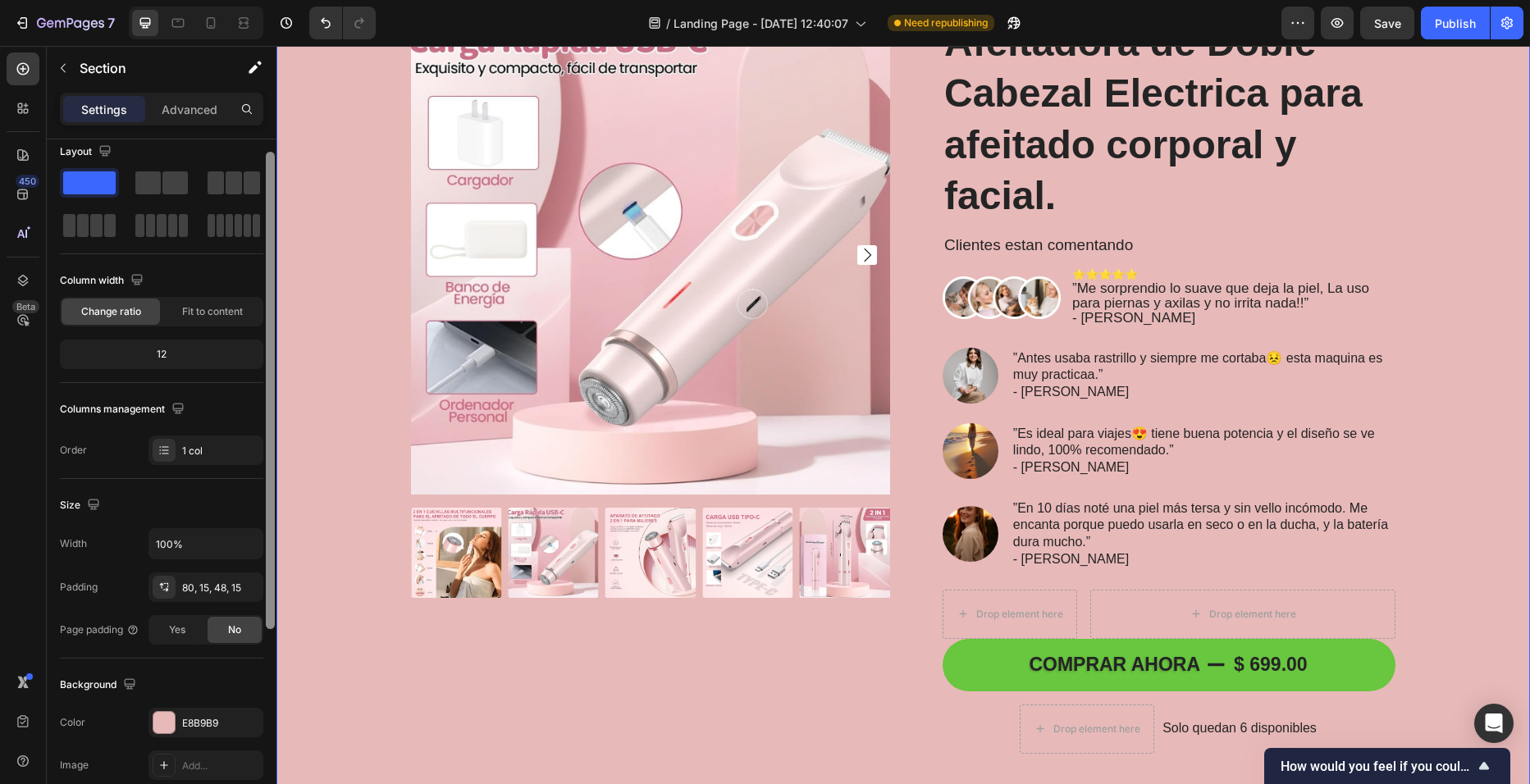
scroll to position [11, 0]
drag, startPoint x: 547, startPoint y: 537, endPoint x: 283, endPoint y: 231, distance: 404.1
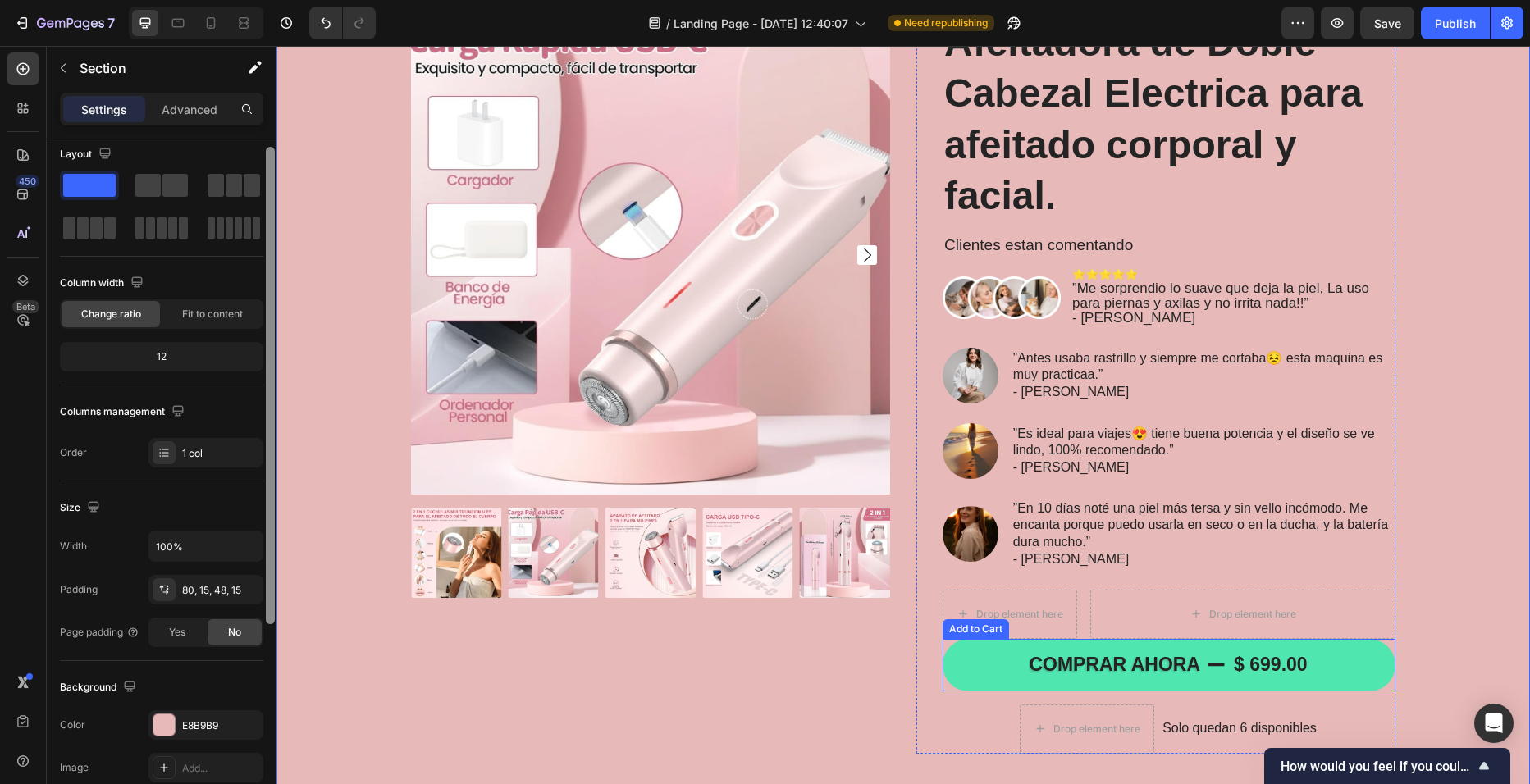
click at [993, 662] on button "COMPRAR AHORA $ 699.00" at bounding box center [1169, 665] width 453 height 53
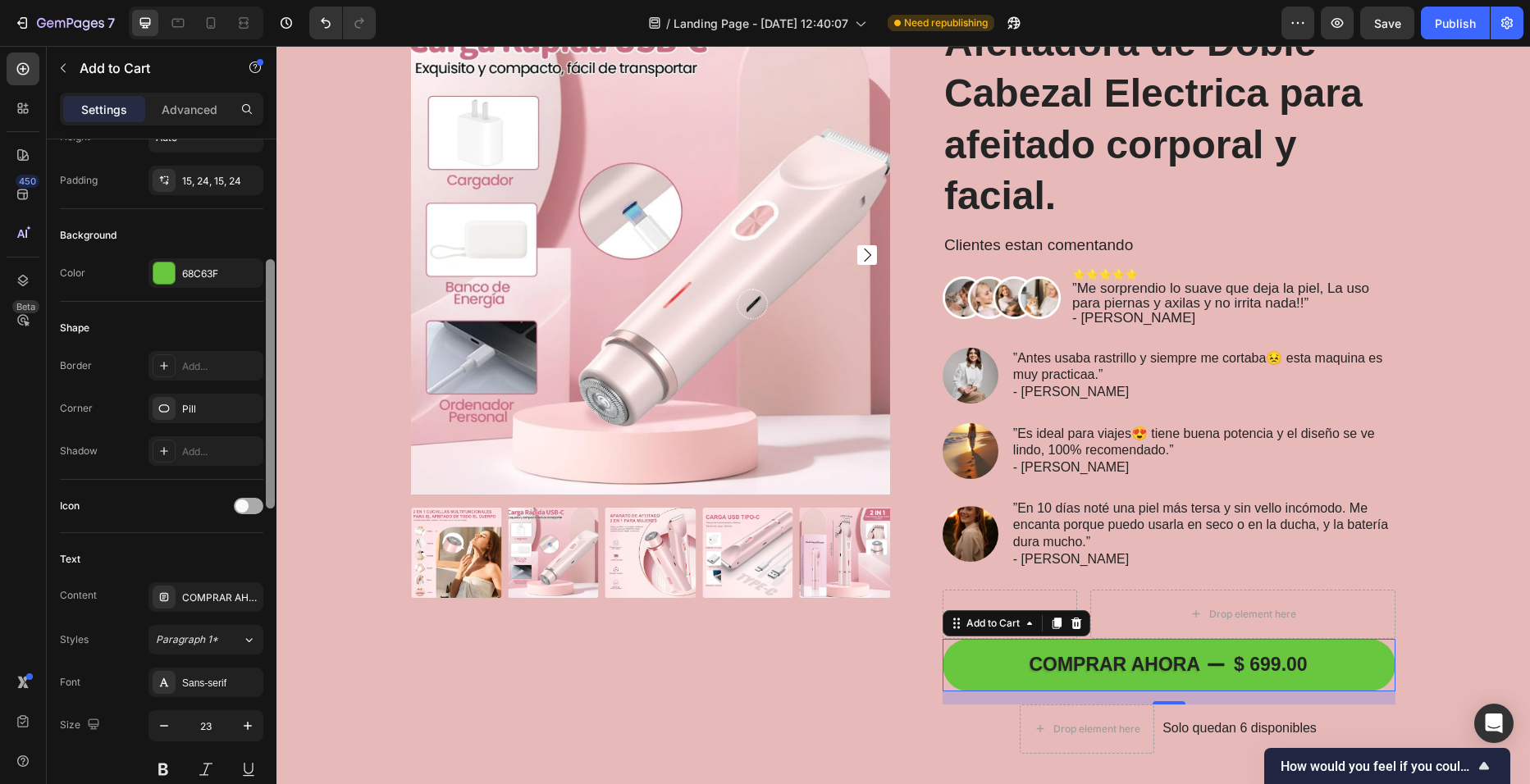
scroll to position [334, 0]
click at [254, 509] on div at bounding box center [248, 505] width 30 height 17
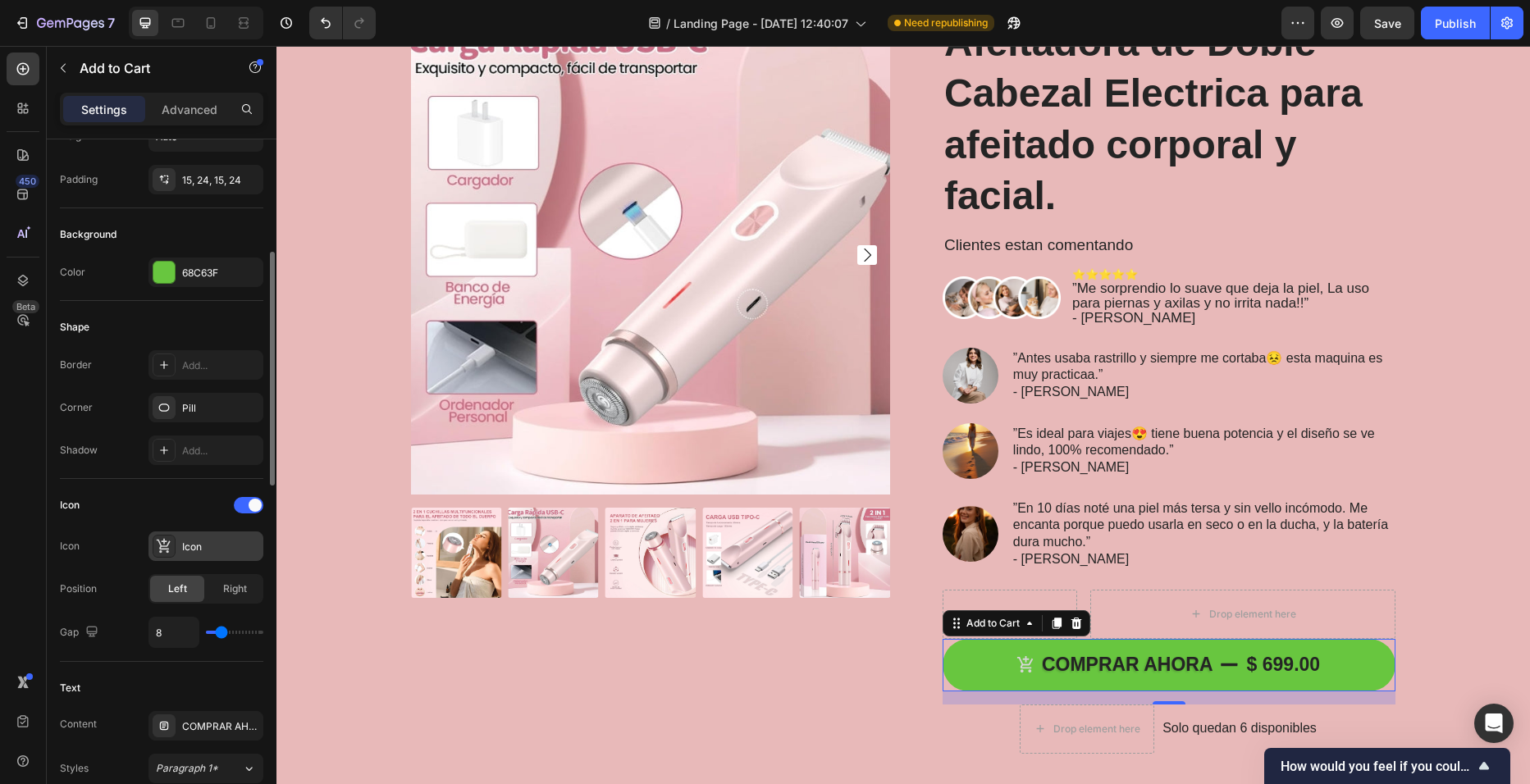
click at [213, 545] on div "Icon" at bounding box center [221, 547] width 77 height 15
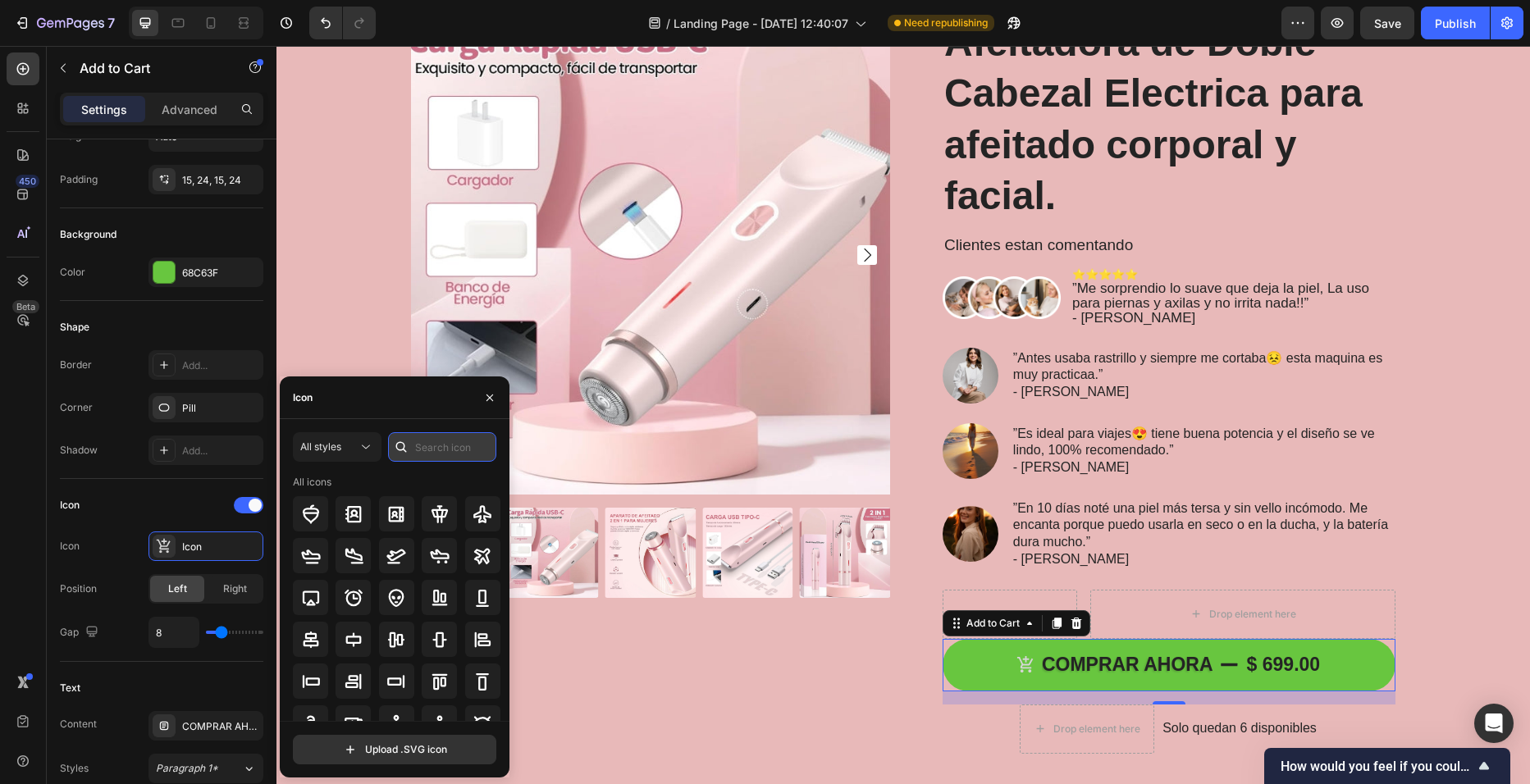
click at [425, 445] on input "text" at bounding box center [442, 448] width 108 height 30
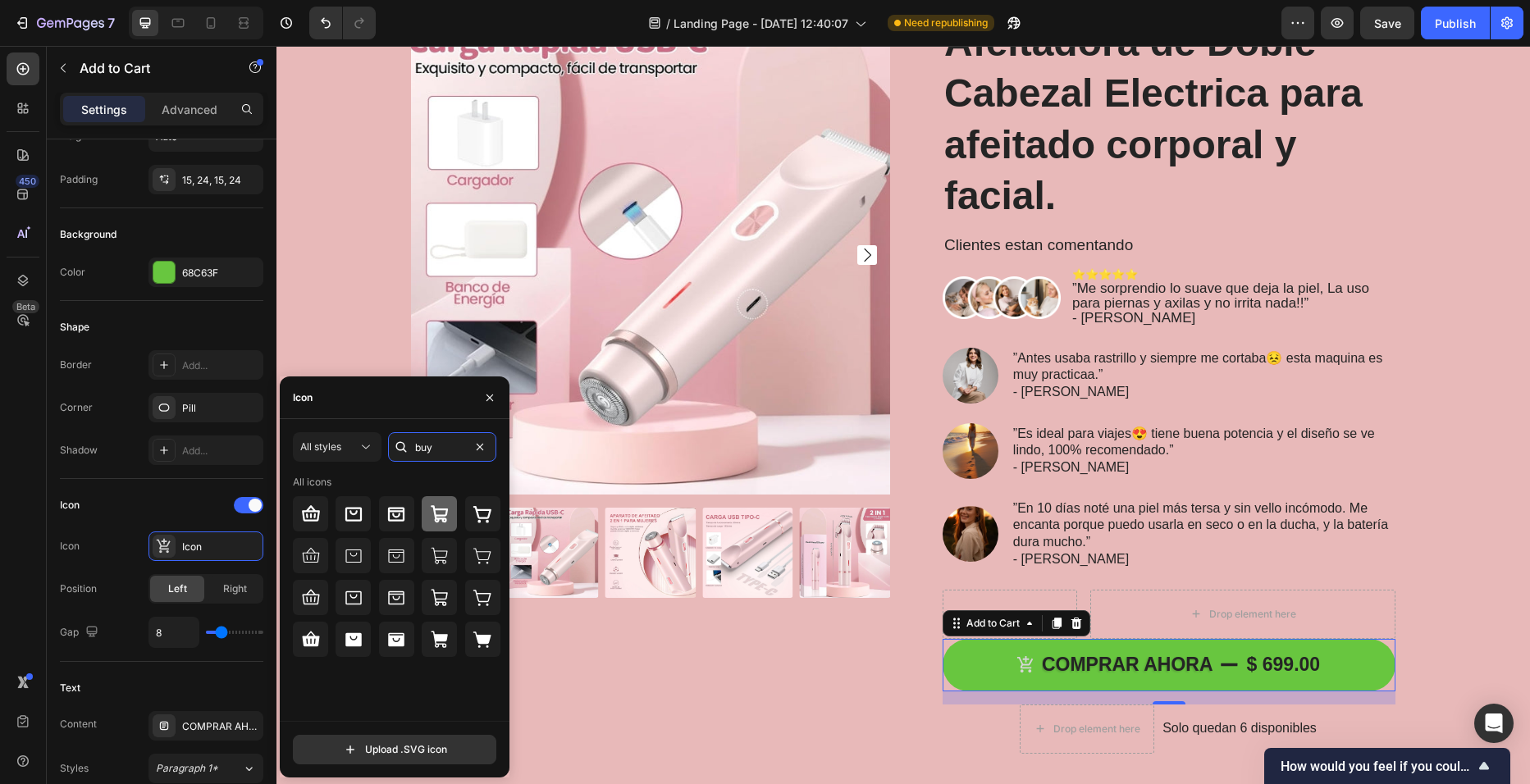
type input "buy"
click at [450, 515] on div at bounding box center [439, 514] width 35 height 35
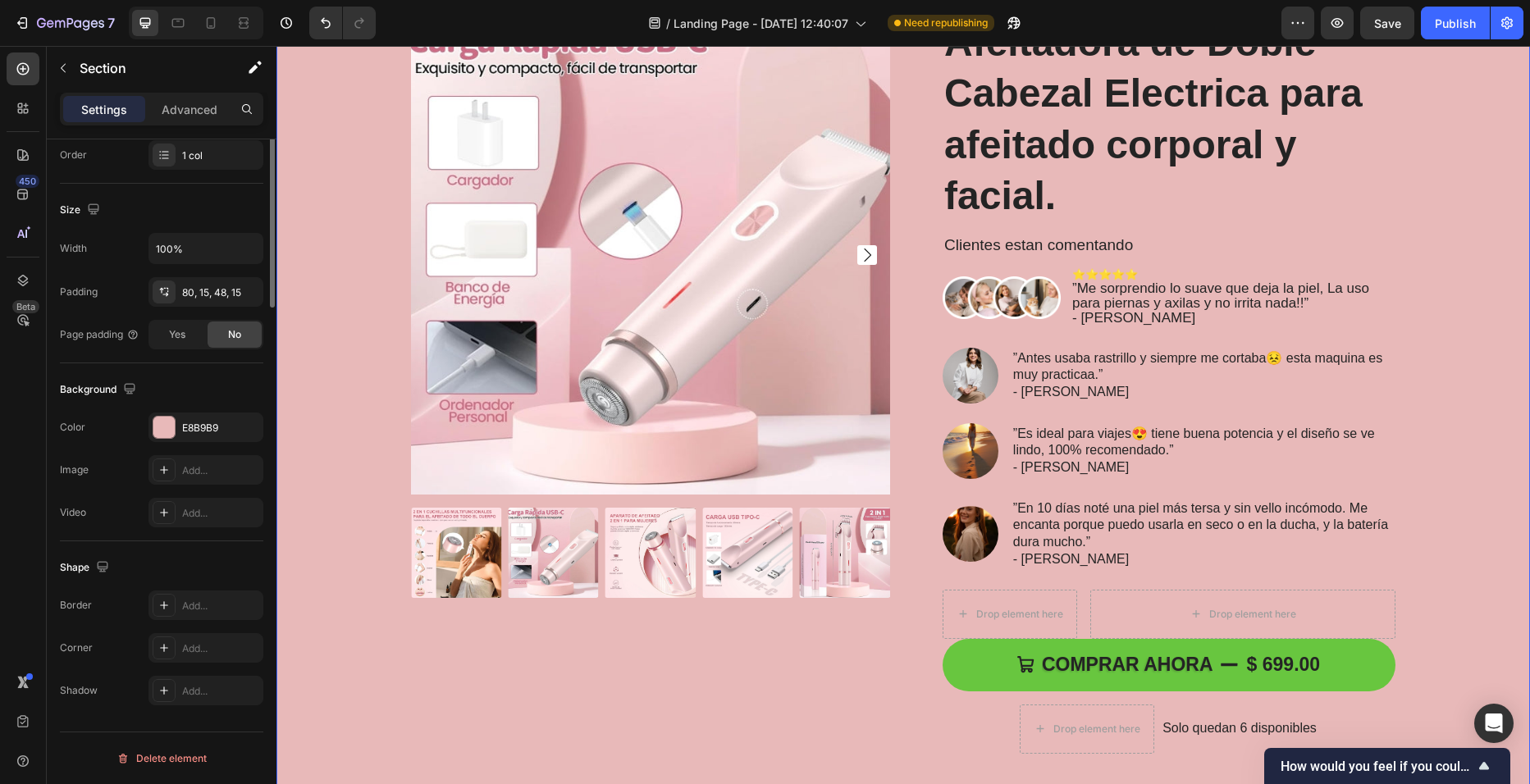
scroll to position [0, 0]
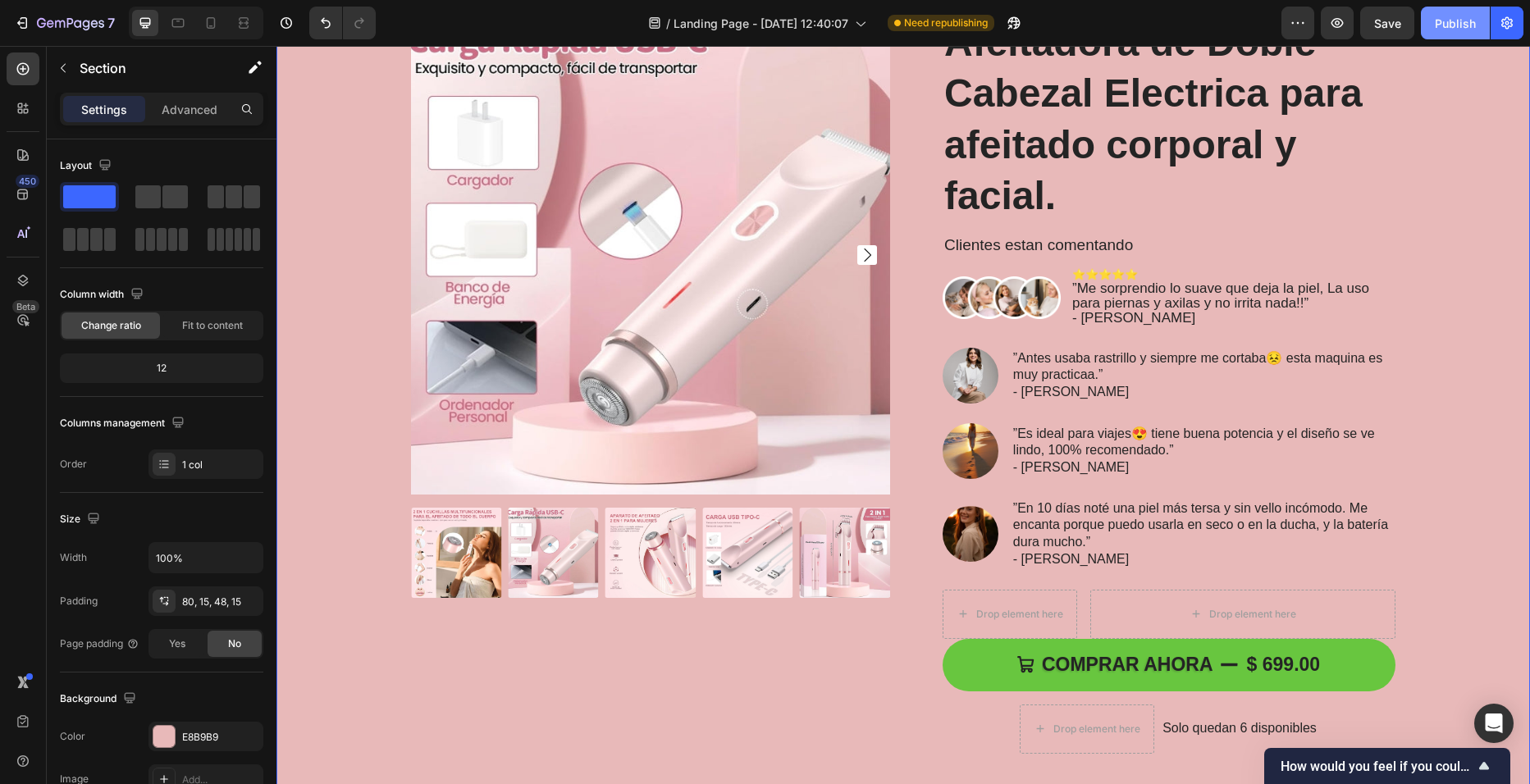
click at [1464, 30] on div "Publish" at bounding box center [1455, 23] width 41 height 18
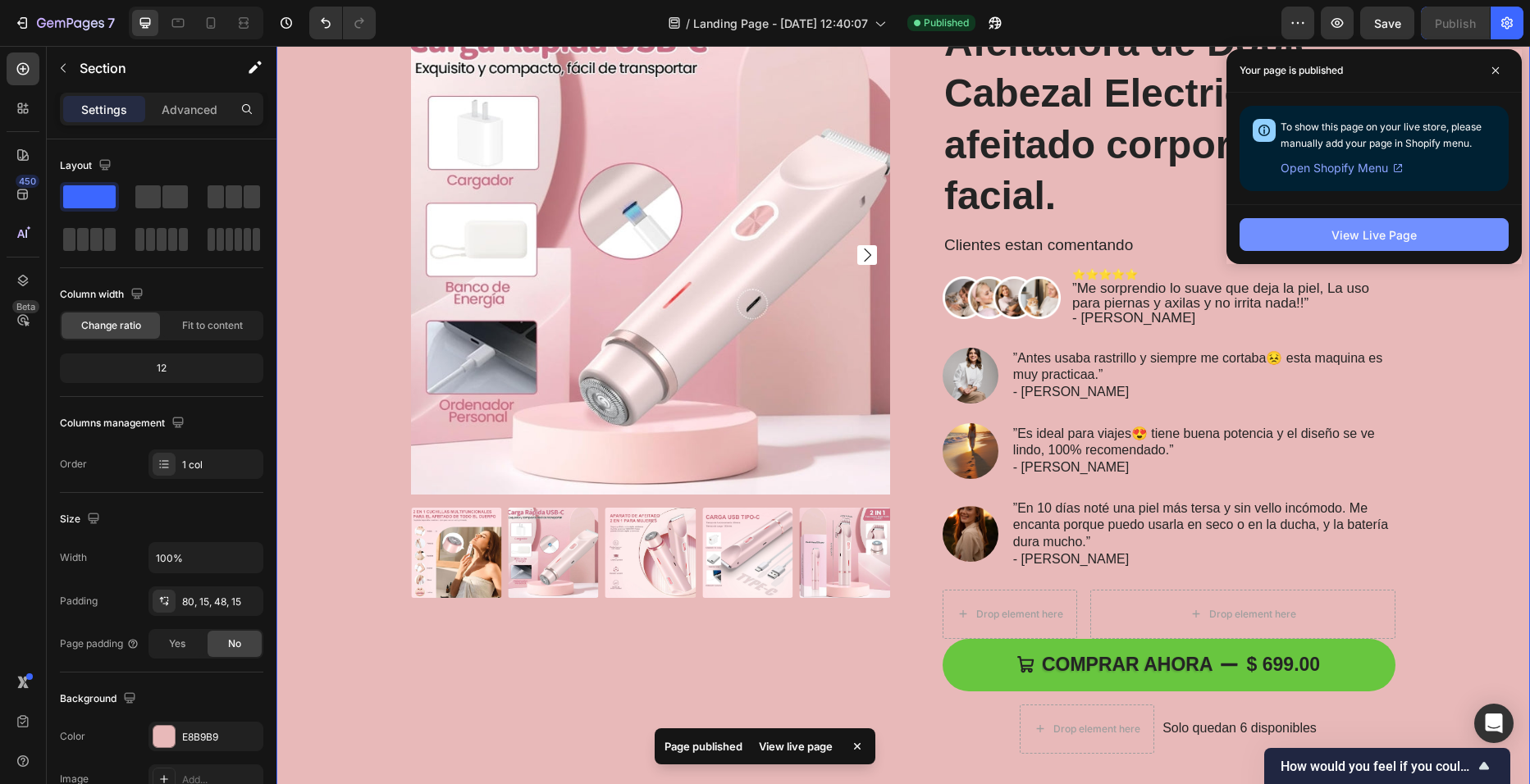
click at [1443, 226] on button "View Live Page" at bounding box center [1374, 234] width 269 height 32
